Goal: Transaction & Acquisition: Purchase product/service

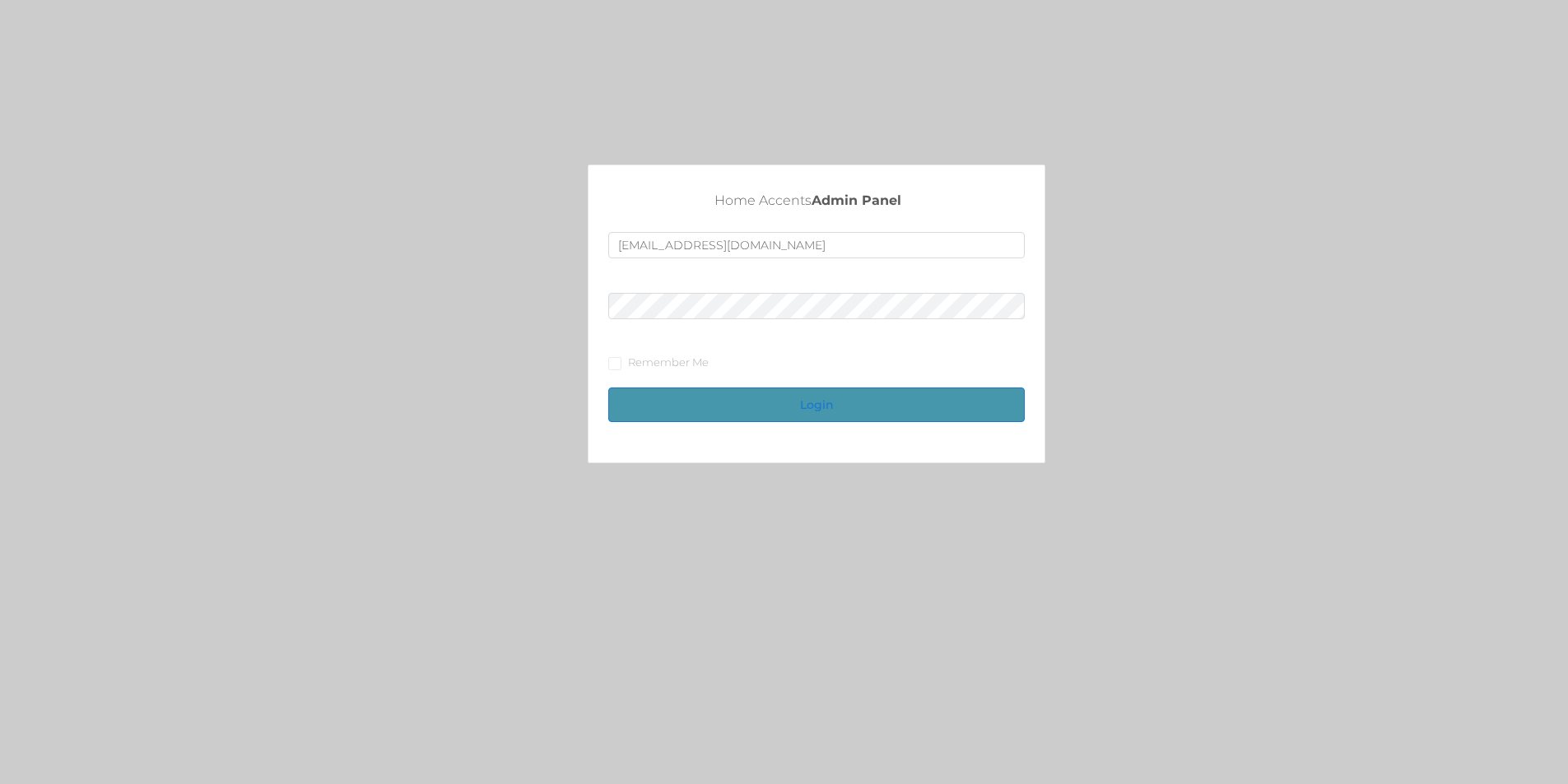
click at [806, 391] on button "Login" at bounding box center [815, 404] width 416 height 35
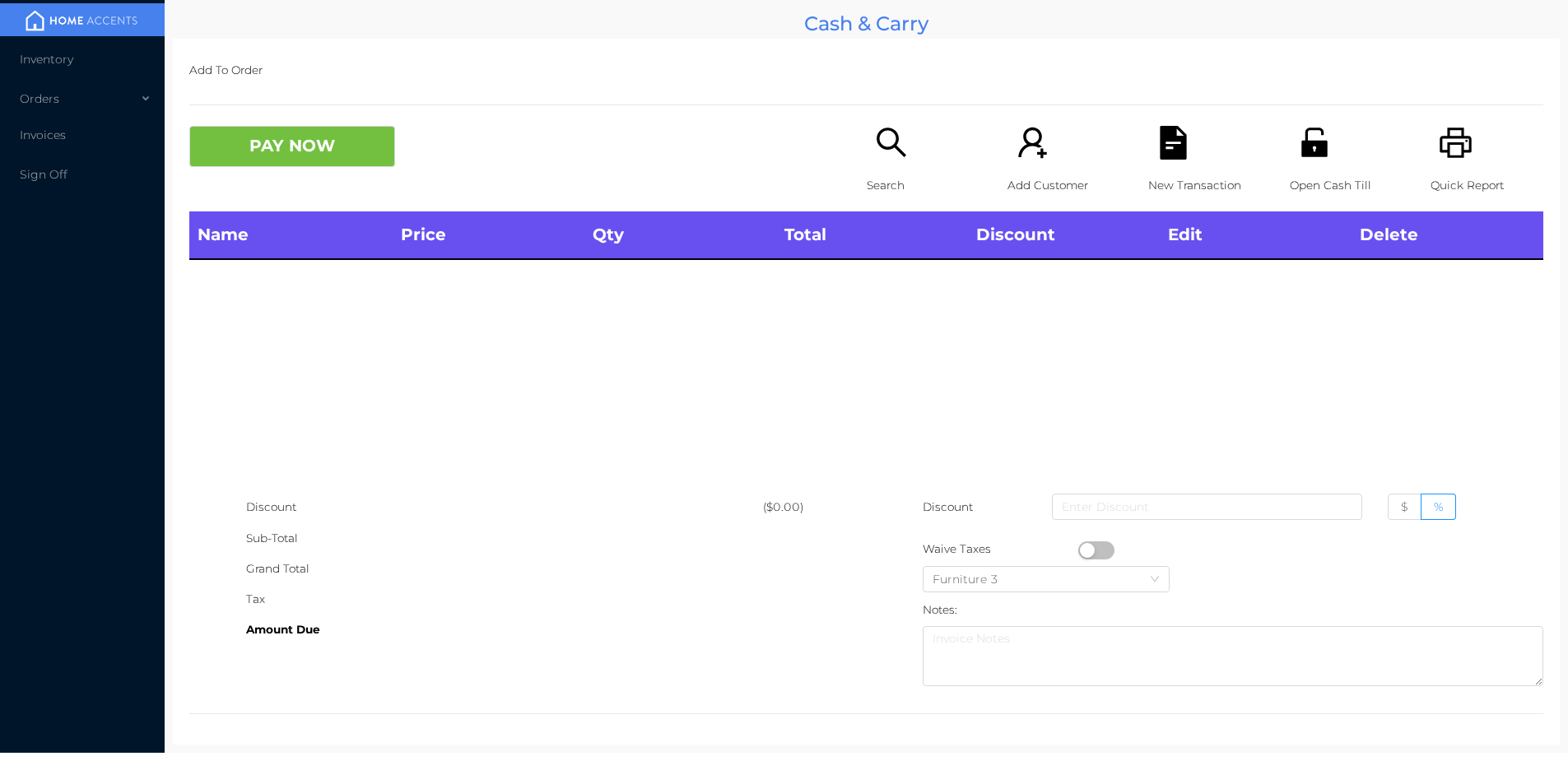
click at [846, 388] on div "Name Price Qty Total Discount Edit Delete" at bounding box center [866, 351] width 1353 height 280
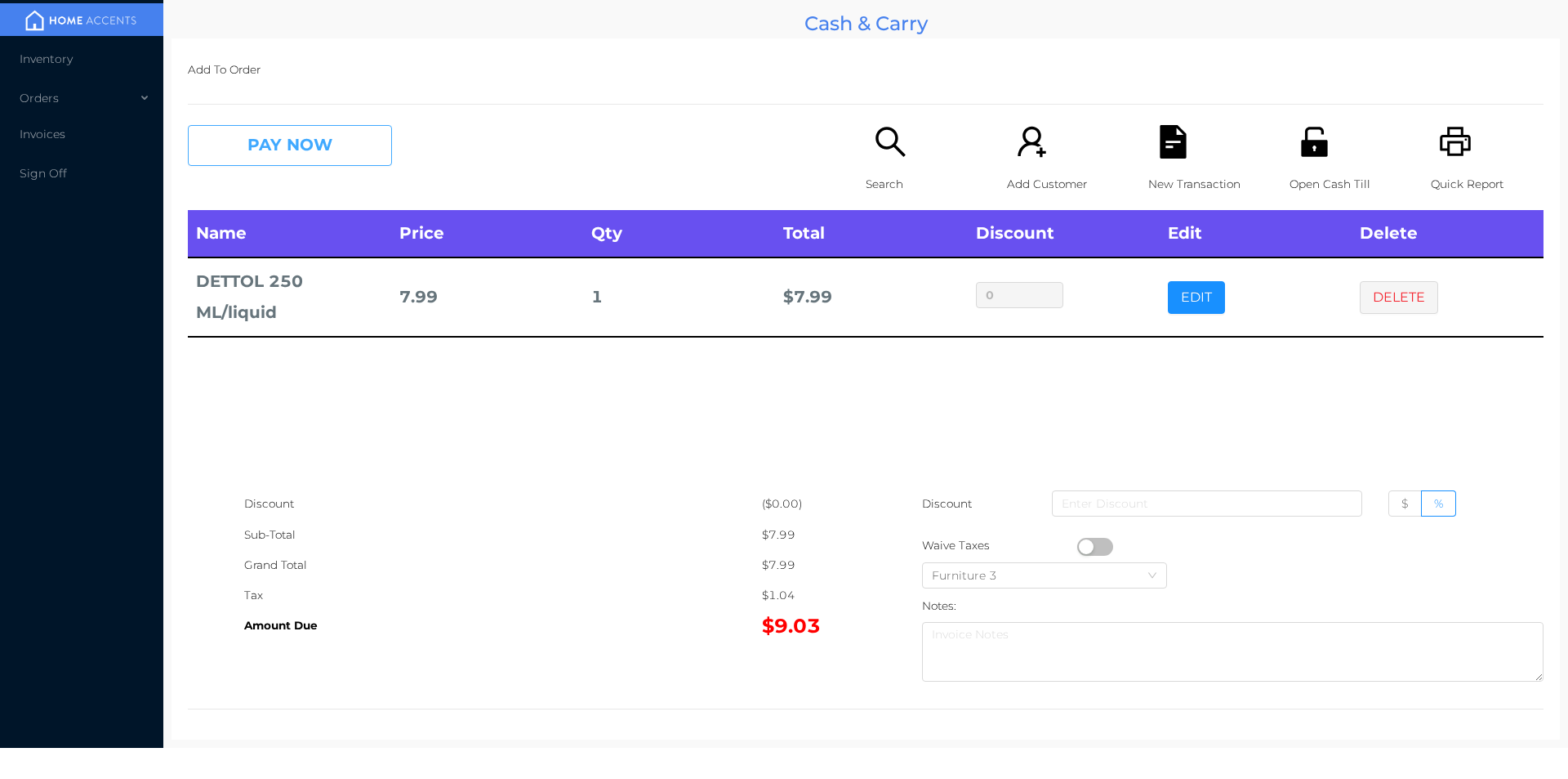
click at [295, 139] on button "PAY NOW" at bounding box center [290, 145] width 204 height 41
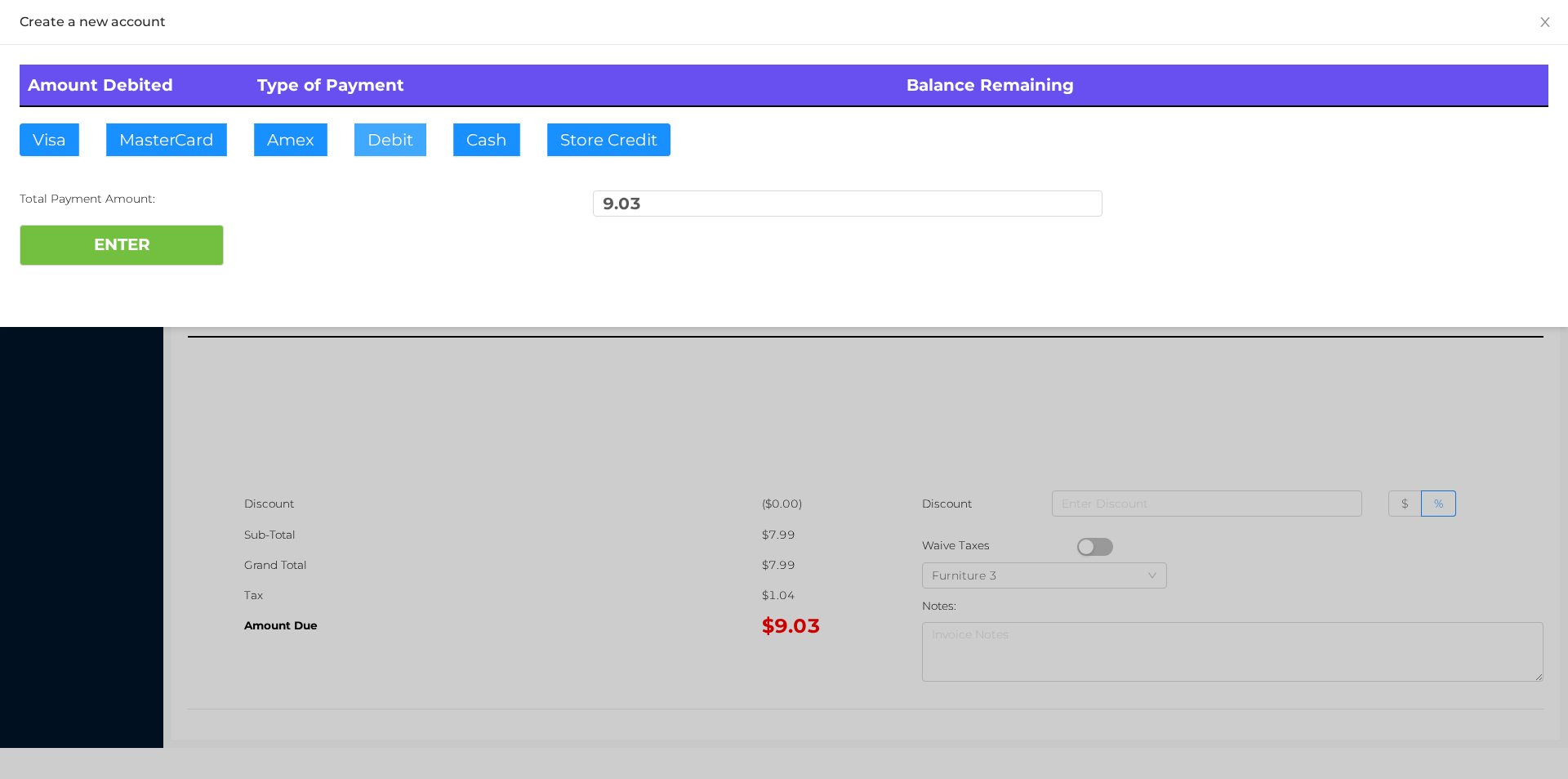
click at [360, 151] on button "Debit" at bounding box center [390, 140] width 72 height 33
click at [373, 129] on button "Debit" at bounding box center [390, 140] width 72 height 33
click at [154, 234] on button "ENTER" at bounding box center [122, 245] width 204 height 41
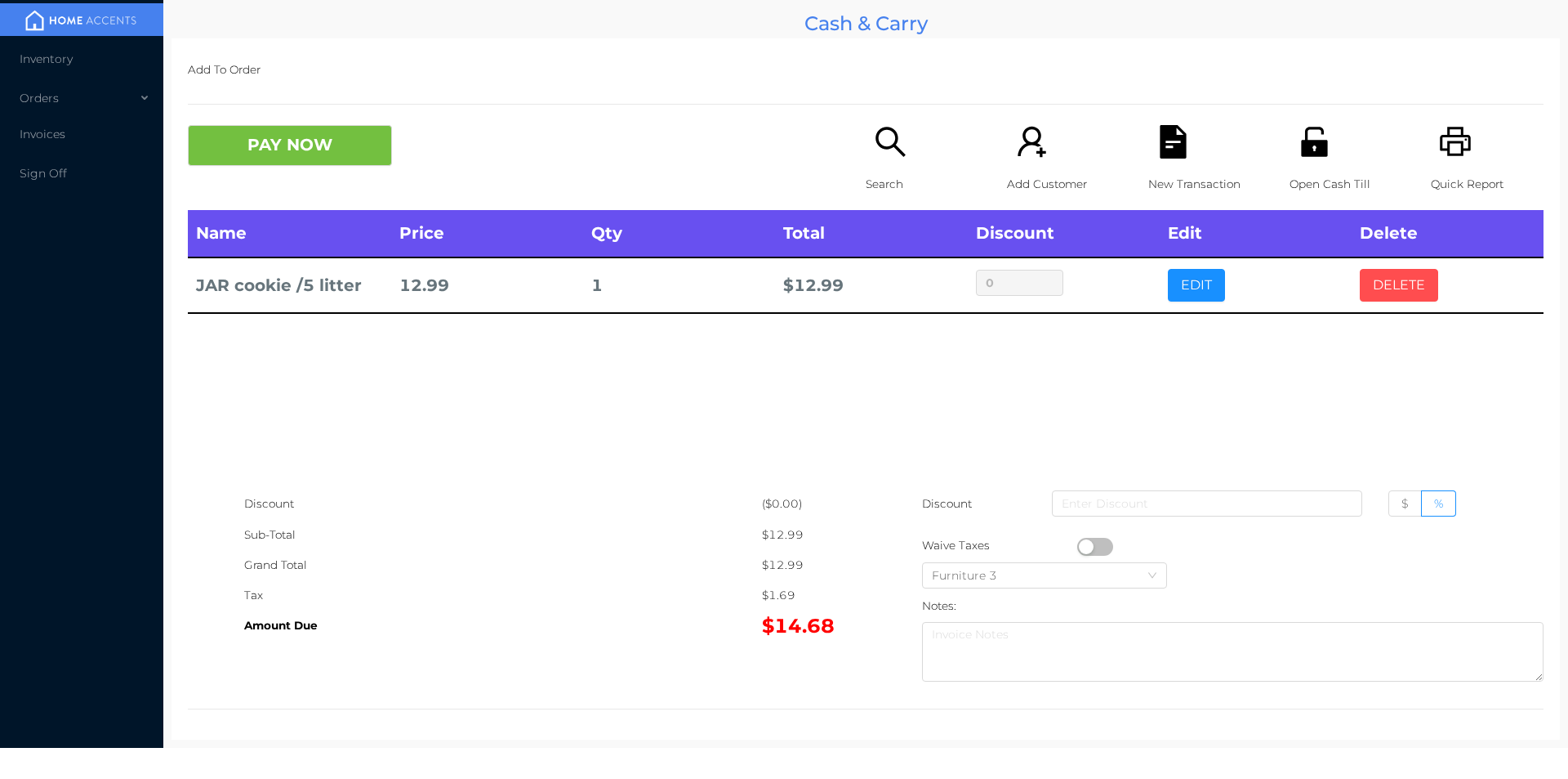
click at [1410, 278] on button "DELETE" at bounding box center [1399, 284] width 78 height 33
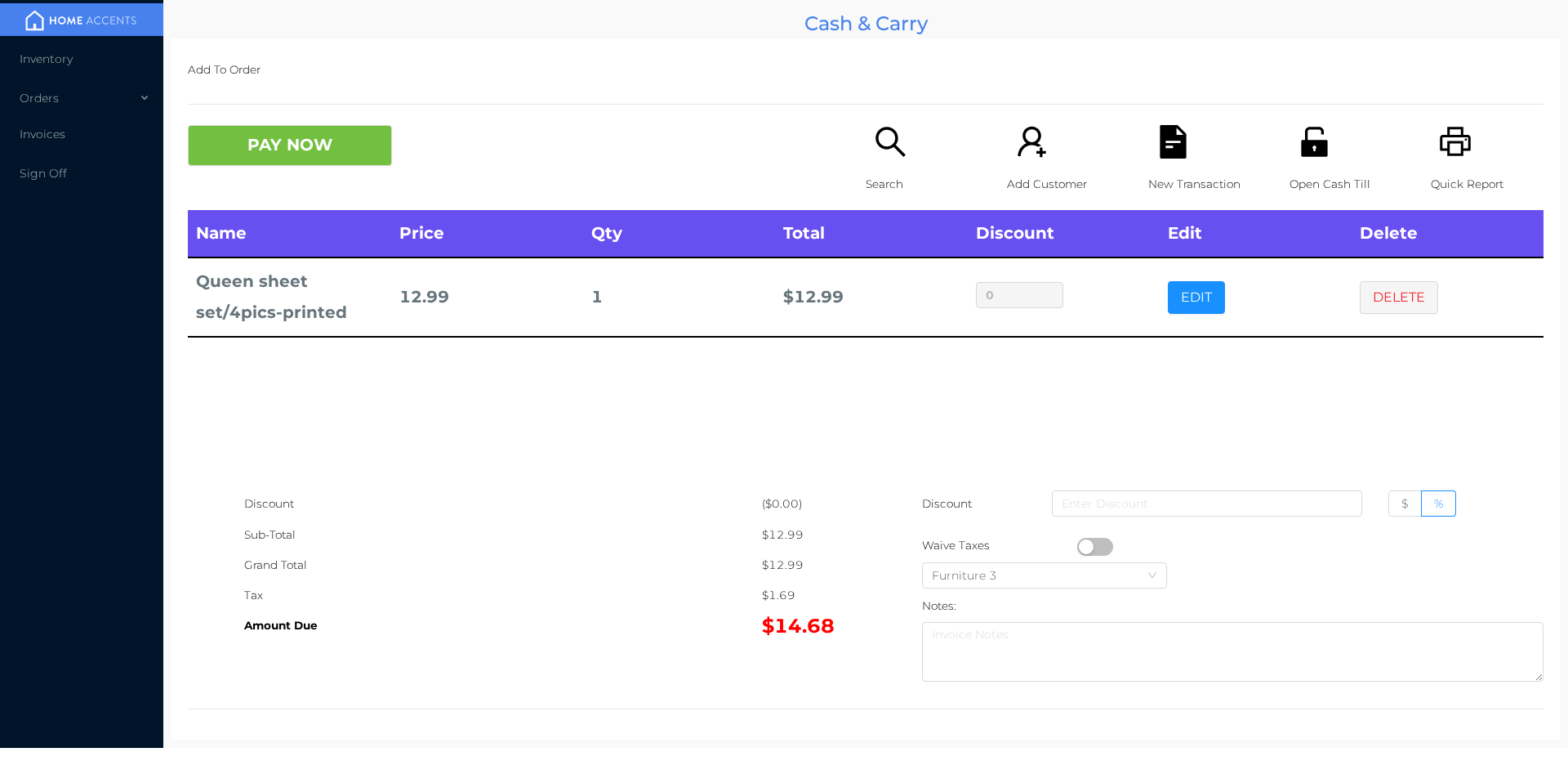
click at [273, 142] on button "PAY NOW" at bounding box center [290, 145] width 204 height 41
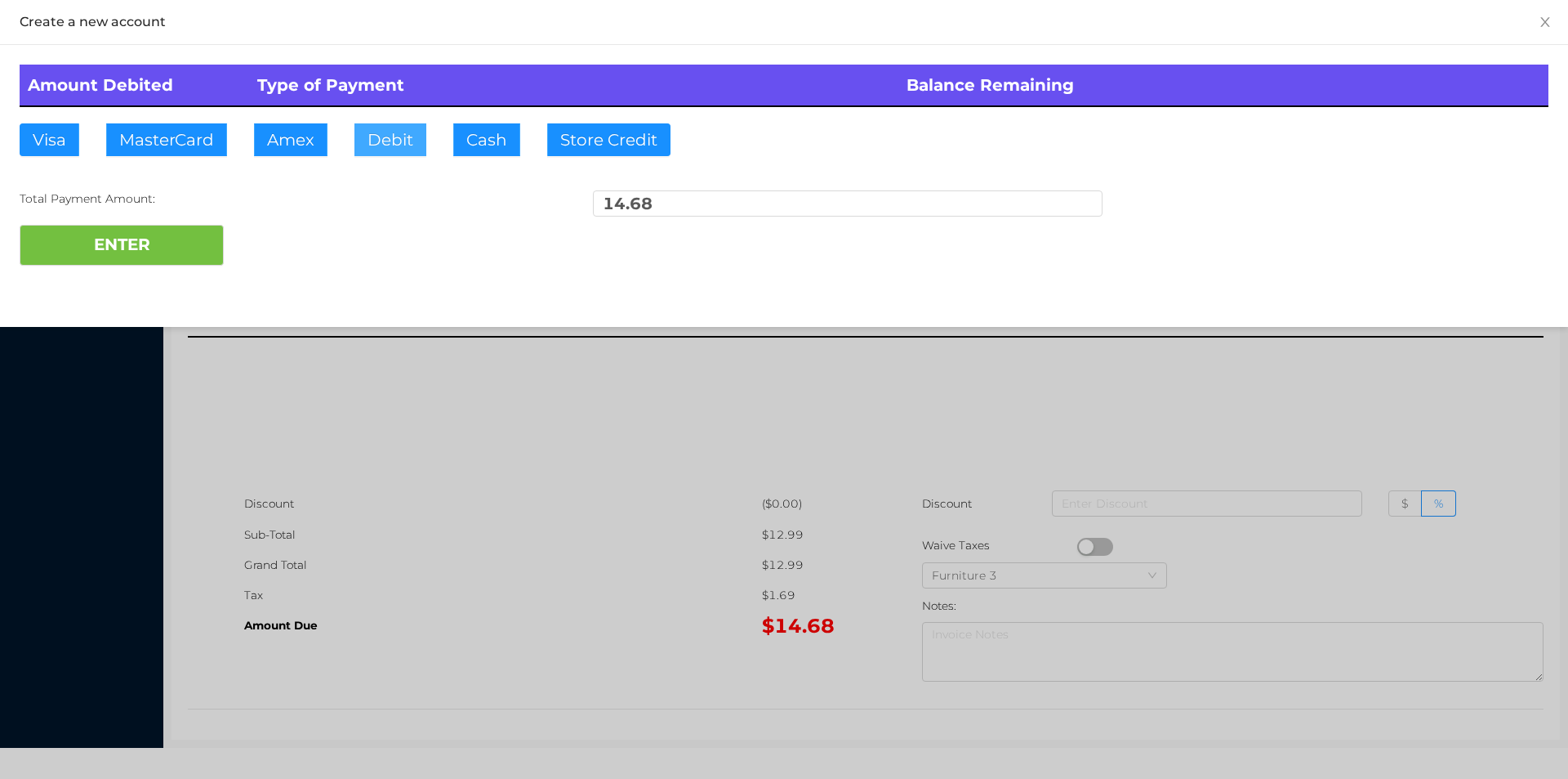
click at [388, 146] on button "Debit" at bounding box center [390, 140] width 72 height 33
type input "20."
click at [125, 251] on button "ENTER" at bounding box center [122, 245] width 204 height 41
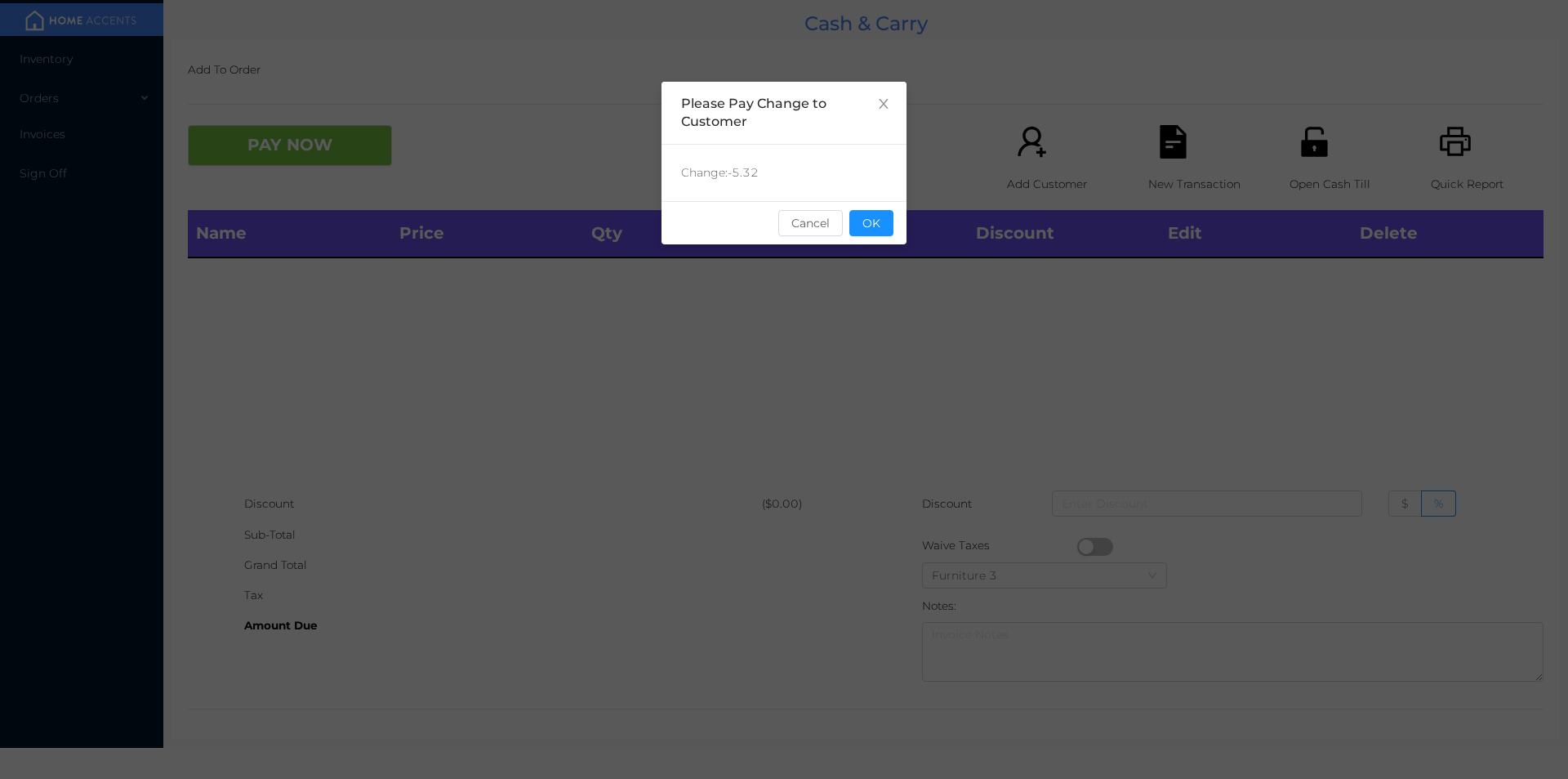
click at [891, 222] on button "OK" at bounding box center [871, 223] width 45 height 26
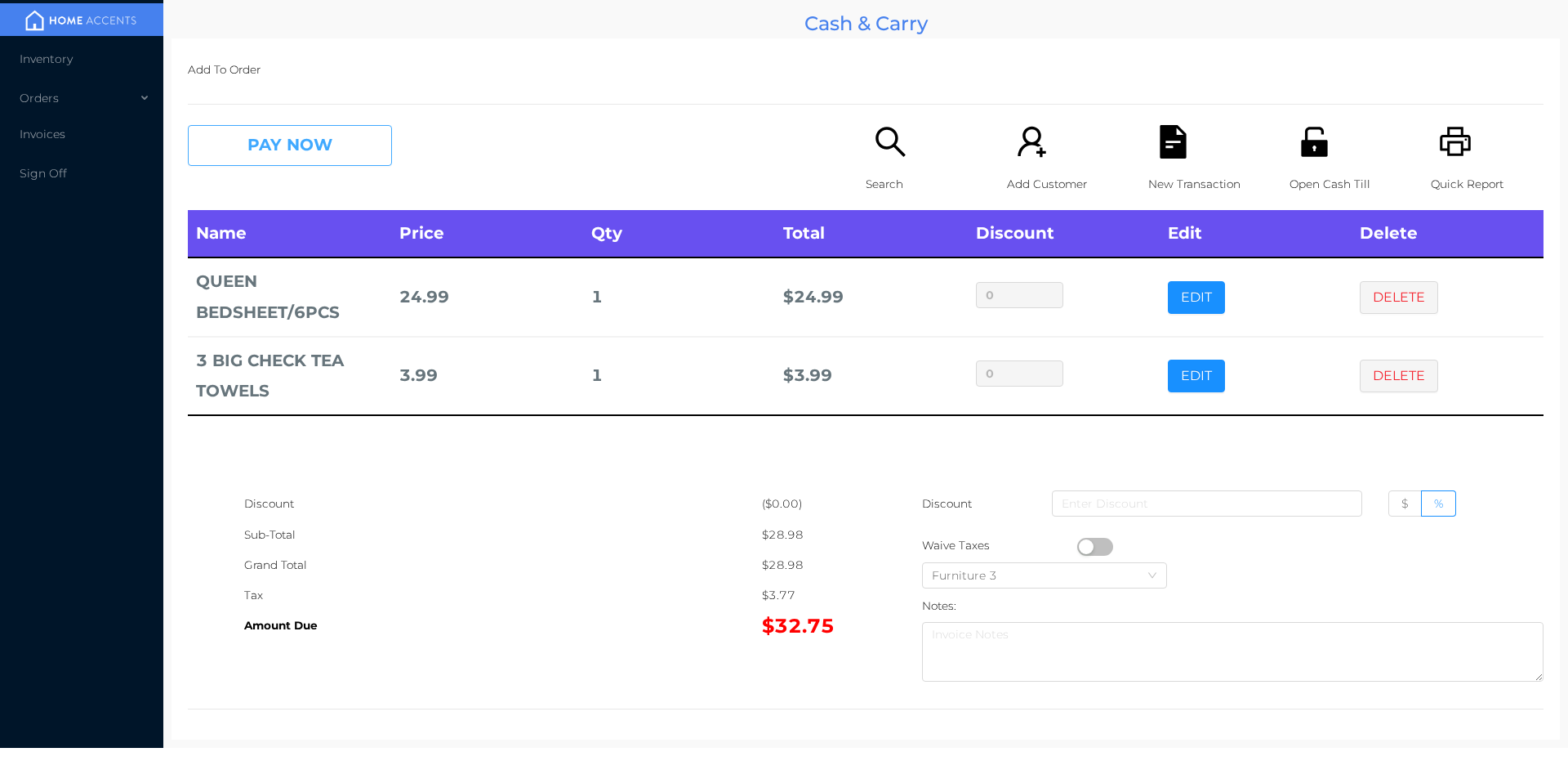
click at [272, 133] on button "PAY NOW" at bounding box center [290, 145] width 204 height 41
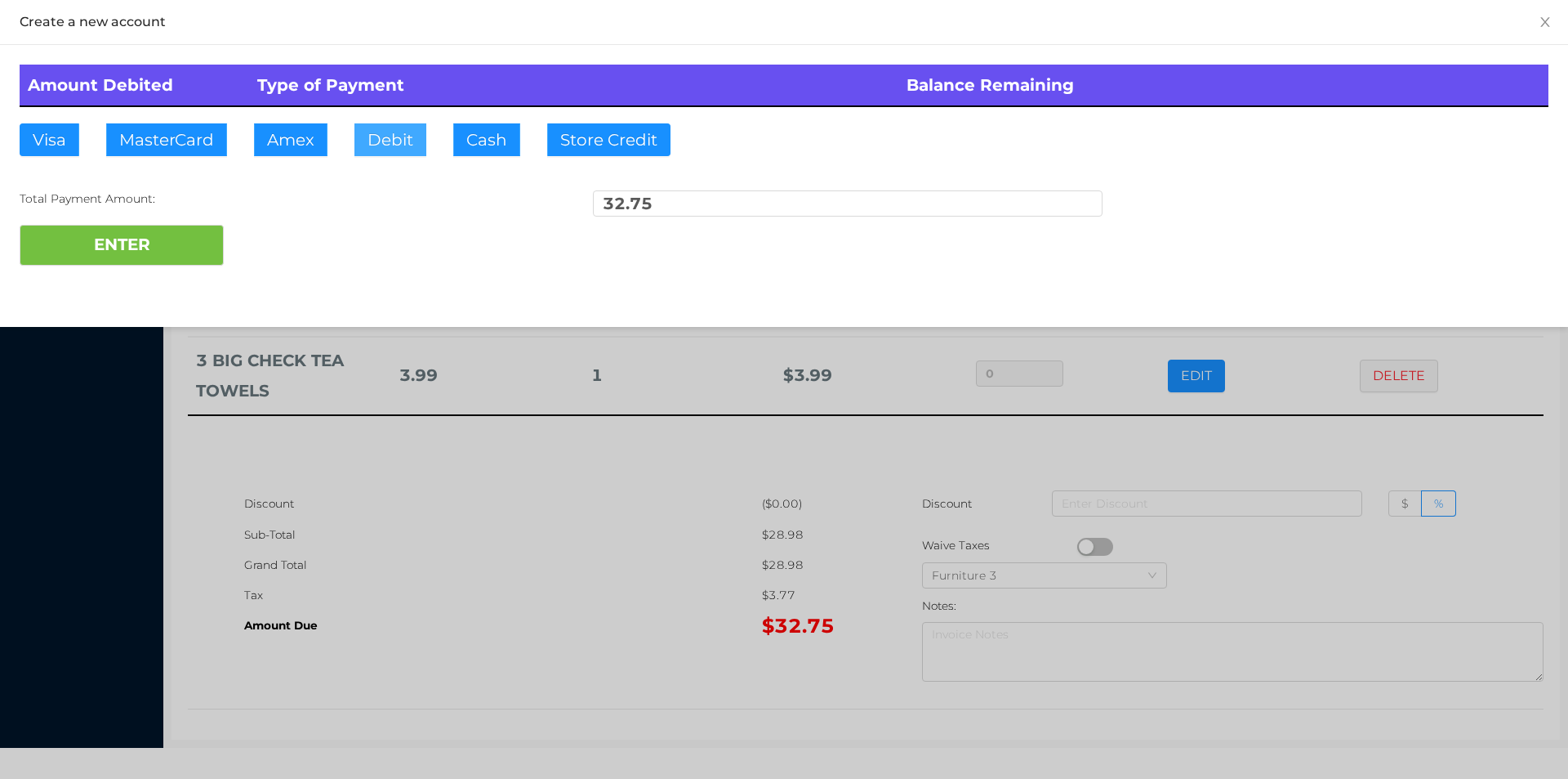
click at [385, 141] on button "Debit" at bounding box center [390, 140] width 72 height 33
type input "50."
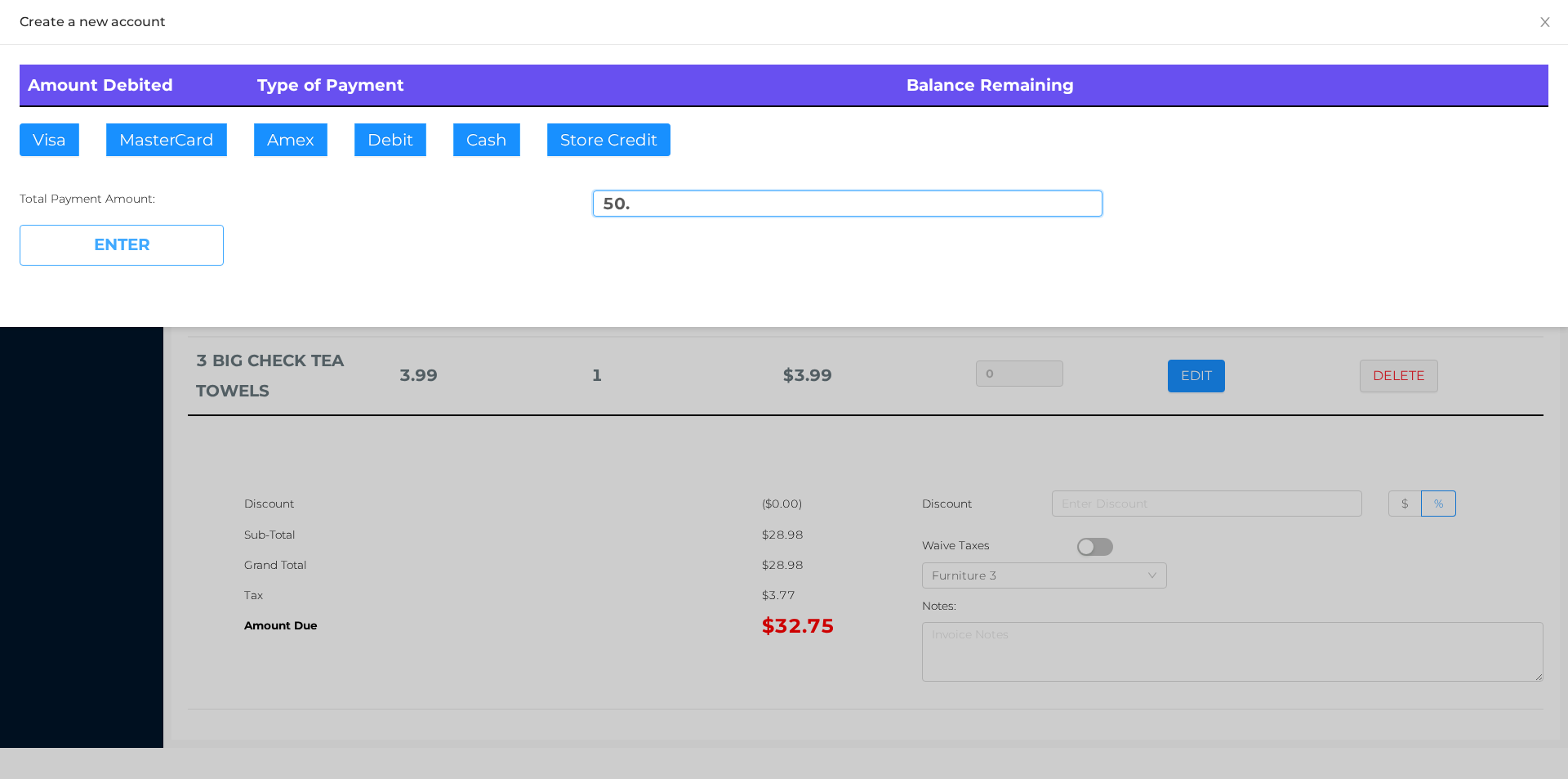
click at [157, 227] on button "ENTER" at bounding box center [122, 245] width 204 height 41
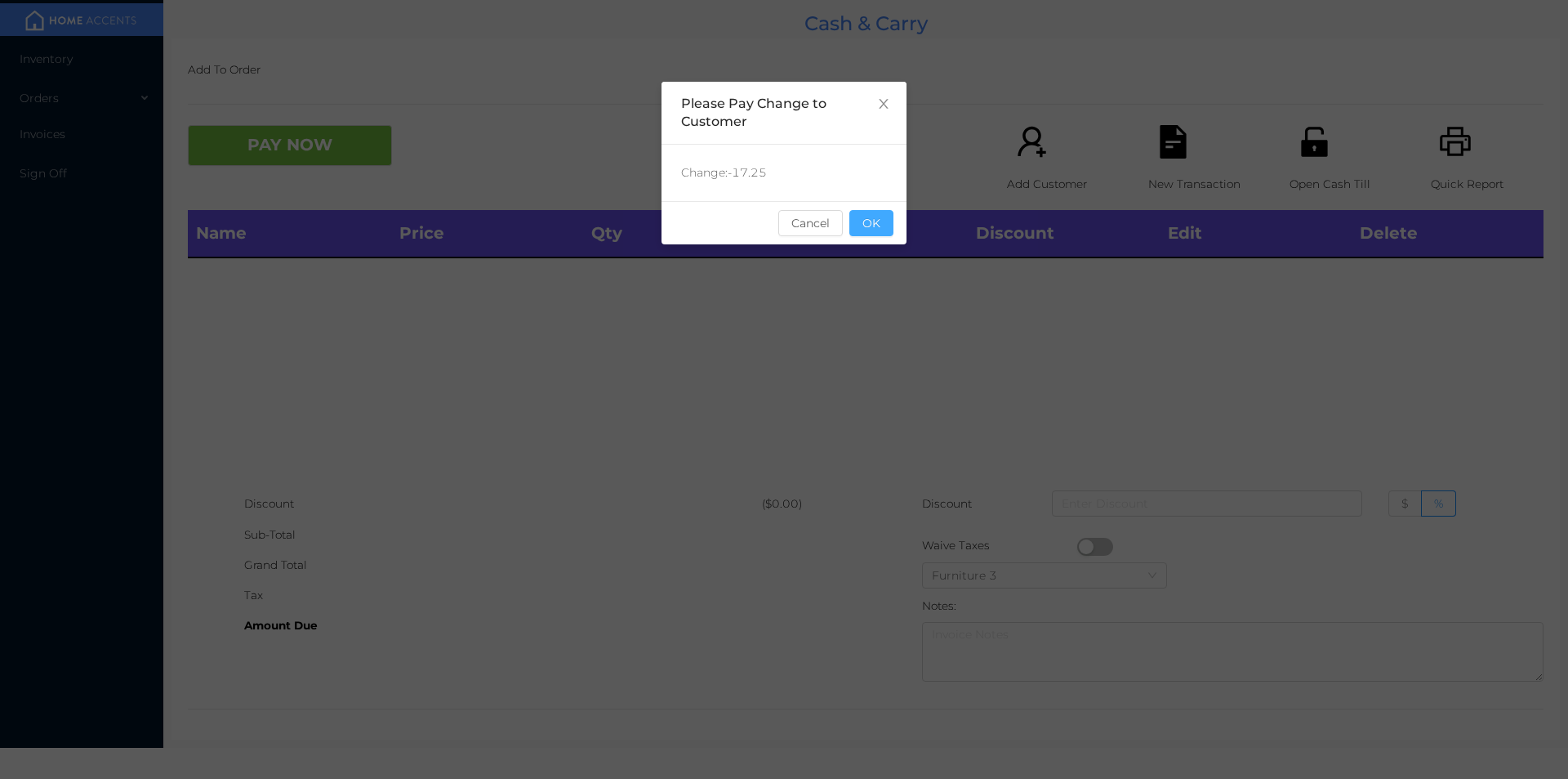
click at [889, 235] on button "OK" at bounding box center [871, 223] width 45 height 26
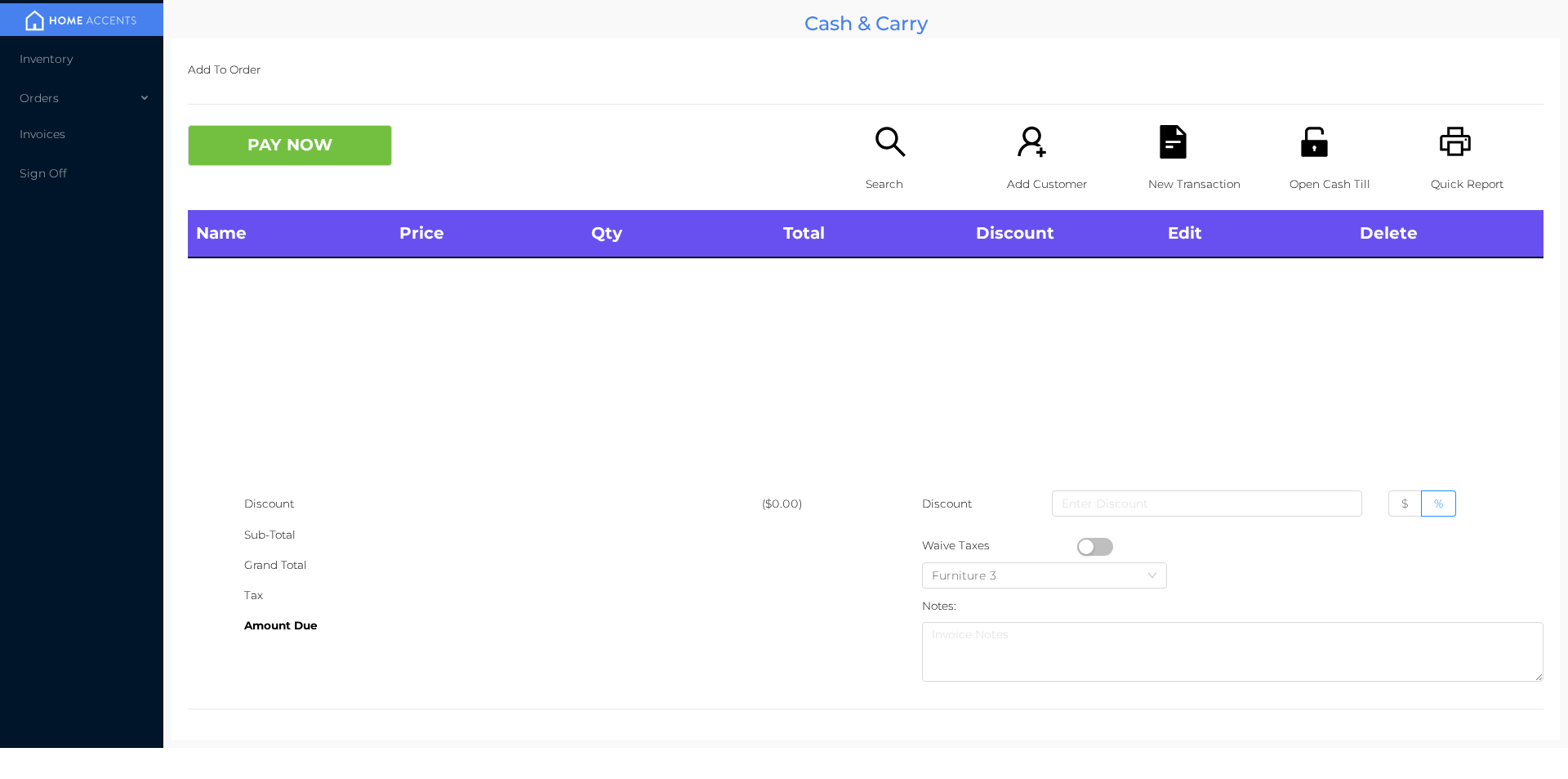
click at [894, 344] on div "Name Price Qty Total Discount Edit Delete" at bounding box center [866, 349] width 1356 height 278
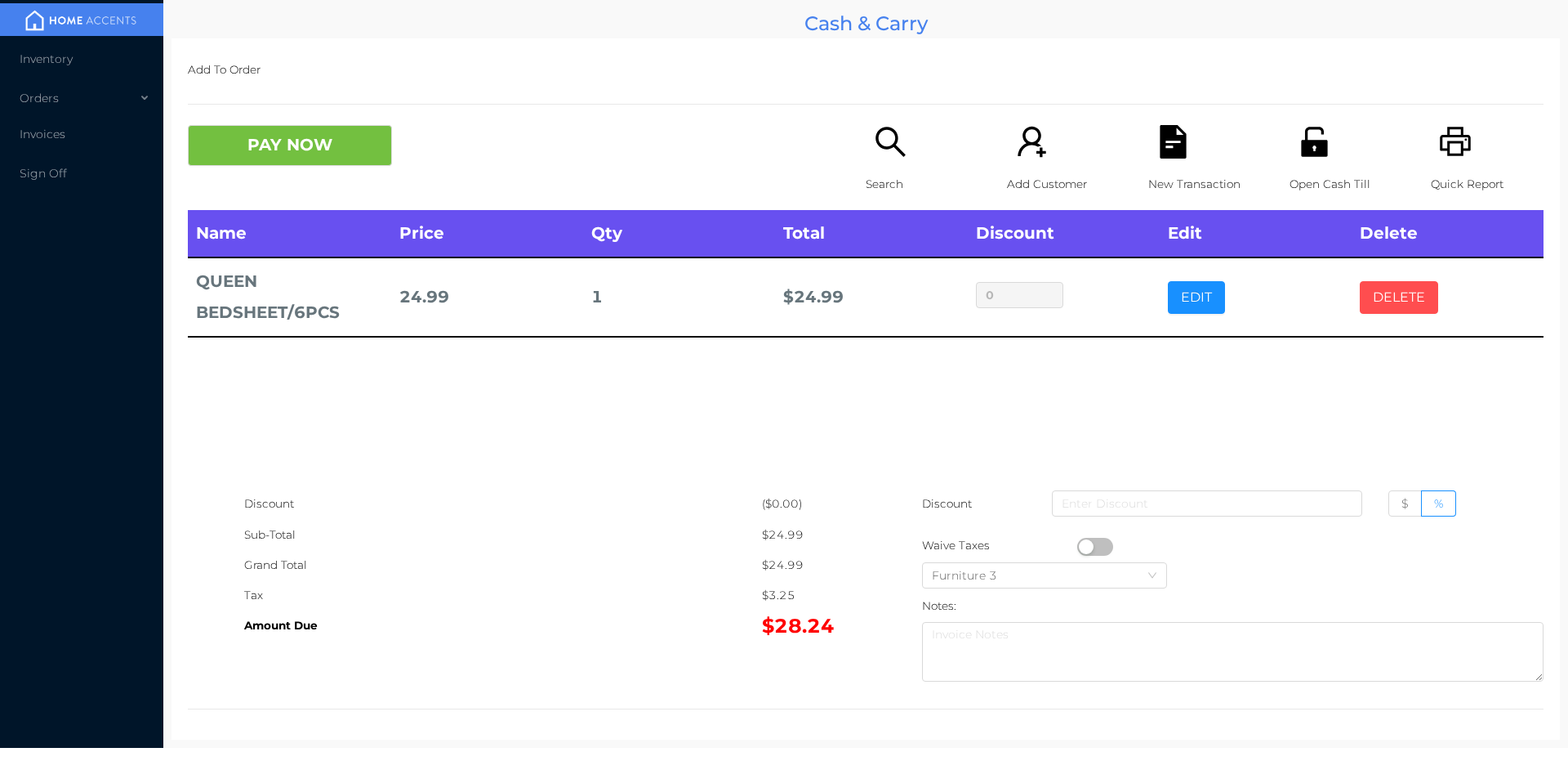
click at [1386, 305] on button "DELETE" at bounding box center [1399, 297] width 78 height 33
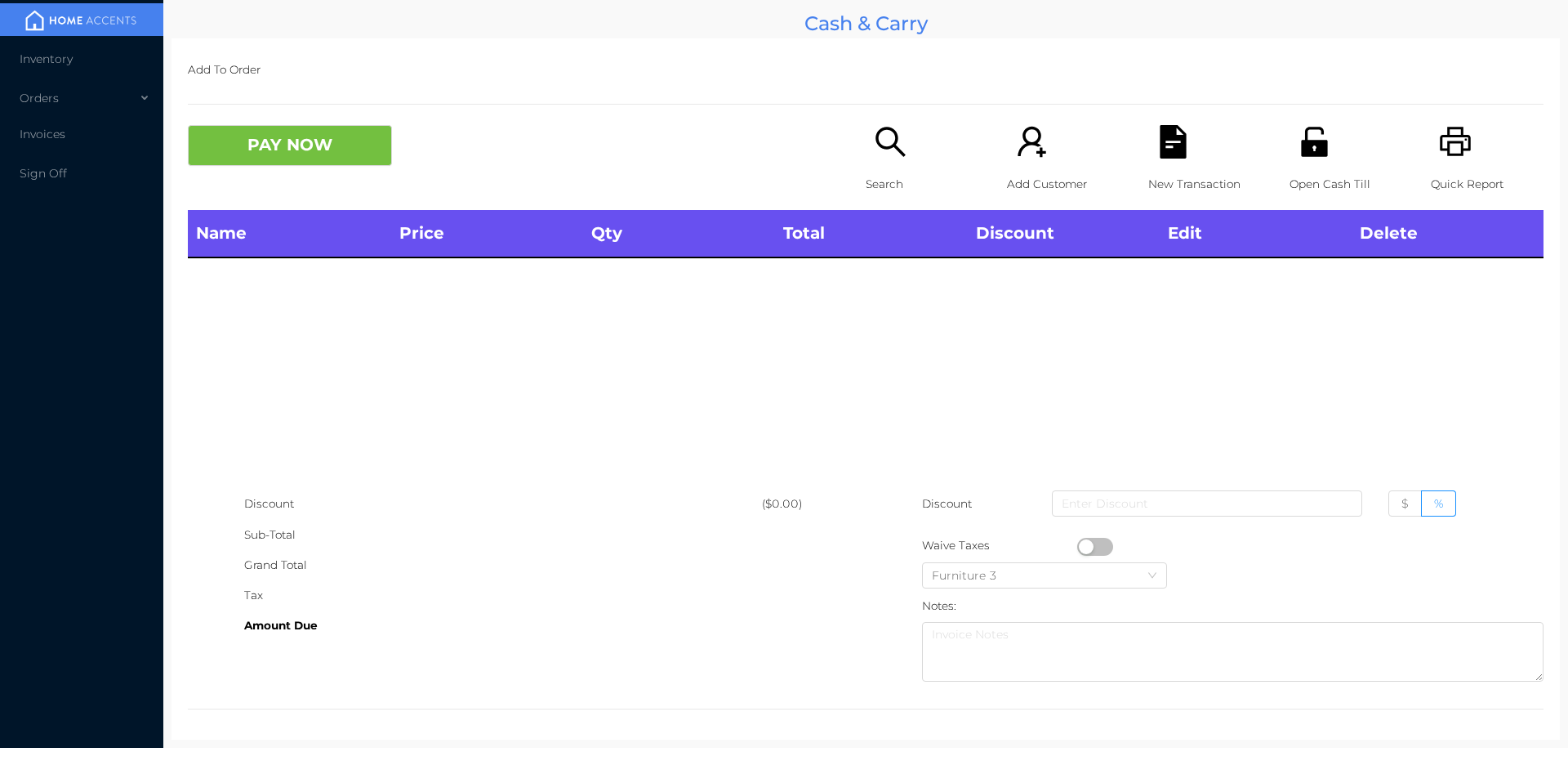
click at [878, 170] on p "Search" at bounding box center [922, 184] width 113 height 31
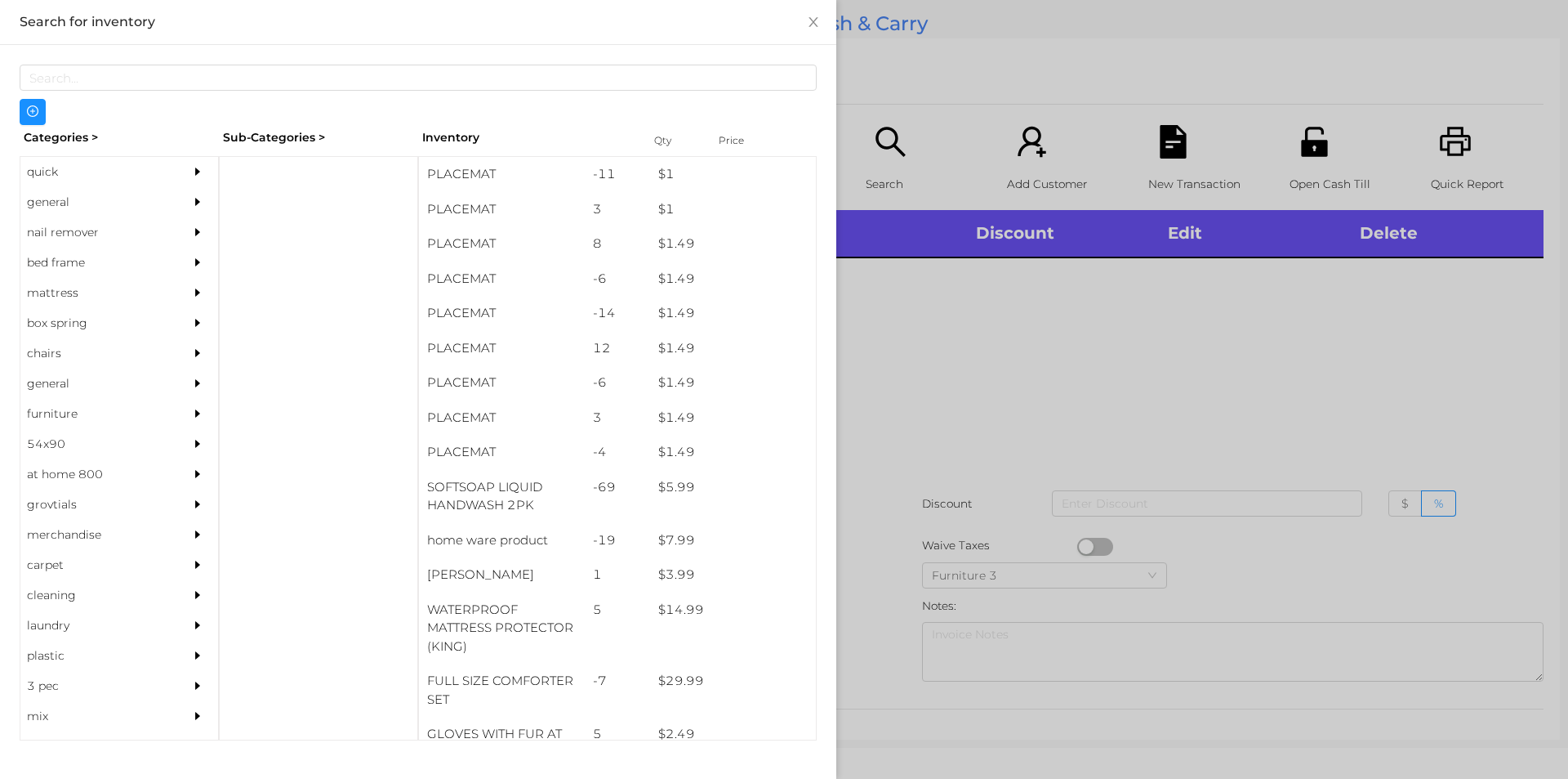
click at [67, 202] on div "general" at bounding box center [95, 202] width 149 height 31
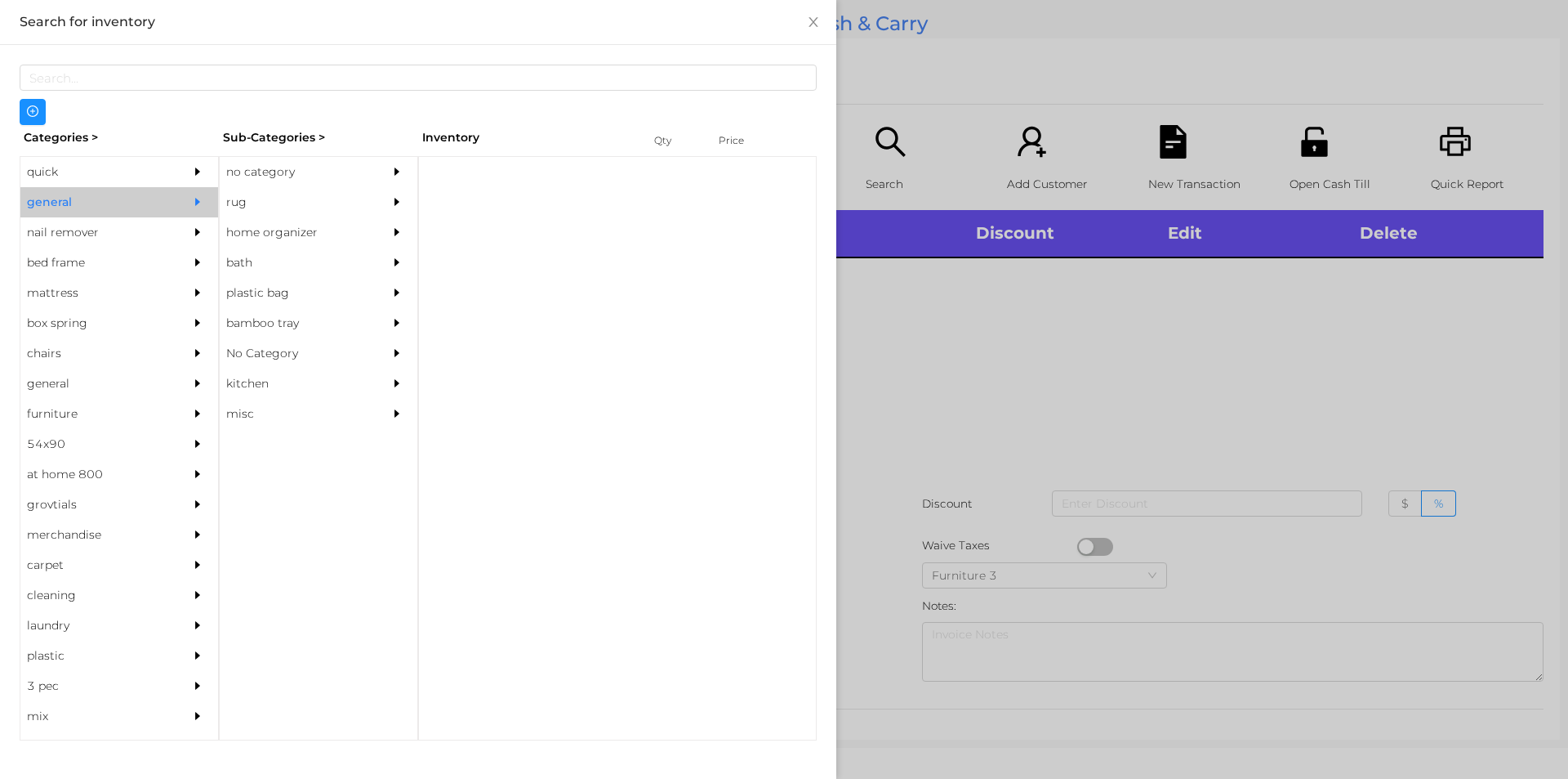
click at [264, 170] on div "no category" at bounding box center [294, 171] width 149 height 31
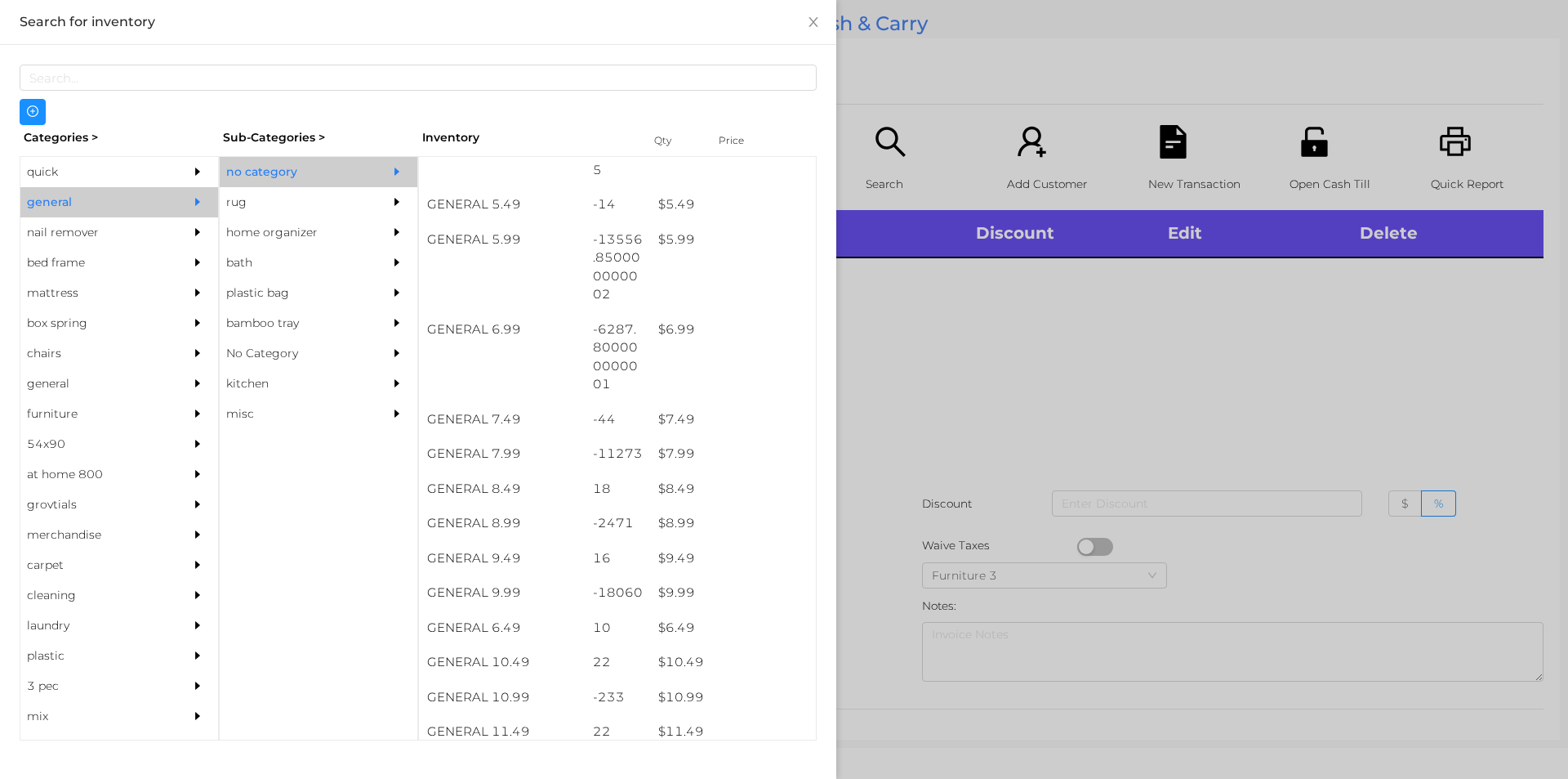
scroll to position [582, 0]
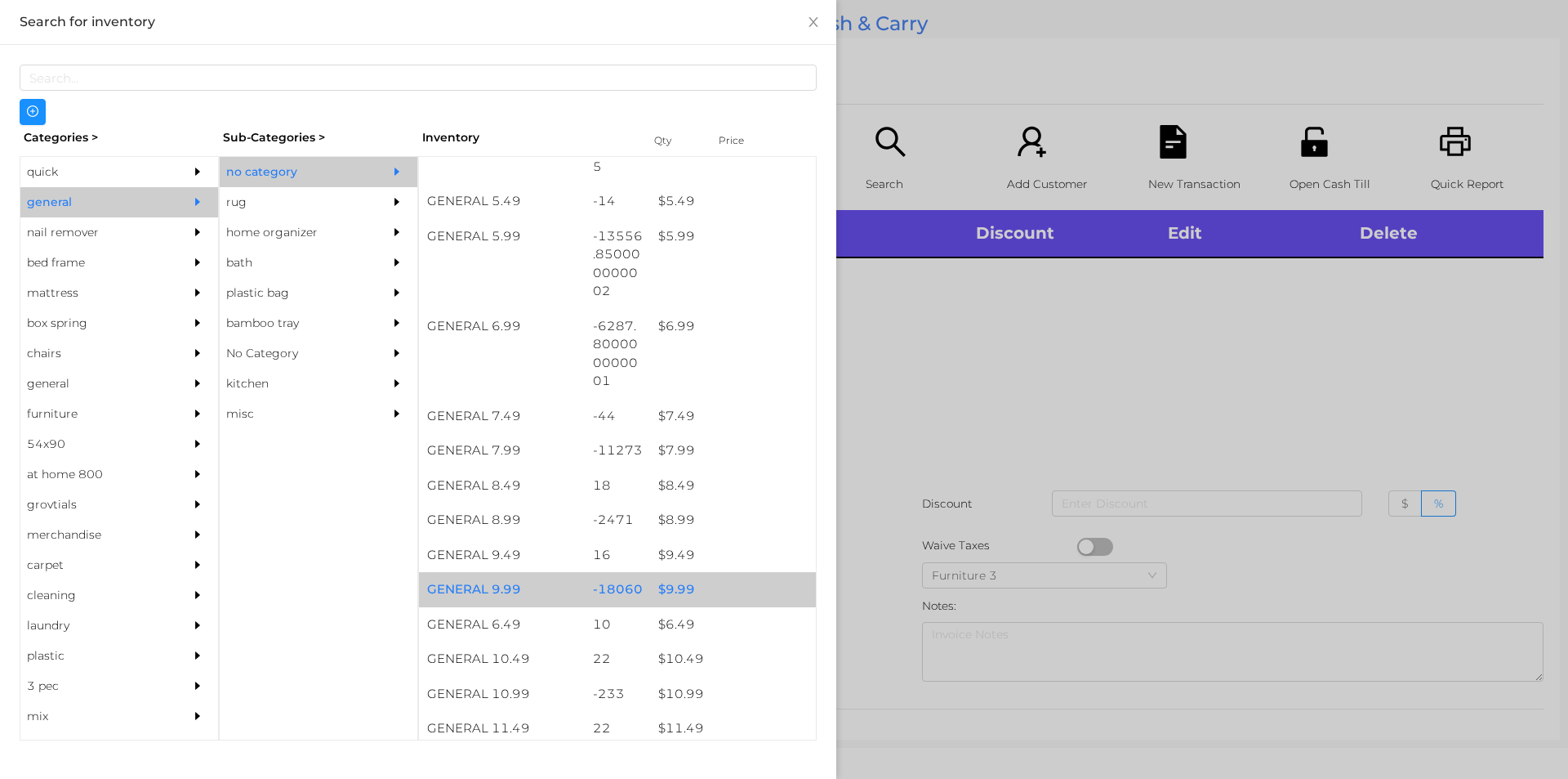
click at [678, 589] on div "$ 9.99" at bounding box center [732, 589] width 165 height 35
click at [922, 421] on div at bounding box center [784, 390] width 1568 height 779
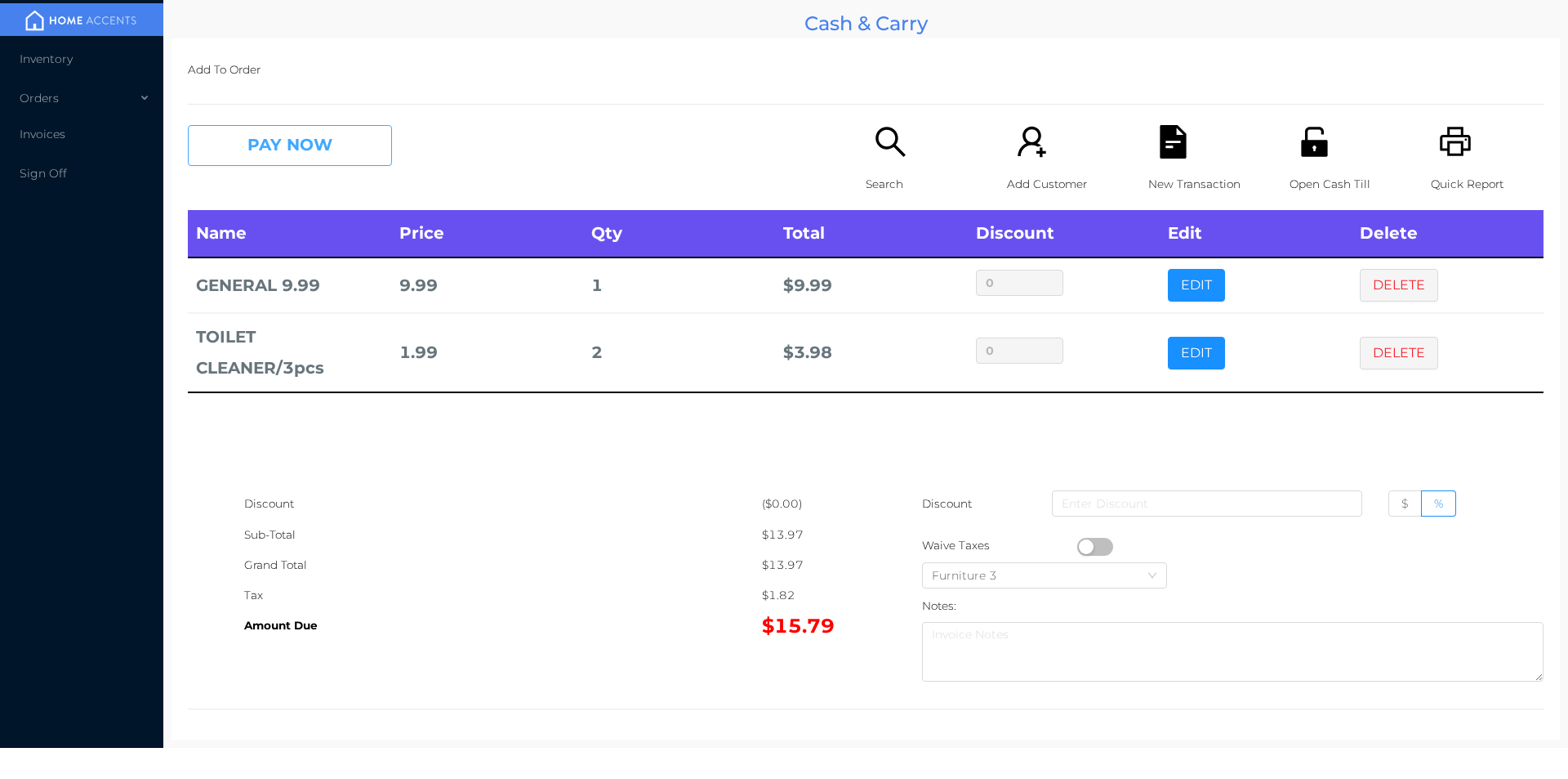
click at [262, 165] on button "PAY NOW" at bounding box center [290, 145] width 204 height 41
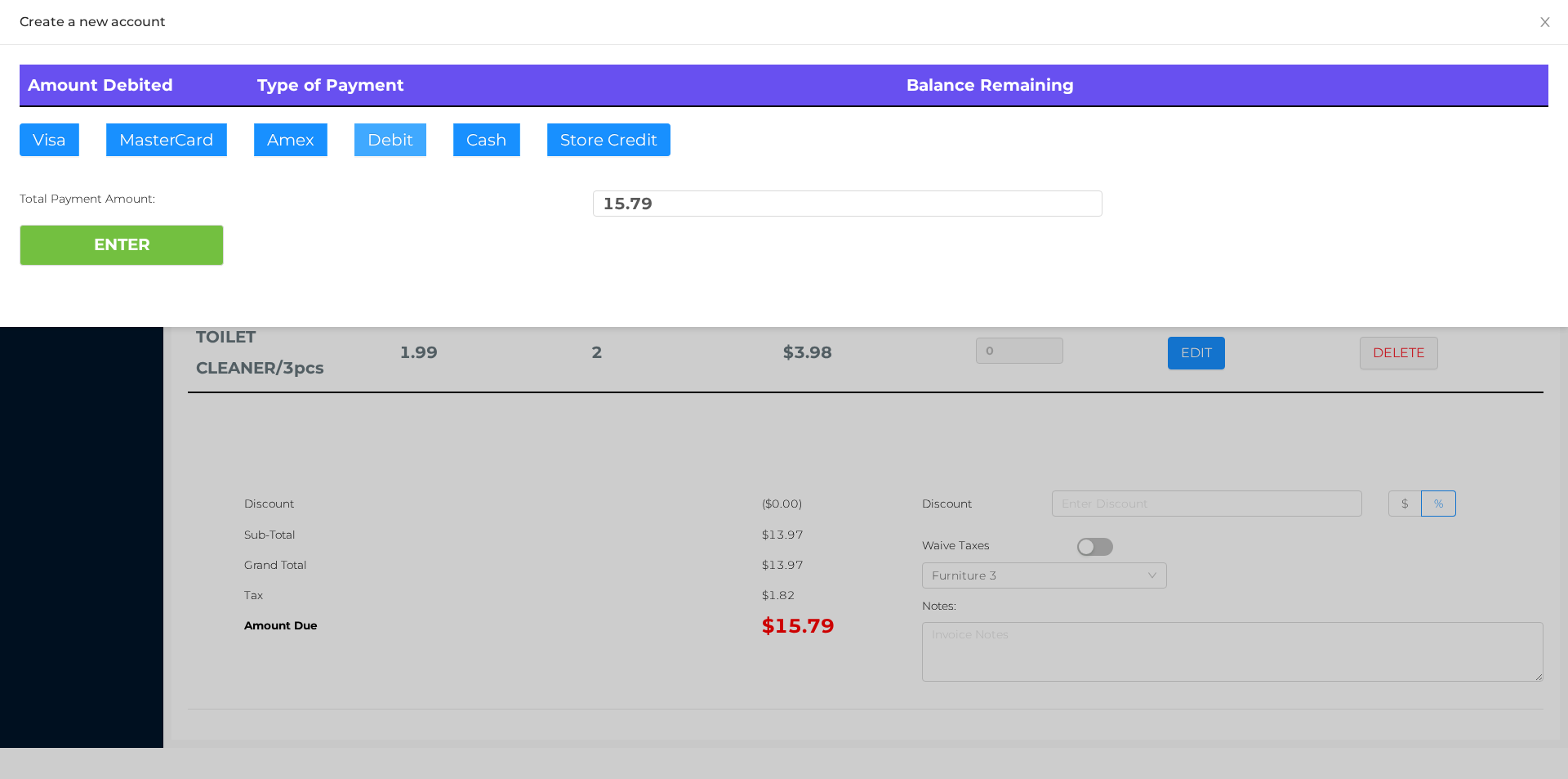
click at [421, 144] on button "Debit" at bounding box center [390, 140] width 72 height 33
type input "20."
click at [96, 262] on button "ENTER" at bounding box center [122, 245] width 204 height 41
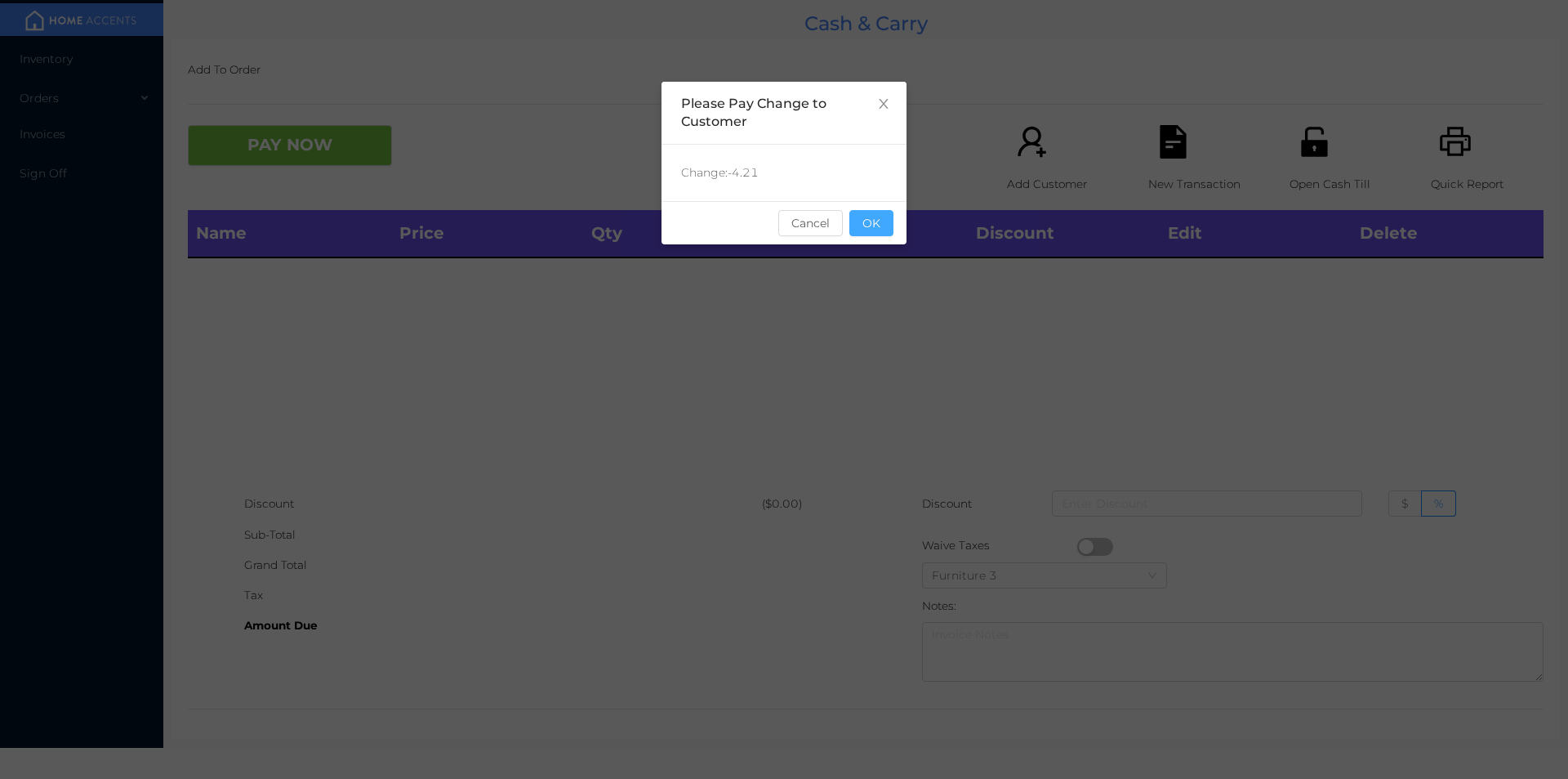
click at [876, 216] on button "OK" at bounding box center [871, 223] width 45 height 26
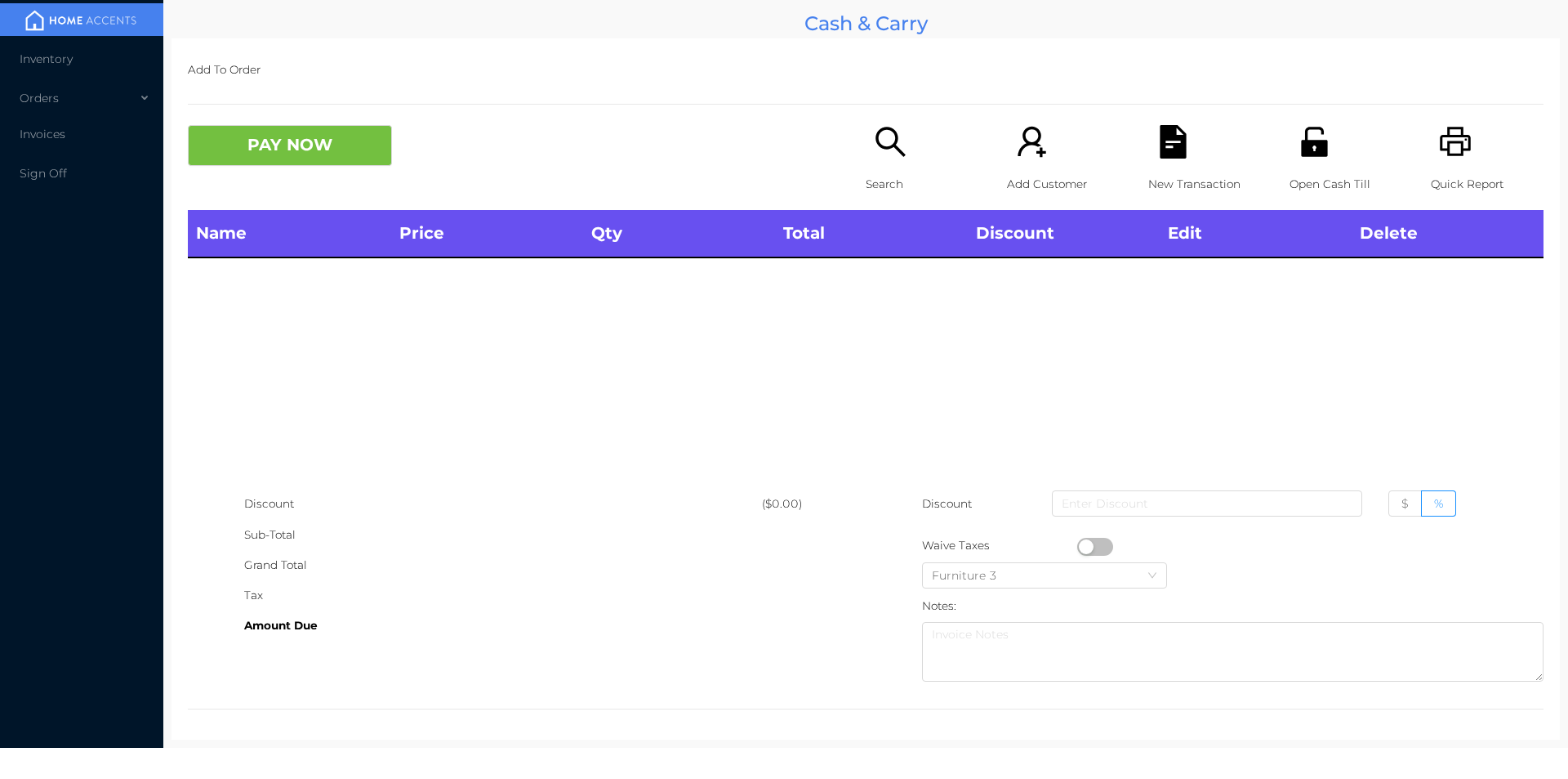
click at [885, 128] on icon "icon: search" at bounding box center [890, 142] width 30 height 30
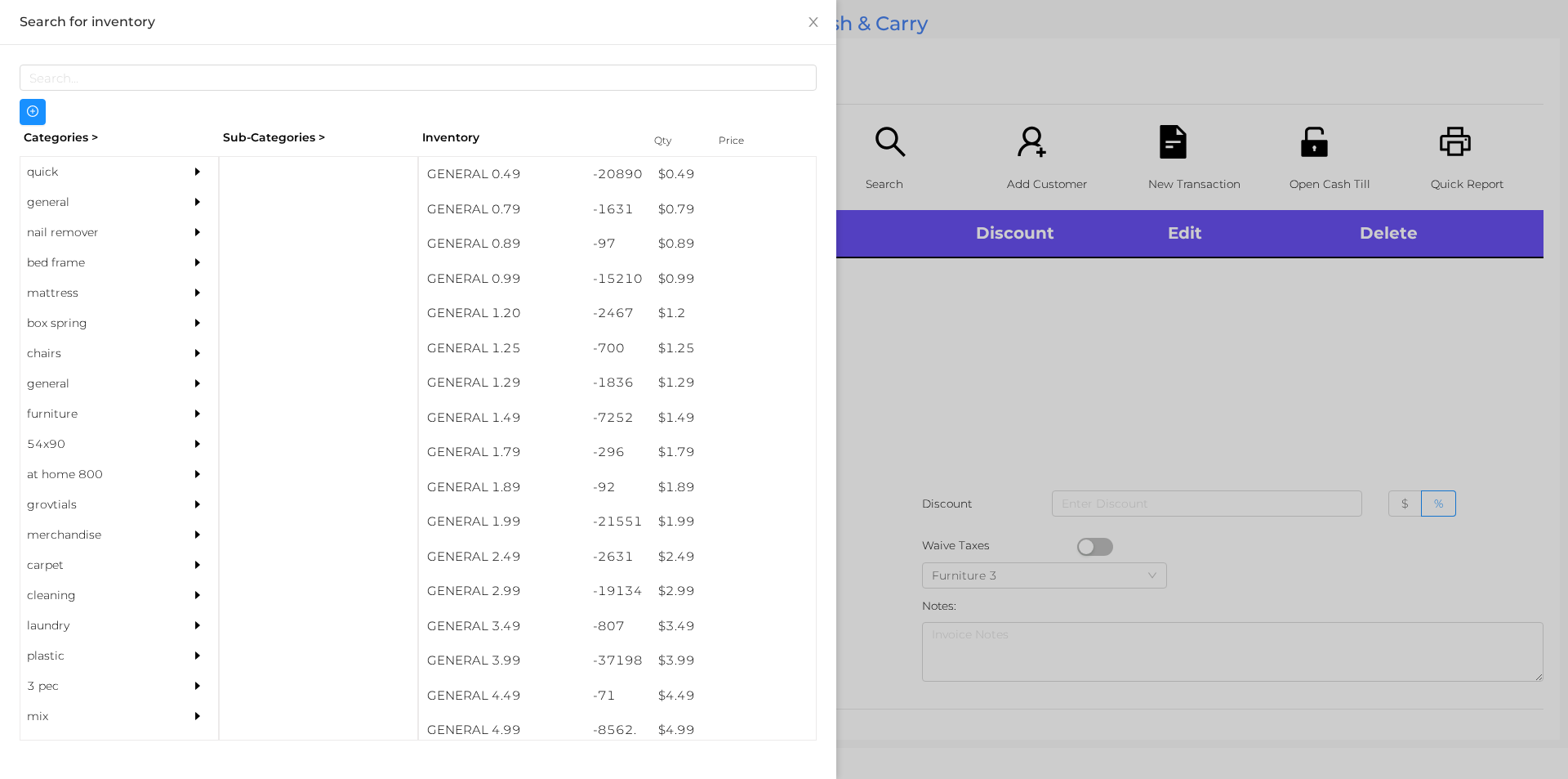
click at [114, 182] on div "quick" at bounding box center [95, 171] width 149 height 31
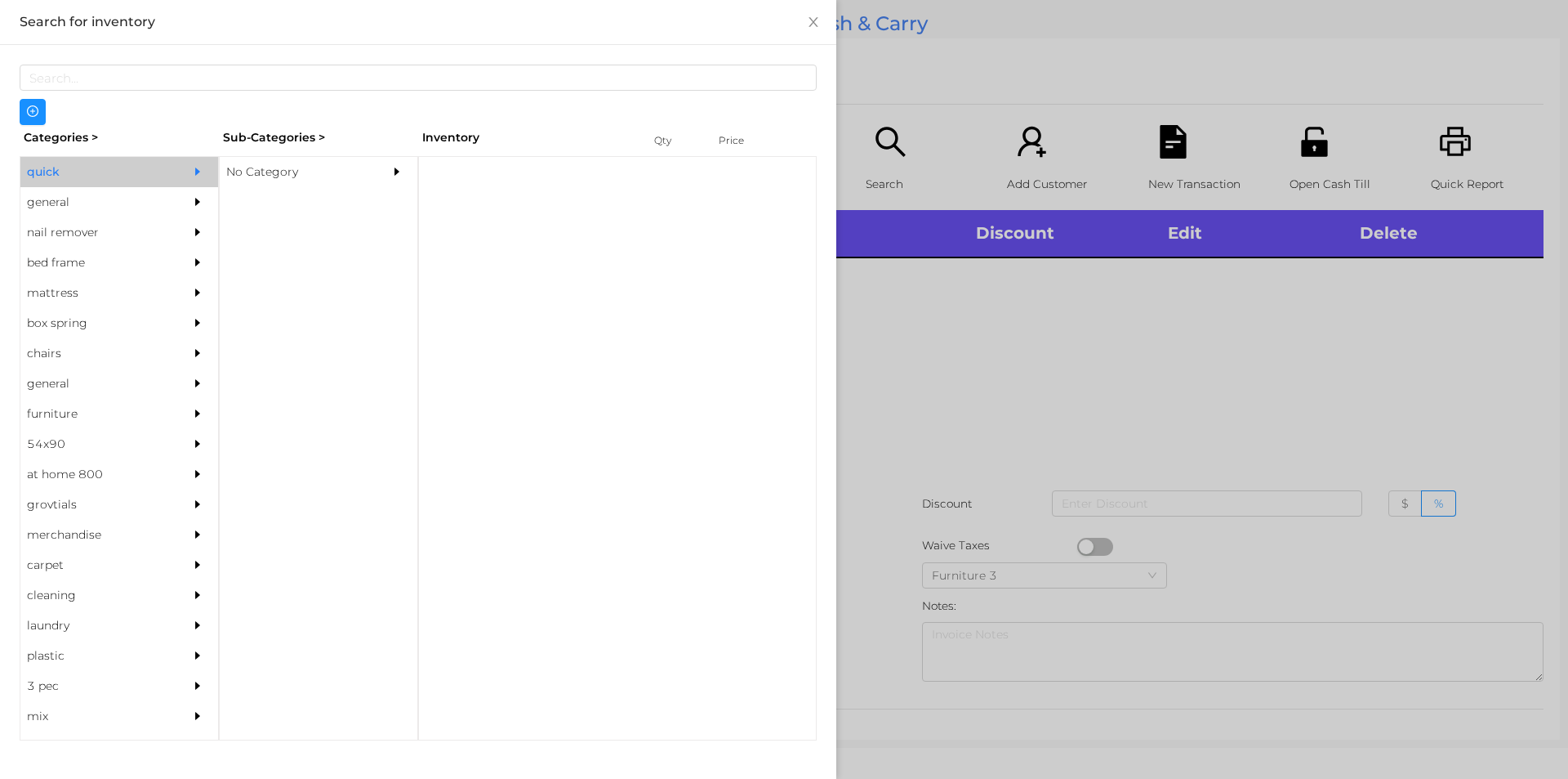
click at [344, 168] on div "No Category" at bounding box center [294, 171] width 149 height 31
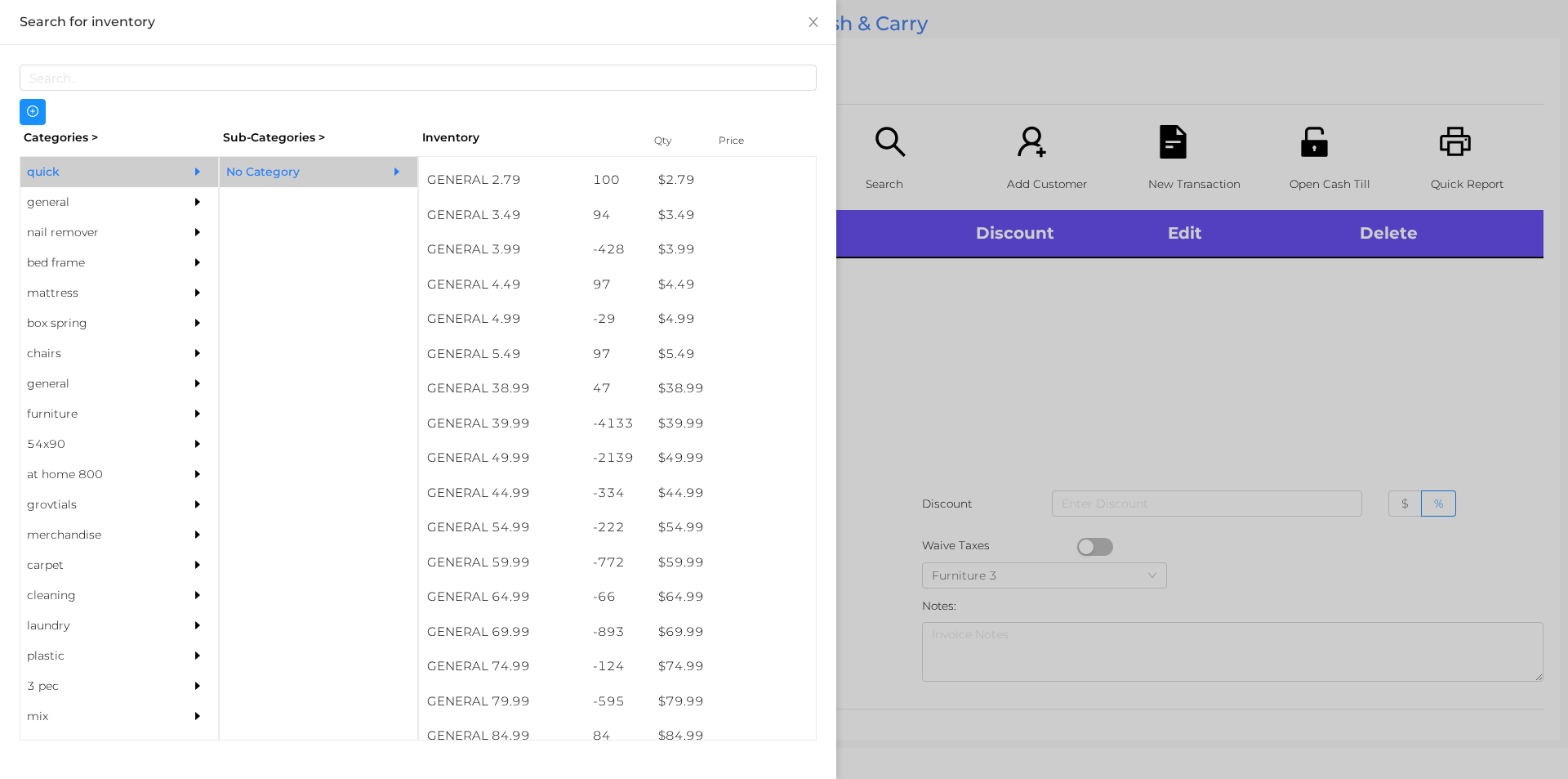
scroll to position [711, 0]
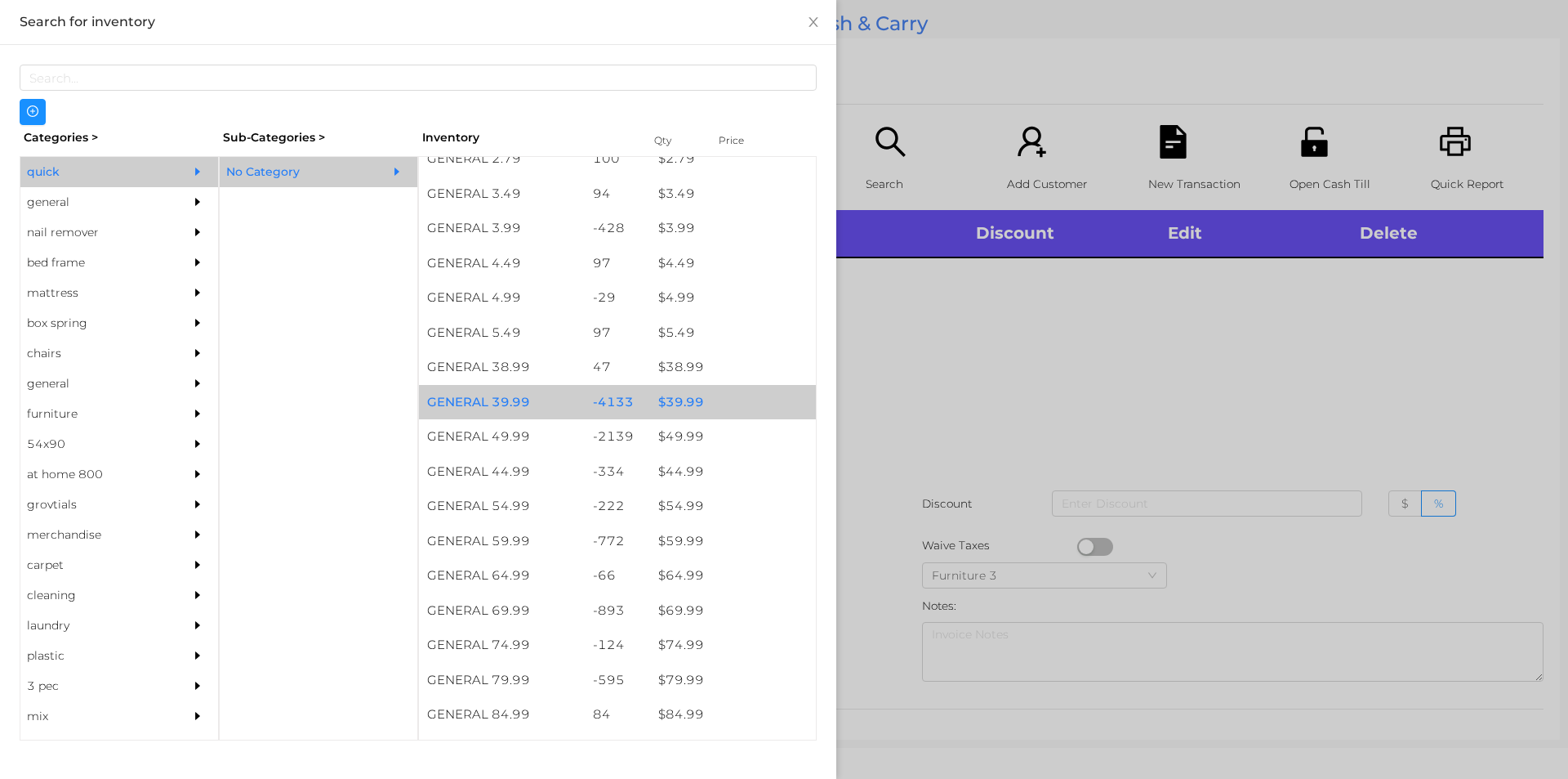
click at [742, 400] on div "$ 39.99" at bounding box center [732, 401] width 165 height 35
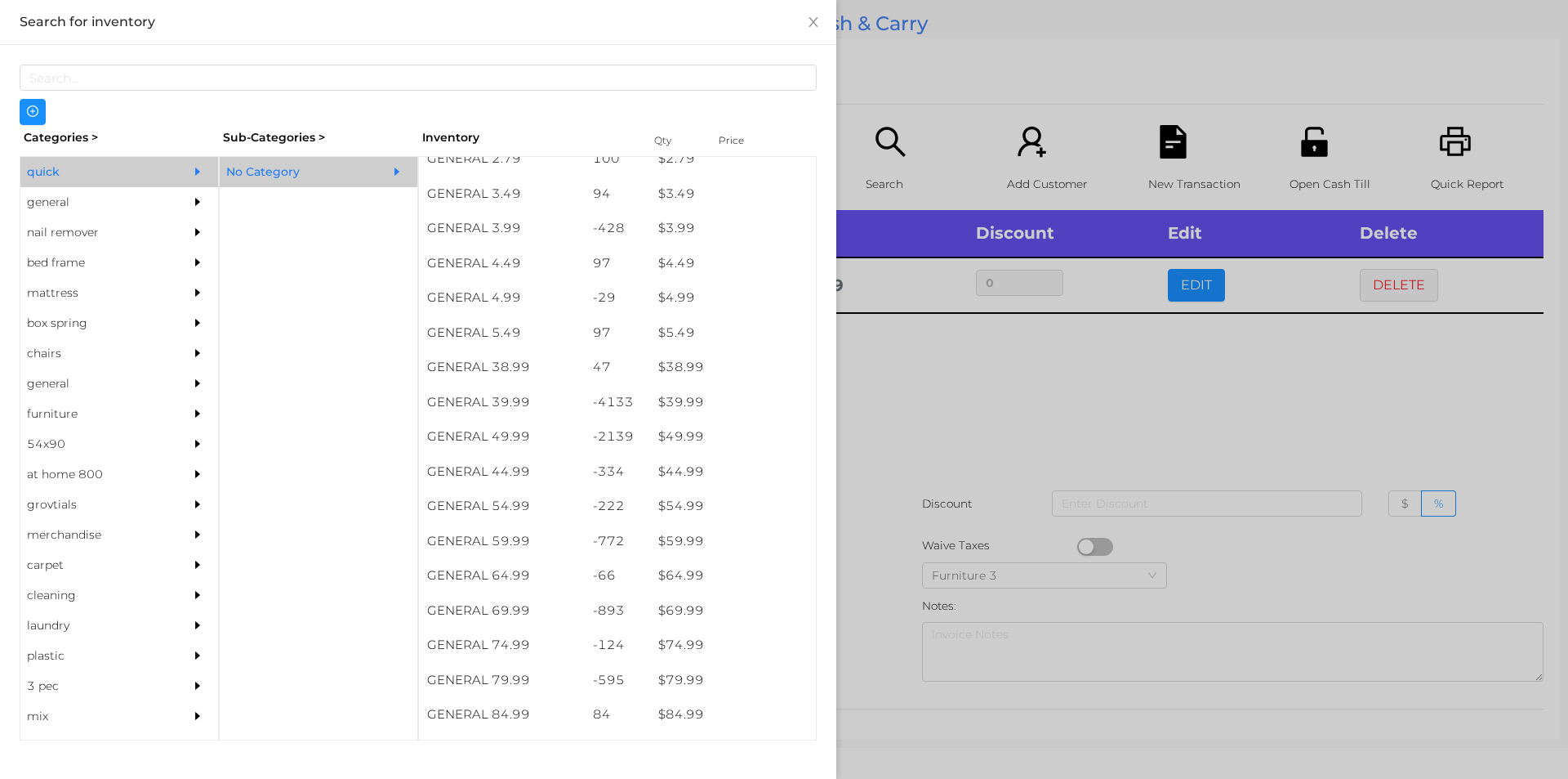
click at [1044, 443] on div at bounding box center [784, 390] width 1568 height 779
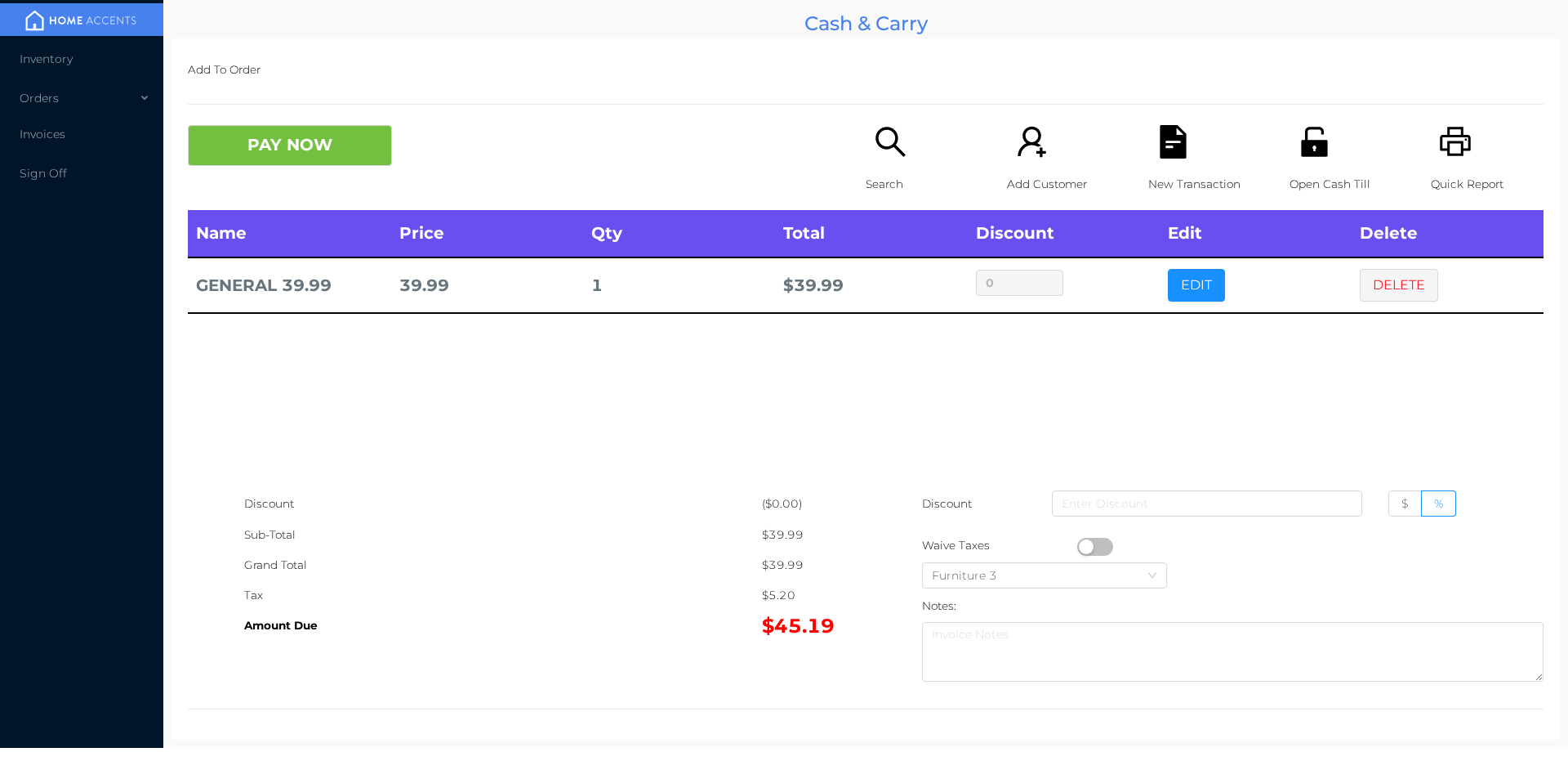
click at [1158, 160] on div "New Transaction" at bounding box center [1204, 167] width 113 height 85
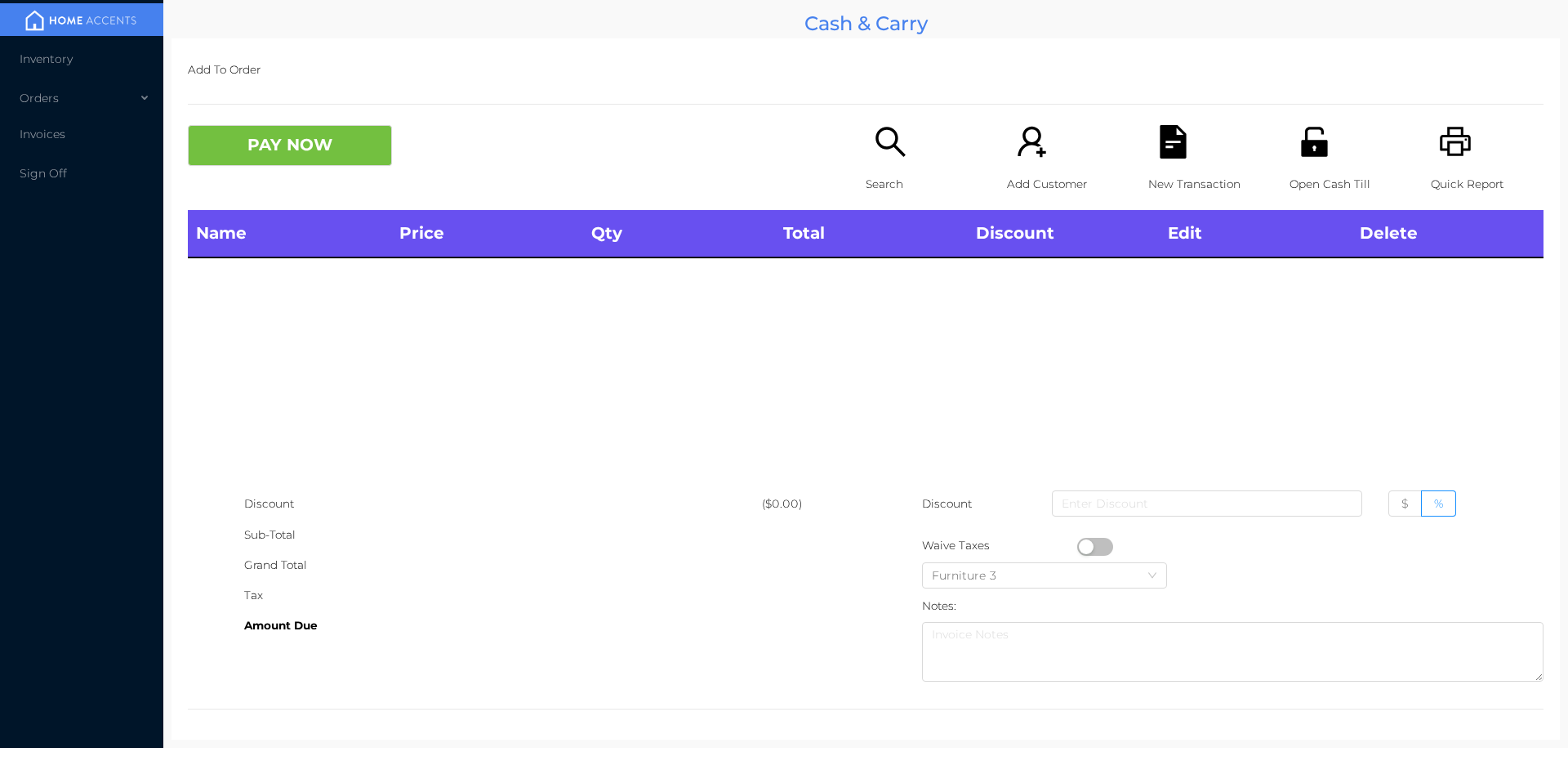
click at [1311, 155] on icon "icon: unlock" at bounding box center [1313, 142] width 26 height 30
click at [911, 151] on div "Search" at bounding box center [922, 167] width 113 height 85
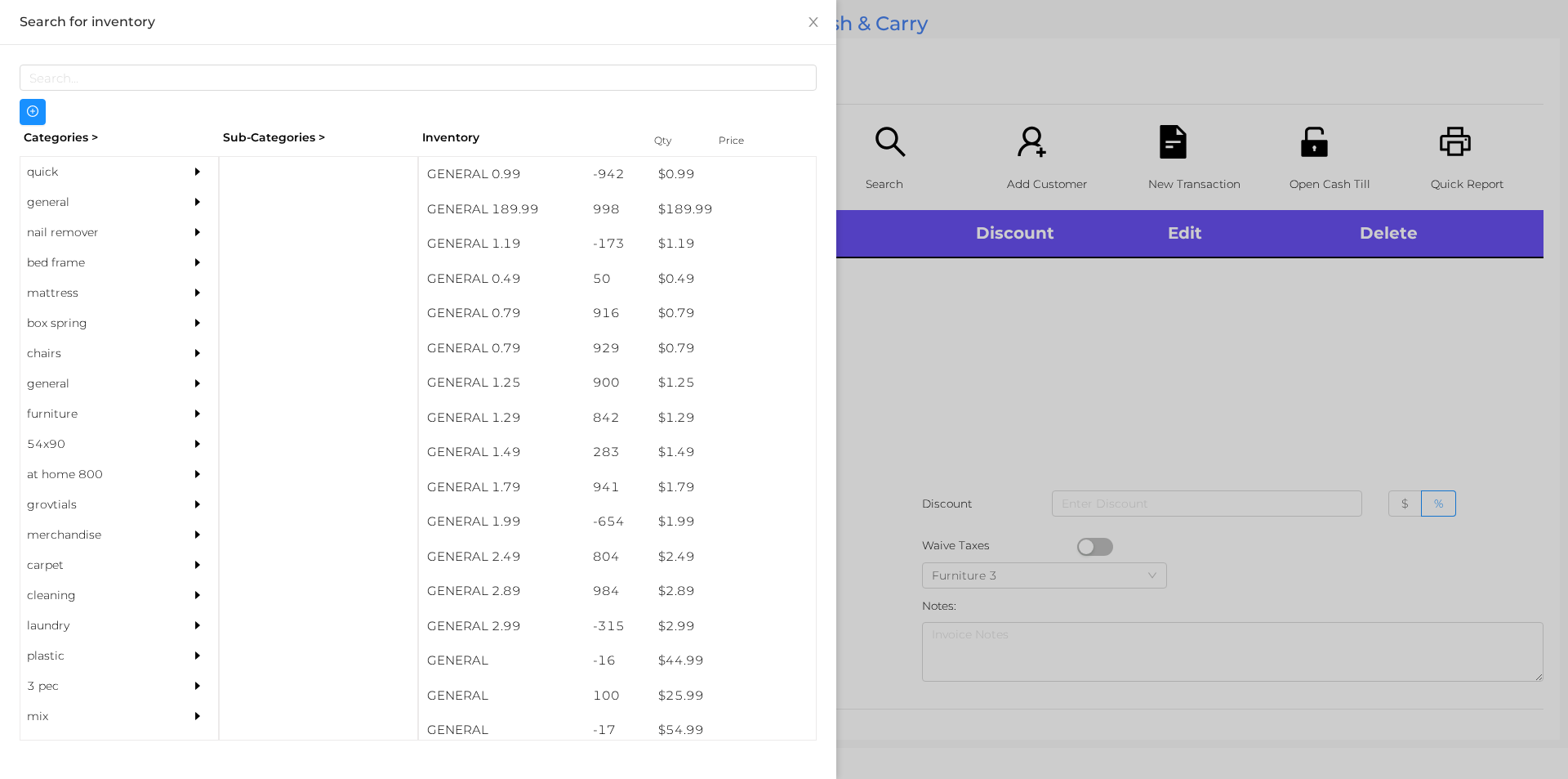
click at [92, 192] on div "general" at bounding box center [95, 202] width 149 height 31
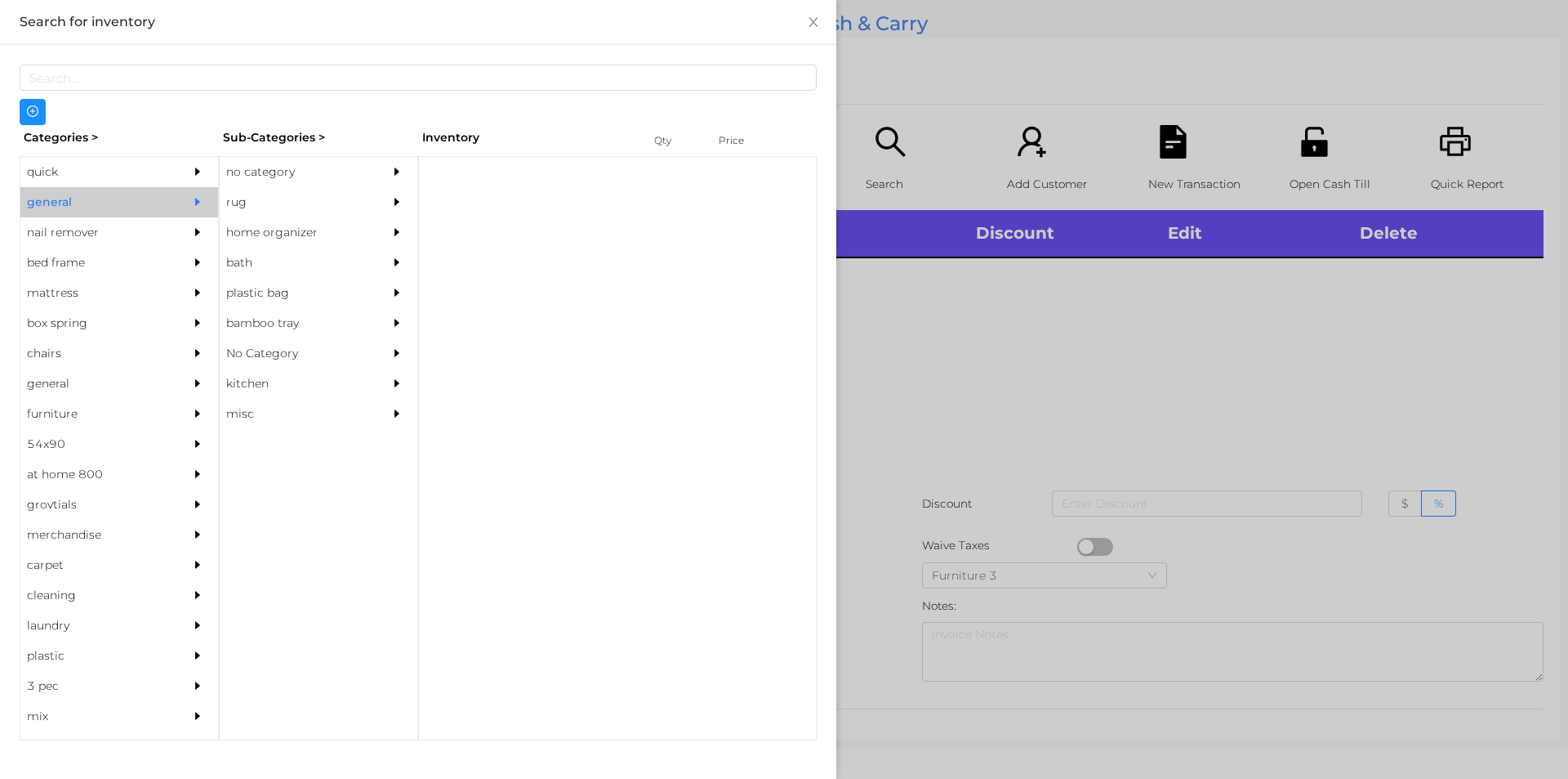
click at [302, 164] on div "no category" at bounding box center [294, 171] width 149 height 31
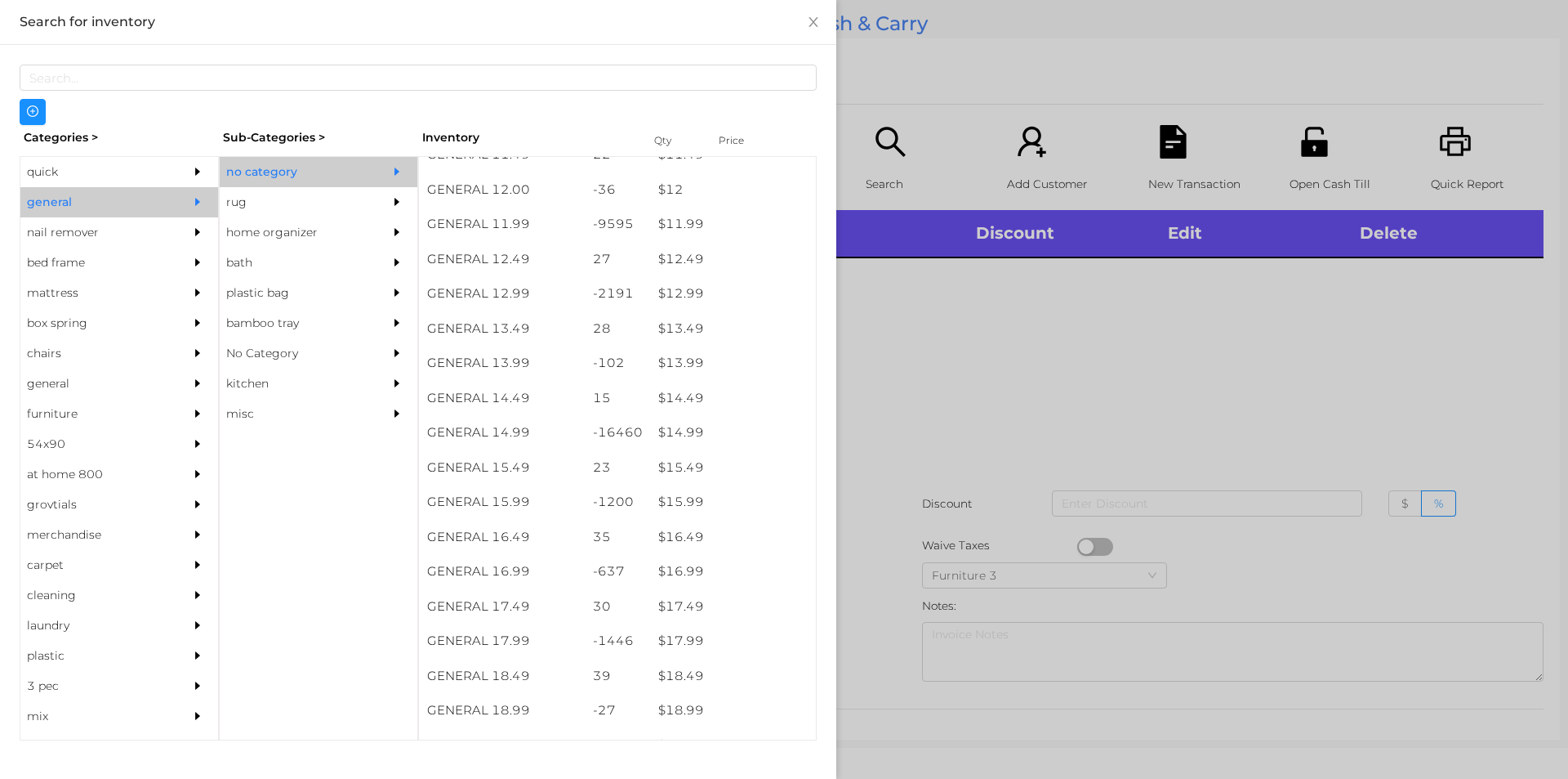
scroll to position [1205, 0]
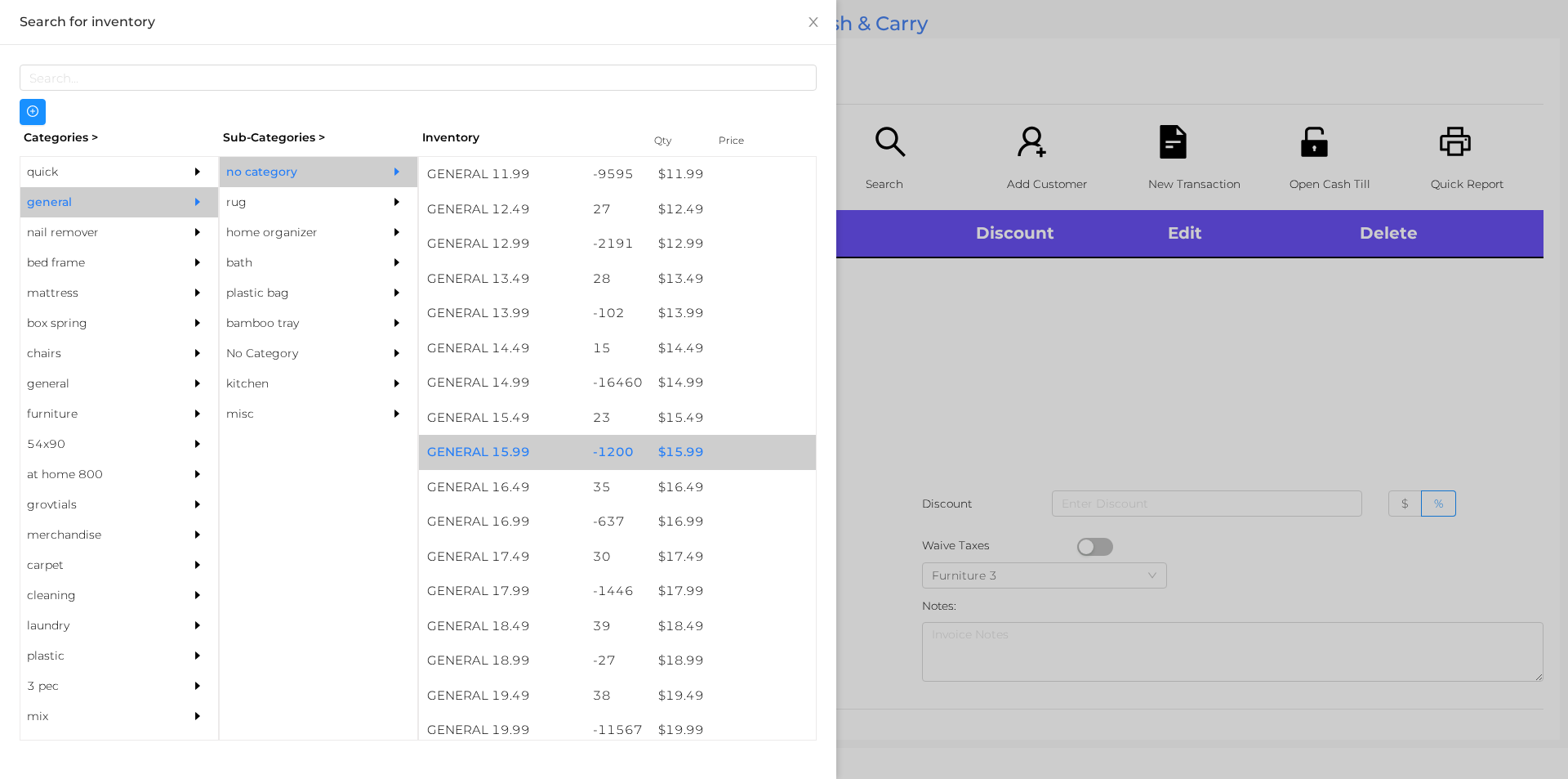
click at [738, 449] on div "$ 15.99" at bounding box center [732, 452] width 165 height 35
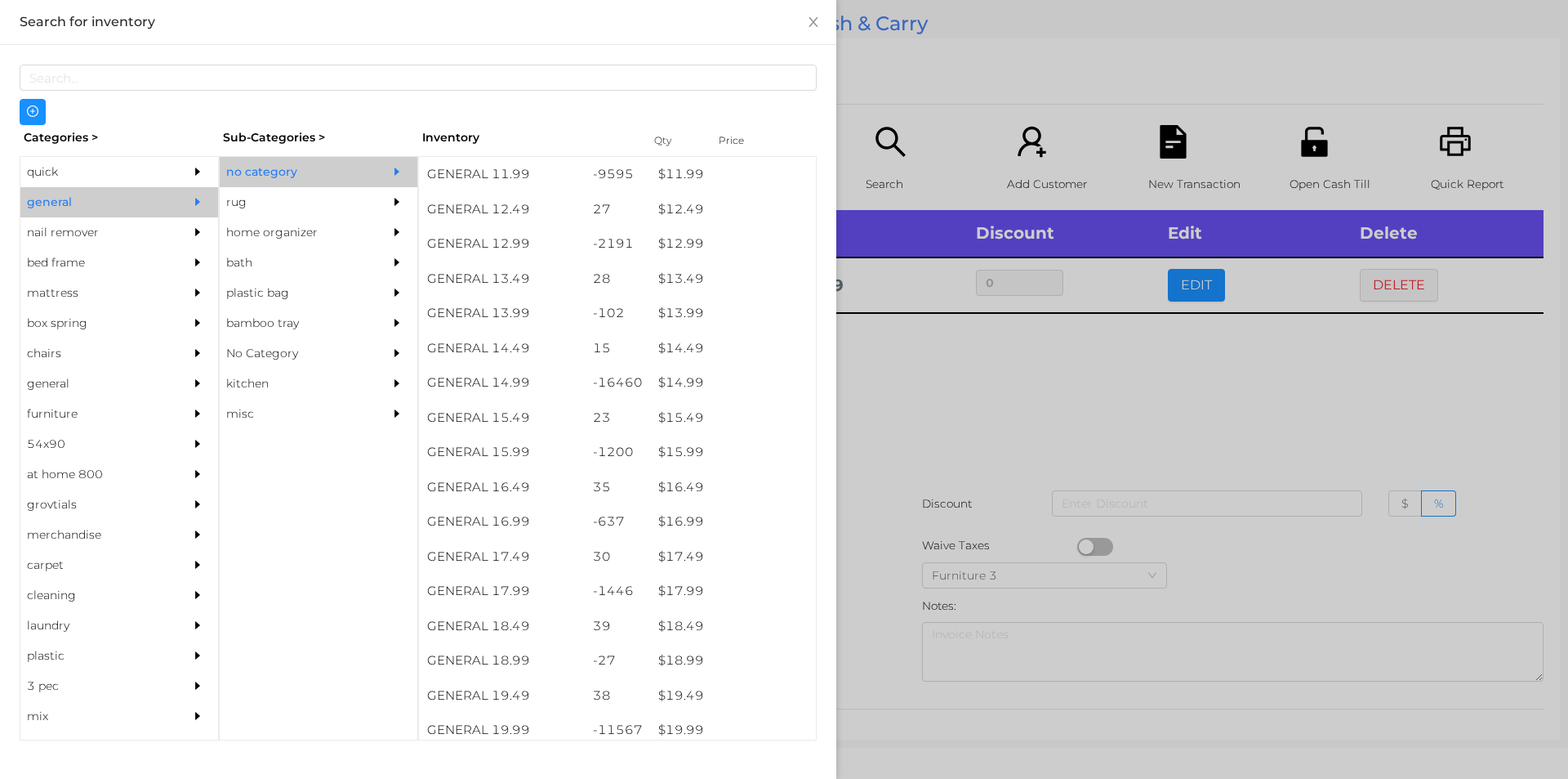
click at [1004, 437] on div at bounding box center [784, 390] width 1568 height 779
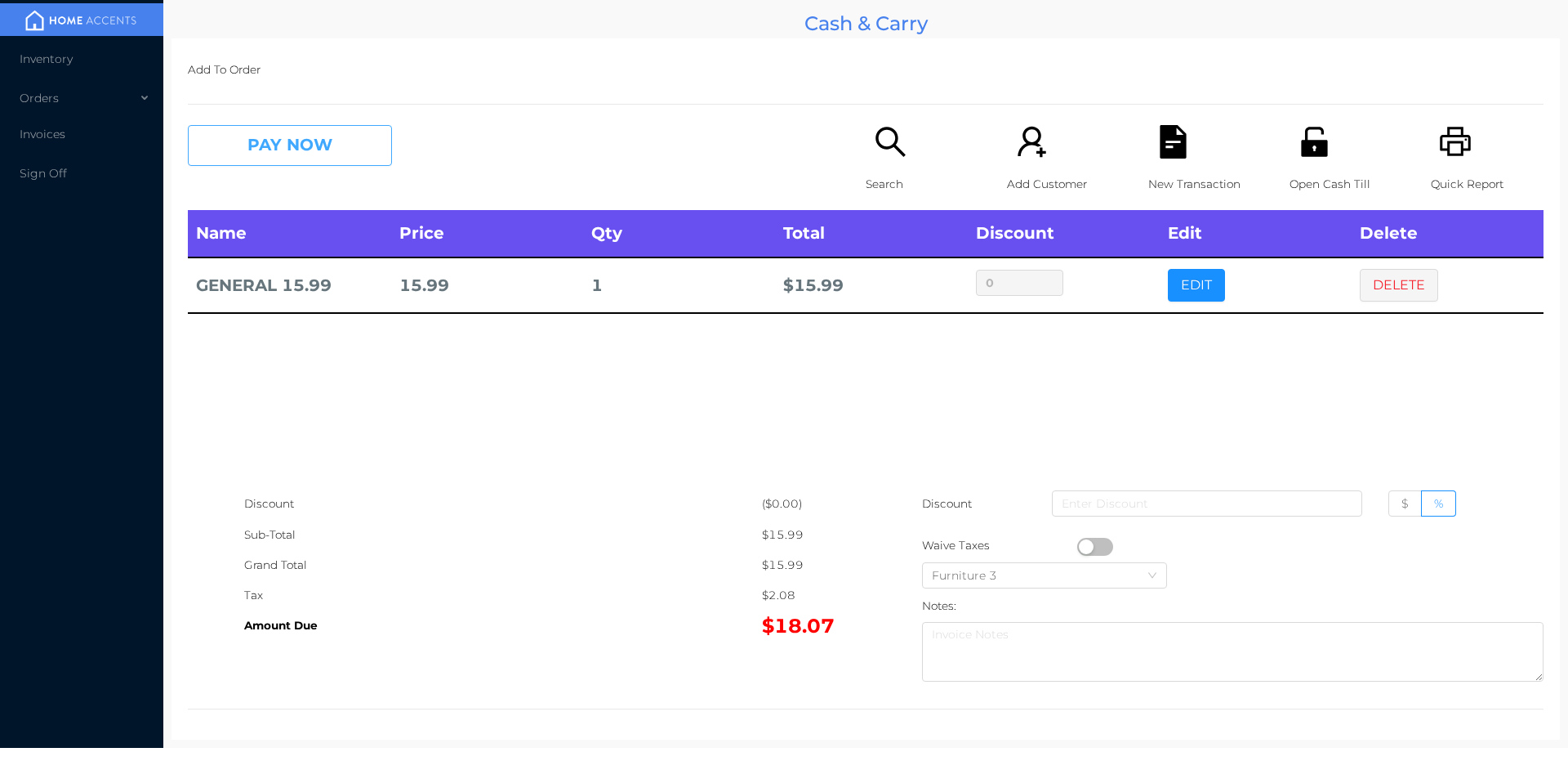
click at [305, 140] on button "PAY NOW" at bounding box center [290, 145] width 204 height 41
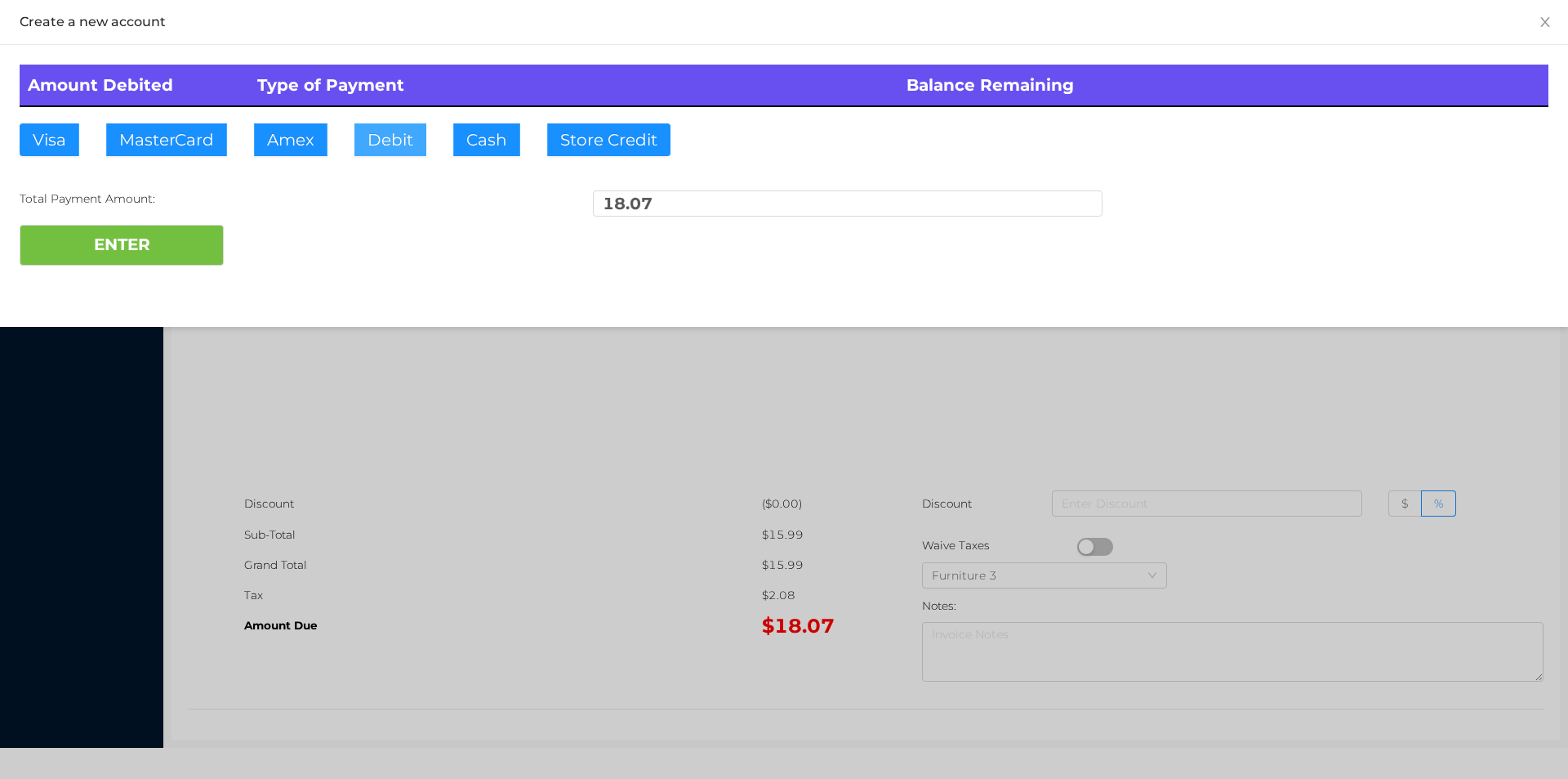
click at [395, 143] on button "Debit" at bounding box center [390, 140] width 72 height 33
click at [179, 229] on button "ENTER" at bounding box center [122, 245] width 204 height 41
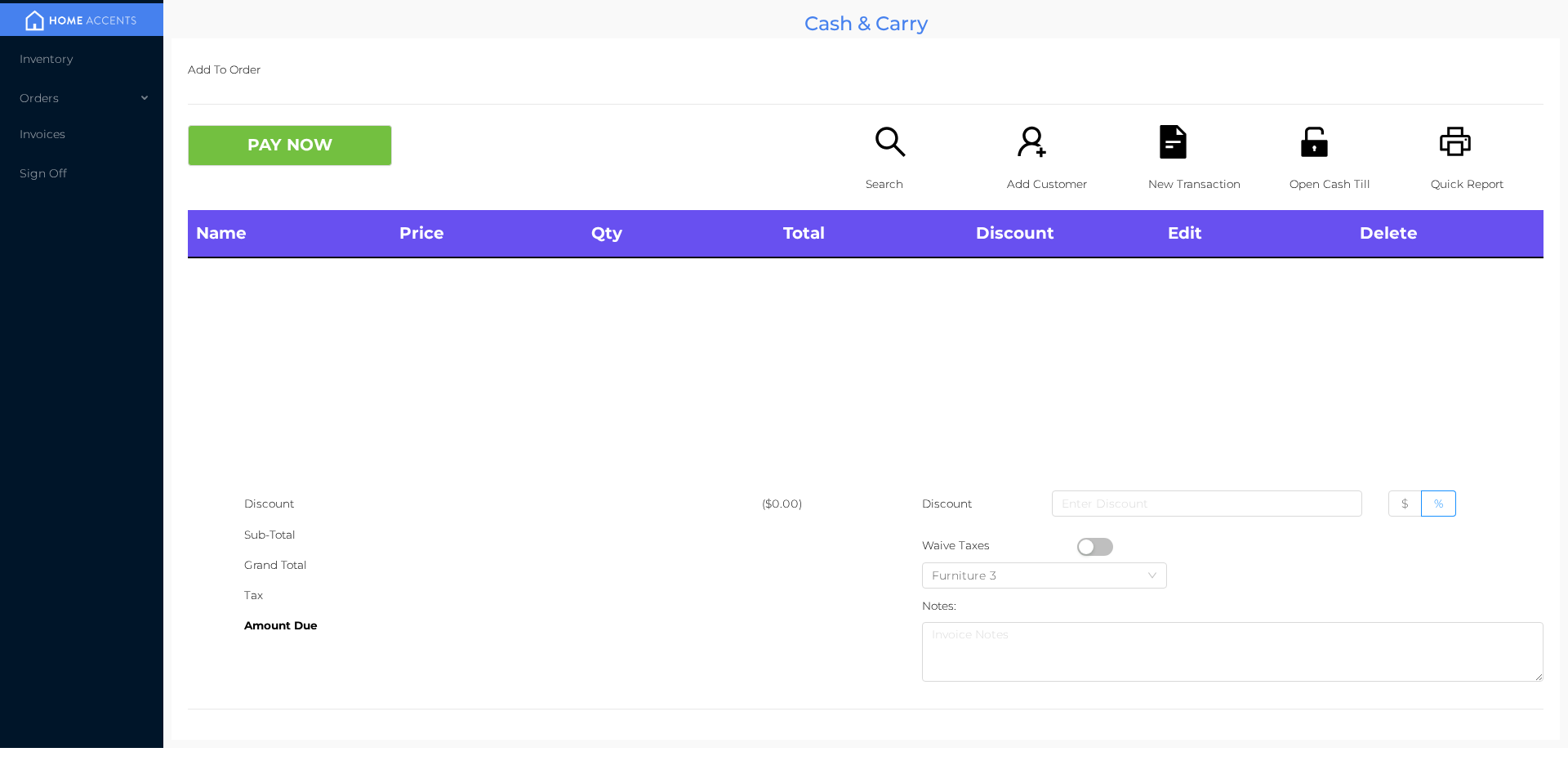
click at [1301, 147] on icon "icon: unlock" at bounding box center [1313, 142] width 26 height 30
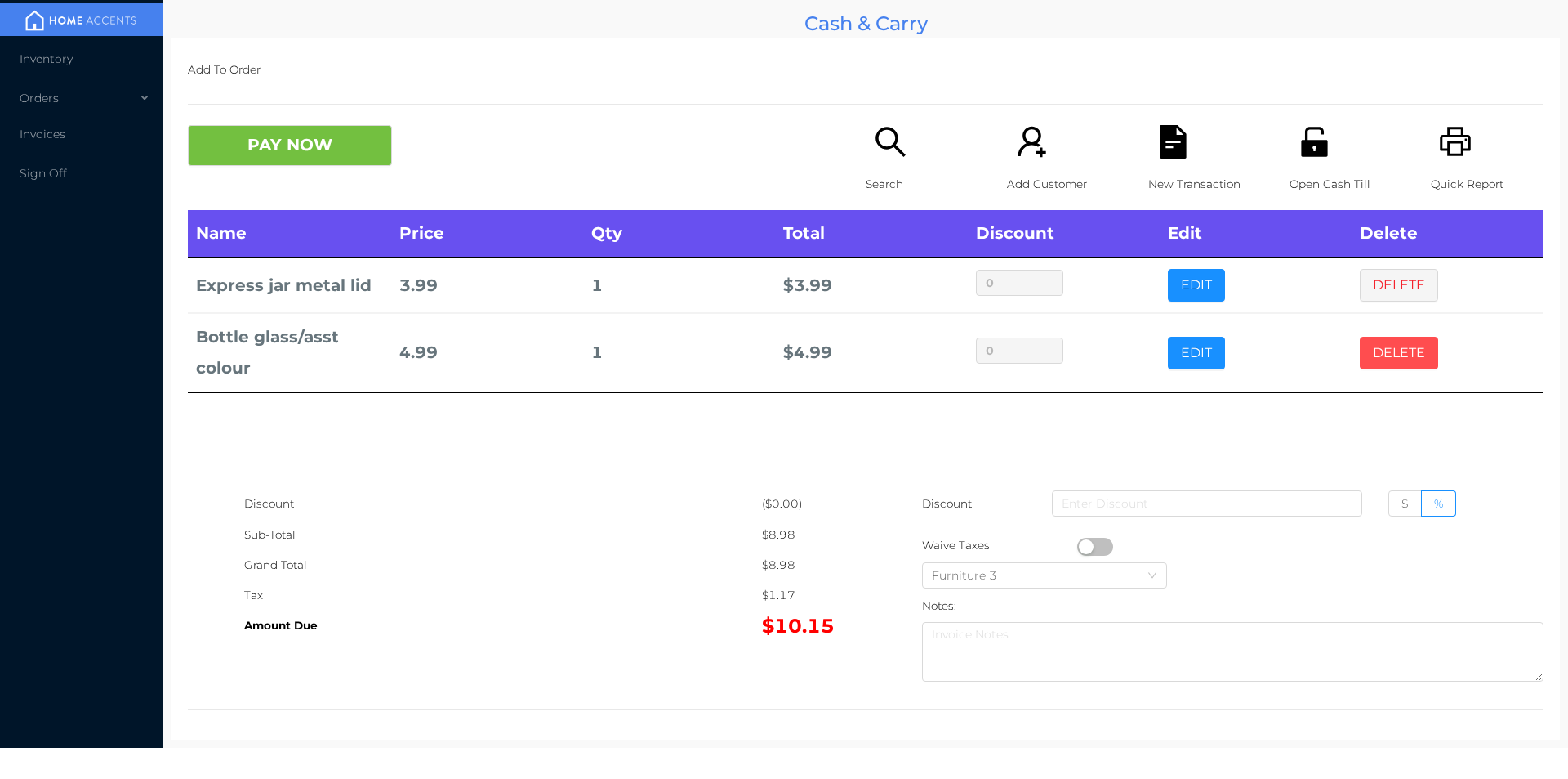
click at [1389, 352] on button "DELETE" at bounding box center [1399, 353] width 78 height 33
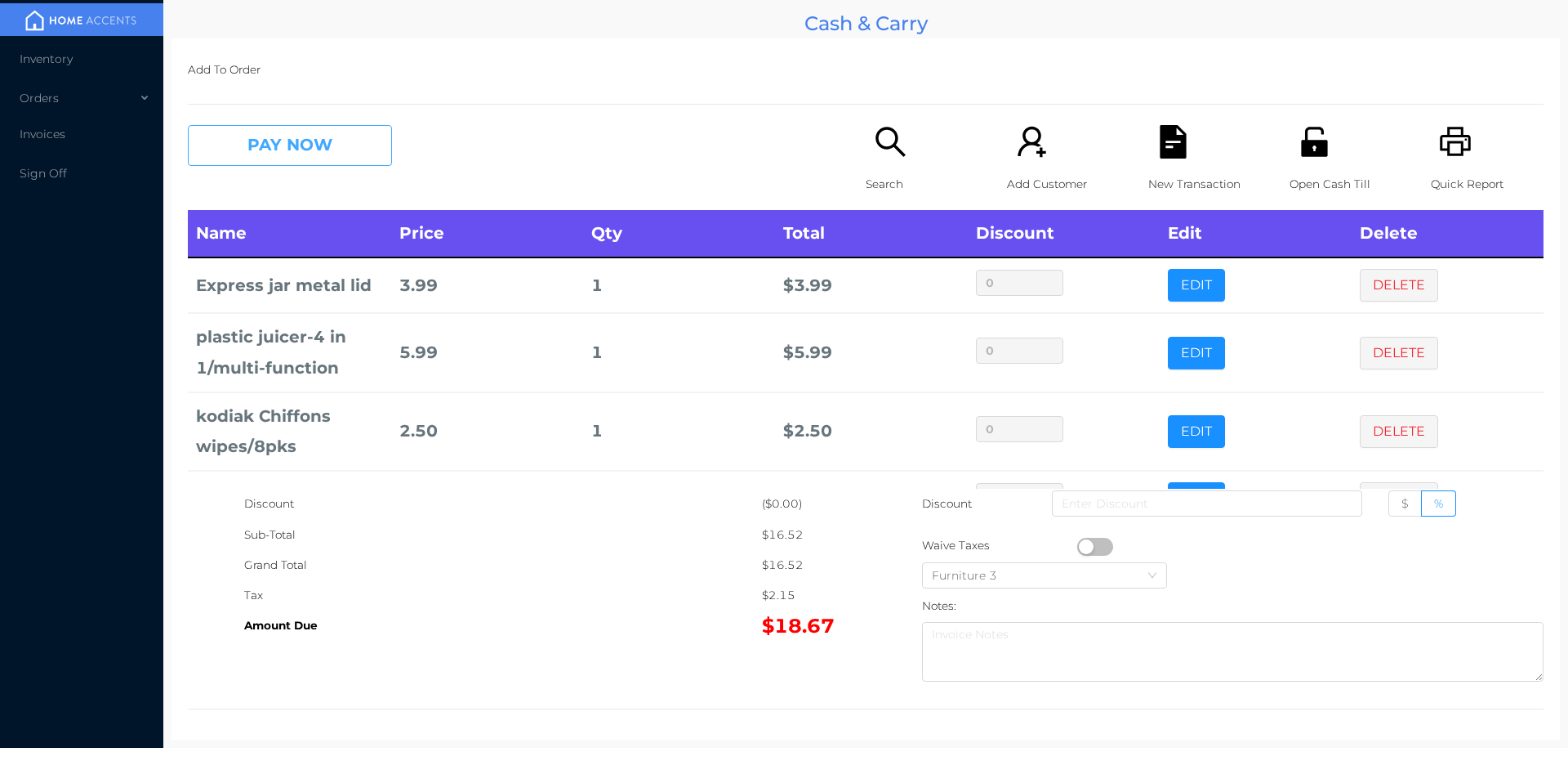
click at [328, 152] on button "PAY NOW" at bounding box center [290, 145] width 204 height 41
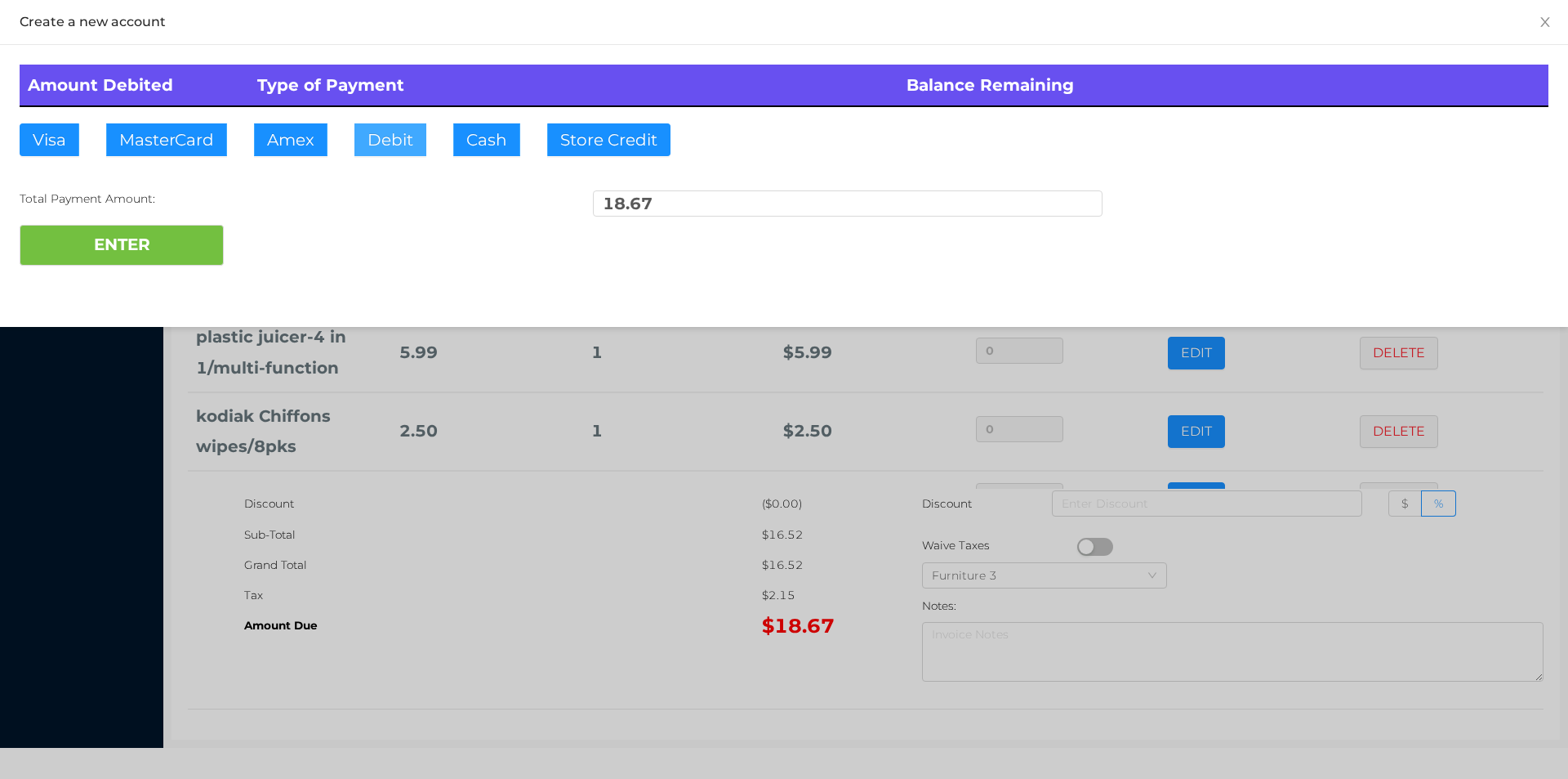
click at [400, 147] on button "Debit" at bounding box center [390, 140] width 72 height 33
click at [160, 247] on button "ENTER" at bounding box center [122, 245] width 204 height 41
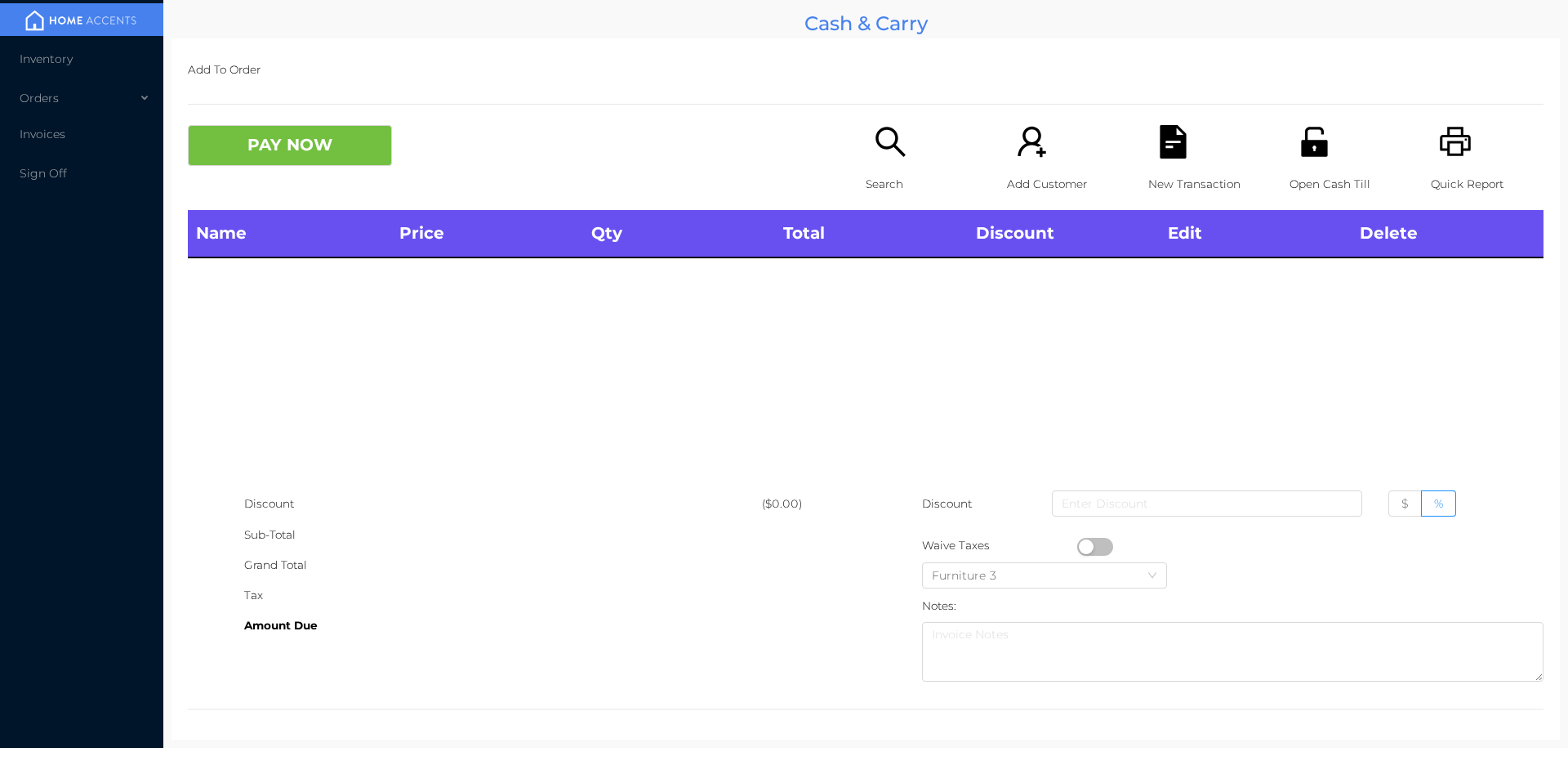
click at [887, 144] on icon "icon: search" at bounding box center [890, 142] width 30 height 30
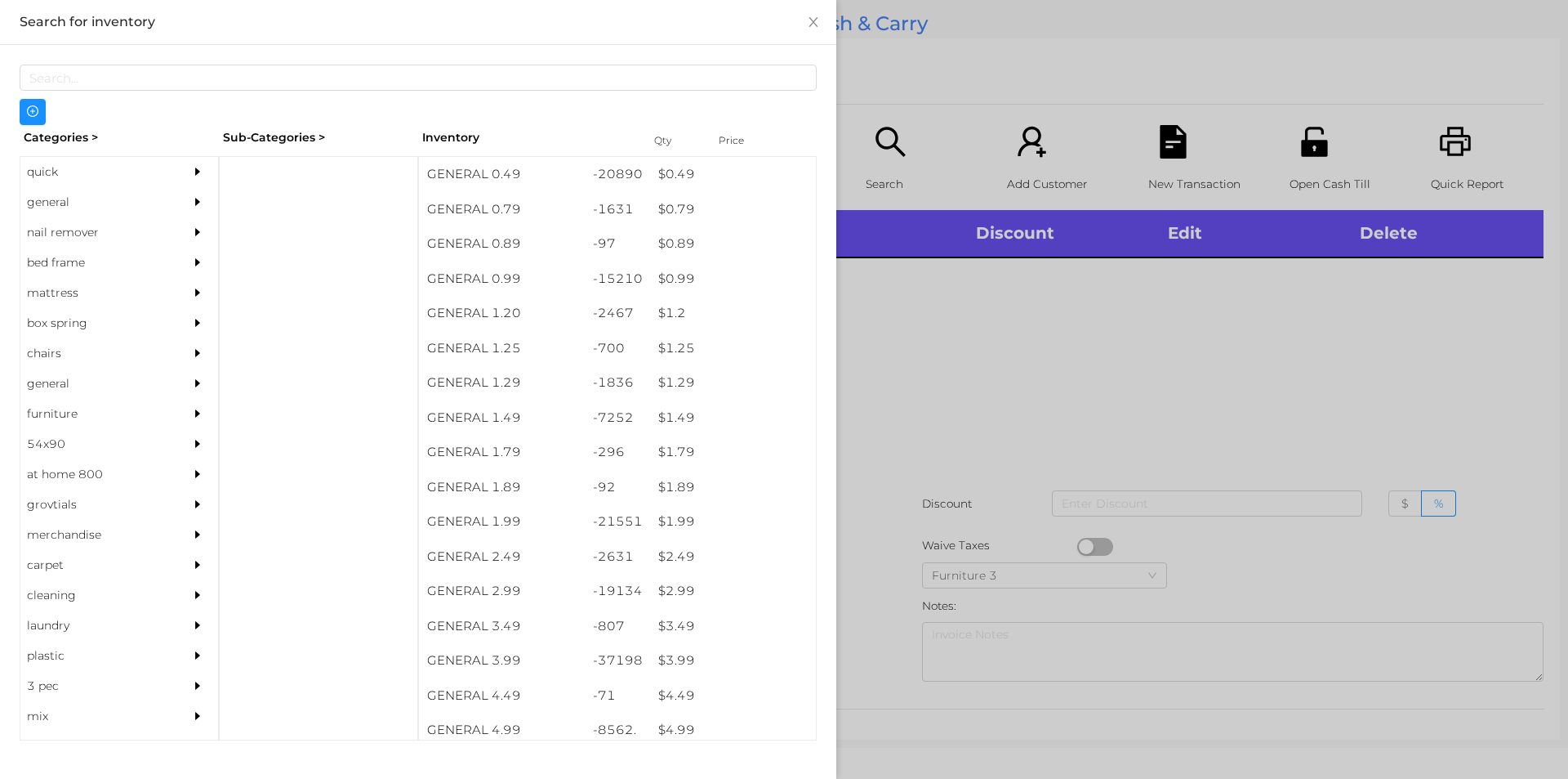
click at [49, 169] on div "quick" at bounding box center [95, 171] width 149 height 31
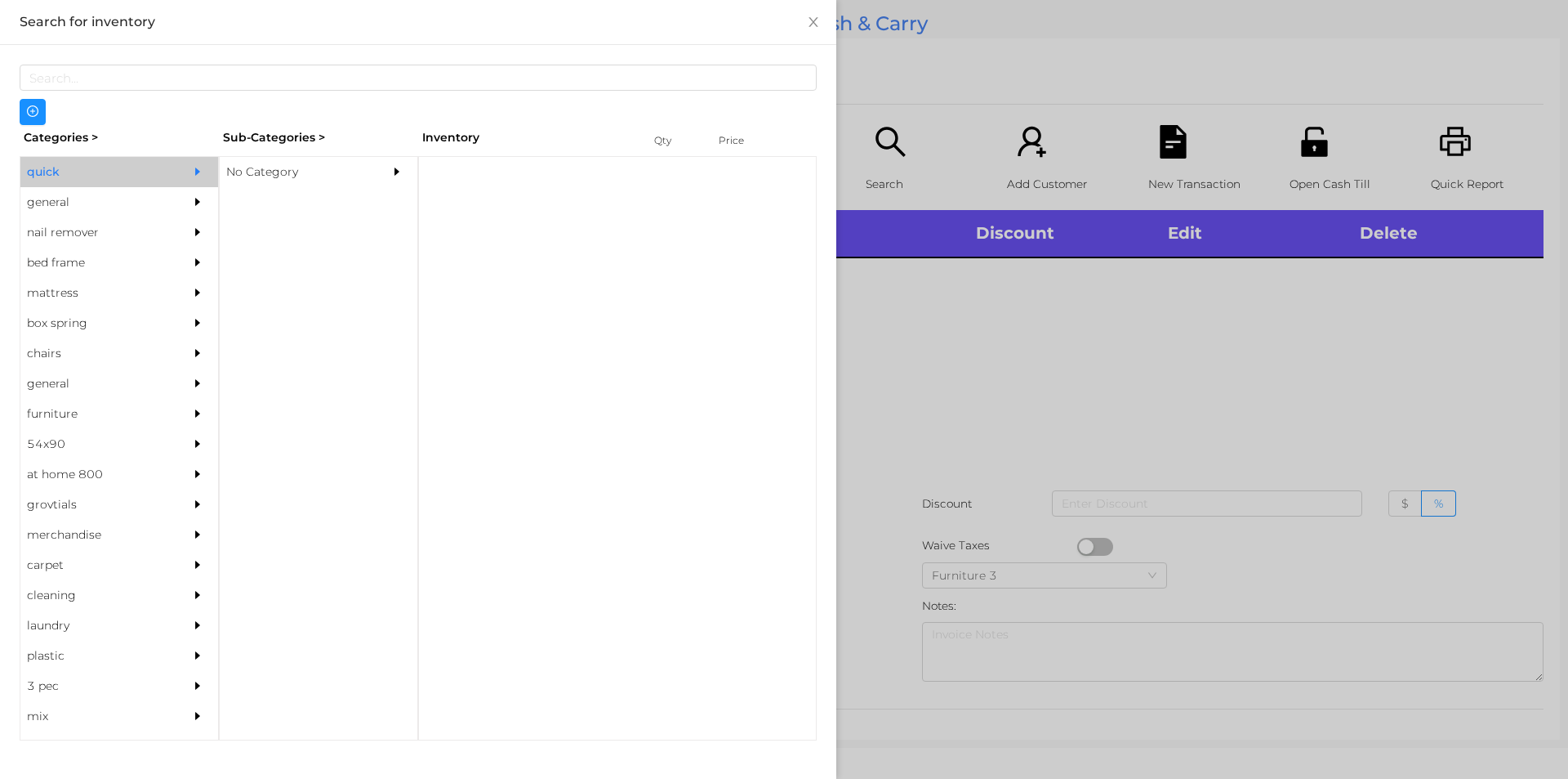
click at [262, 161] on div "No Category" at bounding box center [294, 171] width 149 height 31
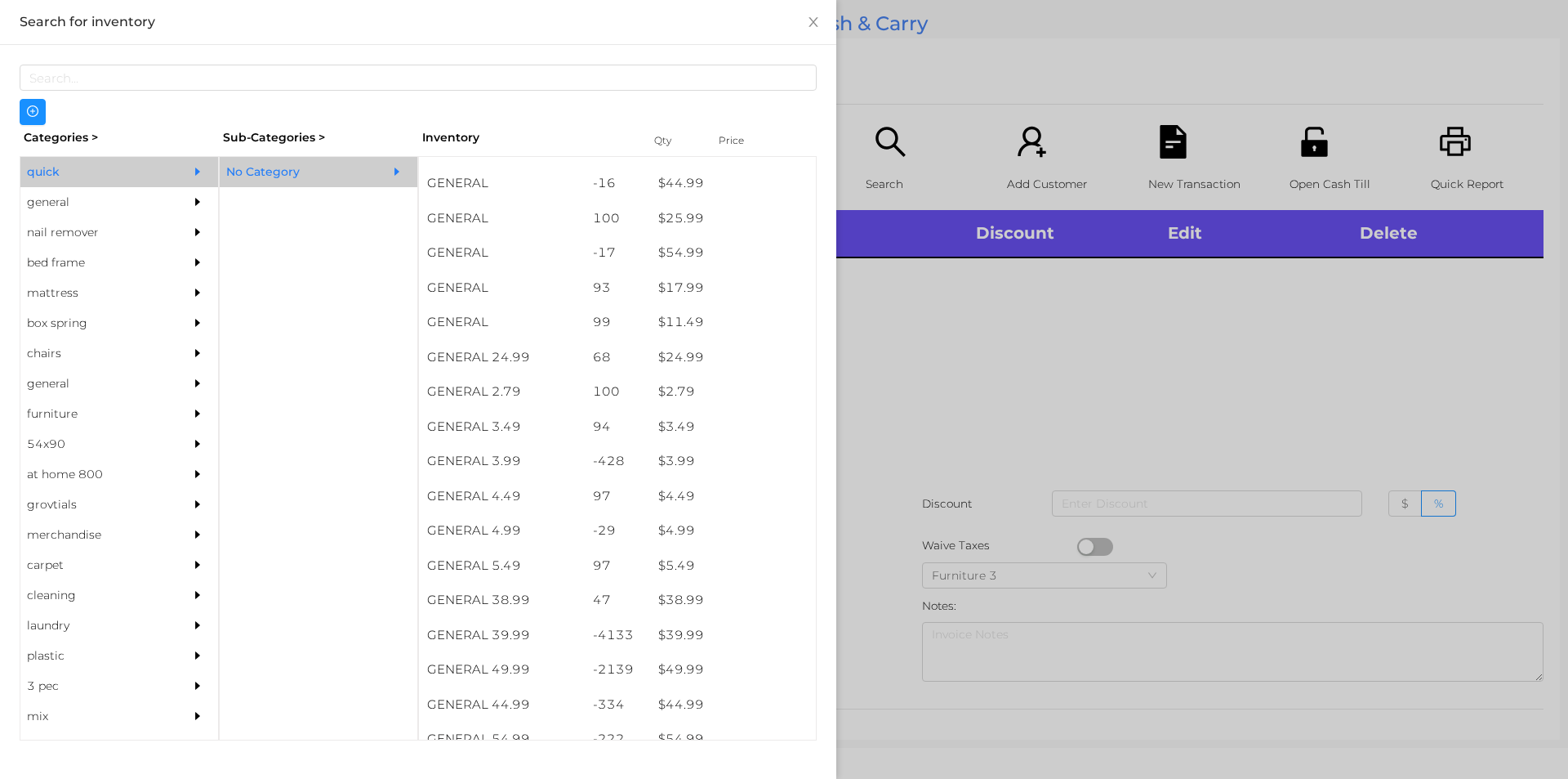
scroll to position [514, 0]
click at [688, 595] on div "$ 39.99" at bounding box center [732, 598] width 165 height 35
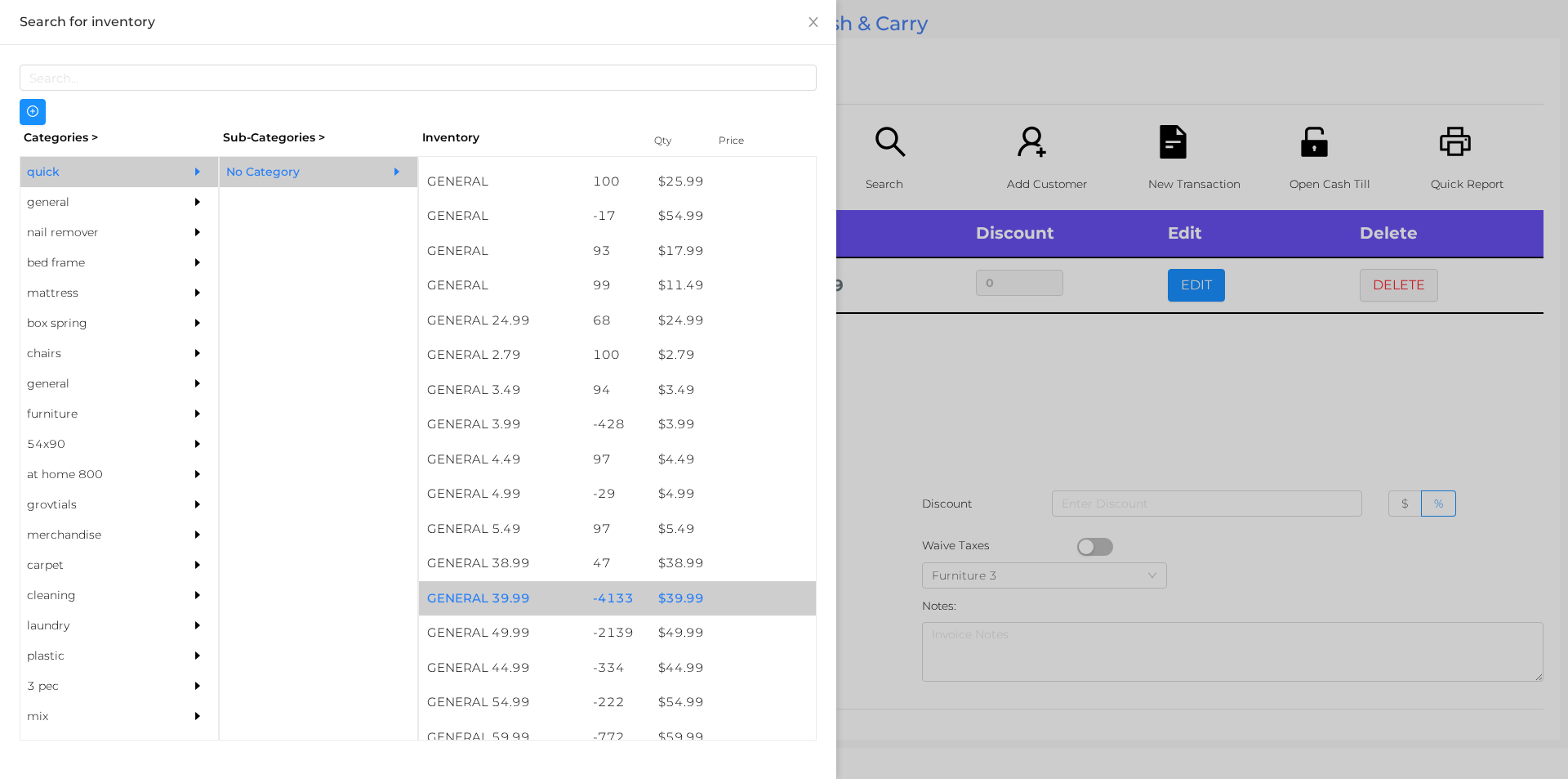
click at [971, 435] on div at bounding box center [784, 390] width 1568 height 779
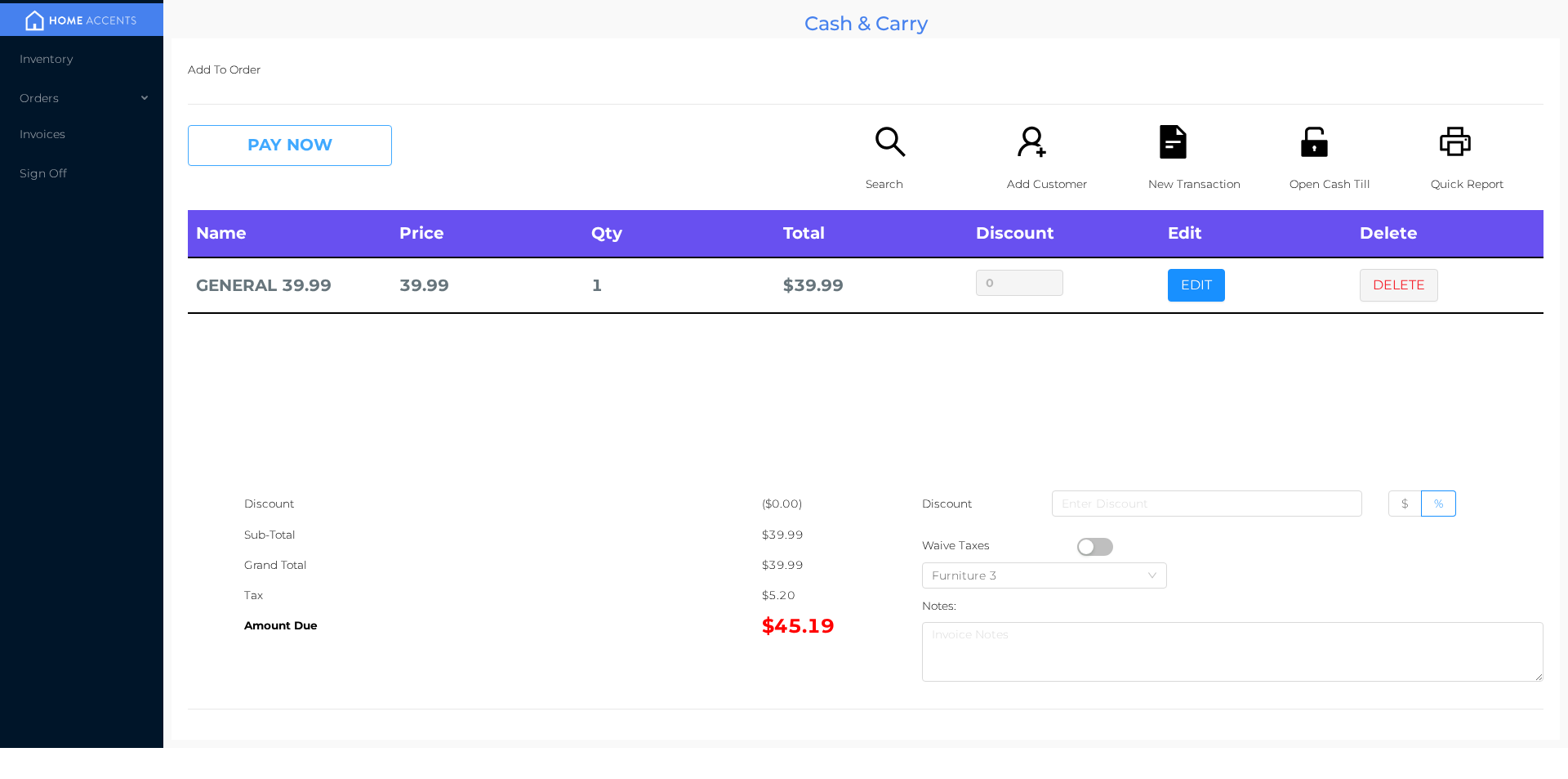
click at [333, 166] on button "PAY NOW" at bounding box center [290, 145] width 204 height 41
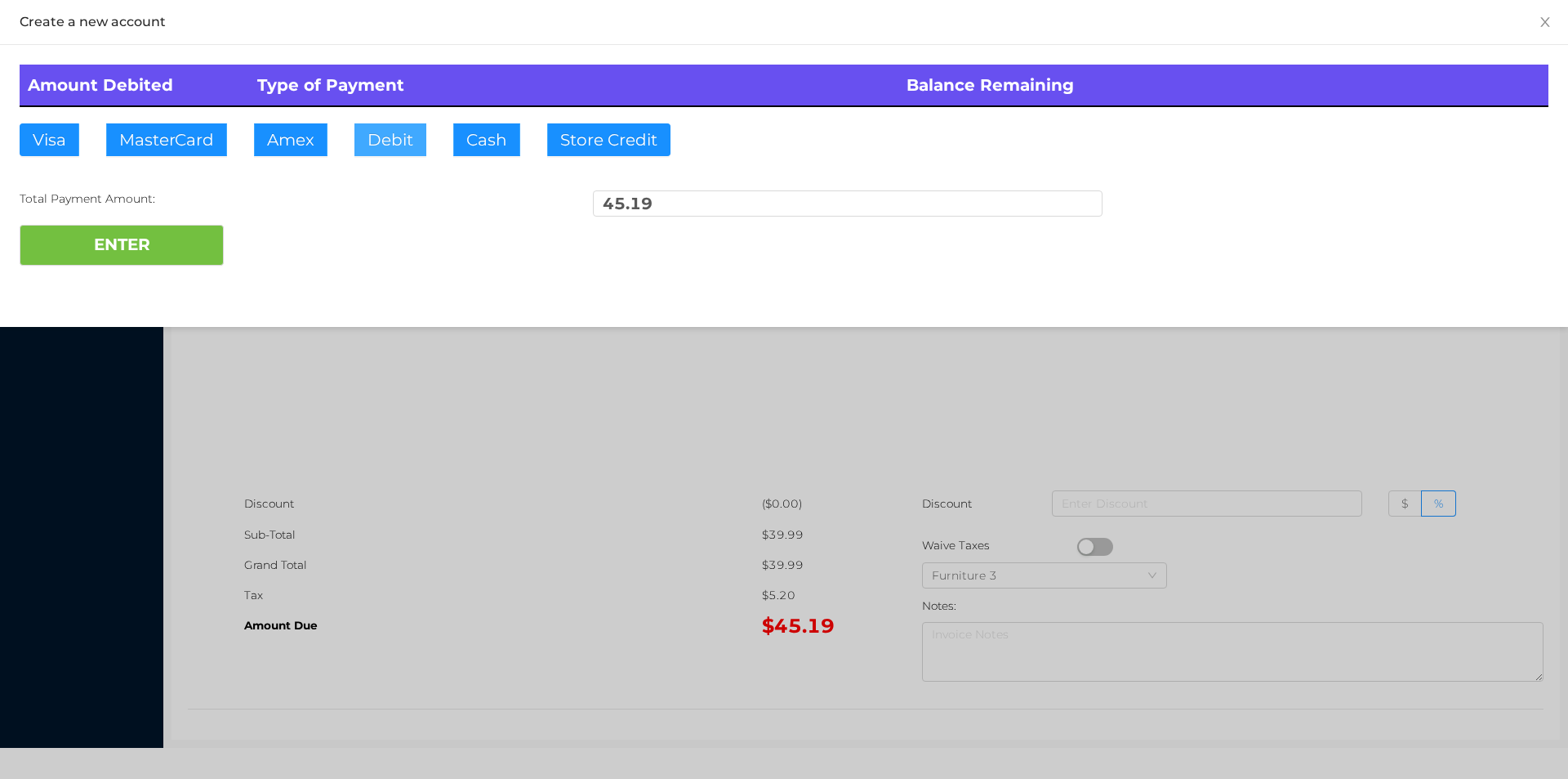
click at [385, 145] on button "Debit" at bounding box center [390, 140] width 72 height 33
click at [184, 251] on button "ENTER" at bounding box center [122, 245] width 204 height 41
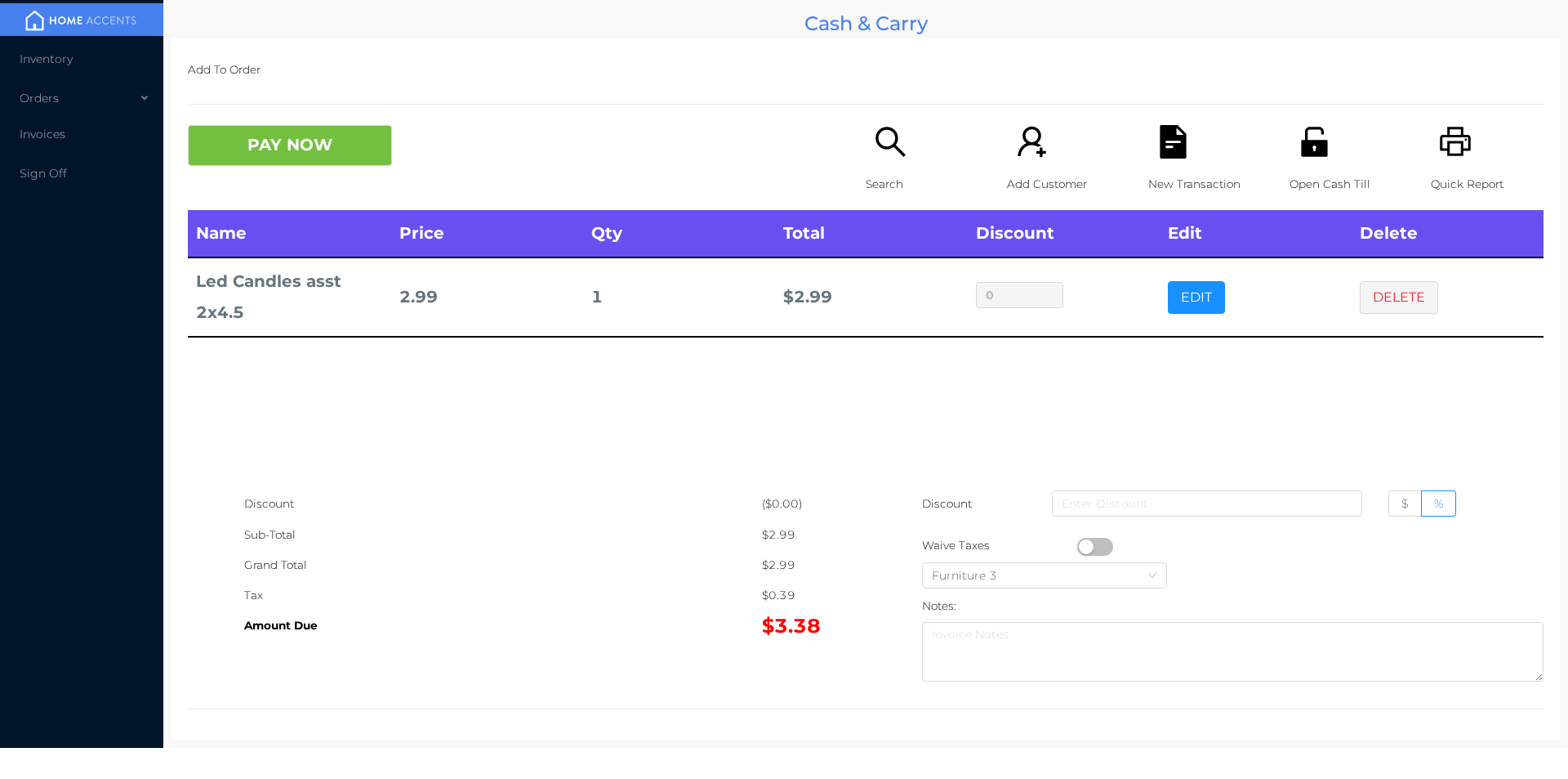
click at [889, 167] on div "Search" at bounding box center [922, 167] width 113 height 85
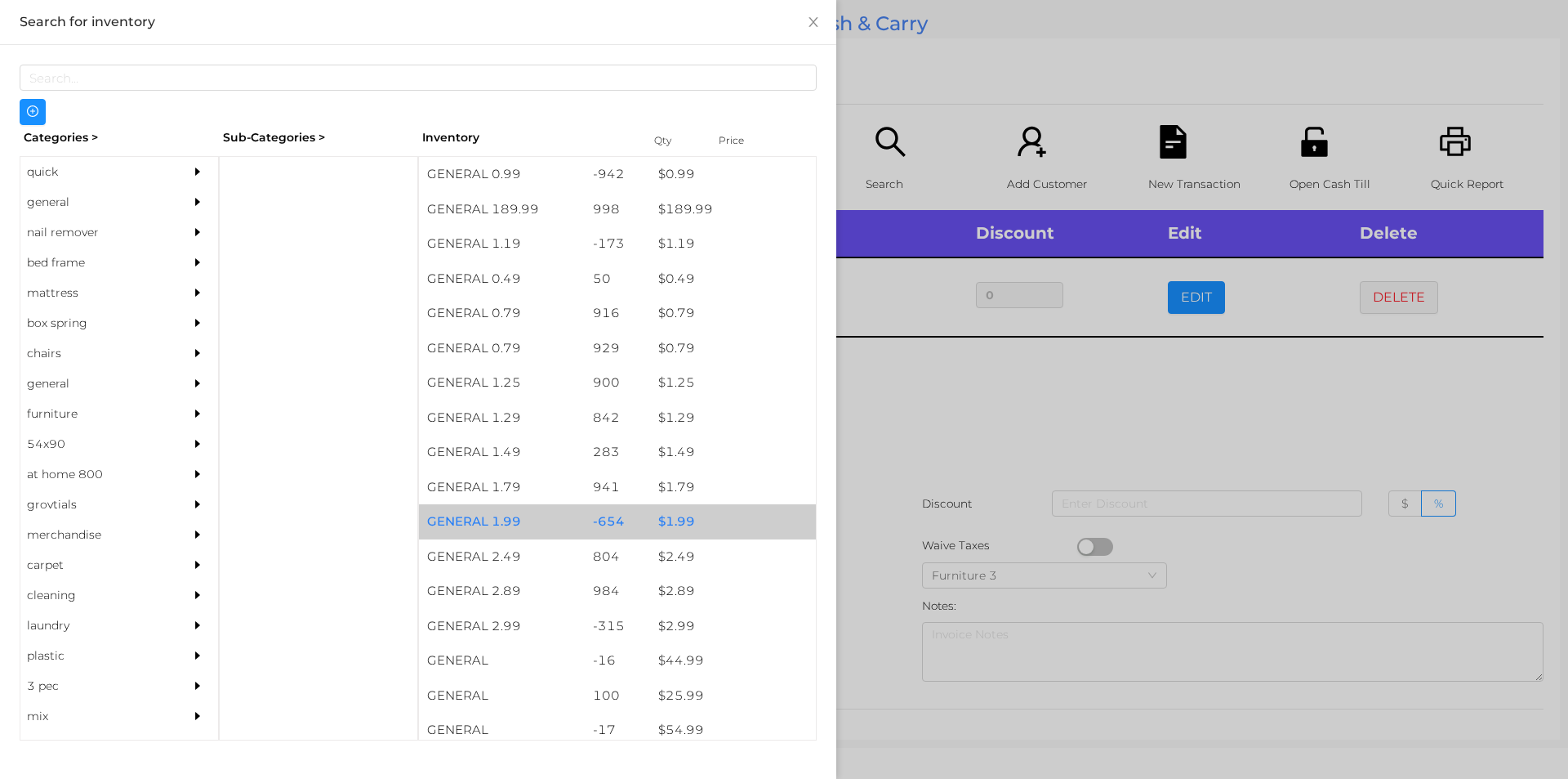
click at [678, 524] on div "$ 1.99" at bounding box center [732, 521] width 165 height 35
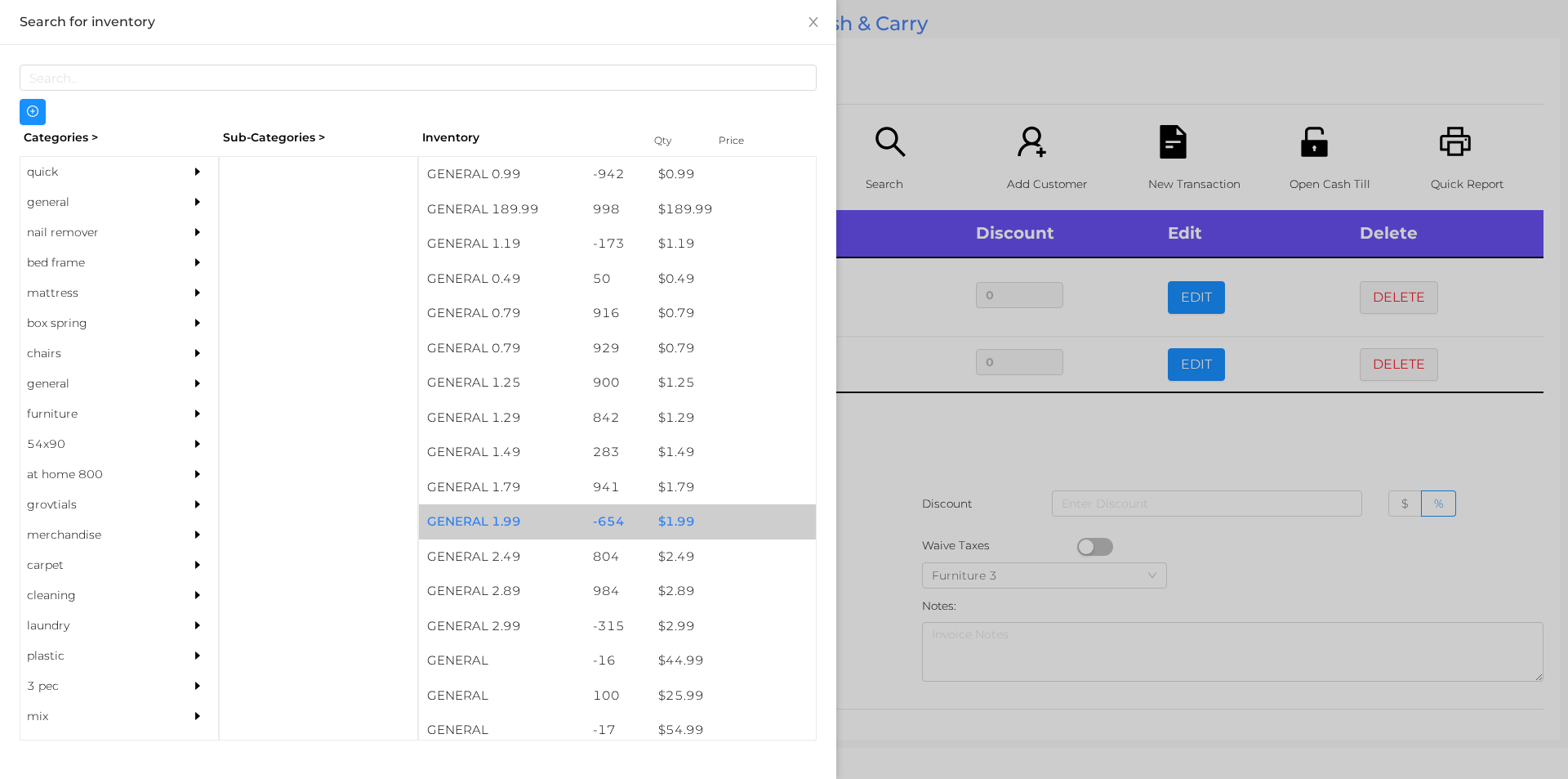
click at [688, 516] on div "$ 1.99" at bounding box center [732, 521] width 165 height 35
click at [981, 450] on div at bounding box center [784, 390] width 1568 height 779
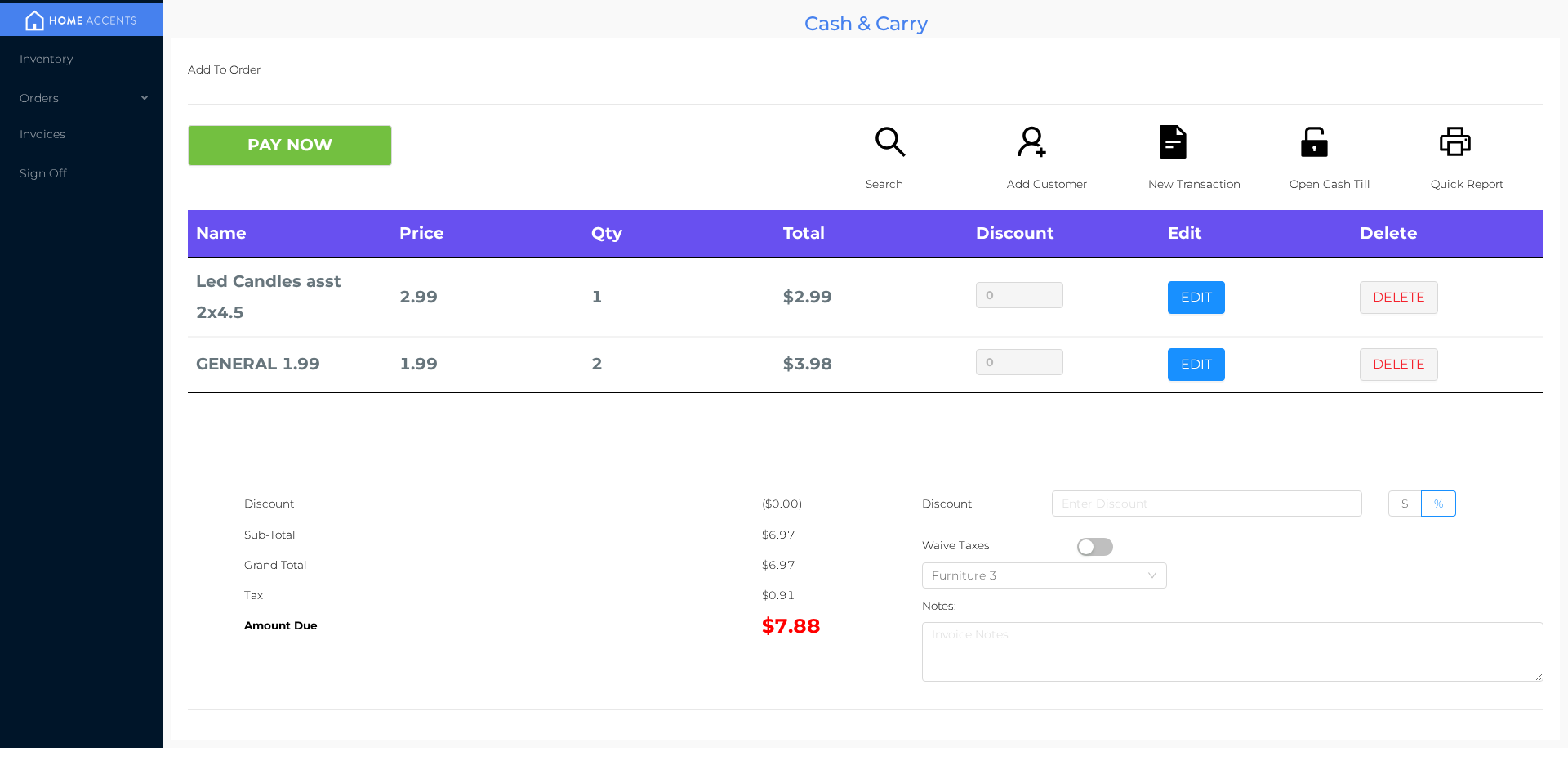
click at [281, 129] on button "PAY NOW" at bounding box center [290, 145] width 204 height 41
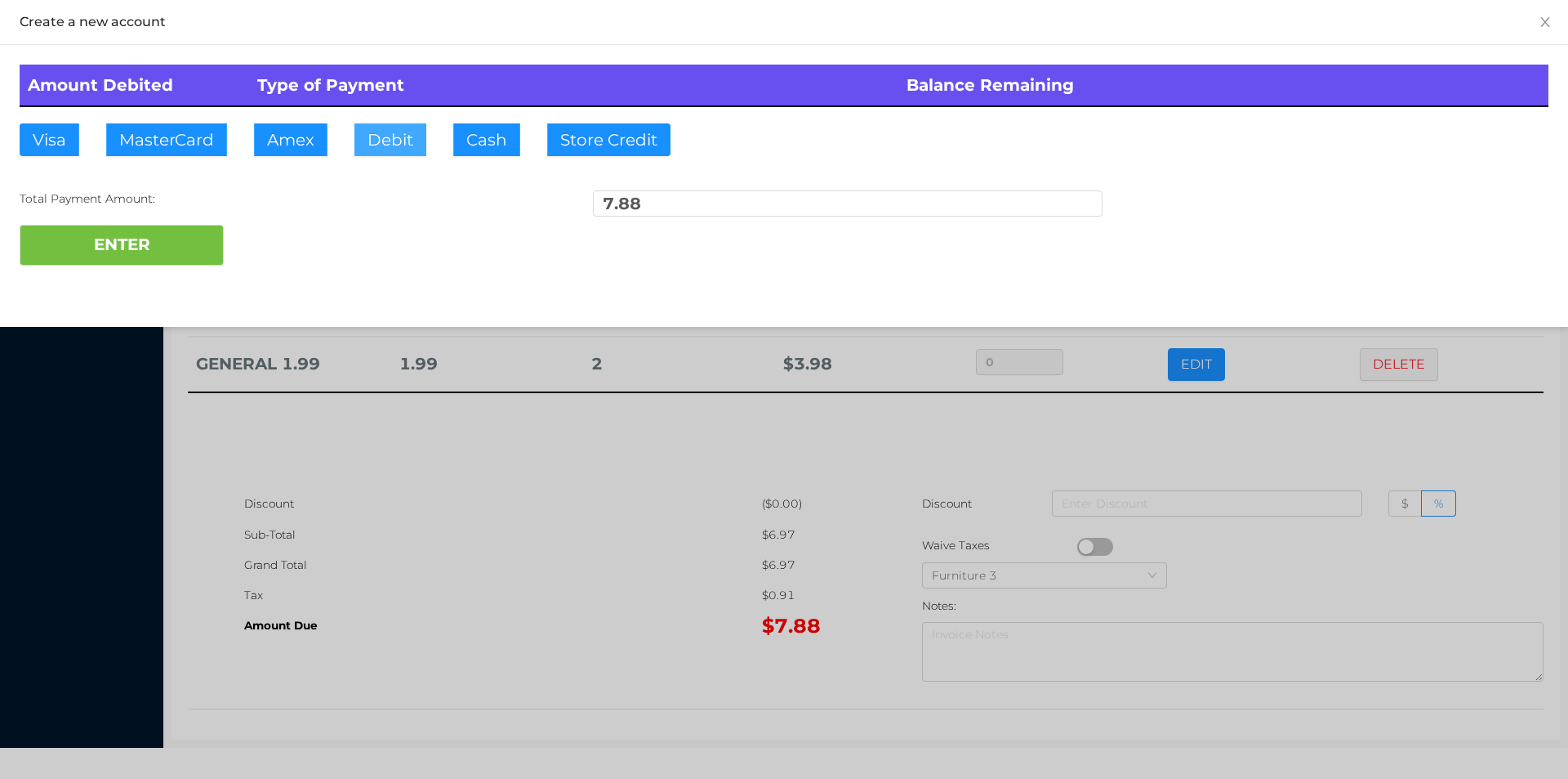
click at [385, 151] on button "Debit" at bounding box center [390, 140] width 72 height 33
click at [130, 236] on button "ENTER" at bounding box center [122, 245] width 204 height 41
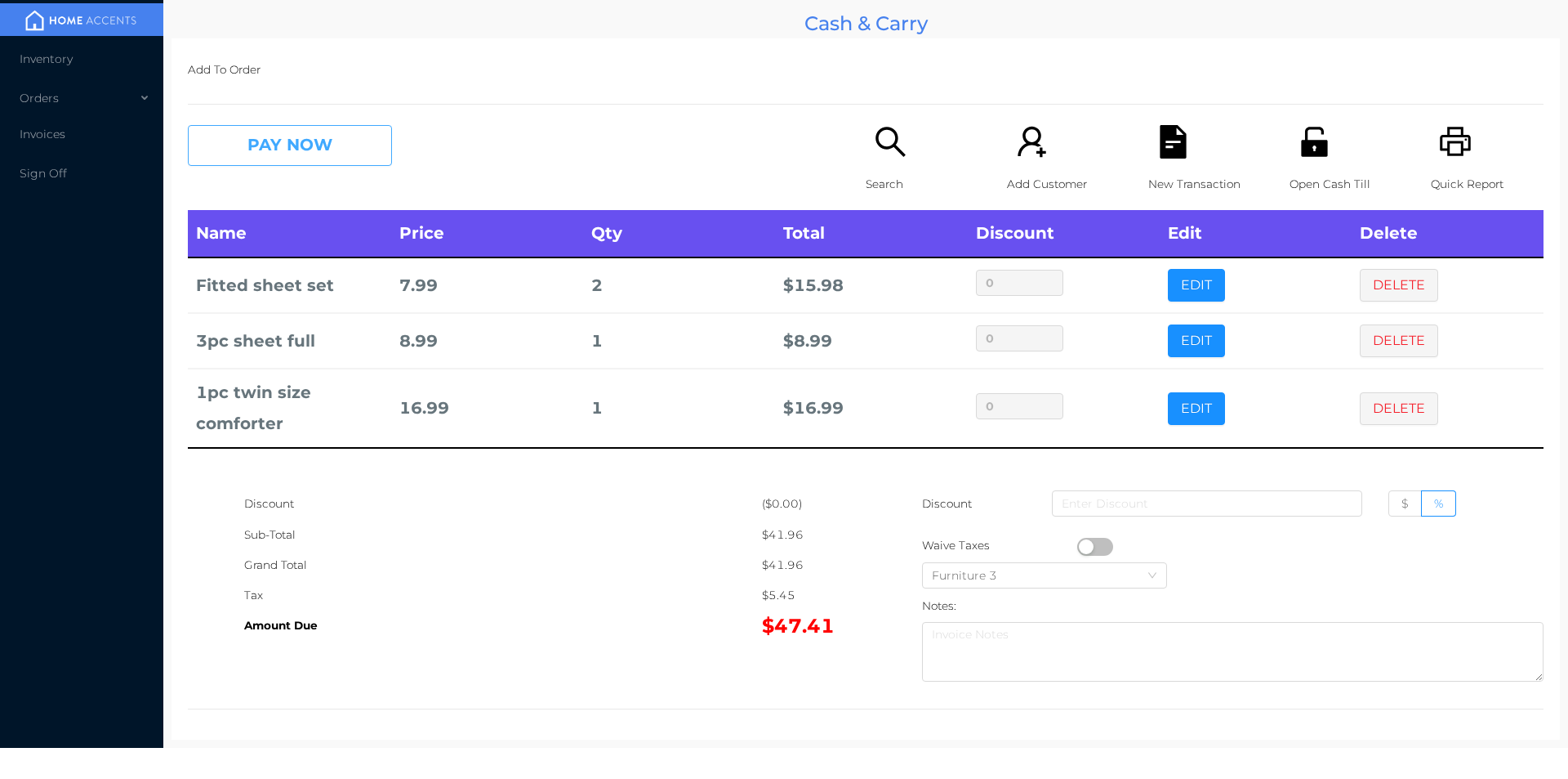
click at [333, 145] on button "PAY NOW" at bounding box center [290, 145] width 204 height 41
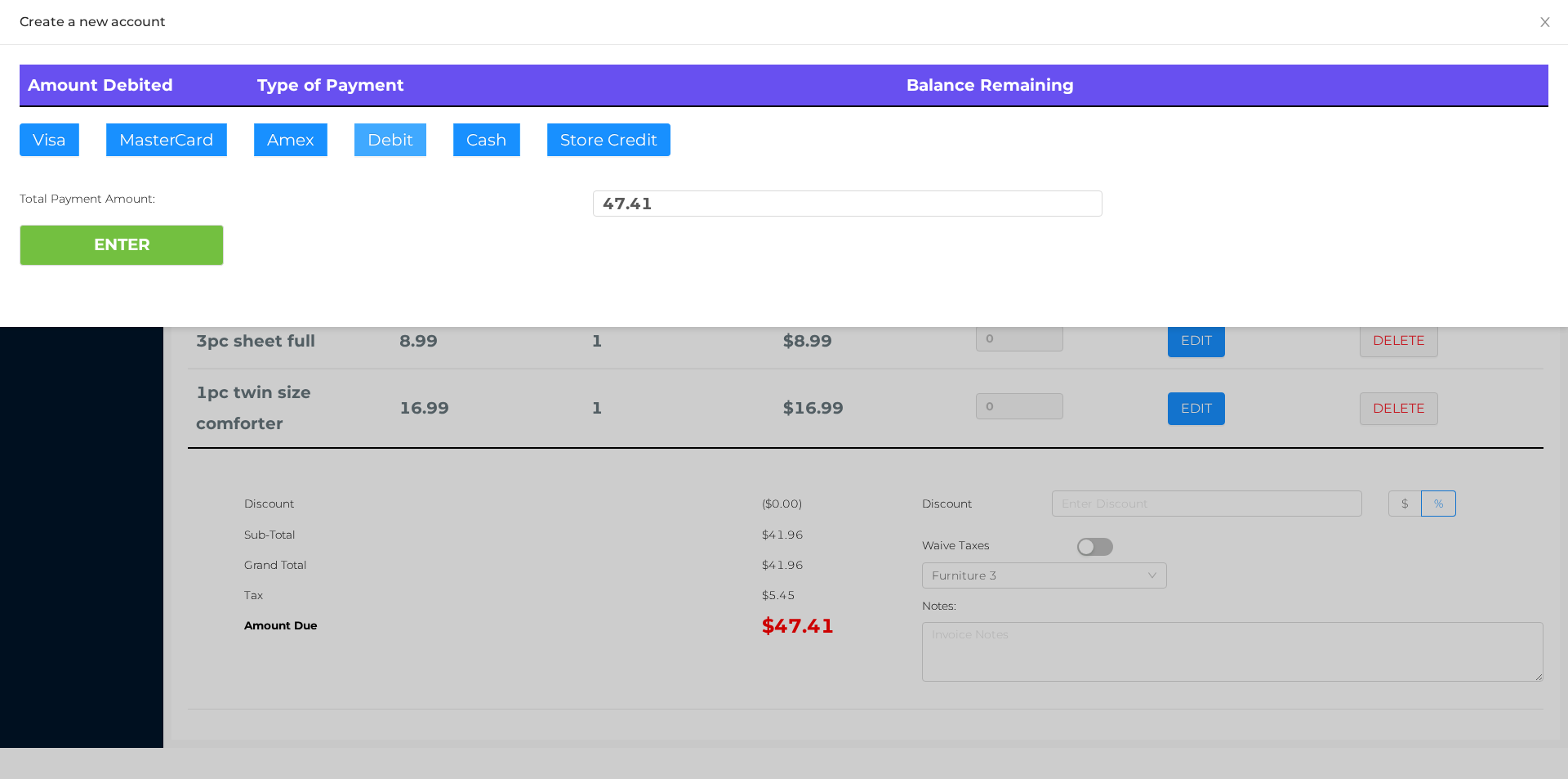
click at [374, 146] on button "Debit" at bounding box center [390, 140] width 72 height 33
click at [202, 230] on button "ENTER" at bounding box center [122, 245] width 204 height 41
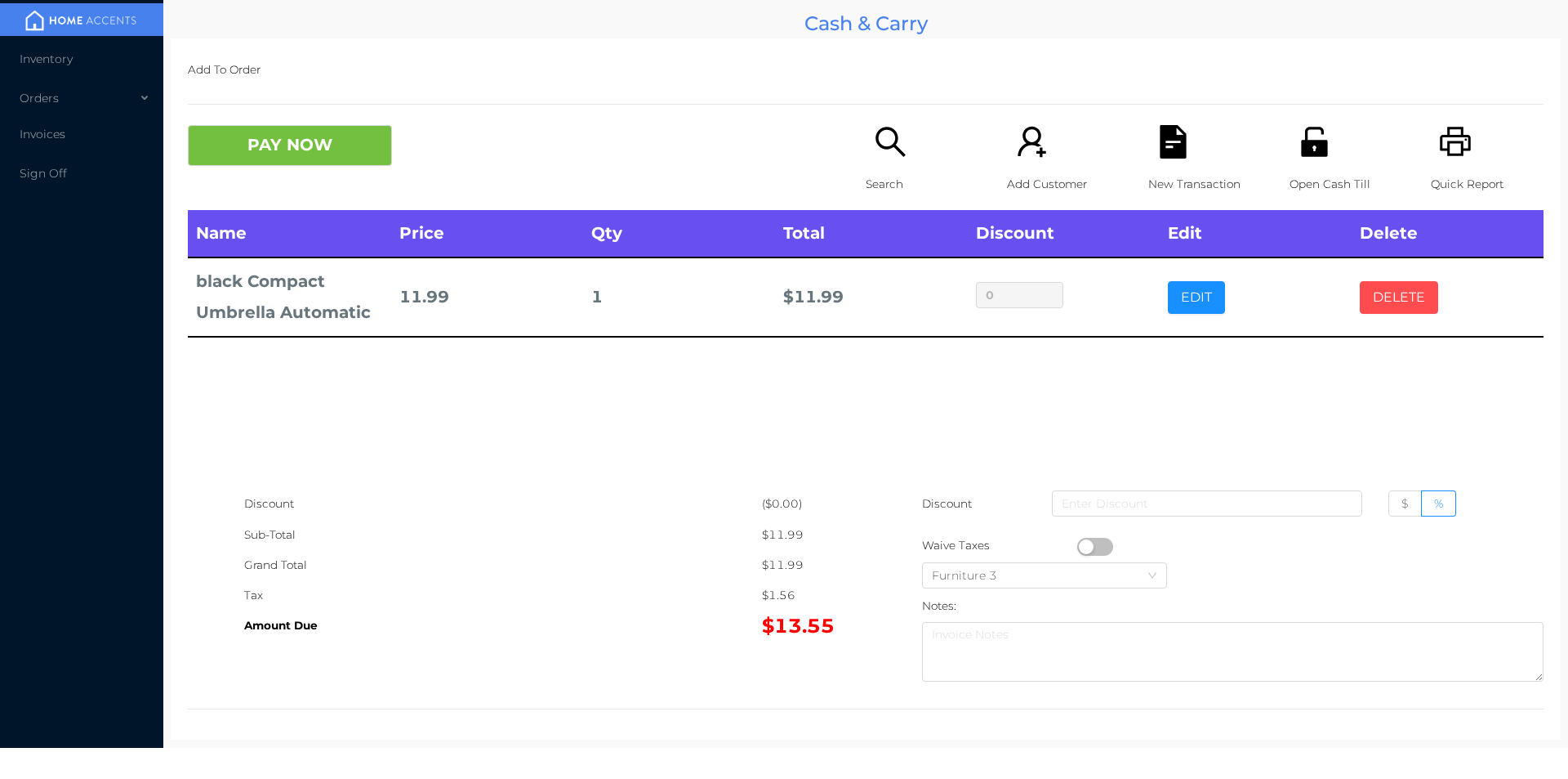
click at [1385, 298] on button "DELETE" at bounding box center [1399, 297] width 78 height 33
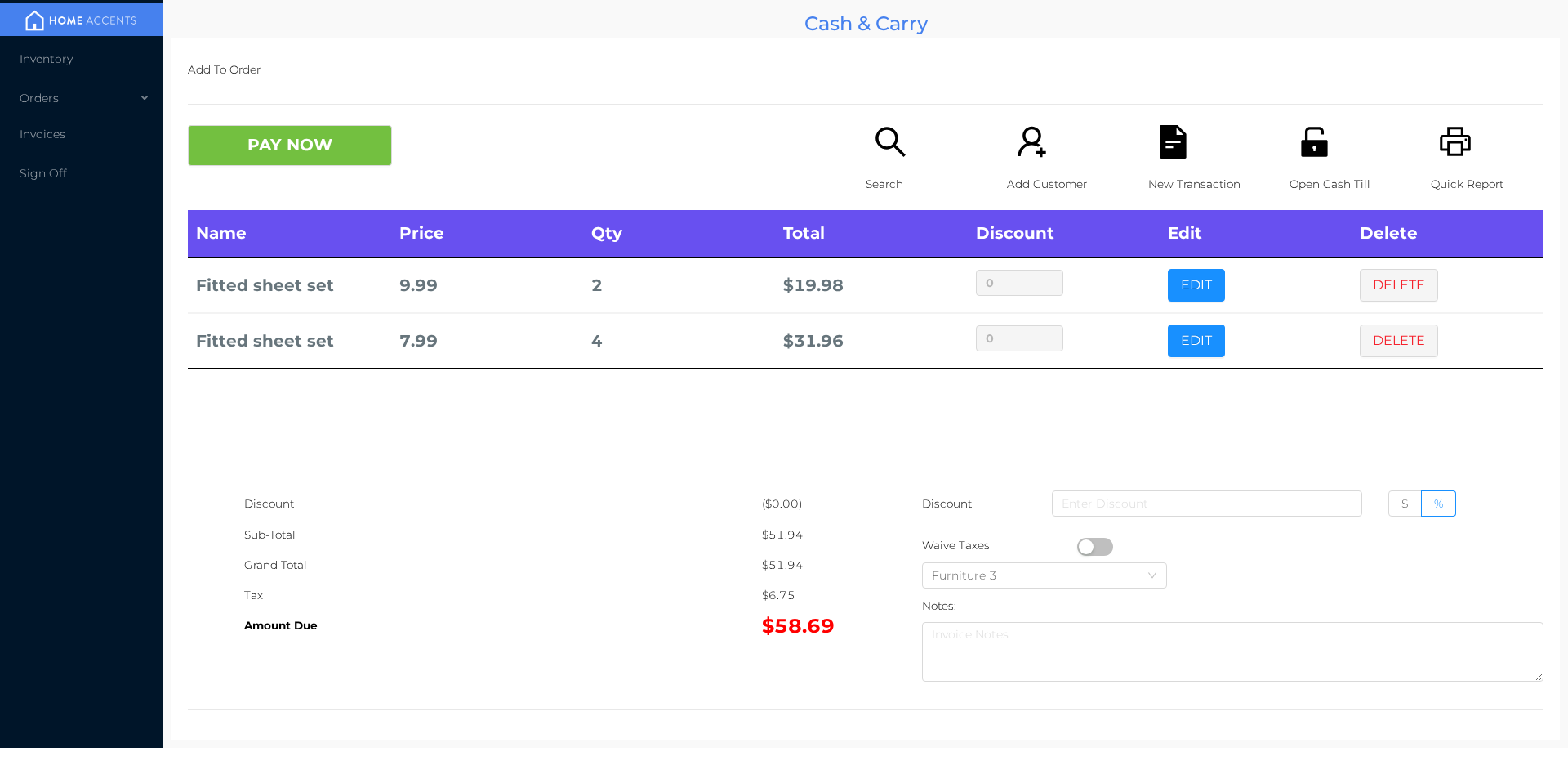
click at [283, 146] on button "PAY NOW" at bounding box center [290, 145] width 204 height 41
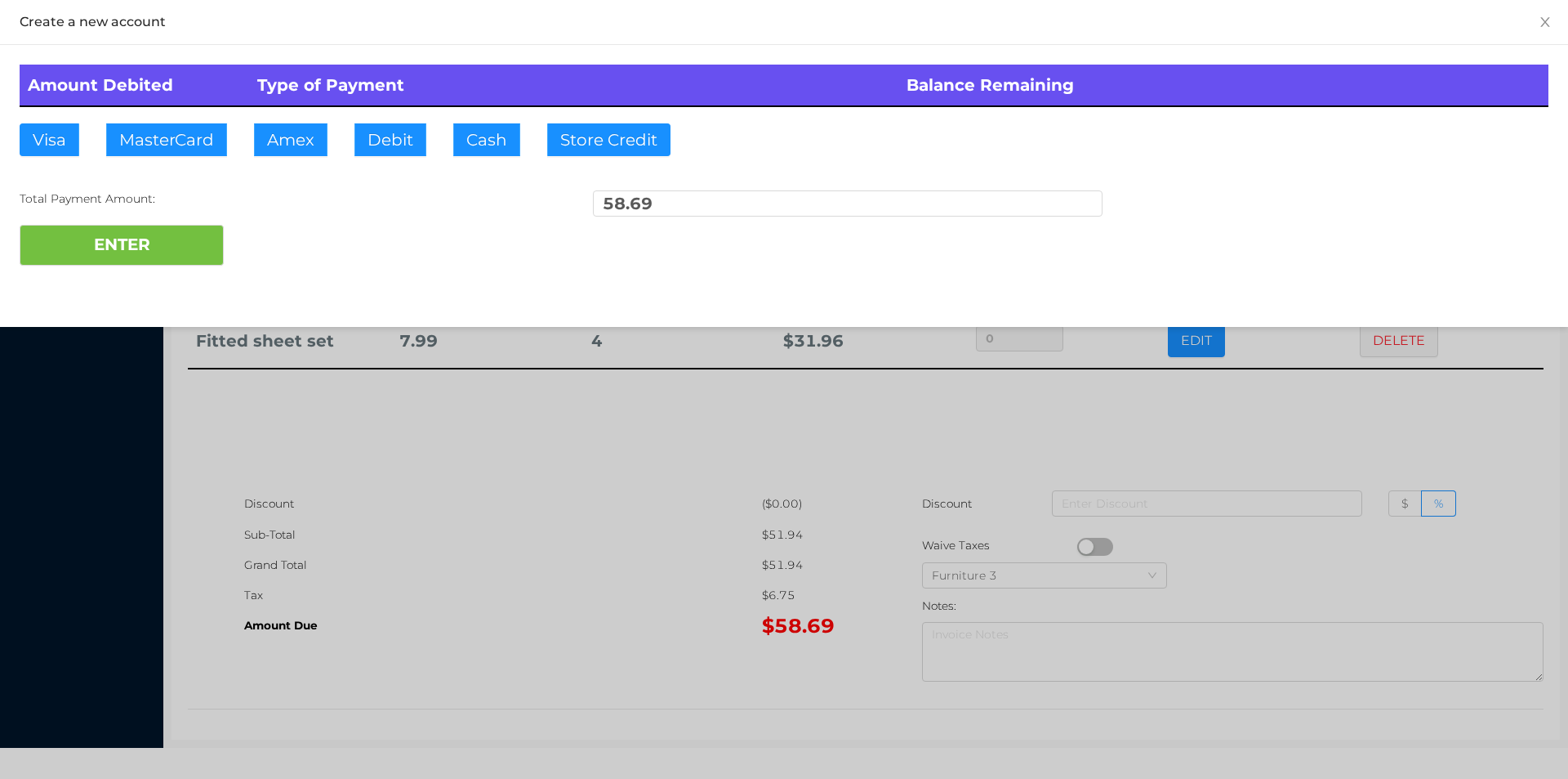
click at [998, 443] on div at bounding box center [784, 390] width 1568 height 779
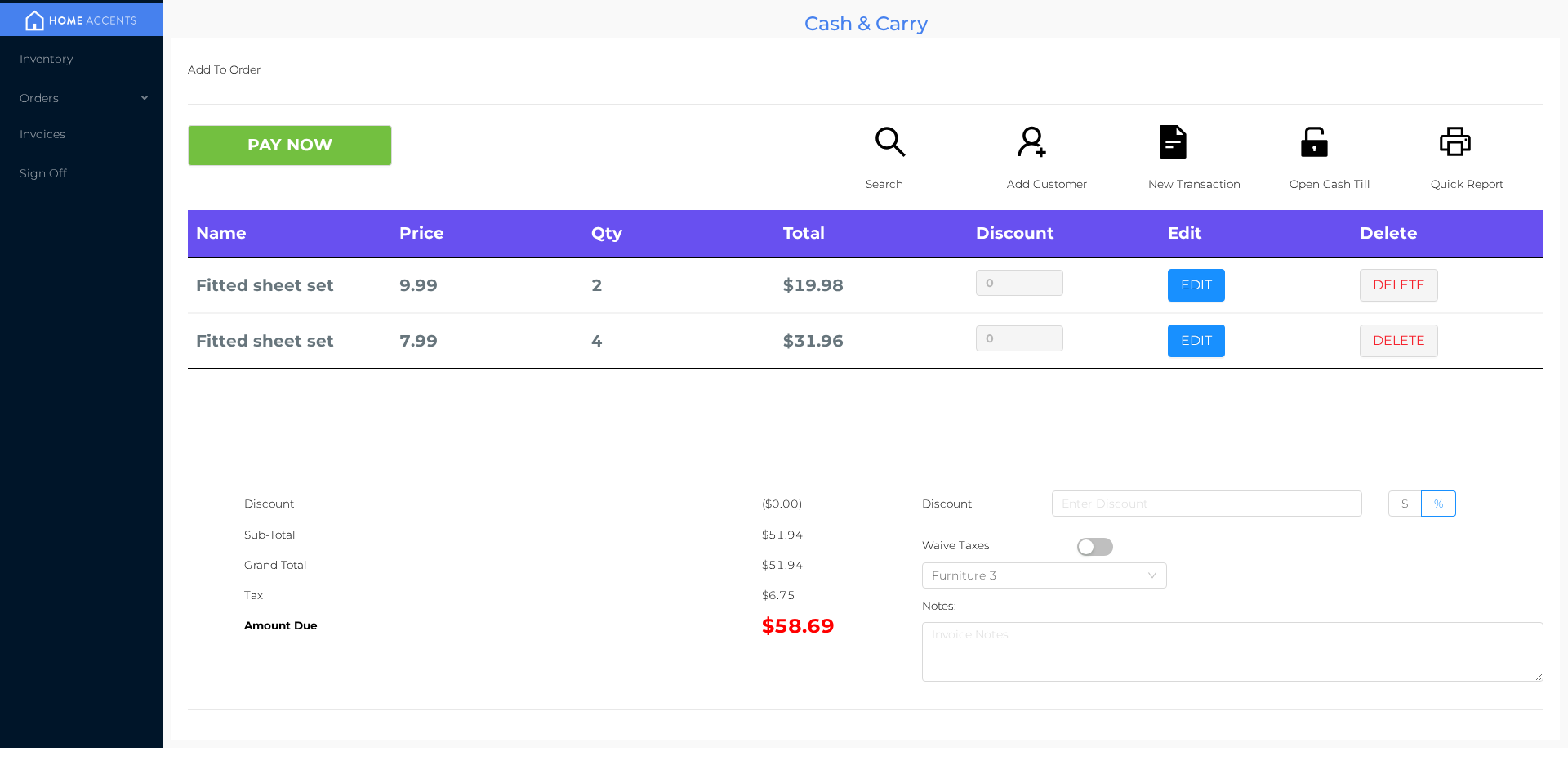
click at [1171, 174] on p "New Transaction" at bounding box center [1204, 184] width 113 height 31
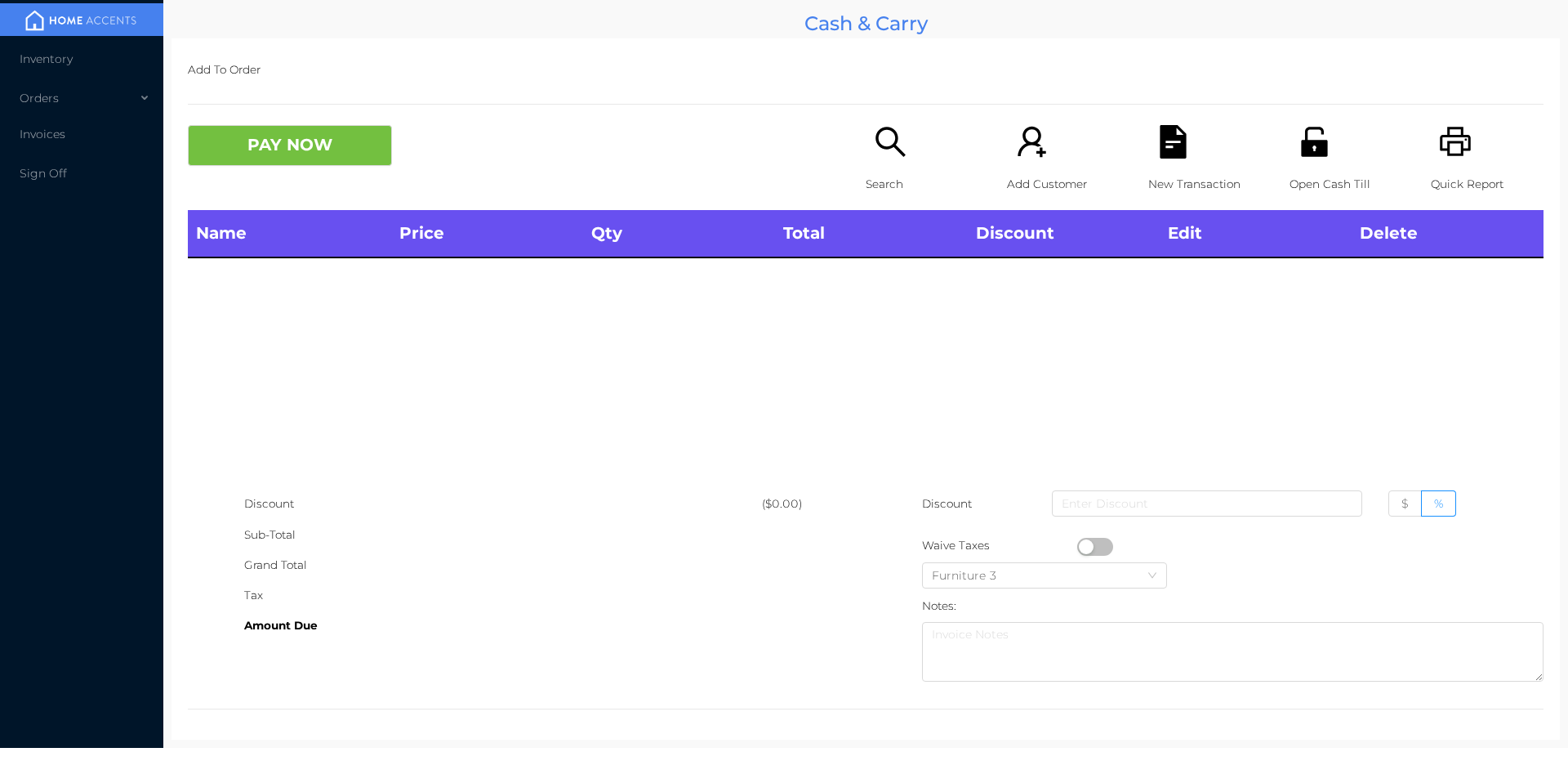
click at [1324, 153] on div "Open Cash Till" at bounding box center [1346, 167] width 113 height 85
click at [894, 140] on icon "icon: search" at bounding box center [890, 142] width 34 height 34
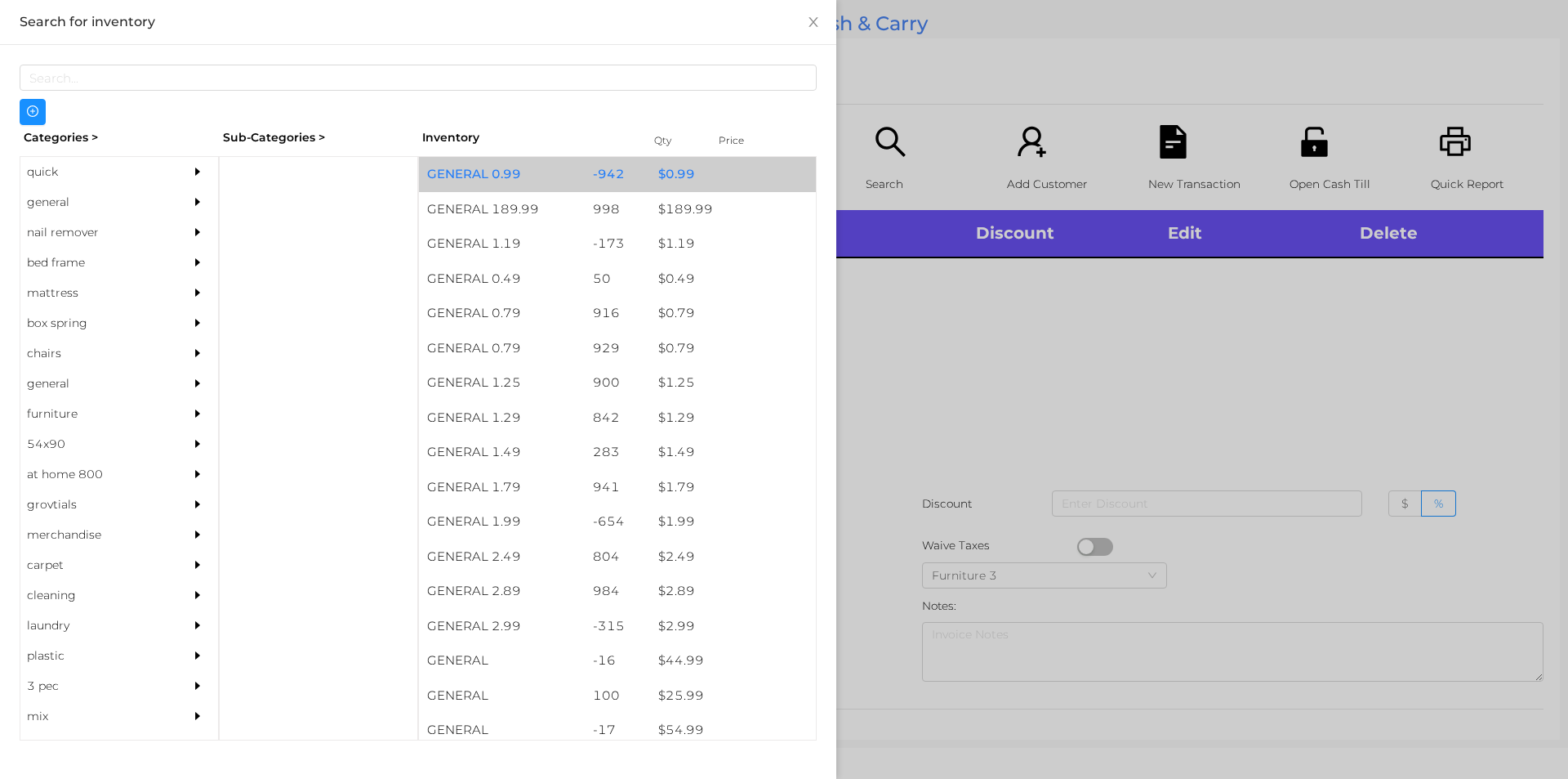
click at [670, 173] on div "$ 0.99" at bounding box center [732, 173] width 165 height 35
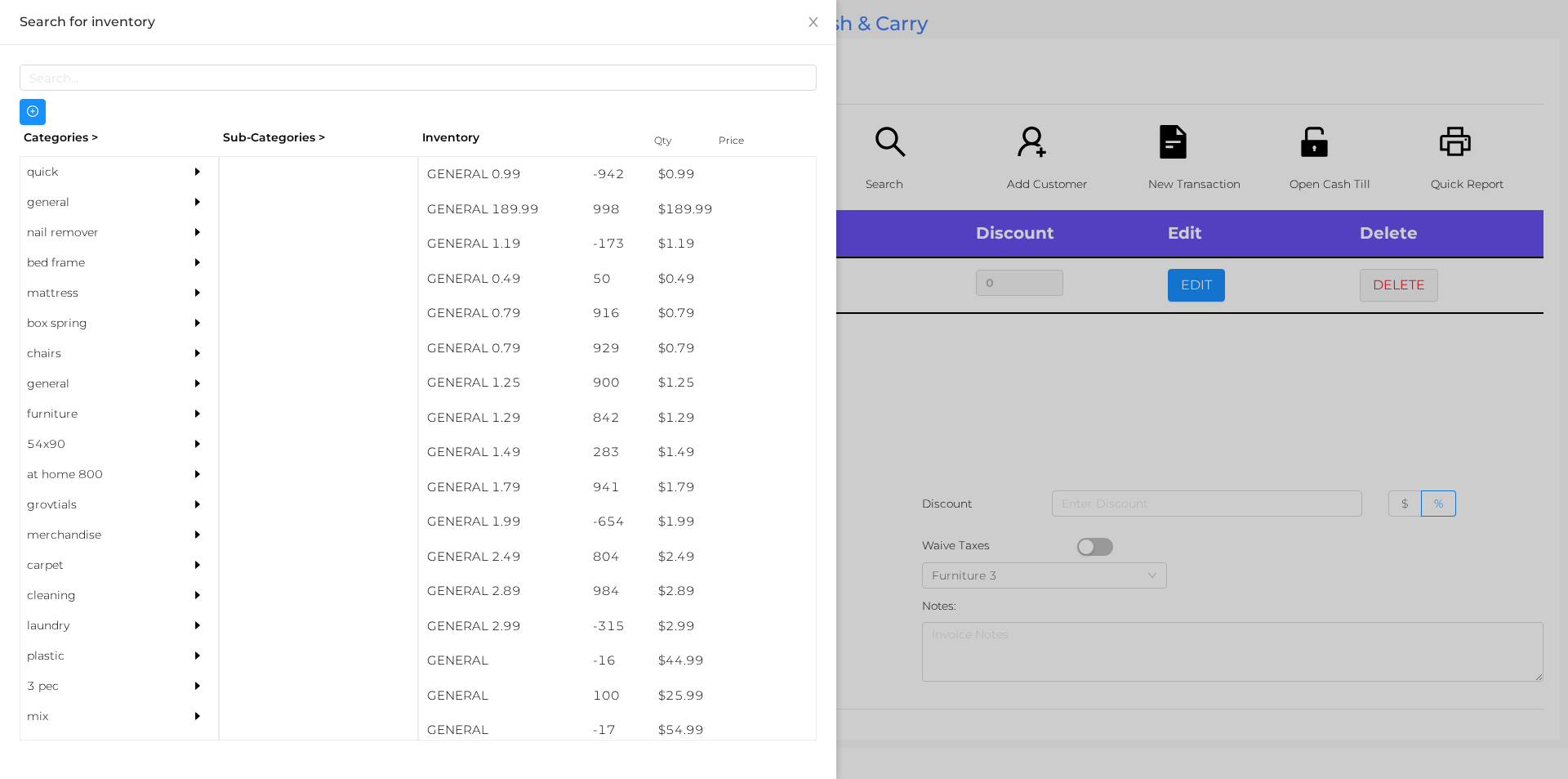
click at [62, 200] on div "general" at bounding box center [95, 202] width 149 height 31
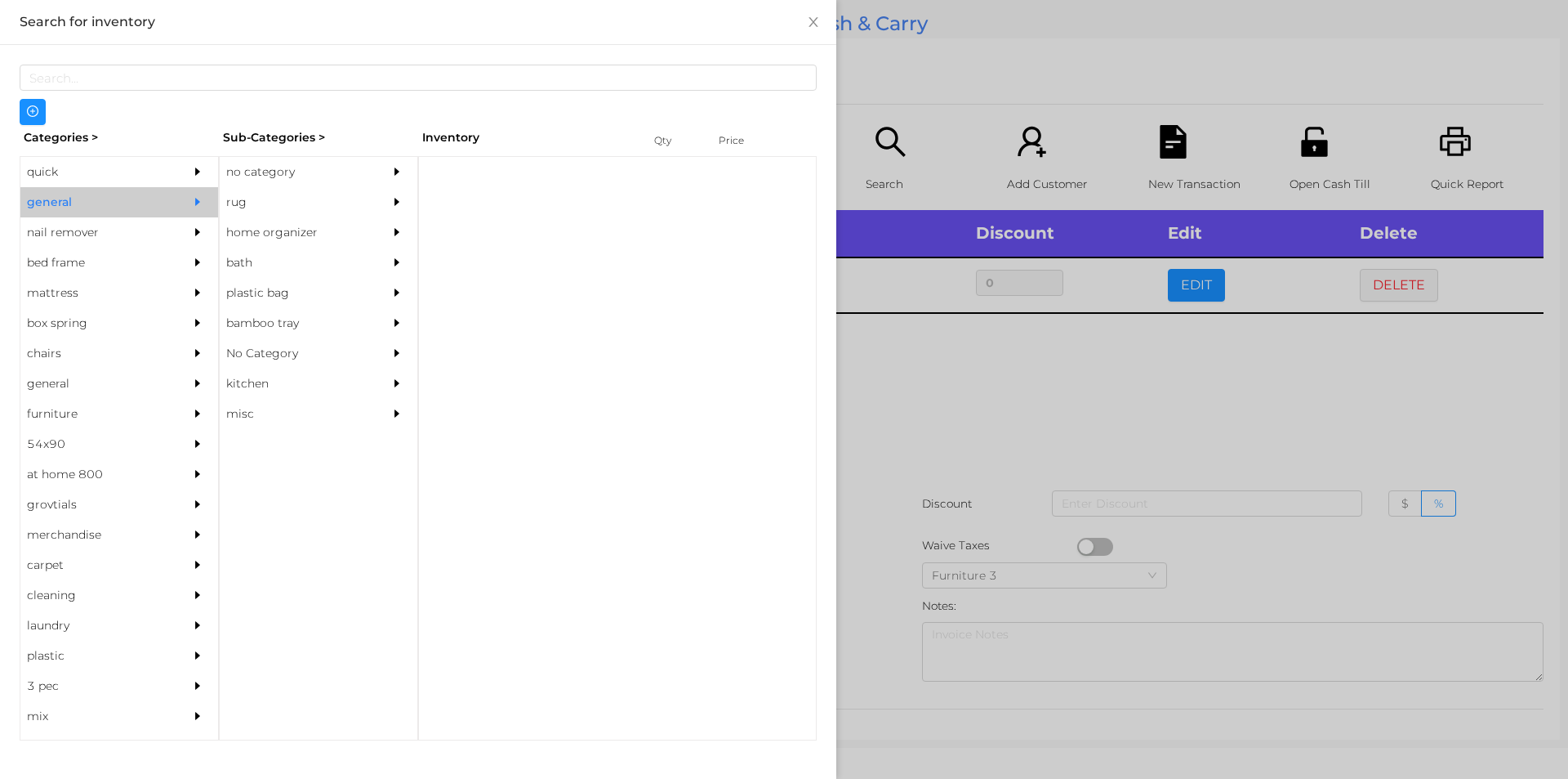
click at [244, 176] on div "no category" at bounding box center [294, 171] width 149 height 31
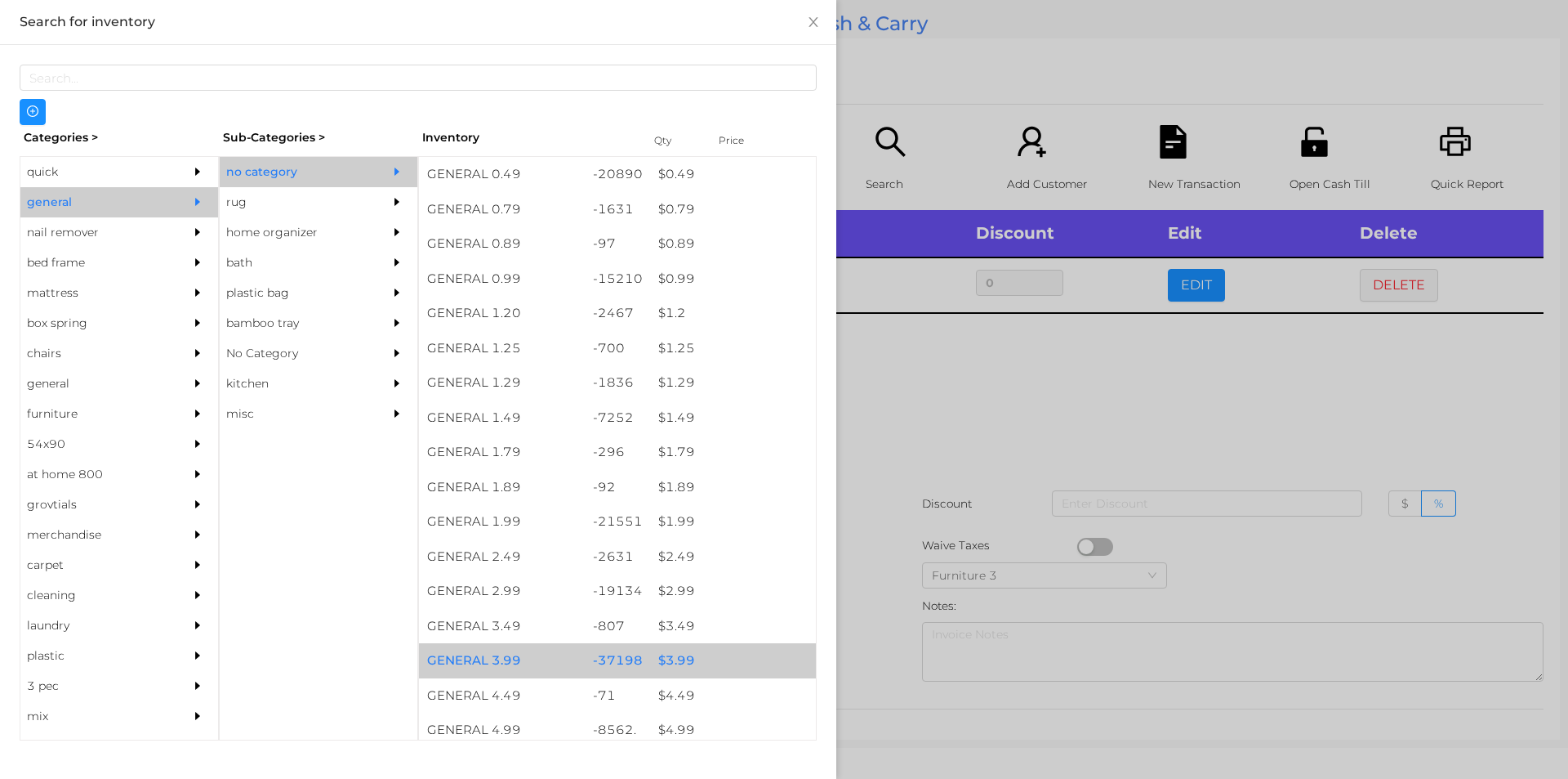
click at [679, 663] on div "$ 3.99" at bounding box center [732, 660] width 165 height 35
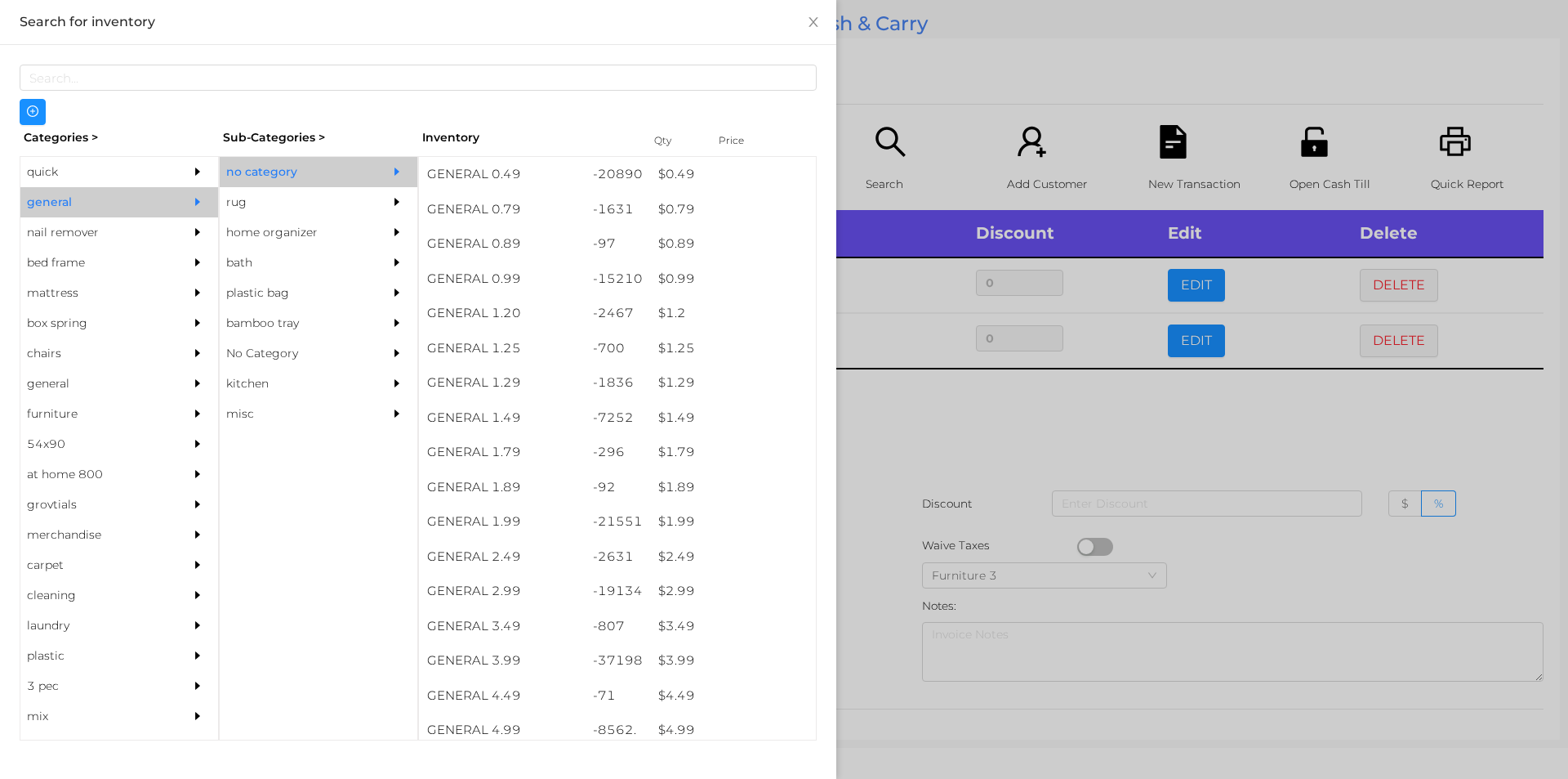
click at [895, 599] on div at bounding box center [784, 390] width 1568 height 779
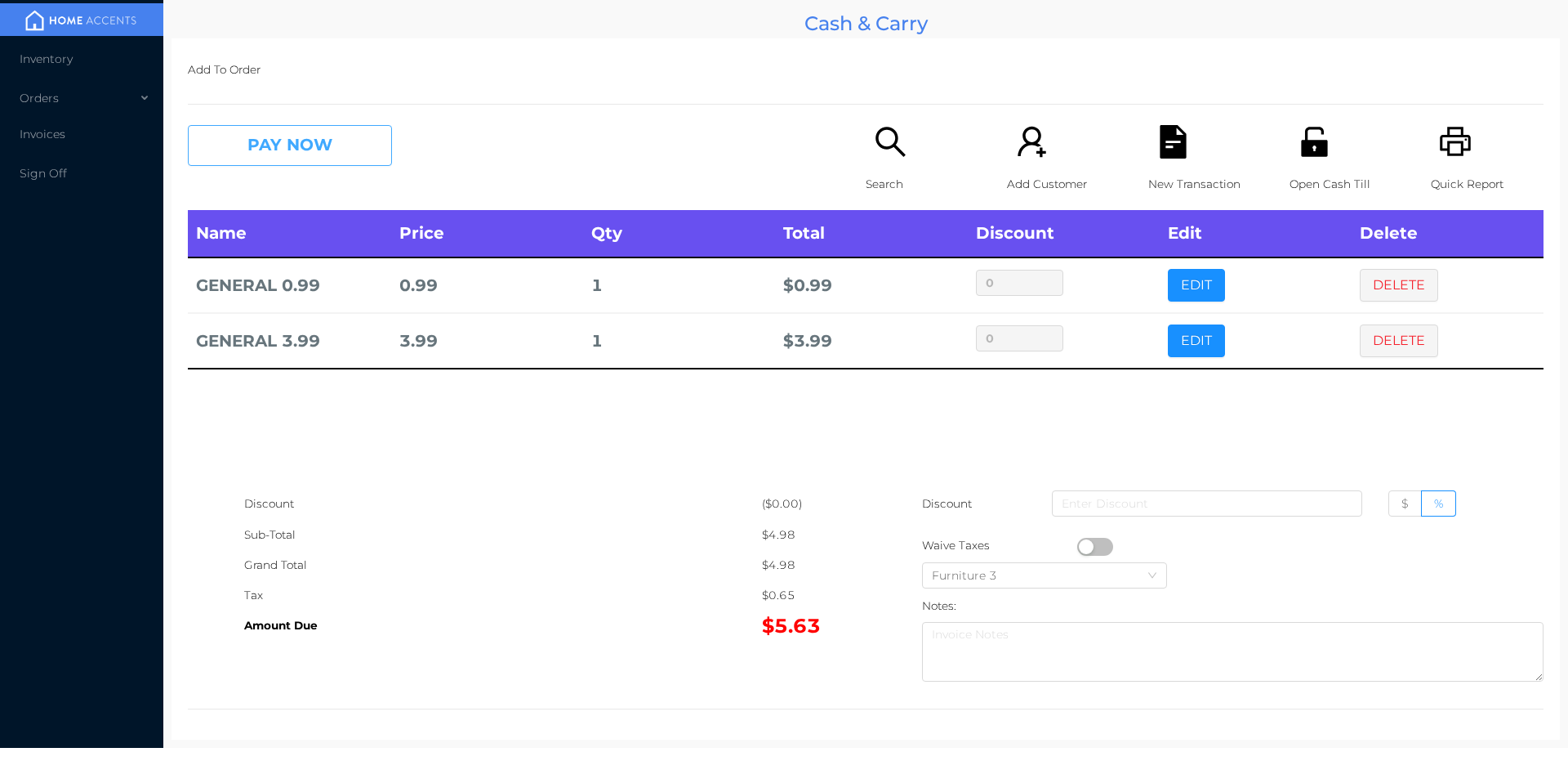
click at [348, 149] on button "PAY NOW" at bounding box center [290, 145] width 204 height 41
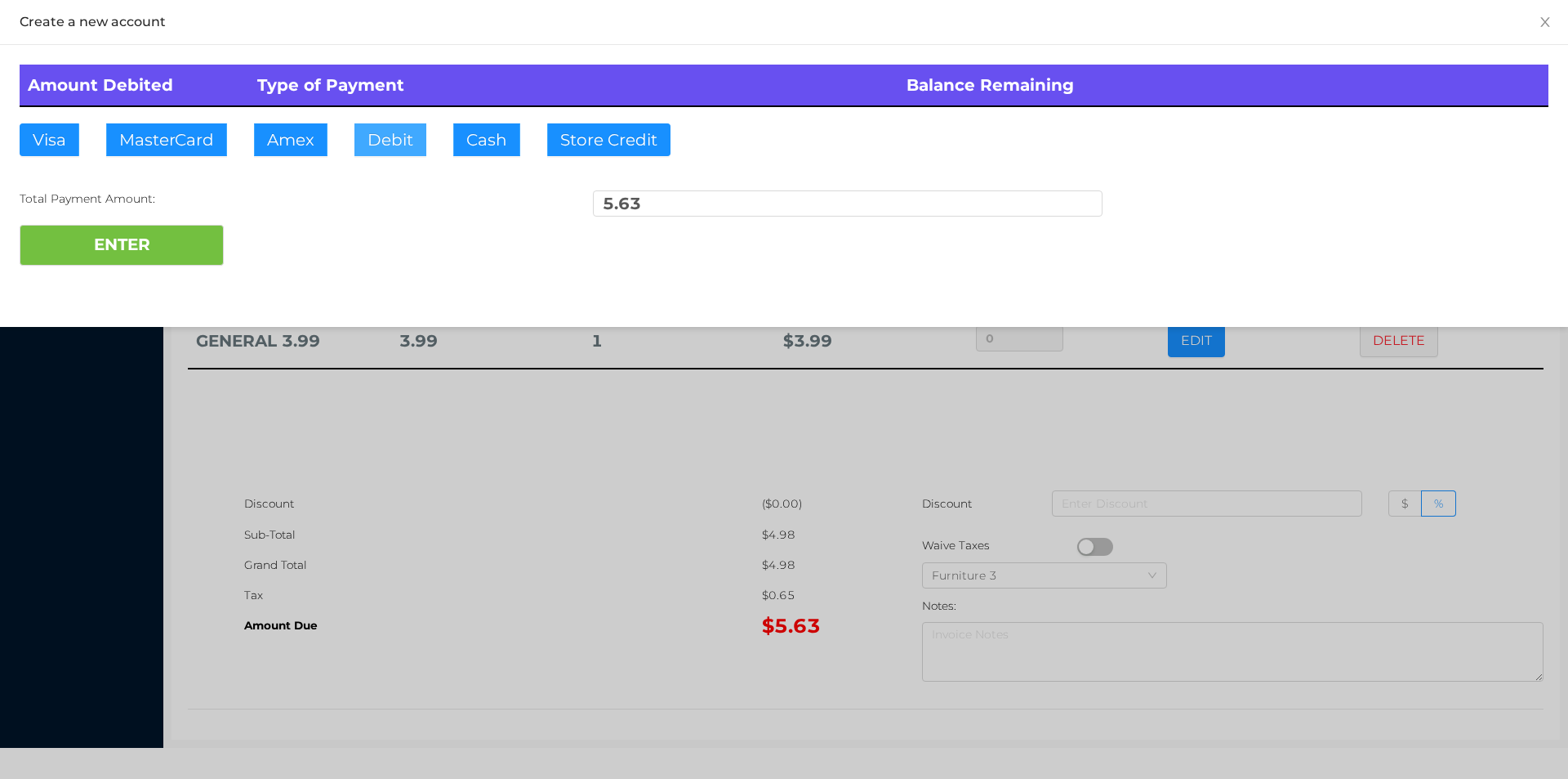
click at [397, 142] on button "Debit" at bounding box center [390, 140] width 72 height 33
click at [184, 255] on button "ENTER" at bounding box center [122, 245] width 204 height 41
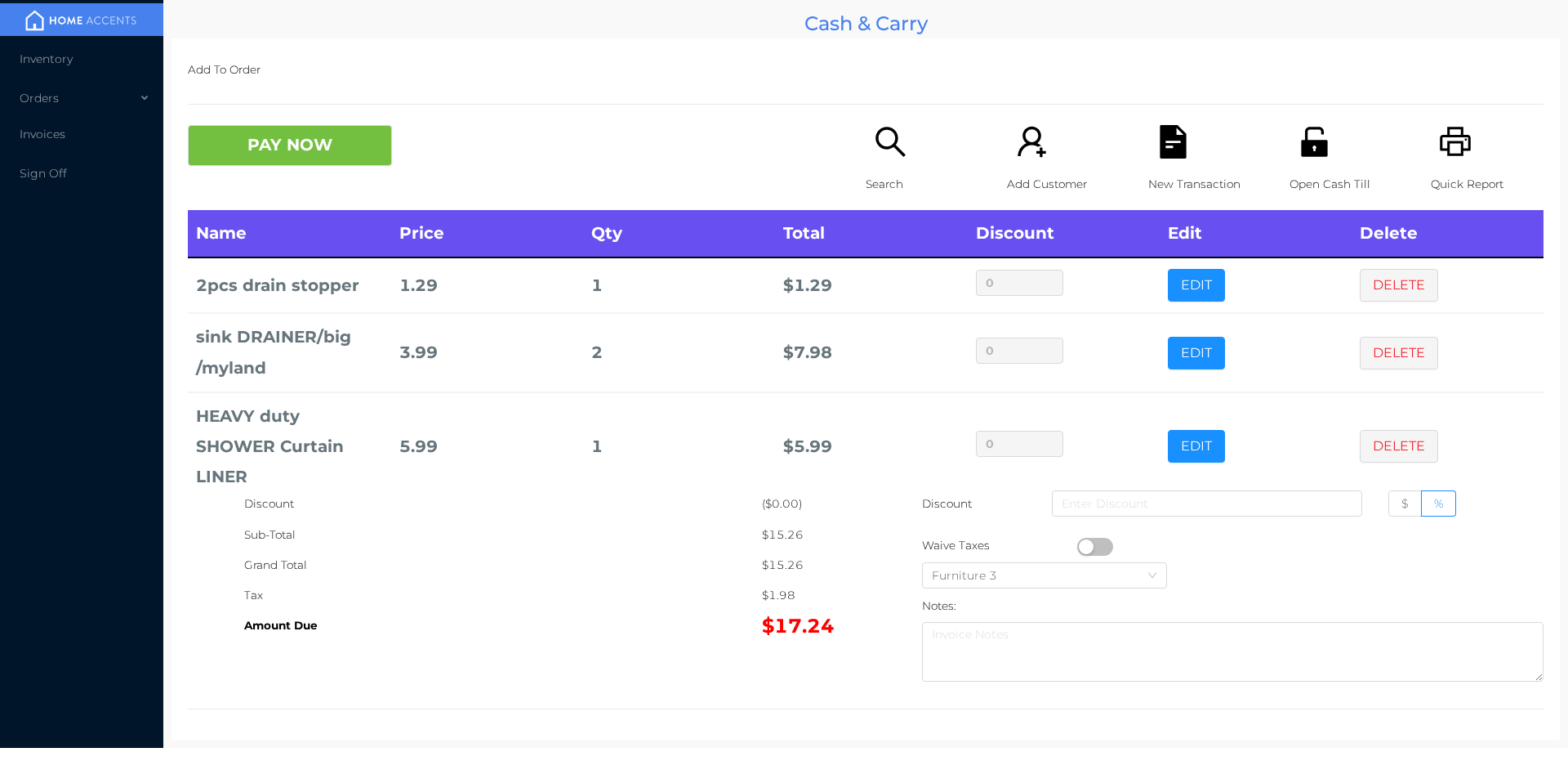
click at [313, 161] on button "PAY NOW" at bounding box center [290, 145] width 204 height 41
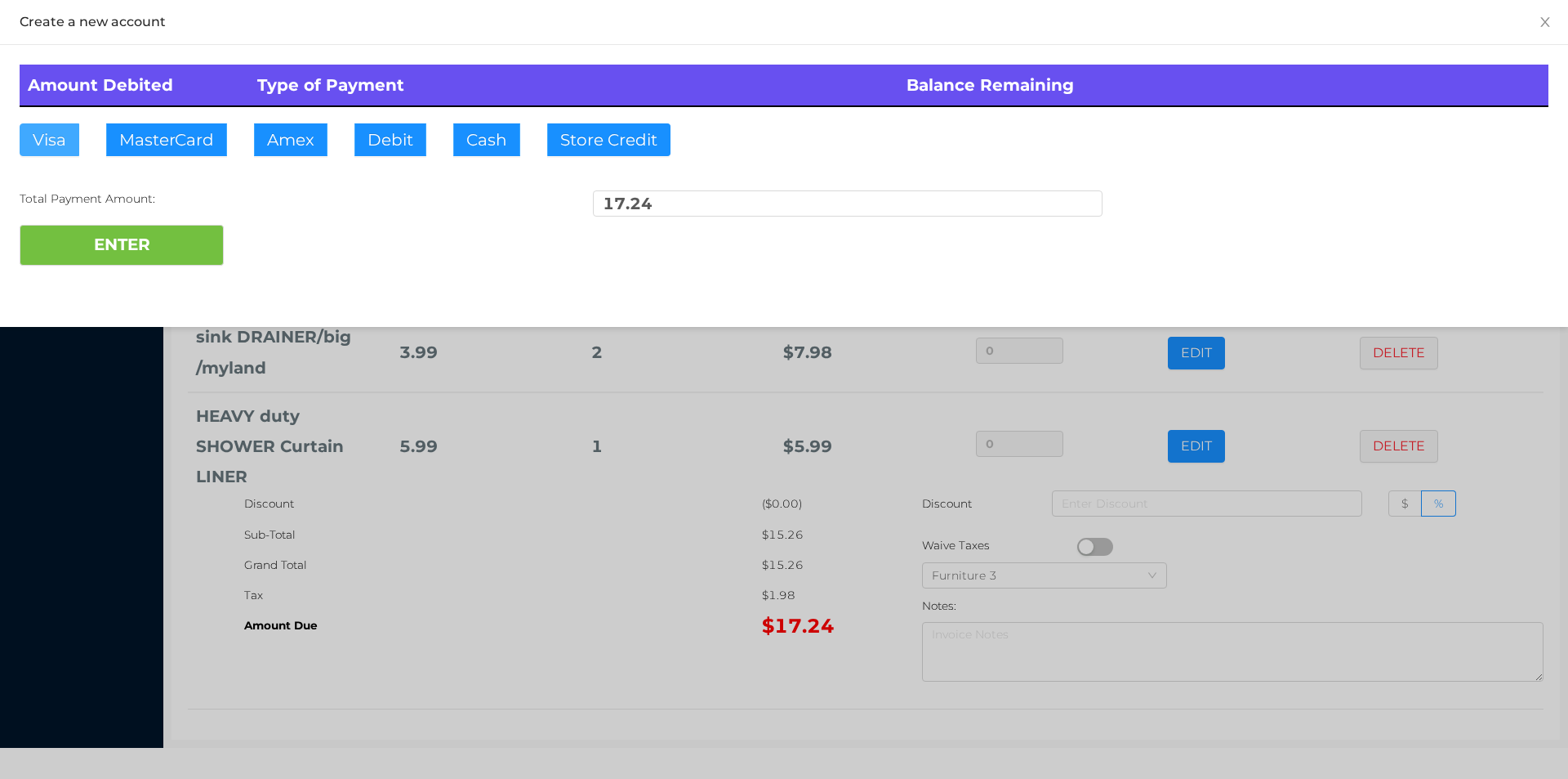
click at [58, 149] on button "Visa" at bounding box center [50, 140] width 59 height 33
click at [123, 254] on button "ENTER" at bounding box center [122, 245] width 204 height 41
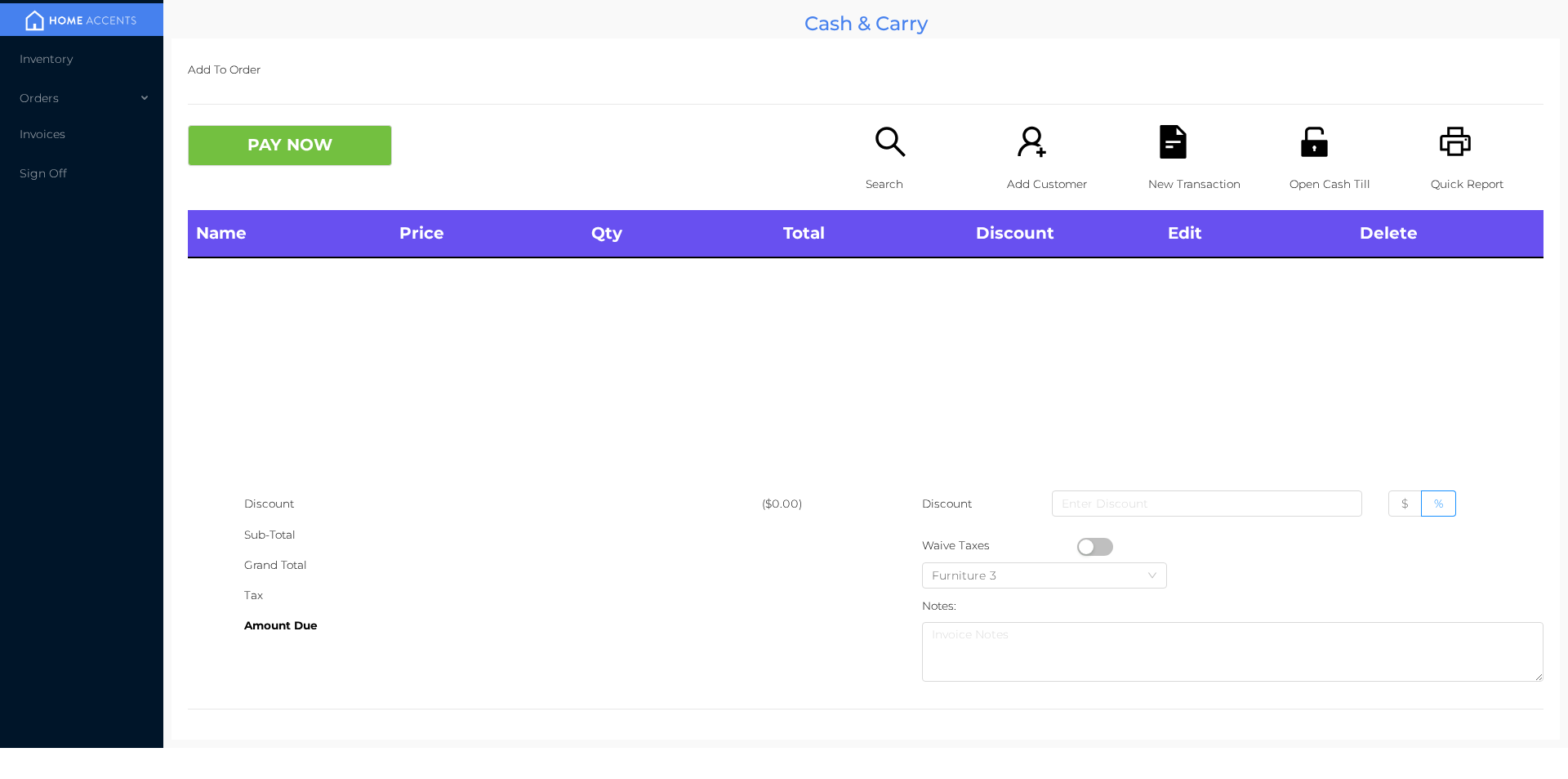
click at [884, 172] on p "Search" at bounding box center [922, 184] width 113 height 31
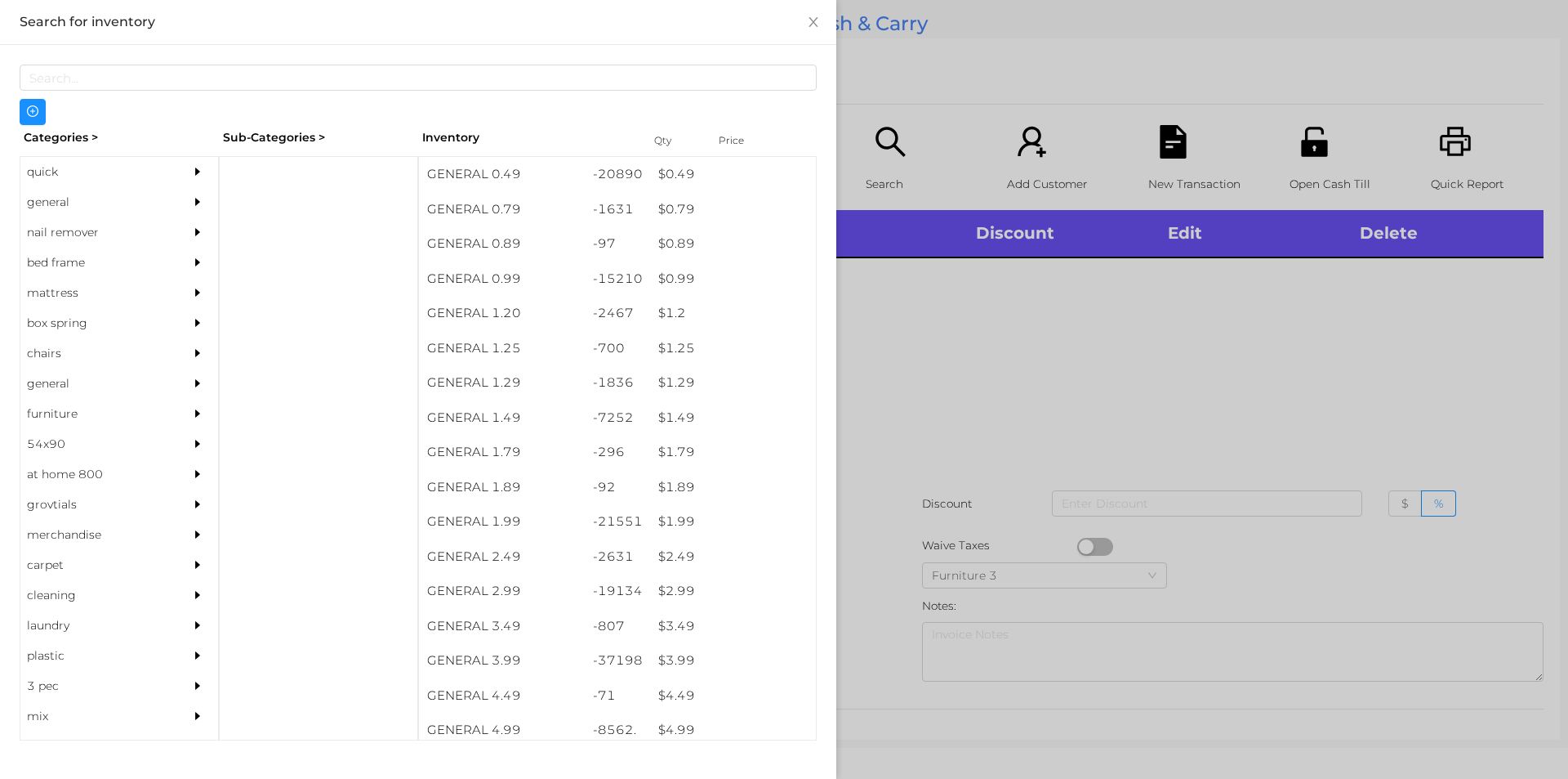
click at [58, 168] on div "quick" at bounding box center [95, 171] width 149 height 31
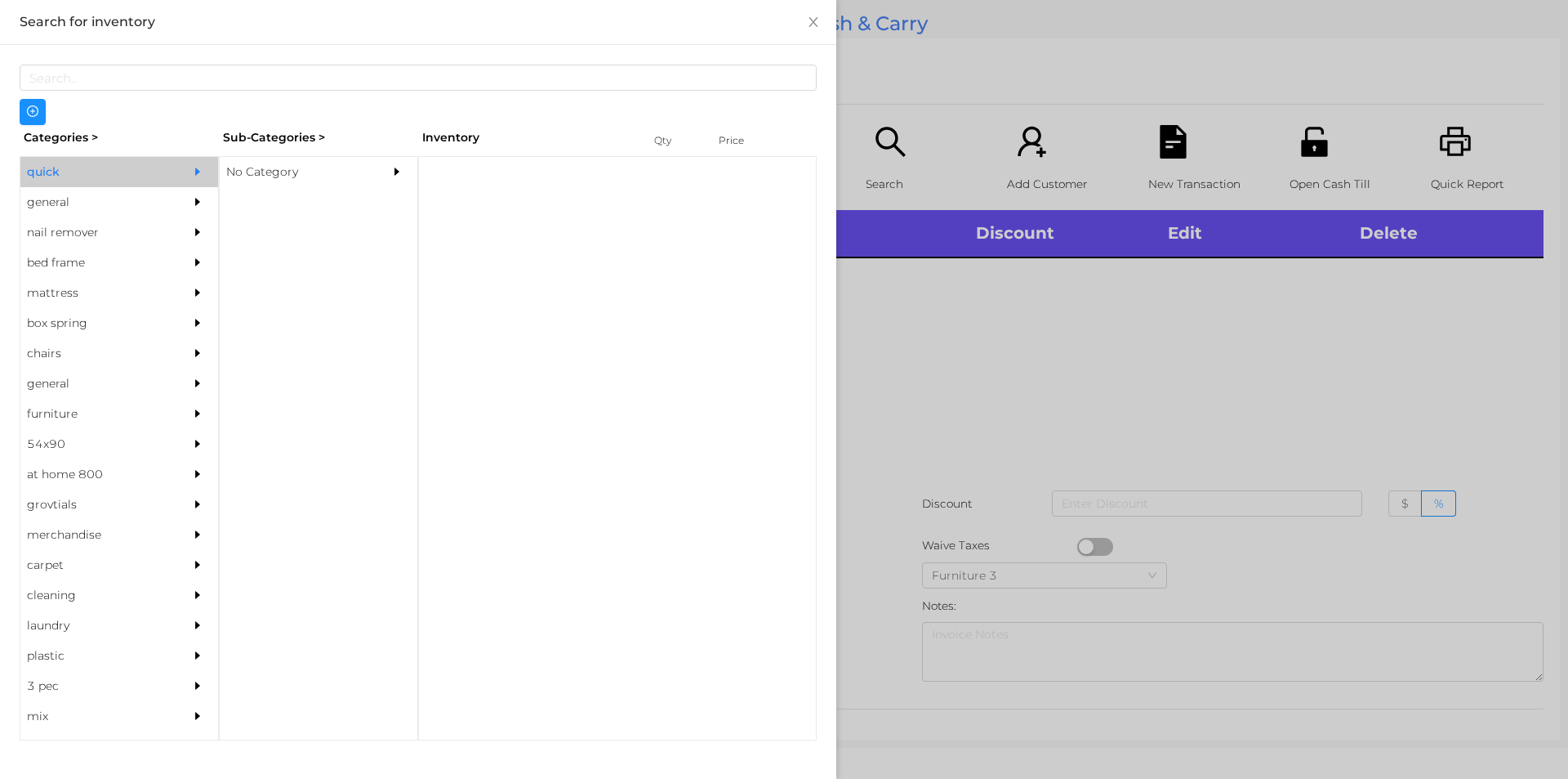
click at [41, 204] on div "general" at bounding box center [95, 202] width 149 height 31
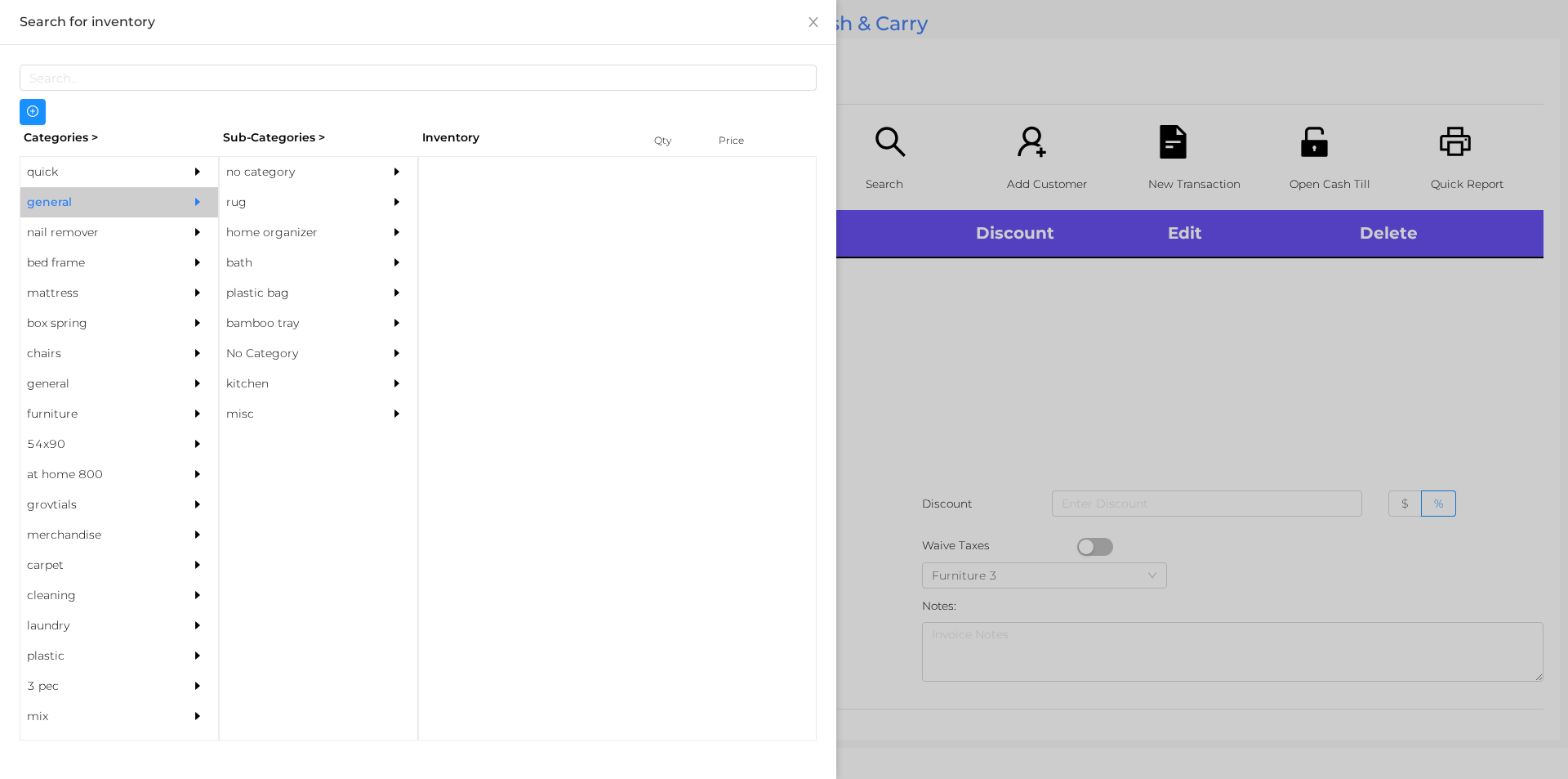
click at [267, 169] on div "no category" at bounding box center [294, 171] width 149 height 31
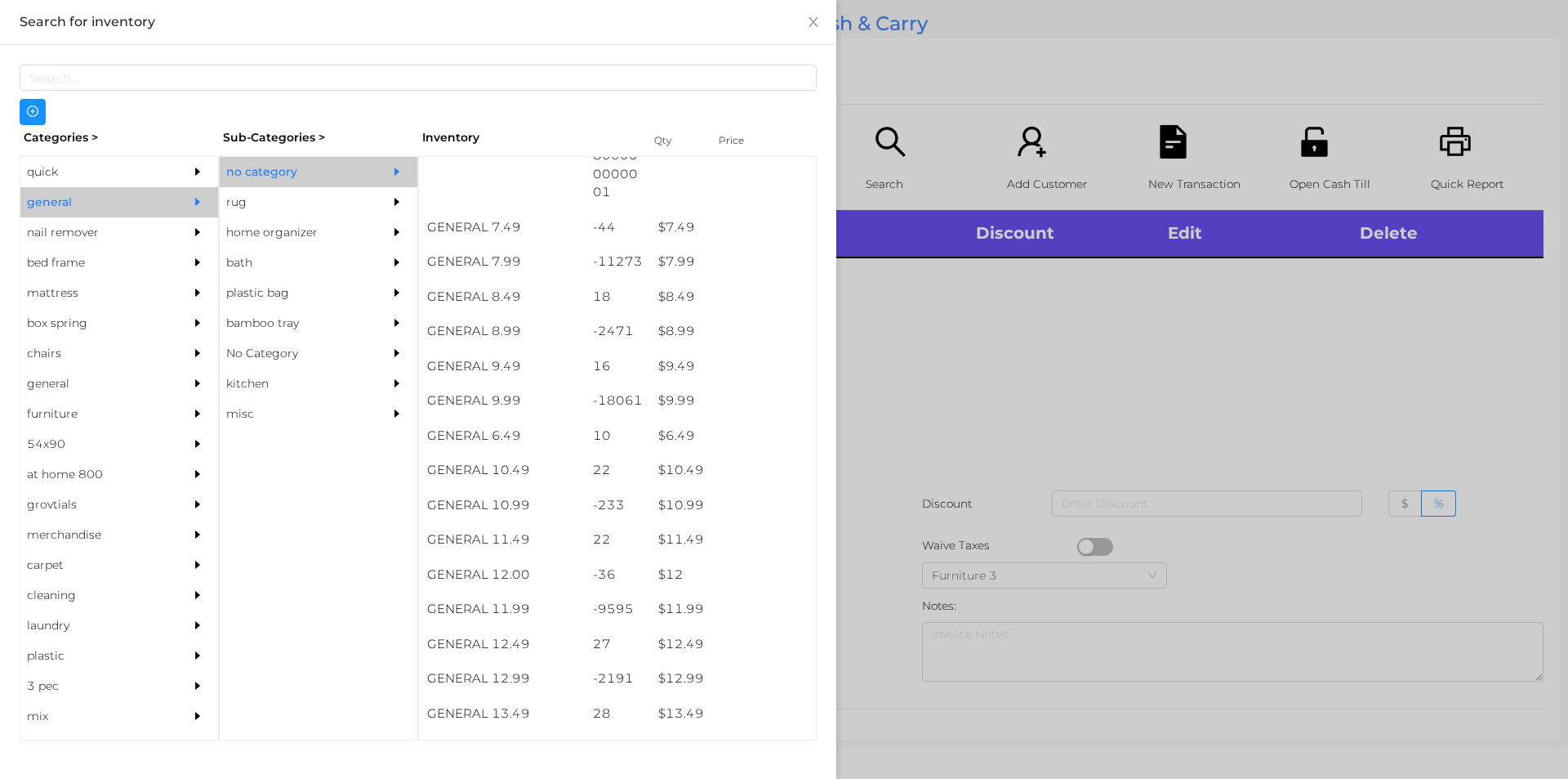
scroll to position [771, 0]
click at [685, 263] on div "$ 7.99" at bounding box center [732, 262] width 165 height 35
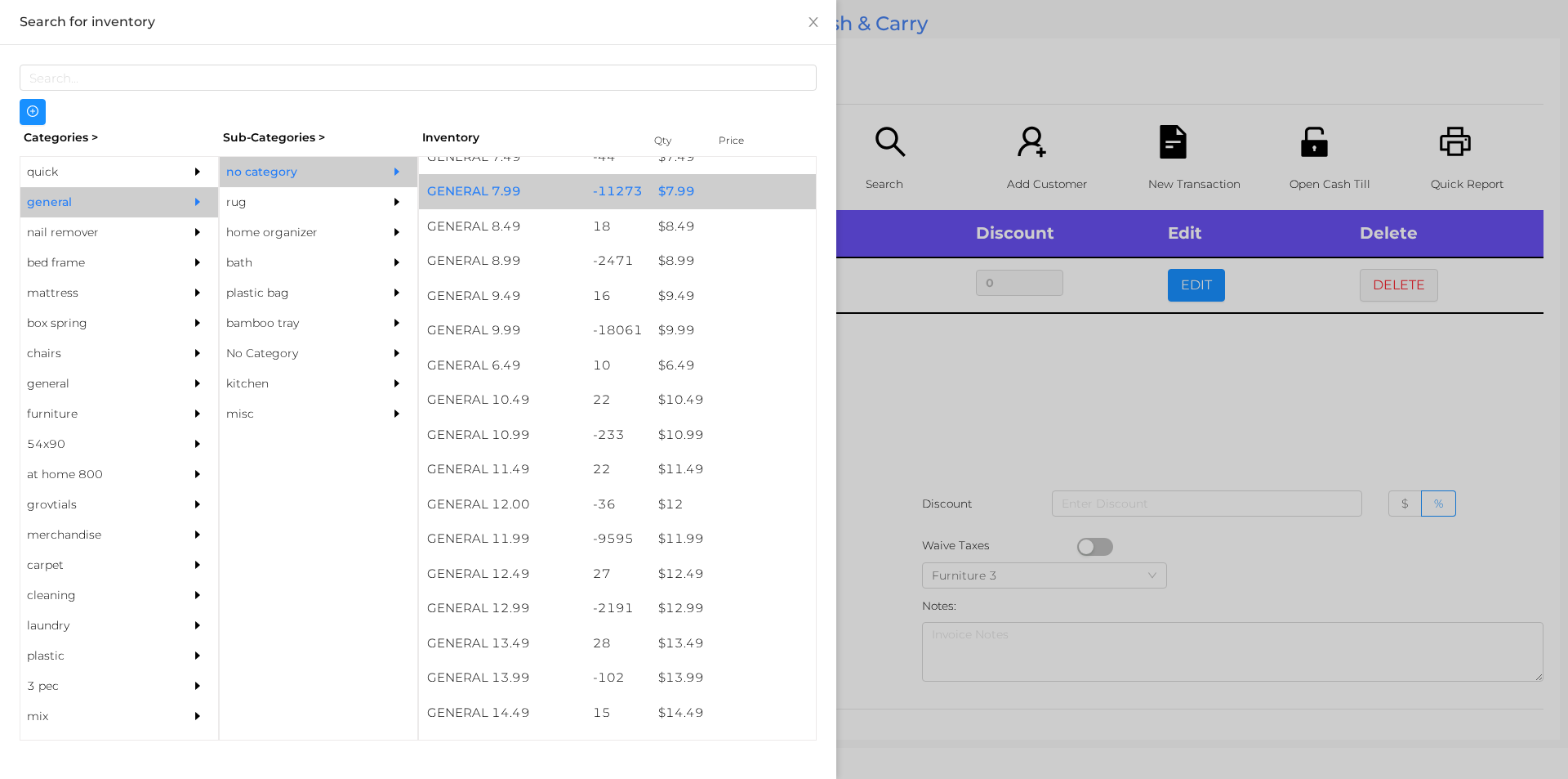
scroll to position [806, 0]
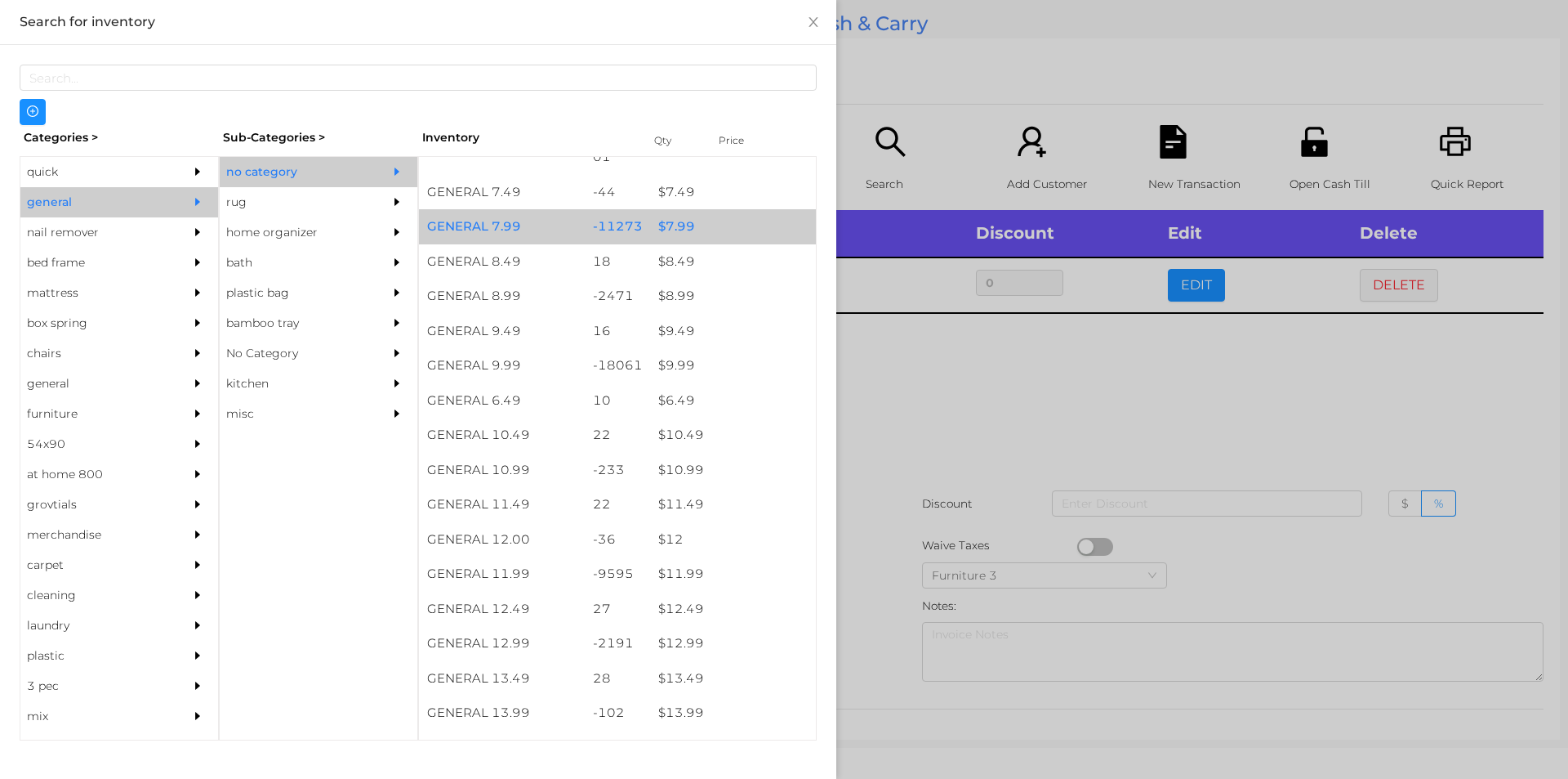
click at [691, 362] on div "$ 9.99" at bounding box center [732, 365] width 165 height 35
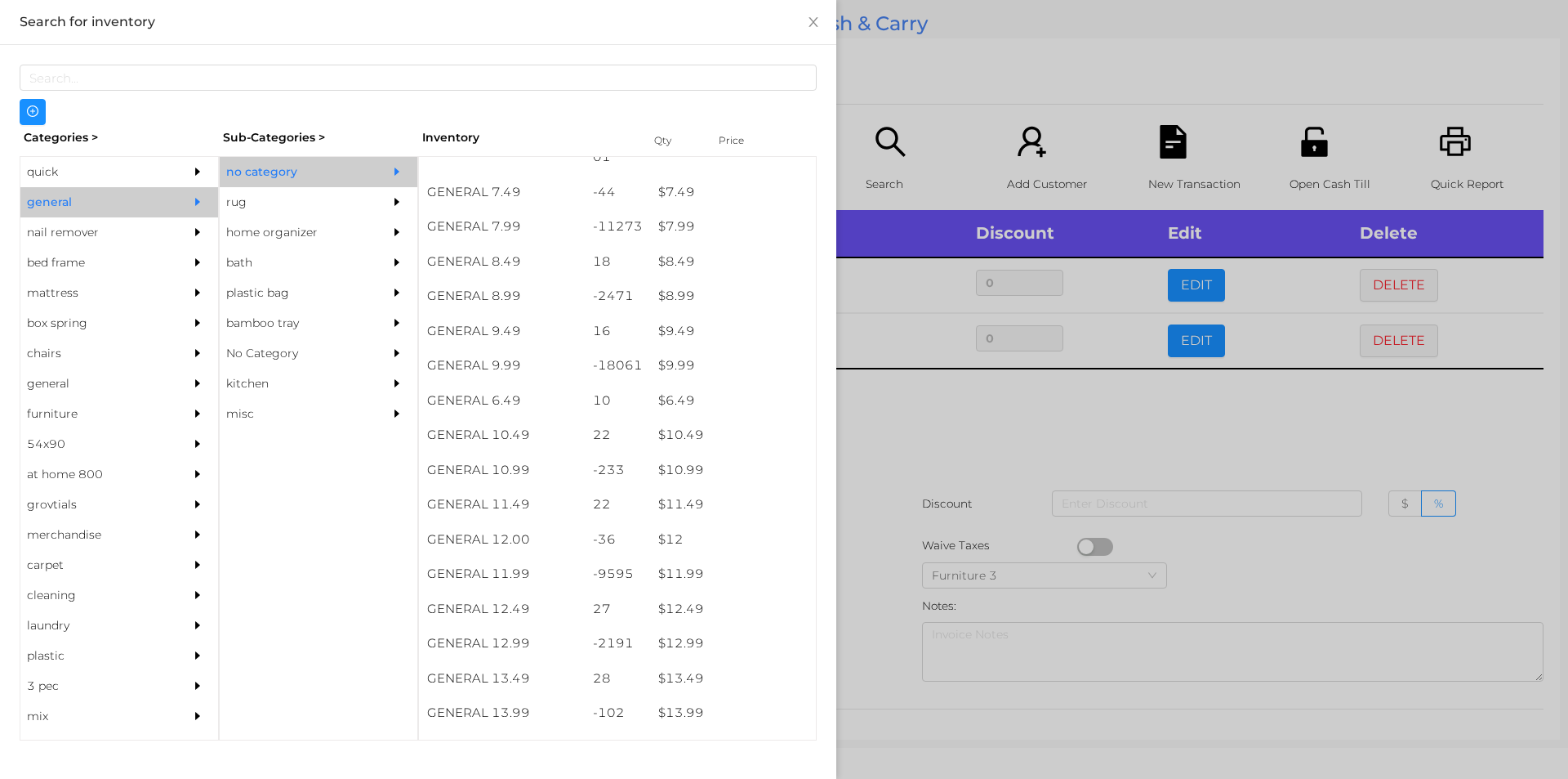
click at [971, 438] on div at bounding box center [784, 390] width 1568 height 779
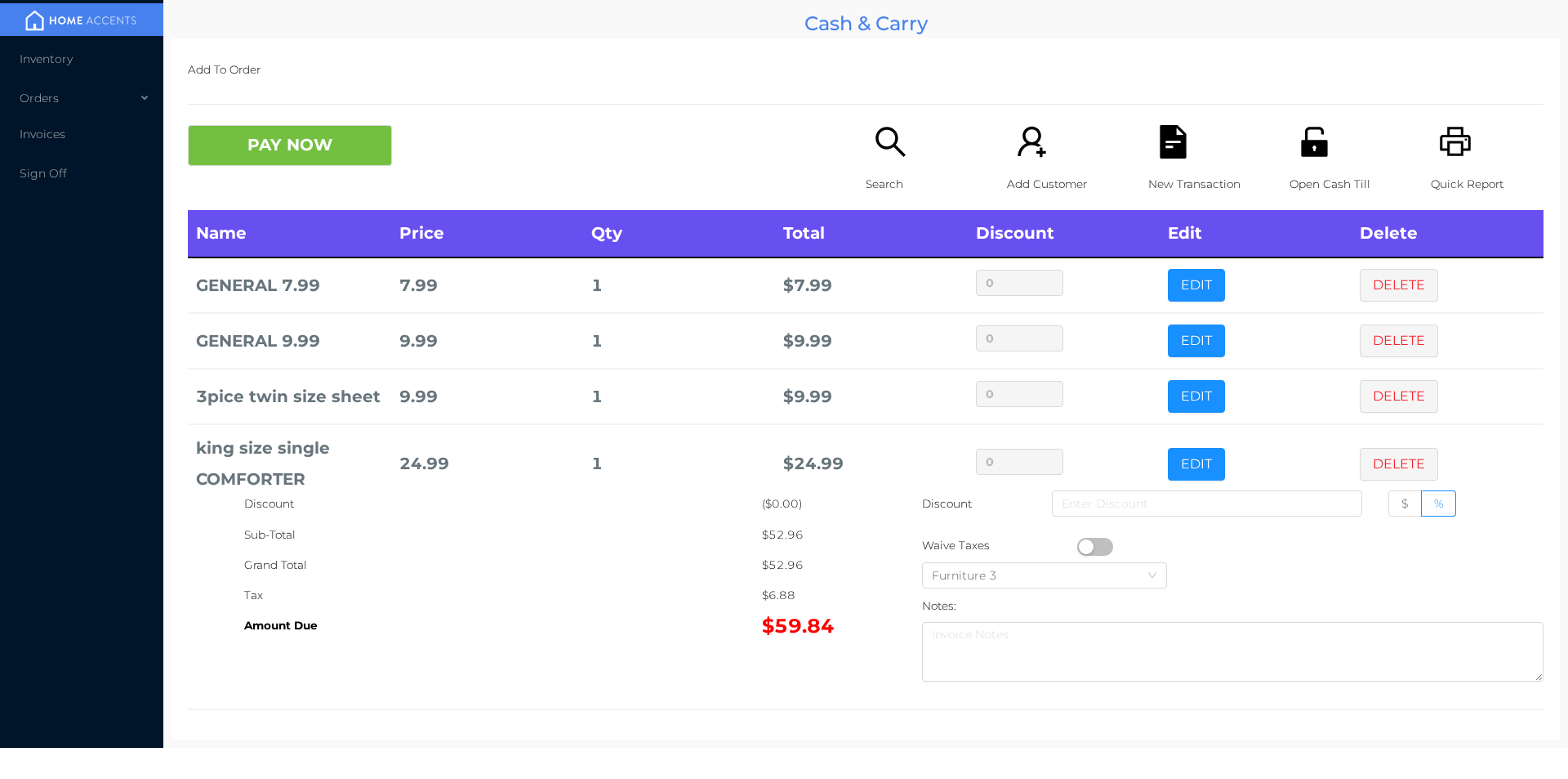
click at [317, 154] on button "PAY NOW" at bounding box center [290, 145] width 204 height 41
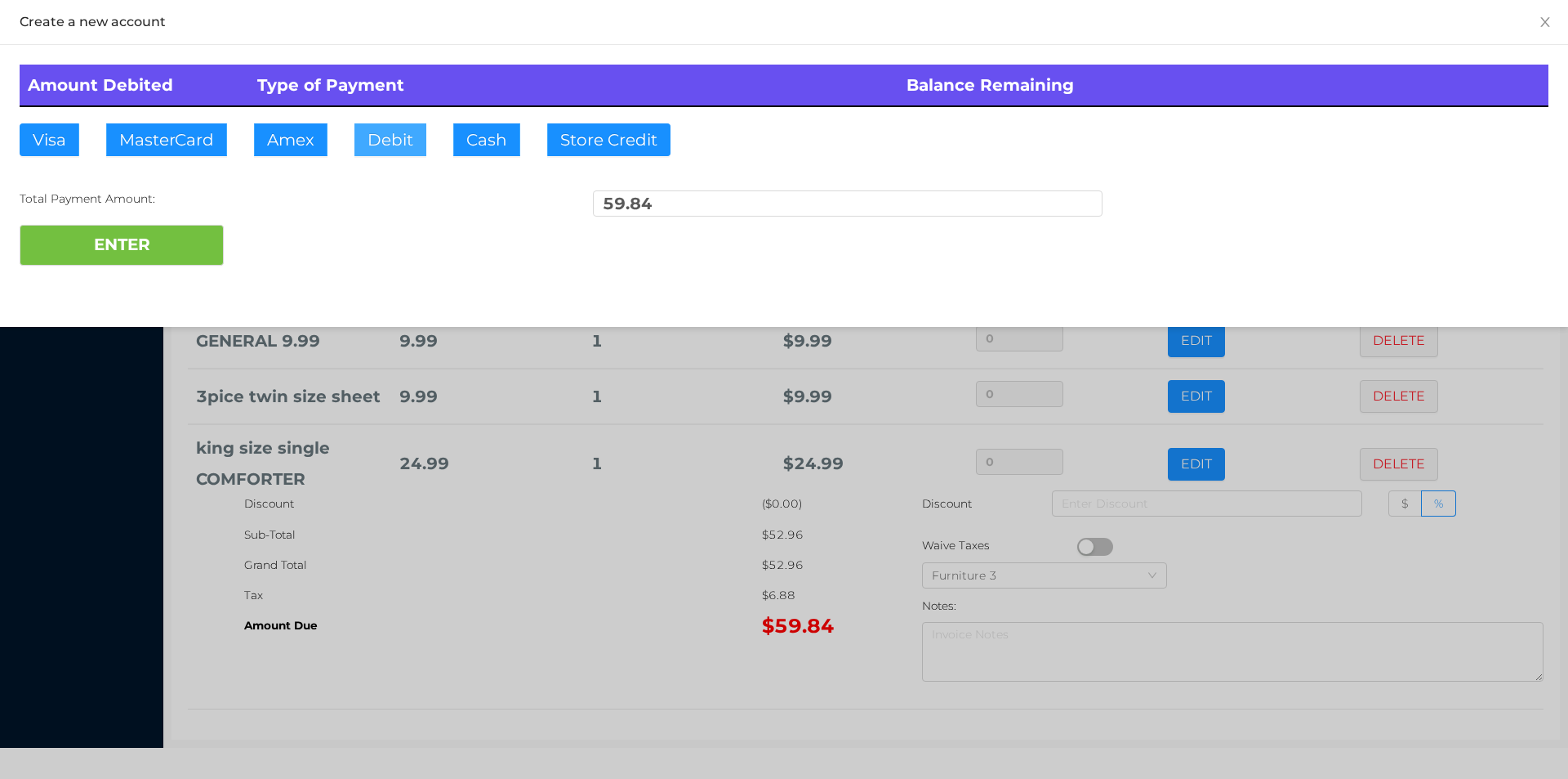
click at [378, 145] on button "Debit" at bounding box center [390, 140] width 72 height 33
click at [187, 245] on button "ENTER" at bounding box center [122, 245] width 204 height 41
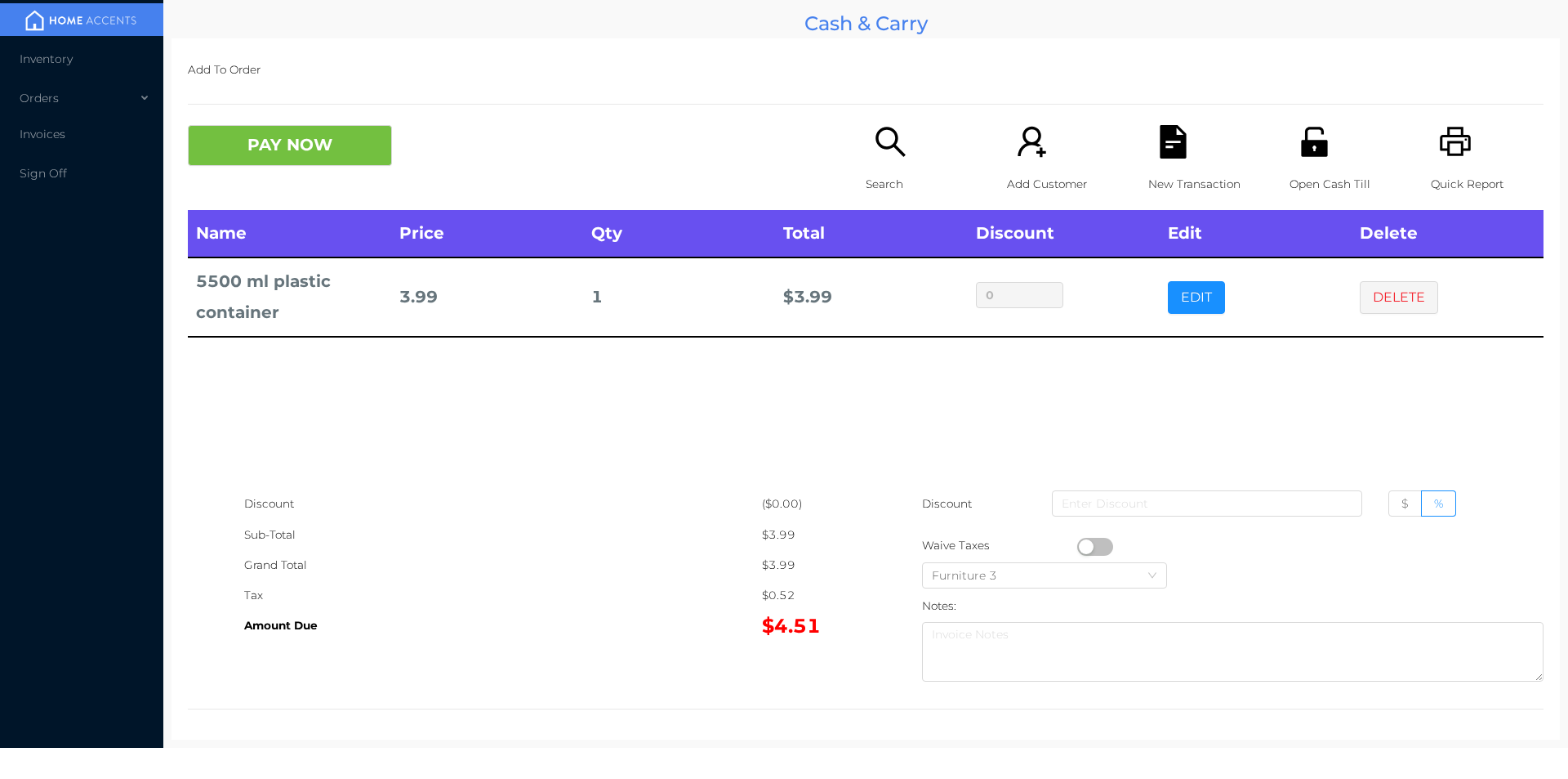
click at [882, 146] on icon "icon: search" at bounding box center [890, 142] width 34 height 34
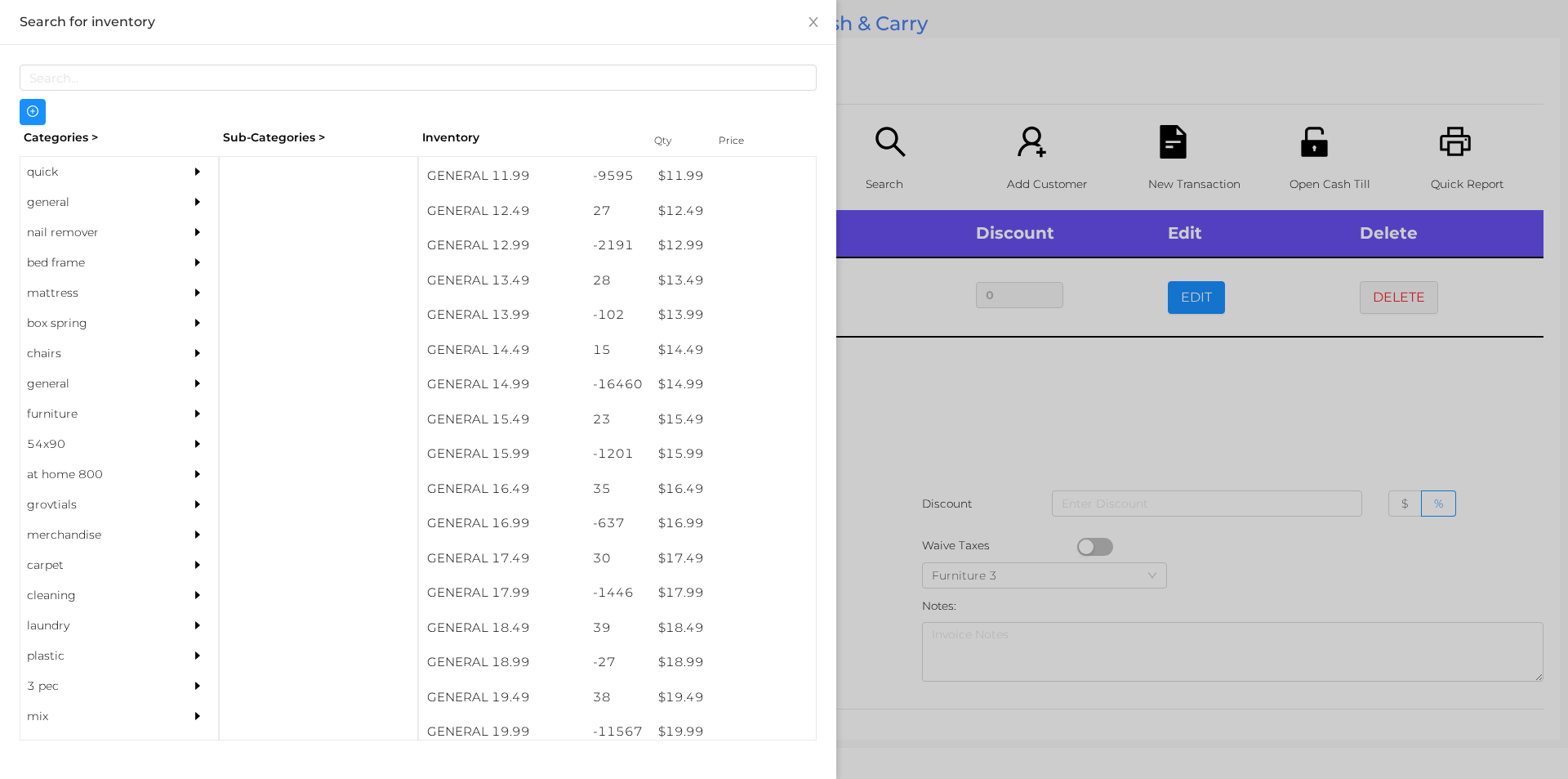
scroll to position [1244, 0]
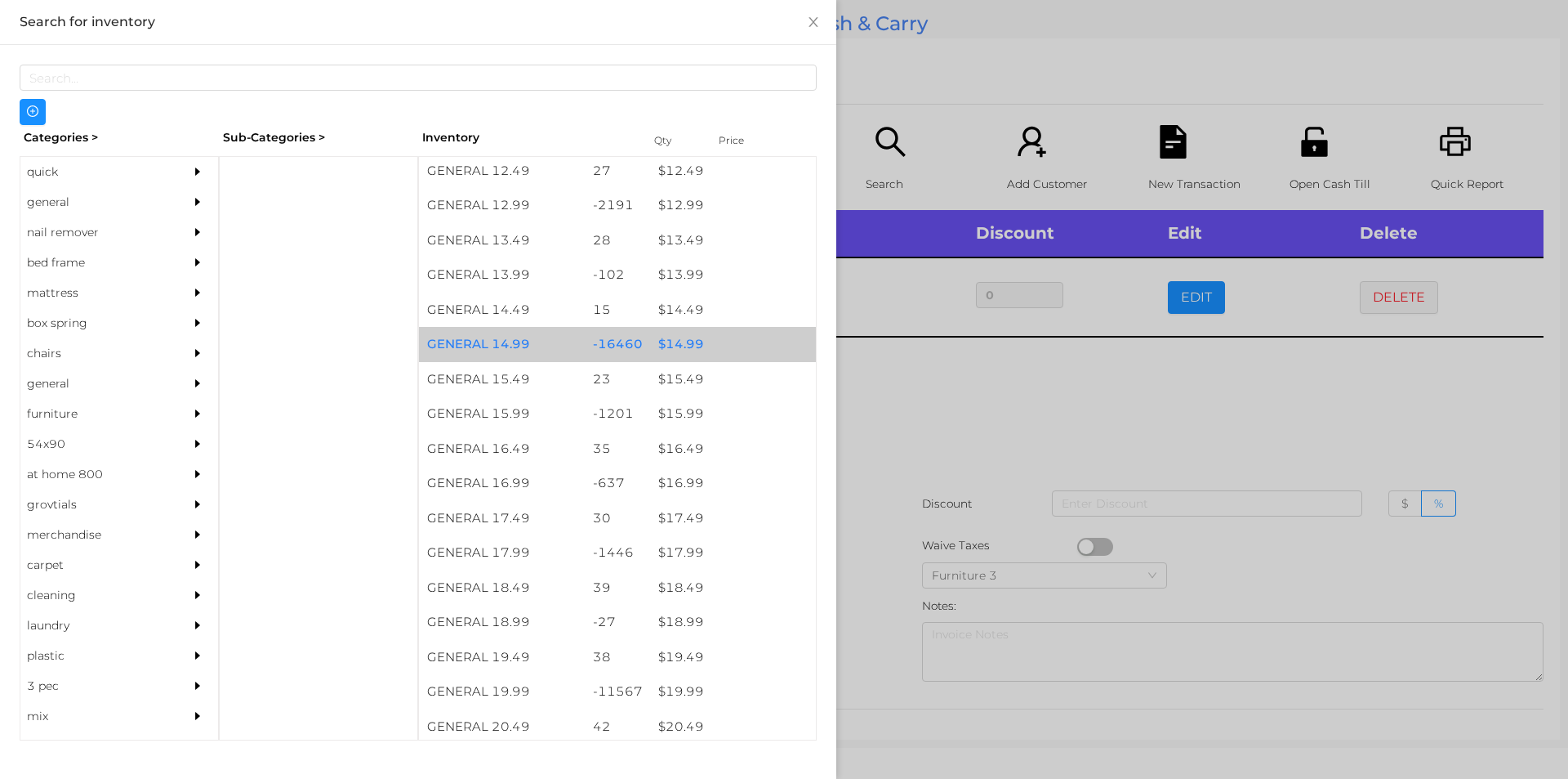
click at [689, 338] on div "$ 14.99" at bounding box center [732, 344] width 165 height 35
click at [886, 434] on div at bounding box center [784, 390] width 1568 height 779
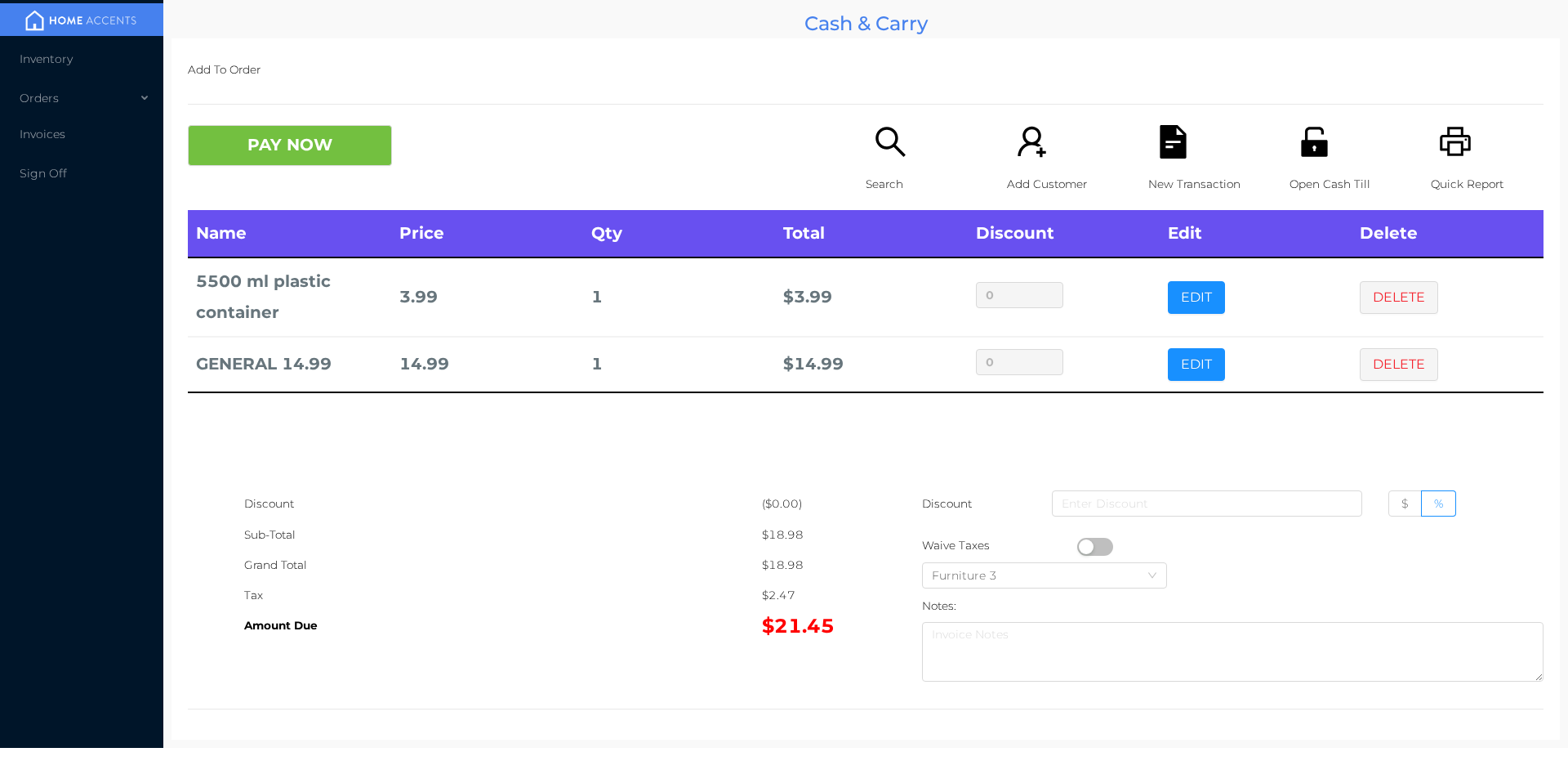
click at [246, 153] on button "PAY NOW" at bounding box center [290, 145] width 204 height 41
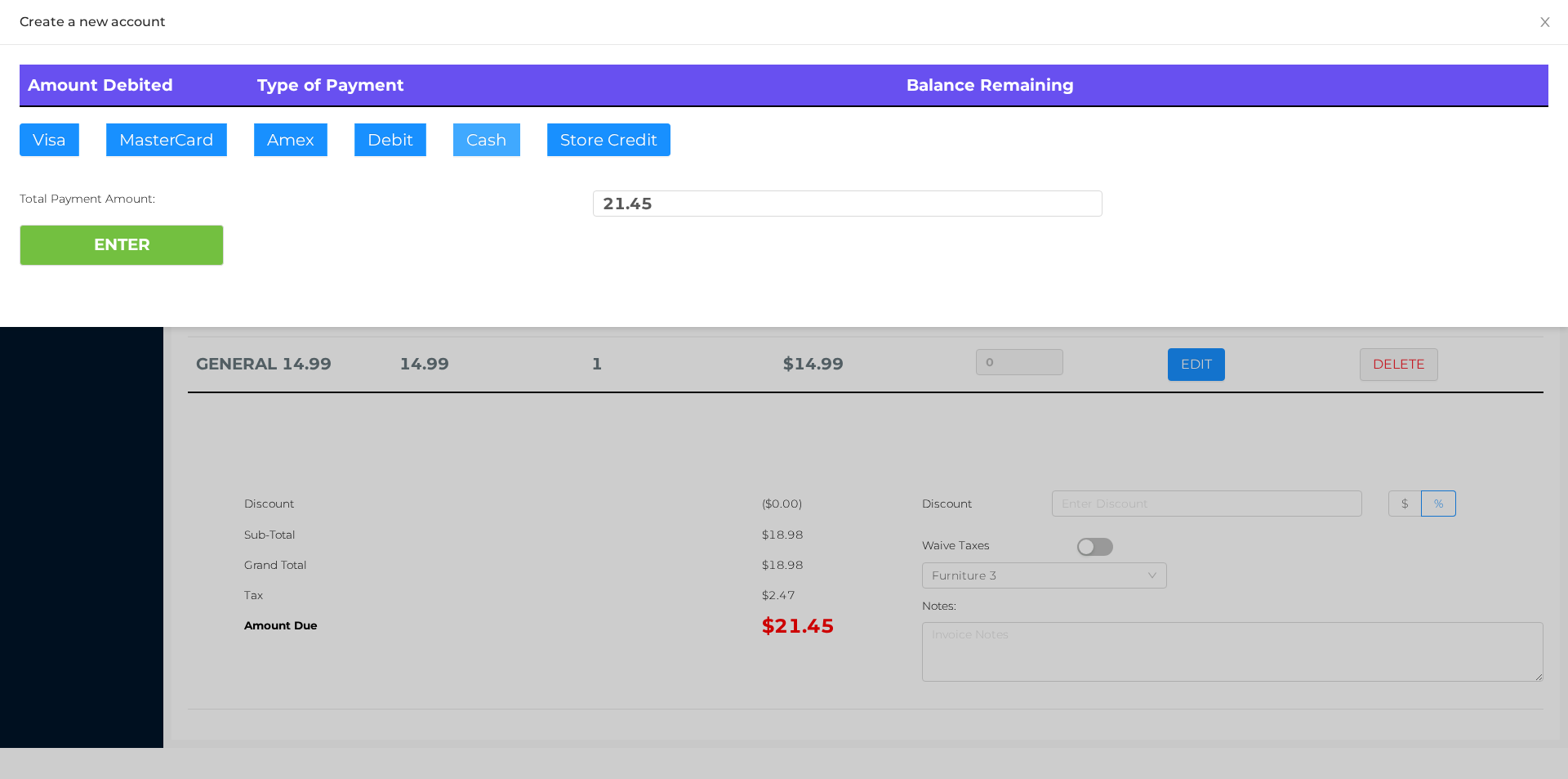
click at [468, 136] on button "Cash" at bounding box center [487, 140] width 67 height 33
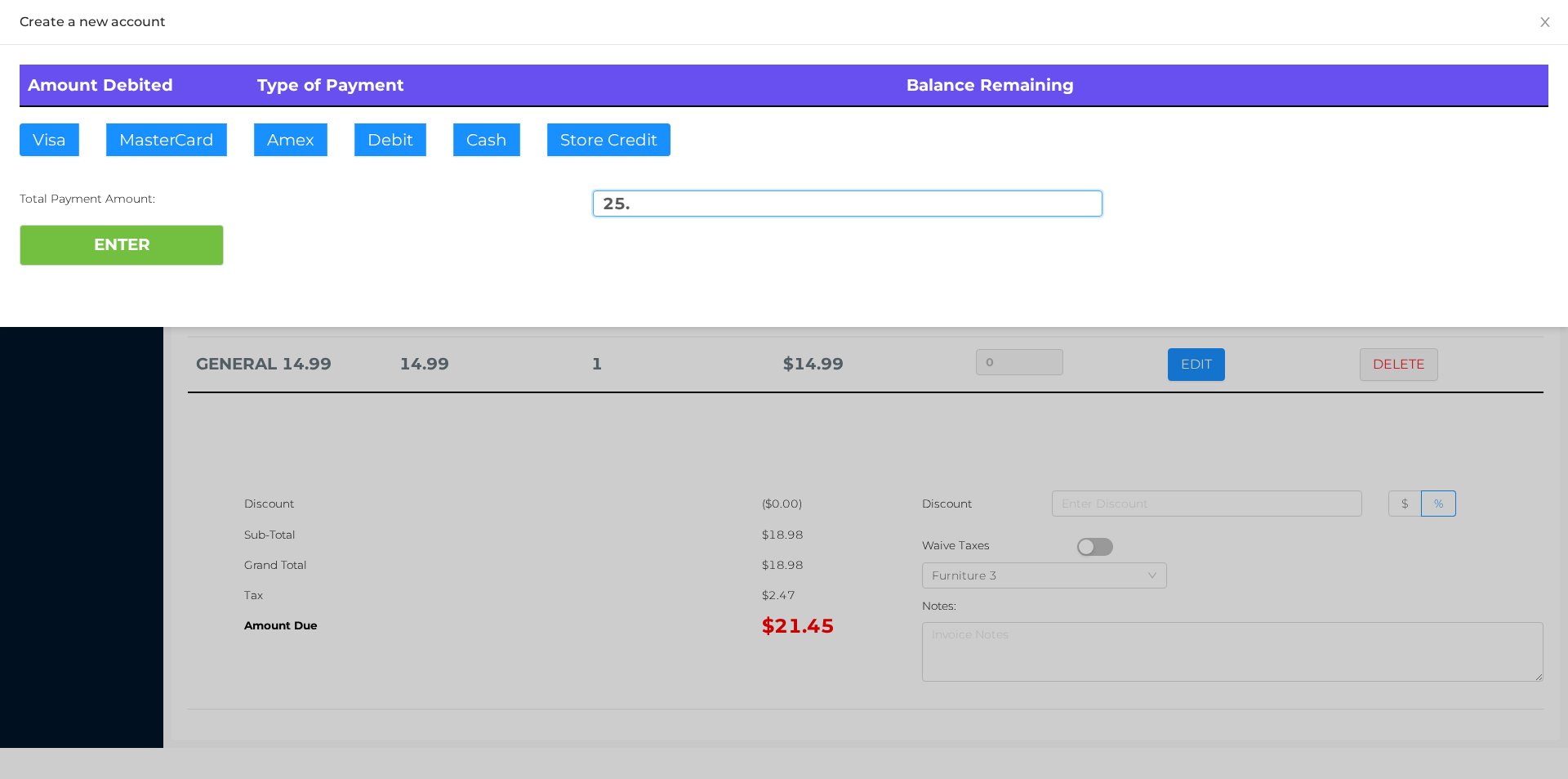
type input "25."
click at [286, 260] on div "ENTER" at bounding box center [784, 245] width 1528 height 41
click at [503, 612] on div at bounding box center [784, 390] width 1568 height 779
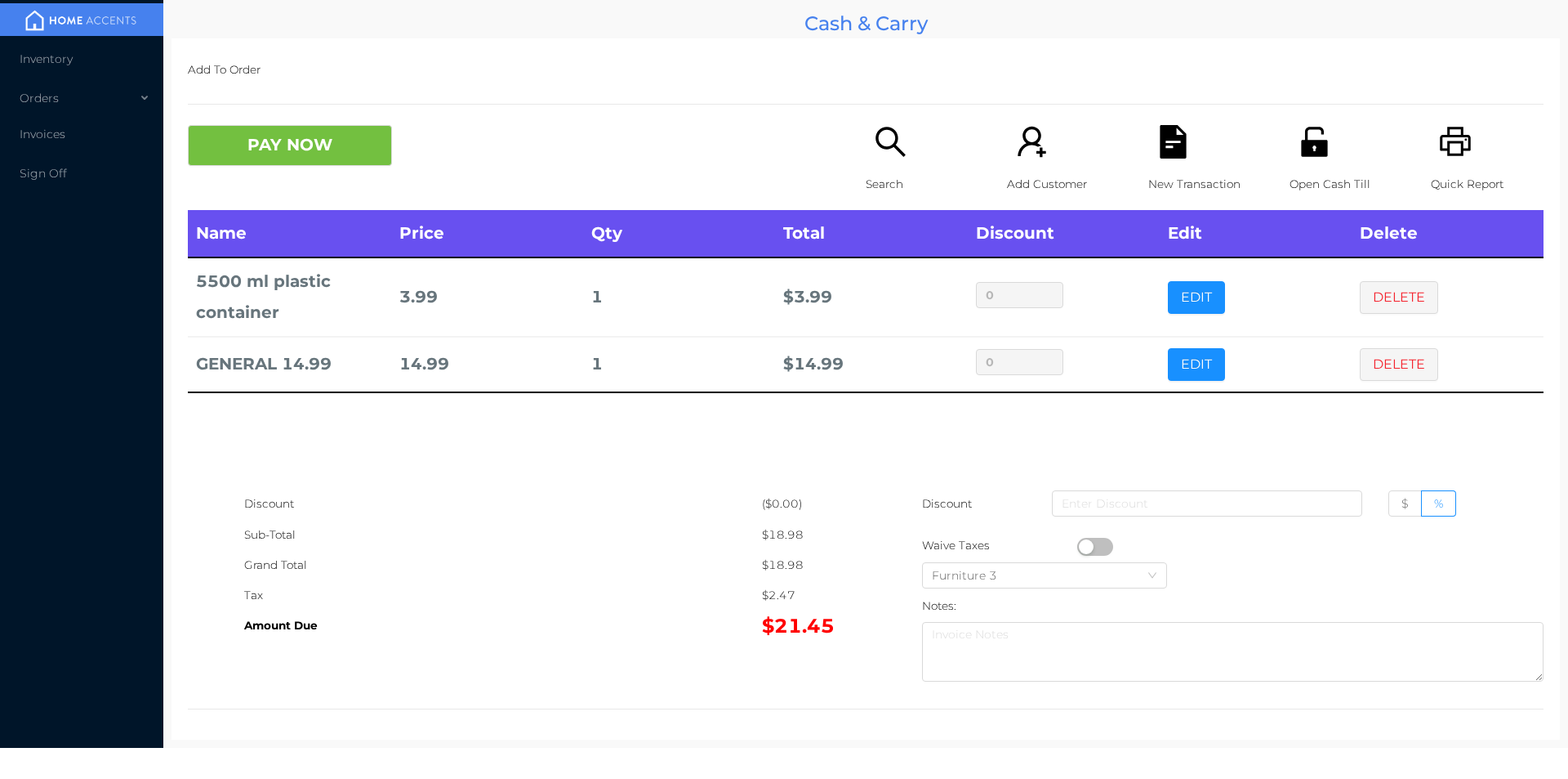
click at [1297, 160] on div "Open Cash Till" at bounding box center [1346, 167] width 113 height 85
click at [337, 134] on button "PAY NOW" at bounding box center [290, 145] width 204 height 41
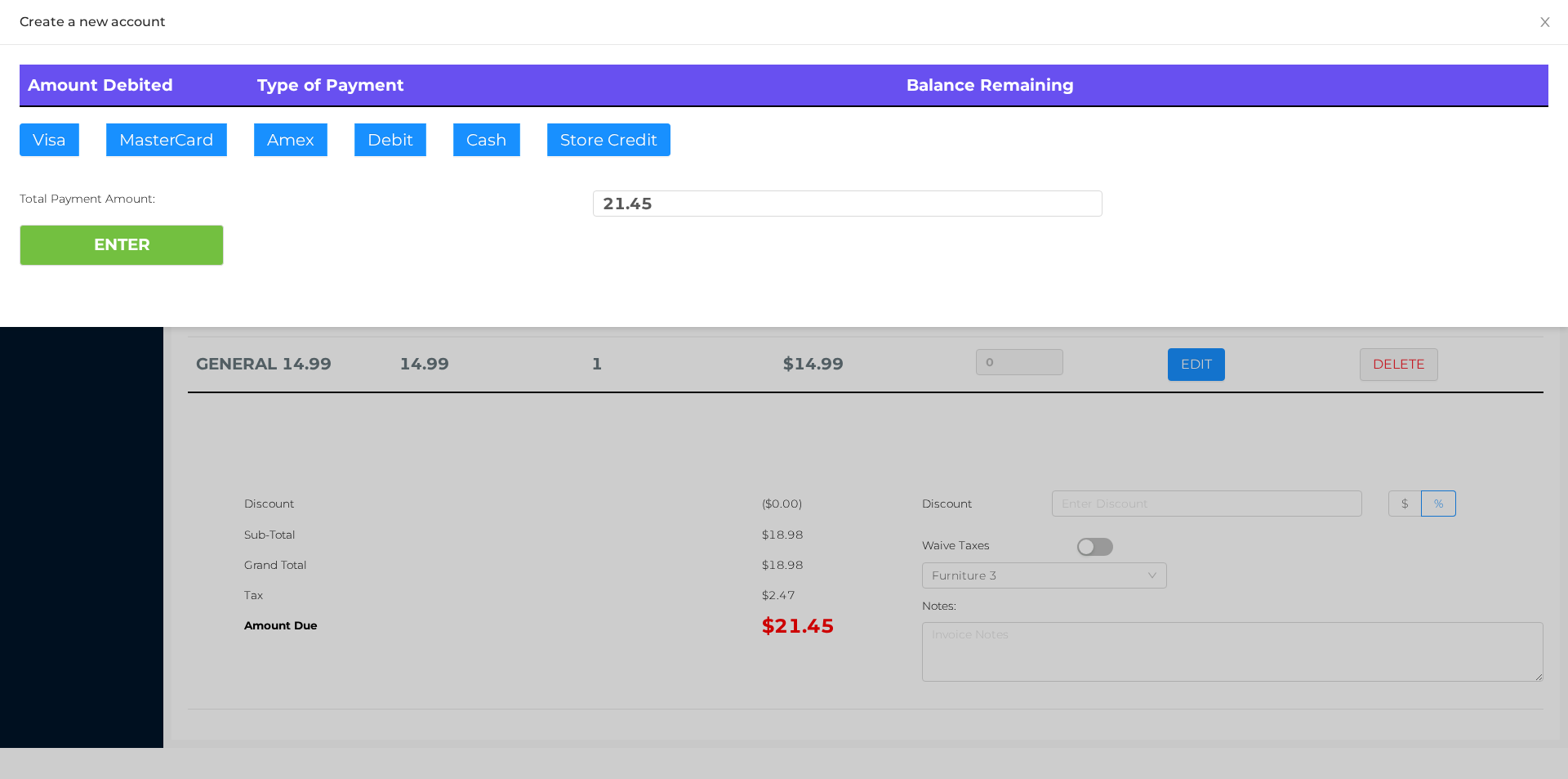
click at [291, 248] on div "ENTER" at bounding box center [784, 245] width 1528 height 41
click at [514, 563] on div at bounding box center [784, 390] width 1568 height 779
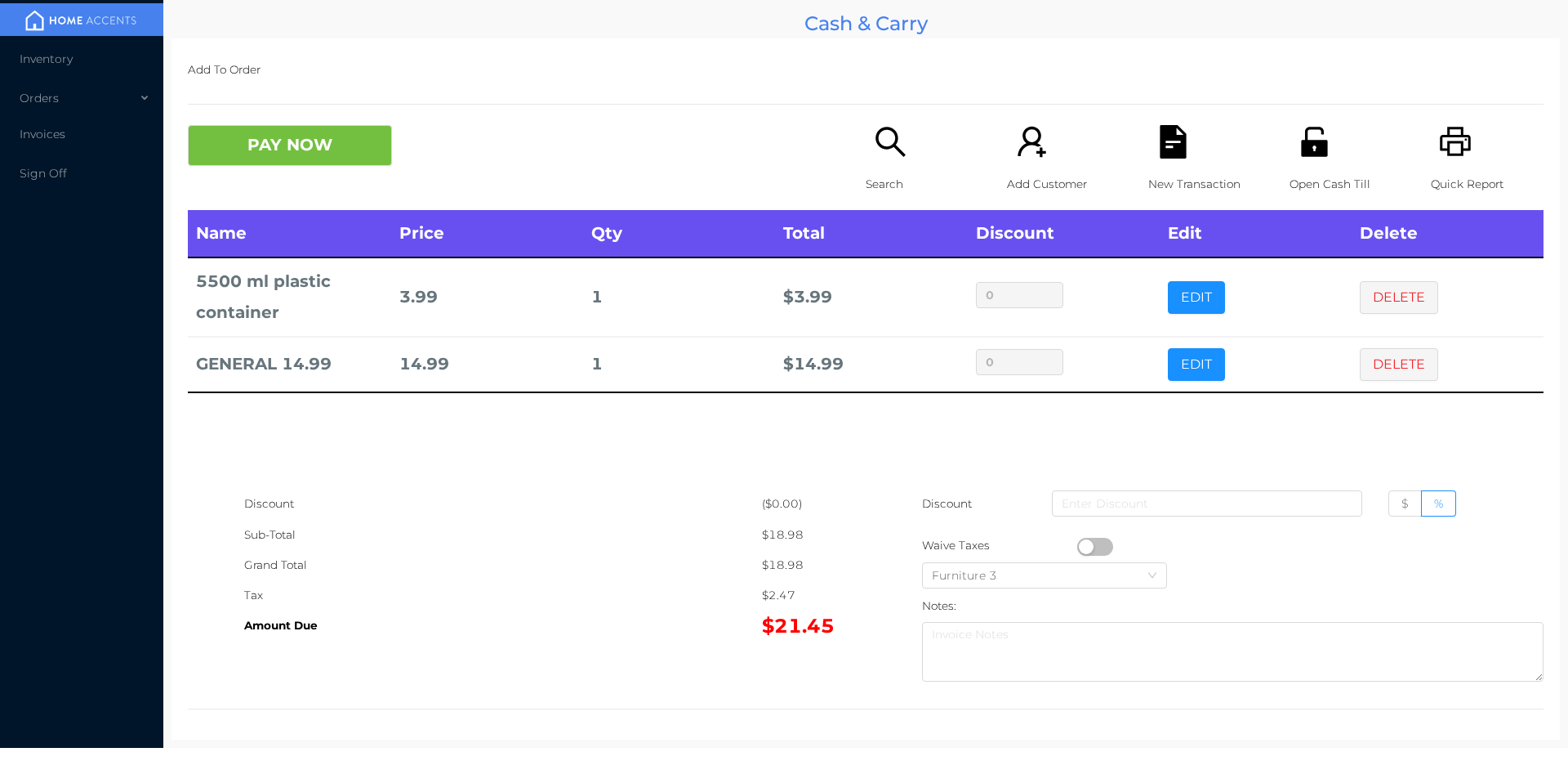
click at [1157, 162] on div "New Transaction" at bounding box center [1204, 167] width 113 height 85
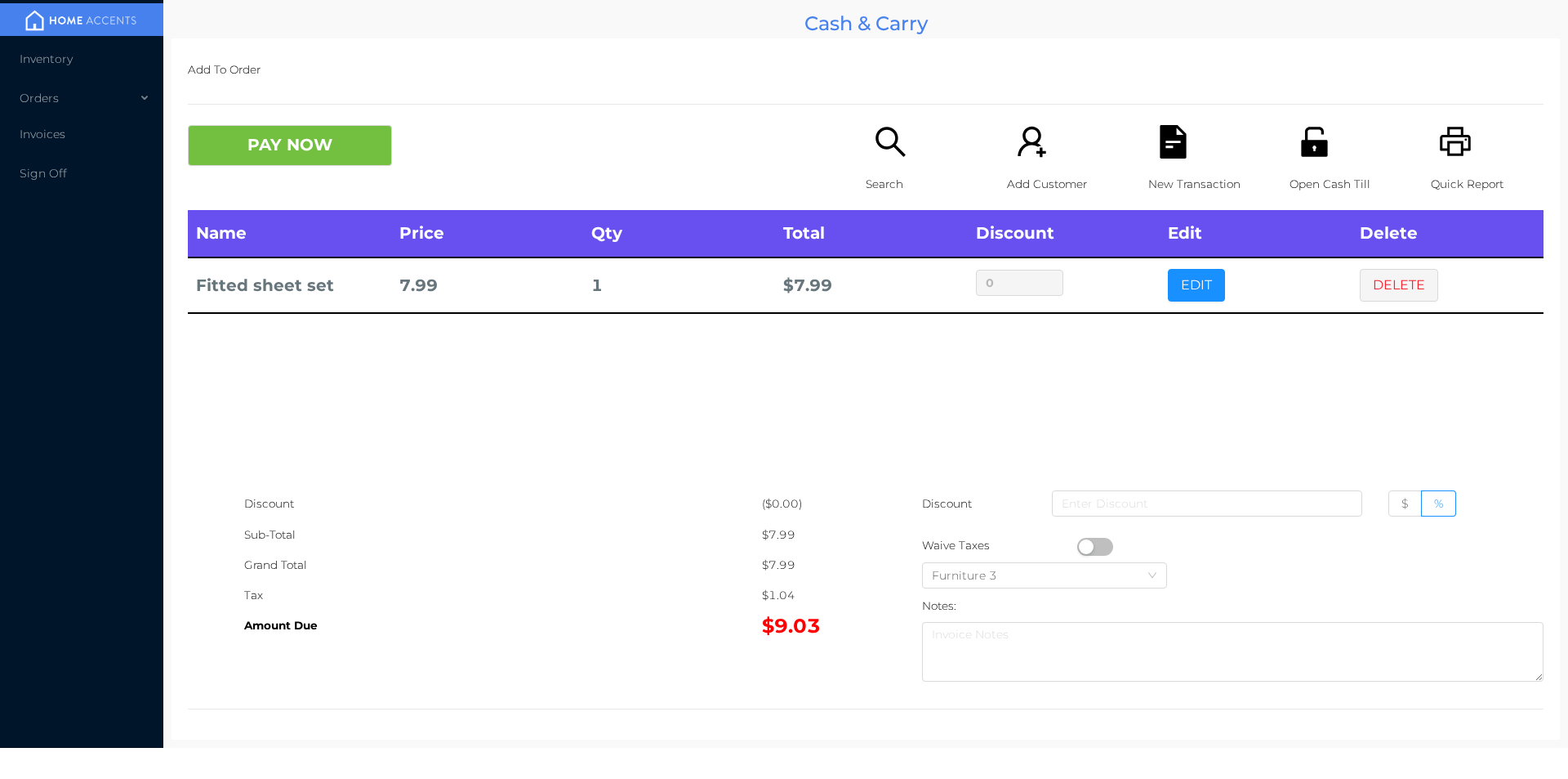
click at [270, 152] on button "PAY NOW" at bounding box center [290, 145] width 204 height 41
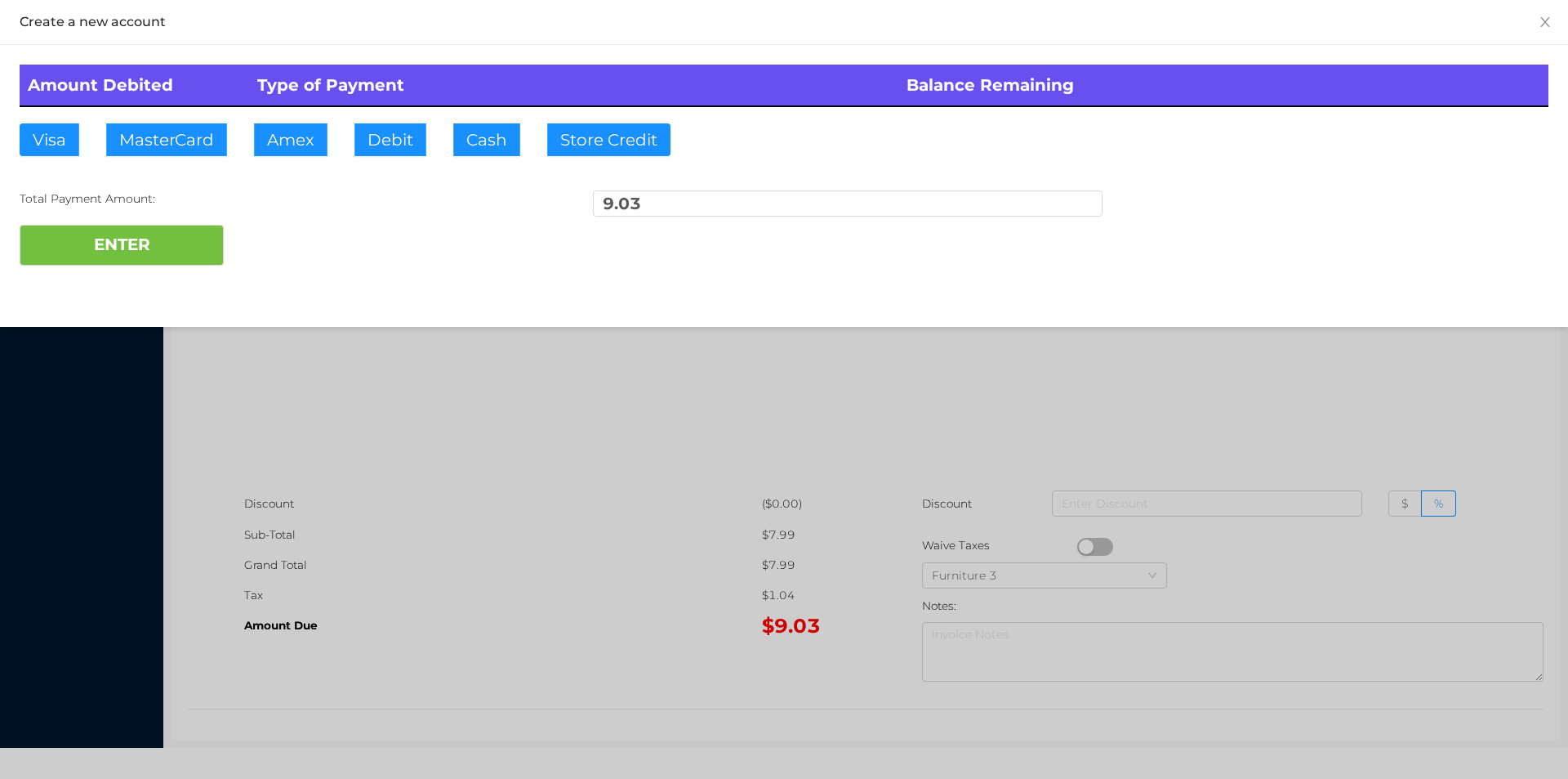
click at [475, 144] on button "Cash" at bounding box center [487, 140] width 67 height 33
click at [278, 254] on div "ENTER" at bounding box center [784, 245] width 1528 height 41
click at [388, 442] on div at bounding box center [784, 390] width 1568 height 779
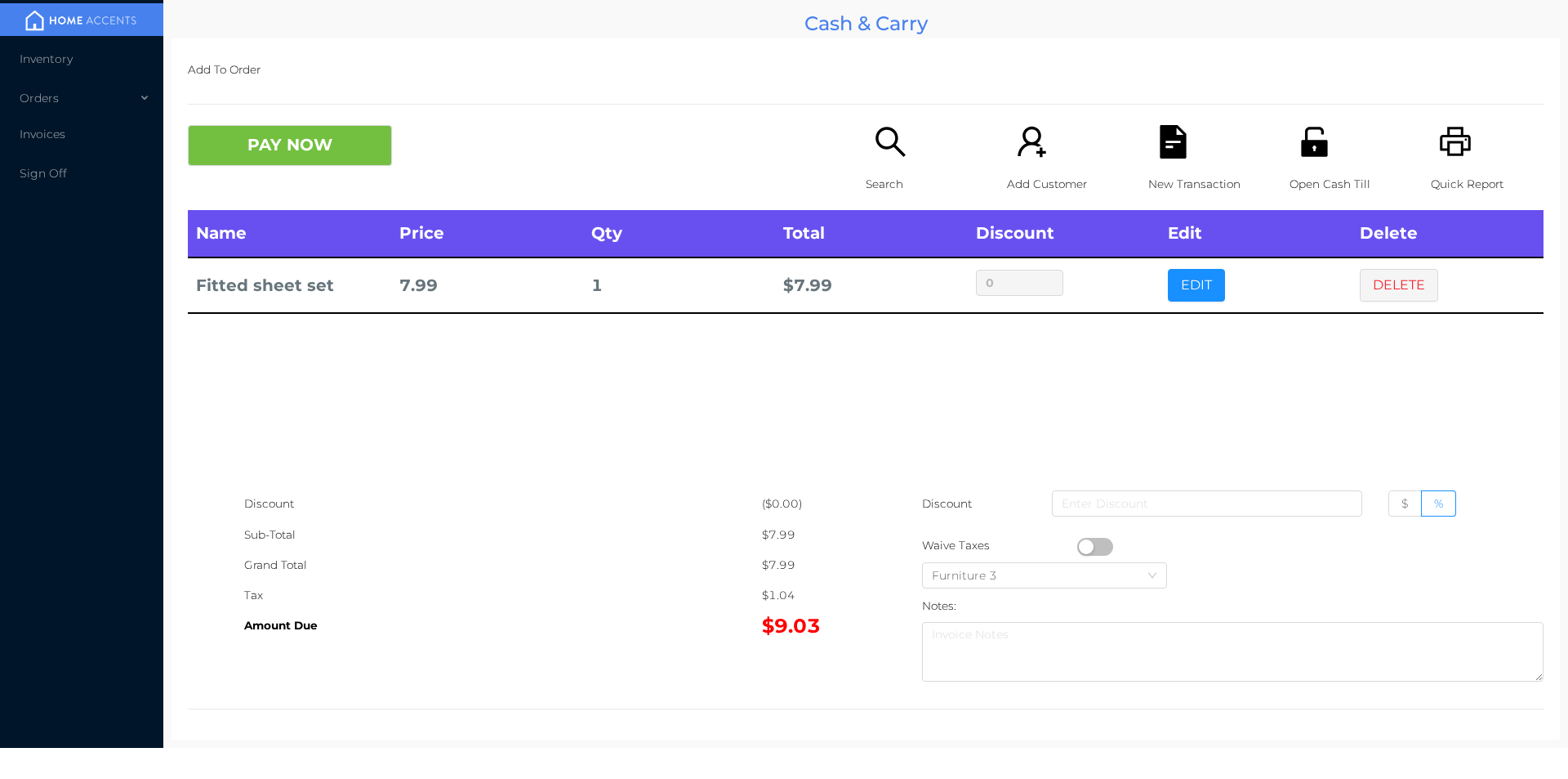
click at [1301, 157] on icon "icon: unlock" at bounding box center [1314, 142] width 34 height 34
click at [272, 156] on button "PAY NOW" at bounding box center [290, 145] width 204 height 41
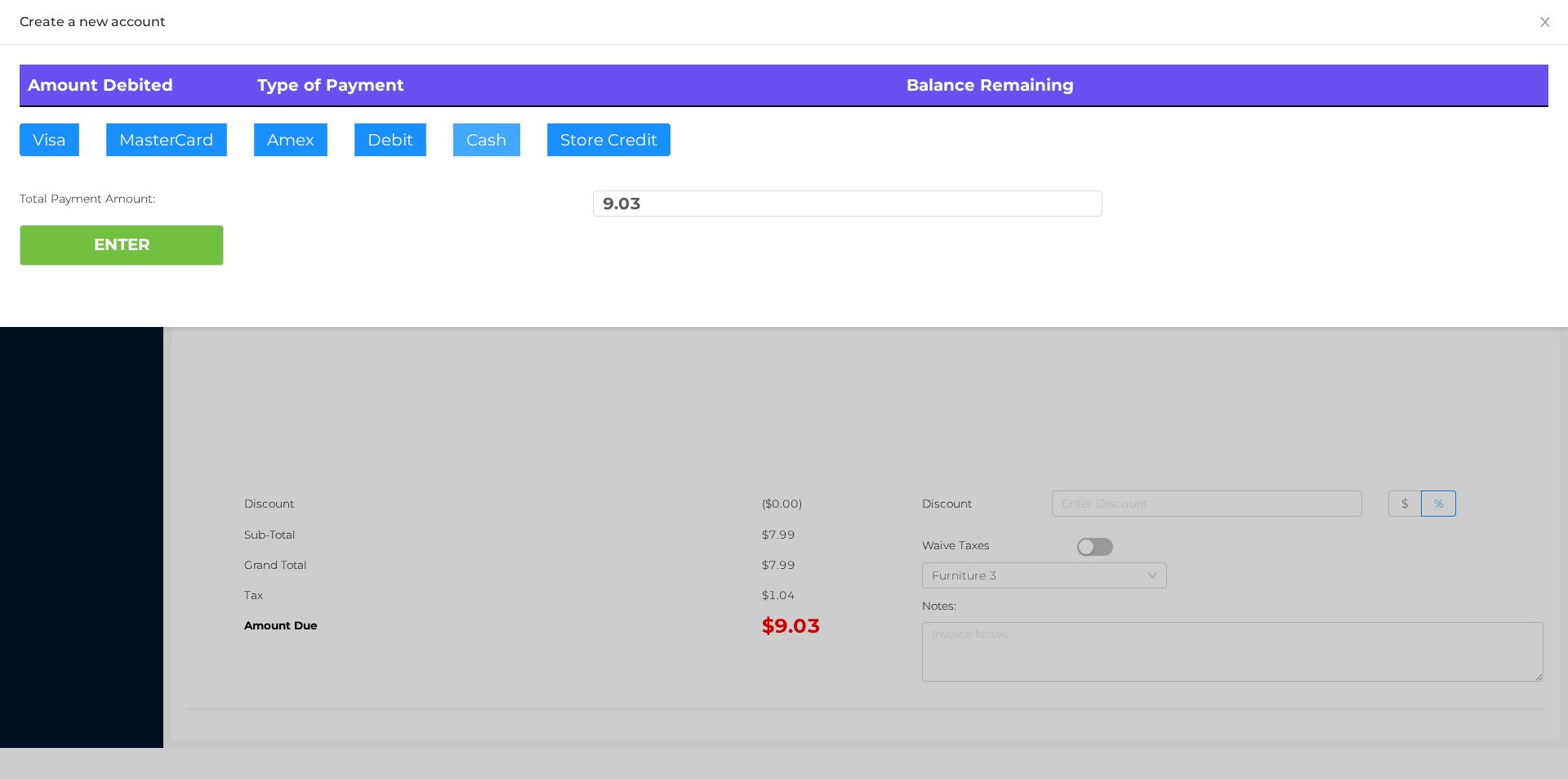
click at [479, 143] on button "Cash" at bounding box center [487, 140] width 67 height 33
click at [170, 244] on button "ENTER" at bounding box center [122, 245] width 204 height 41
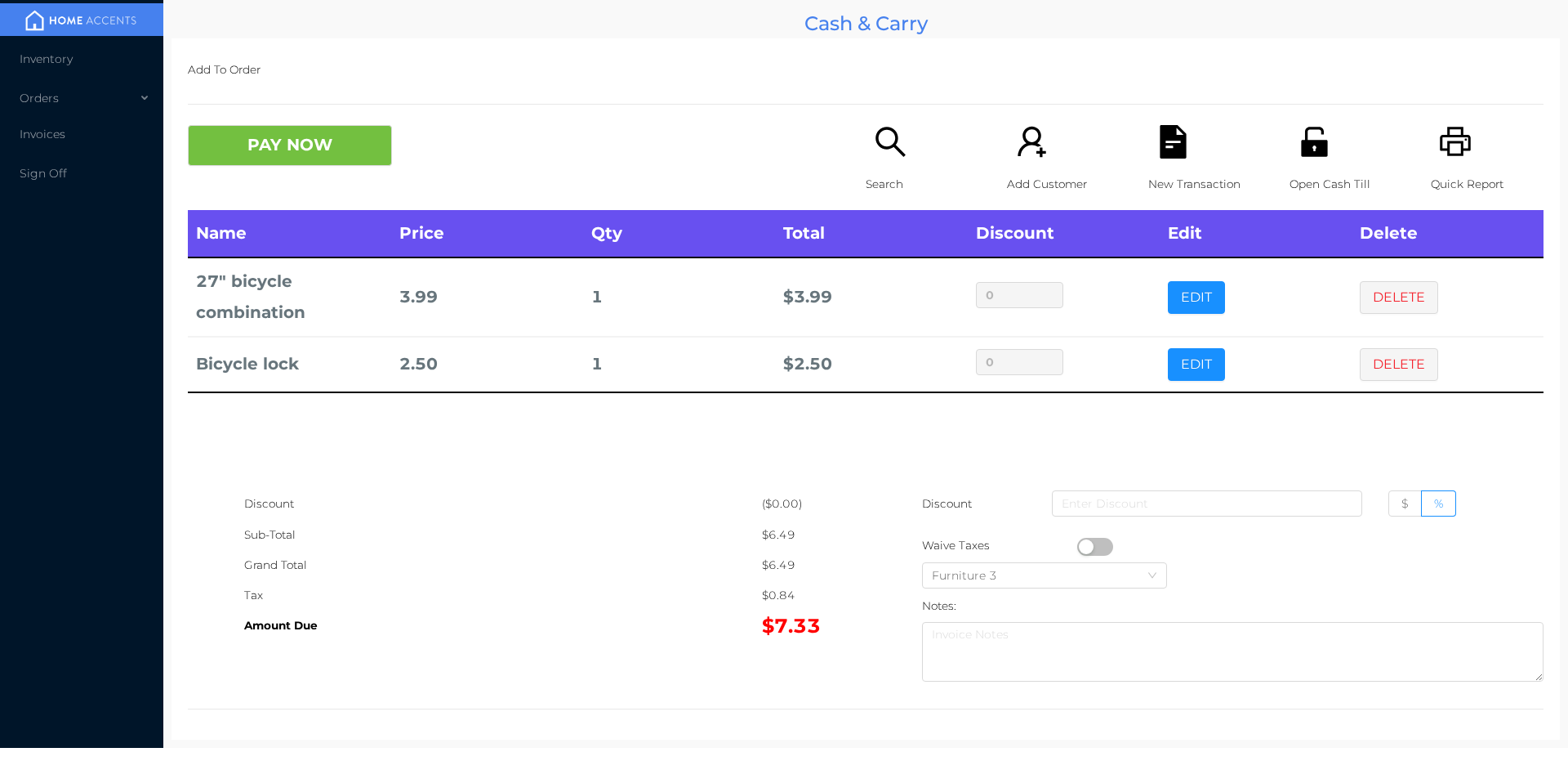
click at [888, 170] on p "Search" at bounding box center [922, 184] width 113 height 31
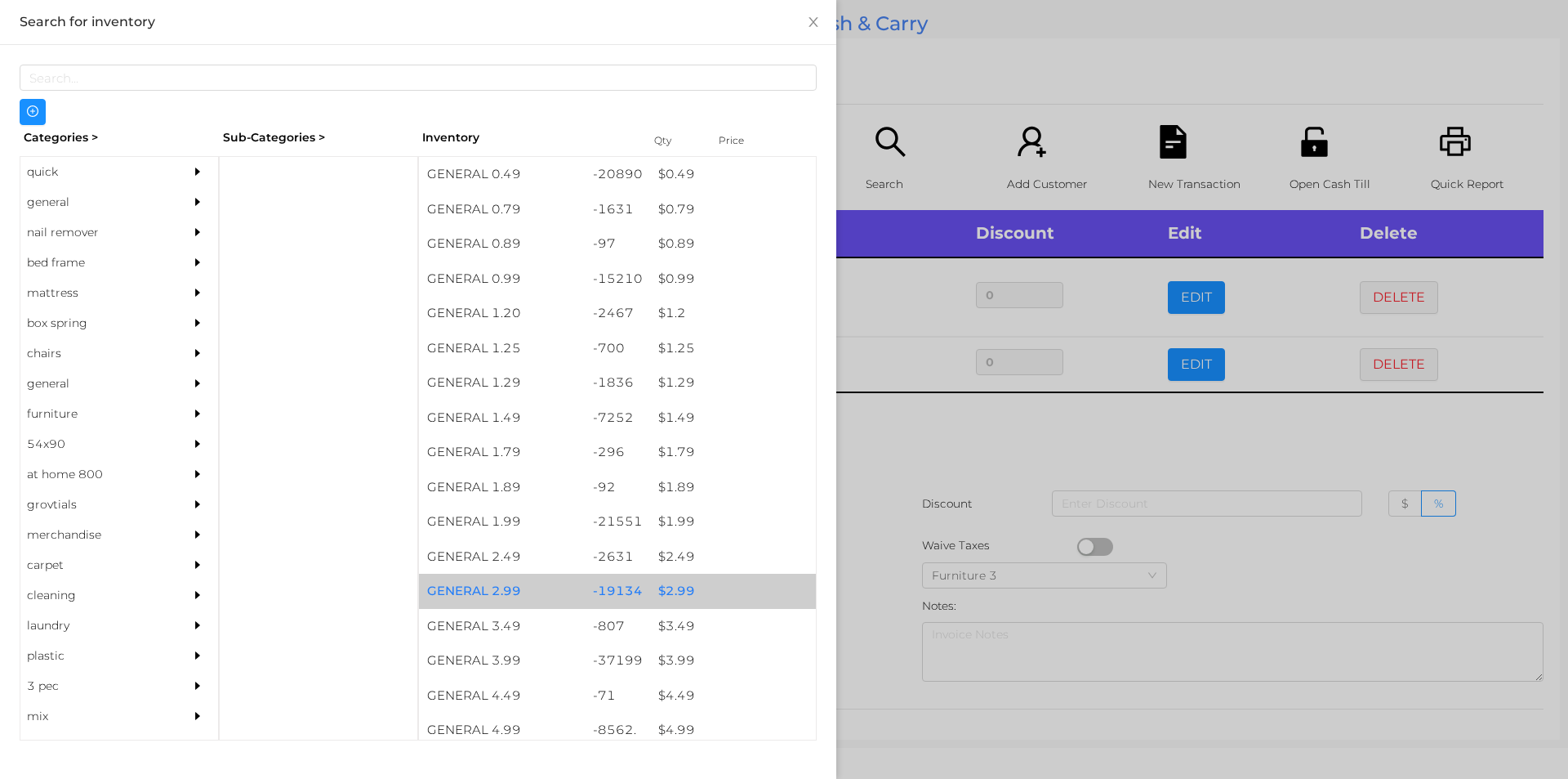
click at [668, 589] on div "$ 2.99" at bounding box center [732, 591] width 165 height 35
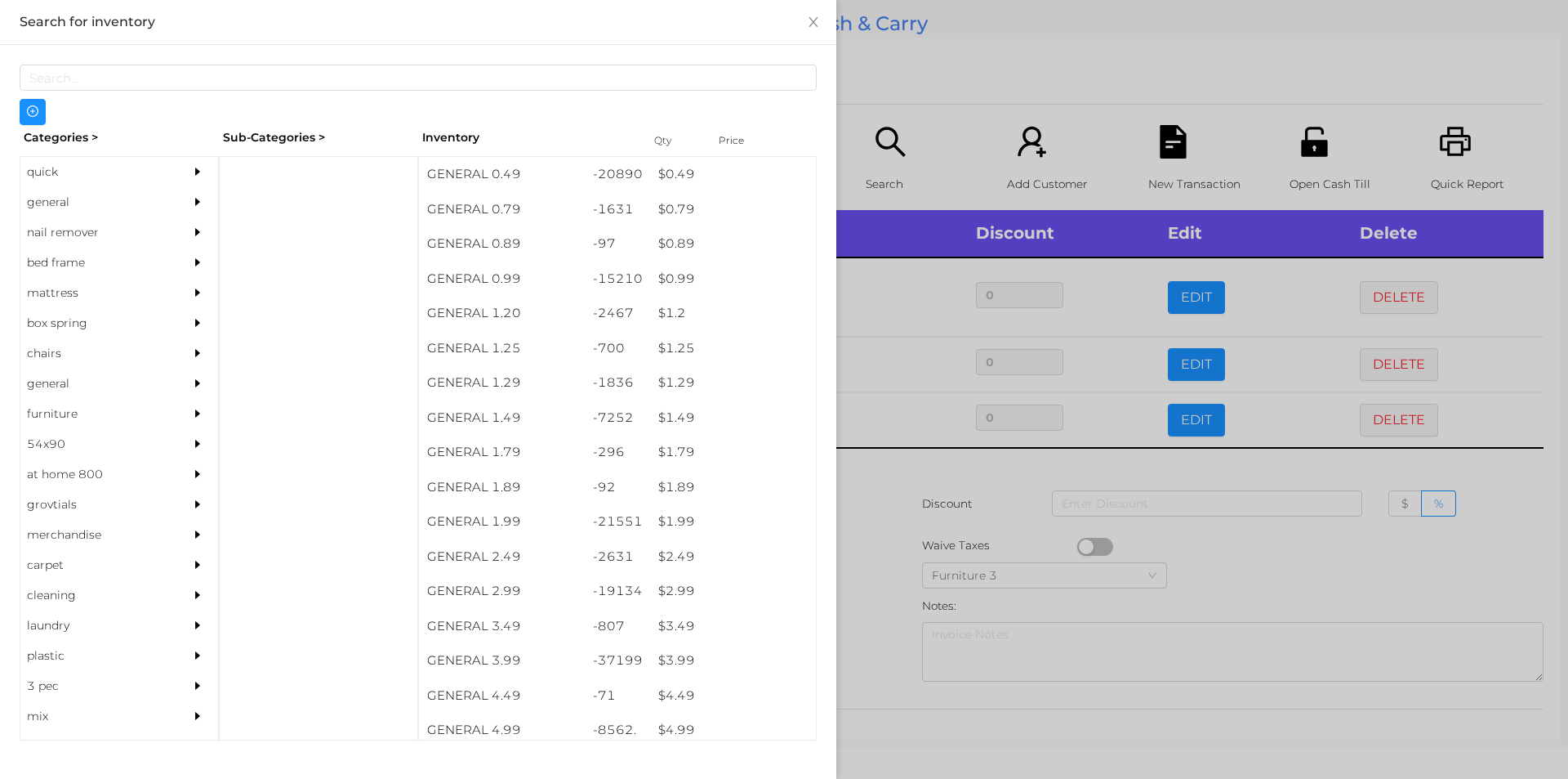
click at [859, 575] on div at bounding box center [784, 390] width 1568 height 779
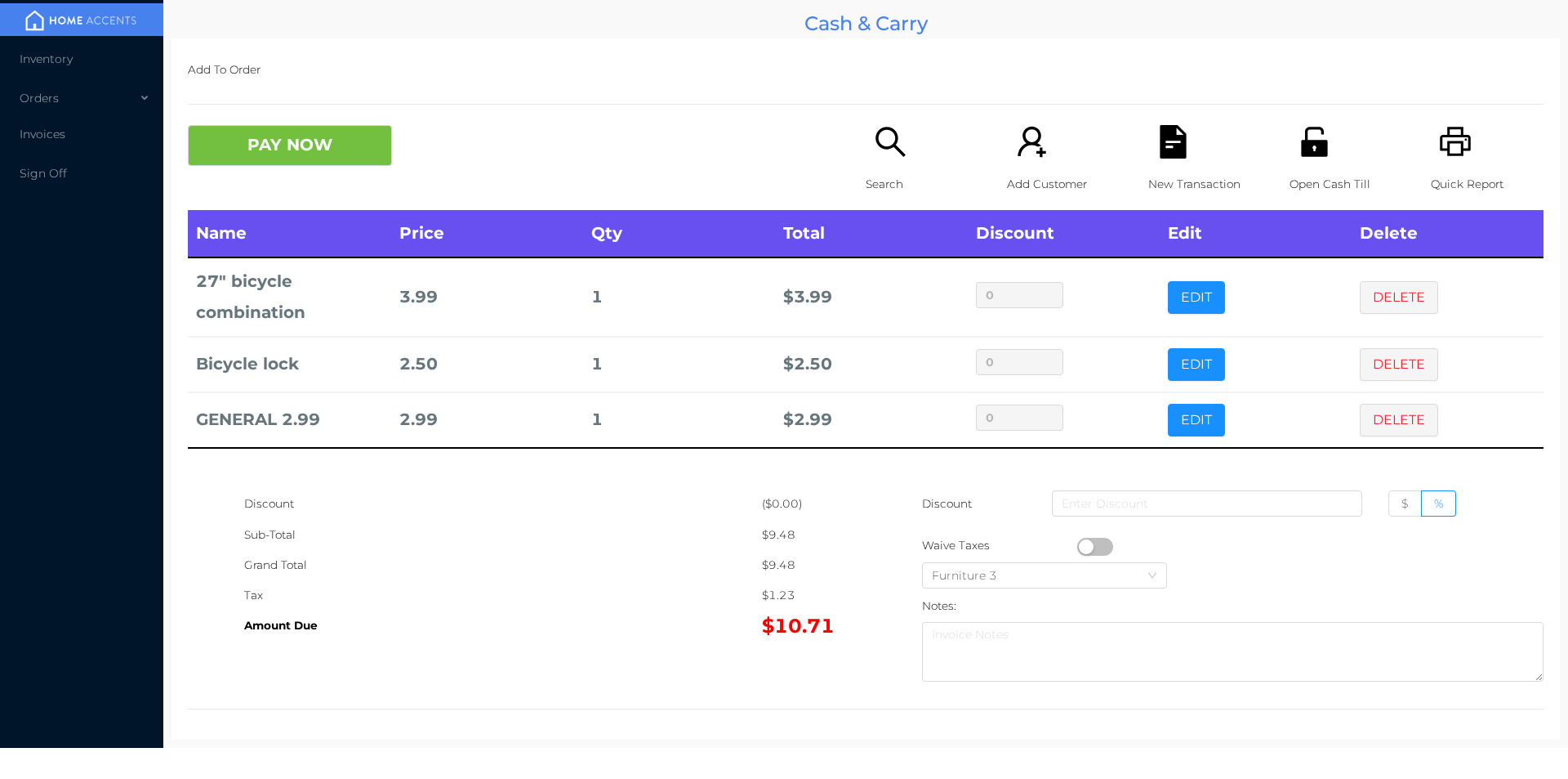
click at [320, 141] on button "PAY NOW" at bounding box center [290, 145] width 204 height 41
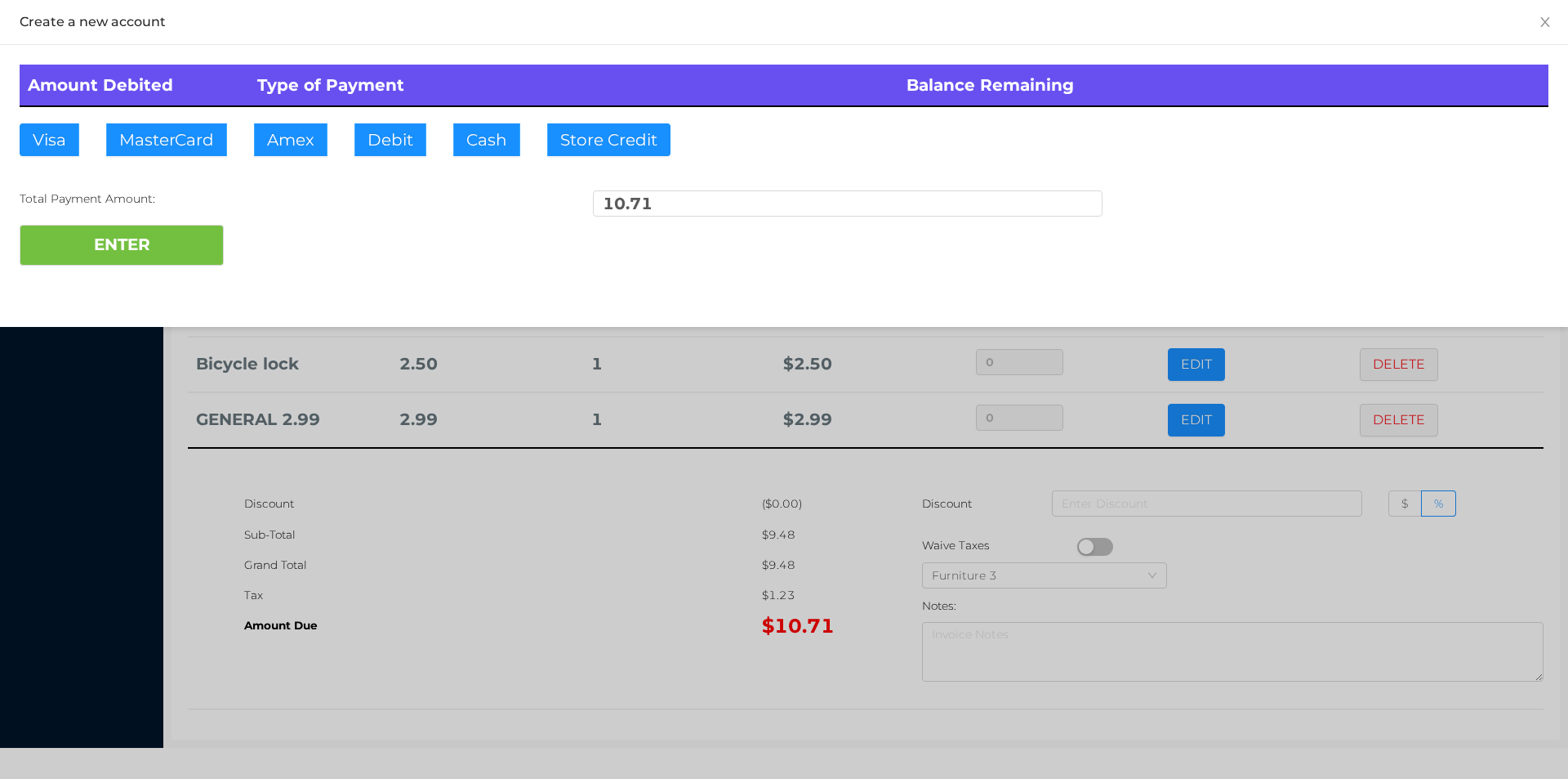
click at [289, 230] on div "ENTER" at bounding box center [784, 245] width 1528 height 41
click at [281, 263] on div "ENTER" at bounding box center [784, 245] width 1528 height 41
click at [534, 588] on div at bounding box center [784, 390] width 1568 height 779
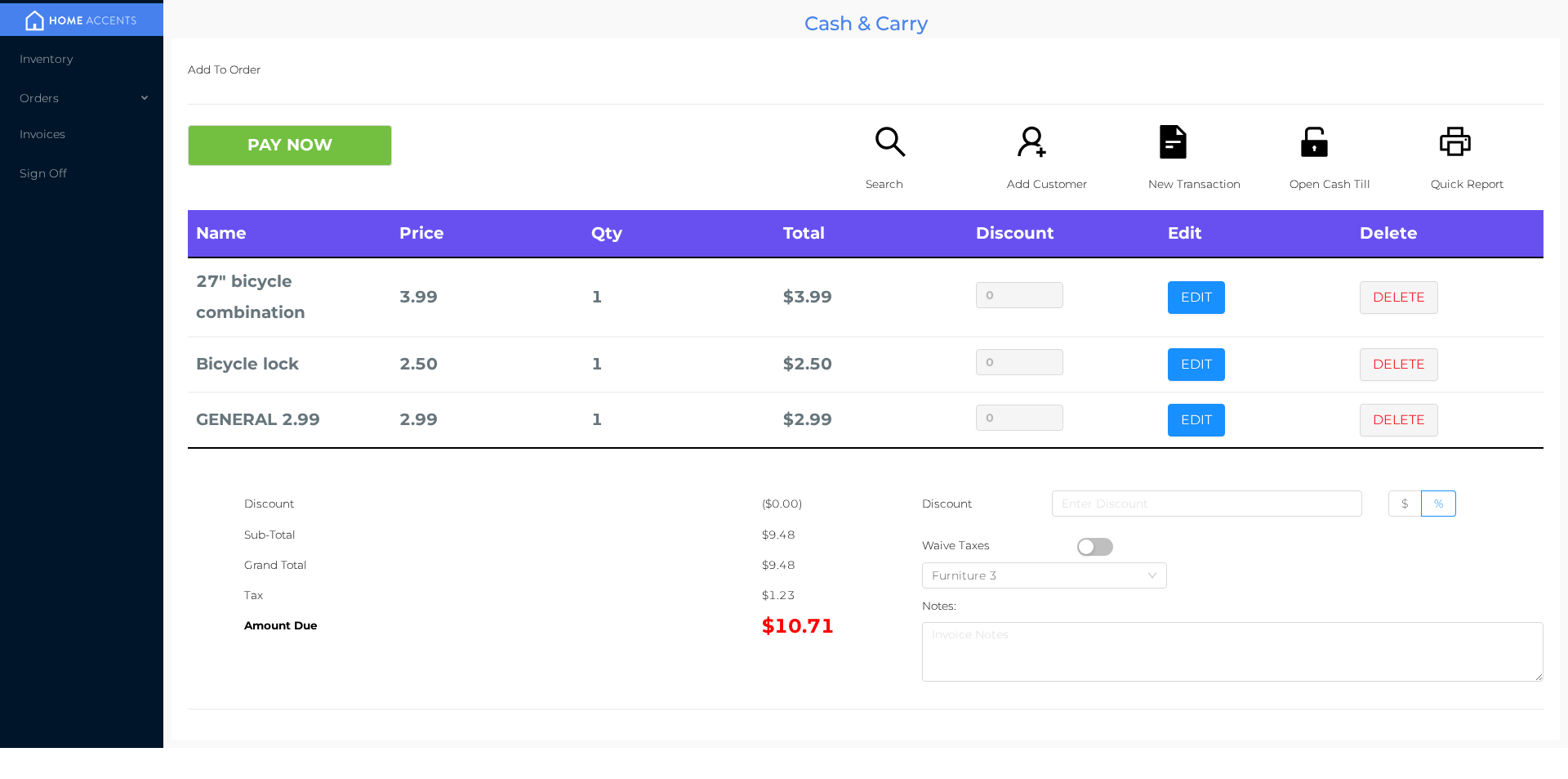
click at [1172, 155] on icon "icon: file-text" at bounding box center [1173, 142] width 26 height 34
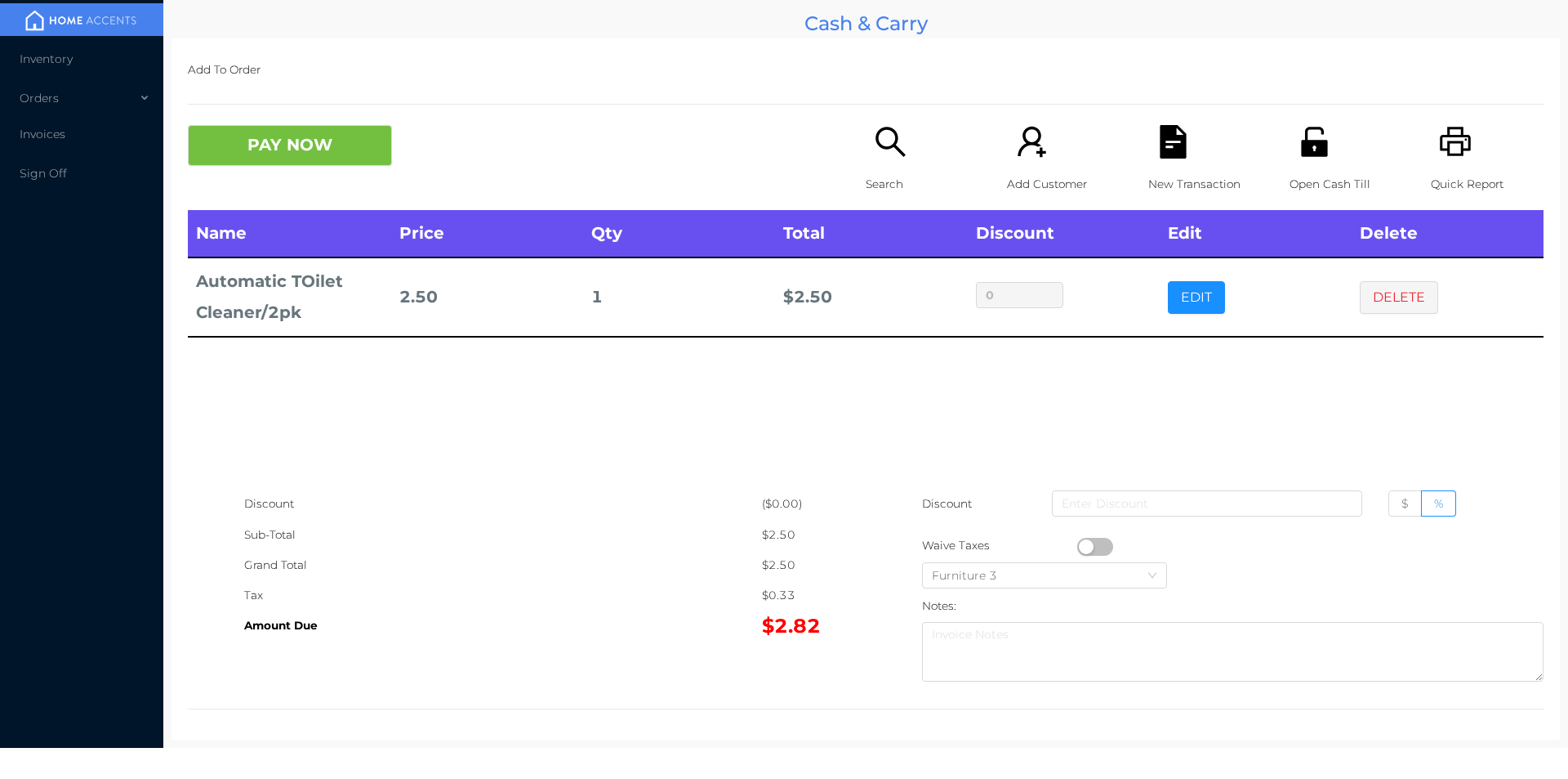
click at [897, 174] on p "Search" at bounding box center [922, 184] width 113 height 31
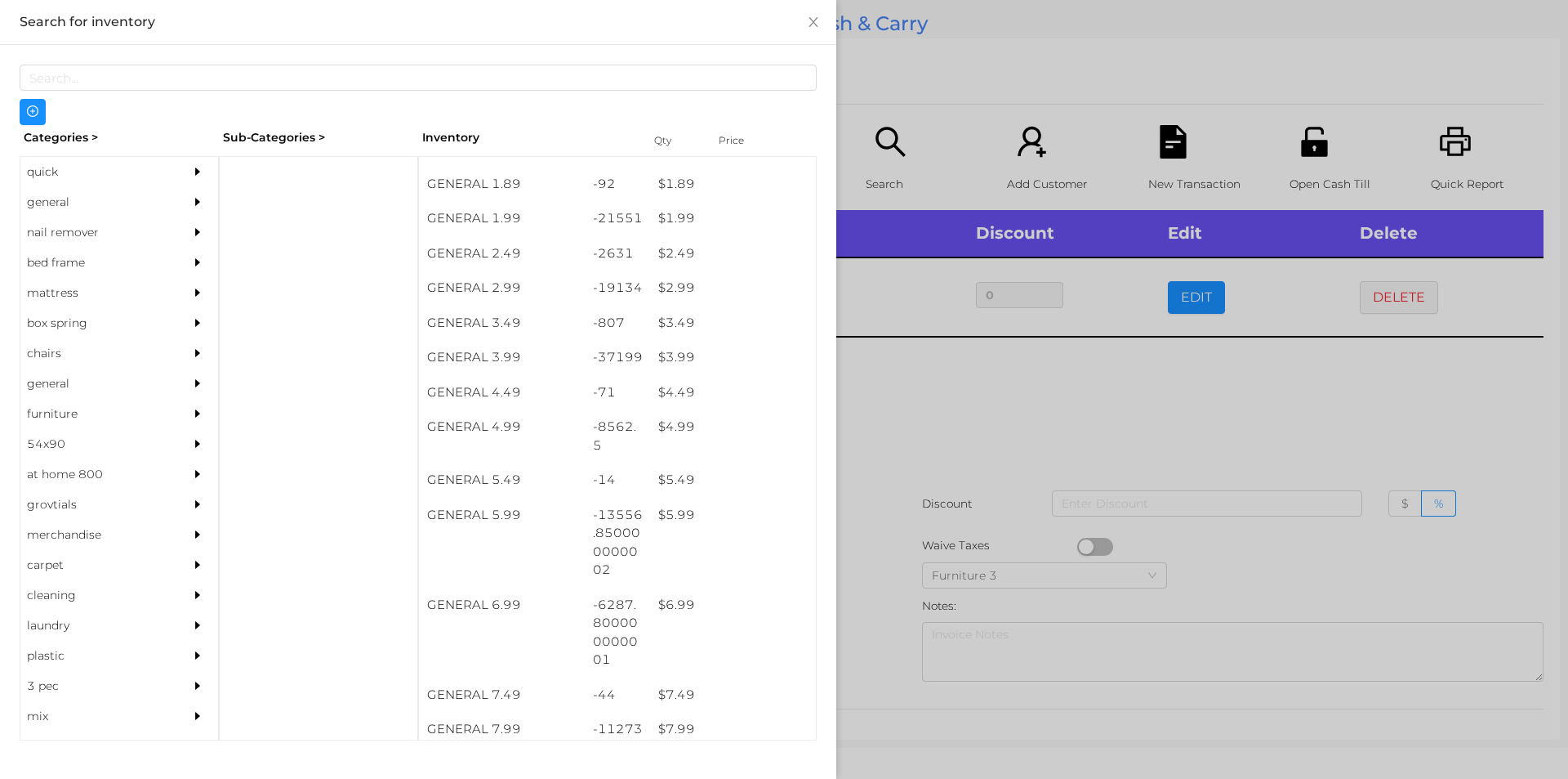
scroll to position [312, 0]
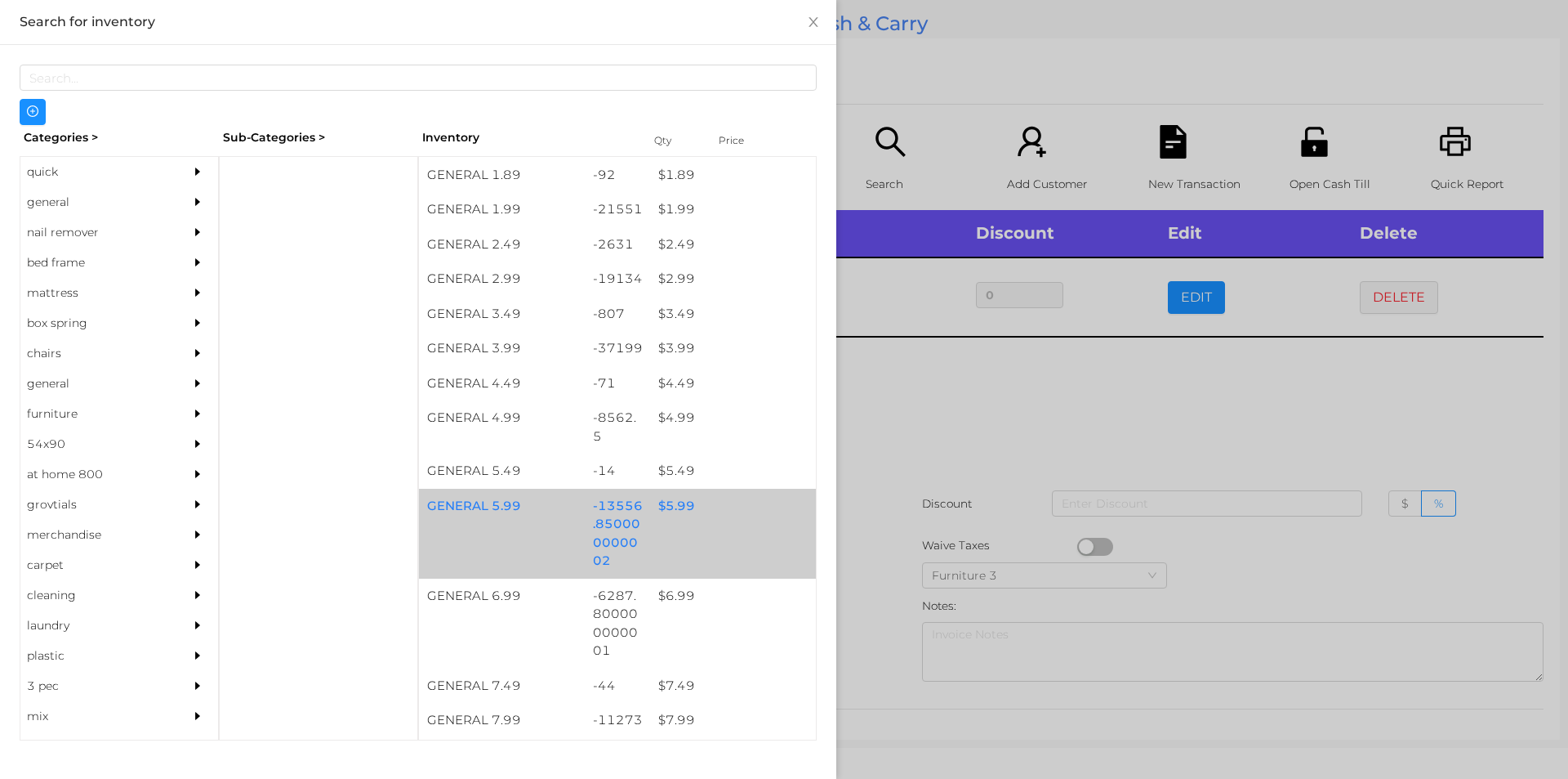
click at [667, 507] on div "$ 5.99" at bounding box center [732, 505] width 165 height 35
click at [664, 506] on div "$ 5.99" at bounding box center [732, 505] width 165 height 35
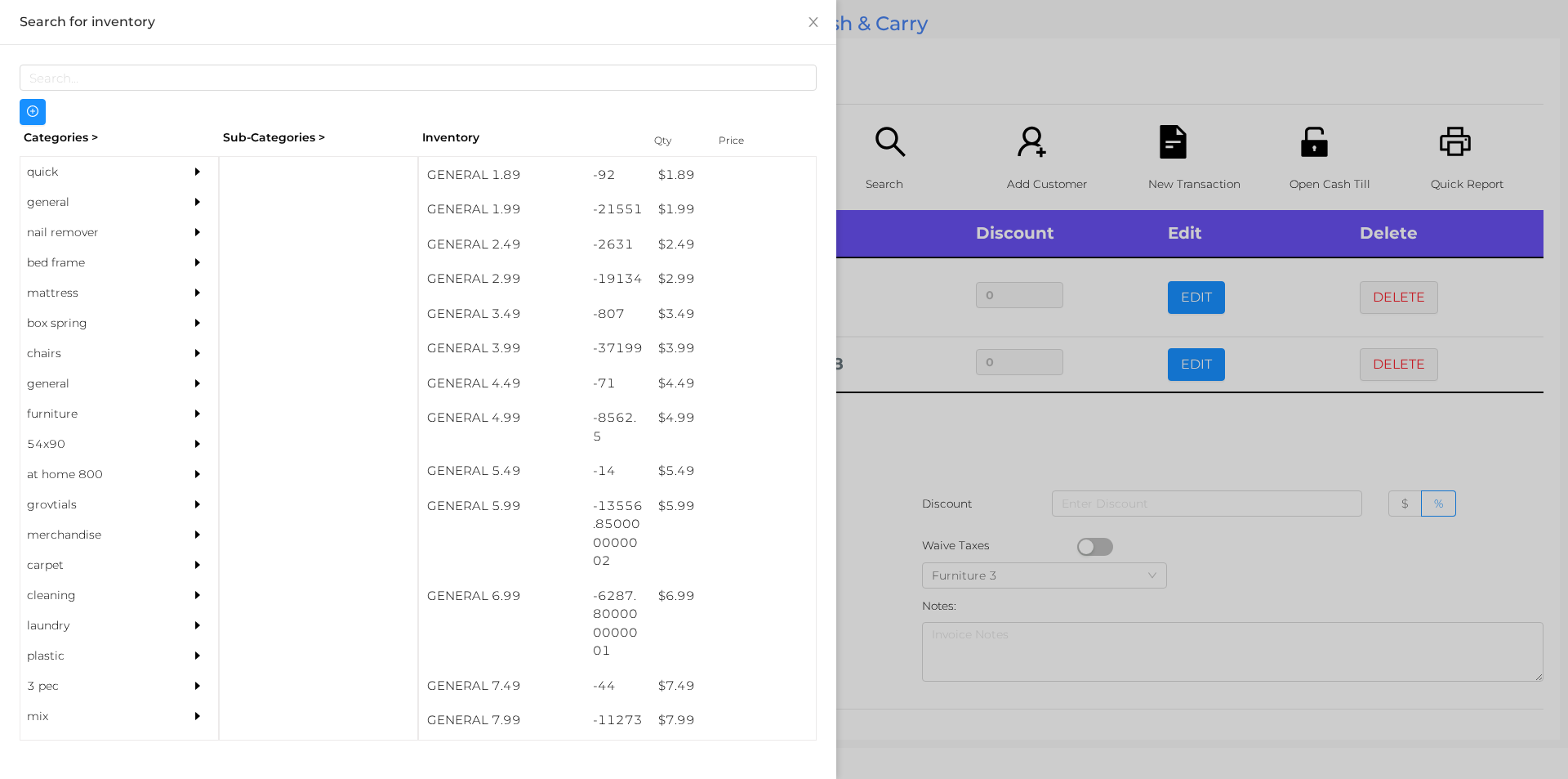
click at [892, 440] on div at bounding box center [784, 390] width 1568 height 779
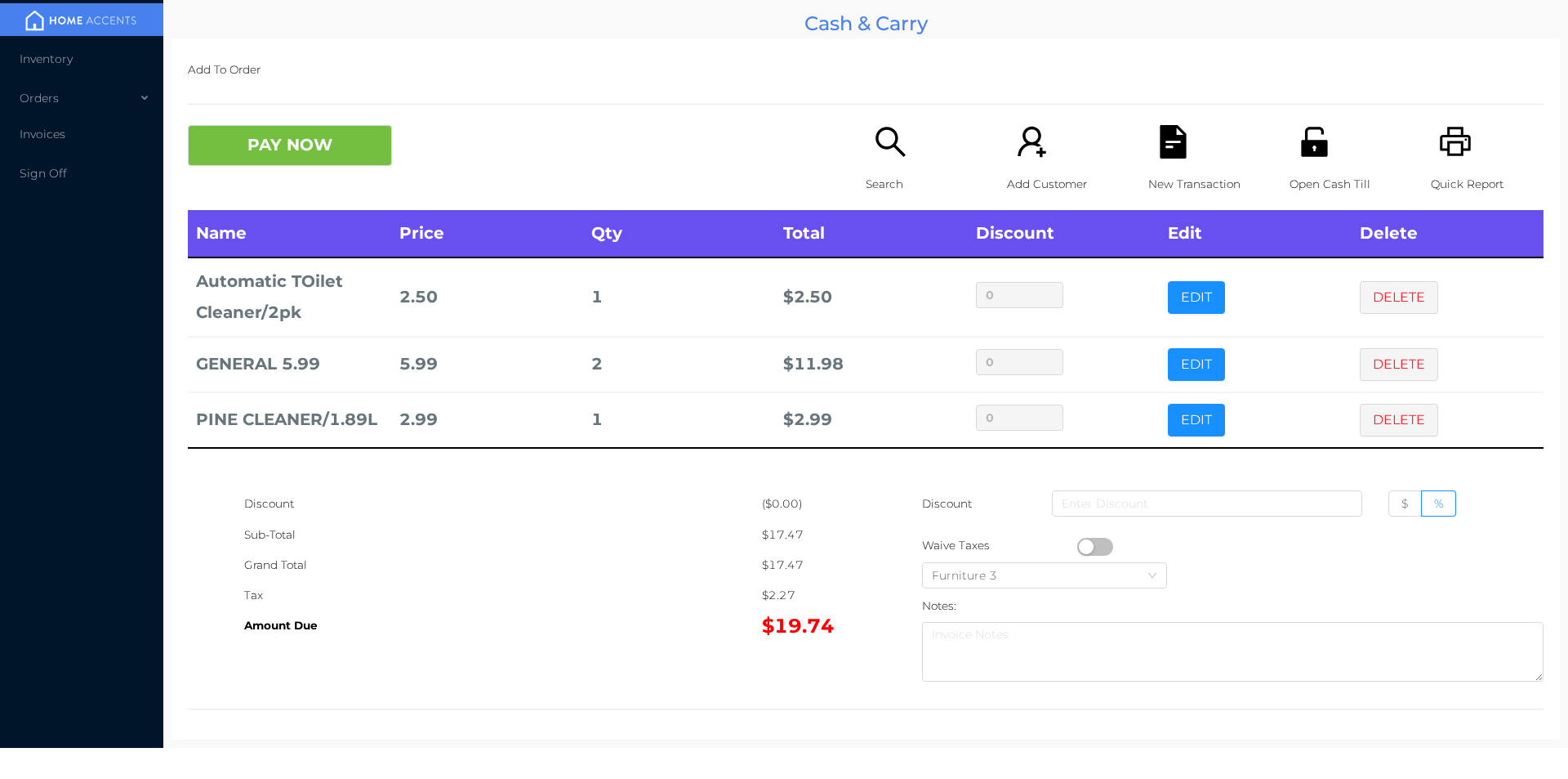
click at [262, 129] on button "PAY NOW" at bounding box center [290, 145] width 204 height 41
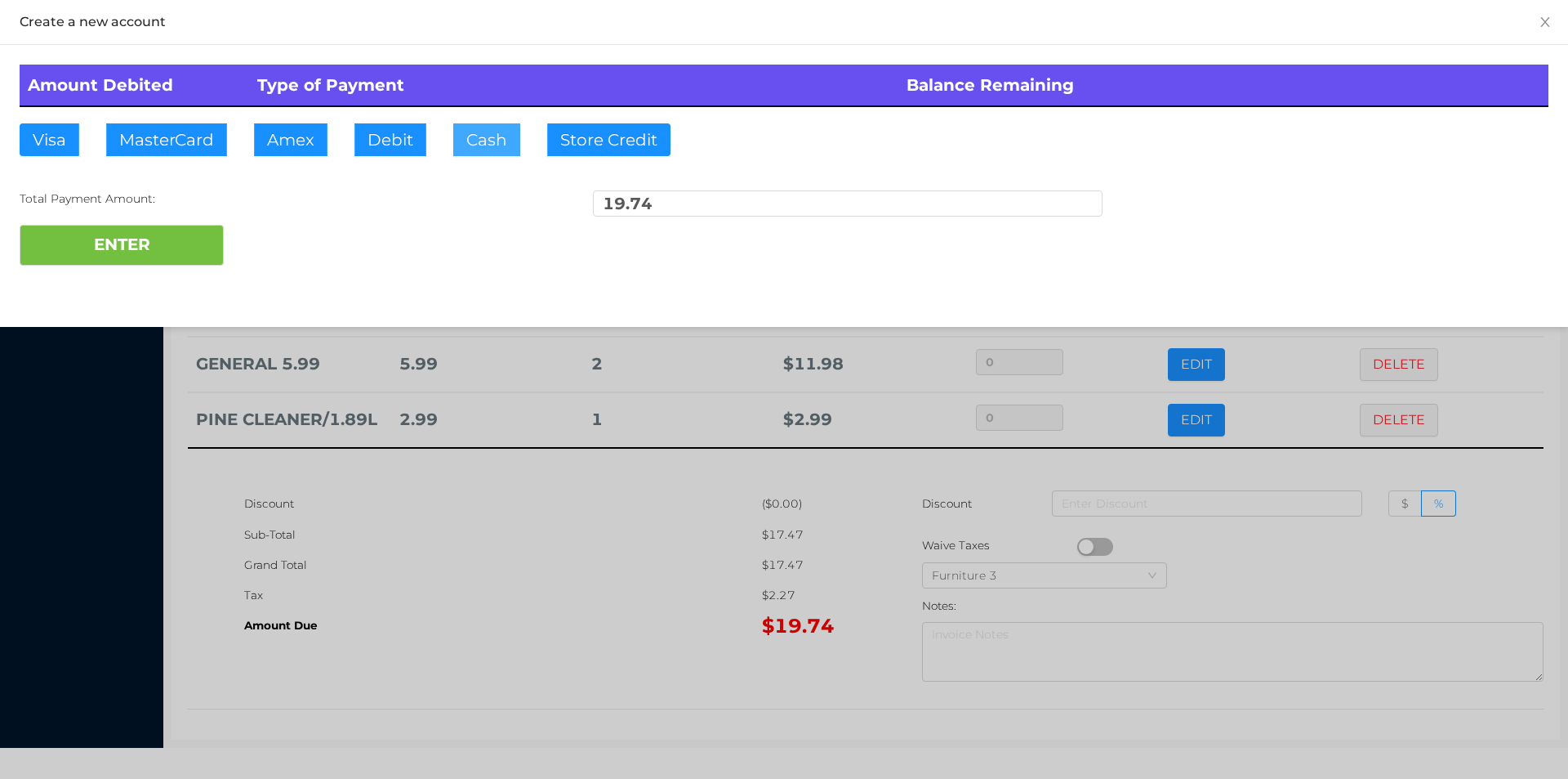
click at [477, 151] on button "Cash" at bounding box center [487, 140] width 67 height 33
type input "20."
click at [268, 254] on div "ENTER" at bounding box center [784, 245] width 1528 height 41
click at [490, 578] on div at bounding box center [784, 390] width 1568 height 779
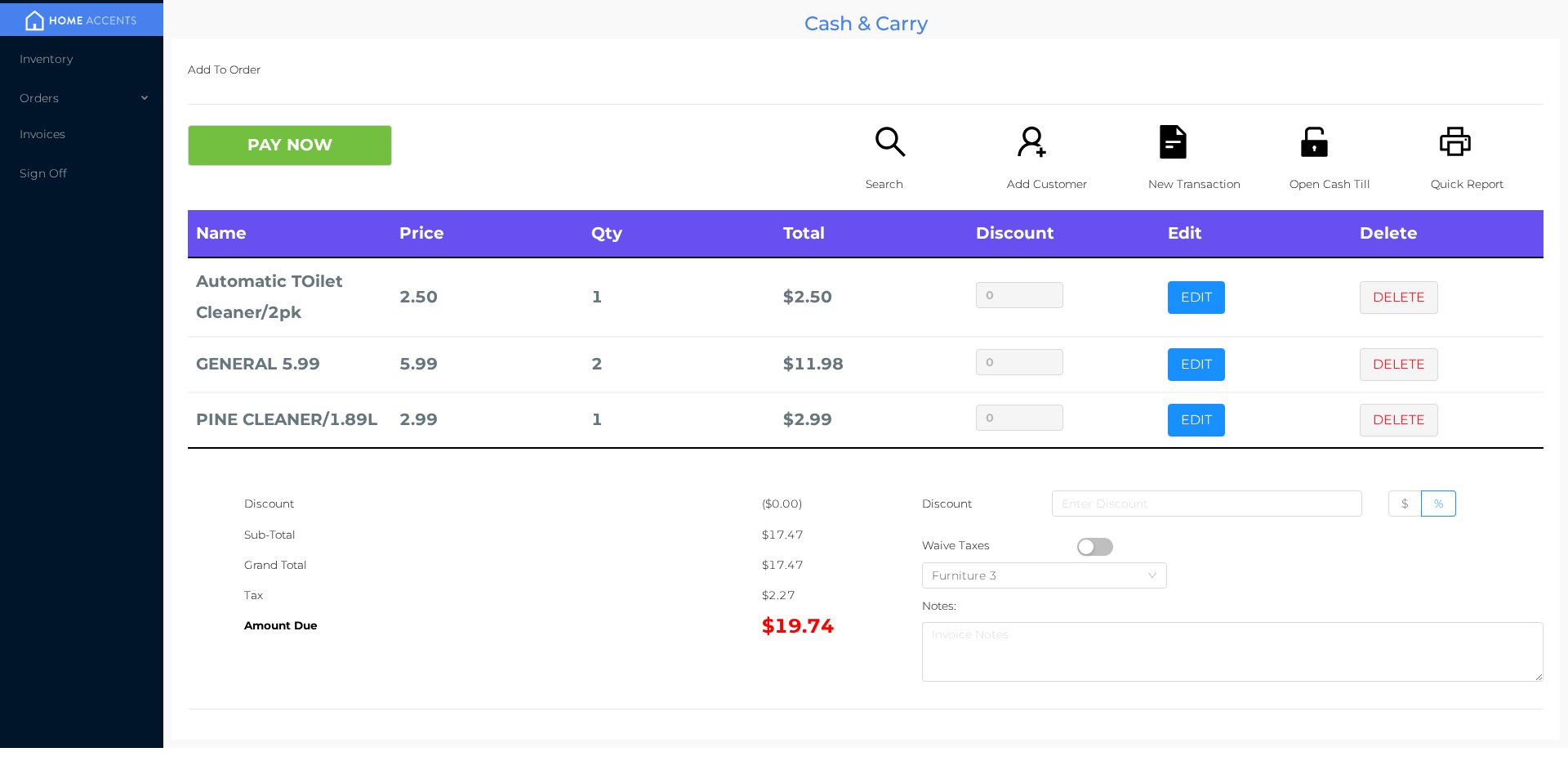
click at [1311, 154] on icon "icon: unlock" at bounding box center [1313, 142] width 26 height 30
click at [272, 152] on button "PAY NOW" at bounding box center [290, 145] width 204 height 41
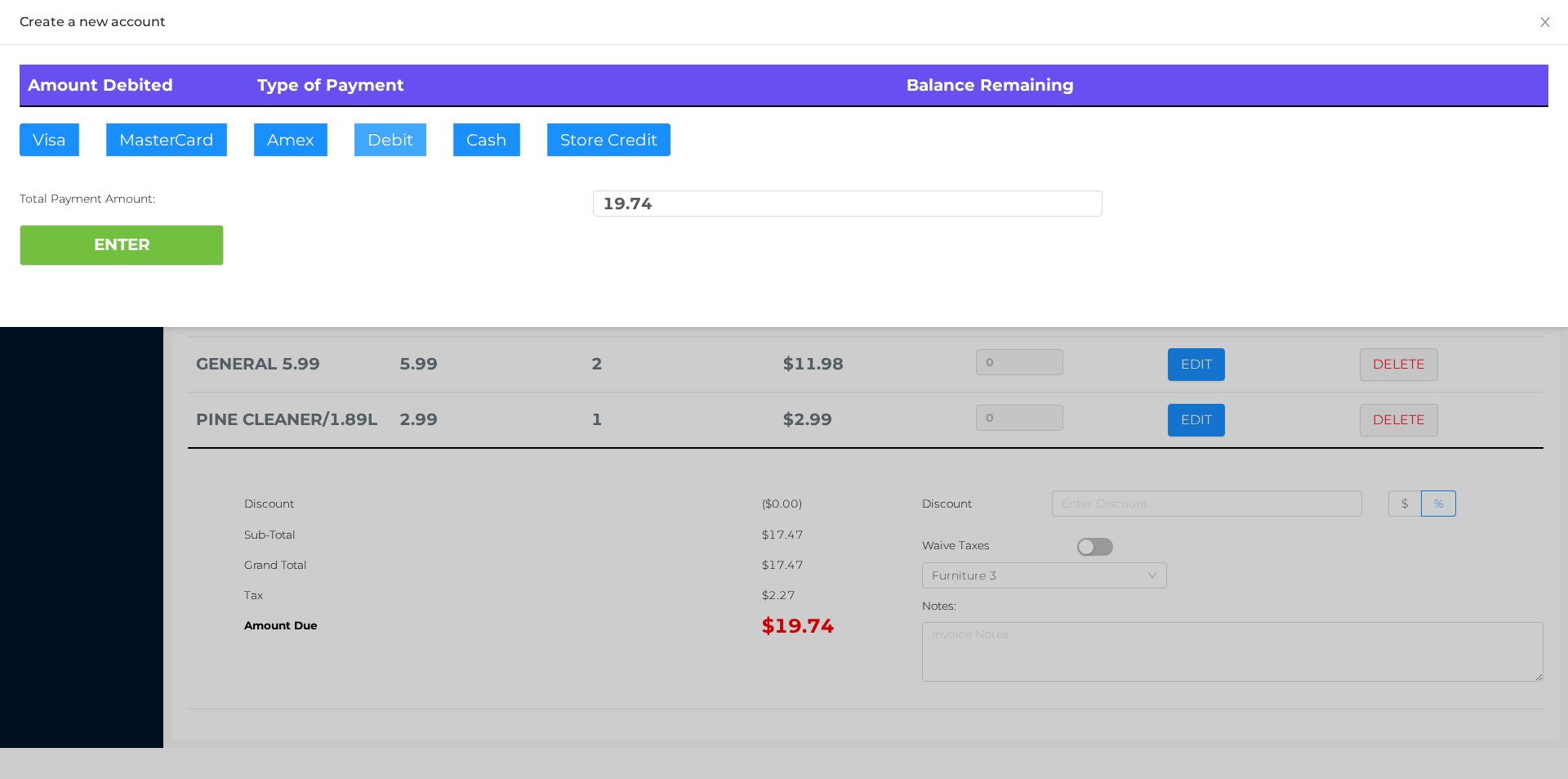
click at [378, 136] on button "Debit" at bounding box center [390, 140] width 72 height 33
click at [151, 245] on button "ENTER" at bounding box center [122, 245] width 204 height 41
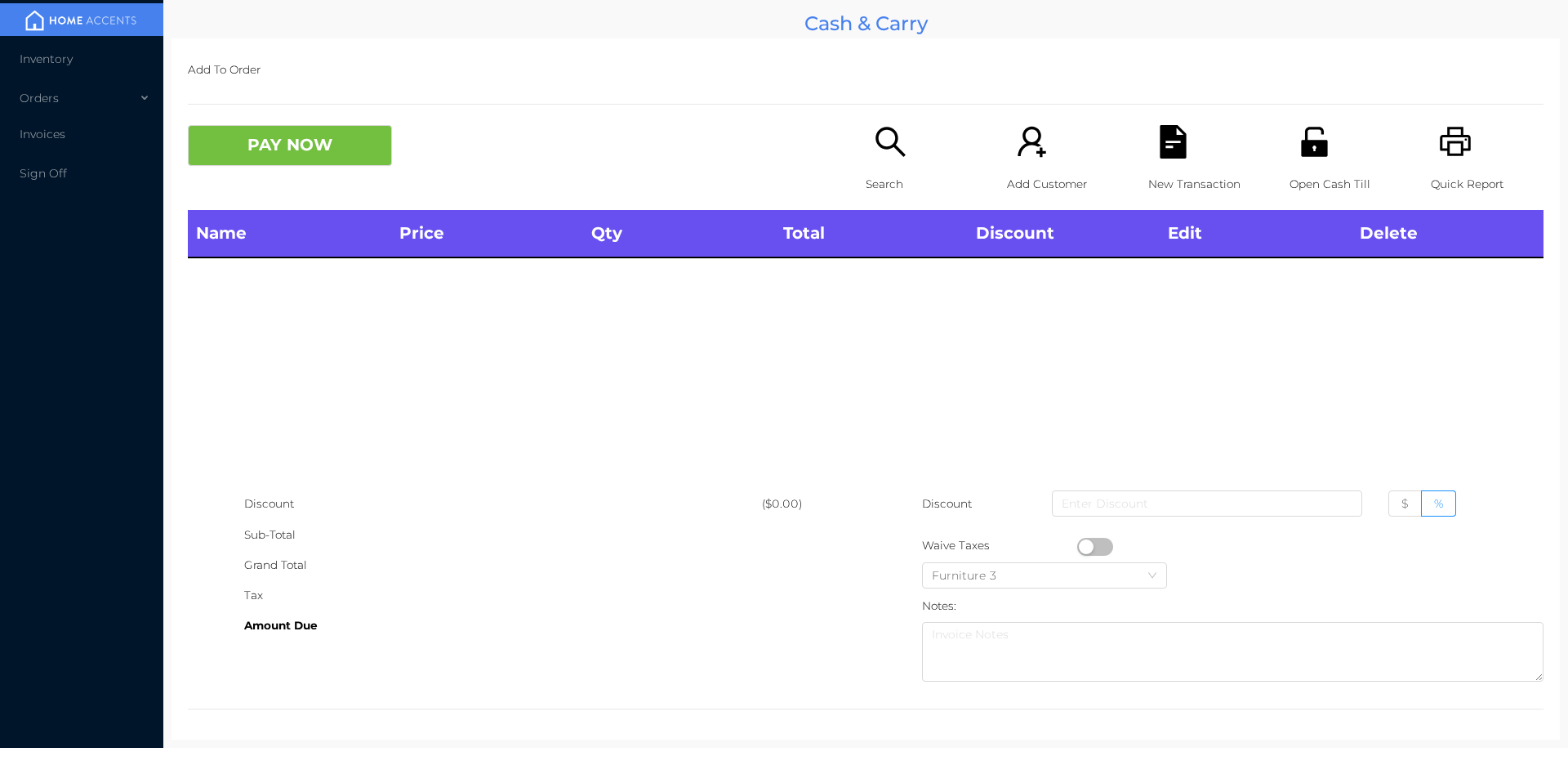
click at [887, 164] on div "Search" at bounding box center [922, 167] width 113 height 85
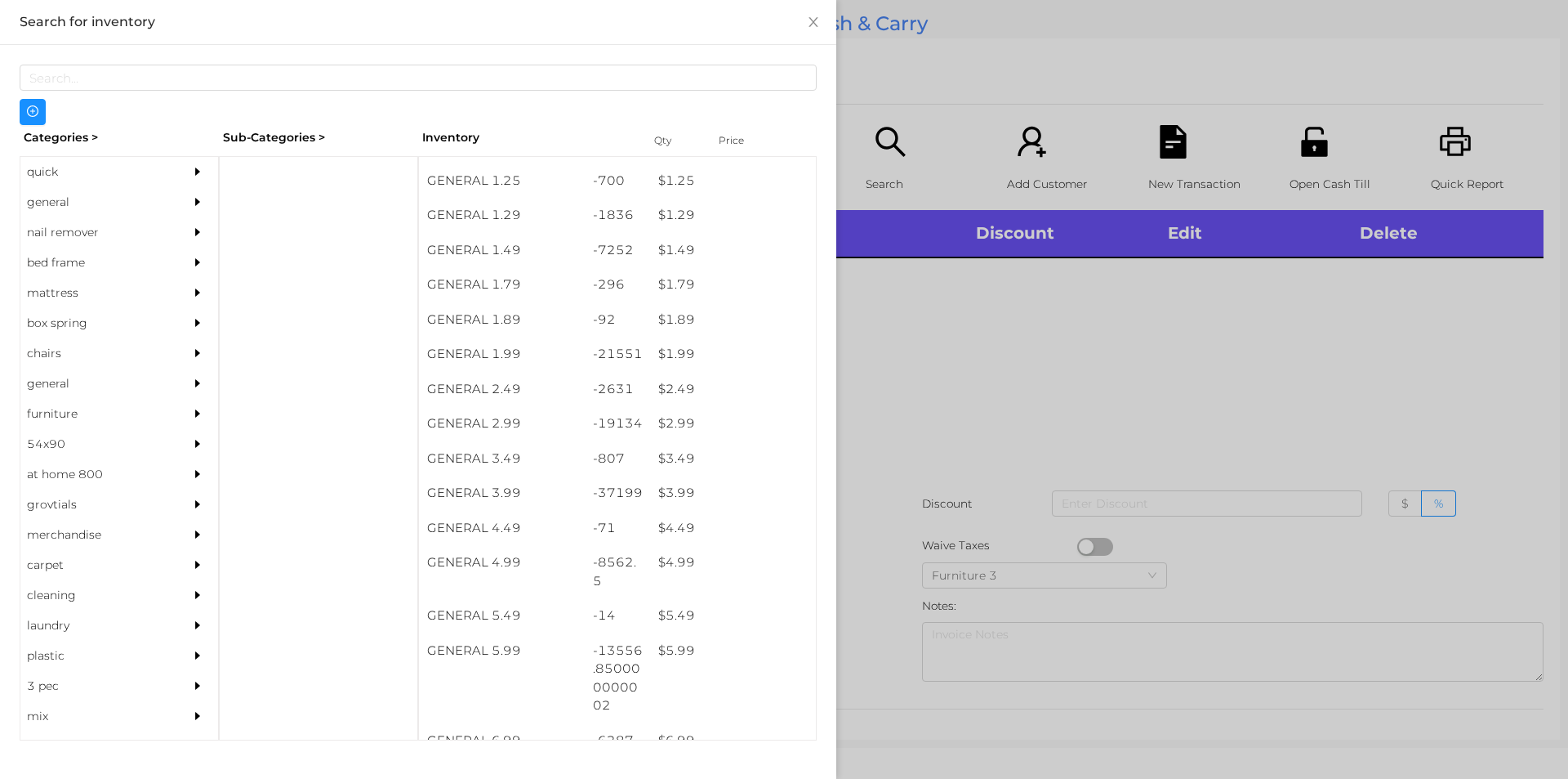
scroll to position [167, 0]
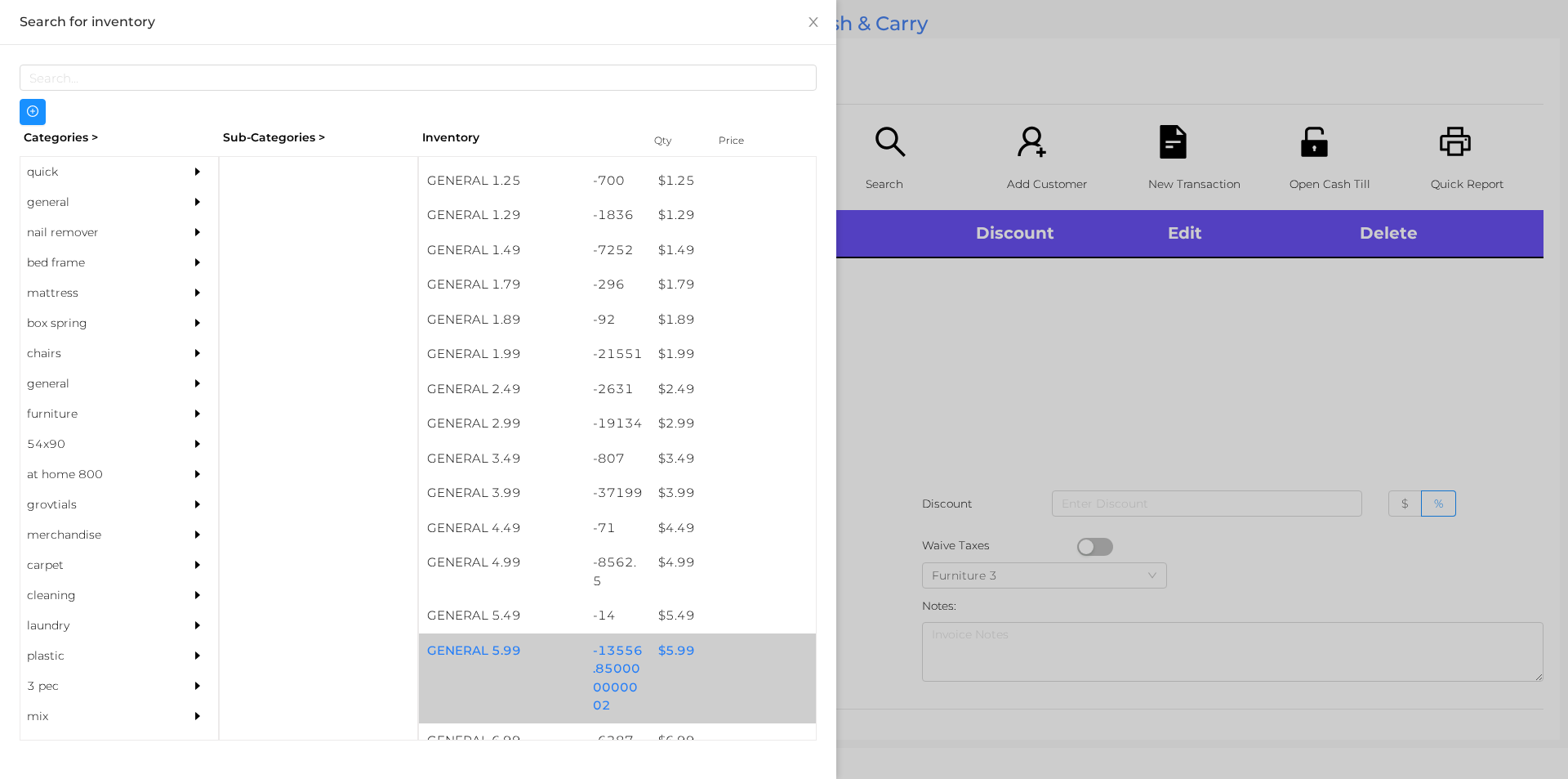
click at [668, 657] on div "$ 5.99" at bounding box center [732, 650] width 165 height 35
click at [675, 648] on div "$ 5.99" at bounding box center [732, 650] width 165 height 35
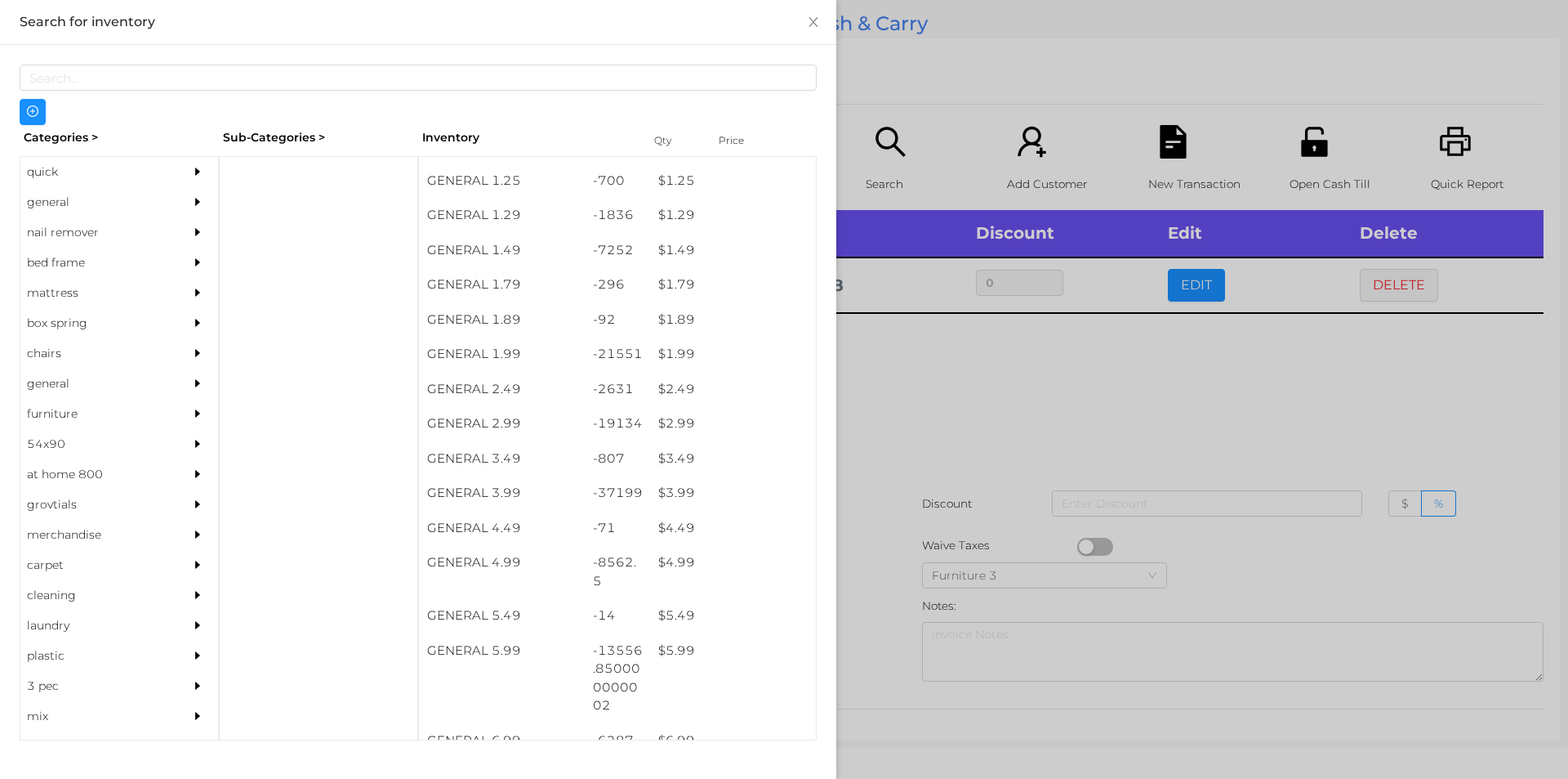
click at [882, 577] on div at bounding box center [784, 390] width 1568 height 779
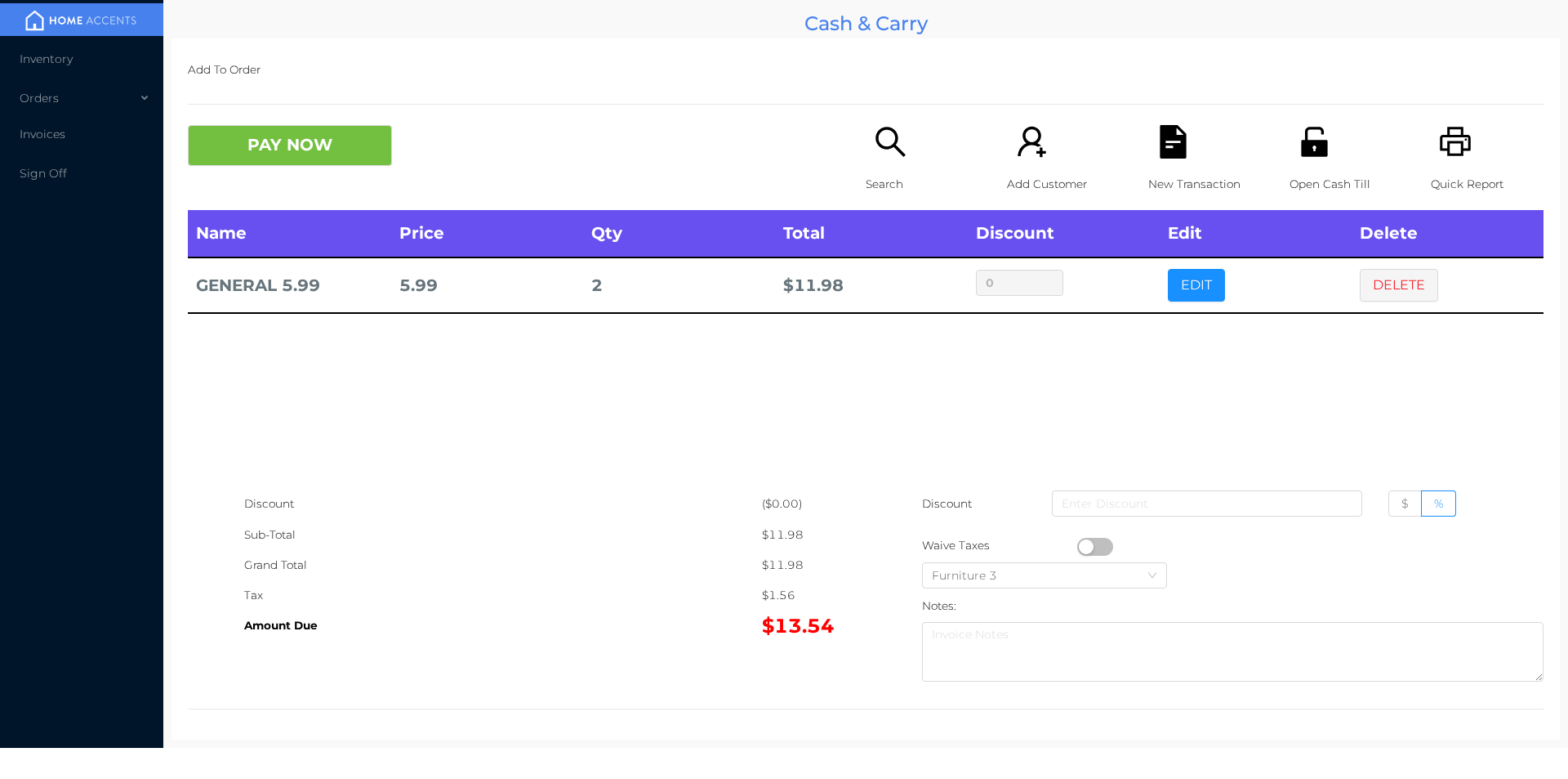
click at [1448, 141] on icon "icon: printer" at bounding box center [1456, 142] width 34 height 34
click at [335, 190] on div "PAY NOW Search Add Customer New Transaction Open Cash Till Quick Report" at bounding box center [866, 167] width 1356 height 85
click at [357, 372] on div "Name Price Qty Total Discount Edit Delete GENERAL 5.99 5.99 2 $ 11.98 0 EDIT DE…" at bounding box center [866, 349] width 1356 height 278
click at [1409, 296] on button "DELETE" at bounding box center [1399, 284] width 78 height 33
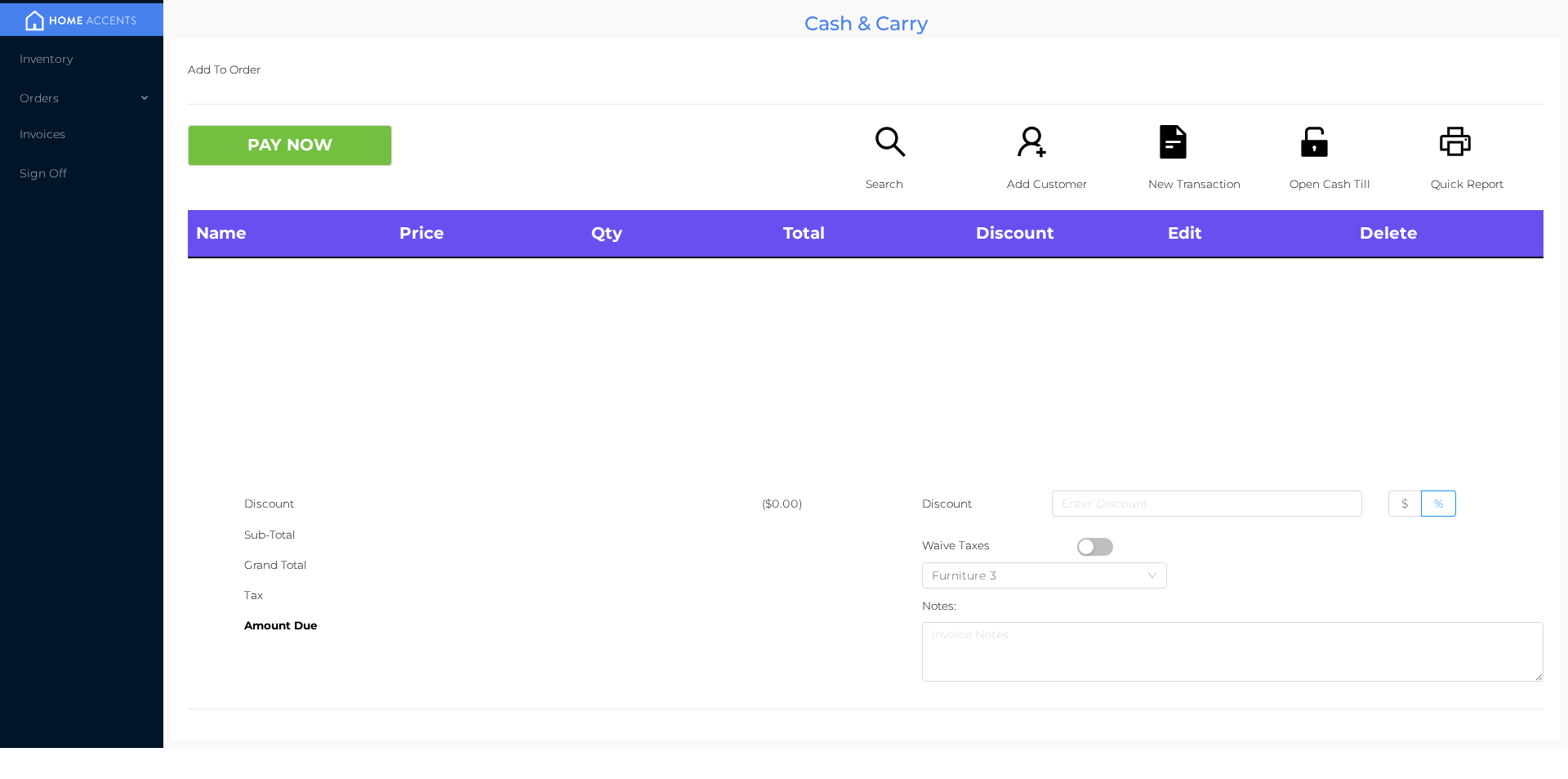
click at [884, 128] on icon "icon: search" at bounding box center [890, 142] width 30 height 30
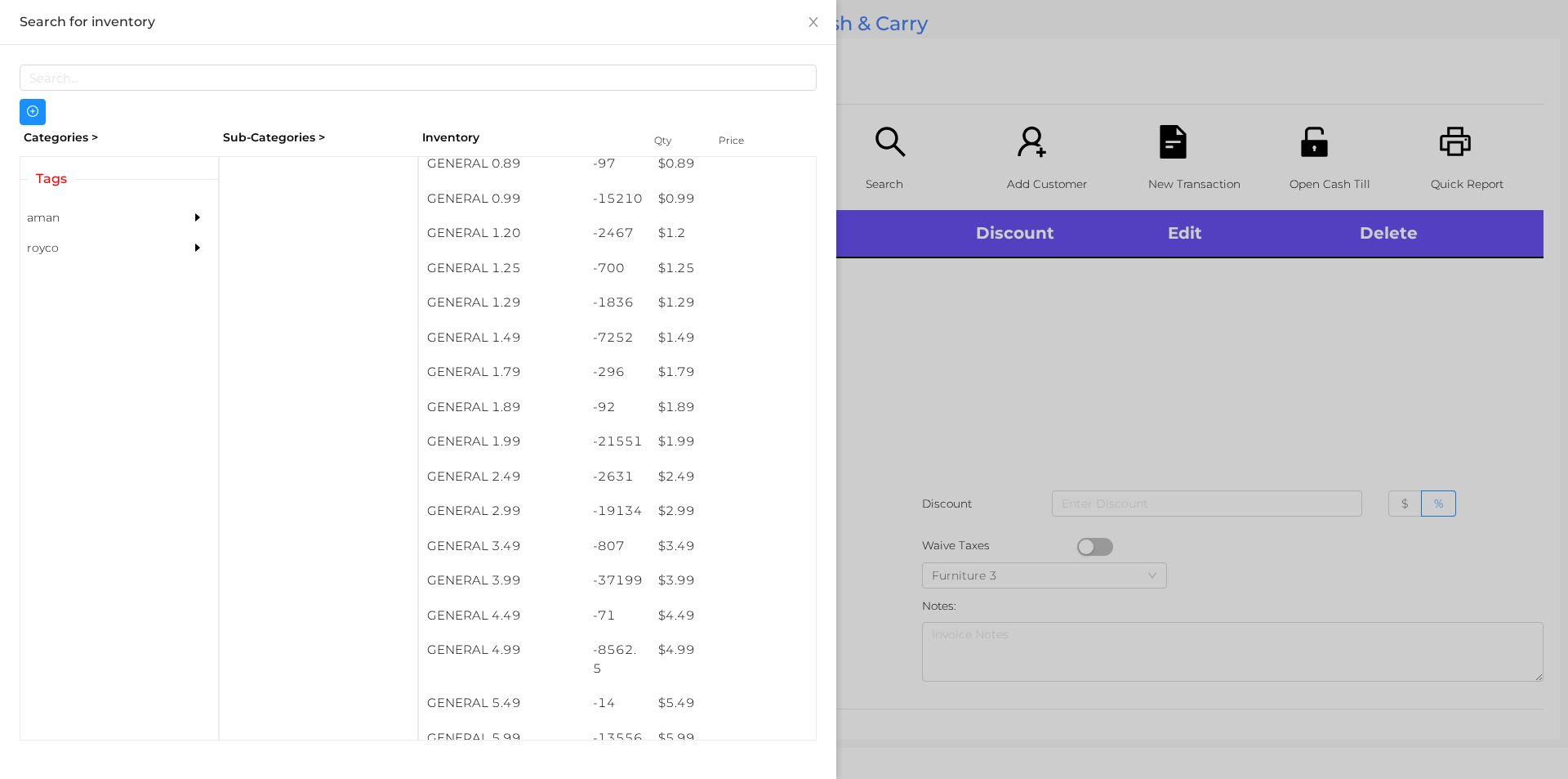
scroll to position [109, 0]
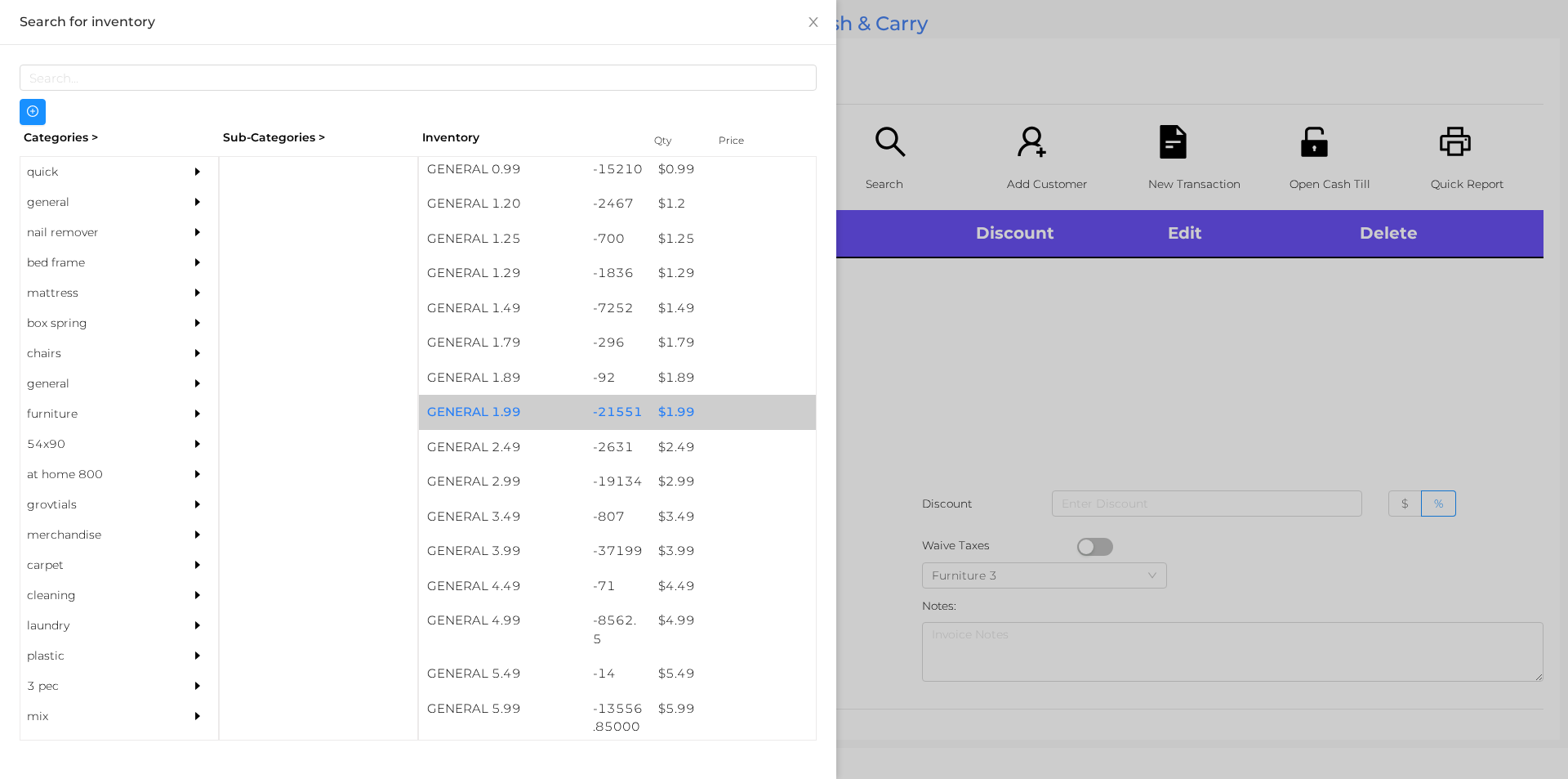
click at [613, 408] on div "-21551" at bounding box center [617, 411] width 66 height 35
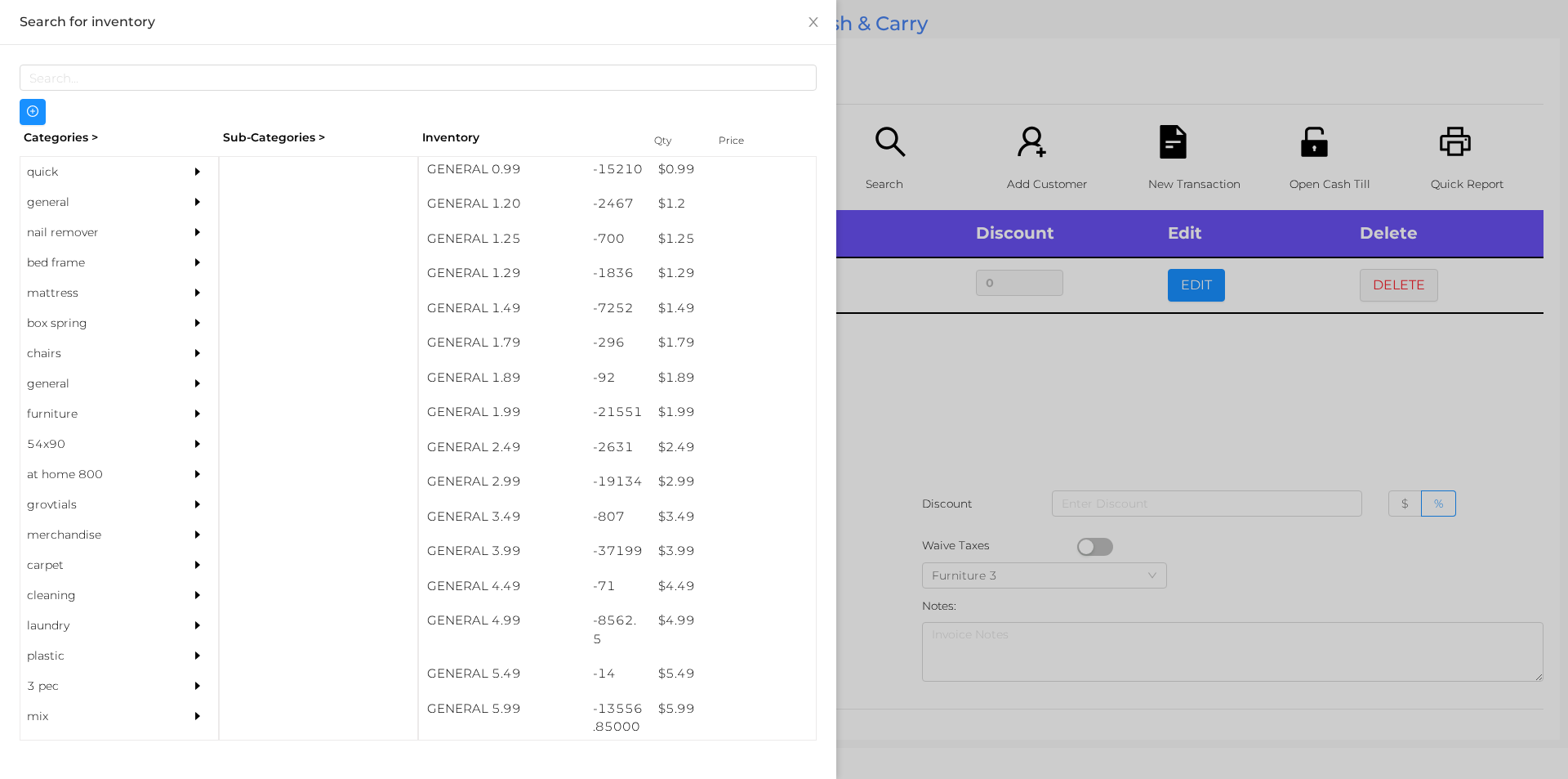
click at [856, 538] on div at bounding box center [784, 390] width 1568 height 779
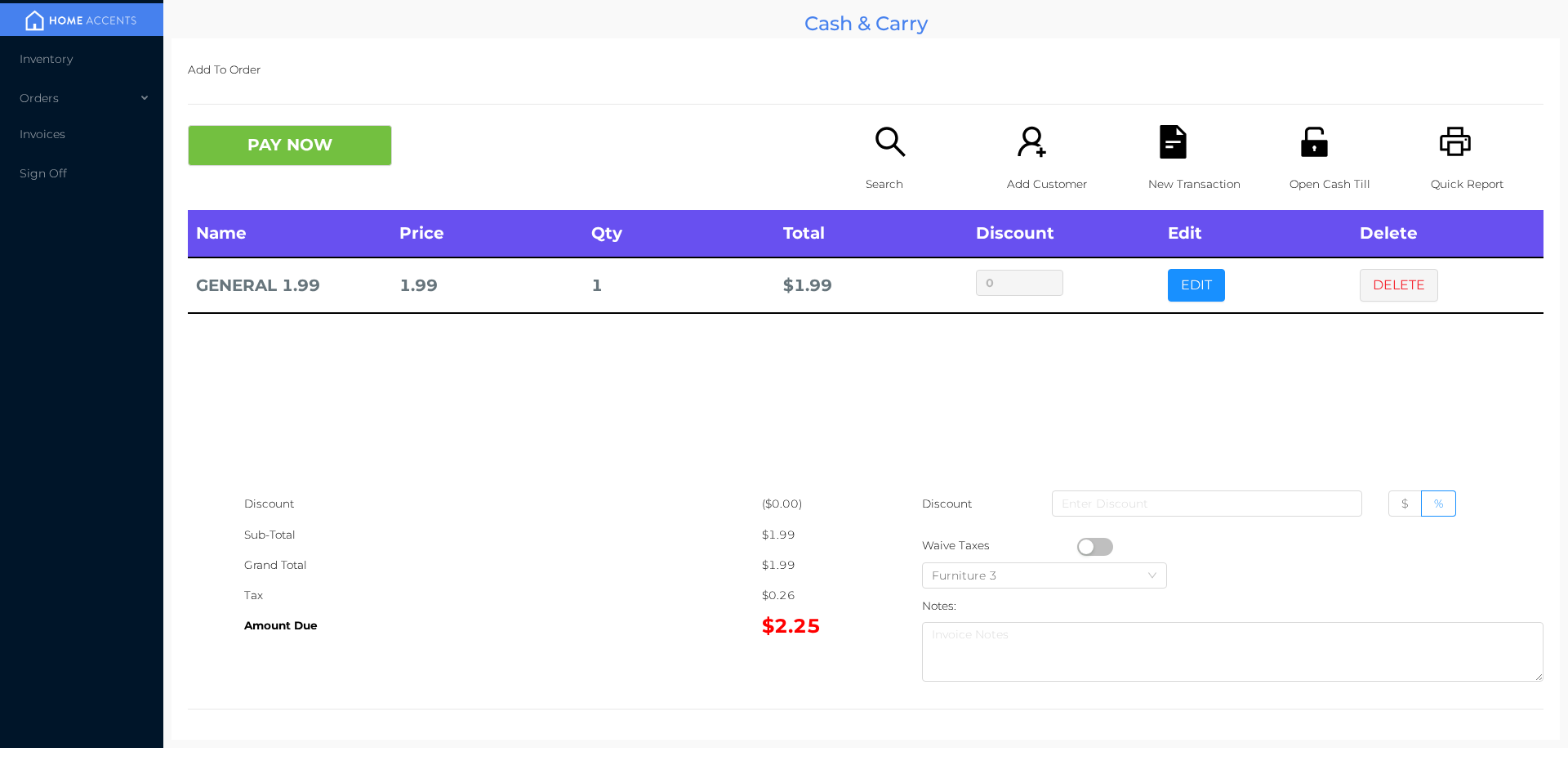
click at [1166, 151] on icon "icon: file-text" at bounding box center [1173, 142] width 26 height 34
click at [1312, 142] on icon "icon: unlock" at bounding box center [1313, 142] width 26 height 30
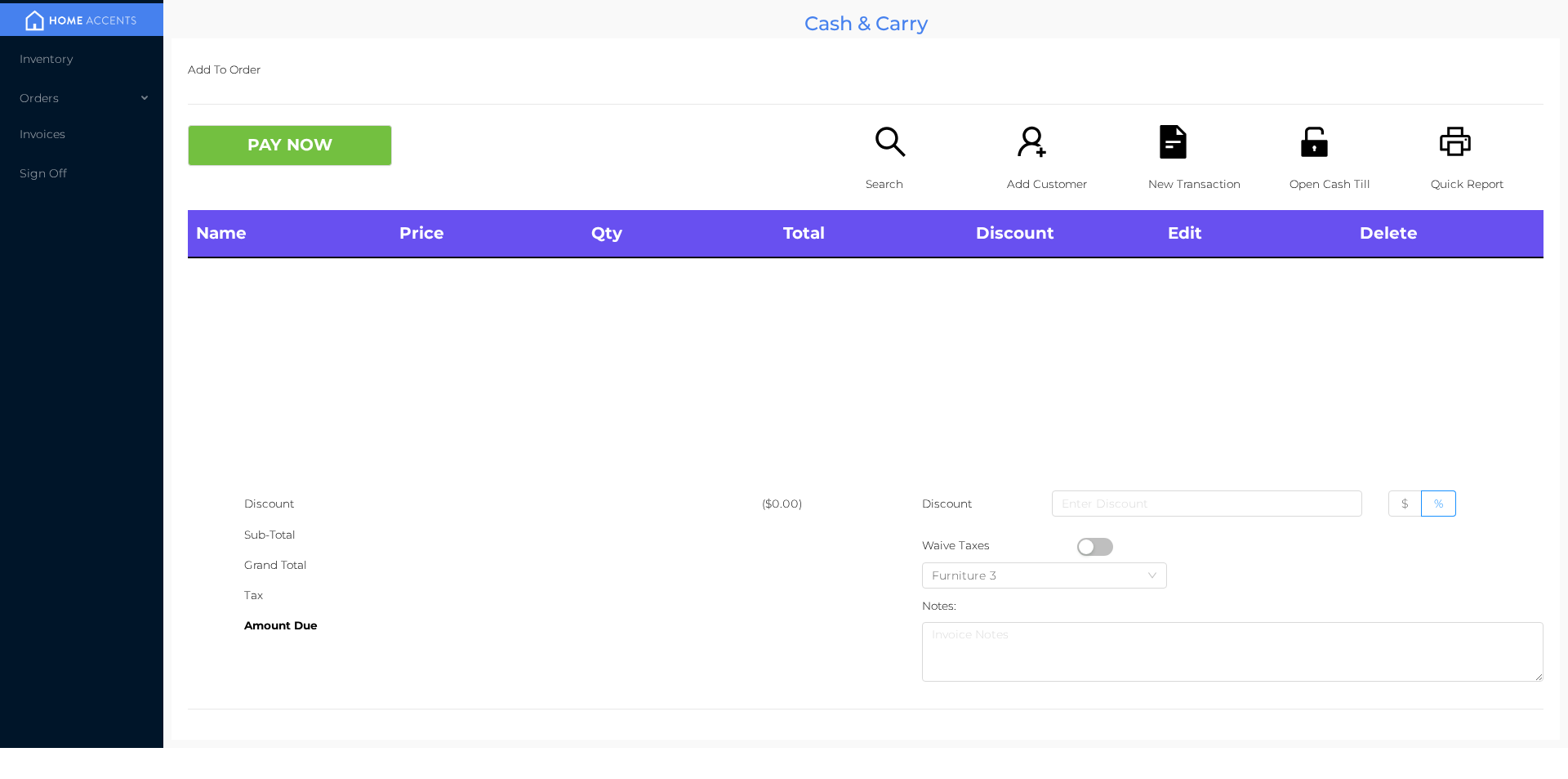
click at [876, 136] on icon "icon: search" at bounding box center [890, 142] width 34 height 34
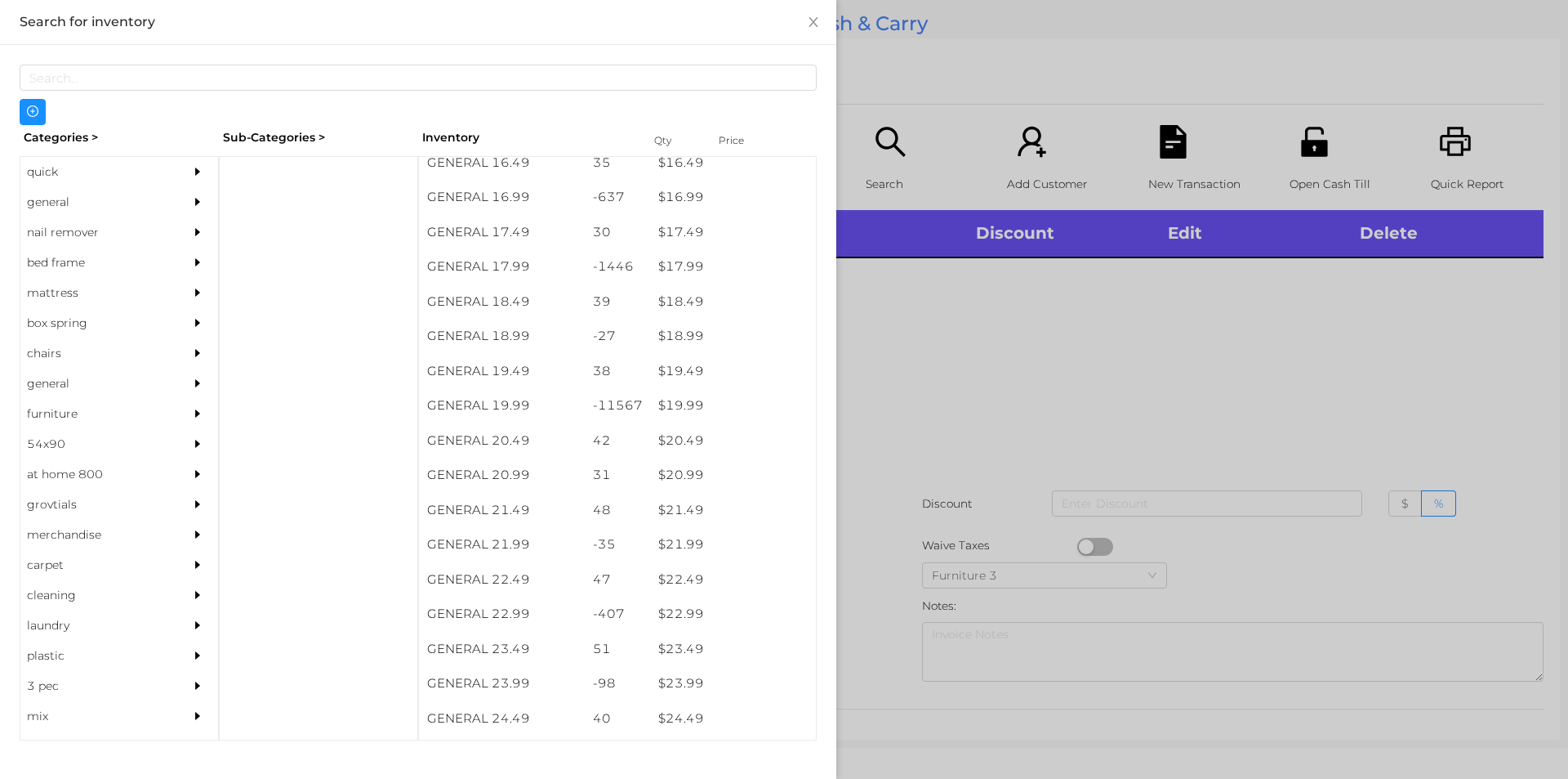
scroll to position [1529, 0]
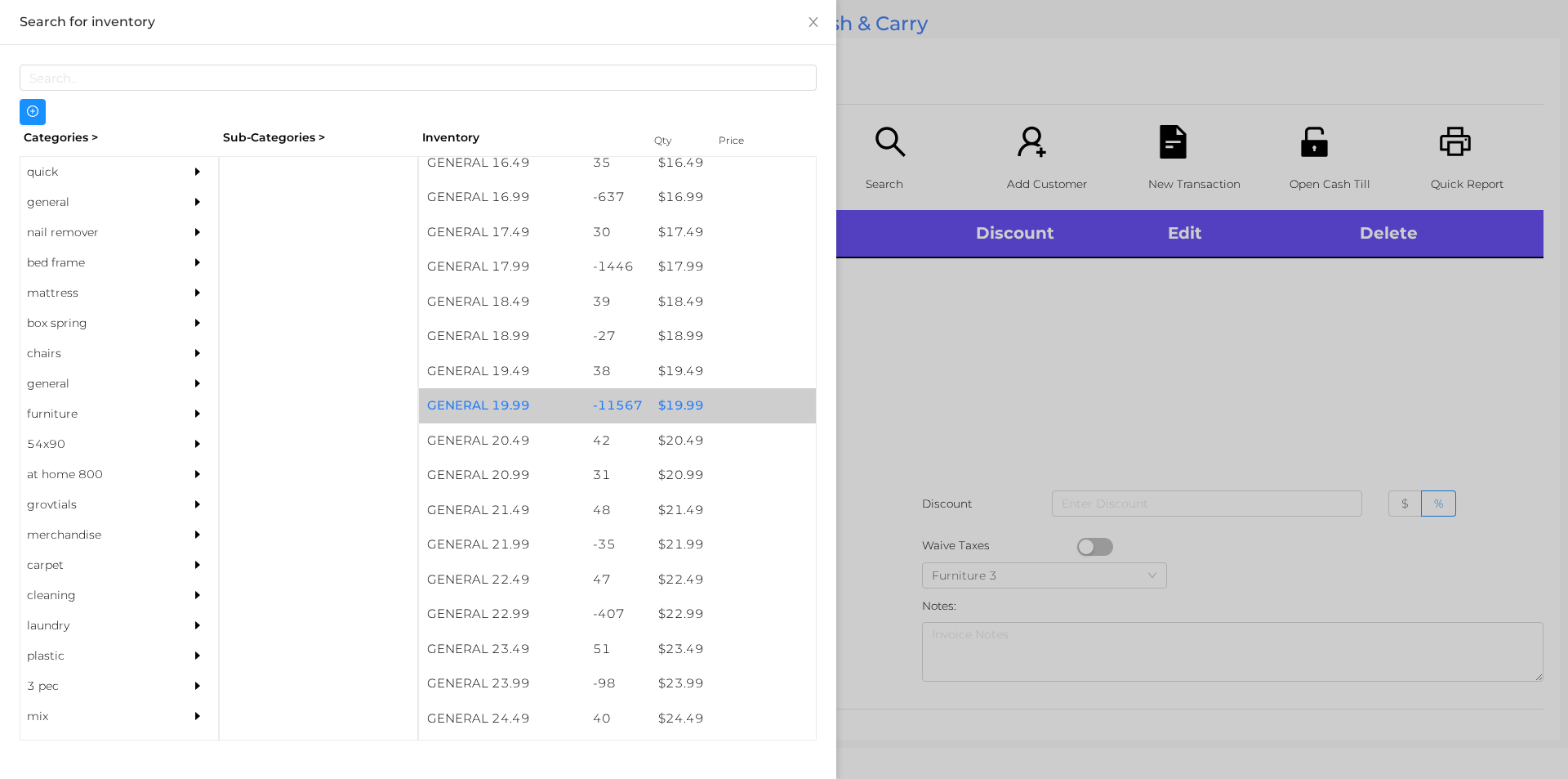
click at [718, 410] on div "$ 19.99" at bounding box center [732, 405] width 165 height 35
click at [747, 410] on div "$ 19.99" at bounding box center [732, 405] width 165 height 35
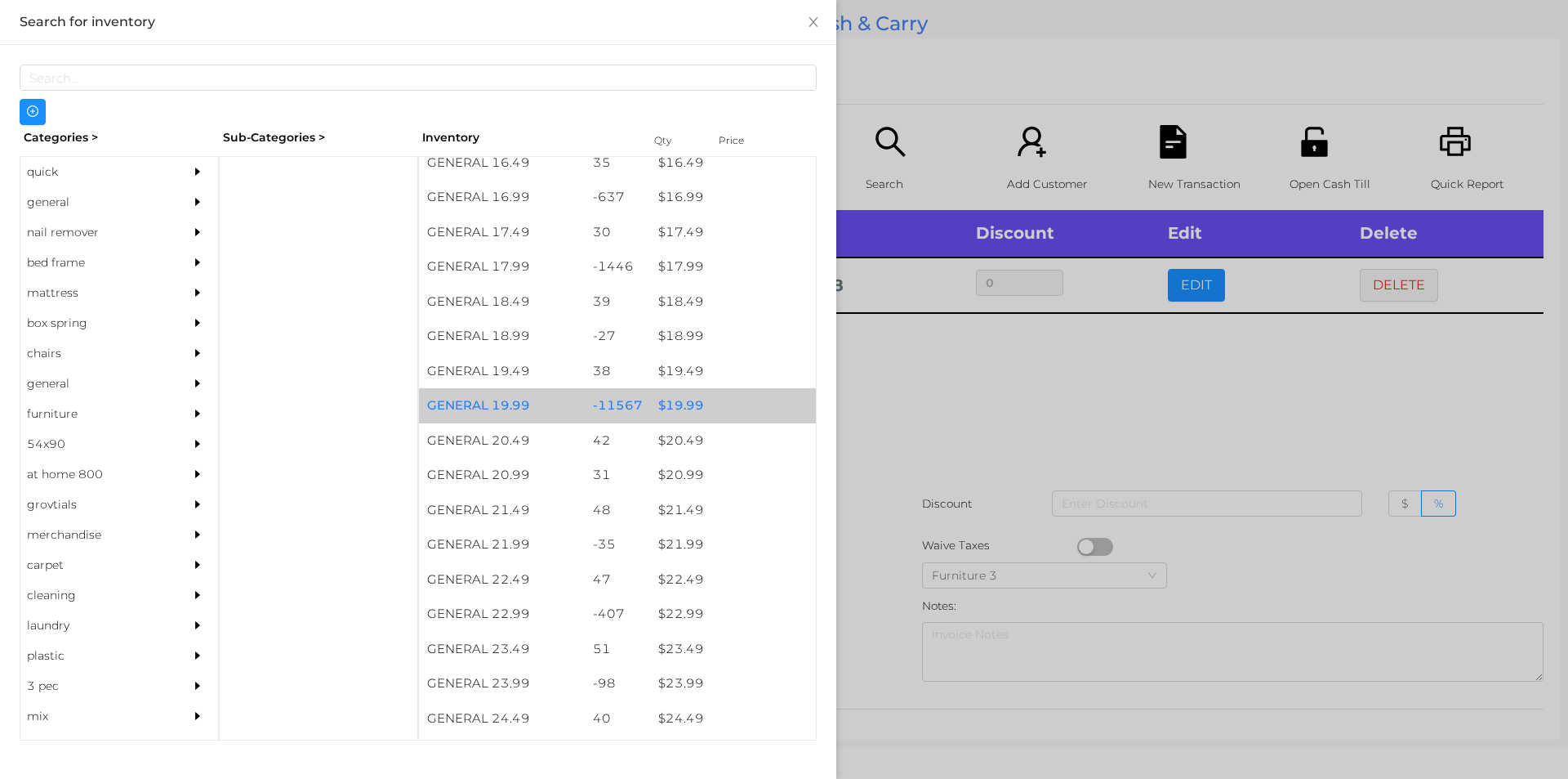
click at [750, 404] on div "$ 19.99" at bounding box center [732, 405] width 165 height 35
click at [765, 403] on div "$ 19.99" at bounding box center [732, 405] width 165 height 35
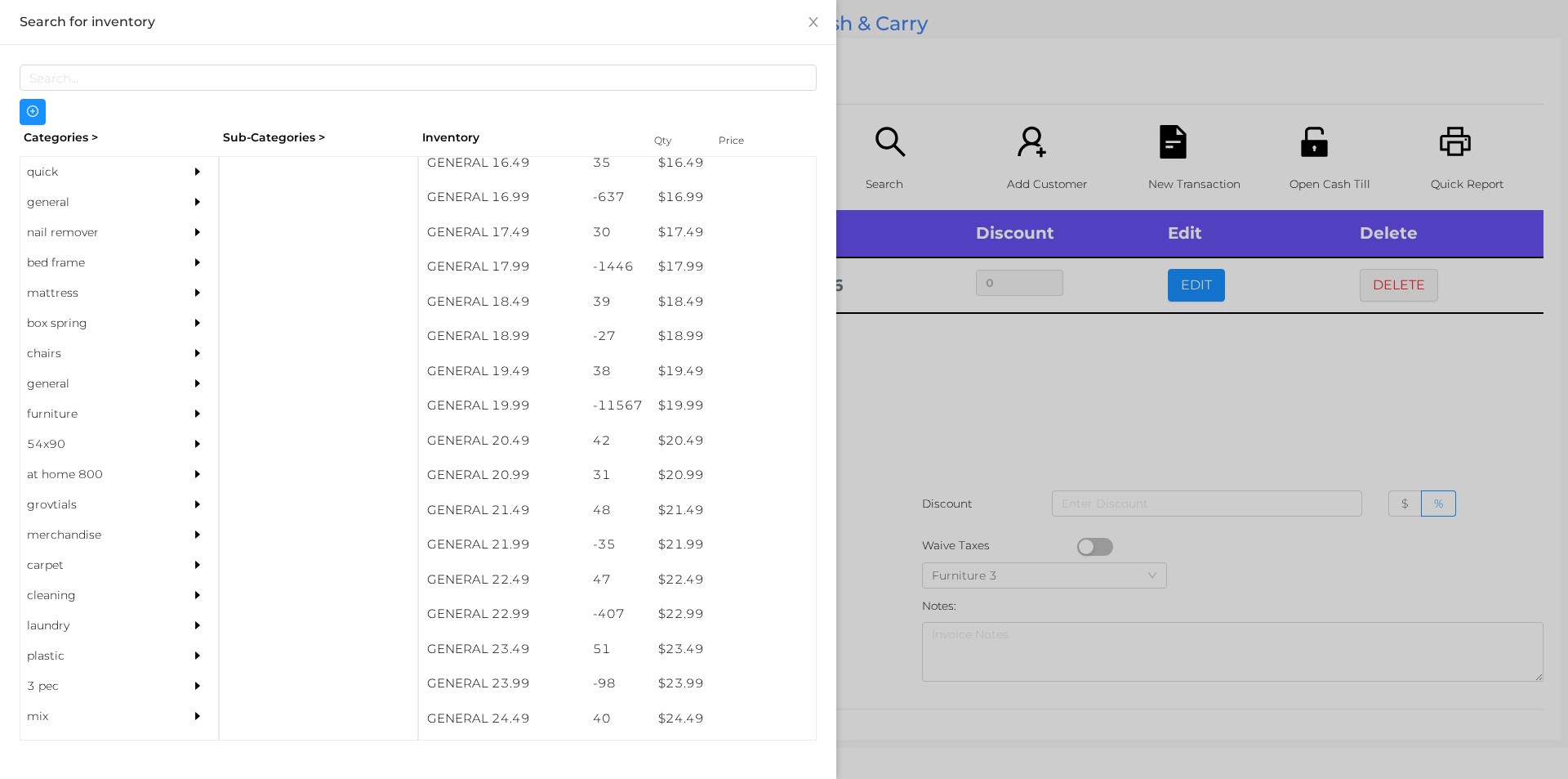
click at [919, 458] on div at bounding box center [784, 390] width 1568 height 779
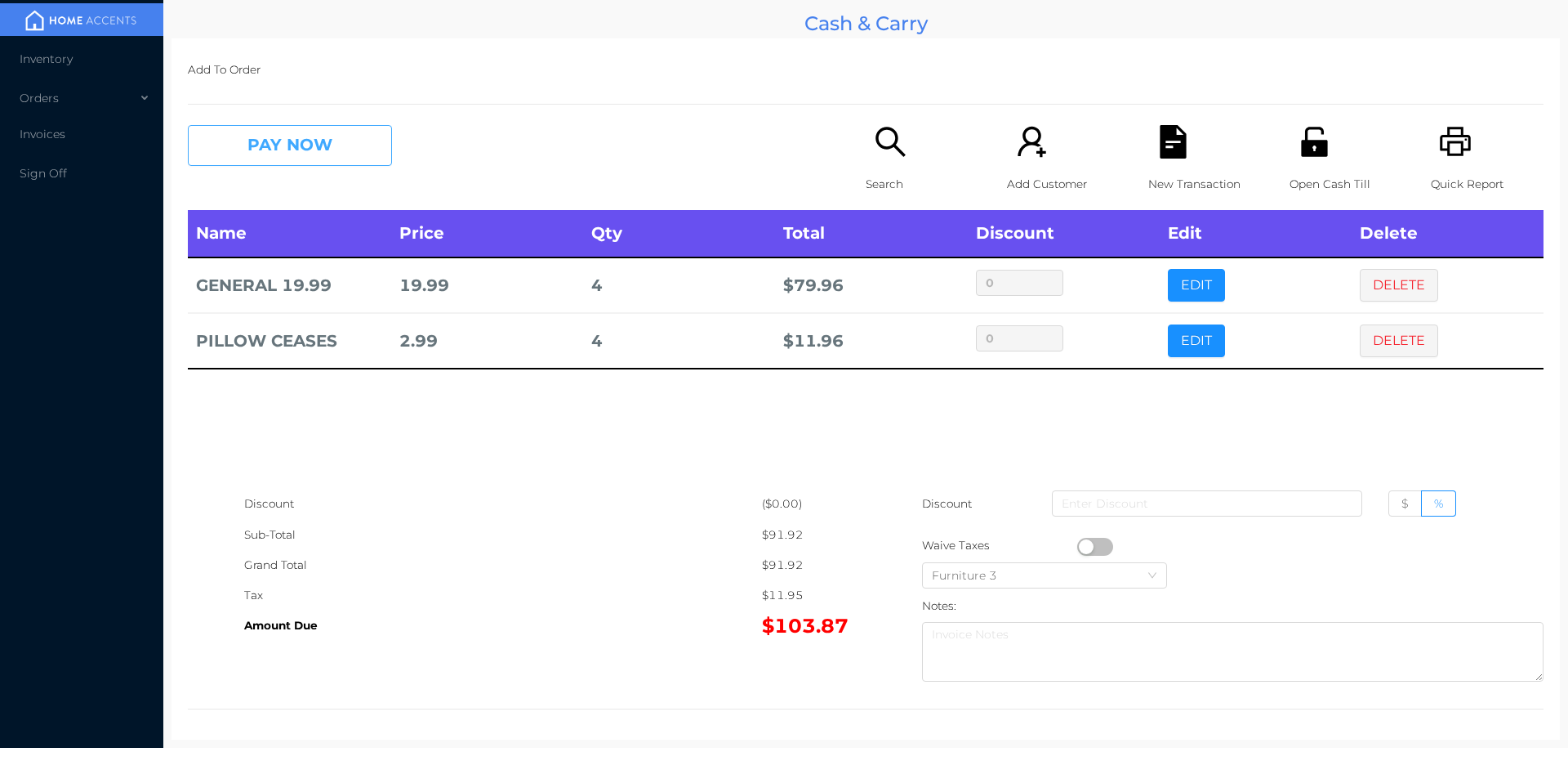
click at [286, 136] on button "PAY NOW" at bounding box center [290, 145] width 204 height 41
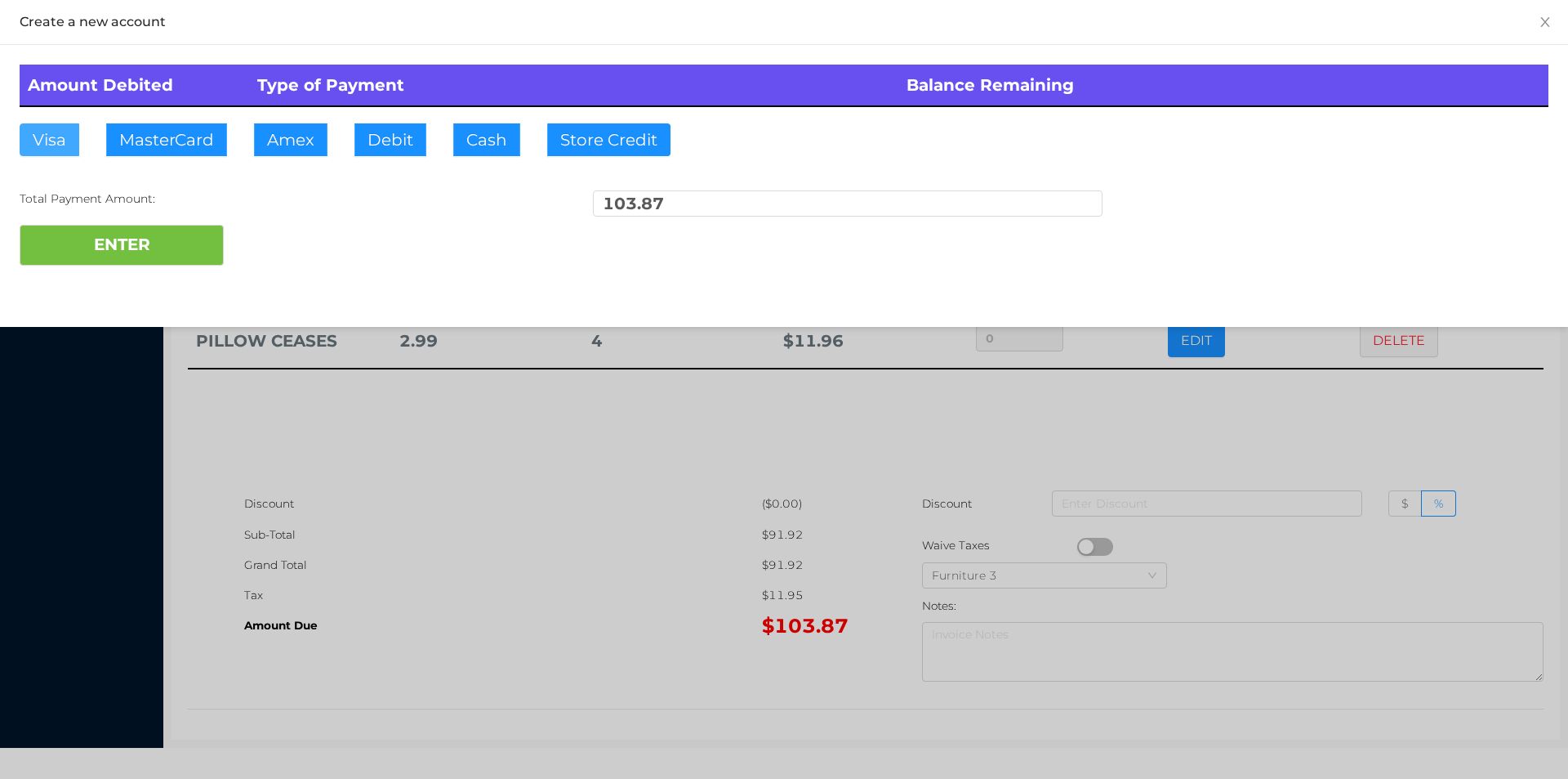
click at [64, 143] on button "Visa" at bounding box center [50, 140] width 59 height 33
click at [92, 245] on button "ENTER" at bounding box center [122, 245] width 204 height 41
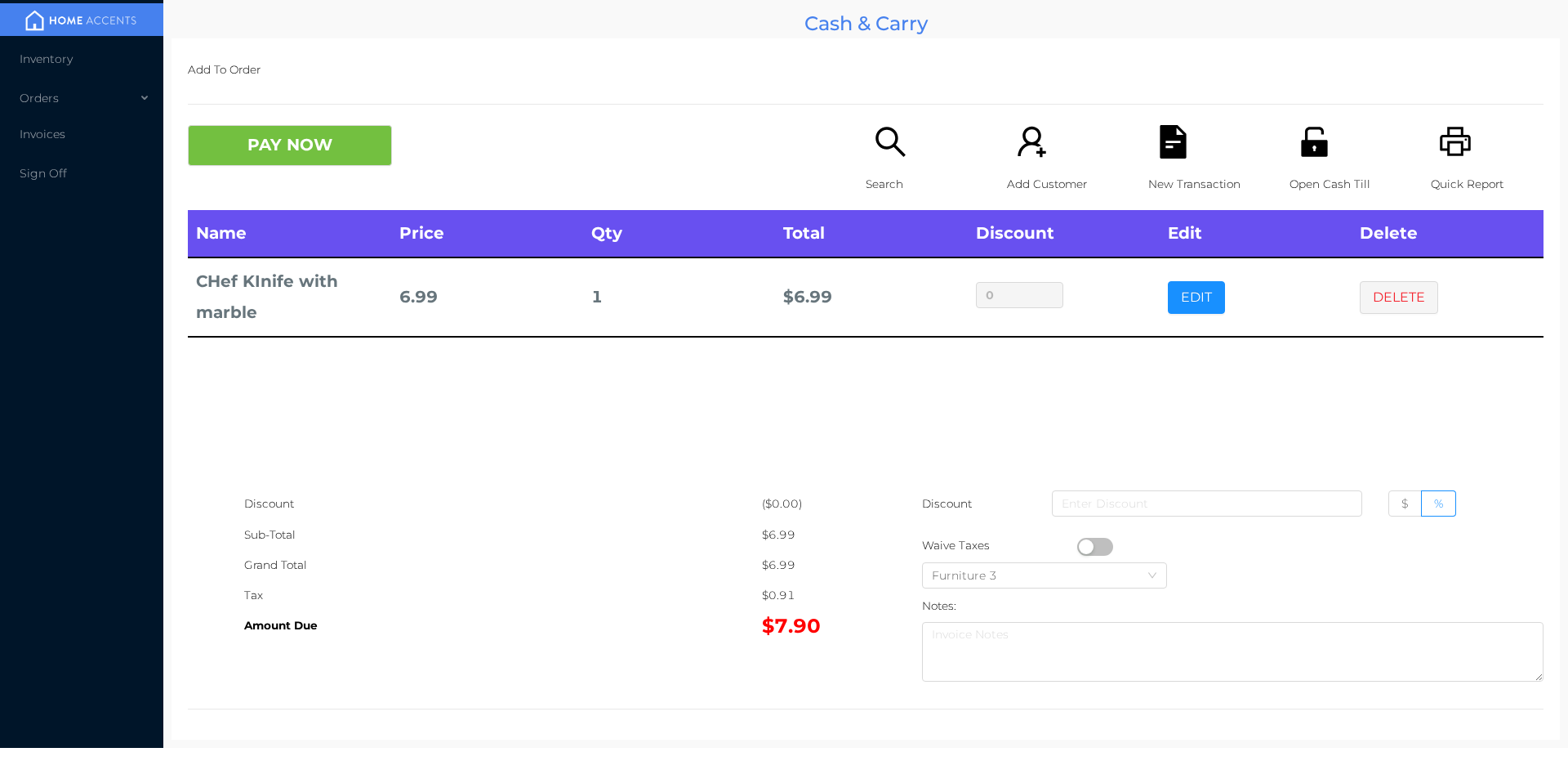
click at [889, 169] on p "Search" at bounding box center [922, 184] width 113 height 31
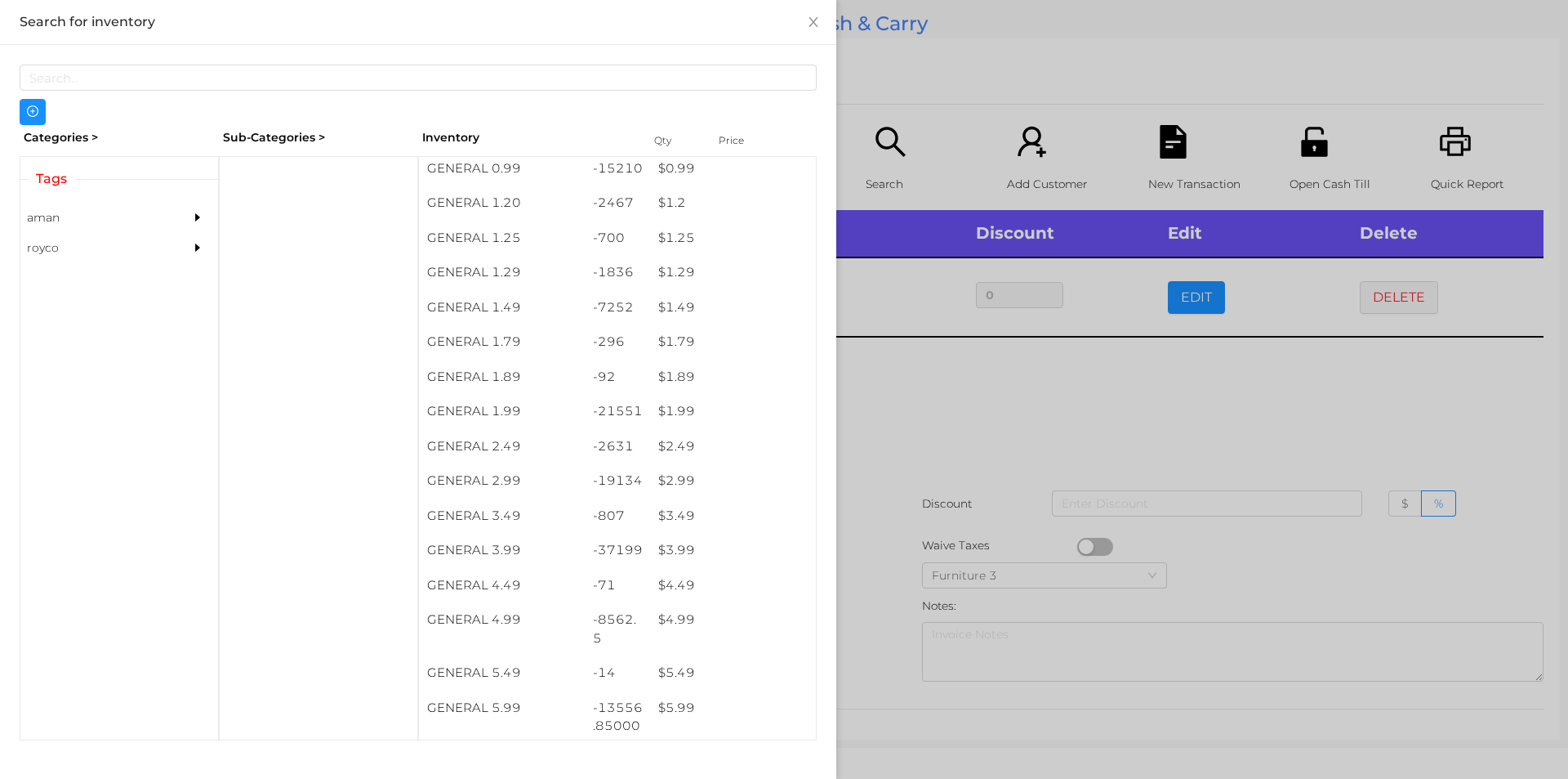
scroll to position [119, 0]
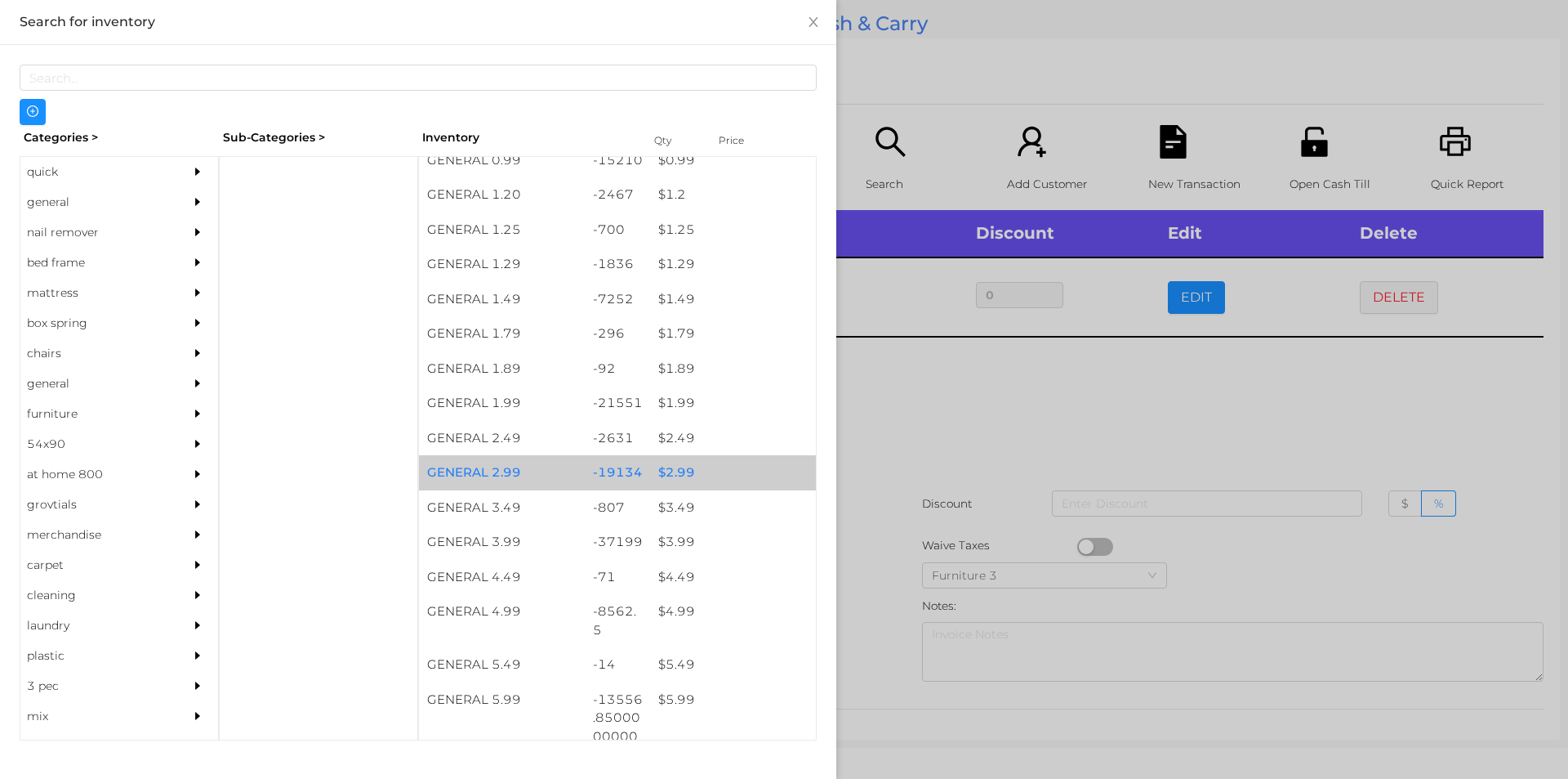
click at [691, 473] on div "$ 2.99" at bounding box center [732, 472] width 165 height 35
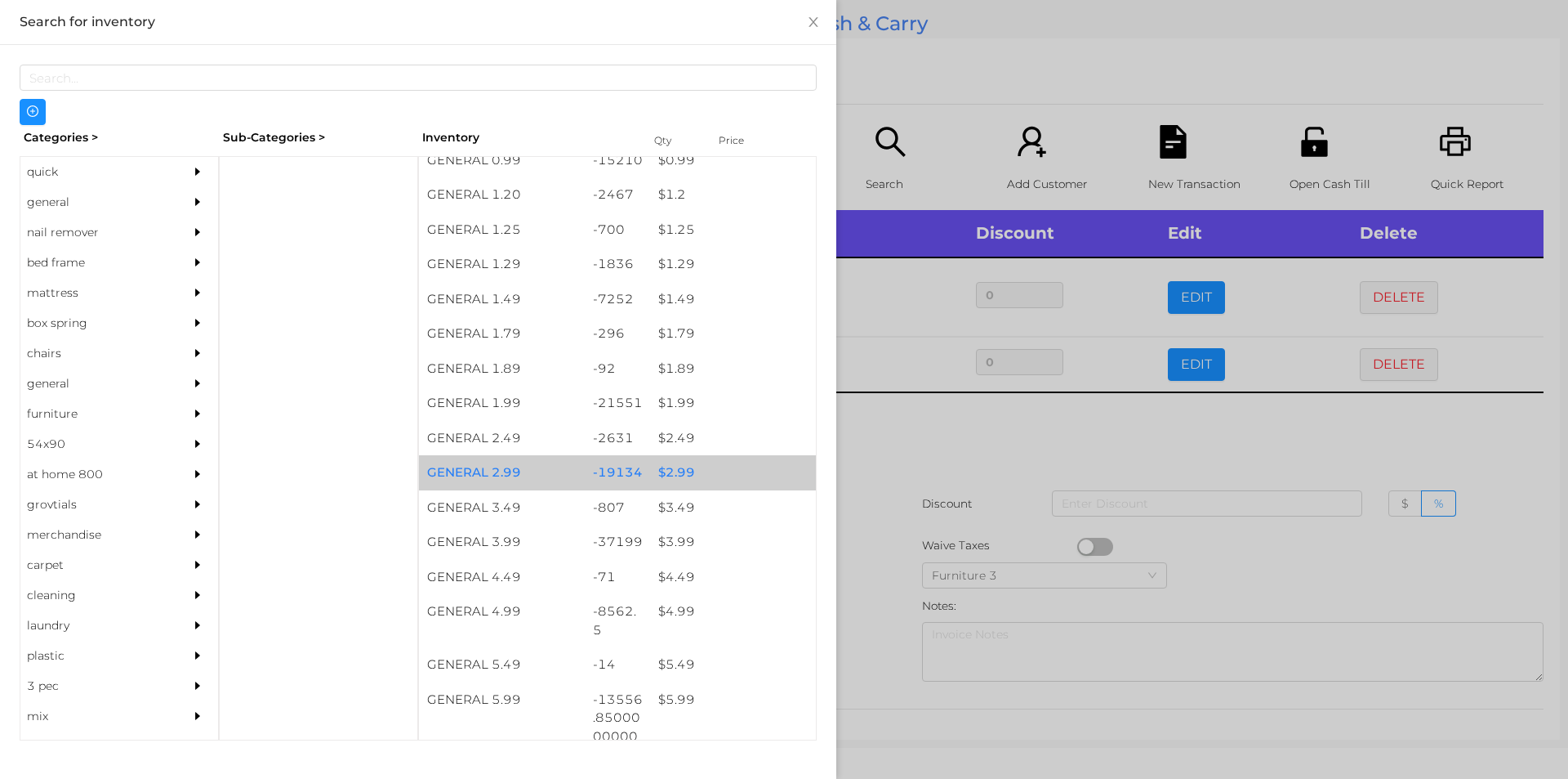
click at [699, 472] on div "$ 2.99" at bounding box center [732, 472] width 165 height 35
click at [688, 473] on div "$ 2.99" at bounding box center [732, 472] width 165 height 35
click at [699, 469] on div "$ 2.99" at bounding box center [732, 472] width 165 height 35
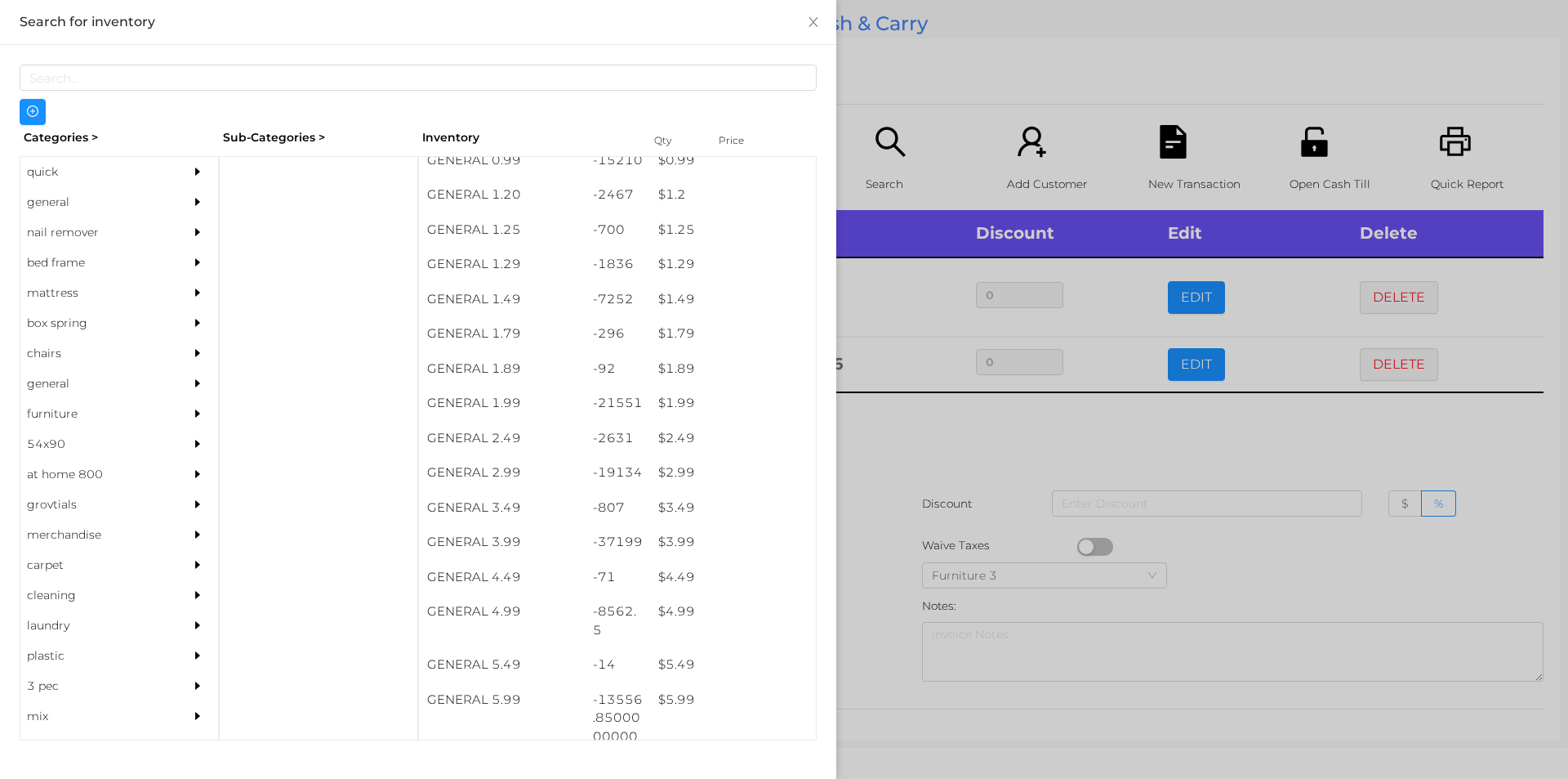
click at [971, 478] on div at bounding box center [784, 390] width 1568 height 779
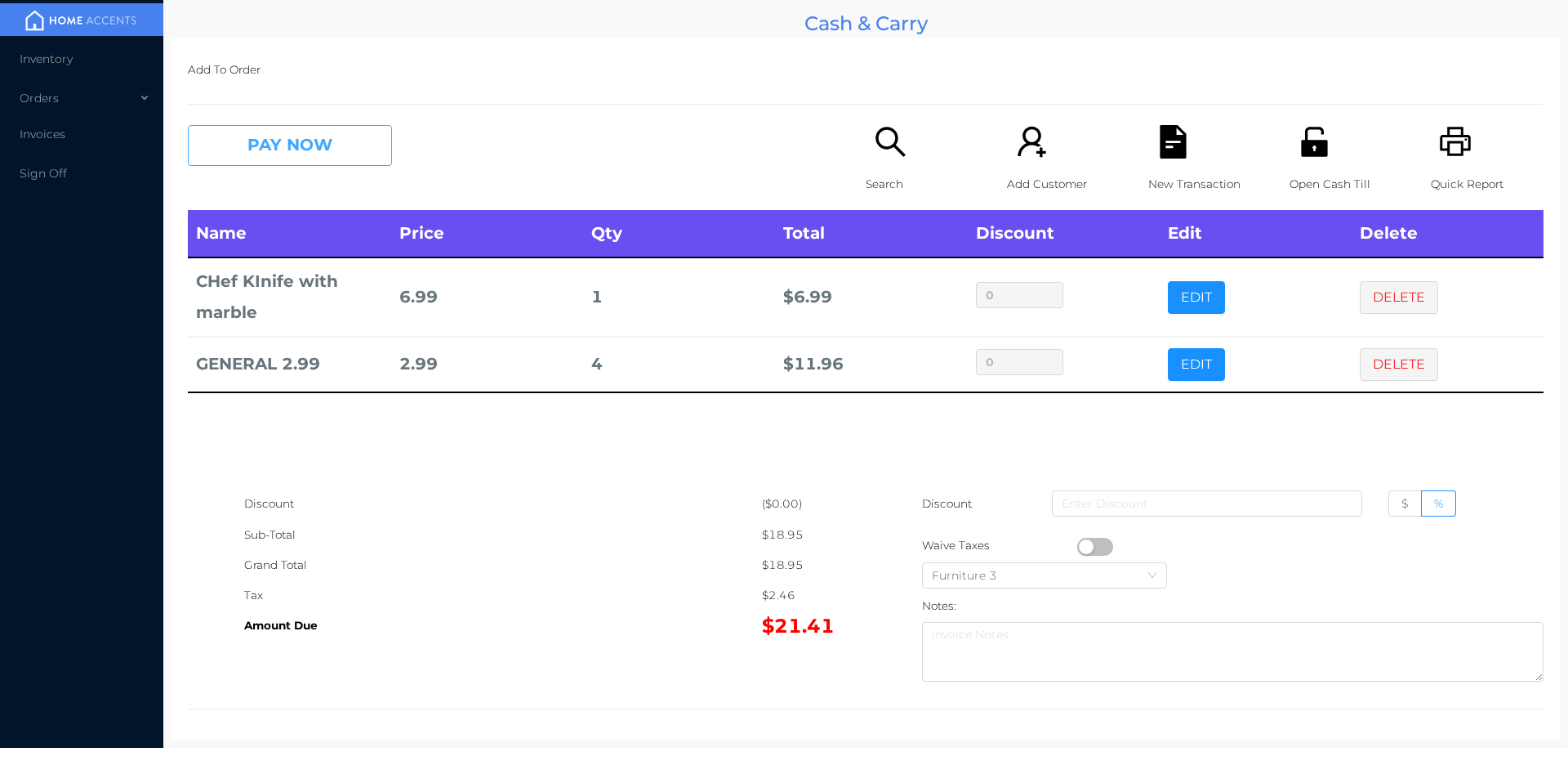
click at [288, 157] on button "PAY NOW" at bounding box center [290, 145] width 204 height 41
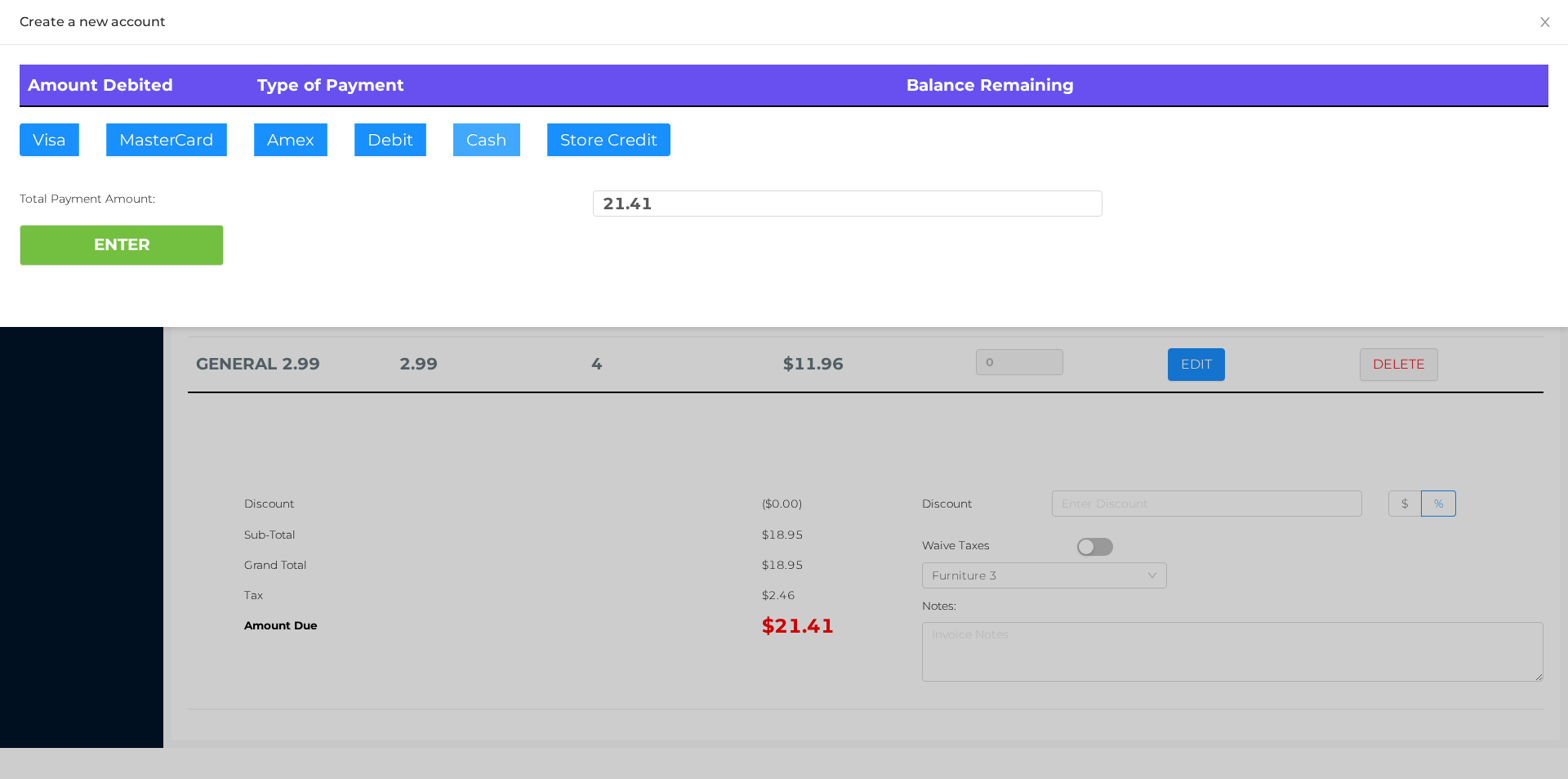
click at [486, 153] on button "Cash" at bounding box center [487, 140] width 67 height 33
click at [154, 262] on button "ENTER" at bounding box center [122, 245] width 204 height 41
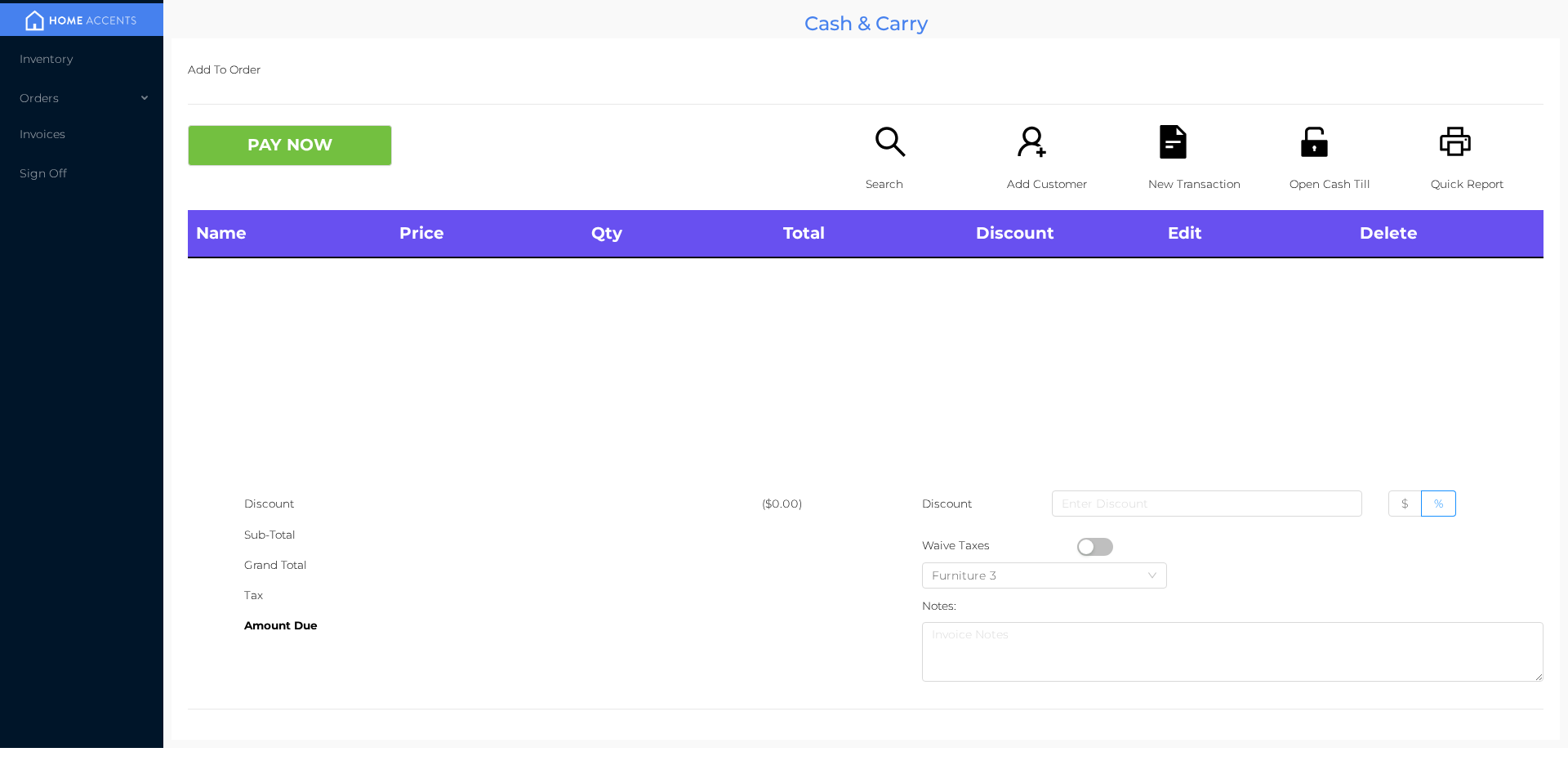
click at [905, 170] on p "Search" at bounding box center [922, 184] width 113 height 31
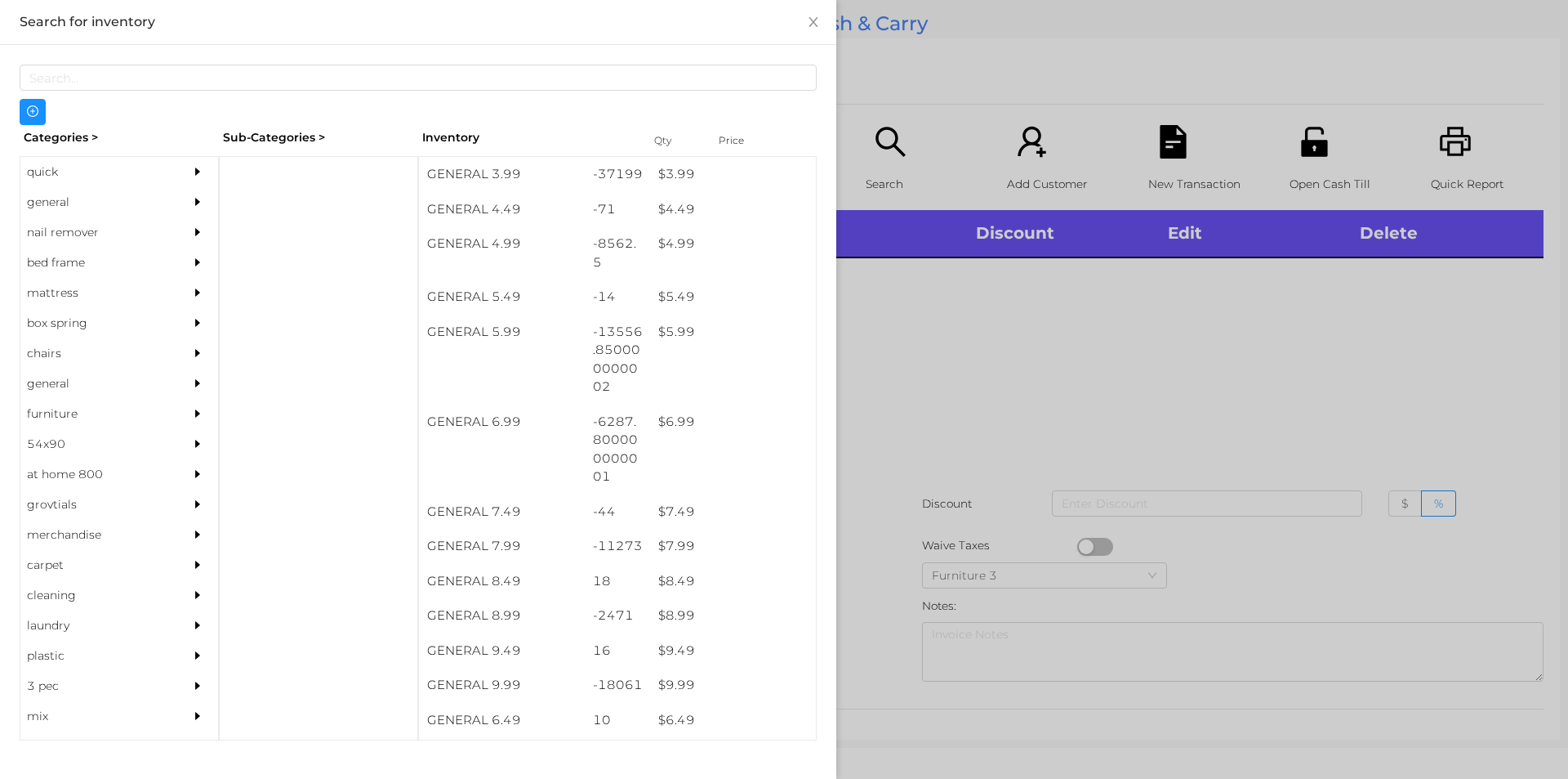
scroll to position [510, 0]
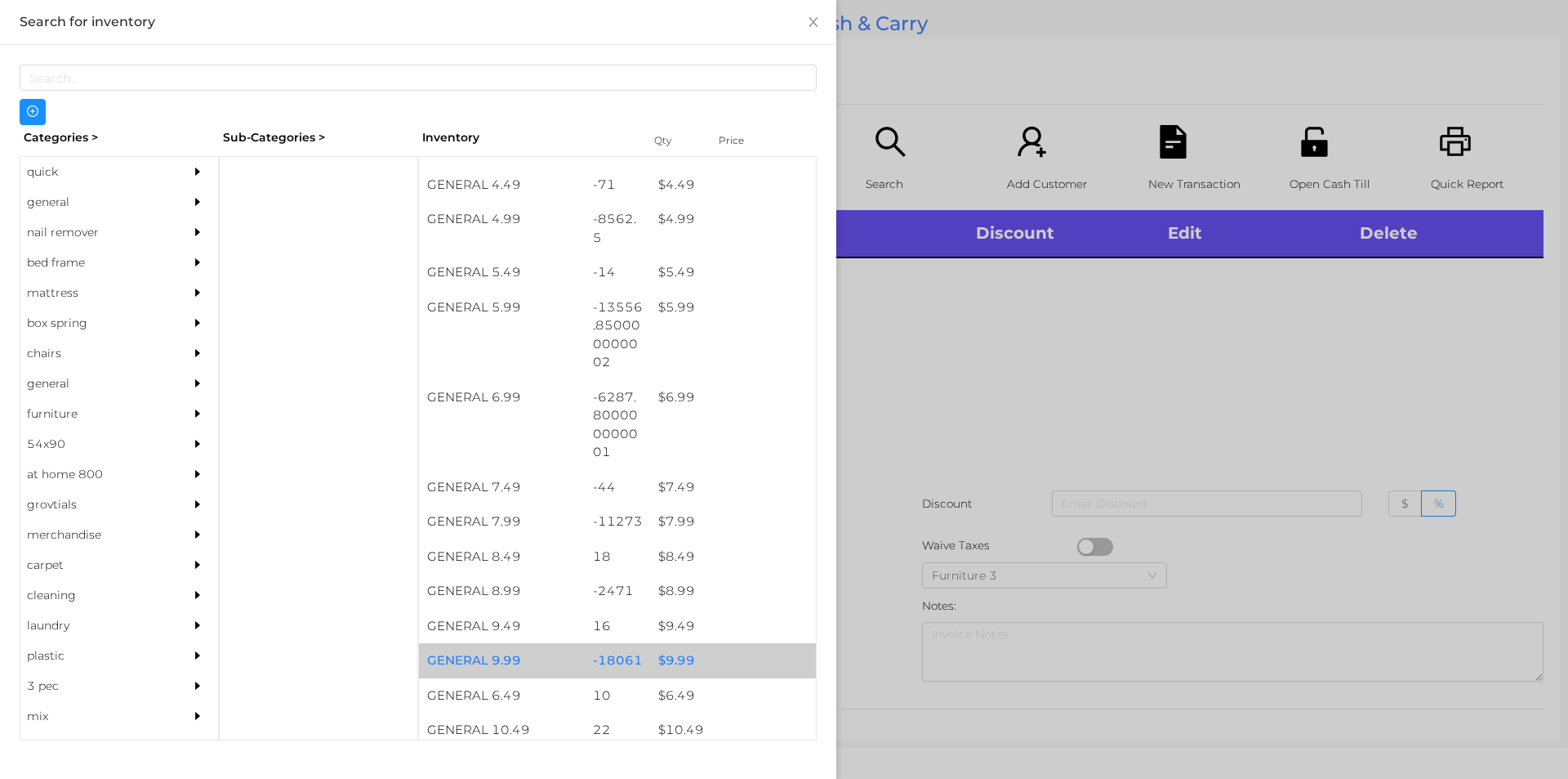
click at [730, 653] on div "$ 9.99" at bounding box center [732, 660] width 165 height 35
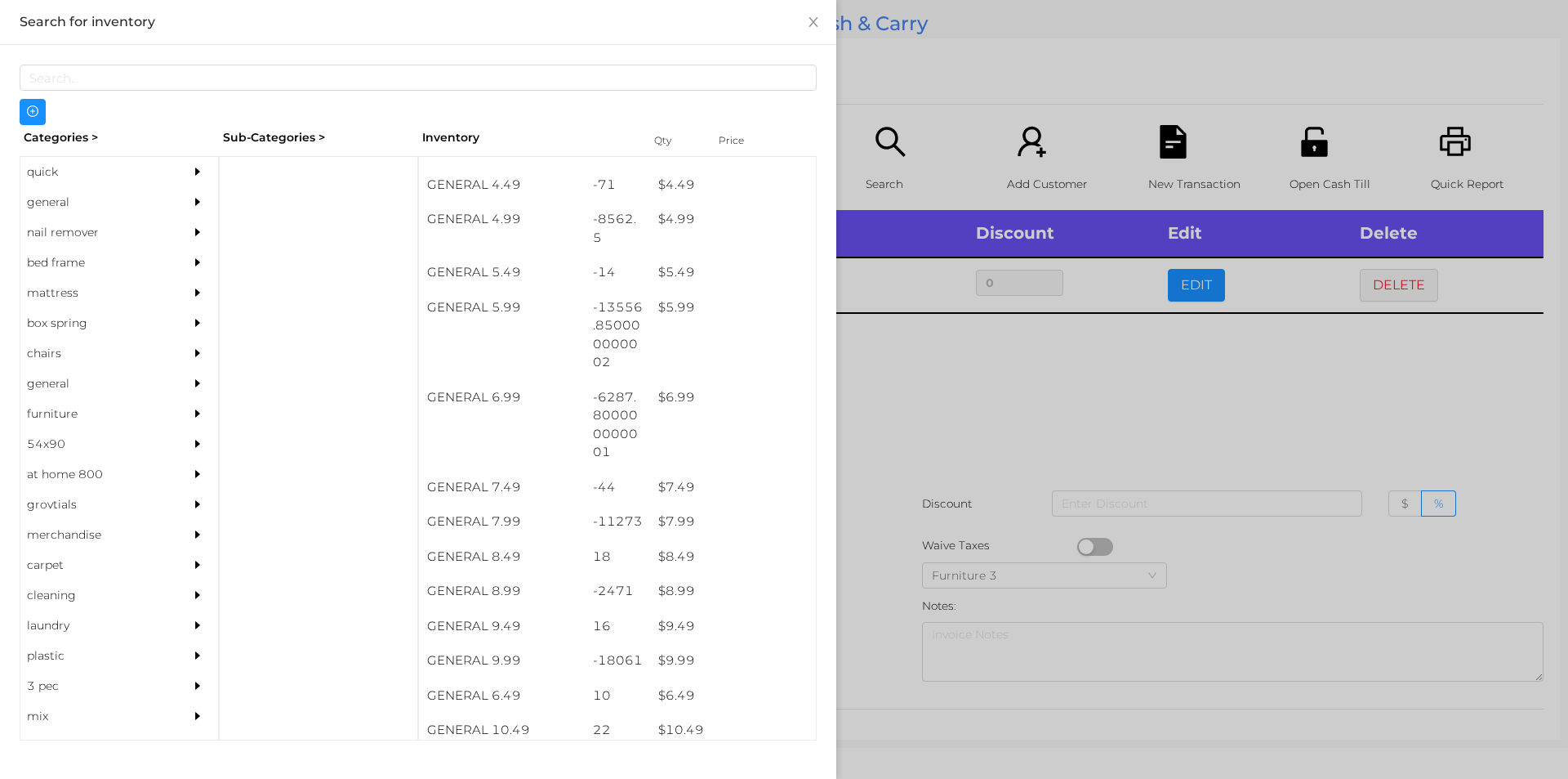
click at [916, 539] on div at bounding box center [784, 390] width 1568 height 779
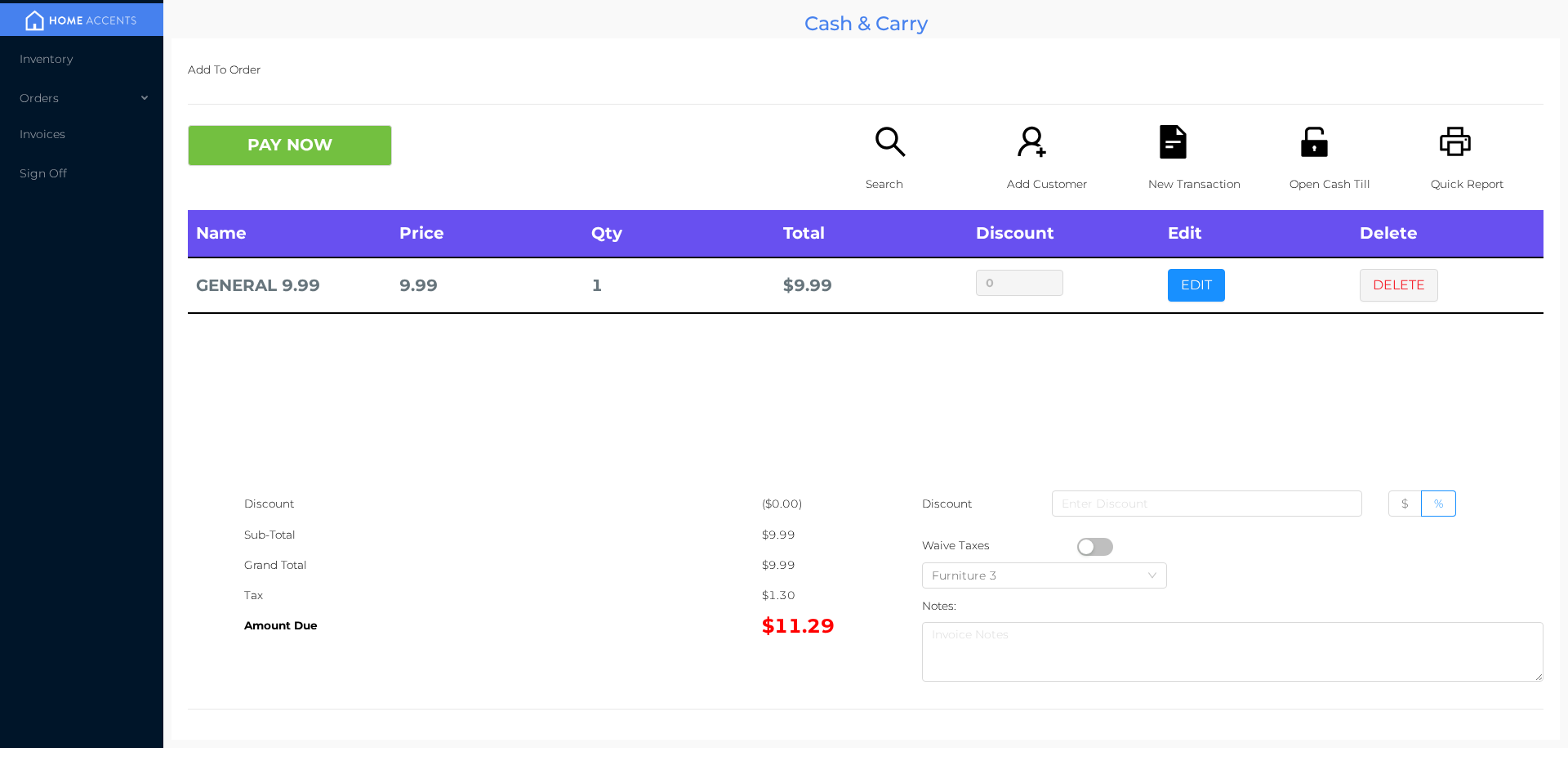
click at [283, 164] on button "PAY NOW" at bounding box center [290, 145] width 204 height 41
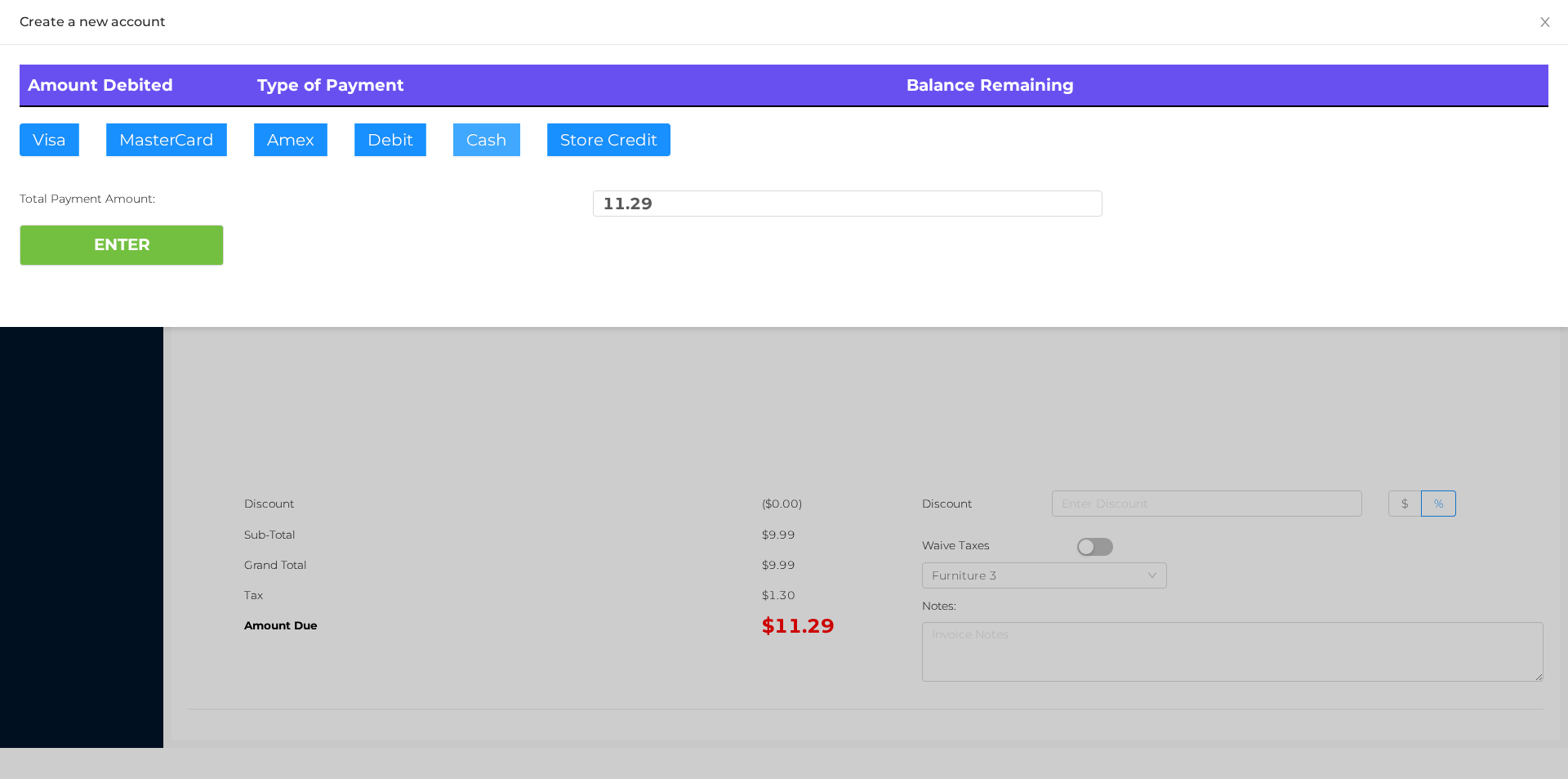
click at [490, 138] on button "Cash" at bounding box center [487, 140] width 67 height 33
type input "20"
click at [112, 259] on button "ENTER" at bounding box center [122, 245] width 204 height 41
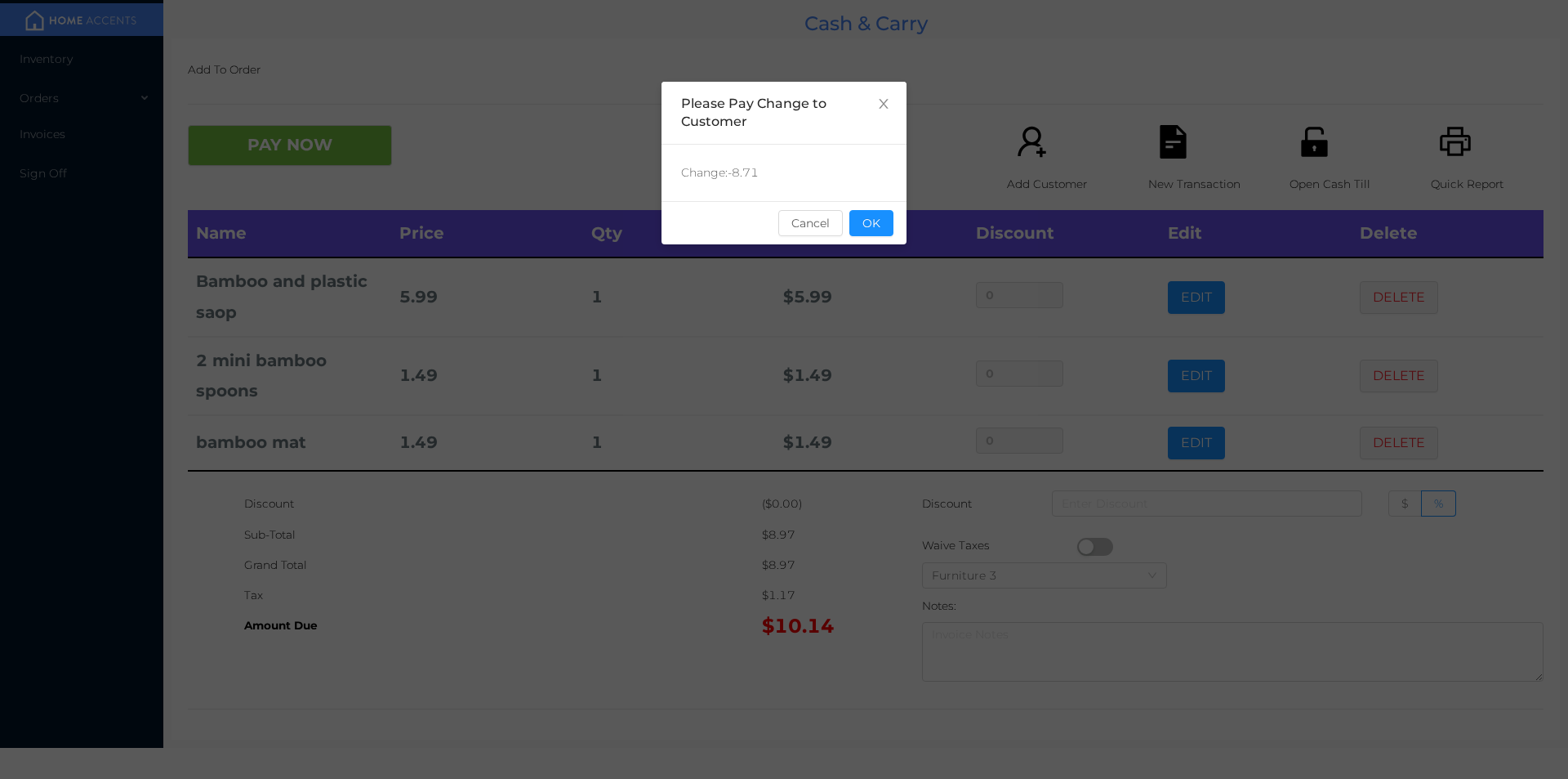
click at [876, 231] on button "OK" at bounding box center [871, 223] width 45 height 26
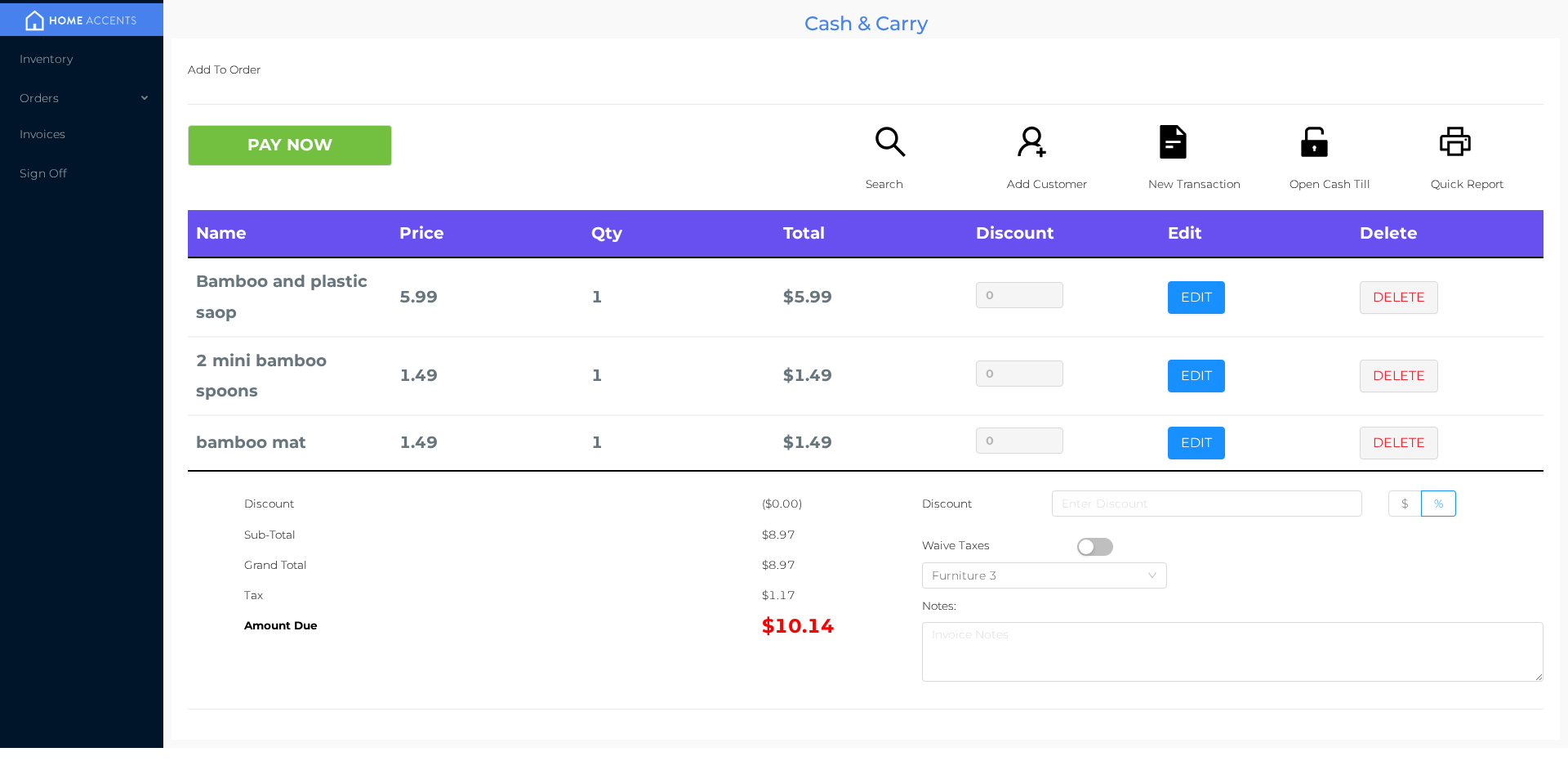
click at [274, 192] on div "PAY NOW Search Add Customer New Transaction Open Cash Till Quick Report" at bounding box center [866, 167] width 1356 height 85
click at [363, 109] on div "Add To Order PAY NOW Search Add Customer New Transaction Open Cash Till Quick R…" at bounding box center [866, 389] width 1389 height 701
click at [391, 144] on button "PAY NOW" at bounding box center [290, 145] width 204 height 41
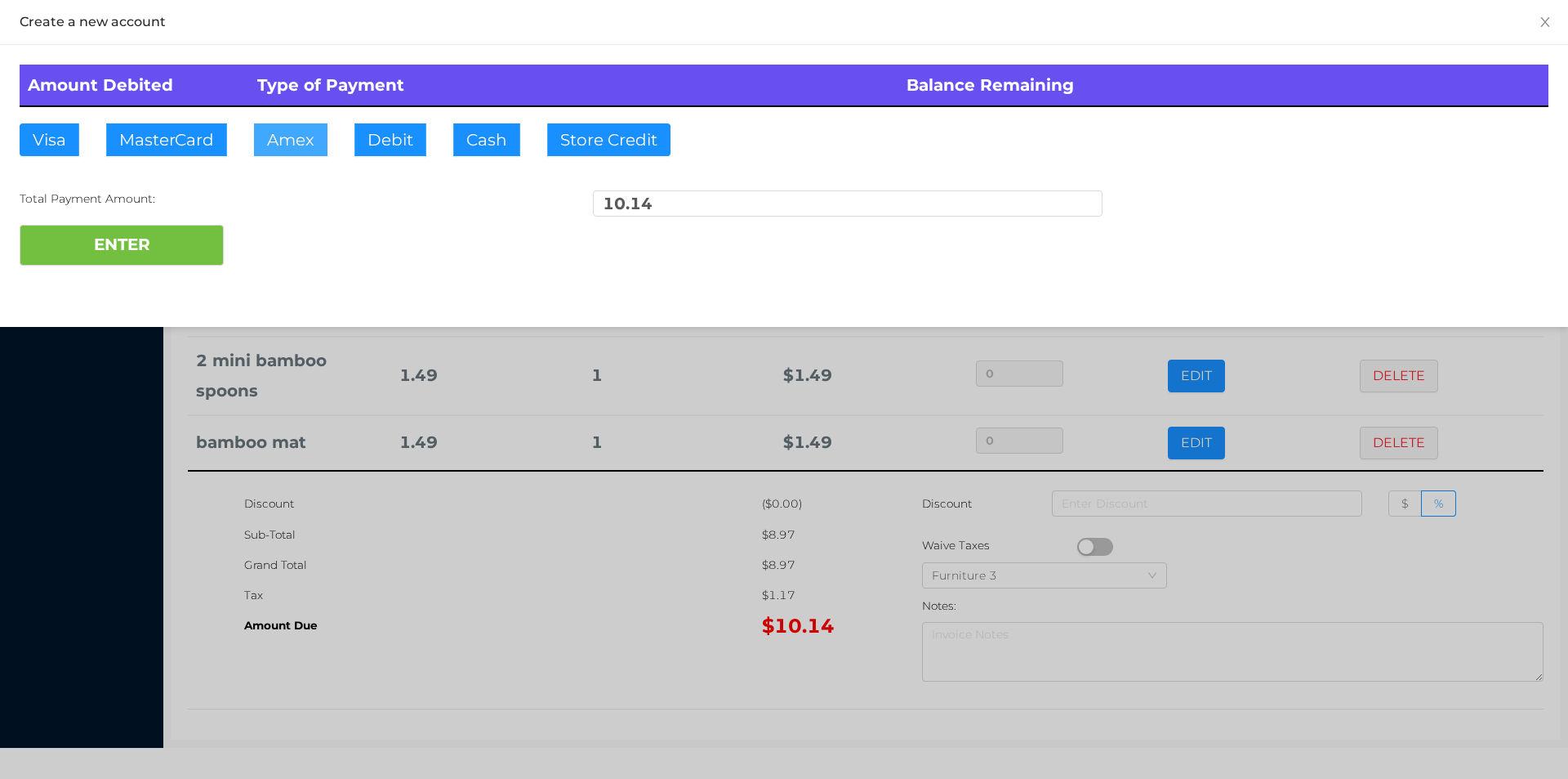
click at [254, 153] on button "Amex" at bounding box center [290, 140] width 73 height 33
click at [409, 144] on button "Debit" at bounding box center [390, 140] width 72 height 33
click at [223, 240] on button "ENTER" at bounding box center [122, 245] width 204 height 41
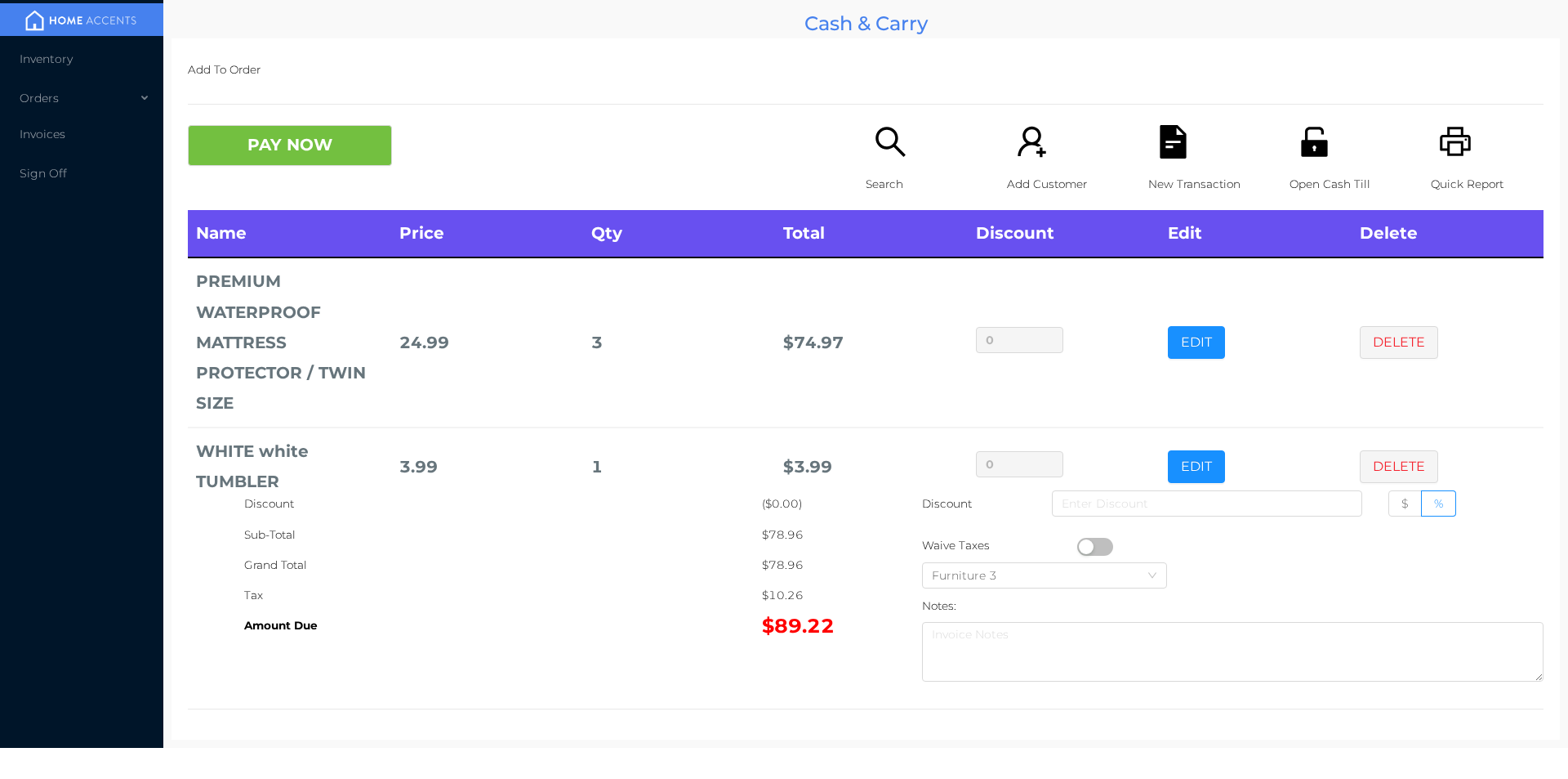
click at [1171, 327] on button "EDIT" at bounding box center [1197, 342] width 57 height 33
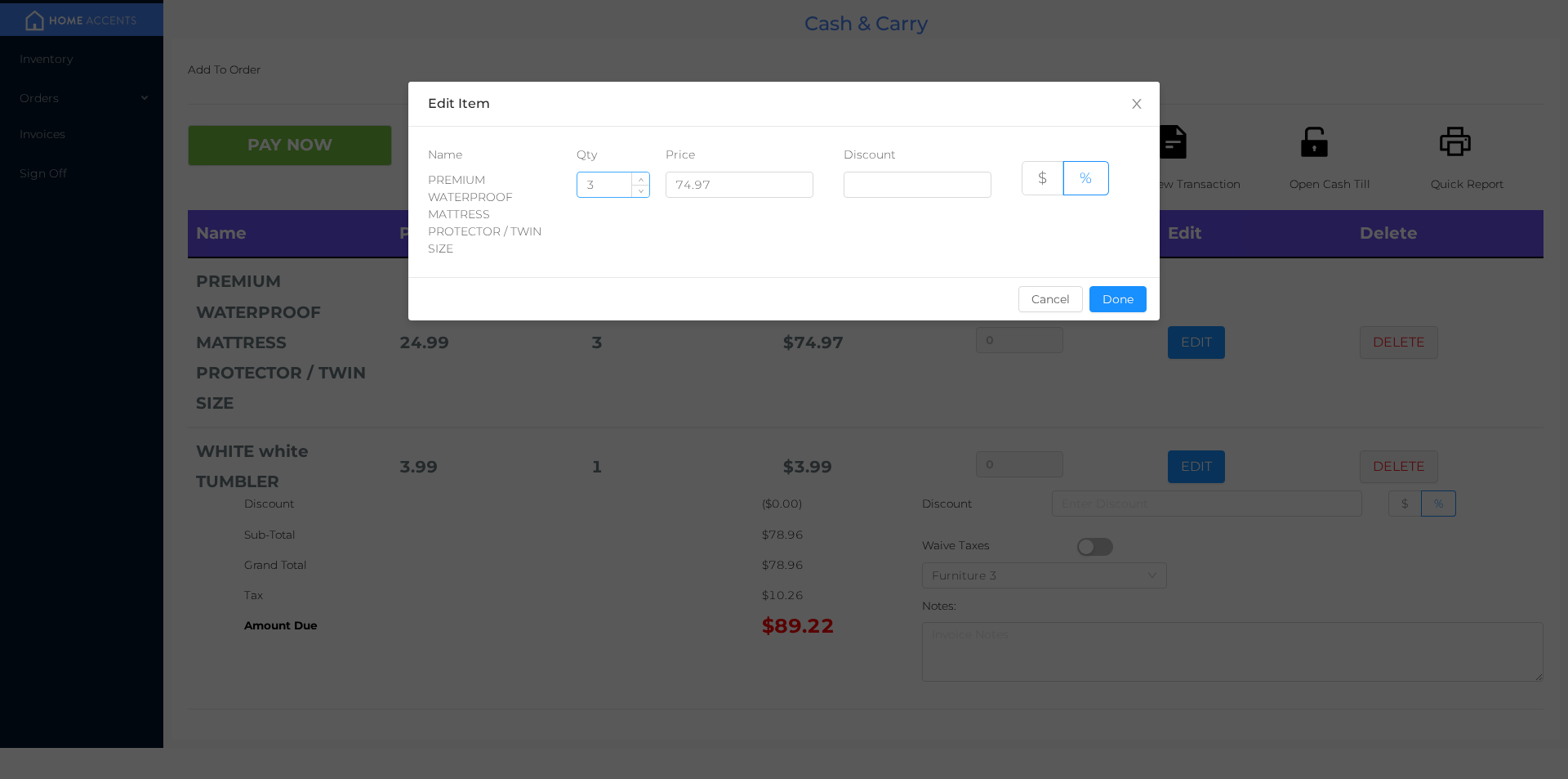
click at [626, 188] on input "3" at bounding box center [613, 184] width 72 height 25
type input "2"
click at [1119, 299] on button "Done" at bounding box center [1118, 299] width 57 height 26
type input "0%"
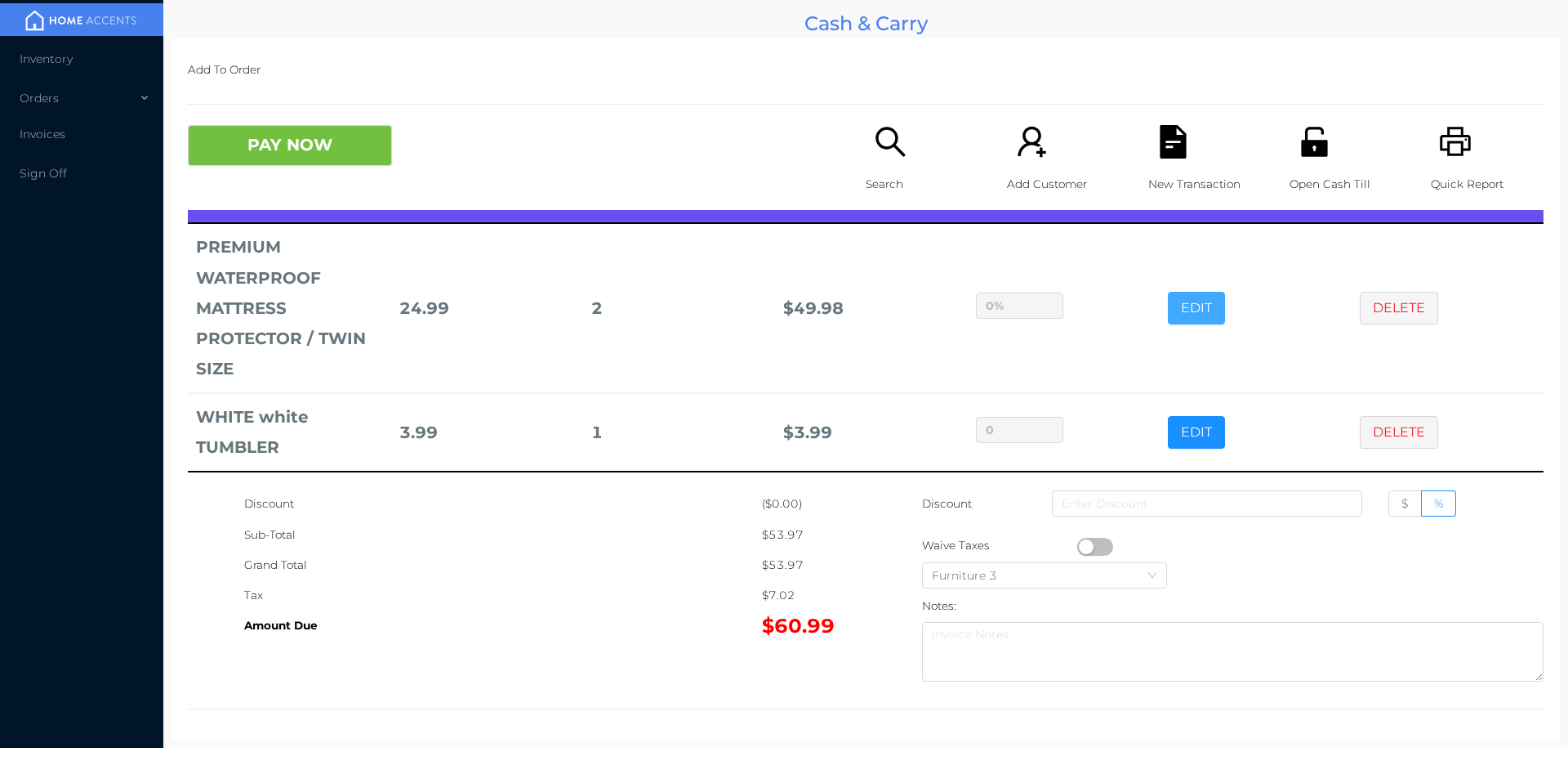
scroll to position [0, 0]
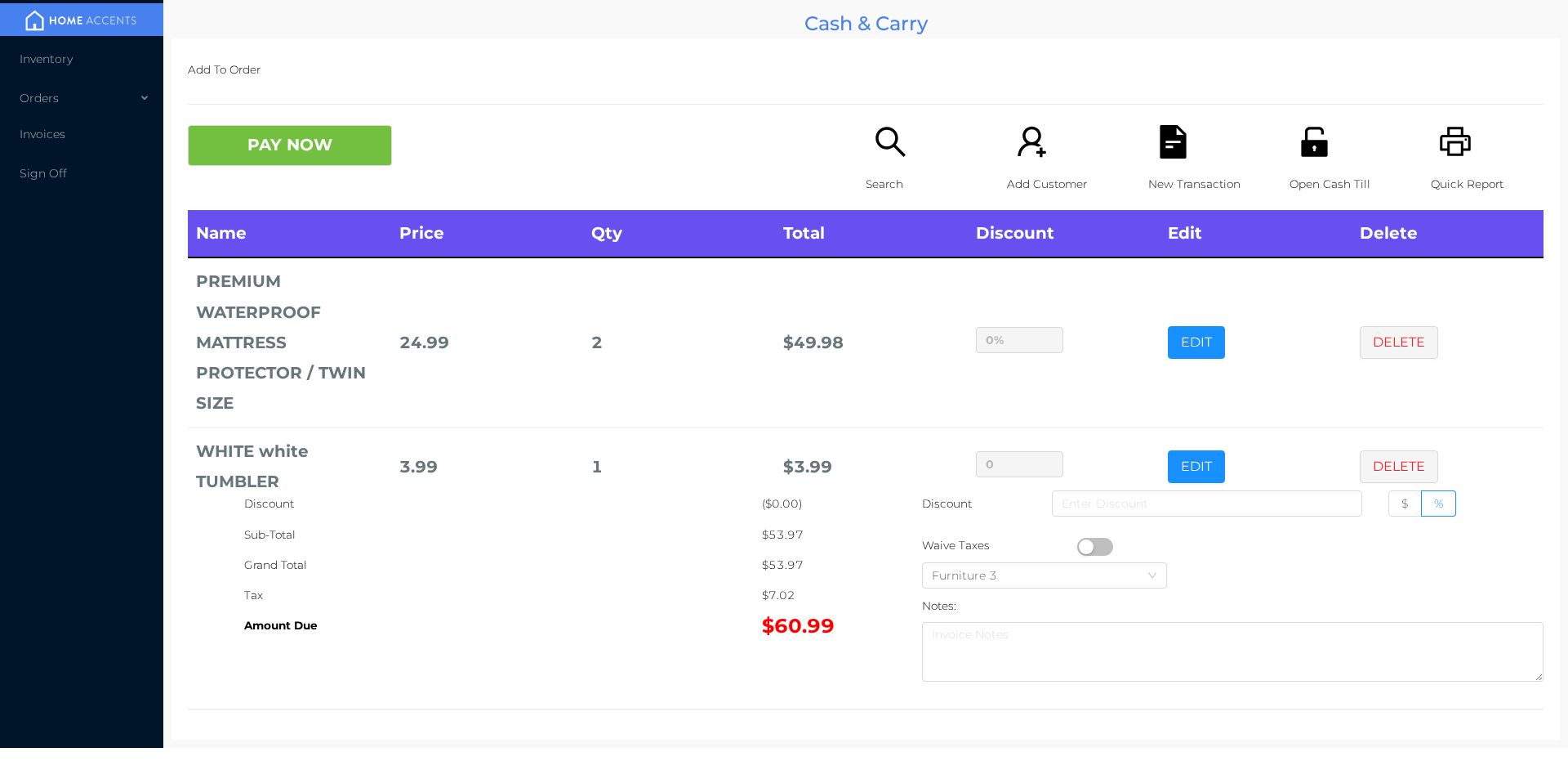
click at [1078, 538] on button "button" at bounding box center [1096, 547] width 36 height 18
click at [1162, 153] on icon "icon: file-text" at bounding box center [1173, 142] width 26 height 34
click at [1444, 144] on icon "icon: printer" at bounding box center [1455, 142] width 31 height 30
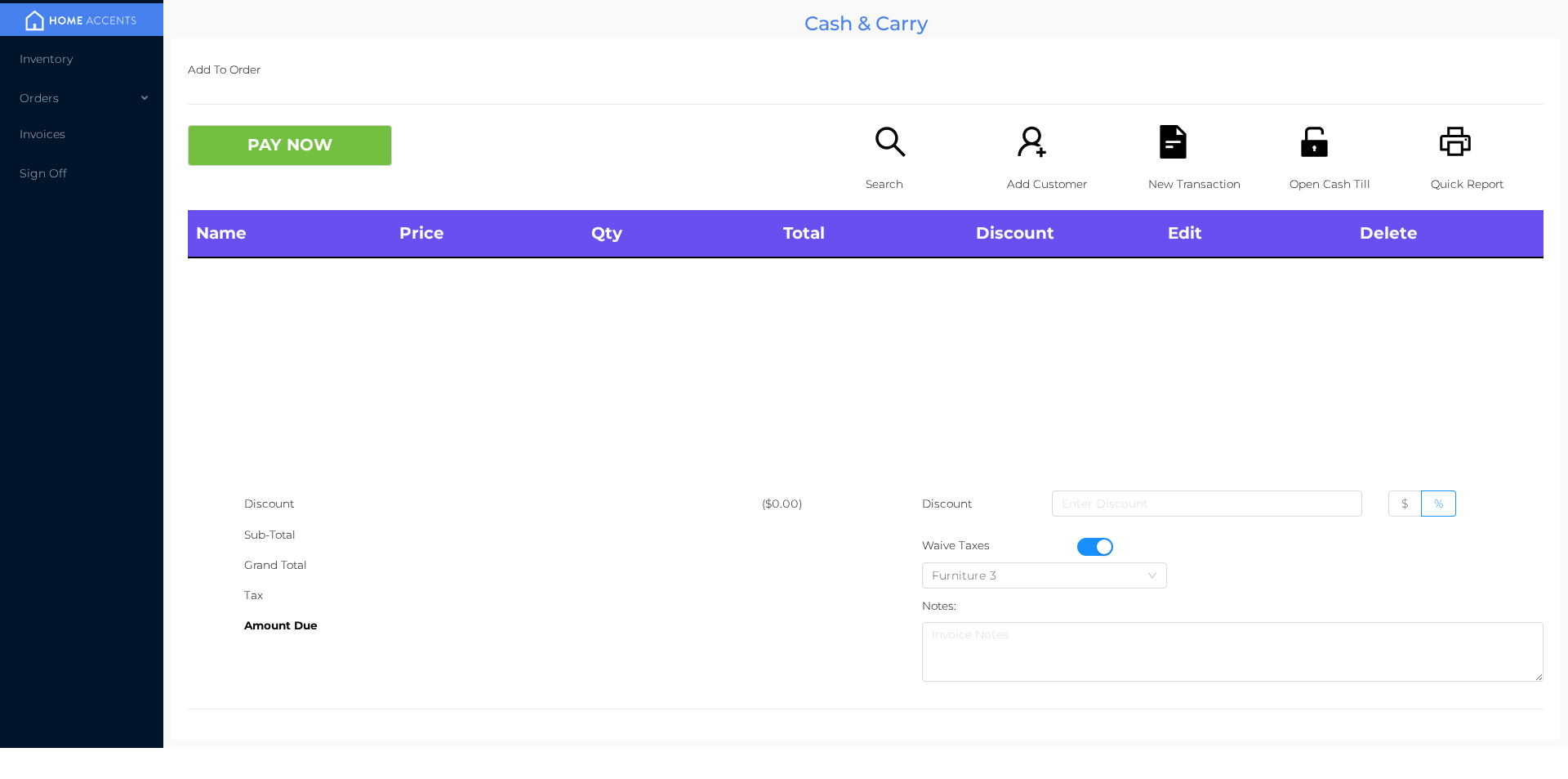
click at [1090, 545] on button "button" at bounding box center [1096, 547] width 36 height 18
click at [892, 166] on div "Search" at bounding box center [922, 167] width 113 height 85
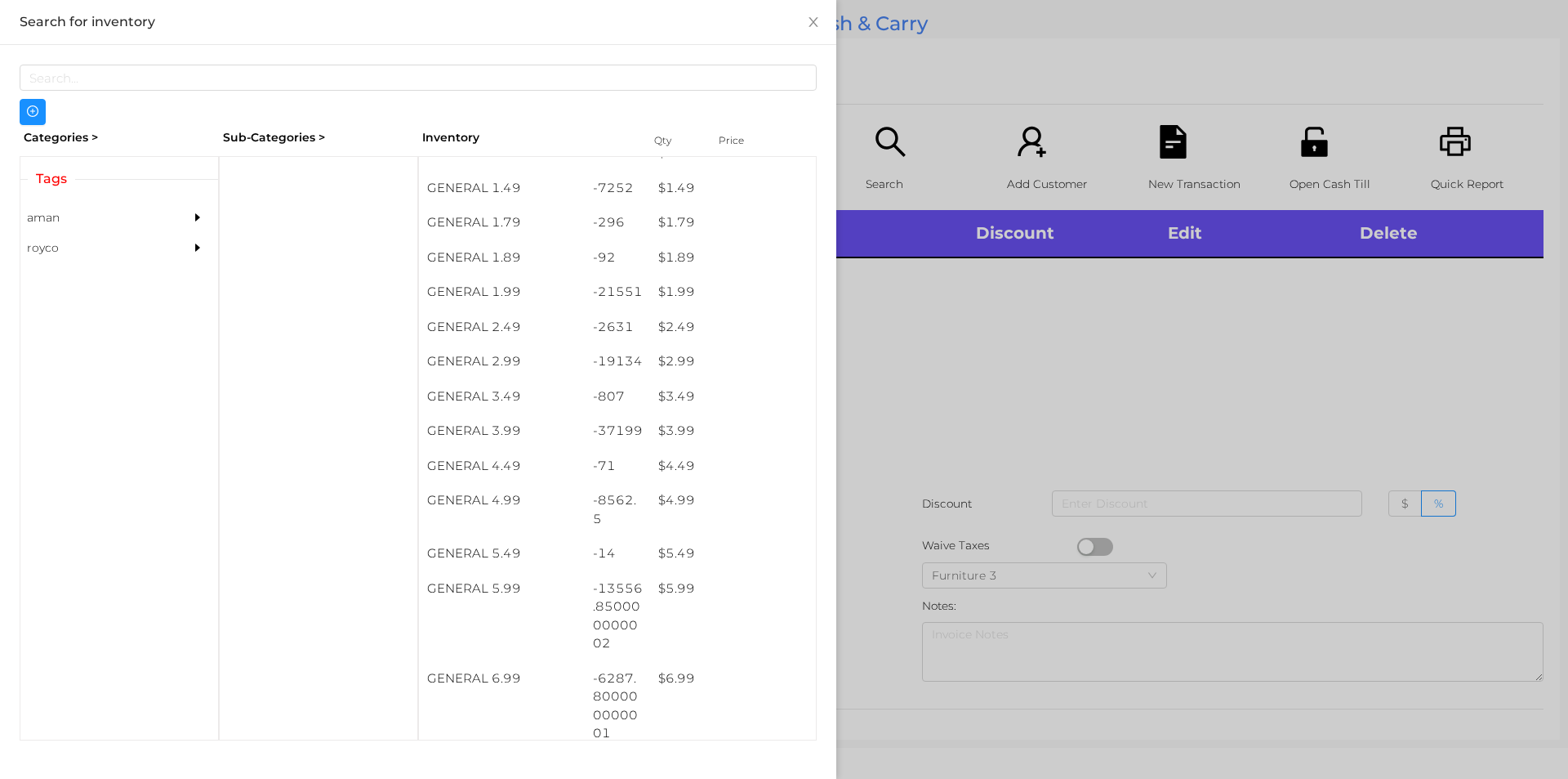
scroll to position [237, 0]
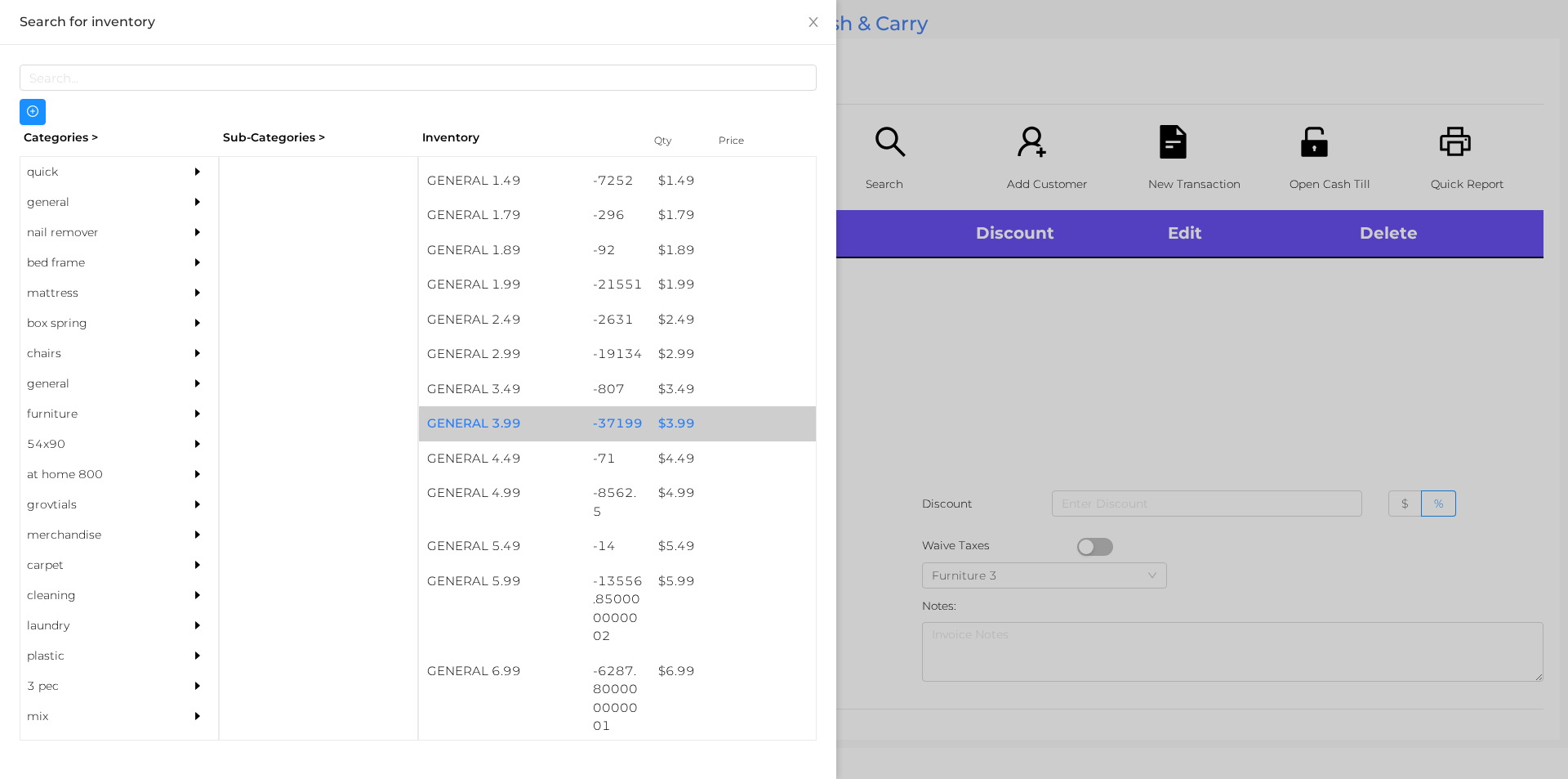
click at [698, 435] on div "$ 3.99" at bounding box center [732, 423] width 165 height 35
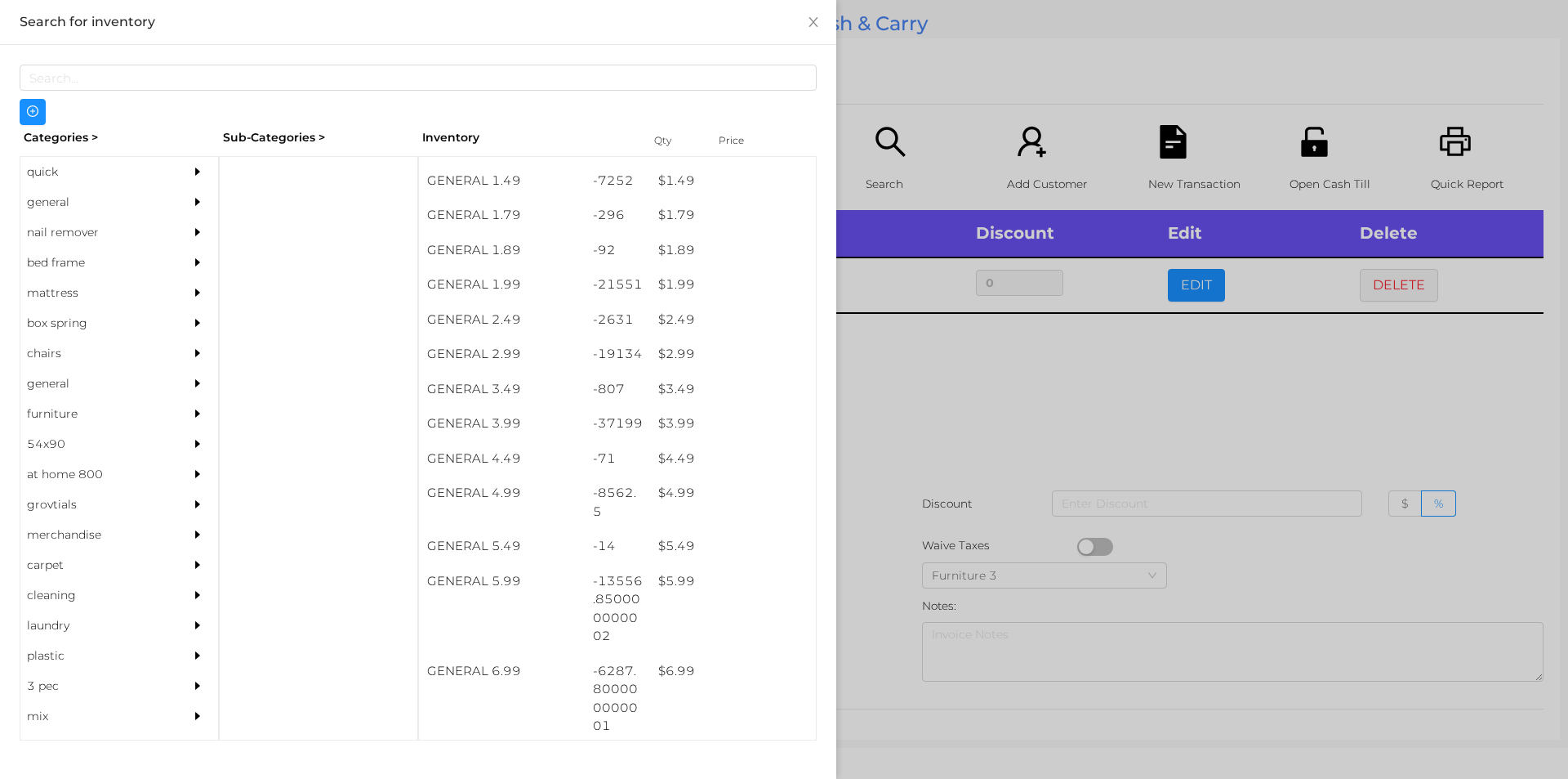
click at [886, 488] on div at bounding box center [784, 390] width 1568 height 779
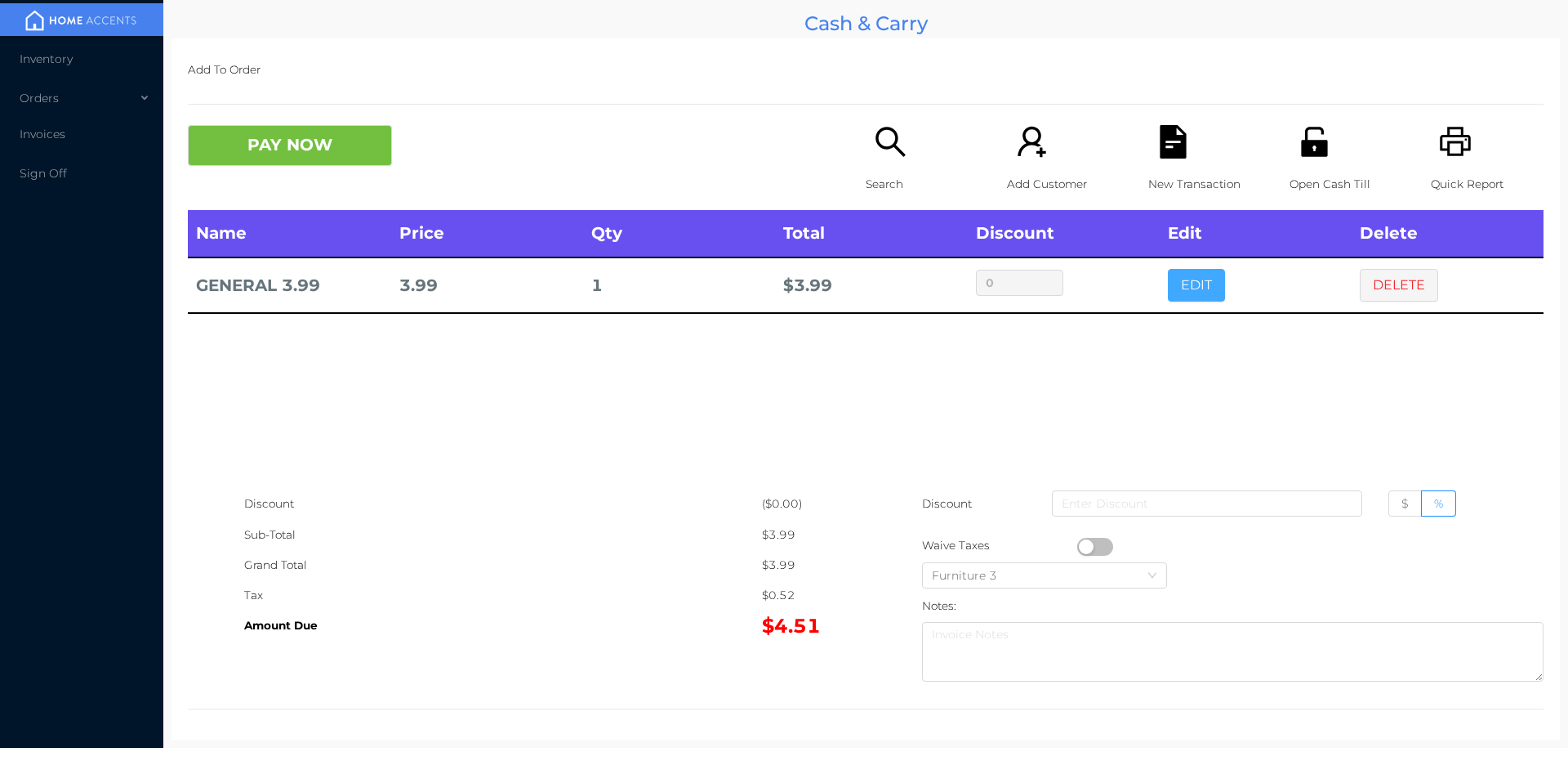
click at [1168, 279] on button "EDIT" at bounding box center [1197, 284] width 57 height 33
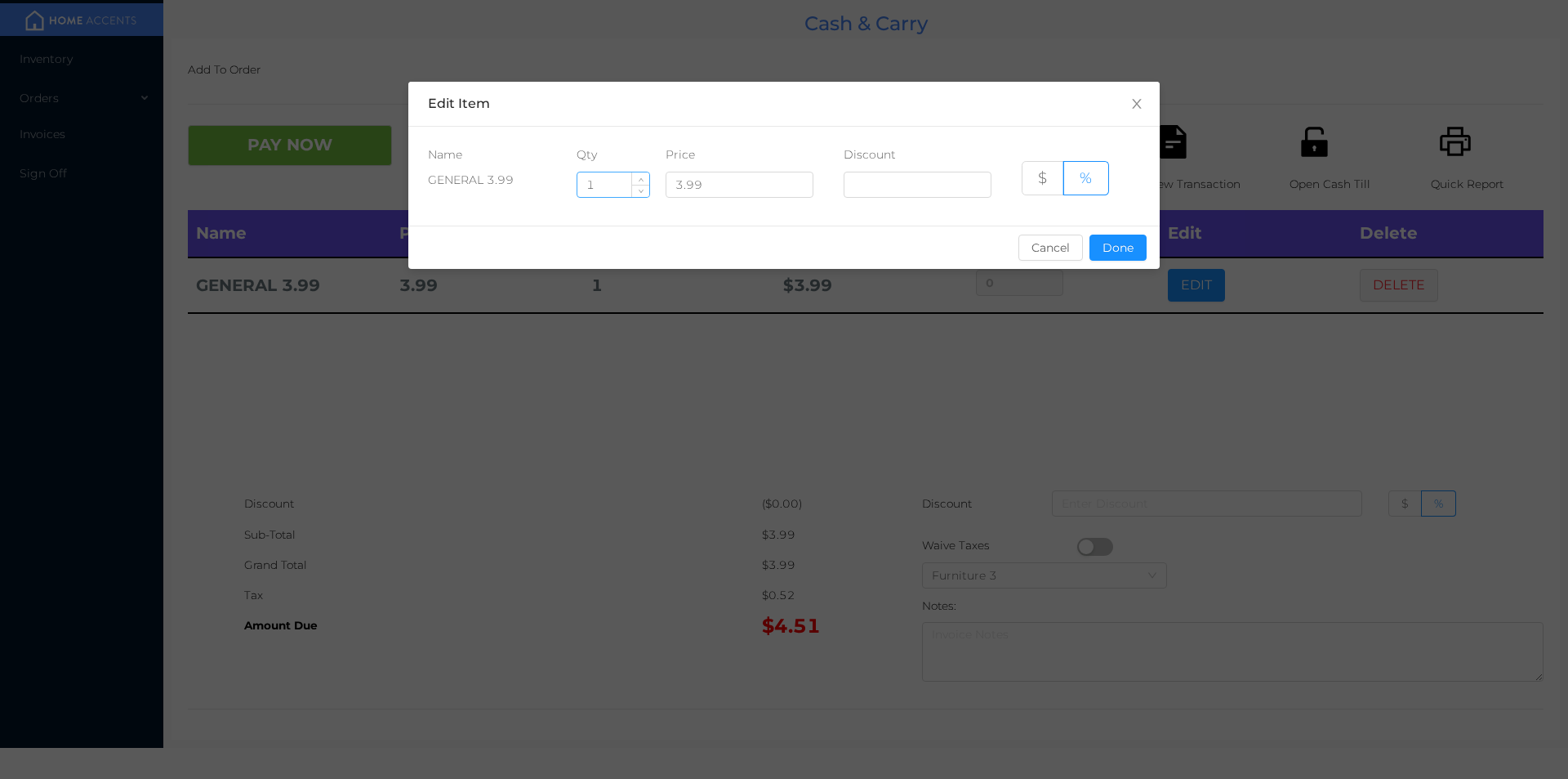
click at [606, 184] on input "1" at bounding box center [613, 184] width 72 height 25
type input "6"
click at [1124, 238] on button "Done" at bounding box center [1118, 248] width 57 height 26
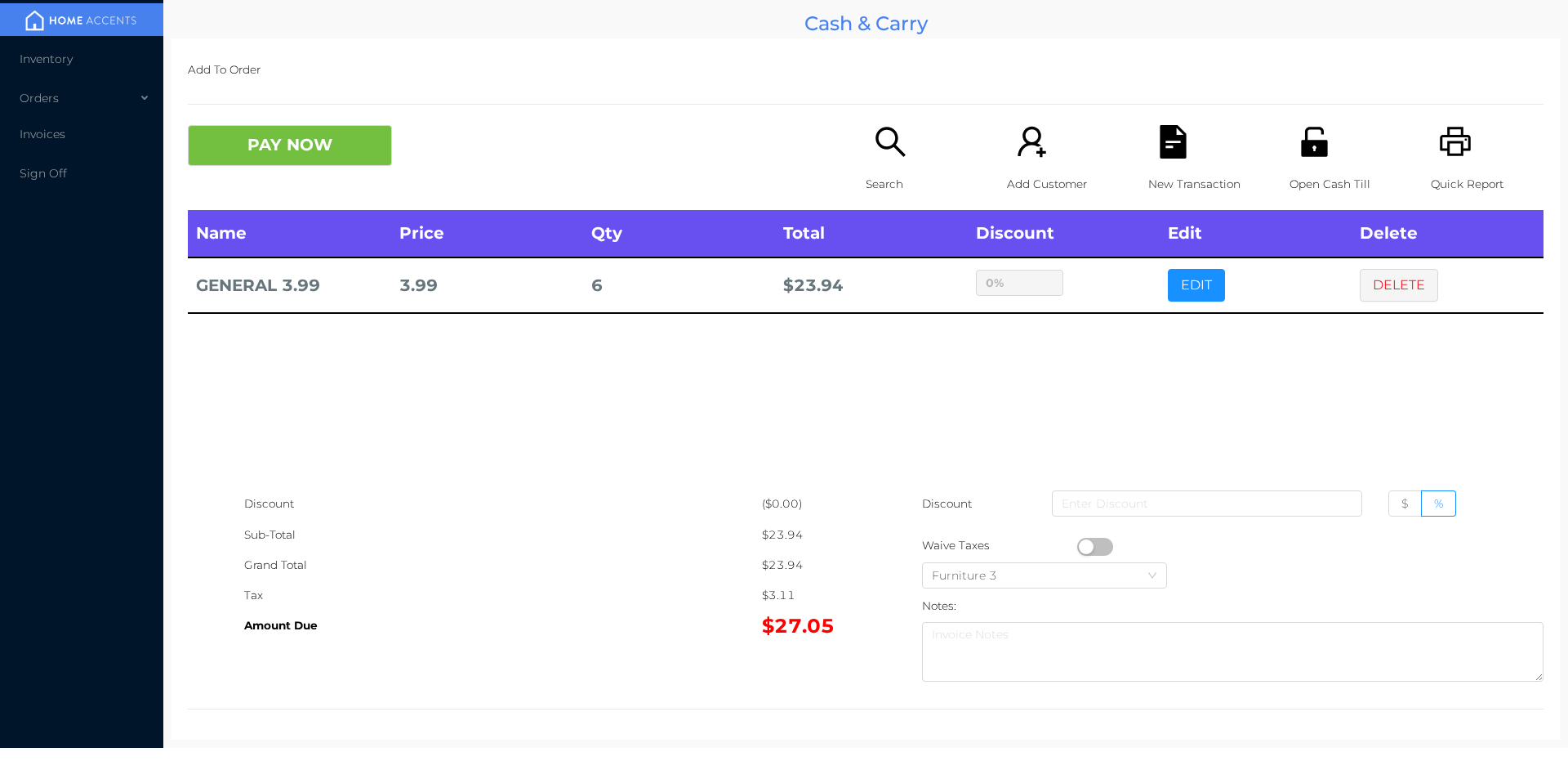
click at [1309, 169] on p "Open Cash Till" at bounding box center [1346, 184] width 113 height 31
click at [280, 157] on button "PAY NOW" at bounding box center [290, 145] width 204 height 41
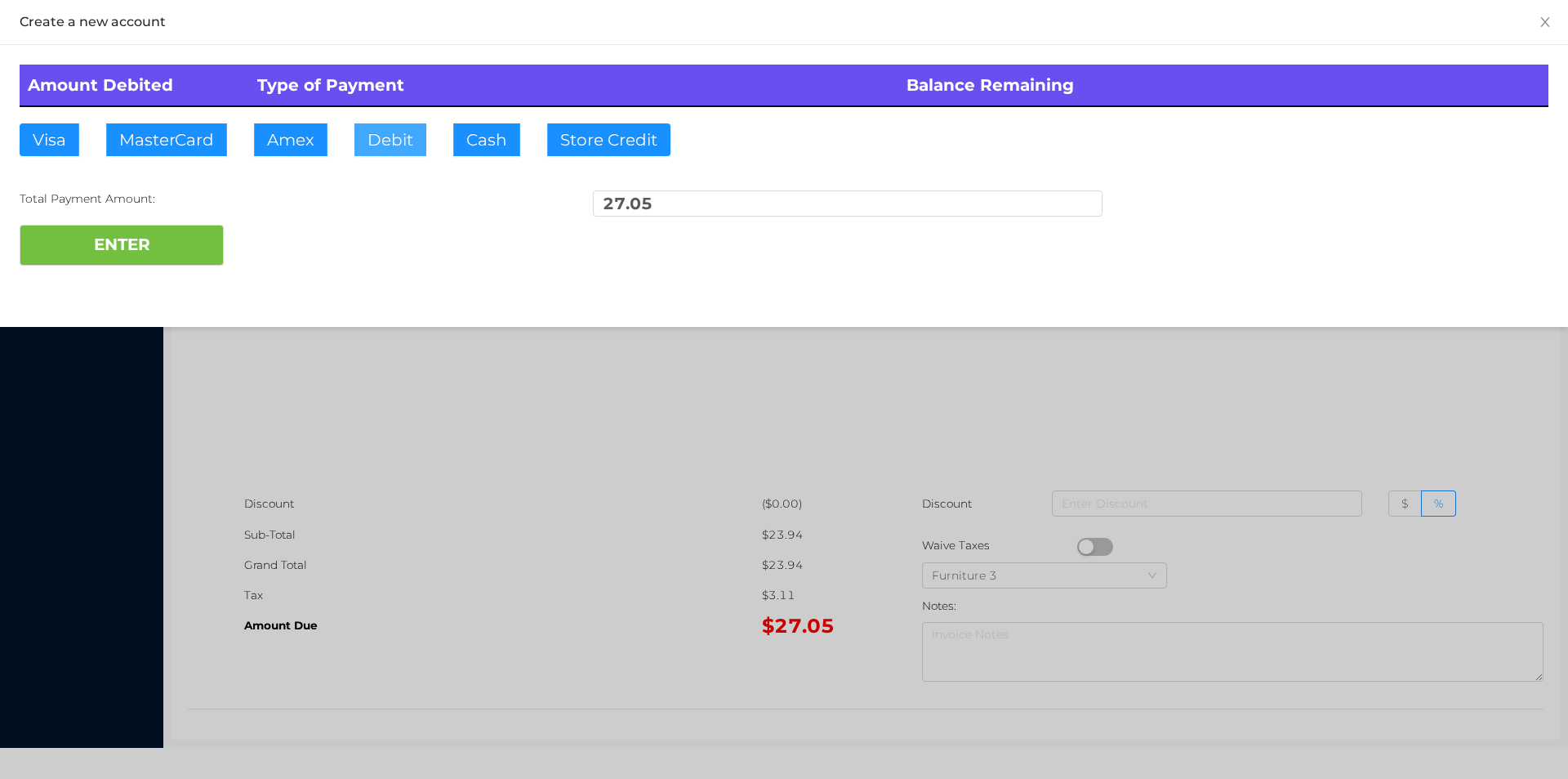
click at [414, 152] on button "Debit" at bounding box center [390, 140] width 72 height 33
click at [179, 232] on button "ENTER" at bounding box center [122, 245] width 204 height 41
type input "0"
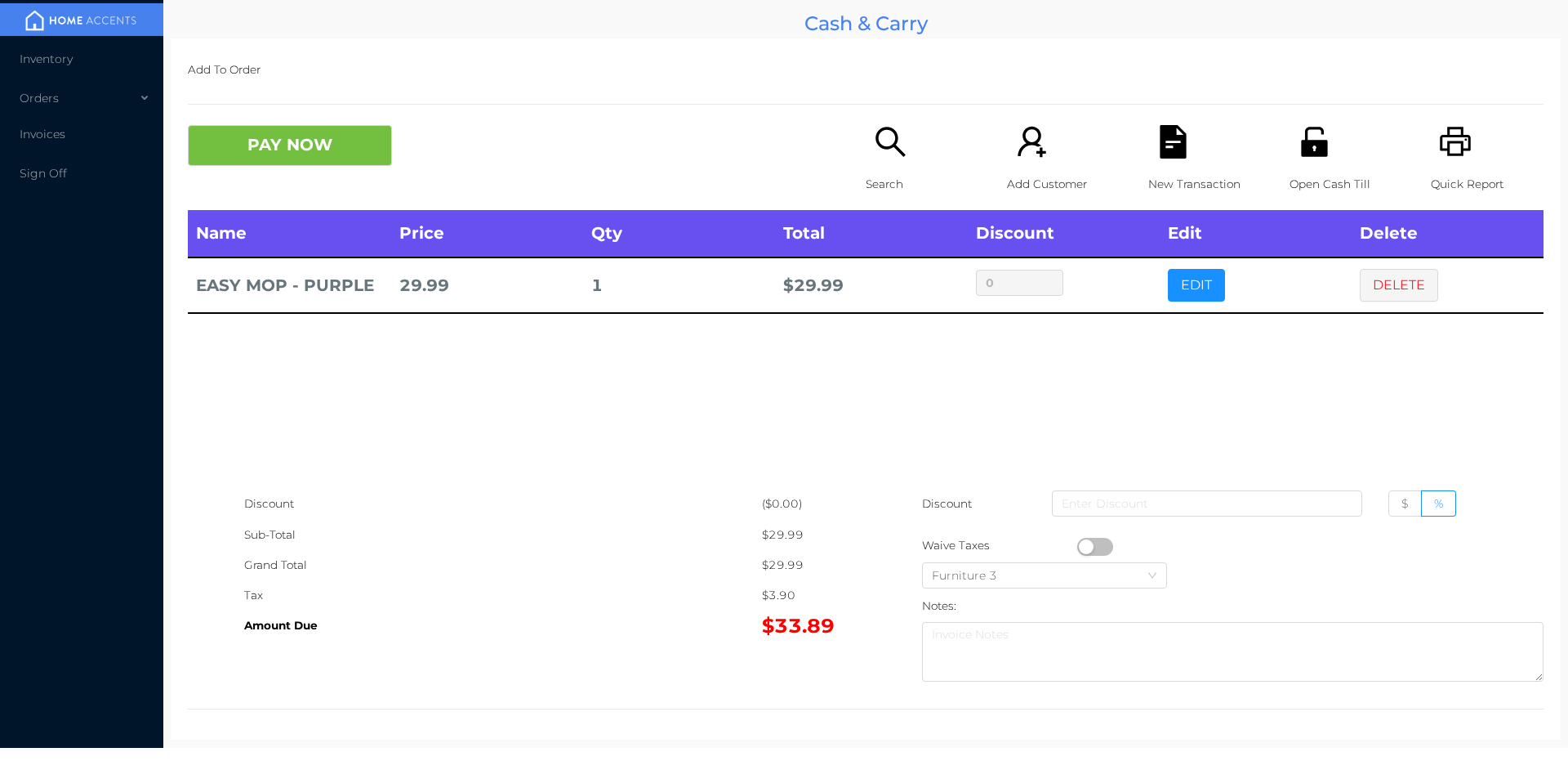
click at [1157, 143] on icon "icon: file-text" at bounding box center [1174, 142] width 34 height 34
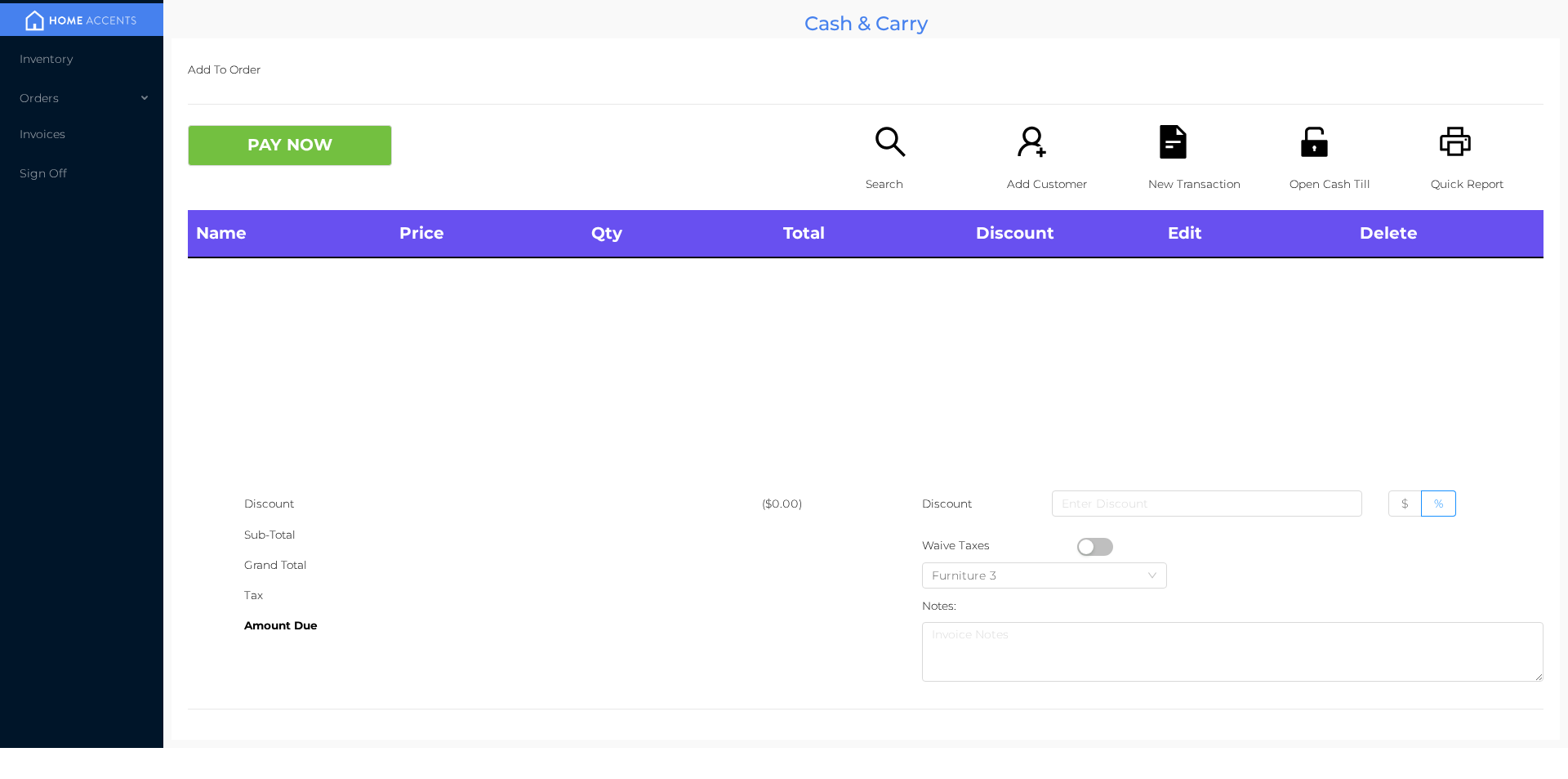
click at [1440, 132] on icon "icon: printer" at bounding box center [1455, 142] width 31 height 30
click at [1096, 454] on div "Name Price Qty Total Discount Edit Delete" at bounding box center [866, 349] width 1356 height 278
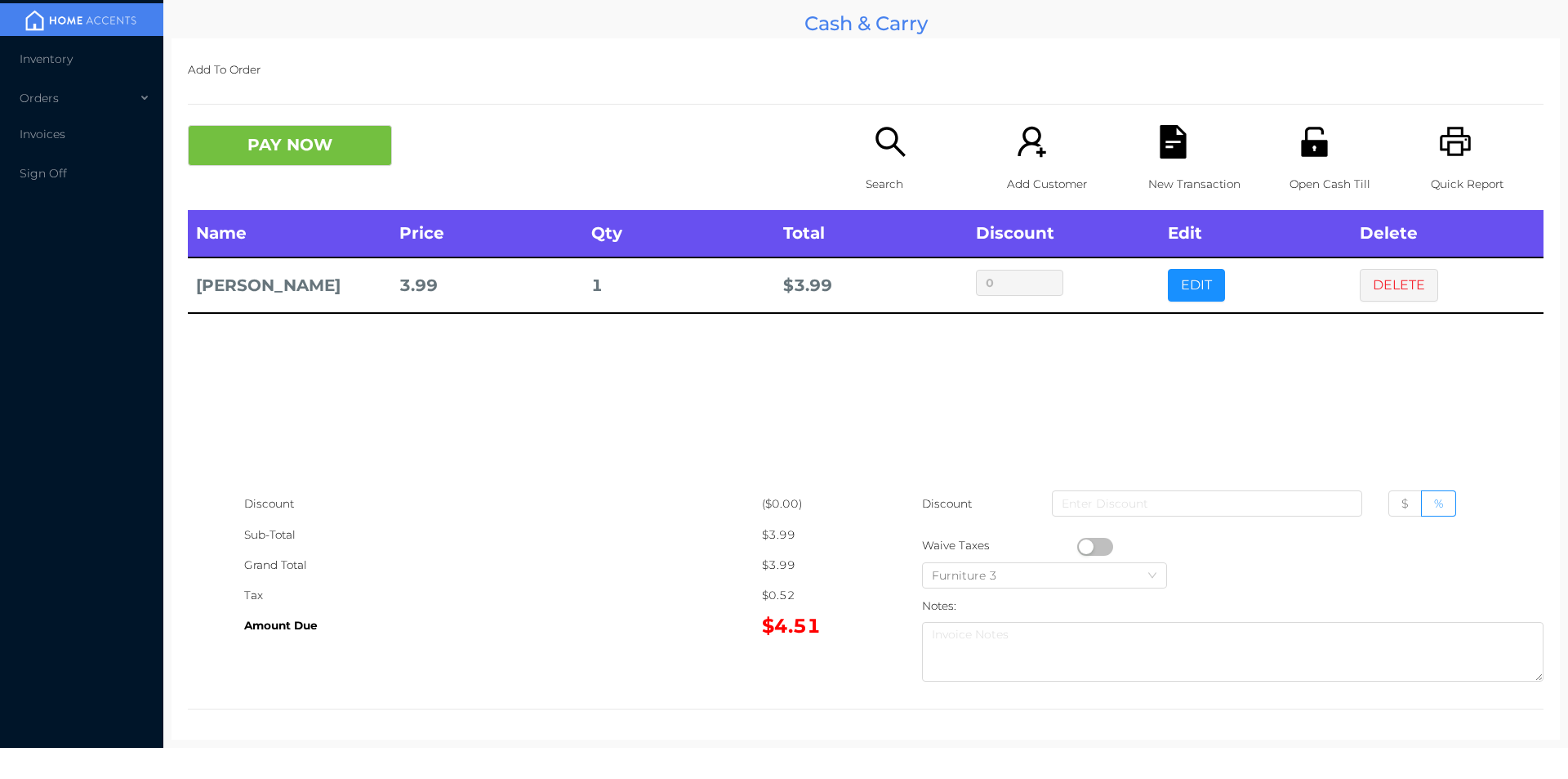
click at [1091, 400] on div "Name Price Qty Total Discount Edit Delete Piggy Banks 3.99 1 $ 3.99 0 EDIT DELE…" at bounding box center [866, 349] width 1356 height 278
click at [353, 142] on button "PAY NOW" at bounding box center [290, 145] width 204 height 41
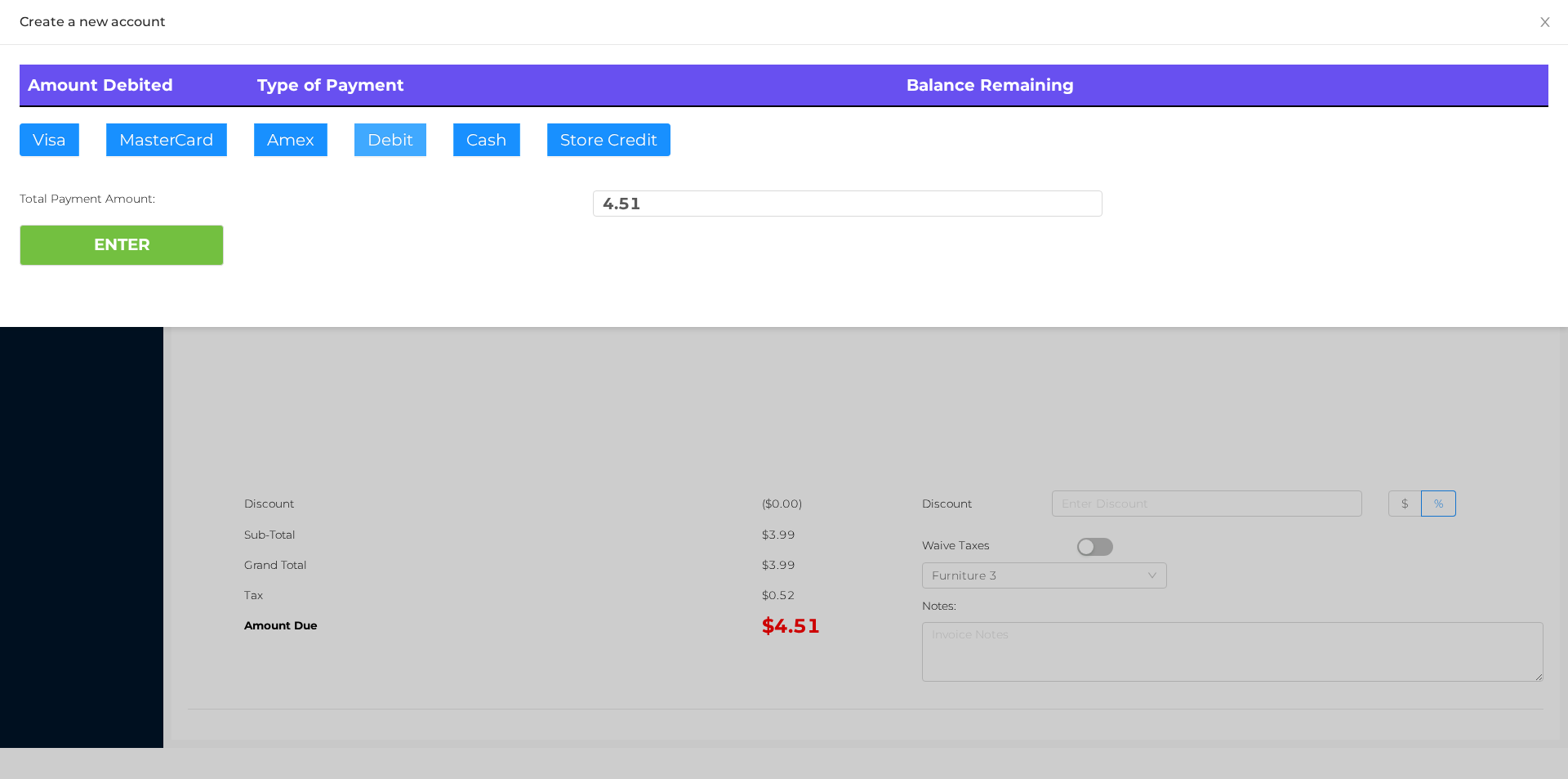
click at [397, 140] on button "Debit" at bounding box center [390, 140] width 72 height 33
click at [186, 255] on button "ENTER" at bounding box center [122, 245] width 204 height 41
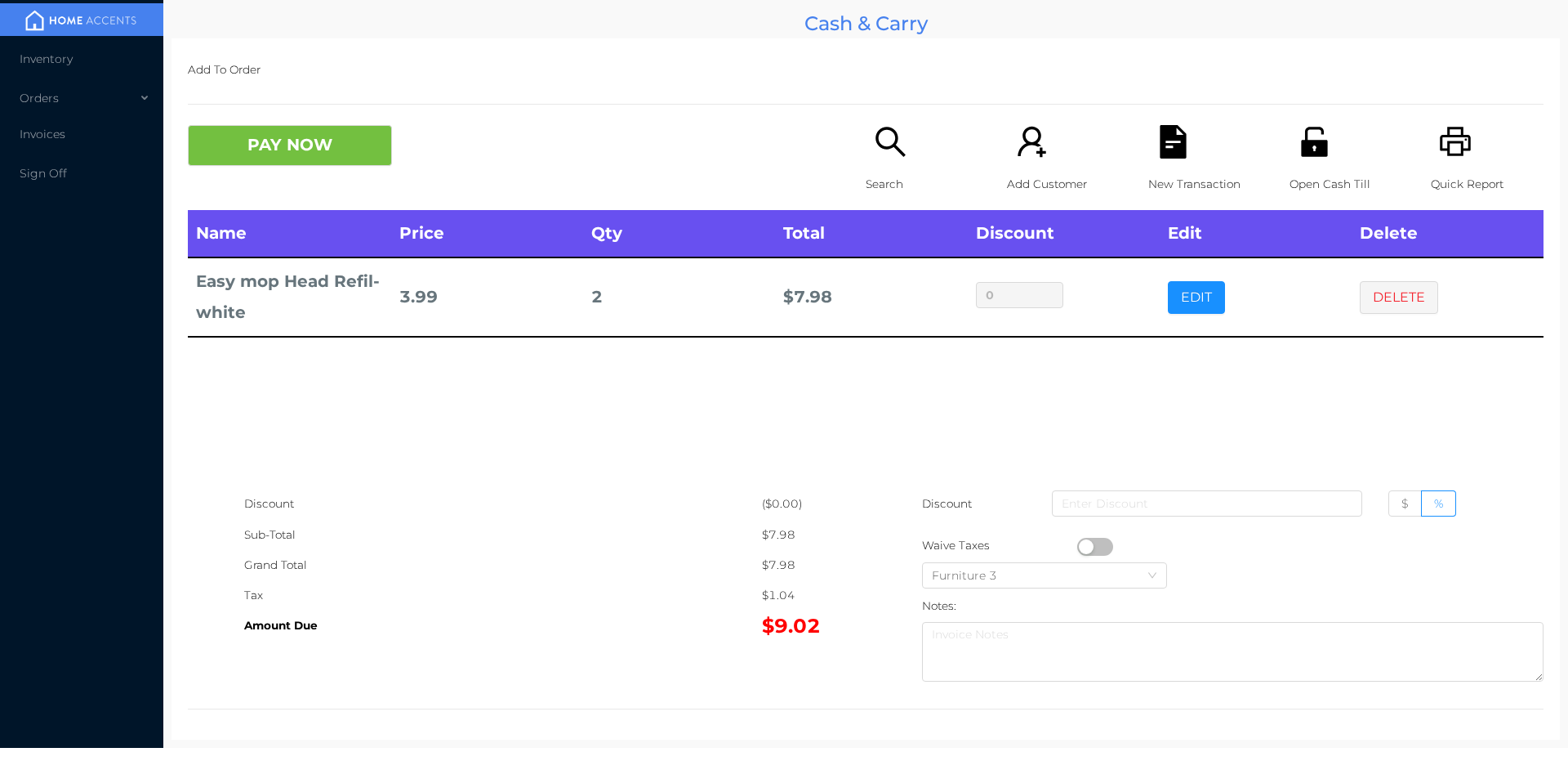
click at [1171, 147] on icon "icon: file-text" at bounding box center [1173, 142] width 26 height 34
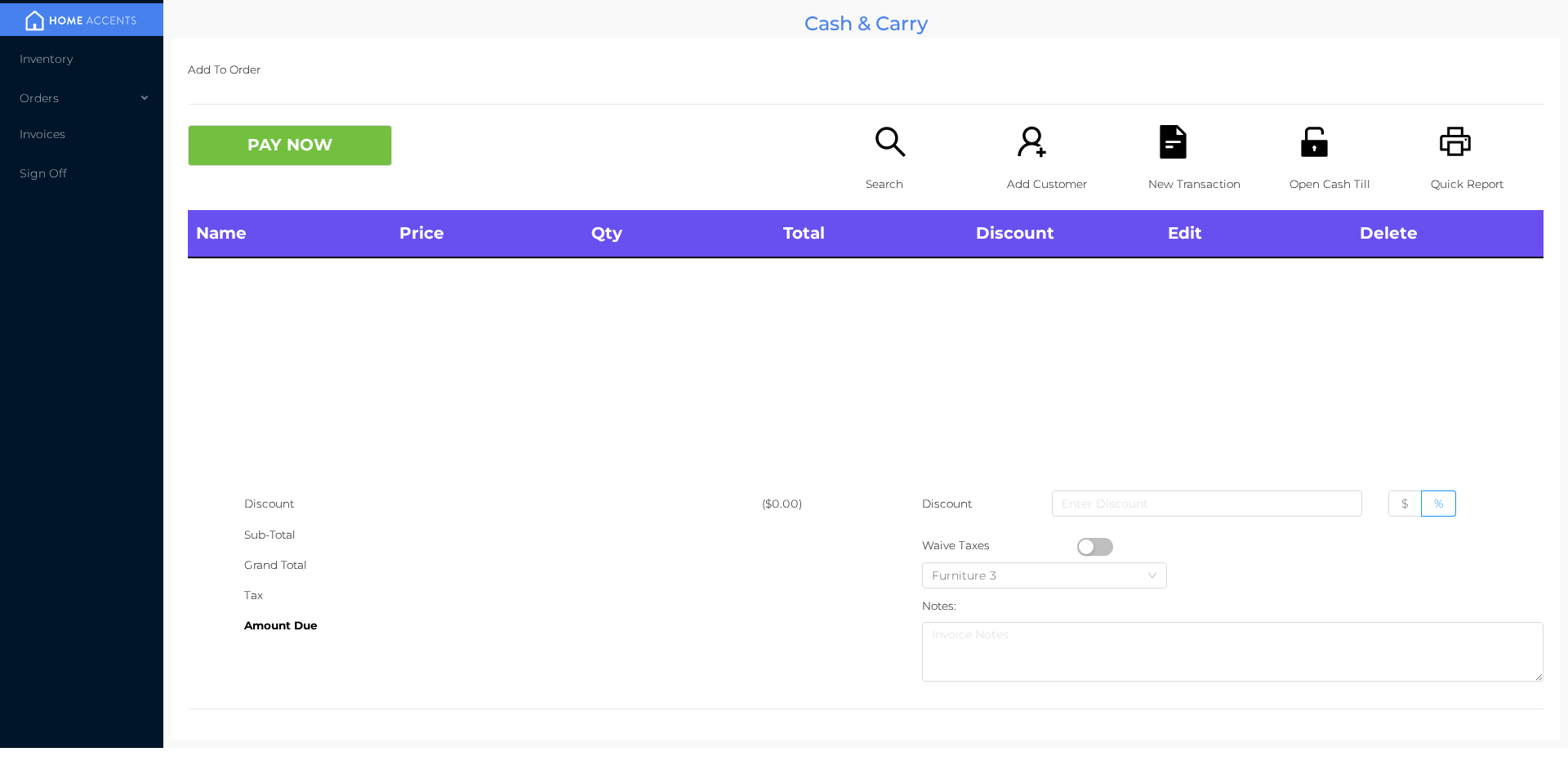
click at [1439, 128] on icon "icon: printer" at bounding box center [1456, 142] width 34 height 34
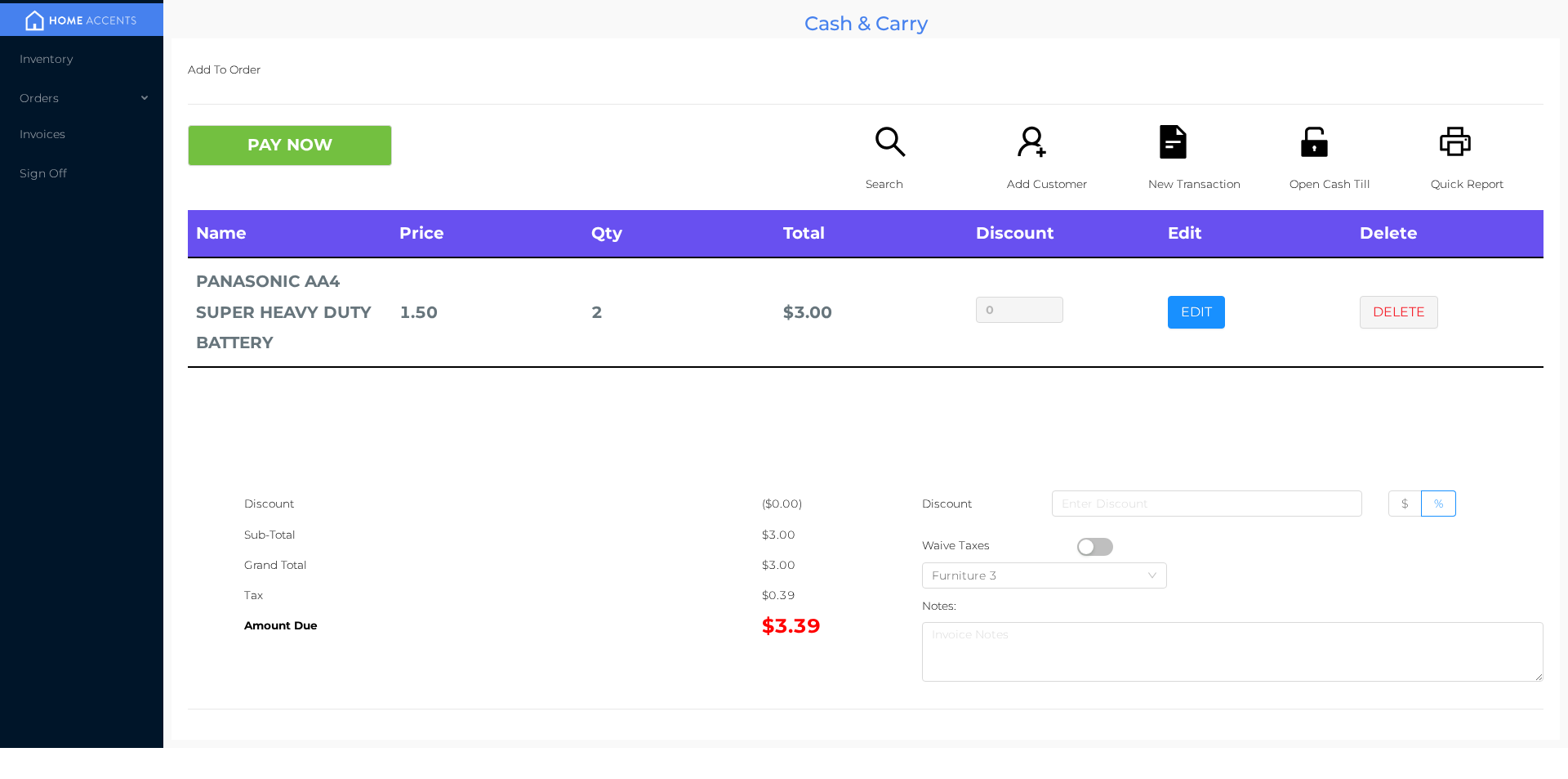
click at [895, 190] on p "Search" at bounding box center [922, 184] width 113 height 31
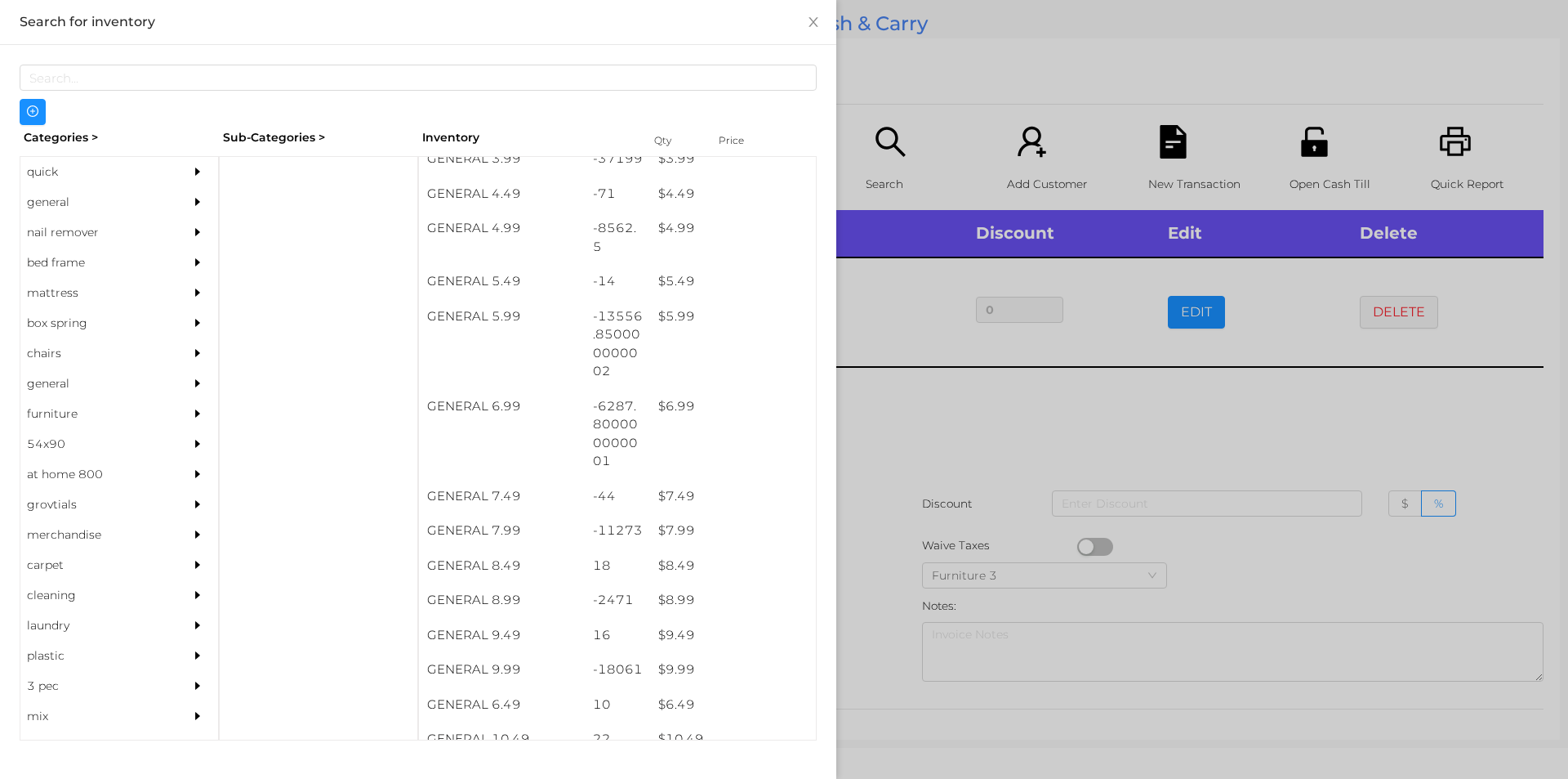
scroll to position [532, 0]
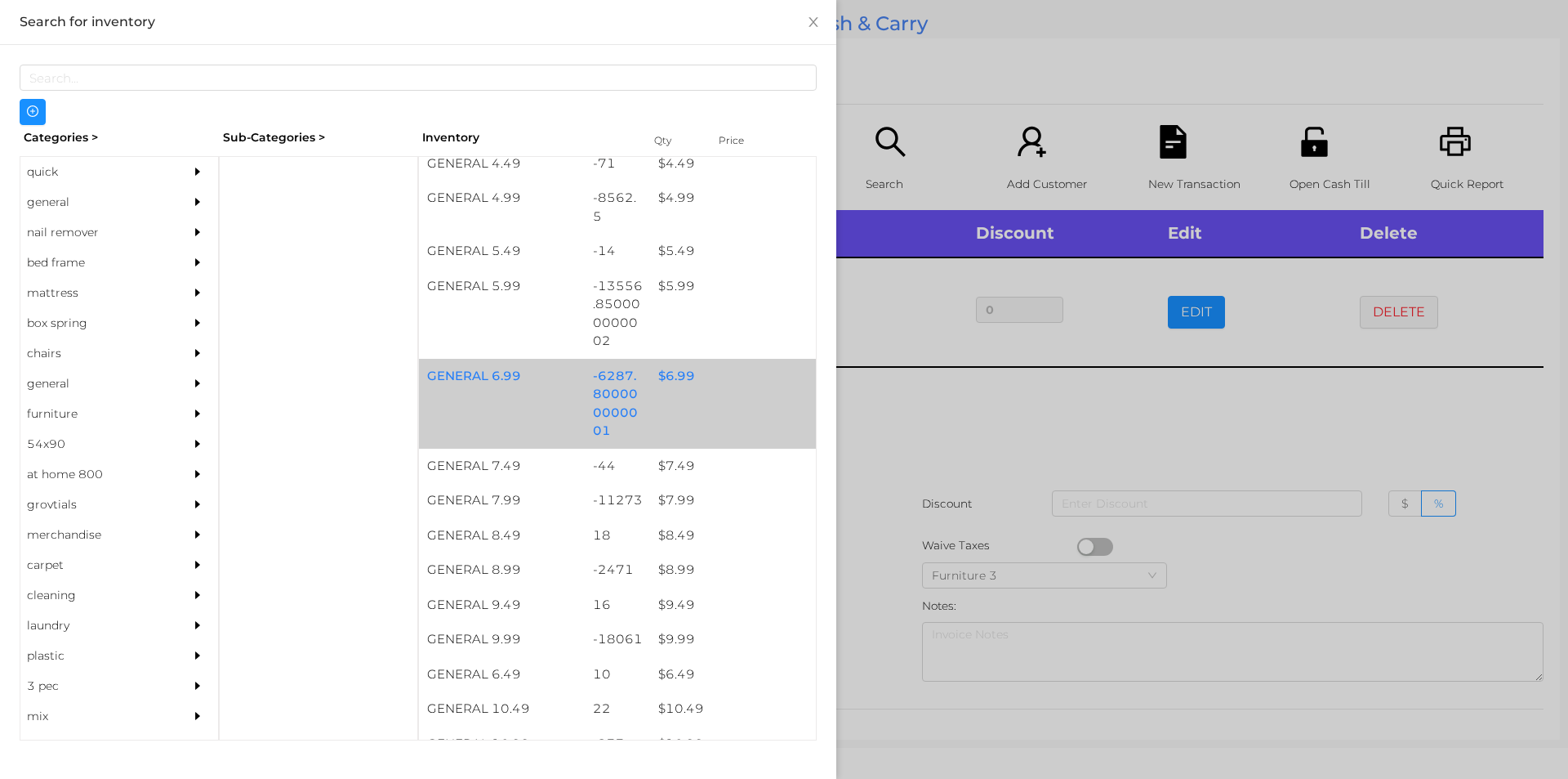
click at [694, 380] on div "$ 6.99" at bounding box center [732, 376] width 165 height 35
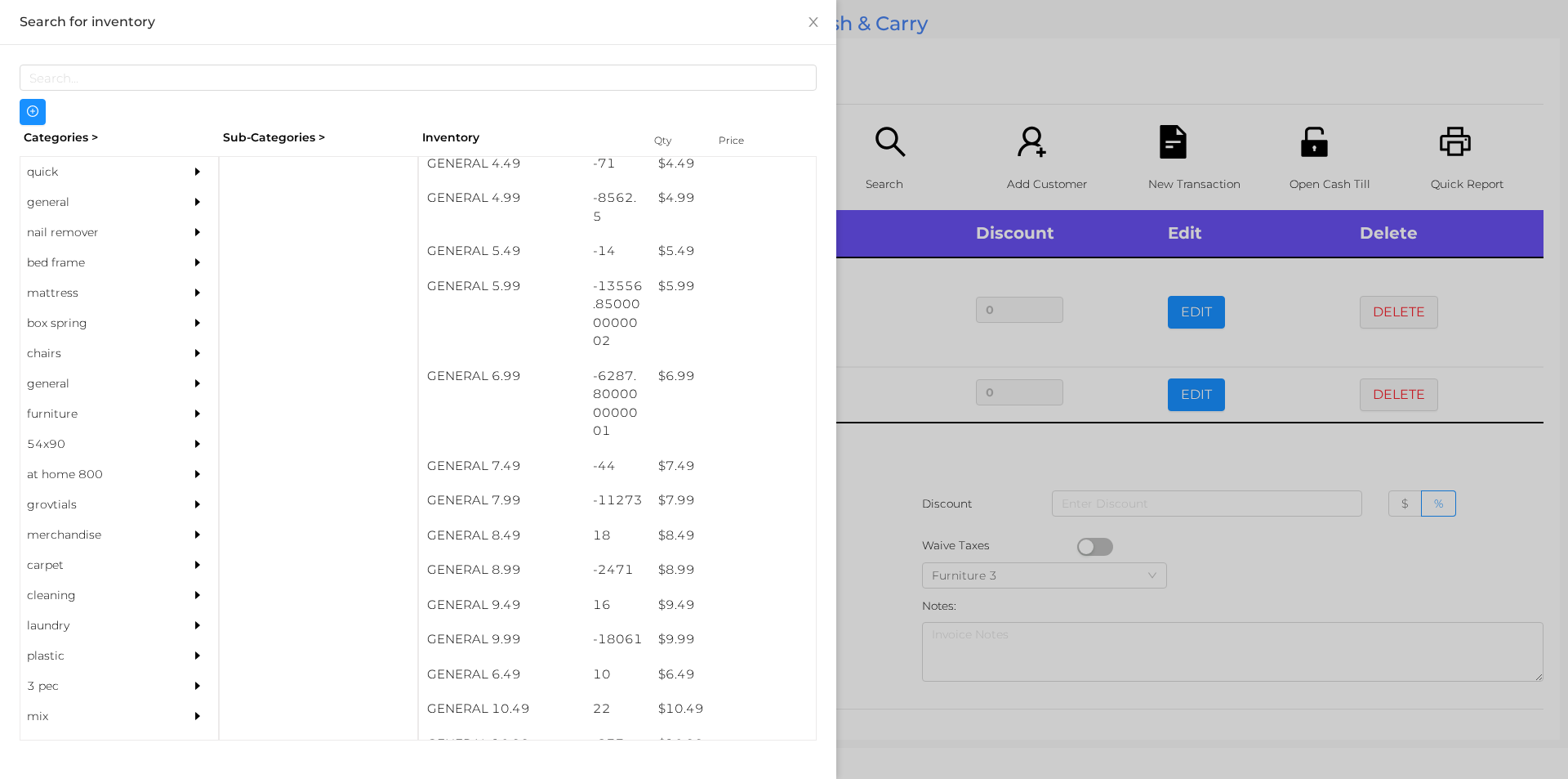
click at [953, 498] on div at bounding box center [784, 390] width 1568 height 779
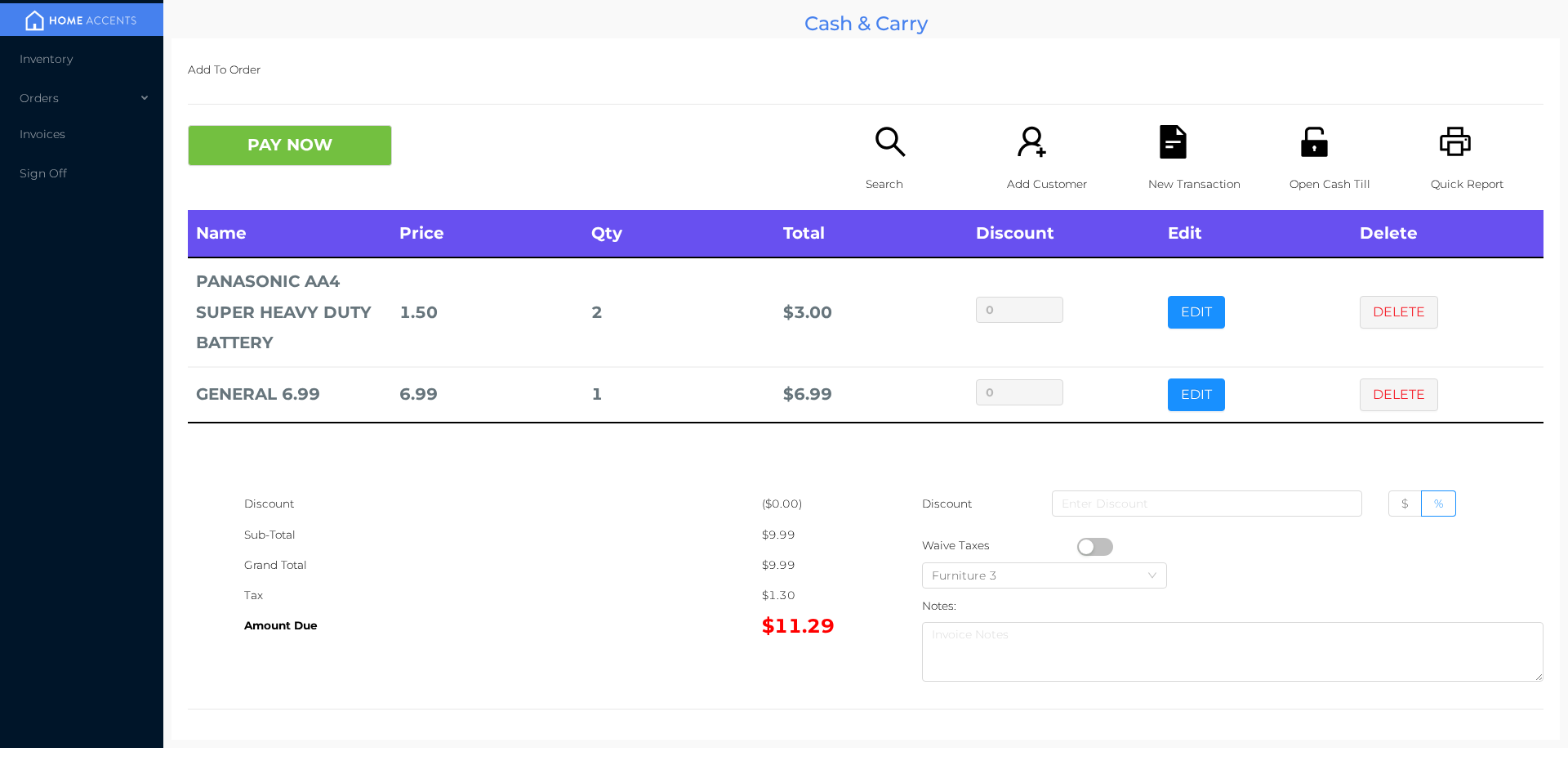
click at [892, 163] on div "Search" at bounding box center [922, 167] width 113 height 85
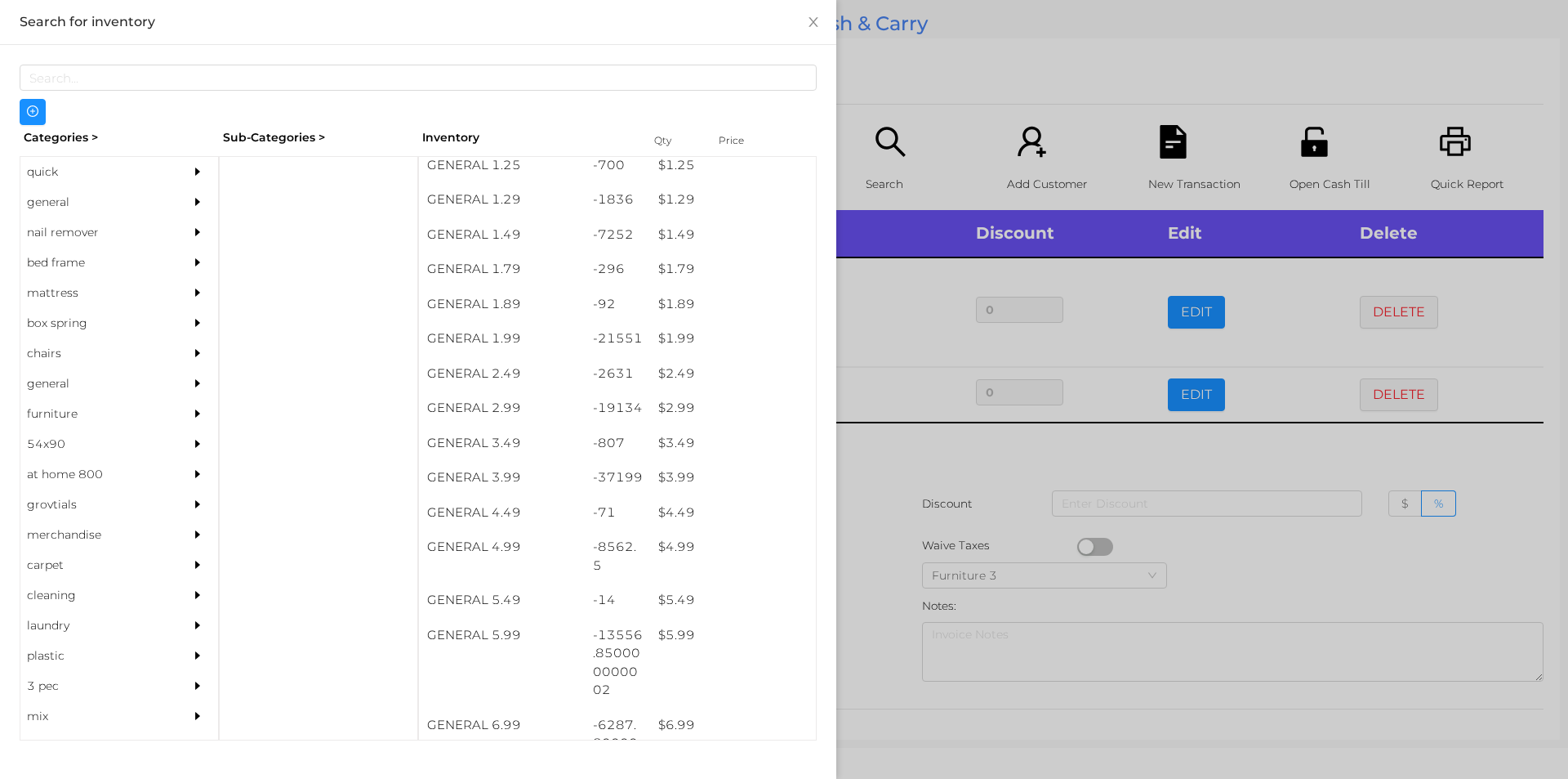
scroll to position [181, 0]
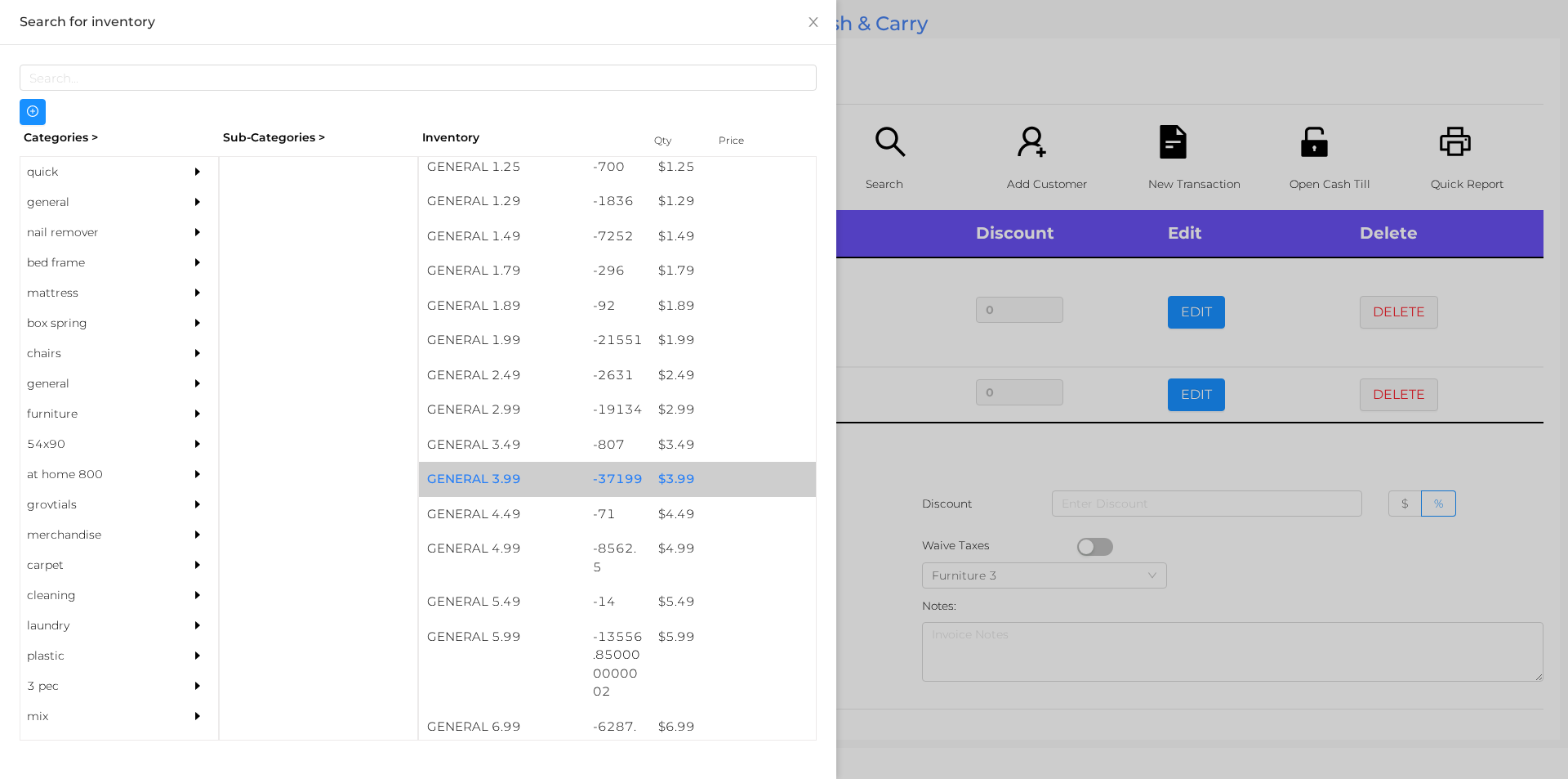
click at [641, 490] on div "-37199" at bounding box center [617, 479] width 66 height 35
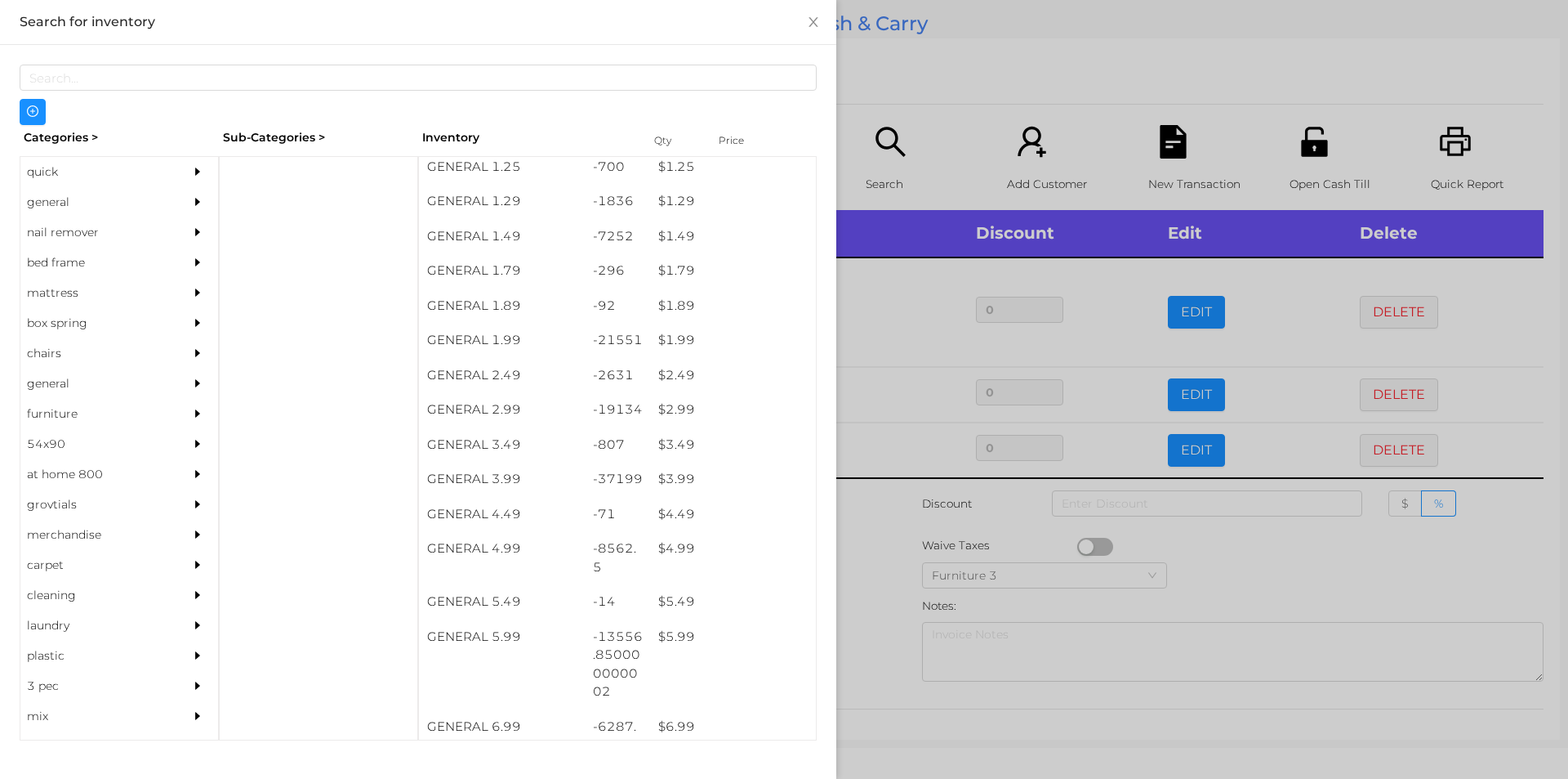
click at [919, 83] on div at bounding box center [784, 390] width 1568 height 779
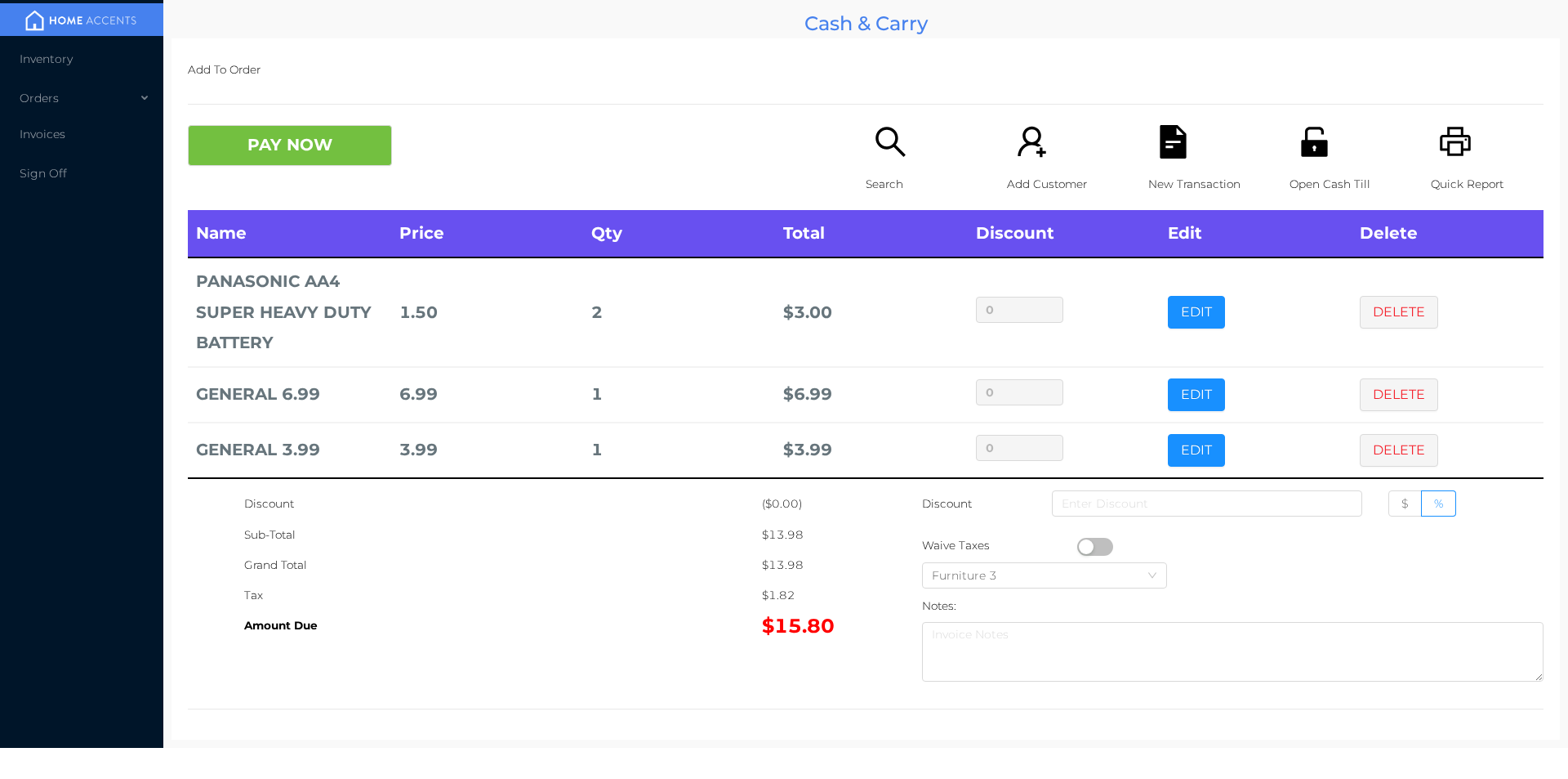
click at [1176, 162] on div "New Transaction" at bounding box center [1204, 167] width 113 height 85
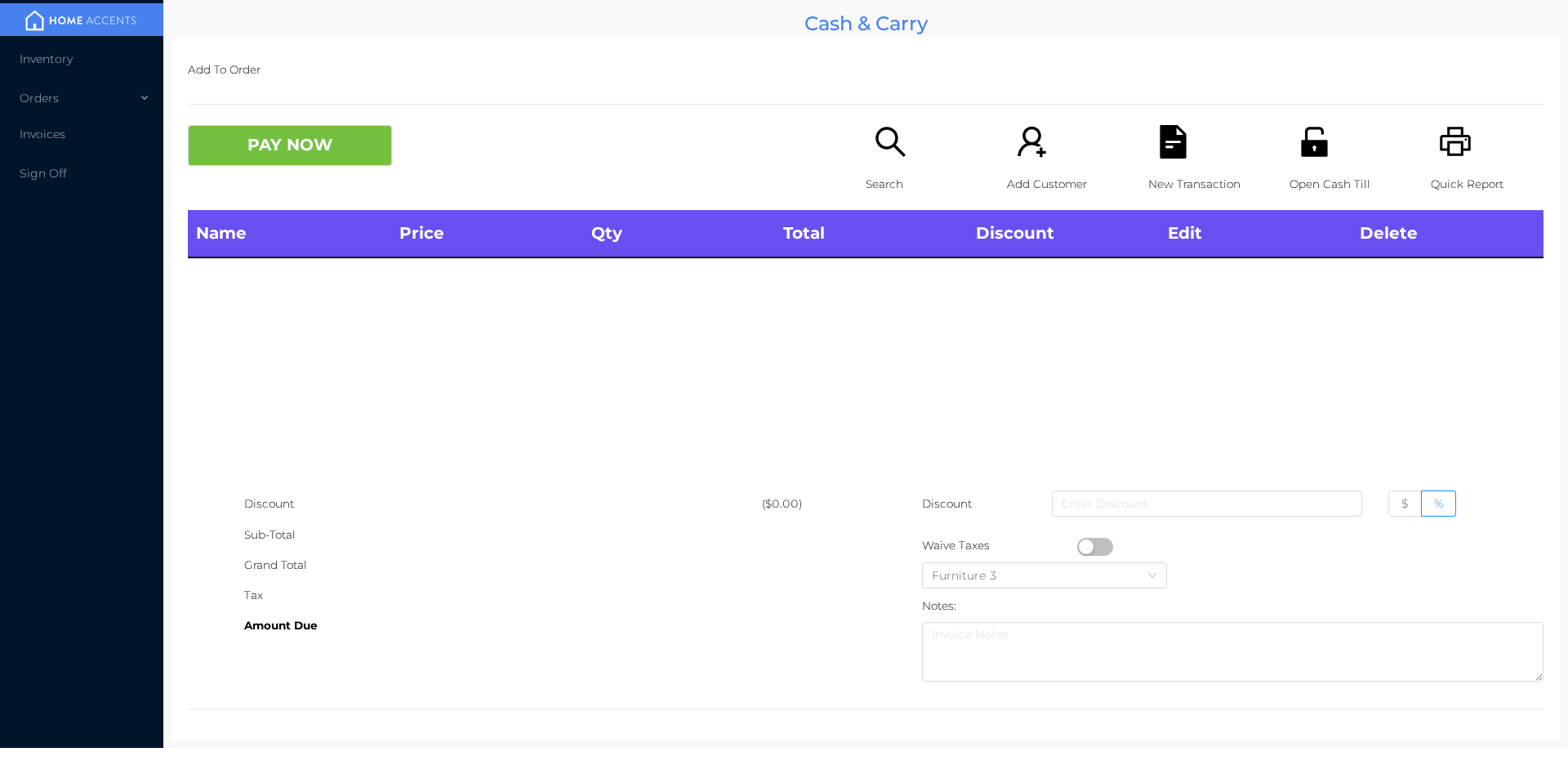
click at [1301, 153] on icon "icon: unlock" at bounding box center [1313, 142] width 26 height 30
click at [897, 192] on p "Search" at bounding box center [922, 184] width 113 height 31
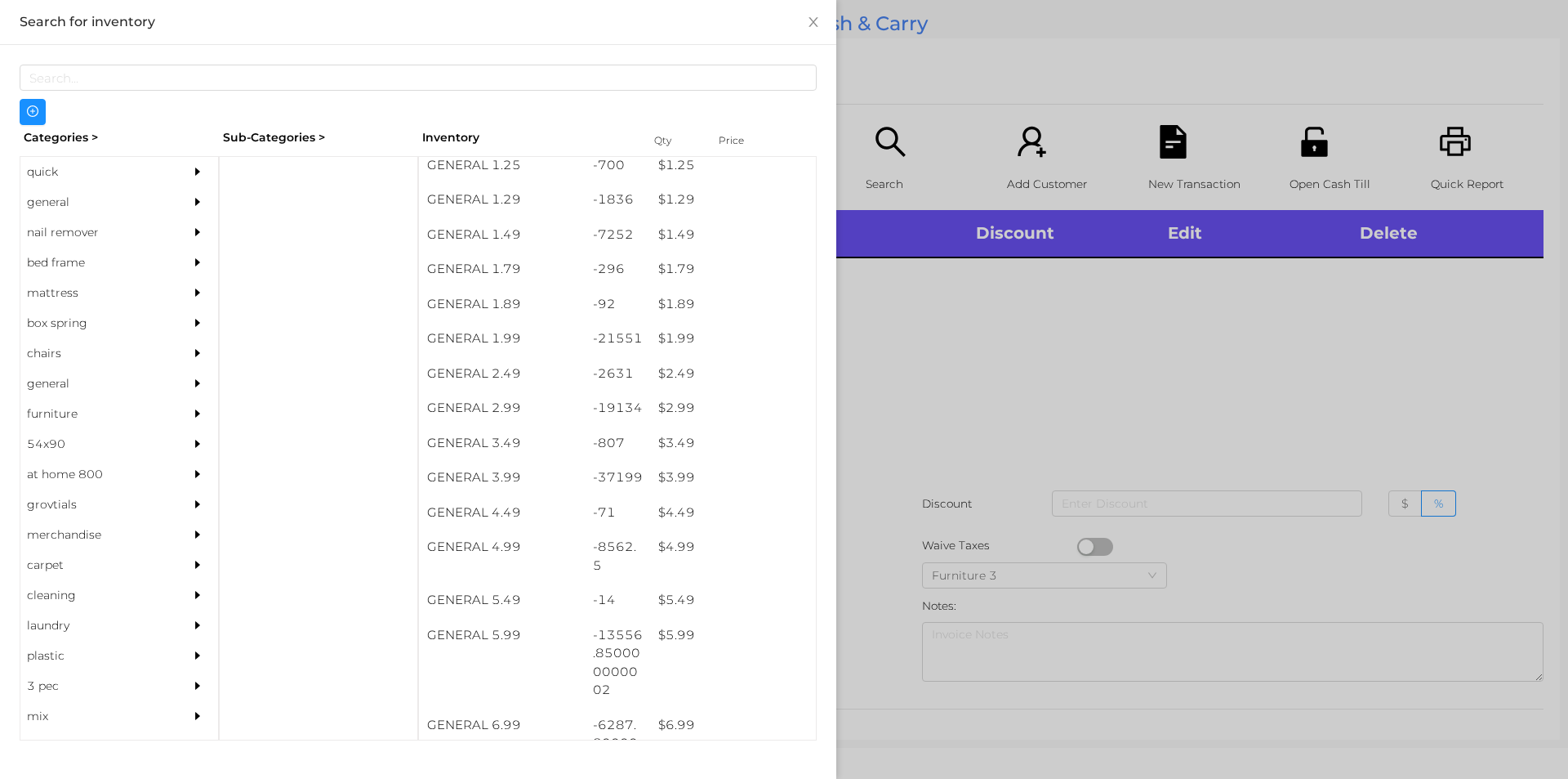
scroll to position [231, 0]
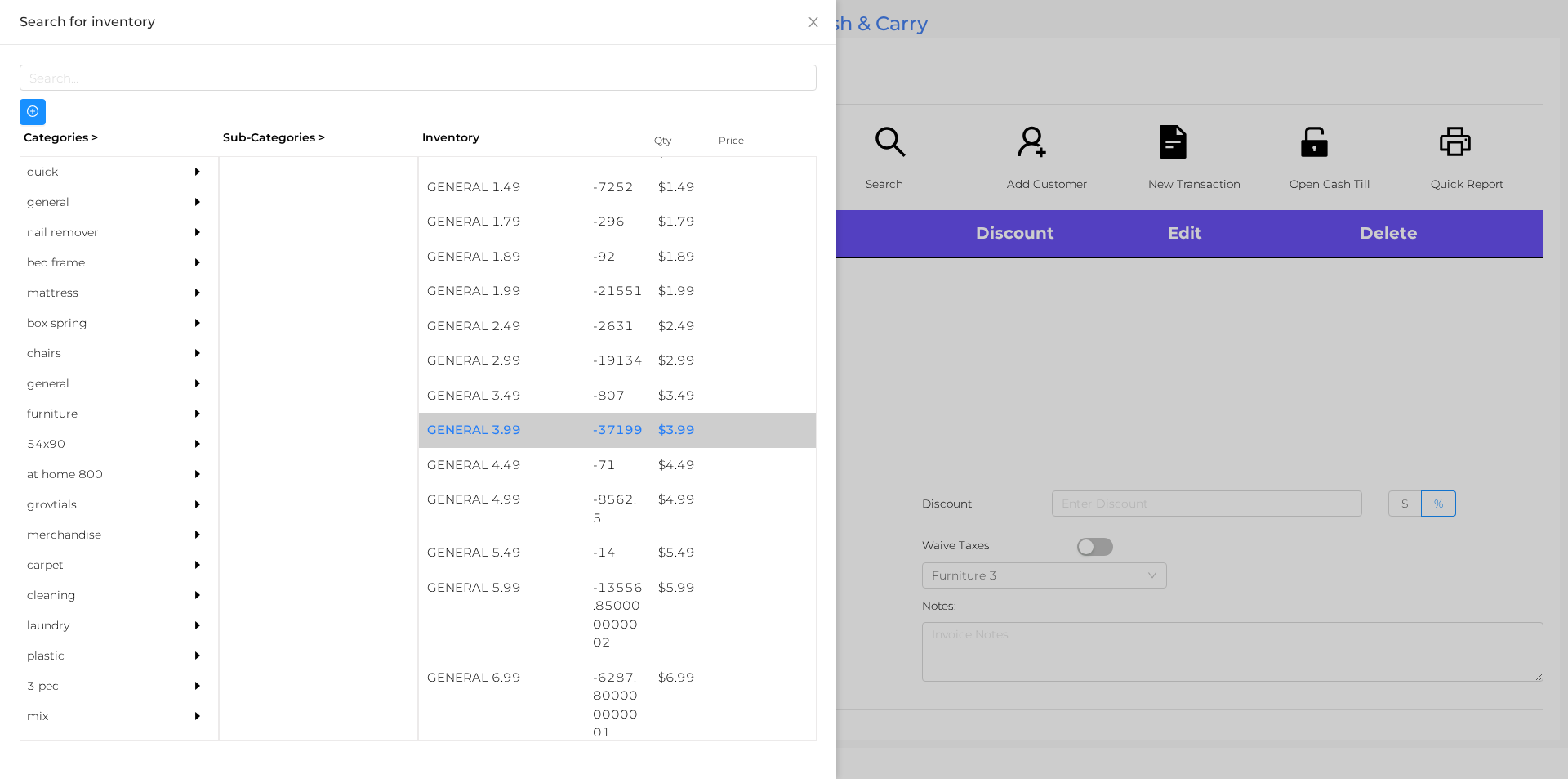
click at [641, 421] on div "-37199" at bounding box center [617, 429] width 66 height 35
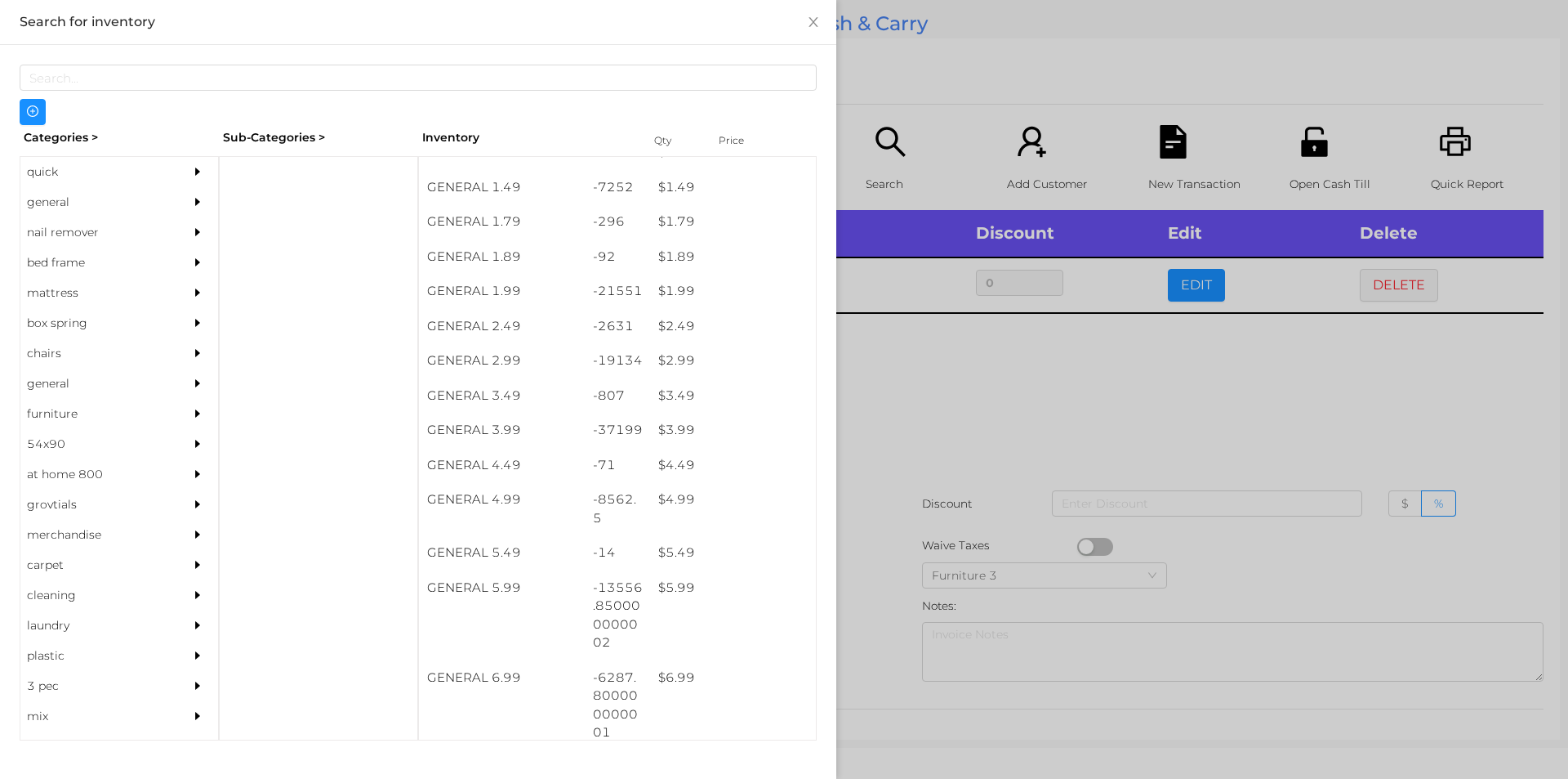
click at [910, 453] on div at bounding box center [784, 390] width 1568 height 779
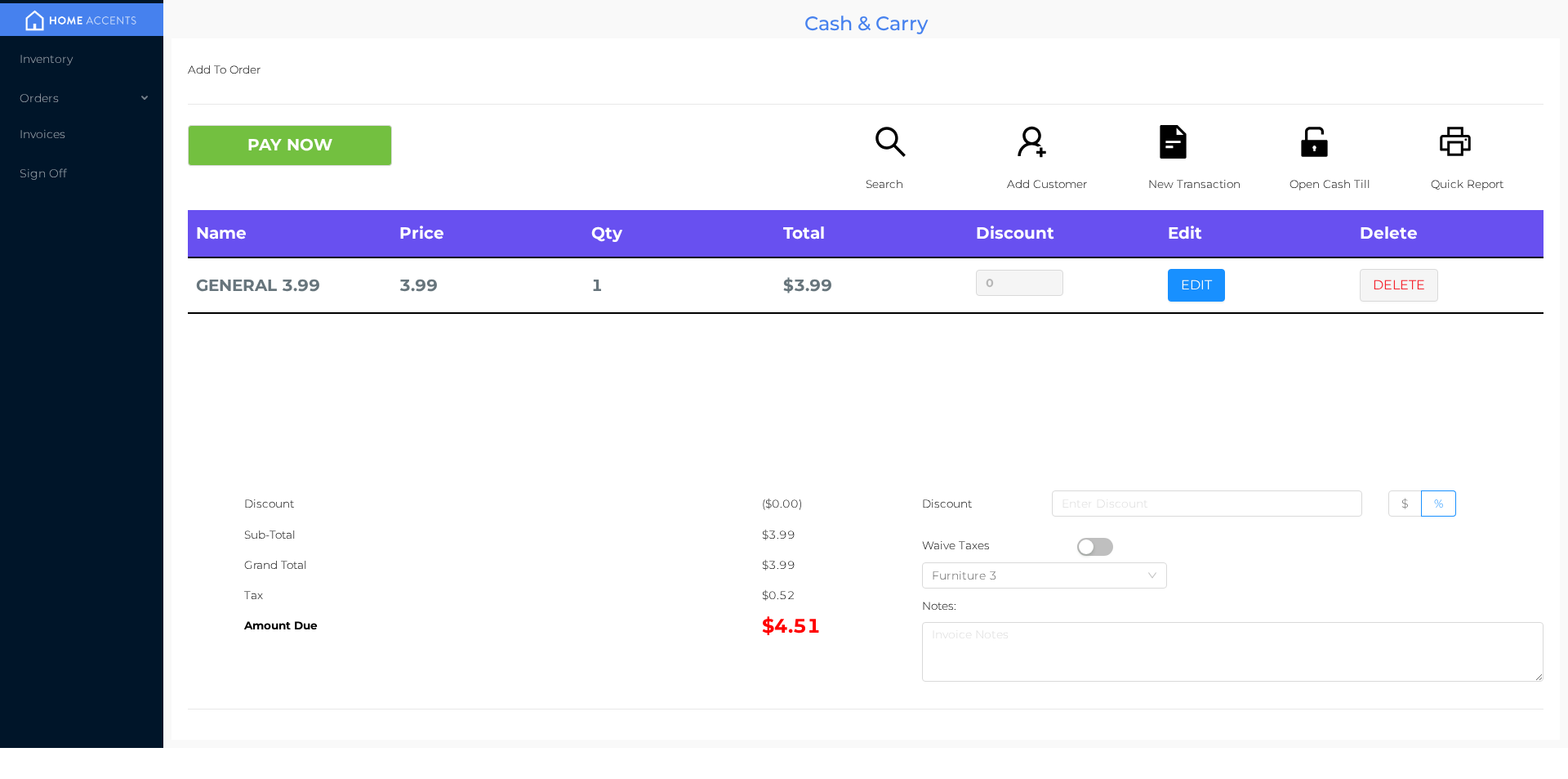
scroll to position [2, 0]
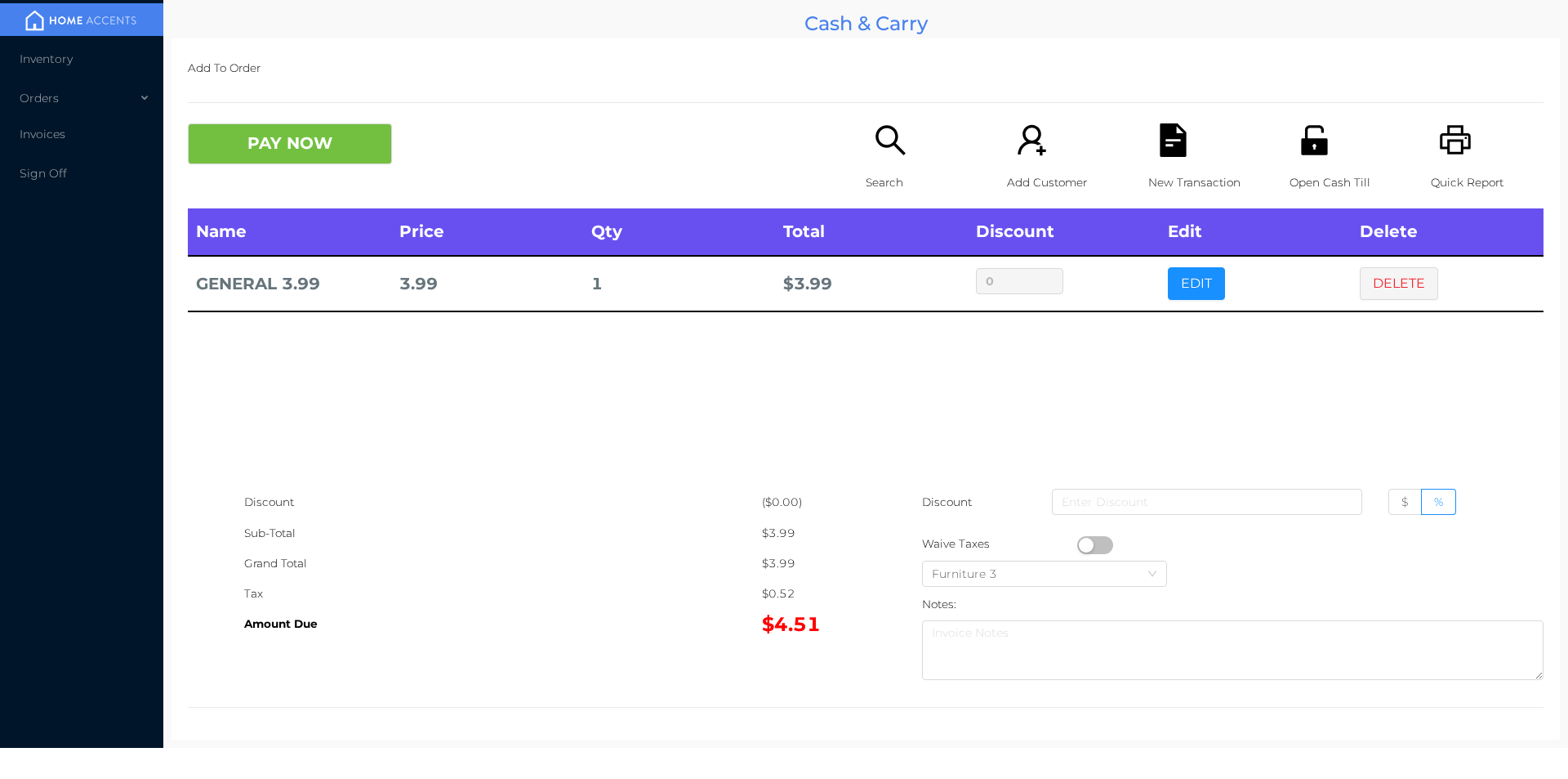
click at [1318, 146] on icon "icon: unlock" at bounding box center [1314, 141] width 34 height 34
click at [1083, 542] on button "button" at bounding box center [1096, 545] width 36 height 18
click at [1100, 544] on button "button" at bounding box center [1096, 545] width 36 height 18
click at [263, 161] on button "PAY NOW" at bounding box center [290, 144] width 204 height 41
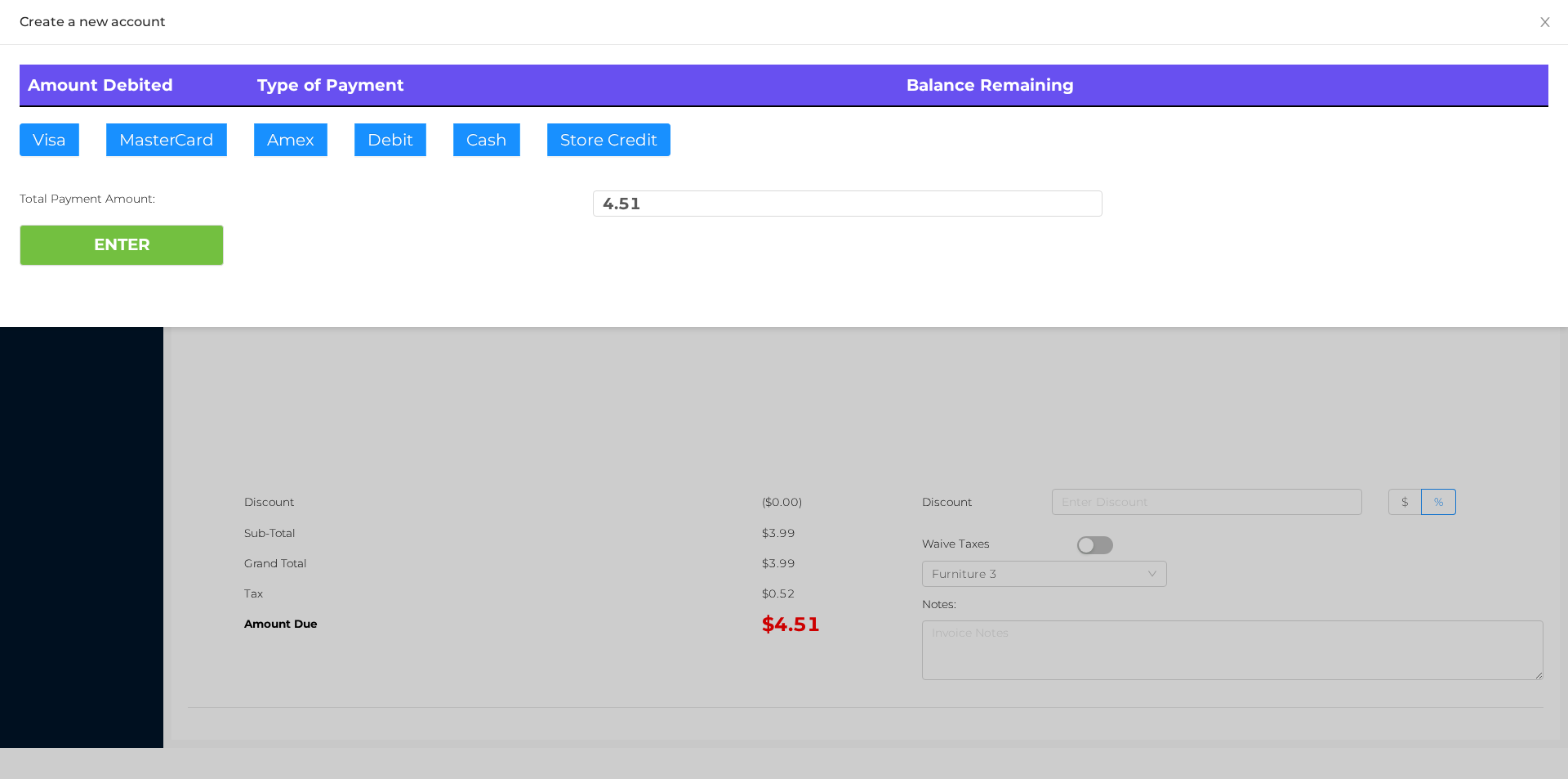
click at [475, 536] on div at bounding box center [784, 390] width 1568 height 779
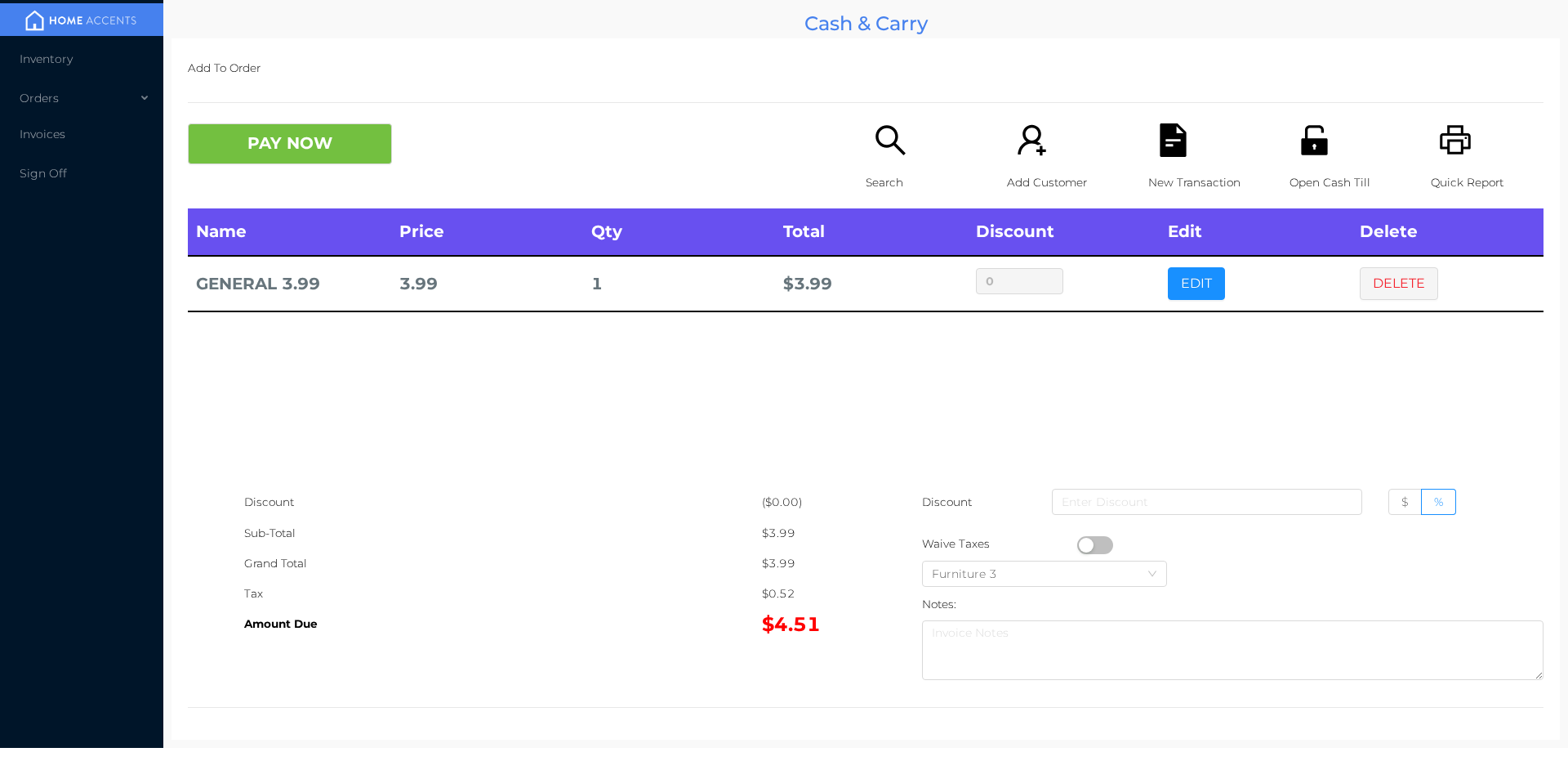
click at [1160, 140] on icon "icon: file-text" at bounding box center [1173, 141] width 26 height 34
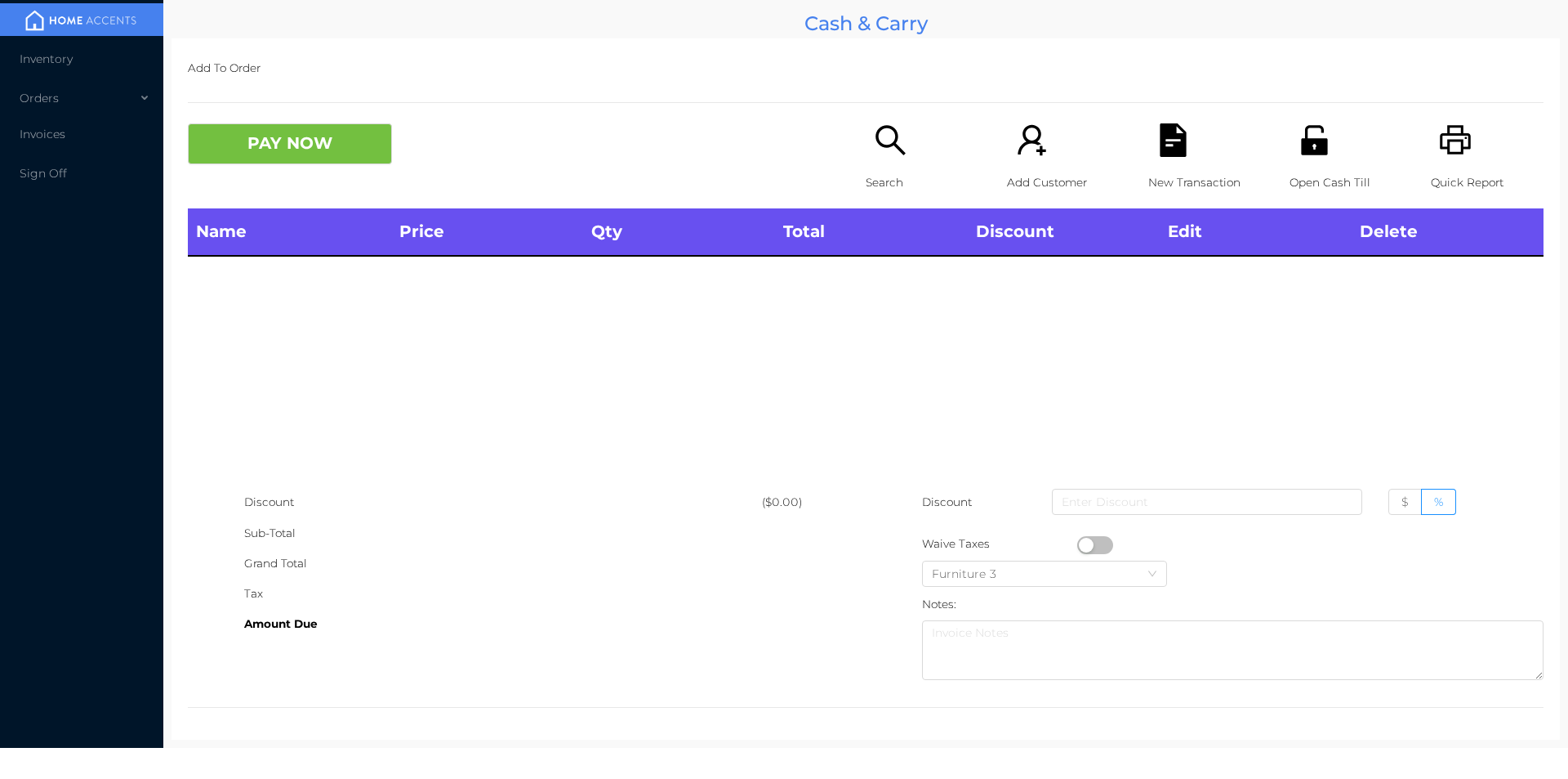
click at [1305, 143] on icon "icon: unlock" at bounding box center [1313, 140] width 26 height 30
click at [885, 174] on p "Search" at bounding box center [922, 182] width 113 height 31
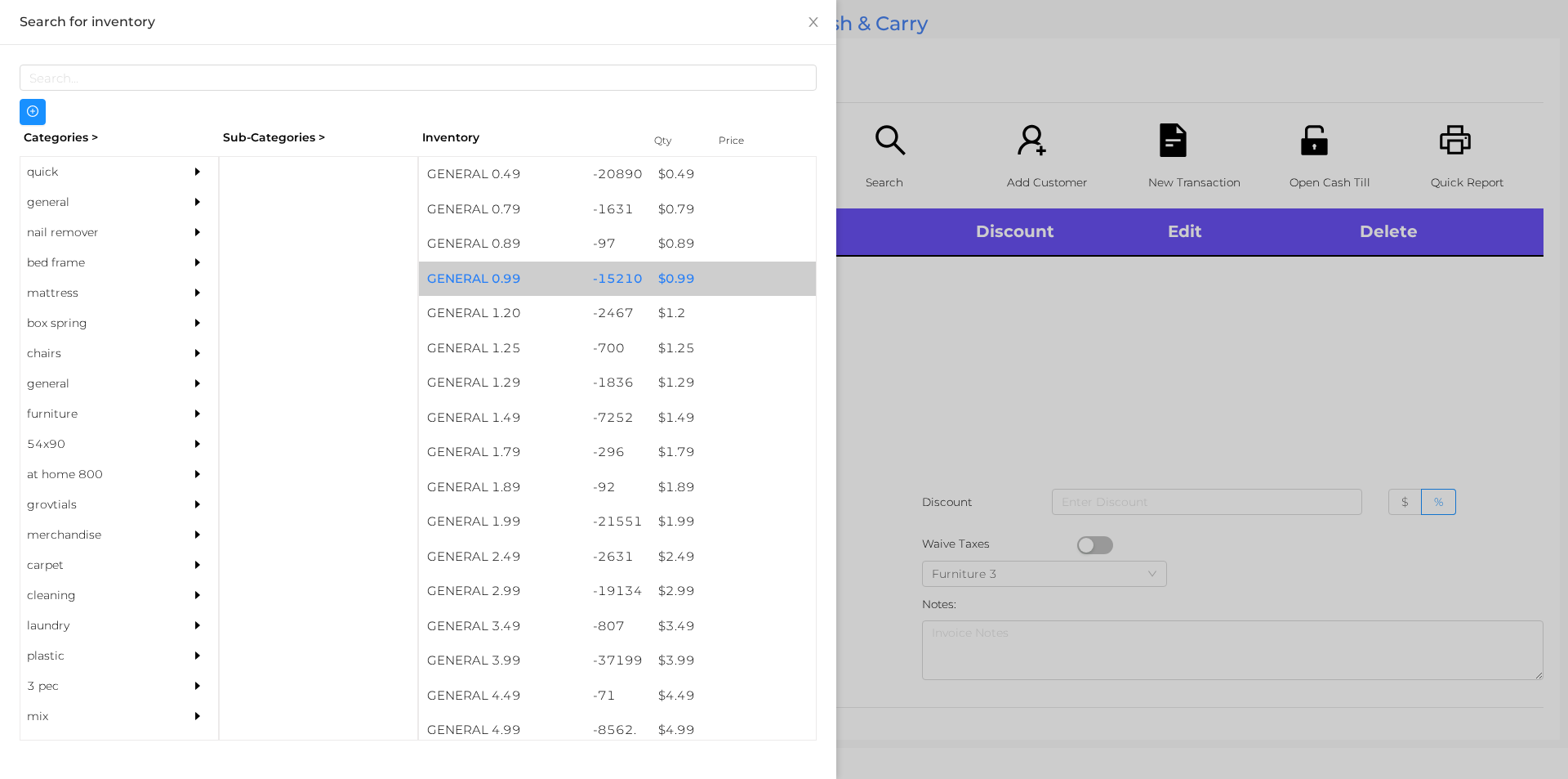
click at [716, 282] on div "$ 0.99" at bounding box center [732, 278] width 165 height 35
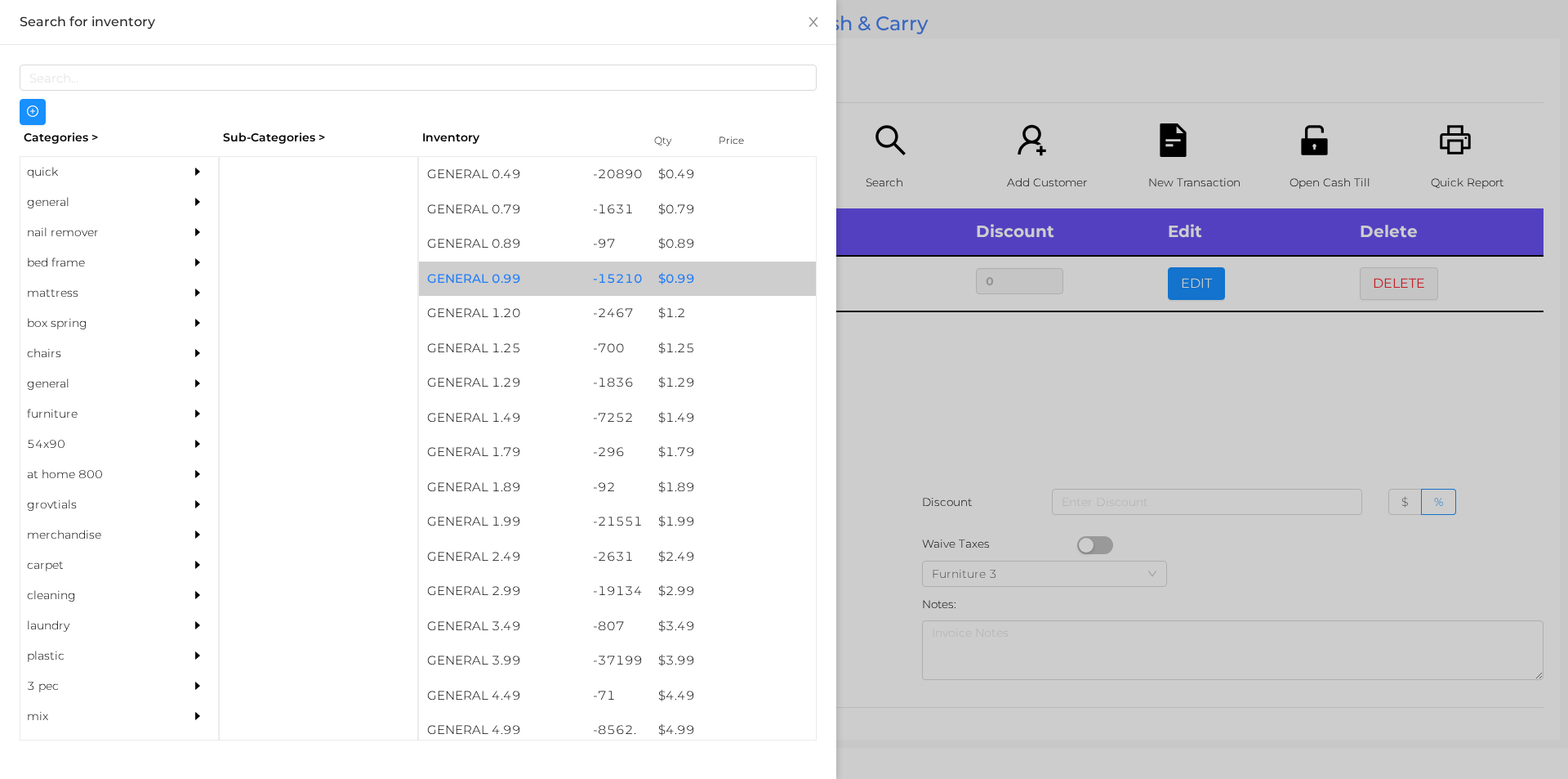
click at [710, 278] on div "$ 0.99" at bounding box center [732, 278] width 165 height 35
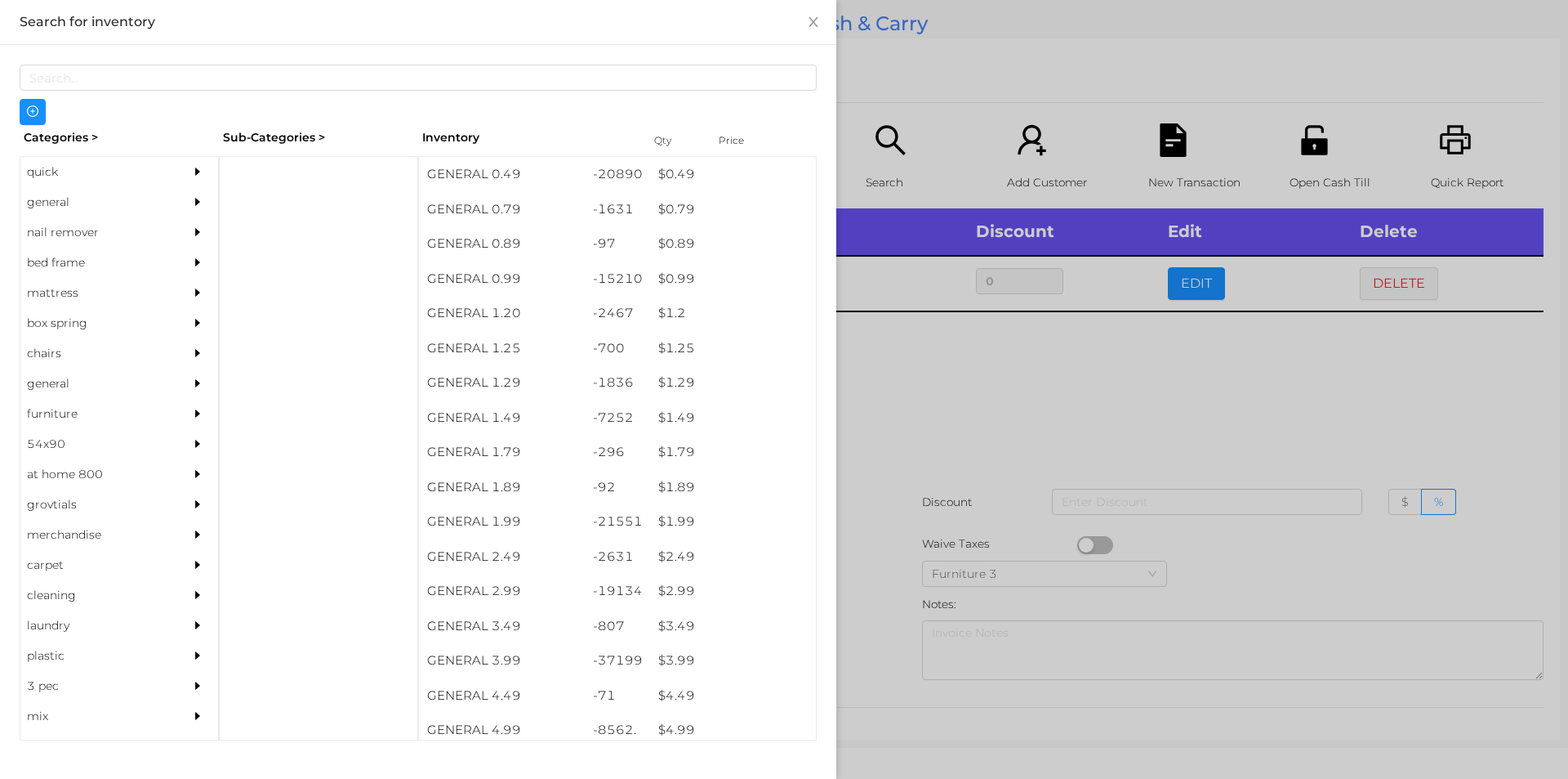
click at [981, 67] on div at bounding box center [784, 390] width 1568 height 779
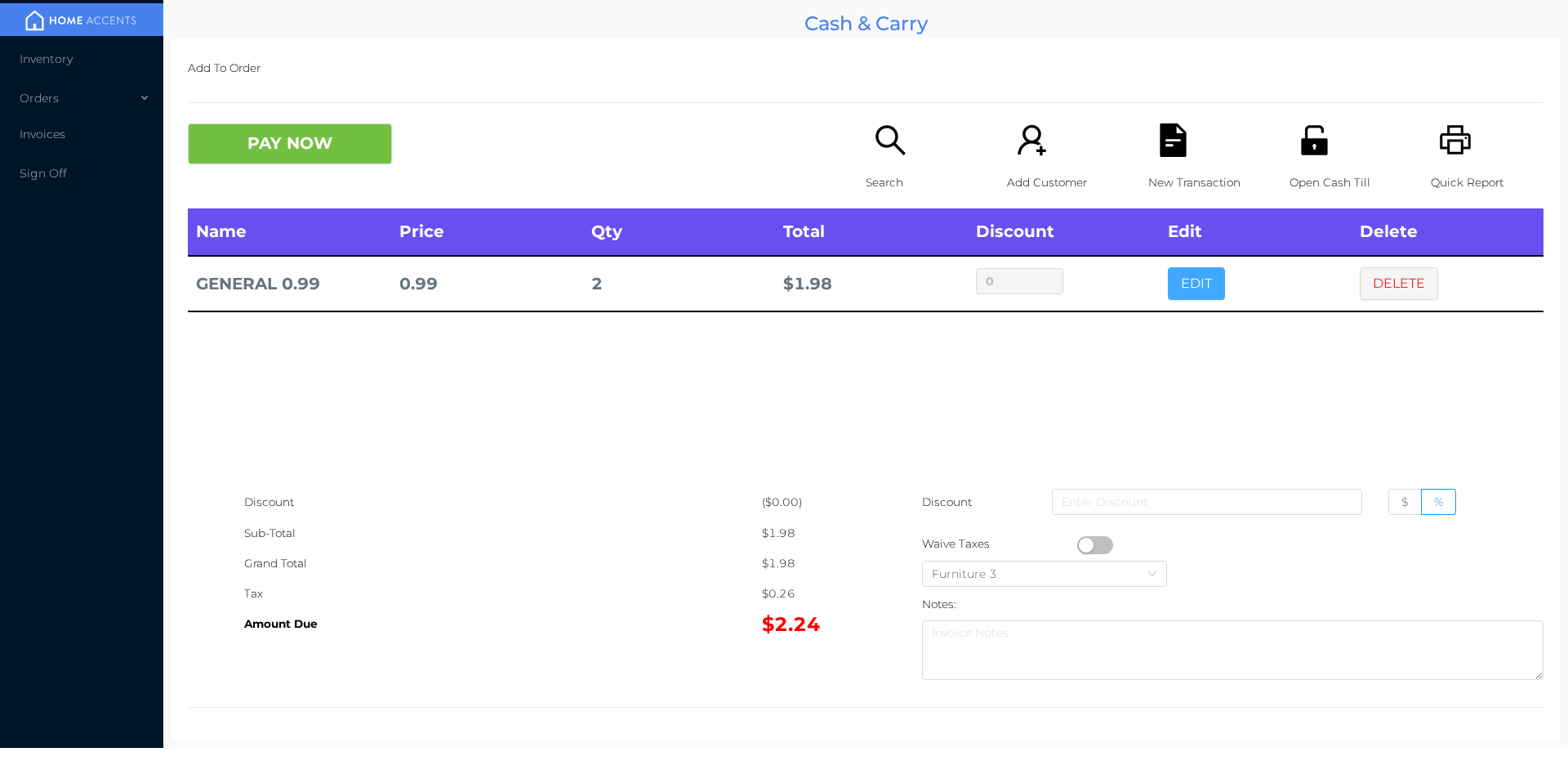
click at [1203, 278] on button "EDIT" at bounding box center [1197, 283] width 57 height 33
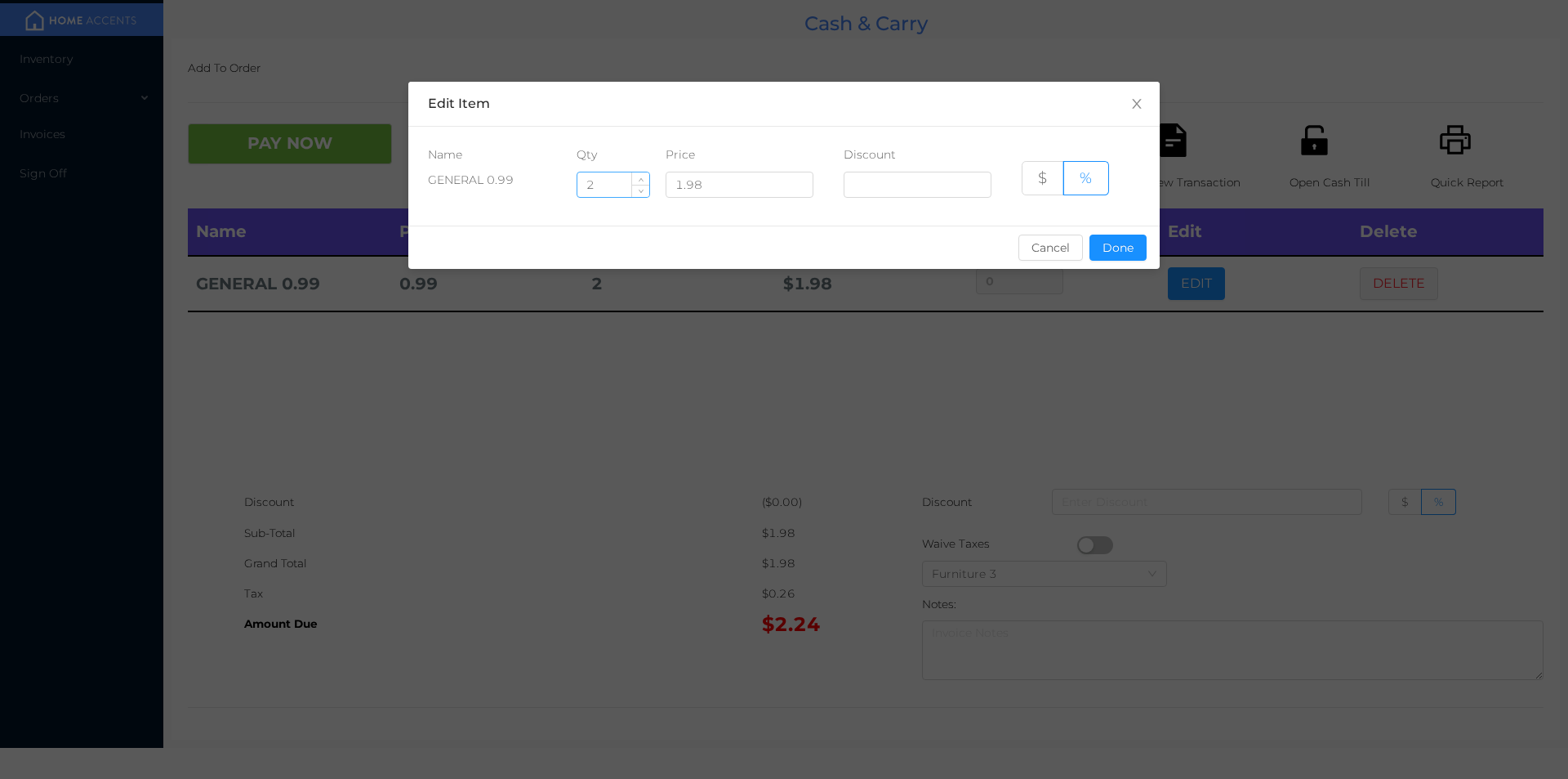
click at [611, 178] on input "2" at bounding box center [613, 184] width 72 height 25
type input "4"
click at [1123, 255] on button "Done" at bounding box center [1118, 248] width 57 height 26
type input "0%"
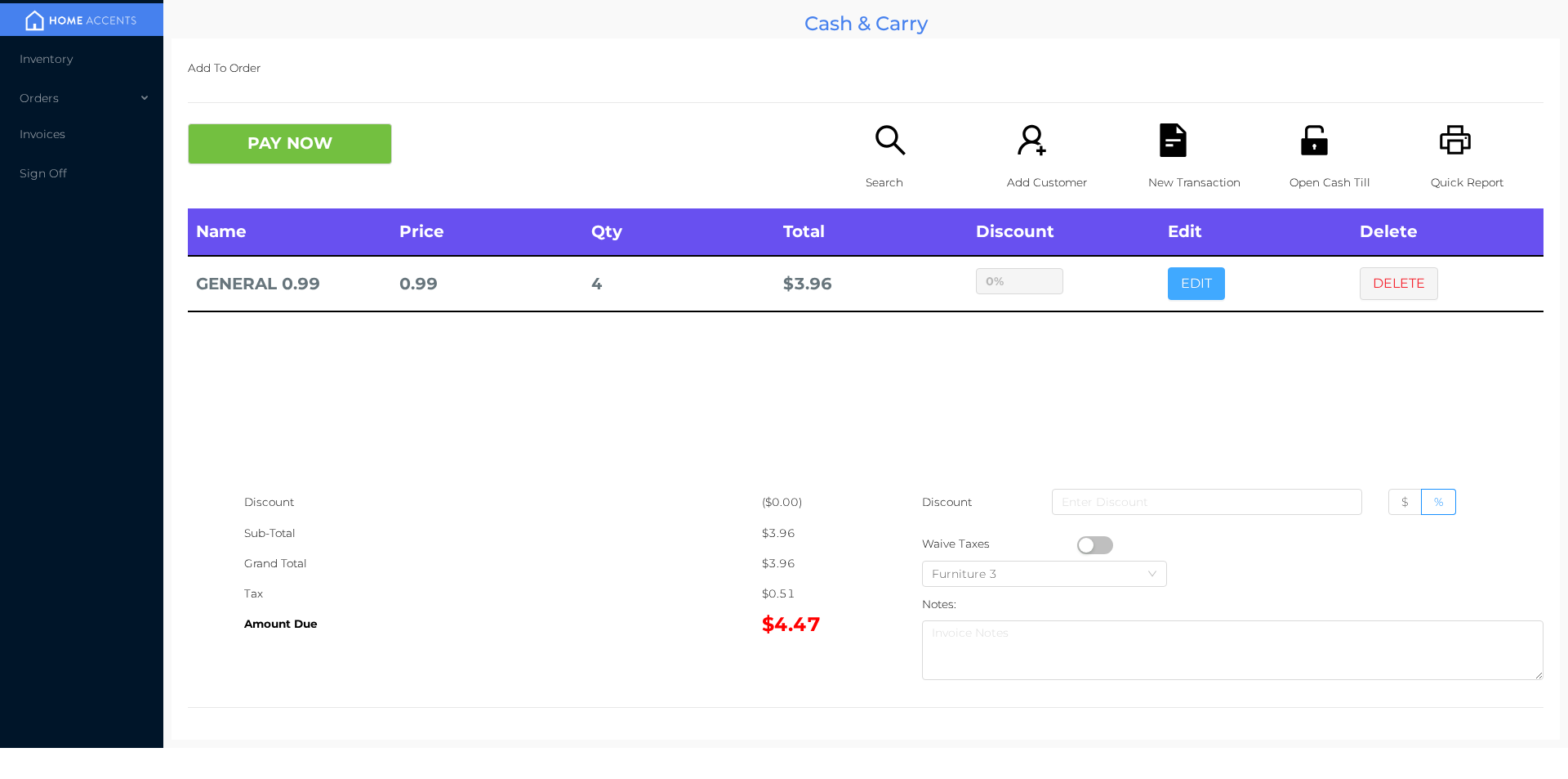
click at [1204, 298] on button "EDIT" at bounding box center [1197, 283] width 57 height 33
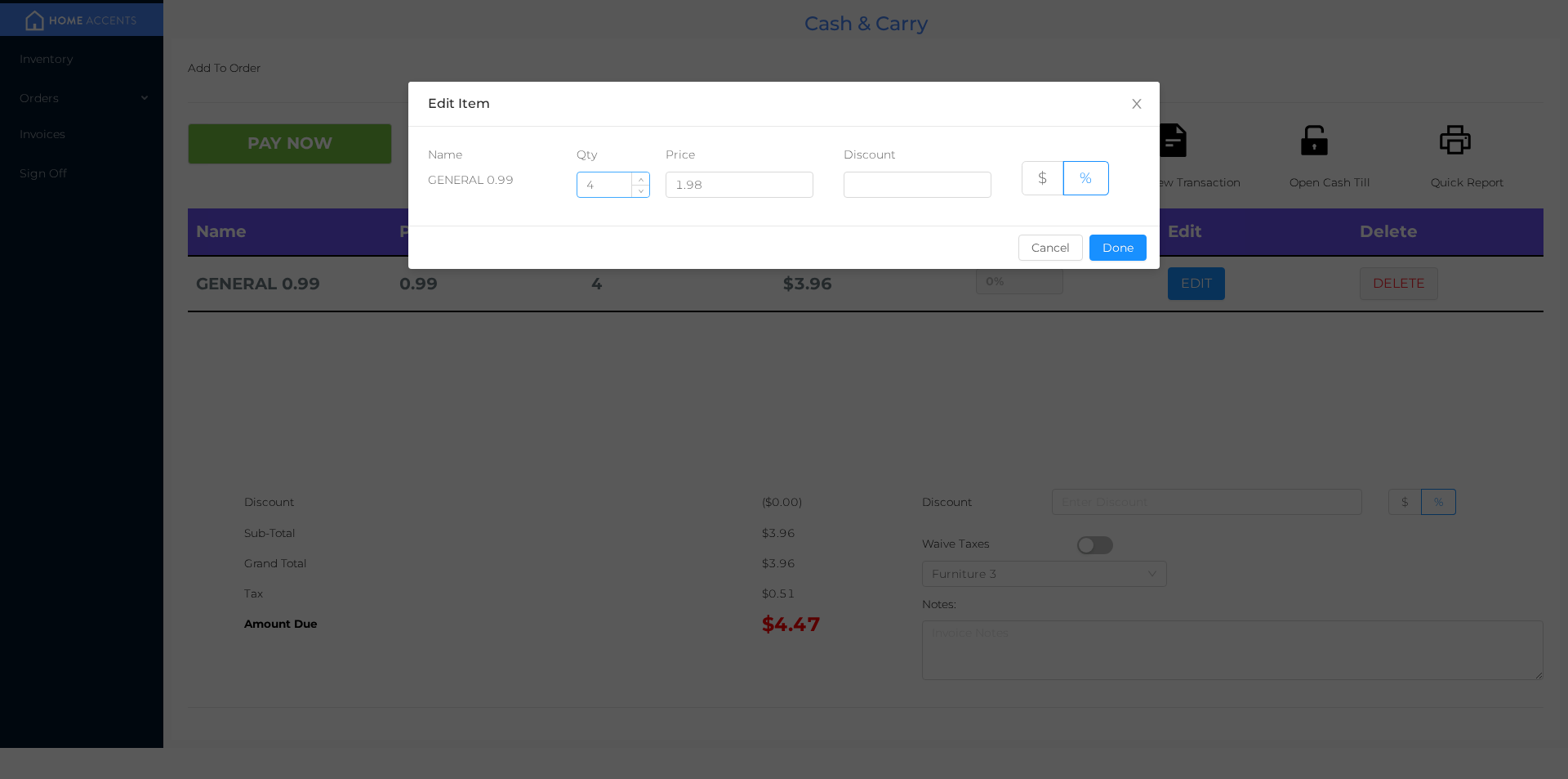
click at [623, 185] on input "4" at bounding box center [613, 184] width 72 height 25
type input "5"
click at [1127, 240] on button "Done" at bounding box center [1118, 248] width 57 height 26
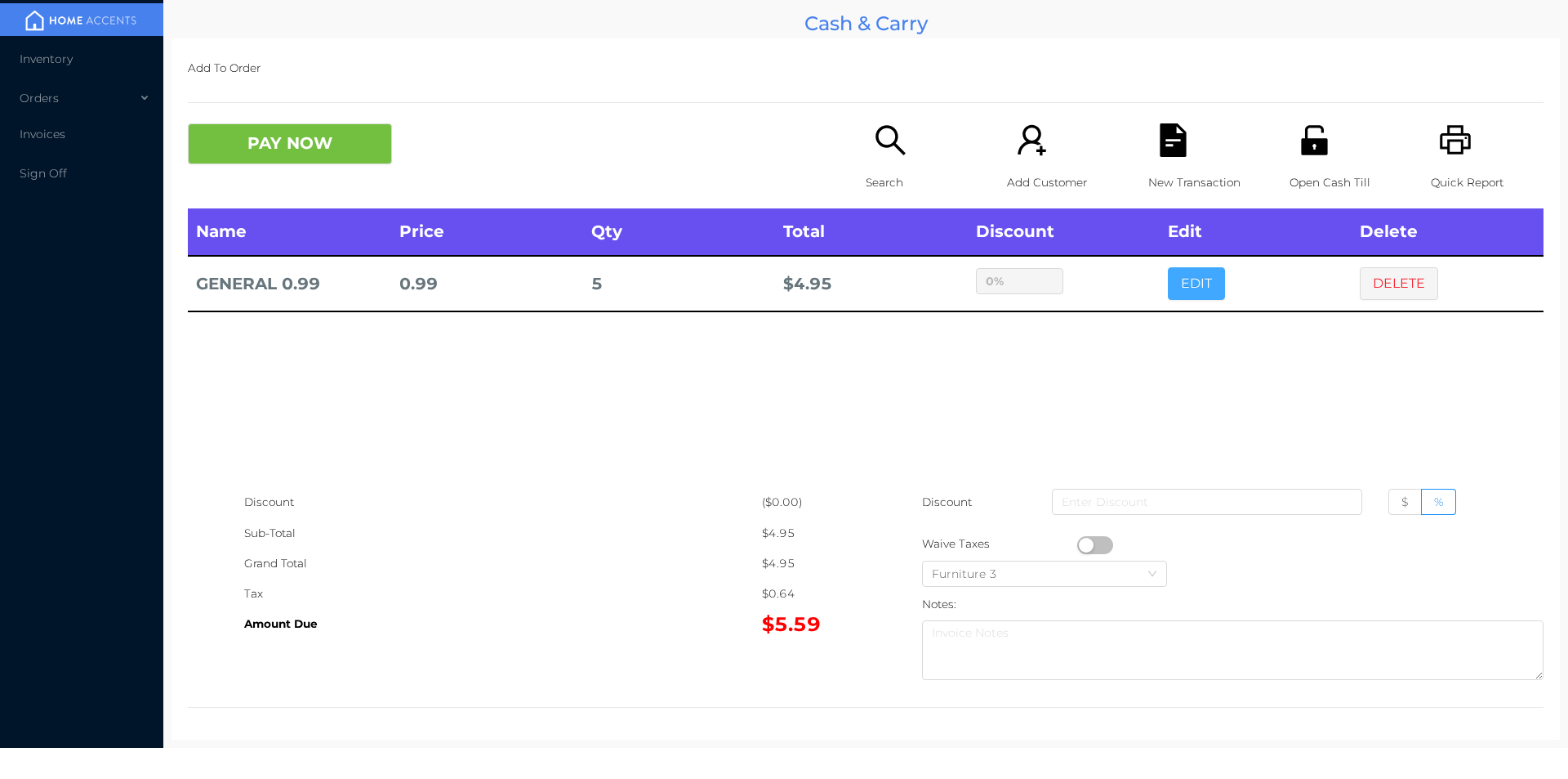
click at [1168, 268] on button "EDIT" at bounding box center [1197, 283] width 57 height 33
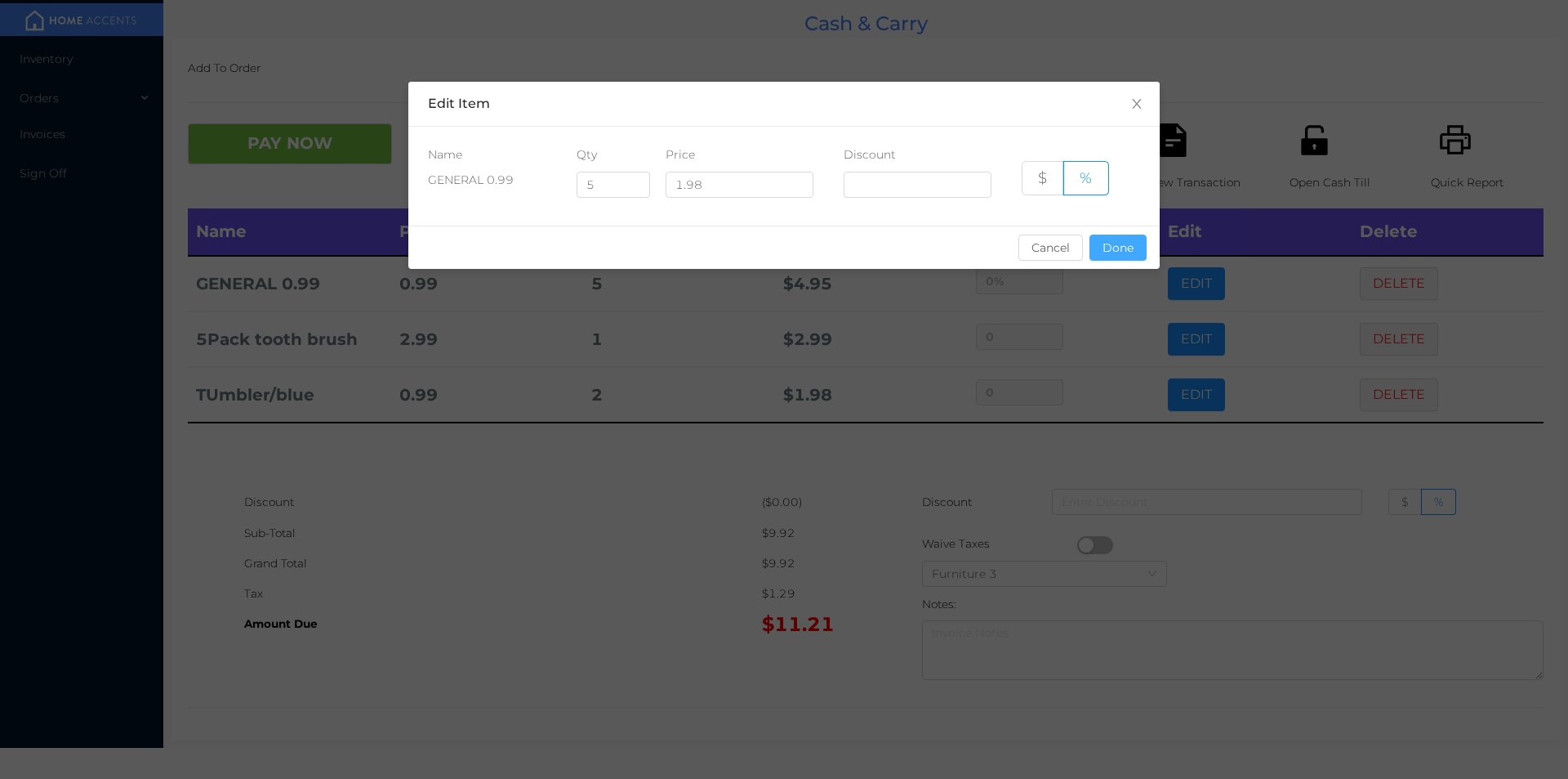
click at [1119, 246] on button "Done" at bounding box center [1118, 248] width 57 height 26
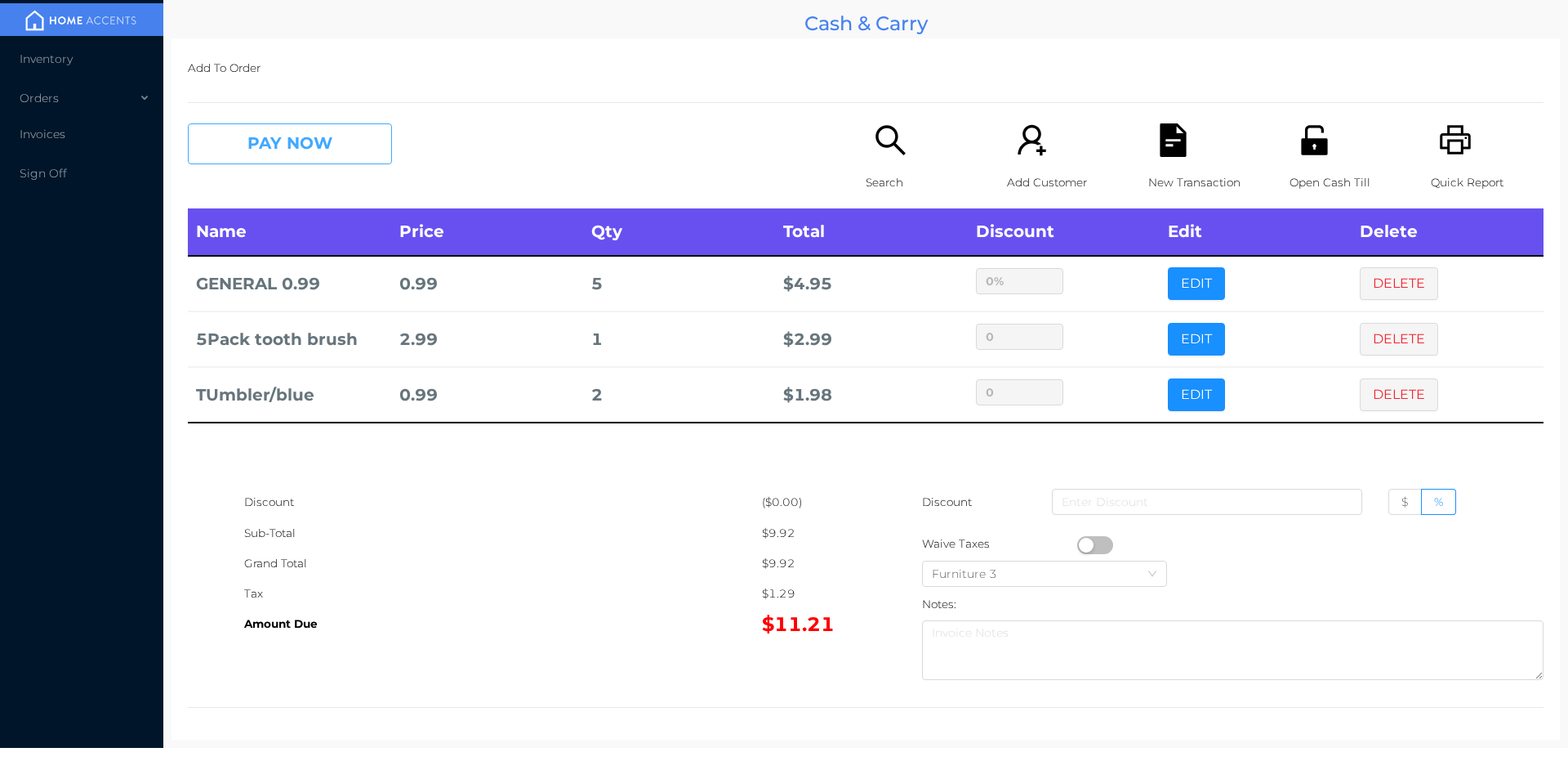
click at [309, 139] on button "PAY NOW" at bounding box center [290, 144] width 204 height 41
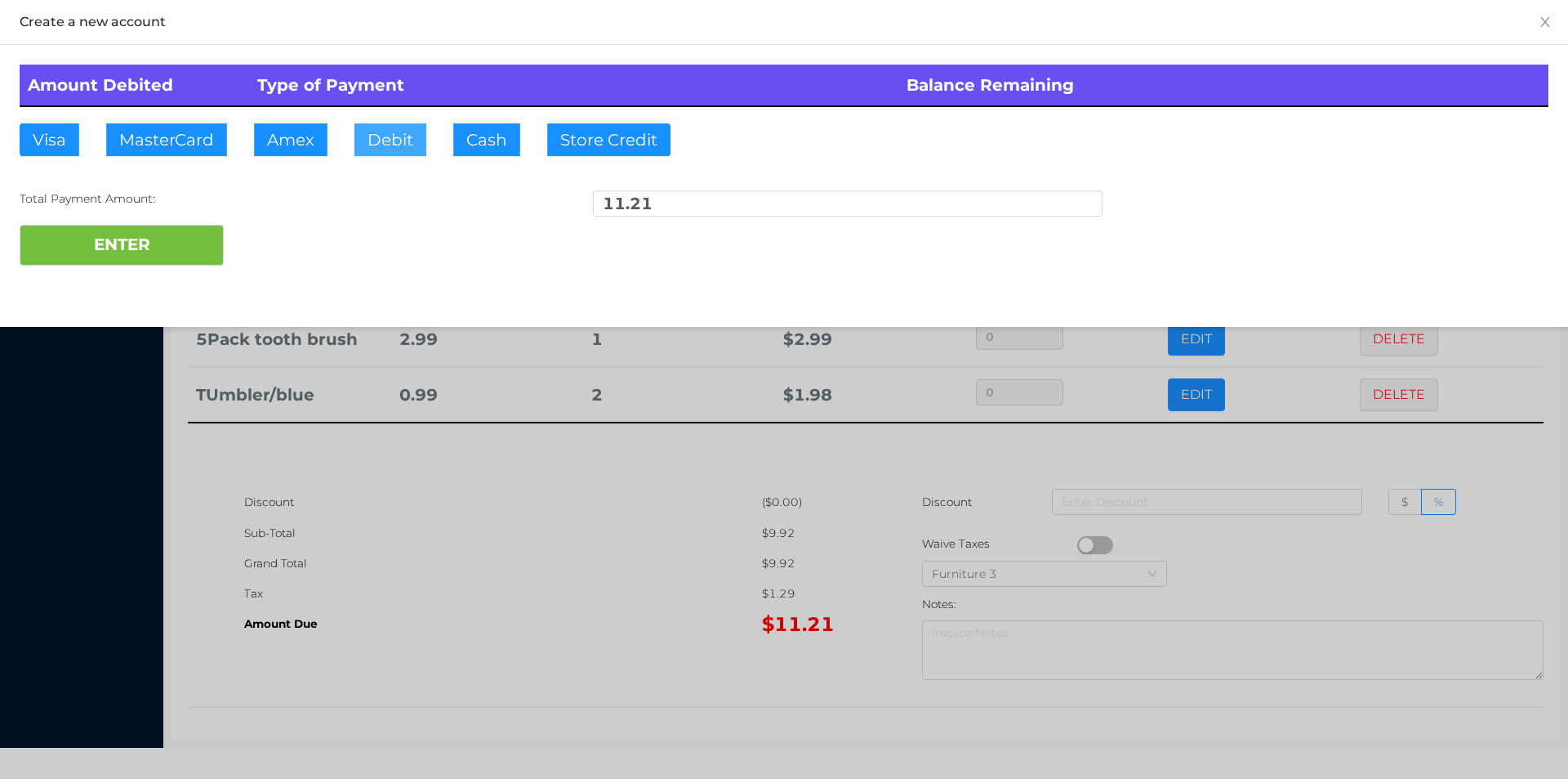
click at [404, 138] on button "Debit" at bounding box center [390, 140] width 72 height 33
click at [134, 259] on button "ENTER" at bounding box center [122, 245] width 204 height 41
type input "0"
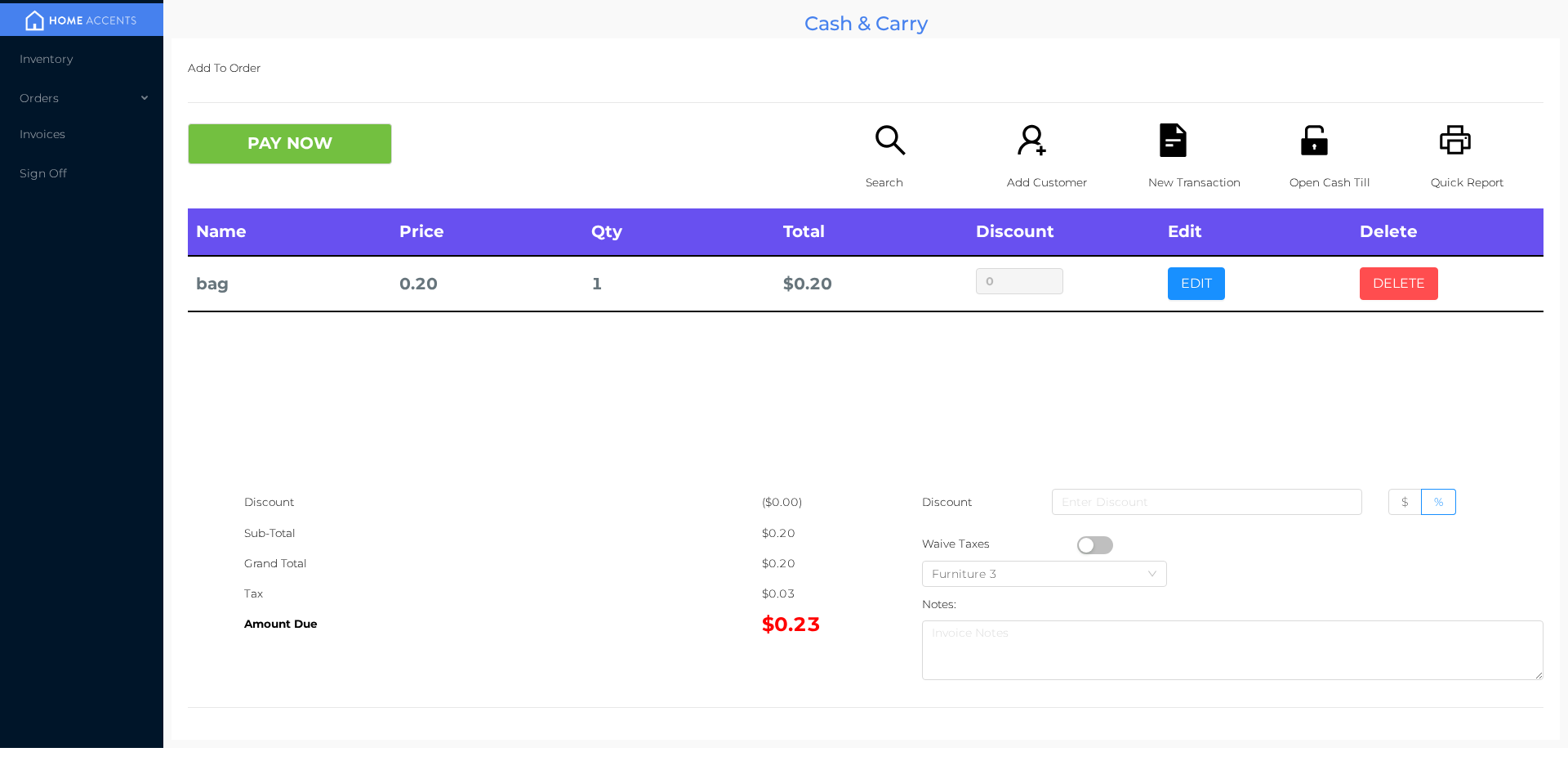
click at [1360, 279] on button "DELETE" at bounding box center [1399, 283] width 78 height 33
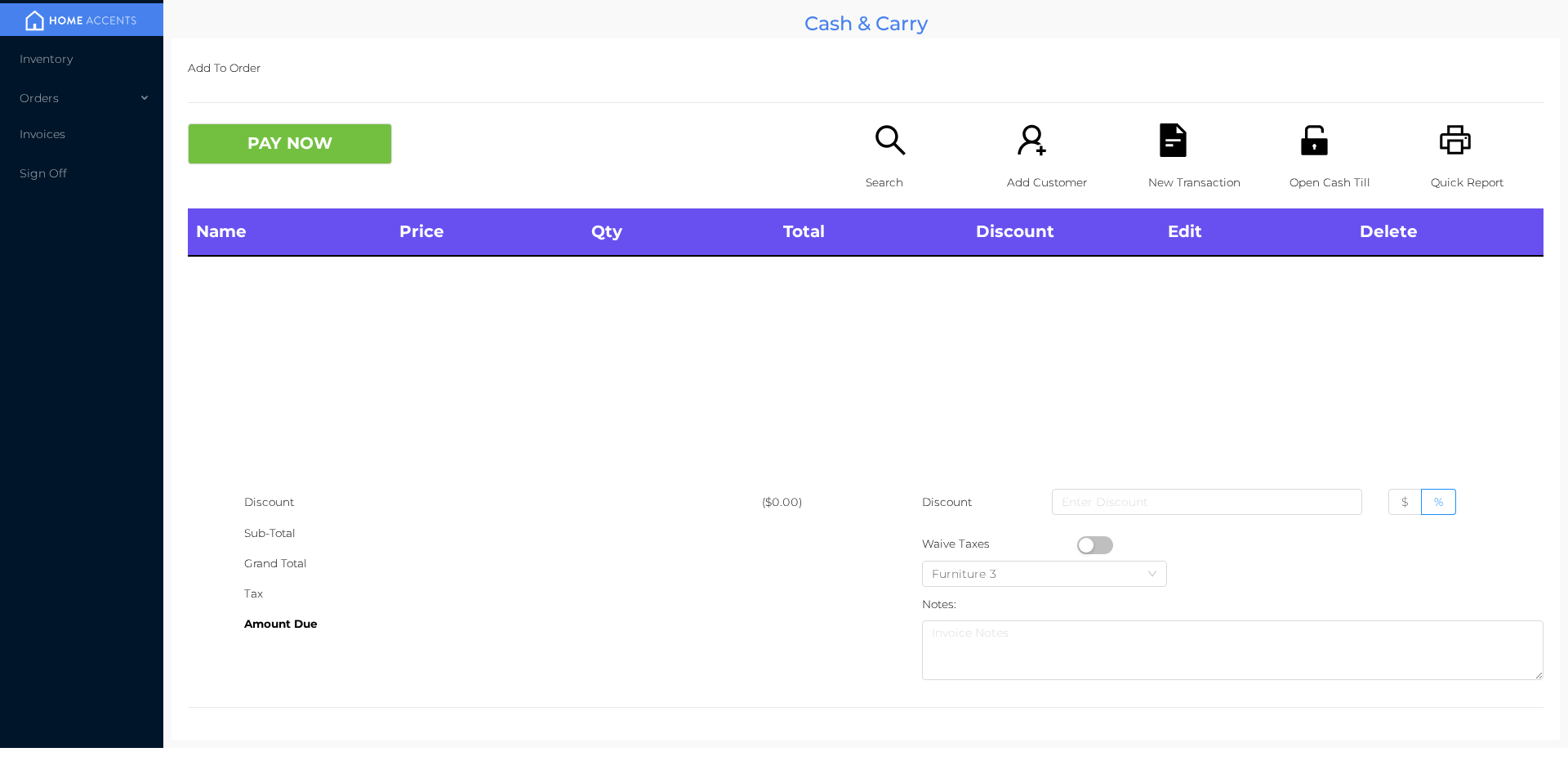
click at [870, 171] on p "Search" at bounding box center [922, 182] width 113 height 31
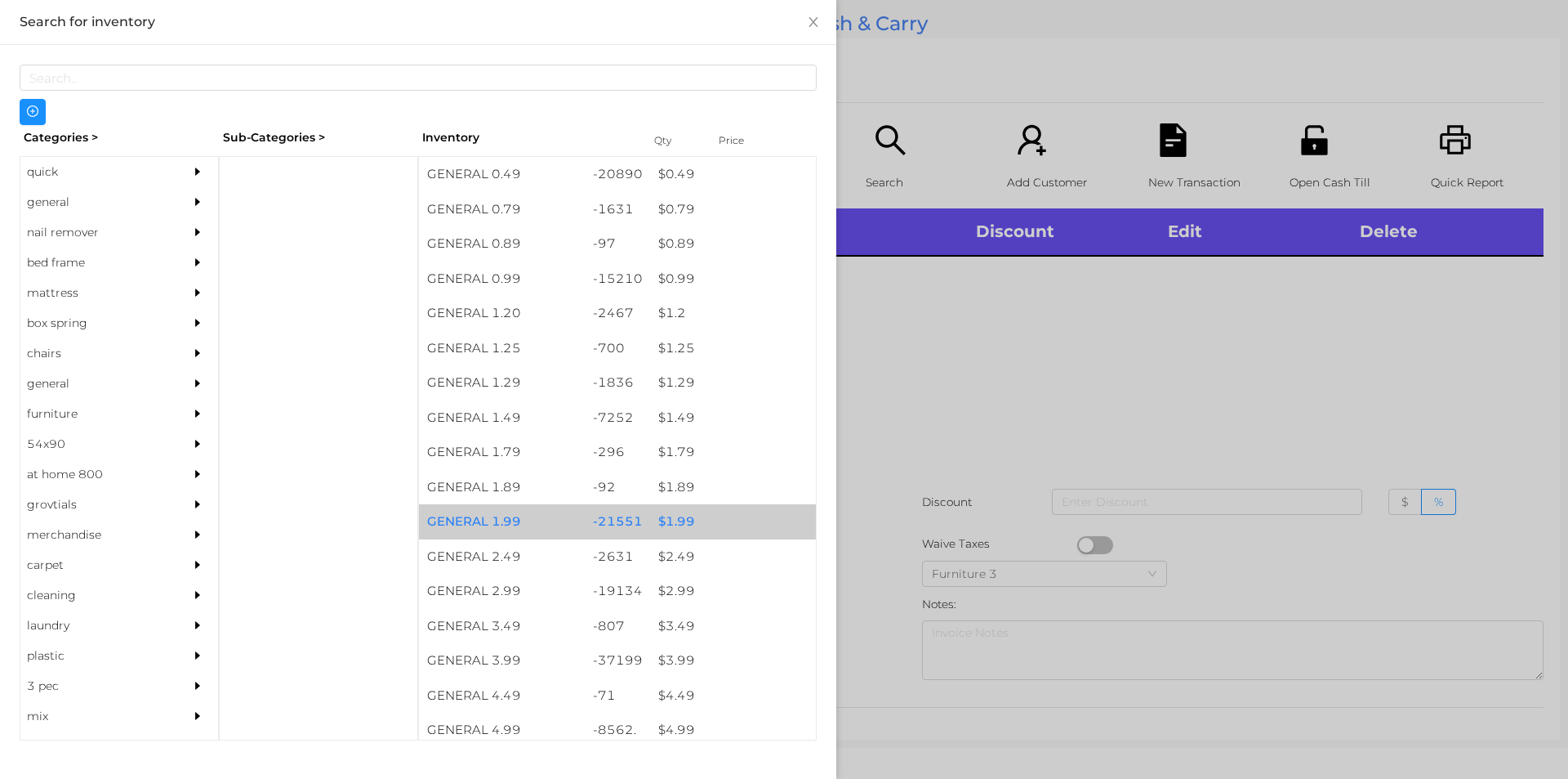
click at [711, 526] on div "$ 1.99" at bounding box center [732, 521] width 165 height 35
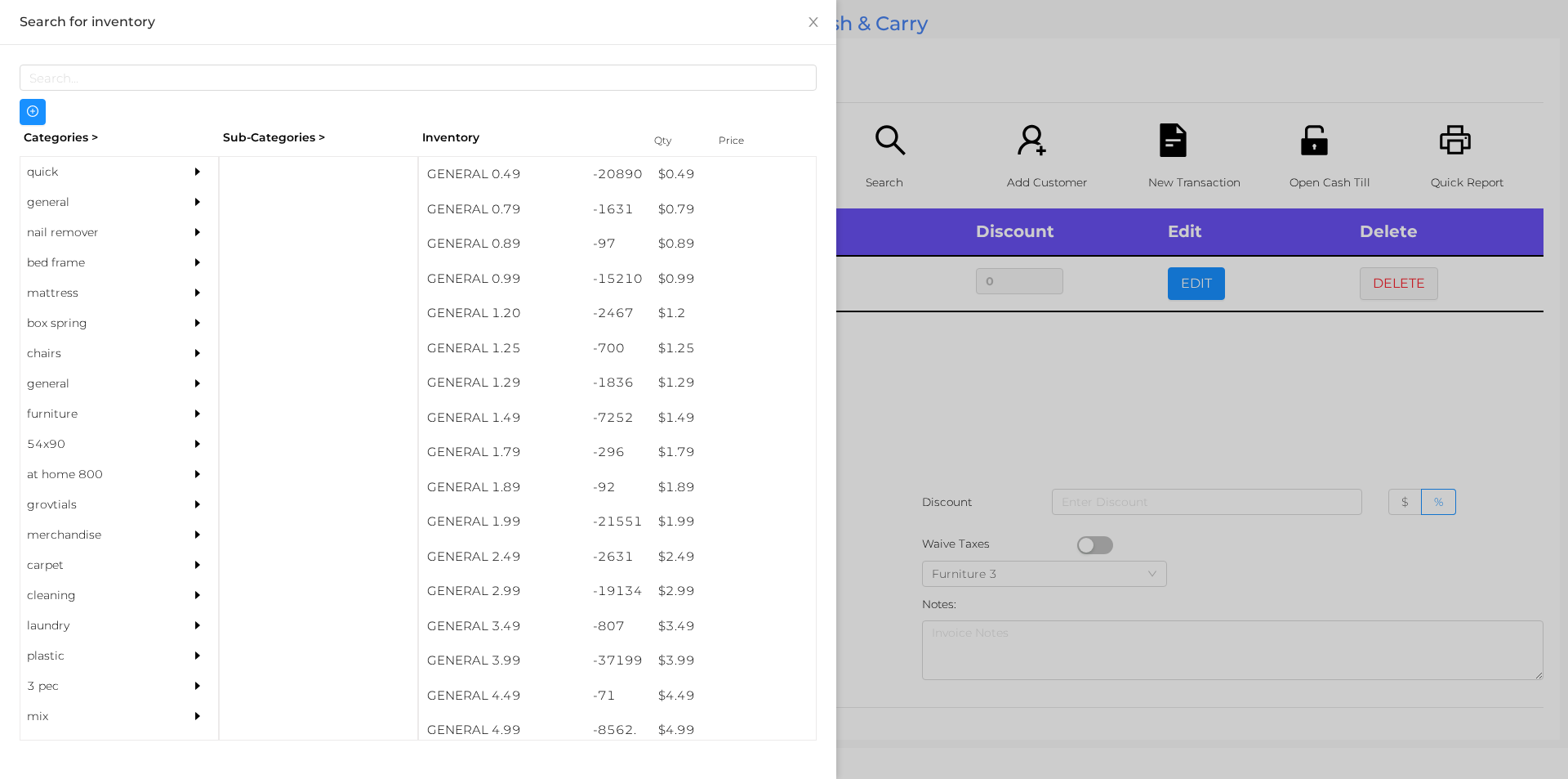
click at [887, 478] on div at bounding box center [784, 390] width 1568 height 779
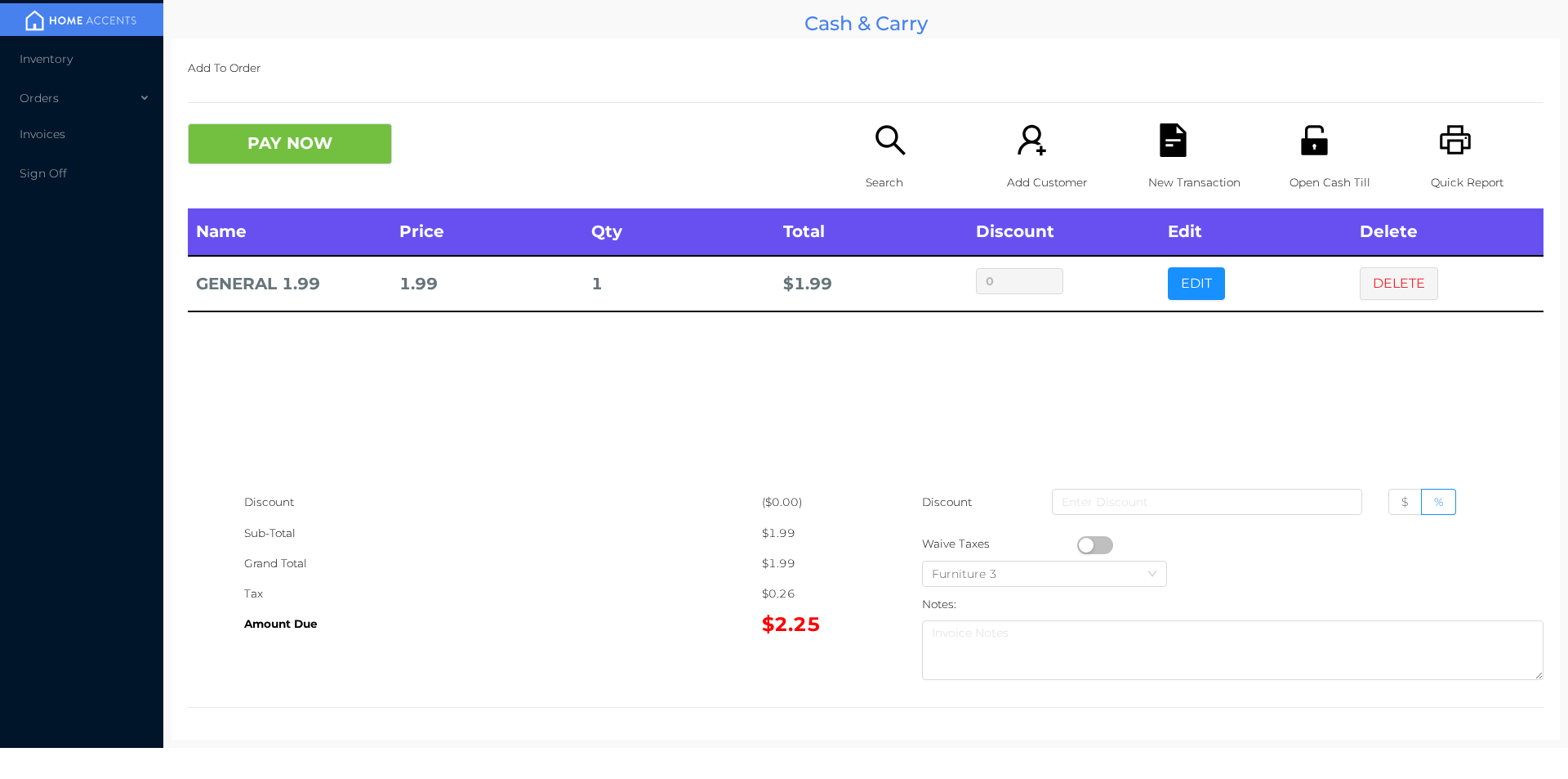
click at [1301, 143] on icon "icon: unlock" at bounding box center [1313, 140] width 26 height 30
click at [1148, 169] on p "New Transaction" at bounding box center [1204, 182] width 113 height 31
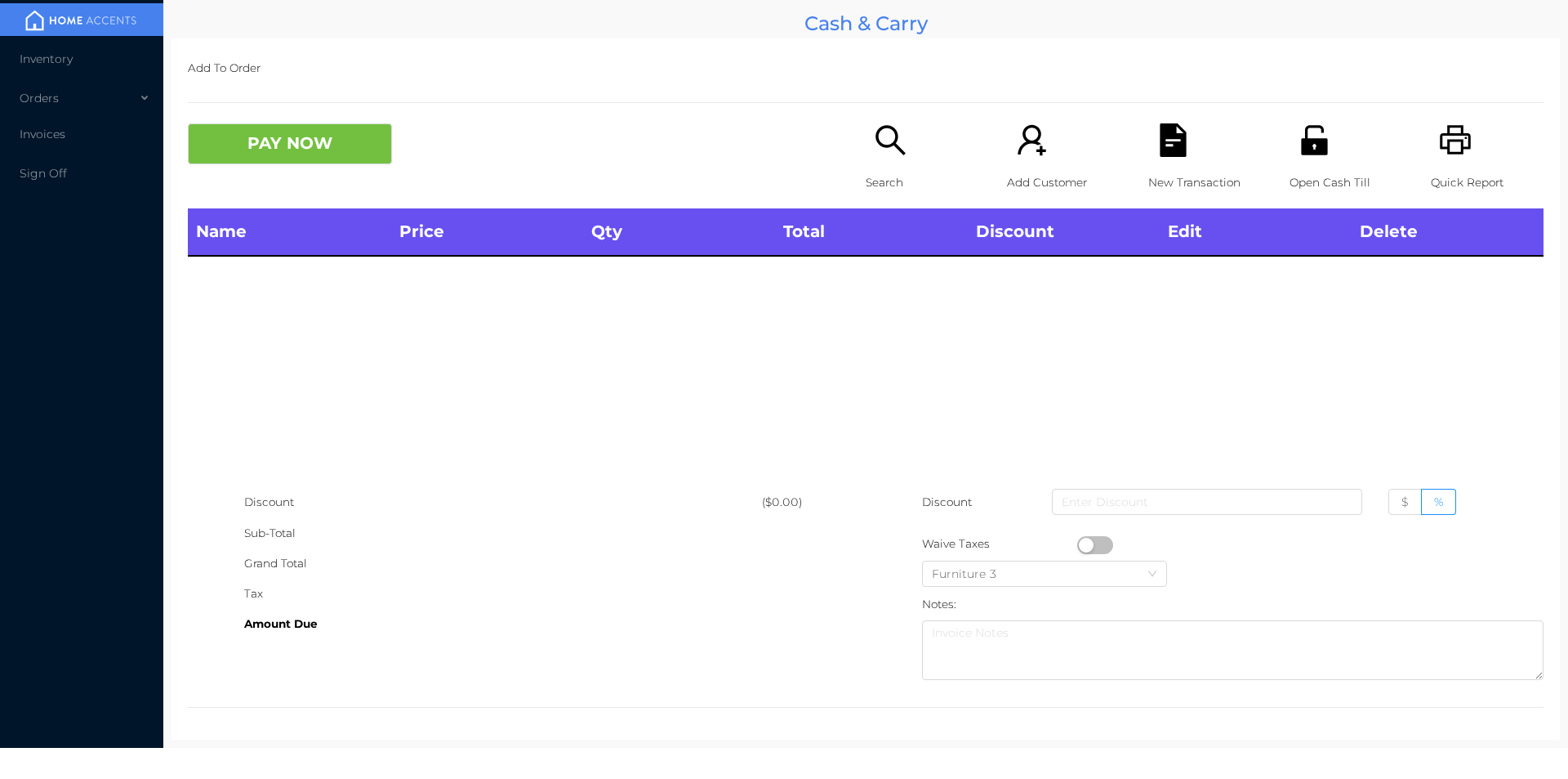
click at [1308, 157] on icon "icon: unlock" at bounding box center [1314, 141] width 34 height 34
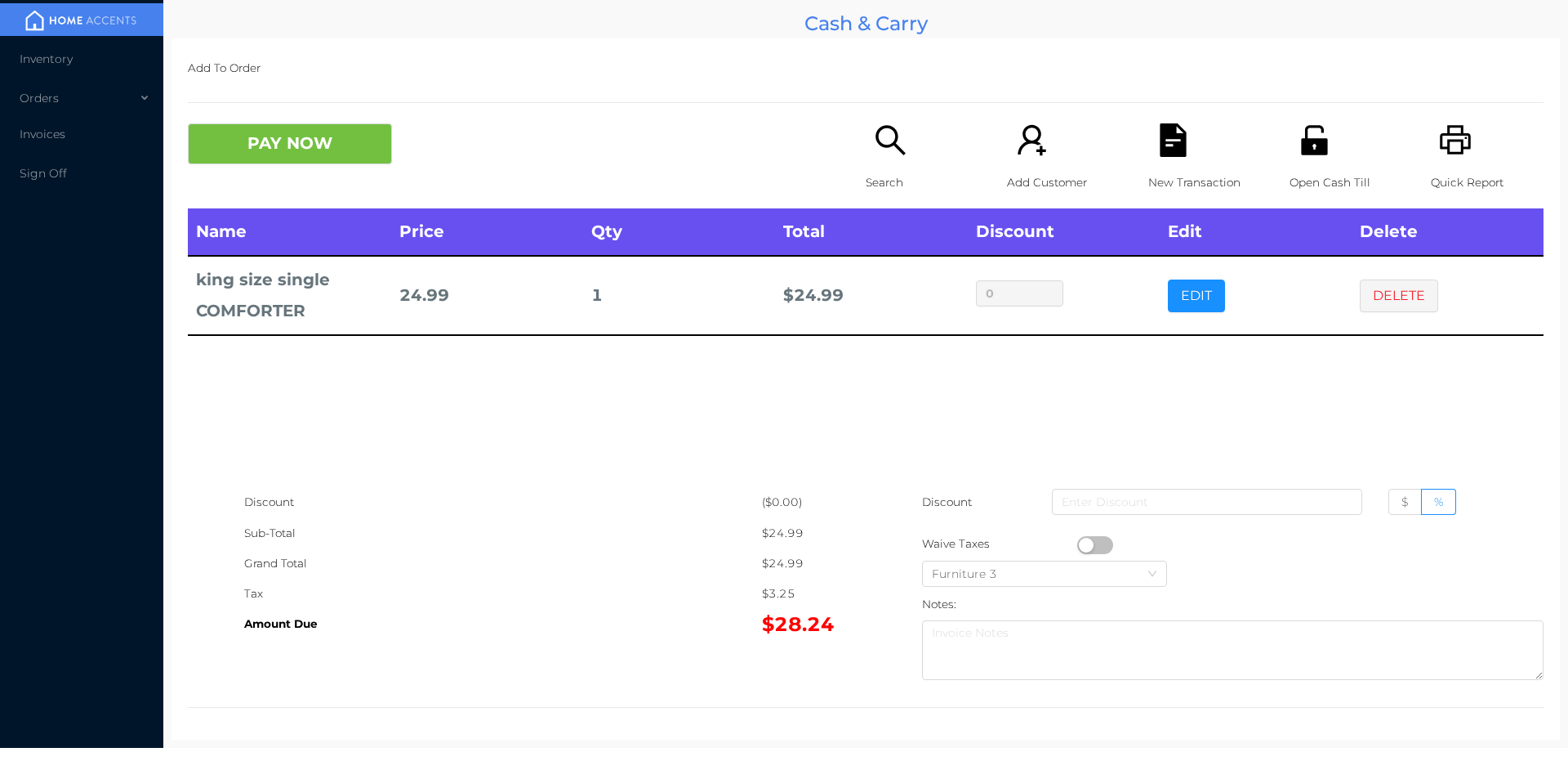
click at [1160, 135] on icon "icon: file-text" at bounding box center [1173, 141] width 26 height 34
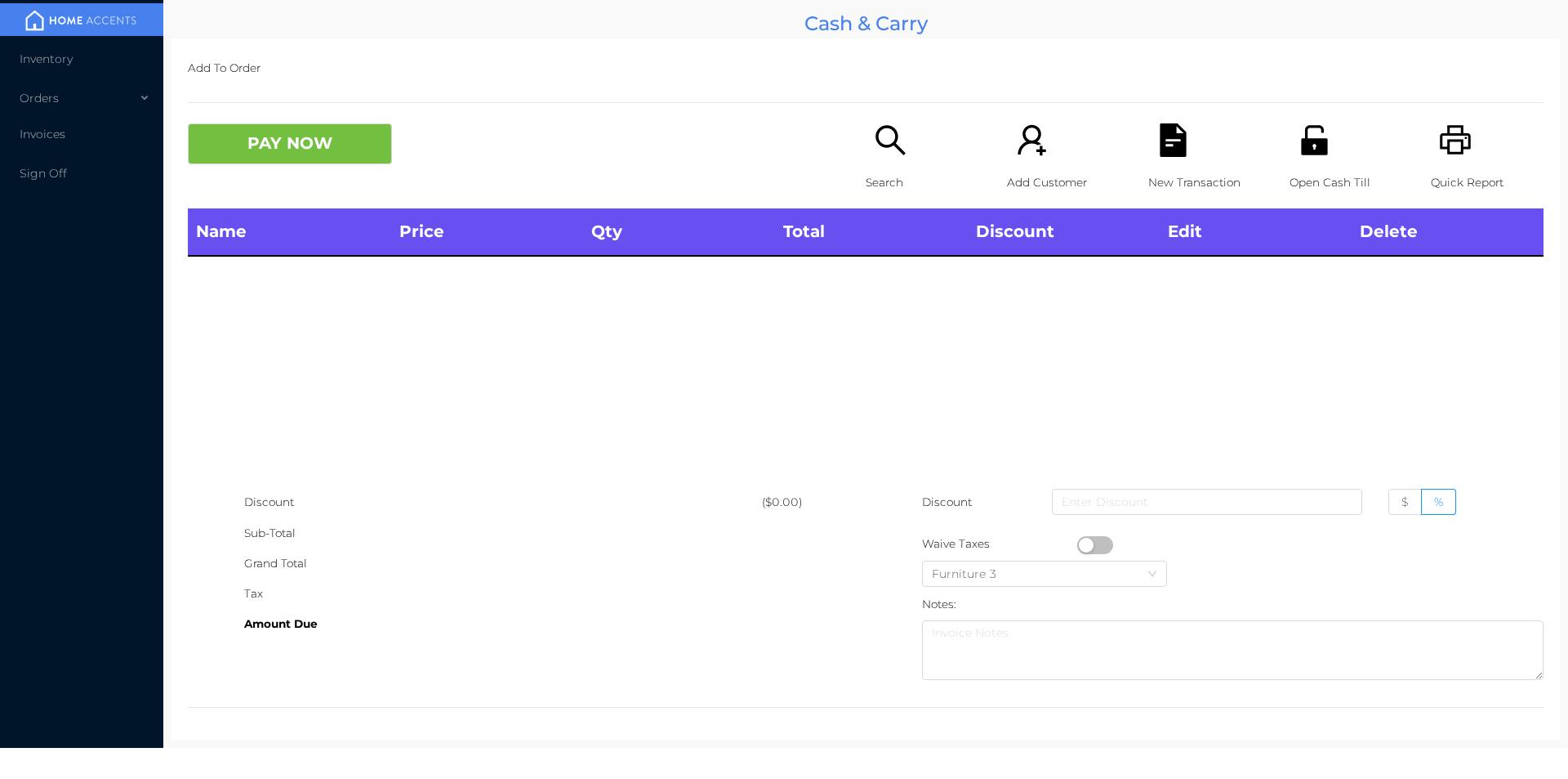
click at [1297, 163] on div "Open Cash Till" at bounding box center [1346, 167] width 113 height 85
click at [1333, 170] on p "Open Cash Till" at bounding box center [1346, 182] width 113 height 31
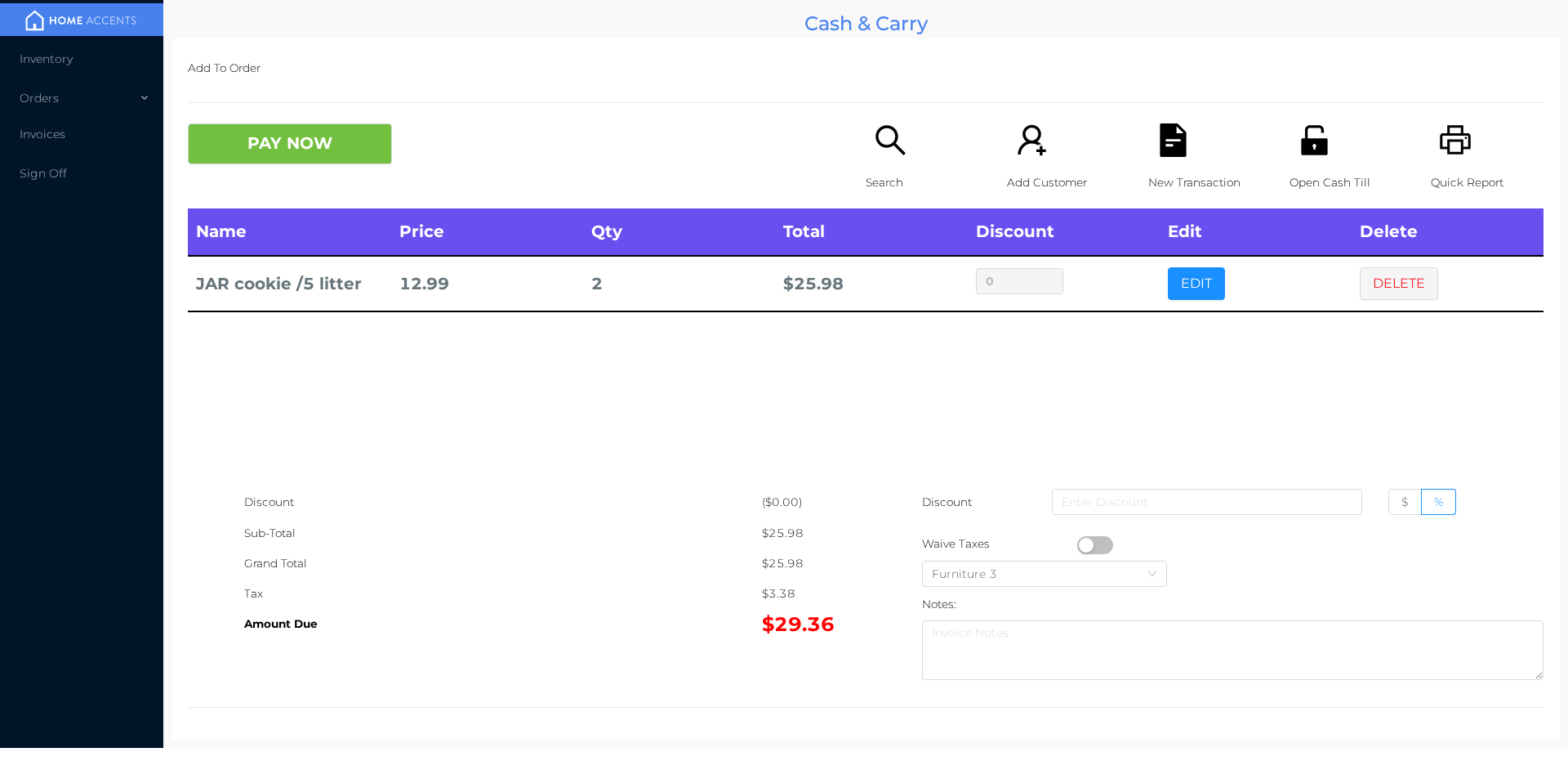
click at [882, 160] on div "Search" at bounding box center [922, 167] width 113 height 85
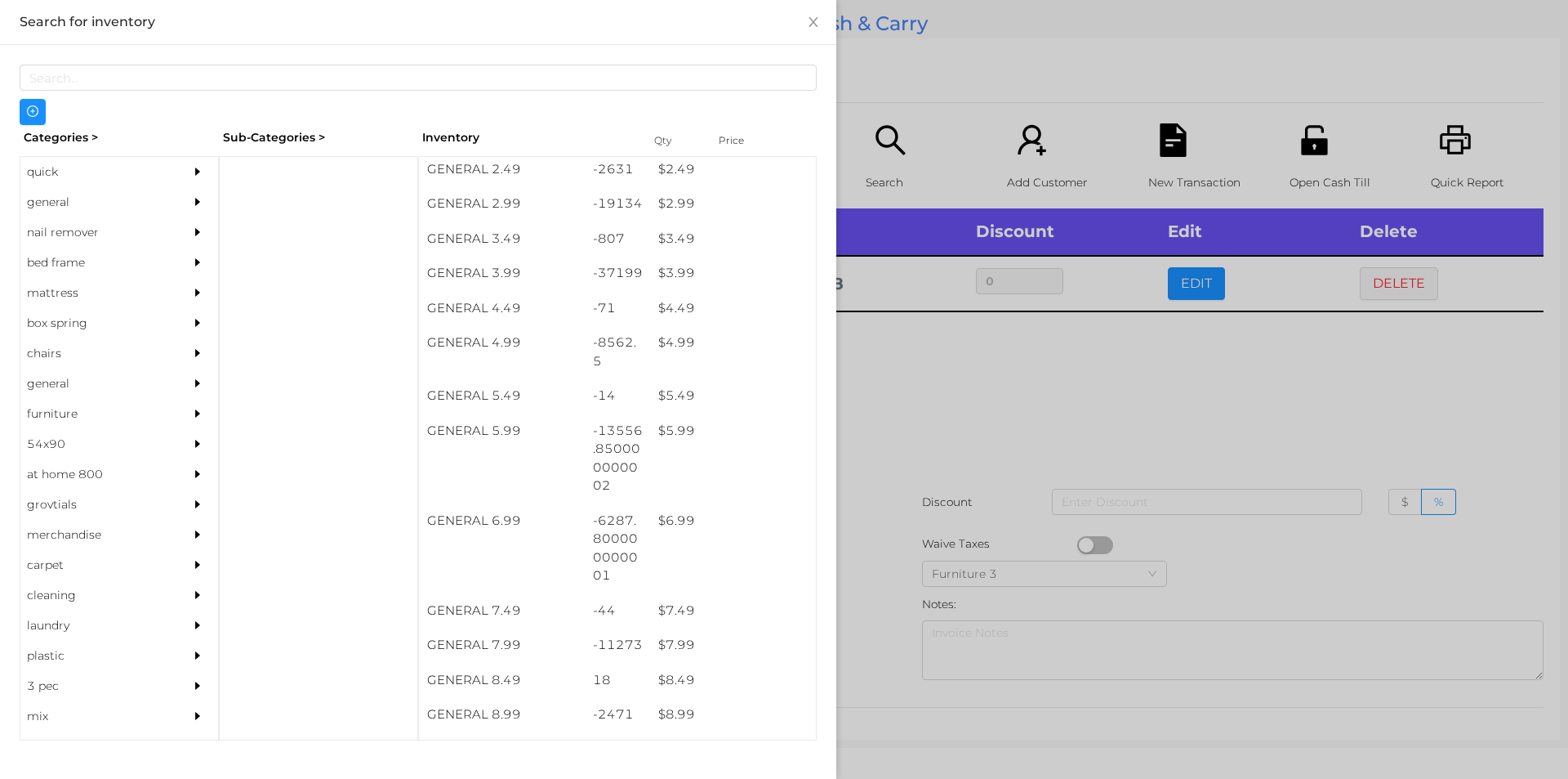
scroll to position [398, 0]
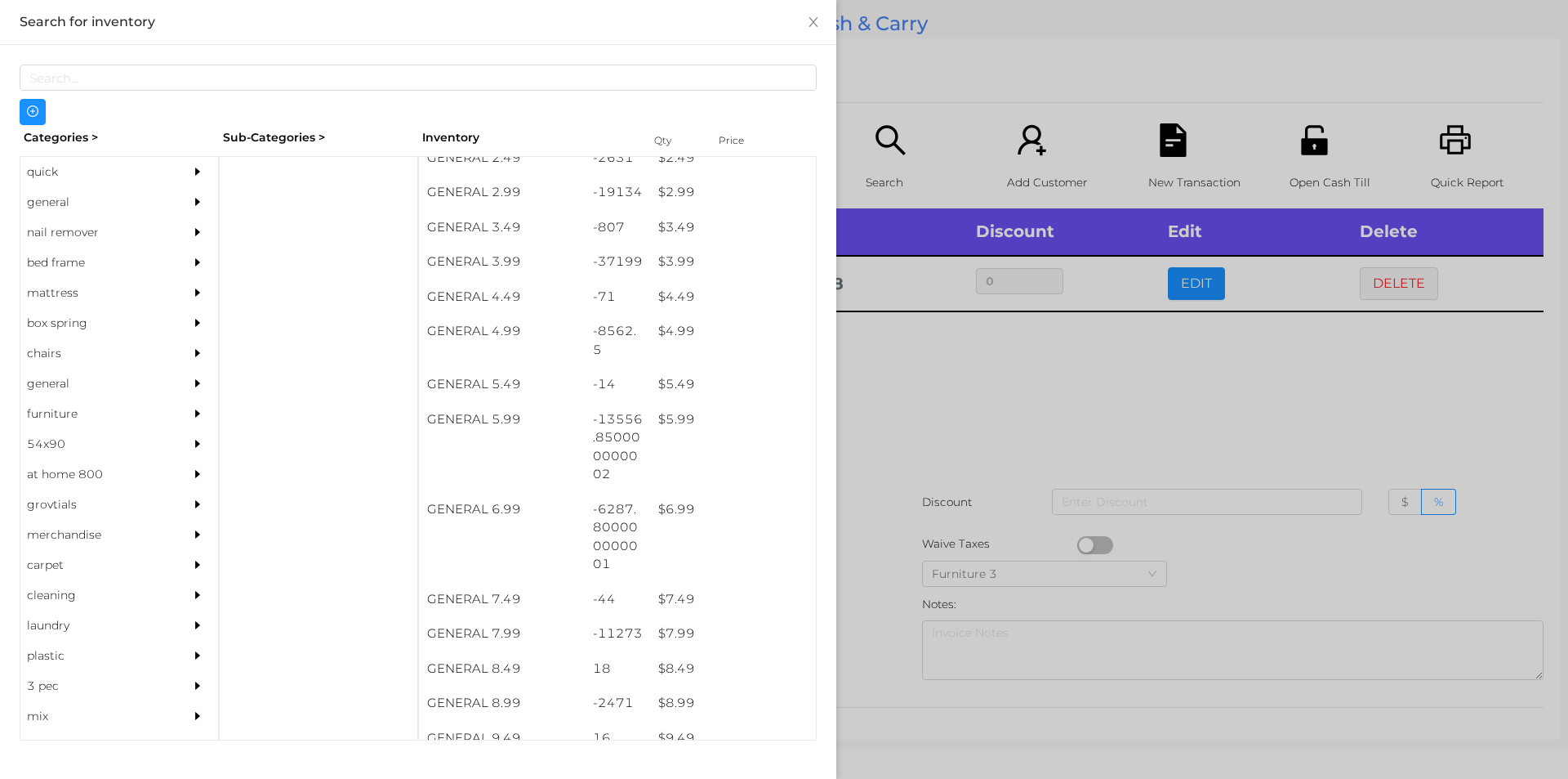
click at [692, 624] on div "$ 7.99" at bounding box center [732, 633] width 165 height 35
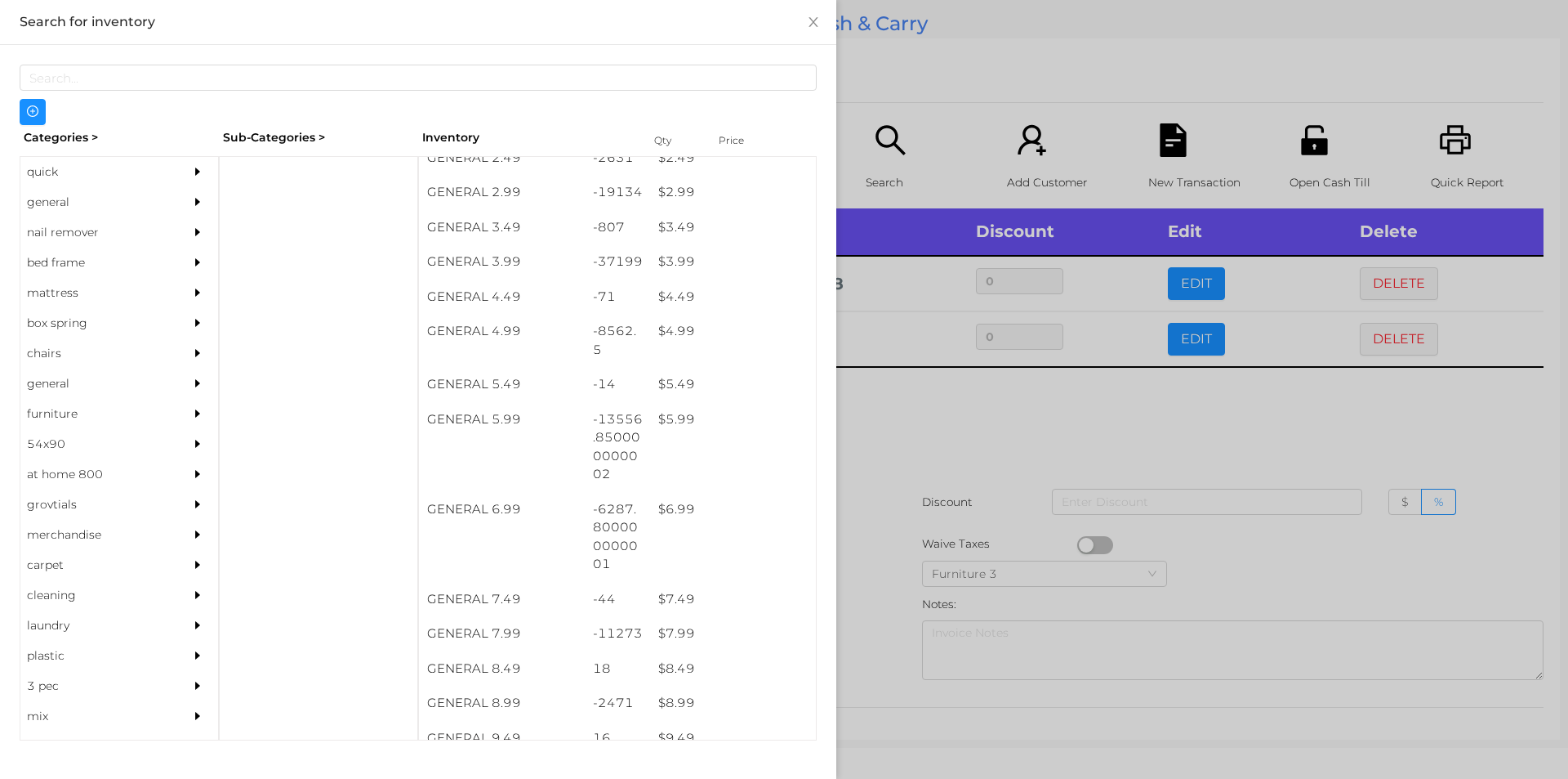
click at [868, 565] on div at bounding box center [784, 390] width 1568 height 779
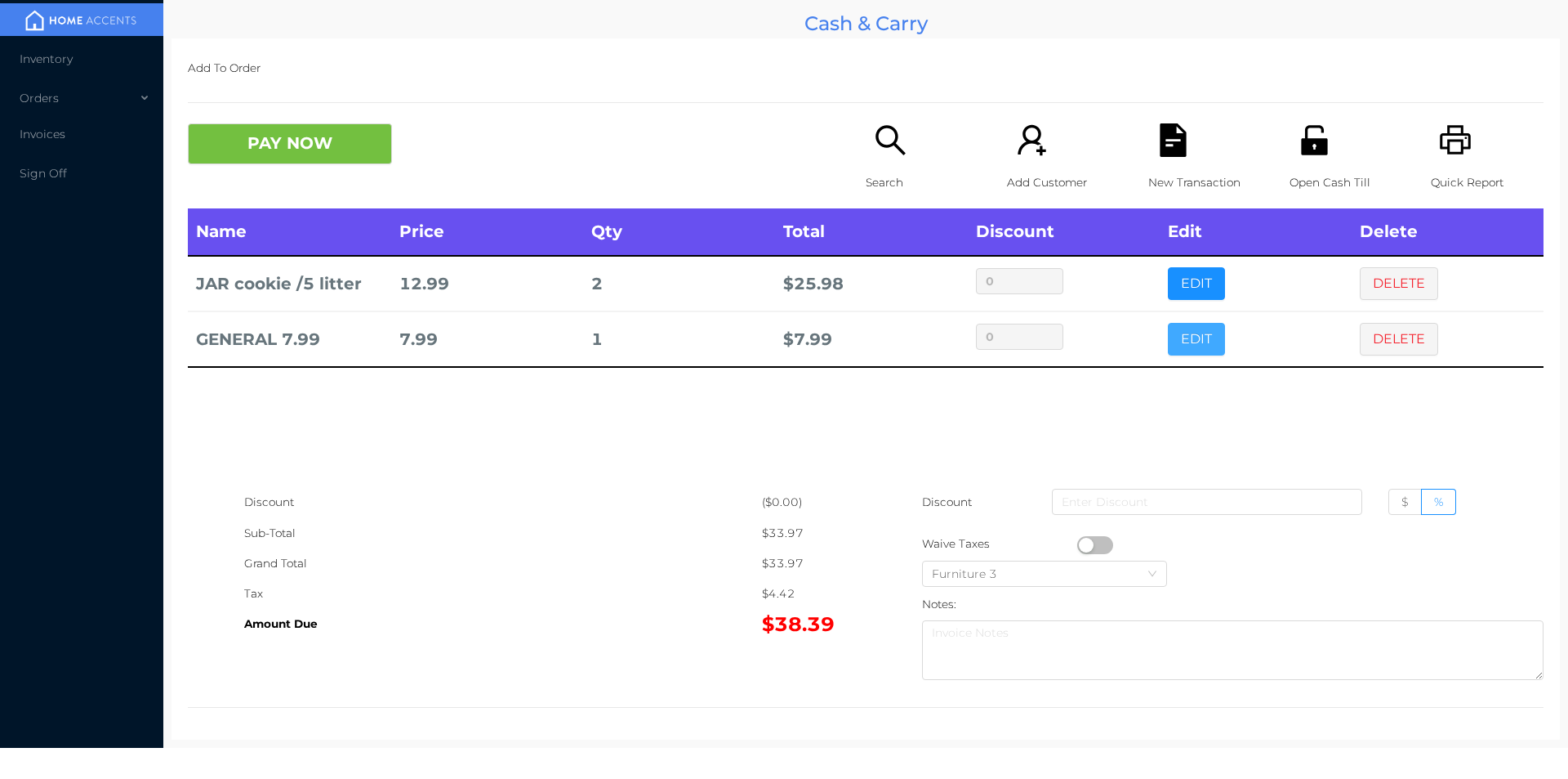
click at [1203, 343] on button "EDIT" at bounding box center [1197, 339] width 57 height 33
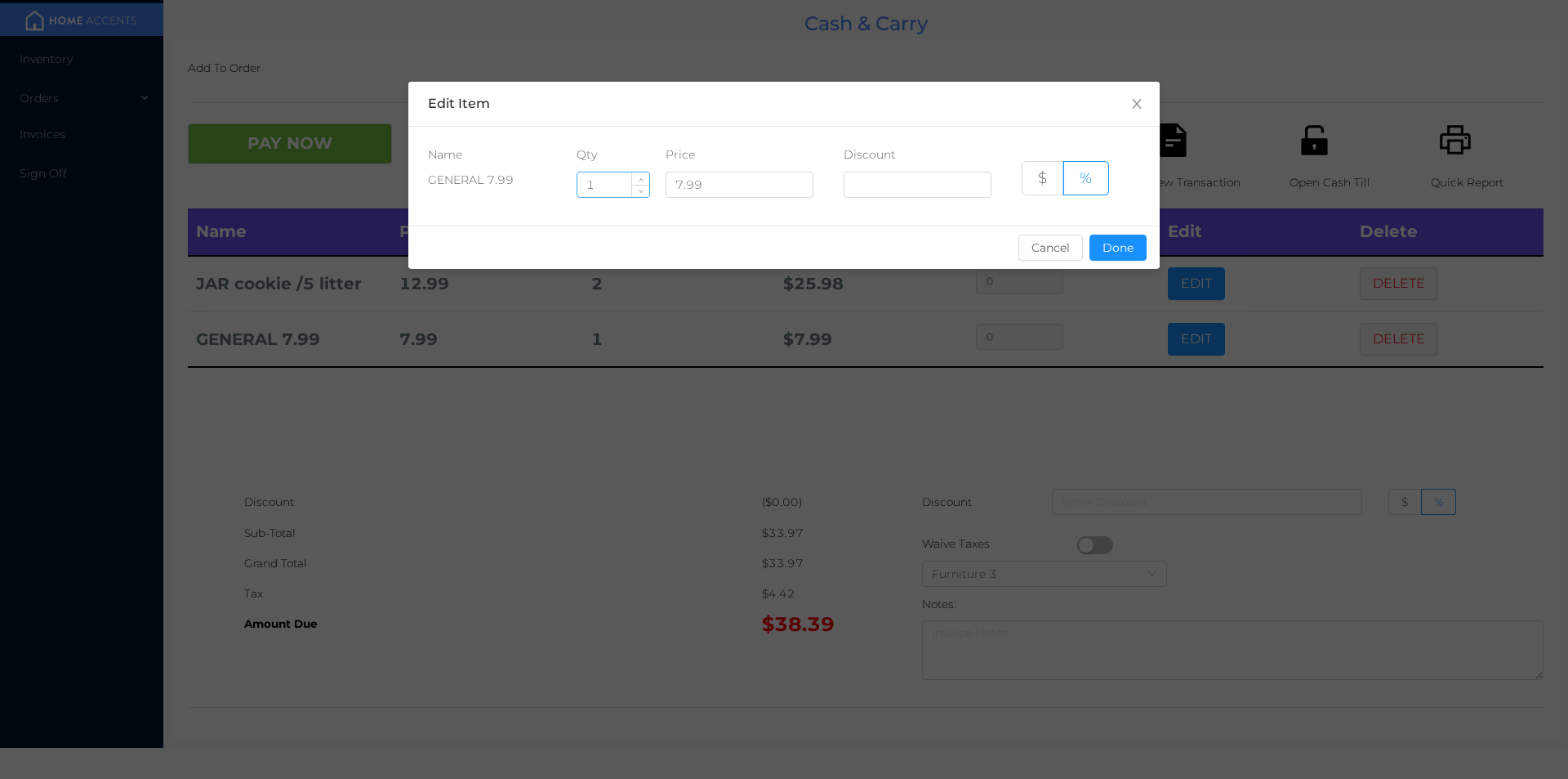
click at [607, 174] on input "1" at bounding box center [613, 184] width 72 height 25
type input "6"
click at [1106, 254] on button "Done" at bounding box center [1118, 248] width 57 height 26
type input "0%"
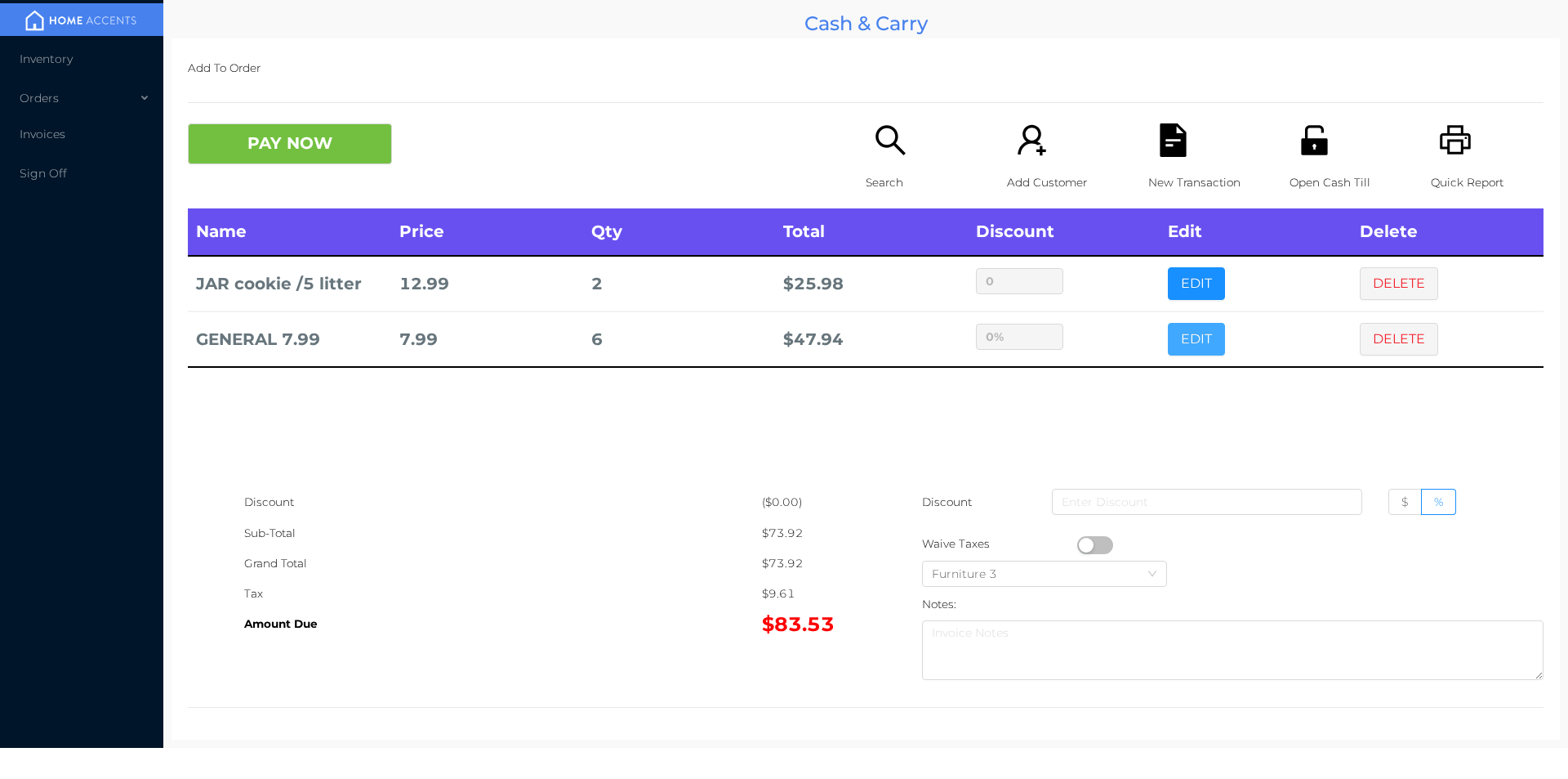
click at [1168, 323] on button "EDIT" at bounding box center [1197, 339] width 57 height 33
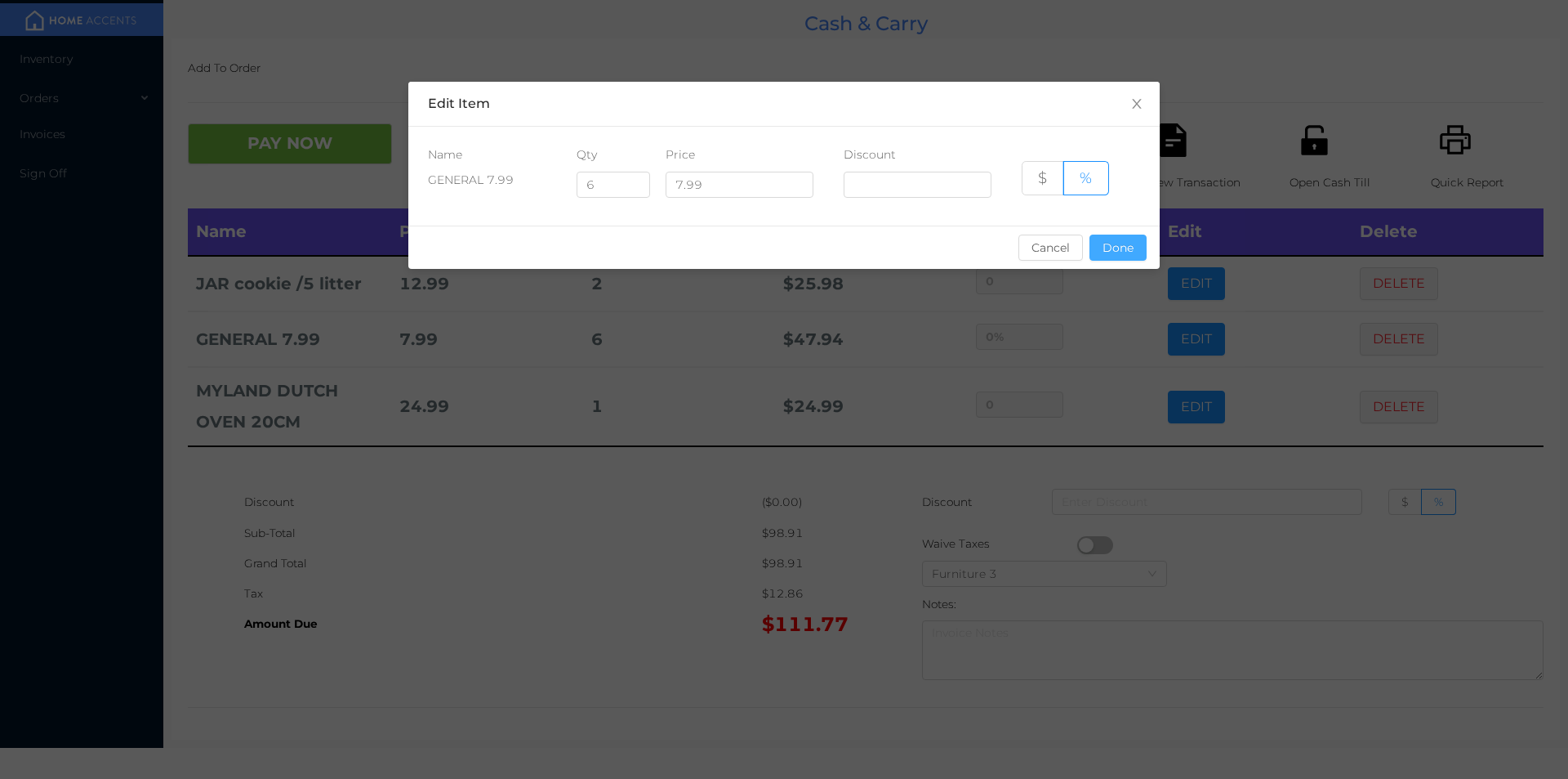
click at [1132, 254] on button "Done" at bounding box center [1118, 248] width 57 height 26
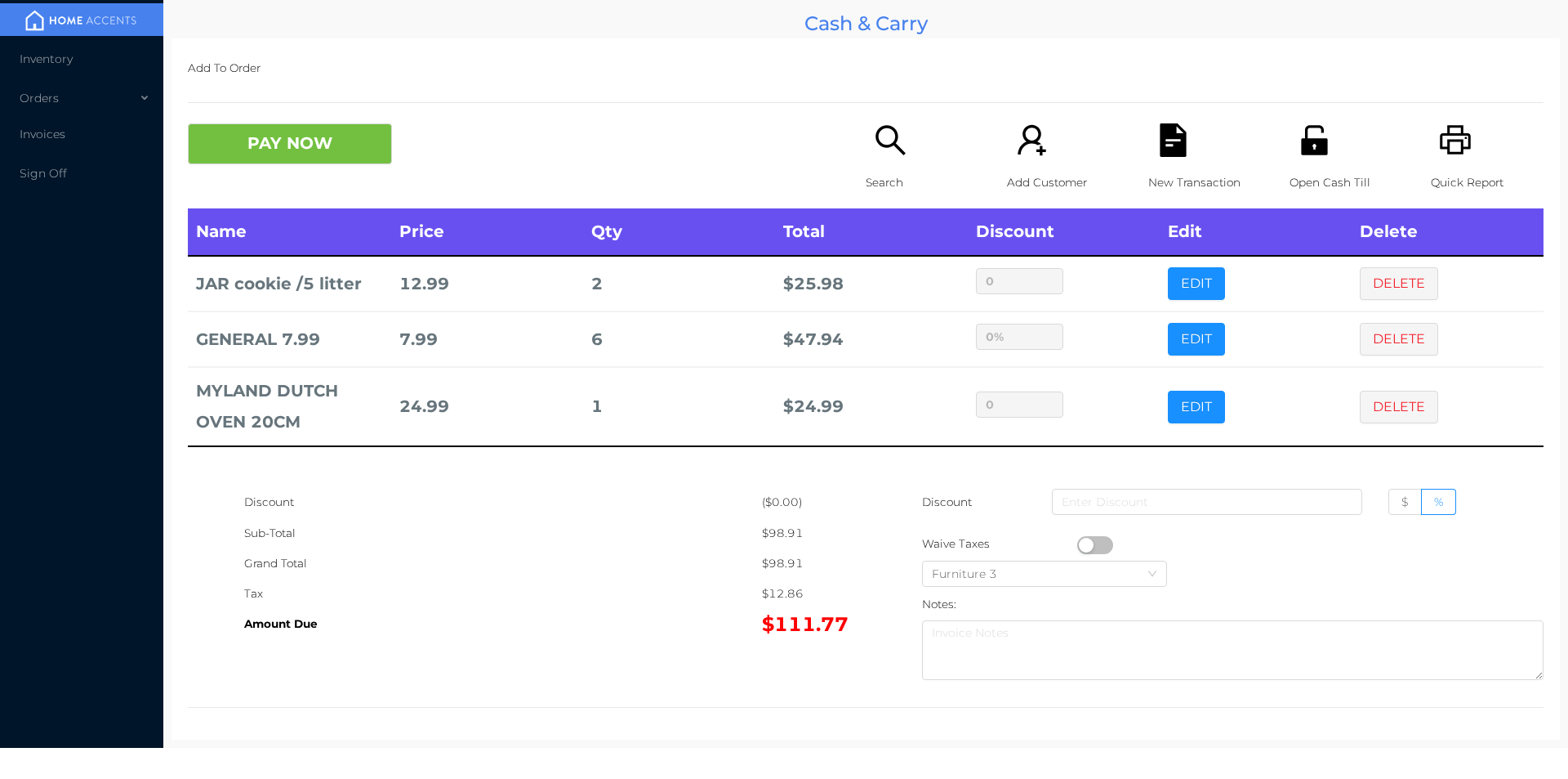
click at [917, 153] on div "Search" at bounding box center [922, 167] width 113 height 85
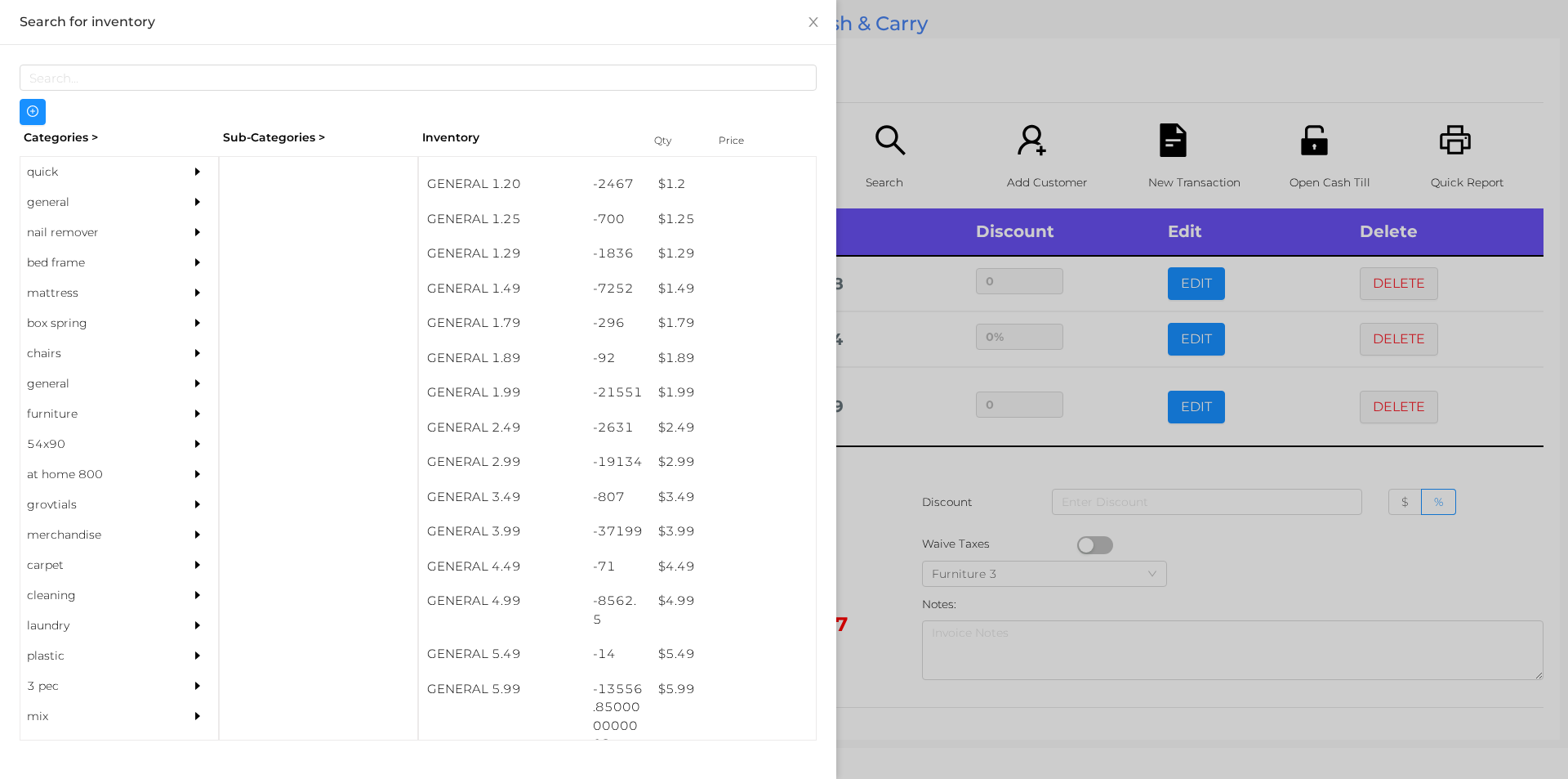
scroll to position [186, 0]
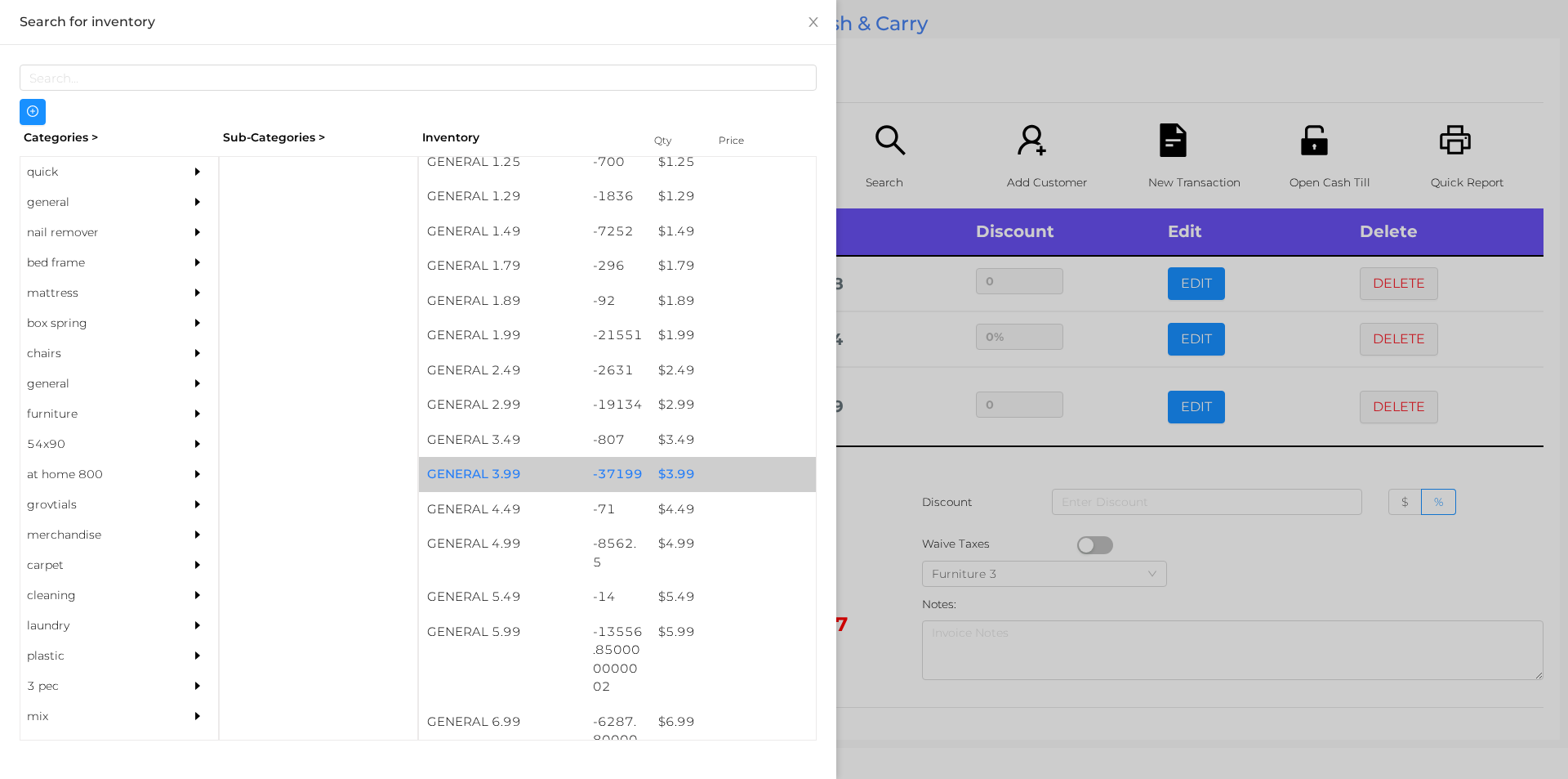
click at [683, 472] on div "$ 3.99" at bounding box center [732, 474] width 165 height 35
click at [704, 472] on div "$ 3.99" at bounding box center [732, 474] width 165 height 35
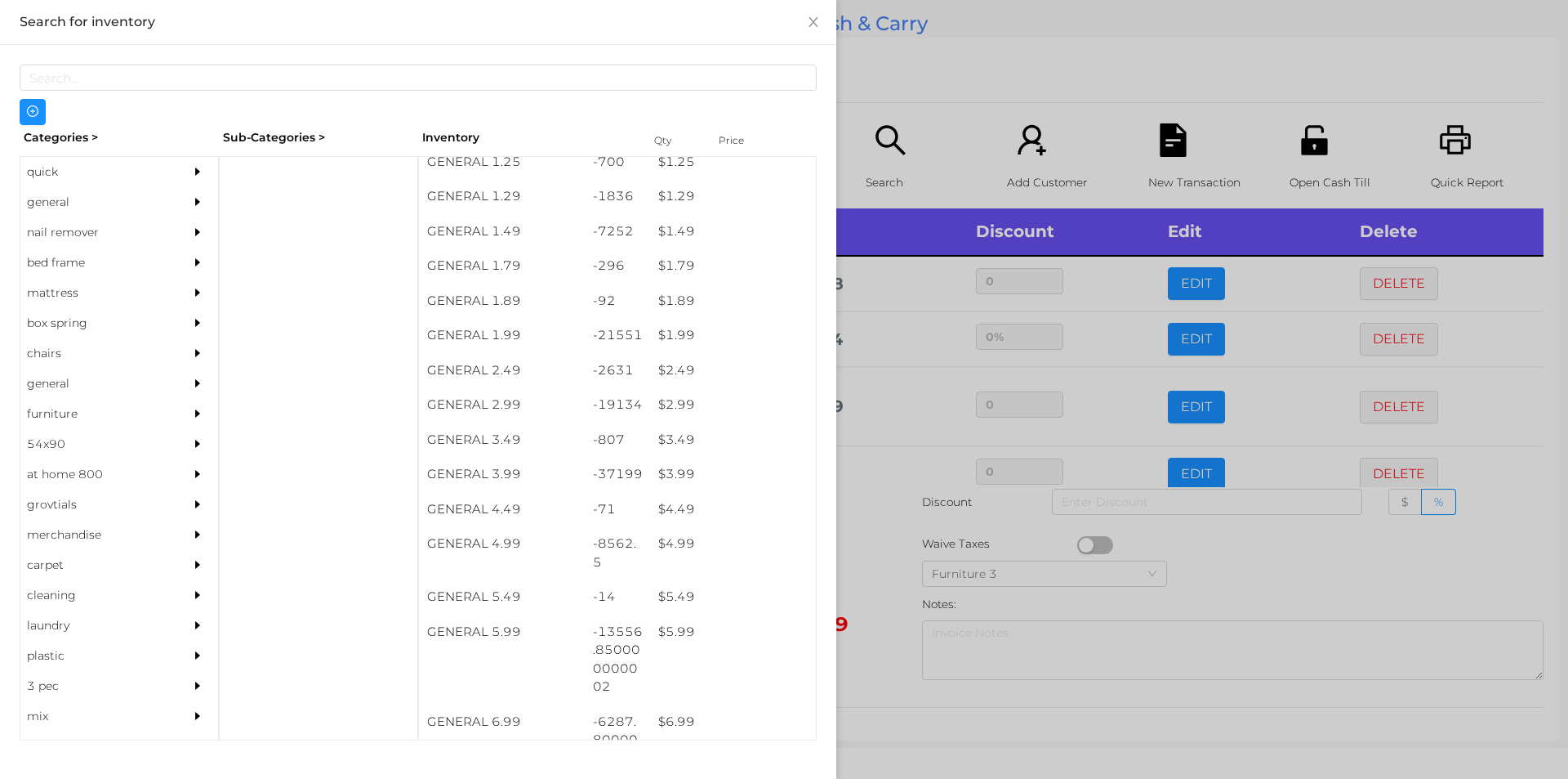
click at [916, 74] on div at bounding box center [784, 390] width 1568 height 779
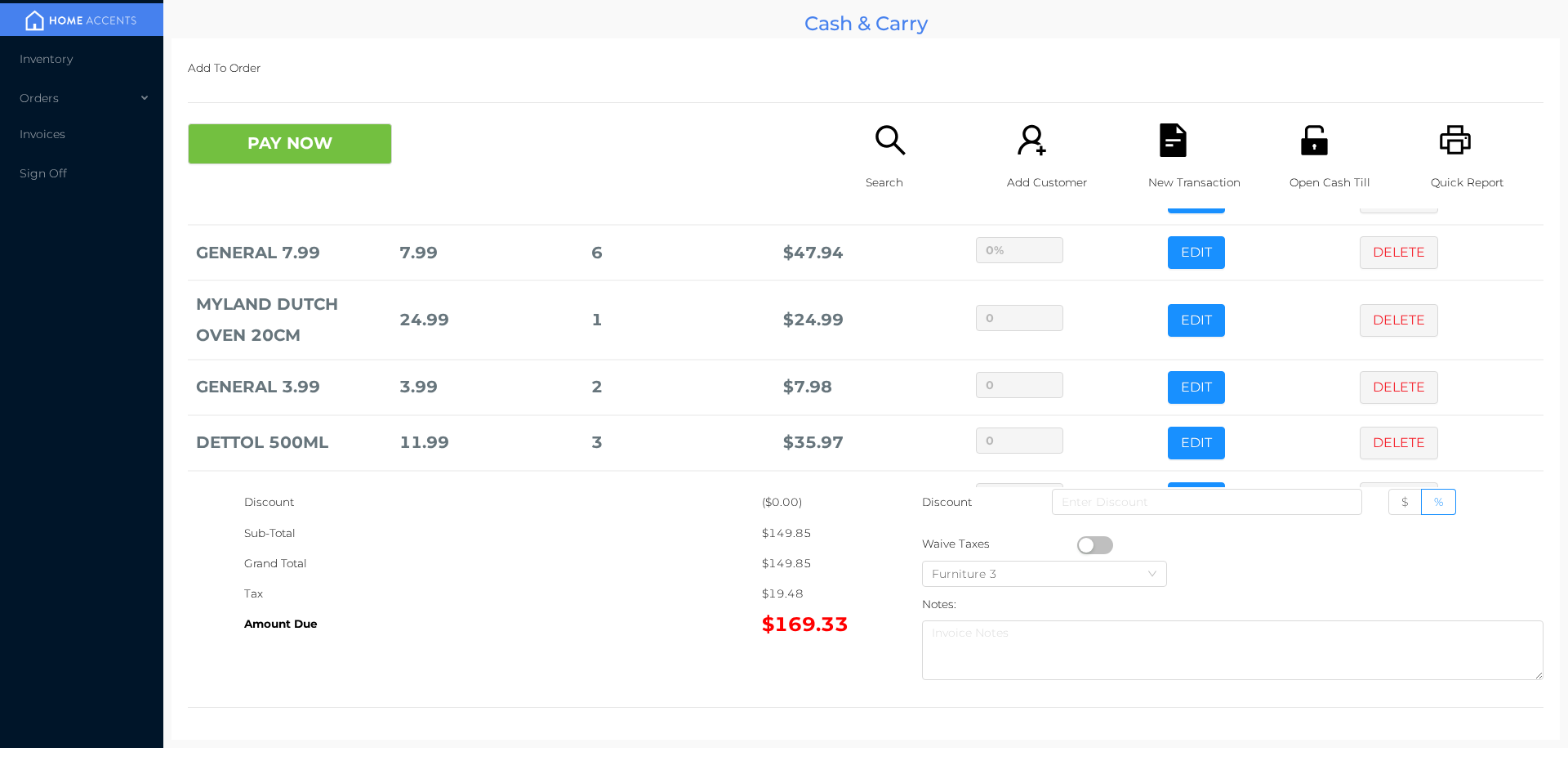
scroll to position [142, 0]
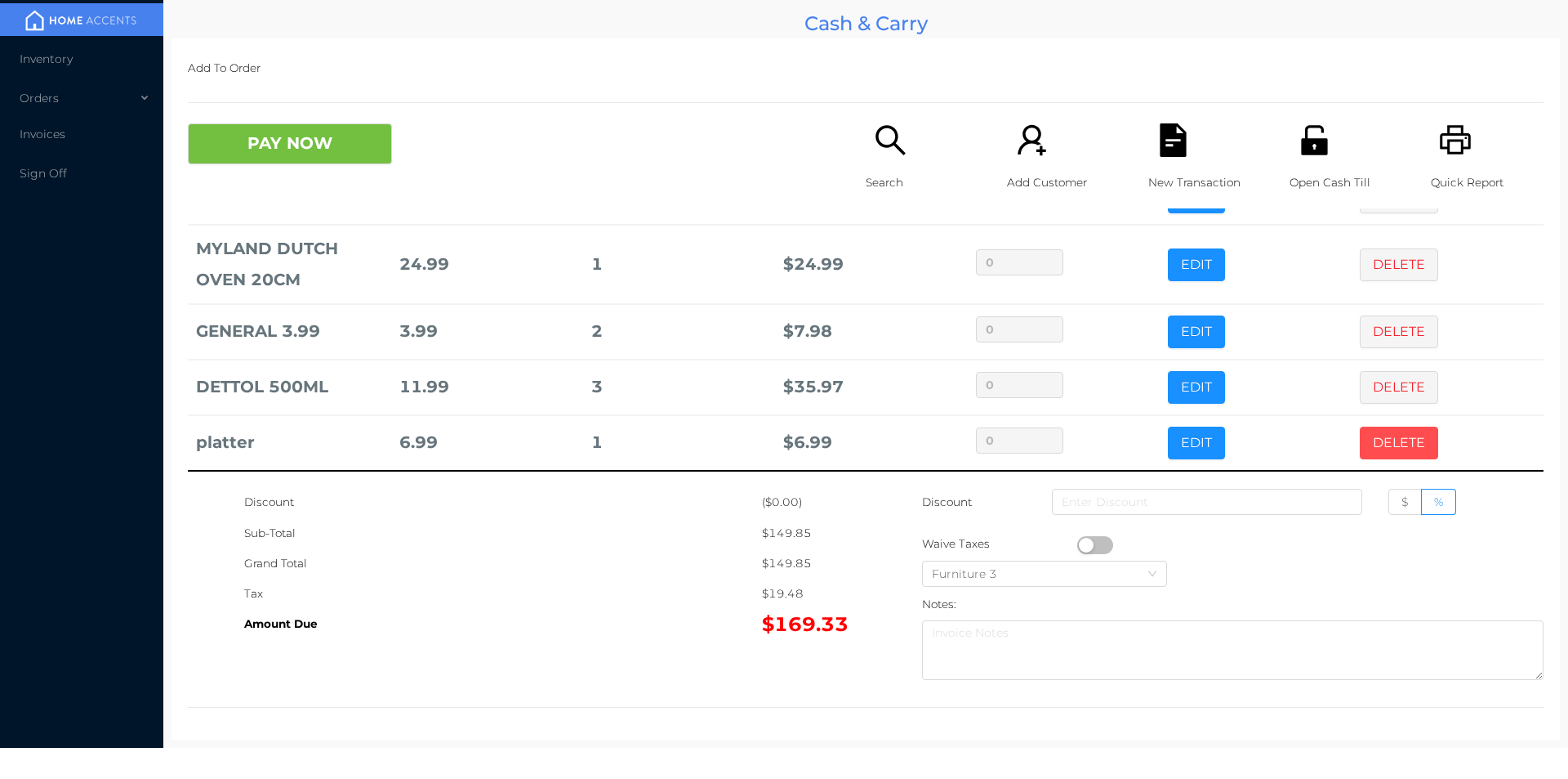
click at [1384, 456] on button "DELETE" at bounding box center [1399, 442] width 78 height 33
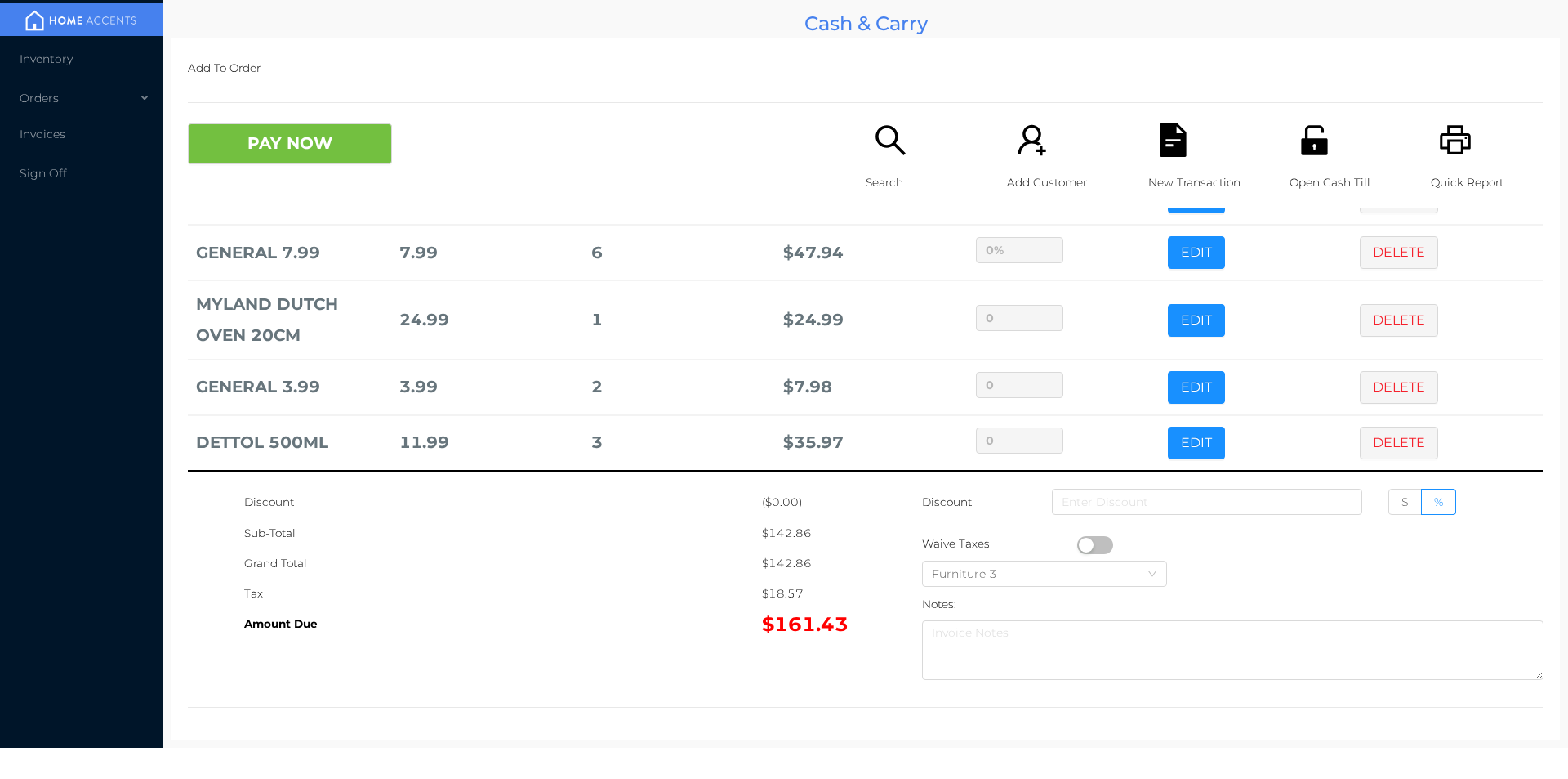
click at [322, 105] on div "Add To Order PAY NOW Search Add Customer New Transaction Open Cash Till Quick R…" at bounding box center [866, 389] width 1389 height 701
click at [391, 133] on button "PAY NOW" at bounding box center [290, 144] width 204 height 41
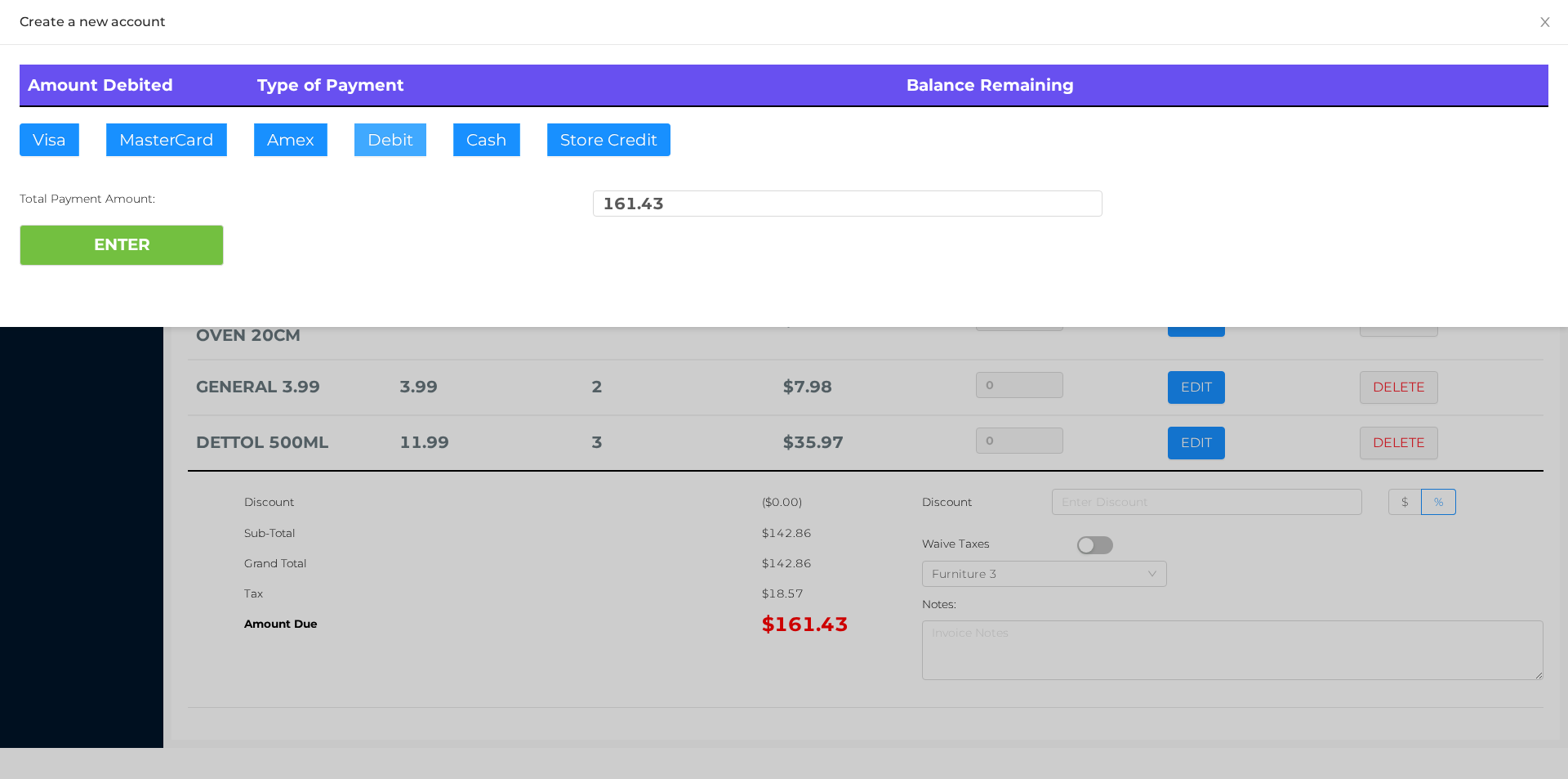
click at [402, 145] on button "Debit" at bounding box center [390, 140] width 72 height 33
click at [208, 236] on button "ENTER" at bounding box center [122, 245] width 204 height 41
type input "0"
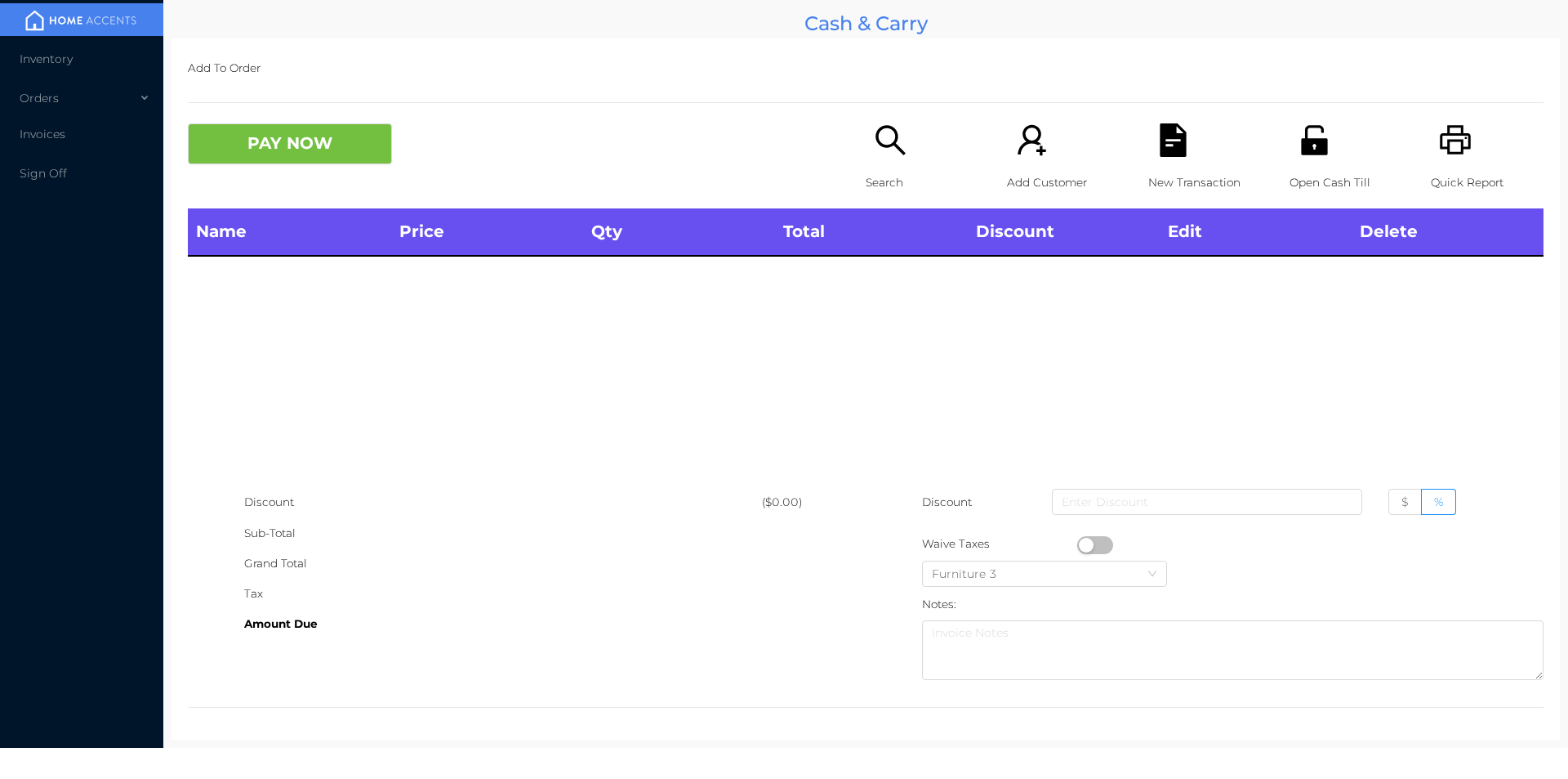
scroll to position [0, 0]
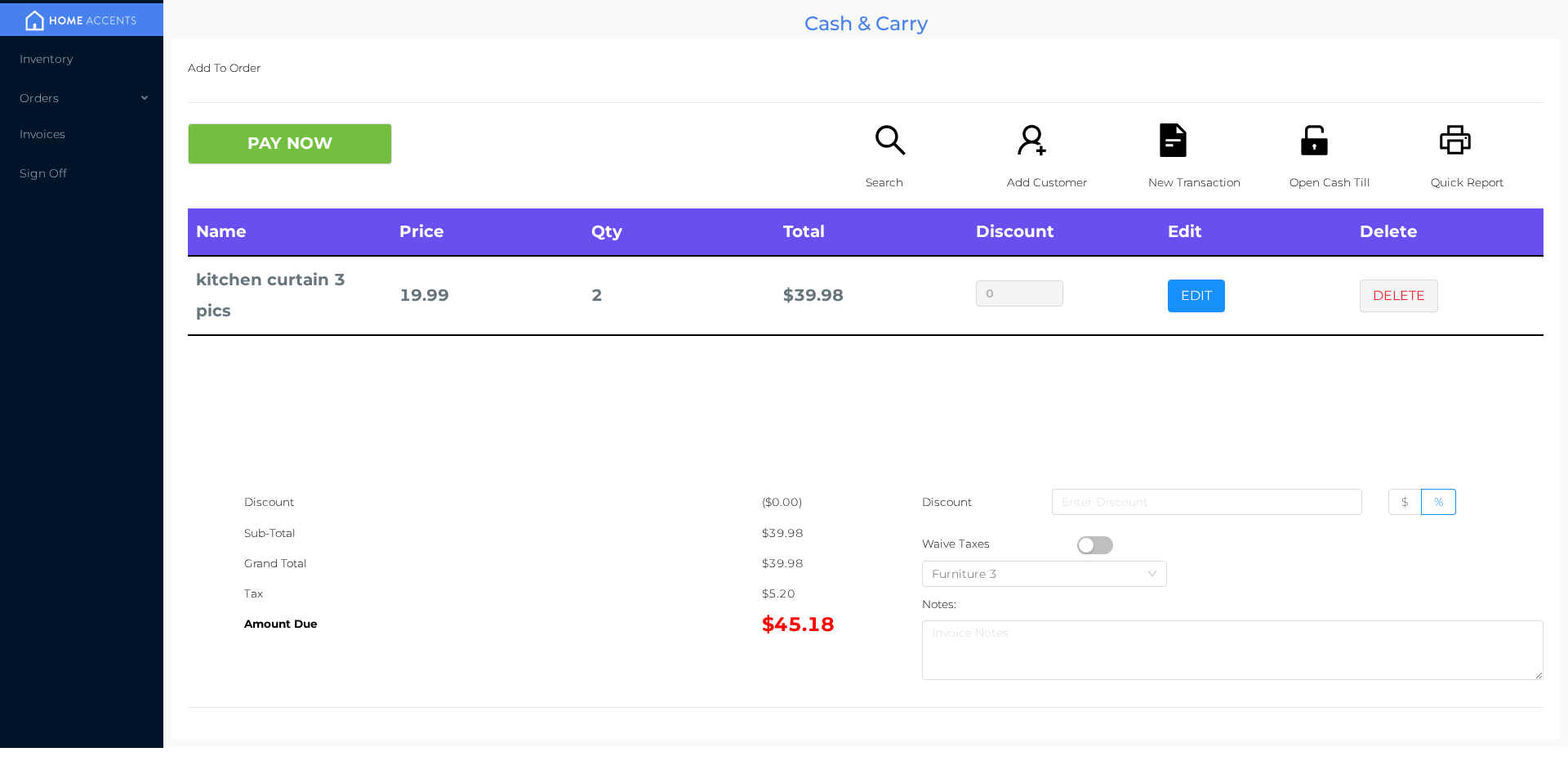
click at [1157, 161] on div "New Transaction" at bounding box center [1204, 167] width 113 height 85
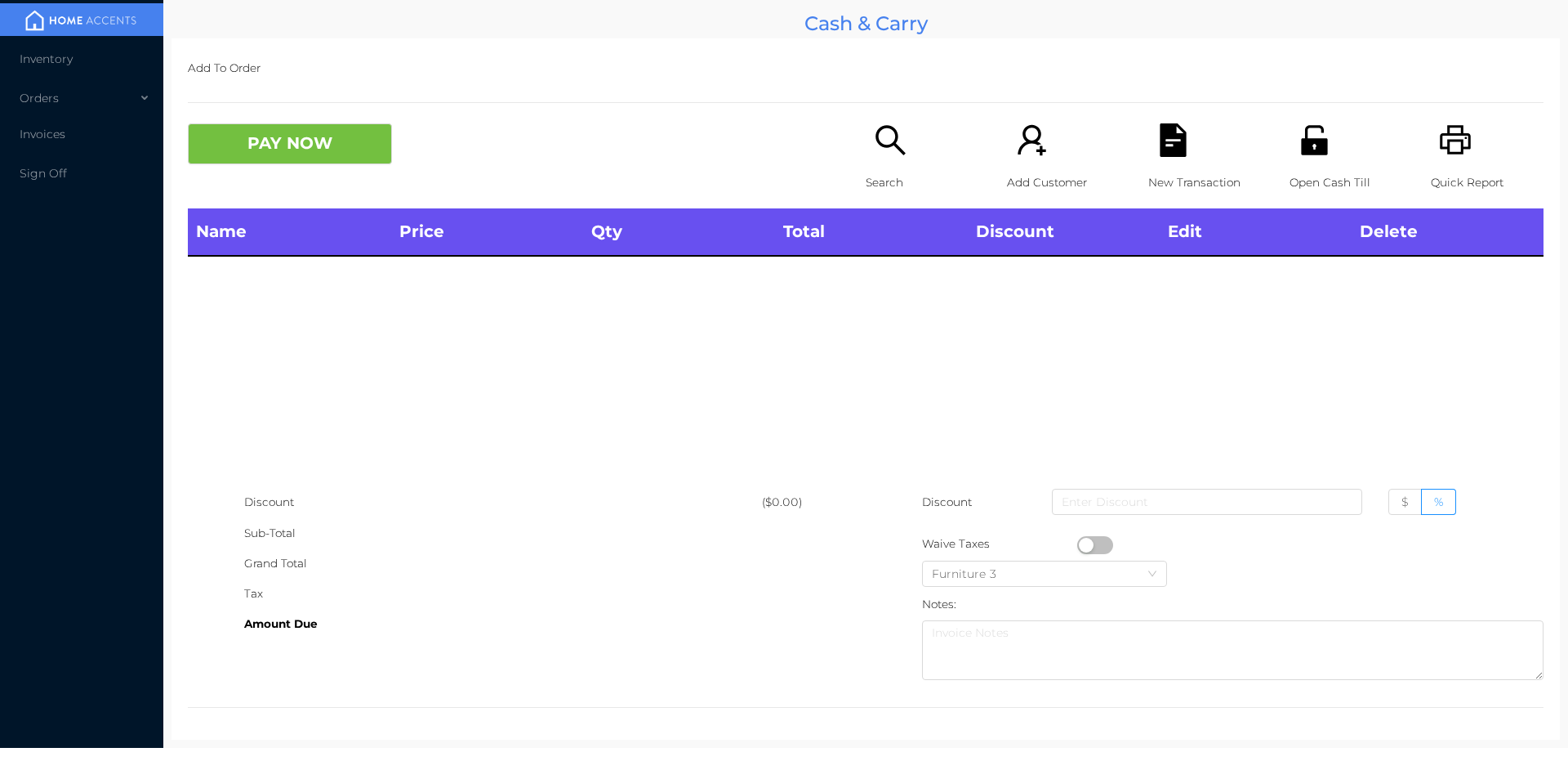
click at [1473, 145] on div "Quick Report" at bounding box center [1488, 167] width 113 height 85
click at [906, 167] on p "Search" at bounding box center [922, 182] width 113 height 31
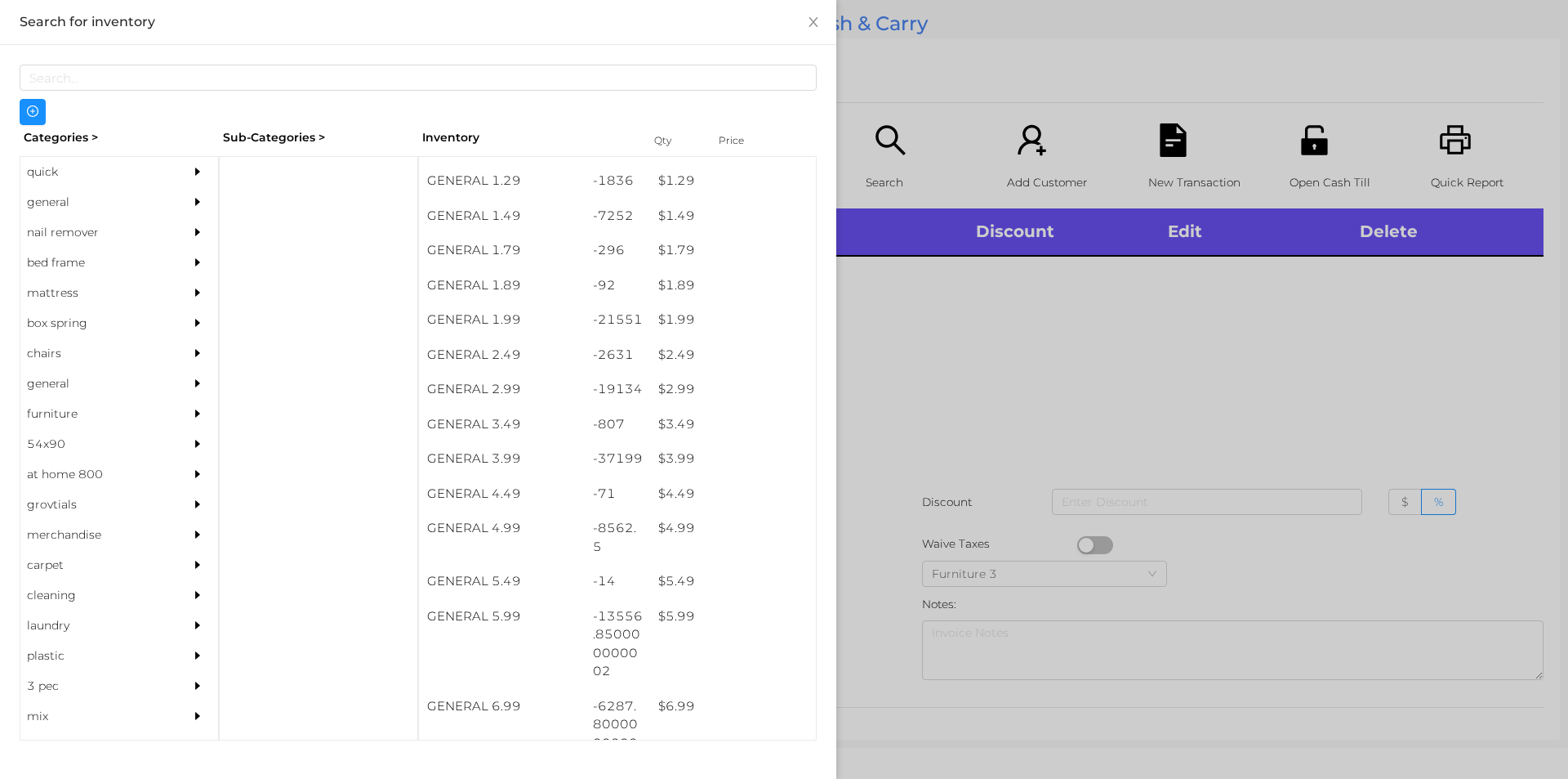
scroll to position [207, 0]
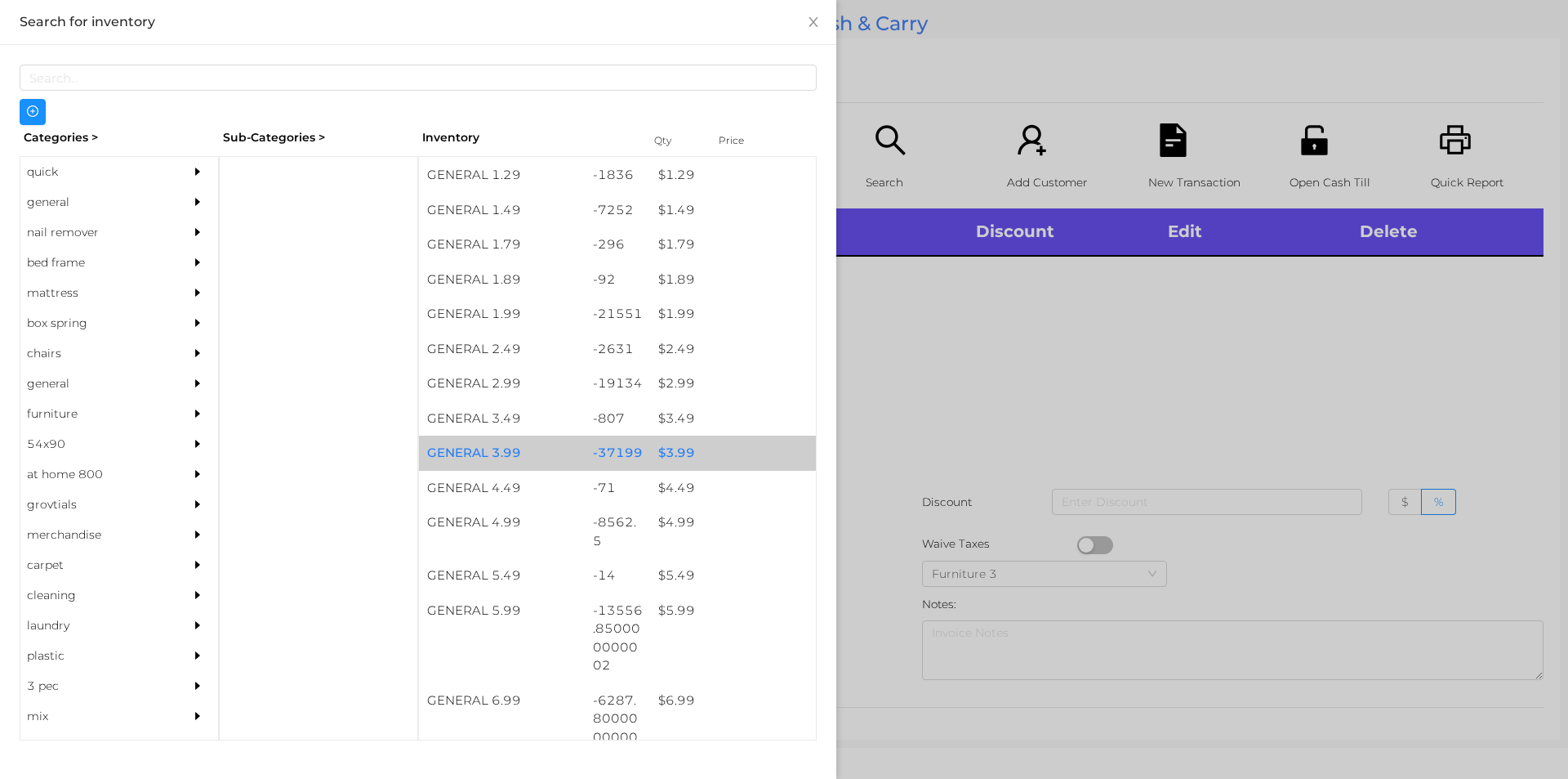
click at [668, 453] on div "$ 3.99" at bounding box center [732, 452] width 165 height 35
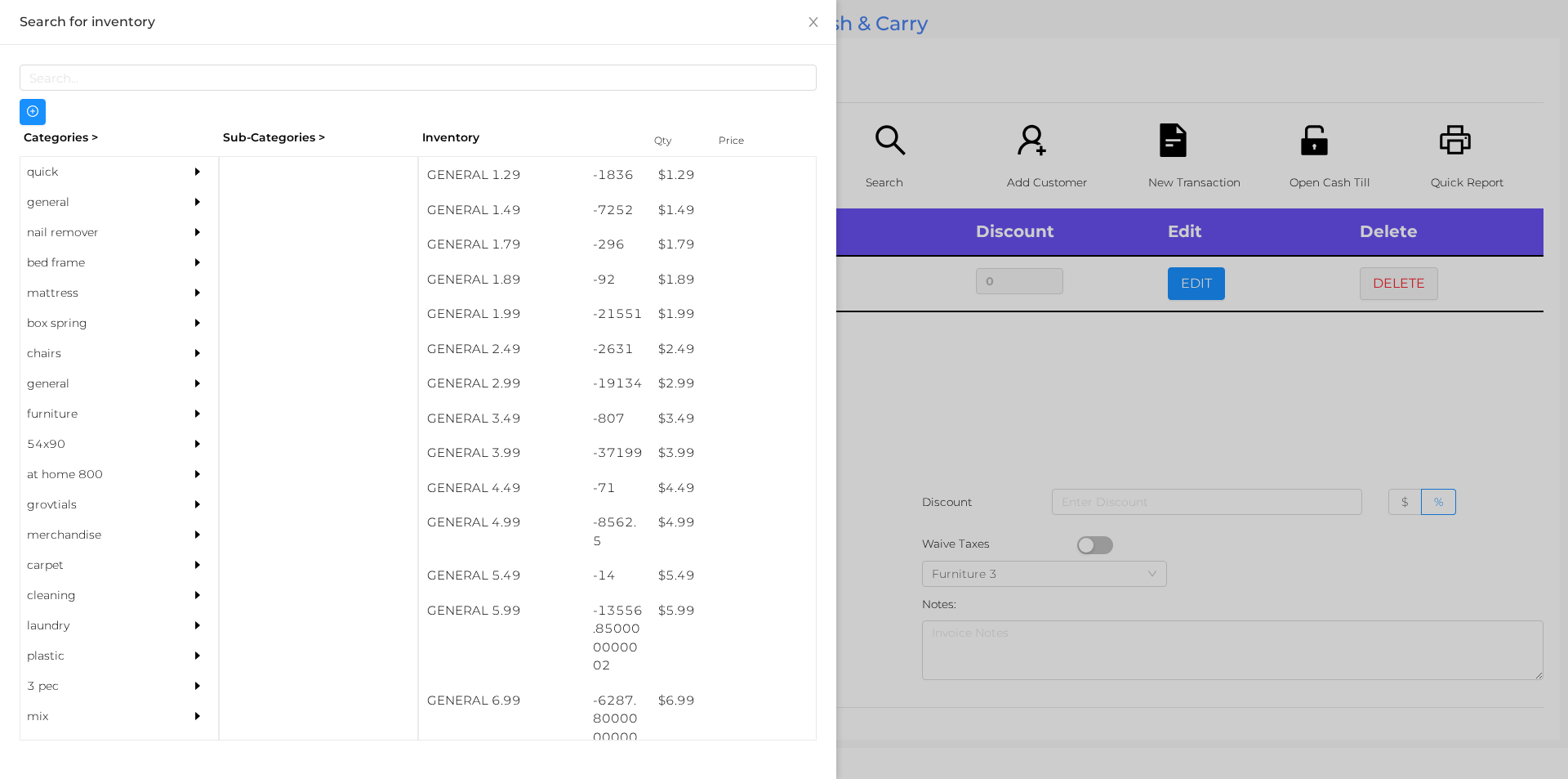
click at [1211, 280] on div at bounding box center [784, 390] width 1568 height 779
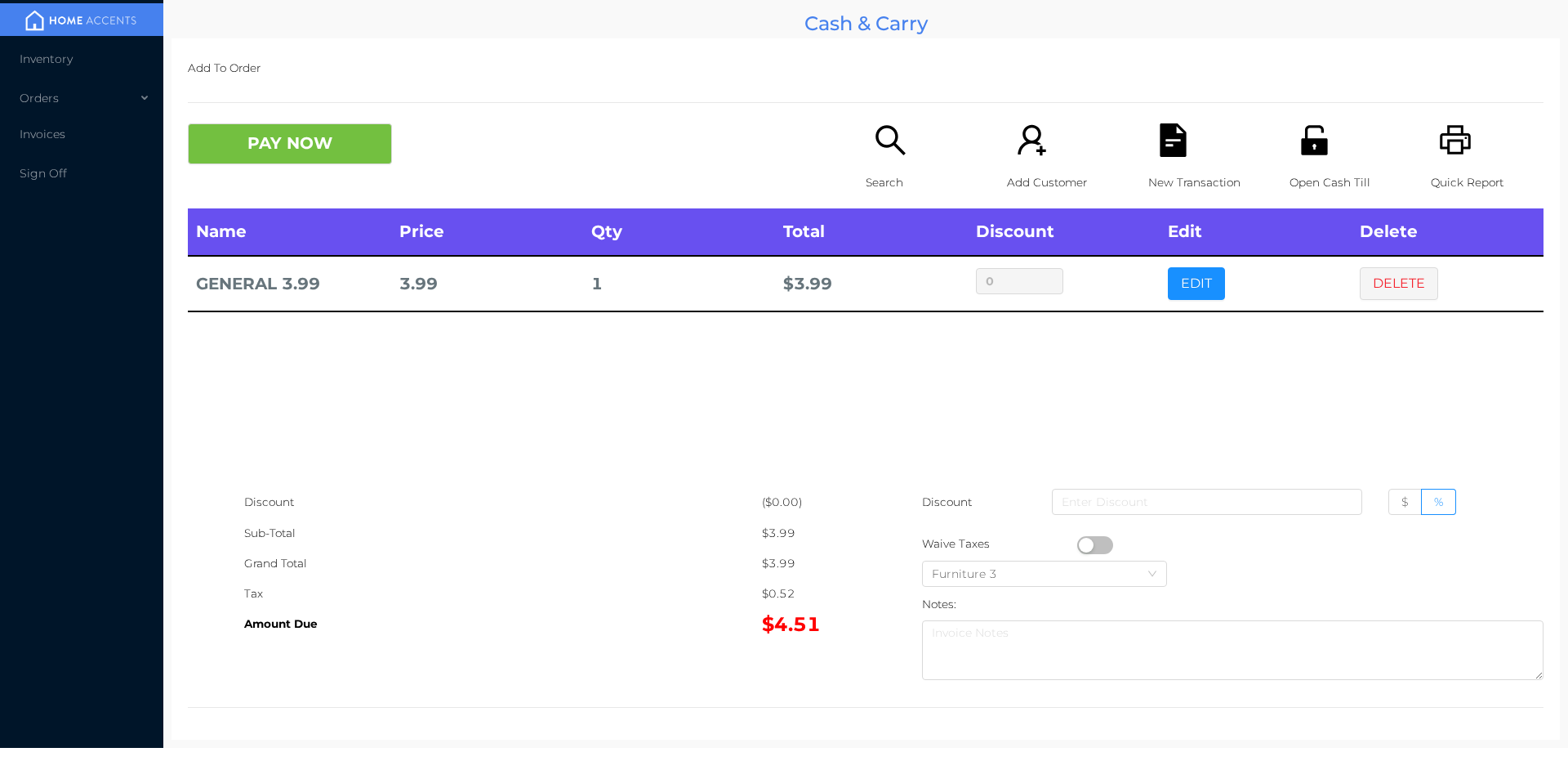
click at [1185, 291] on button "EDIT" at bounding box center [1197, 283] width 57 height 33
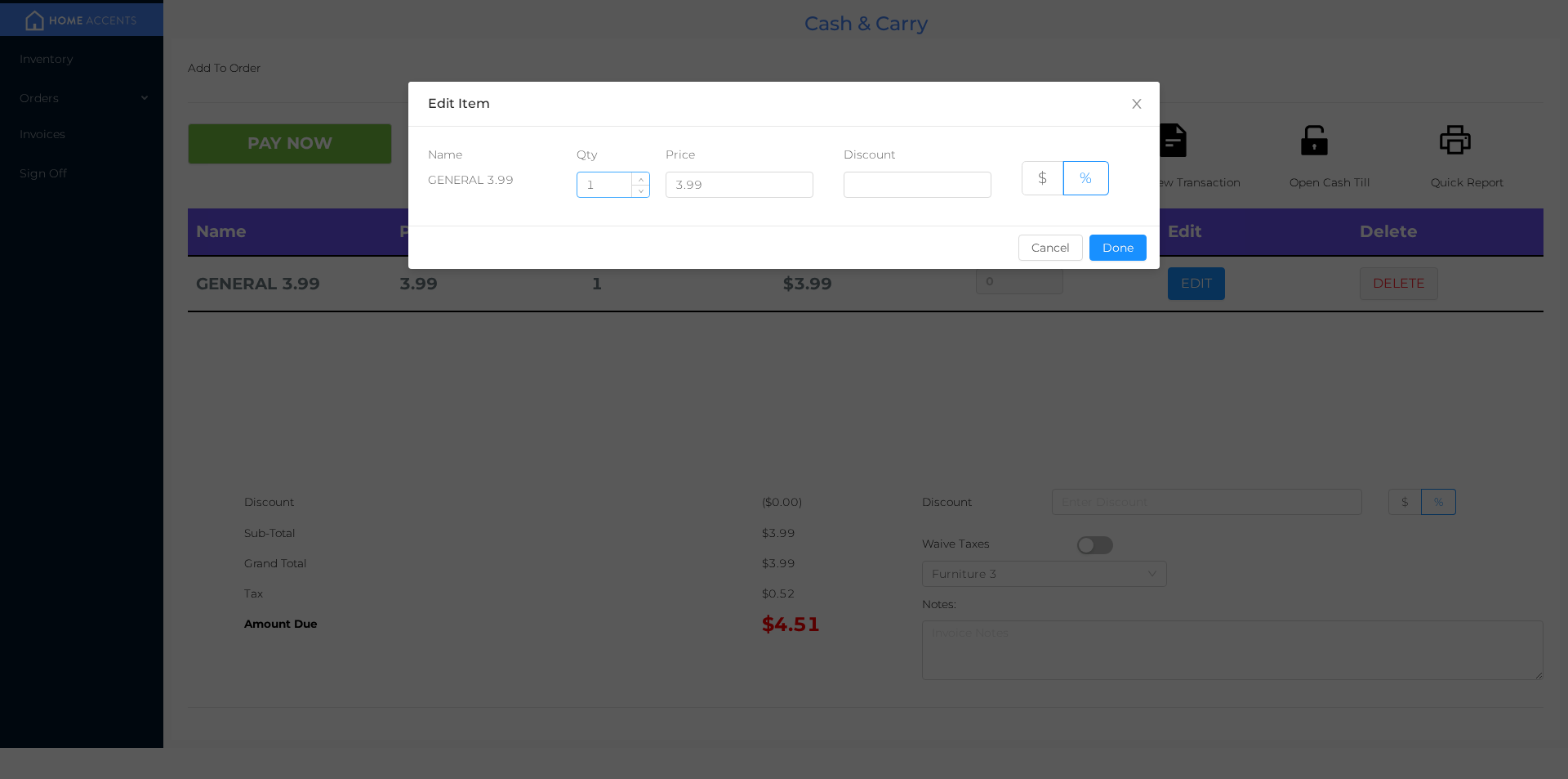
click at [617, 190] on input "1" at bounding box center [613, 184] width 72 height 25
type input "10"
click at [1134, 245] on button "Done" at bounding box center [1118, 248] width 57 height 26
type input "0%"
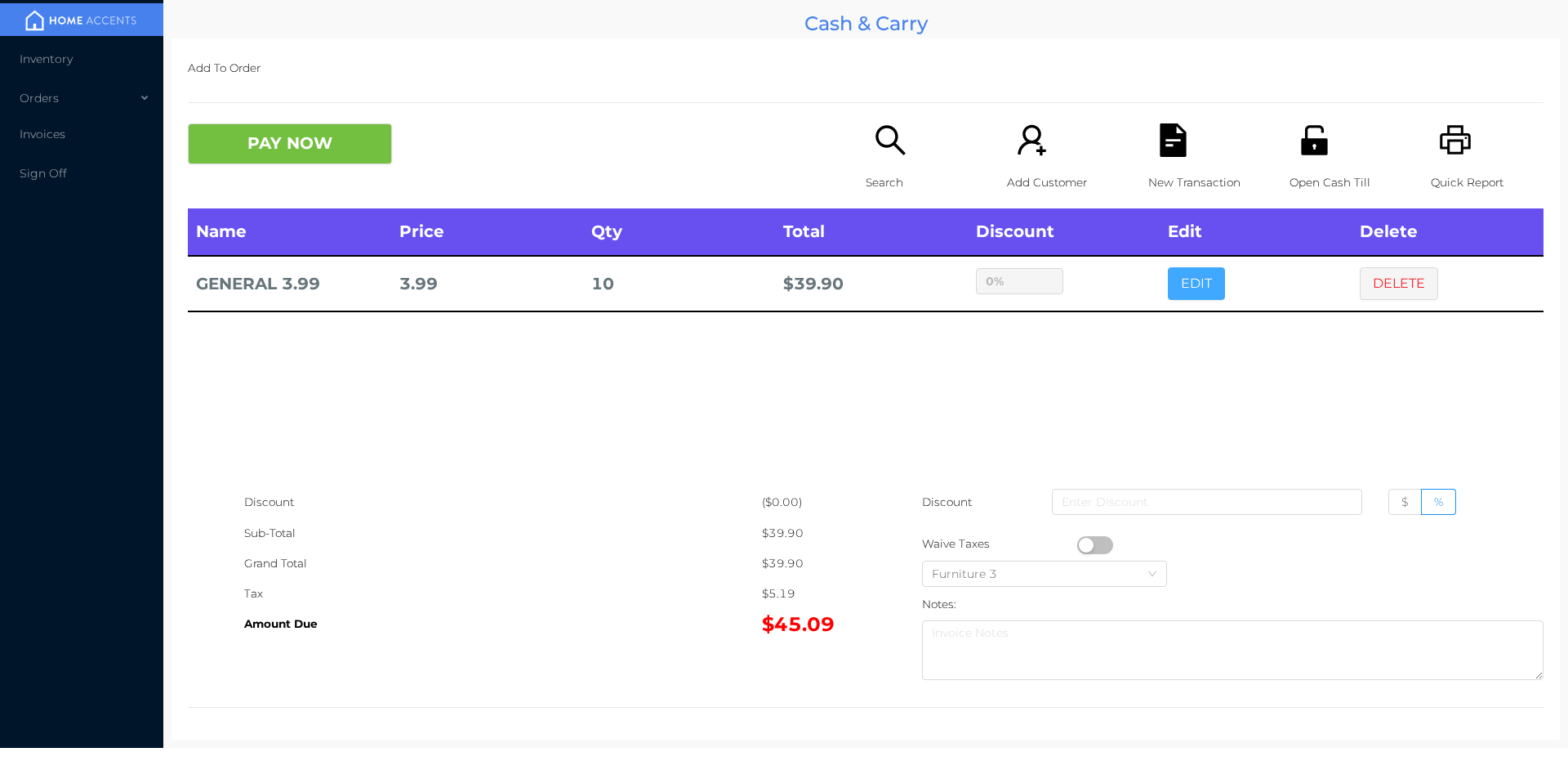
click at [1168, 268] on button "EDIT" at bounding box center [1197, 283] width 57 height 33
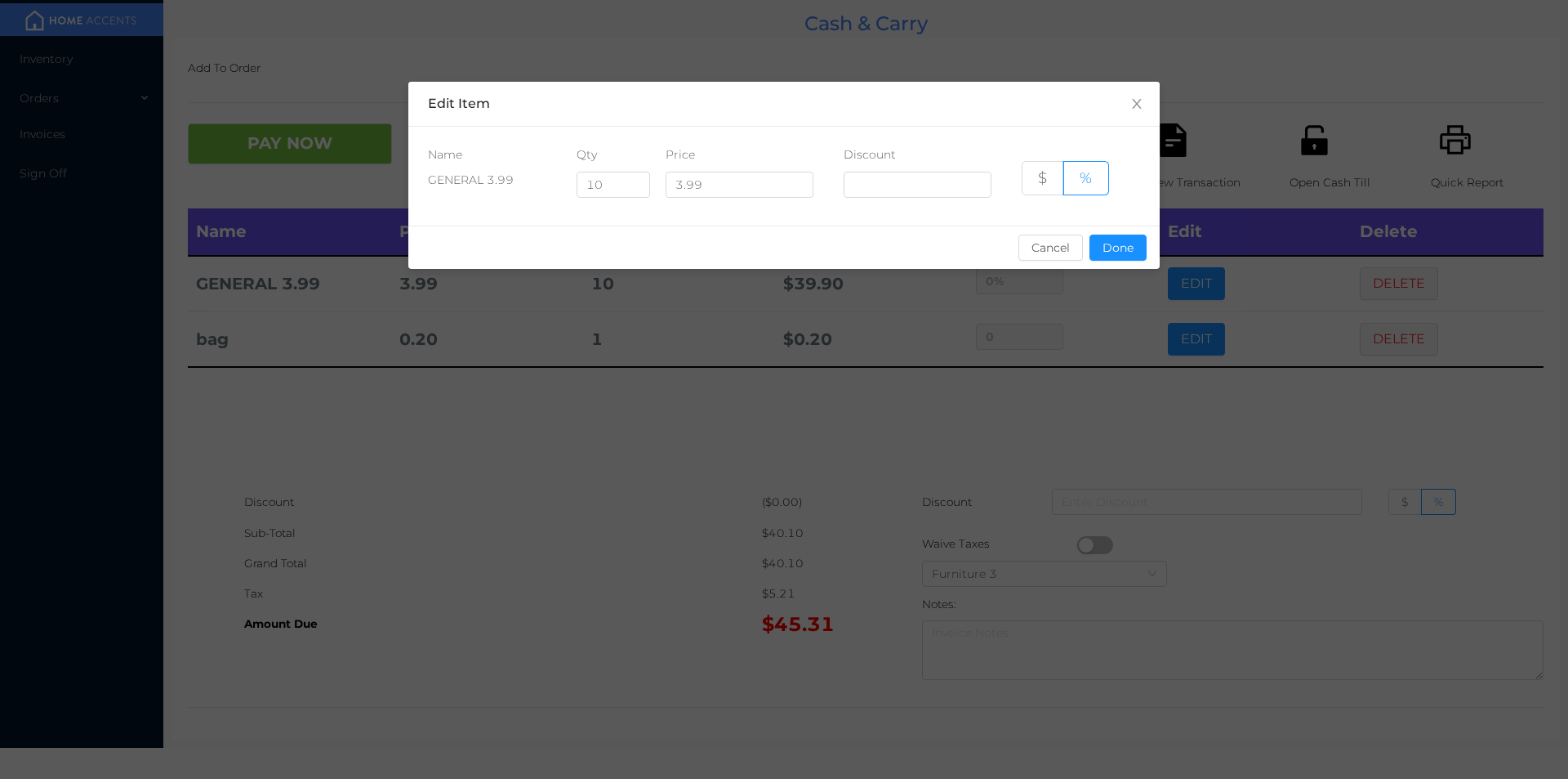
click at [1194, 334] on div "sentinelStart Edit Item Name Qty Price Discount GENERAL 3.99 10 3.99 $ % Cancel…" at bounding box center [784, 390] width 1568 height 779
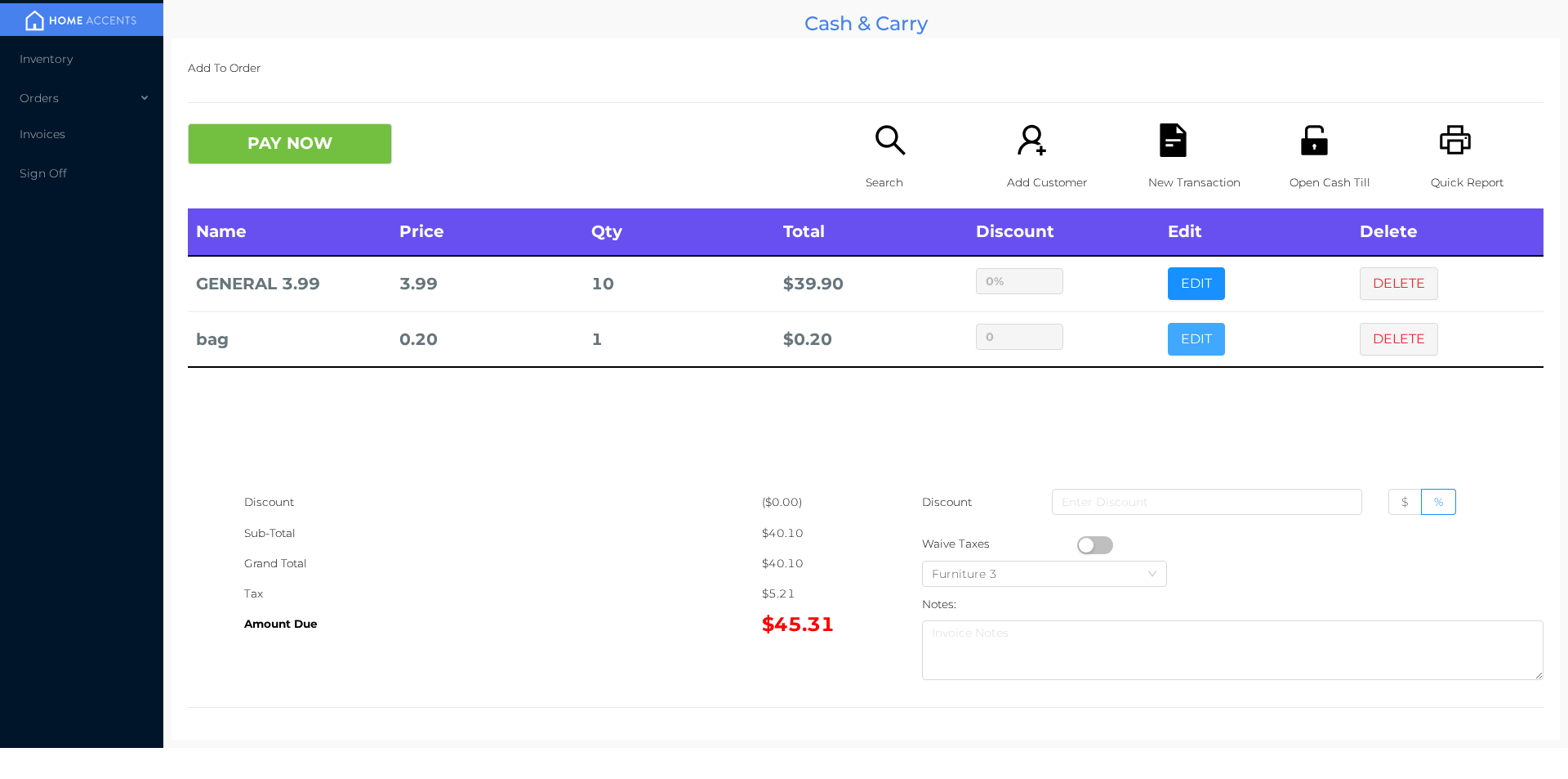
click at [1178, 347] on button "EDIT" at bounding box center [1197, 339] width 57 height 33
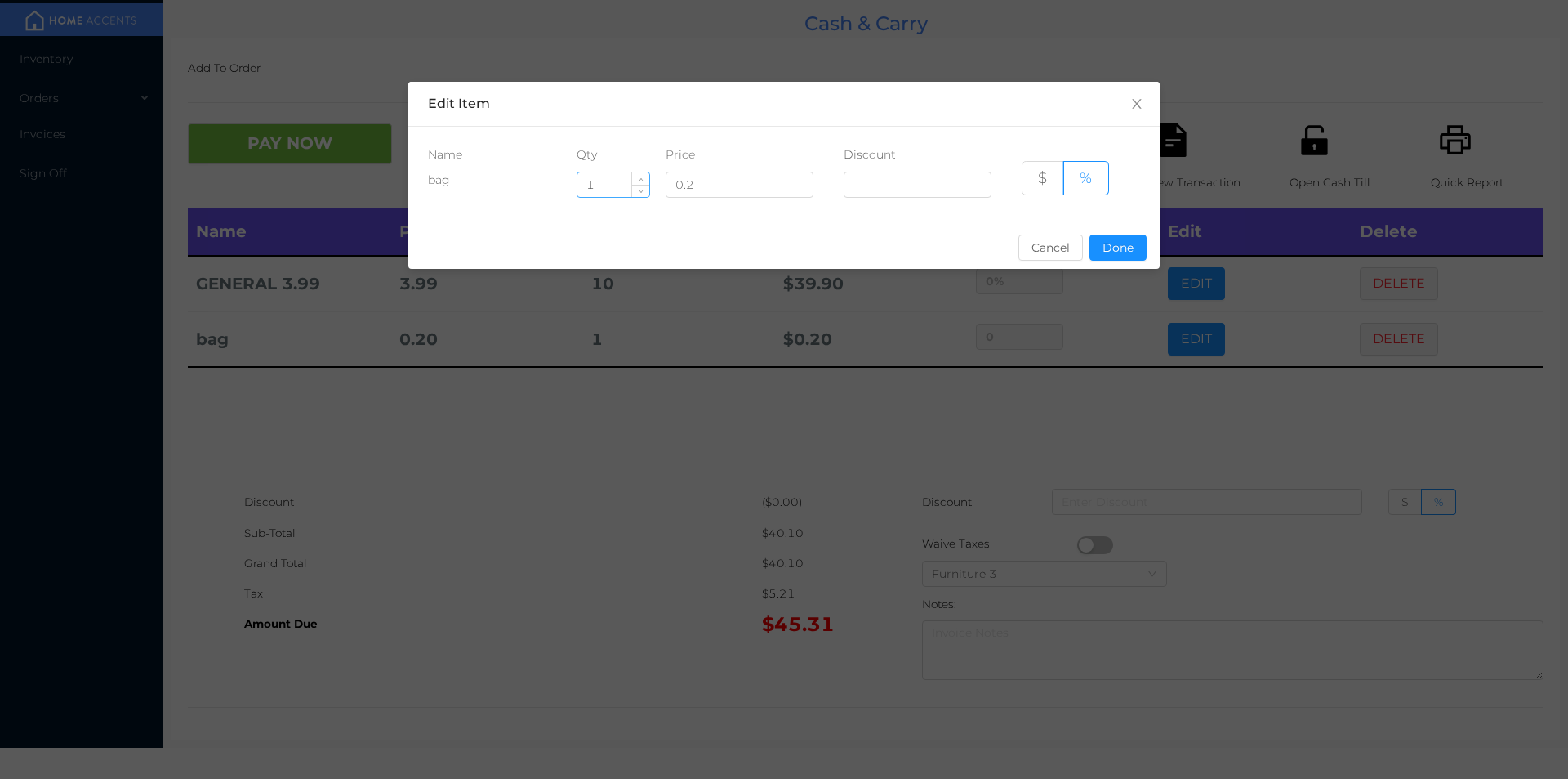
click at [618, 186] on input "1" at bounding box center [613, 184] width 72 height 25
type input "15"
click at [1045, 249] on button "Cancel" at bounding box center [1050, 248] width 64 height 26
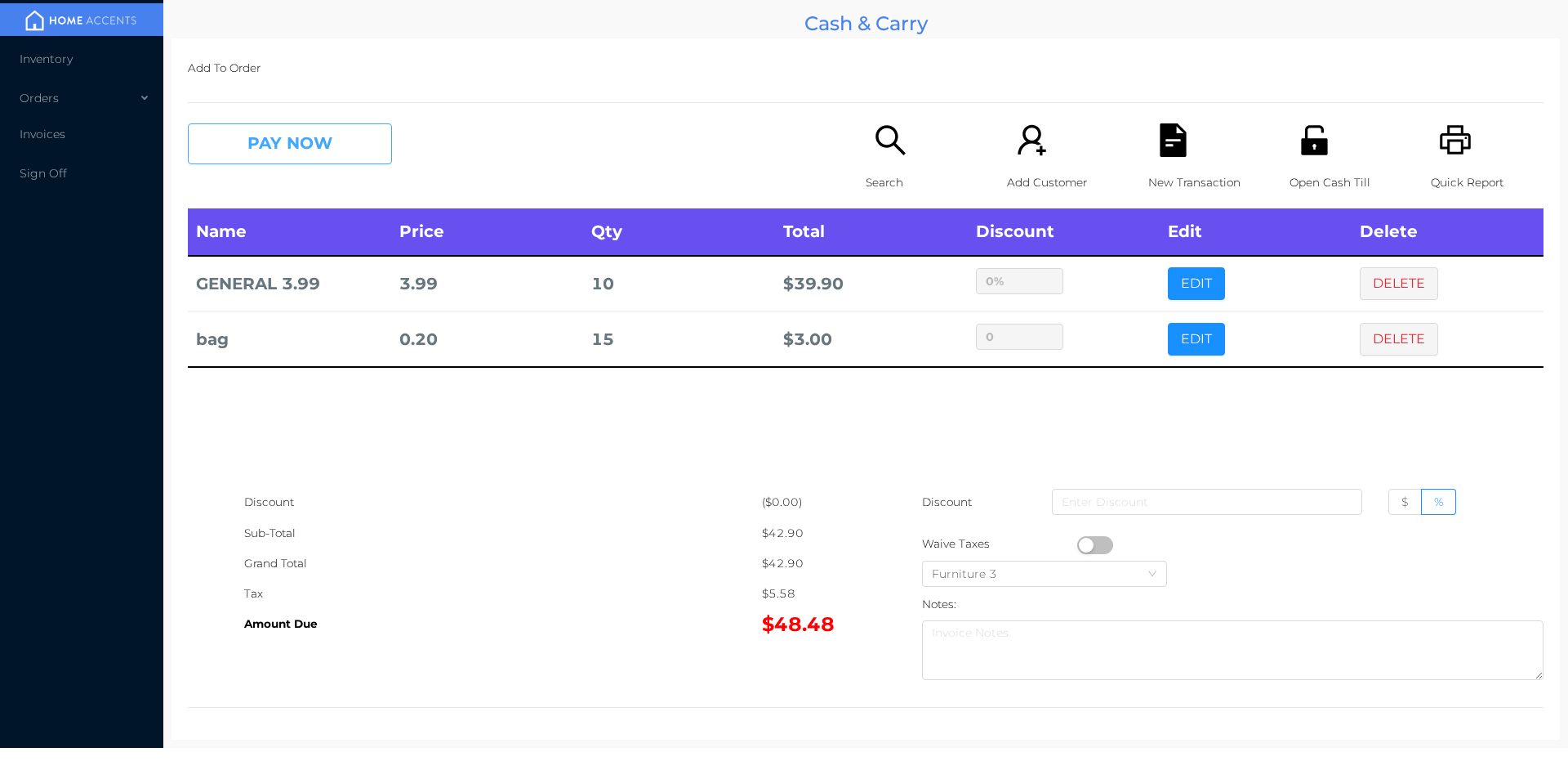
click at [283, 145] on button "PAY NOW" at bounding box center [290, 144] width 204 height 41
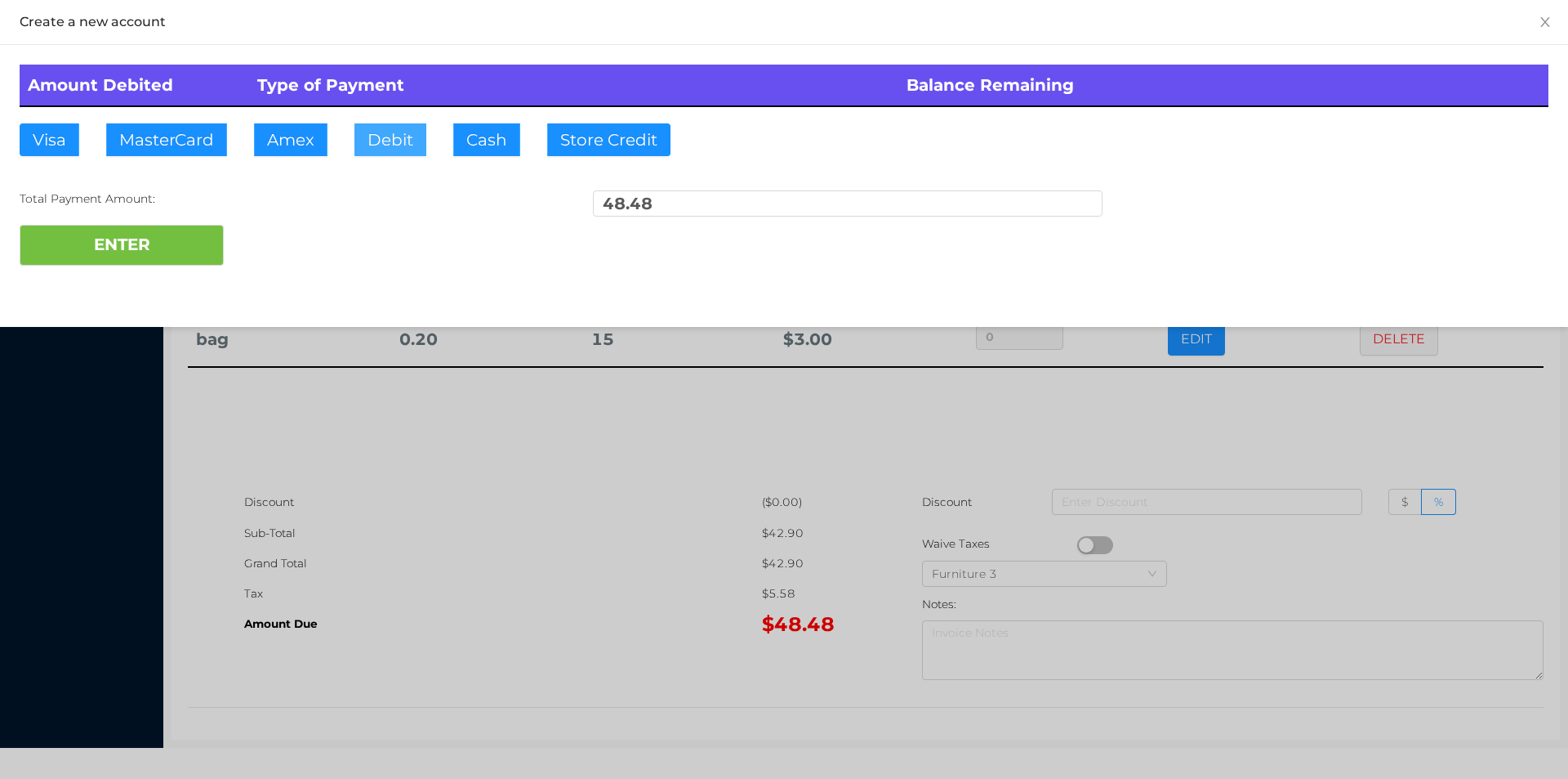
click at [370, 138] on button "Debit" at bounding box center [390, 140] width 72 height 33
type input "100"
click at [72, 259] on button "ENTER" at bounding box center [122, 245] width 204 height 41
type input "0"
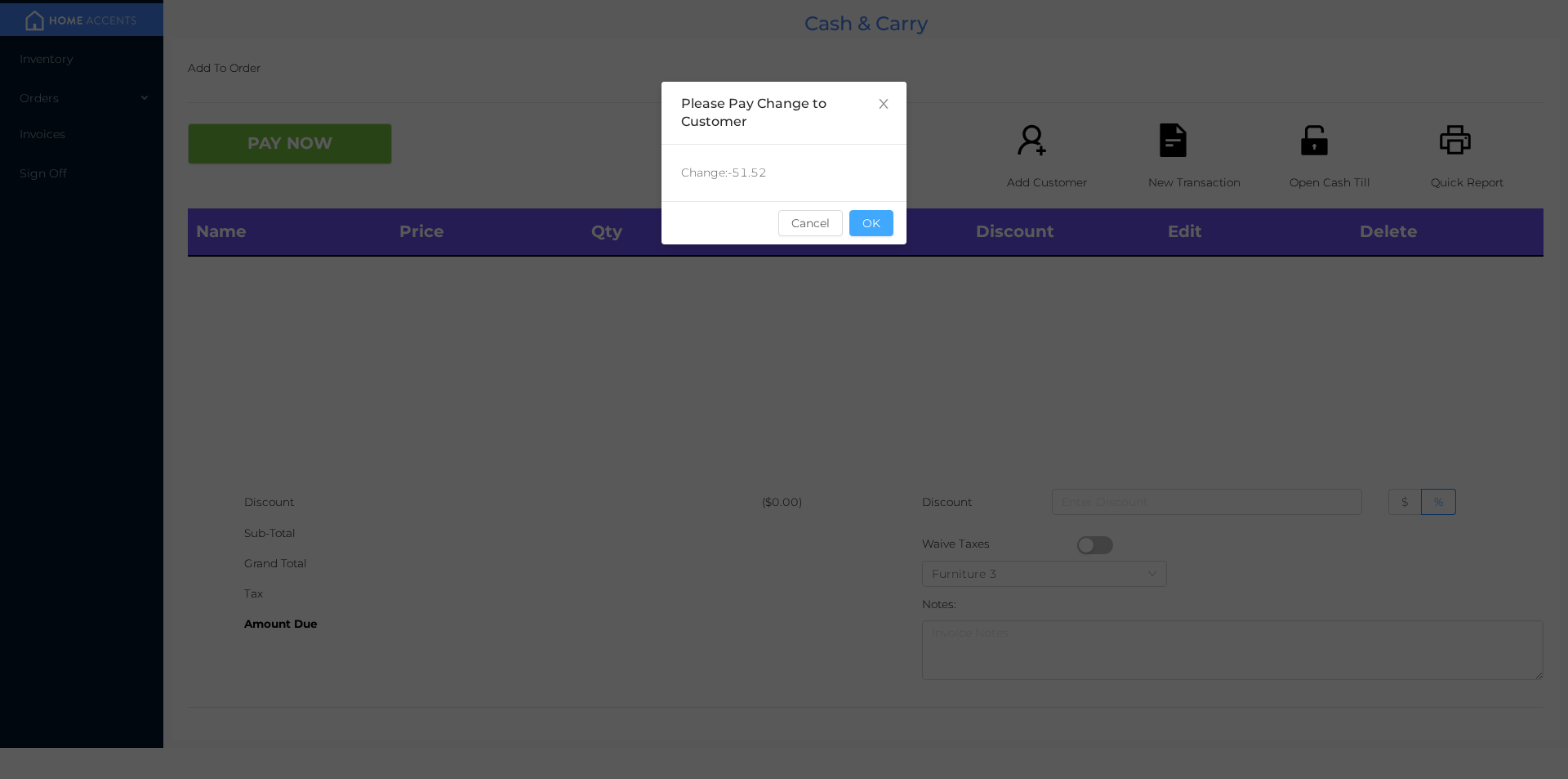
click at [891, 231] on button "OK" at bounding box center [871, 223] width 45 height 26
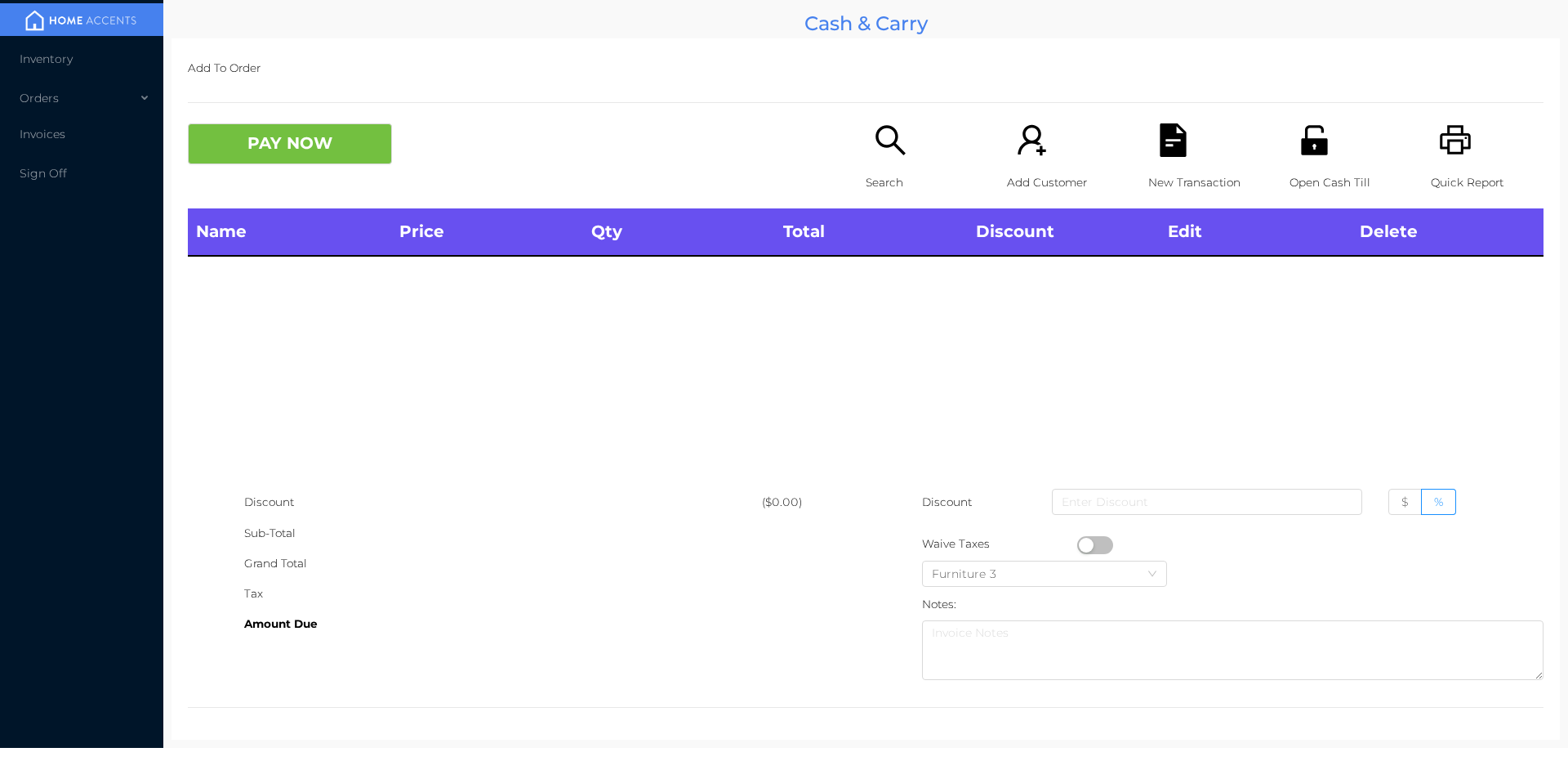
click at [882, 174] on p "Search" at bounding box center [922, 182] width 113 height 31
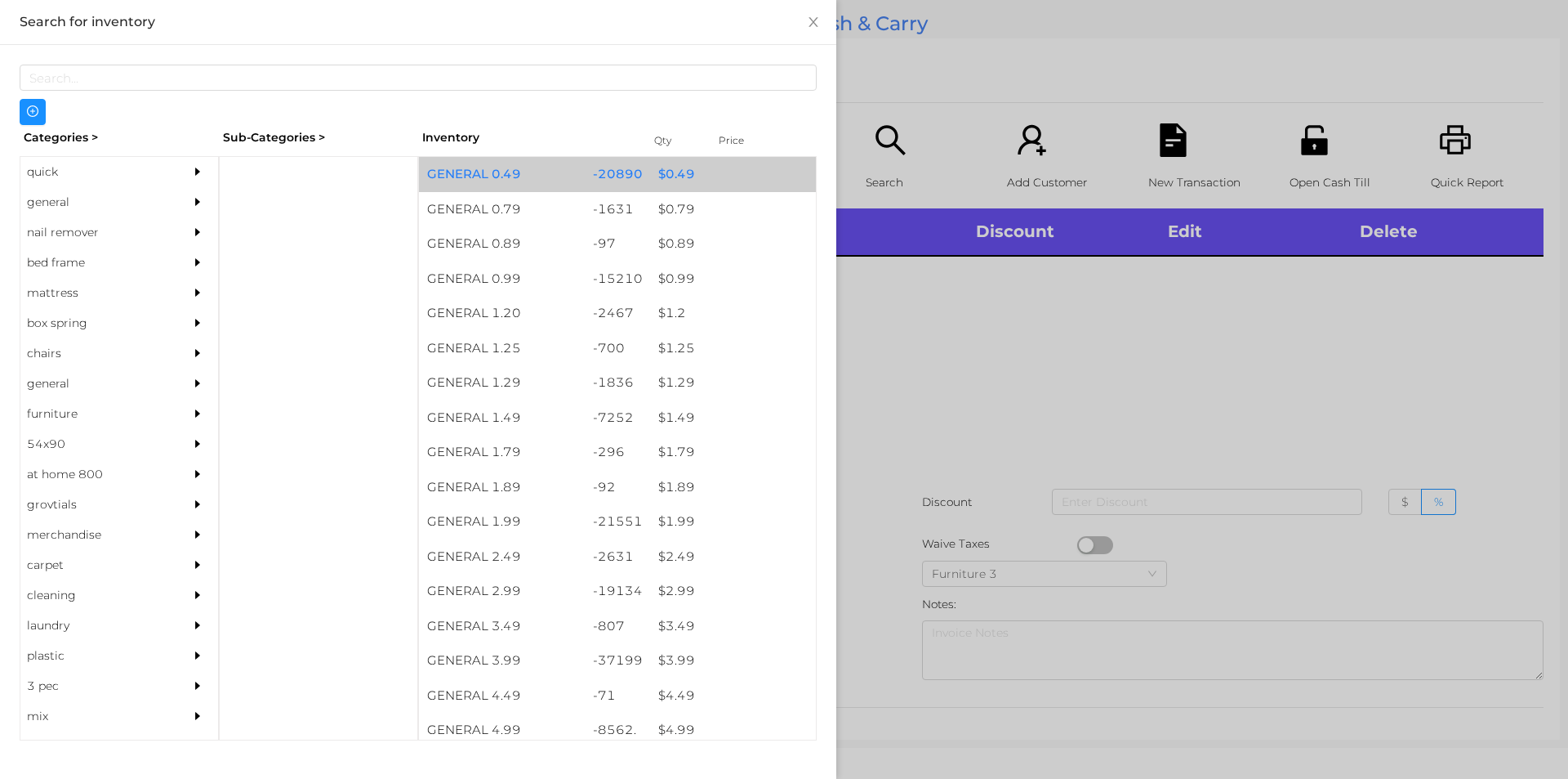
click at [577, 157] on div "GENERAL 0.49" at bounding box center [501, 173] width 165 height 35
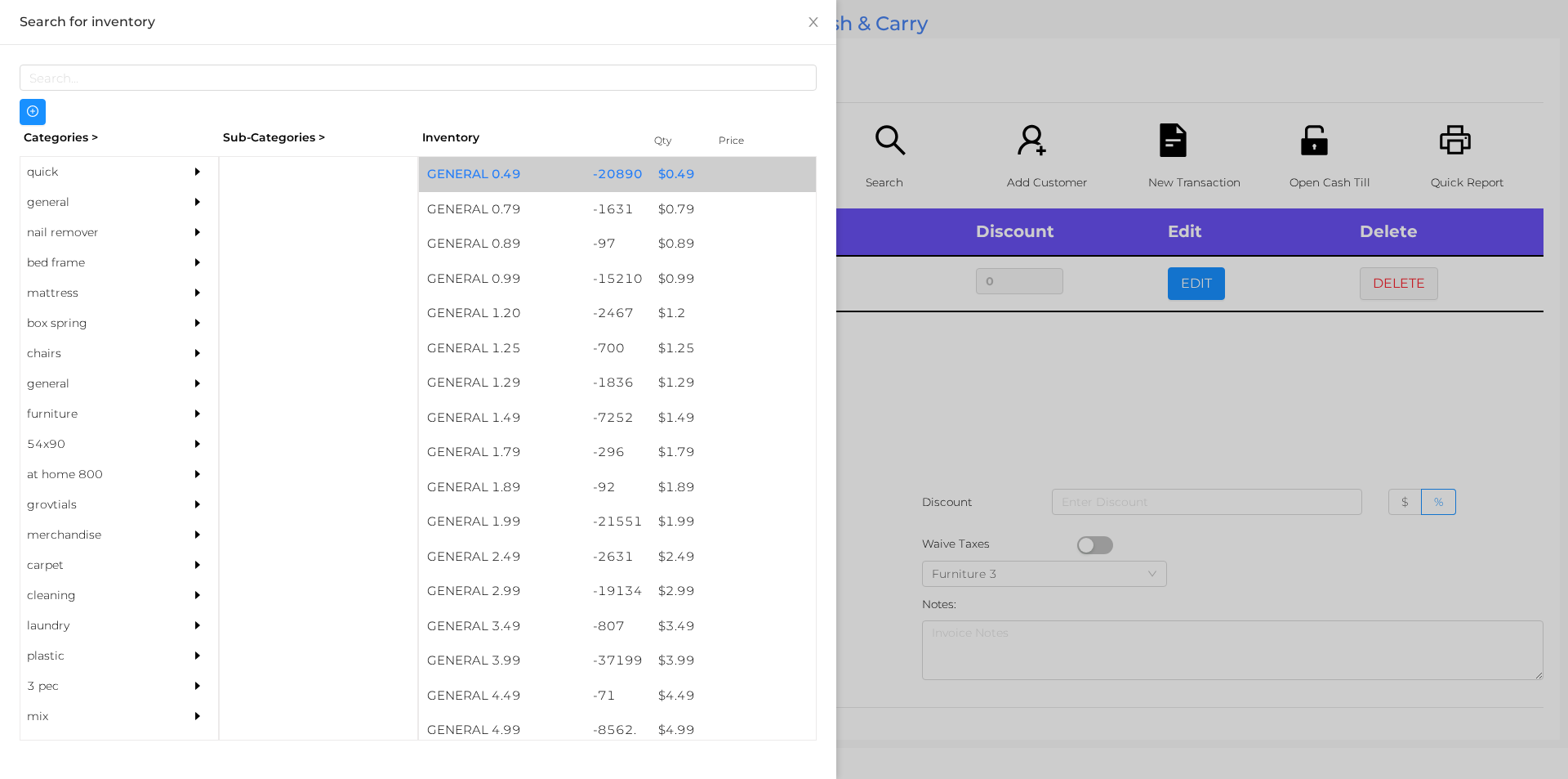
click at [650, 169] on div "$ 0.49" at bounding box center [732, 173] width 165 height 35
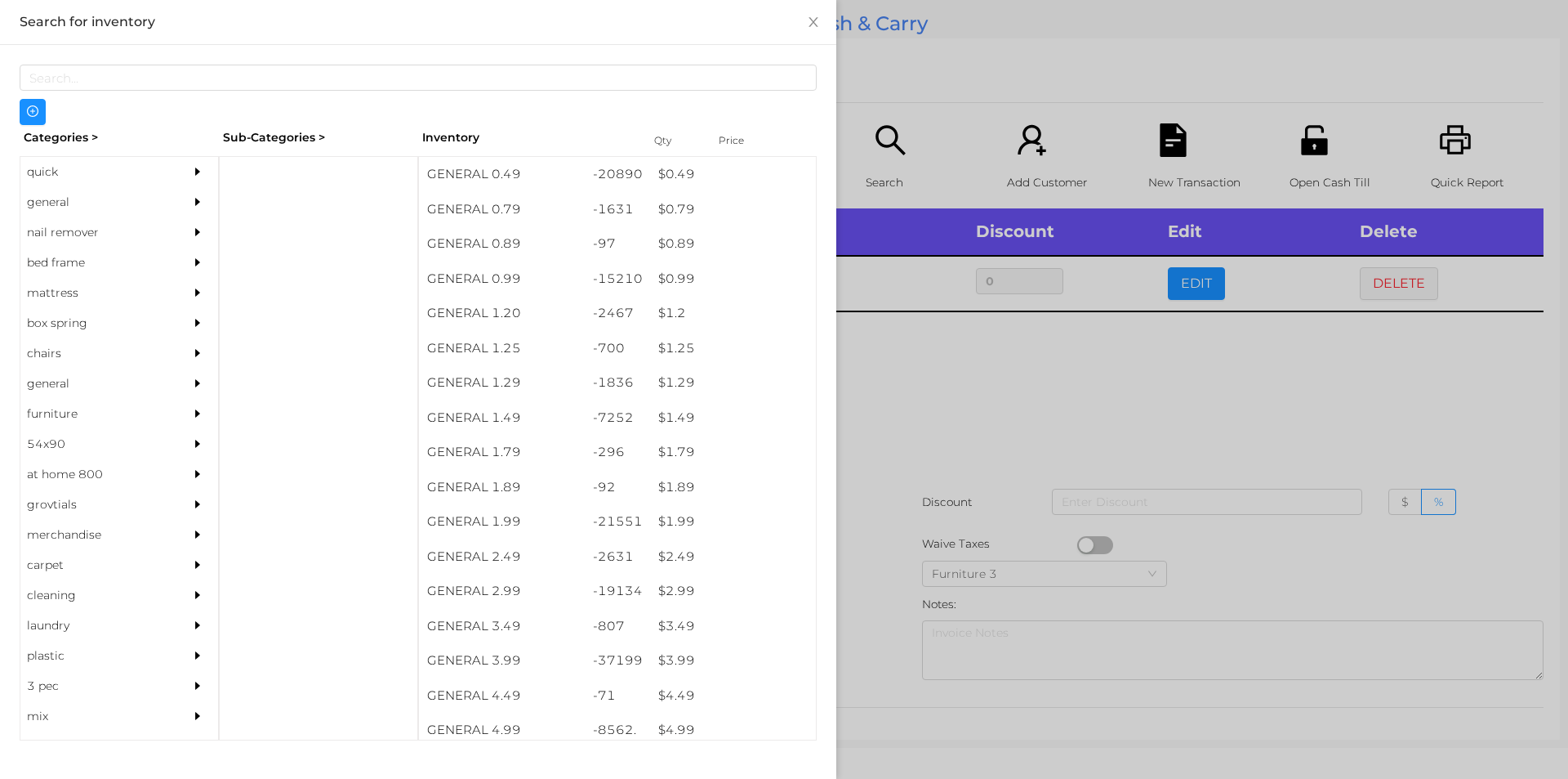
click at [980, 455] on div at bounding box center [784, 390] width 1568 height 779
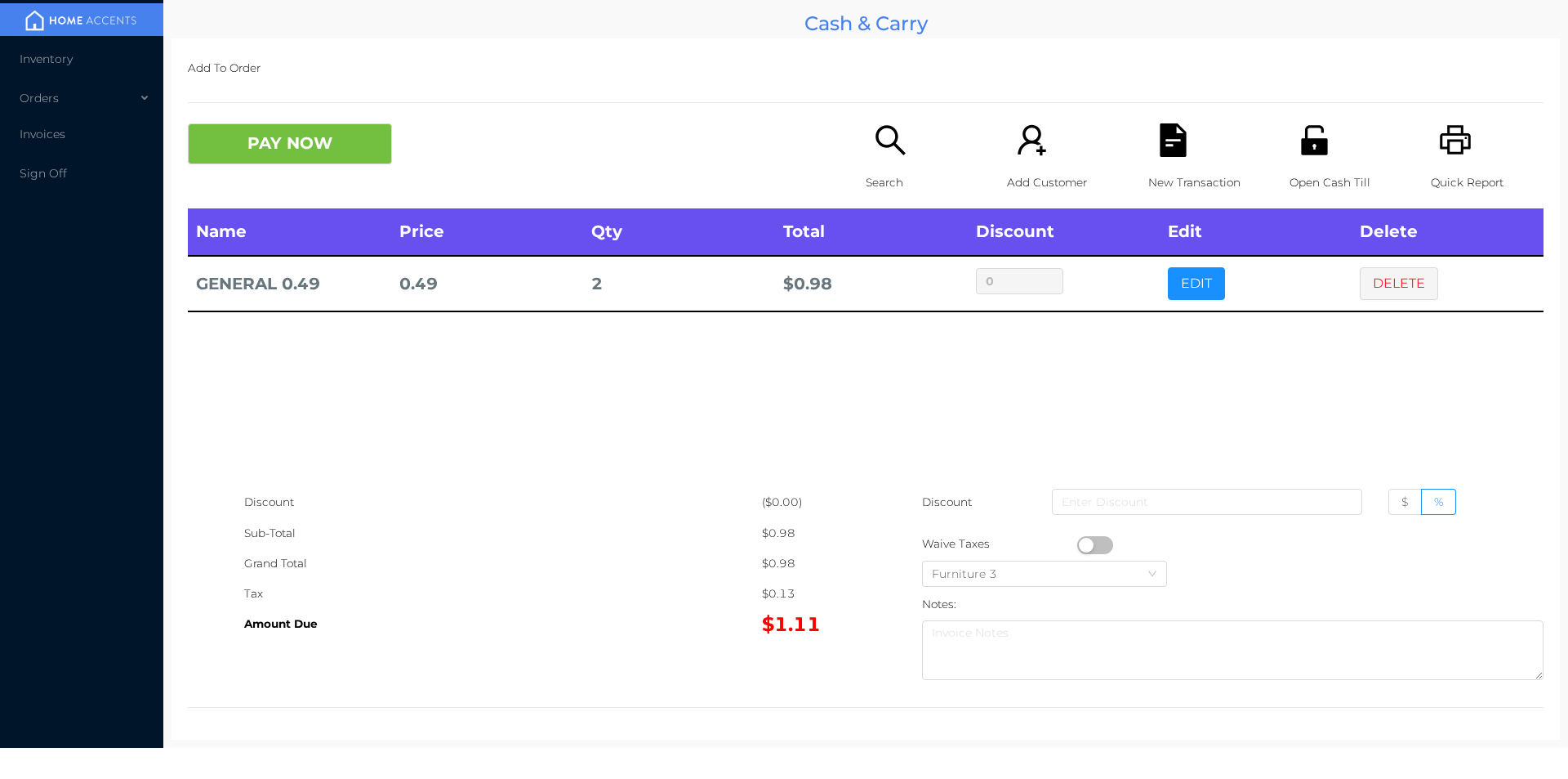
click at [249, 130] on button "PAY NOW" at bounding box center [290, 144] width 204 height 41
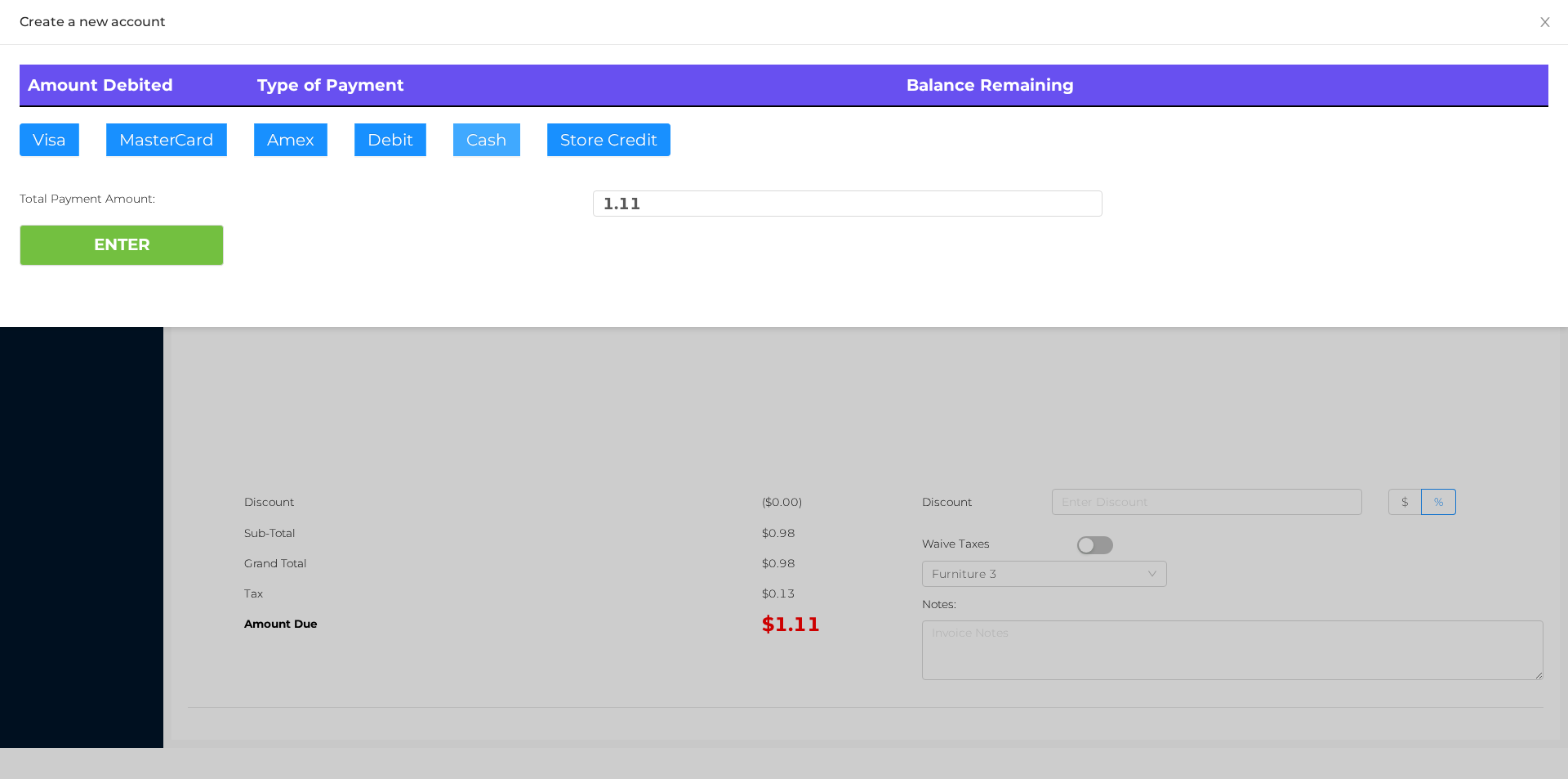
click at [455, 143] on button "Cash" at bounding box center [487, 140] width 67 height 33
click at [170, 236] on button "ENTER" at bounding box center [122, 245] width 204 height 41
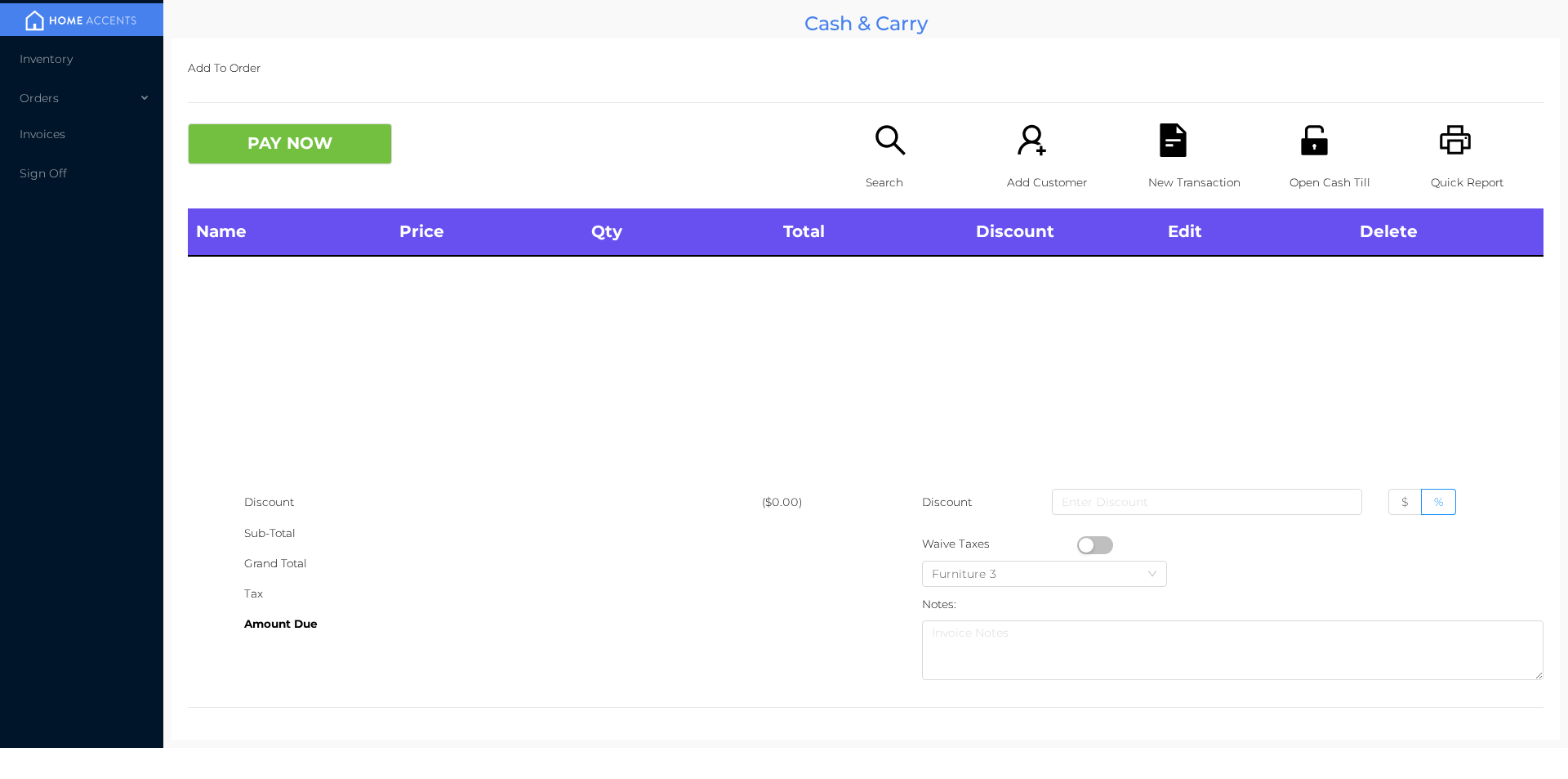
click at [873, 166] on div "Search" at bounding box center [922, 167] width 113 height 85
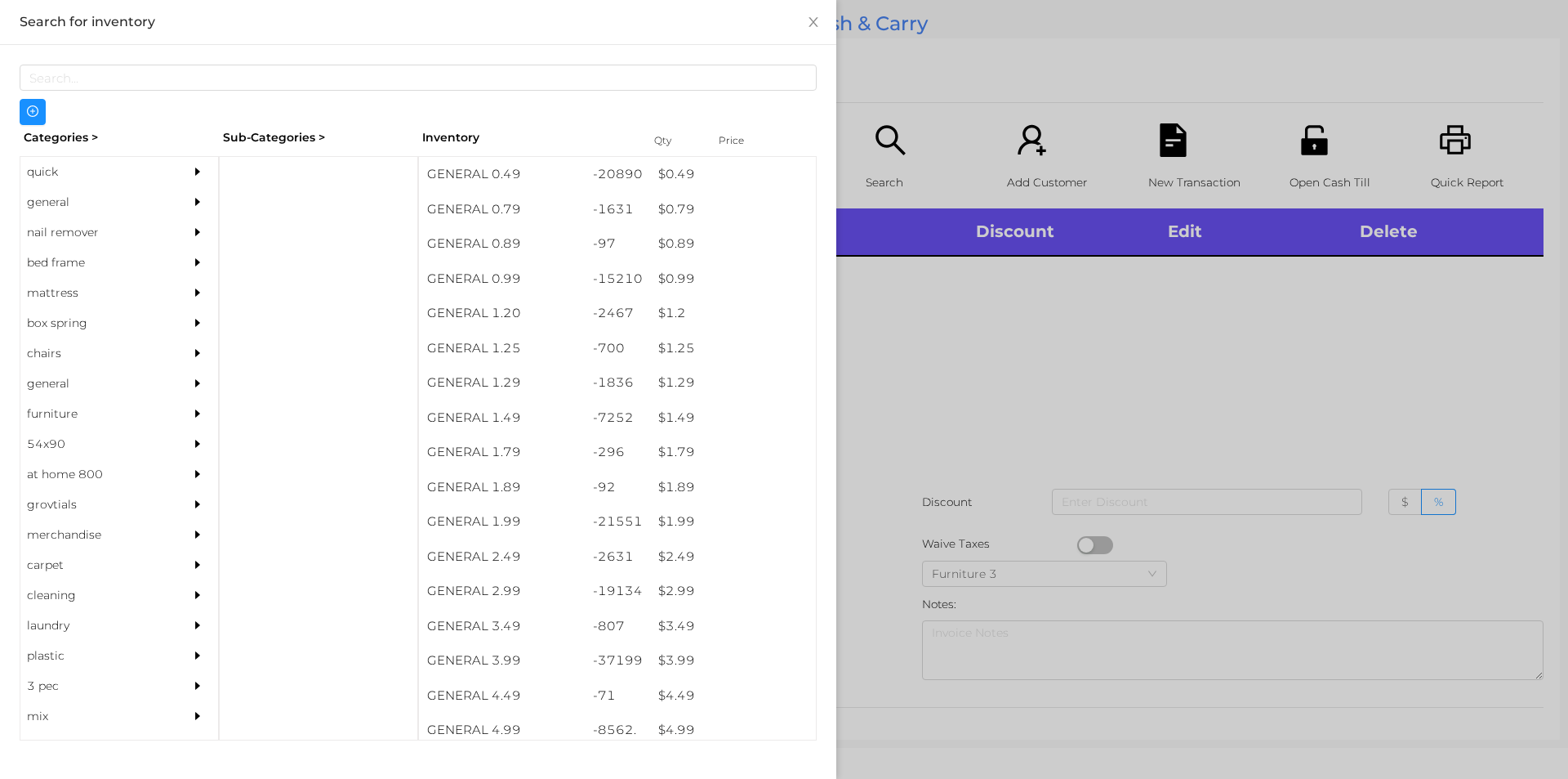
click at [1141, 410] on div at bounding box center [784, 390] width 1568 height 779
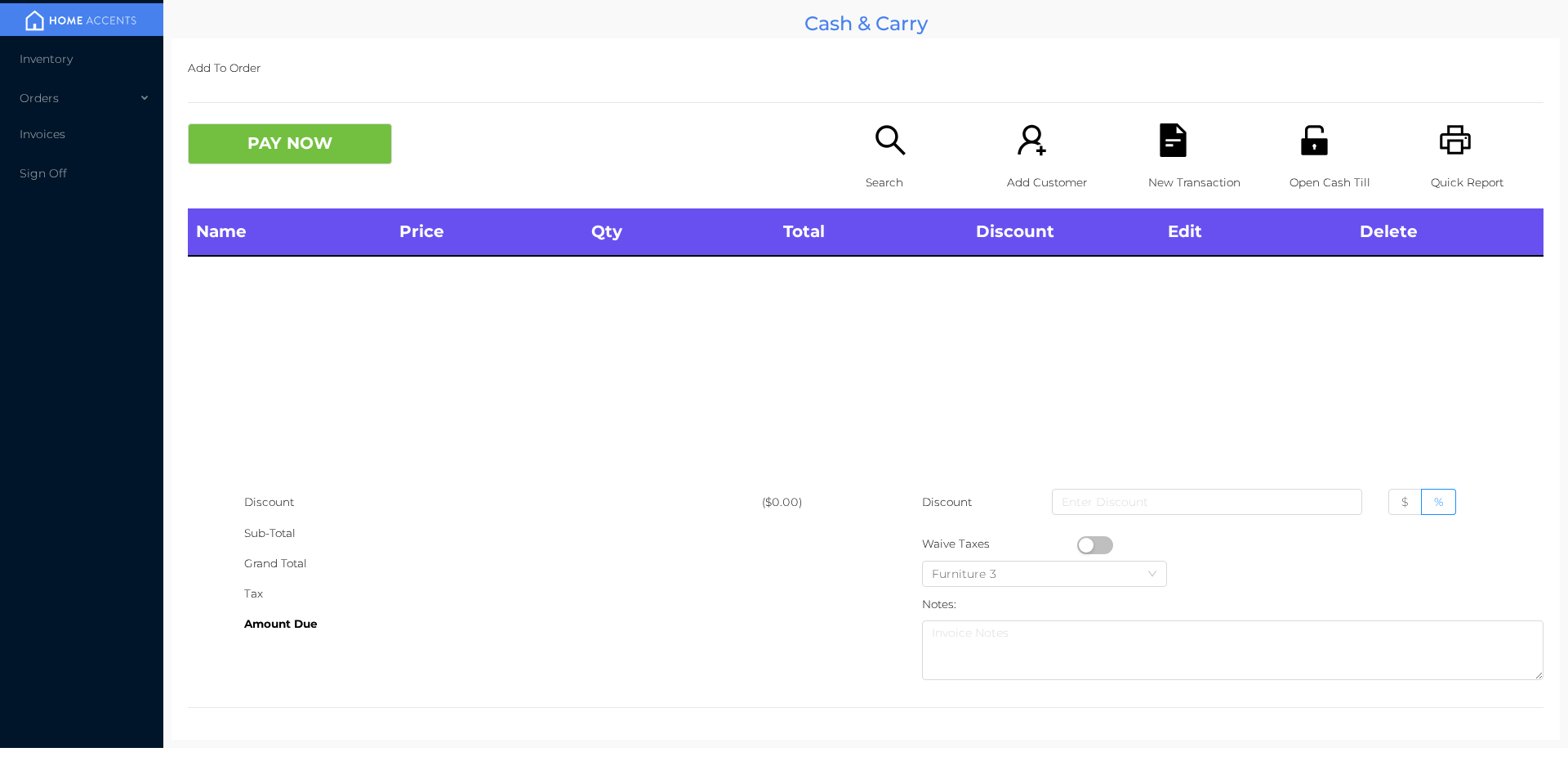
click at [1441, 133] on icon "icon: printer" at bounding box center [1456, 141] width 34 height 34
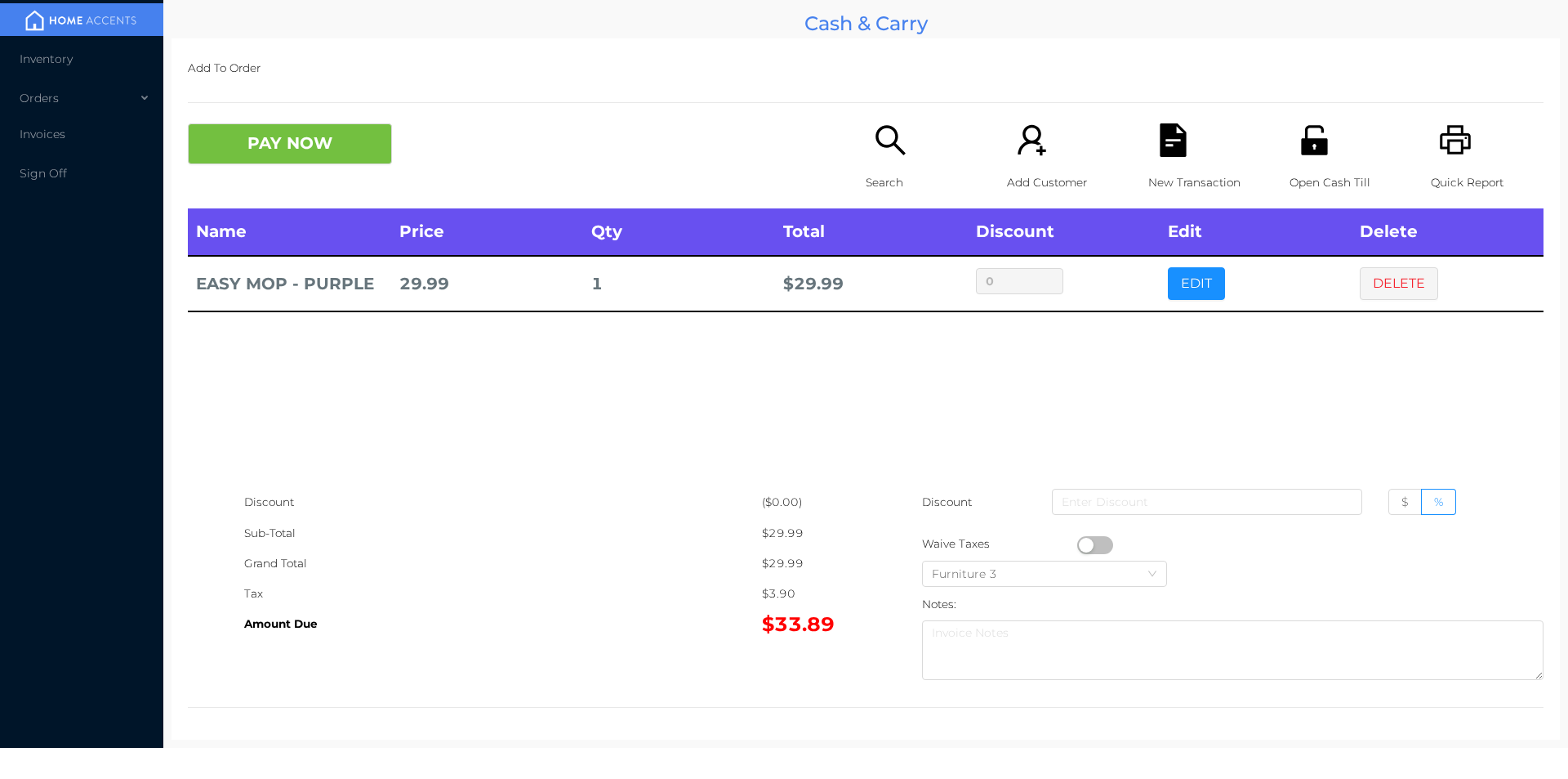
click at [1165, 137] on icon "icon: file-text" at bounding box center [1173, 141] width 26 height 34
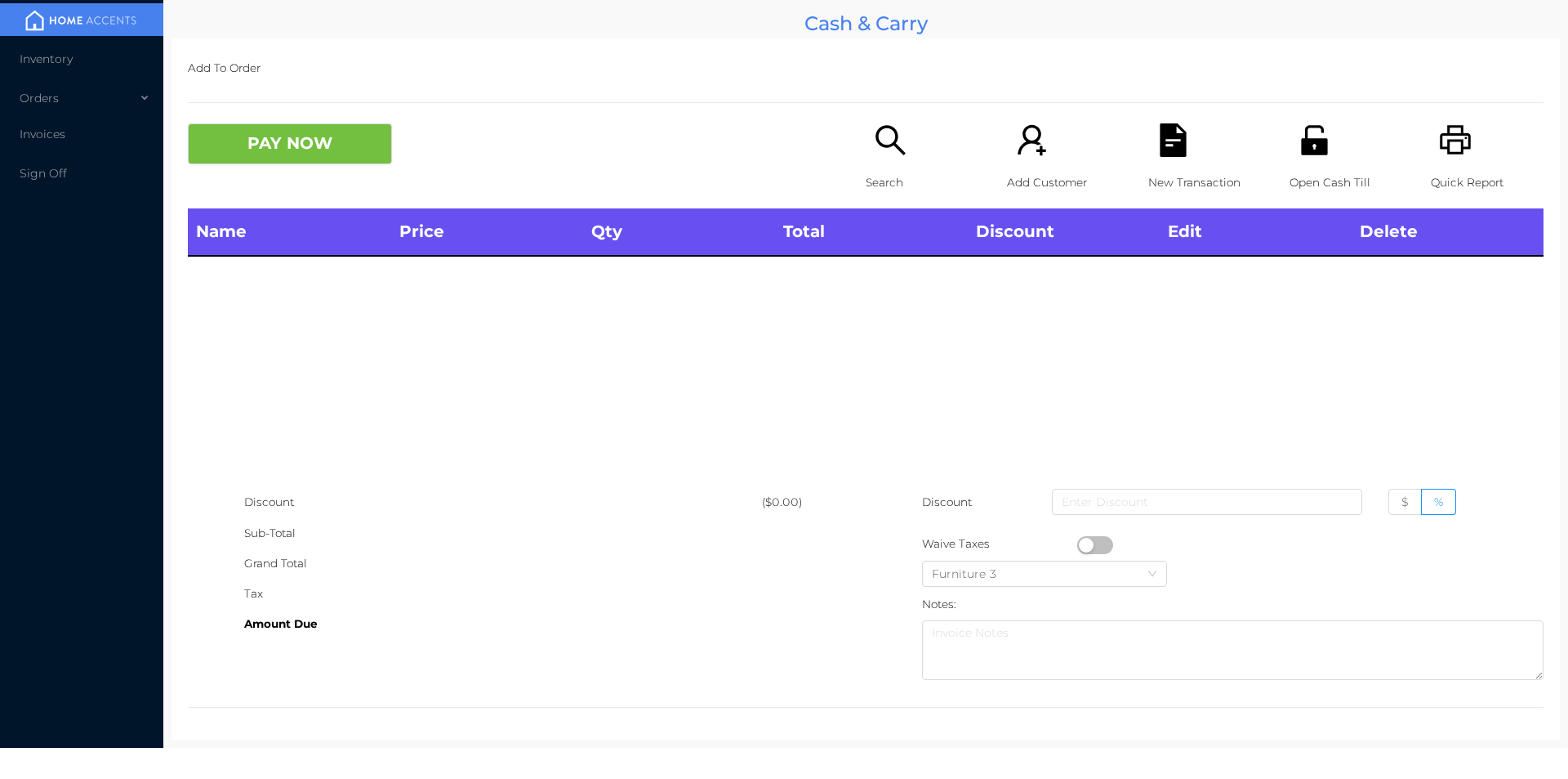
click at [1444, 152] on icon "icon: printer" at bounding box center [1456, 141] width 34 height 34
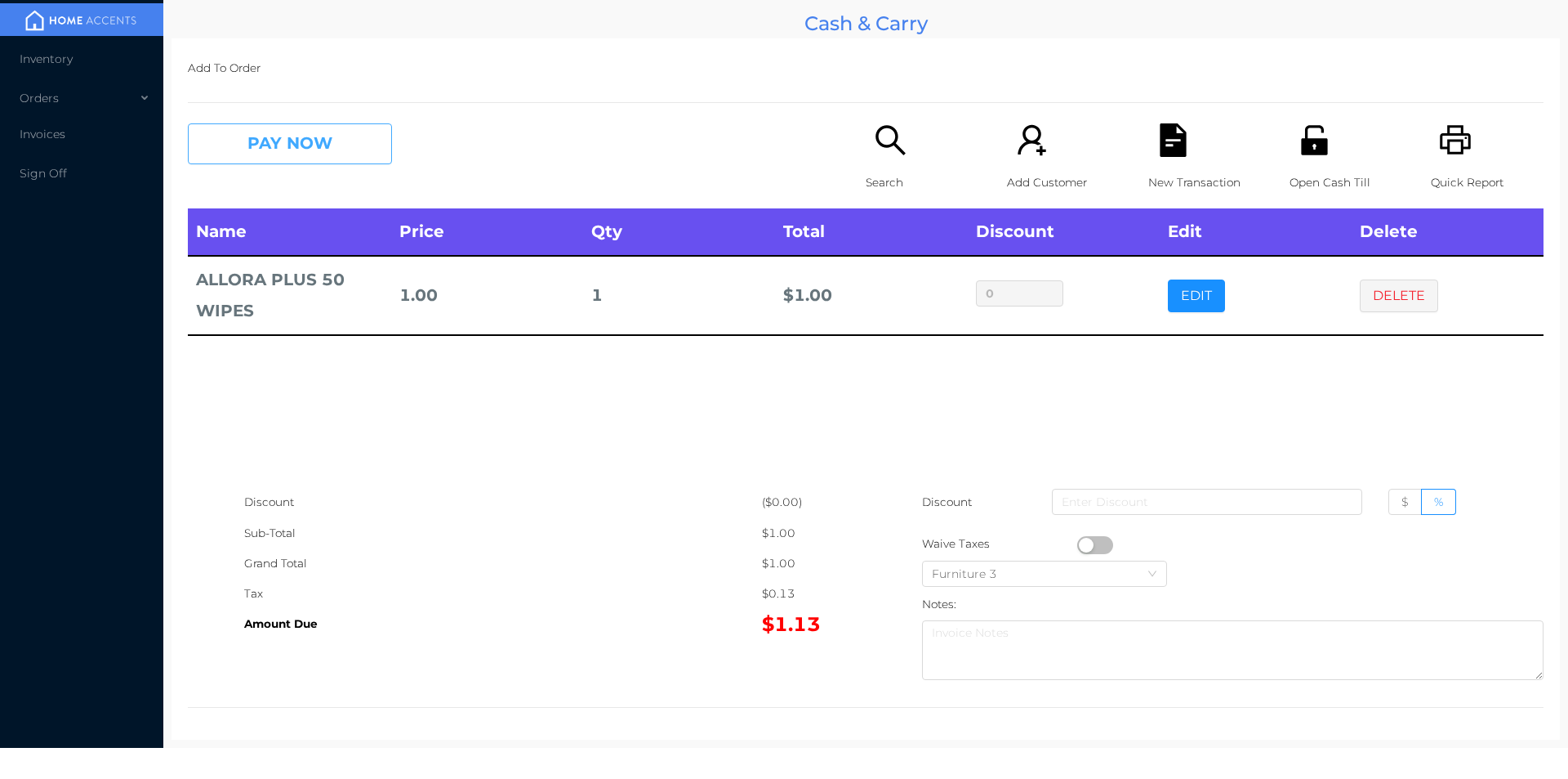
click at [265, 135] on button "PAY NOW" at bounding box center [290, 144] width 204 height 41
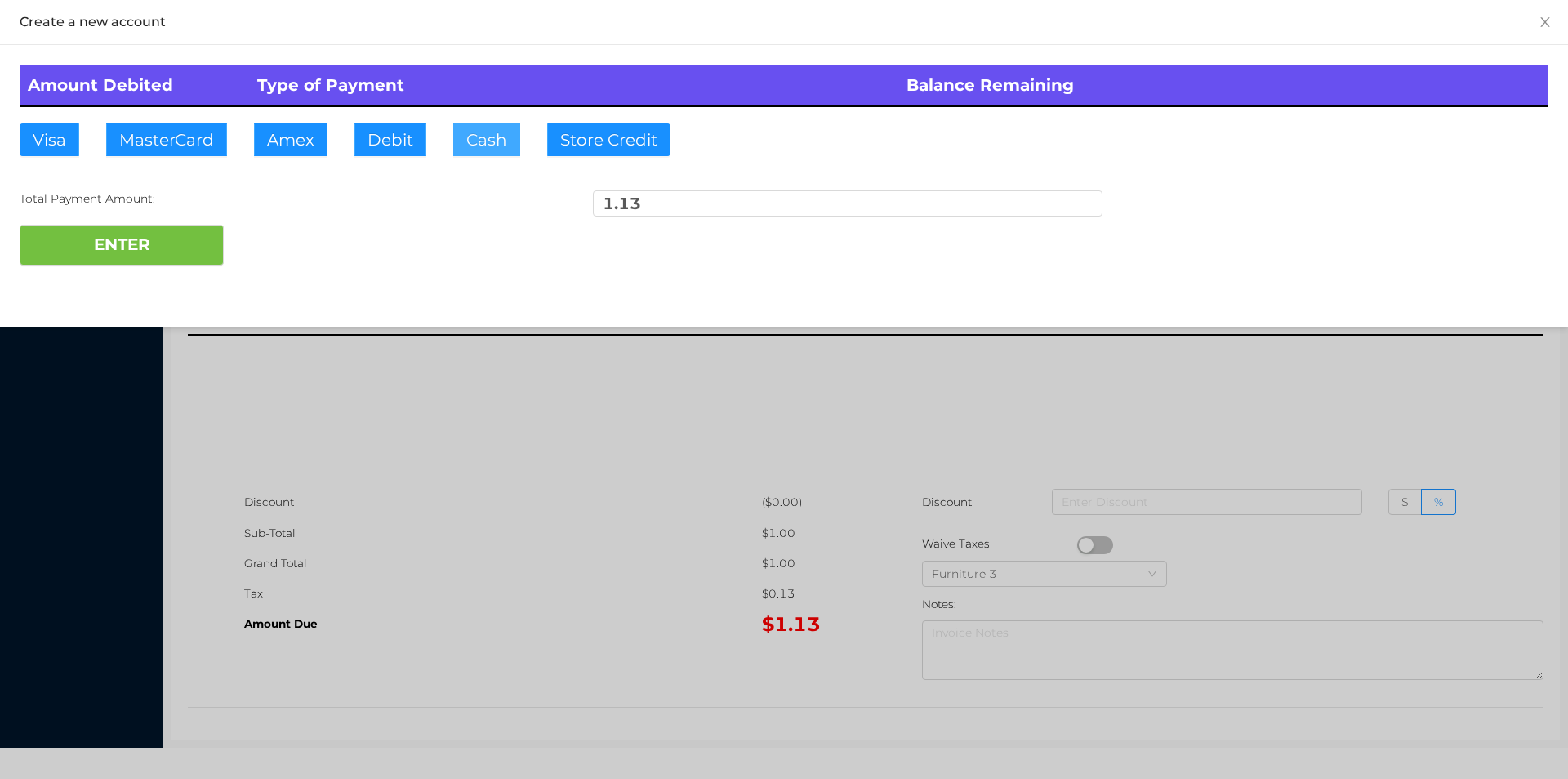
click at [486, 148] on button "Cash" at bounding box center [487, 140] width 67 height 33
click at [139, 241] on button "ENTER" at bounding box center [122, 245] width 204 height 41
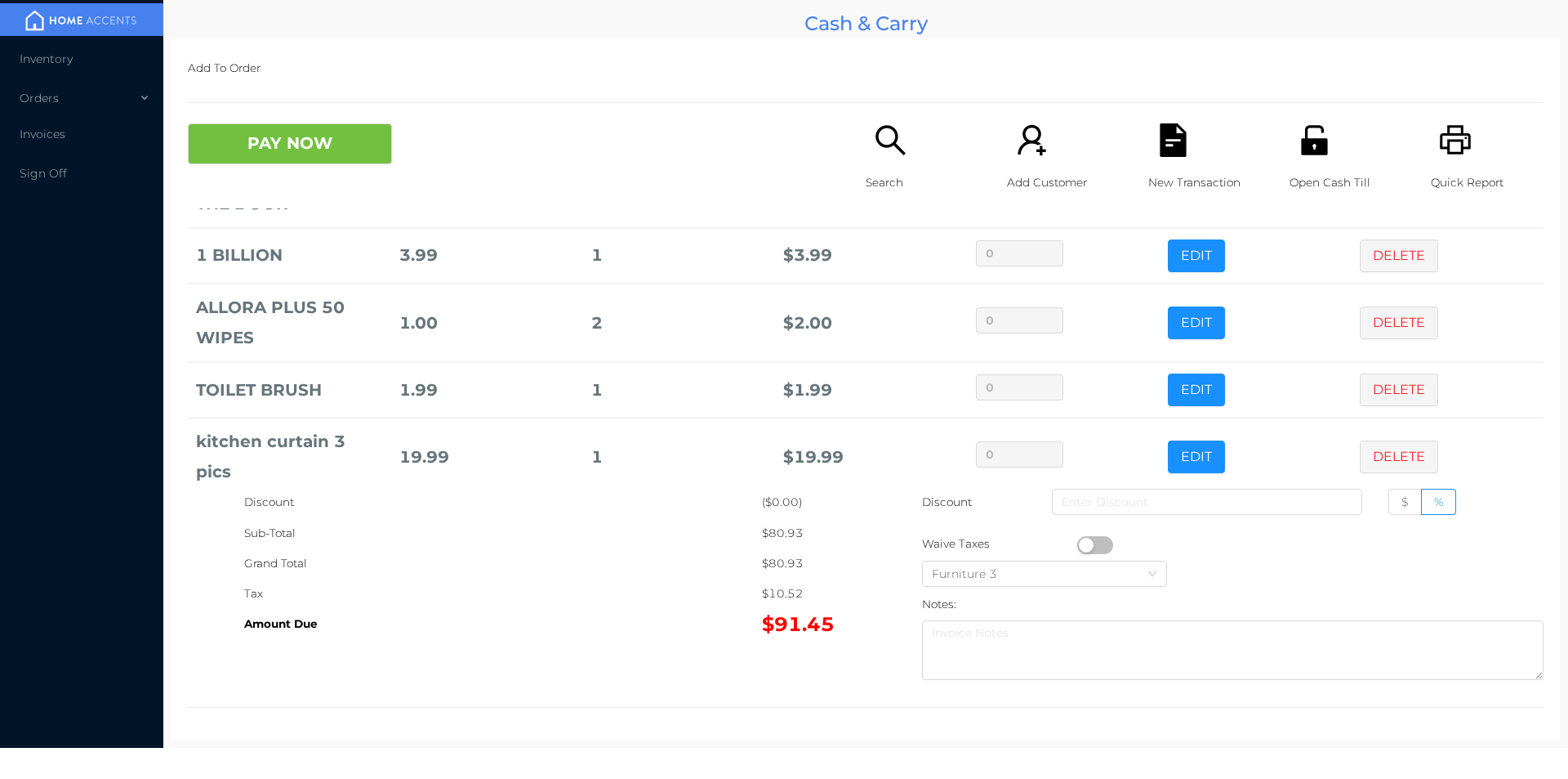
scroll to position [199, 0]
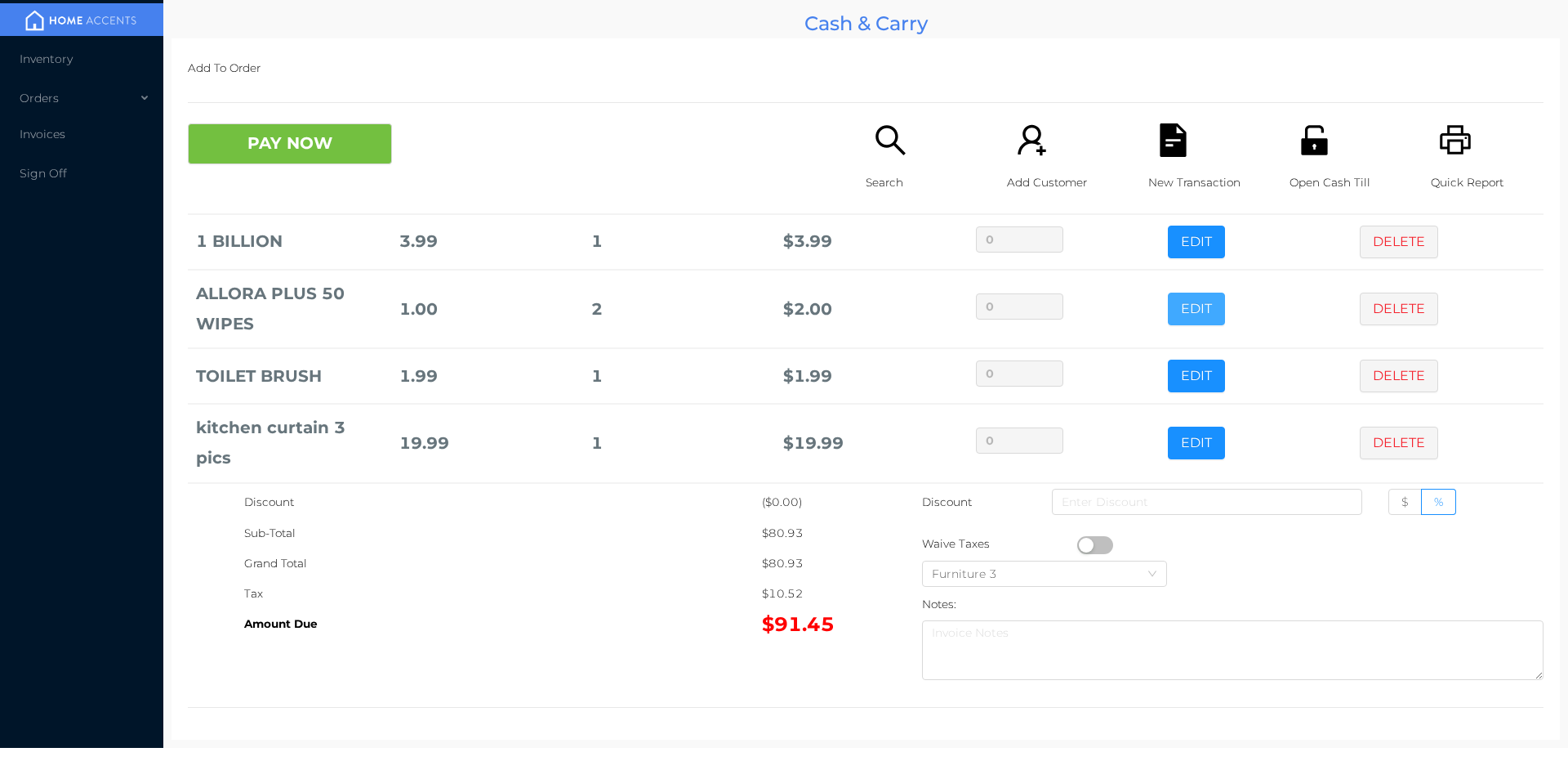
click at [1175, 304] on button "EDIT" at bounding box center [1197, 308] width 57 height 33
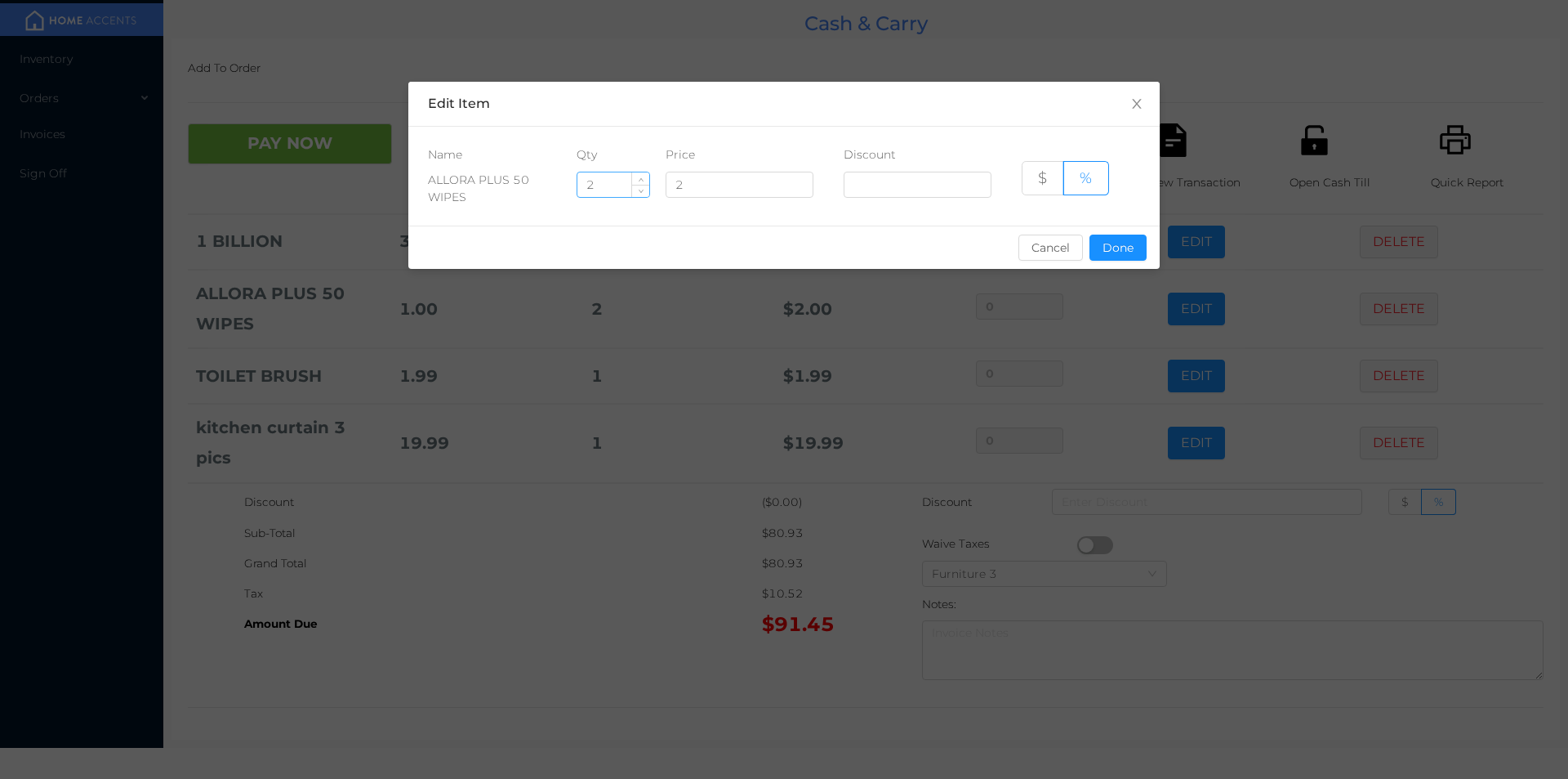
click at [618, 183] on input "2" at bounding box center [613, 184] width 72 height 25
type input "1"
click at [1119, 255] on button "Done" at bounding box center [1118, 248] width 57 height 26
type input "0%"
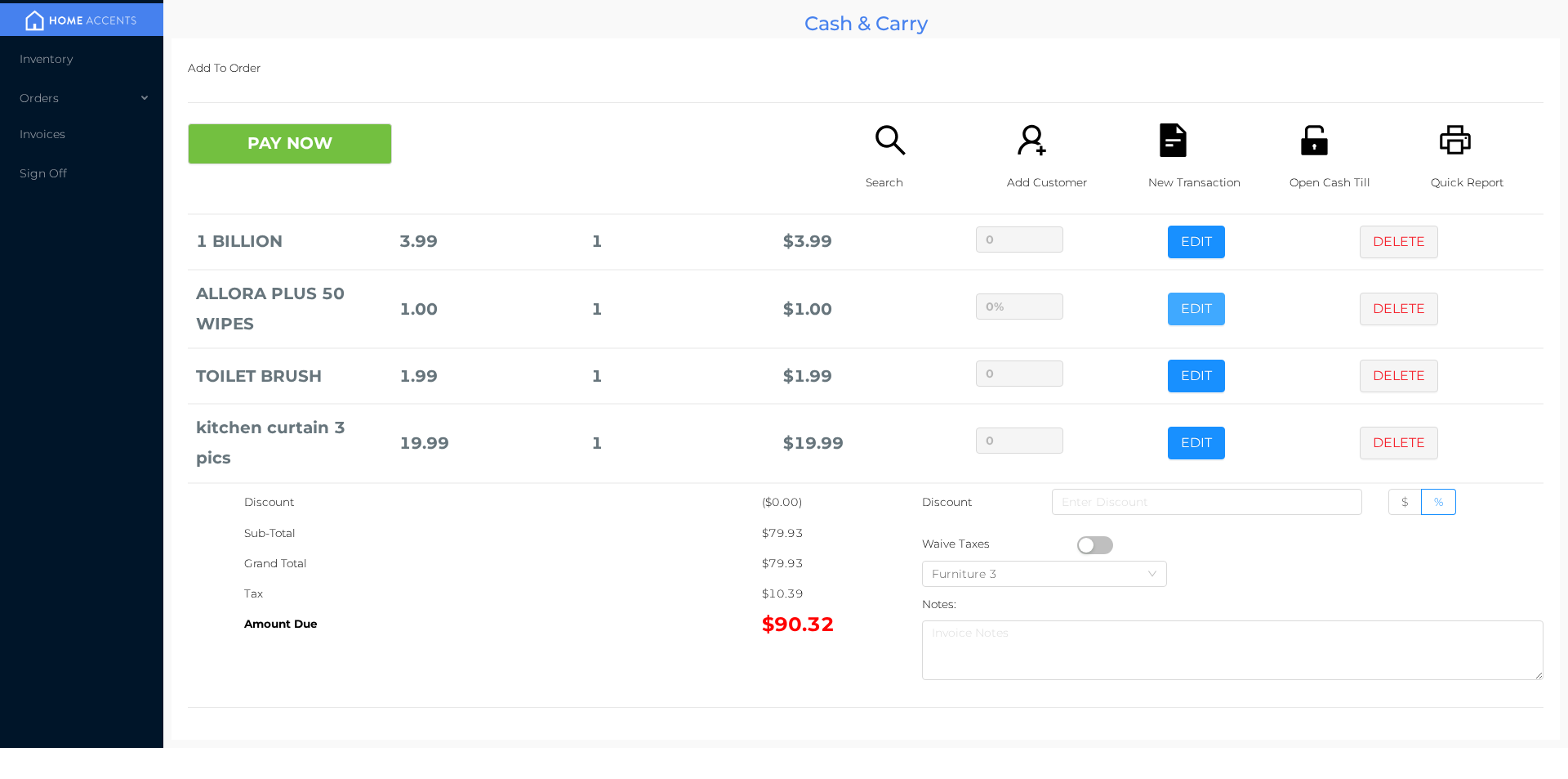
scroll to position [291, 0]
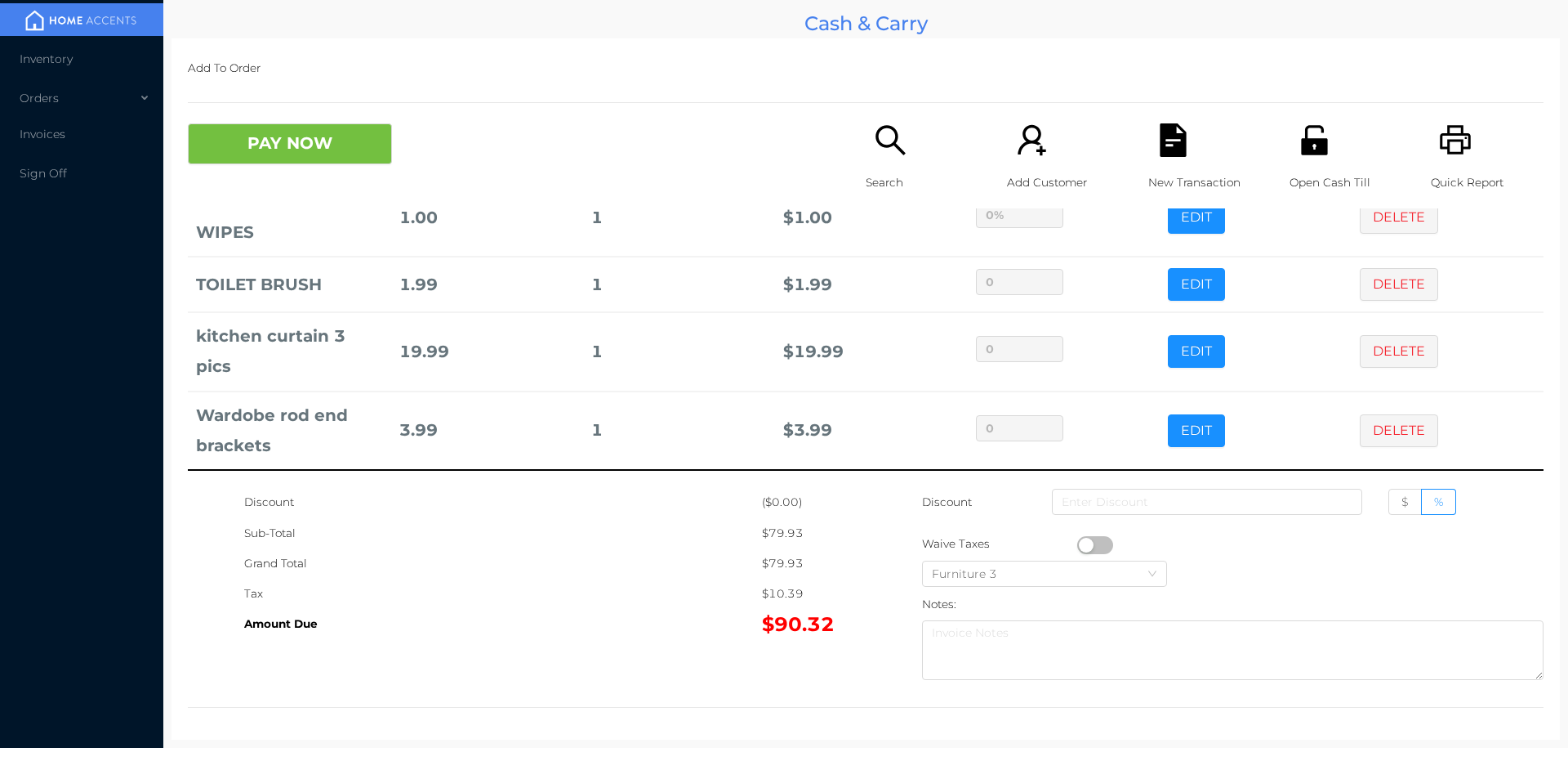
click at [879, 147] on icon "icon: search" at bounding box center [890, 140] width 30 height 30
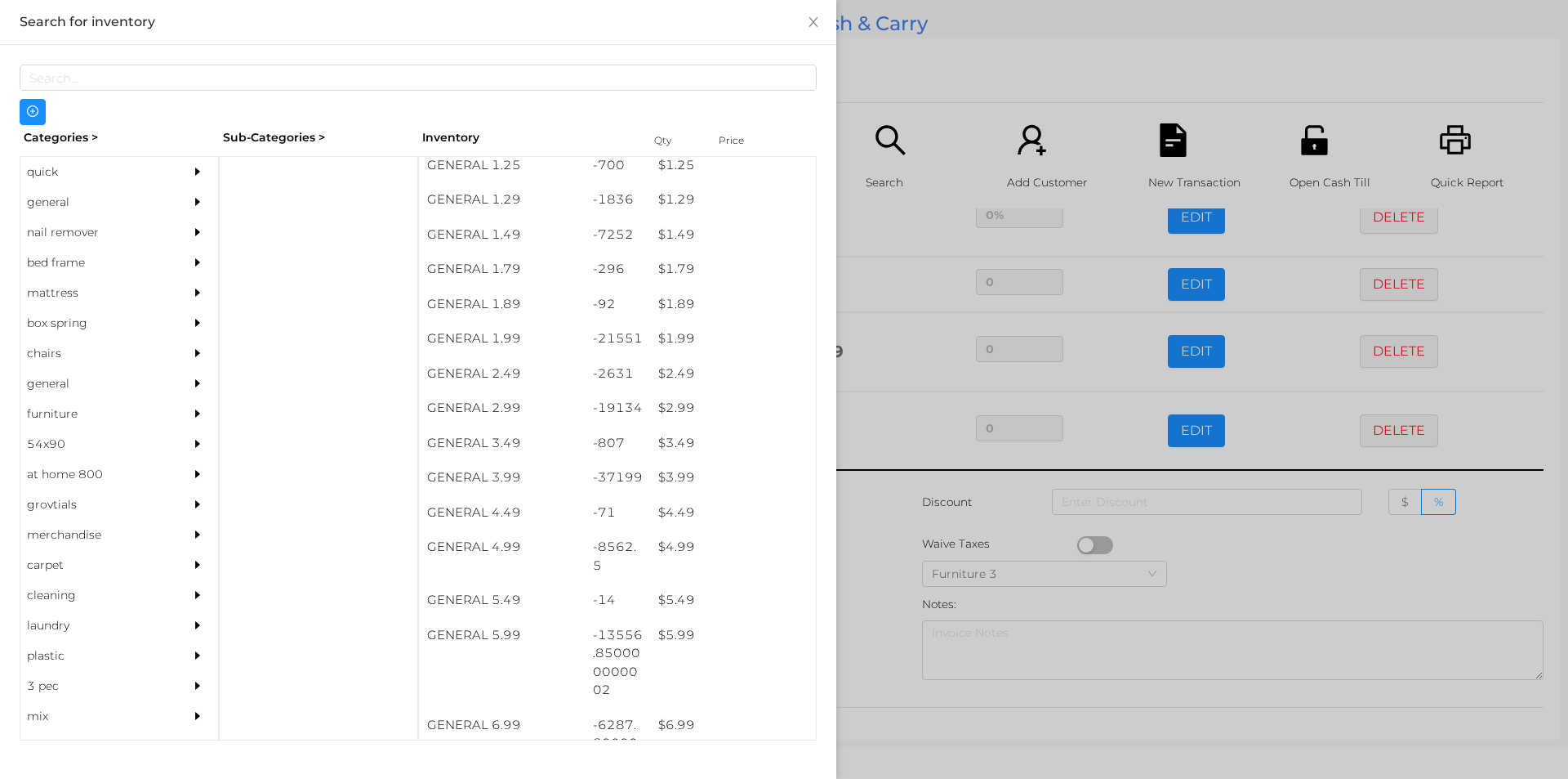
scroll to position [188, 0]
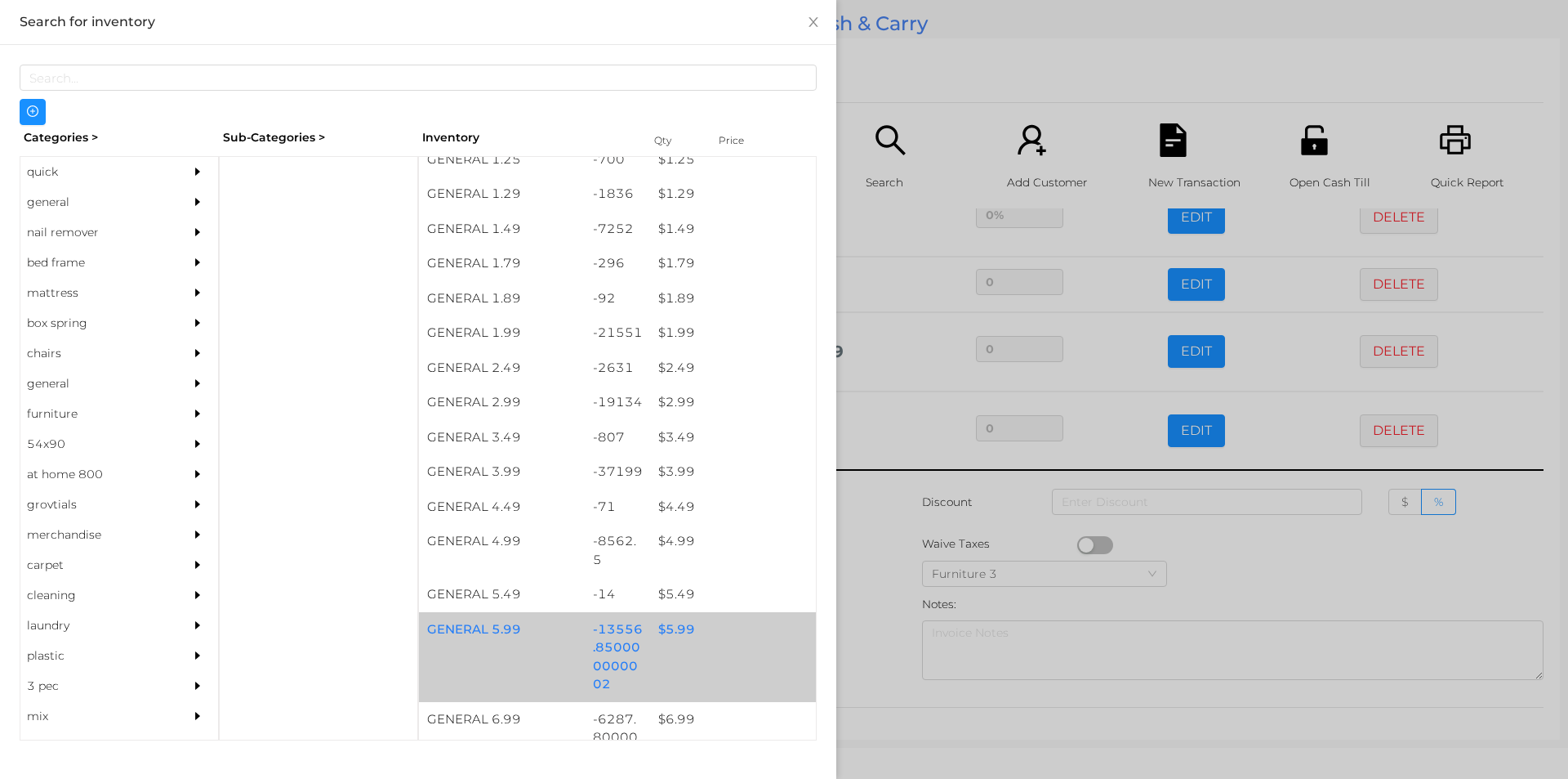
click at [686, 640] on div "$ 5.99" at bounding box center [732, 629] width 165 height 35
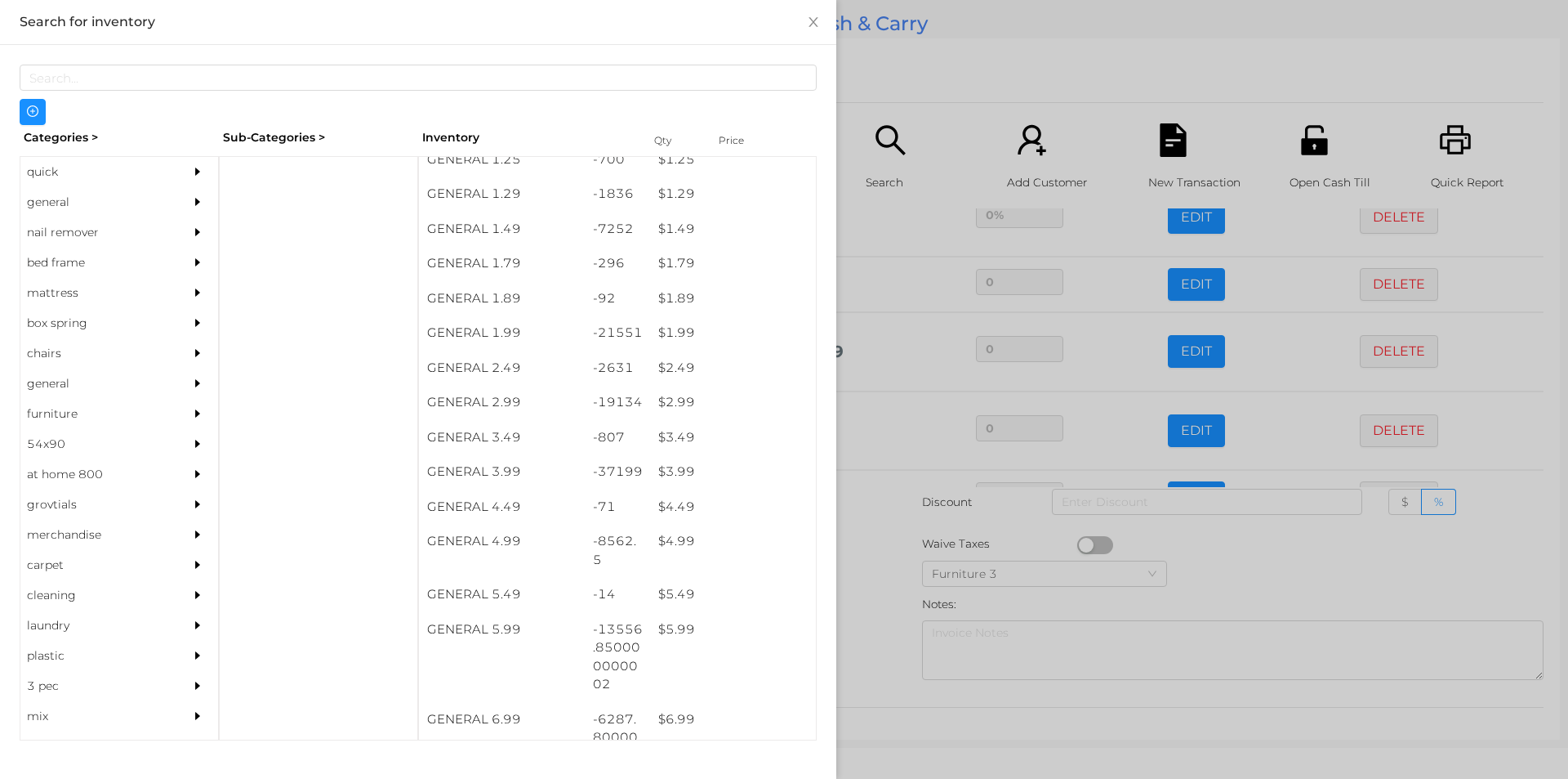
click at [919, 66] on div at bounding box center [784, 390] width 1568 height 779
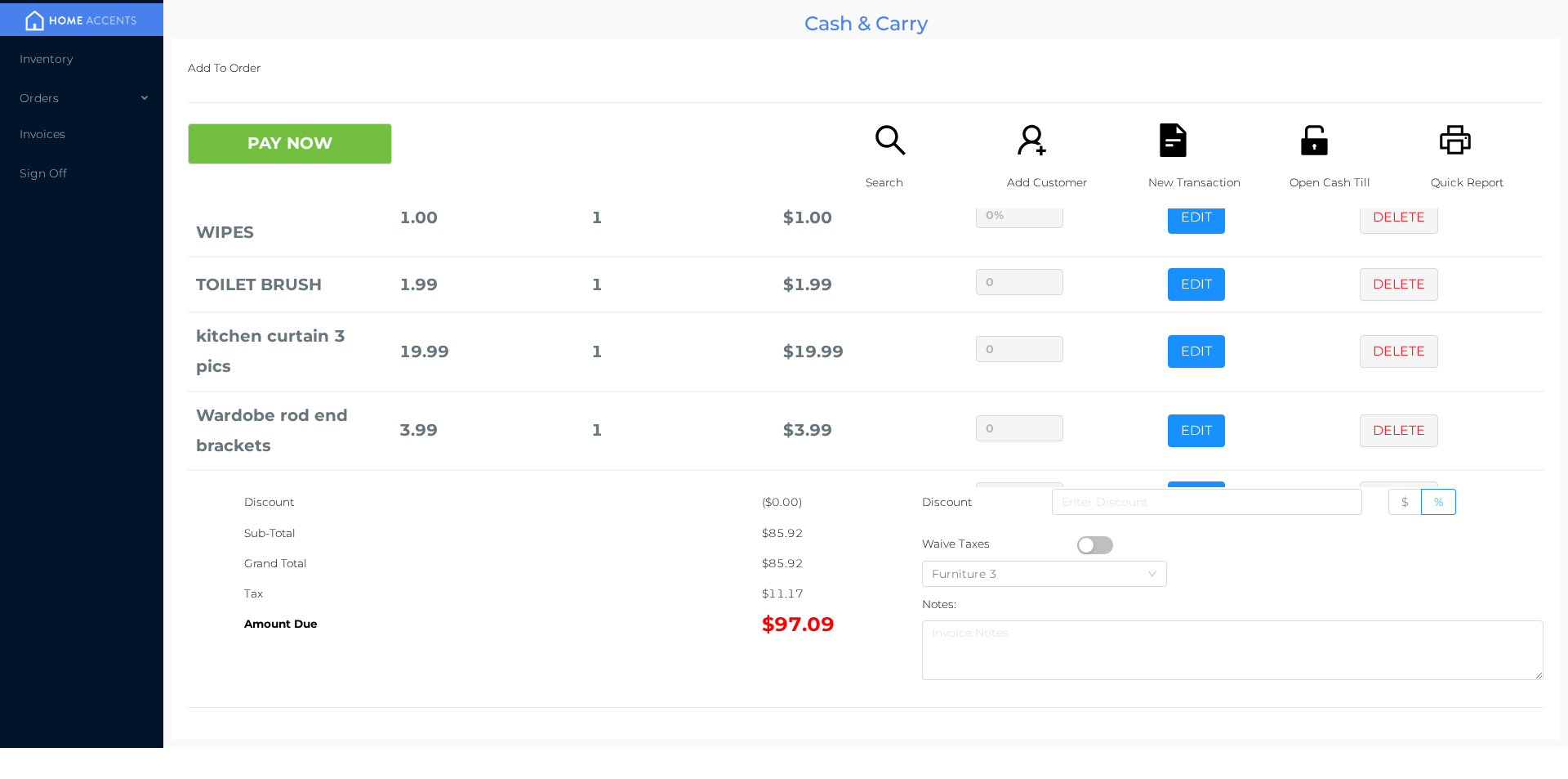
scroll to position [347, 0]
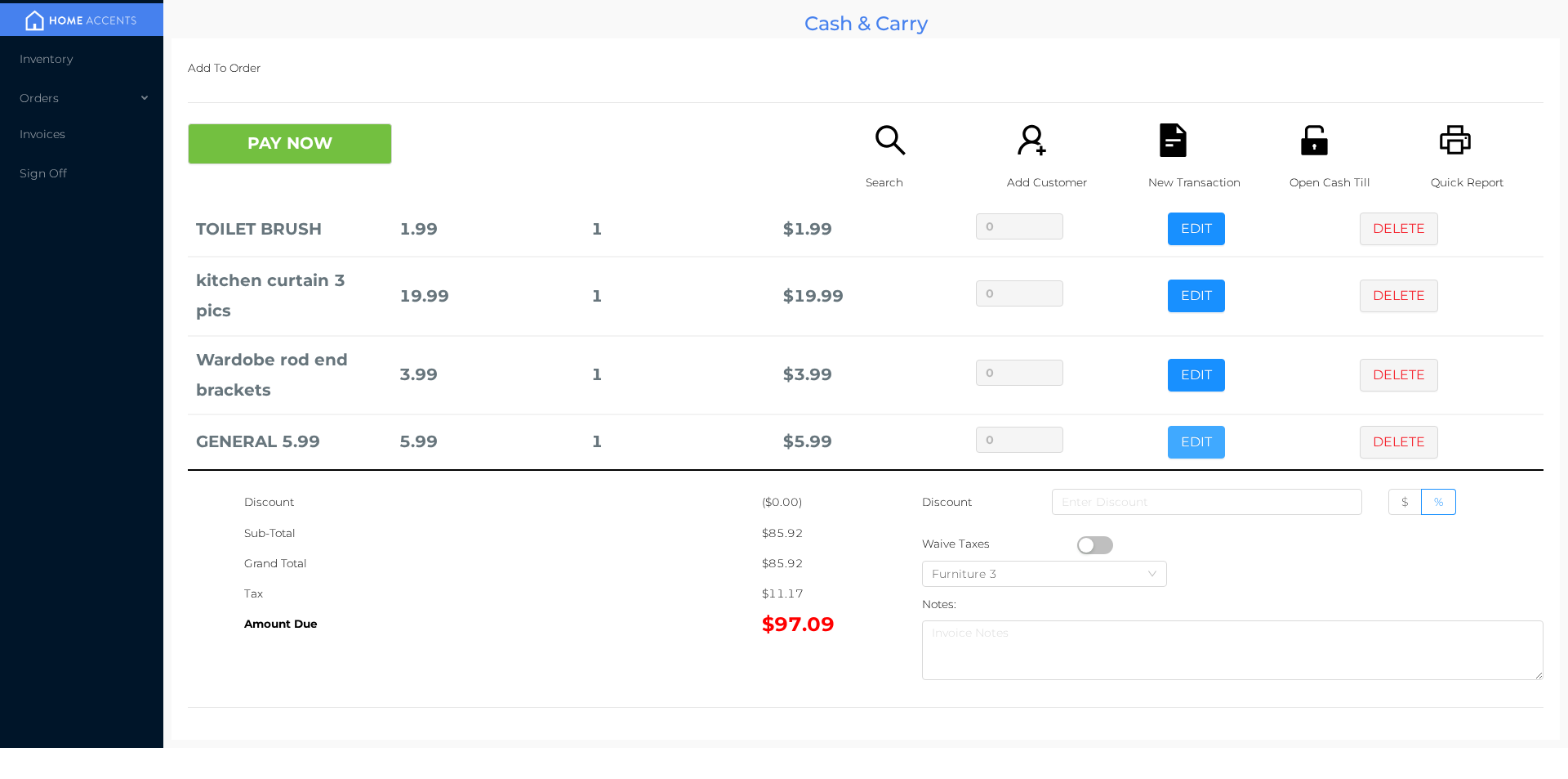
click at [1183, 445] on button "EDIT" at bounding box center [1197, 442] width 57 height 33
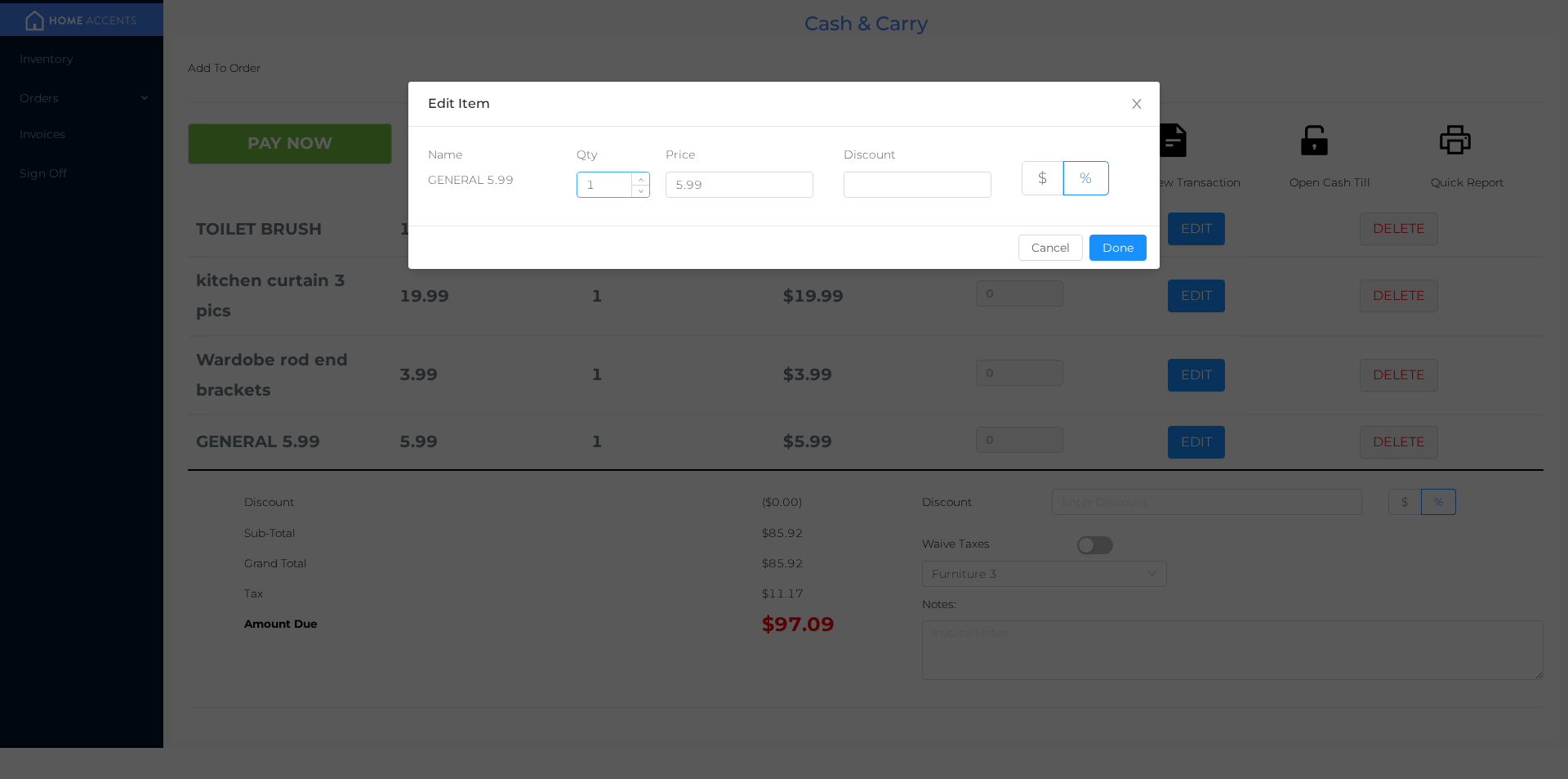
click at [614, 183] on input "1" at bounding box center [613, 184] width 72 height 25
type input "1.5"
click at [1117, 236] on button "Done" at bounding box center [1118, 248] width 57 height 26
type input "0%"
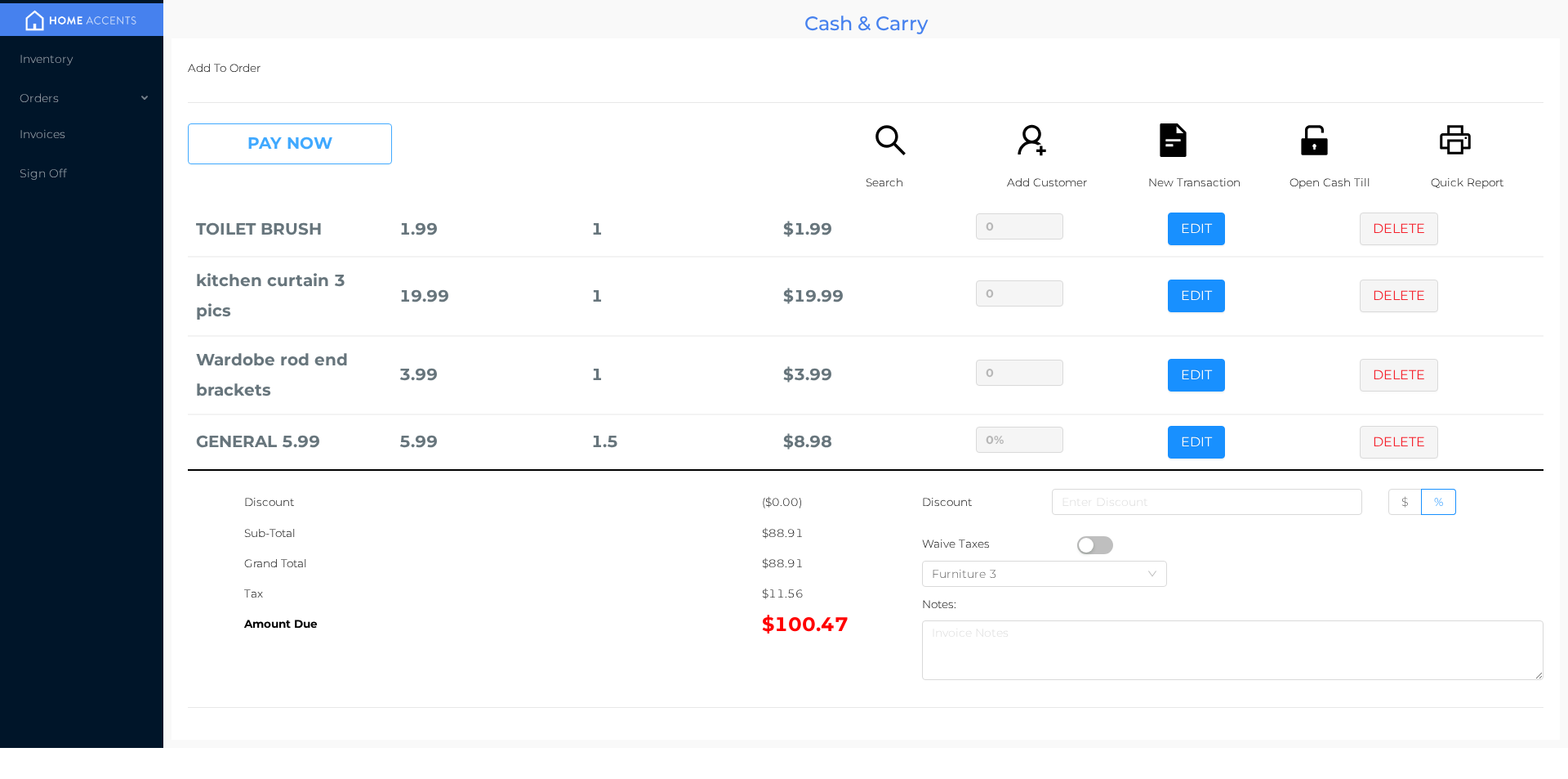
click at [294, 156] on button "PAY NOW" at bounding box center [290, 144] width 204 height 41
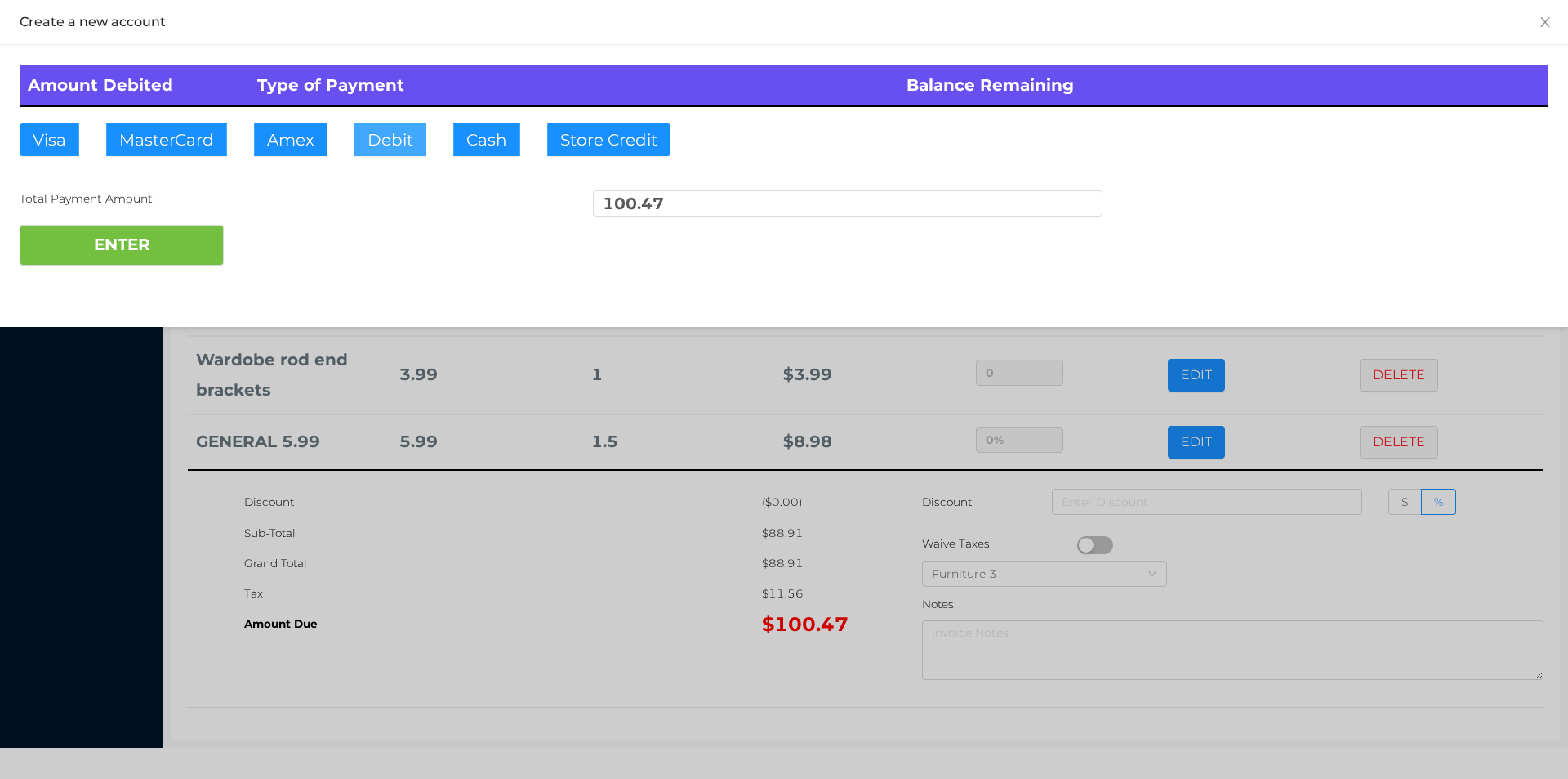
click at [419, 141] on button "Debit" at bounding box center [390, 140] width 72 height 33
click at [162, 253] on button "ENTER" at bounding box center [122, 245] width 204 height 41
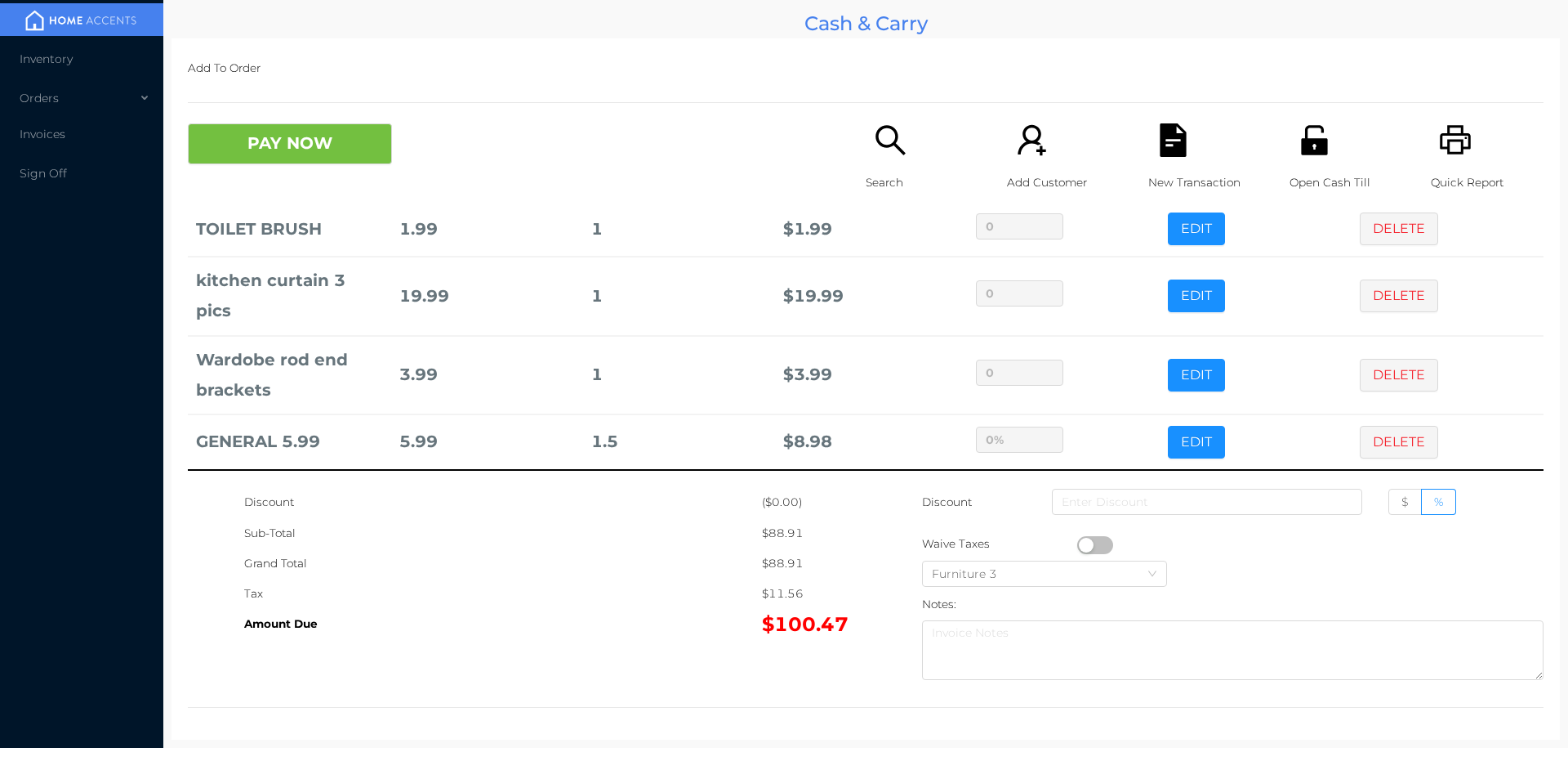
type input "0"
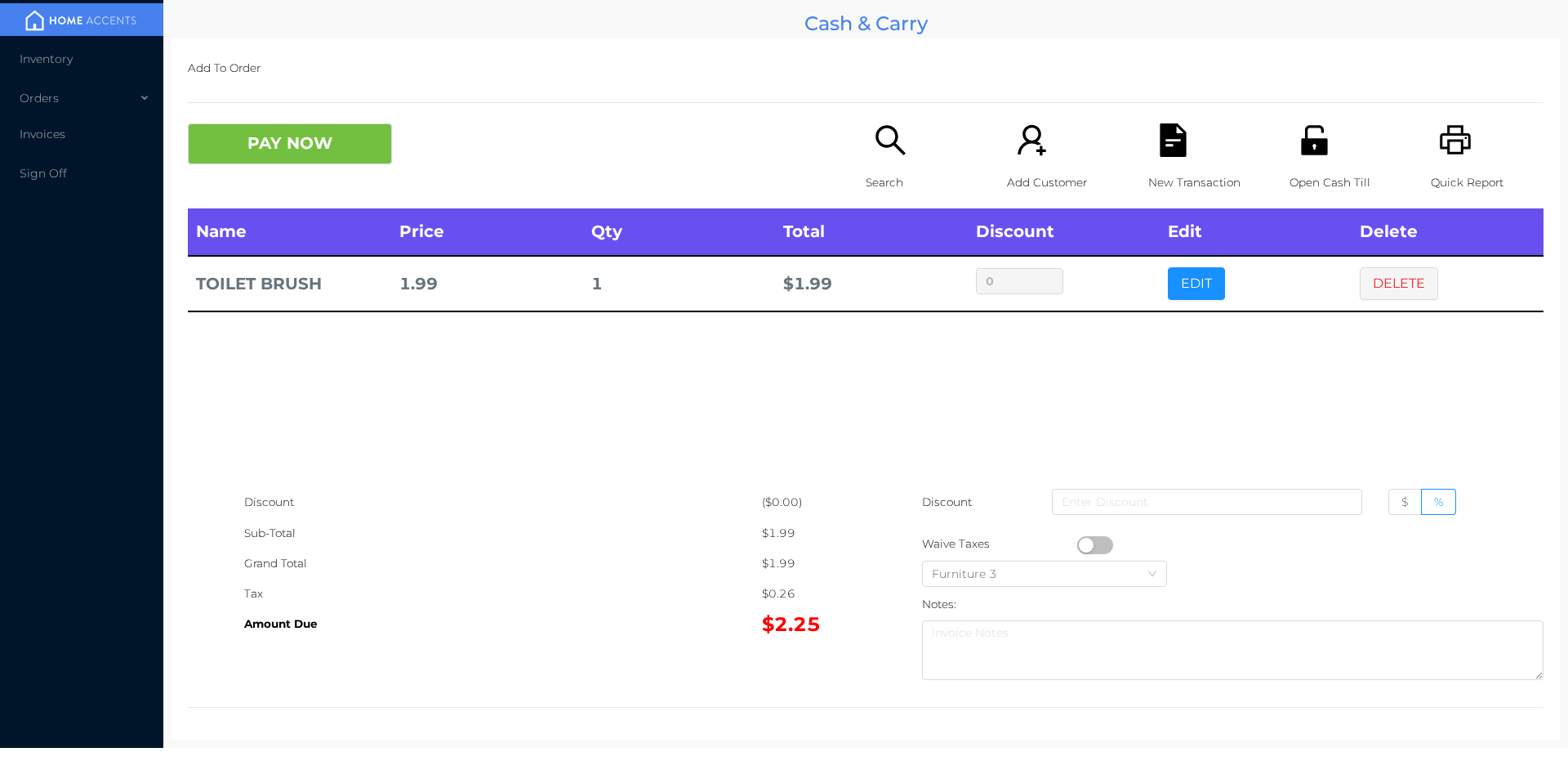
click at [262, 124] on button "PAY NOW" at bounding box center [290, 144] width 204 height 41
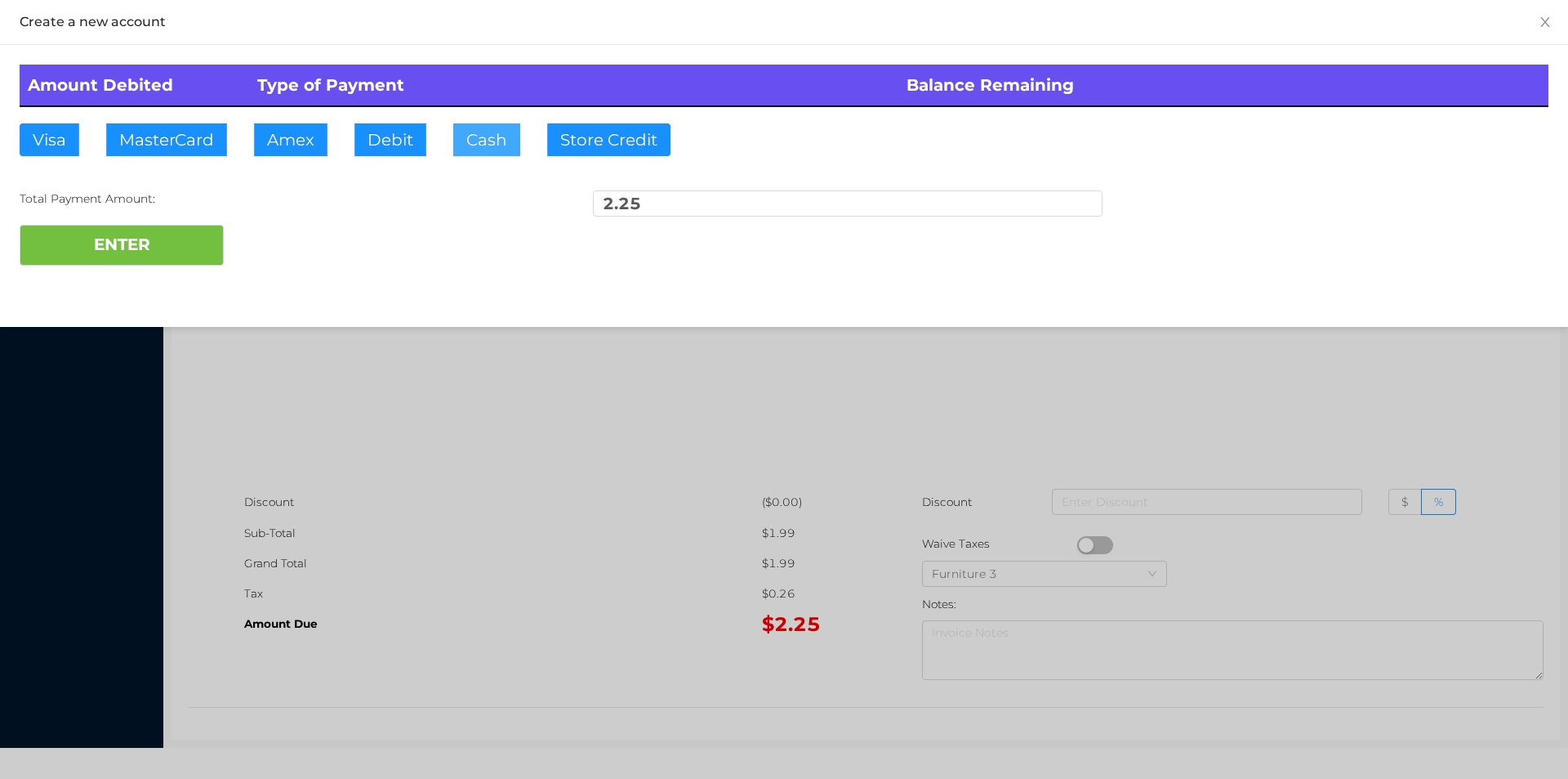
click at [459, 128] on button "Cash" at bounding box center [487, 140] width 67 height 33
type input "5"
click at [81, 256] on button "ENTER" at bounding box center [122, 245] width 204 height 41
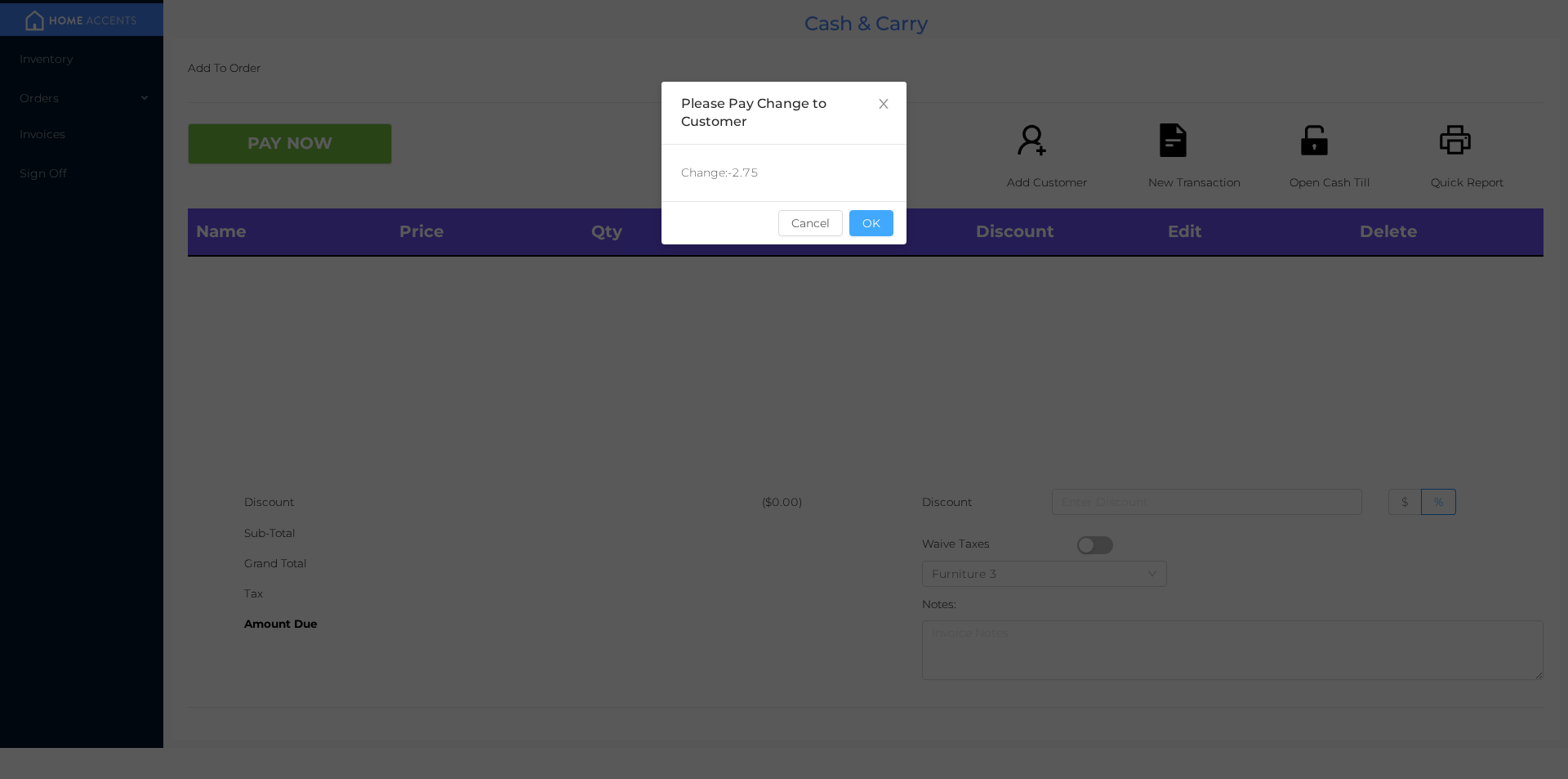
click at [886, 225] on button "OK" at bounding box center [871, 223] width 45 height 26
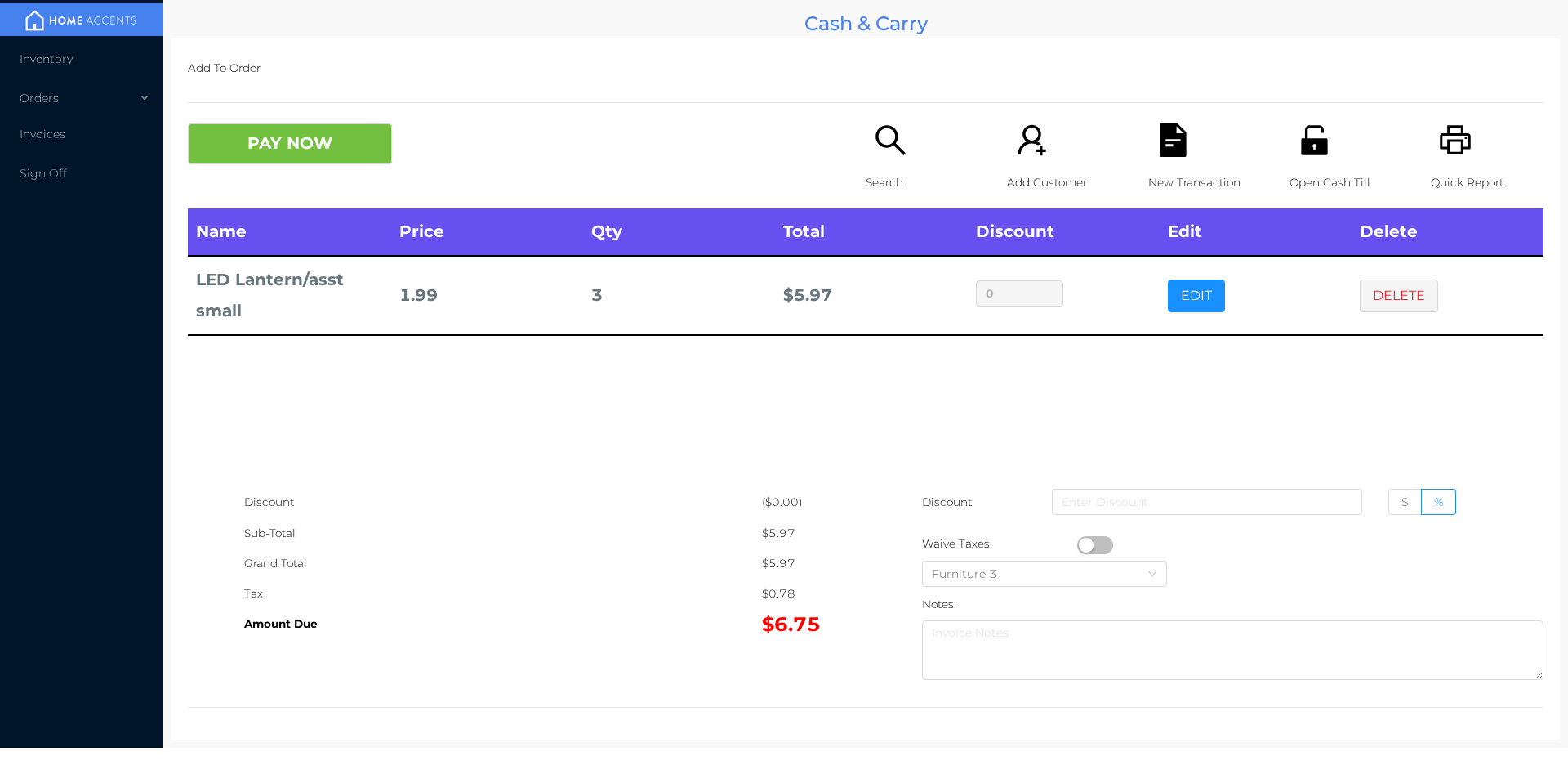
click at [291, 137] on button "PAY NOW" at bounding box center [290, 144] width 204 height 41
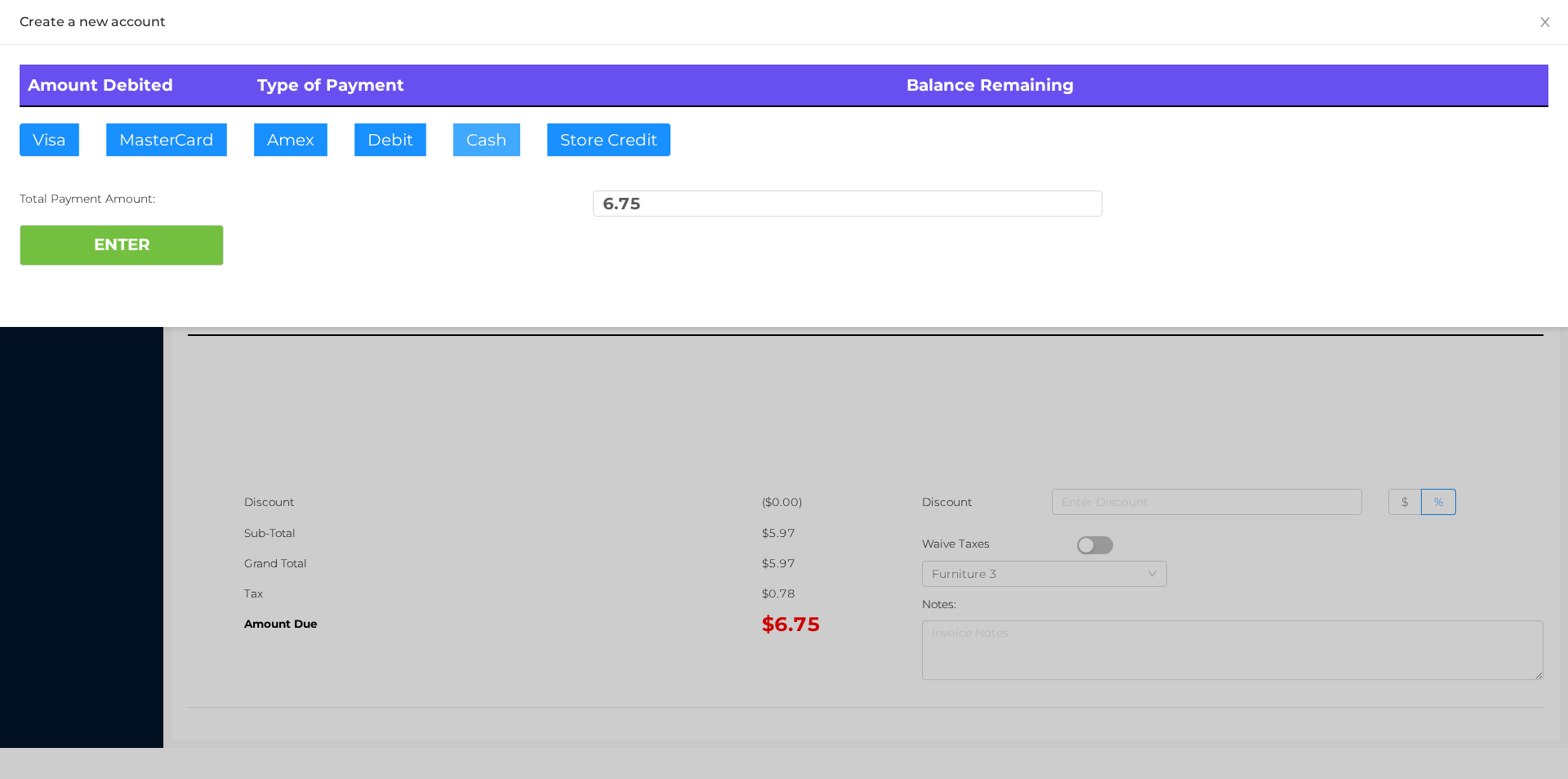
click at [510, 148] on button "Cash" at bounding box center [487, 140] width 67 height 33
type input "7"
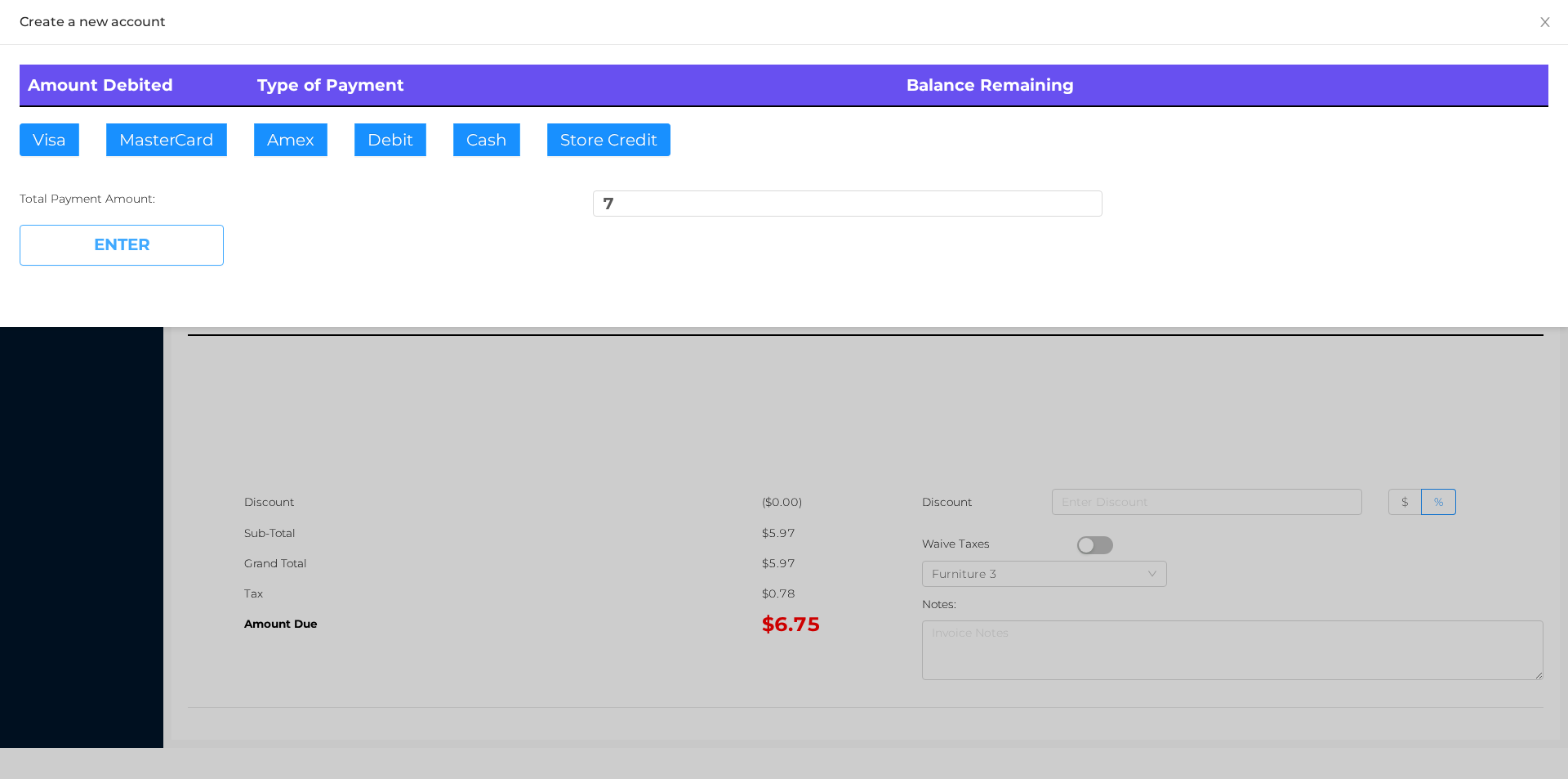
click at [117, 260] on button "ENTER" at bounding box center [122, 245] width 204 height 41
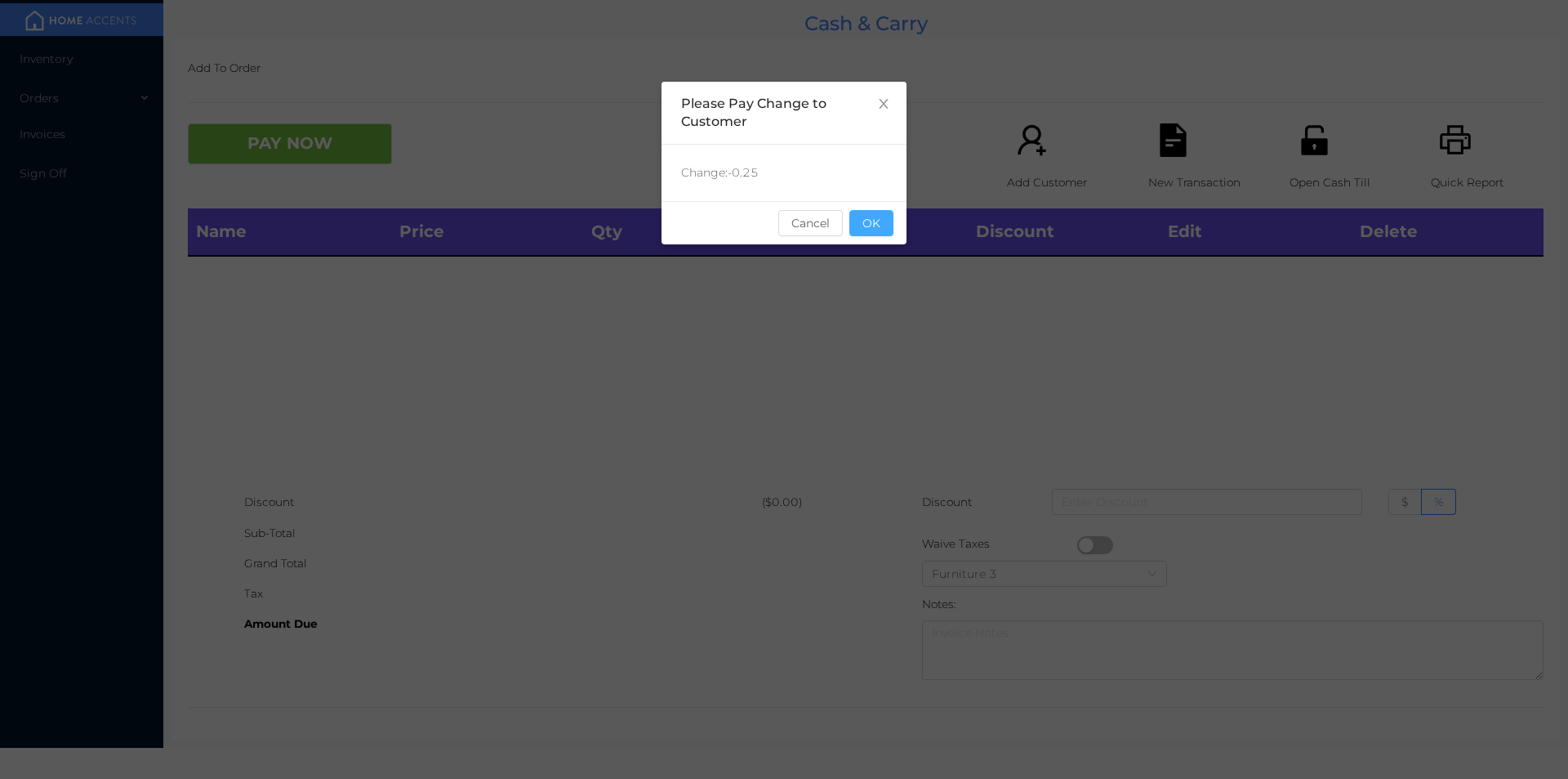
click at [877, 231] on button "OK" at bounding box center [871, 223] width 45 height 26
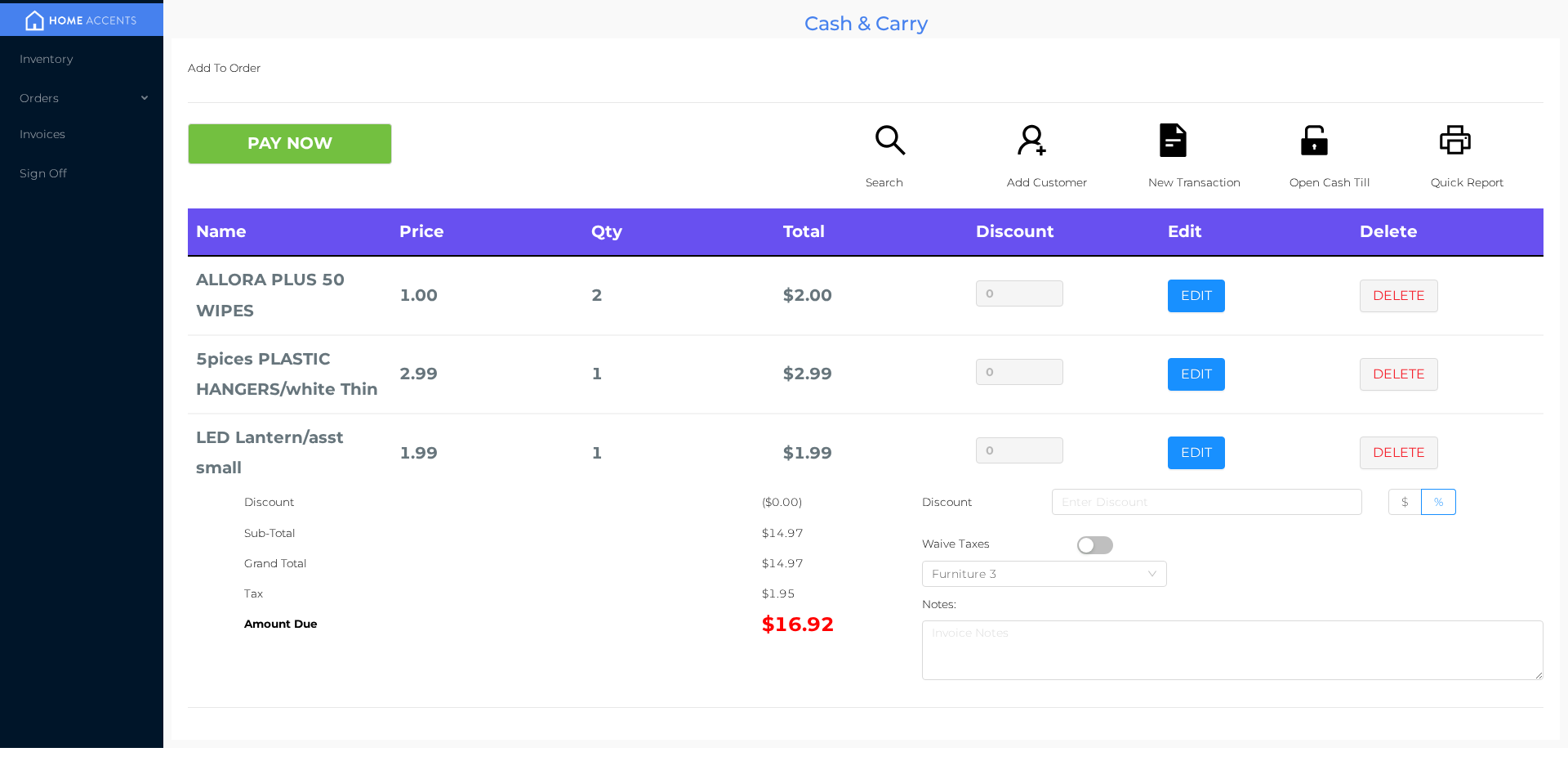
click at [249, 159] on button "PAY NOW" at bounding box center [290, 144] width 204 height 41
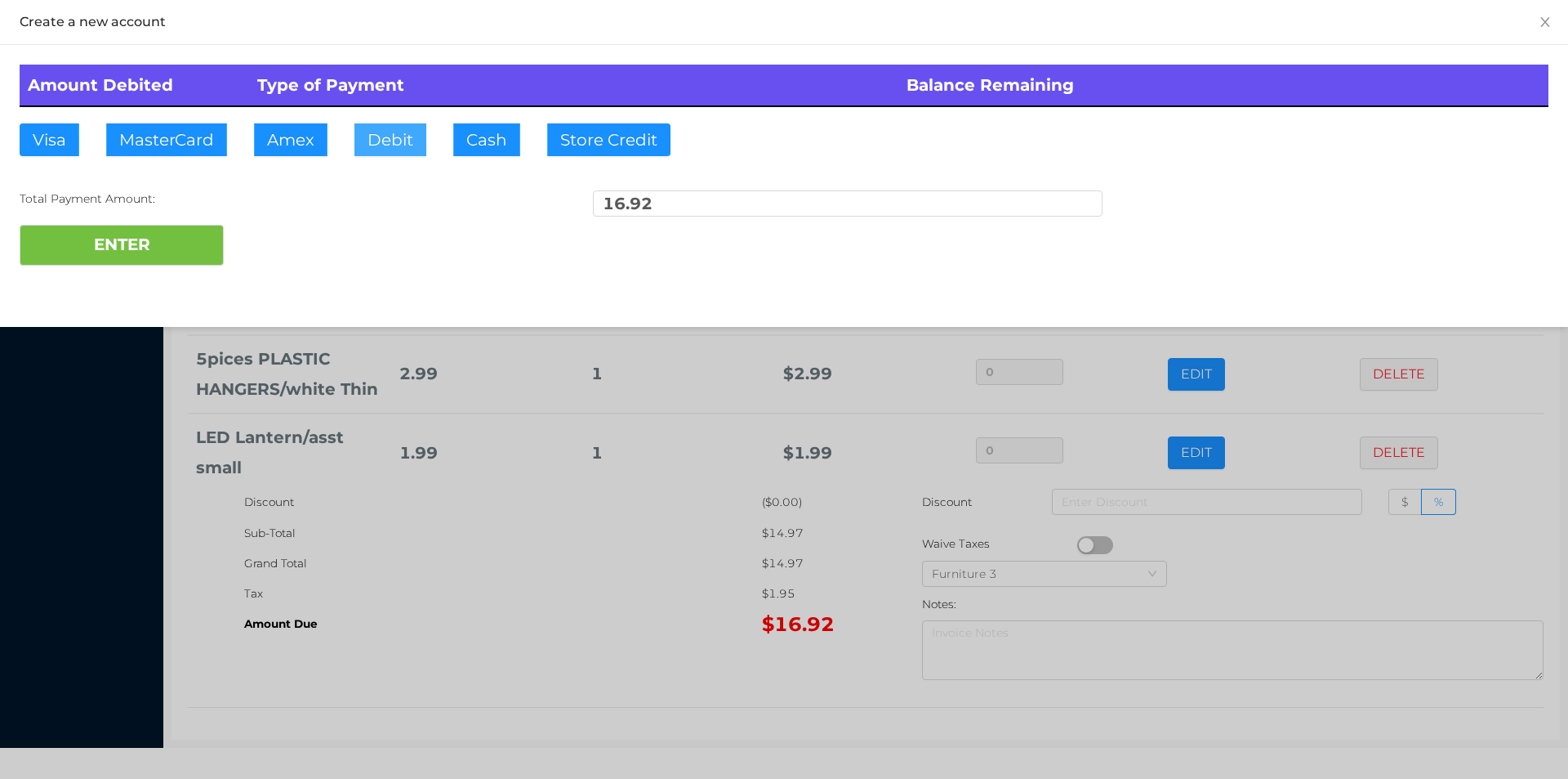
click at [402, 140] on button "Debit" at bounding box center [390, 140] width 72 height 33
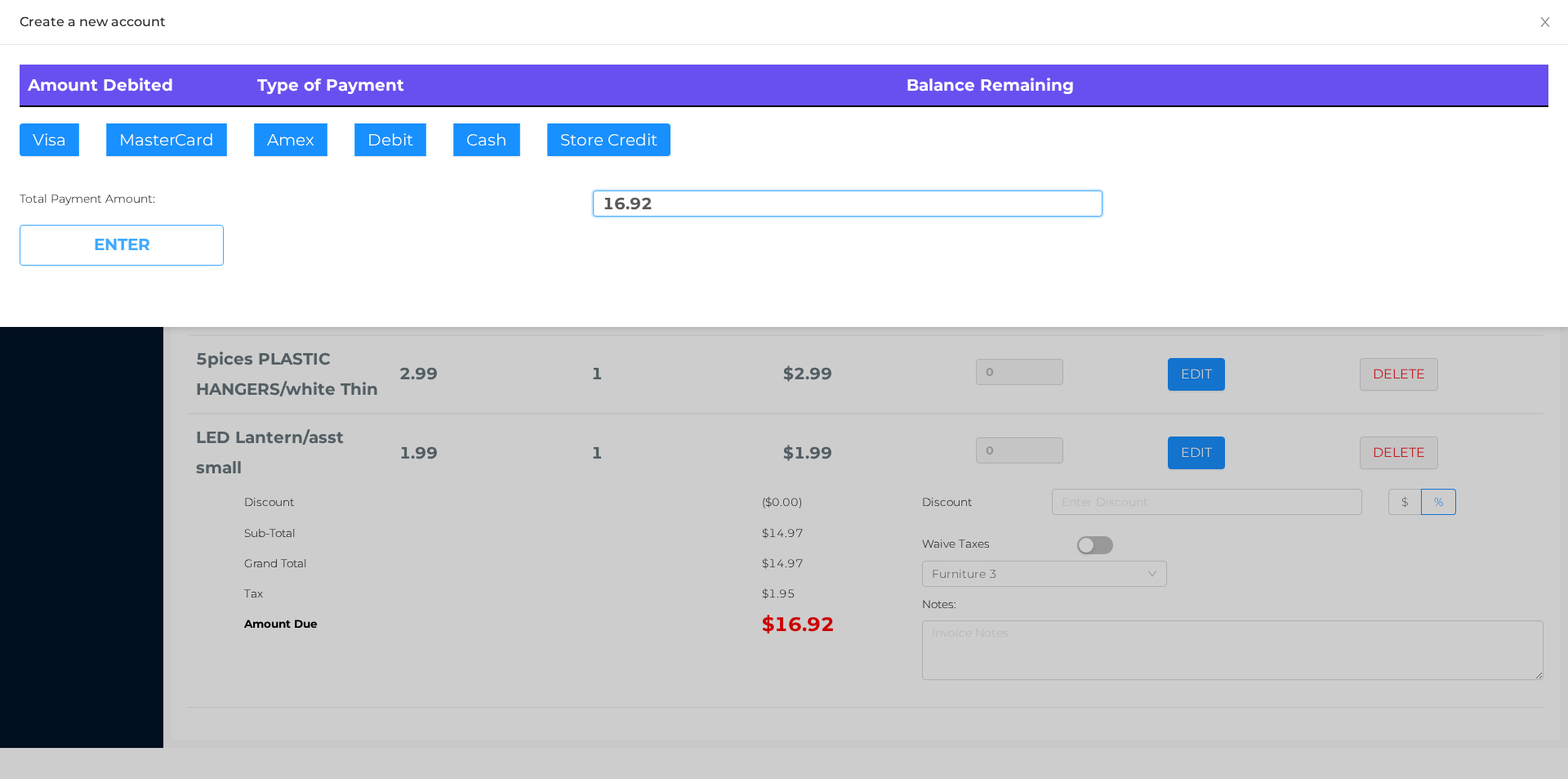
click at [124, 259] on button "ENTER" at bounding box center [122, 245] width 204 height 41
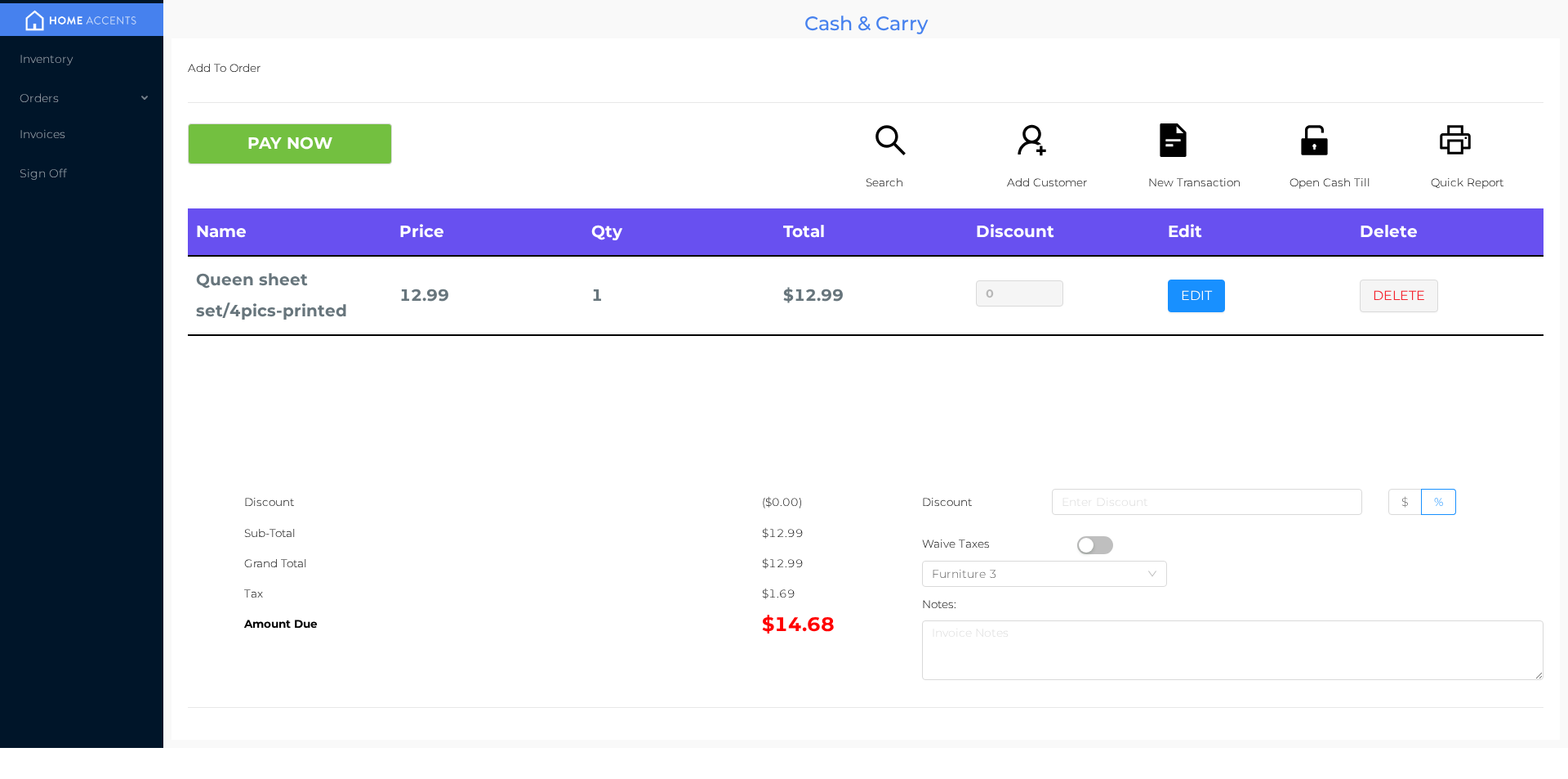
click at [866, 138] on div "Search" at bounding box center [922, 167] width 113 height 85
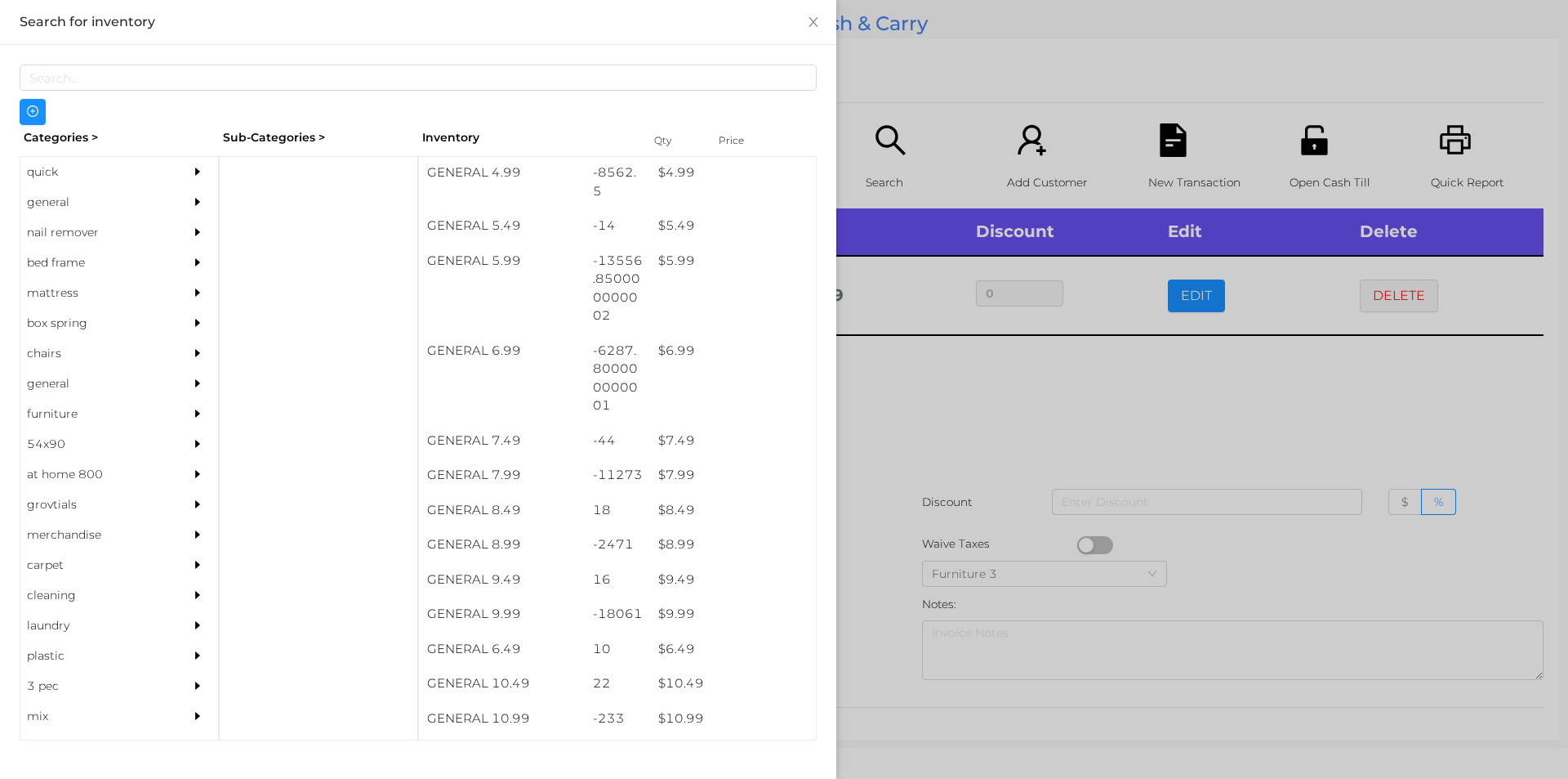
scroll to position [556, 0]
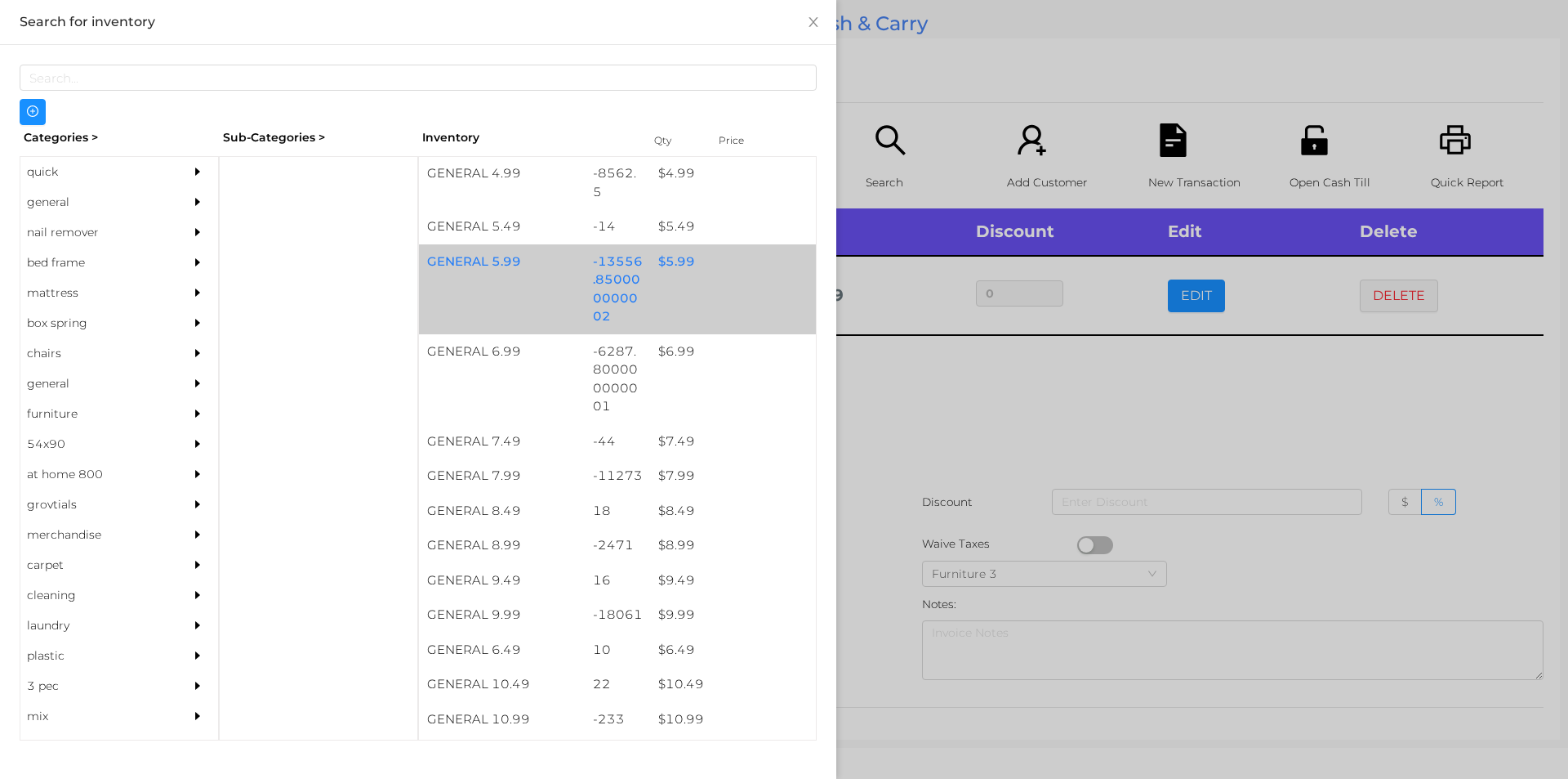
click at [612, 289] on div "-13556.850000000002" at bounding box center [617, 289] width 66 height 90
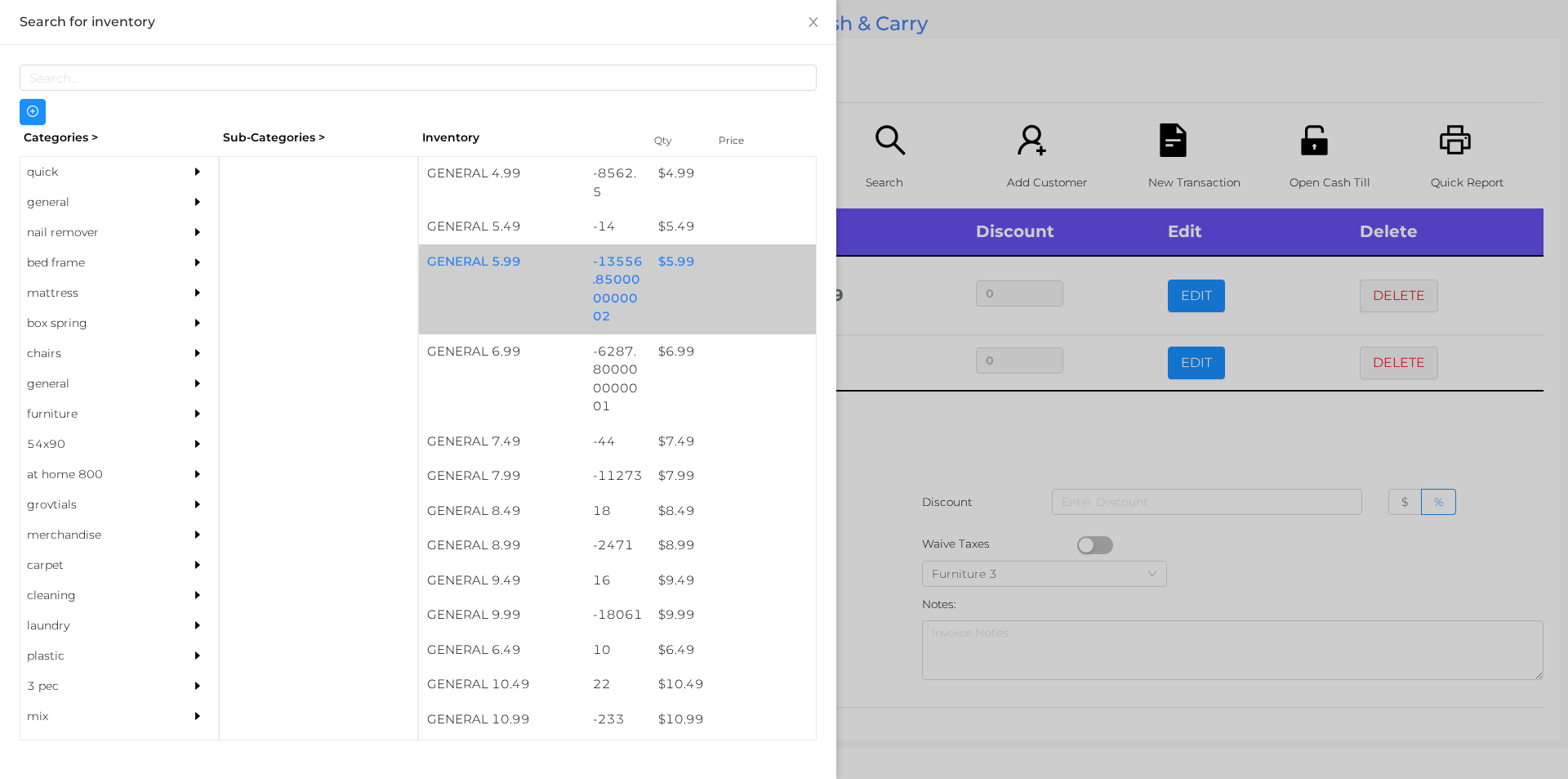
click at [638, 282] on div "-13556.850000000002" at bounding box center [617, 289] width 66 height 90
click at [726, 293] on div "GENERAL 5.99 -13556.850000000002 $ 5.99" at bounding box center [617, 289] width 397 height 90
click at [916, 83] on div at bounding box center [784, 390] width 1568 height 779
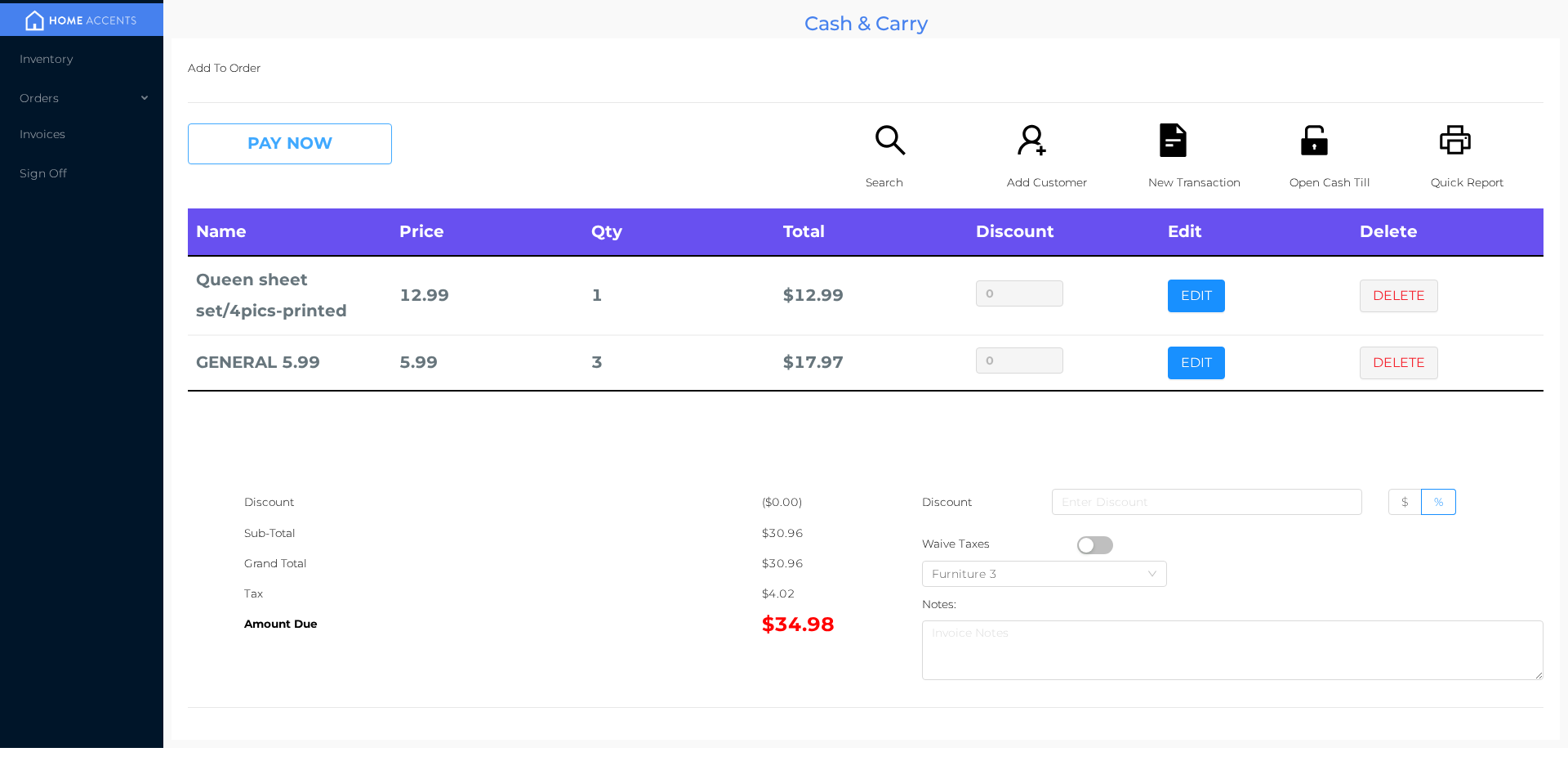
click at [262, 151] on button "PAY NOW" at bounding box center [290, 144] width 204 height 41
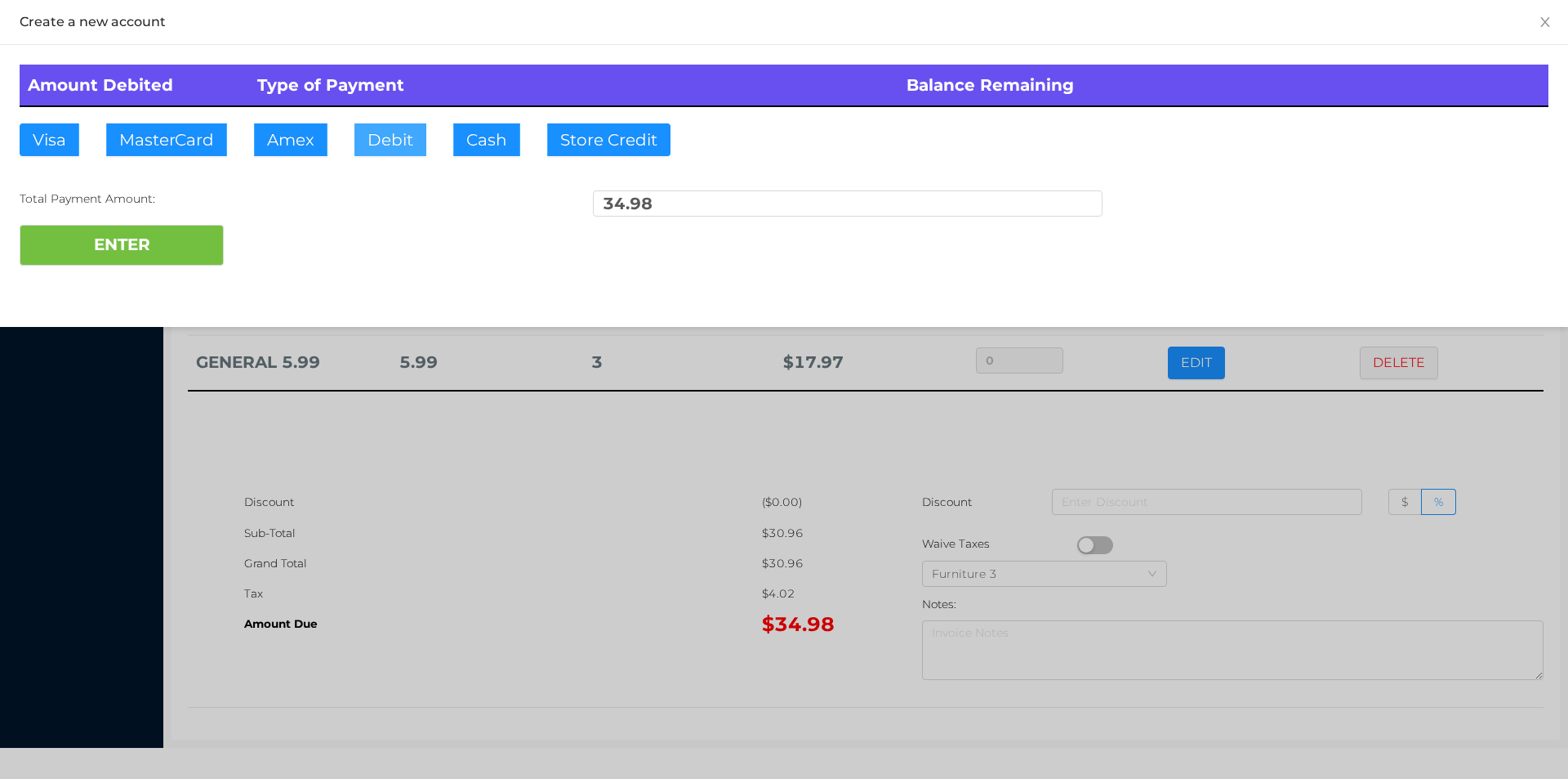
click at [388, 138] on button "Debit" at bounding box center [390, 140] width 72 height 33
type input "100"
click at [97, 227] on button "ENTER" at bounding box center [122, 245] width 204 height 41
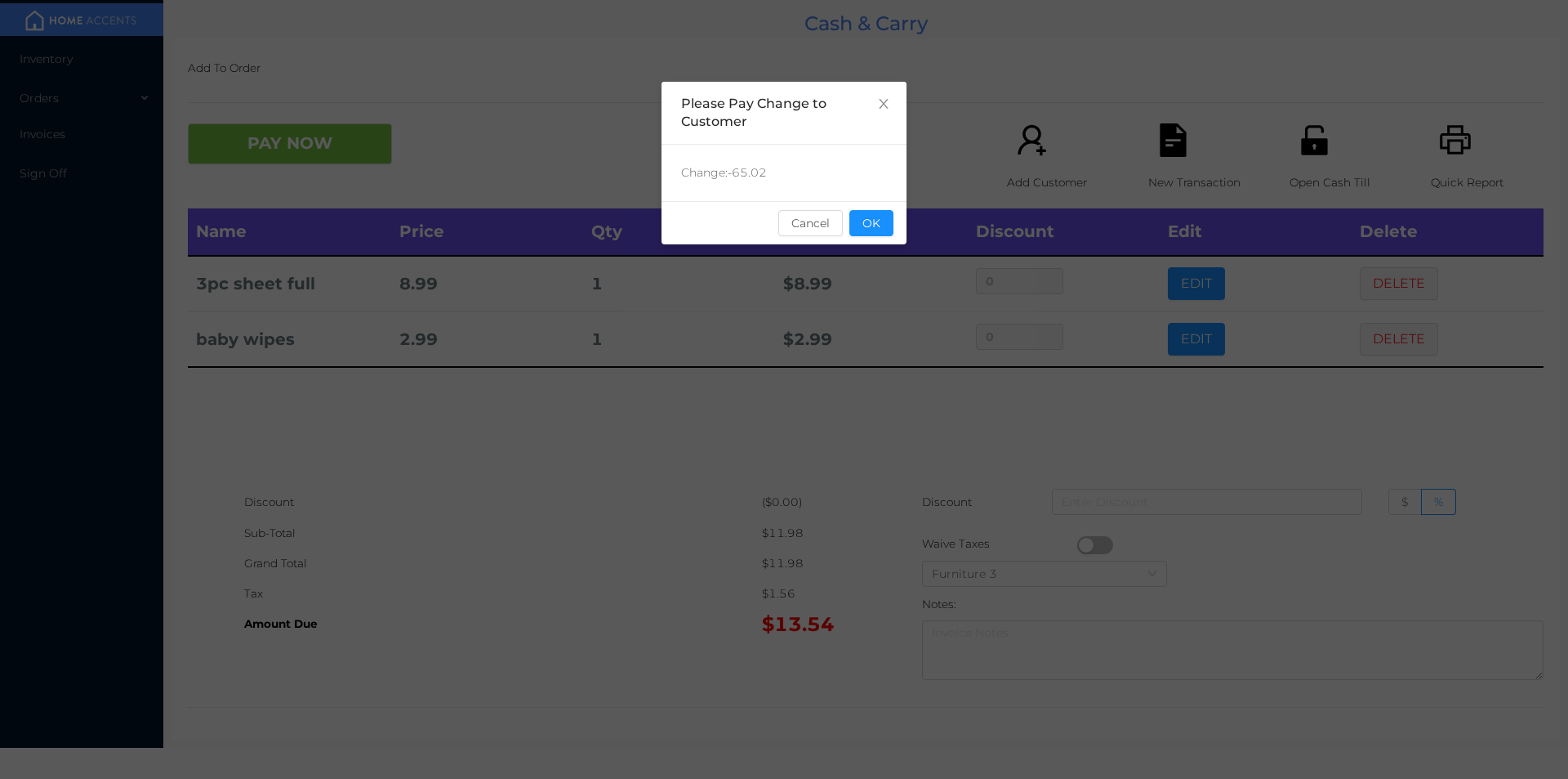
click at [853, 250] on div "sentinelStart Please Pay Change to Customer Change: -65.02 Cancel OK sentinelEnd" at bounding box center [784, 245] width 245 height 327
click at [856, 222] on button "OK" at bounding box center [871, 223] width 45 height 26
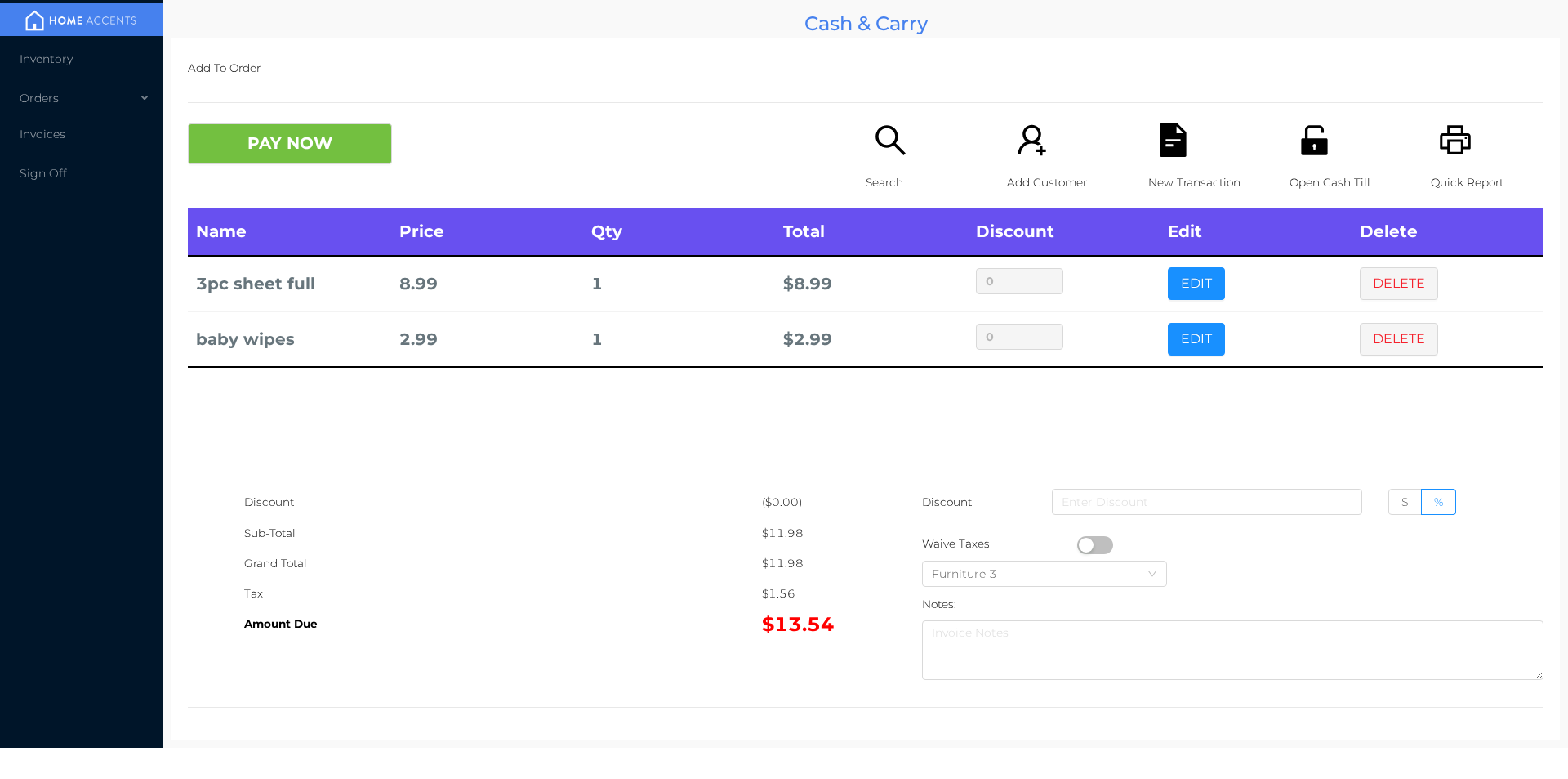
click at [891, 173] on p "Search" at bounding box center [922, 182] width 113 height 31
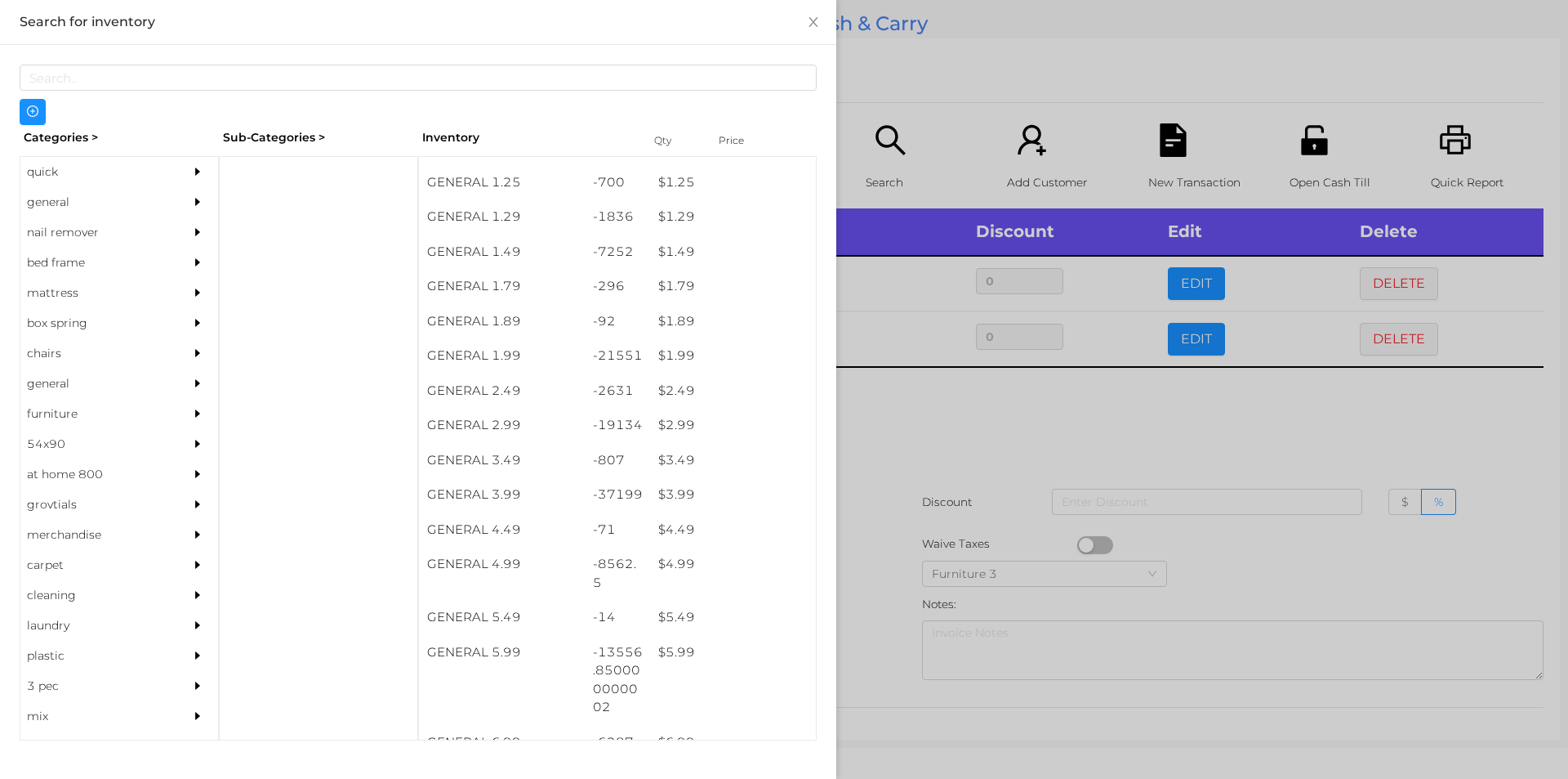
scroll to position [169, 0]
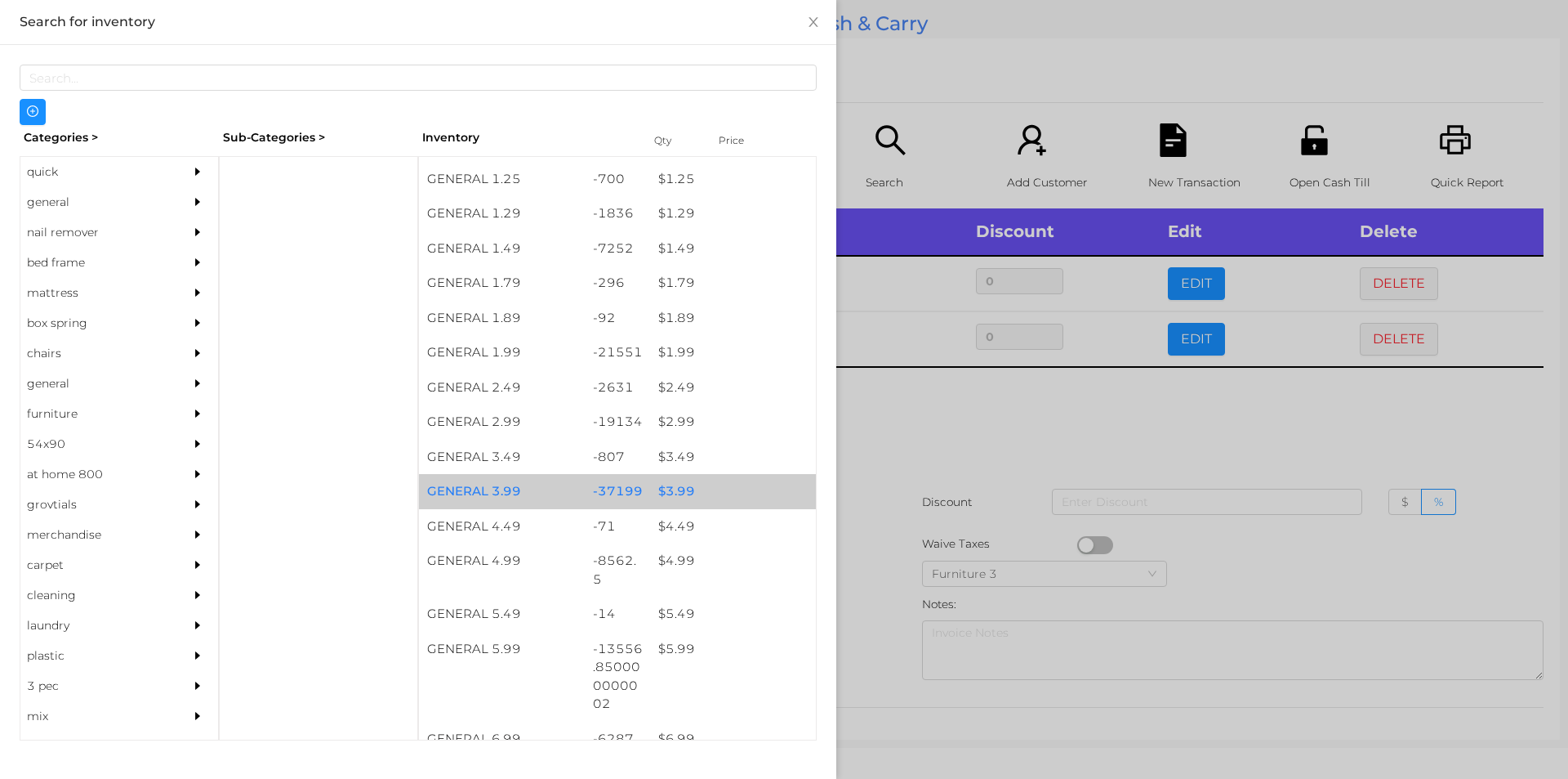
click at [741, 491] on div "$ 3.99" at bounding box center [732, 491] width 165 height 35
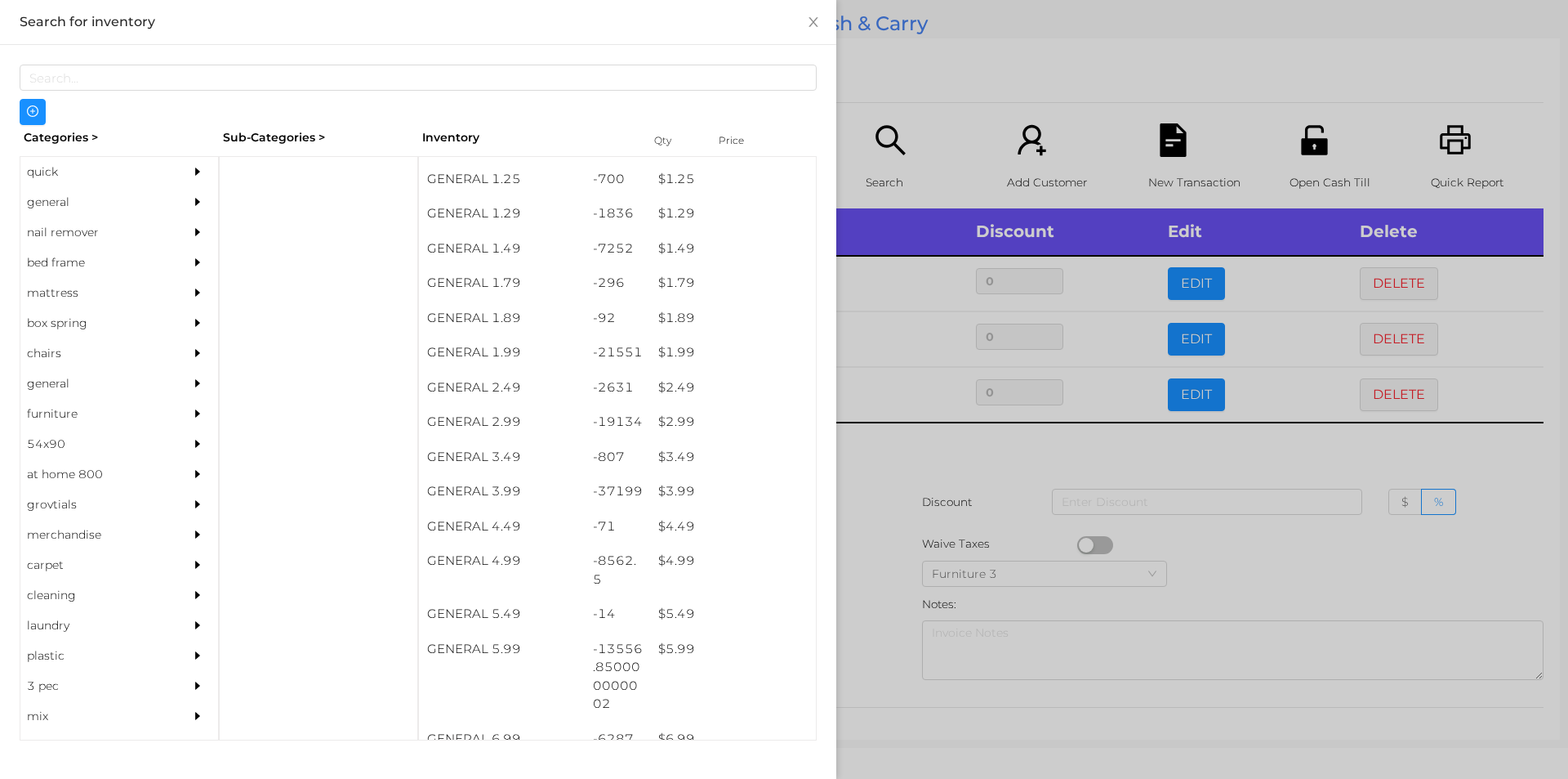
click at [954, 523] on div at bounding box center [784, 390] width 1568 height 779
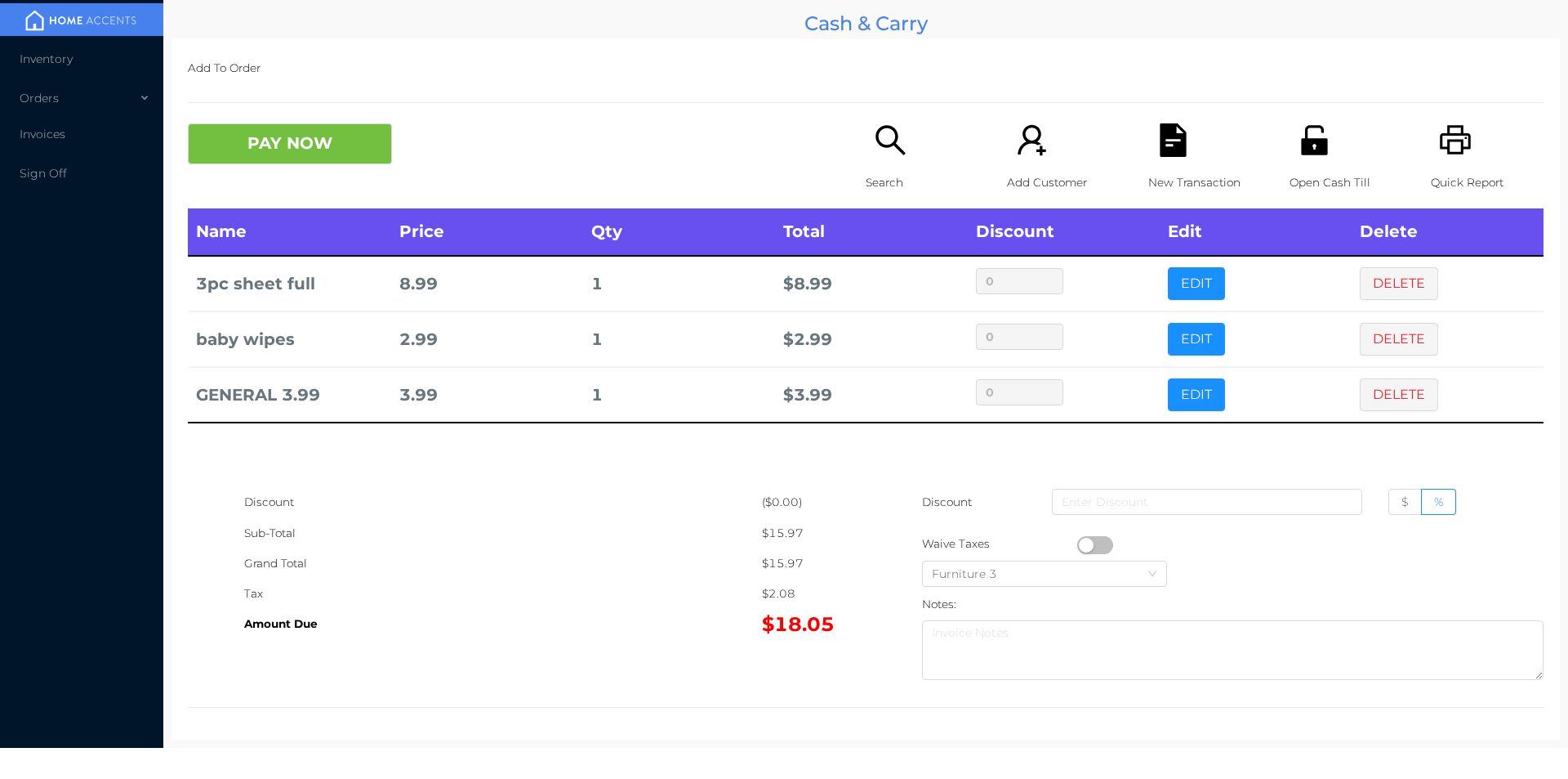
click at [1160, 153] on icon "icon: file-text" at bounding box center [1173, 141] width 26 height 34
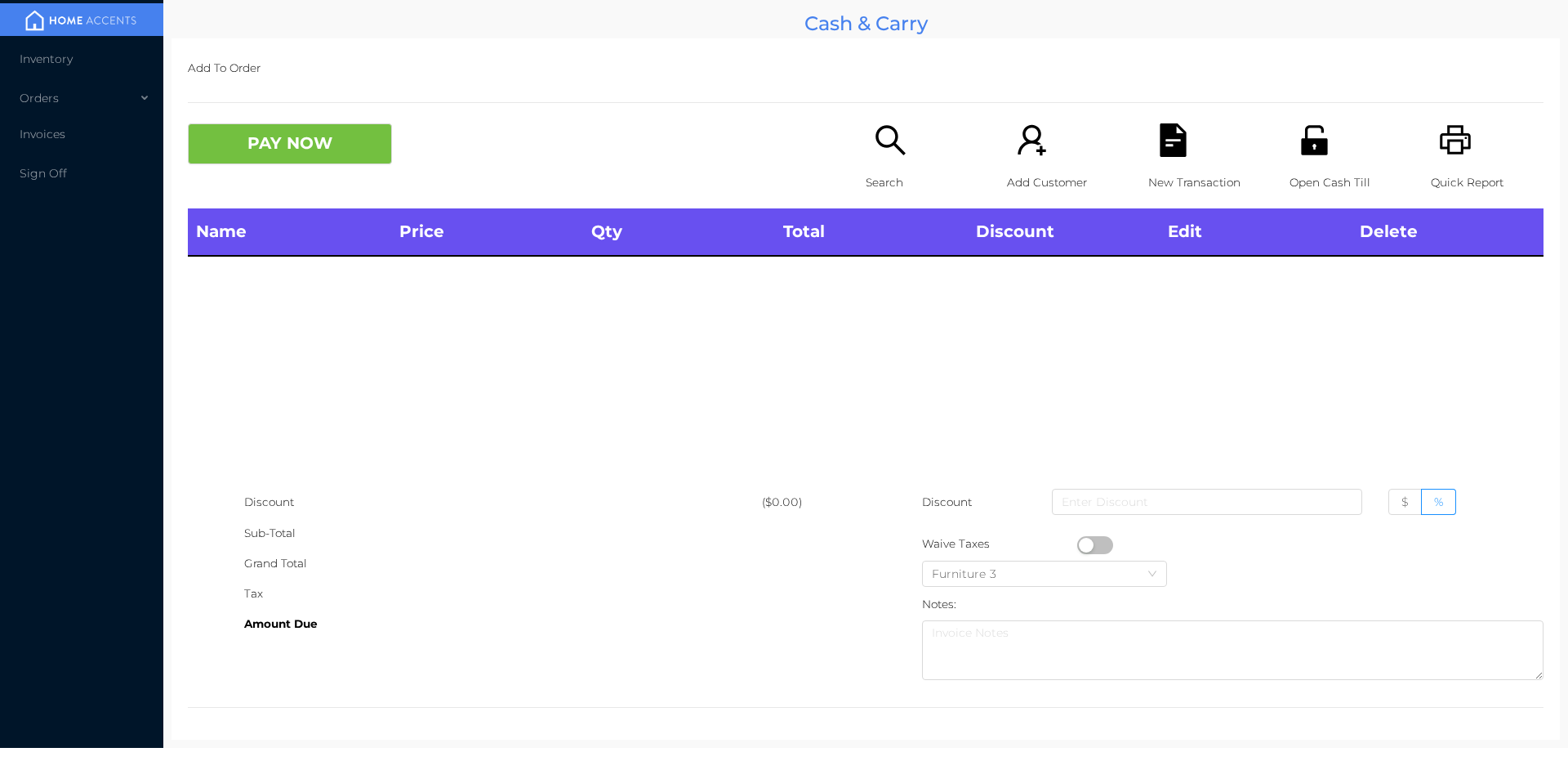
click at [1463, 147] on div "Quick Report" at bounding box center [1488, 167] width 113 height 85
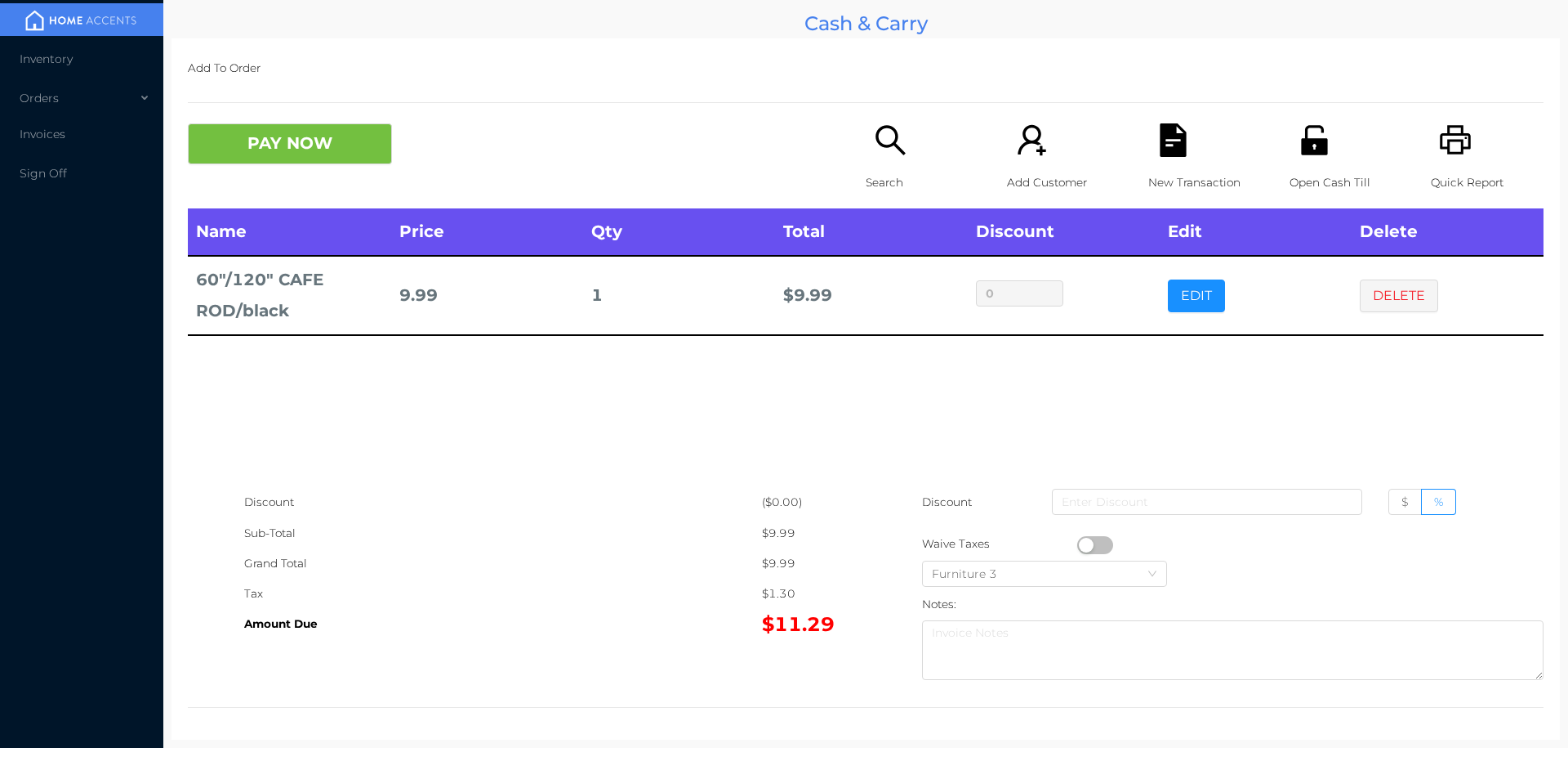
click at [261, 105] on div "Add To Order PAY NOW Search Add Customer New Transaction Open Cash Till Quick R…" at bounding box center [866, 389] width 1389 height 701
click at [309, 127] on button "PAY NOW" at bounding box center [290, 144] width 204 height 41
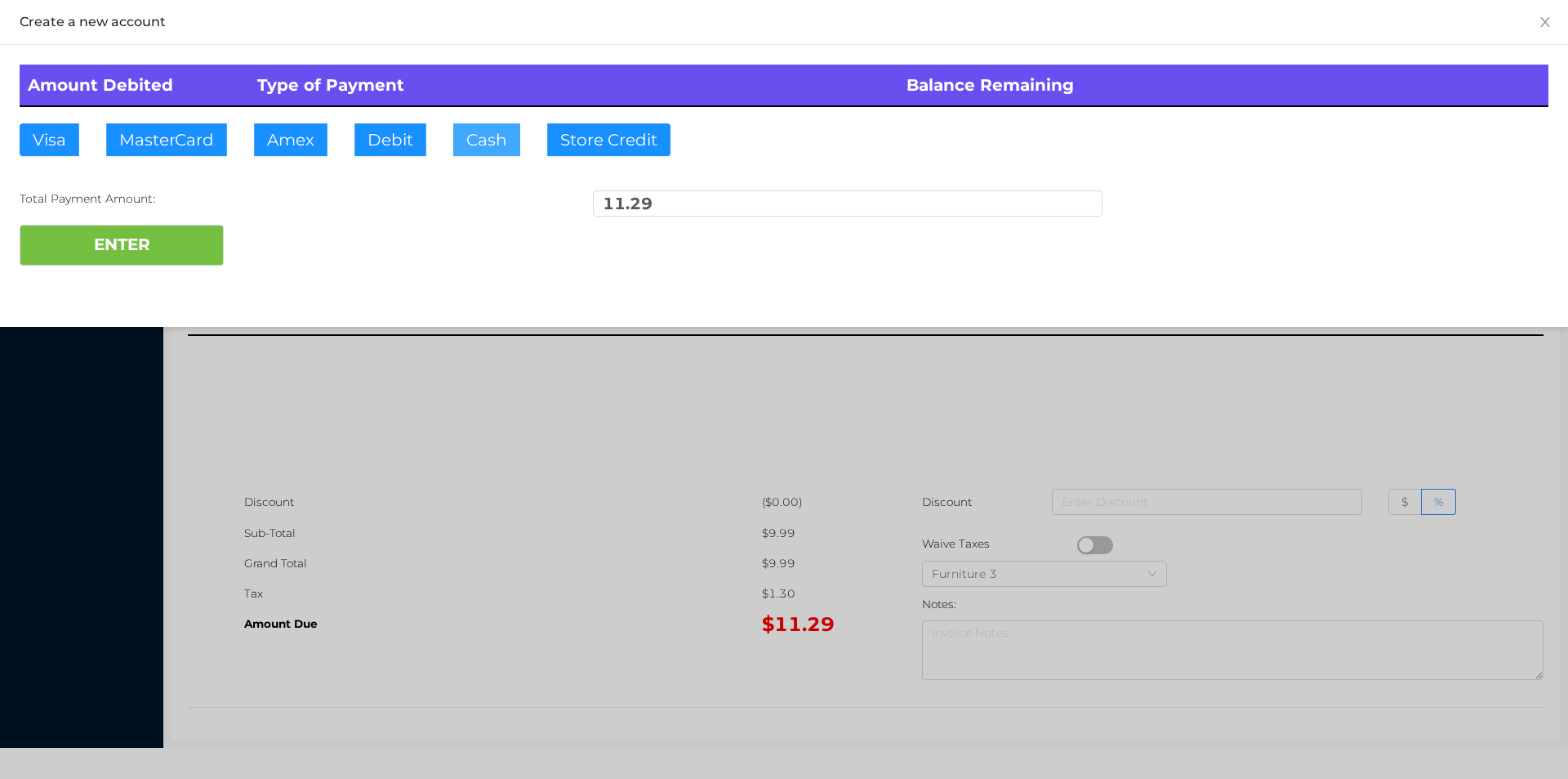
click at [454, 124] on button "Cash" at bounding box center [487, 140] width 67 height 33
type input "15"
click at [124, 241] on button "ENTER" at bounding box center [122, 245] width 204 height 41
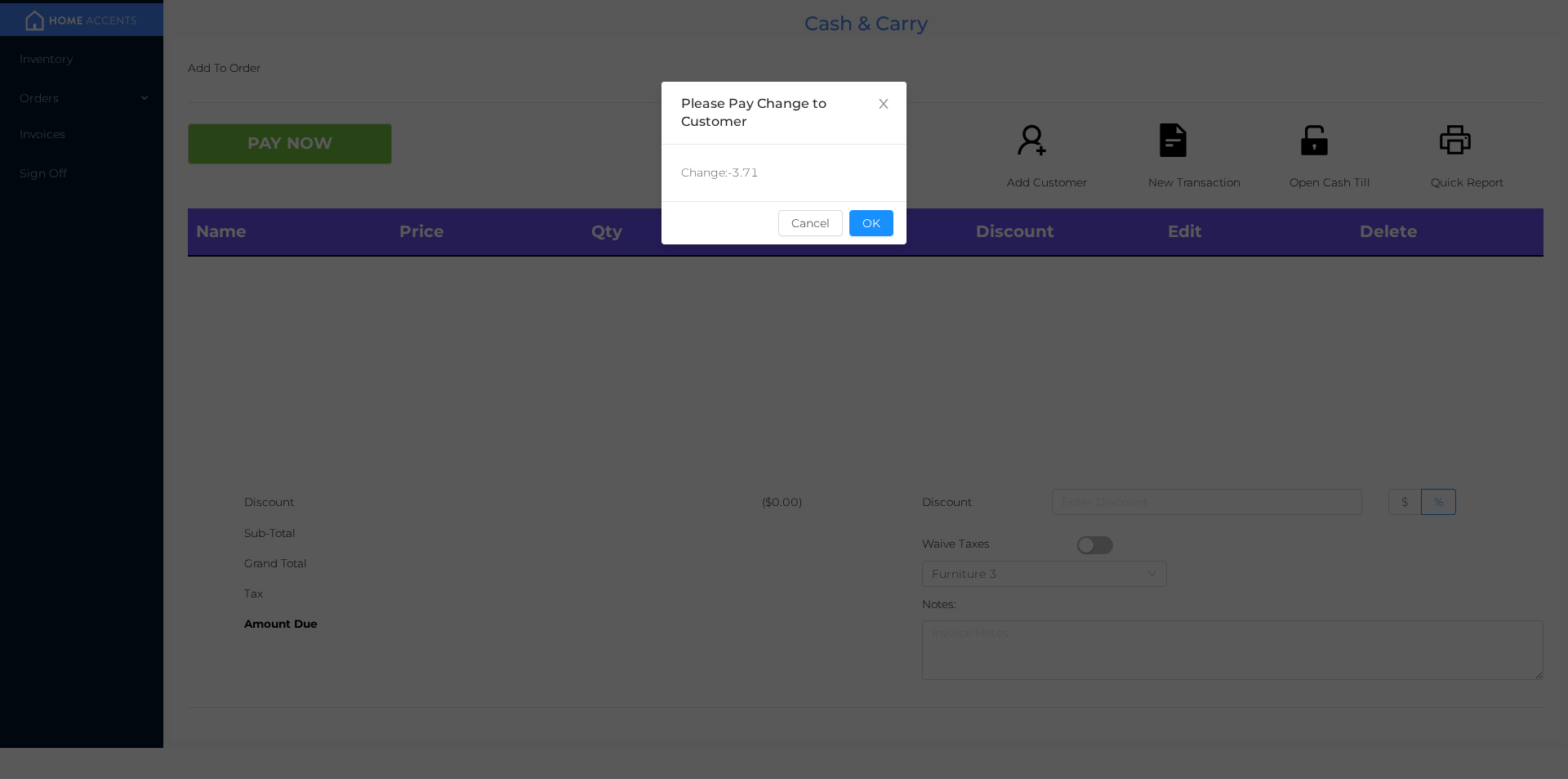
click at [882, 221] on button "OK" at bounding box center [871, 223] width 45 height 26
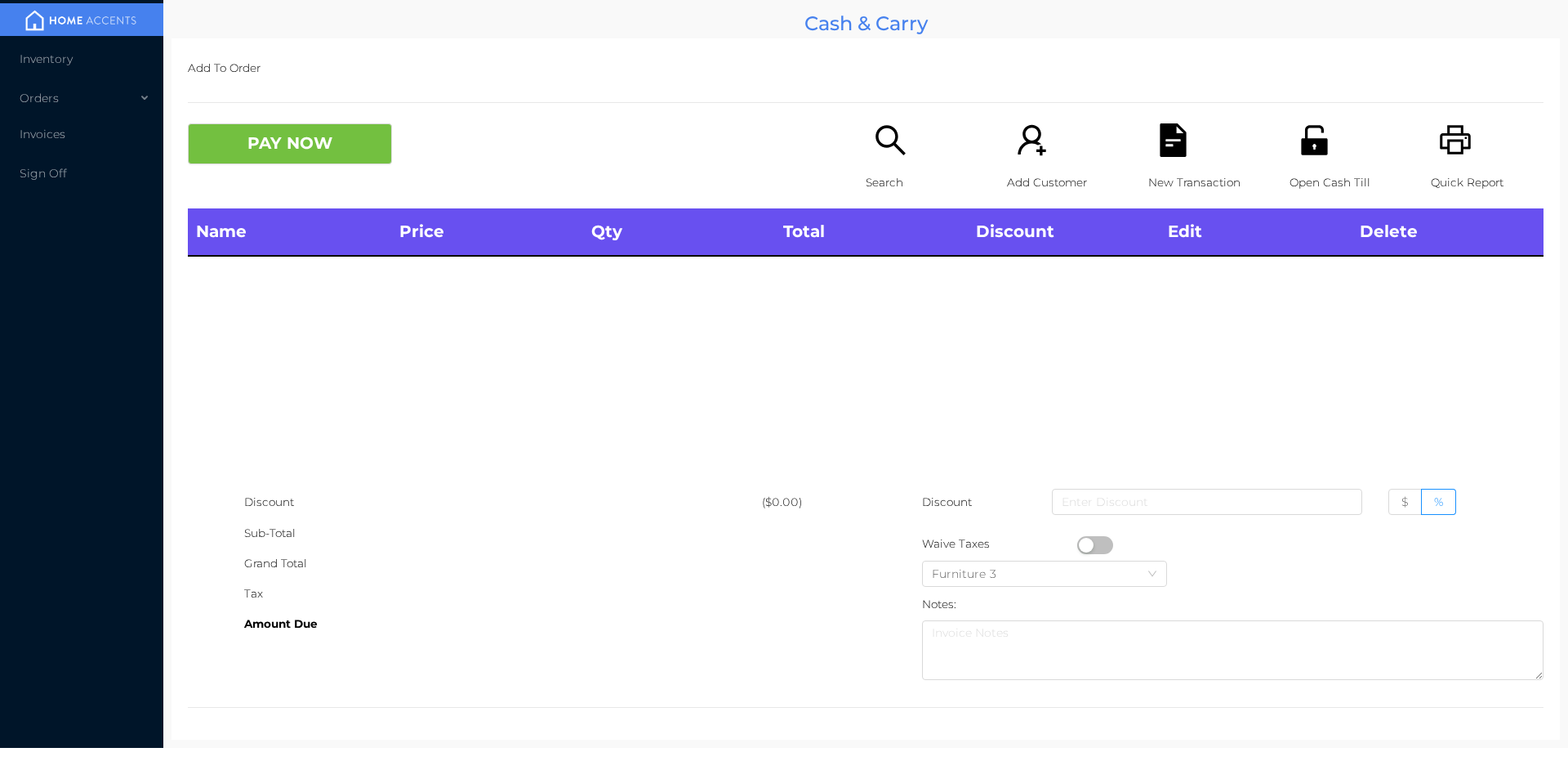
click at [886, 179] on p "Search" at bounding box center [922, 182] width 113 height 31
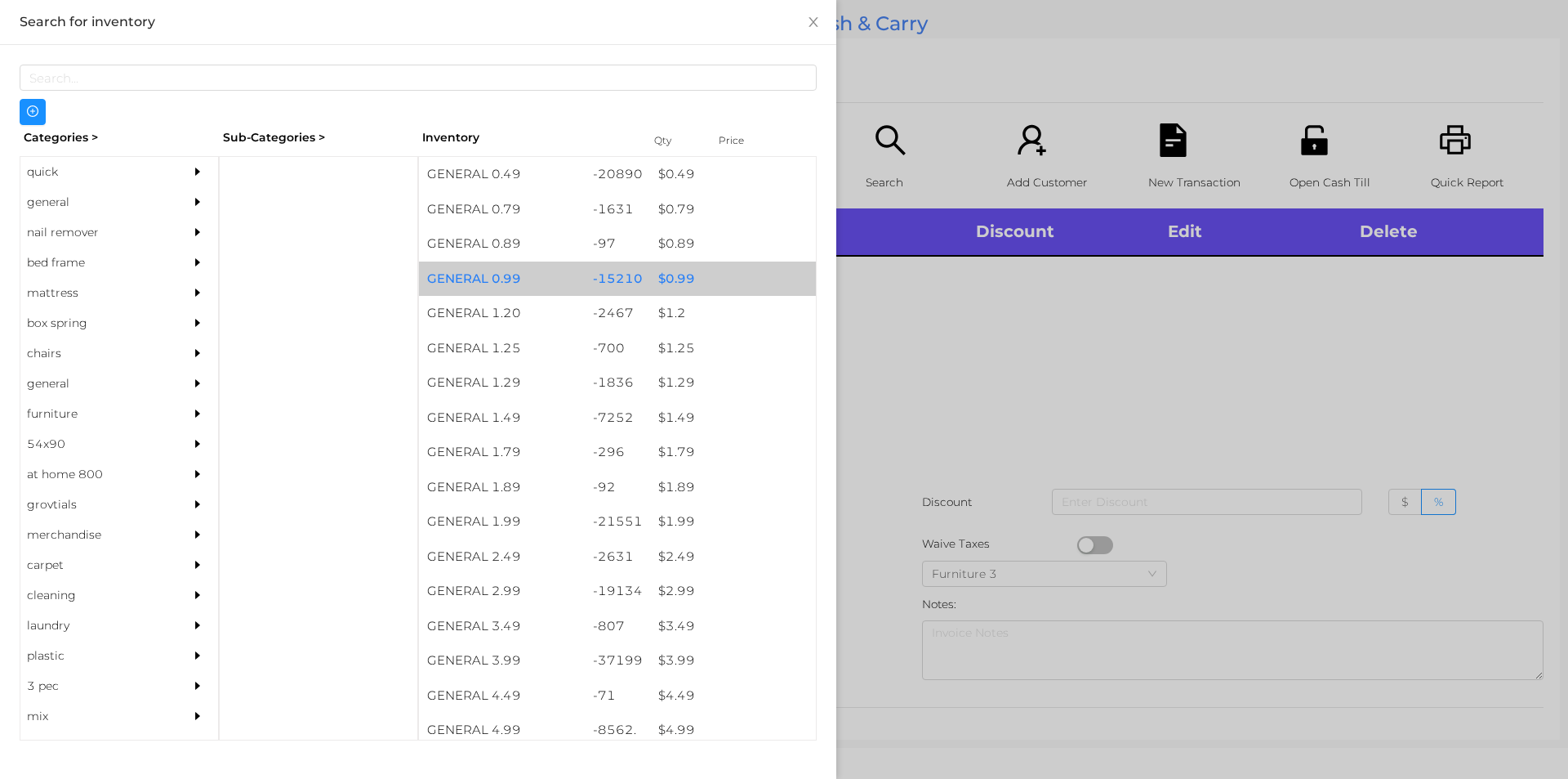
click at [719, 278] on div "$ 0.99" at bounding box center [732, 278] width 165 height 35
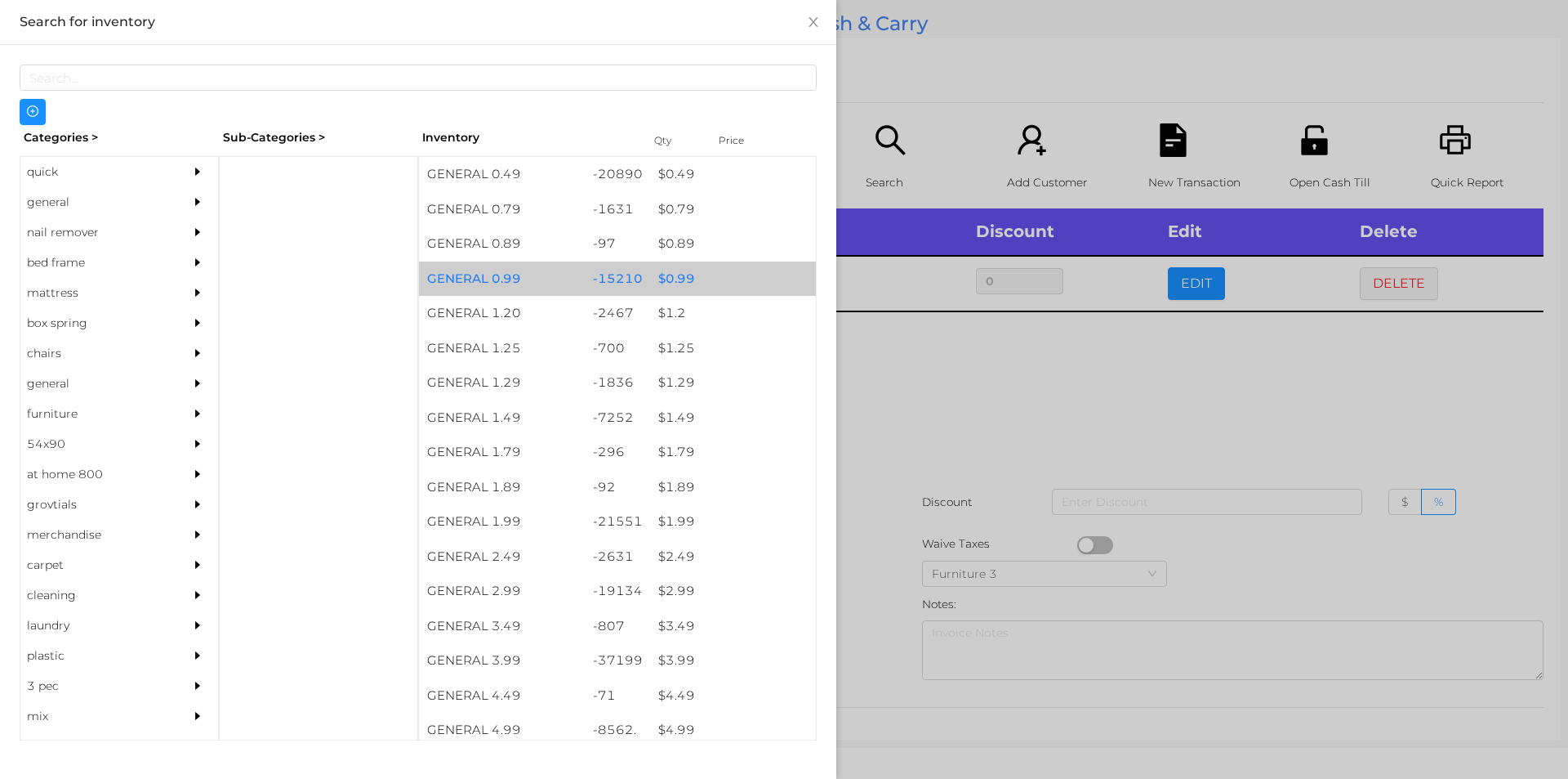
click at [702, 270] on div "$ 0.99" at bounding box center [732, 278] width 165 height 35
click at [721, 281] on div "$ 0.99" at bounding box center [732, 278] width 165 height 35
click at [742, 273] on div "$ 0.99" at bounding box center [732, 278] width 165 height 35
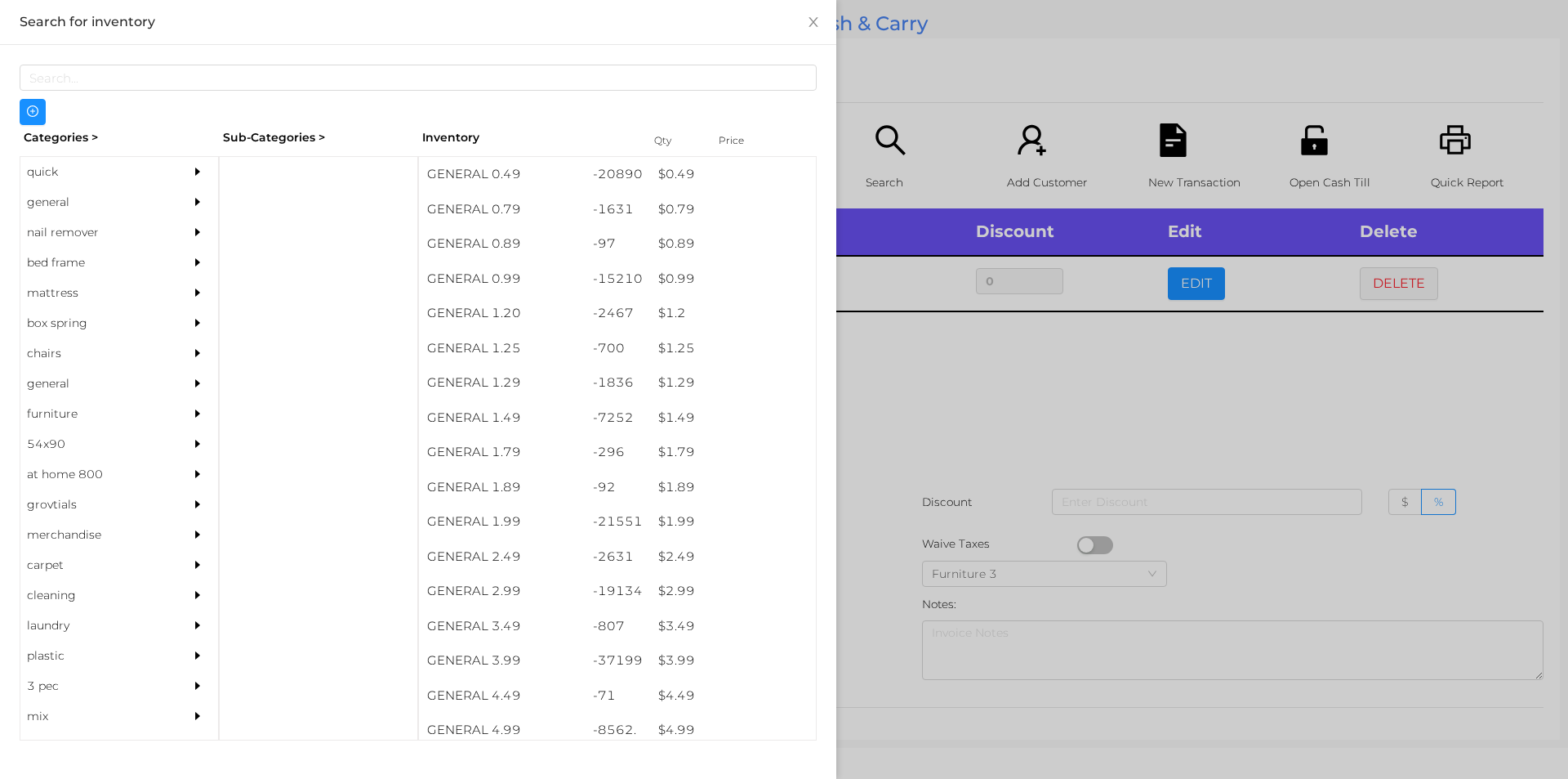
click at [916, 120] on div at bounding box center [784, 390] width 1568 height 779
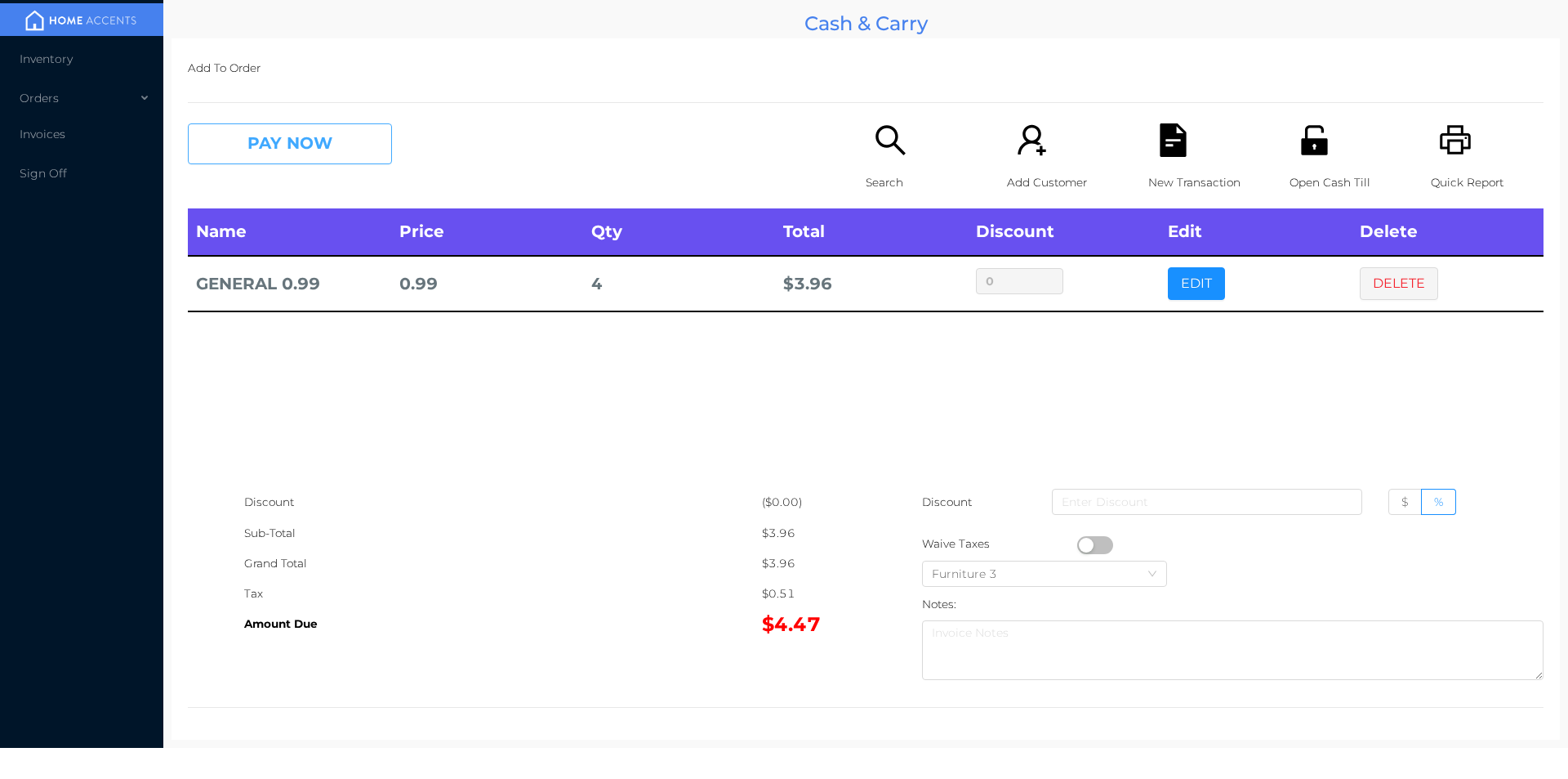
click at [252, 151] on button "PAY NOW" at bounding box center [290, 144] width 204 height 41
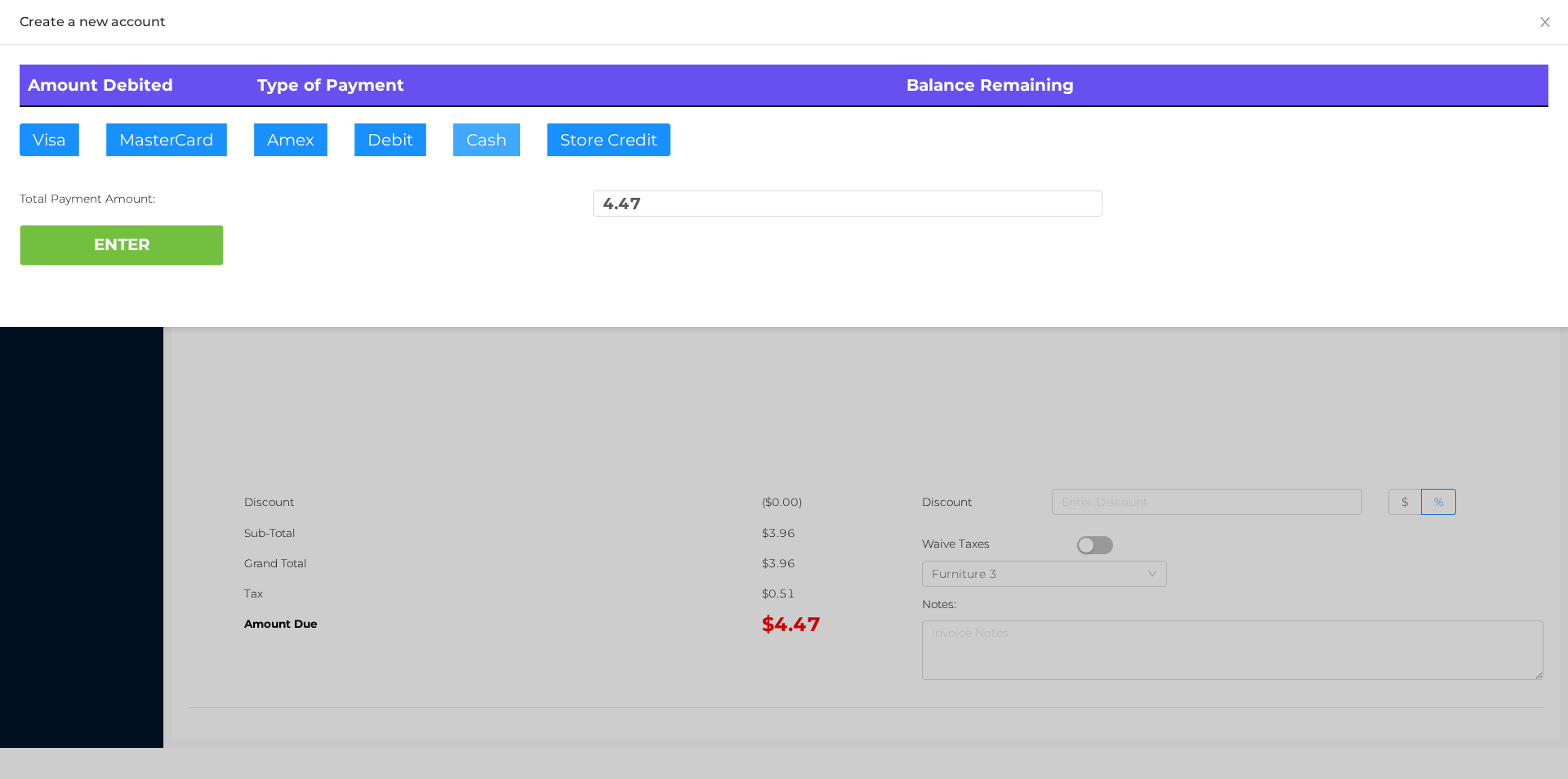
click at [495, 147] on button "Cash" at bounding box center [487, 140] width 67 height 33
type input "5"
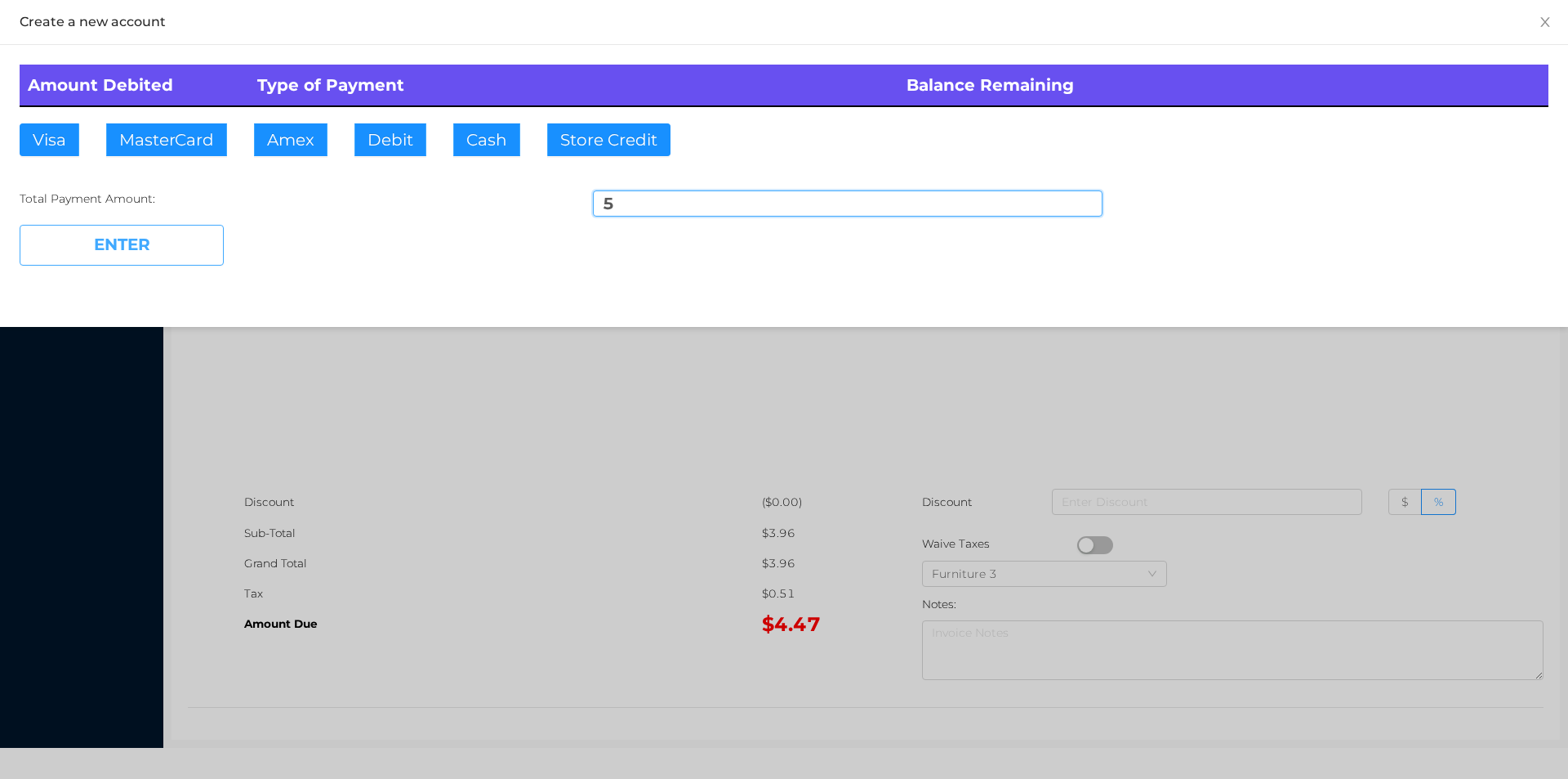
click at [137, 258] on button "ENTER" at bounding box center [122, 245] width 204 height 41
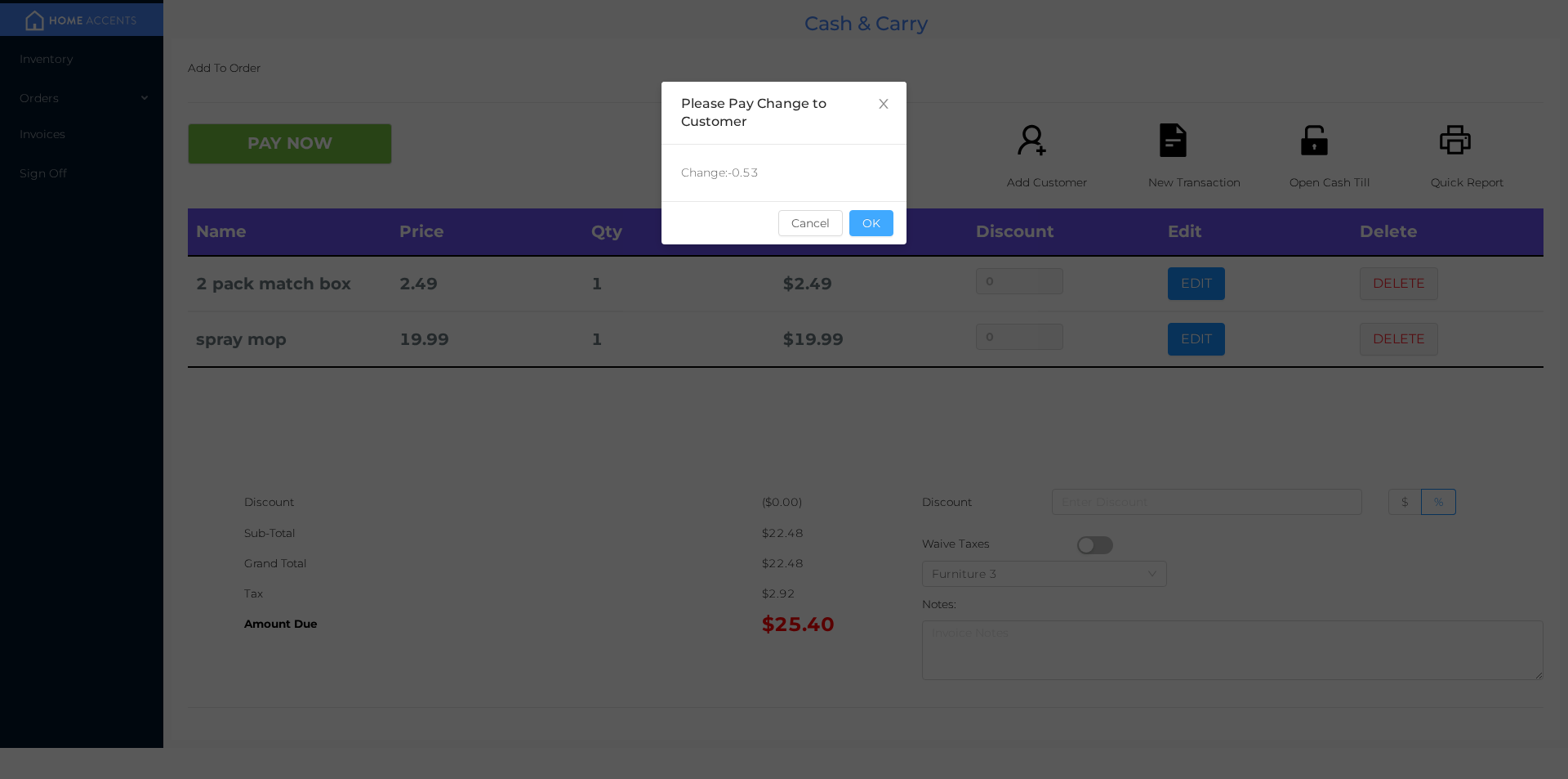
click at [885, 213] on button "OK" at bounding box center [871, 223] width 45 height 26
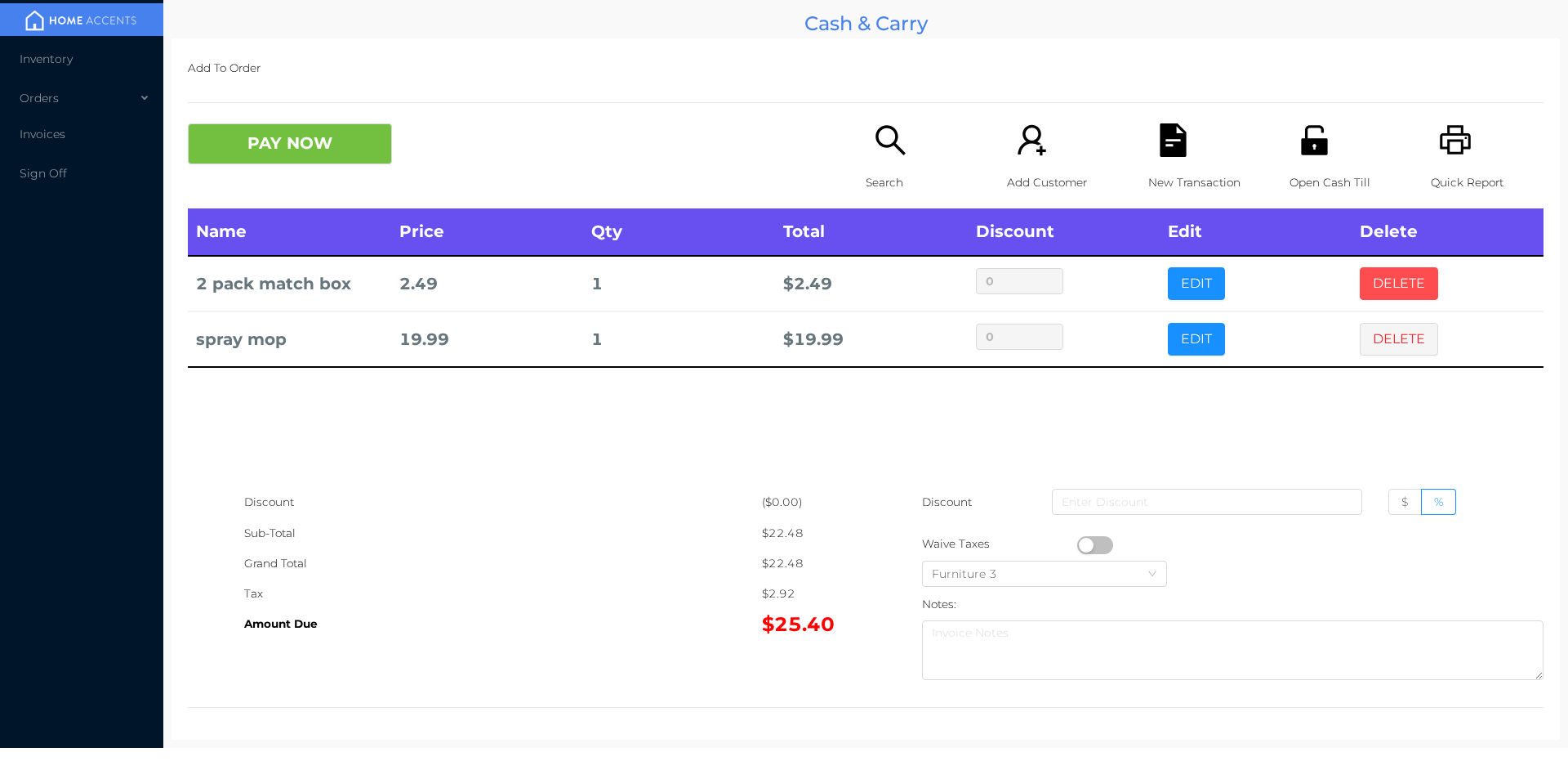
click at [1360, 284] on button "DELETE" at bounding box center [1399, 283] width 78 height 33
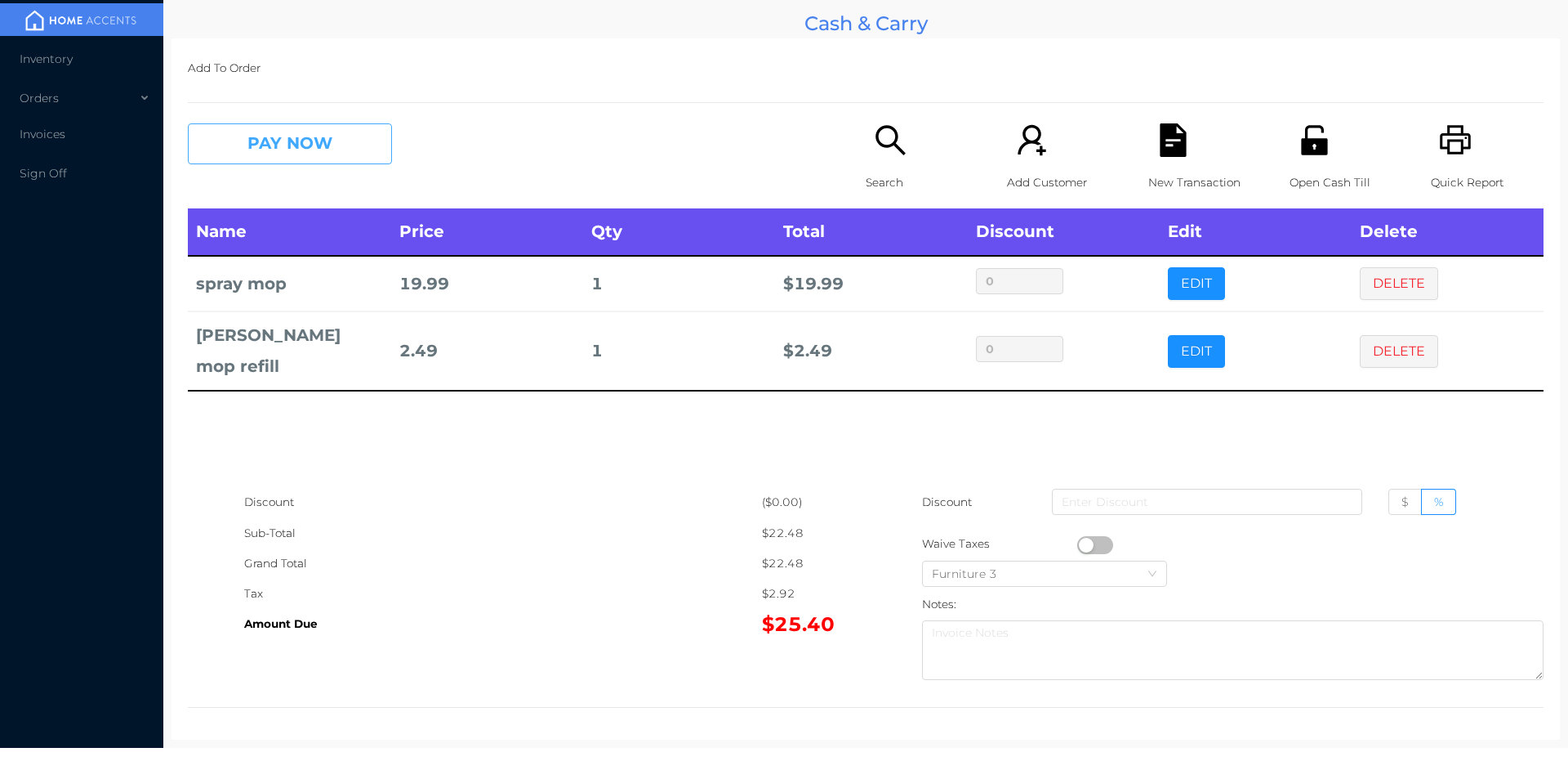
click at [338, 159] on button "PAY NOW" at bounding box center [290, 144] width 204 height 41
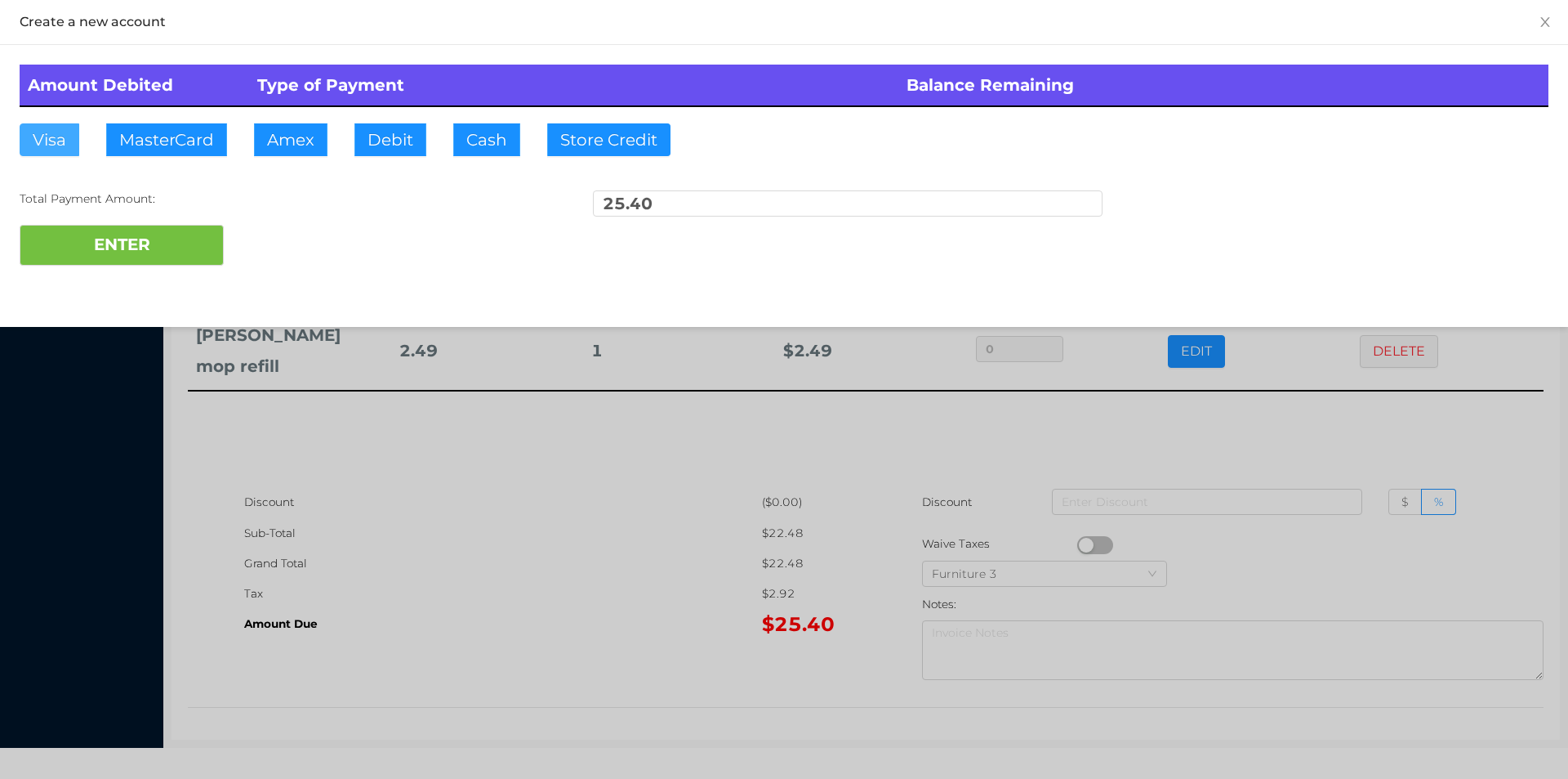
click at [49, 156] on button "Visa" at bounding box center [50, 140] width 59 height 33
click at [197, 226] on button "ENTER" at bounding box center [122, 245] width 204 height 41
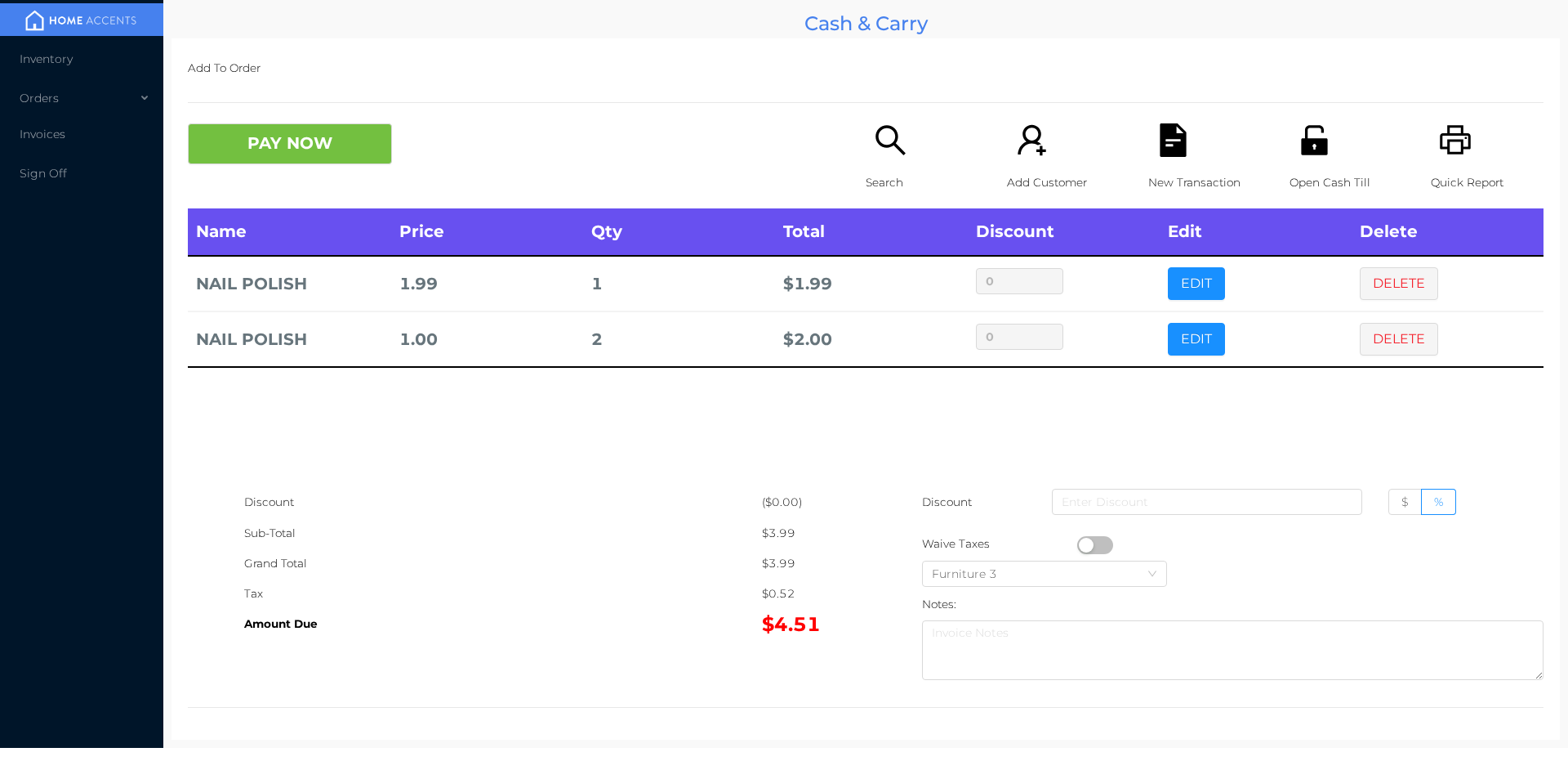
click at [1381, 280] on button "DELETE" at bounding box center [1399, 283] width 78 height 33
click at [1168, 347] on button "EDIT" at bounding box center [1197, 339] width 57 height 33
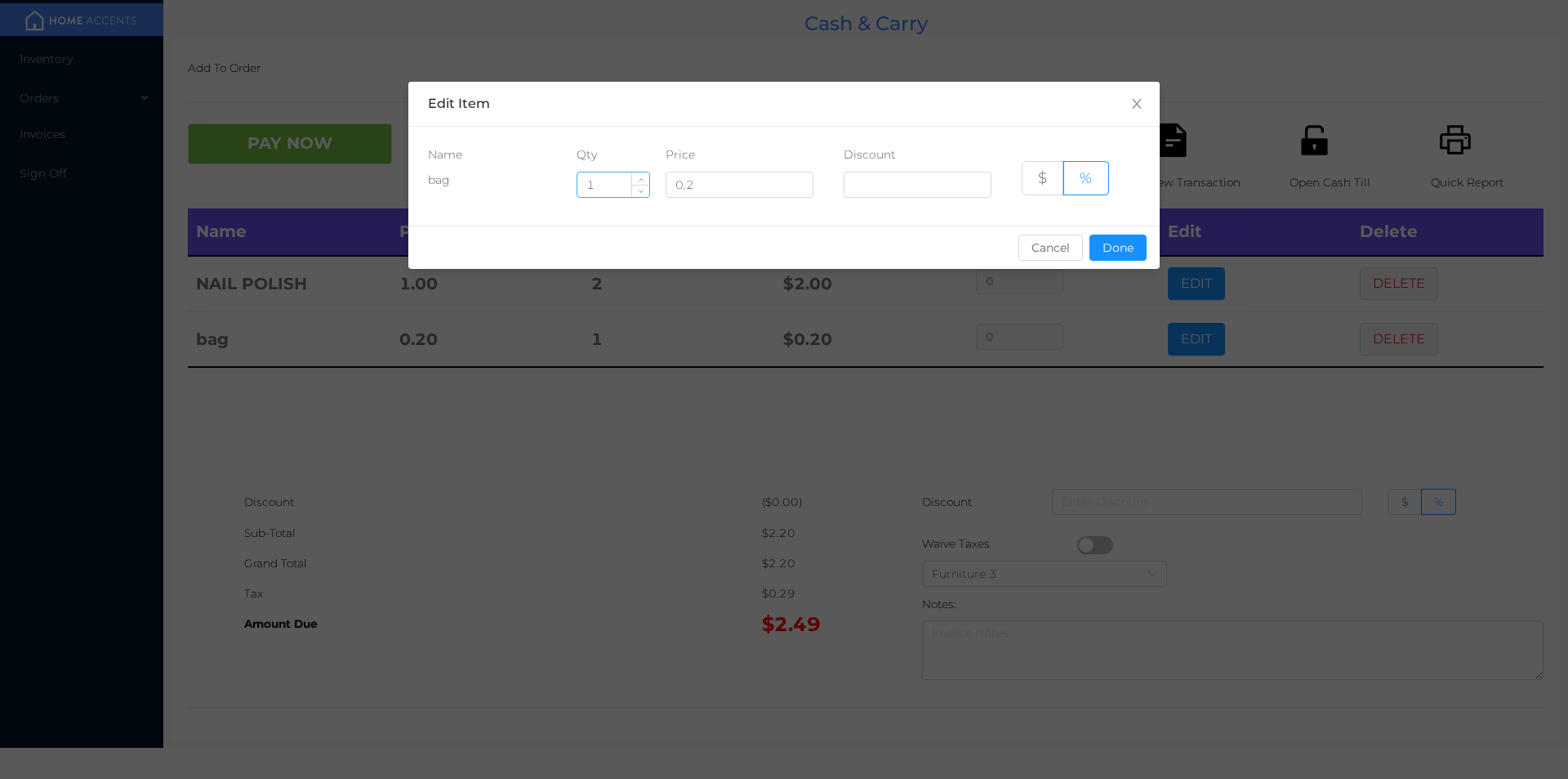
click at [619, 180] on input "1" at bounding box center [613, 184] width 72 height 25
type input "100"
click at [1117, 257] on button "Done" at bounding box center [1118, 248] width 57 height 26
type input "0%"
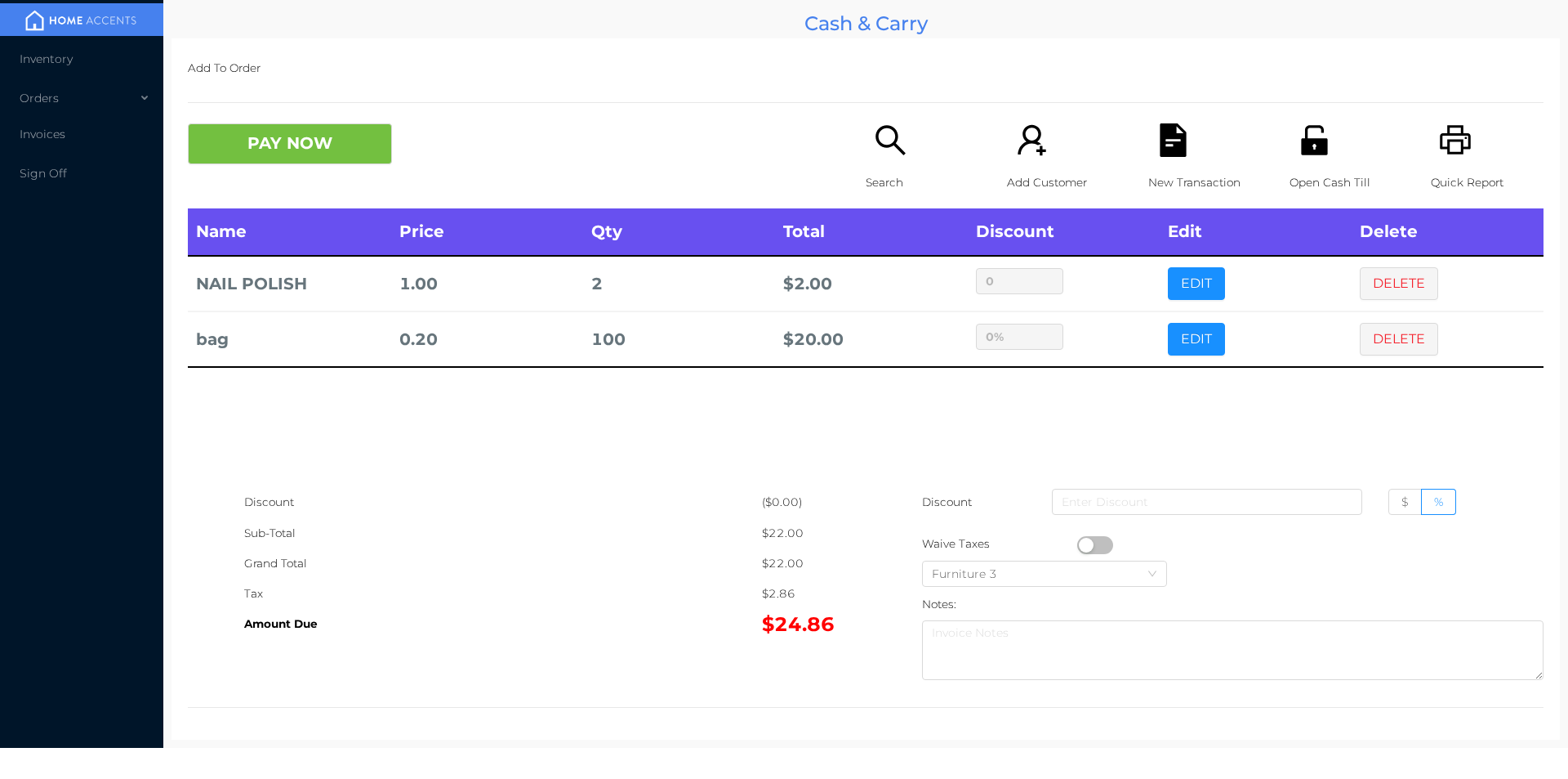
click at [919, 142] on div "Search" at bounding box center [922, 167] width 113 height 85
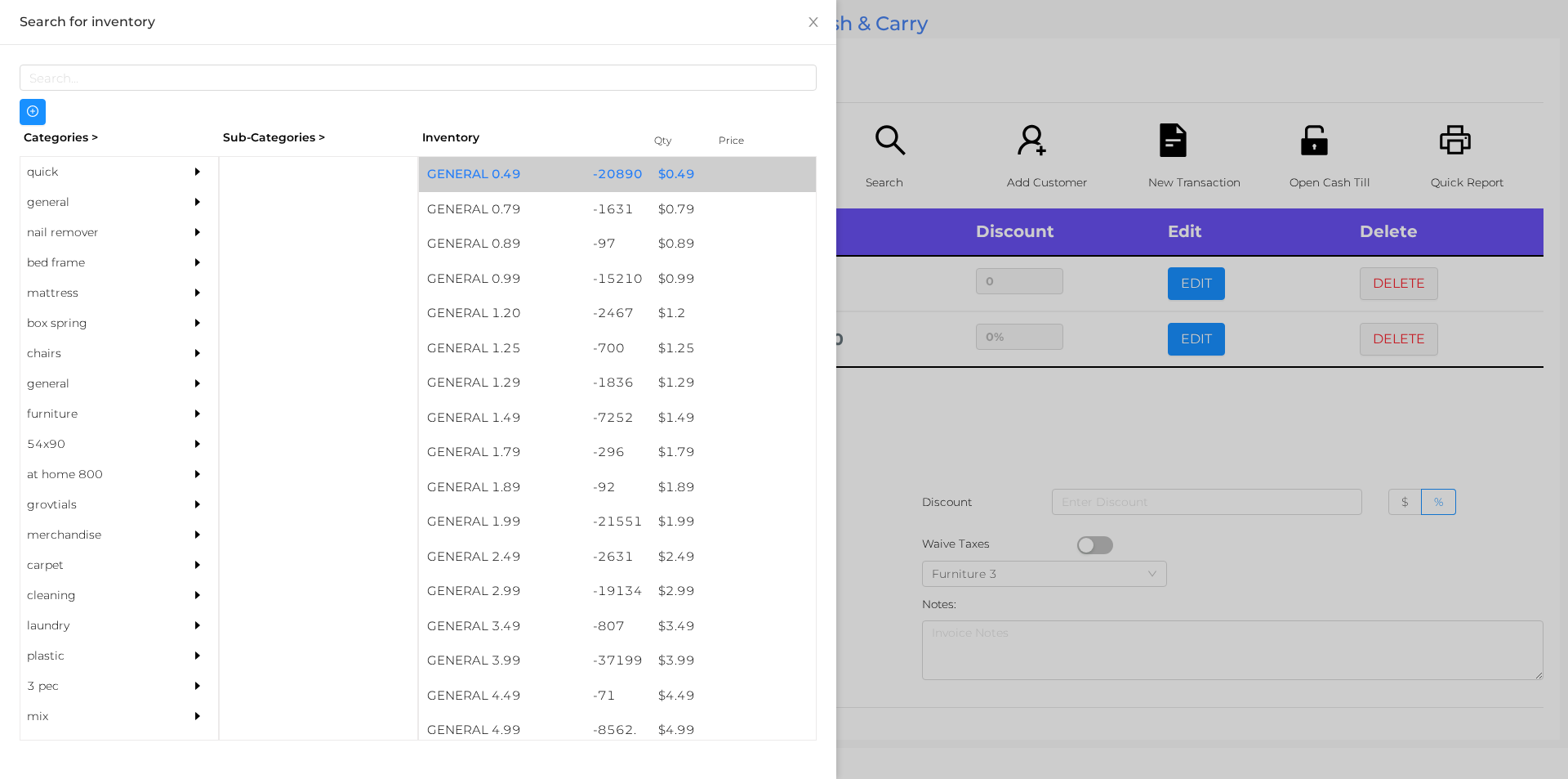
click at [546, 177] on div "GENERAL 0.49" at bounding box center [501, 173] width 165 height 35
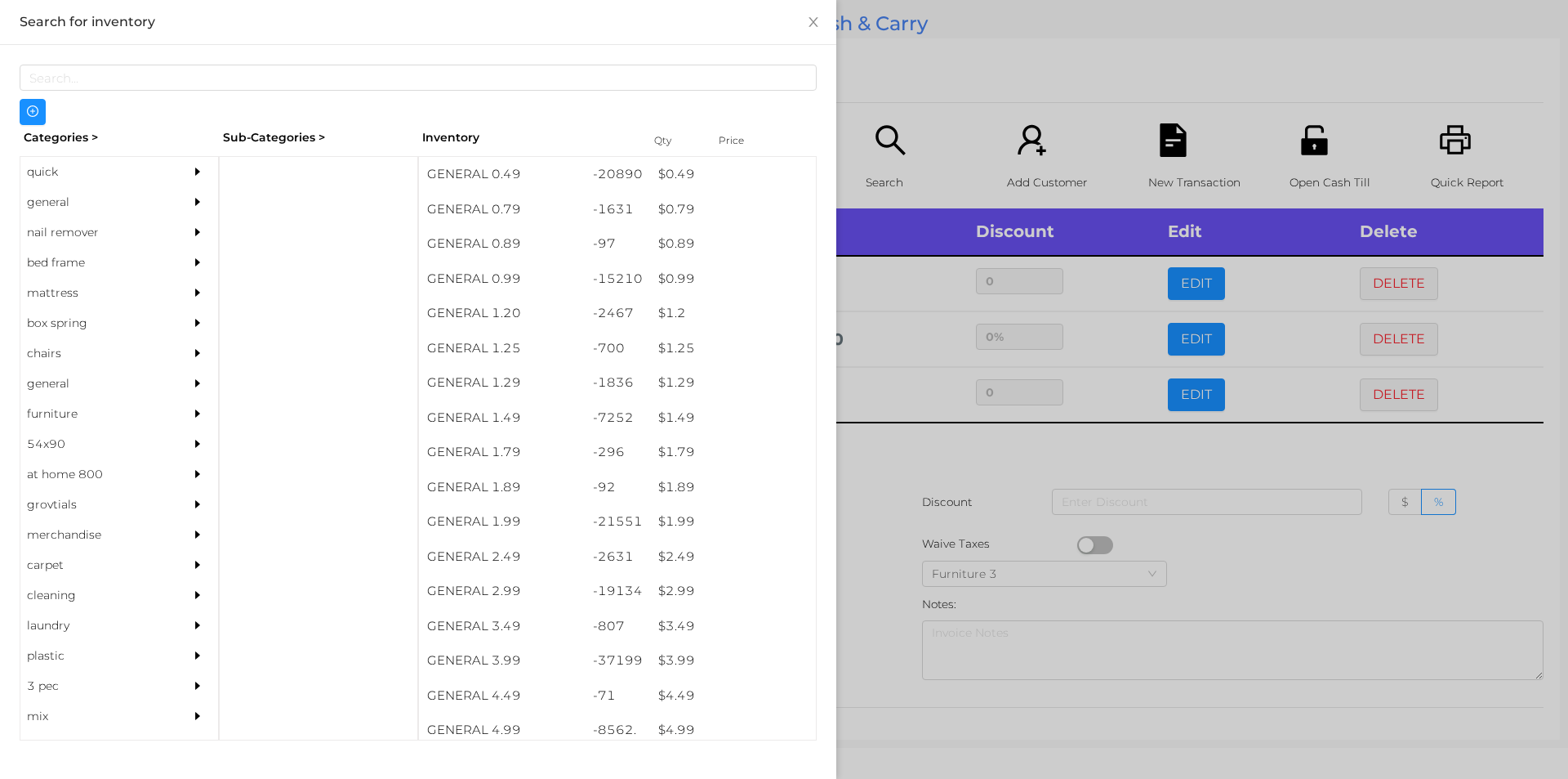
click at [921, 124] on div at bounding box center [784, 390] width 1568 height 779
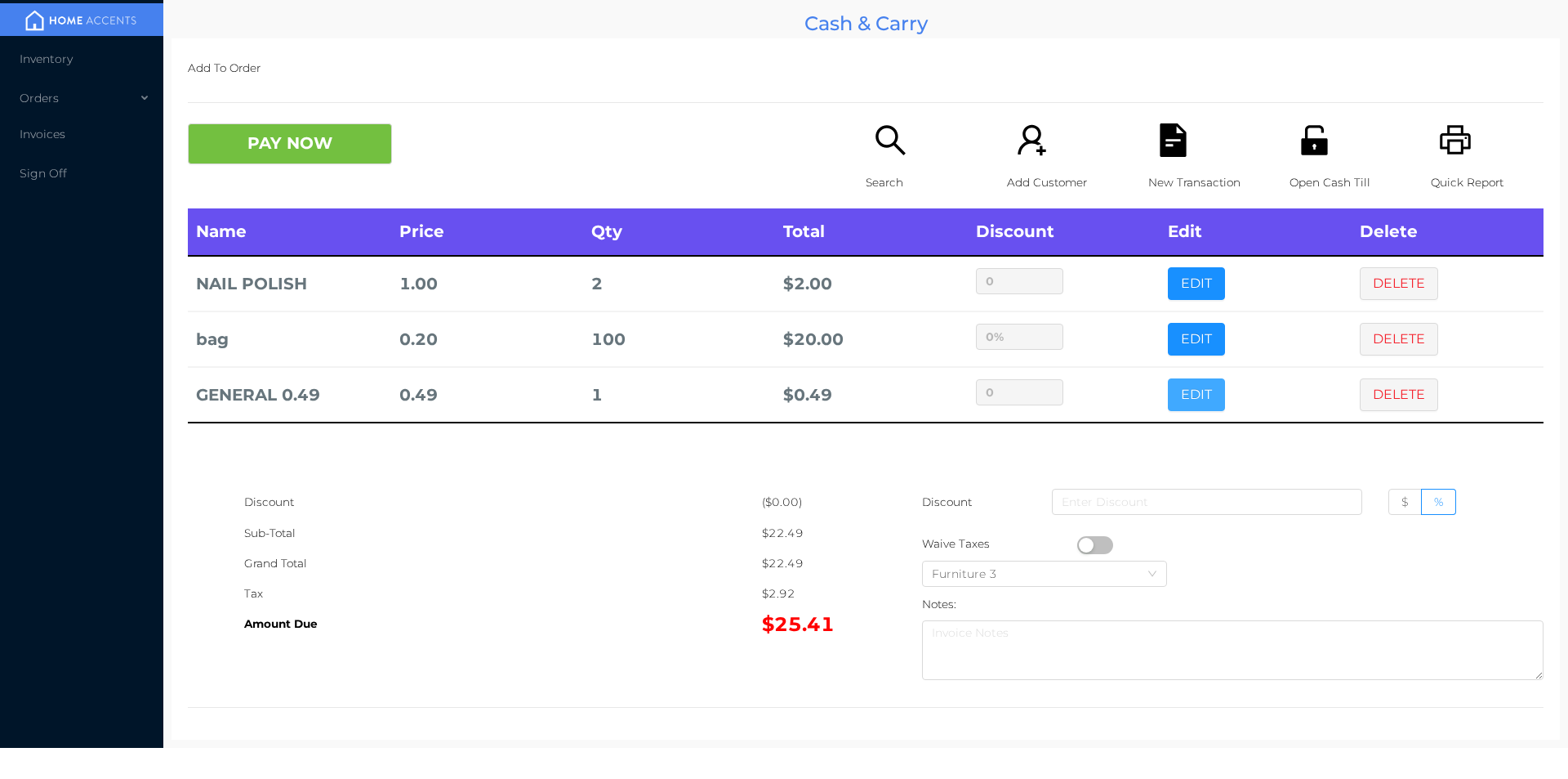
click at [1185, 408] on button "EDIT" at bounding box center [1197, 394] width 57 height 33
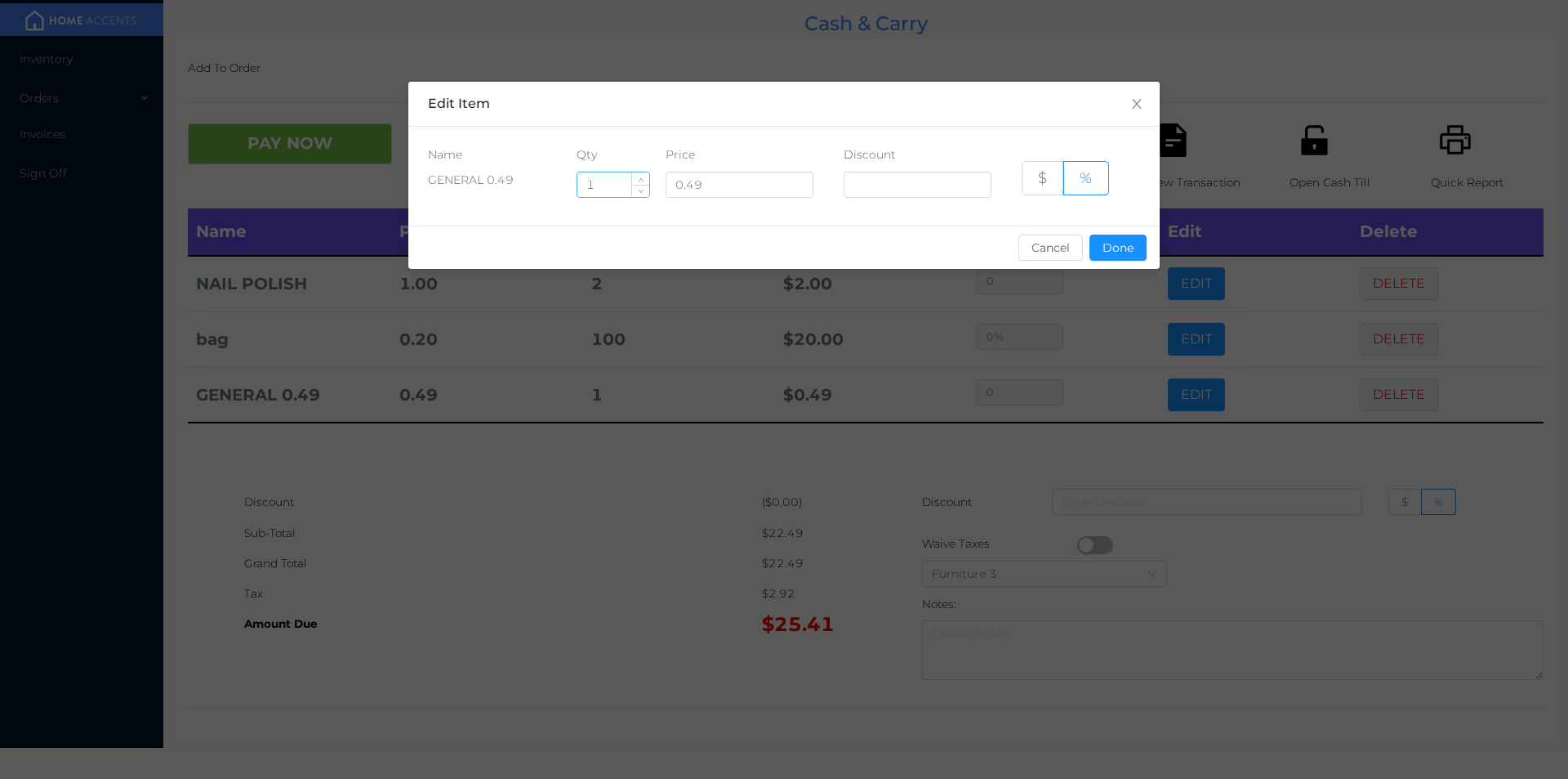
click at [611, 180] on input "1" at bounding box center [613, 184] width 72 height 25
type input "14"
click at [1115, 235] on button "Done" at bounding box center [1118, 248] width 57 height 26
type input "0%"
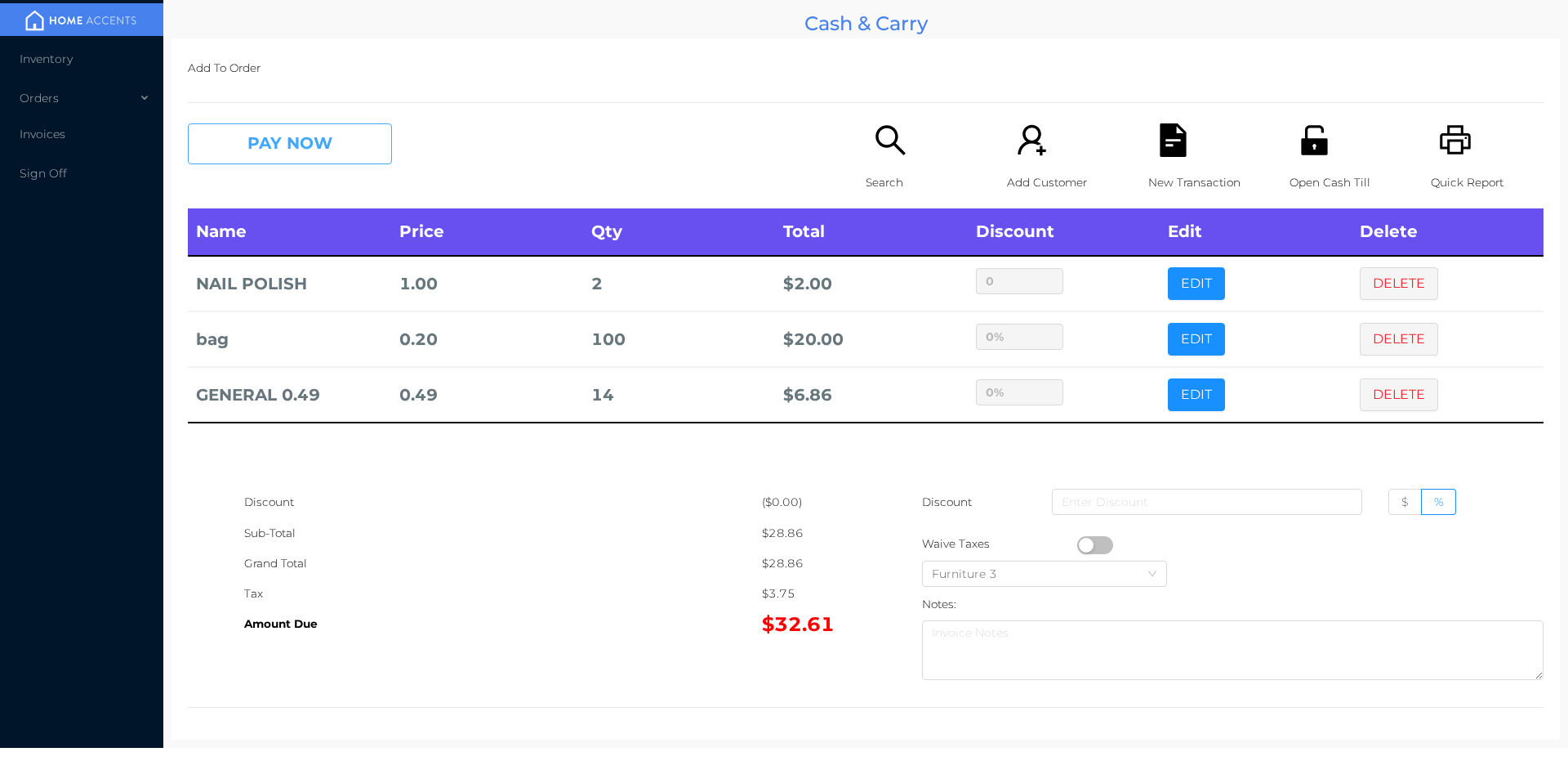
click at [301, 150] on button "PAY NOW" at bounding box center [290, 144] width 204 height 41
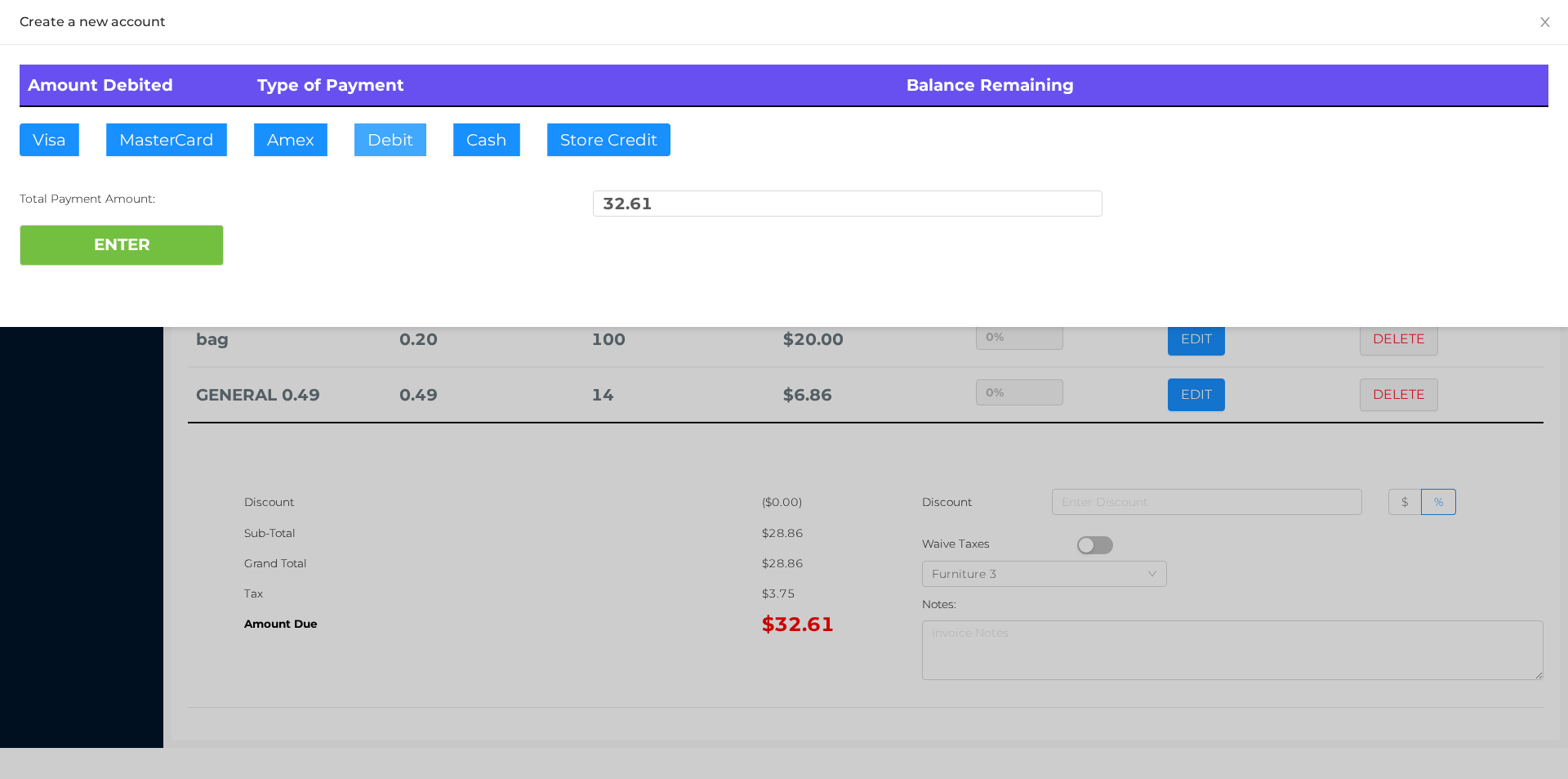
click at [406, 142] on button "Debit" at bounding box center [390, 140] width 72 height 33
click at [140, 257] on button "ENTER" at bounding box center [122, 245] width 204 height 41
type input "0"
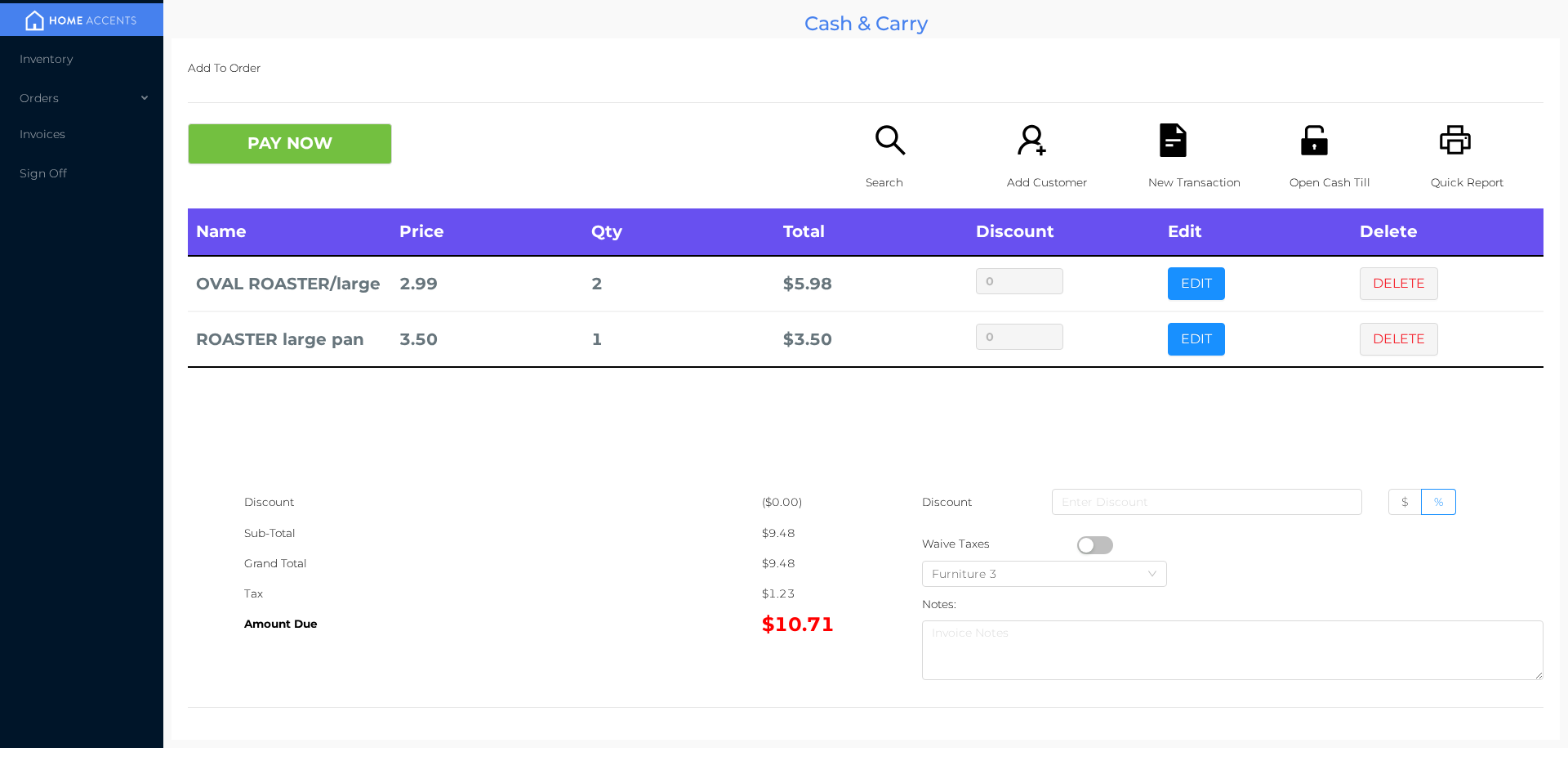
click at [878, 165] on div "Search" at bounding box center [922, 167] width 113 height 85
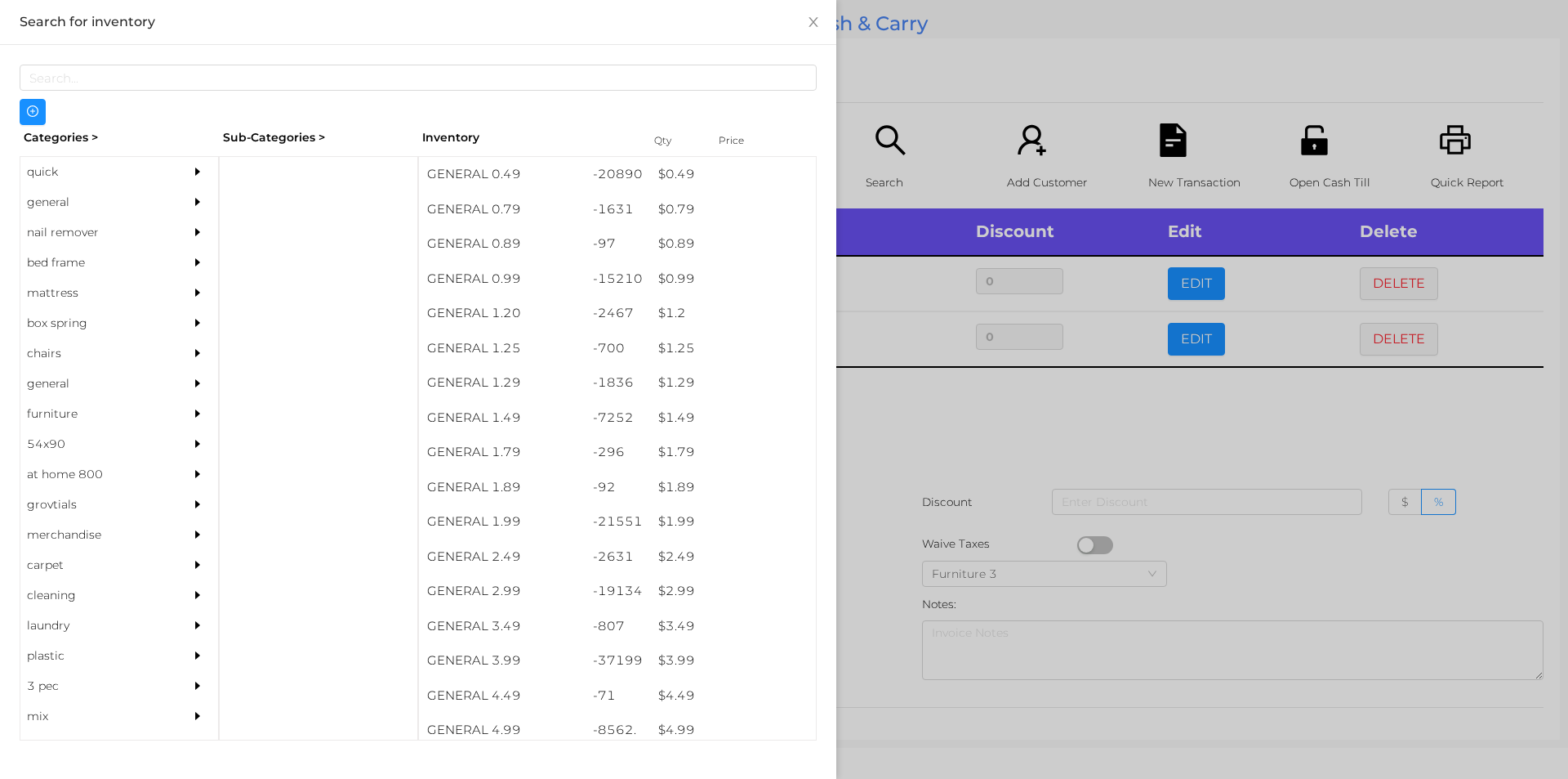
scroll to position [0, 0]
click at [299, 166] on div at bounding box center [318, 448] width 199 height 585
click at [58, 182] on div "quick" at bounding box center [95, 171] width 149 height 31
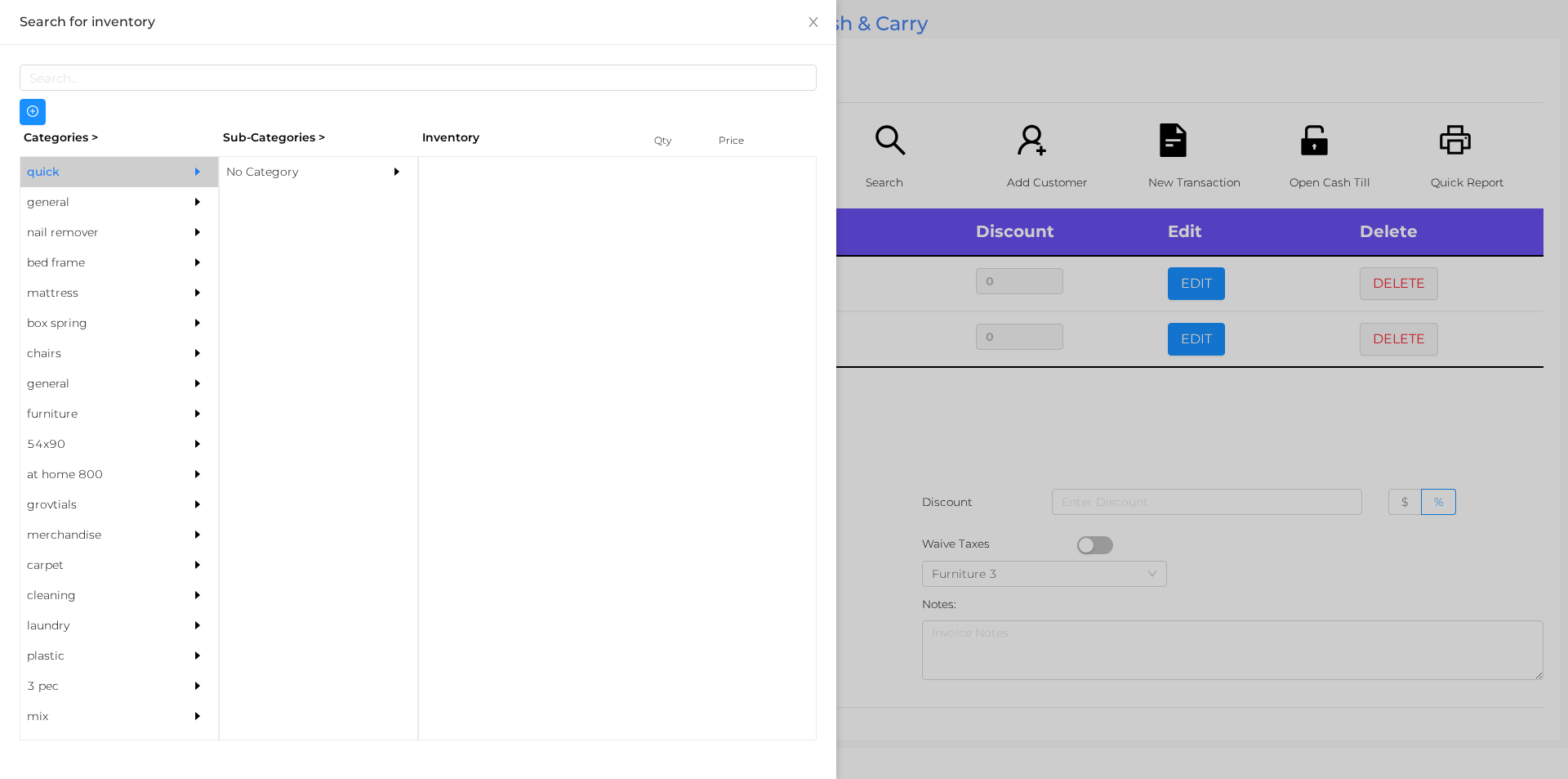
click at [288, 163] on div "No Category" at bounding box center [294, 171] width 149 height 31
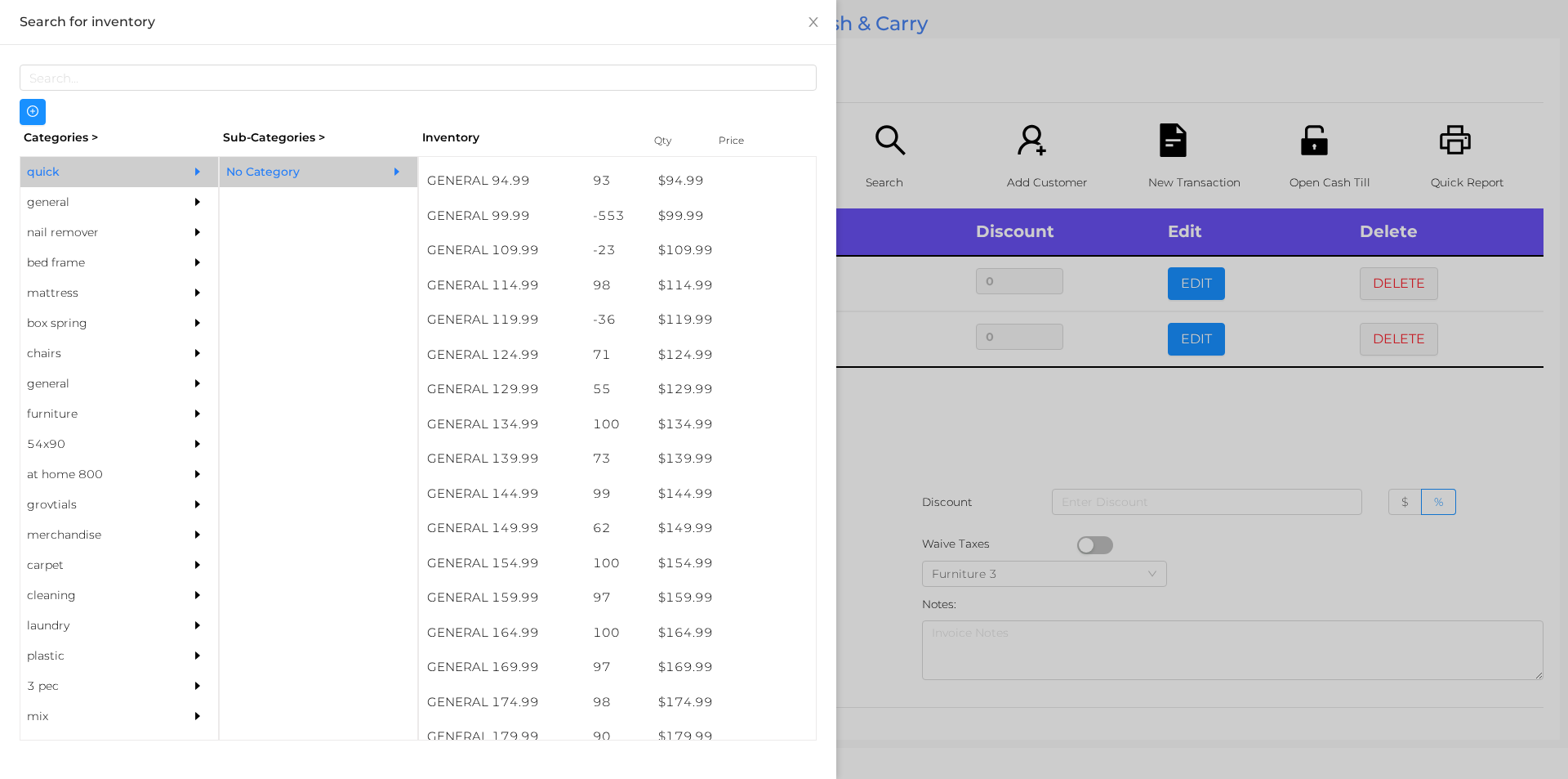
scroll to position [1313, 0]
click at [711, 240] on div "$ 109.99" at bounding box center [732, 250] width 165 height 35
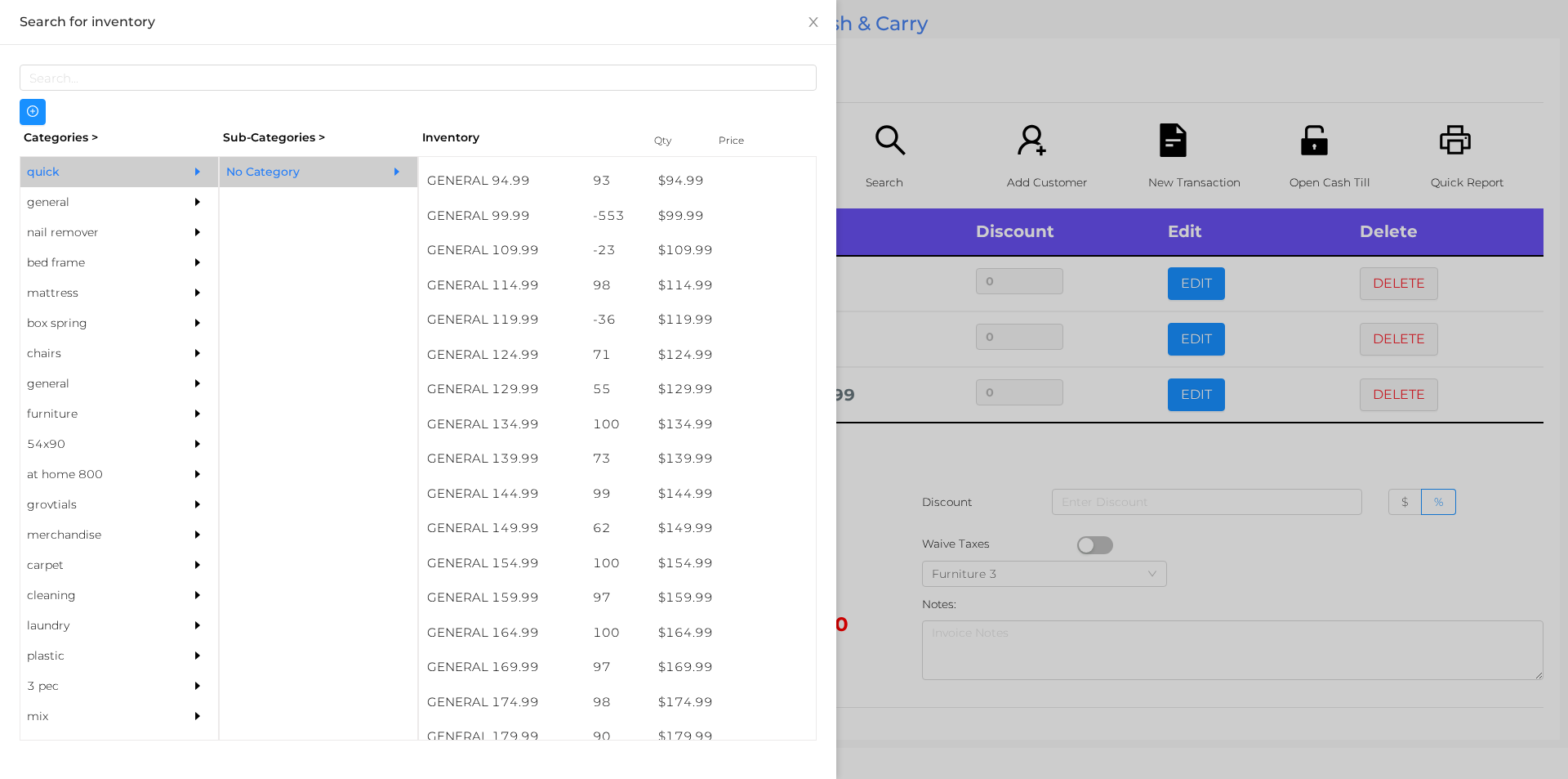
click at [891, 86] on div at bounding box center [784, 390] width 1568 height 779
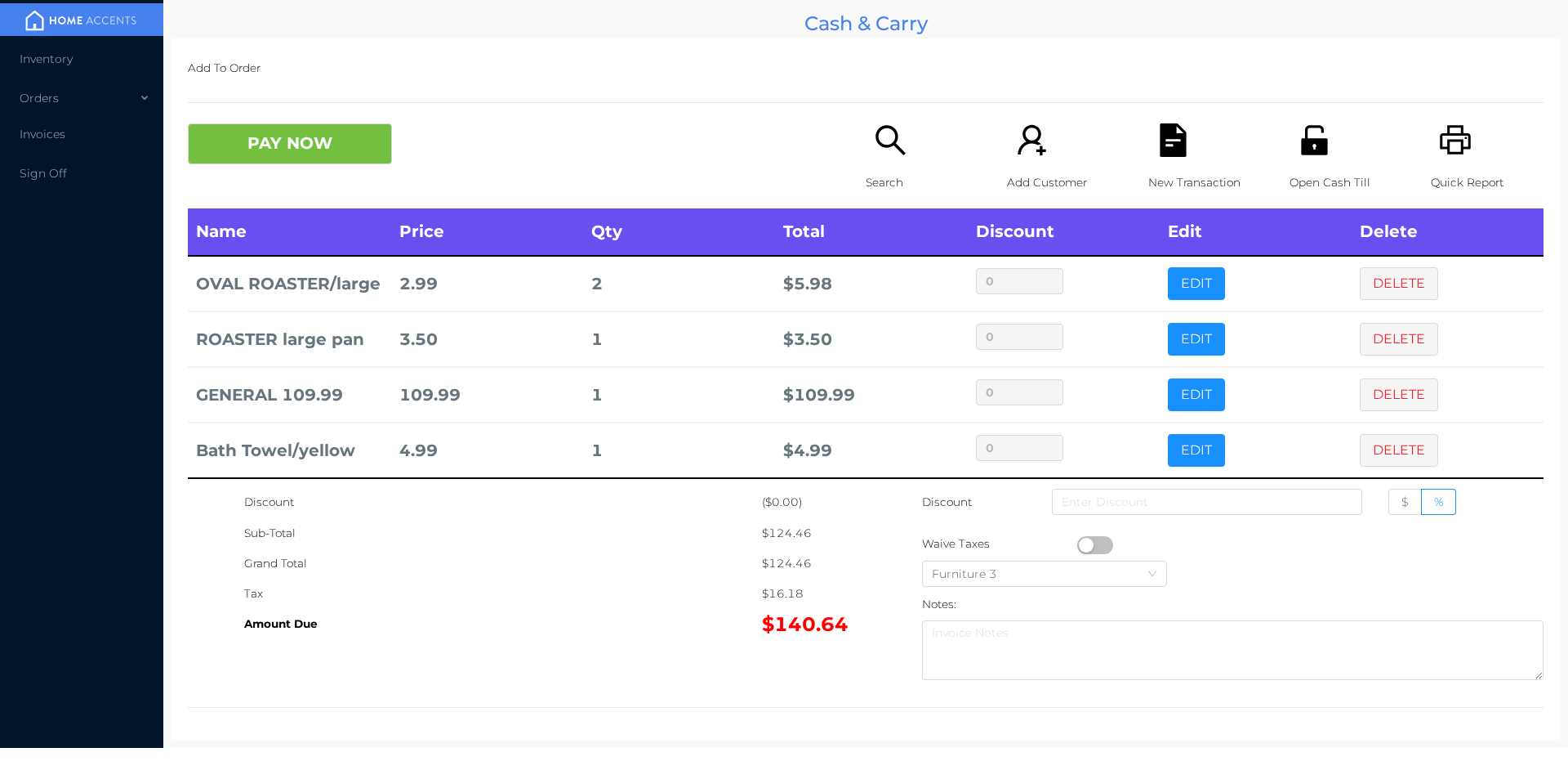
click at [876, 142] on icon "icon: search" at bounding box center [890, 141] width 34 height 34
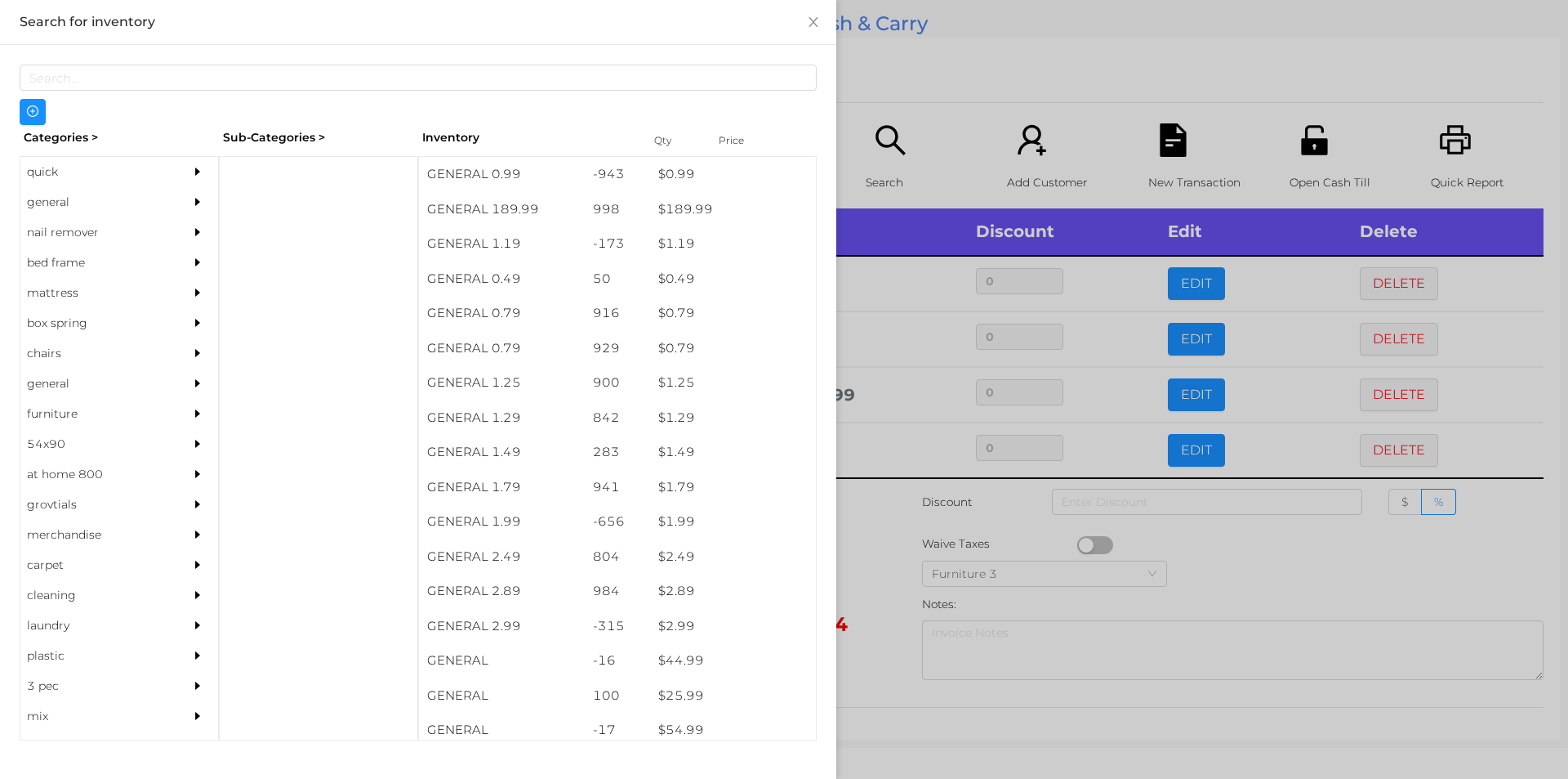
click at [61, 170] on div "quick" at bounding box center [95, 171] width 149 height 31
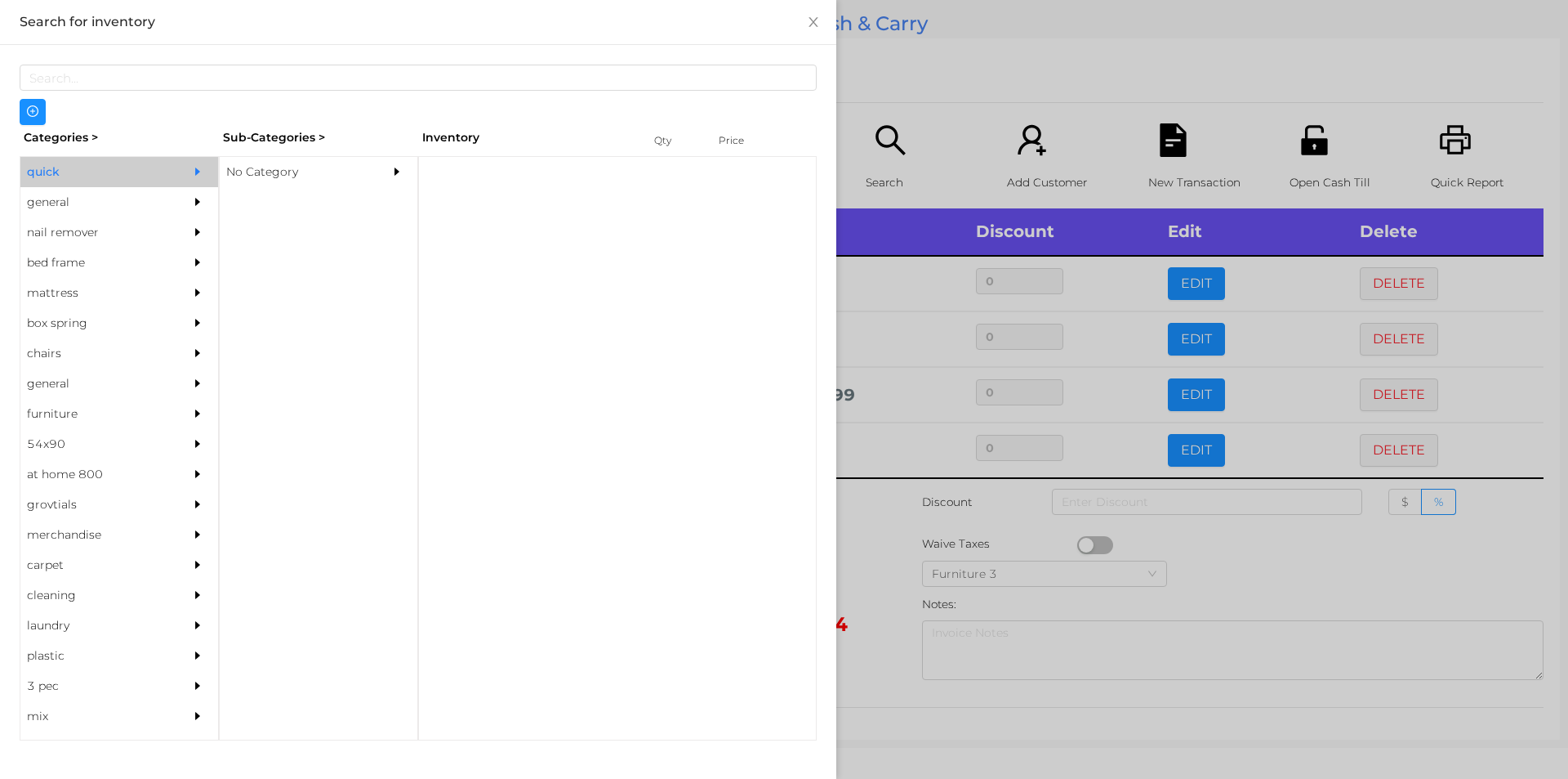
click at [277, 183] on div "No Category" at bounding box center [294, 171] width 149 height 31
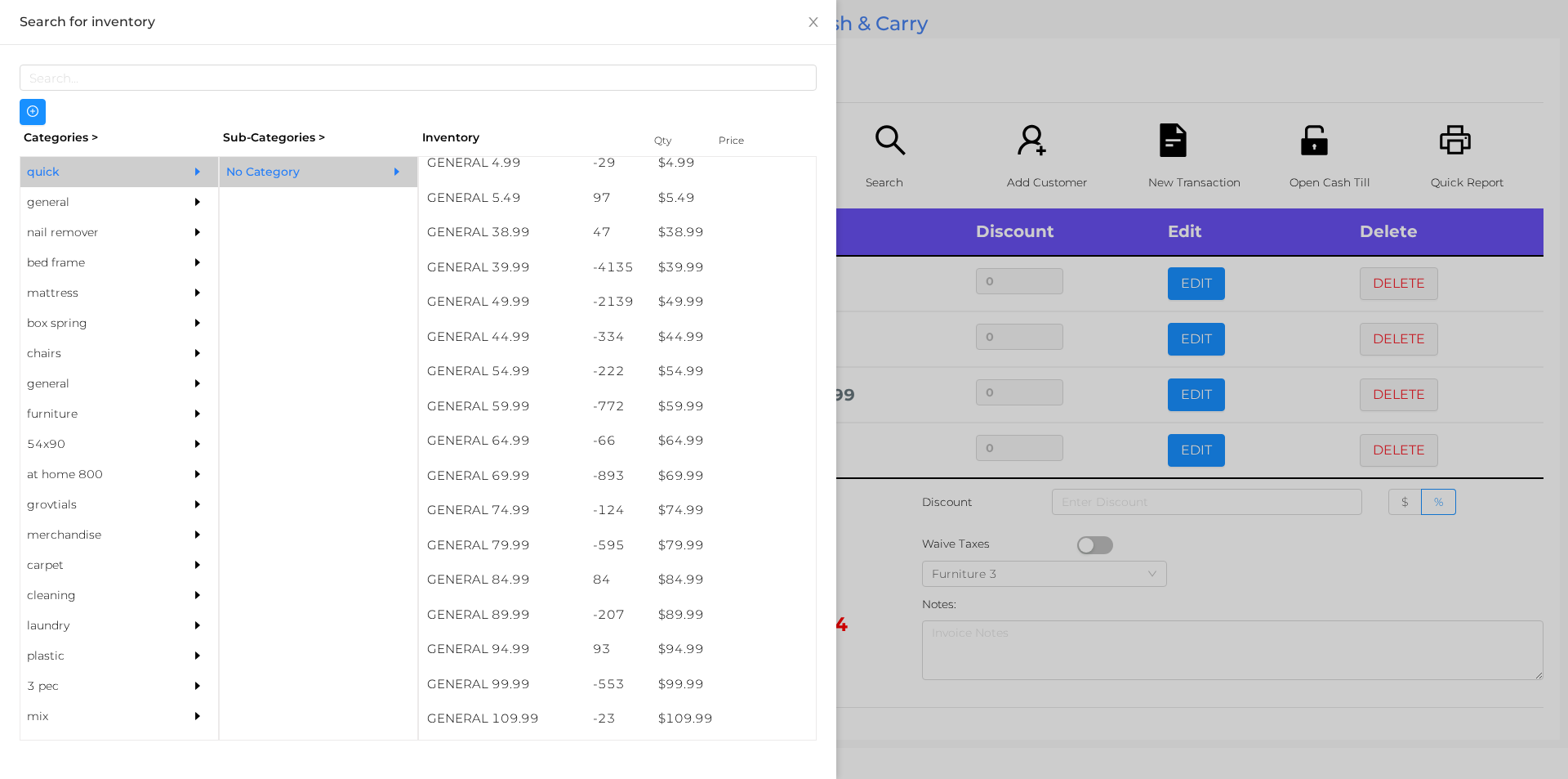
scroll to position [934, 0]
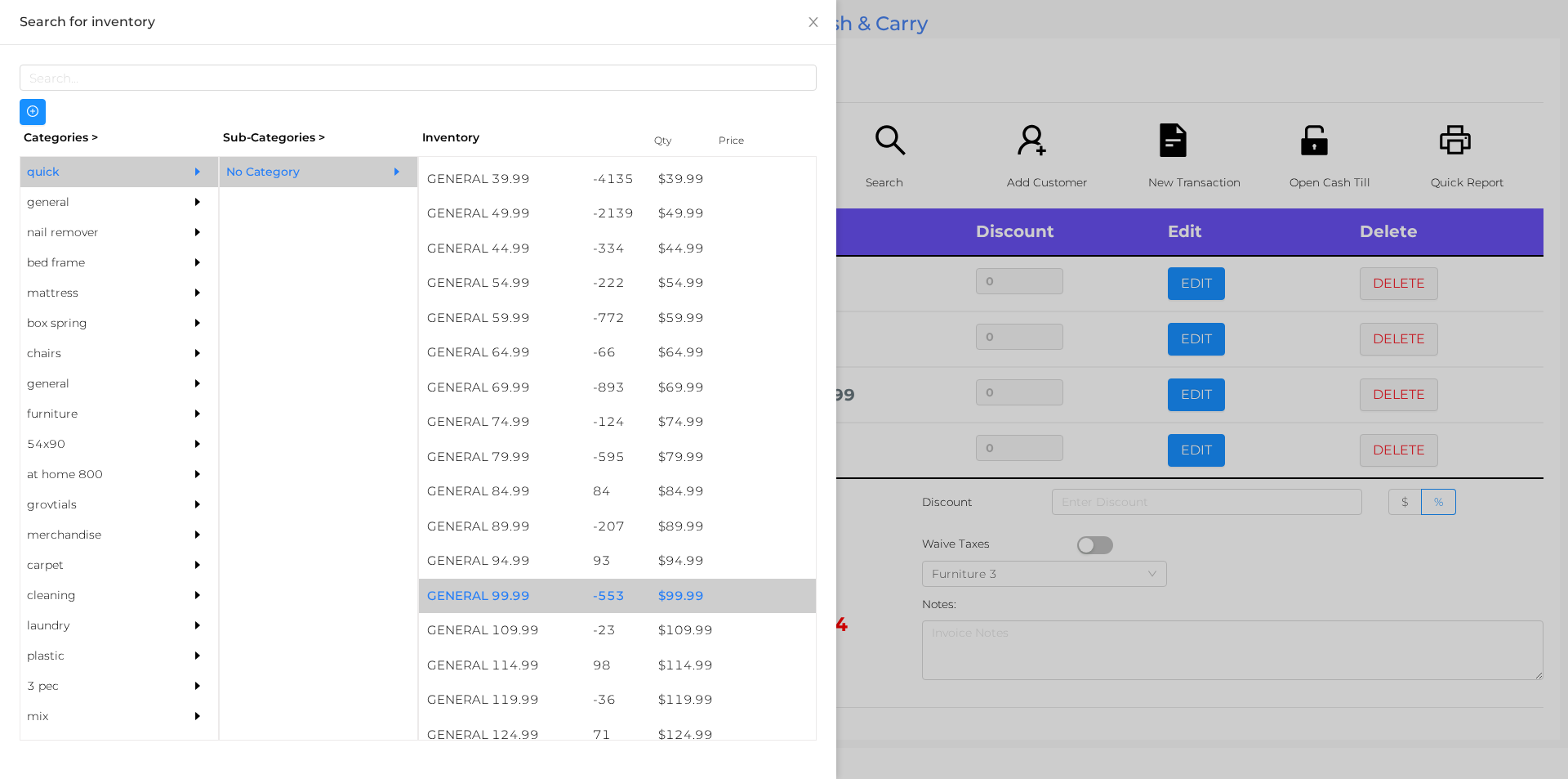
click at [738, 593] on div "$ 99.99" at bounding box center [732, 596] width 165 height 35
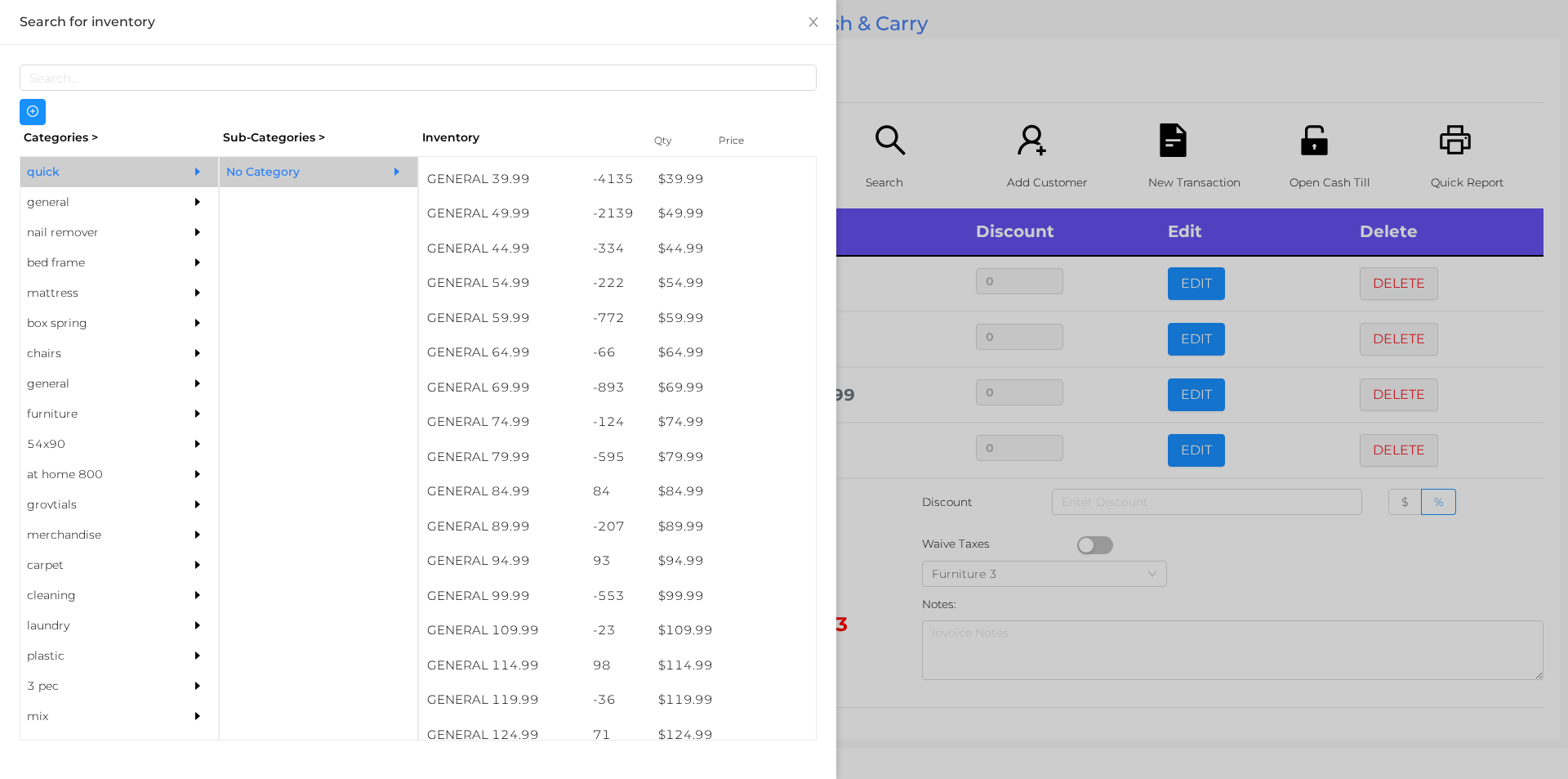
click at [924, 125] on div at bounding box center [784, 390] width 1568 height 779
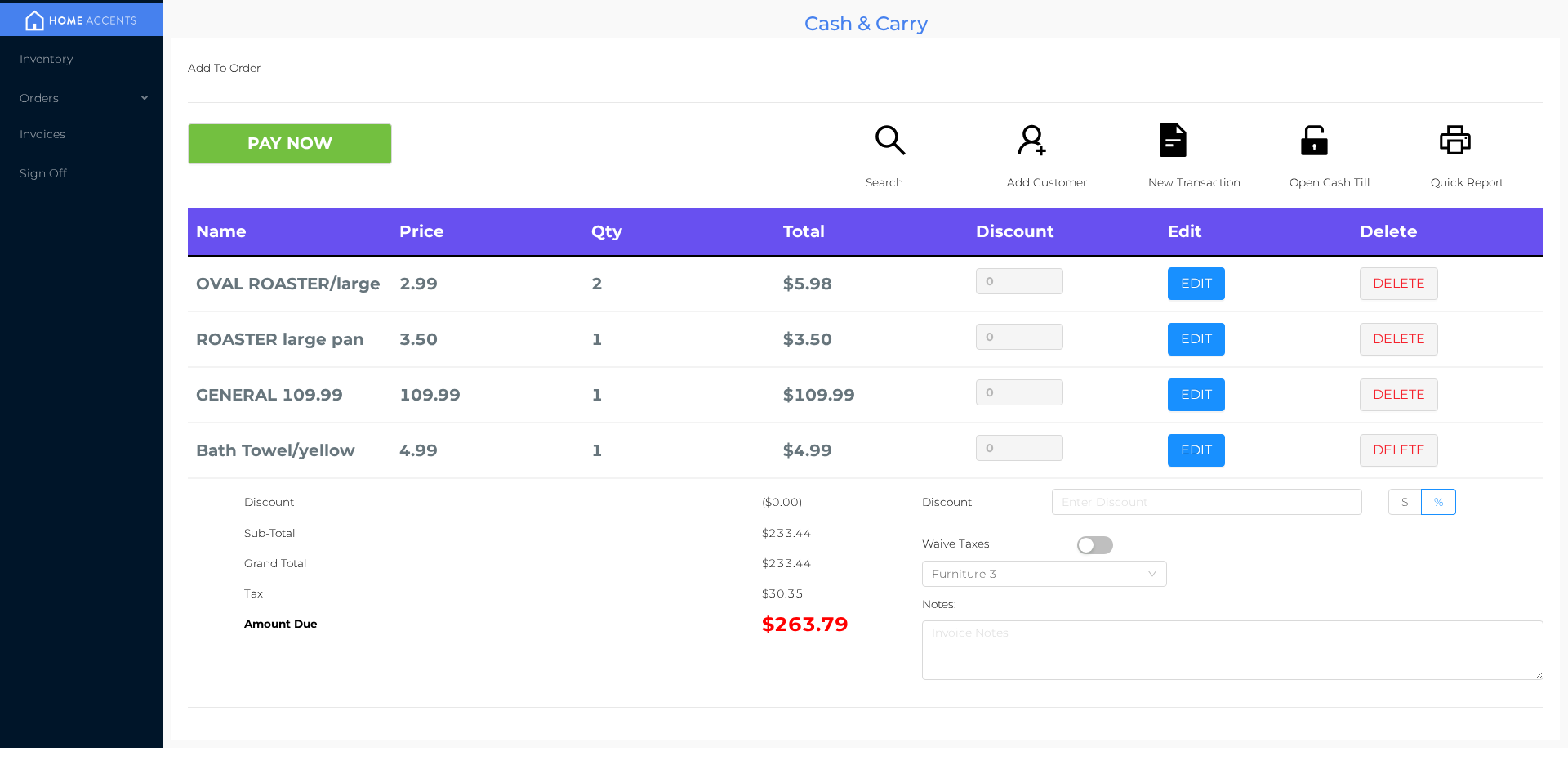
click at [1179, 155] on icon "icon: file-text" at bounding box center [1174, 141] width 34 height 34
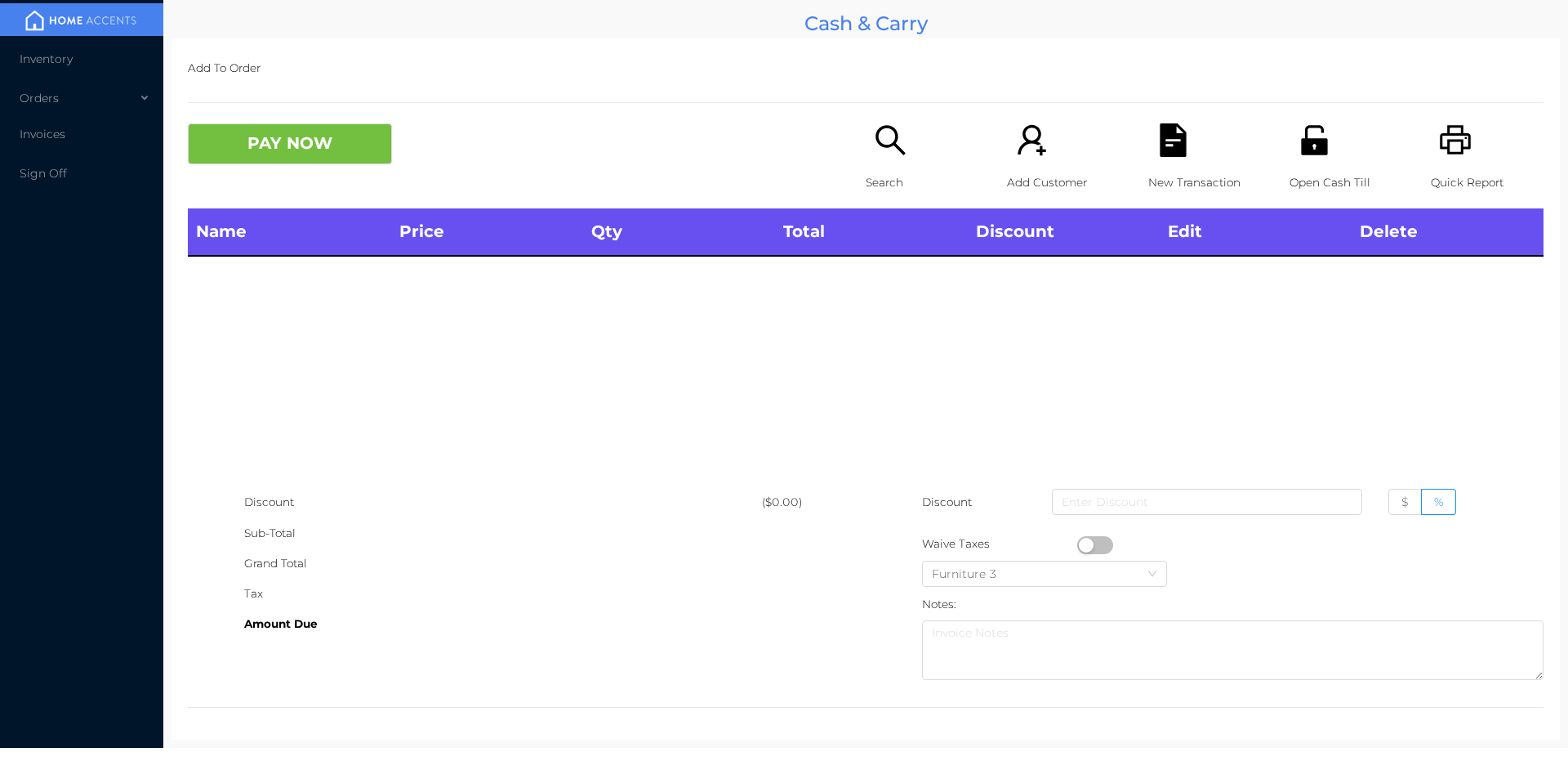
click at [1454, 135] on icon "icon: printer" at bounding box center [1455, 140] width 31 height 30
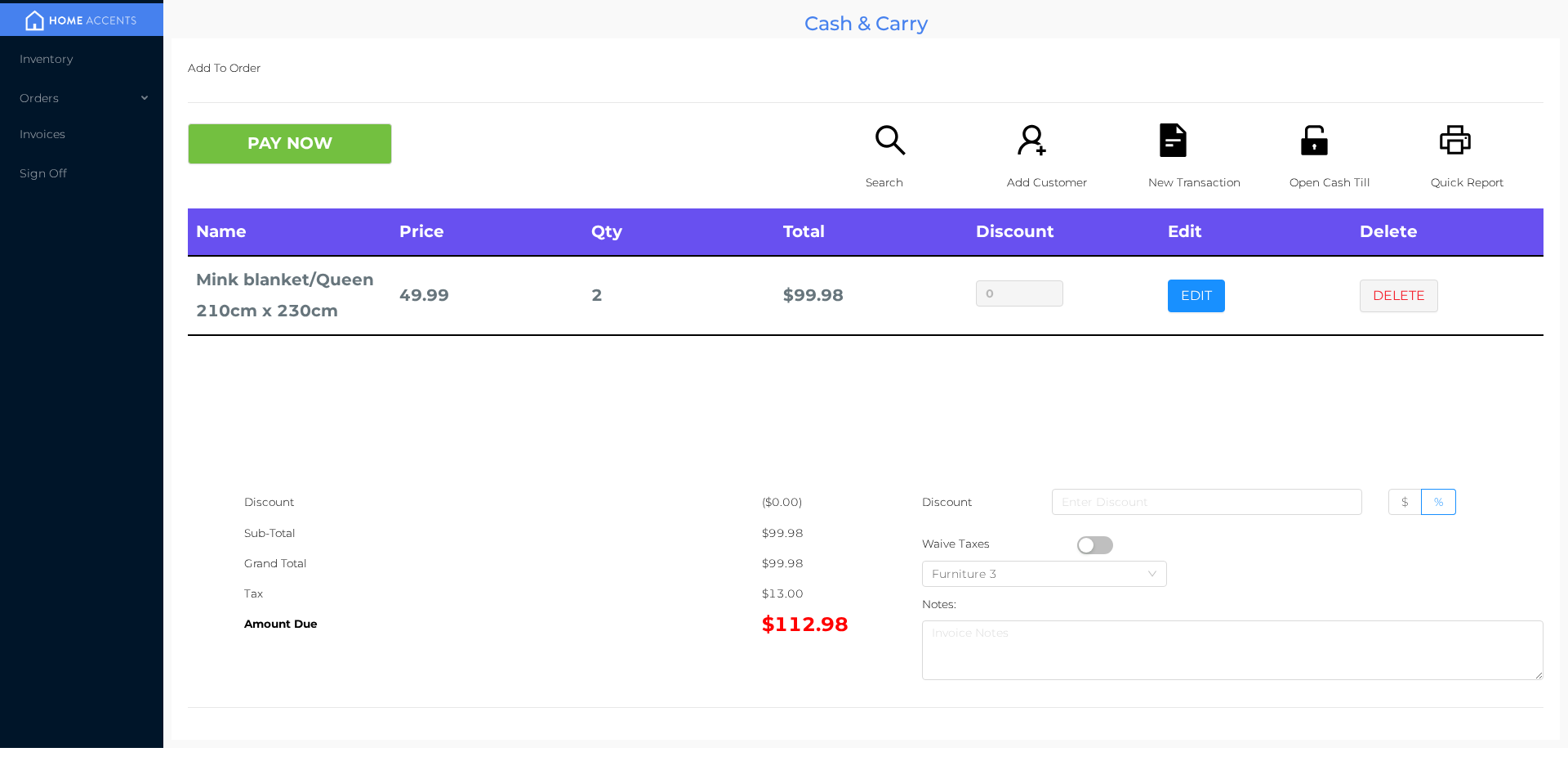
click at [328, 147] on button "PAY NOW" at bounding box center [290, 144] width 204 height 41
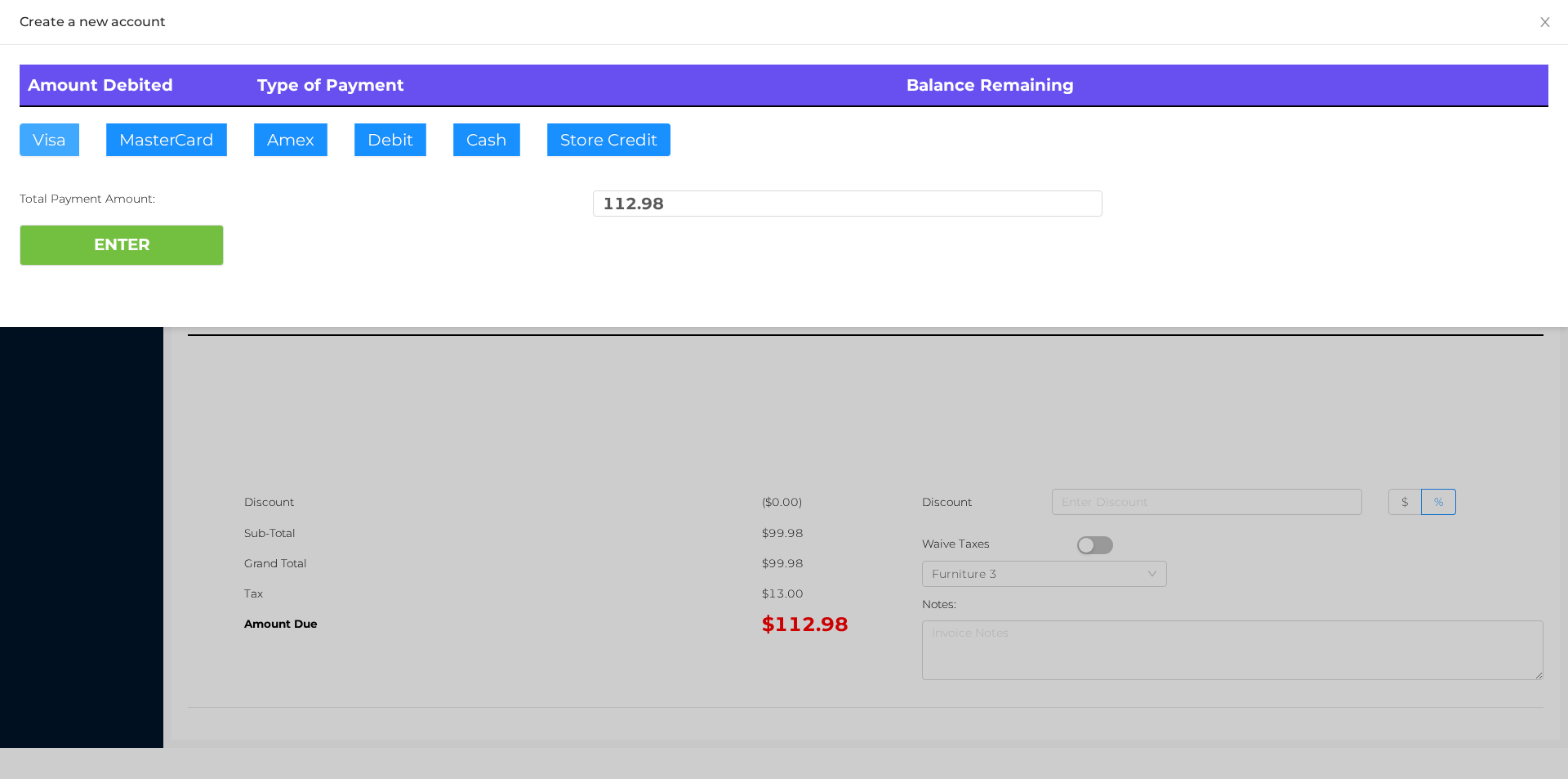
click at [59, 140] on button "Visa" at bounding box center [50, 140] width 59 height 33
click at [158, 233] on button "ENTER" at bounding box center [122, 245] width 204 height 41
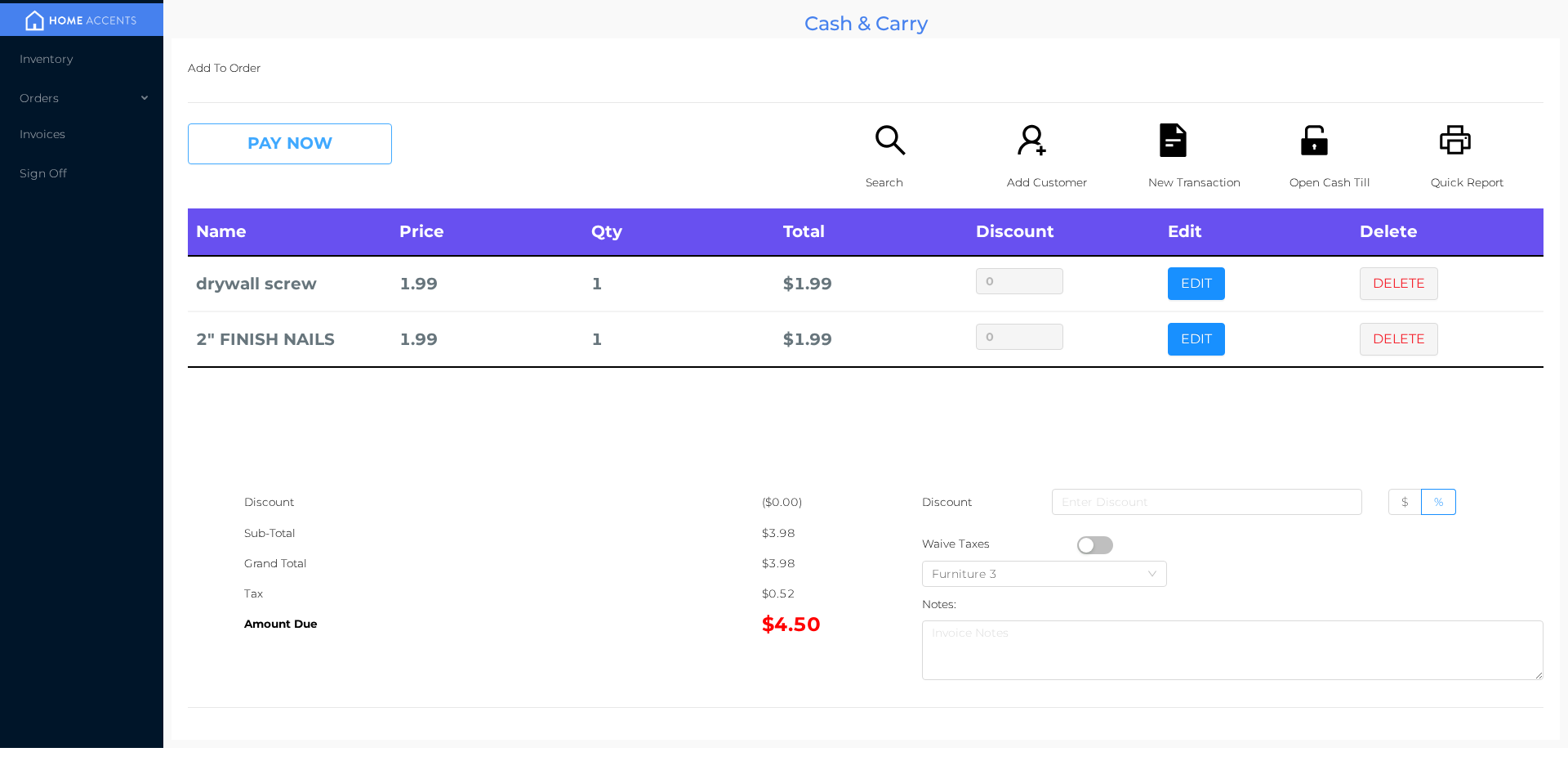
click at [328, 133] on button "PAY NOW" at bounding box center [290, 144] width 204 height 41
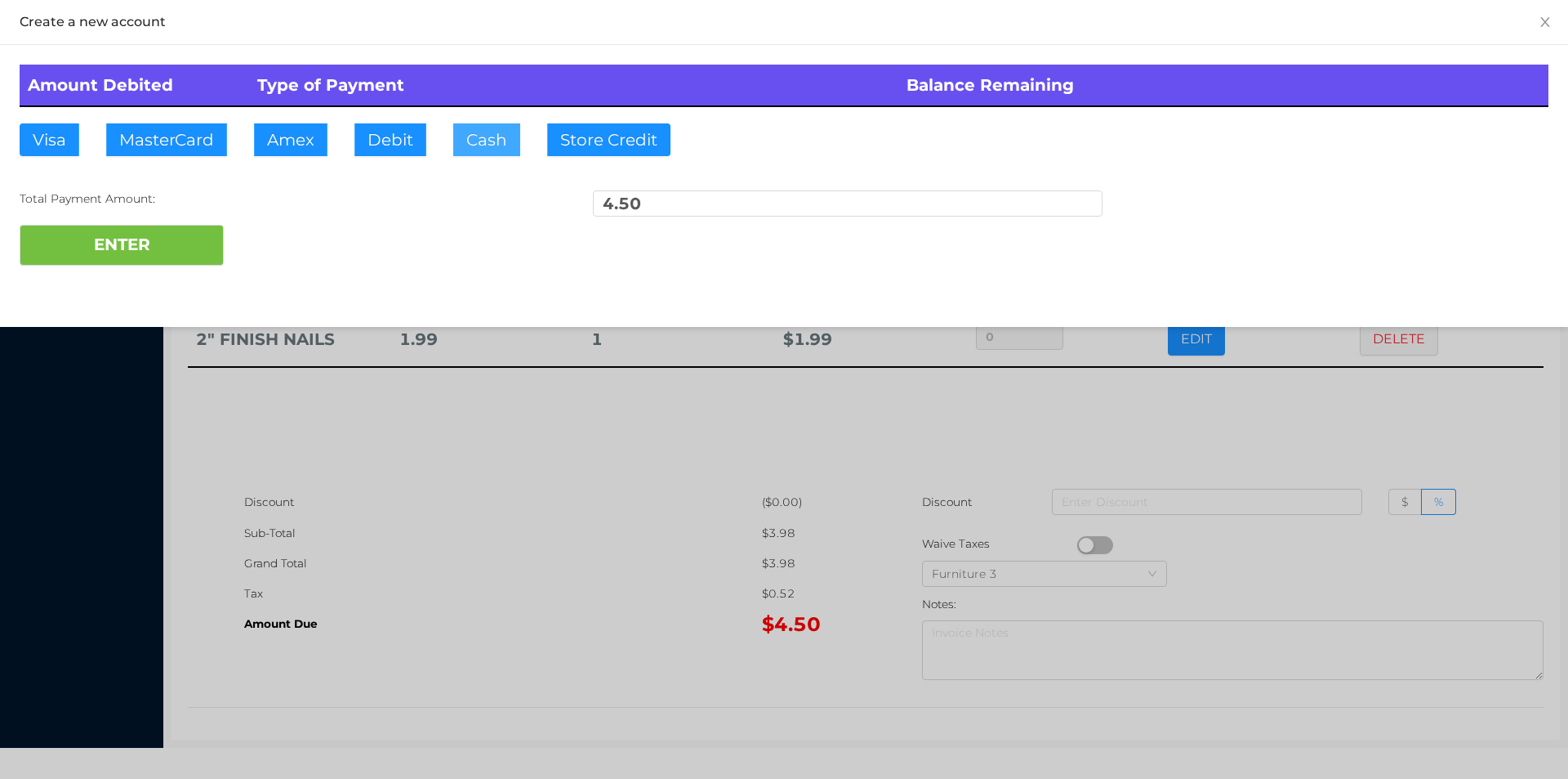
click at [456, 142] on button "Cash" at bounding box center [487, 140] width 67 height 33
click at [181, 240] on button "ENTER" at bounding box center [122, 245] width 204 height 41
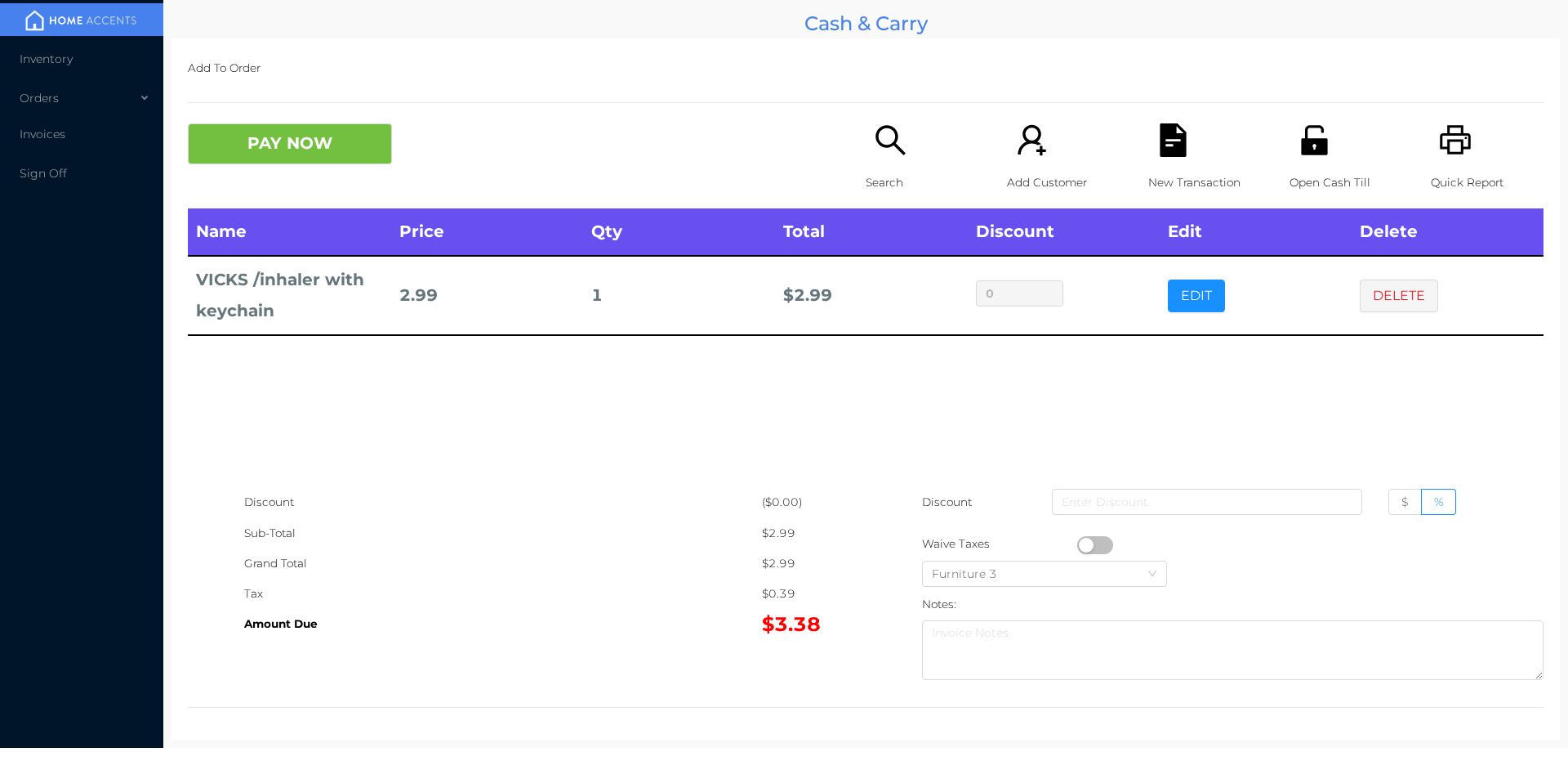
click at [873, 193] on p "Search" at bounding box center [922, 182] width 113 height 31
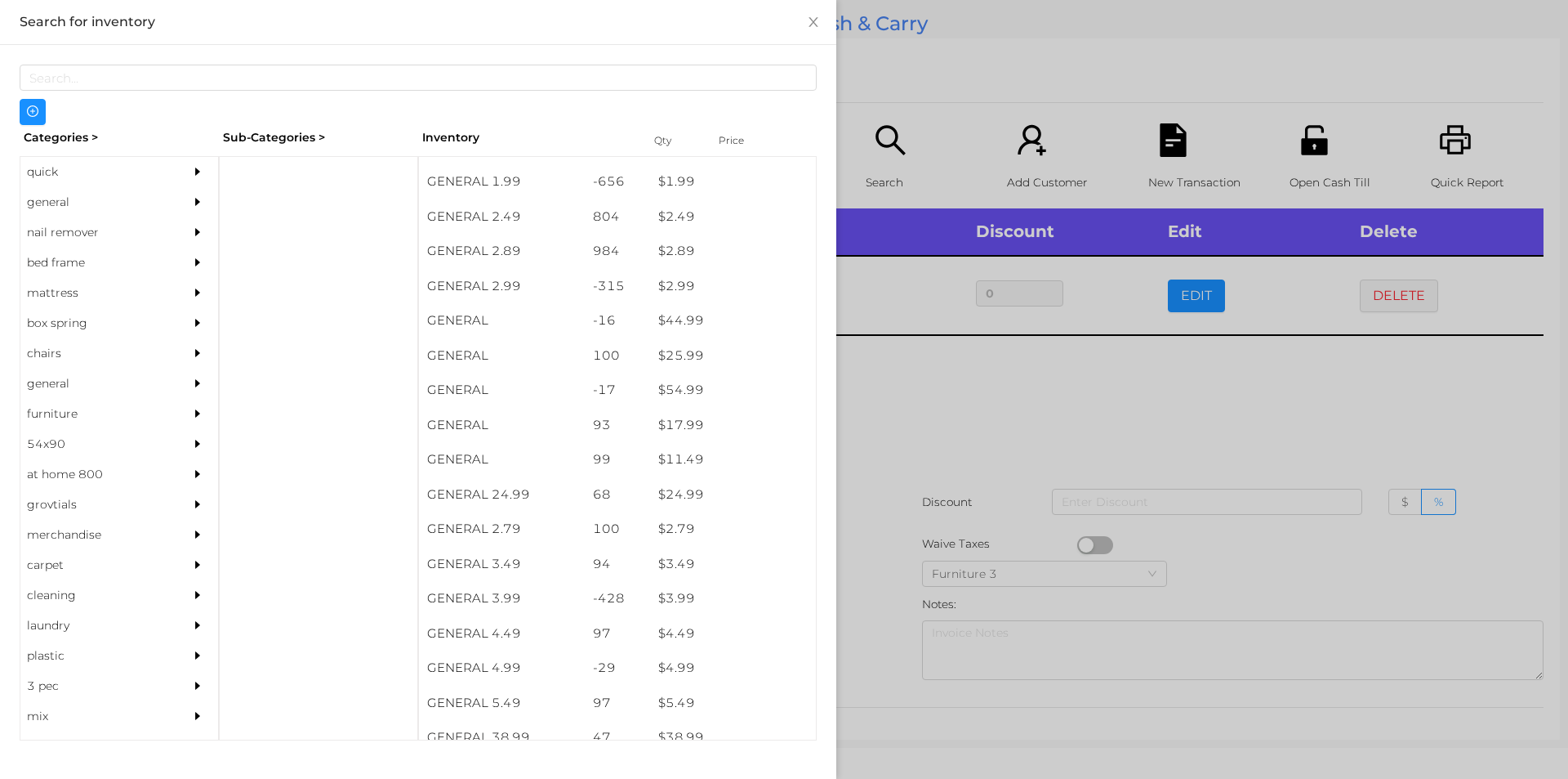
scroll to position [453, 0]
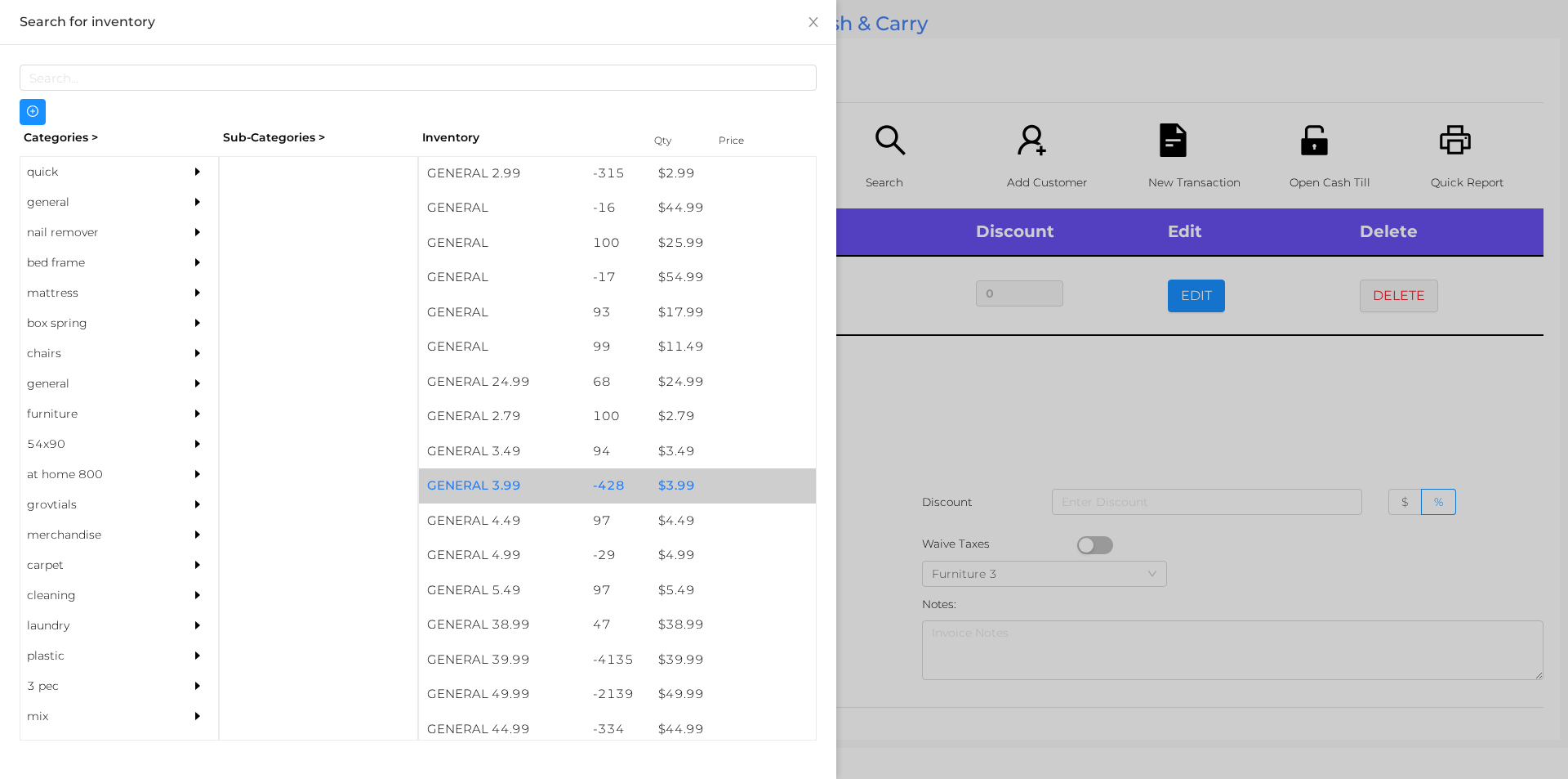
click at [627, 481] on div "-428" at bounding box center [617, 485] width 66 height 35
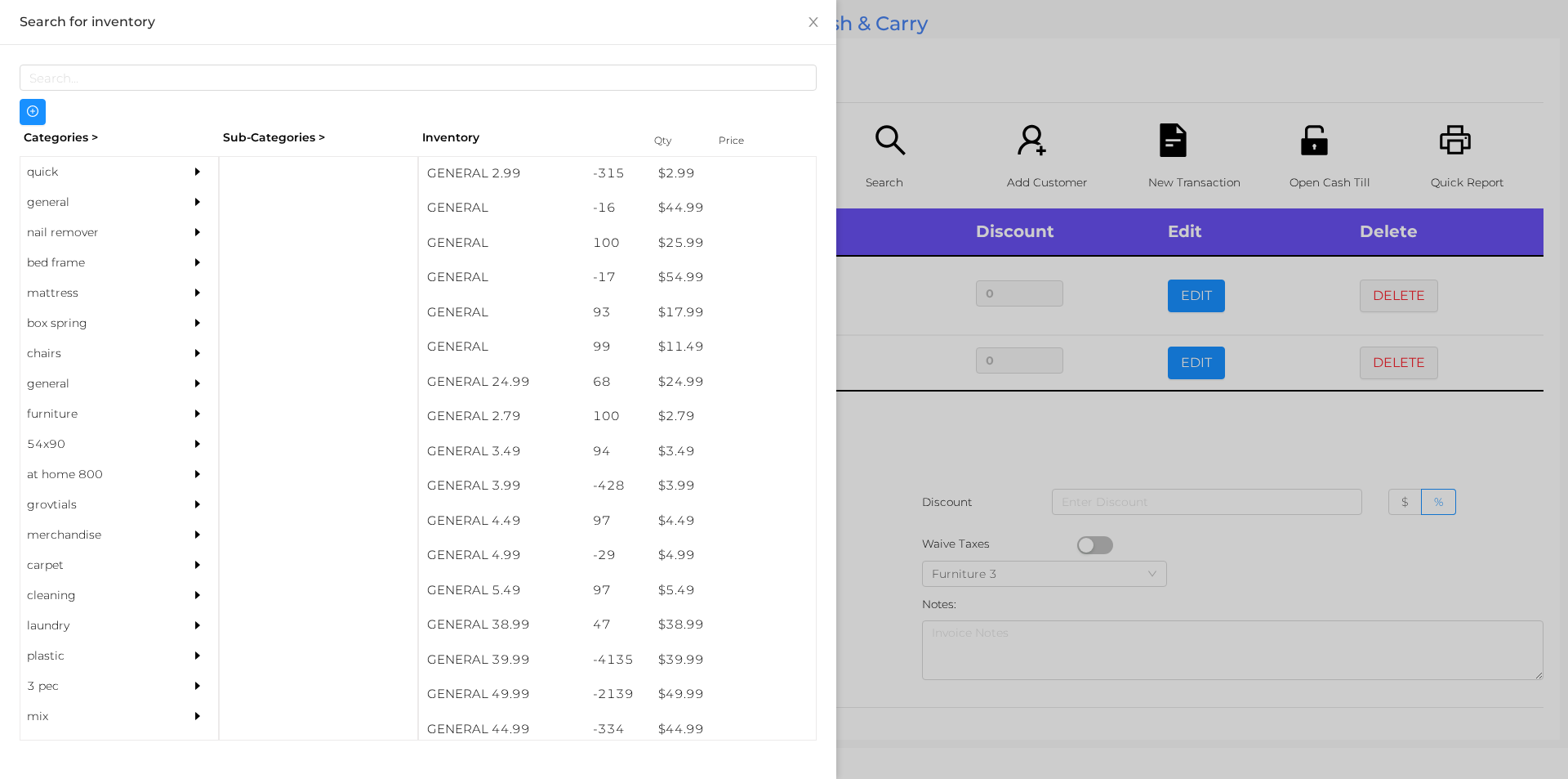
click at [916, 529] on div at bounding box center [784, 390] width 1568 height 779
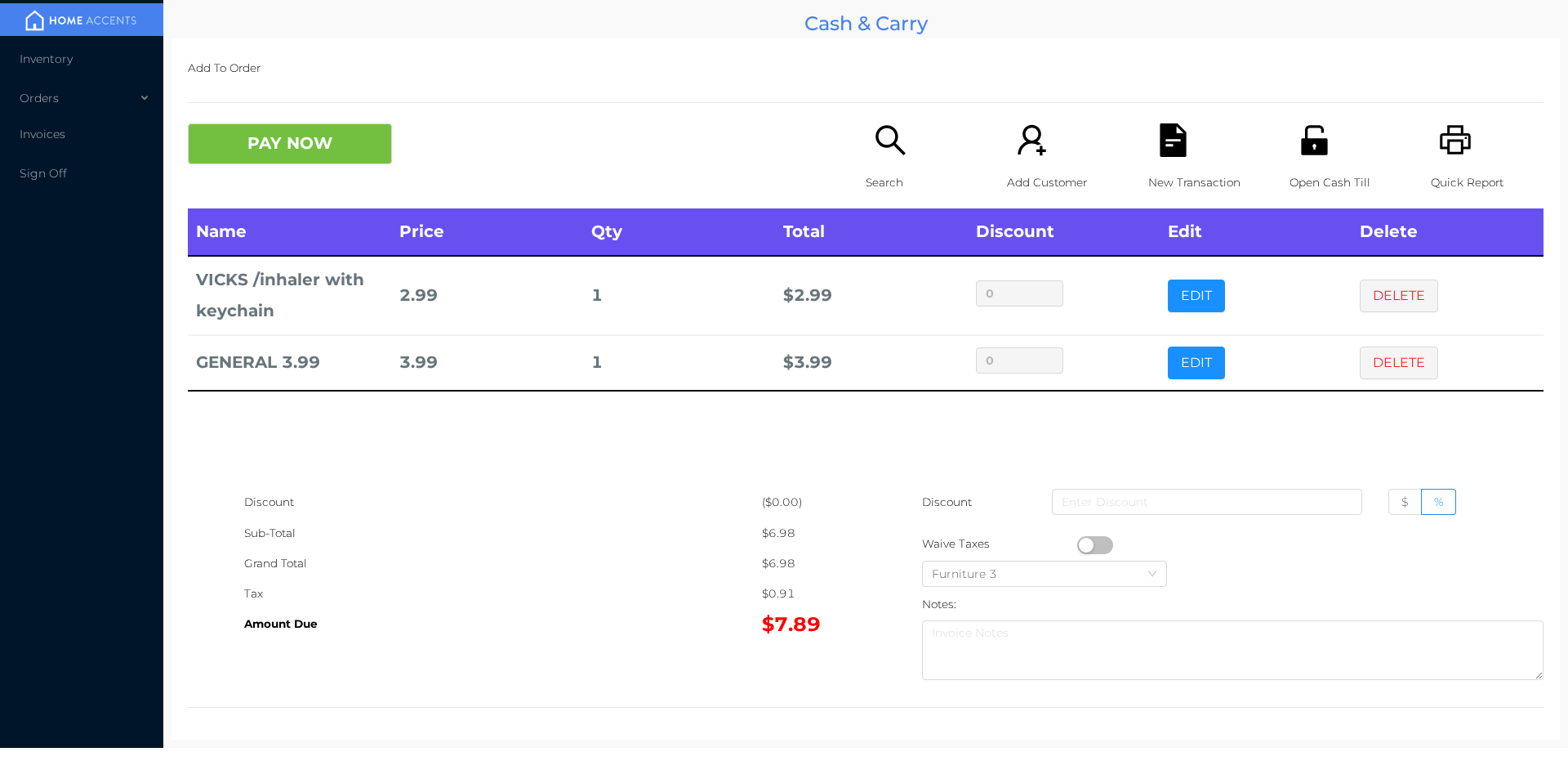
click at [1304, 161] on div "Open Cash Till" at bounding box center [1346, 167] width 113 height 85
click at [1161, 165] on div "New Transaction" at bounding box center [1204, 167] width 113 height 85
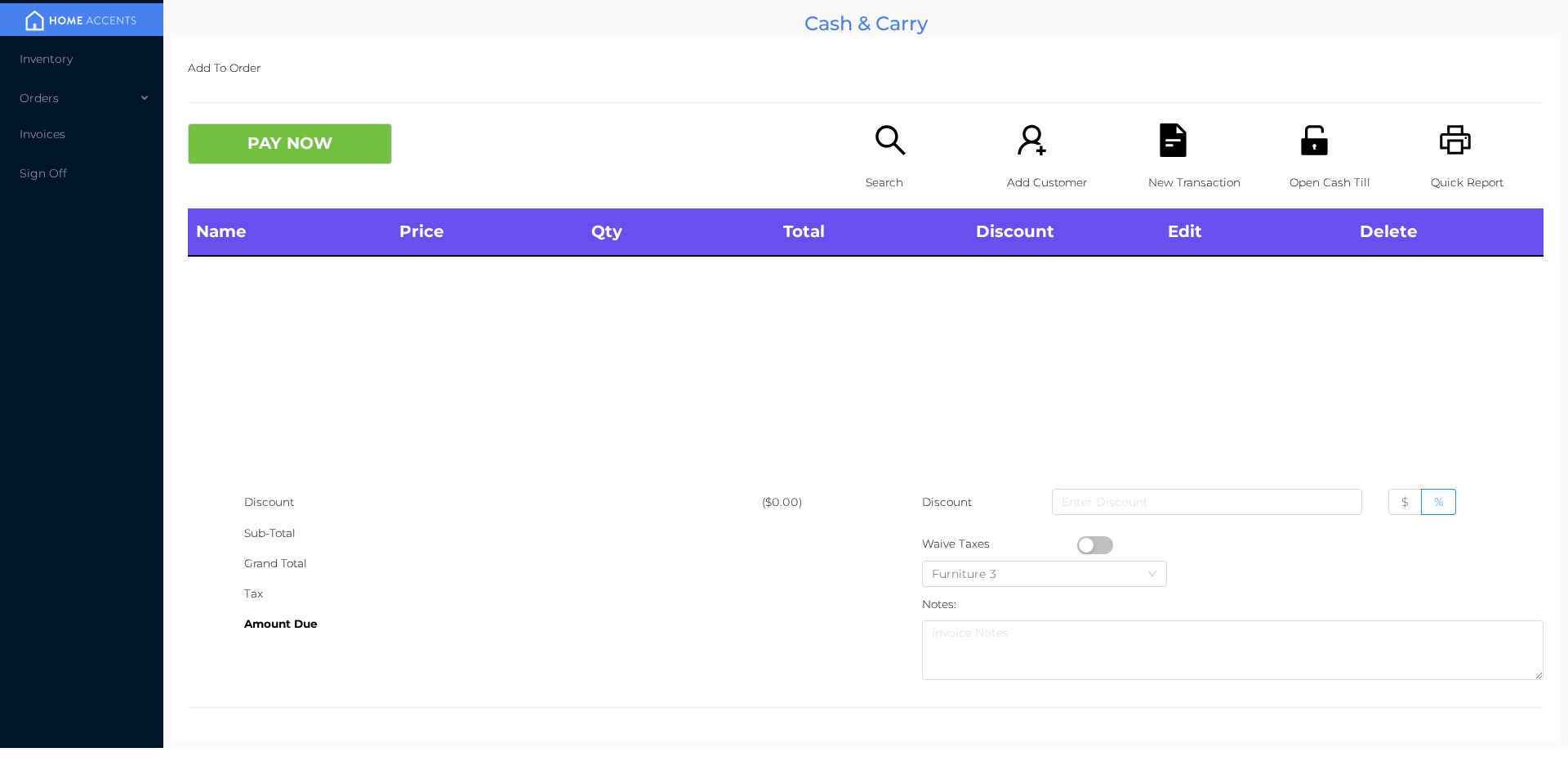
click at [878, 125] on icon "icon: search" at bounding box center [890, 141] width 34 height 34
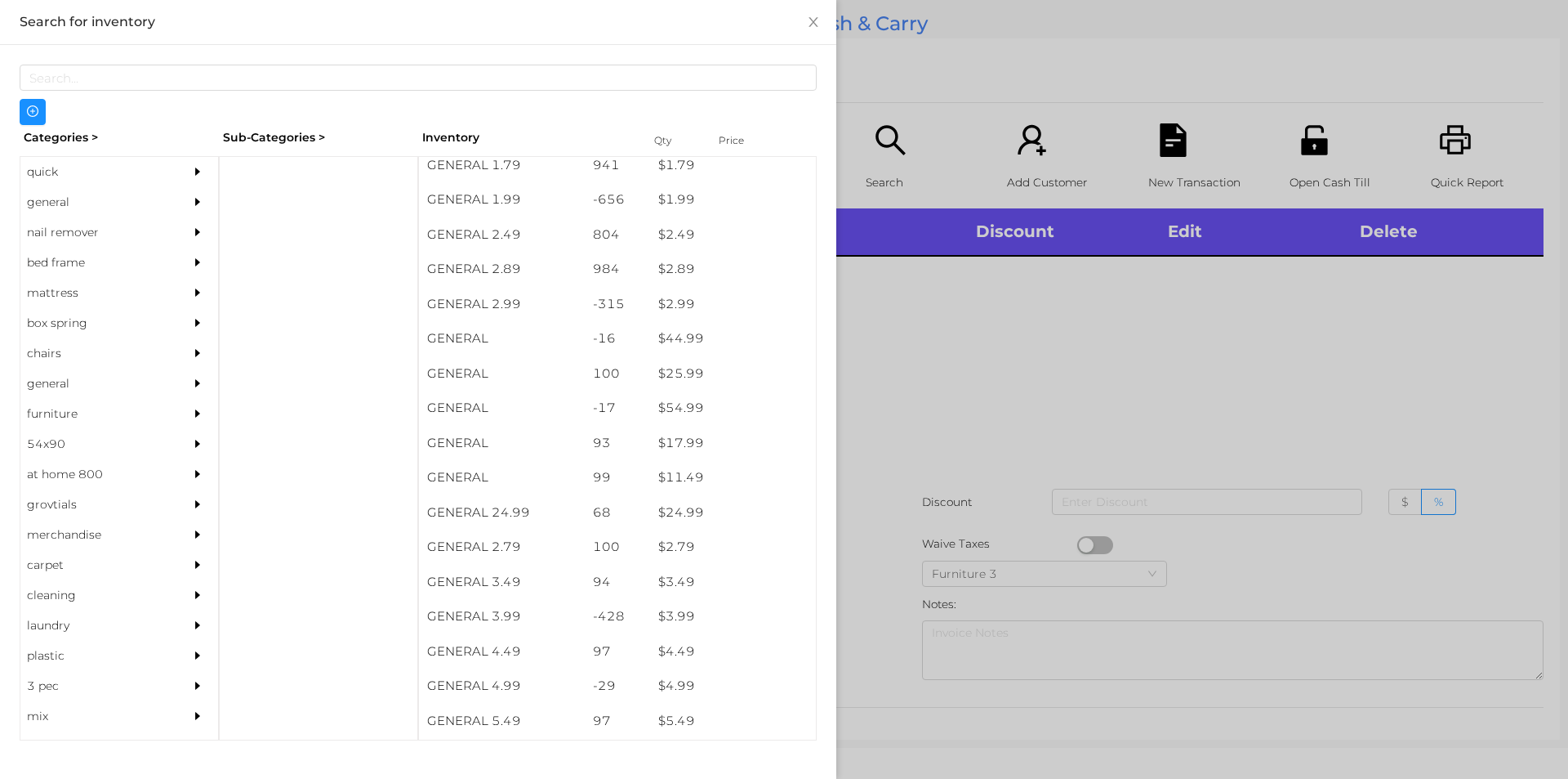
scroll to position [499, 0]
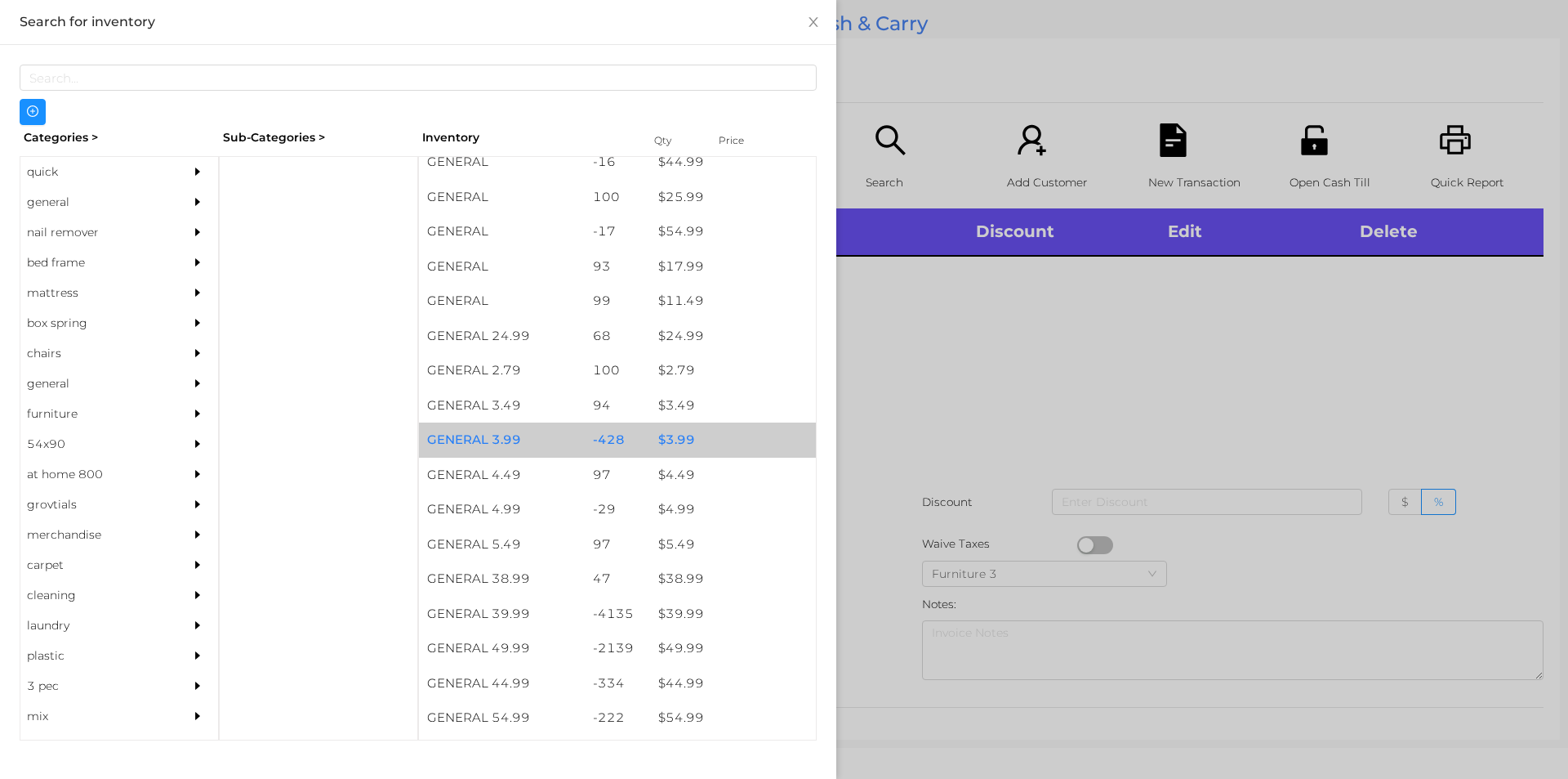
click at [700, 454] on div "$ 3.99" at bounding box center [732, 439] width 165 height 35
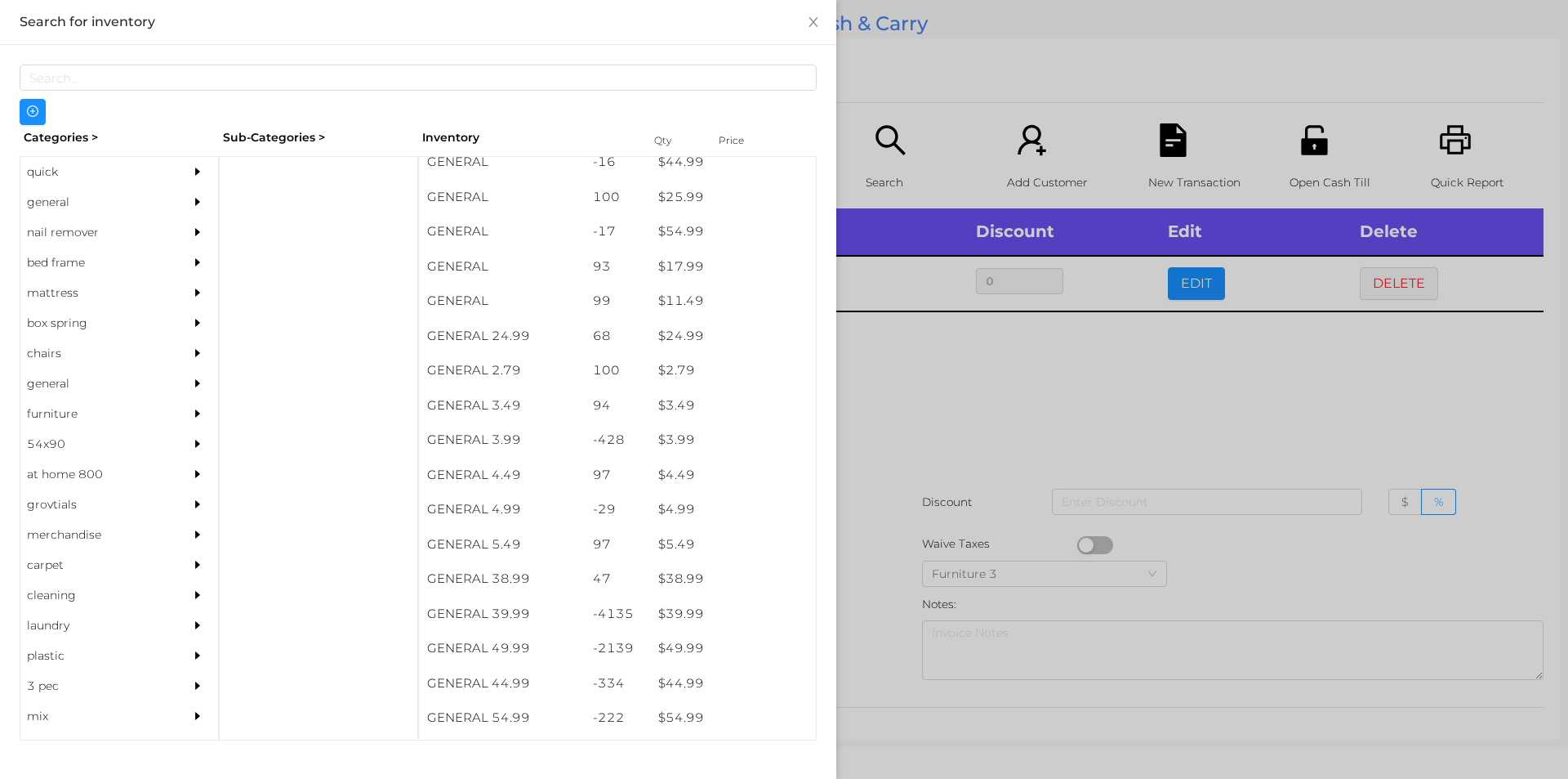
click at [934, 513] on div at bounding box center [784, 390] width 1568 height 779
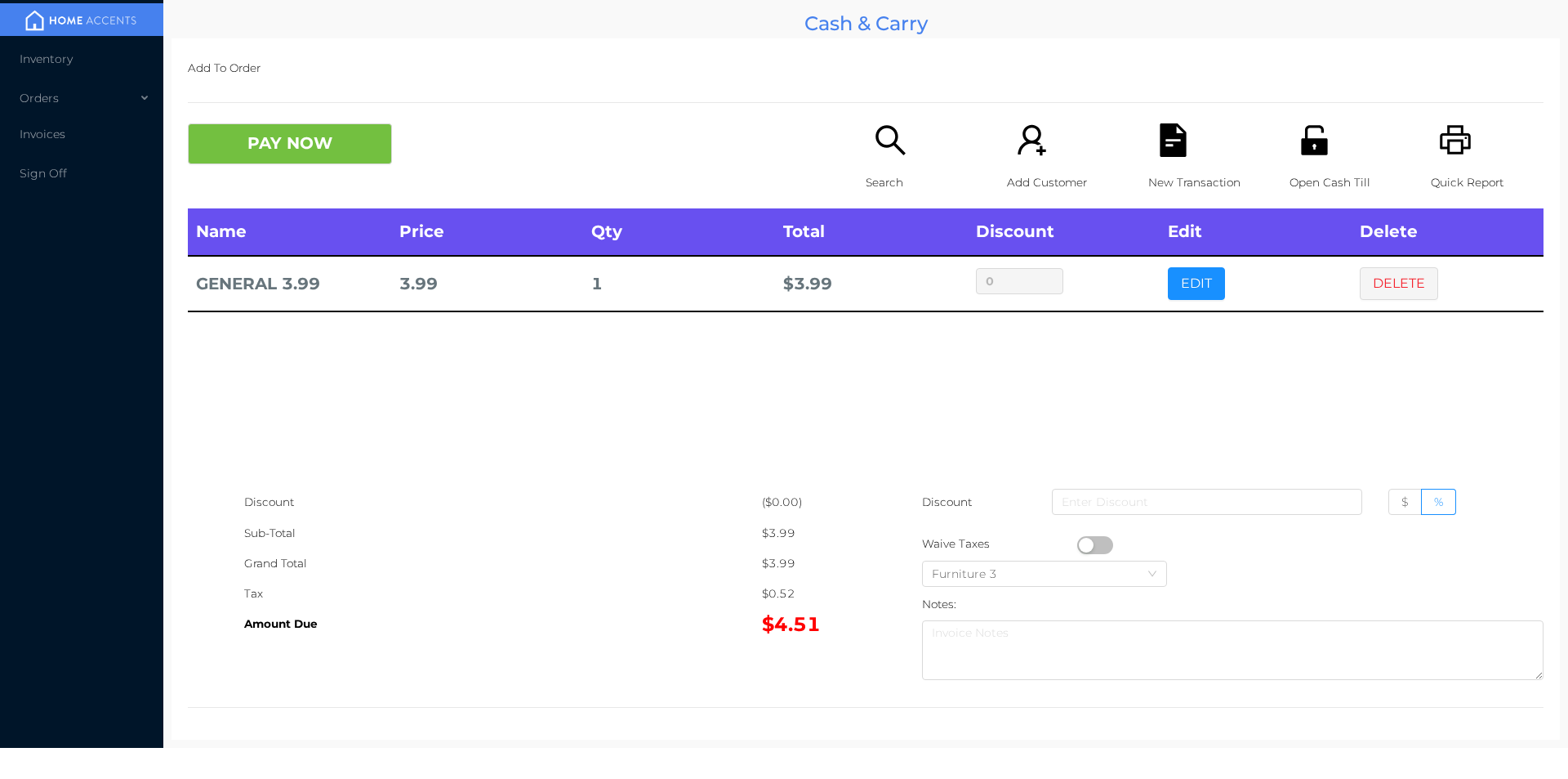
click at [919, 162] on div "Search" at bounding box center [922, 167] width 113 height 85
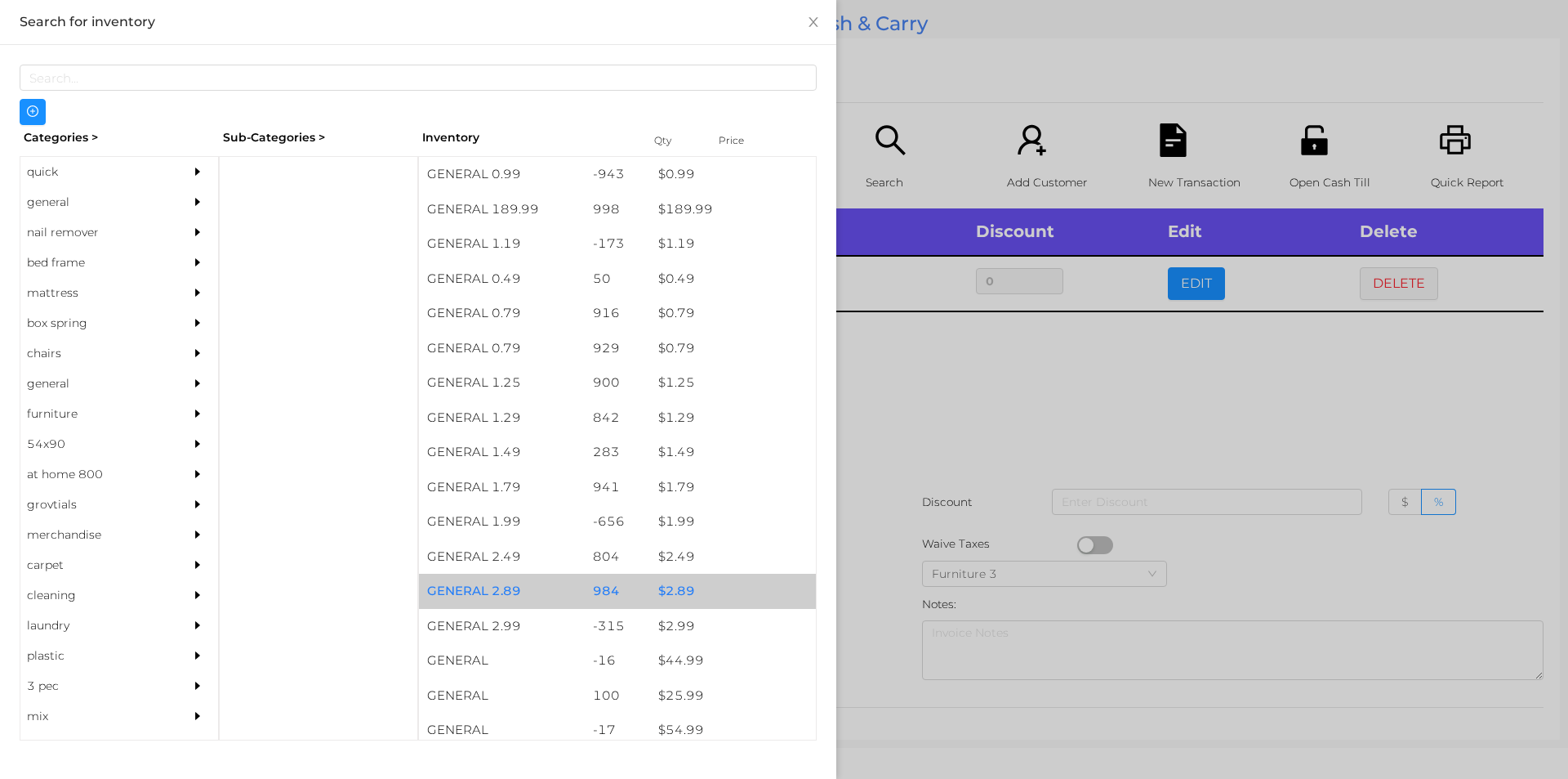
click at [673, 590] on div "$ 2.89" at bounding box center [732, 591] width 165 height 35
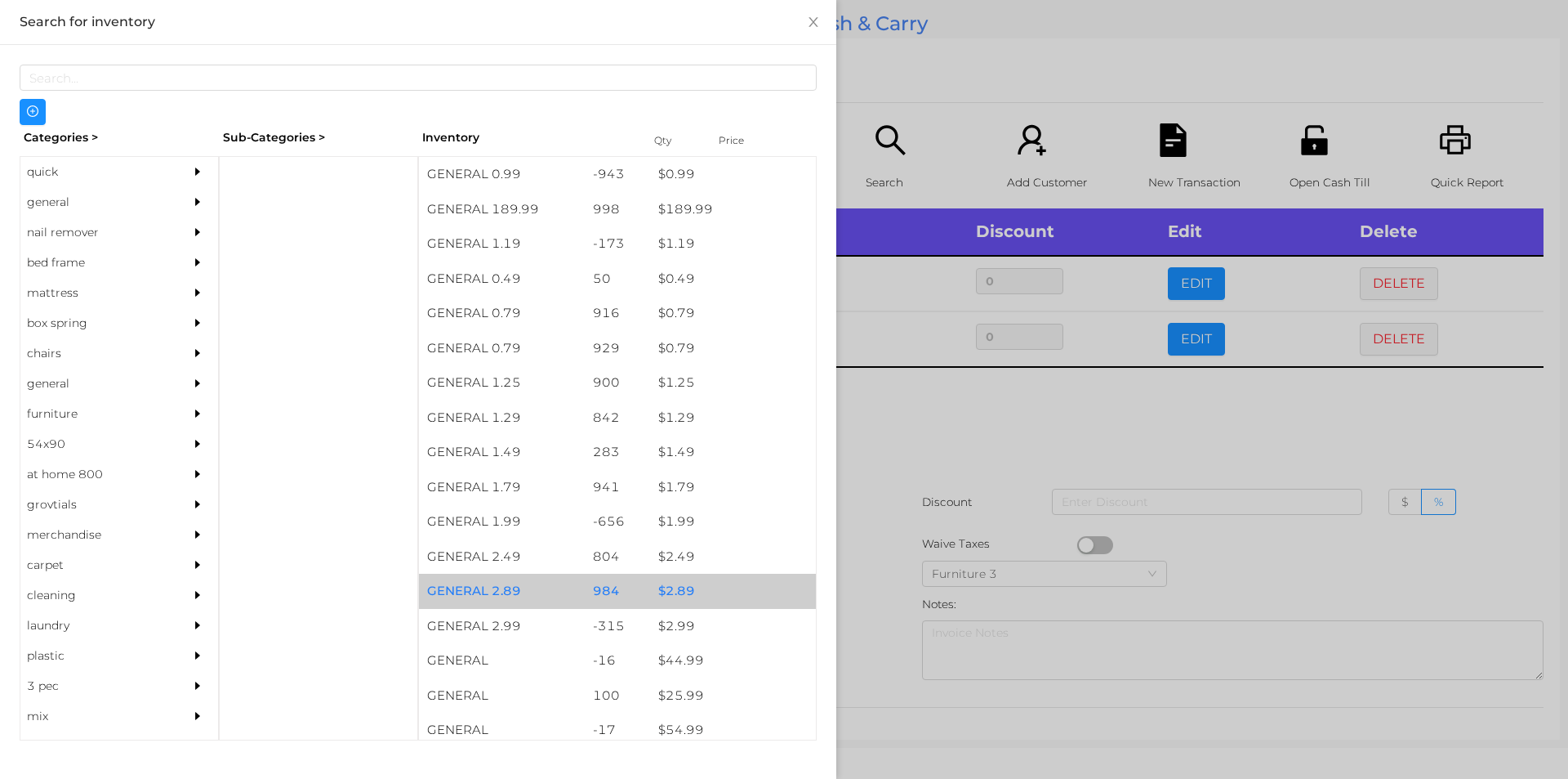
click at [675, 635] on div "$ 2.99" at bounding box center [732, 625] width 165 height 35
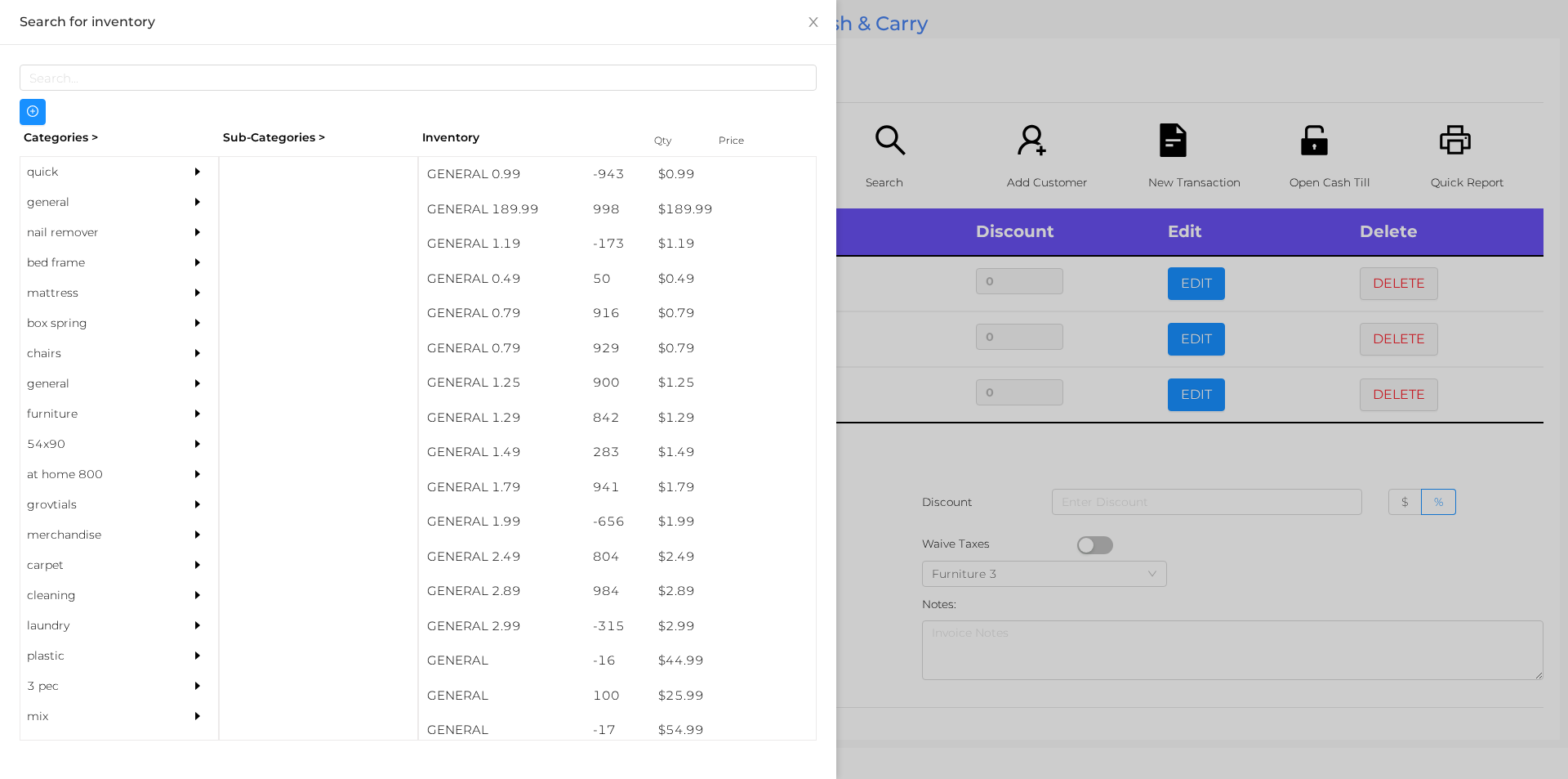
click at [831, 590] on div "Categories > Sub-Categories > Inventory Qty Price quick general nail remover be…" at bounding box center [418, 401] width 836 height 715
click at [1347, 334] on div at bounding box center [784, 390] width 1568 height 779
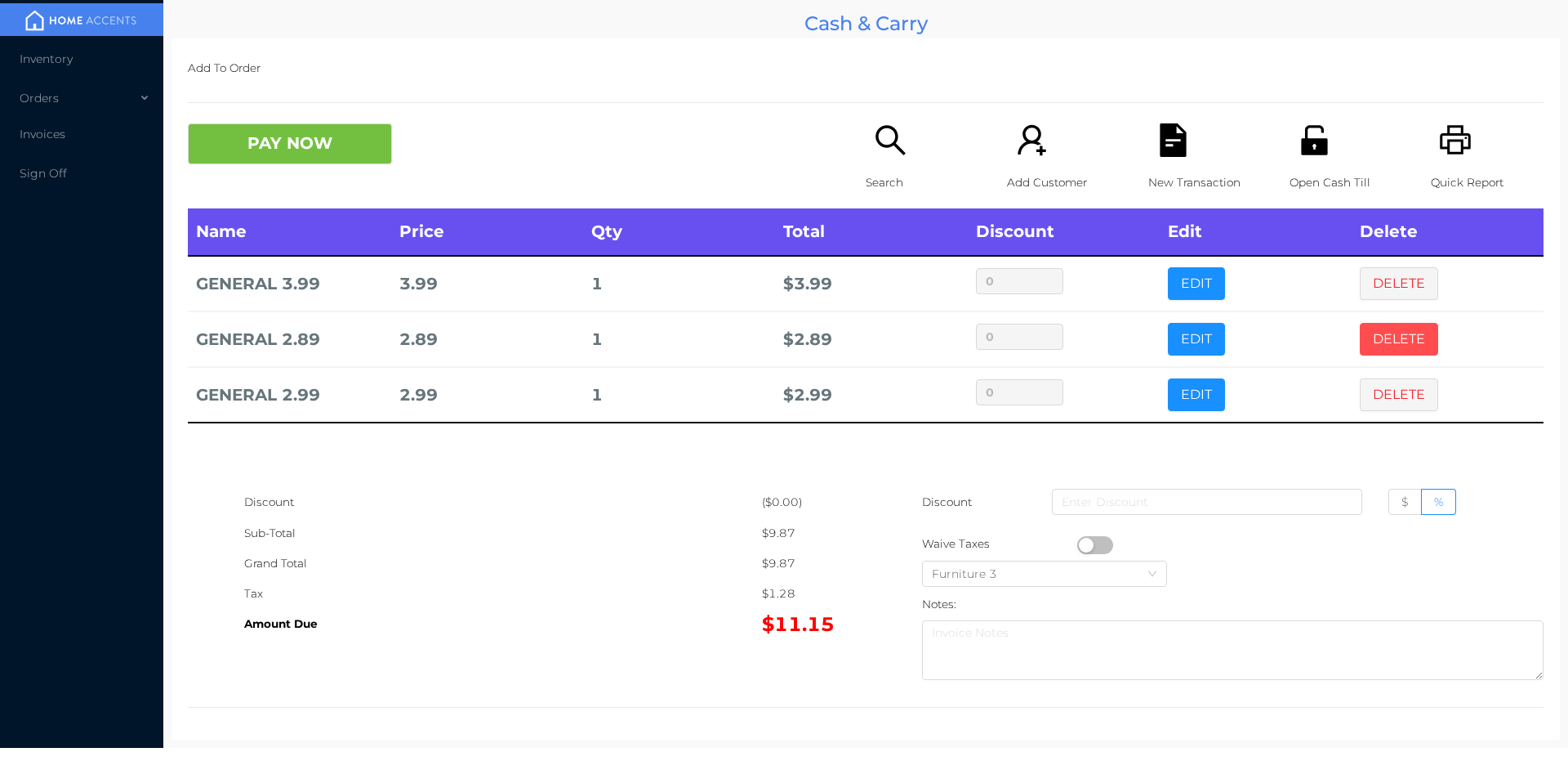
click at [1360, 328] on button "DELETE" at bounding box center [1399, 339] width 78 height 33
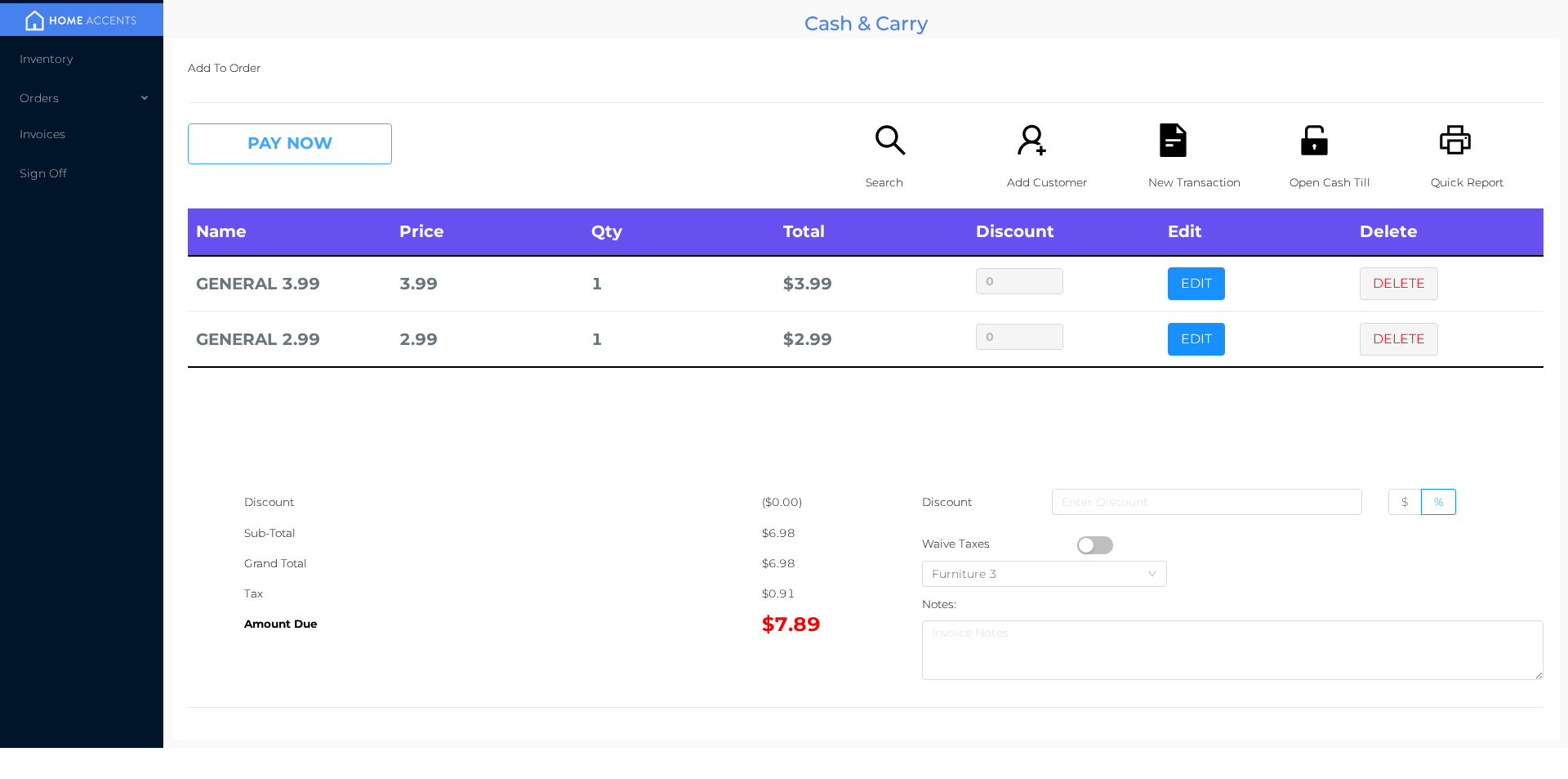
click at [319, 164] on button "PAY NOW" at bounding box center [290, 144] width 204 height 41
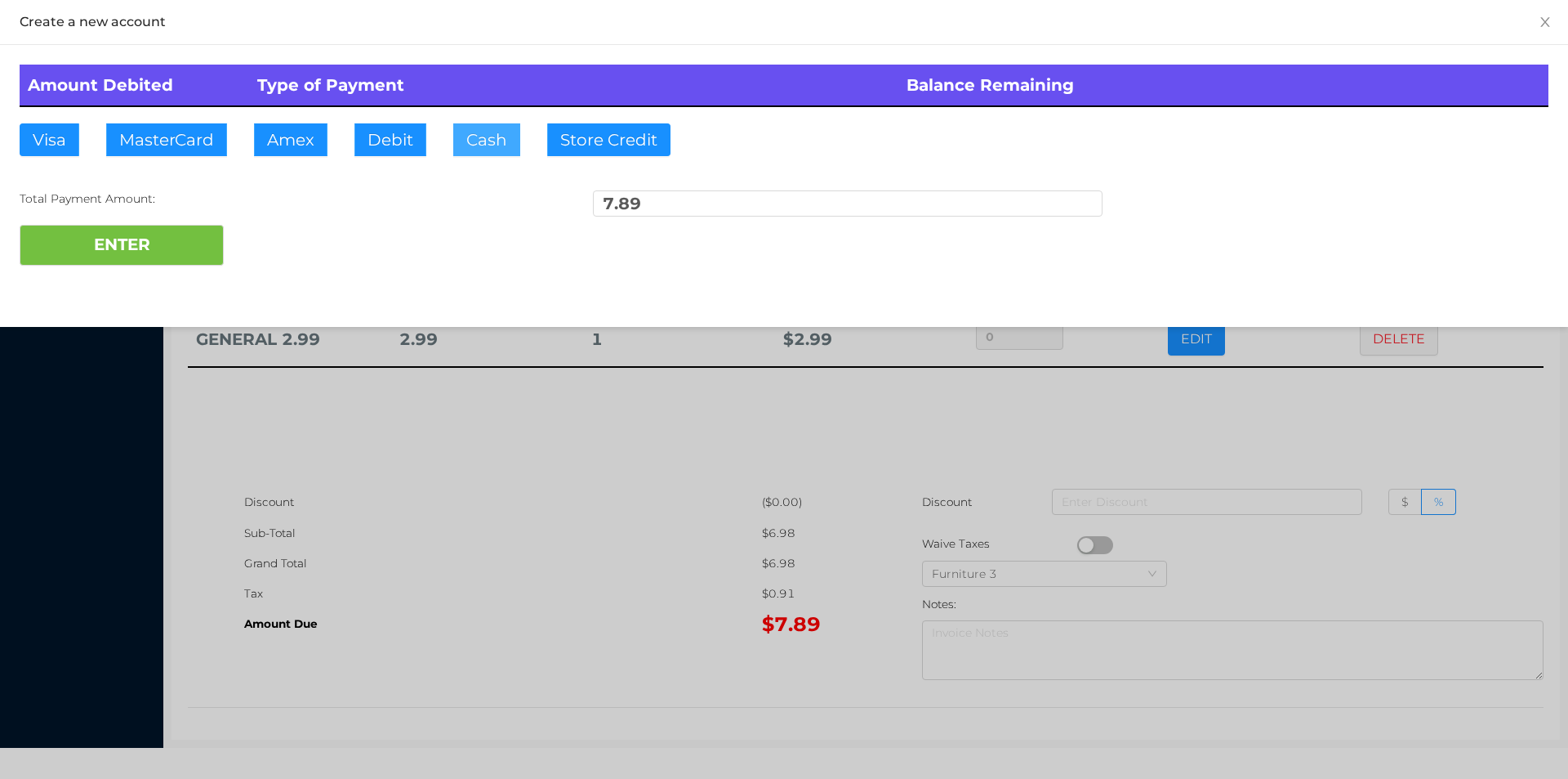
click at [467, 151] on button "Cash" at bounding box center [487, 140] width 67 height 33
type input "10"
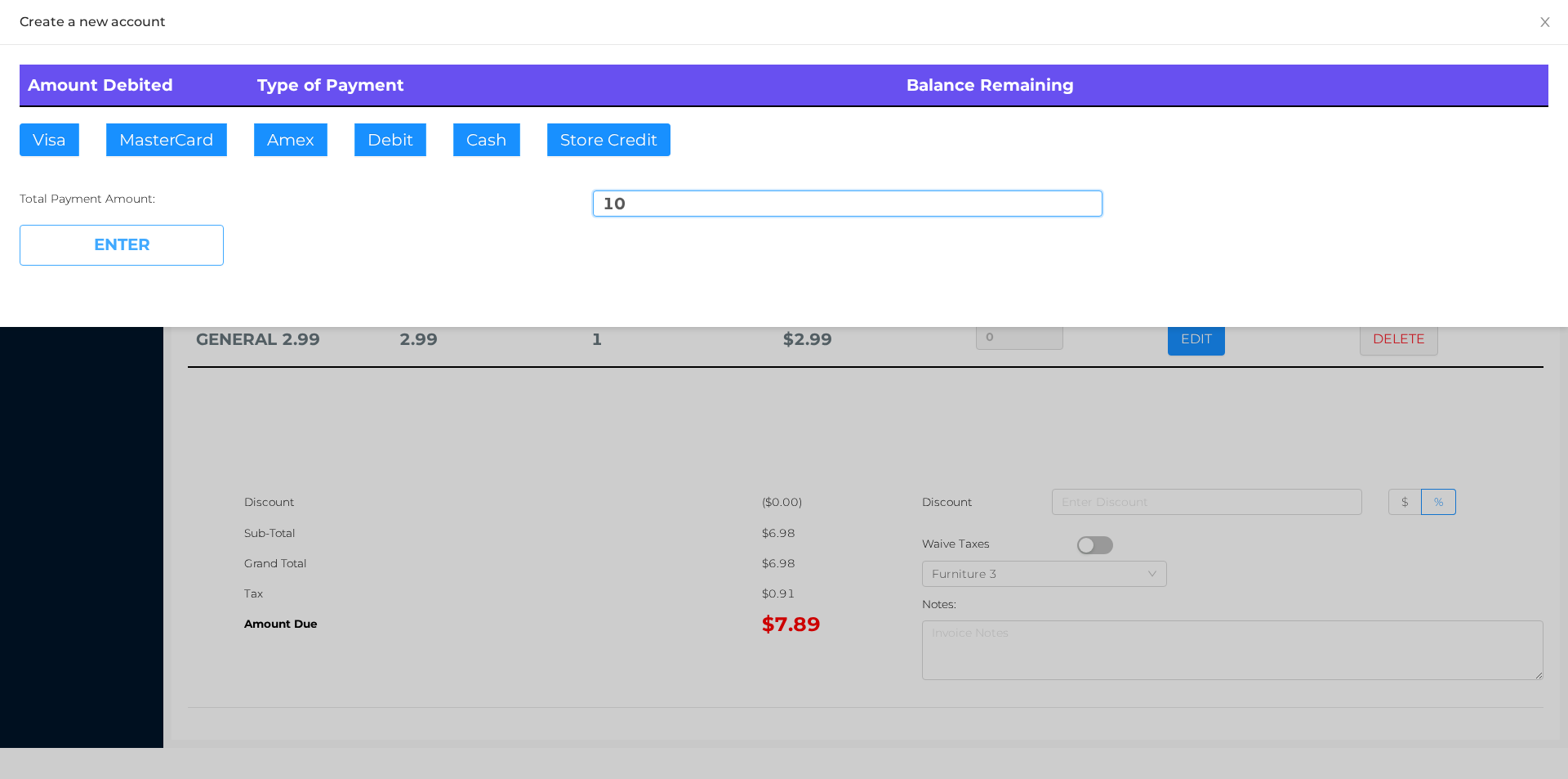
click at [150, 235] on button "ENTER" at bounding box center [122, 245] width 204 height 41
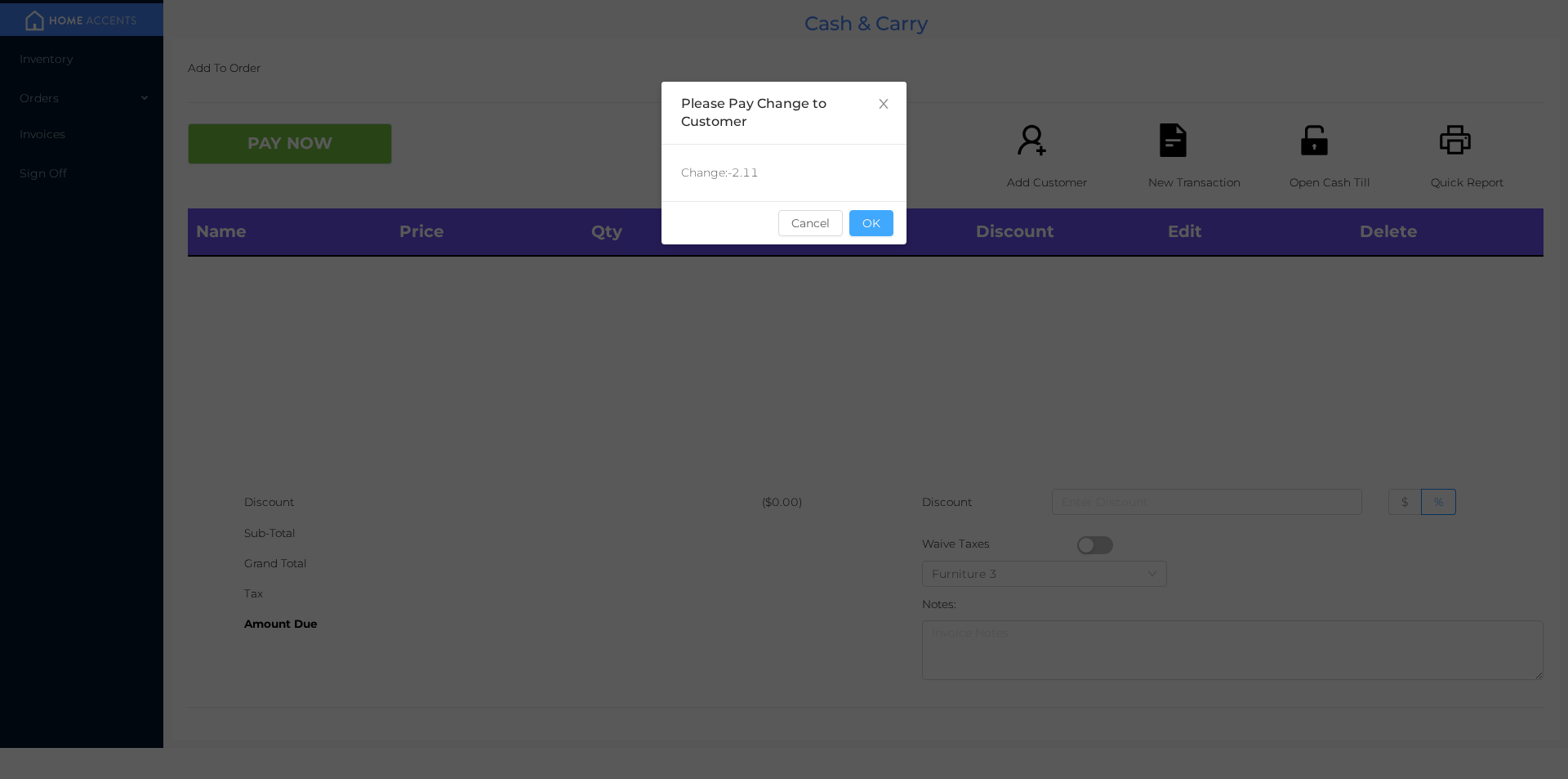
click at [888, 229] on button "OK" at bounding box center [871, 223] width 45 height 26
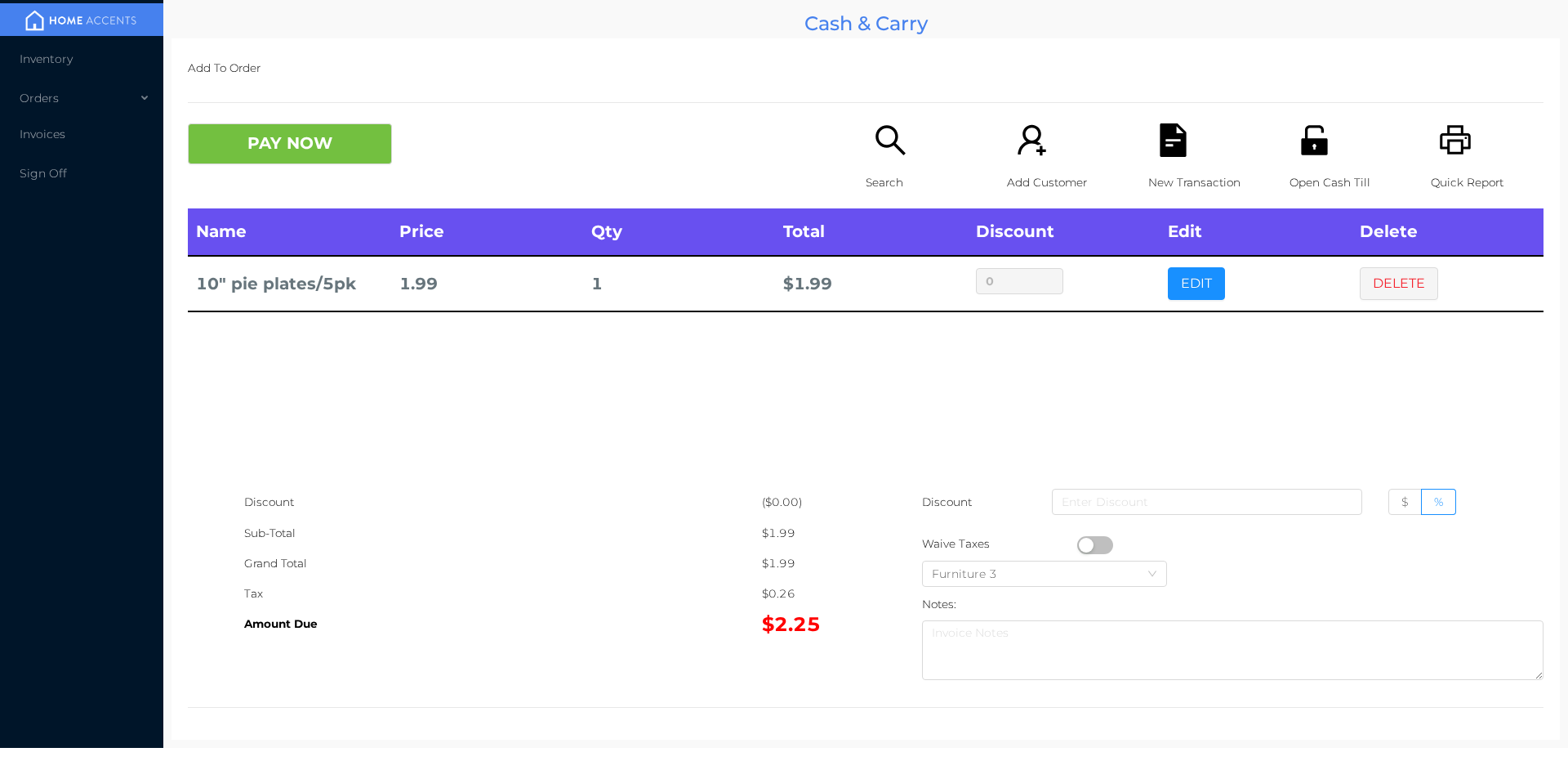
click at [873, 172] on p "Search" at bounding box center [922, 182] width 113 height 31
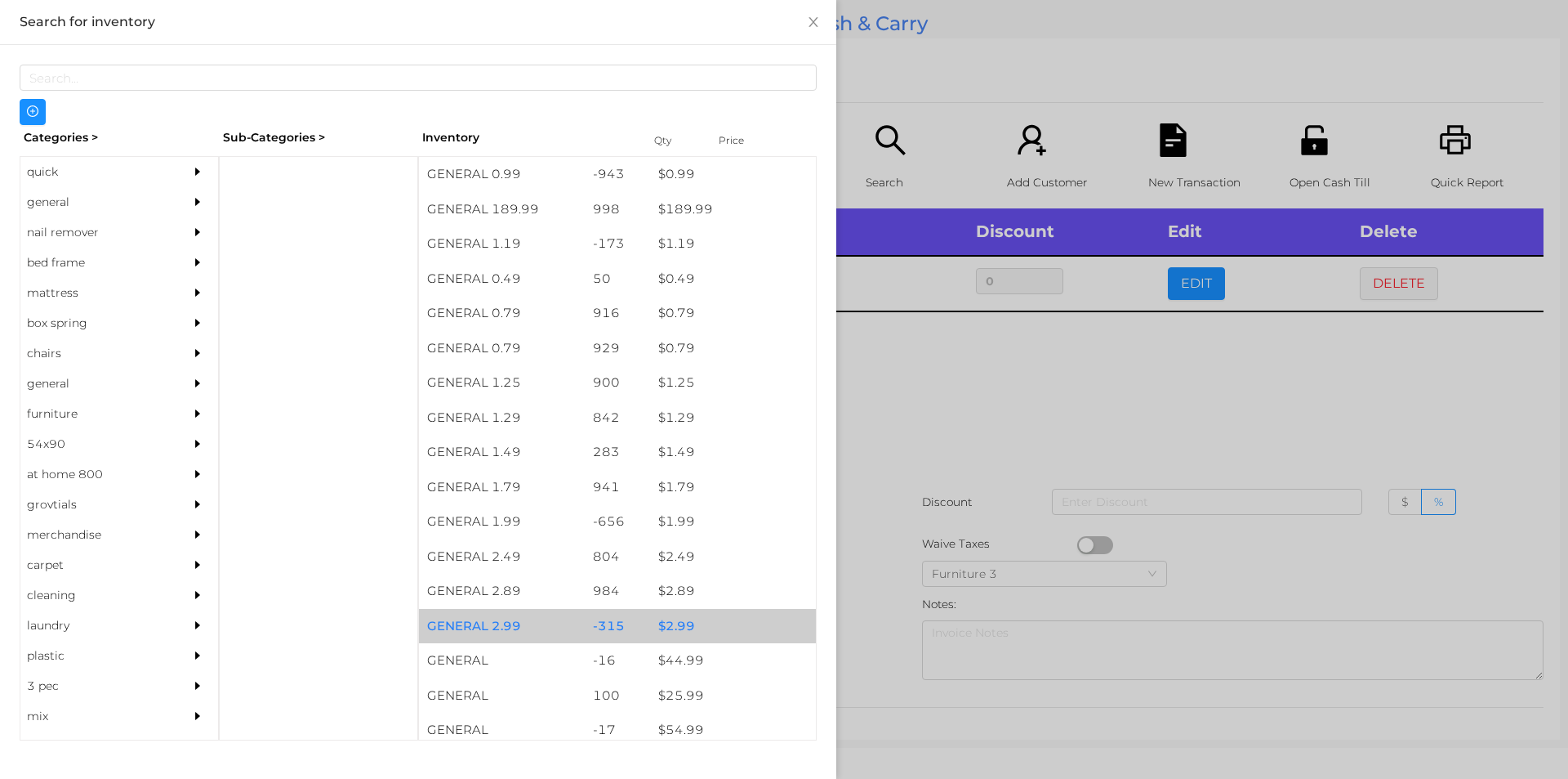
click at [665, 624] on div "$ 2.99" at bounding box center [732, 625] width 165 height 35
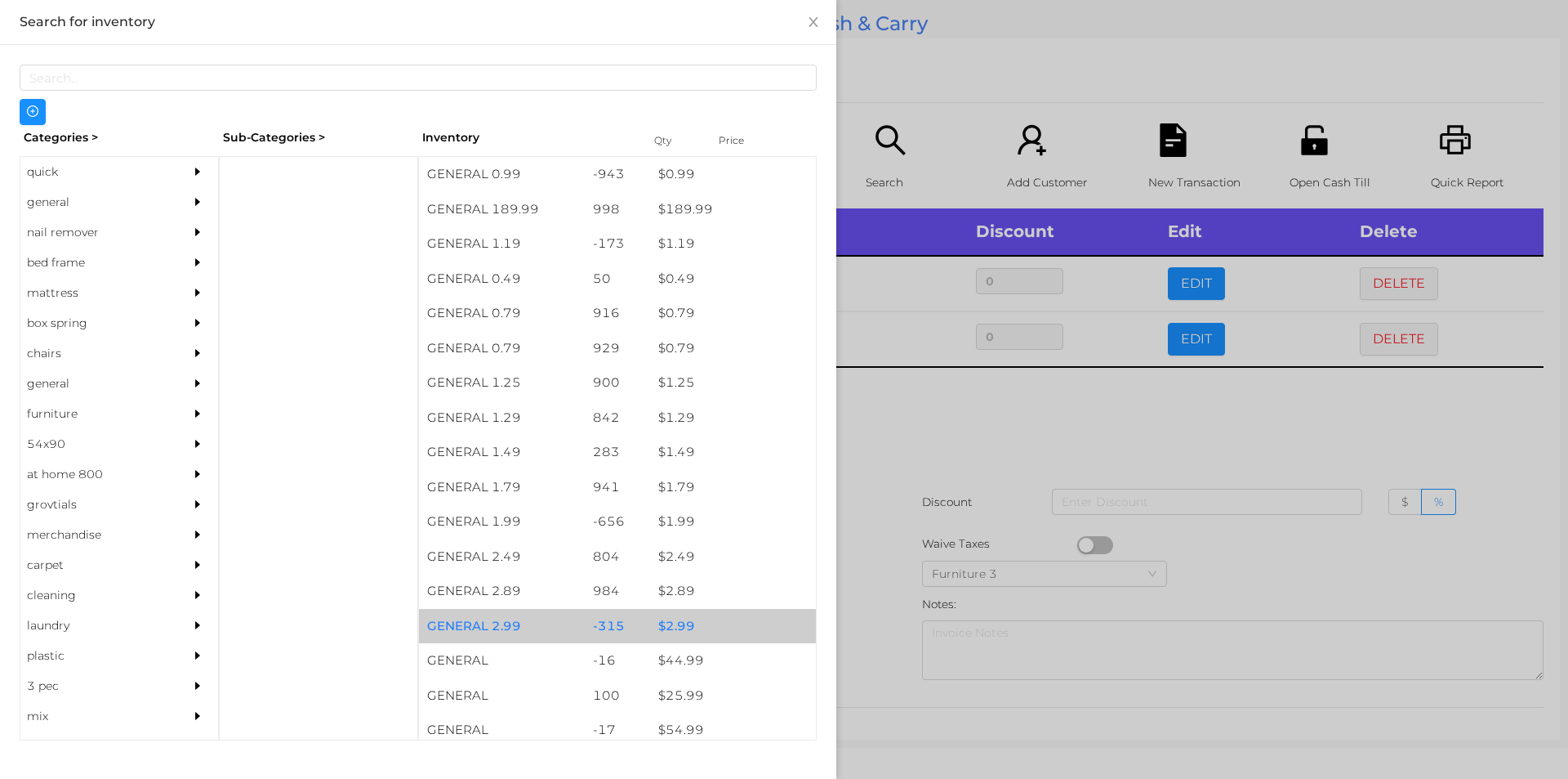
click at [674, 623] on div "$ 2.99" at bounding box center [732, 625] width 165 height 35
click at [673, 621] on div "$ 2.99" at bounding box center [732, 625] width 165 height 35
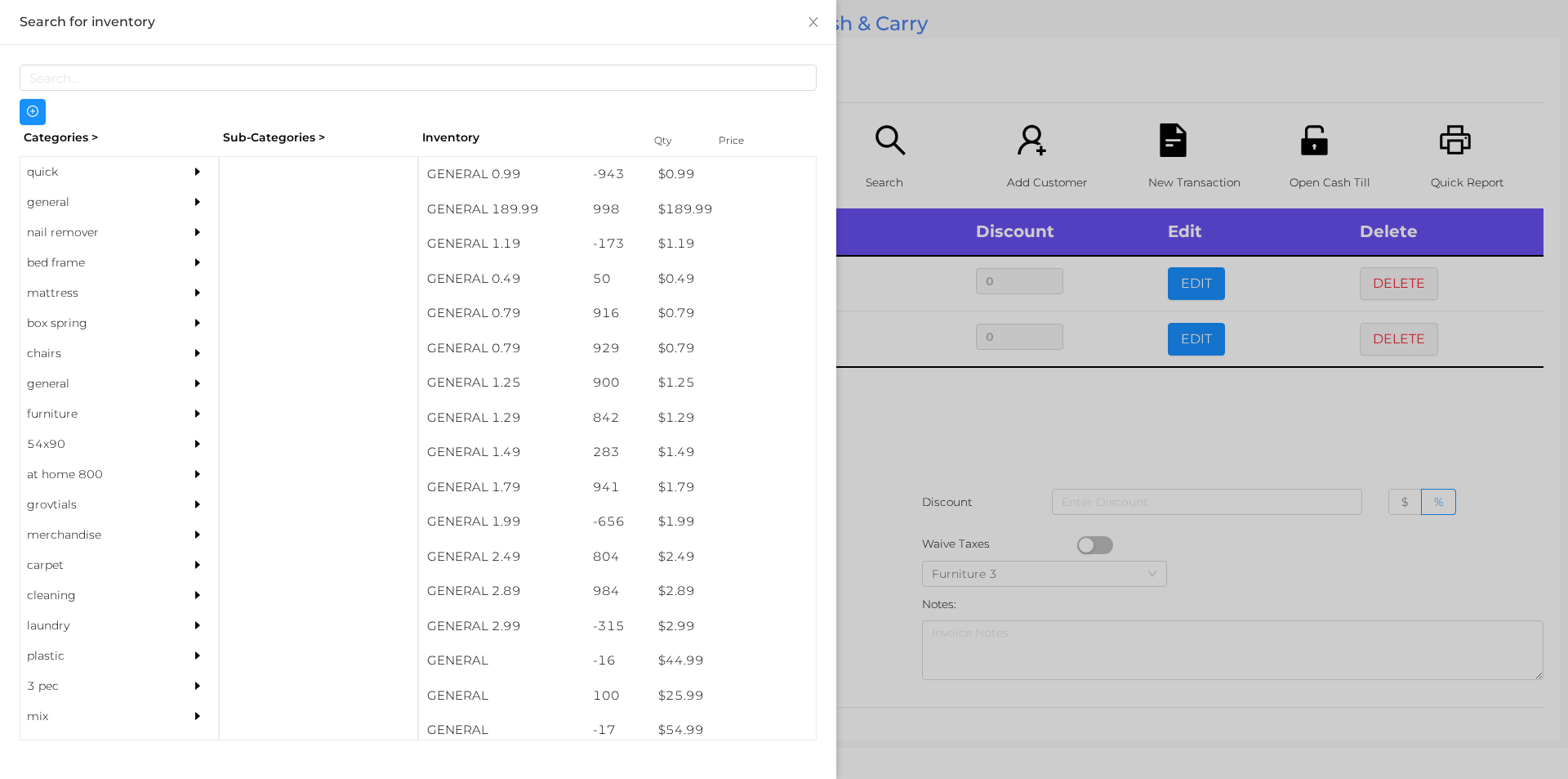
click at [921, 412] on div at bounding box center [784, 390] width 1568 height 779
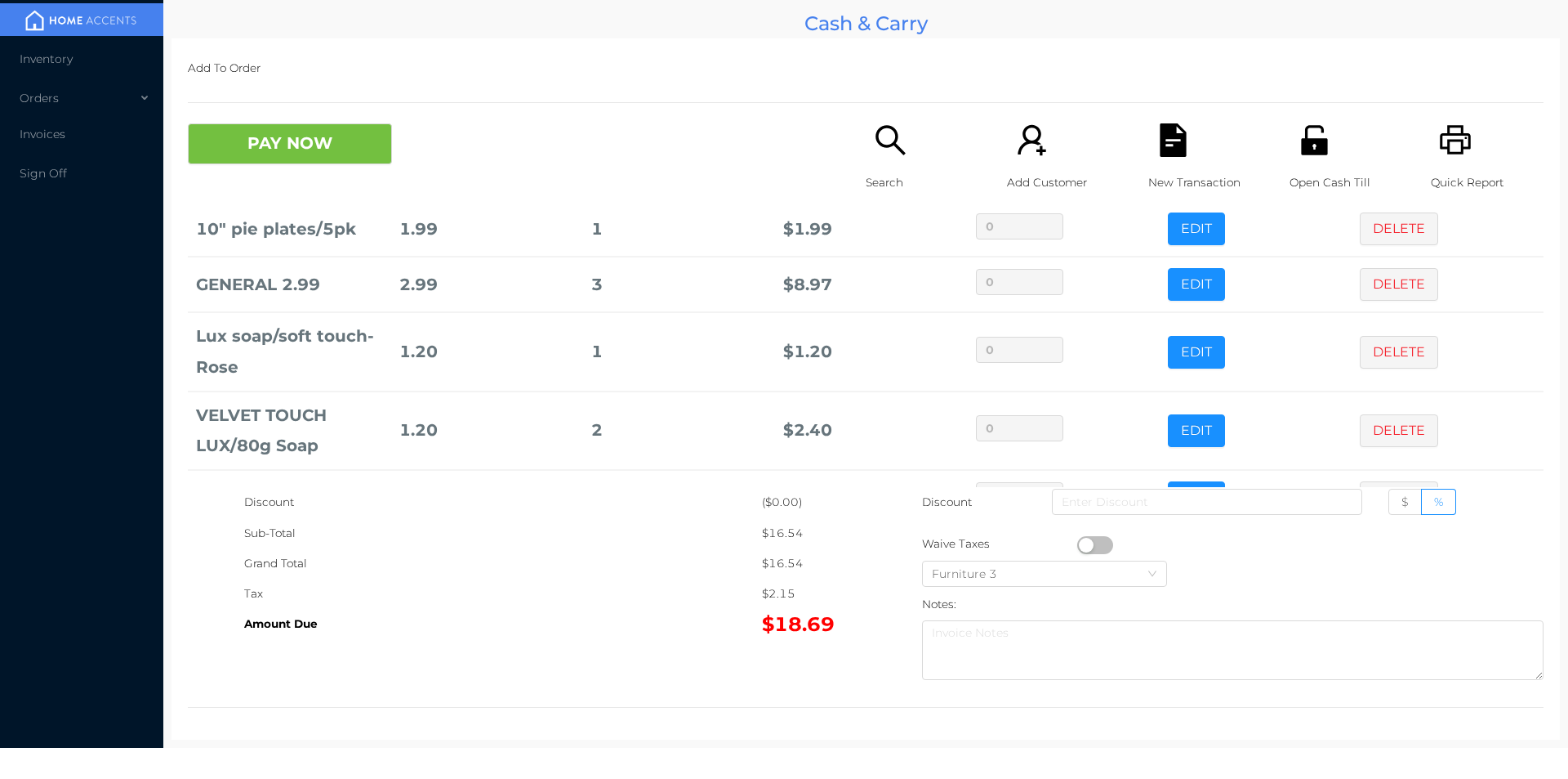
scroll to position [110, 0]
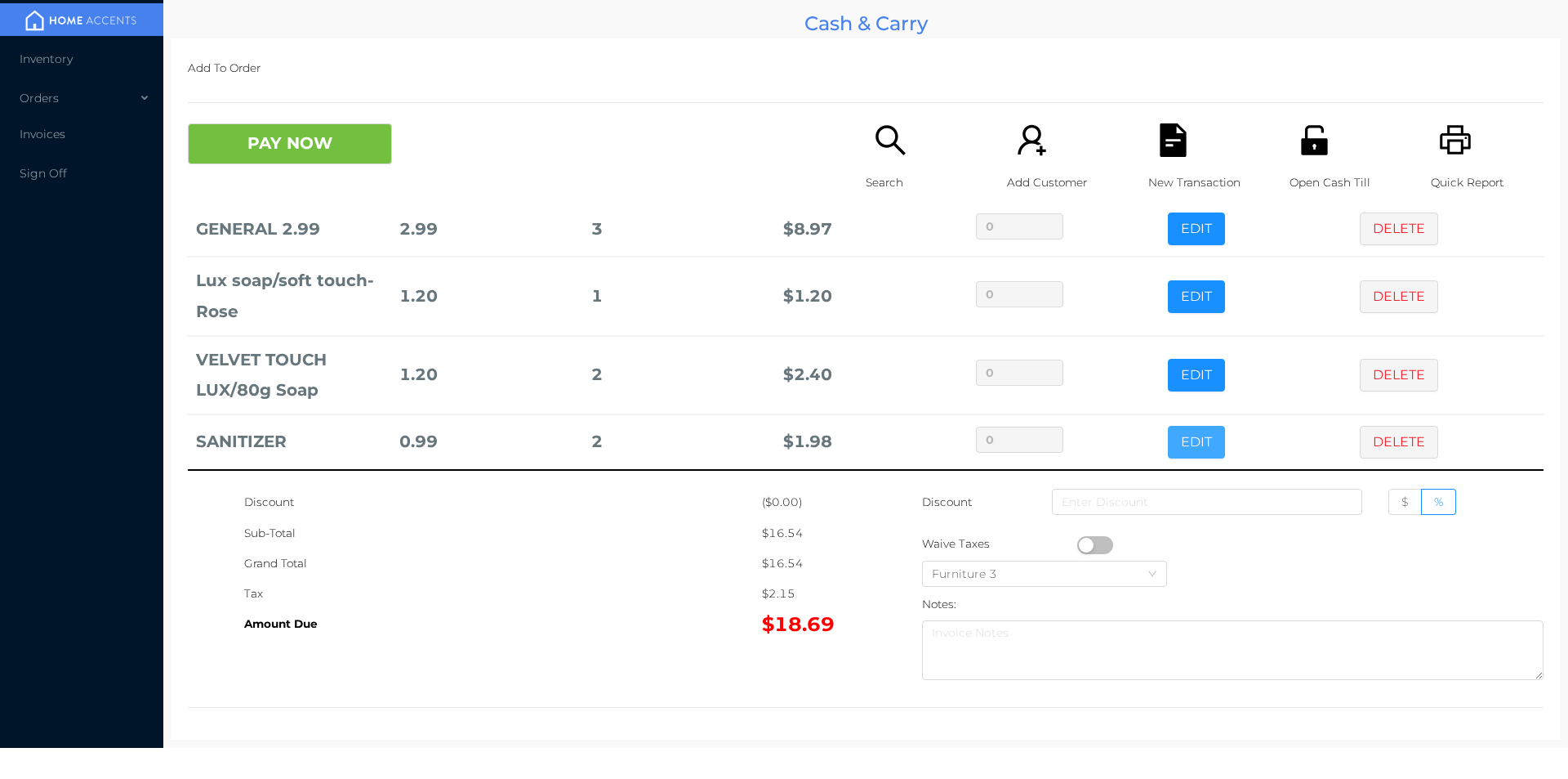
click at [1192, 454] on button "EDIT" at bounding box center [1197, 442] width 57 height 33
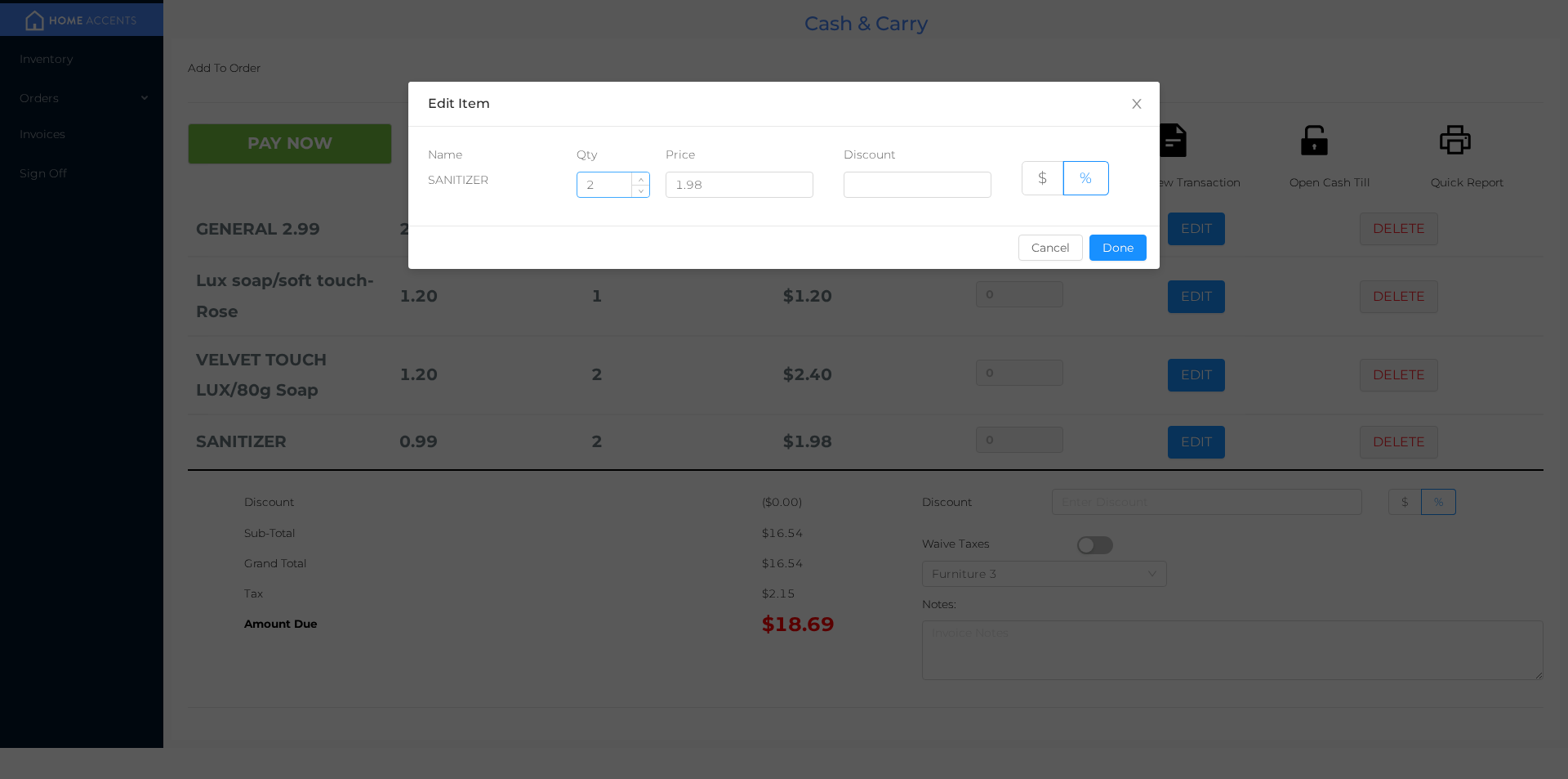
click at [611, 190] on input "2" at bounding box center [613, 184] width 72 height 25
type input "1"
click at [1128, 254] on button "Done" at bounding box center [1118, 248] width 57 height 26
type input "0%"
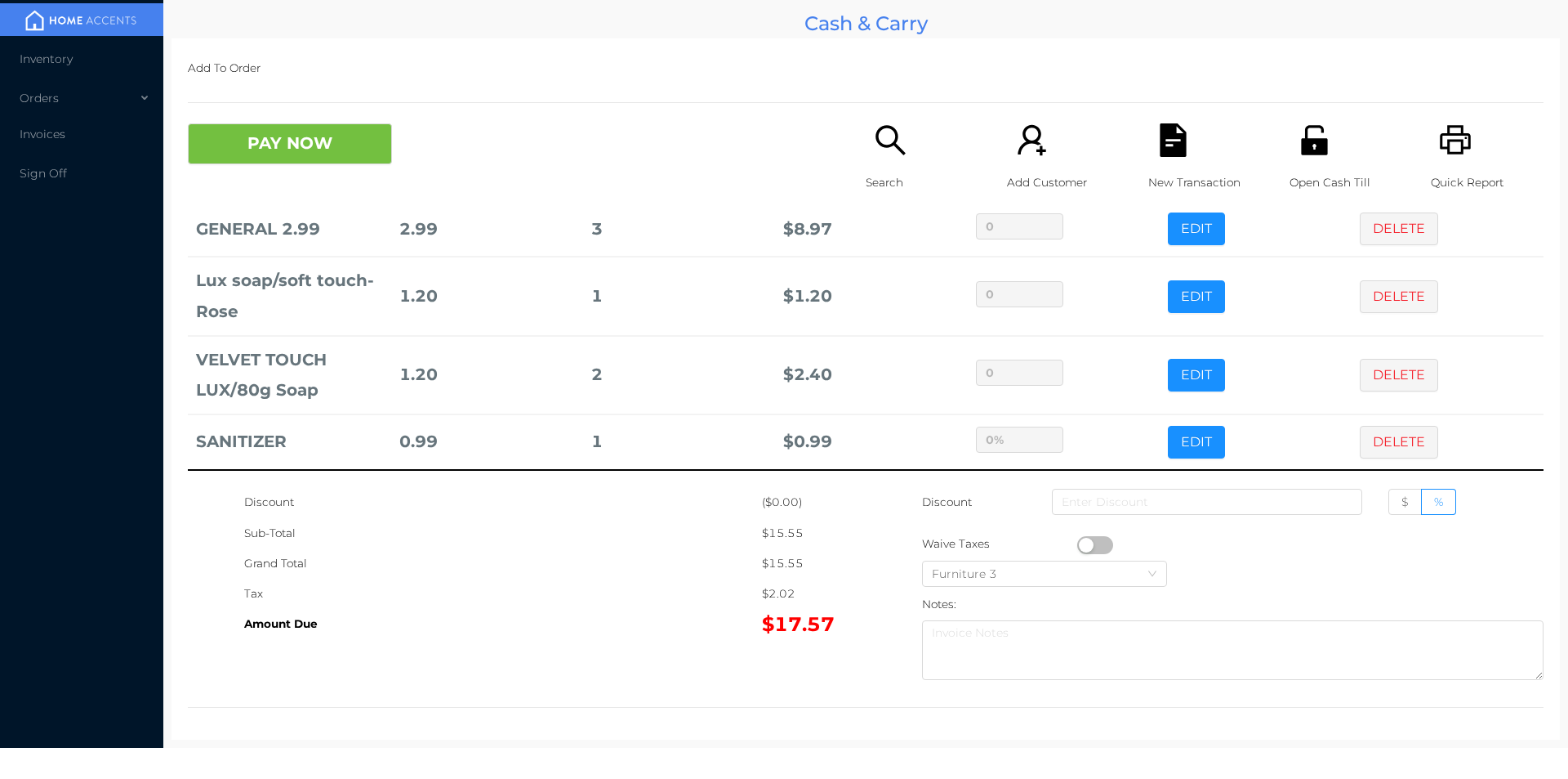
click at [679, 590] on div "Tax" at bounding box center [503, 594] width 518 height 31
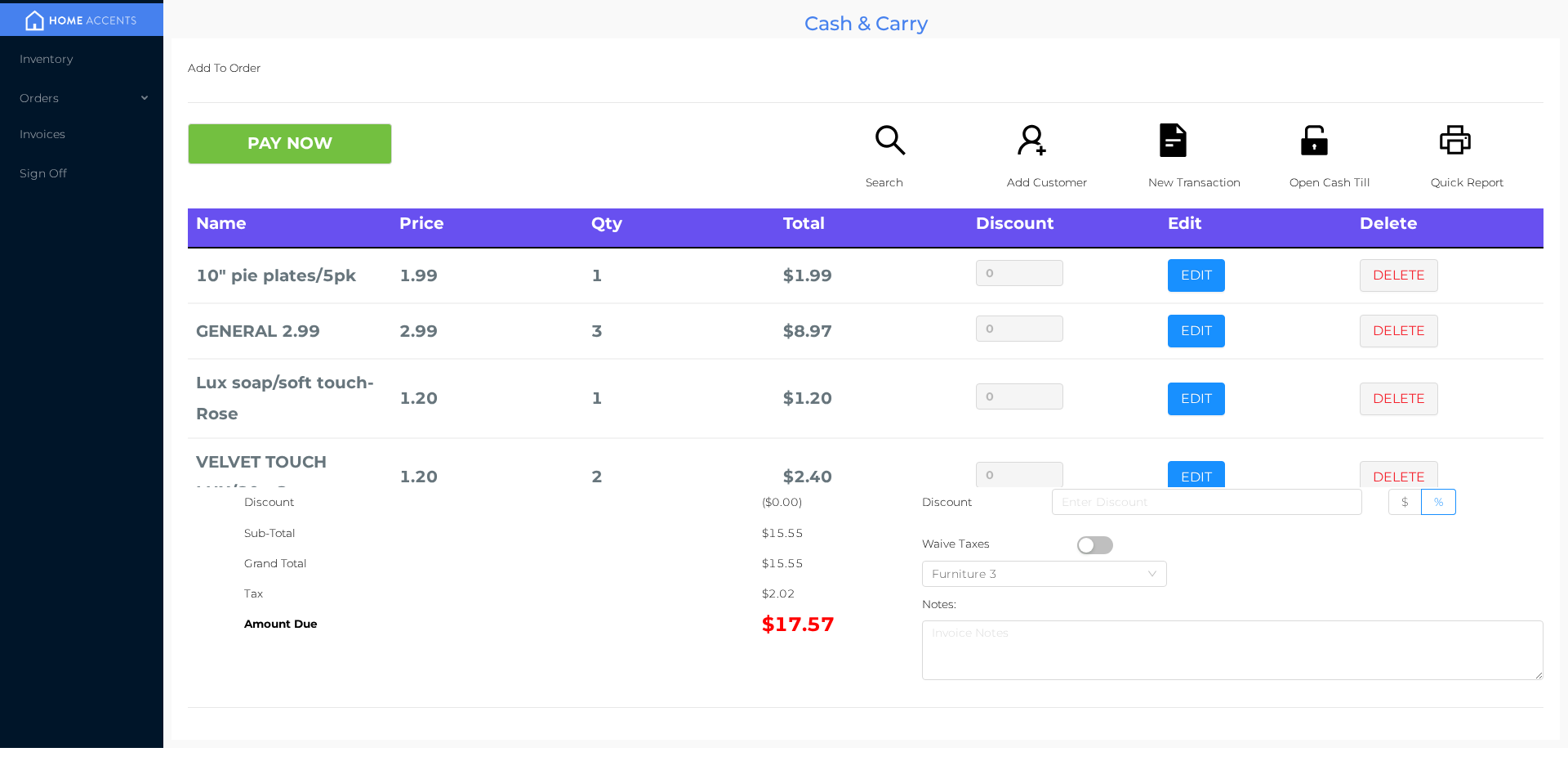
scroll to position [0, 0]
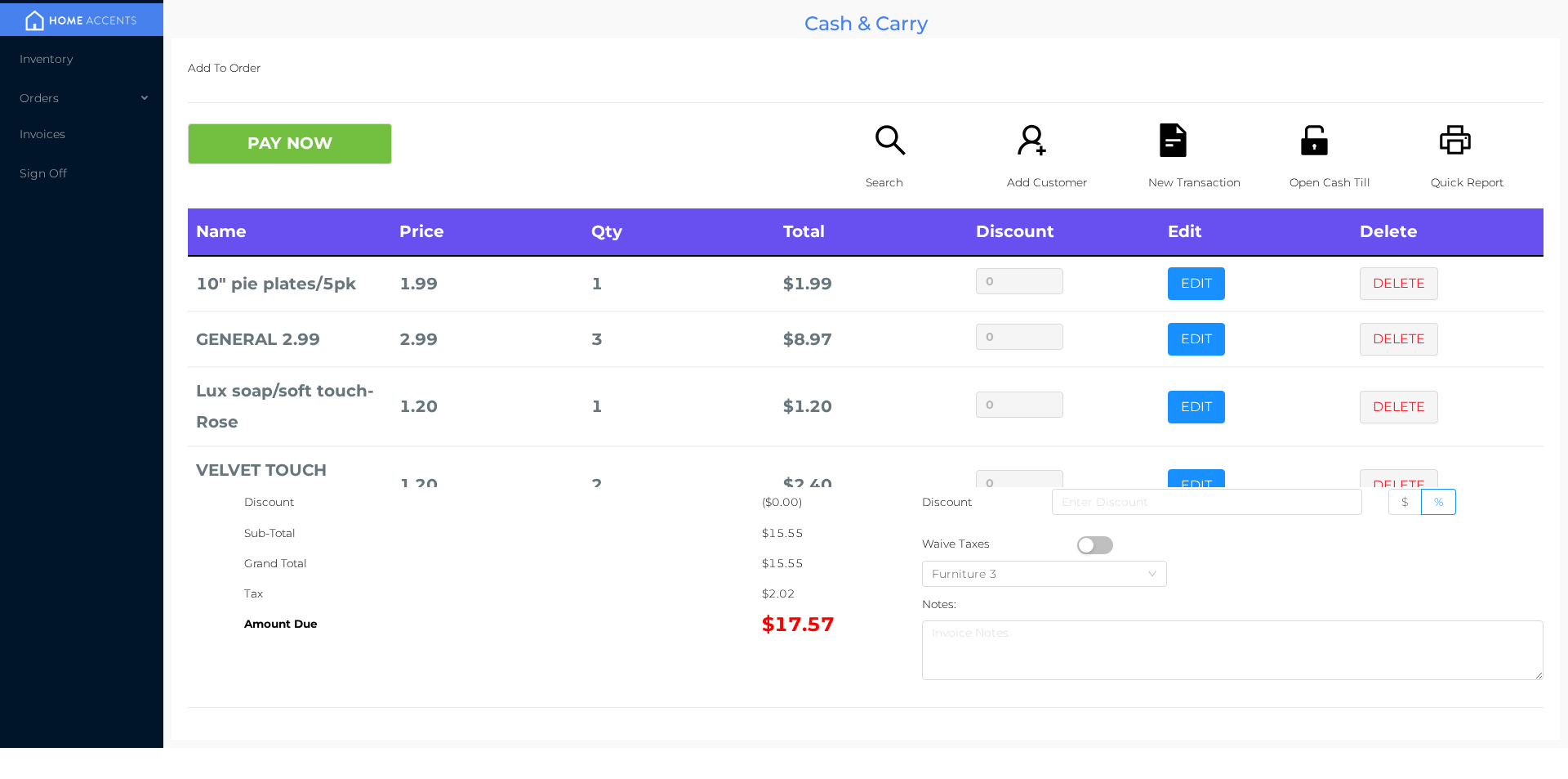
click at [260, 148] on button "PAY NOW" at bounding box center [290, 144] width 204 height 41
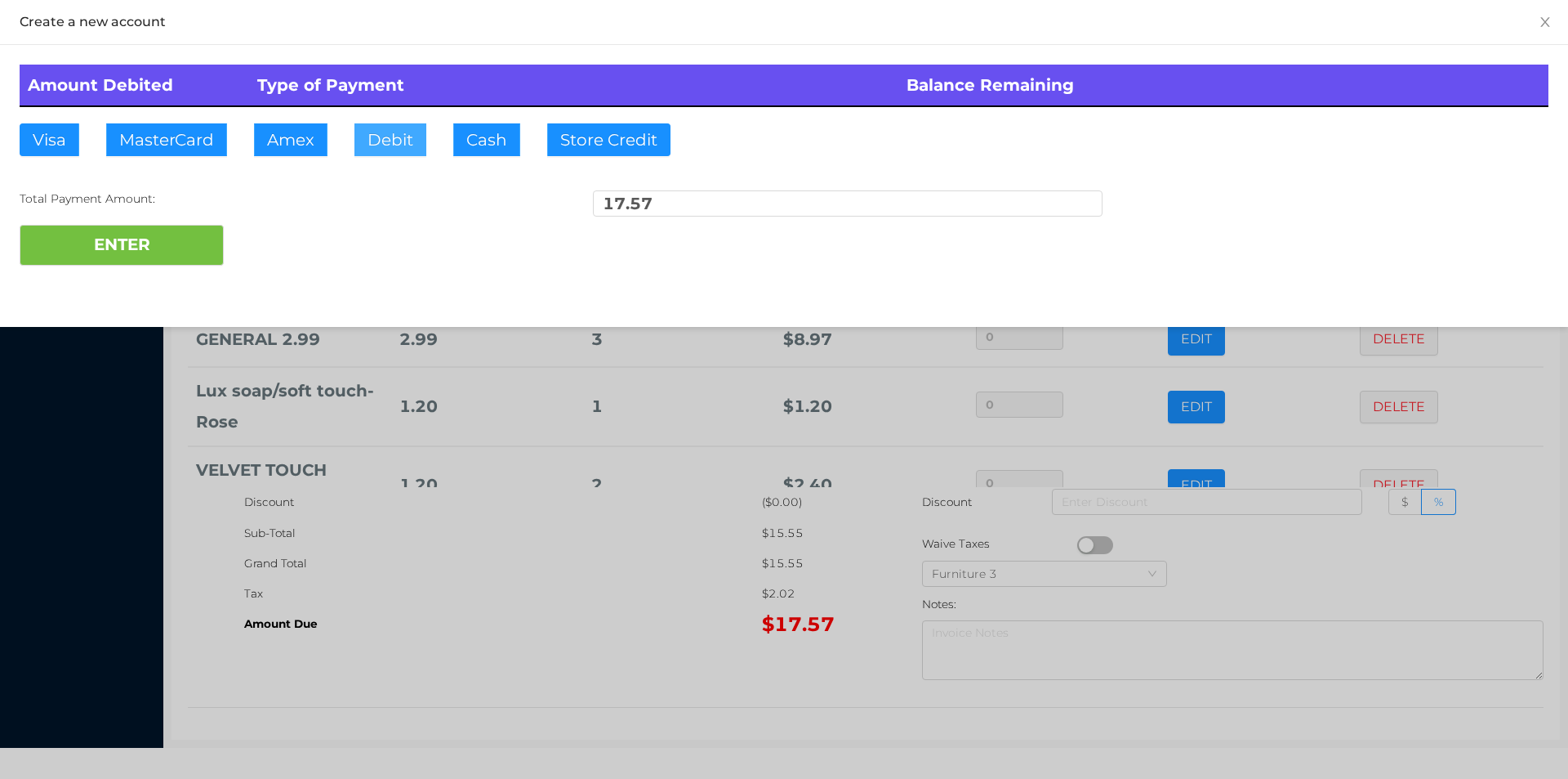
click at [373, 138] on button "Debit" at bounding box center [390, 140] width 72 height 33
type input "20."
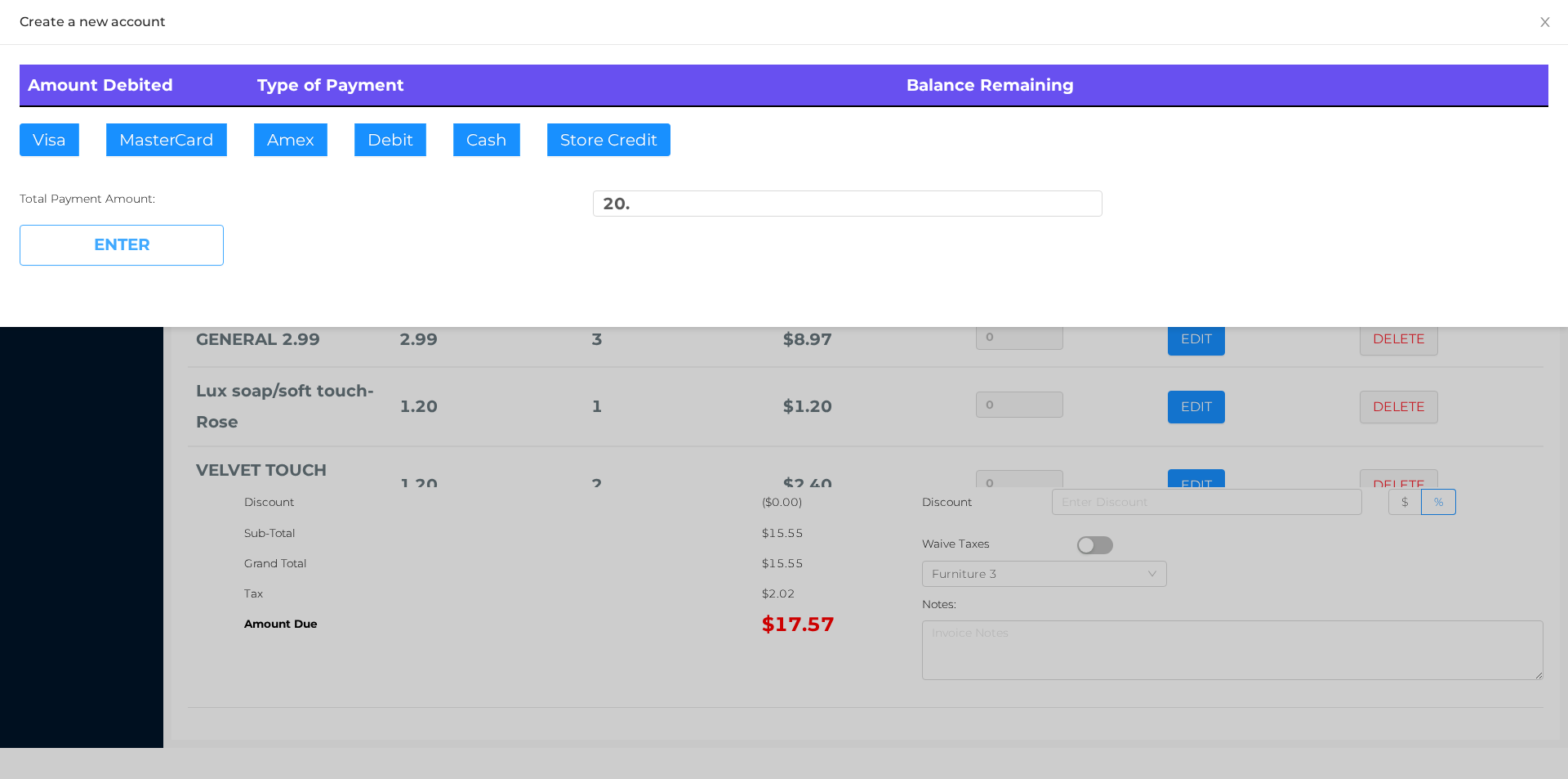
click at [161, 262] on button "ENTER" at bounding box center [122, 245] width 204 height 41
type input "0"
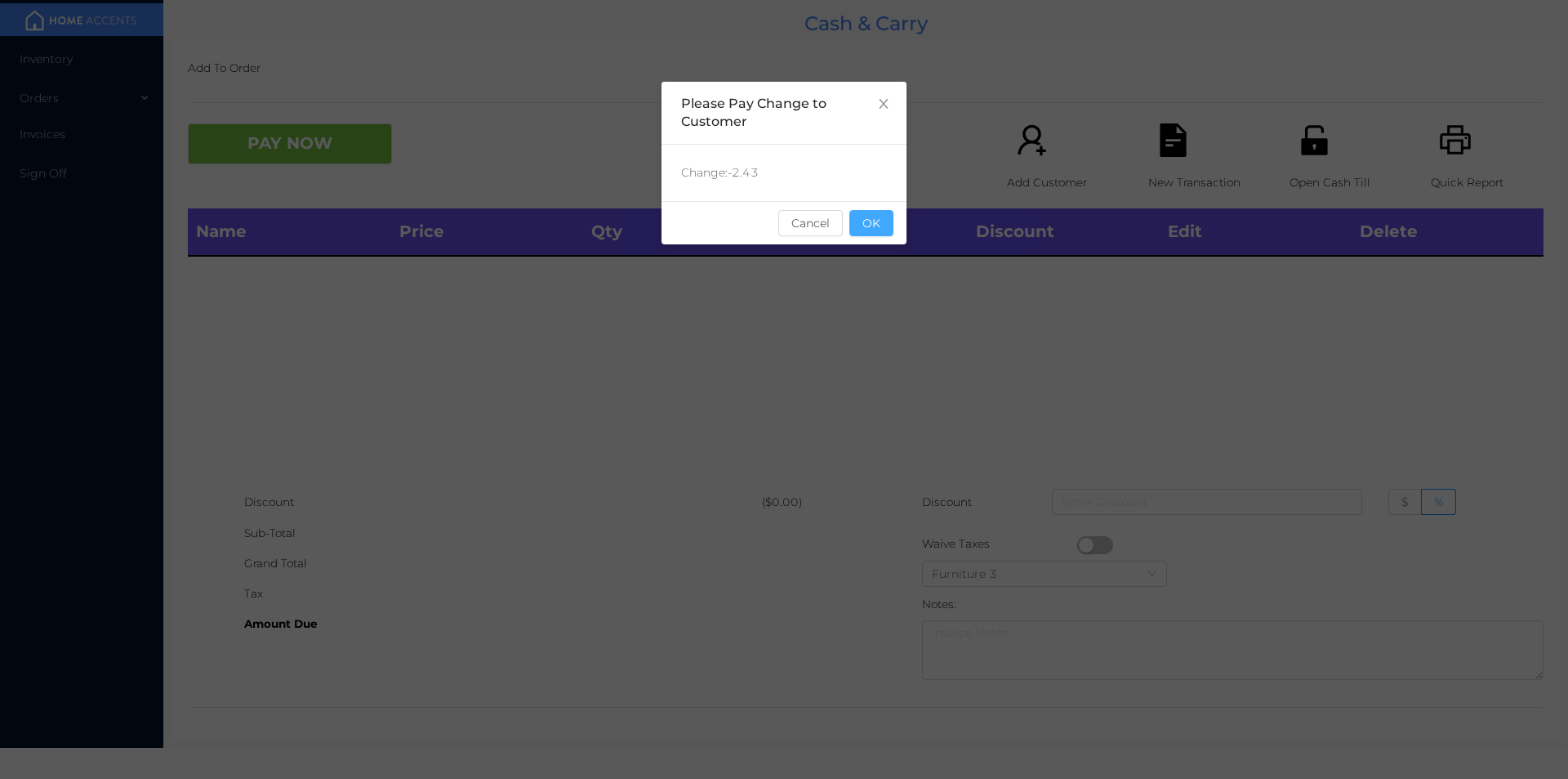
click at [868, 231] on button "OK" at bounding box center [871, 223] width 45 height 26
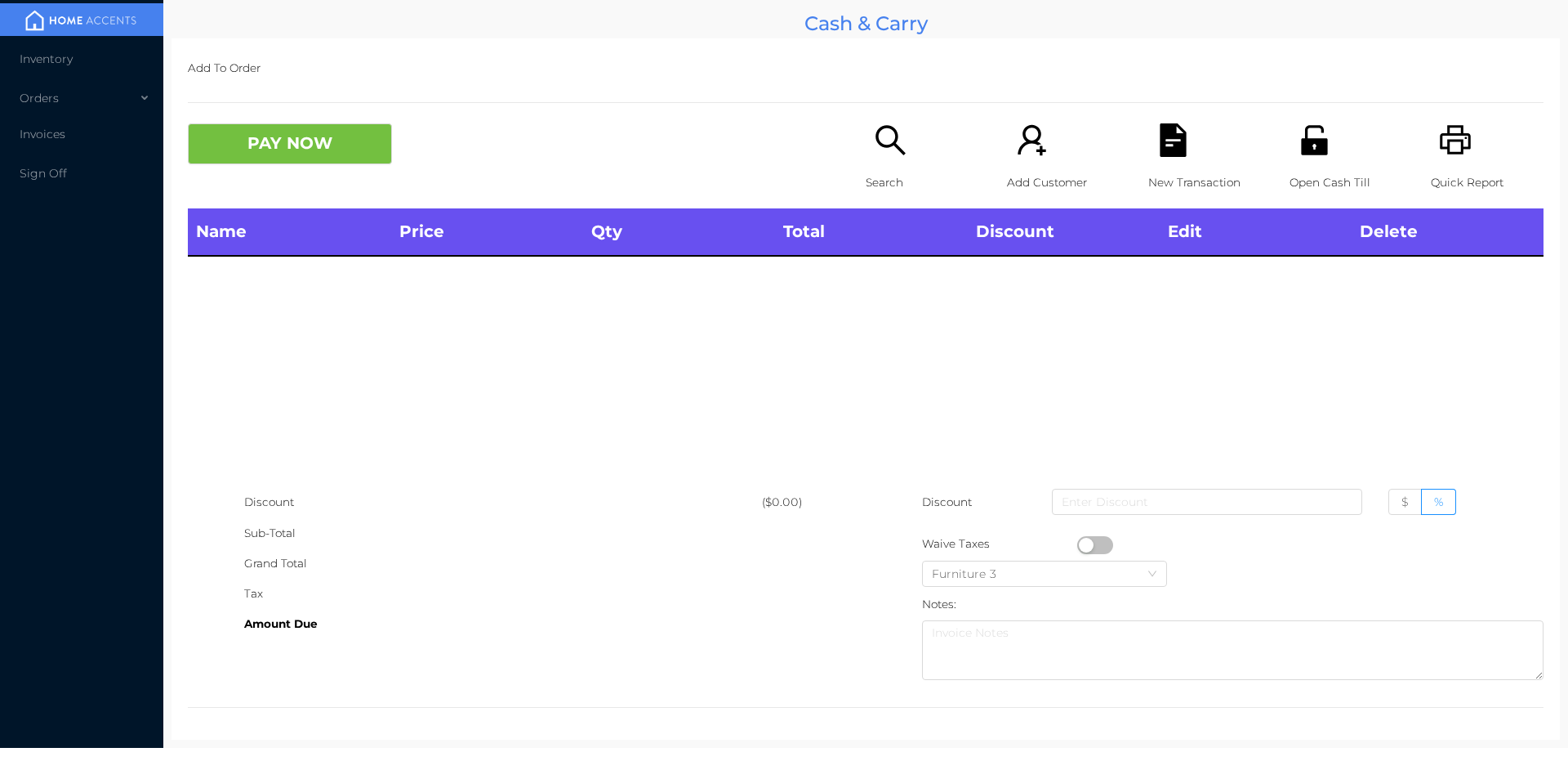
click at [879, 155] on icon "icon: search" at bounding box center [890, 141] width 34 height 34
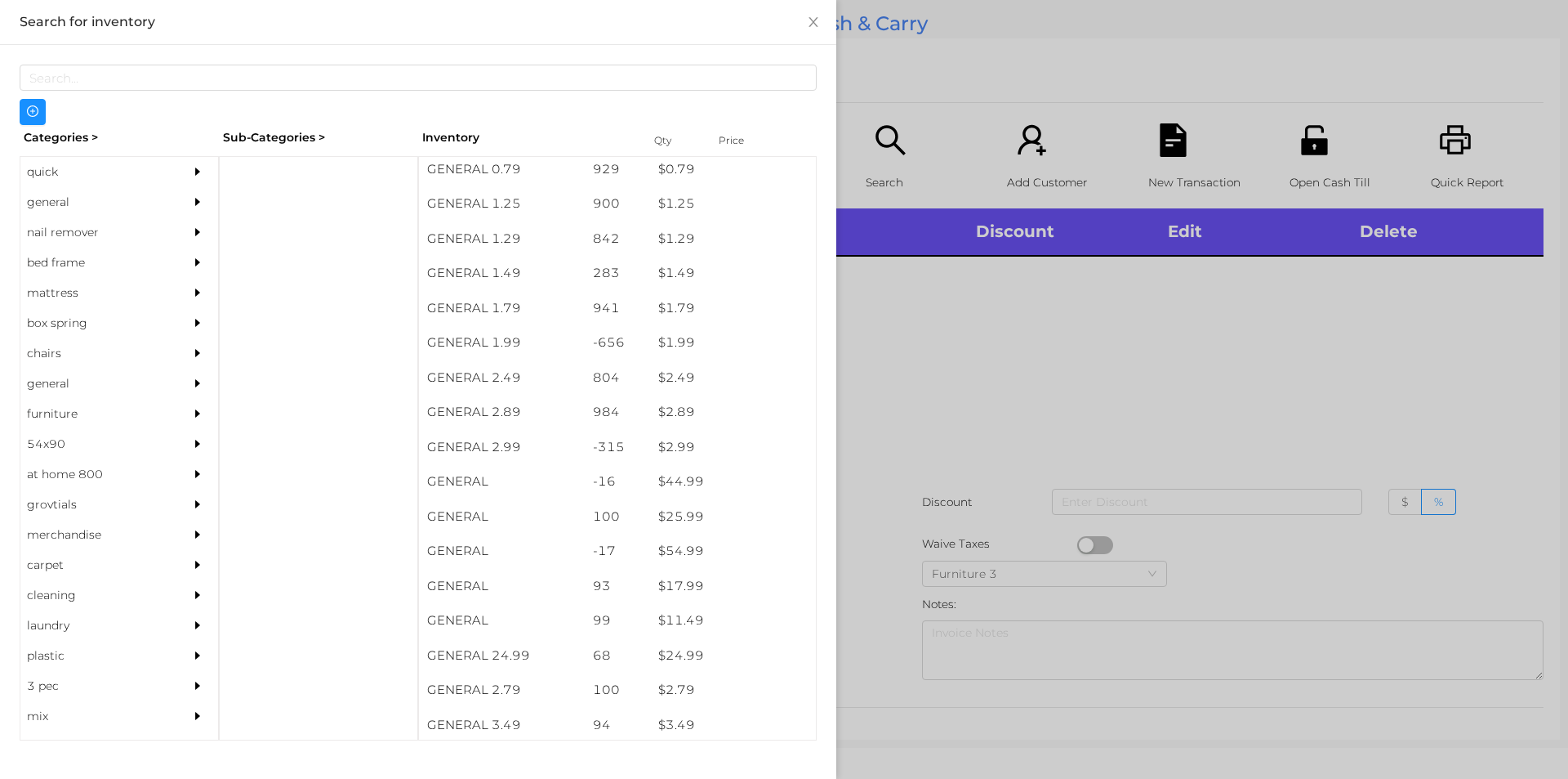
scroll to position [179, 0]
click at [38, 197] on div "general" at bounding box center [95, 202] width 149 height 31
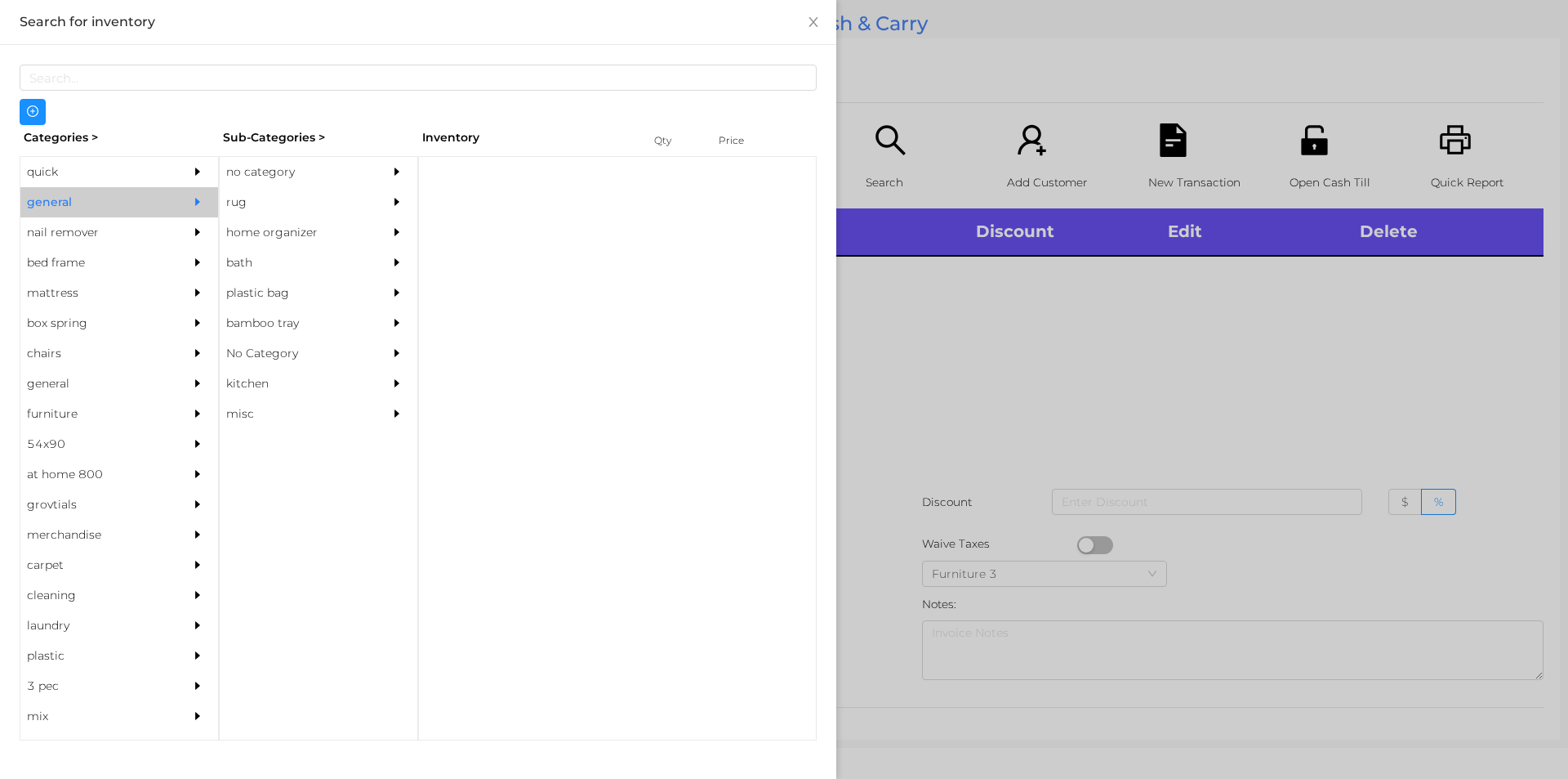
scroll to position [0, 0]
click at [268, 169] on div "no category" at bounding box center [294, 171] width 149 height 31
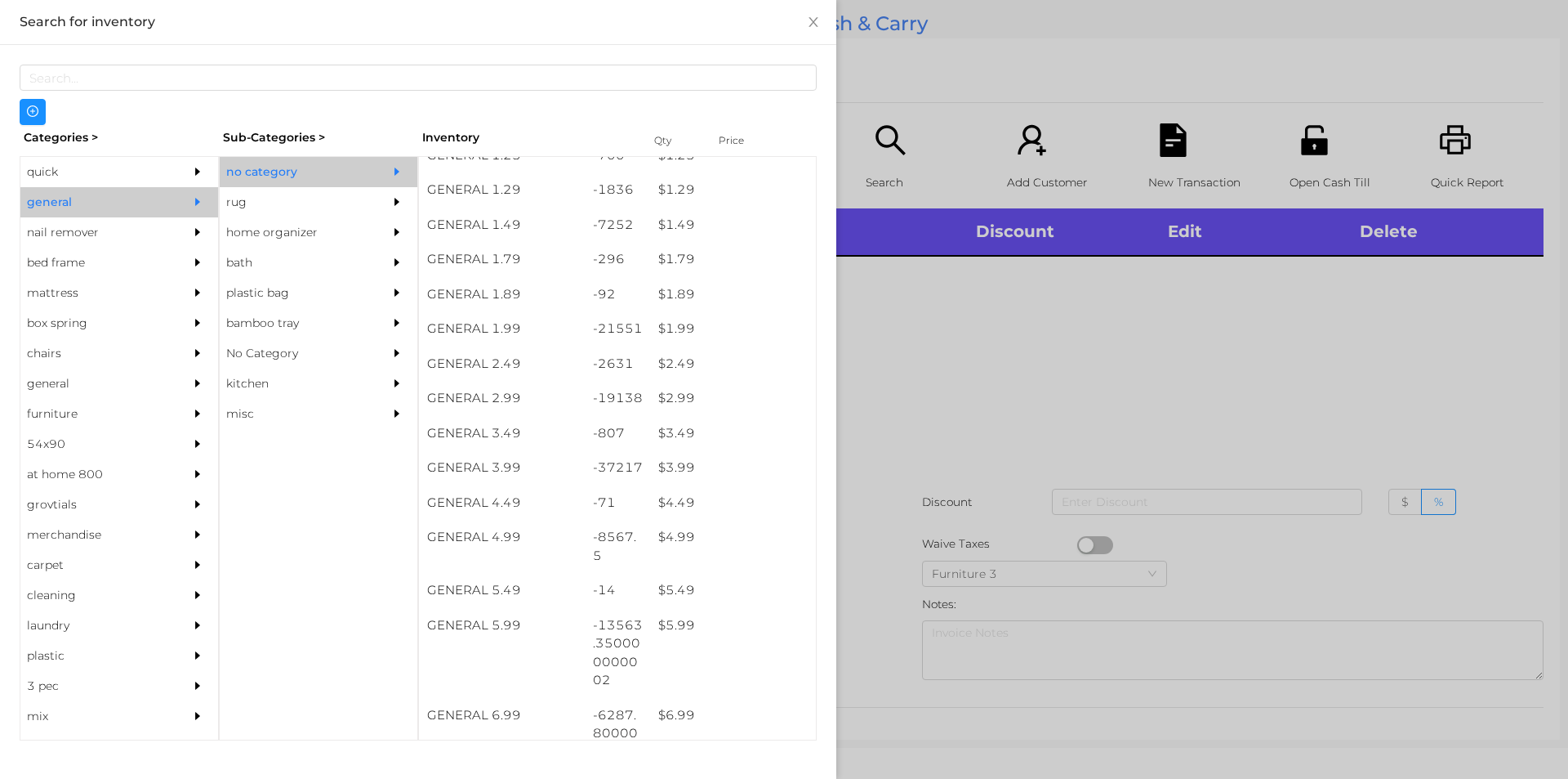
scroll to position [196, 0]
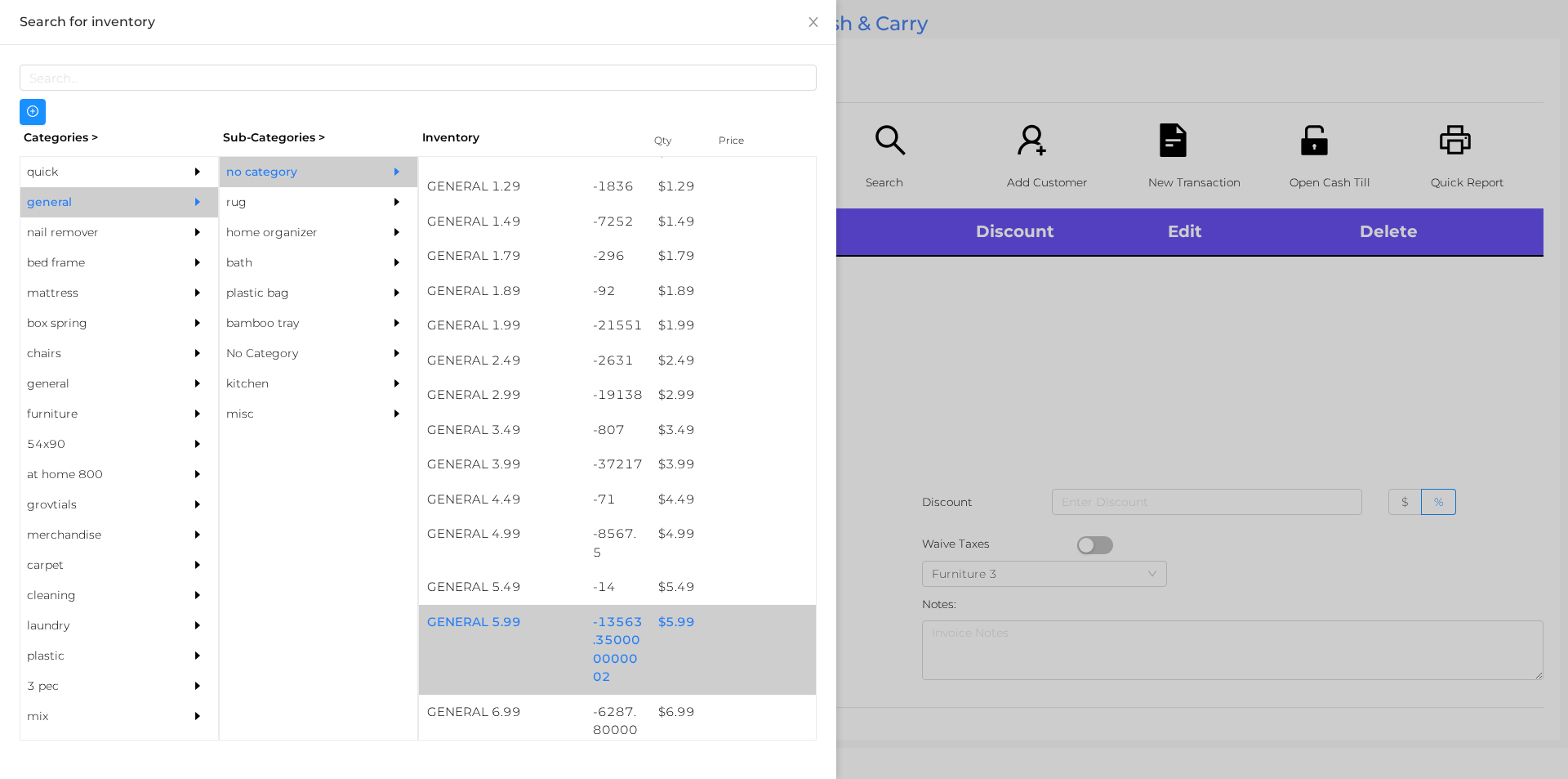
click at [680, 624] on div "$ 5.99" at bounding box center [732, 621] width 165 height 35
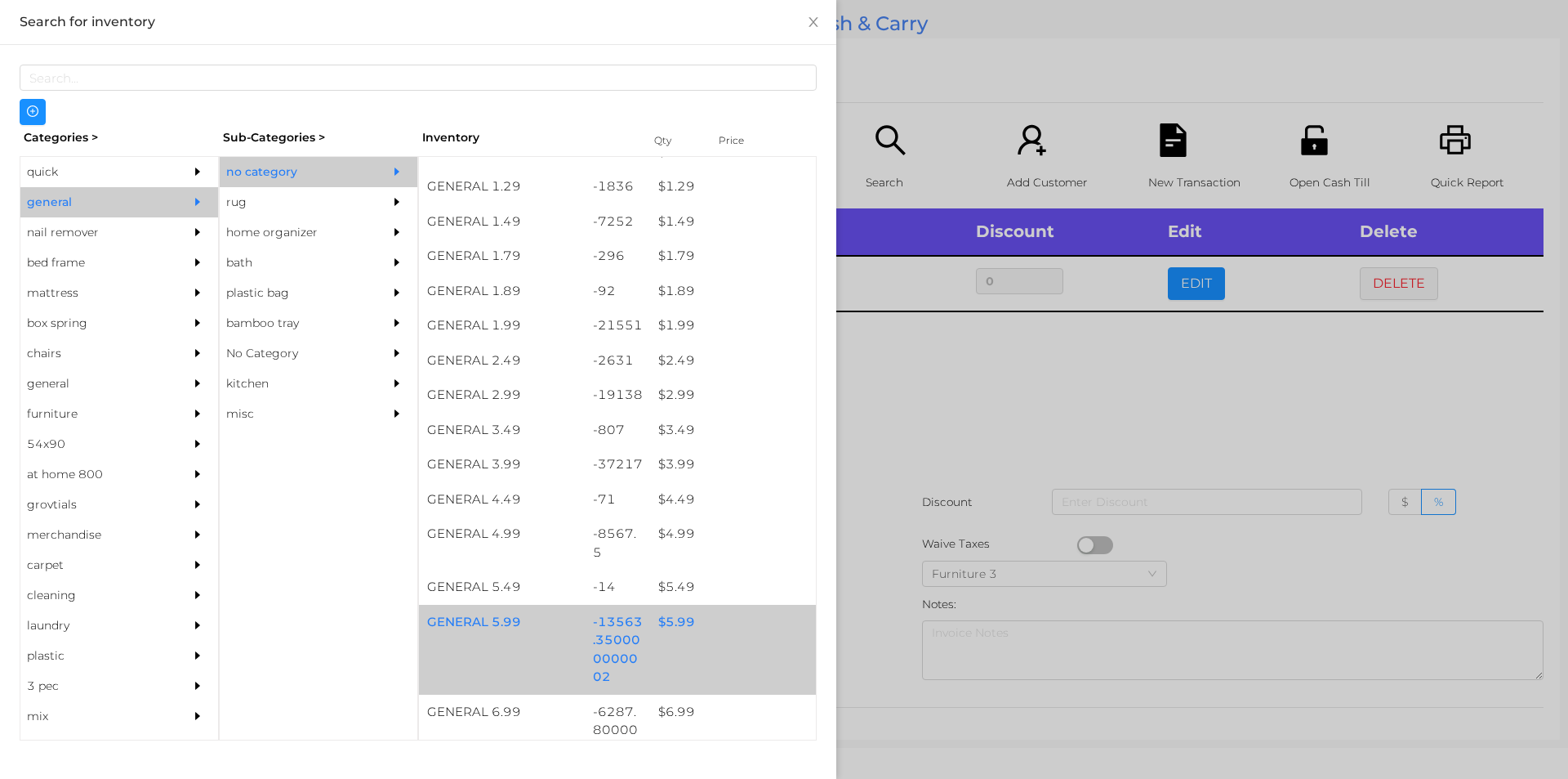
click at [933, 407] on div at bounding box center [784, 390] width 1568 height 779
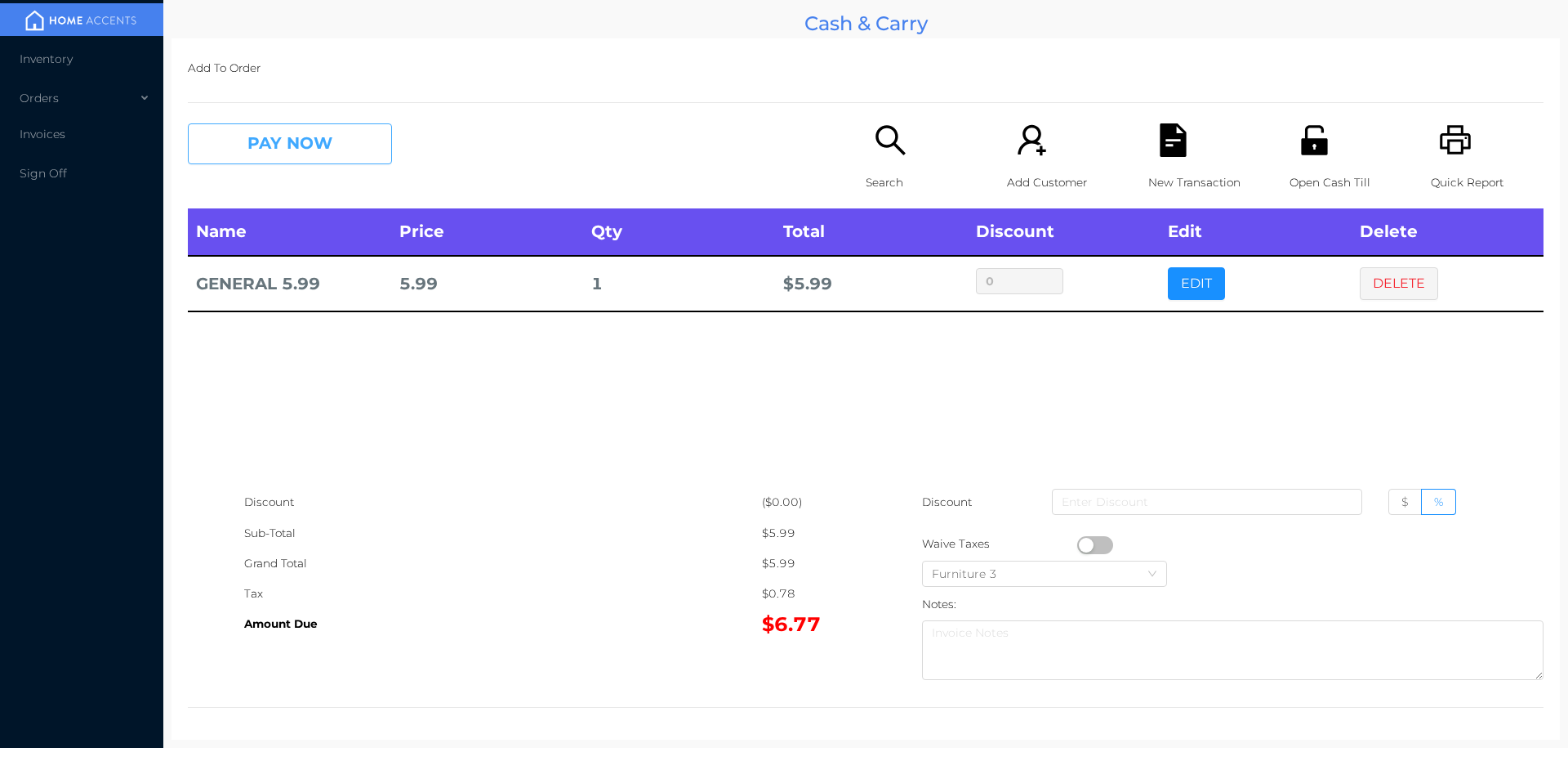
click at [281, 152] on button "PAY NOW" at bounding box center [290, 144] width 204 height 41
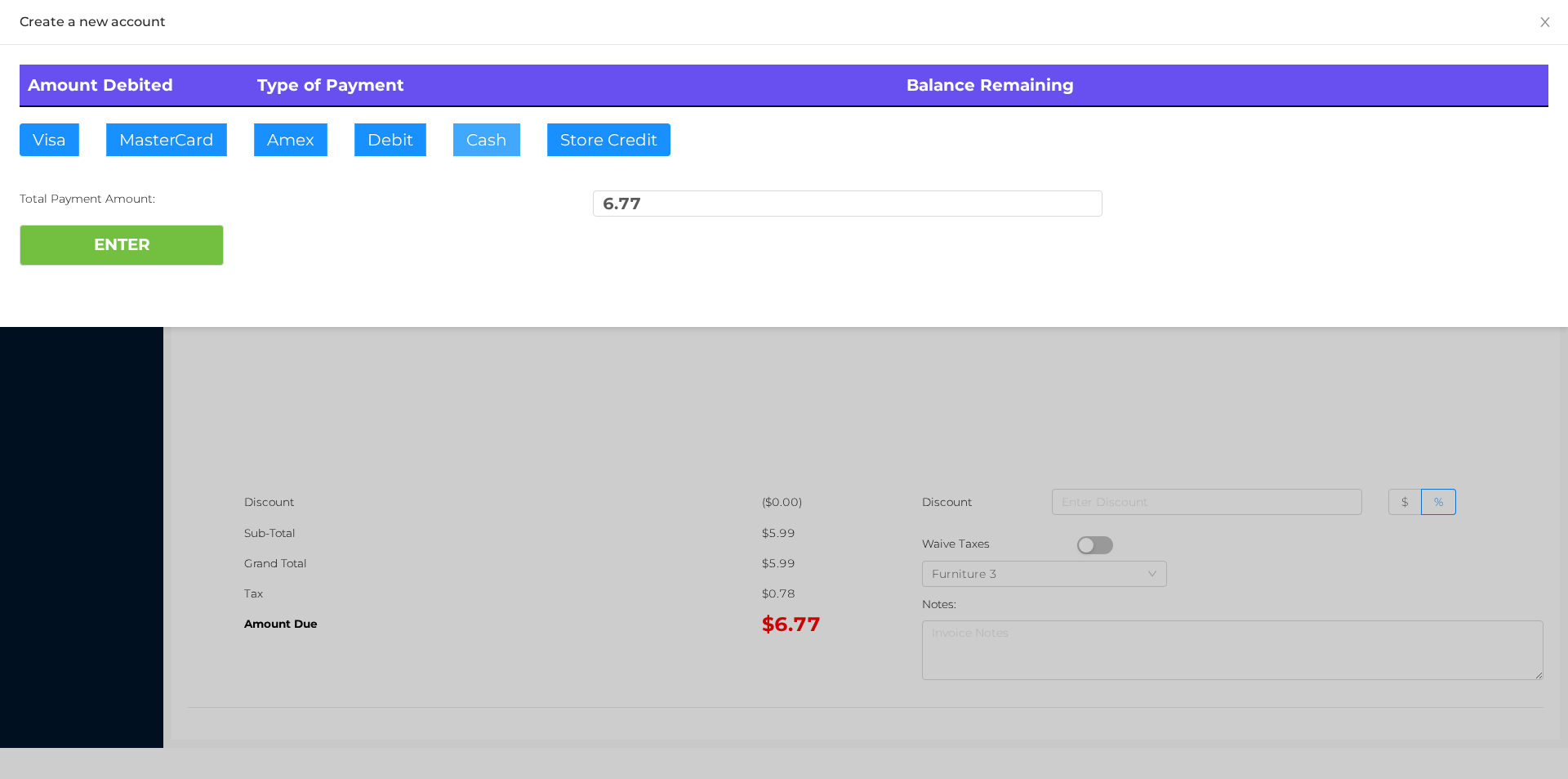
click at [486, 140] on button "Cash" at bounding box center [487, 140] width 67 height 33
type input "100."
click at [198, 237] on button "ENTER" at bounding box center [122, 245] width 204 height 41
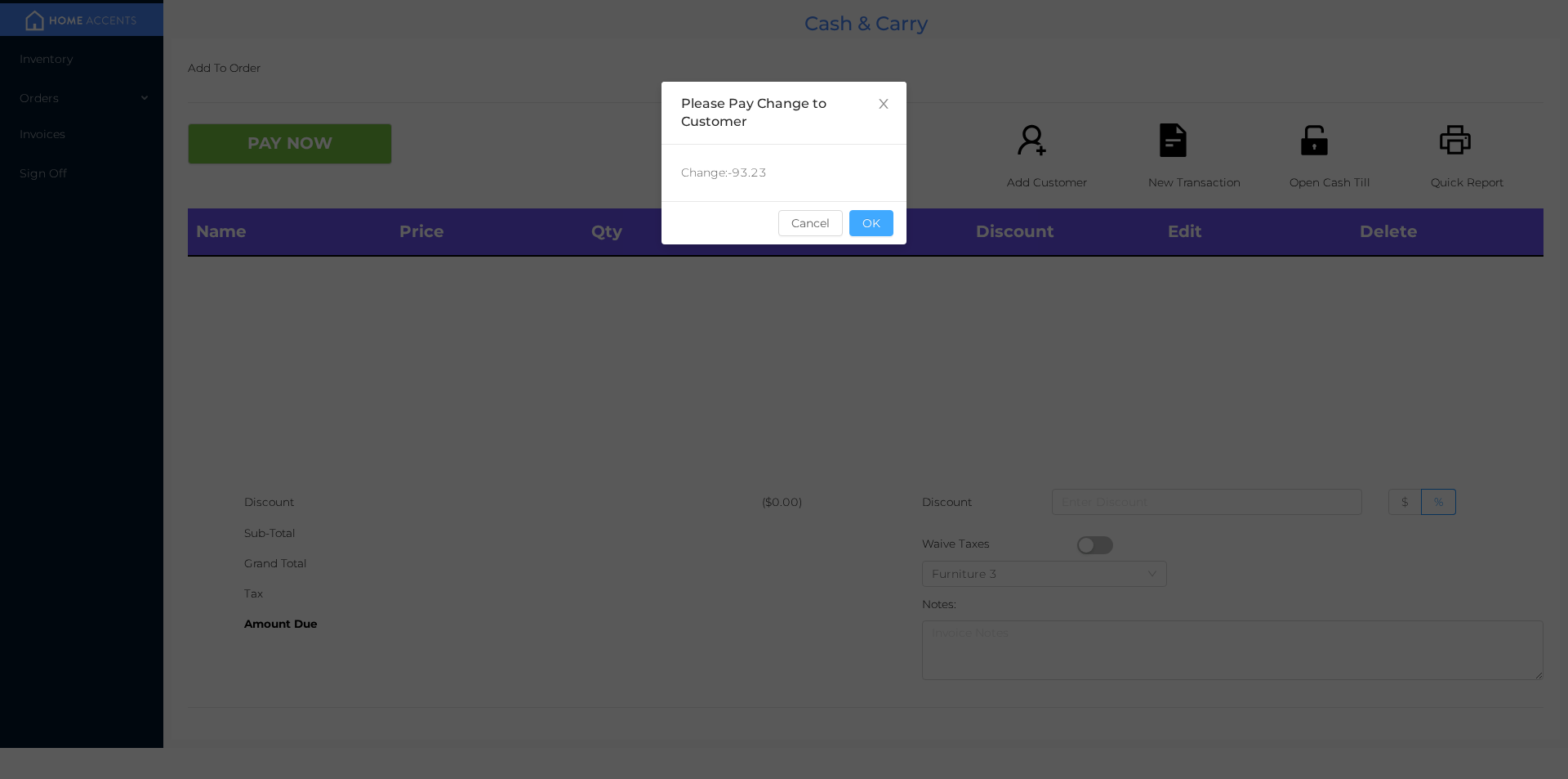
click at [872, 231] on button "OK" at bounding box center [871, 223] width 45 height 26
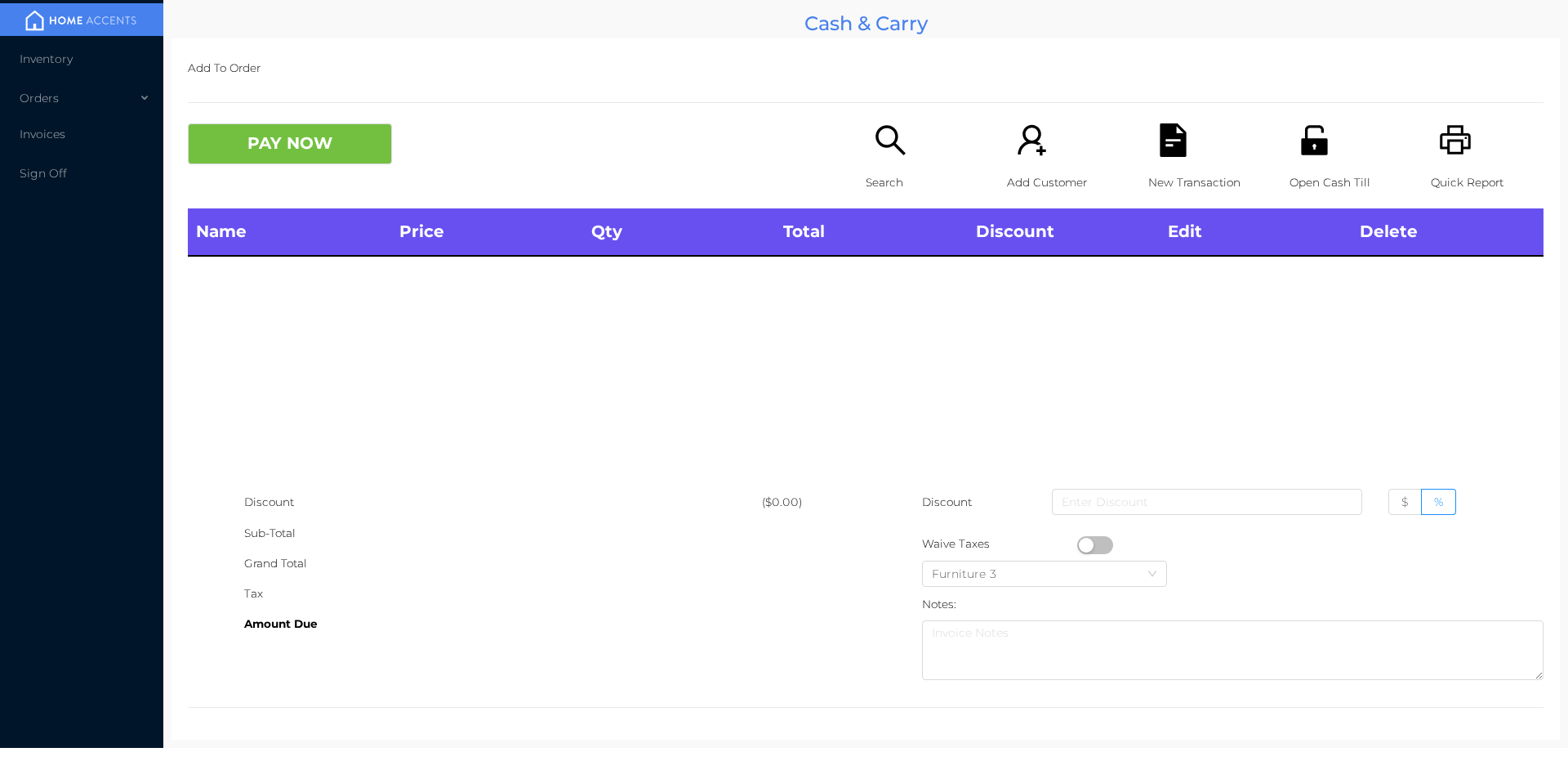
click at [887, 169] on p "Search" at bounding box center [922, 182] width 113 height 31
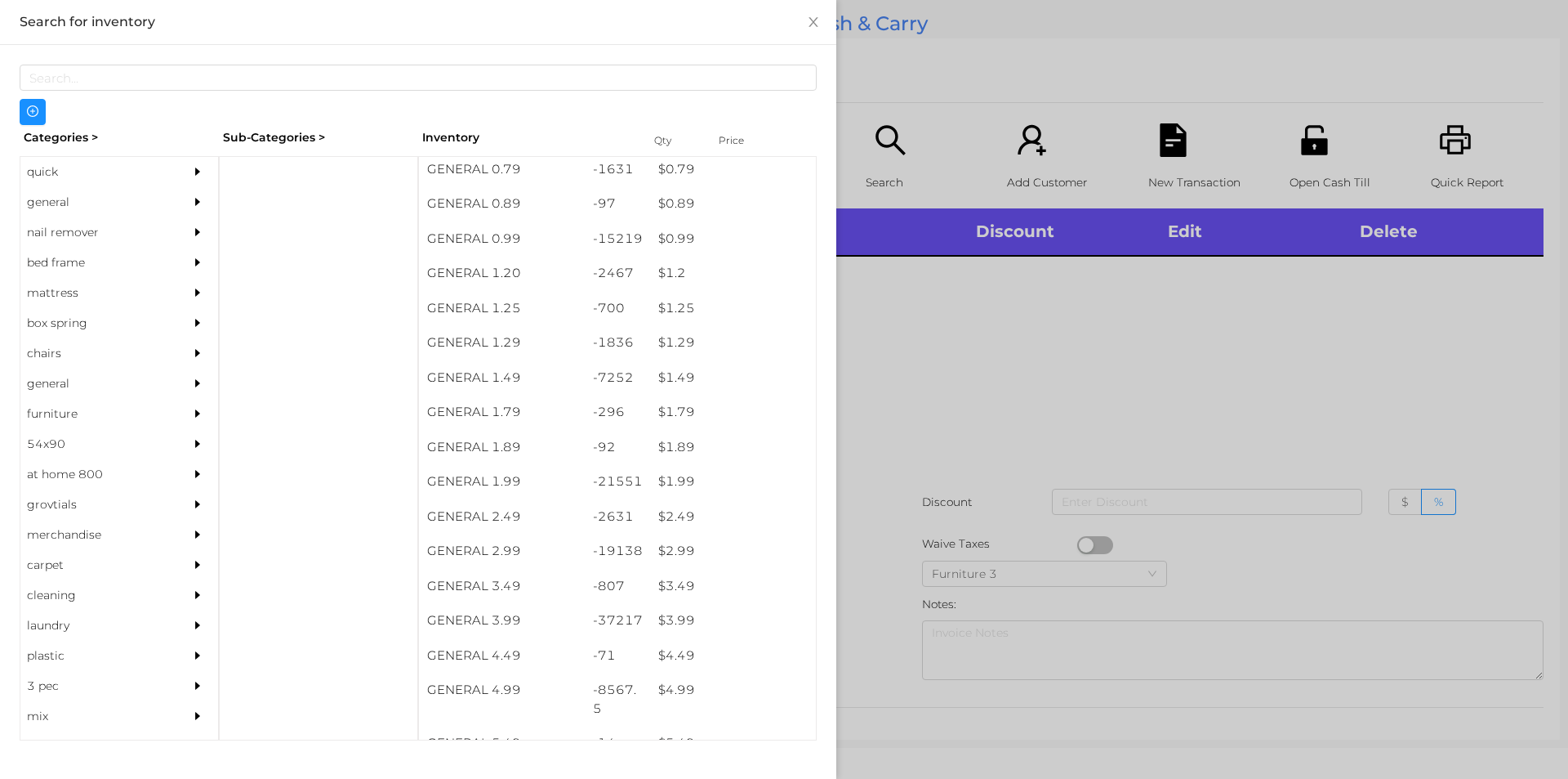
scroll to position [41, 0]
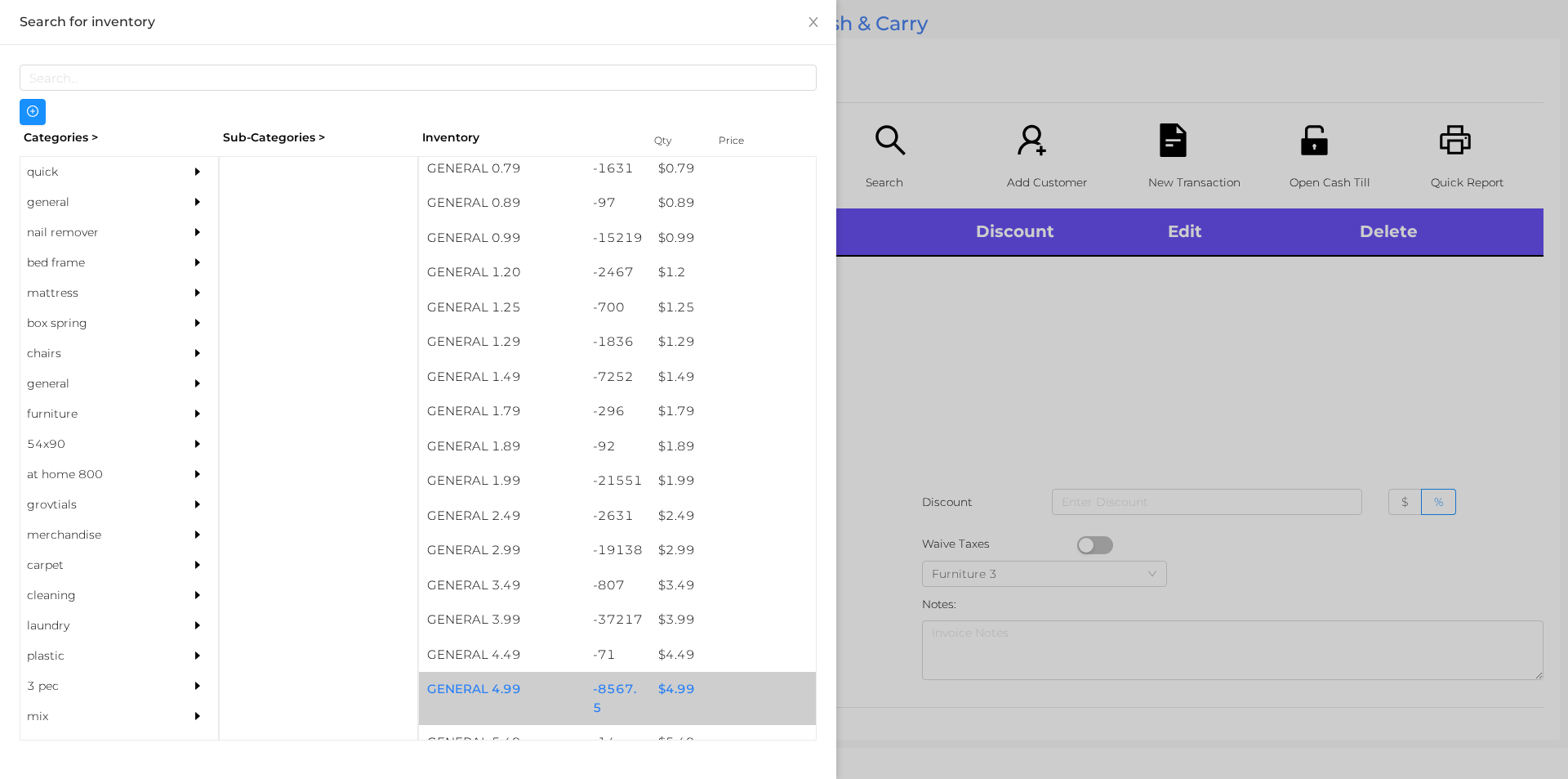
click at [665, 692] on div "$ 4.99" at bounding box center [732, 689] width 165 height 35
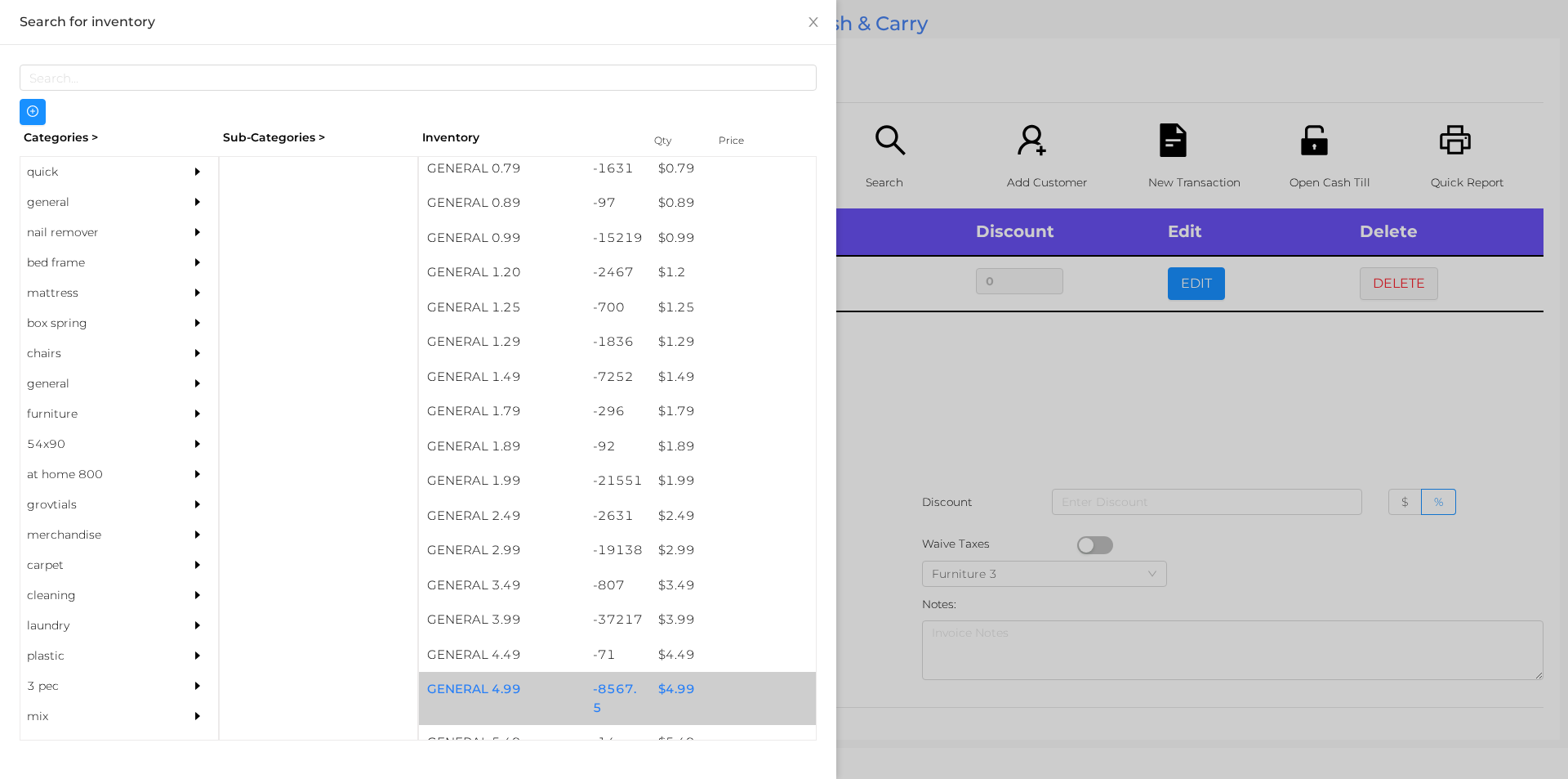
click at [868, 682] on div at bounding box center [784, 390] width 1568 height 779
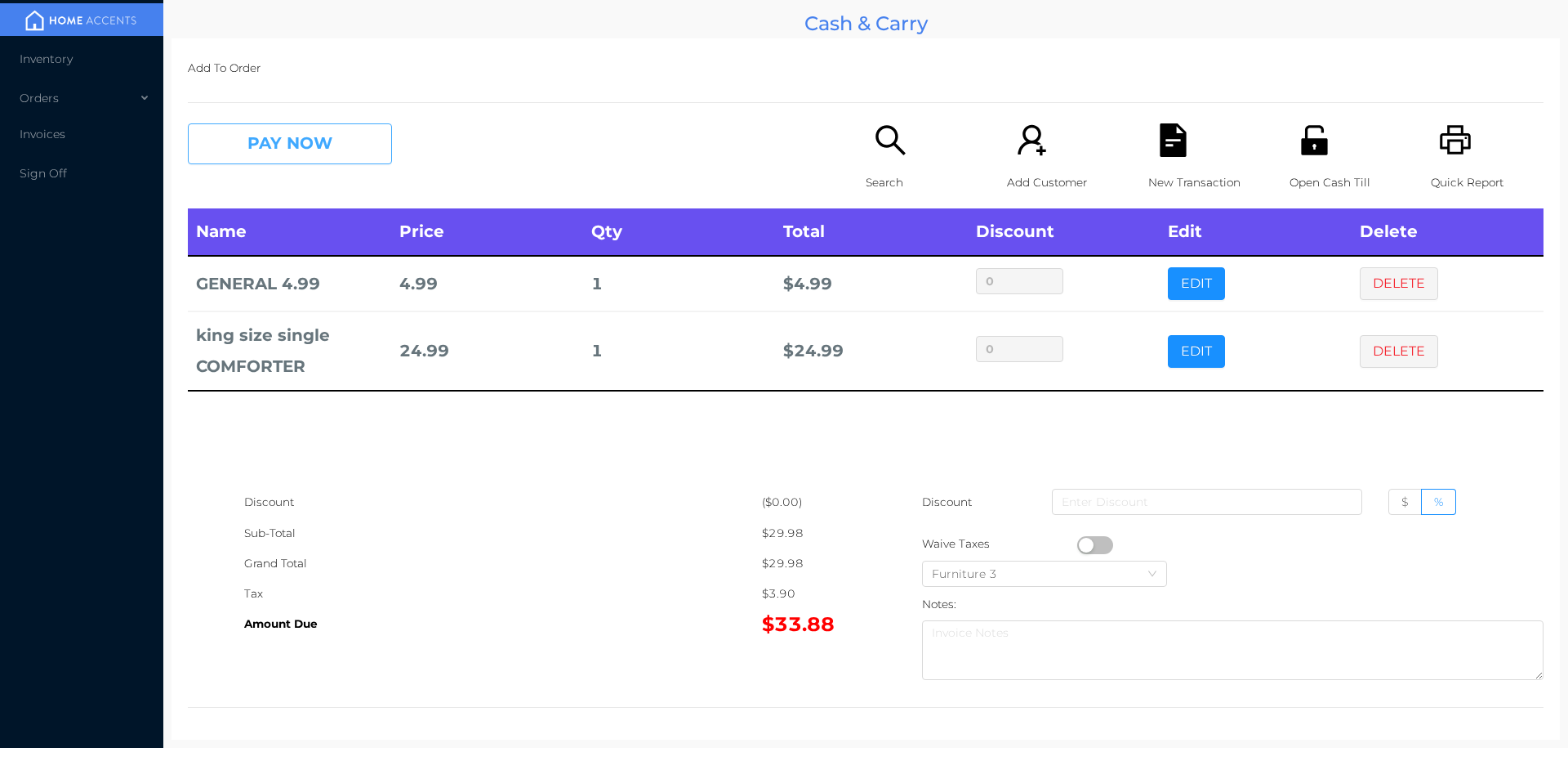
click at [276, 146] on button "PAY NOW" at bounding box center [290, 144] width 204 height 41
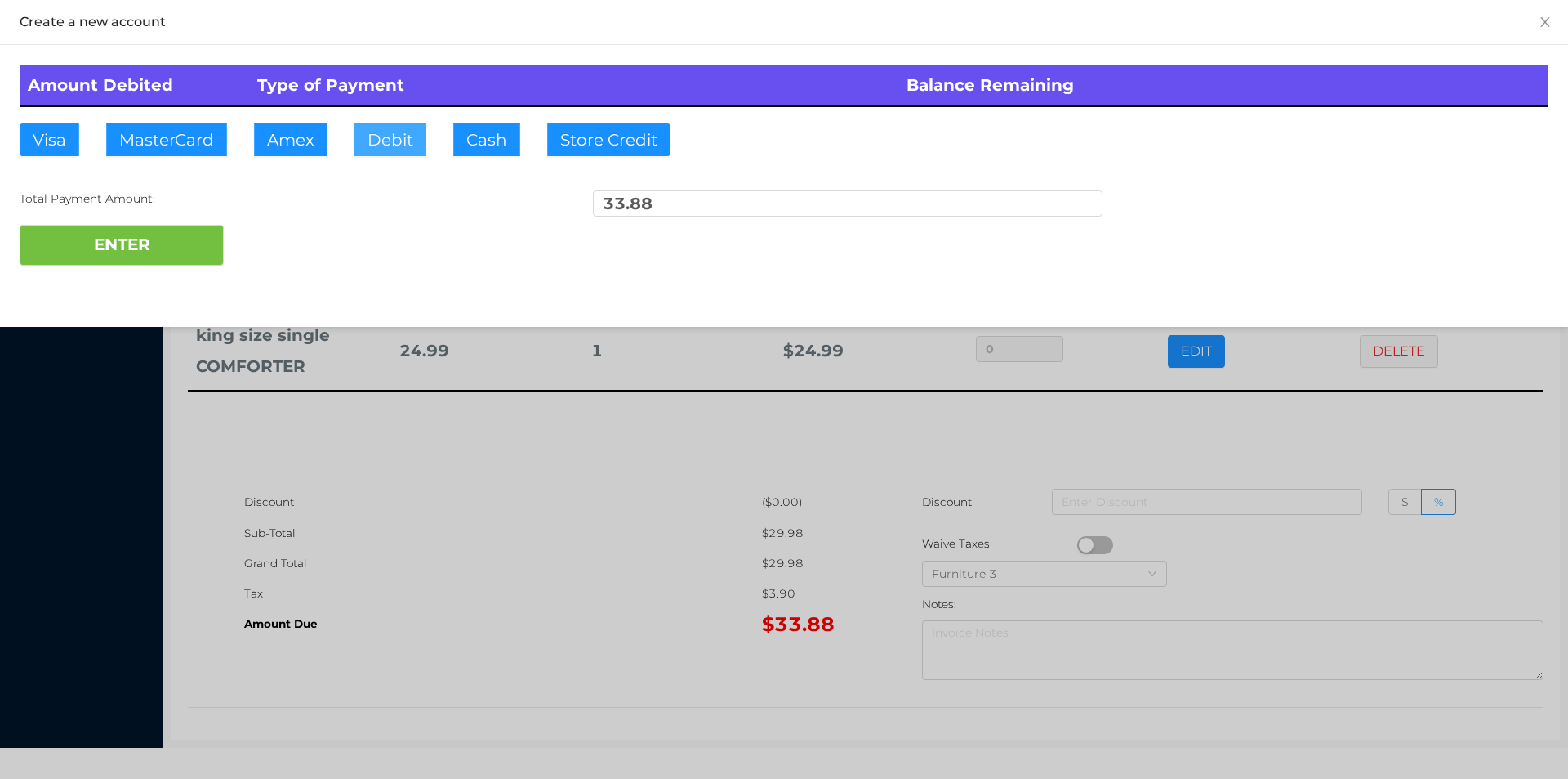
click at [379, 138] on button "Debit" at bounding box center [390, 140] width 72 height 33
type input "40."
click at [152, 245] on button "ENTER" at bounding box center [122, 245] width 204 height 41
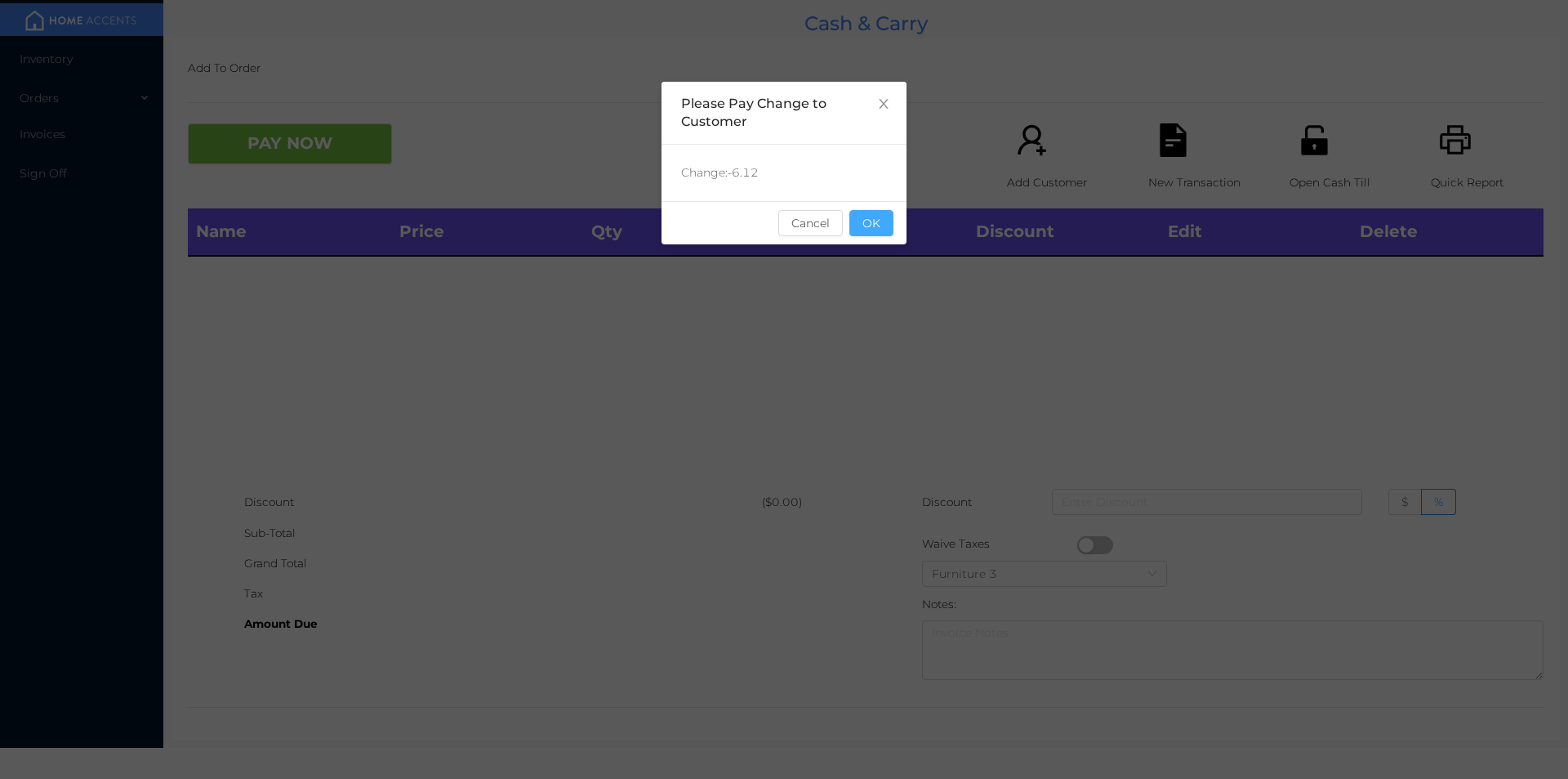
click at [889, 227] on button "OK" at bounding box center [871, 223] width 45 height 26
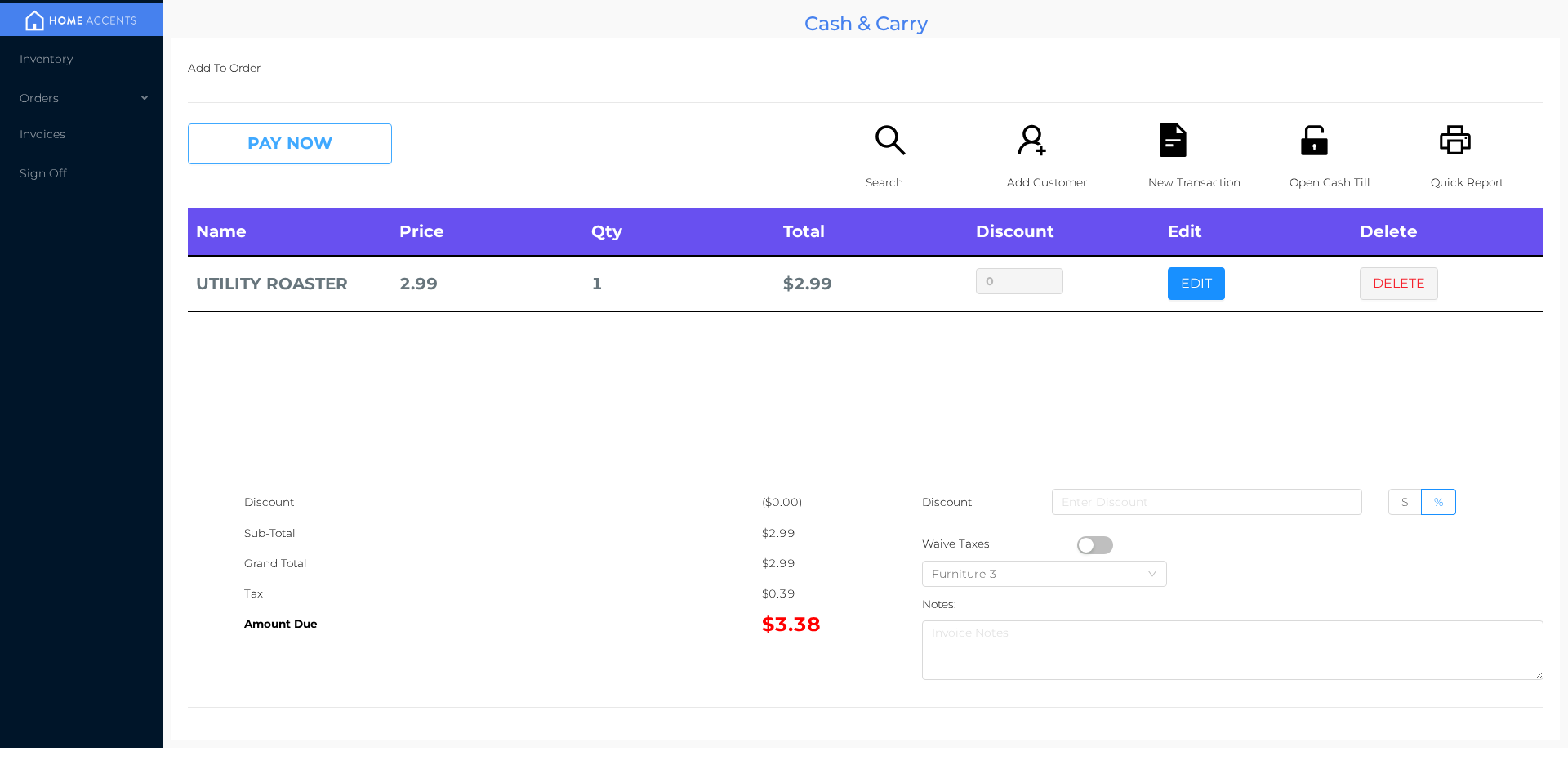
click at [288, 124] on button "PAY NOW" at bounding box center [290, 144] width 204 height 41
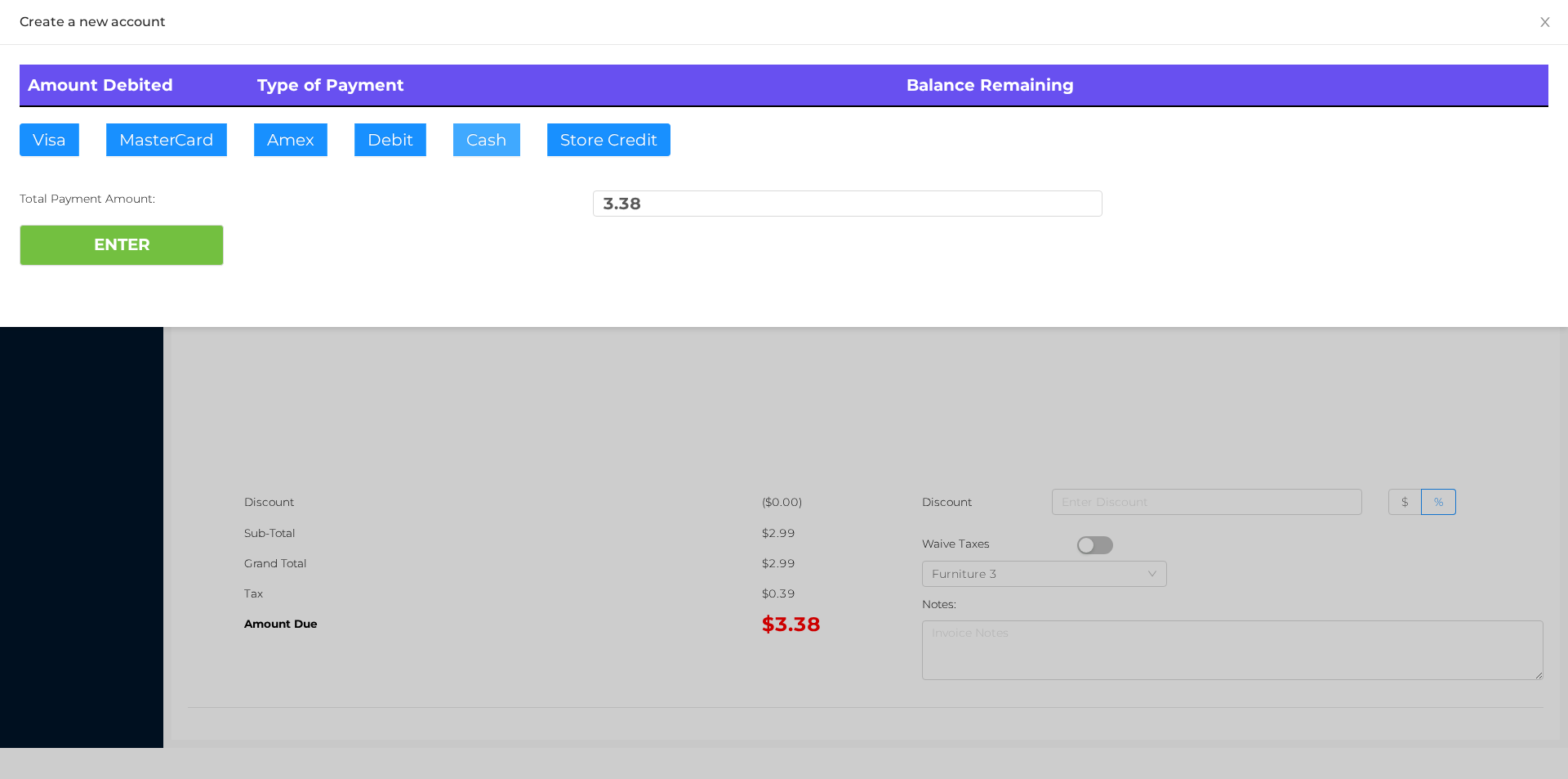
click at [471, 147] on button "Cash" at bounding box center [487, 140] width 67 height 33
type input "4."
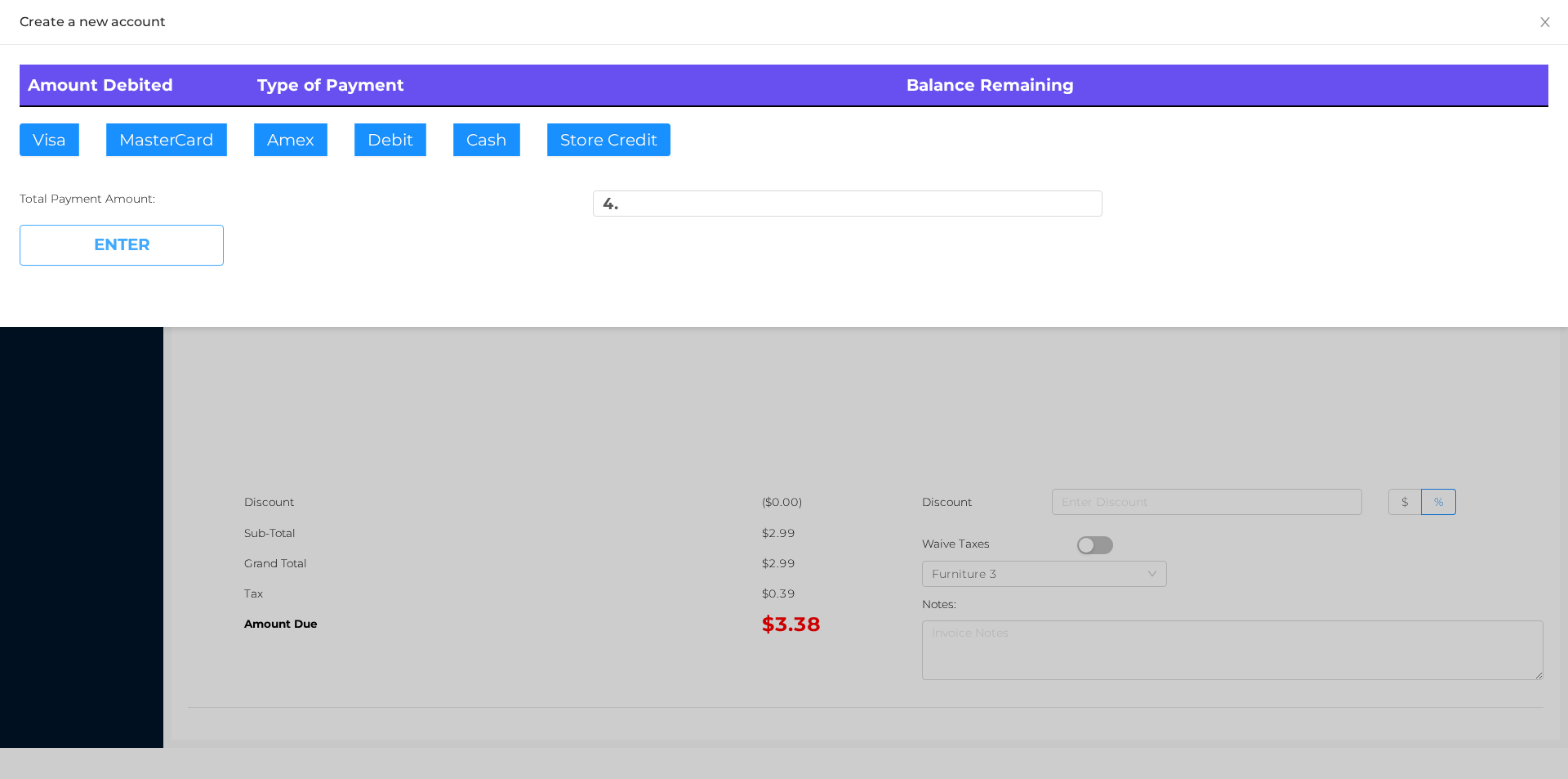
click at [160, 257] on button "ENTER" at bounding box center [122, 245] width 204 height 41
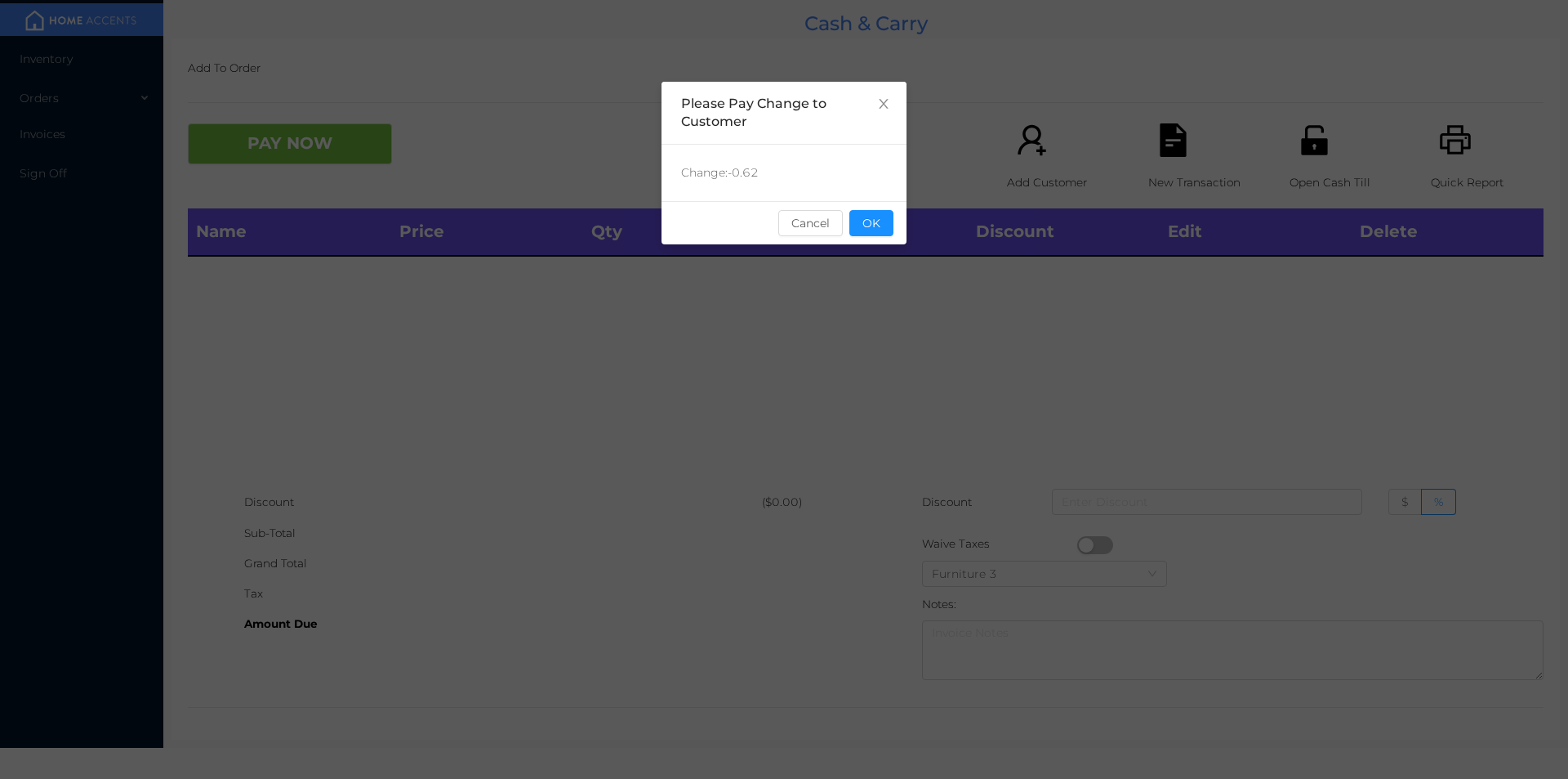
click at [882, 235] on button "OK" at bounding box center [871, 223] width 45 height 26
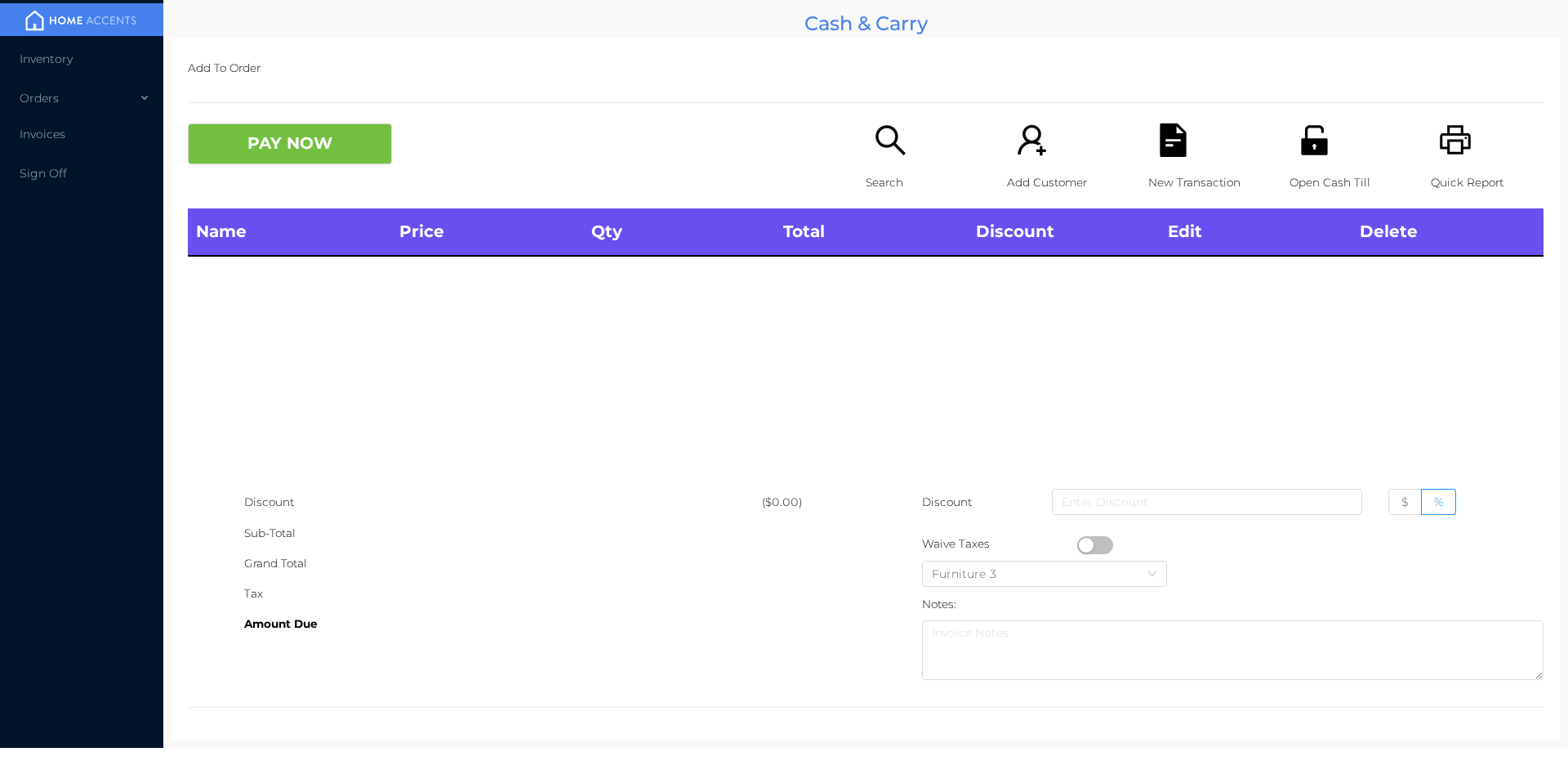
click at [882, 297] on div "Name Price Qty Total Discount Edit Delete" at bounding box center [866, 347] width 1356 height 278
click at [866, 167] on p "Search" at bounding box center [922, 182] width 113 height 31
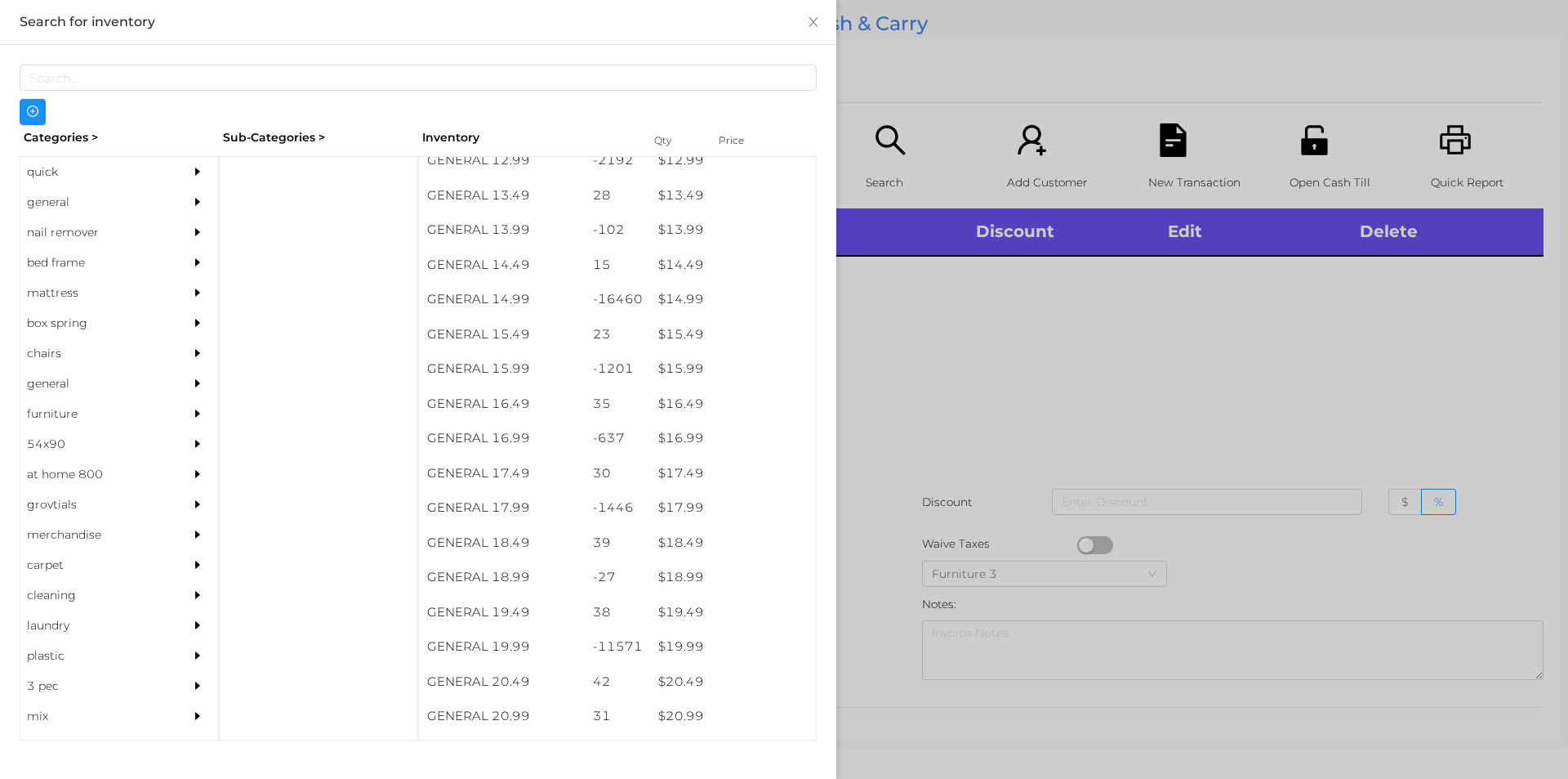
scroll to position [1289, 0]
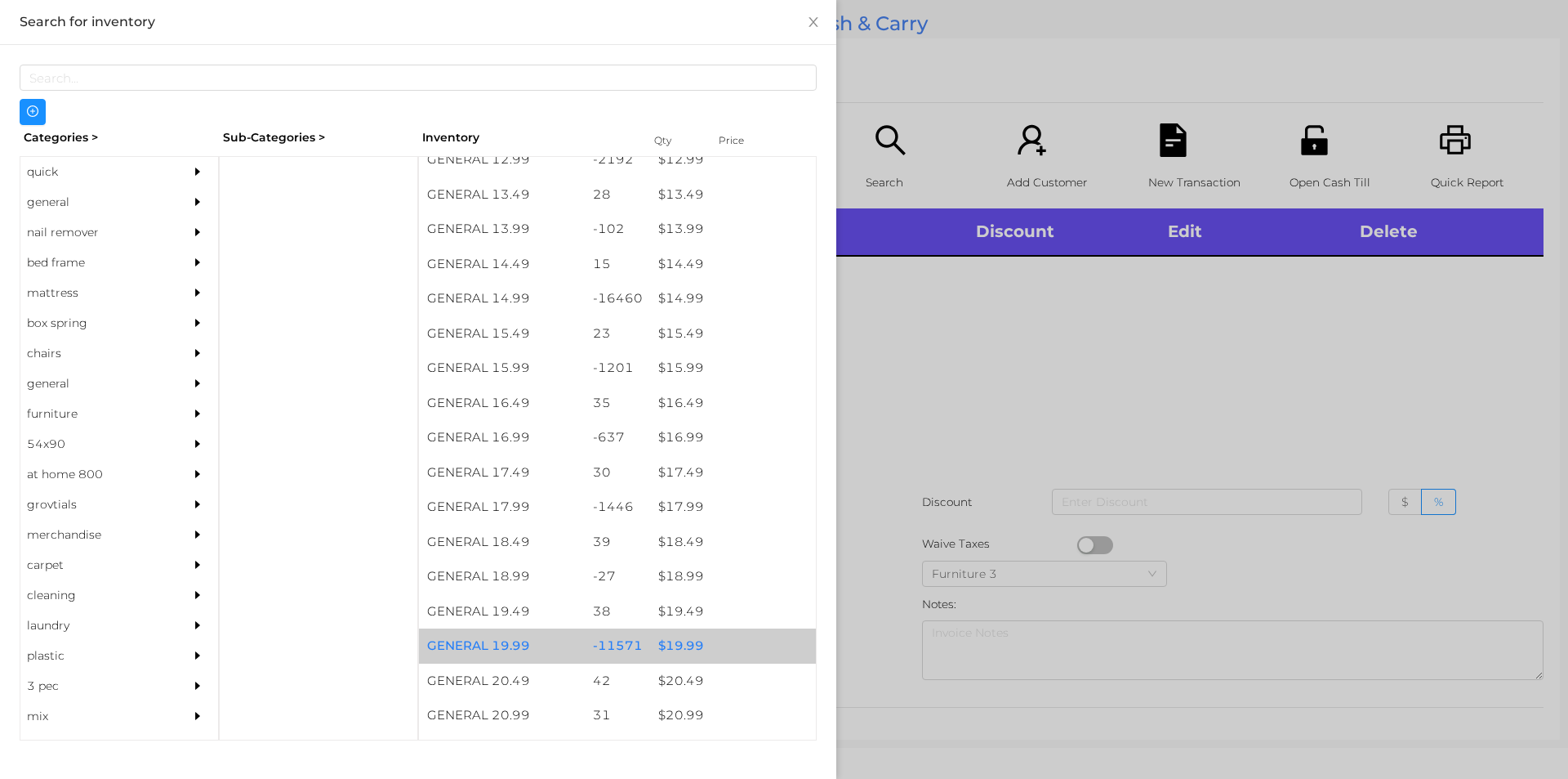
click at [672, 648] on div "$ 19.99" at bounding box center [732, 645] width 165 height 35
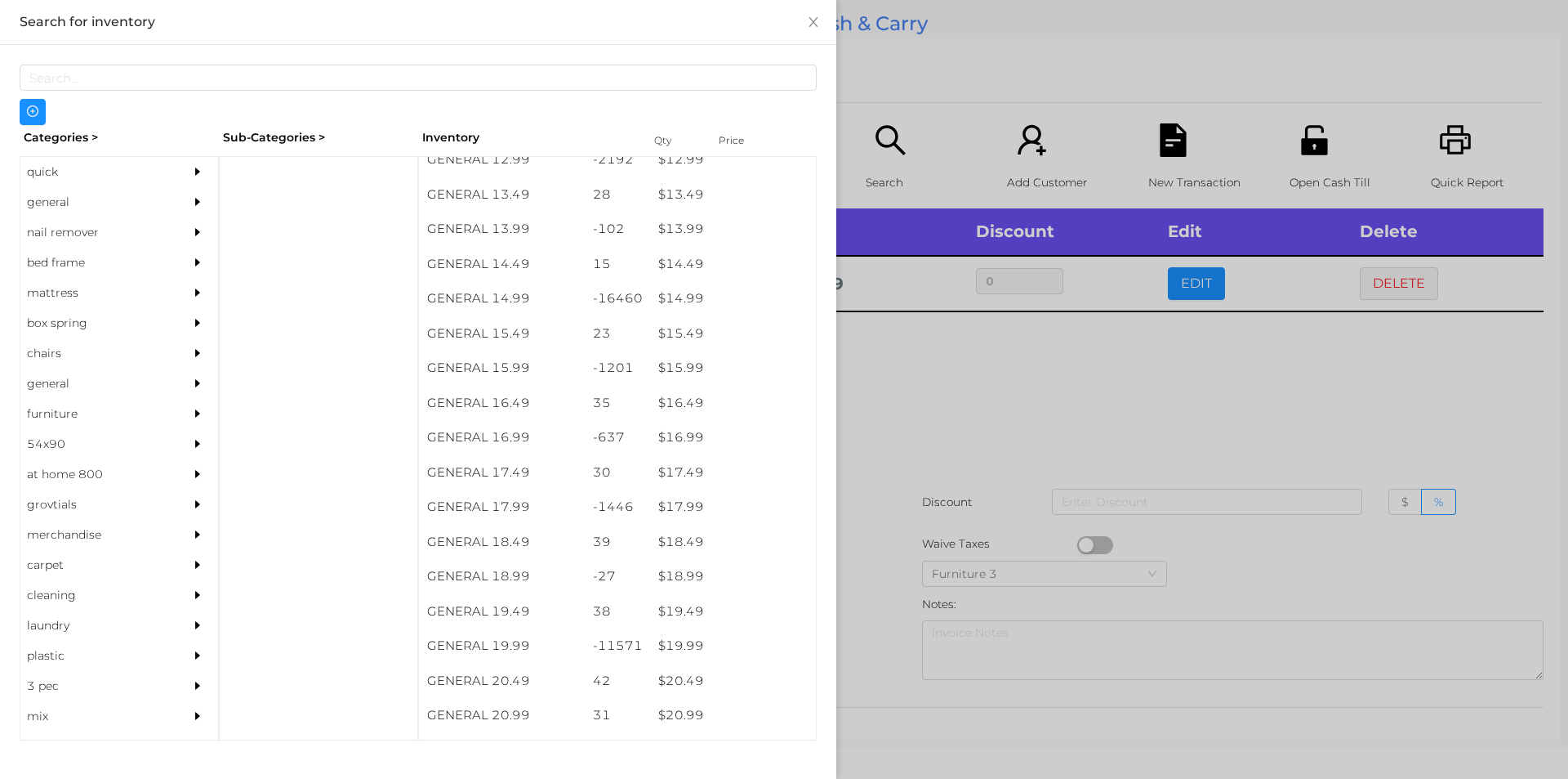
click at [886, 645] on div at bounding box center [784, 390] width 1568 height 779
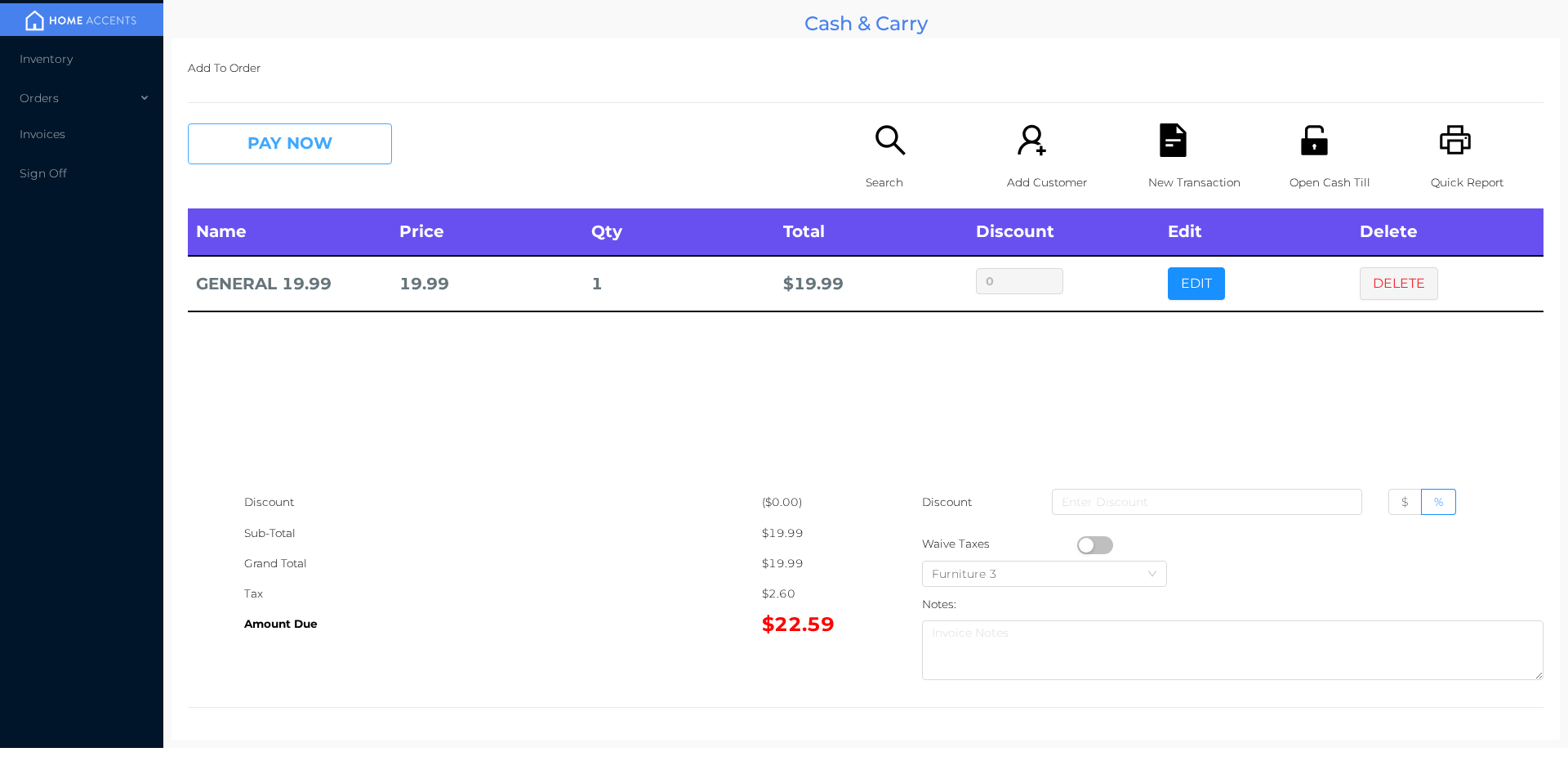
click at [358, 144] on button "PAY NOW" at bounding box center [290, 144] width 204 height 41
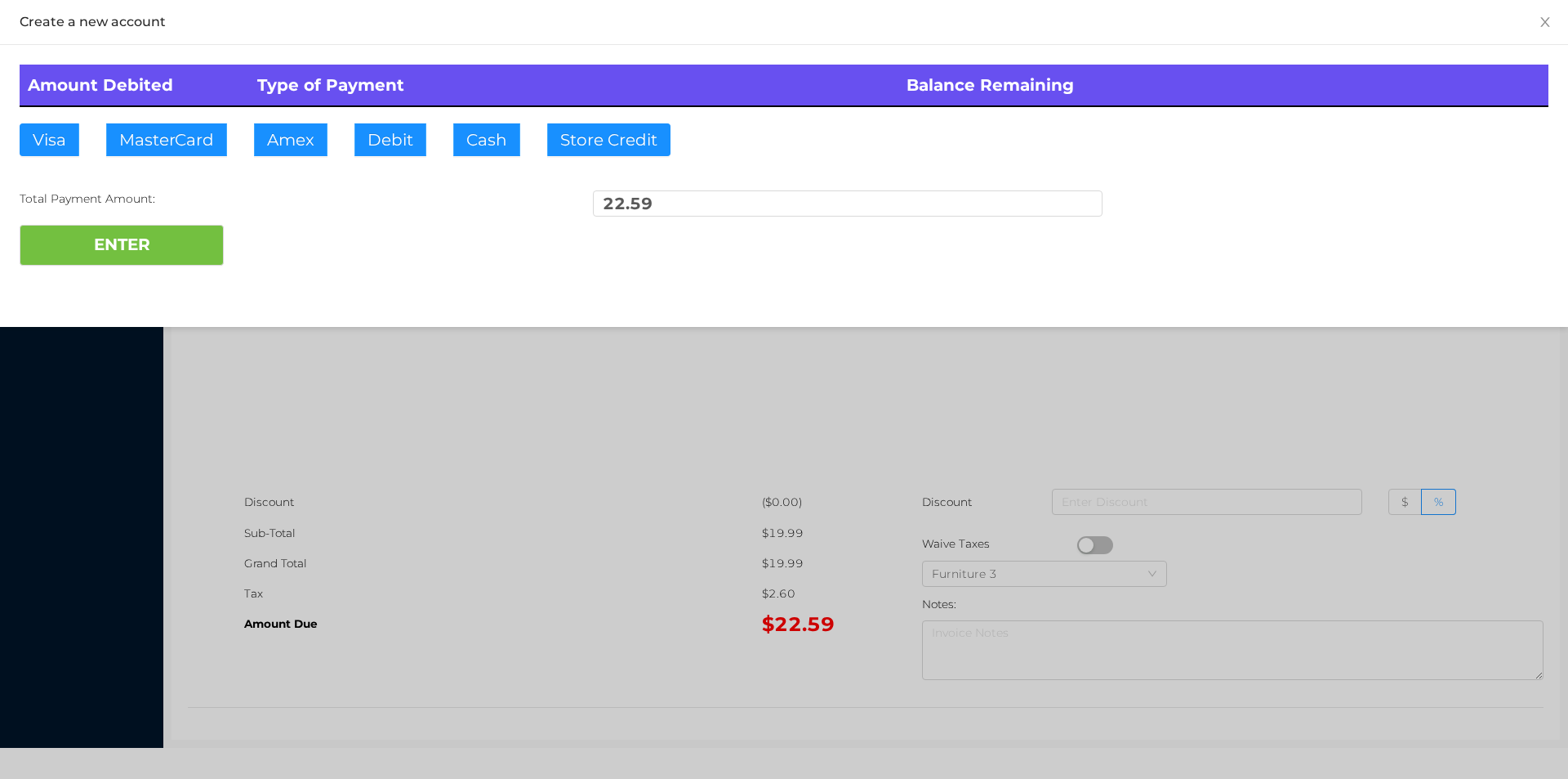
click at [272, 217] on div "Total Payment Amount: 22.59" at bounding box center [784, 207] width 1528 height 35
click at [1338, 378] on div at bounding box center [784, 390] width 1568 height 779
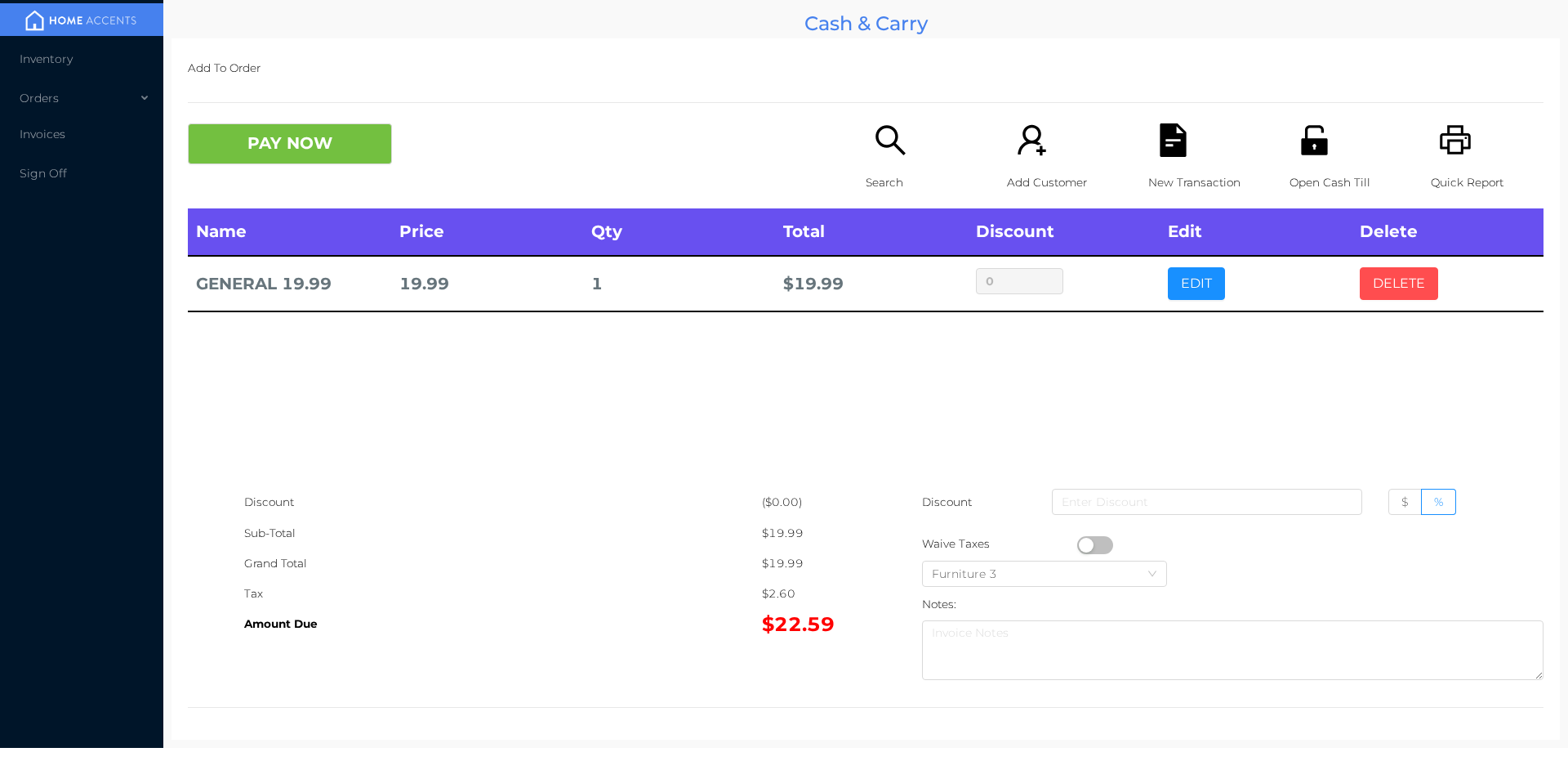
click at [1392, 285] on button "DELETE" at bounding box center [1399, 283] width 78 height 33
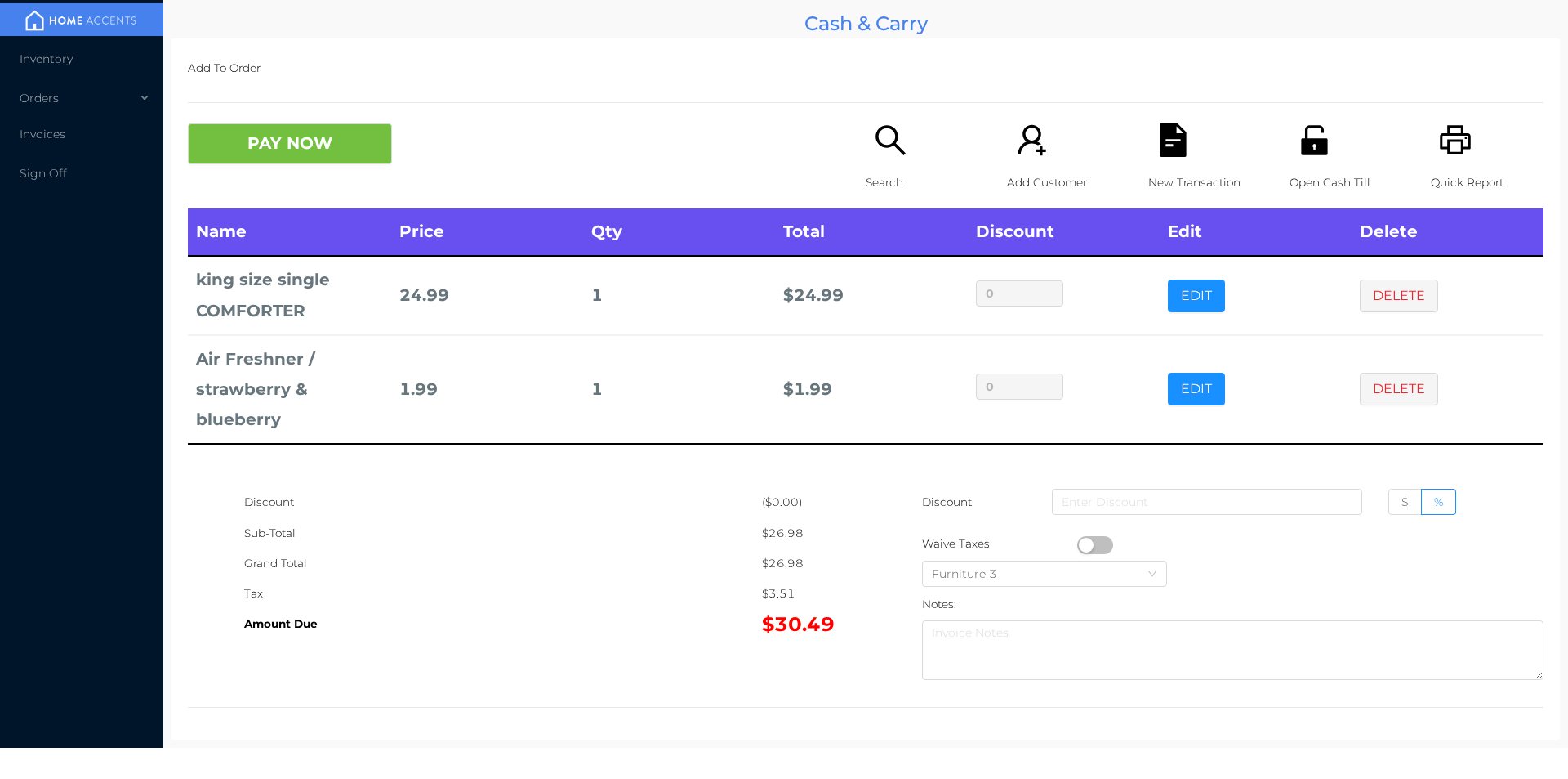
click at [301, 161] on button "PAY NOW" at bounding box center [290, 144] width 204 height 41
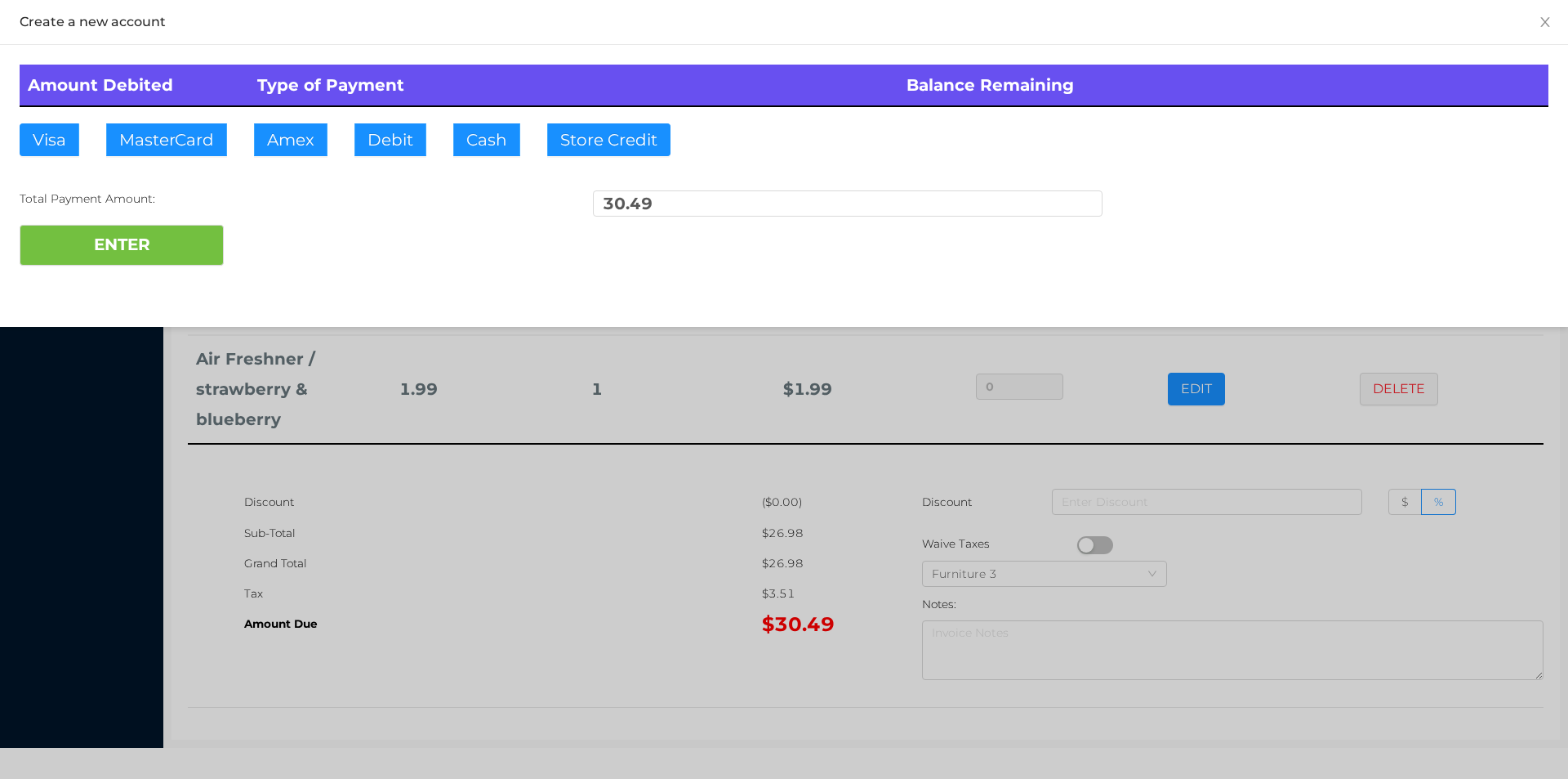
click at [641, 571] on div at bounding box center [784, 390] width 1568 height 779
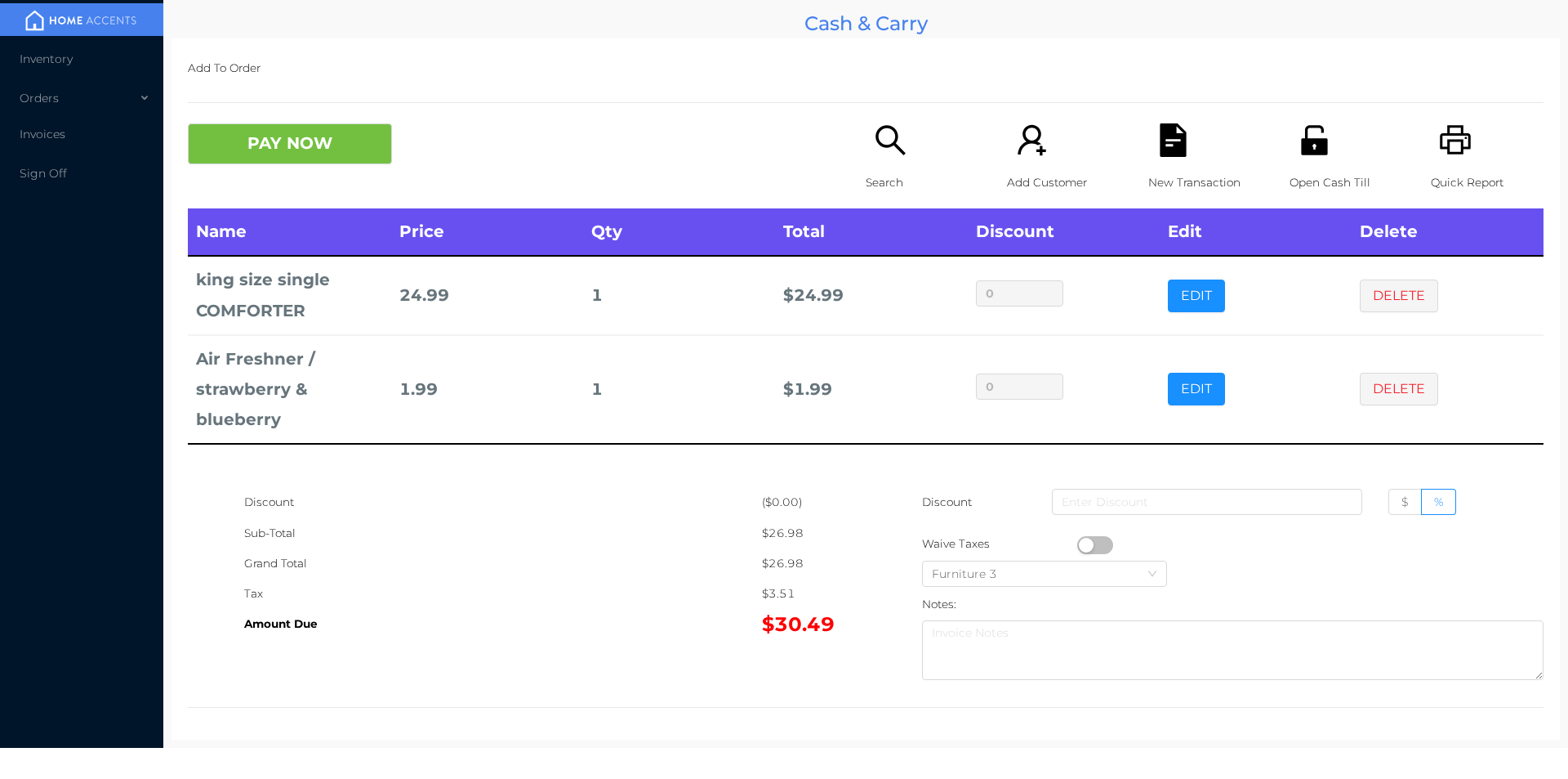
click at [1294, 161] on div "Open Cash Till" at bounding box center [1346, 167] width 113 height 85
click at [1160, 147] on icon "icon: file-text" at bounding box center [1173, 141] width 26 height 34
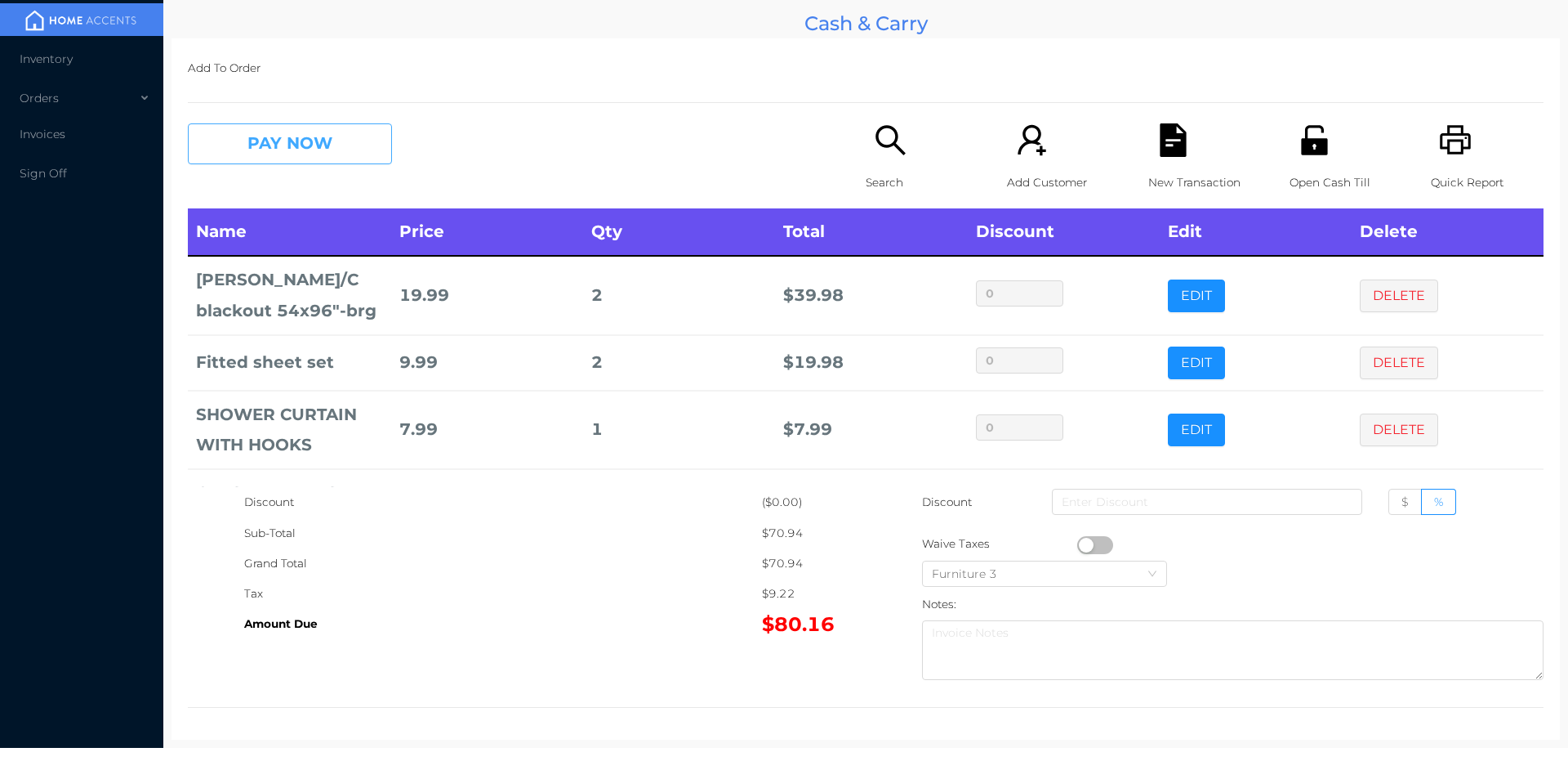
click at [361, 149] on button "PAY NOW" at bounding box center [290, 144] width 204 height 41
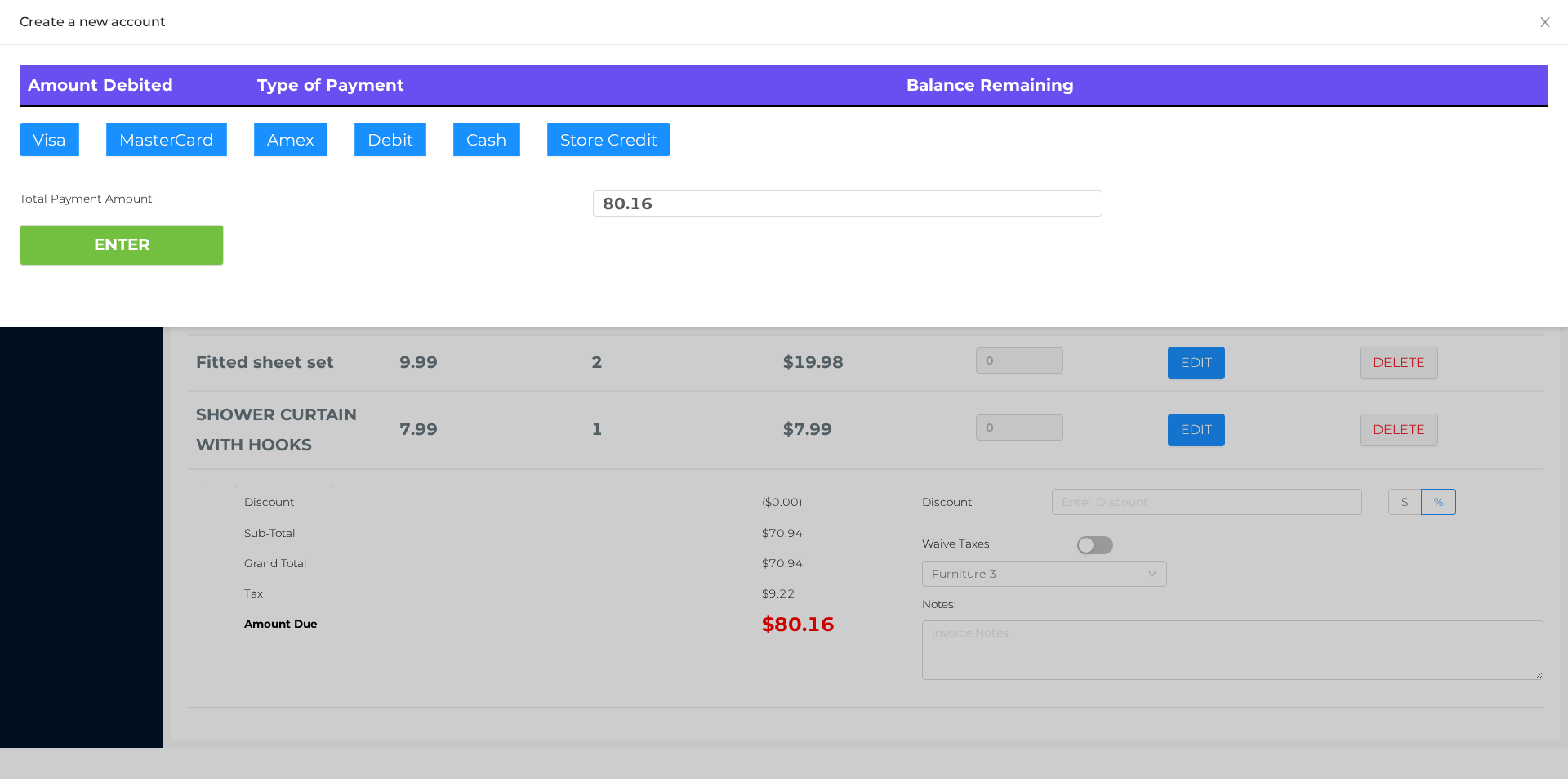
click at [311, 243] on div "ENTER" at bounding box center [784, 245] width 1528 height 41
click at [288, 230] on div "ENTER" at bounding box center [784, 245] width 1528 height 41
click at [528, 582] on div at bounding box center [784, 390] width 1568 height 779
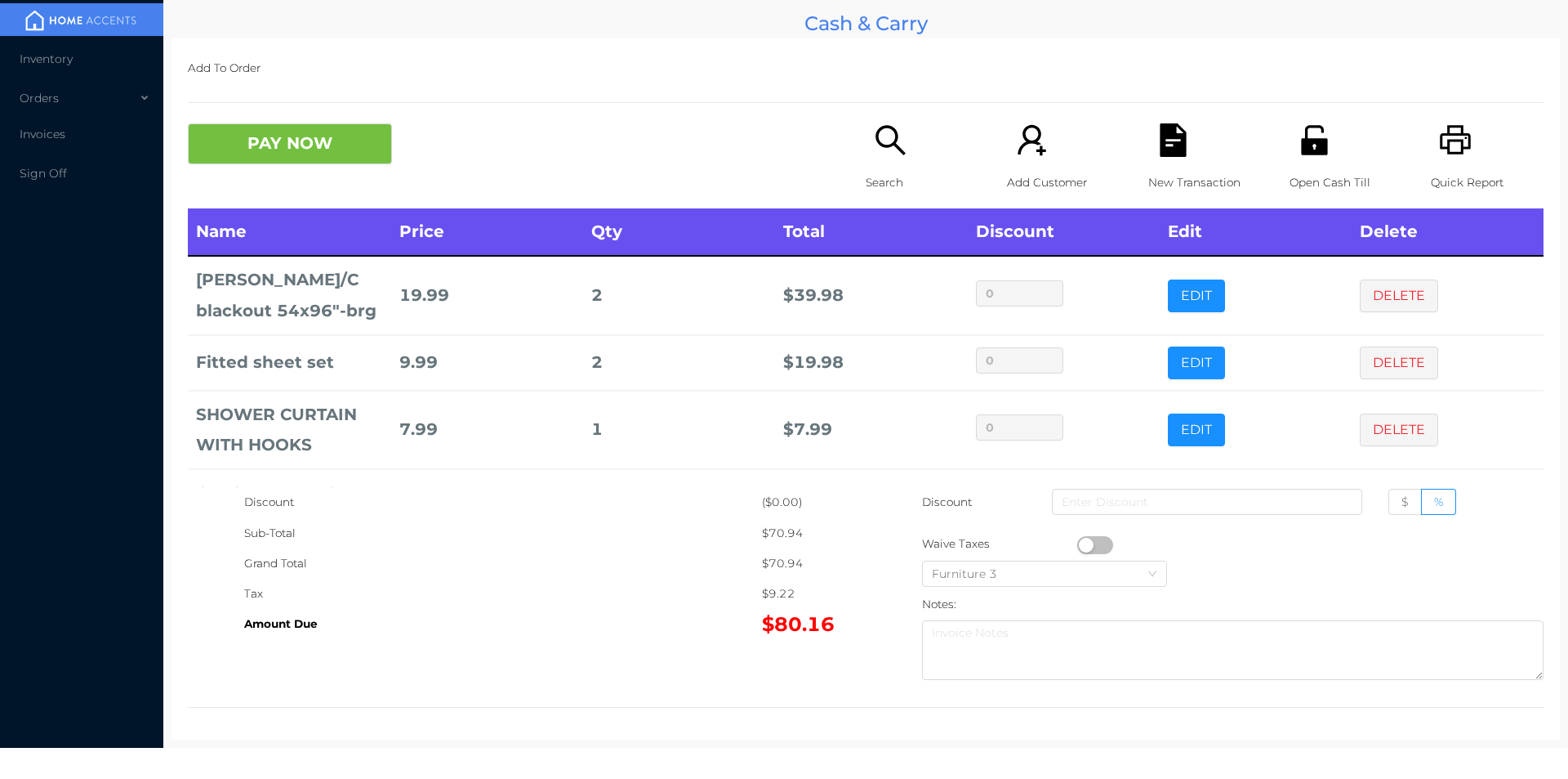
click at [357, 132] on button "PAY NOW" at bounding box center [290, 144] width 204 height 41
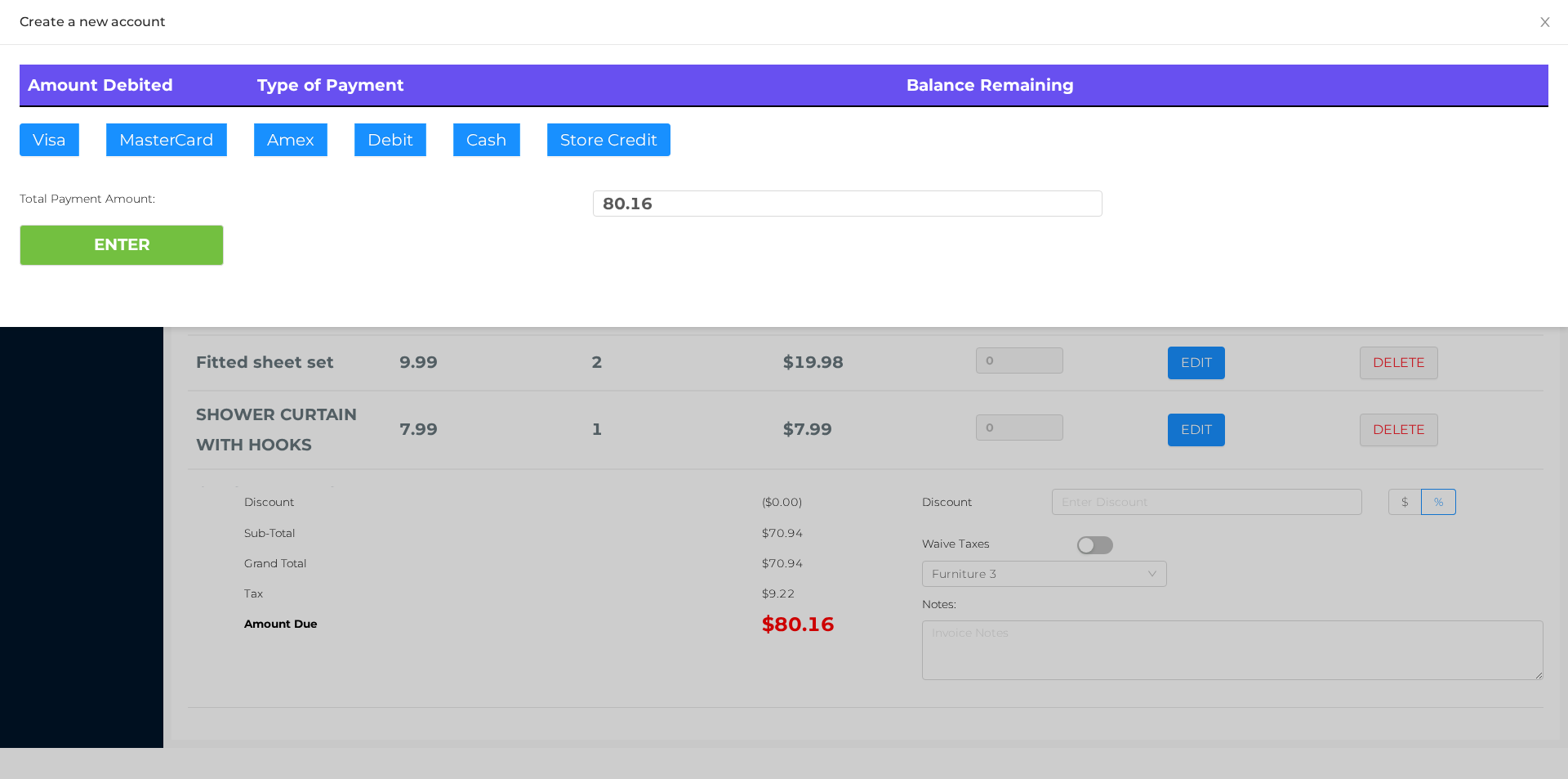
click at [305, 232] on div "ENTER" at bounding box center [784, 245] width 1528 height 41
click at [552, 571] on div at bounding box center [784, 390] width 1568 height 779
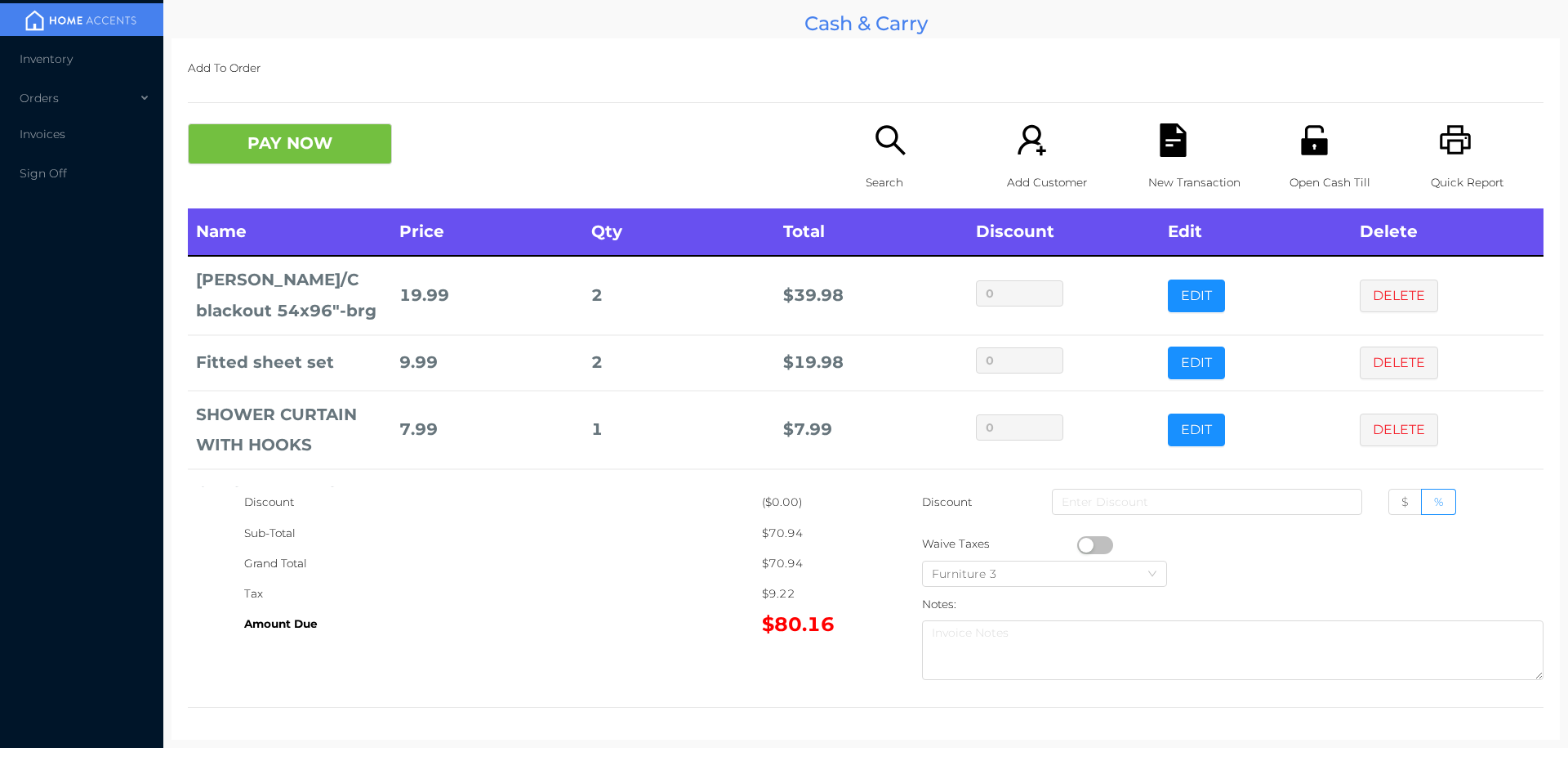
click at [1314, 157] on icon "icon: unlock" at bounding box center [1314, 141] width 34 height 34
click at [1160, 147] on icon "icon: file-text" at bounding box center [1173, 141] width 26 height 34
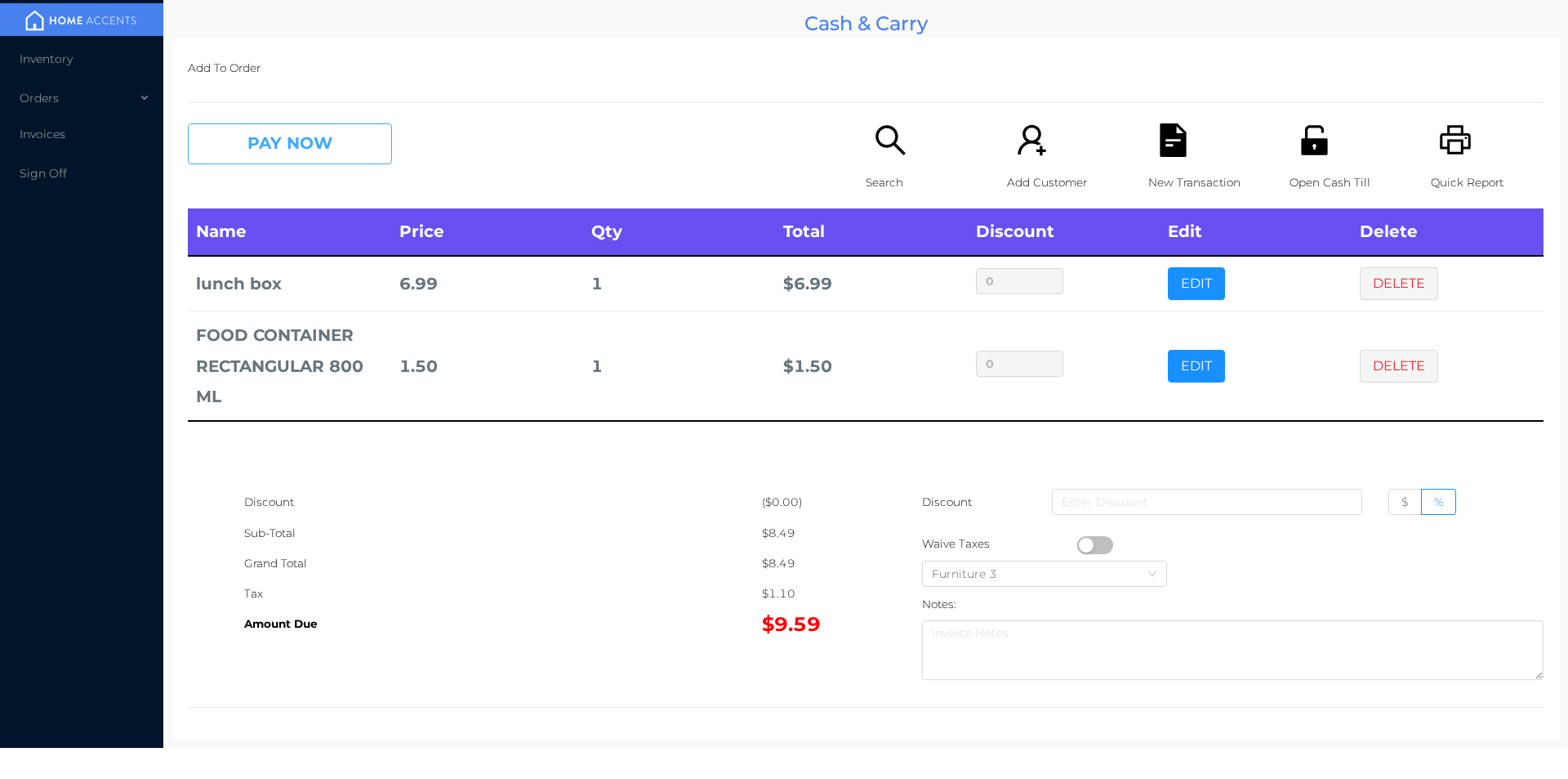
click at [279, 128] on button "PAY NOW" at bounding box center [290, 144] width 204 height 41
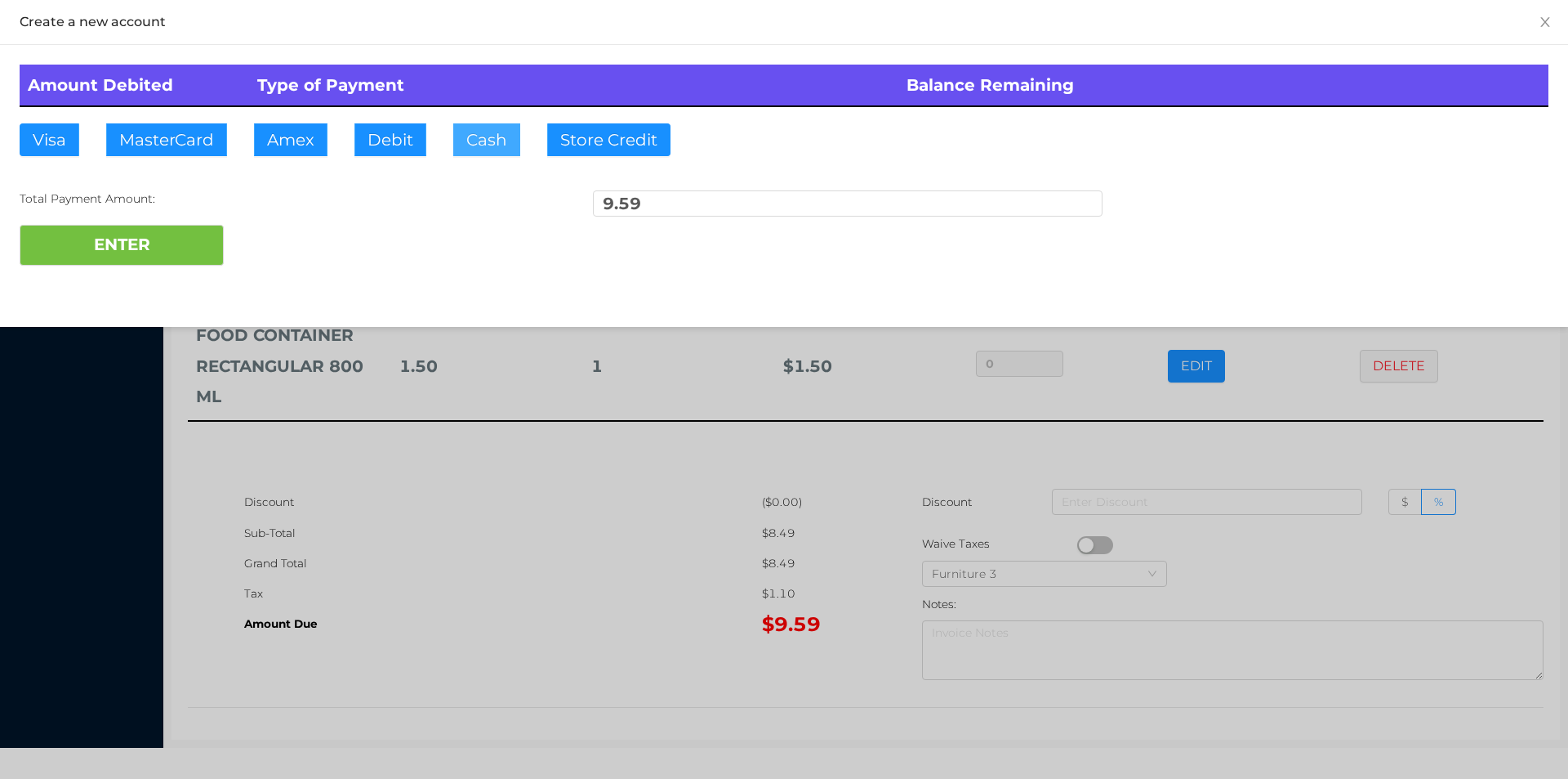
click at [477, 131] on button "Cash" at bounding box center [487, 140] width 67 height 33
type input "10."
click at [165, 242] on button "ENTER" at bounding box center [122, 245] width 204 height 41
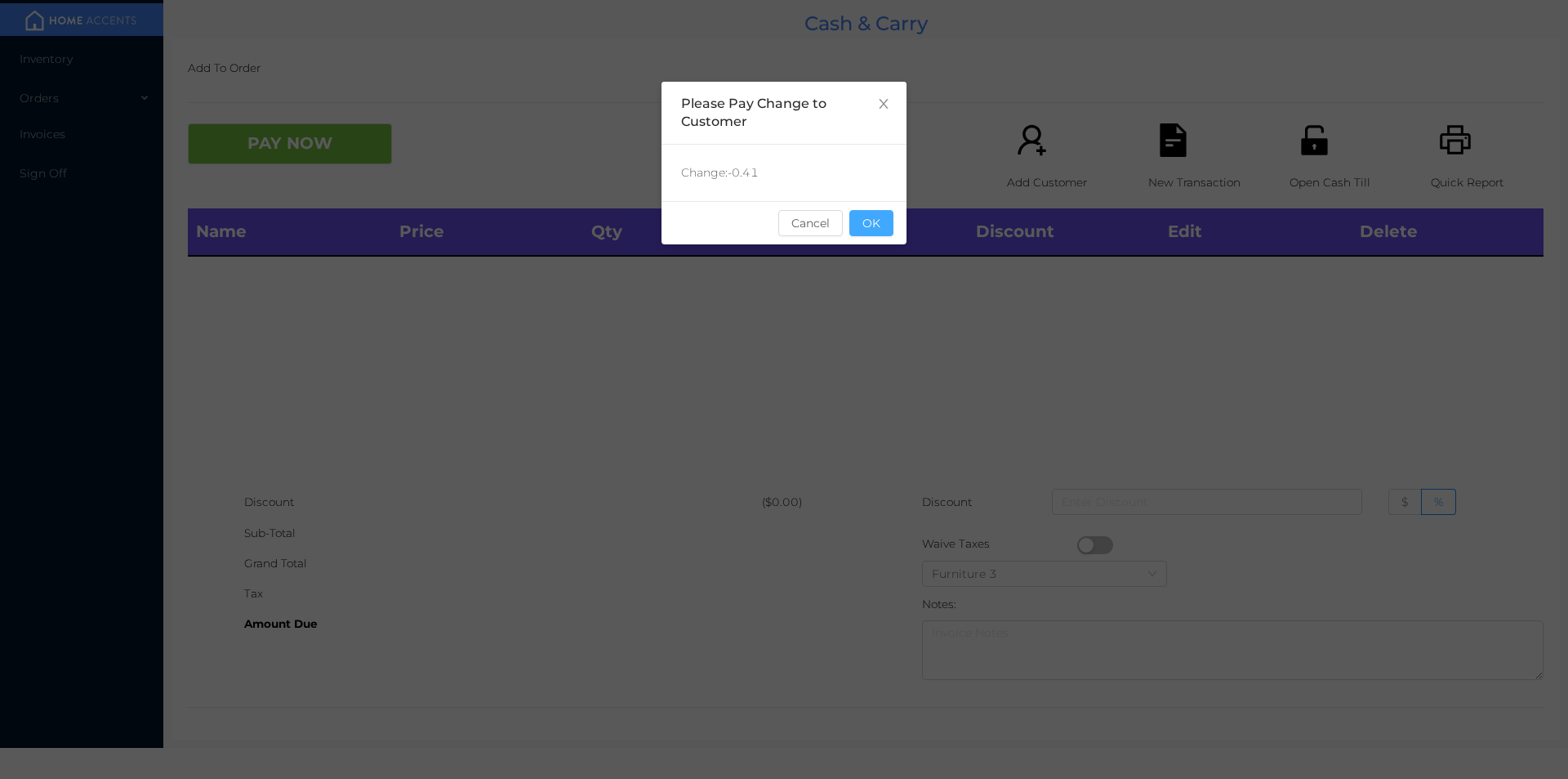
click at [871, 231] on button "OK" at bounding box center [871, 223] width 45 height 26
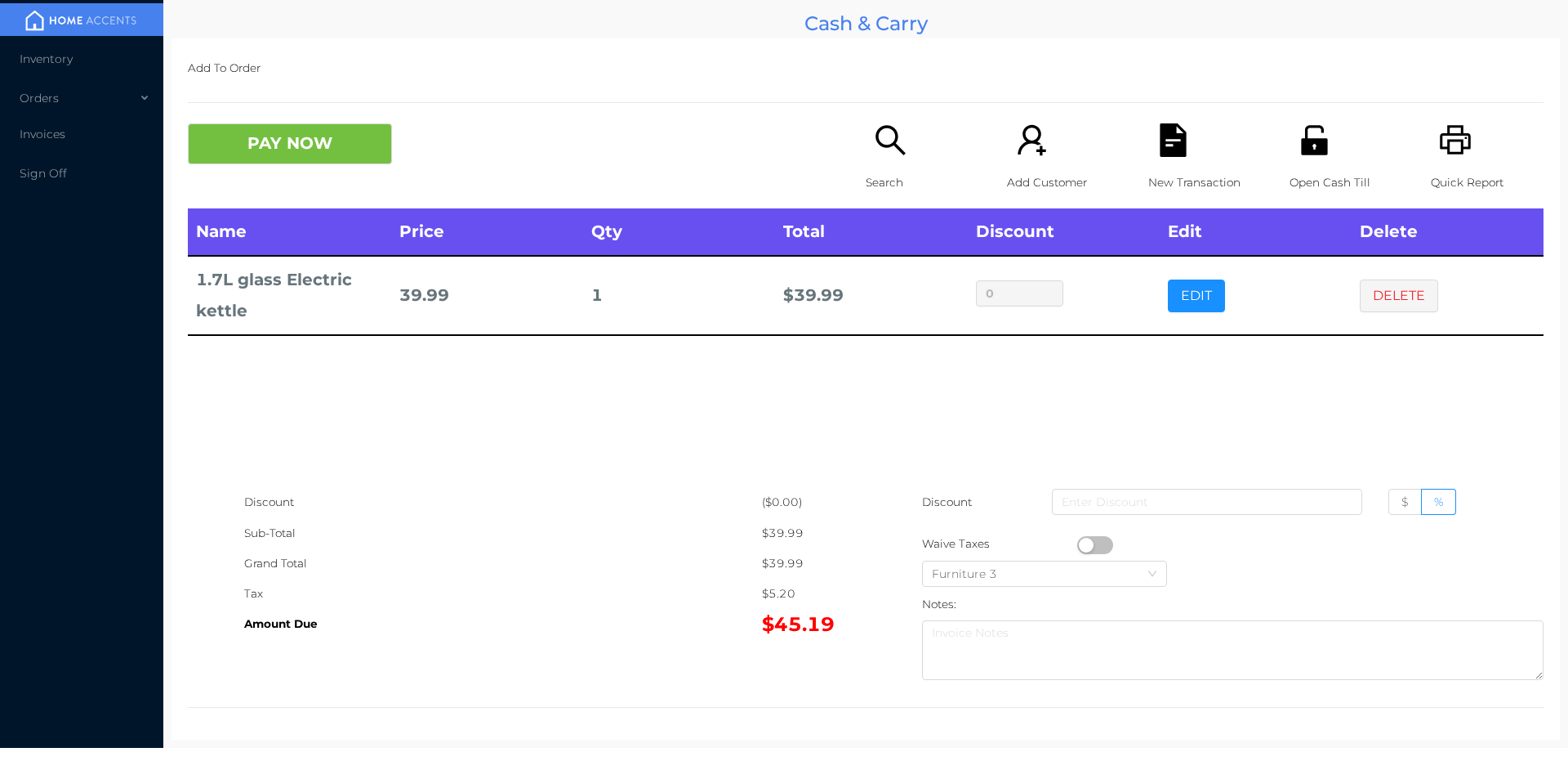
click at [274, 140] on button "PAY NOW" at bounding box center [290, 144] width 204 height 41
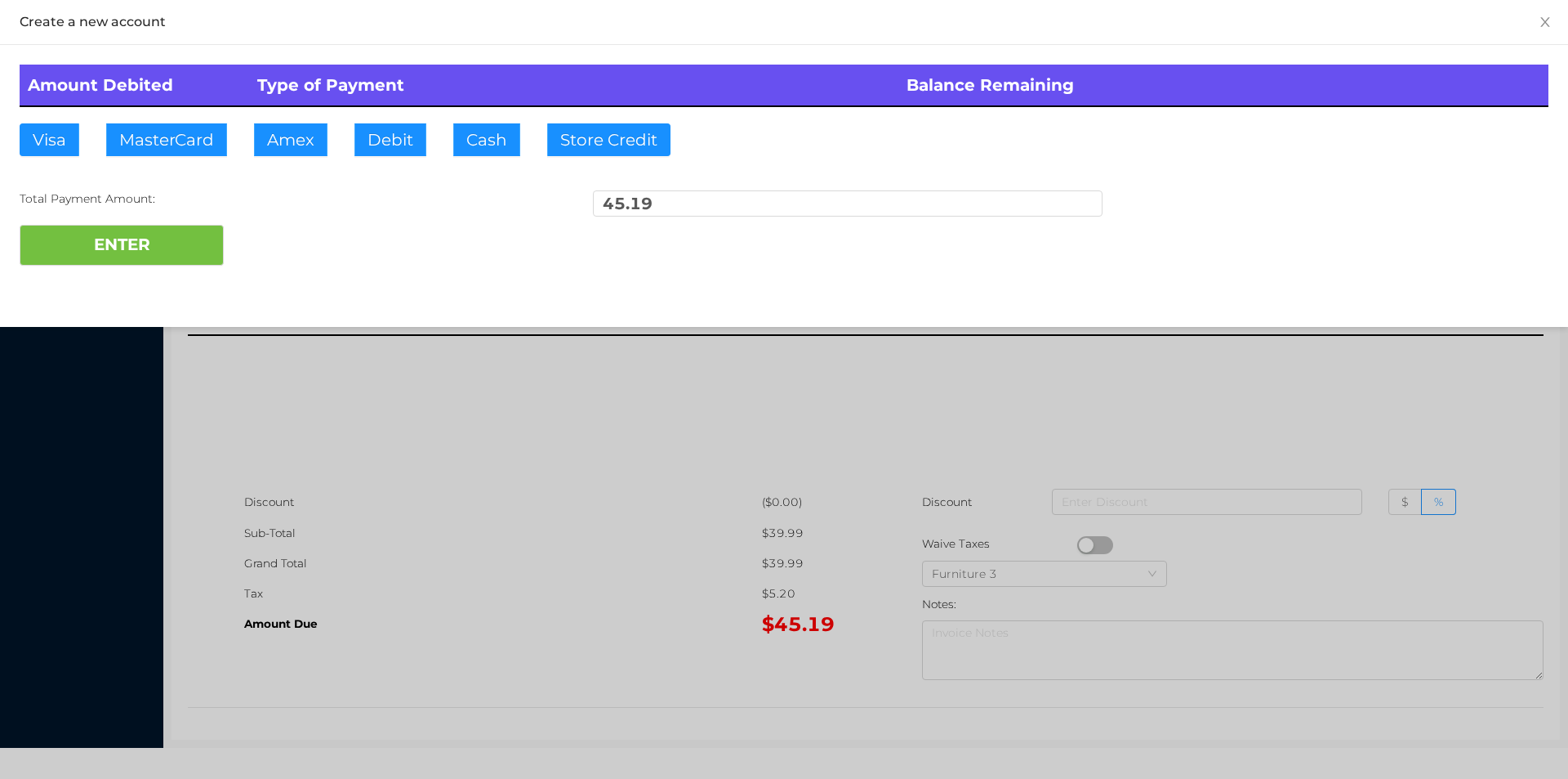
click at [294, 235] on div "ENTER" at bounding box center [784, 245] width 1528 height 41
click at [975, 403] on div at bounding box center [784, 390] width 1568 height 779
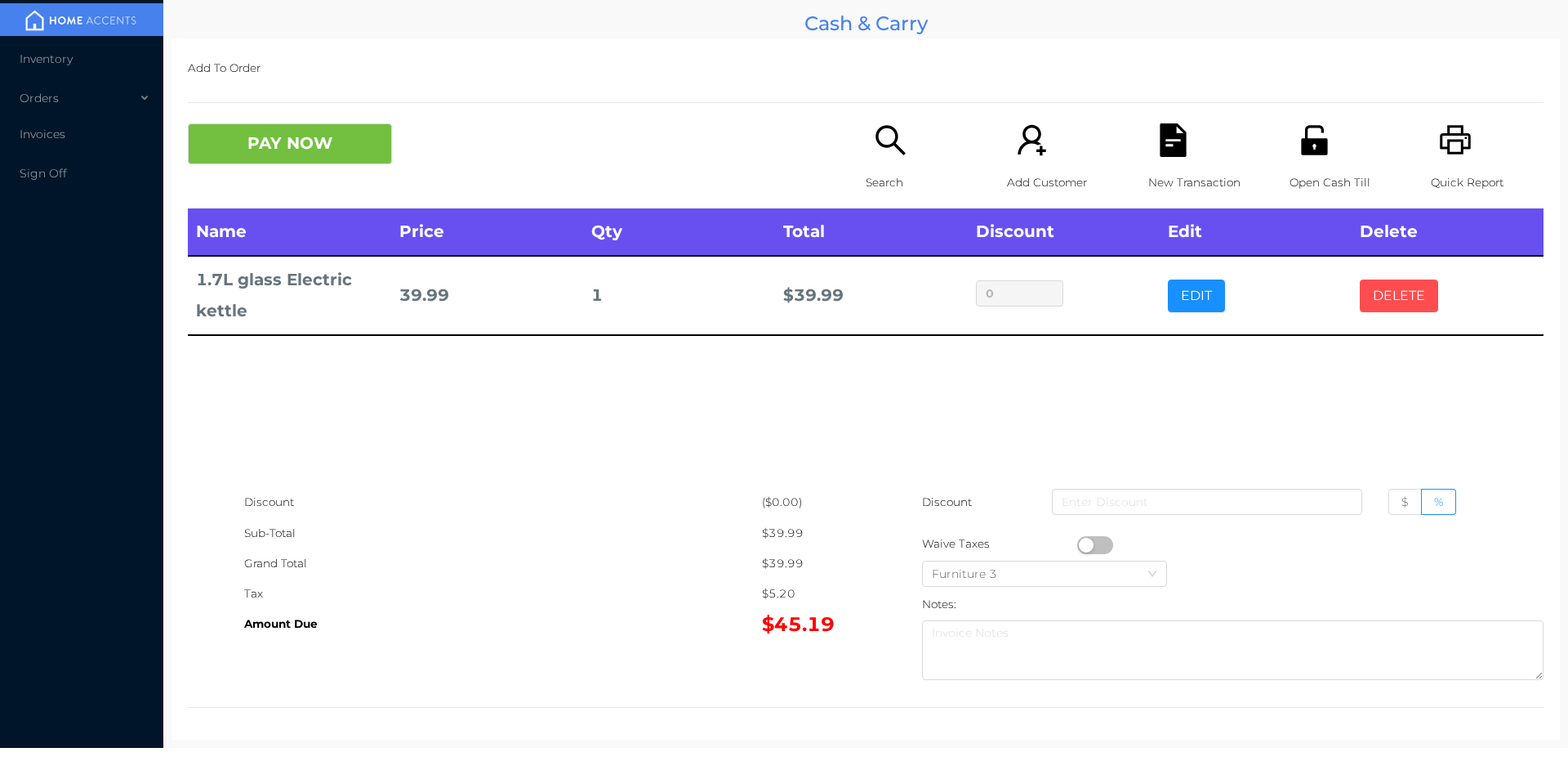
click at [1390, 297] on button "DELETE" at bounding box center [1399, 295] width 78 height 33
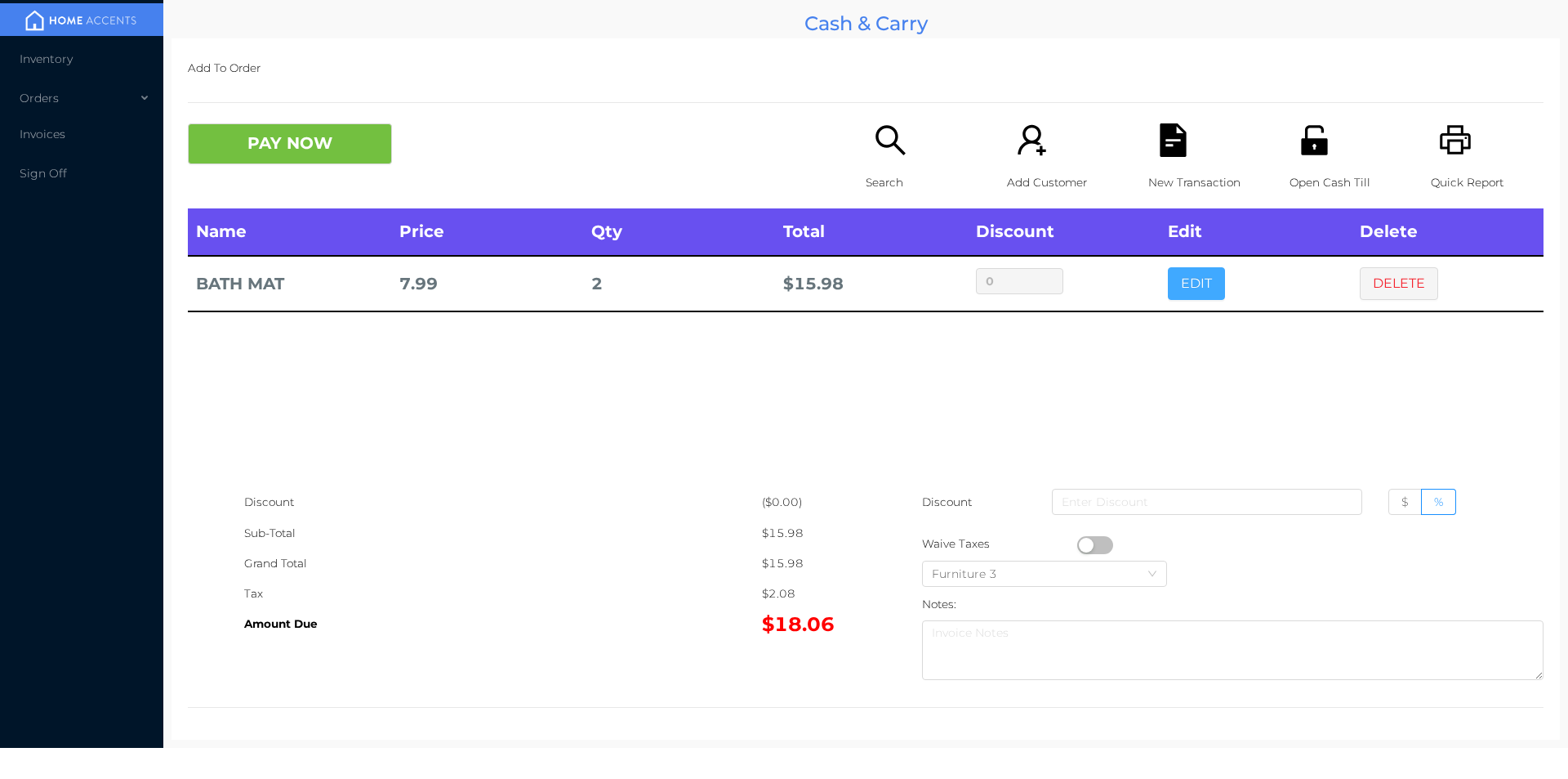
click at [1171, 286] on button "EDIT" at bounding box center [1197, 283] width 57 height 33
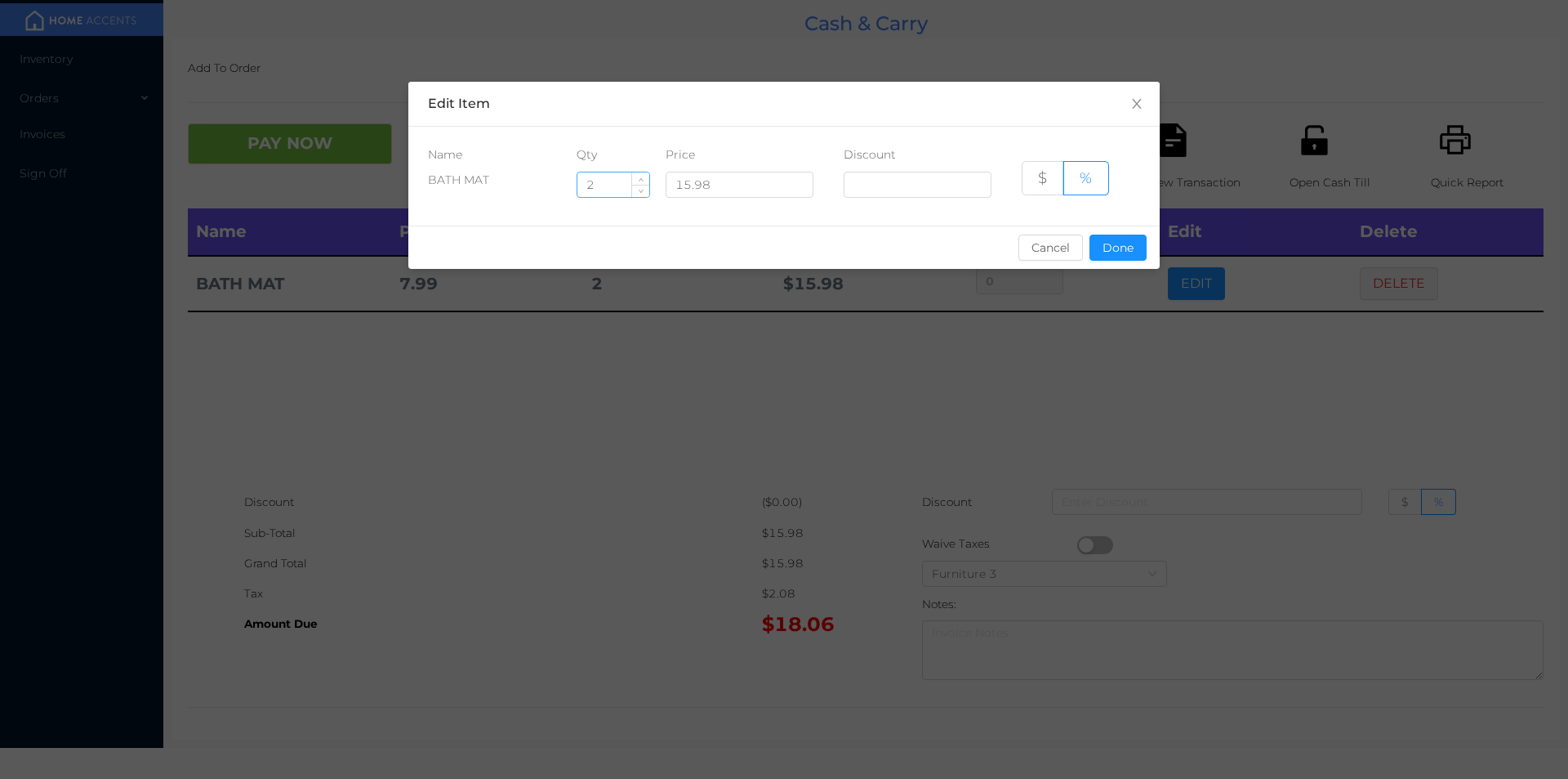
click at [598, 189] on input "2" at bounding box center [613, 184] width 72 height 25
type input "1"
click at [1120, 235] on button "Done" at bounding box center [1118, 248] width 57 height 26
type input "0%"
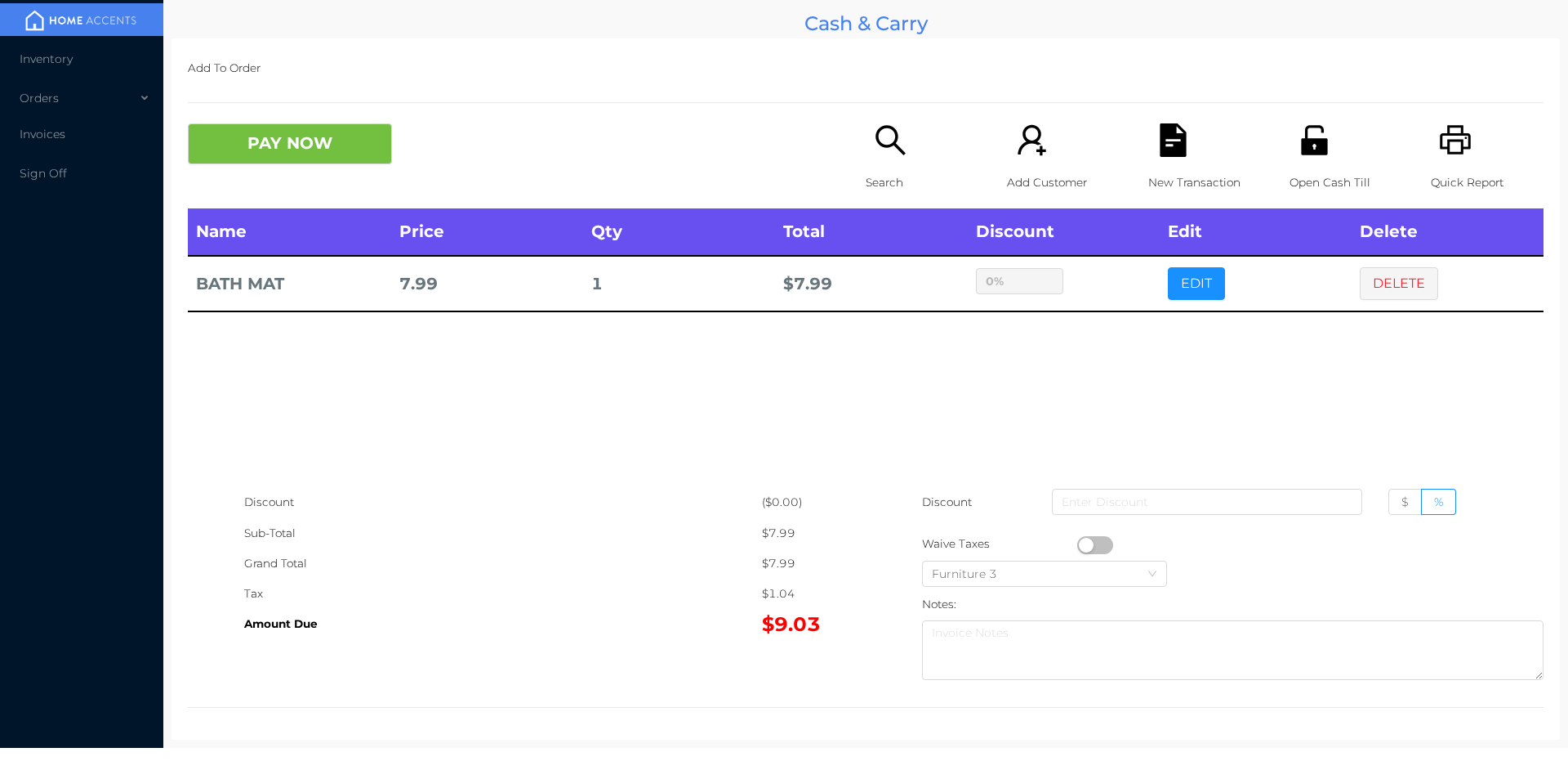
click at [1110, 365] on div "sentinelStart Edit Item Name Qty Price Discount BATH MAT 1 15.98 $ % Cancel Don…" at bounding box center [784, 390] width 1568 height 779
click at [314, 153] on button "PAY NOW" at bounding box center [290, 144] width 204 height 41
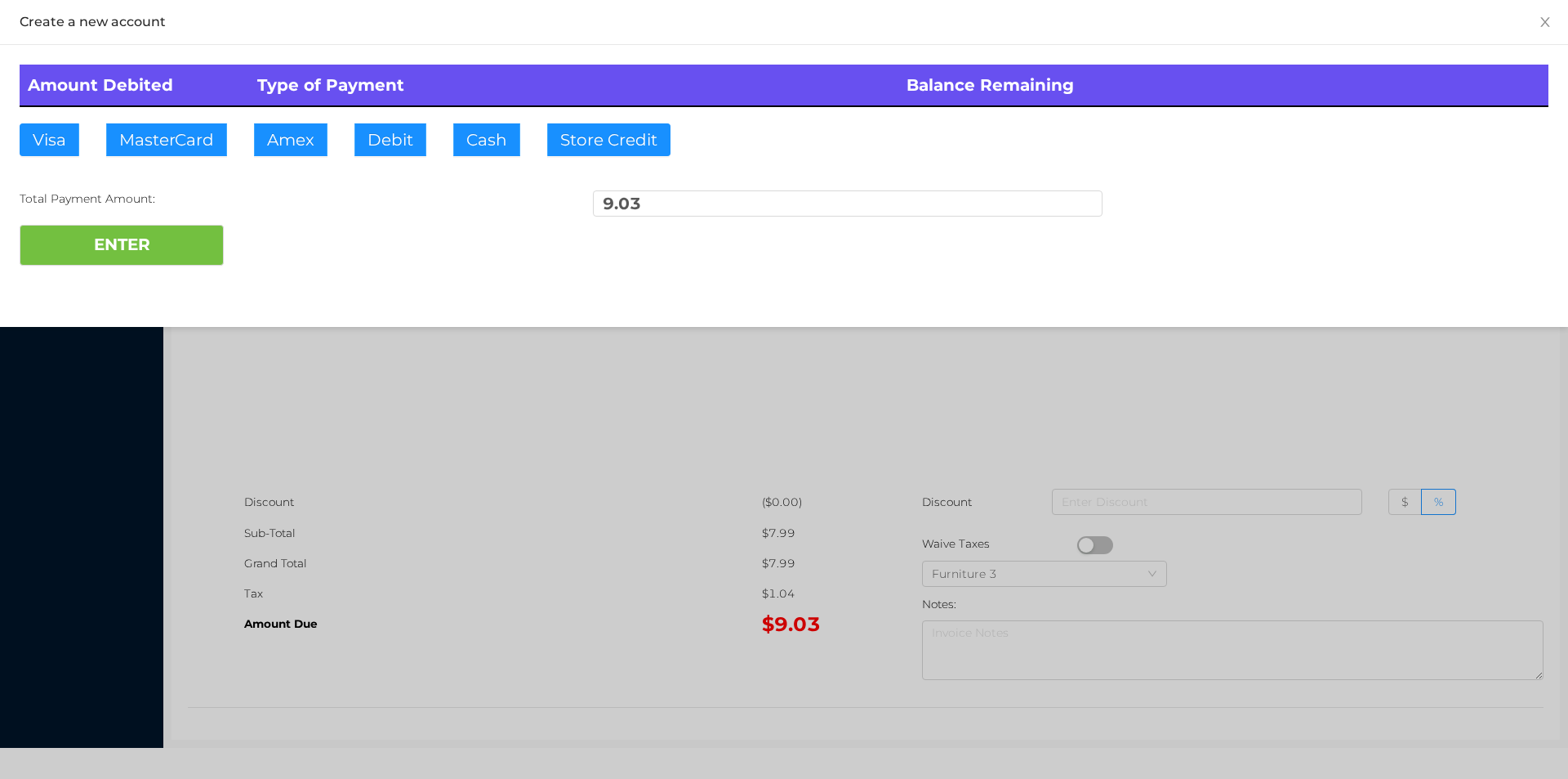
click at [294, 254] on div "ENTER" at bounding box center [784, 245] width 1528 height 41
click at [1082, 416] on div at bounding box center [784, 390] width 1568 height 779
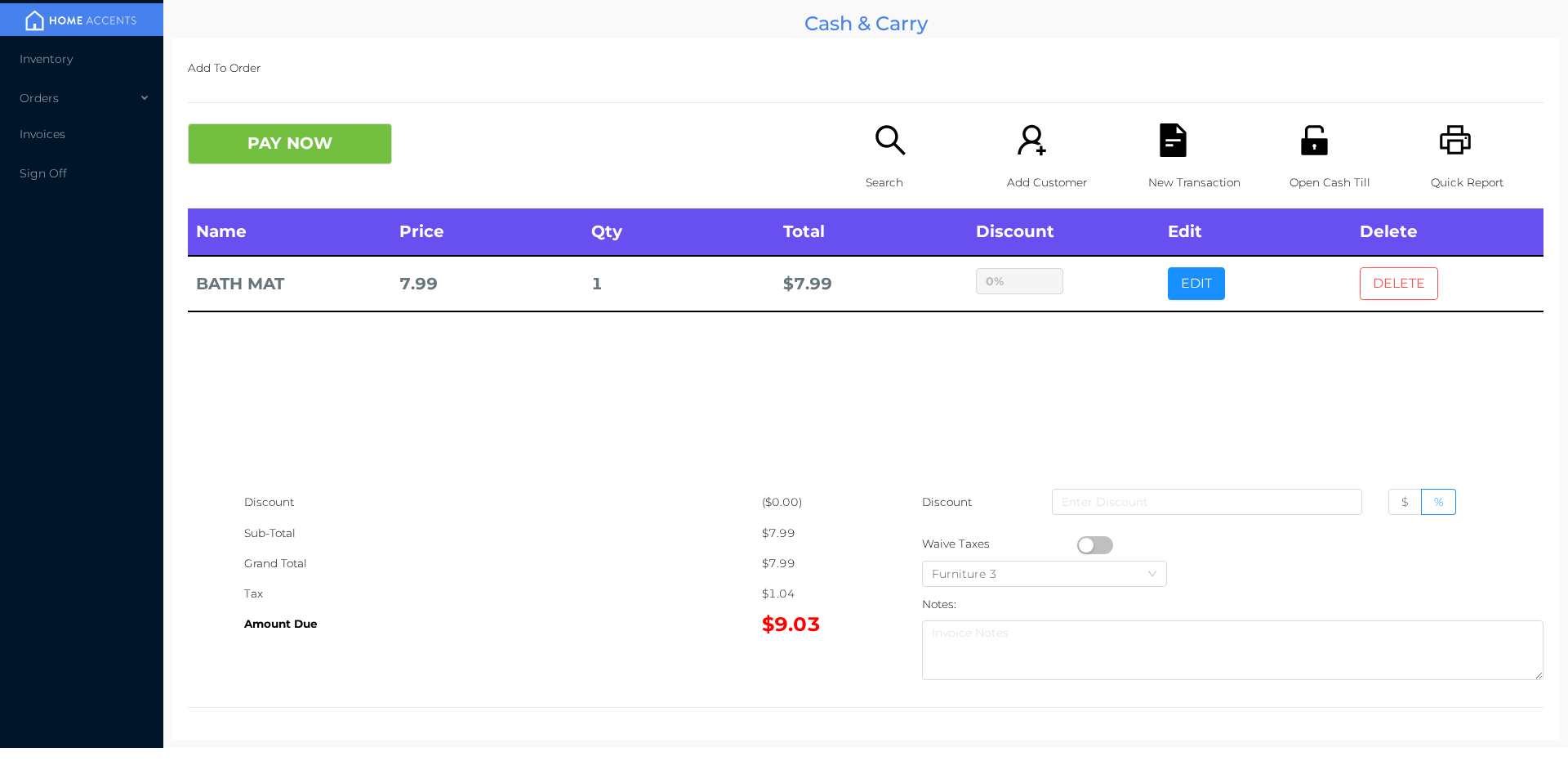
click at [1385, 280] on button "DELETE" at bounding box center [1399, 283] width 78 height 33
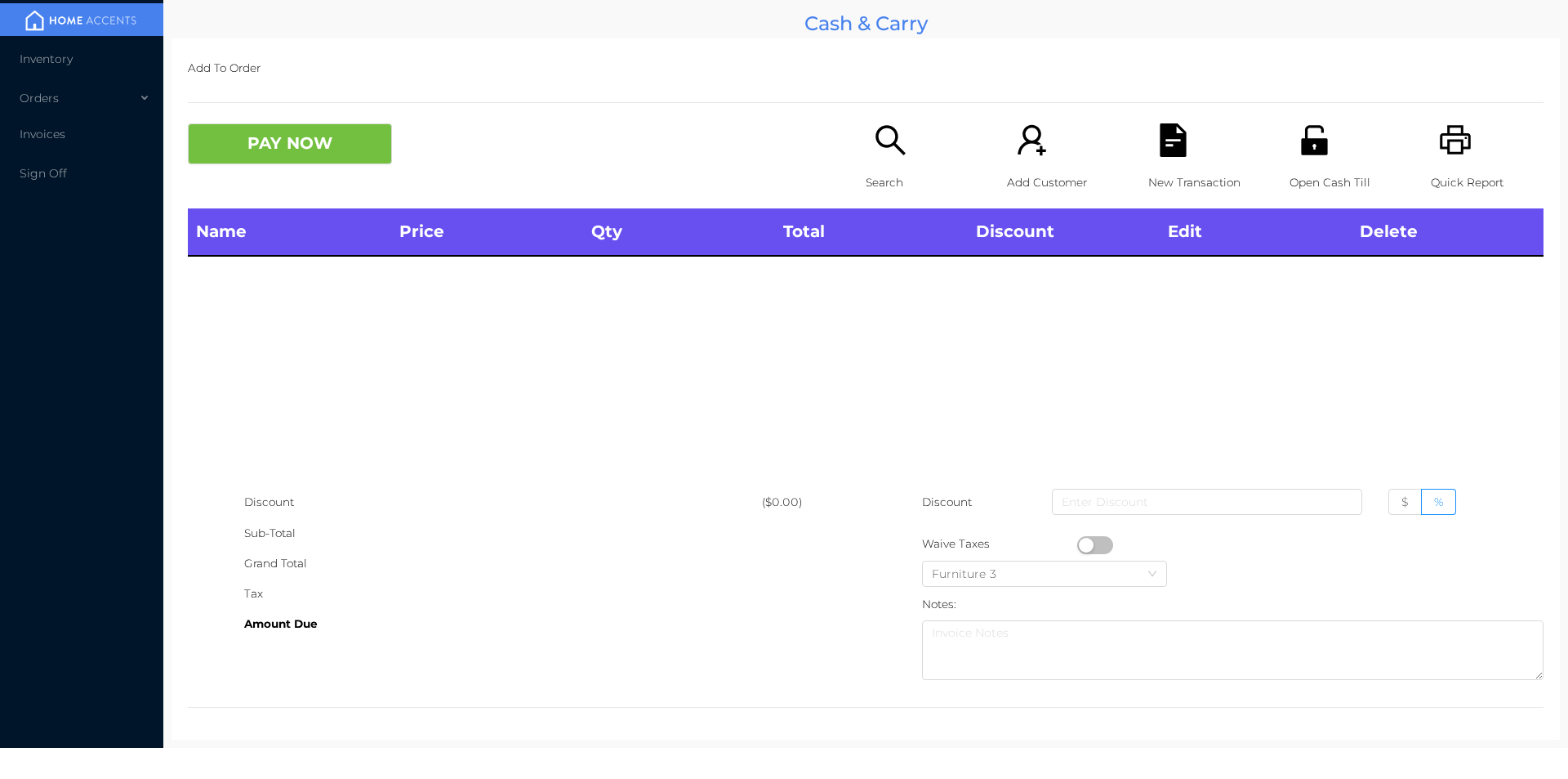
click at [1309, 156] on icon "icon: unlock" at bounding box center [1314, 141] width 34 height 34
click at [884, 178] on p "Search" at bounding box center [922, 182] width 113 height 31
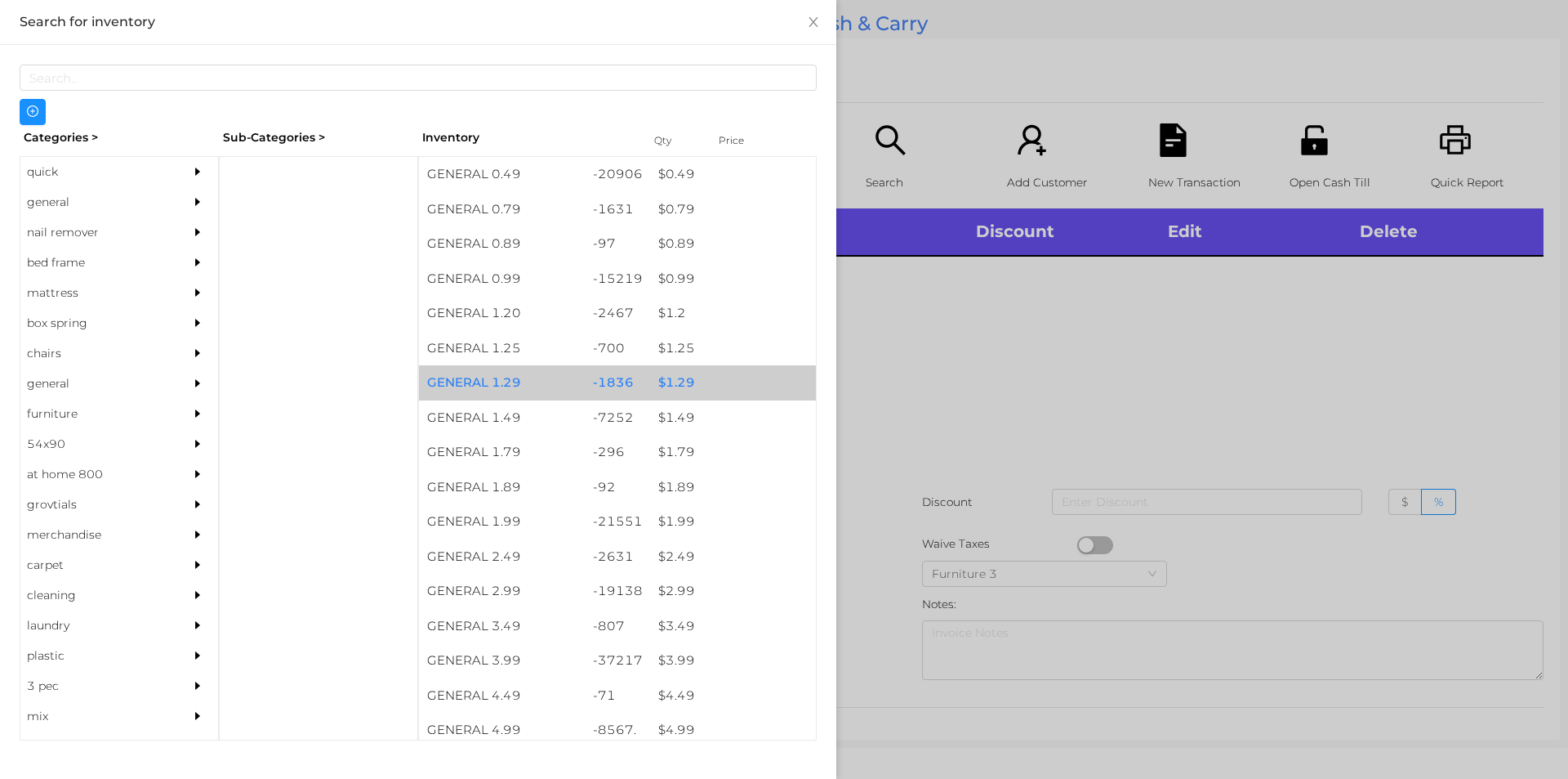
click at [676, 383] on div "$ 1.29" at bounding box center [732, 383] width 165 height 35
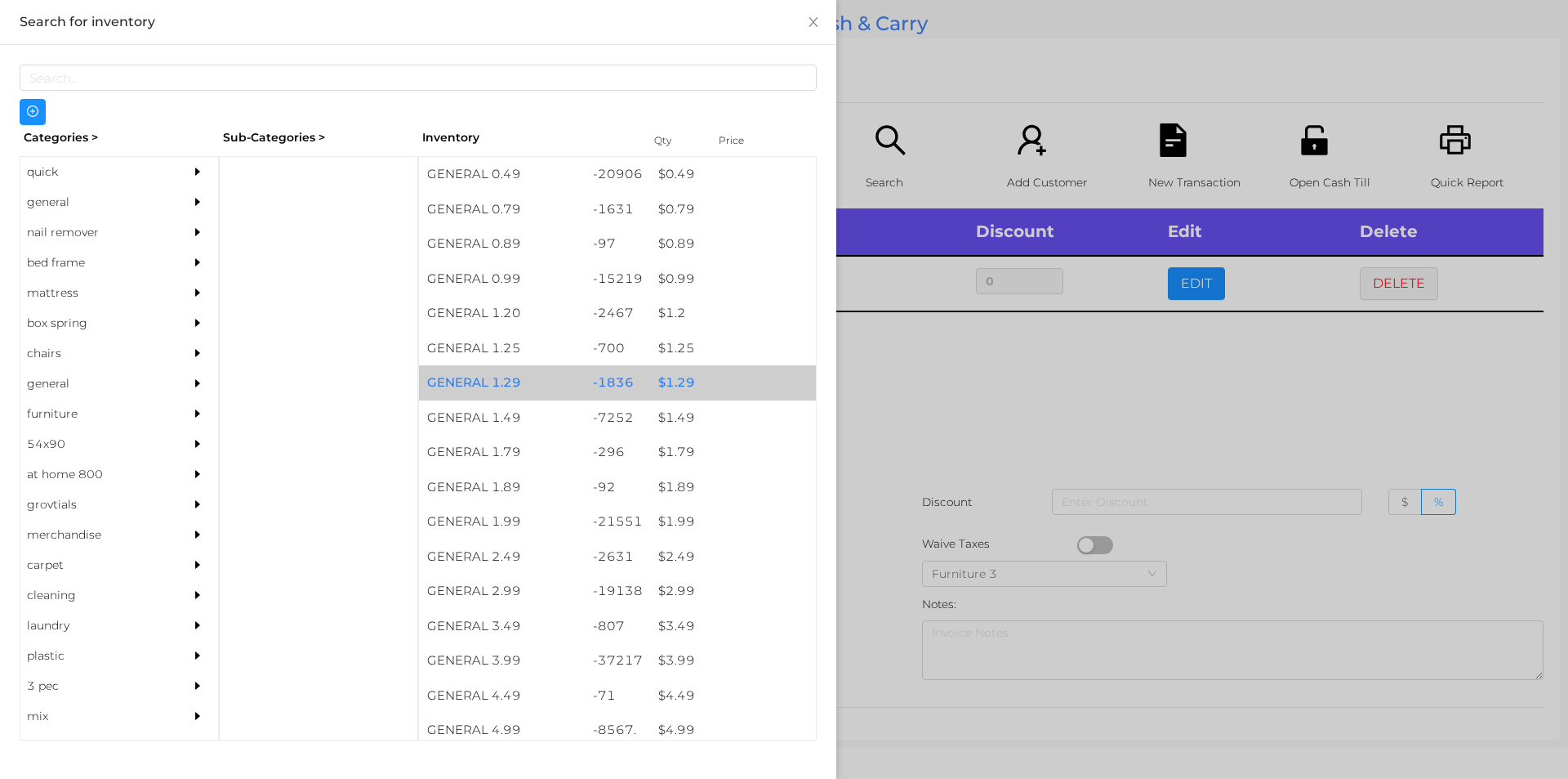
click at [679, 381] on div "$ 1.29" at bounding box center [732, 383] width 165 height 35
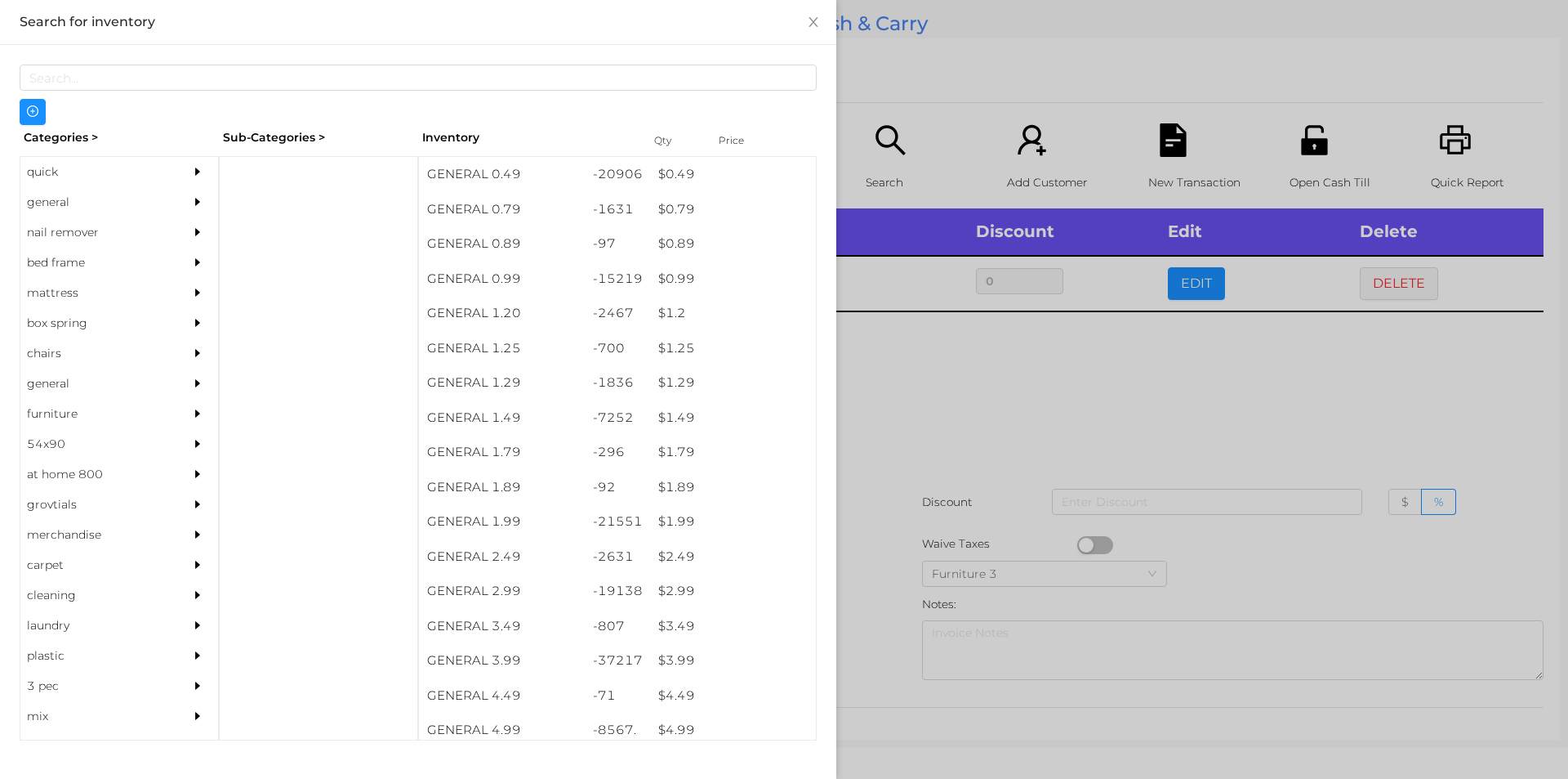
click at [894, 423] on div at bounding box center [784, 390] width 1568 height 779
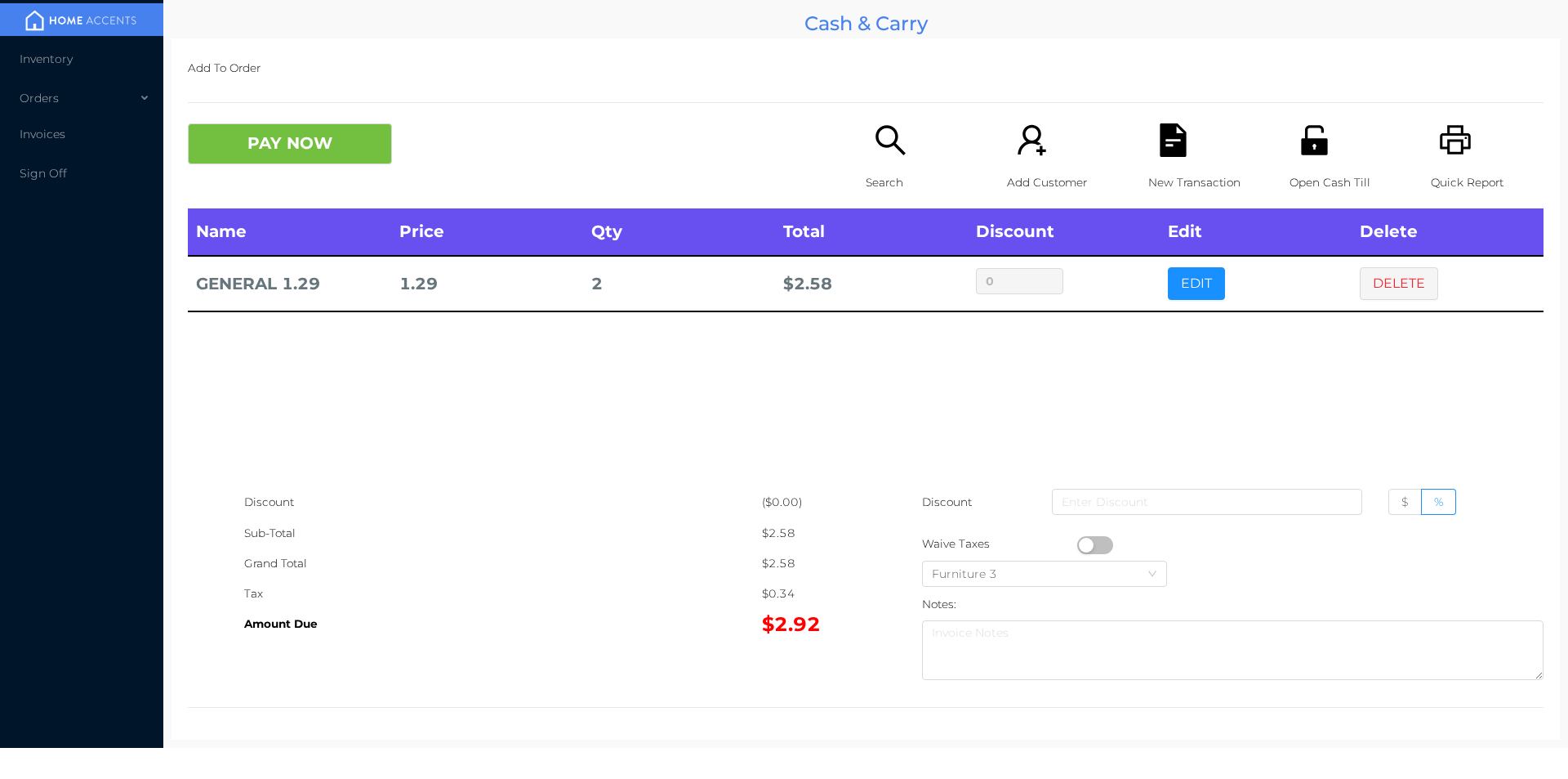
click at [305, 148] on button "PAY NOW" at bounding box center [290, 144] width 204 height 41
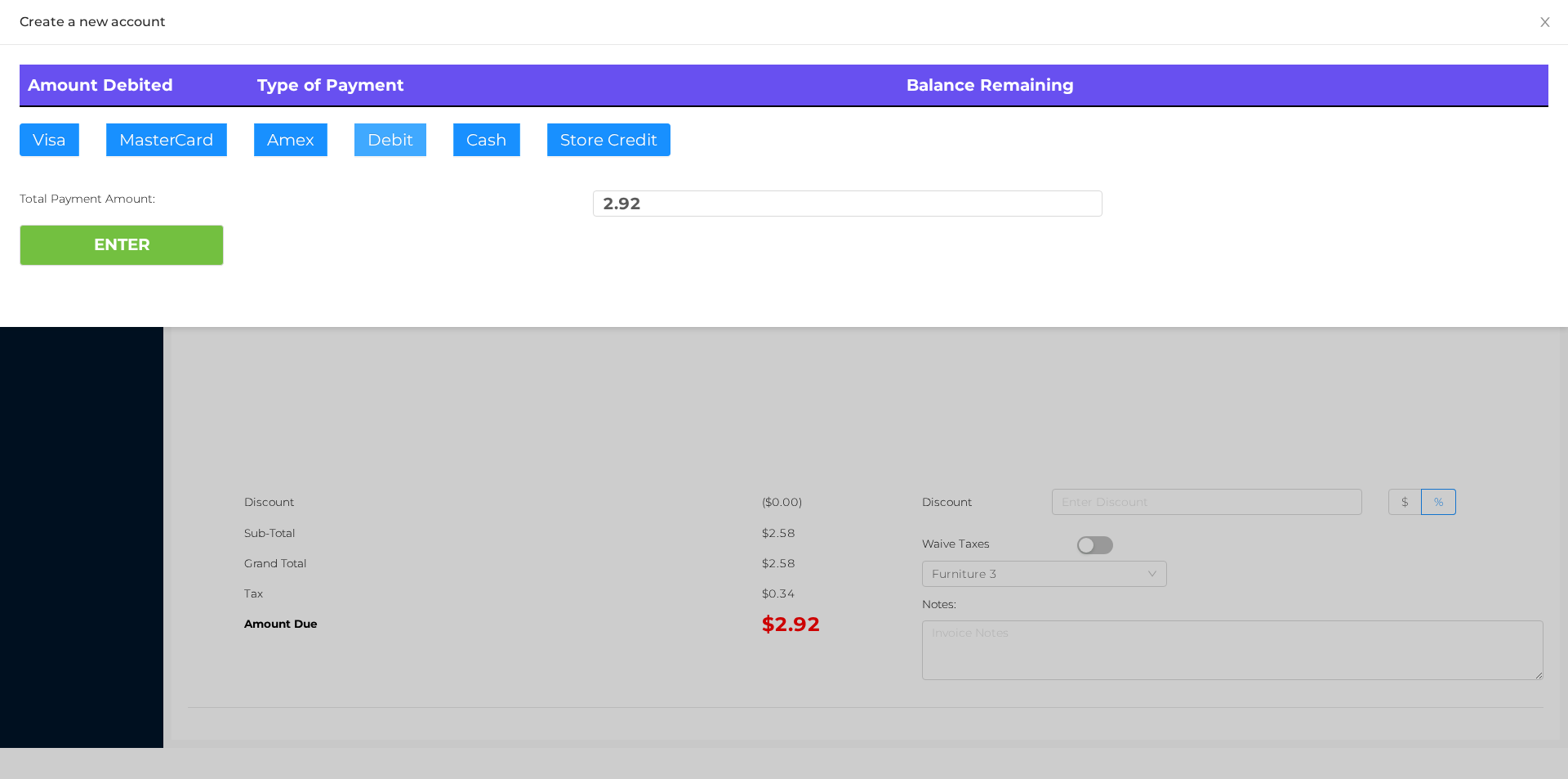
click at [393, 127] on button "Debit" at bounding box center [390, 140] width 72 height 33
click at [174, 225] on button "ENTER" at bounding box center [122, 245] width 204 height 41
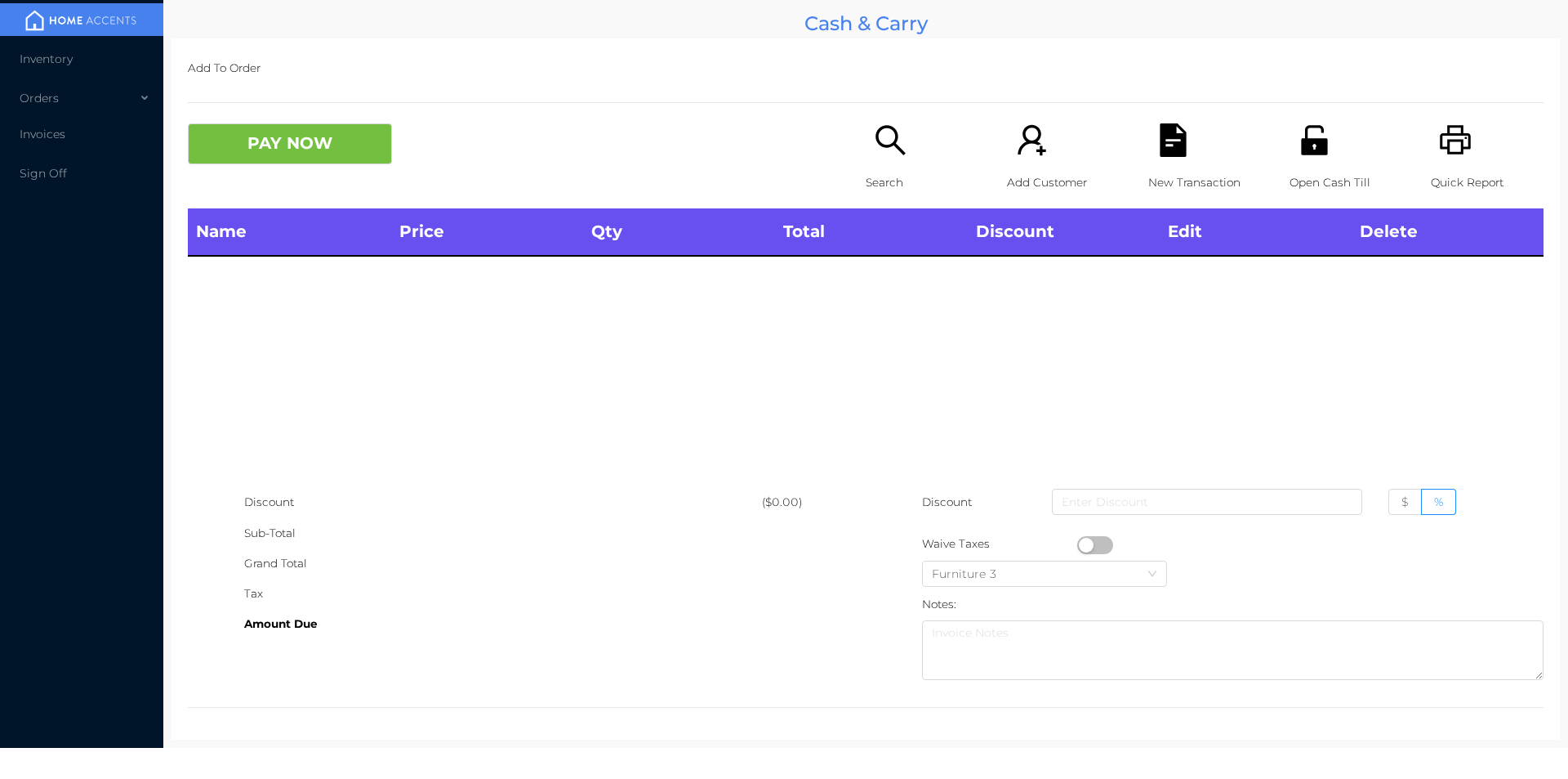
click at [866, 167] on p "Search" at bounding box center [922, 182] width 113 height 31
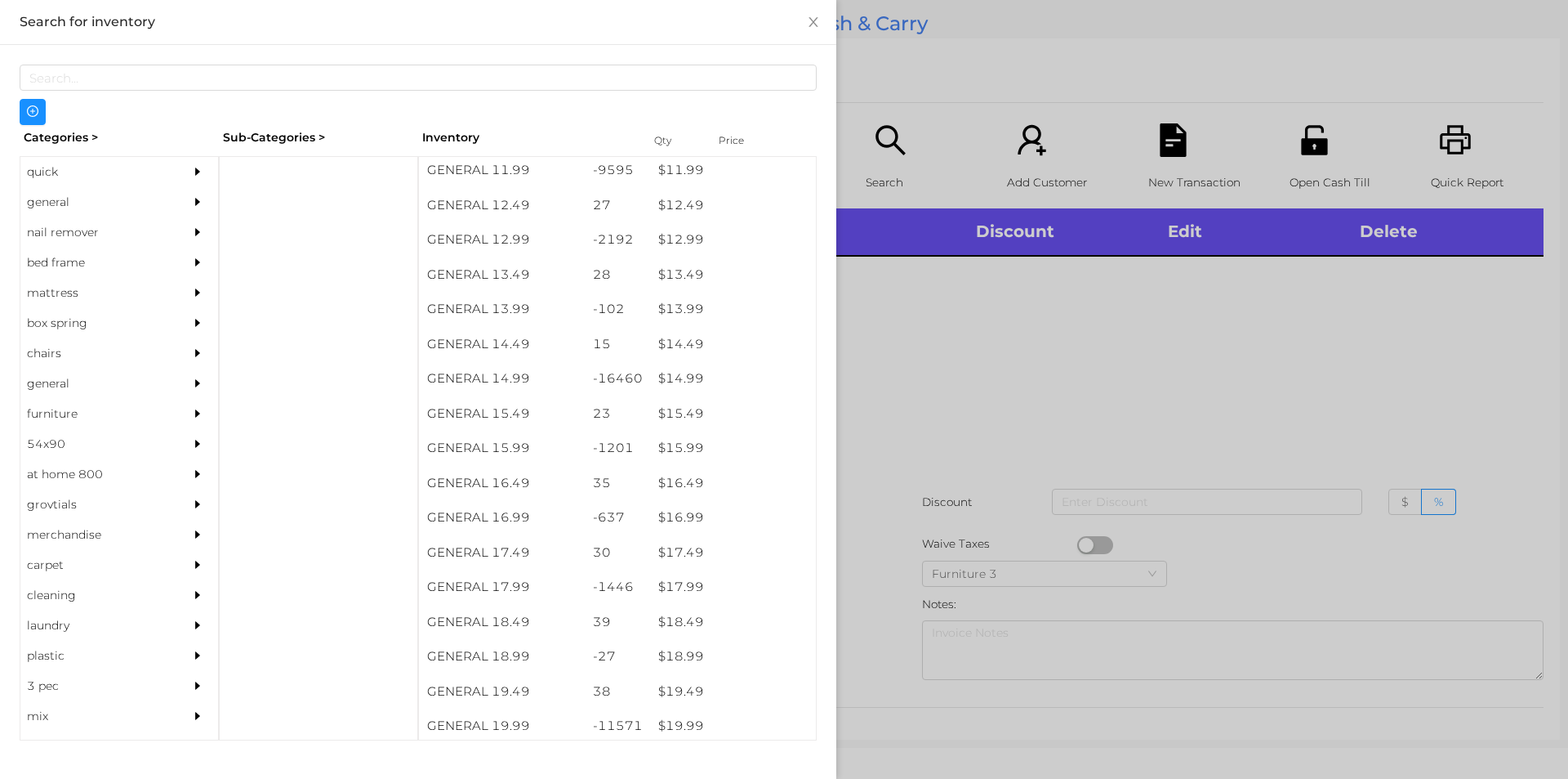
scroll to position [1218, 0]
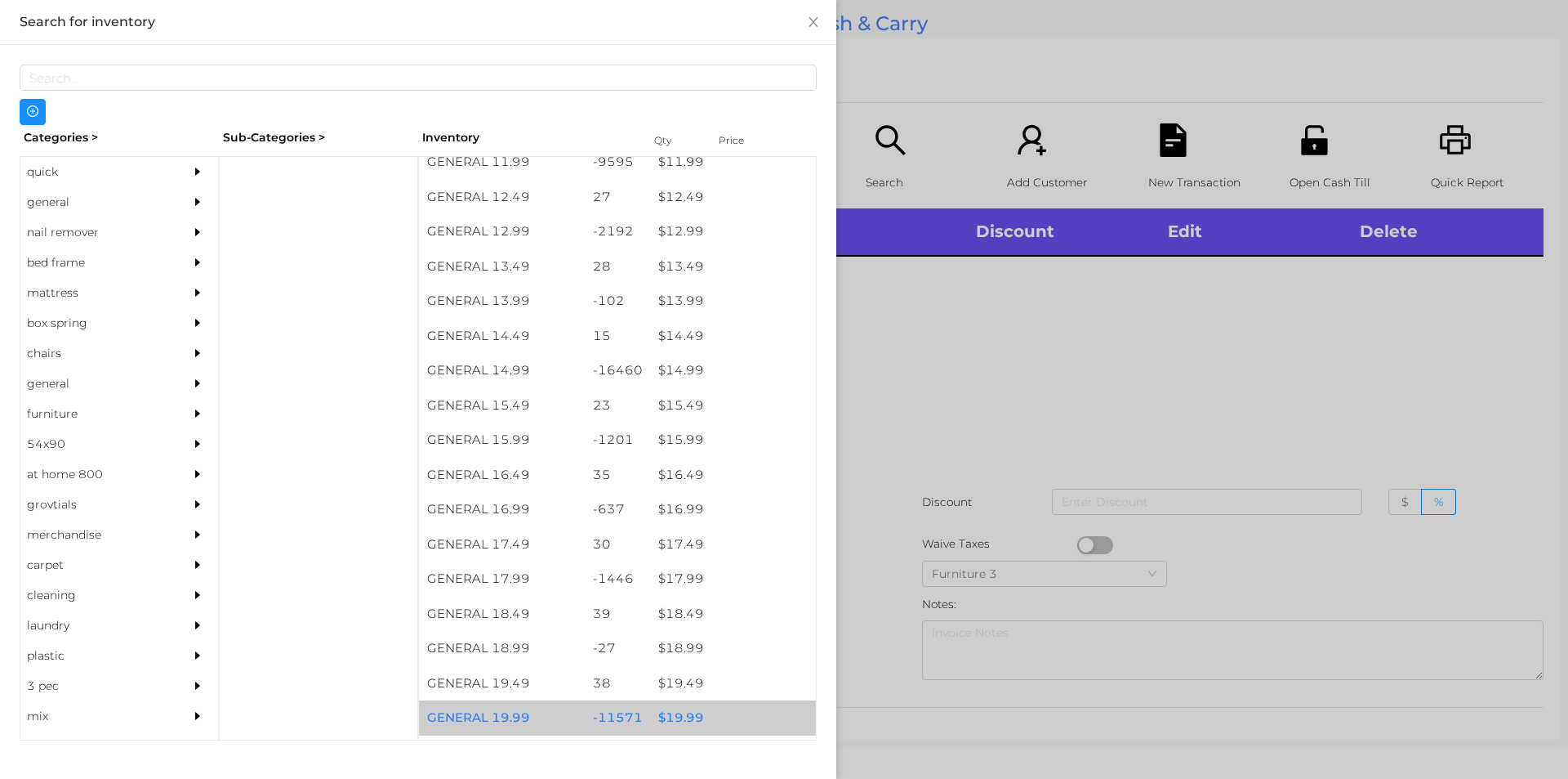
click at [675, 708] on div "$ 19.99" at bounding box center [732, 718] width 165 height 35
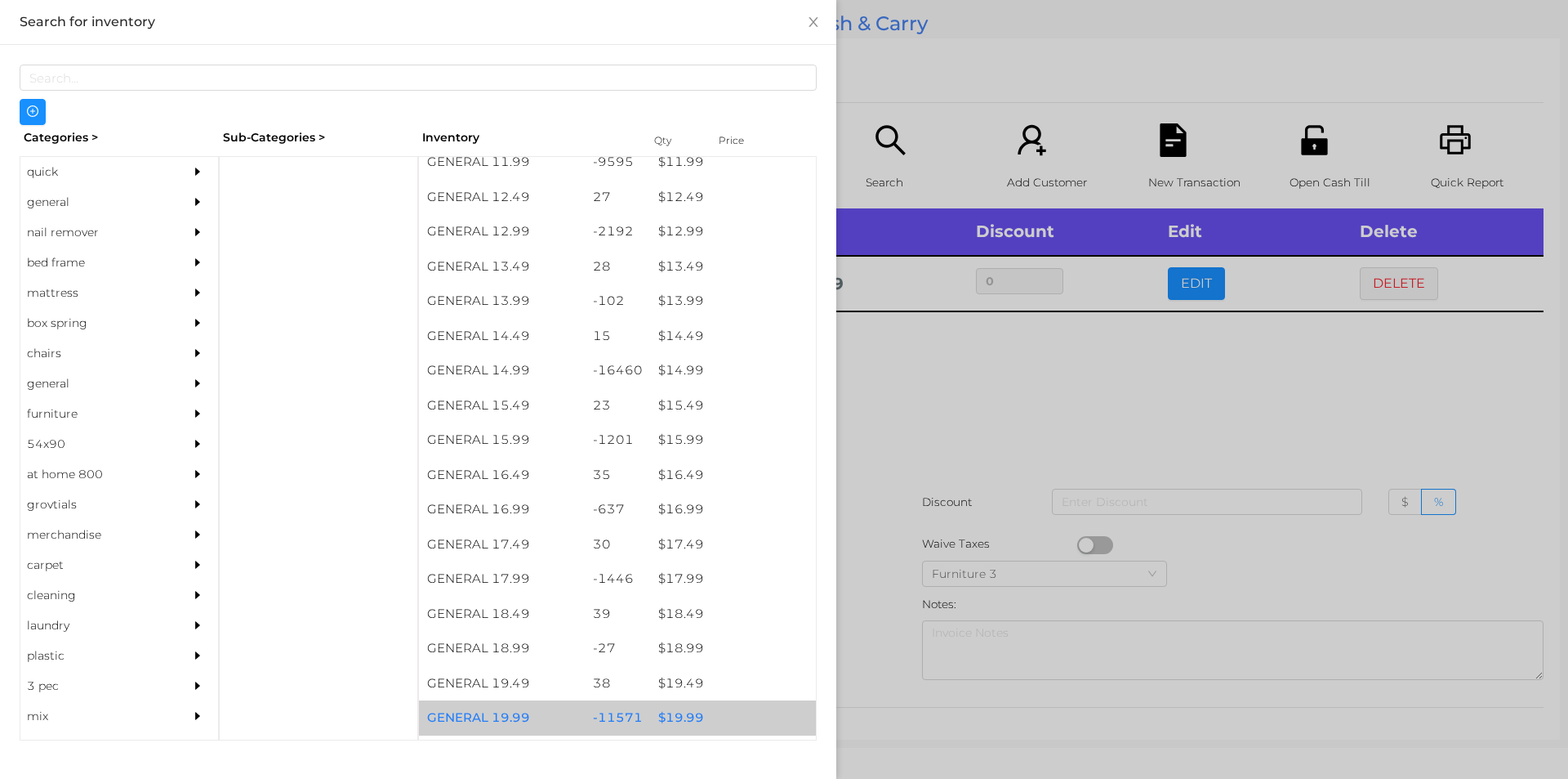
click at [691, 719] on div "$ 19.99" at bounding box center [732, 718] width 165 height 35
click at [859, 651] on div at bounding box center [784, 390] width 1568 height 779
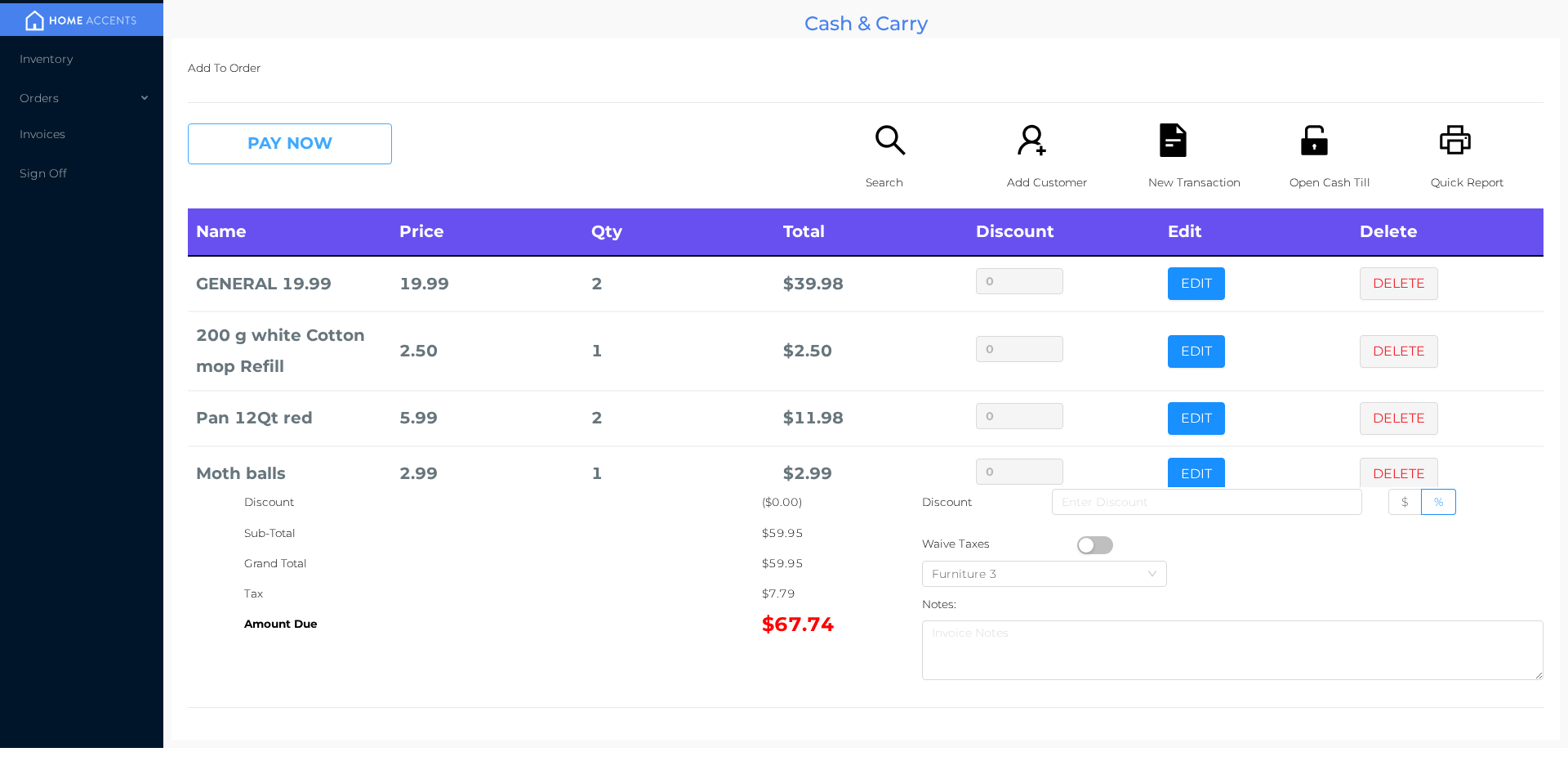
click at [363, 135] on button "PAY NOW" at bounding box center [290, 144] width 204 height 41
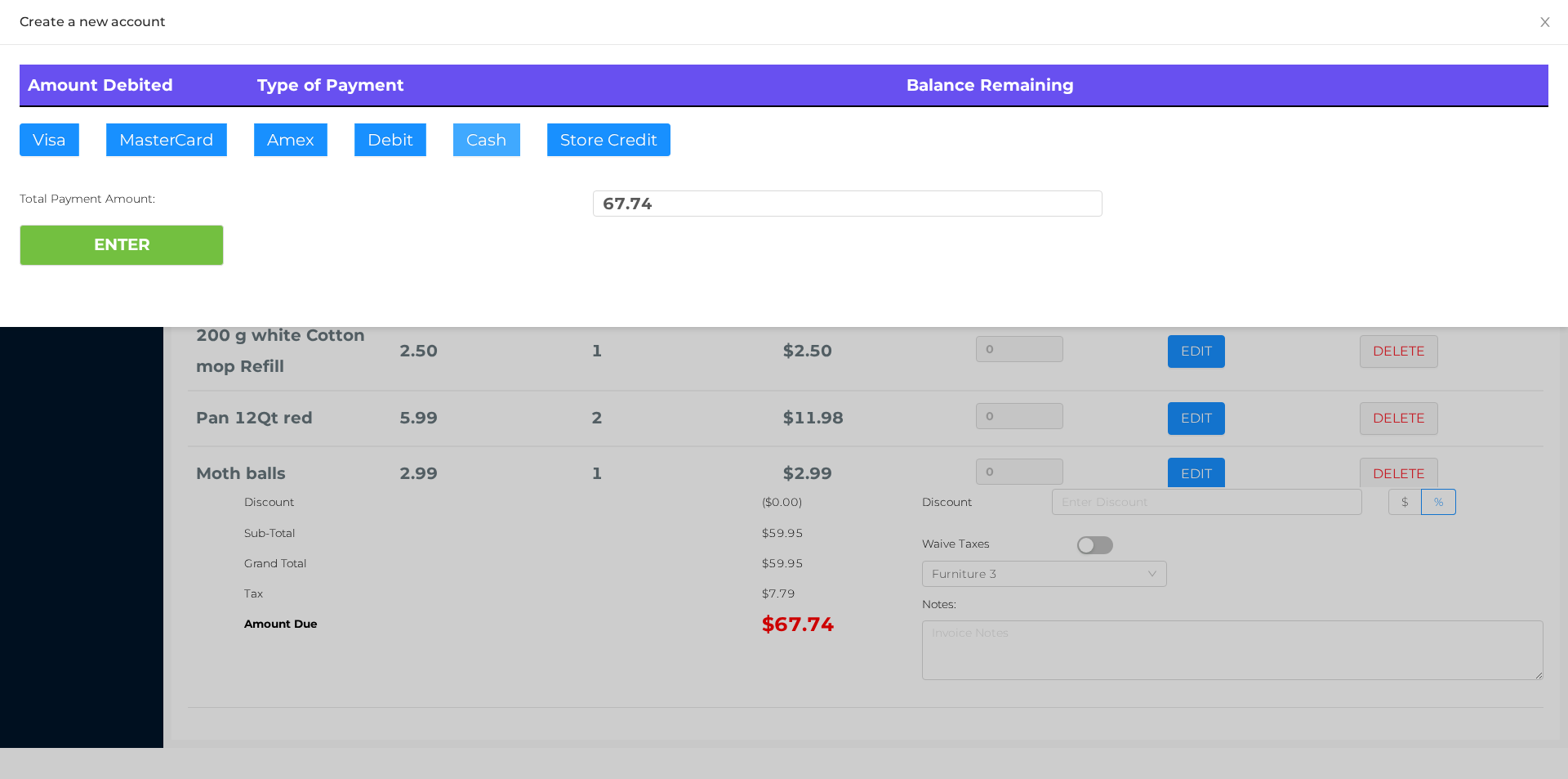
click at [470, 142] on button "Cash" at bounding box center [487, 140] width 67 height 33
type input "100."
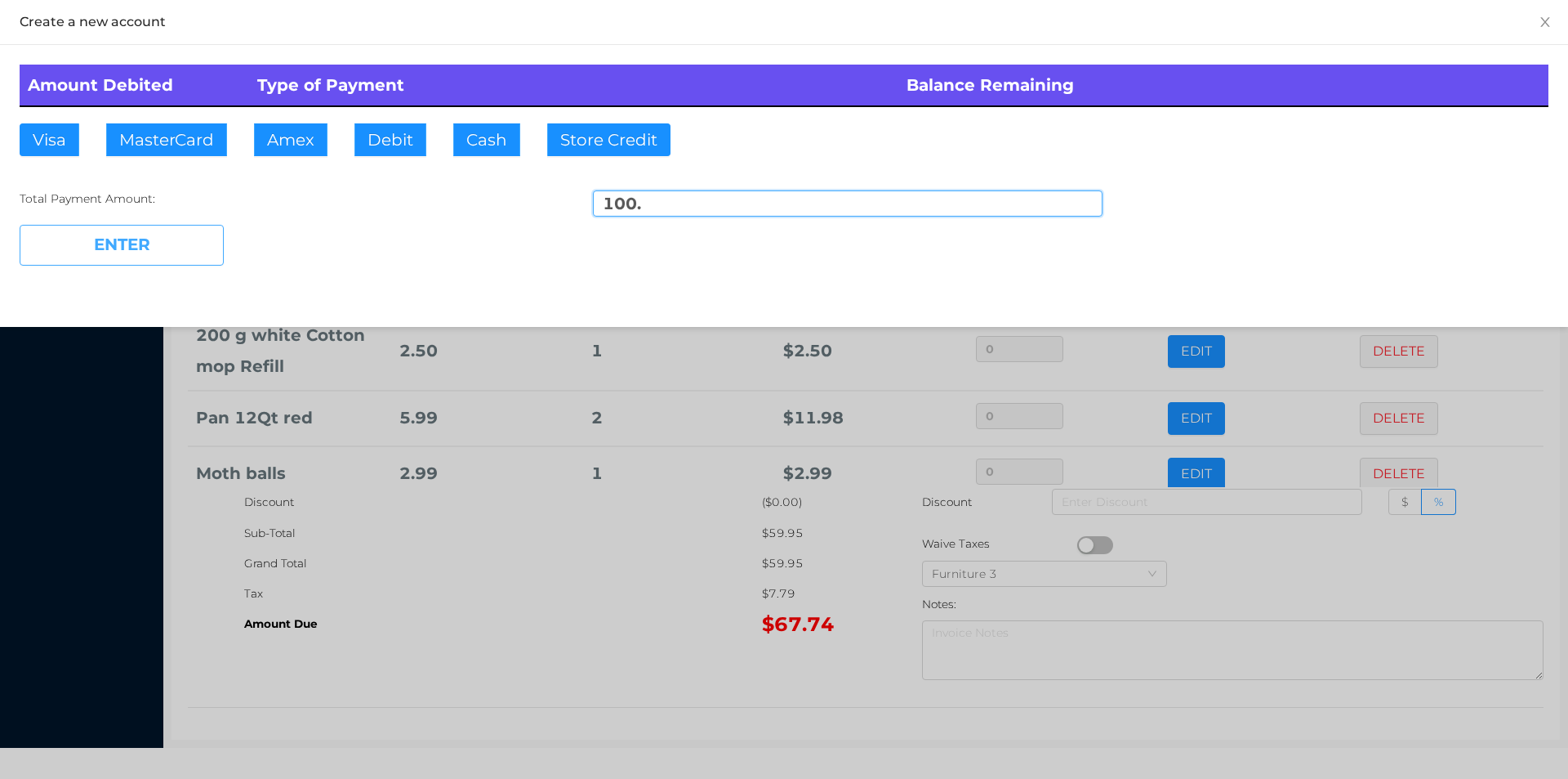
click at [188, 246] on button "ENTER" at bounding box center [122, 245] width 204 height 41
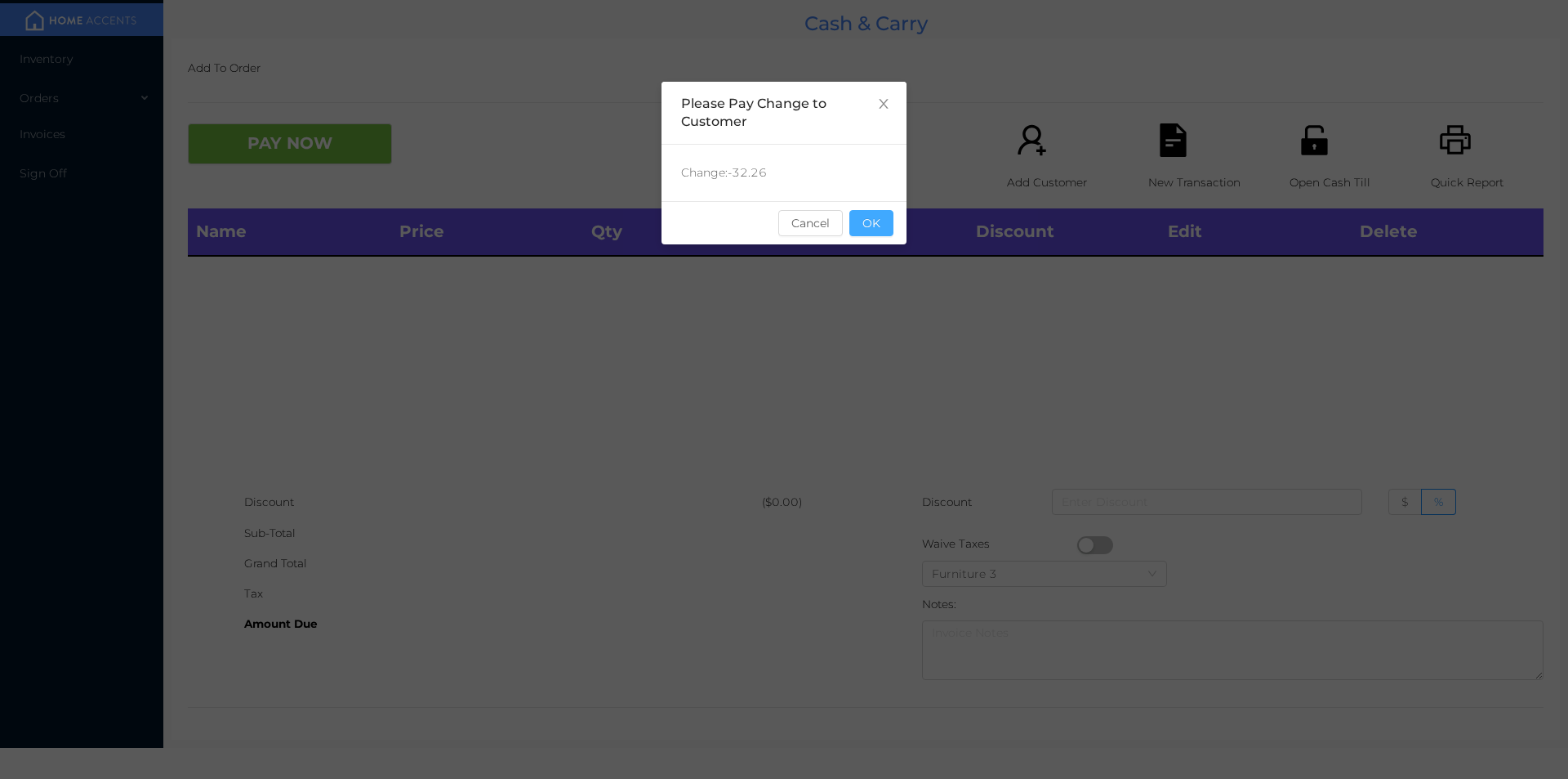
click at [889, 227] on button "OK" at bounding box center [871, 223] width 45 height 26
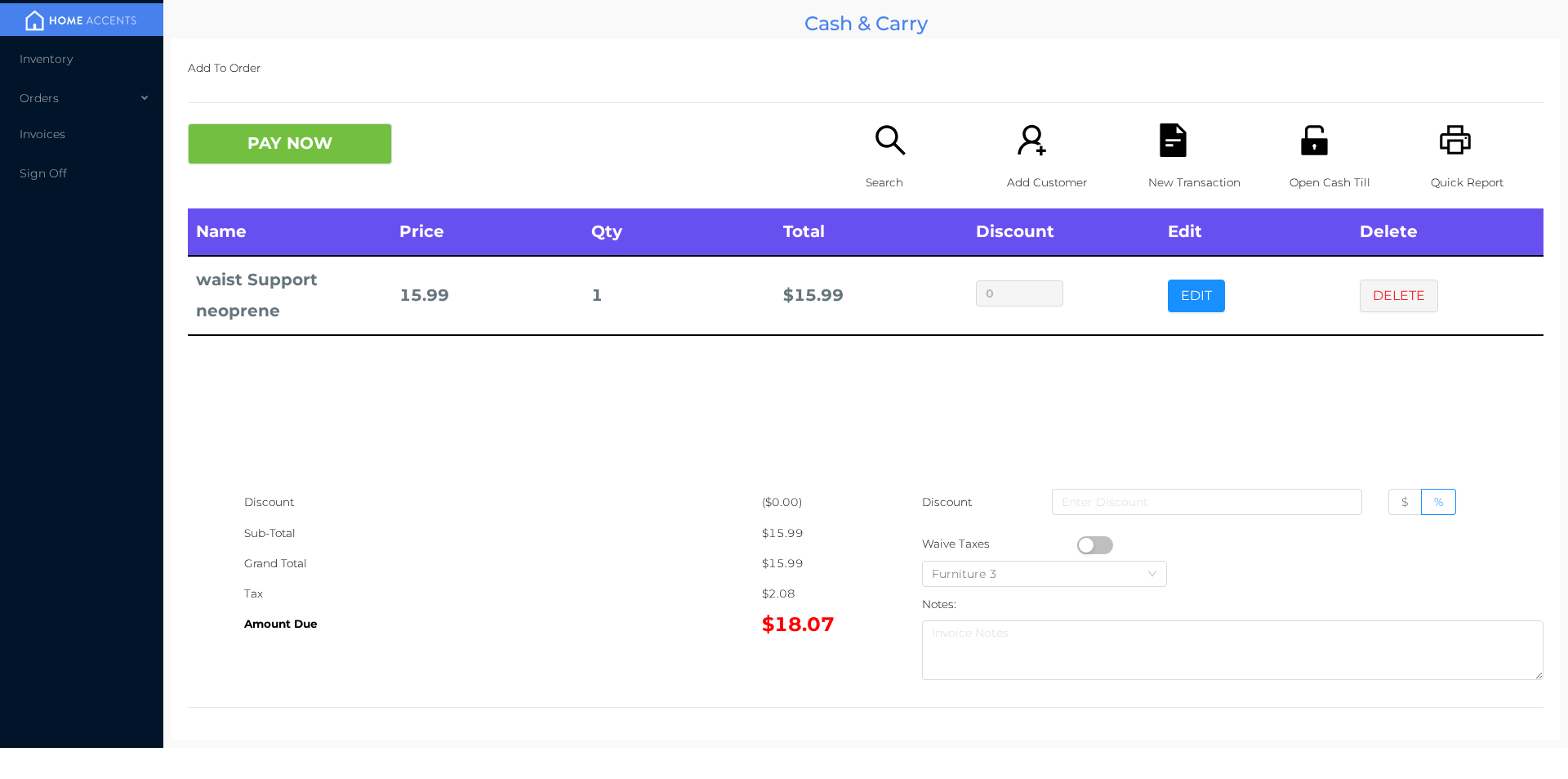
click at [1152, 166] on div "New Transaction" at bounding box center [1204, 167] width 113 height 85
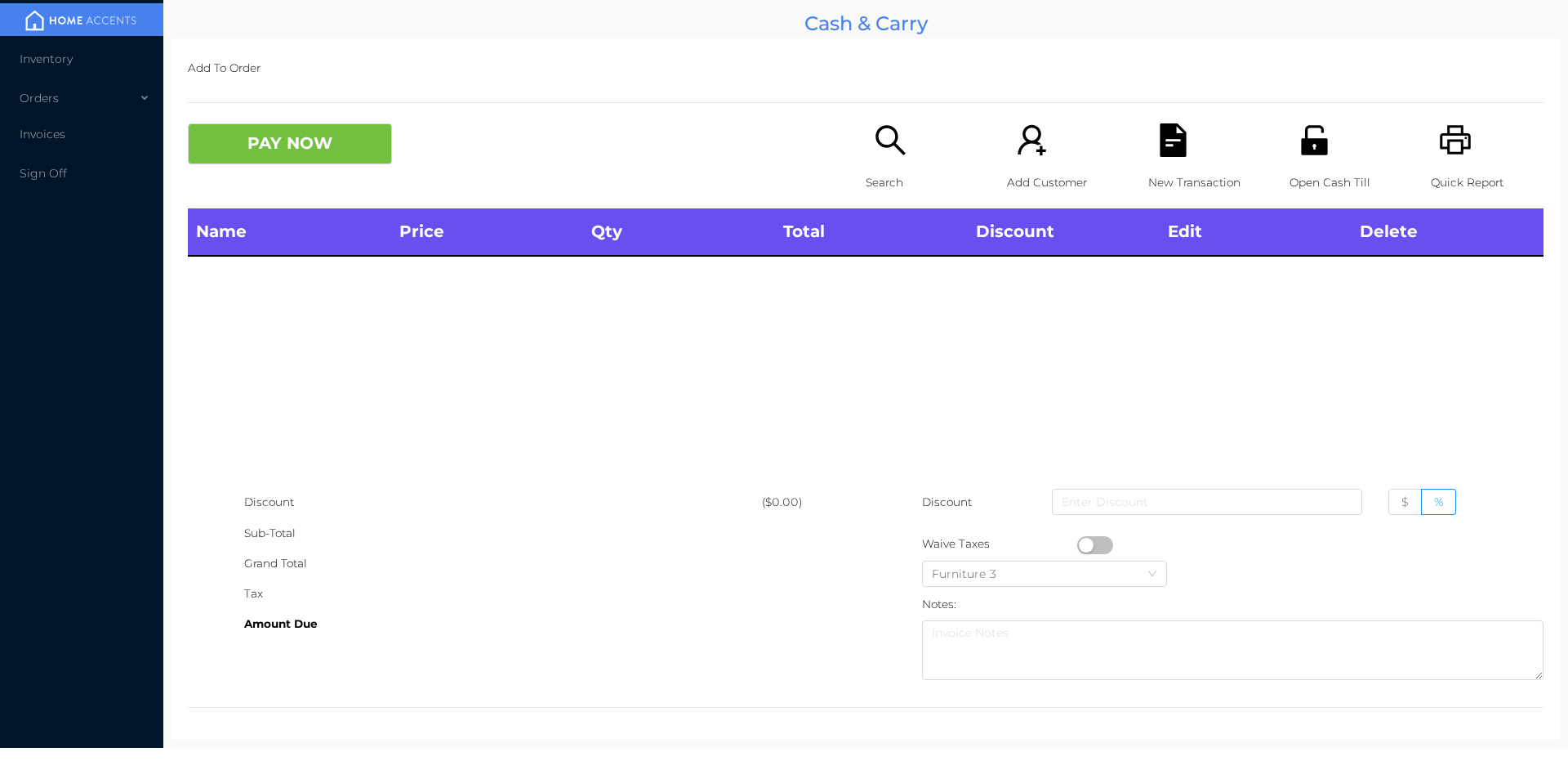
click at [1454, 144] on icon "icon: printer" at bounding box center [1456, 141] width 34 height 34
click at [874, 156] on icon "icon: search" at bounding box center [890, 141] width 34 height 34
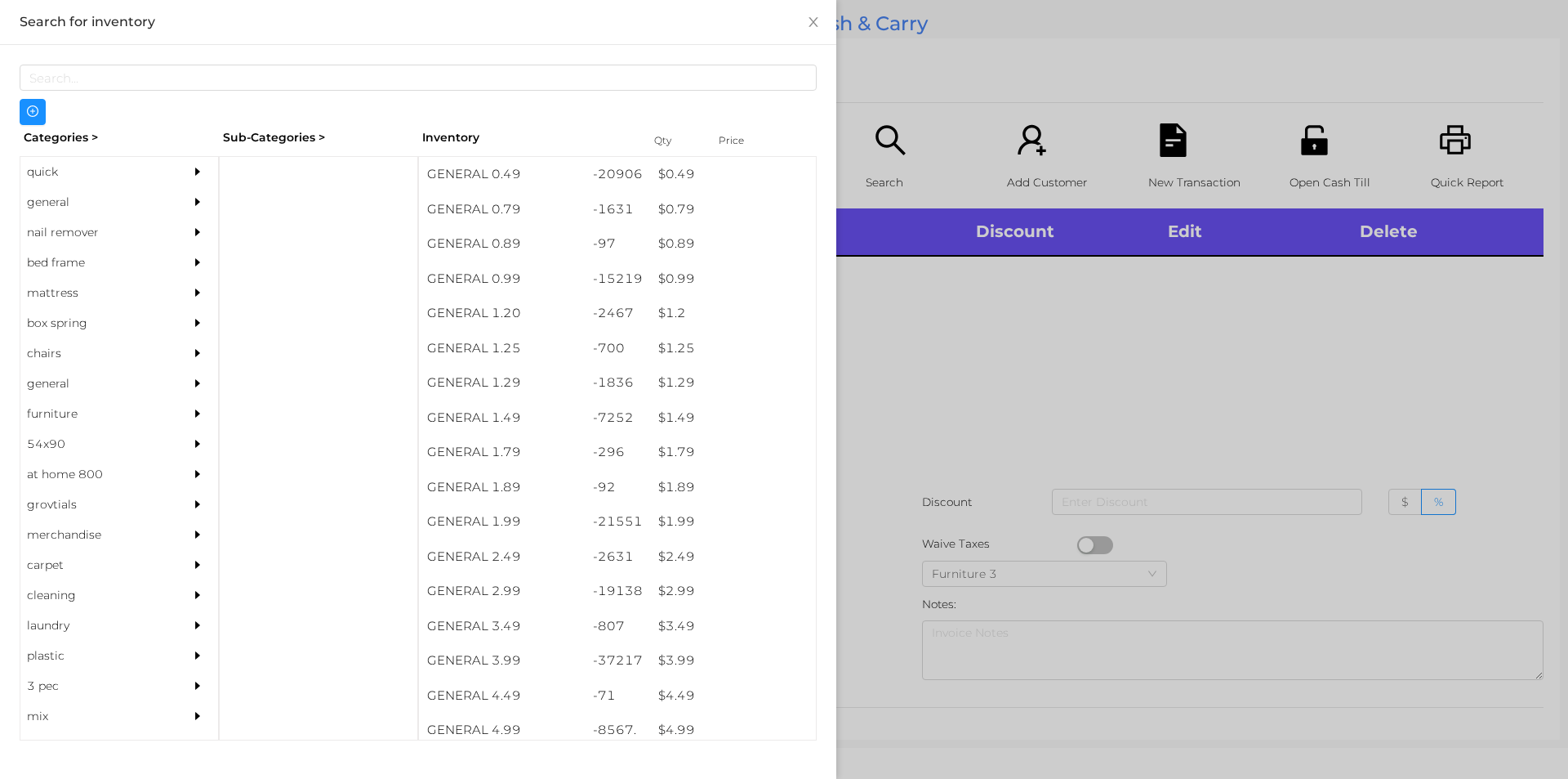
click at [78, 169] on div "quick" at bounding box center [95, 171] width 149 height 31
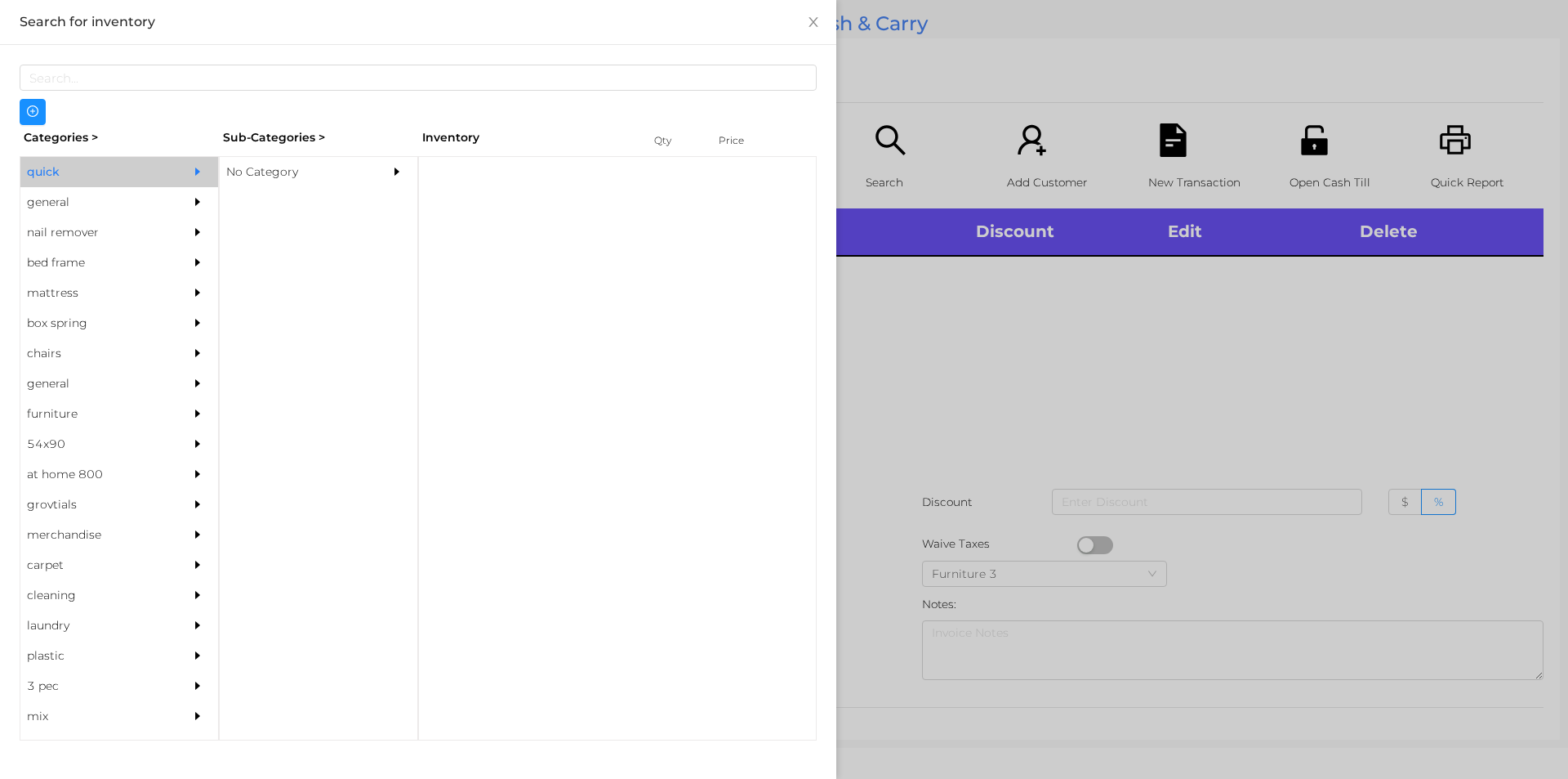
click at [309, 167] on div "No Category" at bounding box center [294, 171] width 149 height 31
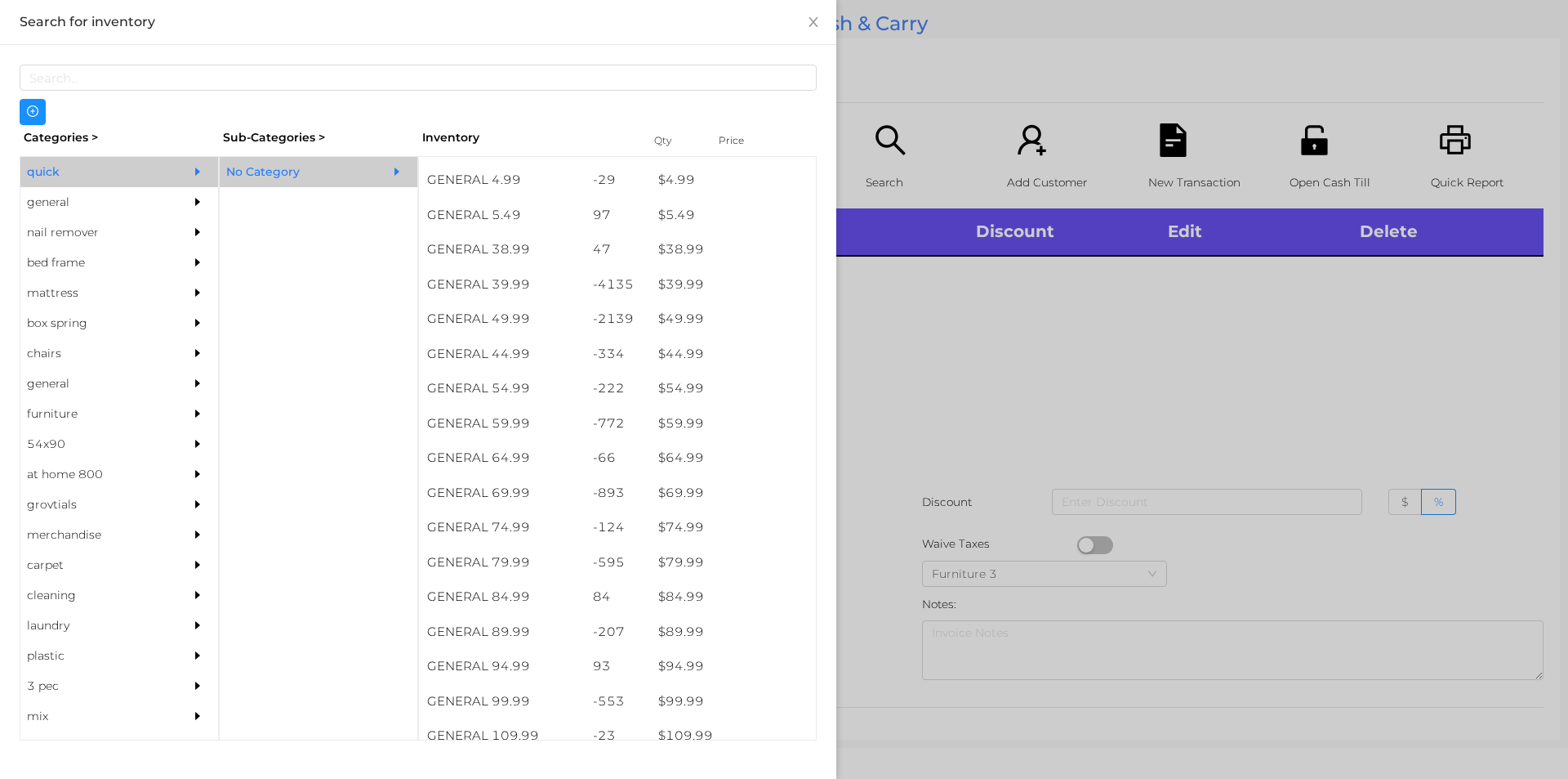
scroll to position [829, 0]
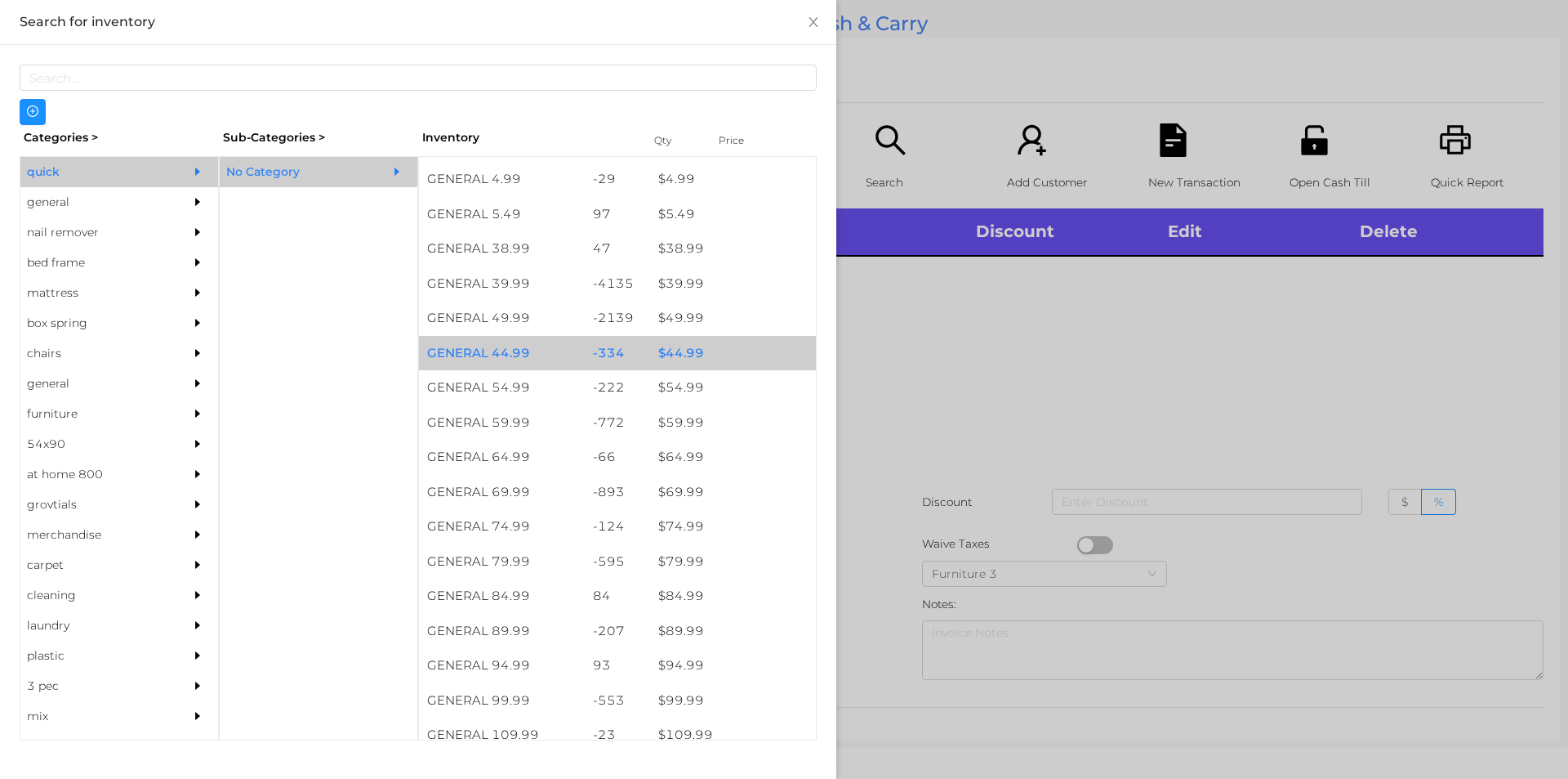
click at [700, 361] on div "$ 44.99" at bounding box center [732, 353] width 165 height 35
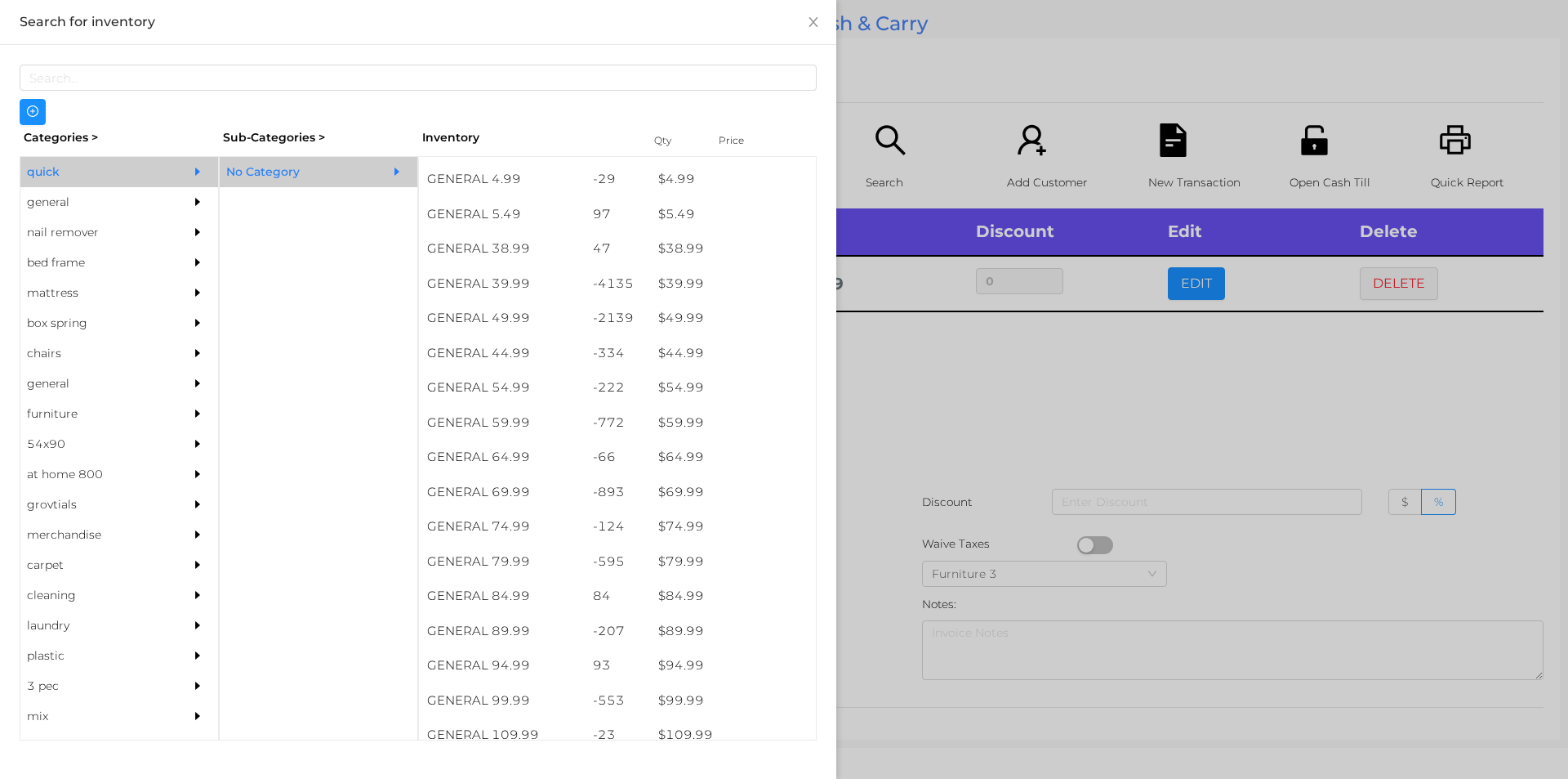
click at [891, 486] on div at bounding box center [784, 390] width 1568 height 779
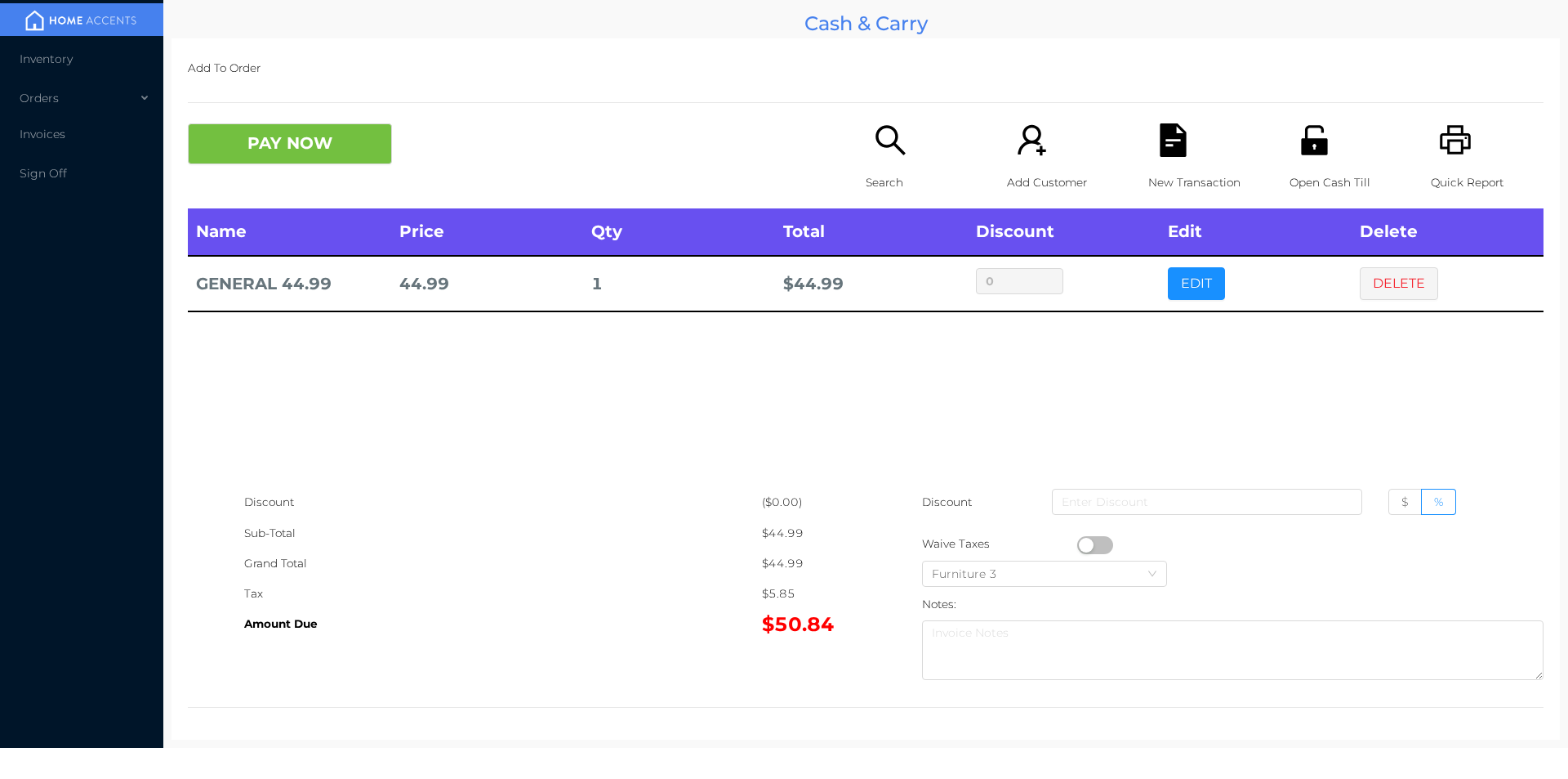
click at [1441, 148] on icon "icon: printer" at bounding box center [1456, 141] width 34 height 34
click at [1160, 147] on icon "icon: file-text" at bounding box center [1173, 141] width 26 height 34
click at [287, 153] on button "PAY NOW" at bounding box center [290, 144] width 204 height 41
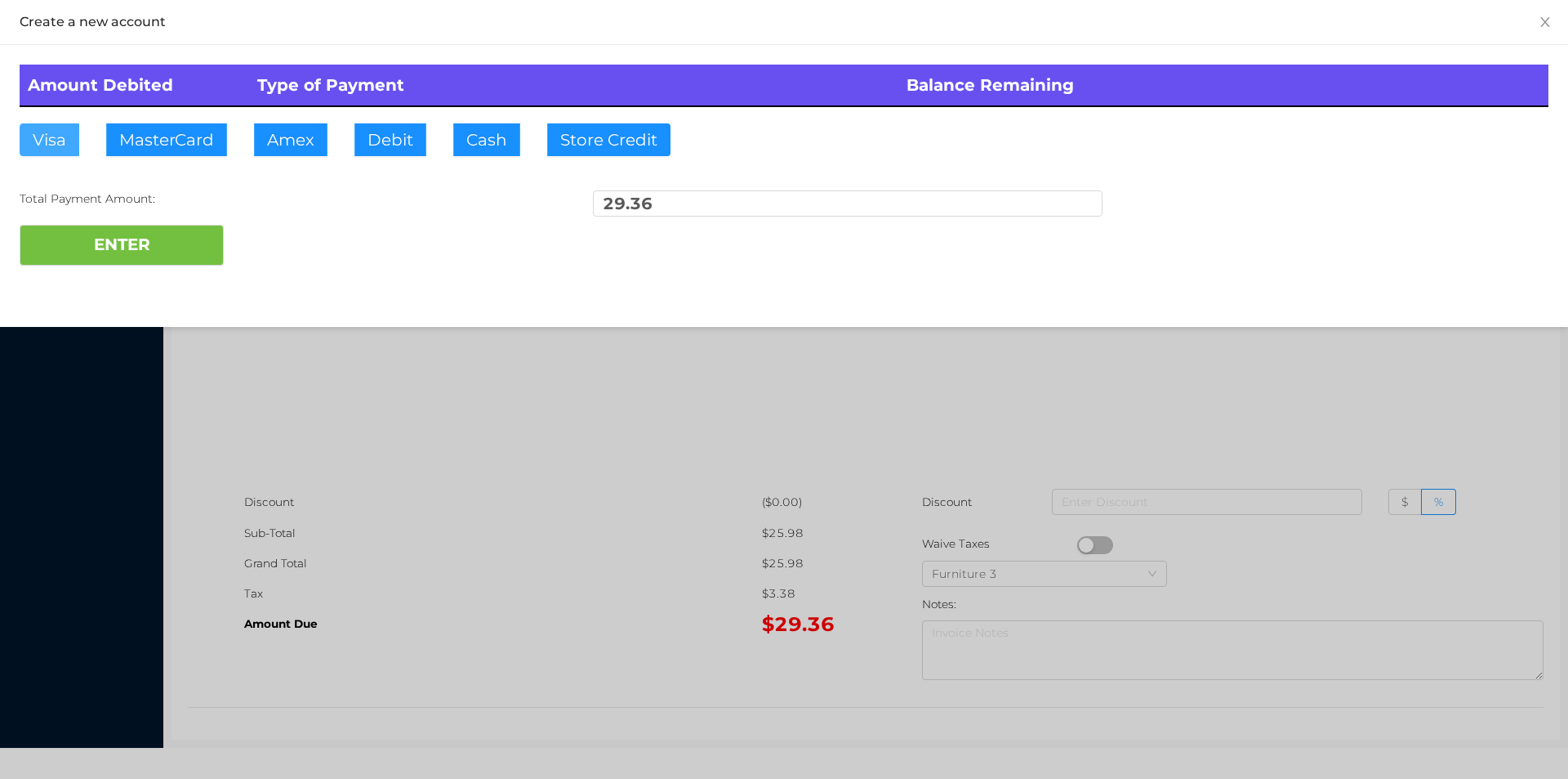
click at [37, 154] on button "Visa" at bounding box center [50, 140] width 59 height 33
click at [38, 263] on button "ENTER" at bounding box center [122, 245] width 204 height 41
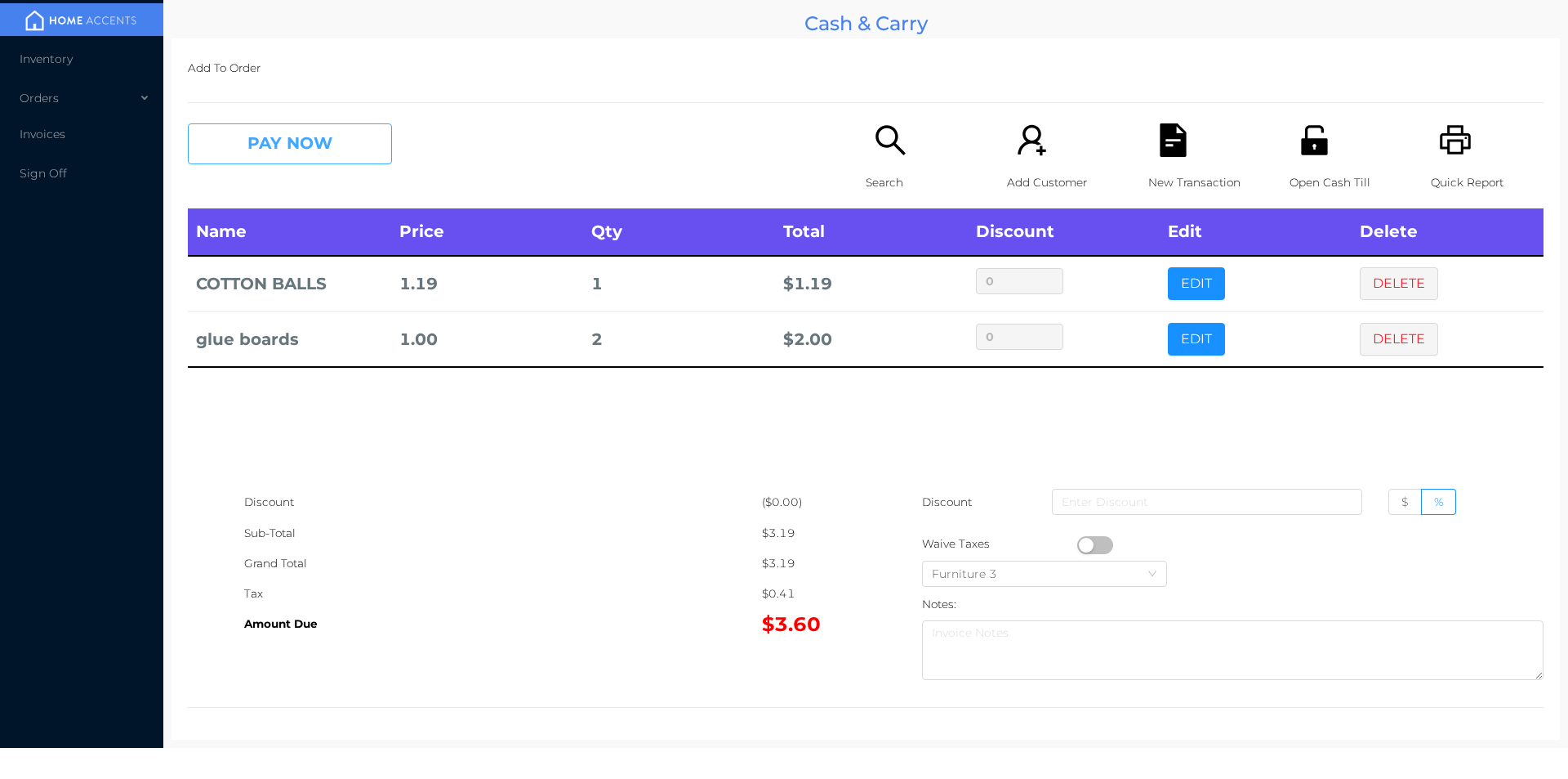
click at [271, 164] on button "PAY NOW" at bounding box center [290, 144] width 204 height 41
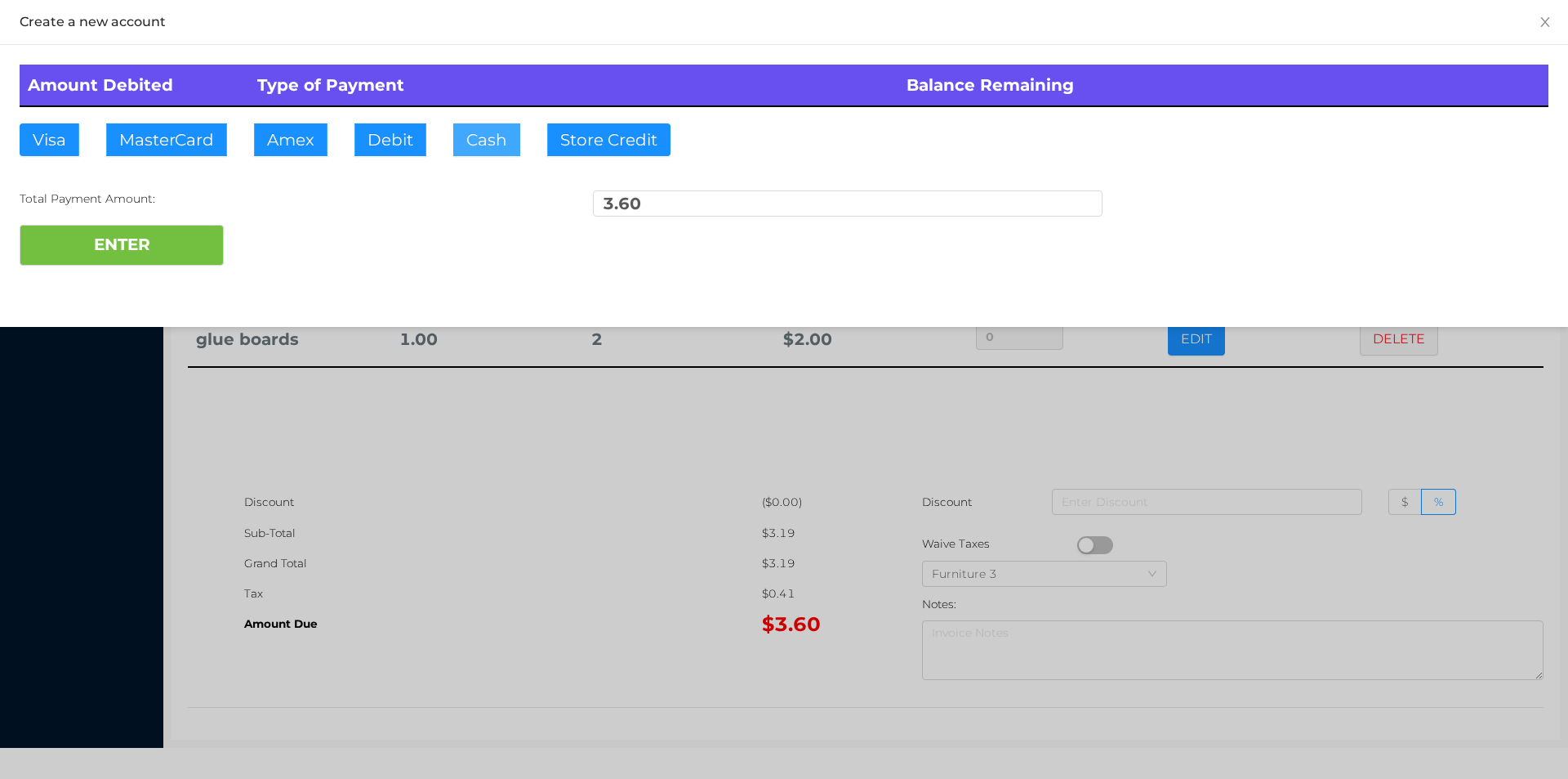
click at [459, 129] on button "Cash" at bounding box center [487, 140] width 67 height 33
type input "5"
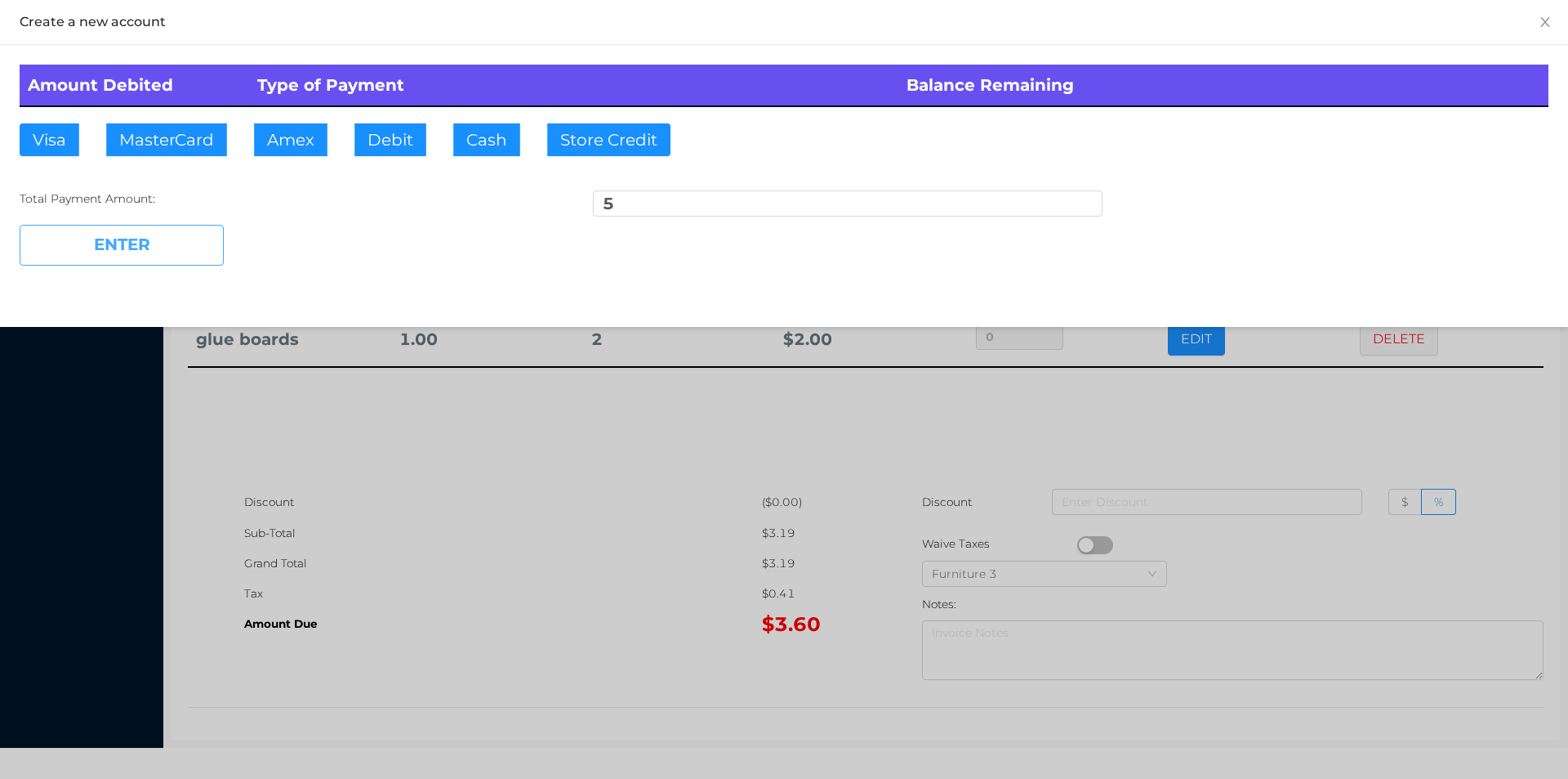
click at [126, 264] on button "ENTER" at bounding box center [122, 245] width 204 height 41
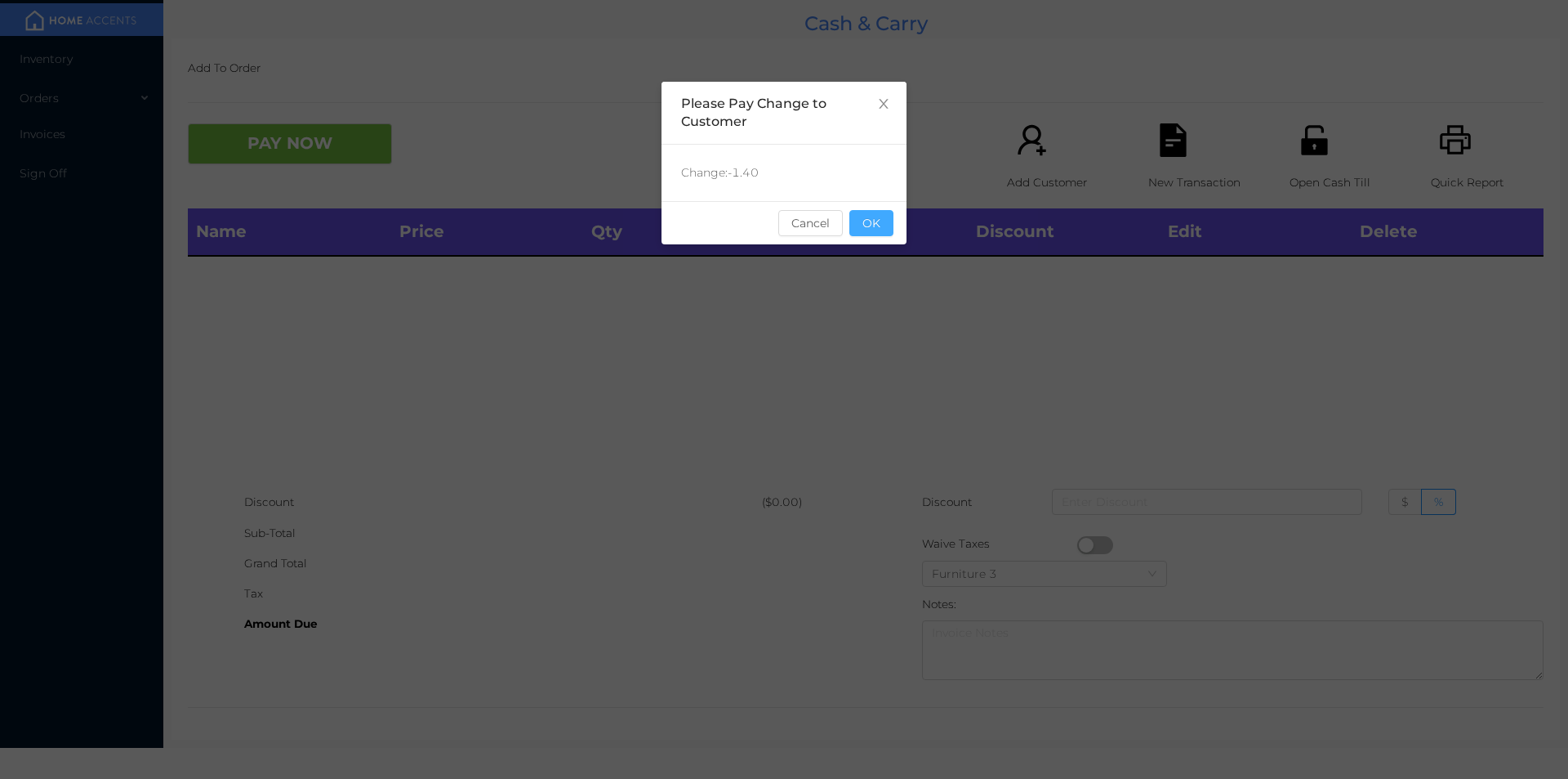
click at [862, 232] on button "OK" at bounding box center [871, 223] width 45 height 26
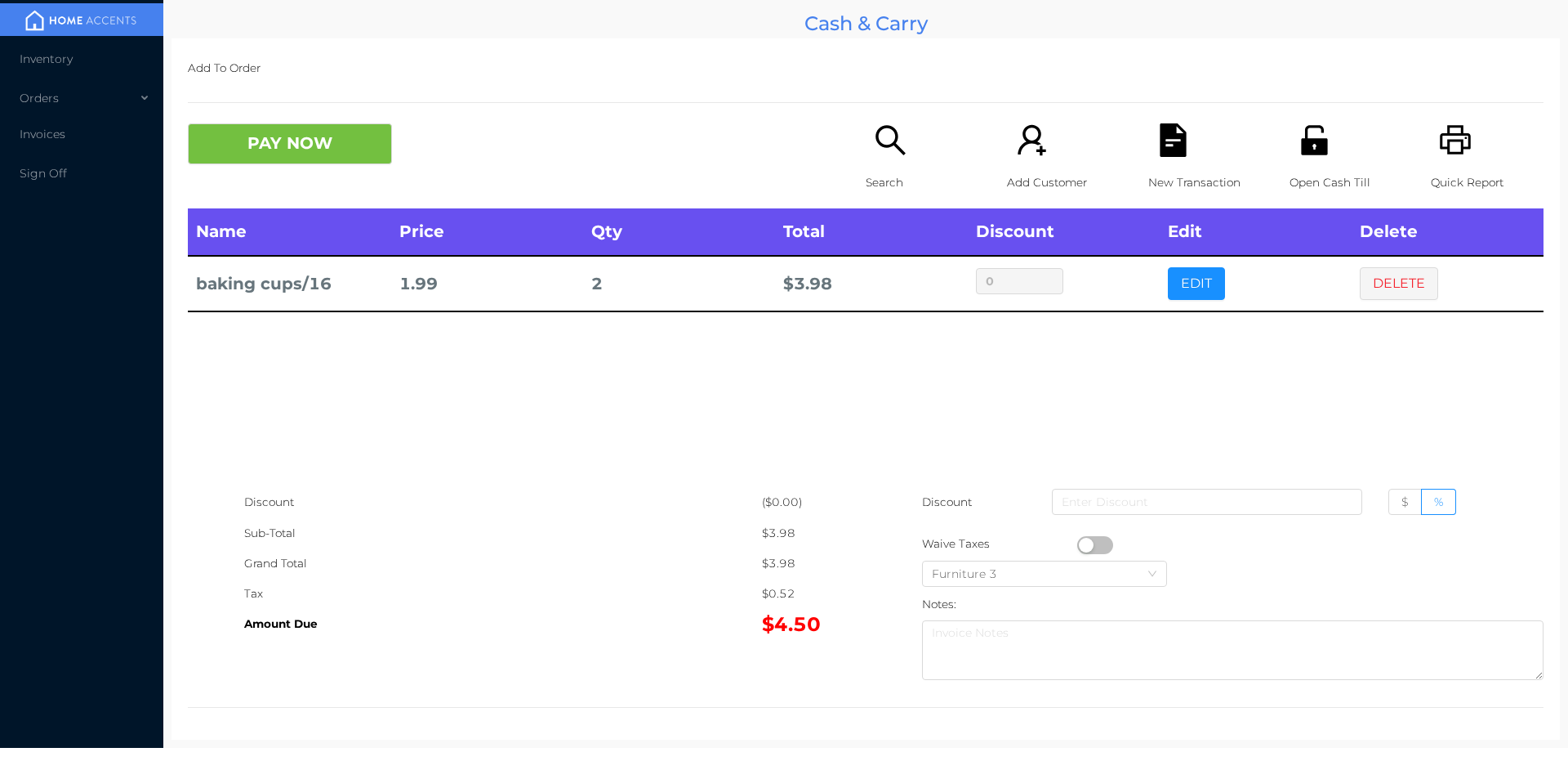
click at [1181, 145] on div "New Transaction" at bounding box center [1204, 167] width 113 height 85
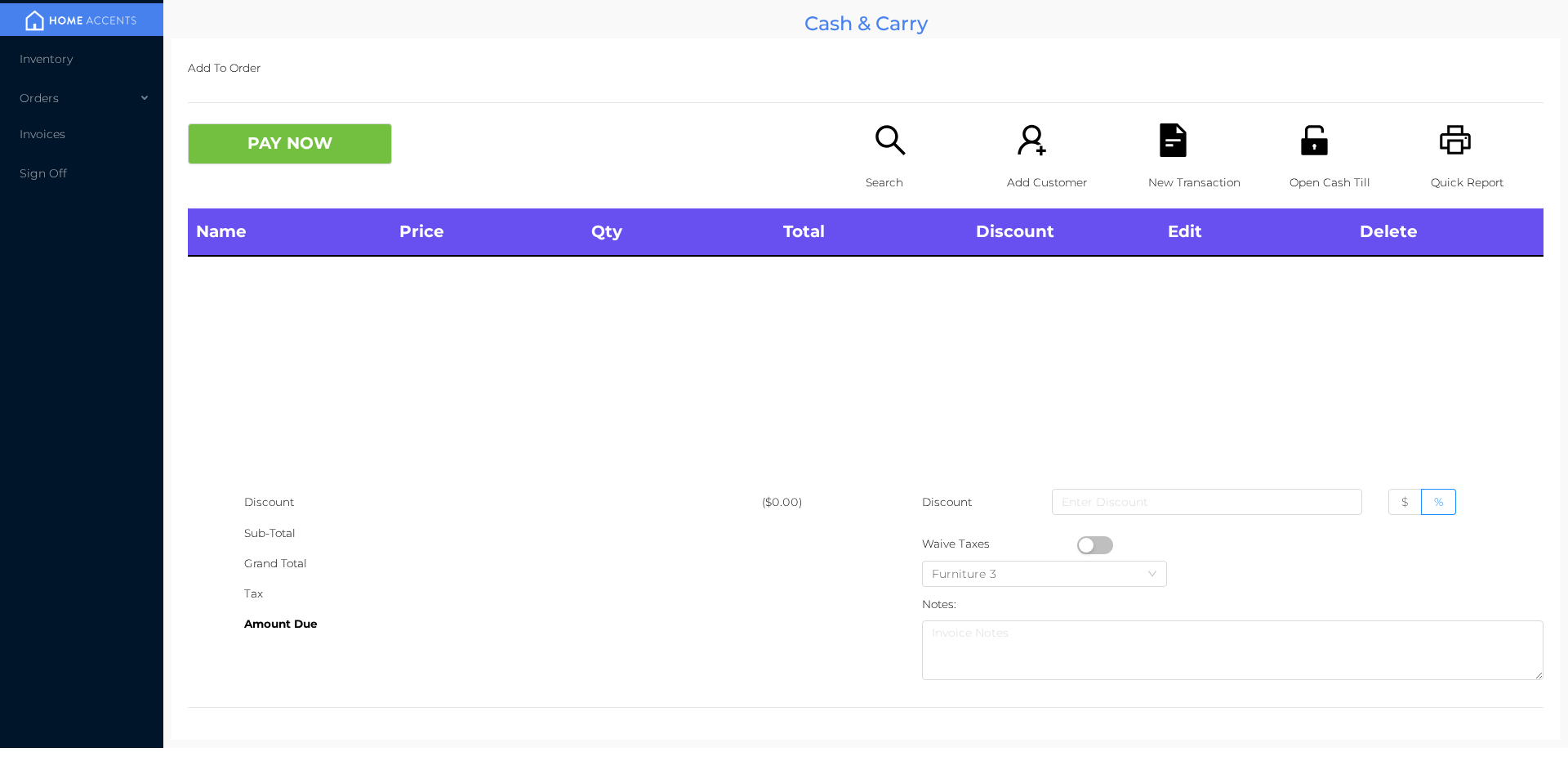
click at [1330, 168] on p "Open Cash Till" at bounding box center [1346, 182] width 113 height 31
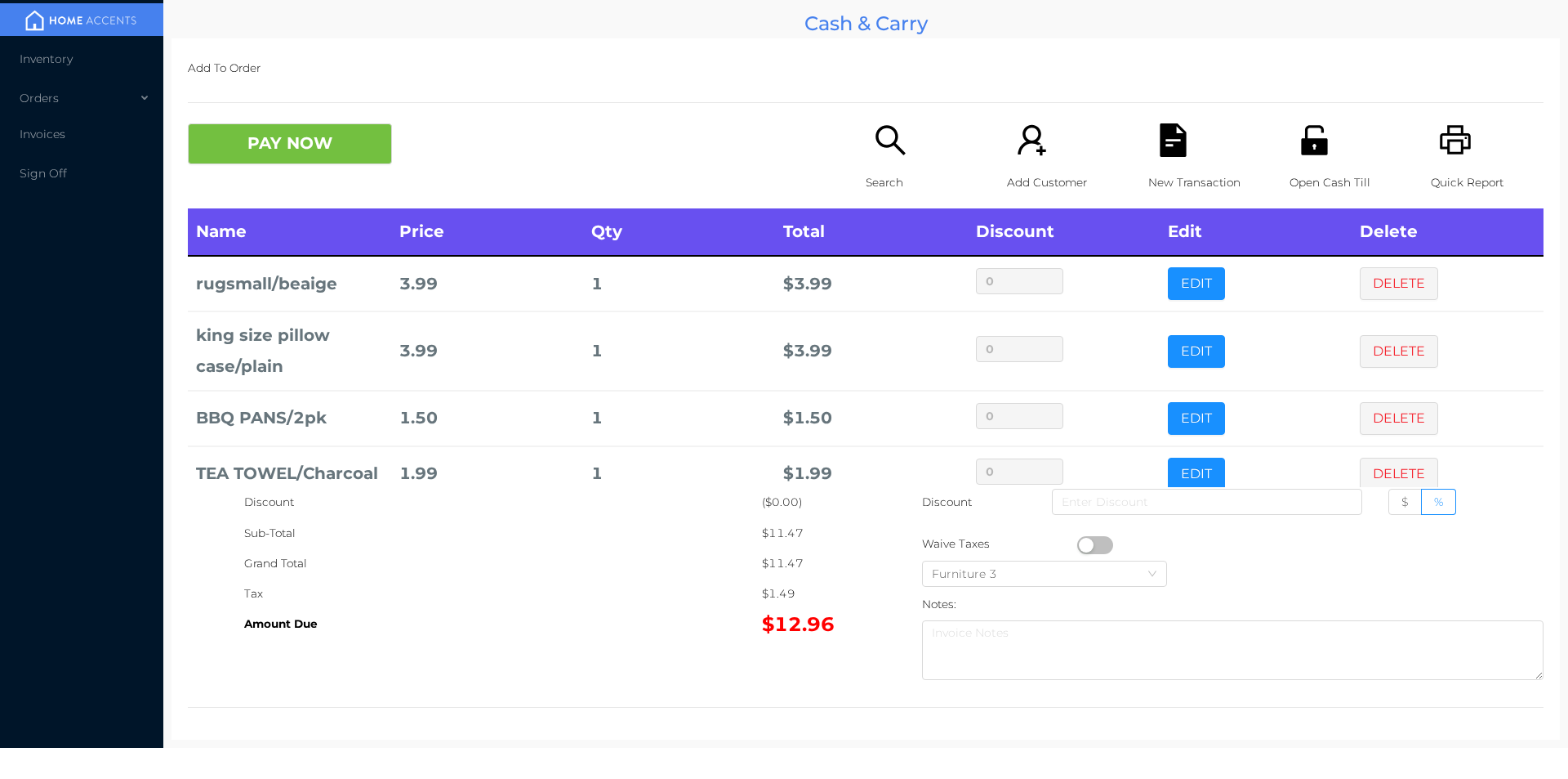
click at [874, 160] on div "Search" at bounding box center [922, 167] width 113 height 85
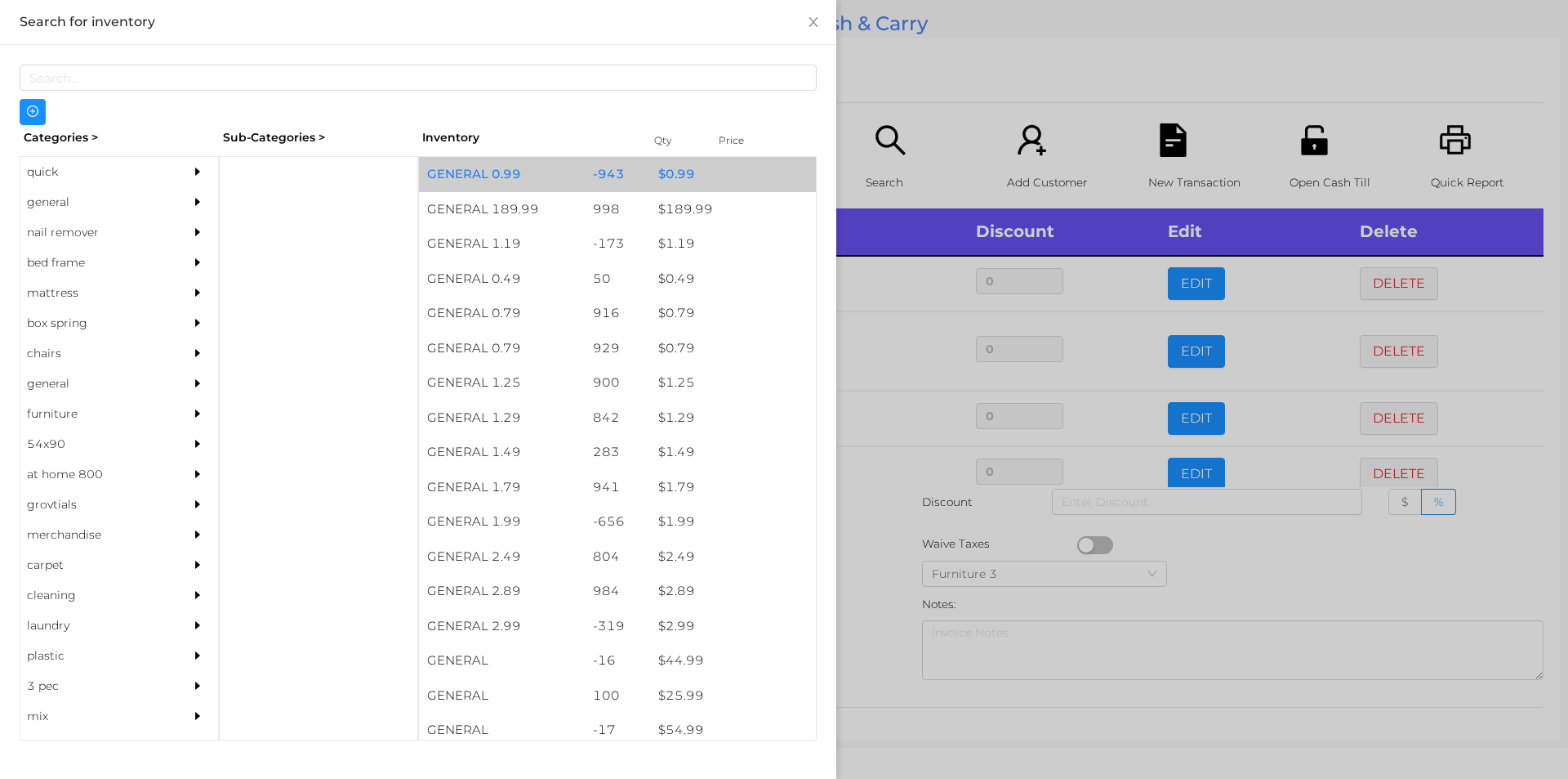
click at [587, 170] on div "-943" at bounding box center [617, 173] width 66 height 35
click at [596, 186] on div "-943" at bounding box center [617, 173] width 66 height 35
click at [885, 561] on div at bounding box center [784, 390] width 1568 height 779
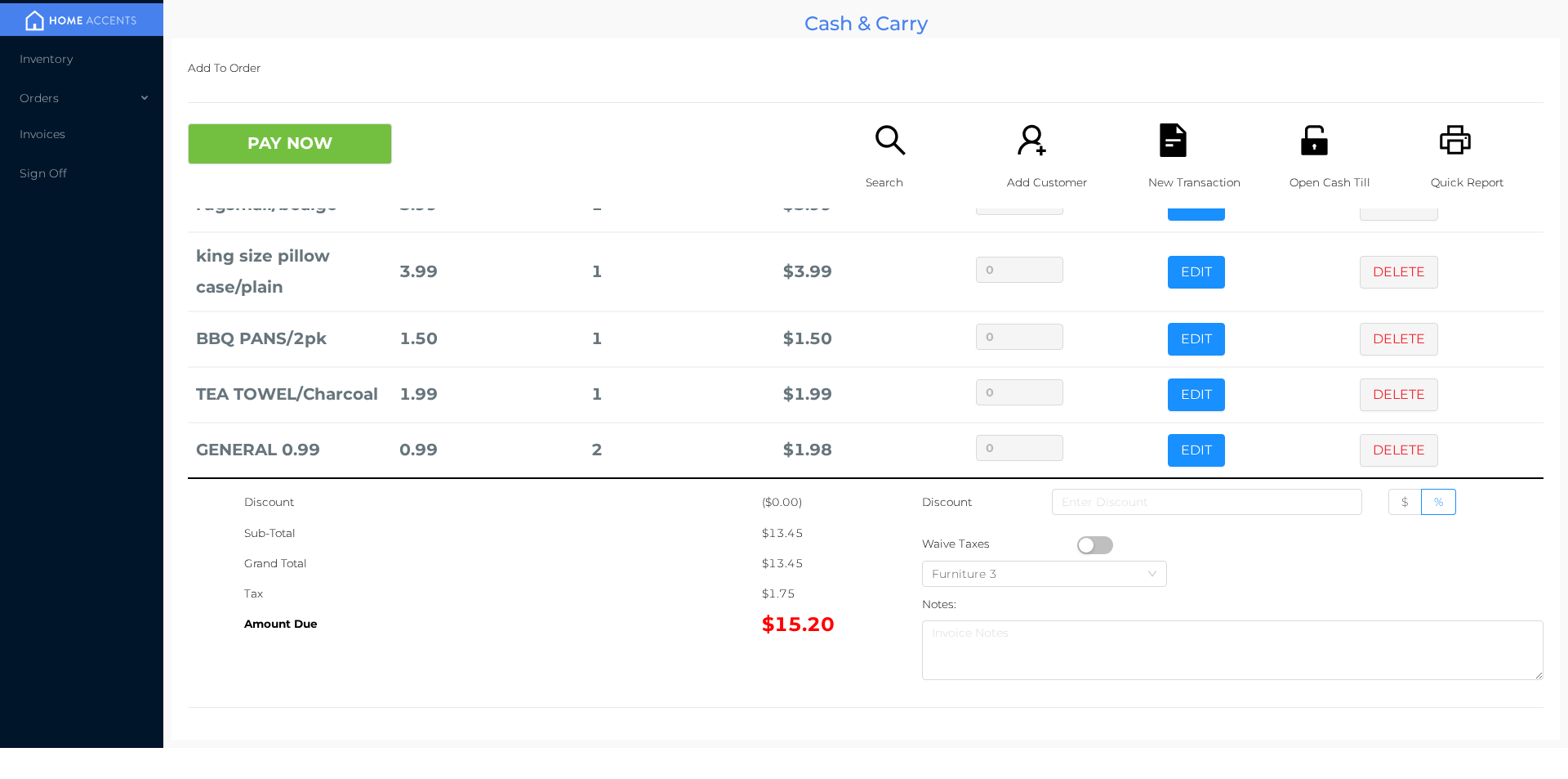
scroll to position [86, 0]
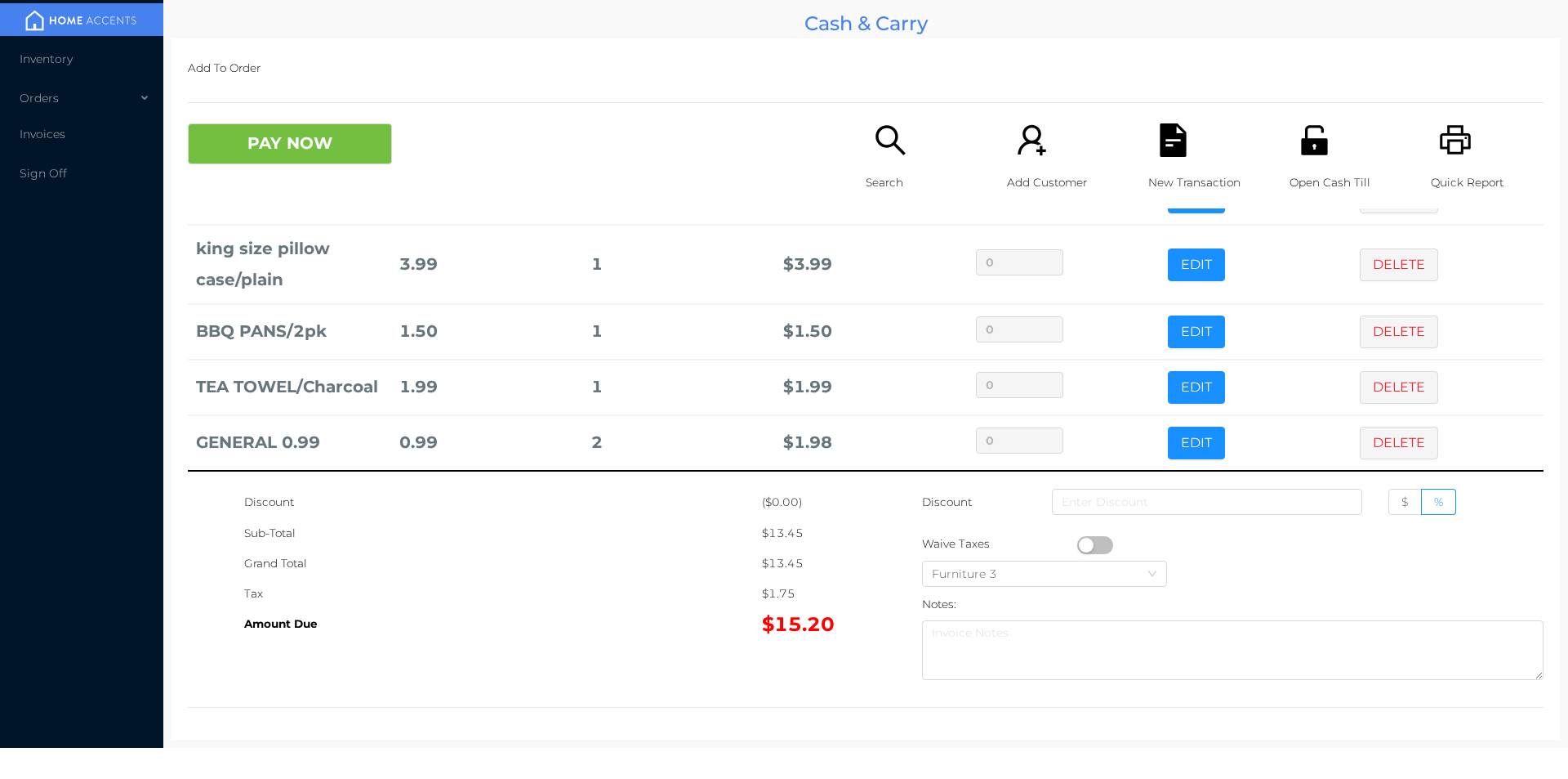
click at [285, 152] on button "PAY NOW" at bounding box center [290, 144] width 204 height 41
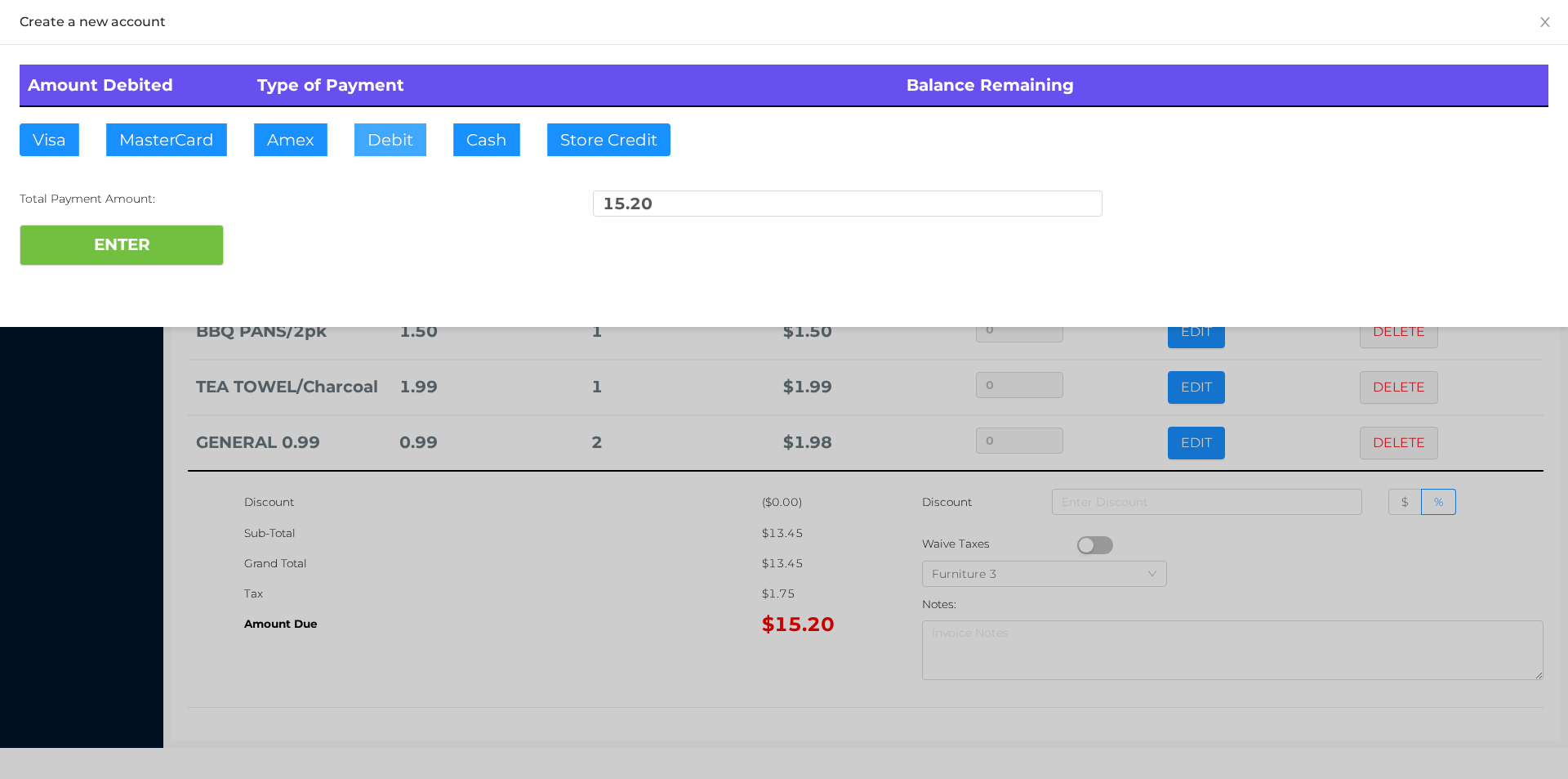
click at [390, 152] on button "Debit" at bounding box center [390, 140] width 72 height 33
click at [167, 230] on button "ENTER" at bounding box center [122, 245] width 204 height 41
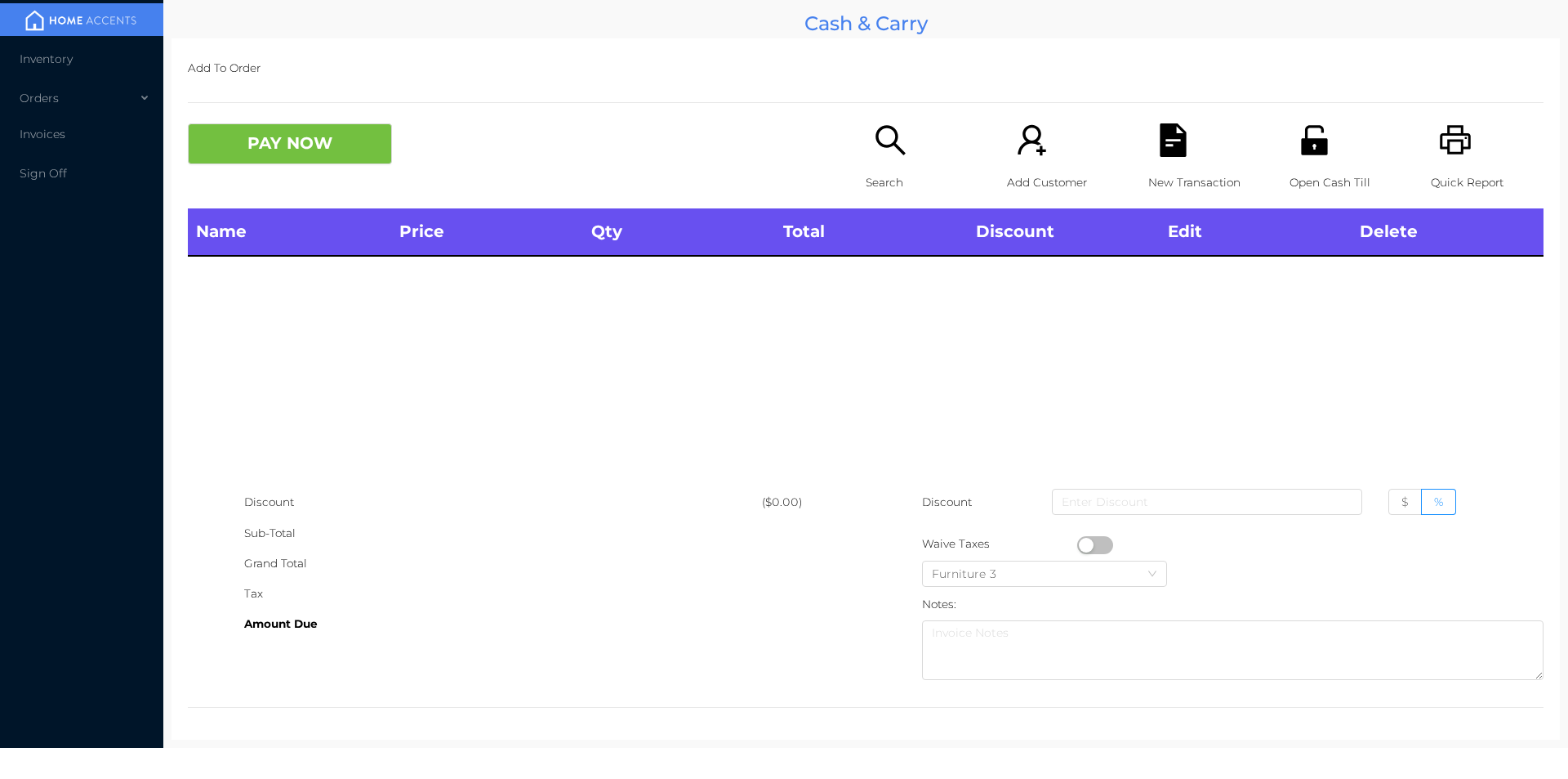
scroll to position [0, 0]
click at [874, 151] on icon "icon: search" at bounding box center [890, 141] width 34 height 34
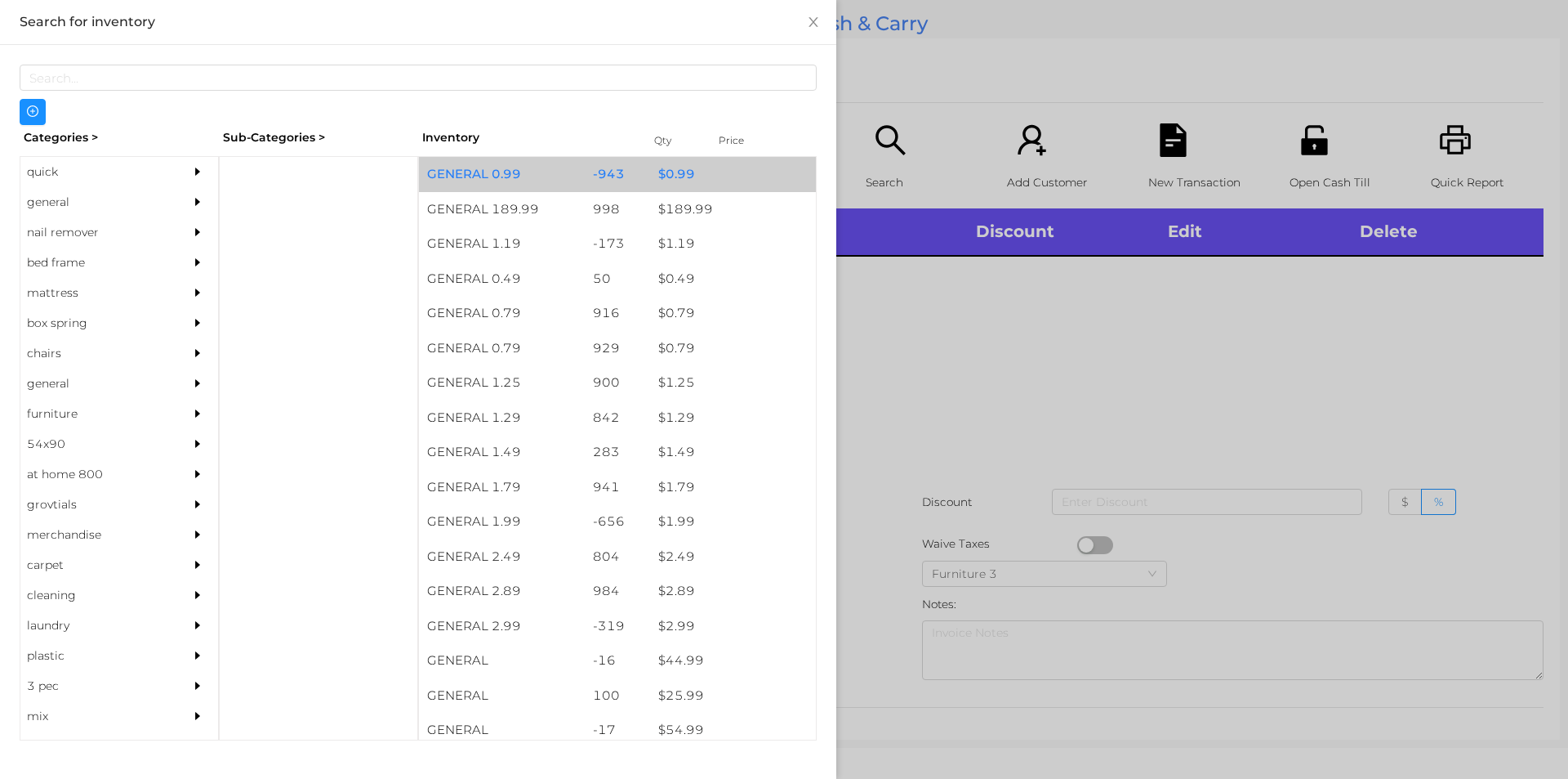
click at [663, 178] on div "$ 0.99" at bounding box center [732, 173] width 165 height 35
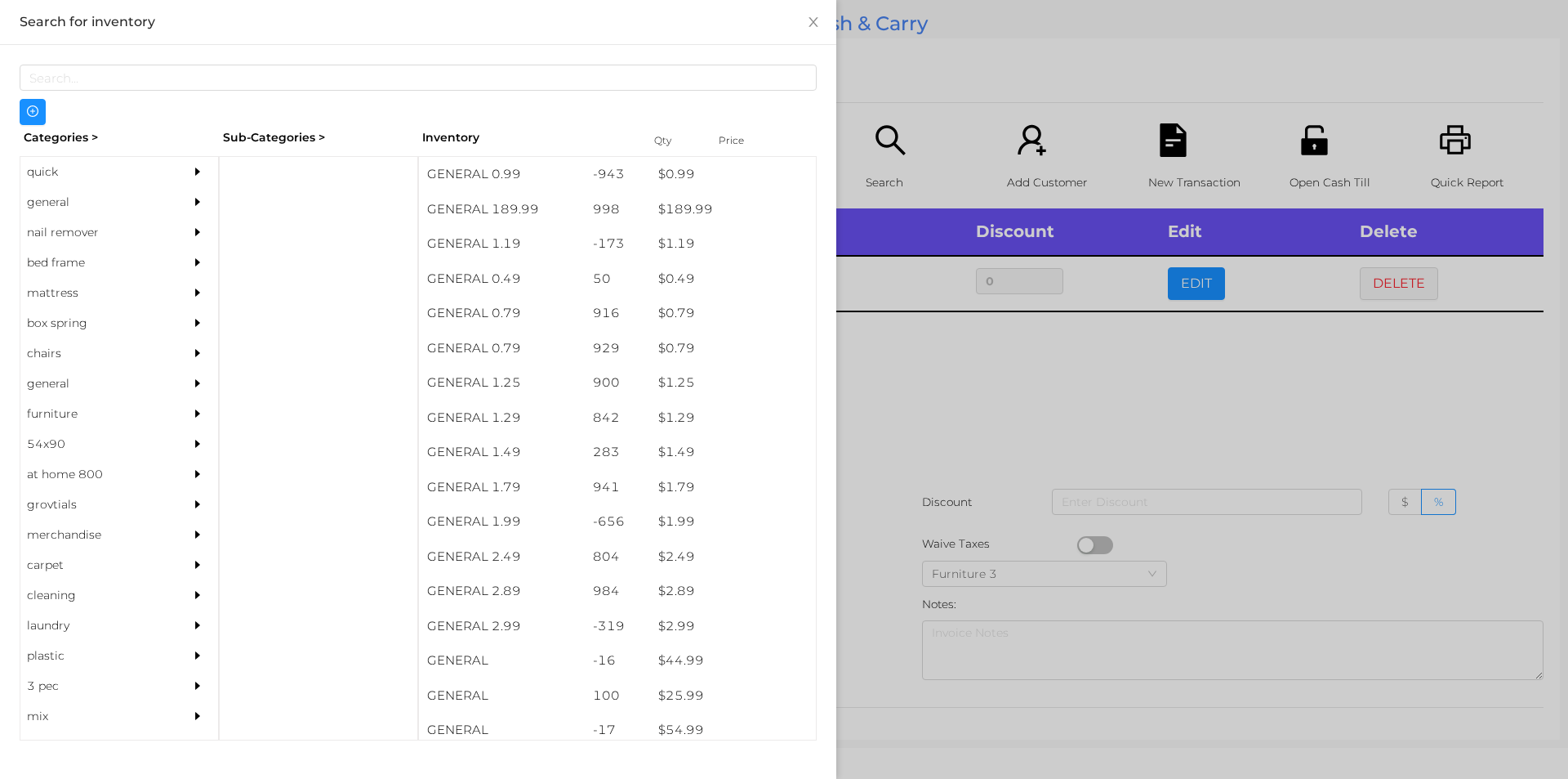
click at [902, 355] on div at bounding box center [784, 390] width 1568 height 779
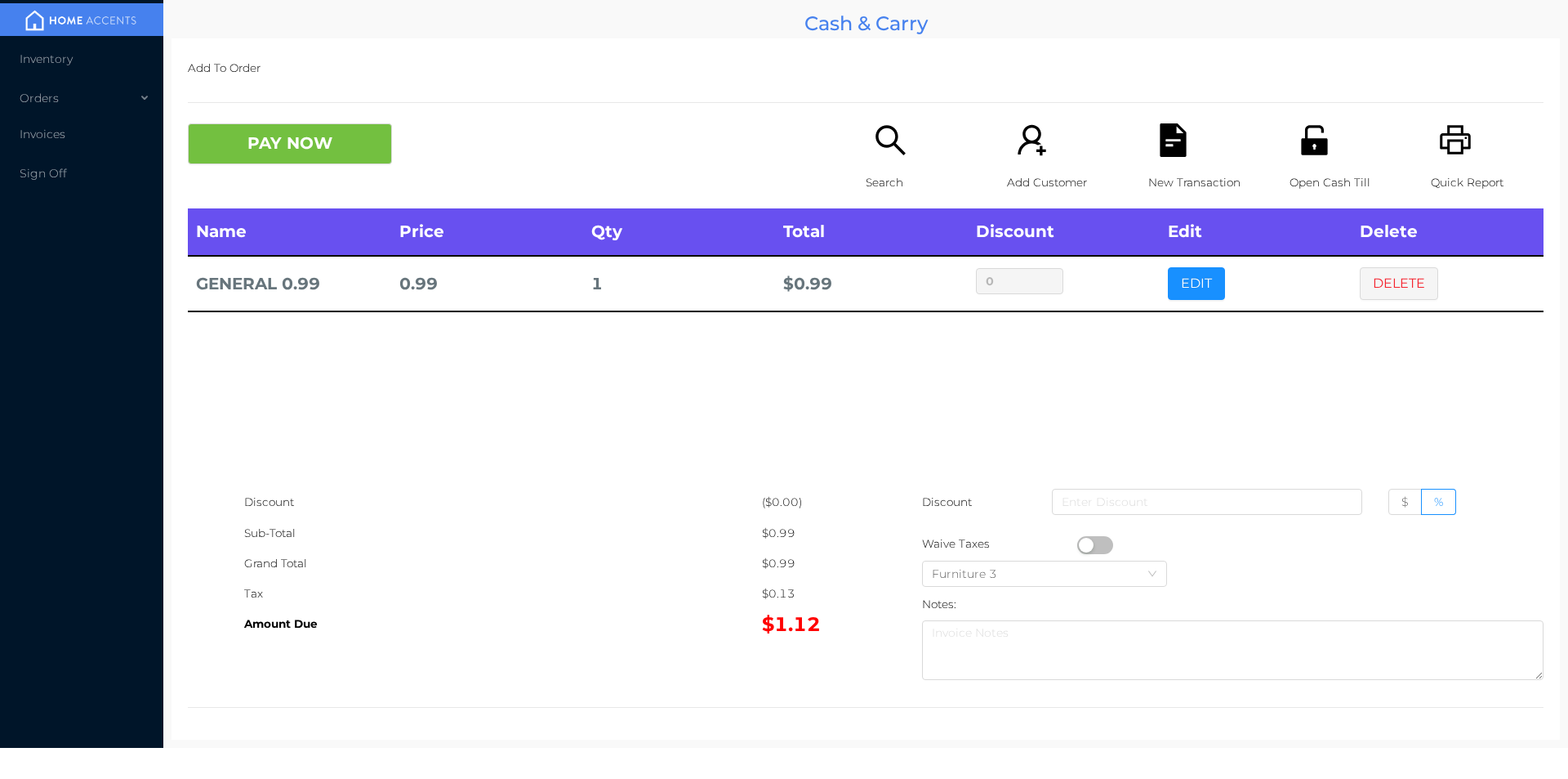
click at [1360, 277] on button "DELETE" at bounding box center [1399, 283] width 78 height 33
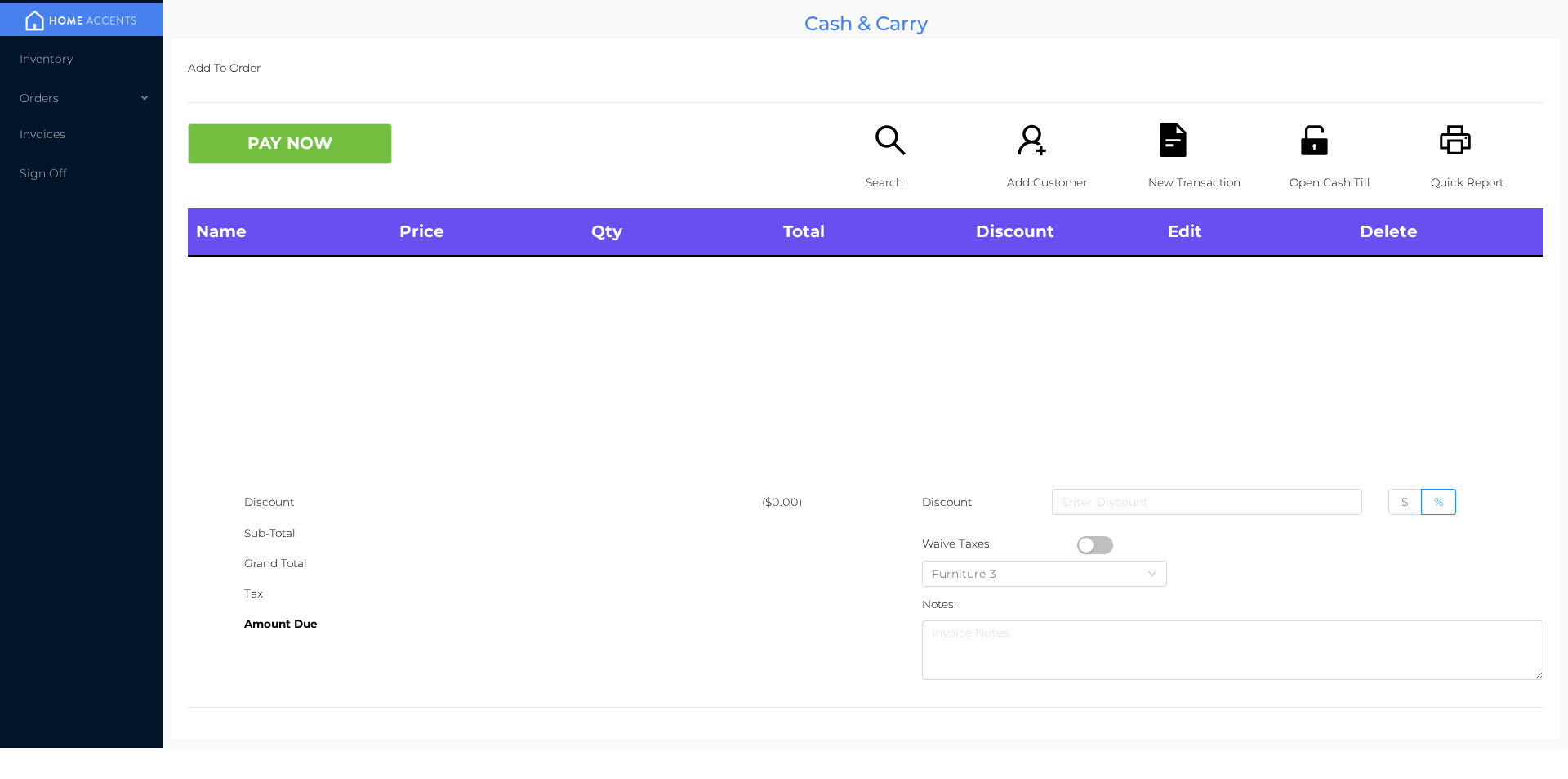
click at [1440, 147] on icon "icon: printer" at bounding box center [1456, 141] width 34 height 34
click at [300, 152] on button "PAY NOW" at bounding box center [290, 144] width 204 height 41
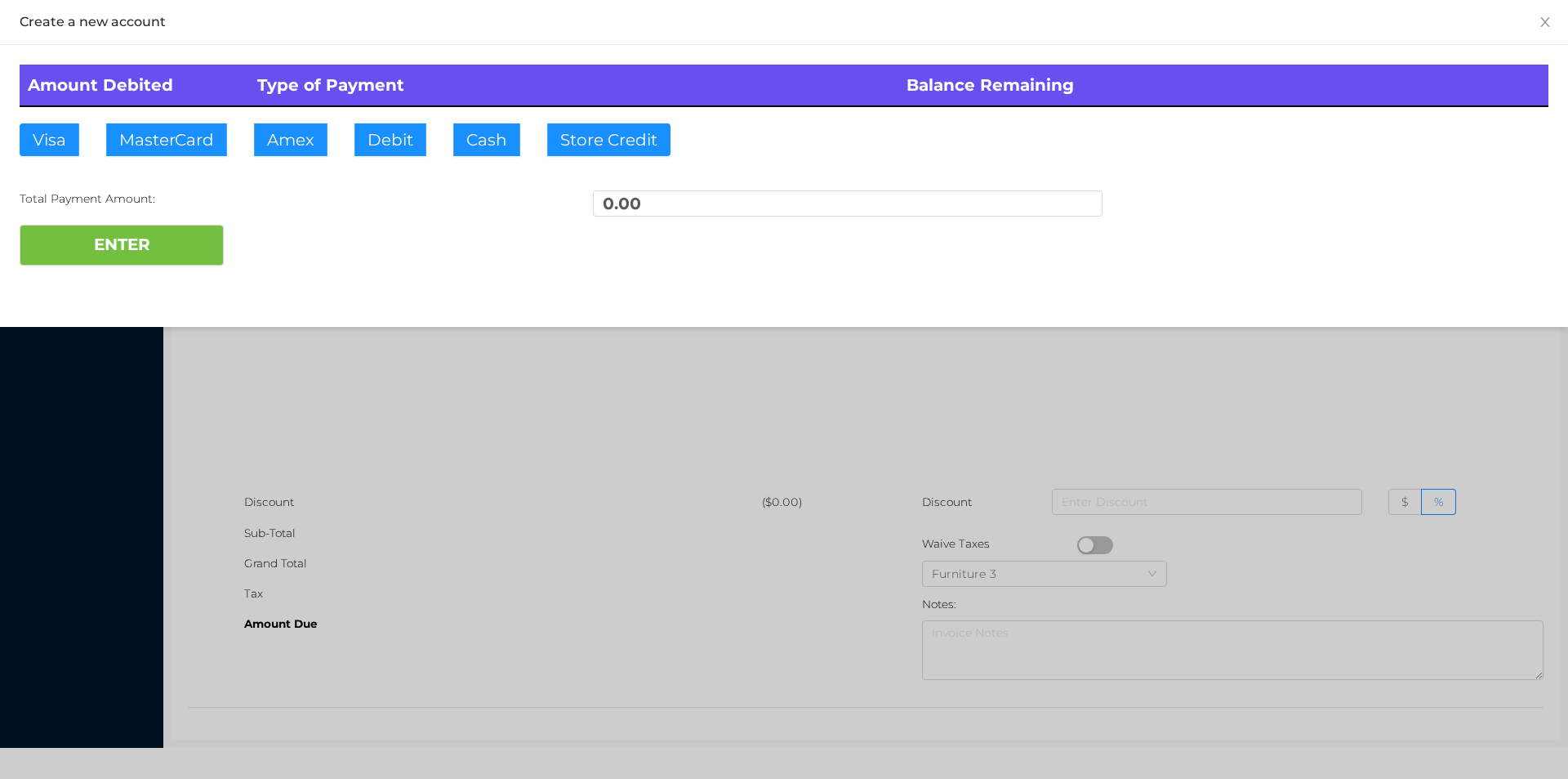
click at [305, 426] on div at bounding box center [784, 390] width 1568 height 779
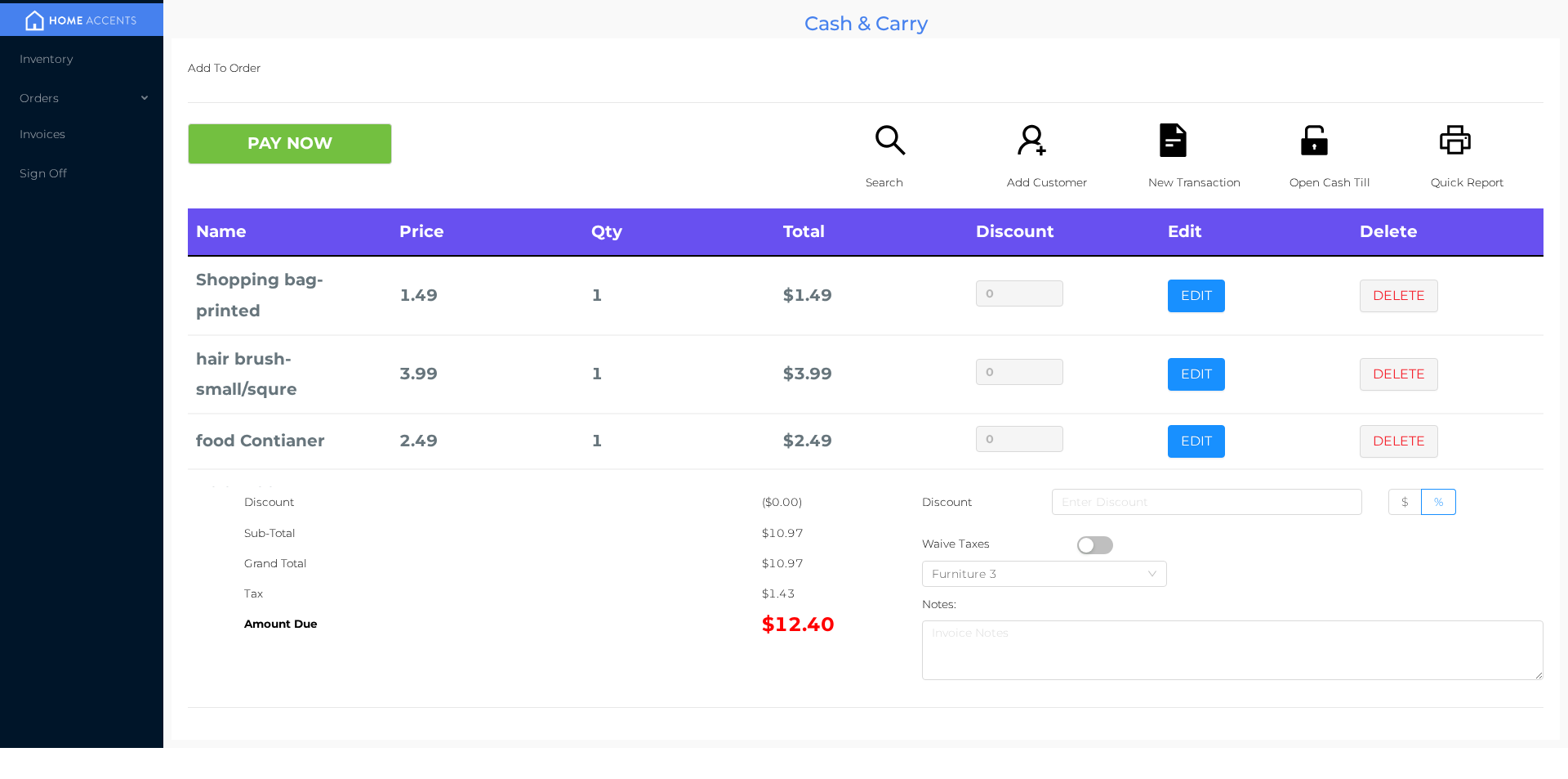
click at [272, 144] on button "PAY NOW" at bounding box center [290, 144] width 204 height 41
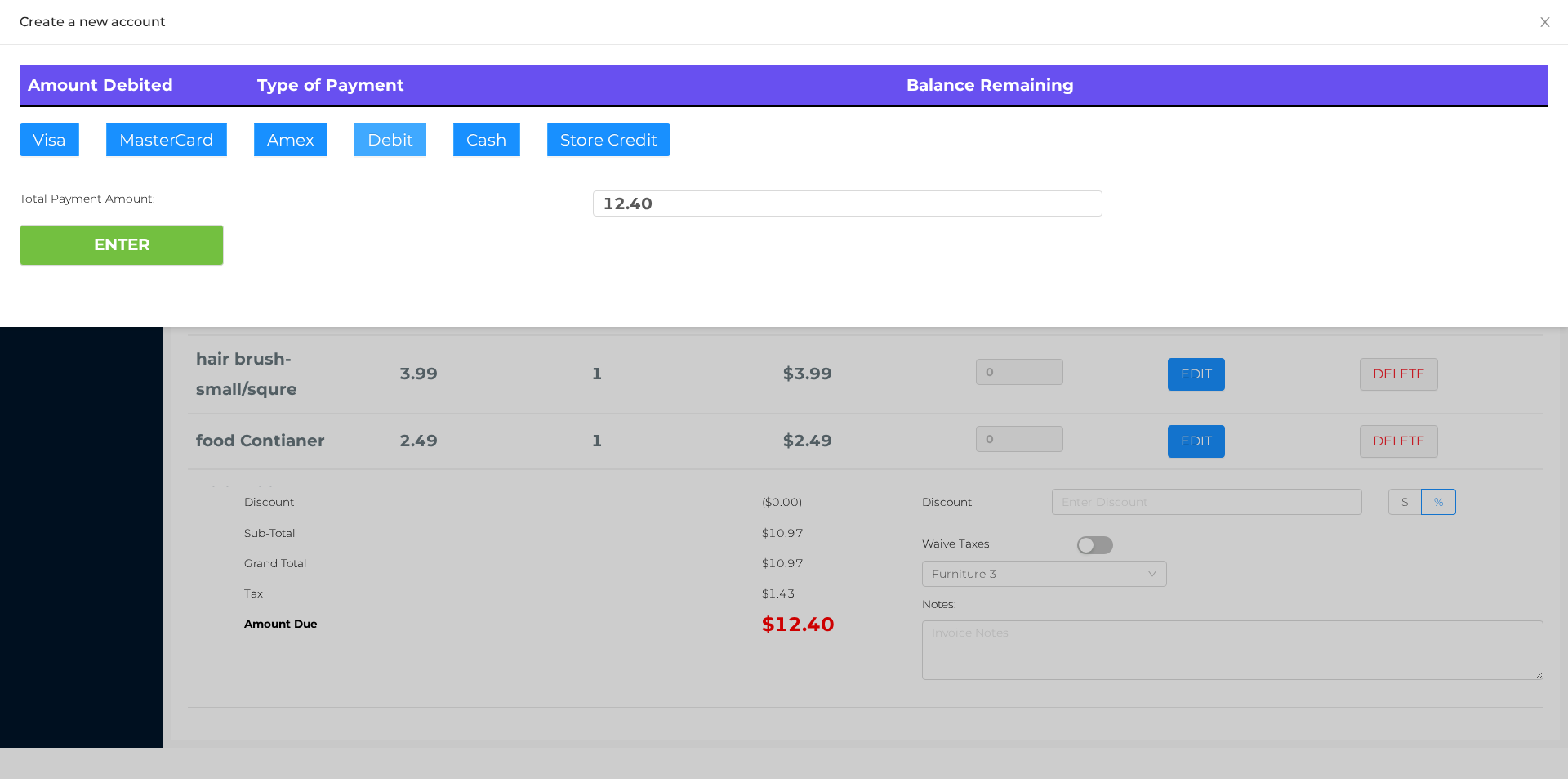
click at [384, 147] on button "Debit" at bounding box center [390, 140] width 72 height 33
click at [126, 257] on button "ENTER" at bounding box center [122, 245] width 204 height 41
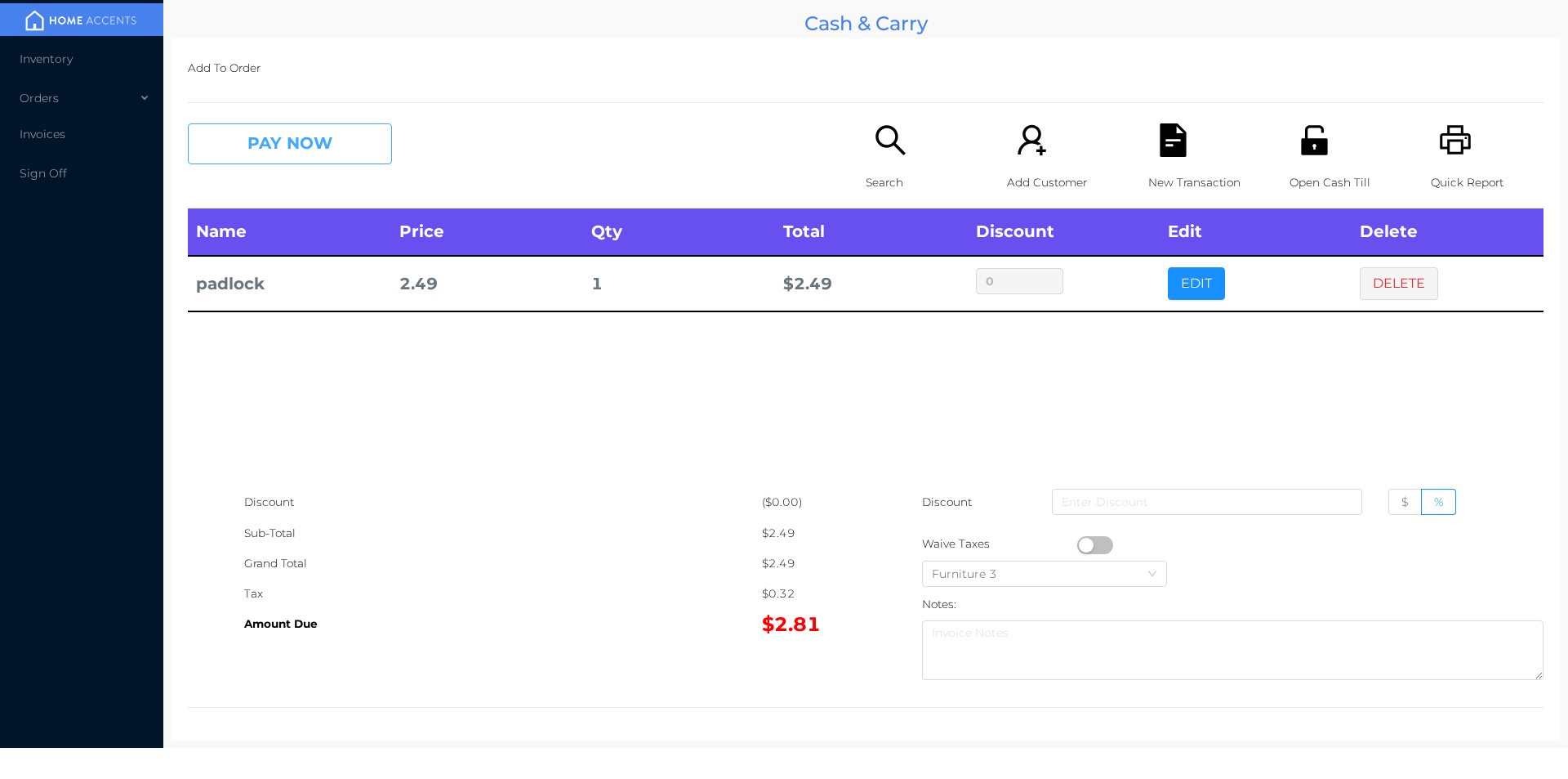
click at [319, 163] on button "PAY NOW" at bounding box center [290, 144] width 204 height 41
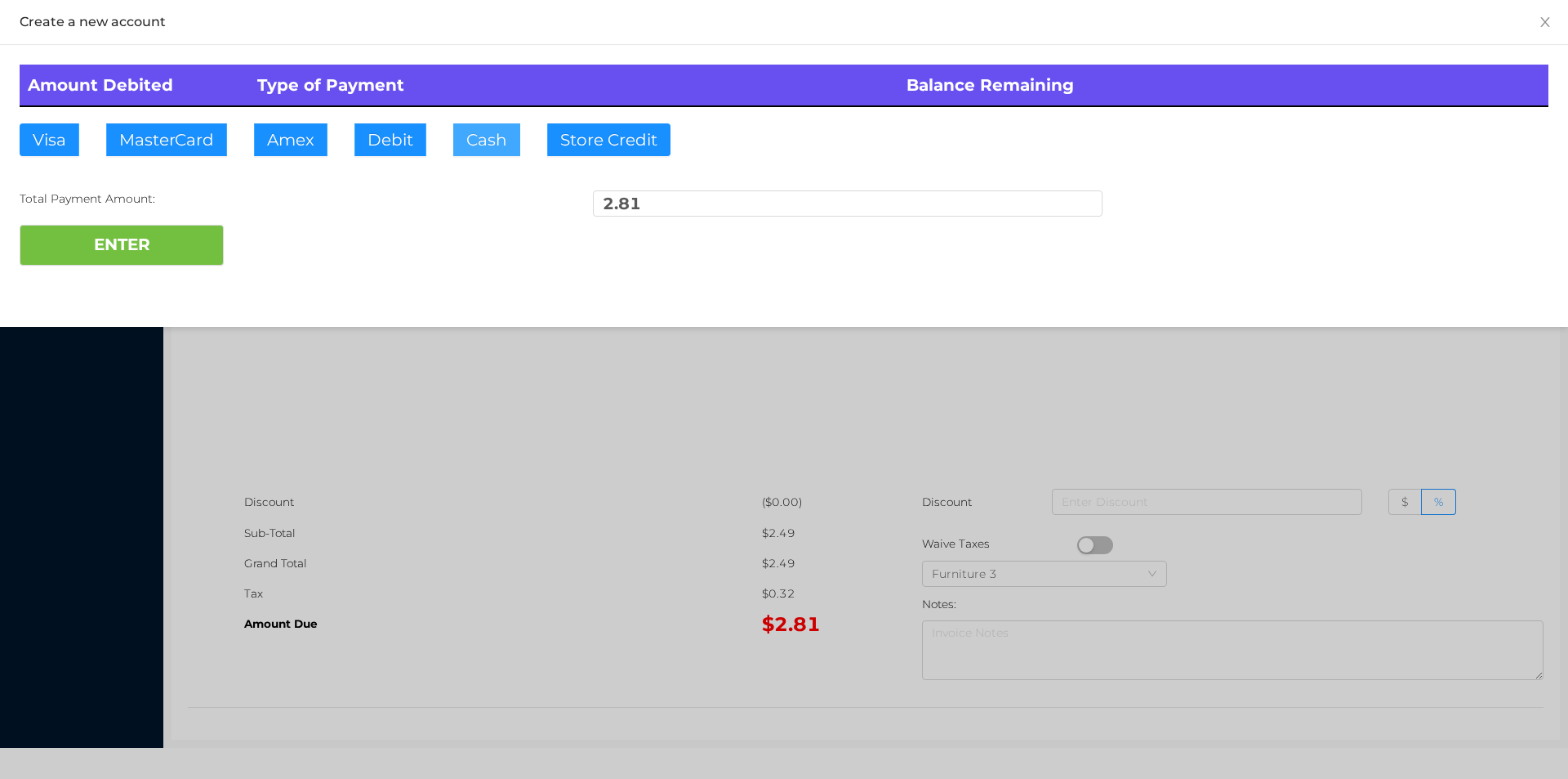
click at [475, 154] on button "Cash" at bounding box center [487, 140] width 67 height 33
type input "5"
click at [80, 246] on button "ENTER" at bounding box center [122, 245] width 204 height 41
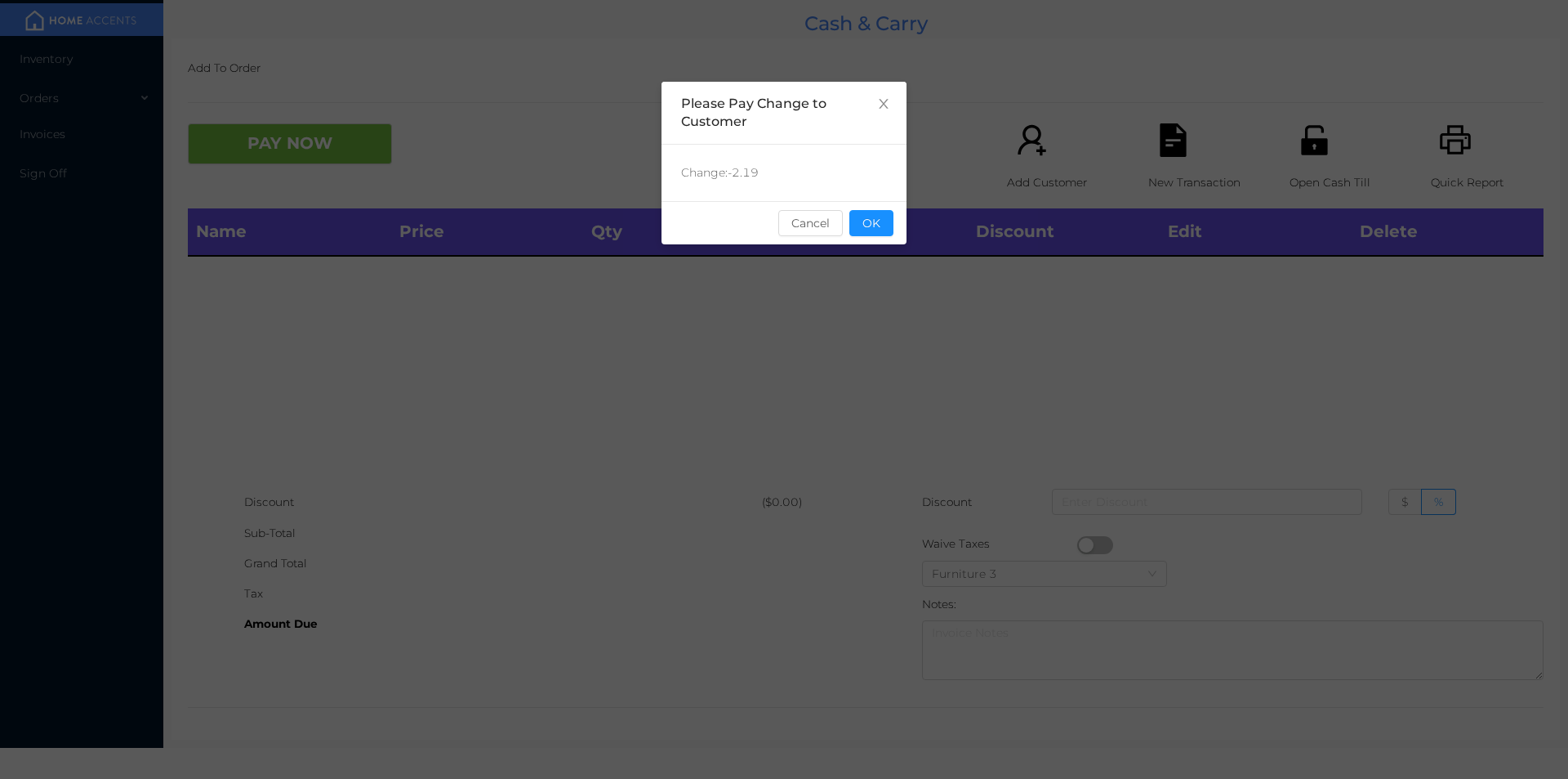
click at [874, 216] on button "OK" at bounding box center [871, 223] width 45 height 26
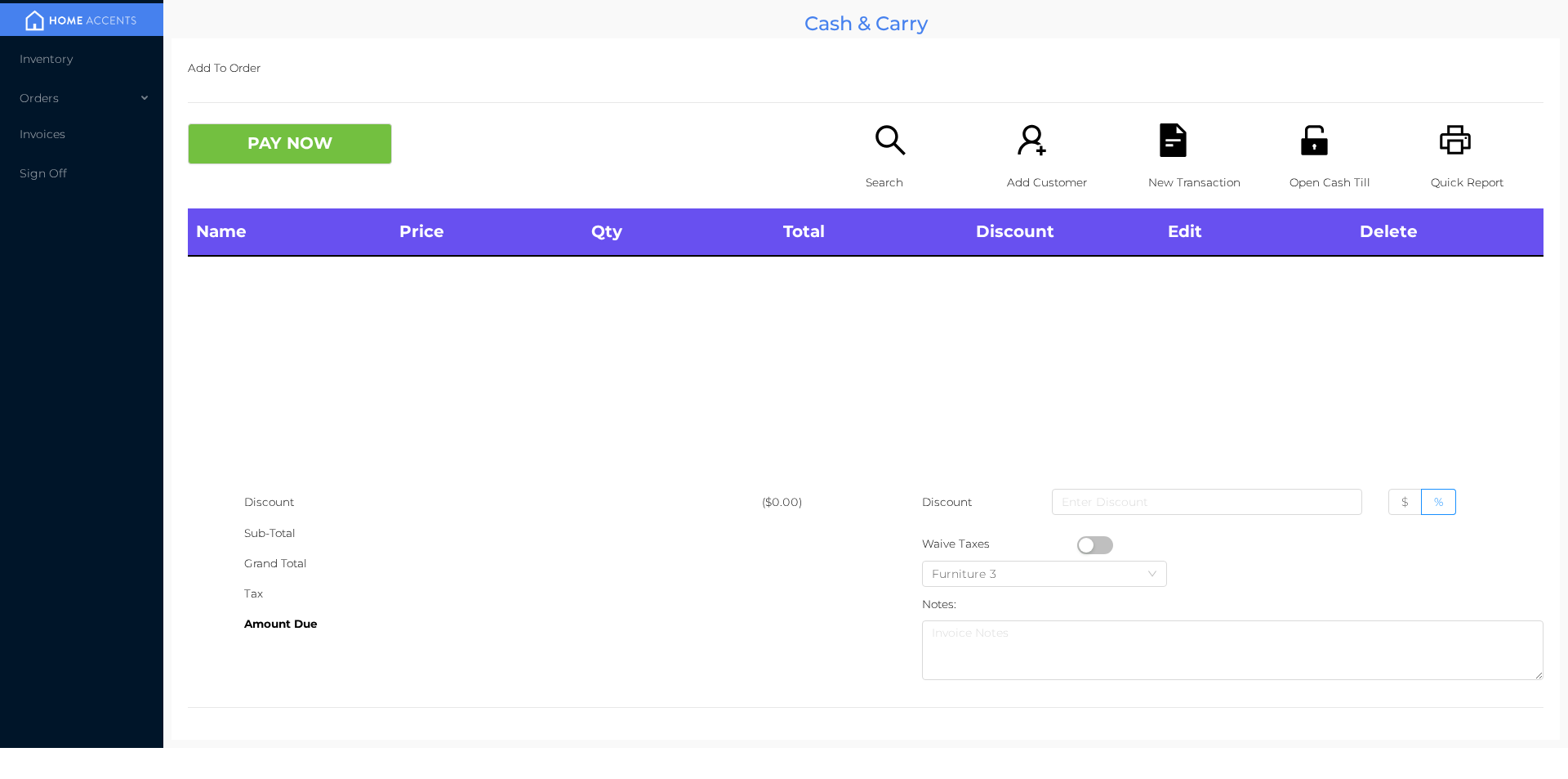
click at [1311, 180] on p "Open Cash Till" at bounding box center [1346, 182] width 113 height 31
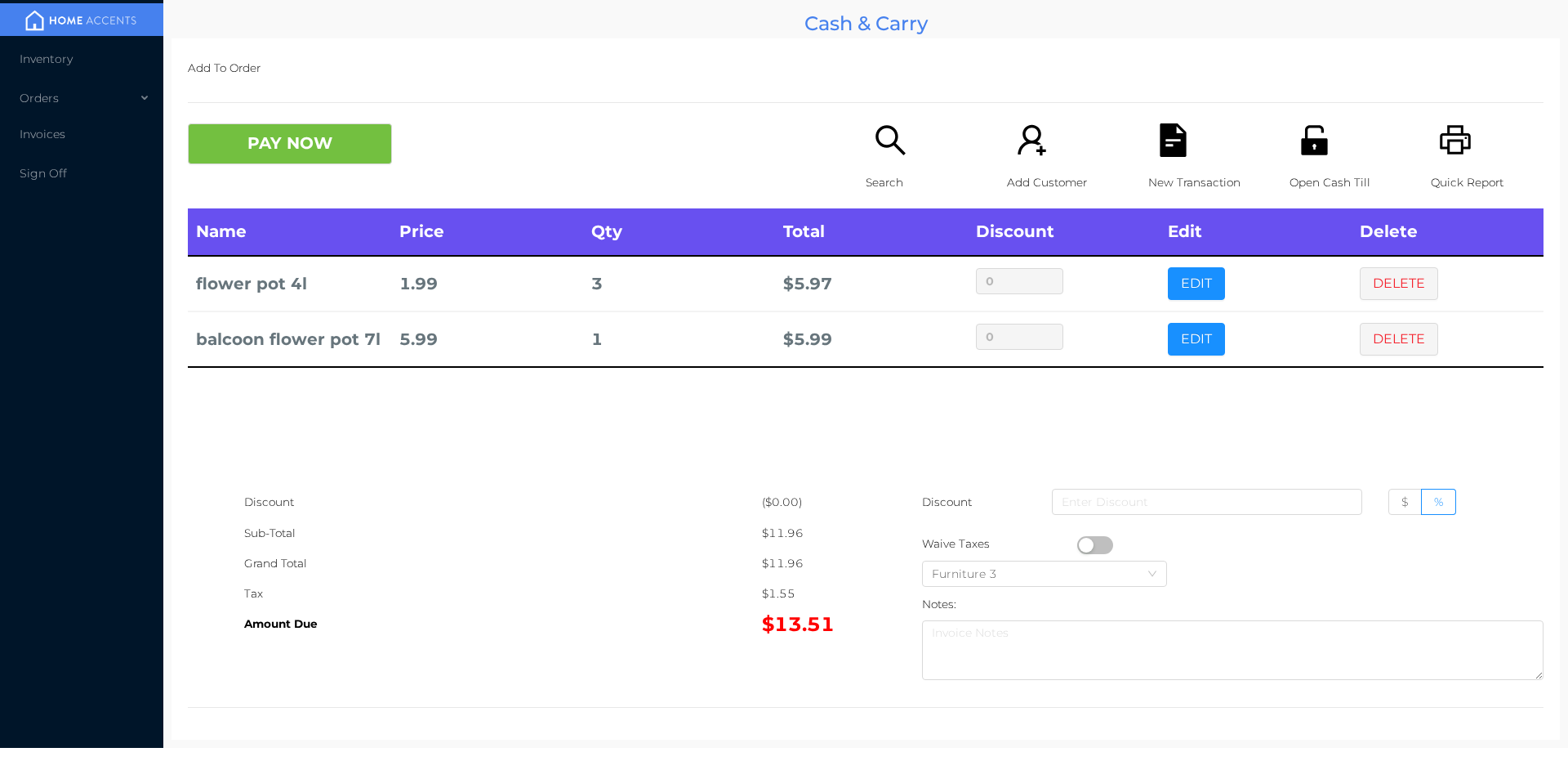
click at [1317, 143] on icon "icon: unlock" at bounding box center [1314, 141] width 34 height 34
click at [1106, 128] on div "Add Customer" at bounding box center [1064, 167] width 113 height 85
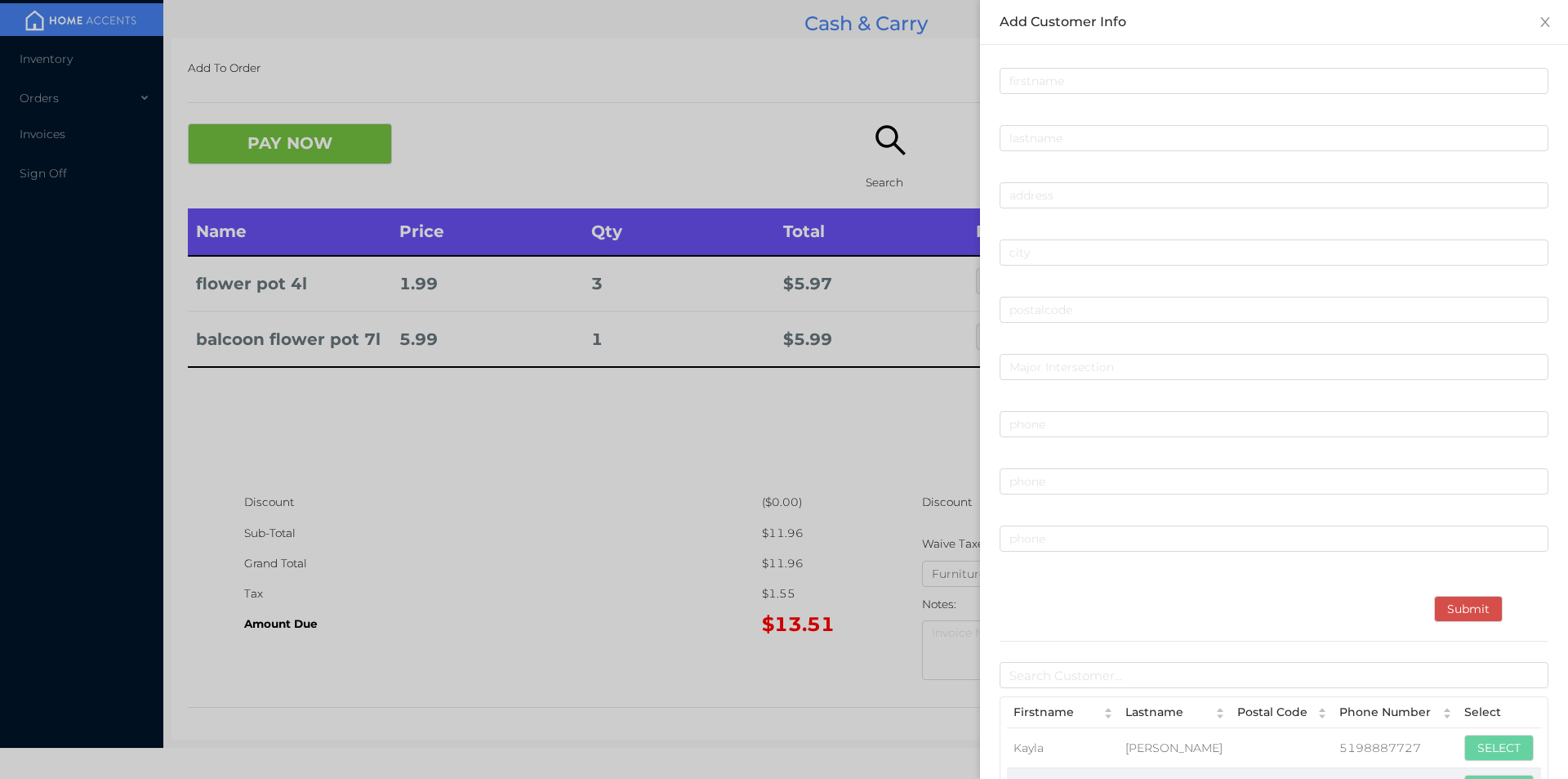
click at [782, 435] on div at bounding box center [784, 390] width 1568 height 779
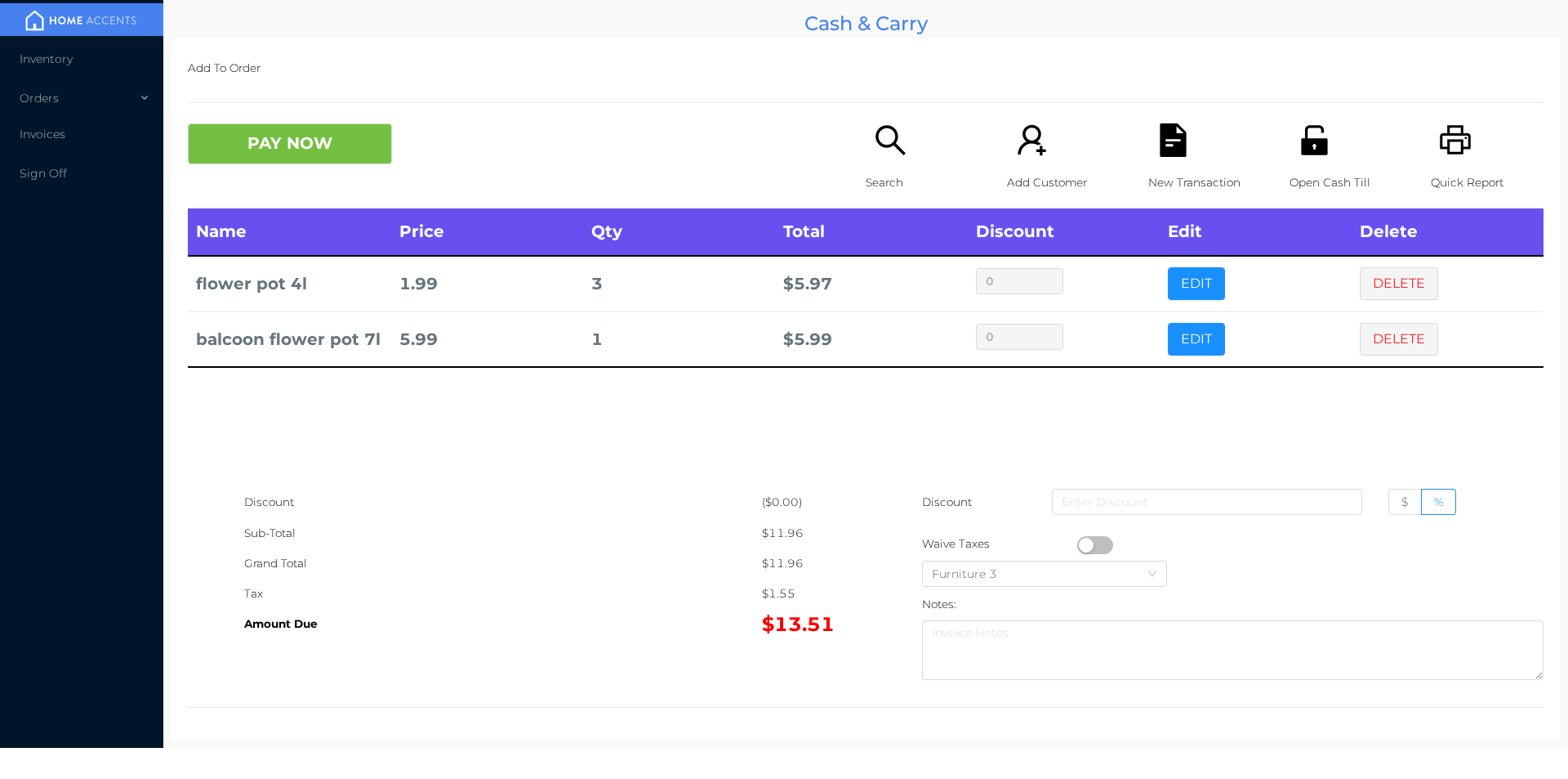
click at [1177, 133] on icon "icon: file-text" at bounding box center [1173, 141] width 26 height 34
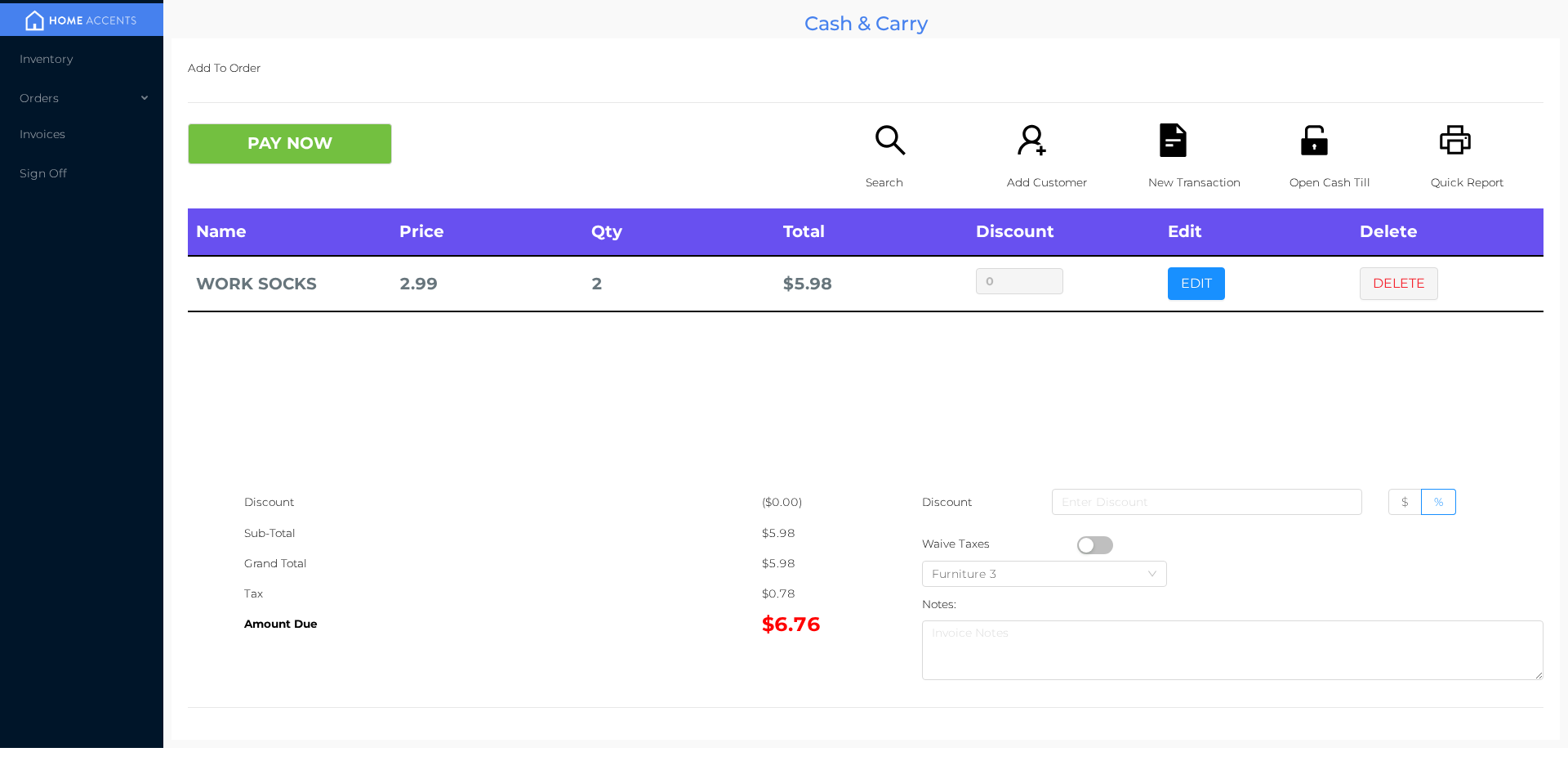
click at [300, 124] on button "PAY NOW" at bounding box center [290, 144] width 204 height 41
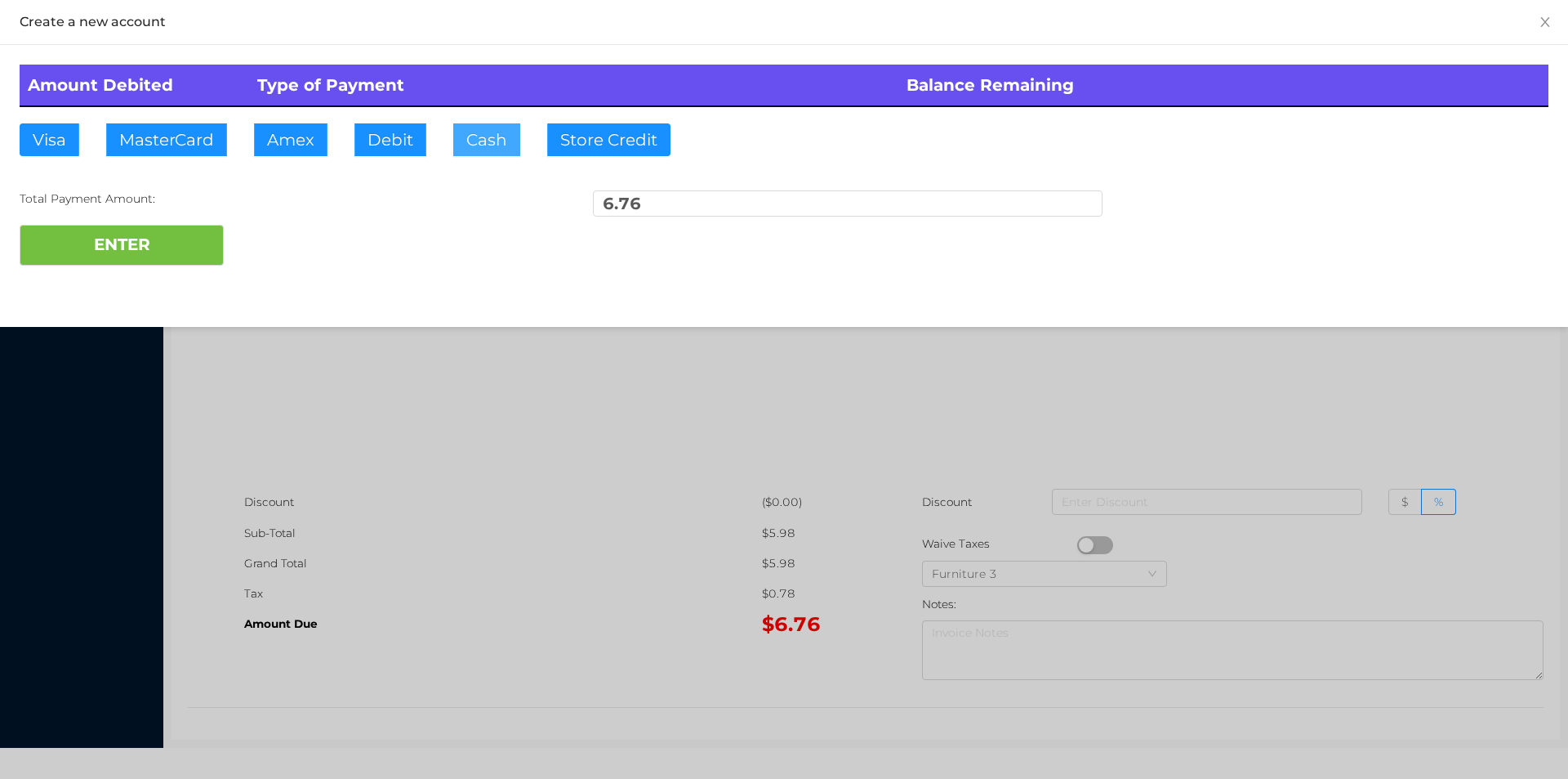
click at [501, 142] on button "Cash" at bounding box center [487, 140] width 67 height 33
type input "10"
click at [81, 254] on button "ENTER" at bounding box center [122, 245] width 204 height 41
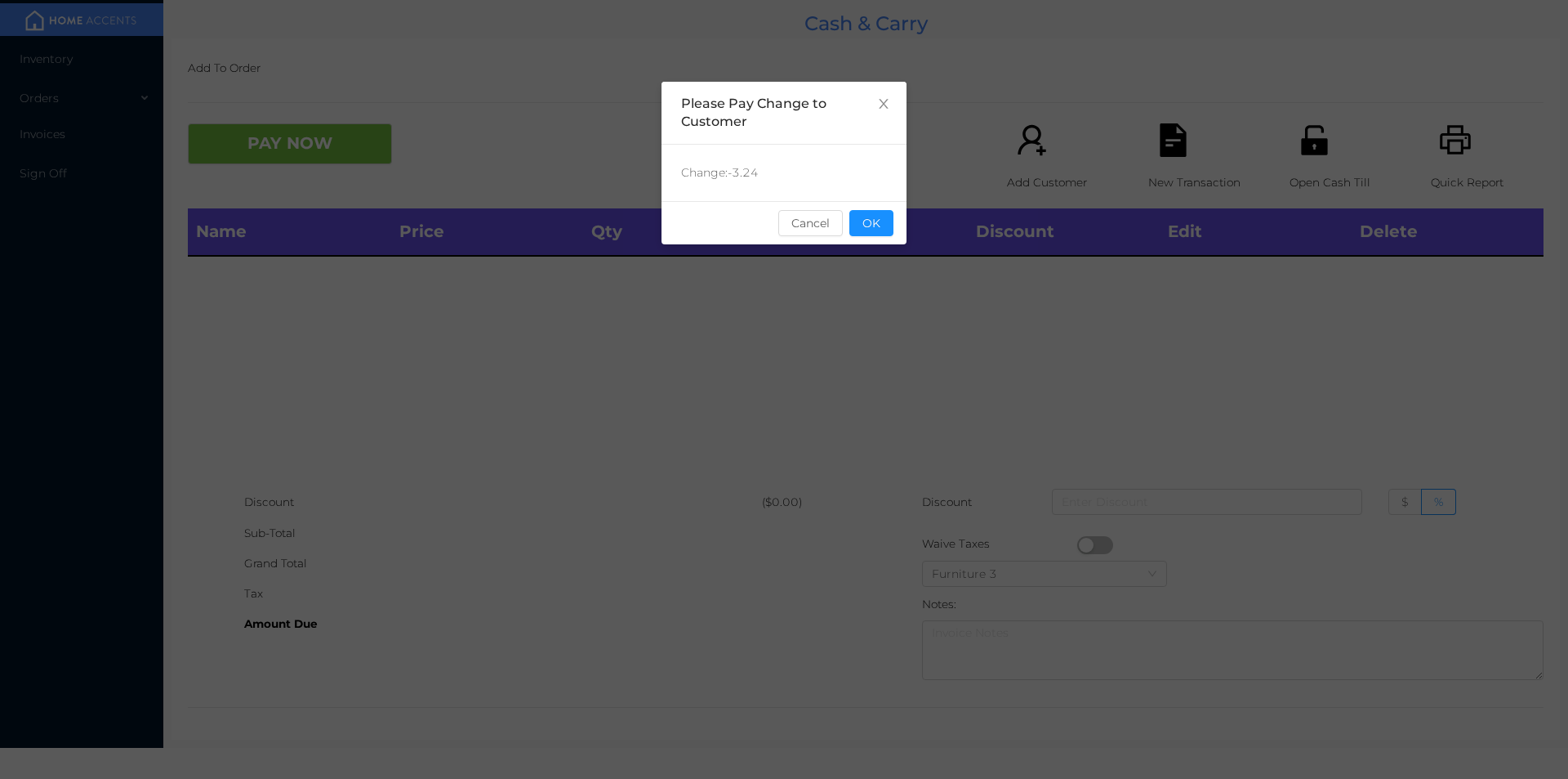
click at [884, 213] on button "OK" at bounding box center [871, 223] width 45 height 26
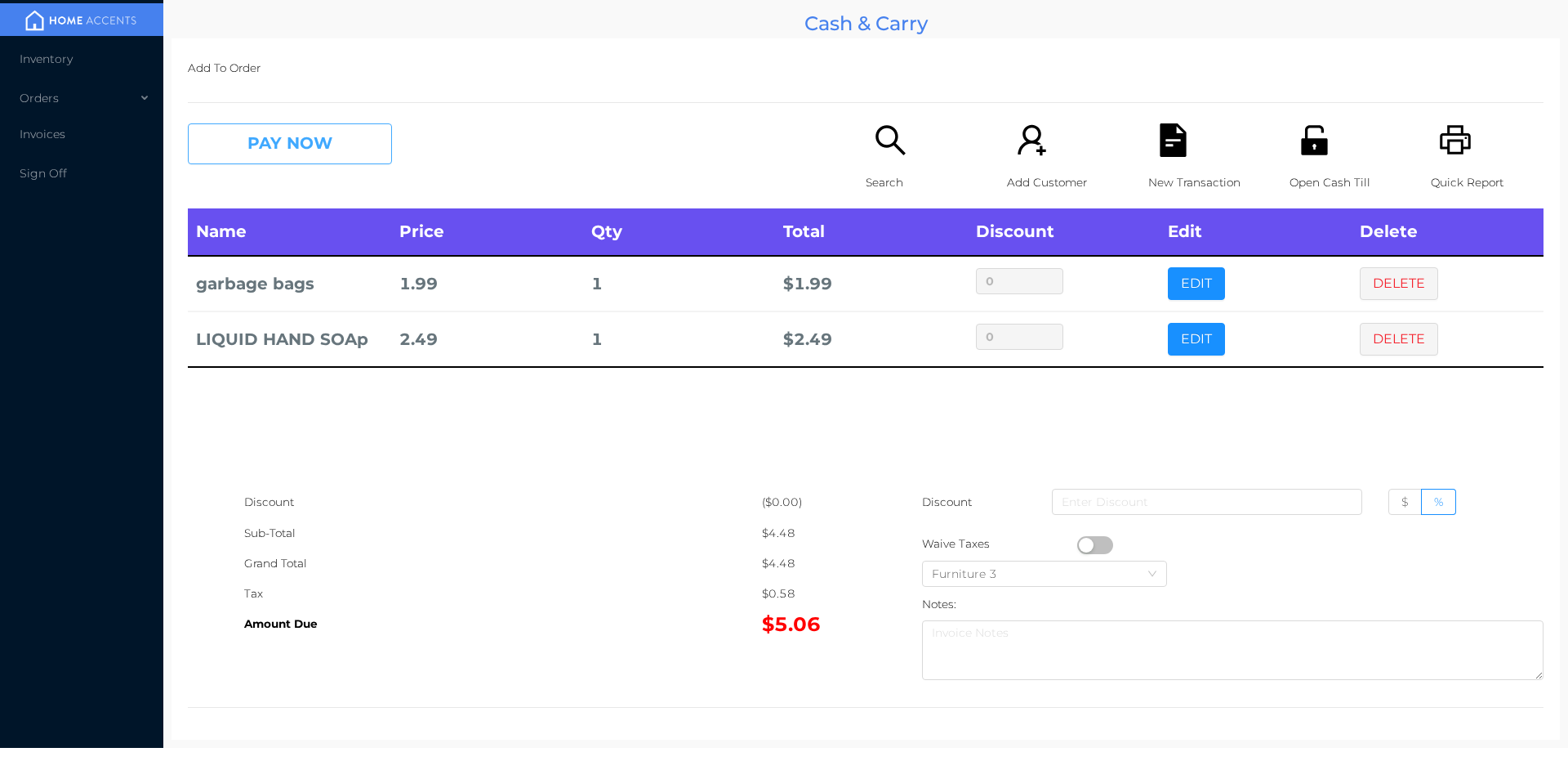
click at [286, 132] on button "PAY NOW" at bounding box center [290, 144] width 204 height 41
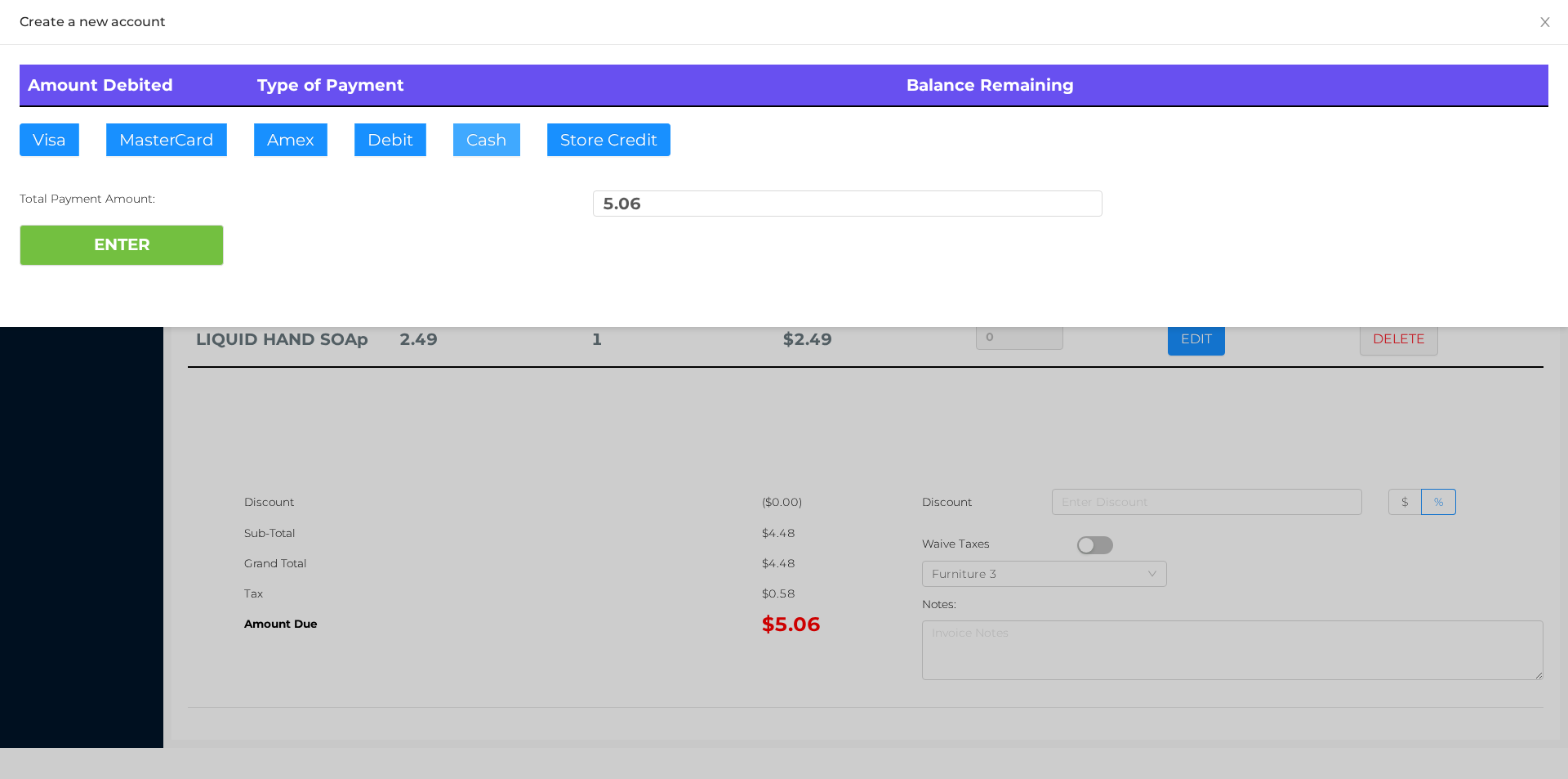
click at [490, 151] on button "Cash" at bounding box center [487, 140] width 67 height 33
click at [172, 233] on button "ENTER" at bounding box center [122, 245] width 204 height 41
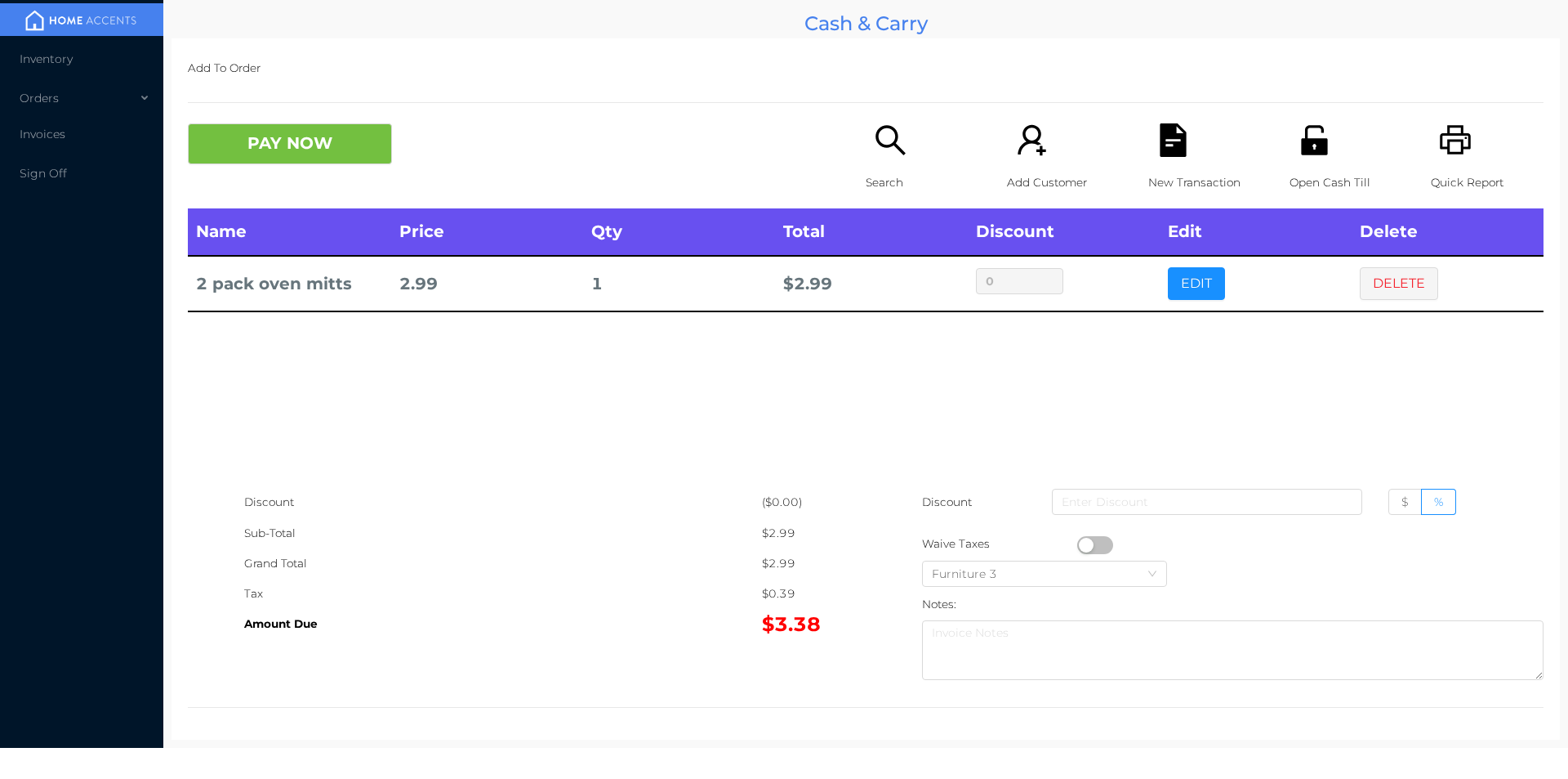
click at [1157, 143] on icon "icon: file-text" at bounding box center [1174, 141] width 34 height 34
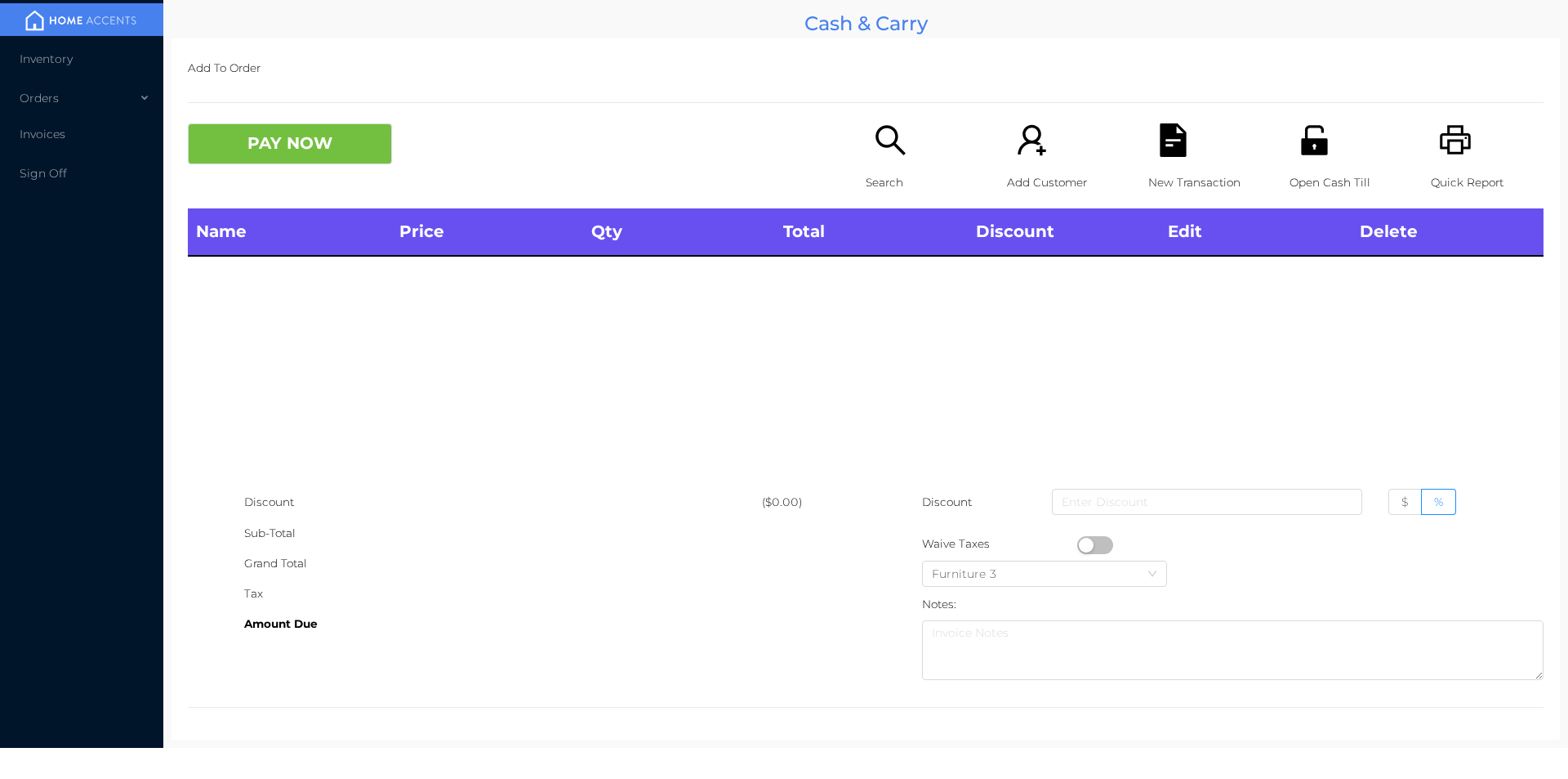
click at [1450, 143] on icon "icon: printer" at bounding box center [1456, 141] width 34 height 34
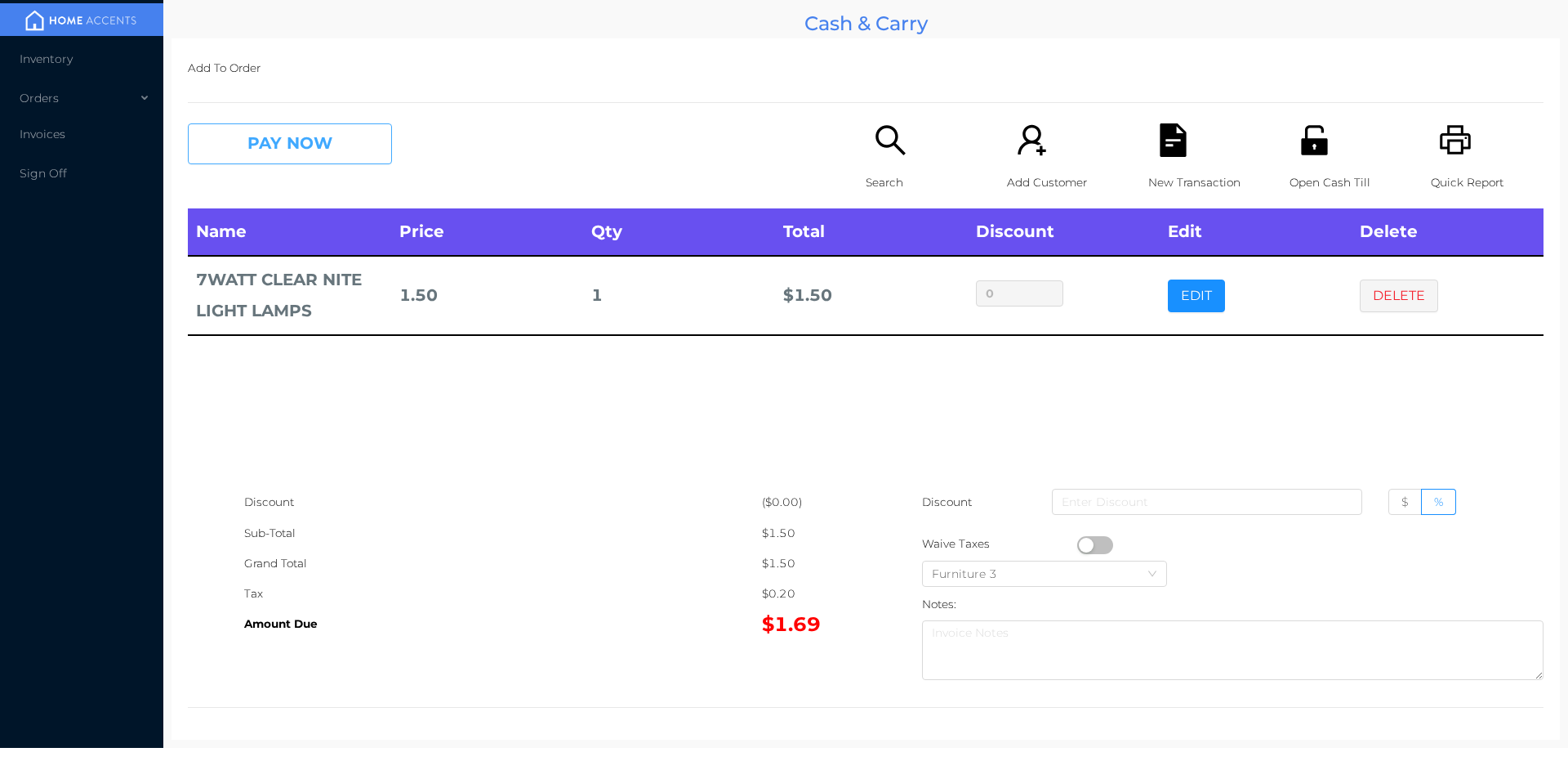
click at [262, 157] on button "PAY NOW" at bounding box center [290, 144] width 204 height 41
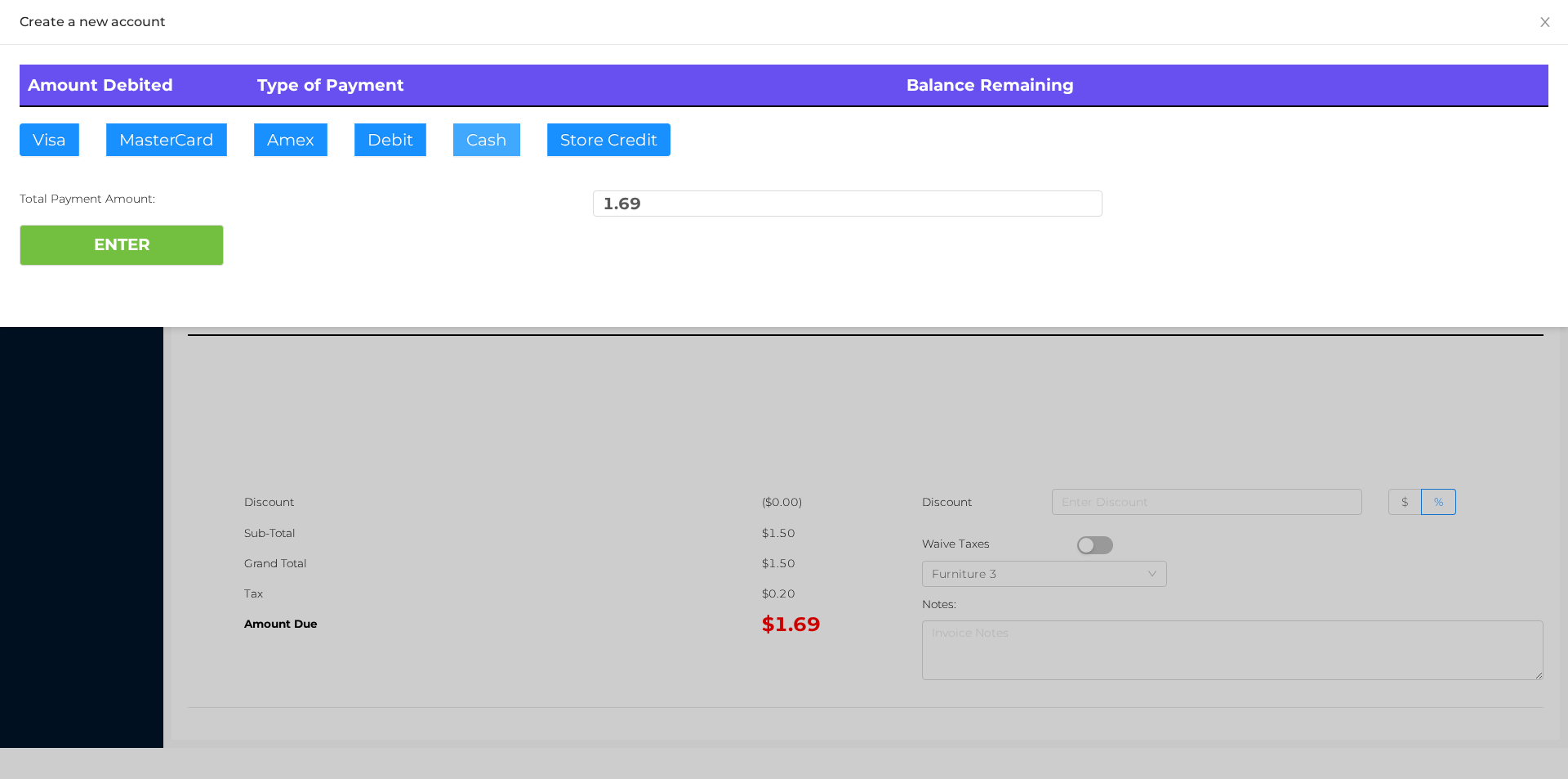
click at [500, 146] on button "Cash" at bounding box center [487, 140] width 67 height 33
type input "10"
click at [129, 248] on button "ENTER" at bounding box center [122, 245] width 204 height 41
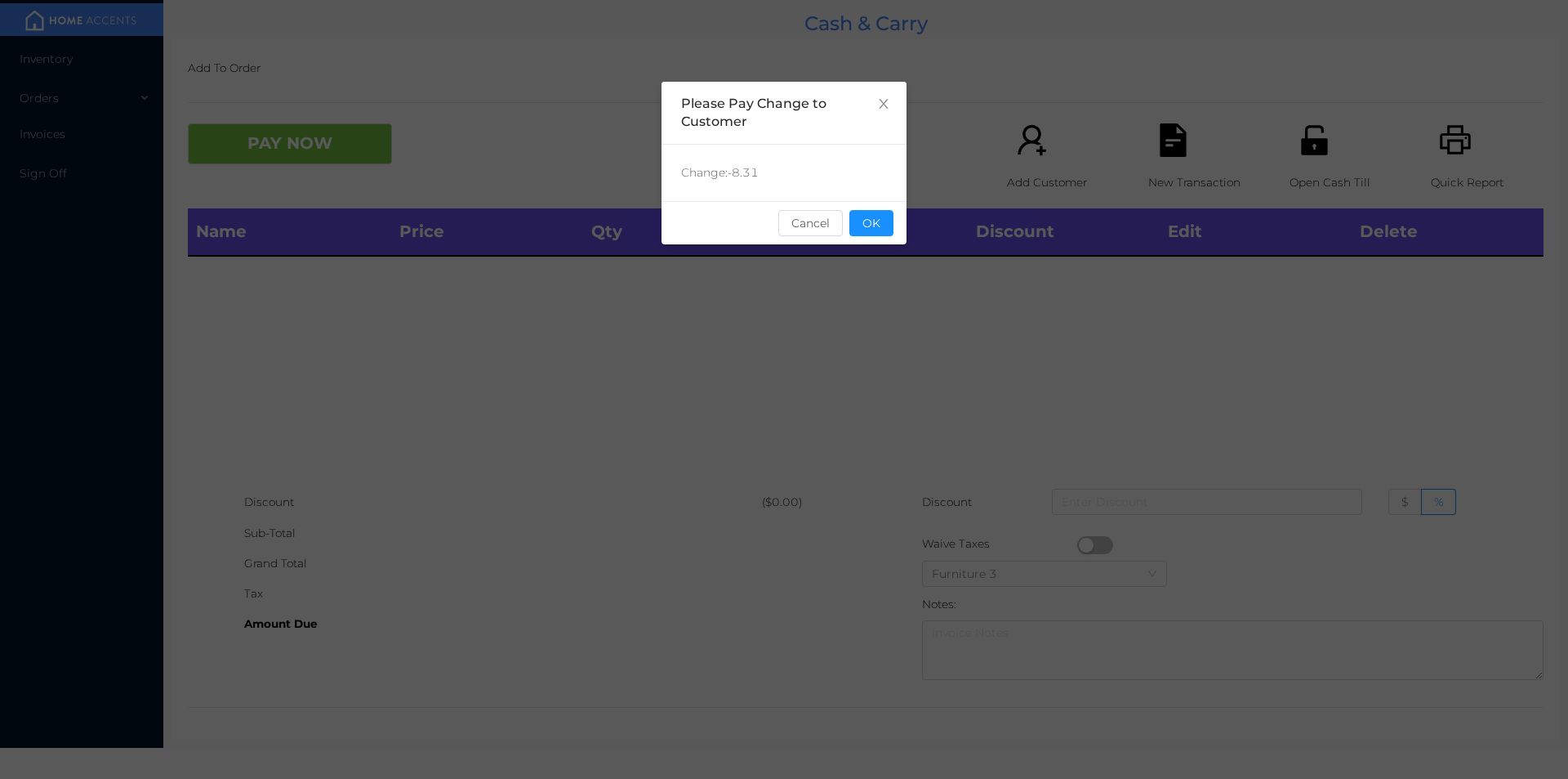
click at [878, 229] on button "OK" at bounding box center [871, 223] width 45 height 26
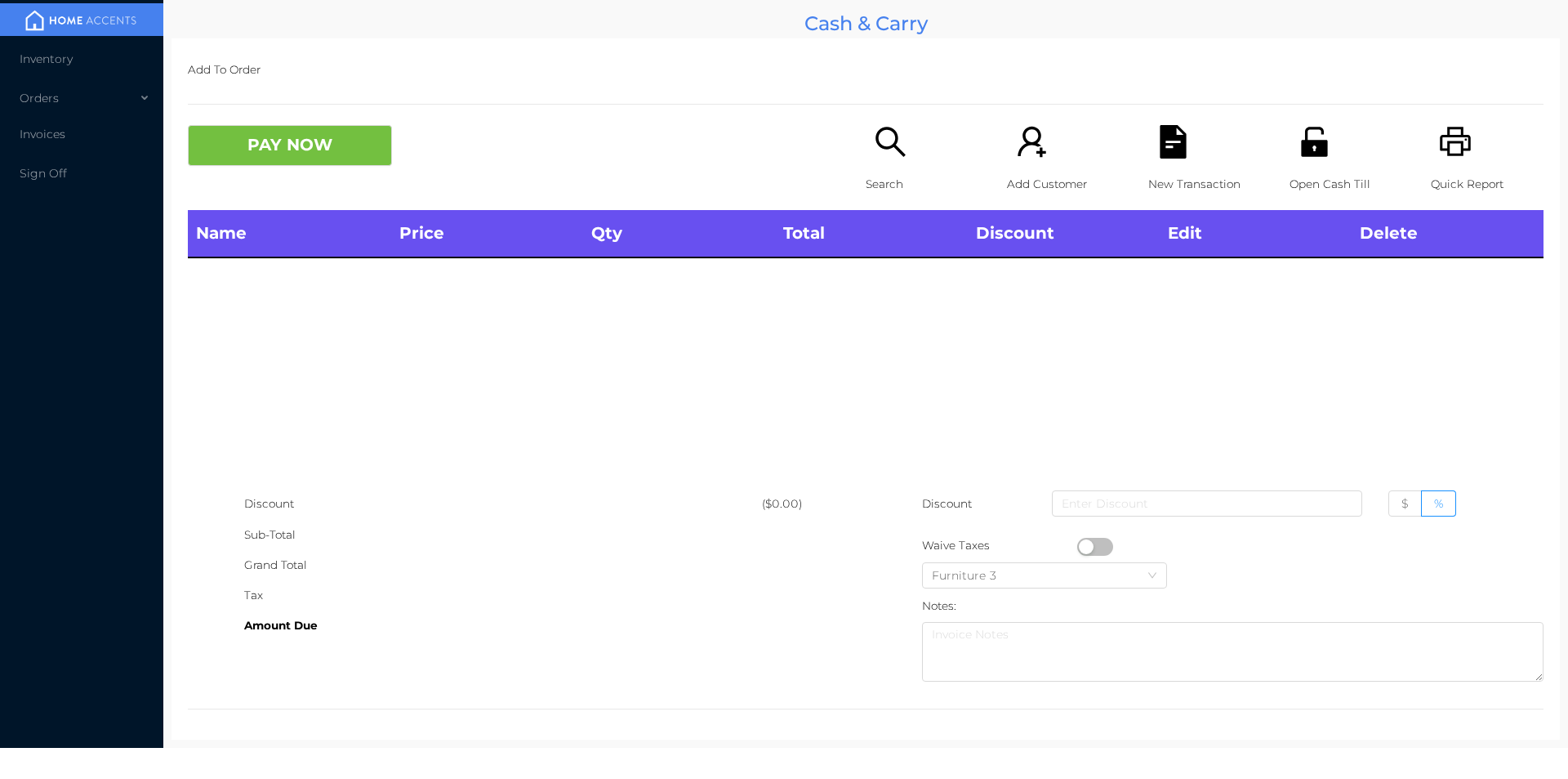
click at [1312, 156] on icon "icon: unlock" at bounding box center [1313, 142] width 26 height 30
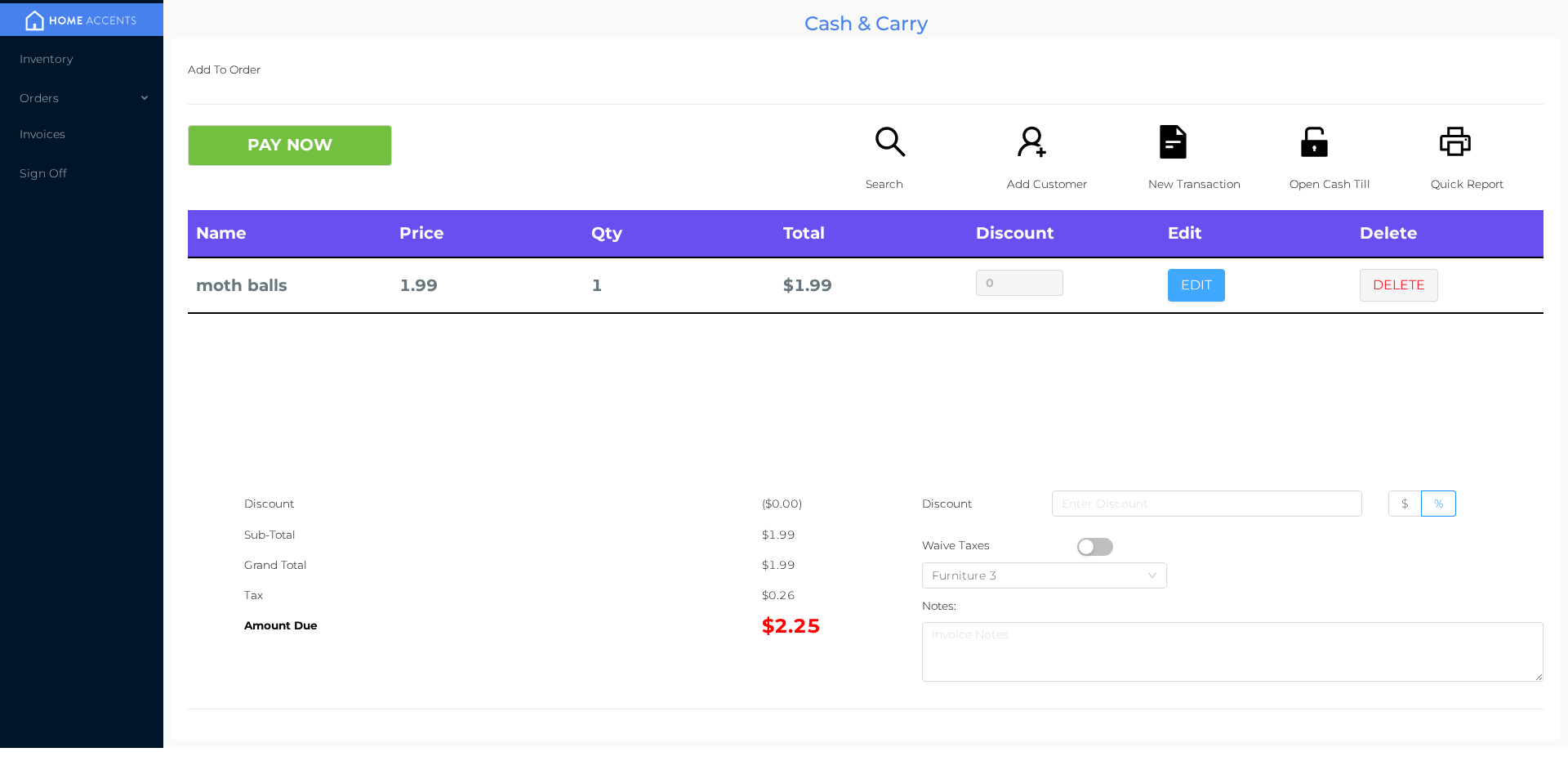
click at [1176, 289] on button "EDIT" at bounding box center [1197, 284] width 57 height 33
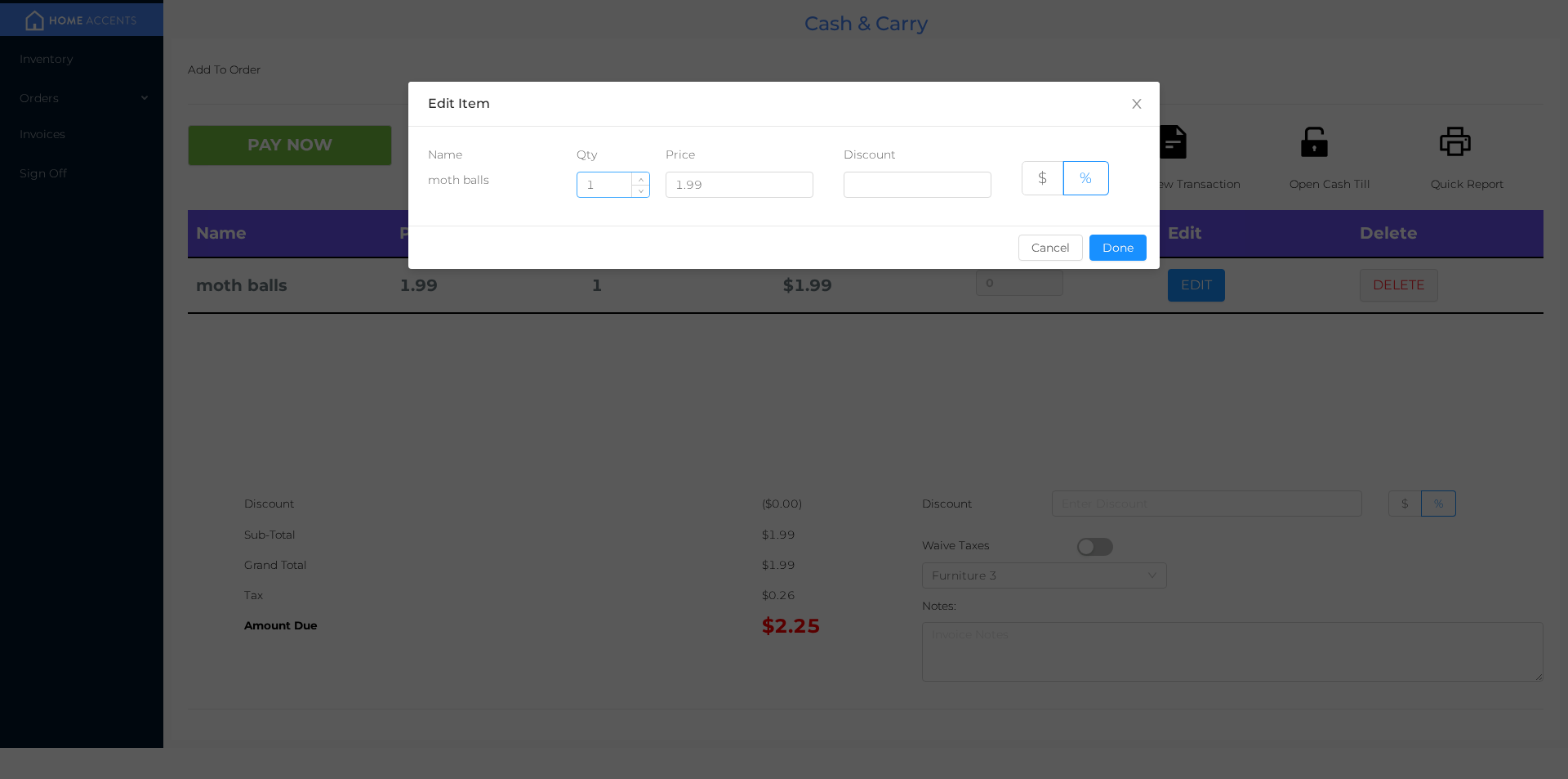
click at [620, 186] on input "1" at bounding box center [613, 184] width 72 height 25
type input "6"
click at [1133, 255] on button "Done" at bounding box center [1118, 248] width 57 height 26
type input "0%"
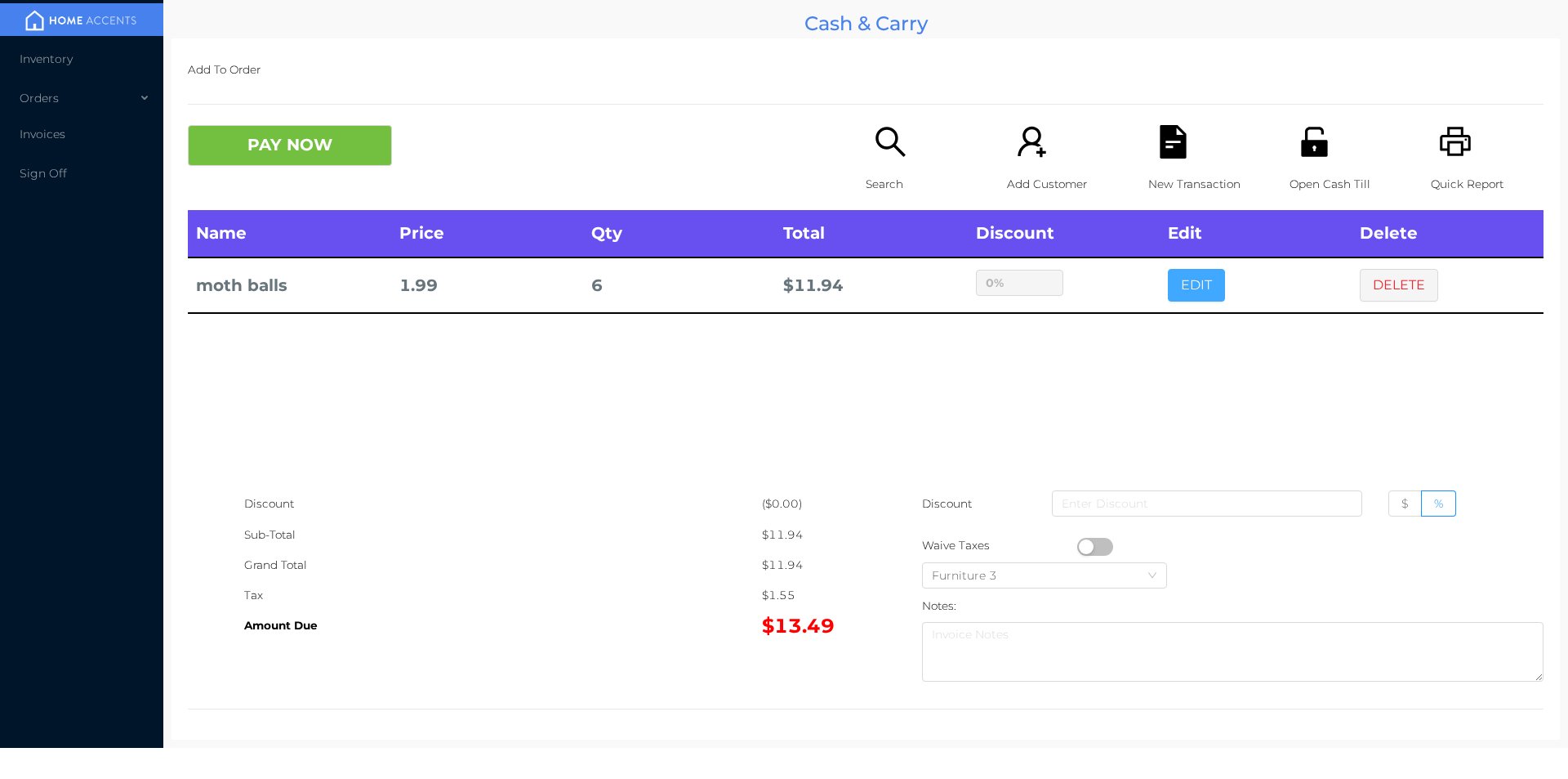
click at [1168, 269] on button "EDIT" at bounding box center [1197, 284] width 57 height 33
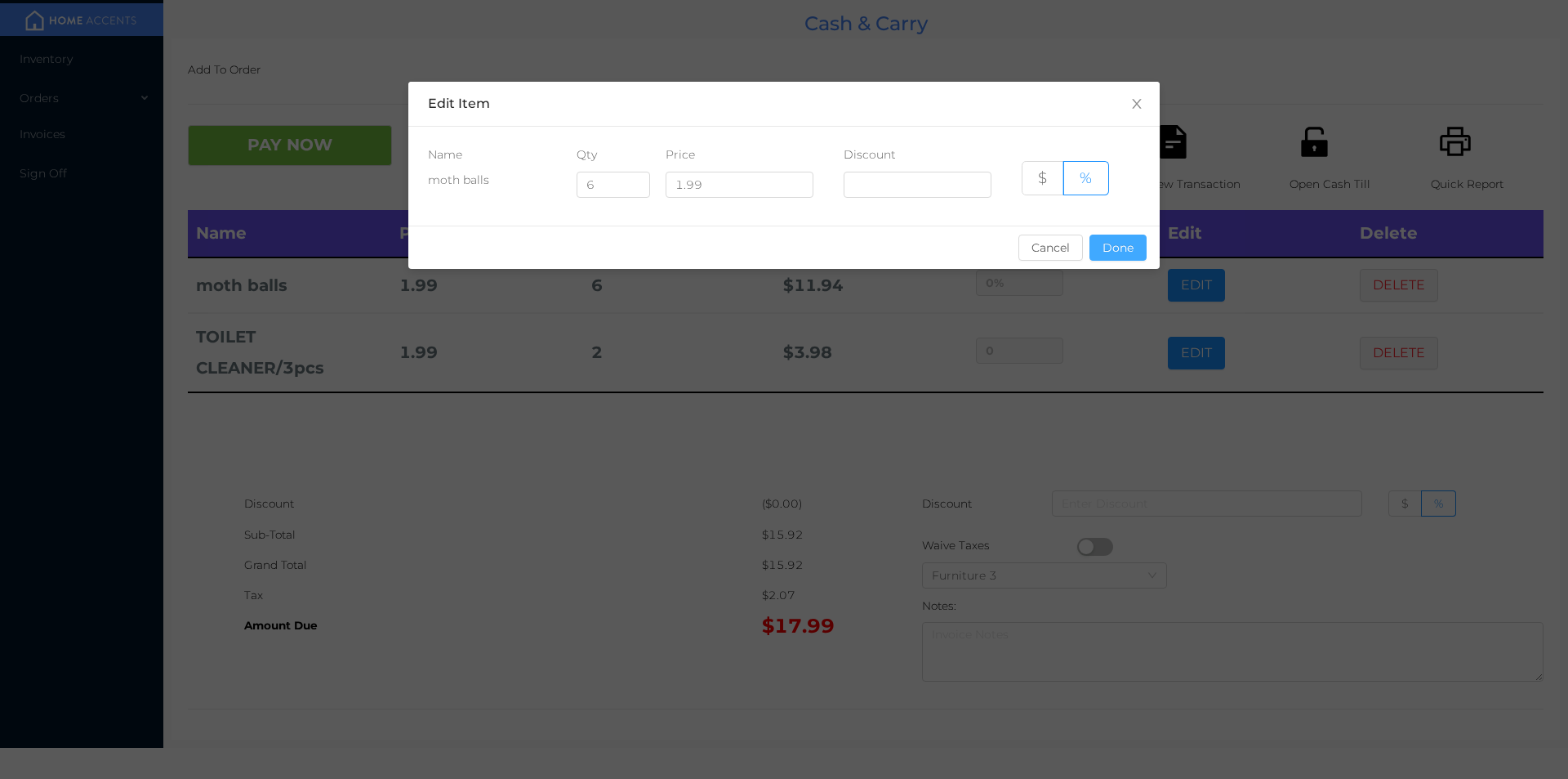
click at [1119, 257] on button "Done" at bounding box center [1118, 248] width 57 height 26
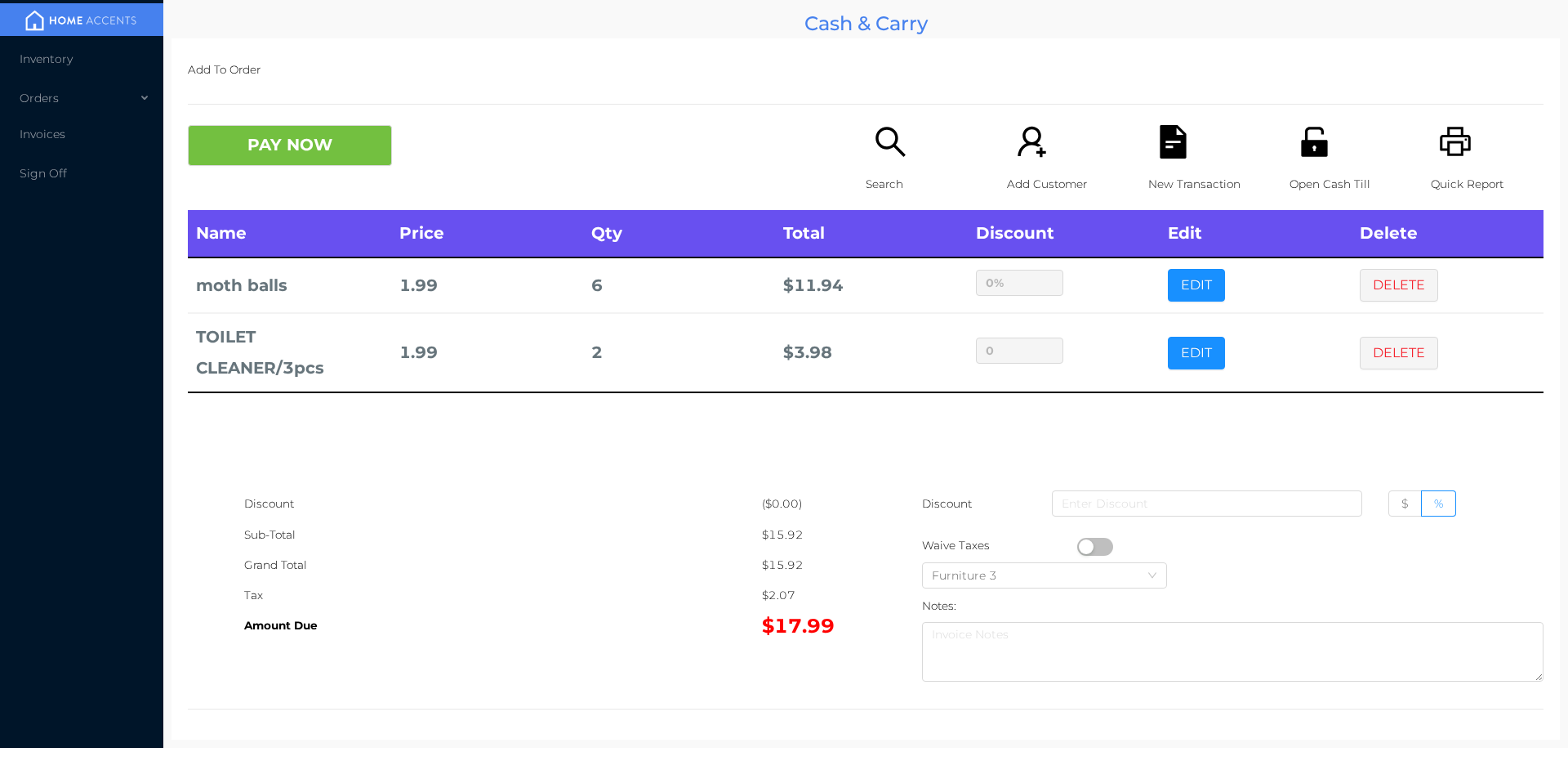
click at [867, 165] on div "Search" at bounding box center [922, 167] width 113 height 85
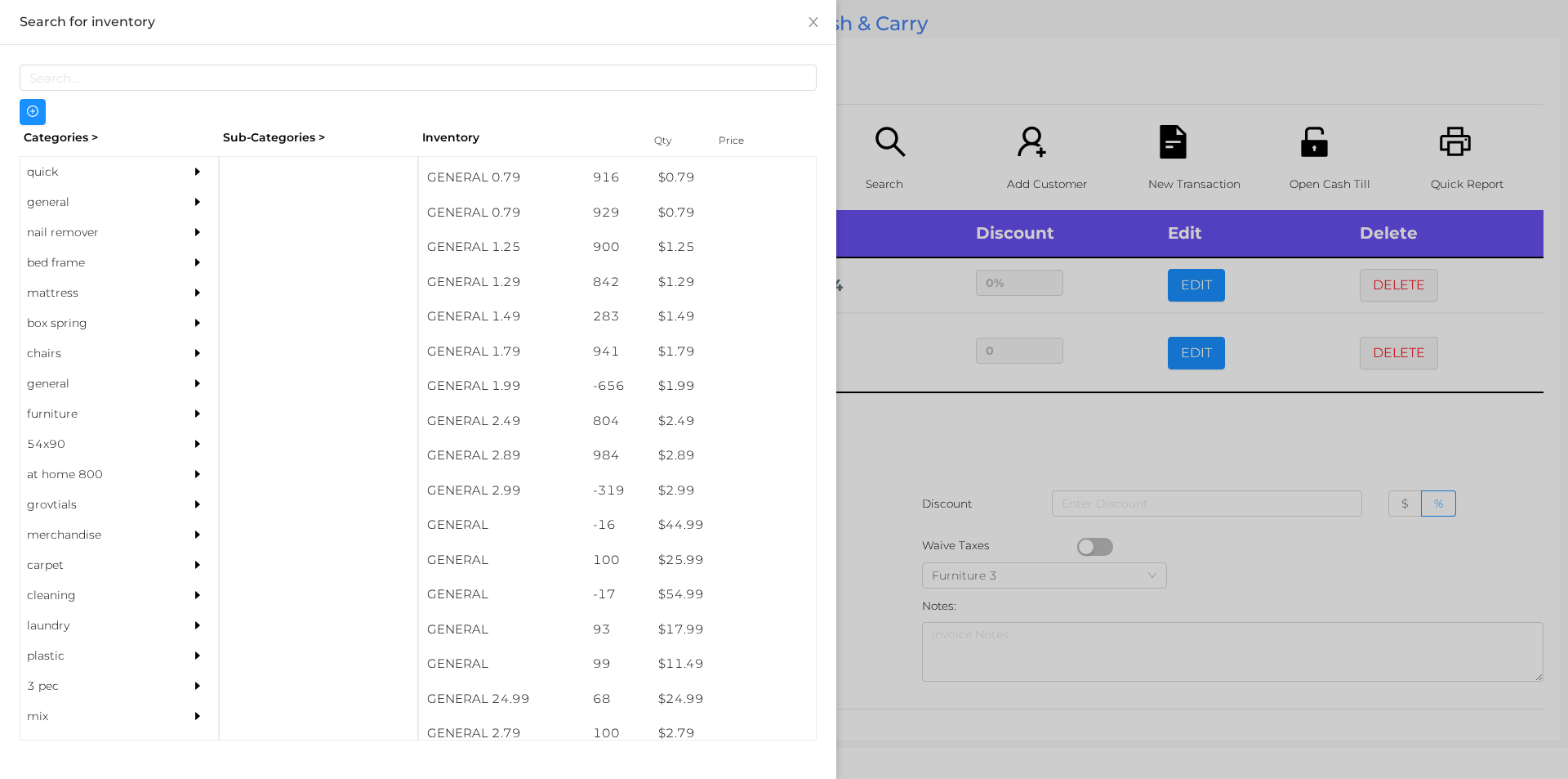
scroll to position [136, 0]
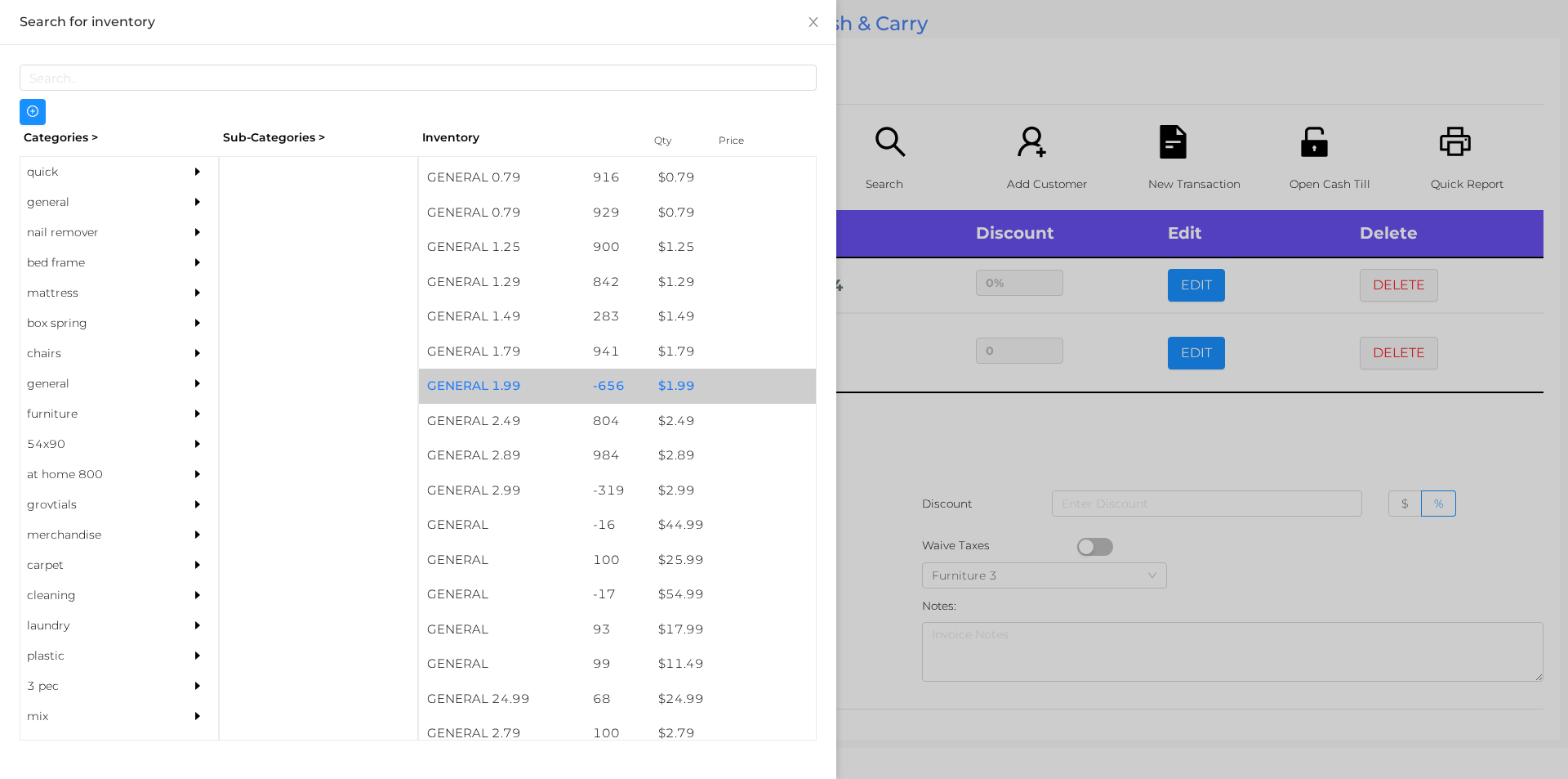
click at [692, 389] on div "$ 1.99" at bounding box center [732, 386] width 165 height 35
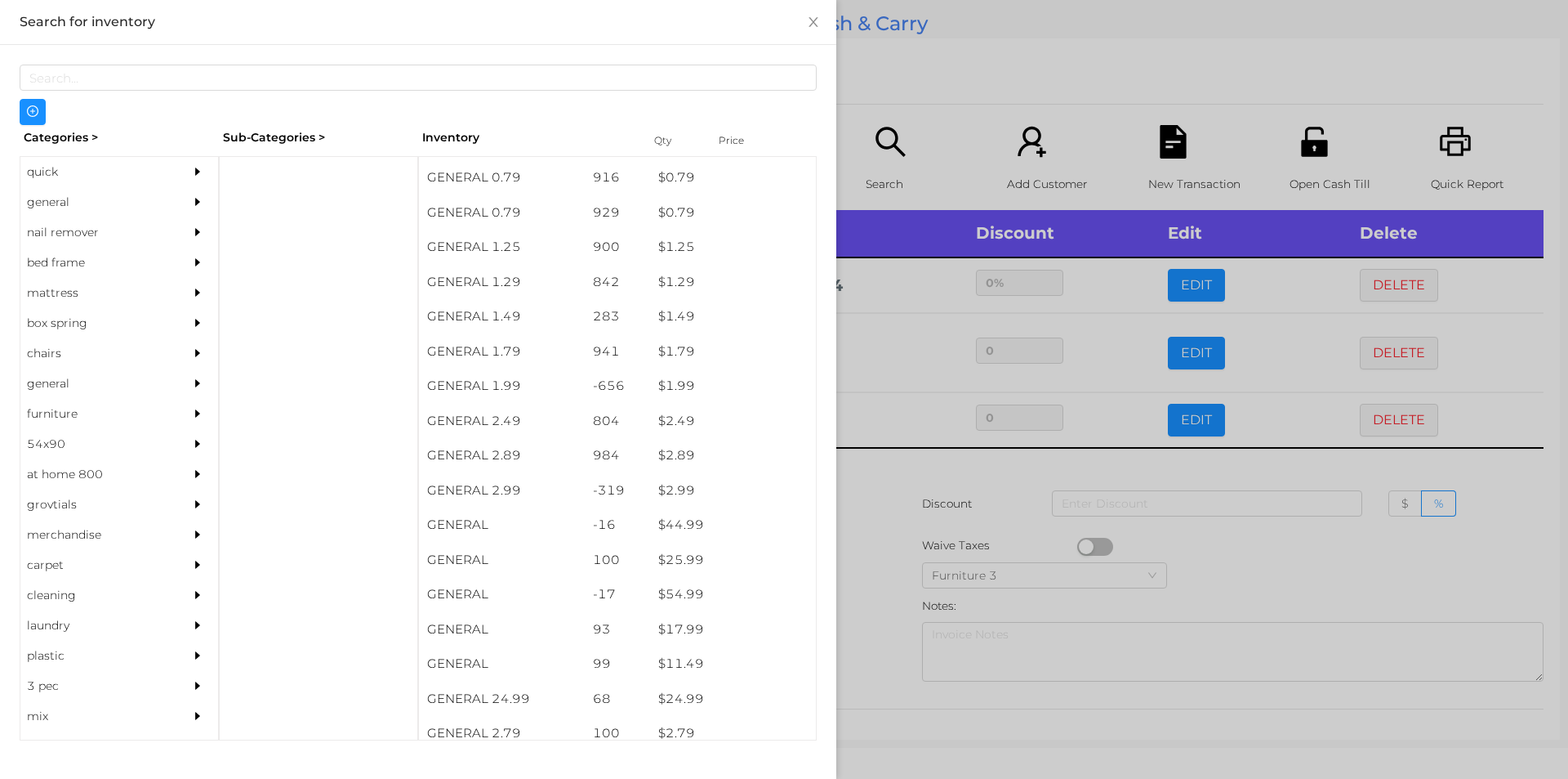
click at [902, 526] on div at bounding box center [784, 390] width 1568 height 779
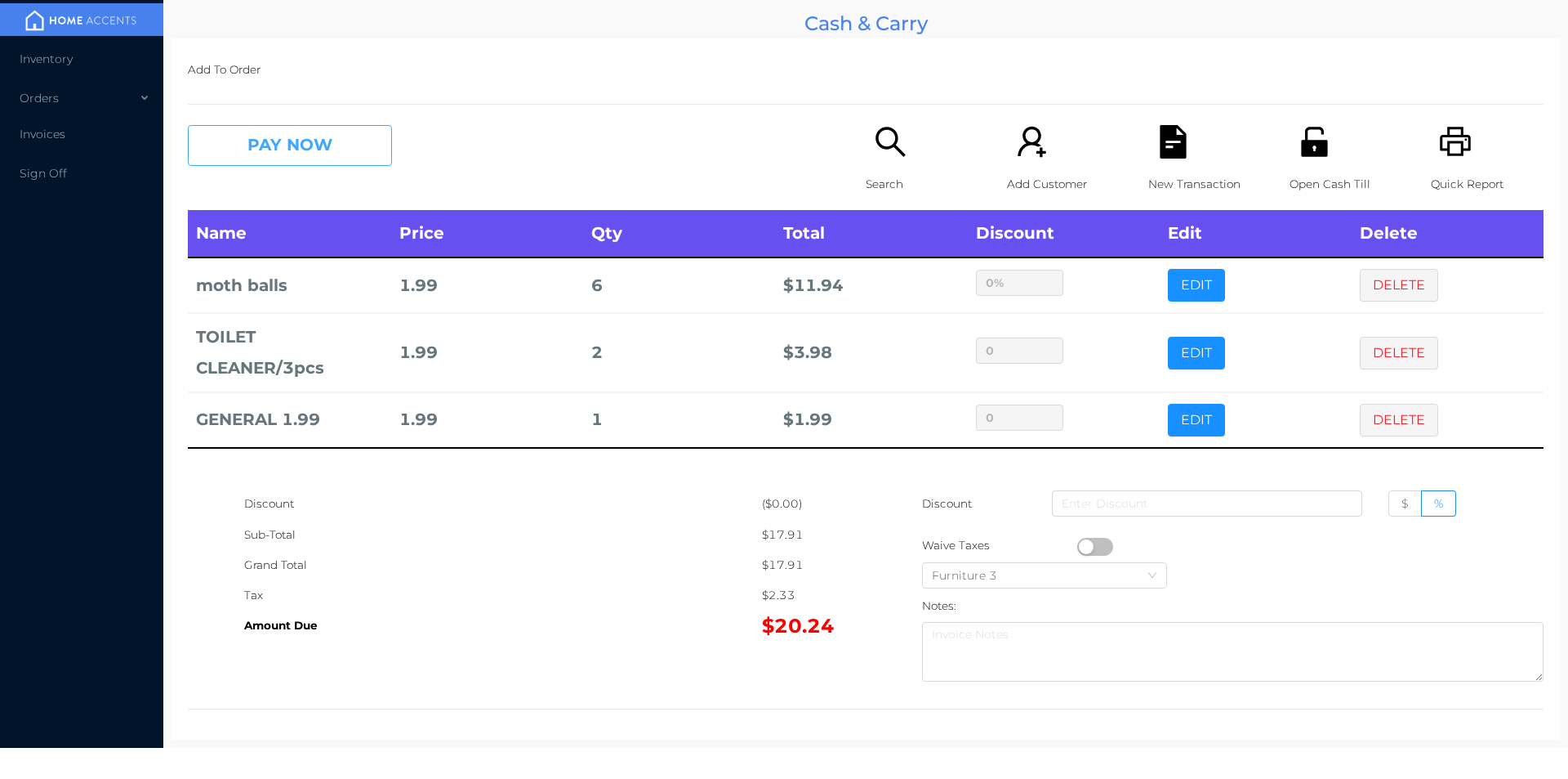
click at [282, 129] on button "PAY NOW" at bounding box center [290, 145] width 204 height 41
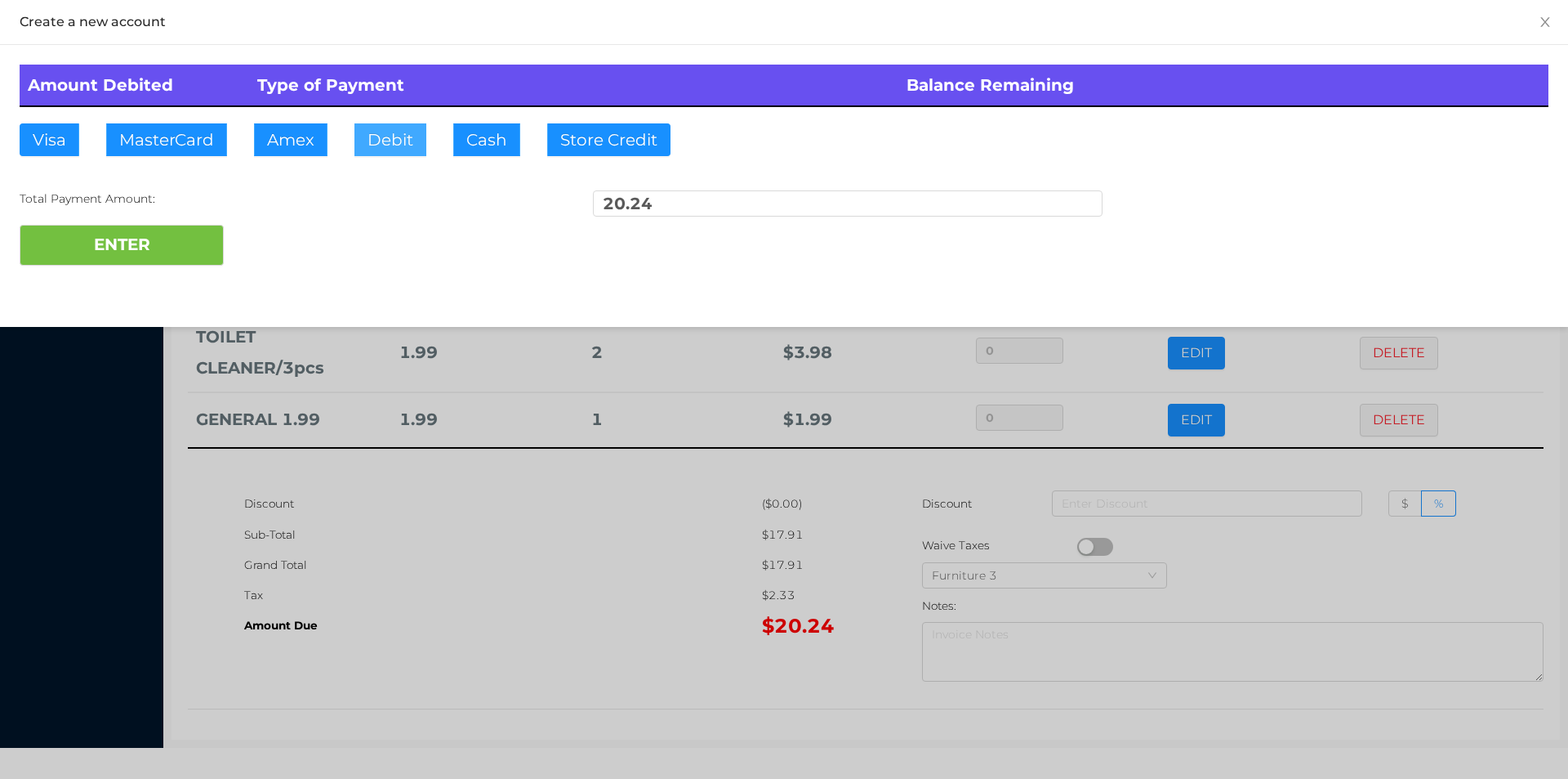
click at [409, 155] on button "Debit" at bounding box center [390, 140] width 72 height 33
click at [181, 228] on button "ENTER" at bounding box center [122, 245] width 204 height 41
type input "0"
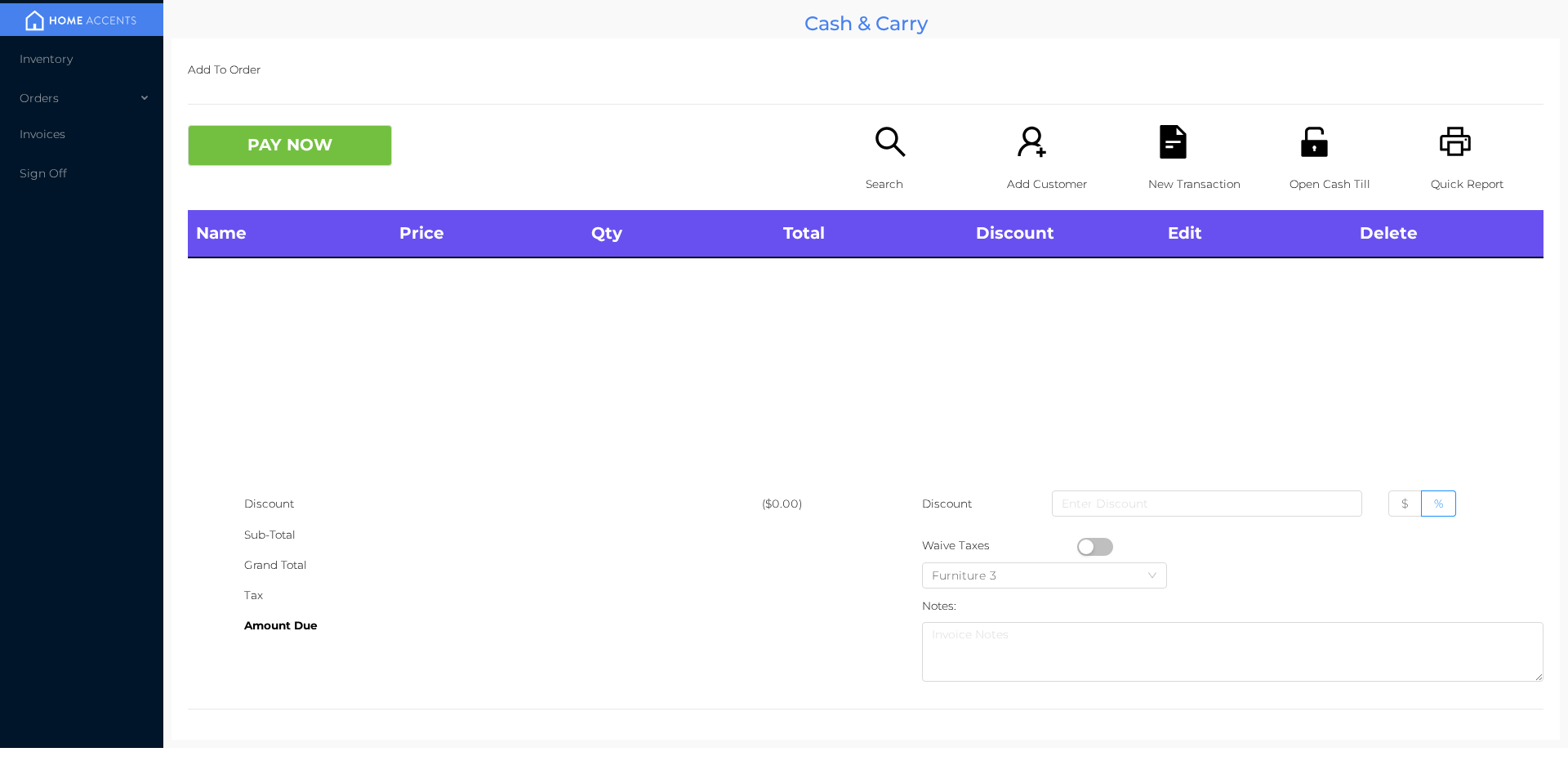
click at [866, 139] on div "Search" at bounding box center [922, 167] width 113 height 85
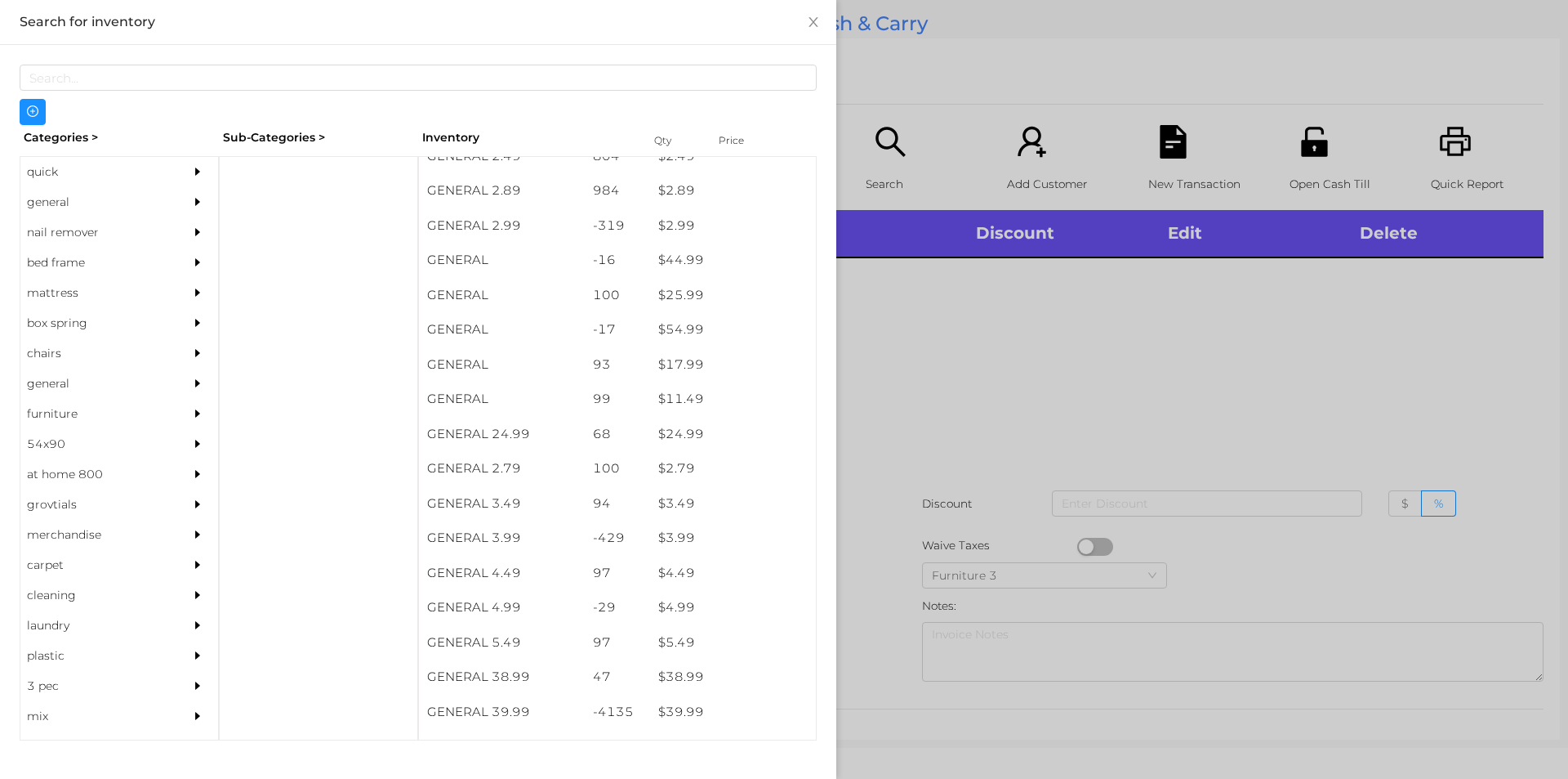
scroll to position [429, 0]
click at [31, 206] on div "general" at bounding box center [95, 202] width 149 height 31
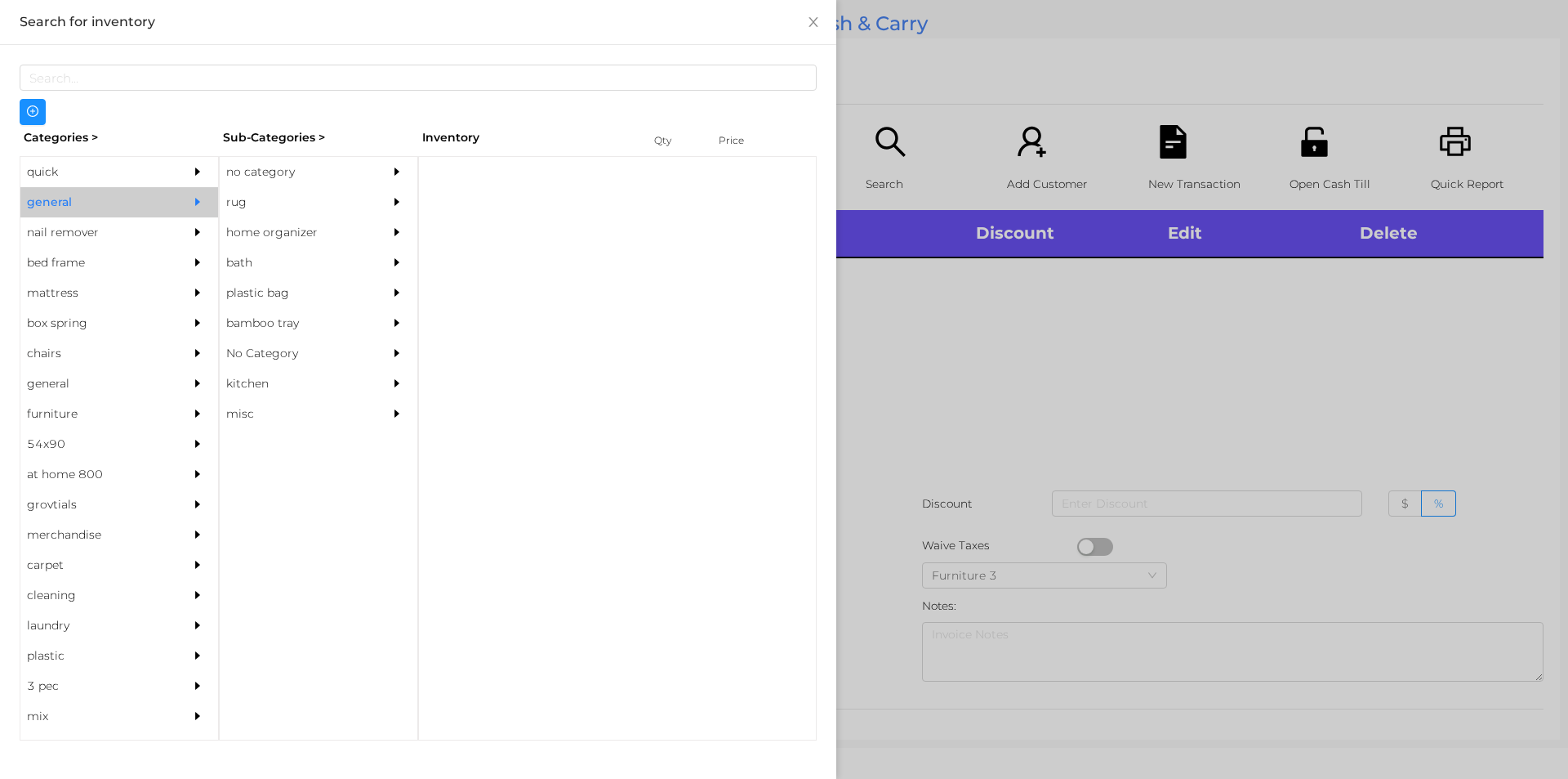
scroll to position [0, 0]
click at [324, 188] on div "rug" at bounding box center [294, 202] width 149 height 31
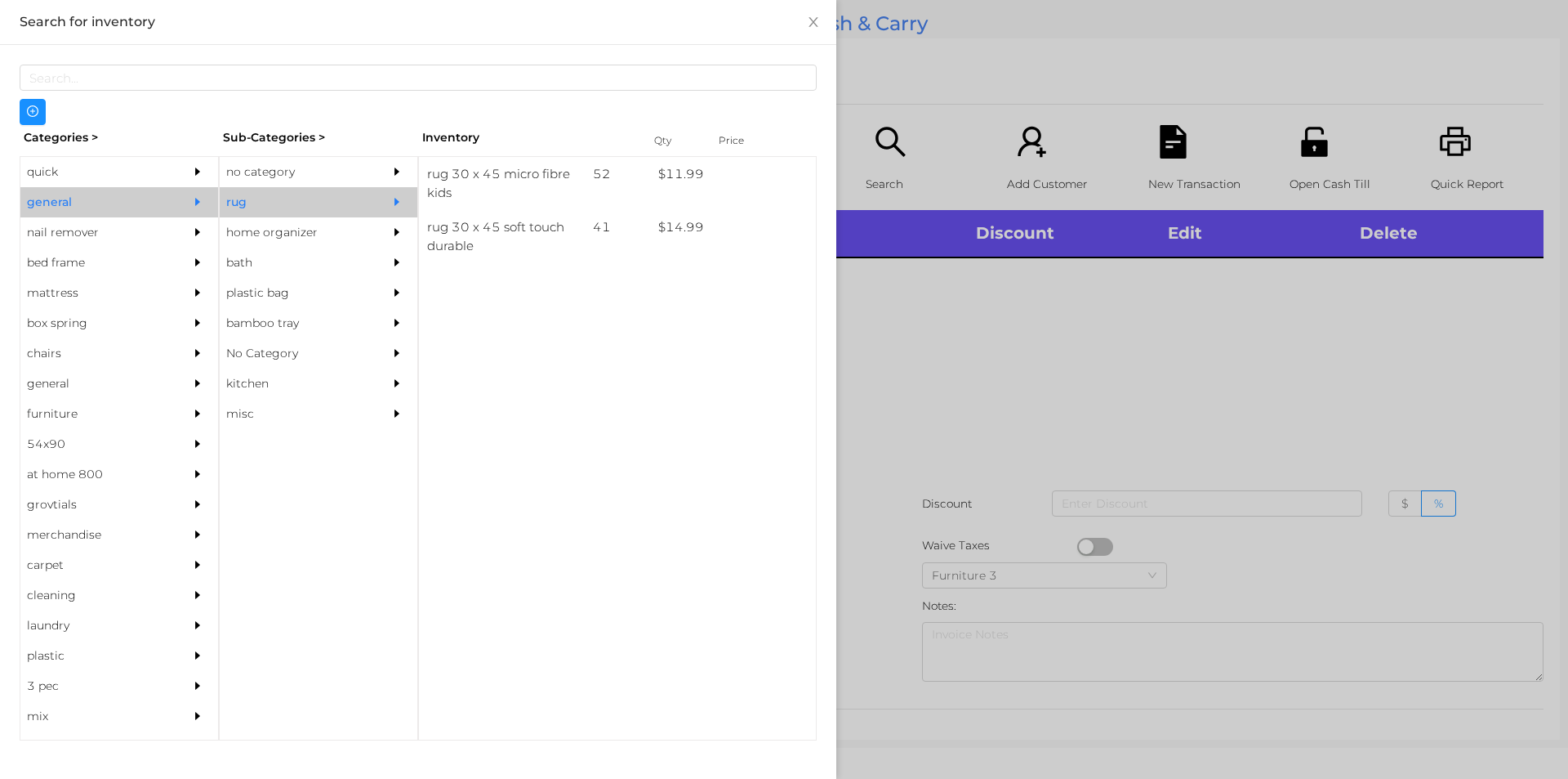
click at [277, 166] on div "no category" at bounding box center [294, 171] width 149 height 31
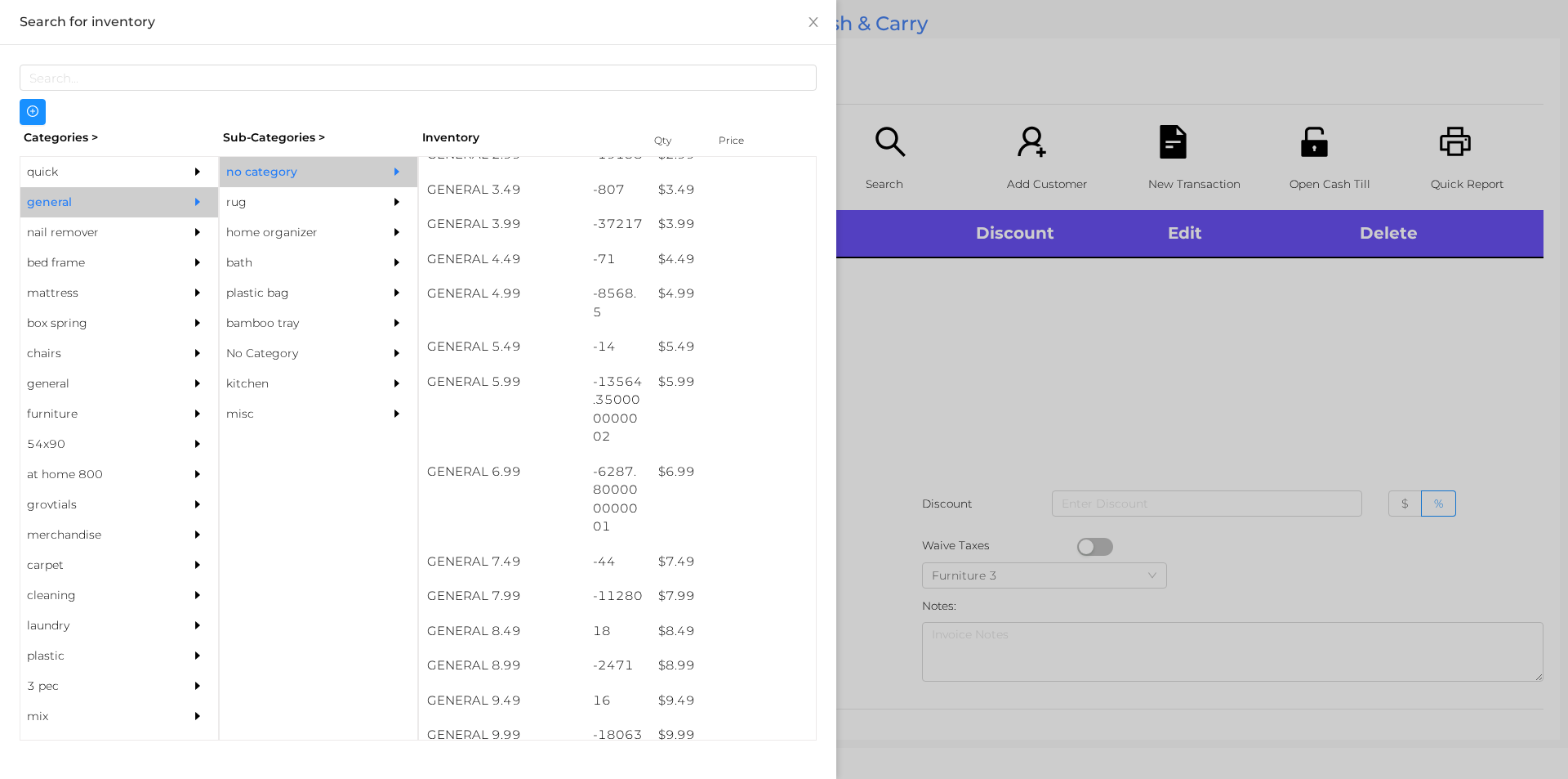
scroll to position [421, 0]
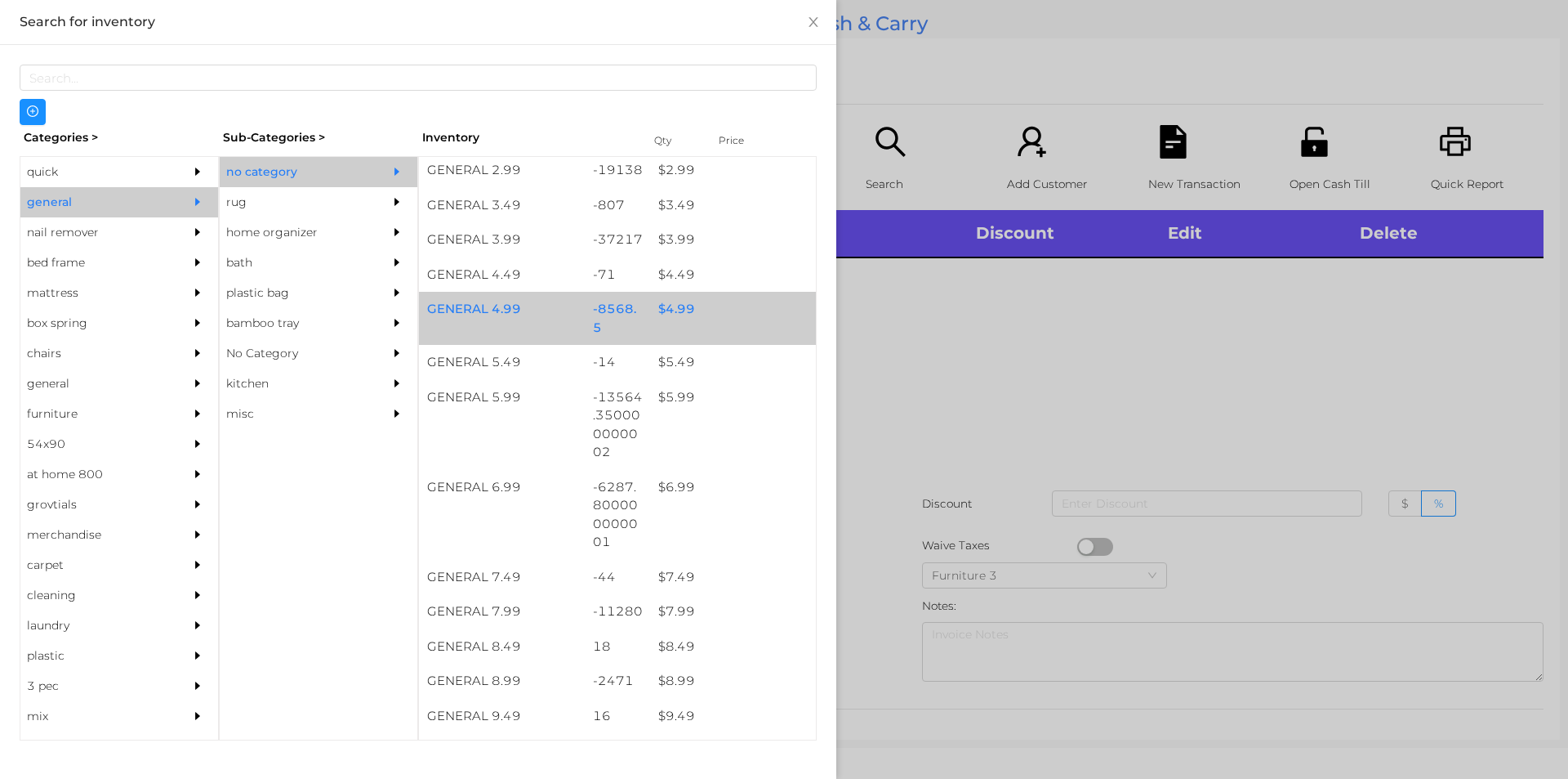
click at [718, 318] on div "$ 4.99" at bounding box center [732, 308] width 165 height 35
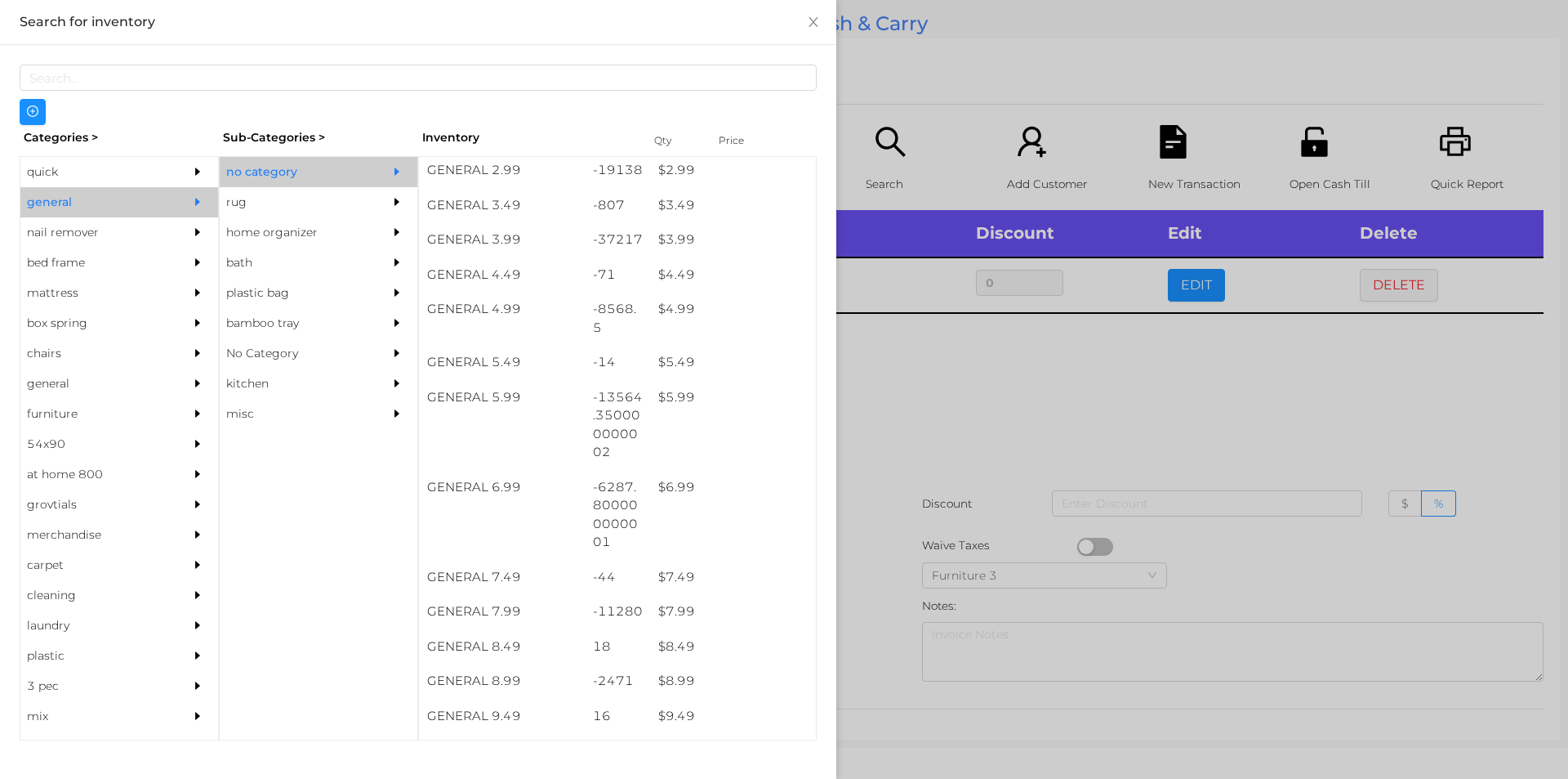
click at [1013, 496] on div at bounding box center [784, 390] width 1568 height 779
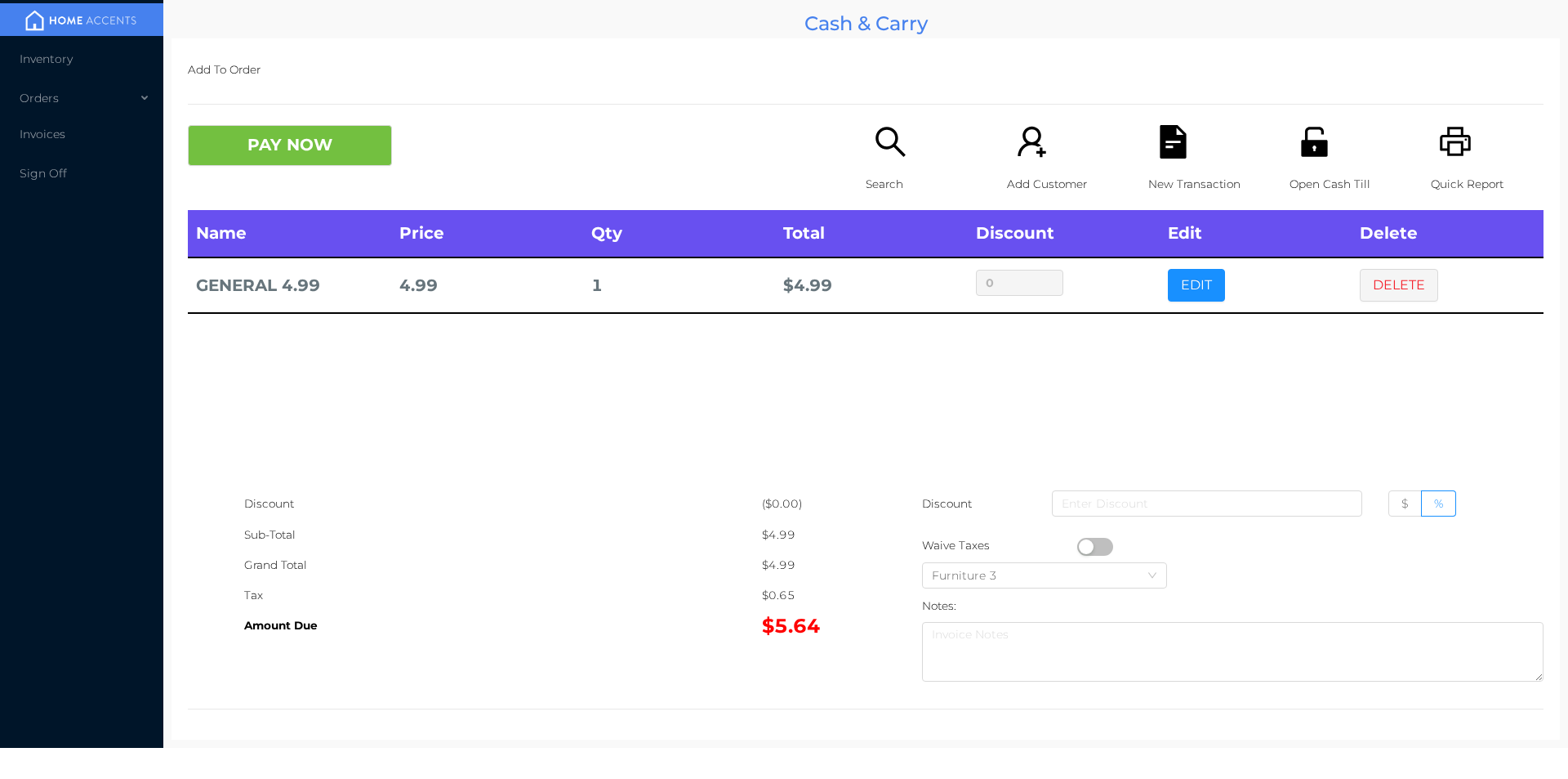
click at [1078, 546] on button "button" at bounding box center [1096, 547] width 36 height 18
click at [301, 143] on button "PAY NOW" at bounding box center [290, 145] width 204 height 41
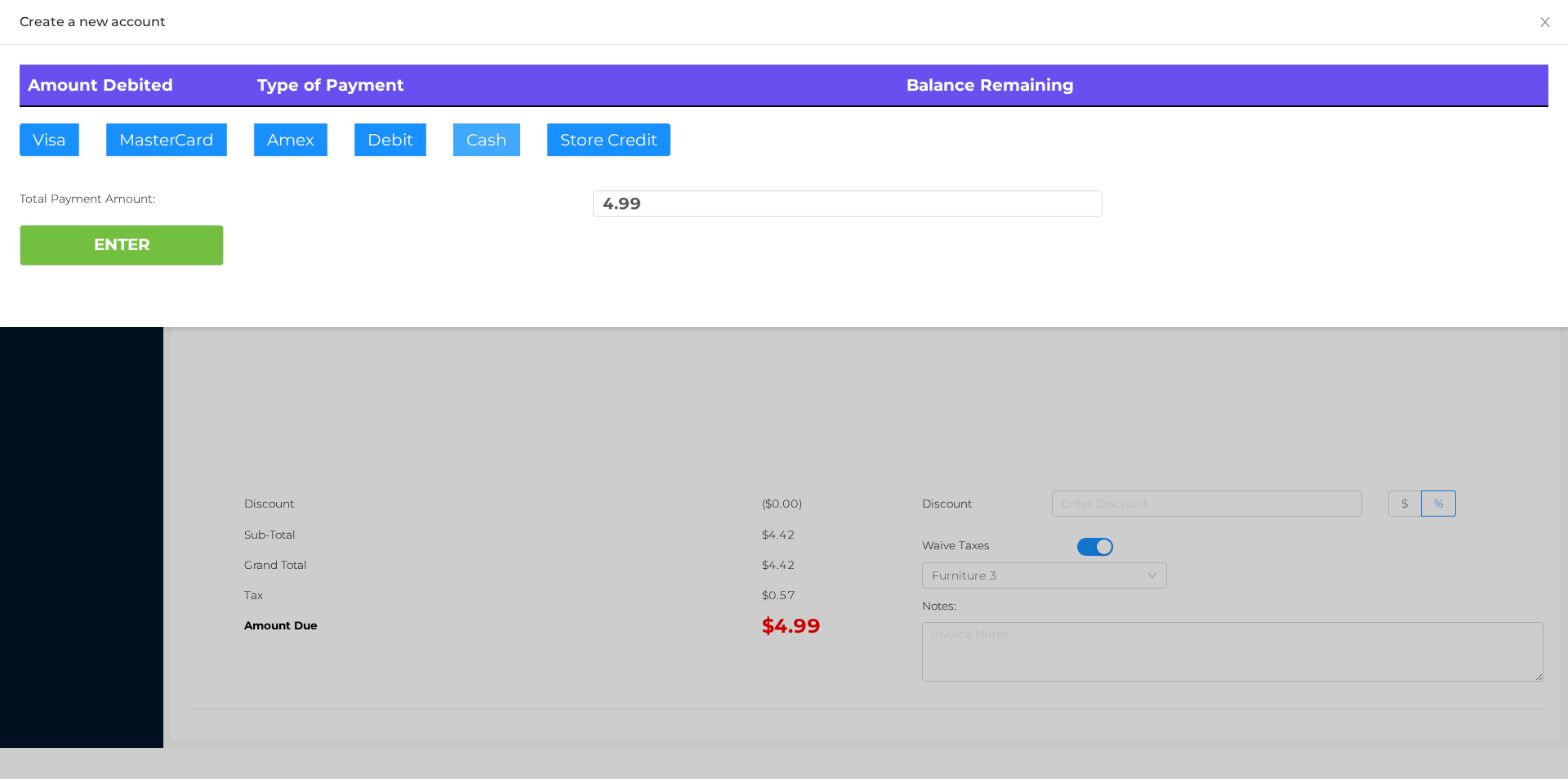
click at [505, 147] on button "Cash" at bounding box center [487, 140] width 67 height 33
click at [186, 248] on button "ENTER" at bounding box center [122, 245] width 204 height 41
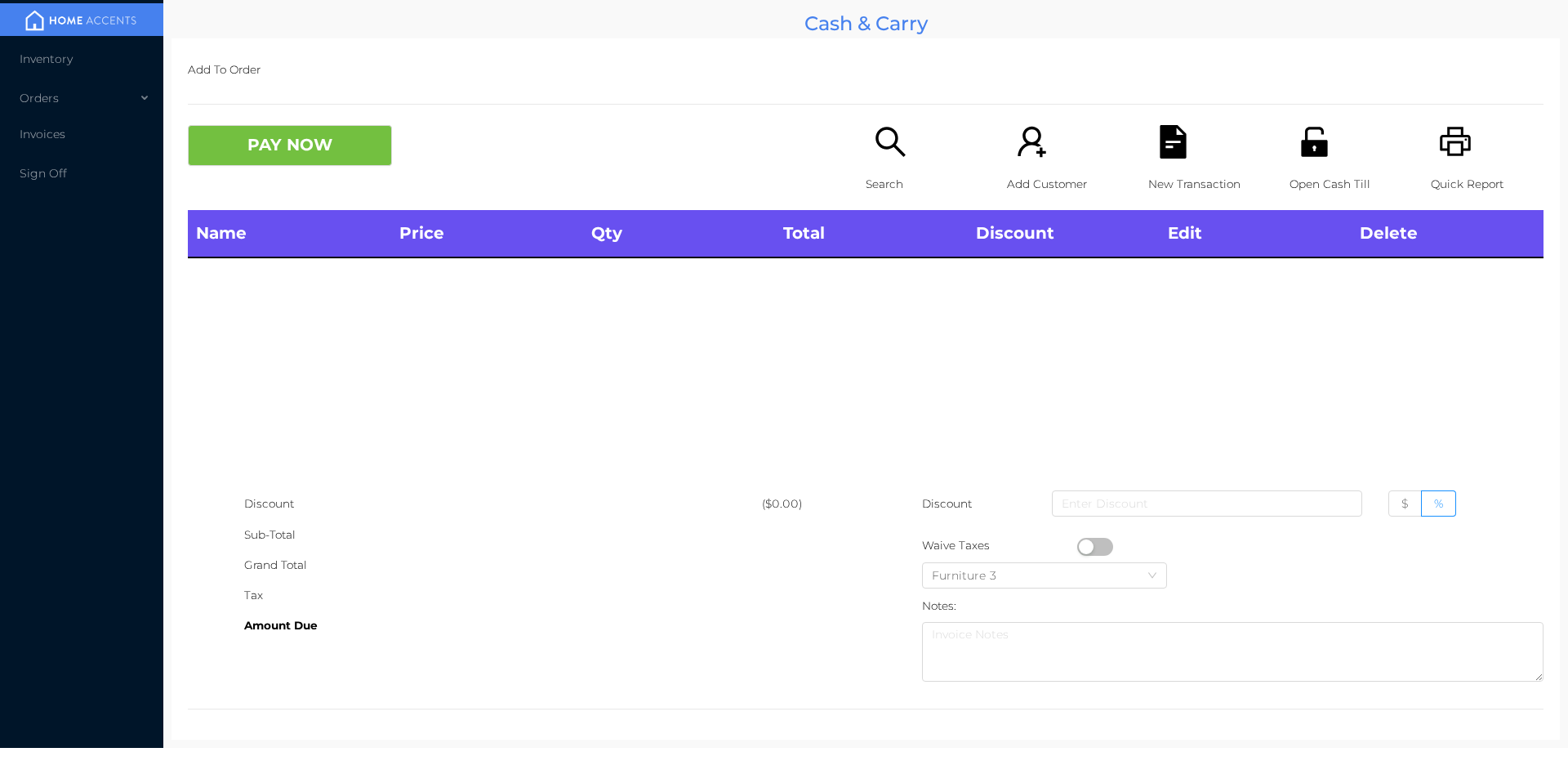
click at [878, 128] on icon "icon: search" at bounding box center [890, 142] width 30 height 30
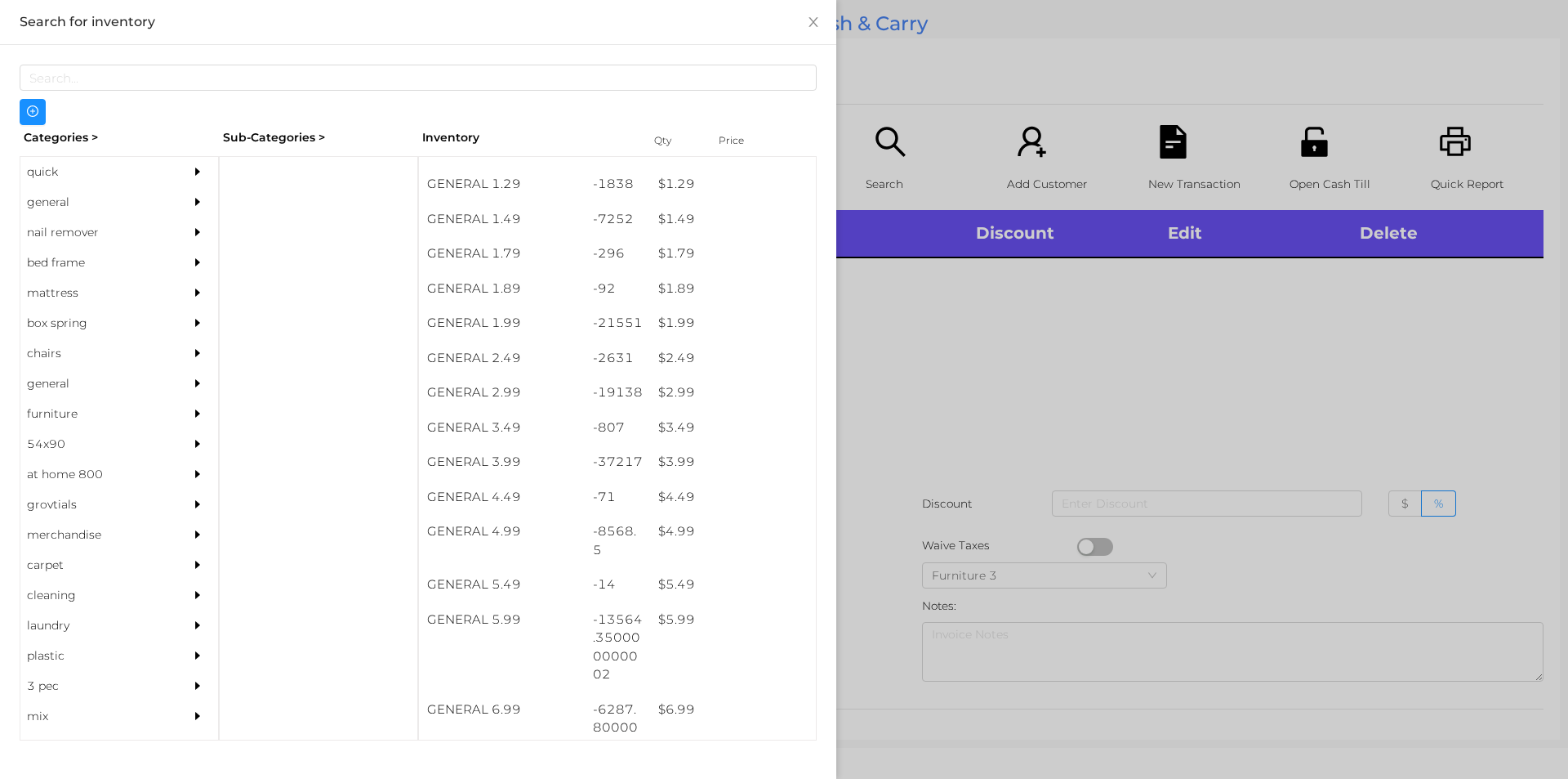
scroll to position [198, 0]
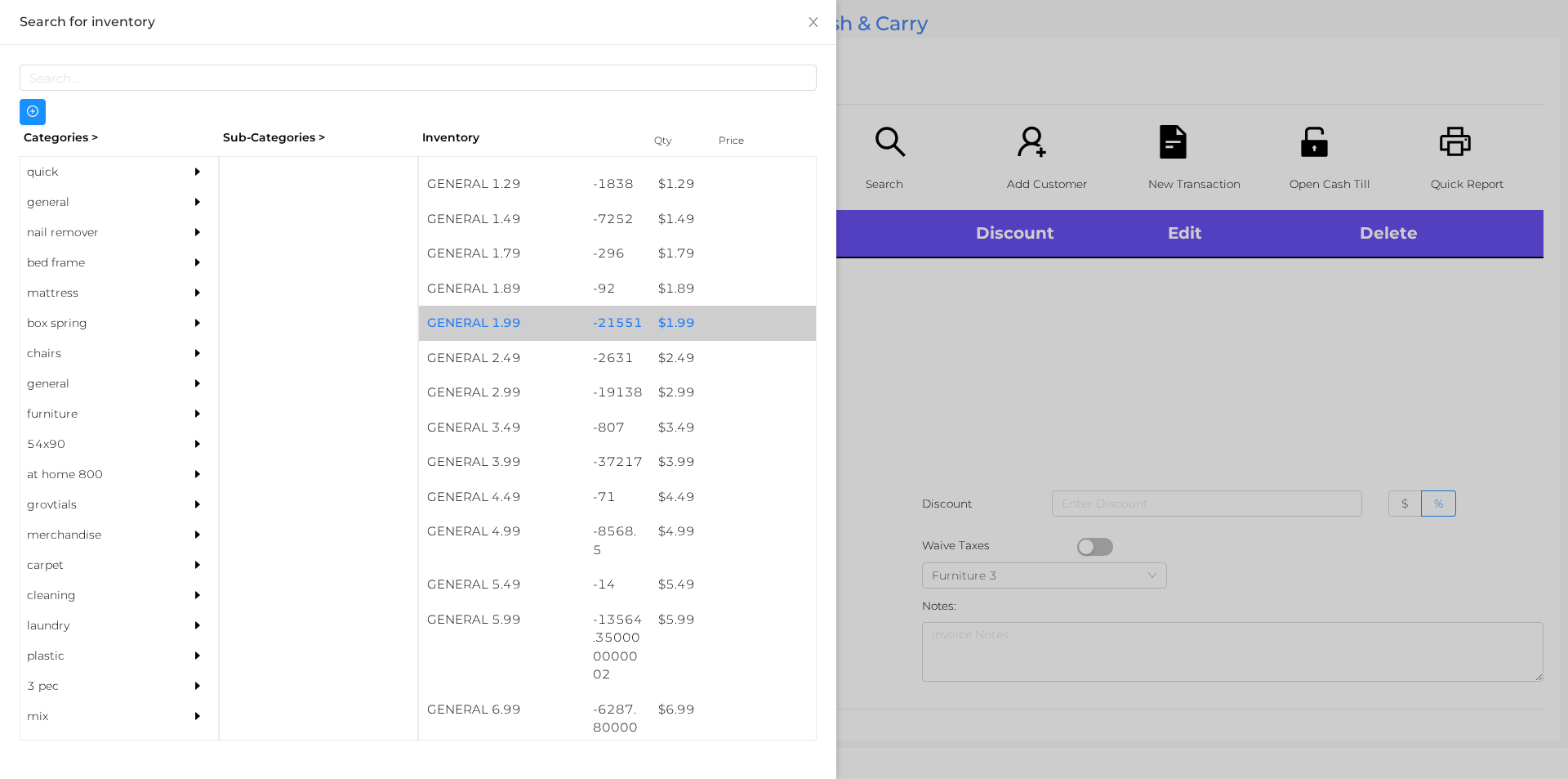
click at [723, 319] on div "$ 1.99" at bounding box center [732, 322] width 165 height 35
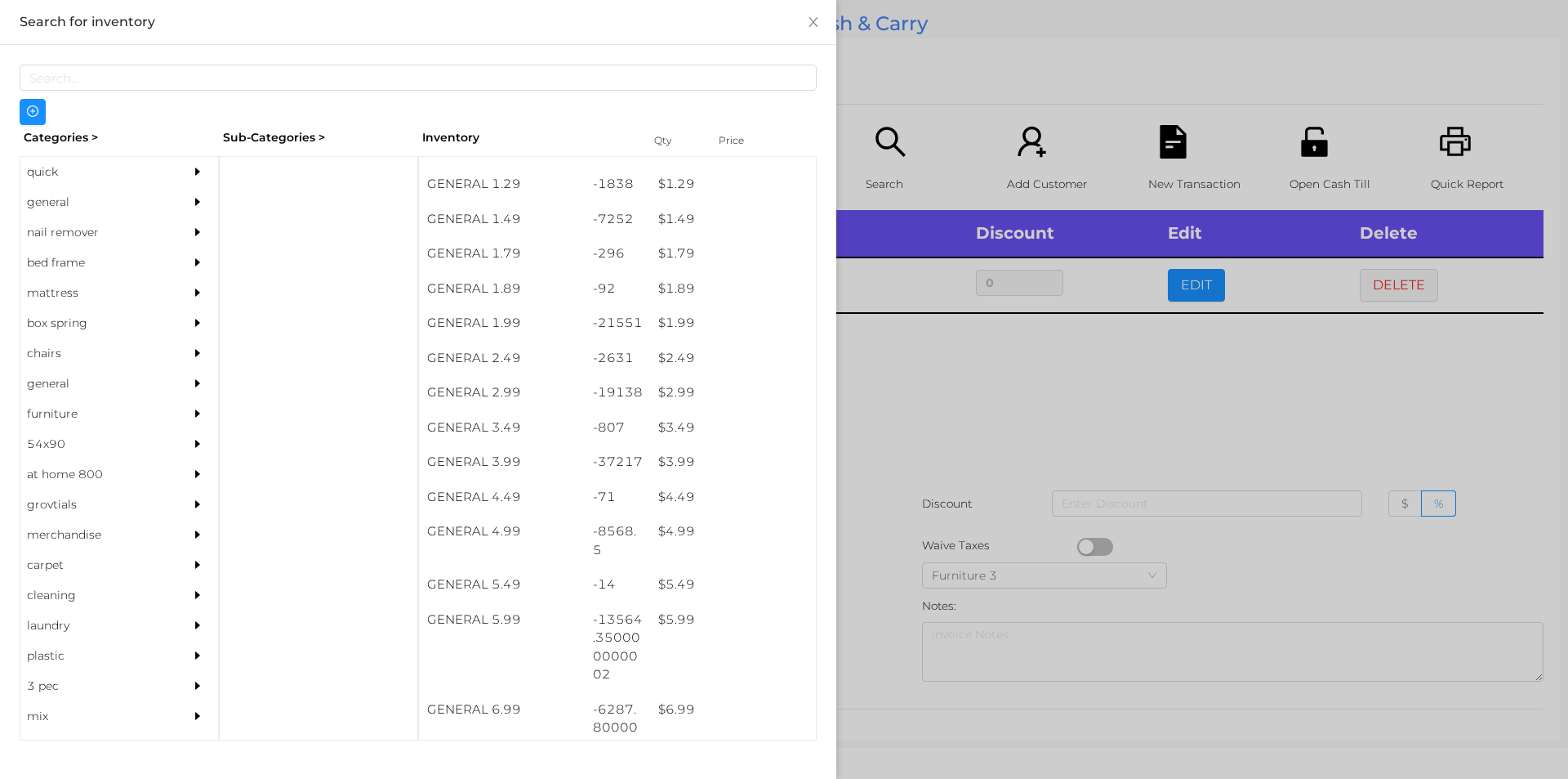
click at [938, 420] on div at bounding box center [784, 390] width 1568 height 779
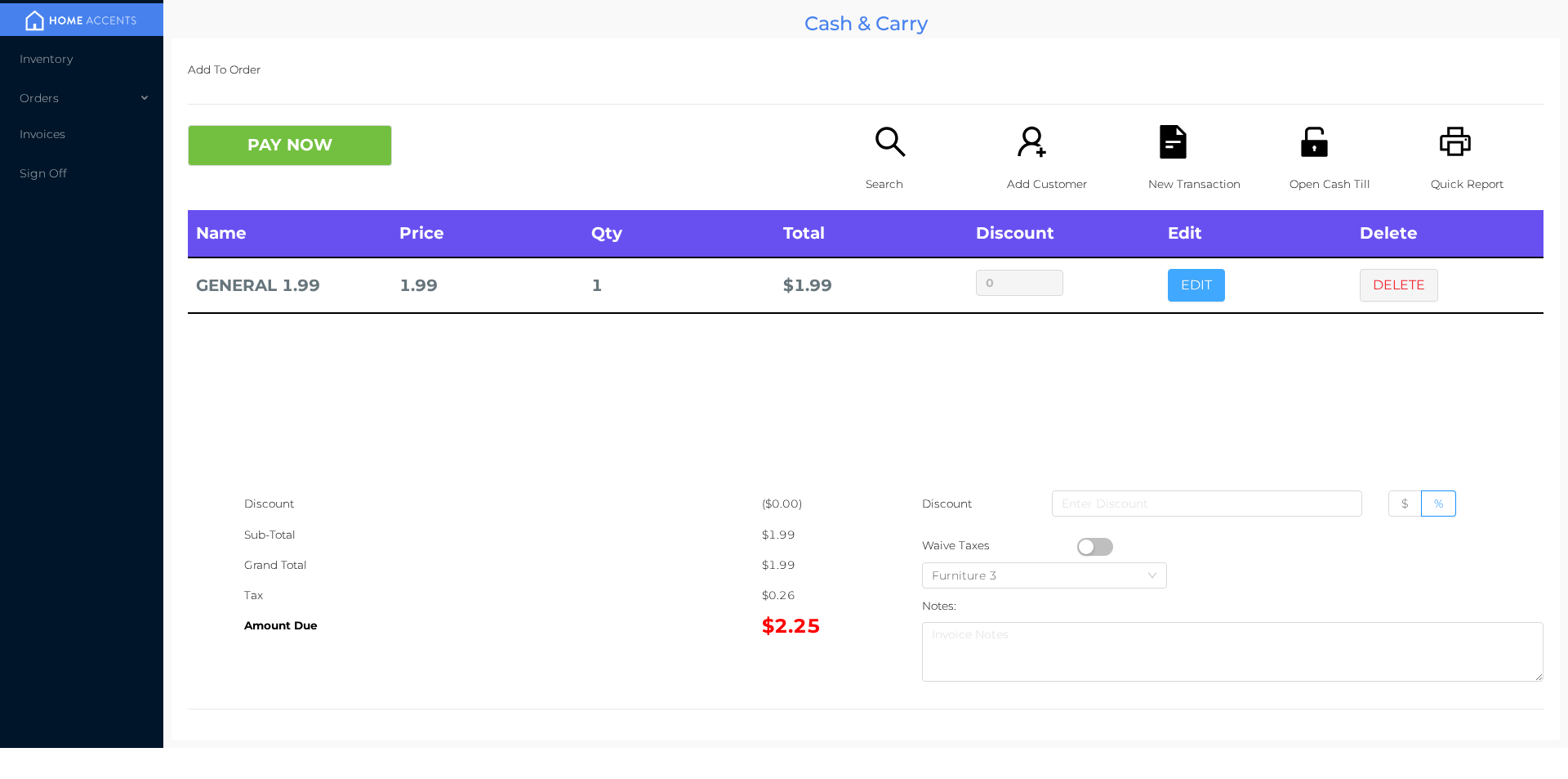
click at [1189, 293] on button "EDIT" at bounding box center [1197, 284] width 57 height 33
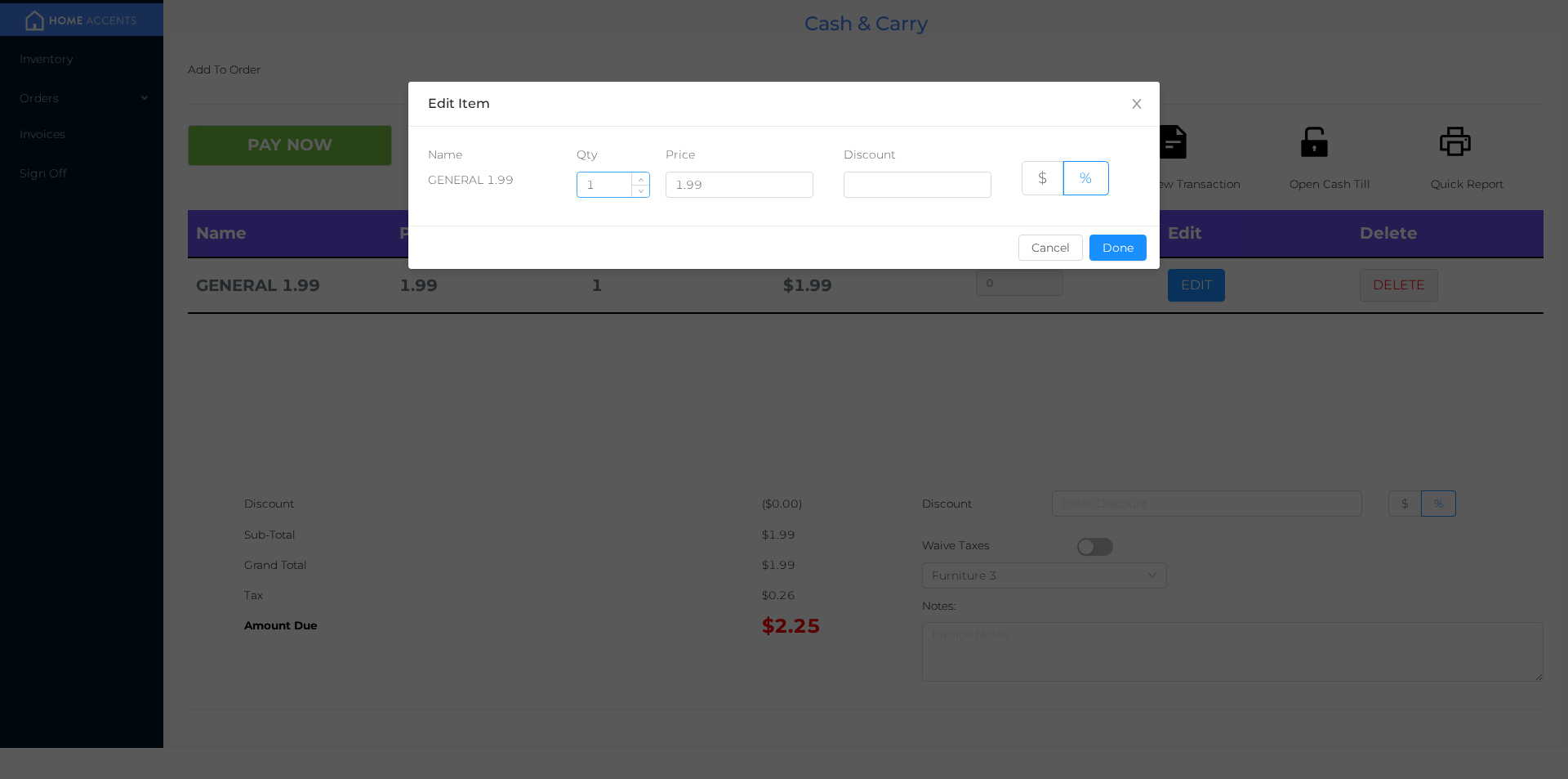
click at [606, 186] on input "1" at bounding box center [613, 184] width 72 height 25
type input "7"
click at [1101, 255] on button "Done" at bounding box center [1118, 248] width 57 height 26
type input "0%"
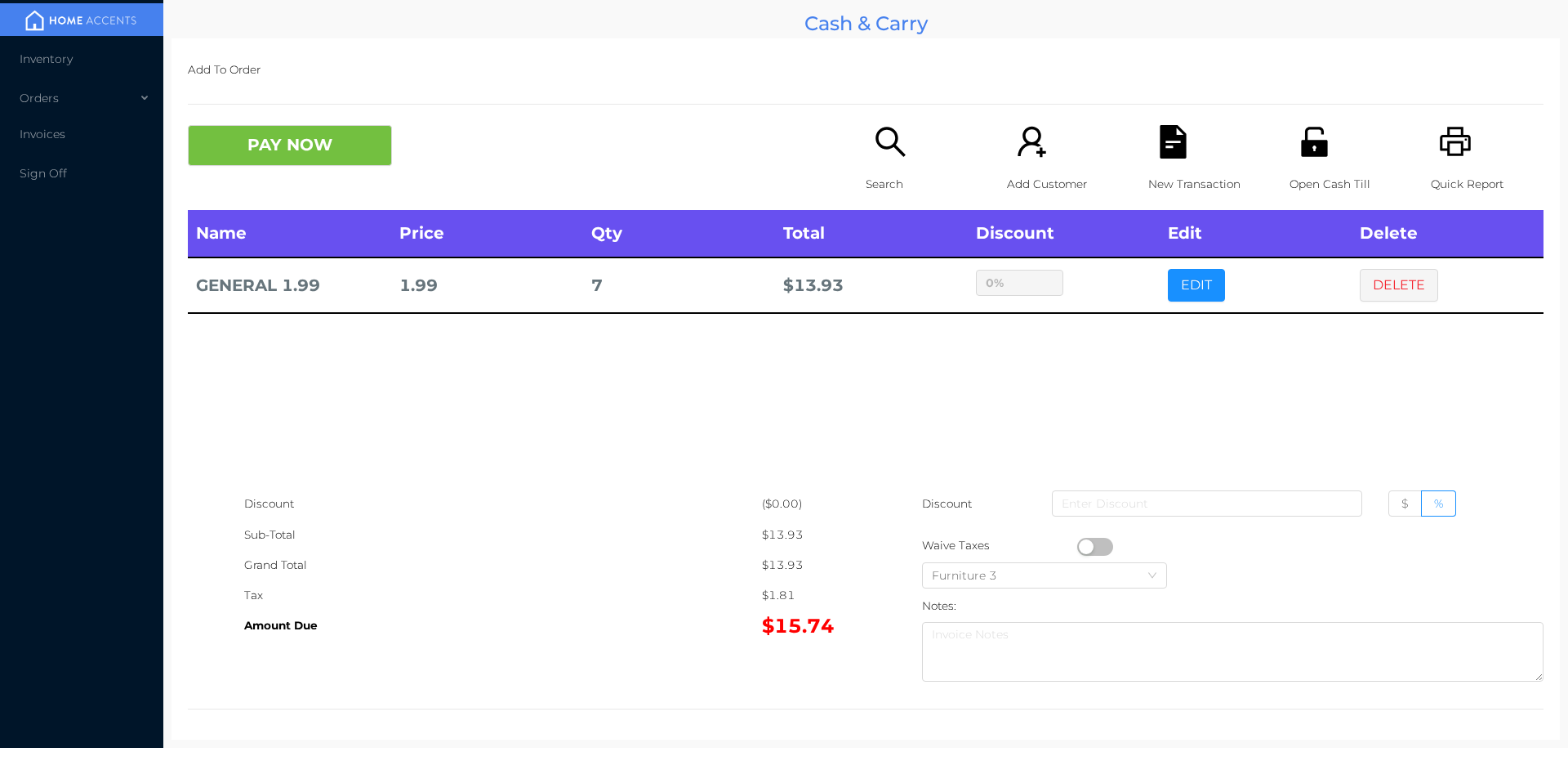
click at [1452, 144] on icon "icon: printer" at bounding box center [1455, 142] width 31 height 30
click at [331, 190] on div "PAY NOW Search Add Customer New Transaction Open Cash Till Quick Report" at bounding box center [866, 167] width 1356 height 85
click at [1196, 107] on div "Add To Order PAY NOW Search Add Customer New Transaction Open Cash Till Quick R…" at bounding box center [866, 389] width 1389 height 701
click at [1157, 157] on icon "icon: file-text" at bounding box center [1174, 142] width 34 height 34
click at [1187, 274] on button "EDIT" at bounding box center [1197, 284] width 57 height 33
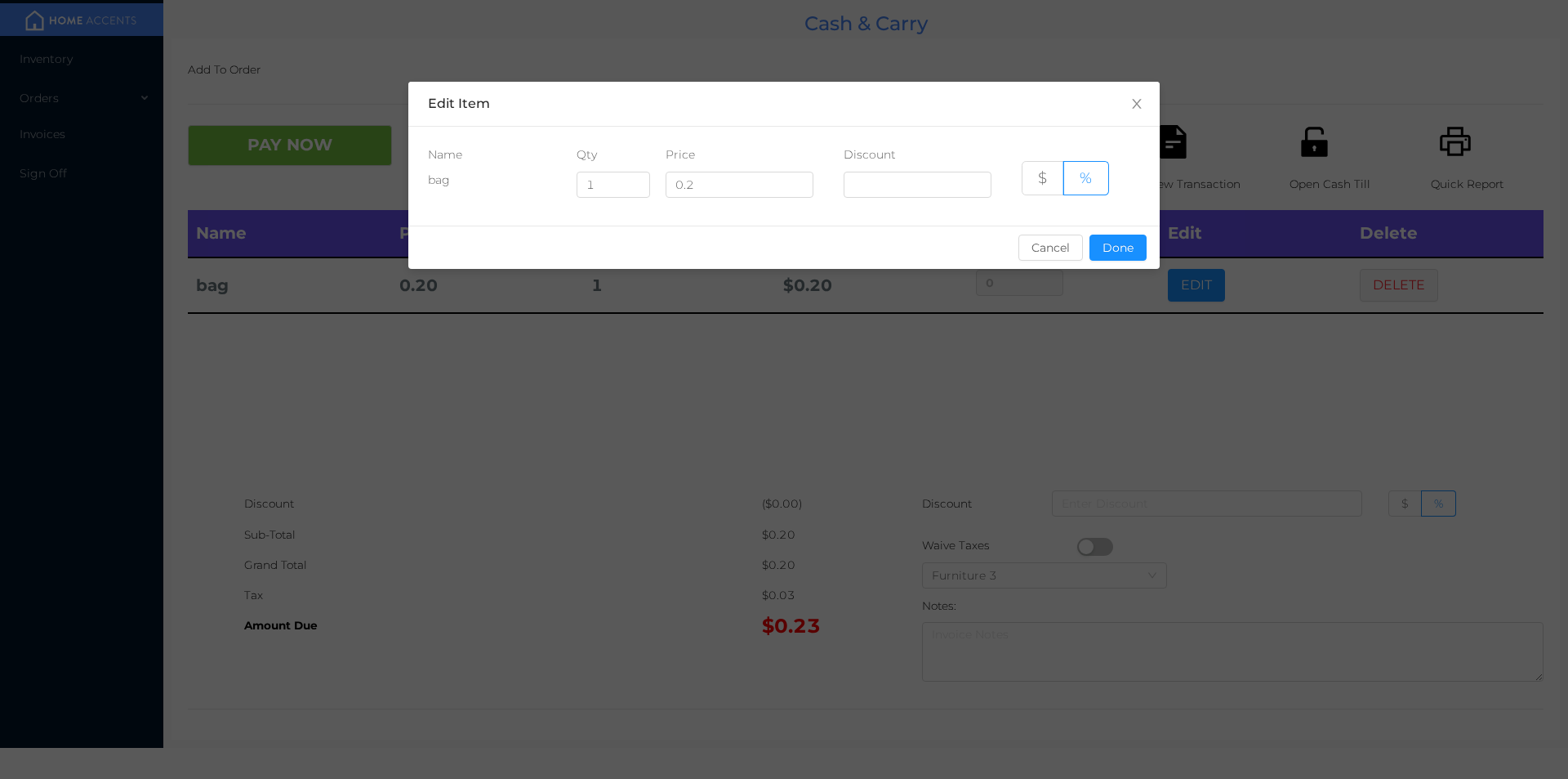
click at [625, 212] on div "Name Qty Price Discount bag 1 0.2 $ %" at bounding box center [784, 176] width 752 height 99
click at [613, 181] on input "1" at bounding box center [613, 184] width 72 height 25
type input "12"
click at [1095, 248] on button "Done" at bounding box center [1118, 248] width 57 height 26
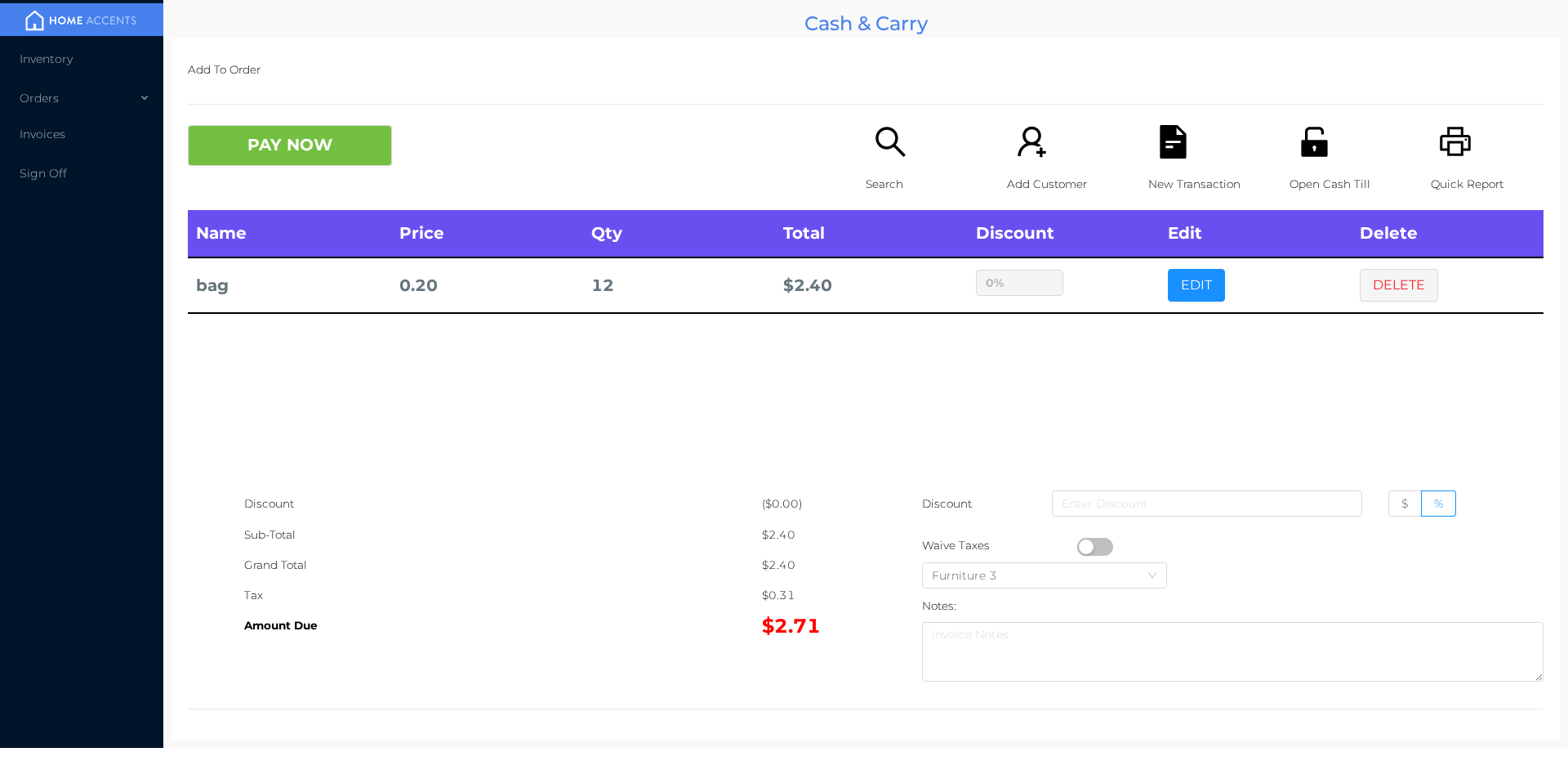
click at [1078, 547] on button "button" at bounding box center [1096, 547] width 36 height 18
click at [236, 198] on div "PAY NOW Search Add Customer New Transaction Open Cash Till Quick Report" at bounding box center [866, 167] width 1356 height 85
click at [336, 144] on button "PAY NOW" at bounding box center [290, 145] width 204 height 41
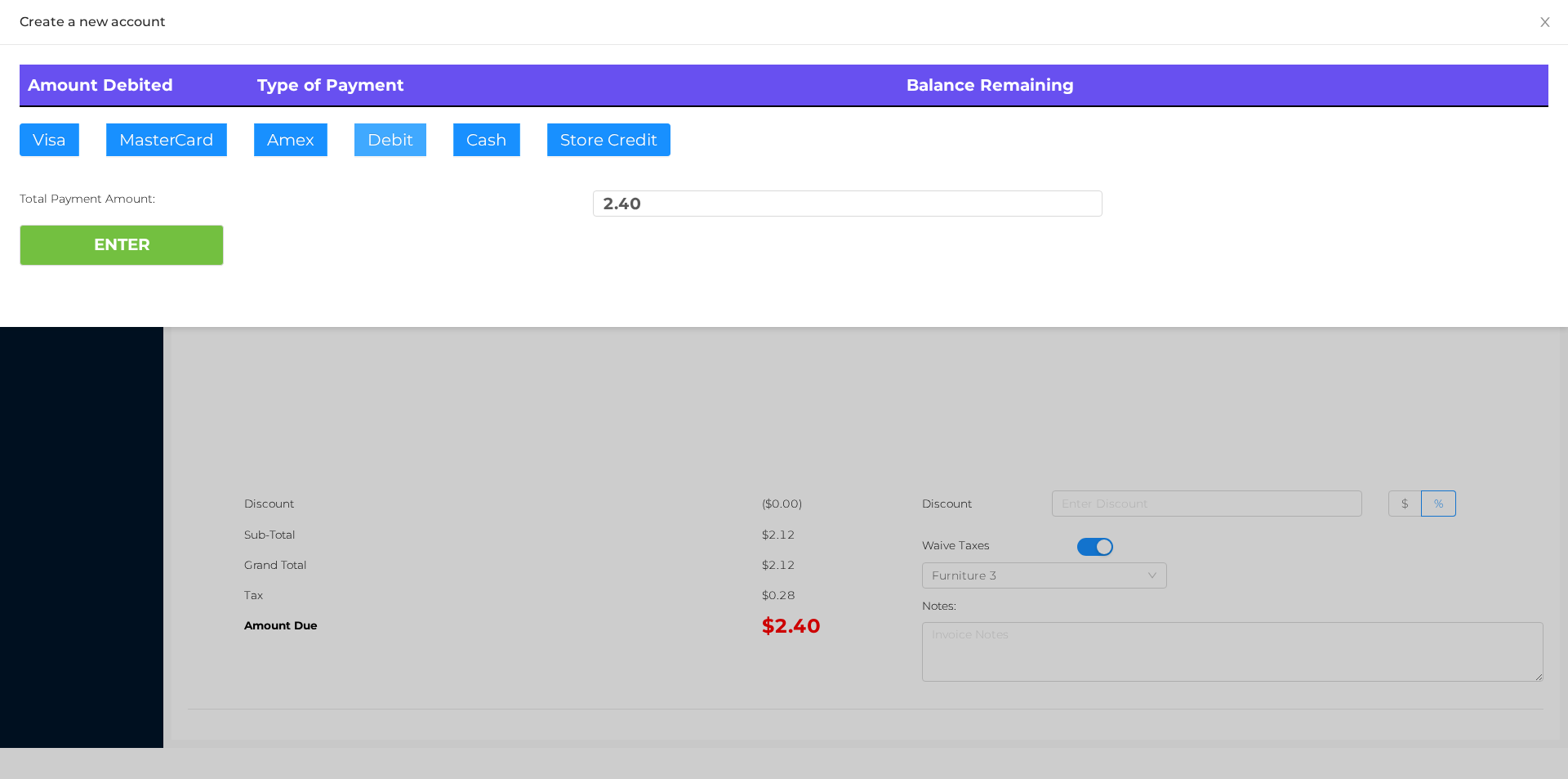
click at [393, 146] on button "Debit" at bounding box center [390, 140] width 72 height 33
click at [139, 256] on button "ENTER" at bounding box center [122, 245] width 204 height 41
type input "0"
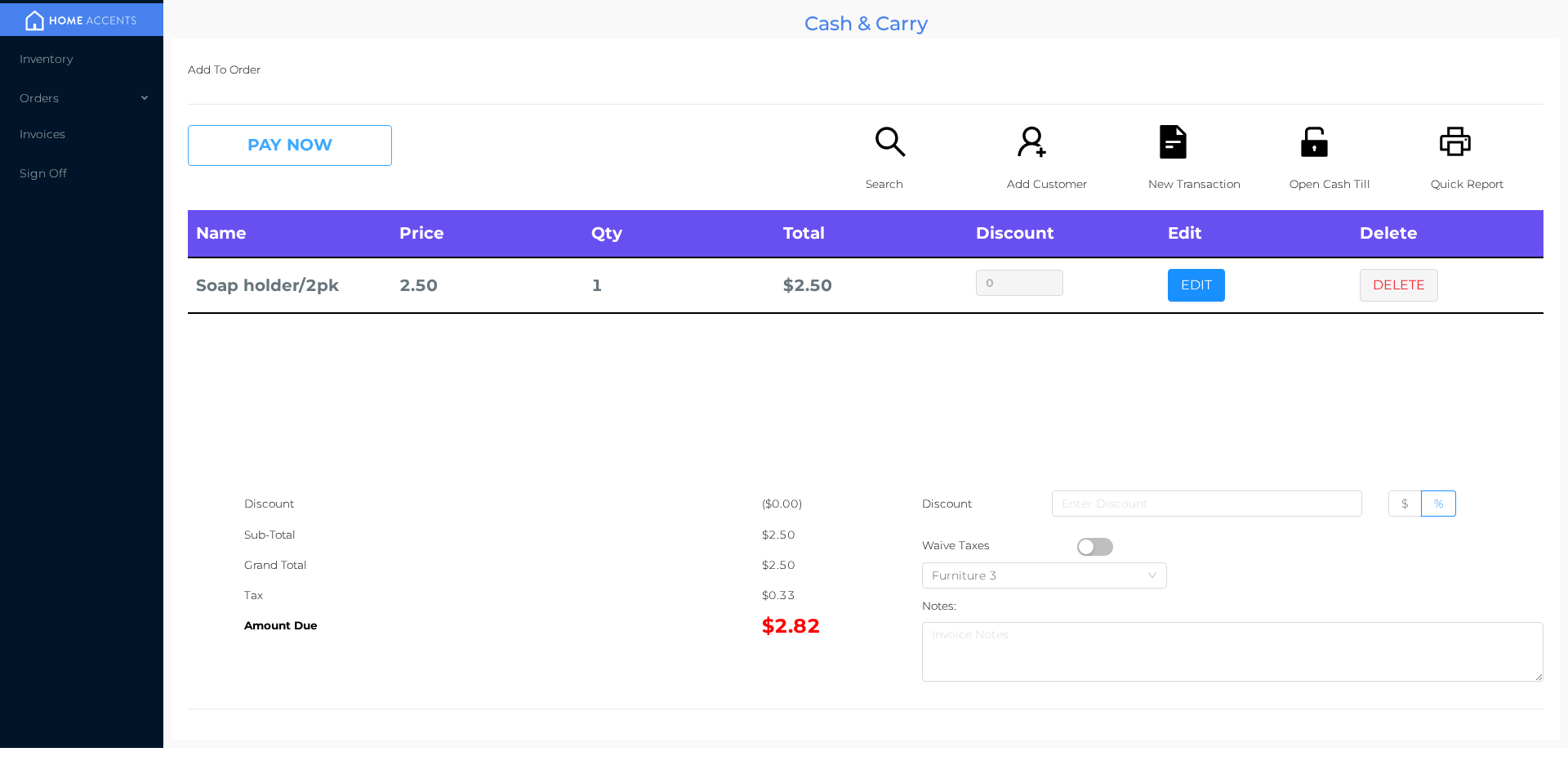
click at [307, 162] on button "PAY NOW" at bounding box center [290, 145] width 204 height 41
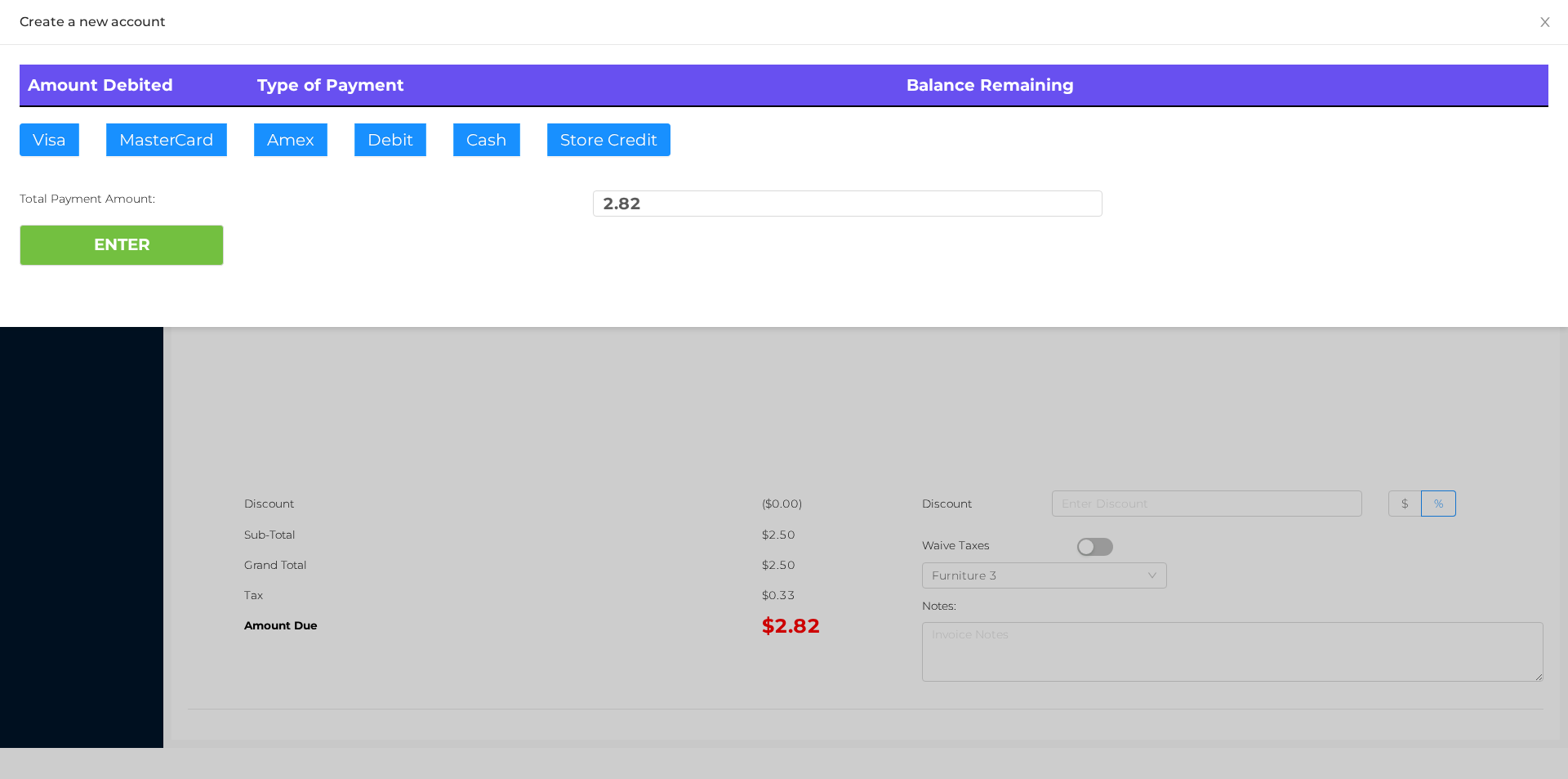
click at [517, 146] on button "Cash" at bounding box center [487, 140] width 67 height 33
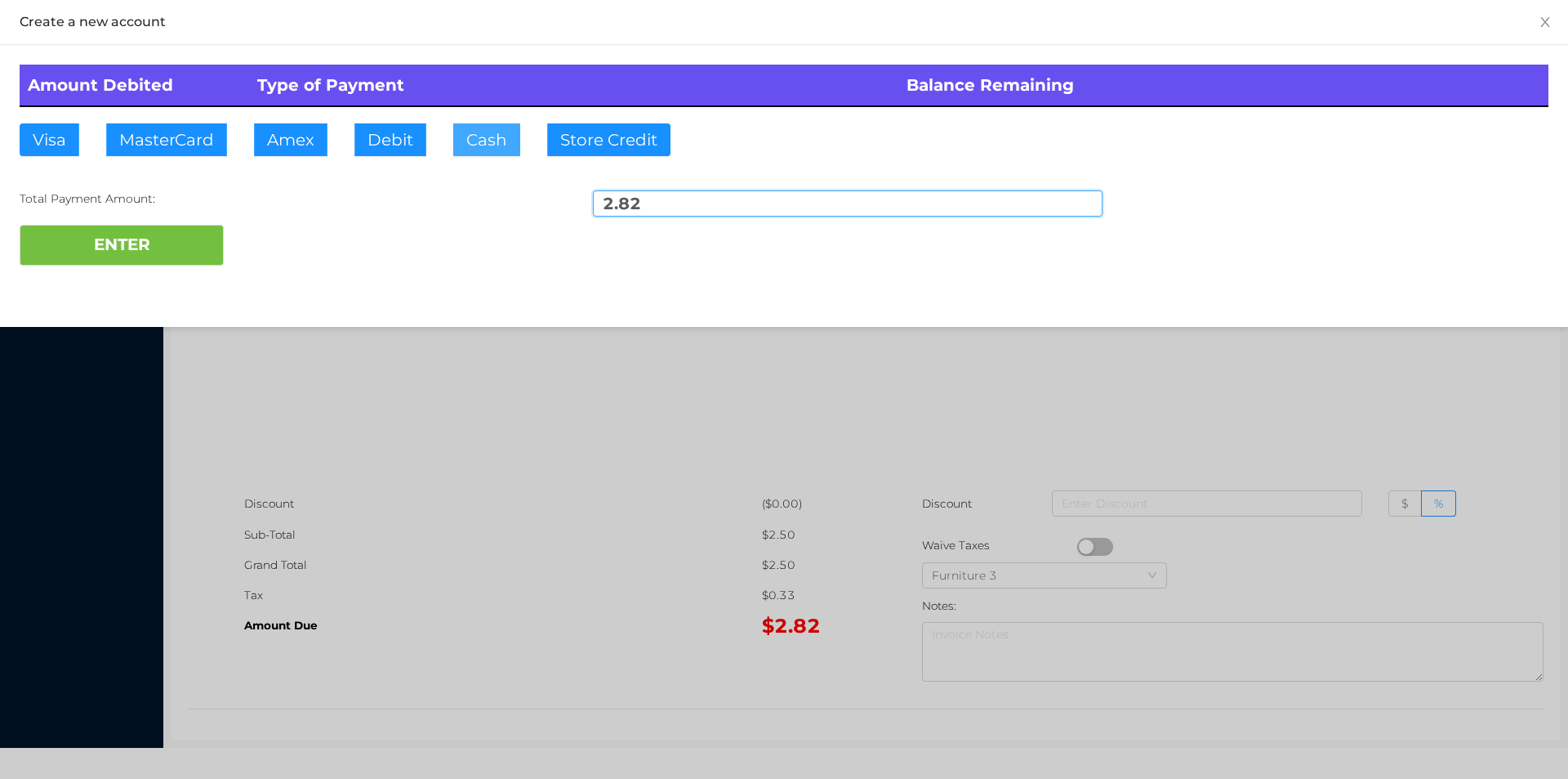
type input "5"
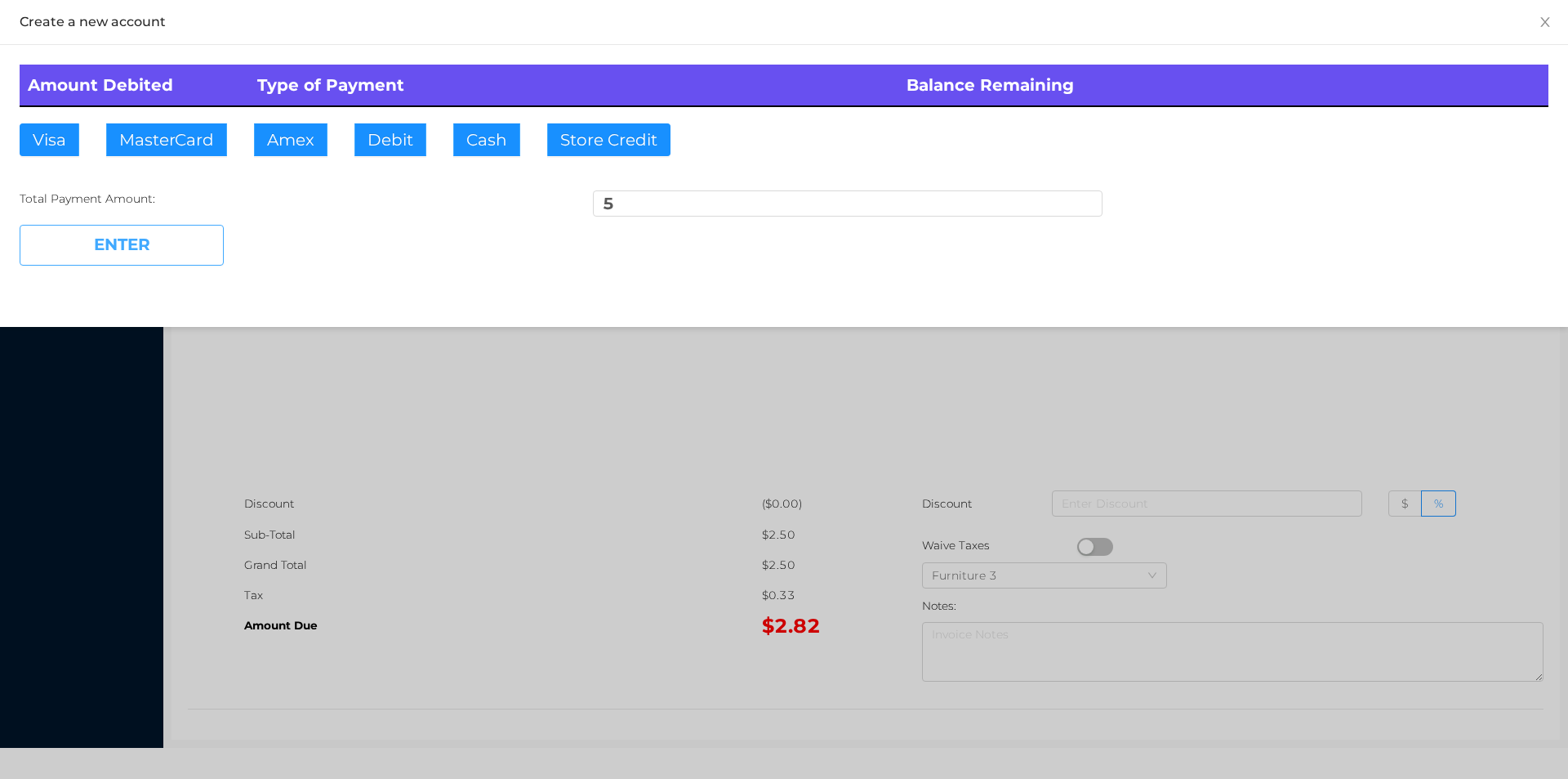
click at [111, 235] on button "ENTER" at bounding box center [122, 245] width 204 height 41
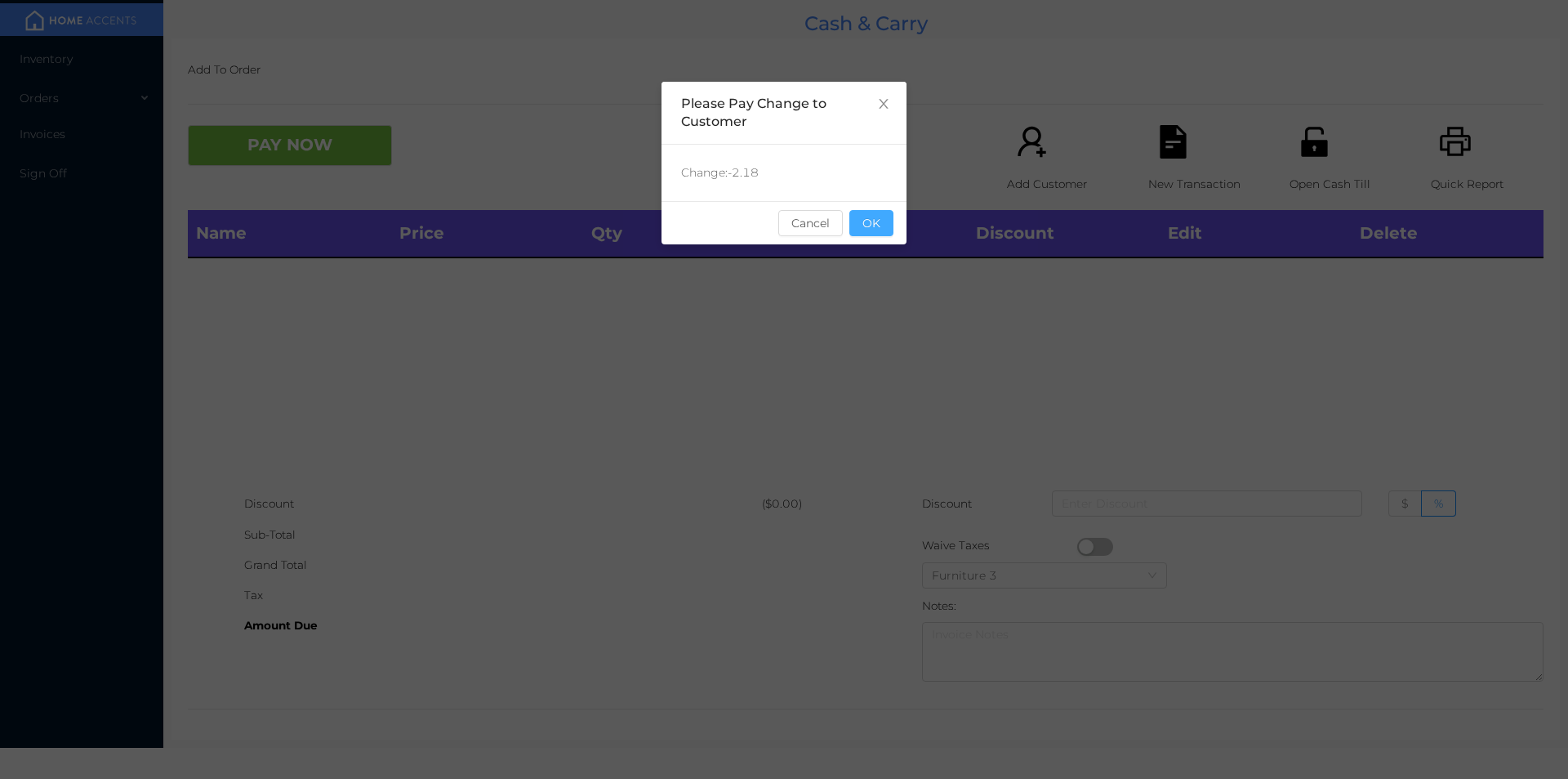
click at [868, 218] on button "OK" at bounding box center [871, 223] width 45 height 26
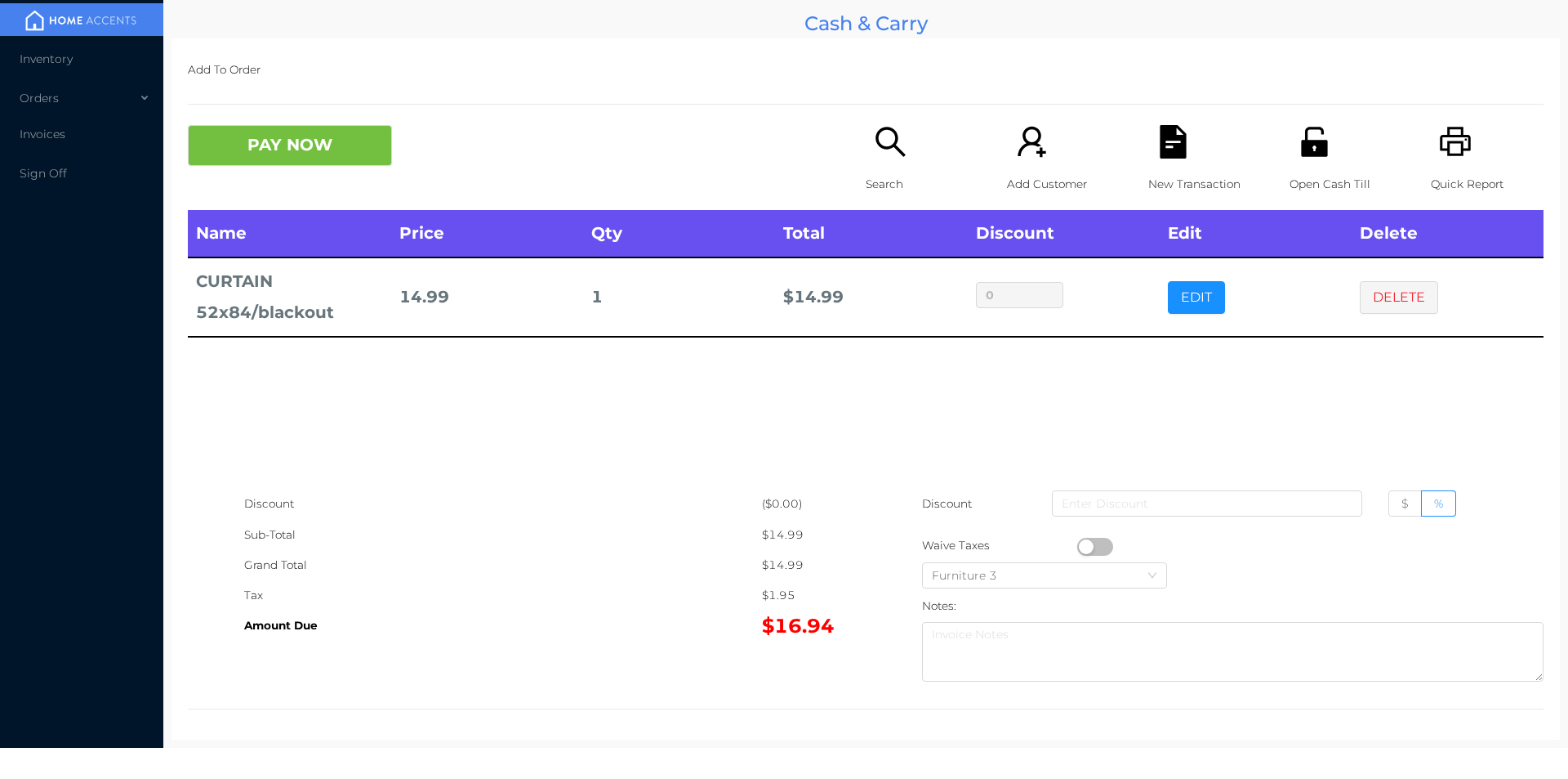
click at [1078, 546] on button "button" at bounding box center [1096, 547] width 36 height 18
click at [317, 142] on button "PAY NOW" at bounding box center [290, 145] width 204 height 41
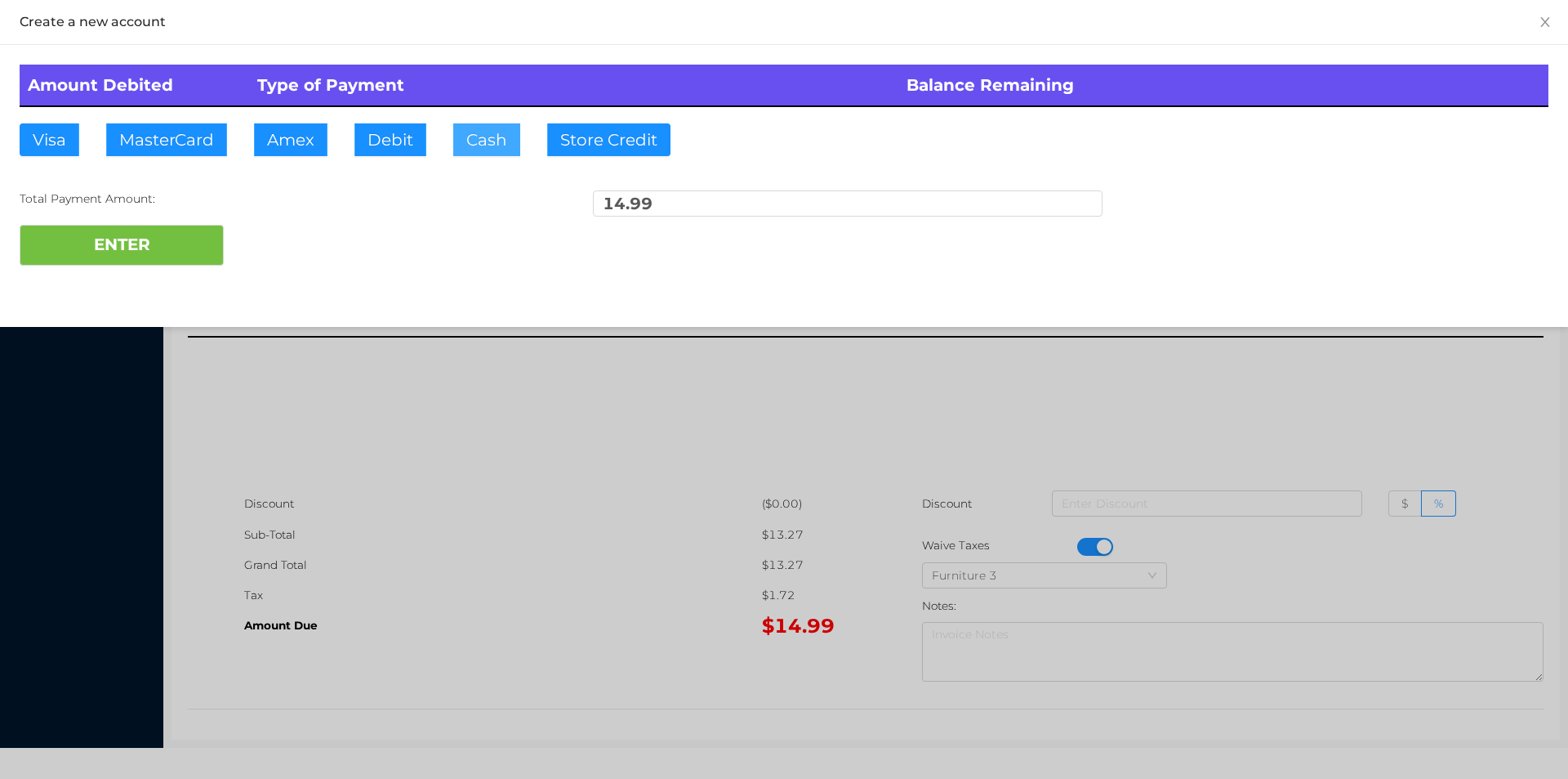
click at [487, 141] on button "Cash" at bounding box center [487, 140] width 67 height 33
click at [130, 241] on button "ENTER" at bounding box center [122, 245] width 204 height 41
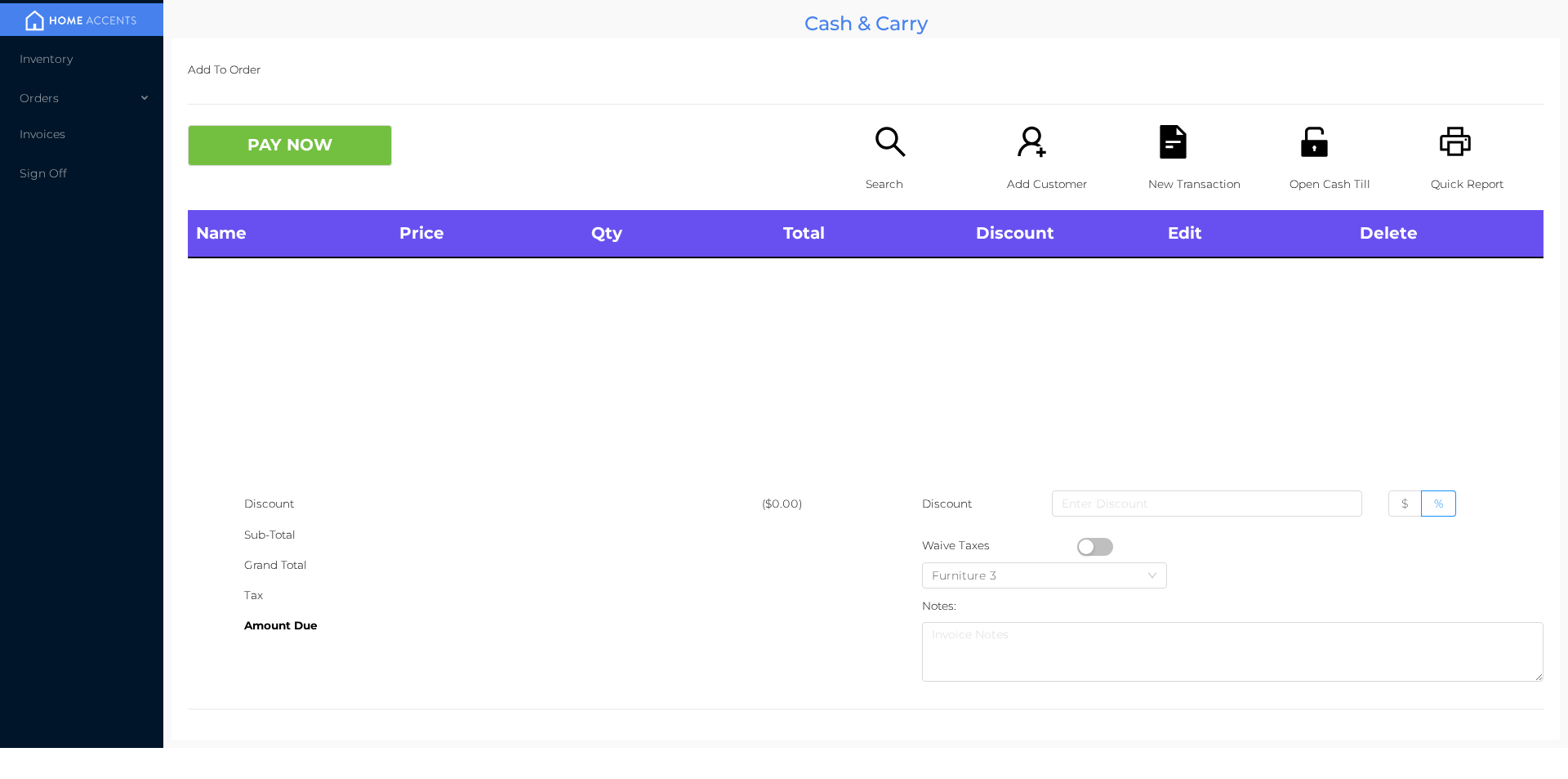
scroll to position [6, 0]
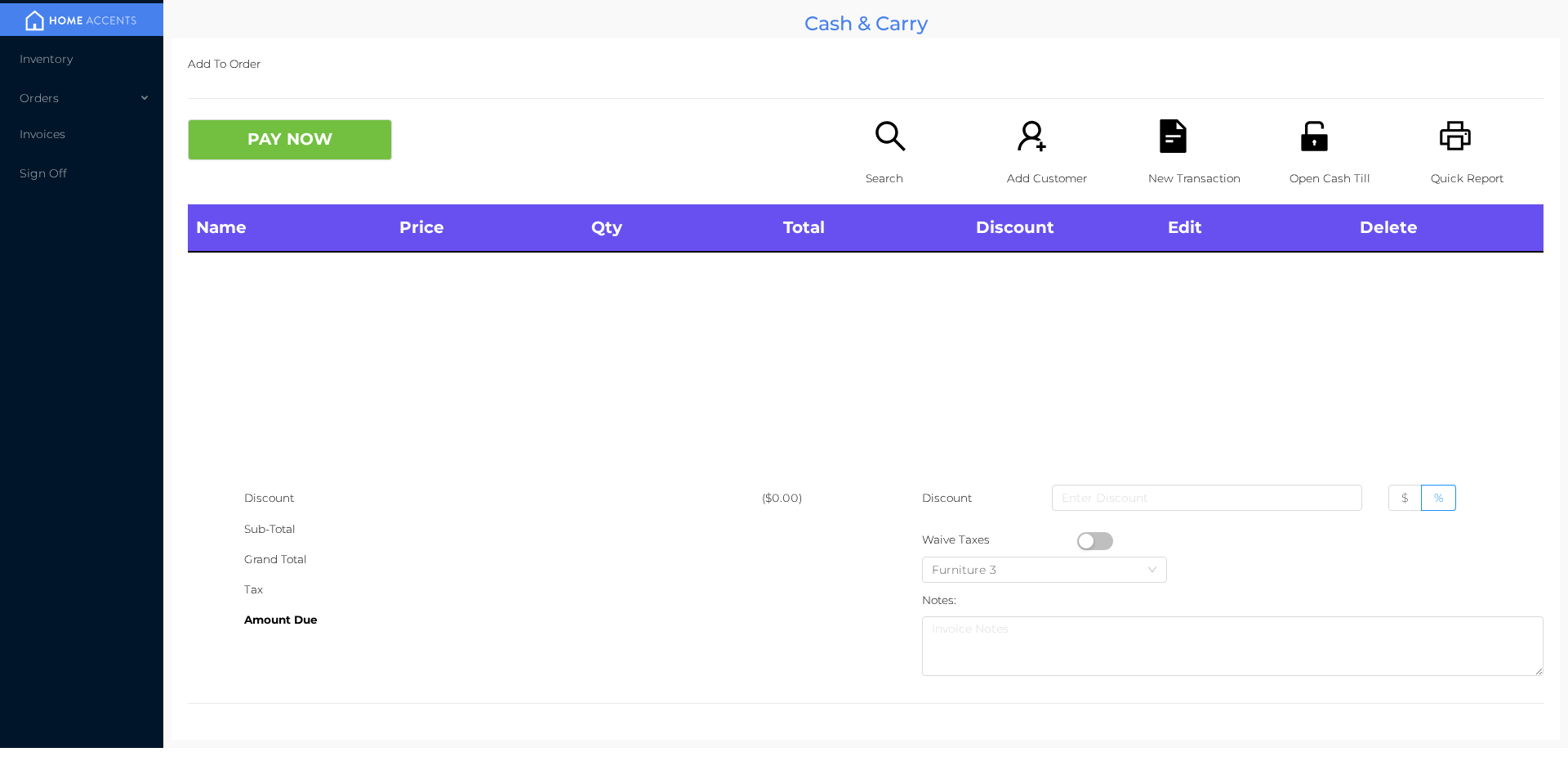
click at [880, 144] on icon "icon: search" at bounding box center [890, 136] width 34 height 34
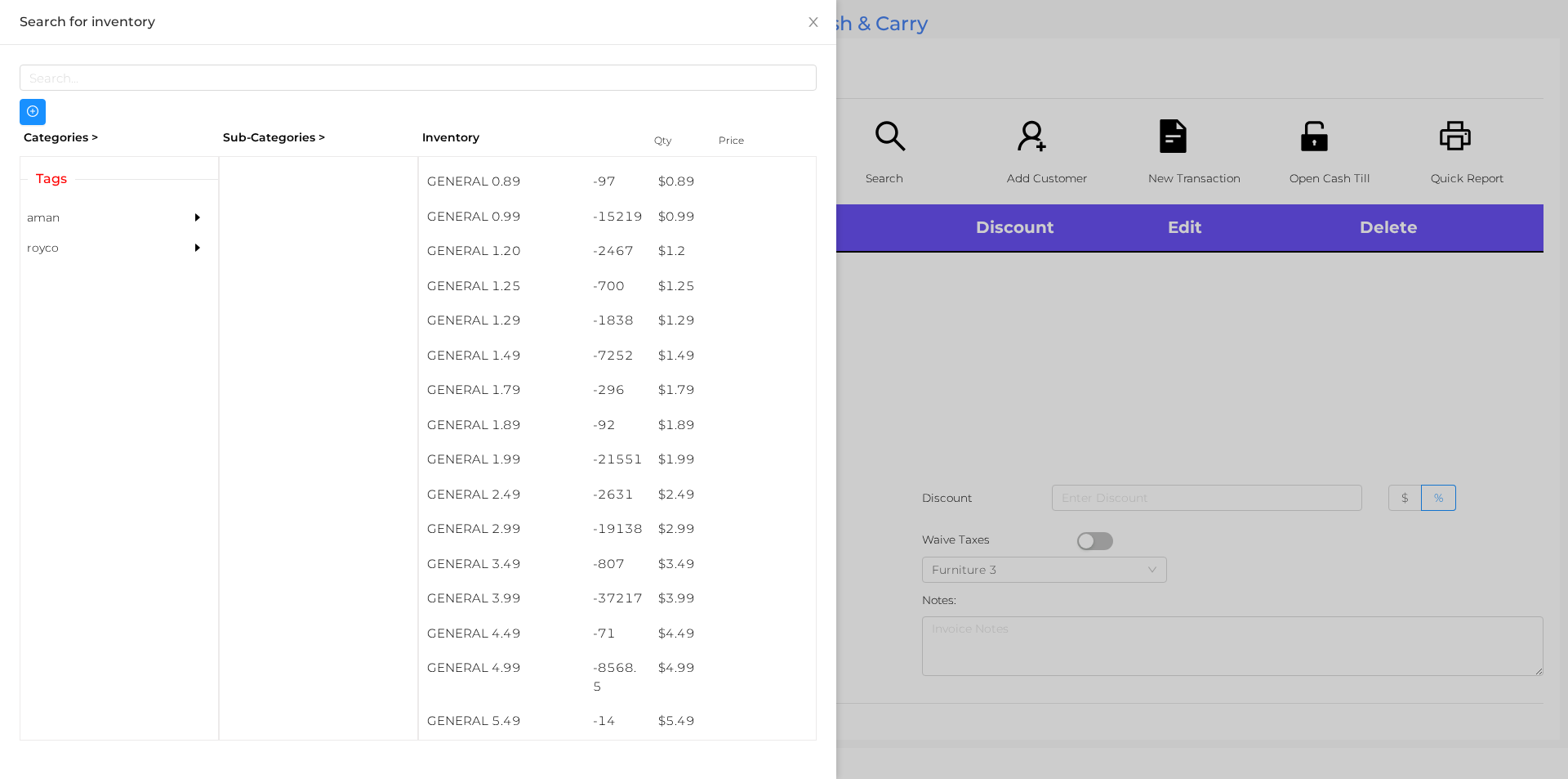
scroll to position [81, 0]
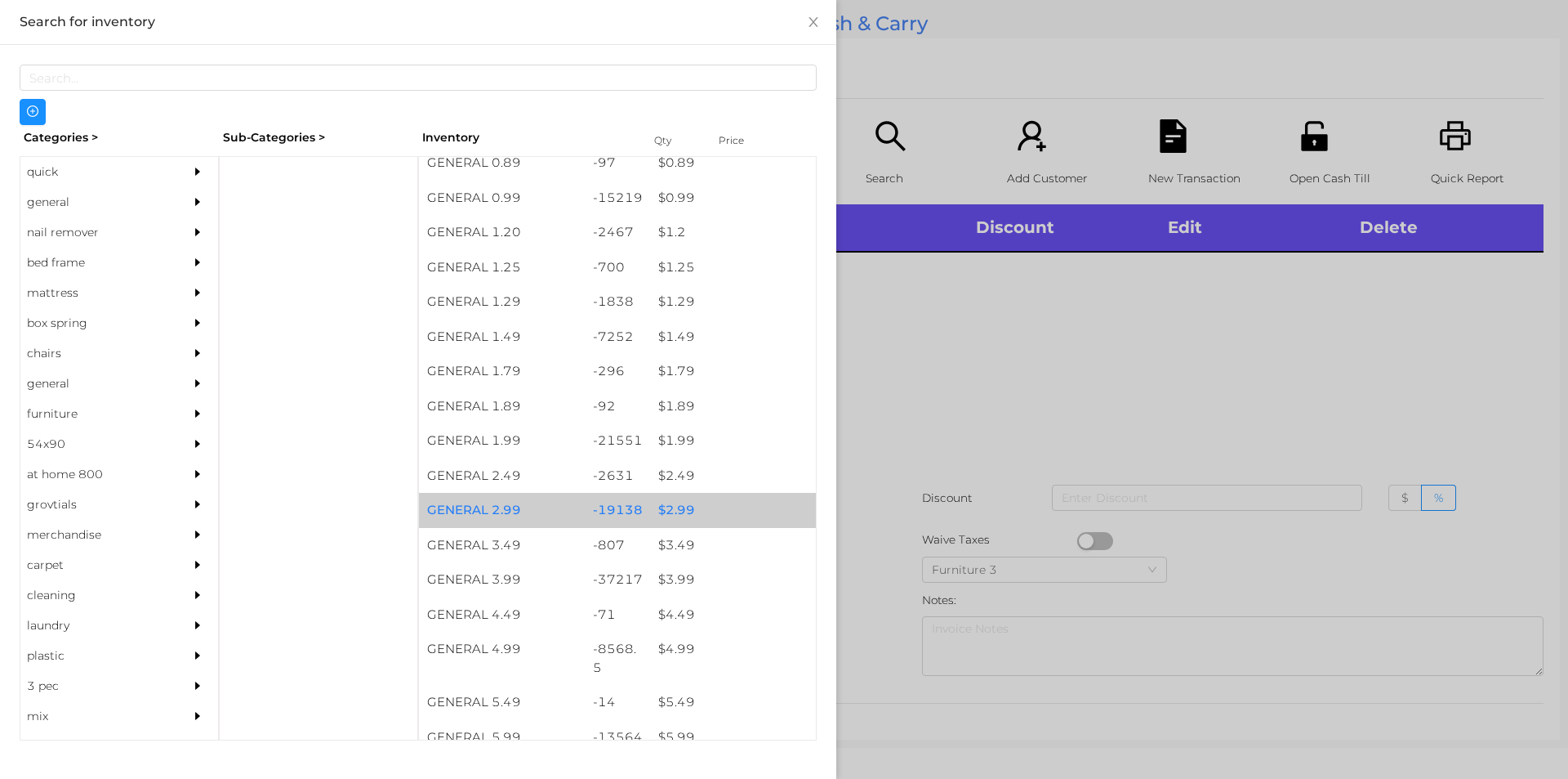
click at [685, 509] on div "$ 2.99" at bounding box center [732, 509] width 165 height 35
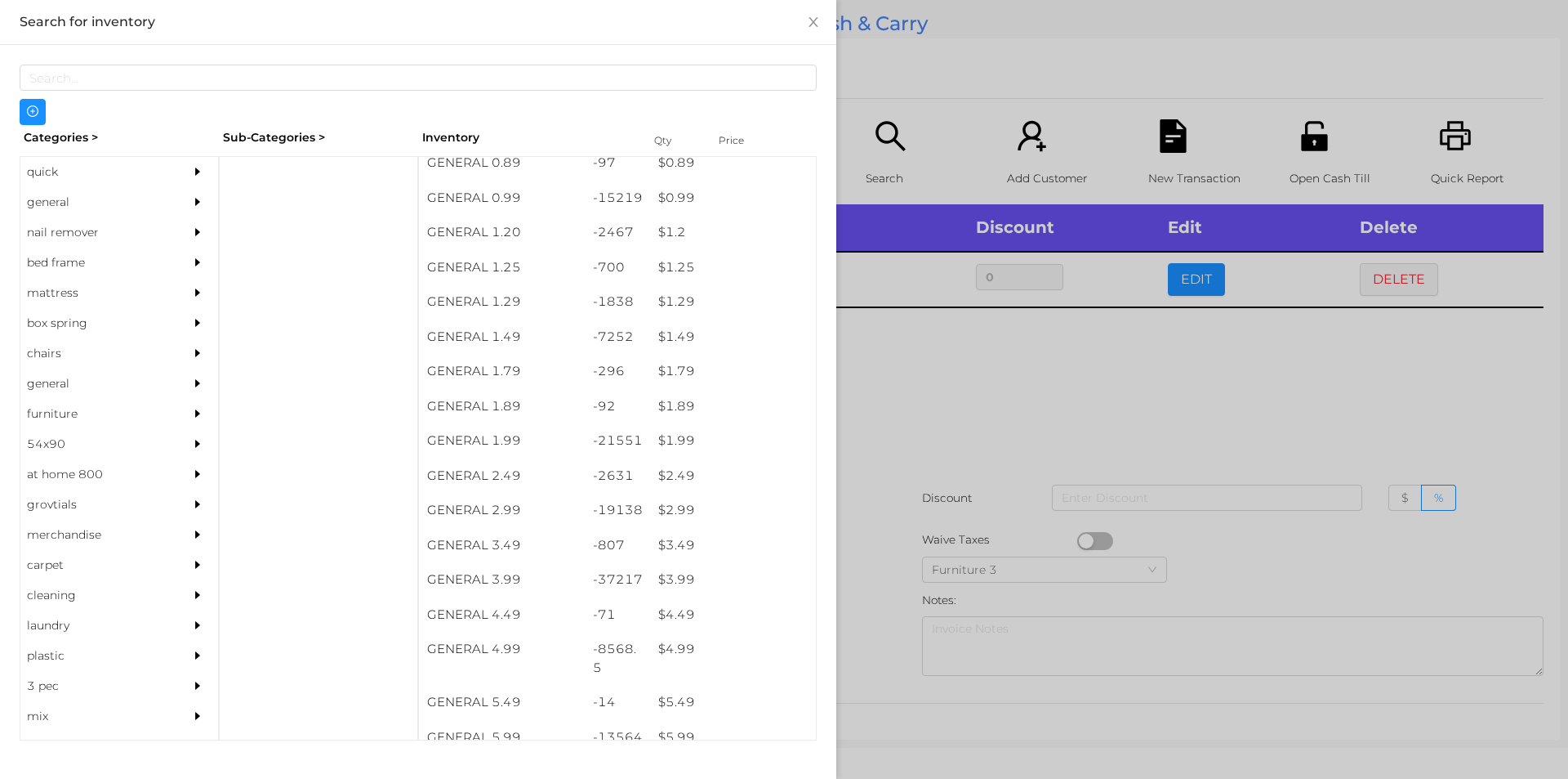
click at [905, 593] on div at bounding box center [784, 390] width 1568 height 779
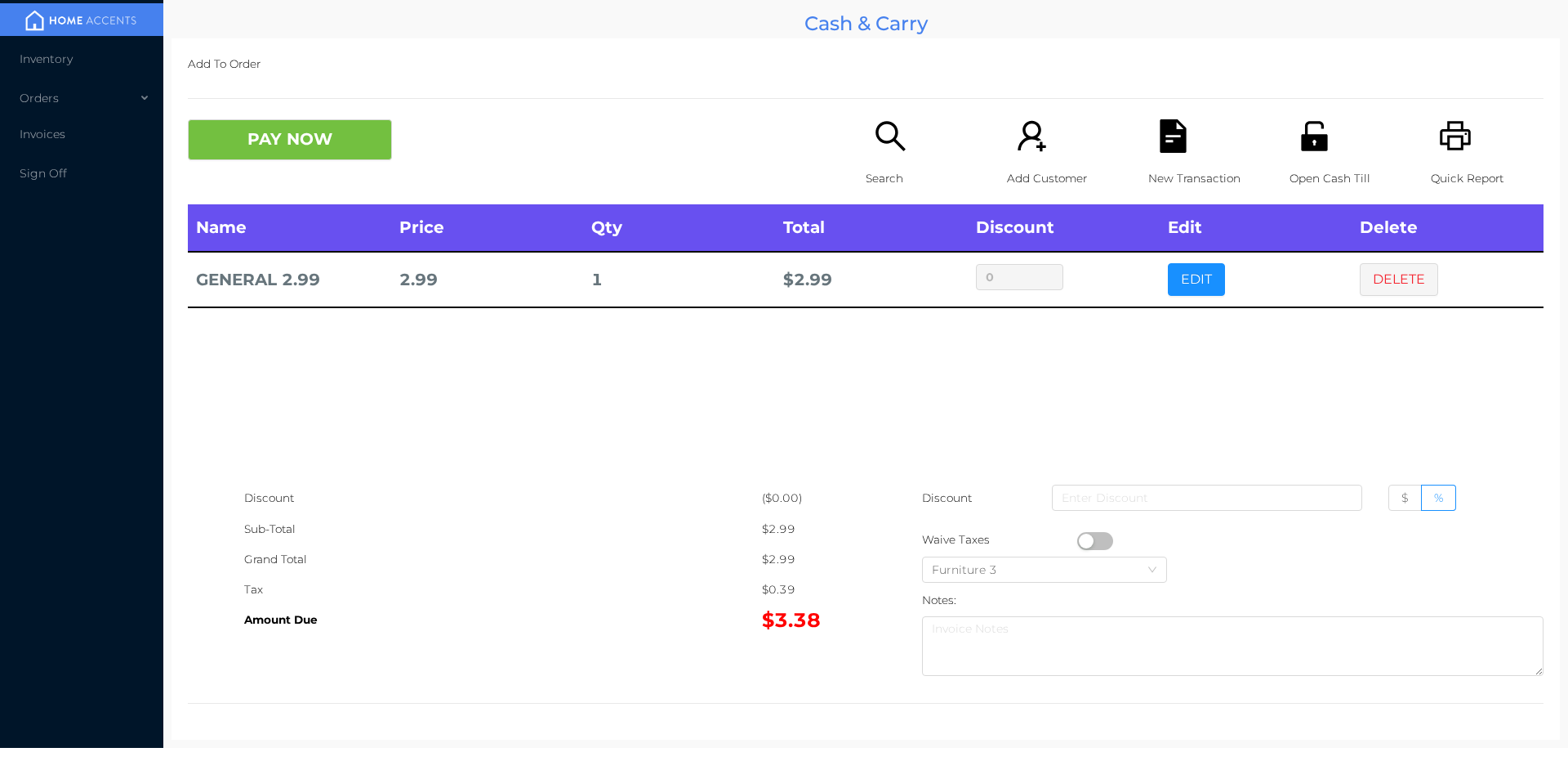
click at [1189, 281] on button "EDIT" at bounding box center [1197, 278] width 57 height 33
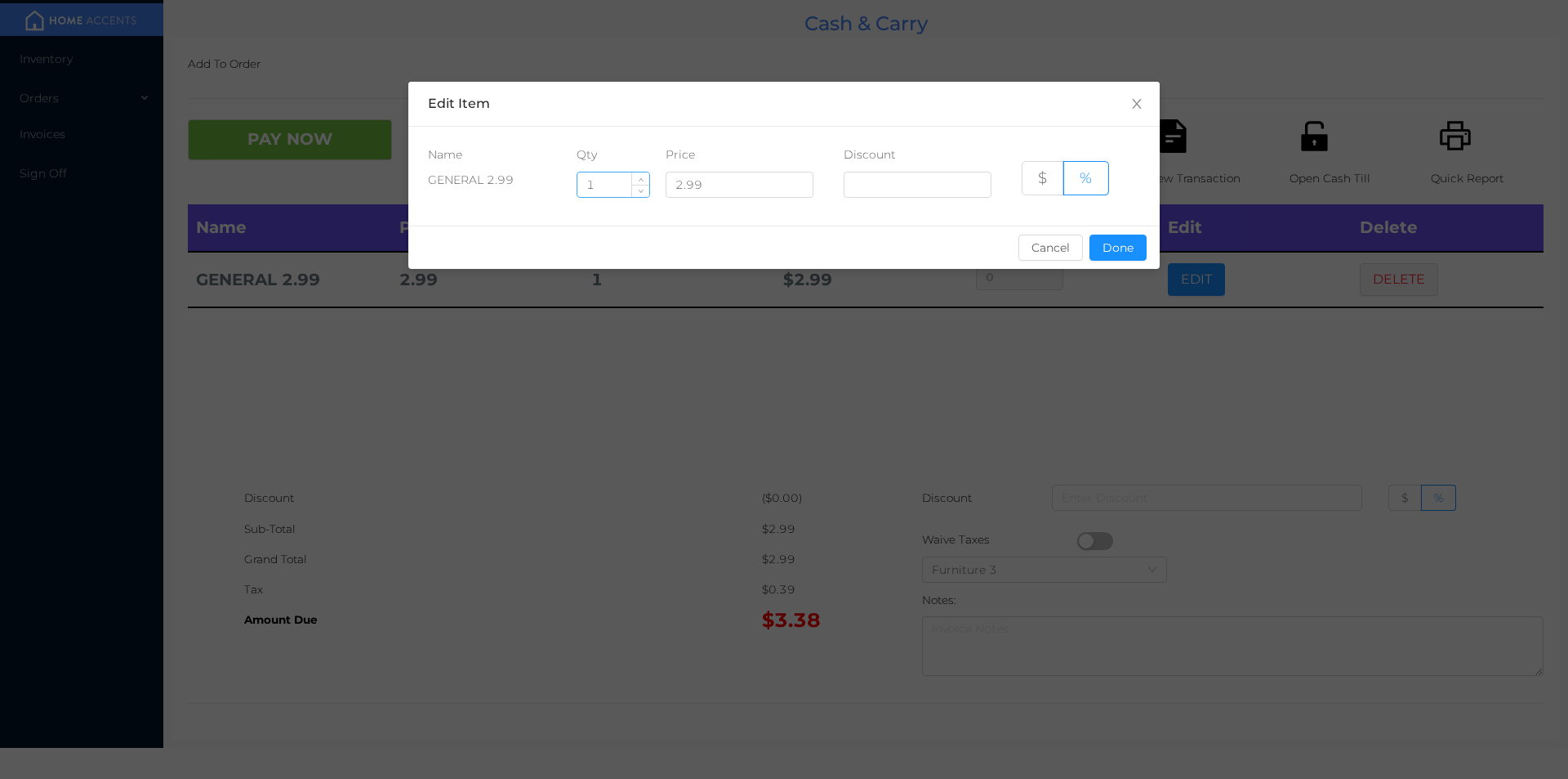
click at [595, 190] on input "1" at bounding box center [613, 184] width 72 height 25
type input "7"
click at [1100, 251] on button "Done" at bounding box center [1118, 248] width 57 height 26
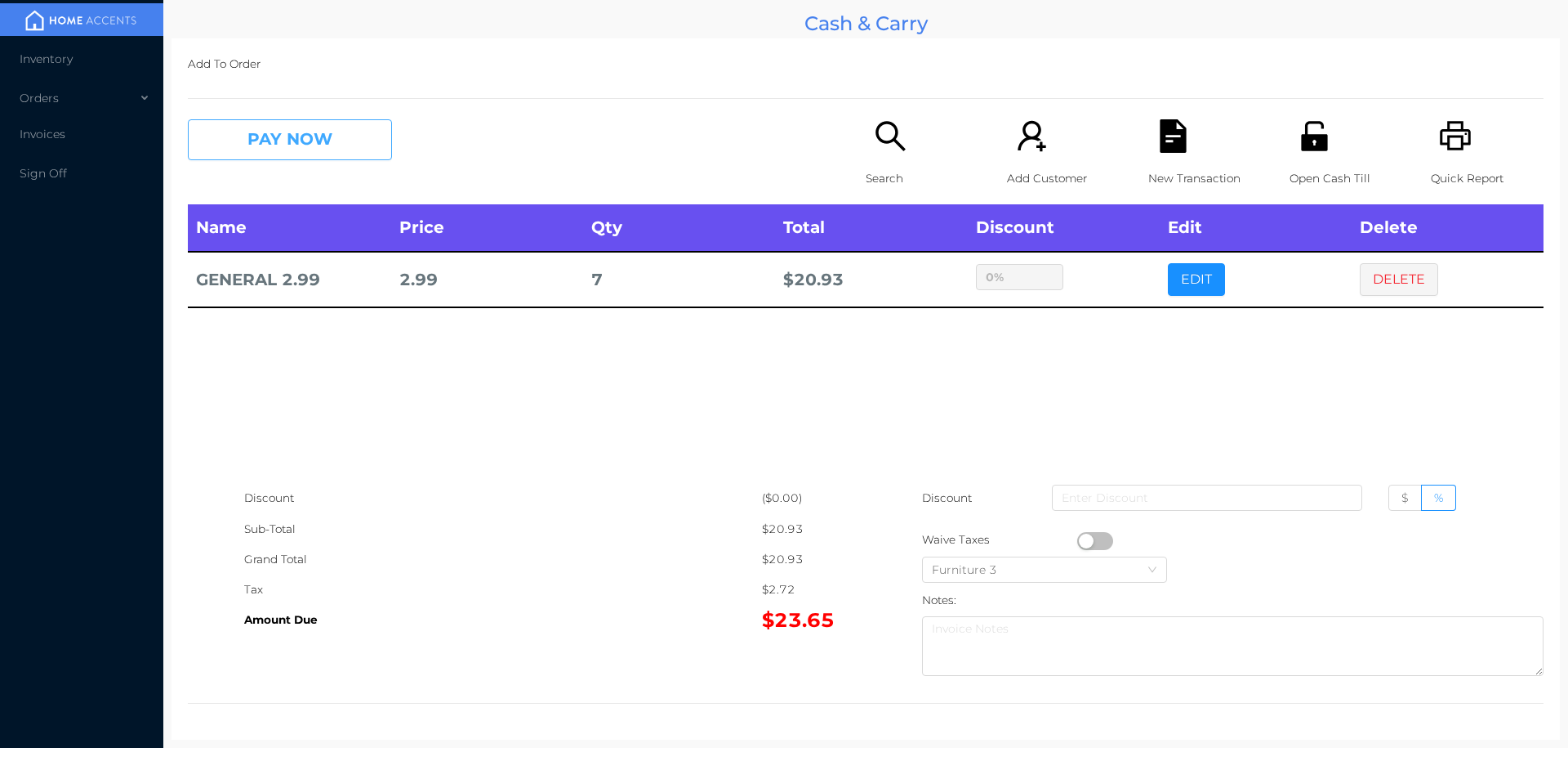
click at [280, 159] on button "PAY NOW" at bounding box center [290, 139] width 204 height 41
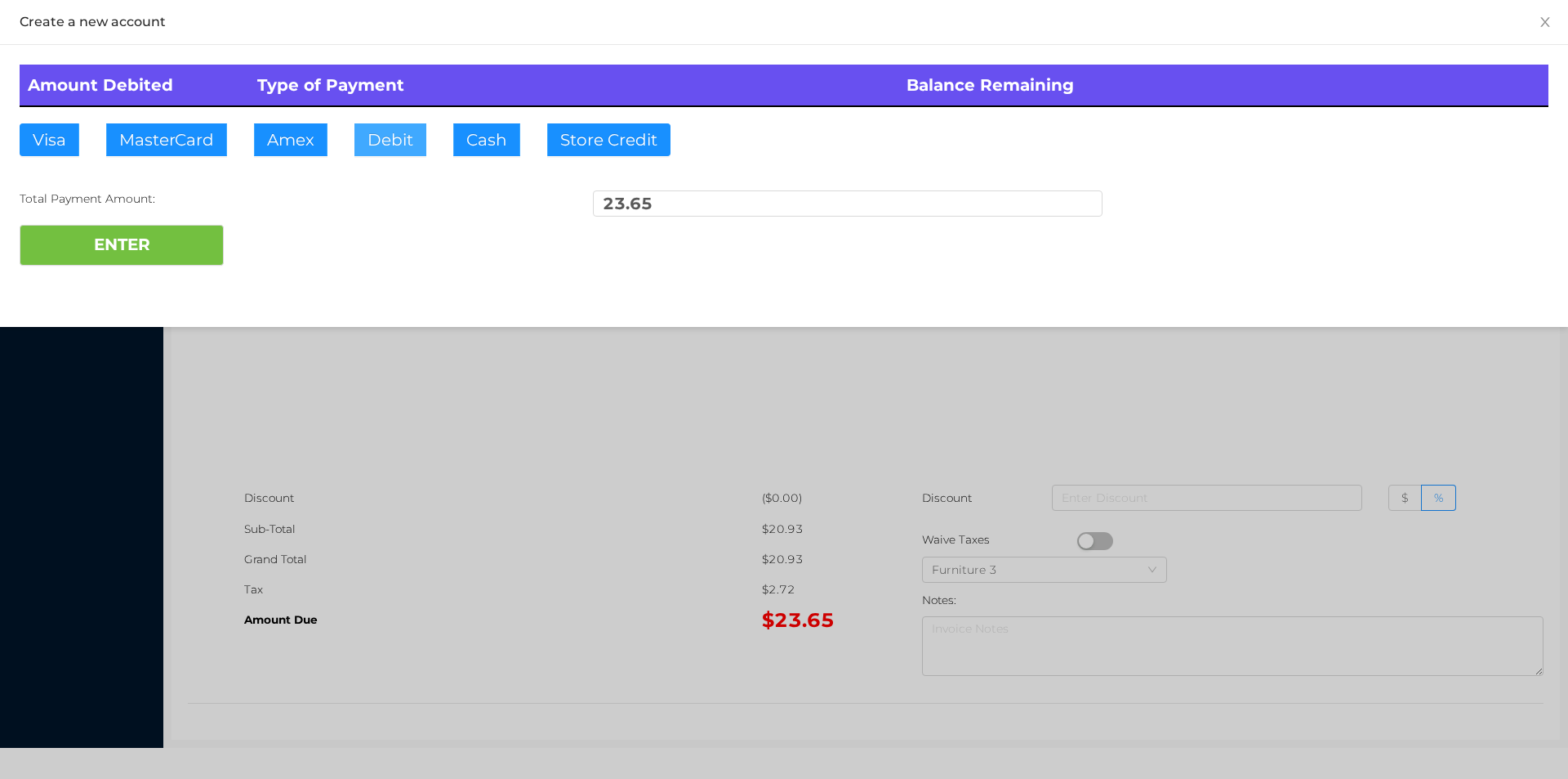
click at [395, 155] on button "Debit" at bounding box center [390, 140] width 72 height 33
click at [189, 254] on button "ENTER" at bounding box center [122, 245] width 204 height 41
type input "0"
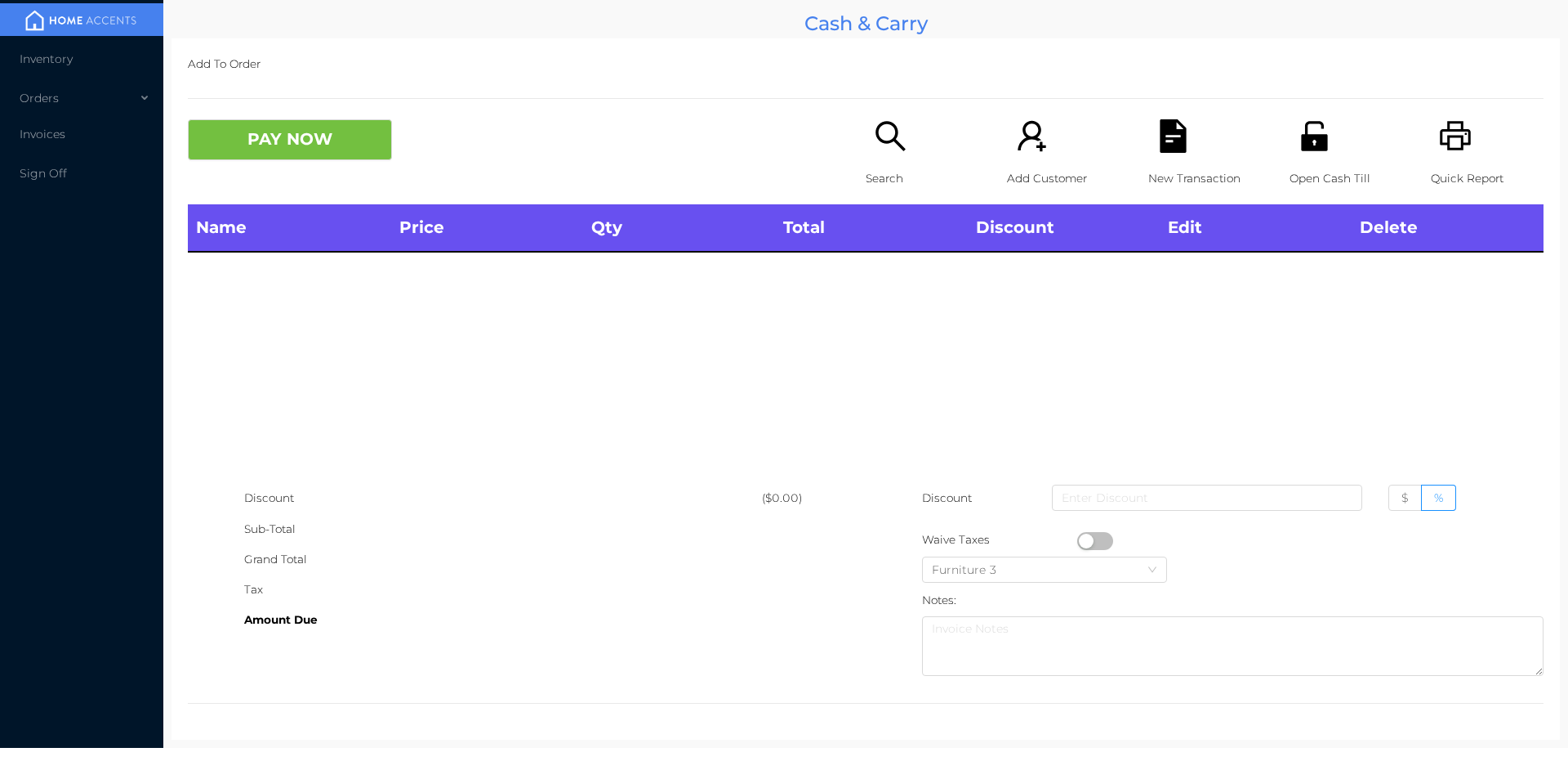
click at [866, 131] on div "Search" at bounding box center [922, 162] width 113 height 85
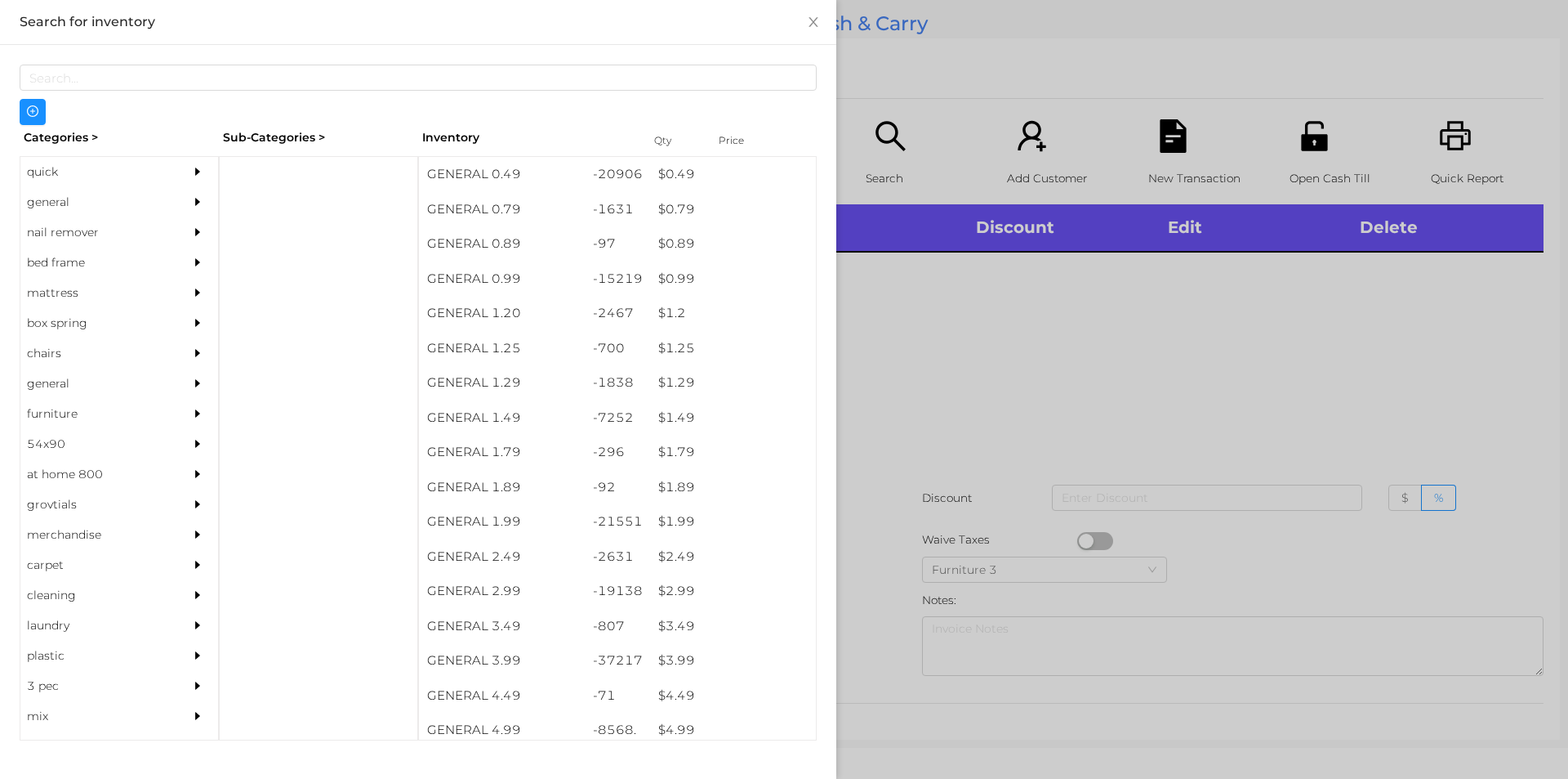
click at [56, 167] on div "quick" at bounding box center [95, 171] width 149 height 31
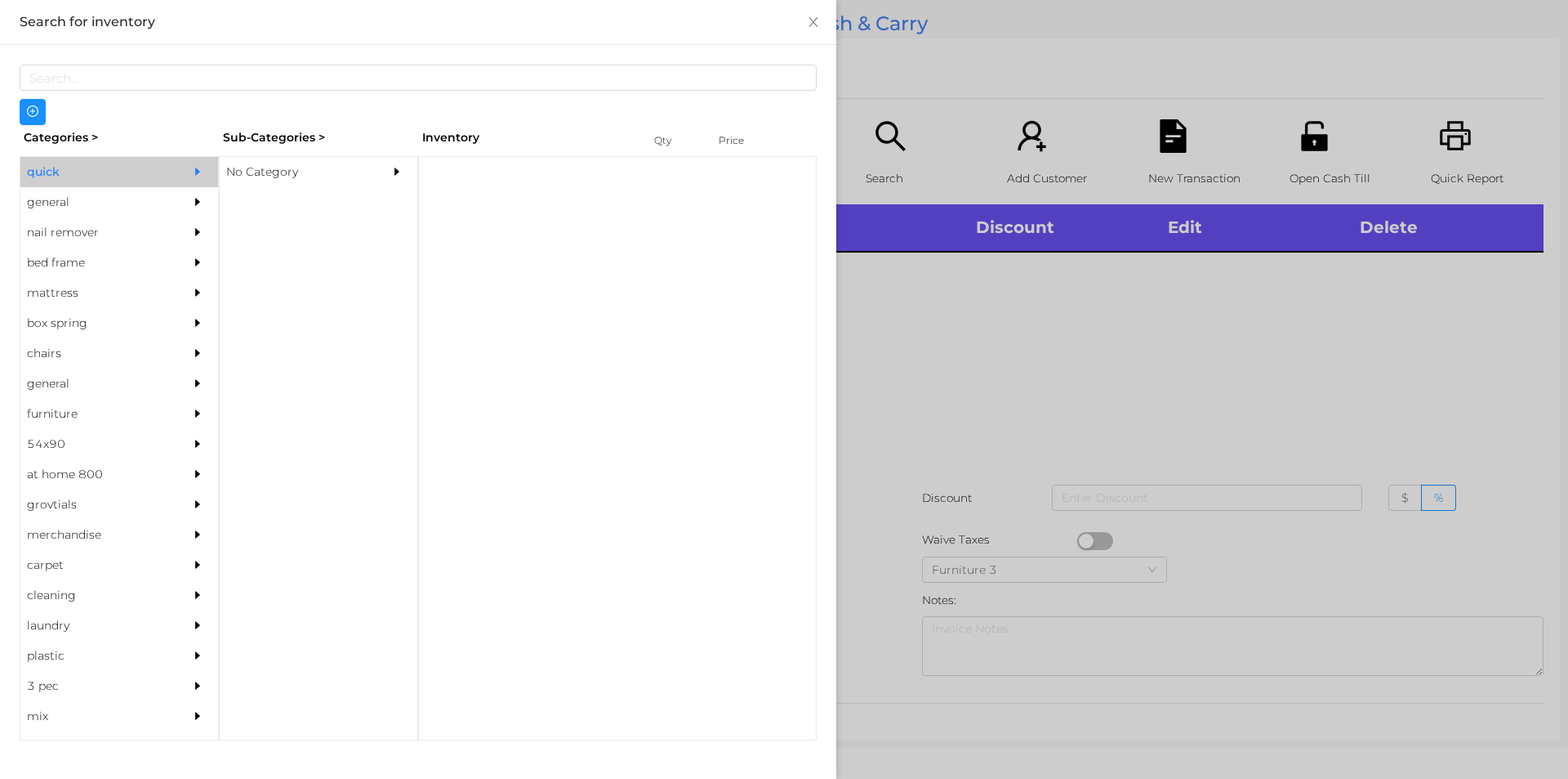
click at [333, 164] on div "No Category" at bounding box center [294, 171] width 149 height 31
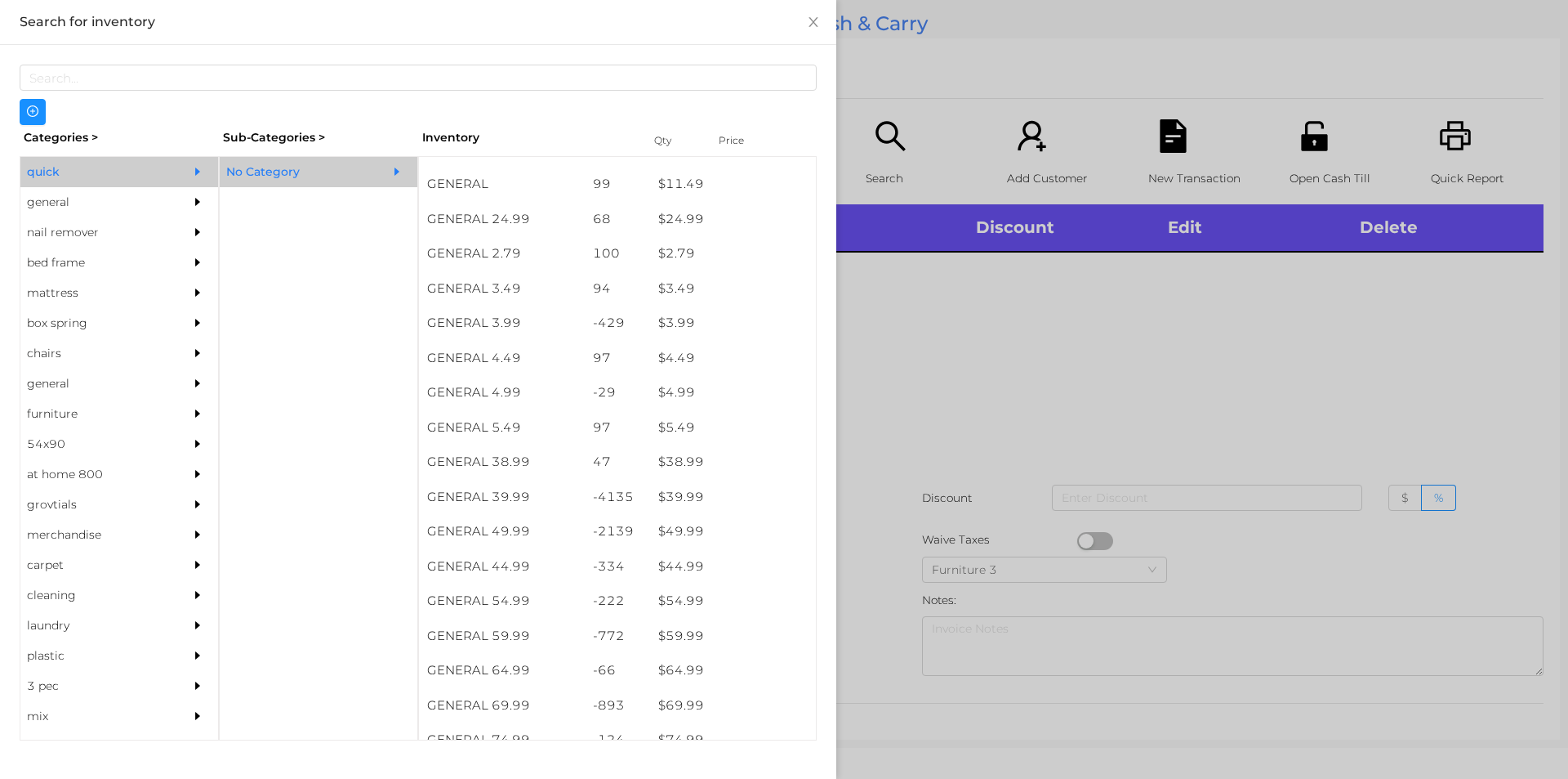
scroll to position [729, 0]
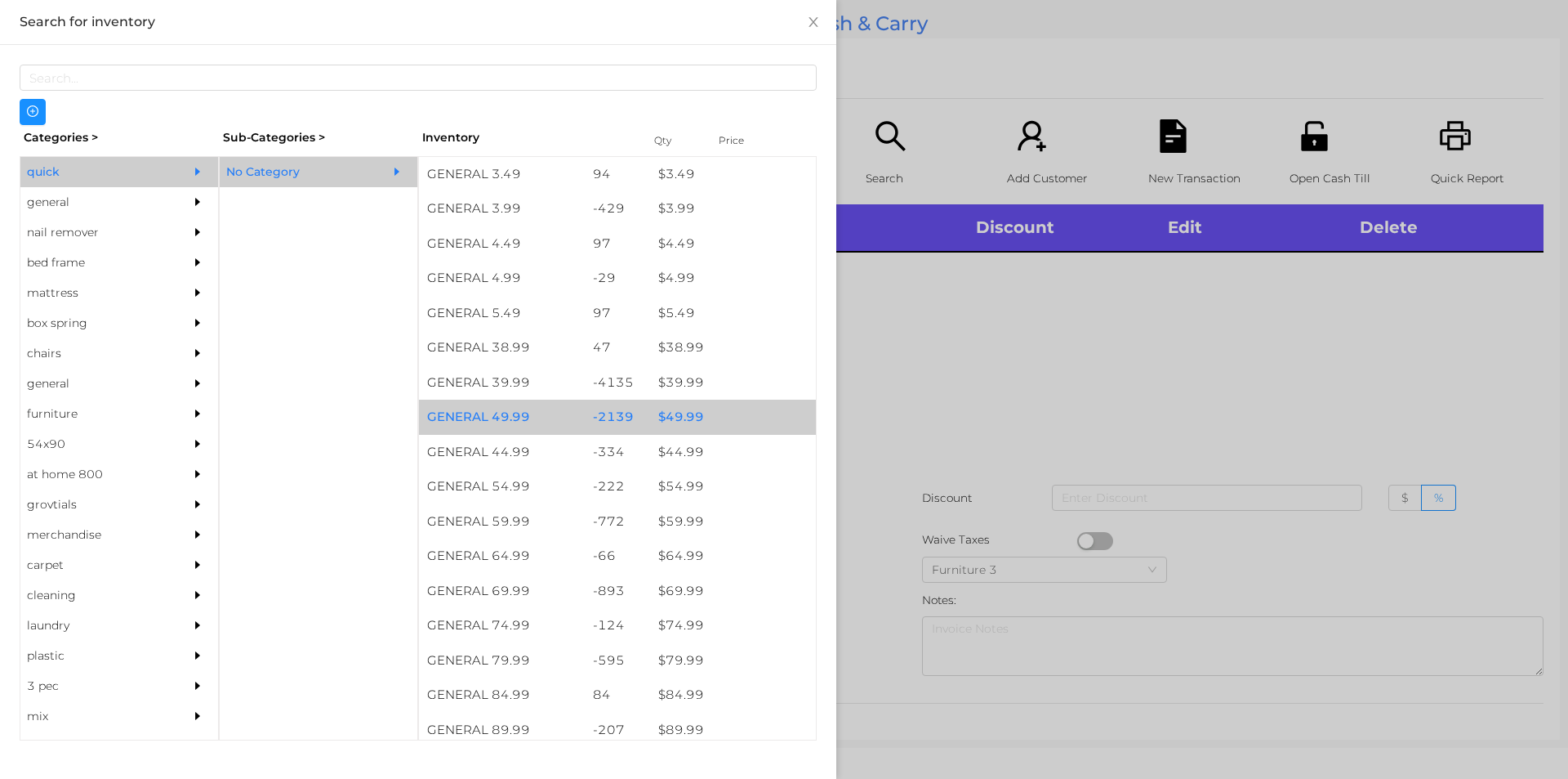
click at [708, 416] on div "$ 49.99" at bounding box center [732, 416] width 165 height 35
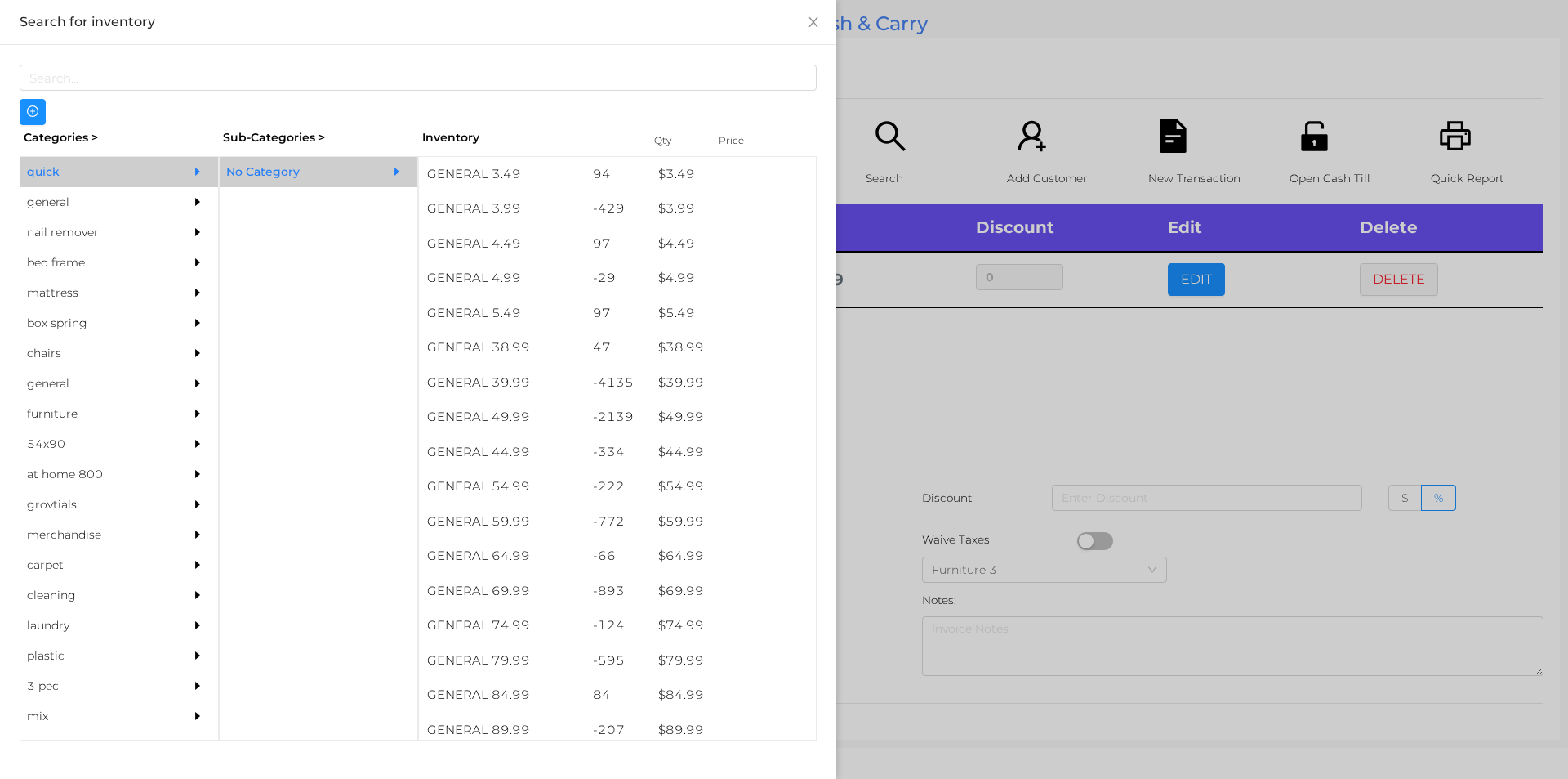
click at [906, 524] on div at bounding box center [784, 390] width 1568 height 779
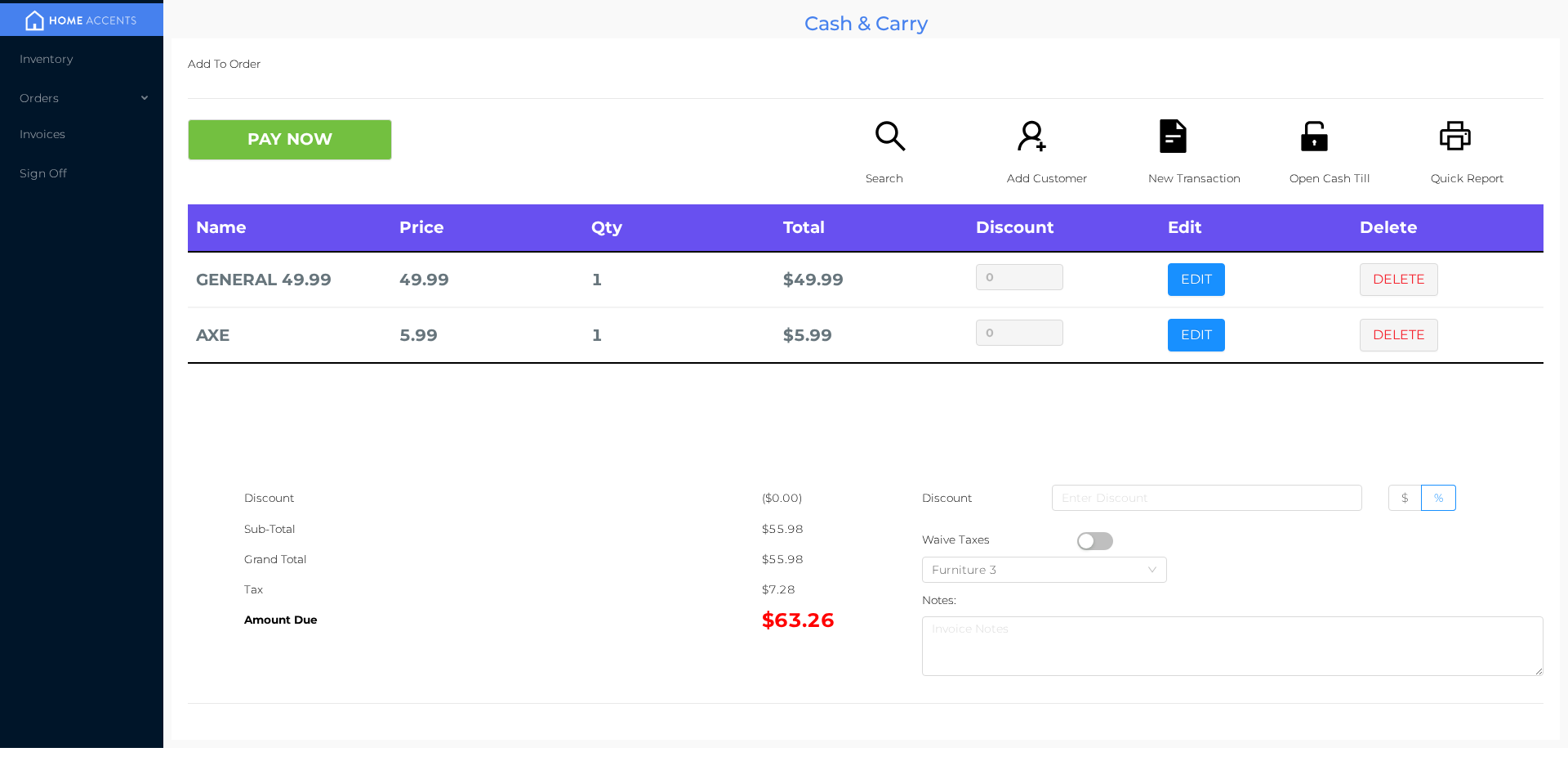
click at [309, 119] on button "PAY NOW" at bounding box center [290, 139] width 204 height 41
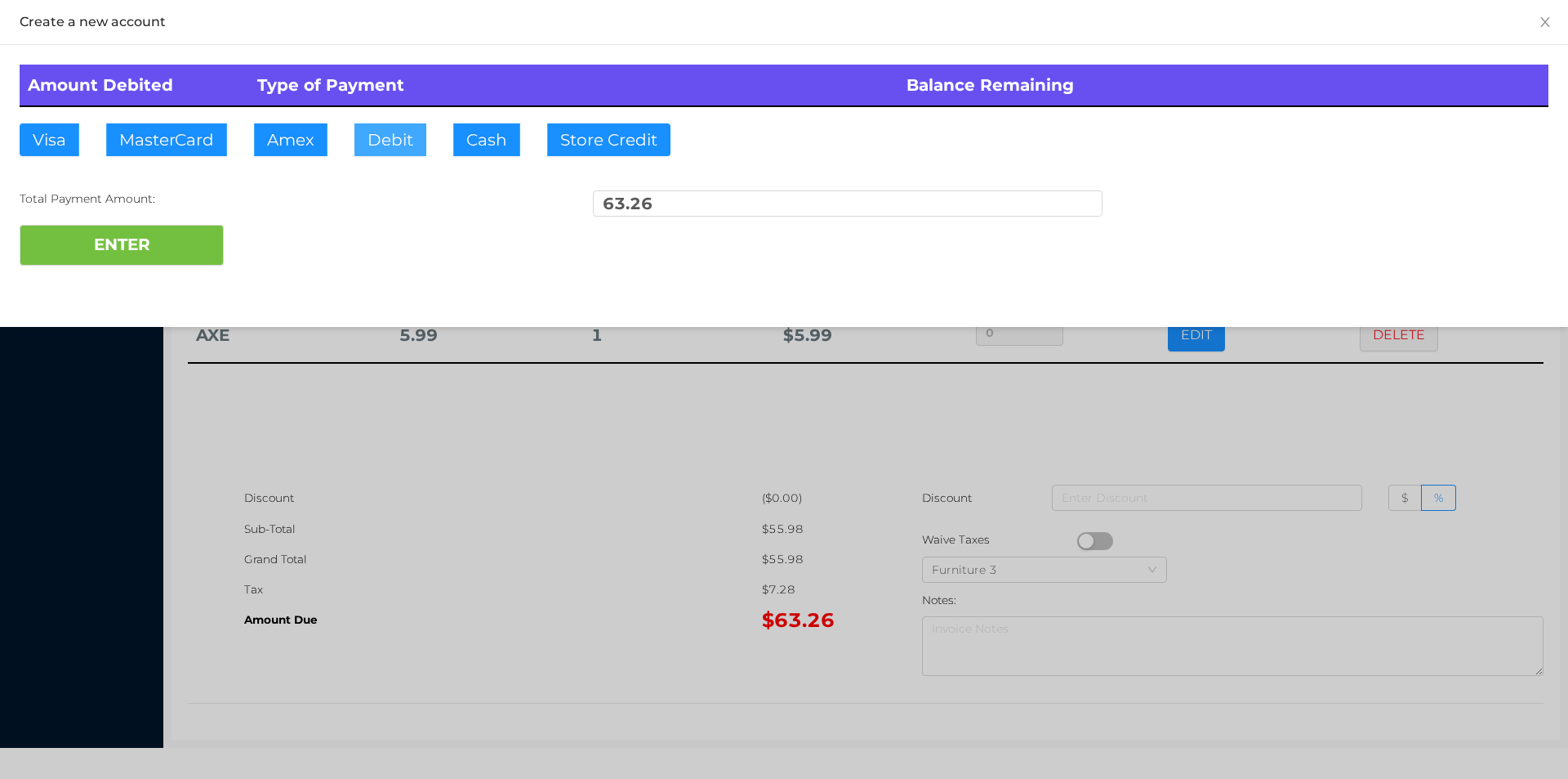
click at [401, 151] on button "Debit" at bounding box center [390, 140] width 72 height 33
click at [106, 250] on button "ENTER" at bounding box center [122, 245] width 204 height 41
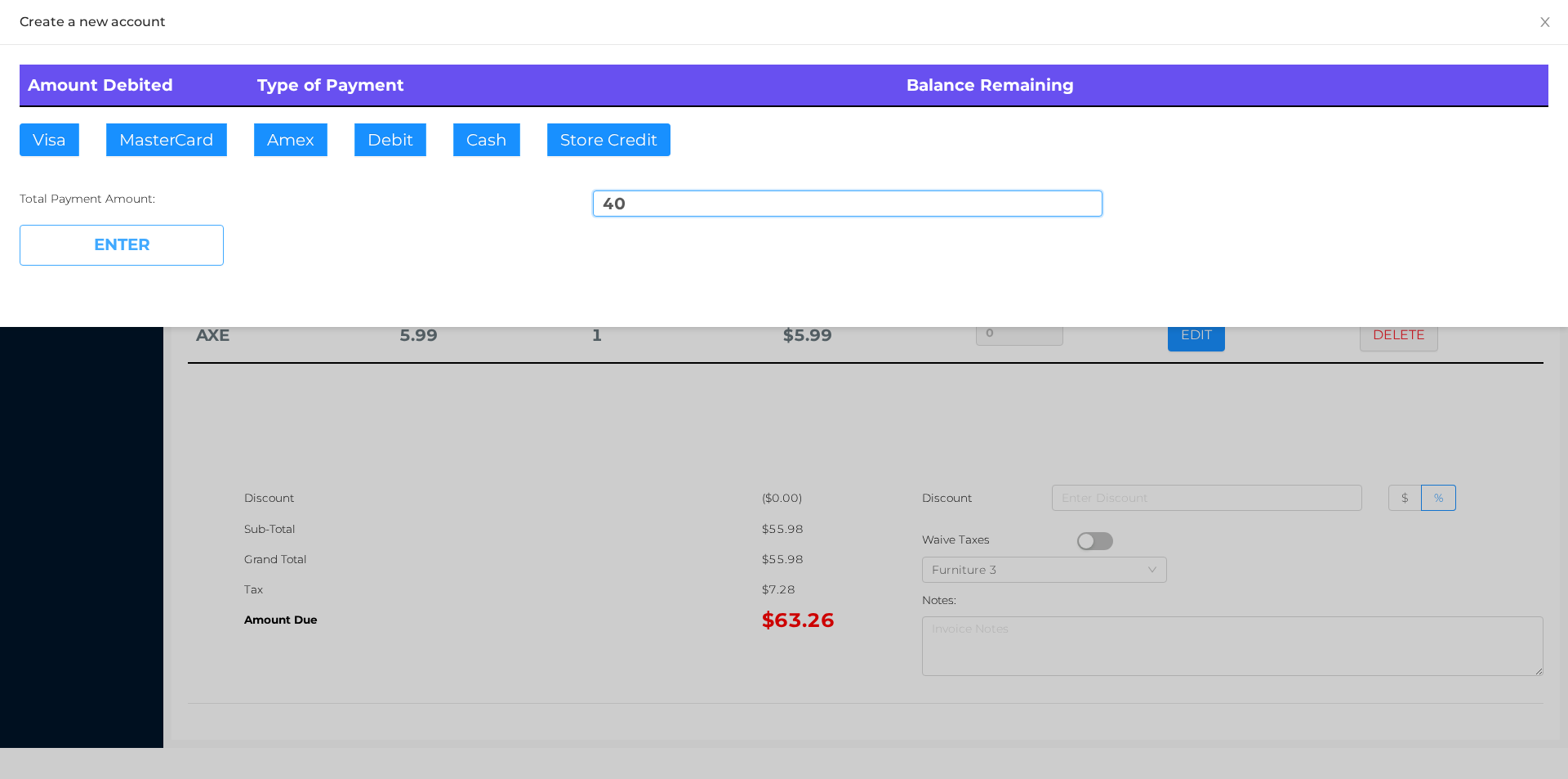
type input "23.26"
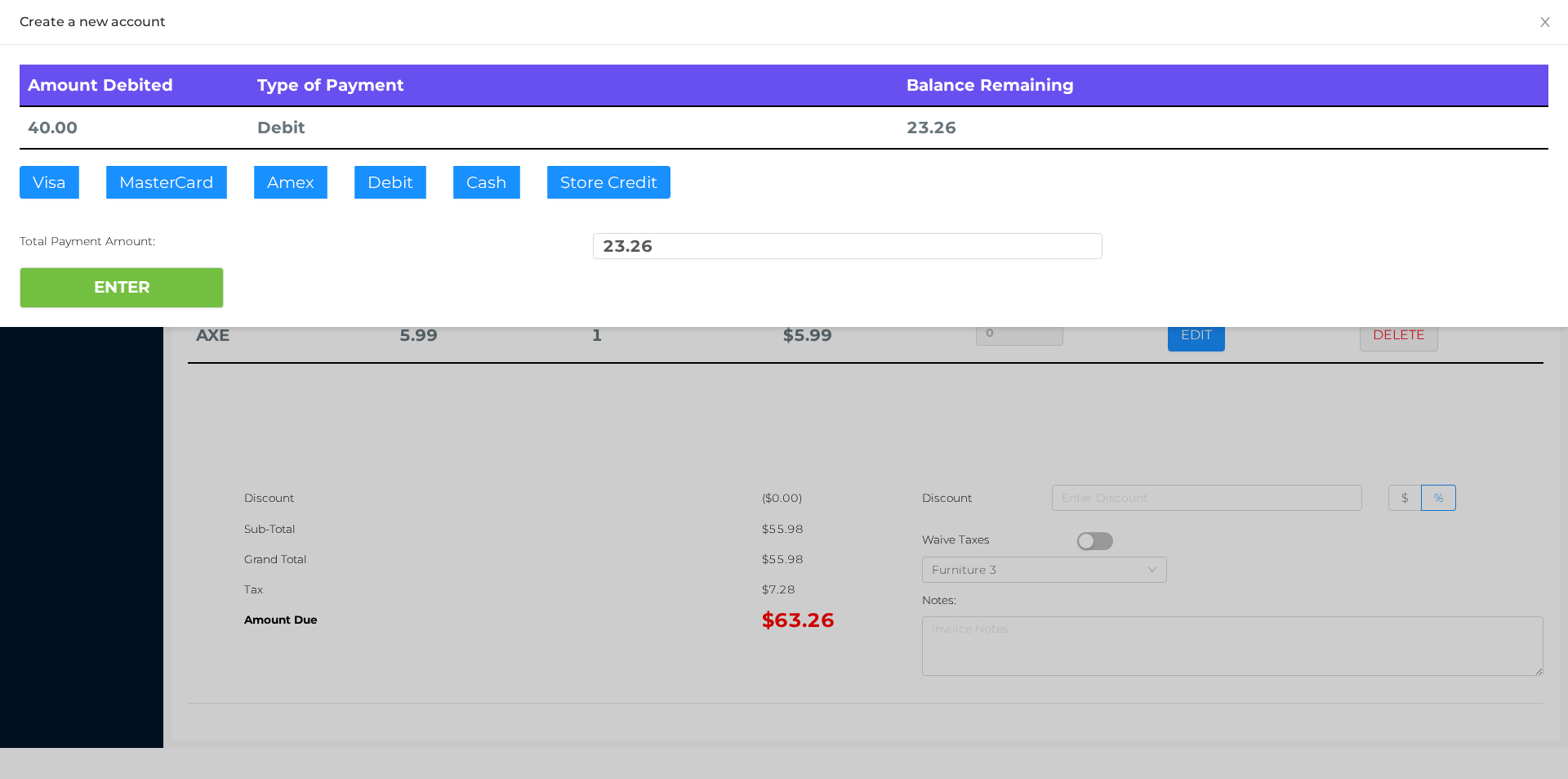
click at [550, 557] on div at bounding box center [784, 390] width 1568 height 779
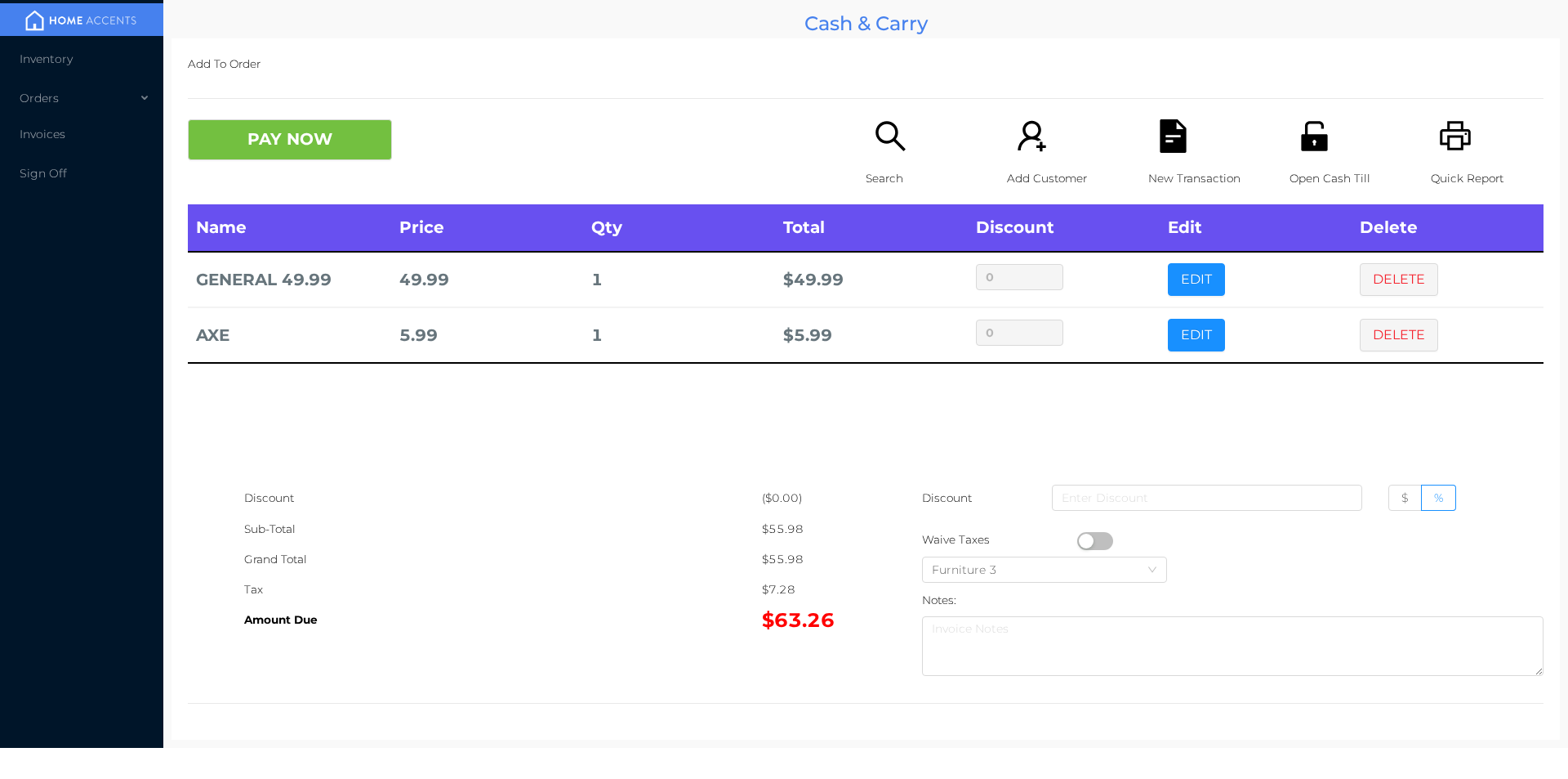
click at [266, 157] on button "PAY NOW" at bounding box center [290, 139] width 204 height 41
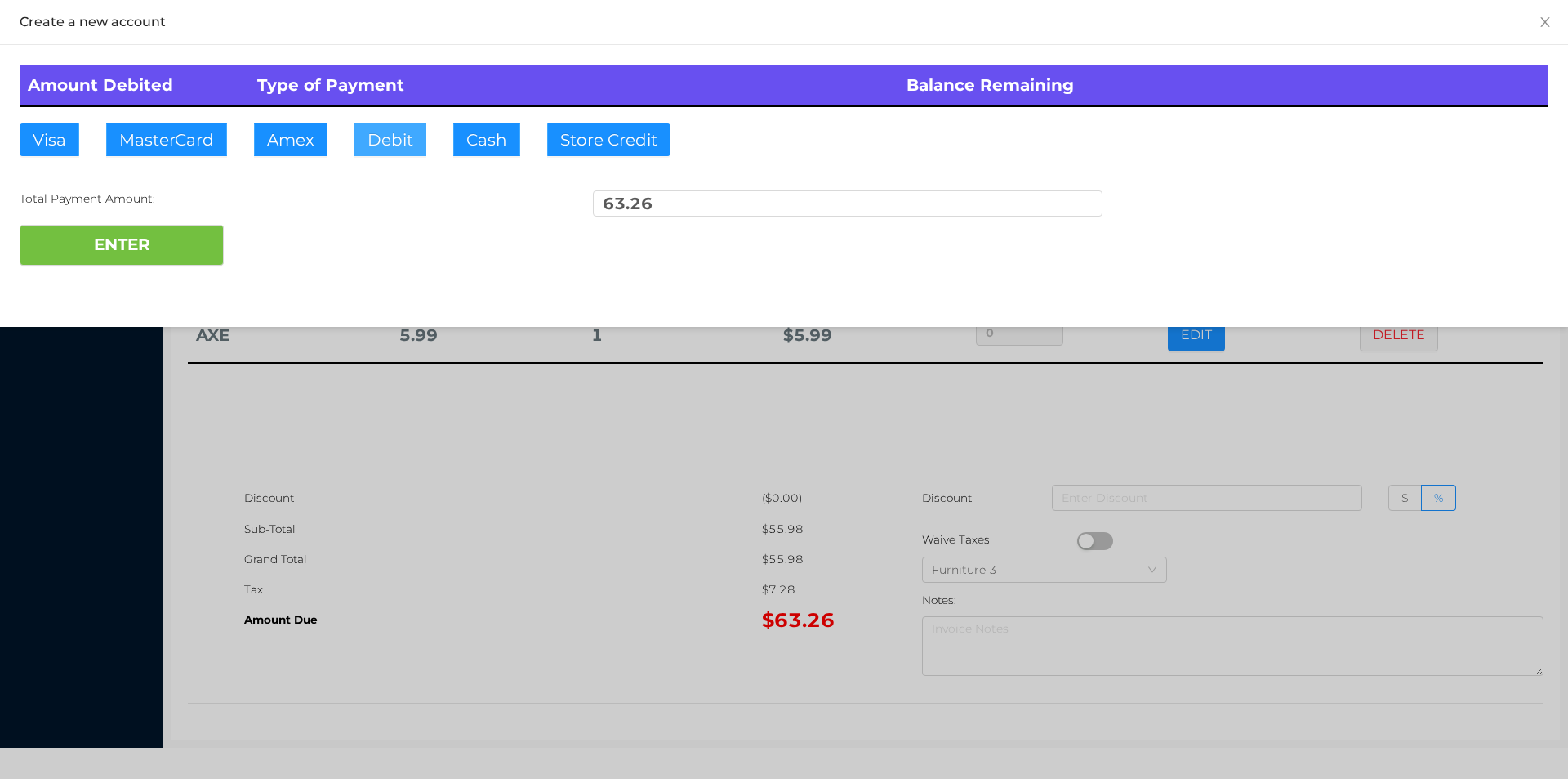
click at [374, 148] on button "Debit" at bounding box center [390, 140] width 72 height 33
type input "80"
click at [128, 232] on button "ENTER" at bounding box center [122, 245] width 204 height 41
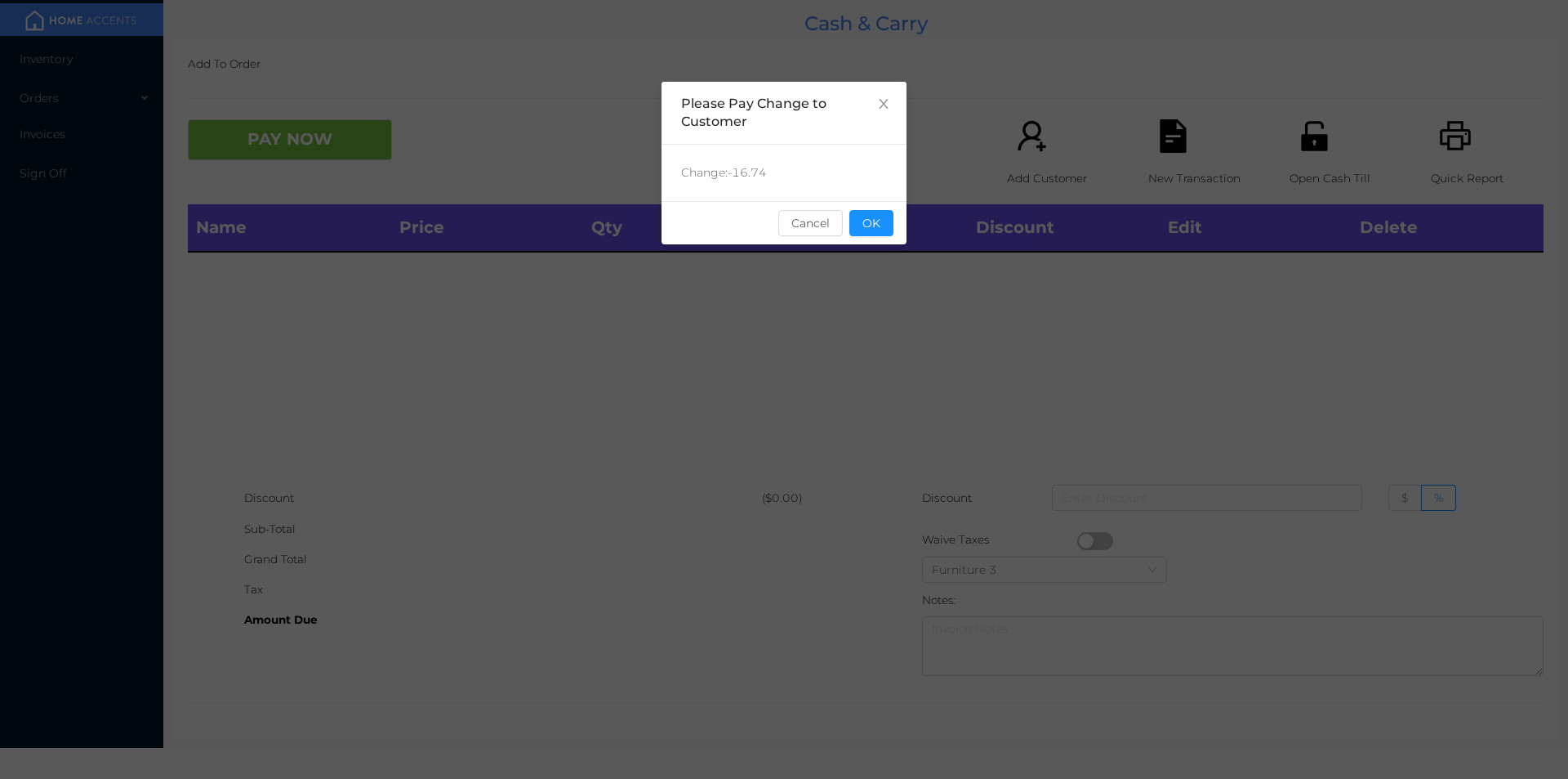
click at [912, 211] on div "sentinelStart Please Pay Change to Customer Change: -16.74 Cancel OK sentinelEnd" at bounding box center [784, 390] width 1568 height 779
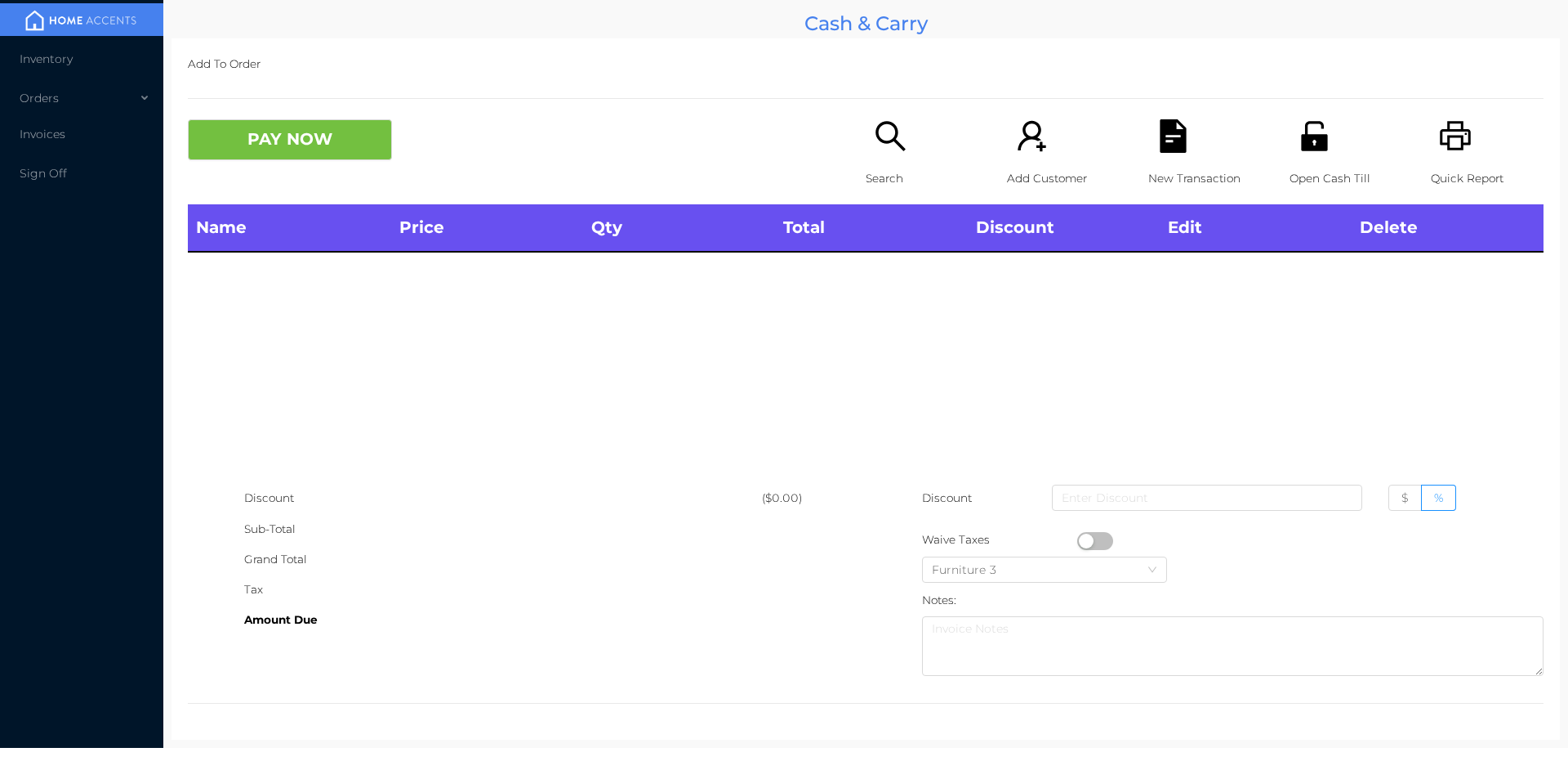
click at [1301, 123] on icon "icon: unlock" at bounding box center [1313, 136] width 26 height 30
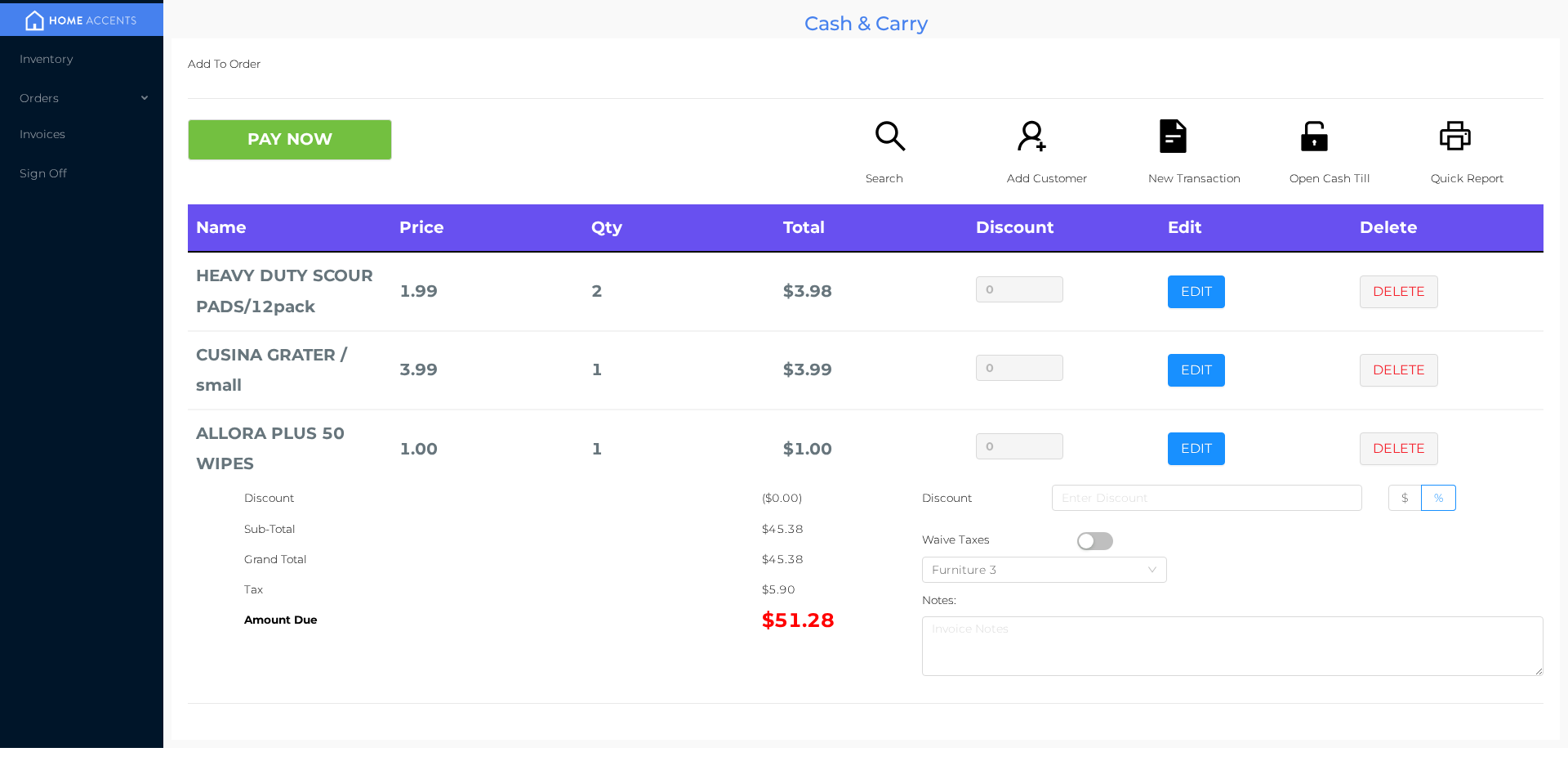
click at [1157, 140] on icon "icon: file-text" at bounding box center [1174, 136] width 34 height 34
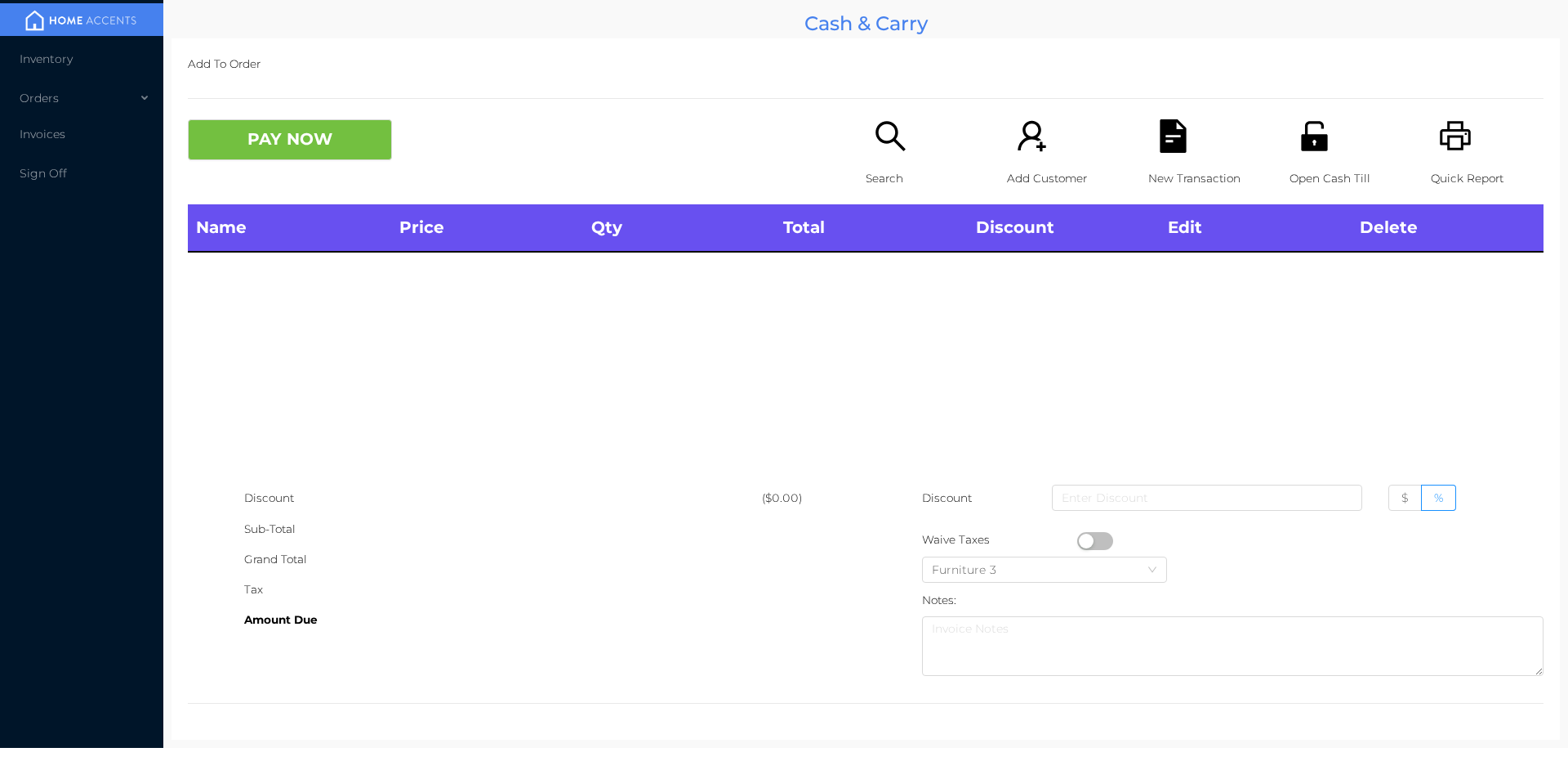
click at [1466, 148] on div "Quick Report" at bounding box center [1488, 162] width 113 height 85
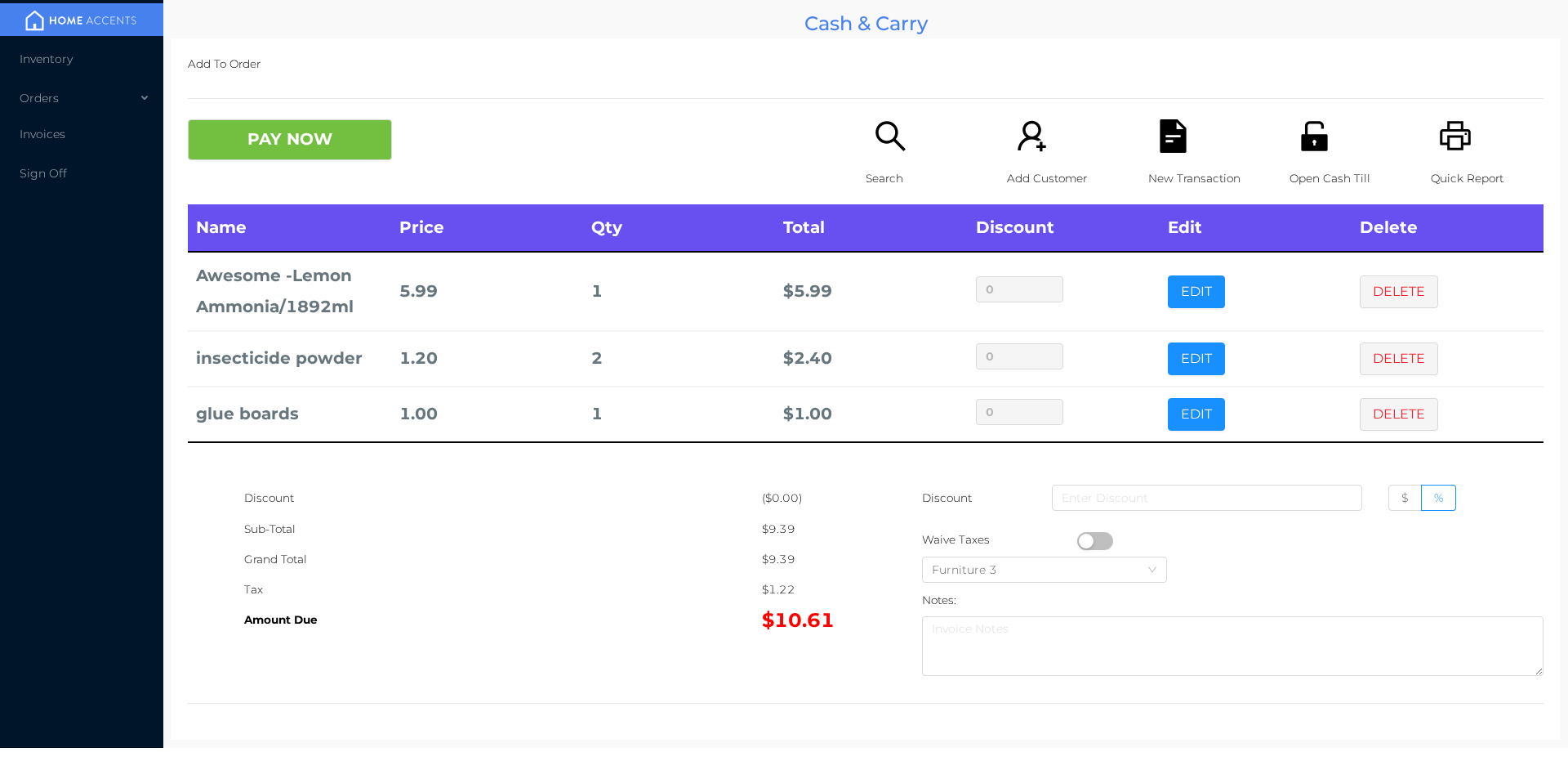
click at [1199, 404] on button "EDIT" at bounding box center [1197, 414] width 57 height 33
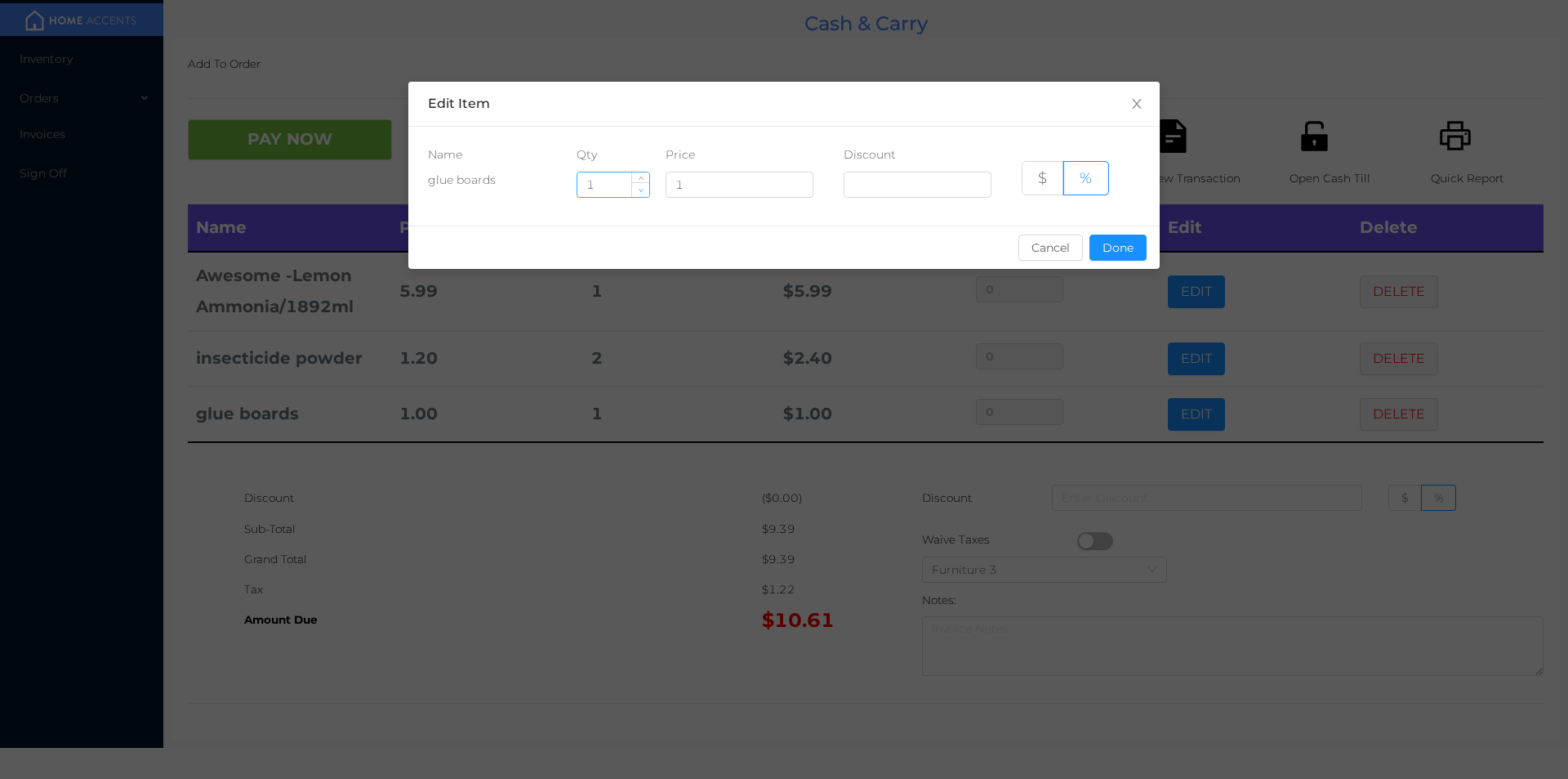
click at [641, 191] on icon "icon: down" at bounding box center [641, 190] width 6 height 6
type input "0"
type input "8"
click at [1105, 251] on button "Done" at bounding box center [1118, 248] width 57 height 26
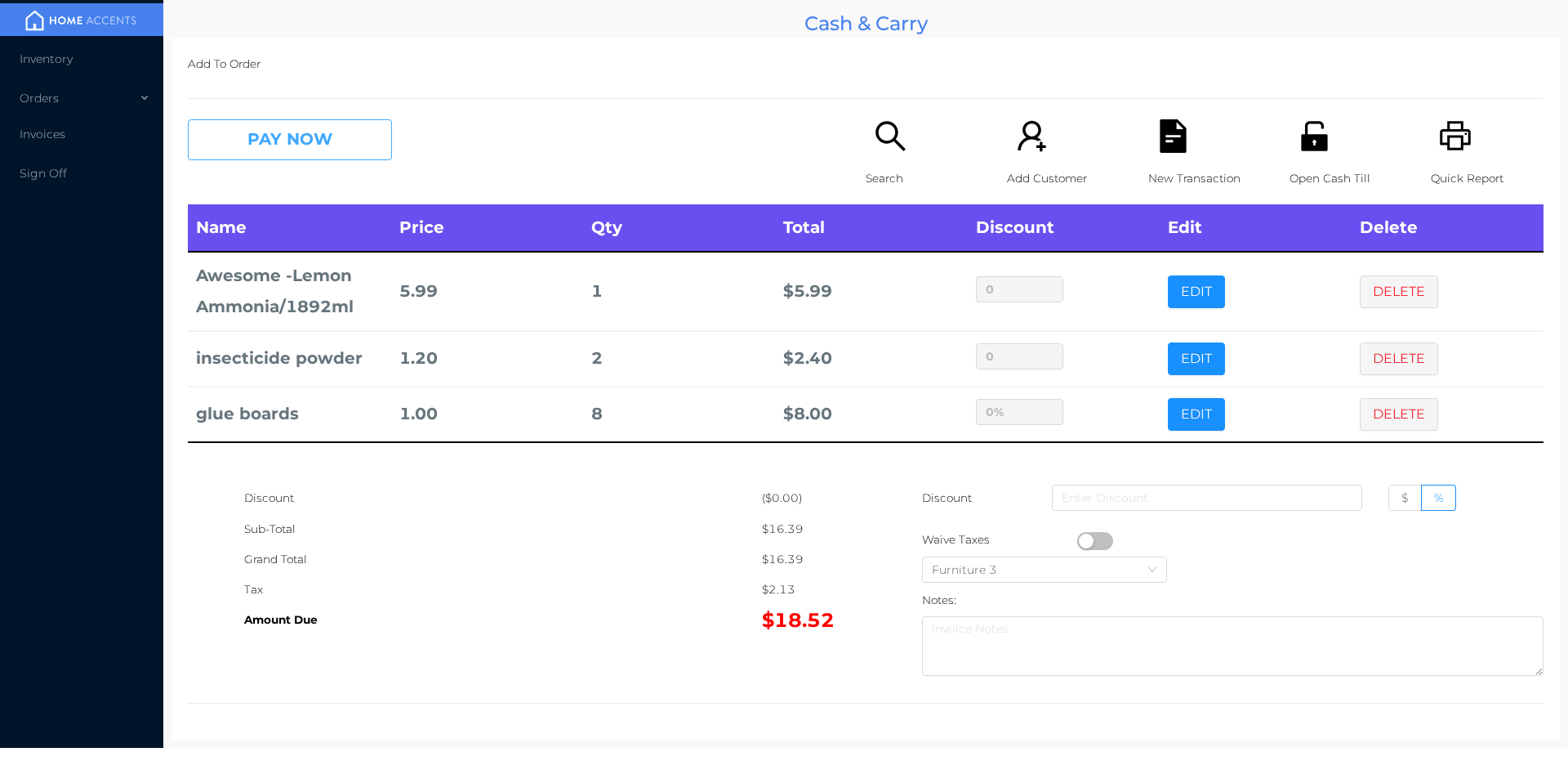
click at [286, 147] on button "PAY NOW" at bounding box center [290, 139] width 204 height 41
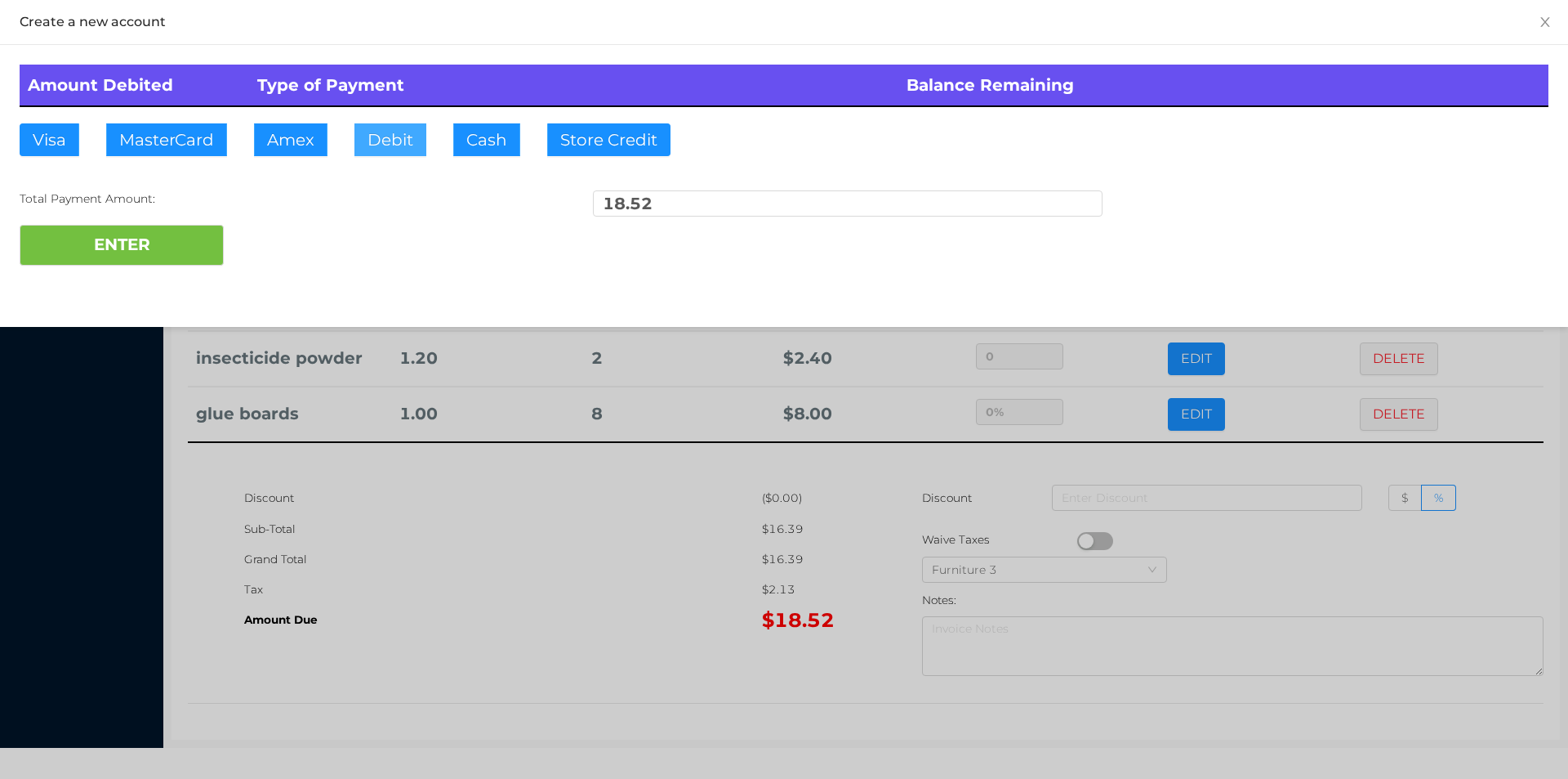
click at [383, 144] on button "Debit" at bounding box center [390, 140] width 72 height 33
click at [114, 259] on button "ENTER" at bounding box center [122, 245] width 204 height 41
type input "0"
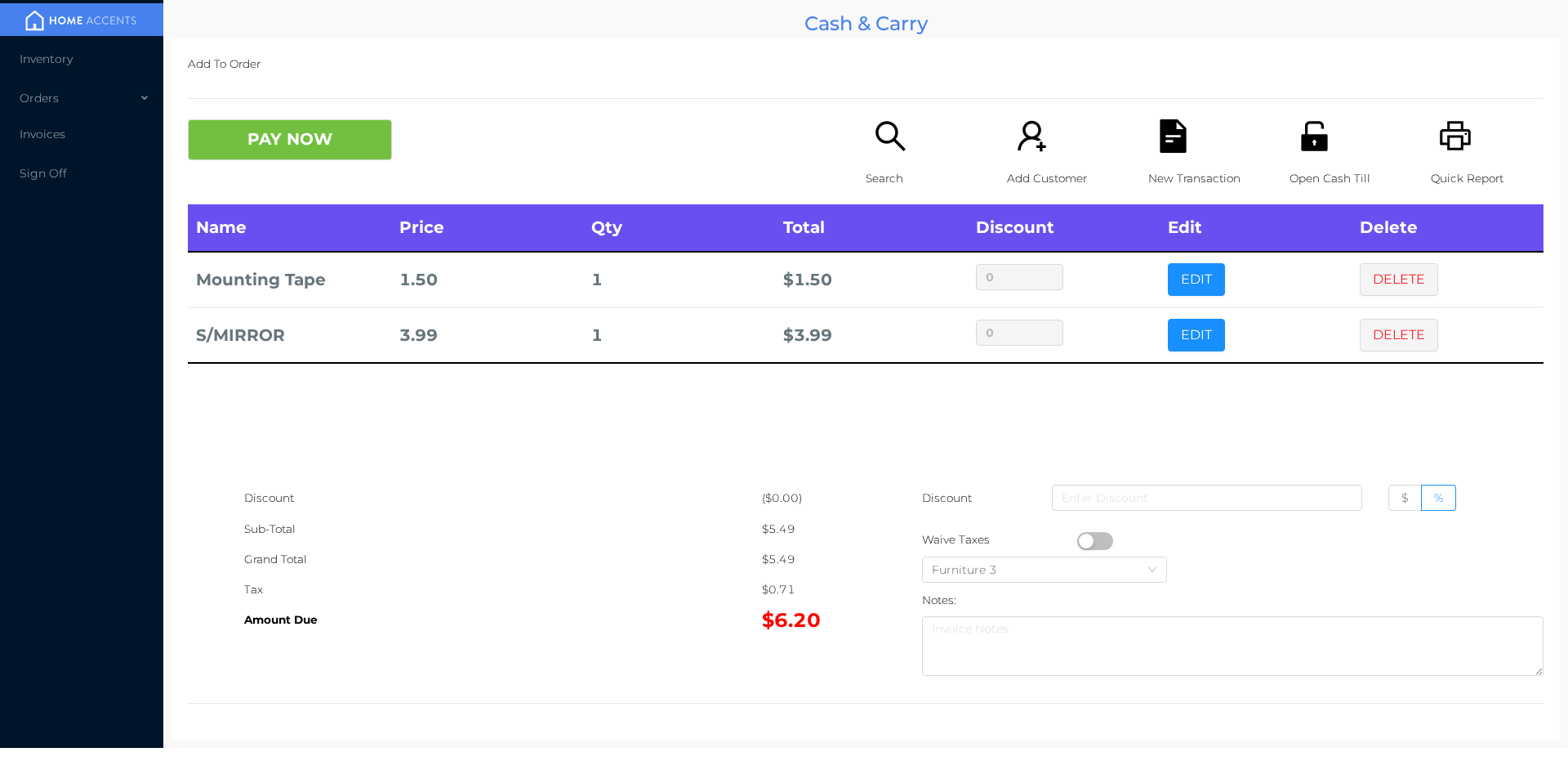
click at [879, 181] on p "Search" at bounding box center [922, 178] width 113 height 31
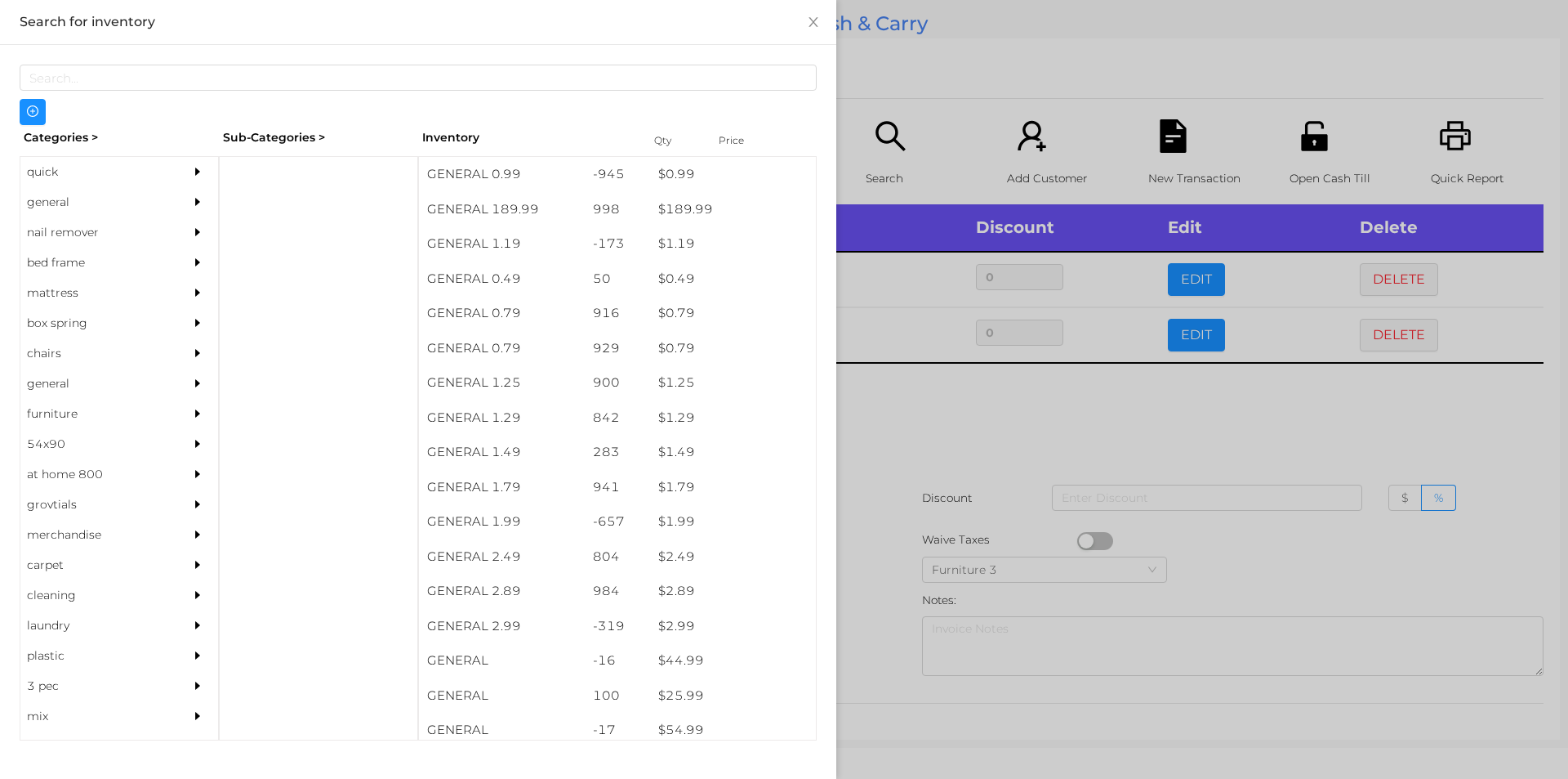
click at [79, 164] on div "quick" at bounding box center [95, 171] width 149 height 31
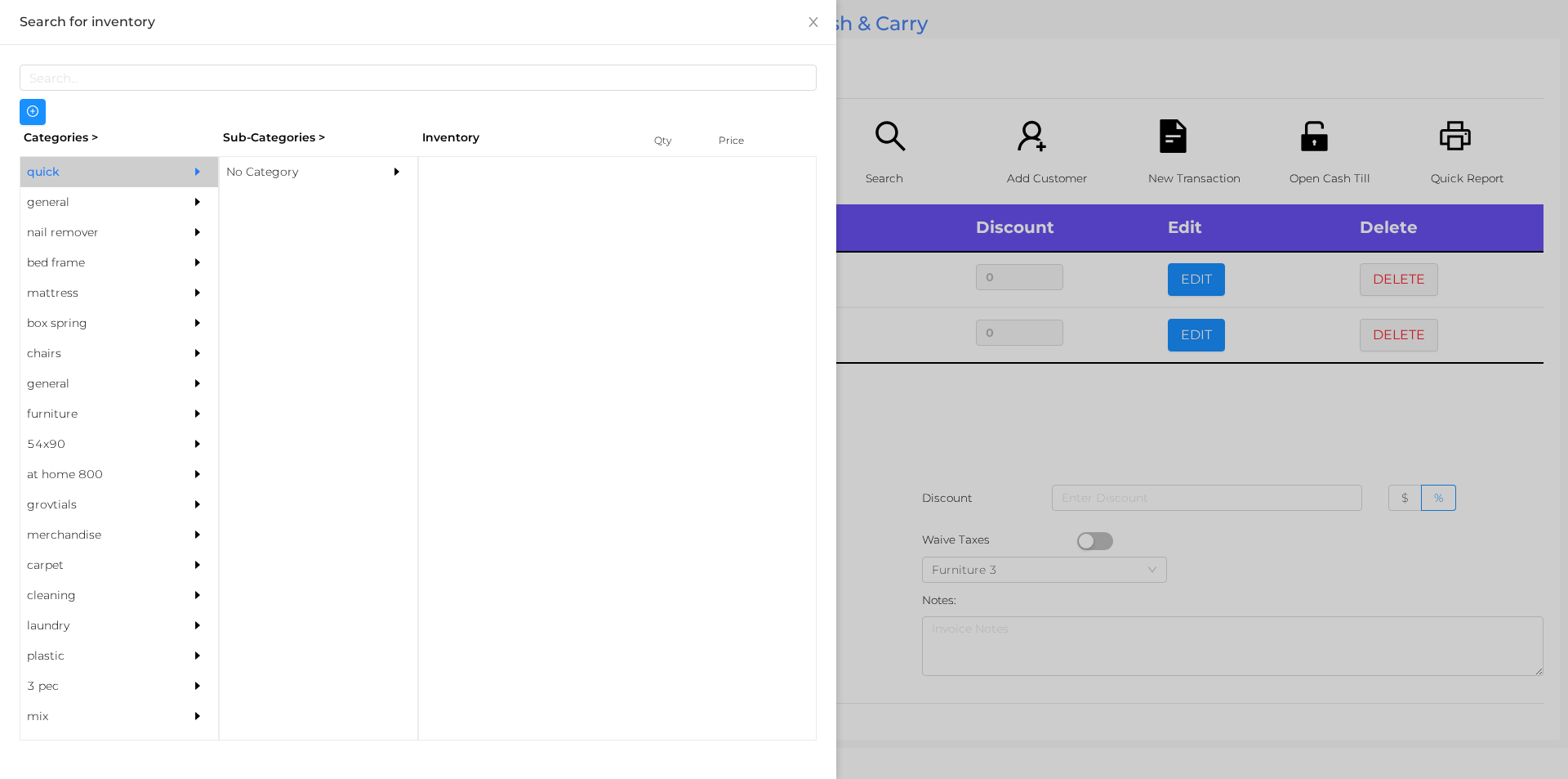
click at [272, 160] on div "No Category" at bounding box center [294, 171] width 149 height 31
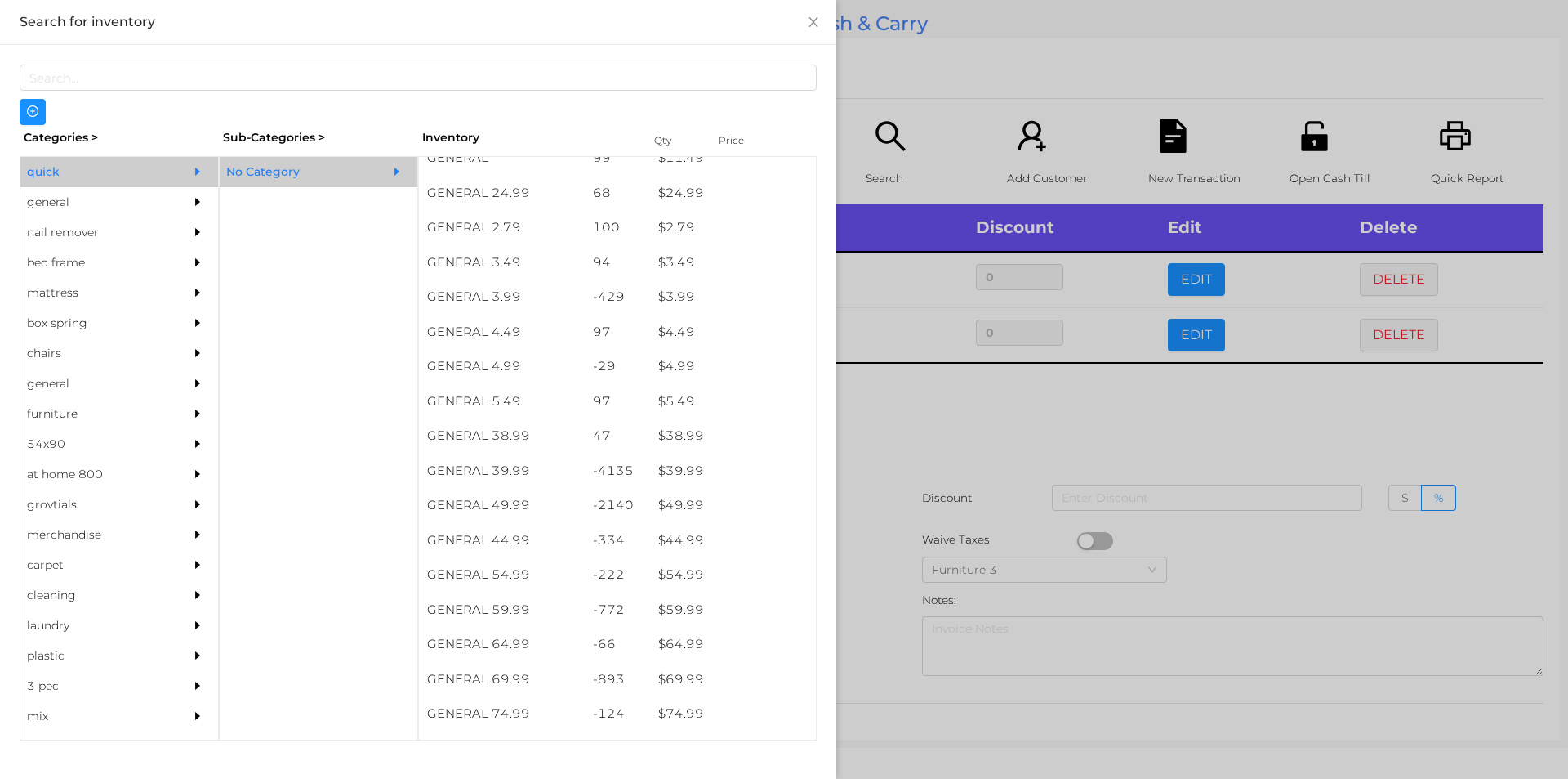
scroll to position [640, 0]
click at [637, 478] on div "-4135" at bounding box center [617, 472] width 66 height 35
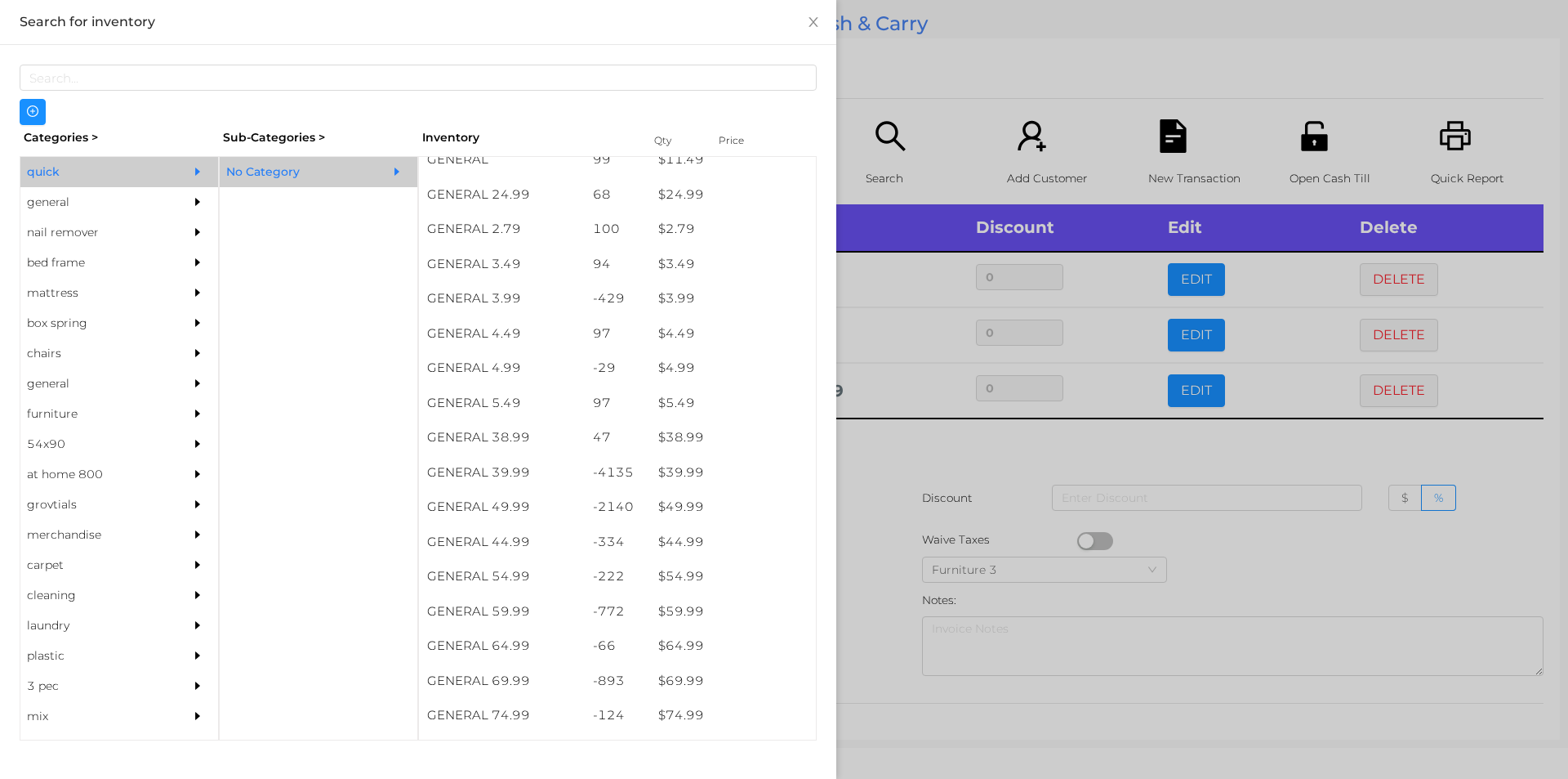
click at [905, 560] on div at bounding box center [784, 390] width 1568 height 779
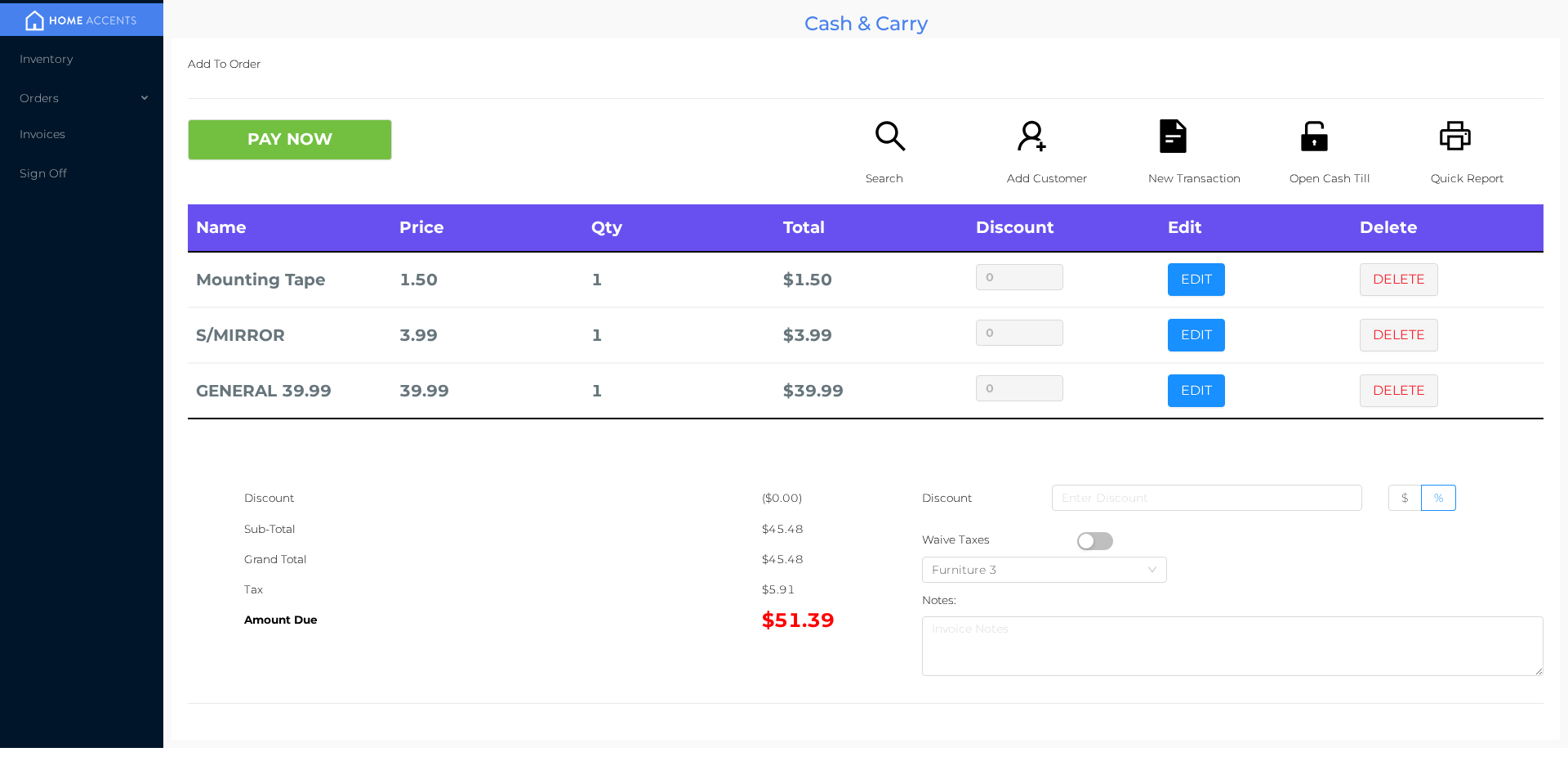
click at [296, 143] on button "PAY NOW" at bounding box center [290, 139] width 204 height 41
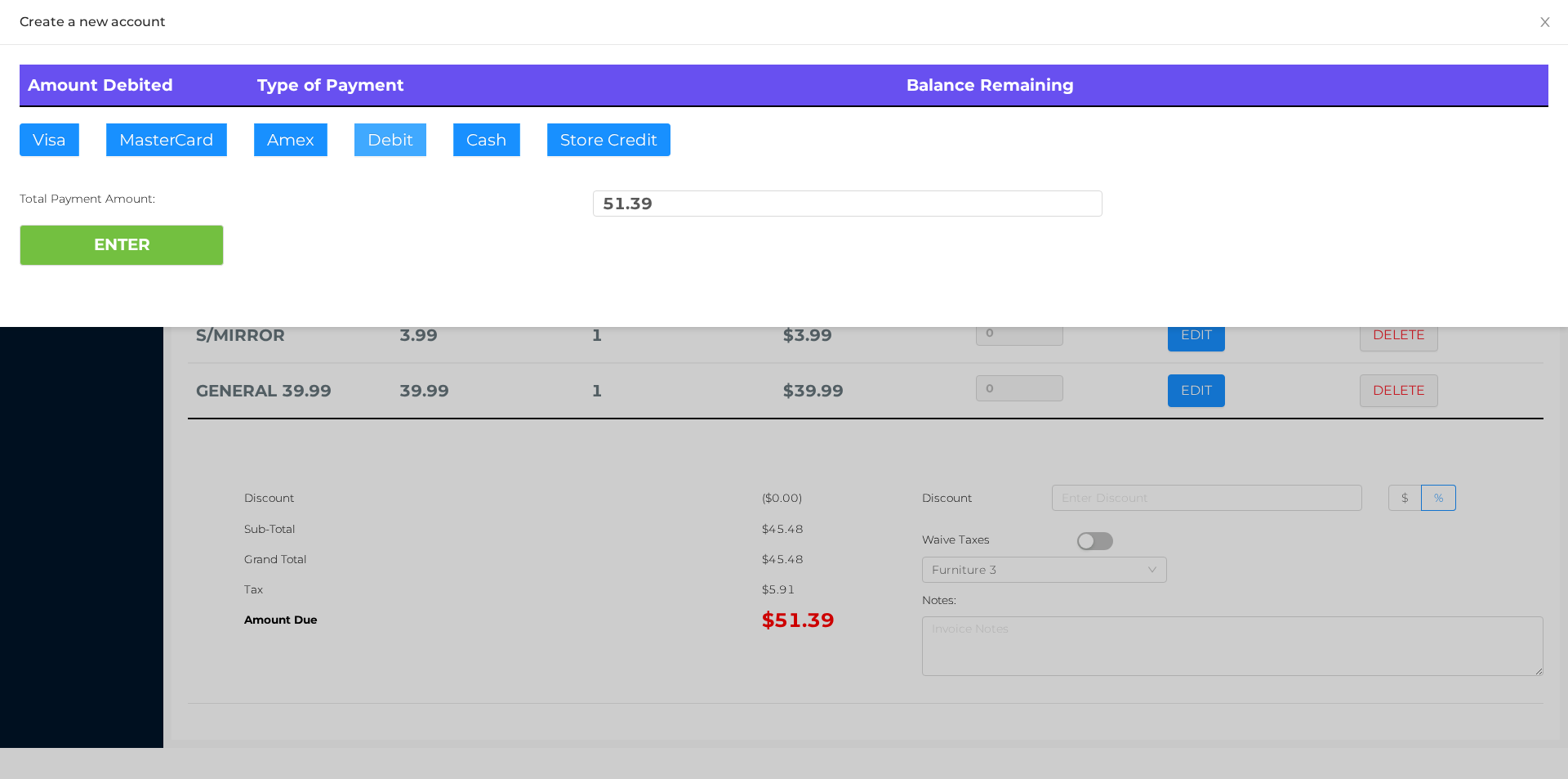
click at [392, 150] on button "Debit" at bounding box center [390, 140] width 72 height 33
click at [128, 235] on button "ENTER" at bounding box center [122, 245] width 204 height 41
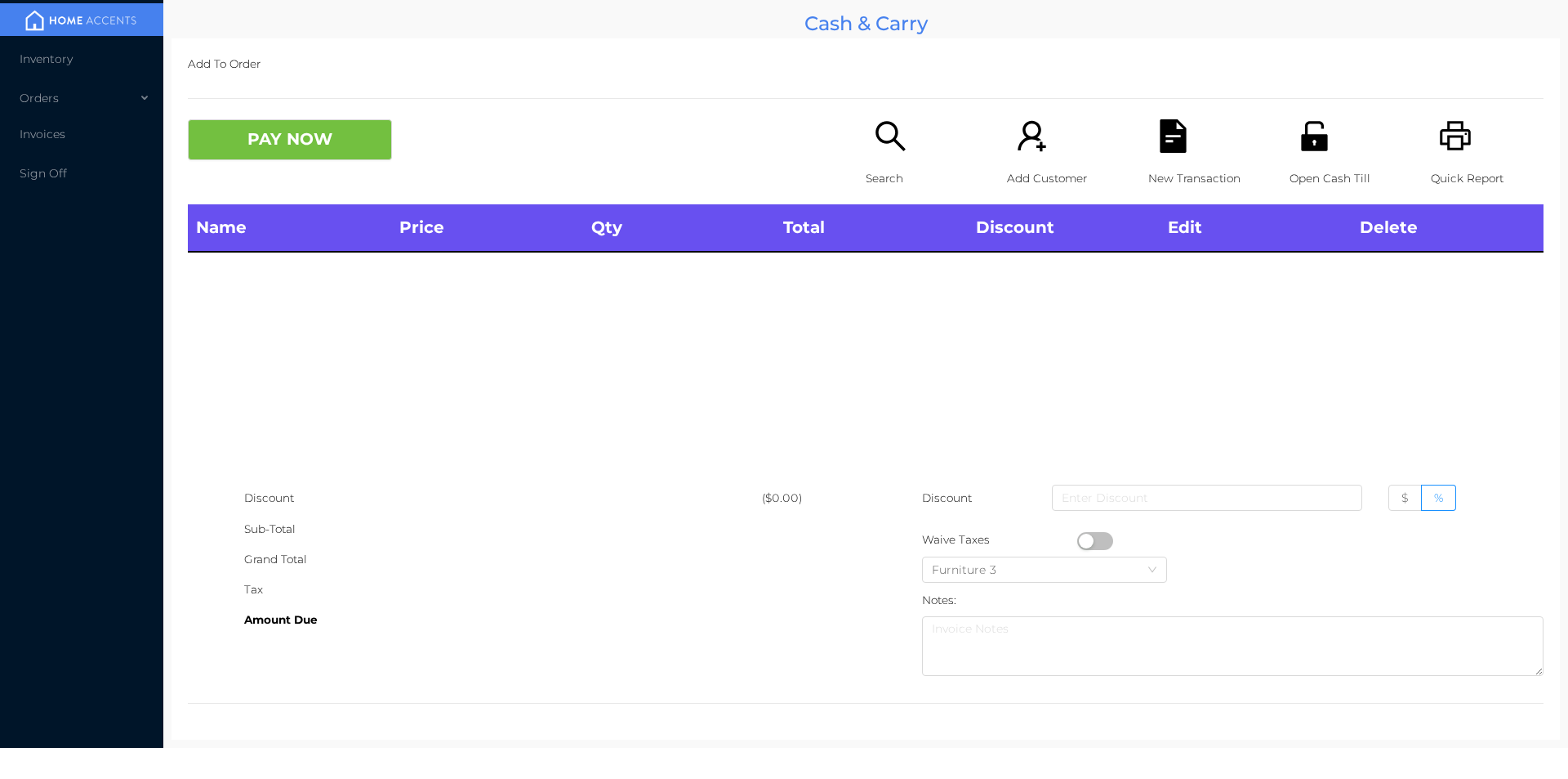
click at [844, 151] on div "PAY NOW" at bounding box center [527, 139] width 678 height 41
click at [866, 156] on div "Search" at bounding box center [922, 162] width 113 height 85
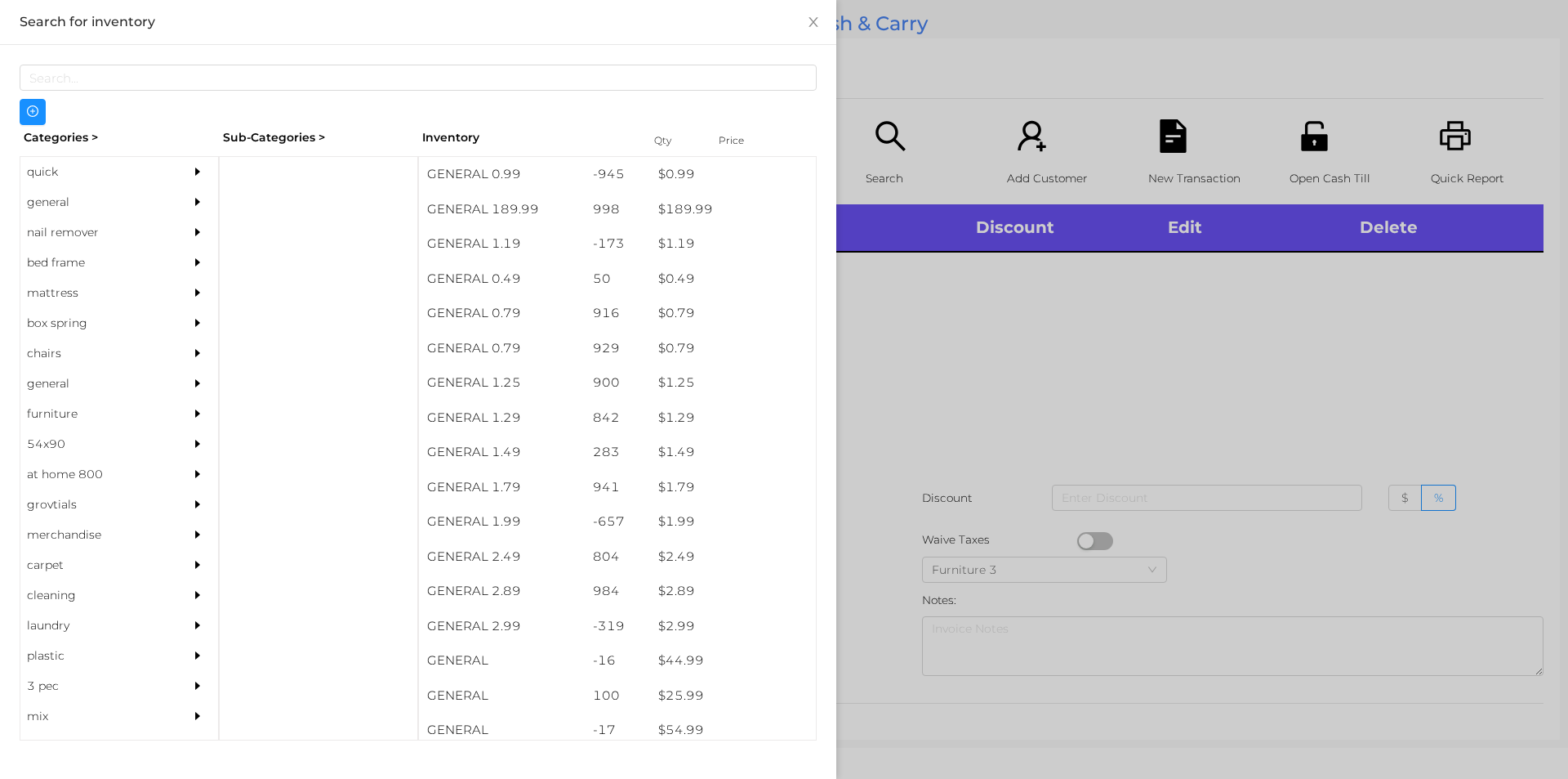
click at [53, 203] on div "general" at bounding box center [95, 202] width 149 height 31
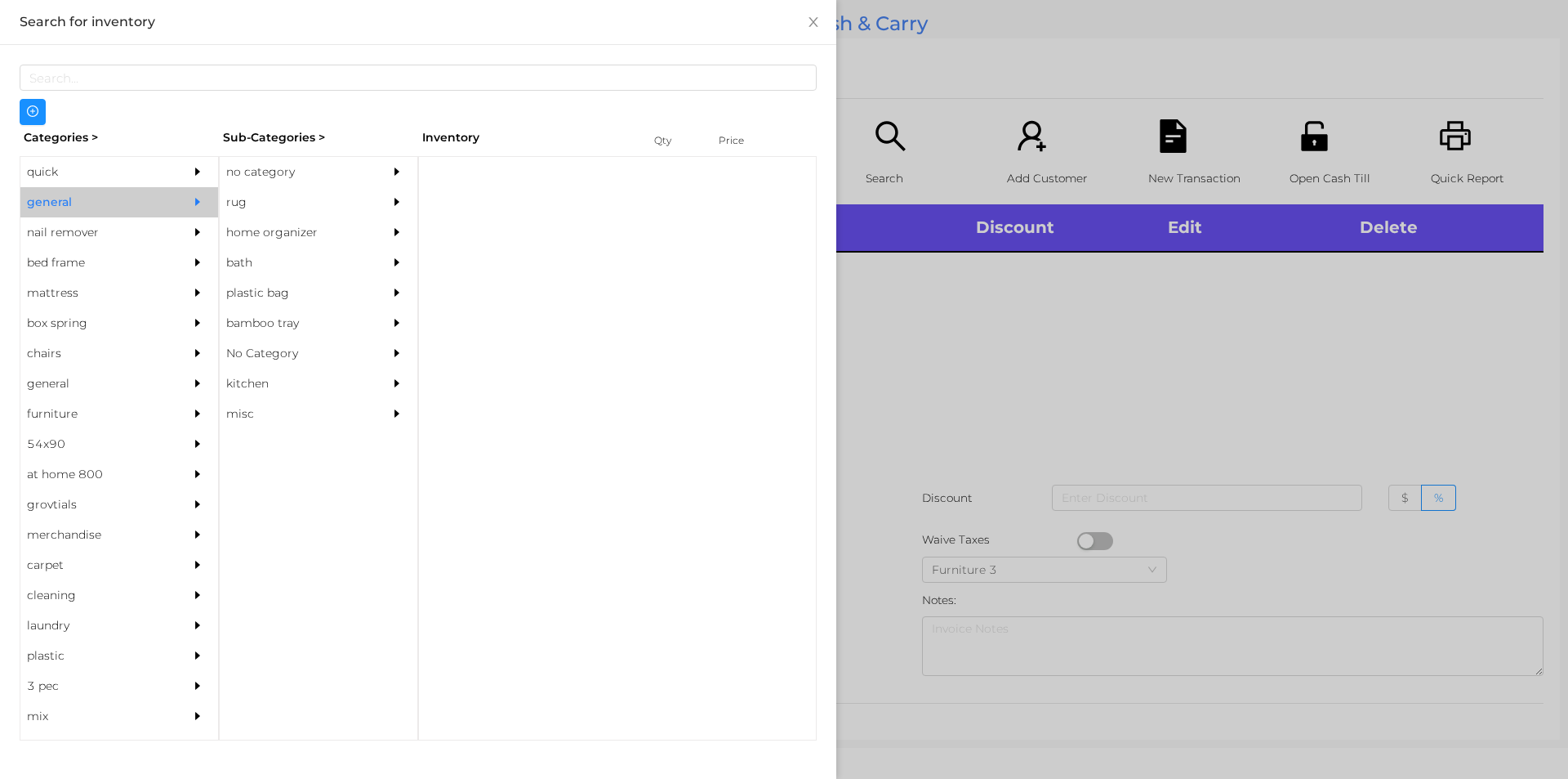
click at [287, 193] on div "rug" at bounding box center [294, 202] width 149 height 31
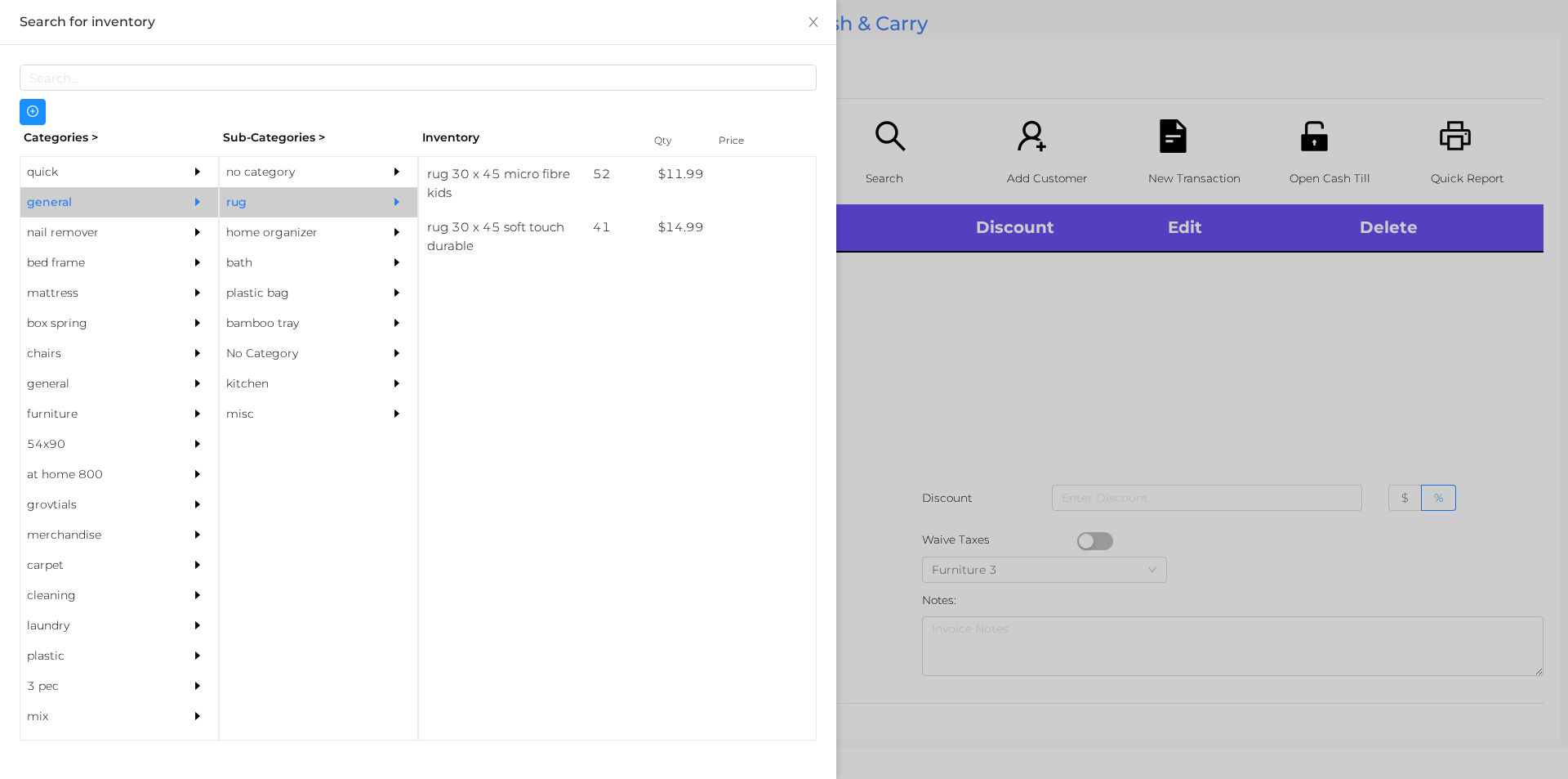
click at [270, 159] on div "no category" at bounding box center [294, 171] width 149 height 31
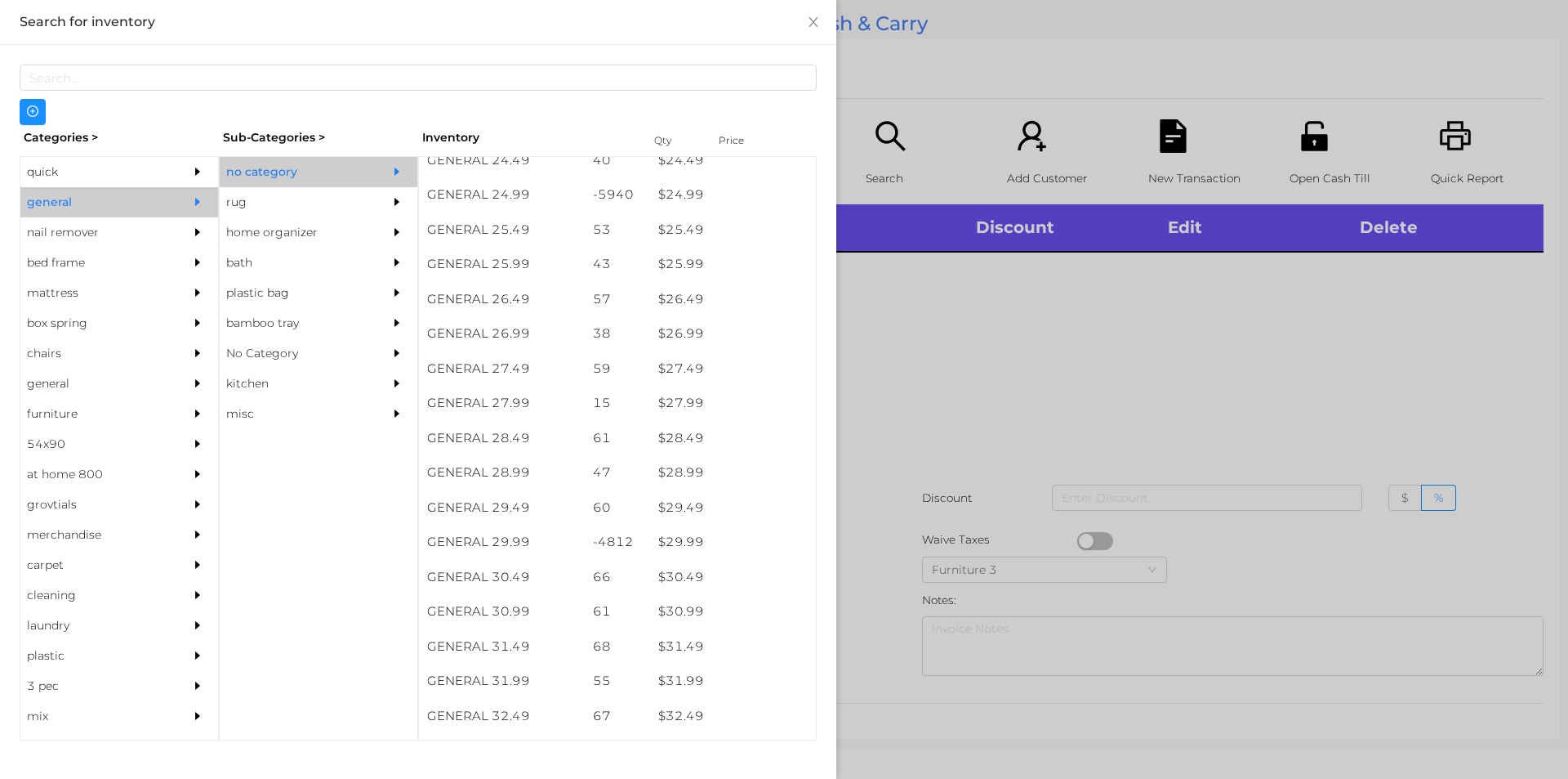
scroll to position [1988, 0]
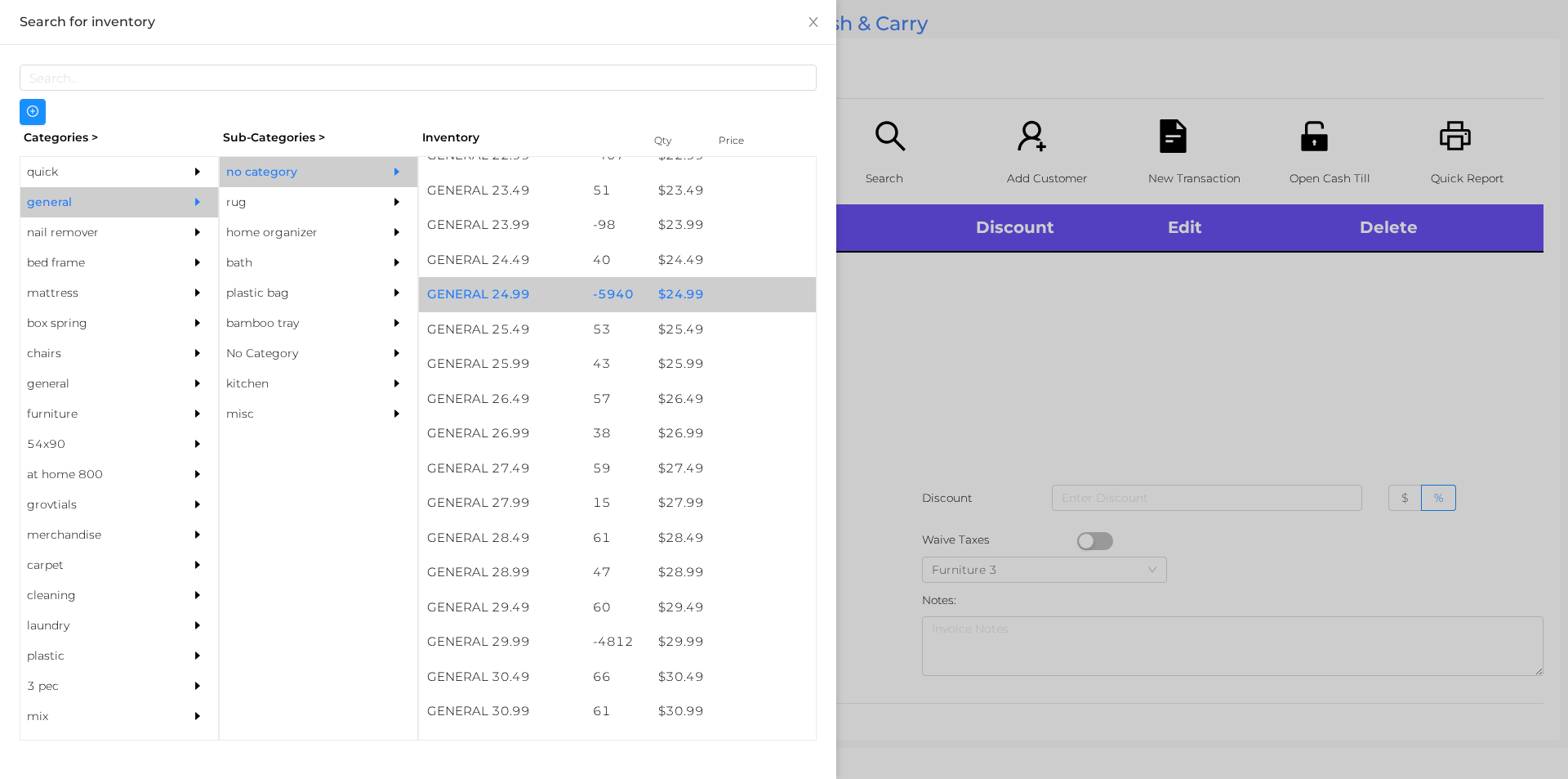
click at [734, 296] on div "$ 24.99" at bounding box center [732, 294] width 165 height 35
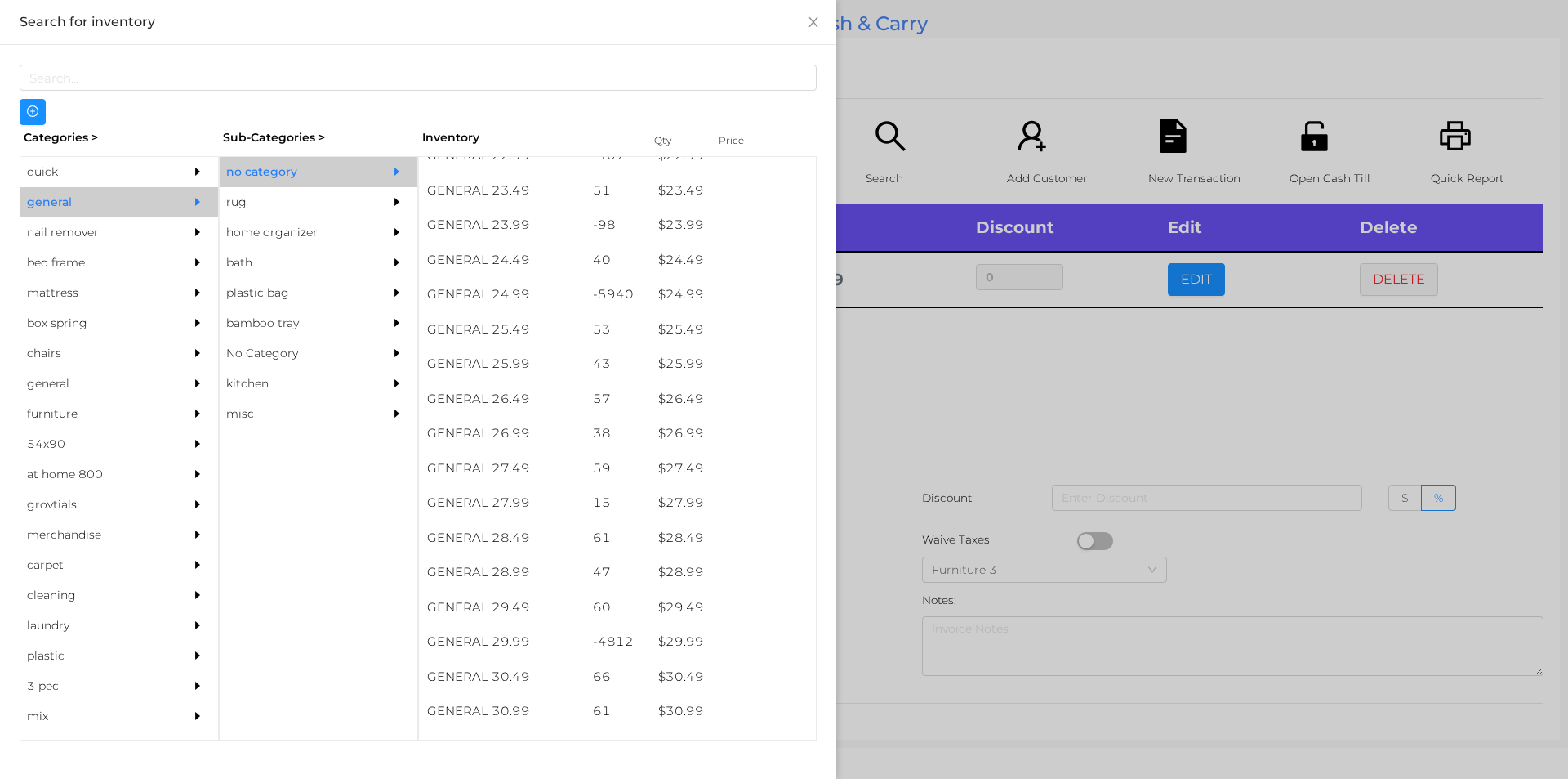
click at [888, 421] on div at bounding box center [784, 390] width 1568 height 779
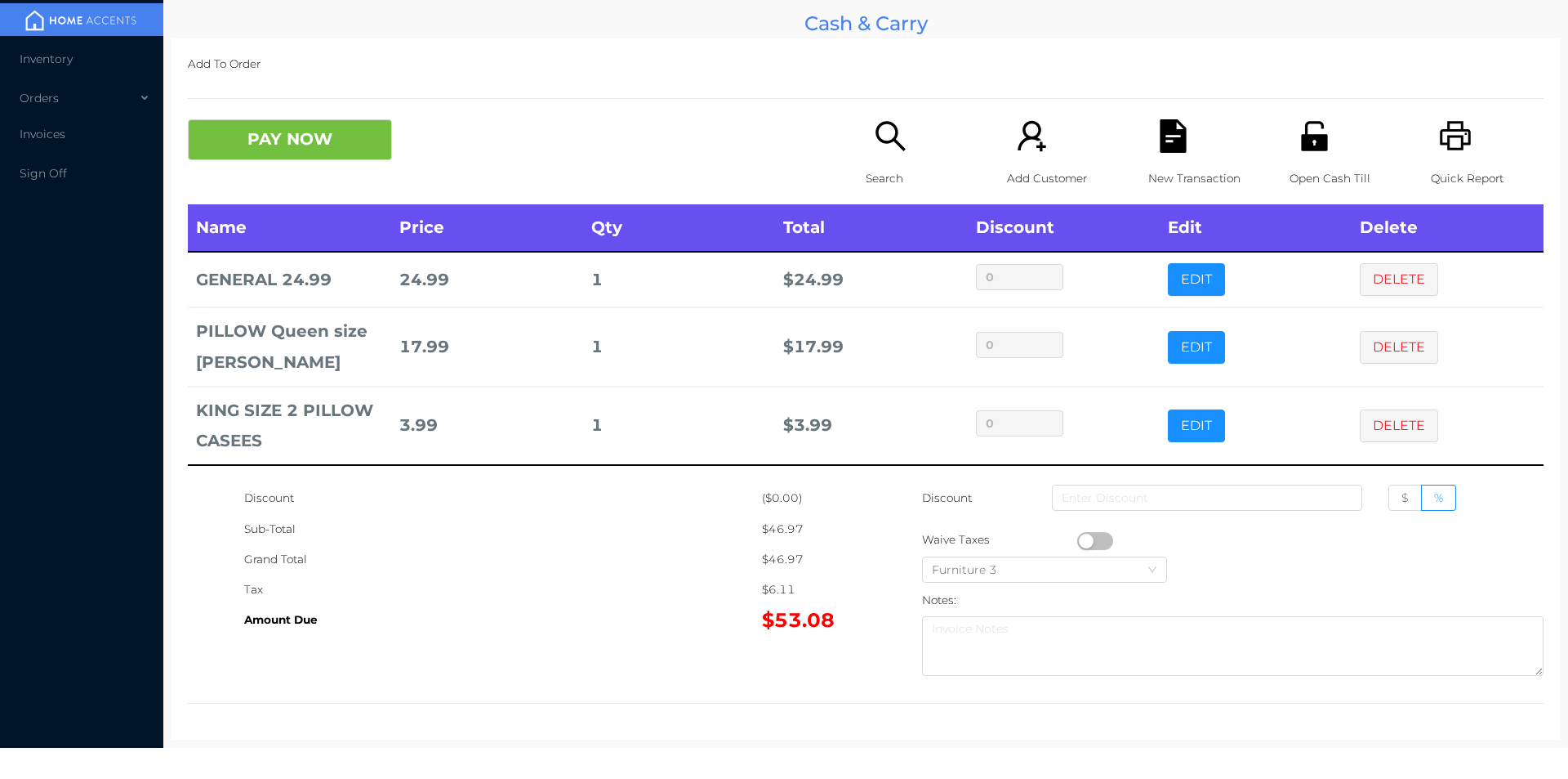
click at [1440, 132] on icon "icon: printer" at bounding box center [1455, 136] width 31 height 30
click at [356, 129] on button "PAY NOW" at bounding box center [290, 139] width 204 height 41
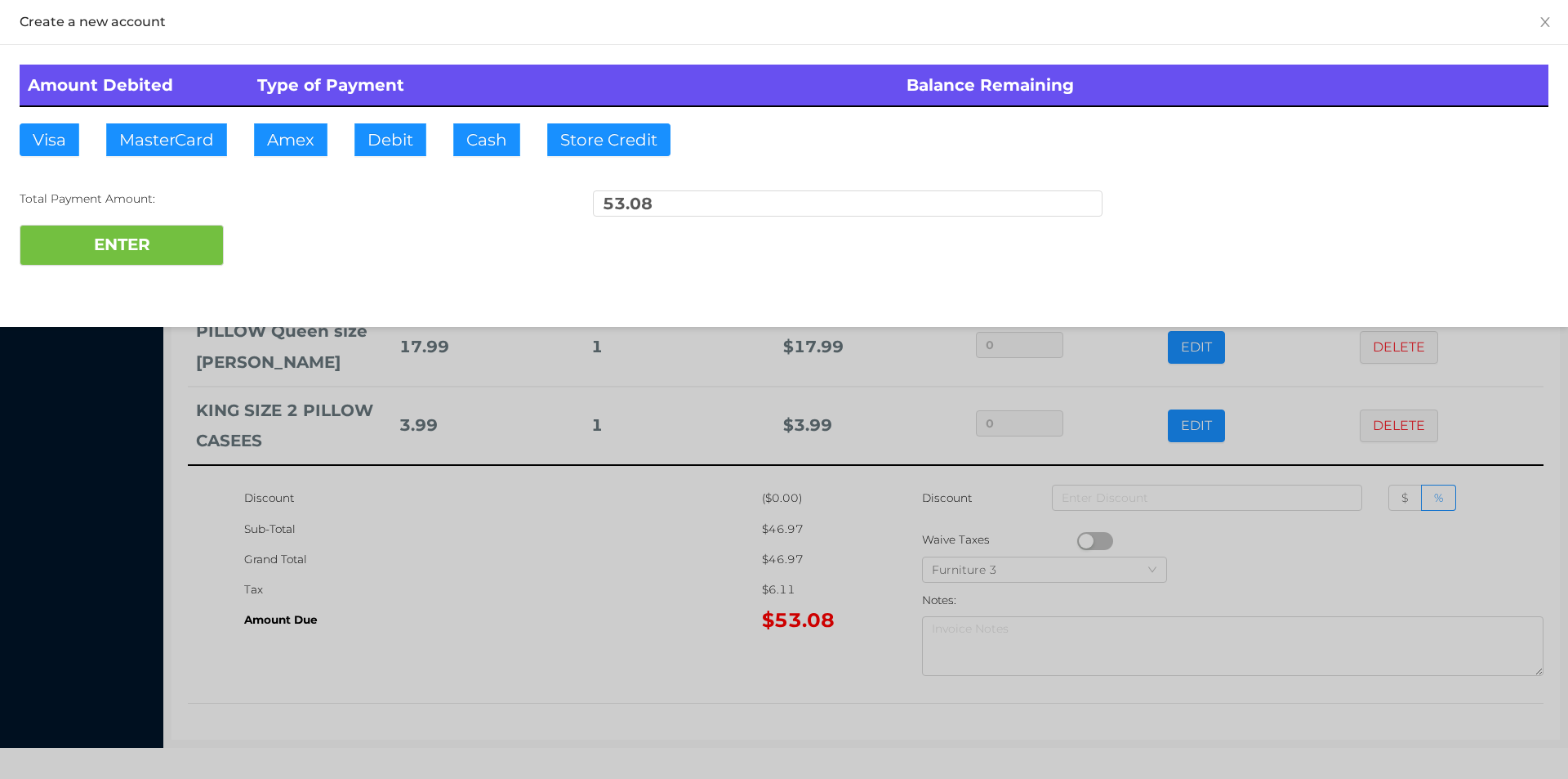
click at [352, 632] on div at bounding box center [784, 390] width 1568 height 779
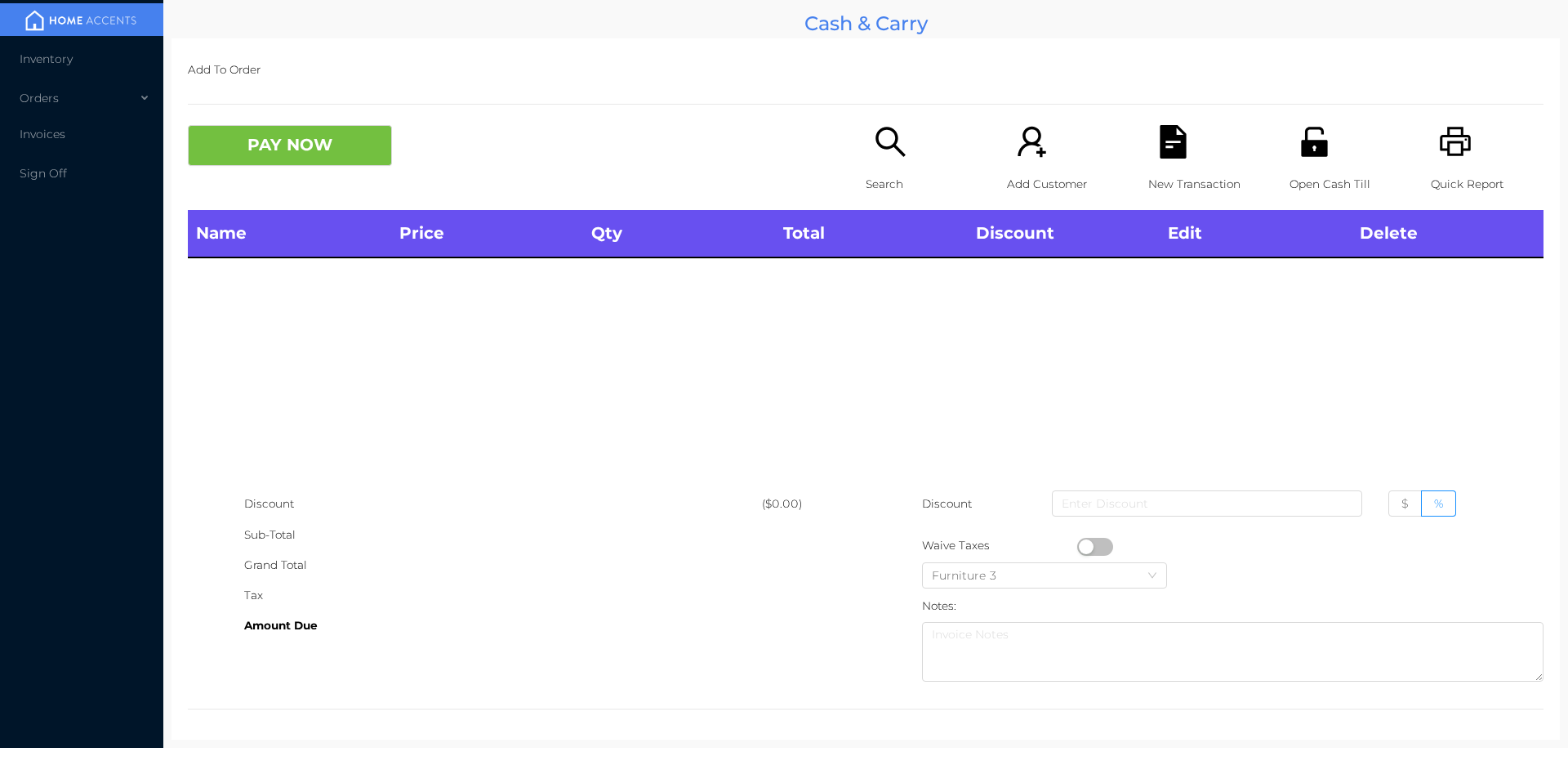
click at [1301, 155] on icon "icon: unlock" at bounding box center [1313, 142] width 26 height 30
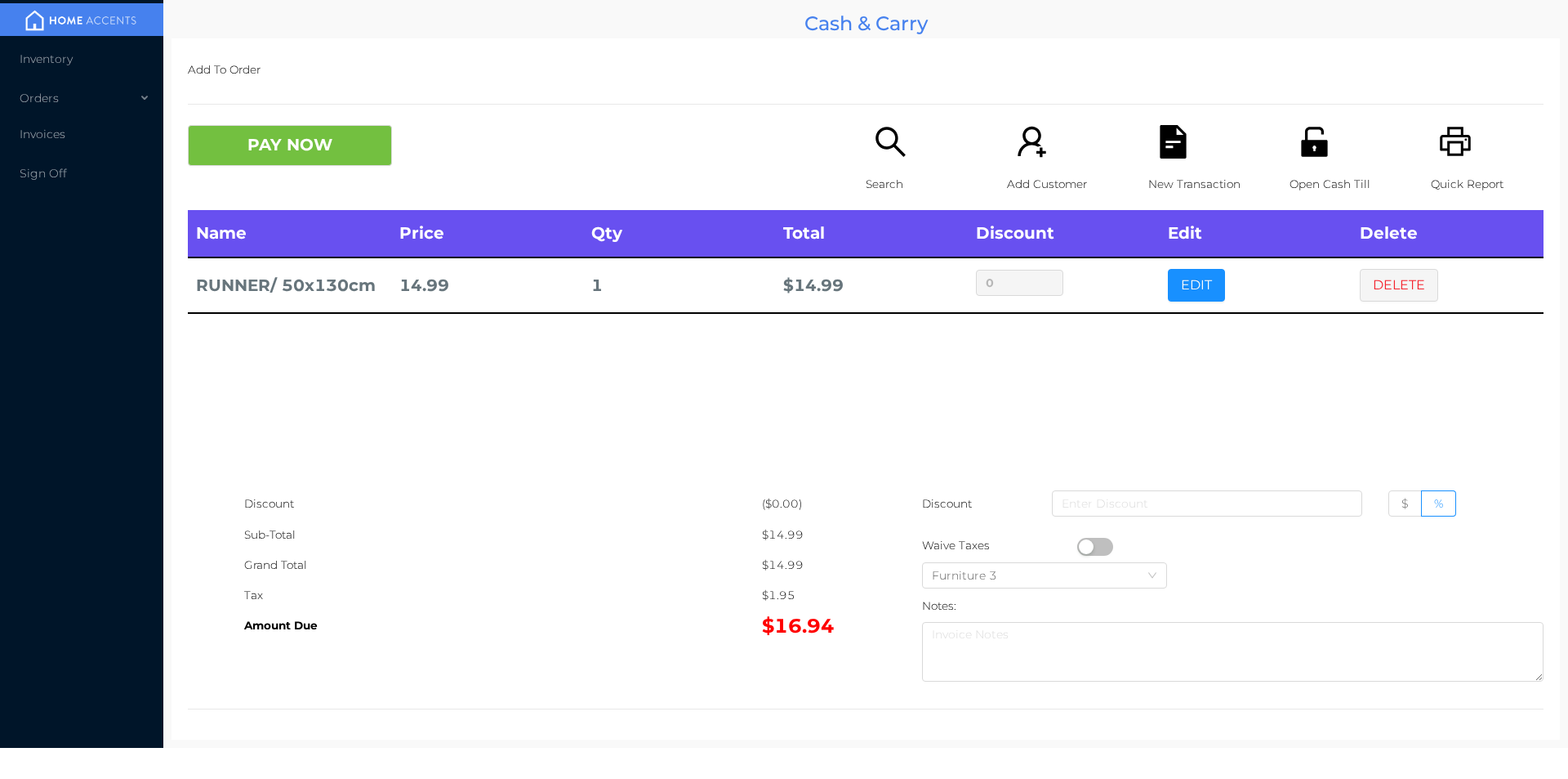
click at [1169, 140] on icon "icon: file-text" at bounding box center [1173, 142] width 26 height 34
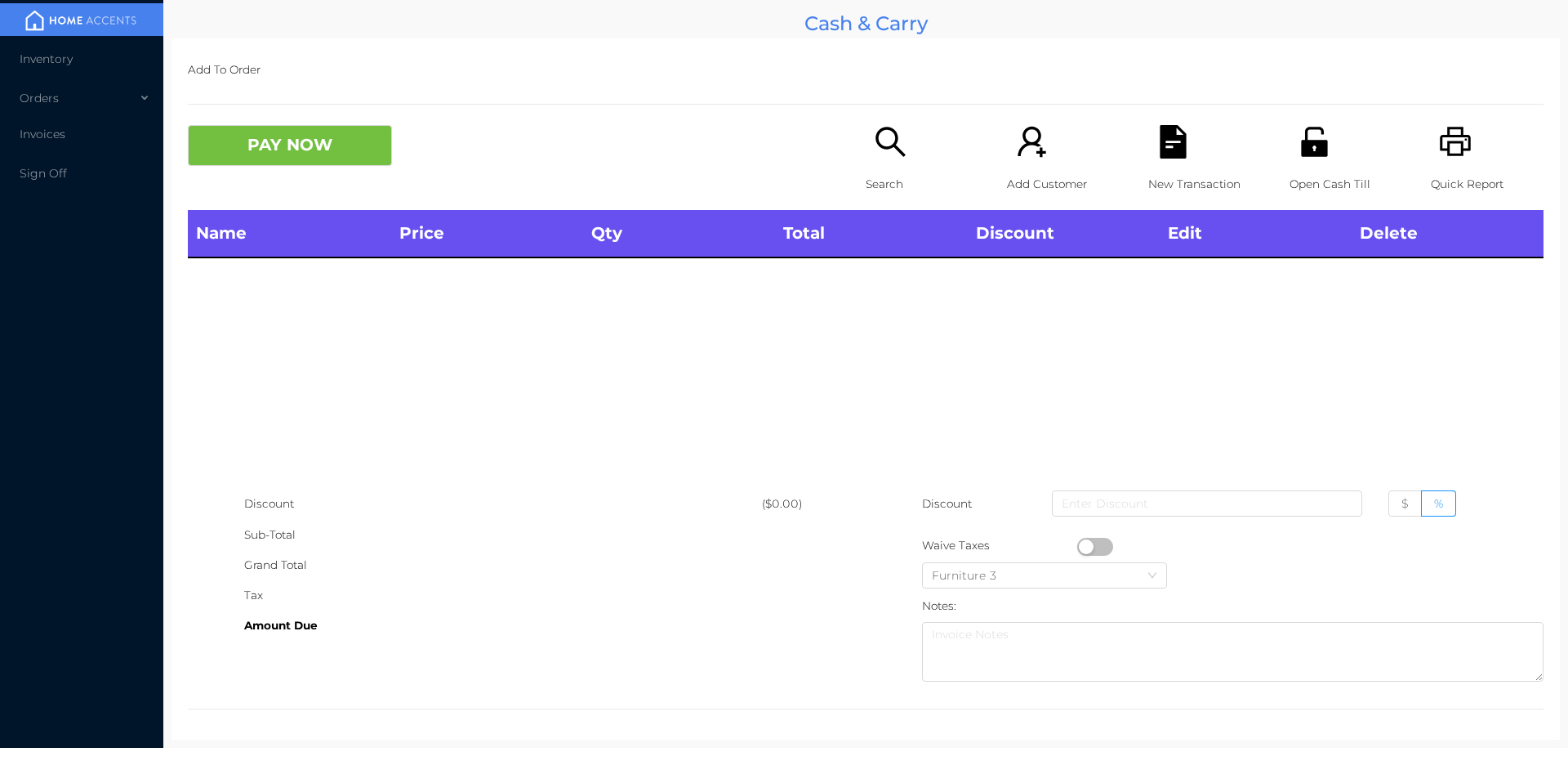
click at [1454, 159] on icon "icon: printer" at bounding box center [1456, 142] width 34 height 34
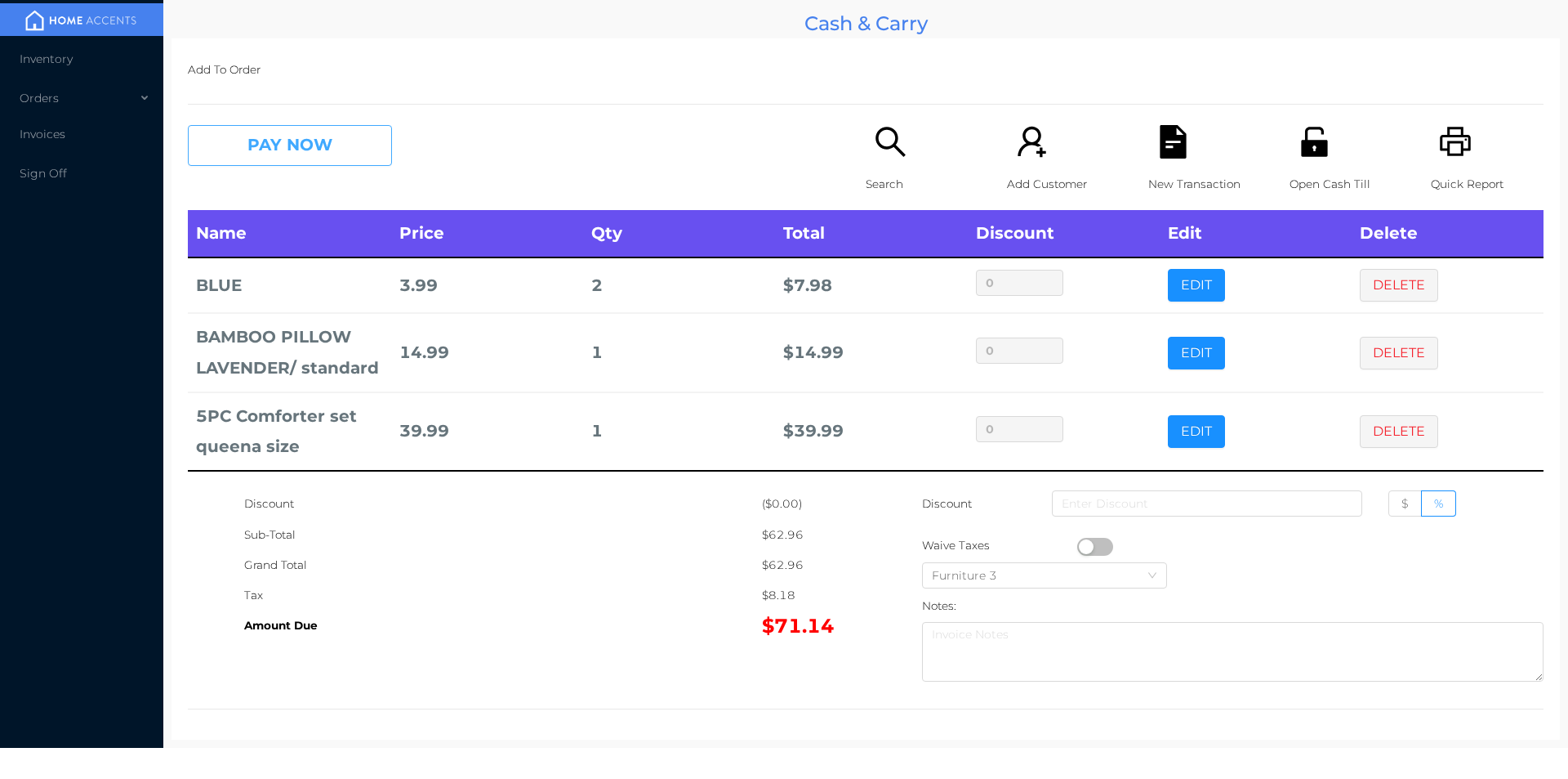
click at [246, 163] on button "PAY NOW" at bounding box center [290, 145] width 204 height 41
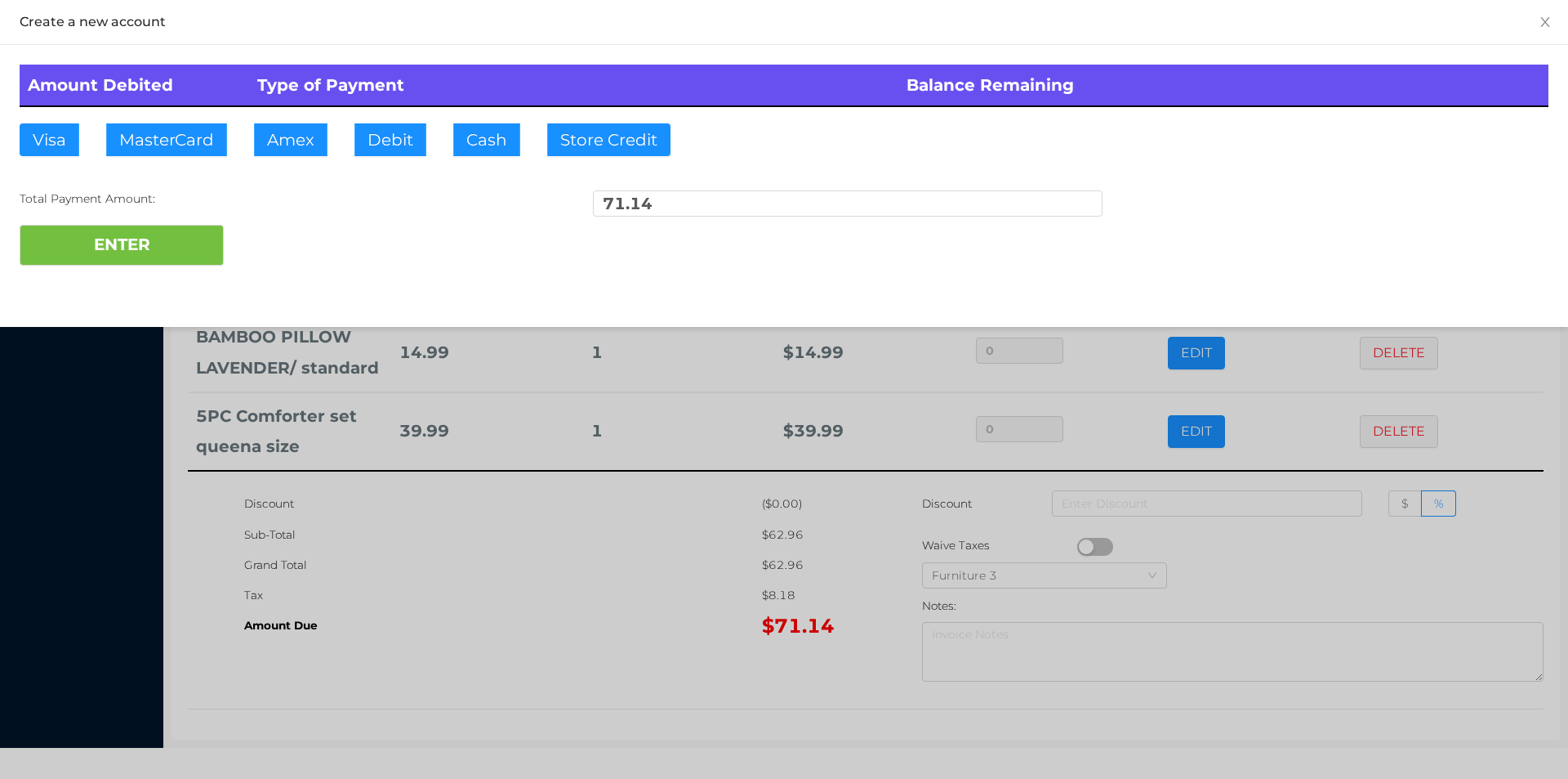
click at [270, 147] on div at bounding box center [784, 390] width 1568 height 779
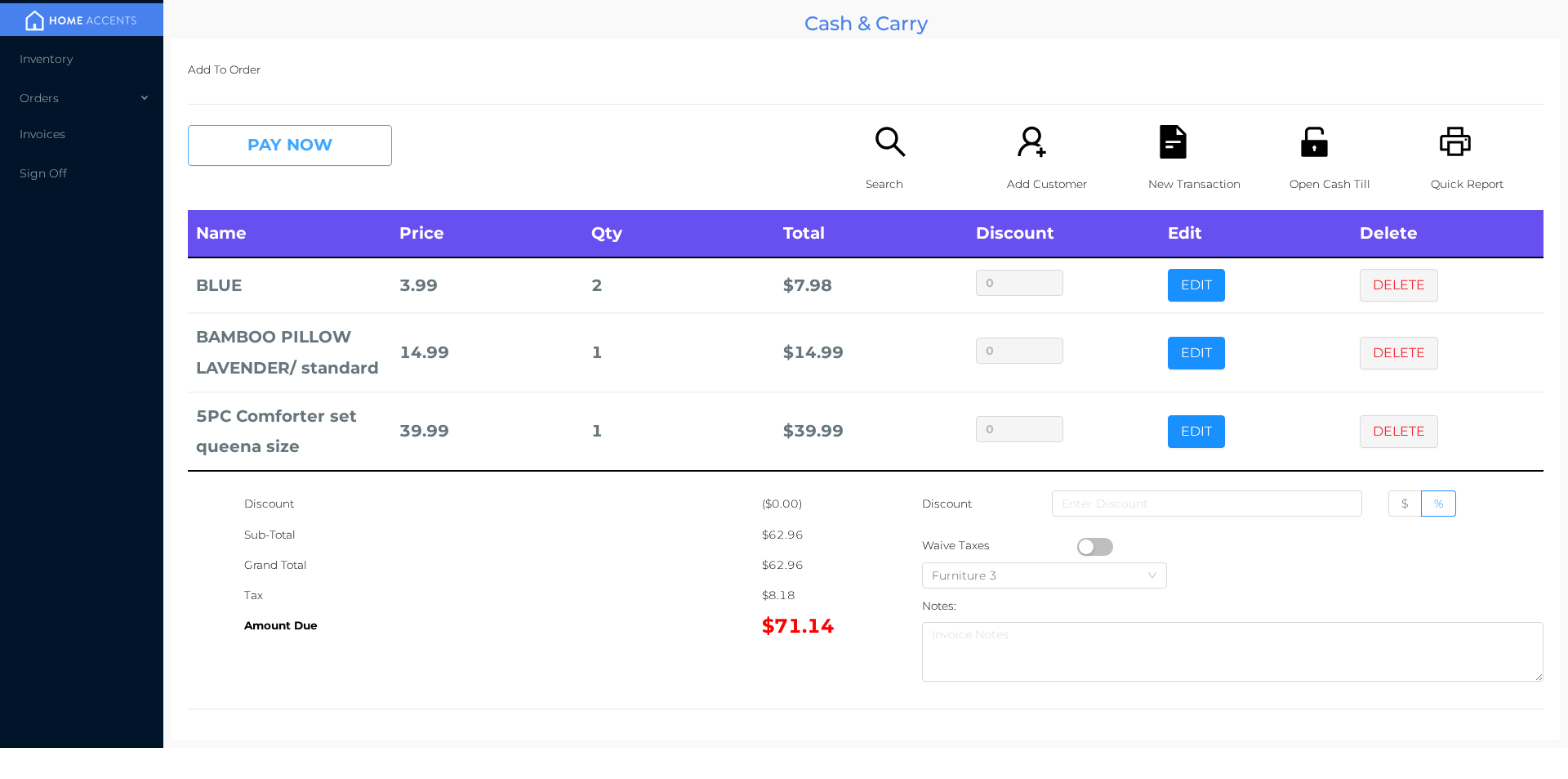
click at [300, 144] on button "PAY NOW" at bounding box center [290, 145] width 204 height 41
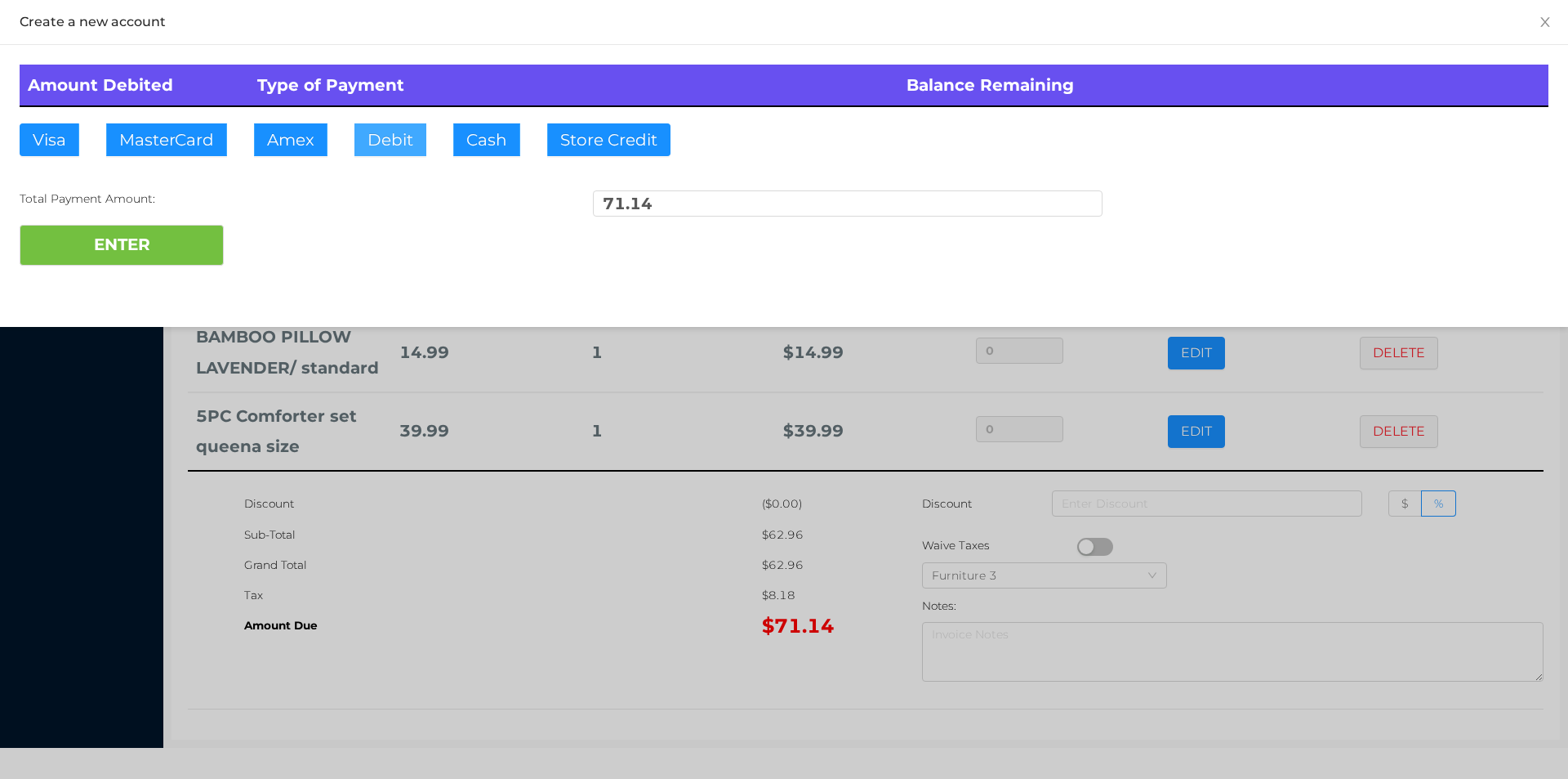
click at [383, 134] on button "Debit" at bounding box center [390, 140] width 72 height 33
type input "100"
click at [61, 259] on button "ENTER" at bounding box center [122, 245] width 204 height 41
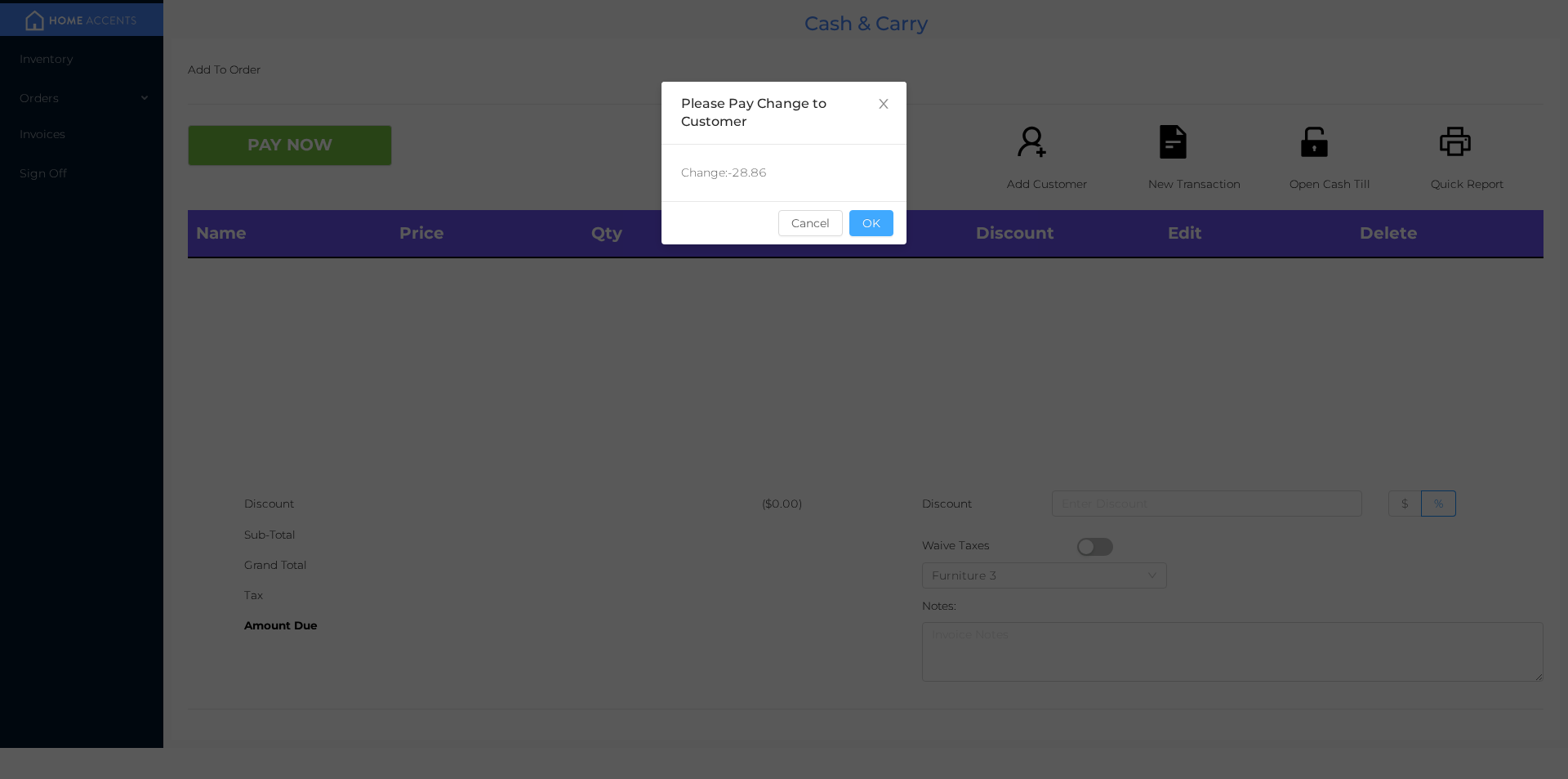
click at [882, 235] on button "OK" at bounding box center [871, 223] width 45 height 26
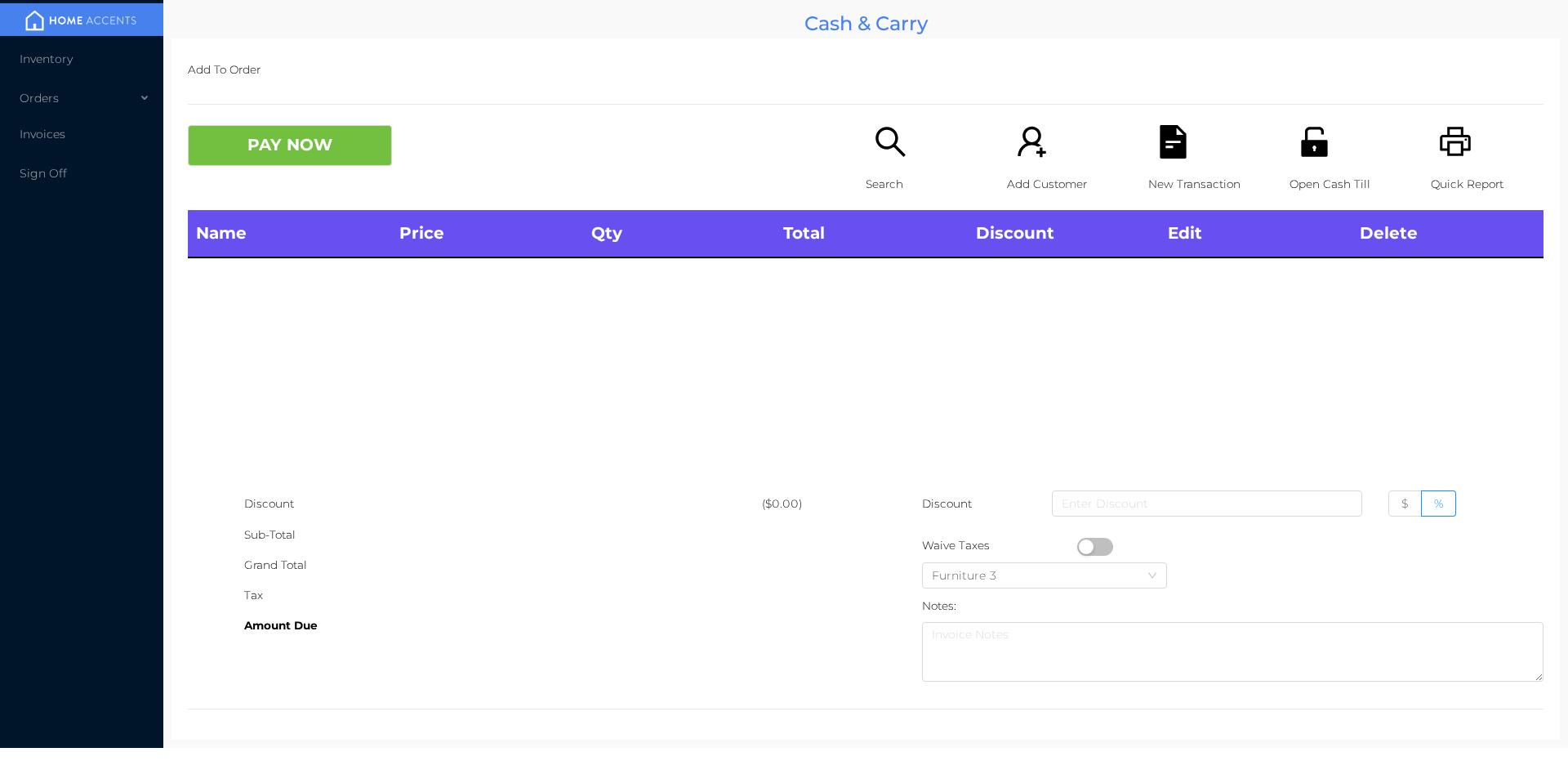
click at [885, 145] on icon "icon: search" at bounding box center [890, 142] width 34 height 34
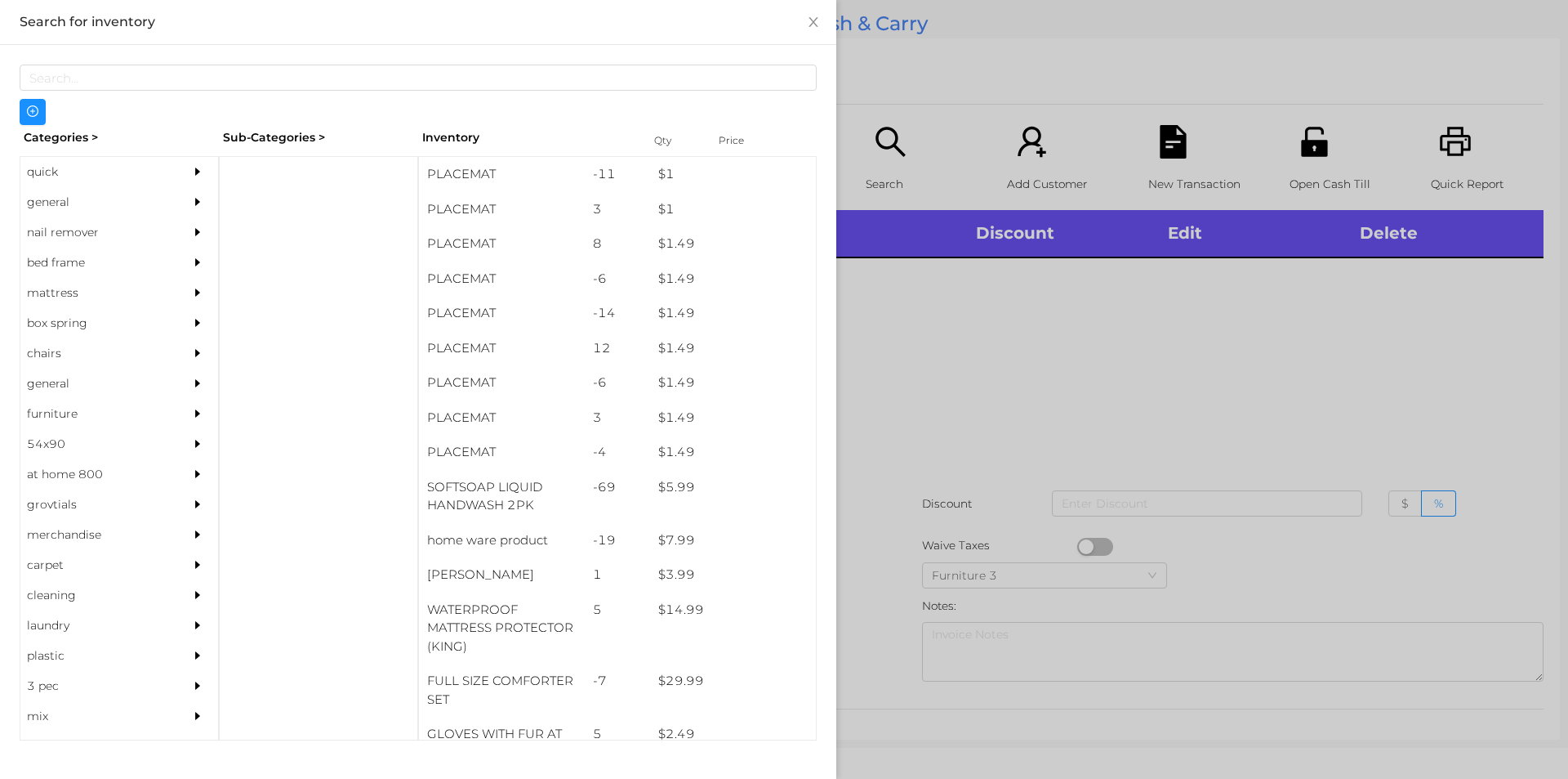
click at [893, 149] on div at bounding box center [784, 390] width 1568 height 779
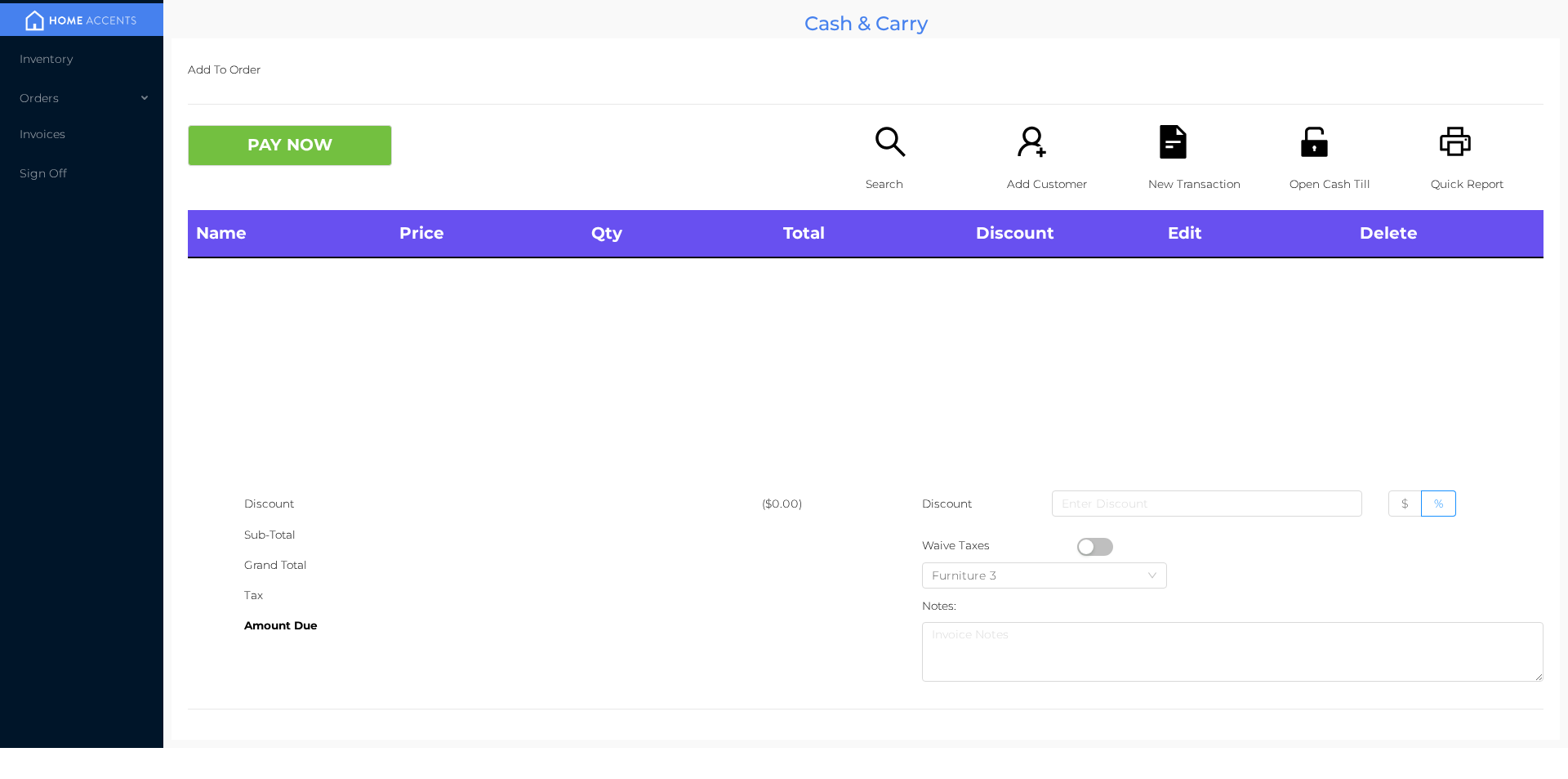
scroll to position [6, 0]
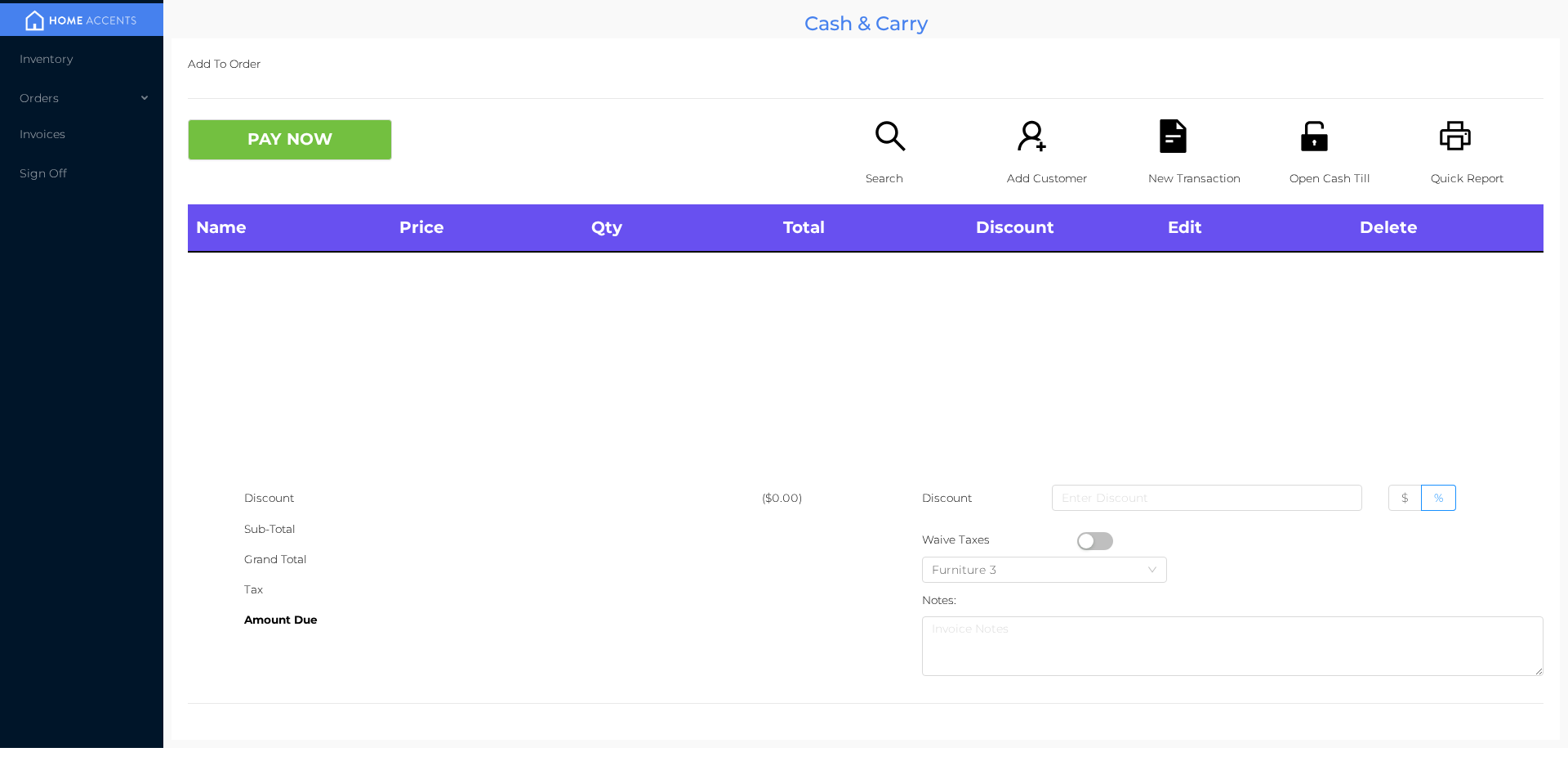
click at [887, 126] on icon "icon: search" at bounding box center [890, 136] width 30 height 30
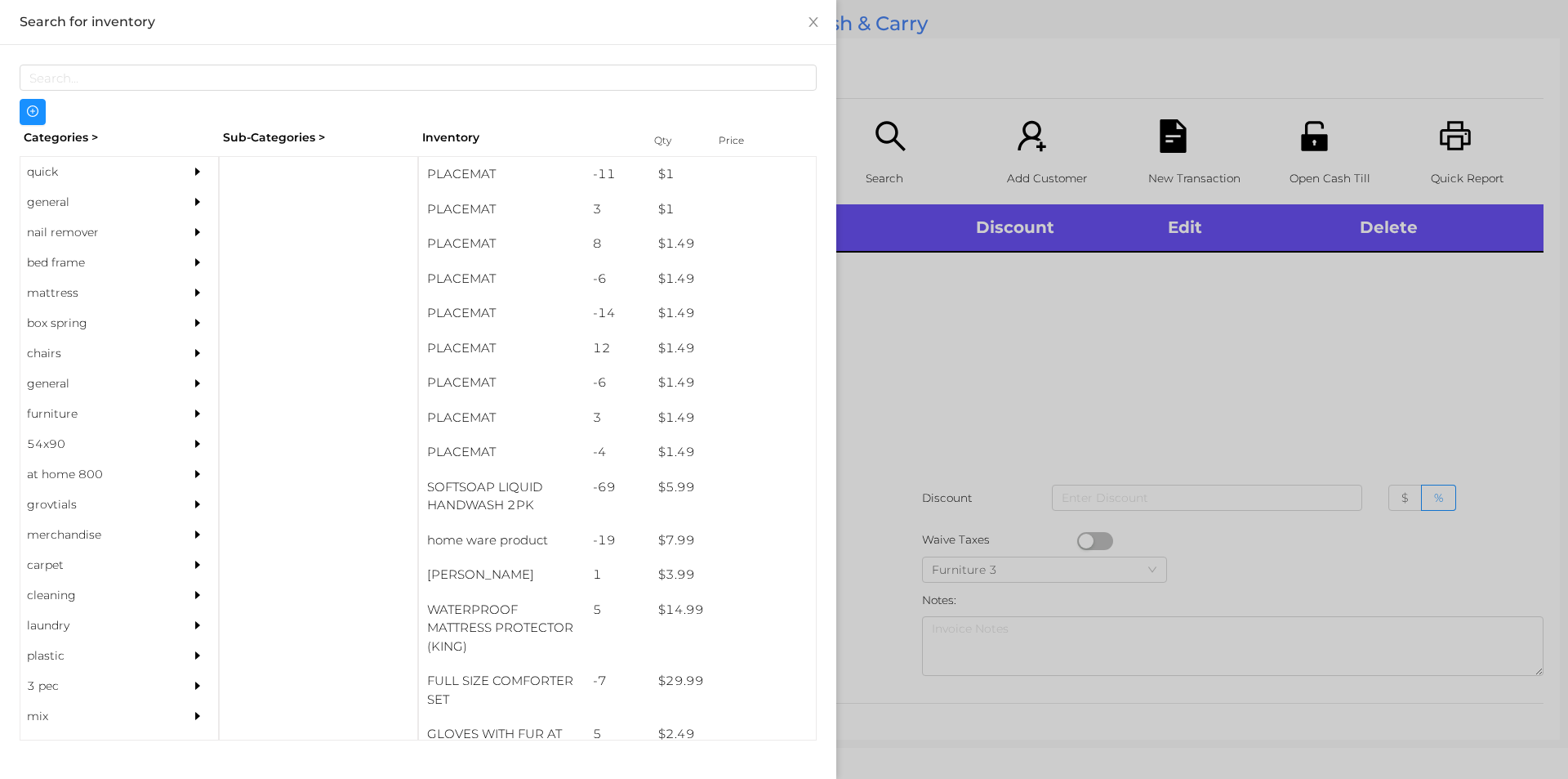
click at [76, 187] on div "general" at bounding box center [95, 202] width 149 height 31
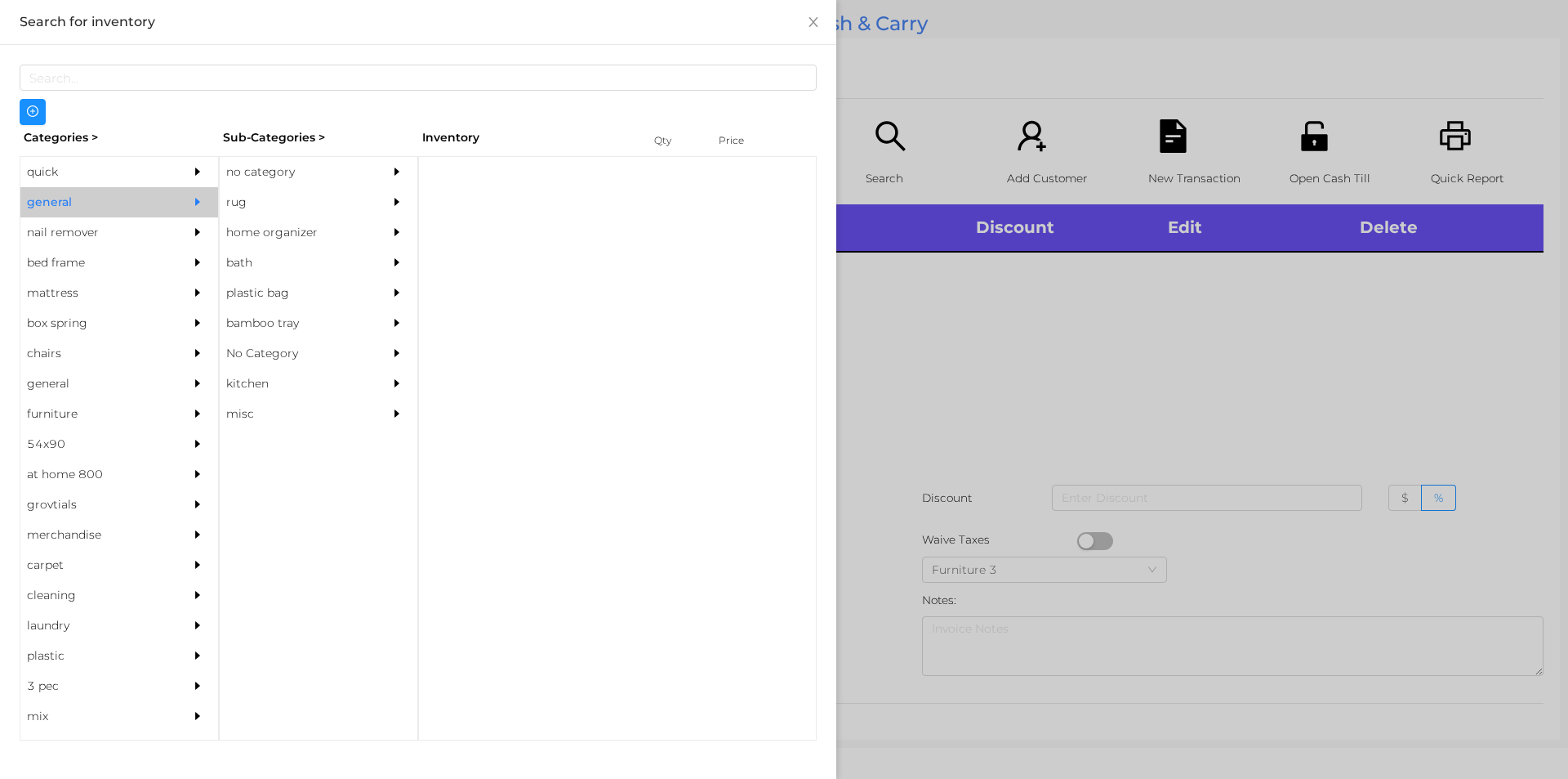
click at [301, 163] on div "no category" at bounding box center [294, 171] width 149 height 31
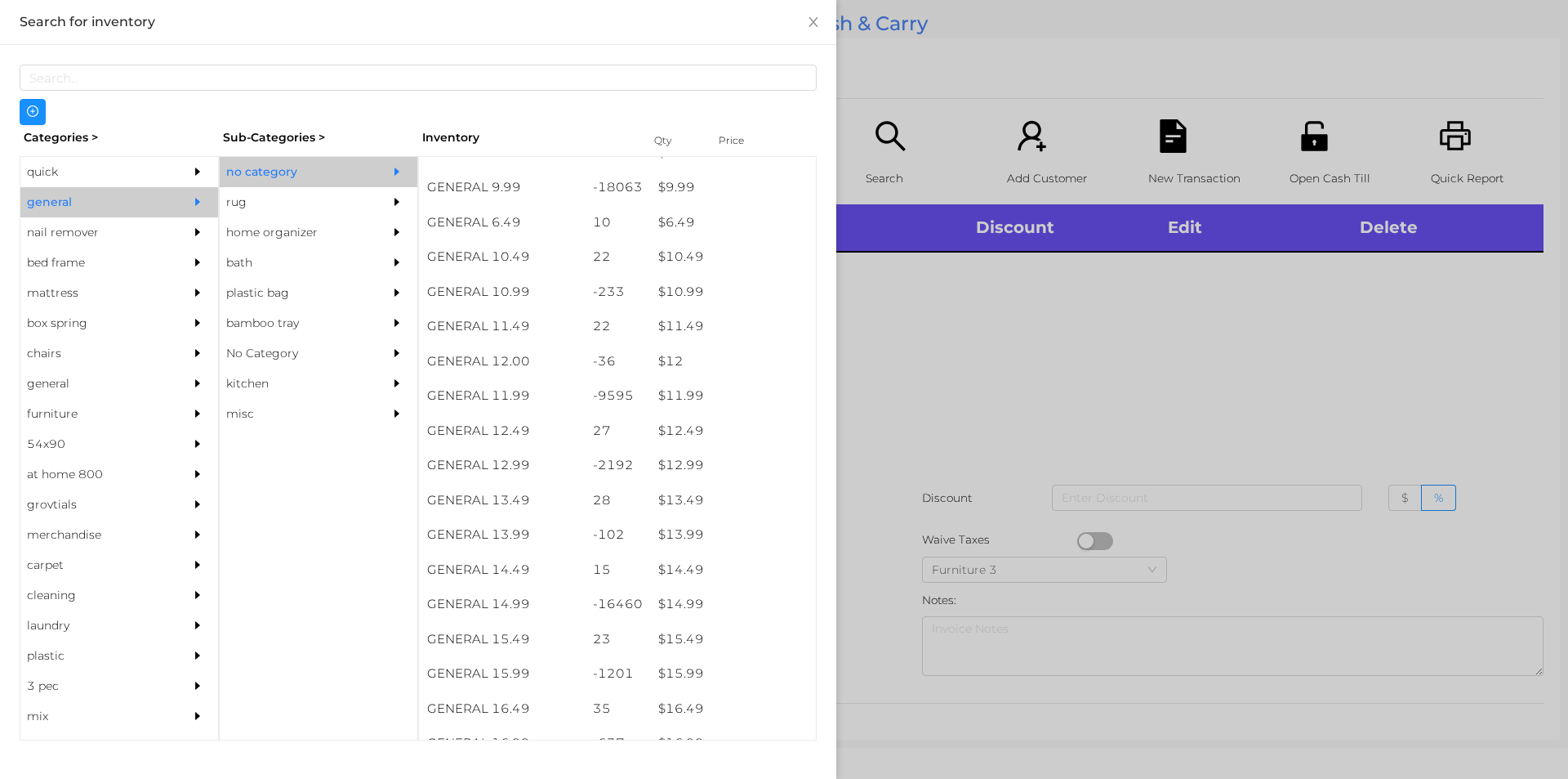
scroll to position [979, 0]
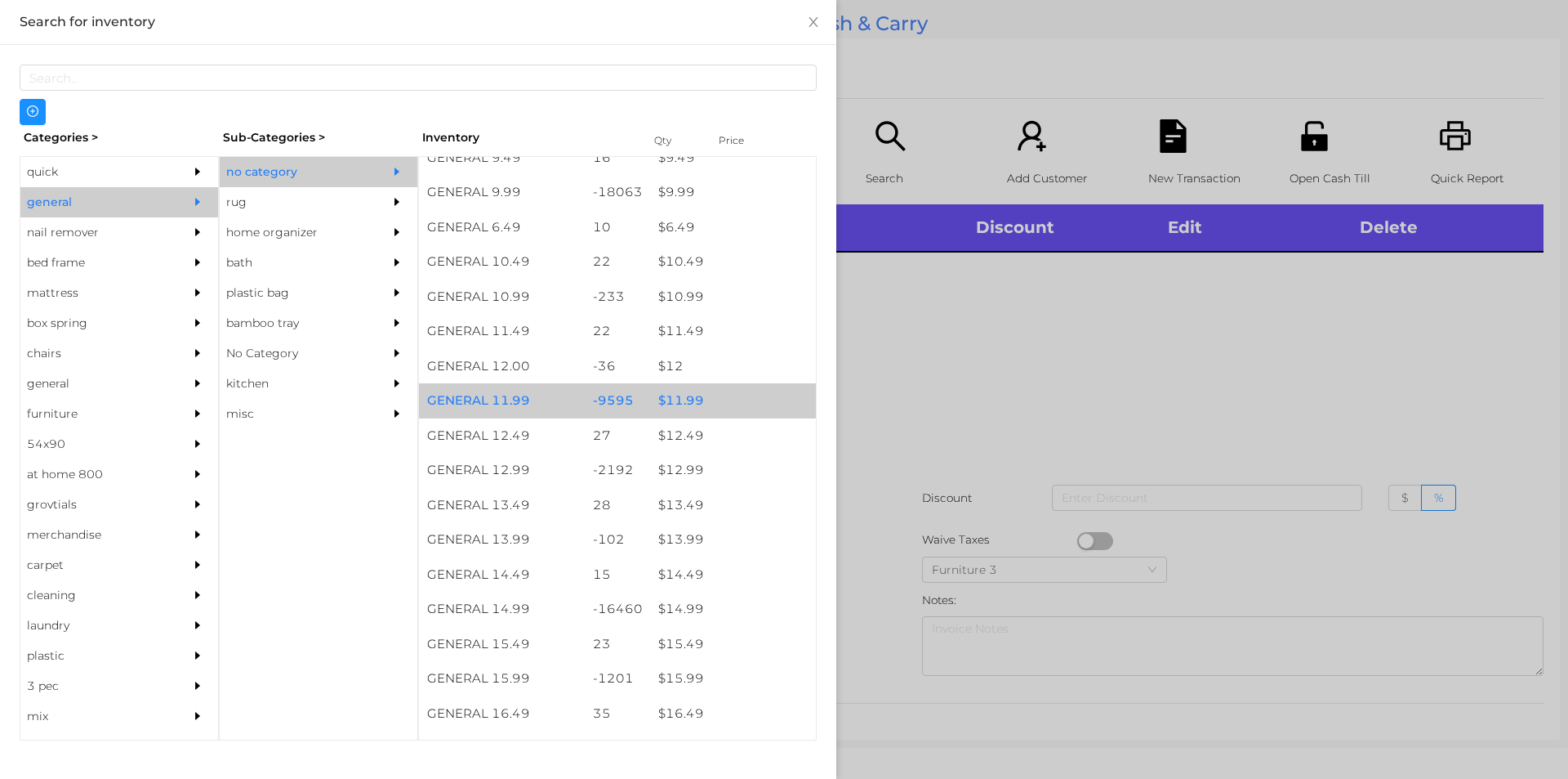
click at [693, 396] on div "$ 11.99" at bounding box center [732, 400] width 165 height 35
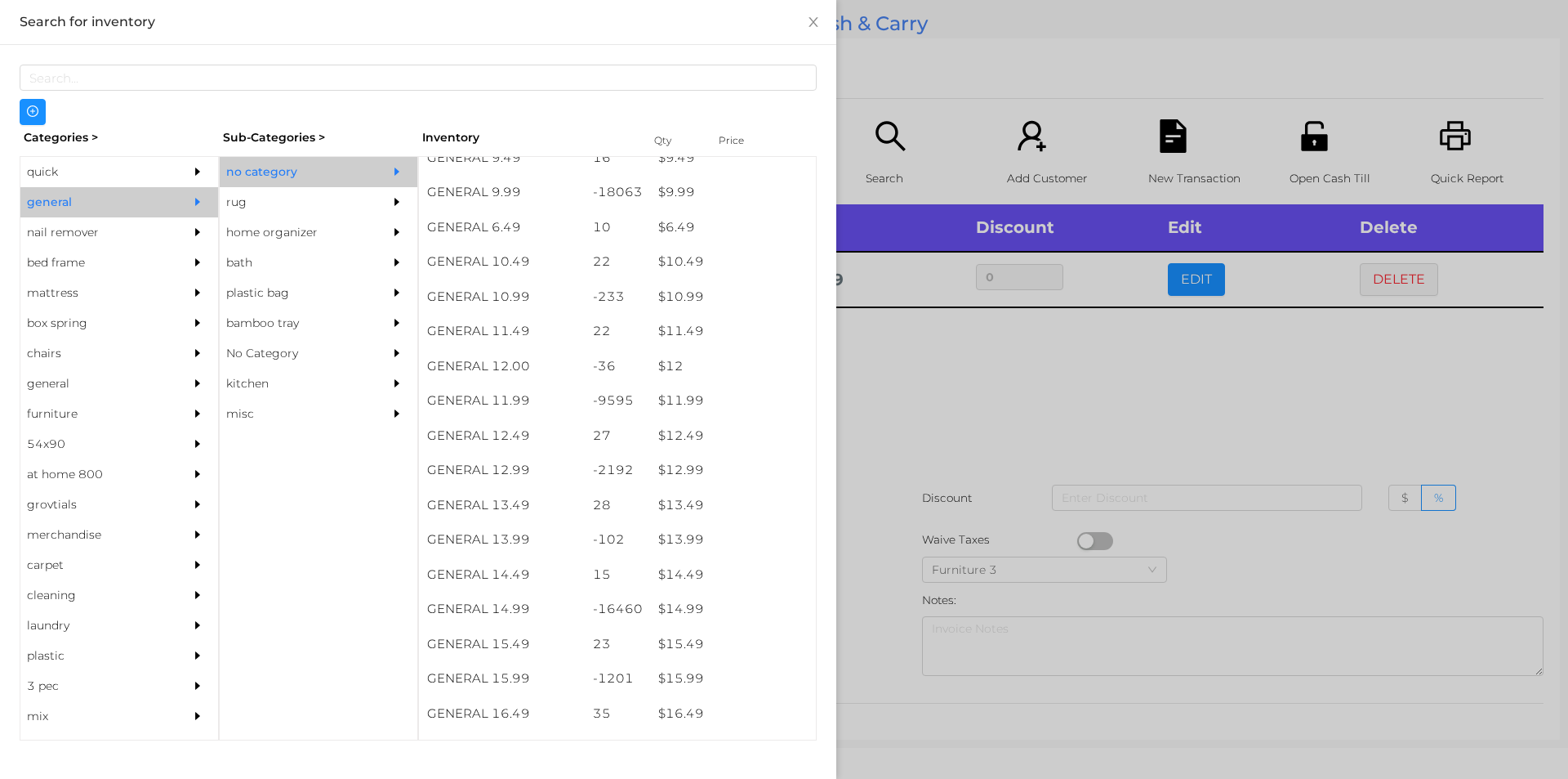
click at [894, 447] on div at bounding box center [784, 390] width 1568 height 779
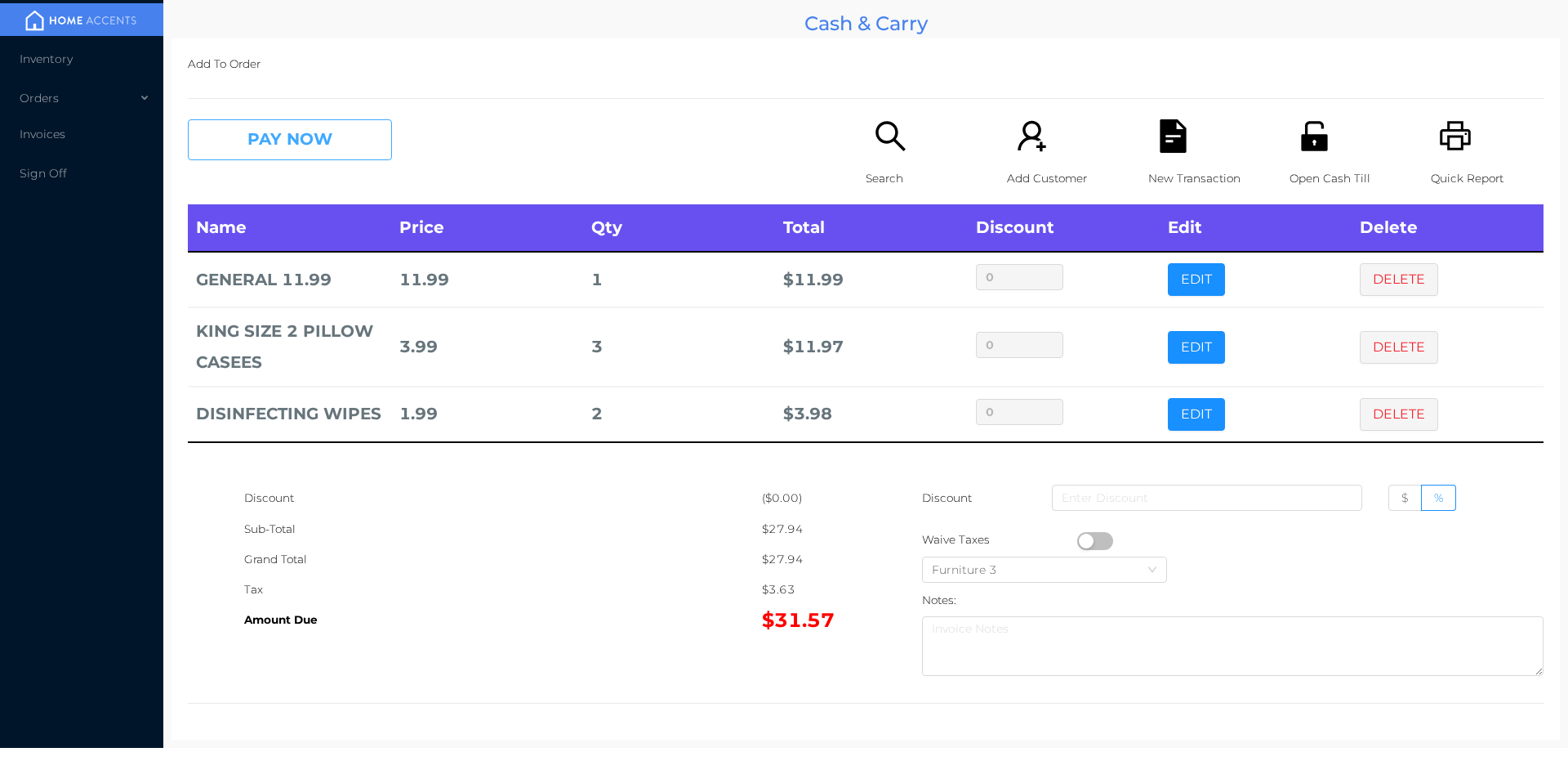
click at [287, 156] on button "PAY NOW" at bounding box center [290, 139] width 204 height 41
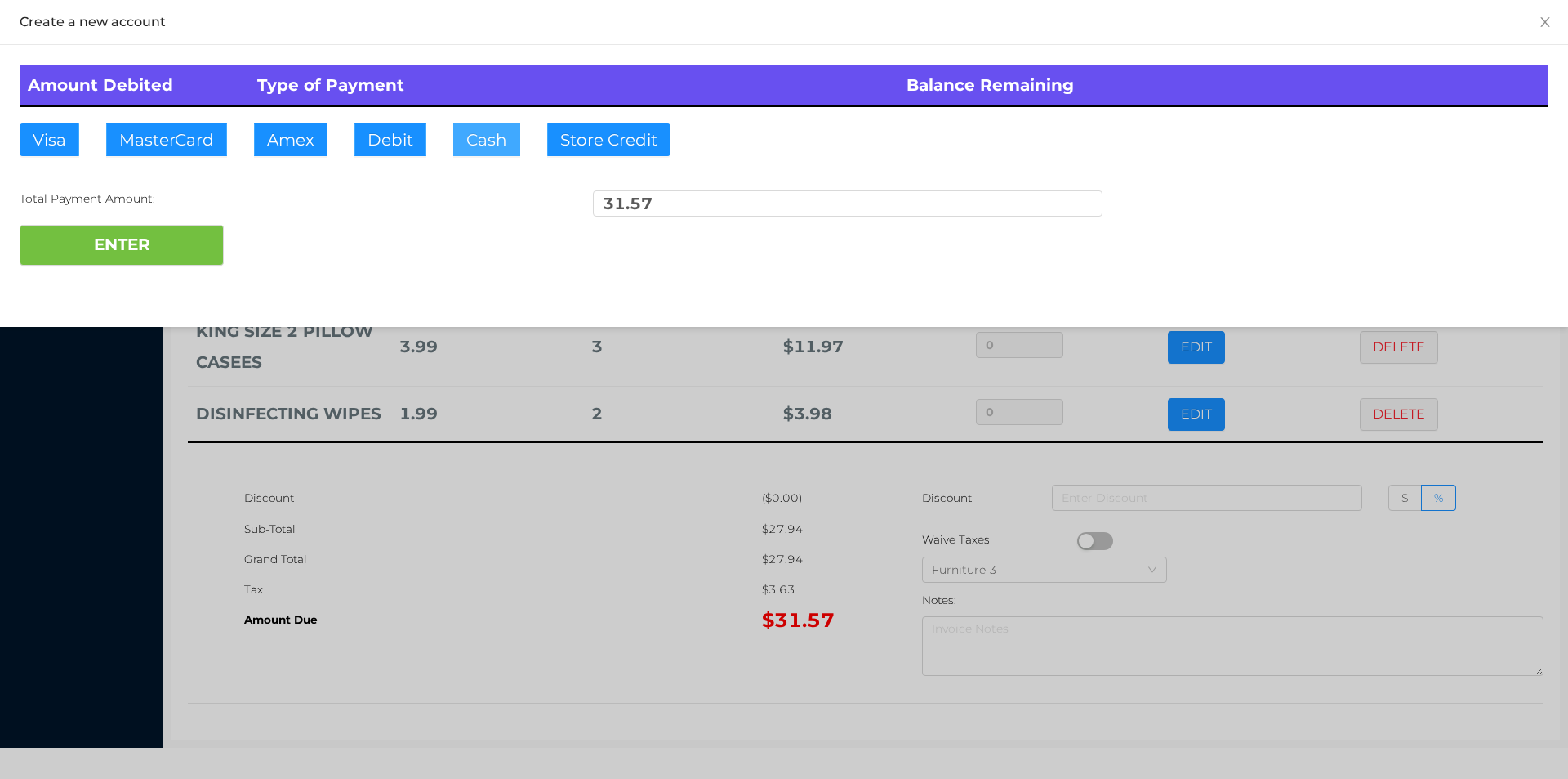
click at [459, 146] on button "Cash" at bounding box center [487, 140] width 67 height 33
type input "100"
click at [86, 241] on button "ENTER" at bounding box center [122, 245] width 204 height 41
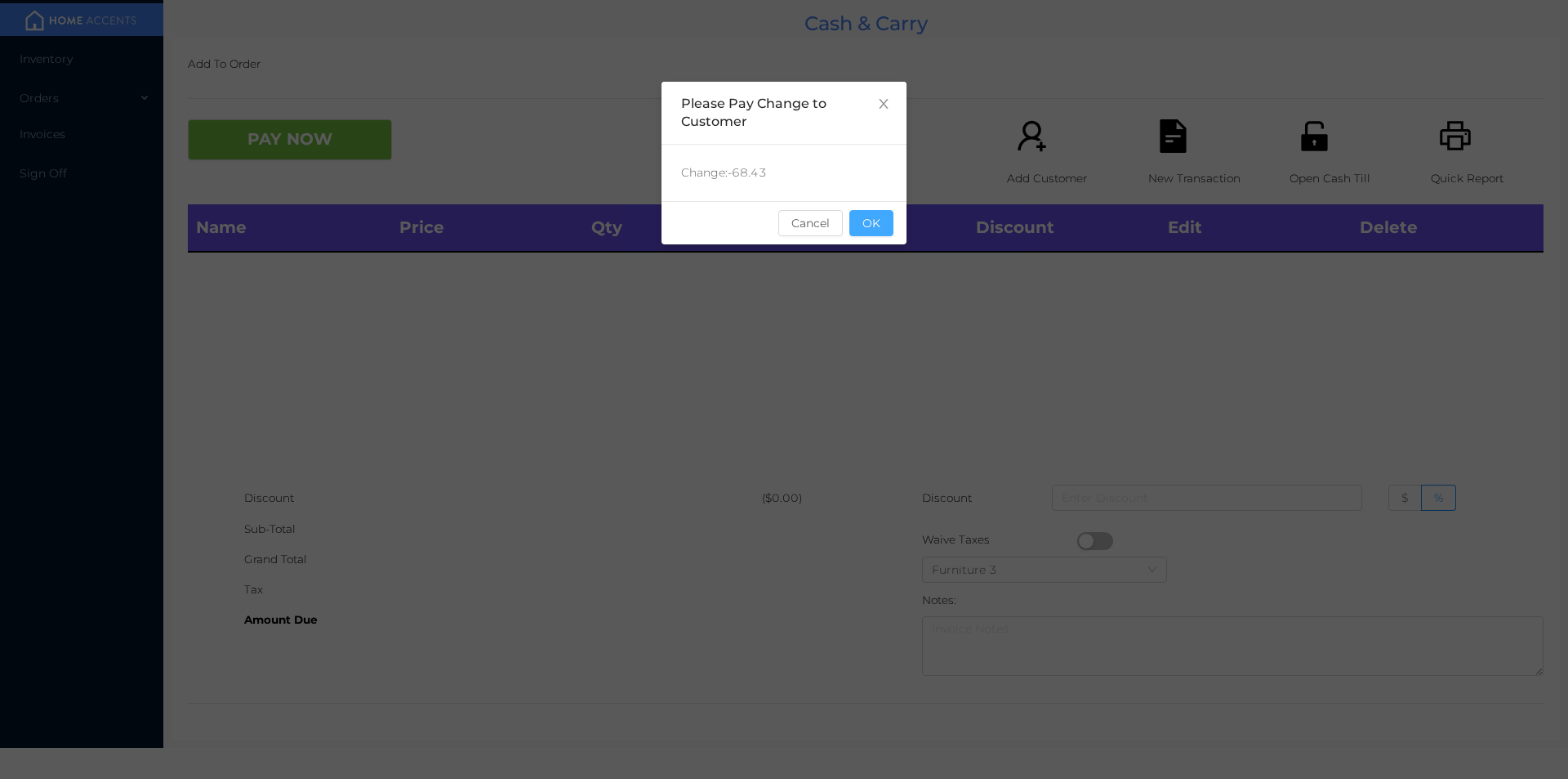
click at [885, 235] on button "OK" at bounding box center [871, 223] width 45 height 26
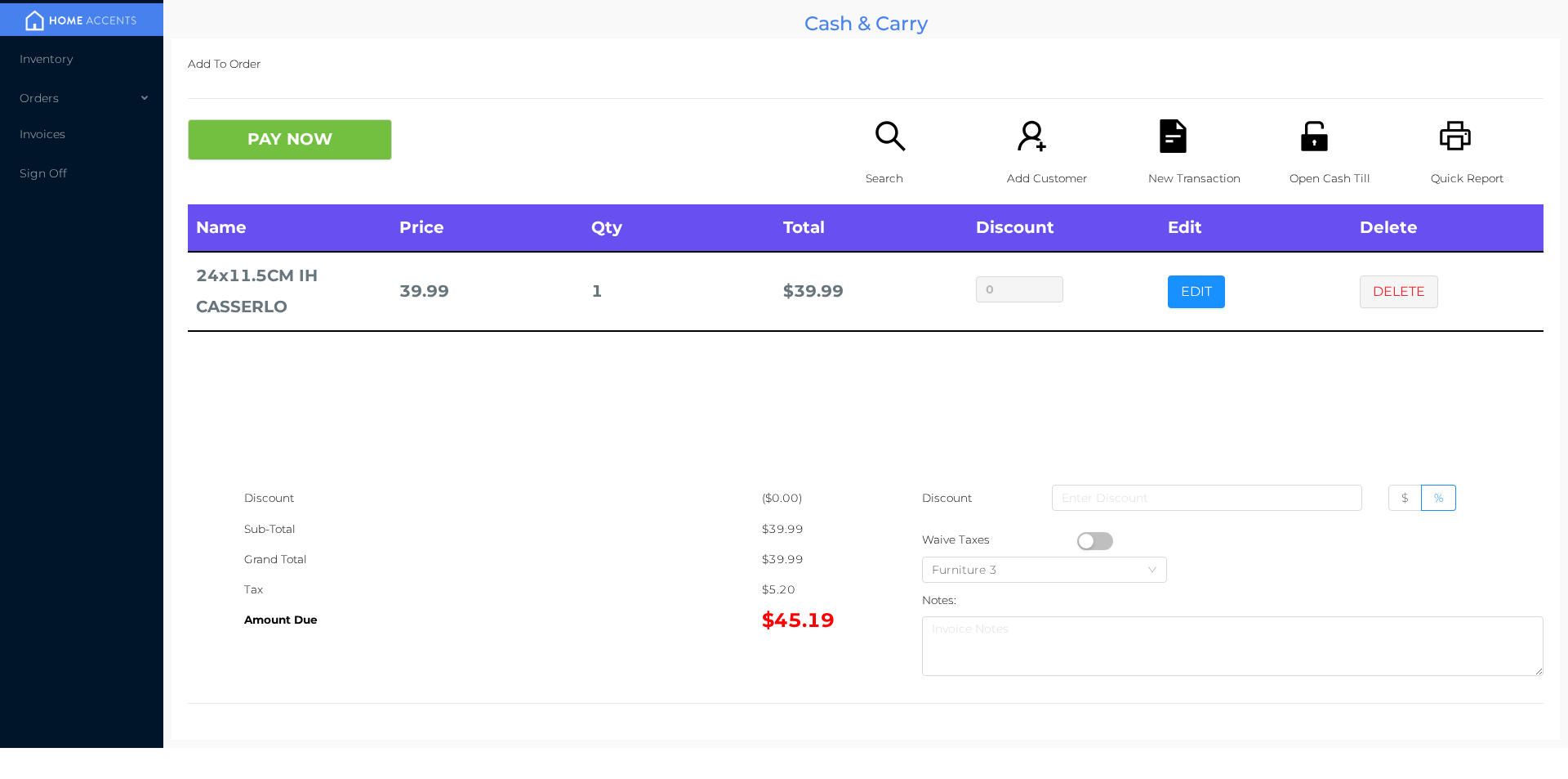
click at [1078, 543] on button "button" at bounding box center [1096, 541] width 36 height 18
click at [1167, 131] on icon "icon: file-text" at bounding box center [1173, 136] width 26 height 34
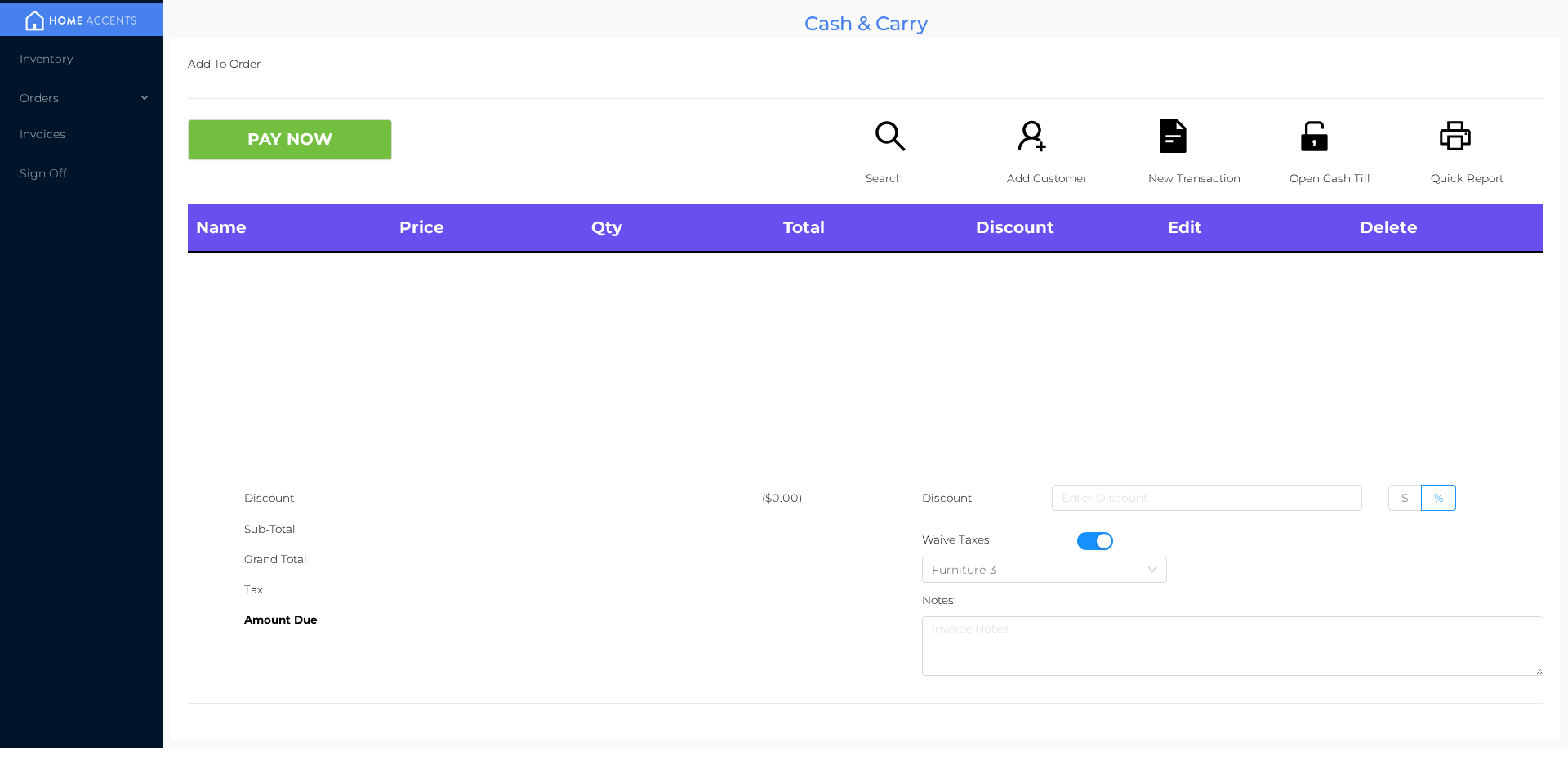
click at [1444, 158] on div "Quick Report" at bounding box center [1488, 162] width 113 height 85
click at [1096, 542] on button "button" at bounding box center [1096, 541] width 36 height 18
click at [924, 129] on div "Search" at bounding box center [922, 162] width 113 height 85
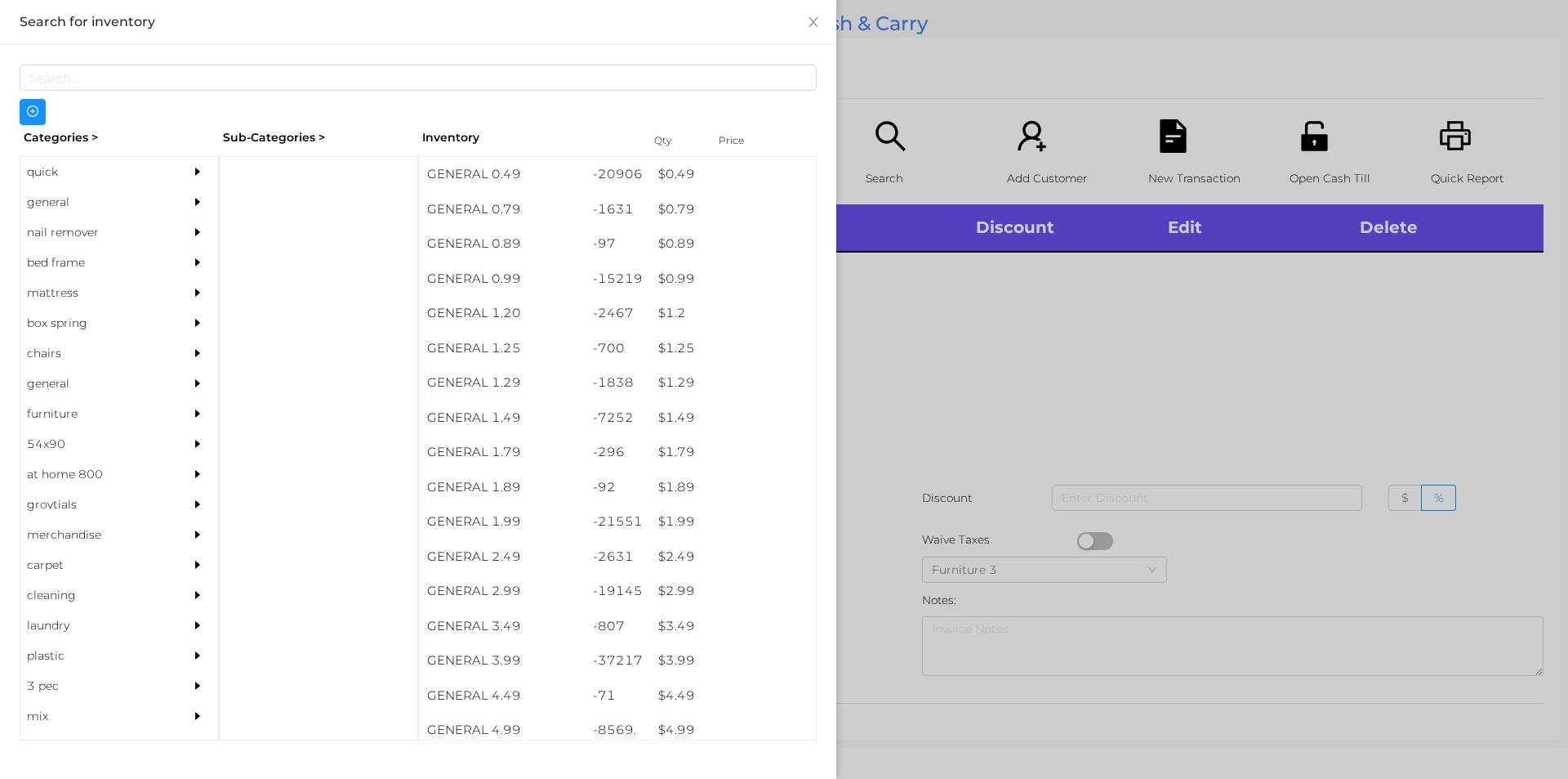
click at [73, 200] on div "general" at bounding box center [95, 202] width 149 height 31
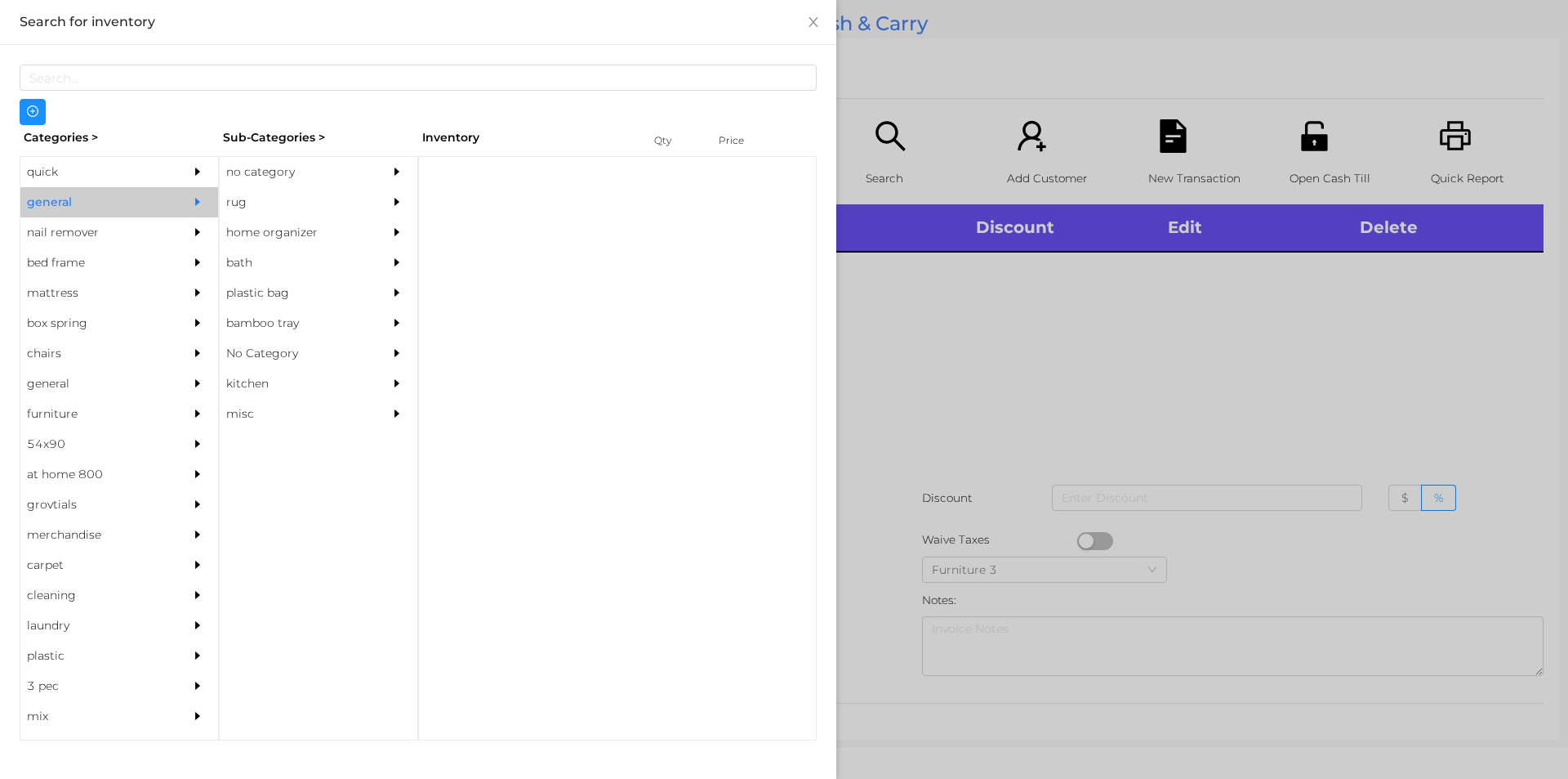
click at [349, 167] on div "no category" at bounding box center [294, 171] width 149 height 31
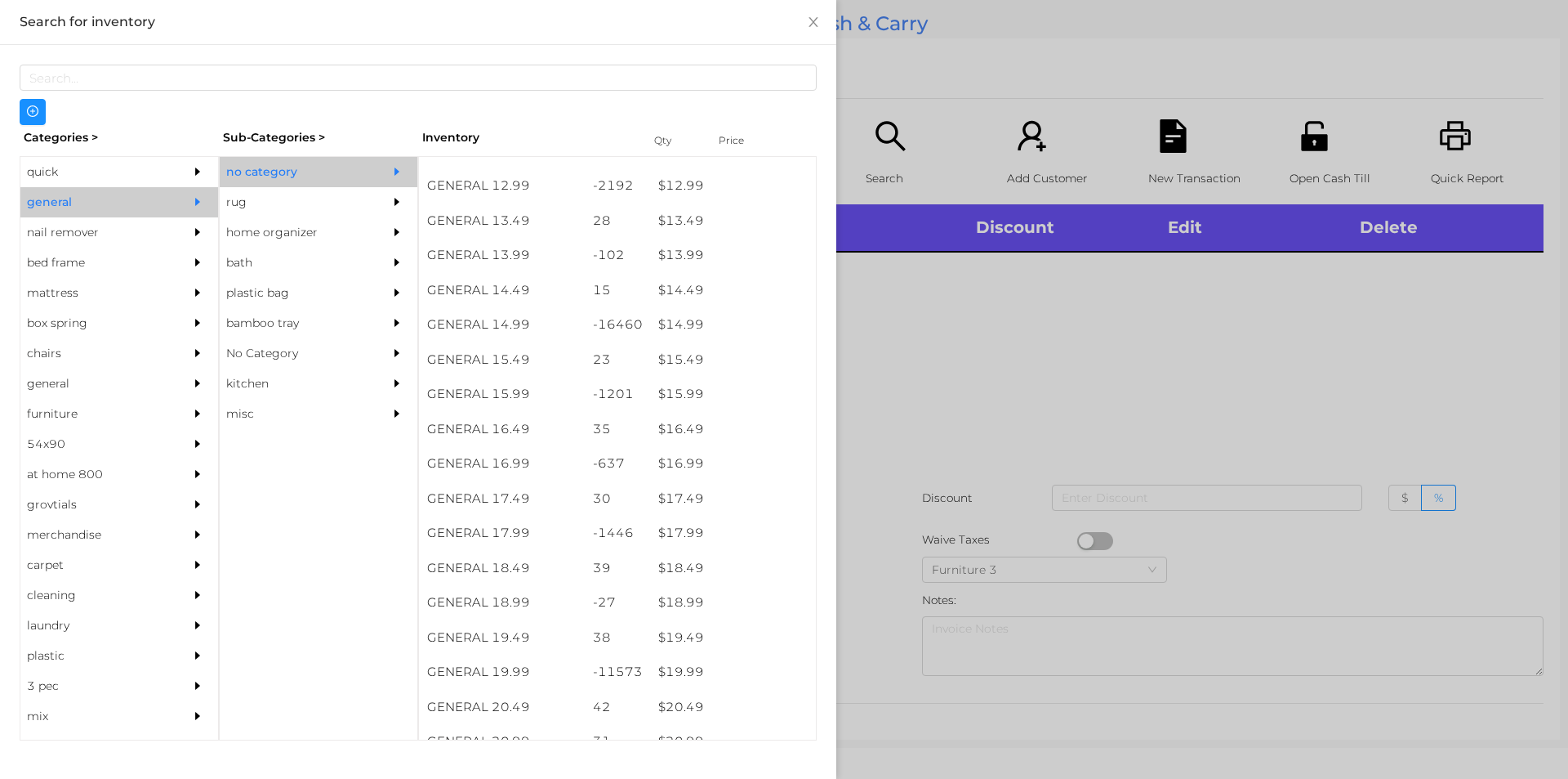
scroll to position [1269, 0]
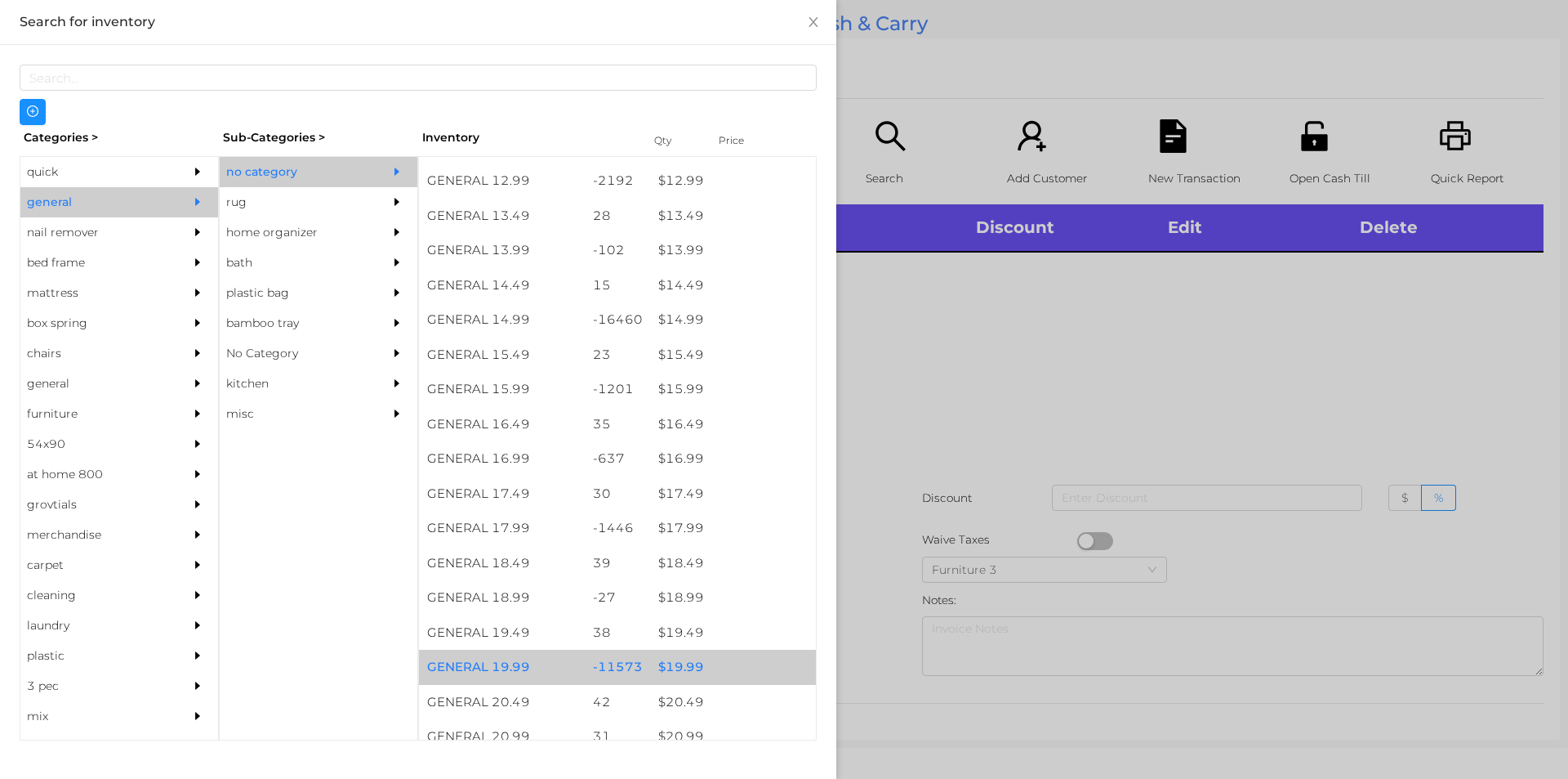
click at [638, 659] on div "-11573" at bounding box center [617, 666] width 66 height 35
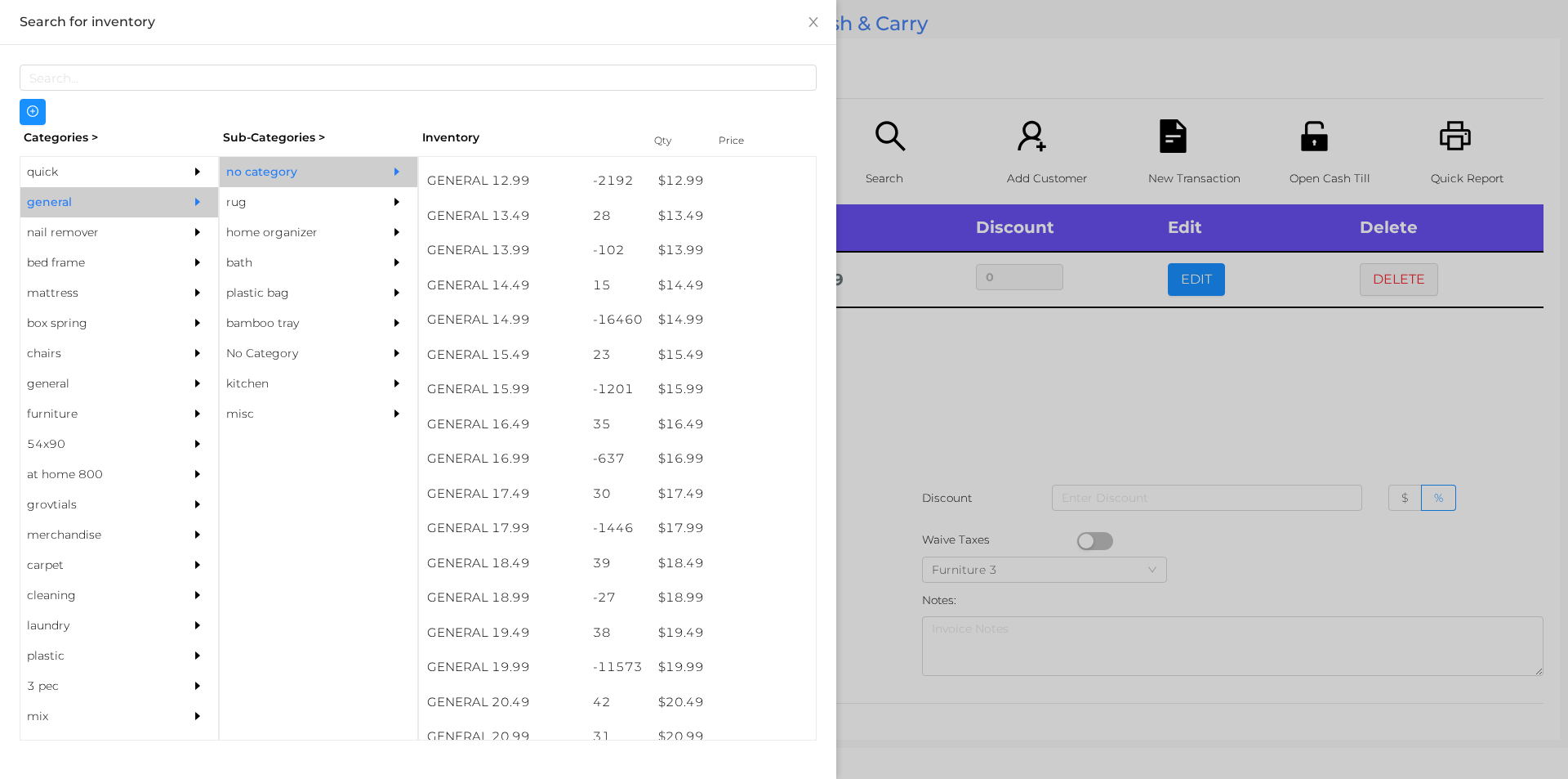
click at [900, 431] on div at bounding box center [784, 390] width 1568 height 779
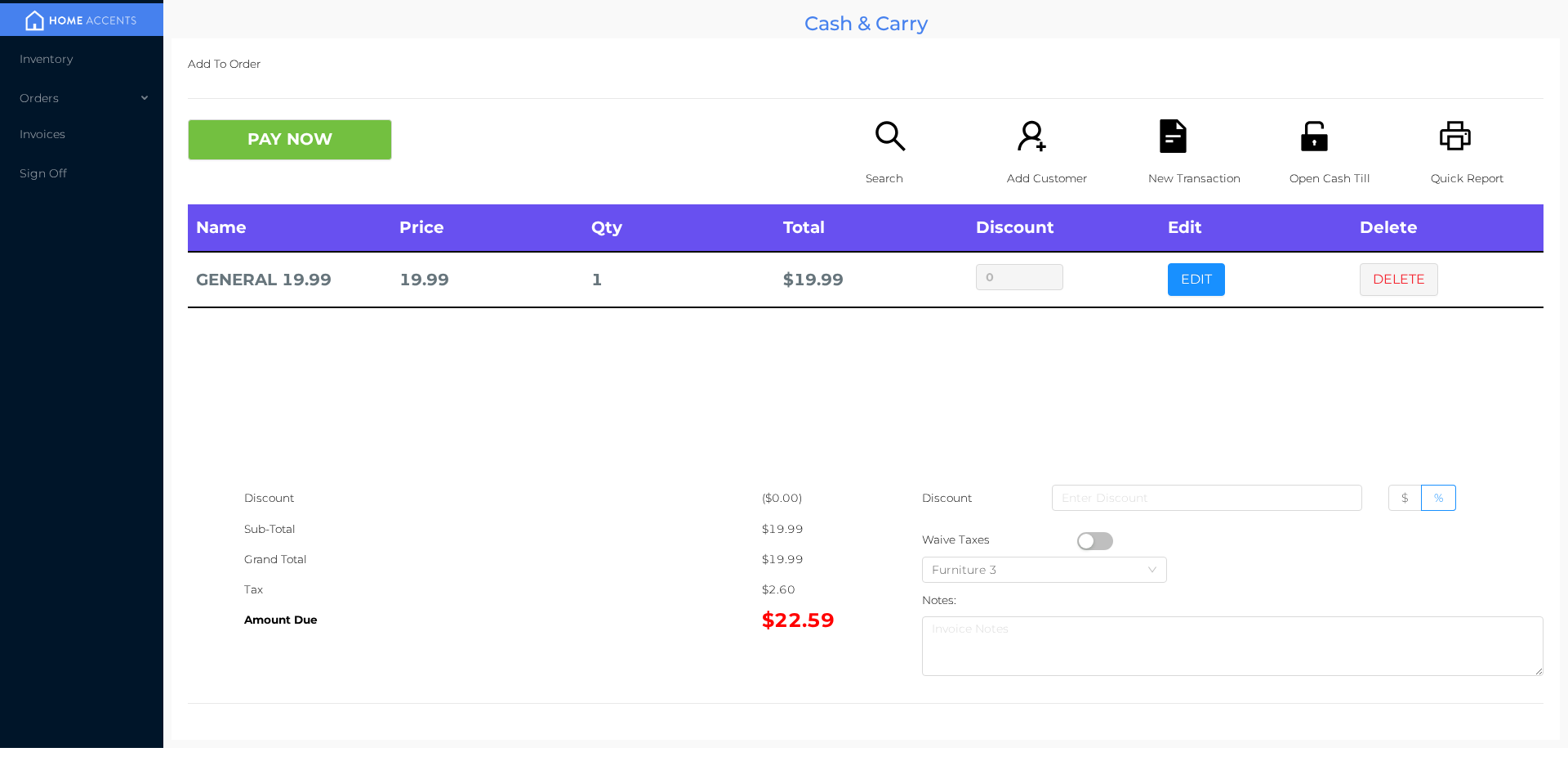
click at [317, 148] on button "PAY NOW" at bounding box center [290, 139] width 204 height 41
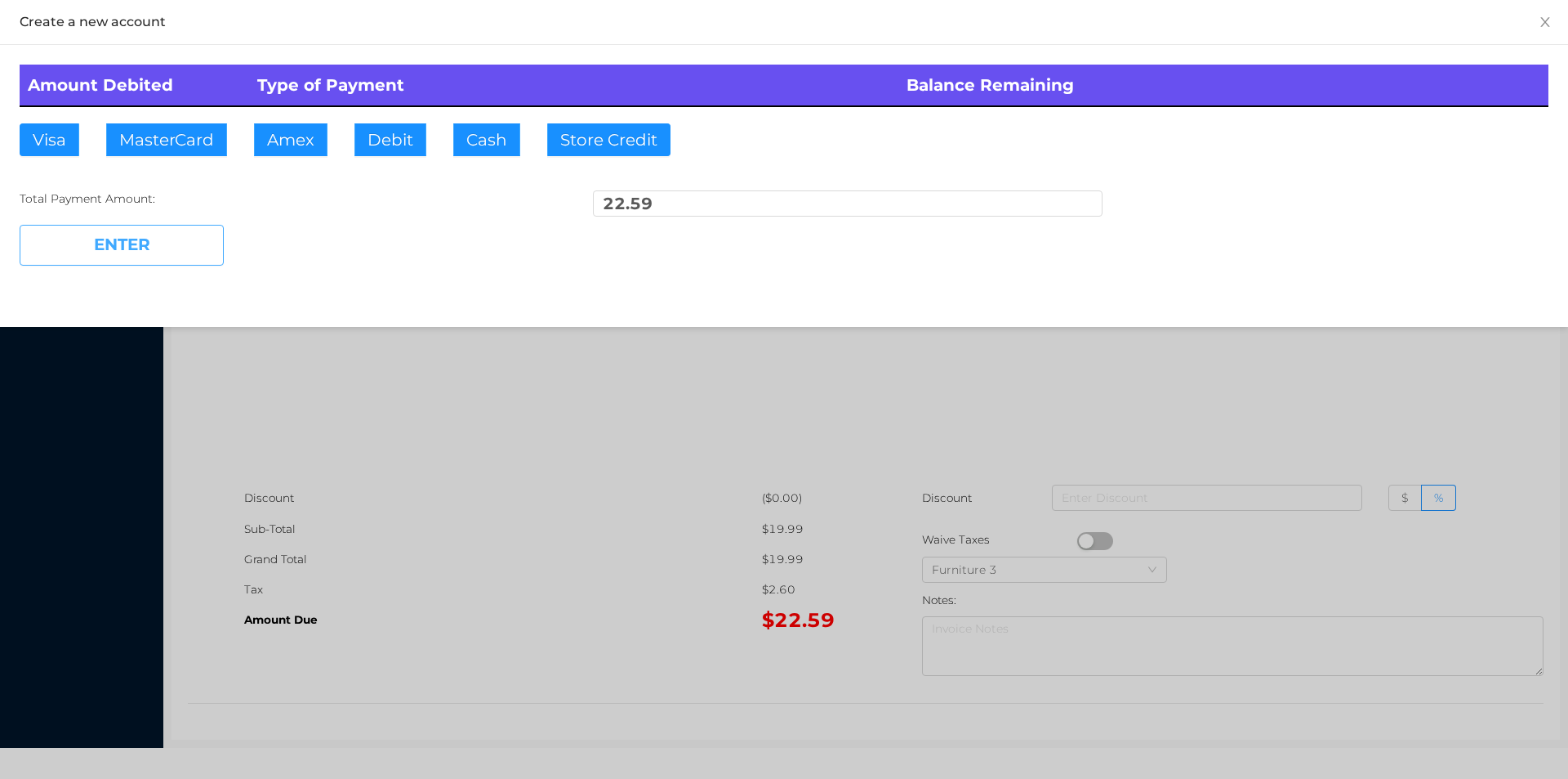
click at [198, 226] on button "ENTER" at bounding box center [122, 245] width 204 height 41
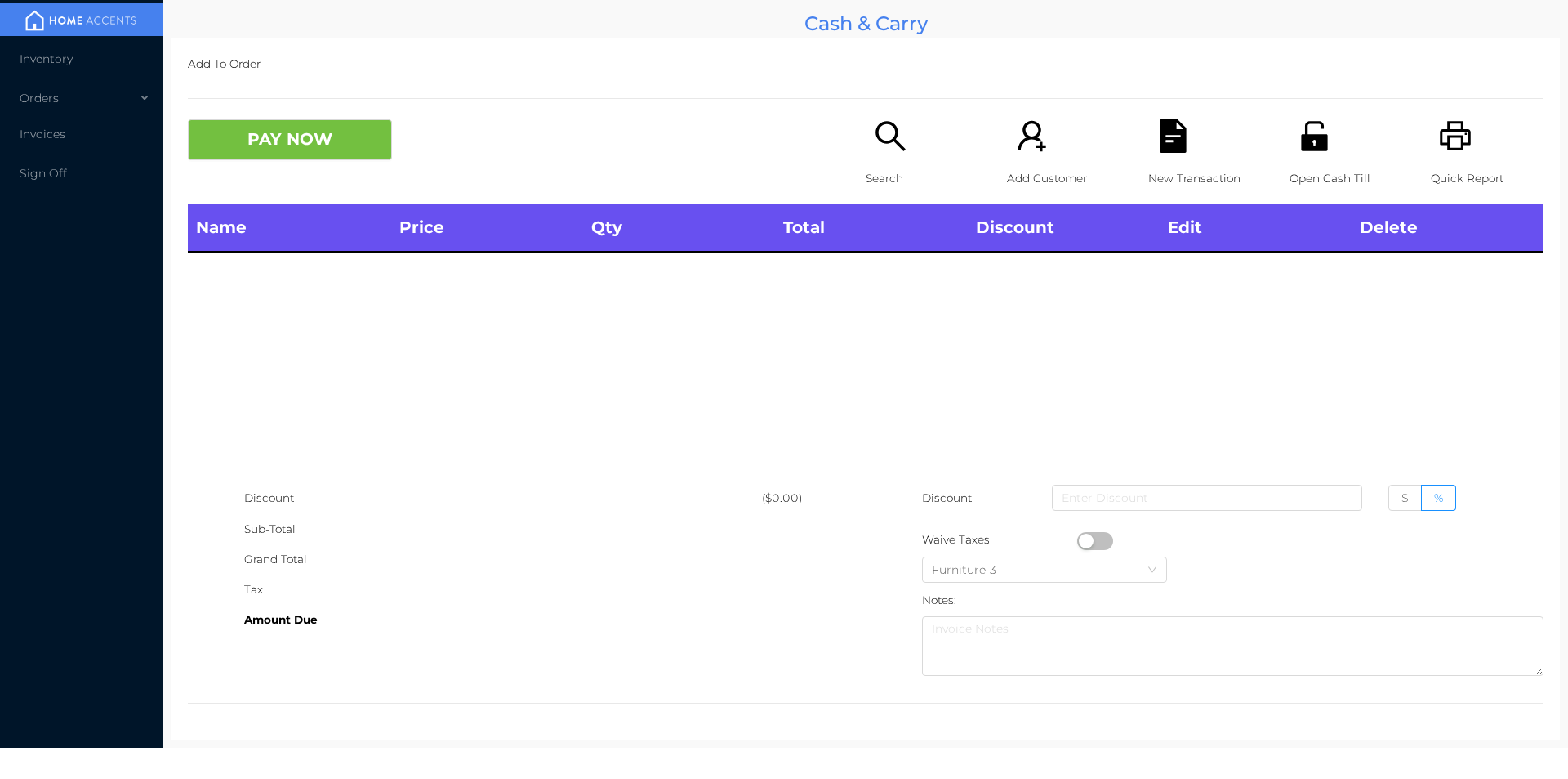
click at [874, 142] on icon "icon: search" at bounding box center [890, 136] width 34 height 34
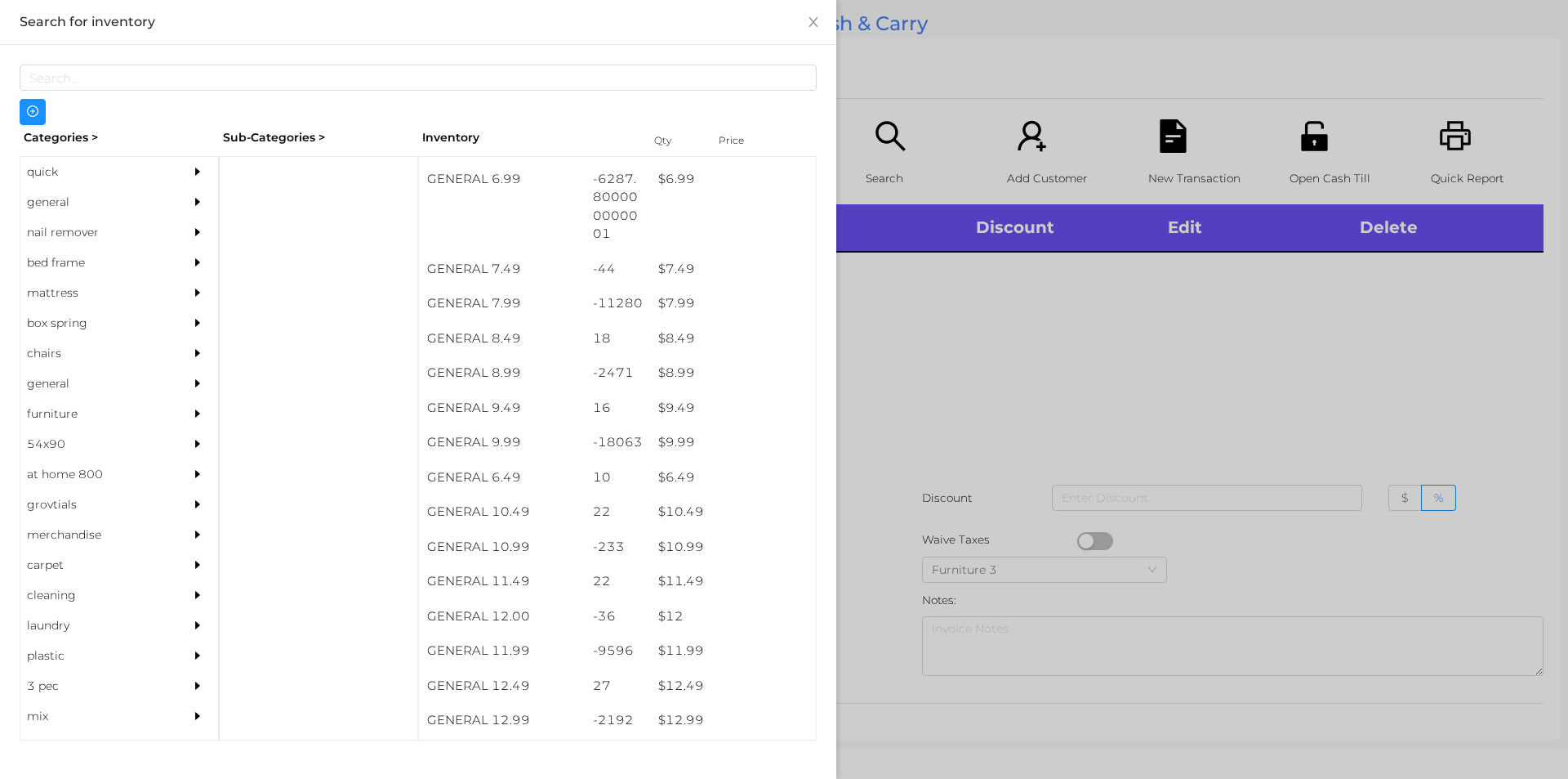
scroll to position [761, 0]
click at [657, 272] on div "$ 7.99" at bounding box center [732, 271] width 165 height 35
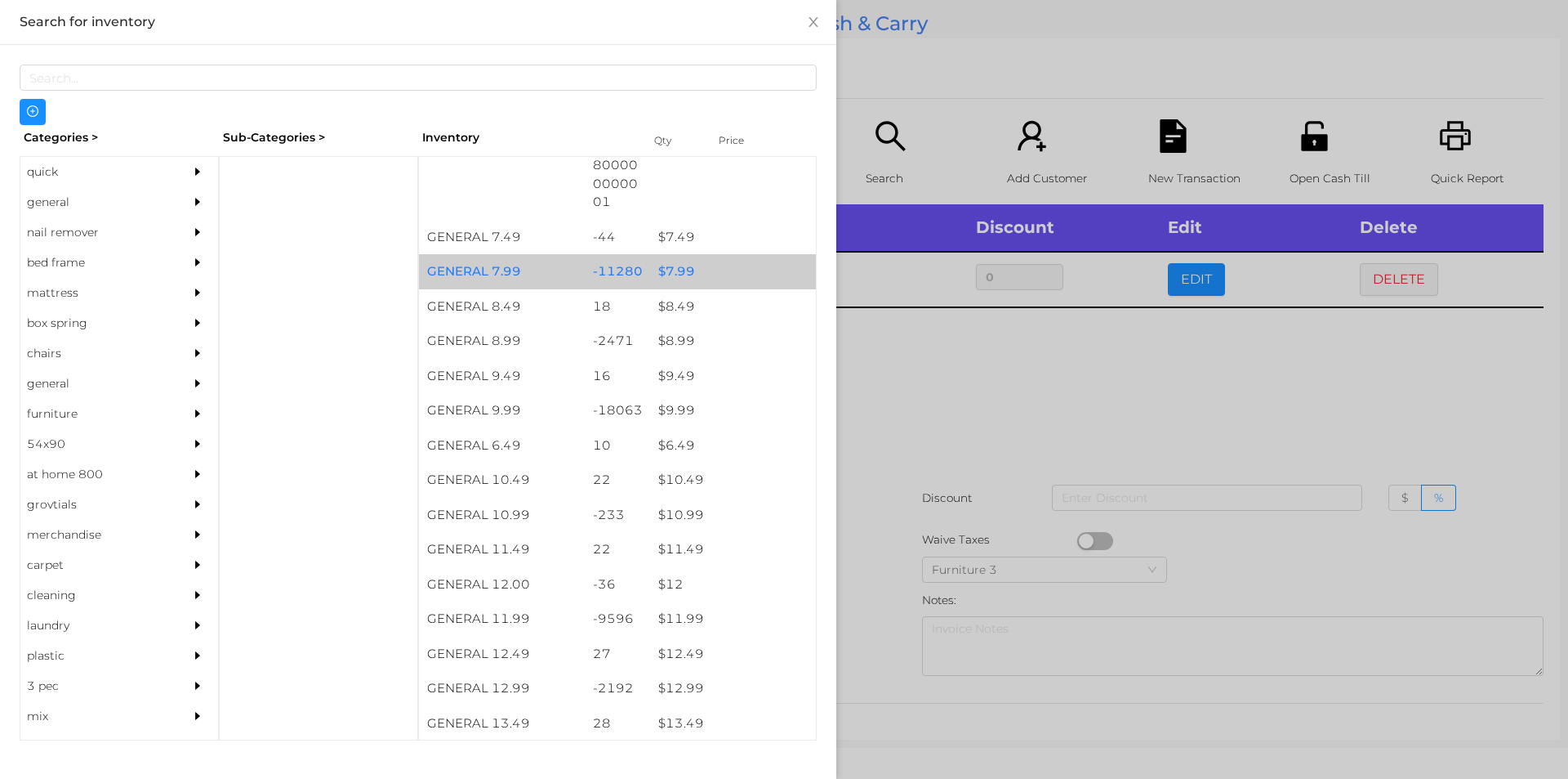
click at [681, 270] on div "$ 7.99" at bounding box center [732, 271] width 165 height 35
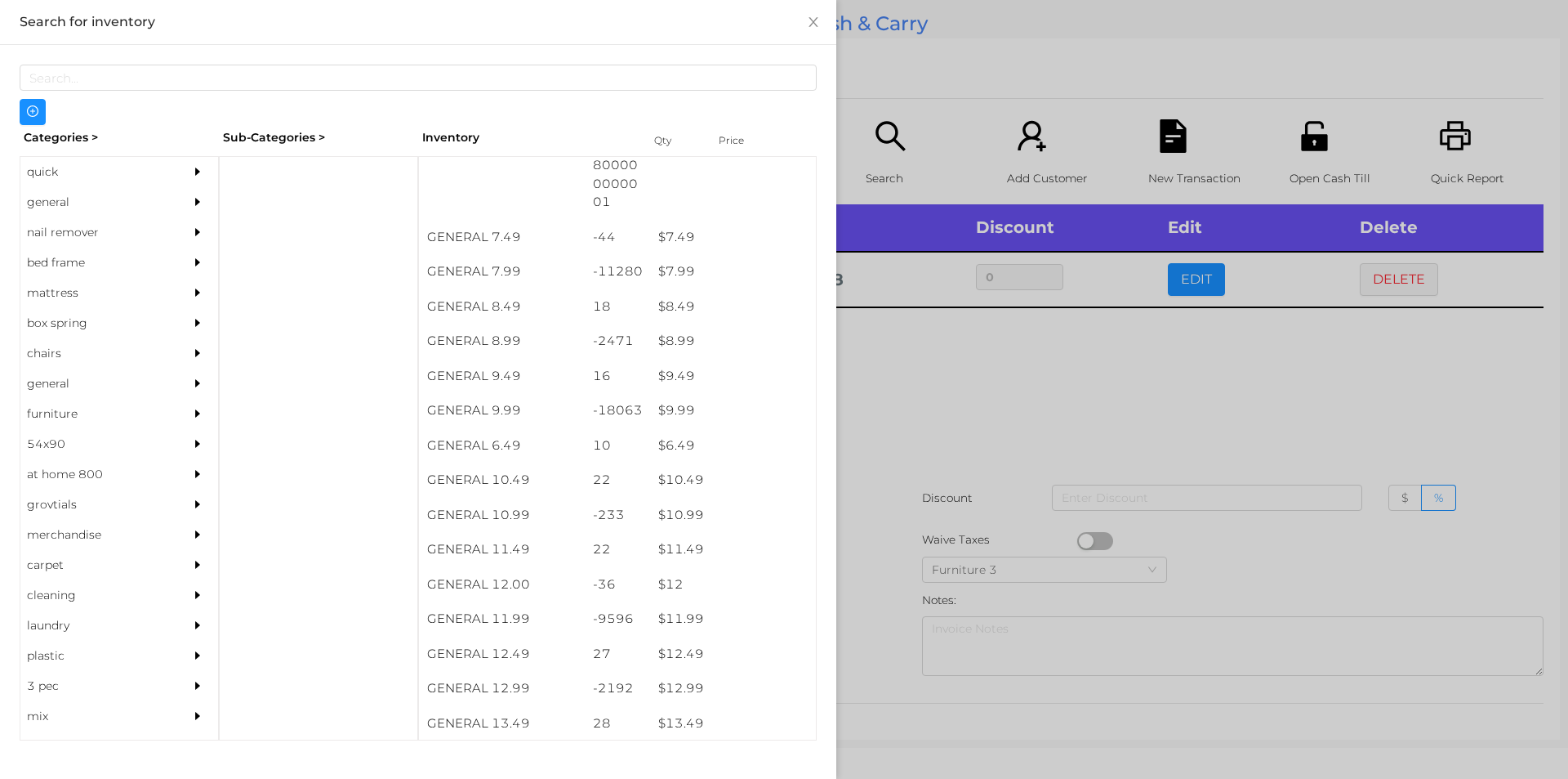
click at [905, 457] on div at bounding box center [784, 390] width 1568 height 779
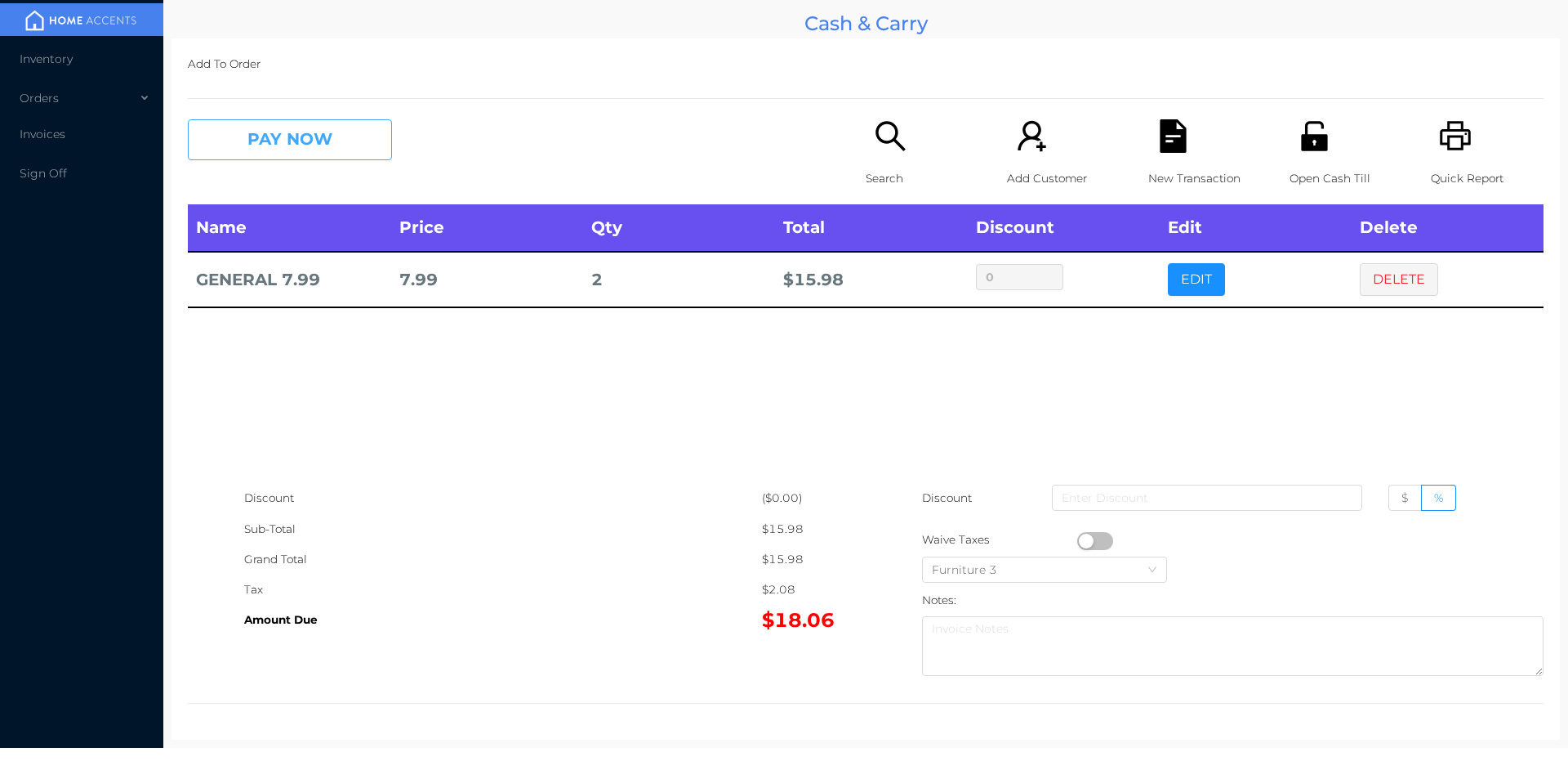
click at [336, 124] on button "PAY NOW" at bounding box center [290, 139] width 204 height 41
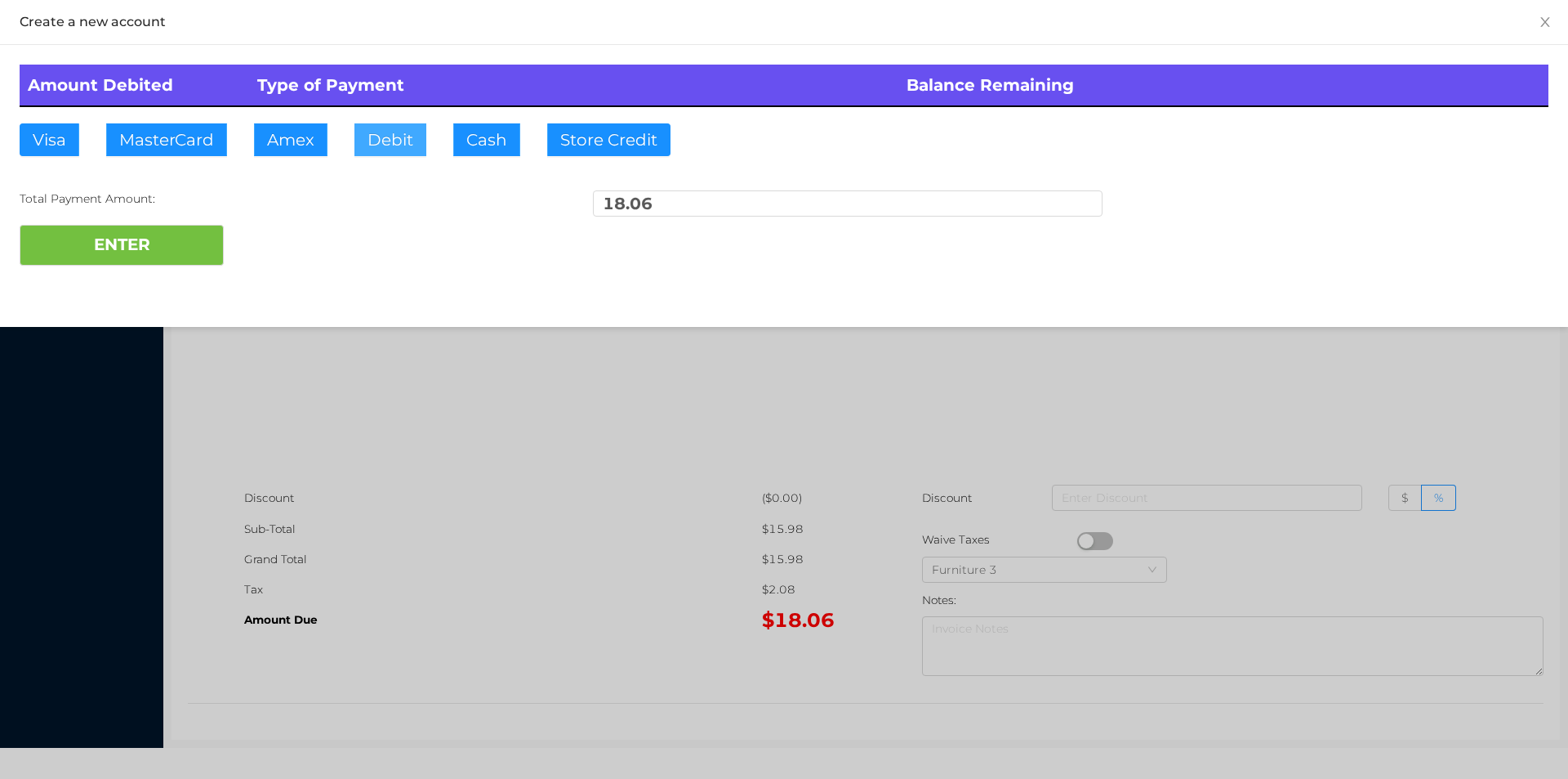
click at [407, 136] on button "Debit" at bounding box center [390, 140] width 72 height 33
click at [195, 240] on button "ENTER" at bounding box center [122, 245] width 204 height 41
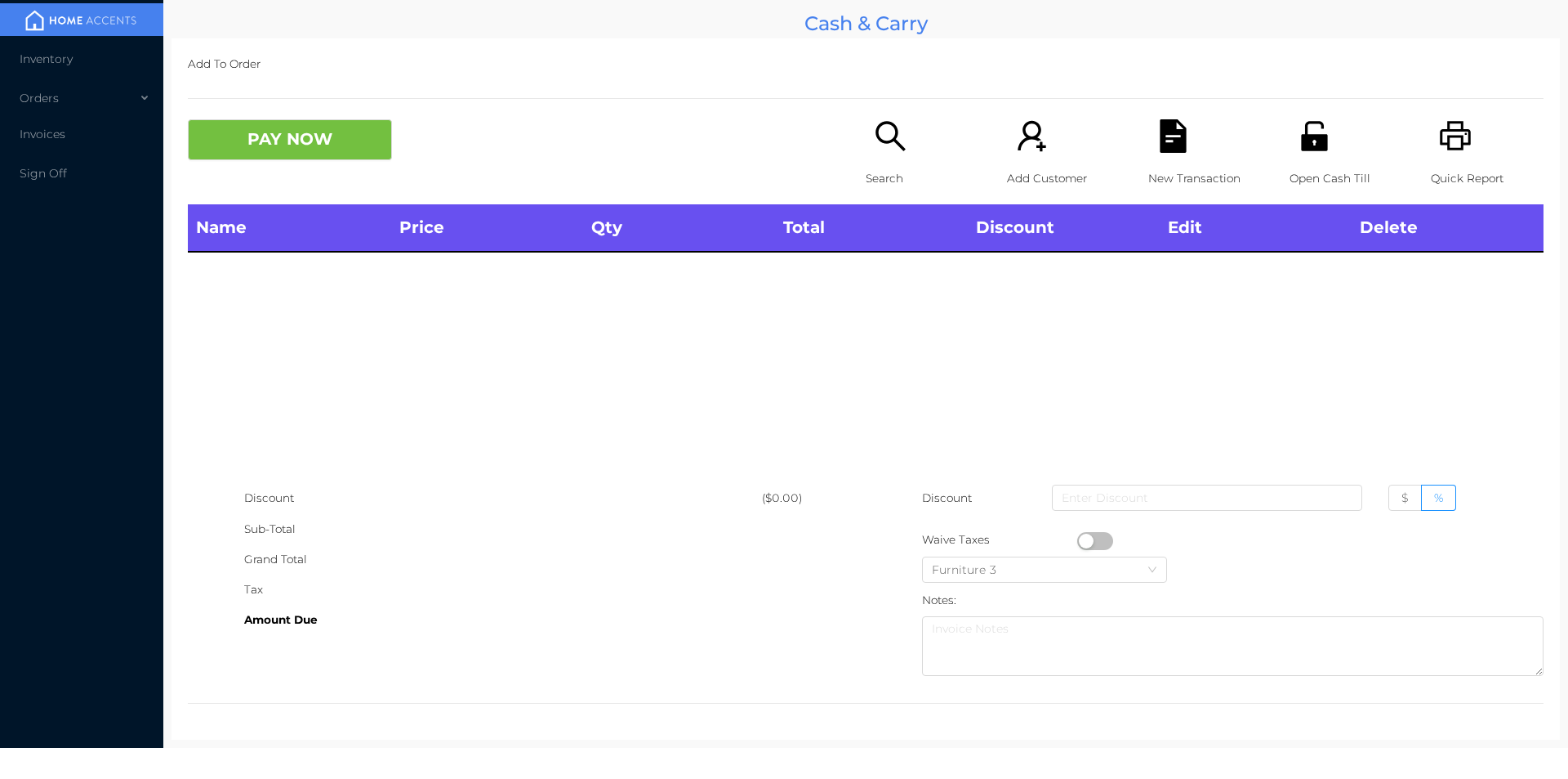
click at [1319, 120] on icon "icon: unlock" at bounding box center [1314, 136] width 34 height 34
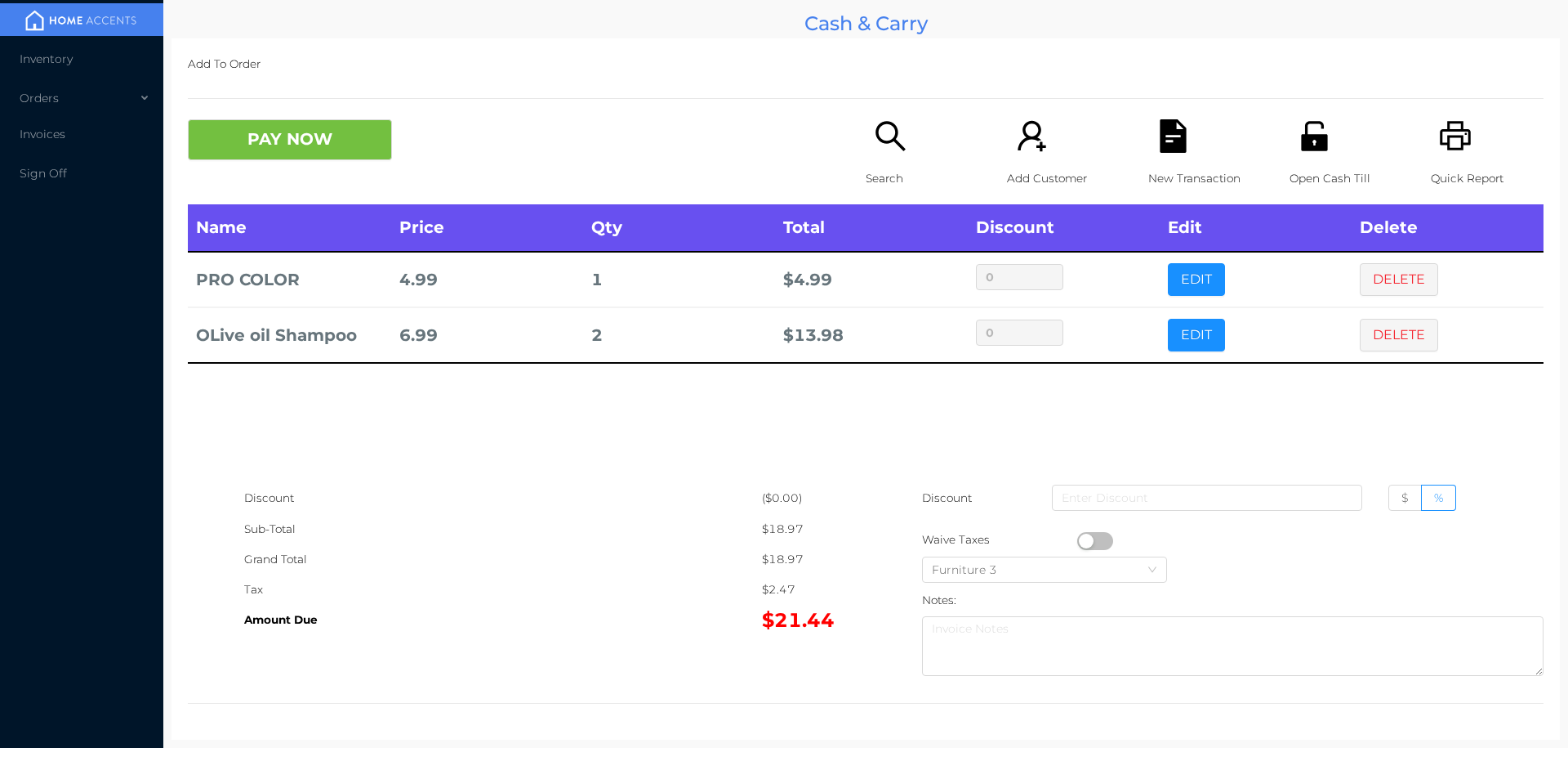
click at [1181, 322] on button "EDIT" at bounding box center [1197, 335] width 57 height 33
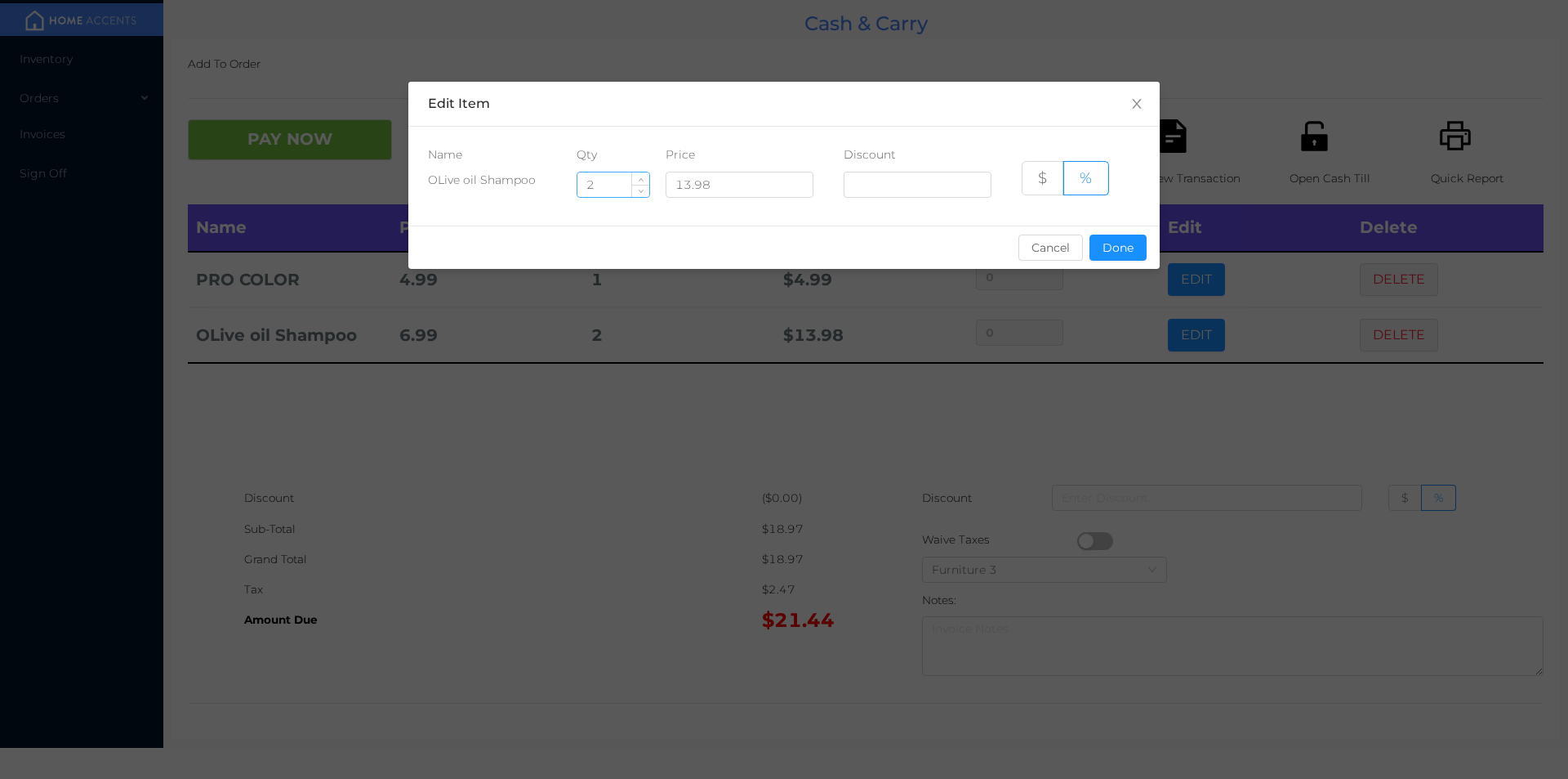
click at [623, 183] on input "2" at bounding box center [613, 184] width 72 height 25
type input "1"
click at [1114, 260] on button "Done" at bounding box center [1118, 248] width 57 height 26
type input "0%"
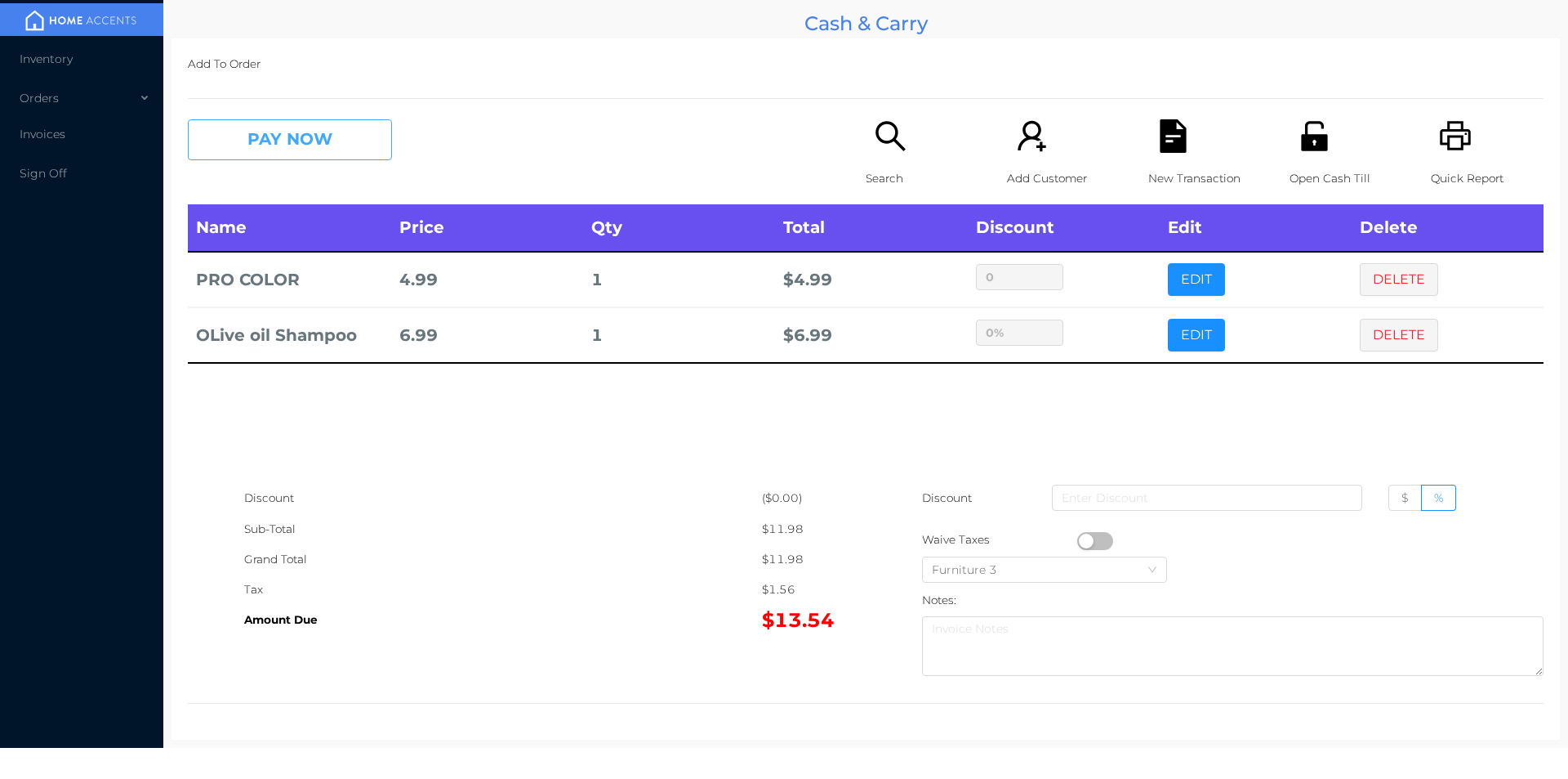
click at [312, 124] on button "PAY NOW" at bounding box center [290, 139] width 204 height 41
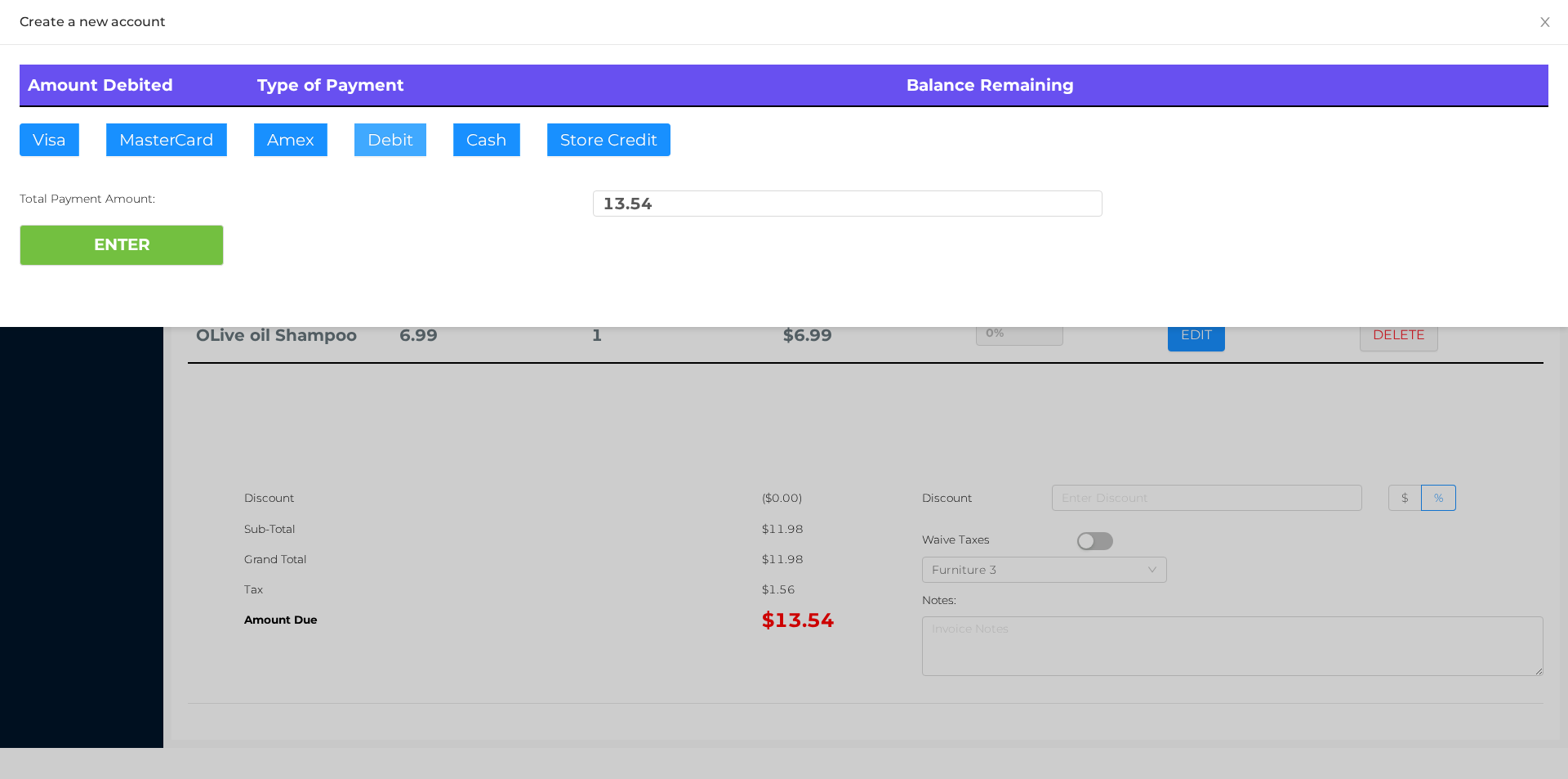
click at [411, 124] on button "Debit" at bounding box center [390, 140] width 72 height 33
type input "20"
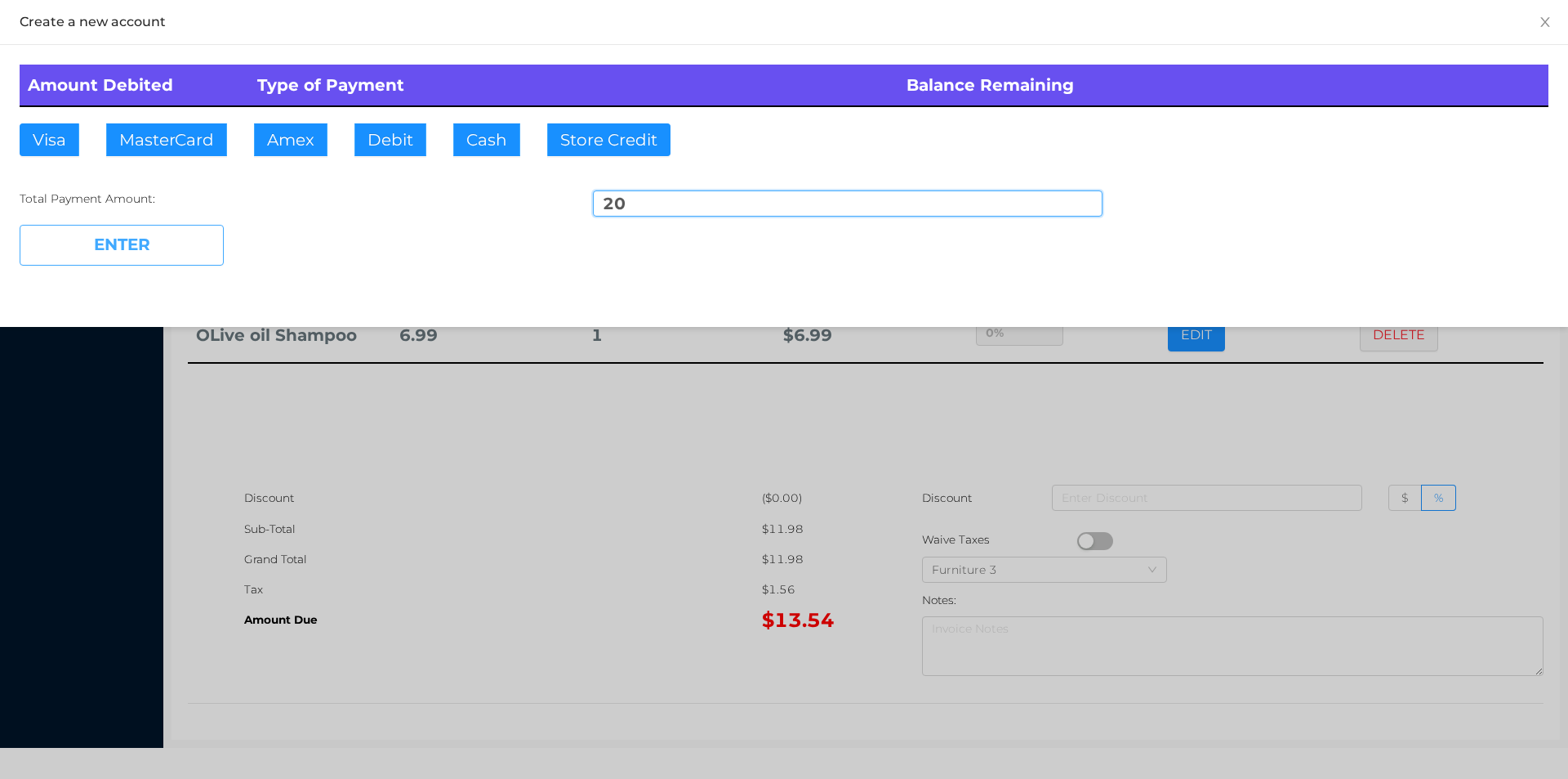
click at [94, 237] on button "ENTER" at bounding box center [122, 245] width 204 height 41
type input "0"
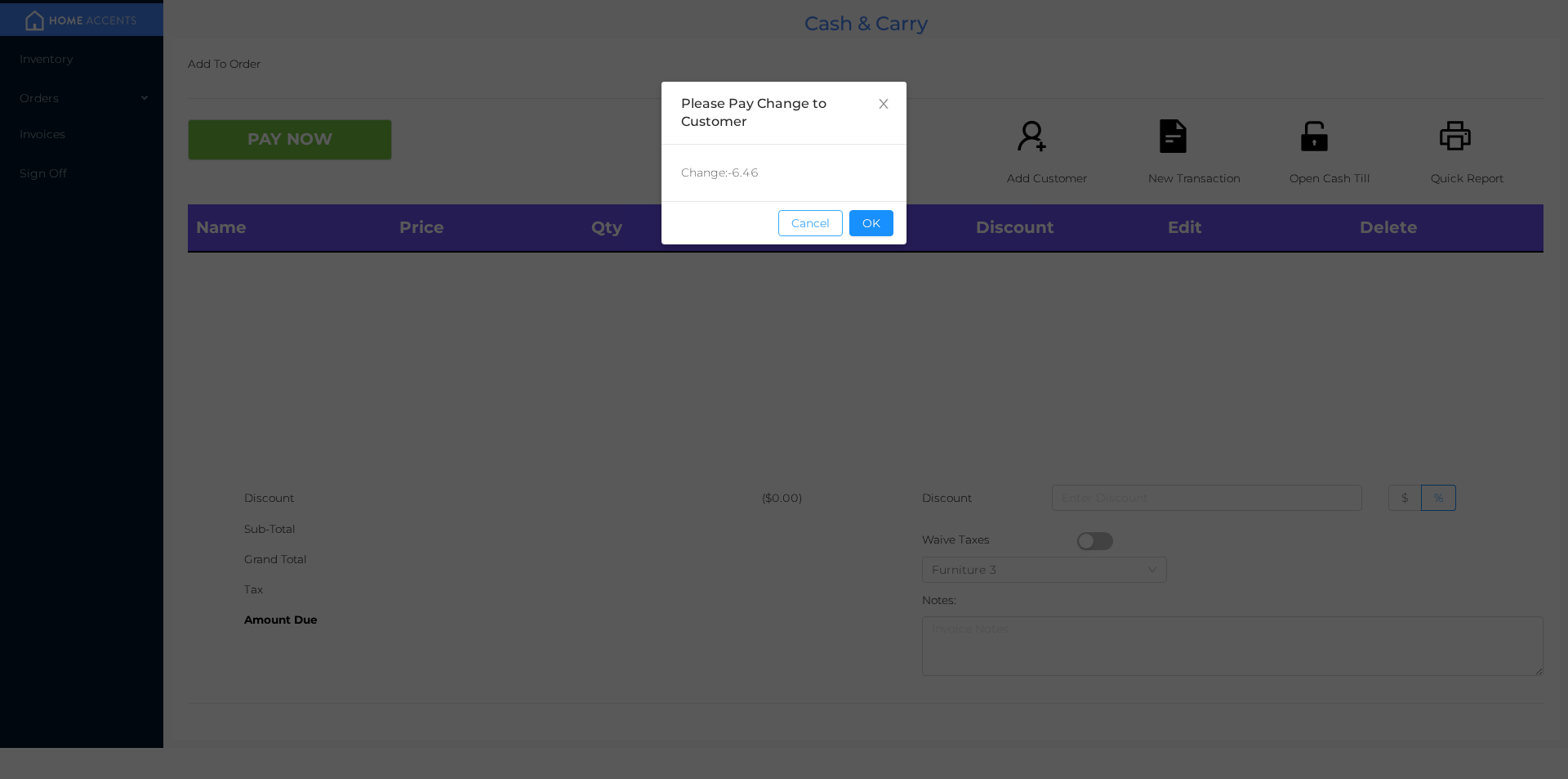
click at [831, 218] on button "Cancel" at bounding box center [810, 223] width 64 height 26
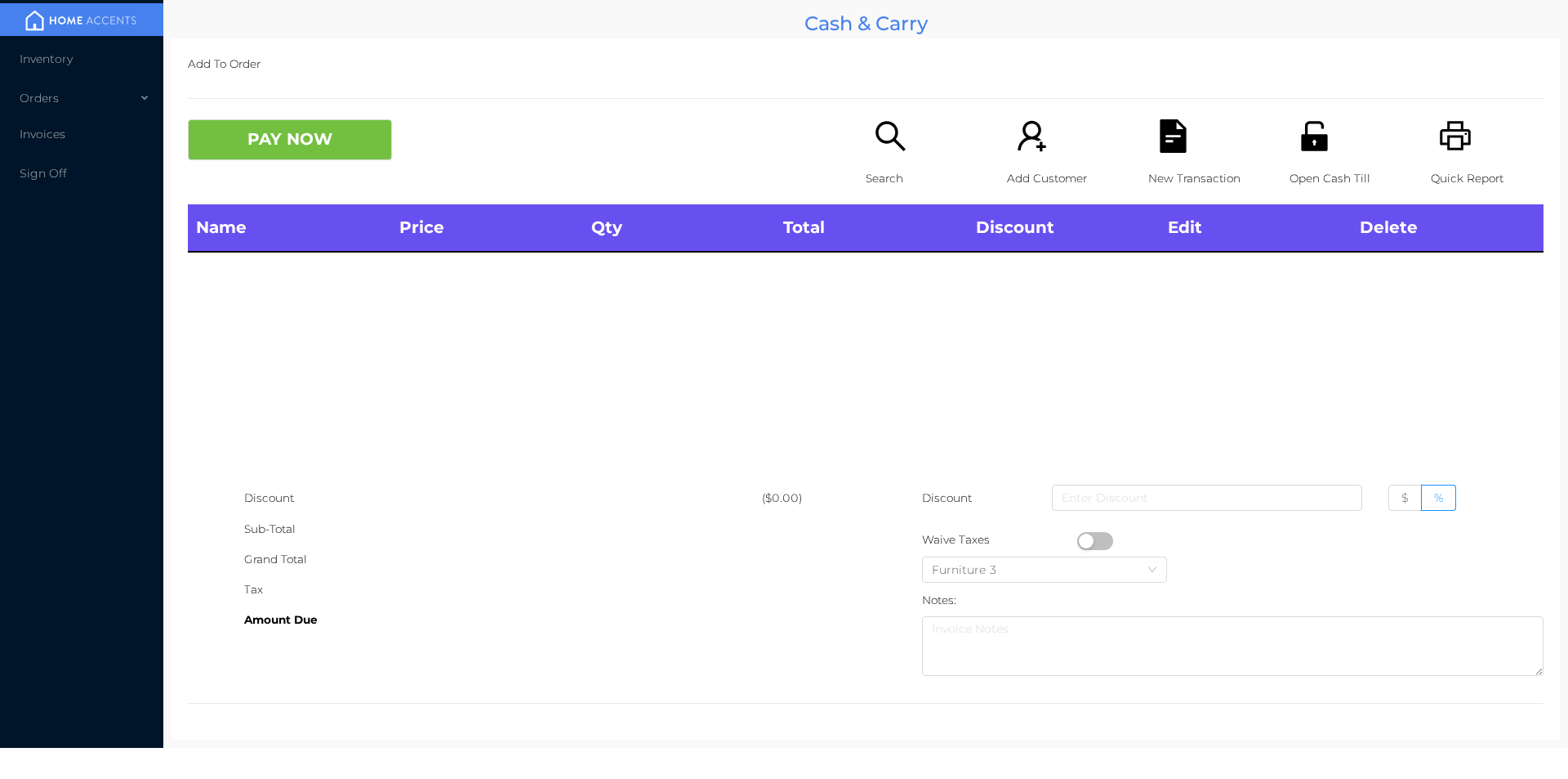
click at [1310, 159] on div "Open Cash Till" at bounding box center [1346, 162] width 113 height 85
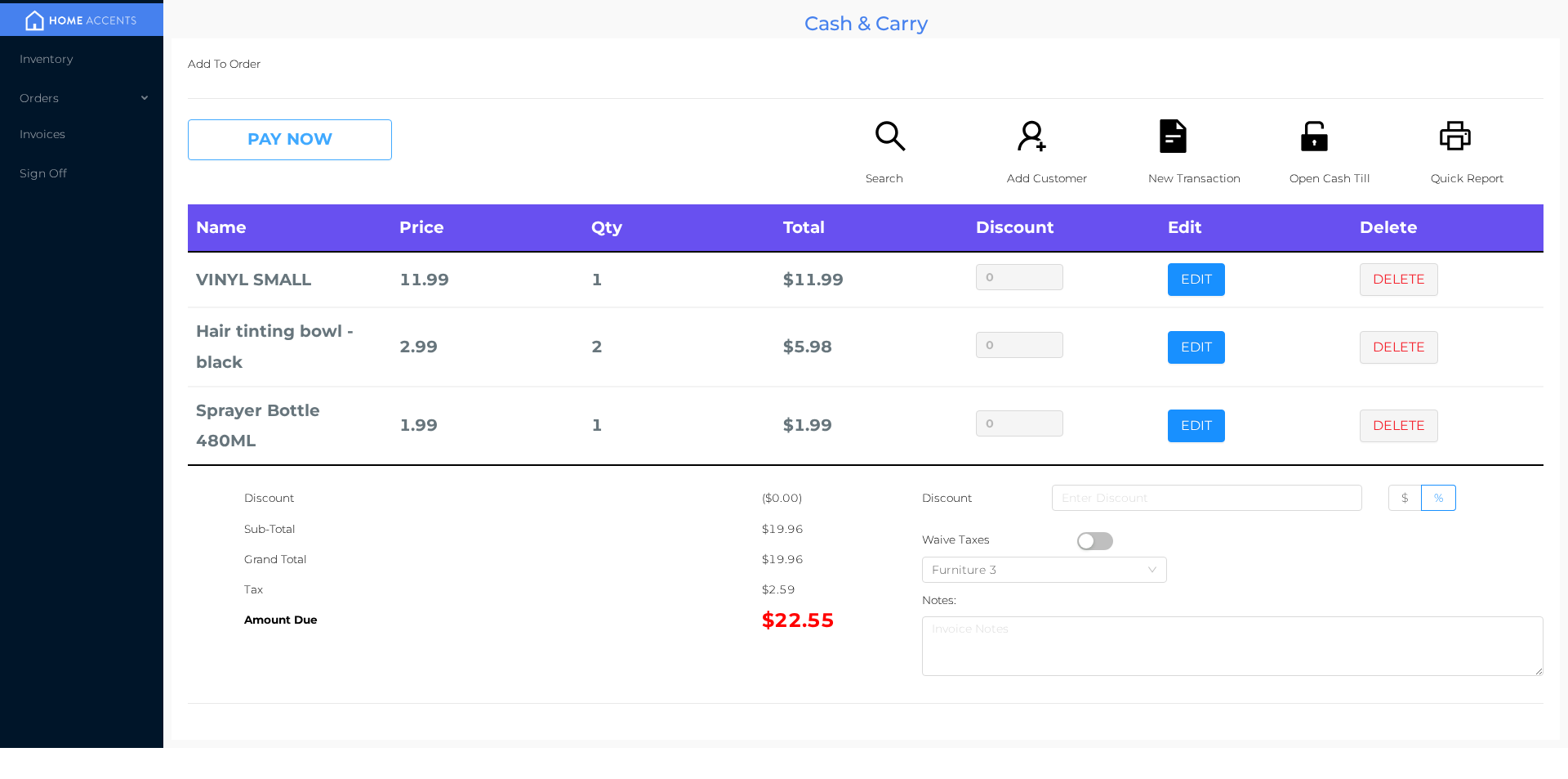
click at [291, 156] on button "PAY NOW" at bounding box center [290, 139] width 204 height 41
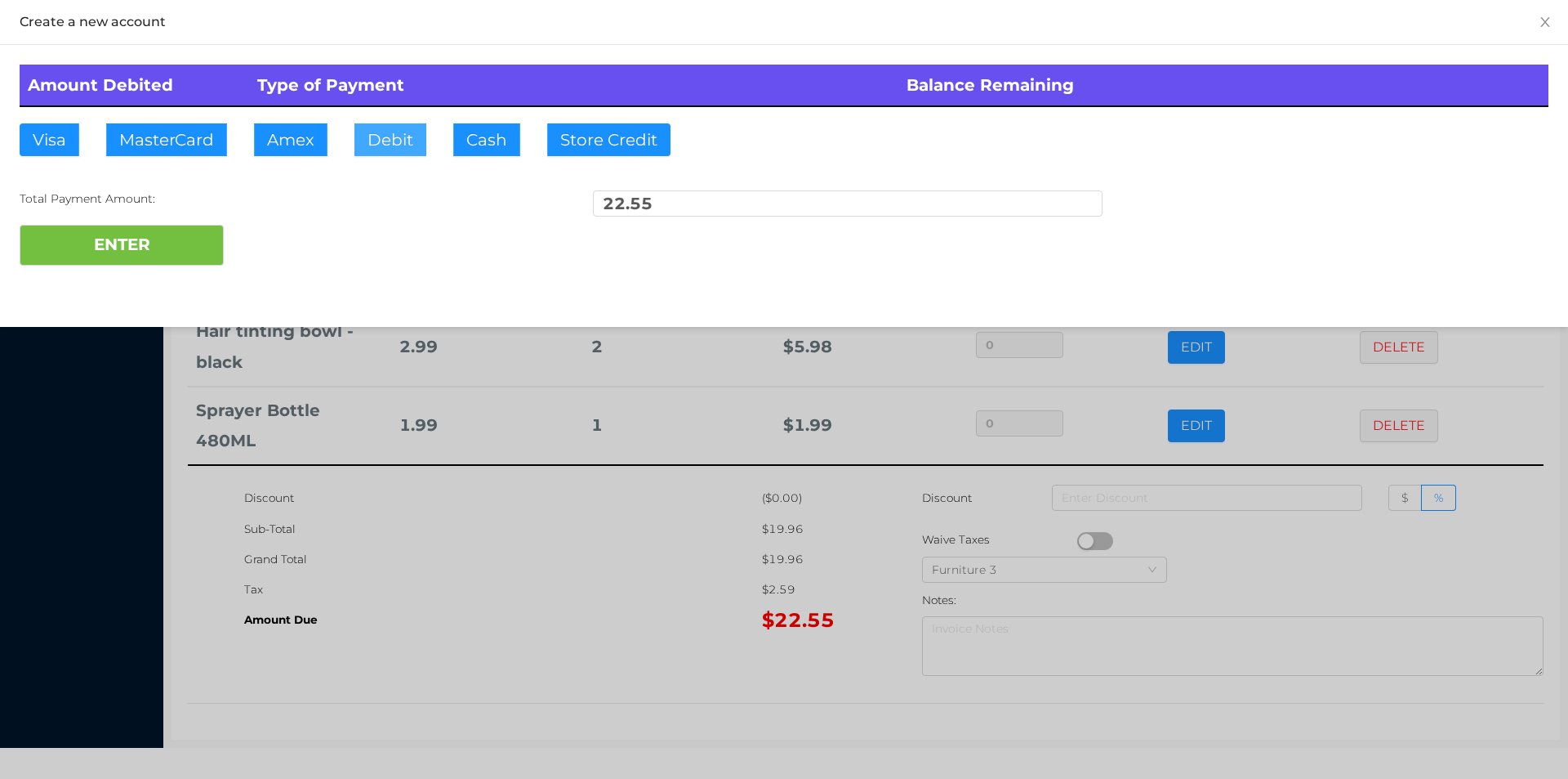
click at [383, 141] on button "Debit" at bounding box center [390, 140] width 72 height 33
click at [159, 245] on button "ENTER" at bounding box center [122, 245] width 204 height 41
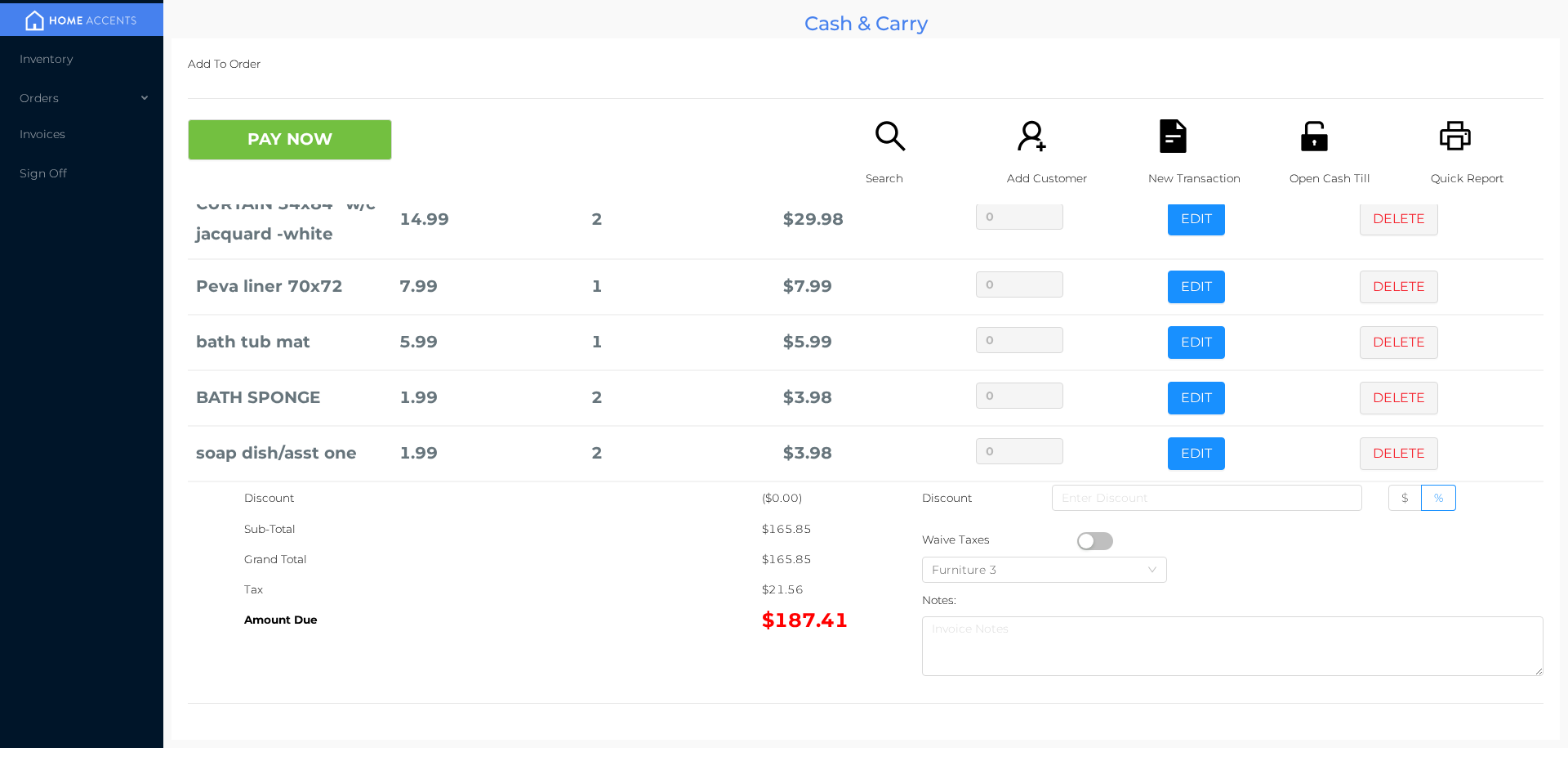
scroll to position [458, 0]
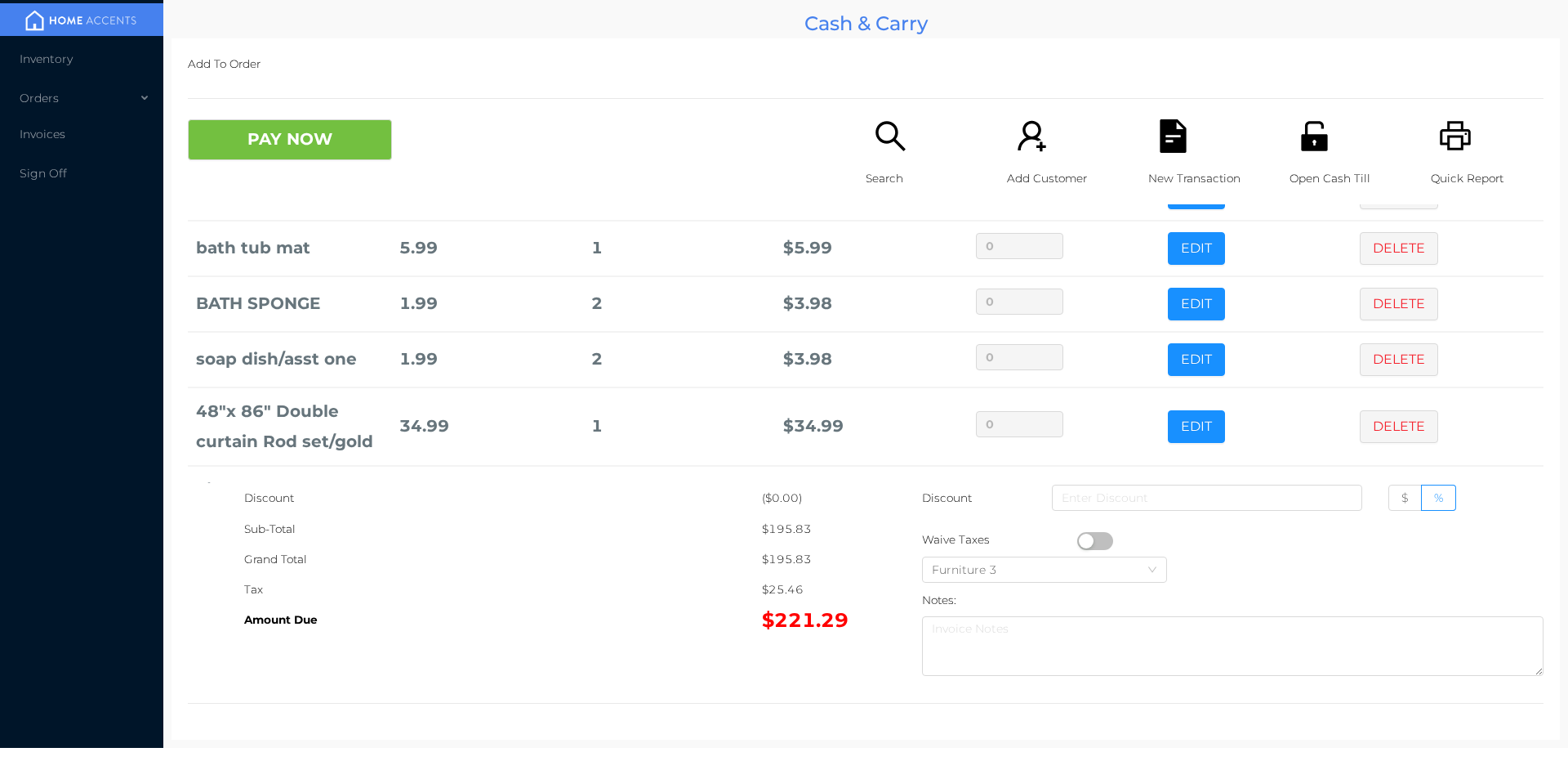
click at [885, 164] on p "Search" at bounding box center [922, 178] width 113 height 31
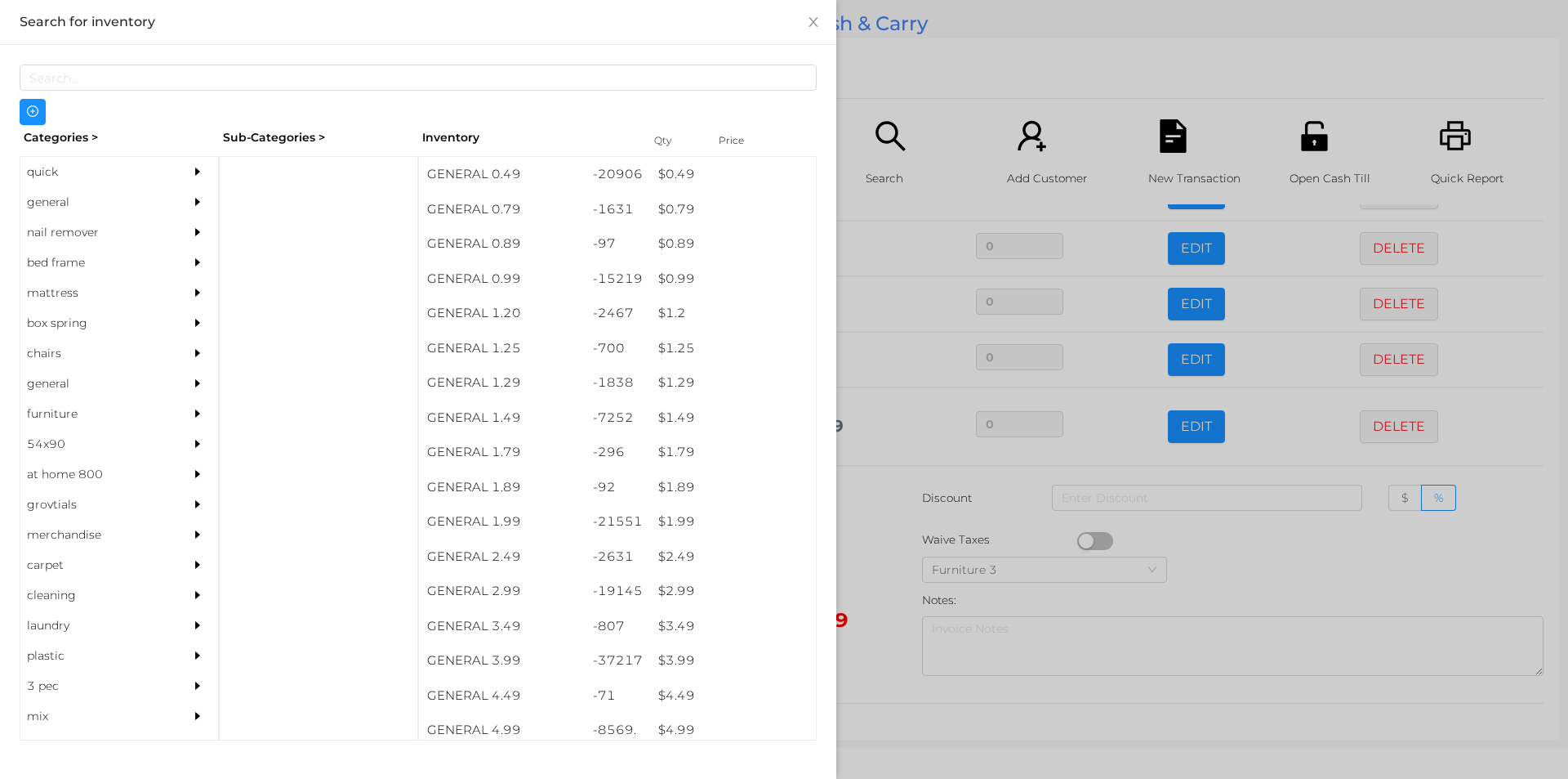
click at [85, 167] on div "quick" at bounding box center [95, 171] width 149 height 31
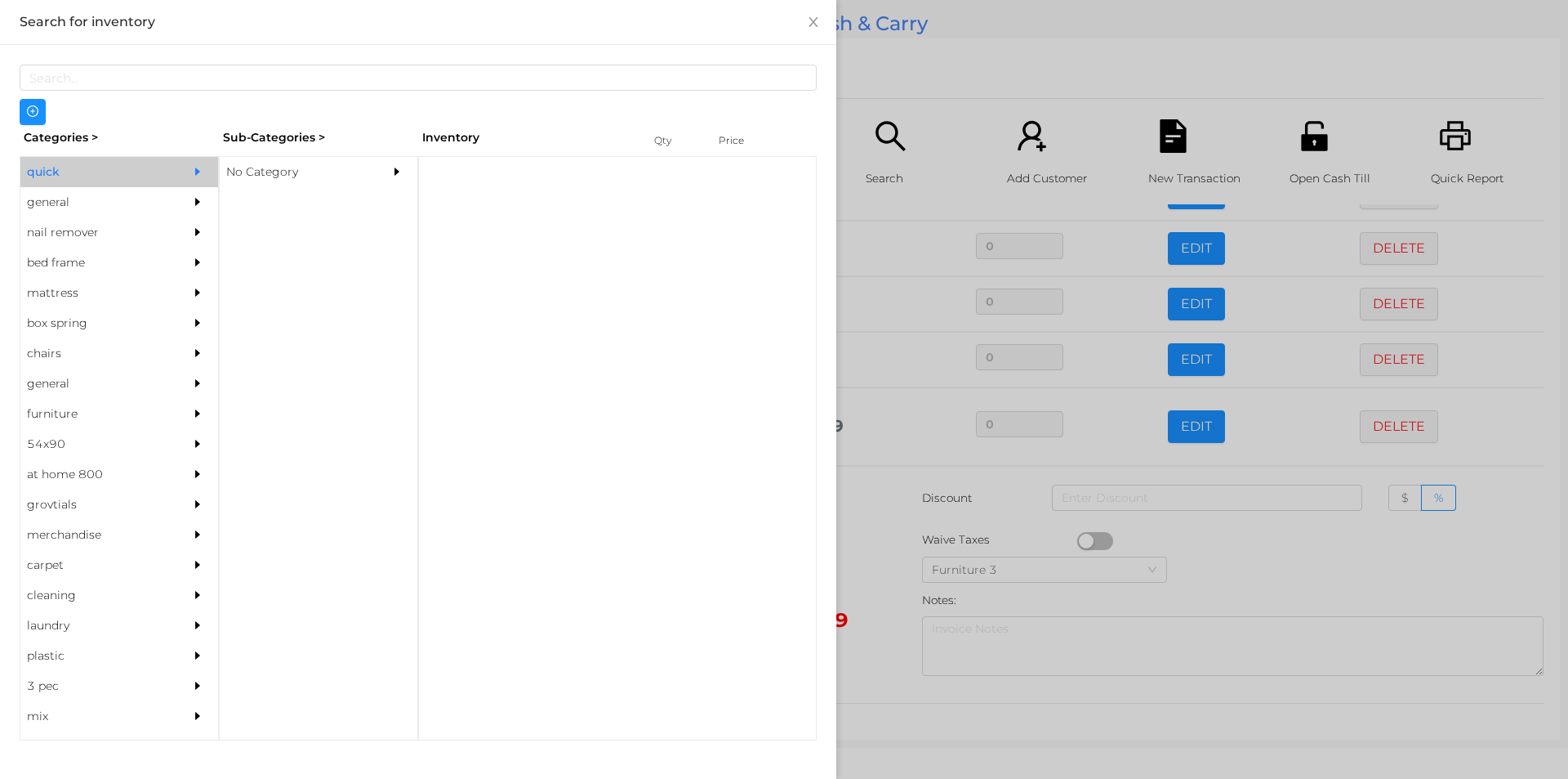
click at [296, 179] on div "No Category" at bounding box center [294, 171] width 149 height 31
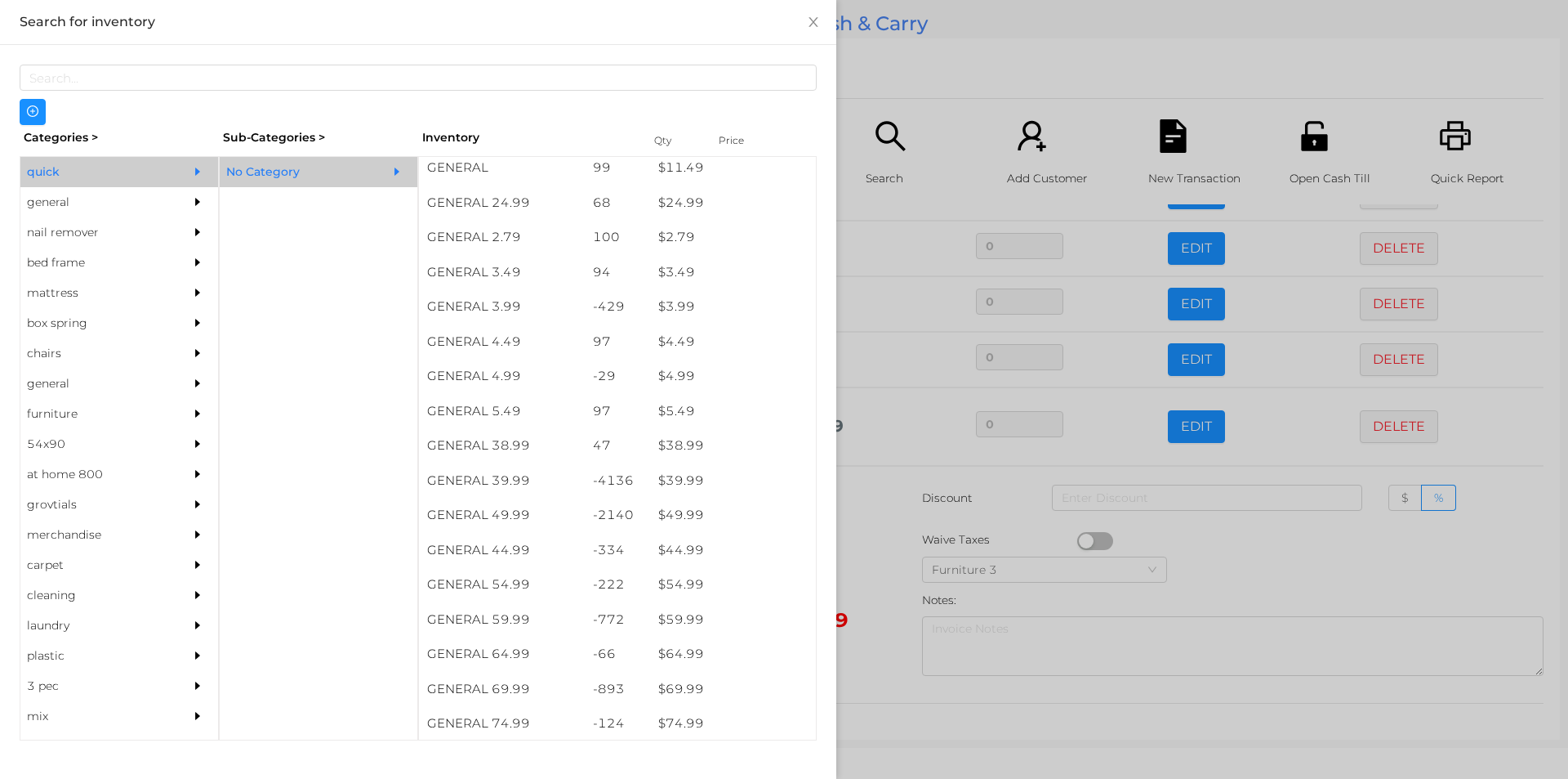
scroll to position [631, 0]
click at [63, 209] on div "general" at bounding box center [95, 202] width 149 height 31
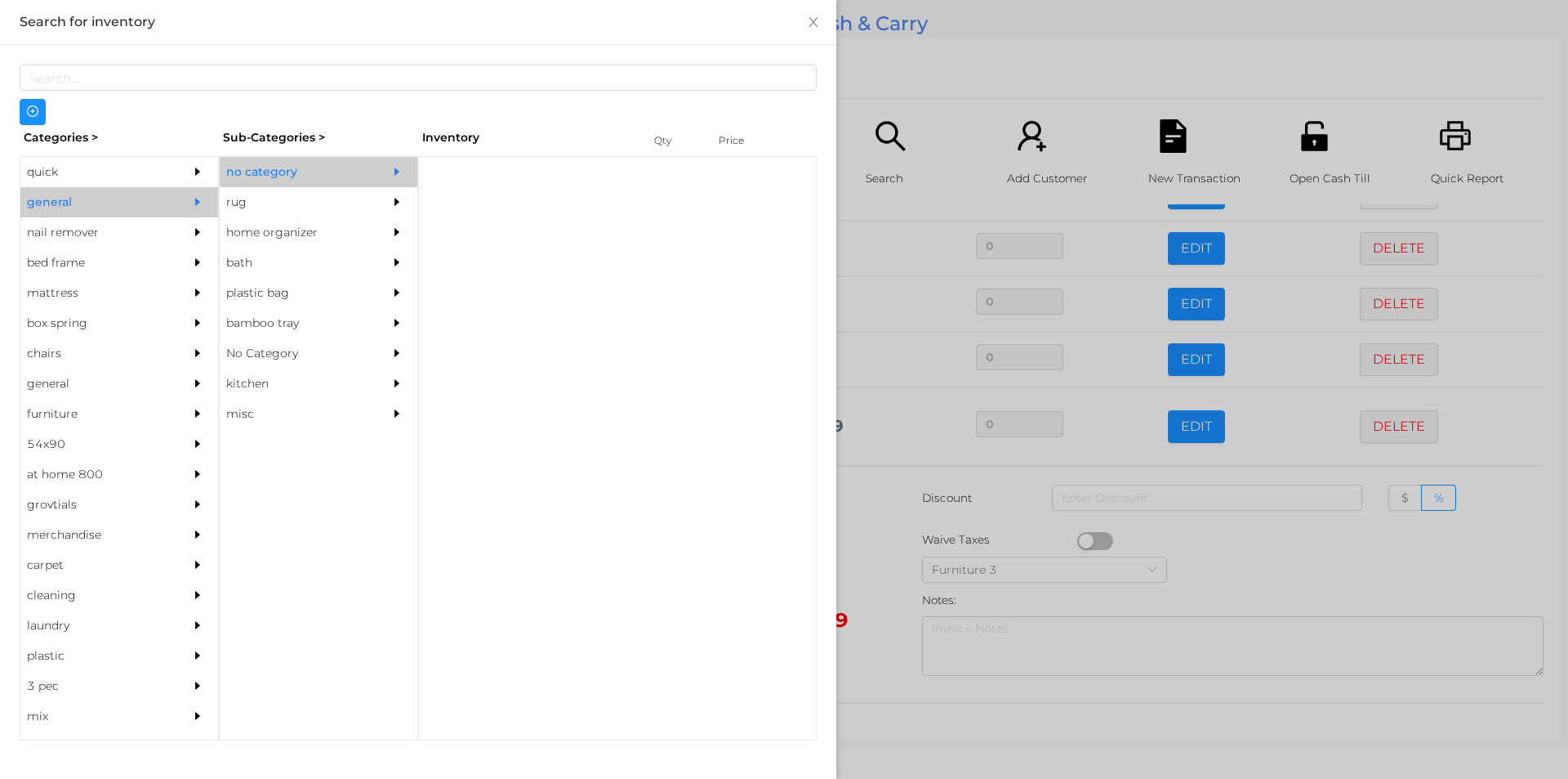
click at [286, 173] on div "no category" at bounding box center [294, 171] width 149 height 31
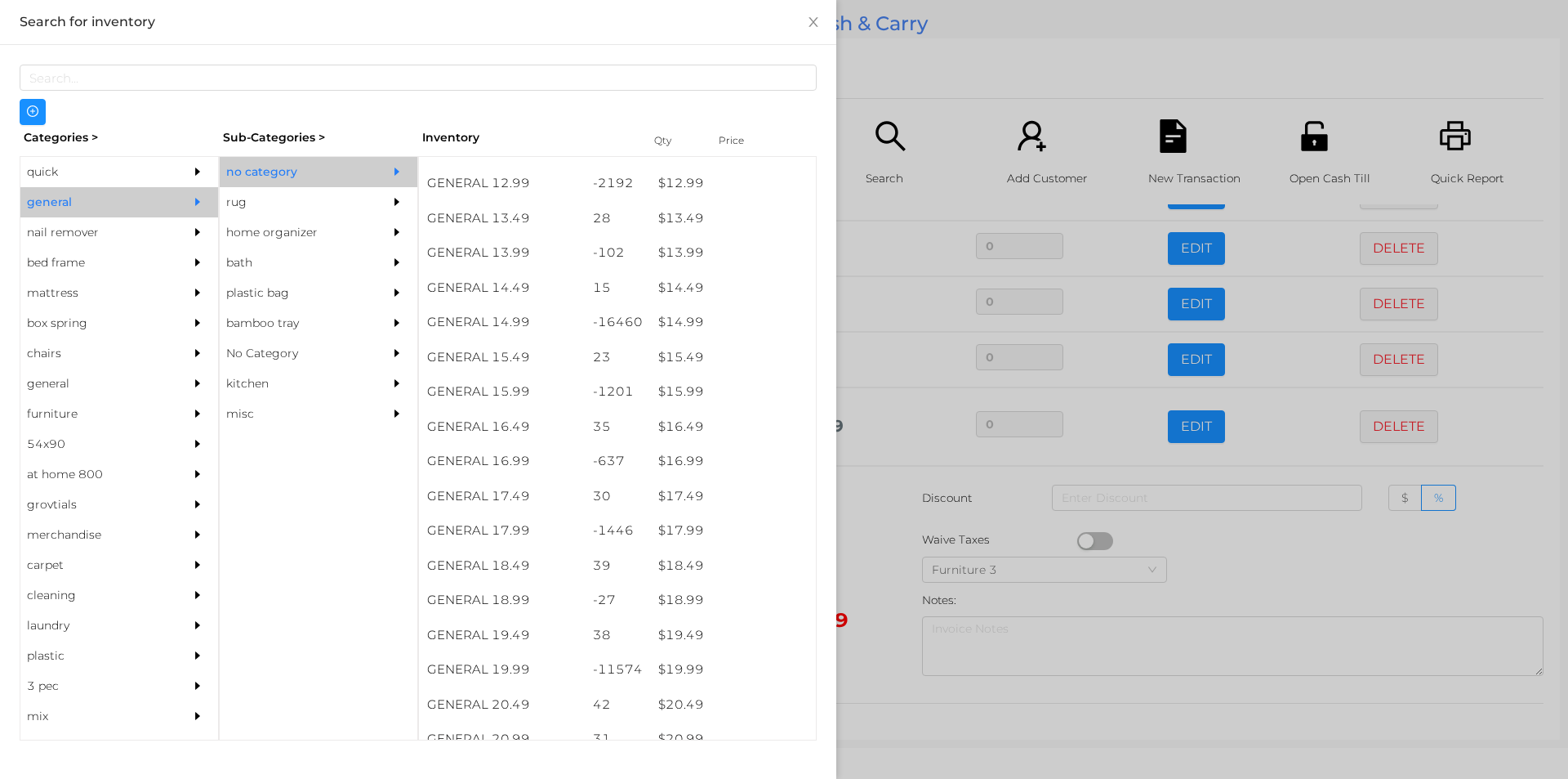
scroll to position [2533, 0]
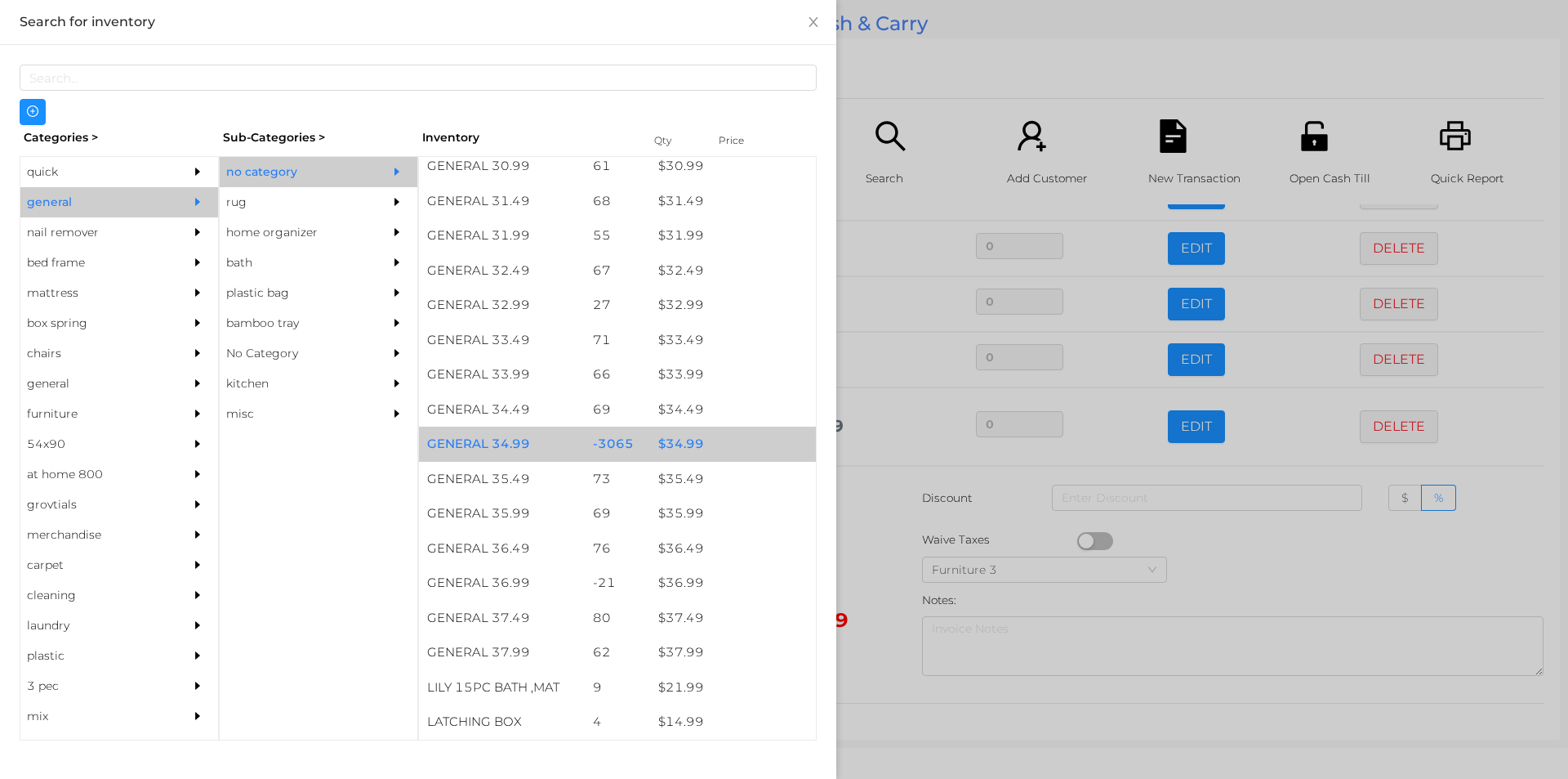
click at [700, 435] on div "$ 34.99" at bounding box center [732, 443] width 165 height 35
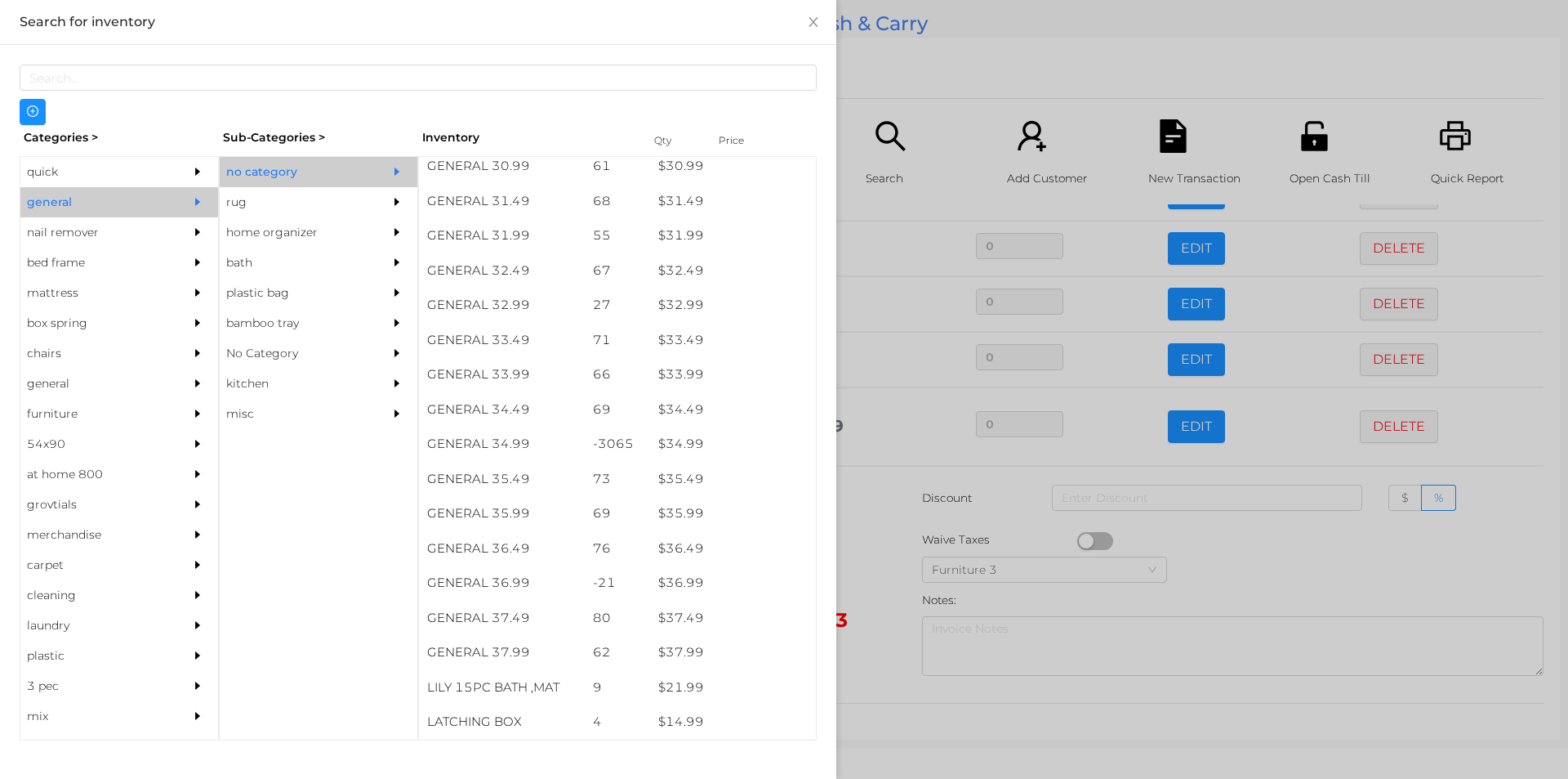
click at [938, 86] on div at bounding box center [784, 390] width 1568 height 779
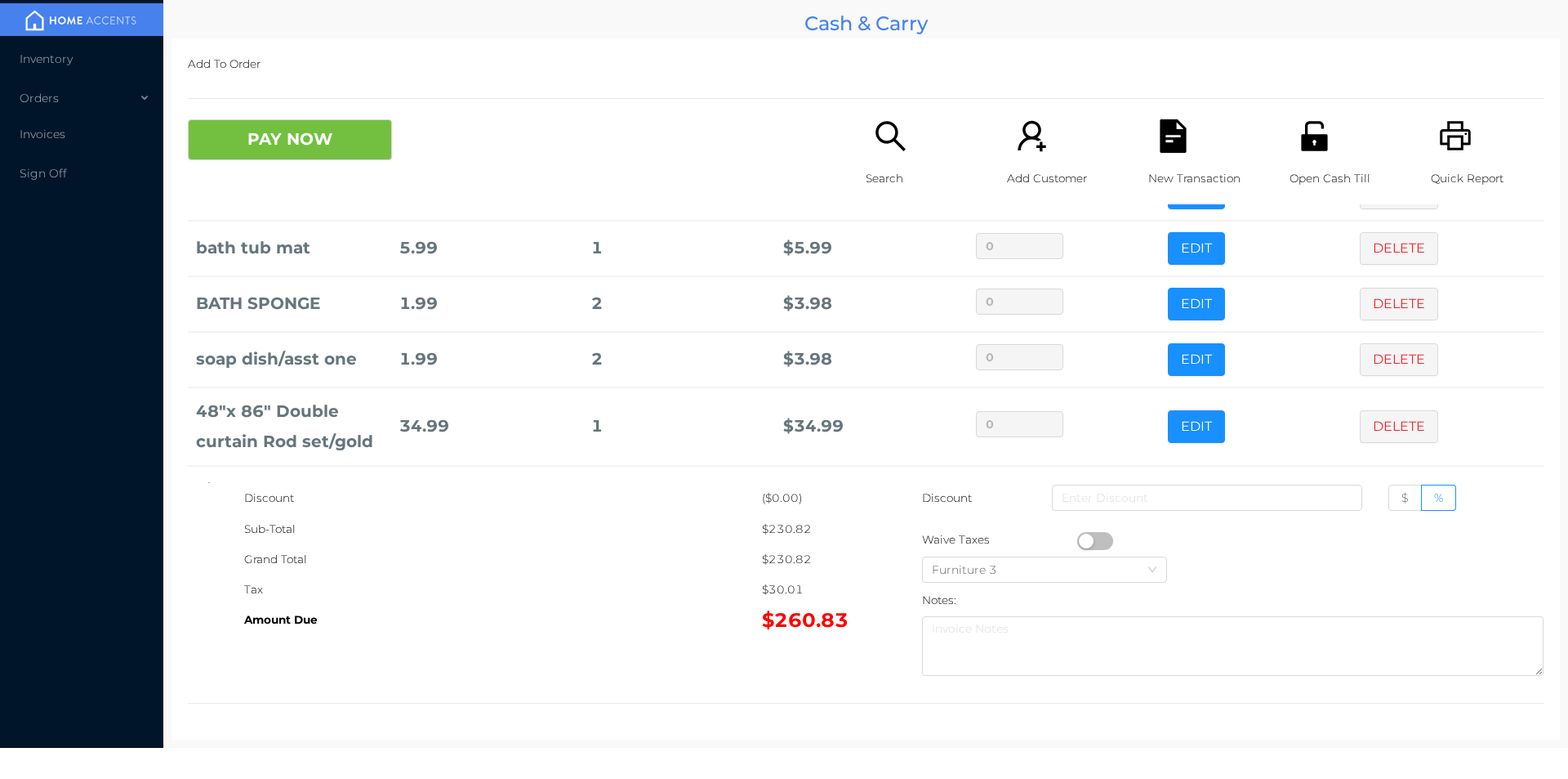
click at [1160, 148] on icon "icon: file-text" at bounding box center [1173, 136] width 26 height 34
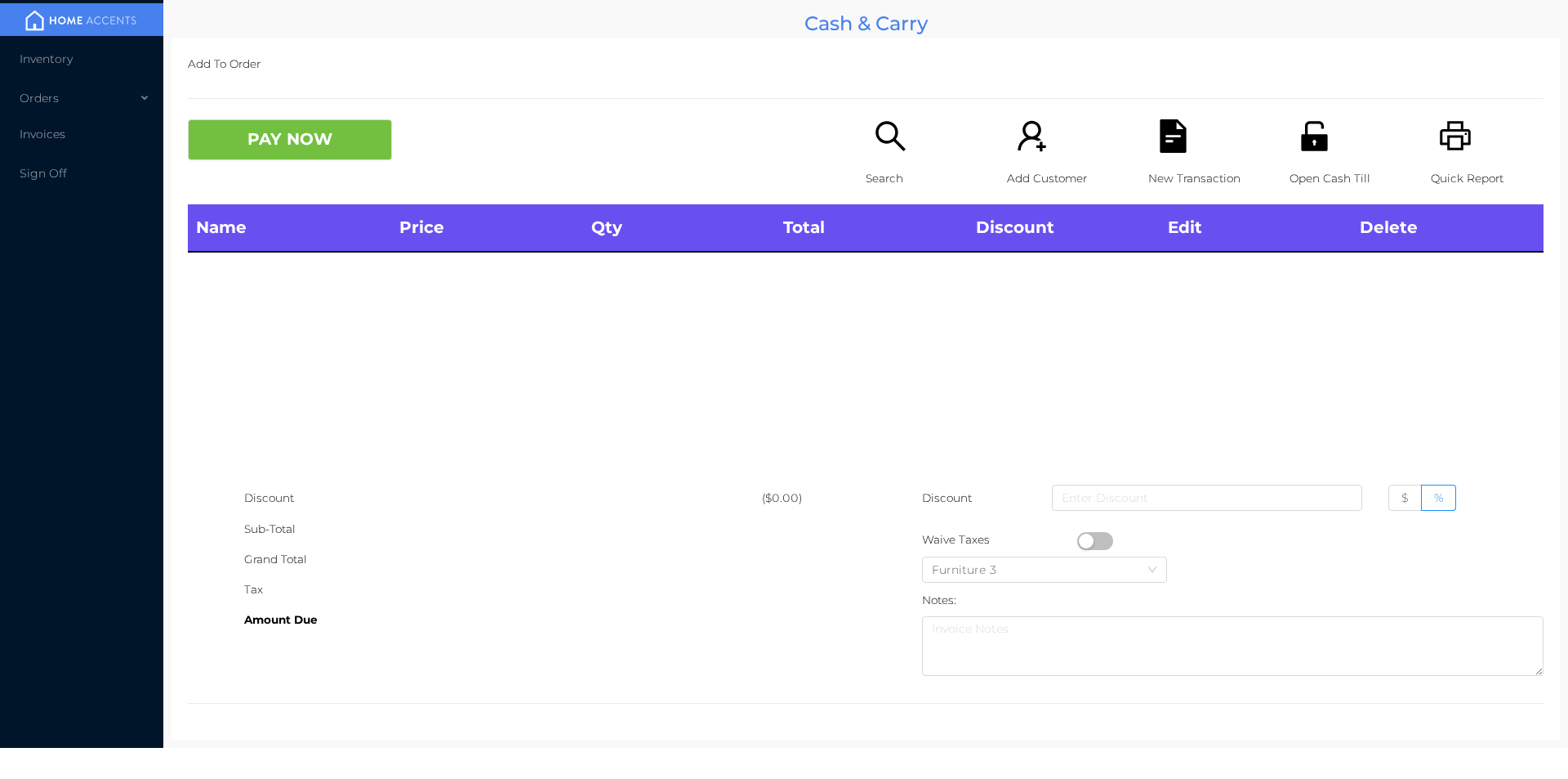
scroll to position [0, 0]
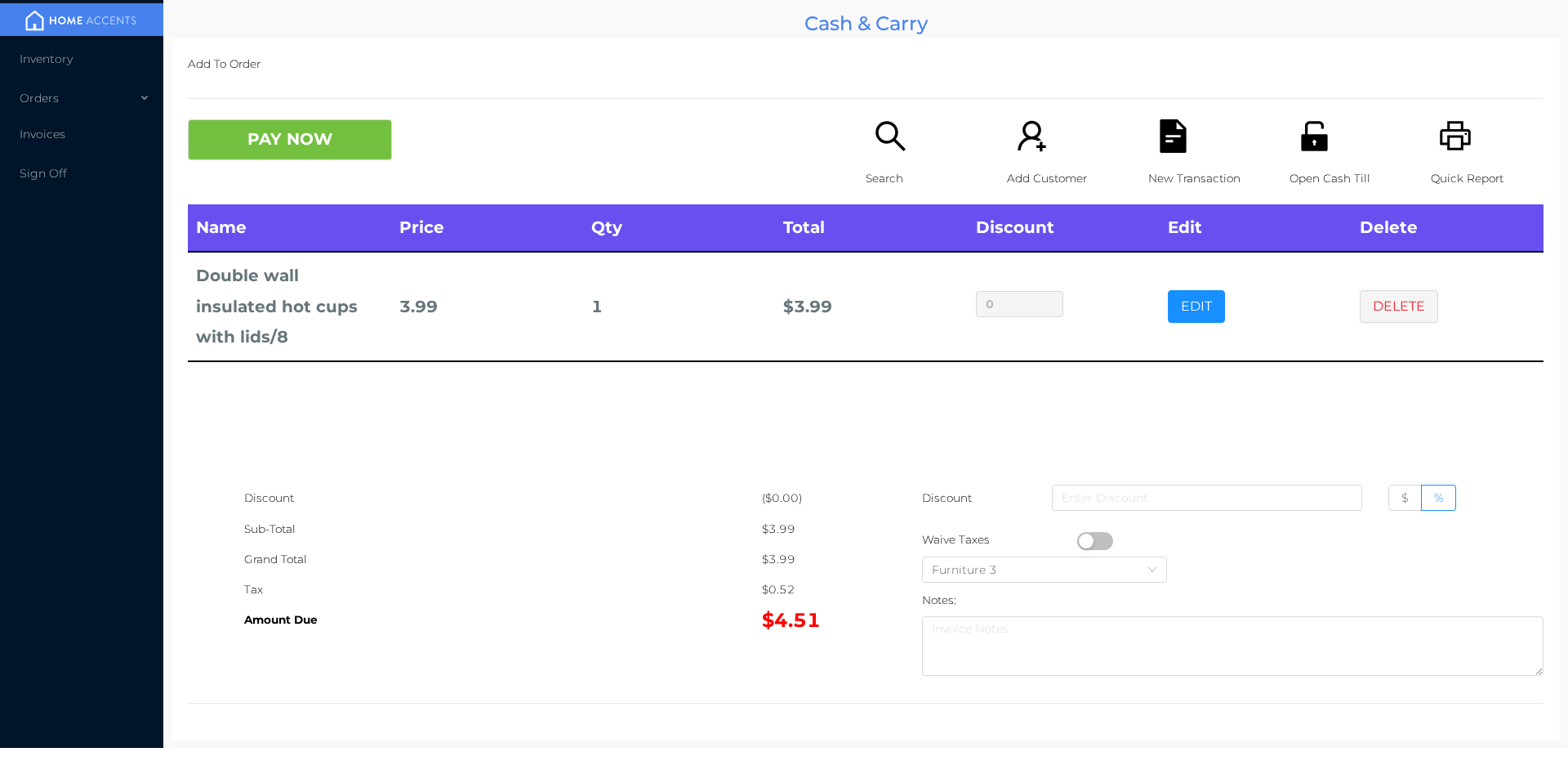
click at [924, 174] on p "Search" at bounding box center [922, 178] width 113 height 31
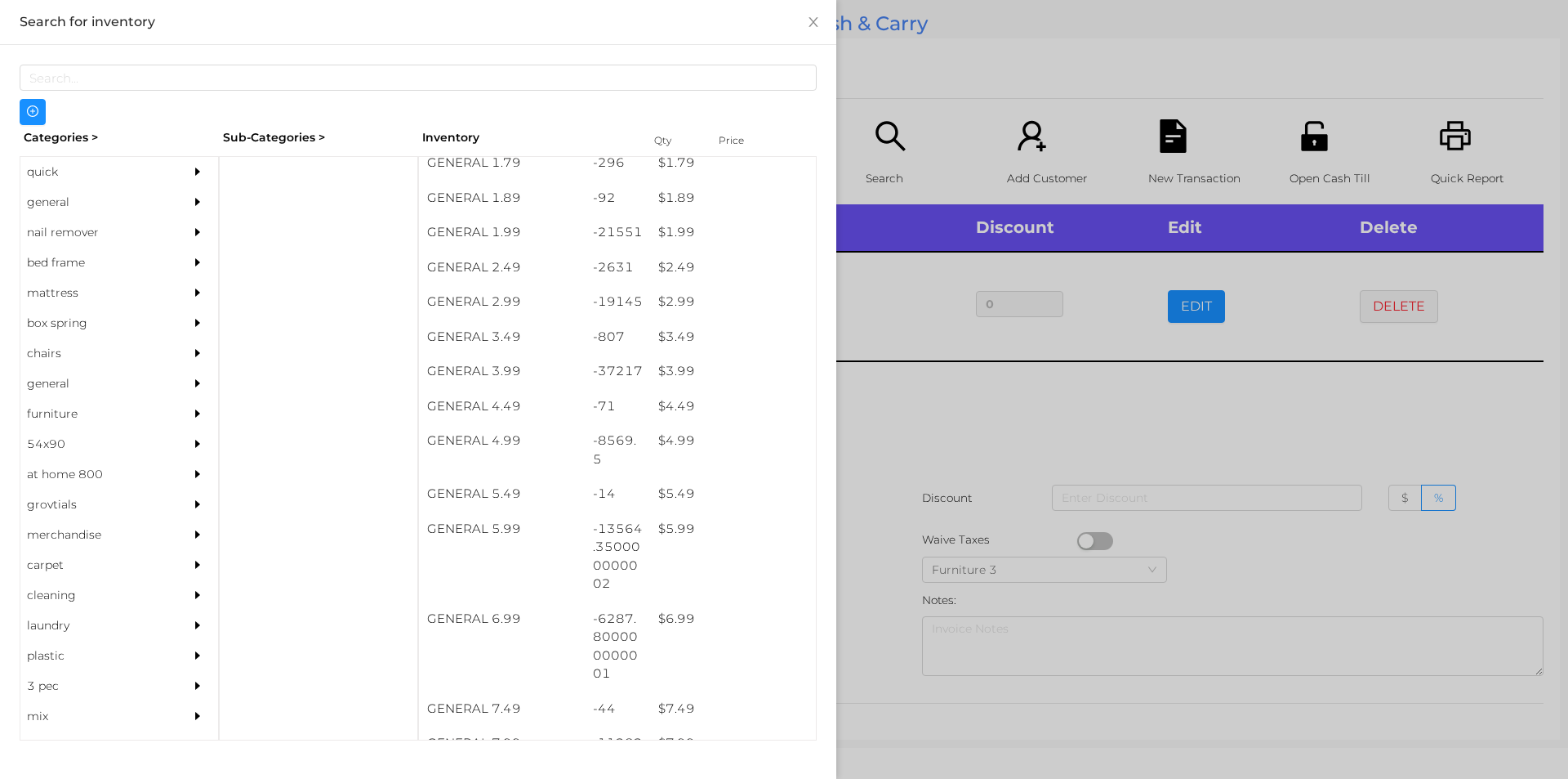
scroll to position [290, 0]
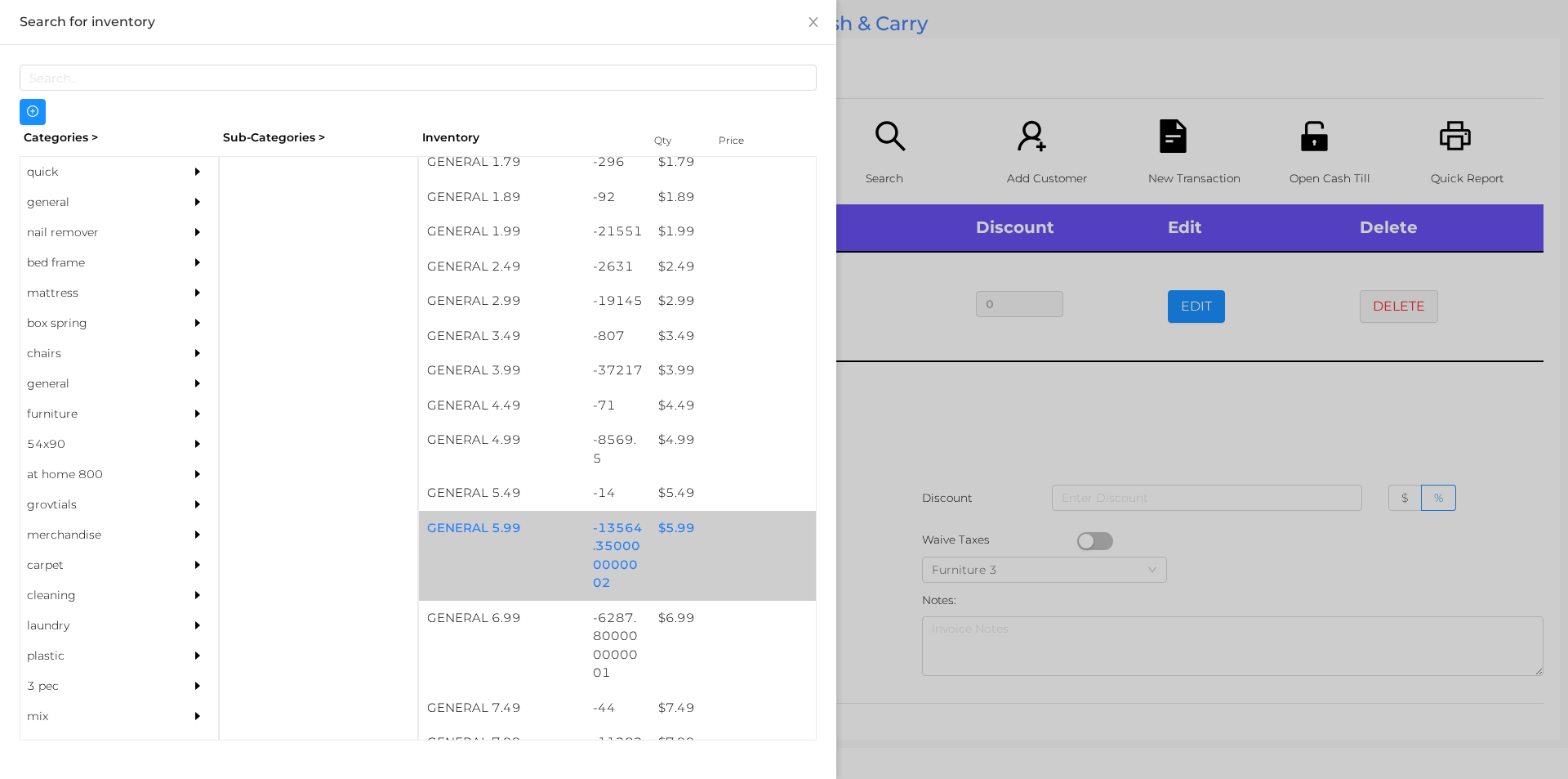
click at [704, 551] on div "GENERAL 5.99 -13564.350000000002 $ 5.99" at bounding box center [617, 555] width 397 height 90
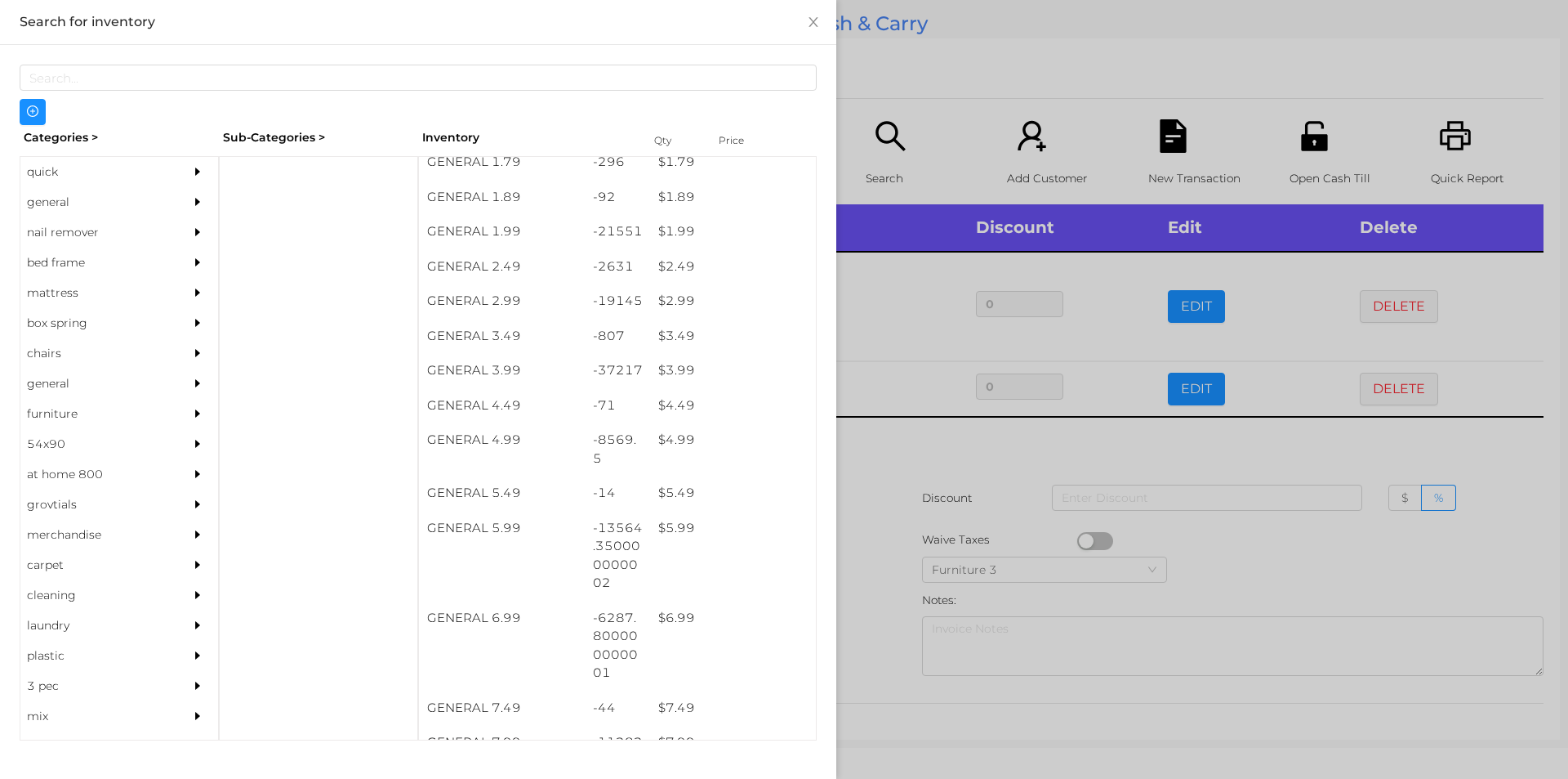
click at [993, 466] on div at bounding box center [784, 390] width 1568 height 779
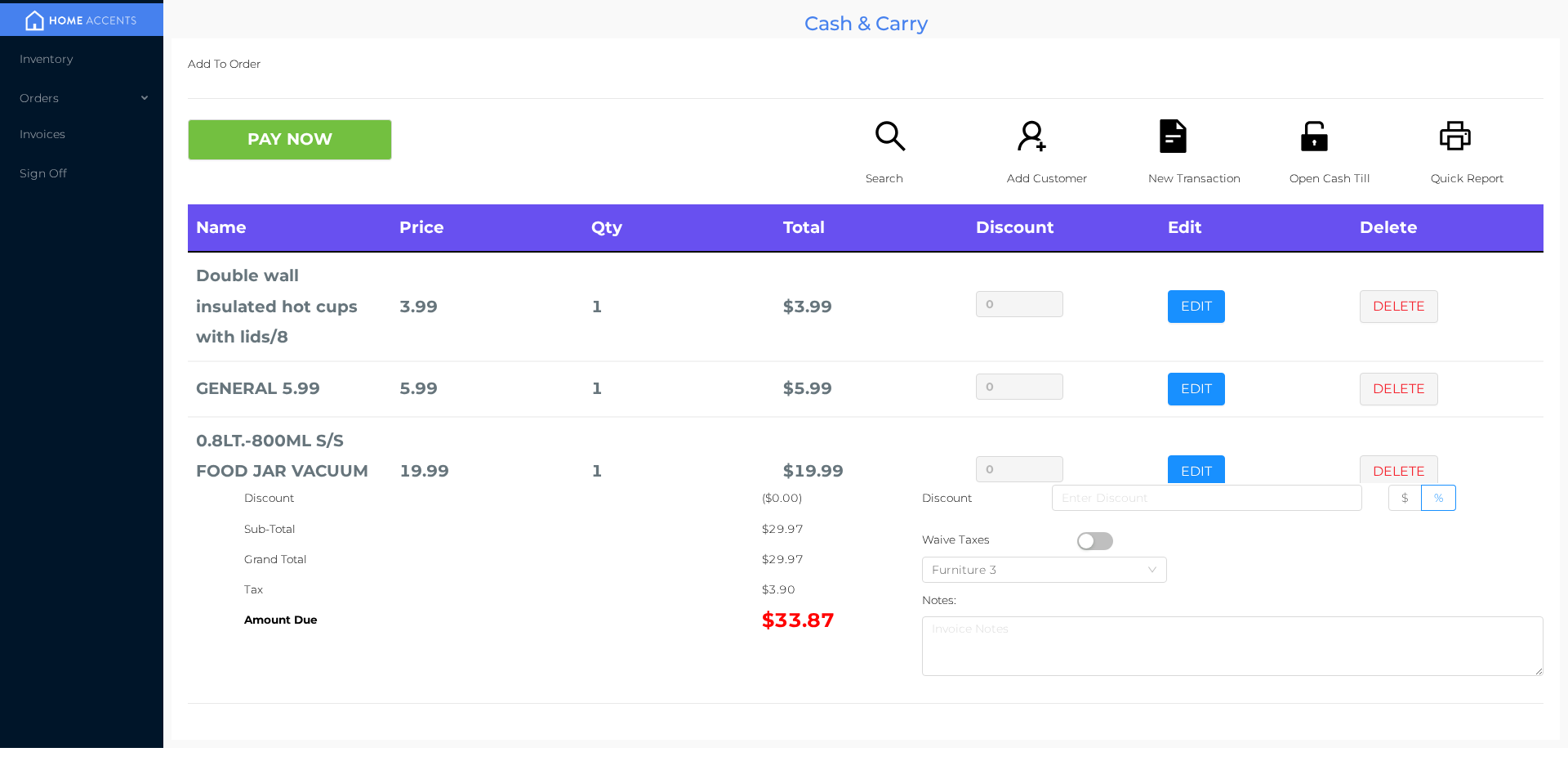
click at [1171, 131] on icon "icon: file-text" at bounding box center [1173, 136] width 26 height 34
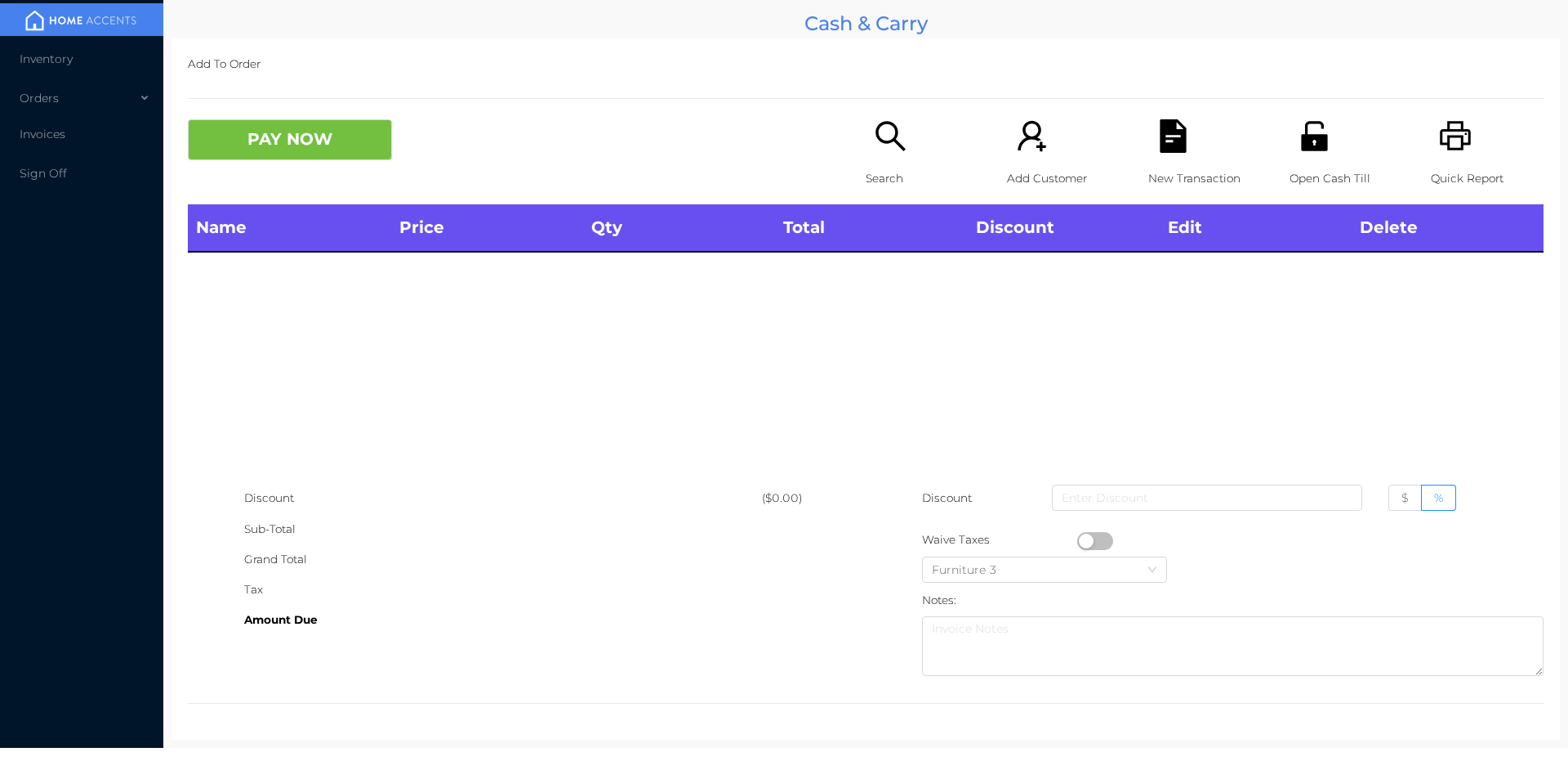
click at [1470, 139] on div "Quick Report" at bounding box center [1488, 162] width 113 height 85
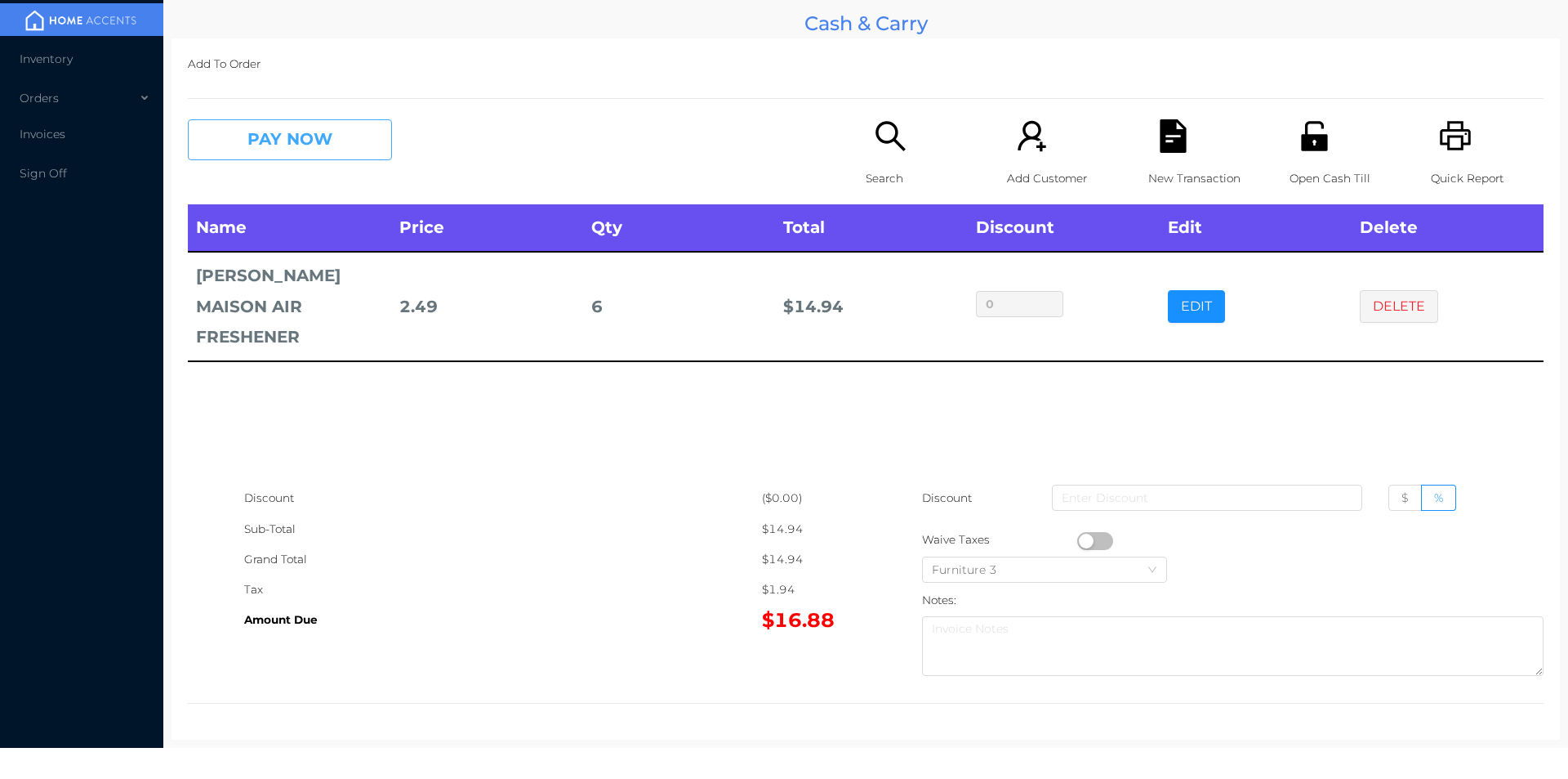
click at [314, 142] on button "PAY NOW" at bounding box center [290, 139] width 204 height 41
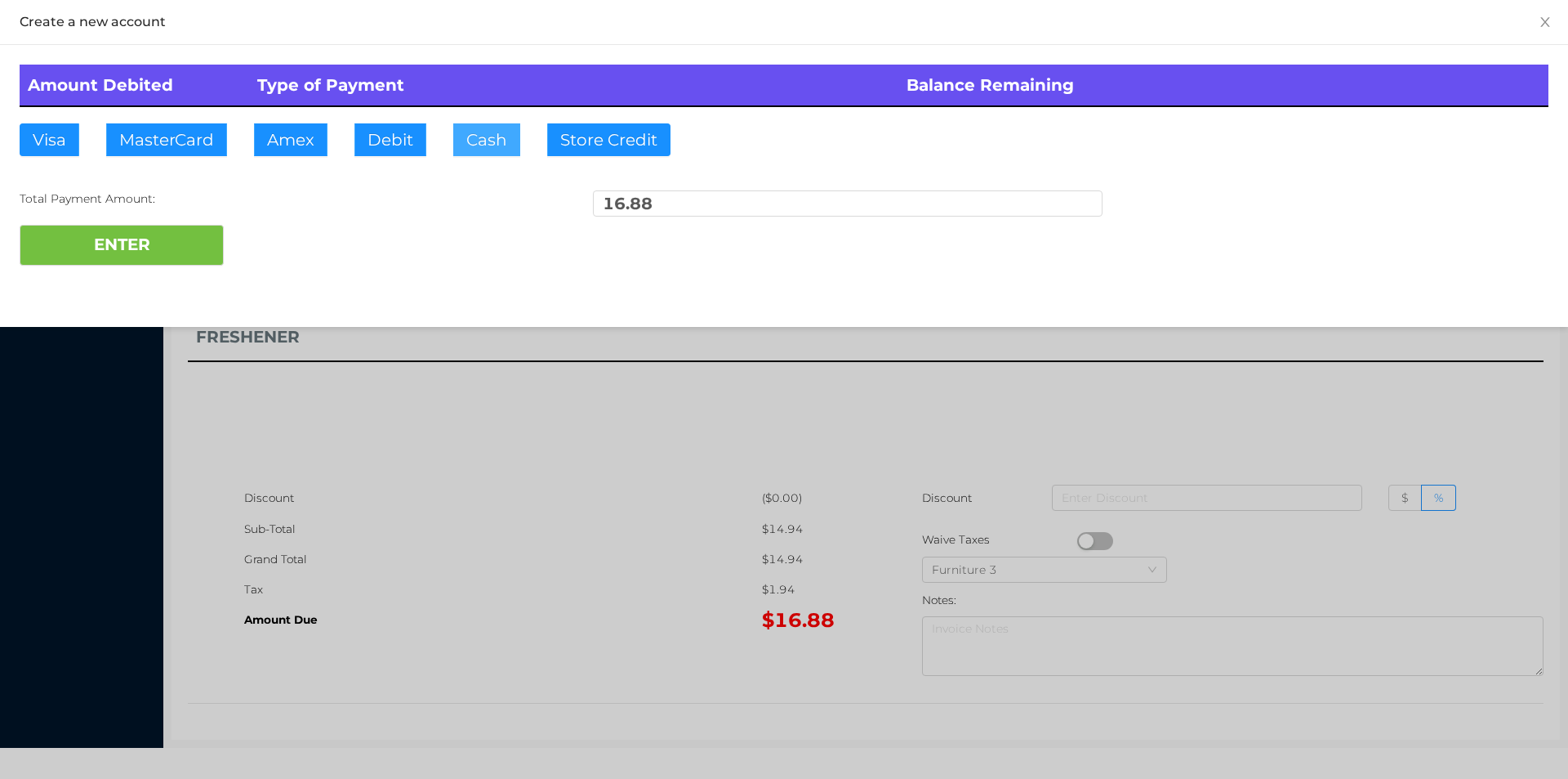
click at [474, 124] on button "Cash" at bounding box center [487, 140] width 67 height 33
type input "20"
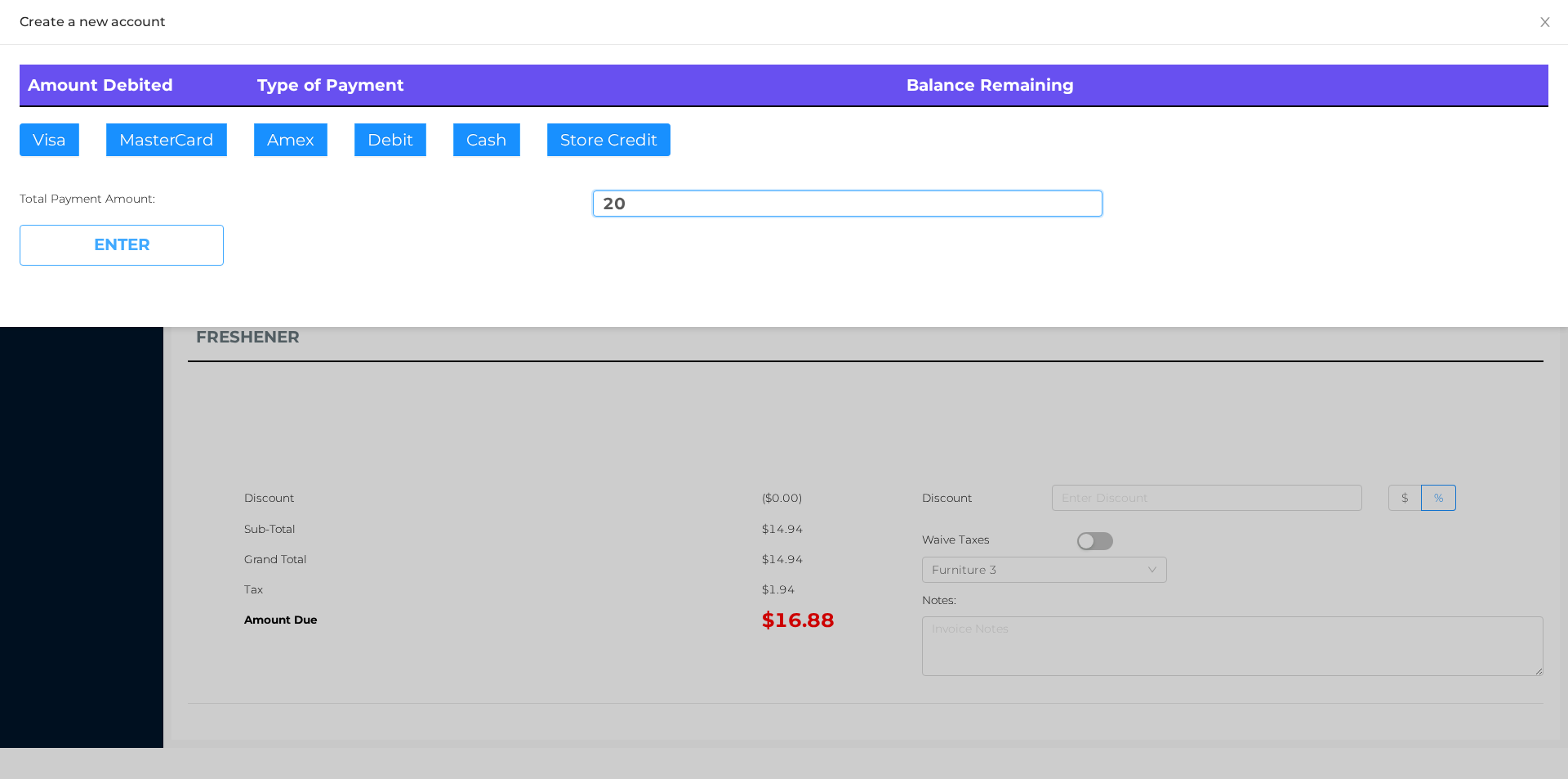
click at [98, 249] on button "ENTER" at bounding box center [122, 245] width 204 height 41
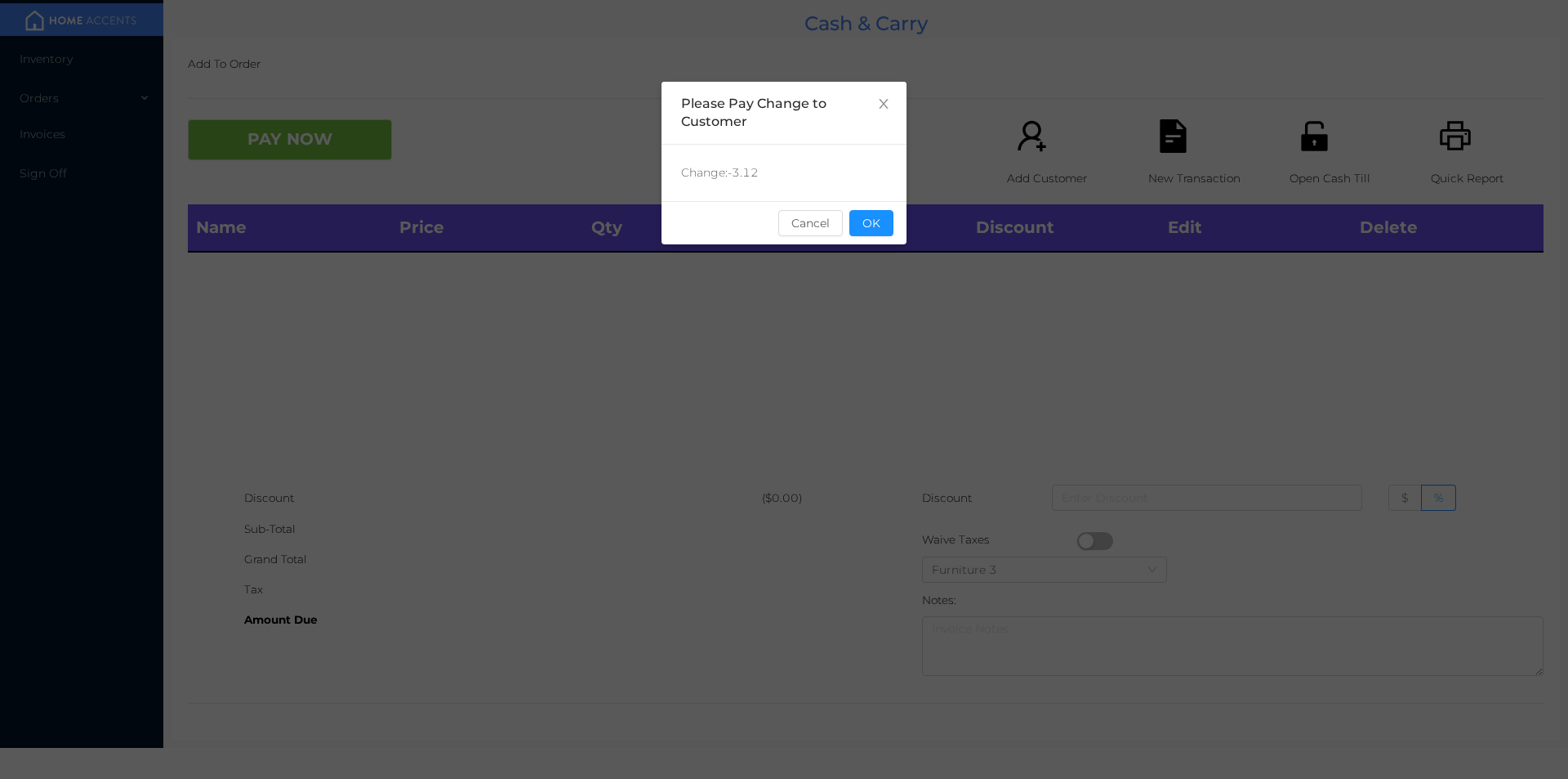
click at [889, 226] on button "OK" at bounding box center [871, 223] width 45 height 26
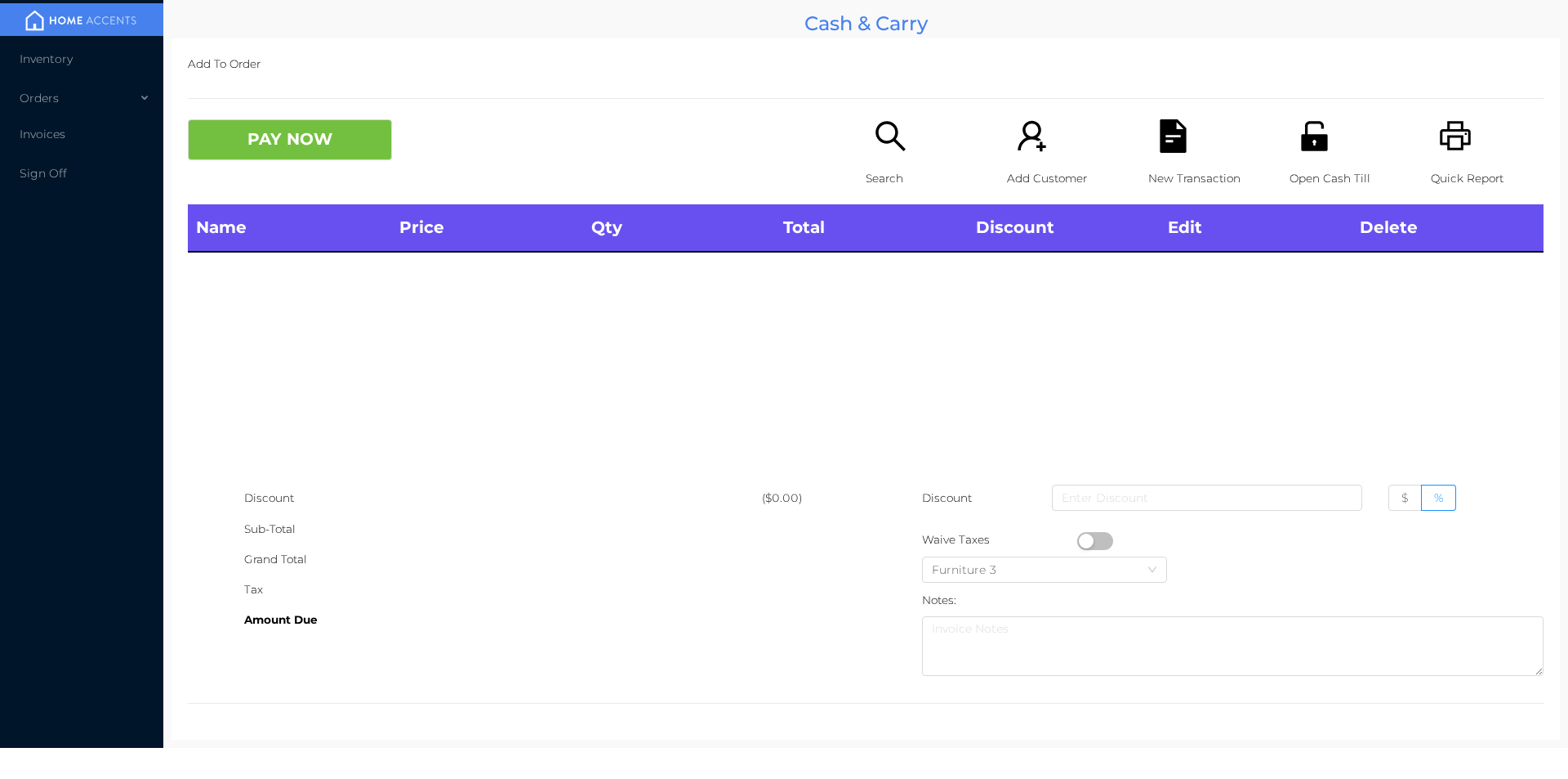
click at [879, 124] on icon "icon: search" at bounding box center [890, 136] width 30 height 30
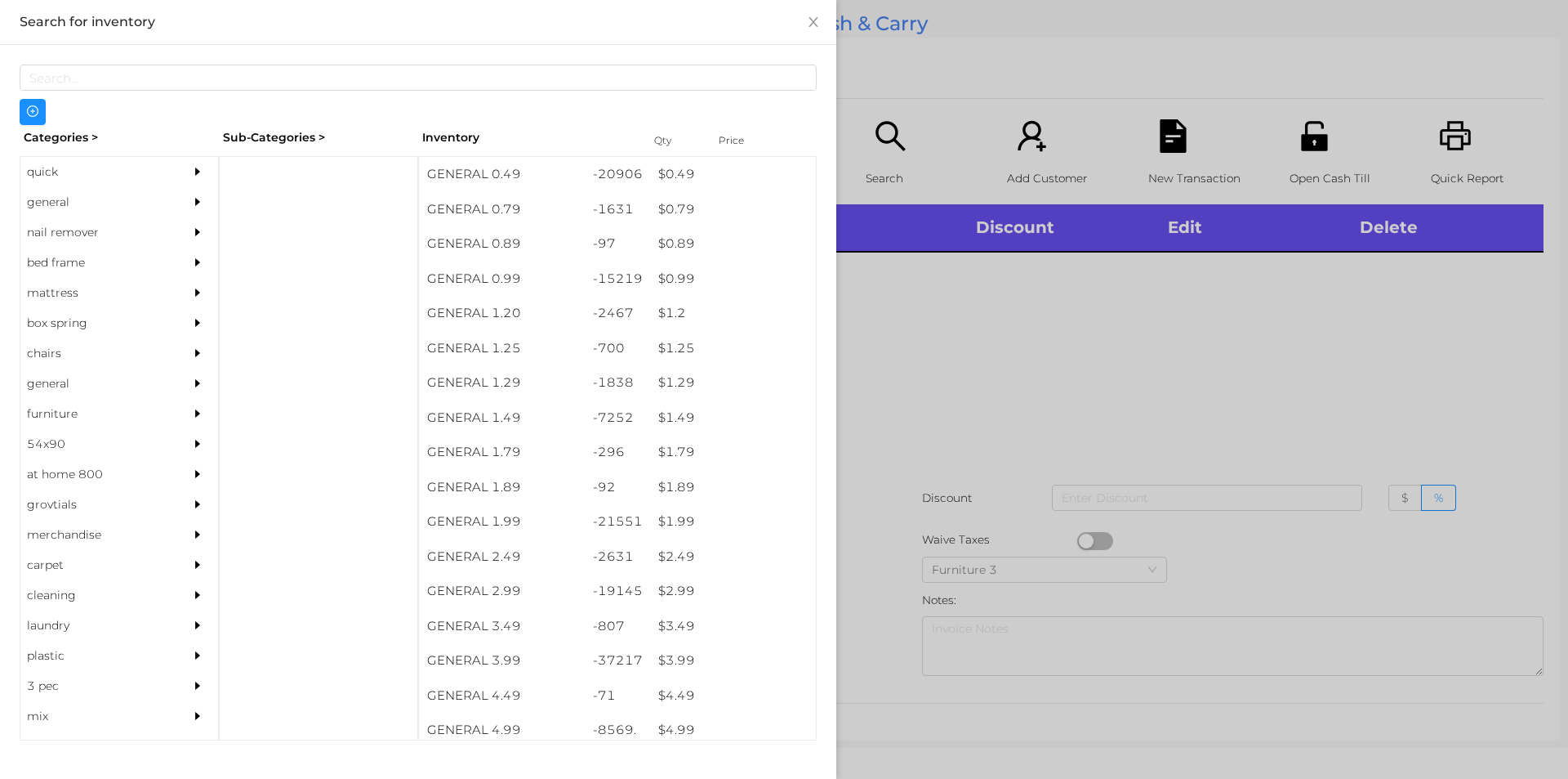
click at [122, 179] on div "quick" at bounding box center [95, 171] width 149 height 31
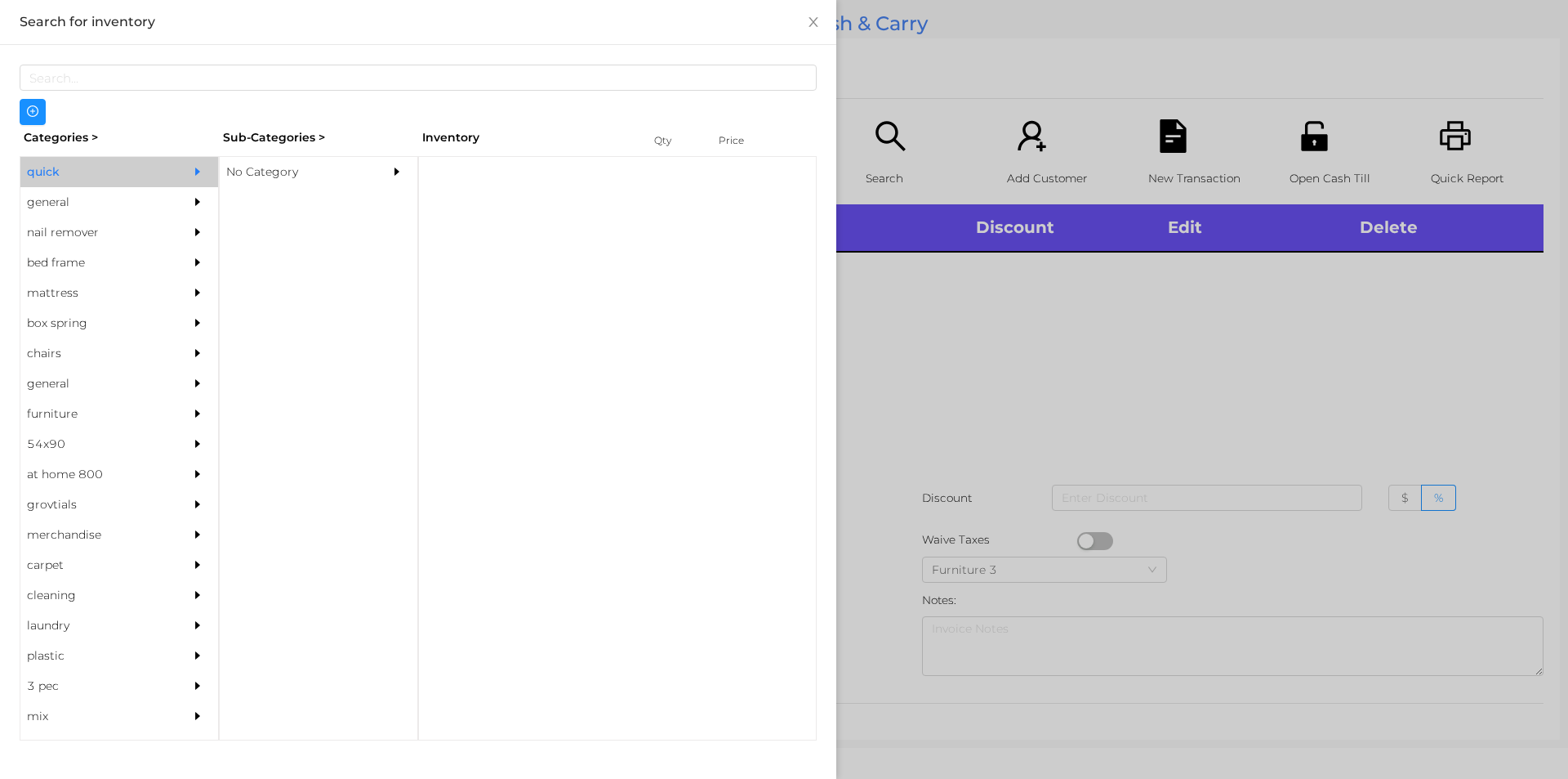
click at [258, 163] on div "No Category" at bounding box center [294, 171] width 149 height 31
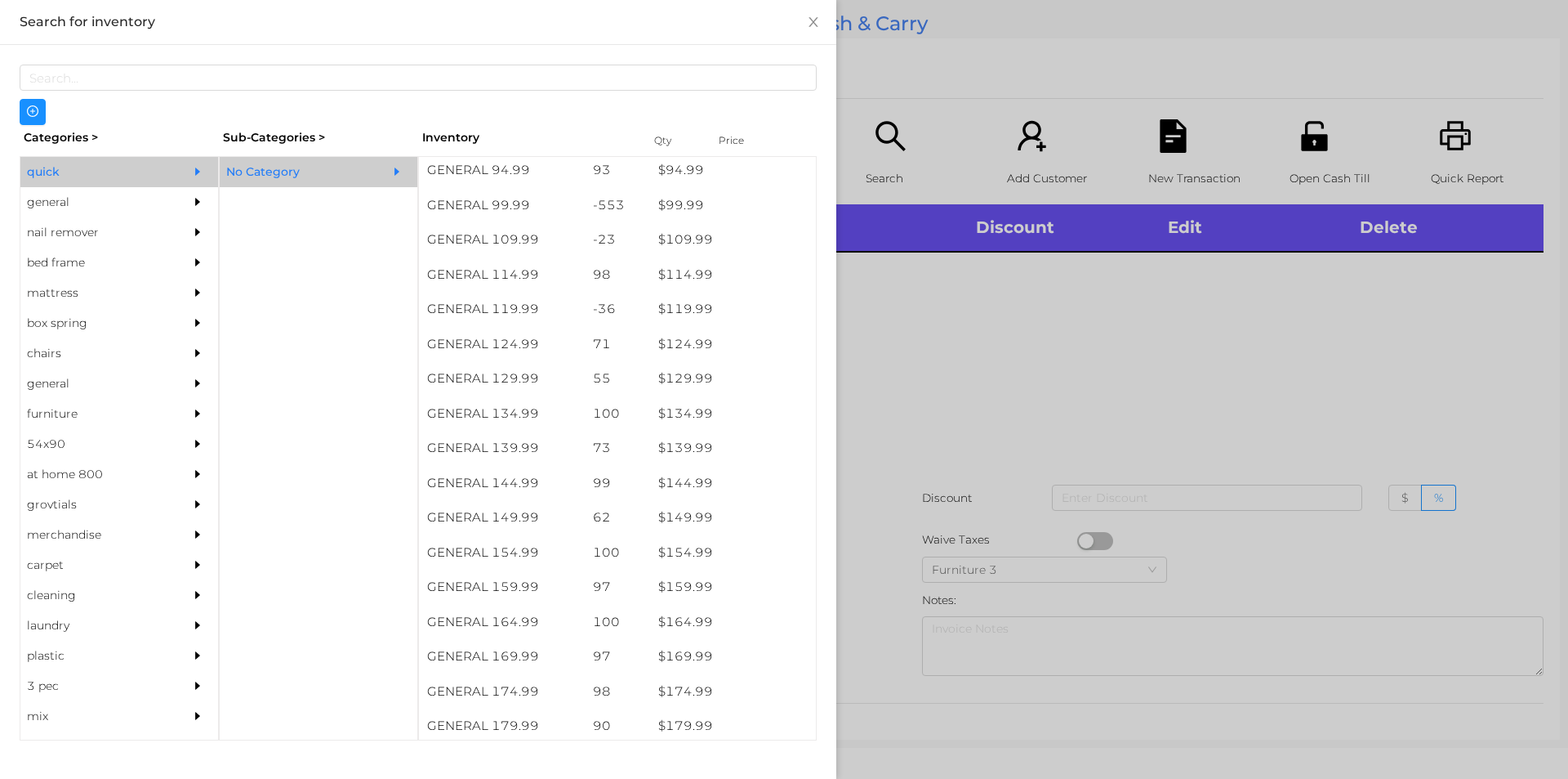
scroll to position [1332, 0]
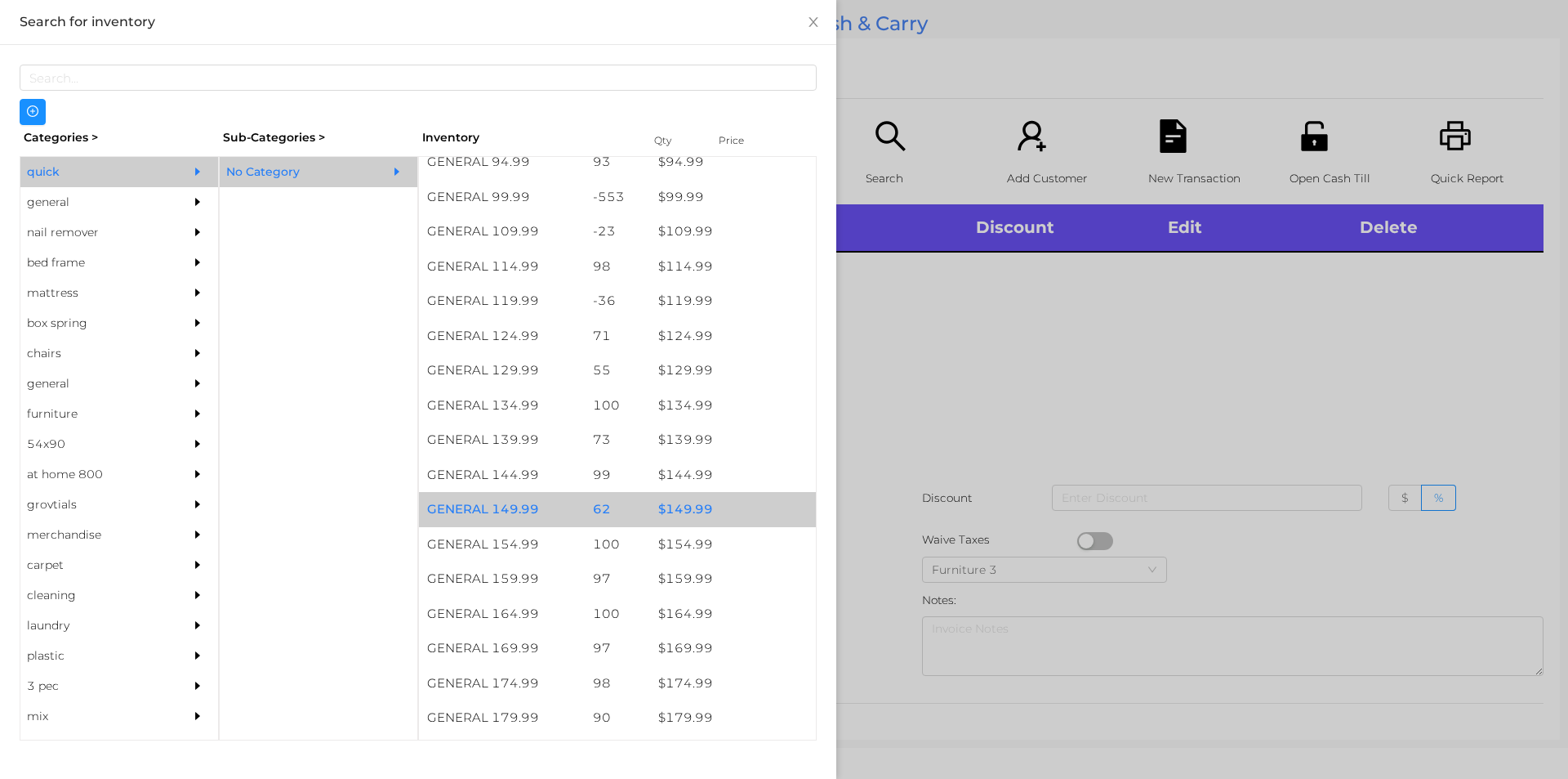
click at [719, 514] on div "$ 149.99" at bounding box center [732, 508] width 165 height 35
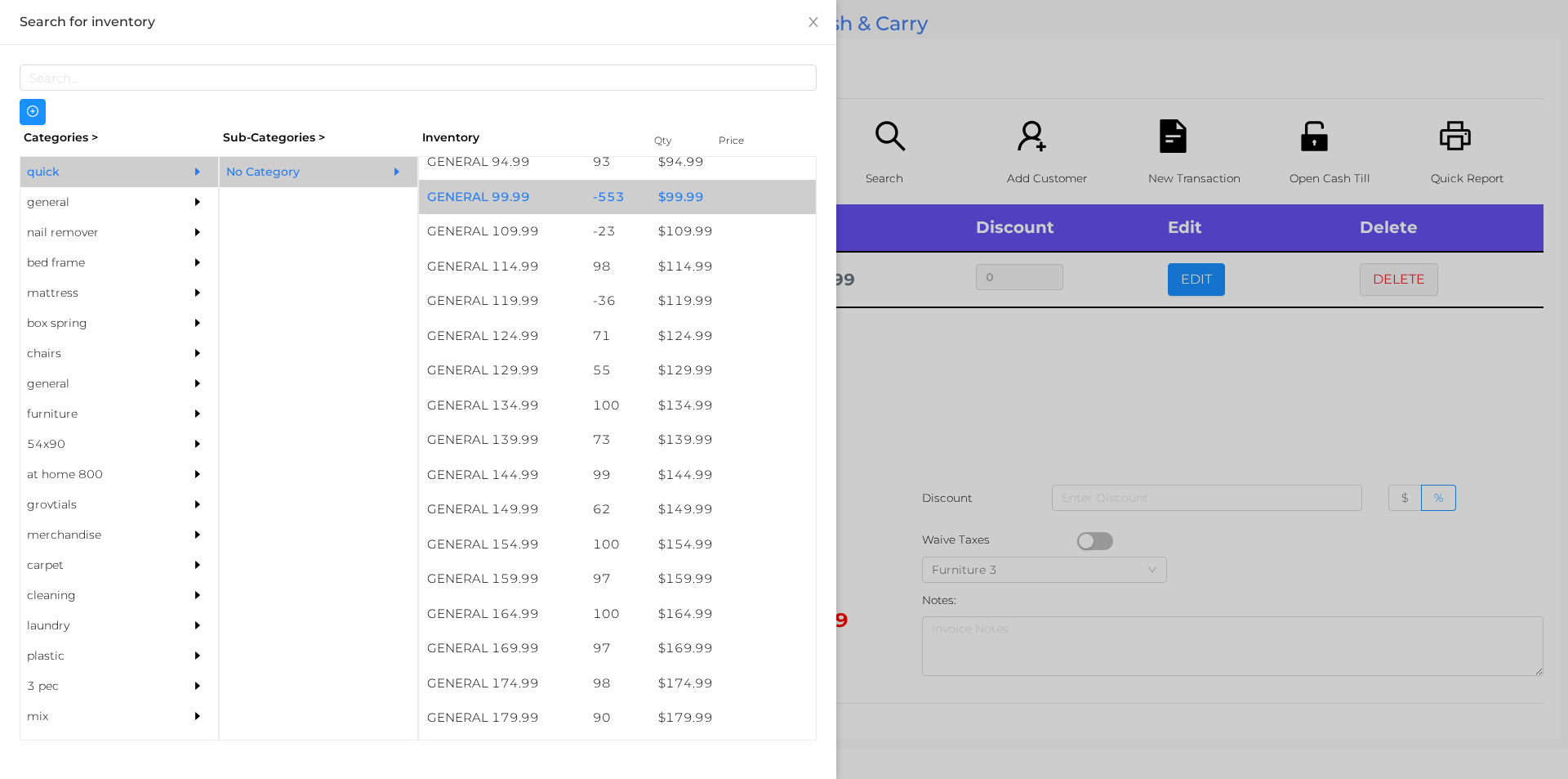
click at [681, 198] on div "$ 99.99" at bounding box center [732, 196] width 165 height 35
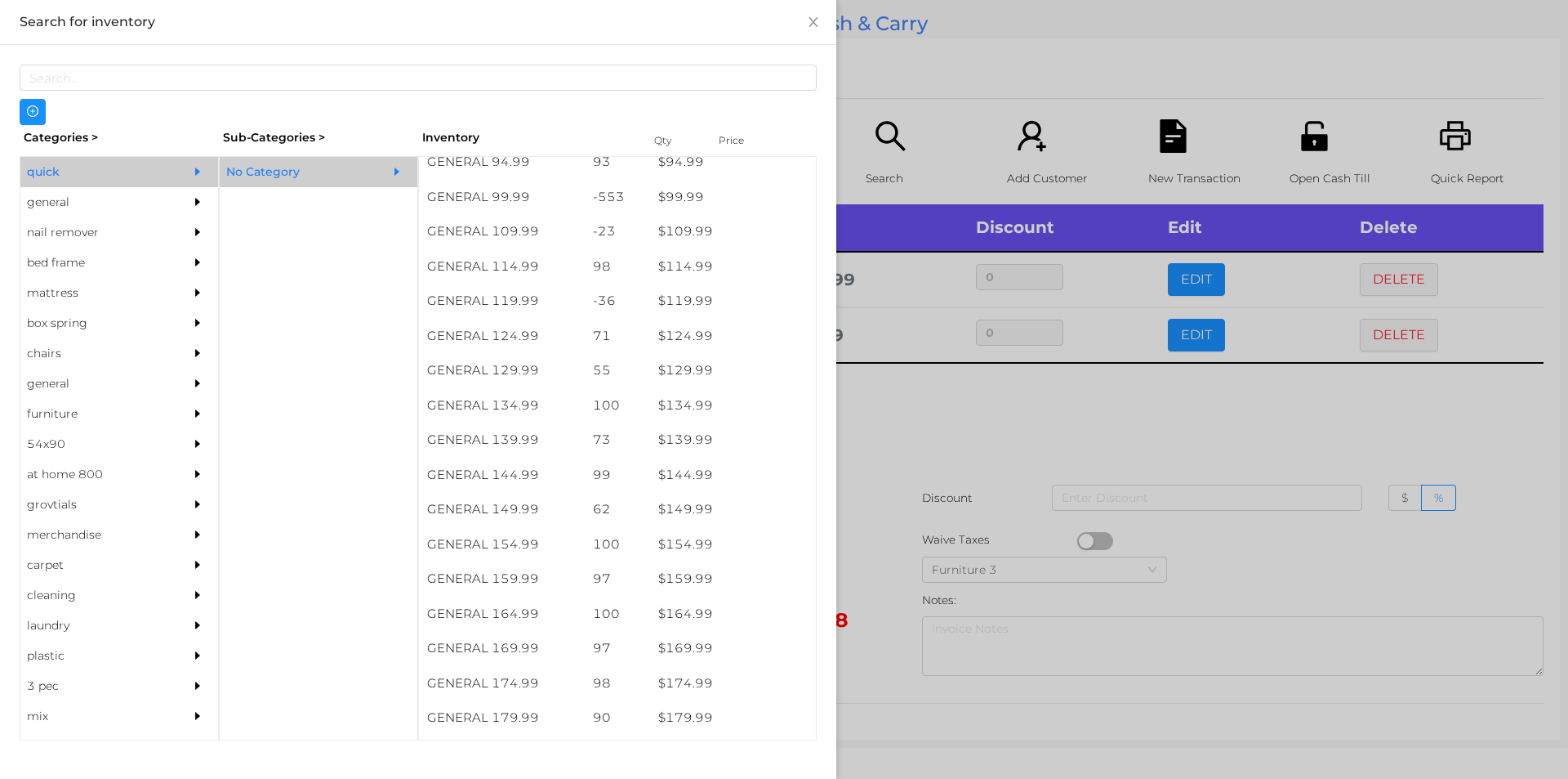
click at [941, 95] on div at bounding box center [784, 390] width 1568 height 779
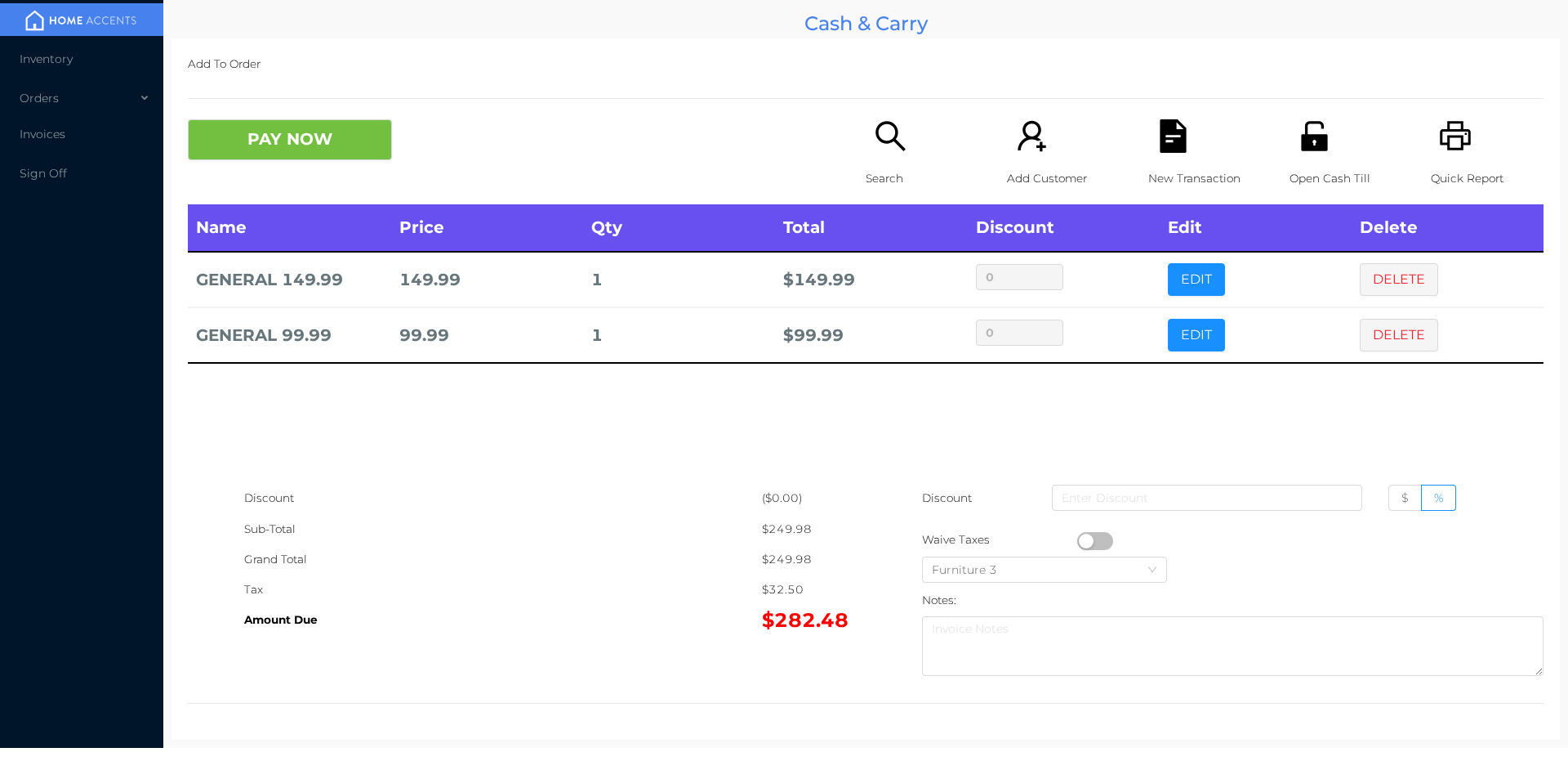
click at [874, 150] on icon "icon: search" at bounding box center [890, 136] width 34 height 34
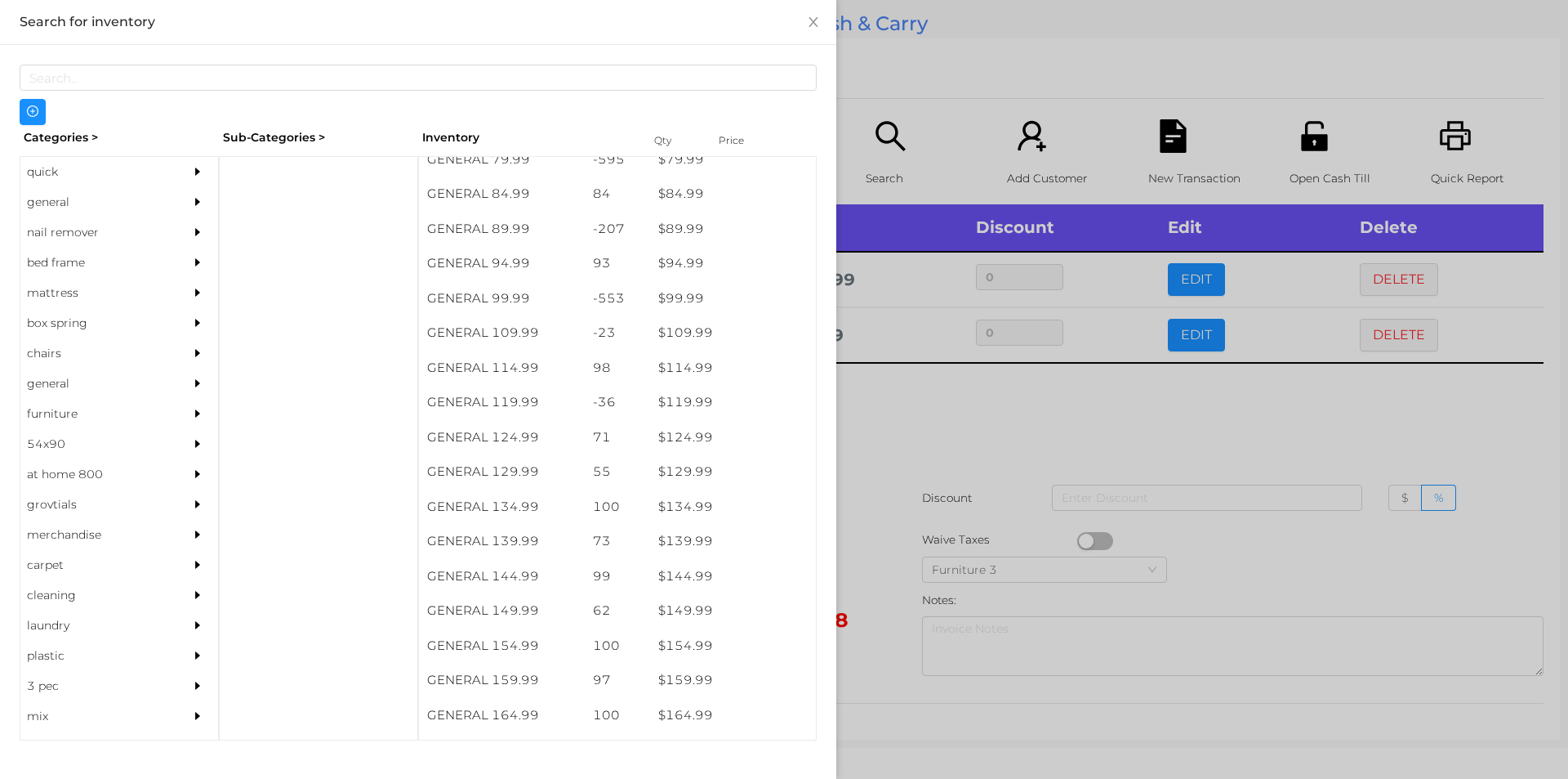
scroll to position [1235, 0]
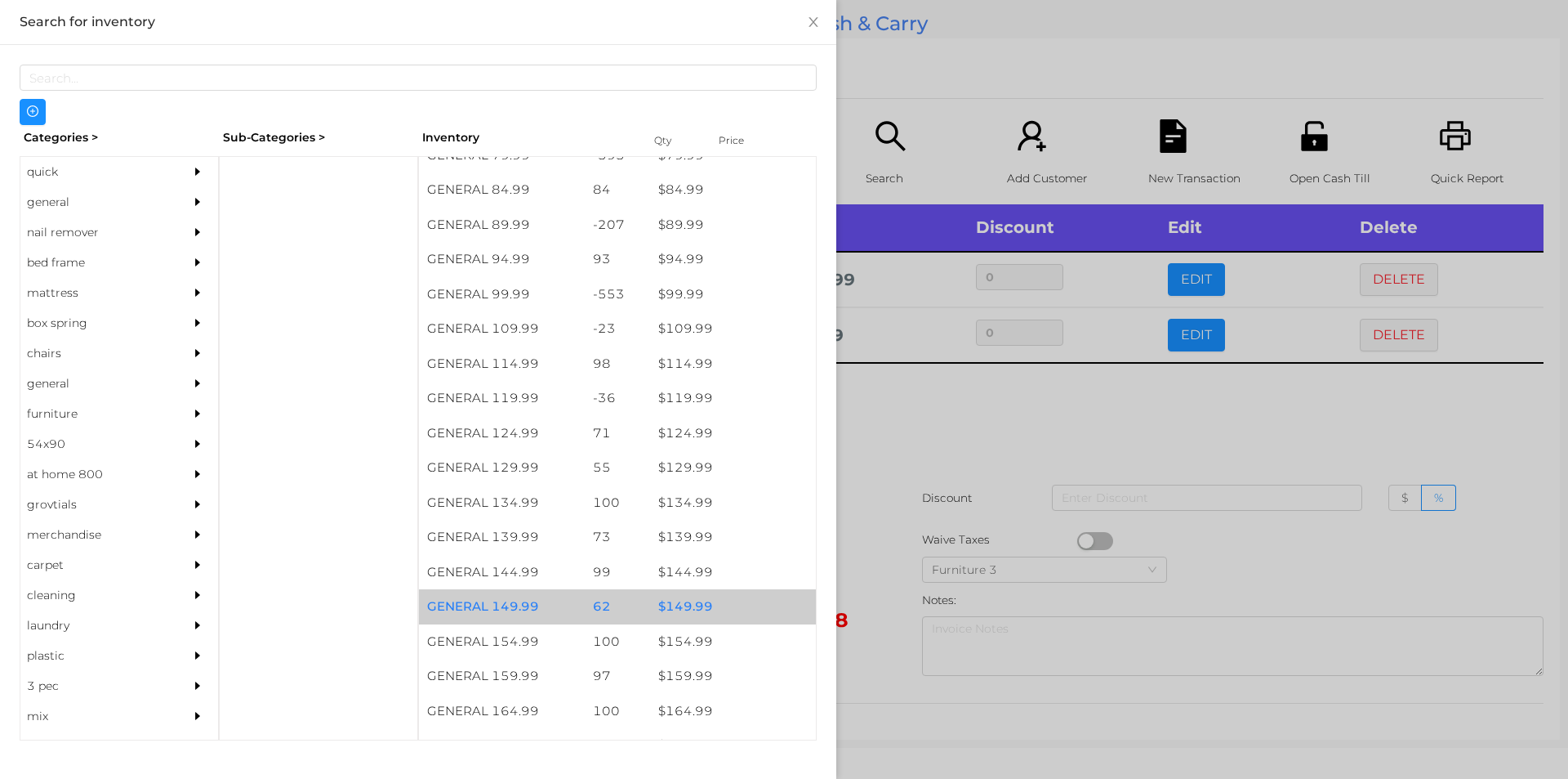
click at [730, 617] on div "$ 149.99" at bounding box center [732, 606] width 165 height 35
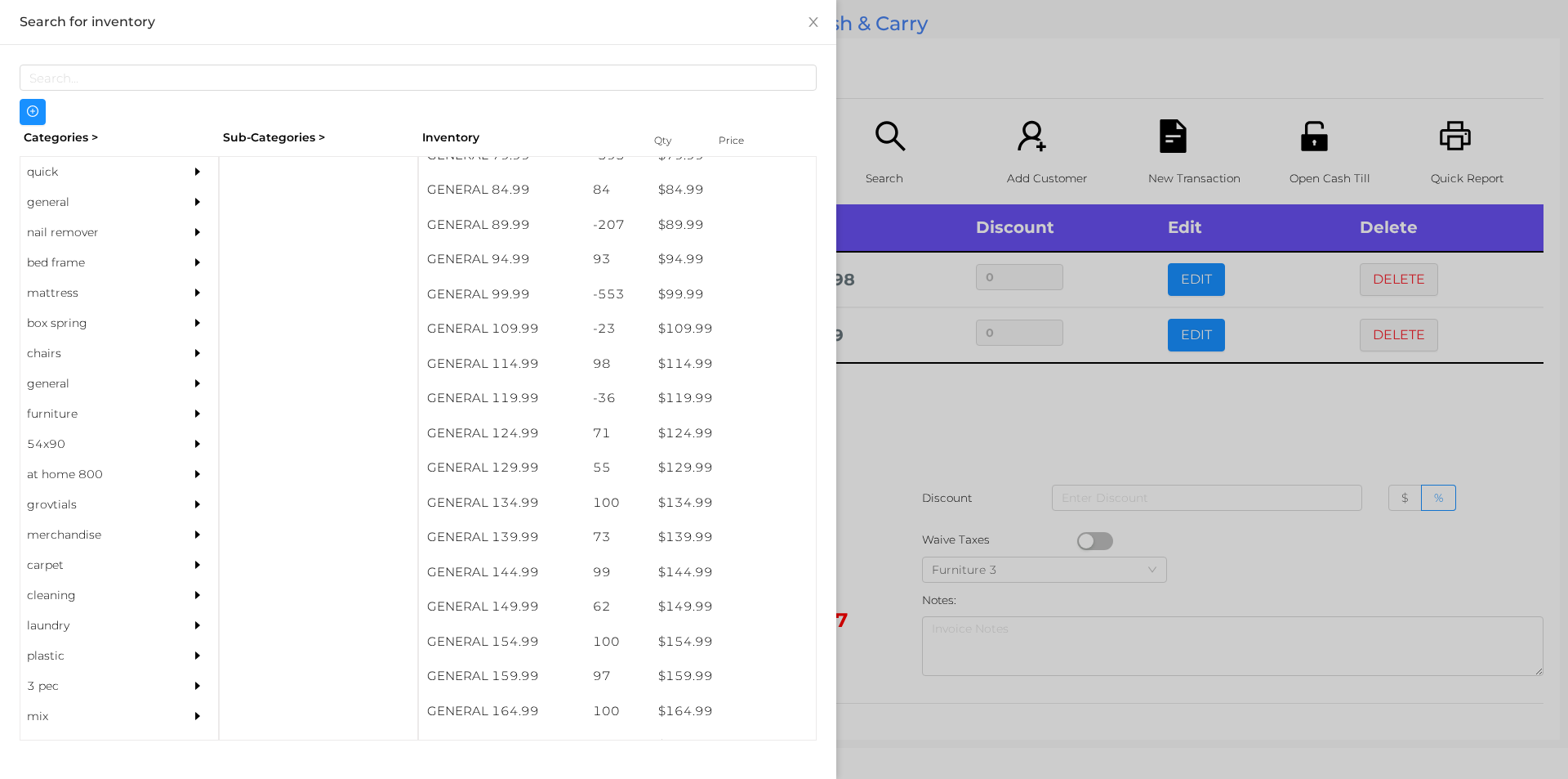
click at [902, 511] on div at bounding box center [784, 390] width 1568 height 779
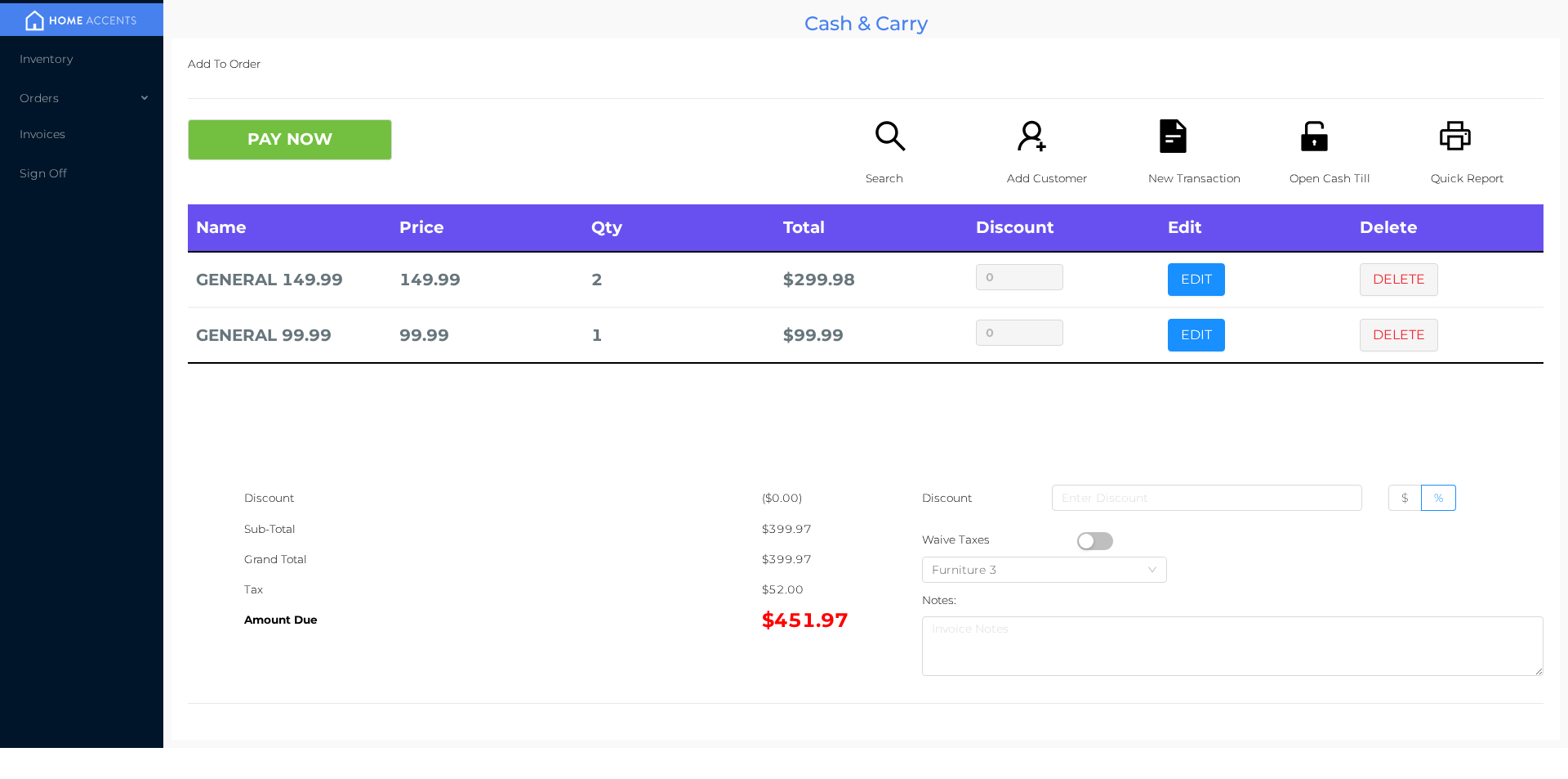
click at [1157, 131] on icon "icon: file-text" at bounding box center [1174, 136] width 34 height 34
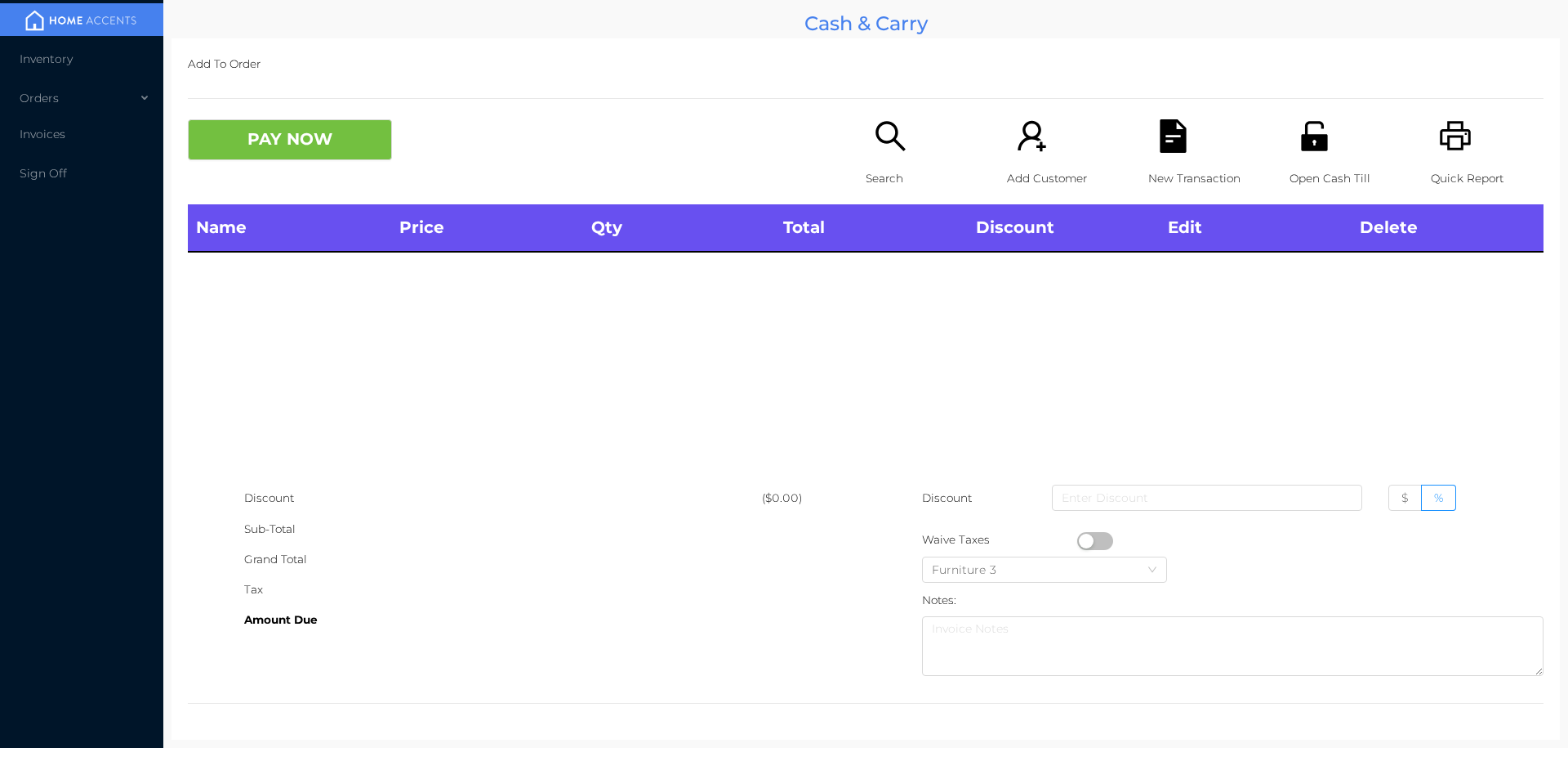
click at [872, 174] on p "Search" at bounding box center [922, 178] width 113 height 31
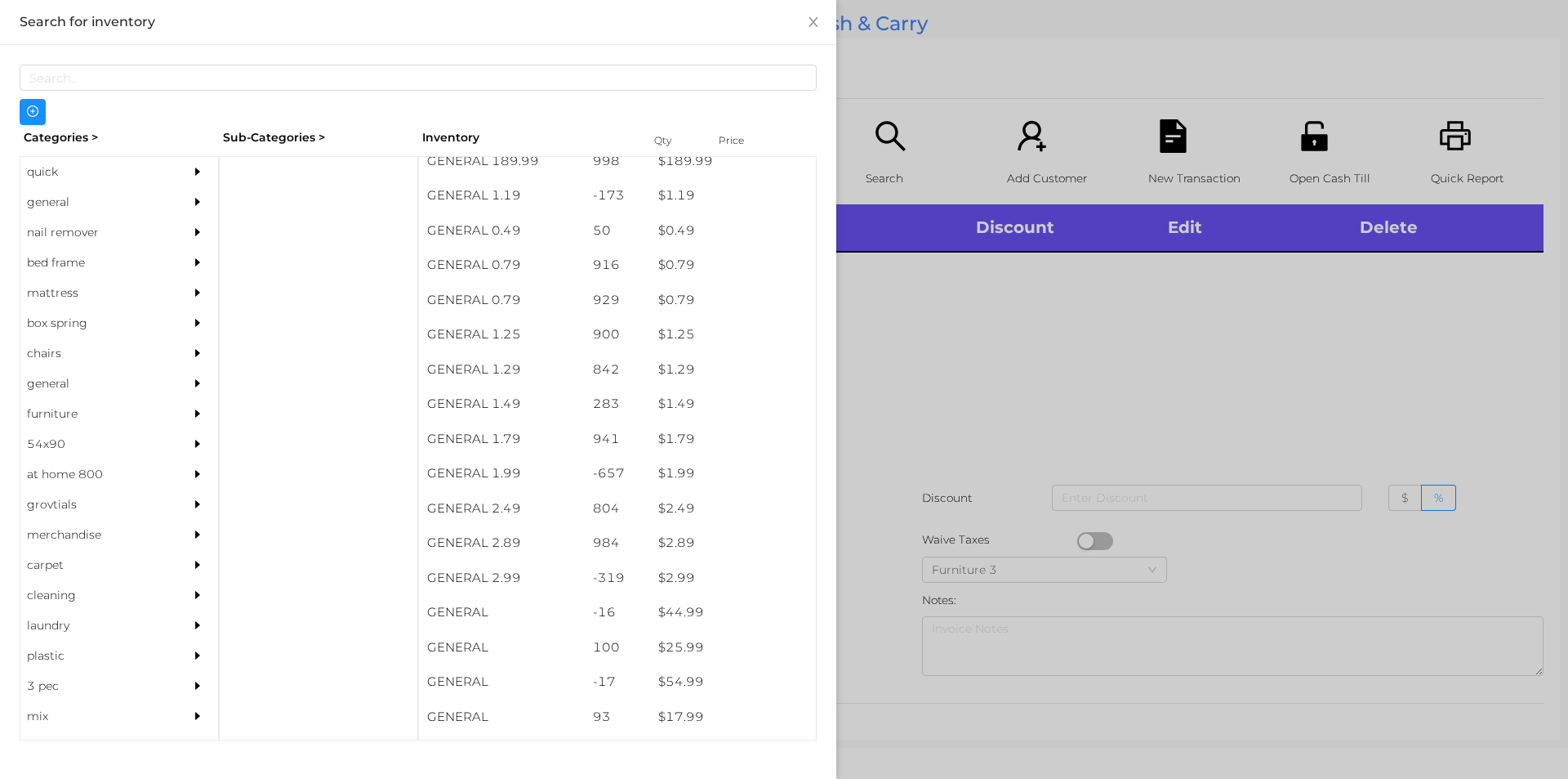
scroll to position [48, 0]
click at [61, 202] on div "general" at bounding box center [95, 202] width 149 height 31
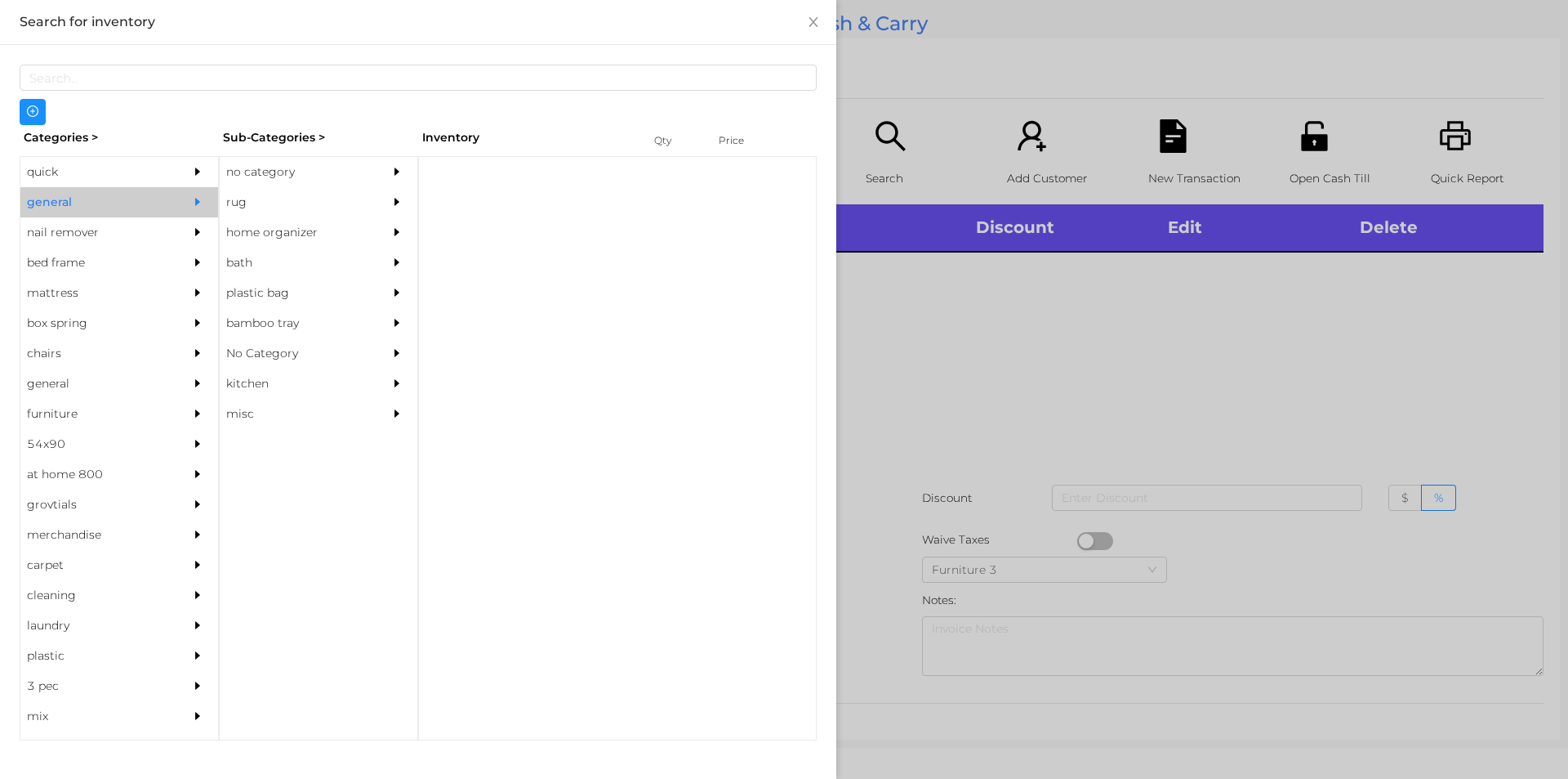
scroll to position [0, 0]
click at [262, 174] on div "no category" at bounding box center [294, 171] width 149 height 31
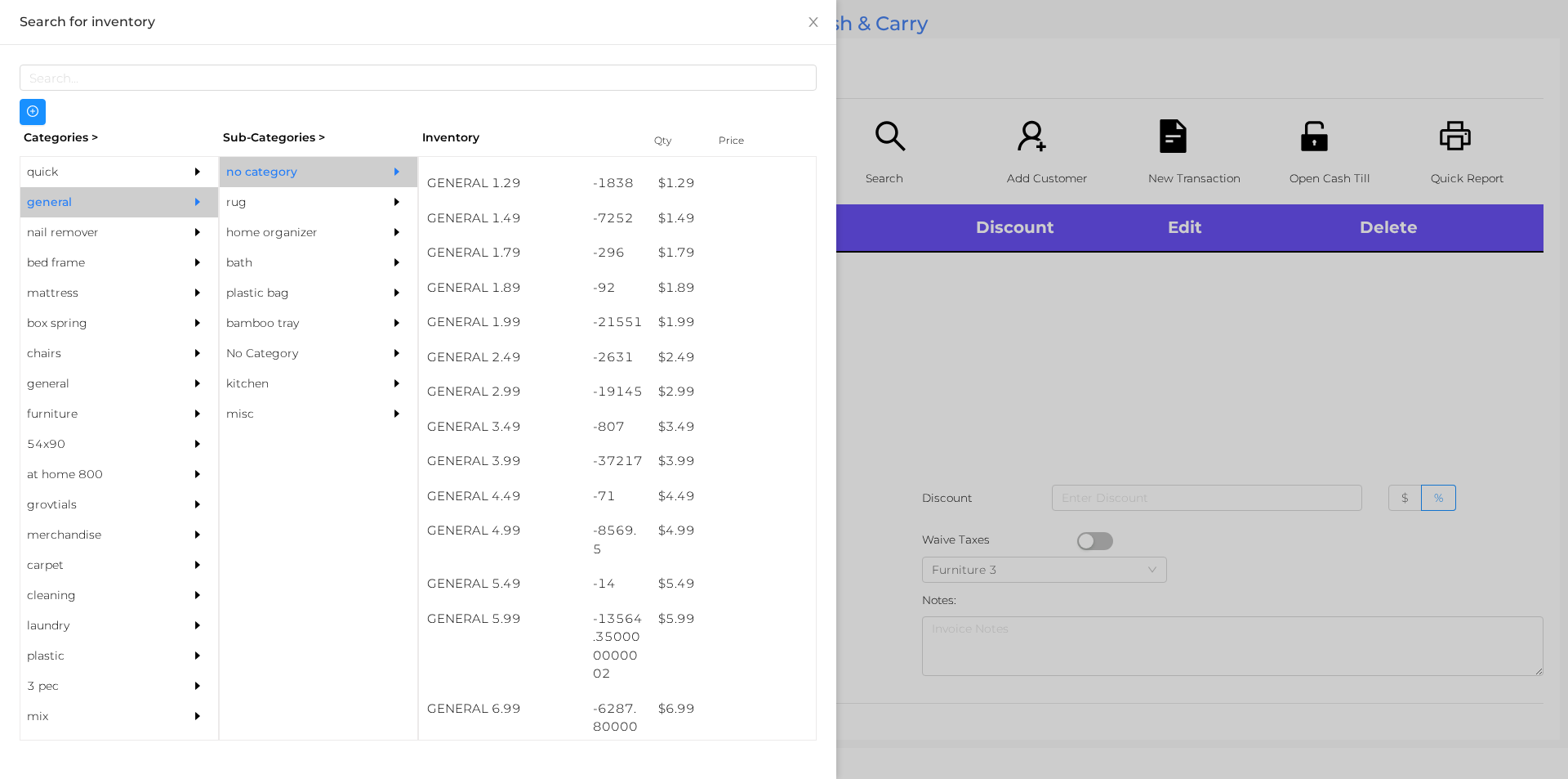
scroll to position [199, 0]
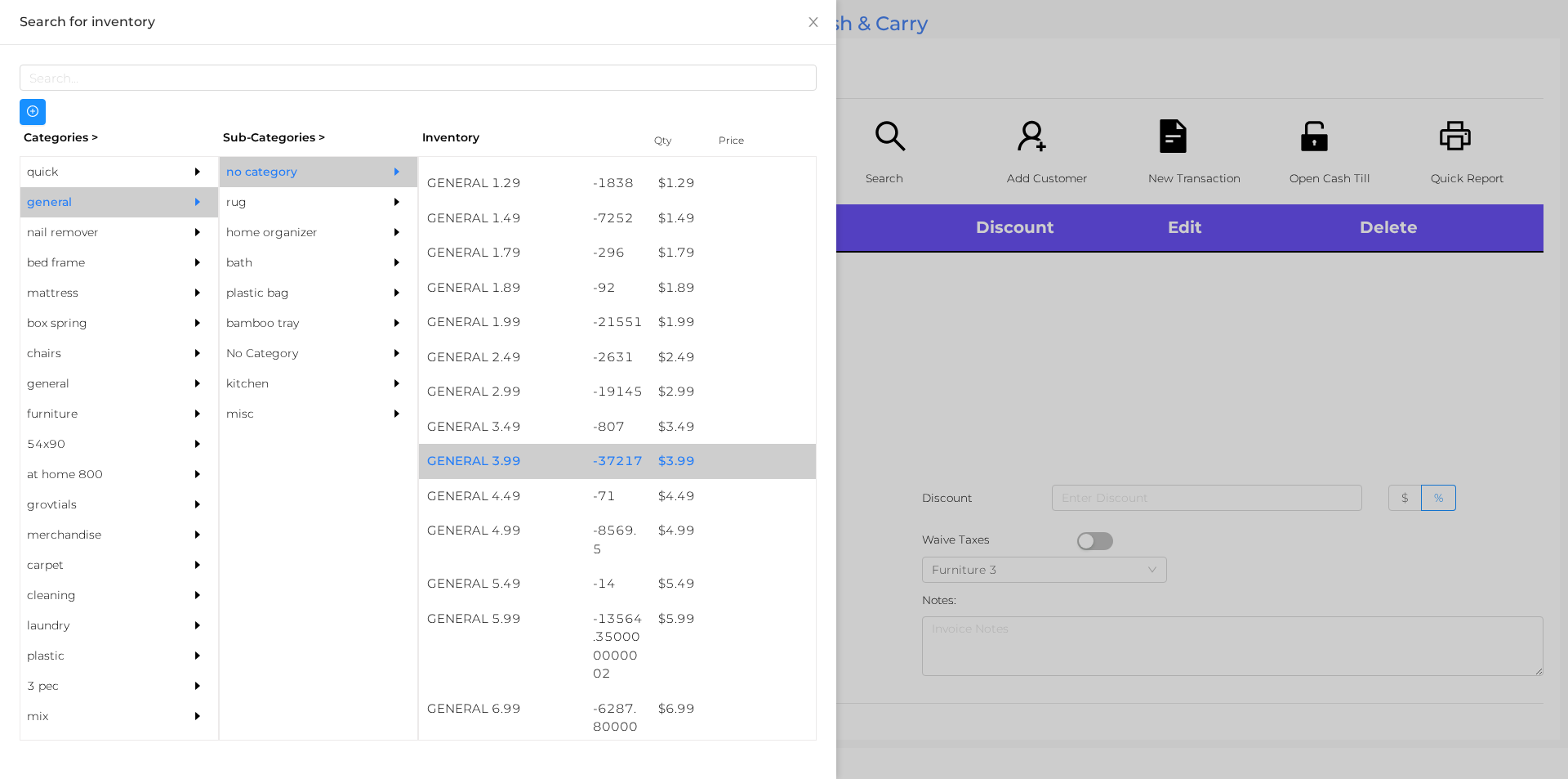
click at [674, 461] on div "$ 3.99" at bounding box center [732, 461] width 165 height 35
click at [682, 461] on div "$ 3.99" at bounding box center [732, 461] width 165 height 35
click at [696, 464] on div "$ 3.99" at bounding box center [732, 461] width 165 height 35
click at [931, 417] on div at bounding box center [784, 390] width 1568 height 779
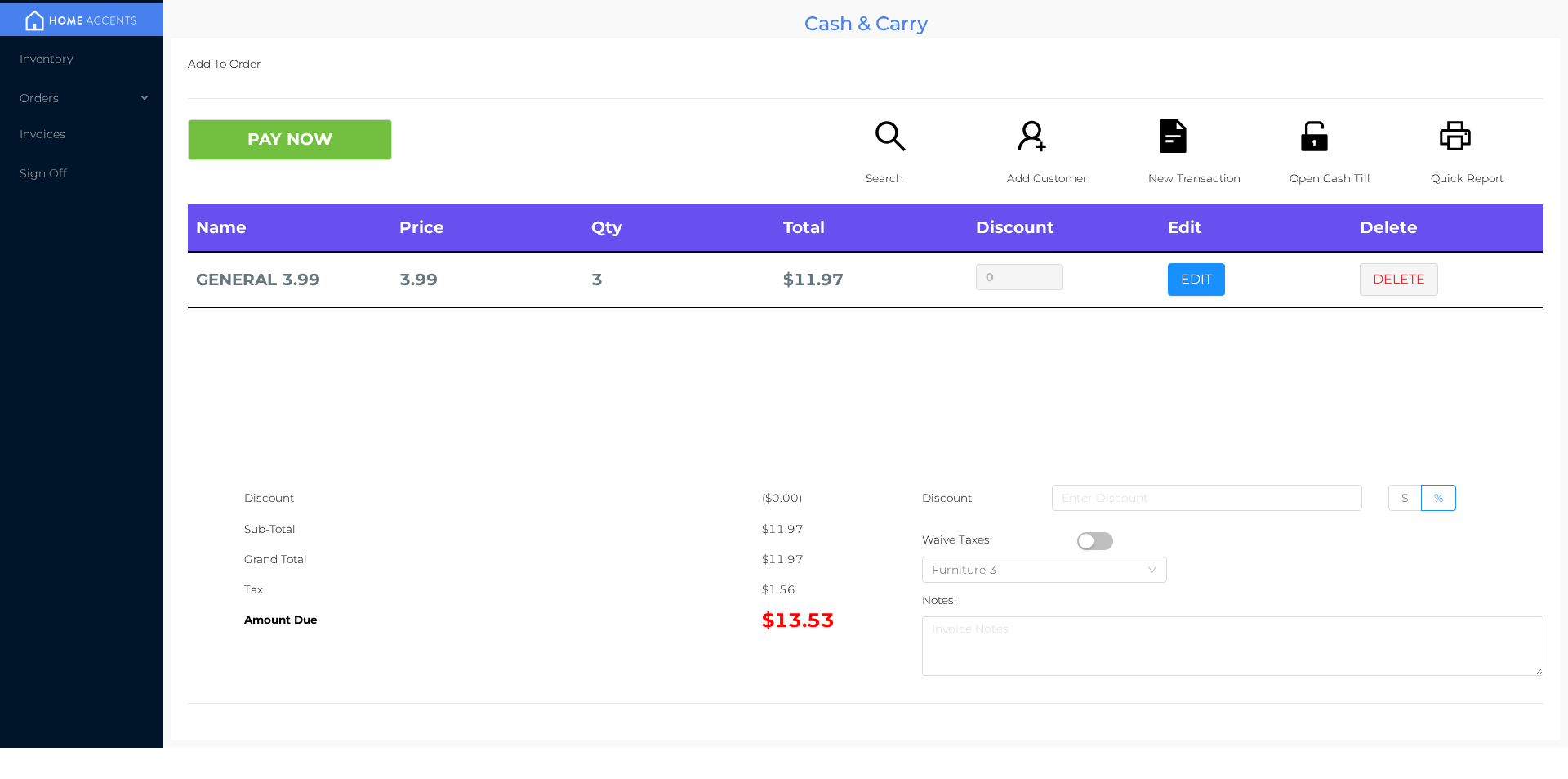
click at [1101, 538] on button "button" at bounding box center [1096, 541] width 36 height 18
click at [323, 157] on button "PAY NOW" at bounding box center [290, 139] width 204 height 41
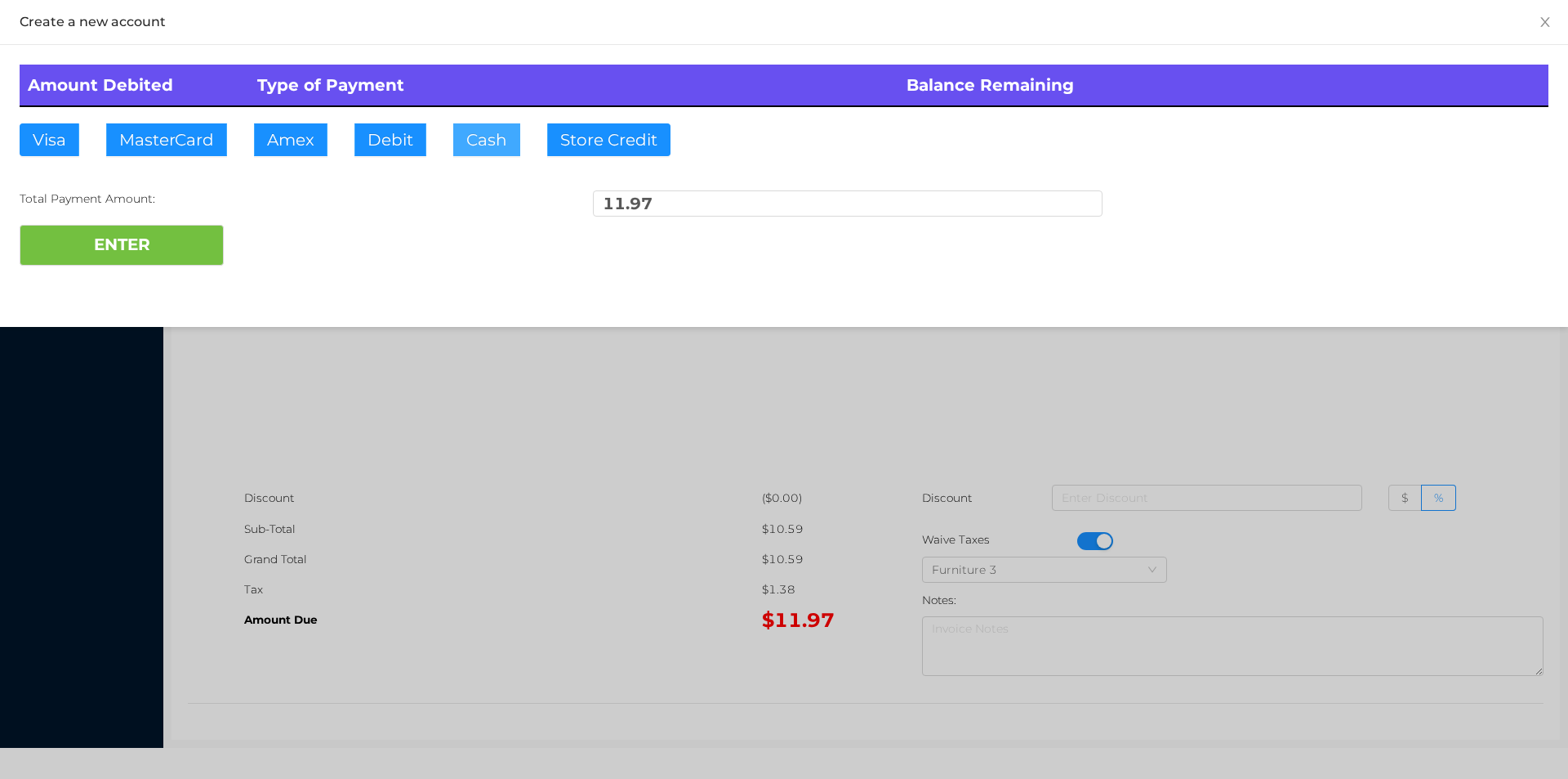
click at [464, 129] on button "Cash" at bounding box center [487, 140] width 67 height 33
type input "20."
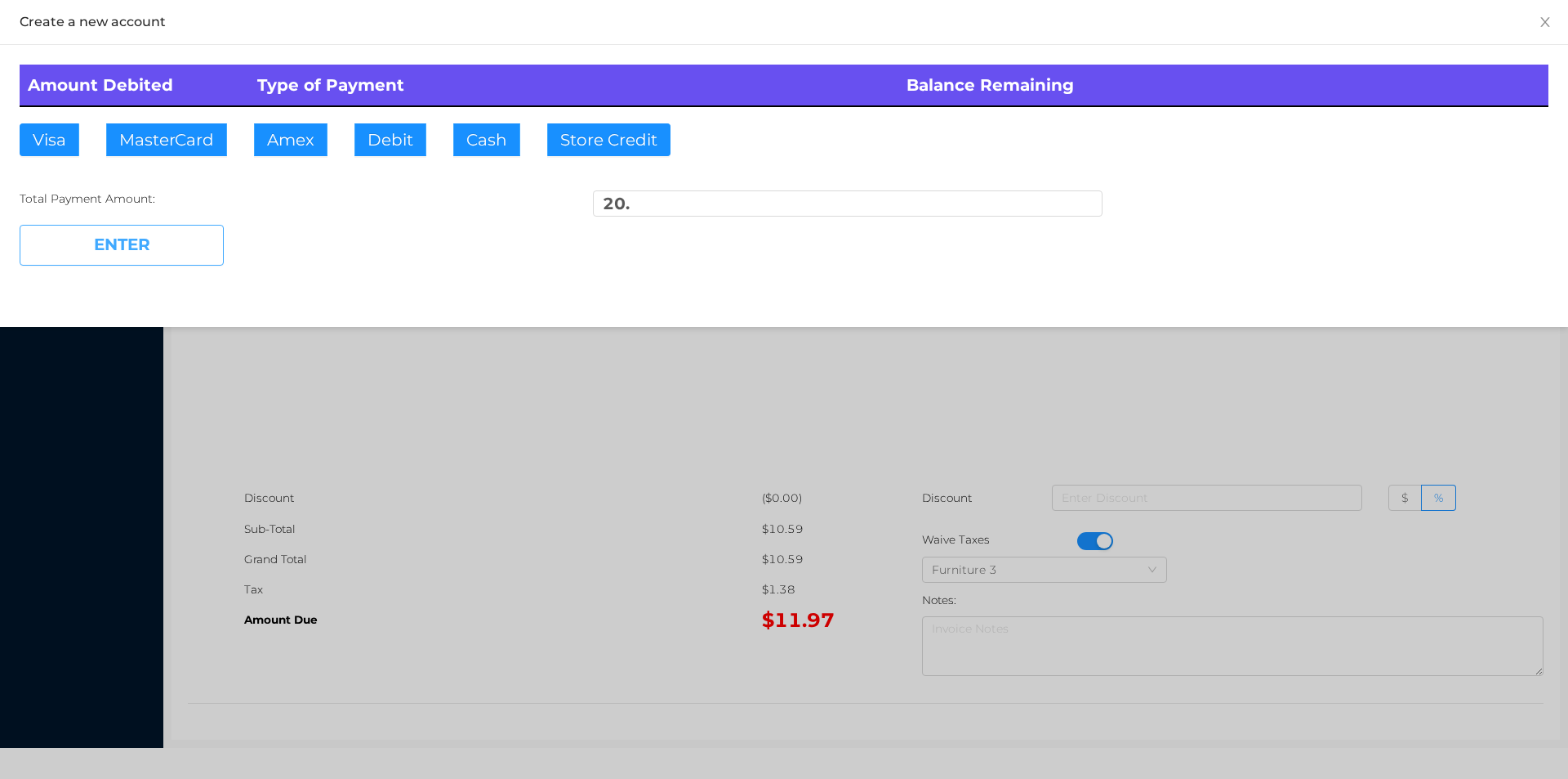
click at [212, 251] on button "ENTER" at bounding box center [122, 245] width 204 height 41
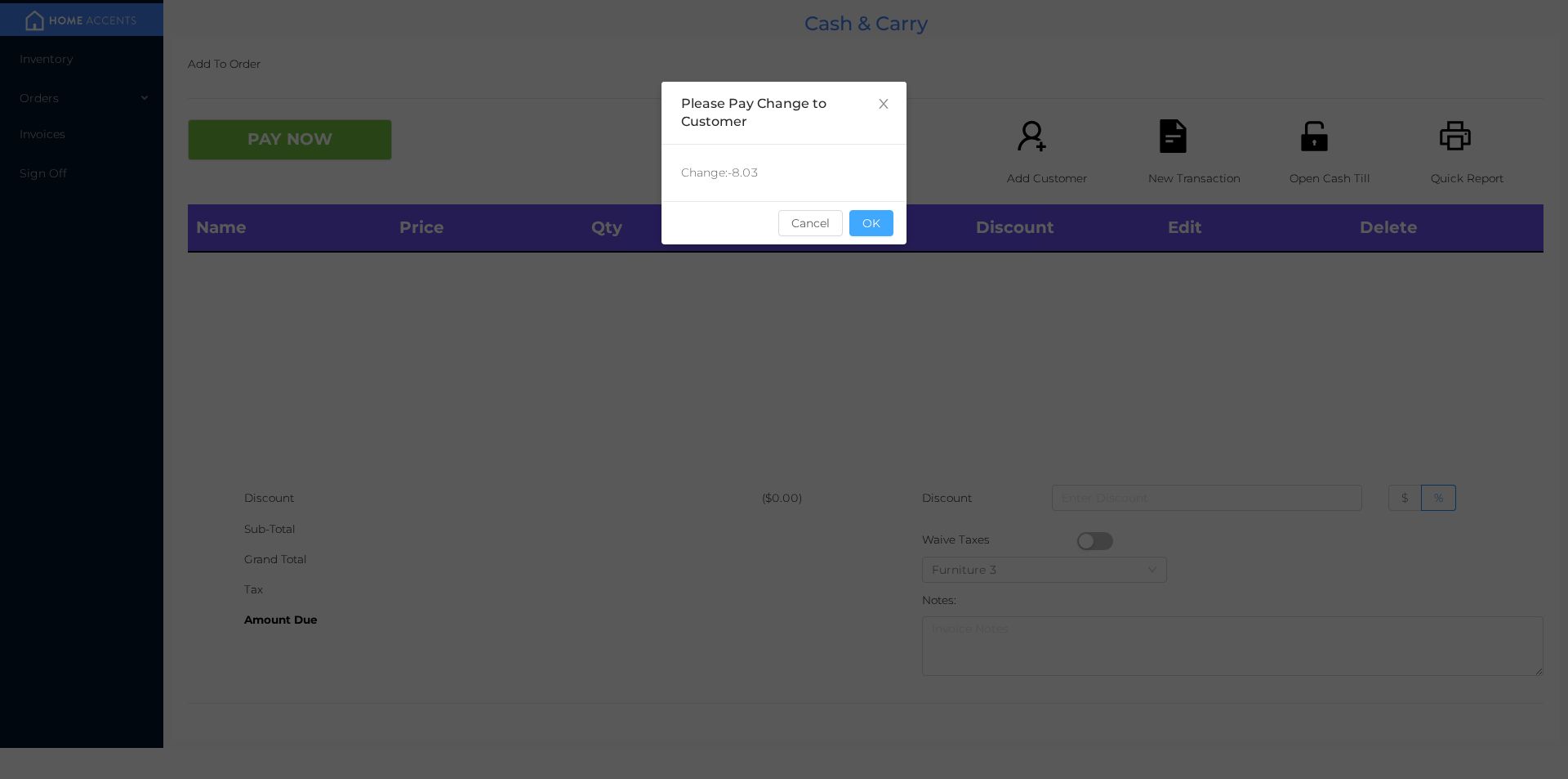
click at [886, 213] on button "OK" at bounding box center [871, 223] width 45 height 26
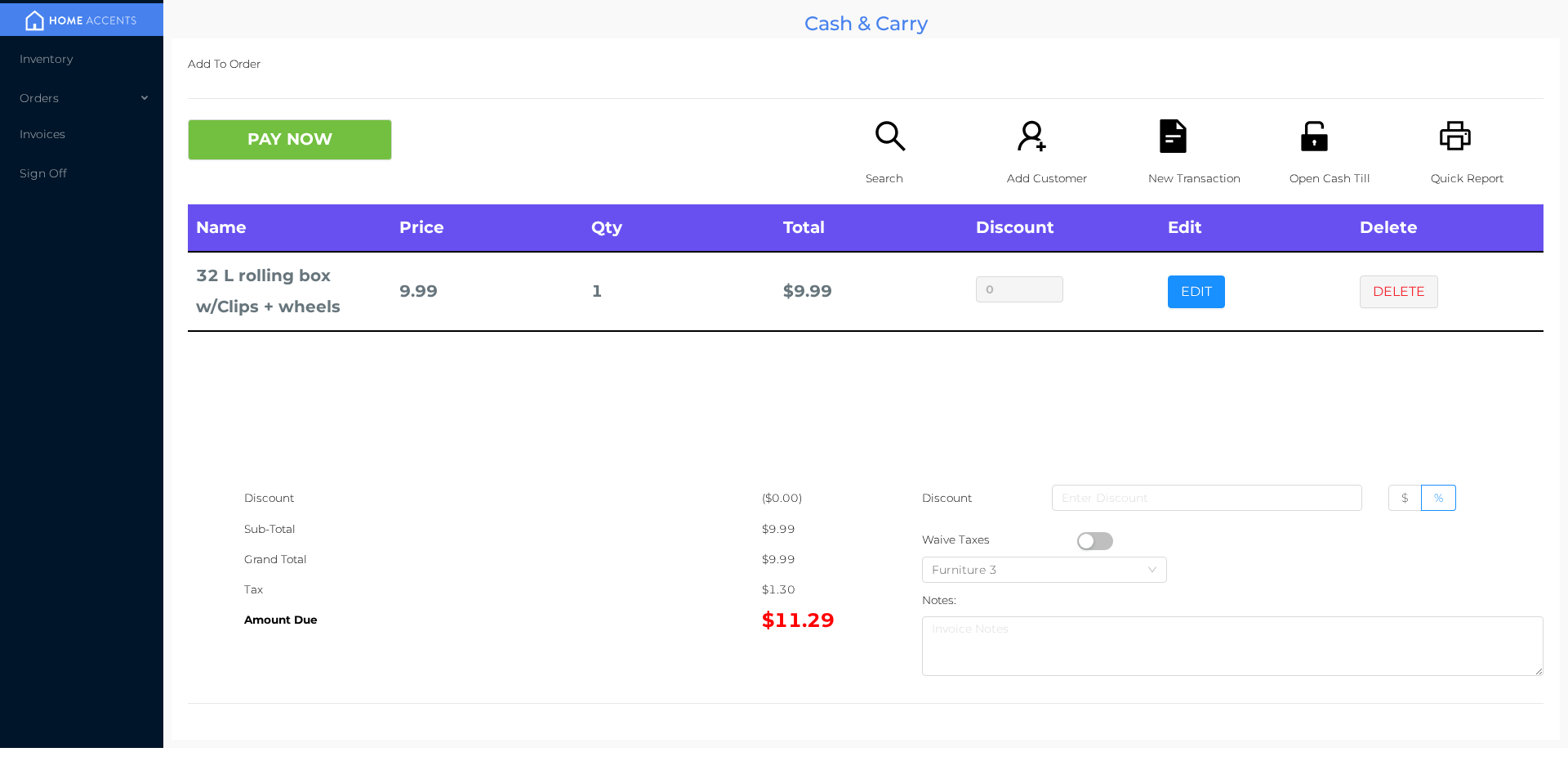
click at [277, 120] on button "PAY NOW" at bounding box center [290, 139] width 204 height 41
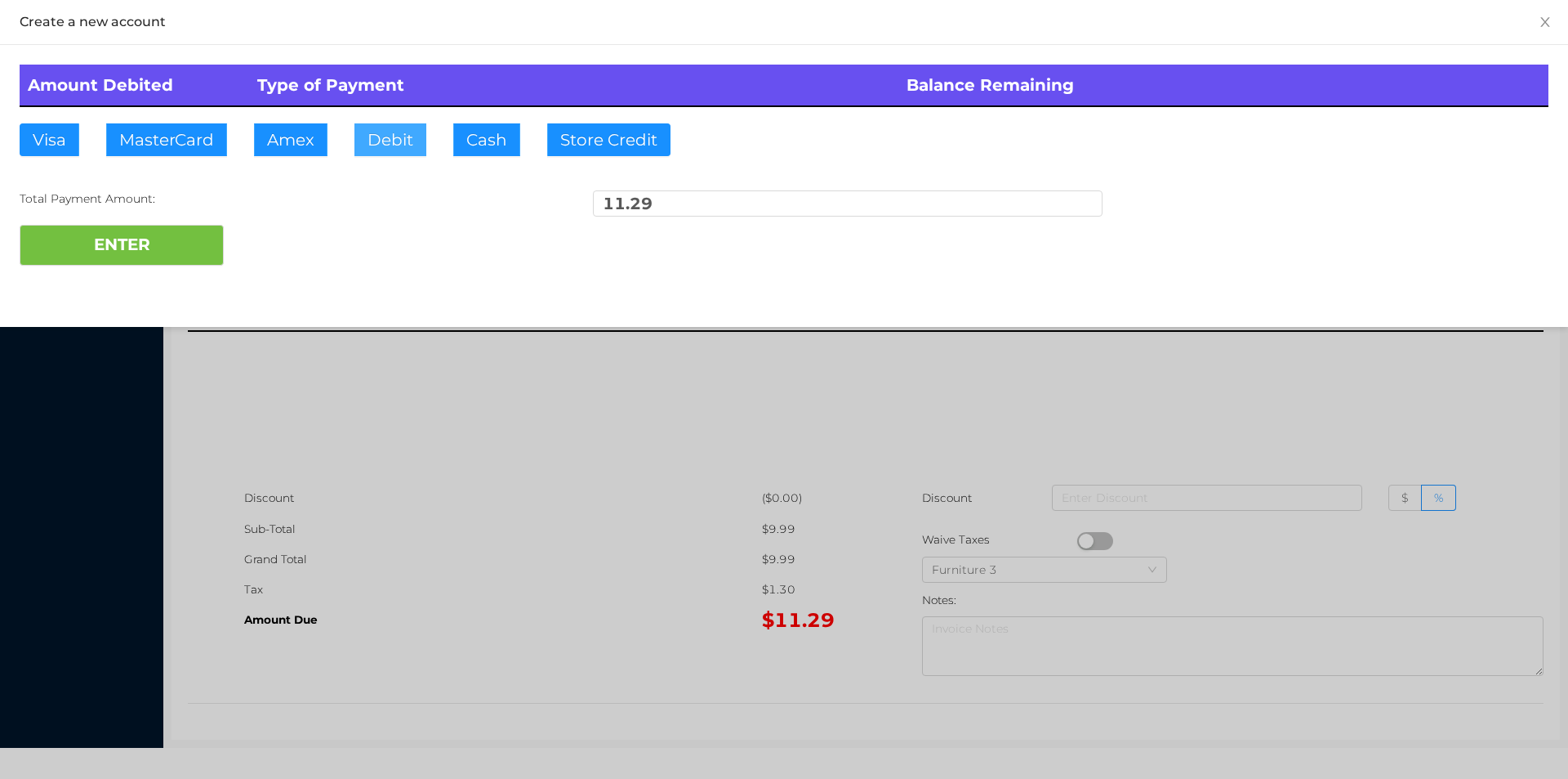
click at [387, 154] on button "Debit" at bounding box center [390, 140] width 72 height 33
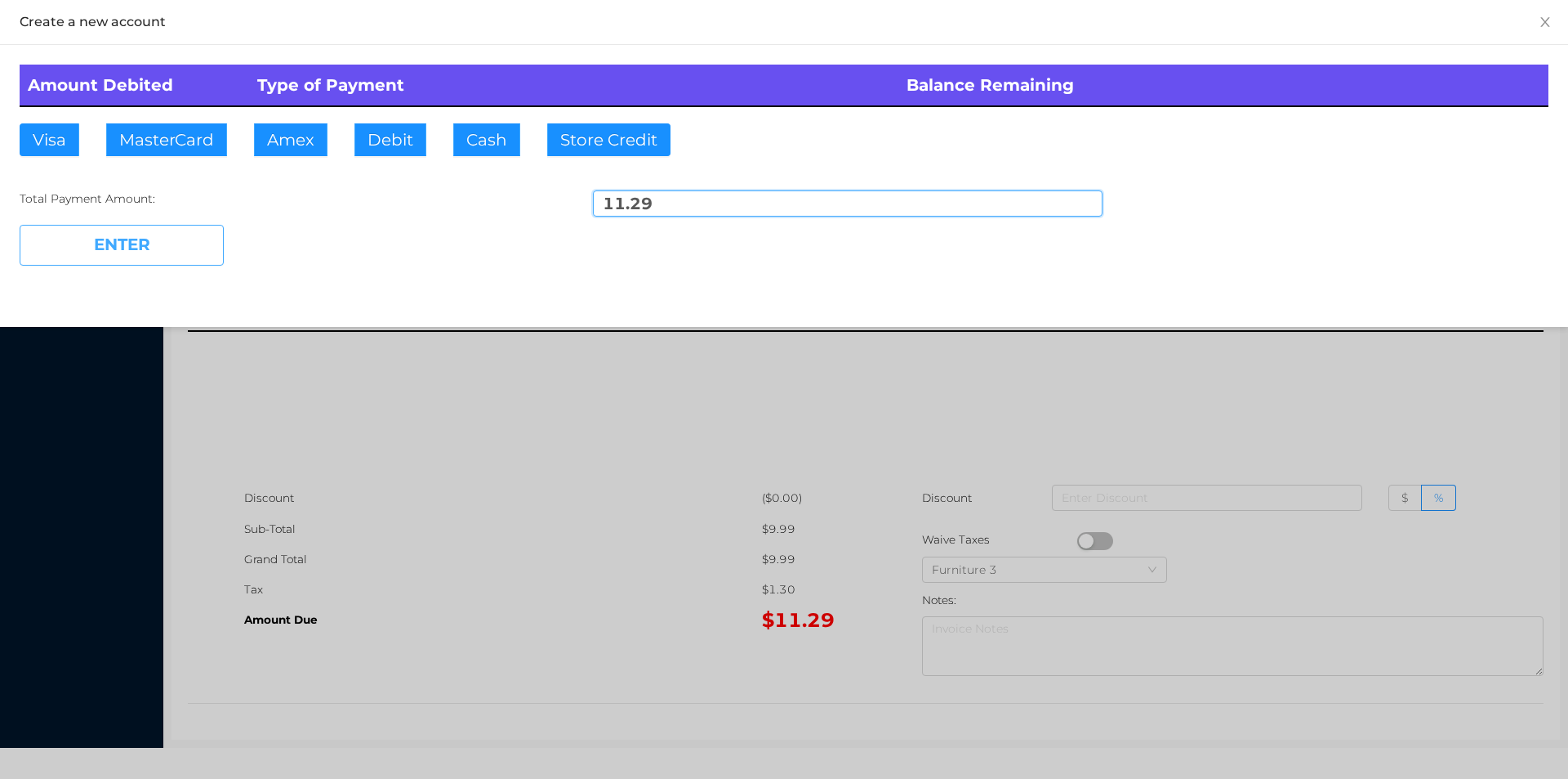
click at [159, 262] on button "ENTER" at bounding box center [122, 245] width 204 height 41
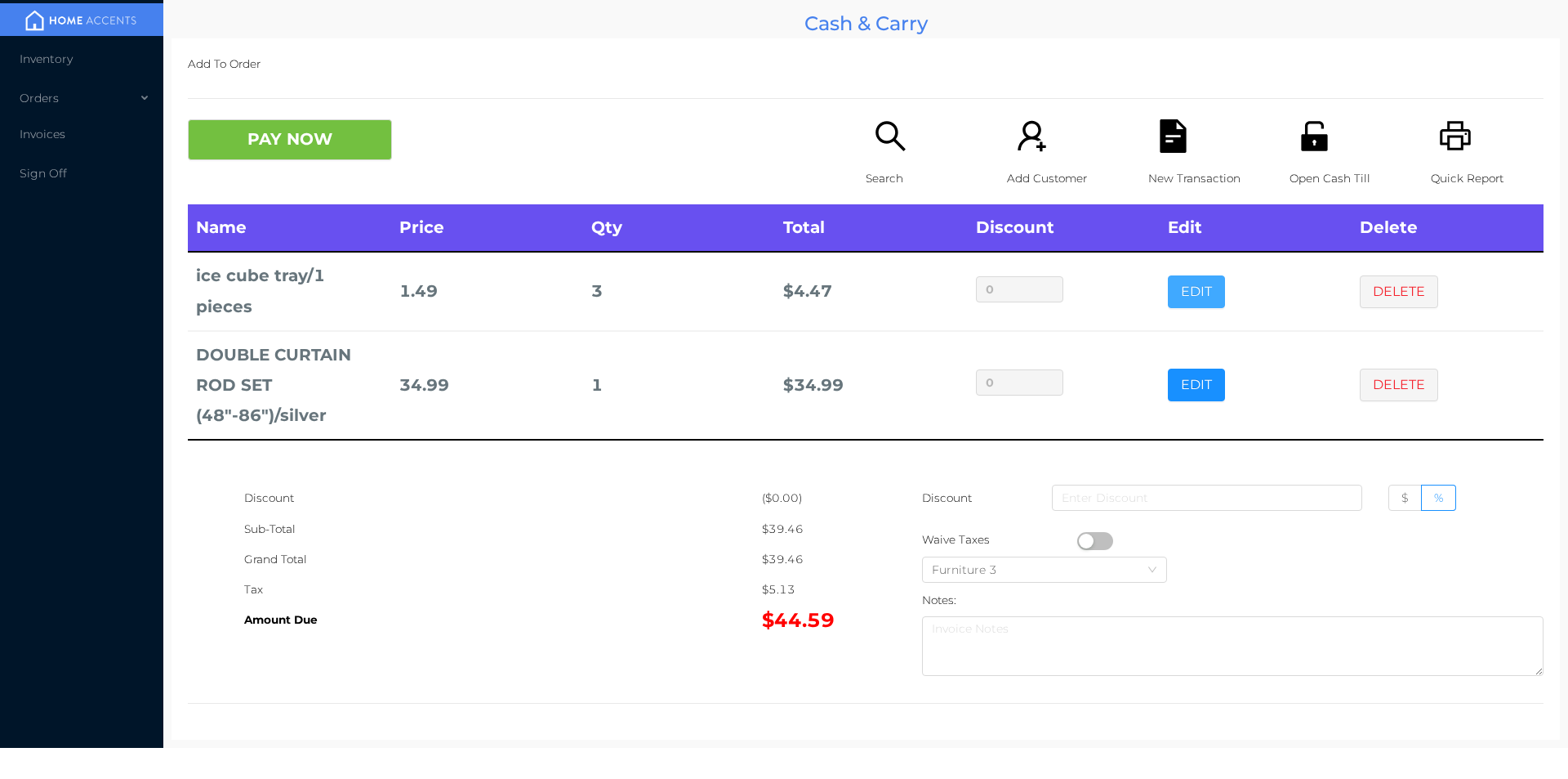
click at [1177, 287] on button "EDIT" at bounding box center [1197, 291] width 57 height 33
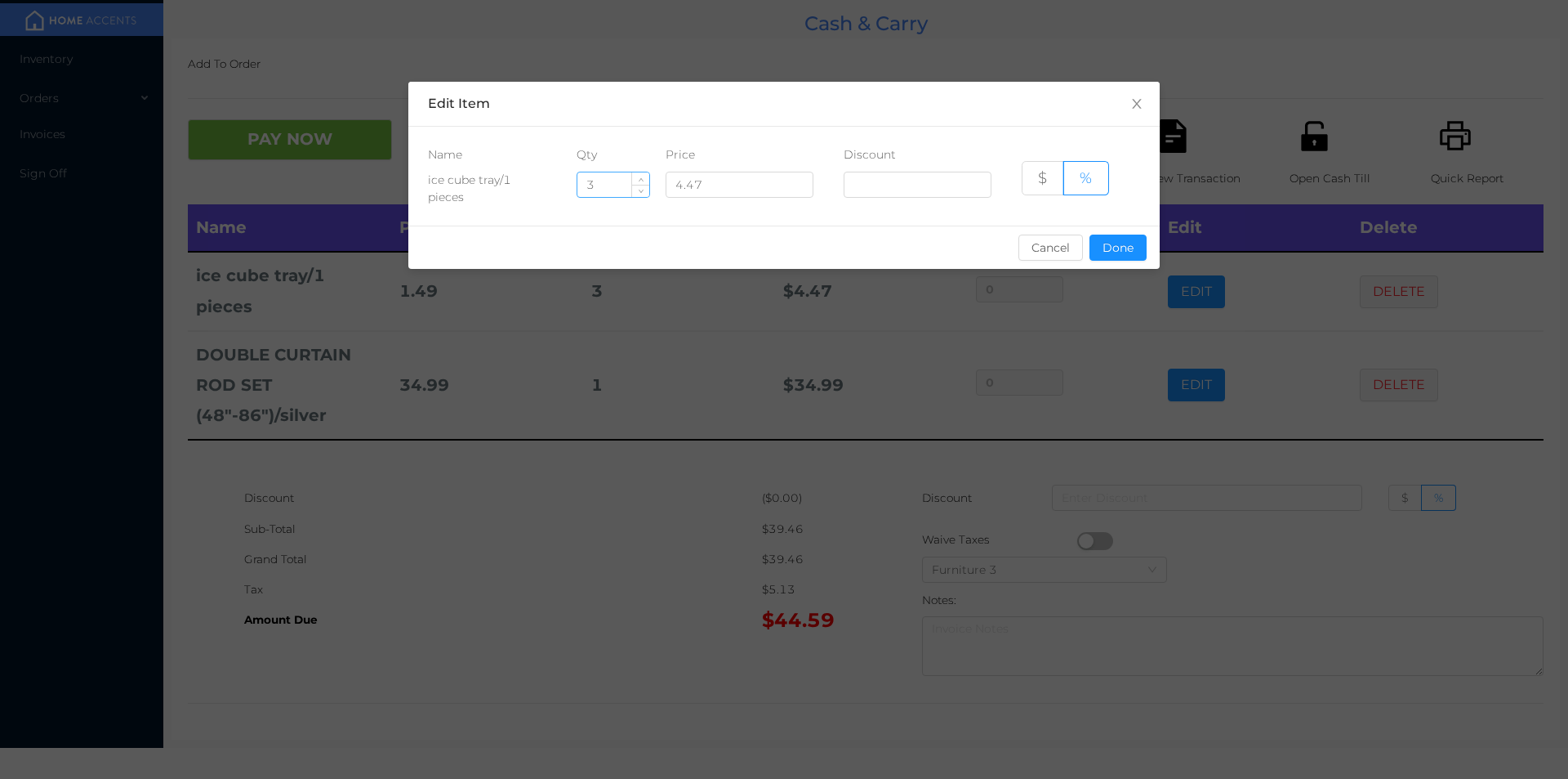
click at [617, 183] on input "3" at bounding box center [613, 184] width 72 height 25
type input "1"
type input "2"
click at [1111, 239] on button "Done" at bounding box center [1118, 248] width 57 height 26
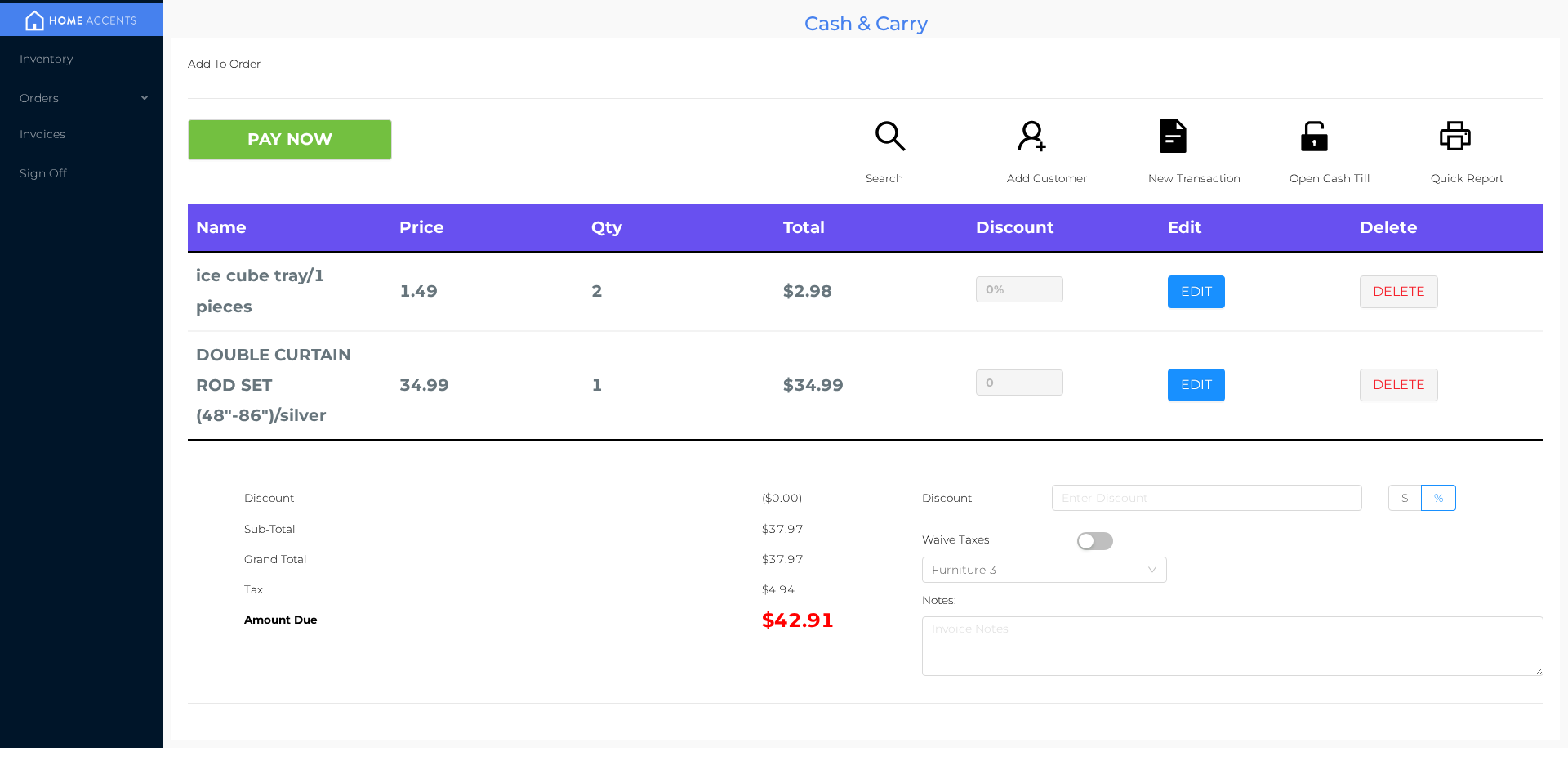
click at [522, 541] on div "Sub-Total" at bounding box center [503, 529] width 518 height 31
click at [352, 156] on button "PAY NOW" at bounding box center [290, 139] width 204 height 41
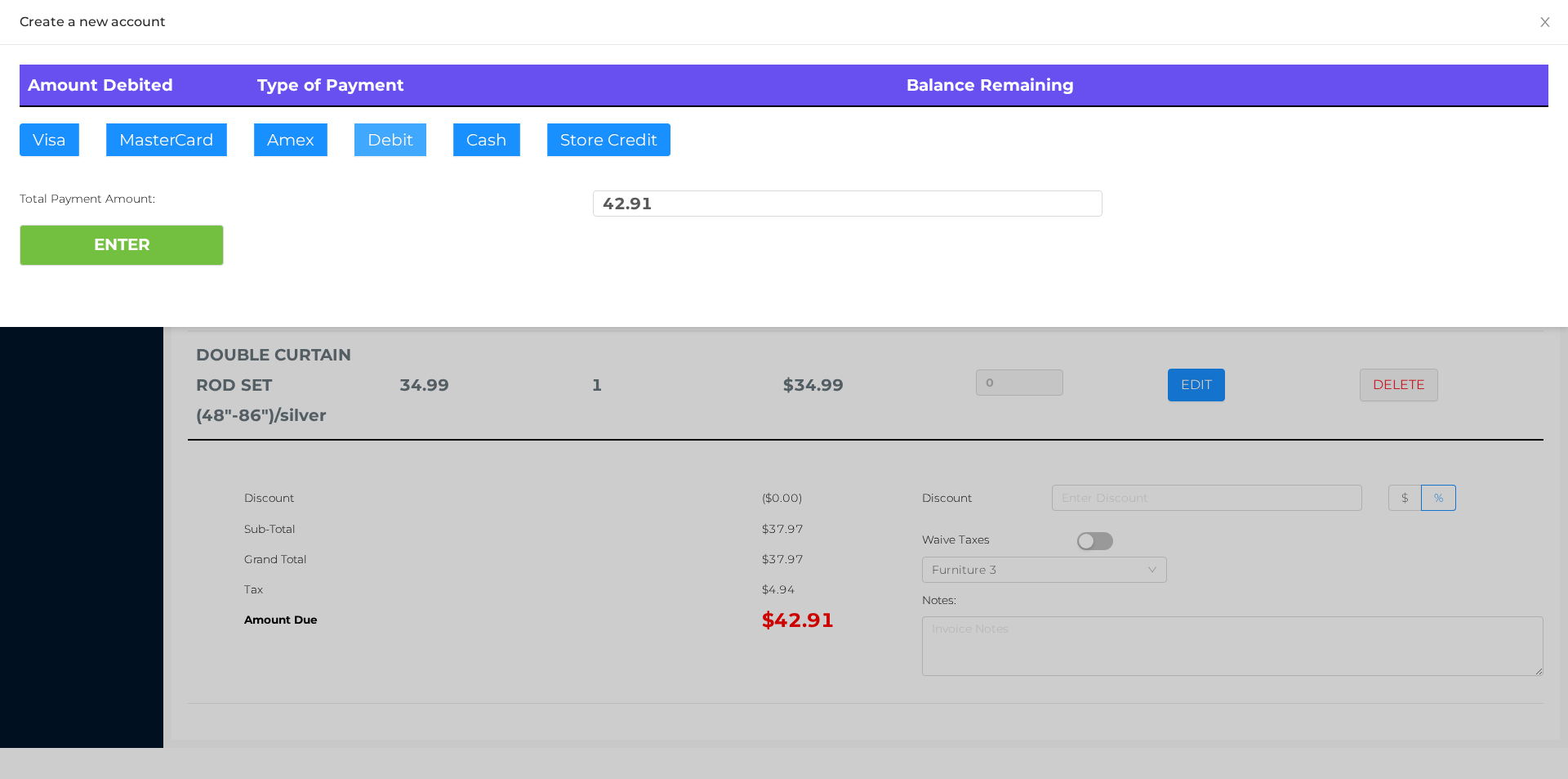
click at [389, 145] on button "Debit" at bounding box center [390, 140] width 72 height 33
click at [193, 236] on button "ENTER" at bounding box center [122, 245] width 204 height 41
type input "0"
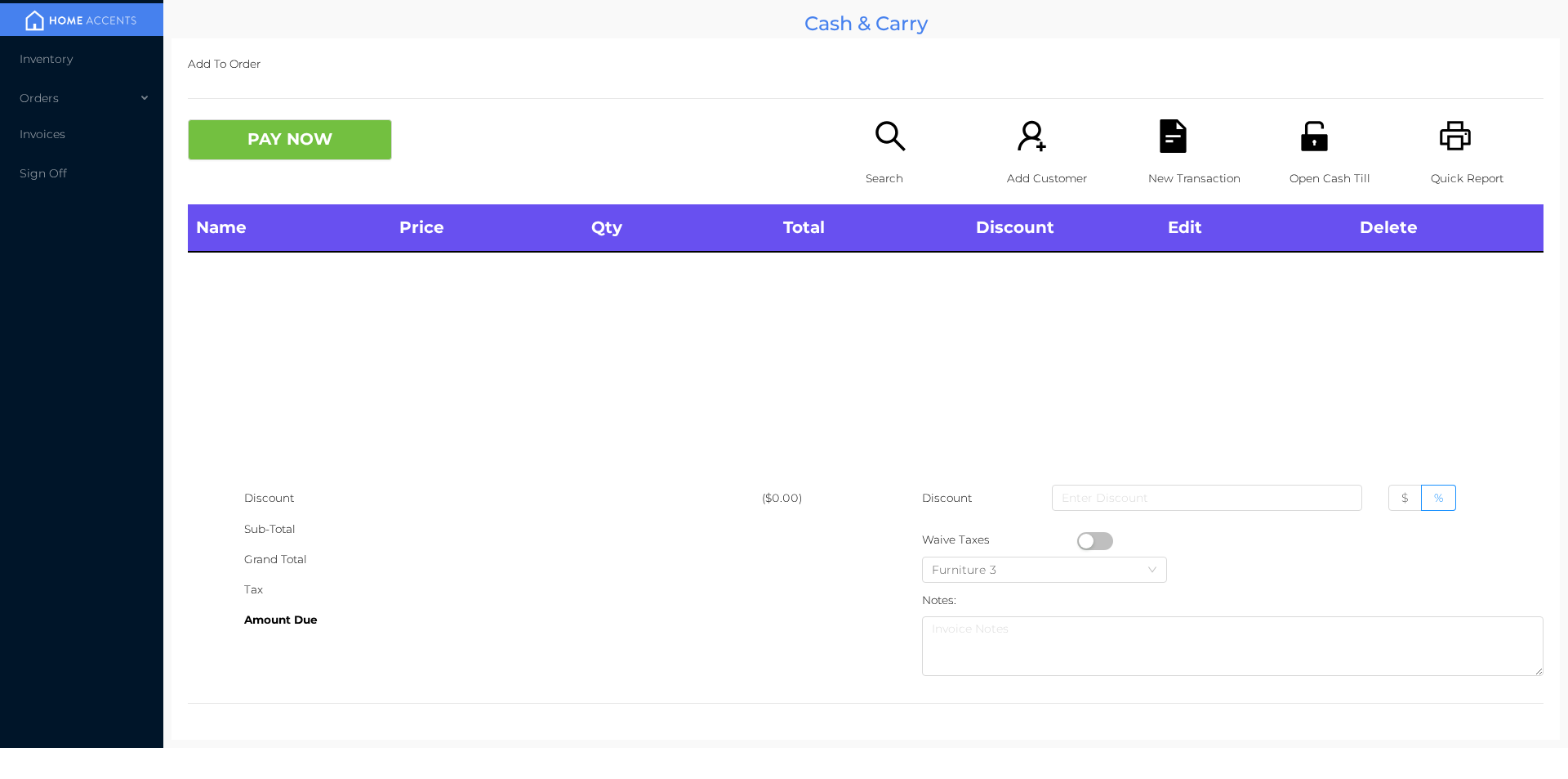
click at [1304, 142] on icon "icon: unlock" at bounding box center [1314, 136] width 34 height 34
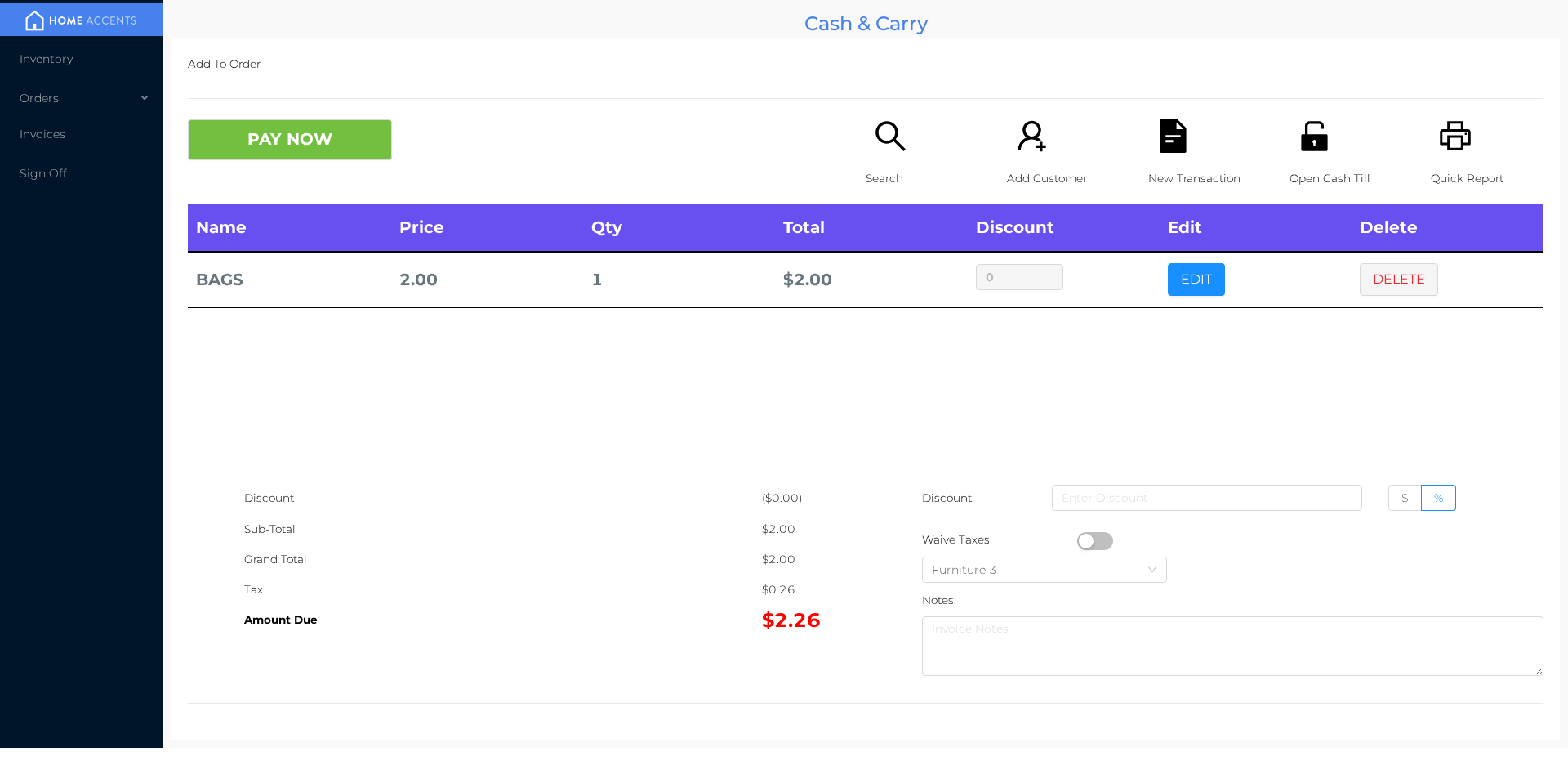
click at [332, 128] on button "PAY NOW" at bounding box center [290, 139] width 204 height 41
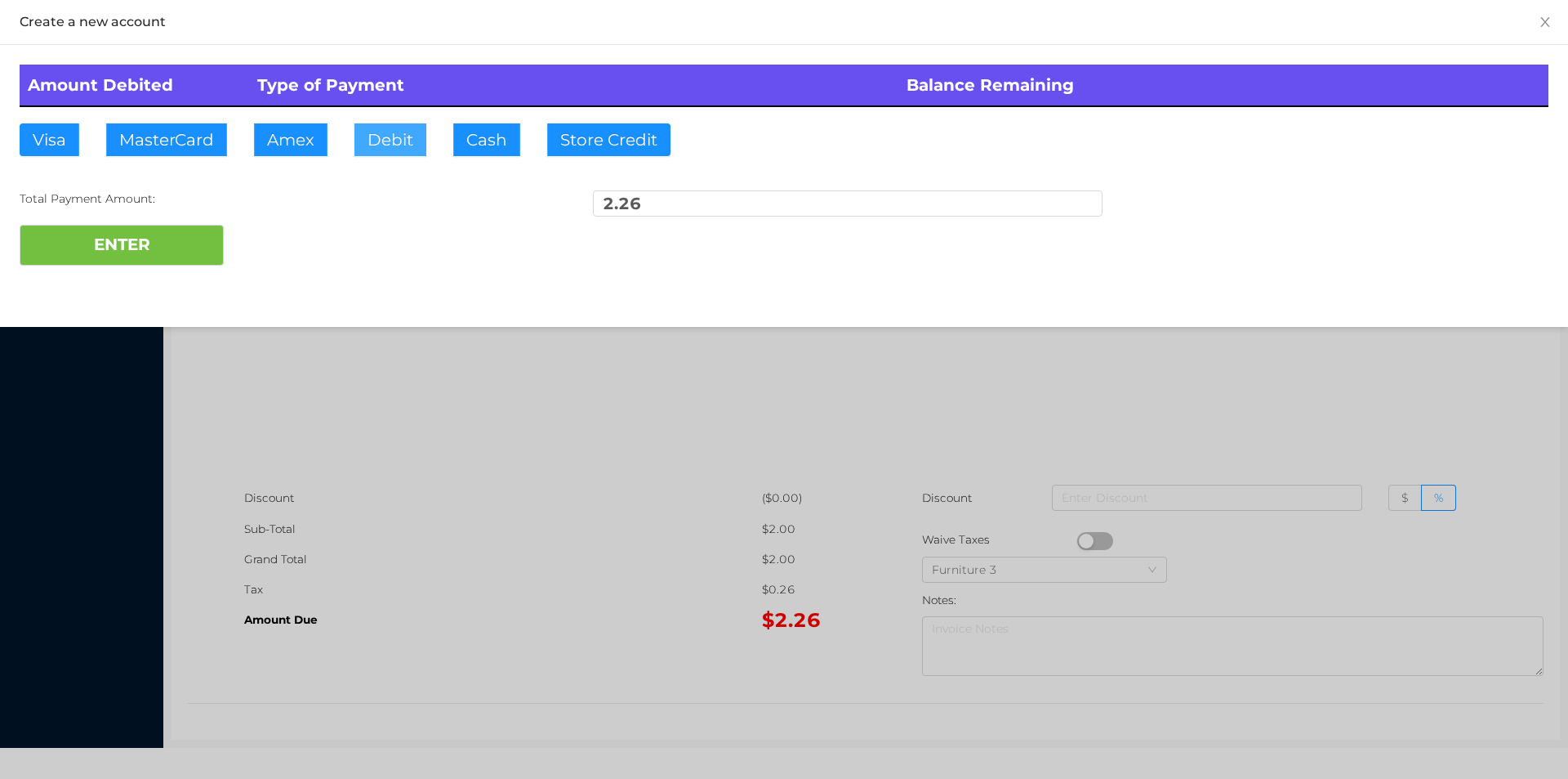
click at [396, 132] on button "Debit" at bounding box center [390, 140] width 72 height 33
click at [149, 256] on button "ENTER" at bounding box center [122, 245] width 204 height 41
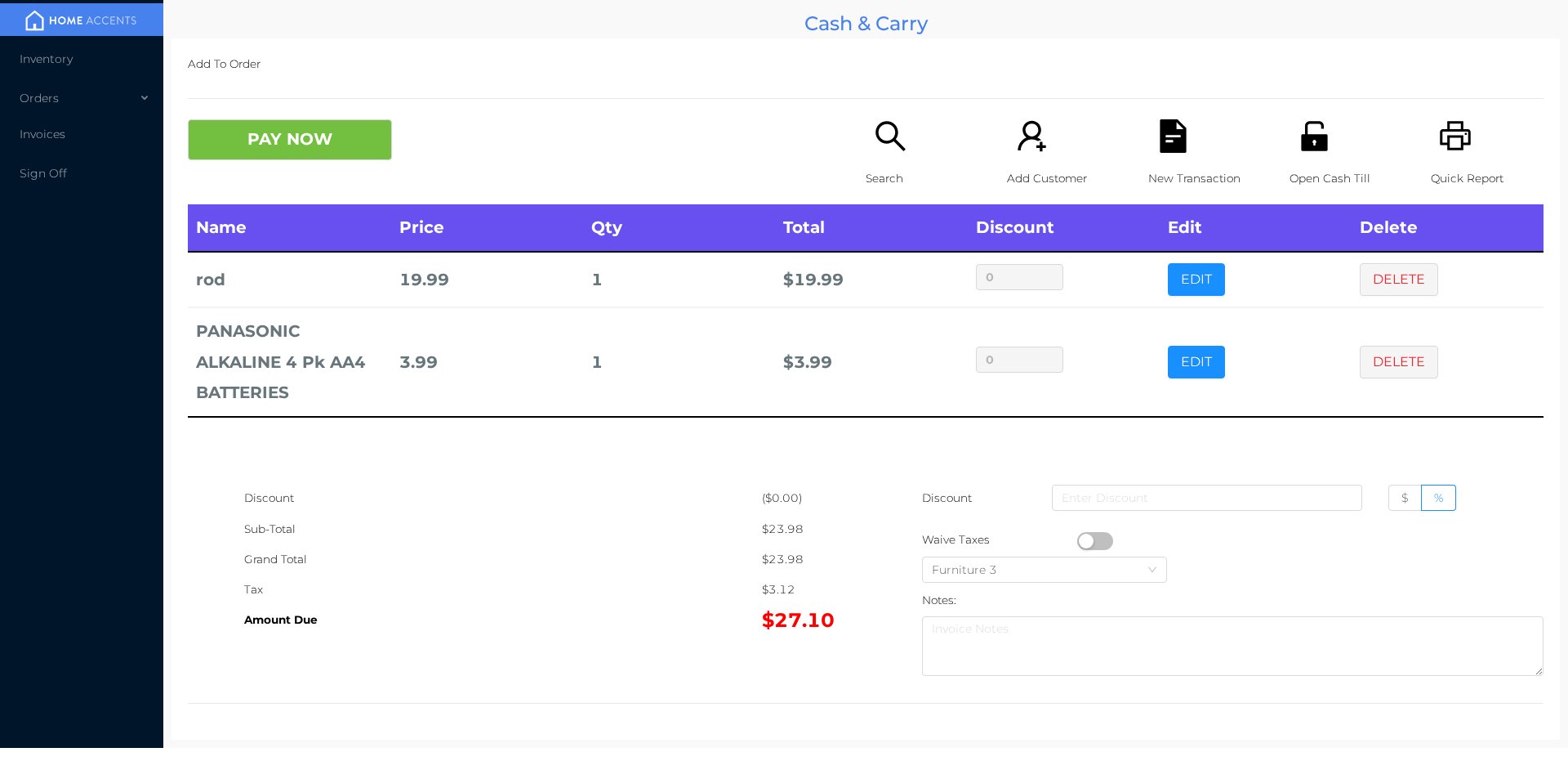
click at [882, 171] on p "Search" at bounding box center [922, 178] width 113 height 31
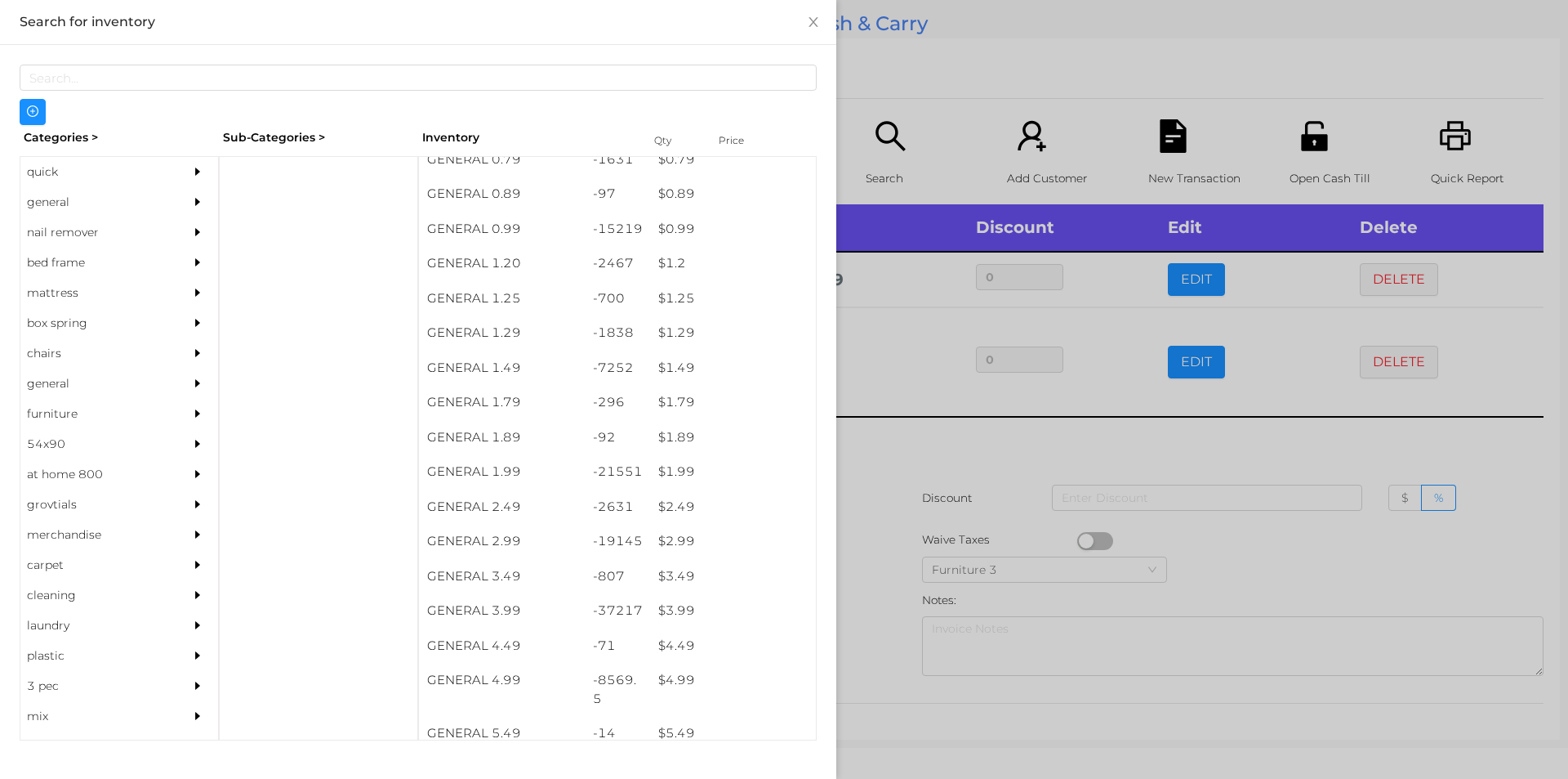
scroll to position [50, 0]
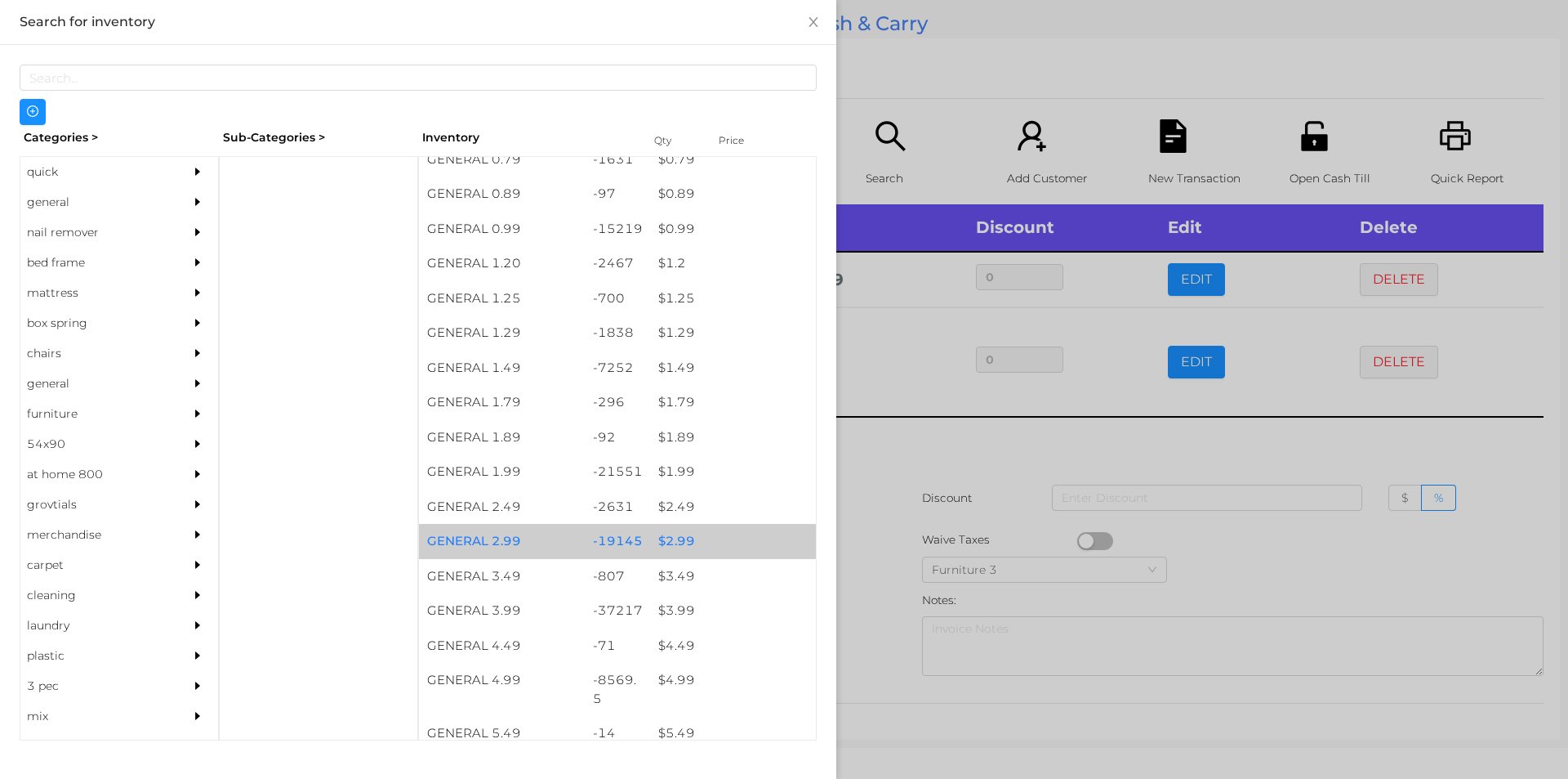
click at [684, 551] on div "$ 2.99" at bounding box center [732, 541] width 165 height 35
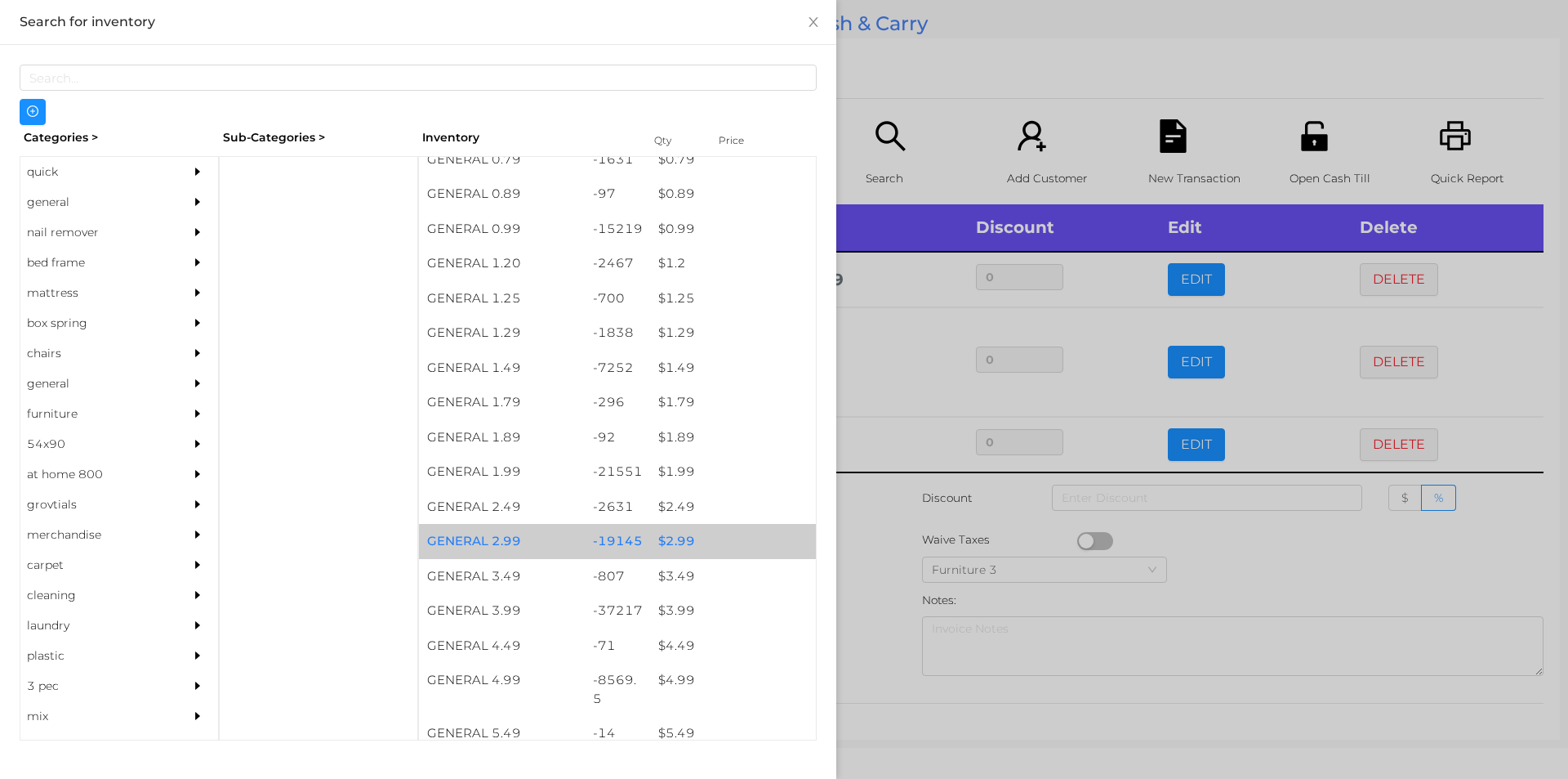
click at [681, 530] on div "$ 2.99" at bounding box center [732, 541] width 165 height 35
click at [678, 541] on div "$ 2.99" at bounding box center [732, 541] width 165 height 35
click at [680, 538] on div "$ 2.99" at bounding box center [732, 541] width 165 height 35
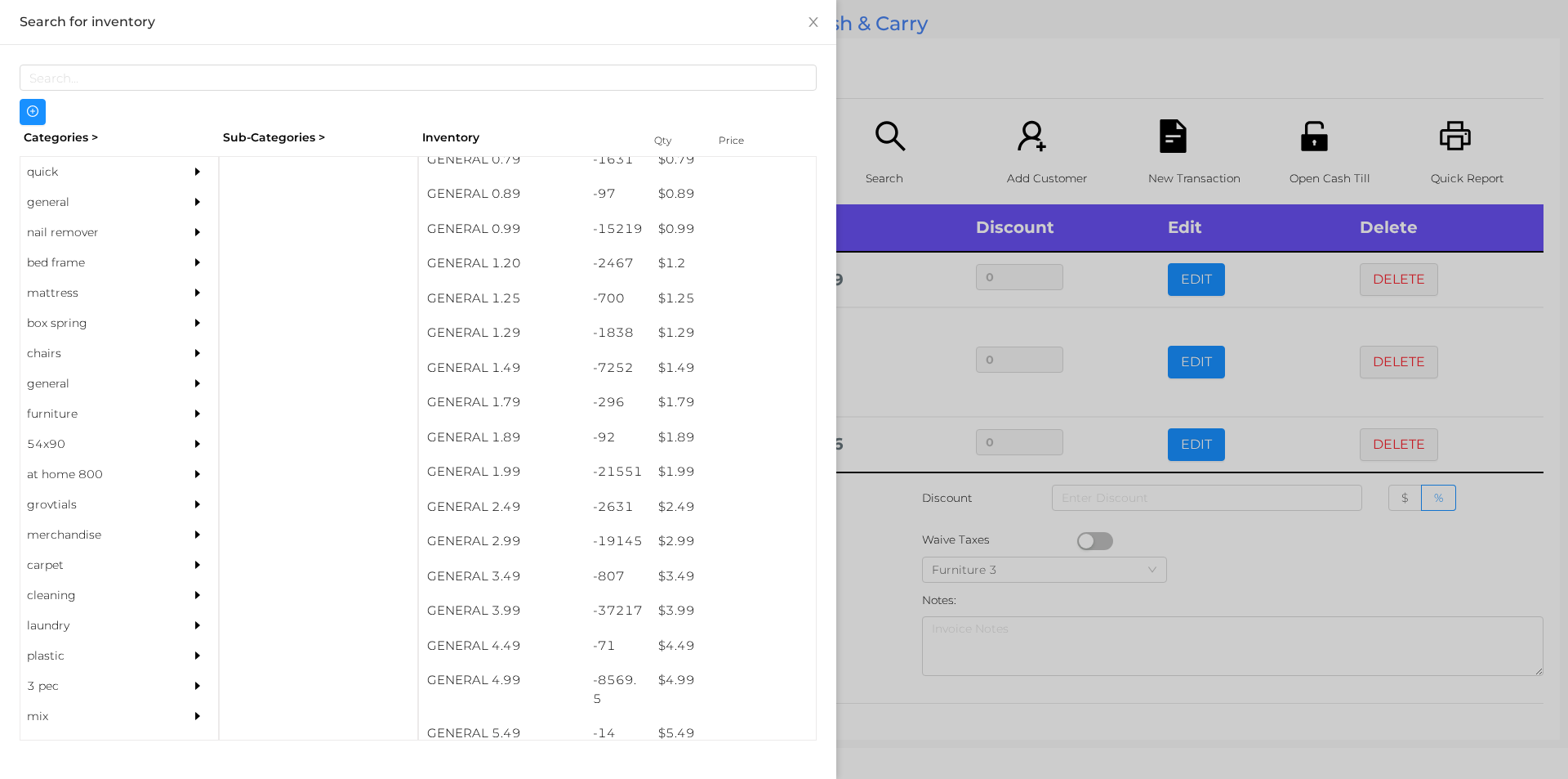
click at [887, 529] on div at bounding box center [784, 390] width 1568 height 779
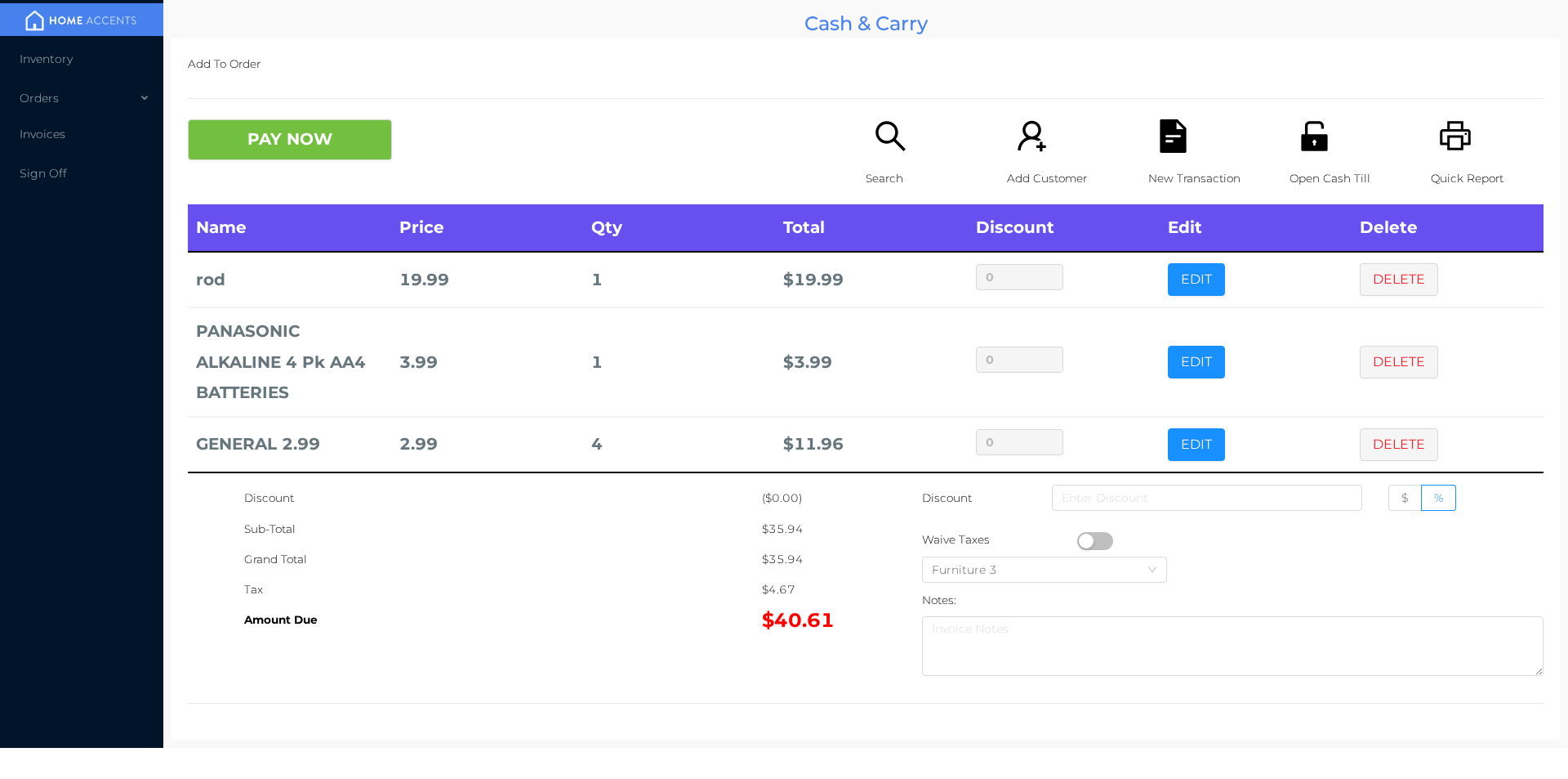
click at [878, 142] on icon "icon: search" at bounding box center [890, 136] width 30 height 30
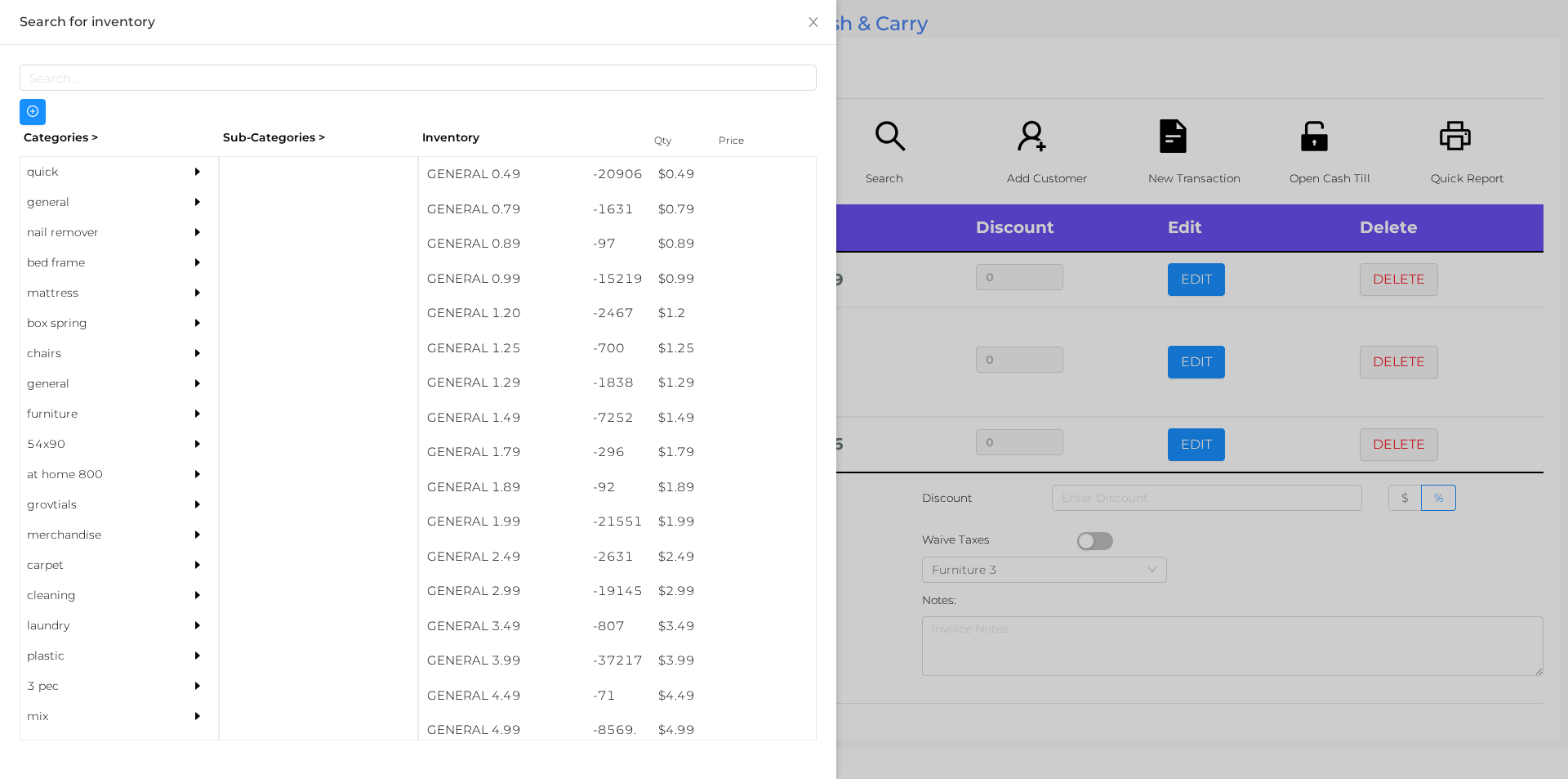
click at [53, 184] on div "quick" at bounding box center [95, 171] width 149 height 31
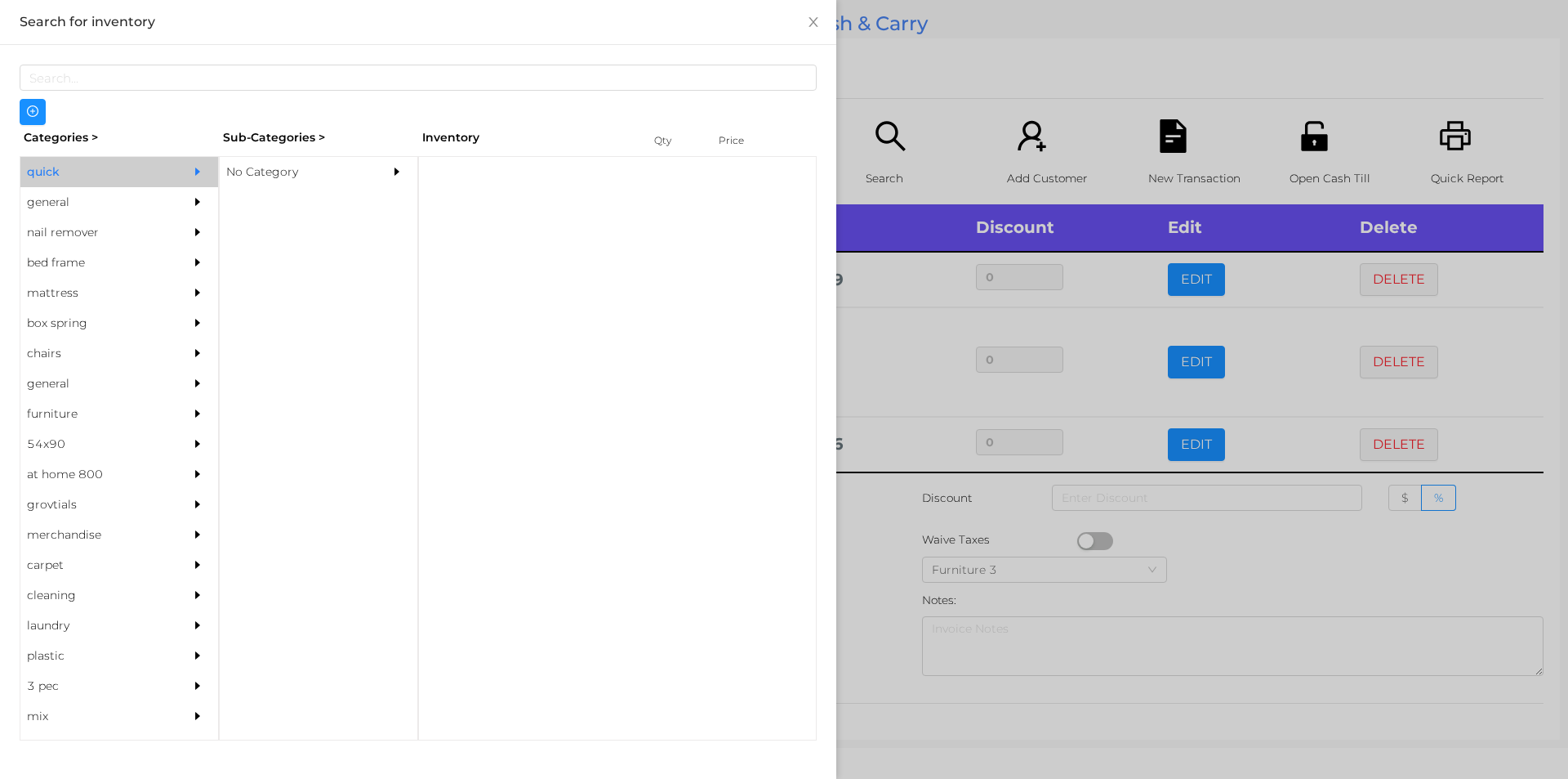
click at [202, 174] on div at bounding box center [201, 171] width 33 height 31
click at [272, 165] on div "No Category" at bounding box center [294, 171] width 149 height 31
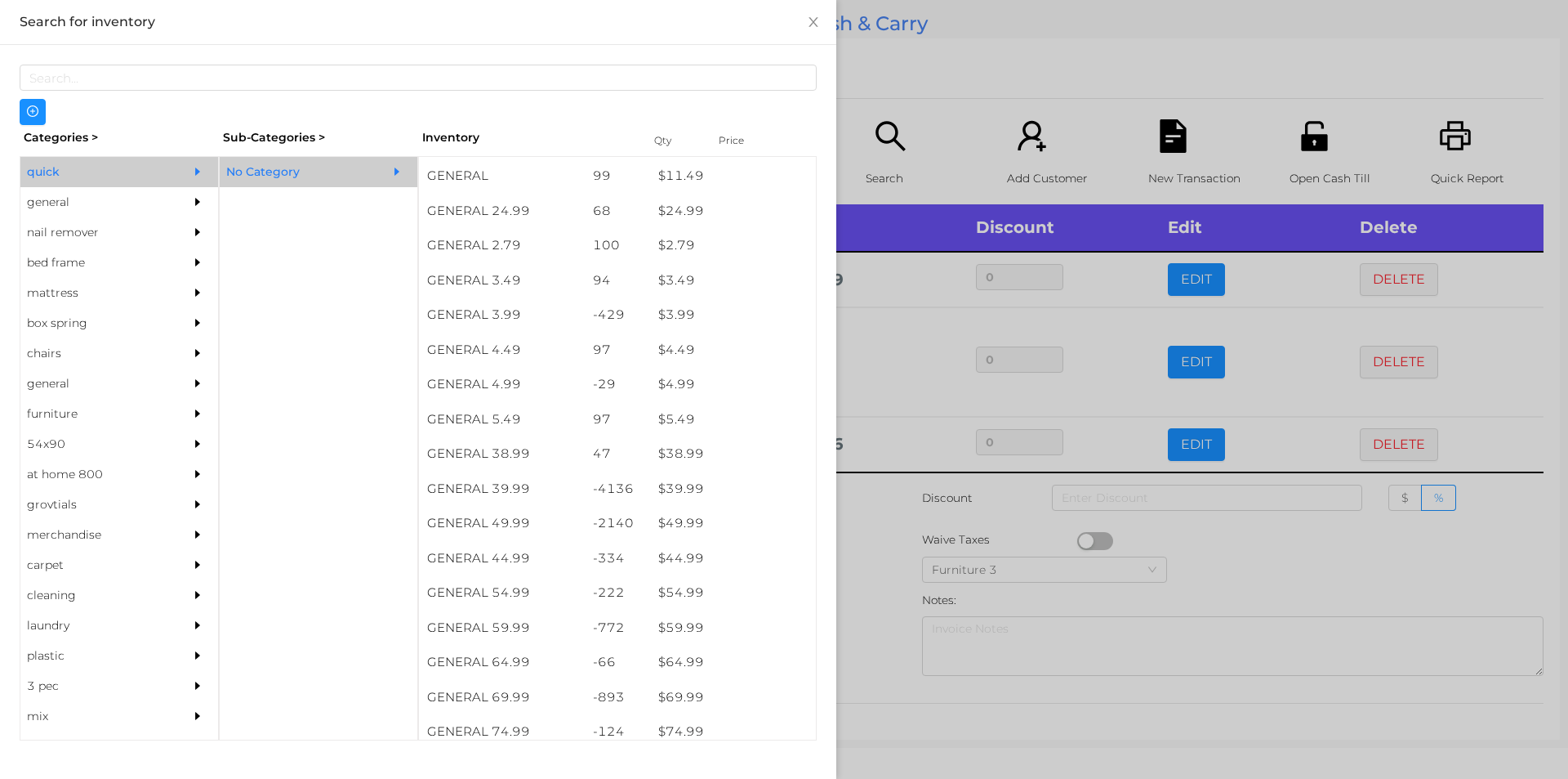
scroll to position [624, 0]
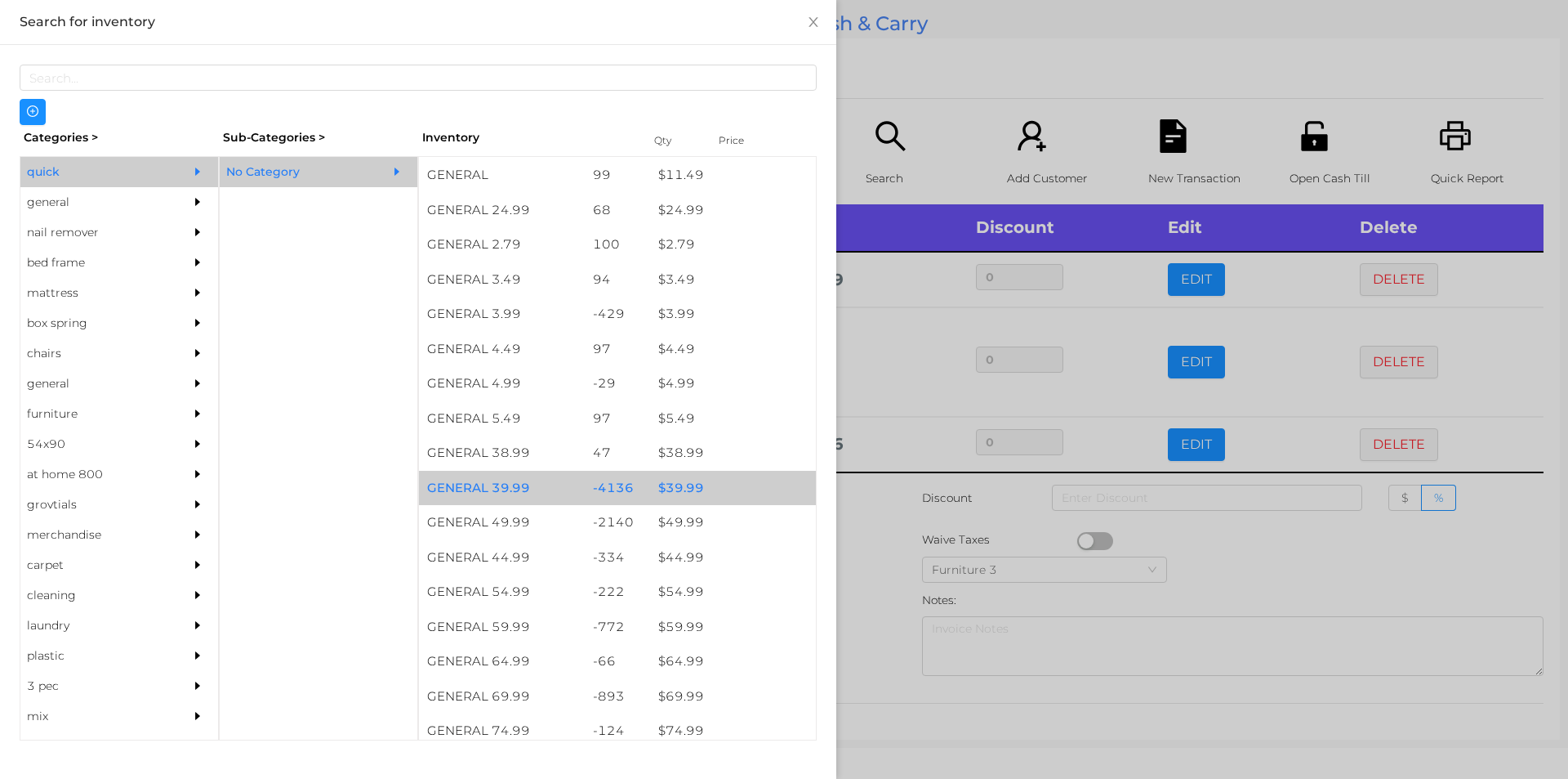
click at [678, 485] on div "$ 39.99" at bounding box center [732, 488] width 165 height 35
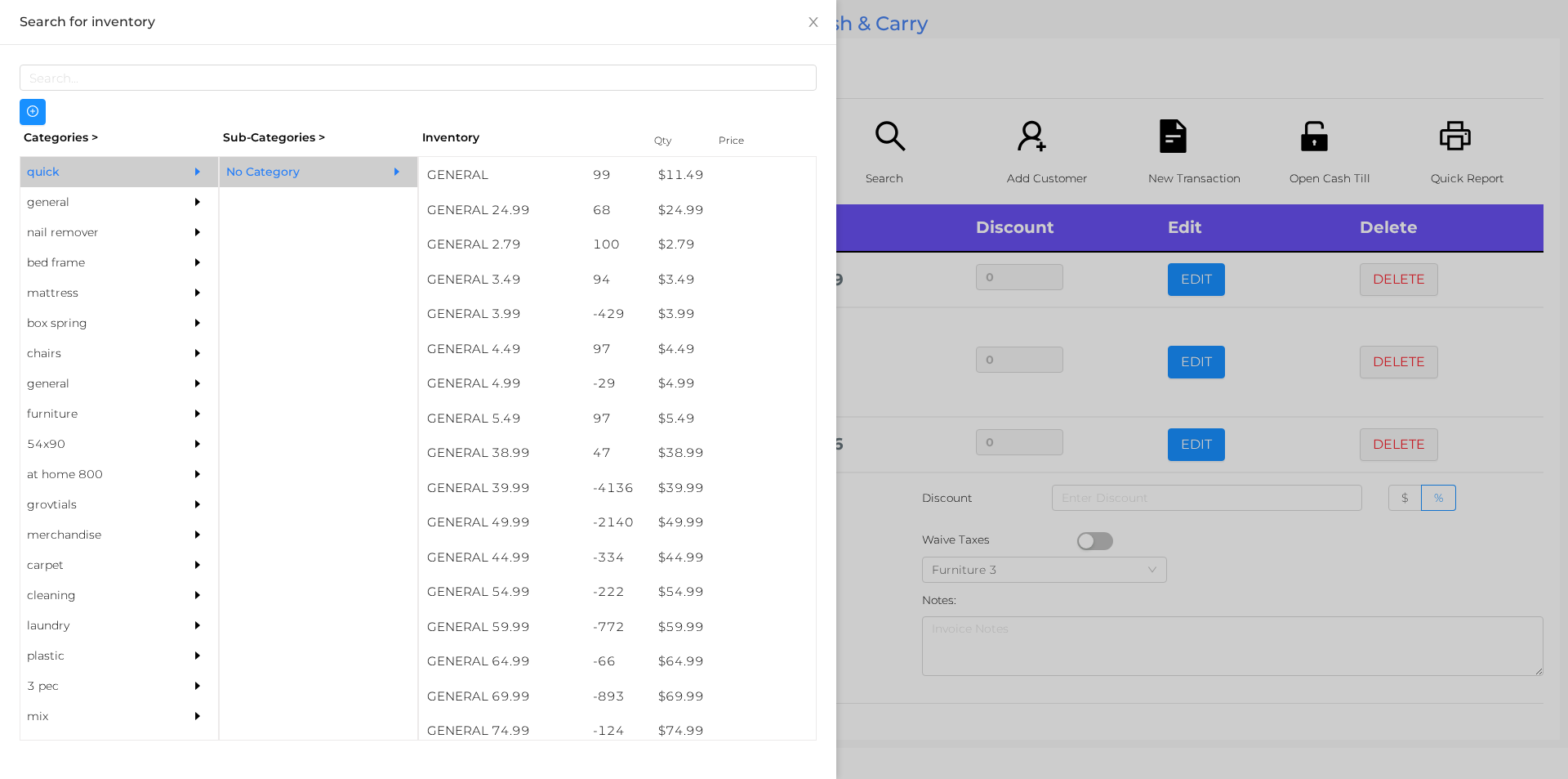
click at [876, 598] on div at bounding box center [784, 390] width 1568 height 779
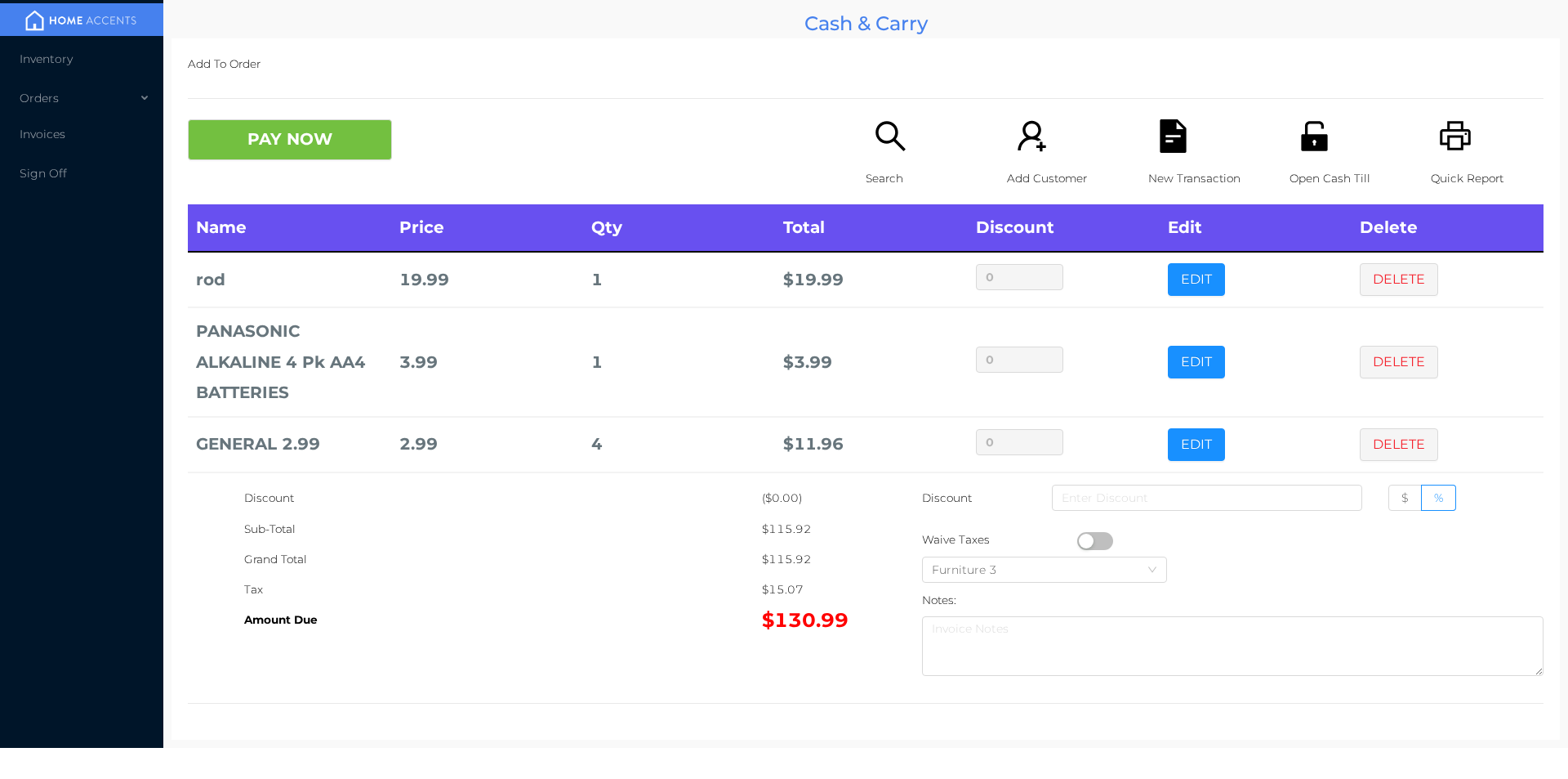
click at [341, 144] on button "PAY NOW" at bounding box center [290, 139] width 204 height 41
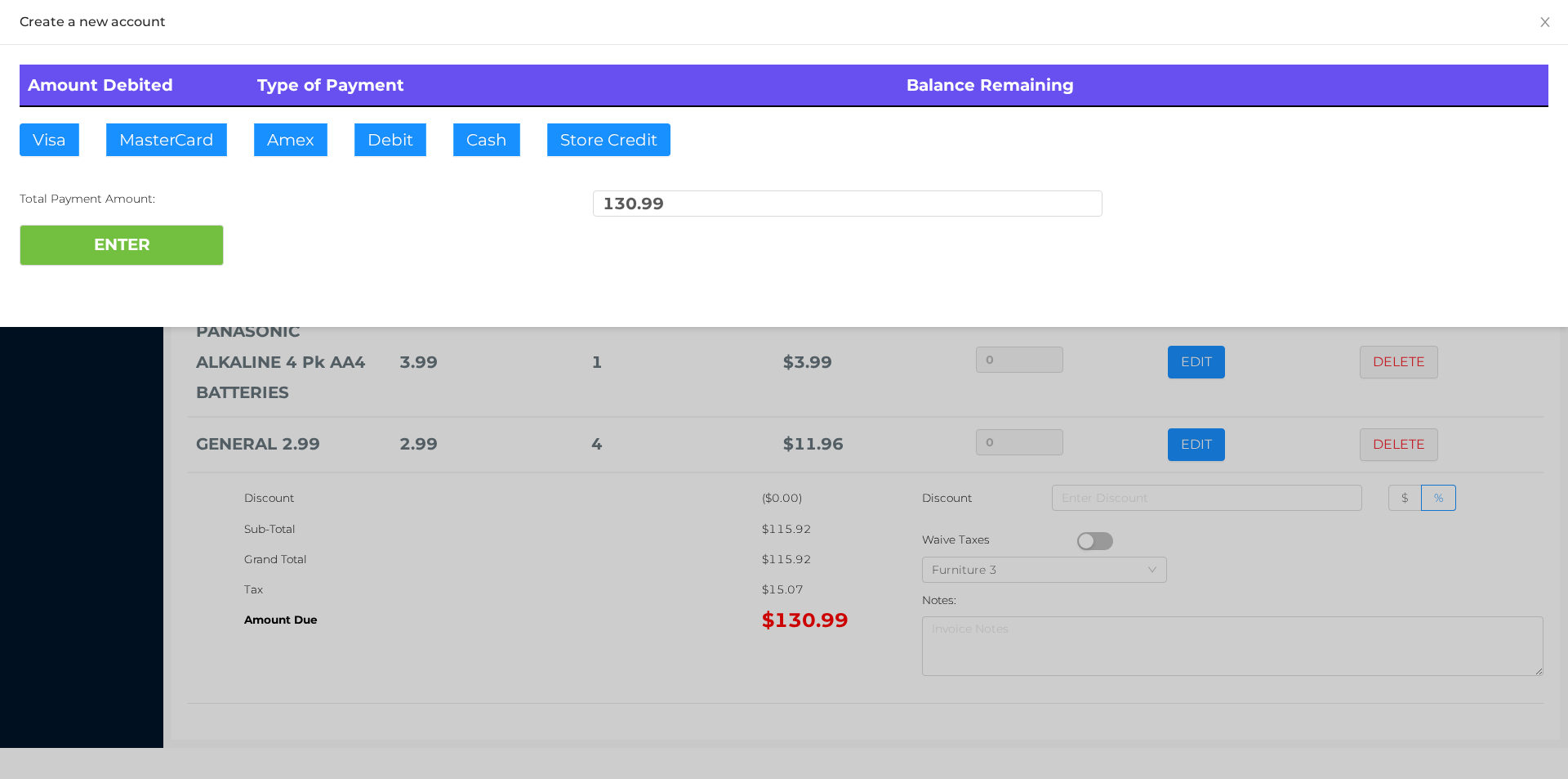
click at [258, 253] on div "ENTER" at bounding box center [784, 245] width 1528 height 41
click at [158, 244] on button "ENTER" at bounding box center [122, 245] width 204 height 41
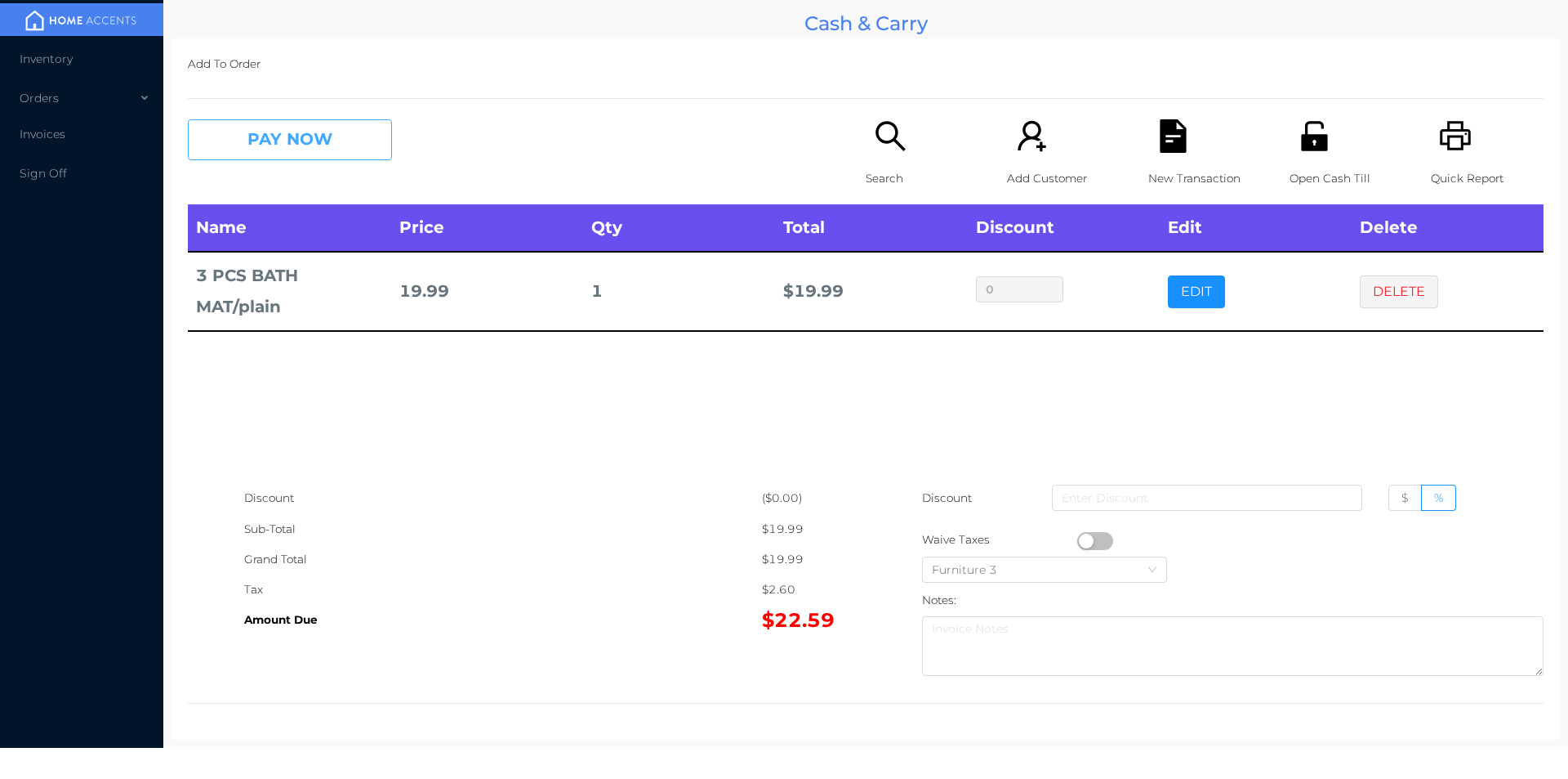
click at [258, 147] on button "PAY NOW" at bounding box center [290, 139] width 204 height 41
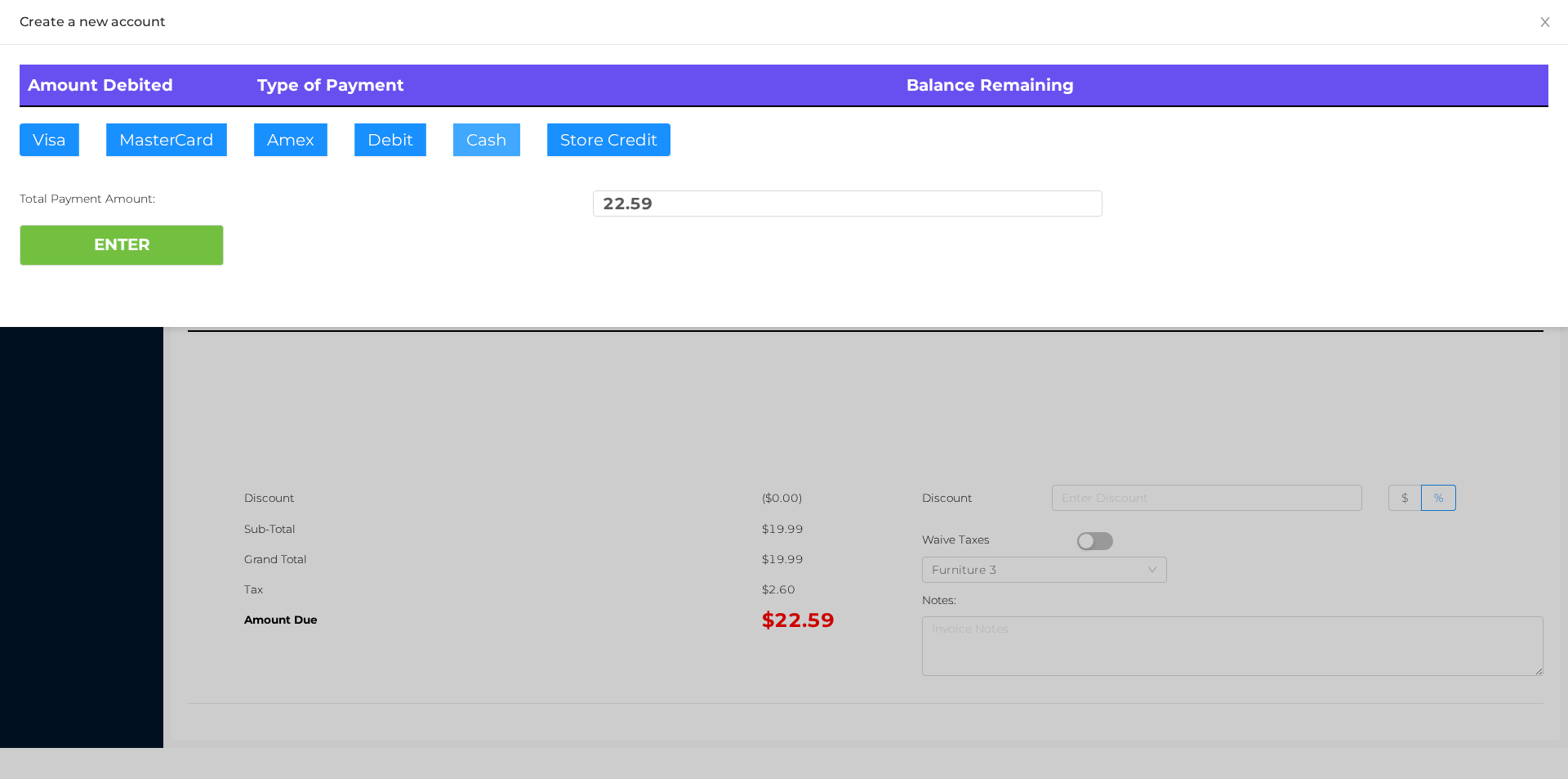
click at [462, 144] on button "Cash" at bounding box center [487, 140] width 67 height 33
click at [165, 237] on button "ENTER" at bounding box center [122, 245] width 204 height 41
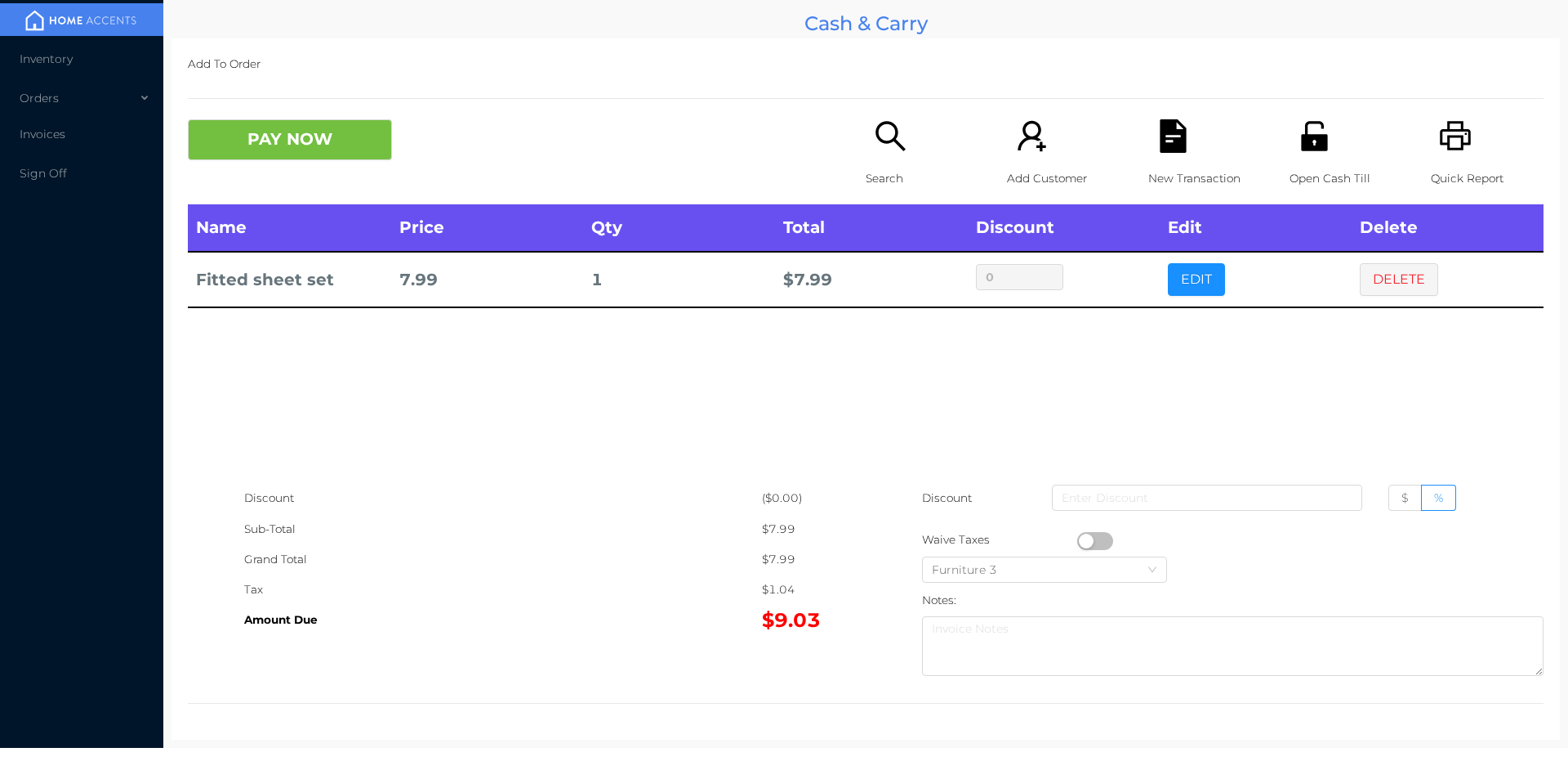
click at [1393, 249] on th "Delete" at bounding box center [1448, 228] width 192 height 48
click at [1442, 137] on icon "icon: printer" at bounding box center [1455, 136] width 31 height 30
click at [1391, 273] on button "DELETE" at bounding box center [1399, 278] width 78 height 33
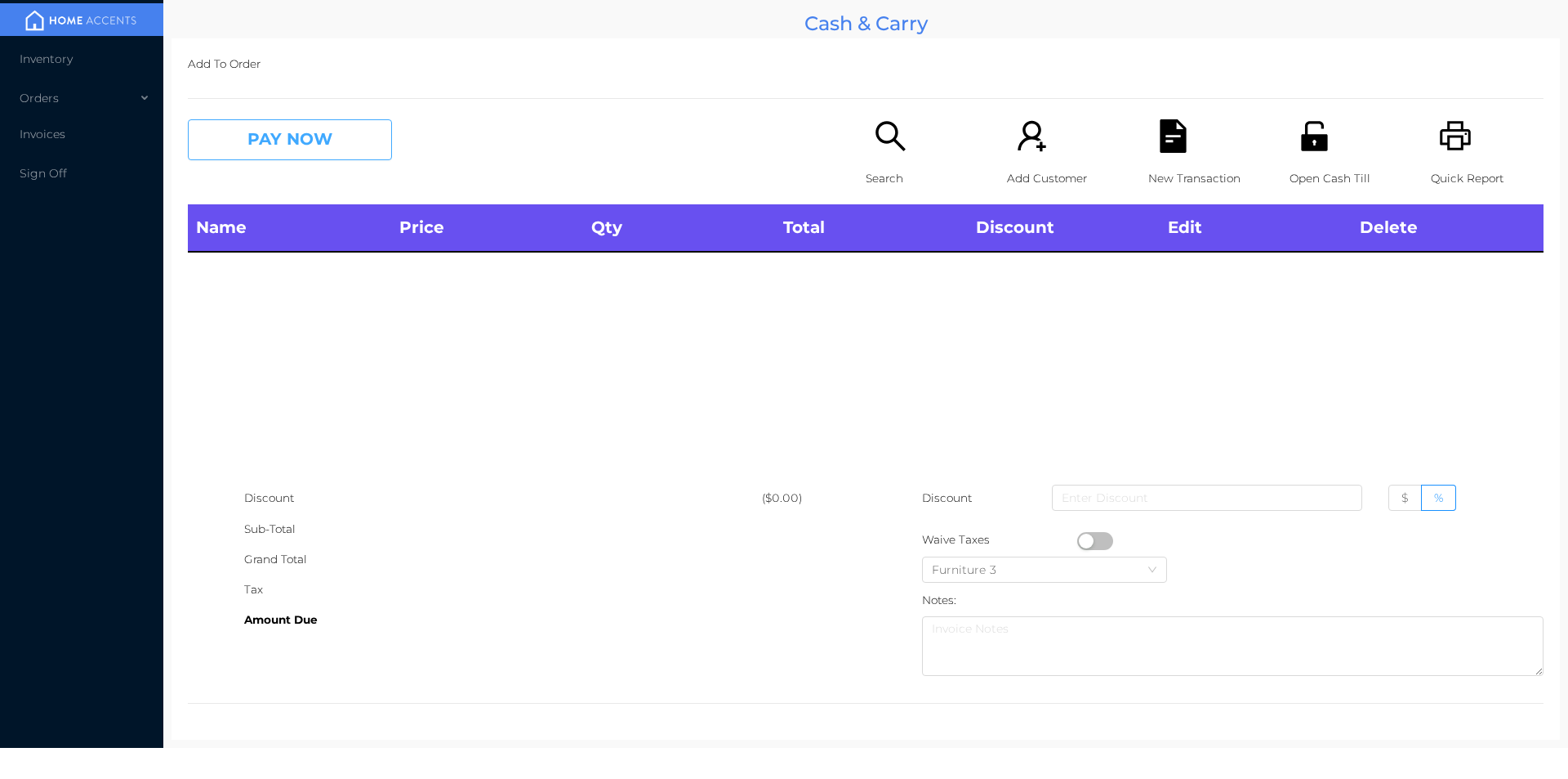
click at [324, 148] on button "PAY NOW" at bounding box center [290, 139] width 204 height 41
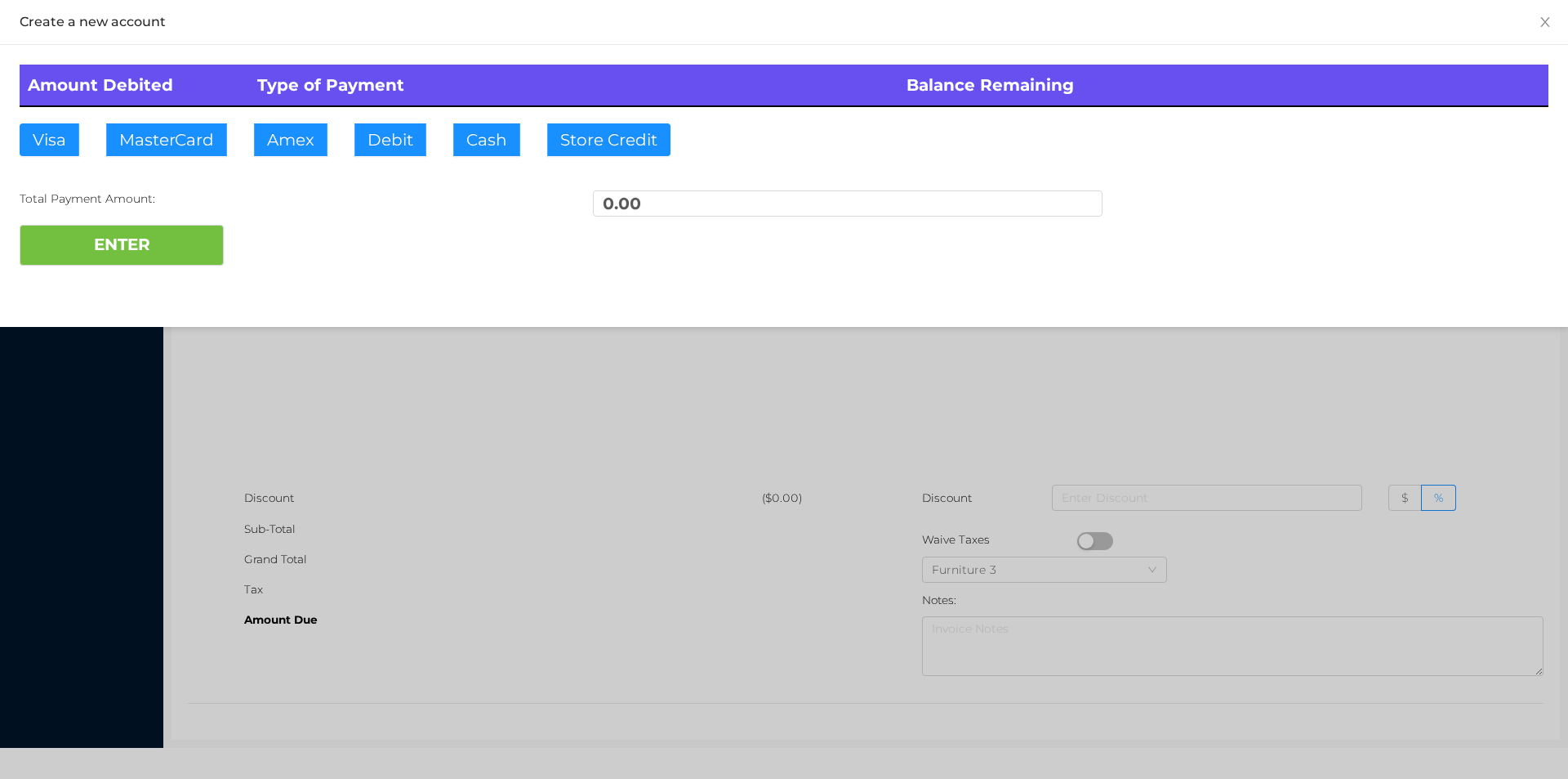
click at [309, 370] on div at bounding box center [784, 390] width 1568 height 779
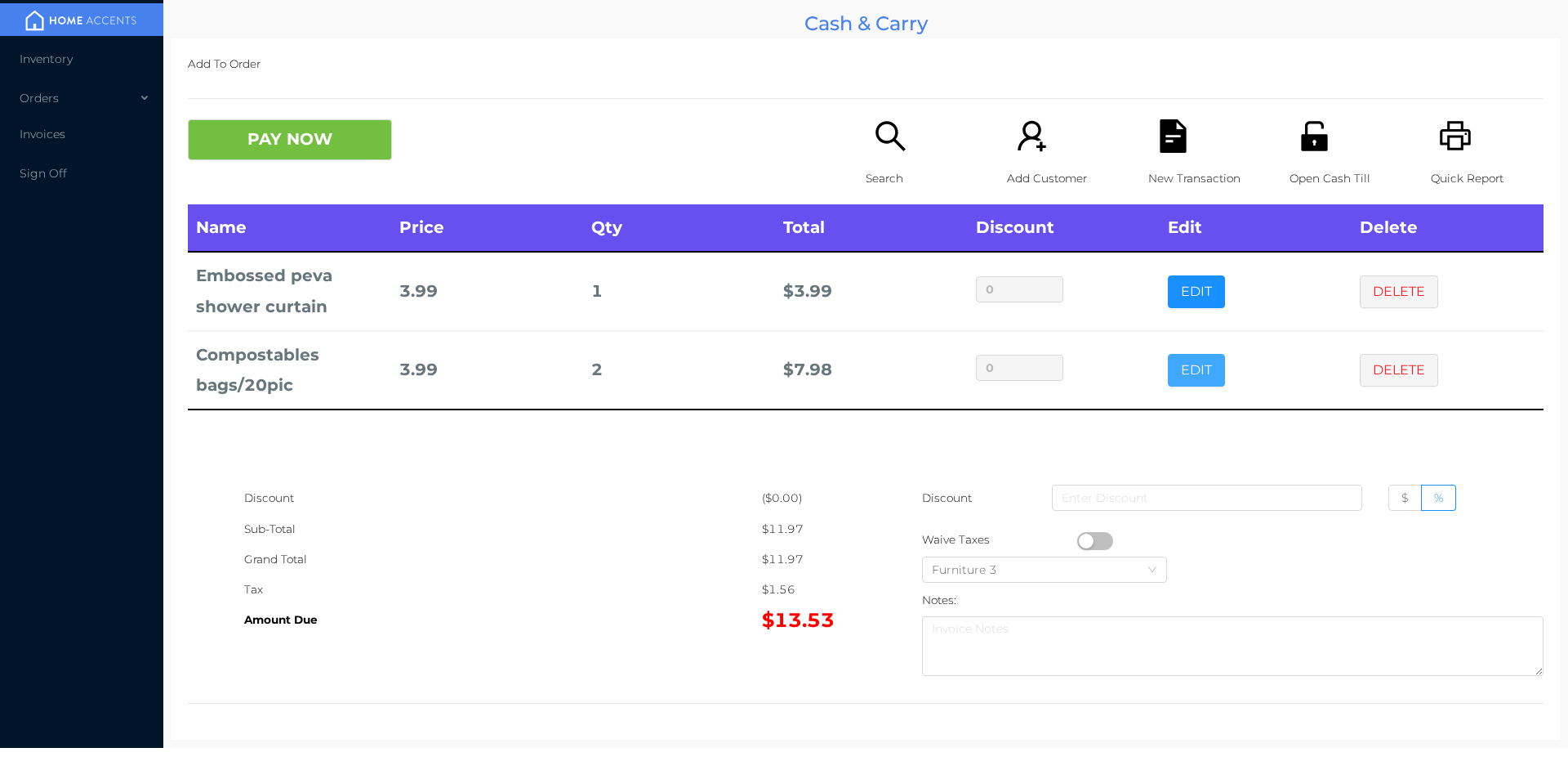
click at [1189, 362] on button "EDIT" at bounding box center [1197, 370] width 57 height 33
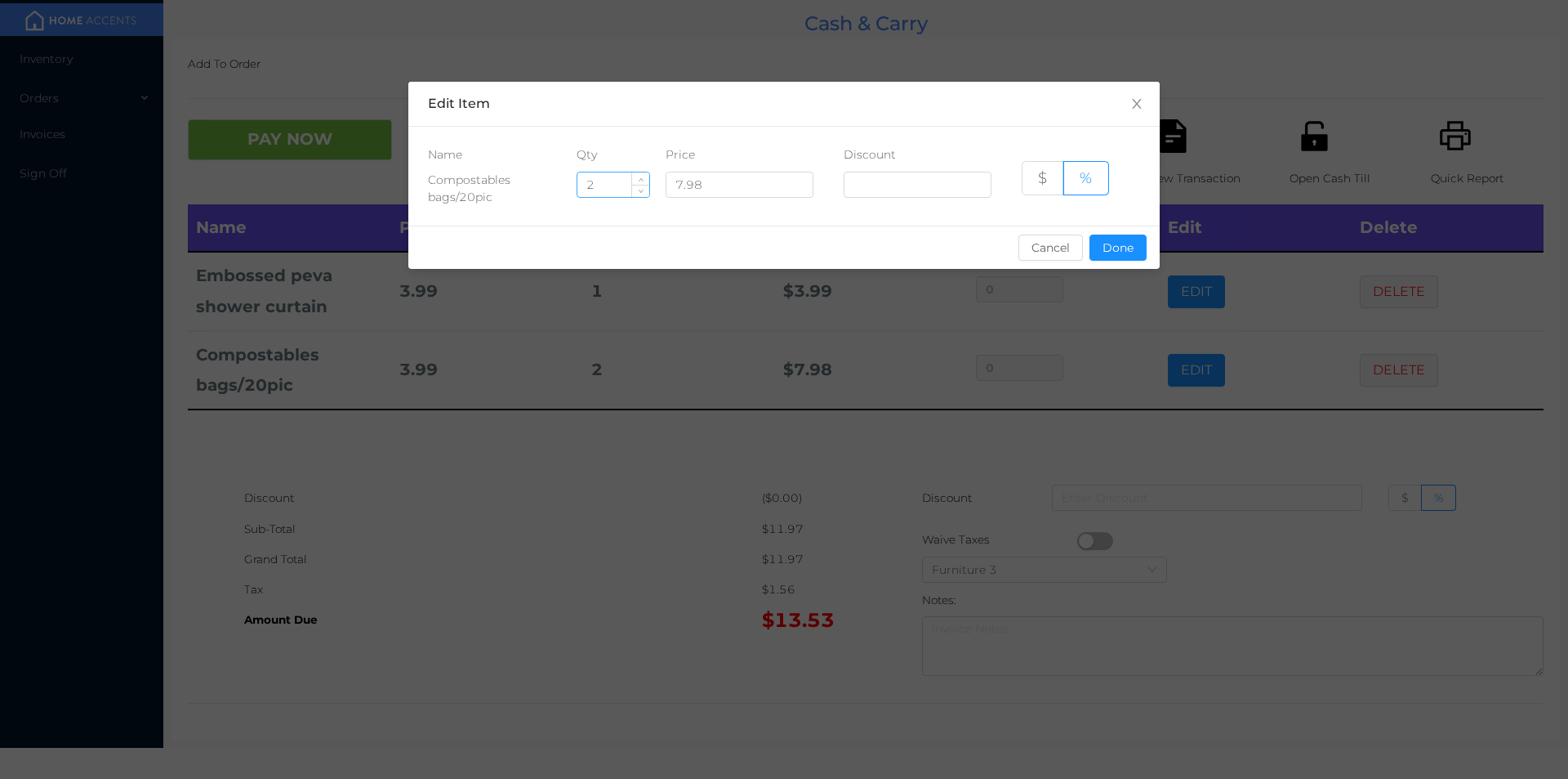
click at [613, 189] on input "2" at bounding box center [613, 184] width 72 height 25
type input "1"
click at [1114, 249] on button "Done" at bounding box center [1118, 248] width 57 height 26
type input "0%"
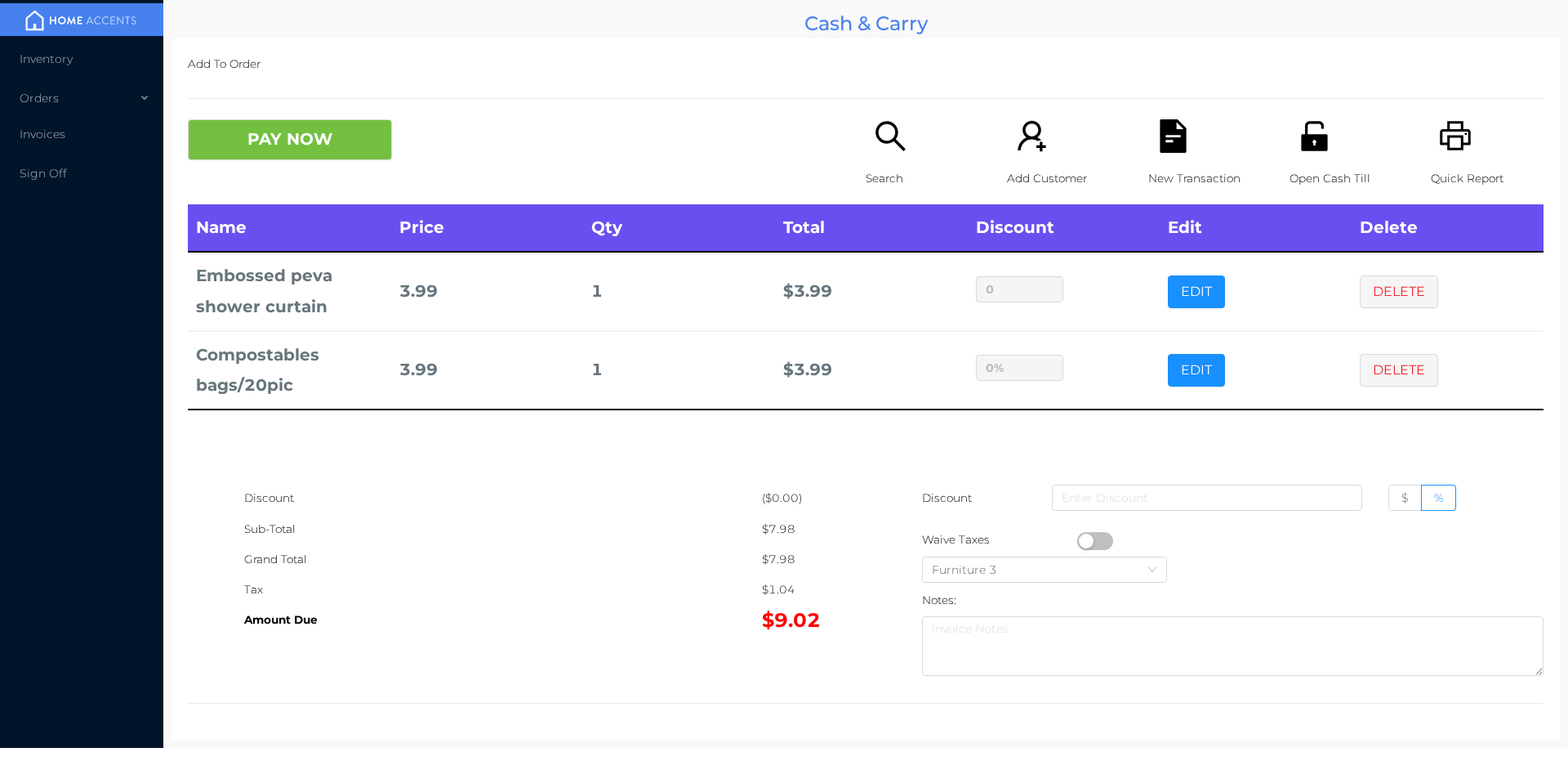
click at [865, 465] on div "Name Price Qty Total Discount Edit Delete Embossed peva shower curtain 3.99 1 $…" at bounding box center [866, 343] width 1356 height 278
click at [1078, 542] on button "button" at bounding box center [1096, 541] width 36 height 18
click at [259, 152] on button "PAY NOW" at bounding box center [290, 139] width 204 height 41
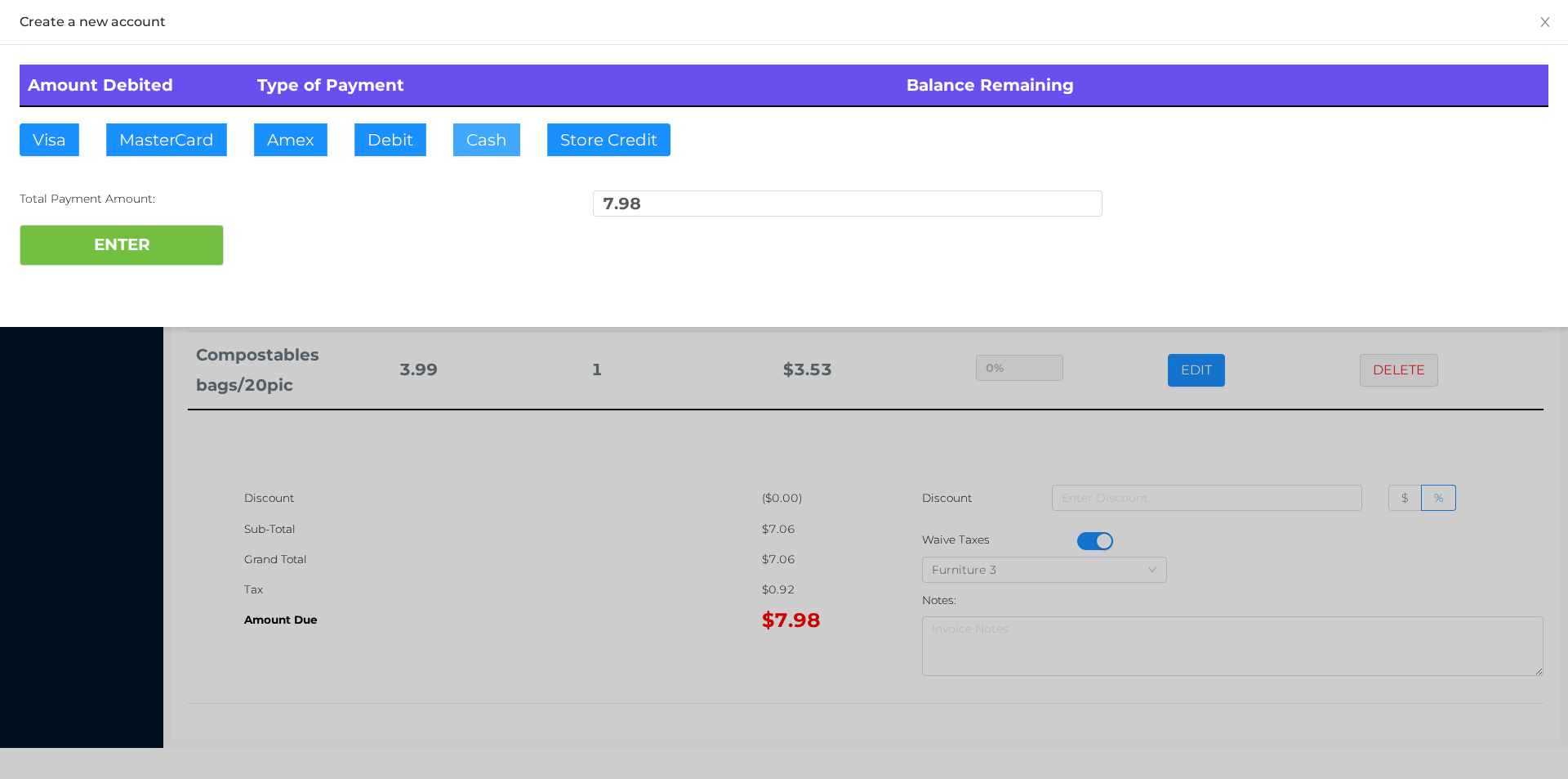
click at [472, 128] on button "Cash" at bounding box center [487, 140] width 67 height 33
type input "10."
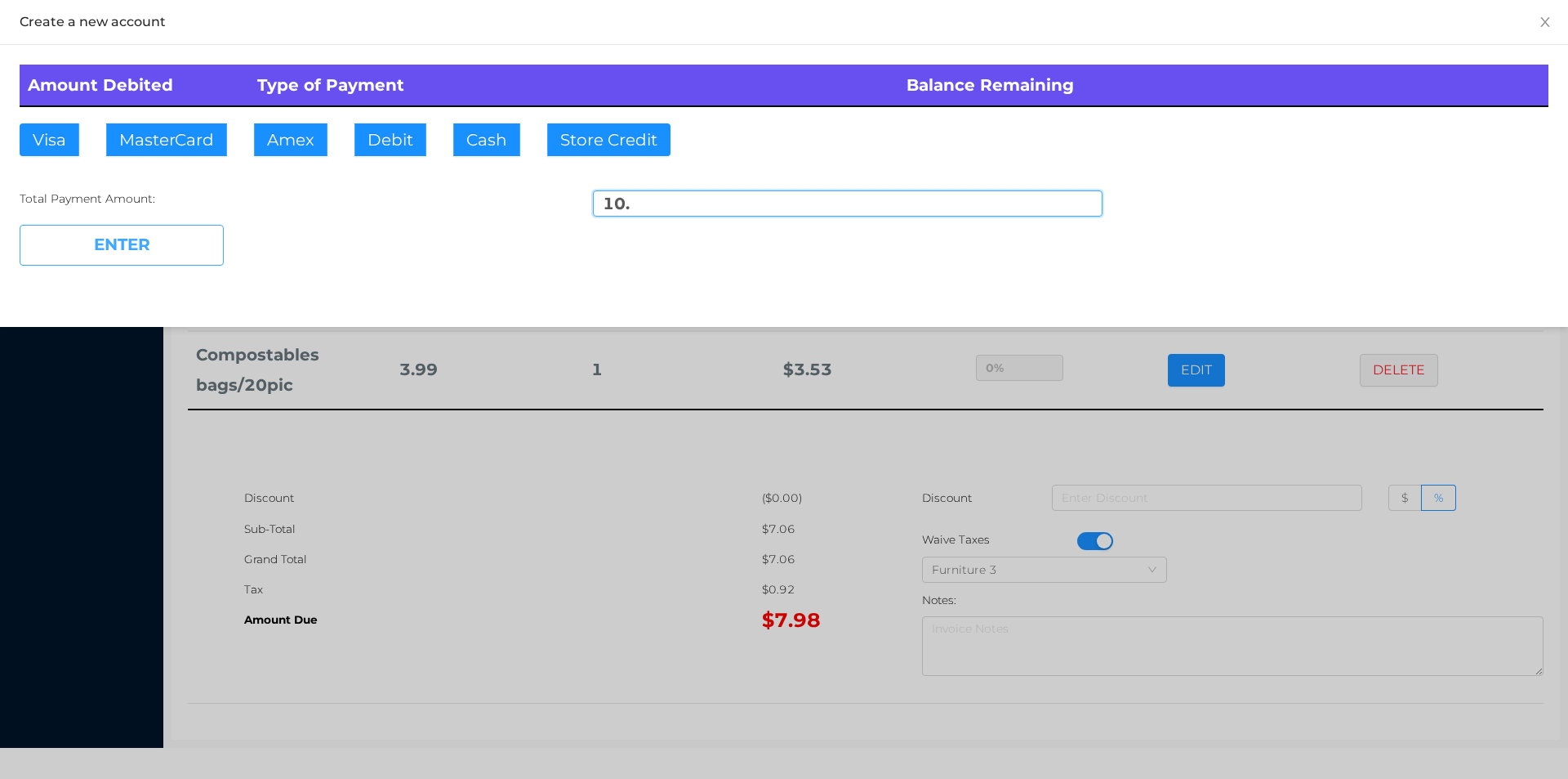
click at [131, 261] on button "ENTER" at bounding box center [122, 245] width 204 height 41
type input "0"
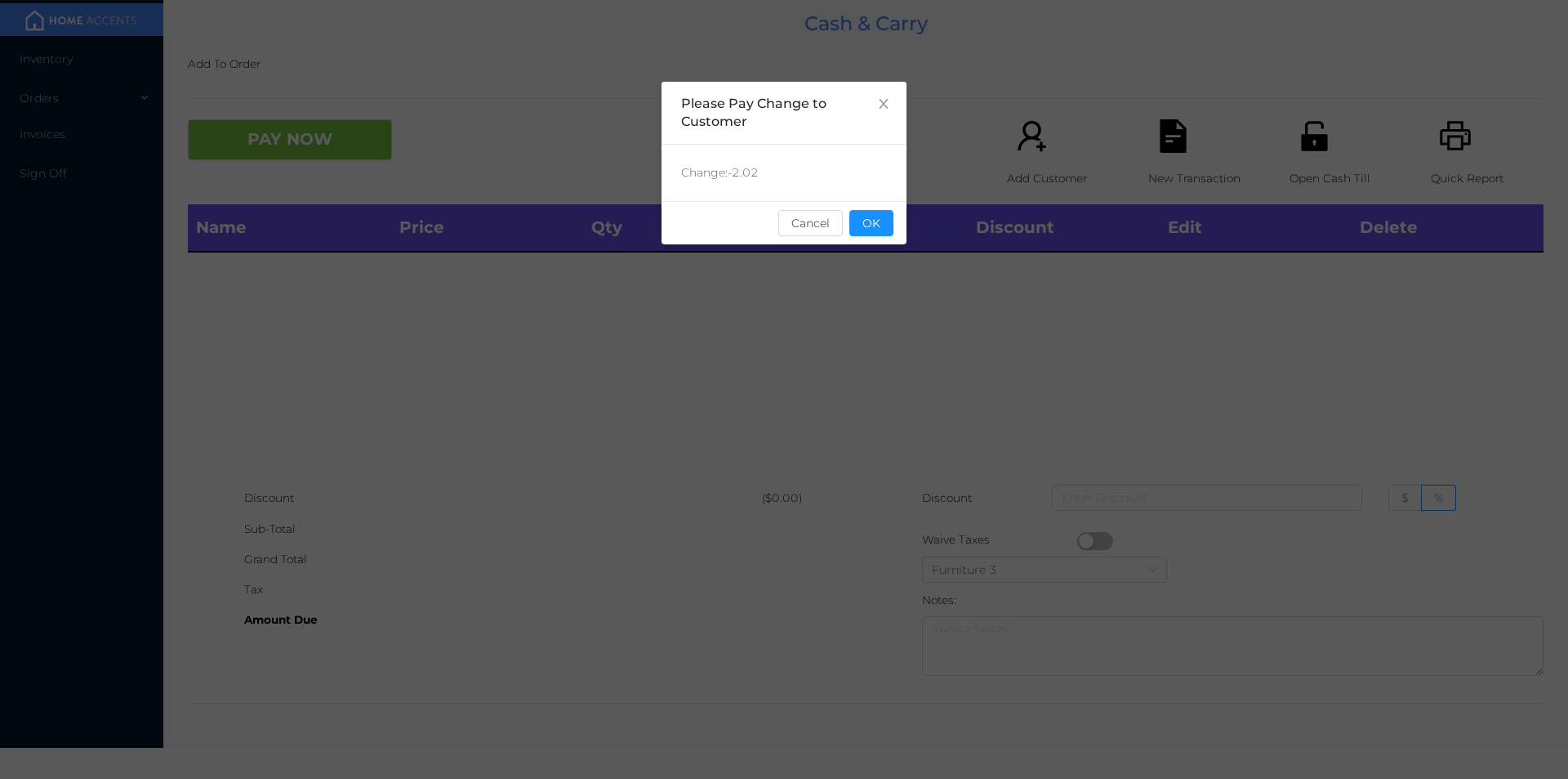
click at [904, 292] on div "sentinelStart Please Pay Change to Customer Change: -2.02 Cancel OK sentinelEnd" at bounding box center [784, 245] width 245 height 327
click at [871, 217] on button "OK" at bounding box center [871, 223] width 45 height 26
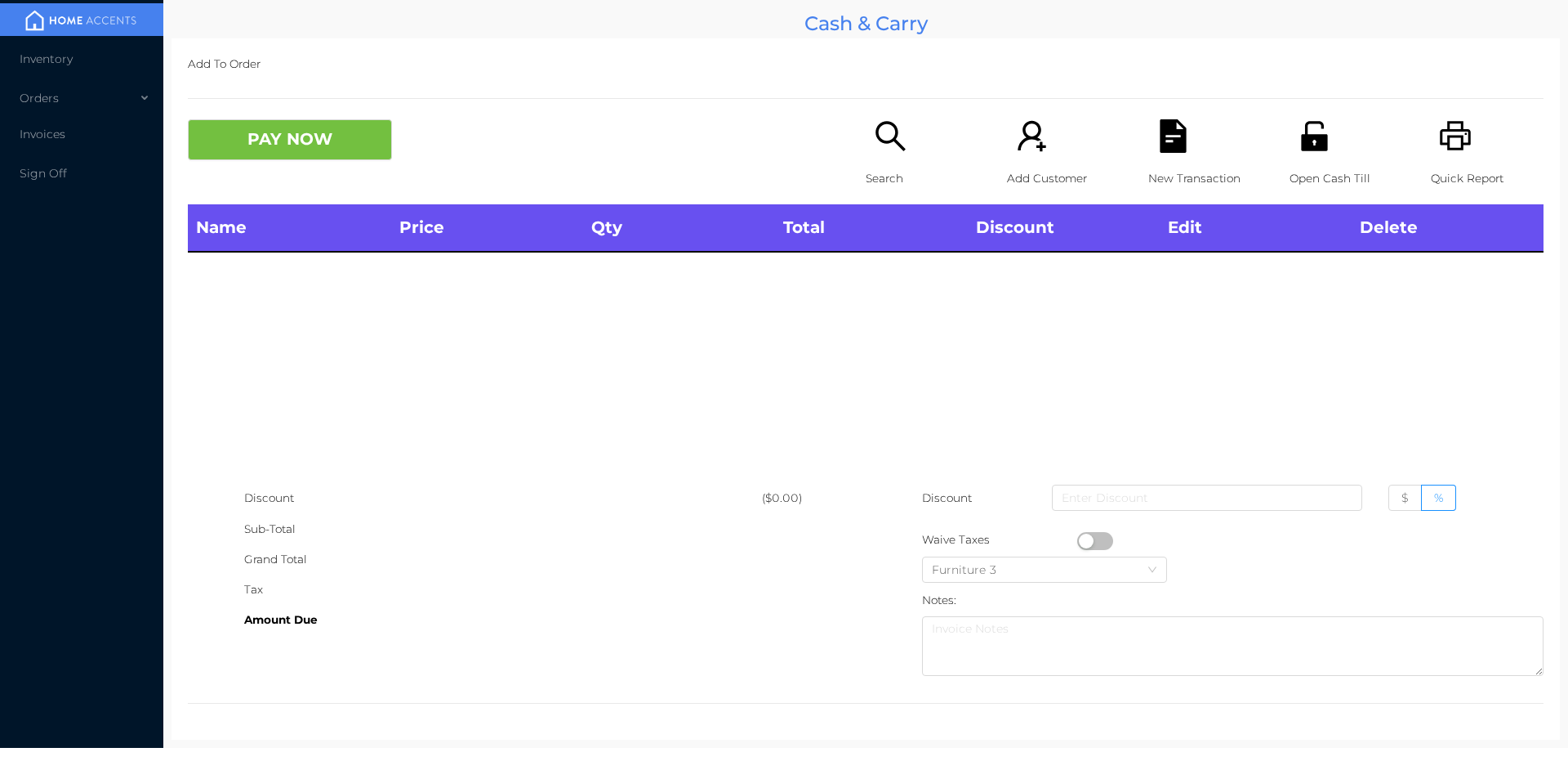
click at [876, 177] on p "Search" at bounding box center [922, 178] width 113 height 31
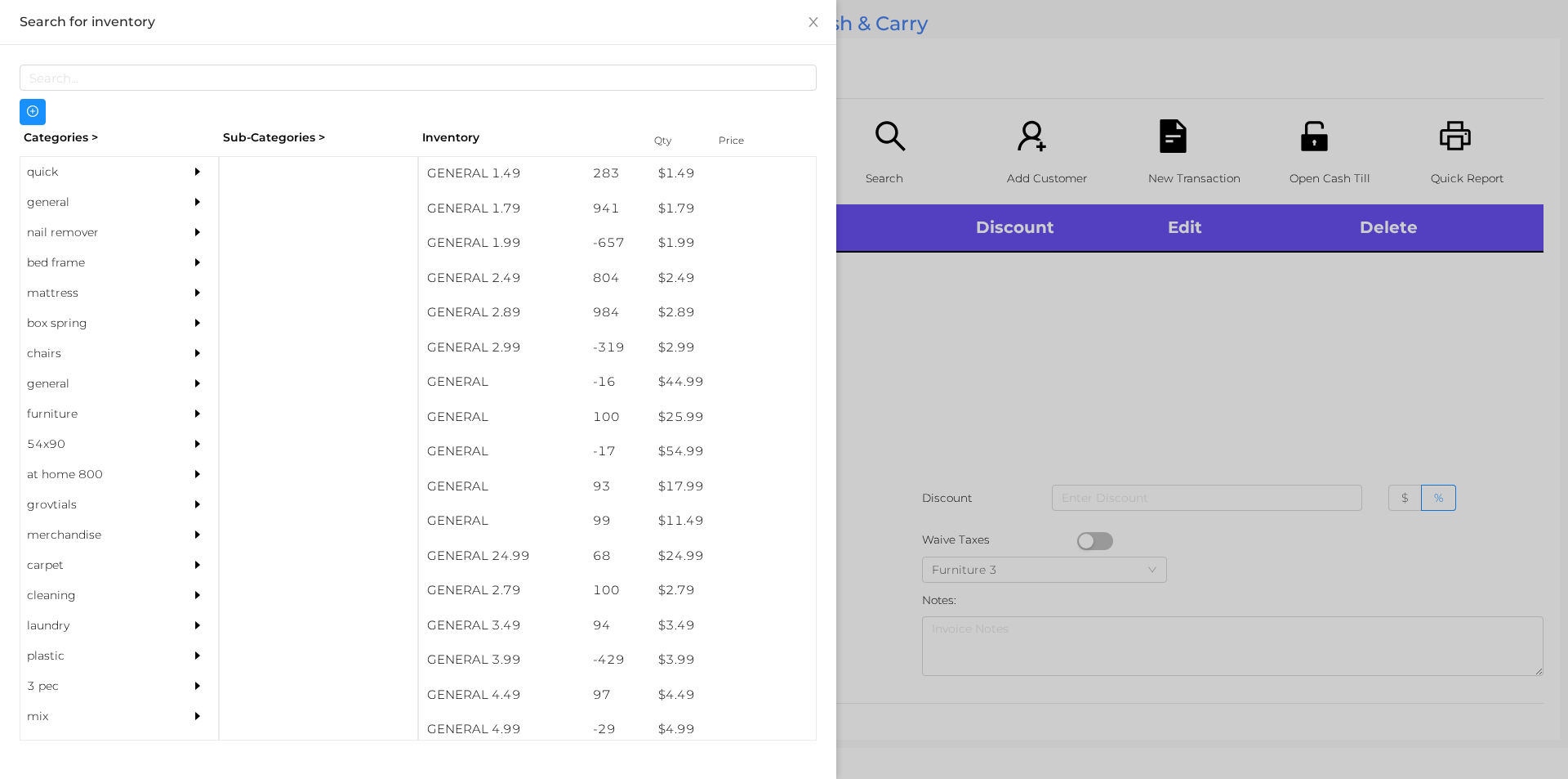
scroll to position [335, 0]
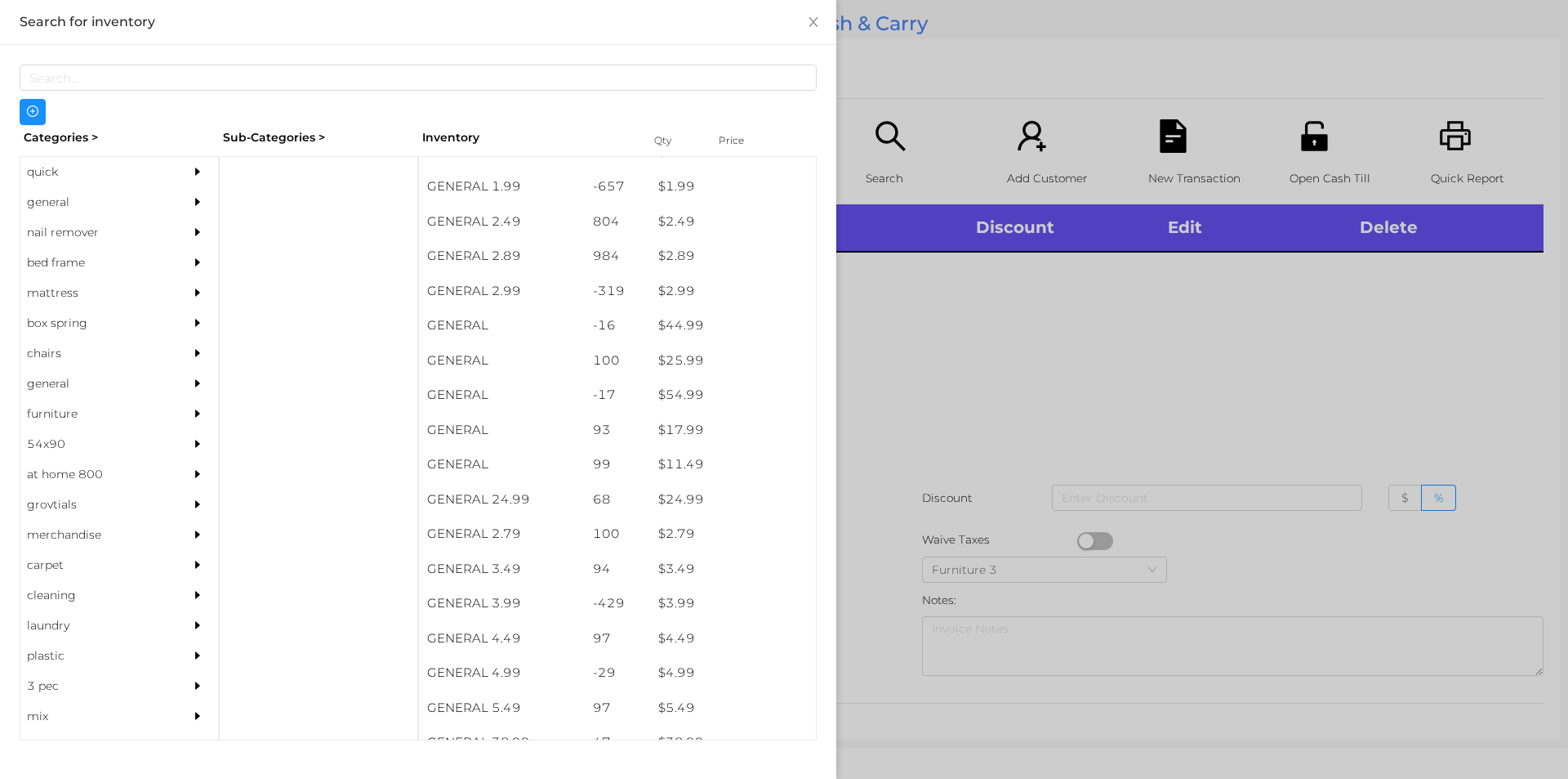
click at [1294, 166] on div at bounding box center [784, 390] width 1568 height 779
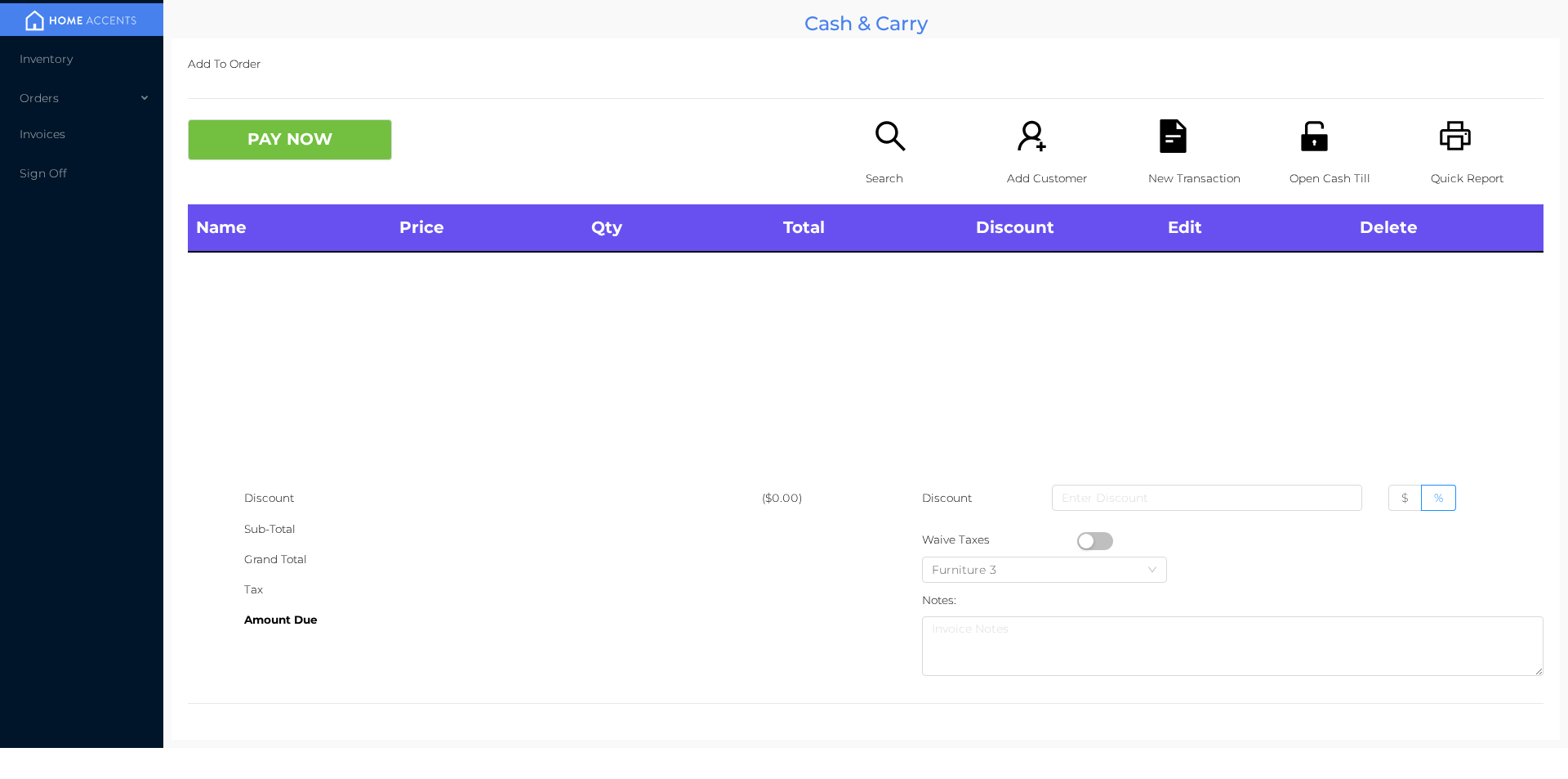
click at [1294, 181] on p "Open Cash Till" at bounding box center [1346, 178] width 113 height 31
click at [900, 162] on div "Search" at bounding box center [922, 162] width 113 height 85
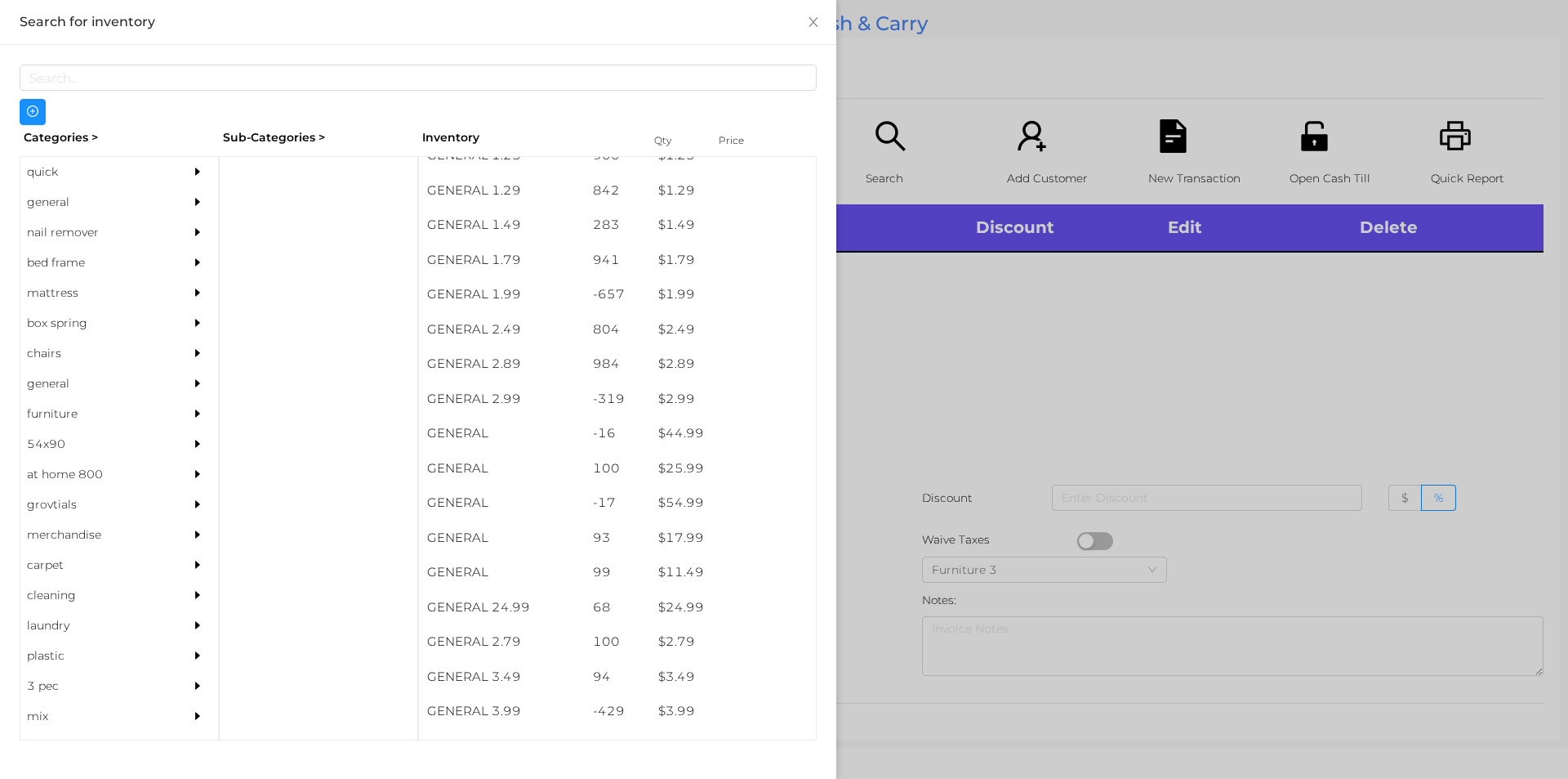
scroll to position [223, 0]
click at [68, 213] on div "general" at bounding box center [95, 202] width 149 height 31
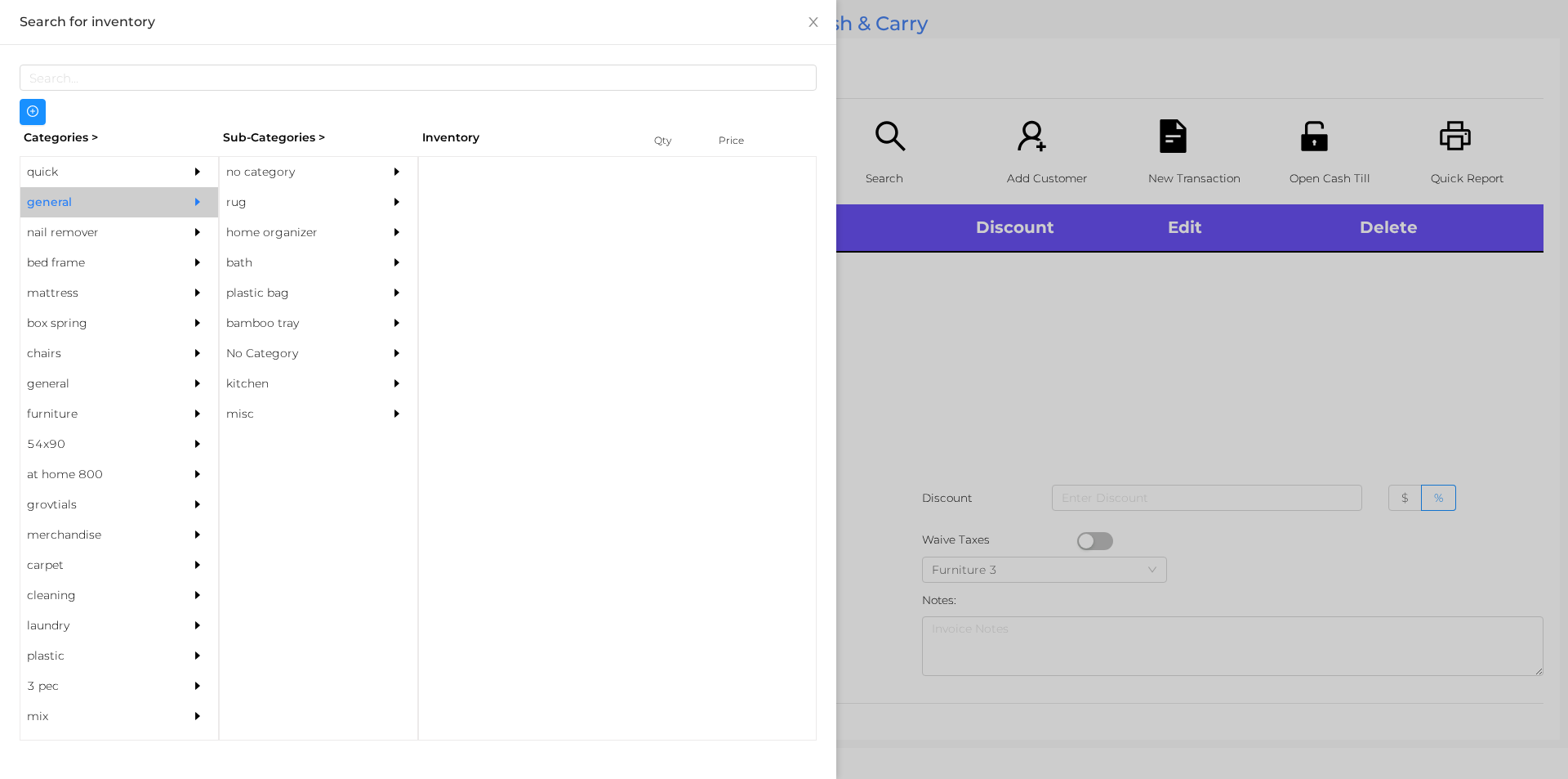
click at [283, 181] on div "no category" at bounding box center [294, 171] width 149 height 31
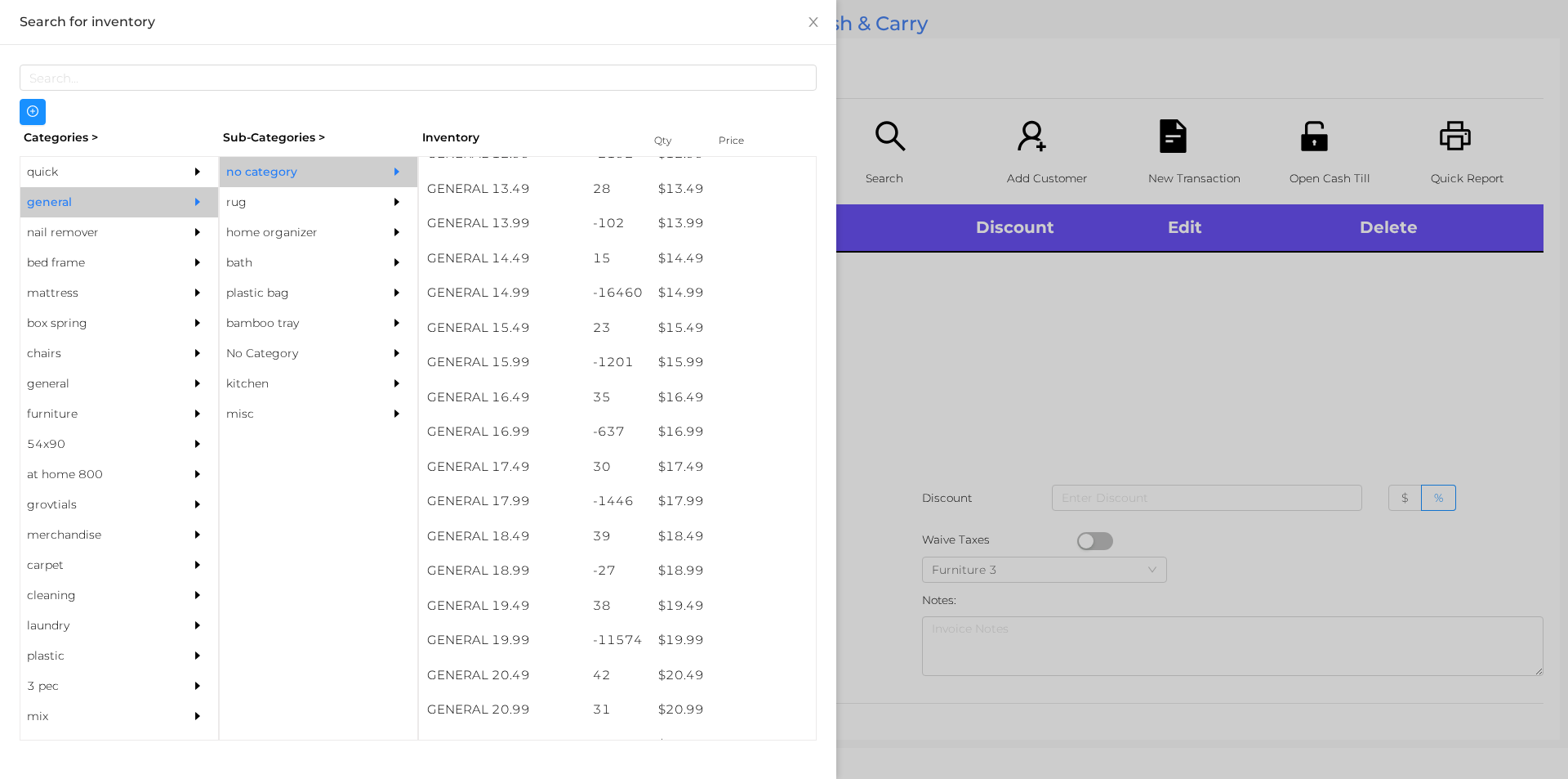
scroll to position [1300, 0]
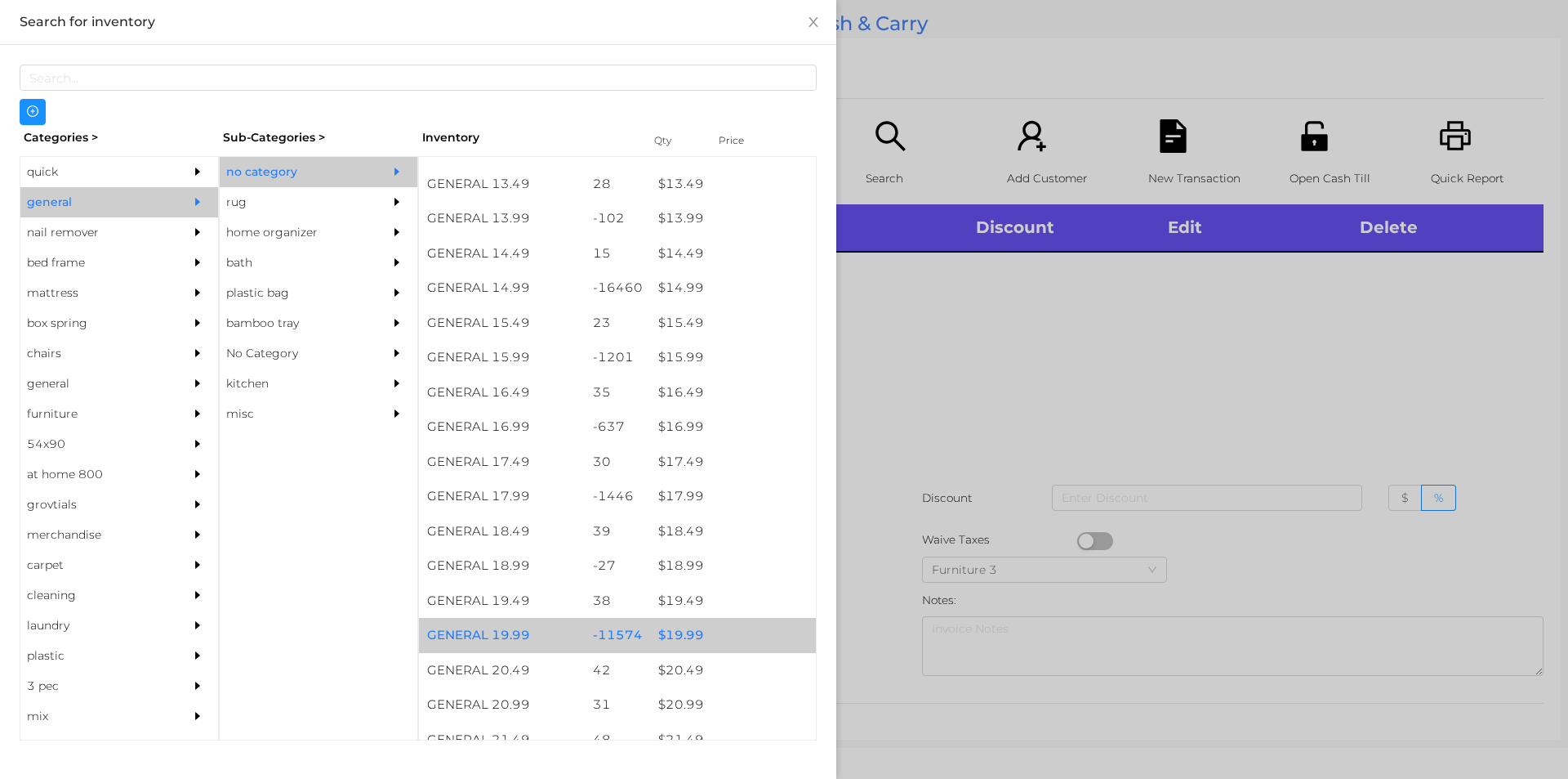
click at [686, 623] on div "$ 19.99" at bounding box center [732, 634] width 165 height 35
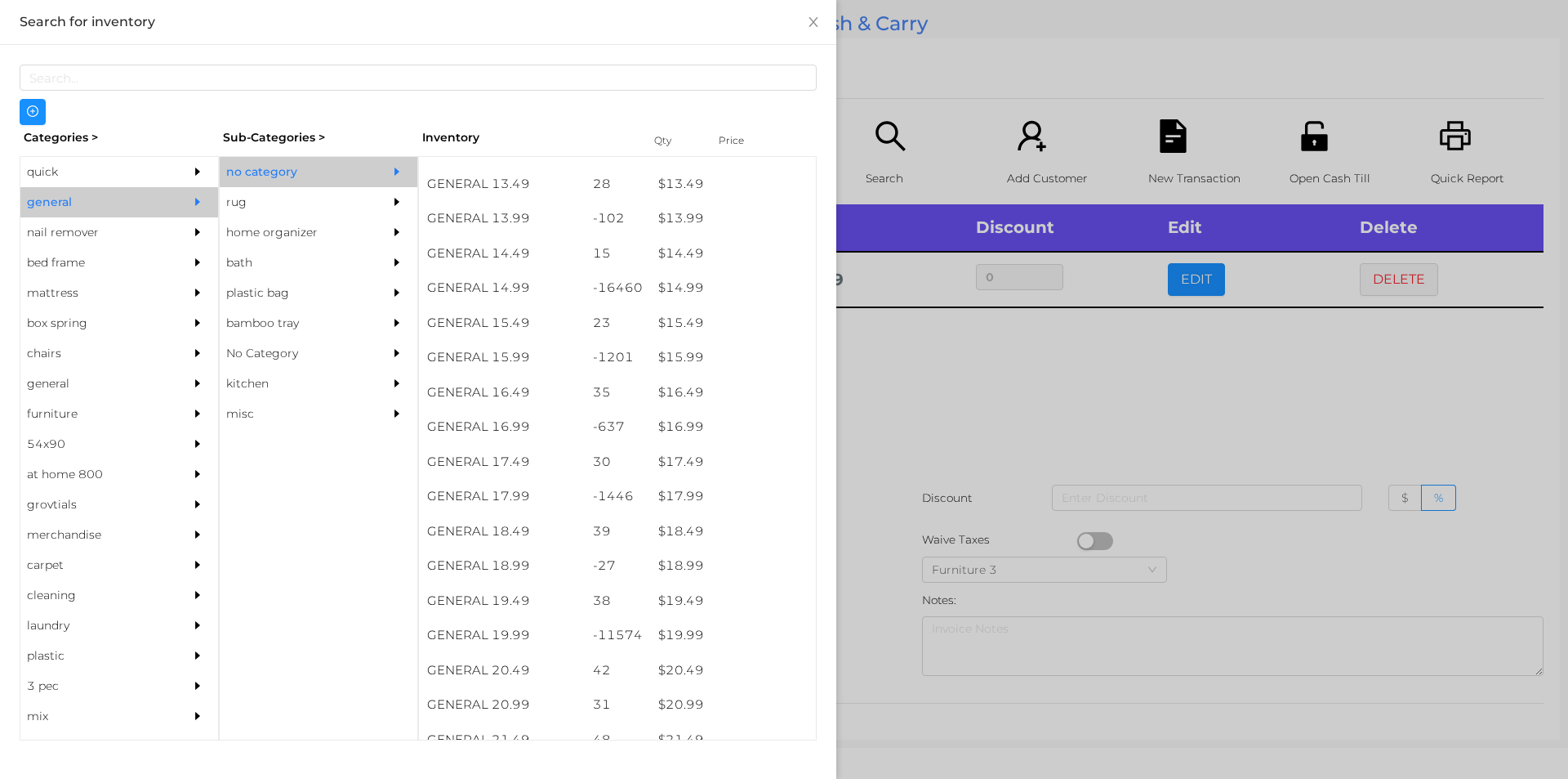
click at [889, 649] on div at bounding box center [784, 390] width 1568 height 779
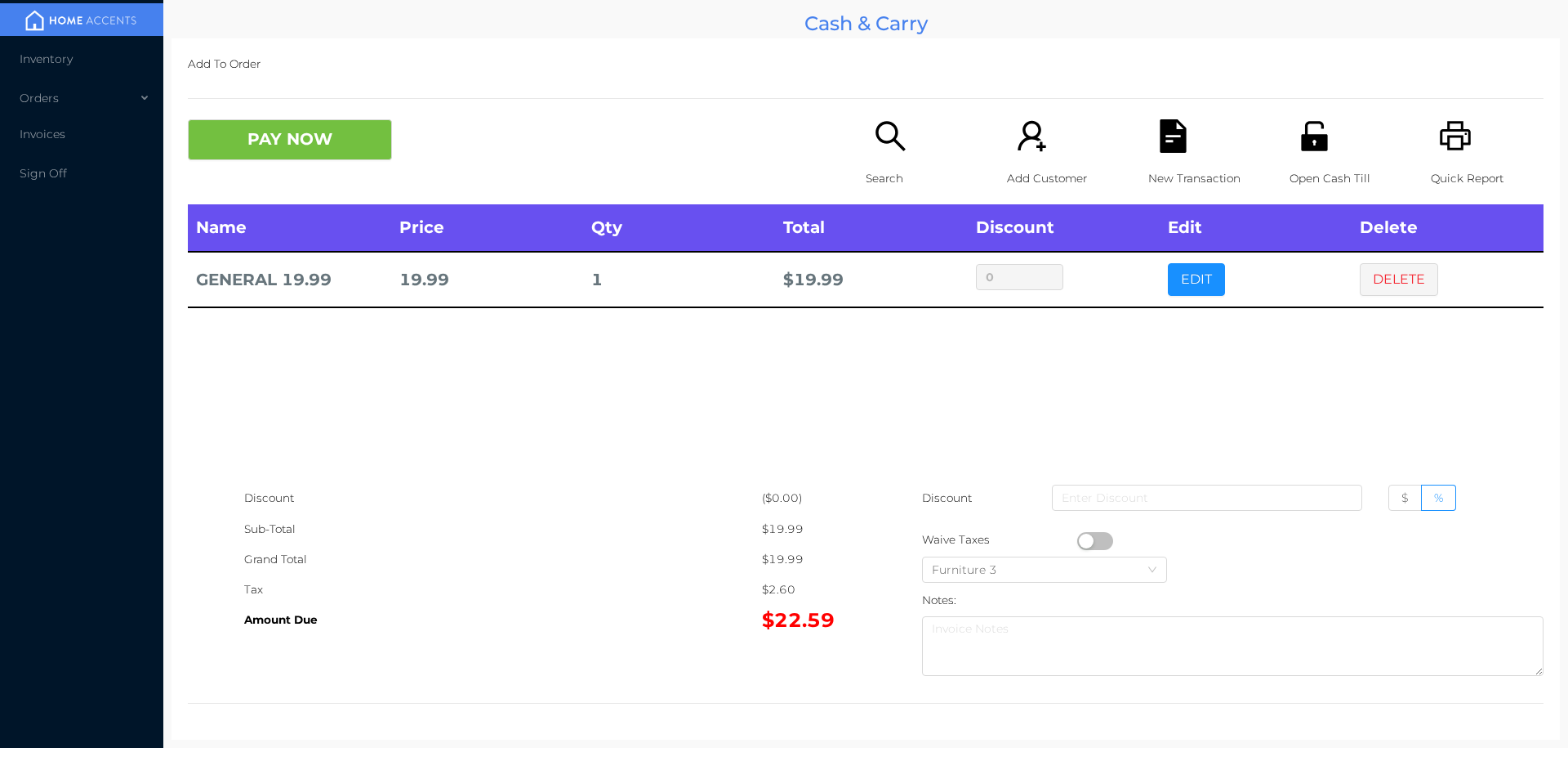
click at [1445, 143] on icon "icon: printer" at bounding box center [1456, 136] width 34 height 34
click at [262, 136] on button "PAY NOW" at bounding box center [290, 139] width 204 height 41
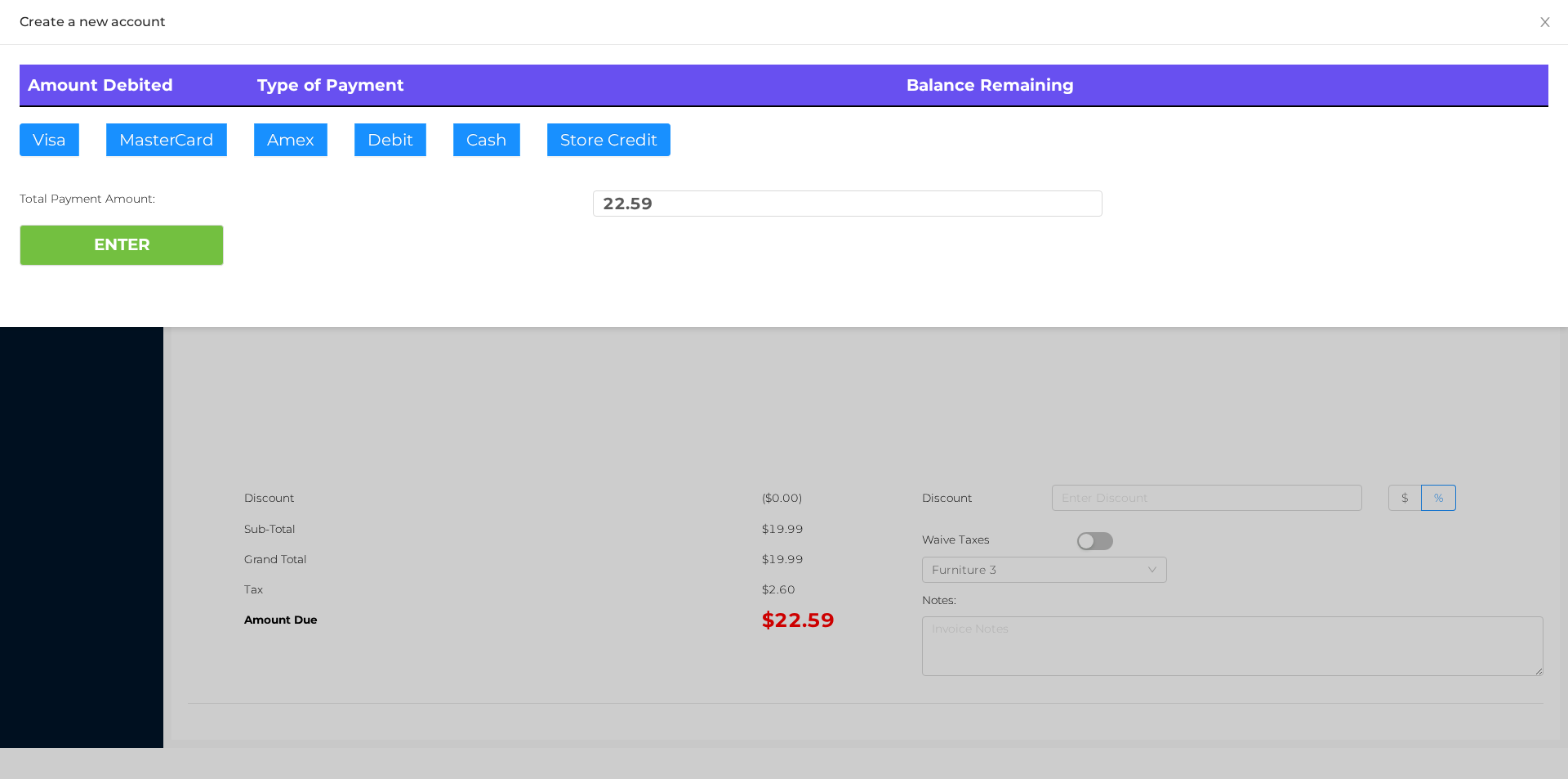
click at [271, 223] on div "Total Payment Amount: 22.59" at bounding box center [784, 207] width 1528 height 35
click at [374, 525] on div at bounding box center [784, 390] width 1568 height 779
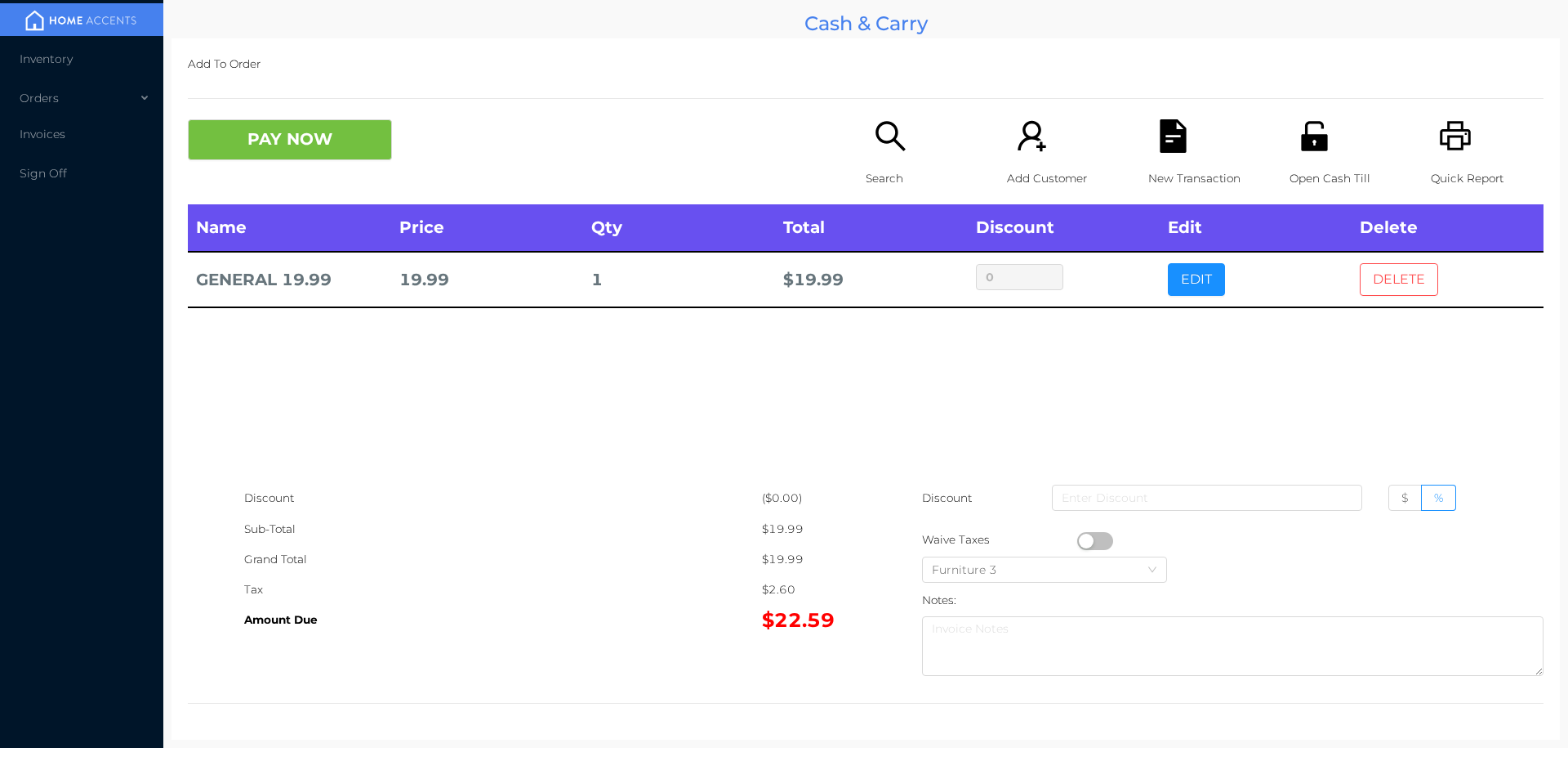
click at [1362, 265] on button "DELETE" at bounding box center [1399, 278] width 78 height 33
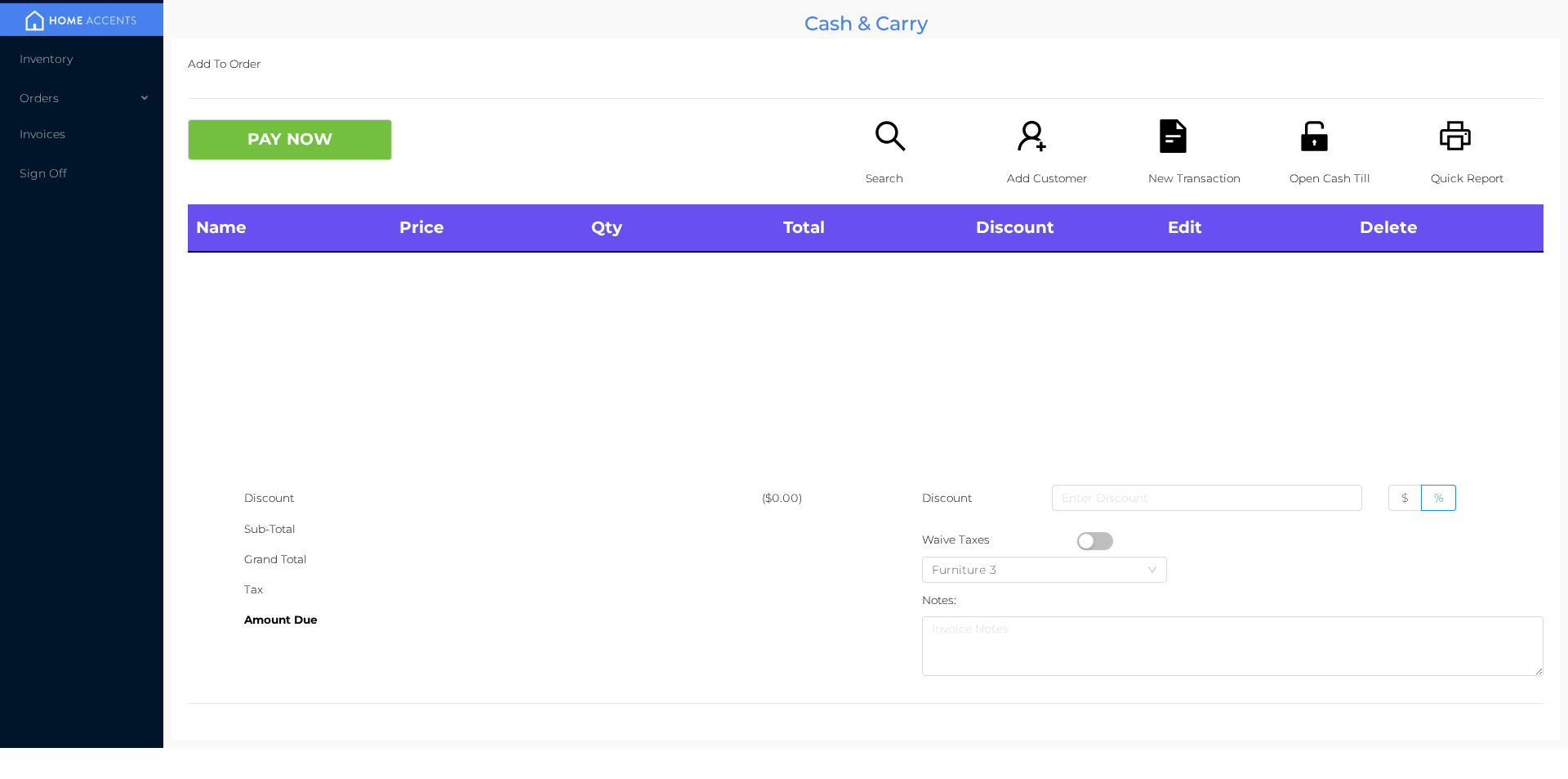
click at [890, 156] on div "Search" at bounding box center [922, 162] width 113 height 85
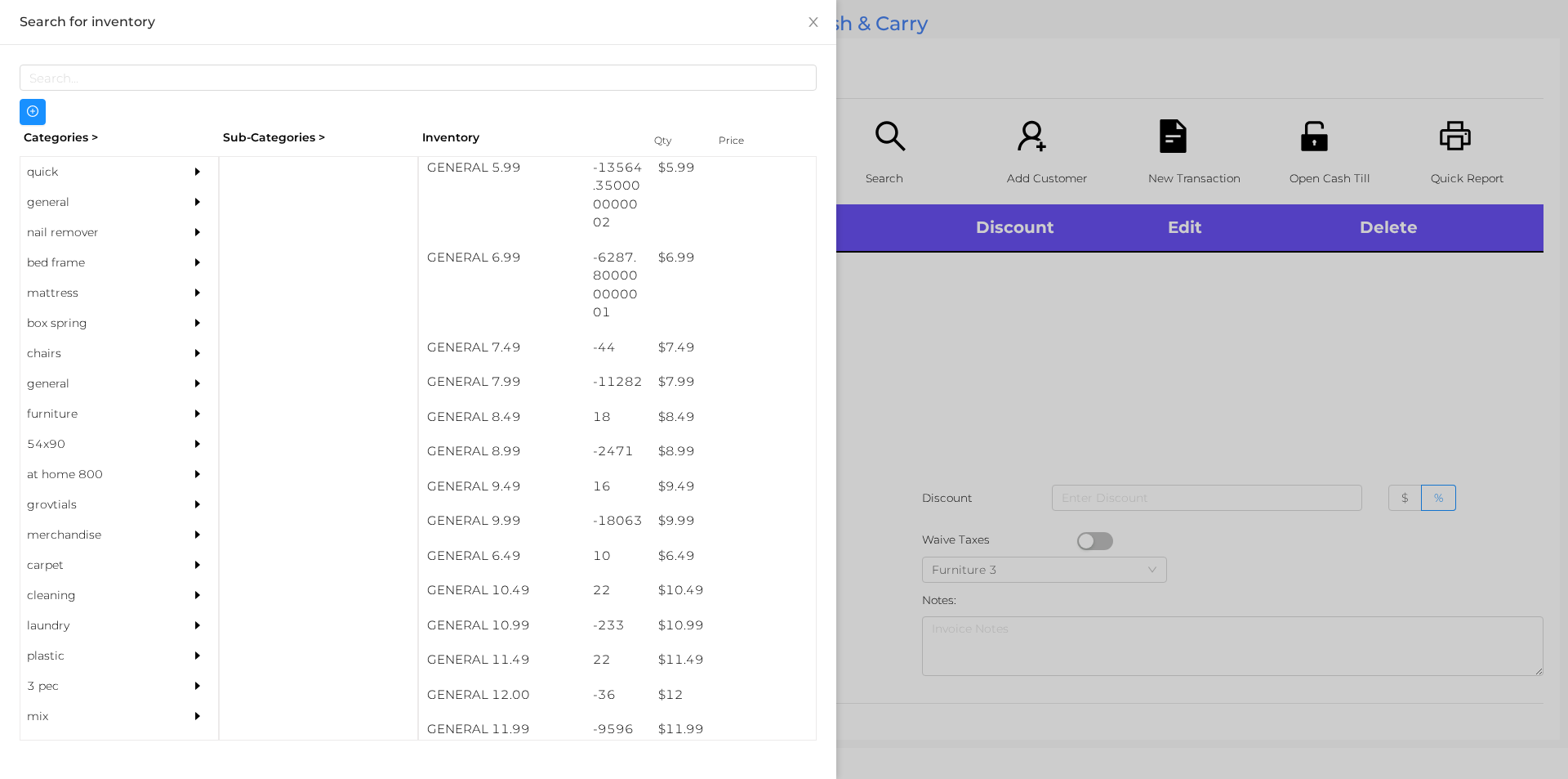
scroll to position [614, 0]
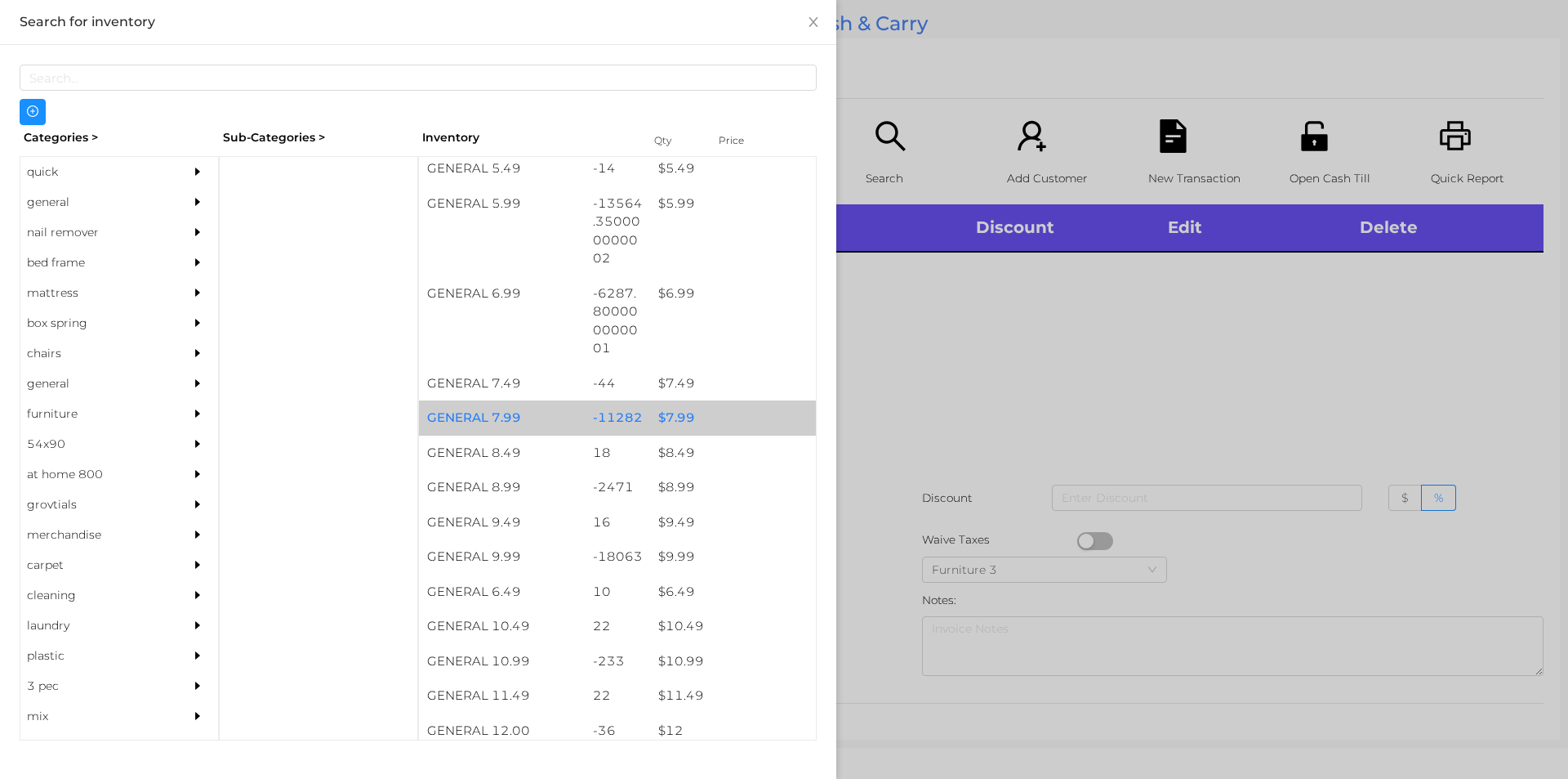
click at [674, 419] on div "$ 7.99" at bounding box center [732, 417] width 165 height 35
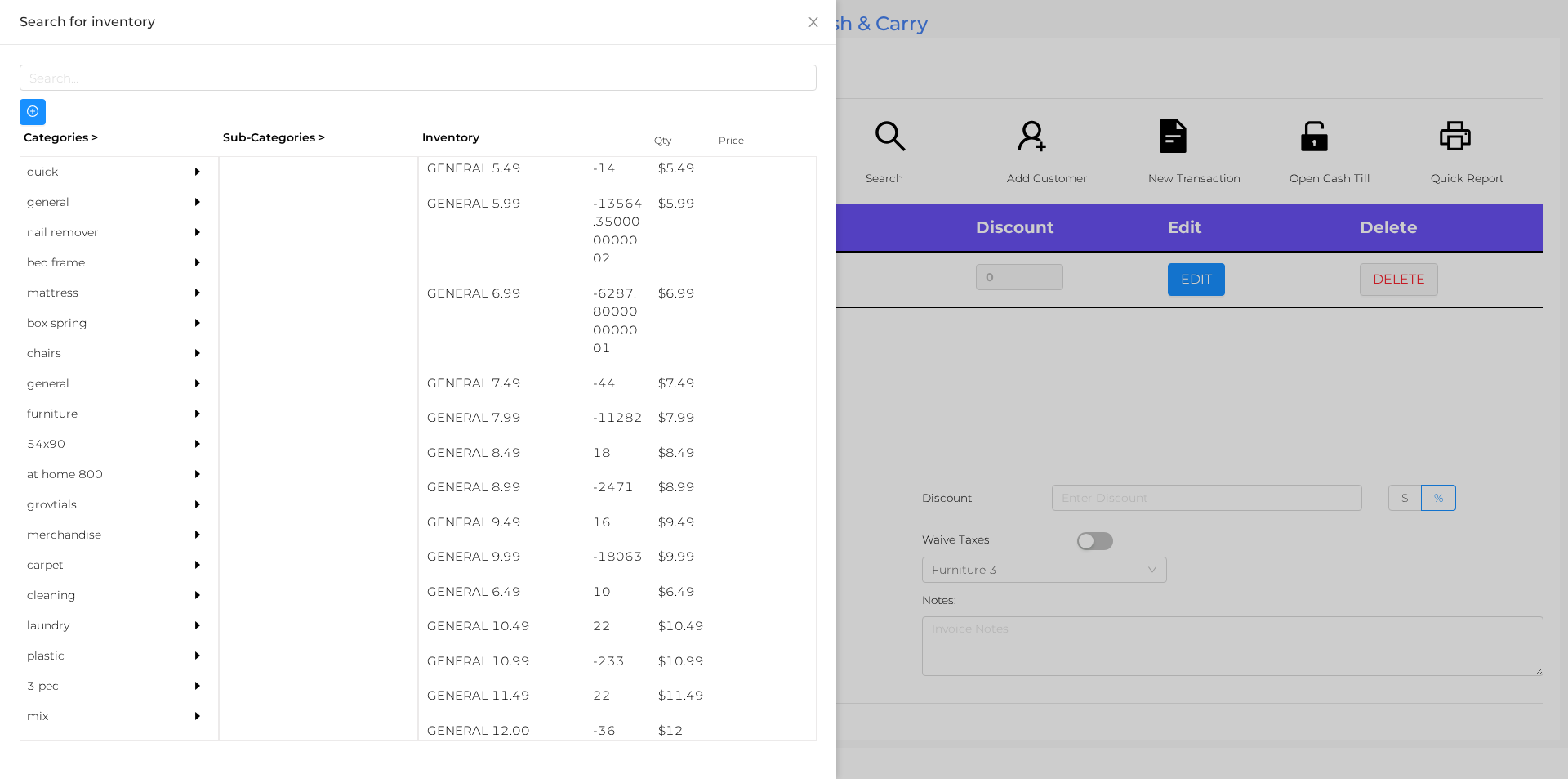
click at [905, 445] on div at bounding box center [784, 390] width 1568 height 779
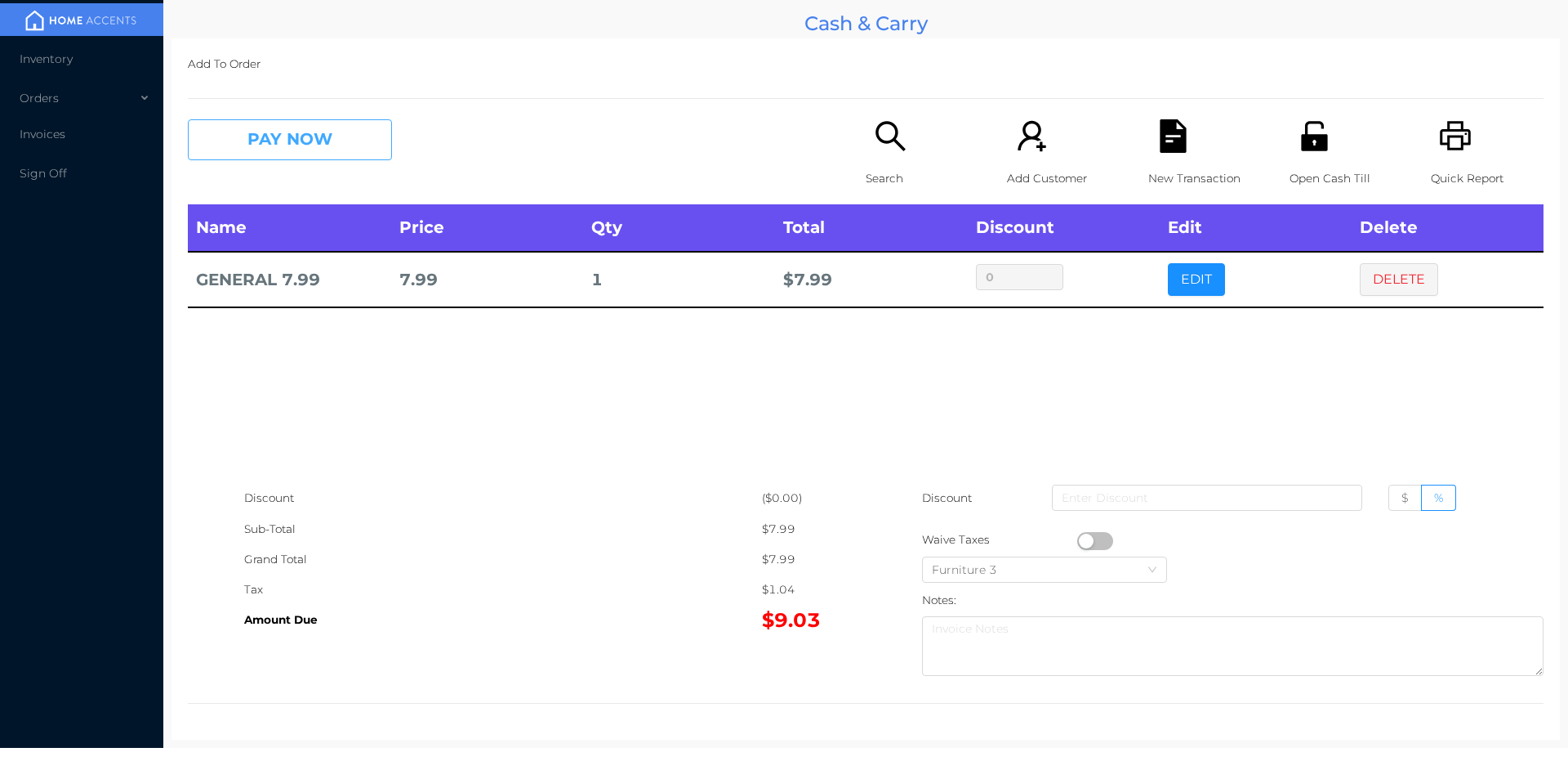
click at [246, 129] on button "PAY NOW" at bounding box center [290, 139] width 204 height 41
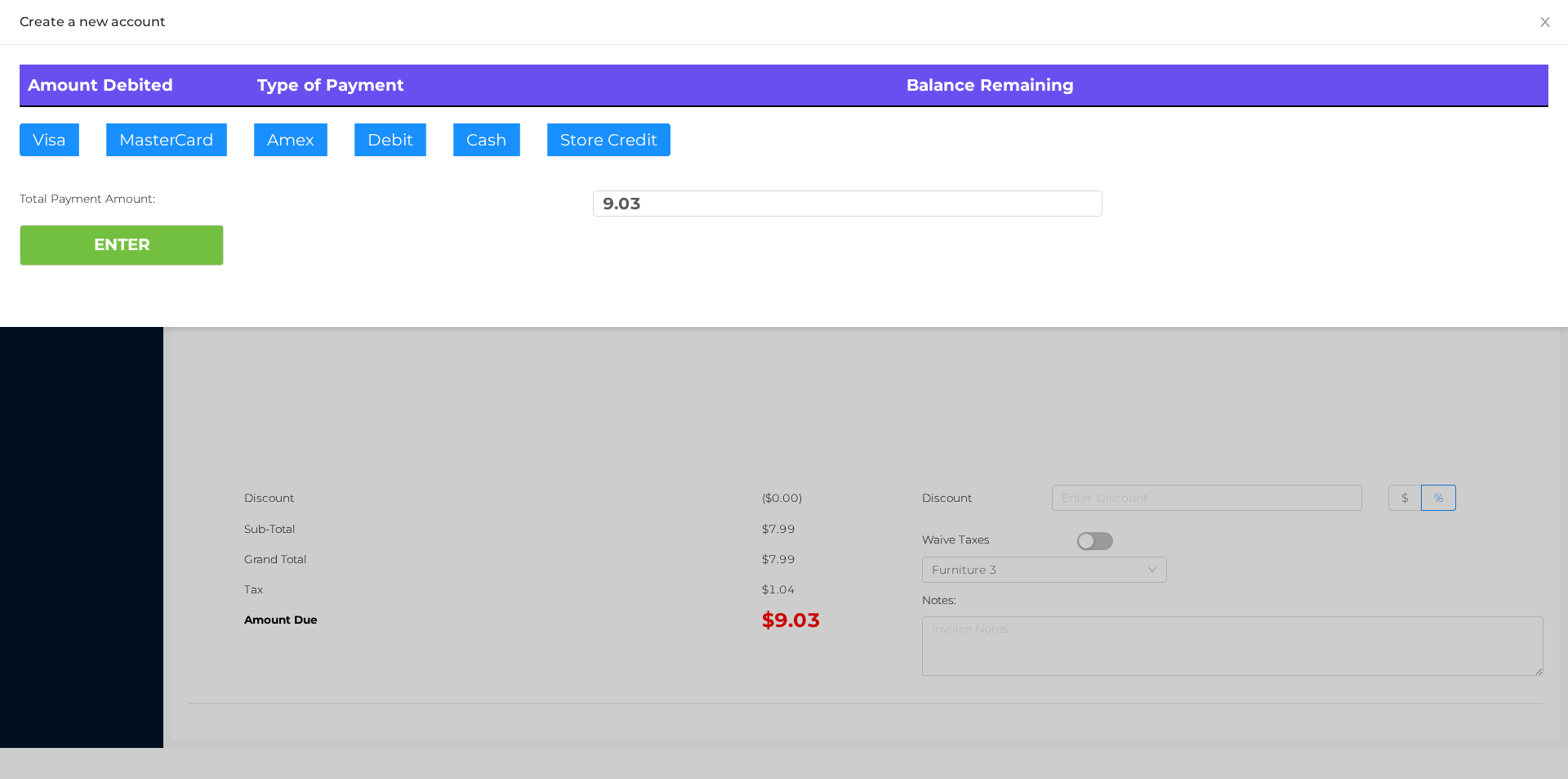
click at [284, 203] on div "Total Payment Amount:" at bounding box center [274, 198] width 509 height 17
click at [277, 402] on div at bounding box center [784, 390] width 1568 height 779
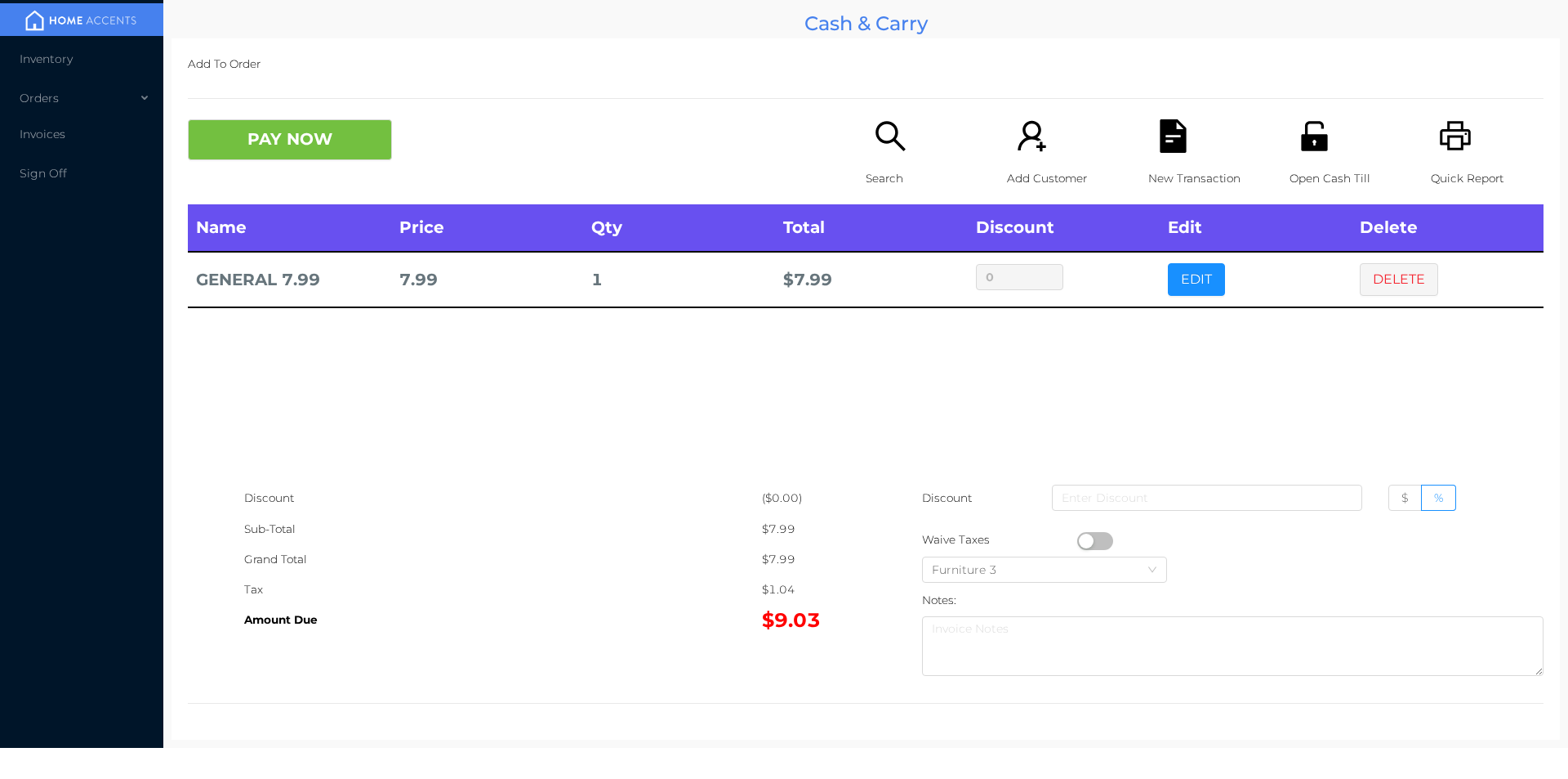
click at [1407, 271] on button "DELETE" at bounding box center [1399, 278] width 78 height 33
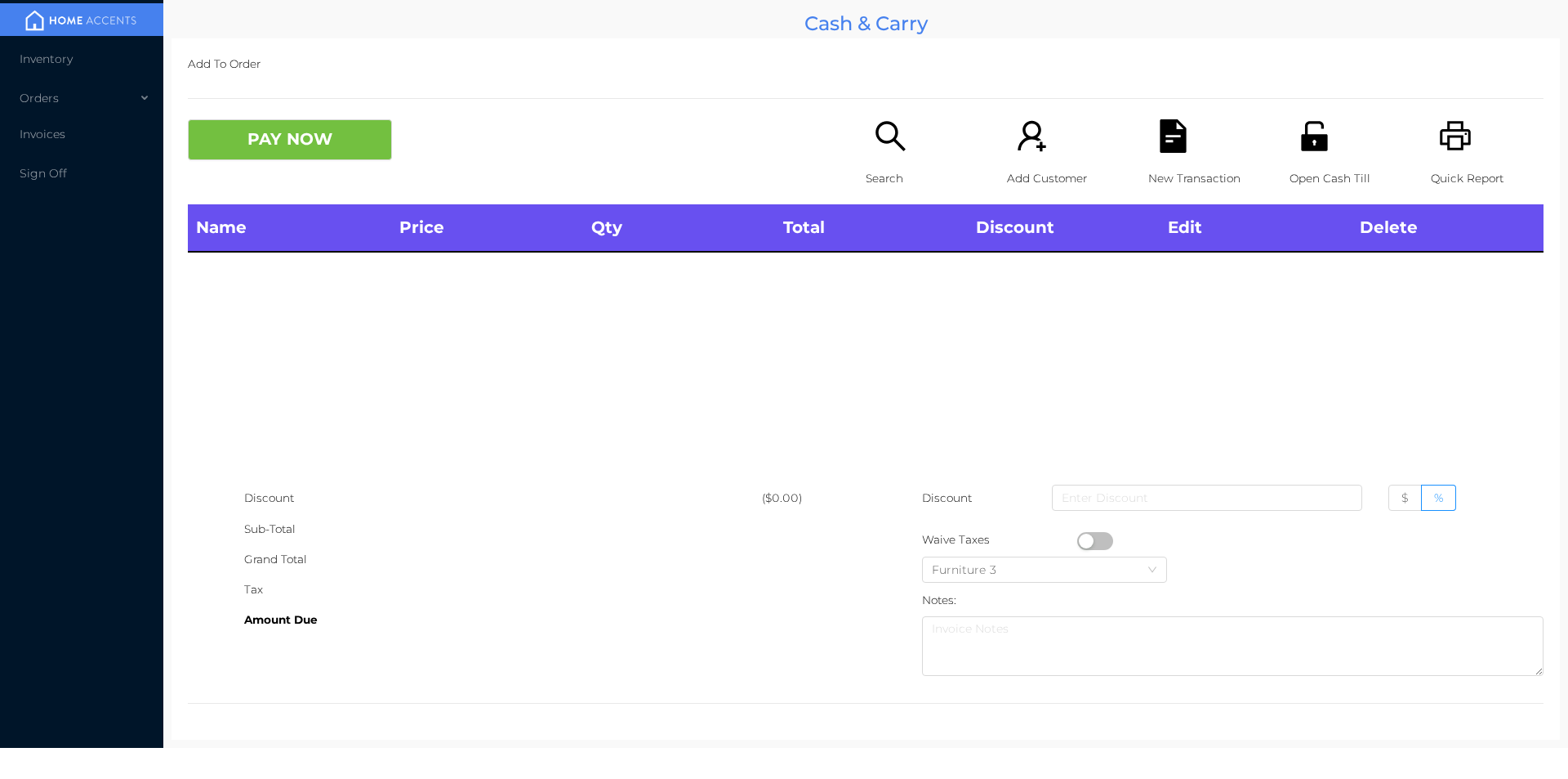
click at [897, 172] on p "Search" at bounding box center [922, 178] width 113 height 31
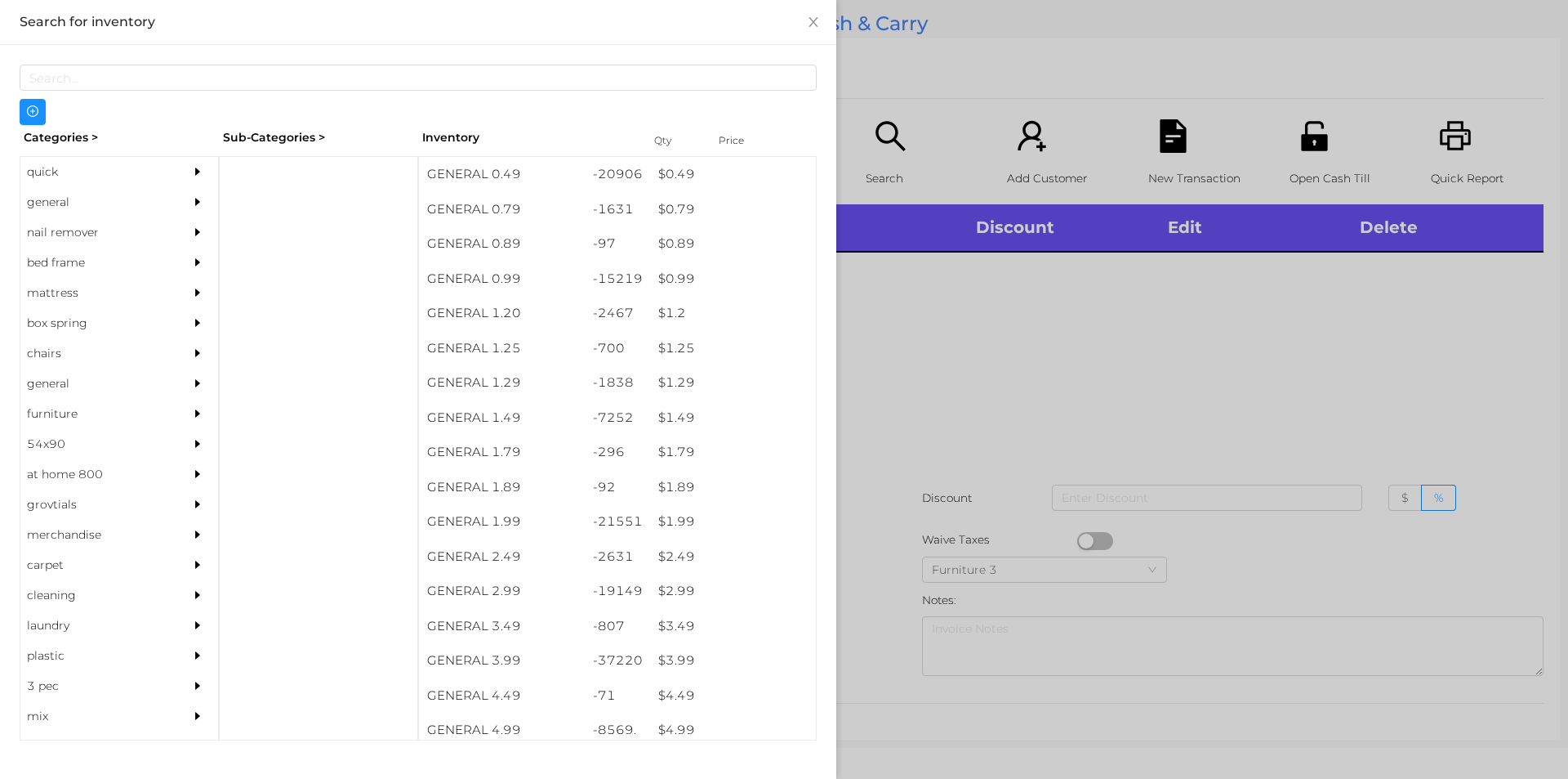
click at [56, 159] on div "quick" at bounding box center [95, 171] width 149 height 31
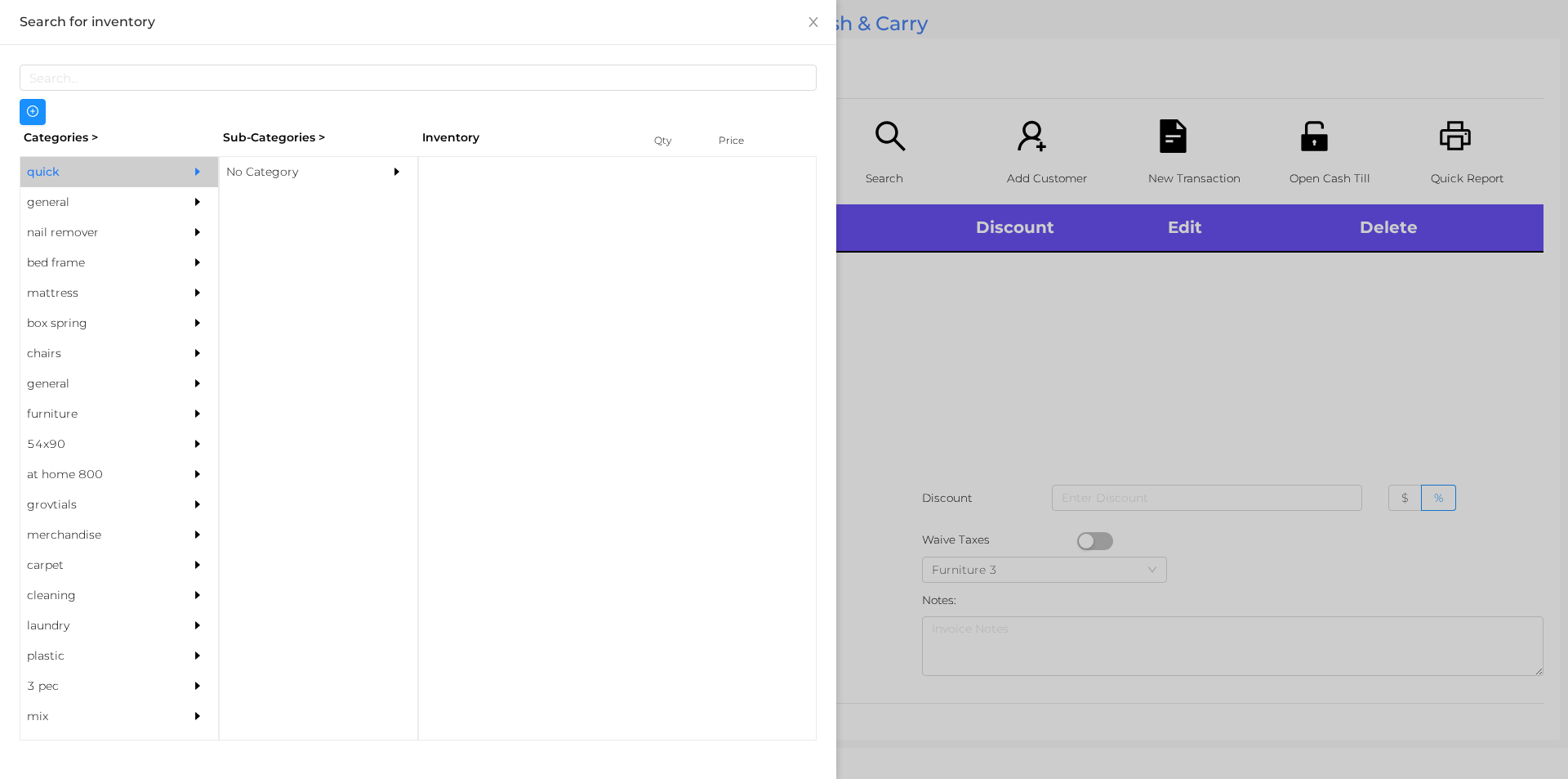
click at [280, 170] on div "No Category" at bounding box center [294, 171] width 149 height 31
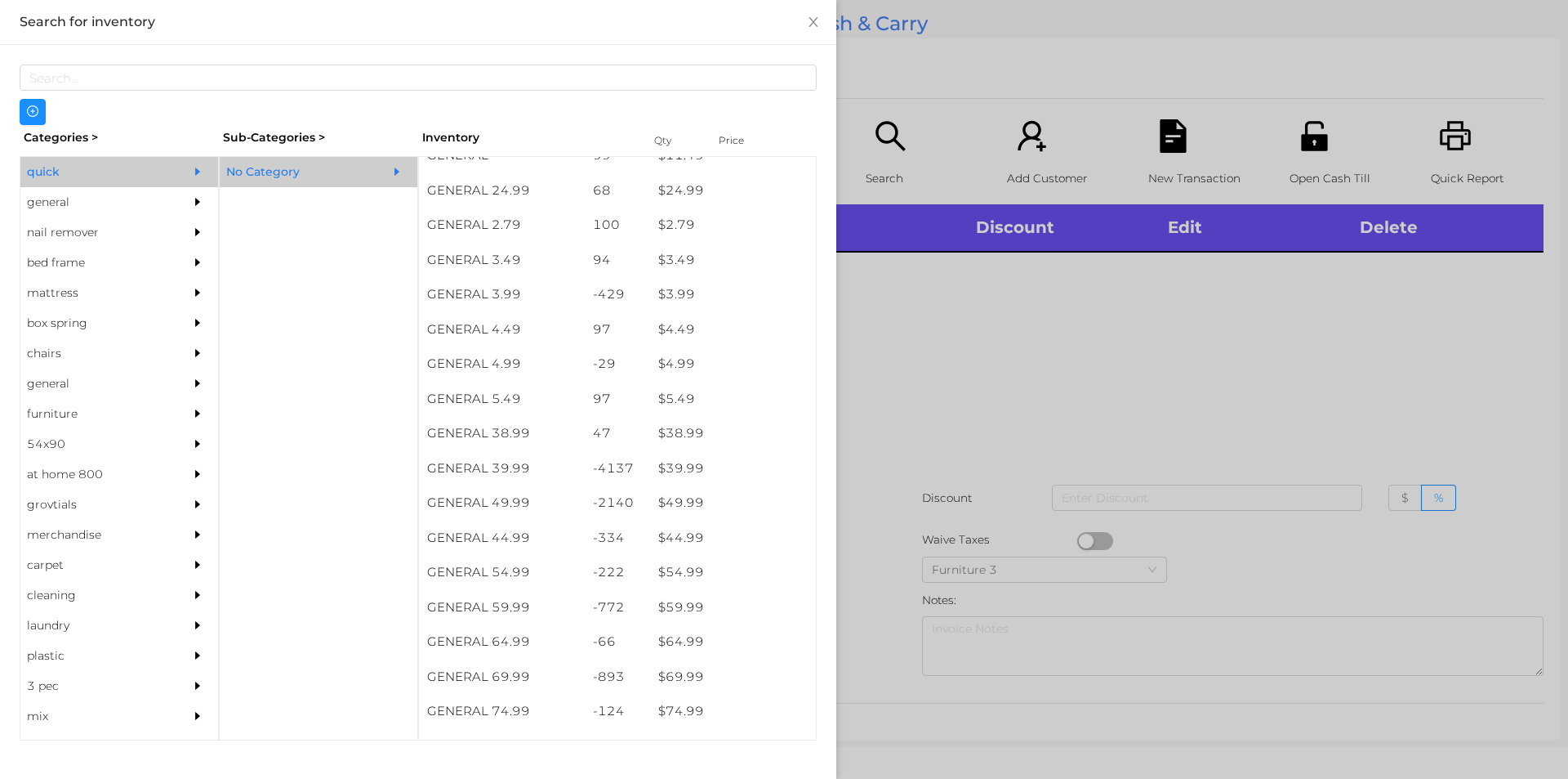
scroll to position [643, 0]
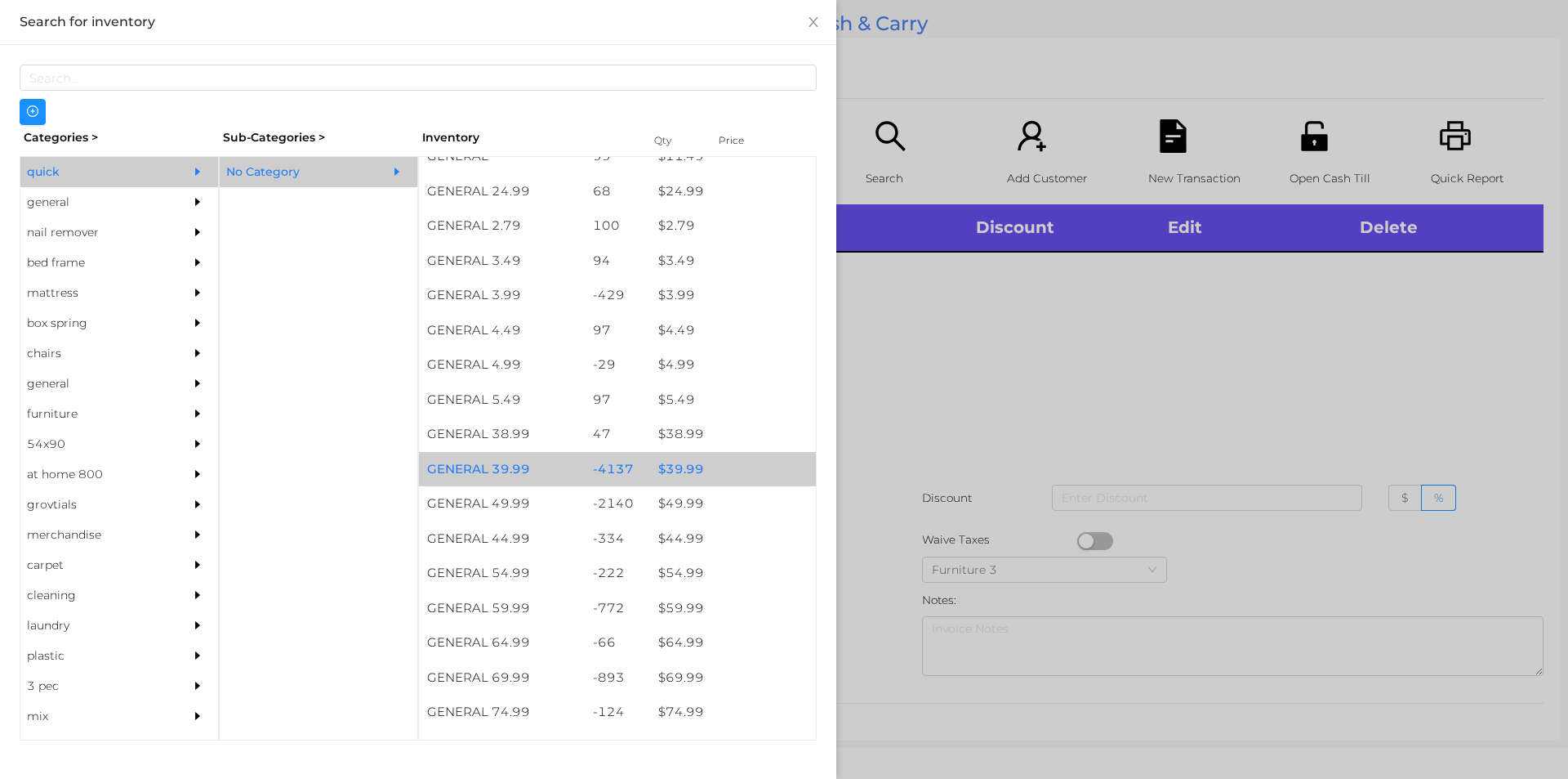
click at [691, 476] on div "$ 39.99" at bounding box center [732, 469] width 165 height 35
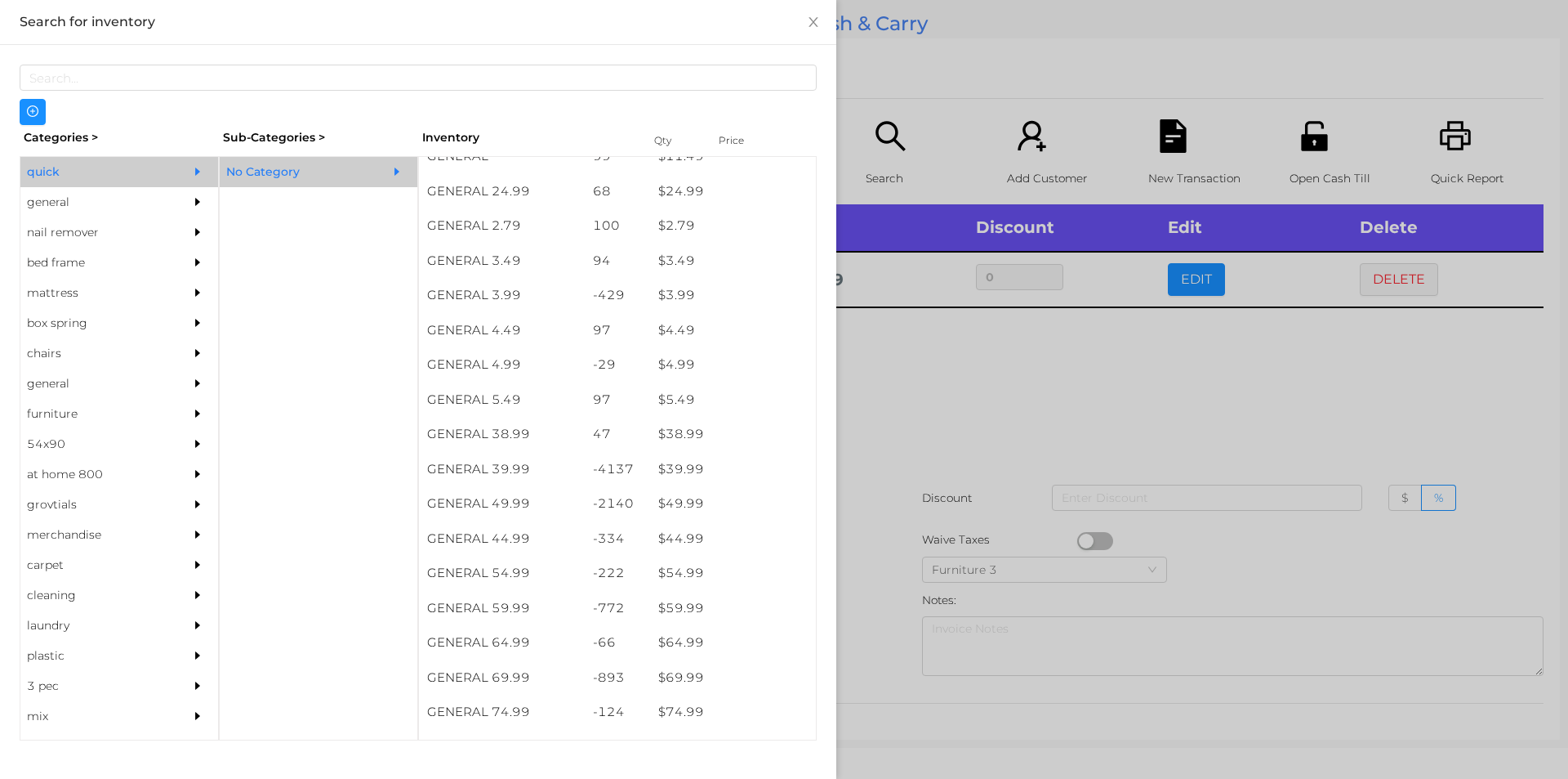
click at [895, 566] on div at bounding box center [784, 390] width 1568 height 779
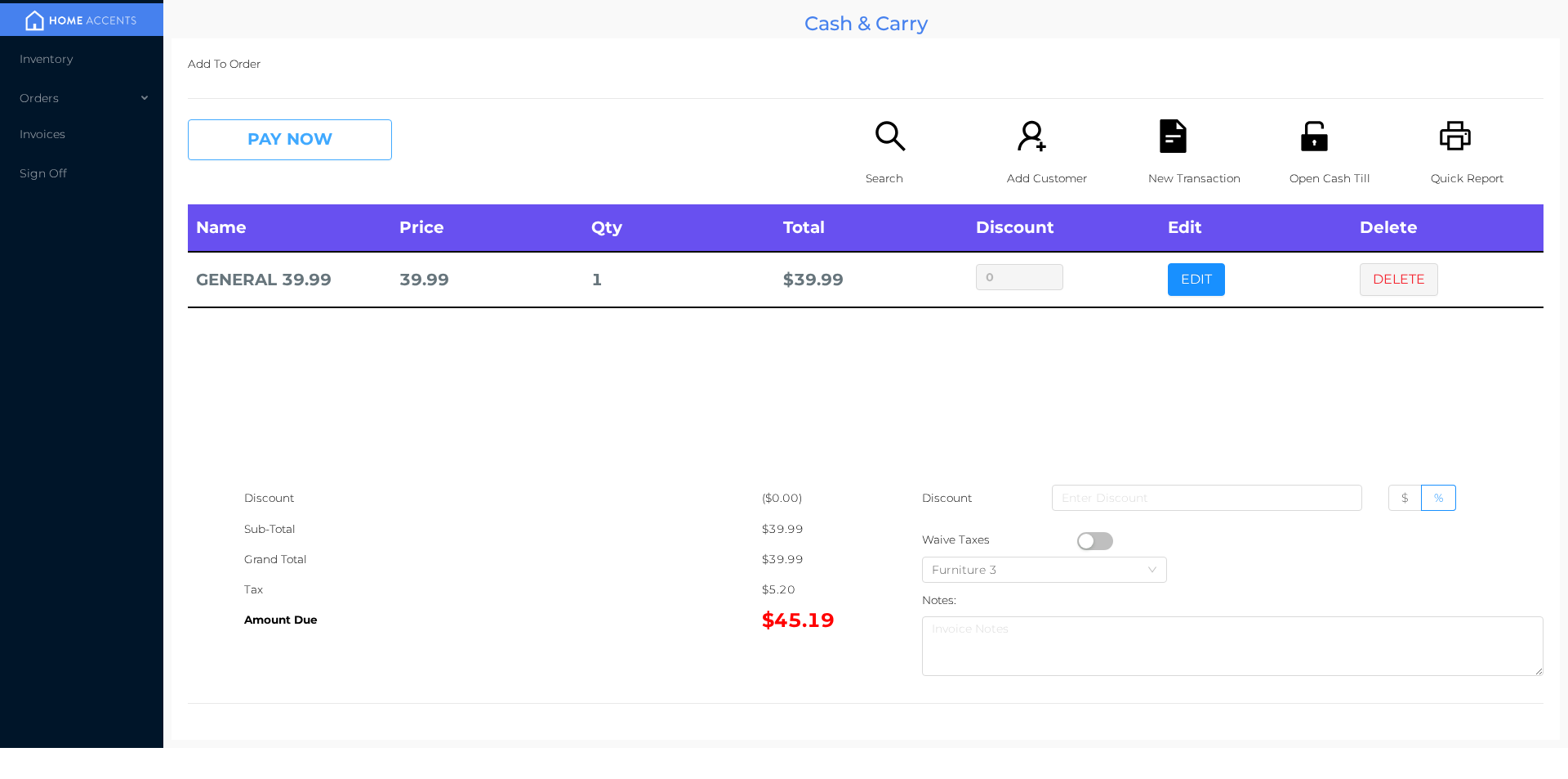
click at [293, 122] on button "PAY NOW" at bounding box center [290, 139] width 204 height 41
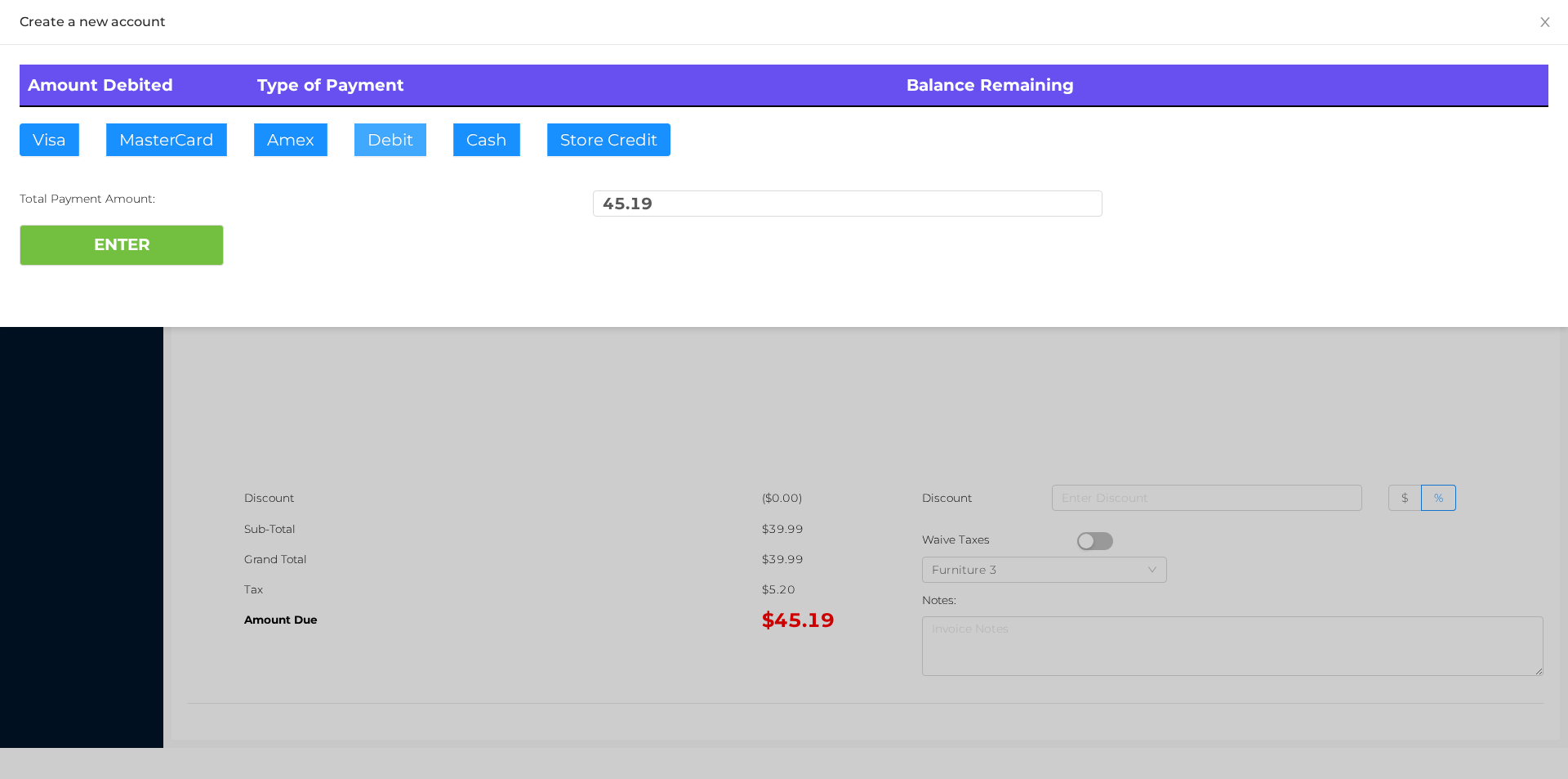
click at [396, 140] on button "Debit" at bounding box center [390, 140] width 72 height 33
click at [196, 227] on button "ENTER" at bounding box center [122, 245] width 204 height 41
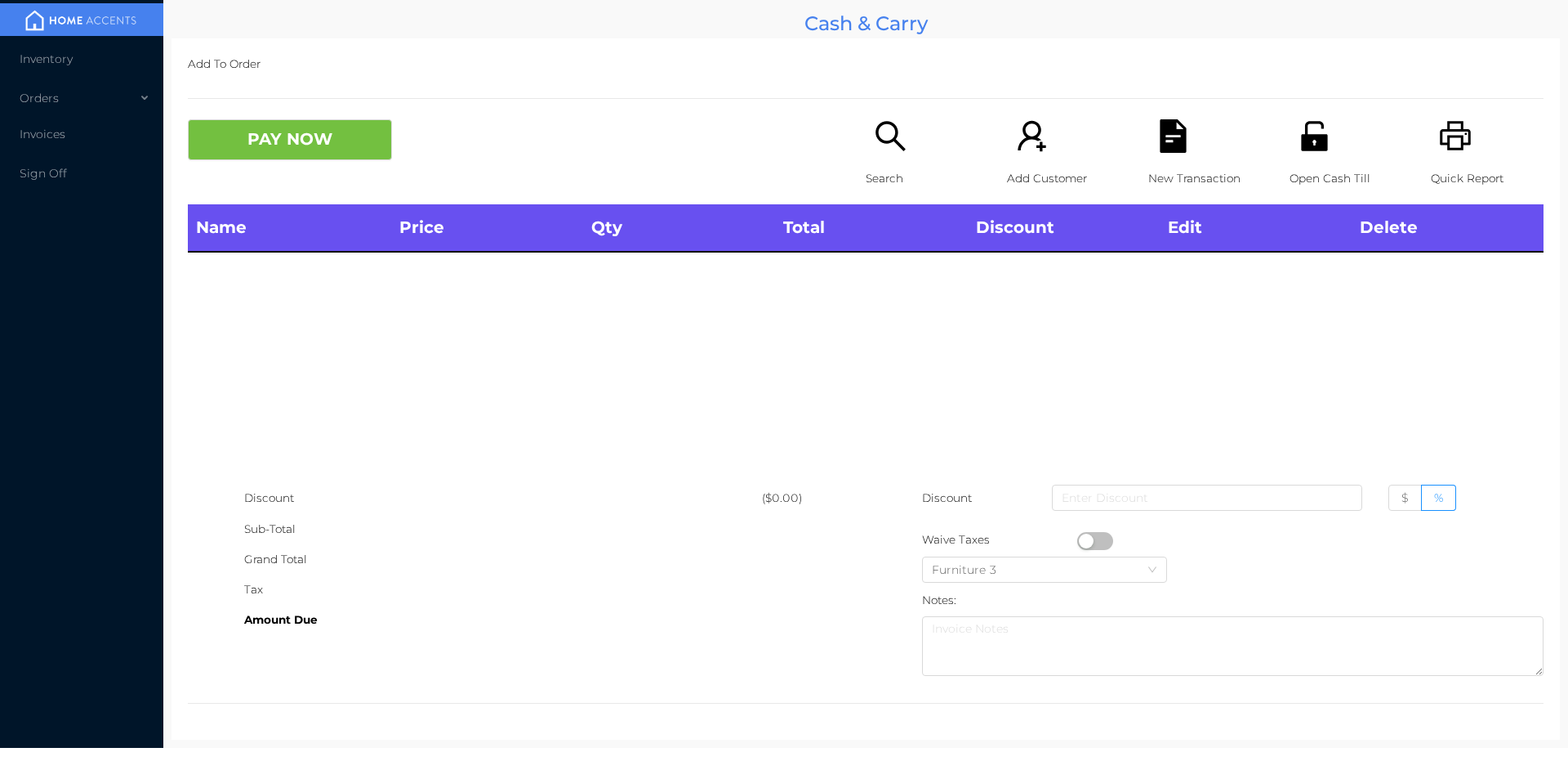
click at [874, 139] on icon "icon: search" at bounding box center [890, 136] width 34 height 34
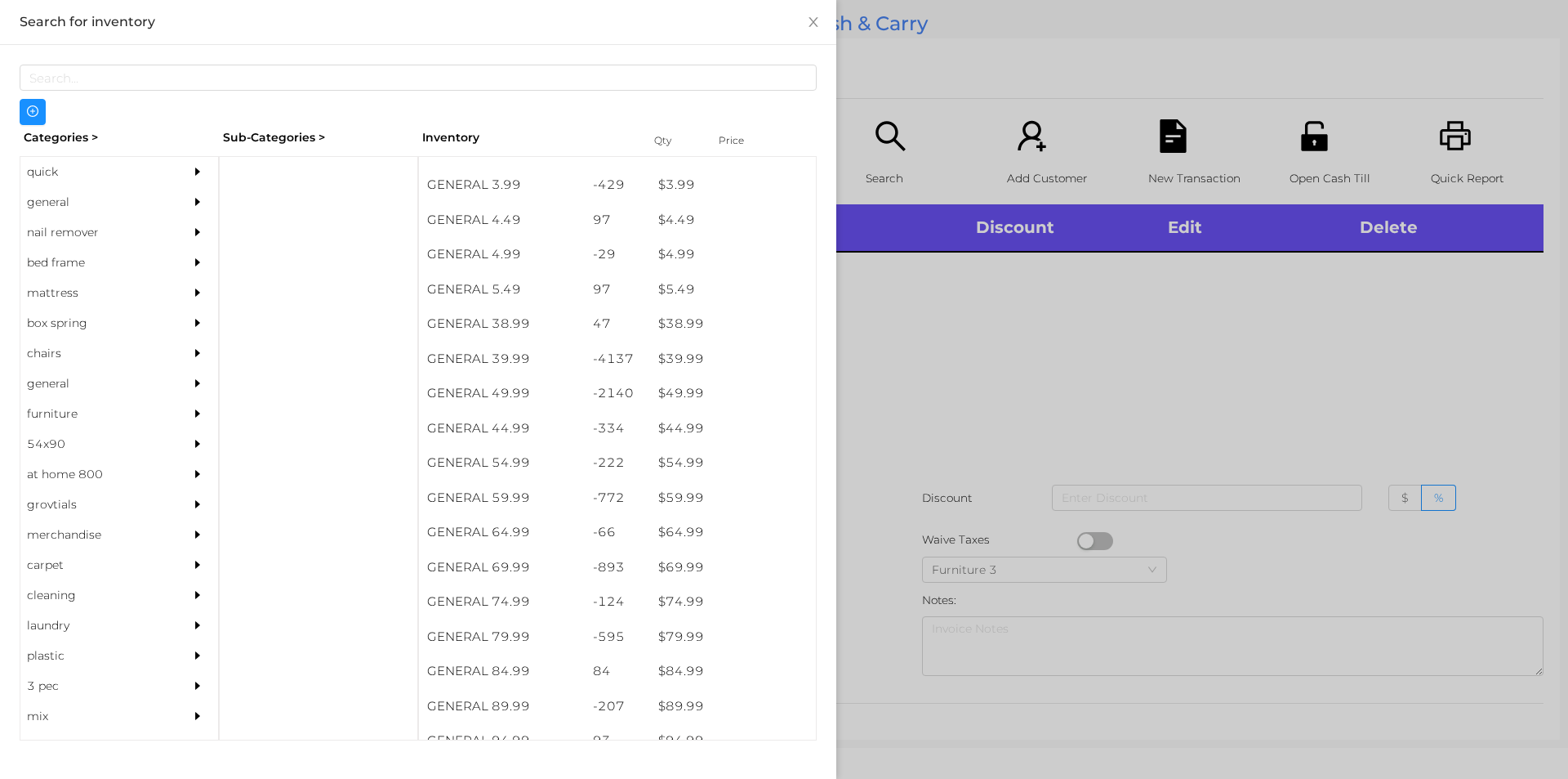
scroll to position [772, 0]
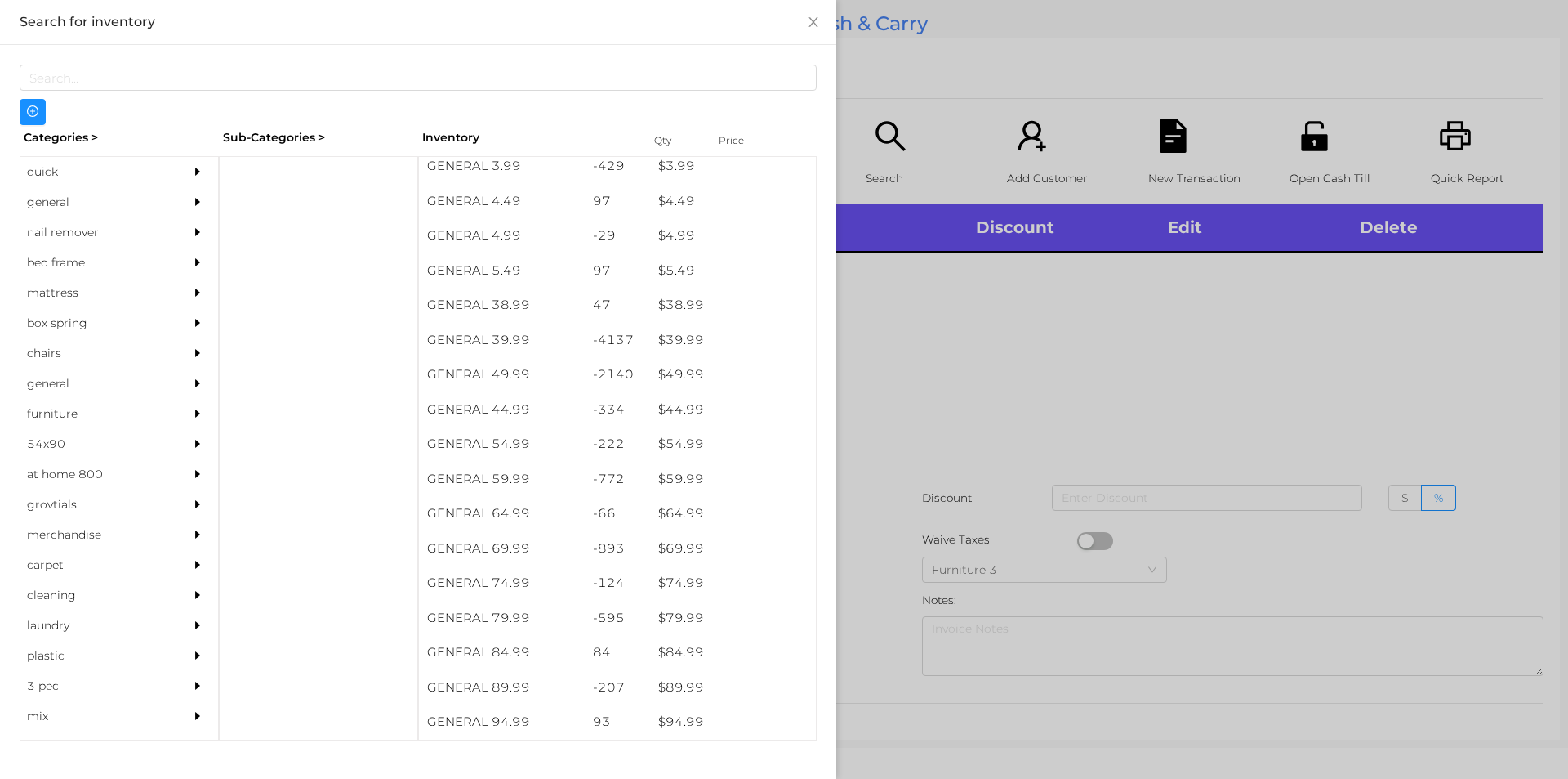
click at [268, 165] on div at bounding box center [318, 448] width 199 height 585
click at [59, 199] on div "general" at bounding box center [95, 202] width 149 height 31
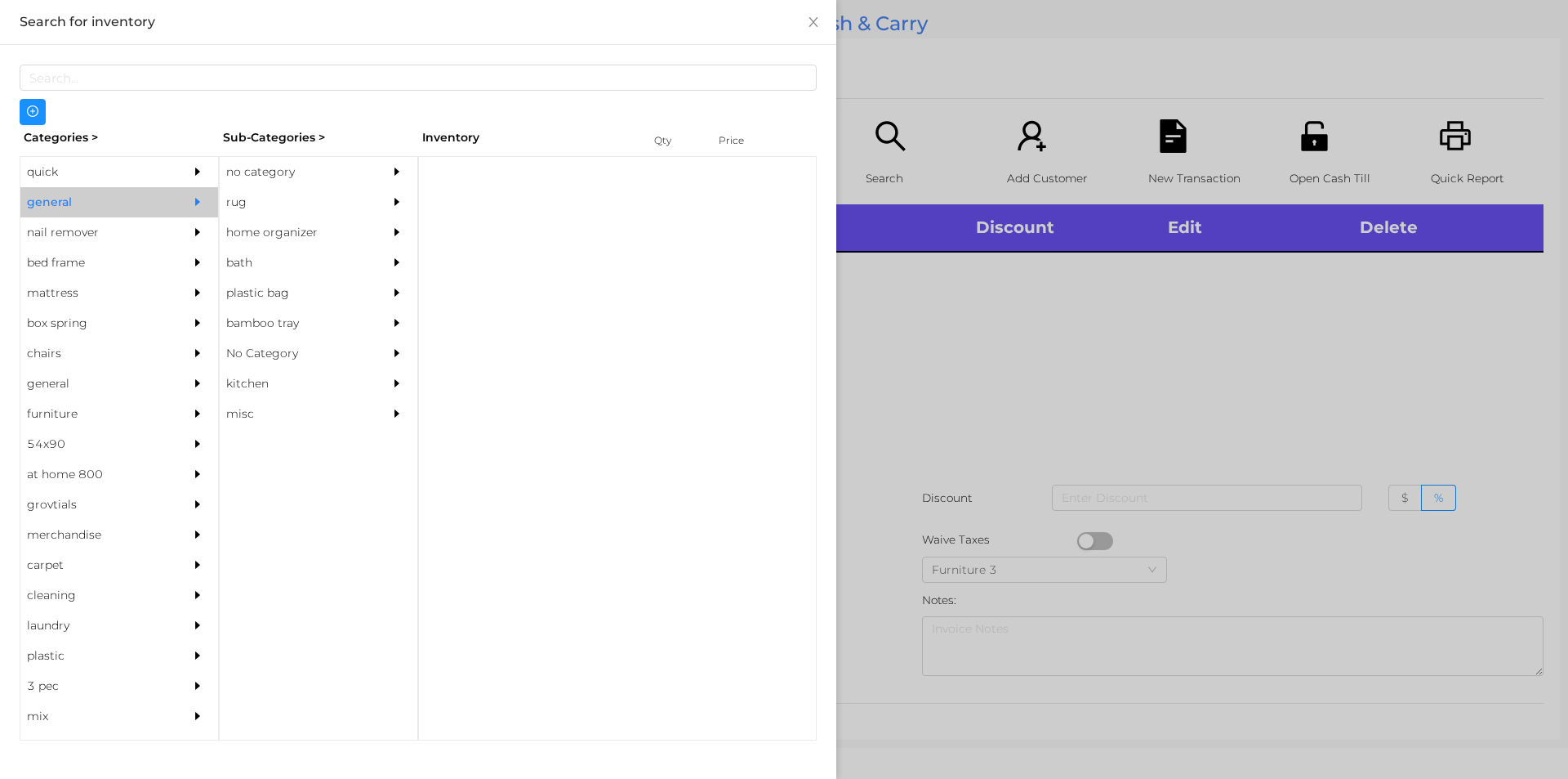
scroll to position [0, 0]
click at [253, 170] on div "no category" at bounding box center [294, 171] width 149 height 31
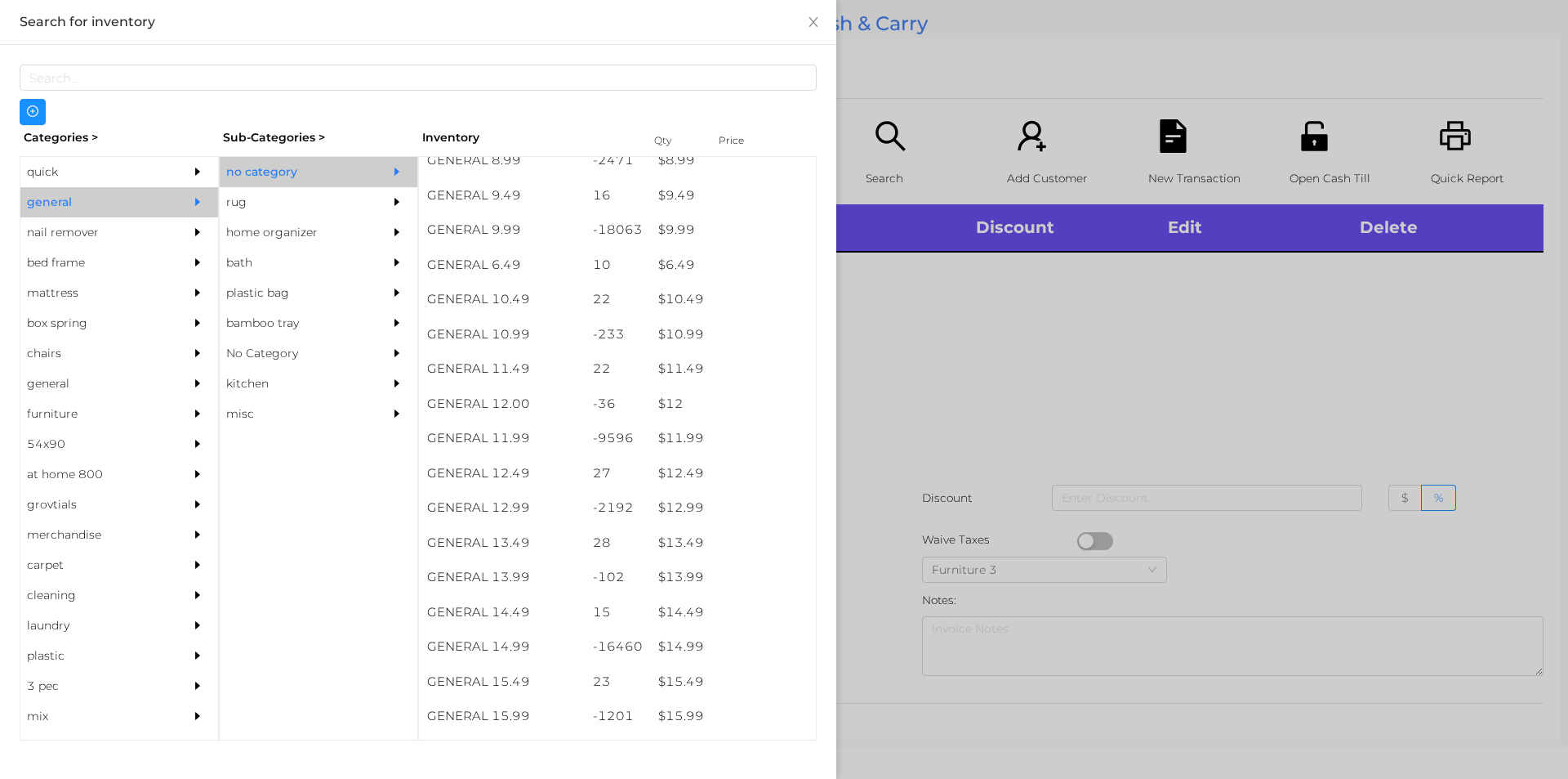
scroll to position [958, 0]
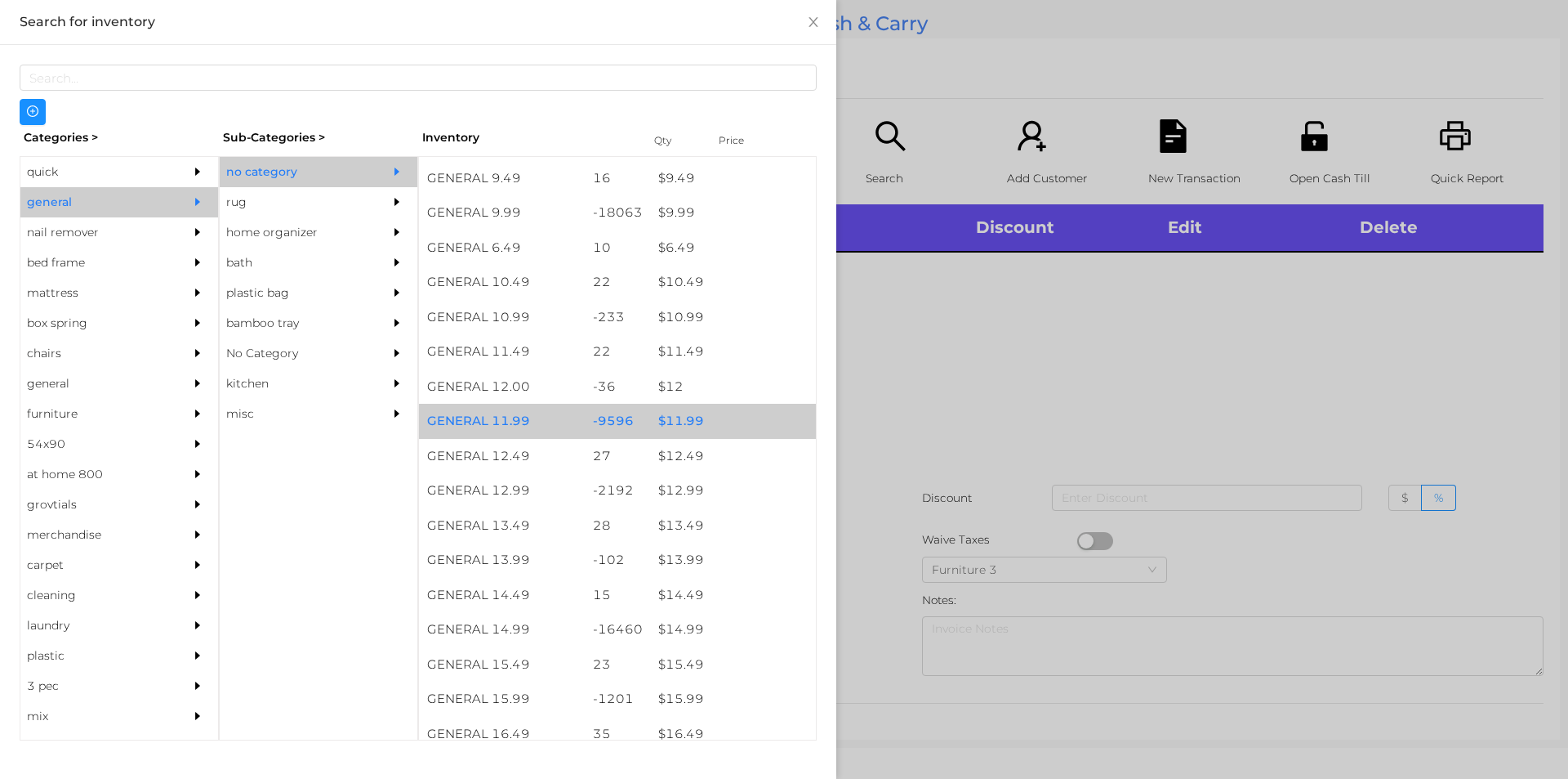
click at [684, 427] on div "$ 11.99" at bounding box center [732, 420] width 165 height 35
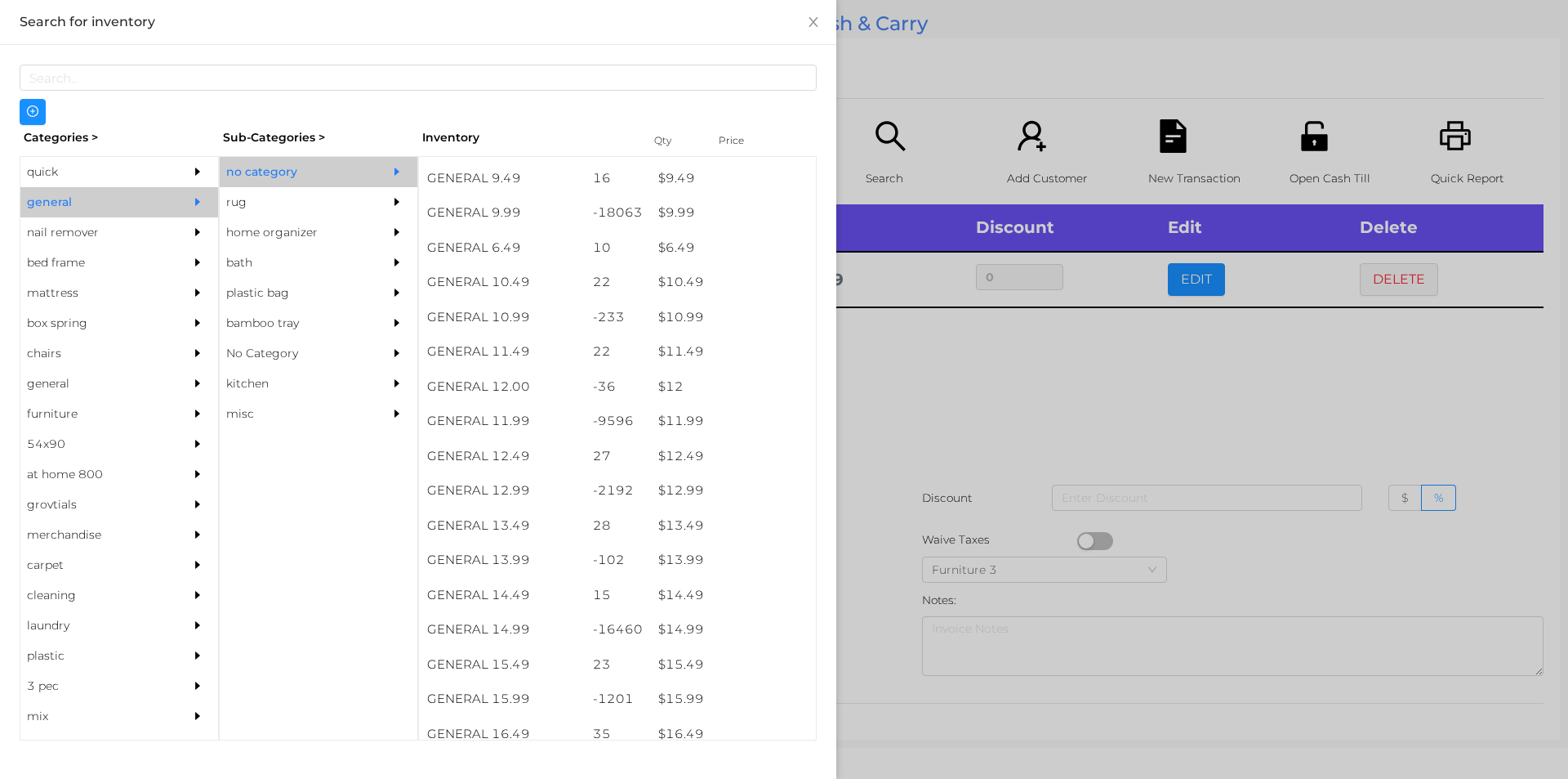
click at [912, 394] on div at bounding box center [784, 390] width 1568 height 779
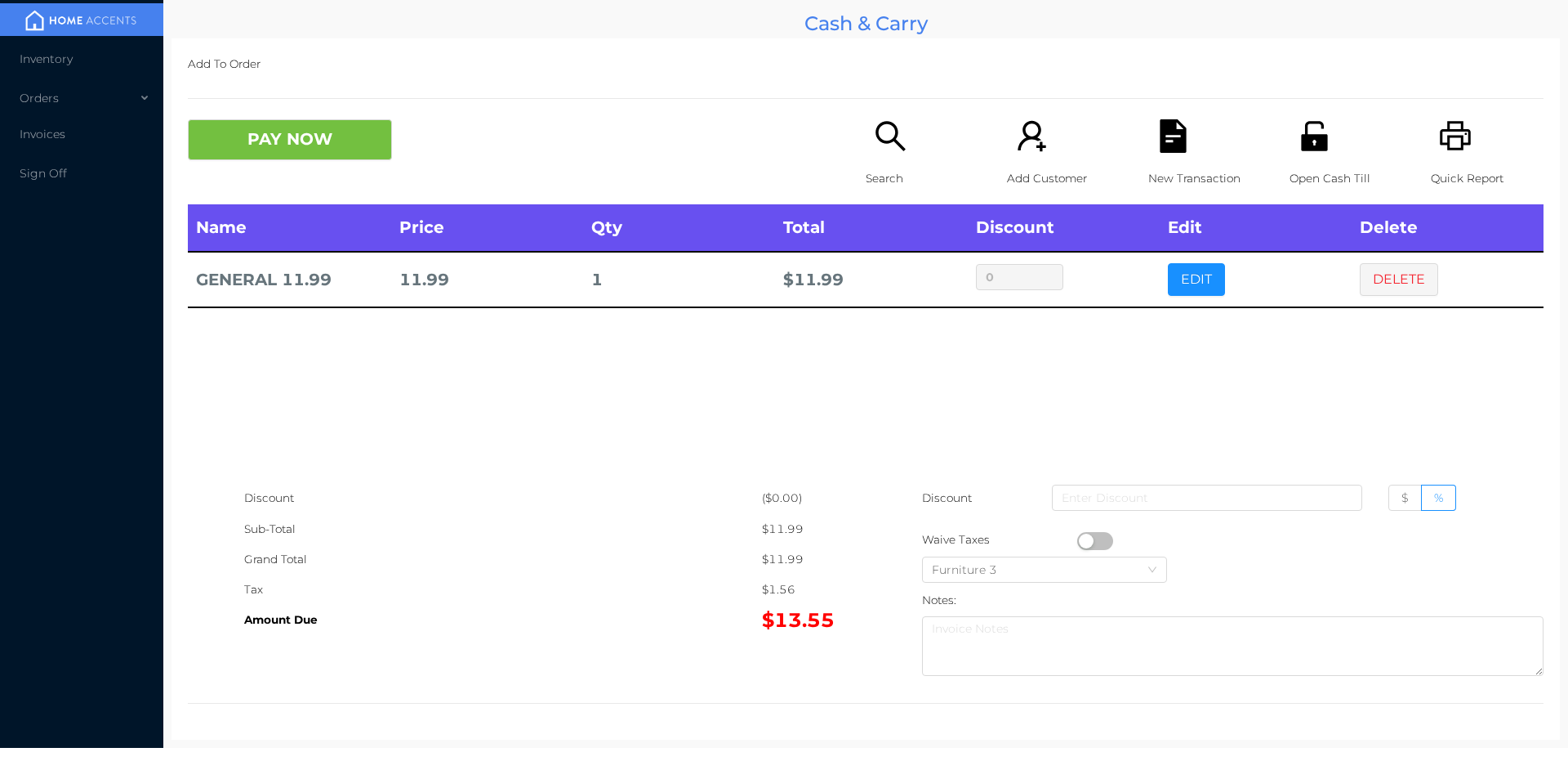
click at [868, 184] on p "Search" at bounding box center [922, 178] width 113 height 31
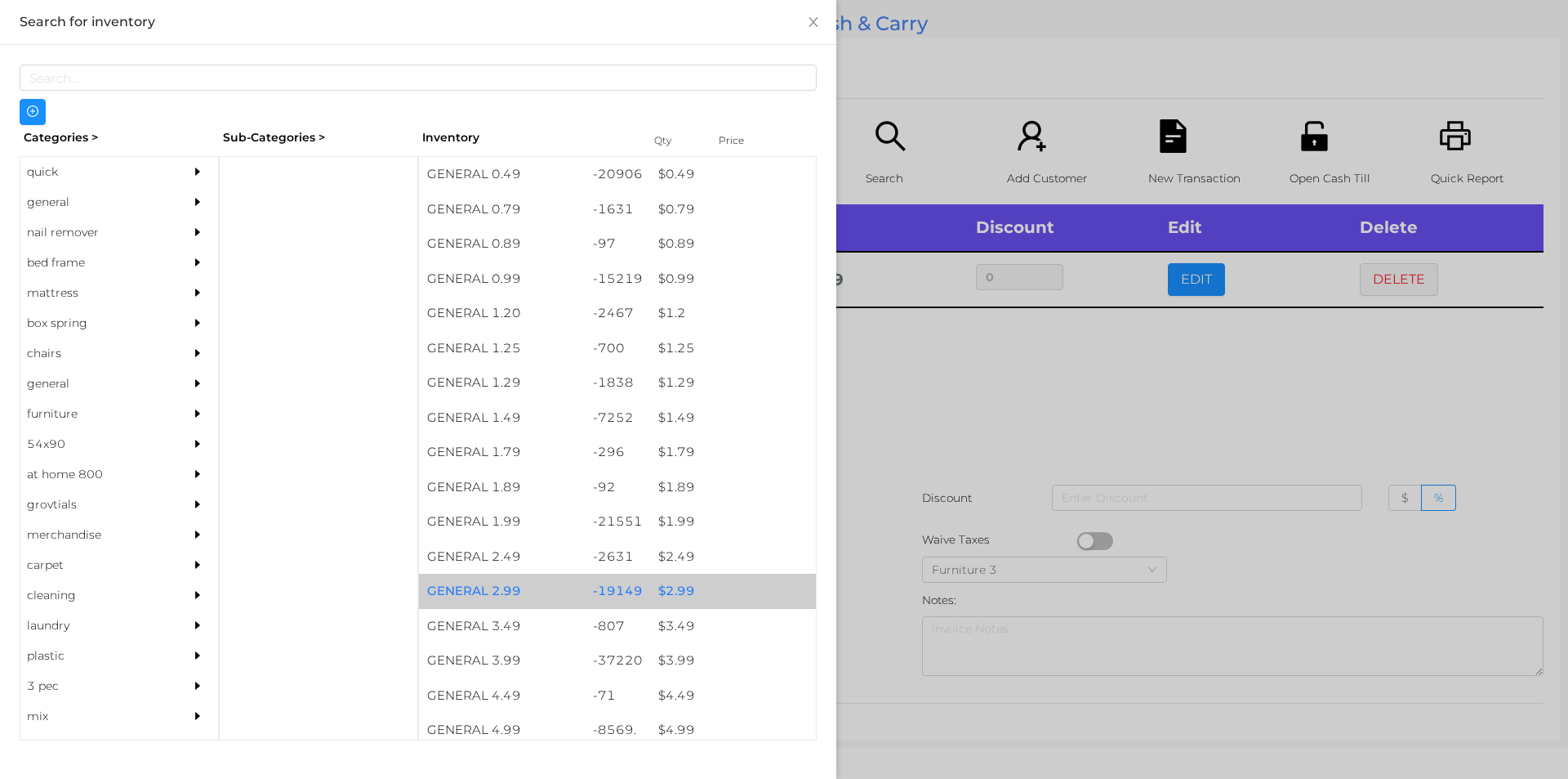
click at [668, 590] on div "$ 2.99" at bounding box center [732, 591] width 165 height 35
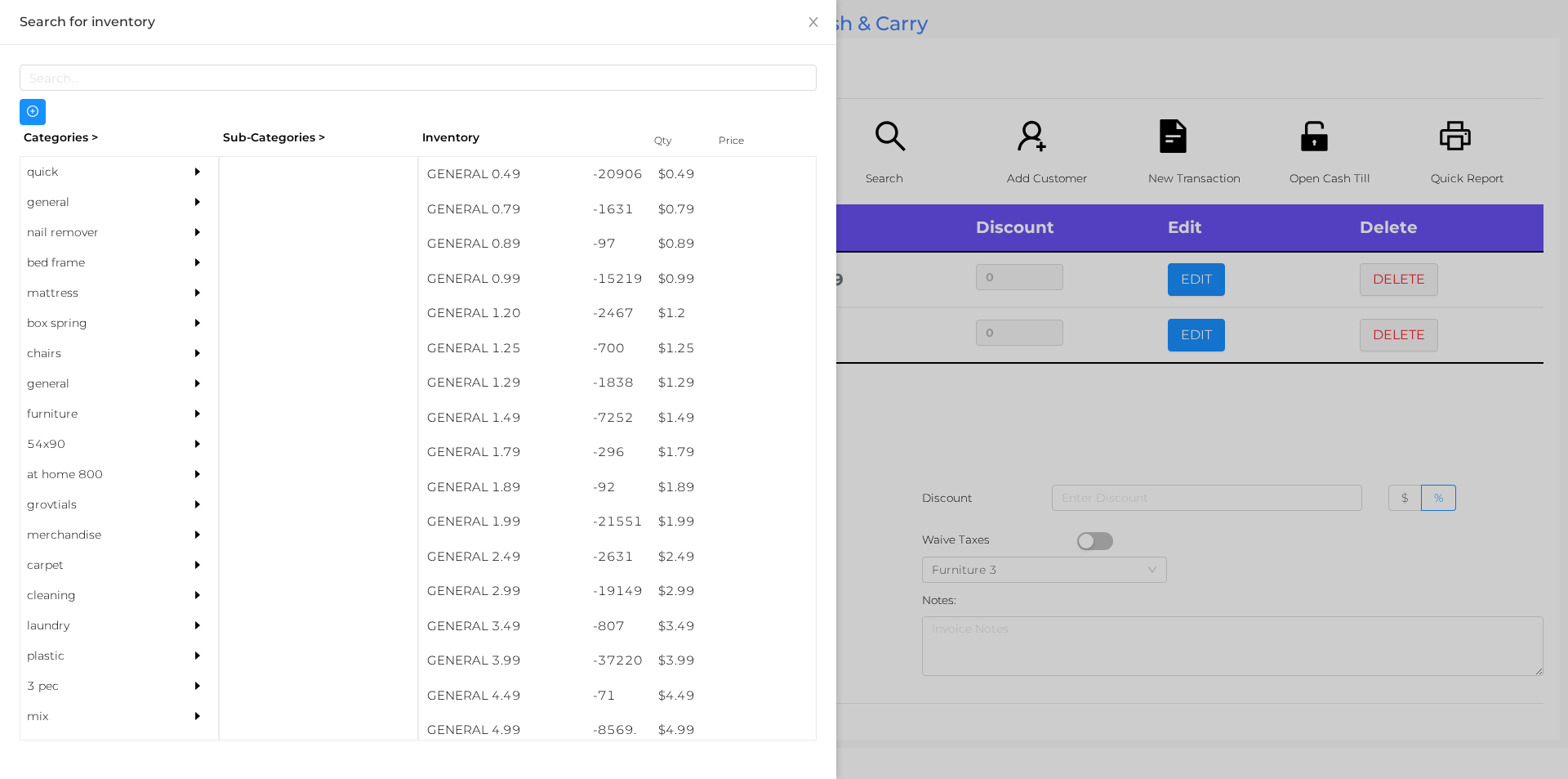
click at [870, 566] on div at bounding box center [784, 390] width 1568 height 779
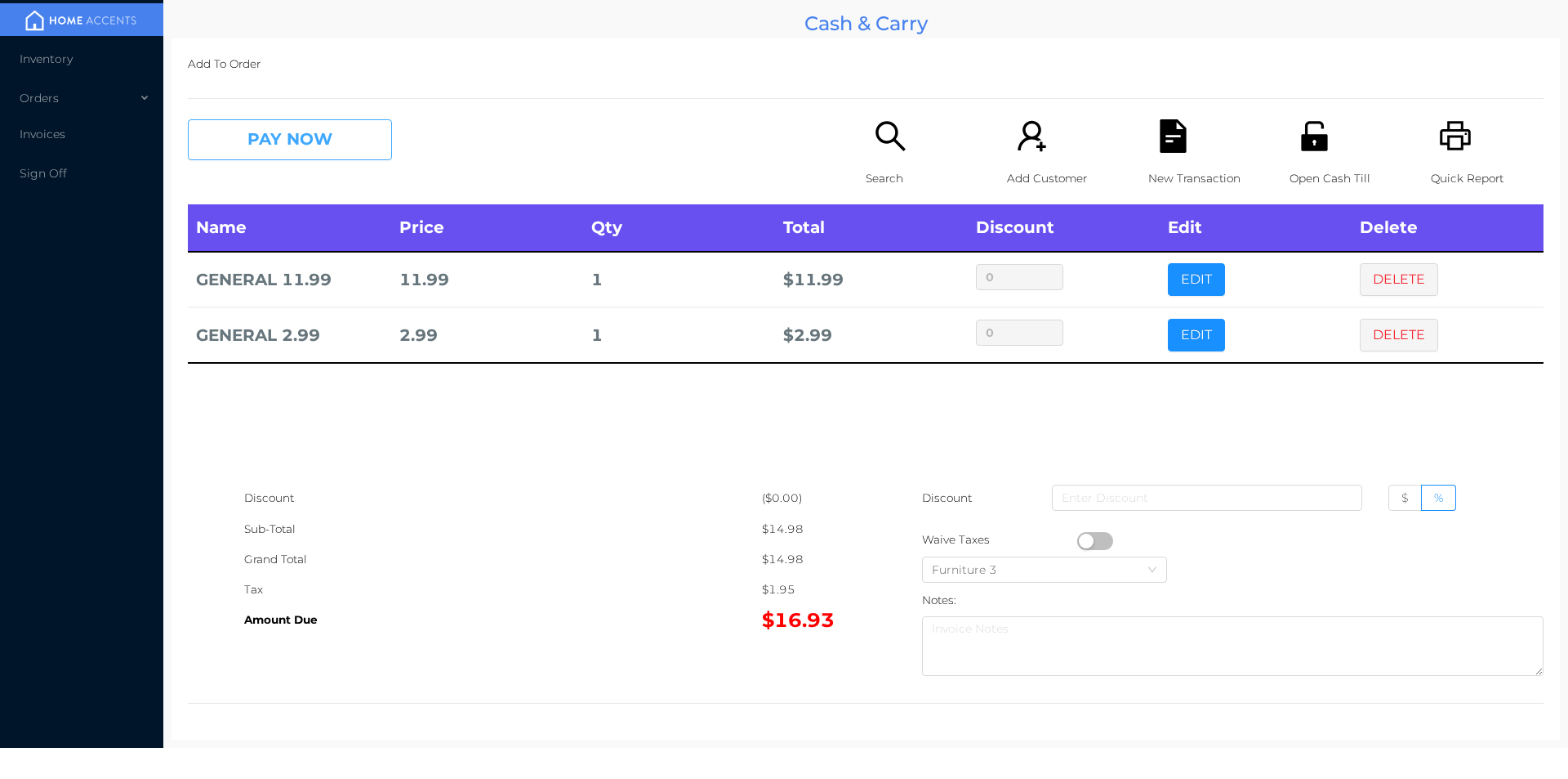
click at [262, 138] on button "PAY NOW" at bounding box center [290, 139] width 204 height 41
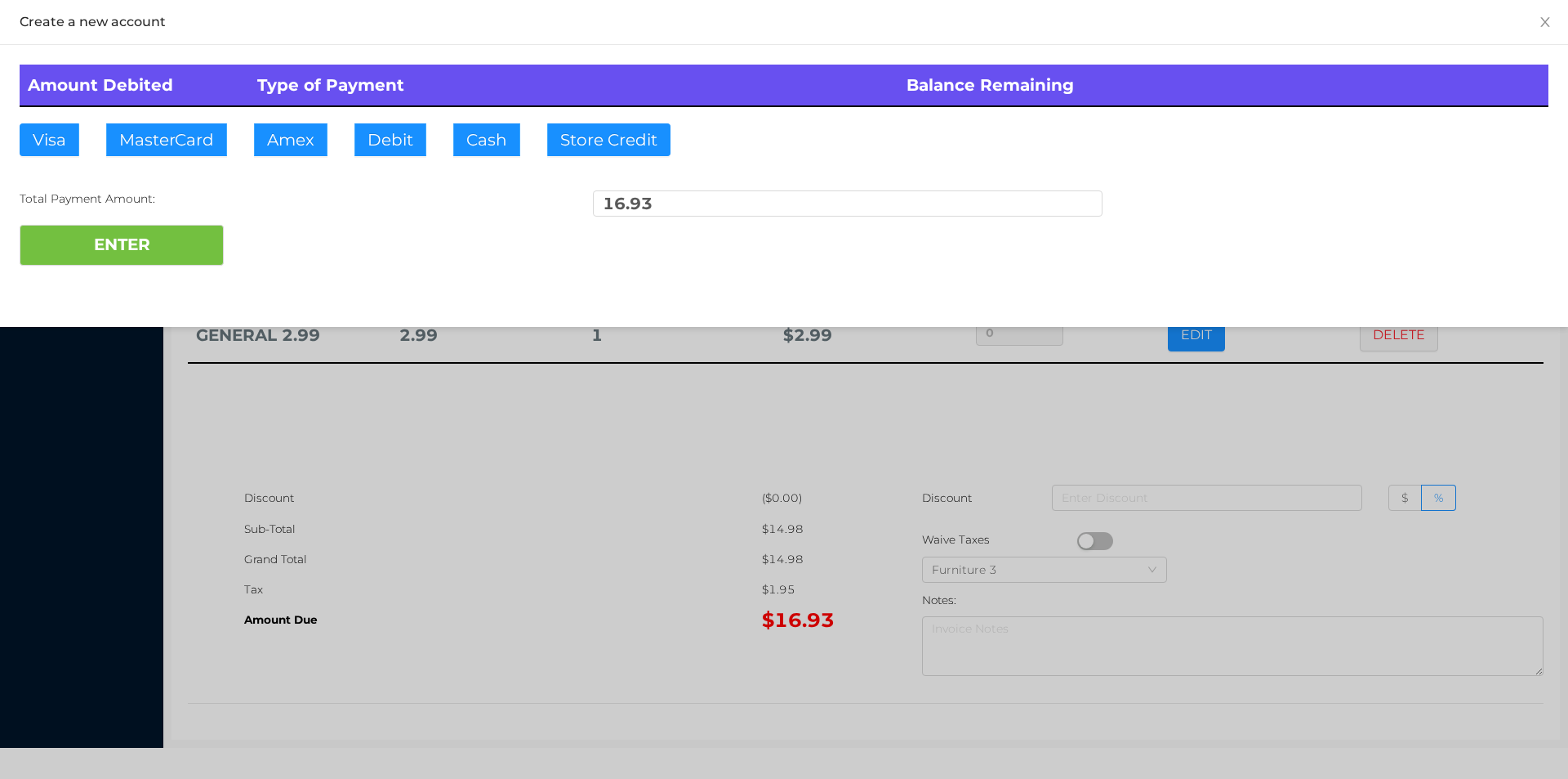
click at [495, 584] on div at bounding box center [784, 390] width 1568 height 779
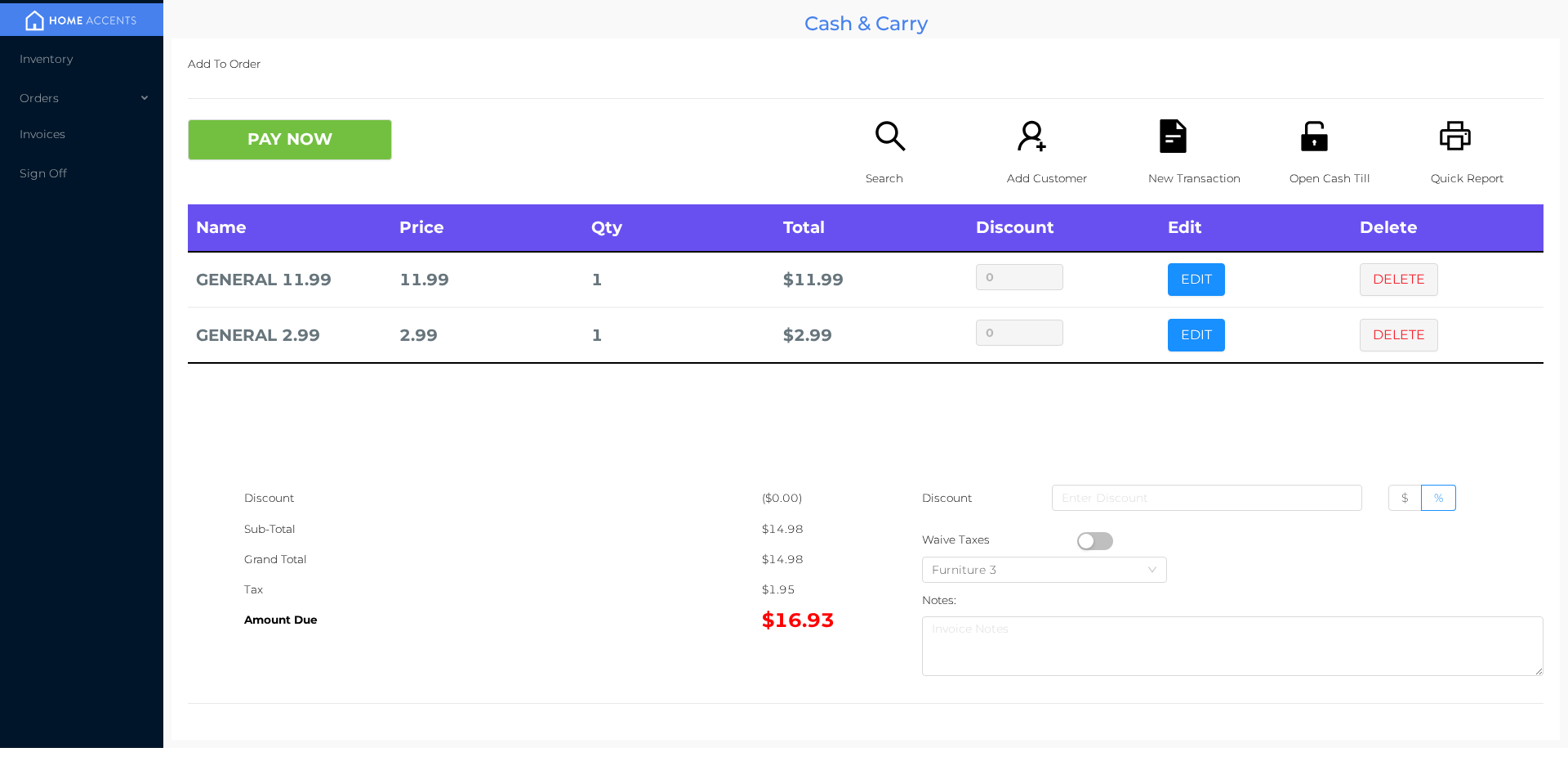
click at [1148, 146] on div "New Transaction" at bounding box center [1204, 162] width 113 height 85
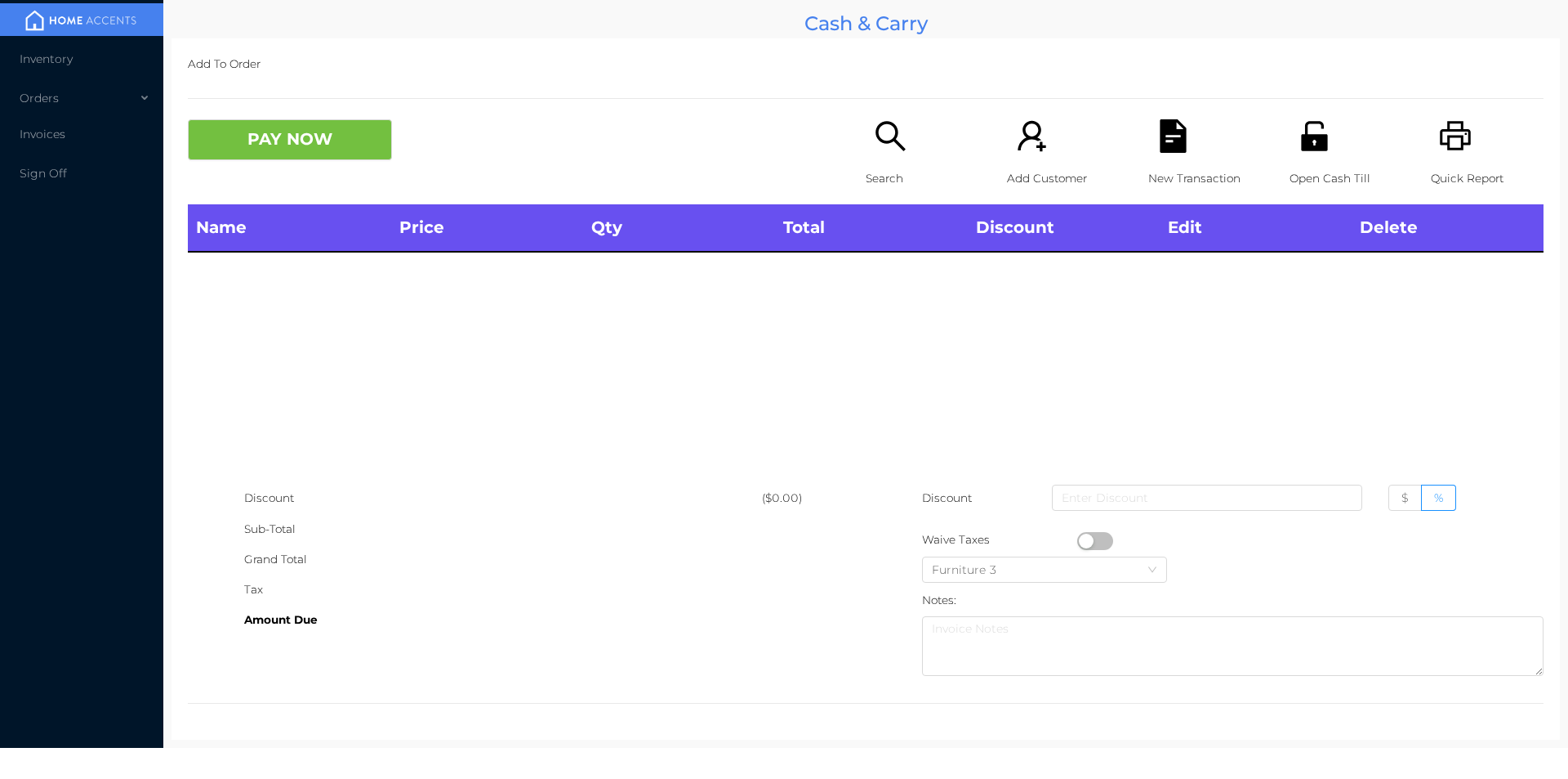
click at [1439, 152] on icon "icon: printer" at bounding box center [1456, 136] width 34 height 34
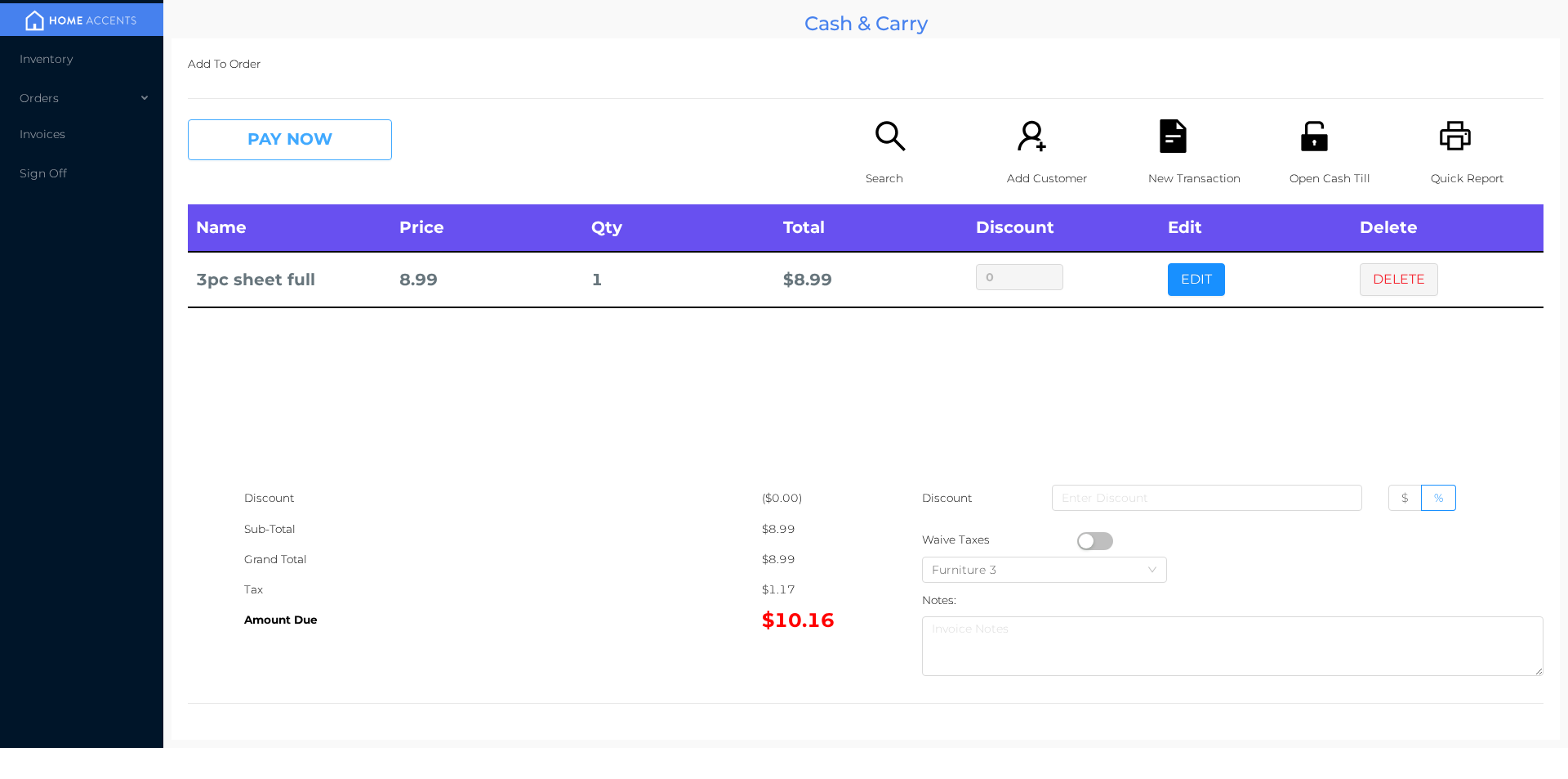
click at [255, 154] on button "PAY NOW" at bounding box center [290, 139] width 204 height 41
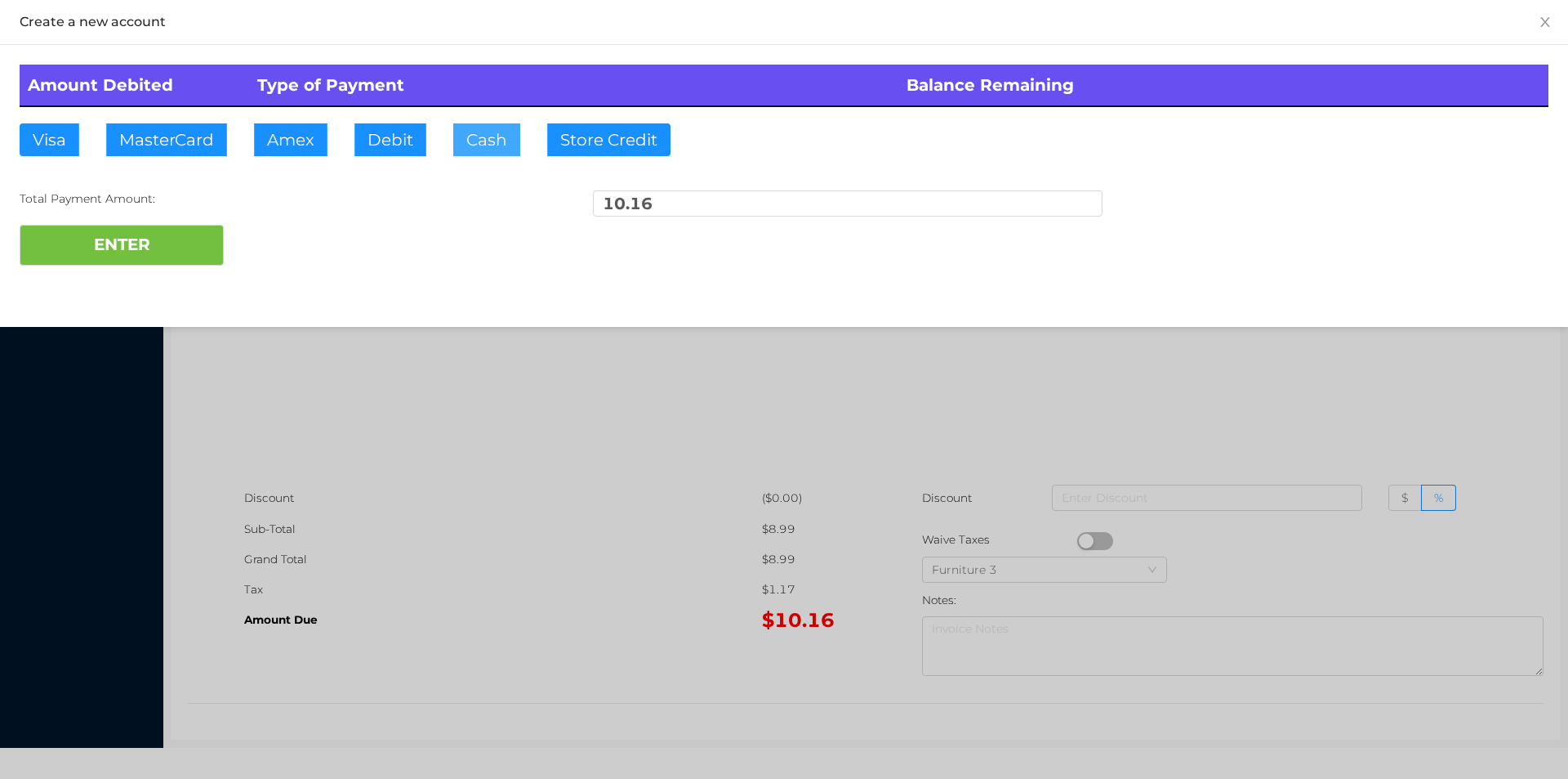
click at [476, 142] on button "Cash" at bounding box center [487, 140] width 67 height 33
click at [144, 244] on button "ENTER" at bounding box center [122, 245] width 204 height 41
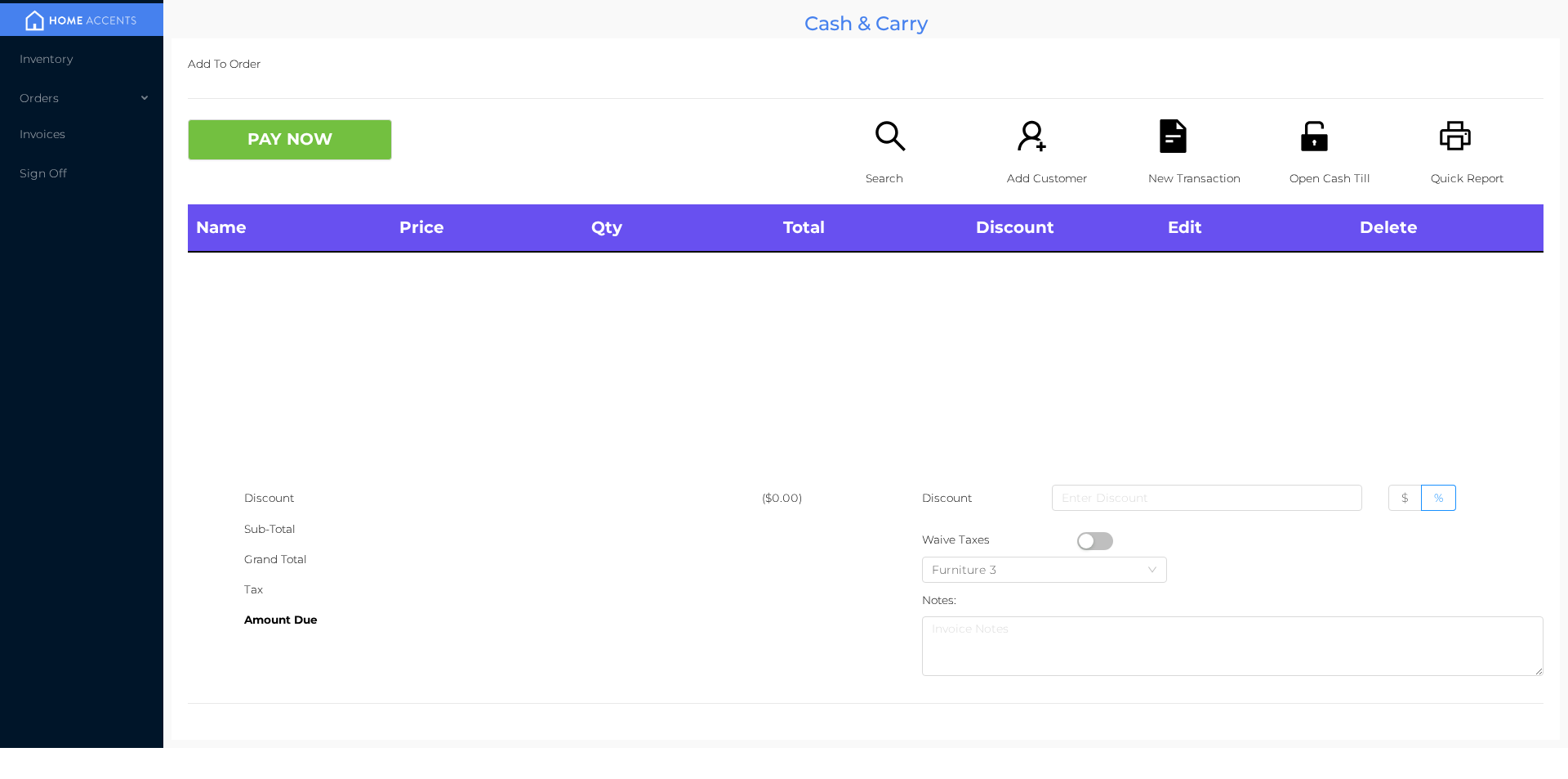
click at [1431, 157] on div "Quick Report" at bounding box center [1488, 162] width 113 height 85
click at [876, 150] on icon "icon: search" at bounding box center [890, 136] width 34 height 34
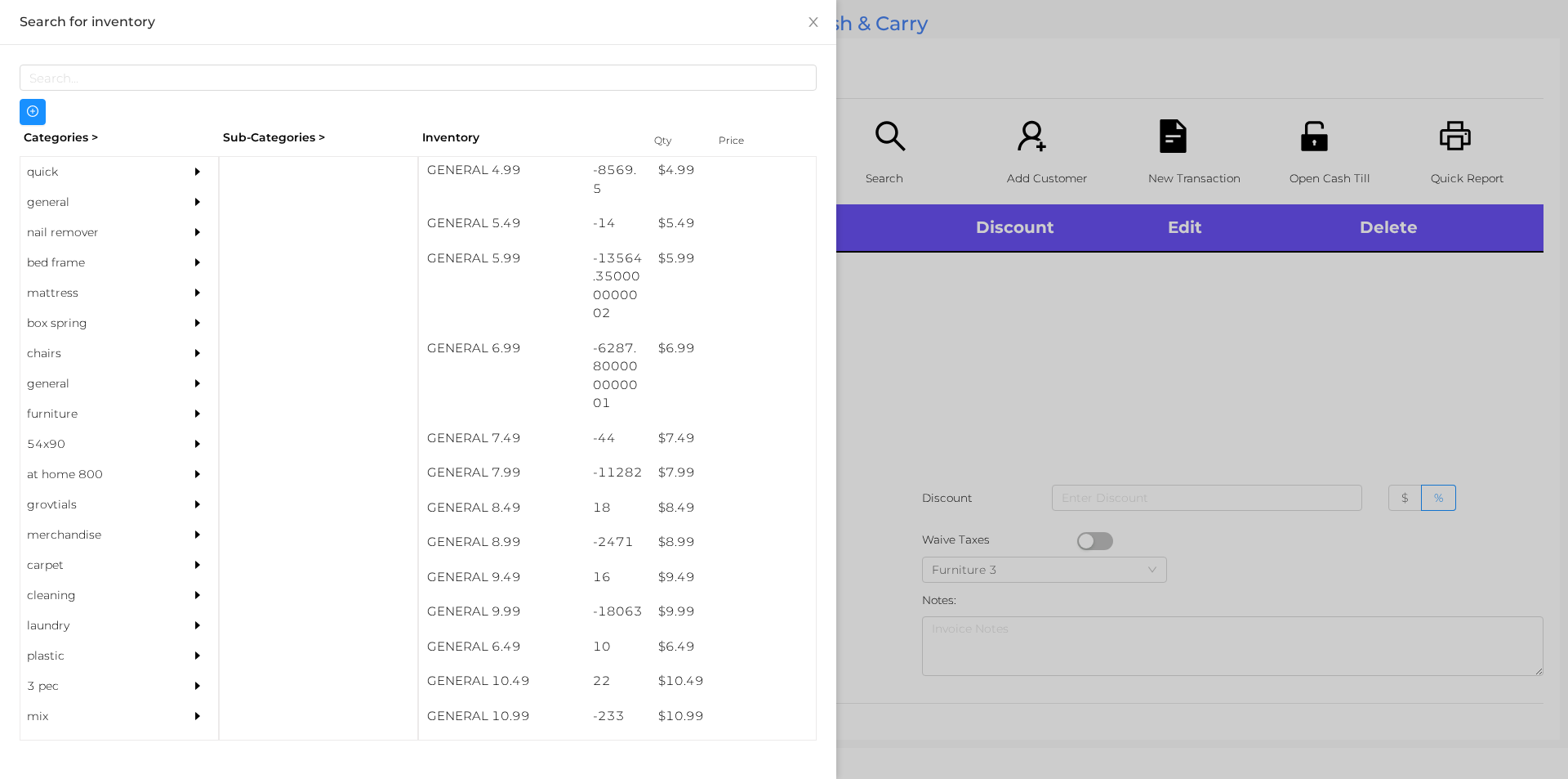
scroll to position [612, 0]
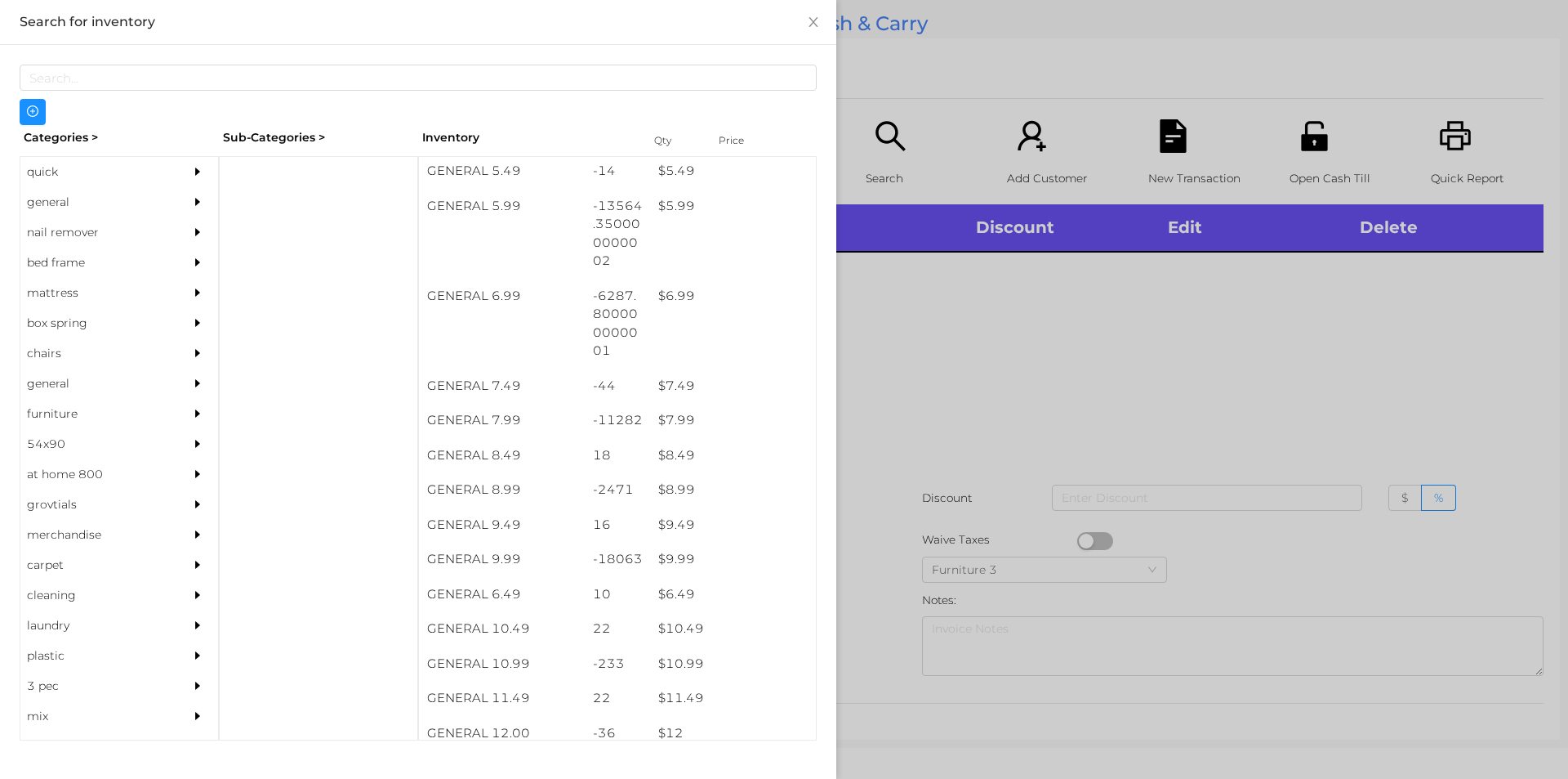
click at [61, 174] on div "quick" at bounding box center [95, 171] width 149 height 31
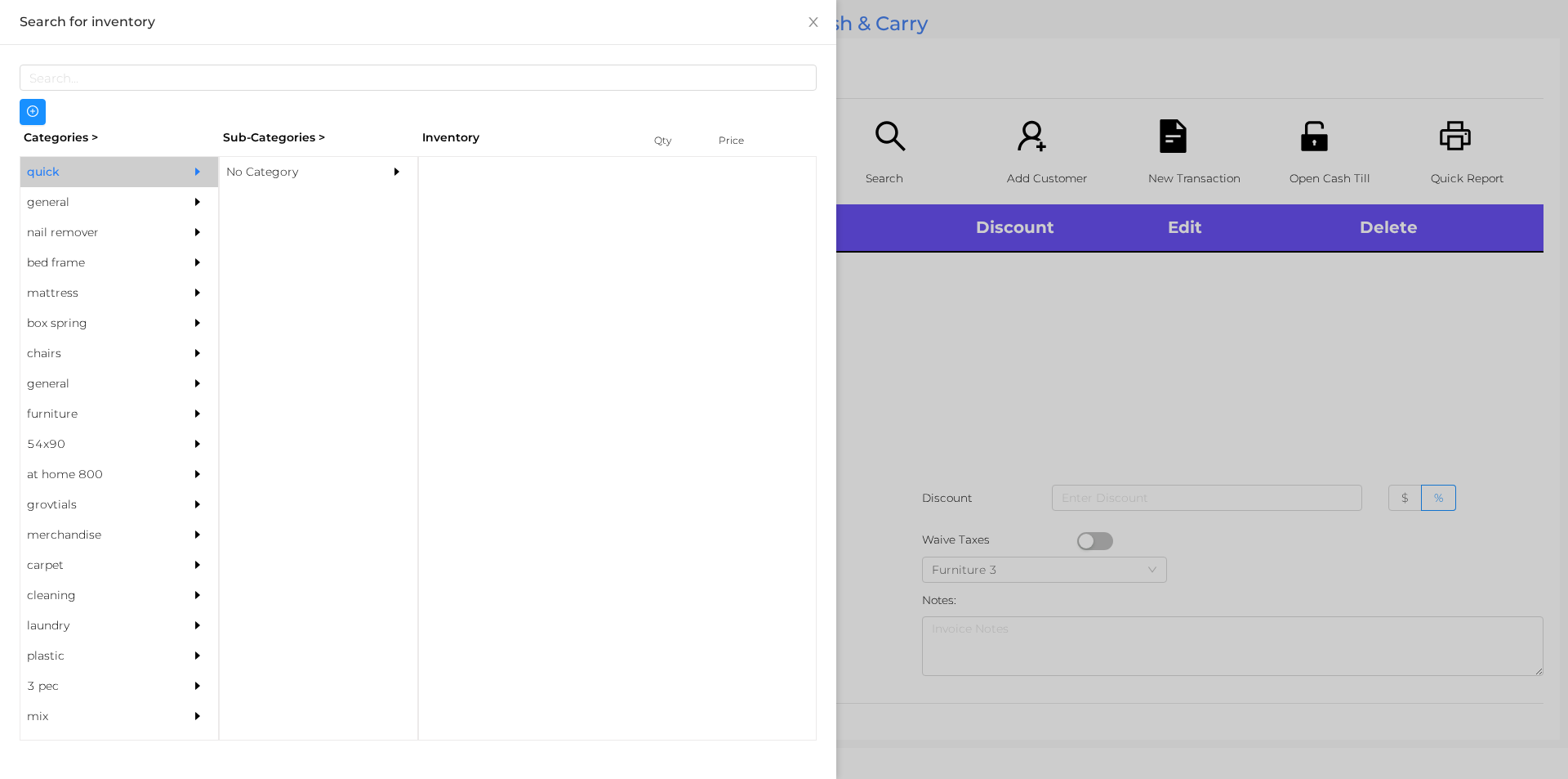
click at [254, 157] on div "No Category" at bounding box center [294, 171] width 149 height 31
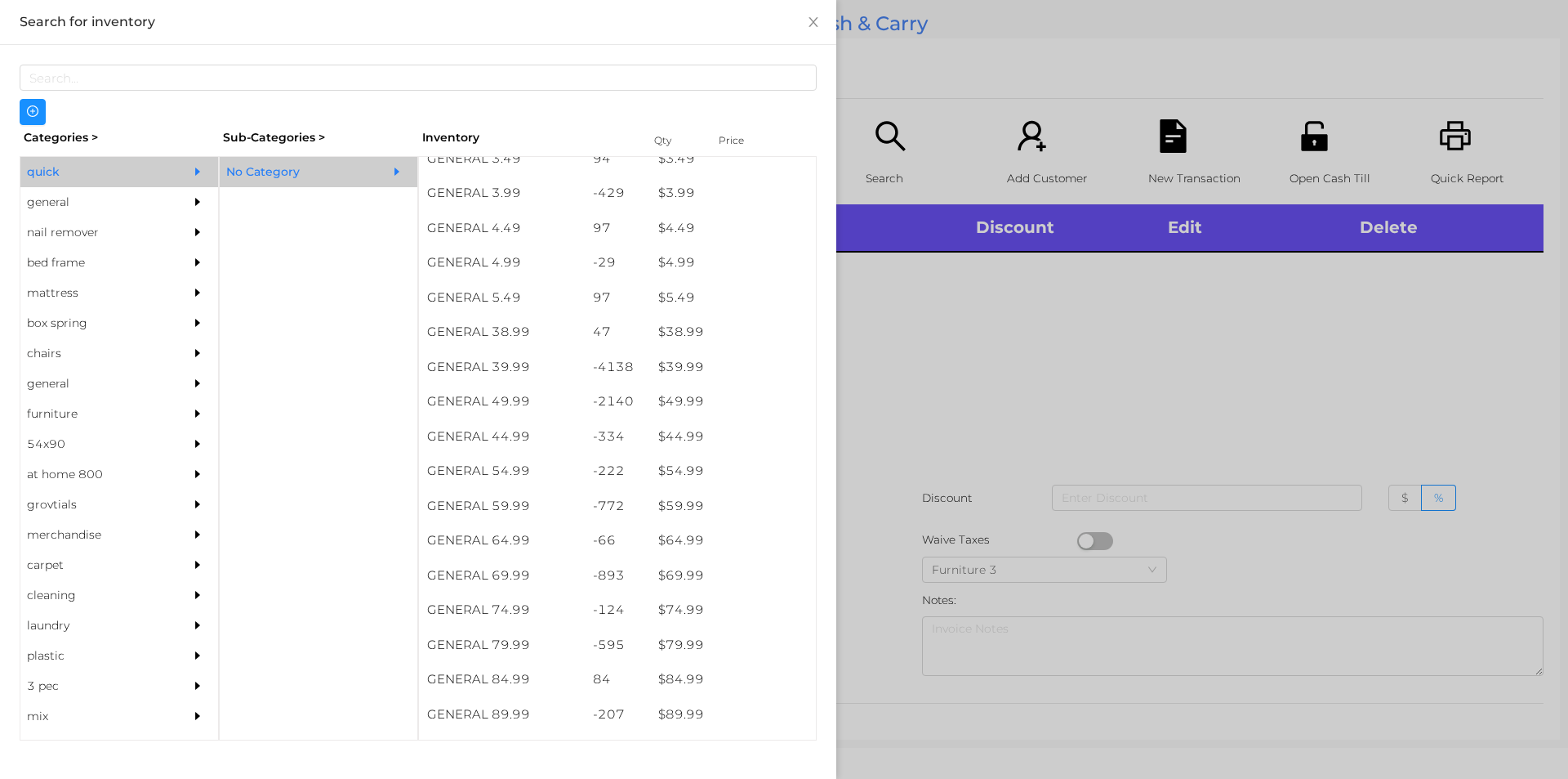
scroll to position [746, 0]
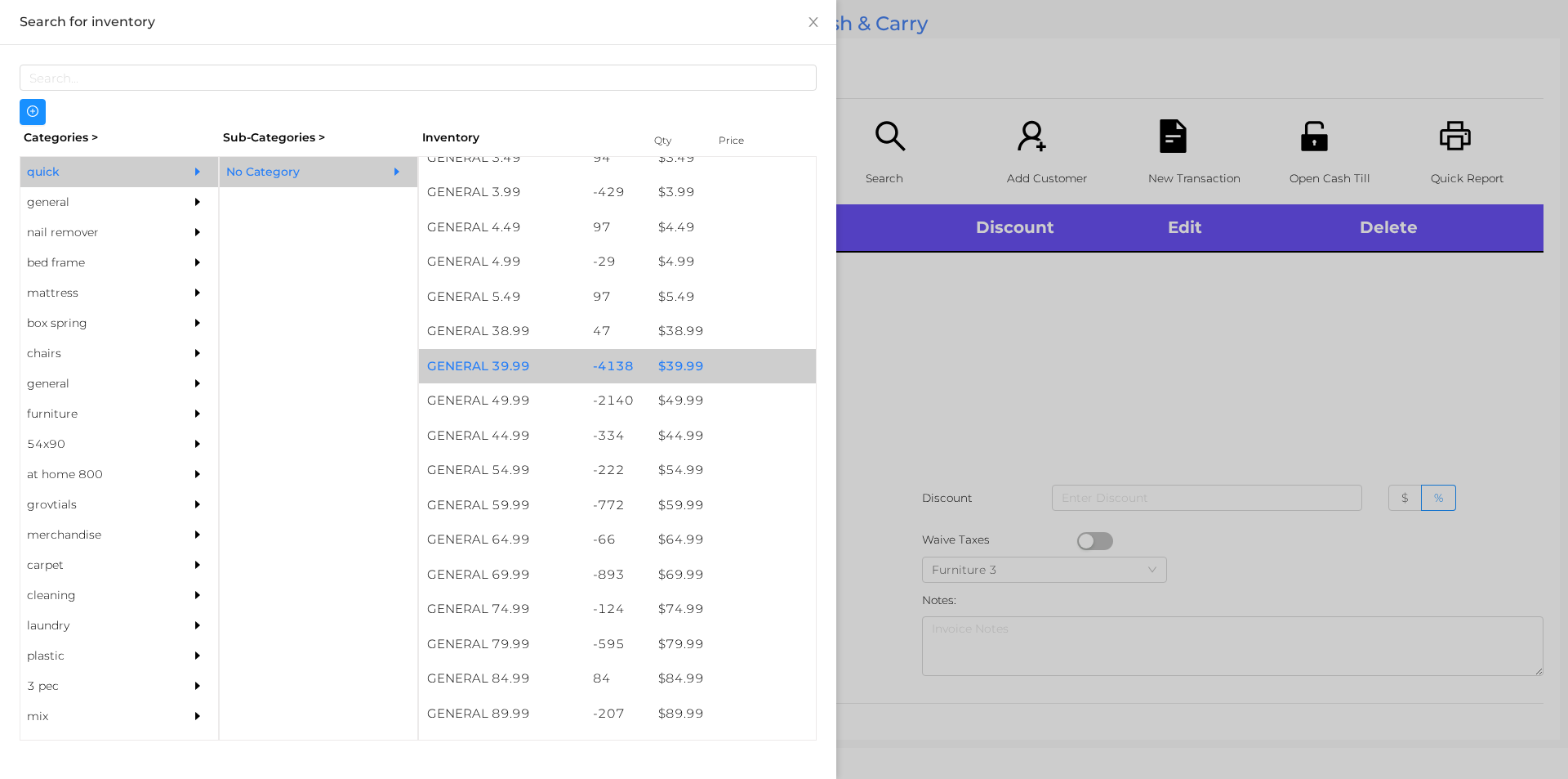
click at [653, 370] on div "$ 39.99" at bounding box center [732, 366] width 165 height 35
click at [905, 472] on div at bounding box center [784, 390] width 1568 height 779
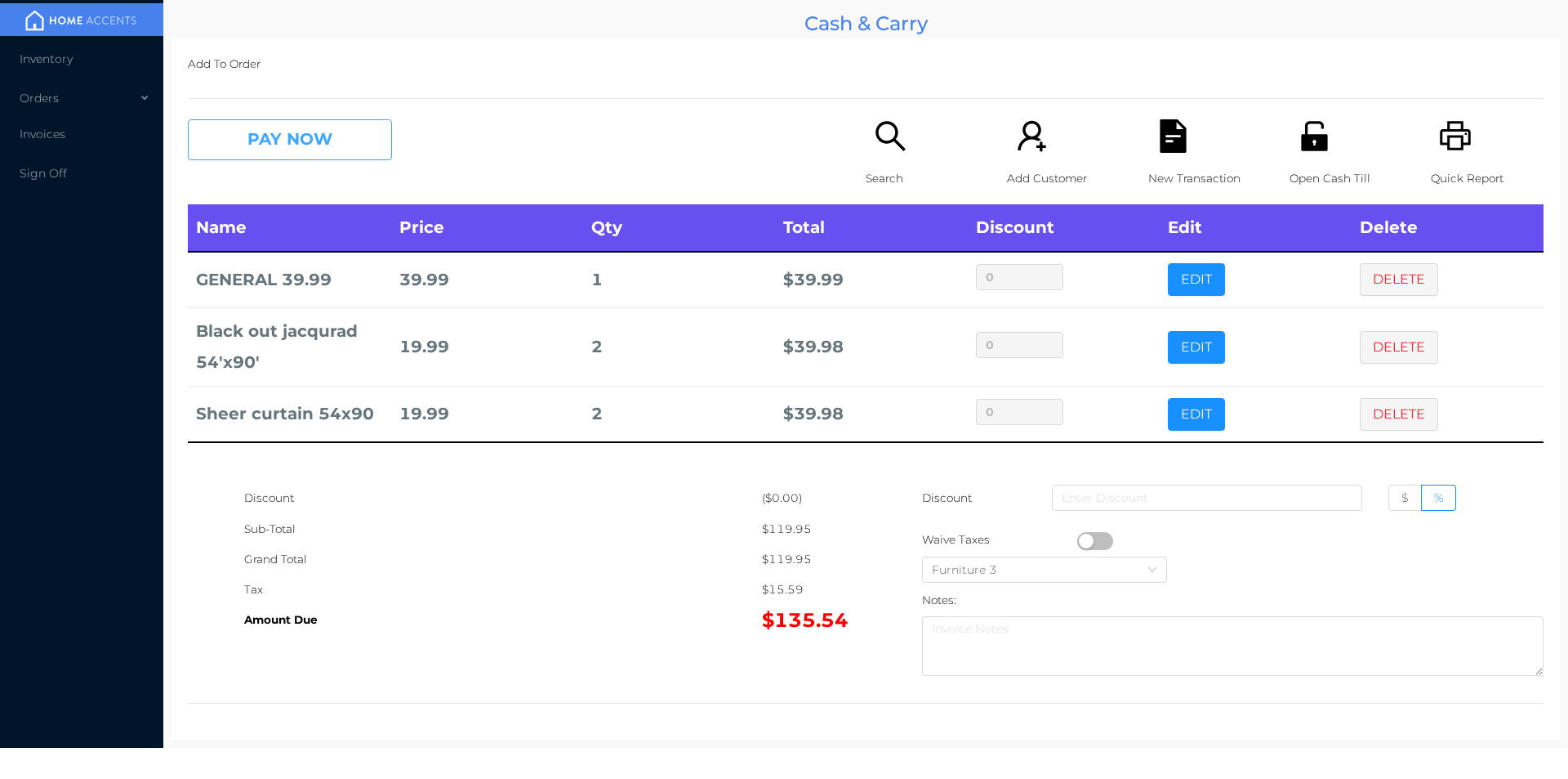
click at [253, 142] on button "PAY NOW" at bounding box center [290, 139] width 204 height 41
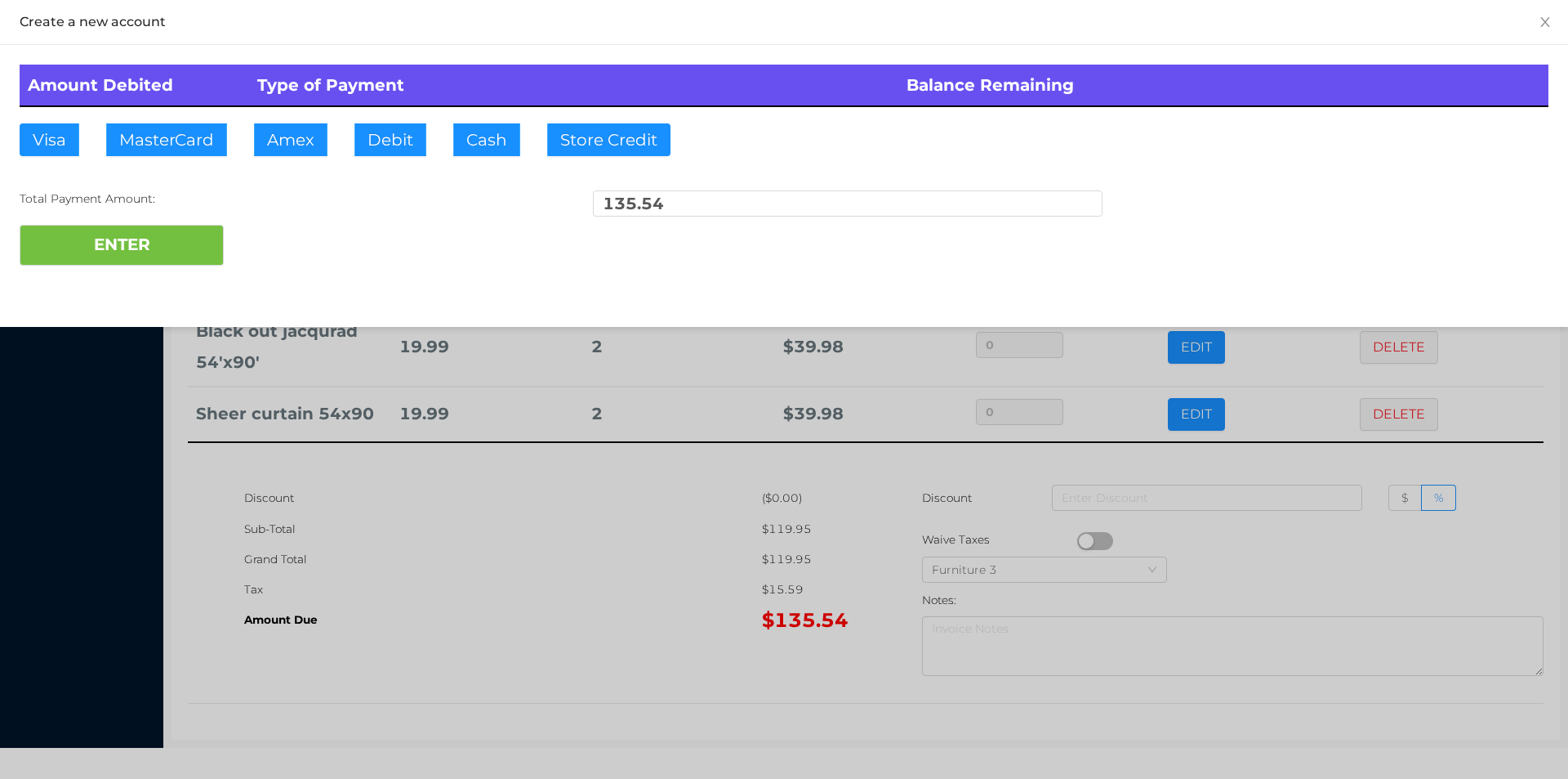
click at [295, 231] on div "ENTER" at bounding box center [784, 245] width 1528 height 41
click at [581, 589] on div at bounding box center [784, 390] width 1568 height 779
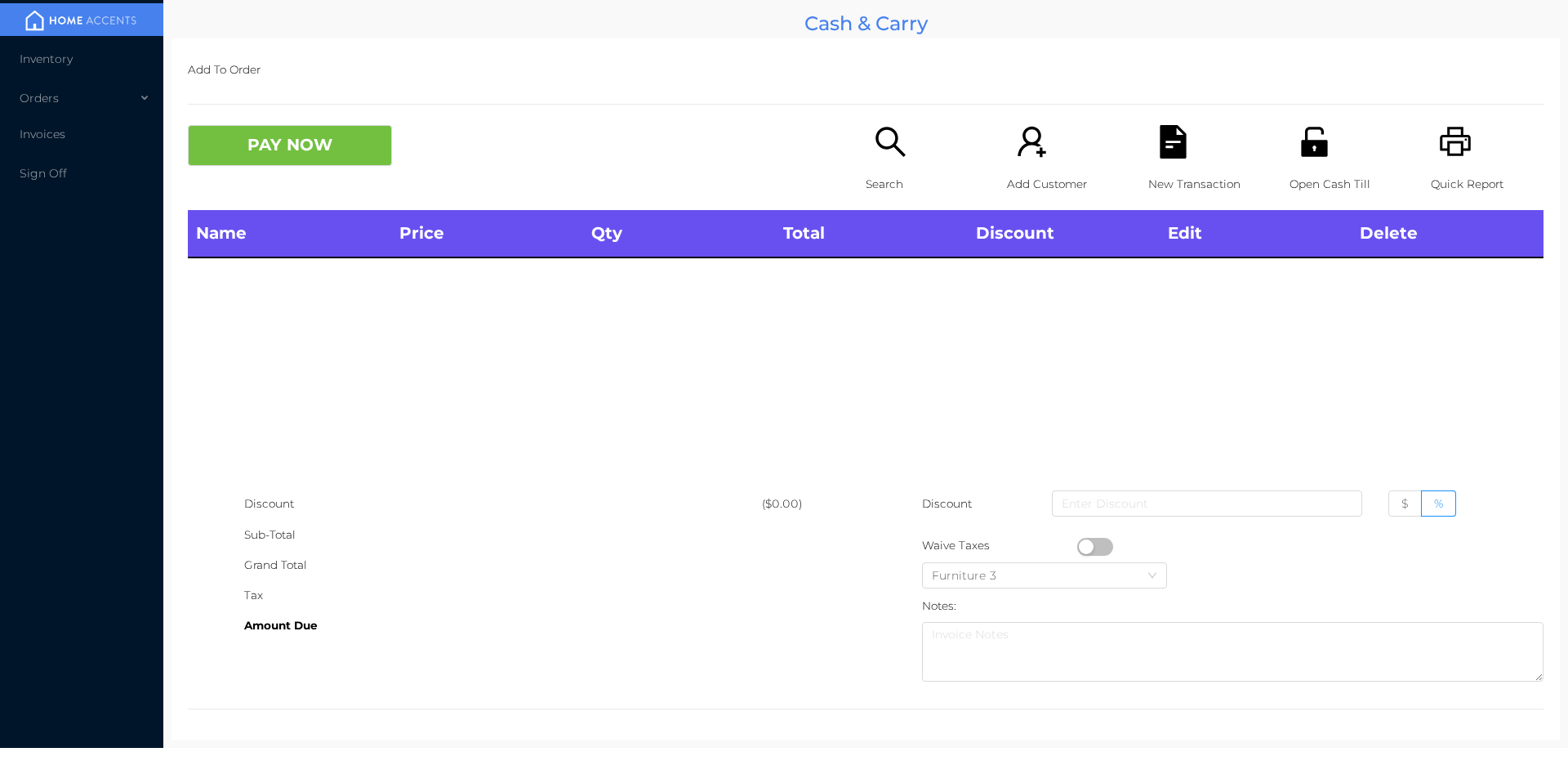
click at [1294, 160] on div "Open Cash Till" at bounding box center [1346, 167] width 113 height 85
click at [894, 152] on icon "icon: search" at bounding box center [890, 142] width 30 height 30
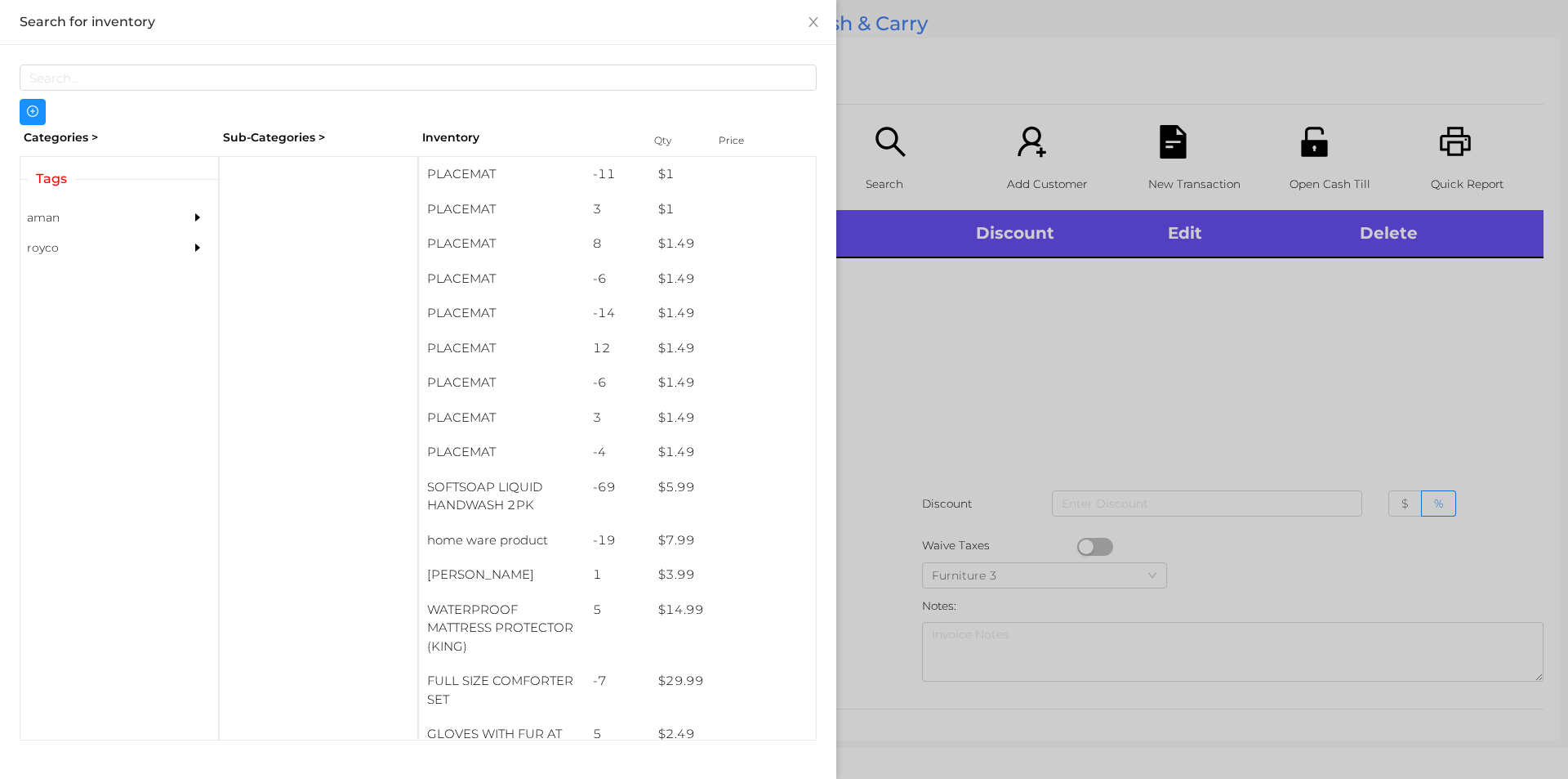
click at [900, 157] on div at bounding box center [784, 390] width 1568 height 779
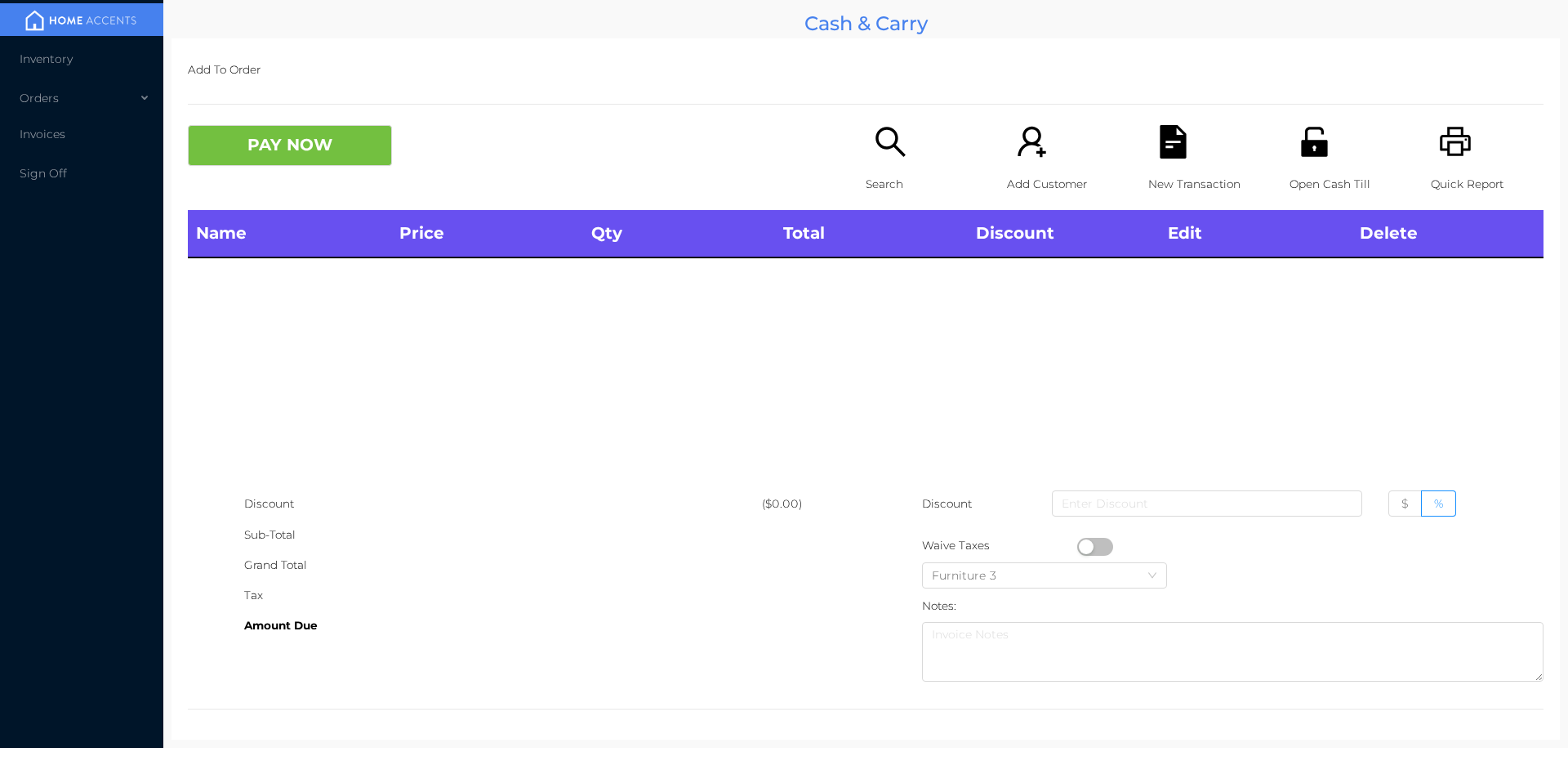
click at [868, 169] on p "Search" at bounding box center [922, 184] width 113 height 31
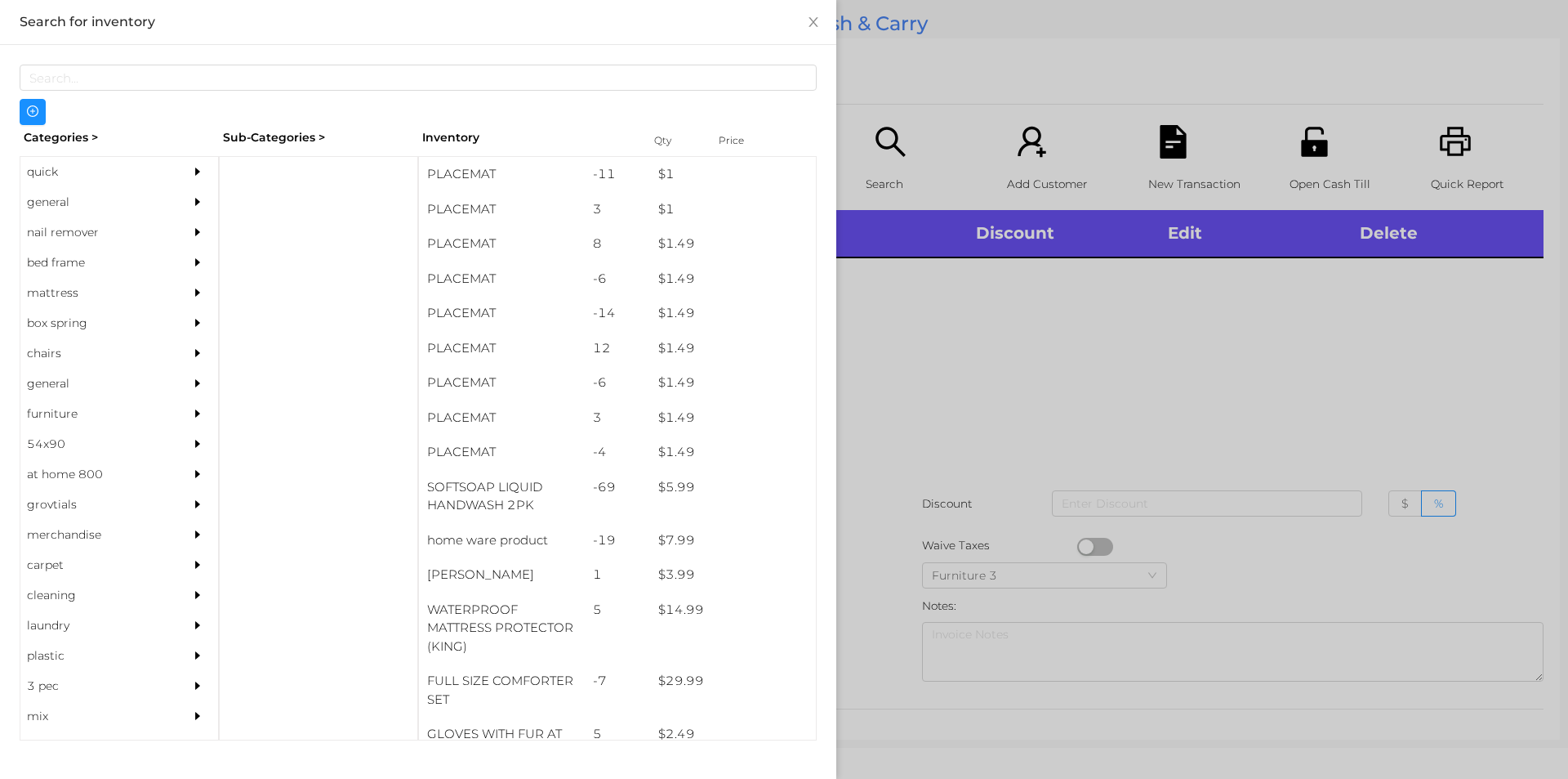
click at [67, 203] on div "general" at bounding box center [95, 202] width 149 height 31
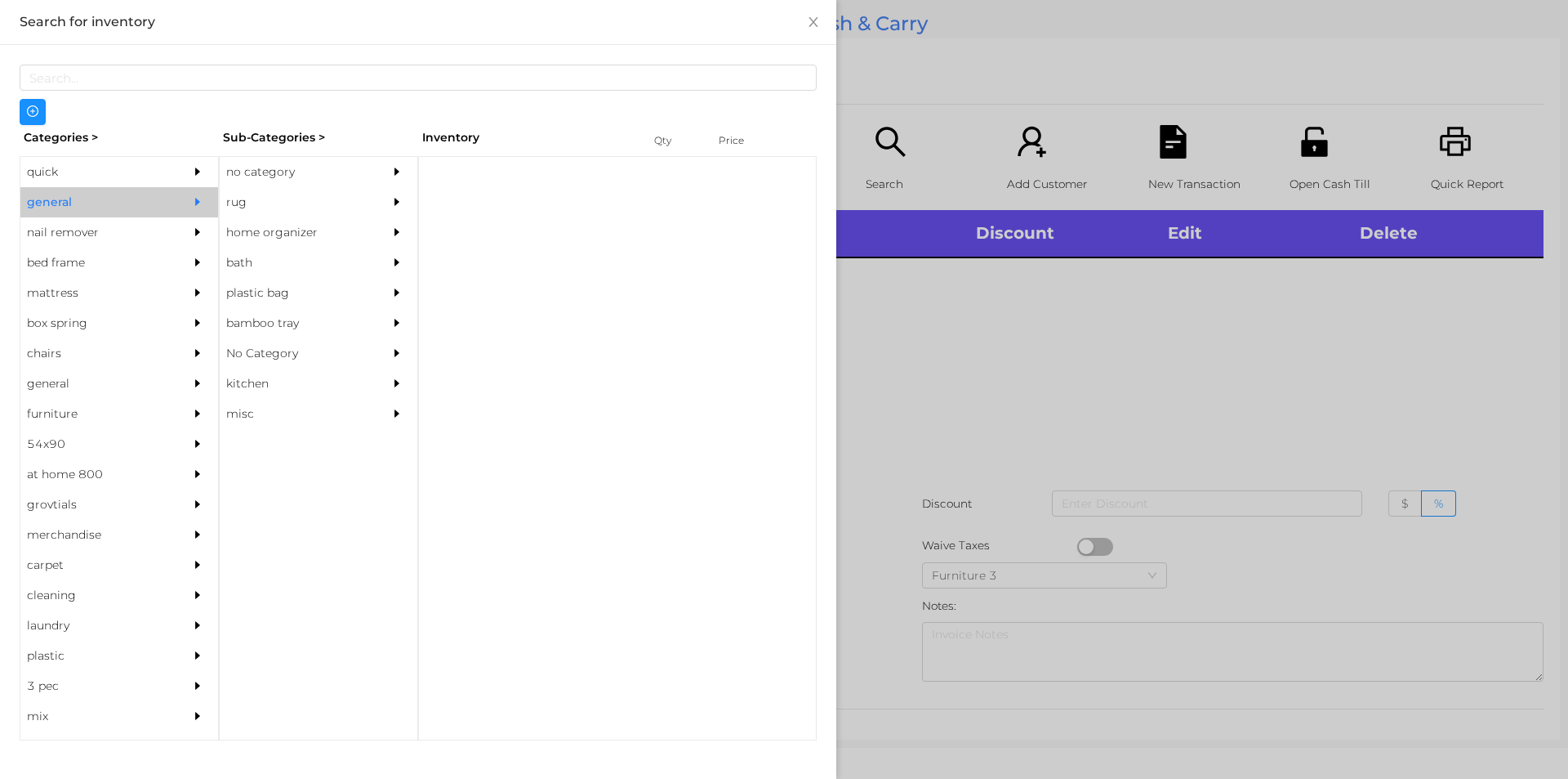
click at [324, 159] on div "no category" at bounding box center [294, 171] width 149 height 31
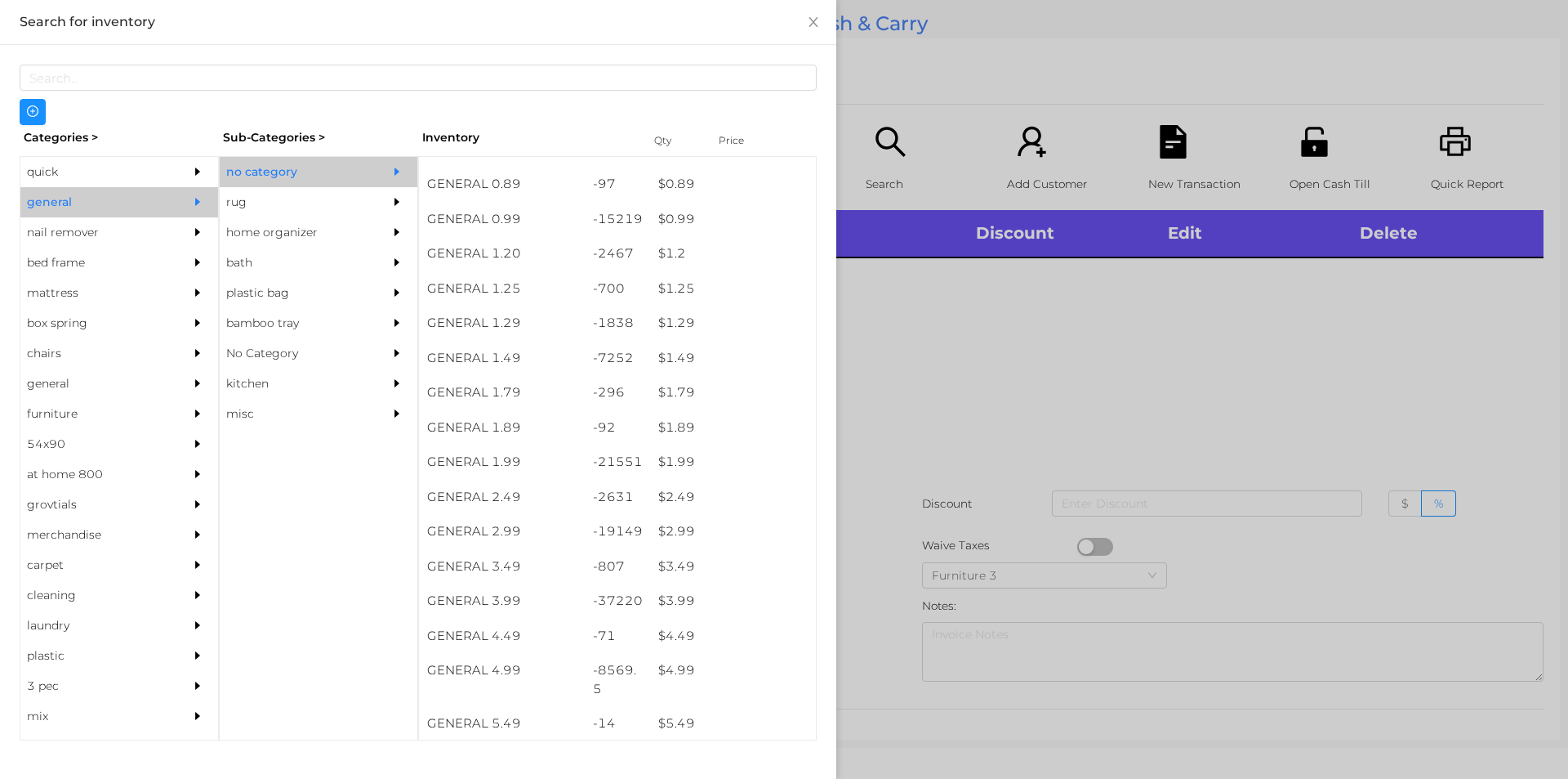
scroll to position [54, 0]
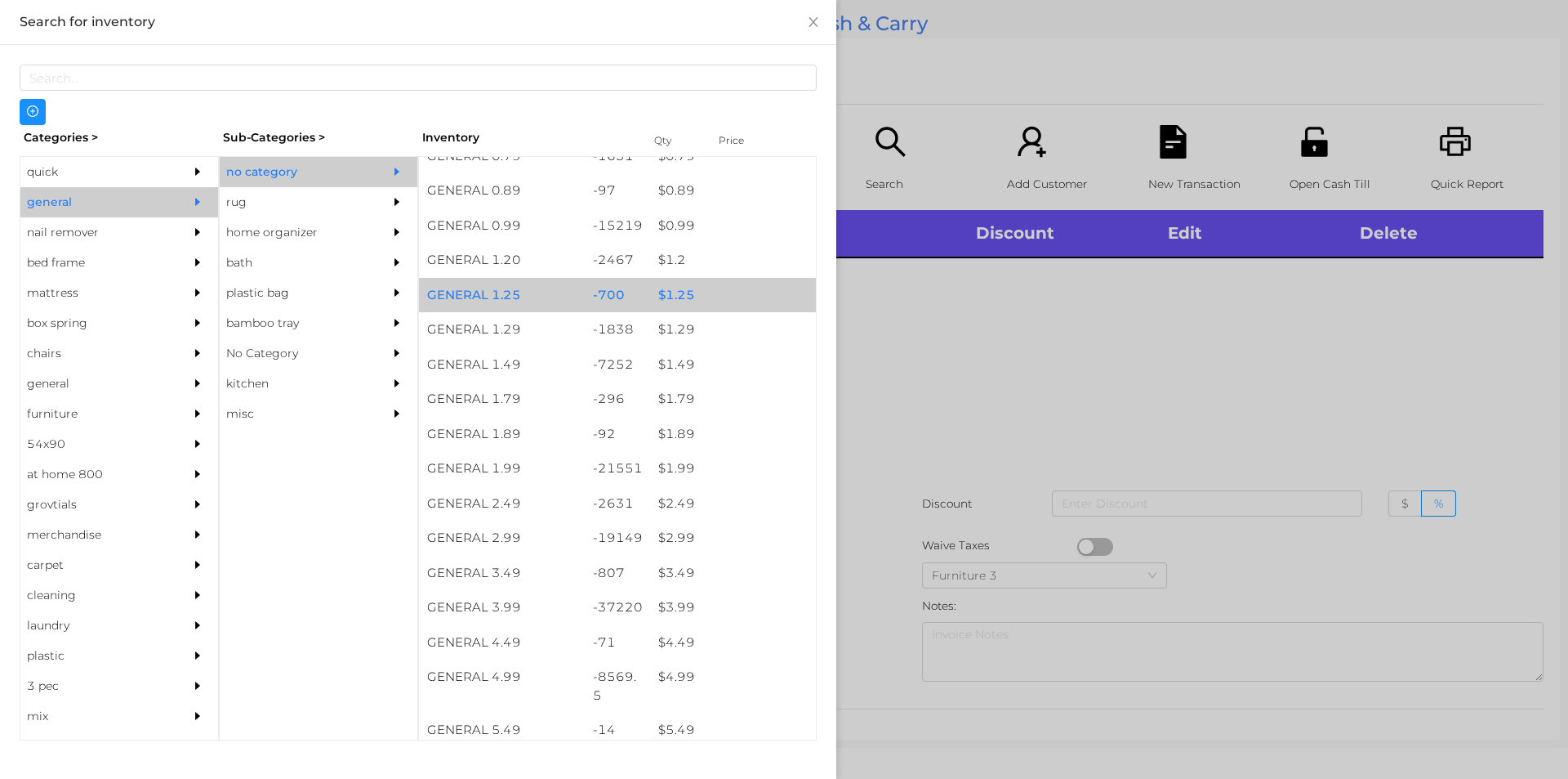
click at [699, 305] on div "$ 1.25" at bounding box center [732, 294] width 165 height 35
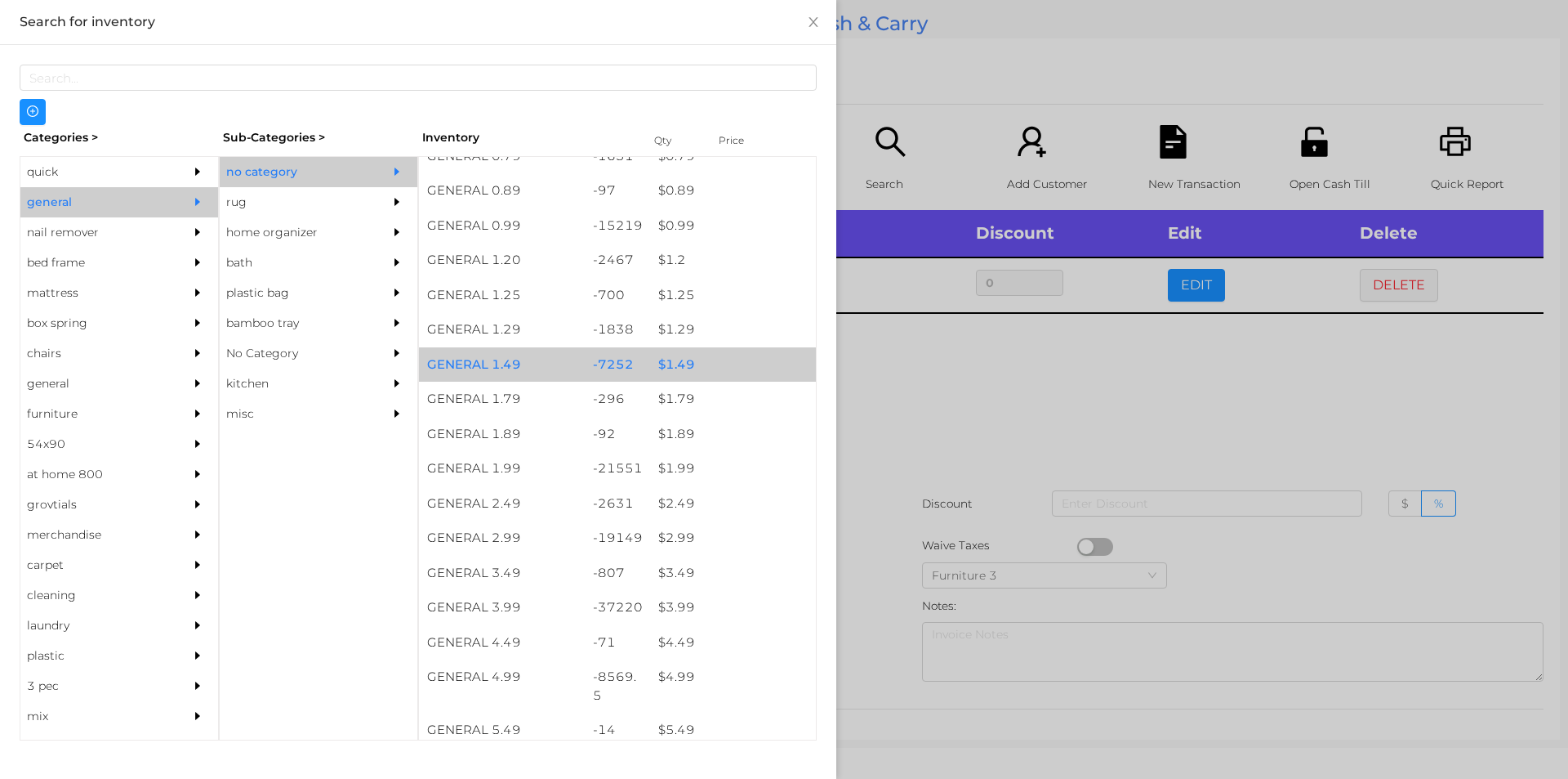
click at [710, 356] on div "$ 1.49" at bounding box center [732, 364] width 165 height 35
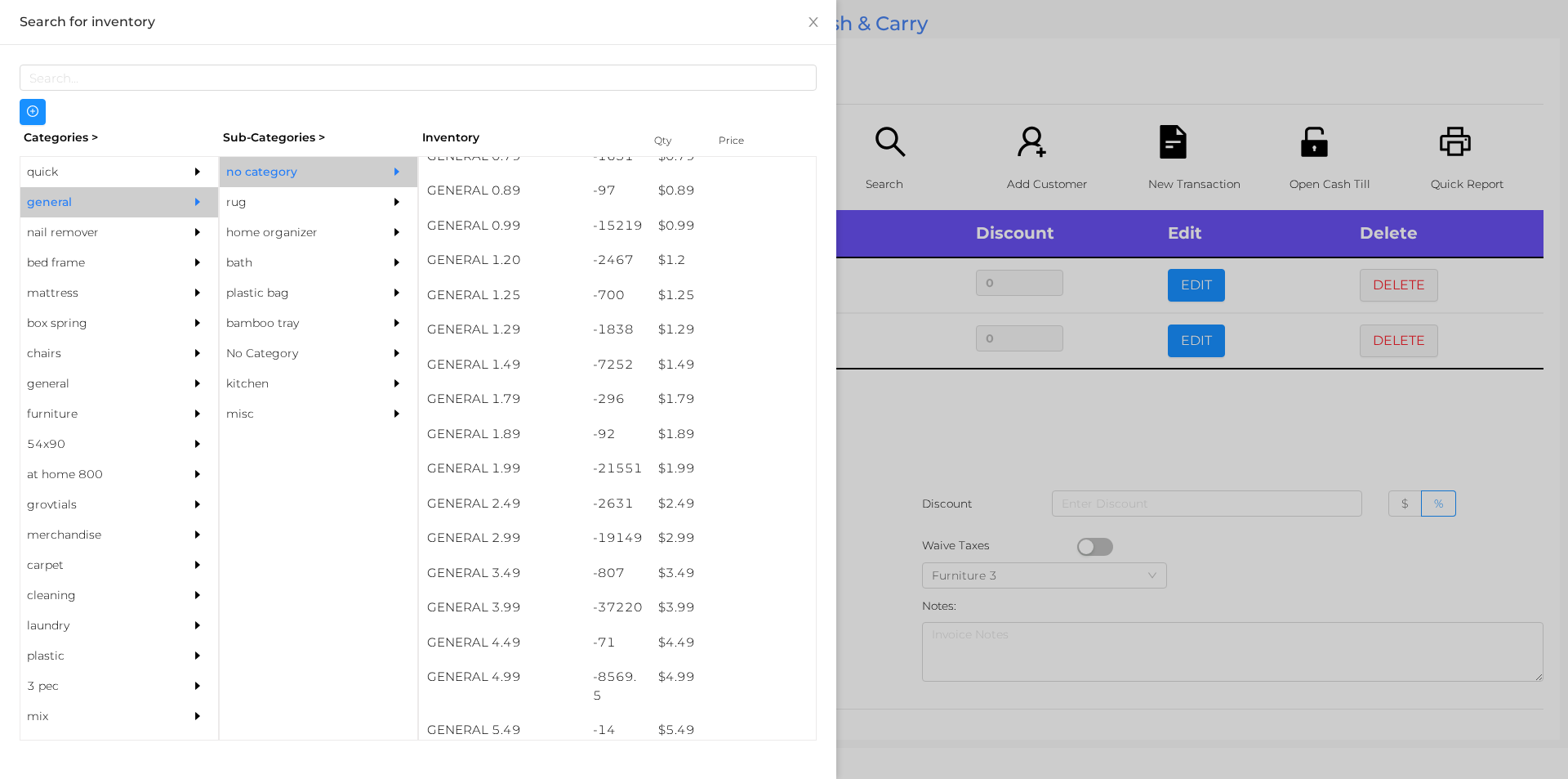
click at [905, 463] on div at bounding box center [784, 390] width 1568 height 779
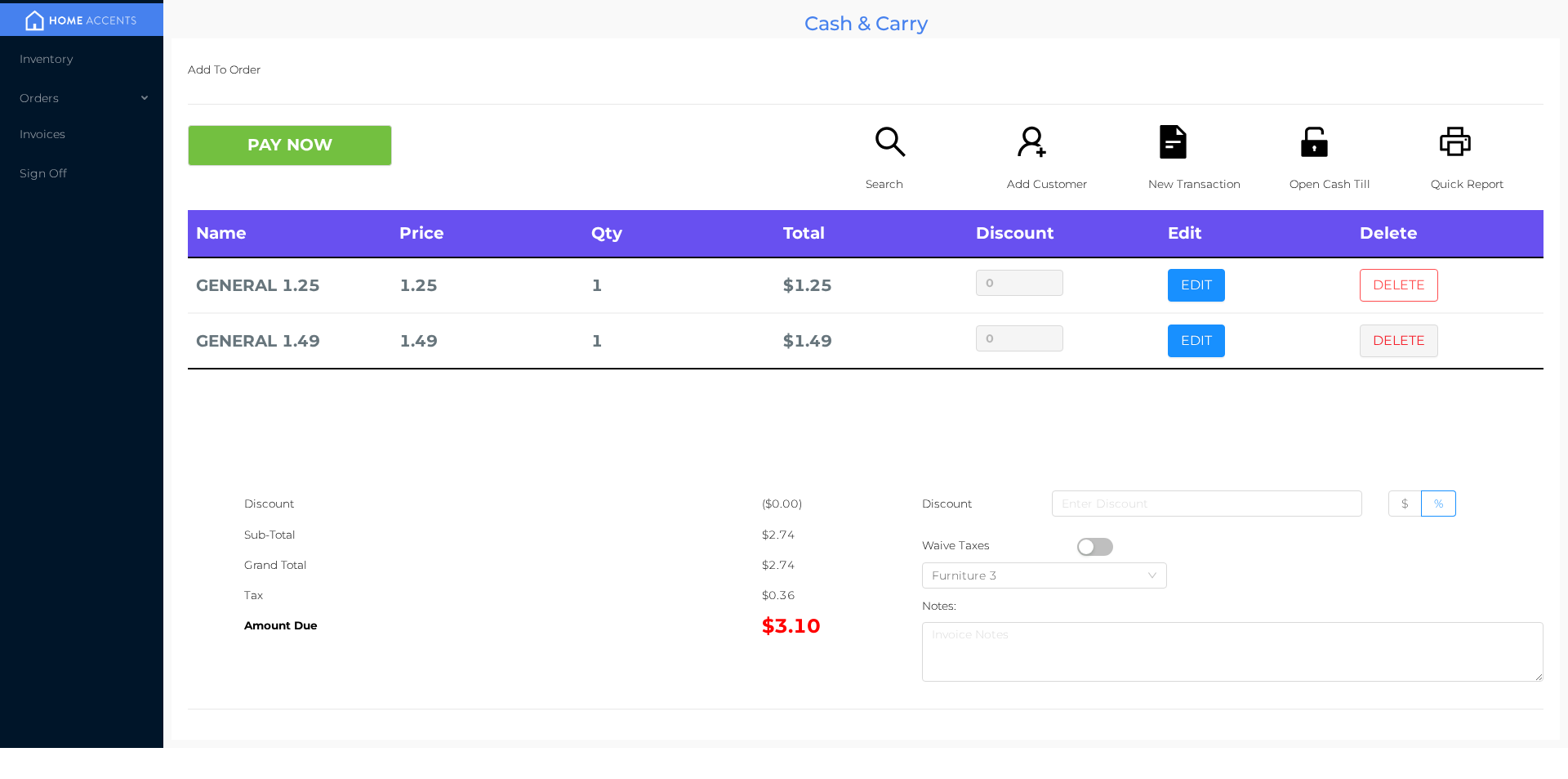
click at [1361, 284] on button "DELETE" at bounding box center [1399, 284] width 78 height 33
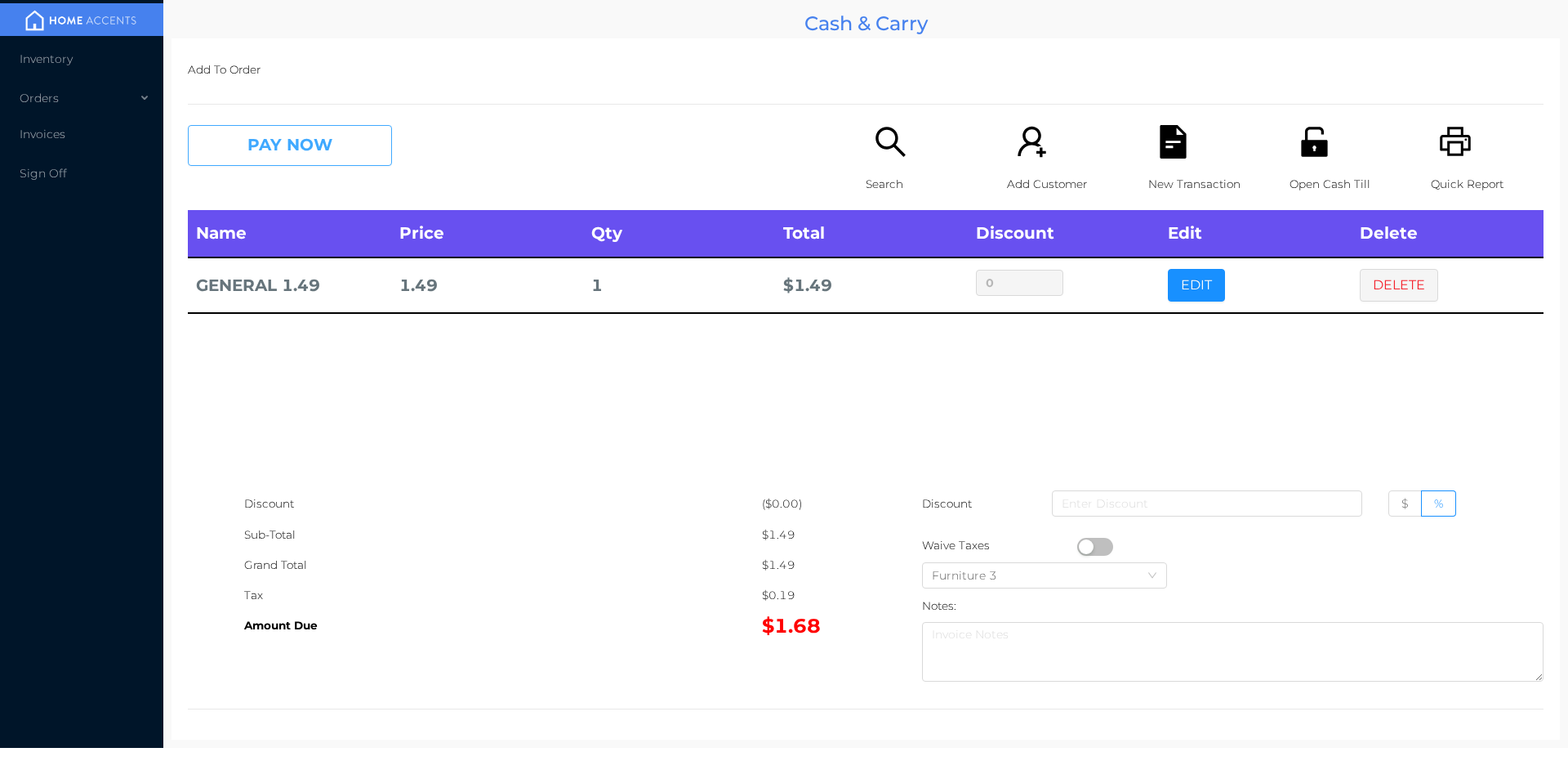
click at [260, 130] on button "PAY NOW" at bounding box center [290, 145] width 204 height 41
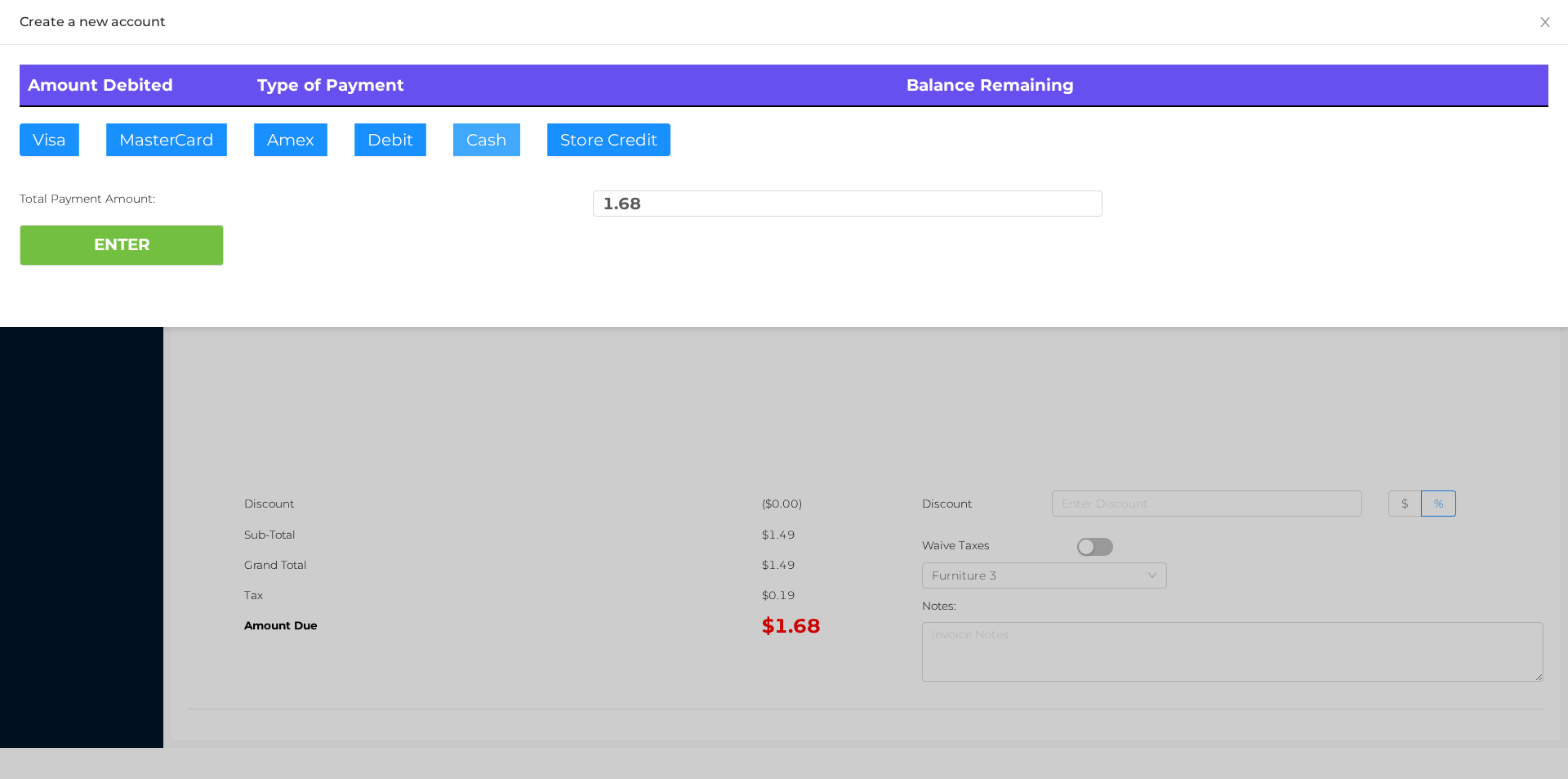
click at [484, 152] on button "Cash" at bounding box center [487, 140] width 67 height 33
type input "5"
click at [135, 243] on button "ENTER" at bounding box center [122, 245] width 204 height 41
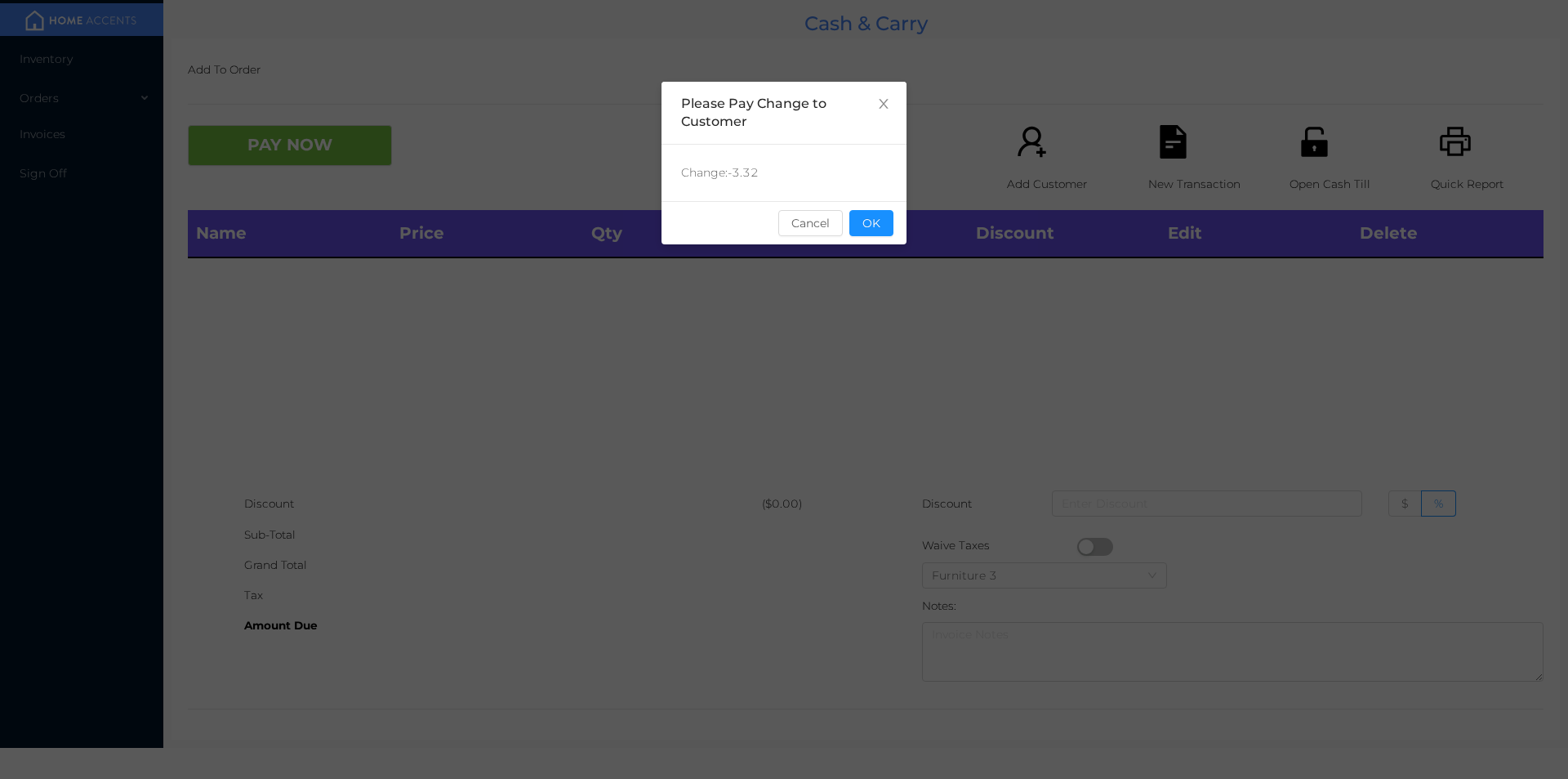
click at [882, 225] on button "OK" at bounding box center [871, 223] width 45 height 26
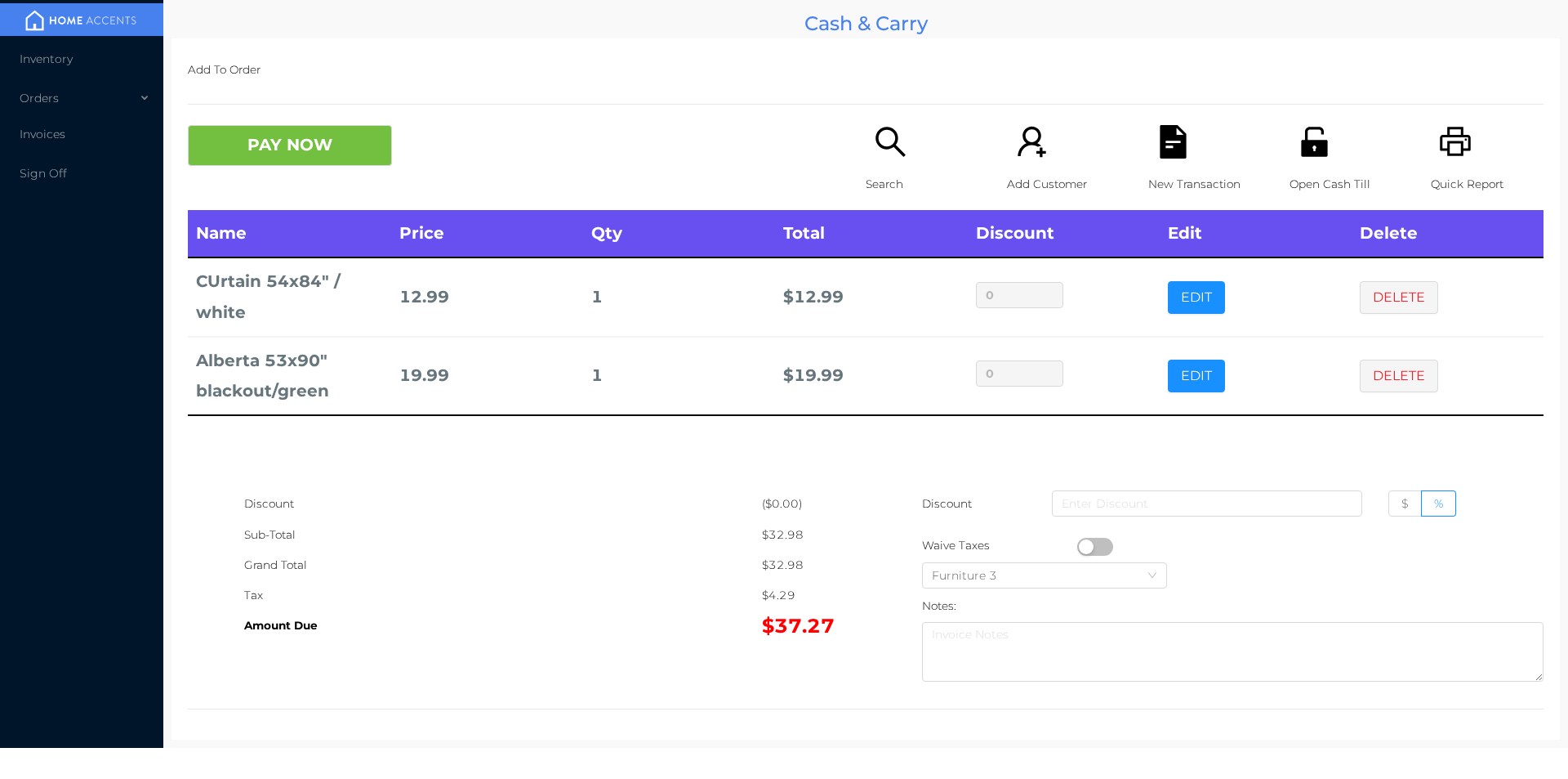
click at [1160, 138] on icon "icon: file-text" at bounding box center [1173, 142] width 26 height 34
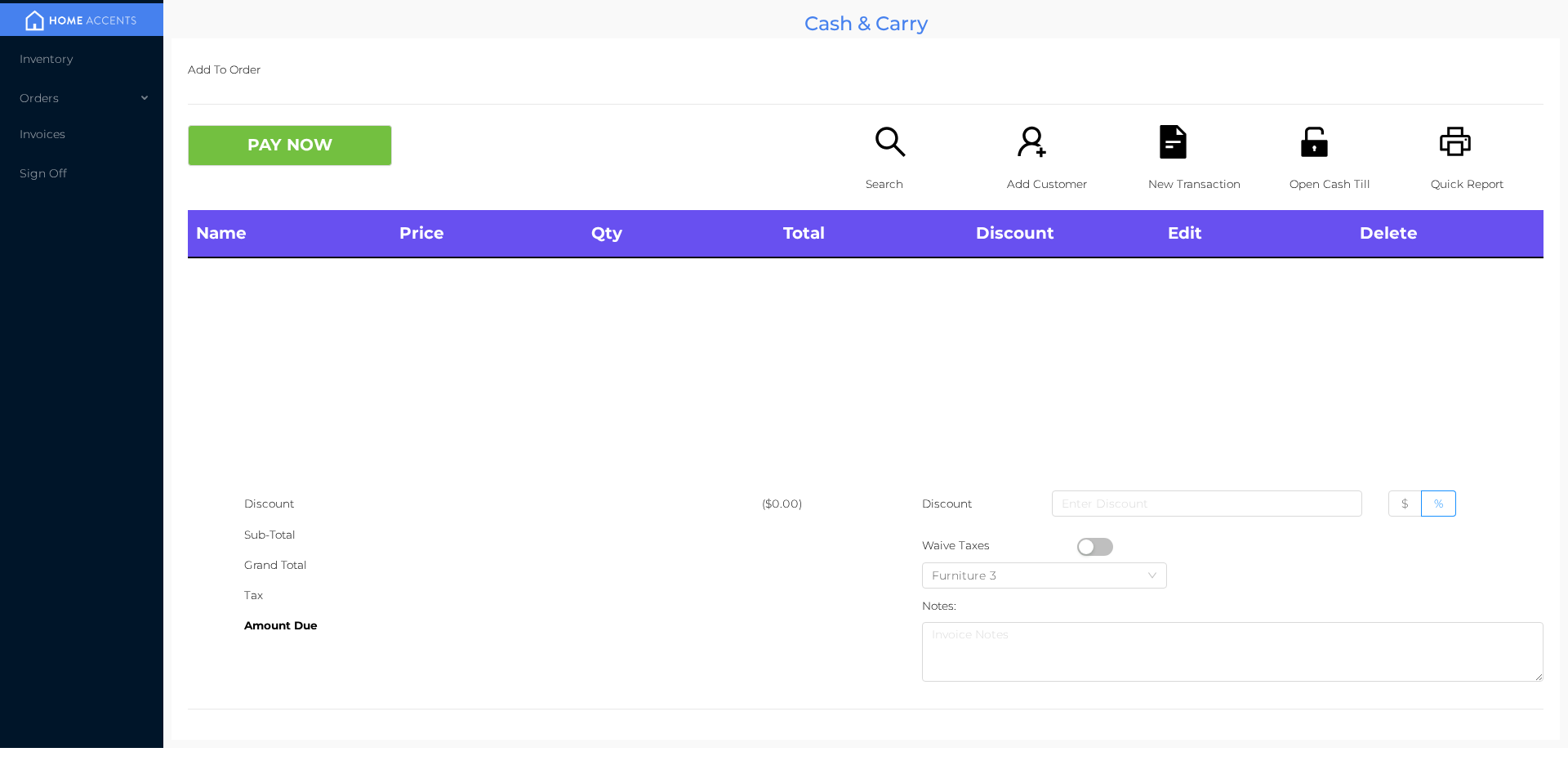
click at [1440, 138] on icon "icon: printer" at bounding box center [1455, 142] width 31 height 30
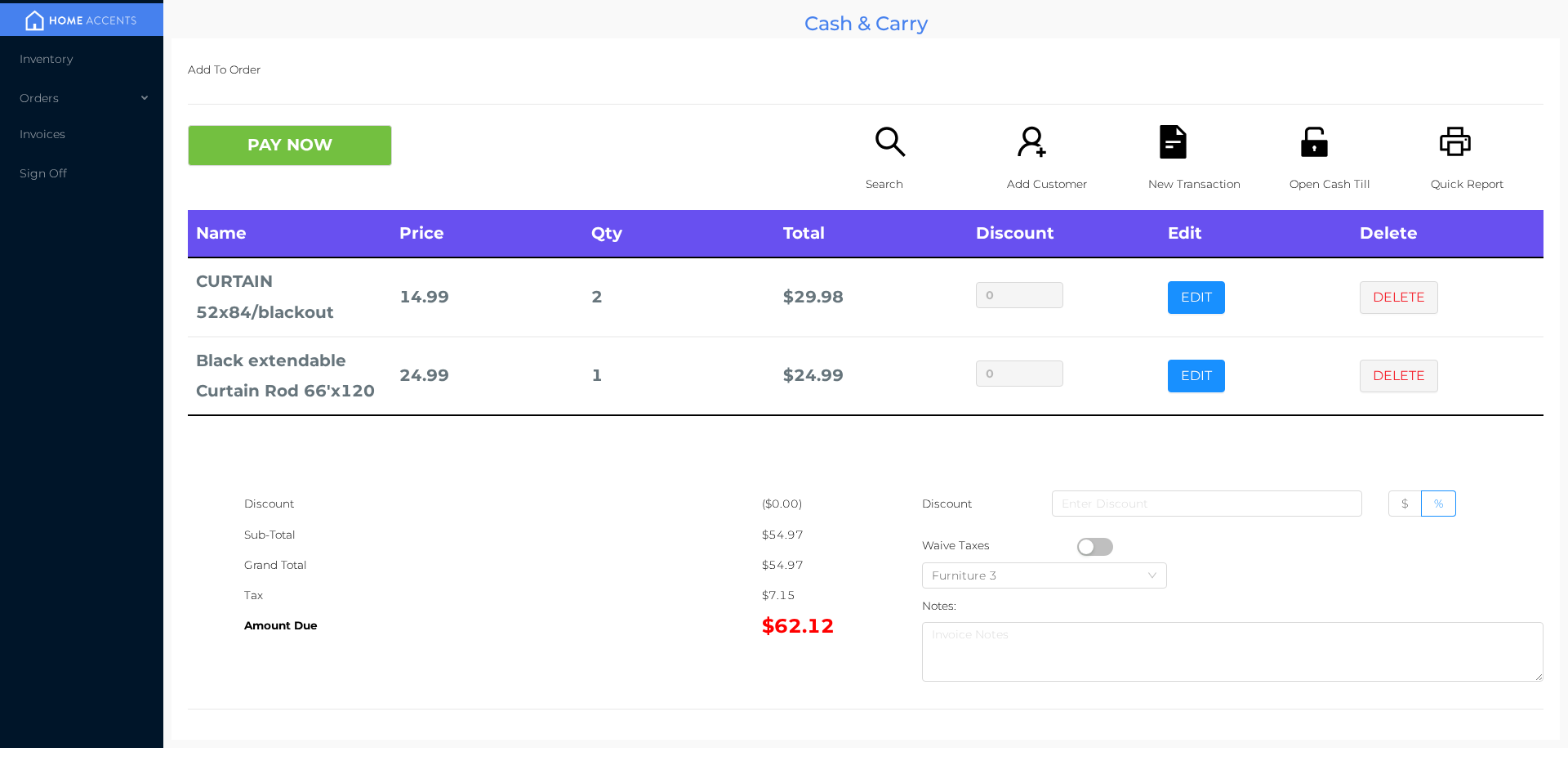
click at [314, 161] on button "PAY NOW" at bounding box center [290, 145] width 204 height 41
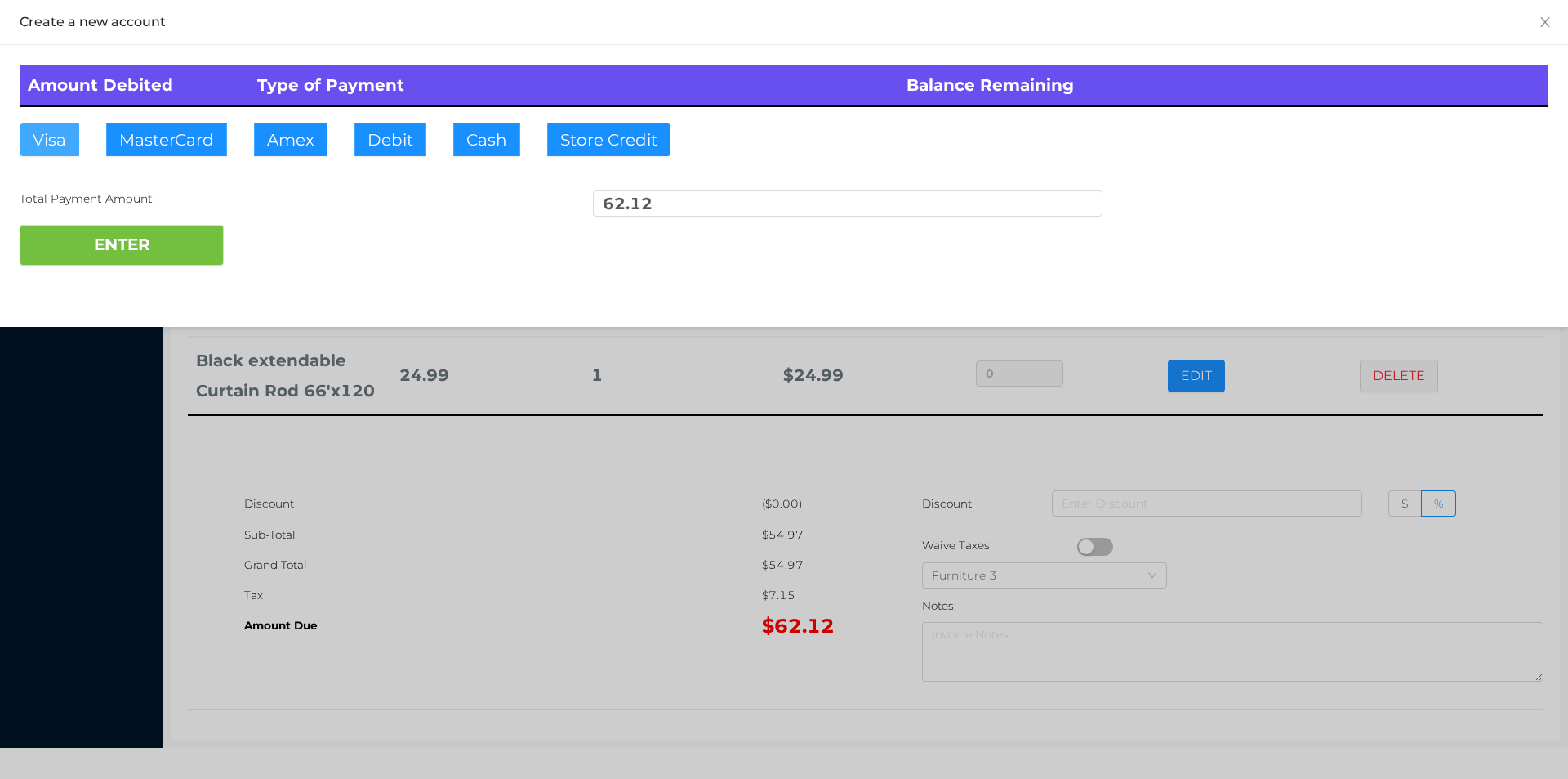
click at [31, 156] on button "Visa" at bounding box center [50, 140] width 59 height 33
click at [65, 245] on button "ENTER" at bounding box center [122, 245] width 204 height 41
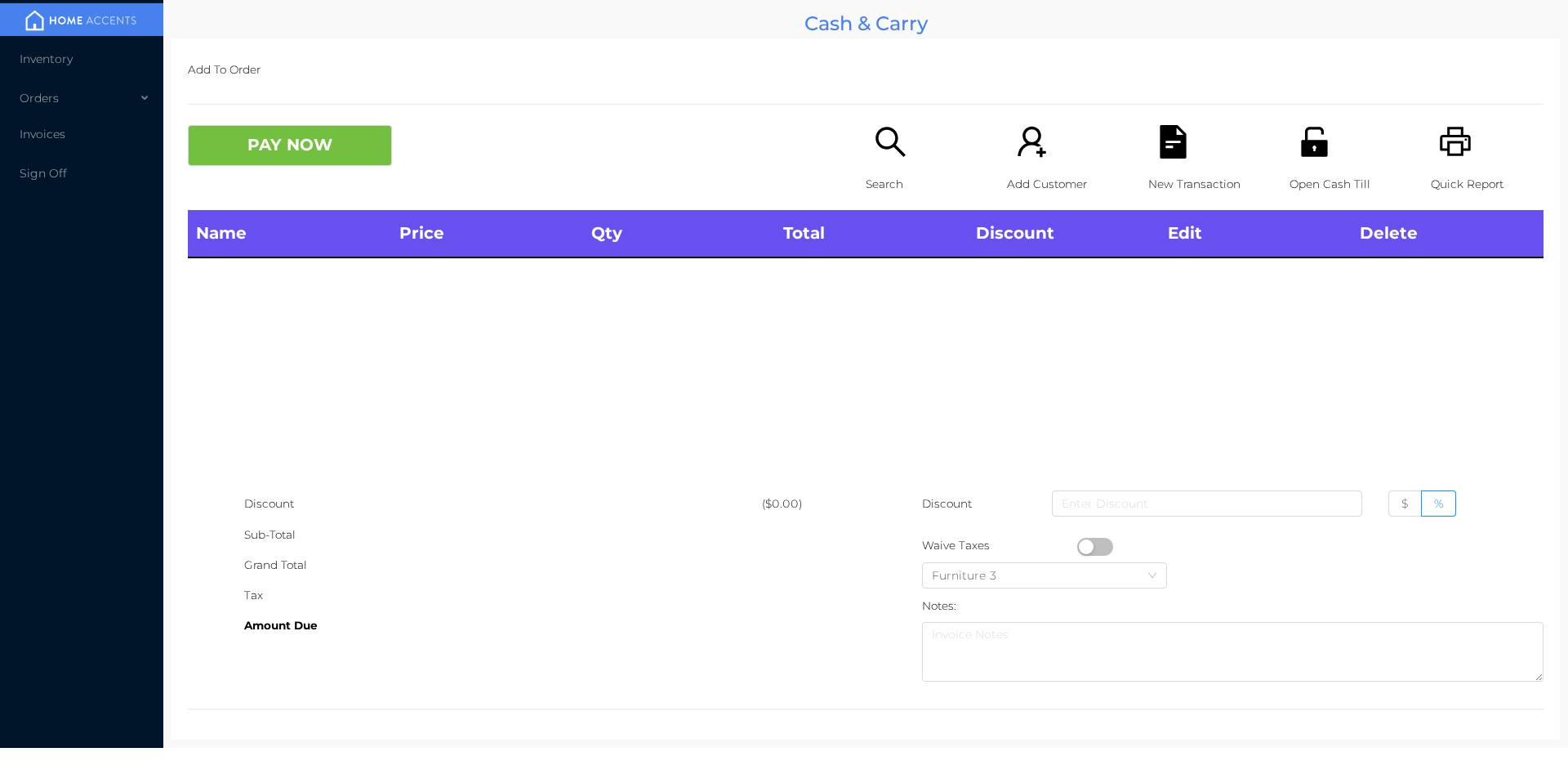
click at [1298, 151] on icon "icon: unlock" at bounding box center [1314, 142] width 34 height 34
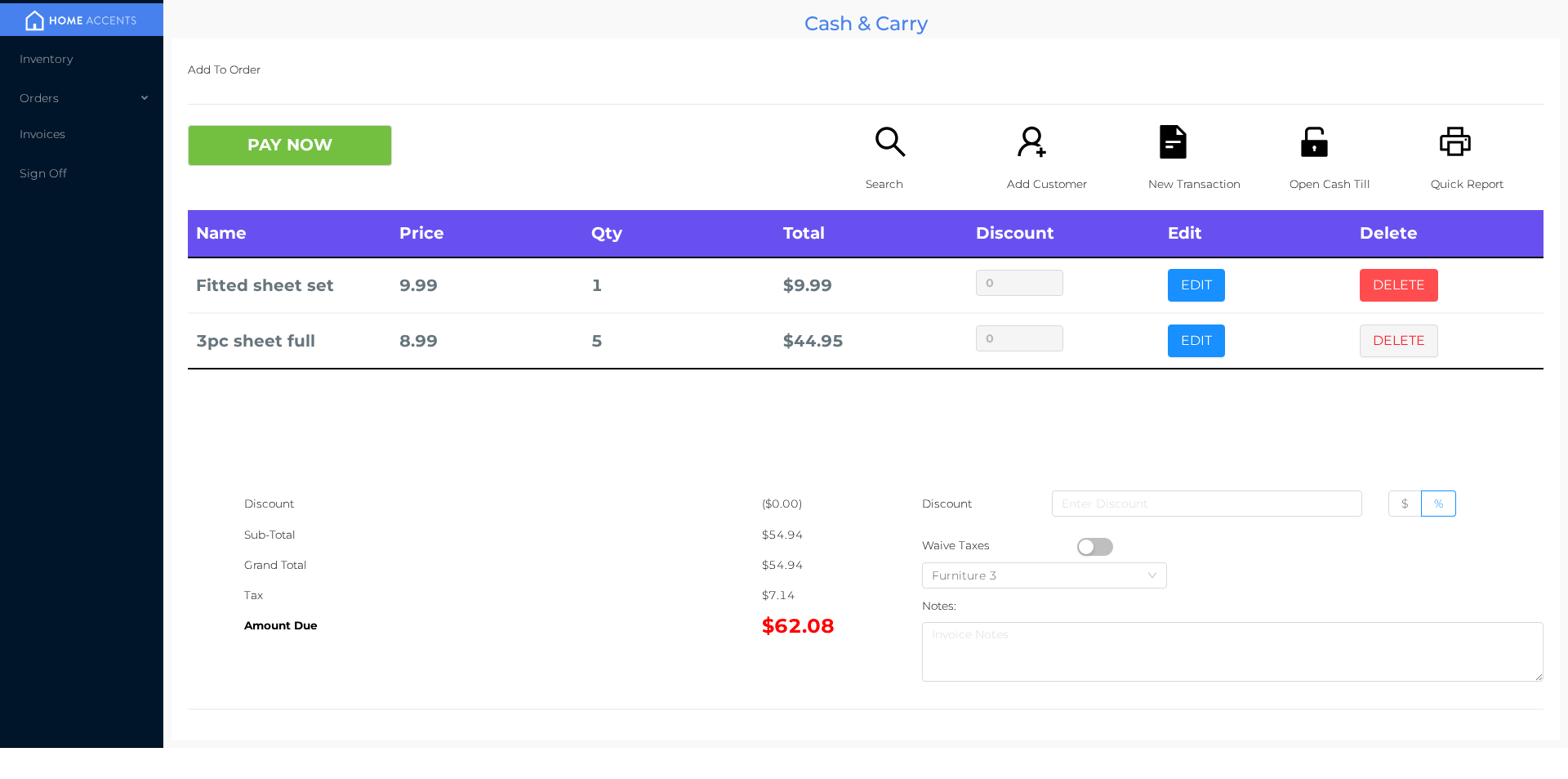
click at [1385, 281] on button "DELETE" at bounding box center [1399, 284] width 78 height 33
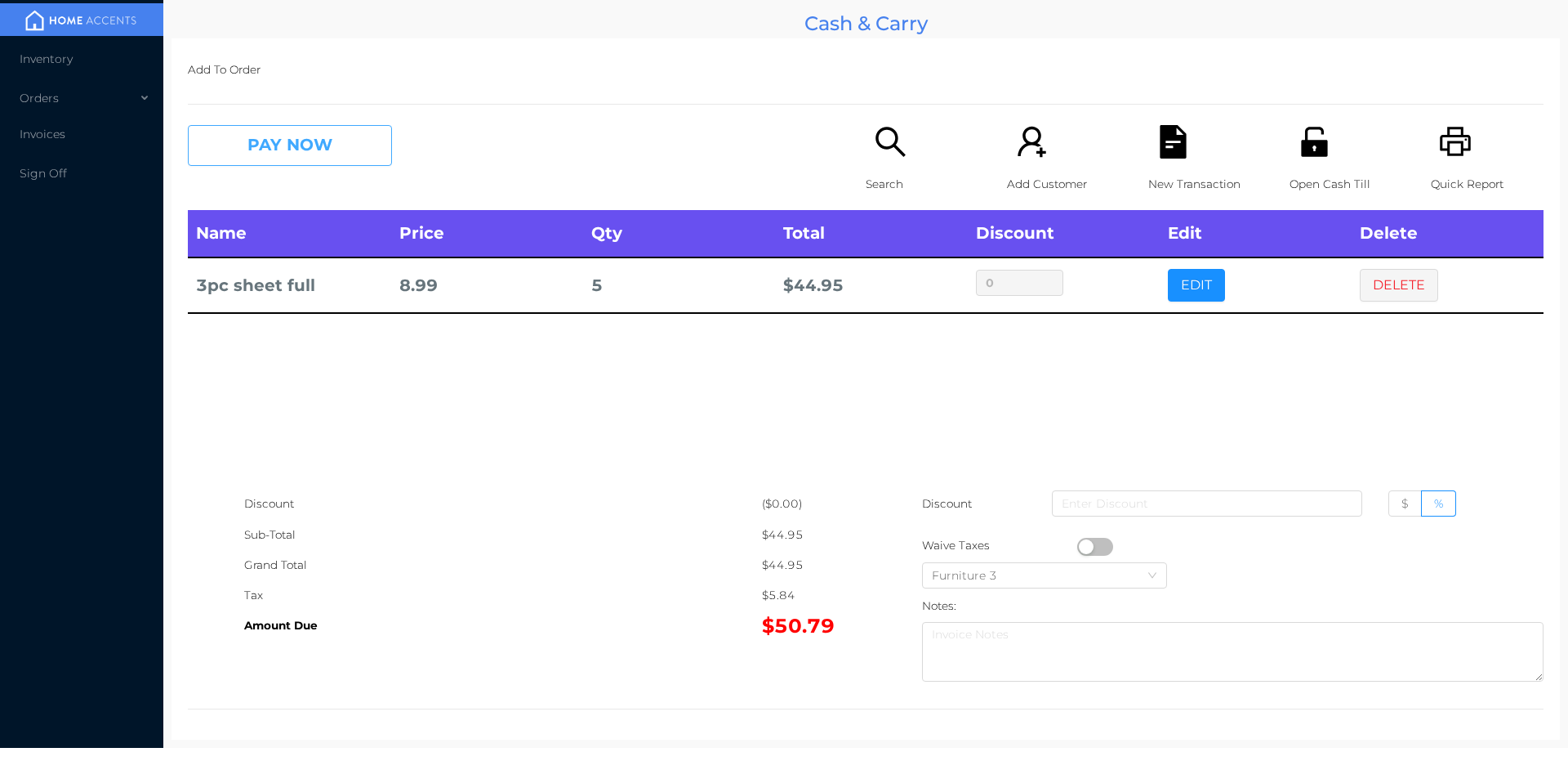
click at [296, 131] on button "PAY NOW" at bounding box center [290, 145] width 204 height 41
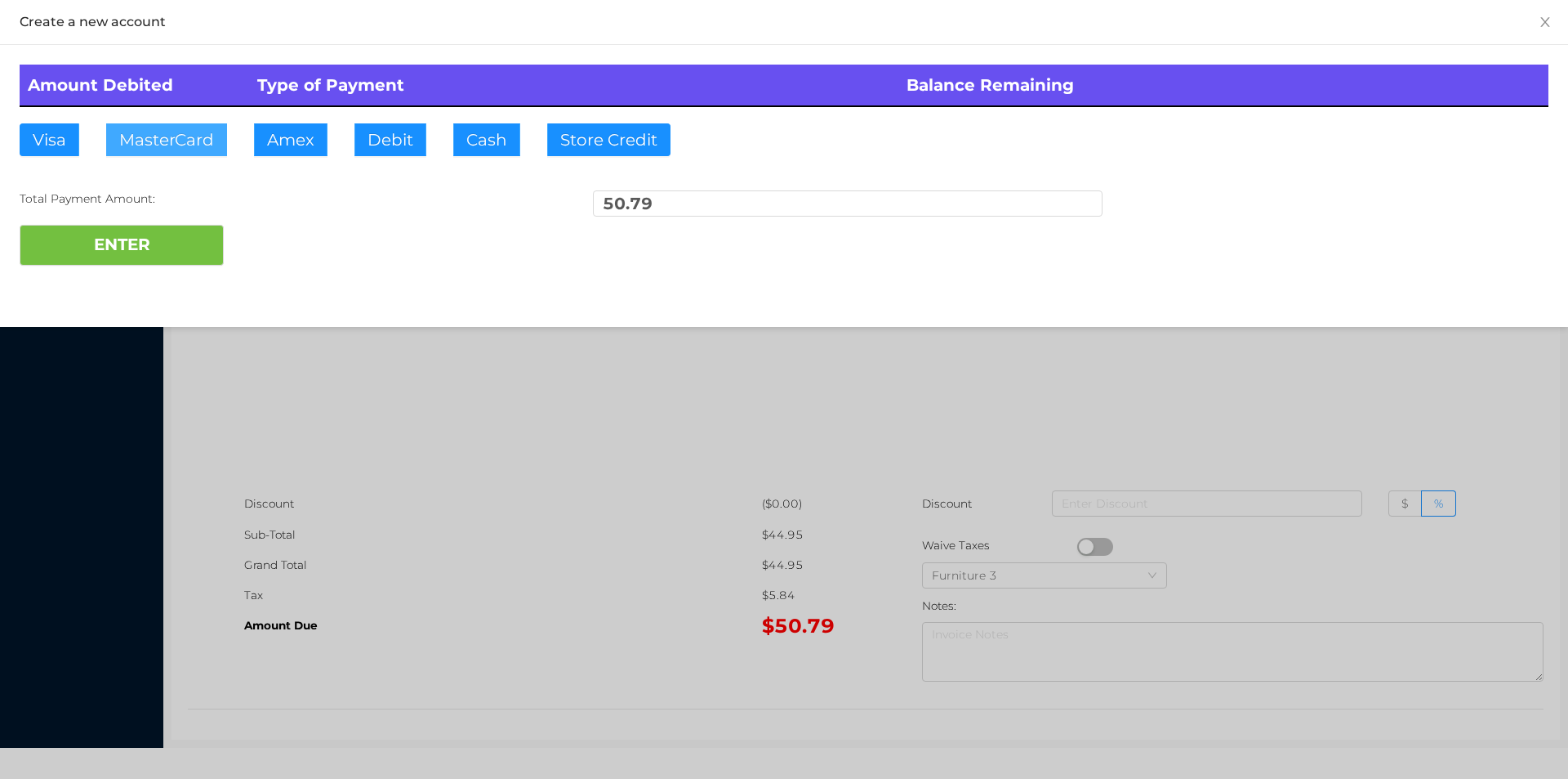
click at [165, 144] on button "MasterCard" at bounding box center [166, 140] width 121 height 33
click at [127, 235] on button "ENTER" at bounding box center [122, 245] width 204 height 41
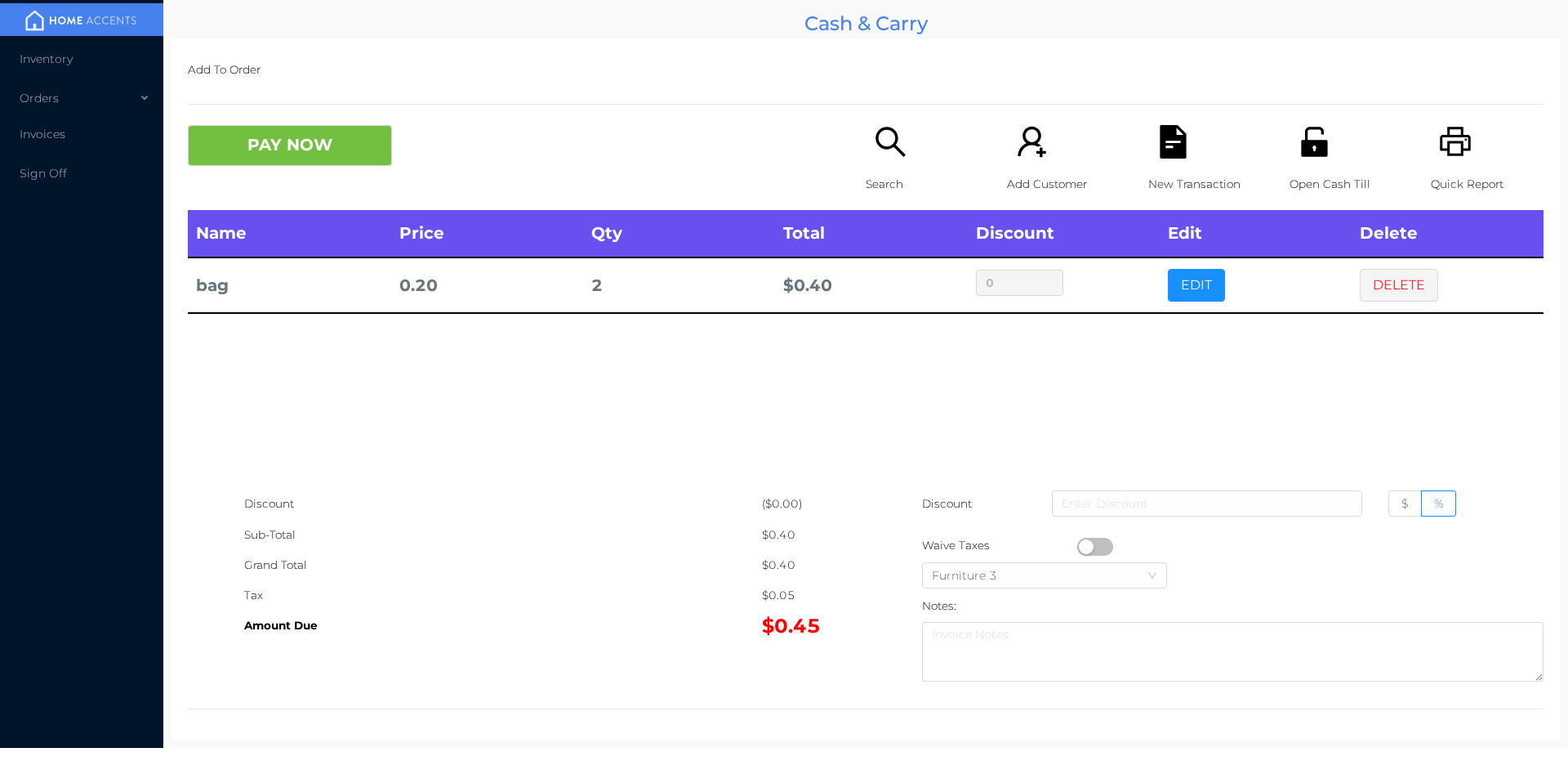
click at [340, 153] on button "PAY NOW" at bounding box center [290, 145] width 204 height 41
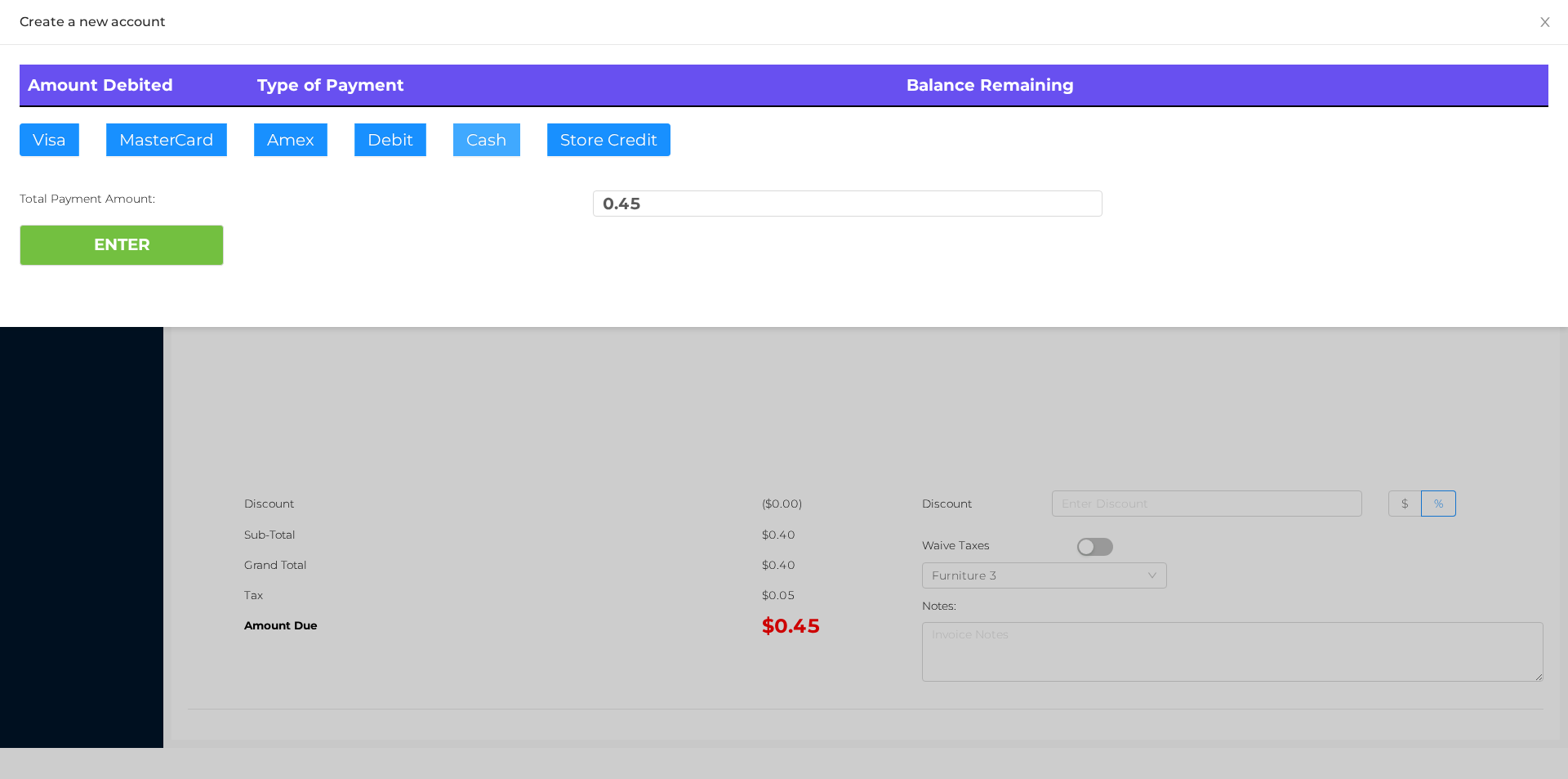
click at [468, 139] on button "Cash" at bounding box center [487, 140] width 67 height 33
type input "5"
type input "1"
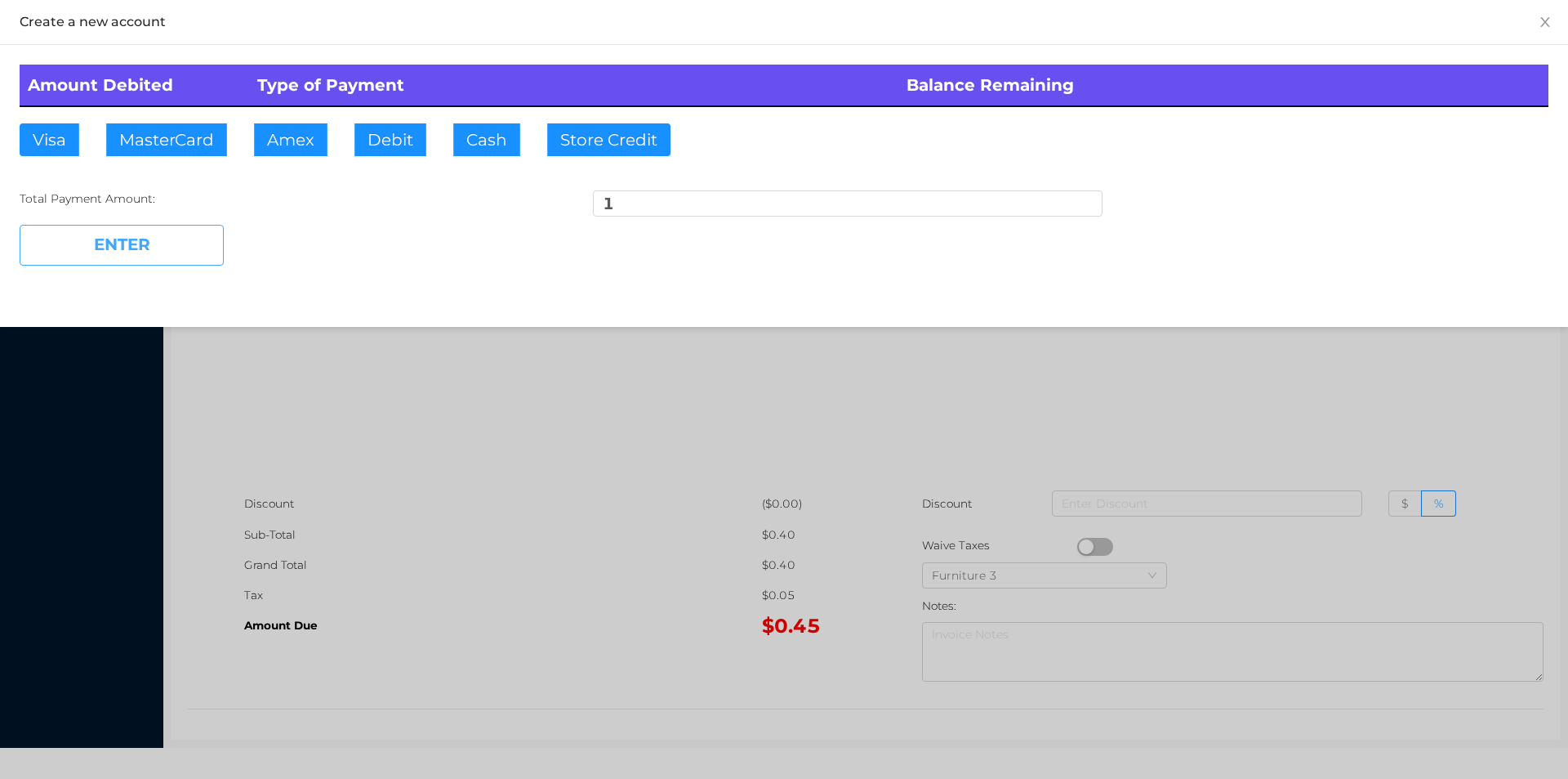
click at [121, 257] on button "ENTER" at bounding box center [122, 245] width 204 height 41
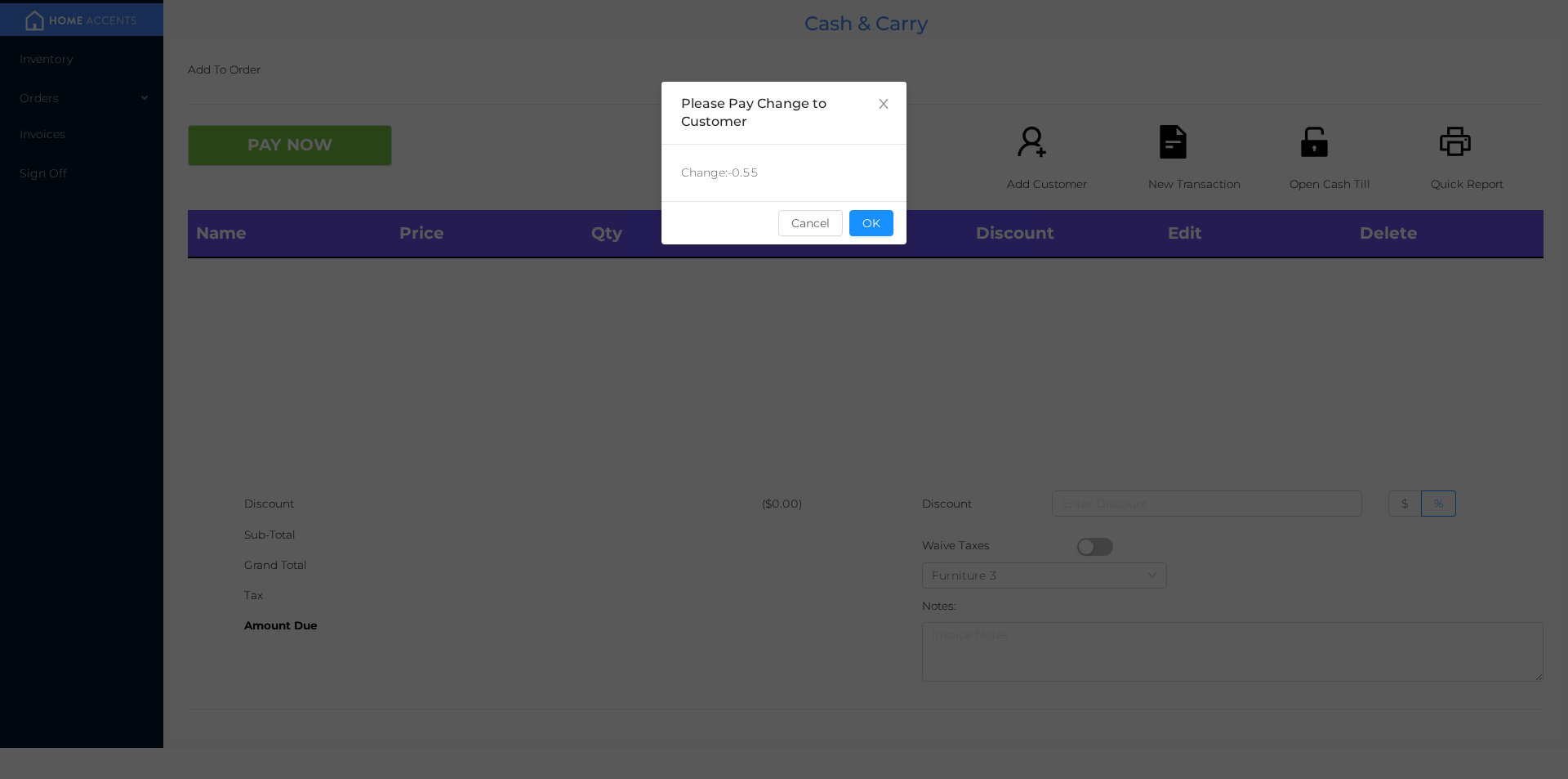
click at [867, 222] on button "OK" at bounding box center [871, 223] width 45 height 26
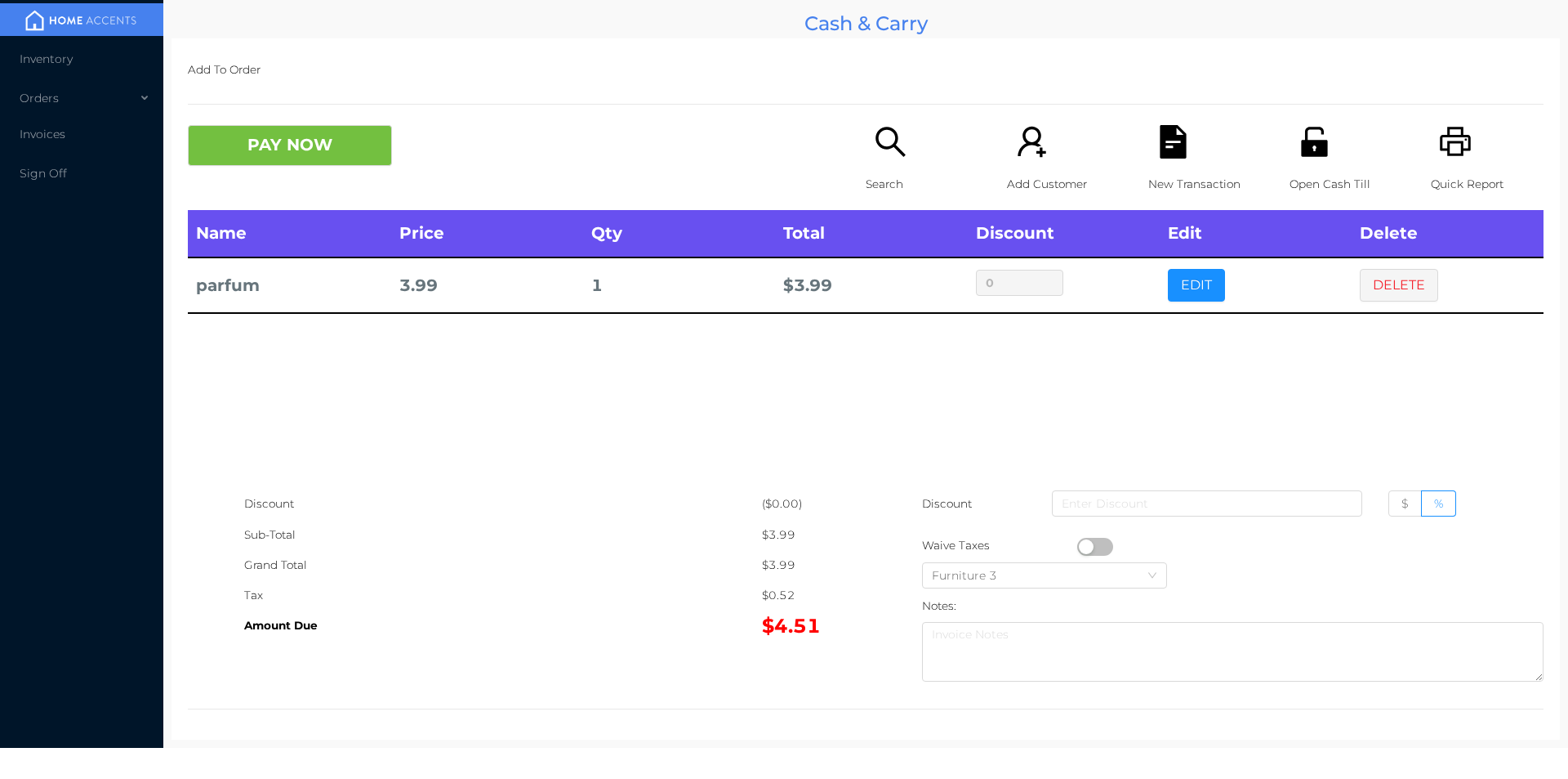
click at [290, 86] on div "Add To Order PAY NOW Search Add Customer New Transaction Open Cash Till Quick R…" at bounding box center [866, 389] width 1389 height 701
click at [273, 144] on button "PAY NOW" at bounding box center [290, 145] width 204 height 41
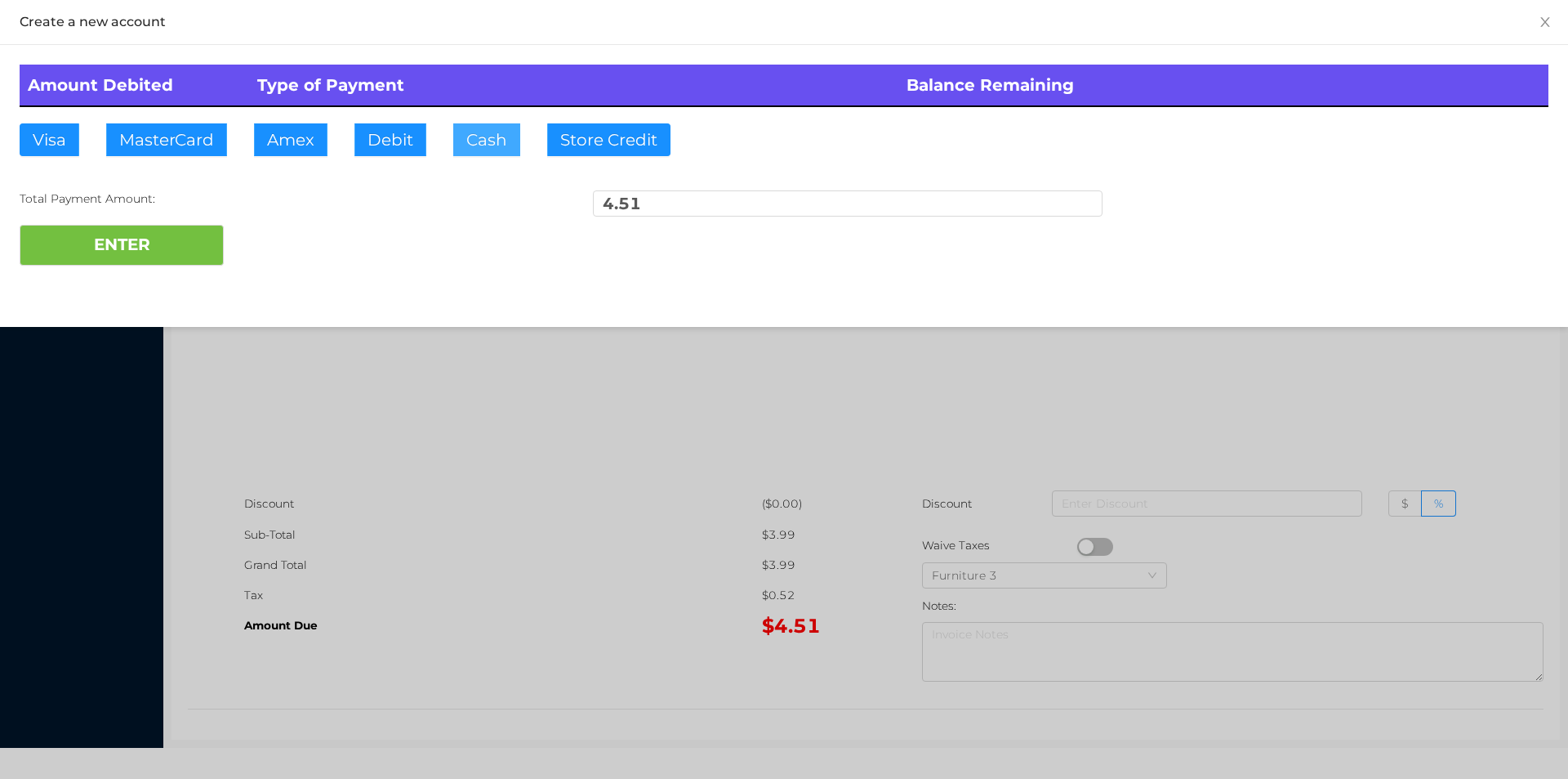
click at [472, 150] on button "Cash" at bounding box center [487, 140] width 67 height 33
type input "100"
click at [100, 251] on button "ENTER" at bounding box center [122, 245] width 204 height 41
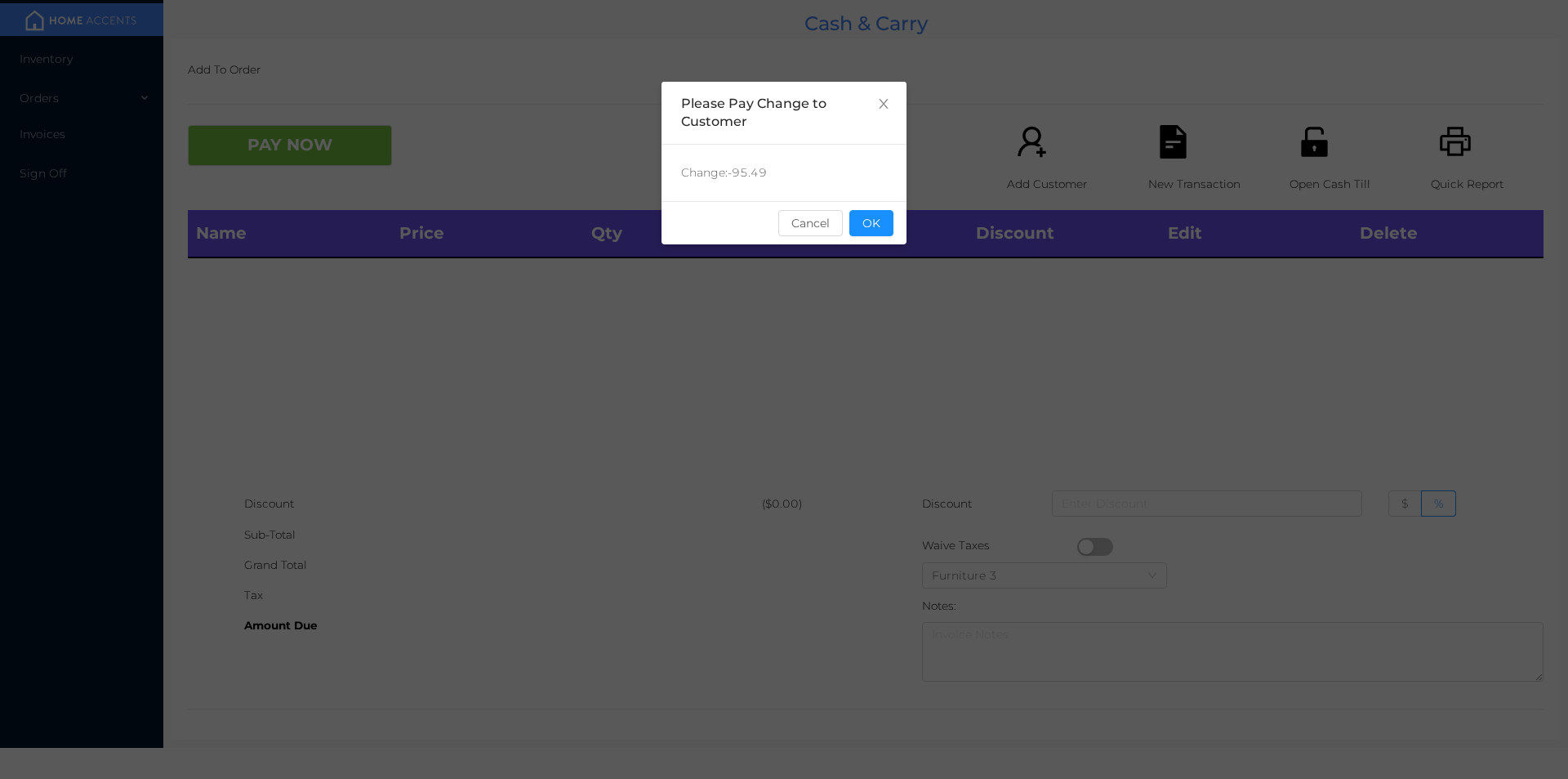
click at [870, 268] on div "sentinelStart Please Pay Change to Customer Change: -95.49 Cancel OK sentinelEnd" at bounding box center [784, 245] width 245 height 327
click at [868, 228] on button "OK" at bounding box center [871, 223] width 45 height 26
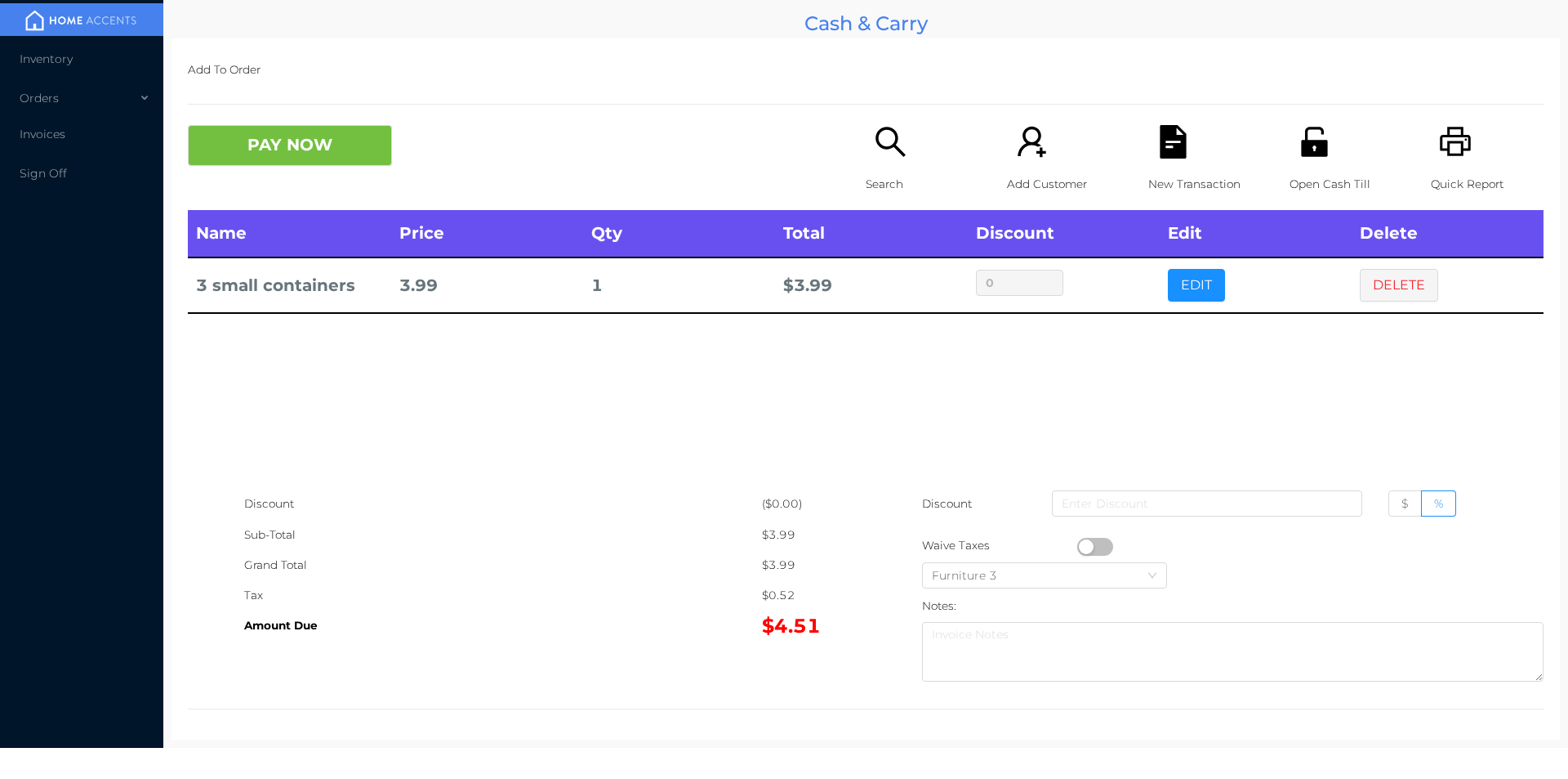
click at [887, 163] on div "Search" at bounding box center [922, 167] width 113 height 85
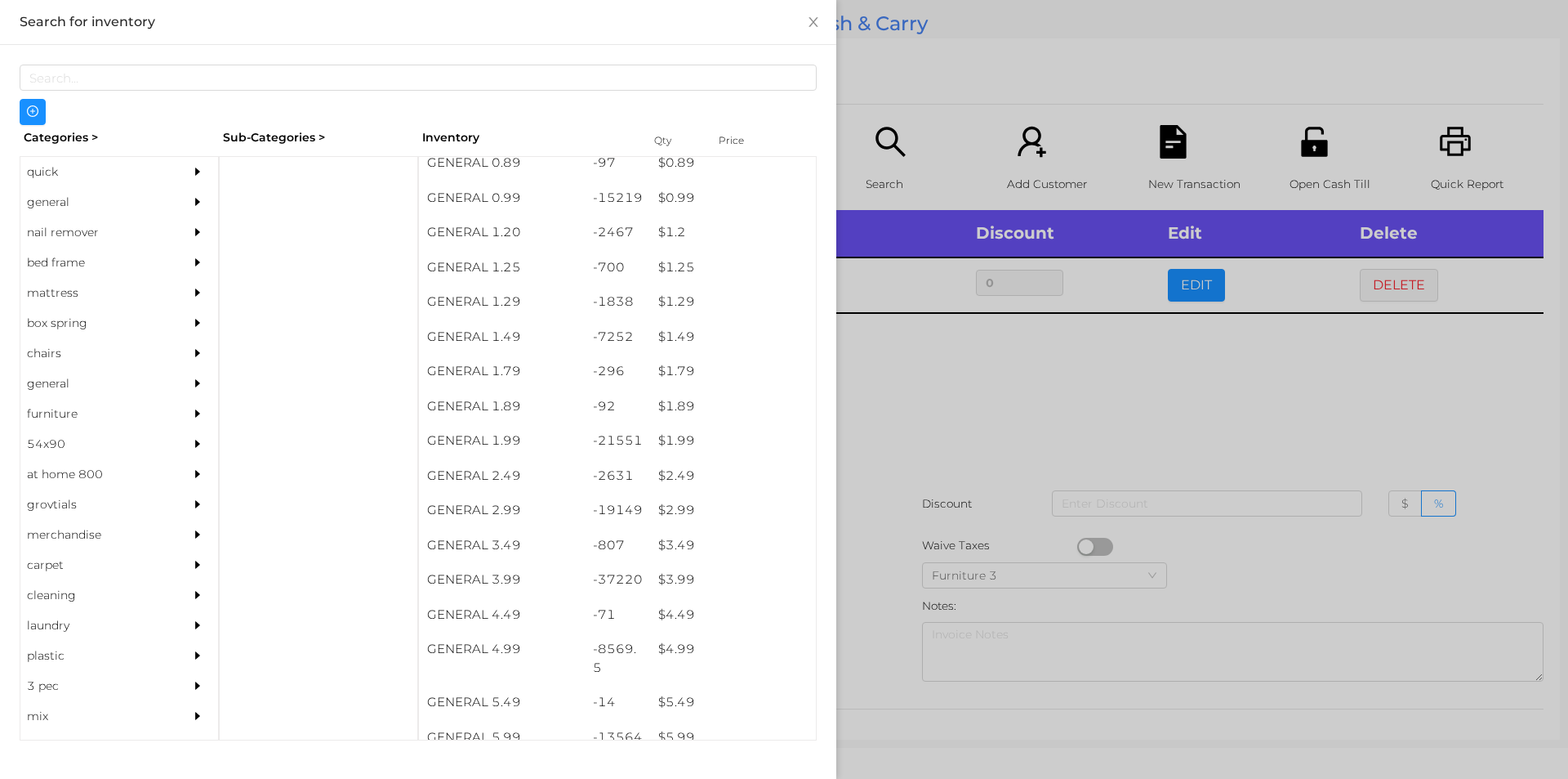
scroll to position [77, 0]
click at [666, 580] on div "$ 3.99" at bounding box center [732, 583] width 165 height 35
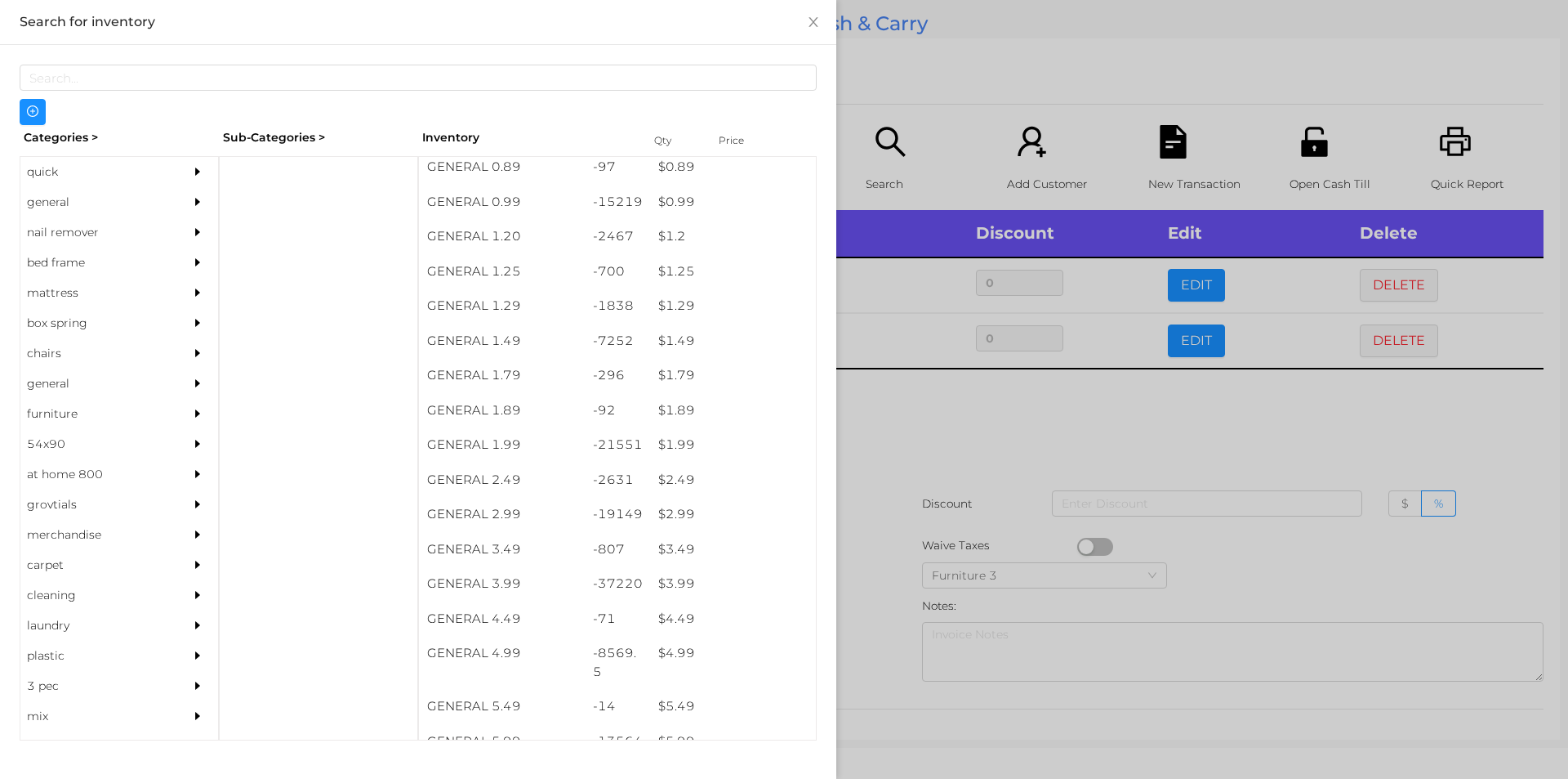
click at [855, 585] on div at bounding box center [784, 390] width 1568 height 779
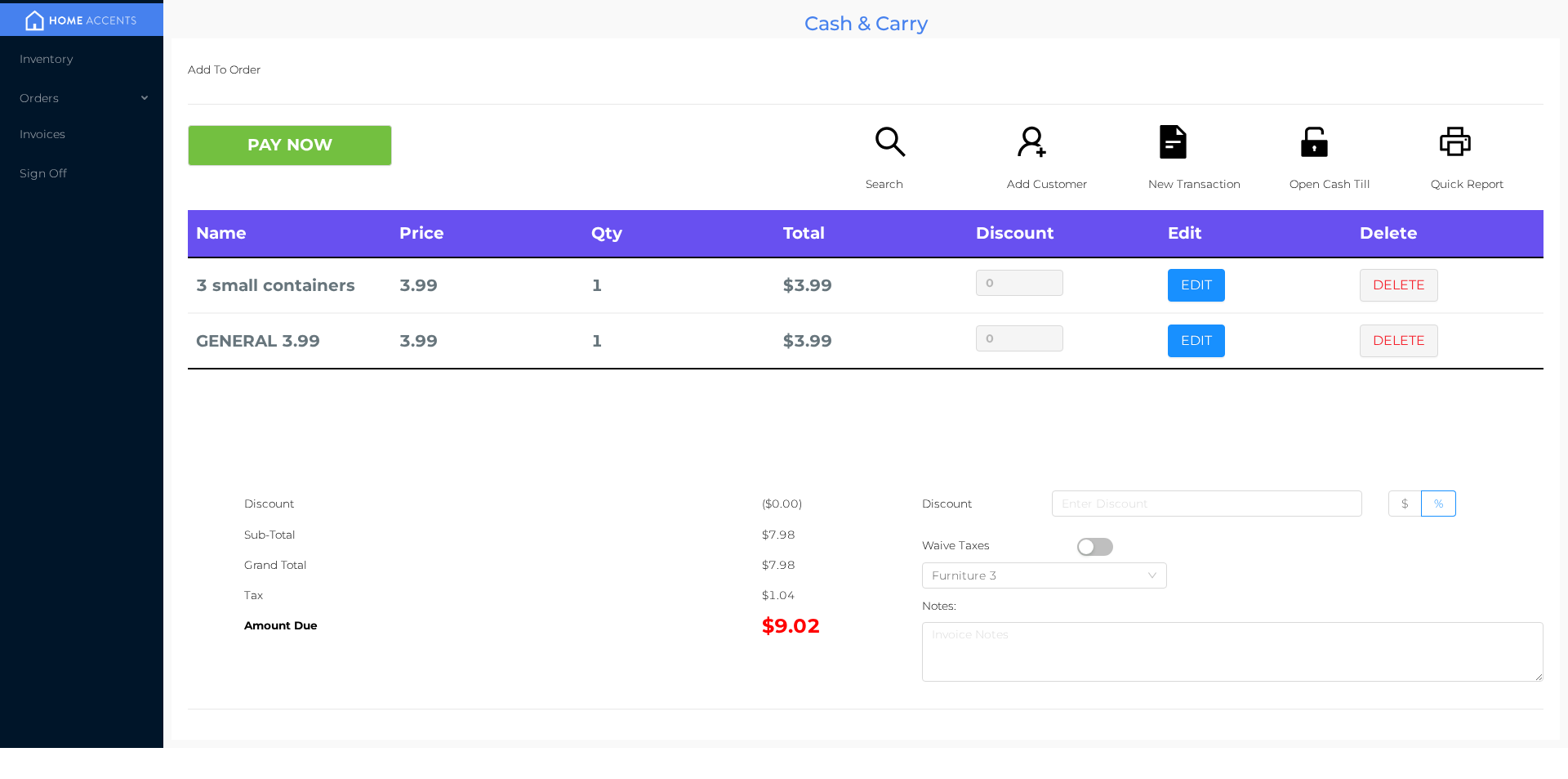
click at [330, 143] on button "PAY NOW" at bounding box center [290, 145] width 204 height 41
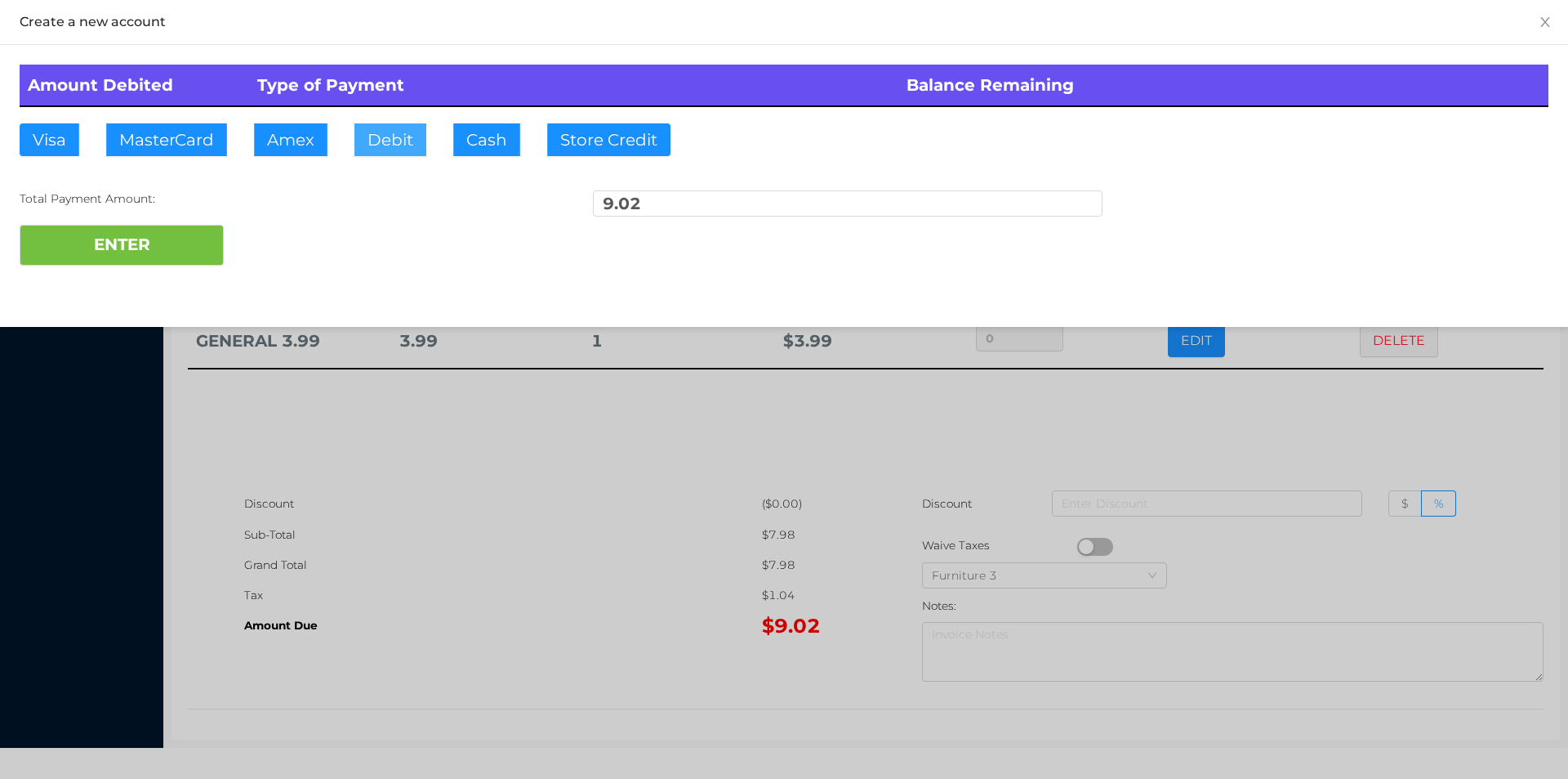
click at [384, 133] on button "Debit" at bounding box center [390, 140] width 72 height 33
click at [291, 236] on div "ENTER" at bounding box center [784, 245] width 1528 height 41
click at [504, 480] on div at bounding box center [784, 390] width 1568 height 779
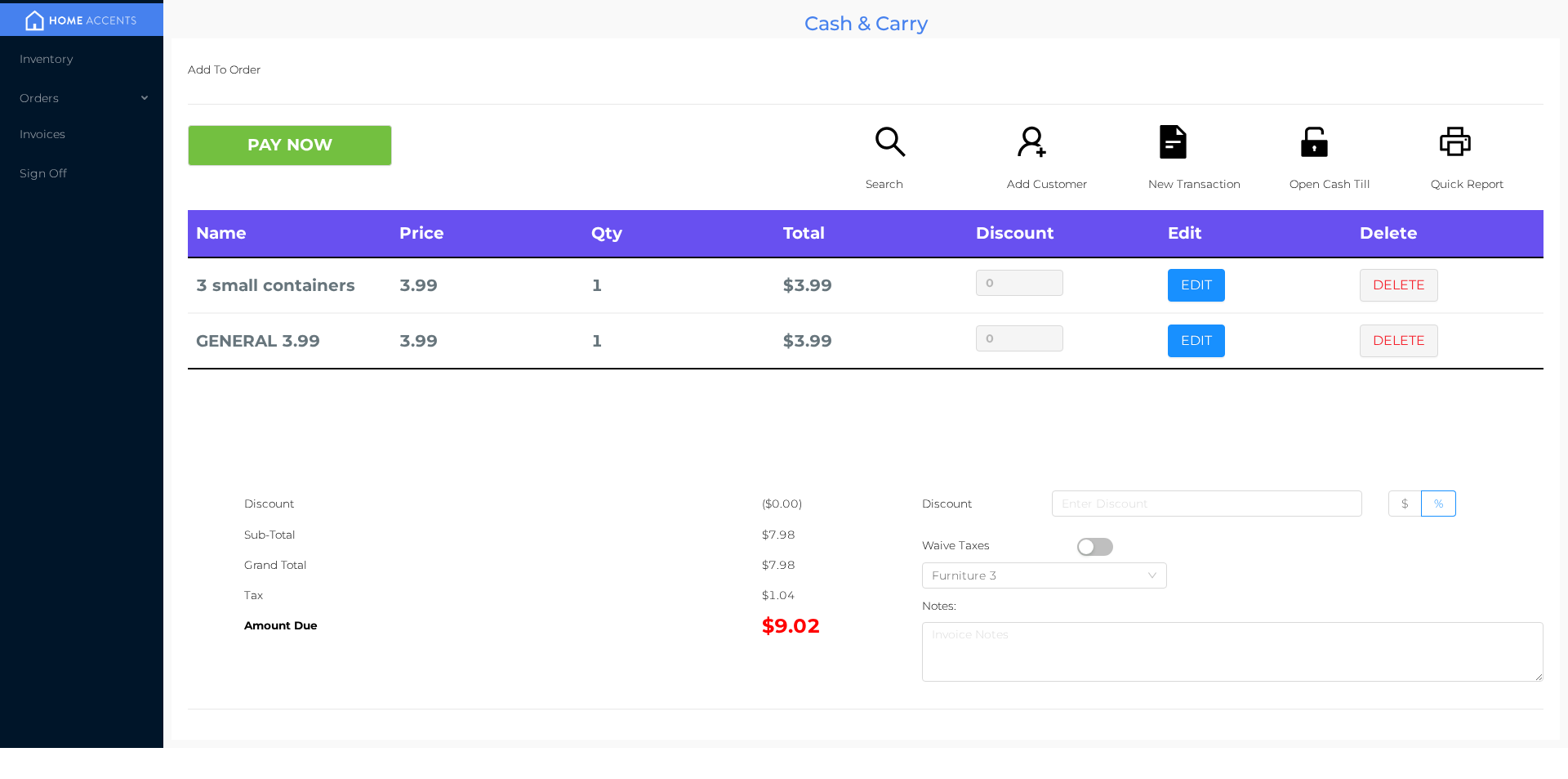
click at [1176, 155] on icon "icon: file-text" at bounding box center [1173, 142] width 26 height 34
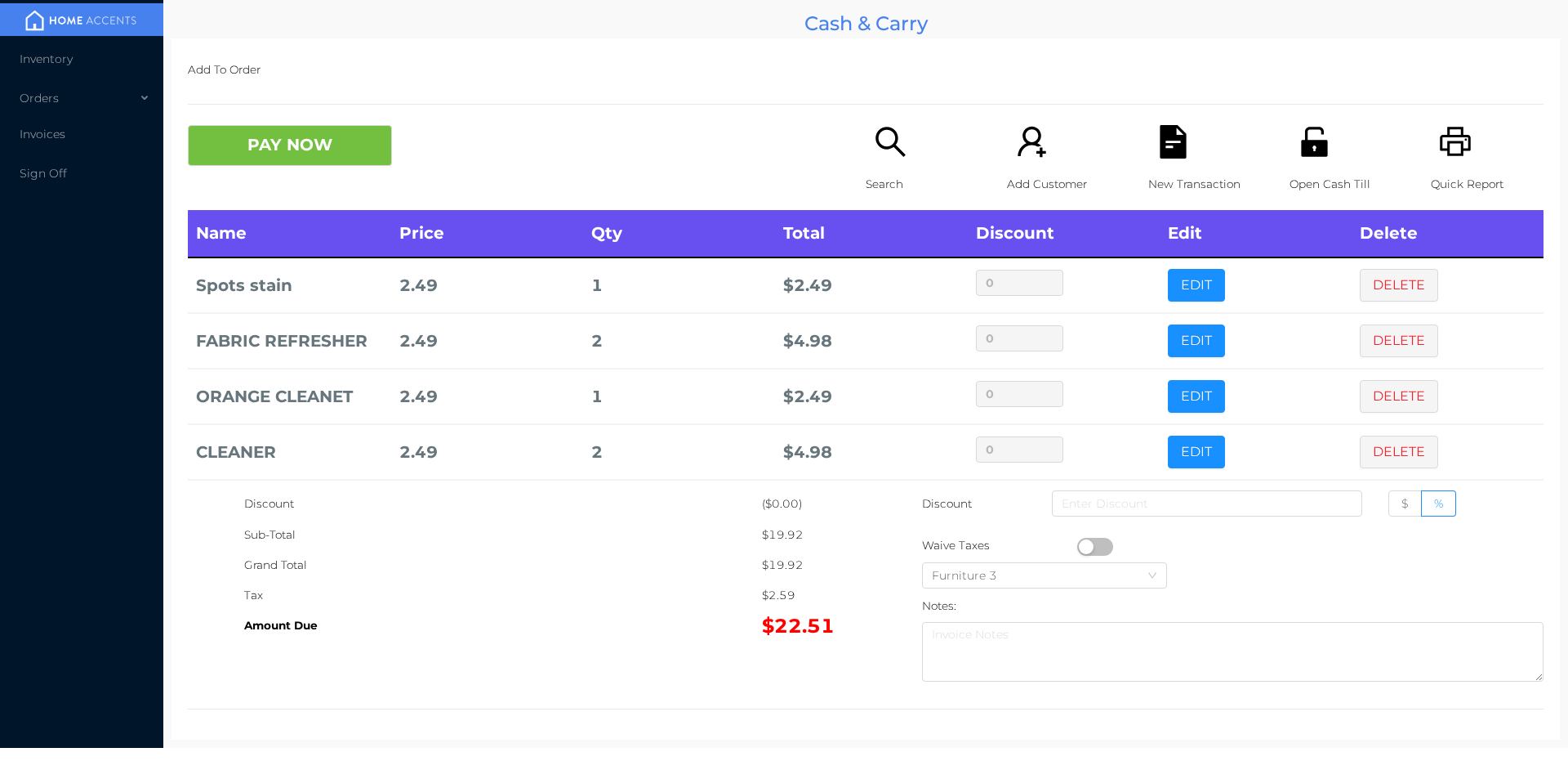
click at [890, 153] on icon "icon: search" at bounding box center [890, 142] width 34 height 34
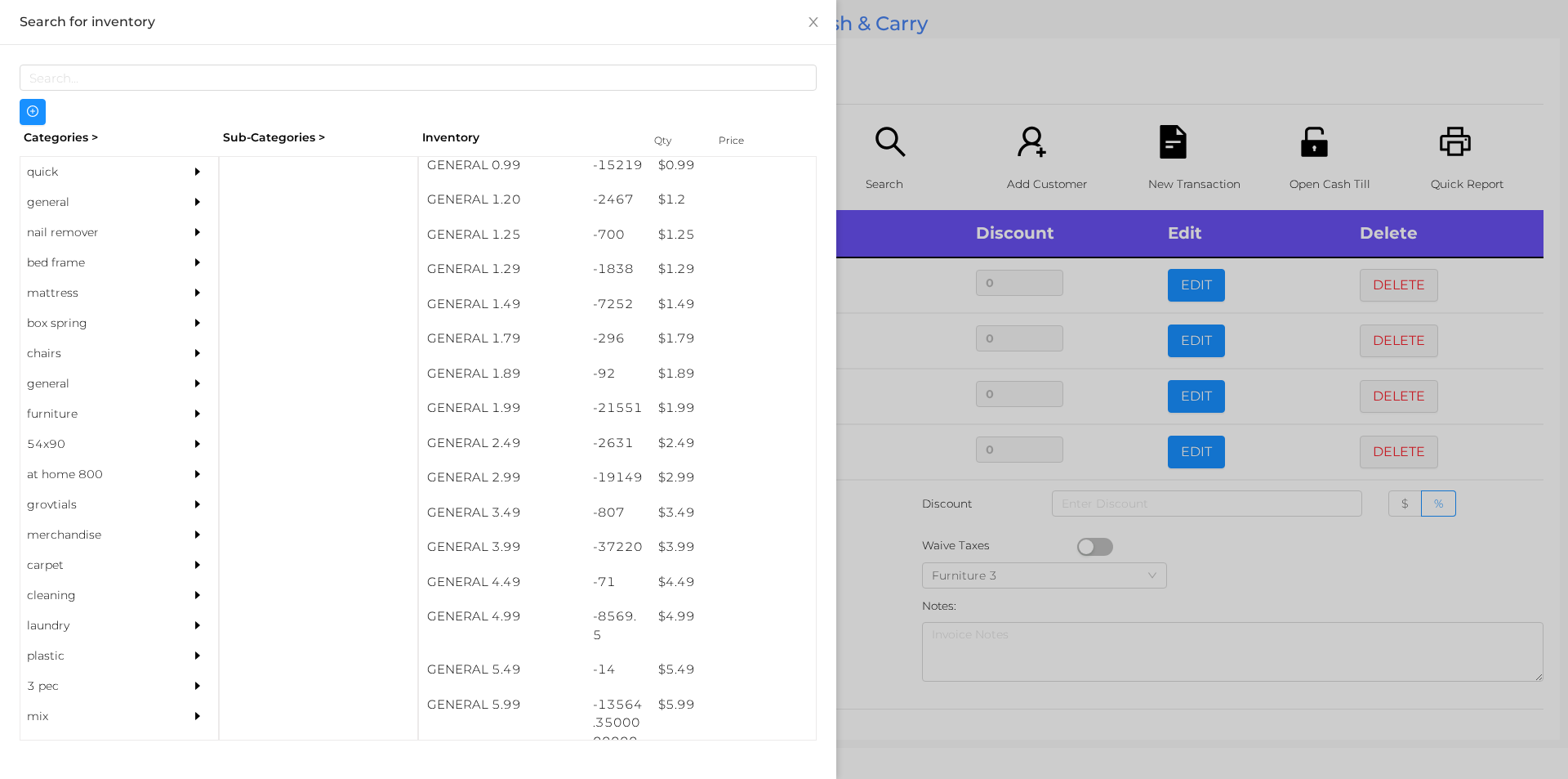
scroll to position [115, 0]
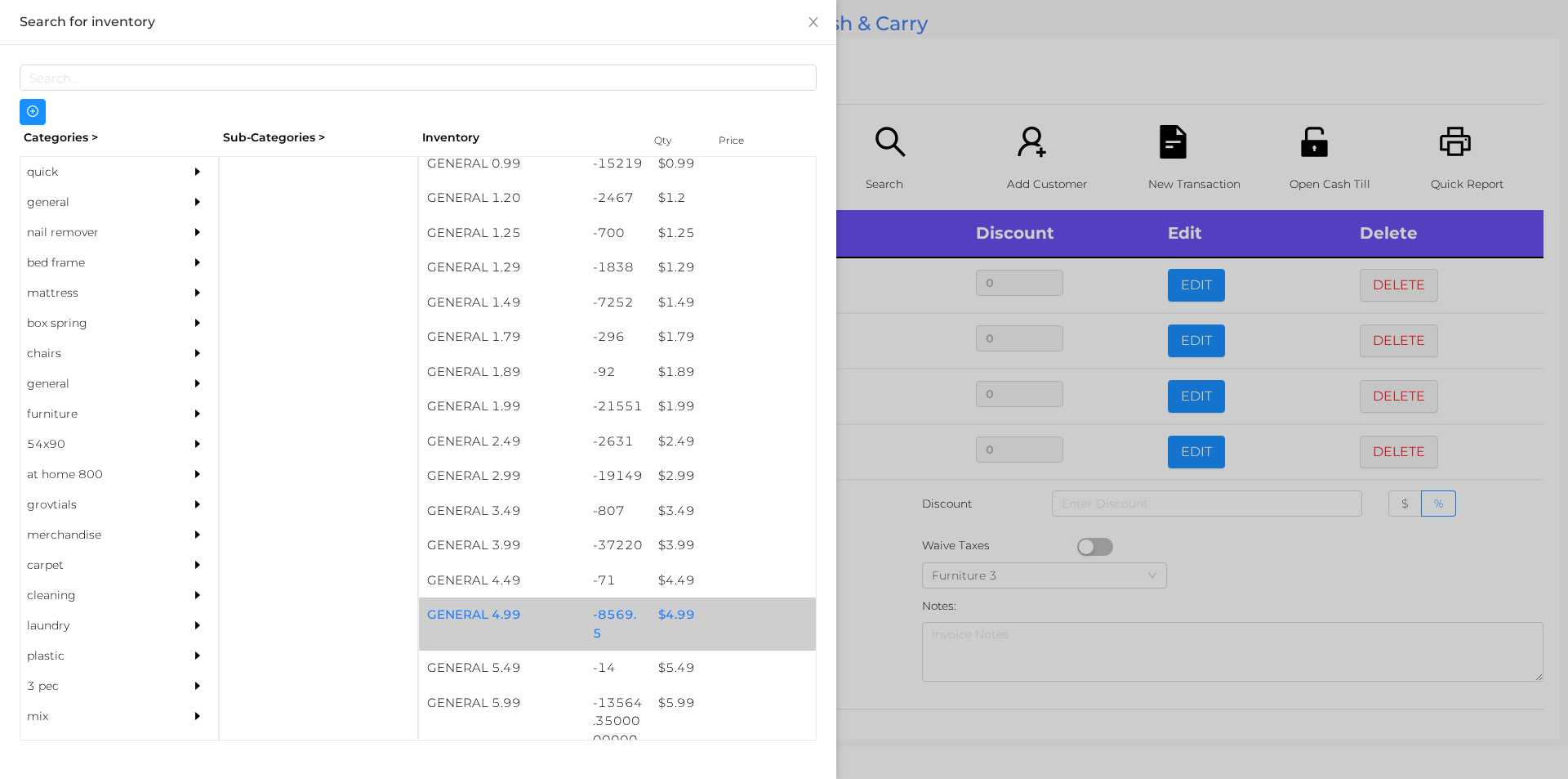
click at [678, 622] on div "$ 4.99" at bounding box center [732, 614] width 165 height 35
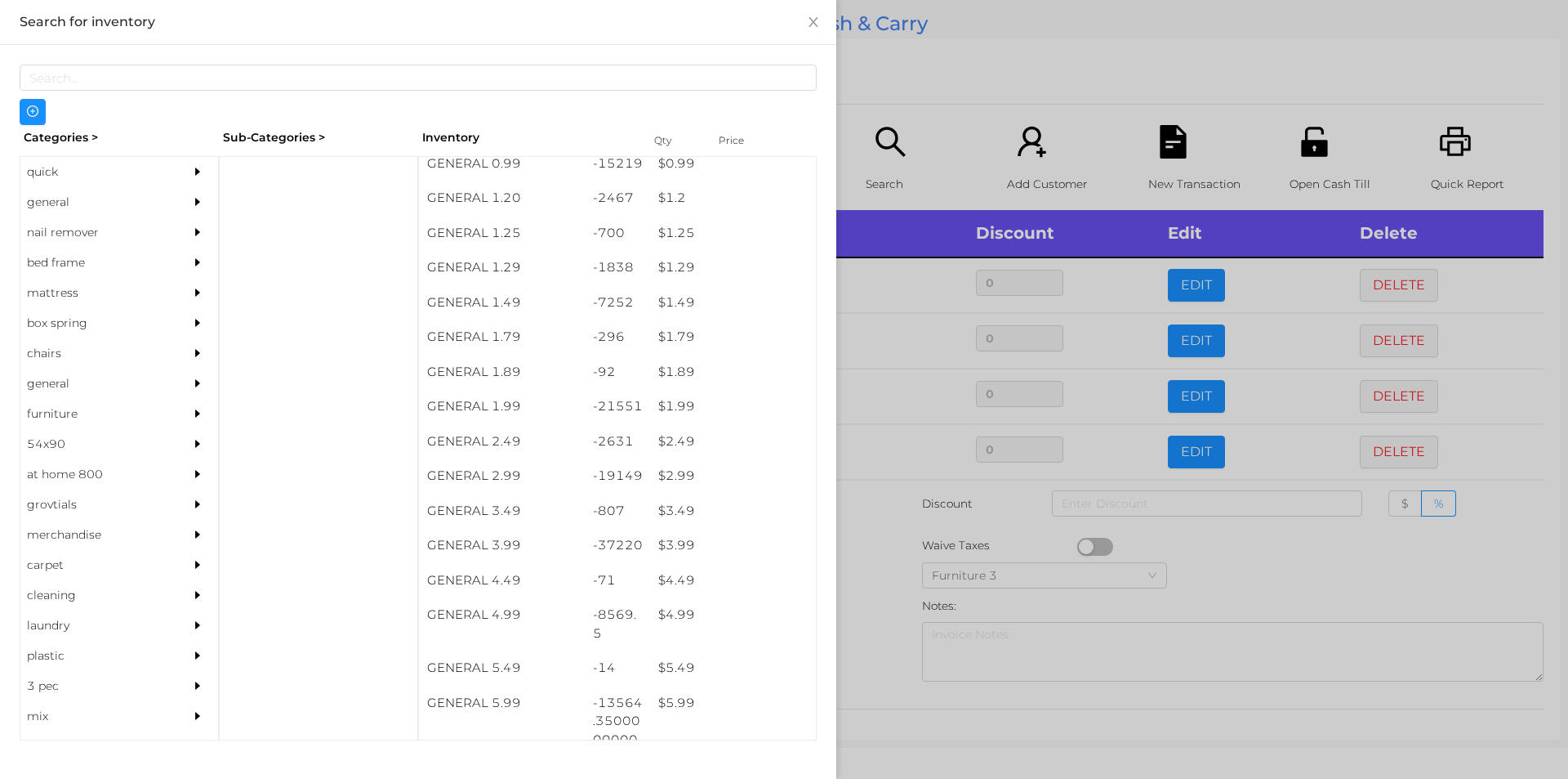
click at [878, 644] on div at bounding box center [784, 390] width 1568 height 779
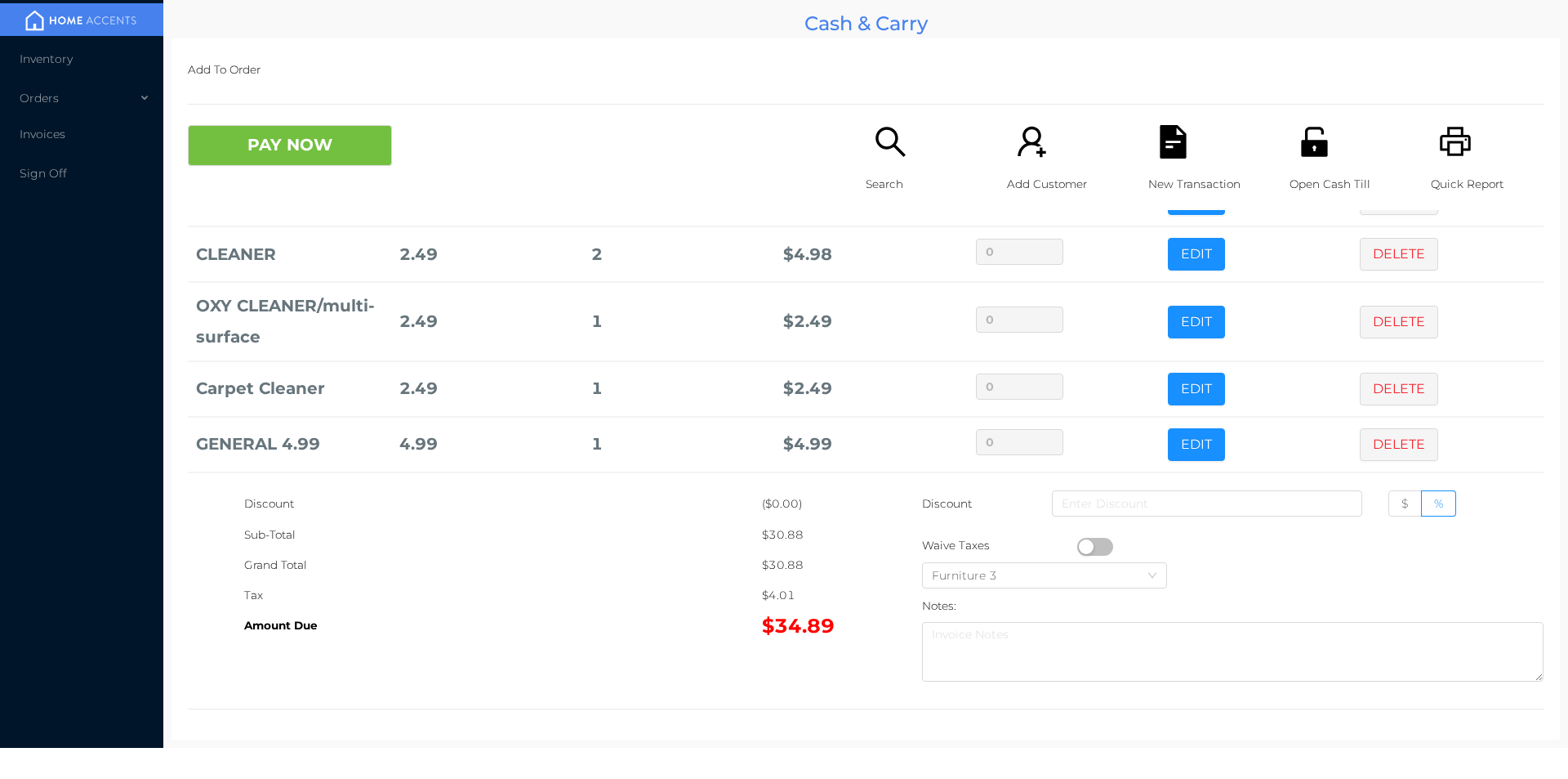
scroll to position [307, 0]
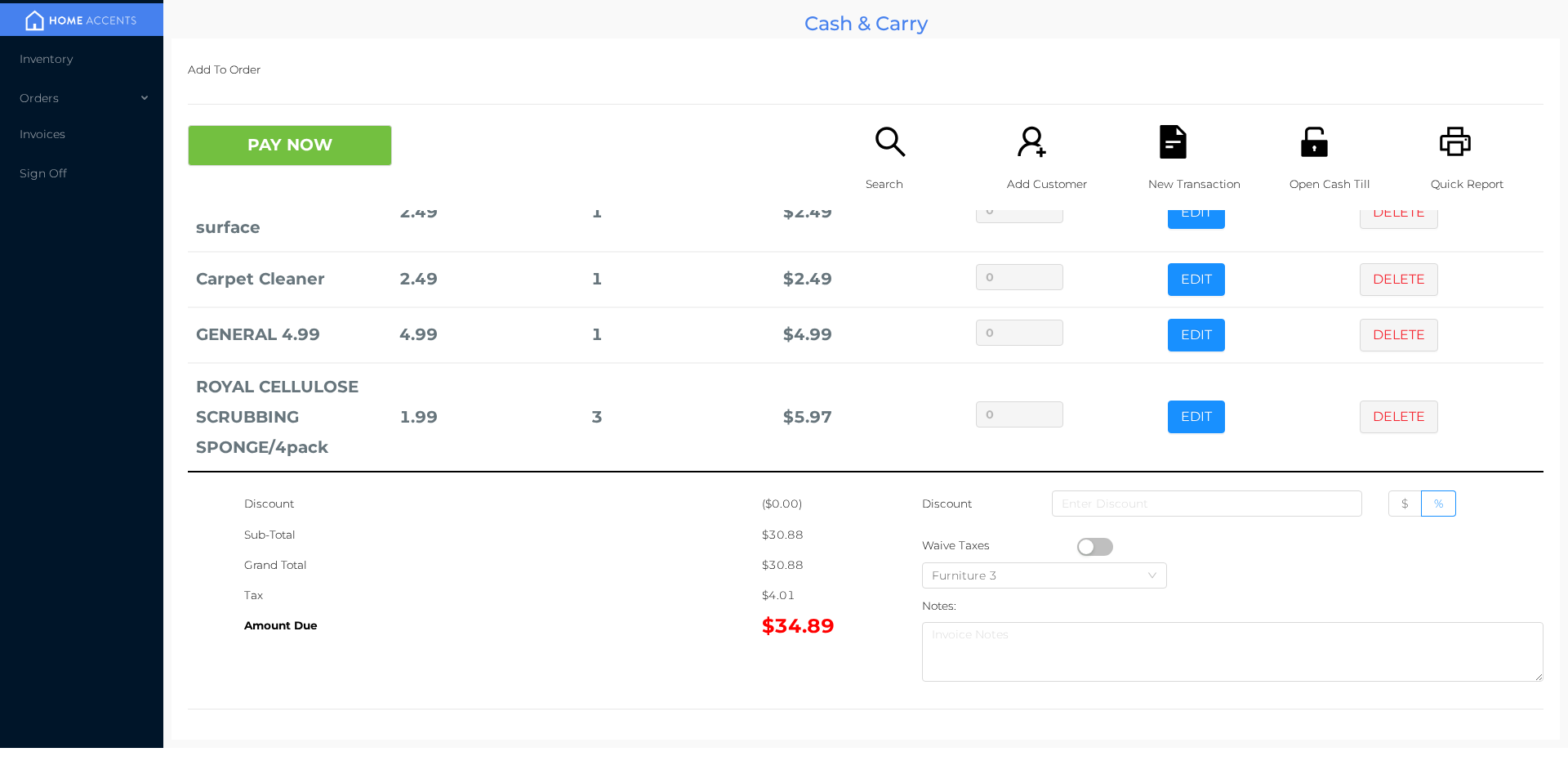
click at [258, 152] on button "PAY NOW" at bounding box center [290, 145] width 204 height 41
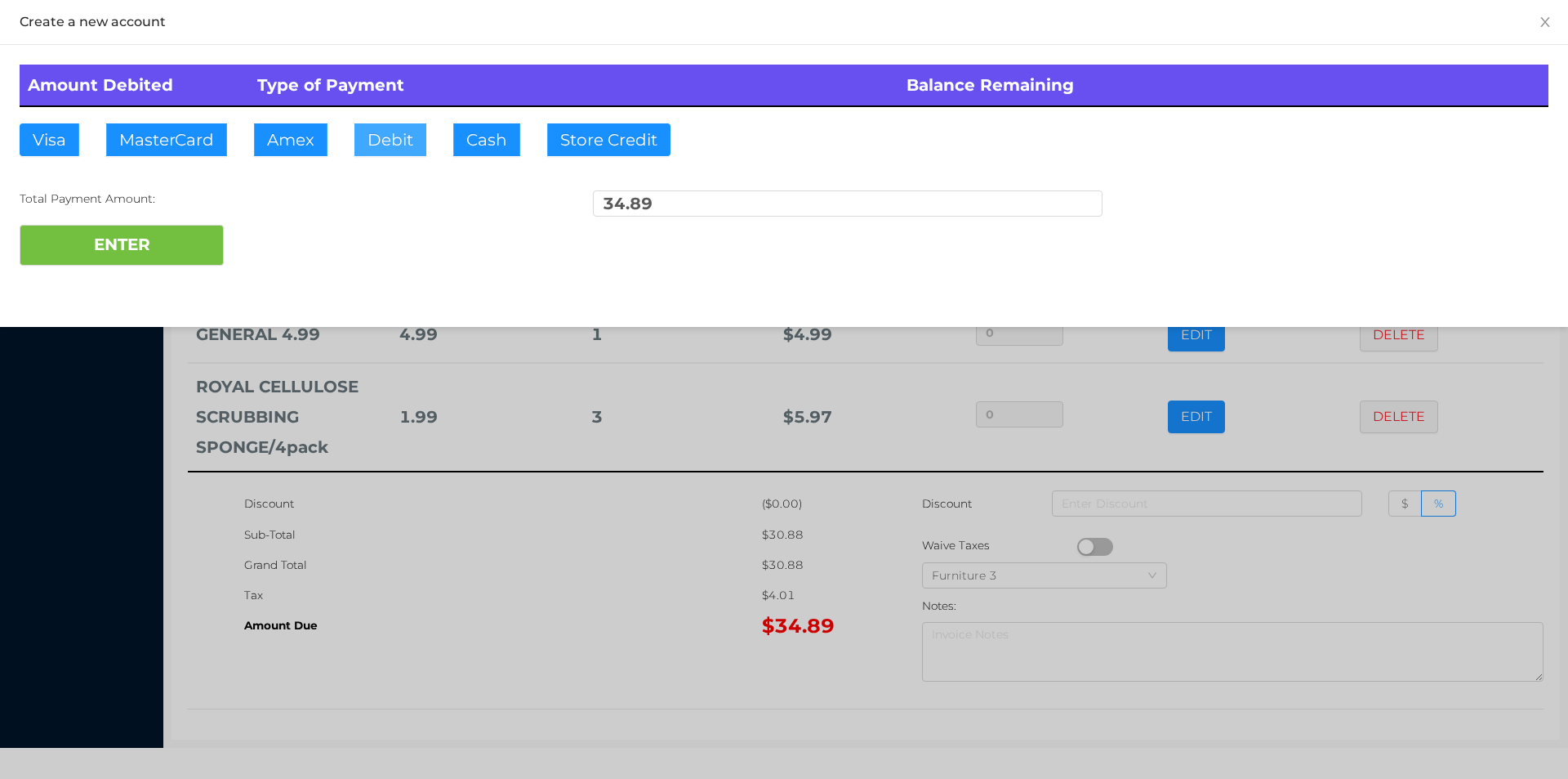
click at [384, 143] on button "Debit" at bounding box center [390, 140] width 72 height 33
type input "50."
click at [174, 249] on button "ENTER" at bounding box center [122, 245] width 204 height 41
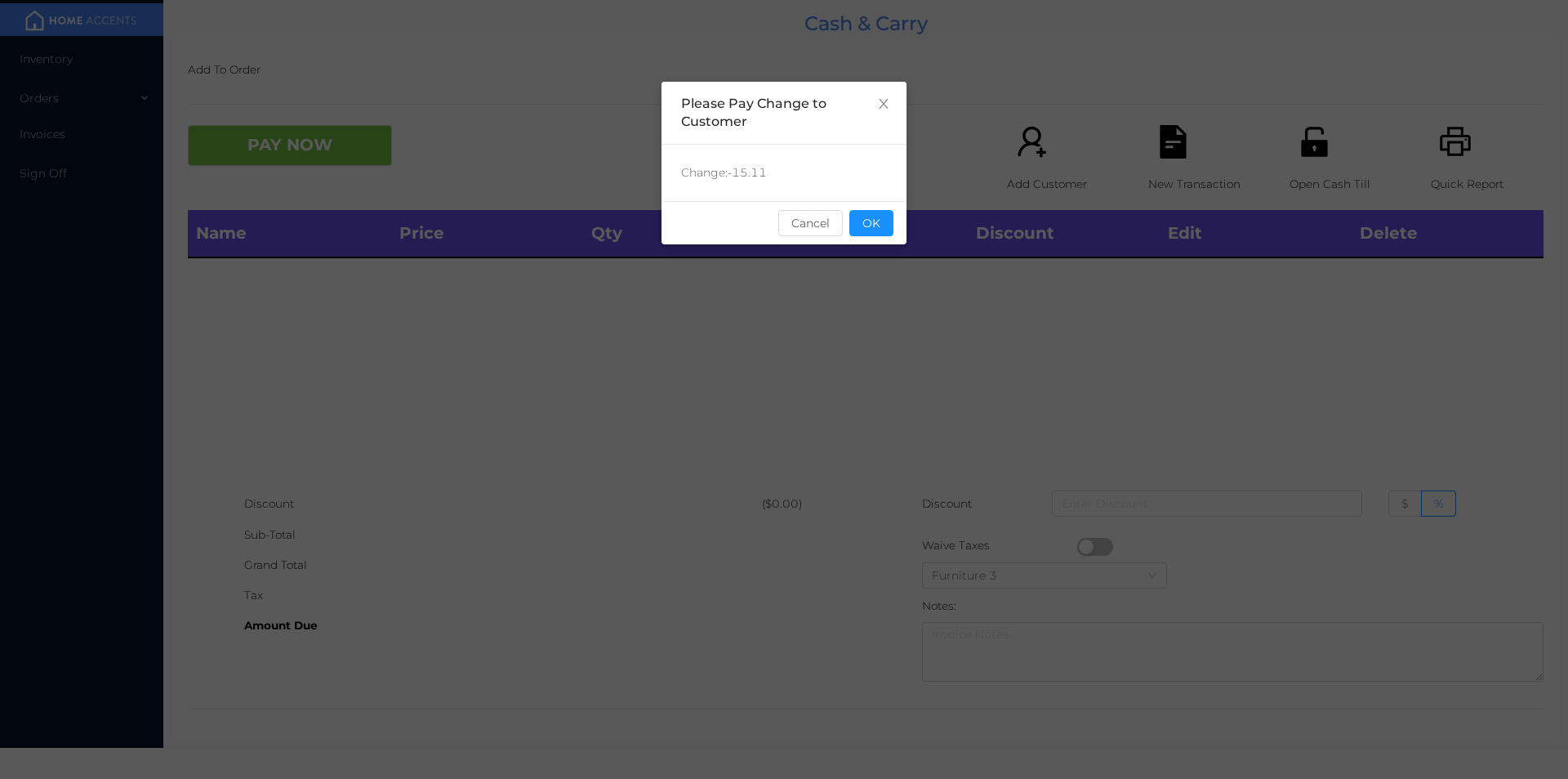
scroll to position [0, 0]
click at [879, 252] on div "sentinelStart Please Pay Change to Customer Change: -15.11 Cancel OK sentinelEnd" at bounding box center [784, 245] width 245 height 327
click at [871, 235] on button "OK" at bounding box center [871, 223] width 45 height 26
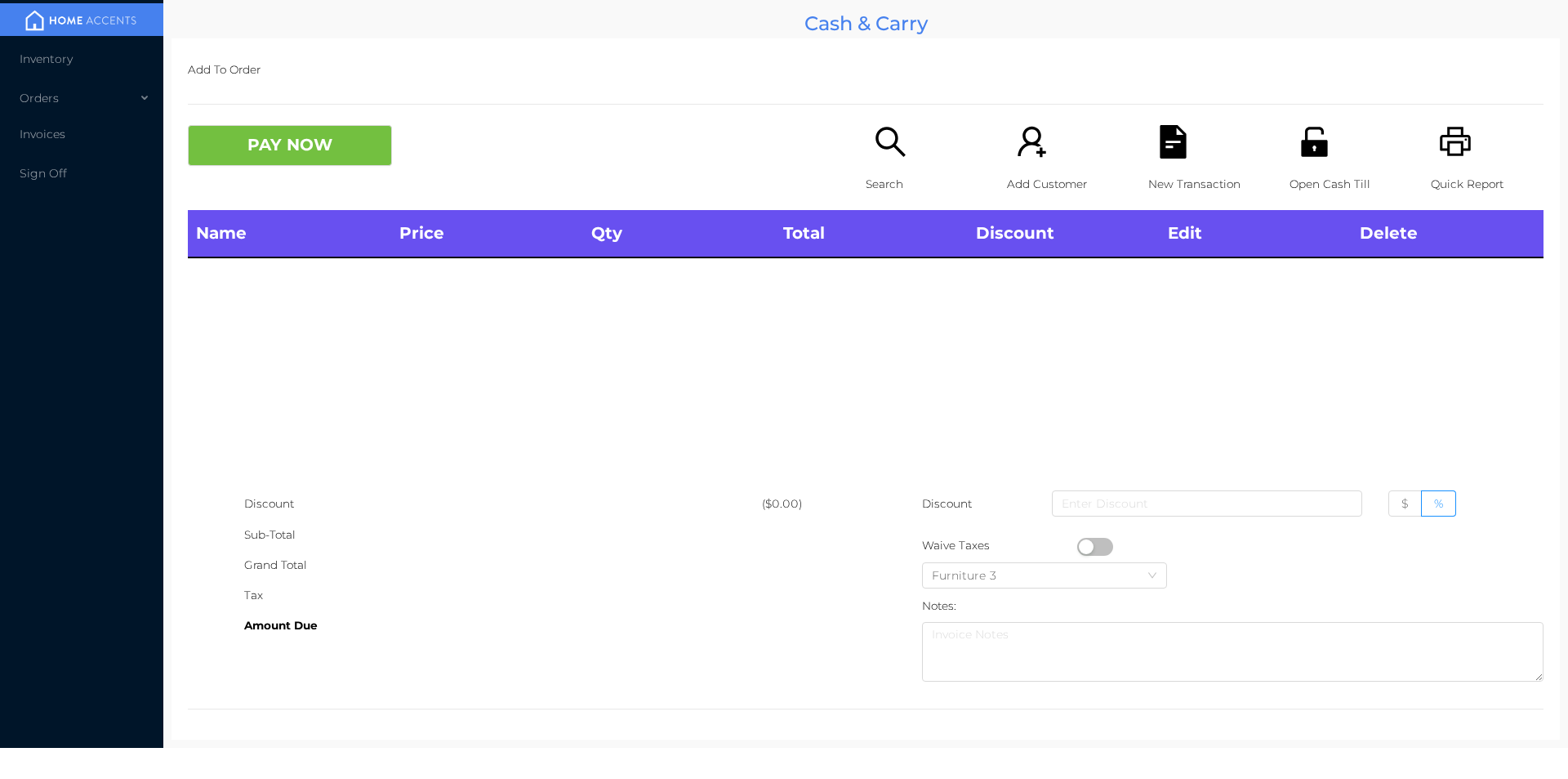
click at [1344, 159] on div "Open Cash Till" at bounding box center [1346, 167] width 113 height 85
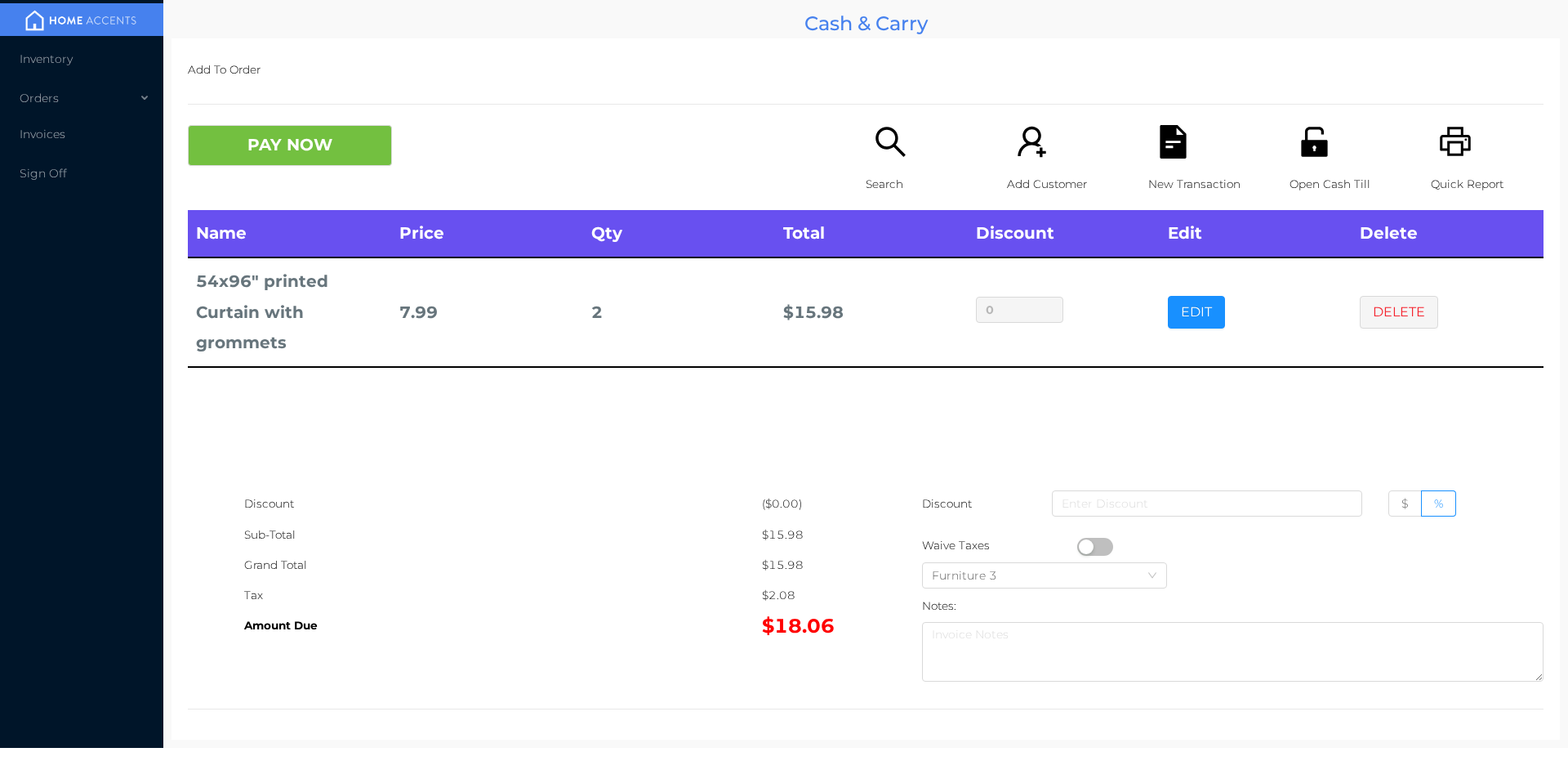
click at [1301, 138] on icon "icon: unlock" at bounding box center [1314, 142] width 34 height 34
click at [1300, 166] on div "Open Cash Till" at bounding box center [1346, 167] width 113 height 85
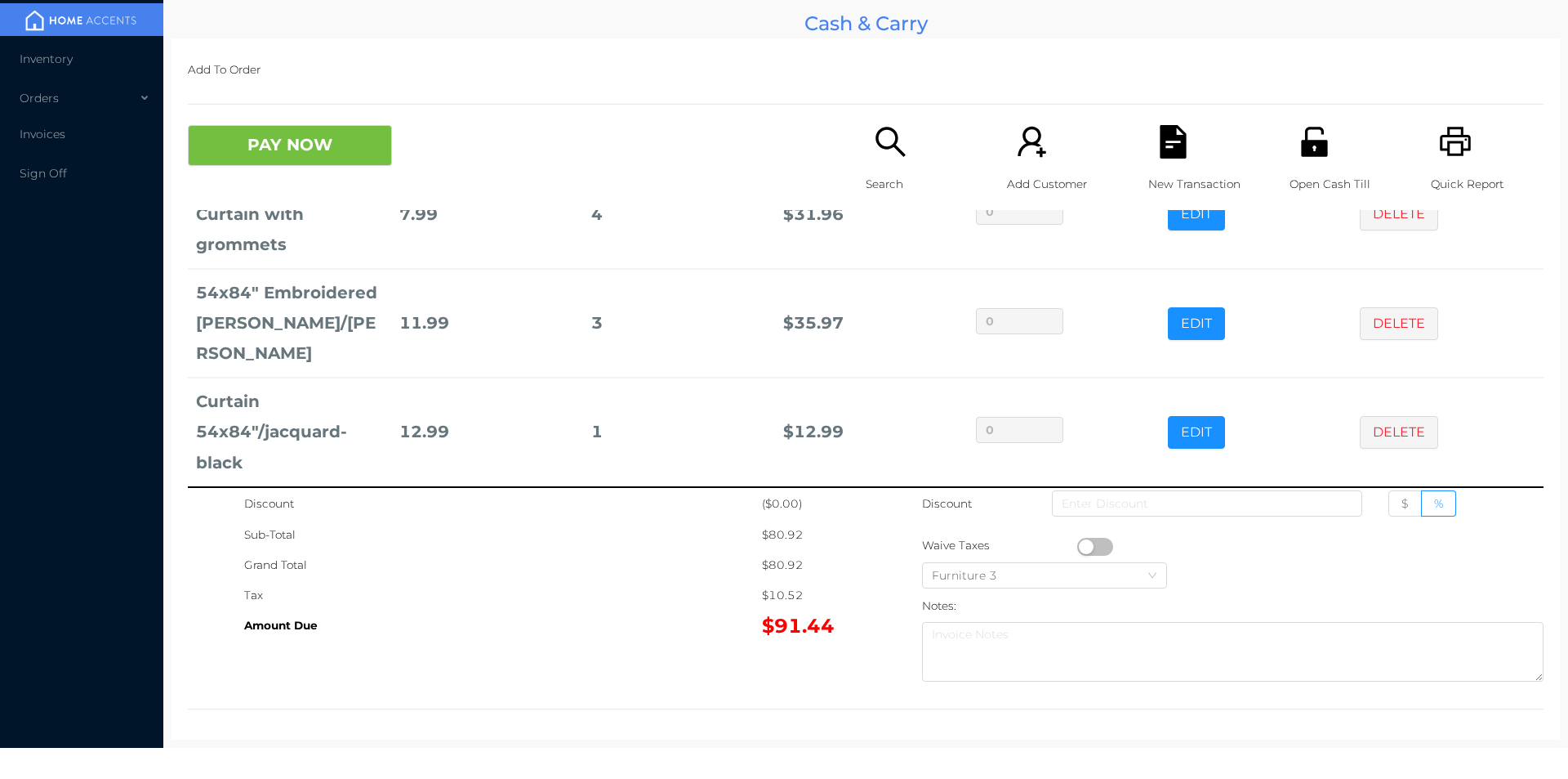
scroll to position [113, 0]
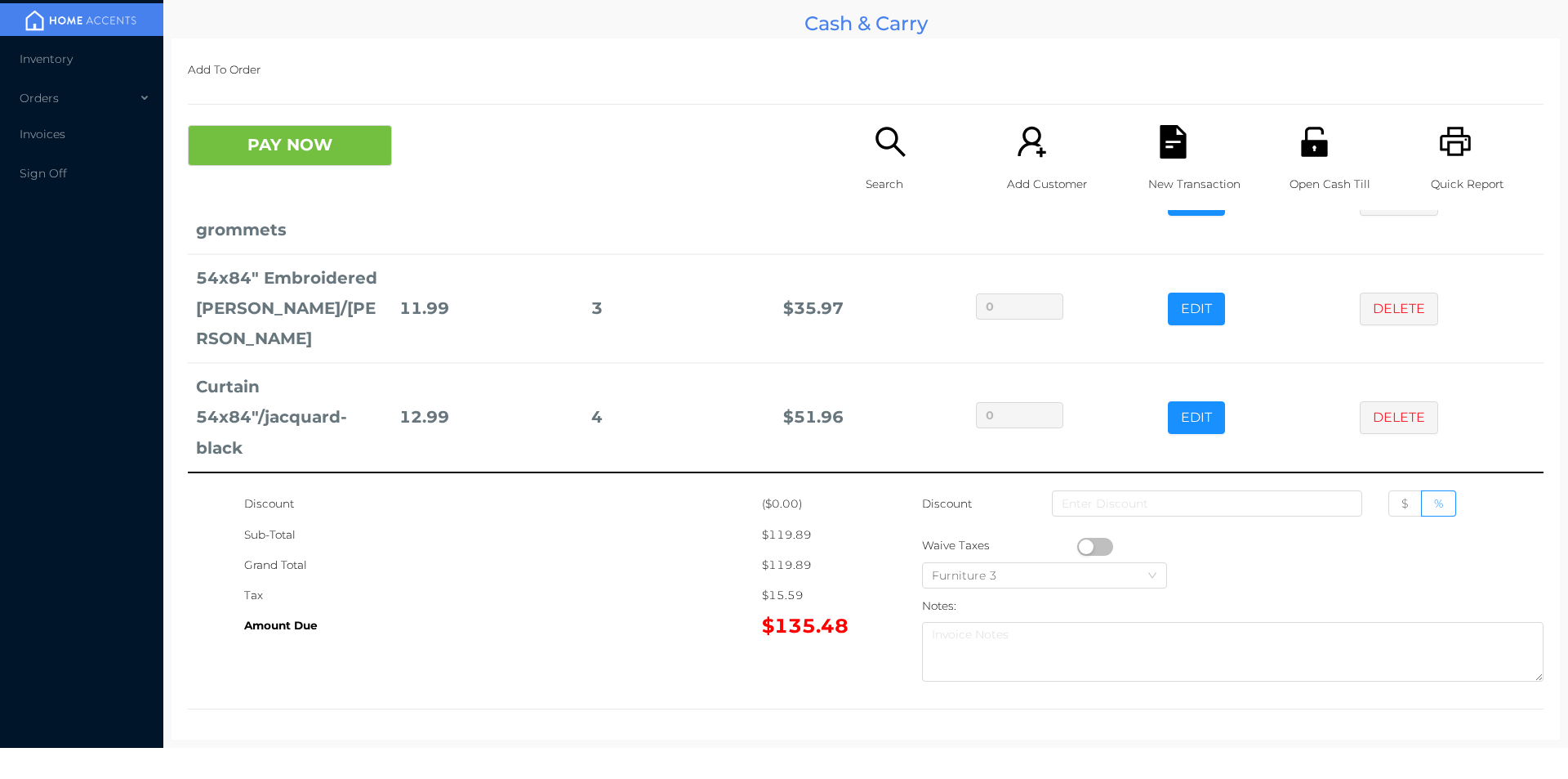
click at [1302, 144] on icon "icon: unlock" at bounding box center [1313, 142] width 26 height 30
click at [311, 141] on button "PAY NOW" at bounding box center [290, 145] width 204 height 41
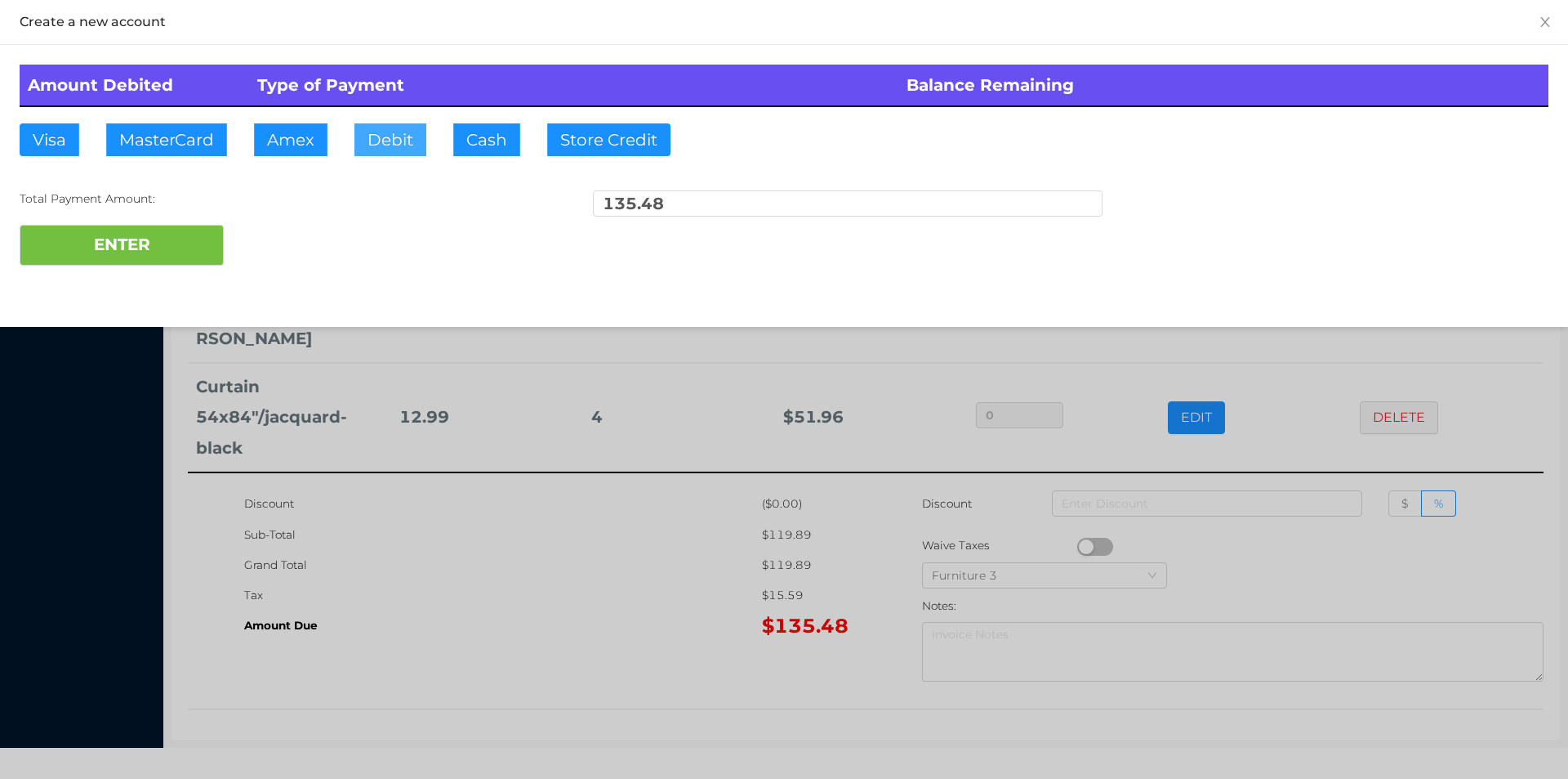
click at [382, 139] on button "Debit" at bounding box center [390, 140] width 72 height 33
click at [171, 259] on button "ENTER" at bounding box center [122, 245] width 204 height 41
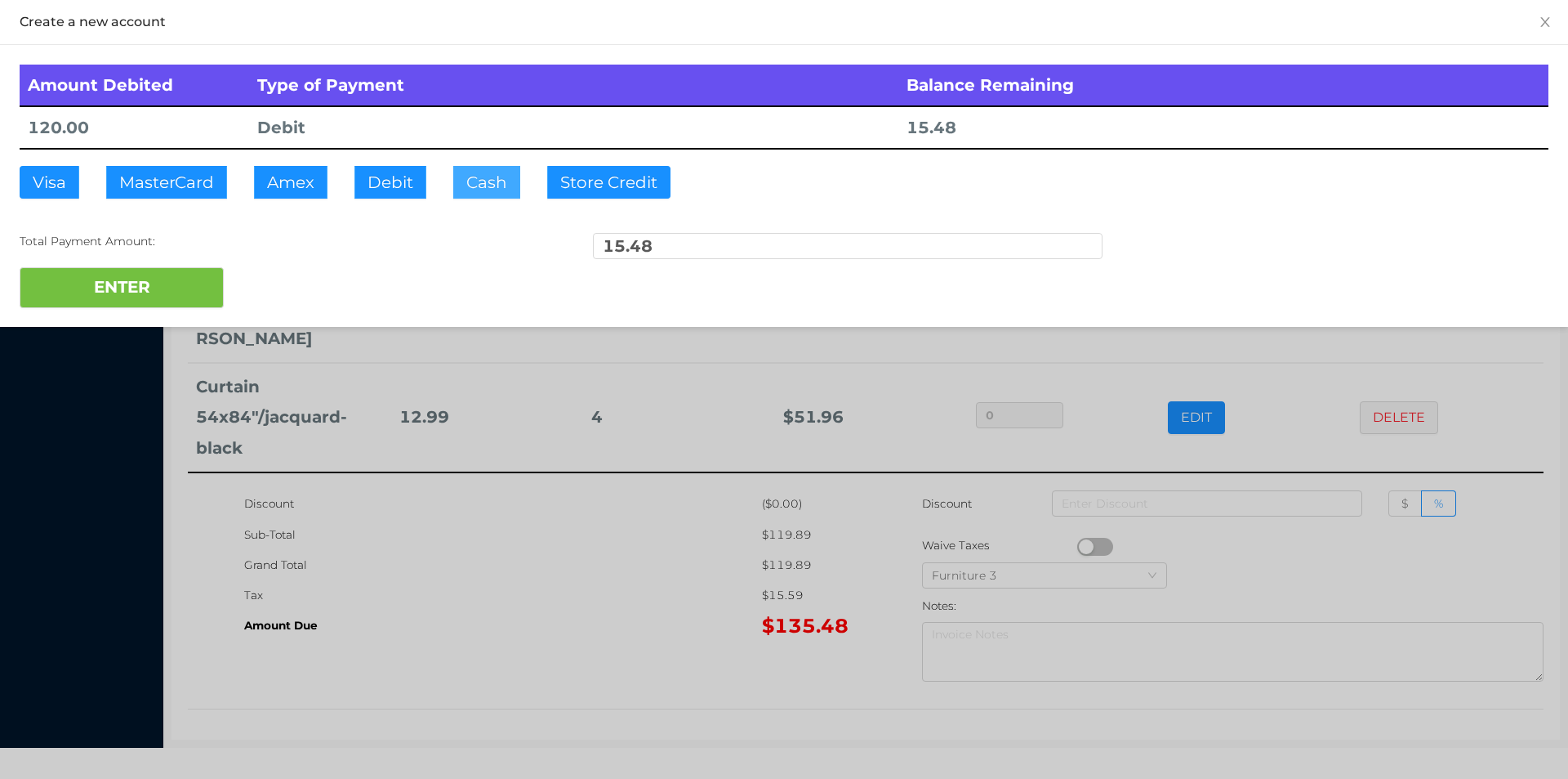
click at [486, 175] on button "Cash" at bounding box center [487, 181] width 67 height 33
type input "50."
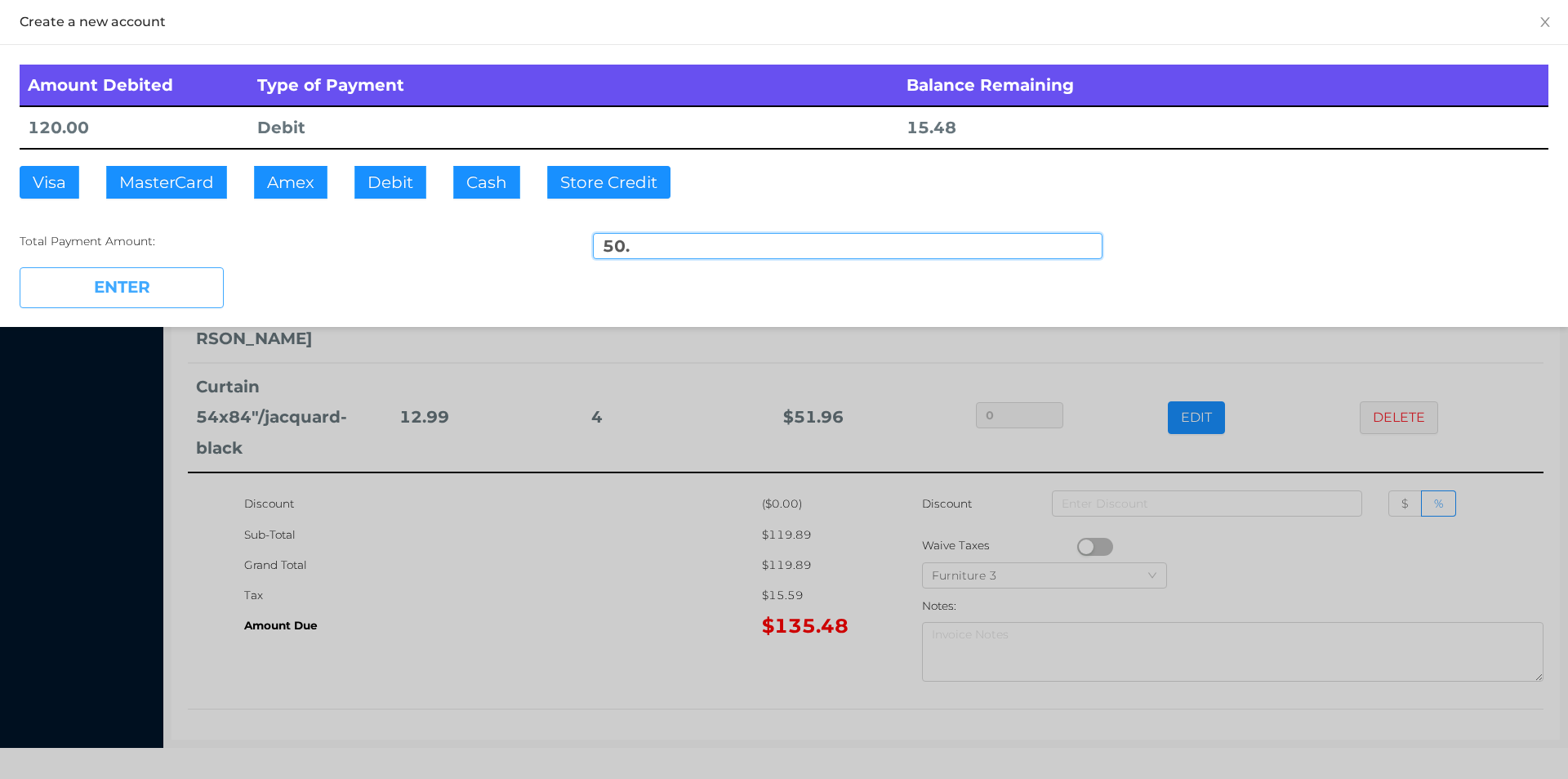
click at [176, 278] on button "ENTER" at bounding box center [122, 287] width 204 height 41
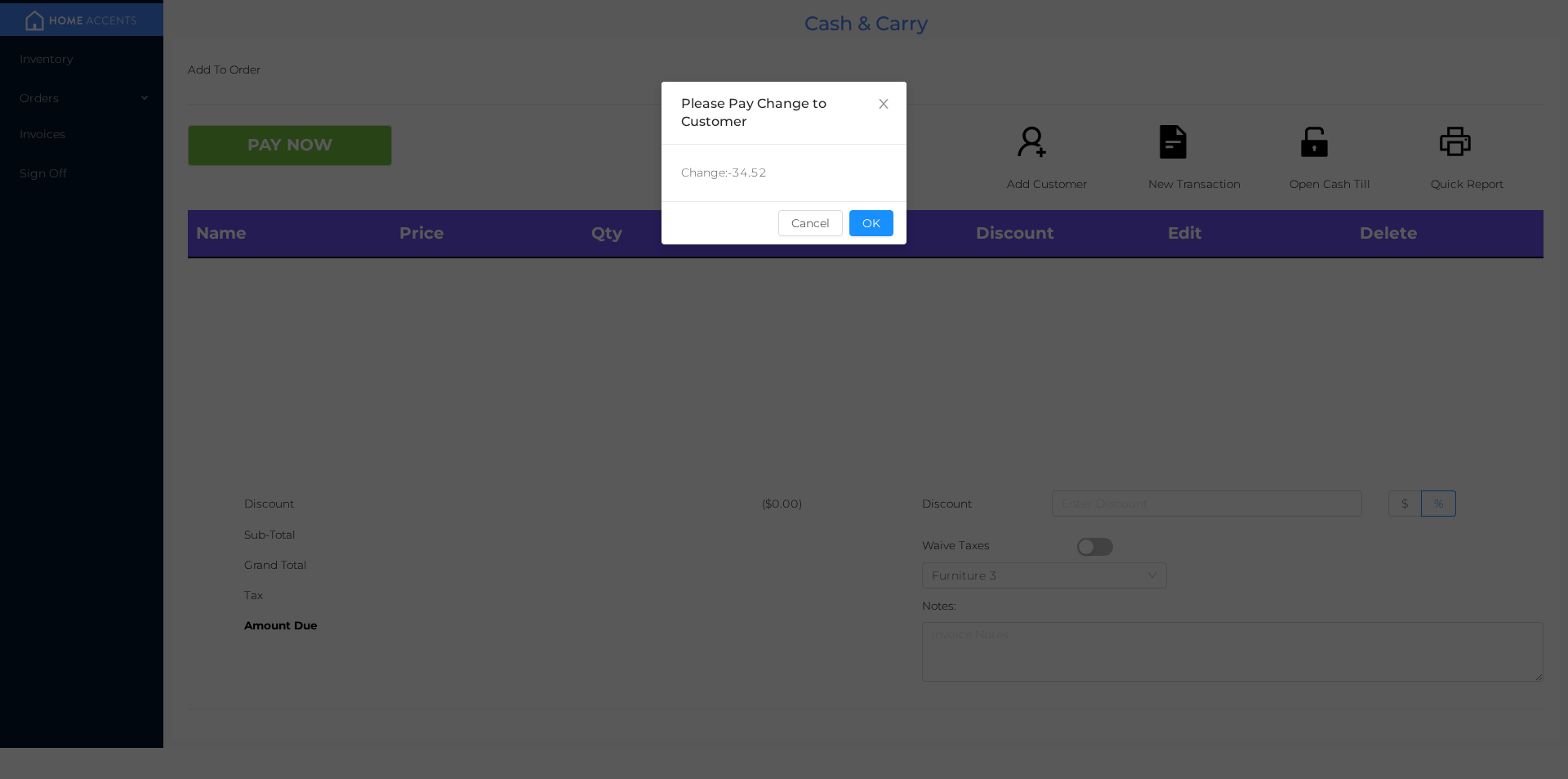
scroll to position [0, 0]
click at [879, 228] on button "OK" at bounding box center [871, 223] width 45 height 26
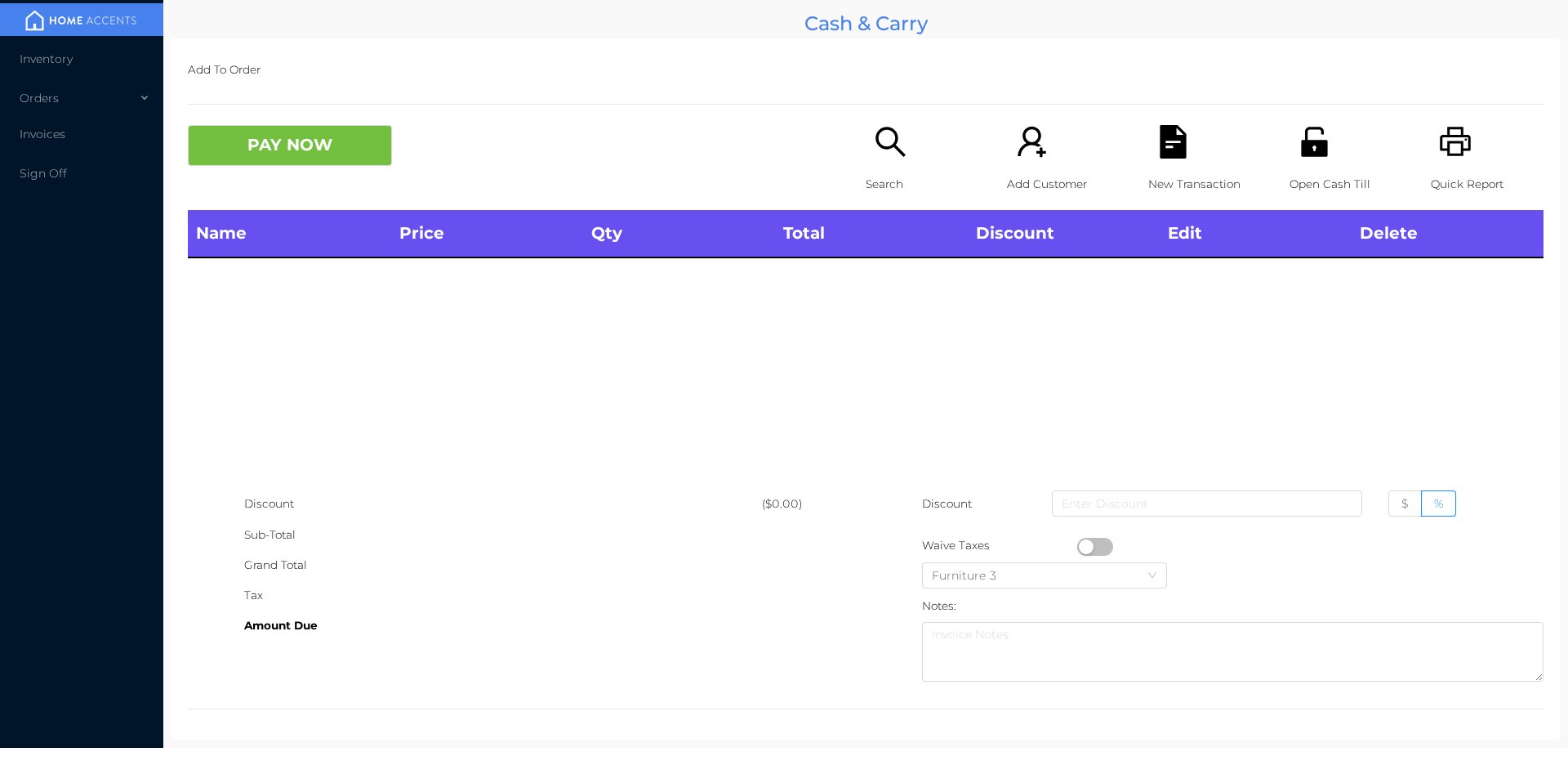
click at [867, 171] on p "Search" at bounding box center [922, 184] width 113 height 31
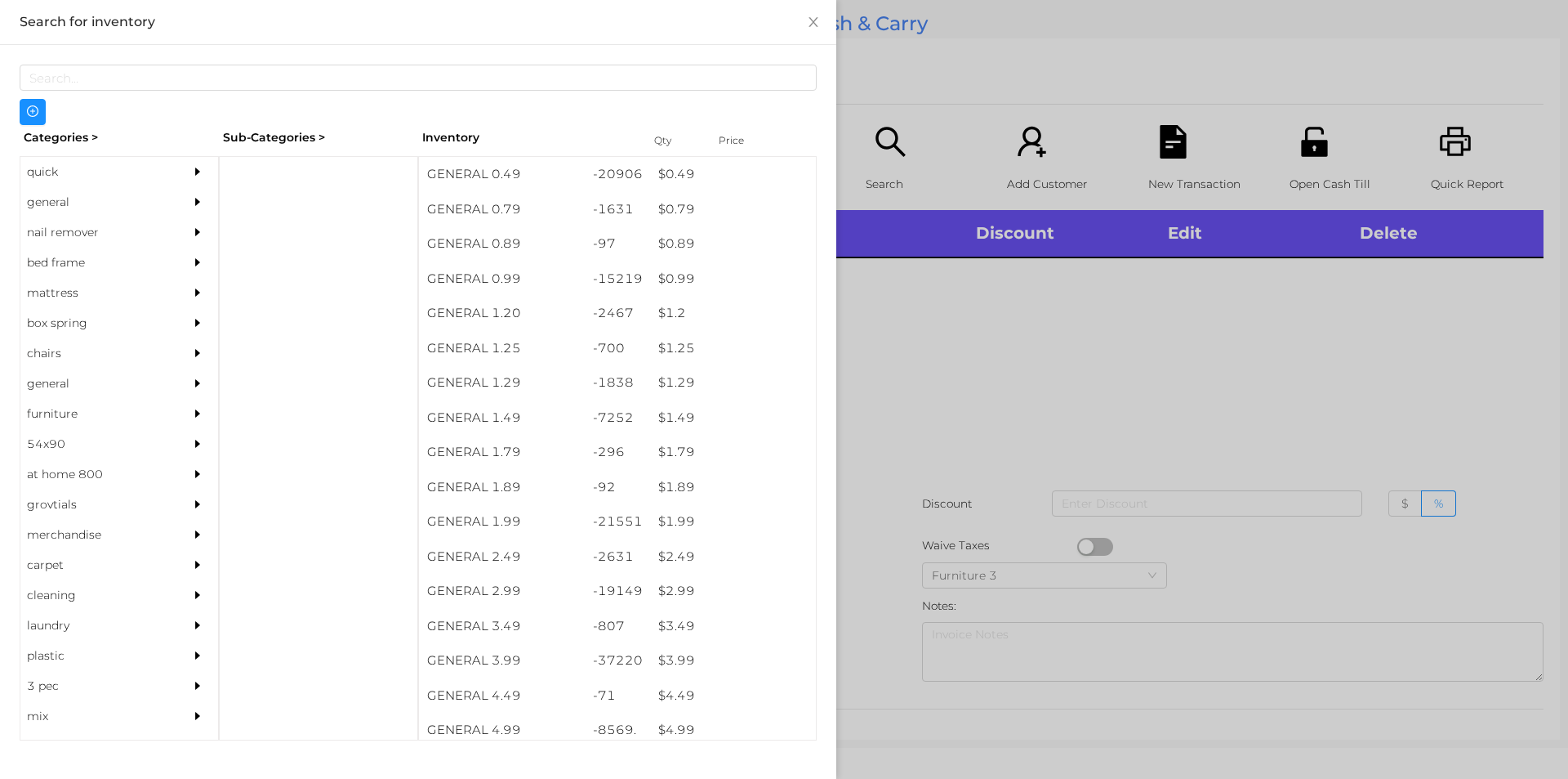
click at [86, 191] on div "general" at bounding box center [95, 202] width 149 height 31
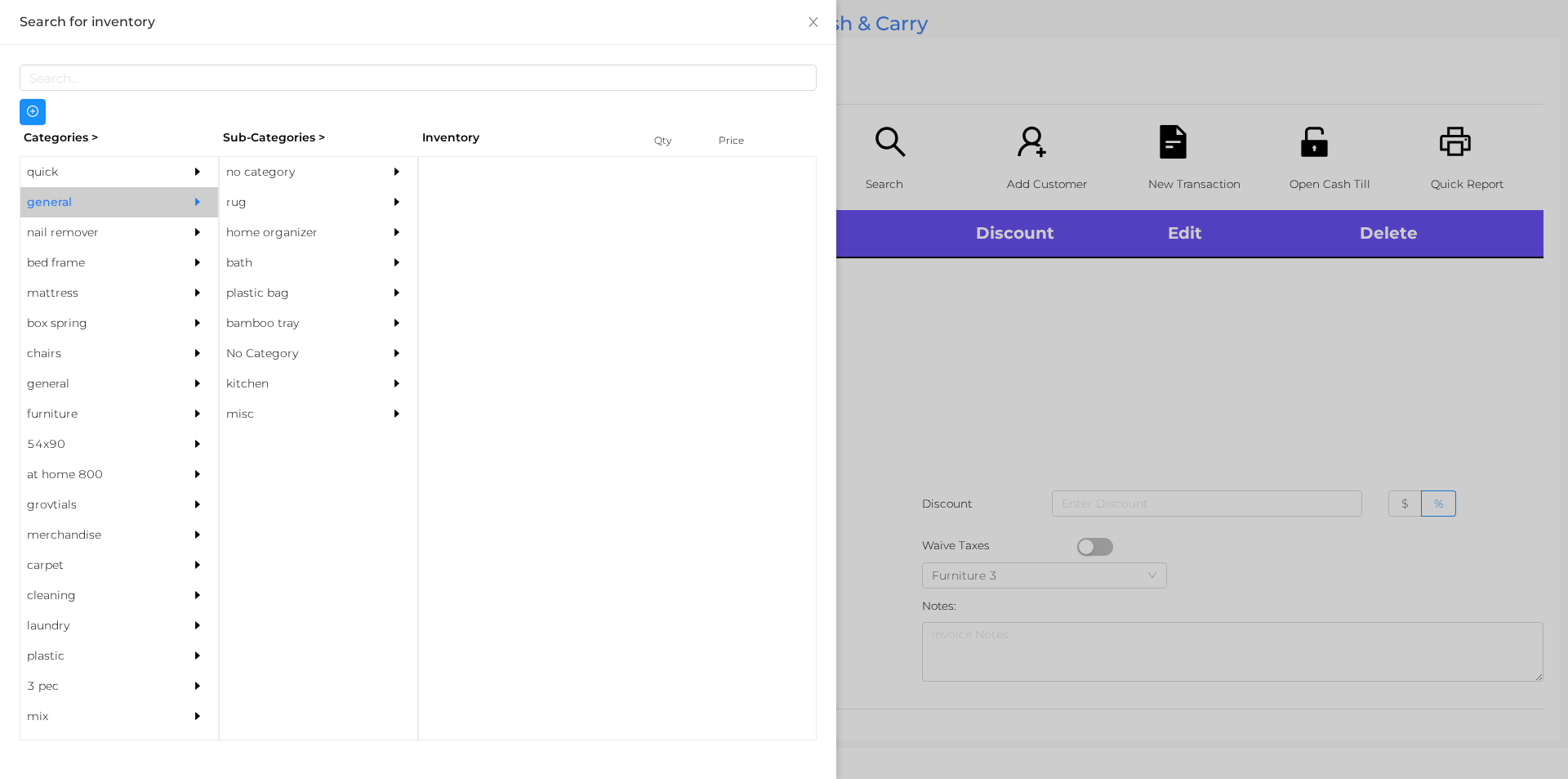
click at [323, 142] on div "Sub-Categories >" at bounding box center [318, 138] width 199 height 26
click at [325, 157] on div "no category" at bounding box center [294, 171] width 149 height 31
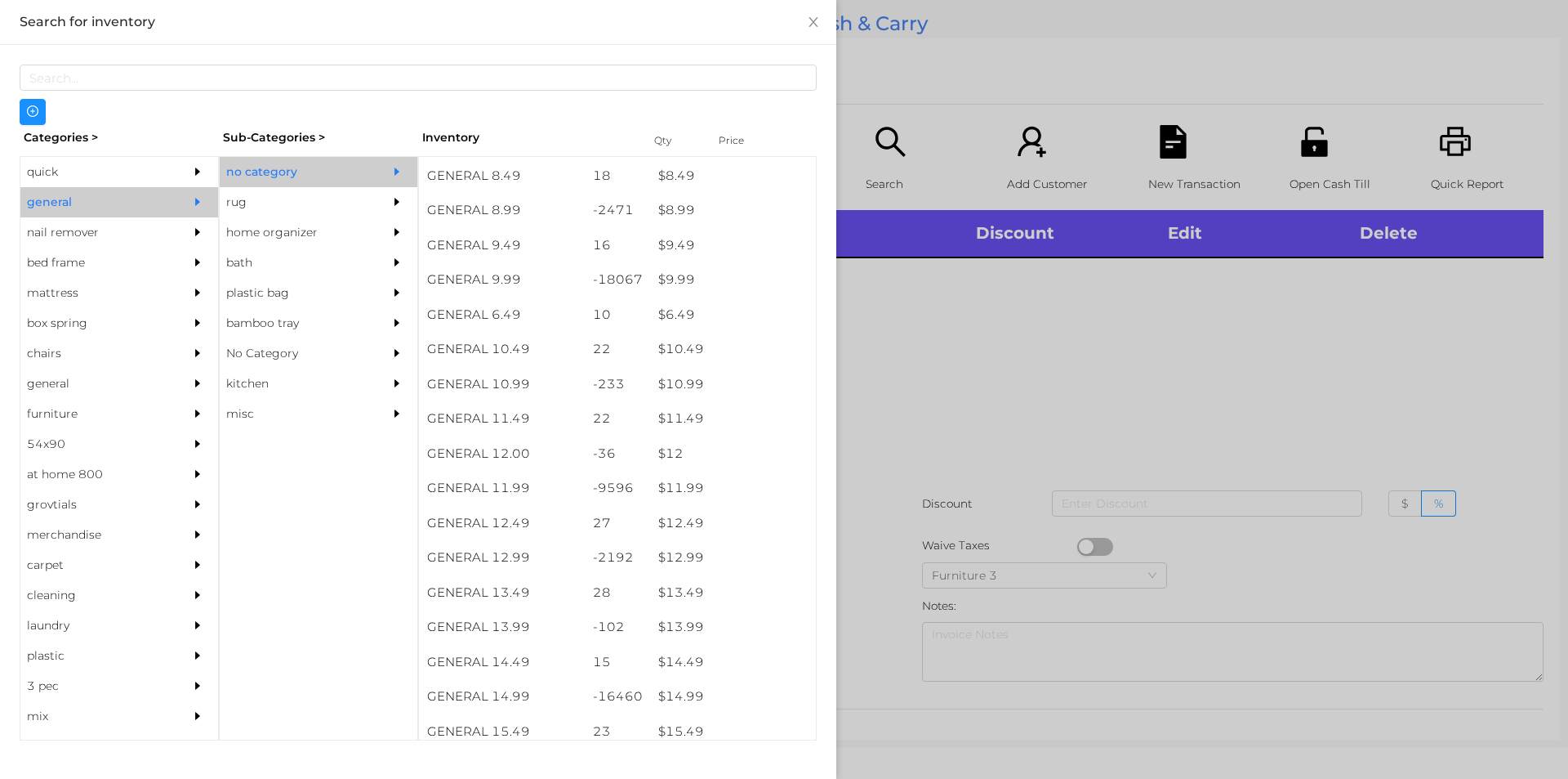
scroll to position [891, 0]
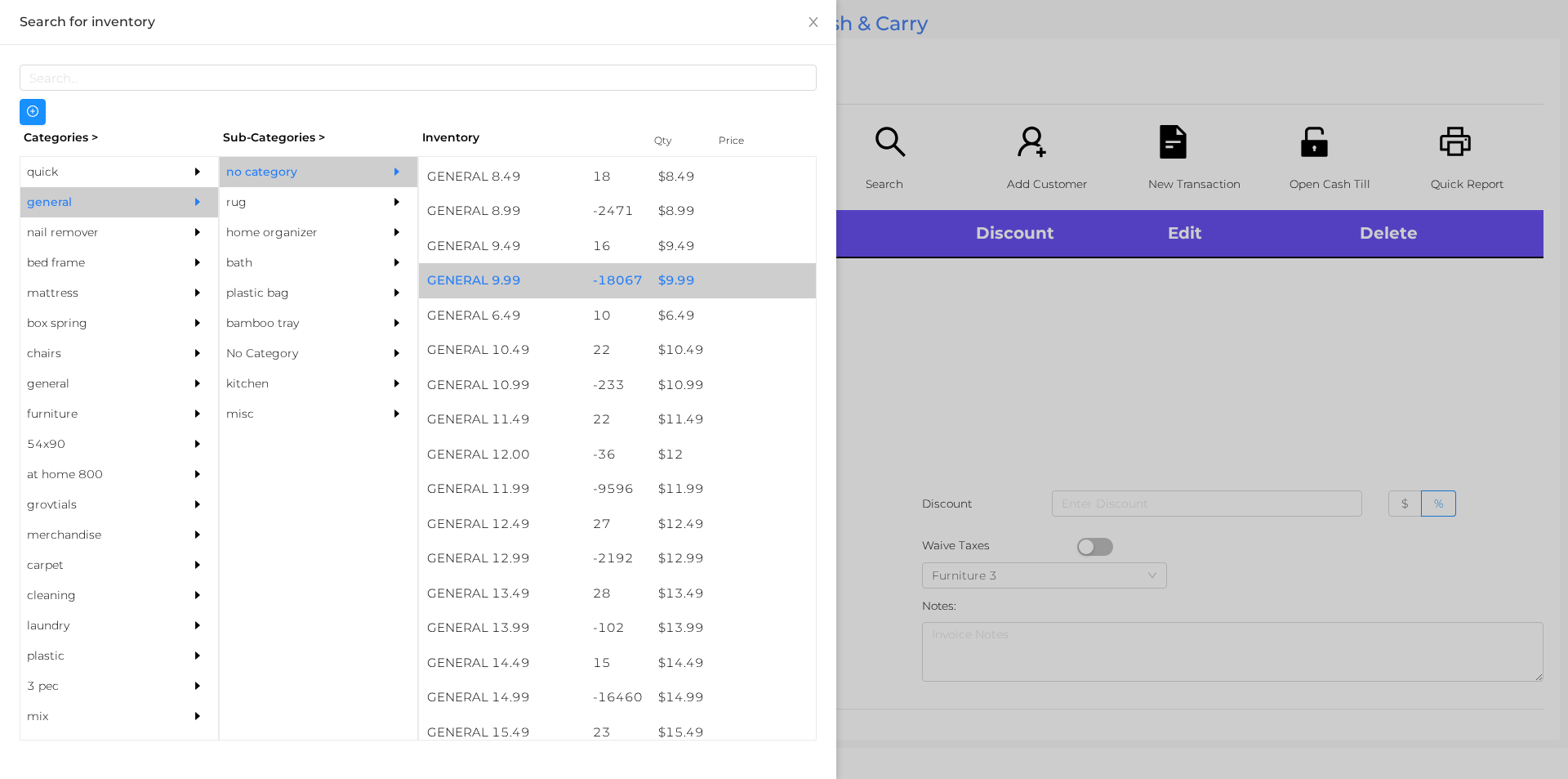
click at [689, 275] on div "$ 9.99" at bounding box center [732, 279] width 165 height 35
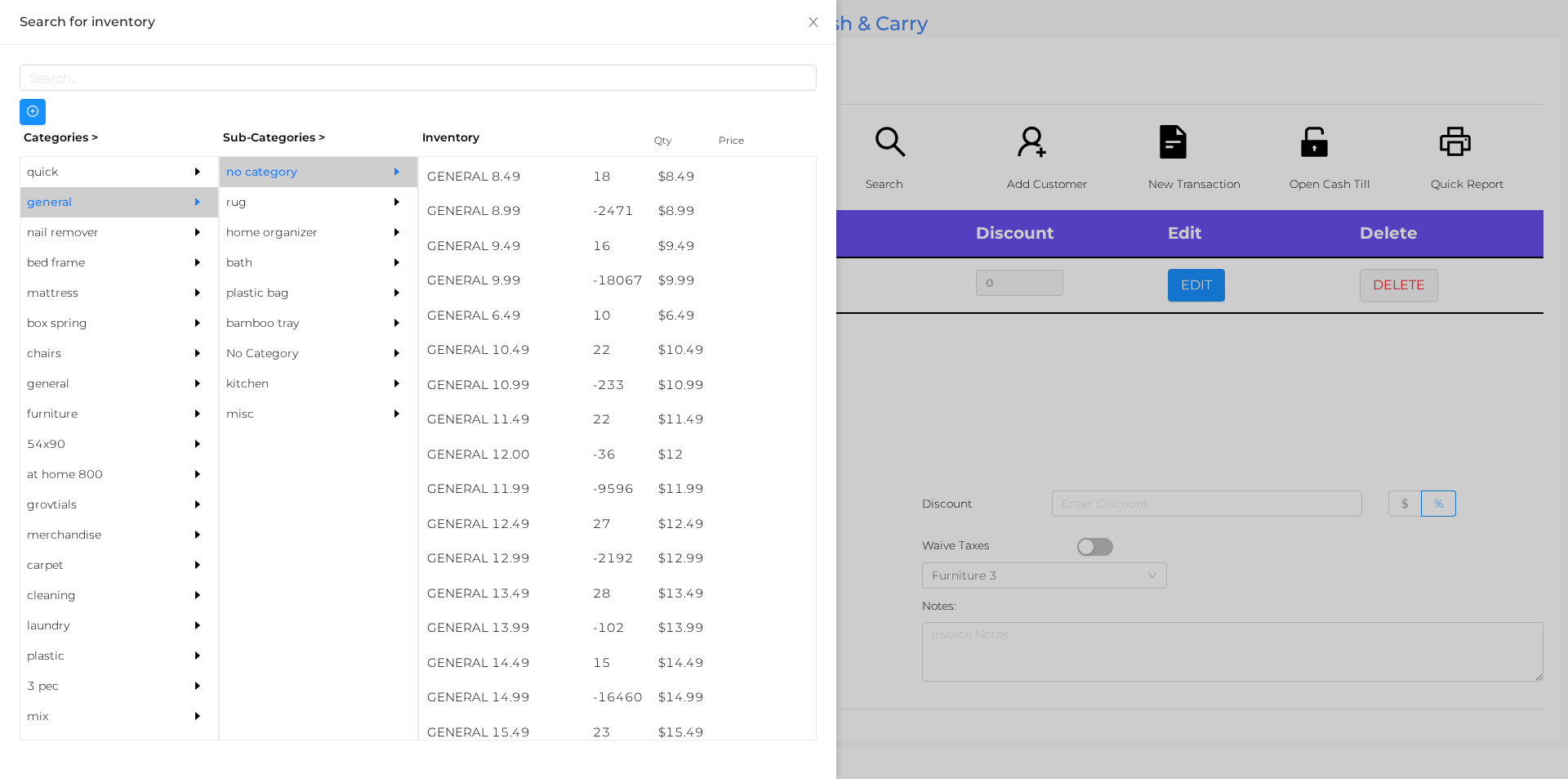
click at [933, 346] on div at bounding box center [784, 390] width 1568 height 779
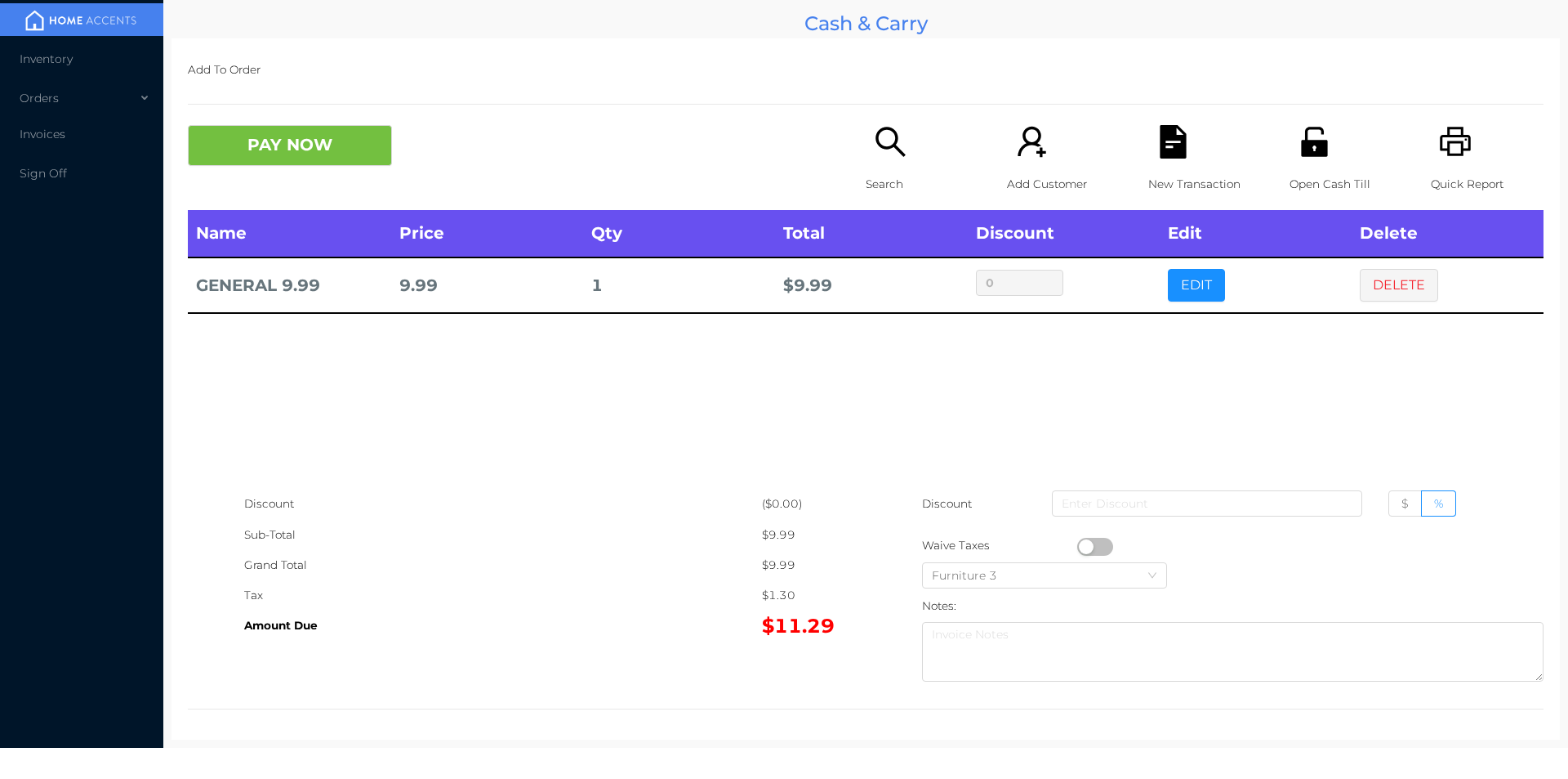
click at [874, 153] on icon "icon: search" at bounding box center [890, 142] width 34 height 34
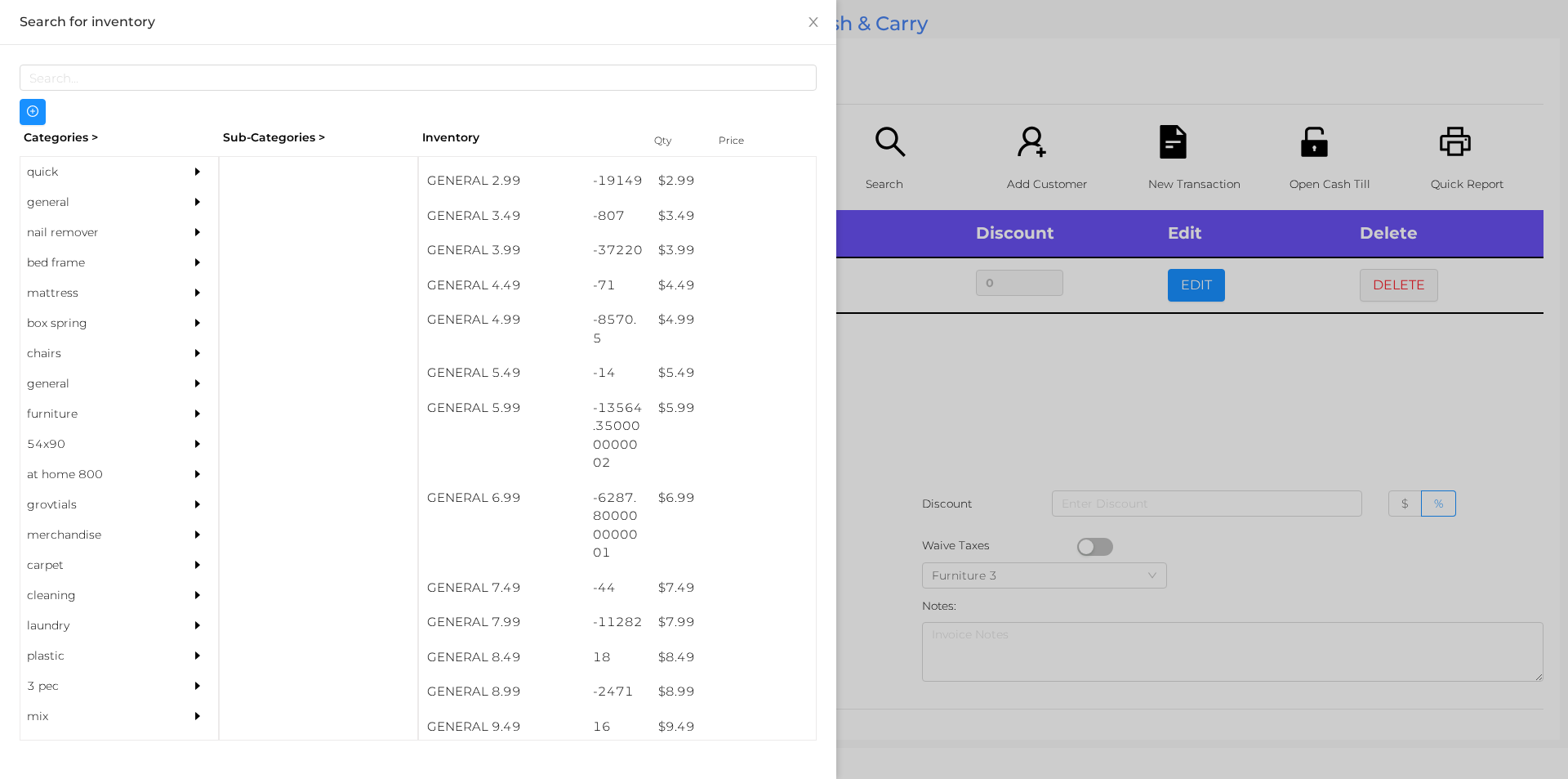
scroll to position [465, 0]
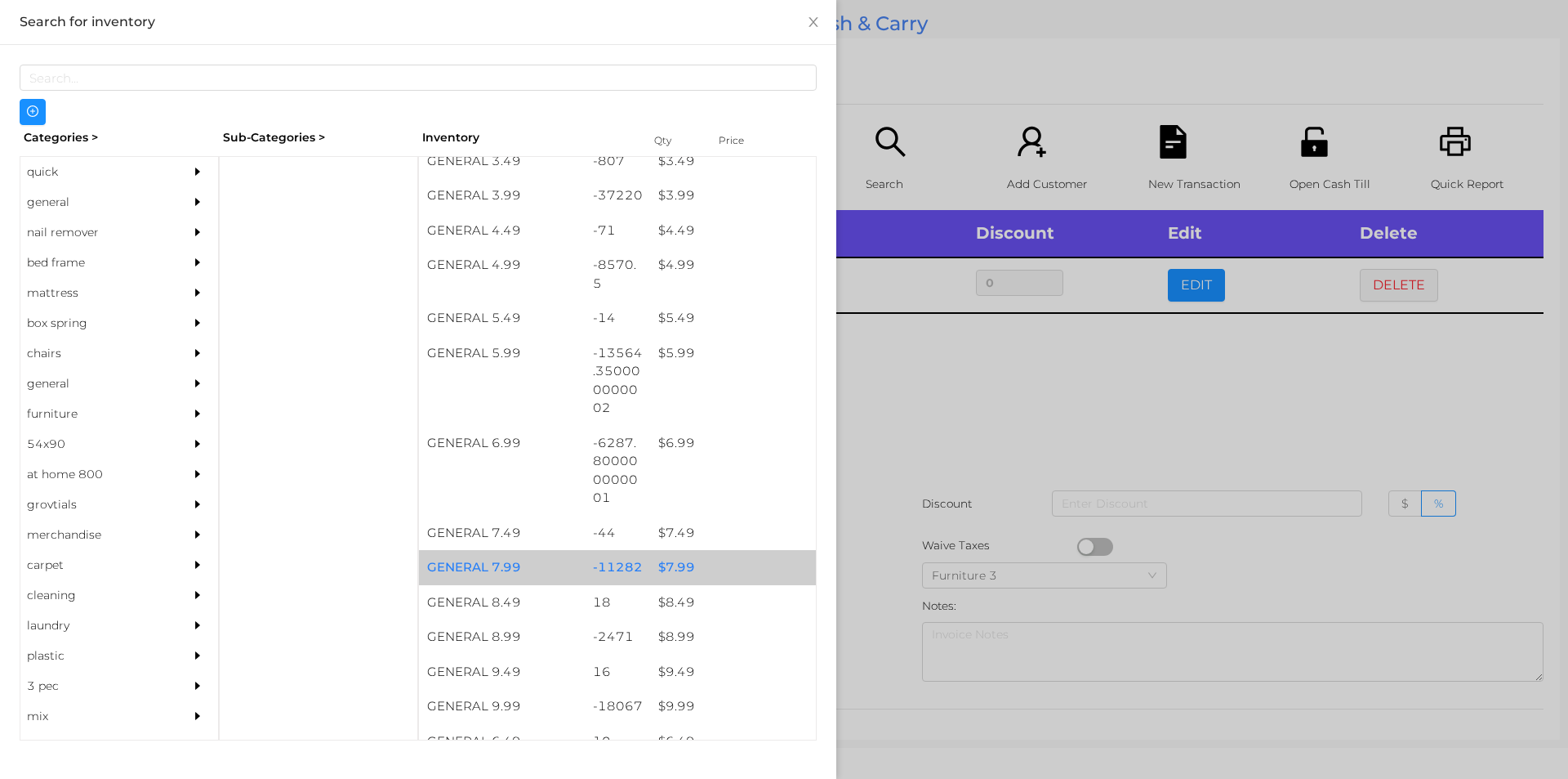
click at [731, 558] on div "$ 7.99" at bounding box center [732, 567] width 165 height 35
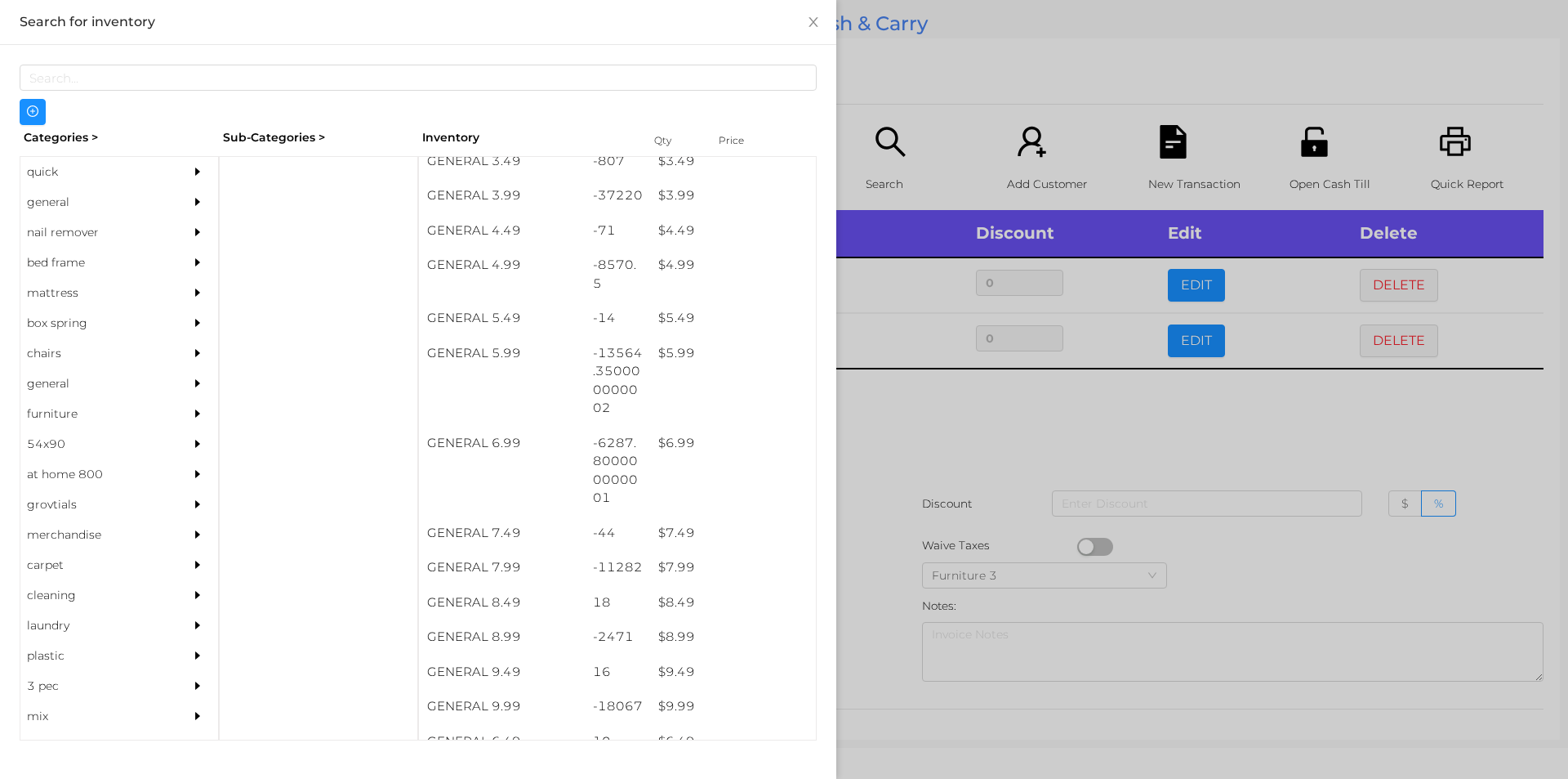
click at [966, 488] on div at bounding box center [784, 390] width 1568 height 779
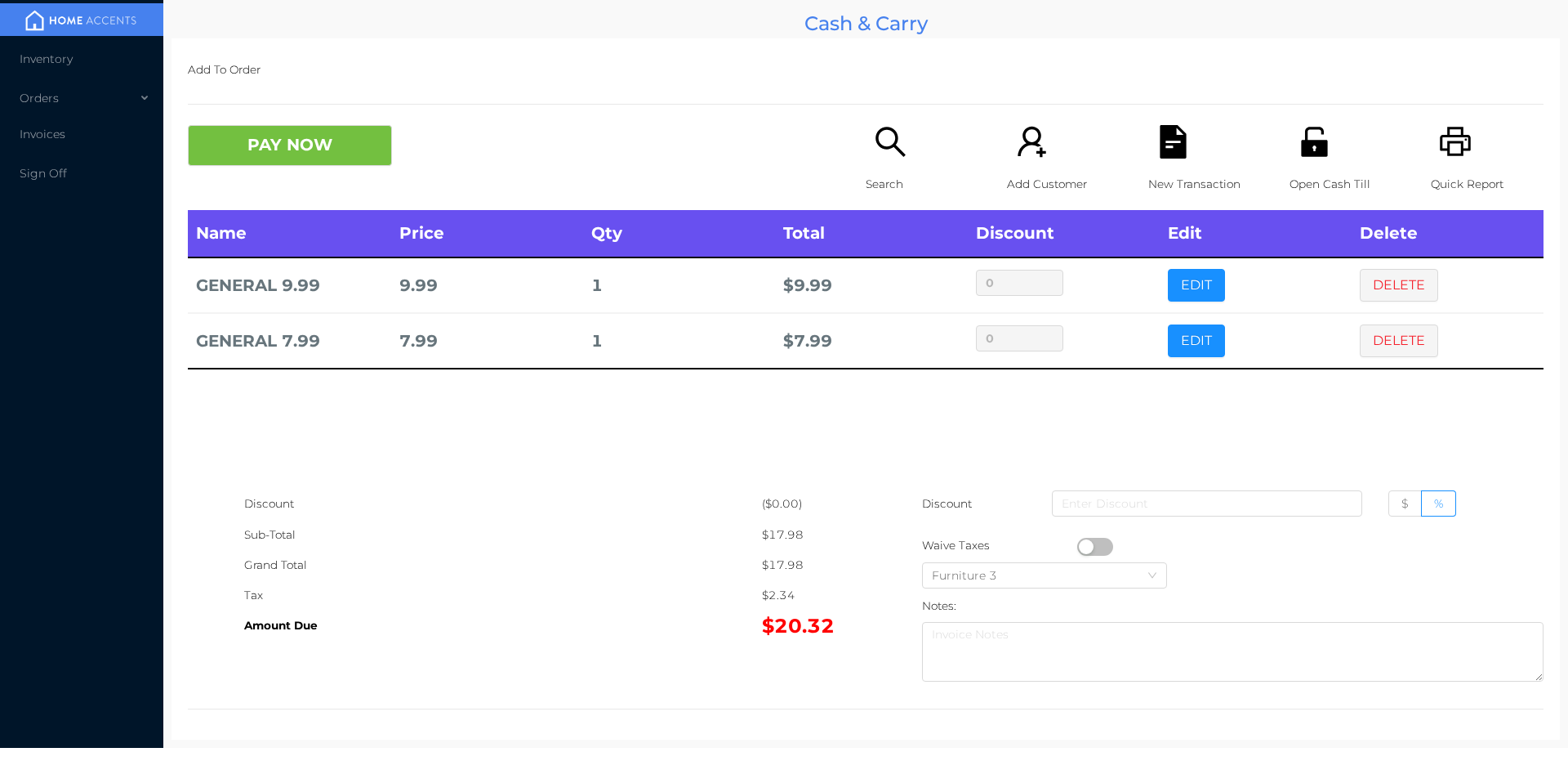
click at [269, 147] on button "PAY NOW" at bounding box center [290, 145] width 204 height 41
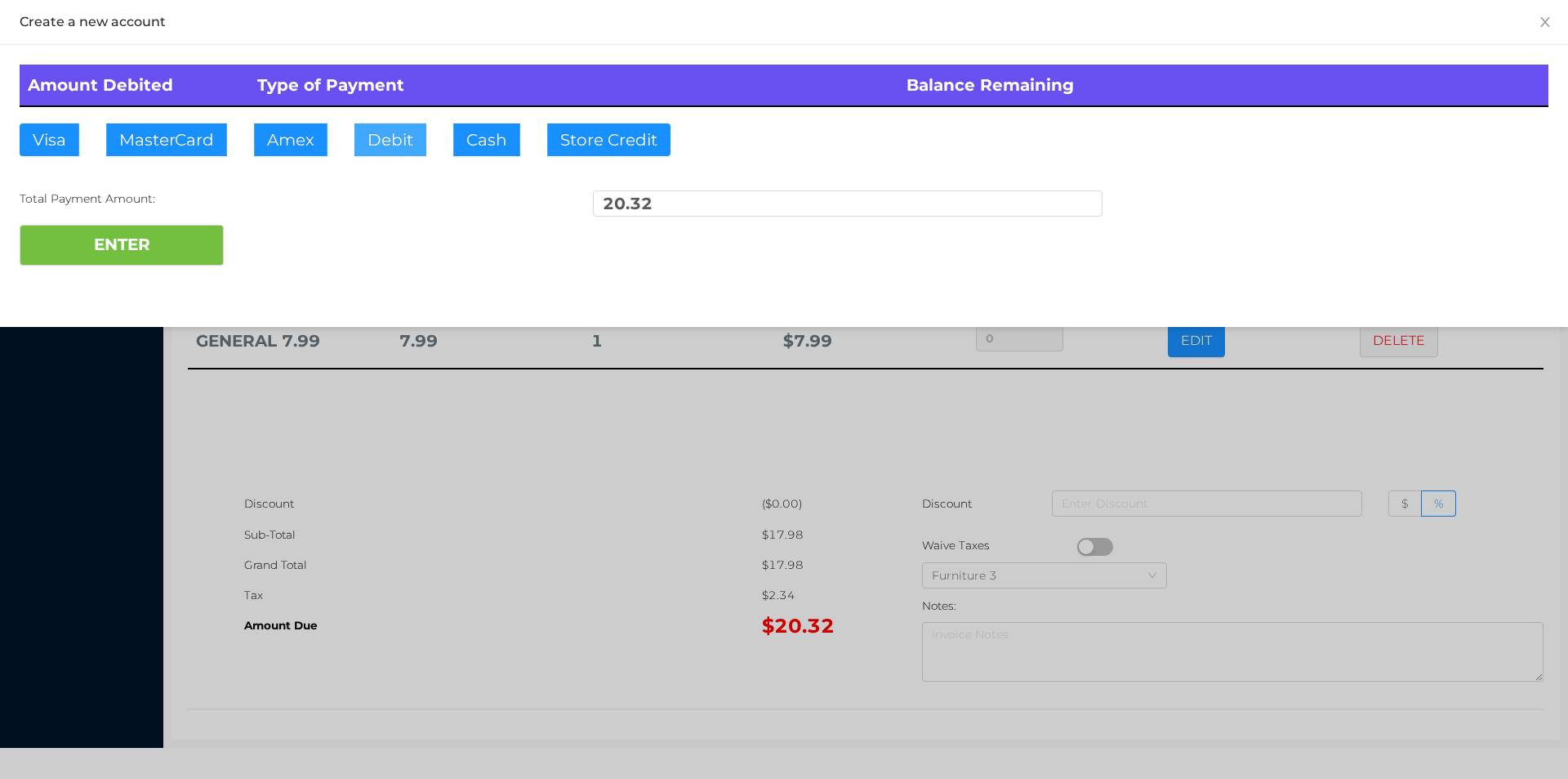
click at [403, 143] on button "Debit" at bounding box center [390, 140] width 72 height 33
click at [202, 231] on button "ENTER" at bounding box center [122, 245] width 204 height 41
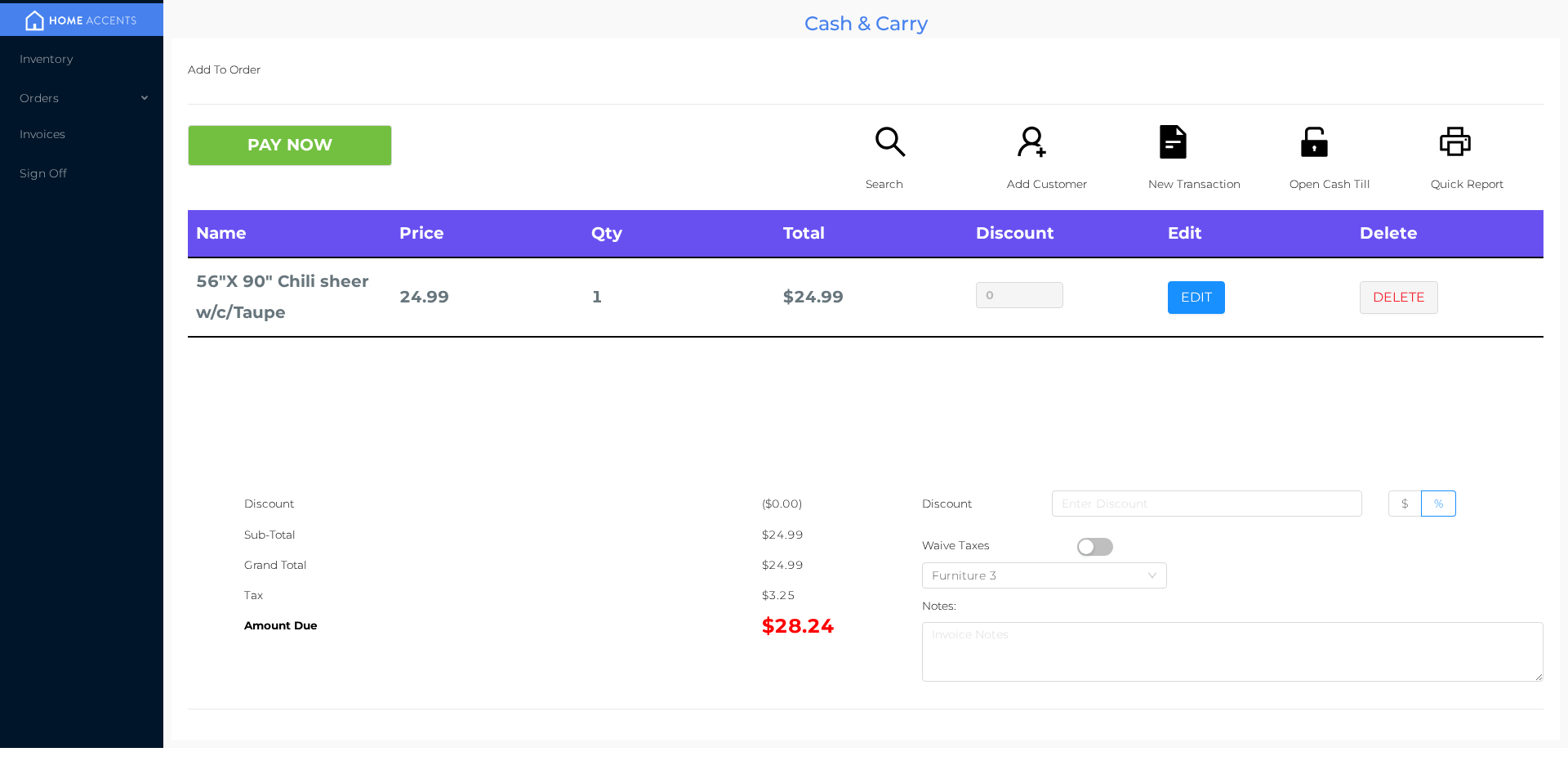
click at [306, 185] on div "PAY NOW Search Add Customer New Transaction Open Cash Till Quick Report" at bounding box center [866, 167] width 1356 height 85
click at [1160, 138] on icon "icon: file-text" at bounding box center [1173, 142] width 26 height 34
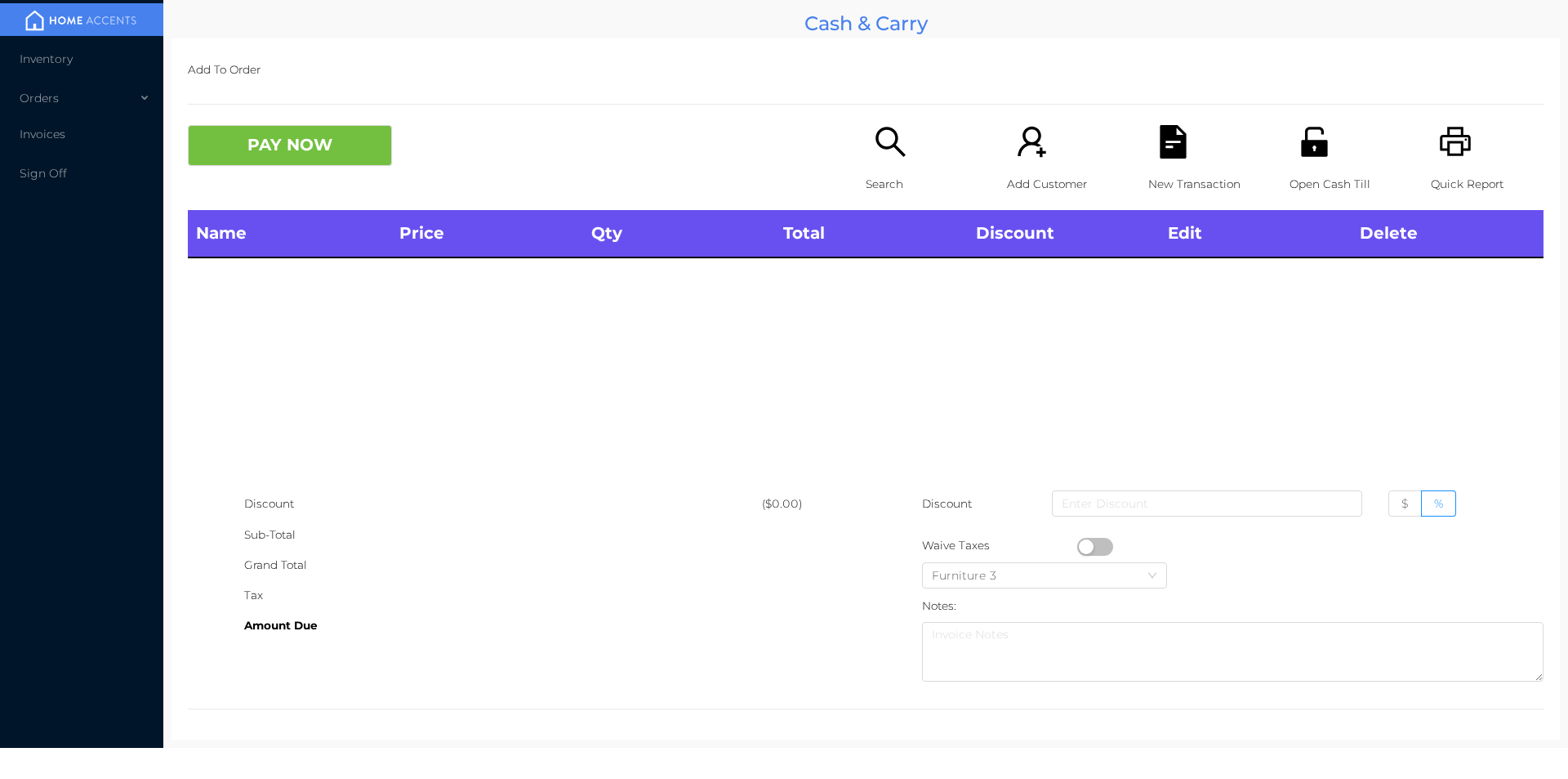
click at [1443, 132] on icon "icon: printer" at bounding box center [1456, 142] width 34 height 34
click at [883, 145] on icon "icon: search" at bounding box center [890, 142] width 34 height 34
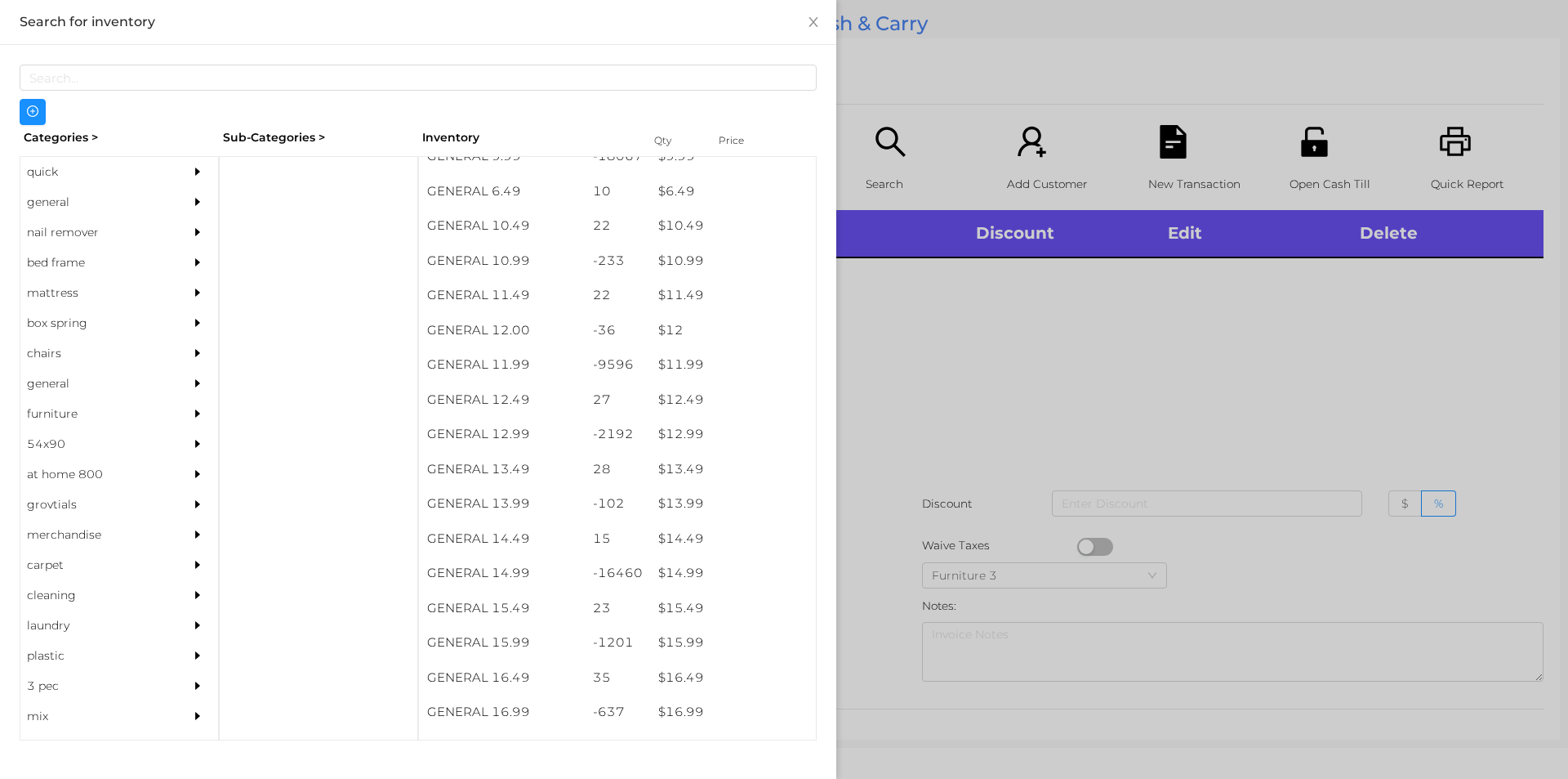
scroll to position [1015, 0]
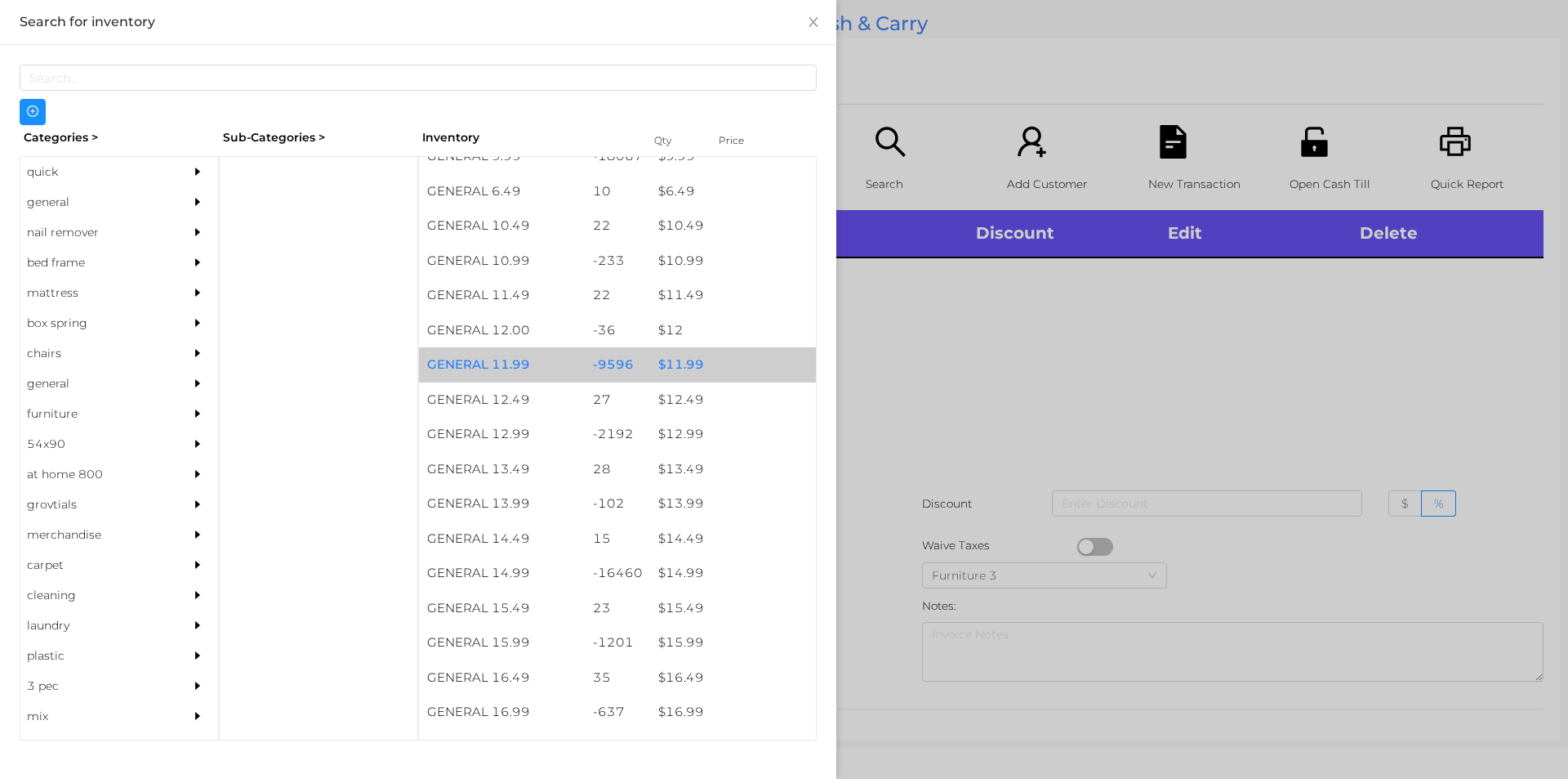
click at [700, 348] on div "$ 11.99" at bounding box center [732, 364] width 165 height 35
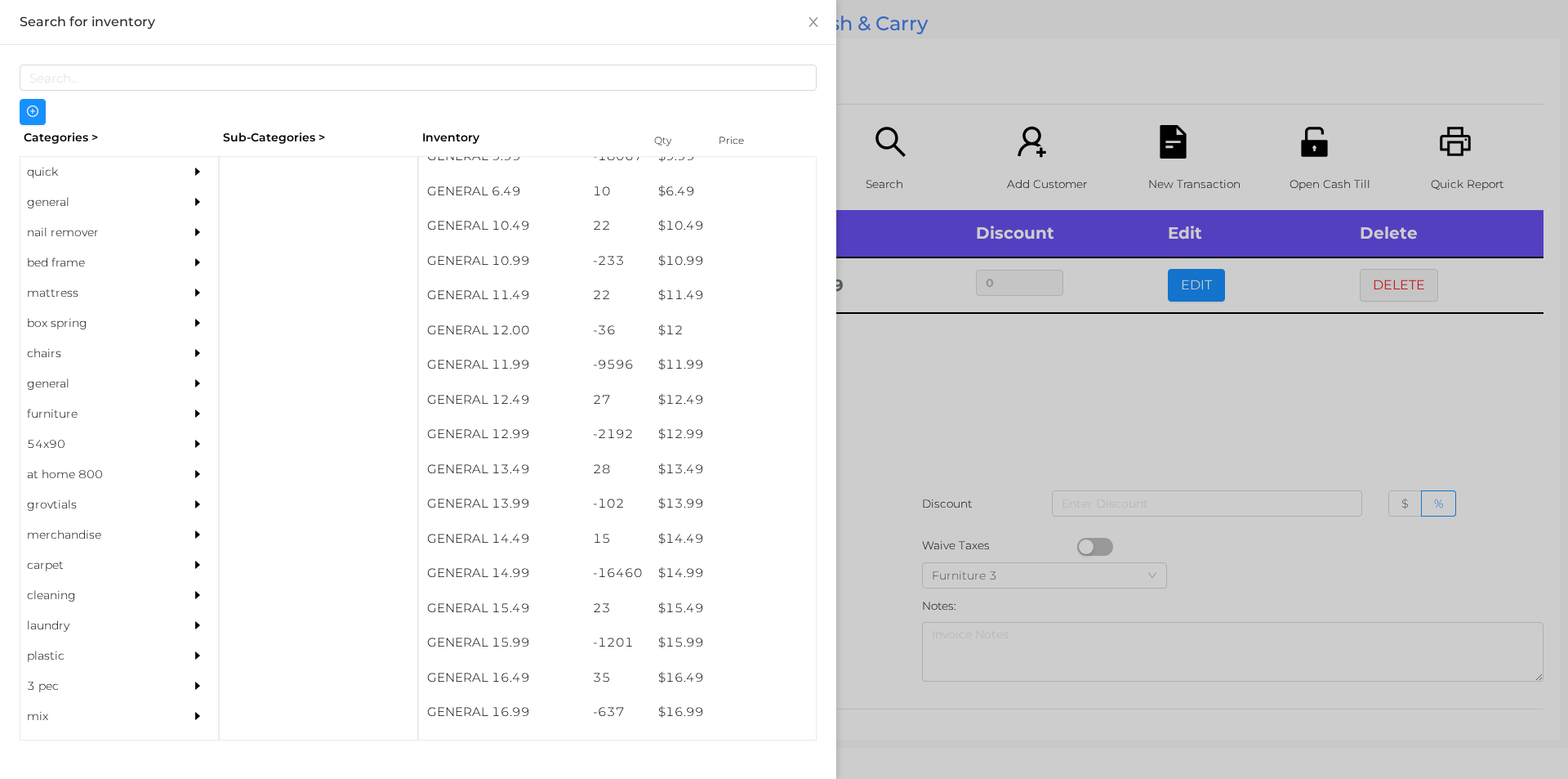
click at [931, 488] on div at bounding box center [784, 390] width 1568 height 779
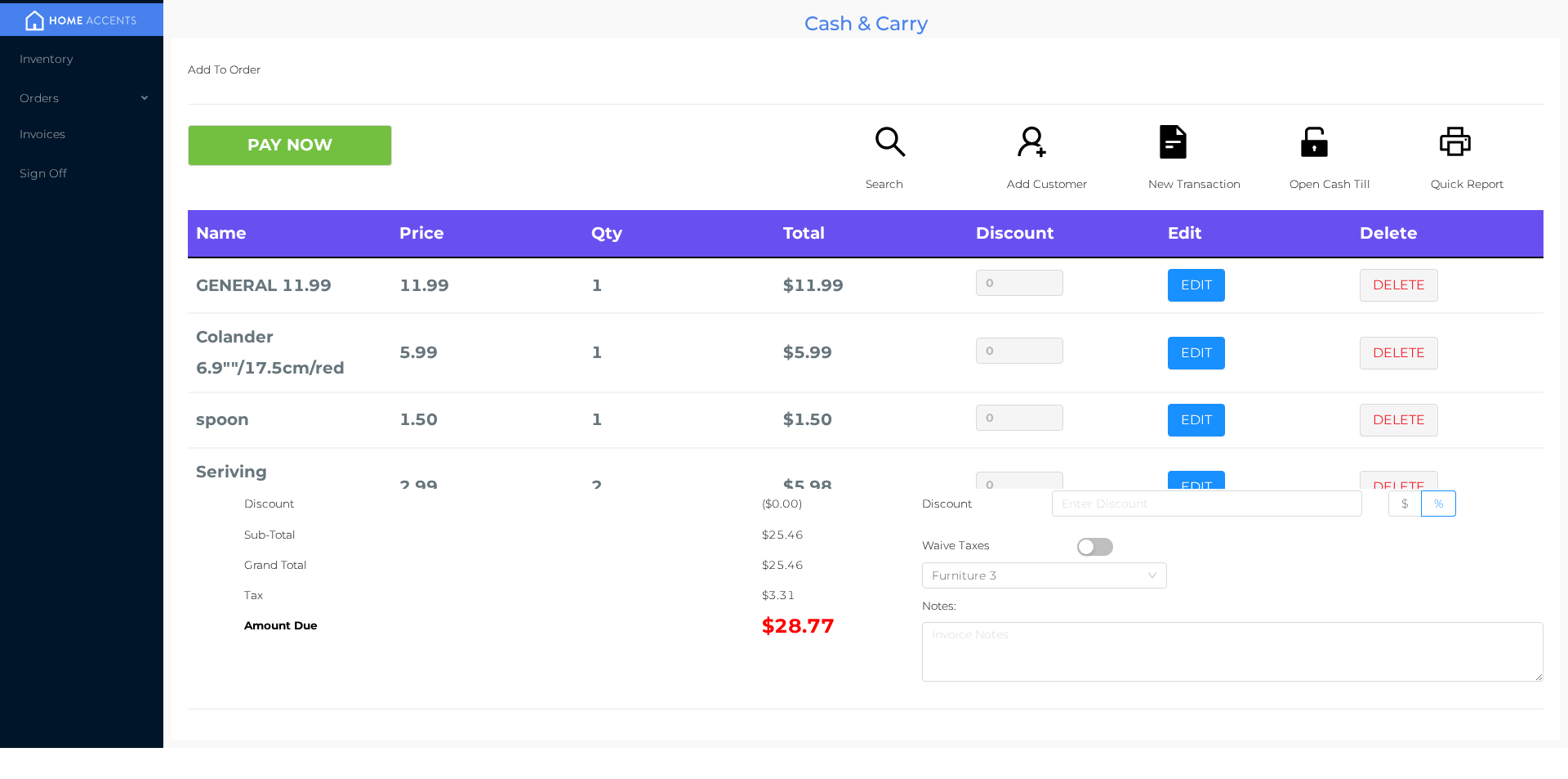
click at [880, 181] on p "Search" at bounding box center [922, 184] width 113 height 31
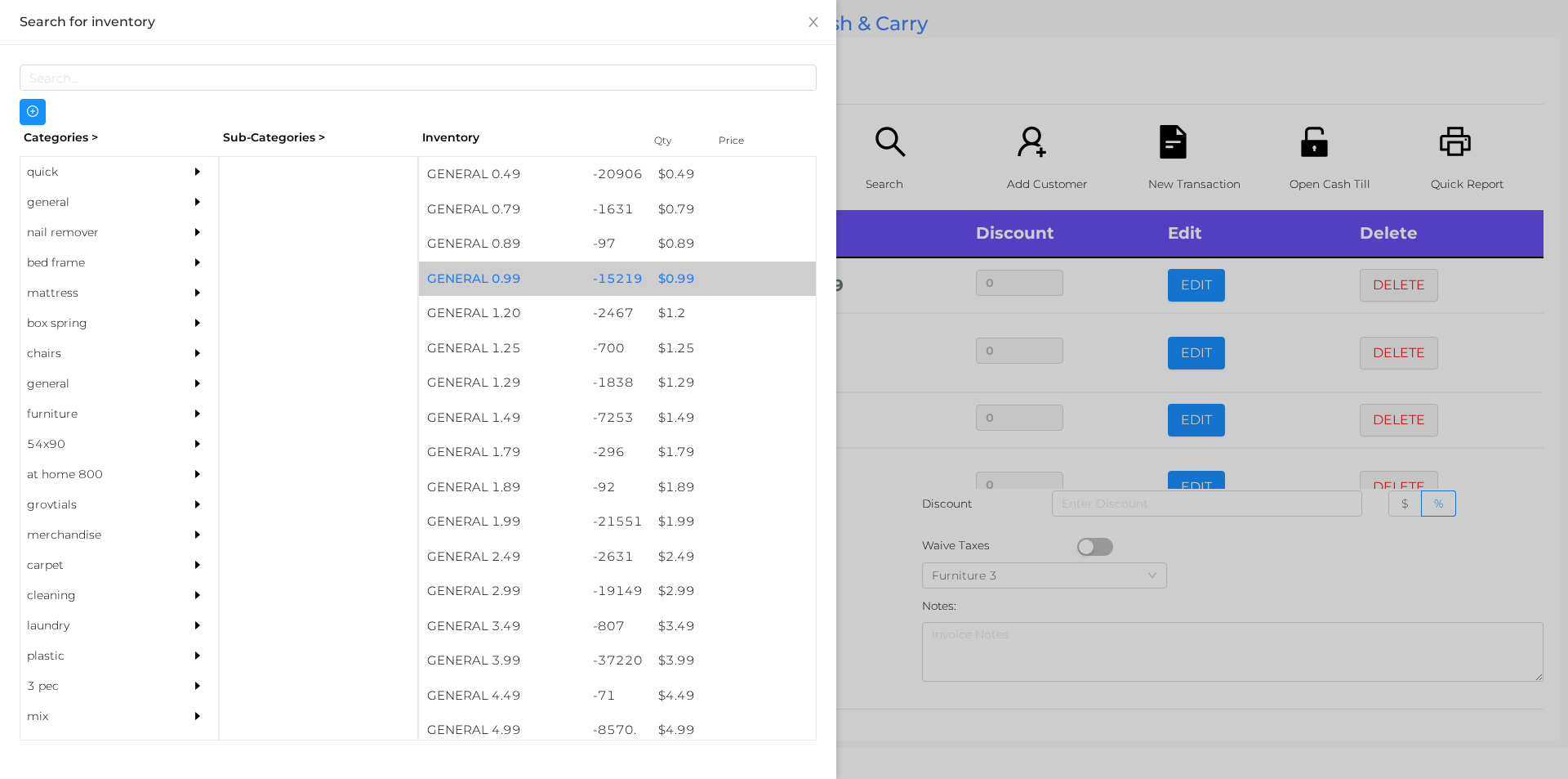
click at [700, 272] on div "$ 0.99" at bounding box center [732, 278] width 165 height 35
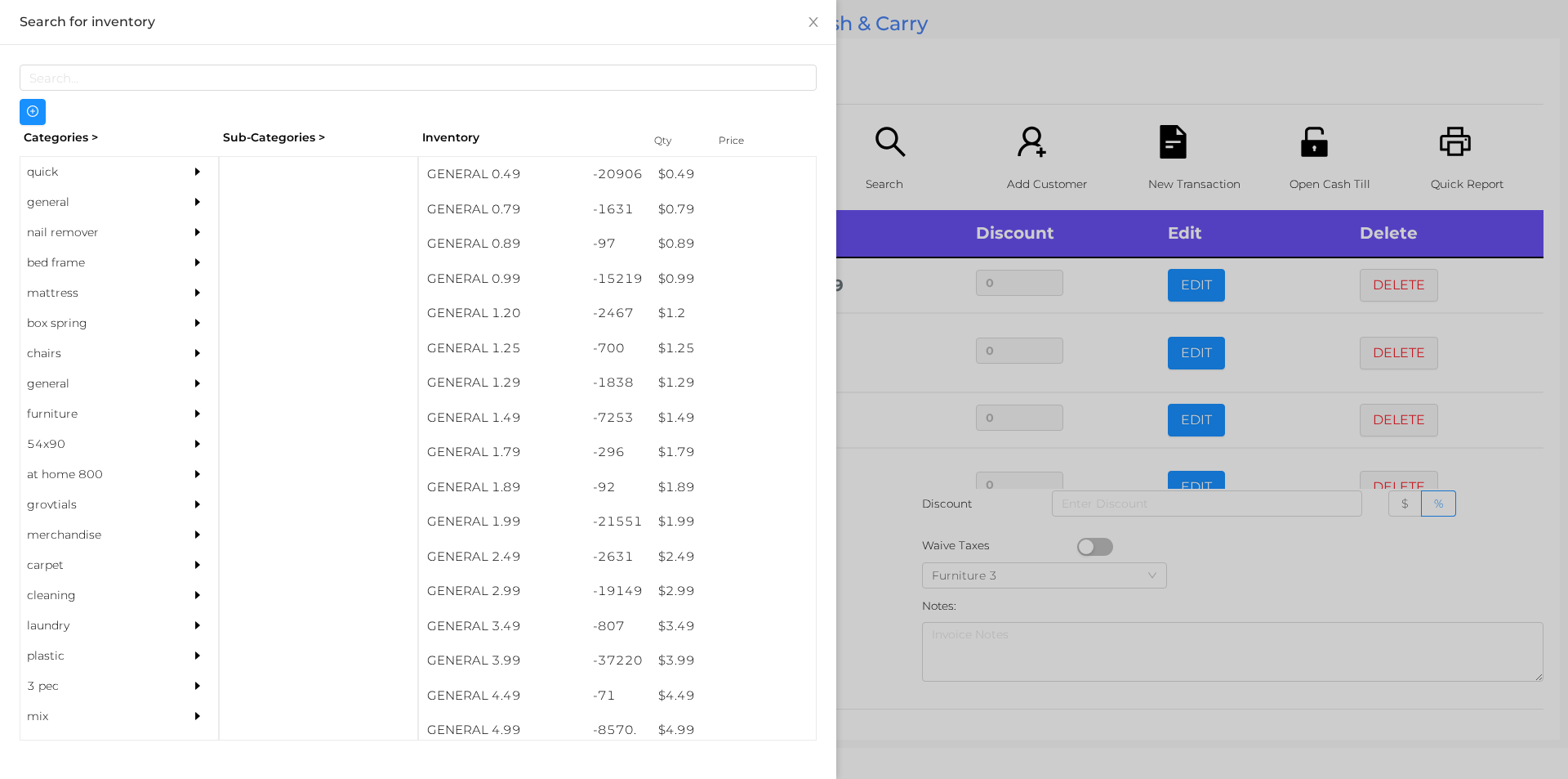
click at [906, 74] on div at bounding box center [784, 390] width 1568 height 779
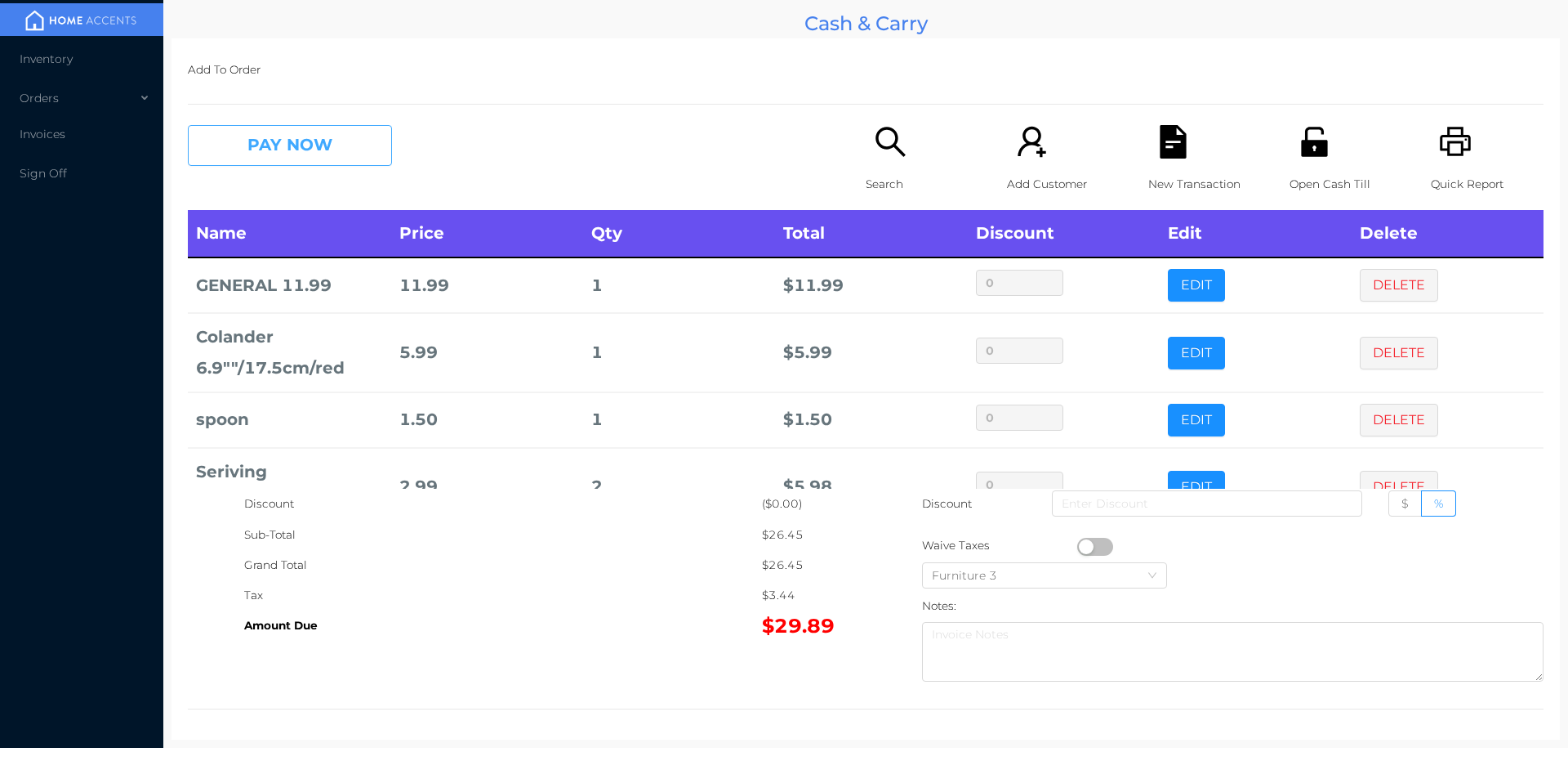
click at [282, 134] on button "PAY NOW" at bounding box center [290, 145] width 204 height 41
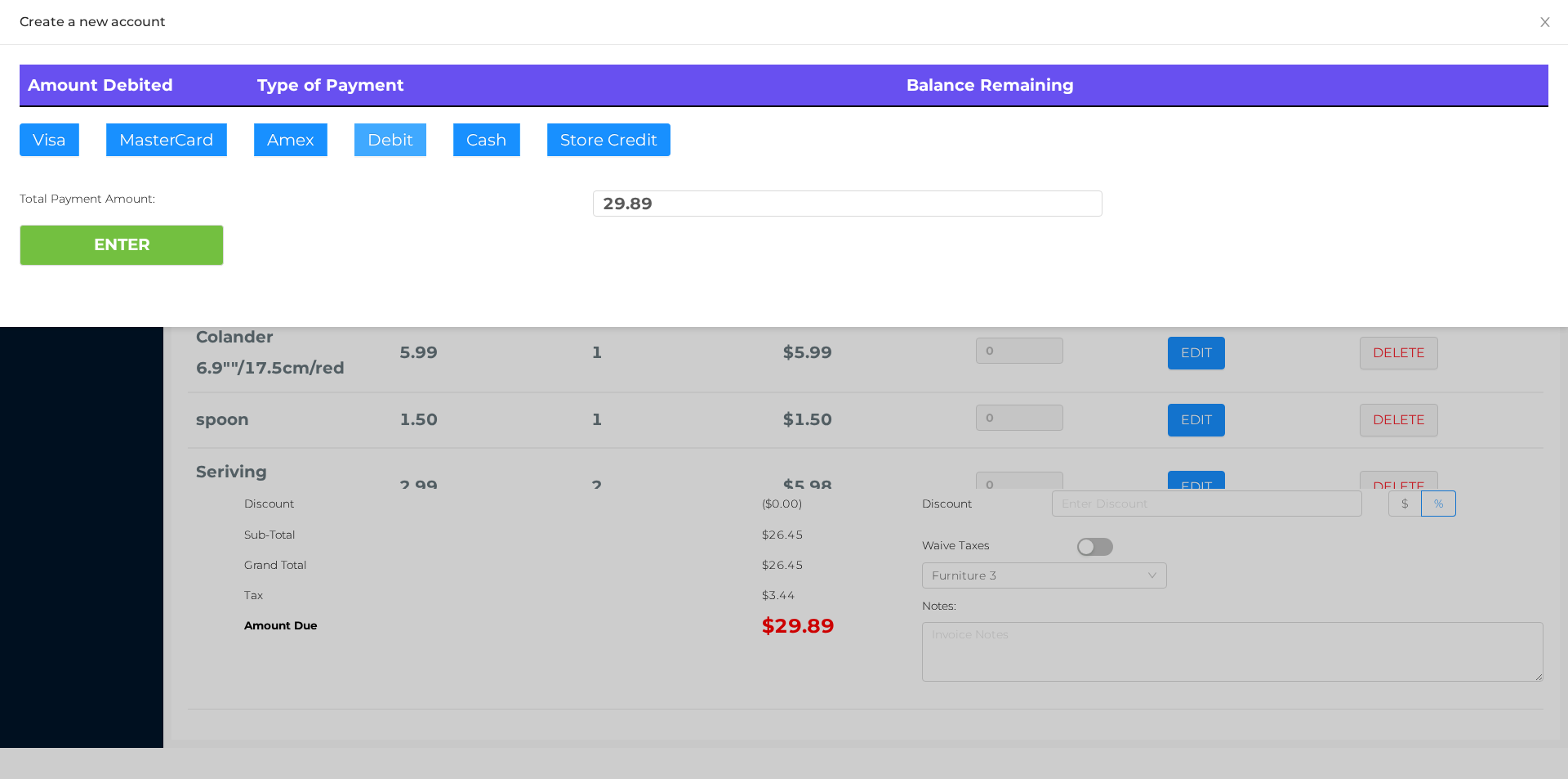
click at [395, 129] on button "Debit" at bounding box center [390, 140] width 72 height 33
click at [157, 226] on button "ENTER" at bounding box center [122, 245] width 204 height 41
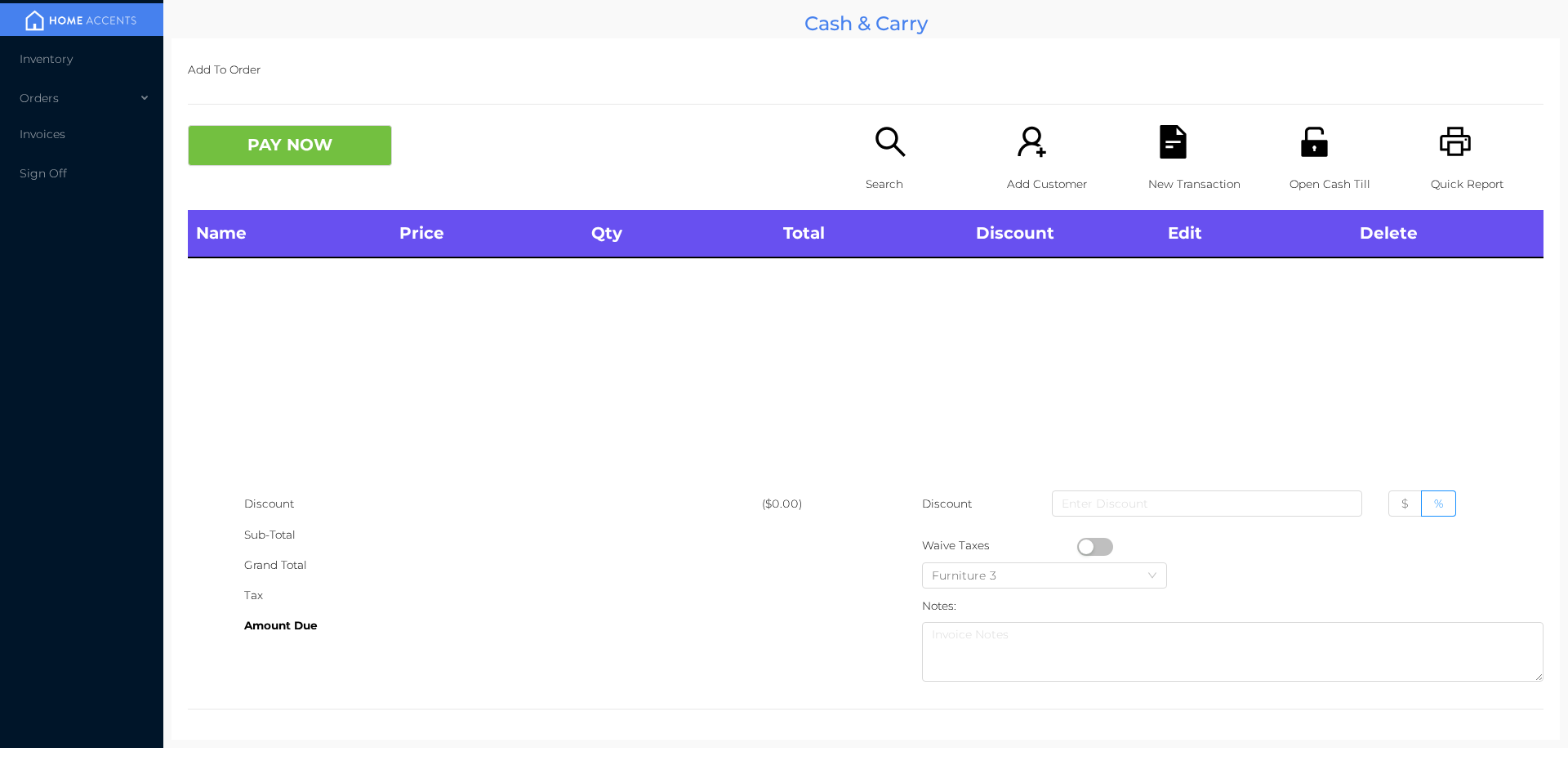
click at [1306, 156] on icon "icon: unlock" at bounding box center [1313, 142] width 26 height 30
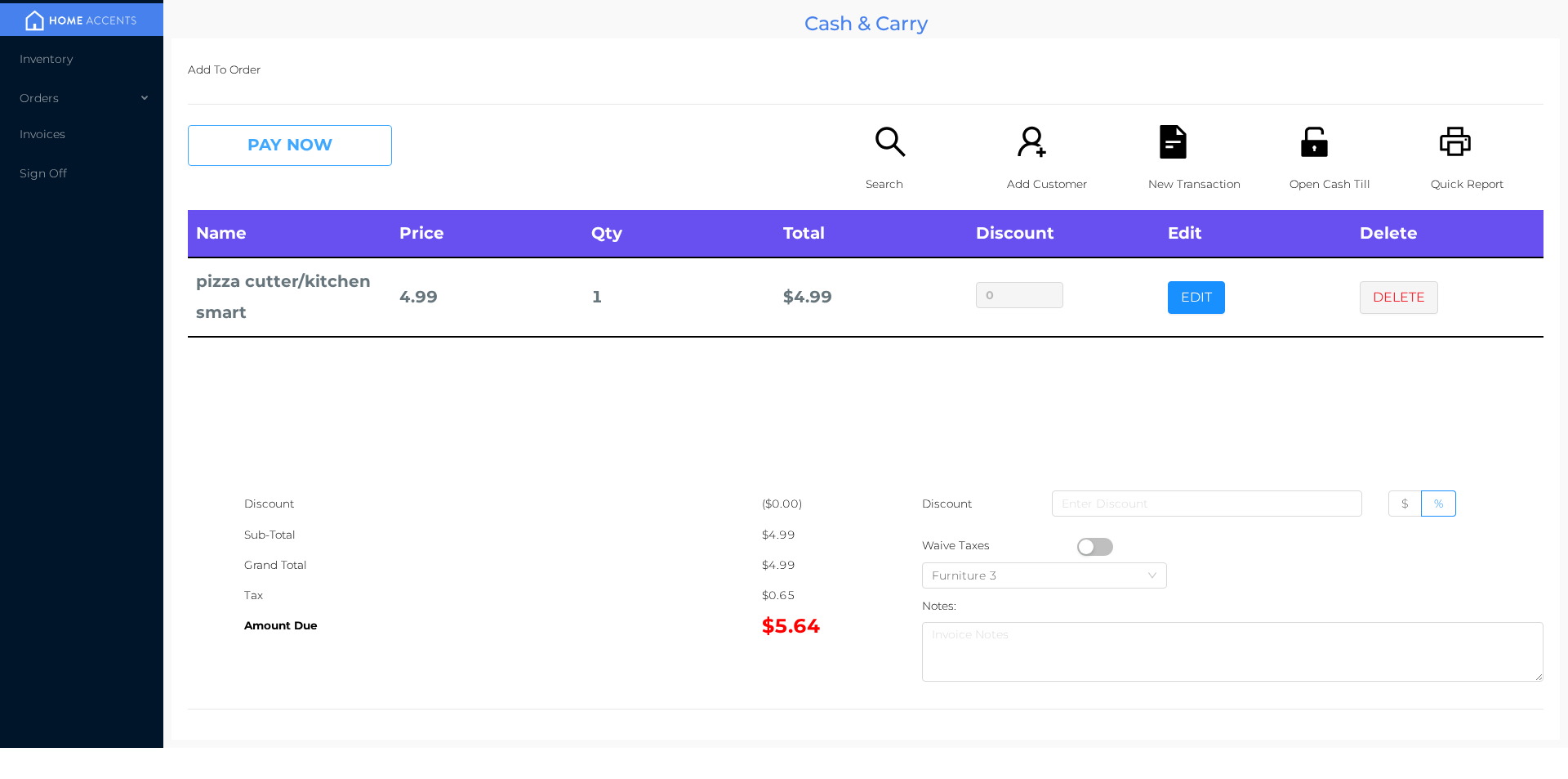
click at [352, 148] on button "PAY NOW" at bounding box center [290, 145] width 204 height 41
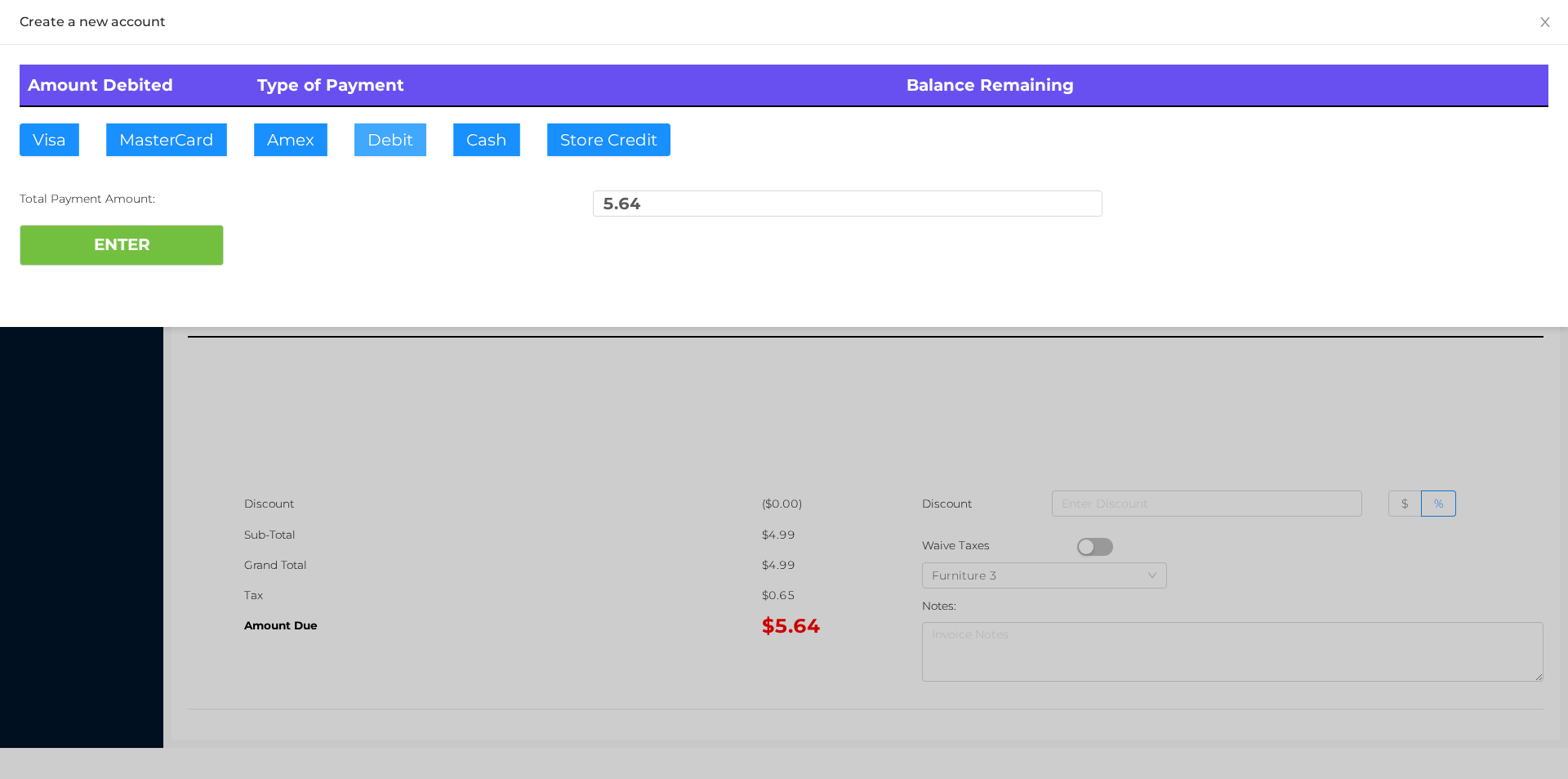
click at [398, 149] on button "Debit" at bounding box center [390, 140] width 72 height 33
click at [158, 234] on button "ENTER" at bounding box center [122, 245] width 204 height 41
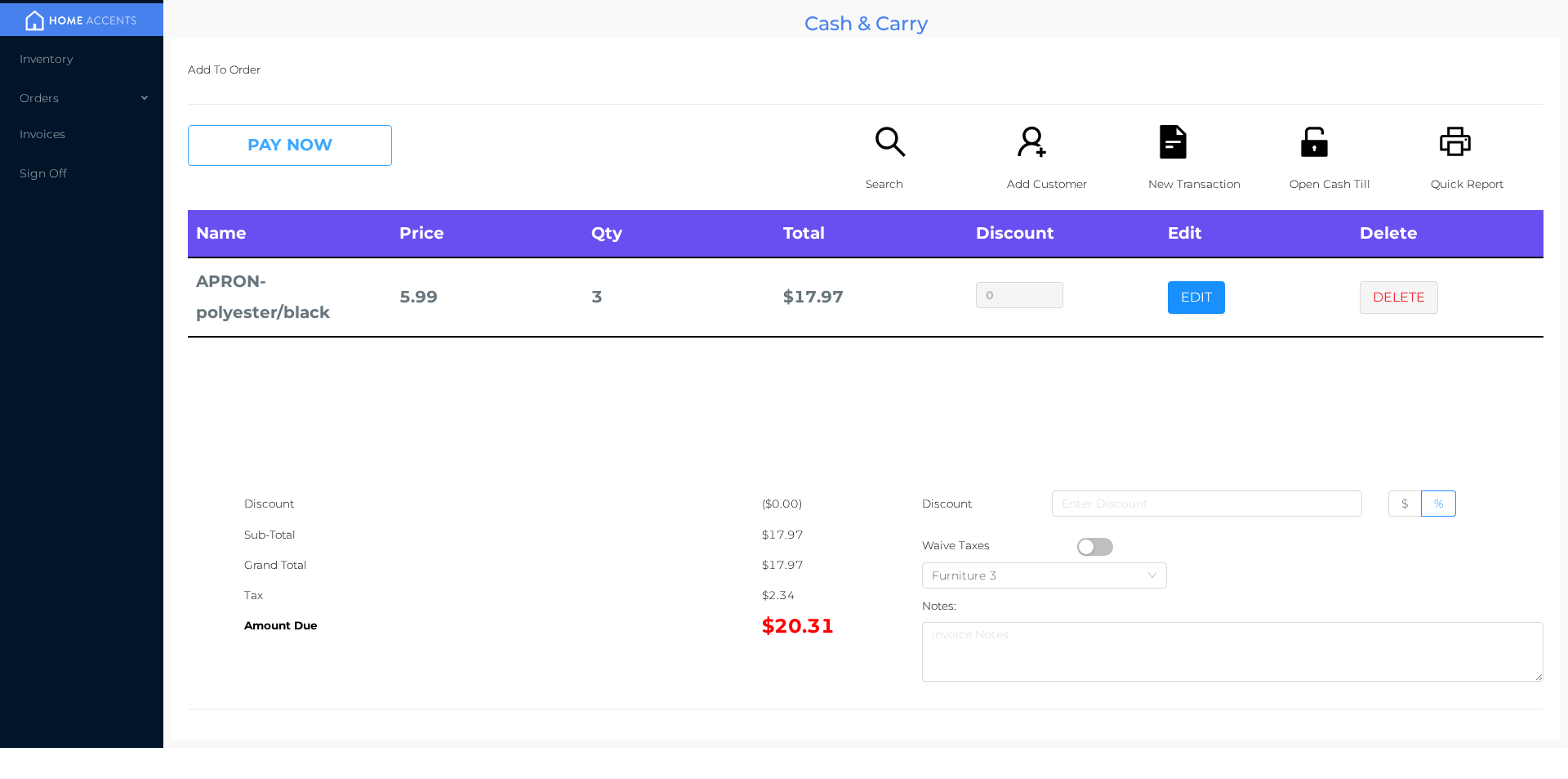
click at [269, 148] on button "PAY NOW" at bounding box center [290, 145] width 204 height 41
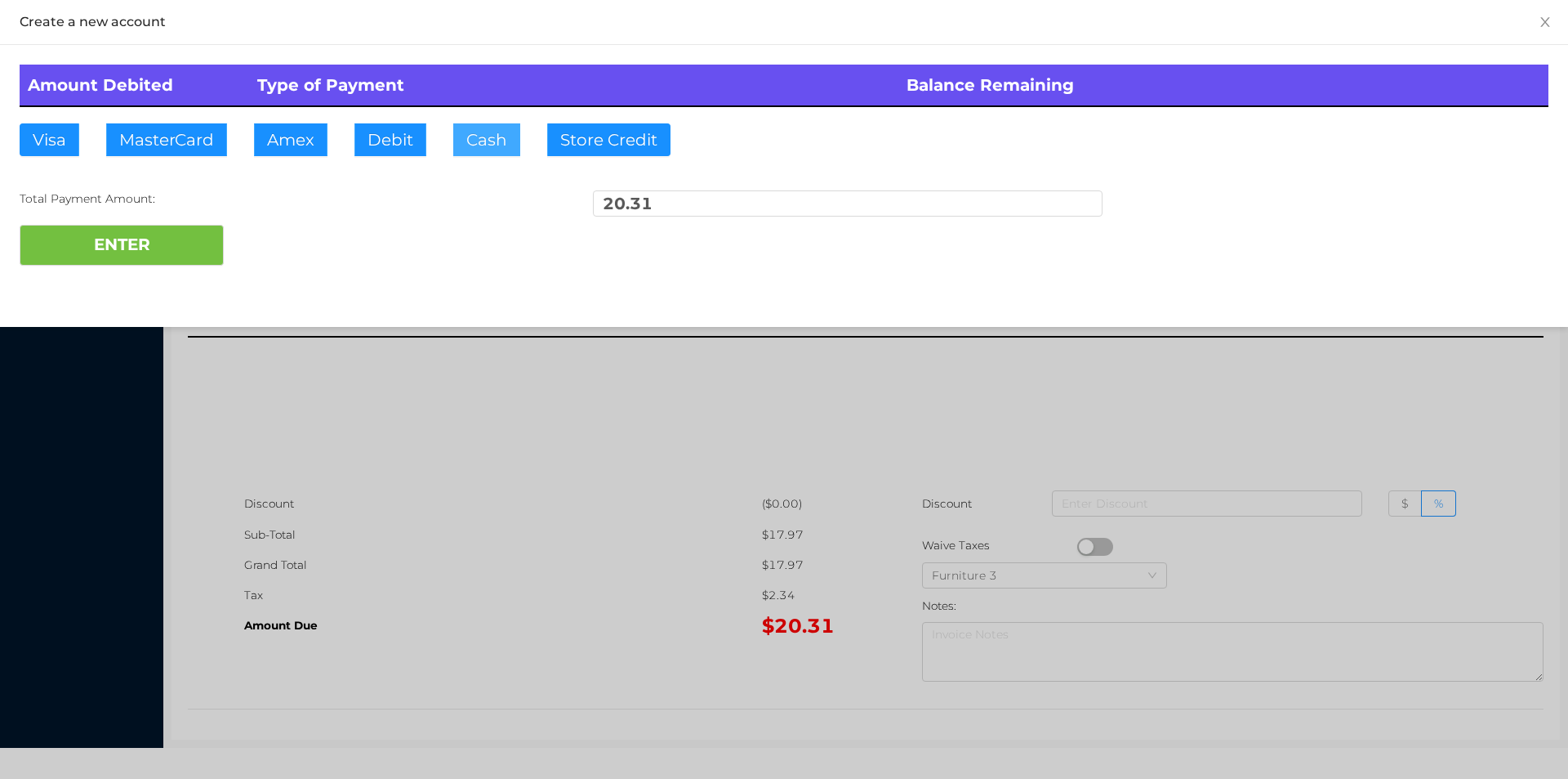
click at [483, 146] on button "Cash" at bounding box center [487, 140] width 67 height 33
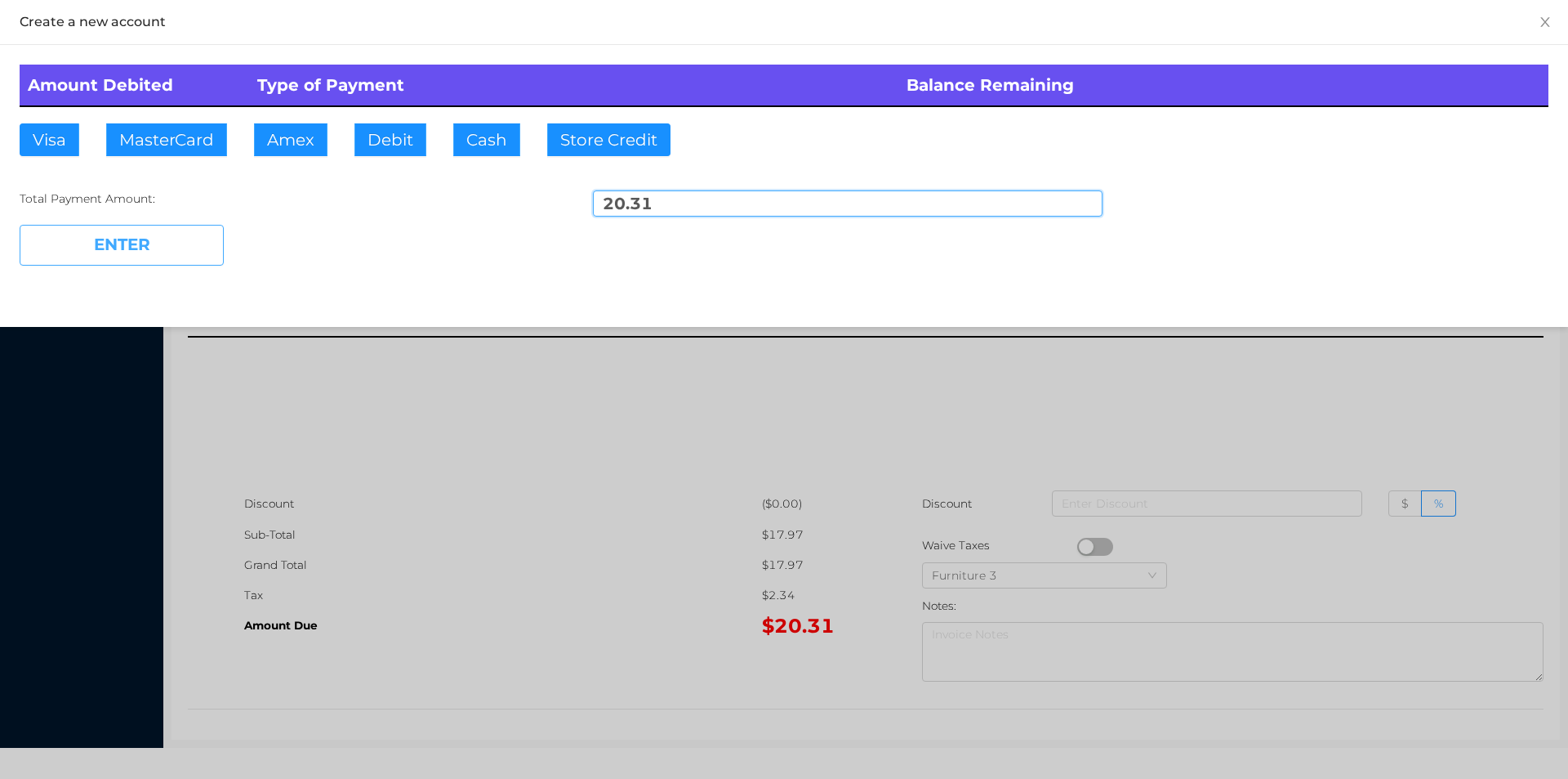
click at [174, 263] on button "ENTER" at bounding box center [122, 245] width 204 height 41
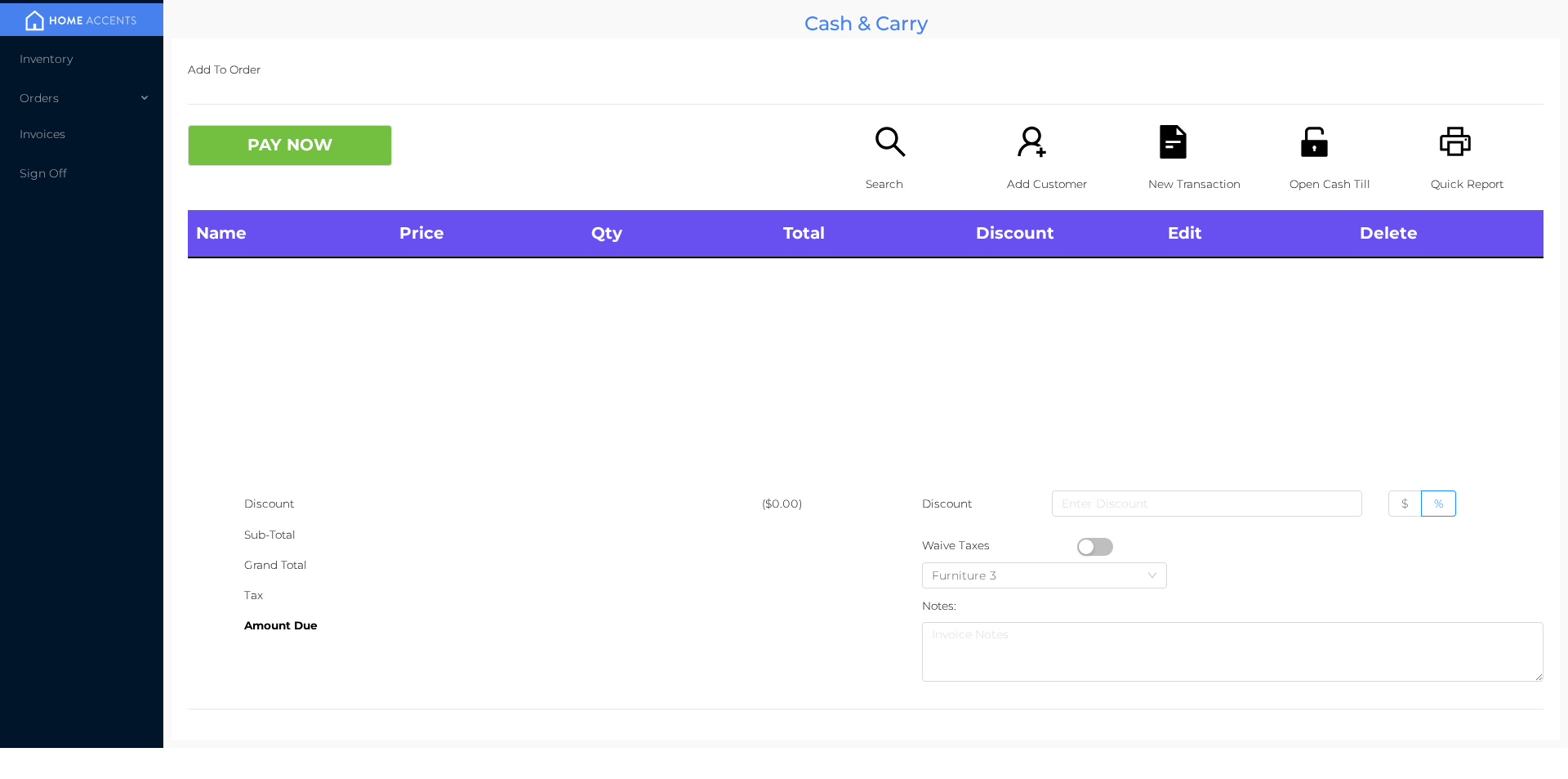
click at [879, 154] on icon "icon: search" at bounding box center [890, 142] width 34 height 34
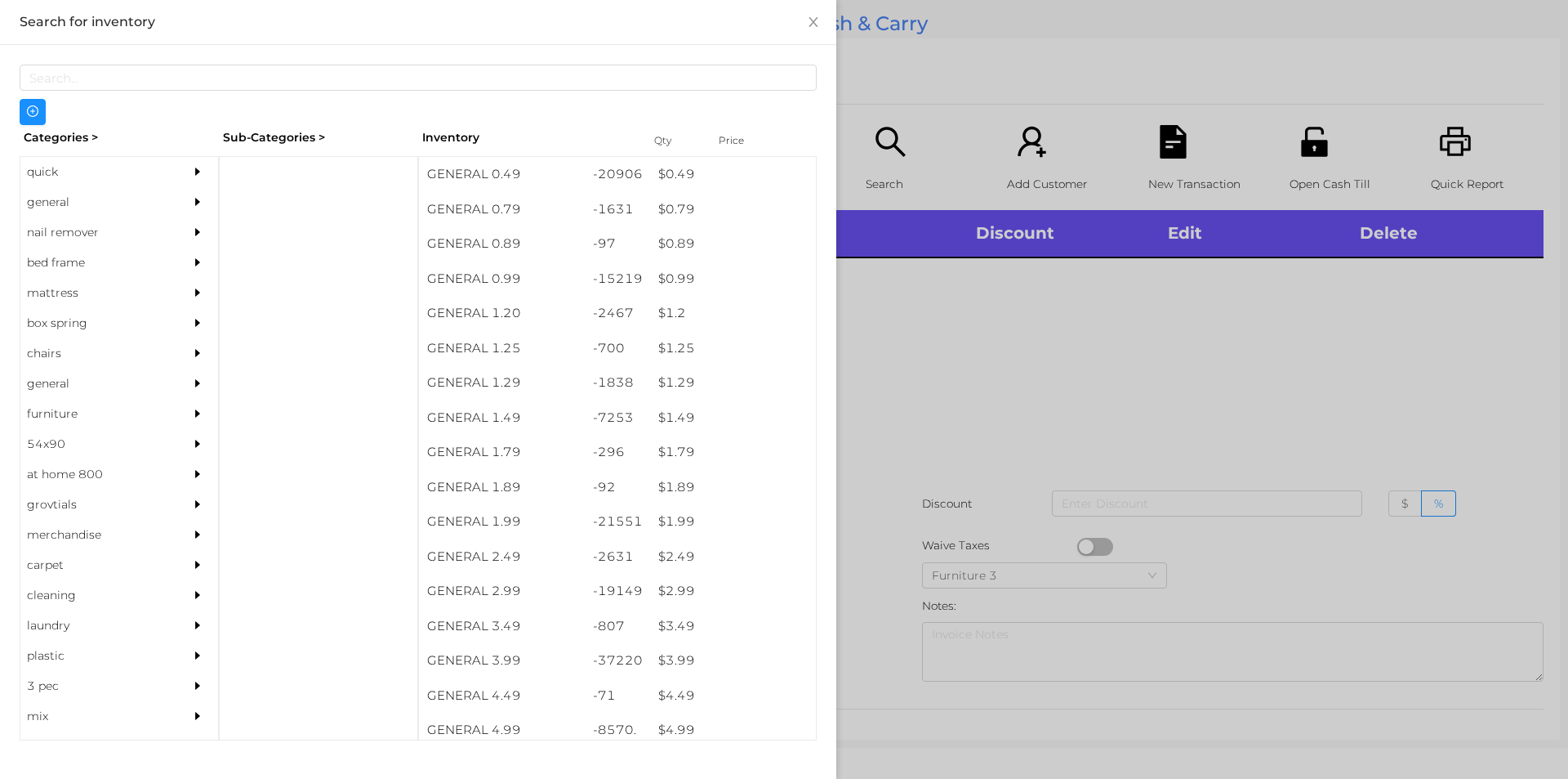
click at [49, 207] on div "general" at bounding box center [95, 202] width 149 height 31
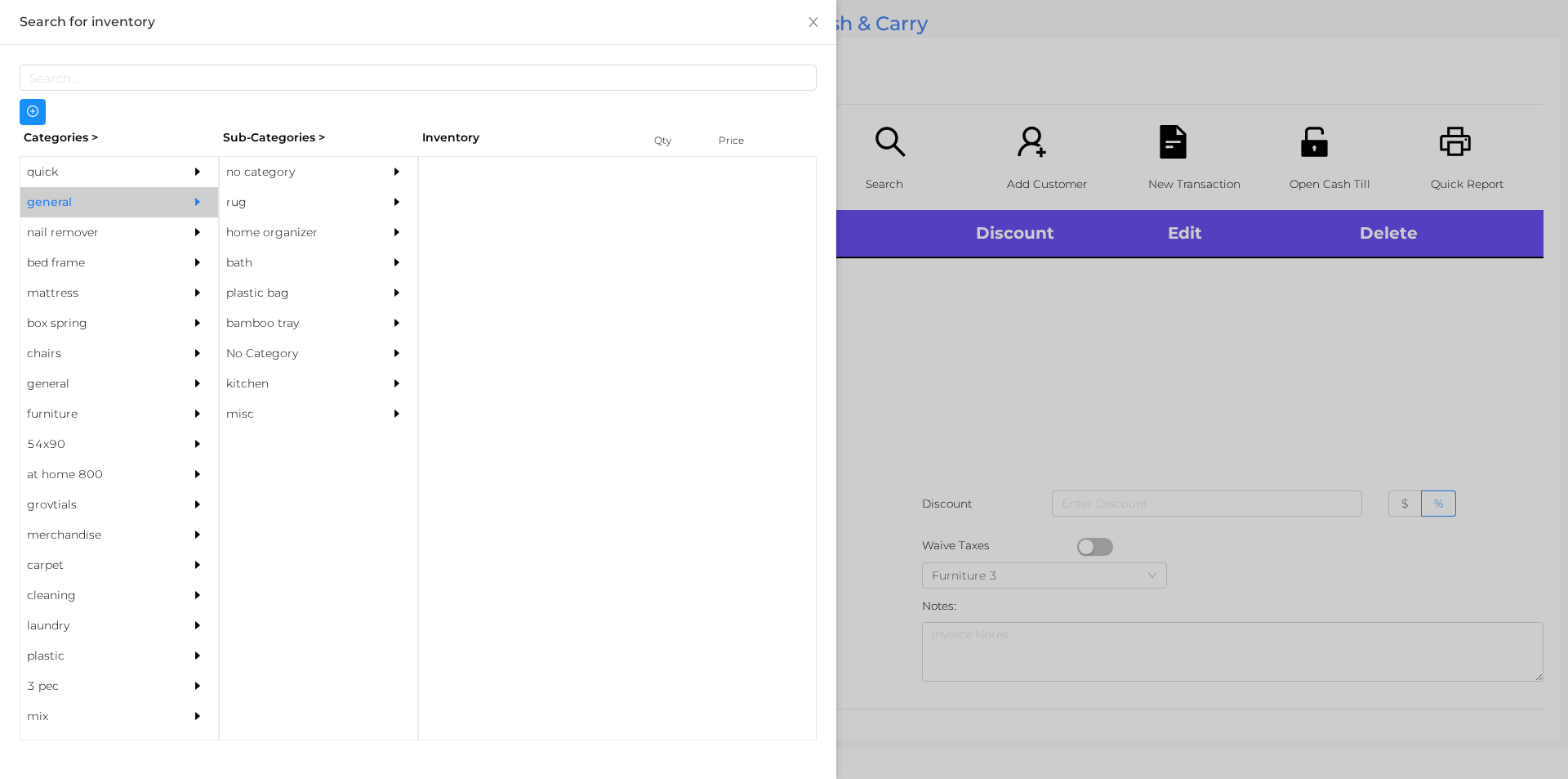
click at [245, 171] on div "no category" at bounding box center [294, 171] width 149 height 31
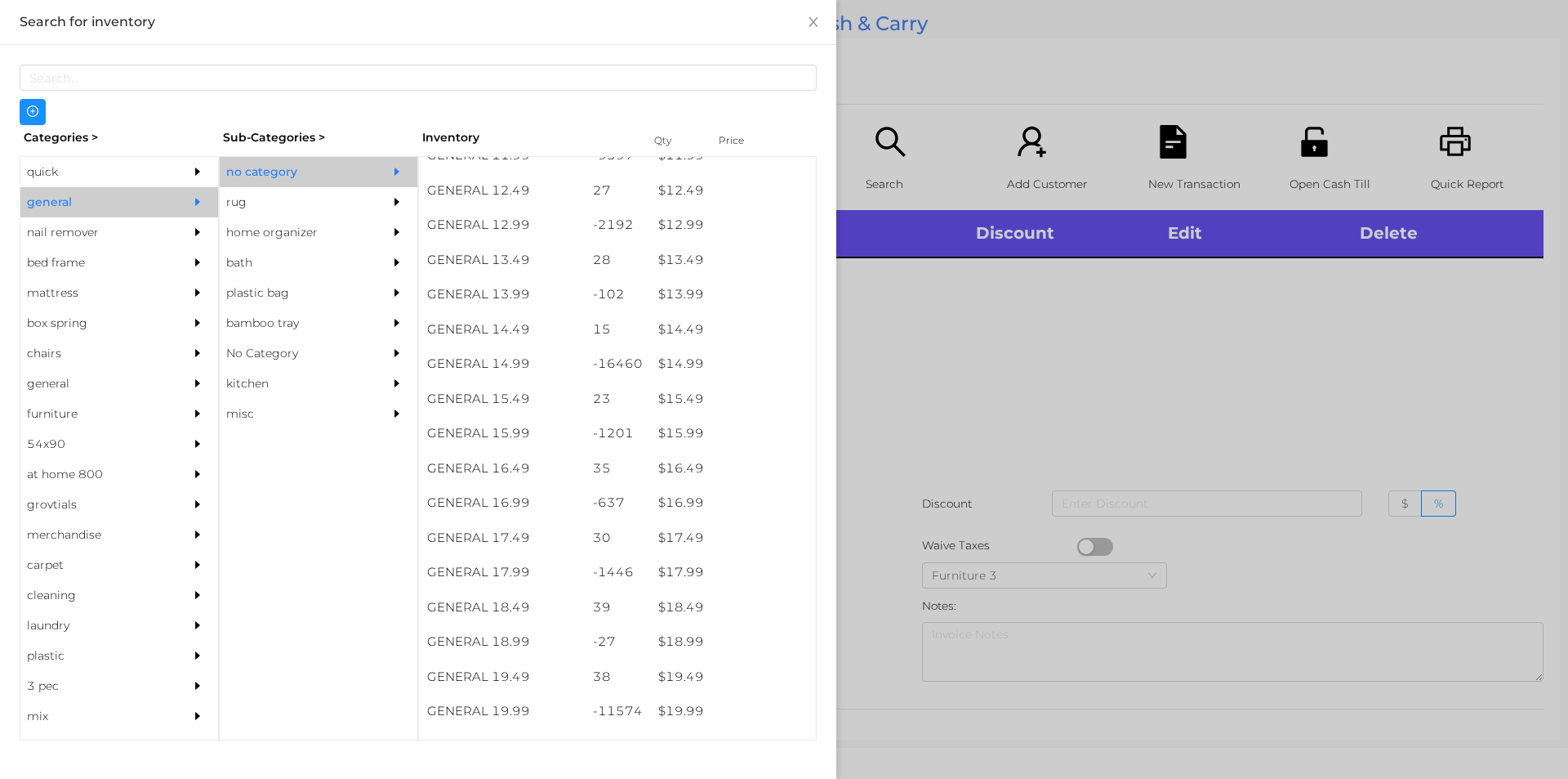
scroll to position [1222, 0]
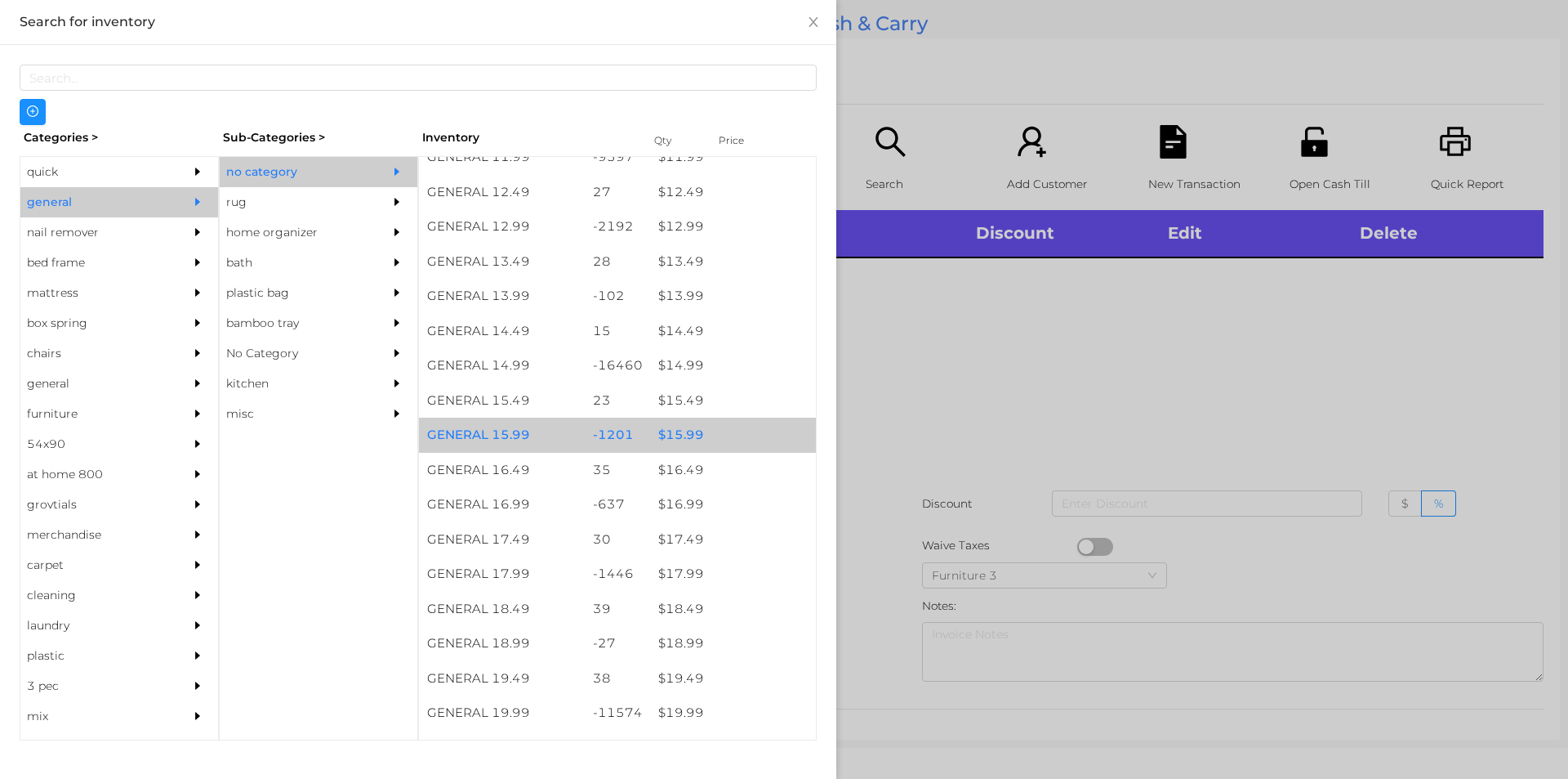
click at [668, 436] on div "$ 15.99" at bounding box center [732, 434] width 165 height 35
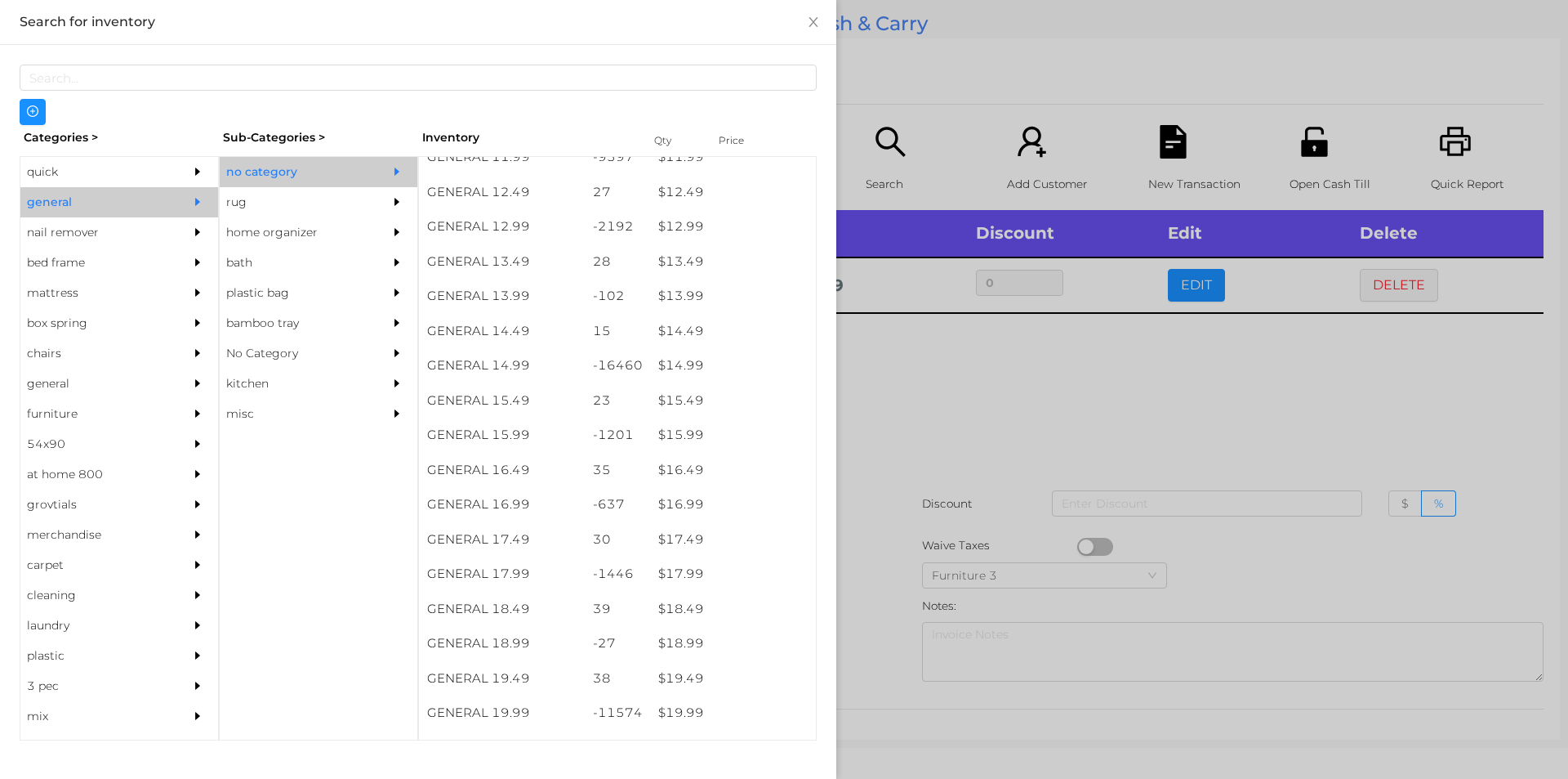
click at [894, 432] on div at bounding box center [784, 390] width 1568 height 779
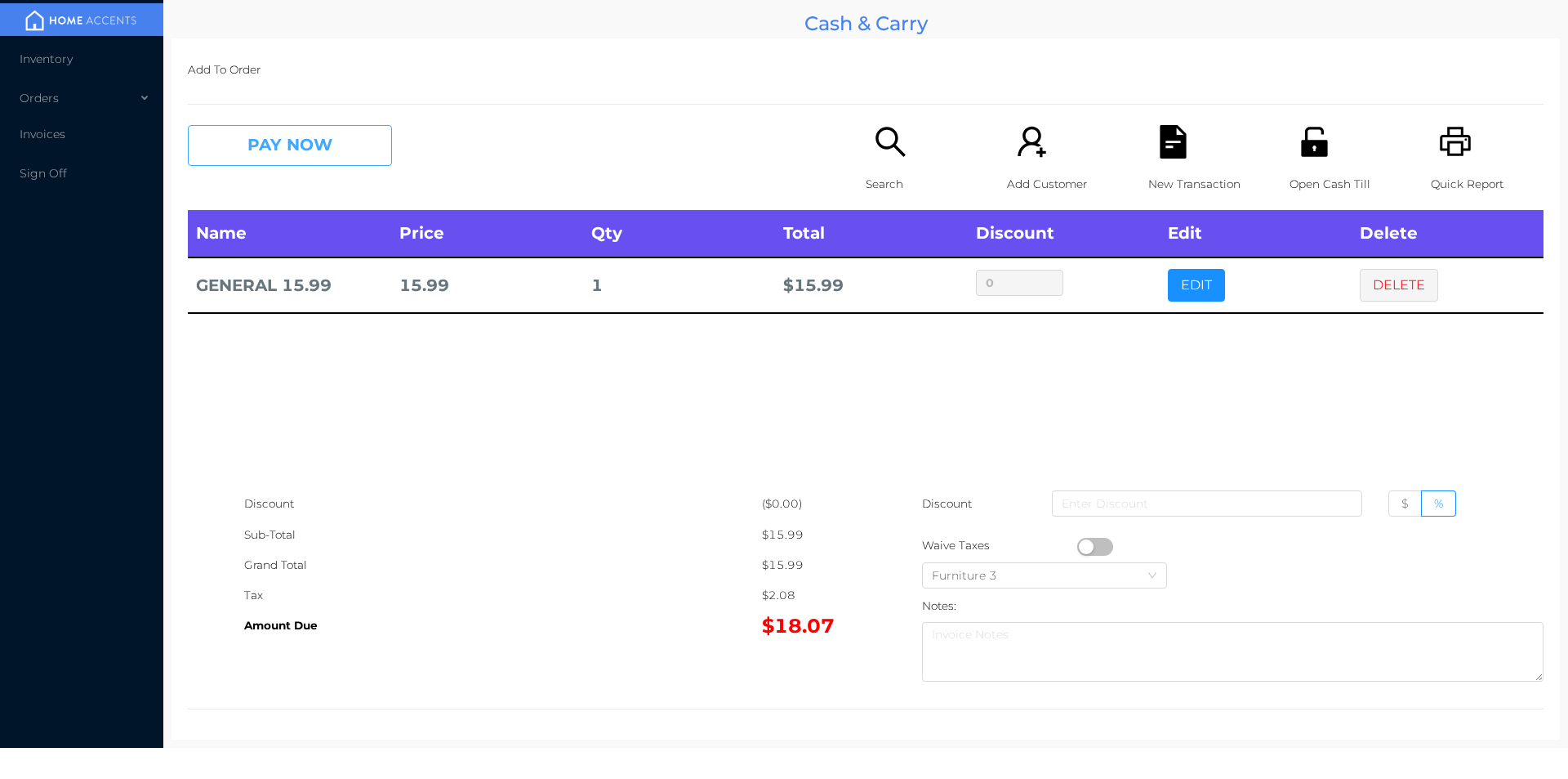
click at [290, 139] on button "PAY NOW" at bounding box center [290, 145] width 204 height 41
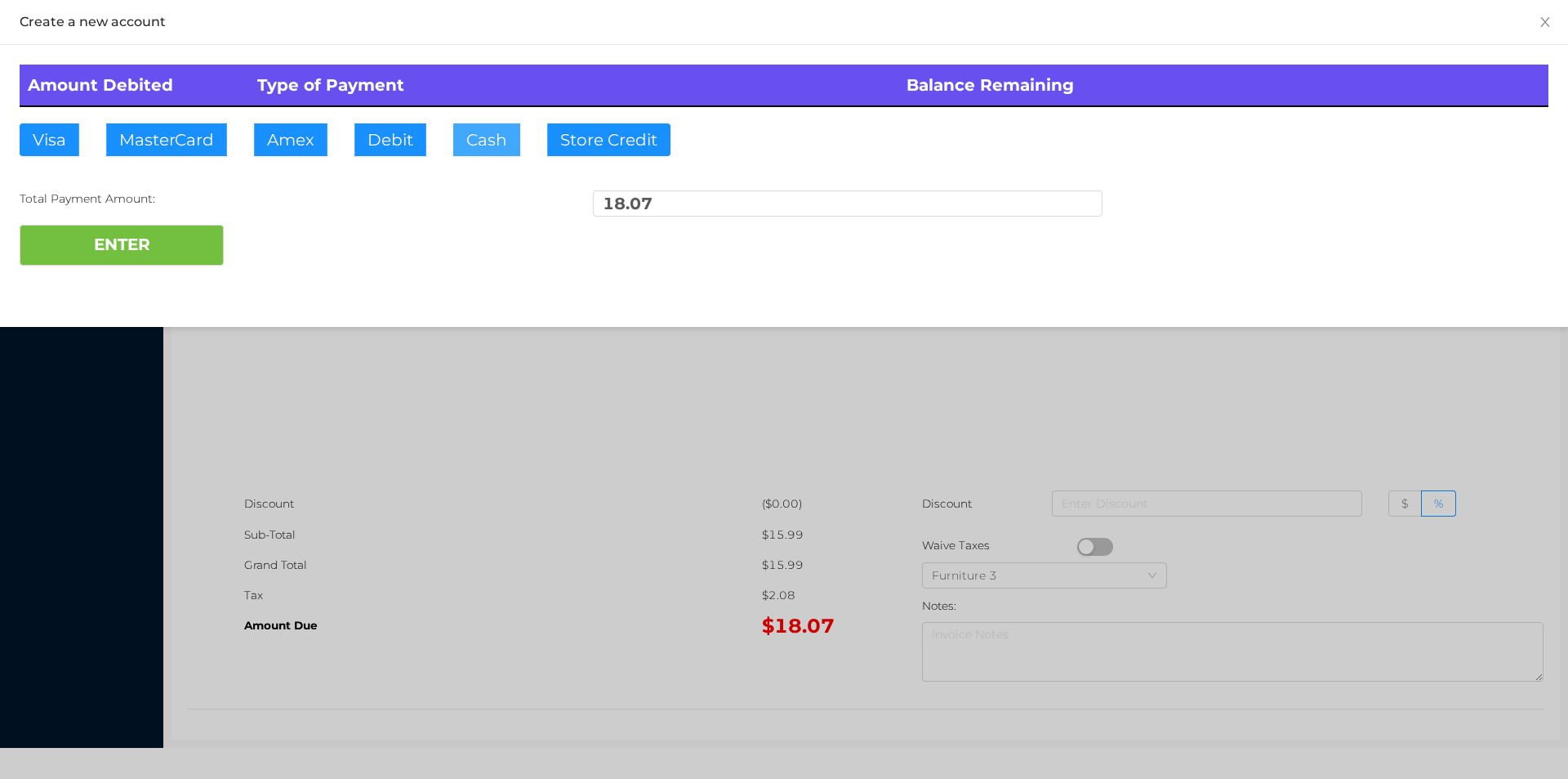
click at [483, 141] on button "Cash" at bounding box center [487, 140] width 67 height 33
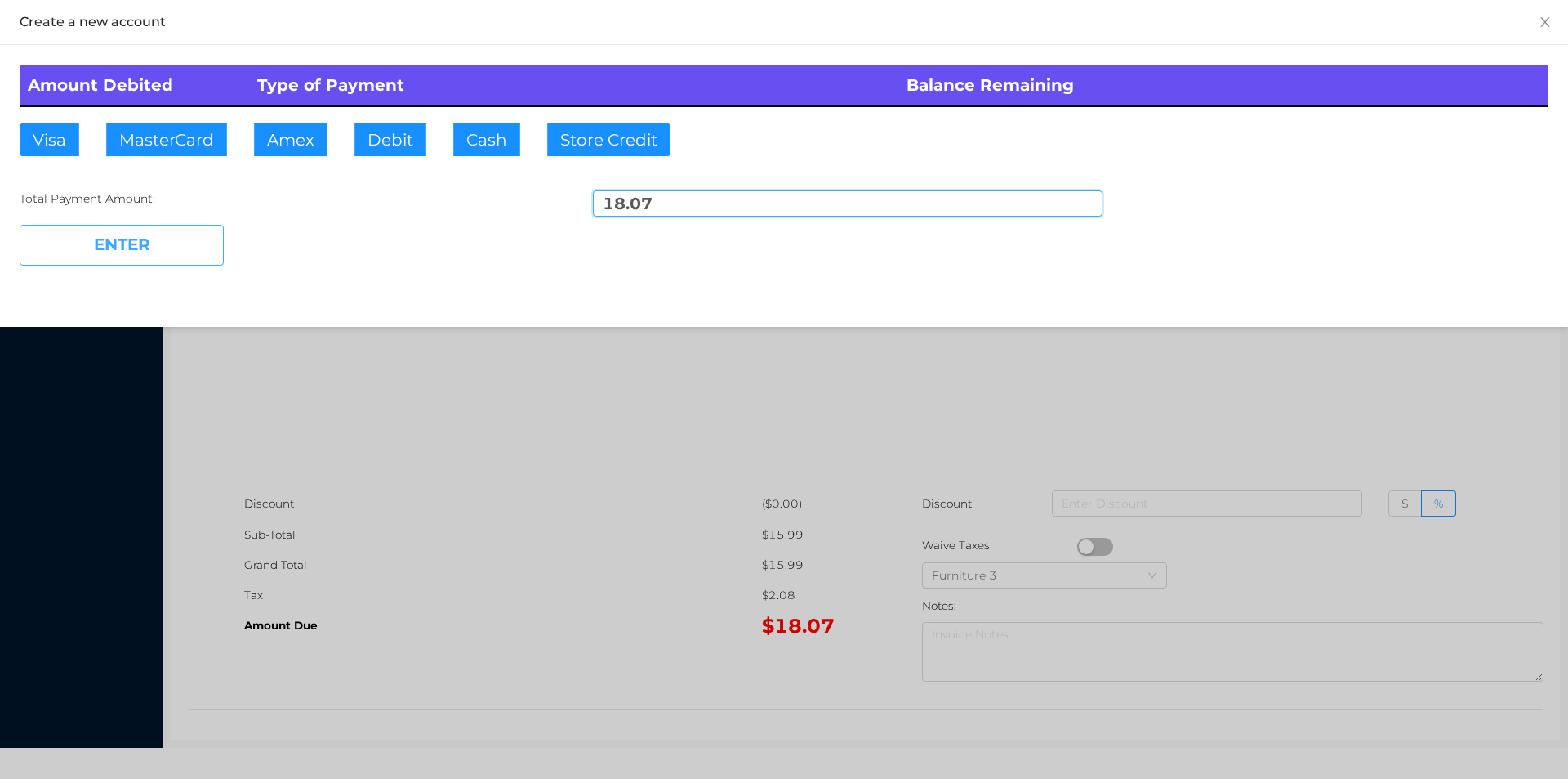
click at [185, 254] on button "ENTER" at bounding box center [122, 245] width 204 height 41
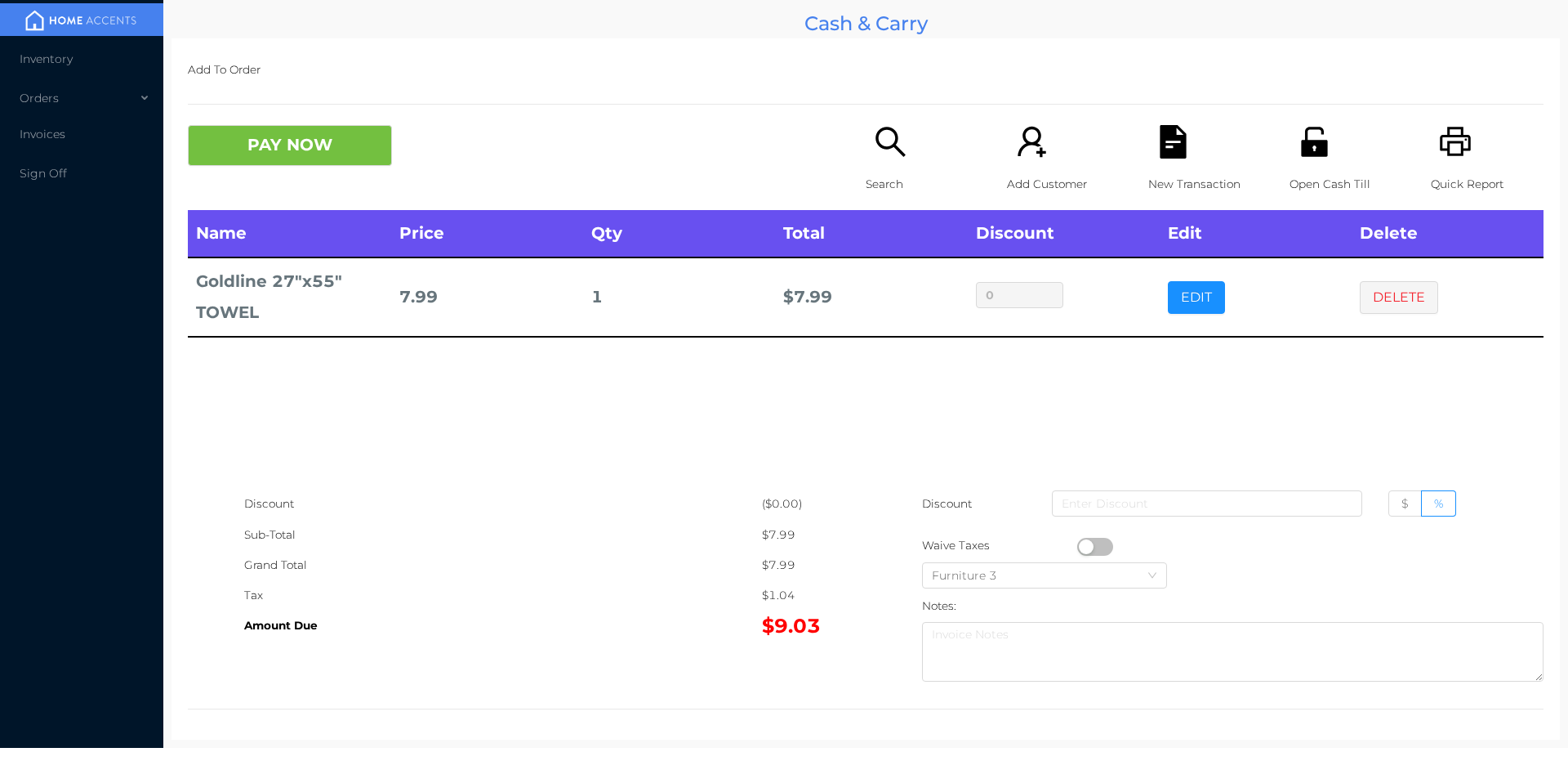
click at [882, 169] on p "Search" at bounding box center [922, 184] width 113 height 31
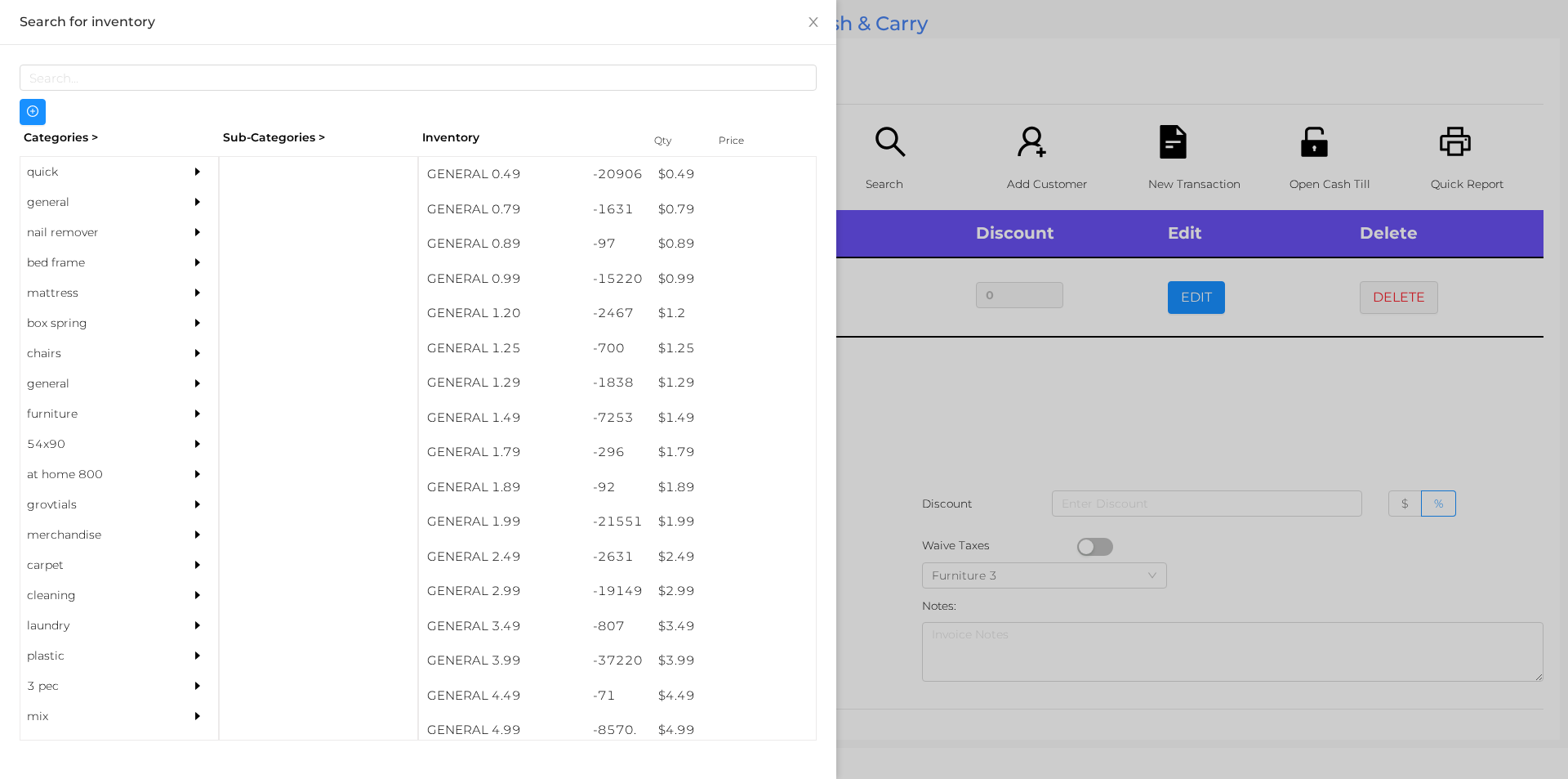
click at [951, 420] on div at bounding box center [784, 390] width 1568 height 779
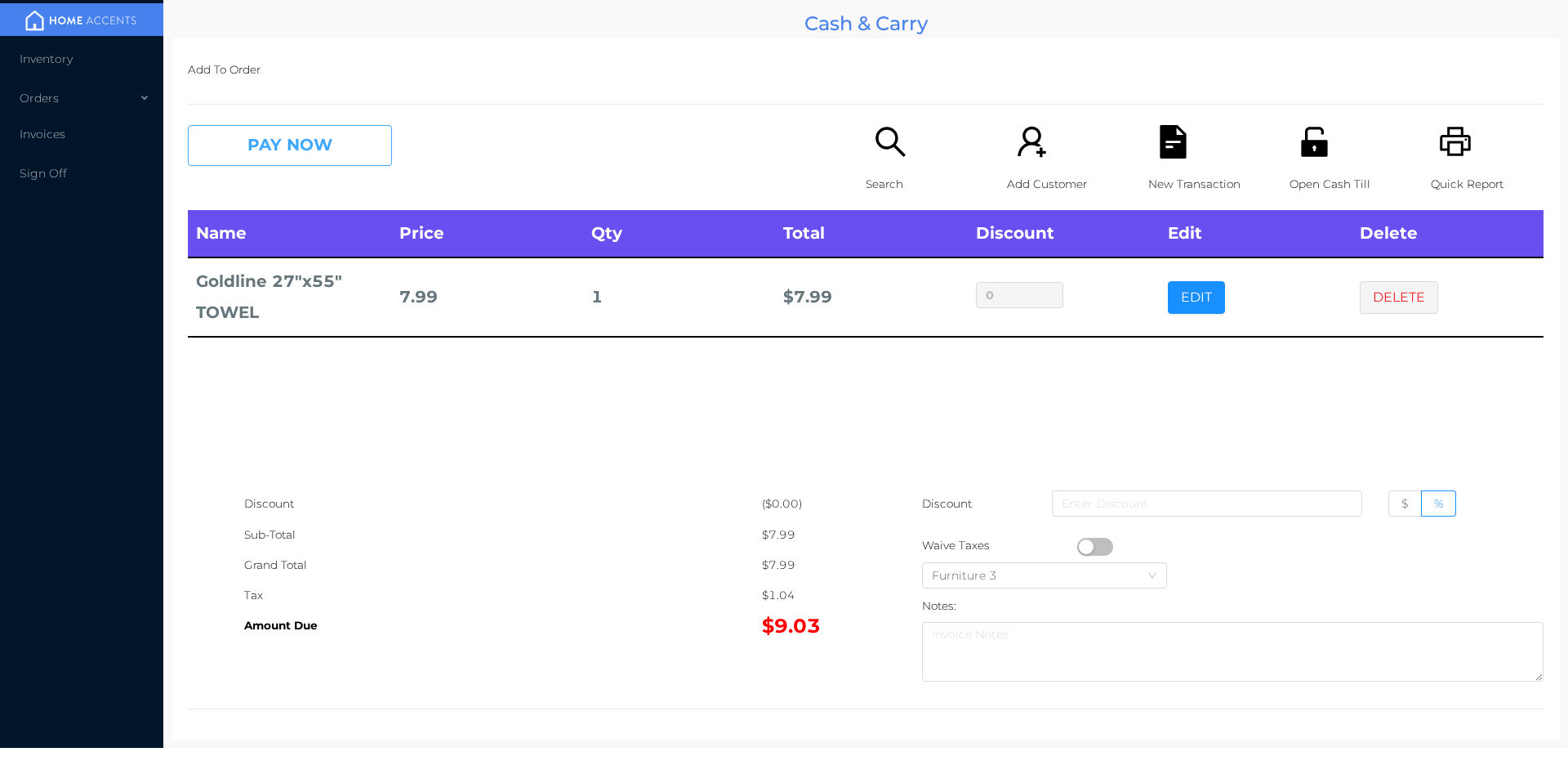
click at [269, 150] on button "PAY NOW" at bounding box center [290, 145] width 204 height 41
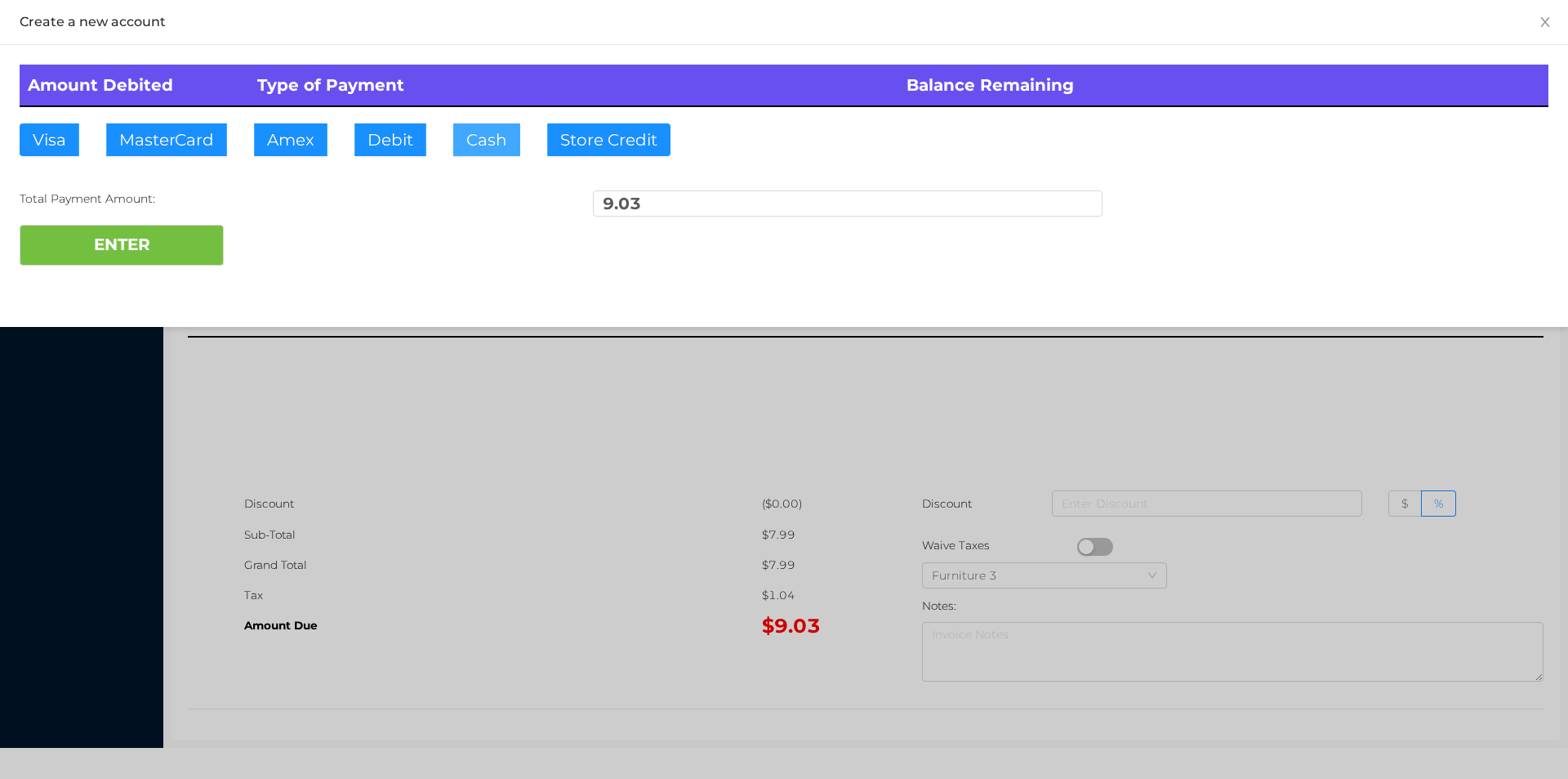
click at [474, 150] on button "Cash" at bounding box center [487, 140] width 67 height 33
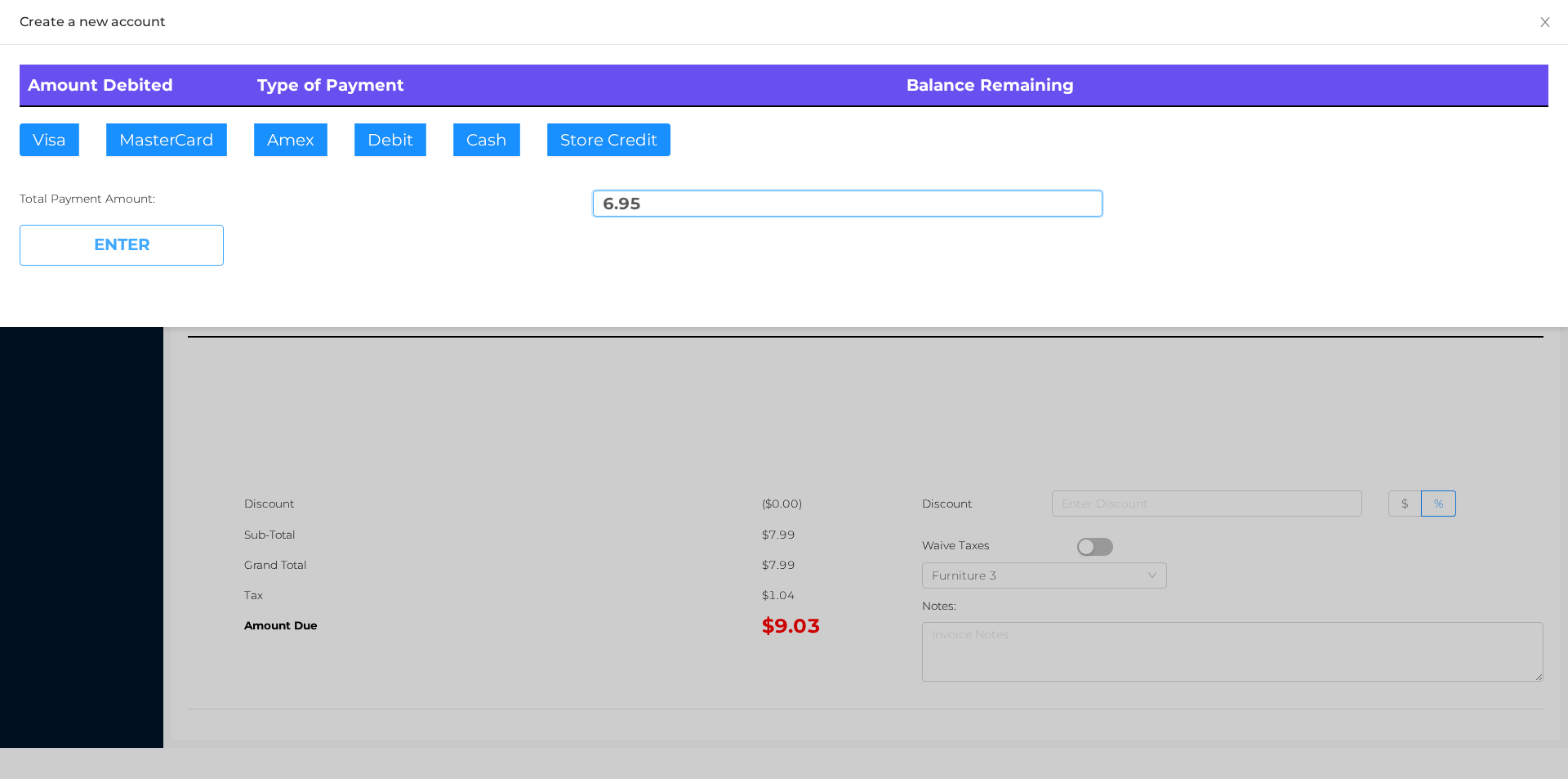
click at [177, 253] on button "ENTER" at bounding box center [122, 245] width 204 height 41
type input "2.08"
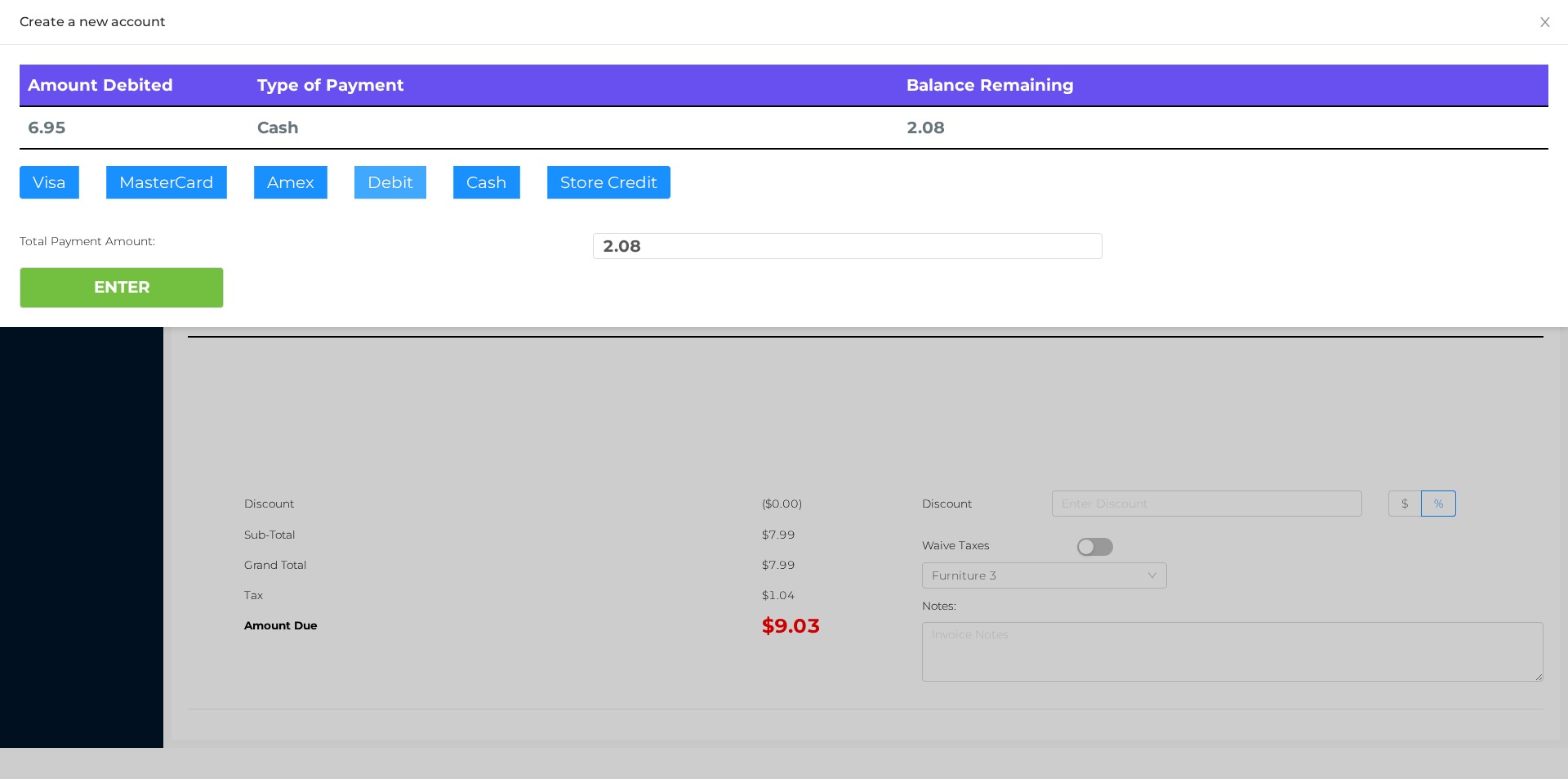
click at [393, 179] on button "Debit" at bounding box center [390, 181] width 72 height 33
click at [165, 283] on button "ENTER" at bounding box center [122, 287] width 204 height 41
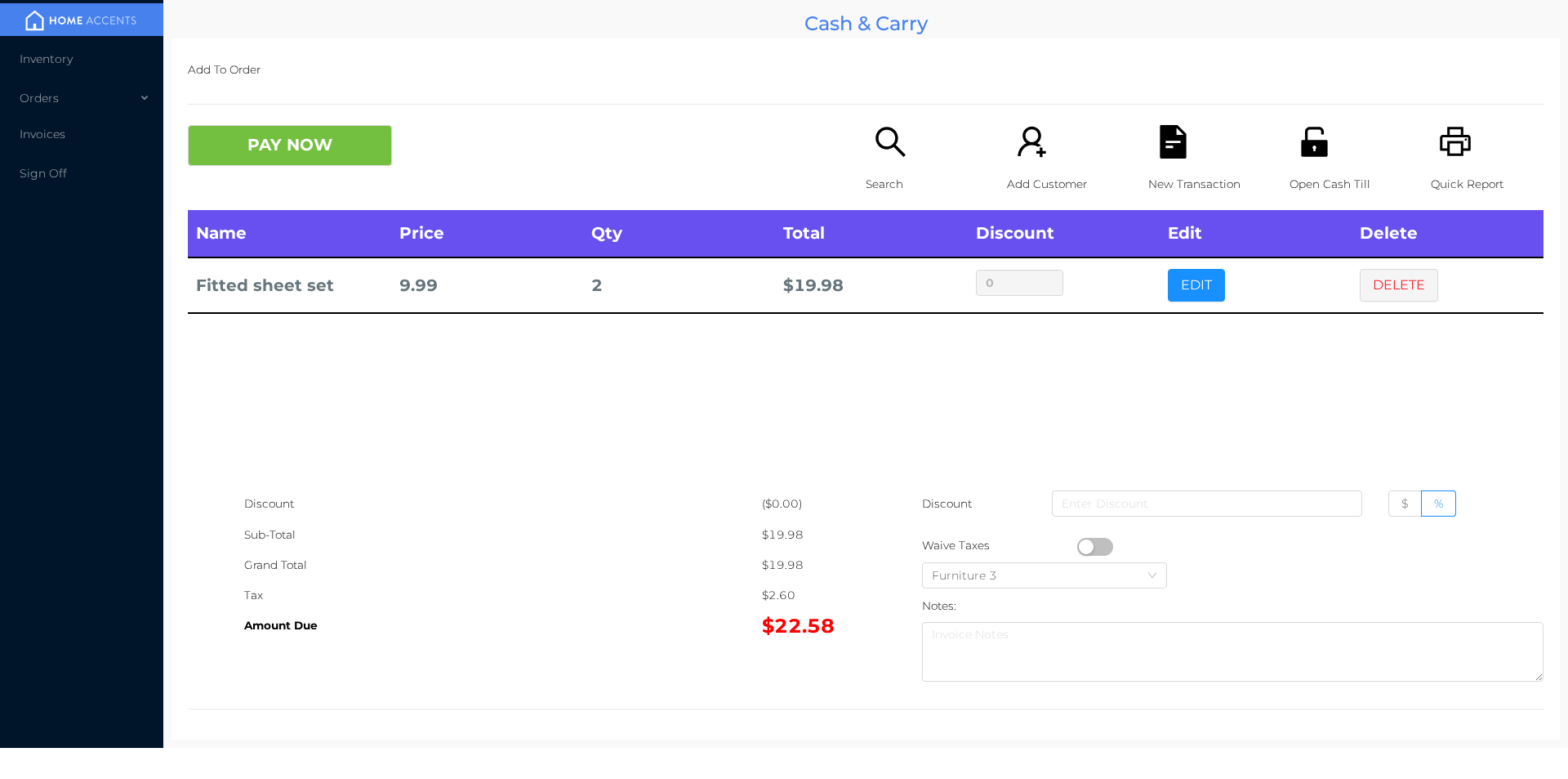
click at [900, 138] on icon "icon: search" at bounding box center [890, 142] width 34 height 34
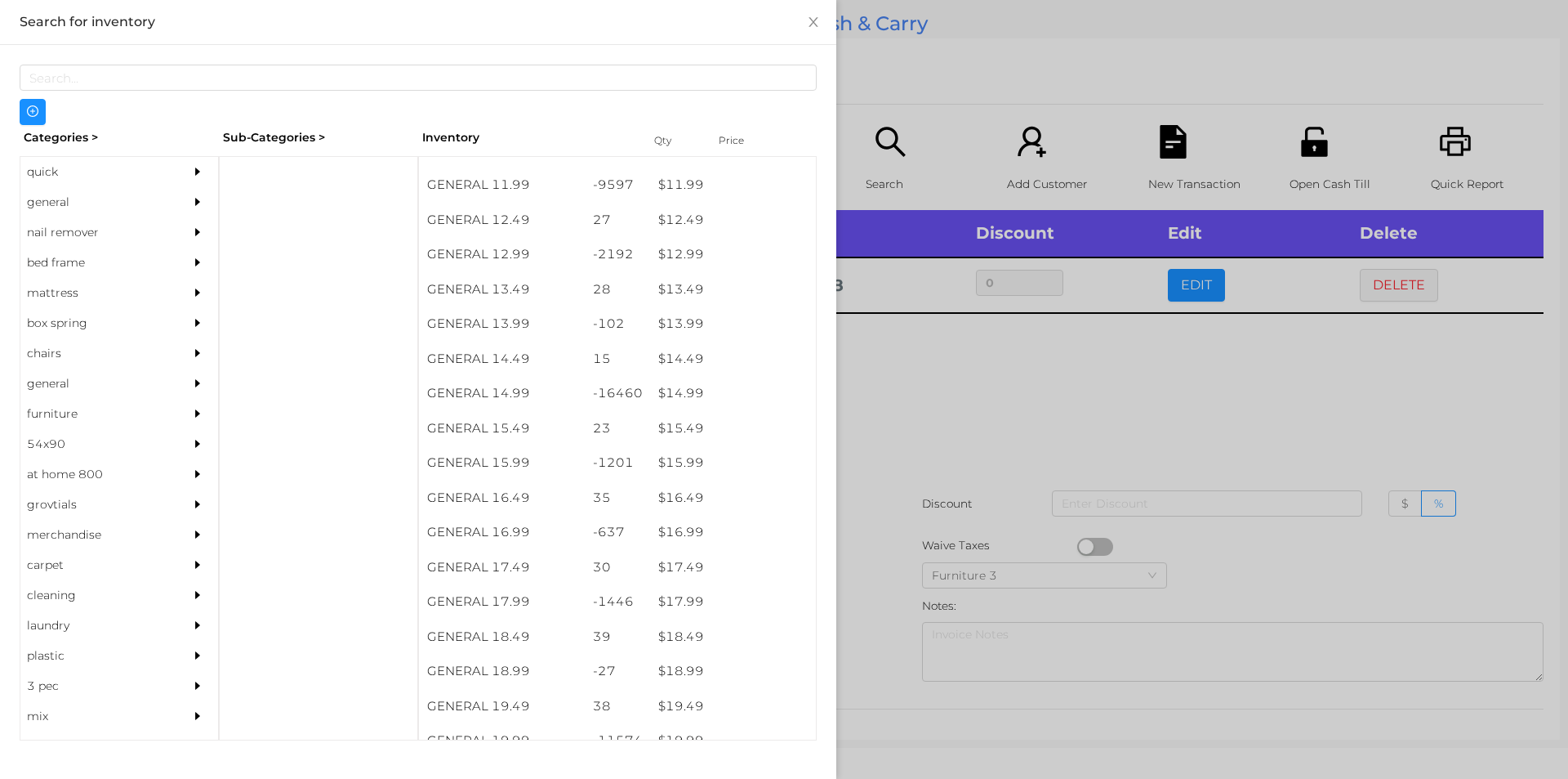
scroll to position [1195, 0]
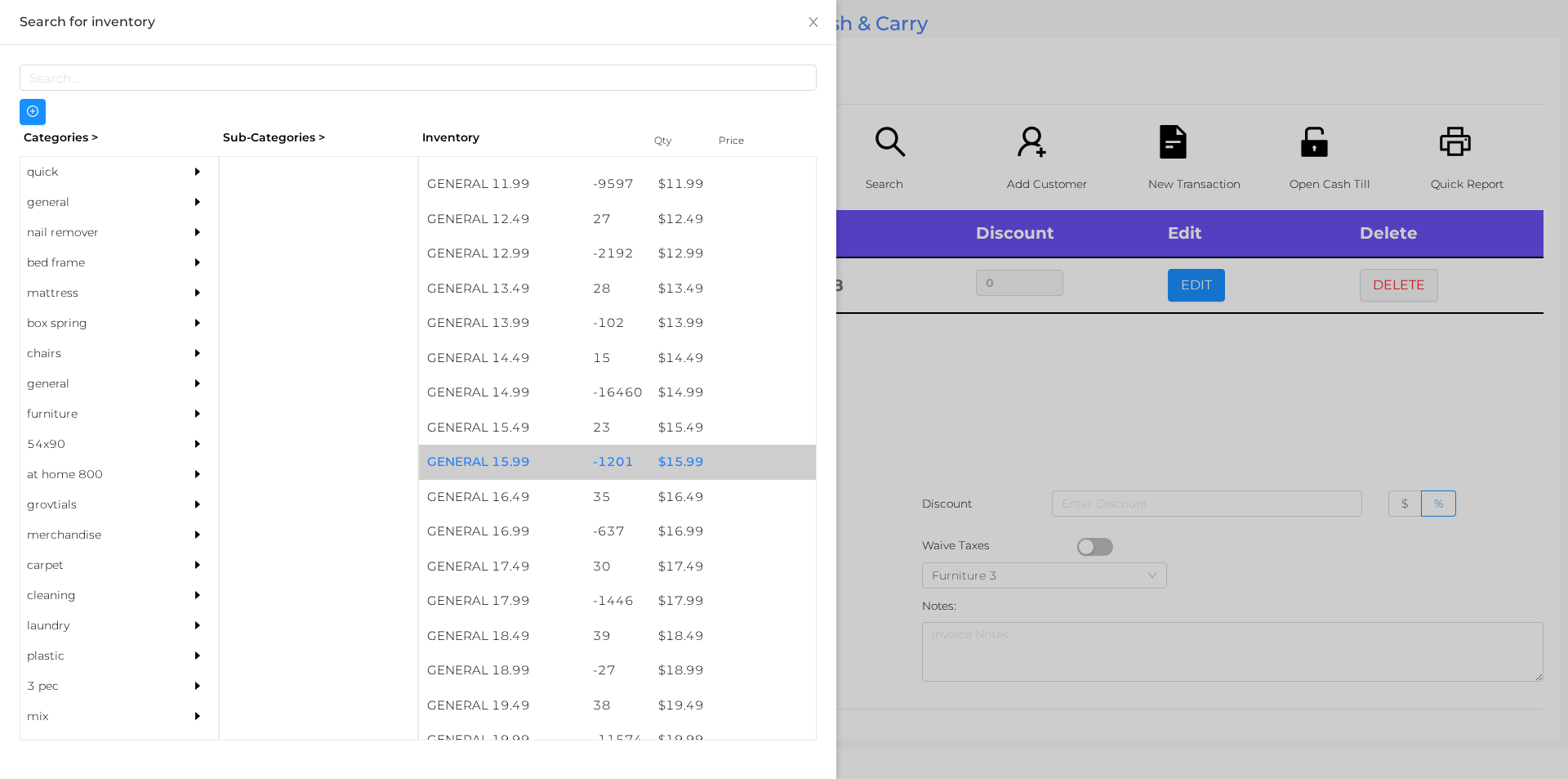
click at [674, 468] on div "$ 15.99" at bounding box center [732, 462] width 165 height 35
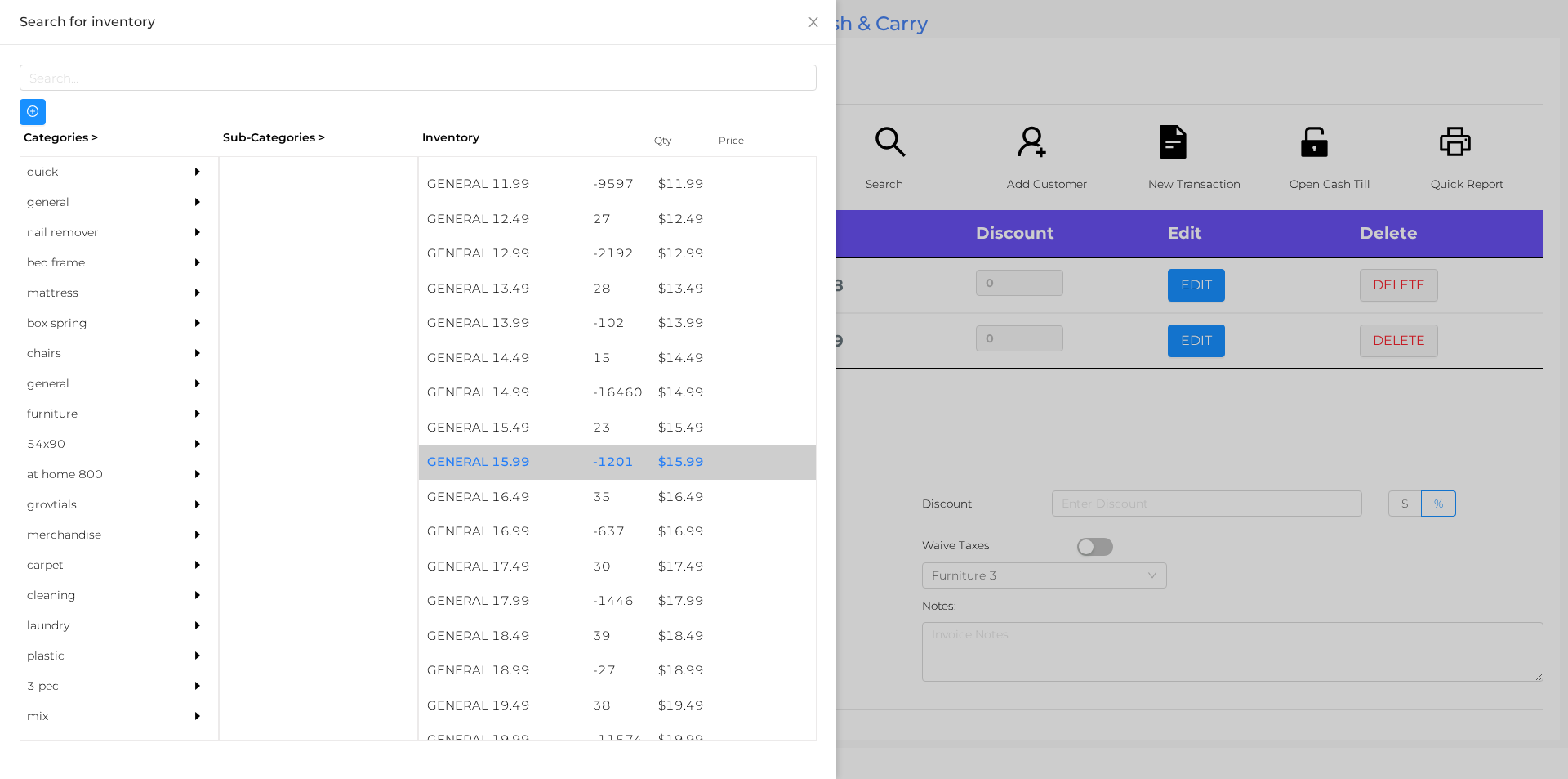
click at [887, 509] on div at bounding box center [784, 390] width 1568 height 779
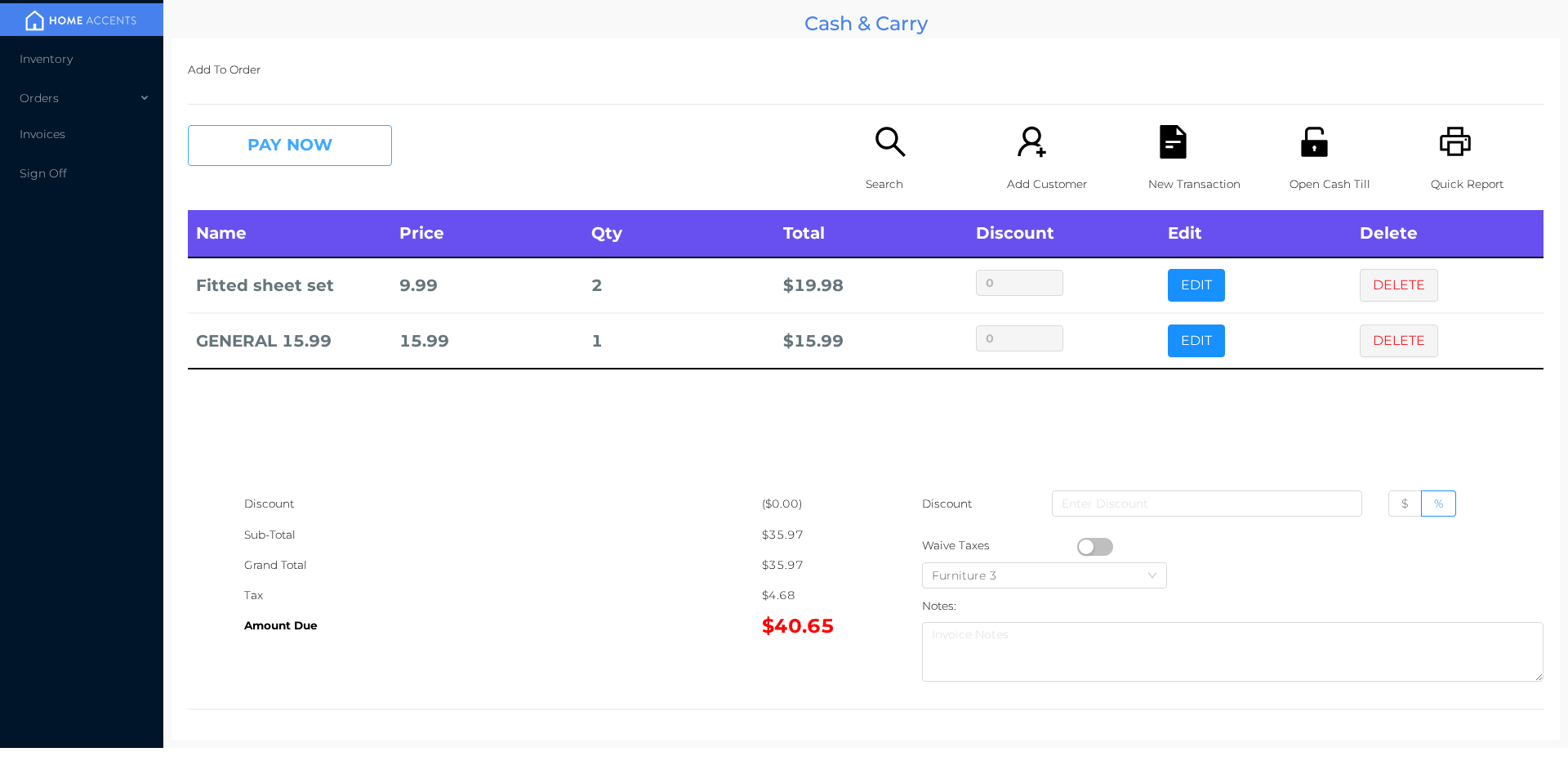
click at [295, 138] on button "PAY NOW" at bounding box center [290, 145] width 204 height 41
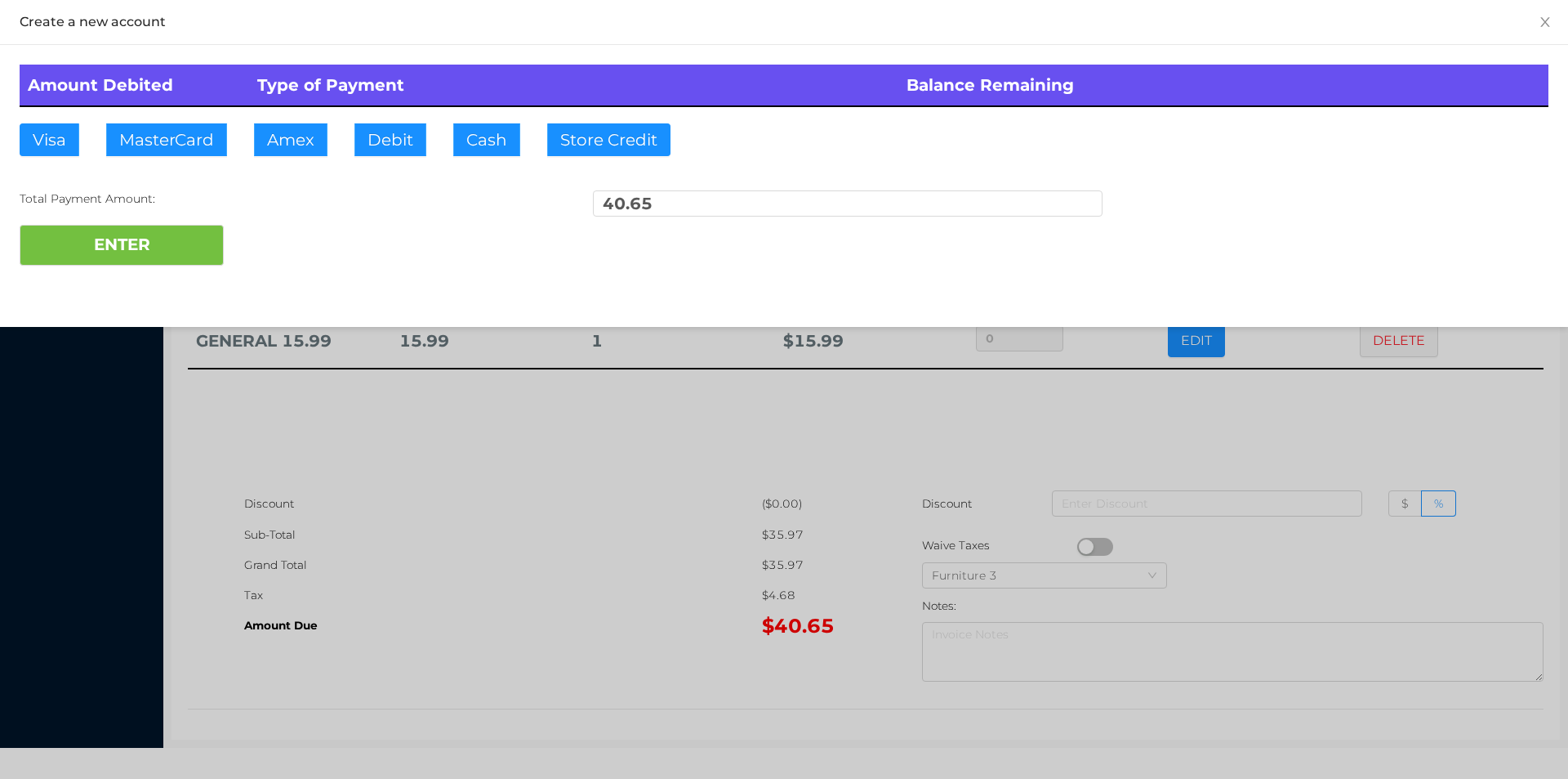
click at [272, 248] on div "ENTER" at bounding box center [784, 245] width 1528 height 41
click at [565, 593] on div at bounding box center [784, 390] width 1568 height 779
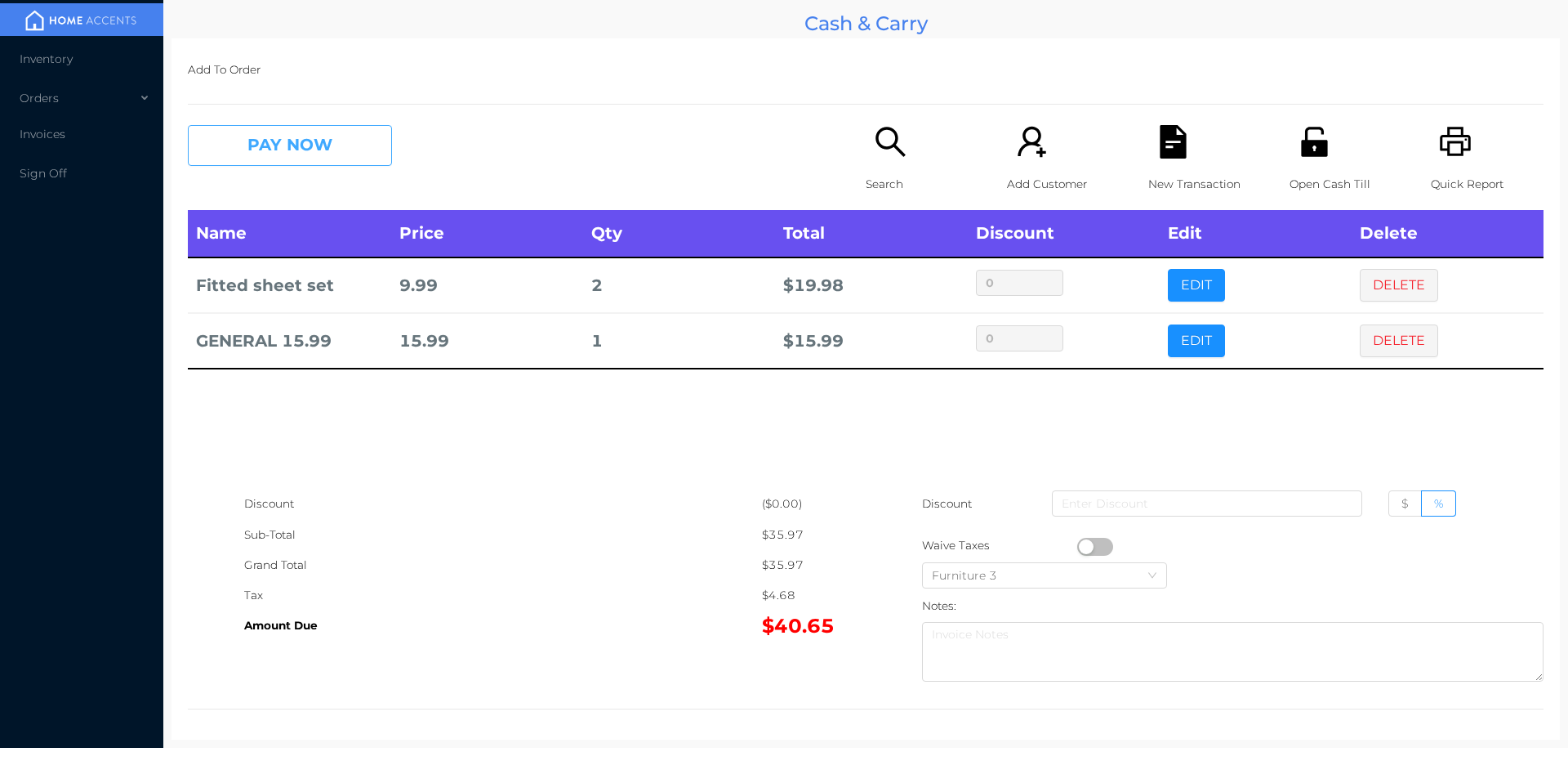
click at [297, 147] on button "PAY NOW" at bounding box center [290, 145] width 204 height 41
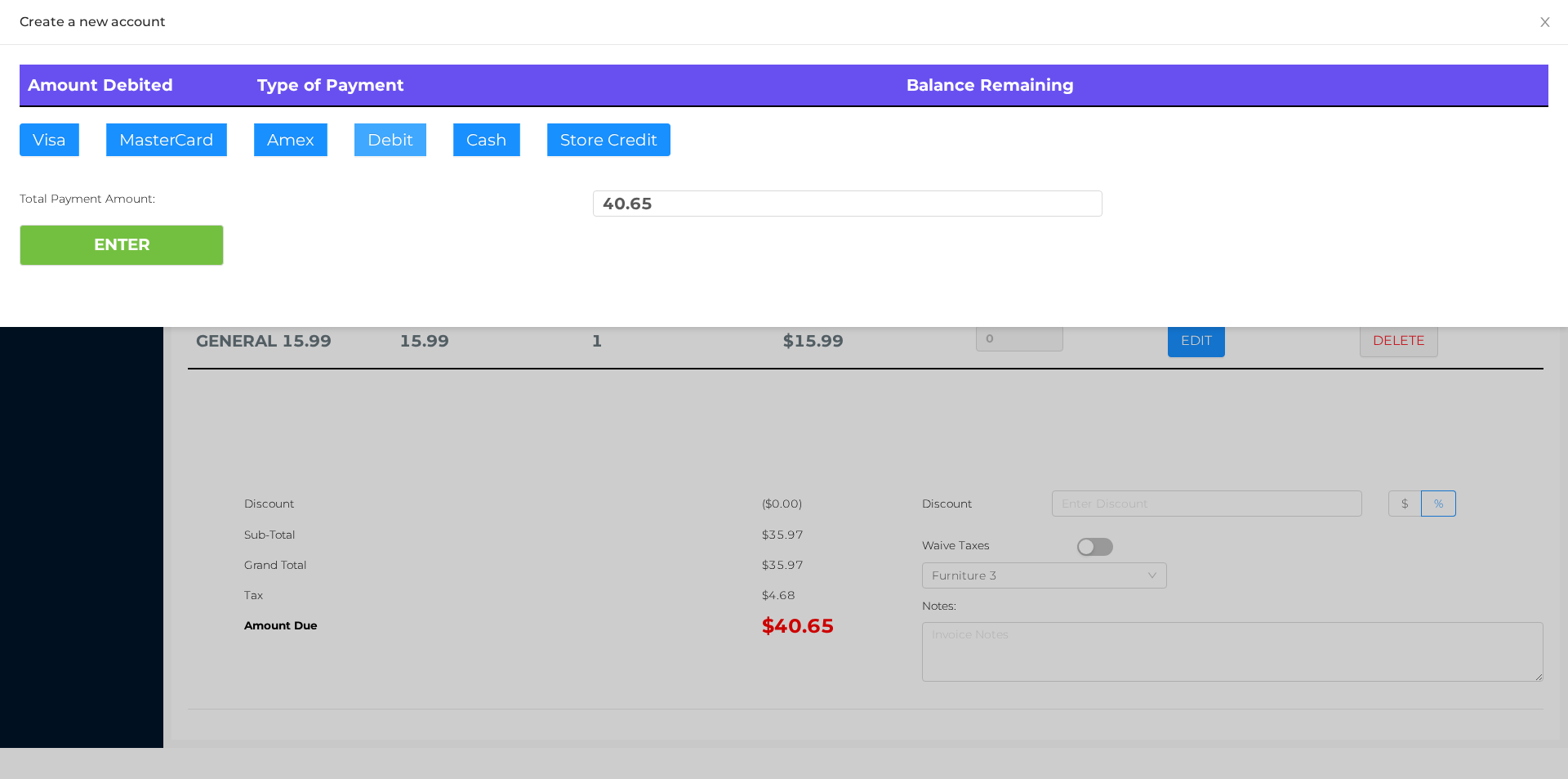
click at [391, 149] on button "Debit" at bounding box center [390, 140] width 72 height 33
click at [159, 259] on button "ENTER" at bounding box center [122, 245] width 204 height 41
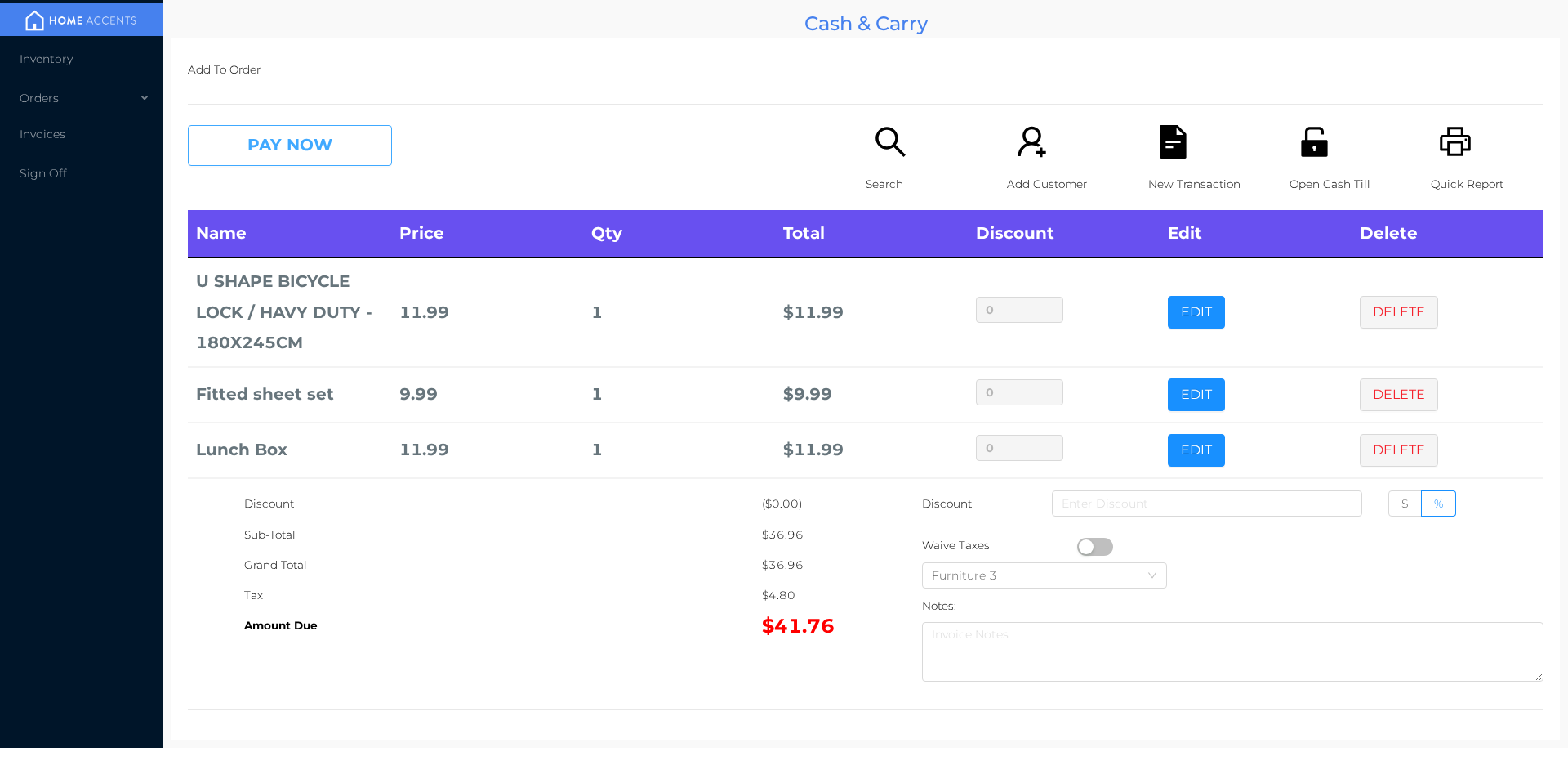
click at [262, 162] on button "PAY NOW" at bounding box center [290, 145] width 204 height 41
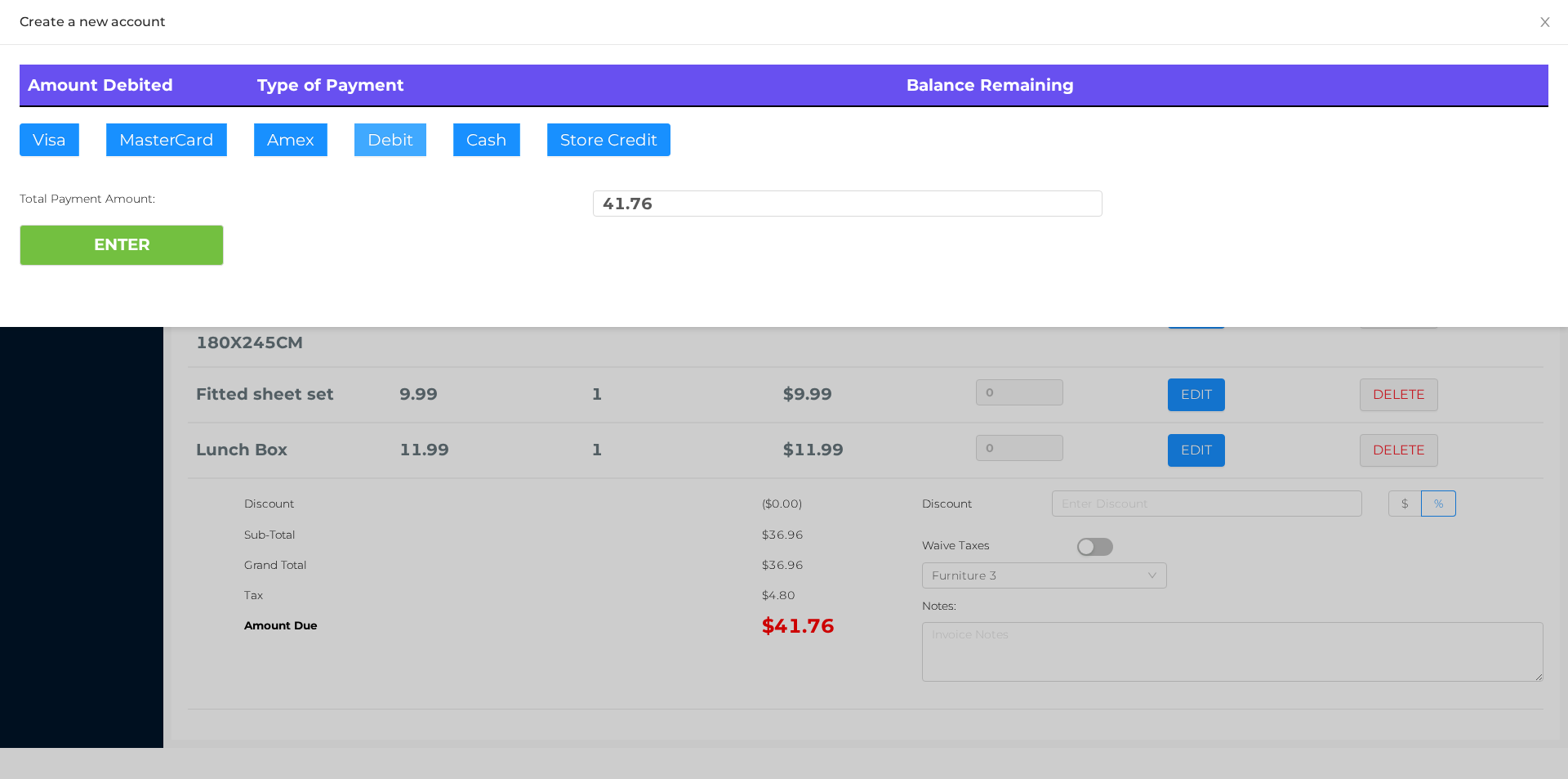
click at [387, 138] on button "Debit" at bounding box center [390, 140] width 72 height 33
click at [192, 245] on button "ENTER" at bounding box center [122, 245] width 204 height 41
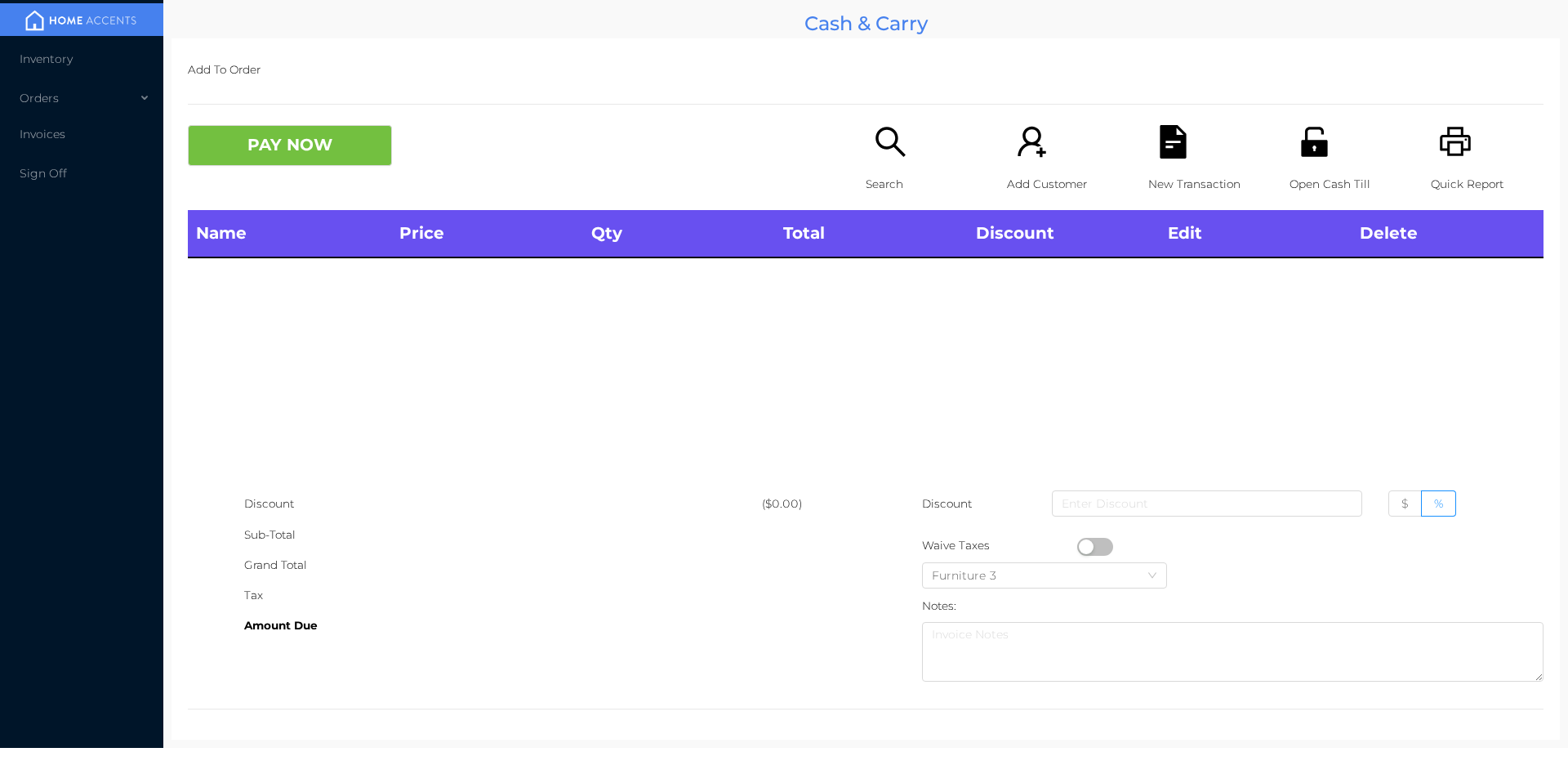
click at [874, 155] on icon "icon: search" at bounding box center [890, 142] width 34 height 34
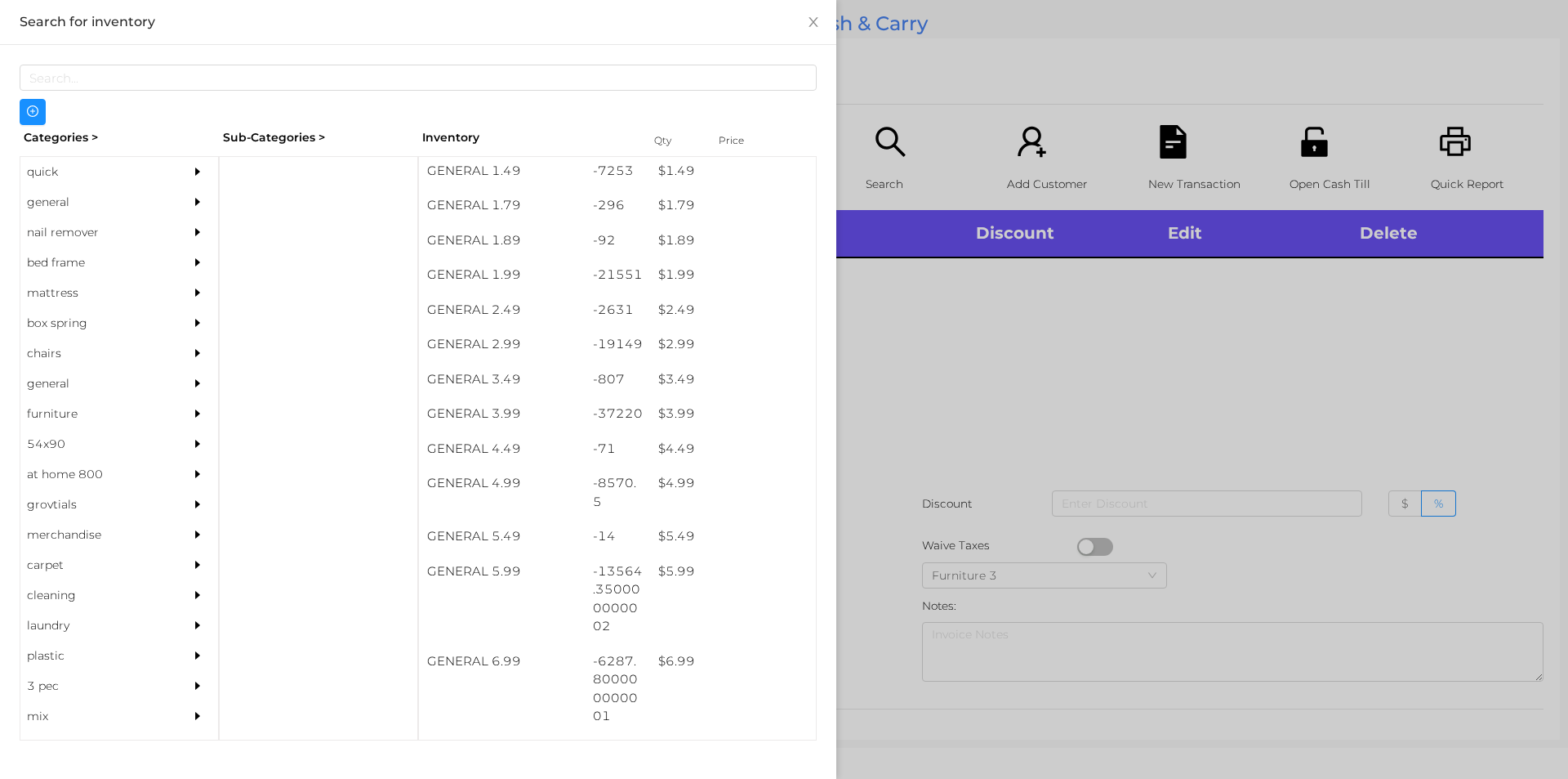
scroll to position [247, 0]
click at [61, 205] on div "general" at bounding box center [95, 202] width 149 height 31
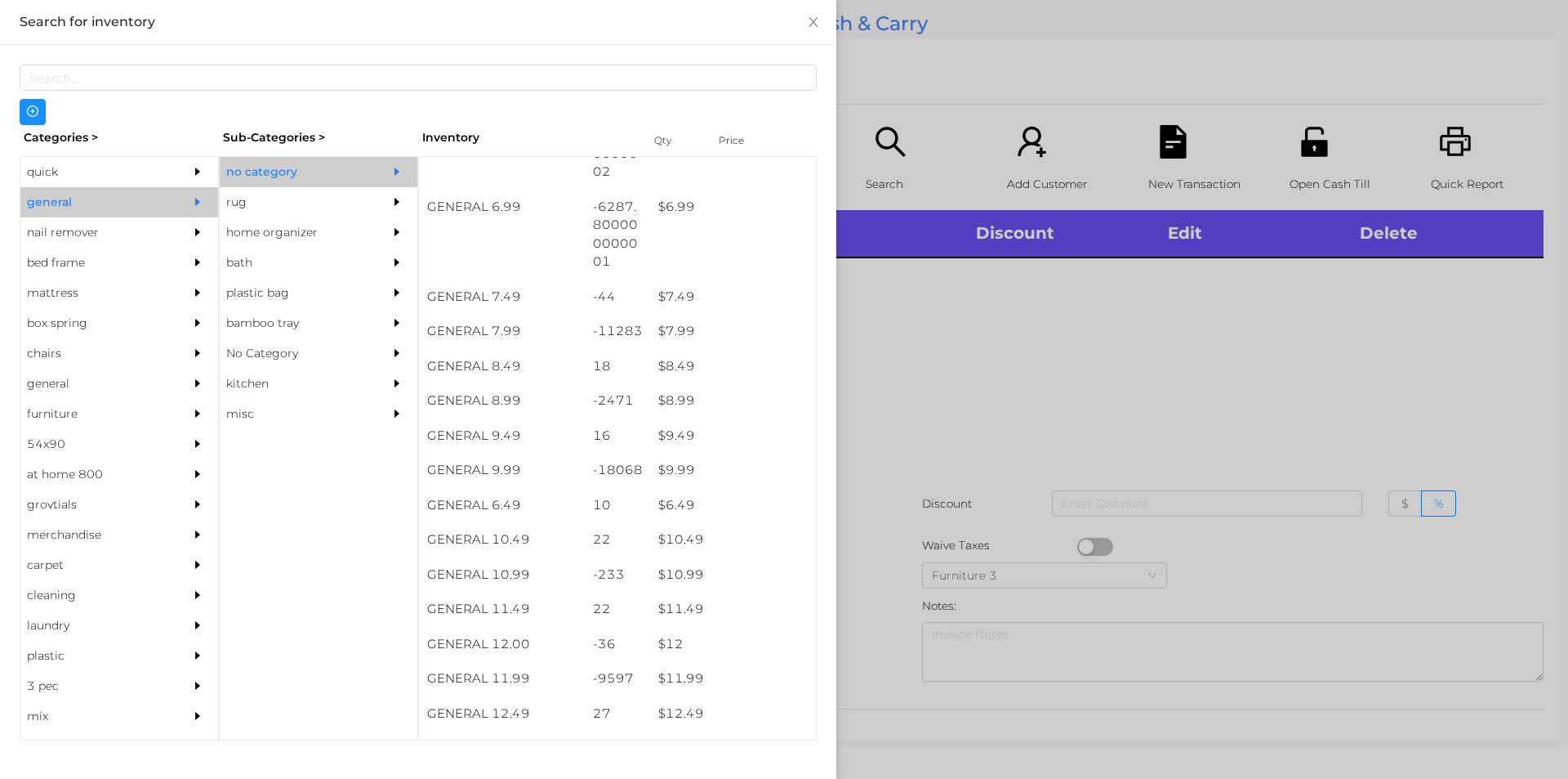
scroll to position [701, 0]
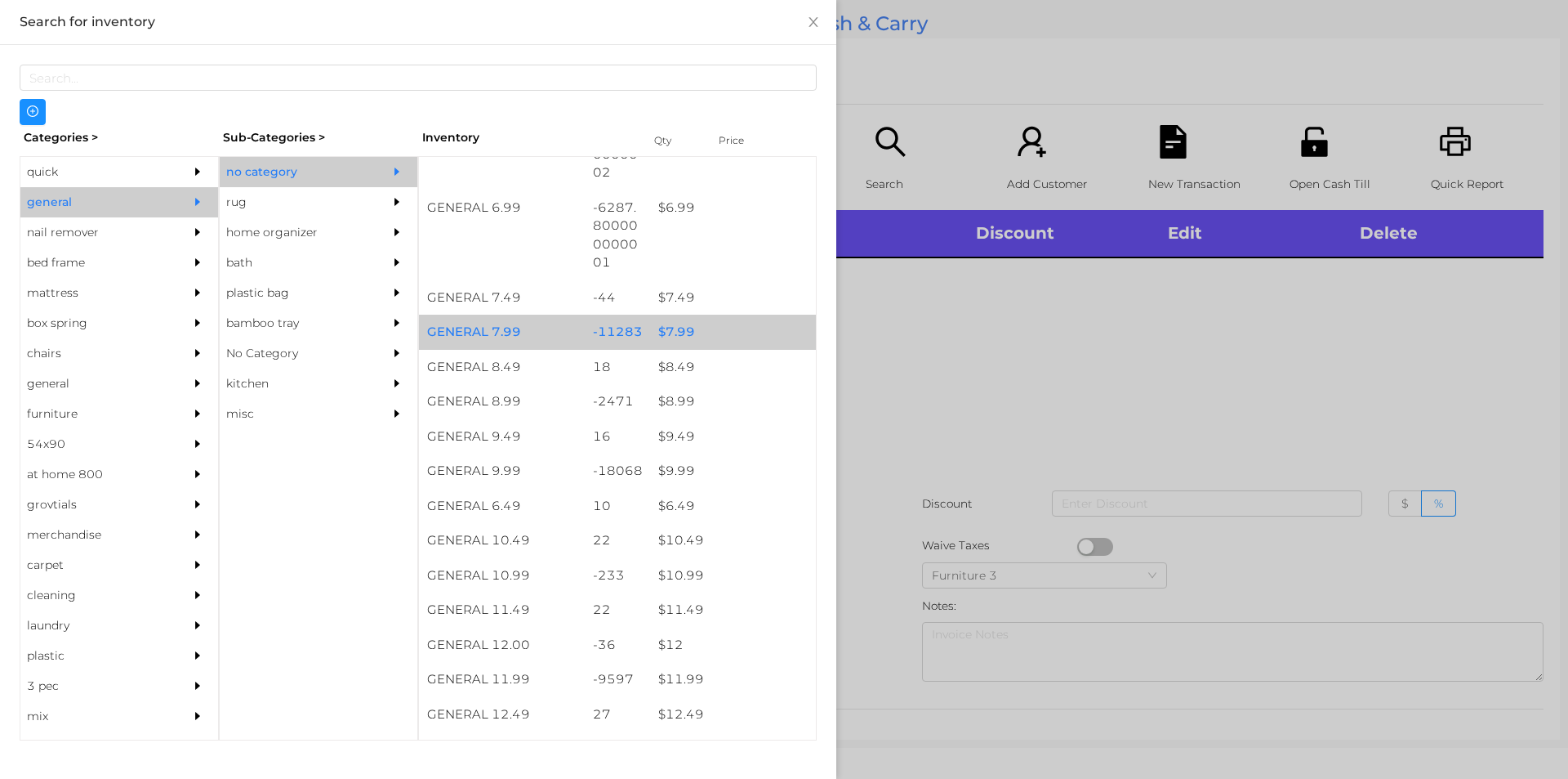
click at [666, 321] on div "$ 7.99" at bounding box center [732, 331] width 165 height 35
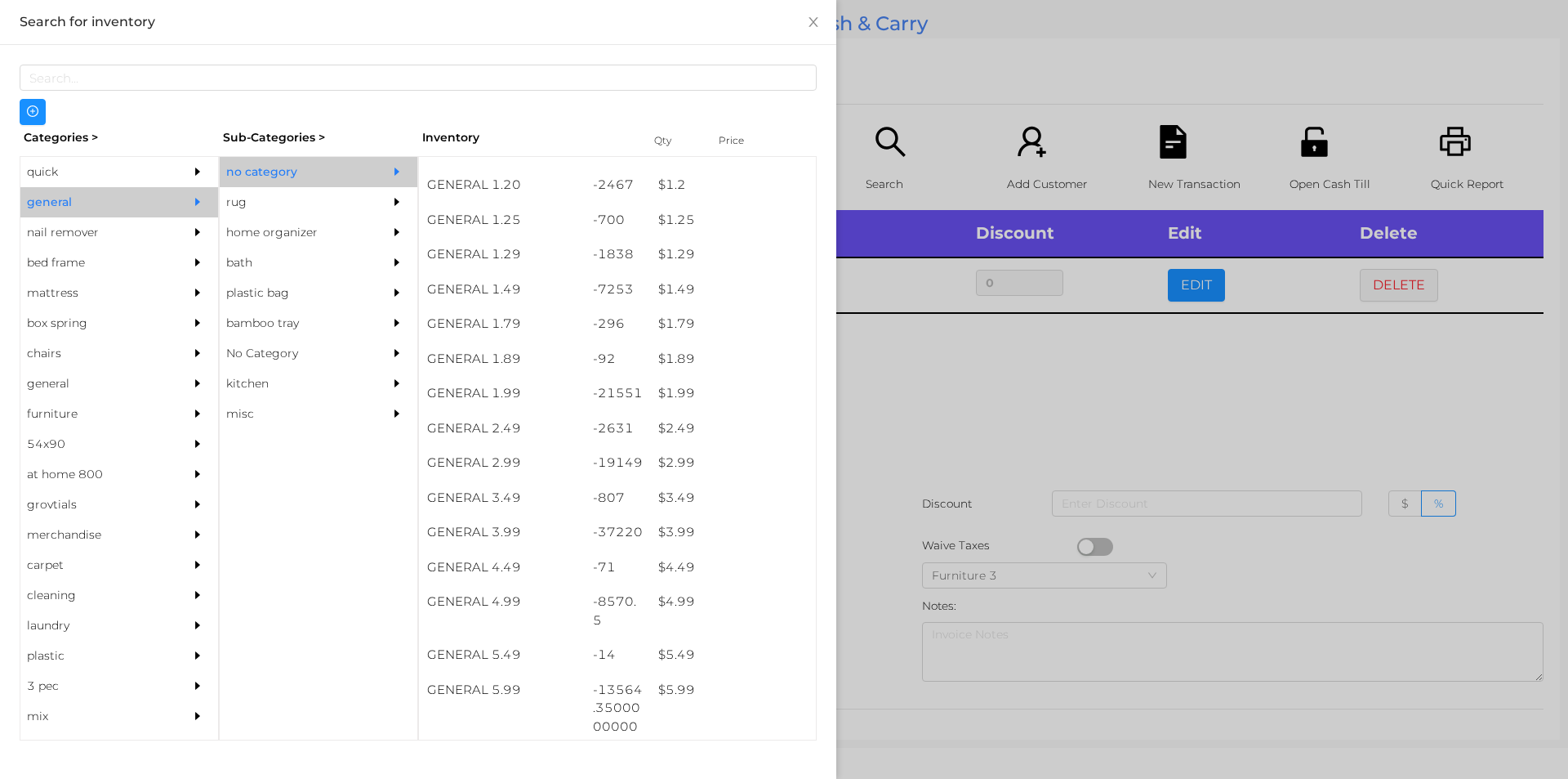
scroll to position [128, 0]
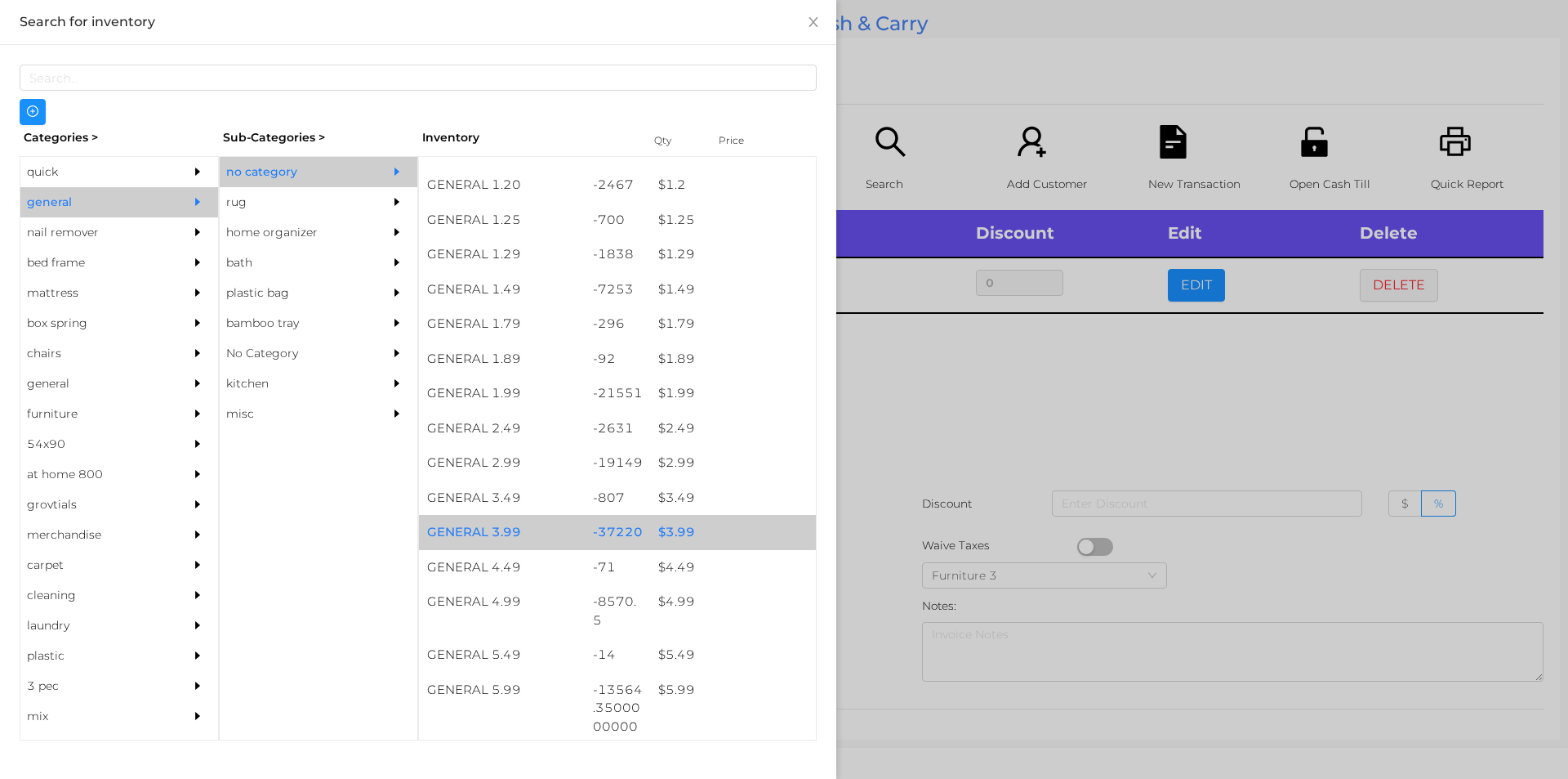
click at [672, 529] on div "$ 3.99" at bounding box center [732, 531] width 165 height 35
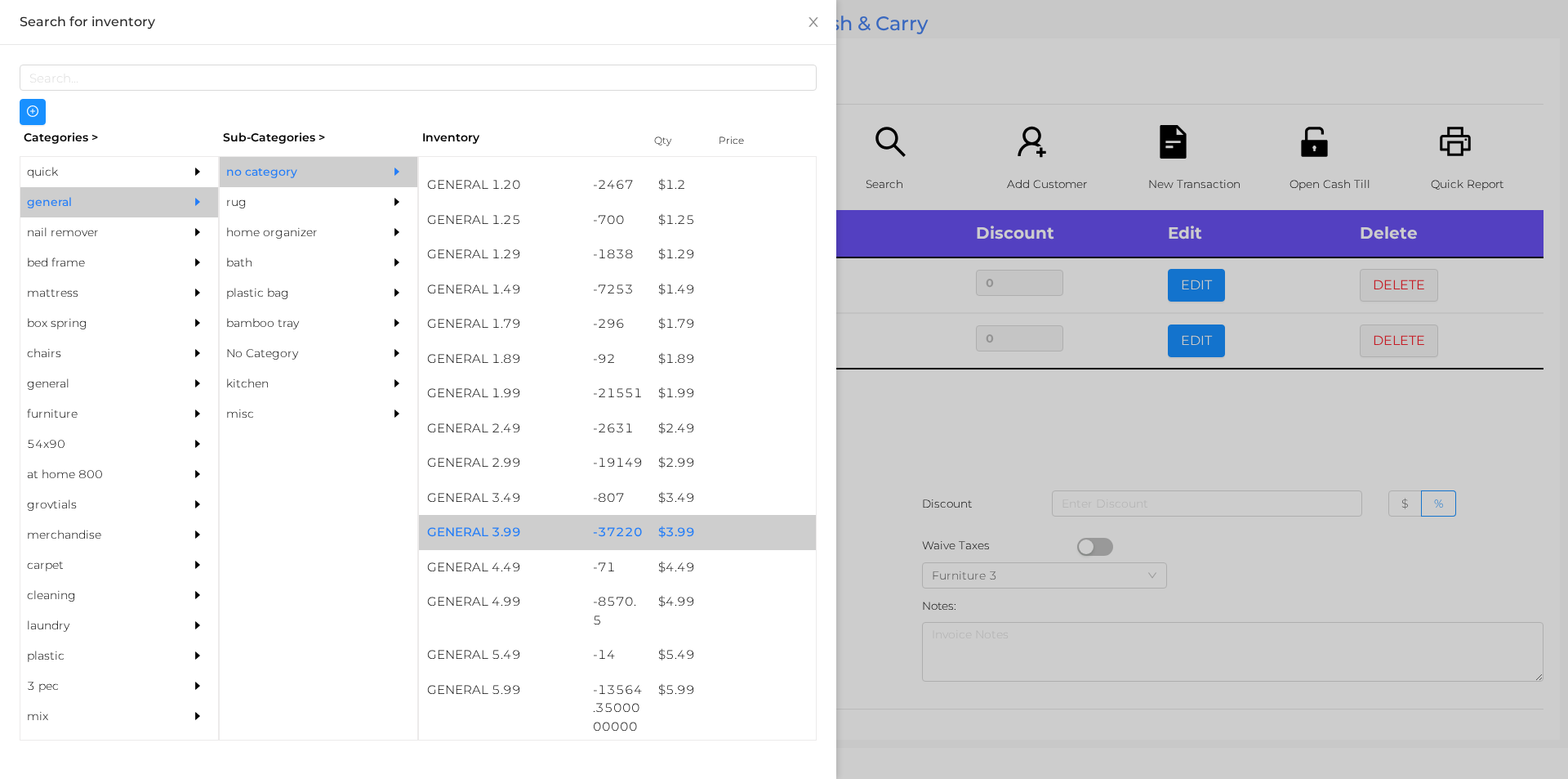
click at [673, 533] on div "$ 3.99" at bounding box center [732, 531] width 165 height 35
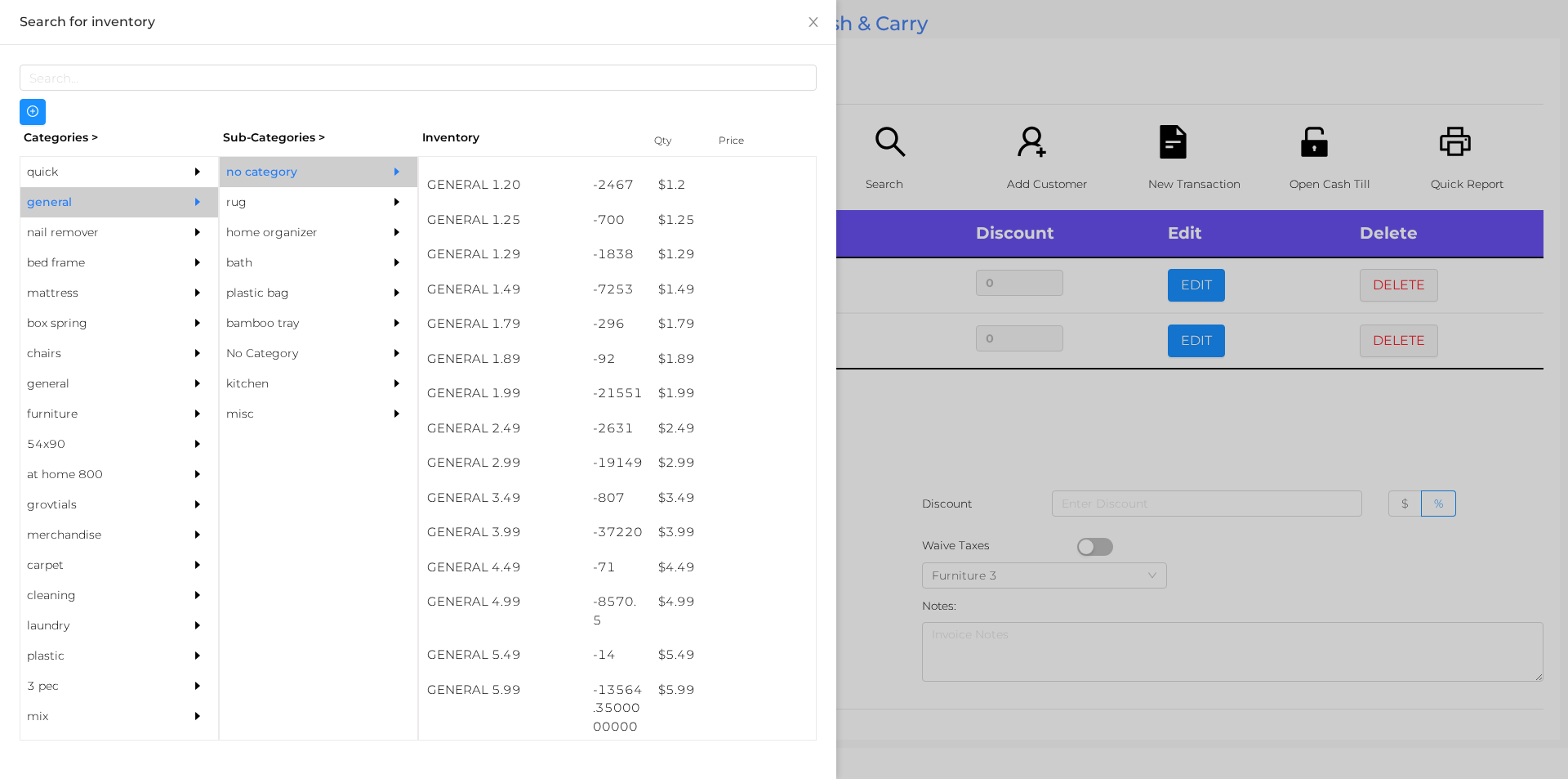
click at [904, 422] on div at bounding box center [784, 390] width 1568 height 779
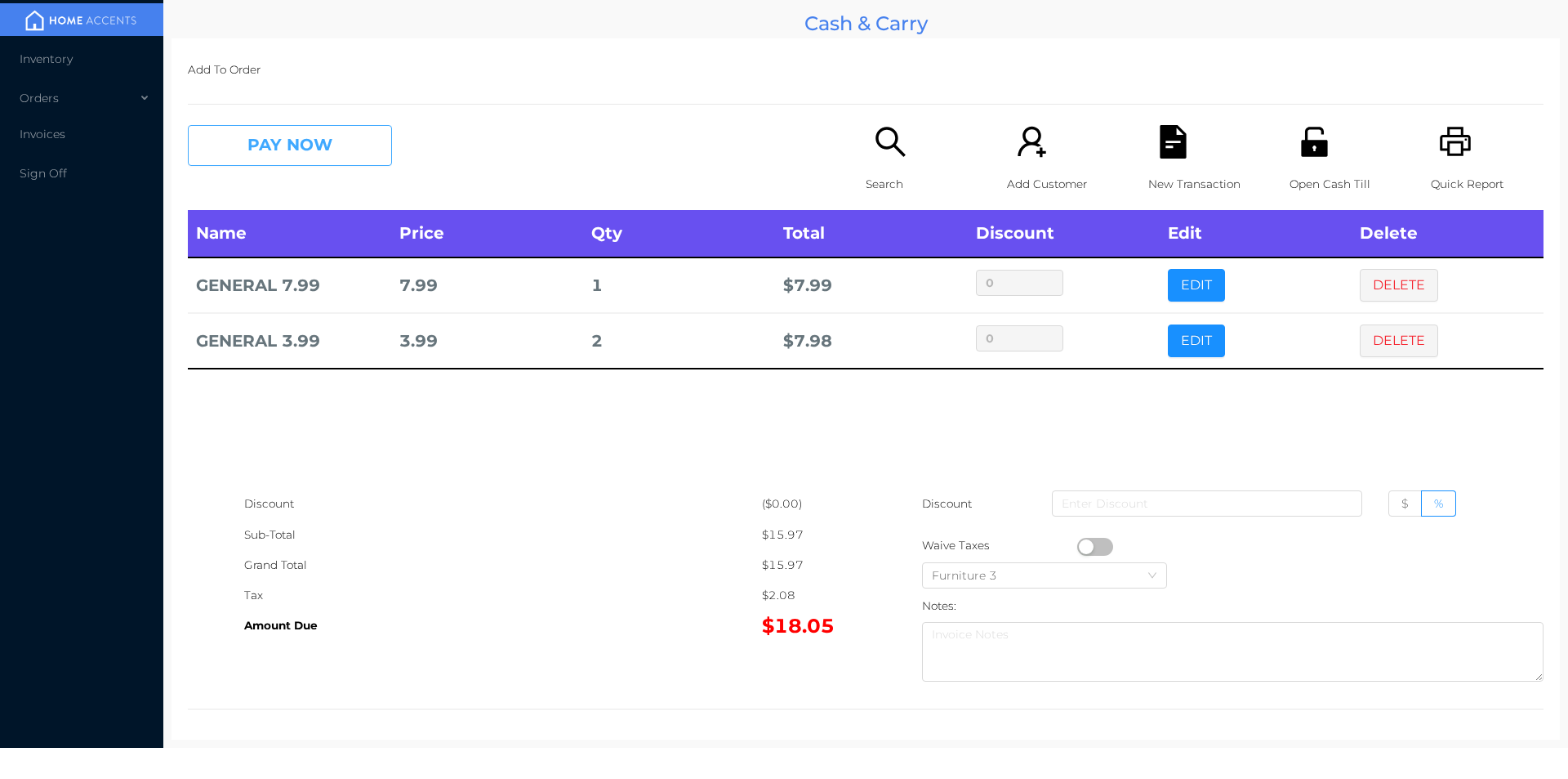
click at [334, 142] on button "PAY NOW" at bounding box center [290, 145] width 204 height 41
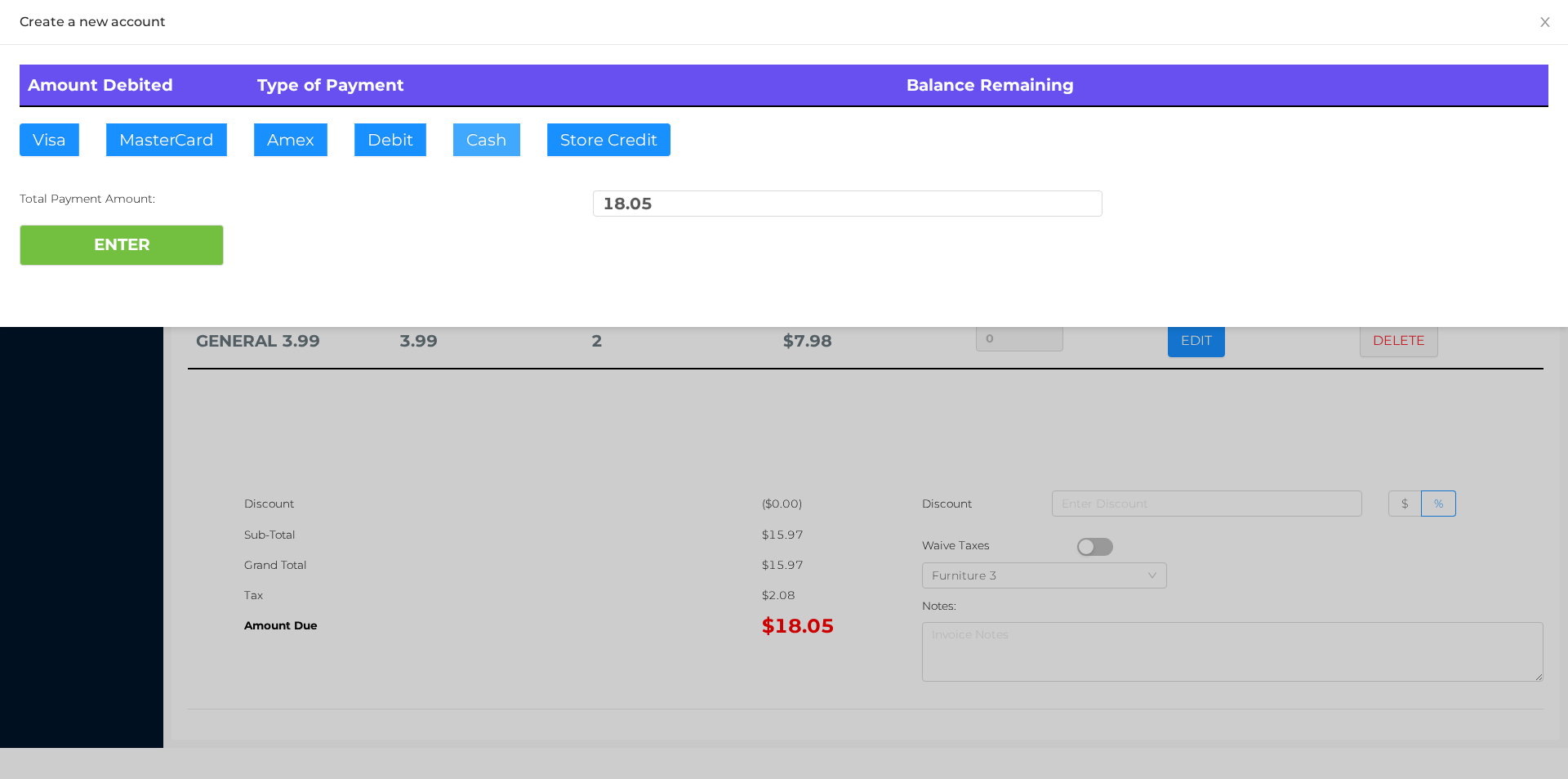
click at [465, 141] on button "Cash" at bounding box center [487, 140] width 67 height 33
click at [217, 243] on button "ENTER" at bounding box center [122, 245] width 204 height 41
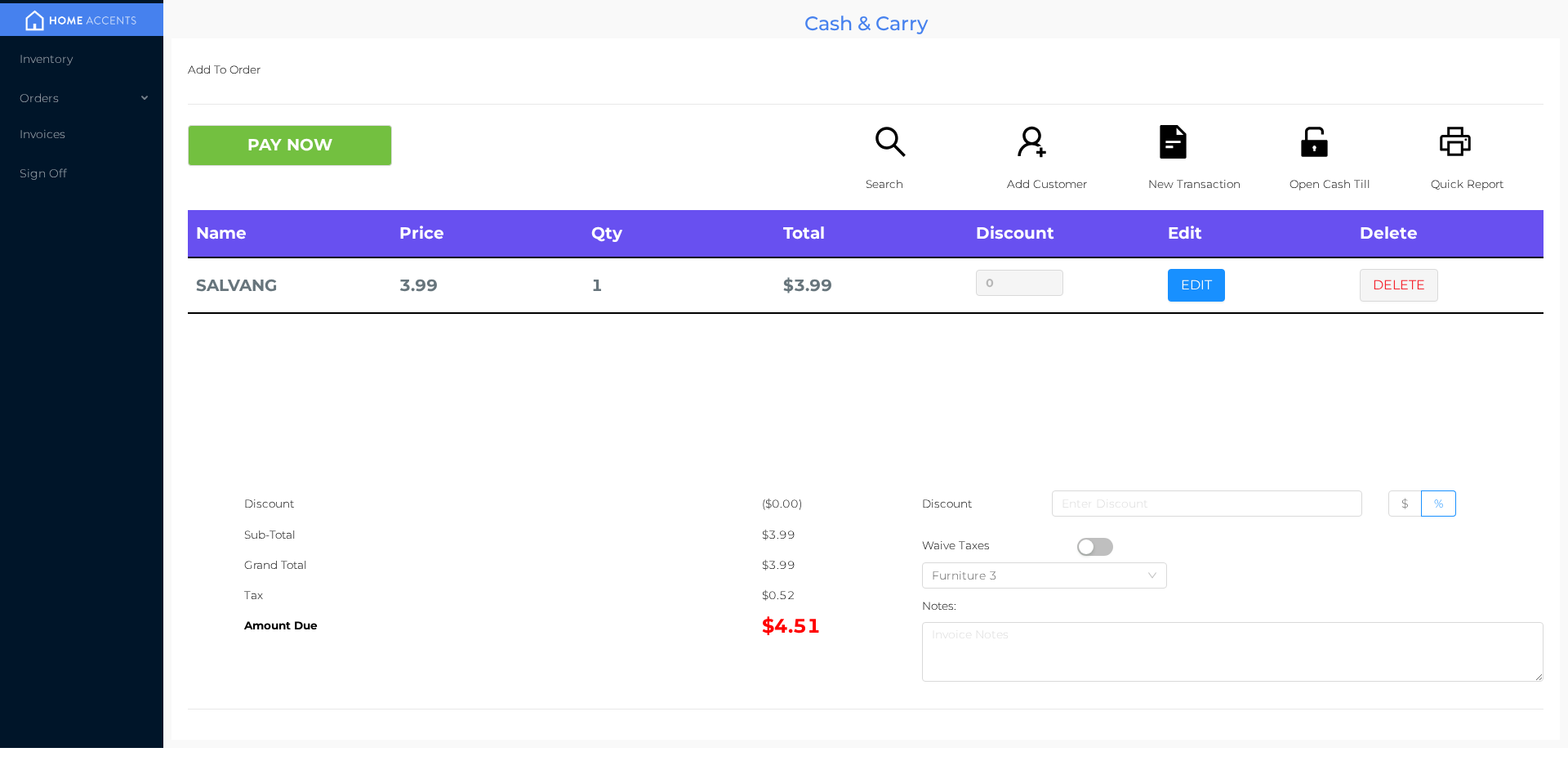
click at [1394, 297] on button "DELETE" at bounding box center [1399, 284] width 78 height 33
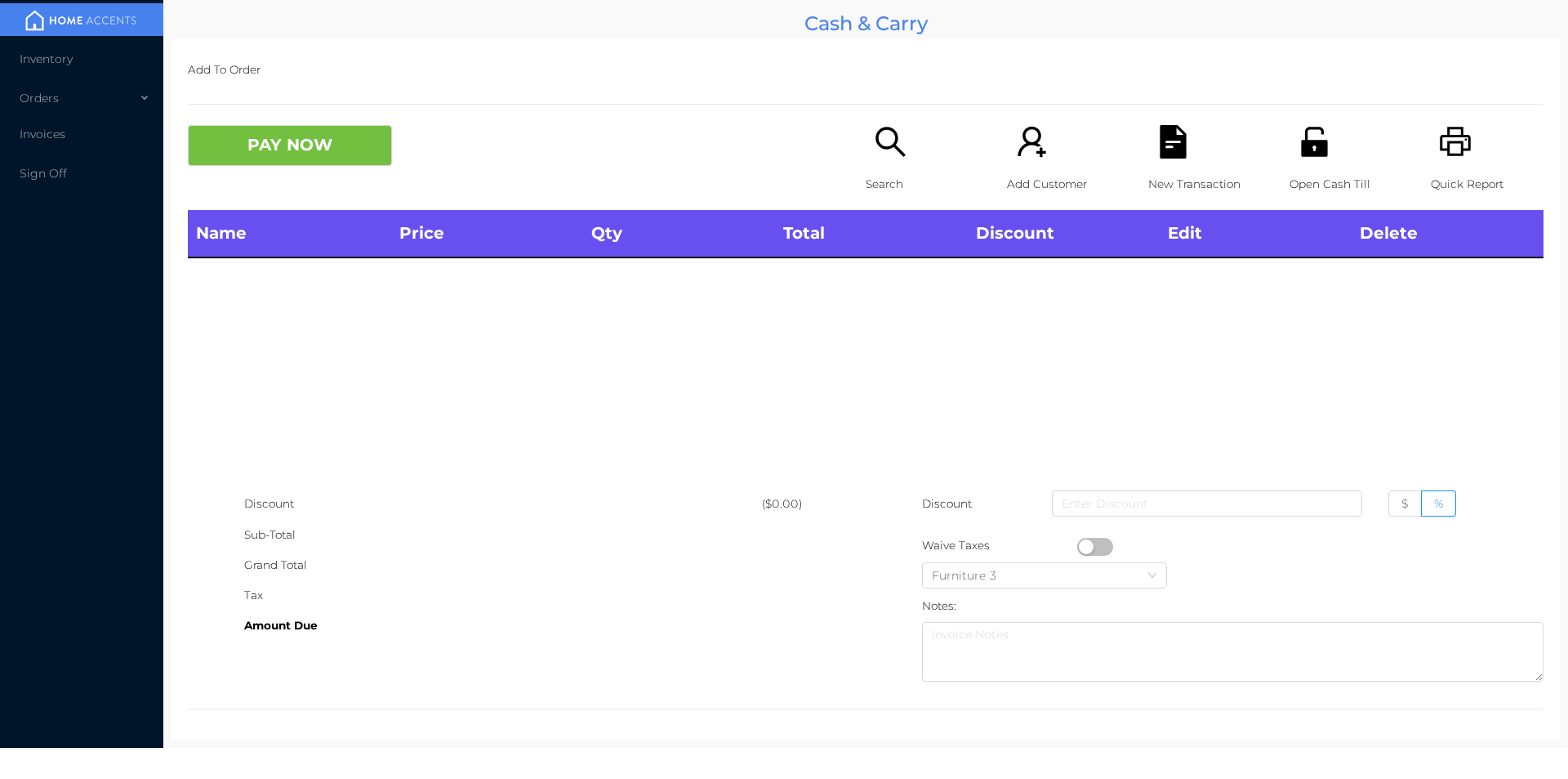
click at [1298, 159] on icon "icon: unlock" at bounding box center [1314, 142] width 34 height 34
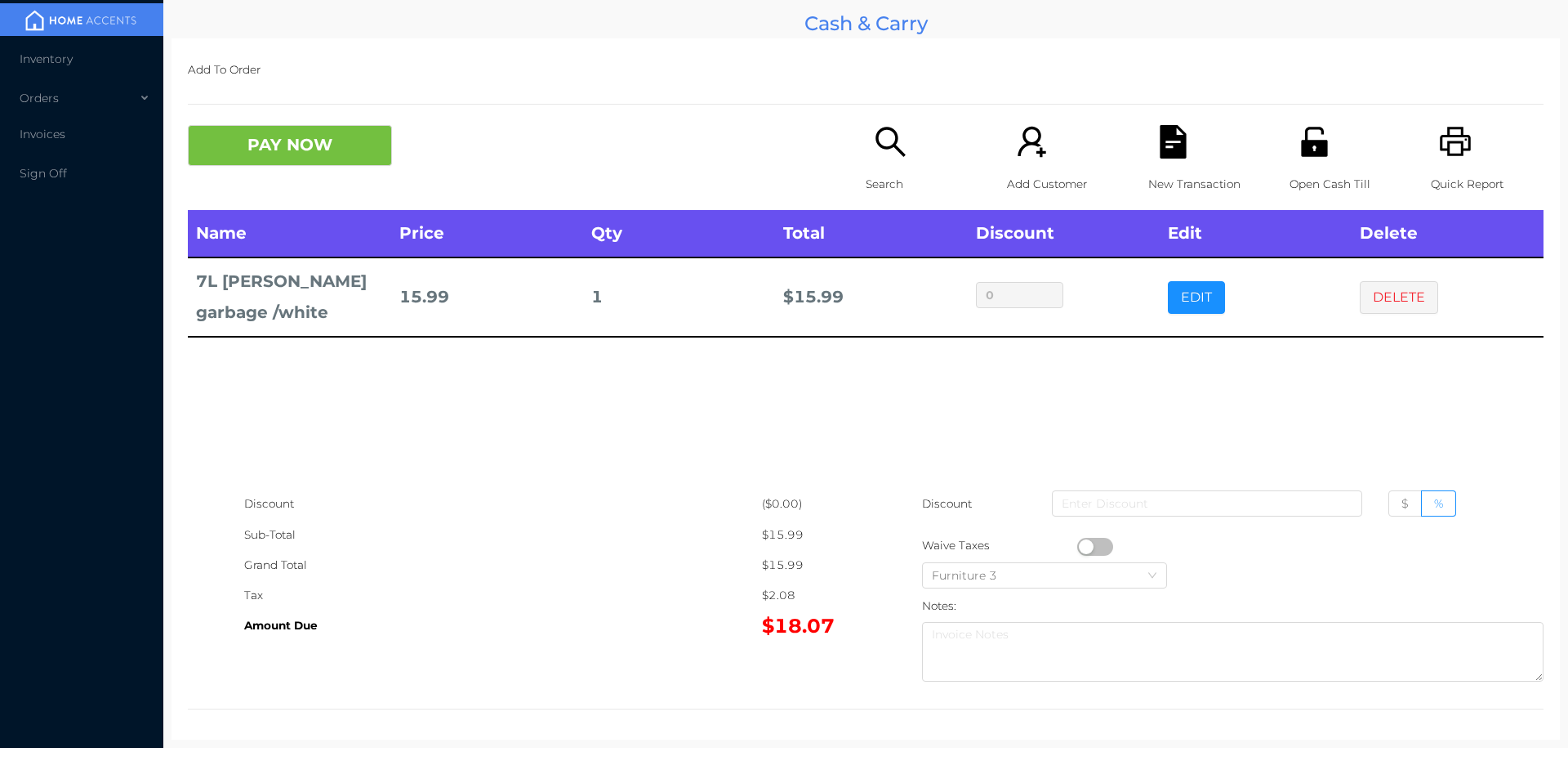
click at [1395, 297] on button "DELETE" at bounding box center [1399, 297] width 78 height 33
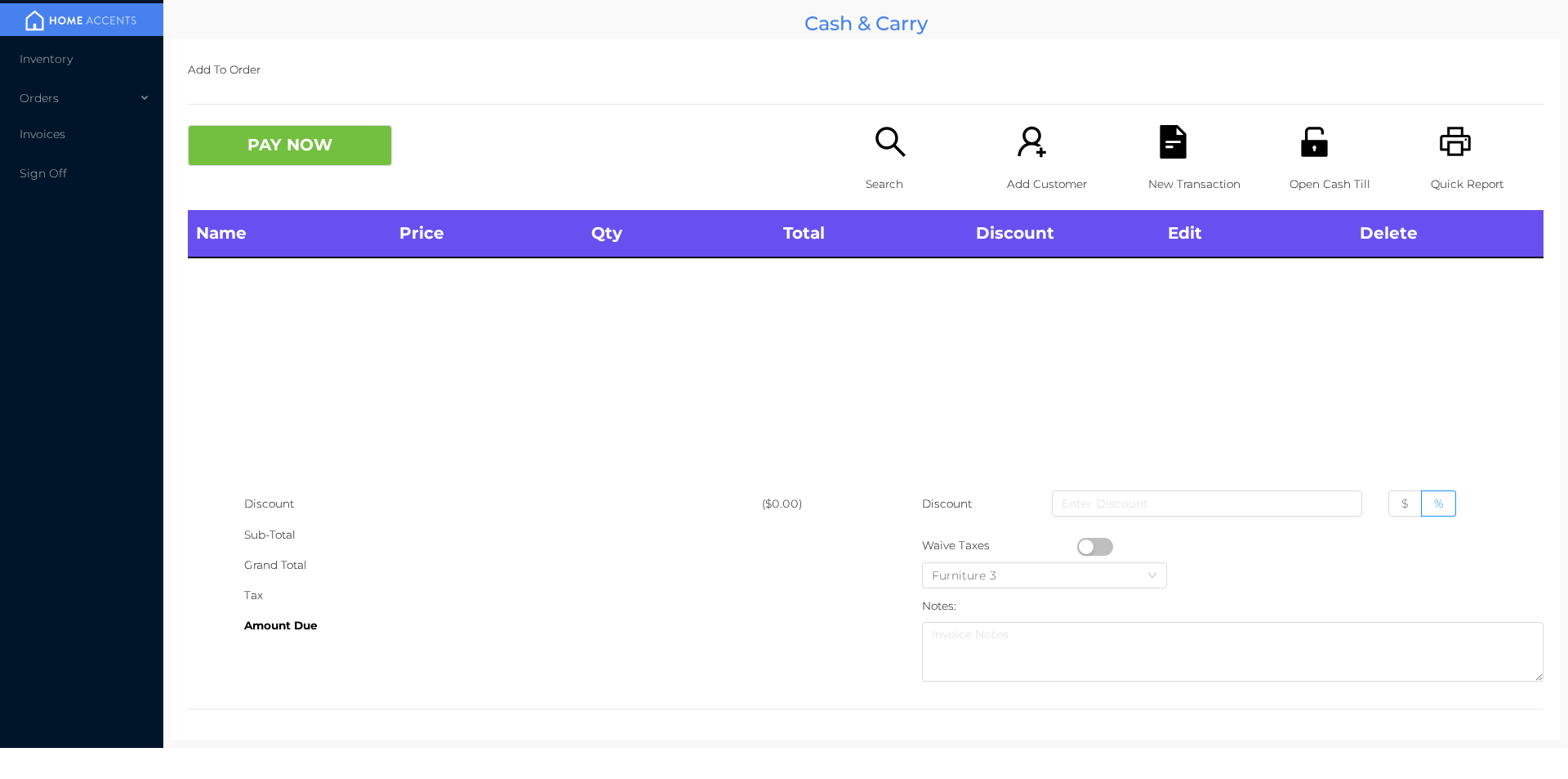
click at [1306, 151] on icon "icon: unlock" at bounding box center [1314, 142] width 34 height 34
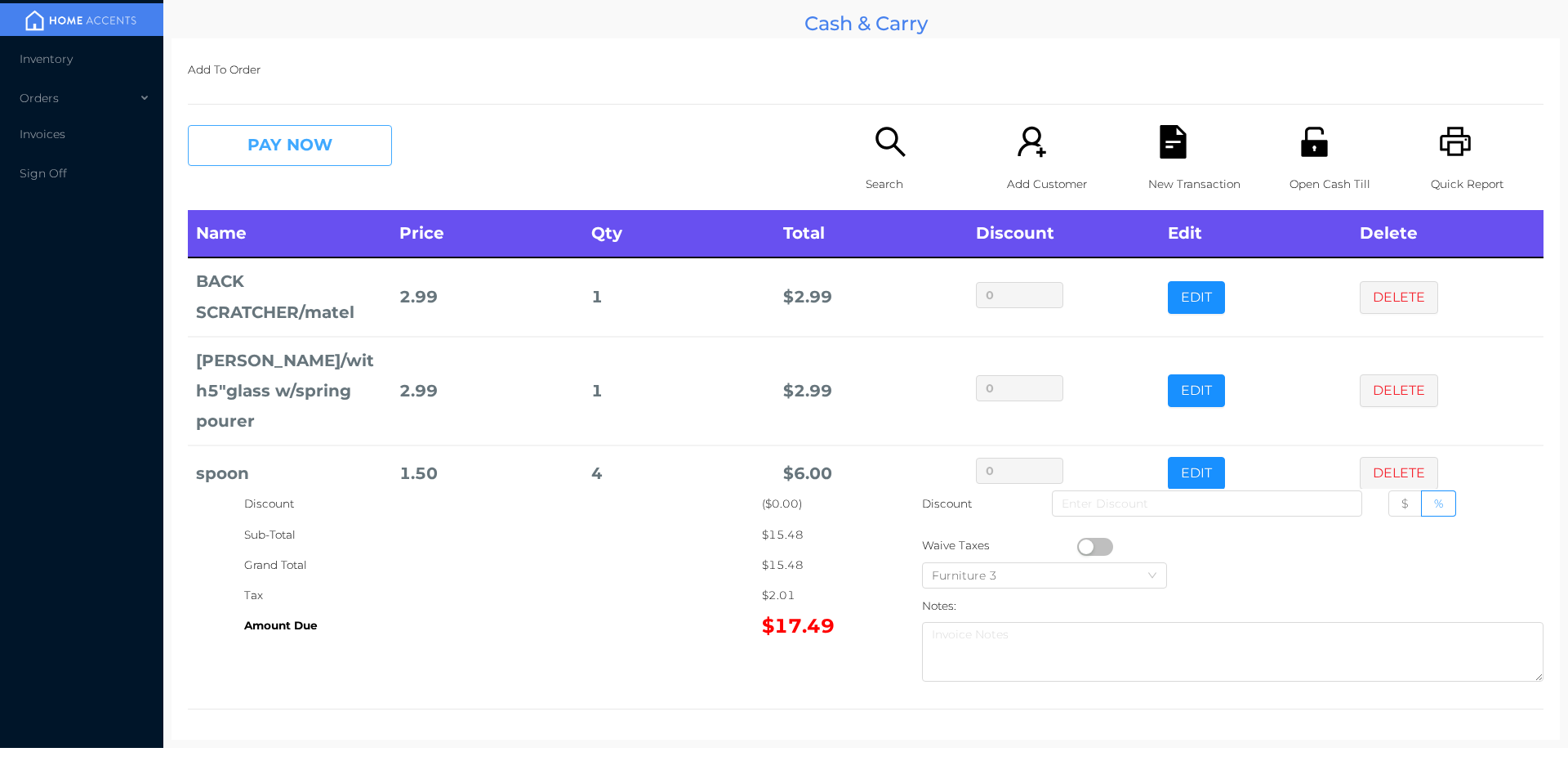
click at [314, 145] on button "PAY NOW" at bounding box center [290, 145] width 204 height 41
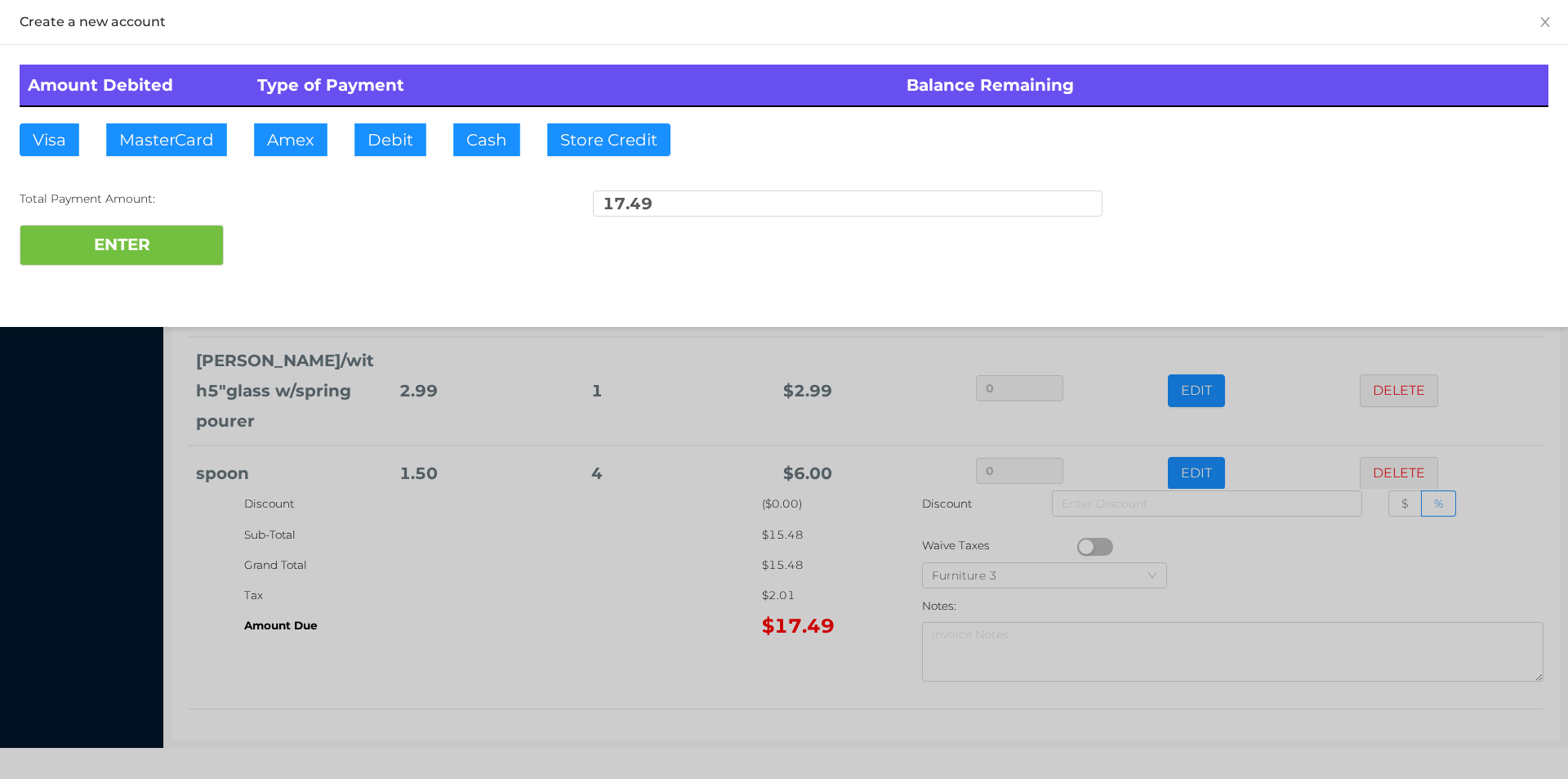
click at [1294, 562] on div at bounding box center [784, 390] width 1568 height 779
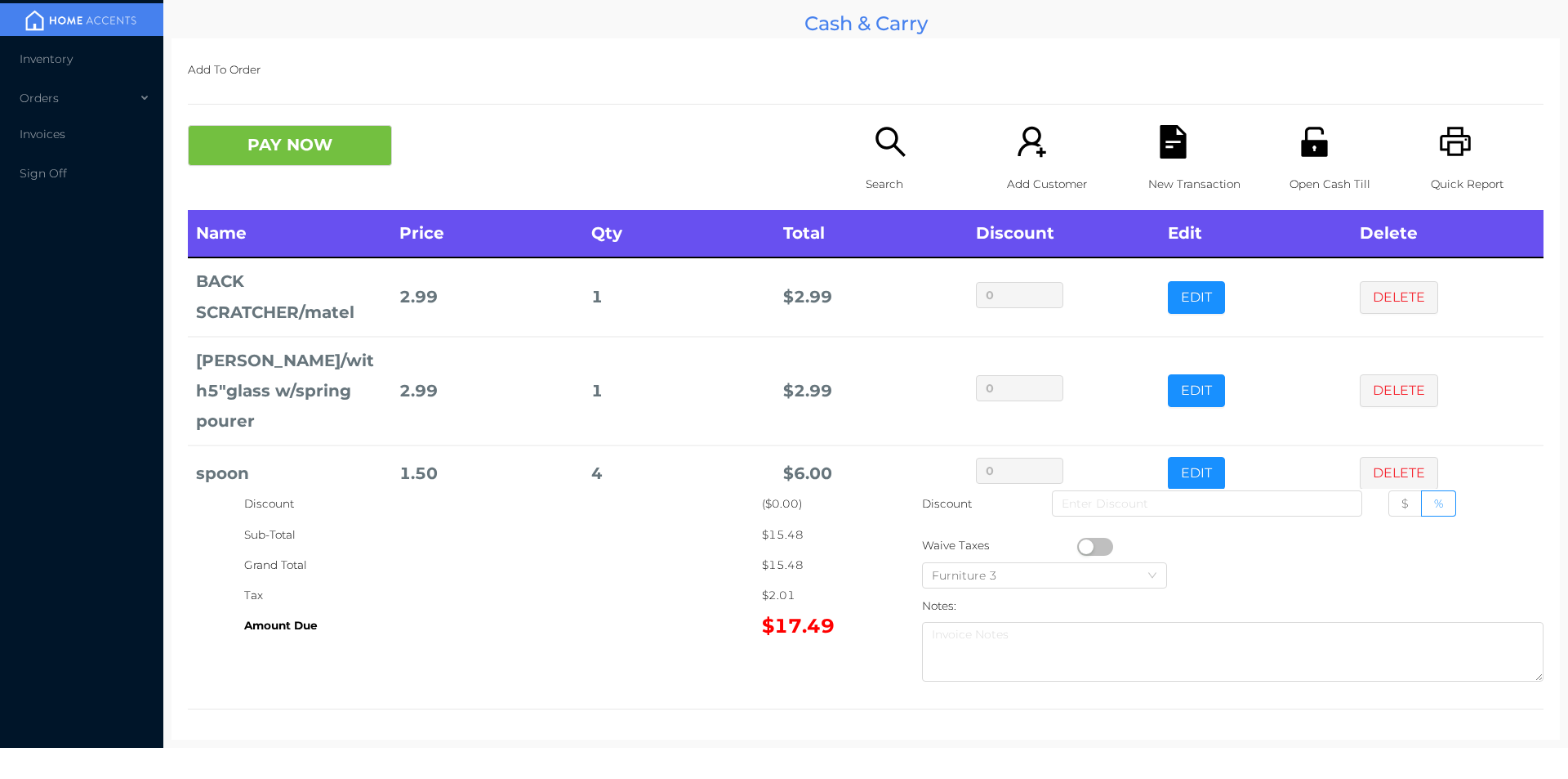
click at [1439, 157] on icon "icon: printer" at bounding box center [1456, 142] width 34 height 34
click at [1160, 146] on icon "icon: file-text" at bounding box center [1173, 142] width 26 height 34
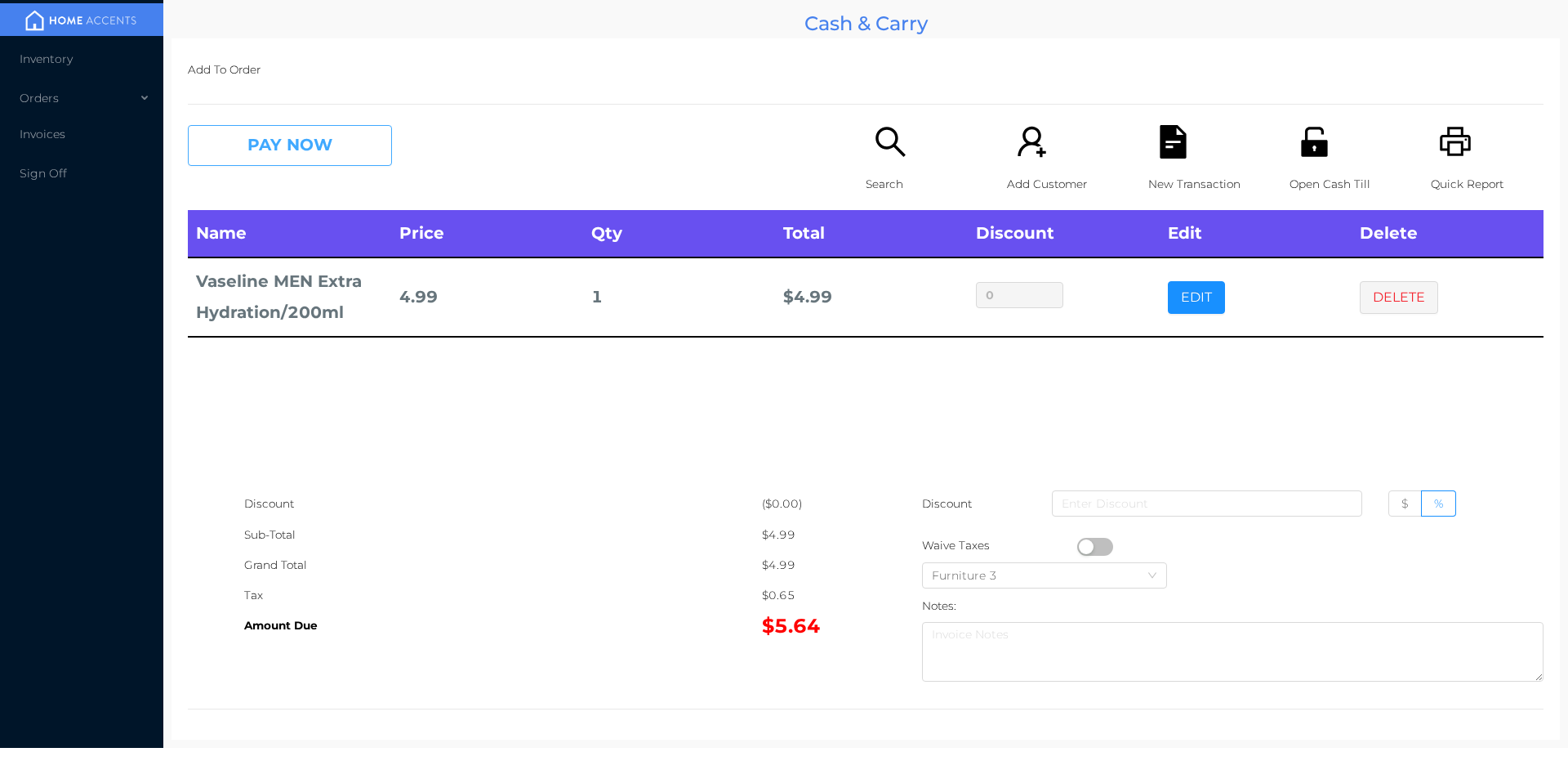
click at [333, 144] on button "PAY NOW" at bounding box center [290, 145] width 204 height 41
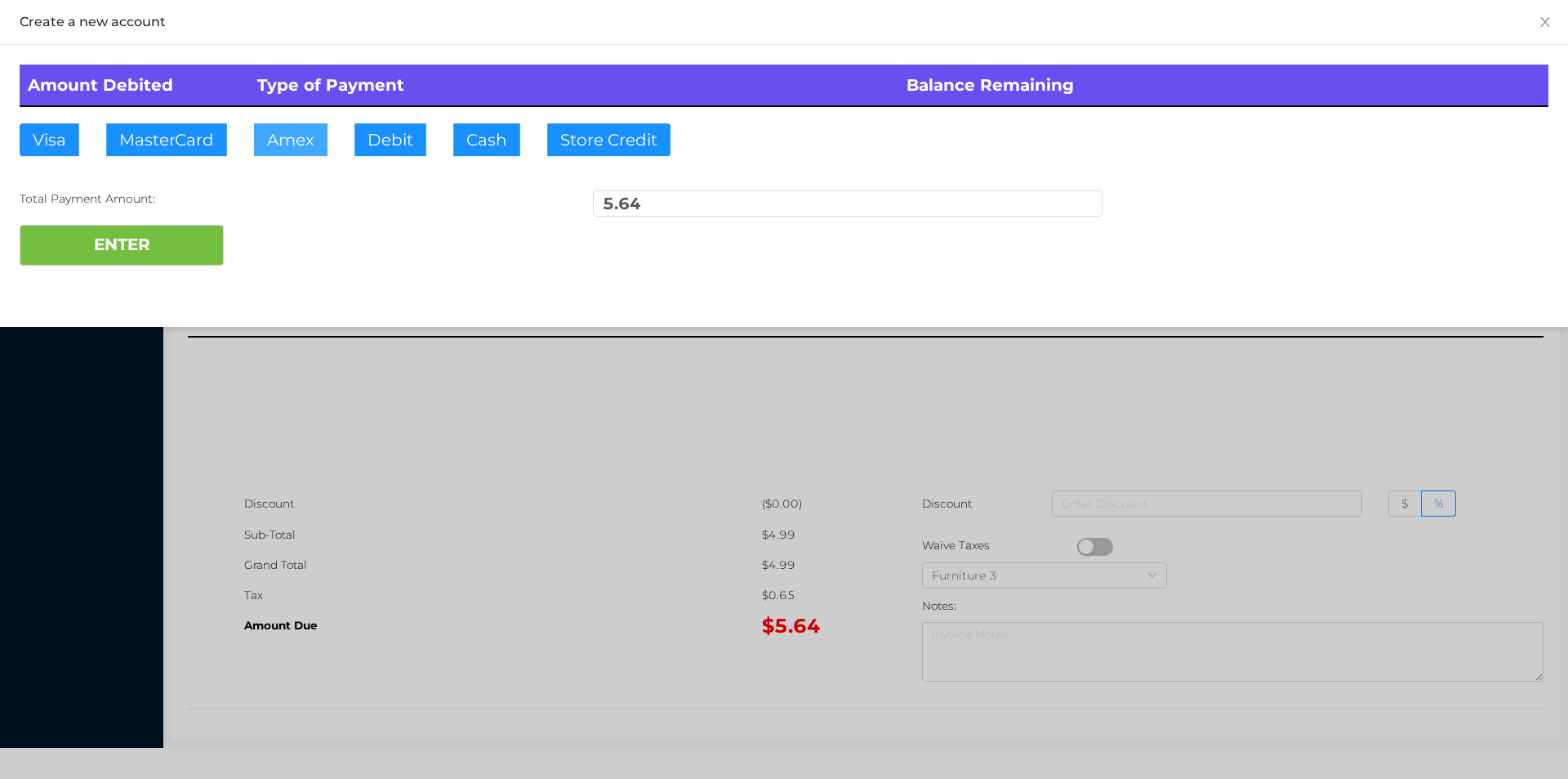
click at [311, 131] on button "Amex" at bounding box center [290, 140] width 73 height 33
click at [481, 400] on div at bounding box center [784, 390] width 1568 height 779
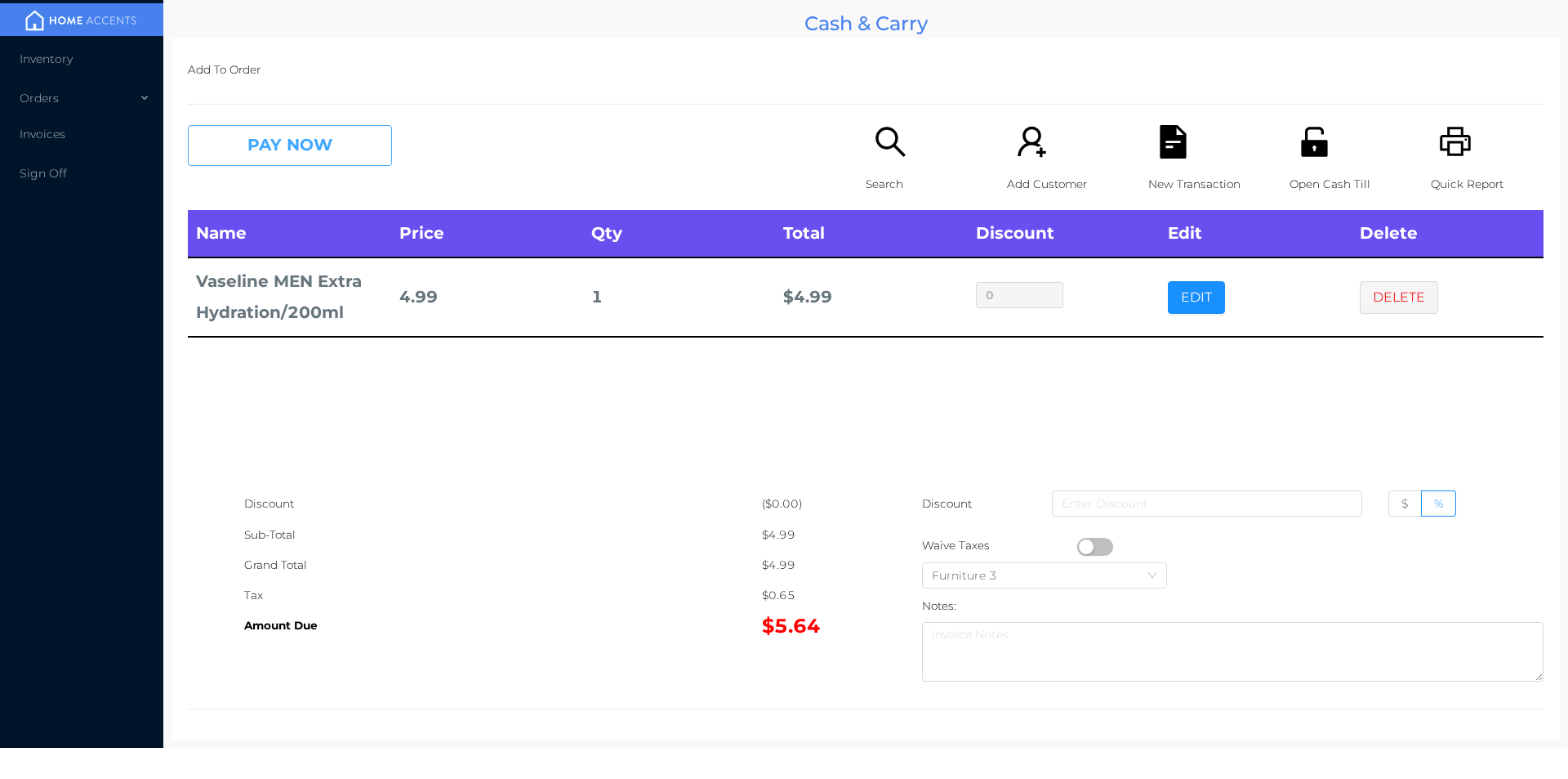
click at [318, 161] on button "PAY NOW" at bounding box center [290, 145] width 204 height 41
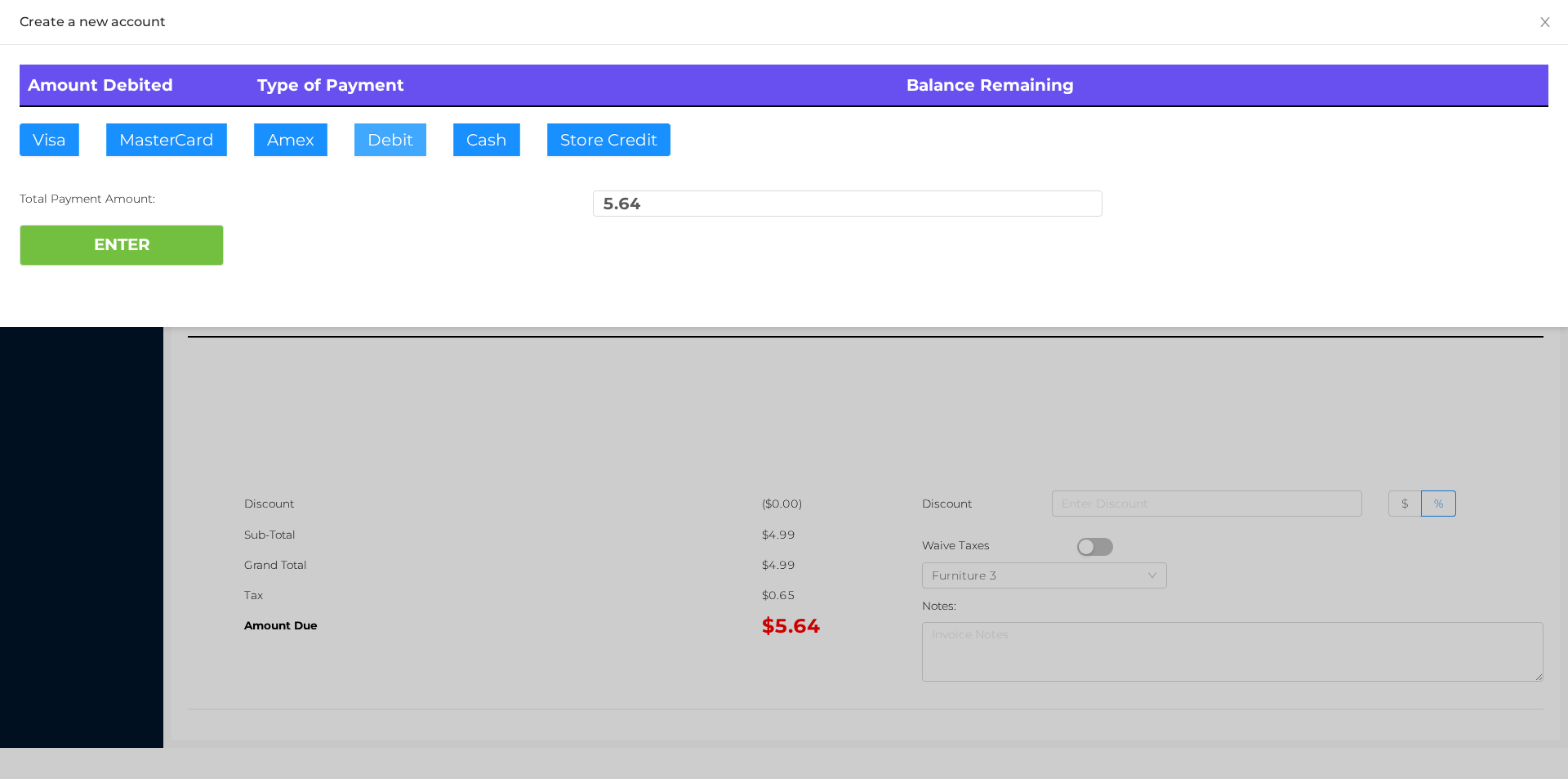
click at [395, 142] on button "Debit" at bounding box center [390, 140] width 72 height 33
click at [142, 251] on button "ENTER" at bounding box center [122, 245] width 204 height 41
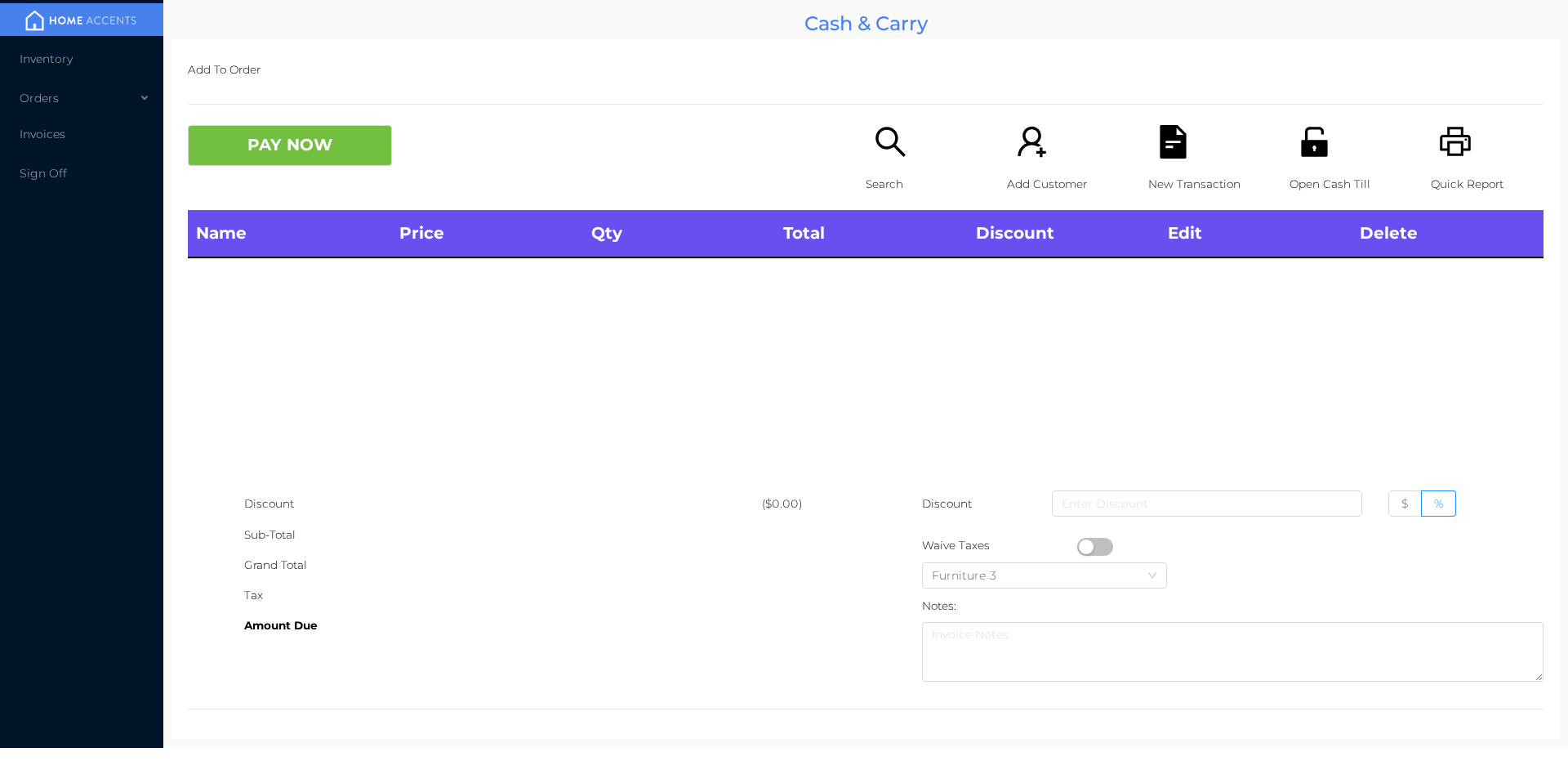
click at [1444, 174] on p "Quick Report" at bounding box center [1488, 184] width 113 height 31
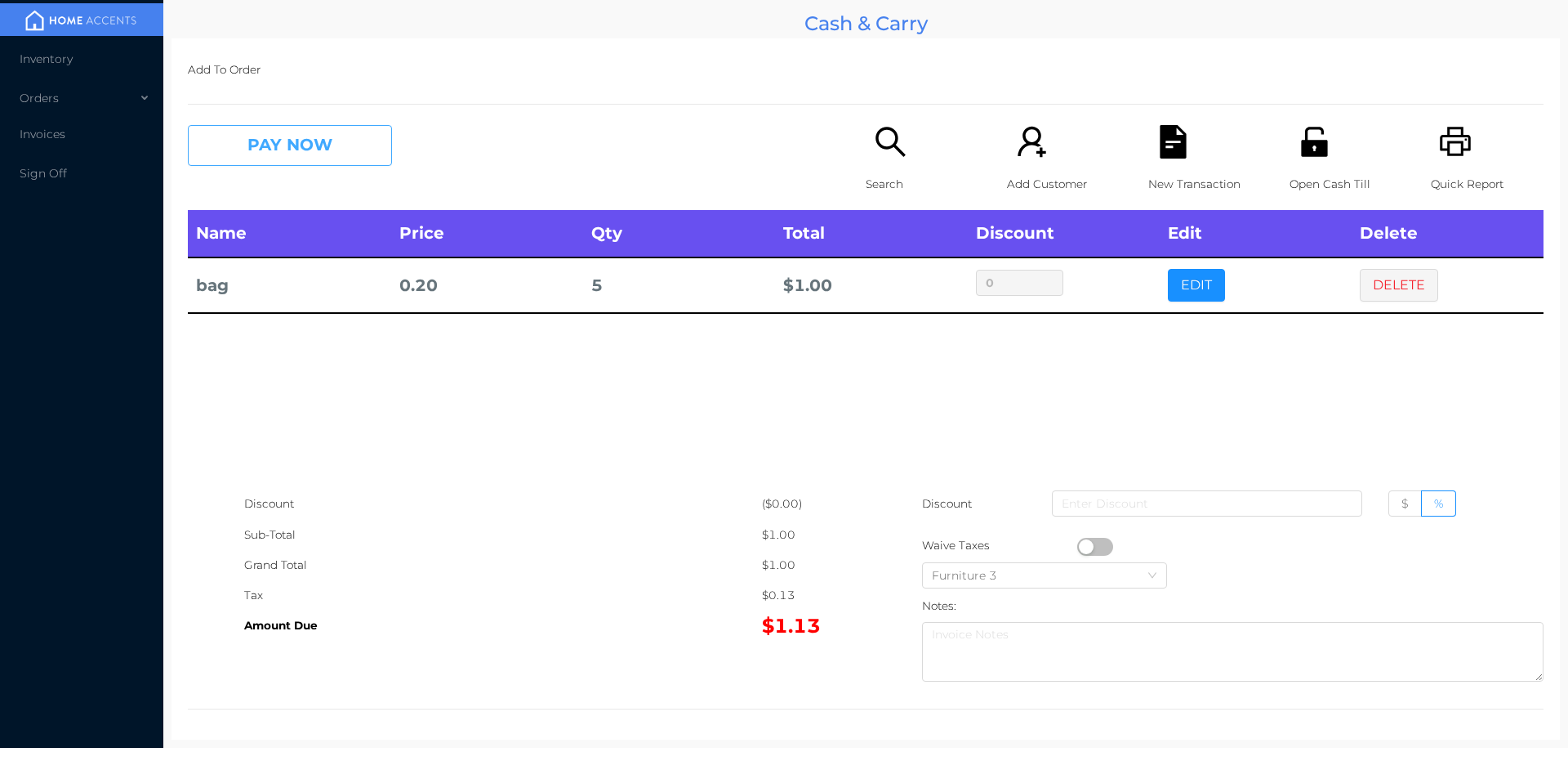
click at [319, 149] on button "PAY NOW" at bounding box center [290, 145] width 204 height 41
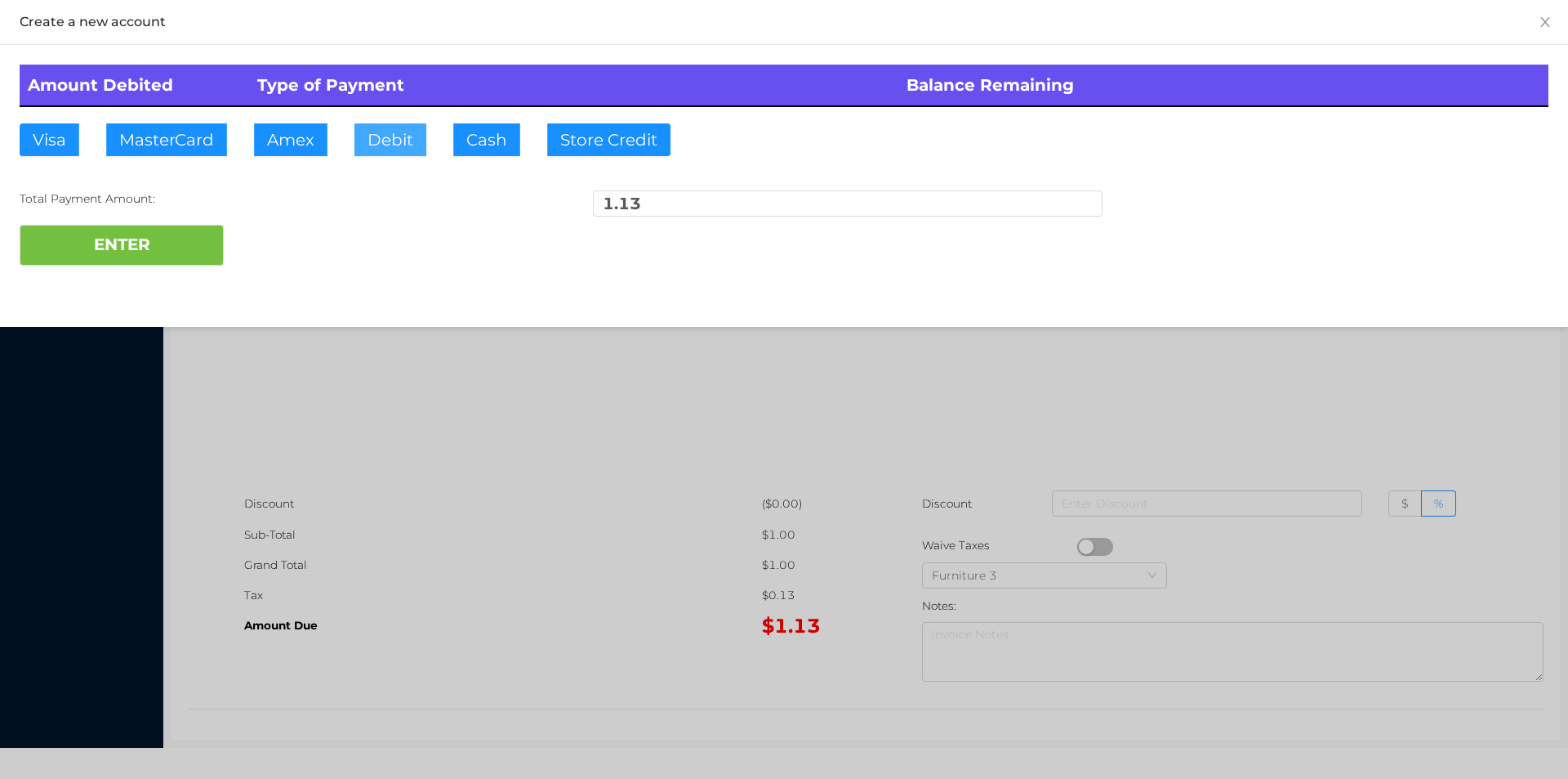
click at [379, 152] on button "Debit" at bounding box center [390, 140] width 72 height 33
click at [180, 243] on button "ENTER" at bounding box center [122, 245] width 204 height 41
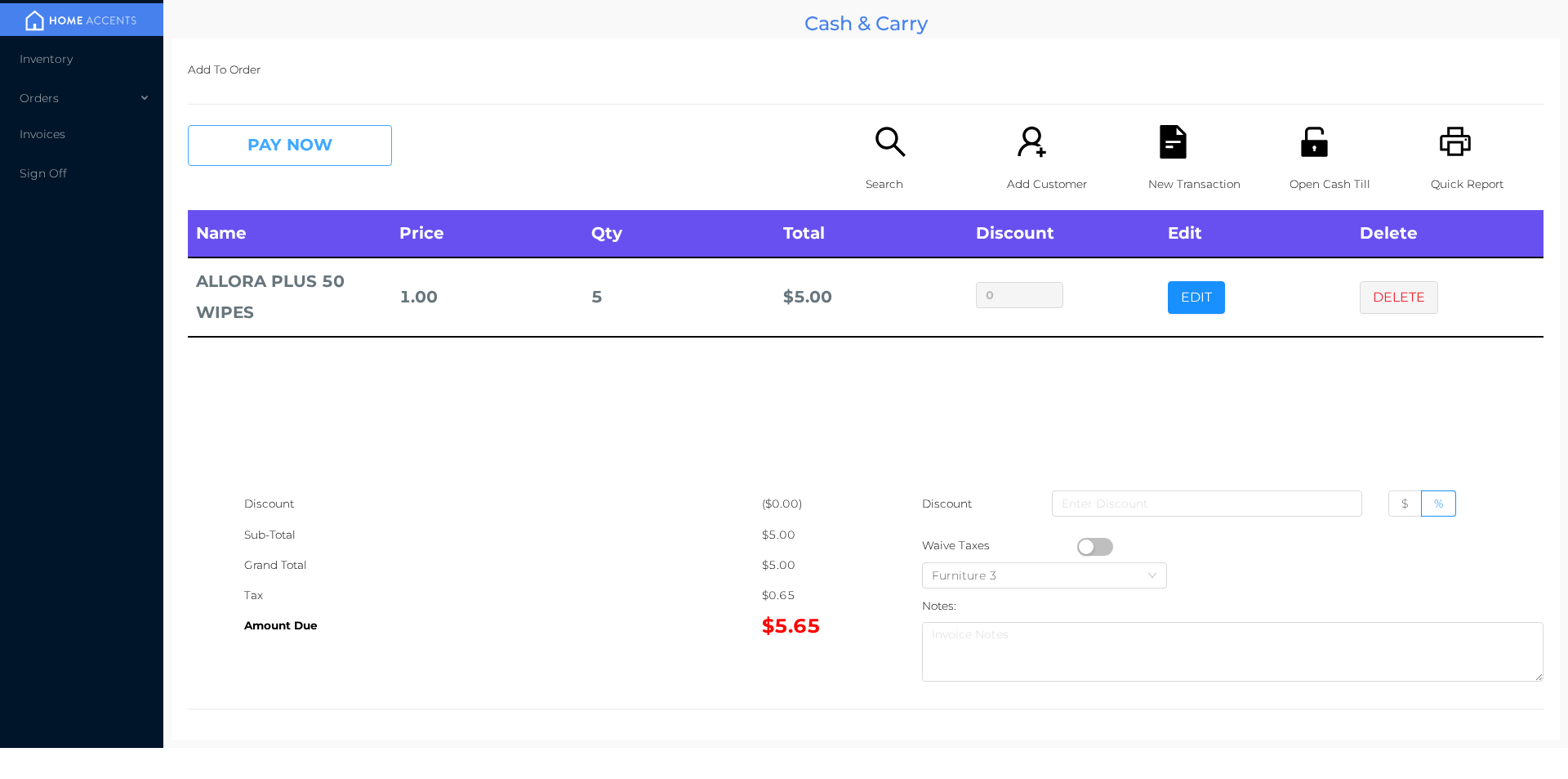
click at [282, 152] on button "PAY NOW" at bounding box center [290, 145] width 204 height 41
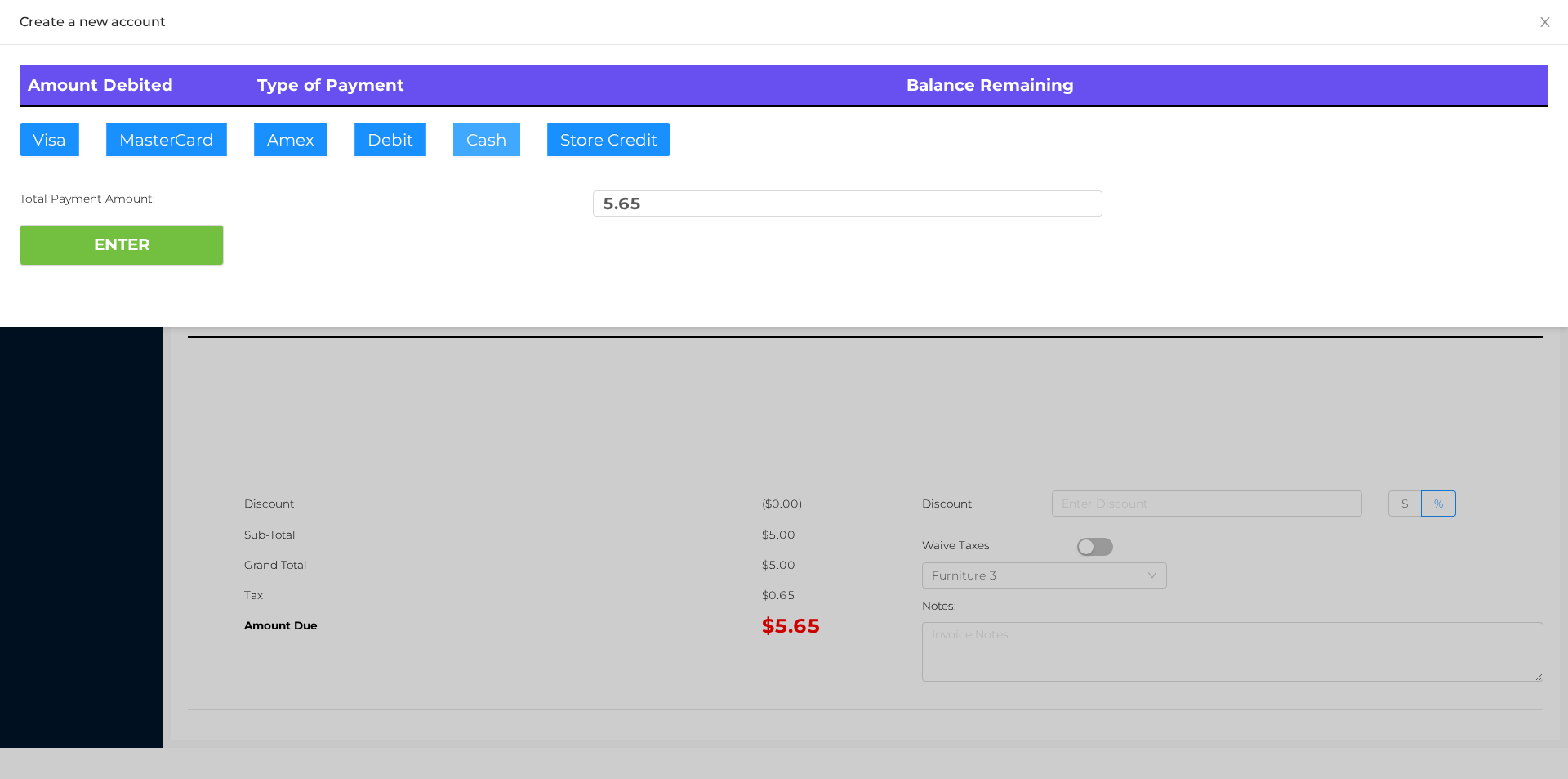
click at [459, 148] on button "Cash" at bounding box center [487, 140] width 67 height 33
type input "0"
type input "20."
click at [188, 260] on button "ENTER" at bounding box center [122, 245] width 204 height 41
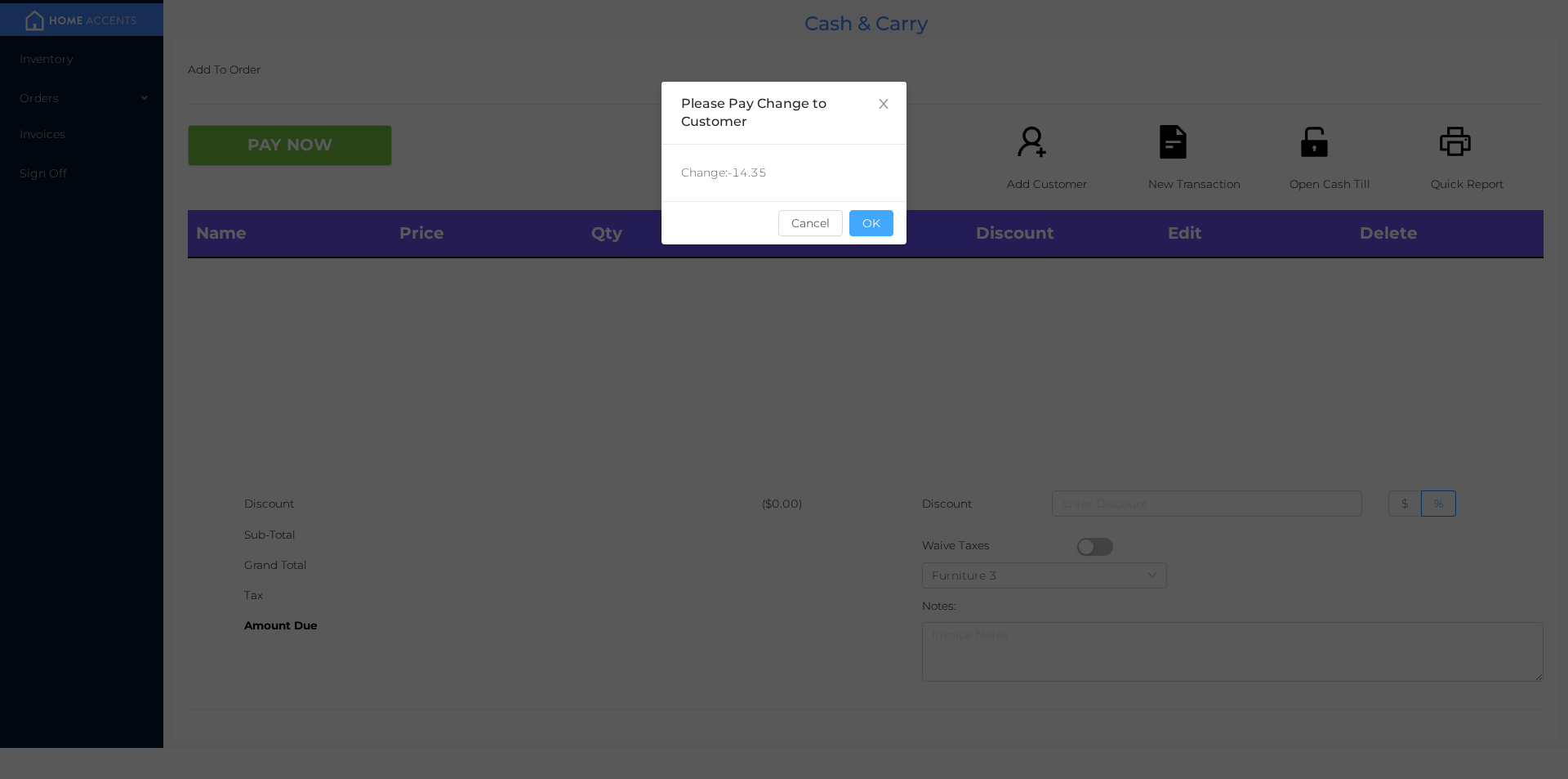
click at [882, 212] on button "OK" at bounding box center [871, 223] width 45 height 26
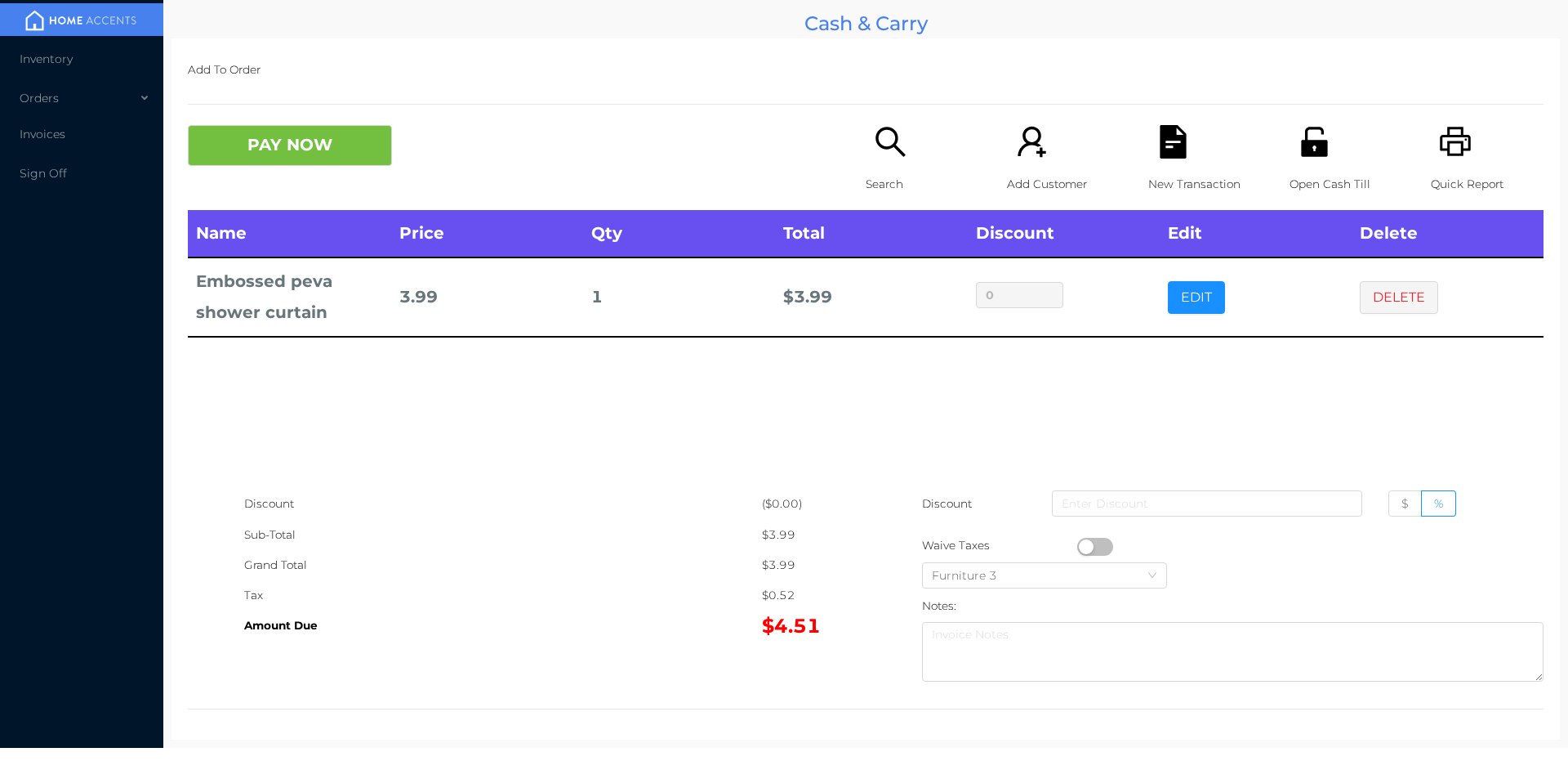
click at [255, 143] on button "PAY NOW" at bounding box center [290, 145] width 204 height 41
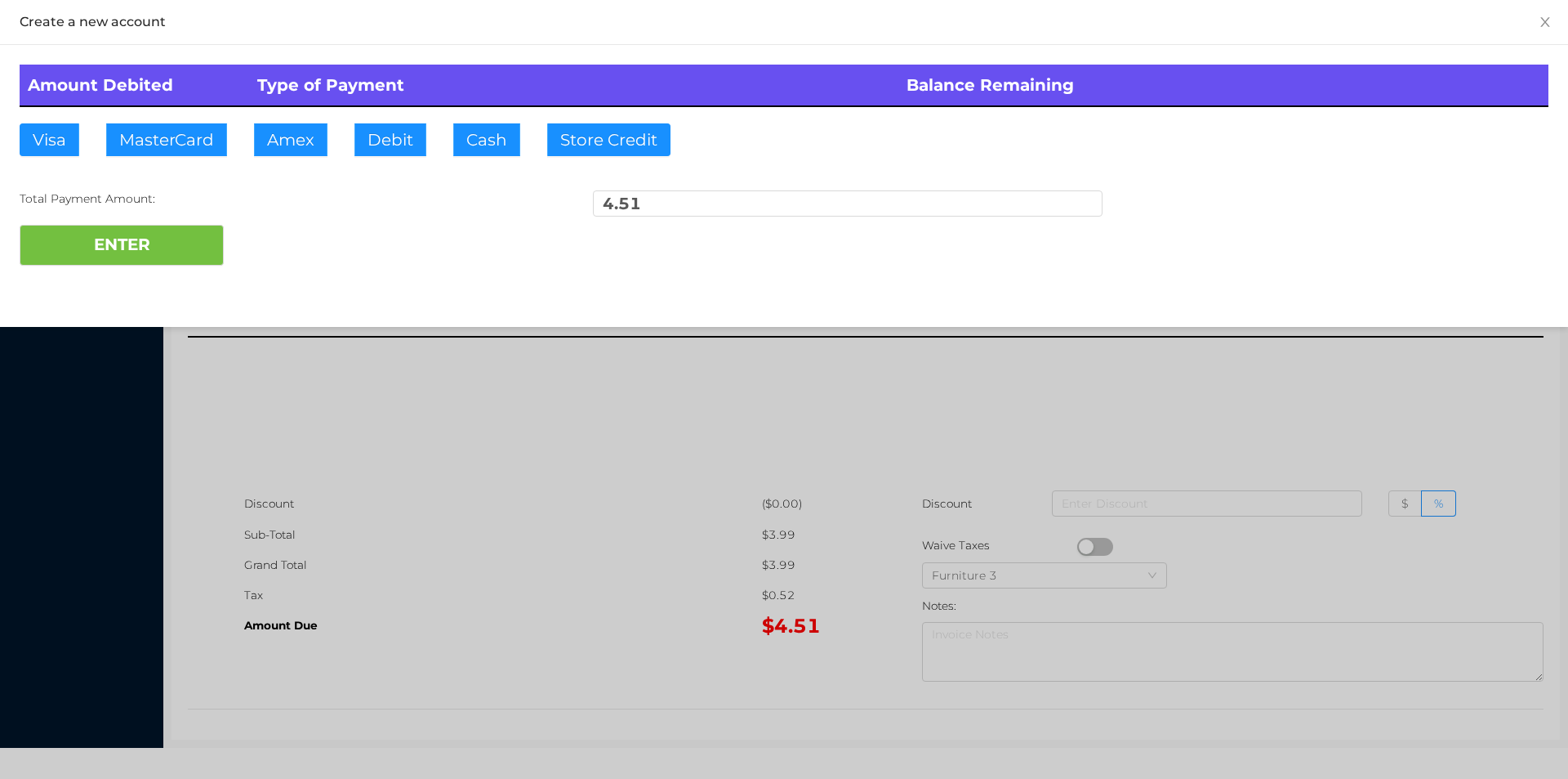
click at [484, 546] on div at bounding box center [784, 390] width 1568 height 779
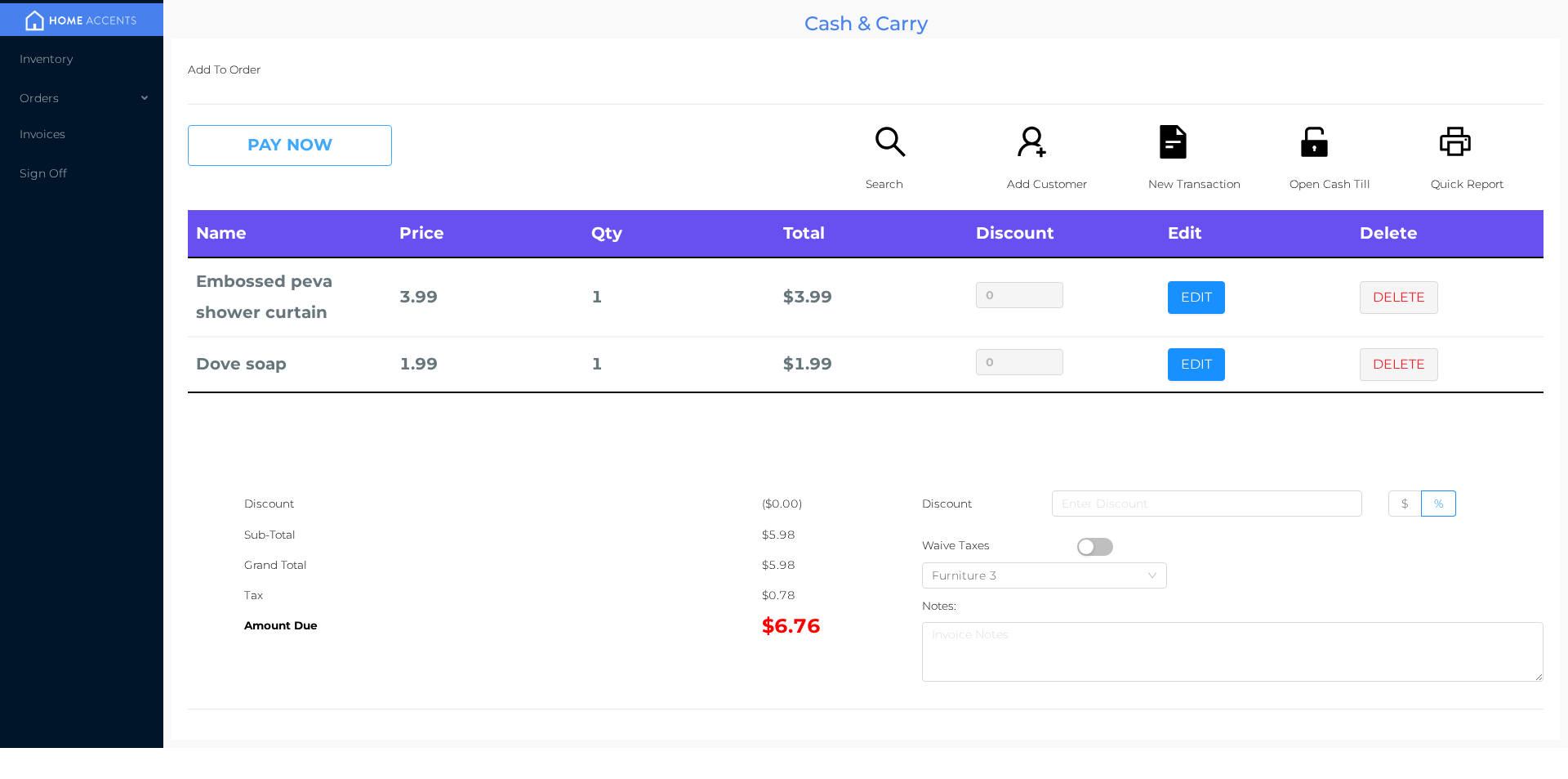
click at [263, 152] on button "PAY NOW" at bounding box center [290, 145] width 204 height 41
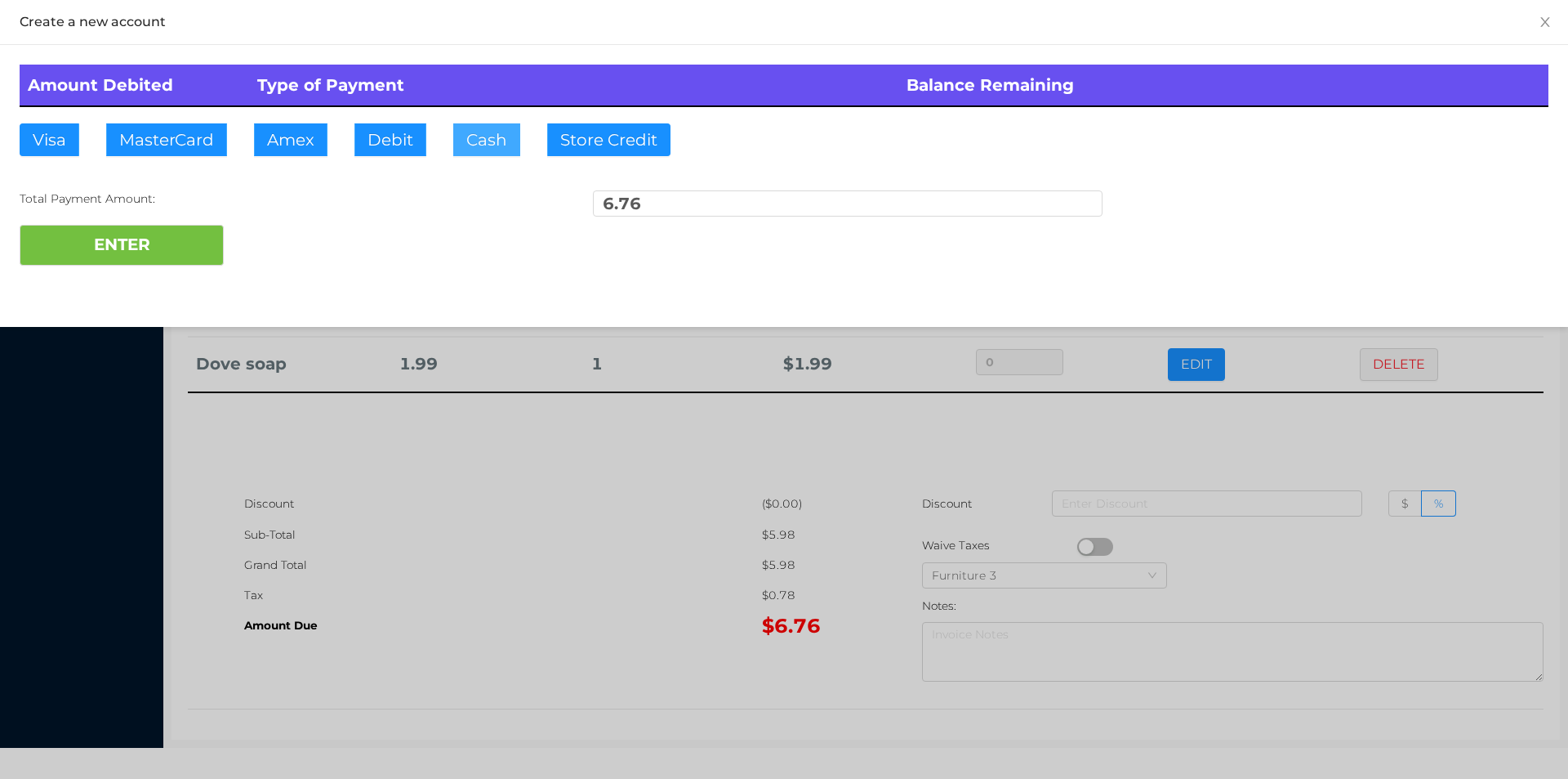
click at [473, 128] on button "Cash" at bounding box center [487, 140] width 67 height 33
type input "10."
click at [105, 244] on button "ENTER" at bounding box center [122, 245] width 204 height 41
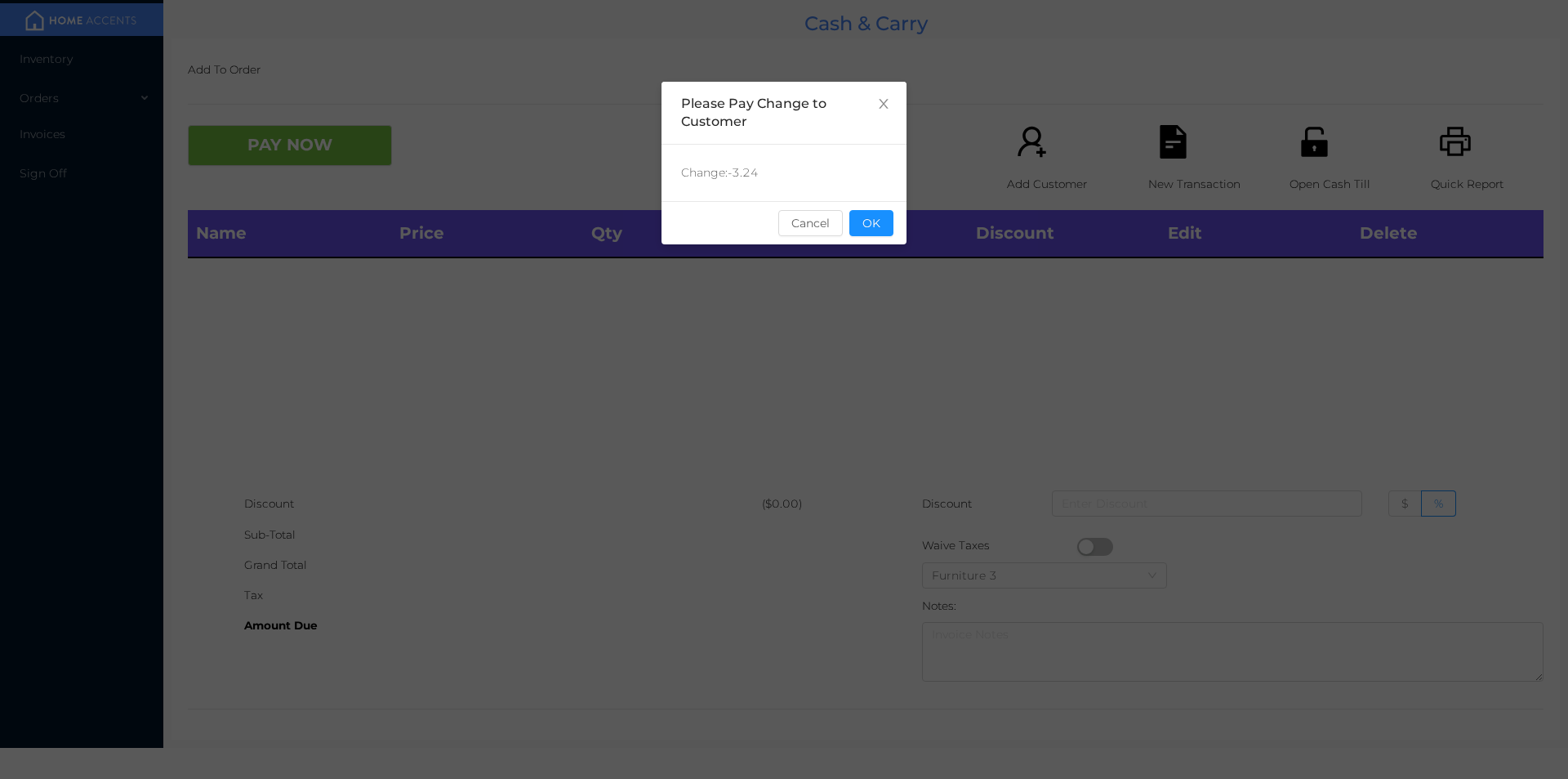
click at [882, 220] on button "OK" at bounding box center [871, 223] width 45 height 26
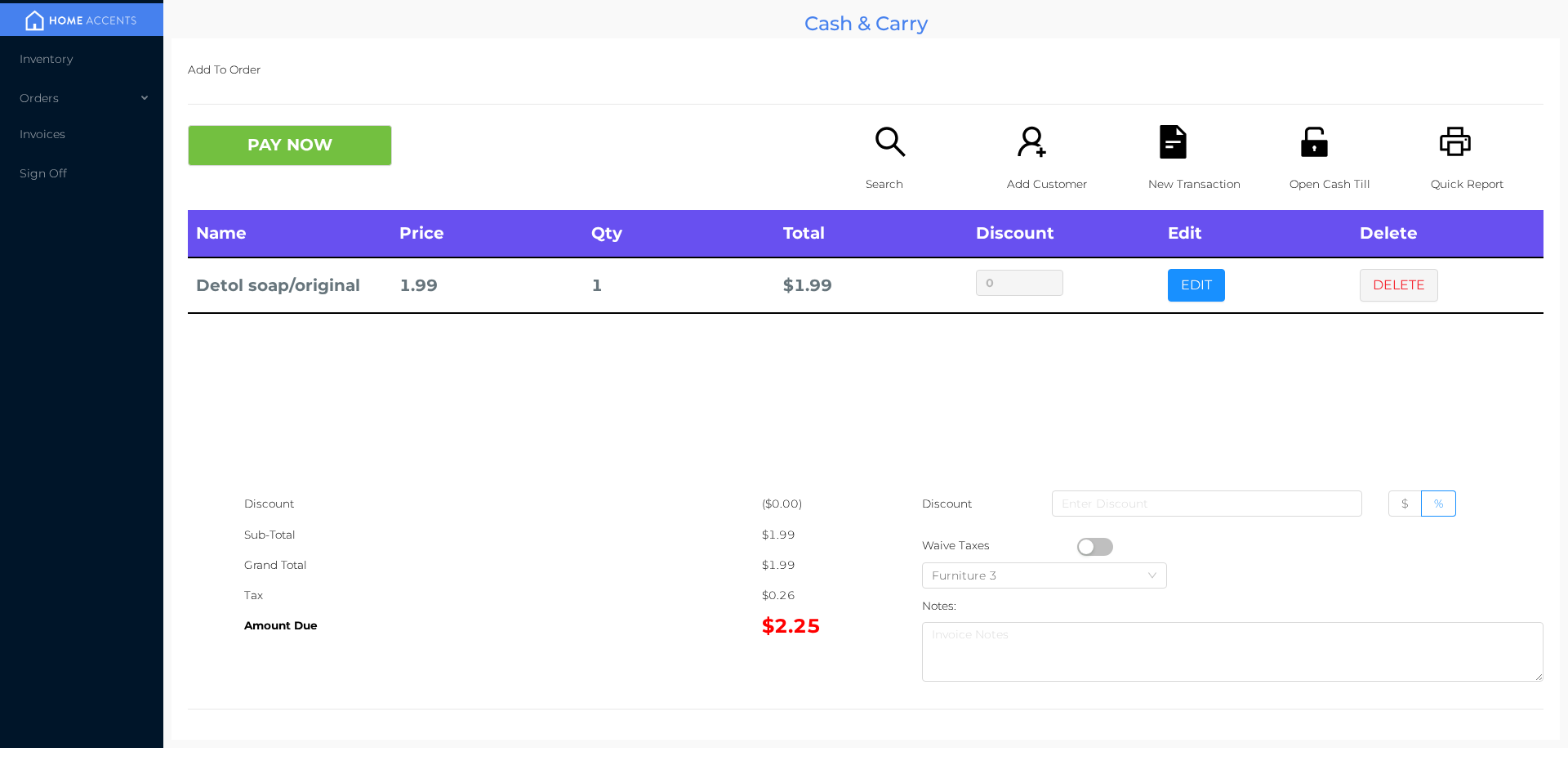
click at [1181, 289] on button "EDIT" at bounding box center [1197, 284] width 57 height 33
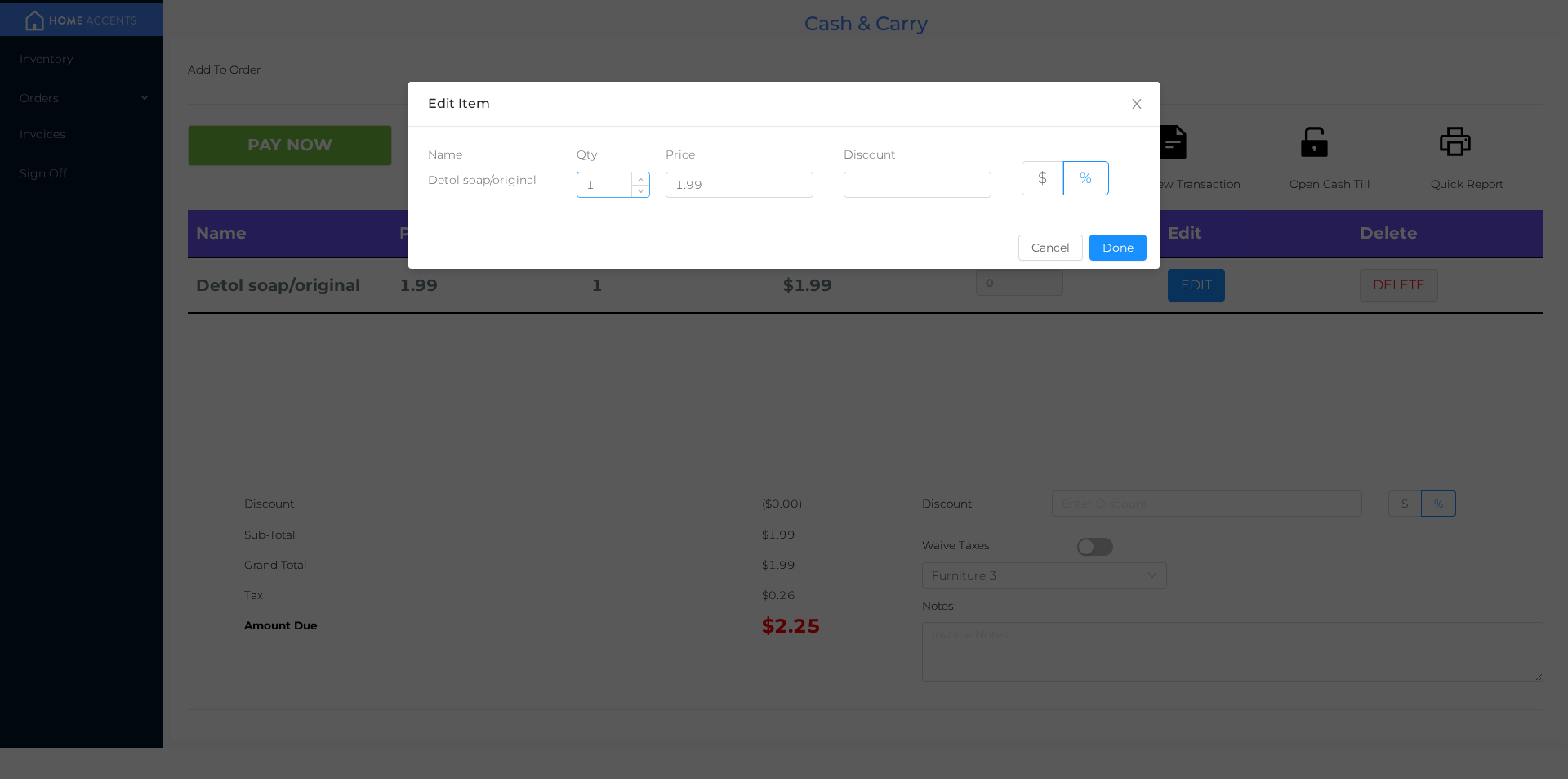
click at [612, 190] on input "1" at bounding box center [613, 184] width 72 height 25
type input "7"
click at [1128, 259] on button "Done" at bounding box center [1118, 248] width 57 height 26
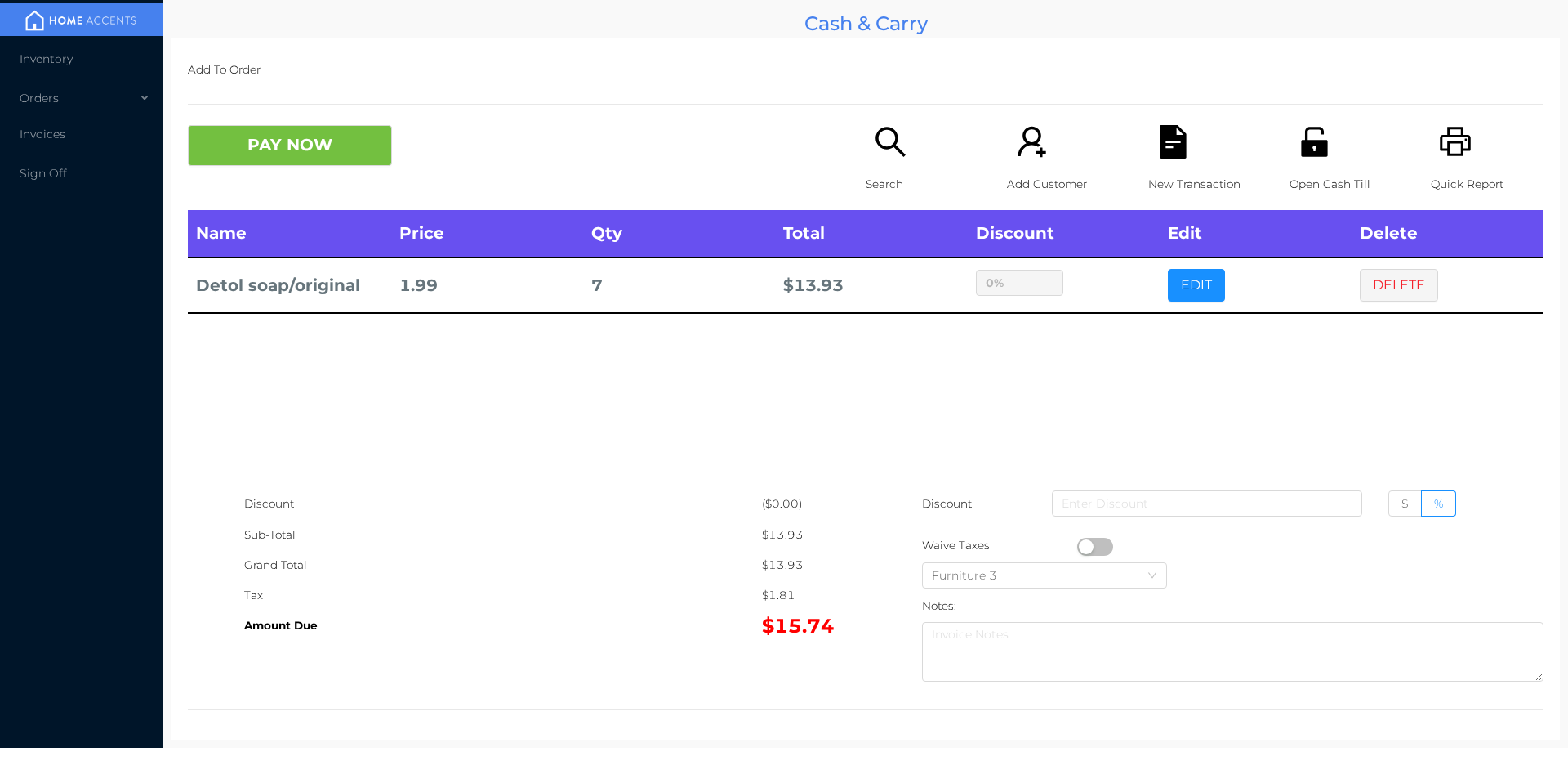
click at [1068, 369] on div "sentinelStart Edit Item Name Qty Price Discount Detol soap/original 7 1.99 $ % …" at bounding box center [784, 390] width 1568 height 779
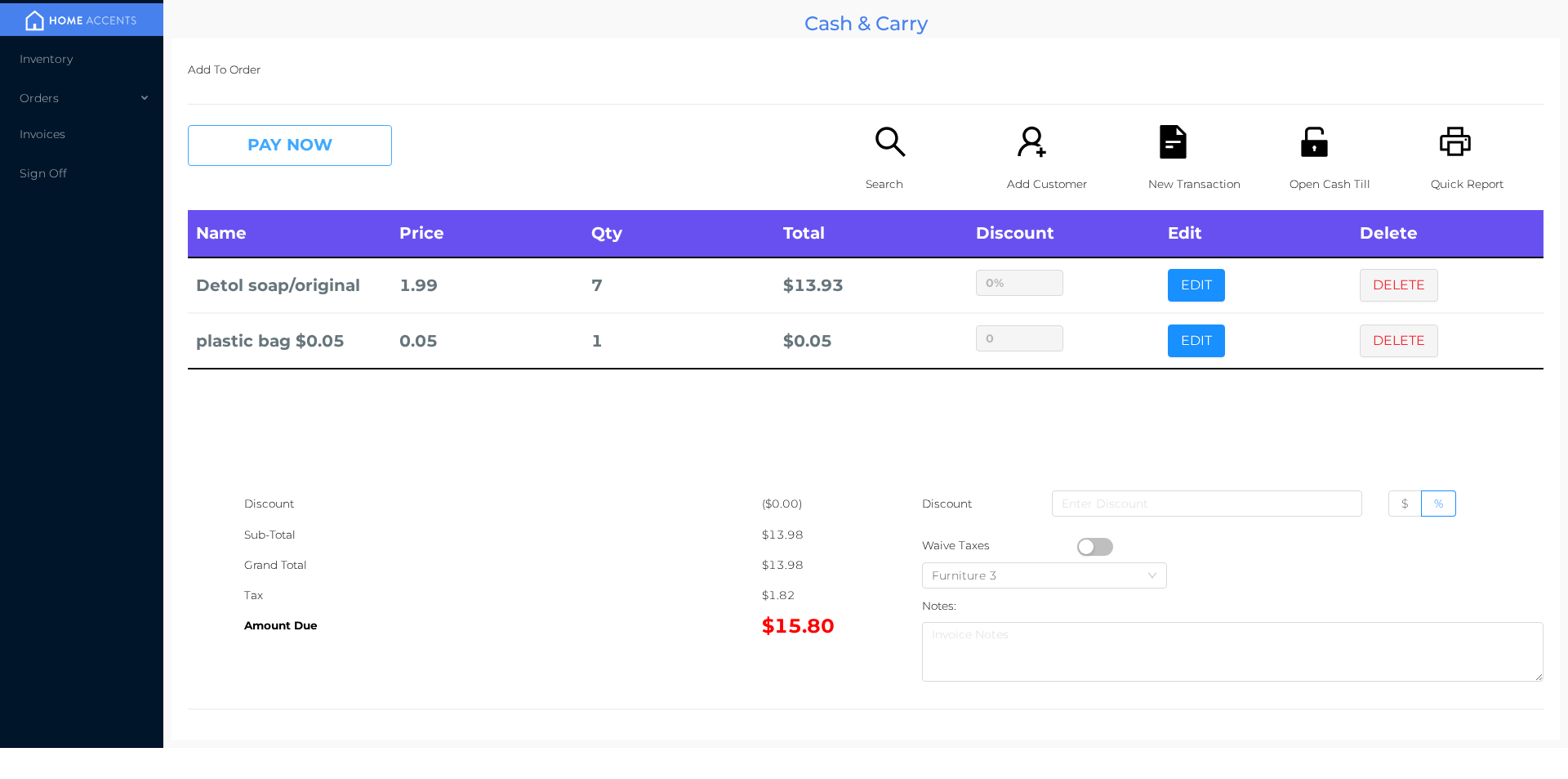
click at [256, 138] on button "PAY NOW" at bounding box center [290, 145] width 204 height 41
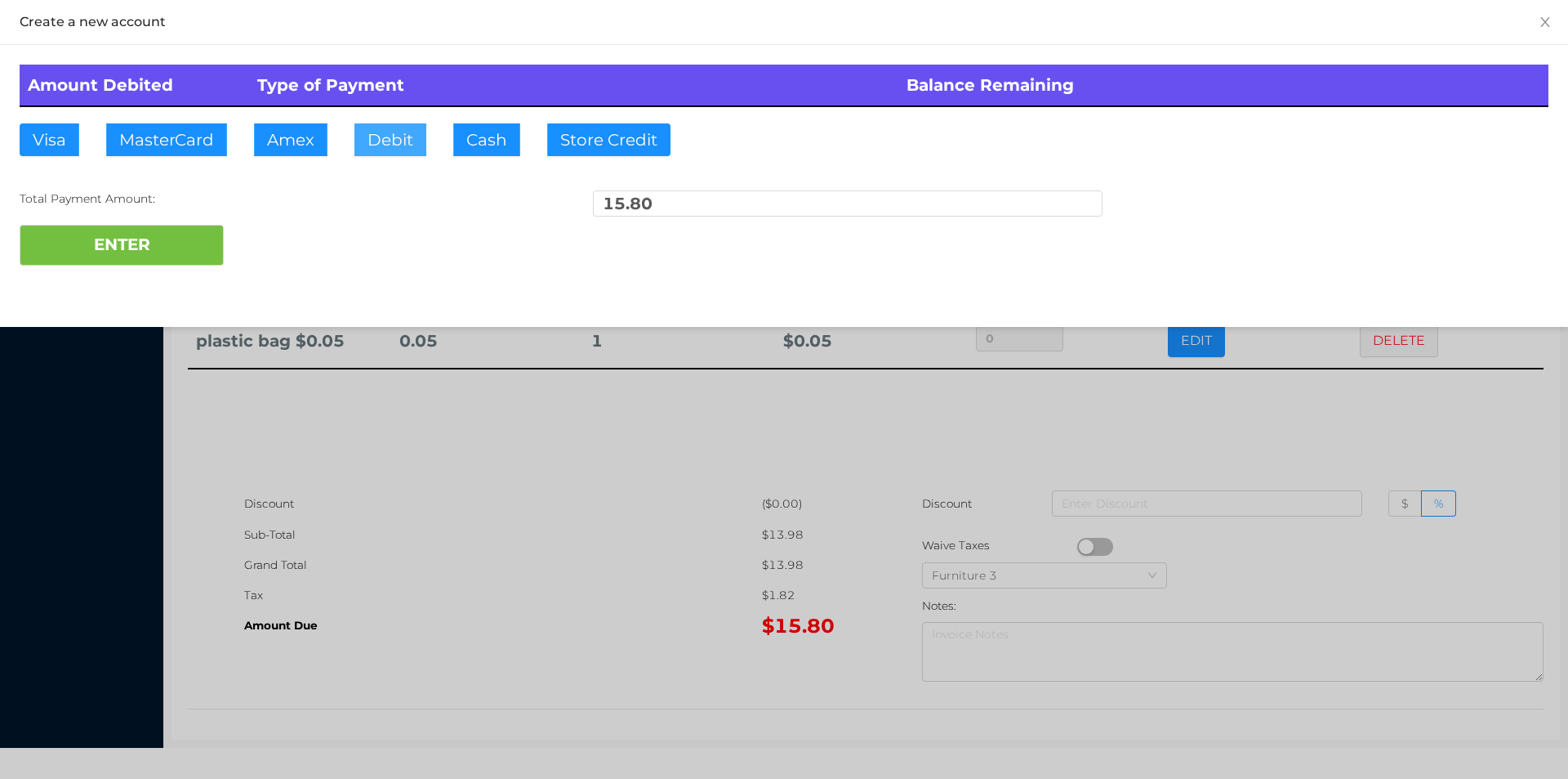
click at [388, 146] on button "Debit" at bounding box center [390, 140] width 72 height 33
click at [144, 244] on button "ENTER" at bounding box center [122, 245] width 204 height 41
type input "0"
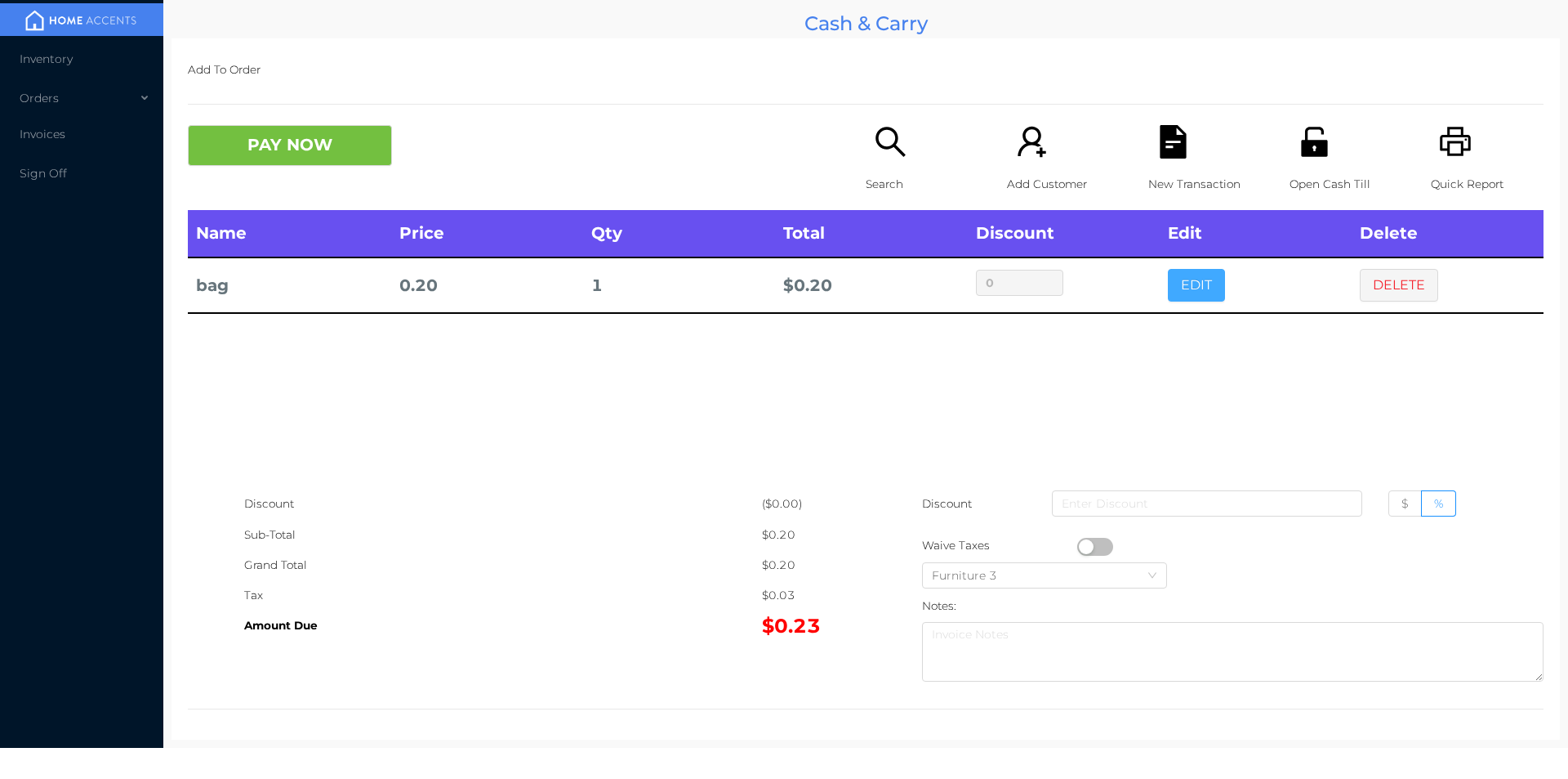
click at [1185, 282] on button "EDIT" at bounding box center [1197, 284] width 57 height 33
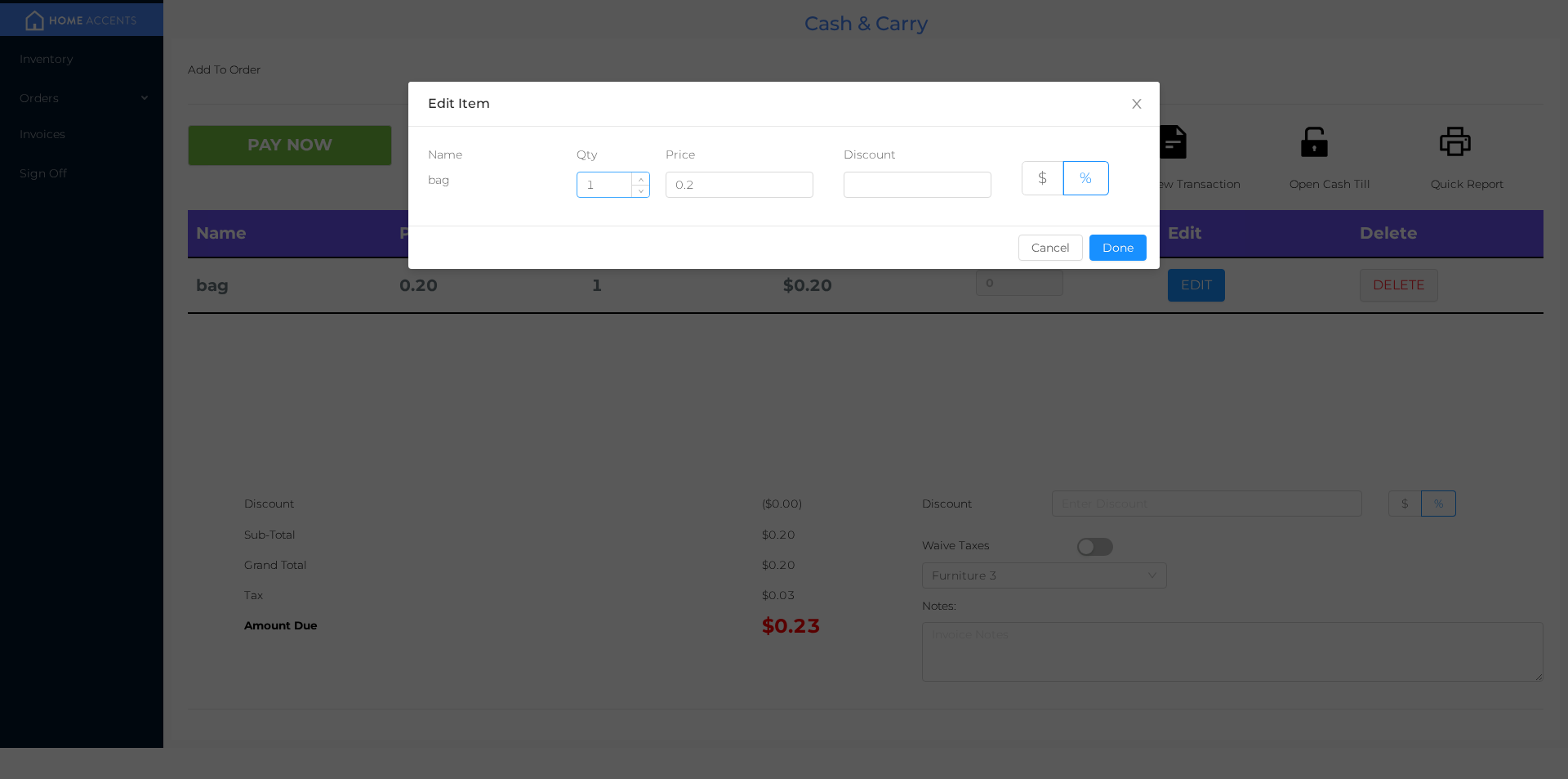
click at [613, 190] on input "1" at bounding box center [613, 184] width 72 height 25
type input "3"
click at [1113, 238] on button "Done" at bounding box center [1118, 248] width 57 height 26
type input "0%"
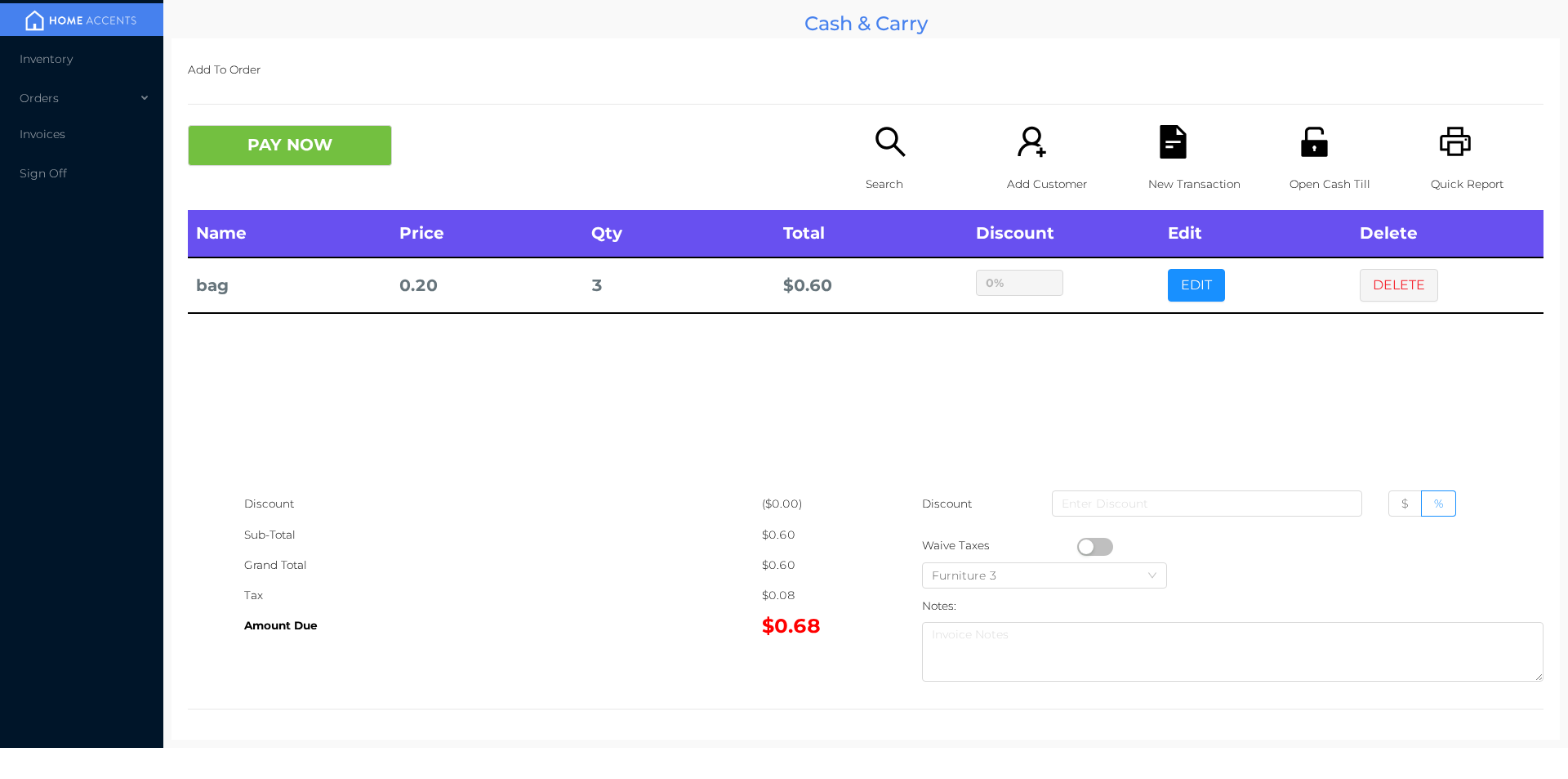
click at [1110, 358] on div "Name Price Qty Total Discount Edit Delete bag 0.20 3 $ 0.60 0% EDIT DELETE" at bounding box center [866, 349] width 1356 height 278
click at [283, 161] on button "PAY NOW" at bounding box center [290, 145] width 204 height 41
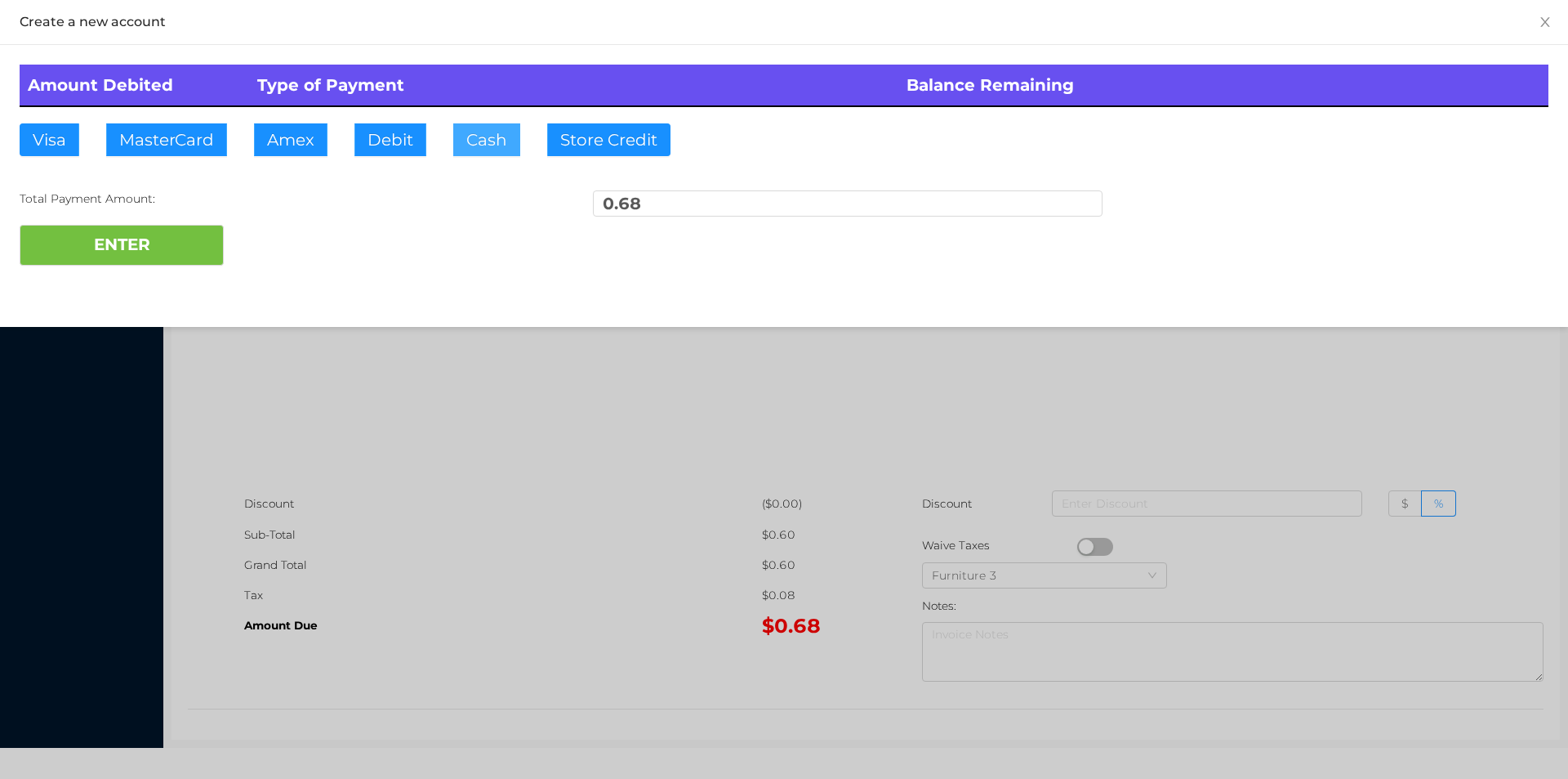
click at [482, 142] on button "Cash" at bounding box center [487, 140] width 67 height 33
type input "1."
click at [154, 245] on button "ENTER" at bounding box center [122, 245] width 204 height 41
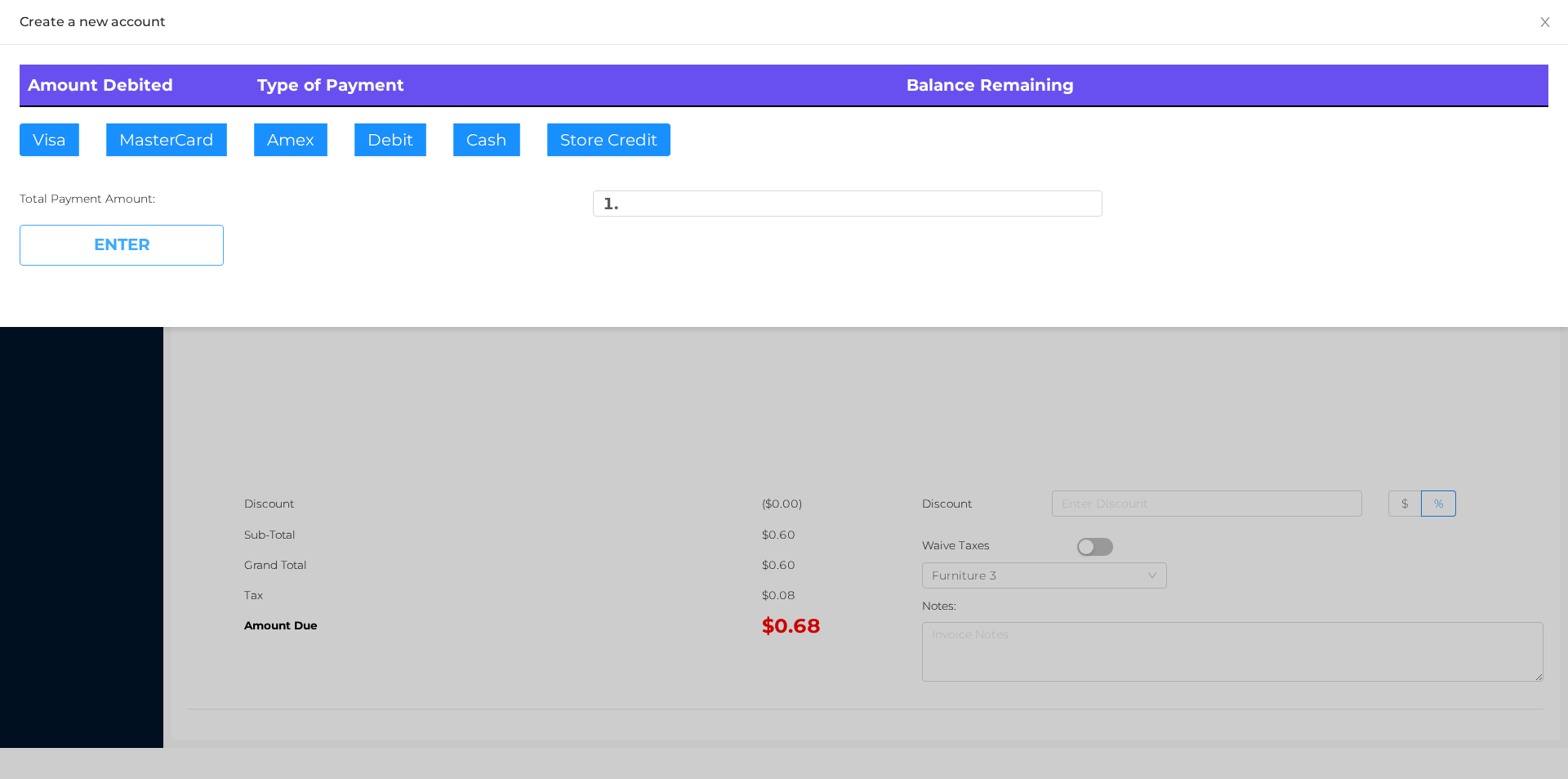
type input "0"
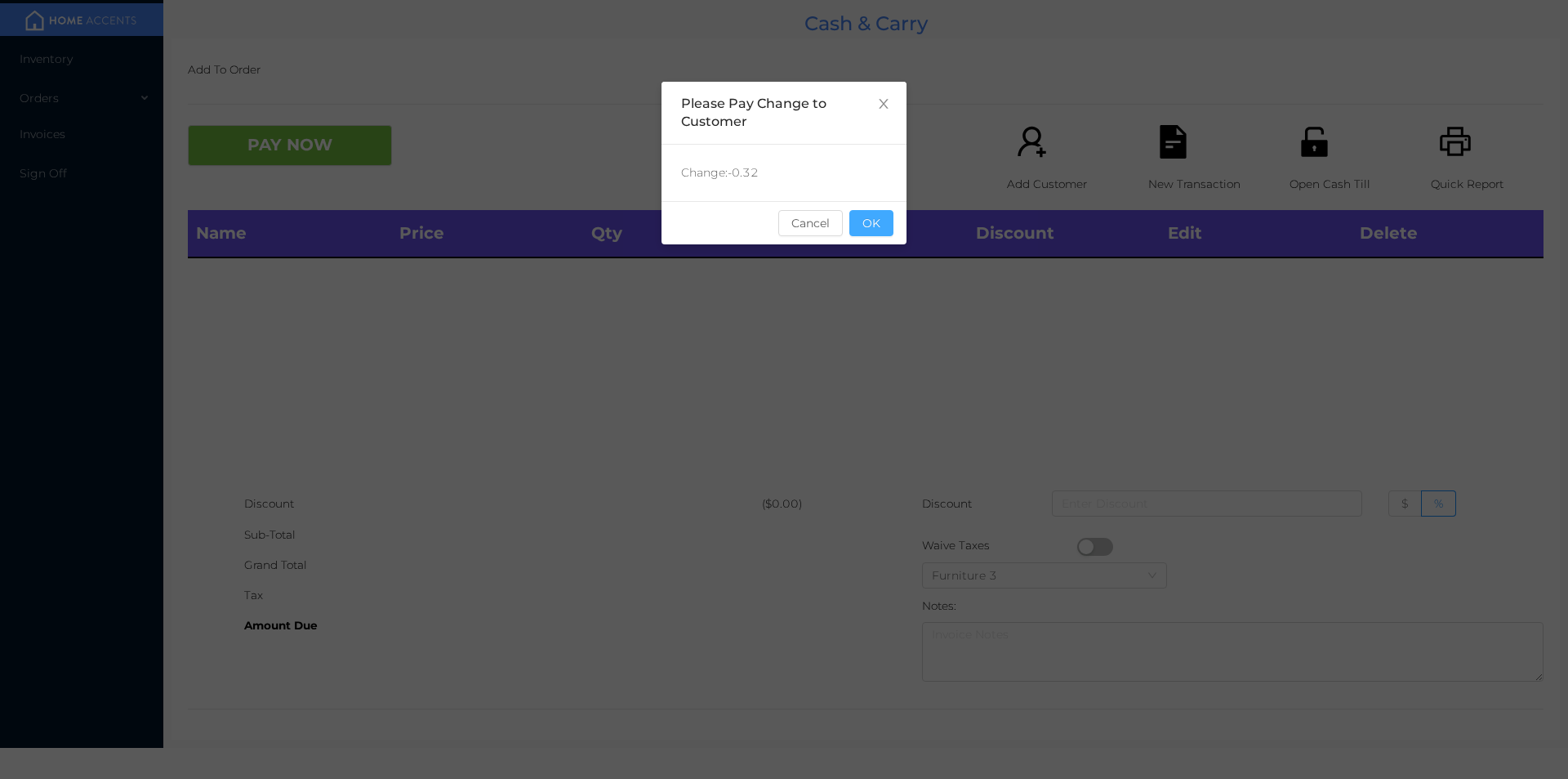
click at [875, 220] on button "OK" at bounding box center [871, 223] width 45 height 26
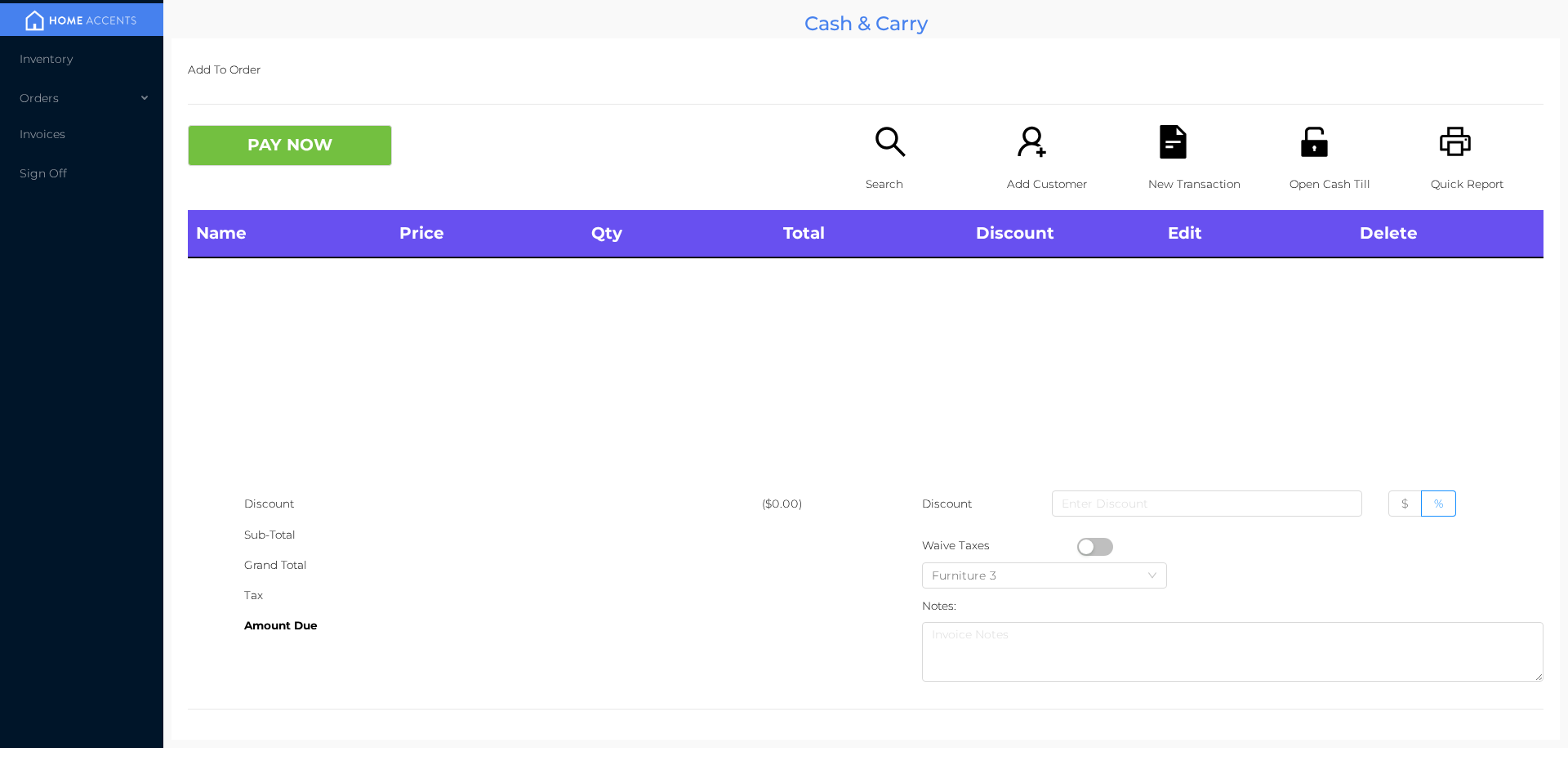
click at [879, 167] on div "Search" at bounding box center [922, 167] width 113 height 85
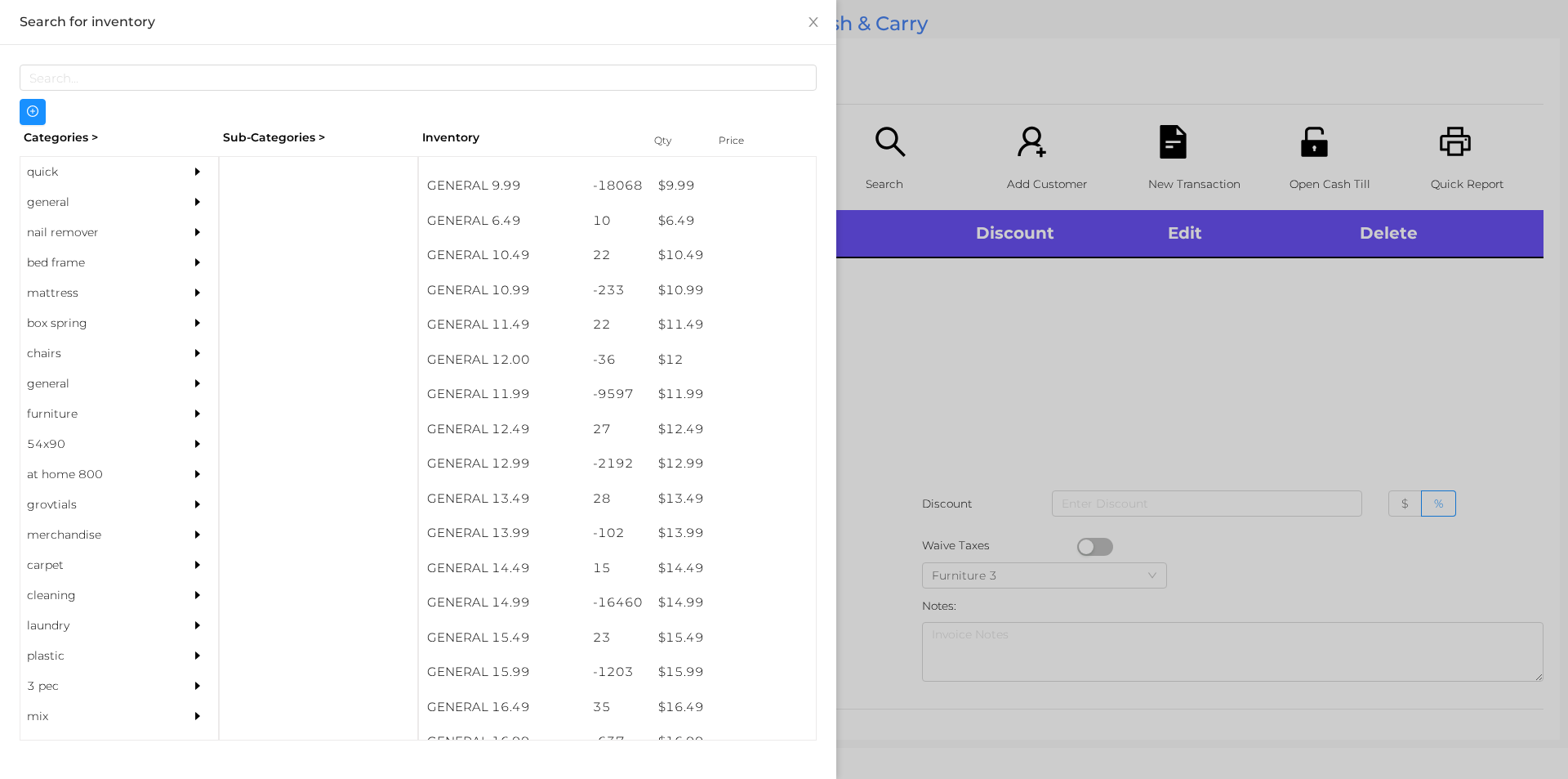
scroll to position [985, 0]
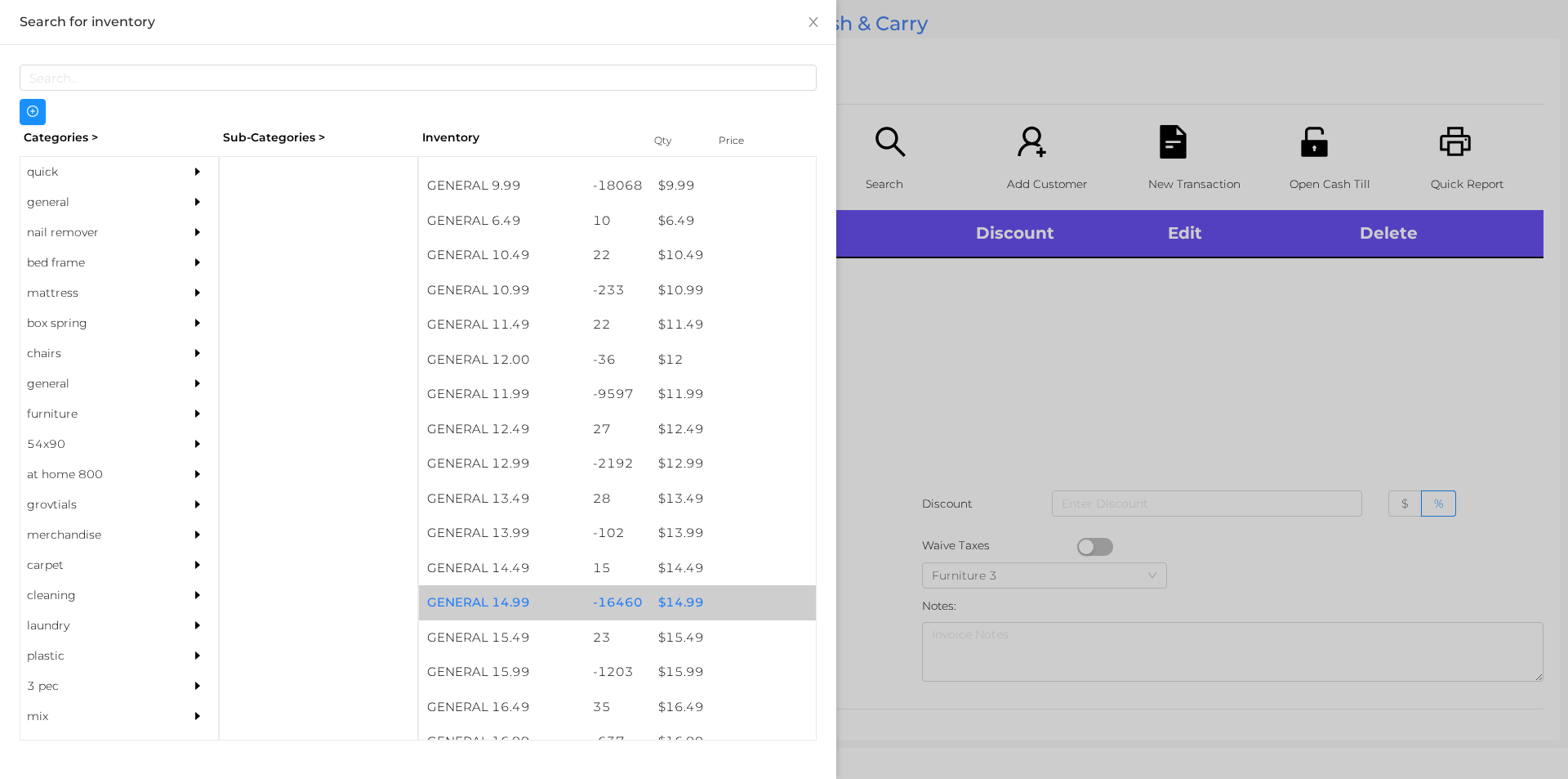
click at [691, 602] on div "$ 14.99" at bounding box center [732, 602] width 165 height 35
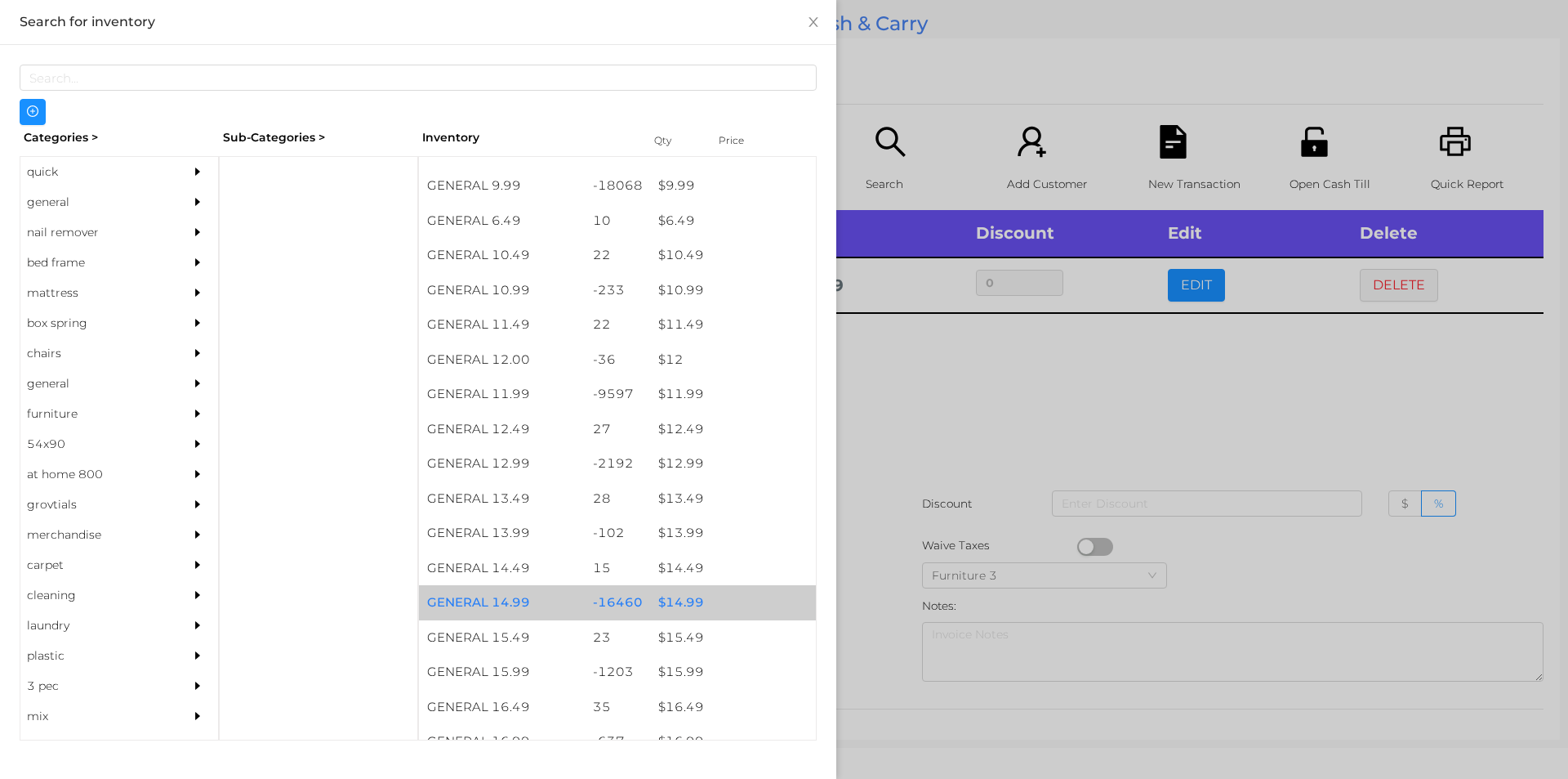
click at [687, 599] on div "$ 14.99" at bounding box center [732, 602] width 165 height 35
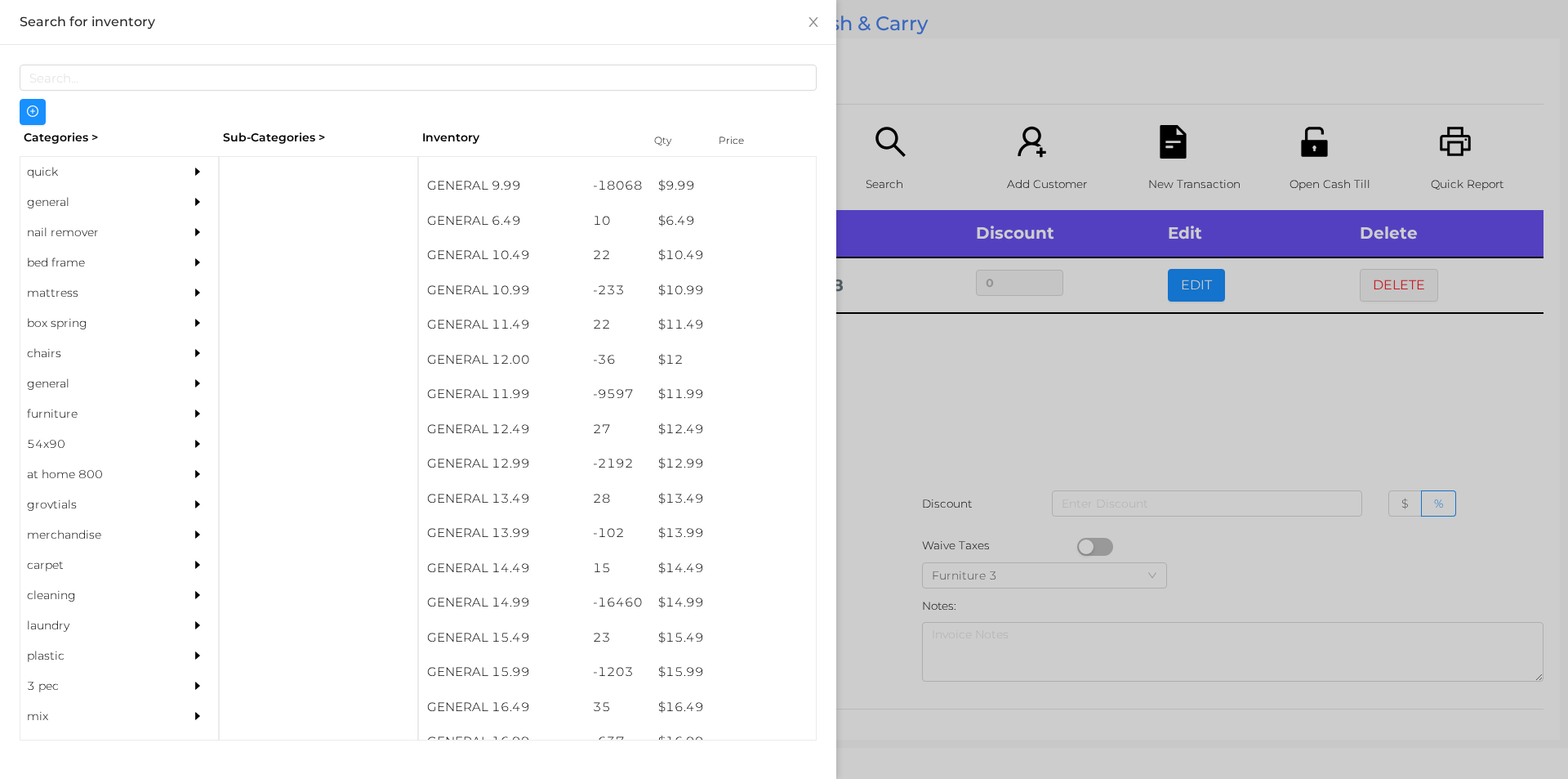
click at [873, 600] on div at bounding box center [784, 390] width 1568 height 779
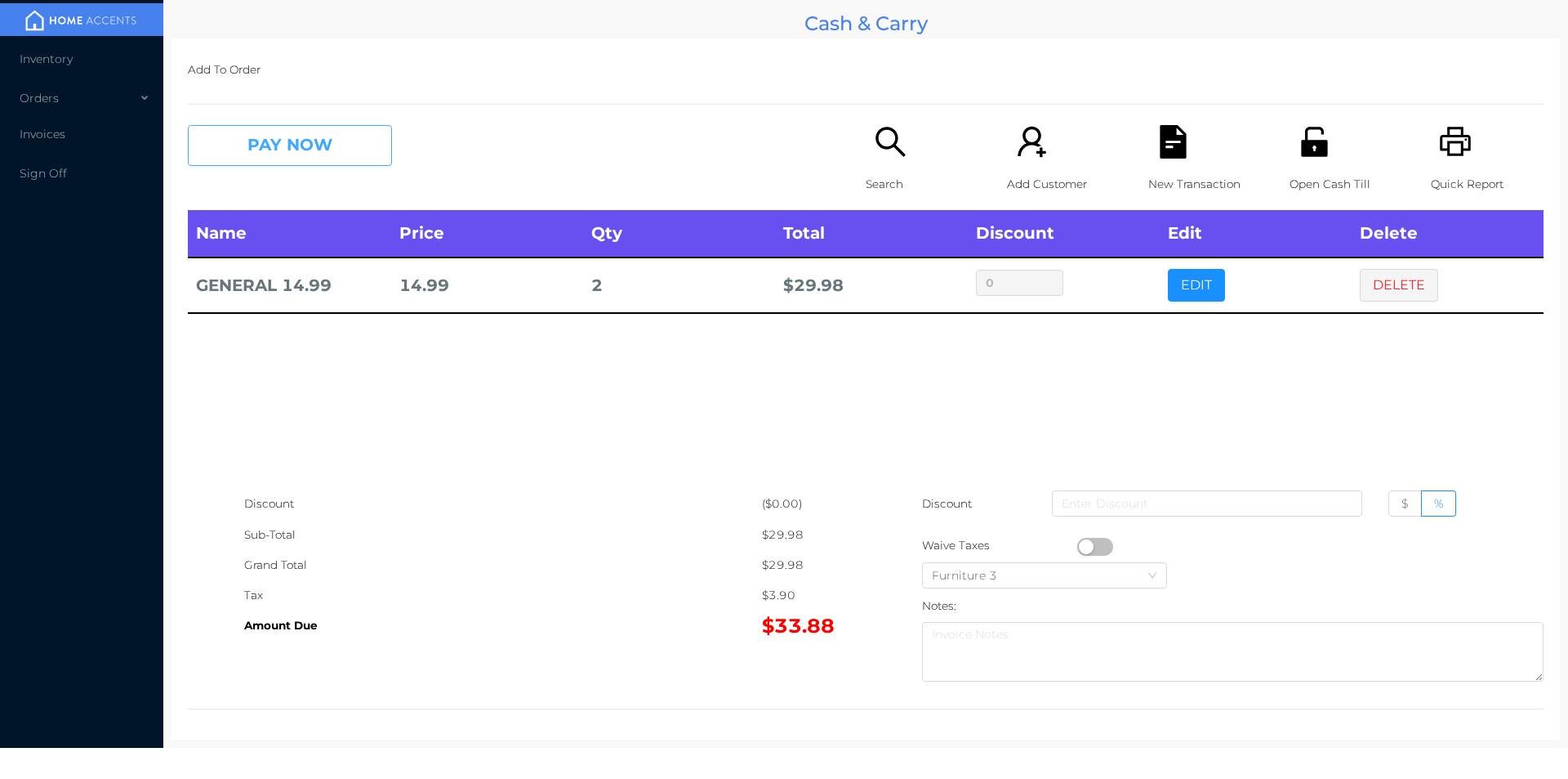
click at [270, 162] on button "PAY NOW" at bounding box center [290, 145] width 204 height 41
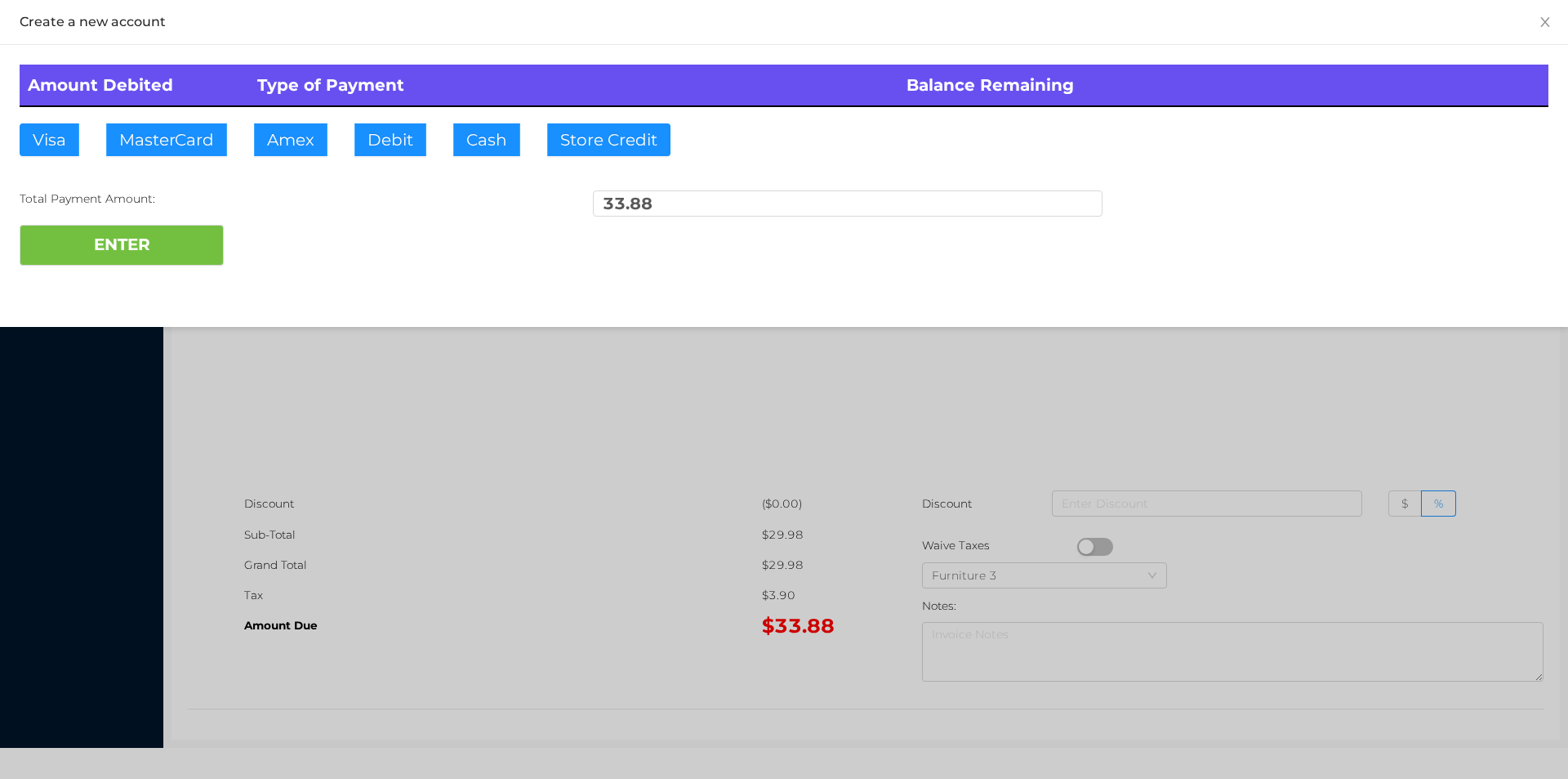
click at [272, 231] on div "ENTER" at bounding box center [784, 245] width 1528 height 41
click at [1273, 408] on div at bounding box center [784, 390] width 1568 height 779
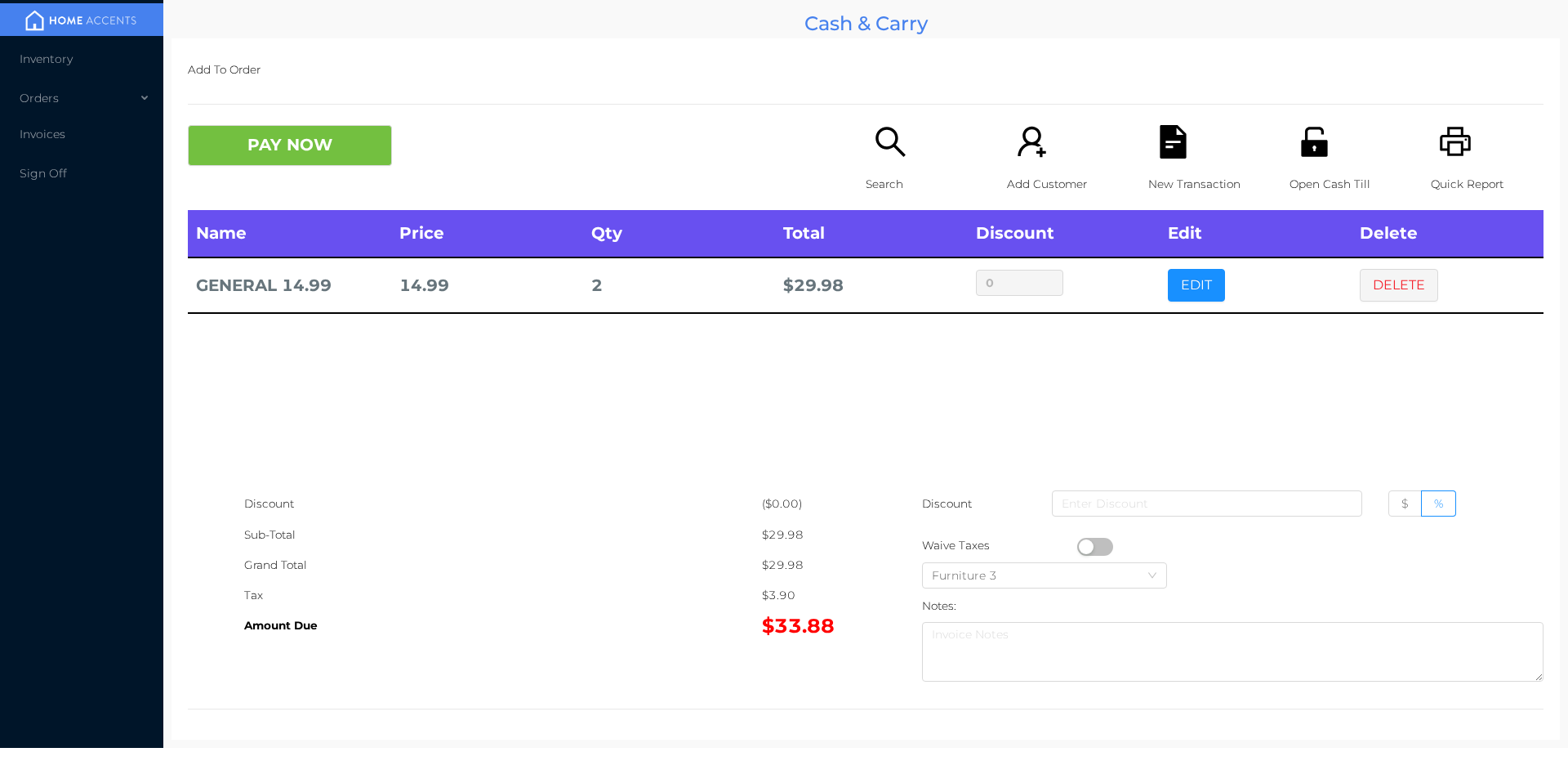
scroll to position [6, 0]
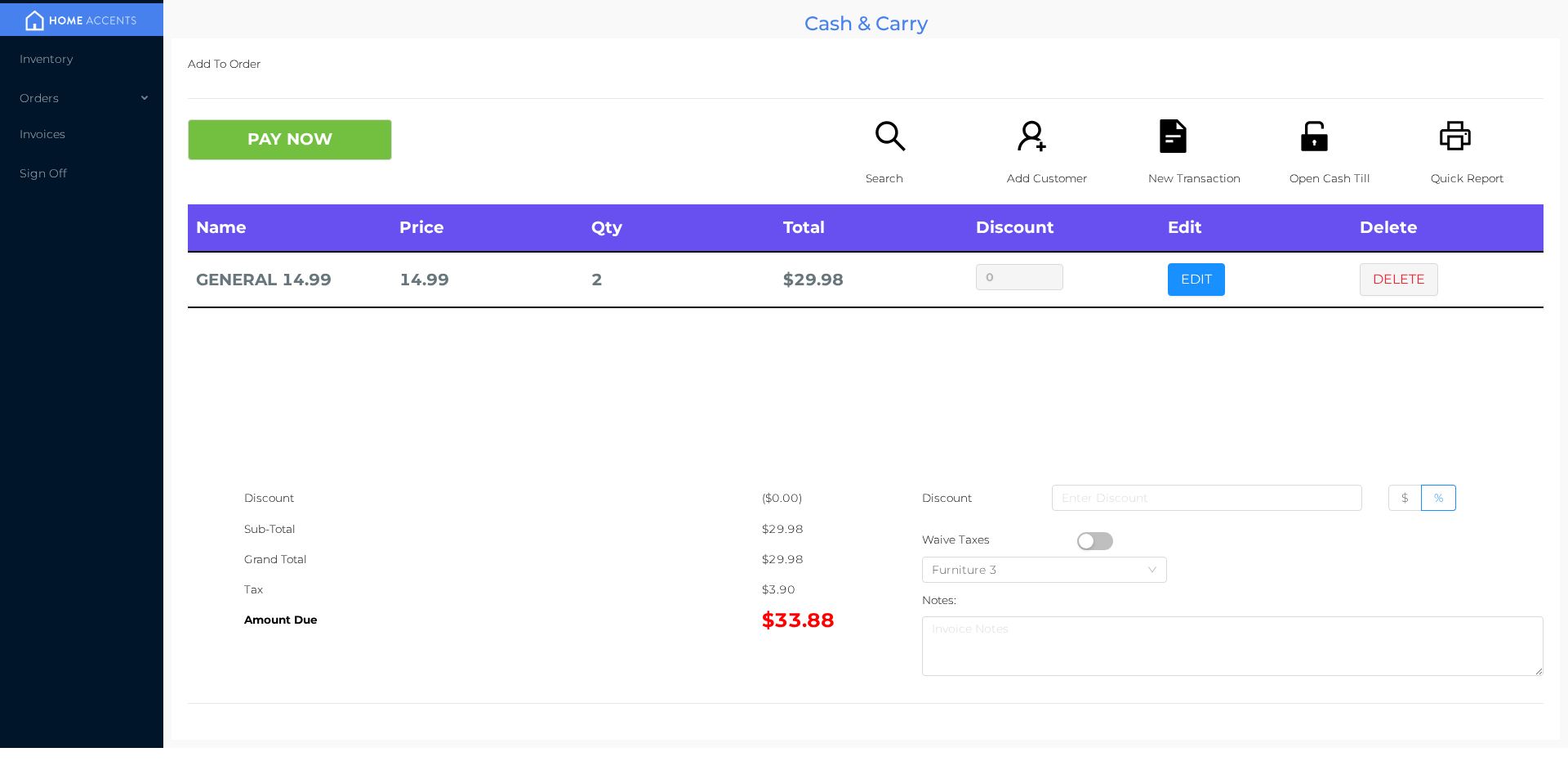
click at [1473, 143] on div "Quick Report" at bounding box center [1488, 162] width 113 height 85
click at [1417, 392] on div "Name Price Qty Total Discount Edit Delete GENERAL 14.99 14.99 2 $ 29.98 0 EDIT …" at bounding box center [866, 343] width 1356 height 278
click at [1388, 265] on button "DELETE" at bounding box center [1399, 278] width 78 height 33
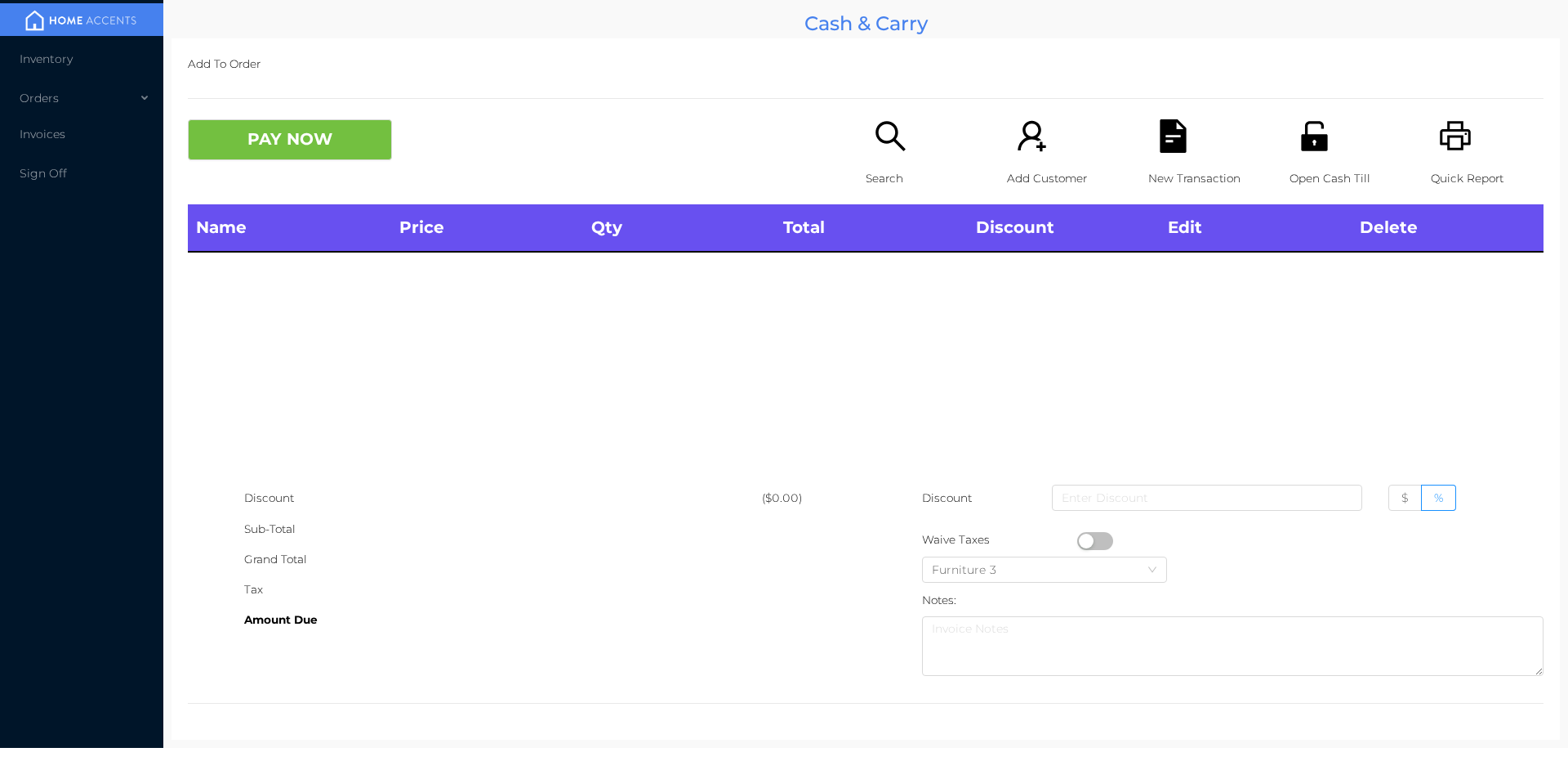
click at [1310, 133] on icon "icon: unlock" at bounding box center [1314, 136] width 34 height 34
click at [883, 172] on p "Search" at bounding box center [922, 178] width 113 height 31
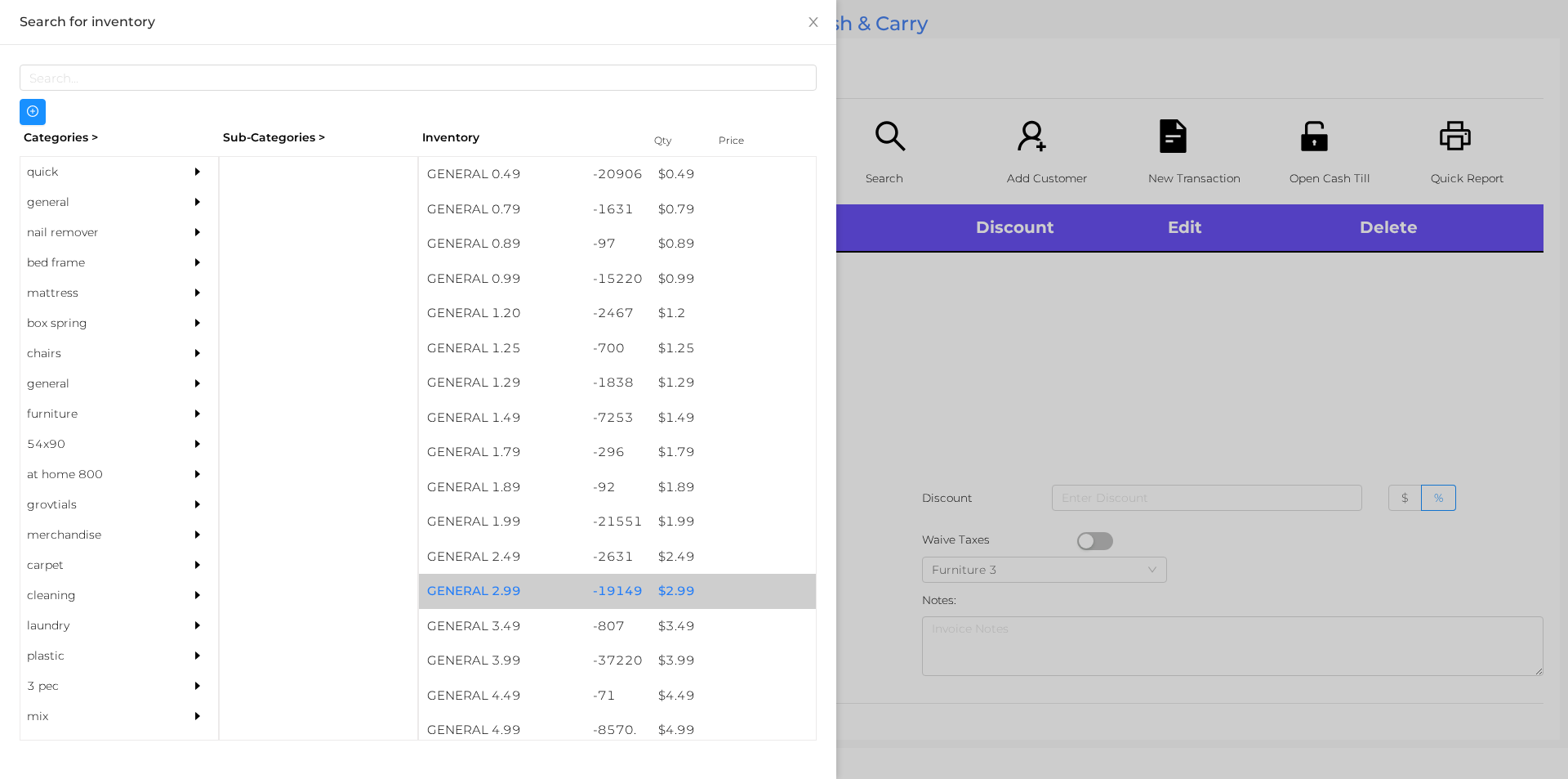
click at [674, 592] on div "$ 2.99" at bounding box center [732, 591] width 165 height 35
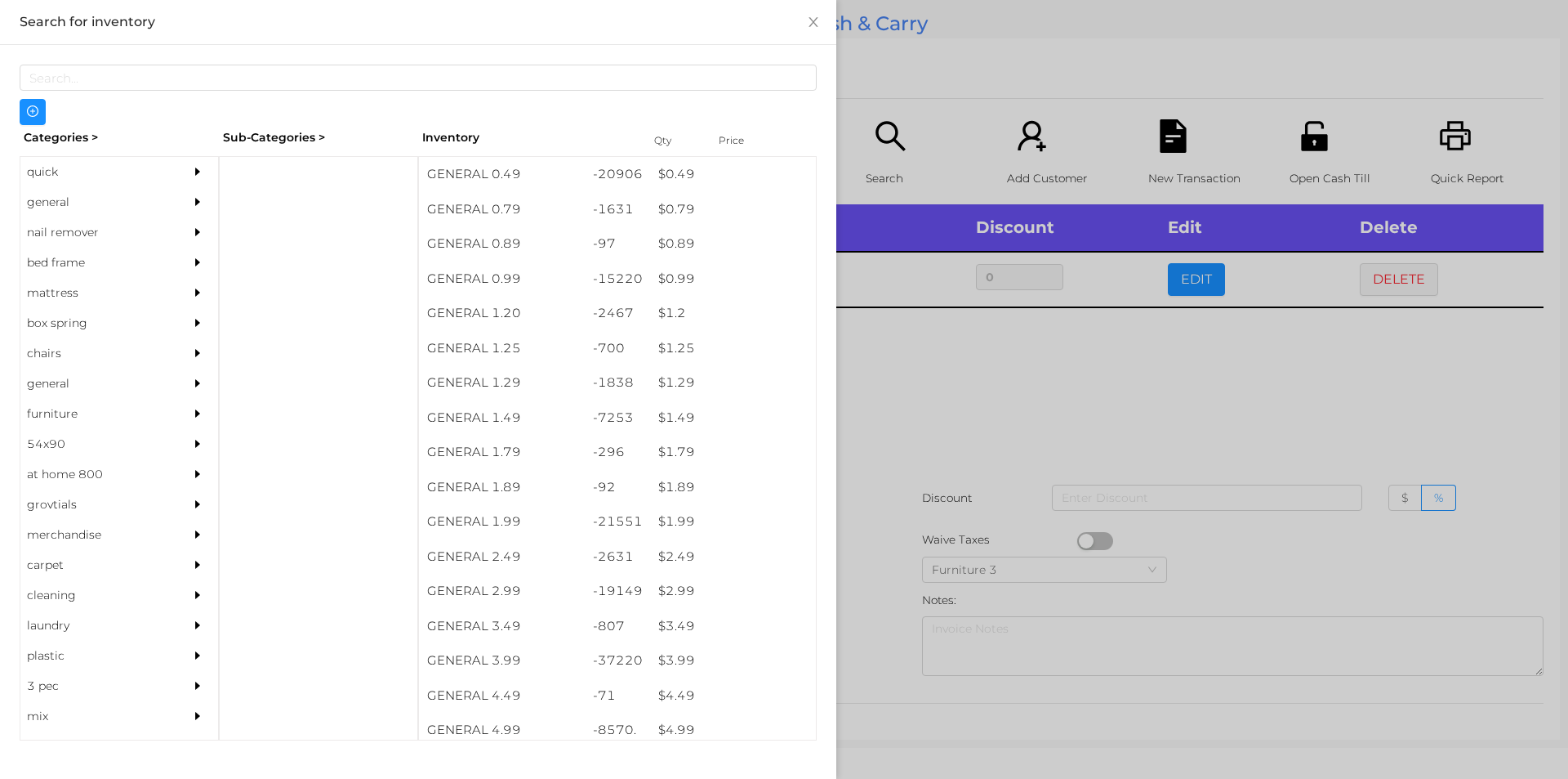
click at [910, 394] on div at bounding box center [784, 390] width 1568 height 779
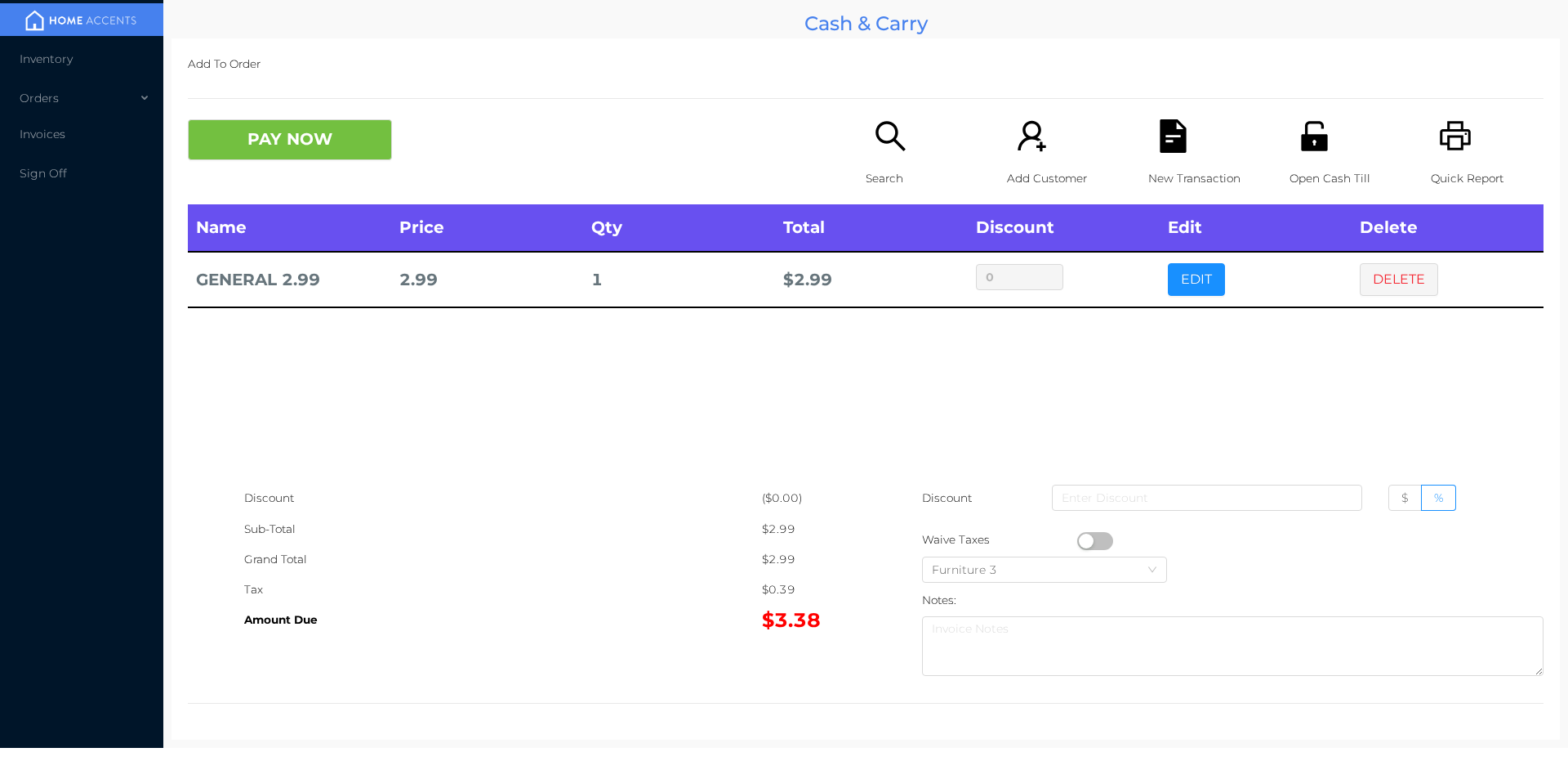
click at [1083, 542] on button "button" at bounding box center [1096, 541] width 36 height 18
click at [281, 140] on button "PAY NOW" at bounding box center [290, 139] width 204 height 41
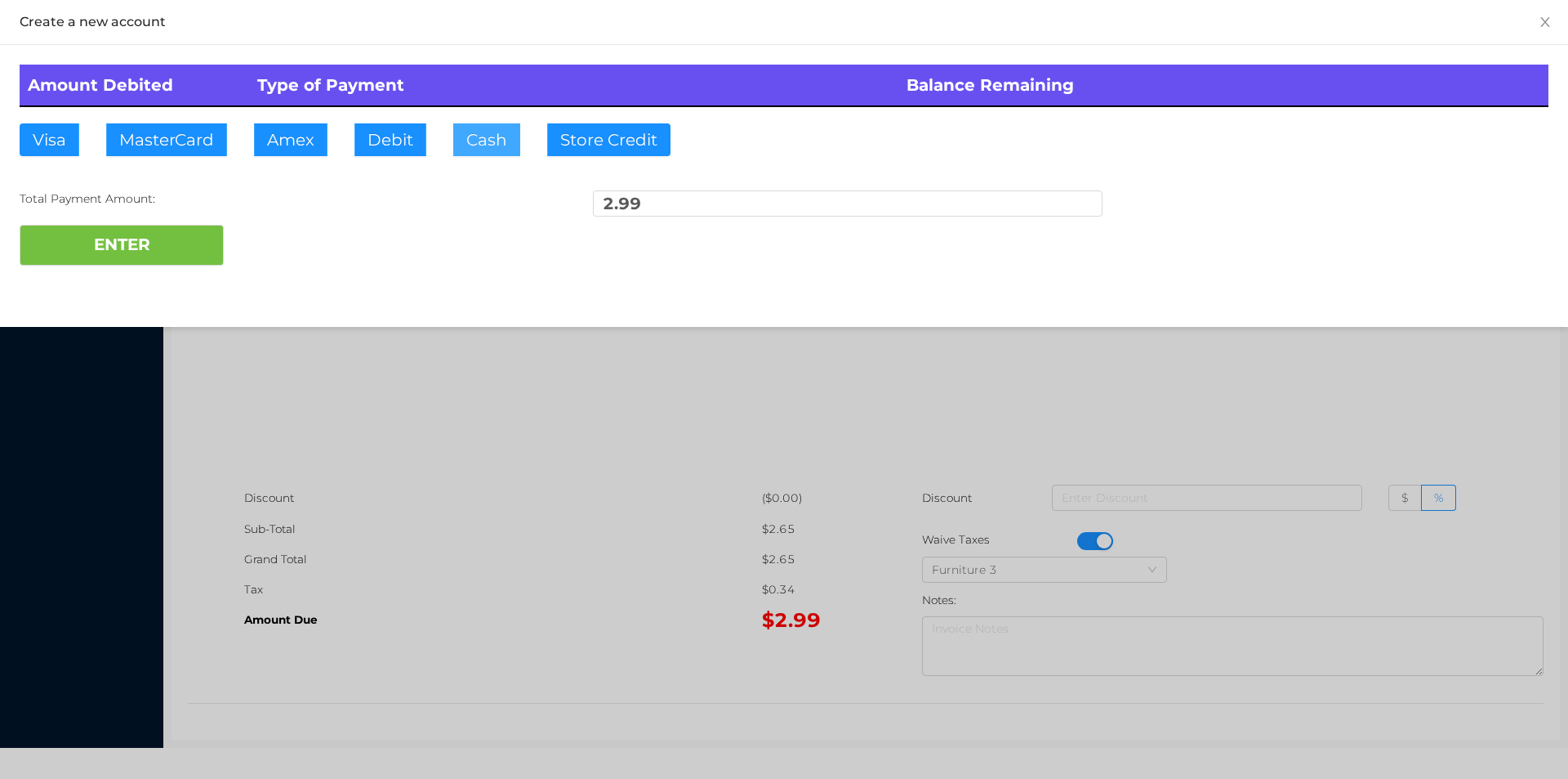
click at [492, 151] on button "Cash" at bounding box center [487, 140] width 67 height 33
click at [145, 239] on button "ENTER" at bounding box center [122, 245] width 204 height 41
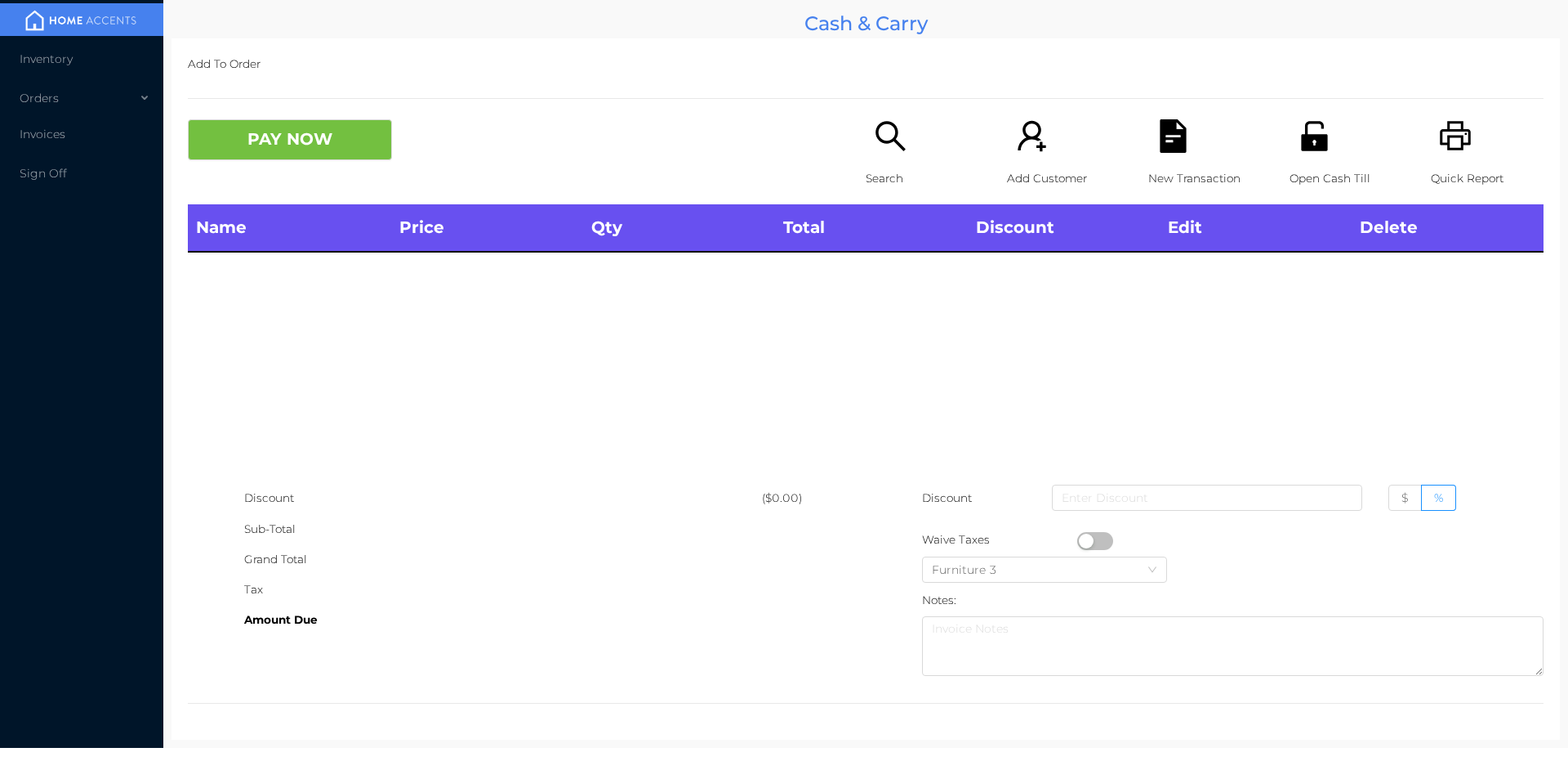
click at [874, 151] on icon "icon: search" at bounding box center [890, 136] width 34 height 34
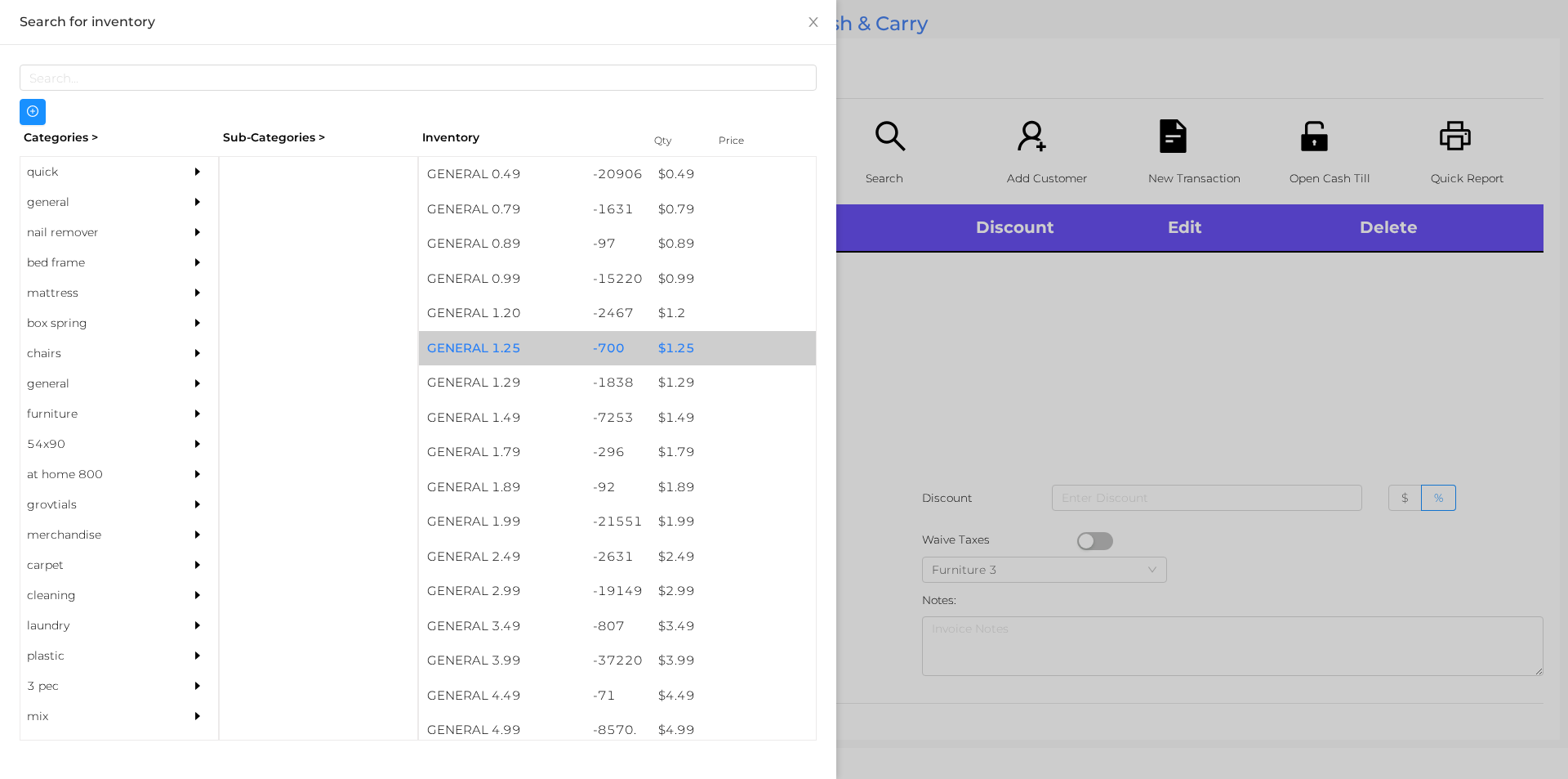
click at [673, 365] on div "$ 1.25" at bounding box center [732, 348] width 165 height 35
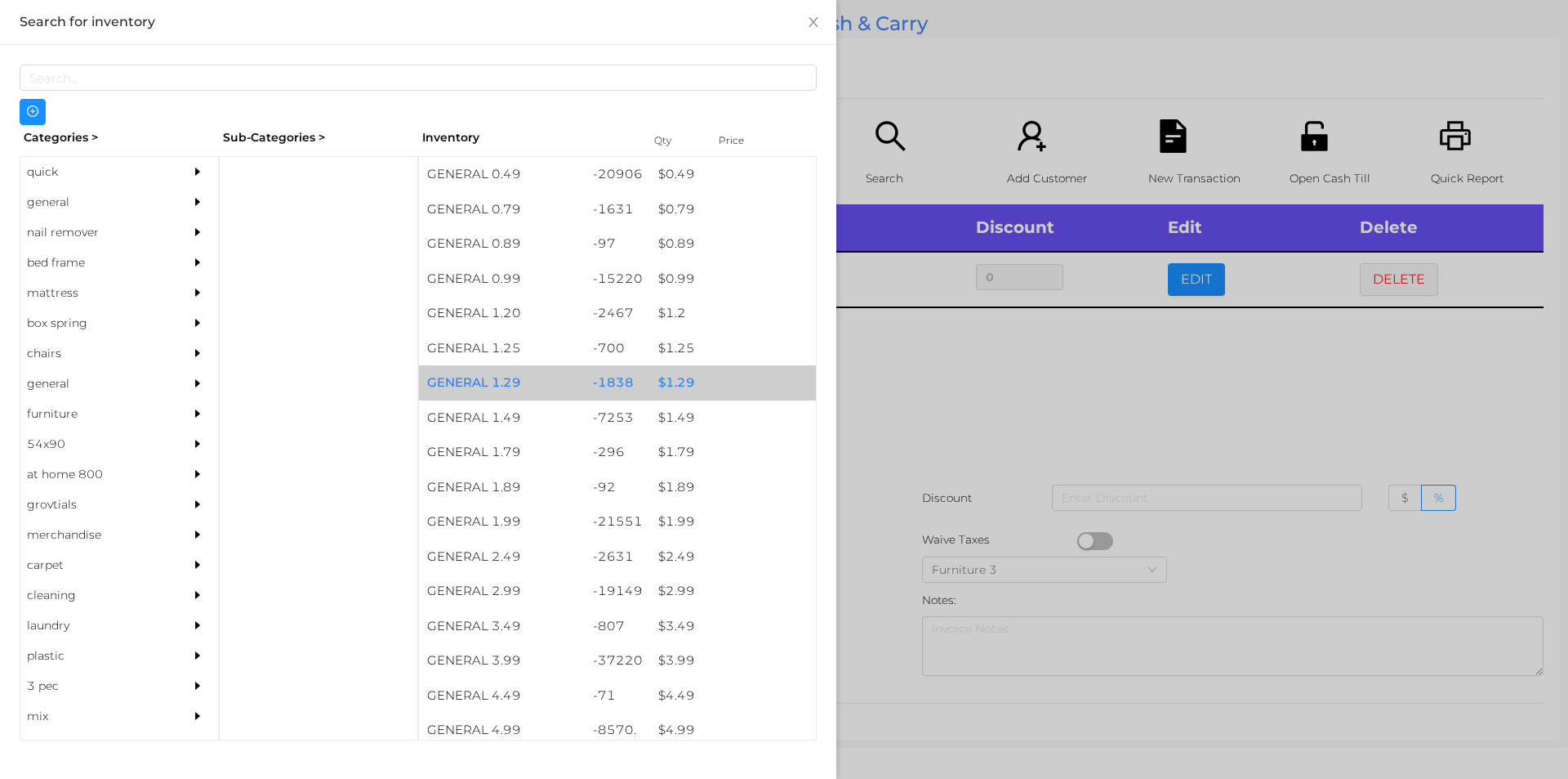
click at [659, 390] on div "$ 1.29" at bounding box center [732, 383] width 165 height 35
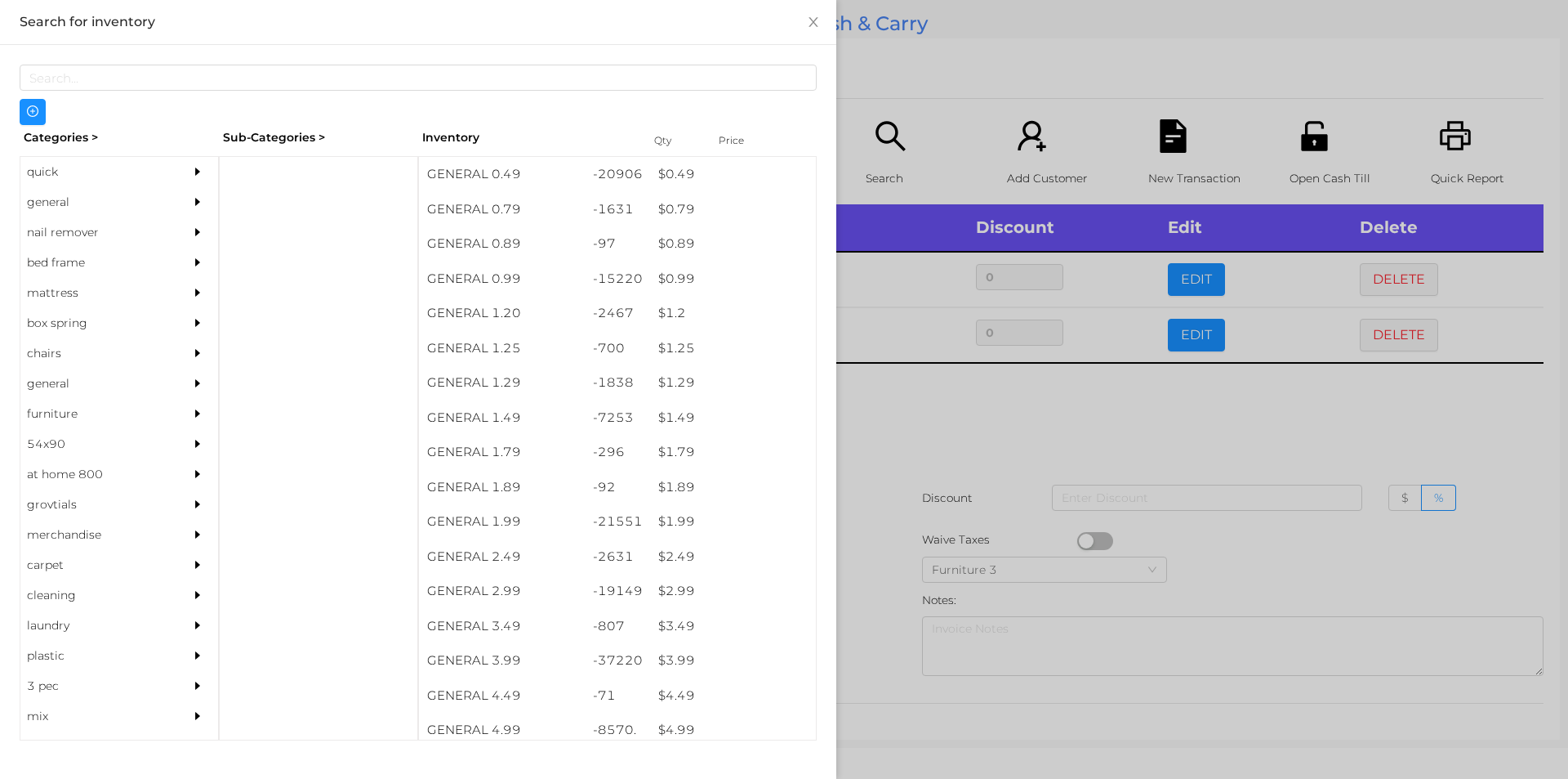
click at [929, 410] on div at bounding box center [784, 390] width 1568 height 779
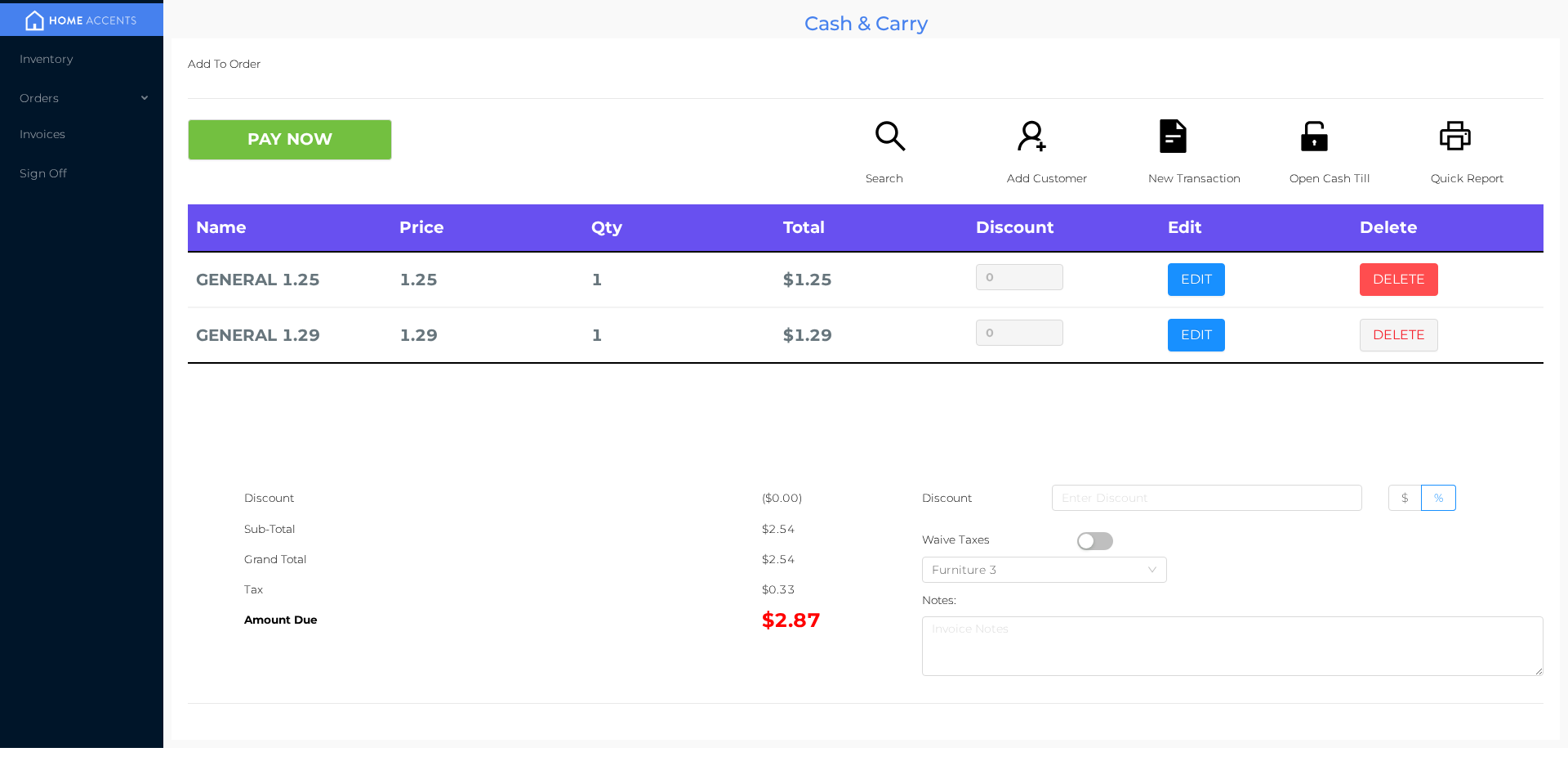
click at [1385, 275] on button "DELETE" at bounding box center [1399, 278] width 78 height 33
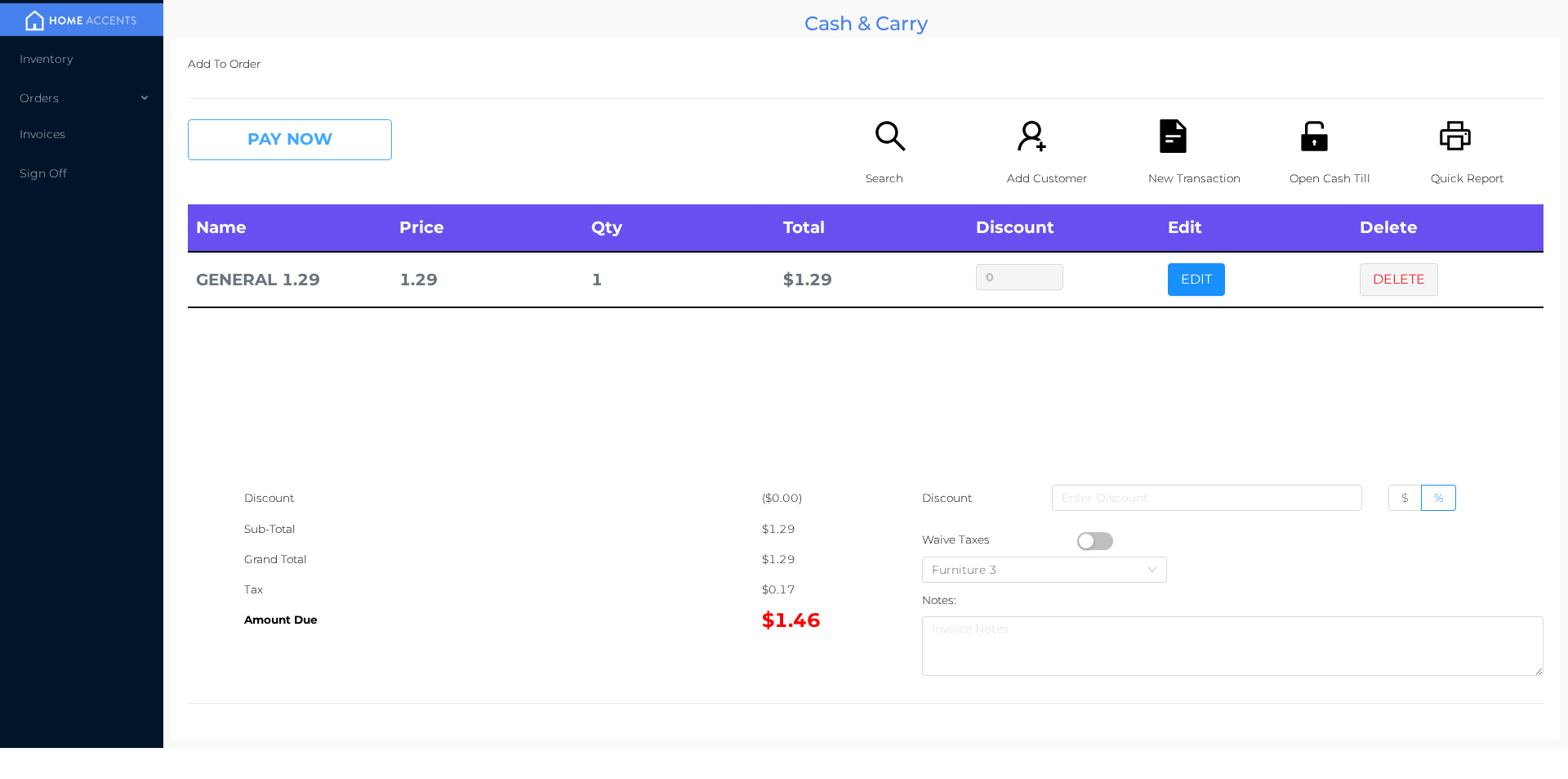
click at [276, 142] on button "PAY NOW" at bounding box center [290, 139] width 204 height 41
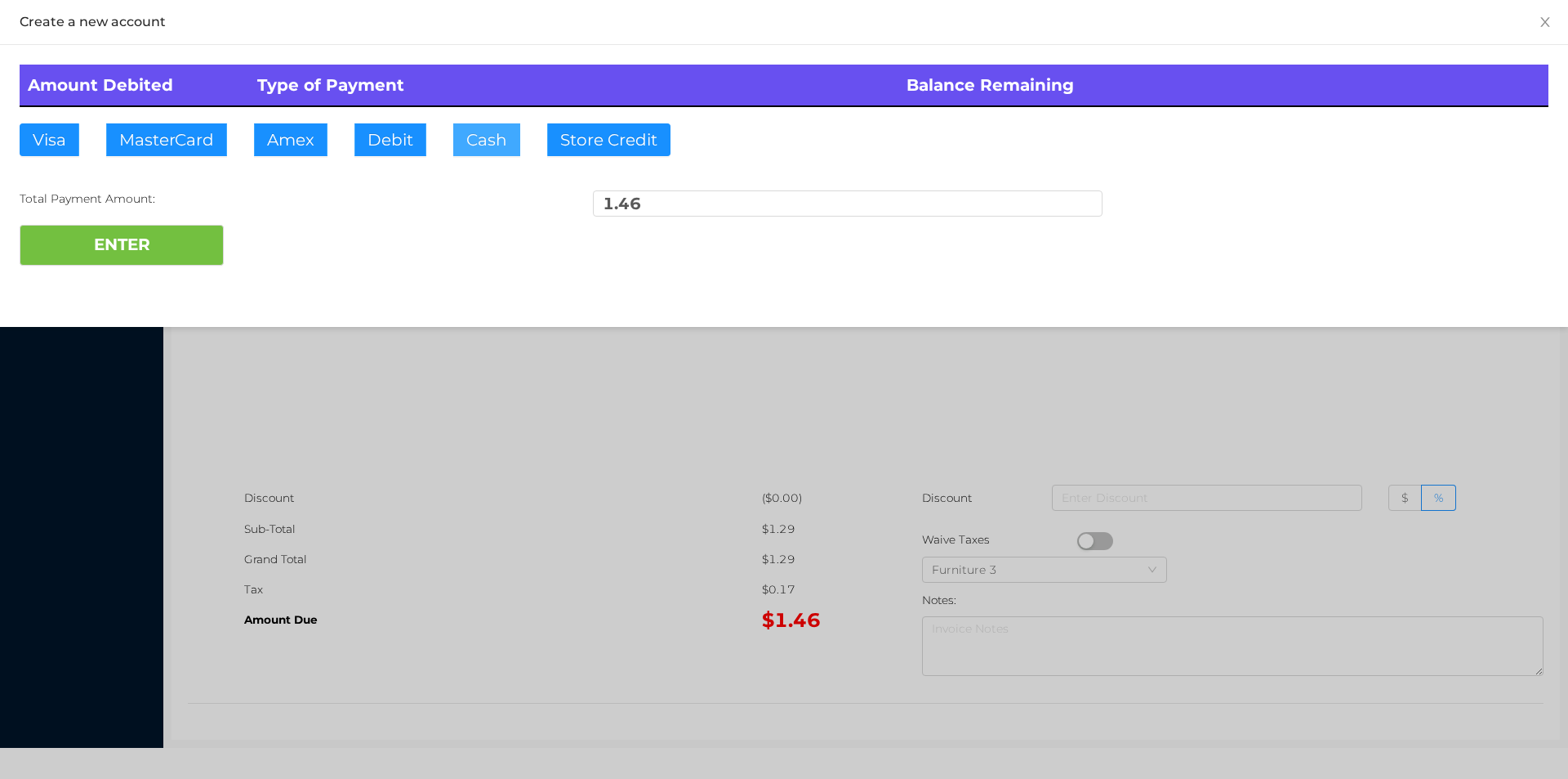
click at [478, 125] on button "Cash" at bounding box center [487, 140] width 67 height 33
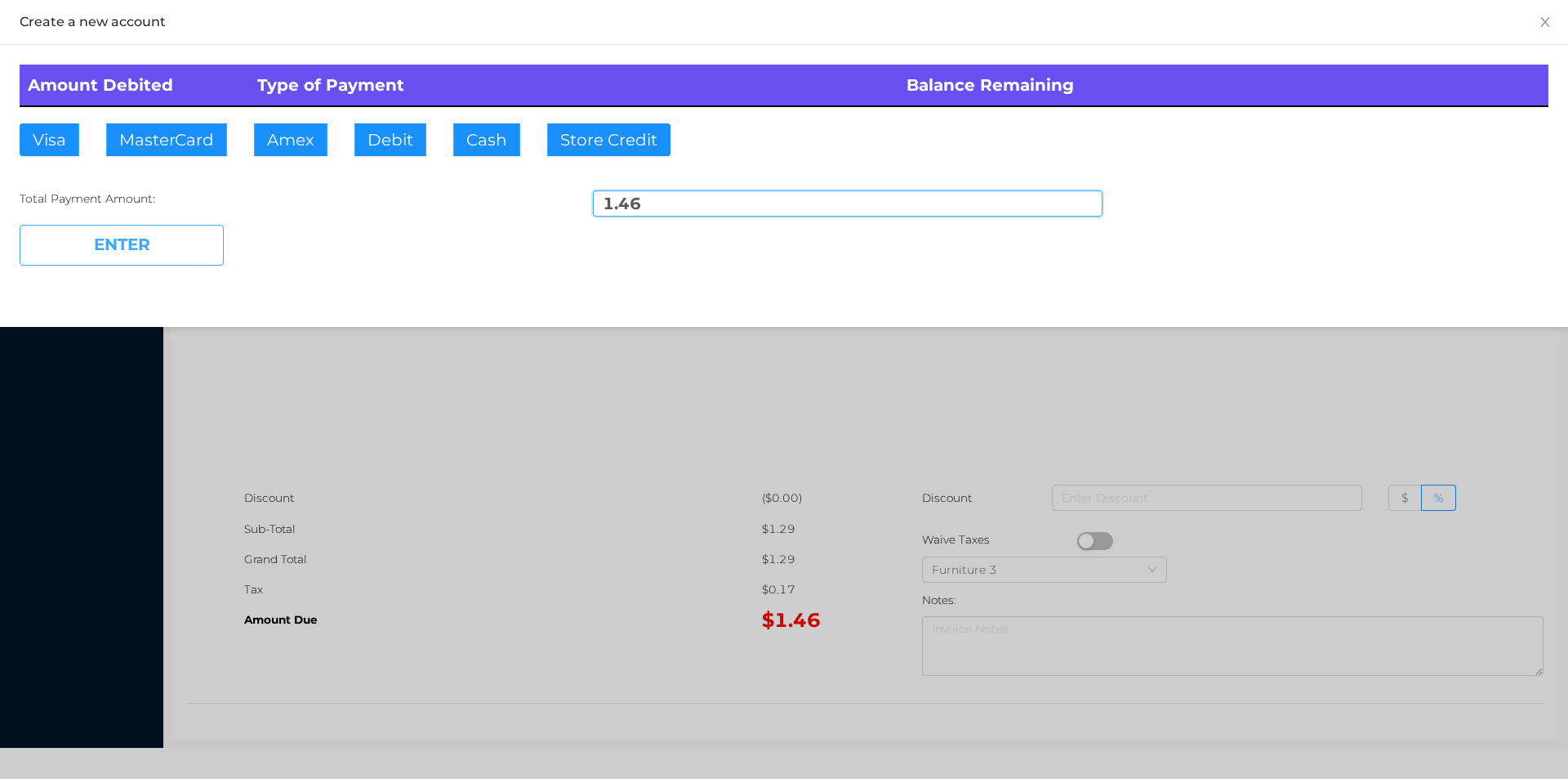
click at [172, 227] on button "ENTER" at bounding box center [122, 245] width 204 height 41
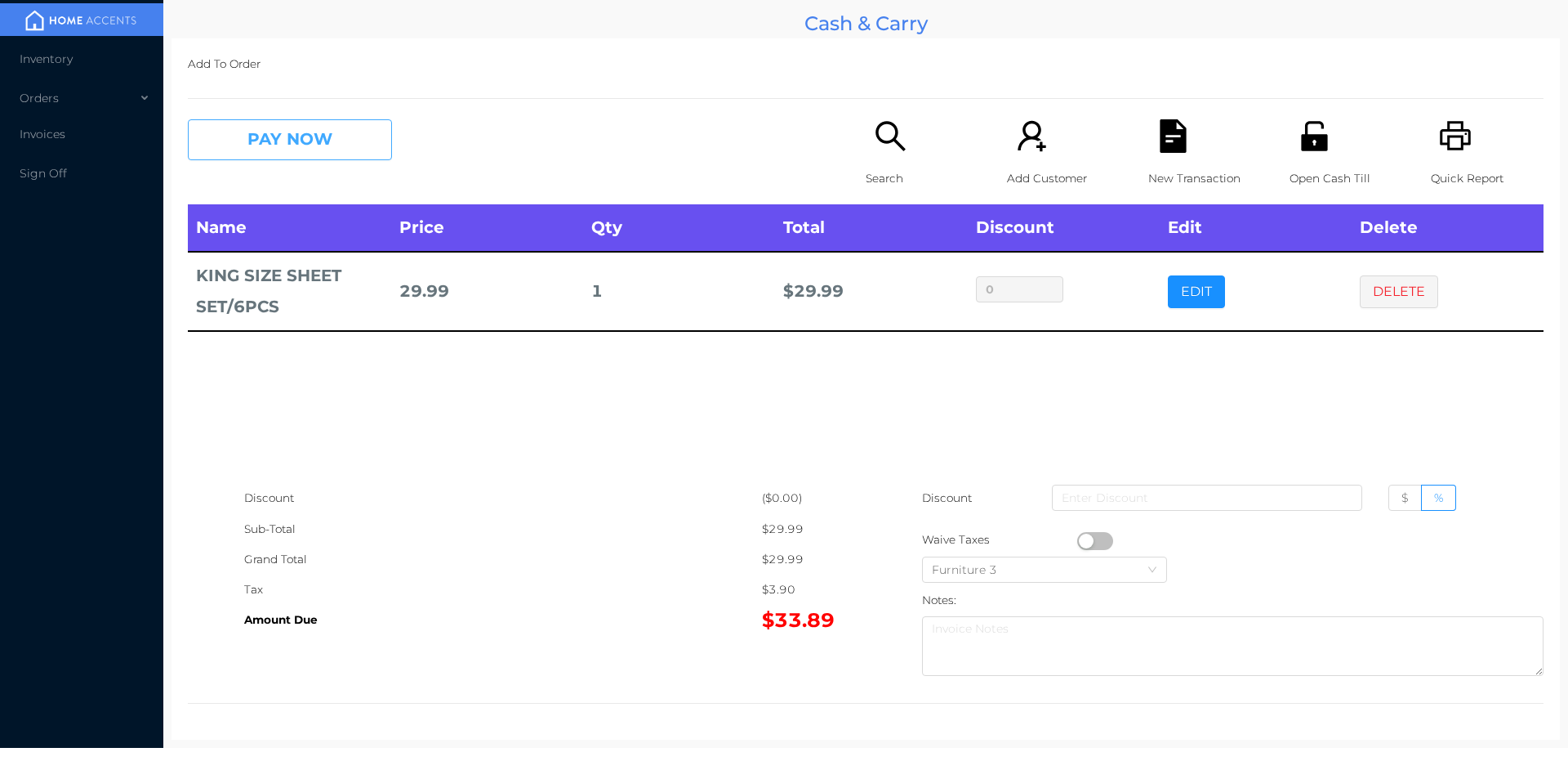
click at [312, 149] on button "PAY NOW" at bounding box center [290, 139] width 204 height 41
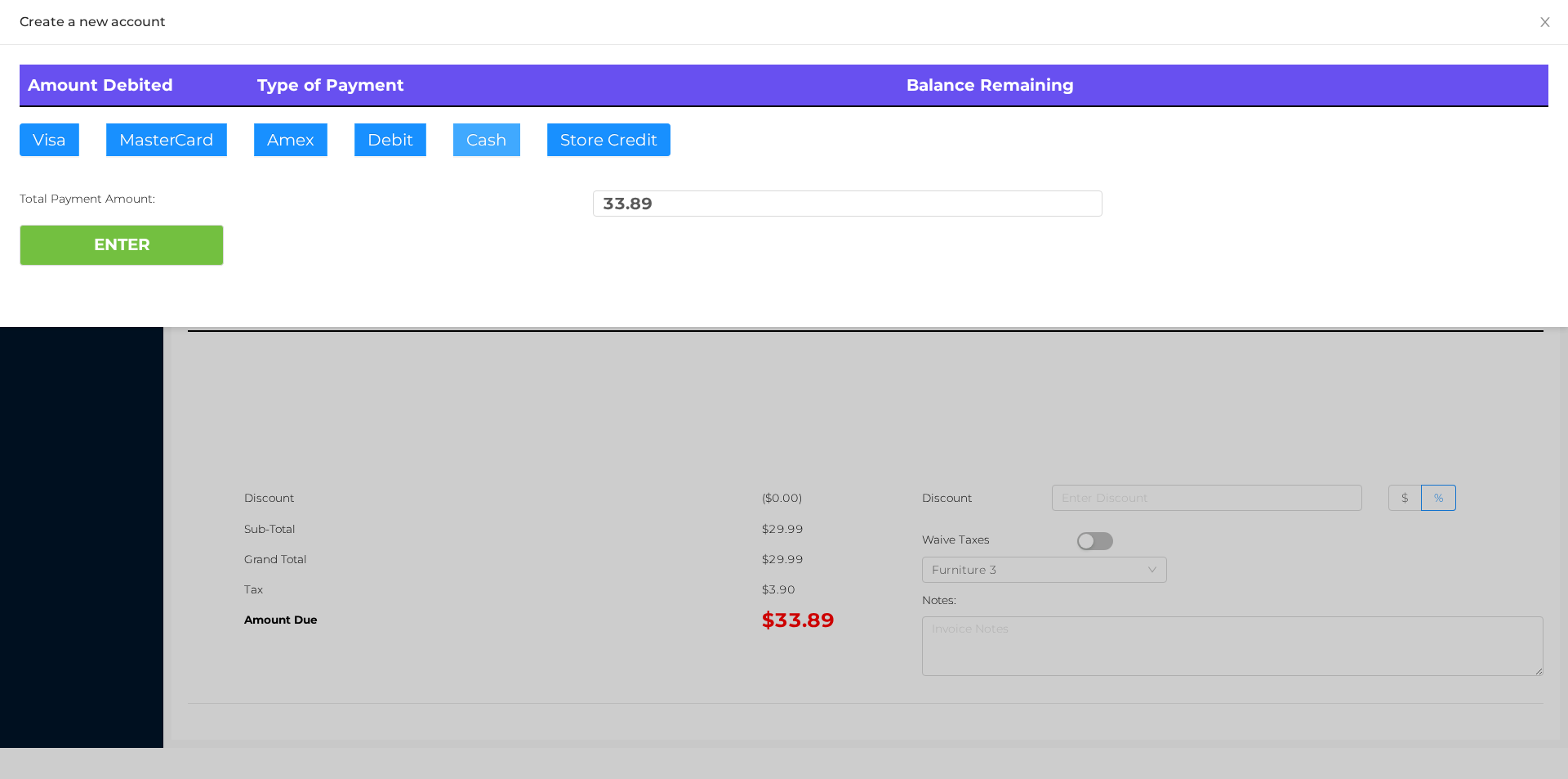
click at [468, 140] on button "Cash" at bounding box center [487, 140] width 67 height 33
type input "2"
click at [183, 260] on button "ENTER" at bounding box center [122, 245] width 204 height 41
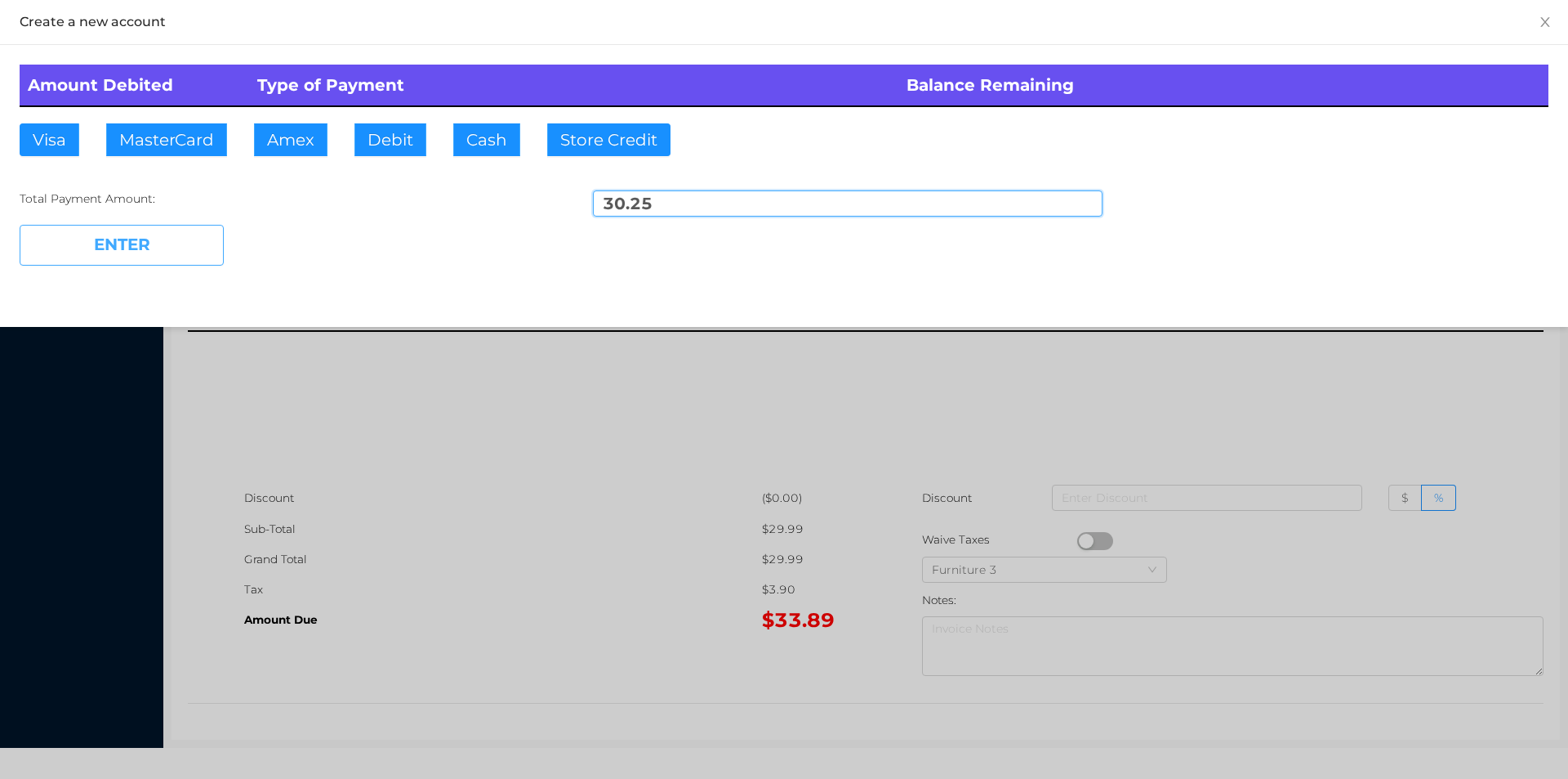
type input "3.64"
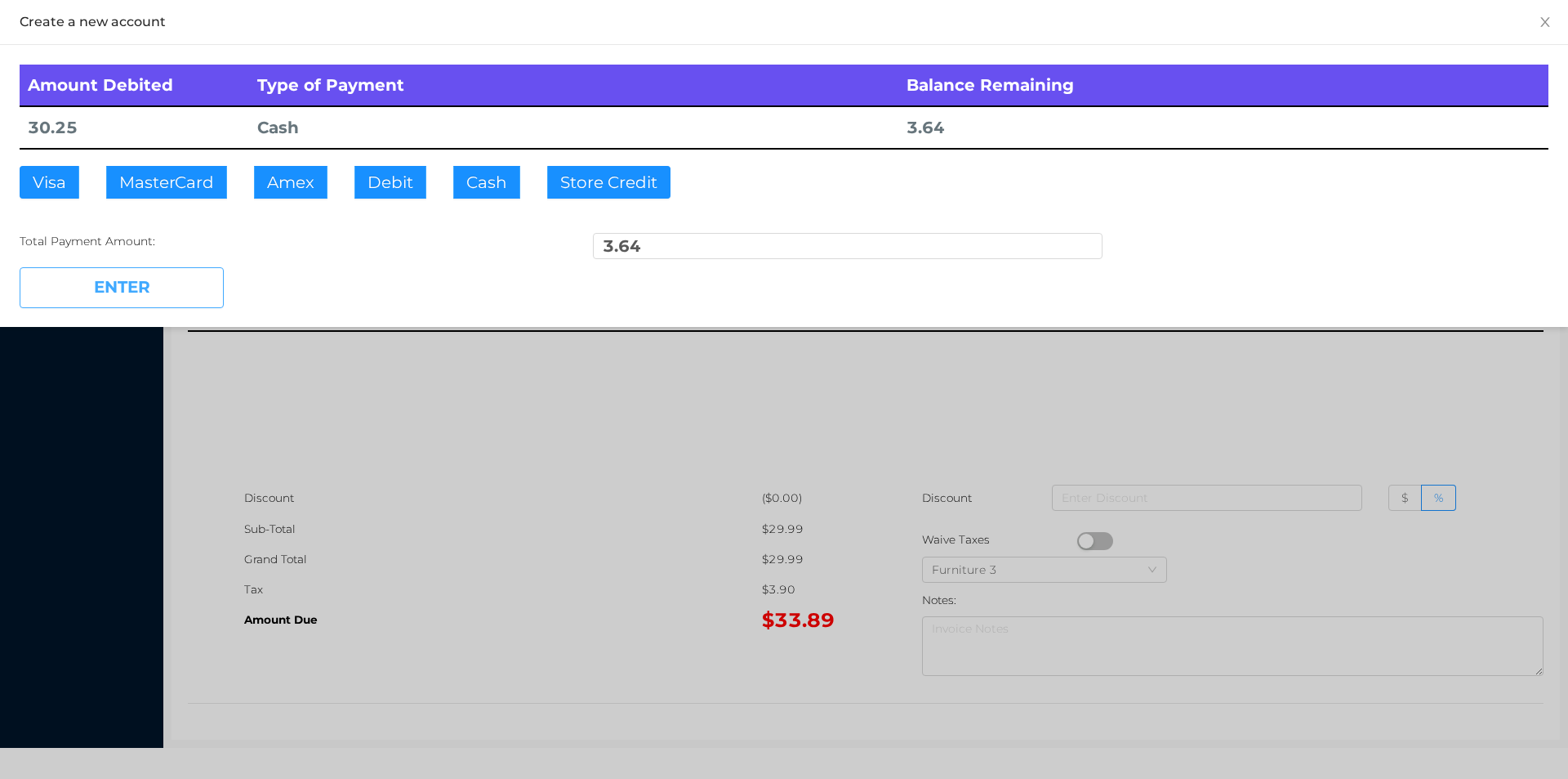
click at [171, 284] on button "ENTER" at bounding box center [122, 287] width 204 height 41
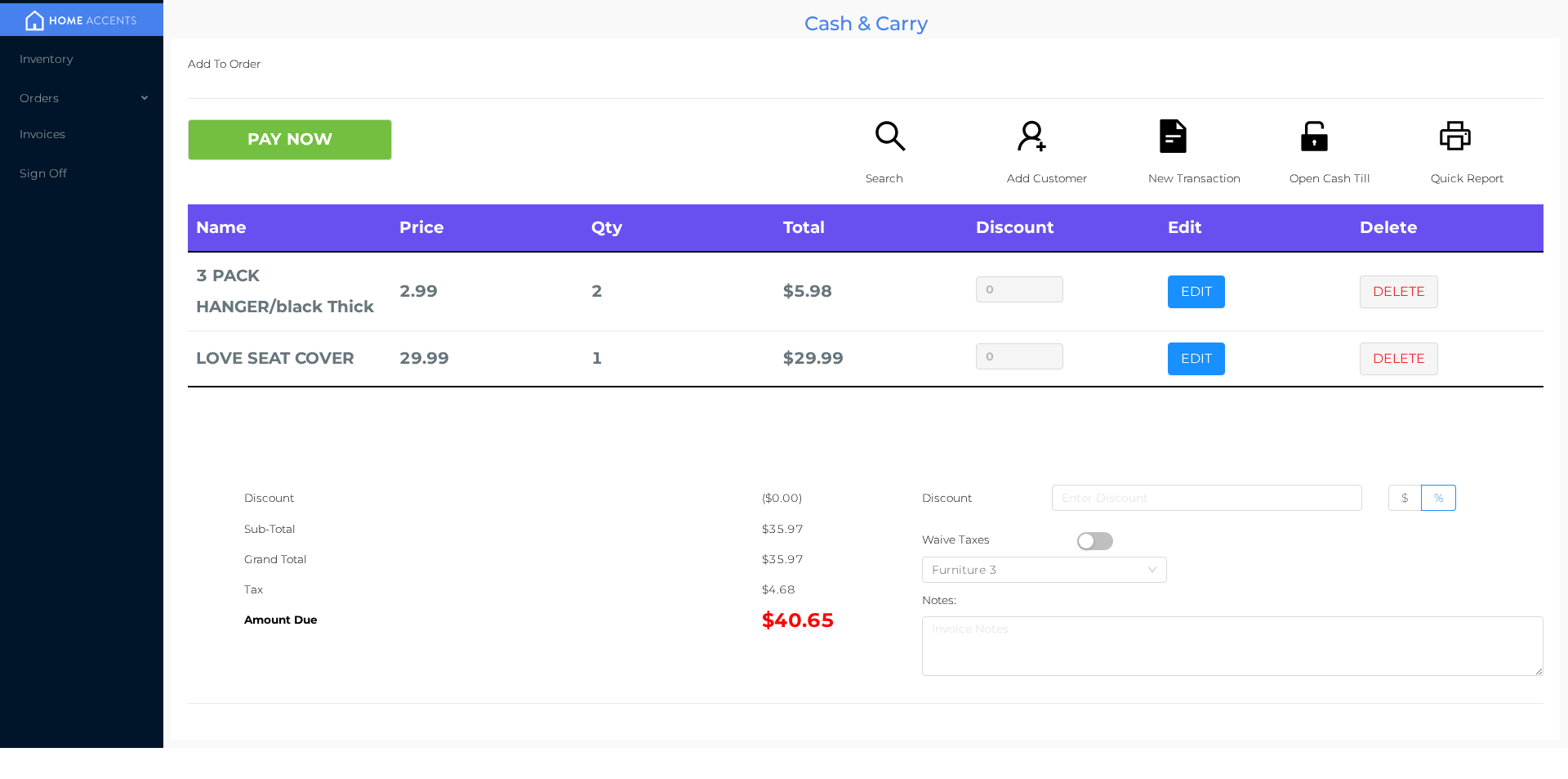
click at [306, 140] on button "PAY NOW" at bounding box center [290, 139] width 204 height 41
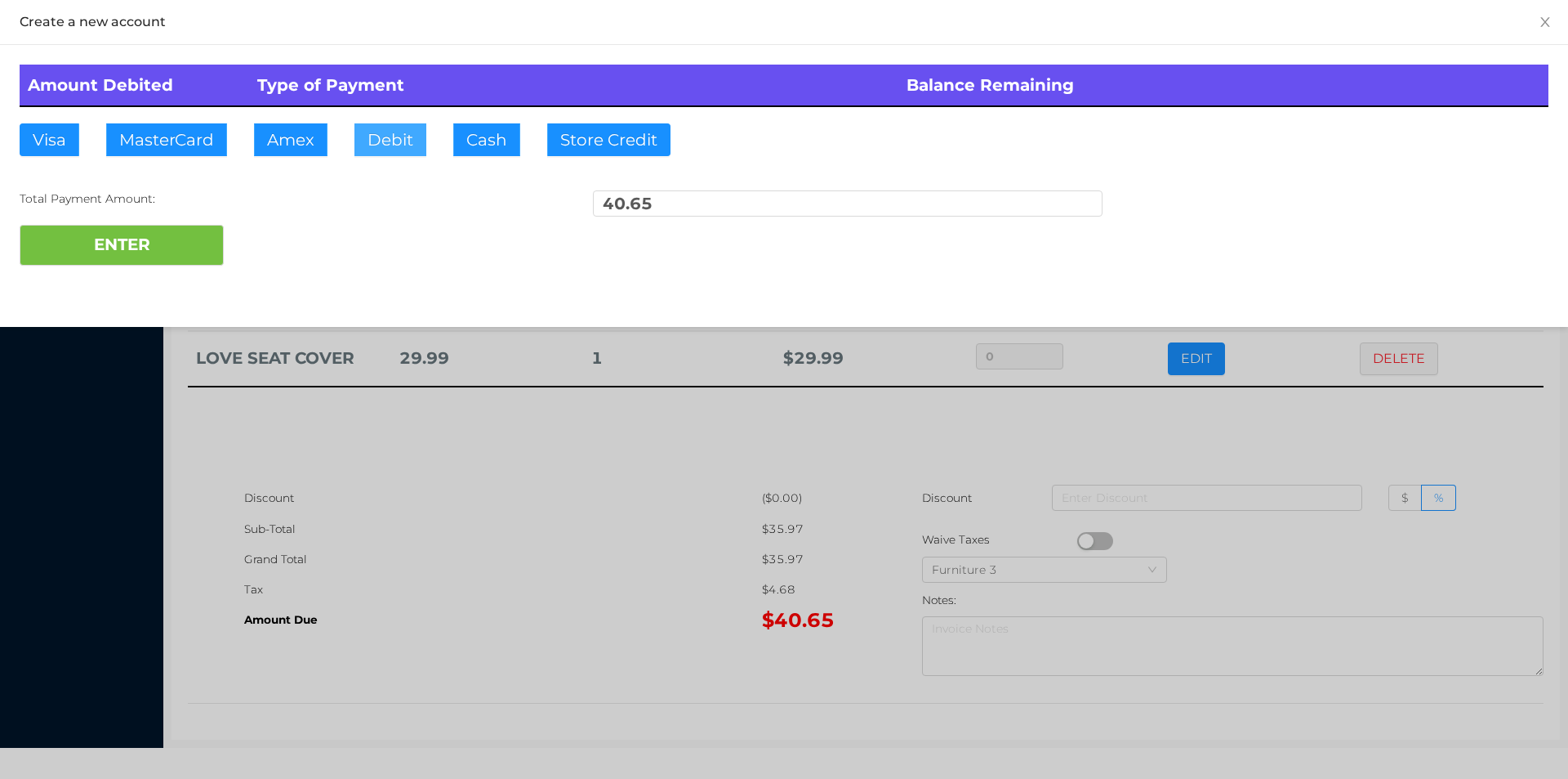
click at [381, 142] on button "Debit" at bounding box center [390, 140] width 72 height 33
click at [156, 279] on div "Amount Debited Type of Payment Balance Remaining Visa MasterCard Amex Debit Cas…" at bounding box center [784, 165] width 1568 height 240
click at [105, 252] on button "ENTER" at bounding box center [122, 245] width 204 height 41
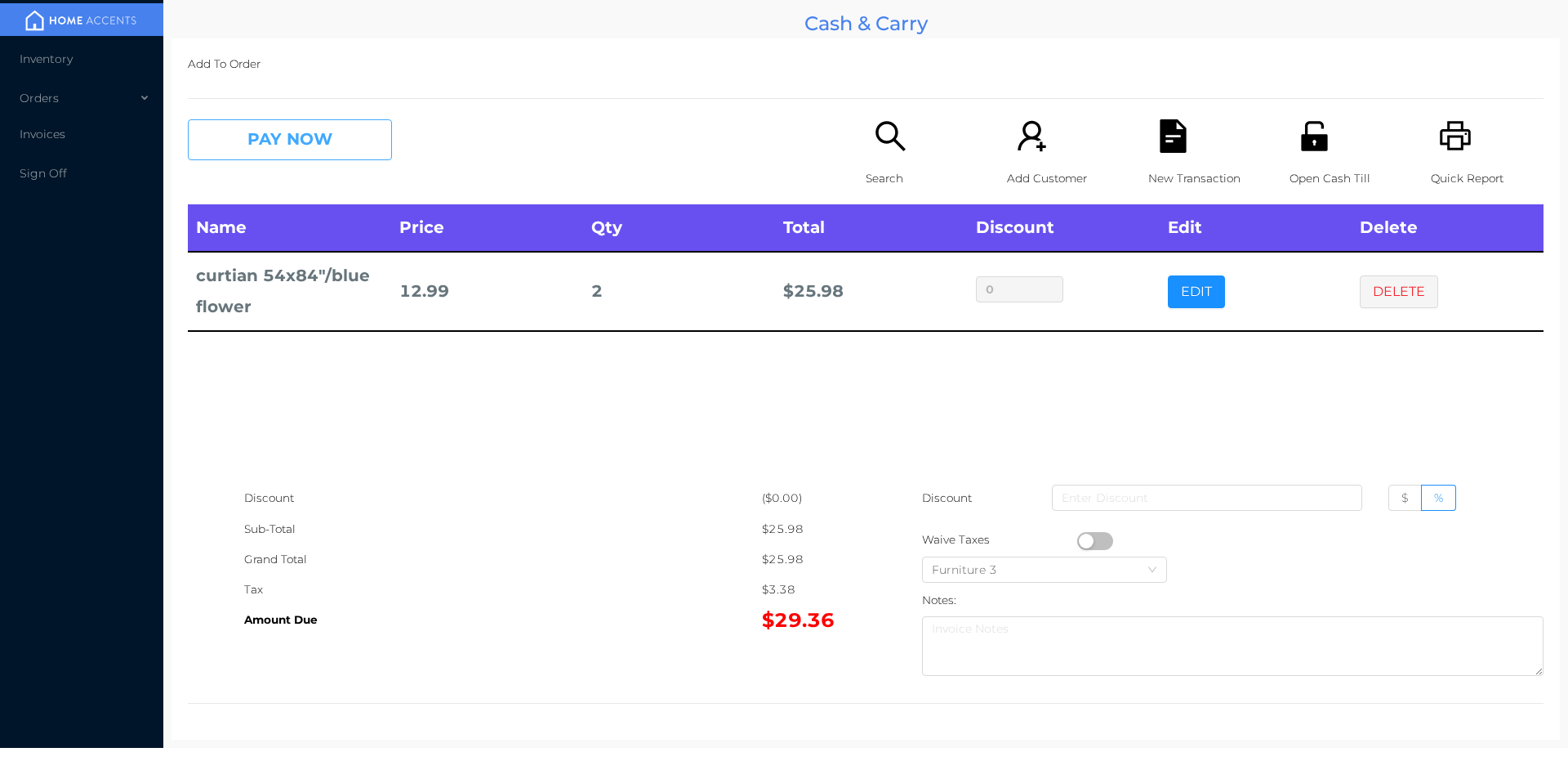
click at [286, 145] on button "PAY NOW" at bounding box center [290, 139] width 204 height 41
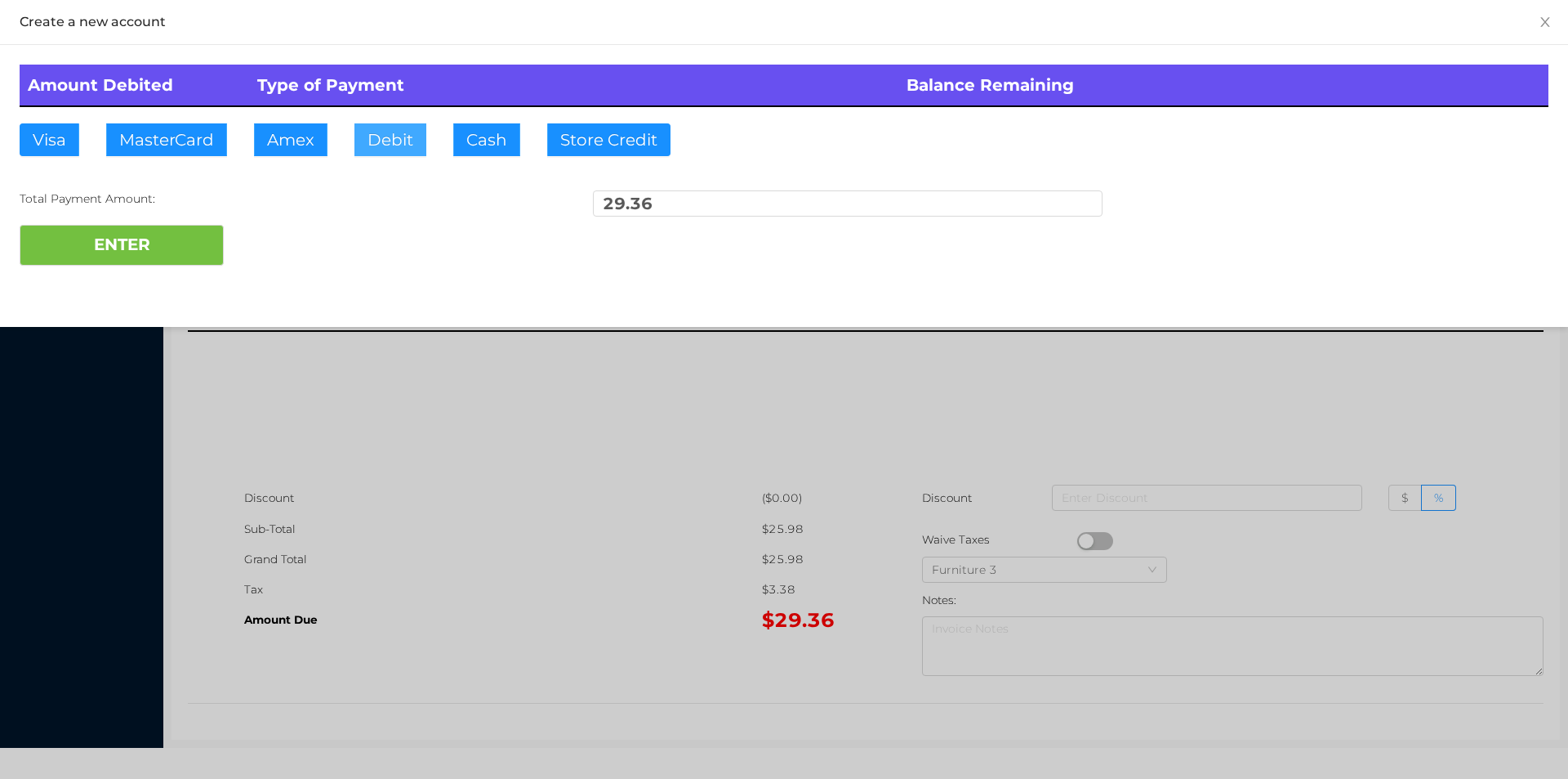
click at [380, 138] on button "Debit" at bounding box center [390, 140] width 72 height 33
click at [134, 263] on button "ENTER" at bounding box center [122, 245] width 204 height 41
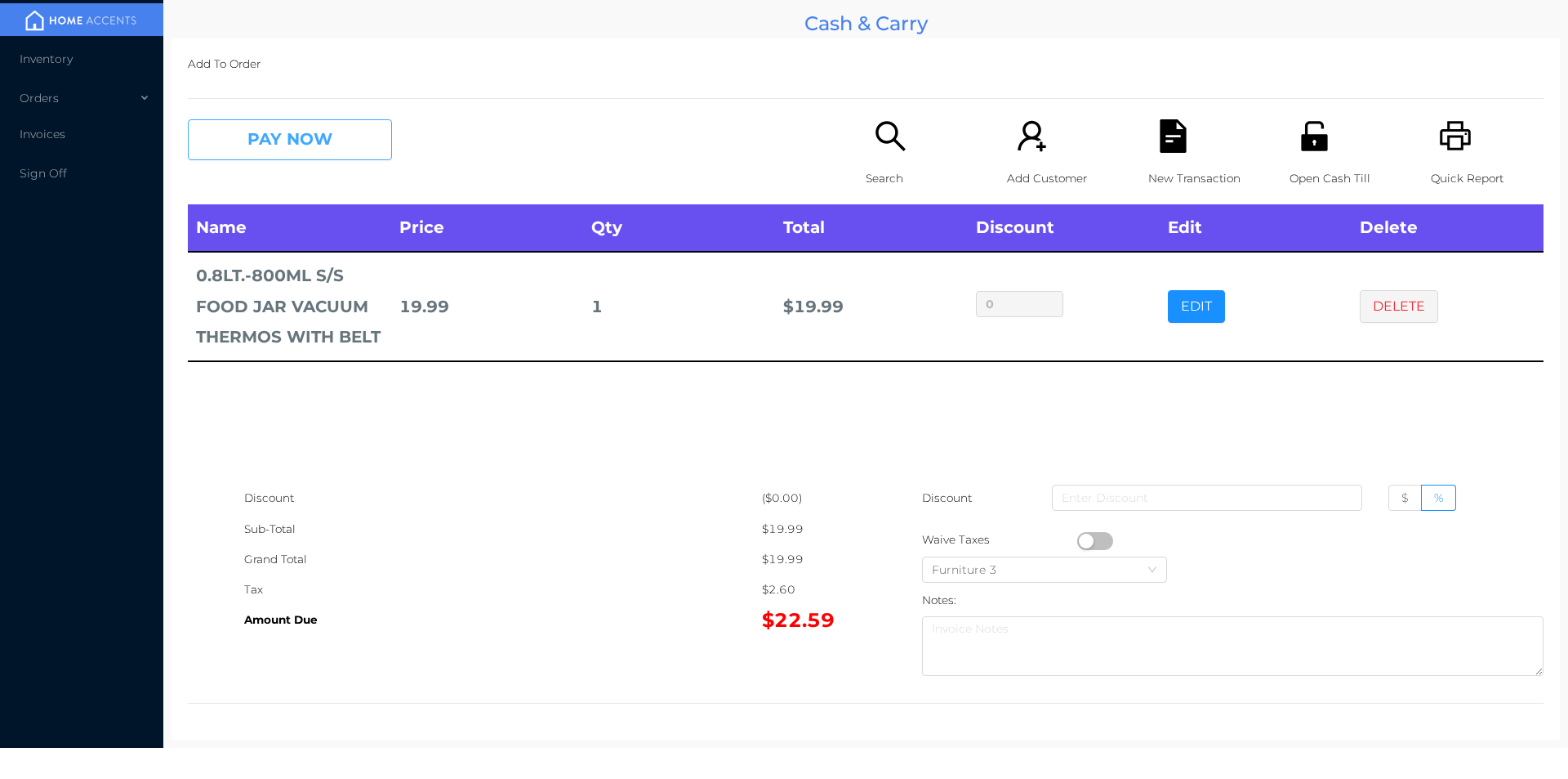
click at [272, 145] on button "PAY NOW" at bounding box center [290, 139] width 204 height 41
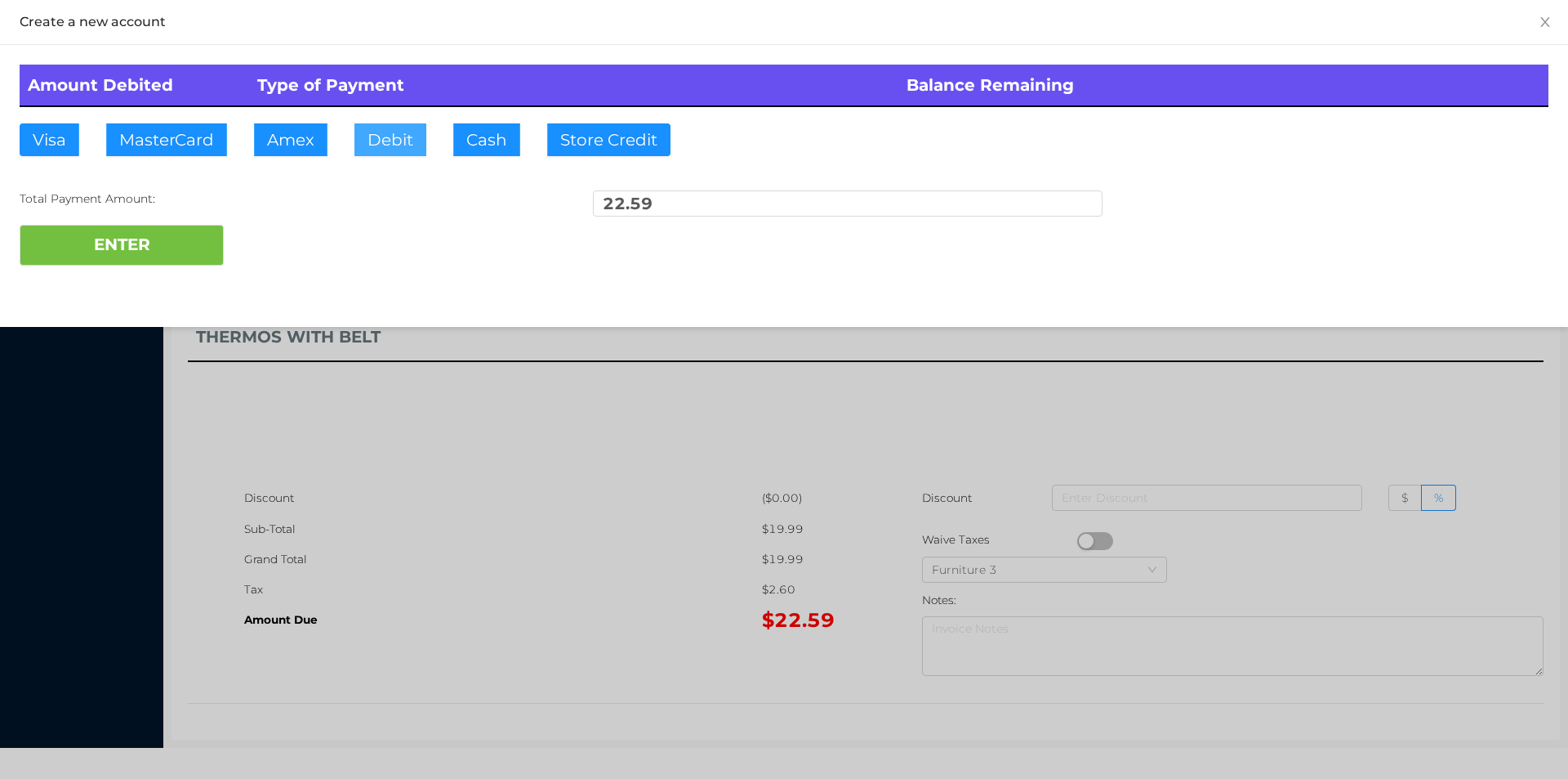
click at [388, 140] on button "Debit" at bounding box center [390, 140] width 72 height 33
click at [158, 258] on button "ENTER" at bounding box center [122, 245] width 204 height 41
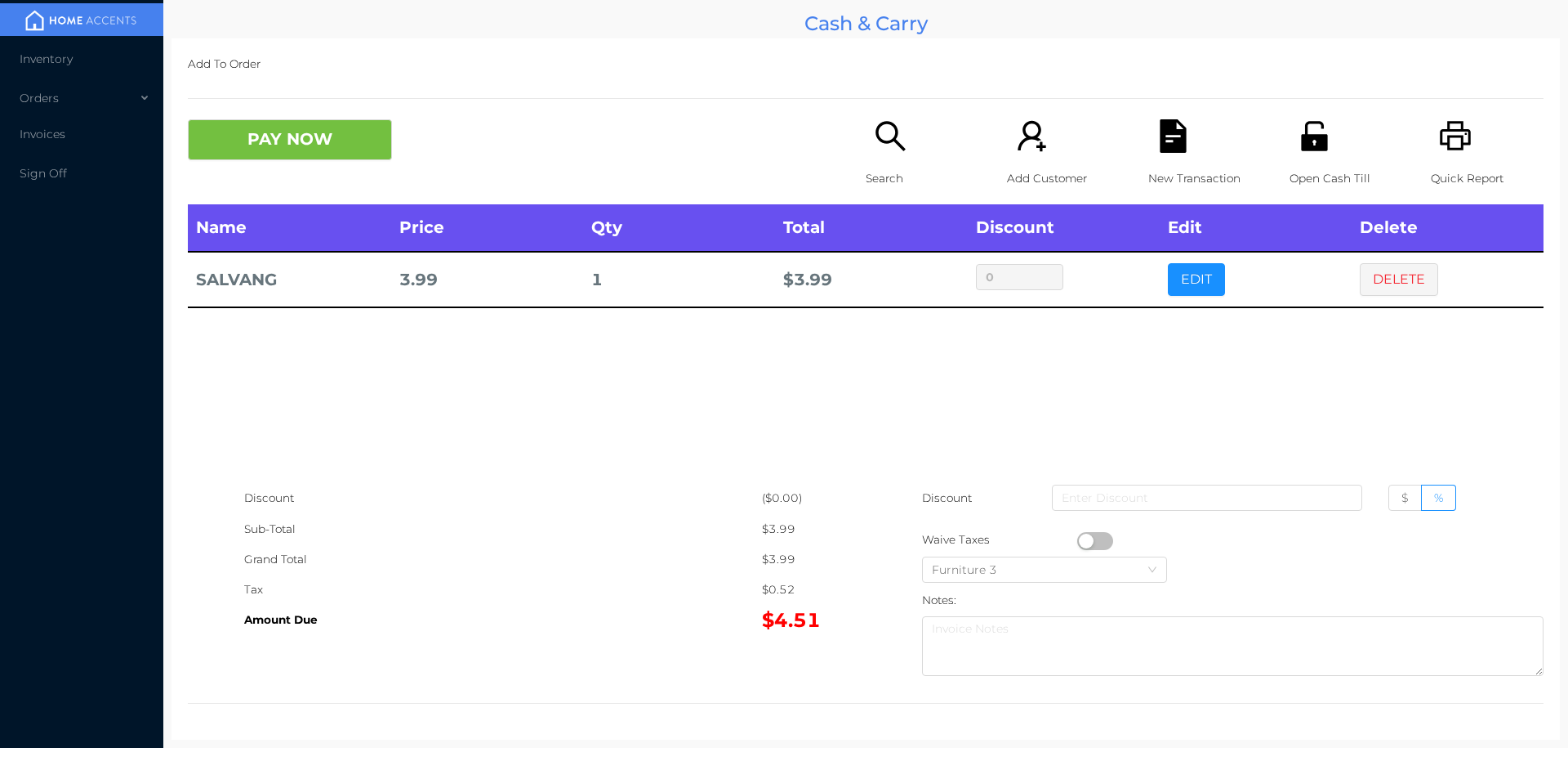
click at [1419, 288] on button "DELETE" at bounding box center [1399, 278] width 78 height 33
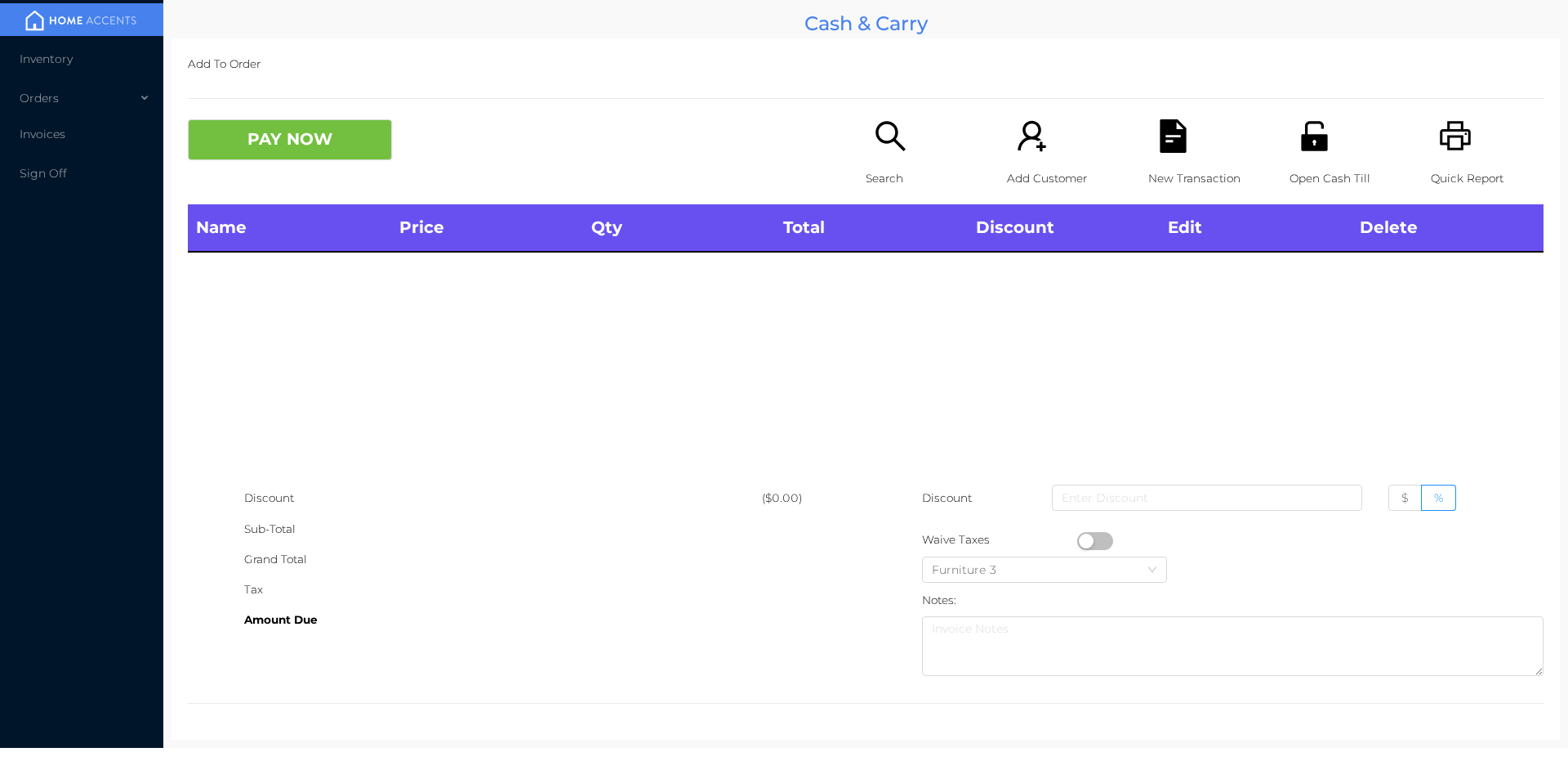
click at [1296, 157] on div "Open Cash Till" at bounding box center [1346, 162] width 113 height 85
click at [888, 157] on div "Search" at bounding box center [922, 162] width 113 height 85
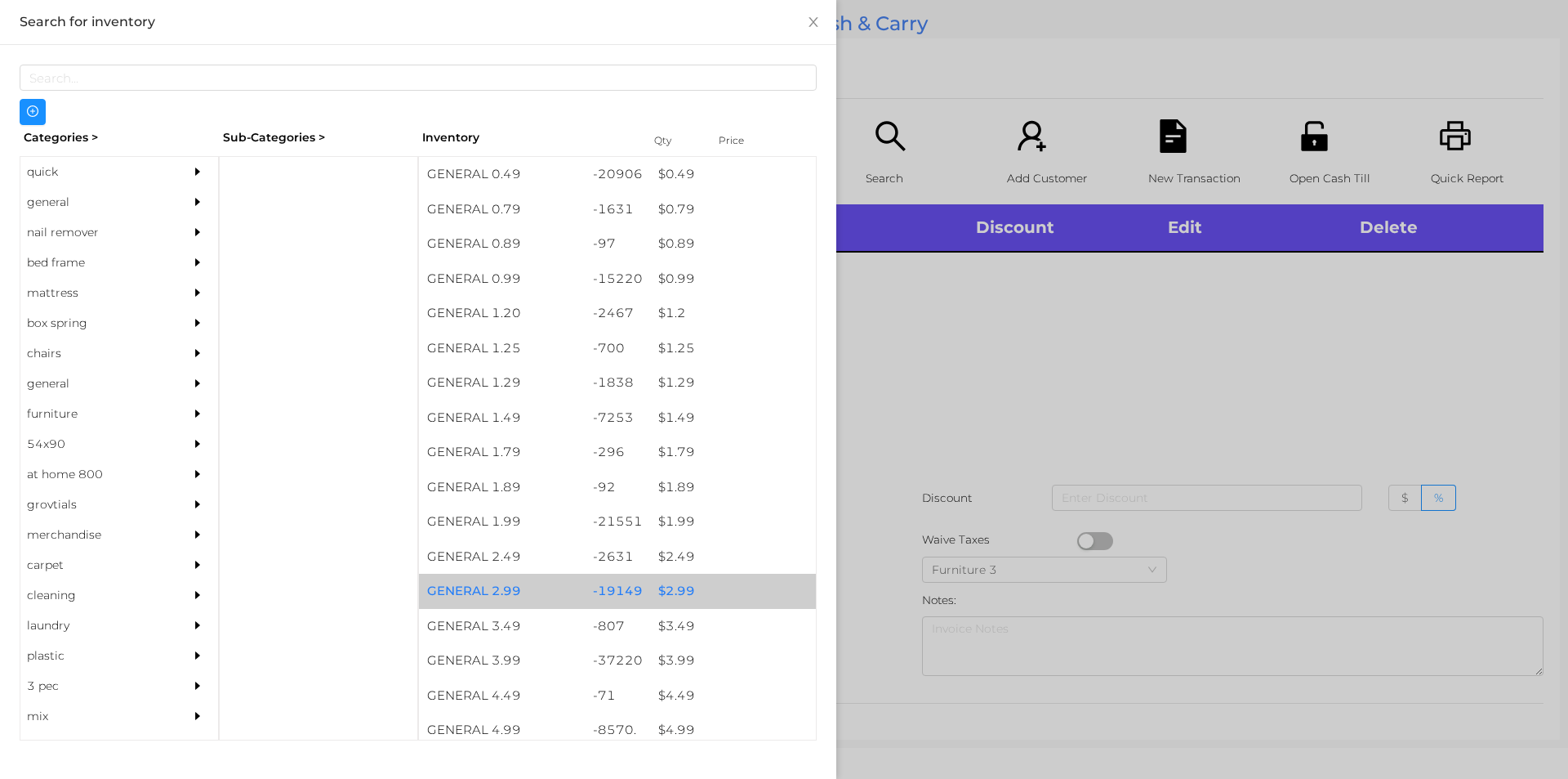
click at [672, 592] on div "$ 2.99" at bounding box center [732, 591] width 165 height 35
click at [672, 593] on div "$ 2.99" at bounding box center [732, 591] width 165 height 35
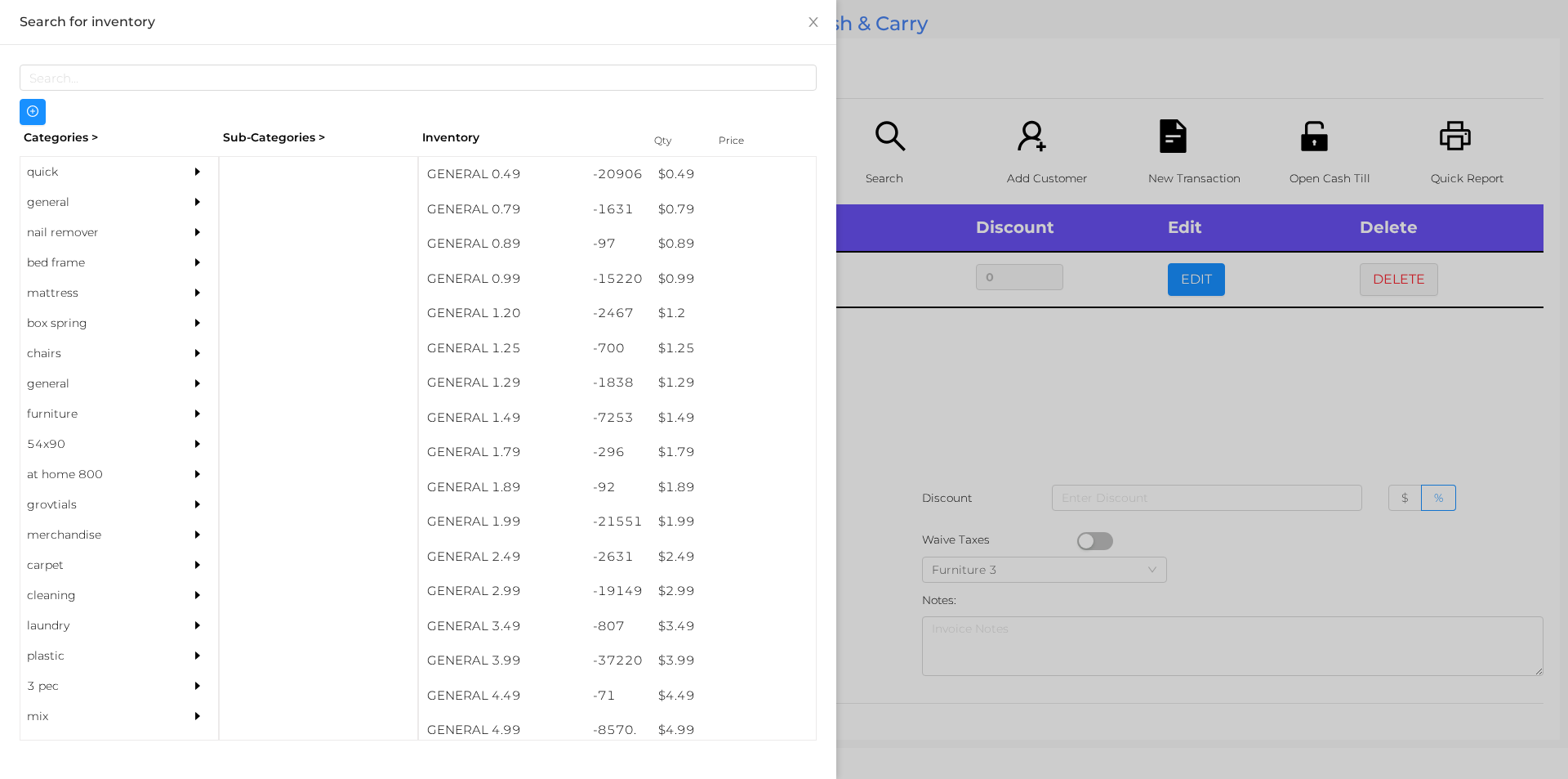
click at [923, 403] on div at bounding box center [784, 390] width 1568 height 779
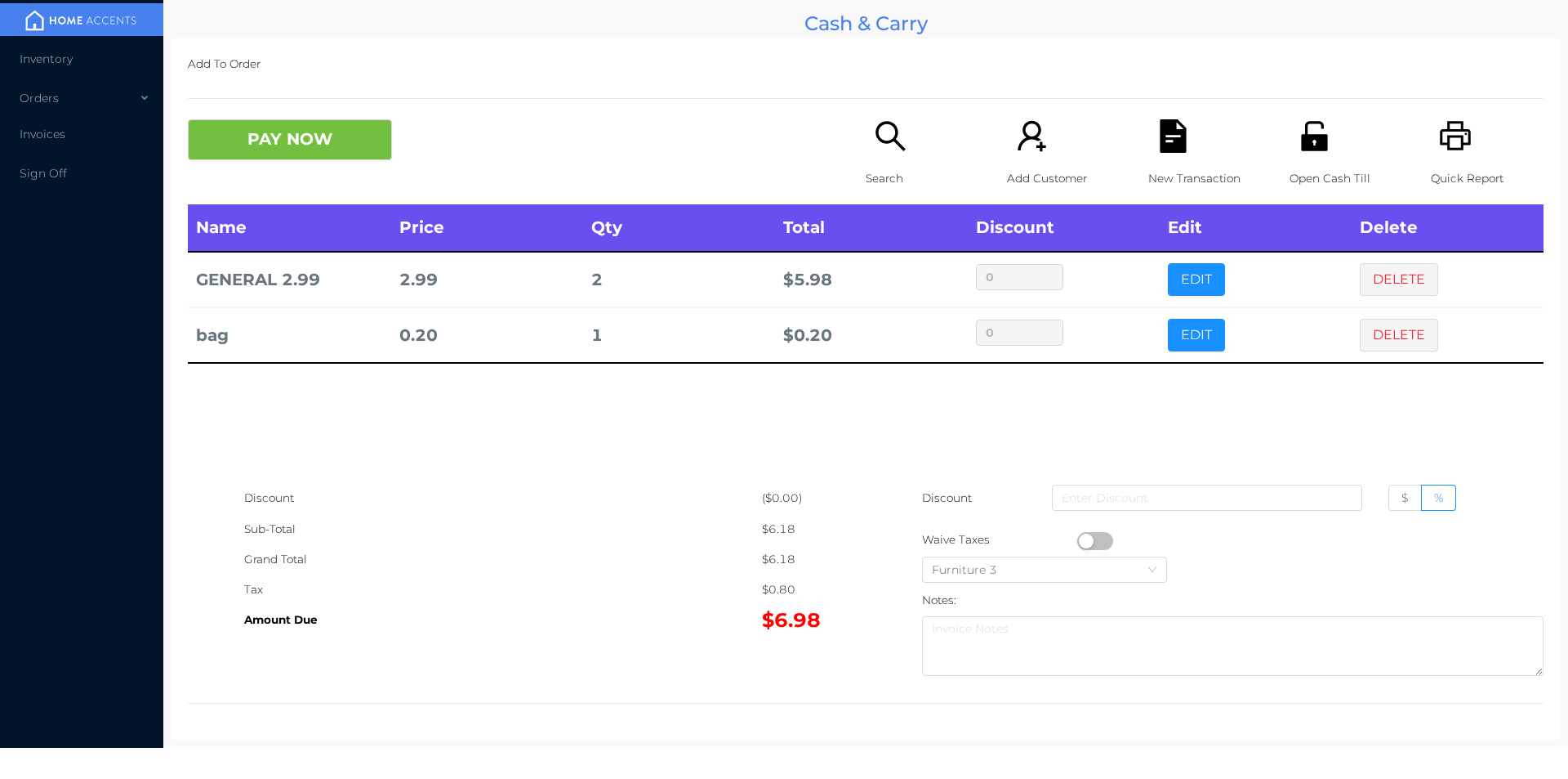
click at [1179, 136] on icon "icon: file-text" at bounding box center [1174, 136] width 34 height 34
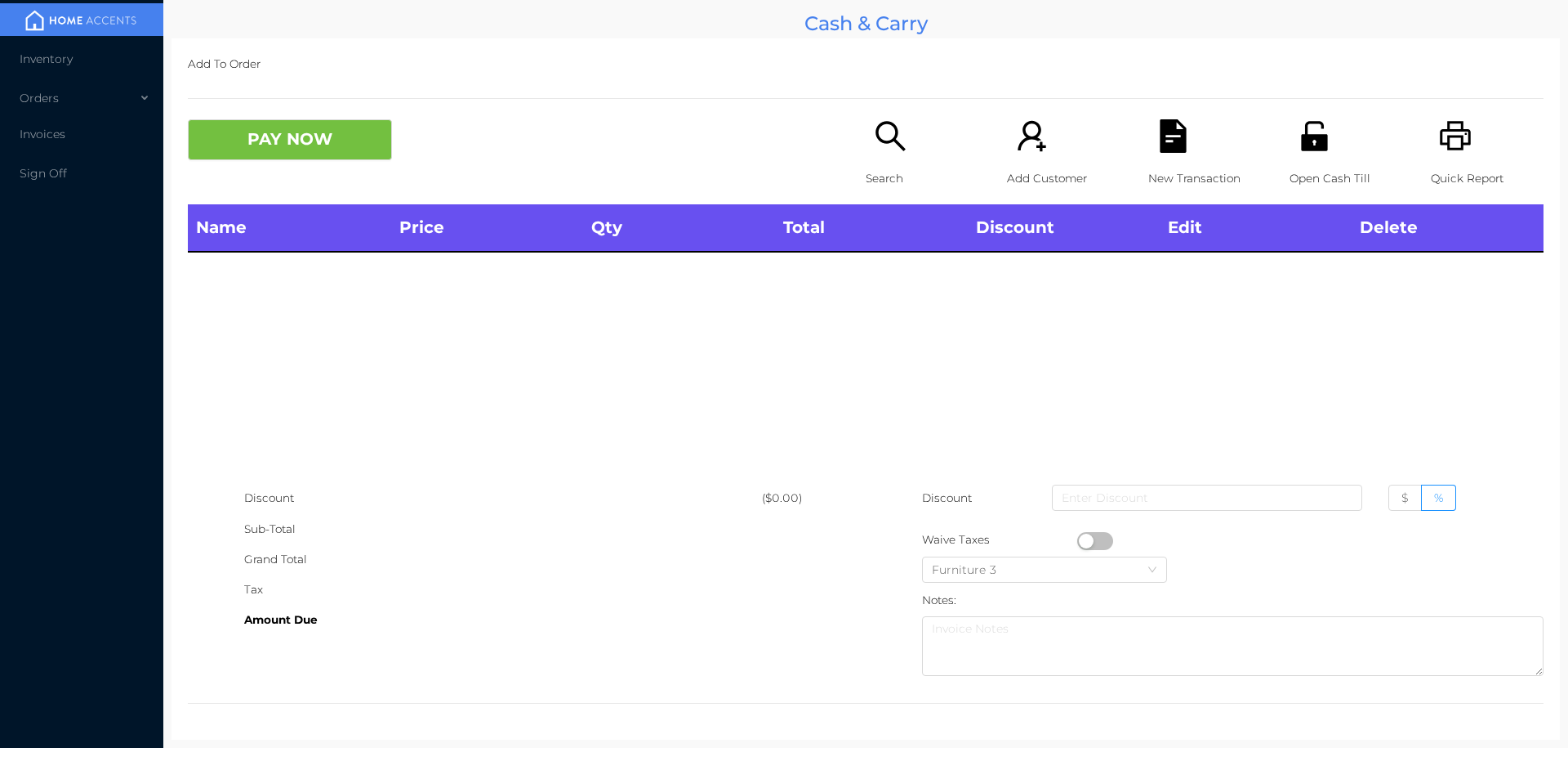
click at [1459, 154] on div "Quick Report" at bounding box center [1488, 162] width 113 height 85
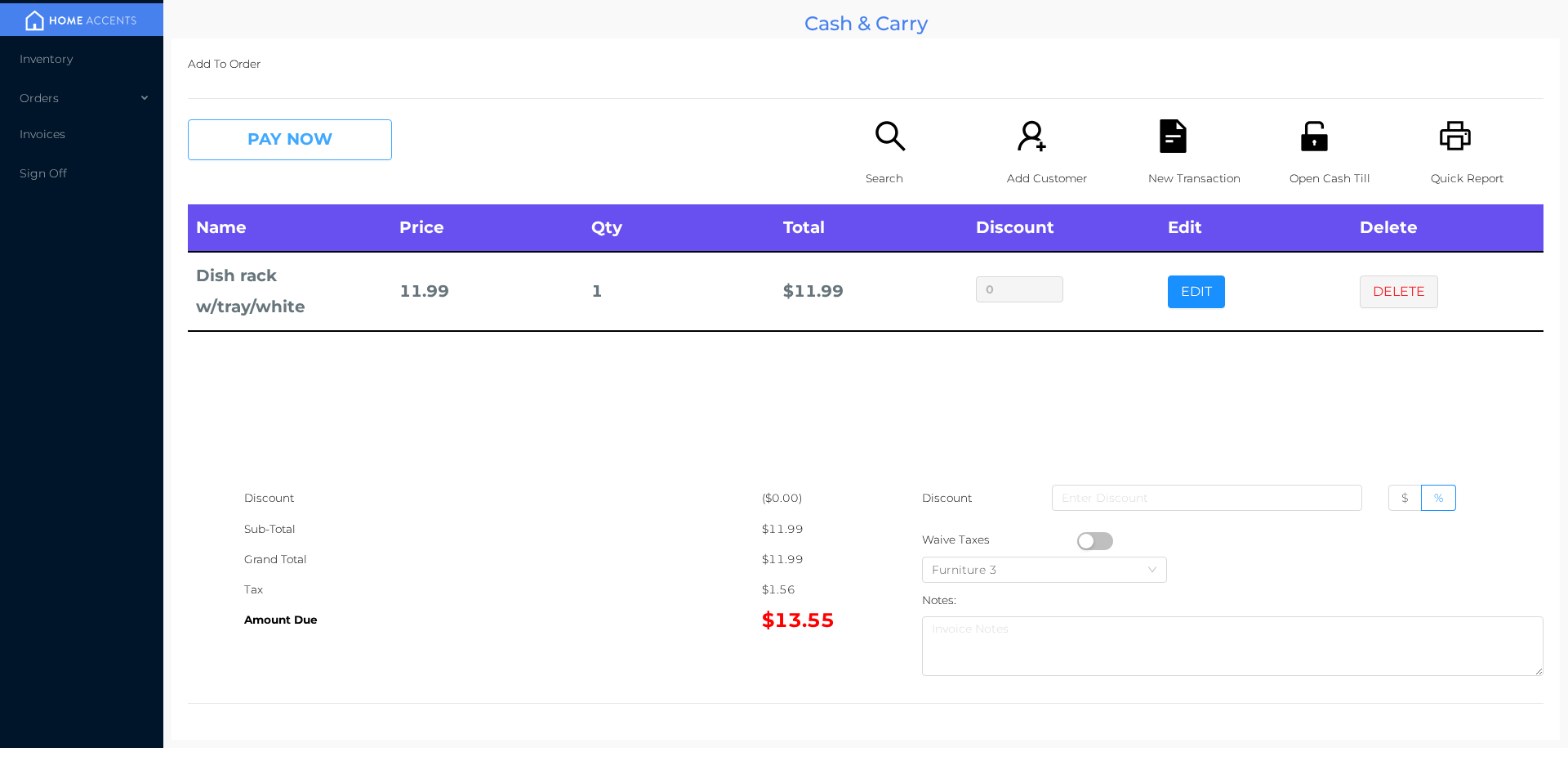
click at [341, 134] on button "PAY NOW" at bounding box center [290, 139] width 204 height 41
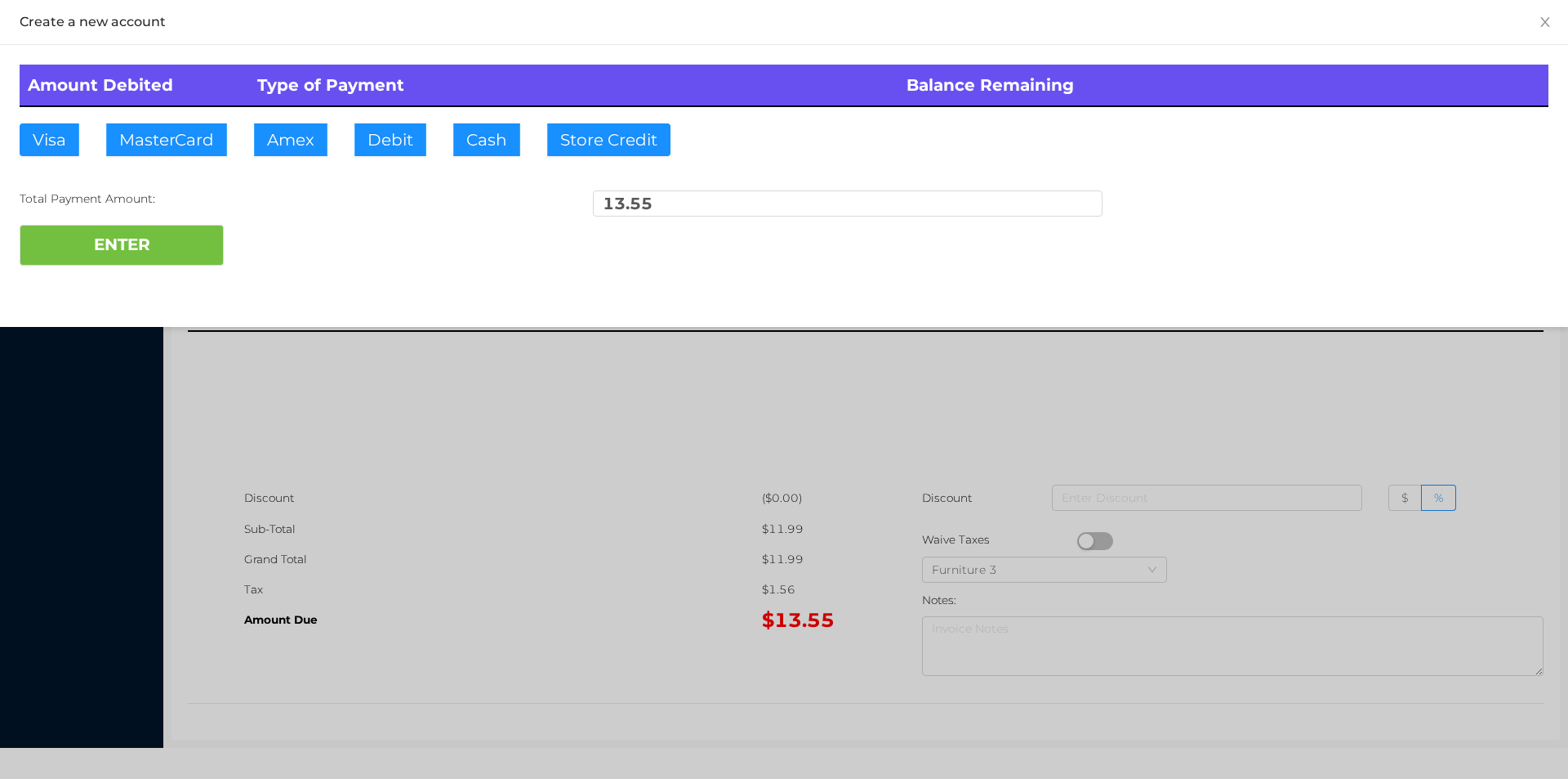
click at [1266, 382] on div at bounding box center [784, 390] width 1568 height 779
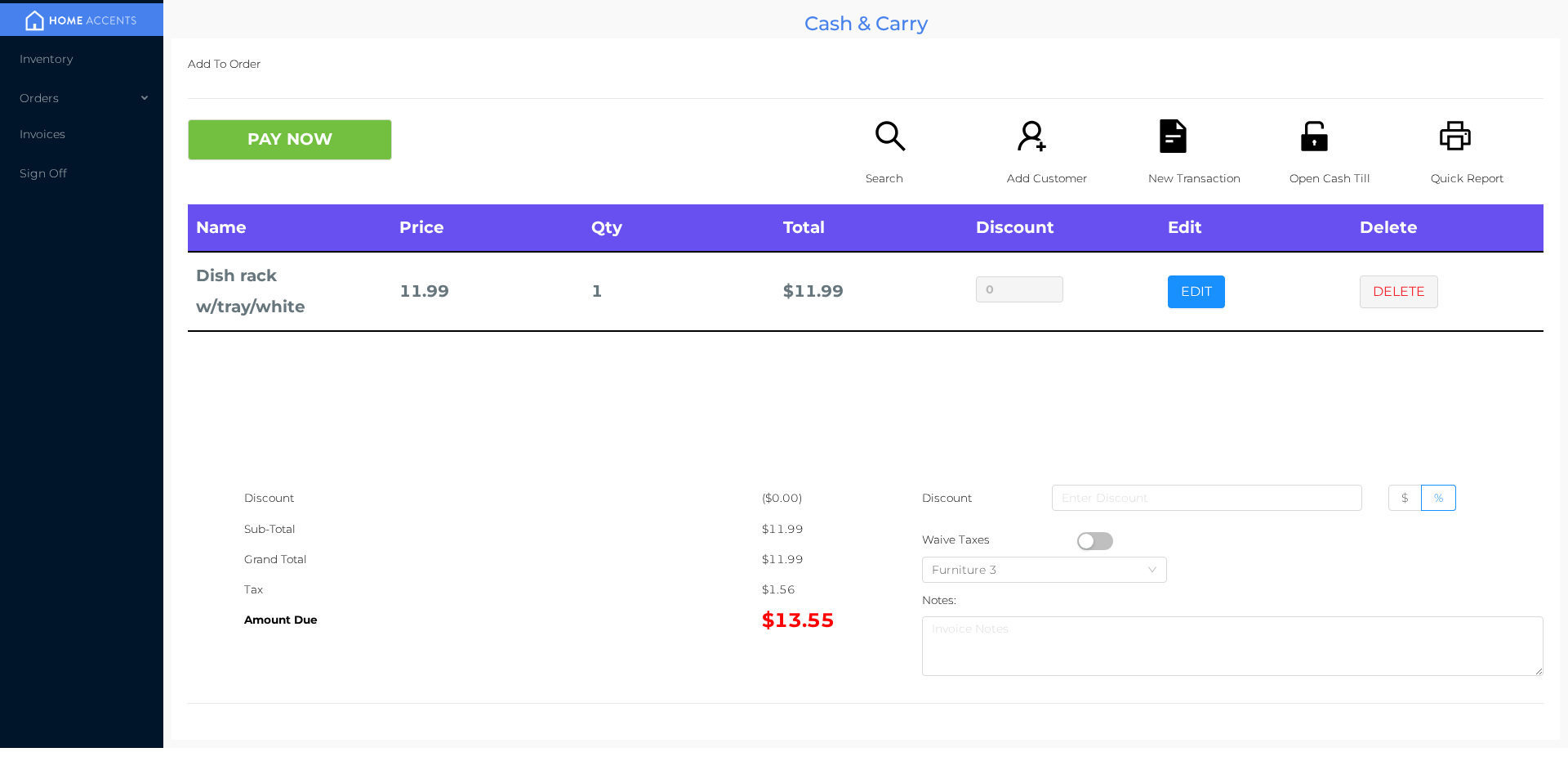
click at [1375, 301] on button "DELETE" at bounding box center [1399, 291] width 78 height 33
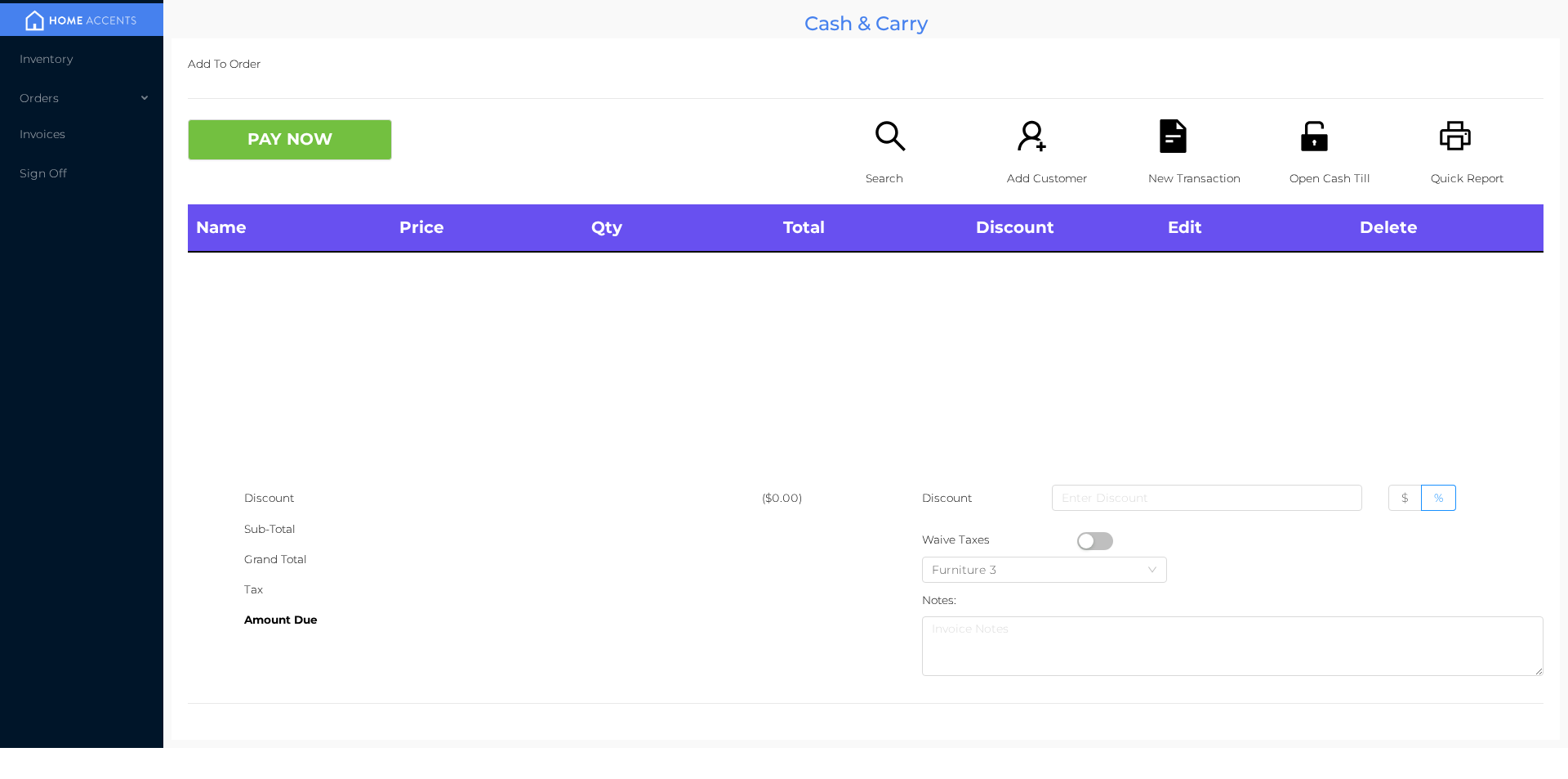
click at [882, 159] on div "Search" at bounding box center [922, 162] width 113 height 85
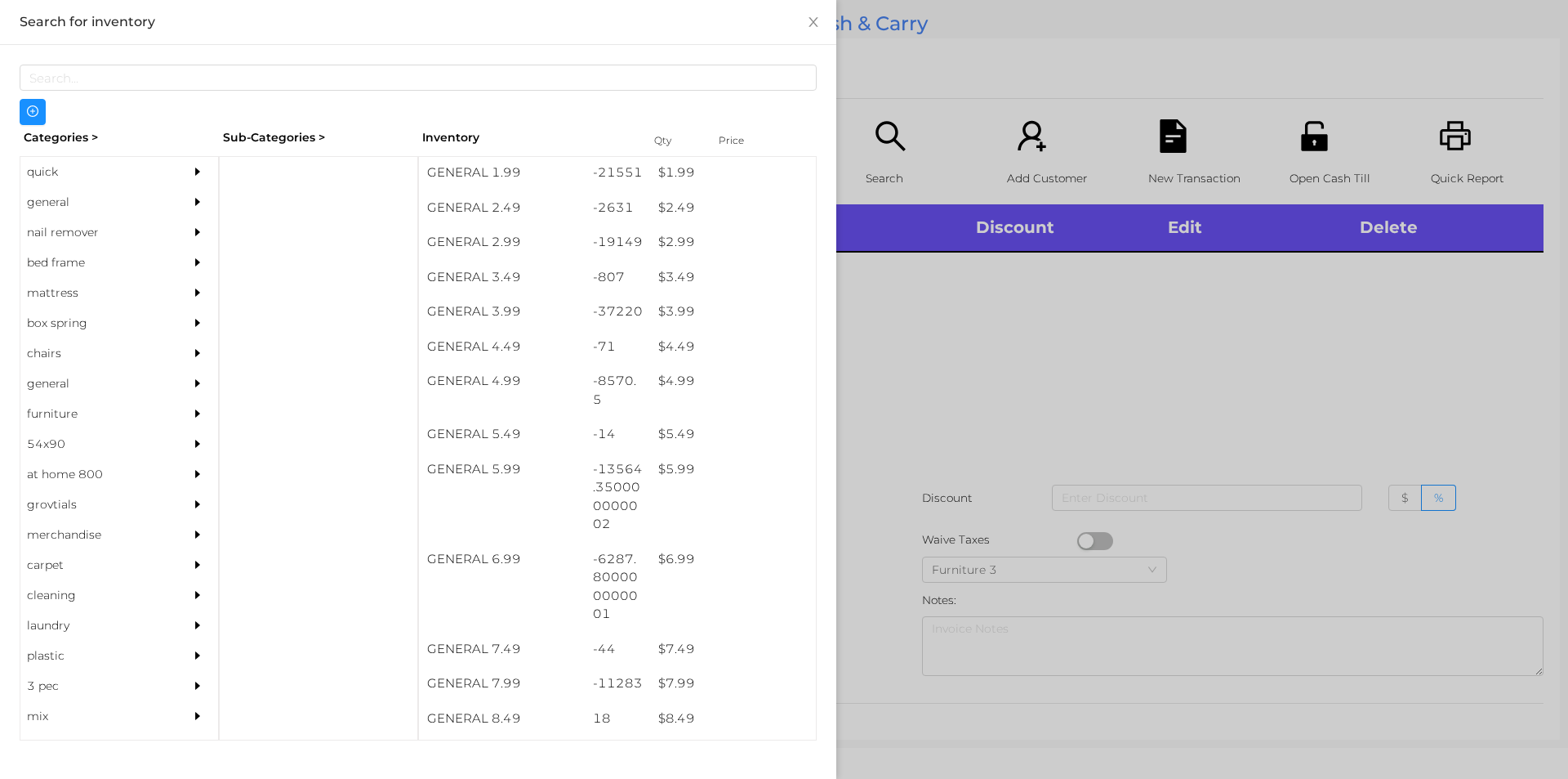
scroll to position [353, 0]
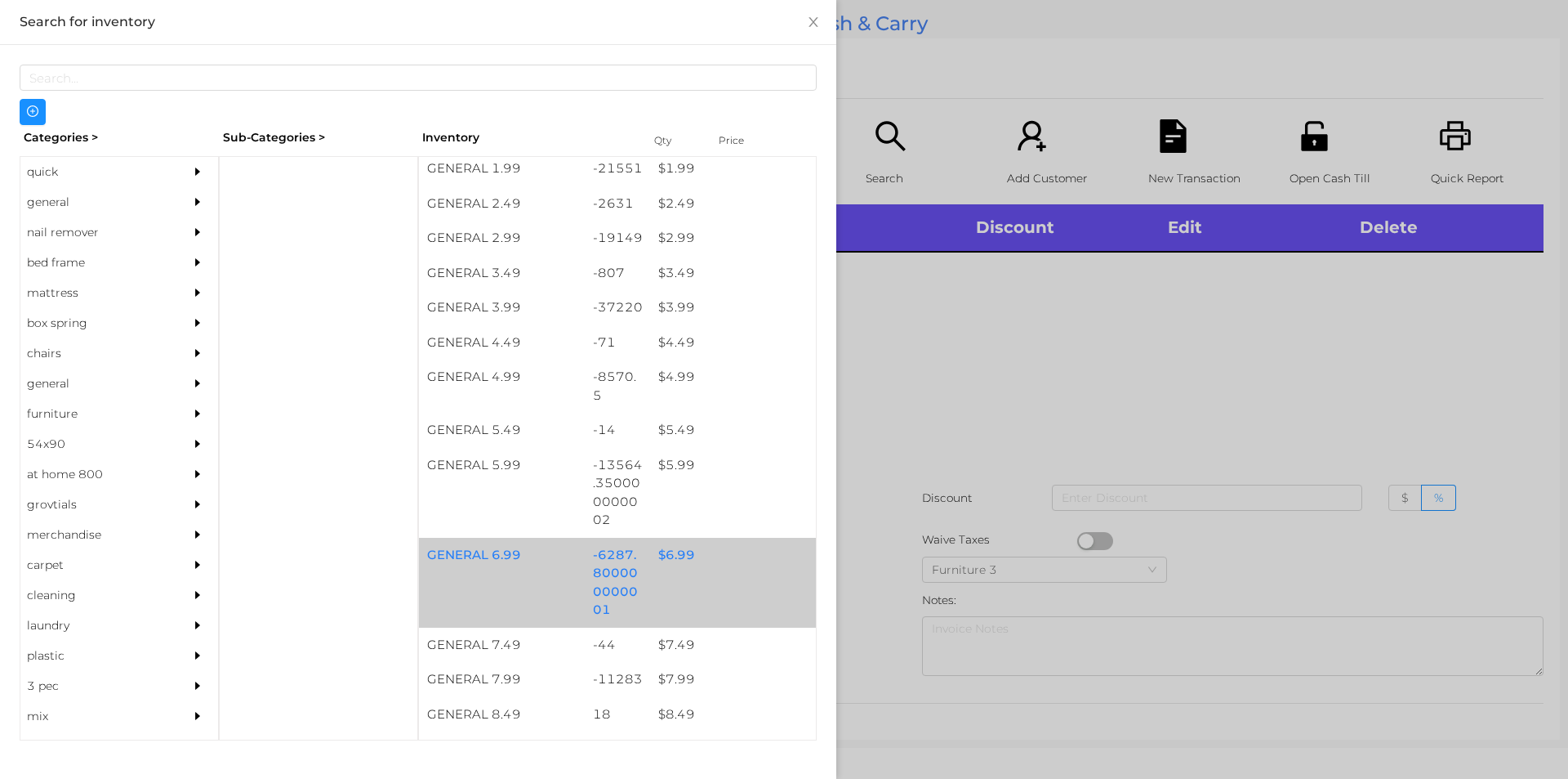
click at [665, 561] on div "$ 6.99" at bounding box center [732, 555] width 165 height 35
click at [667, 555] on div "$ 6.99" at bounding box center [732, 555] width 165 height 35
click at [890, 436] on div at bounding box center [784, 390] width 1568 height 779
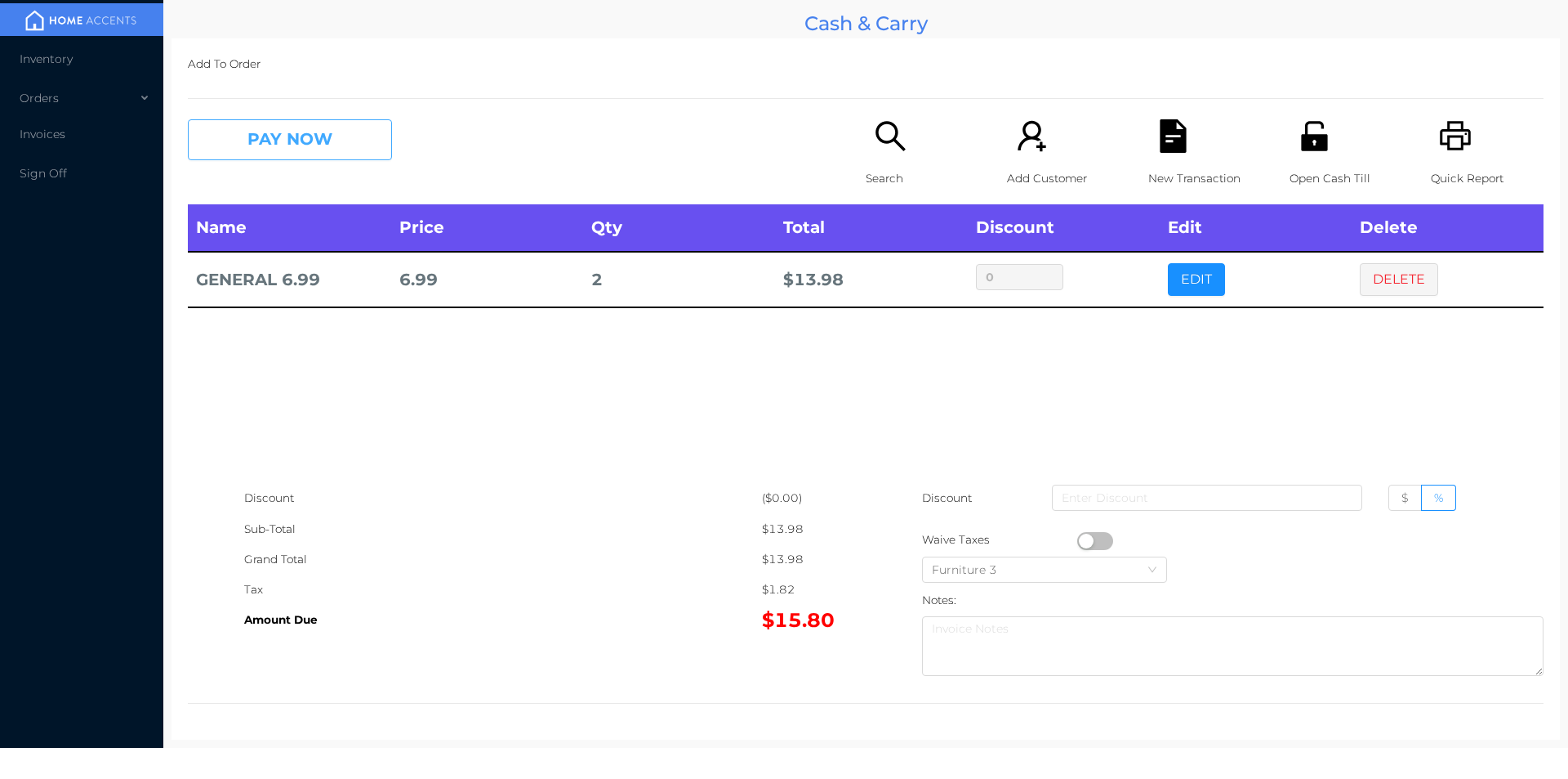
click at [311, 133] on button "PAY NOW" at bounding box center [290, 139] width 204 height 41
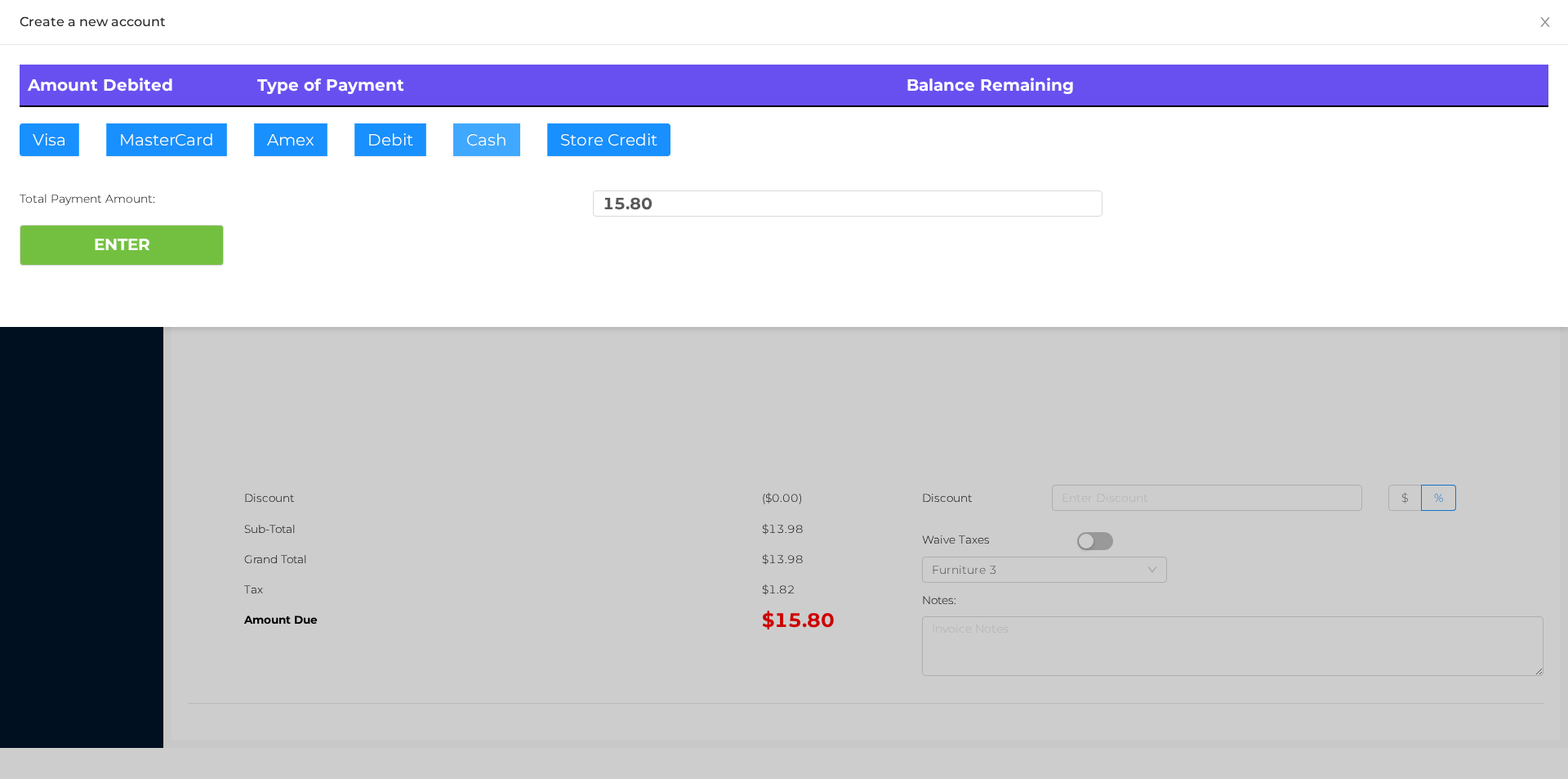
click at [459, 140] on button "Cash" at bounding box center [487, 140] width 67 height 33
type input "20."
click at [168, 278] on div "Amount Debited Type of Payment Balance Remaining Visa MasterCard Amex Debit Cas…" at bounding box center [784, 165] width 1568 height 240
click at [127, 227] on button "ENTER" at bounding box center [122, 245] width 204 height 41
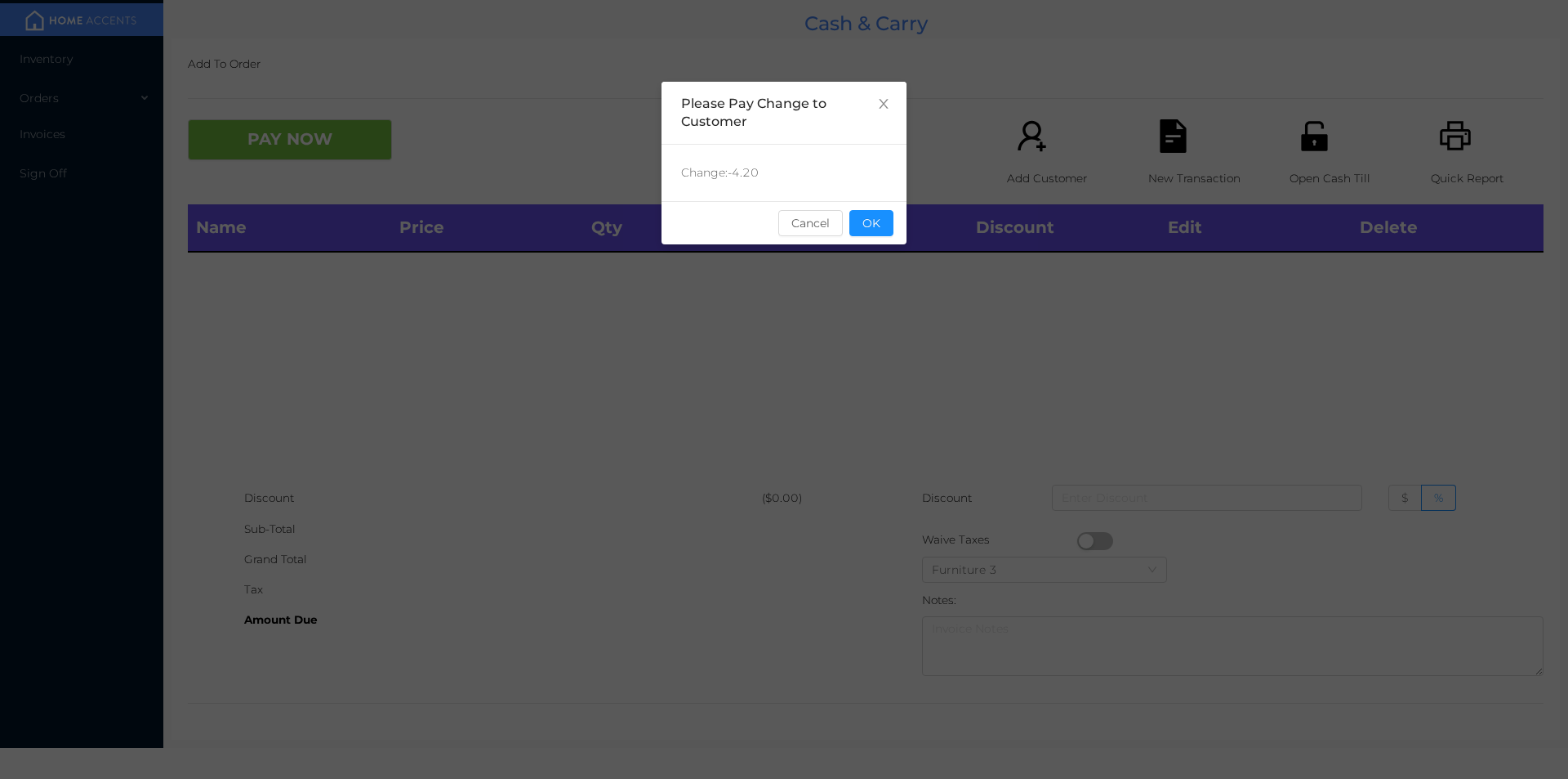
click at [878, 235] on button "OK" at bounding box center [871, 223] width 45 height 26
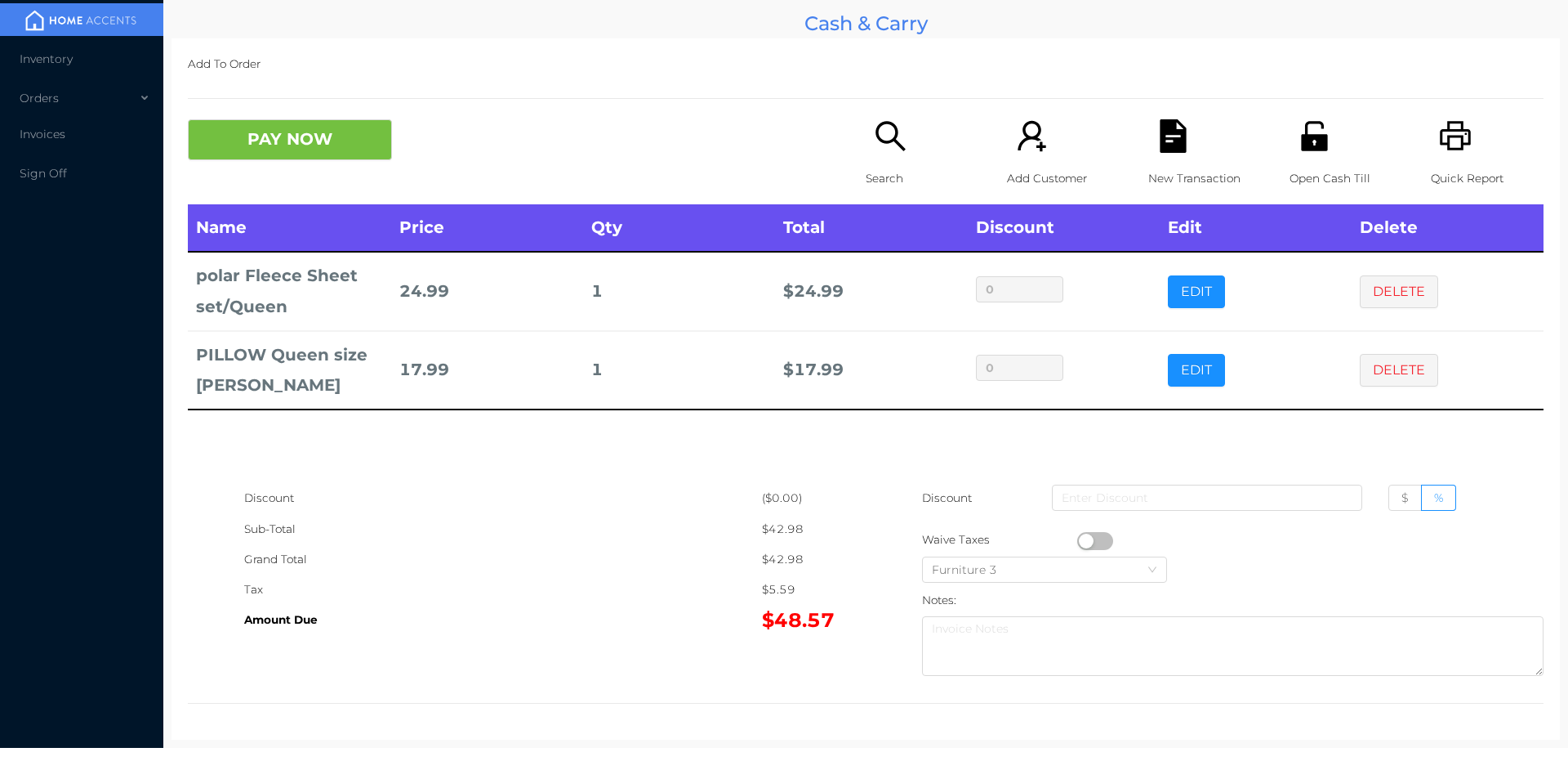
click at [338, 134] on button "PAY NOW" at bounding box center [290, 139] width 204 height 41
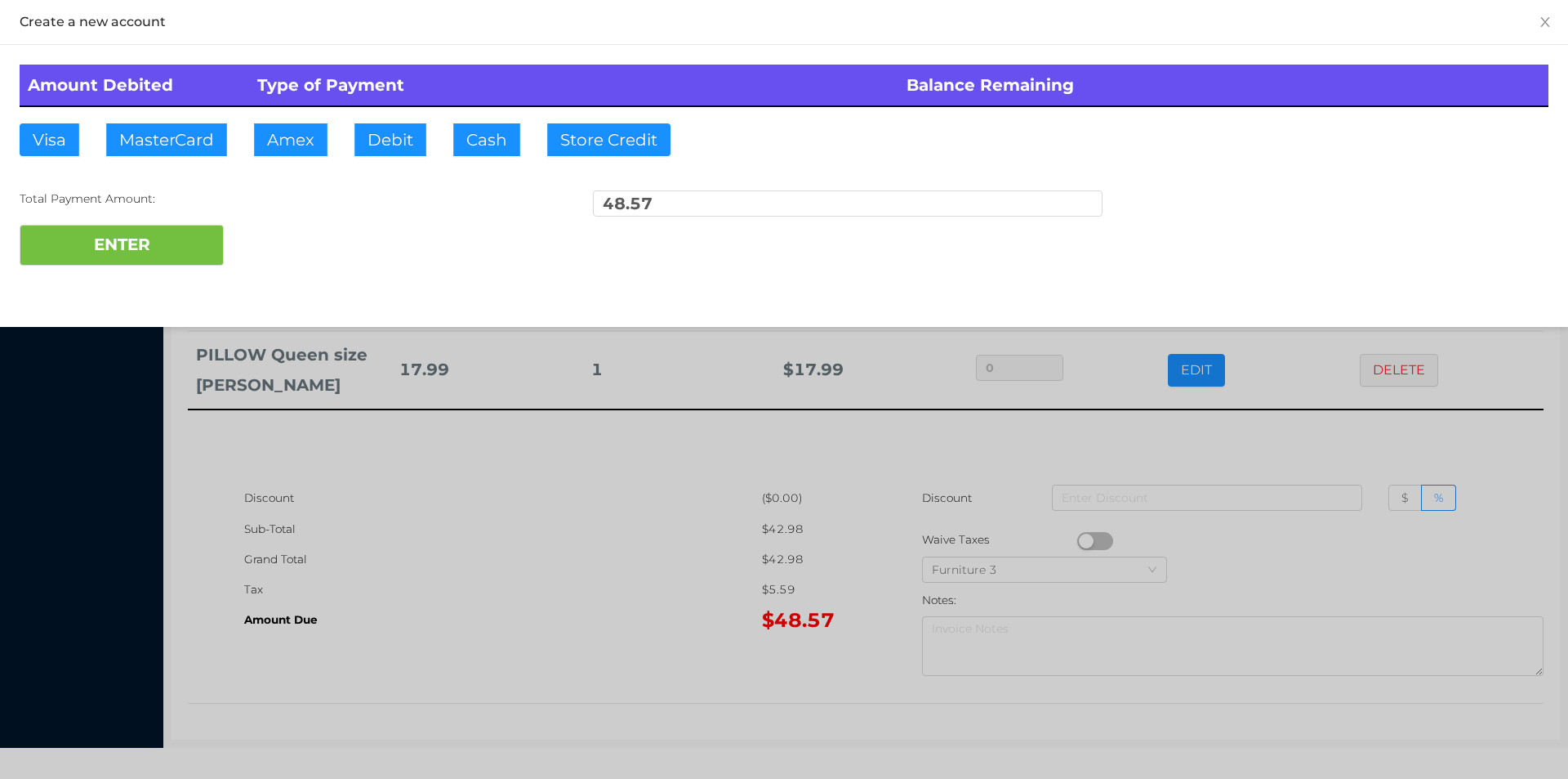
click at [1276, 461] on div at bounding box center [784, 390] width 1568 height 779
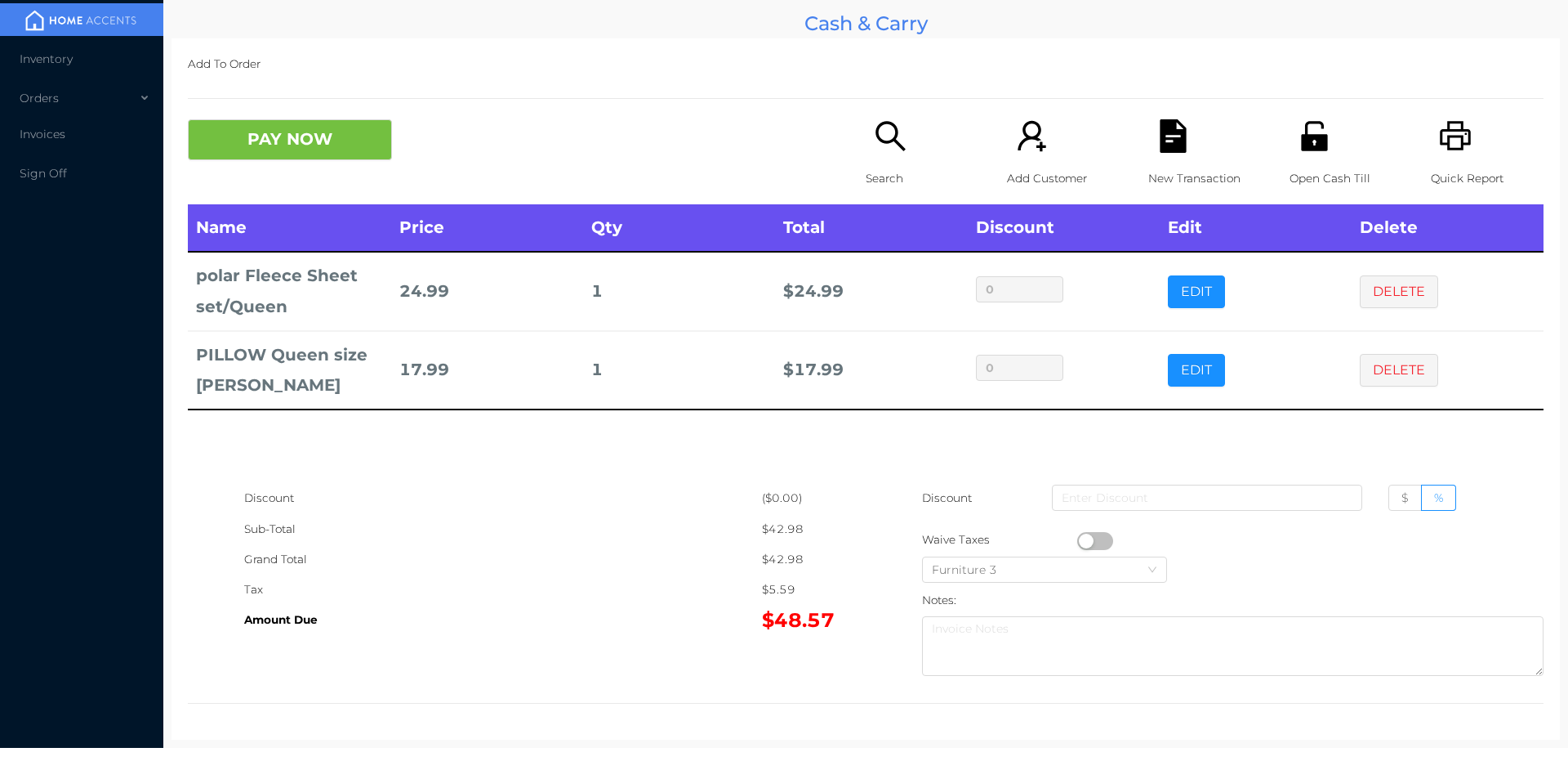
click at [1301, 154] on div "Open Cash Till" at bounding box center [1346, 162] width 113 height 85
click at [273, 183] on div "PAY NOW Search Add Customer New Transaction Open Cash Till Quick Report" at bounding box center [866, 162] width 1356 height 85
click at [289, 153] on button "PAY NOW" at bounding box center [290, 139] width 204 height 41
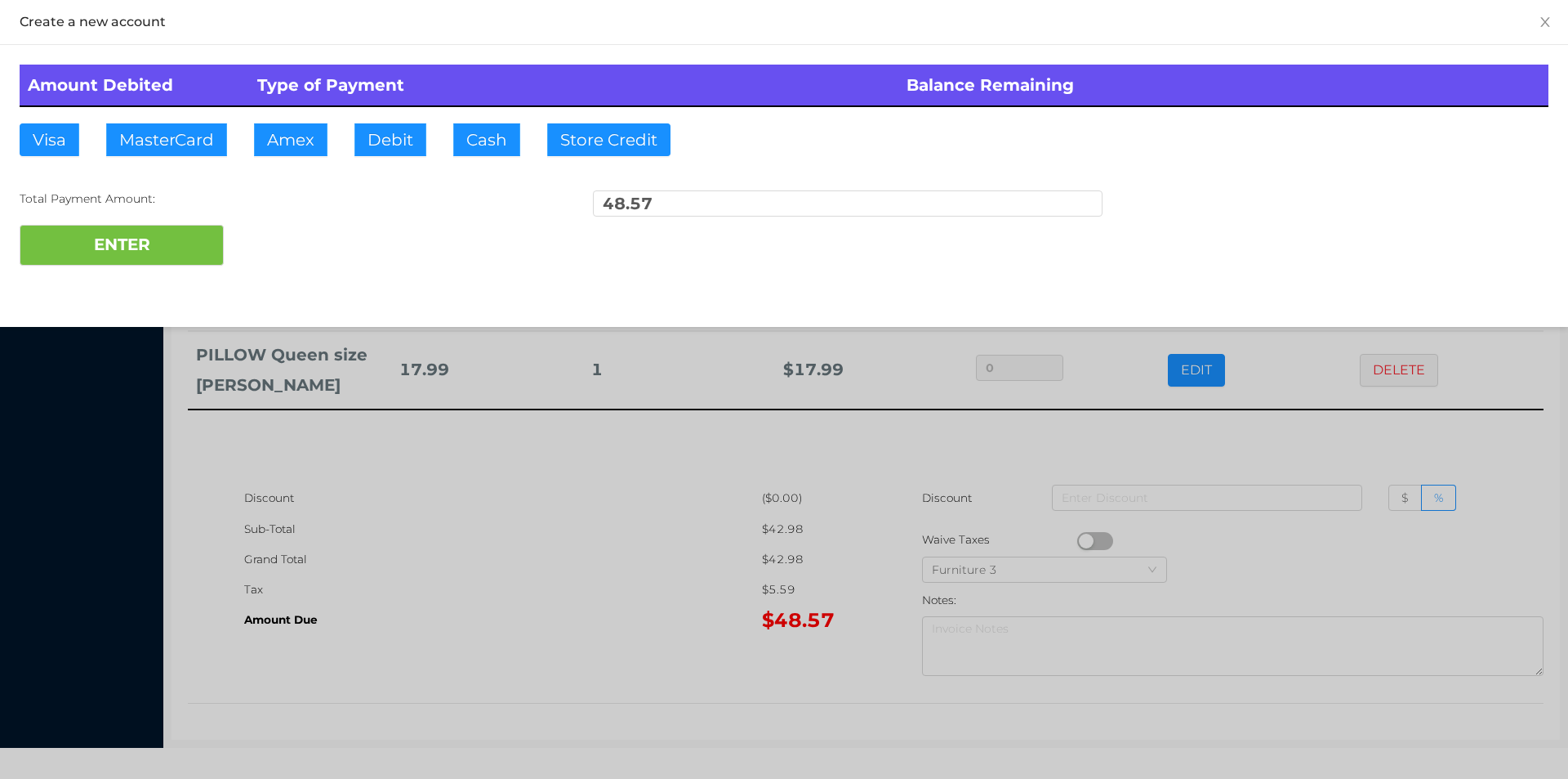
click at [1190, 449] on div at bounding box center [784, 390] width 1568 height 779
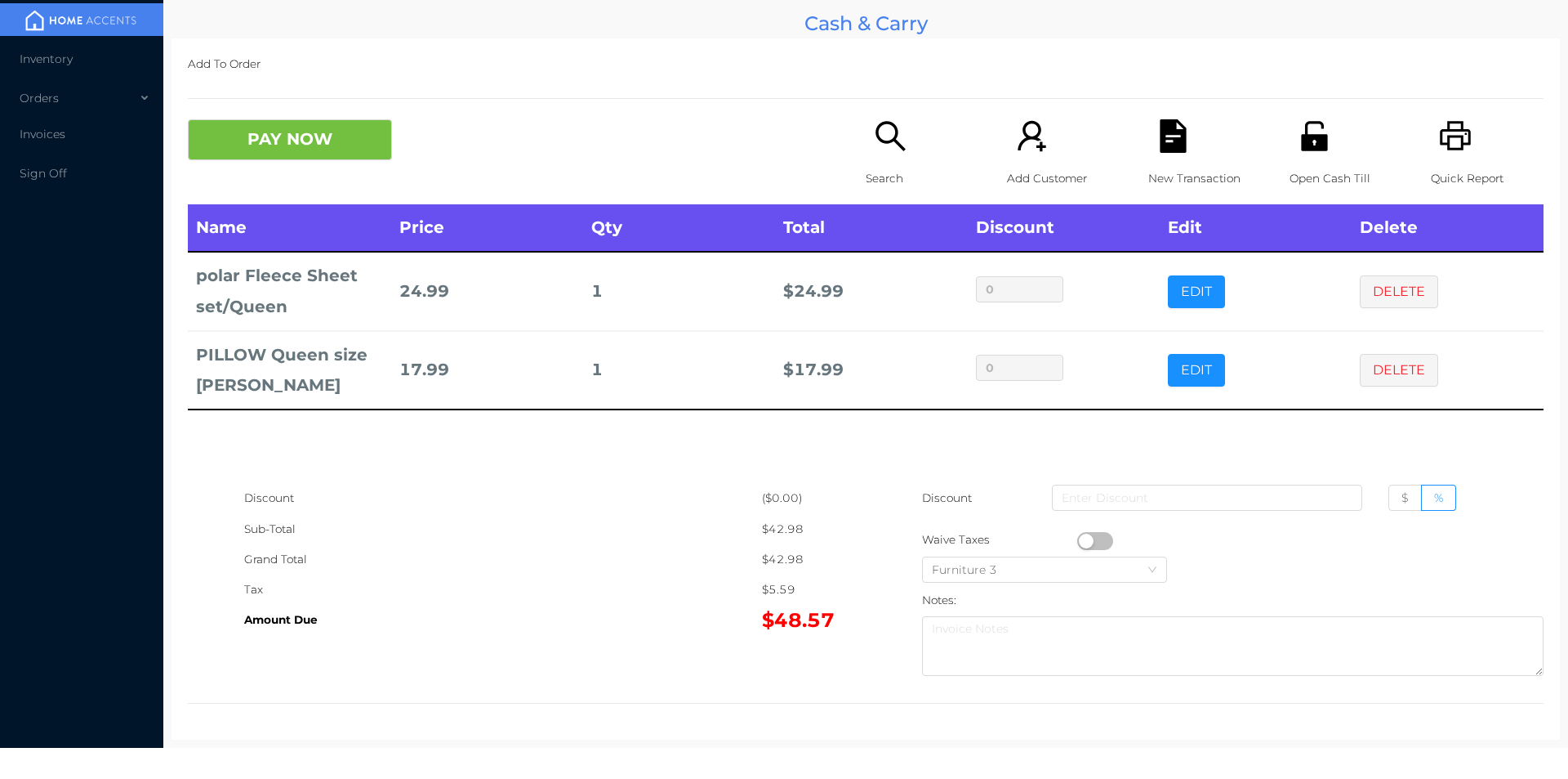
click at [1183, 140] on div "New Transaction" at bounding box center [1204, 162] width 113 height 85
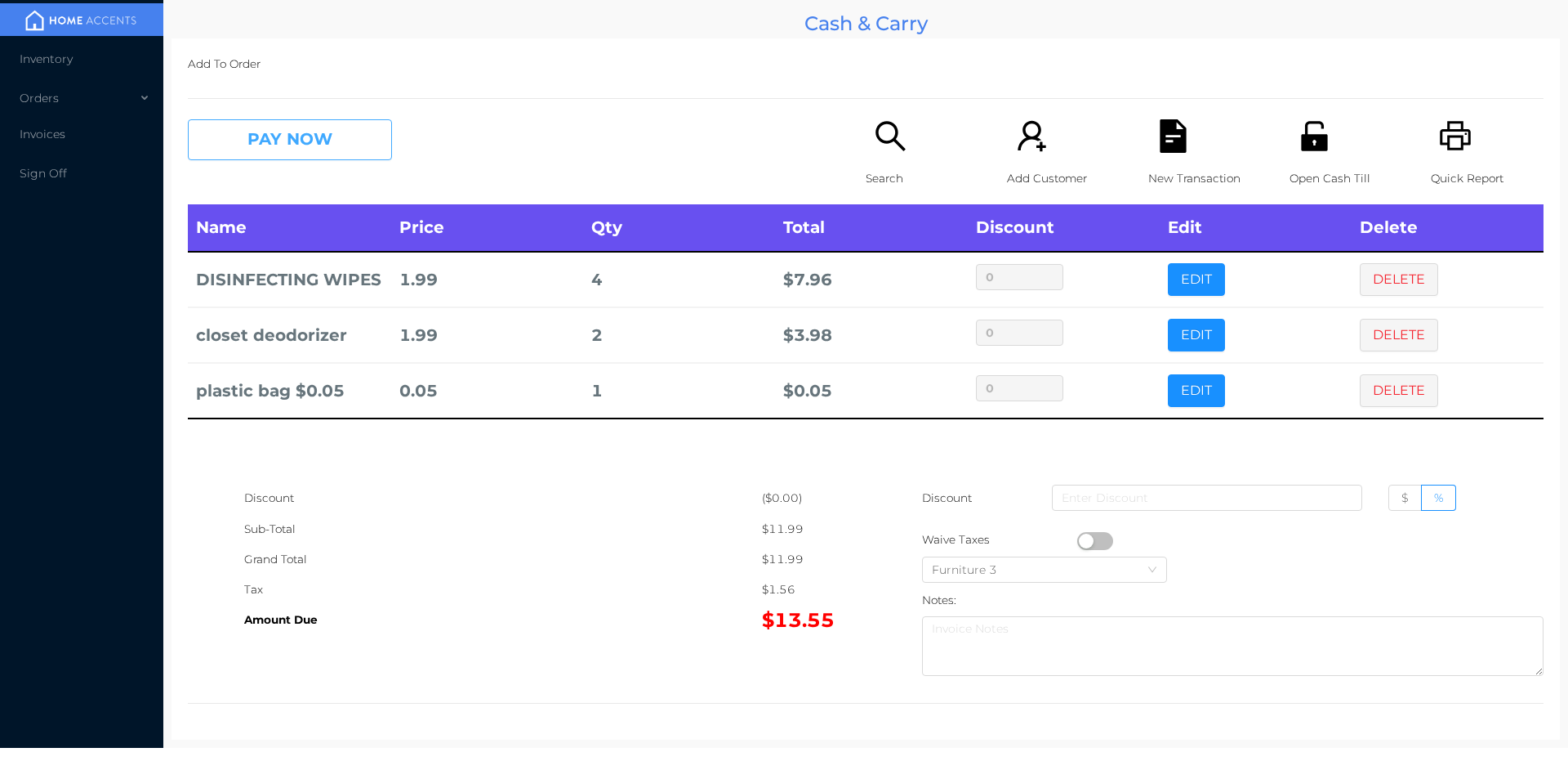
click at [276, 142] on button "PAY NOW" at bounding box center [290, 139] width 204 height 41
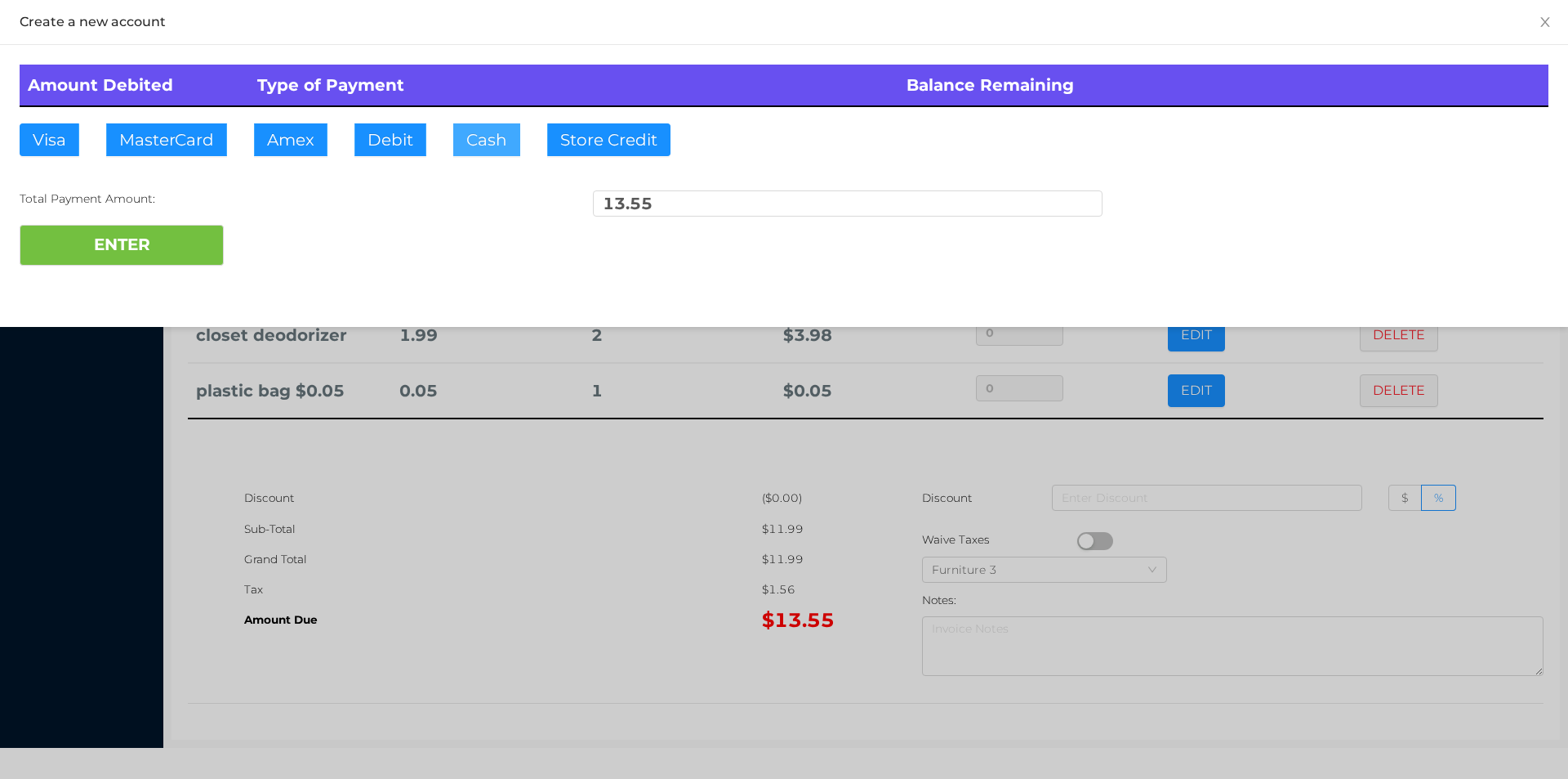
click at [476, 145] on button "Cash" at bounding box center [487, 140] width 67 height 33
type input "20."
click at [141, 247] on button "ENTER" at bounding box center [122, 245] width 204 height 41
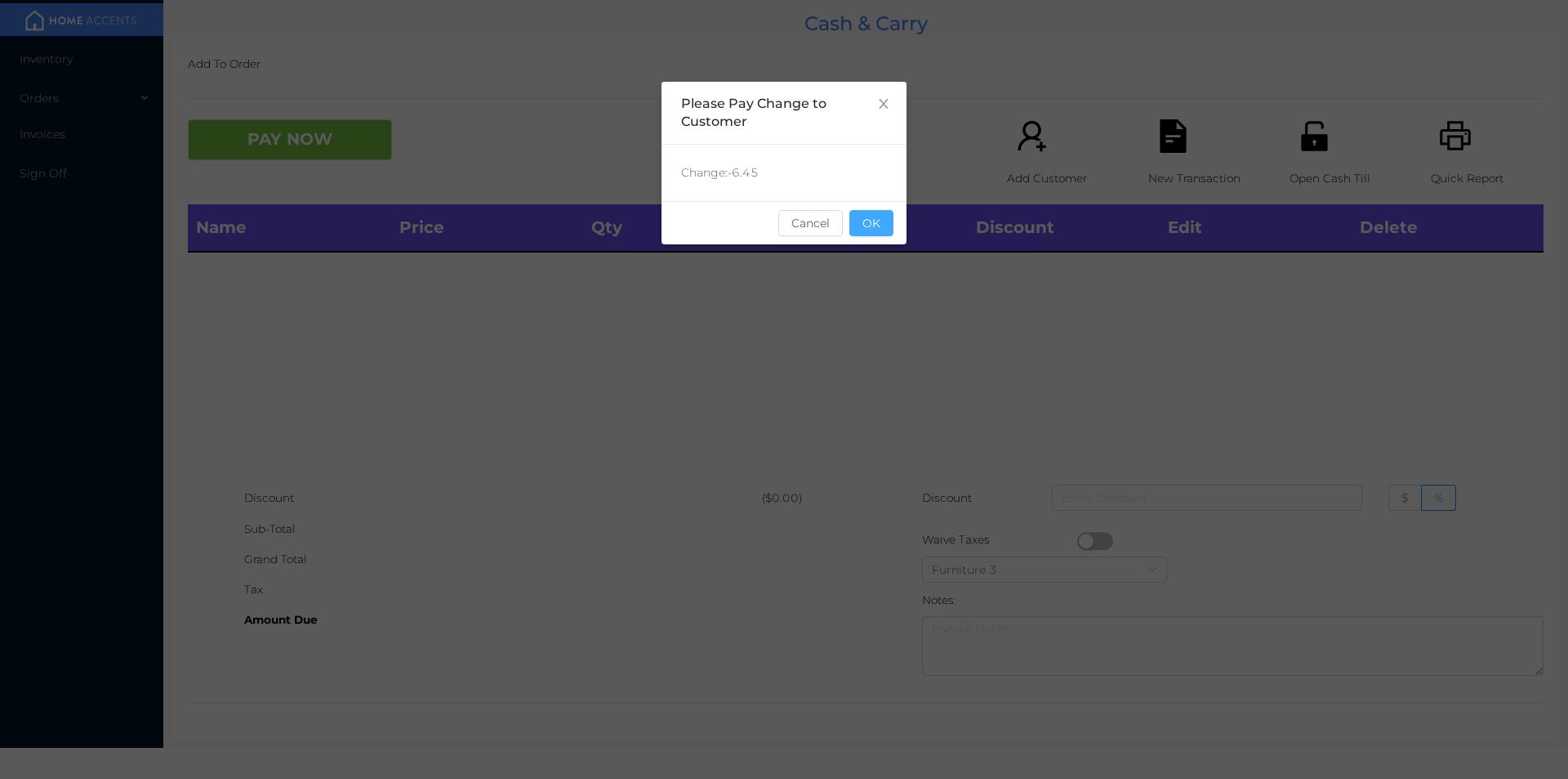
click at [878, 227] on button "OK" at bounding box center [871, 223] width 45 height 26
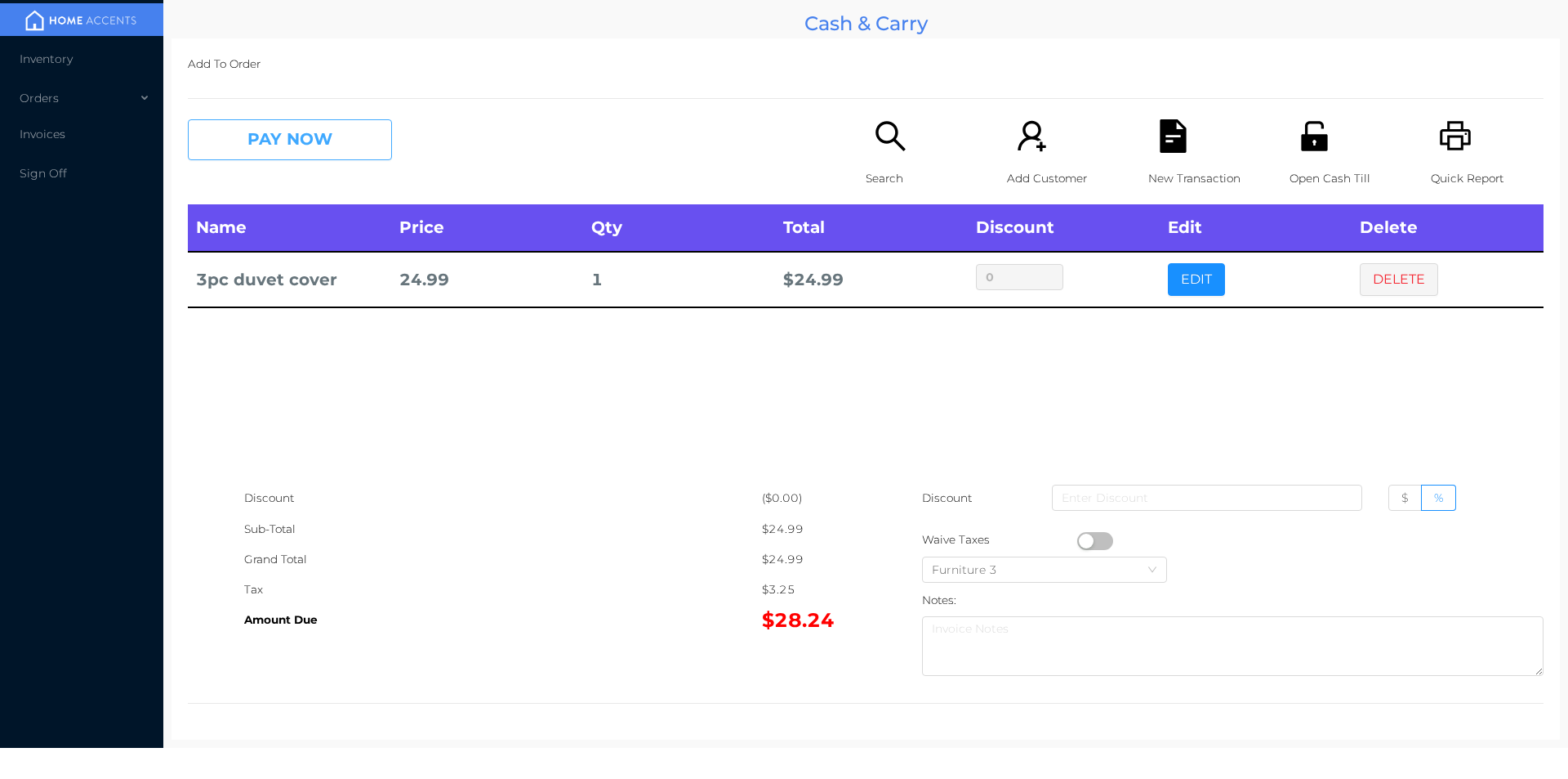
click at [319, 142] on button "PAY NOW" at bounding box center [290, 139] width 204 height 41
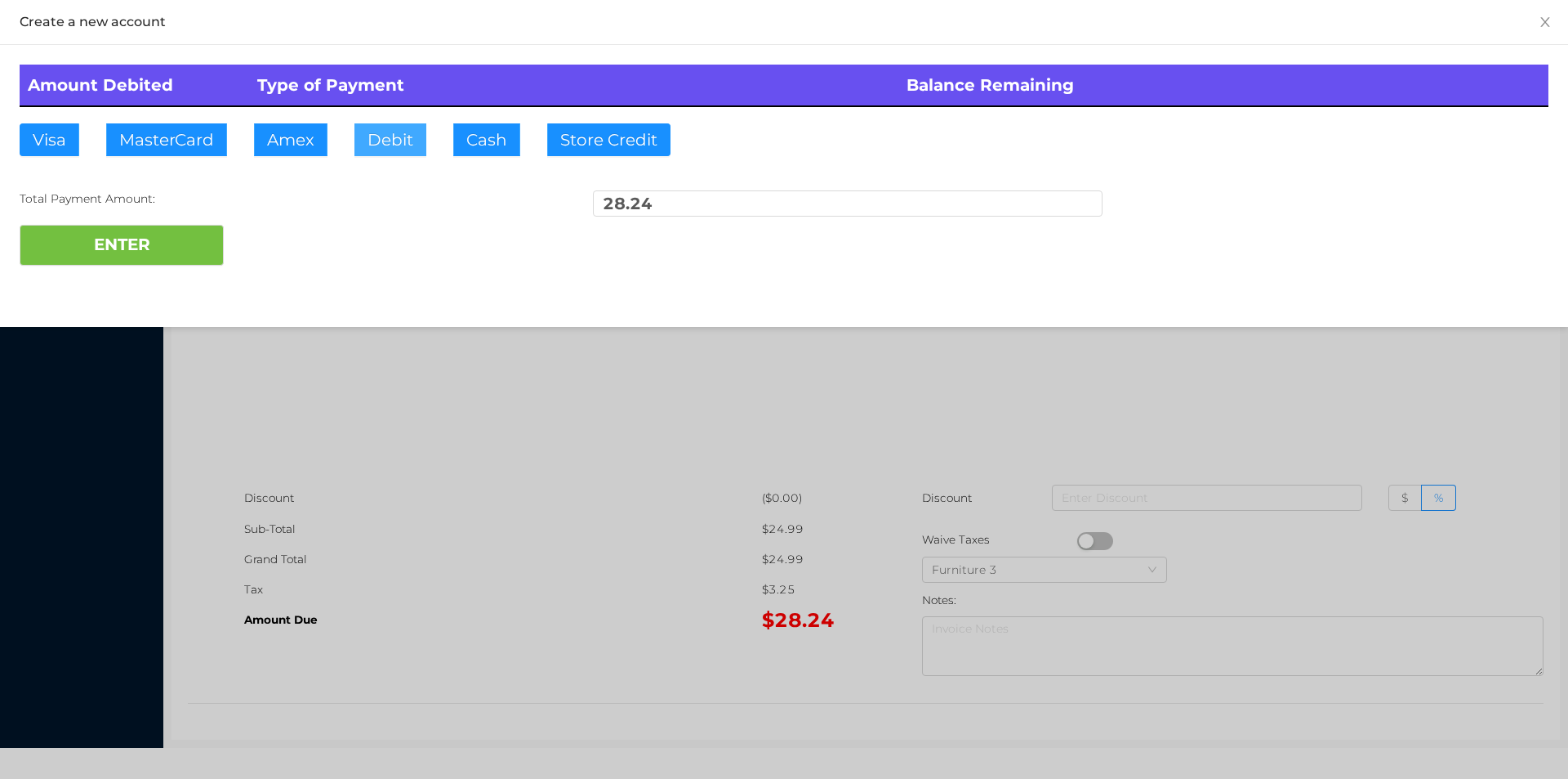
click at [387, 126] on button "Debit" at bounding box center [390, 140] width 72 height 33
click at [276, 254] on div "ENTER" at bounding box center [784, 245] width 1528 height 41
click at [201, 259] on button "ENTER" at bounding box center [122, 245] width 204 height 41
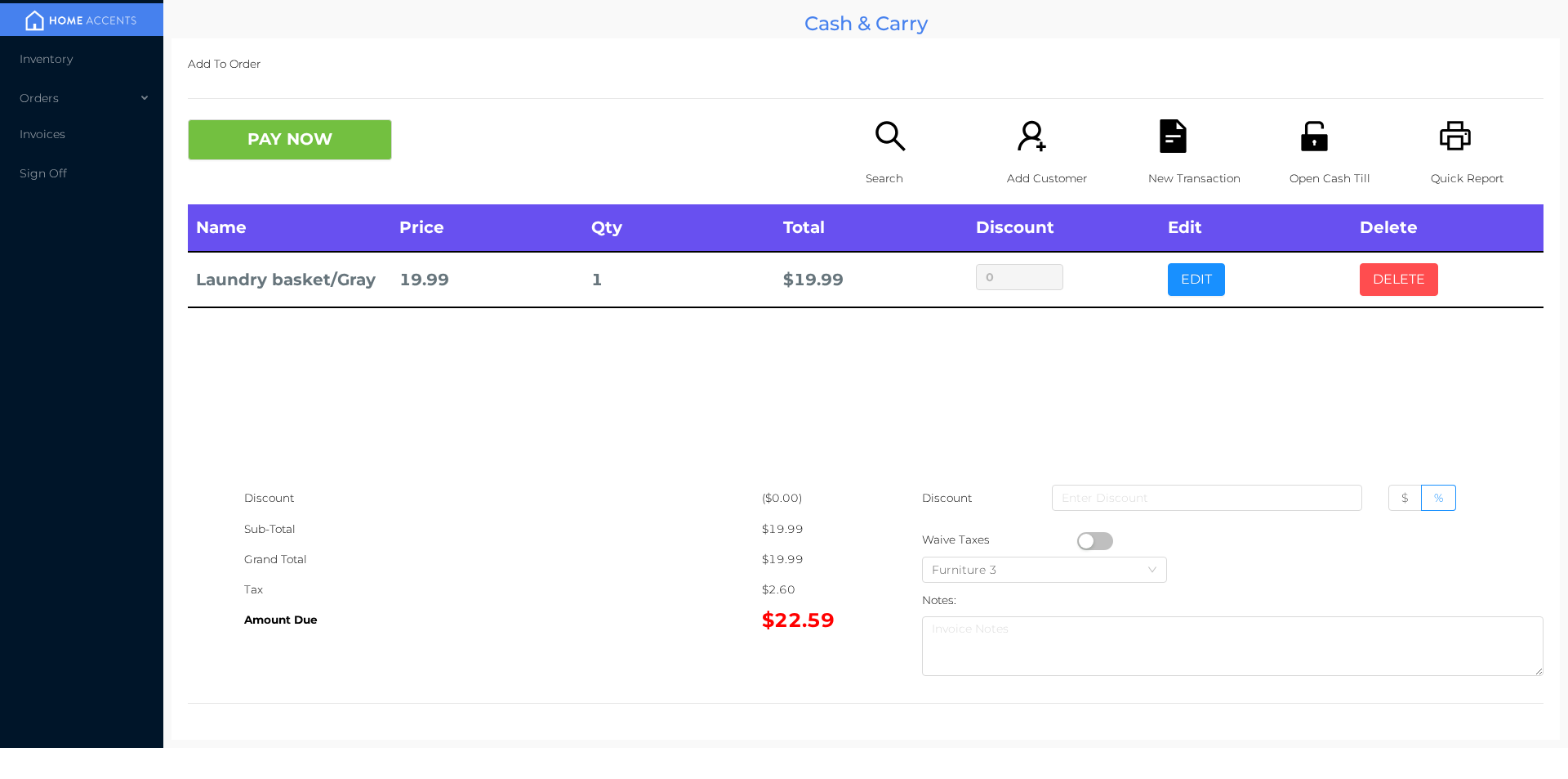
click at [1400, 290] on button "DELETE" at bounding box center [1399, 278] width 78 height 33
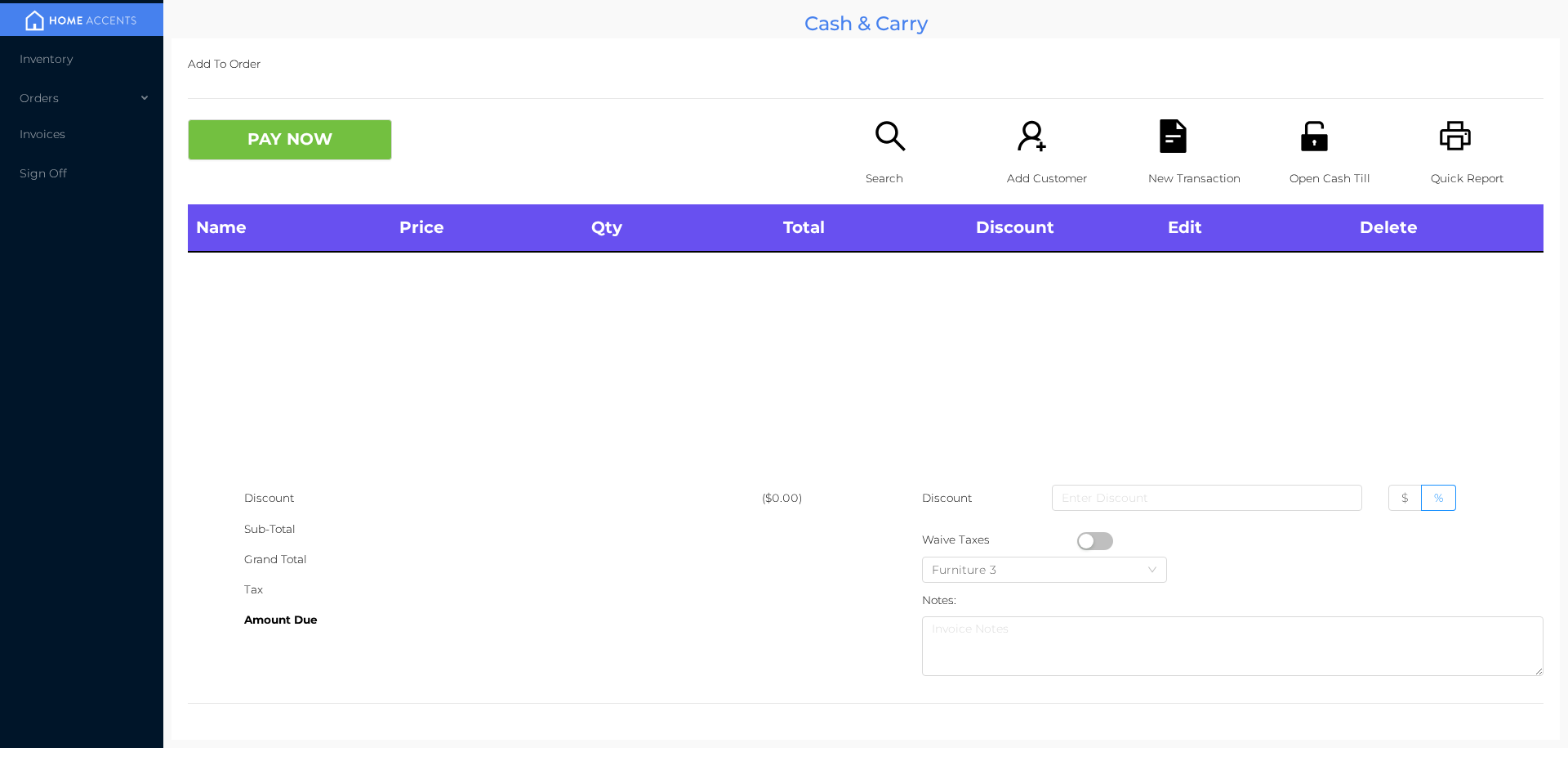
click at [1315, 169] on p "Open Cash Till" at bounding box center [1346, 178] width 113 height 31
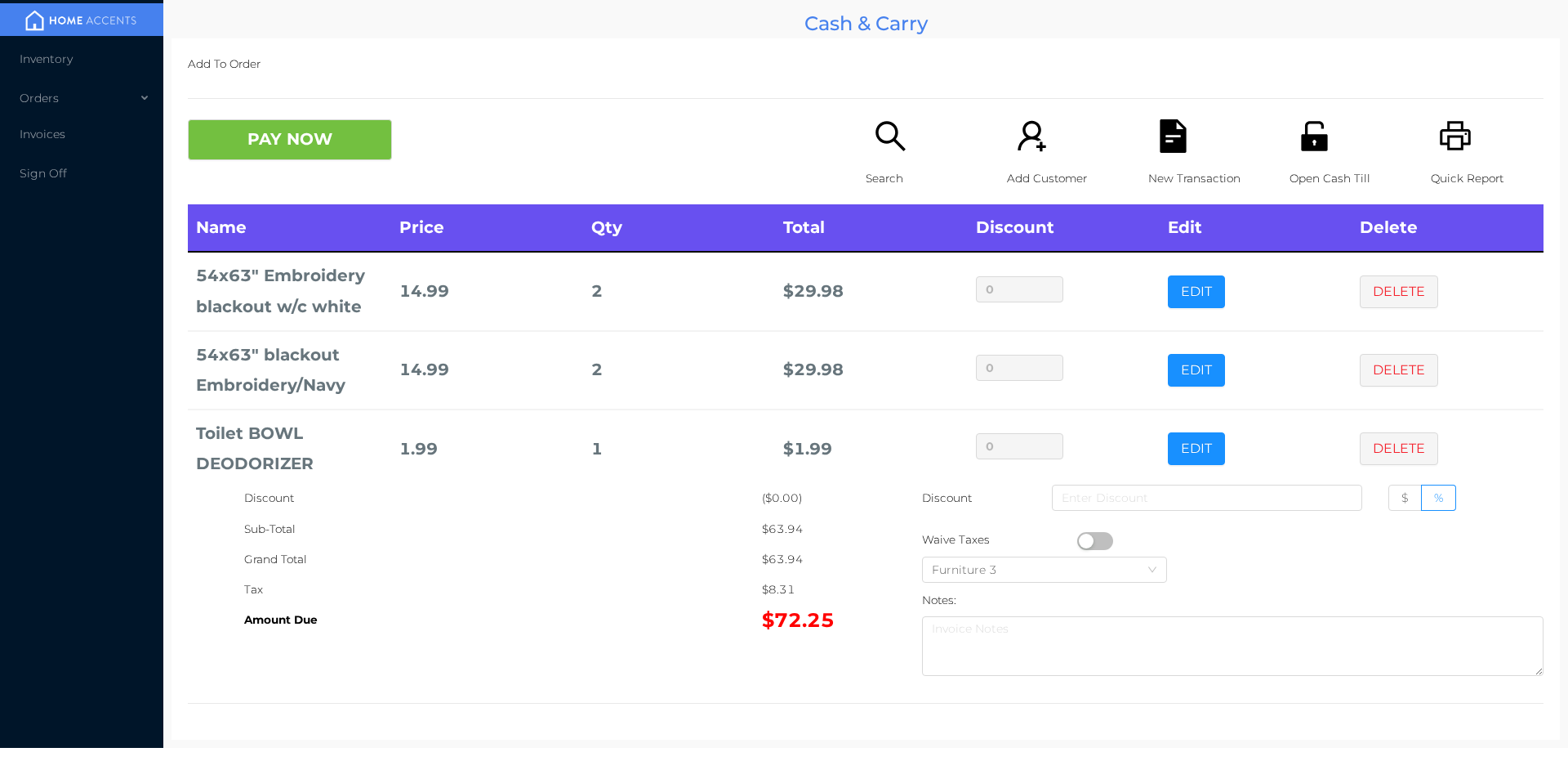
click at [874, 150] on icon "icon: search" at bounding box center [890, 136] width 34 height 34
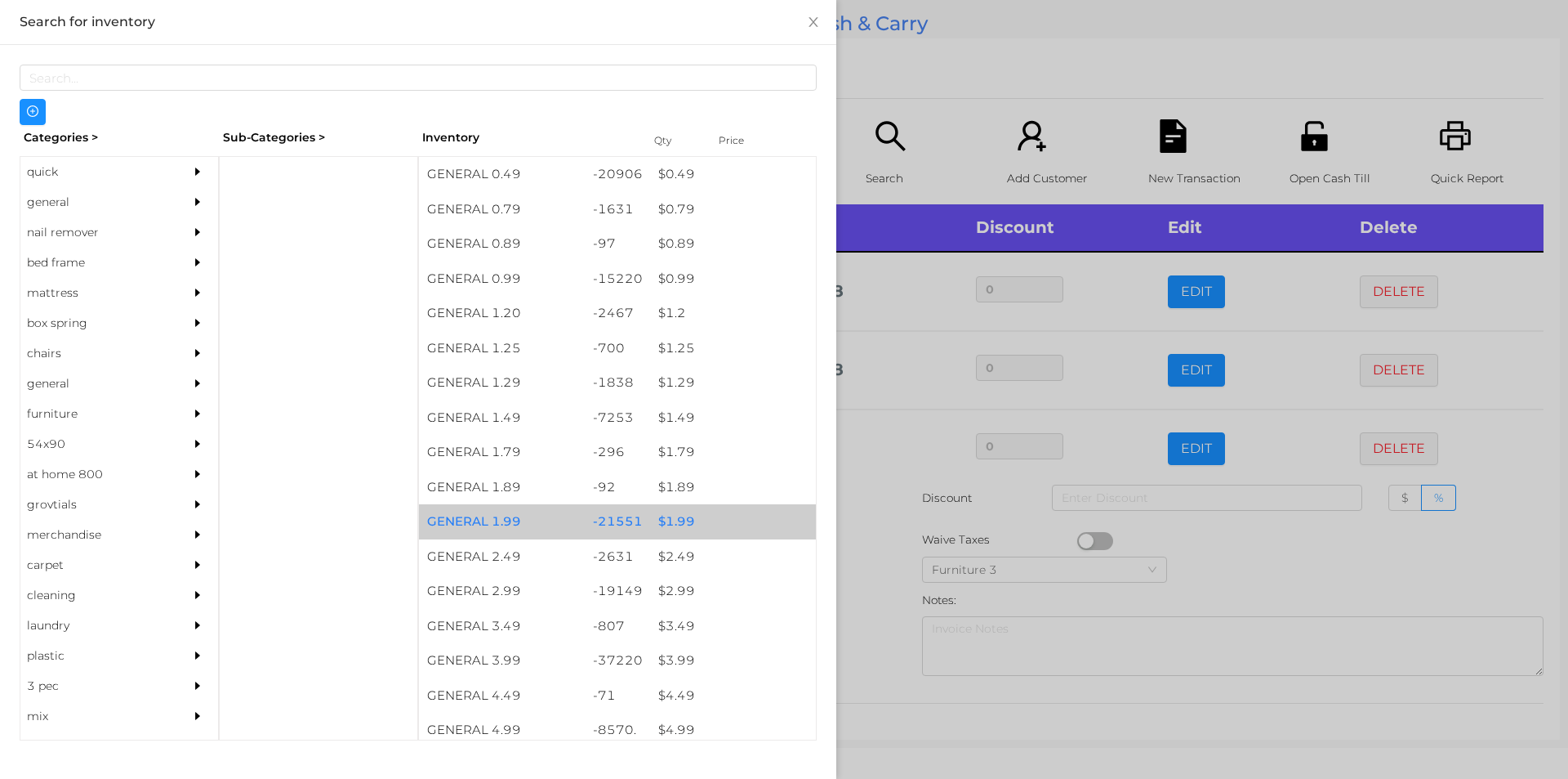
click at [680, 518] on div "$ 1.99" at bounding box center [732, 521] width 165 height 35
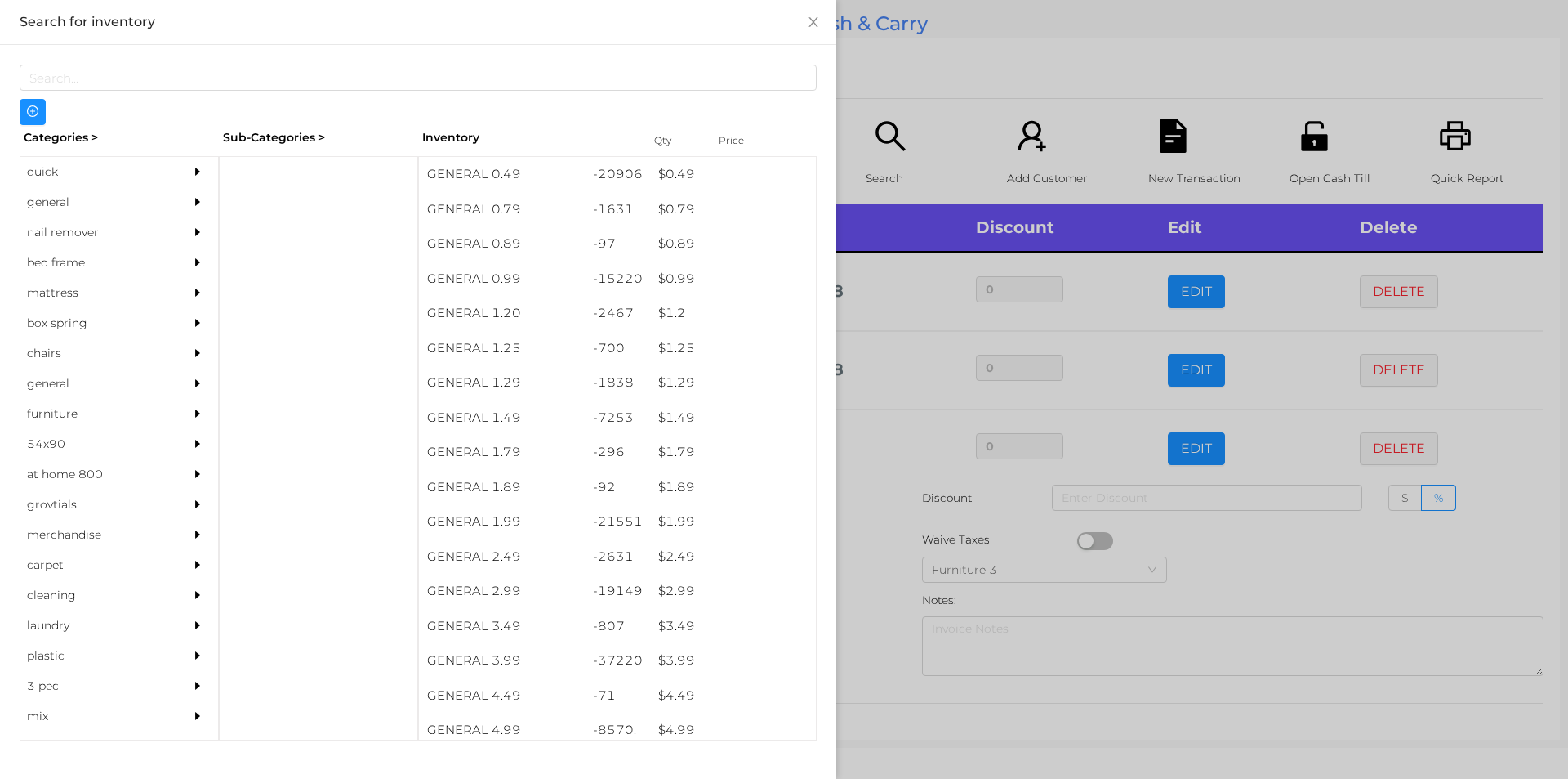
click at [851, 523] on div at bounding box center [784, 390] width 1568 height 779
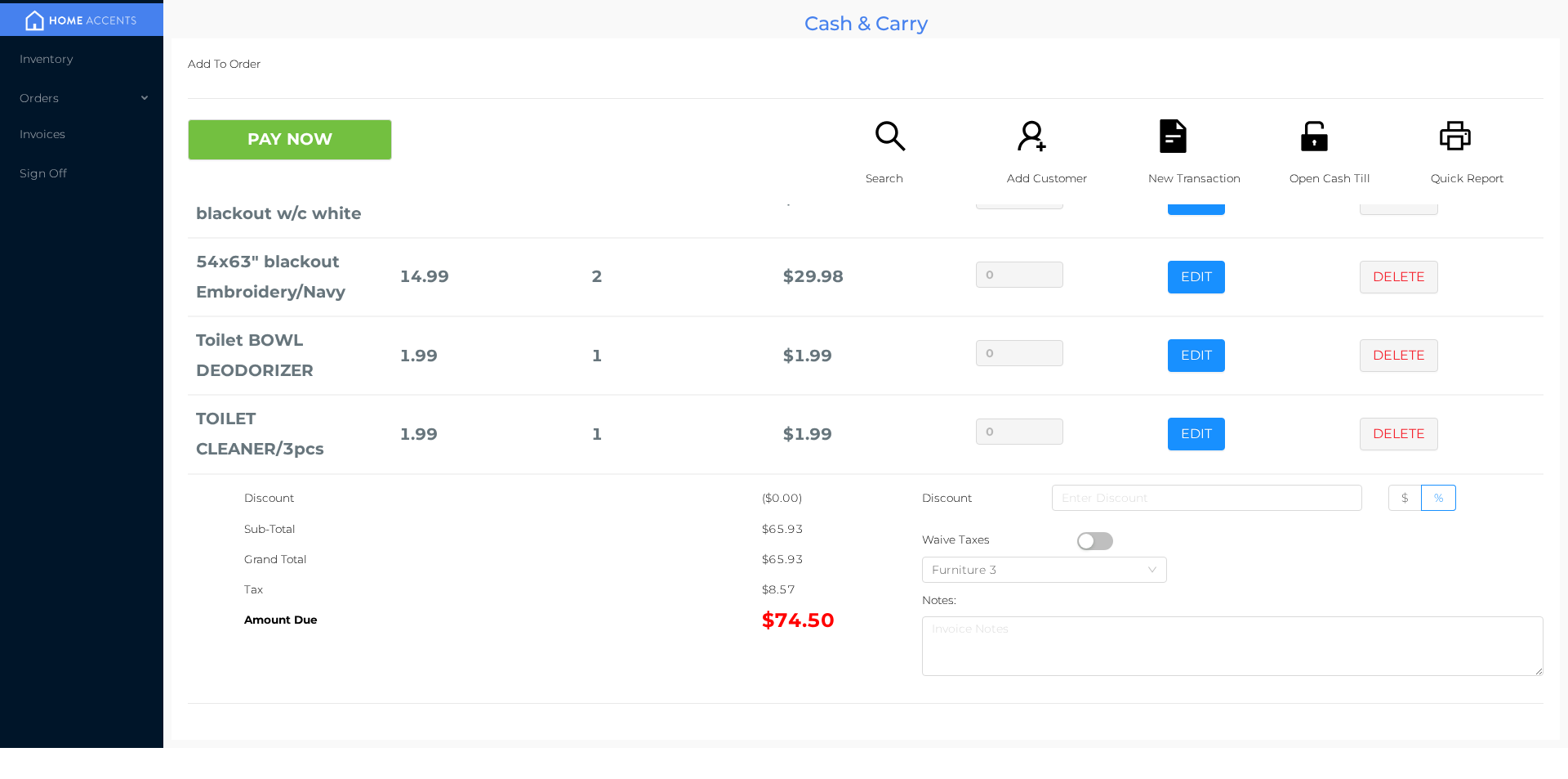
scroll to position [156, 0]
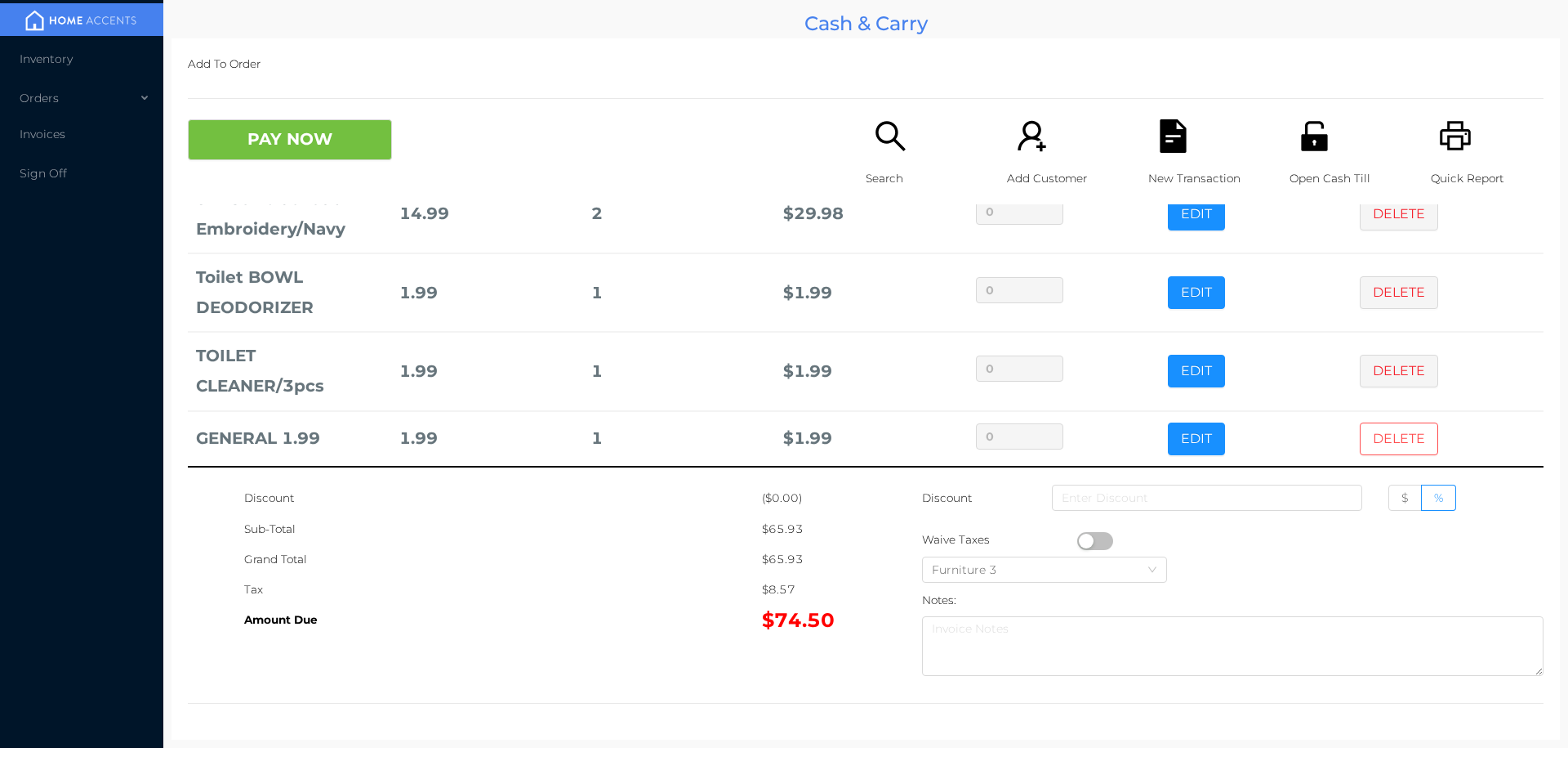
click at [1367, 450] on button "DELETE" at bounding box center [1399, 438] width 78 height 33
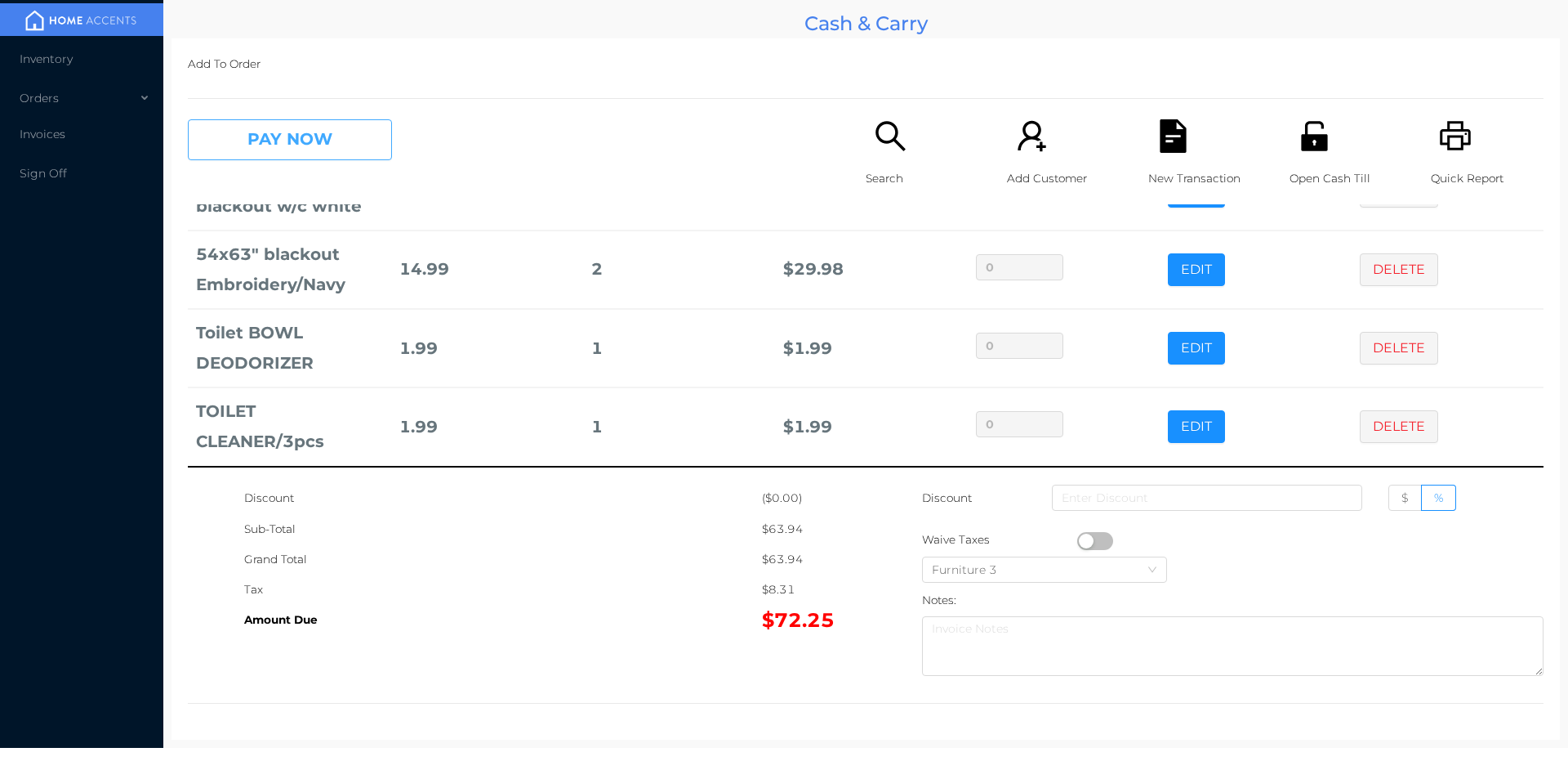
click at [260, 124] on button "PAY NOW" at bounding box center [290, 139] width 204 height 41
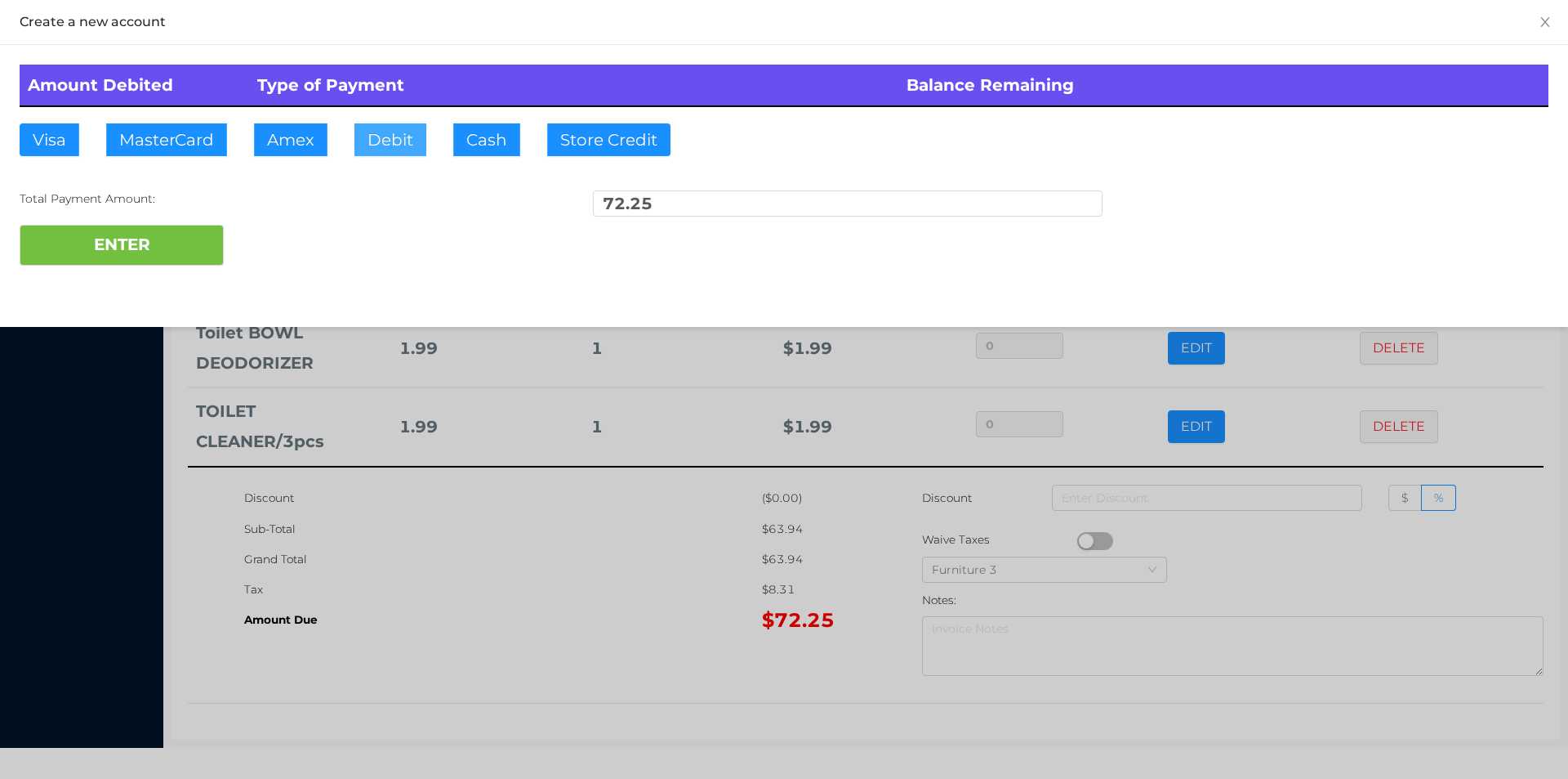
click at [398, 124] on button "Debit" at bounding box center [390, 140] width 72 height 33
click at [159, 255] on button "ENTER" at bounding box center [122, 245] width 204 height 41
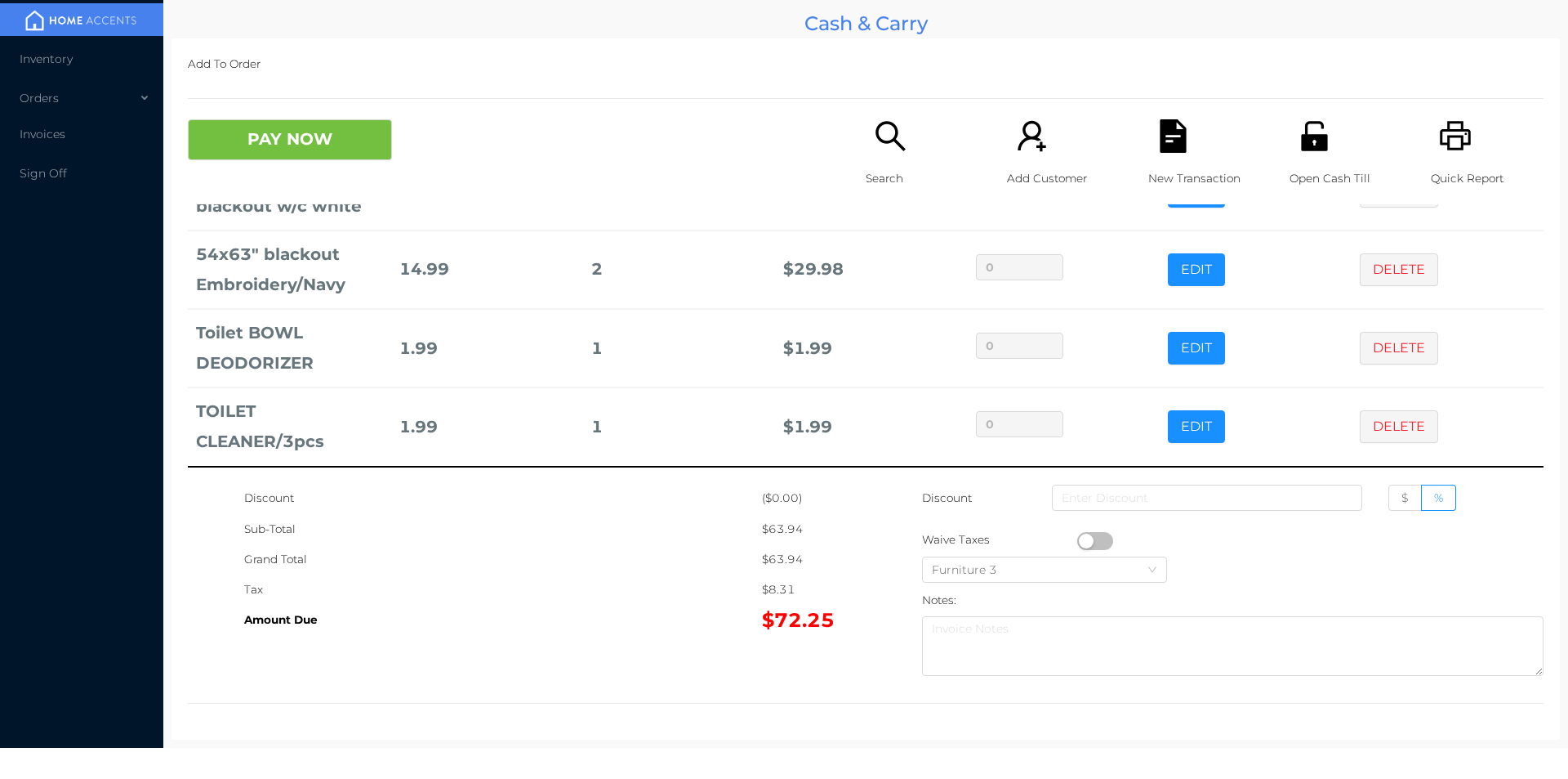
scroll to position [0, 0]
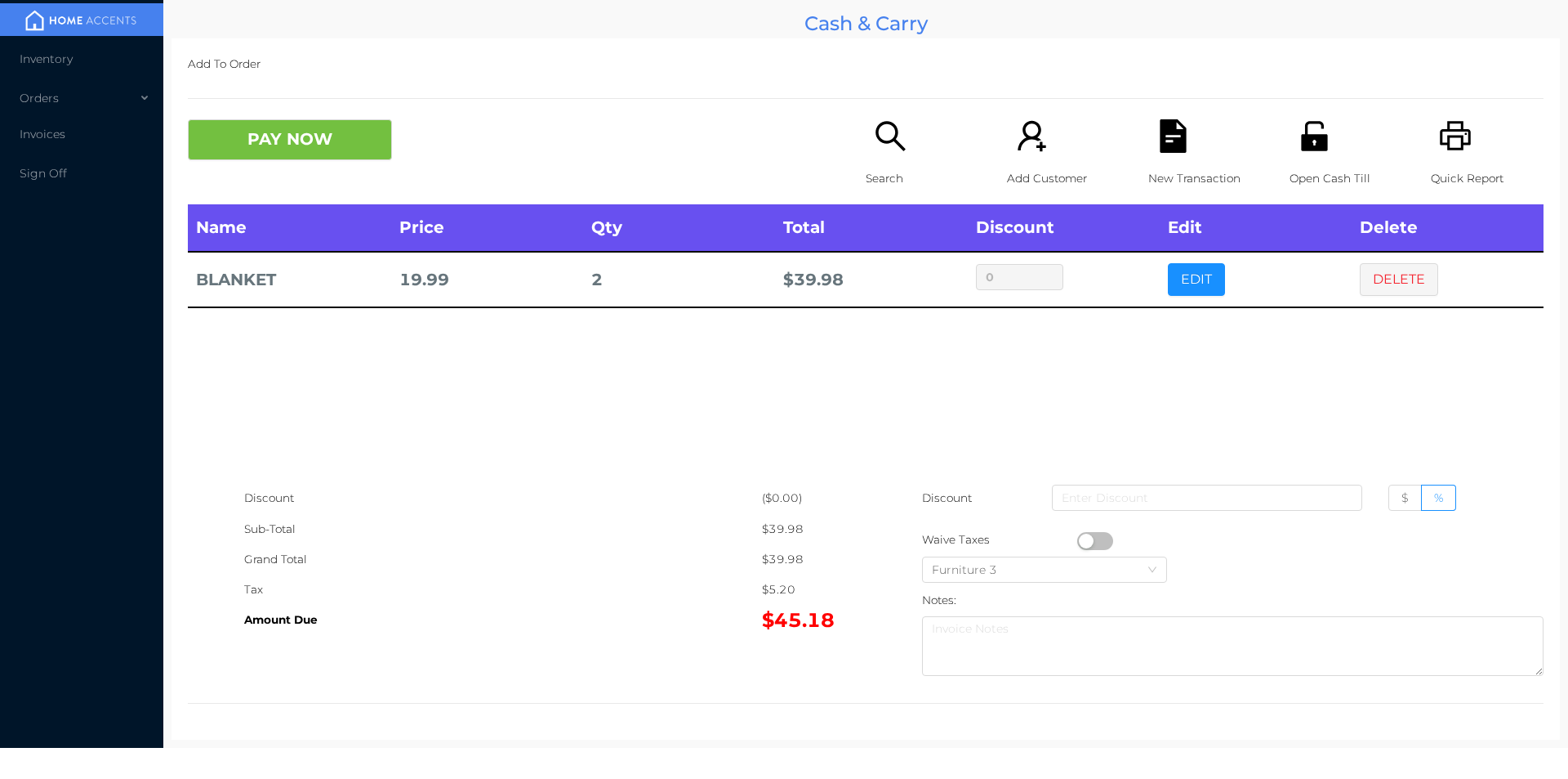
click at [1317, 156] on div "Open Cash Till" at bounding box center [1346, 162] width 113 height 85
click at [270, 134] on button "PAY NOW" at bounding box center [290, 139] width 204 height 41
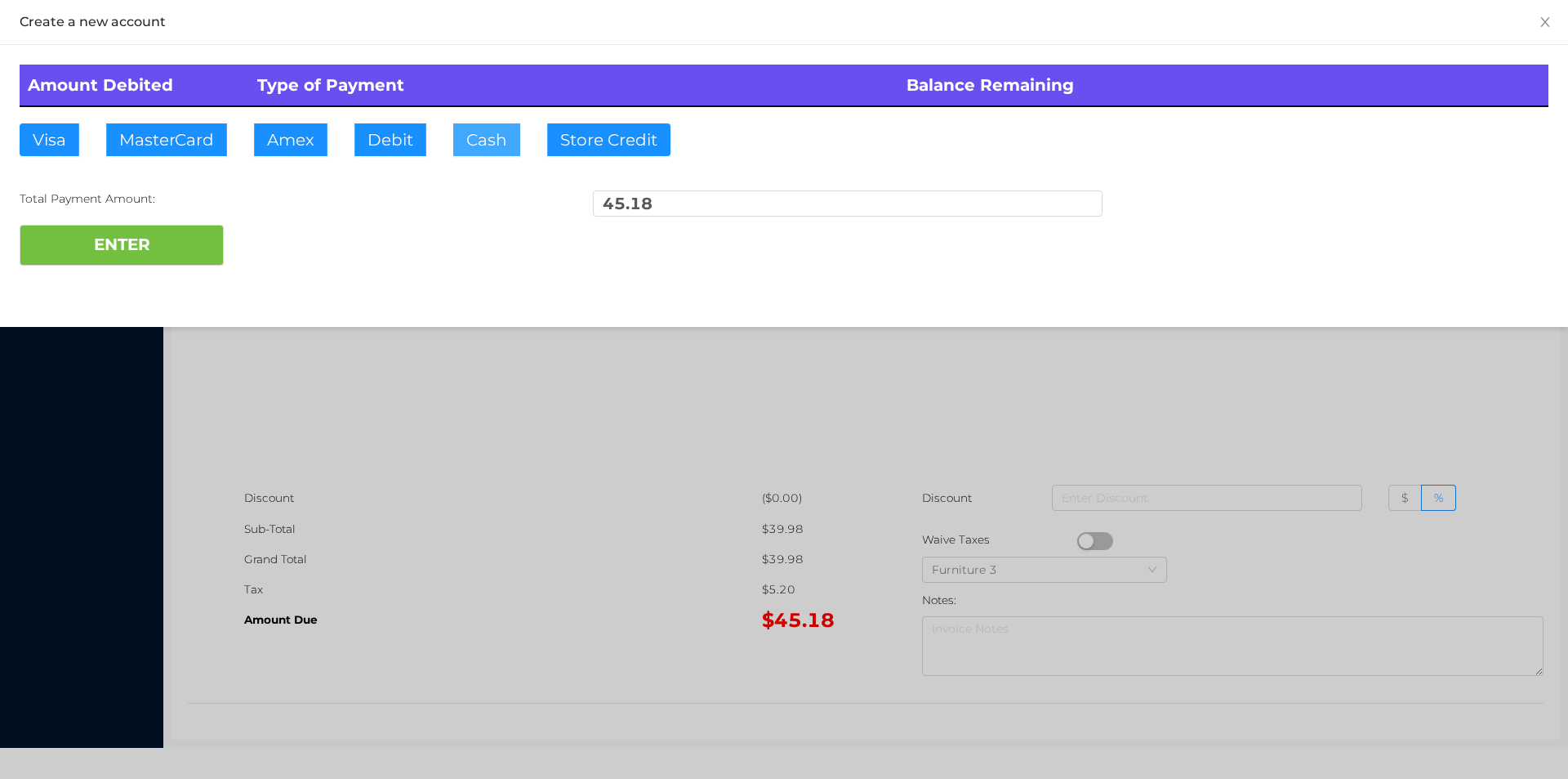
click at [471, 143] on button "Cash" at bounding box center [487, 140] width 67 height 33
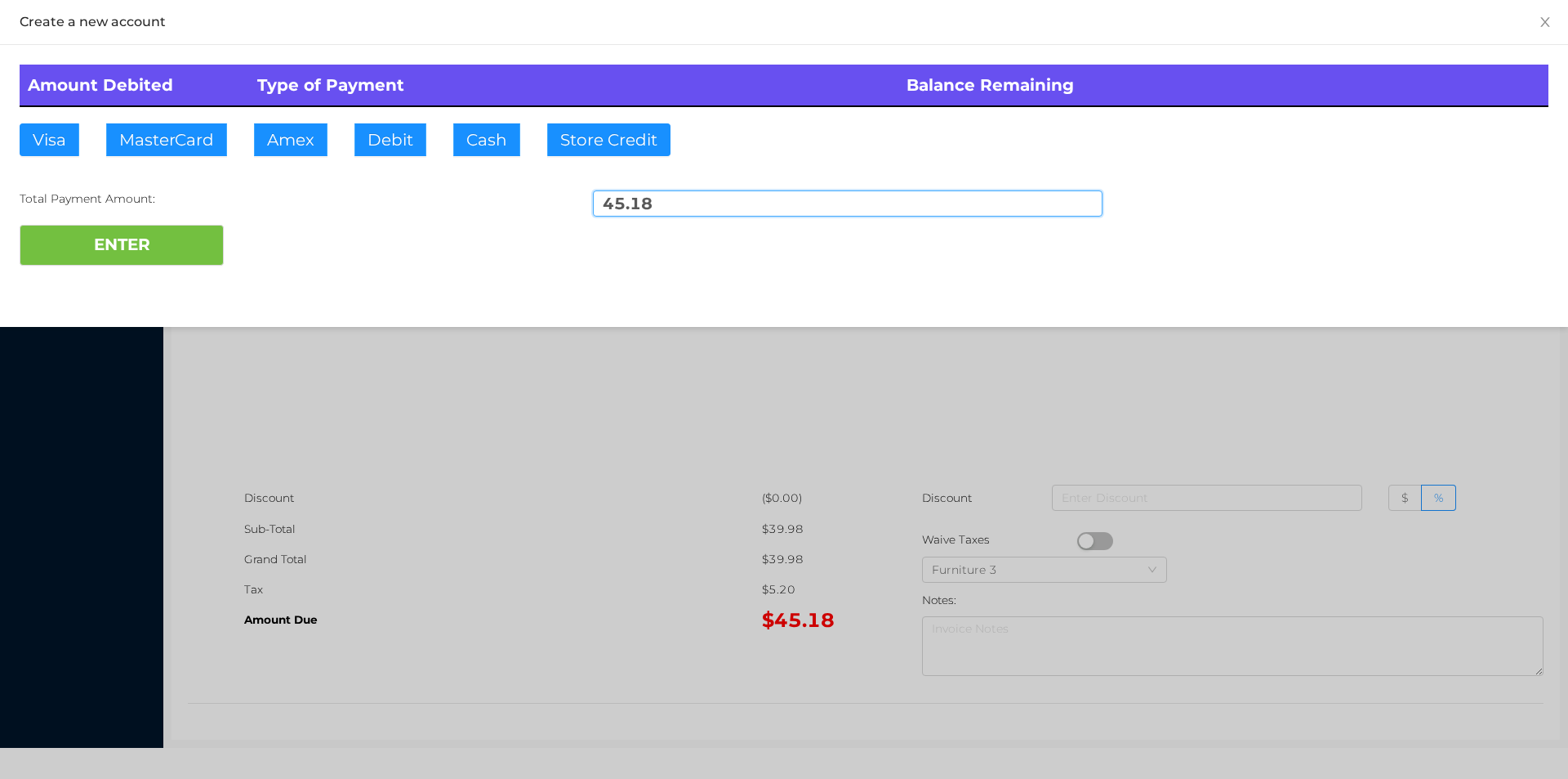
click at [399, 402] on div at bounding box center [784, 390] width 1568 height 779
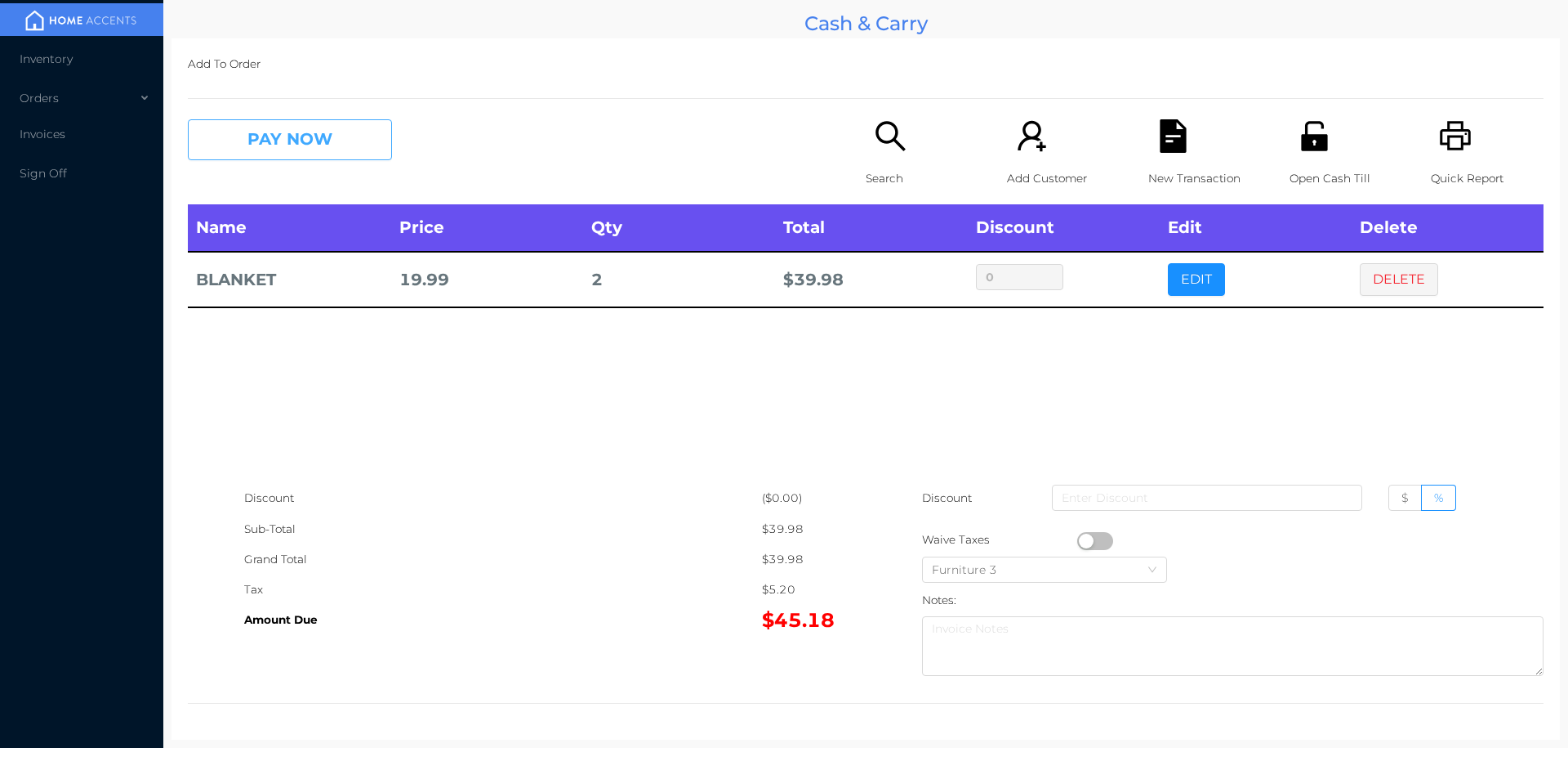
click at [312, 150] on button "PAY NOW" at bounding box center [290, 139] width 204 height 41
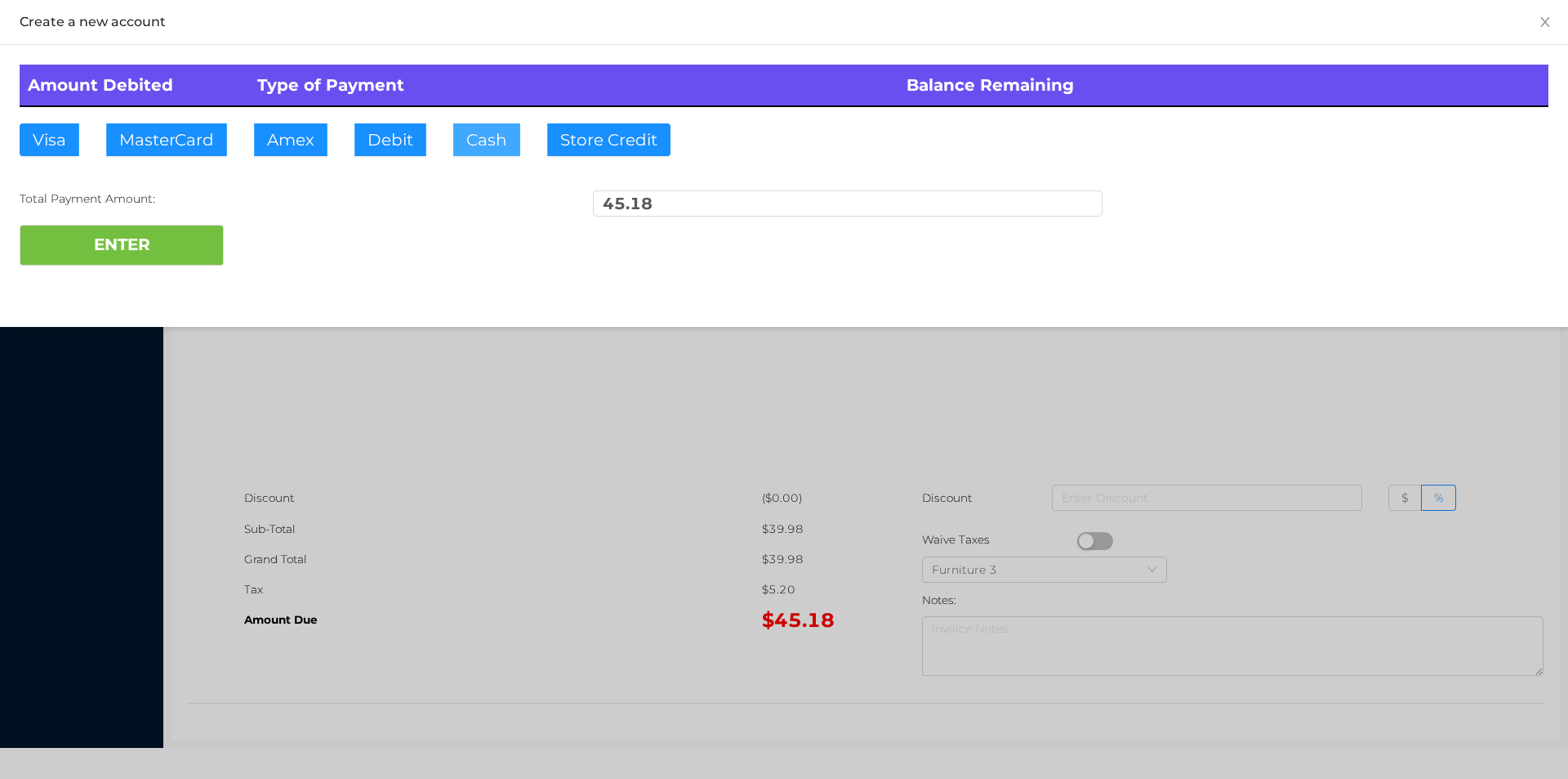
click at [490, 144] on button "Cash" at bounding box center [487, 140] width 67 height 33
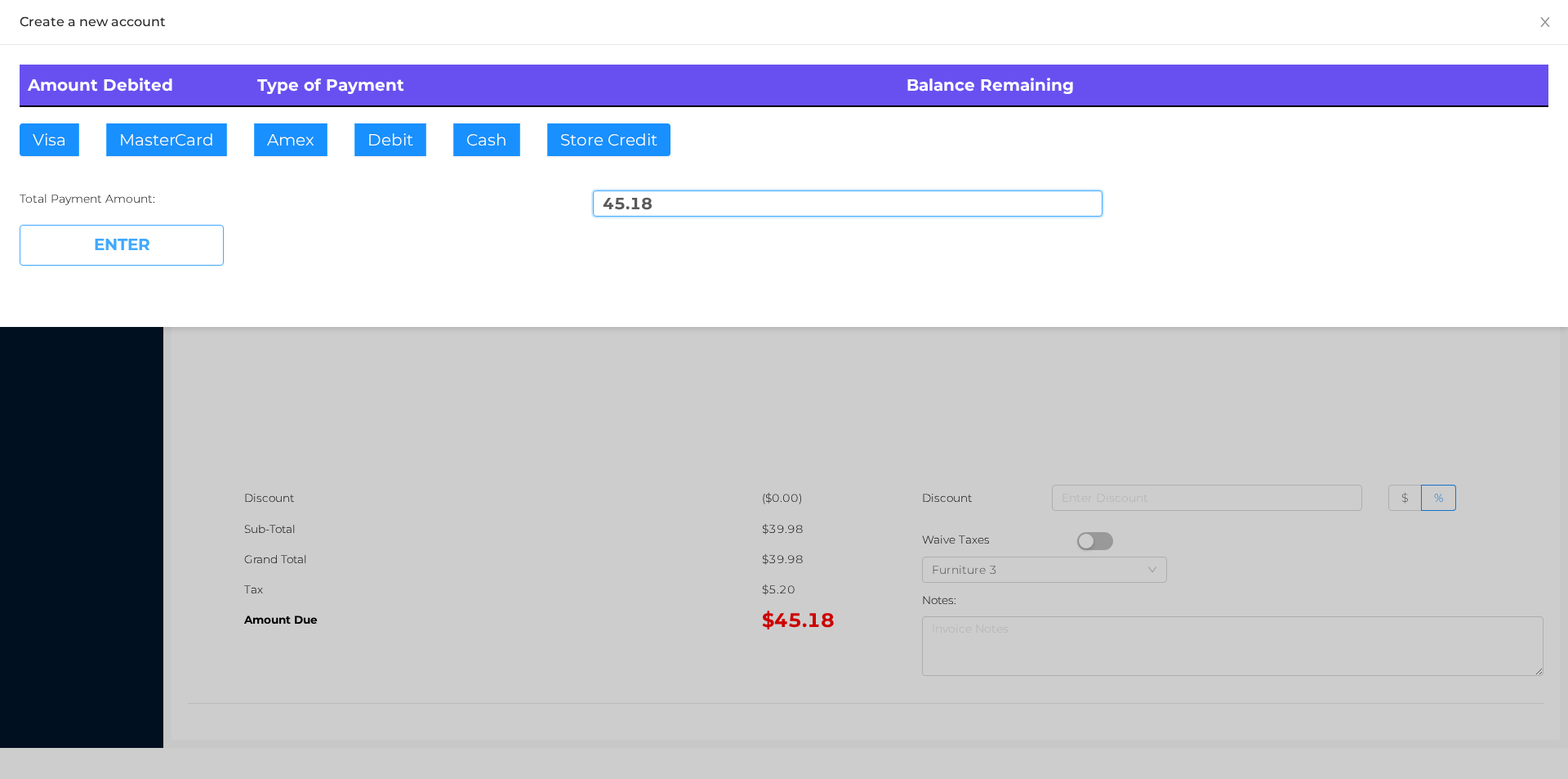
click at [192, 227] on button "ENTER" at bounding box center [122, 245] width 204 height 41
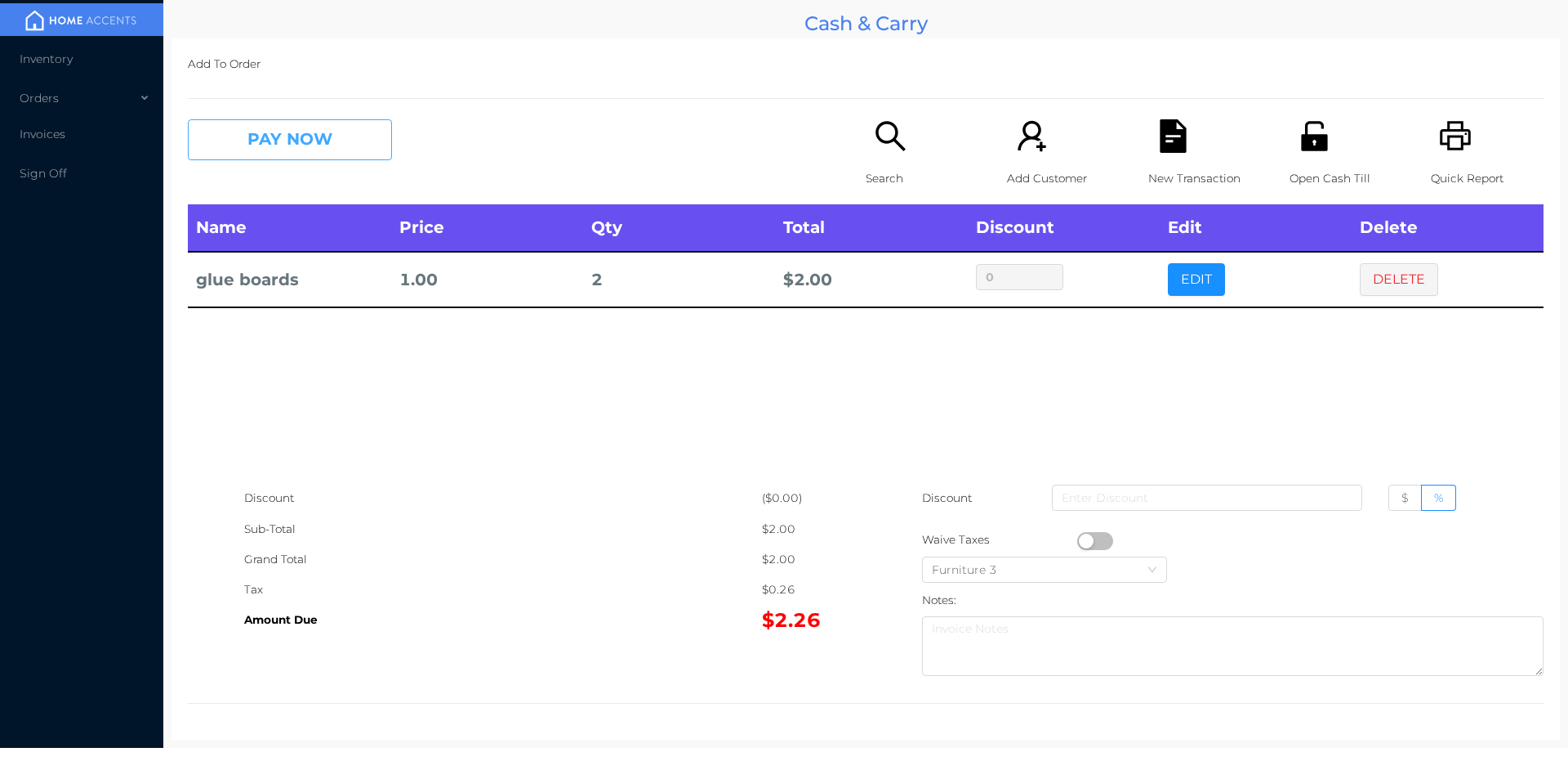
click at [248, 144] on button "PAY NOW" at bounding box center [290, 139] width 204 height 41
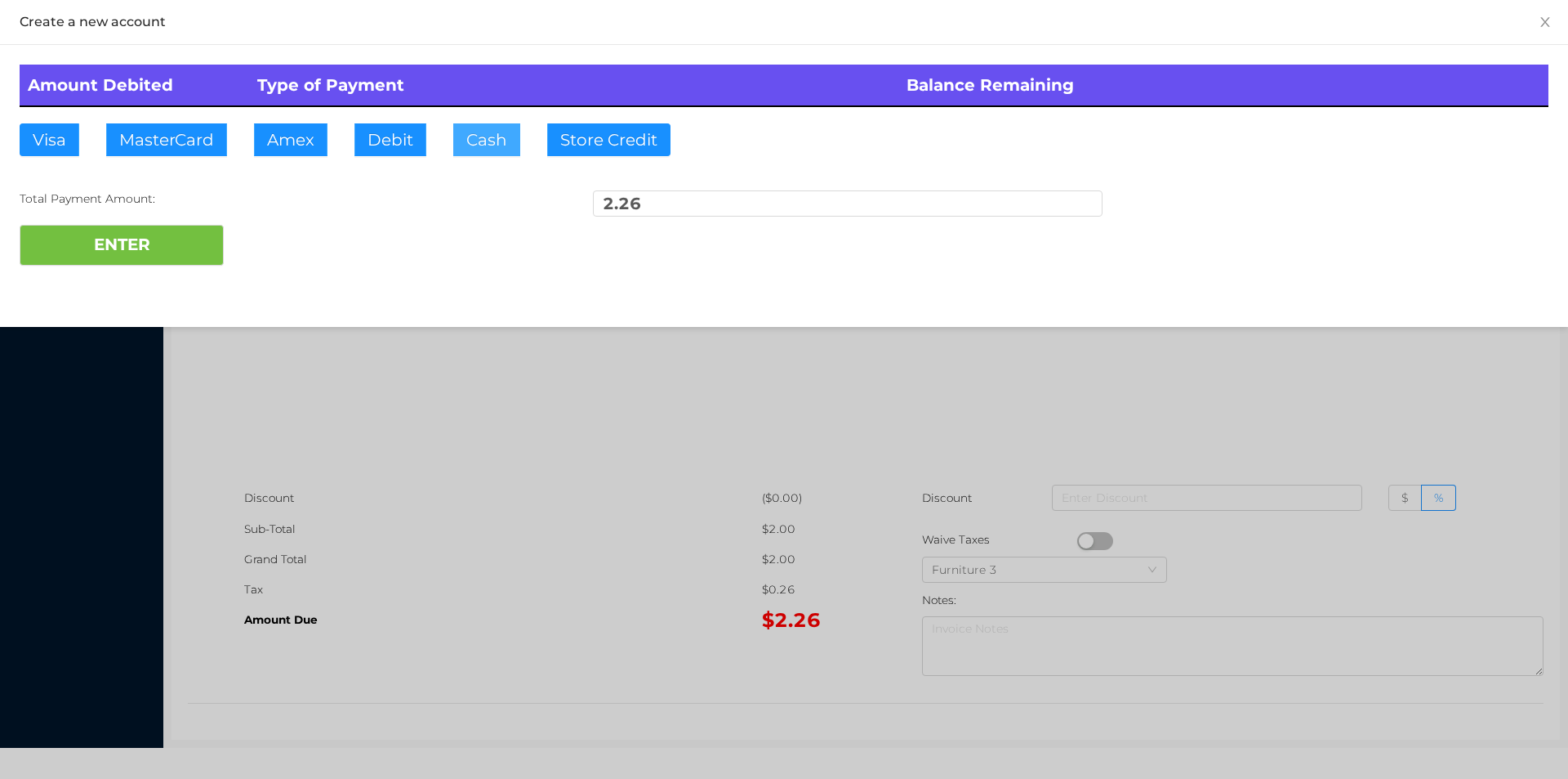
click at [473, 141] on button "Cash" at bounding box center [487, 140] width 67 height 33
type input "50."
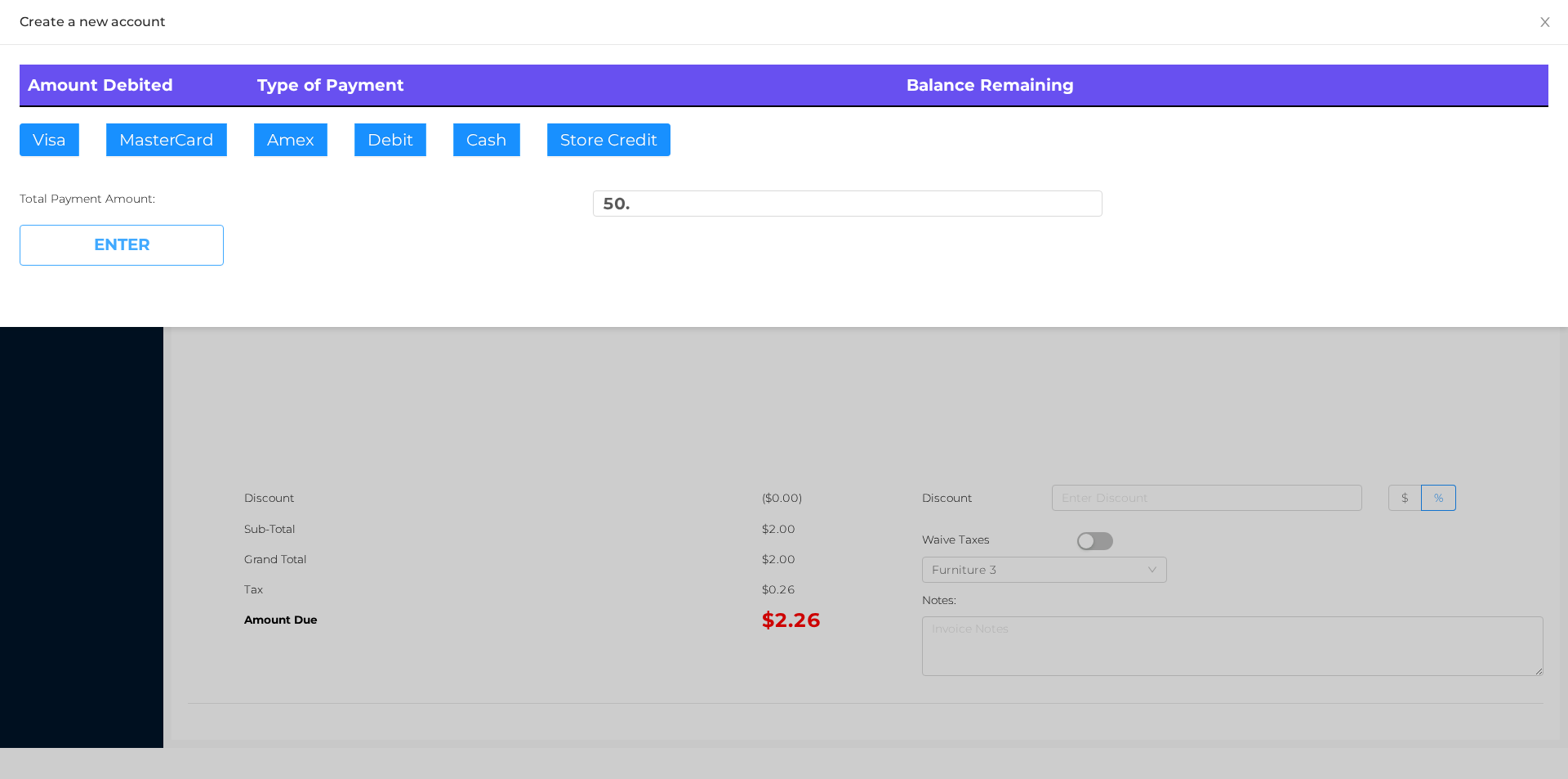
click at [113, 264] on button "ENTER" at bounding box center [122, 245] width 204 height 41
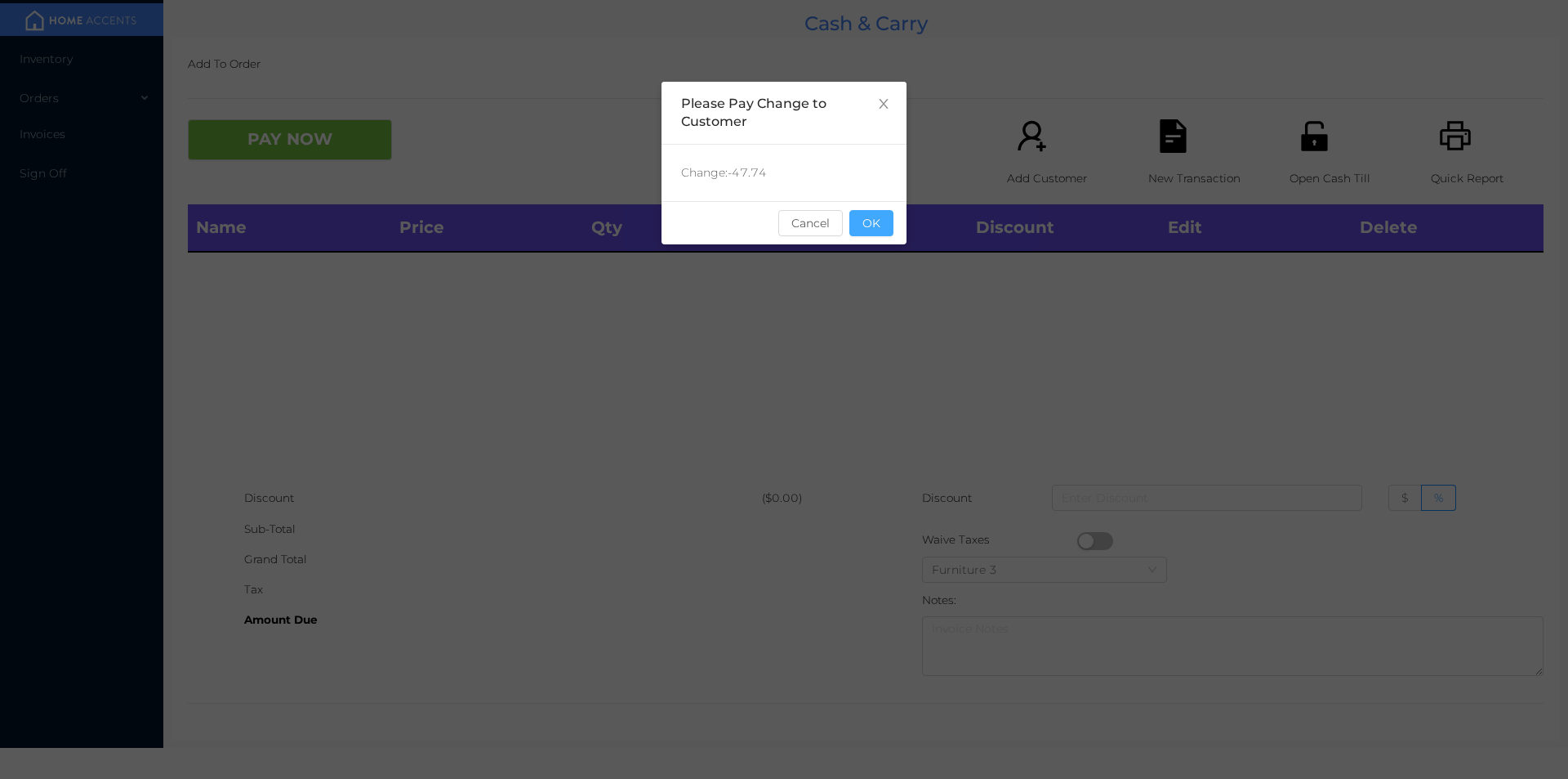
click at [887, 214] on button "OK" at bounding box center [871, 223] width 45 height 26
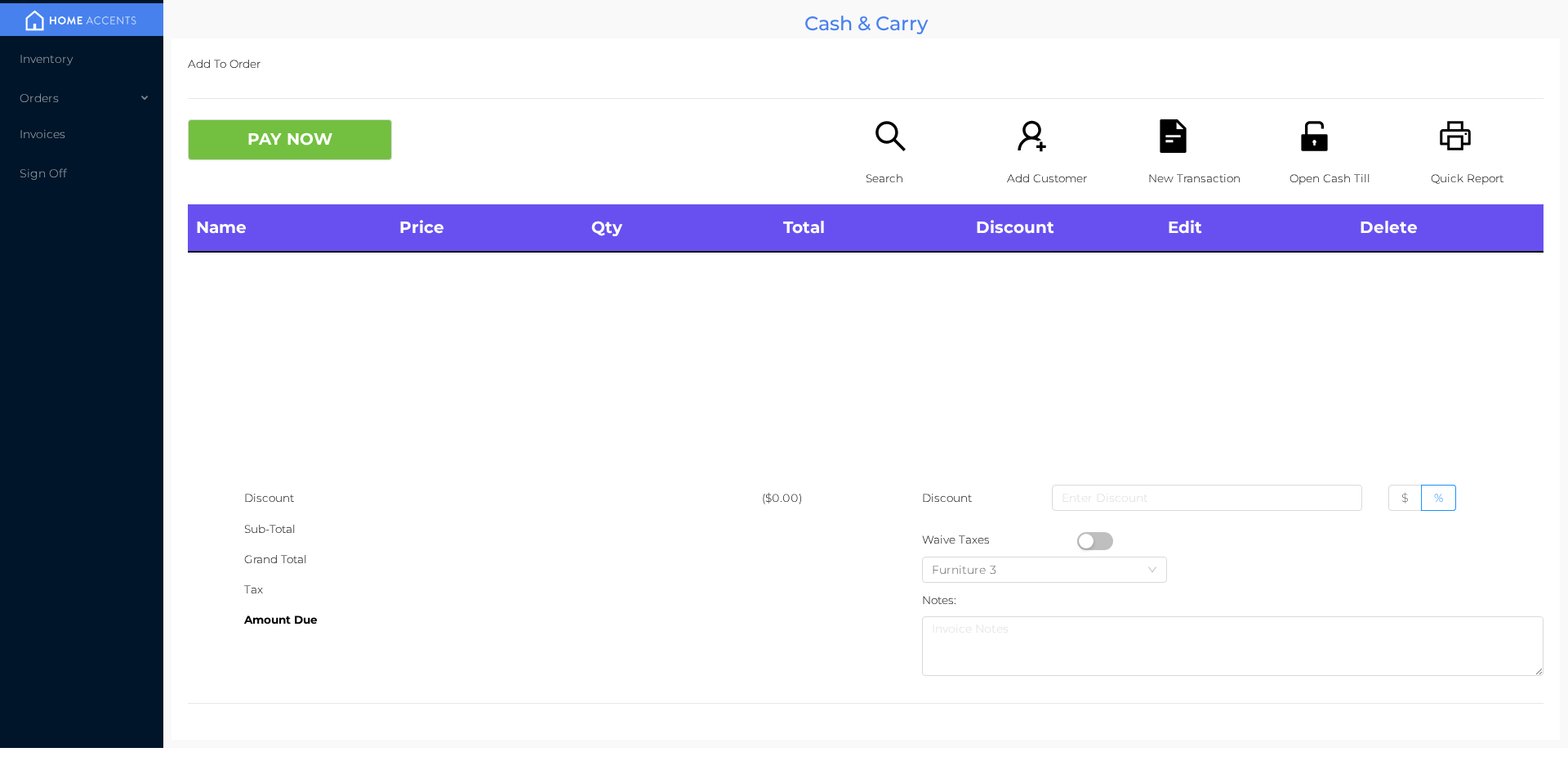
click at [947, 367] on div "Name Price Qty Total Discount Edit Delete" at bounding box center [866, 343] width 1356 height 278
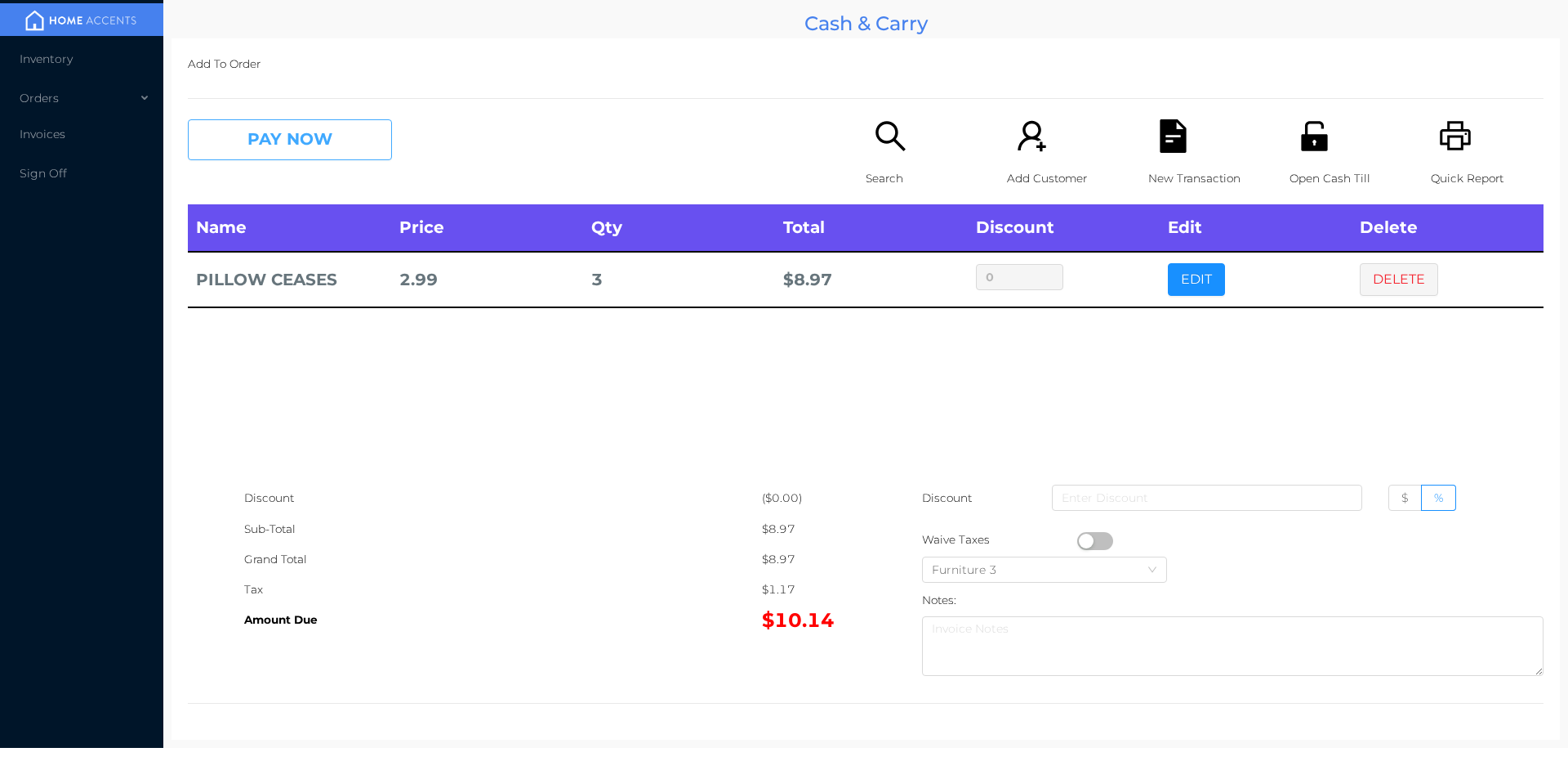
click at [278, 127] on button "PAY NOW" at bounding box center [290, 139] width 204 height 41
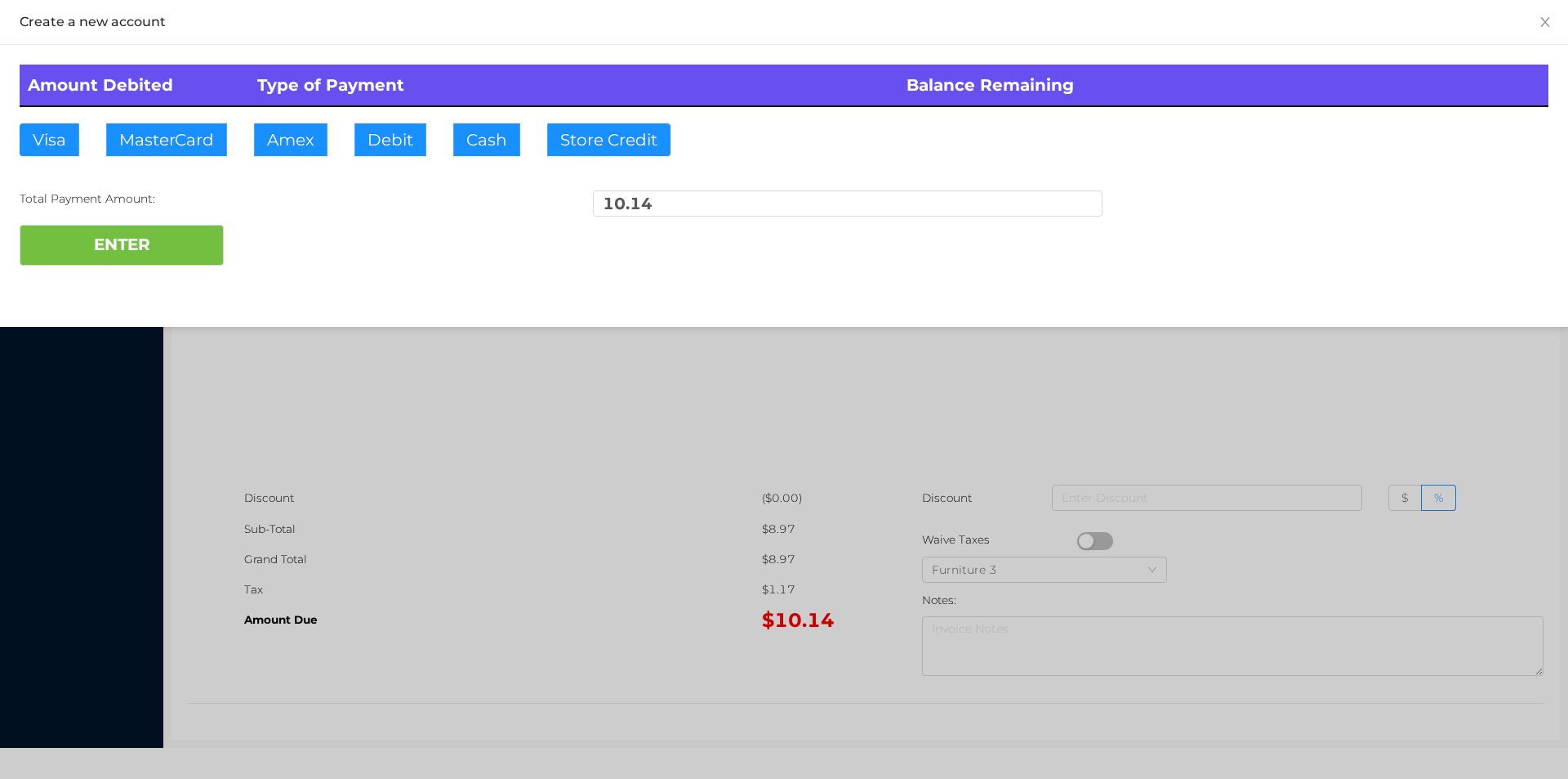
click at [287, 241] on div "ENTER" at bounding box center [784, 245] width 1528 height 41
click at [742, 360] on div at bounding box center [784, 390] width 1568 height 779
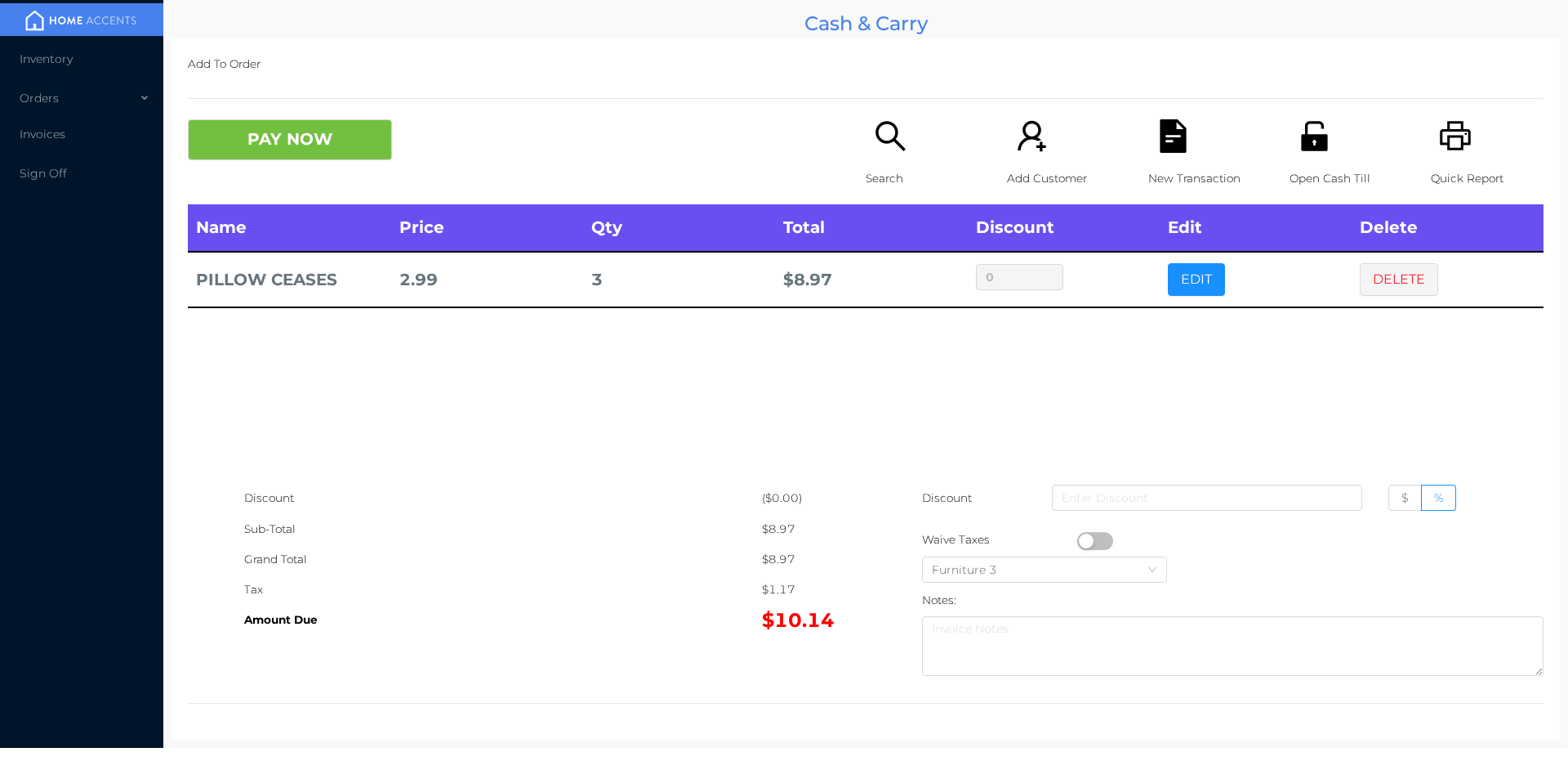
click at [1399, 291] on button "DELETE" at bounding box center [1399, 278] width 78 height 33
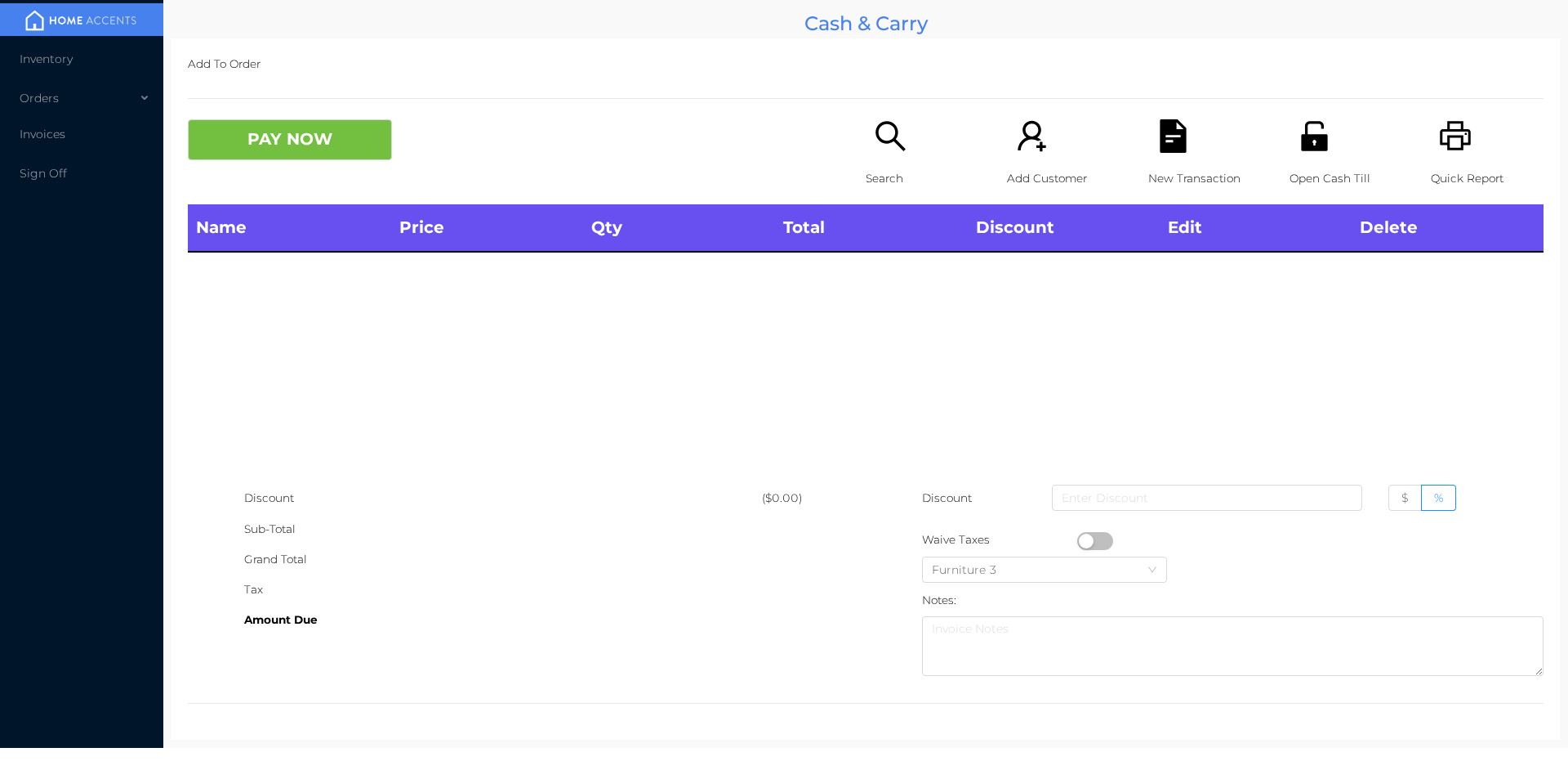
click at [1319, 149] on icon "icon: unlock" at bounding box center [1314, 136] width 34 height 34
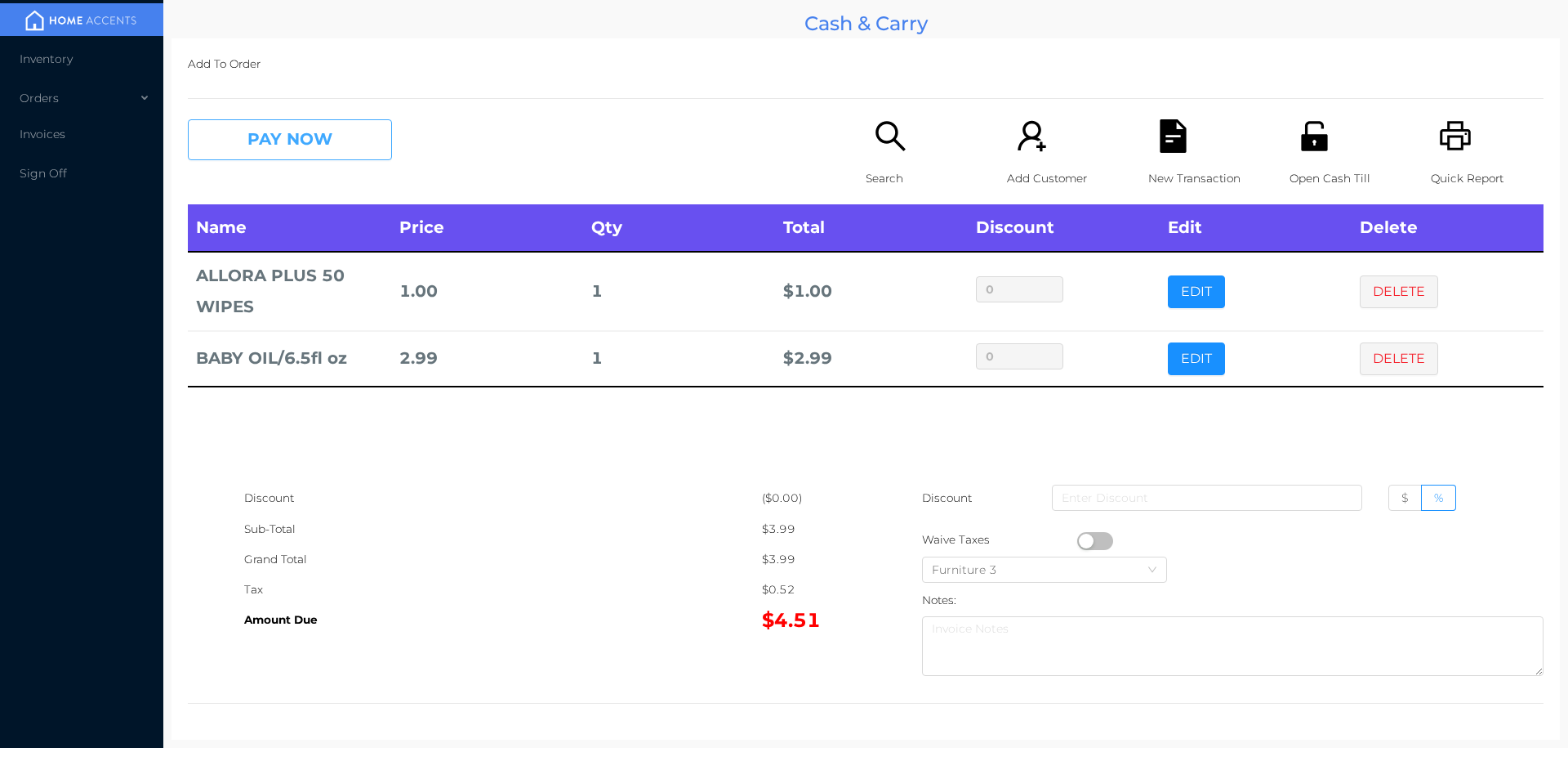
click at [263, 149] on button "PAY NOW" at bounding box center [290, 139] width 204 height 41
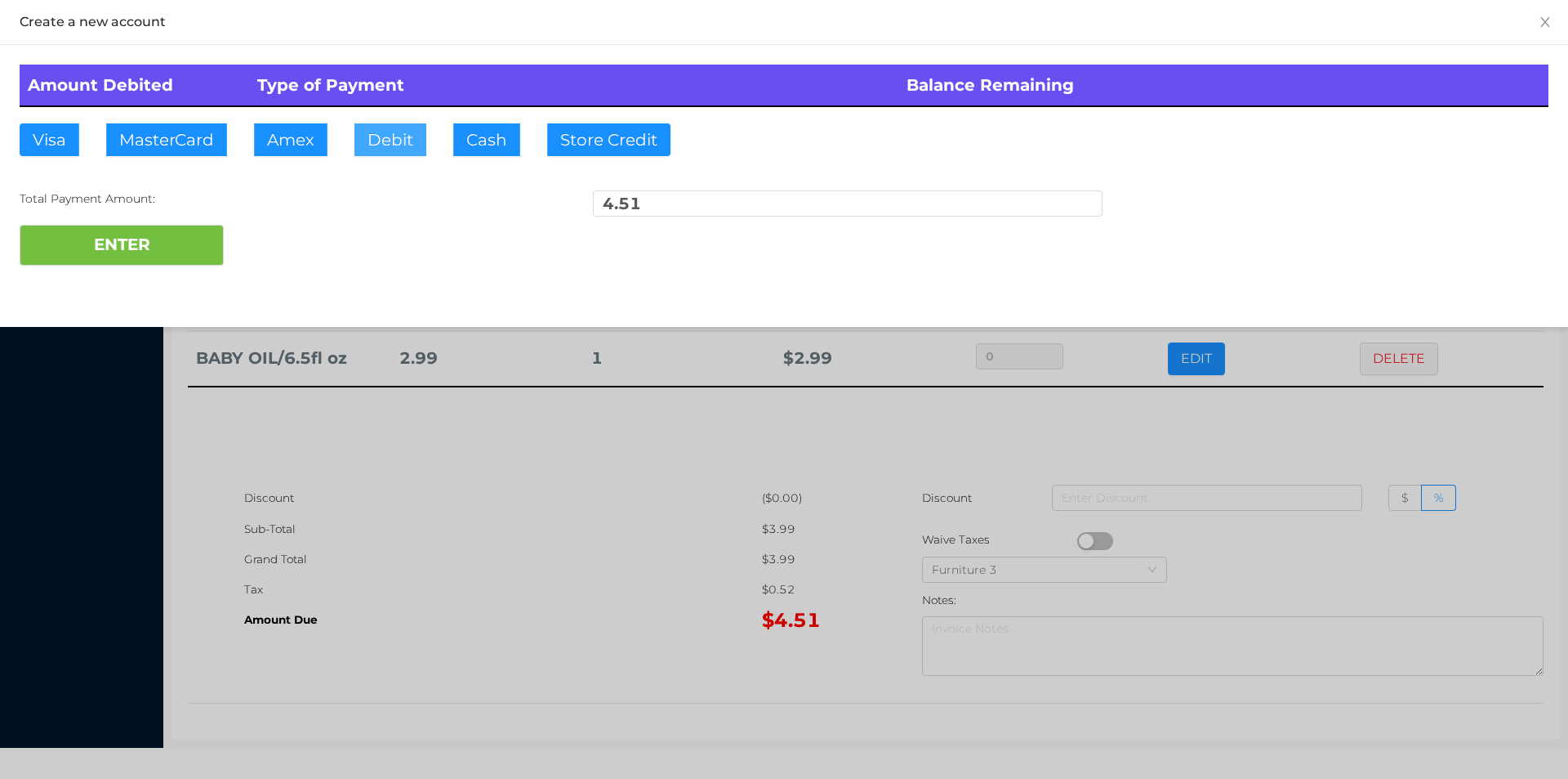
click at [357, 152] on button "Debit" at bounding box center [390, 140] width 72 height 33
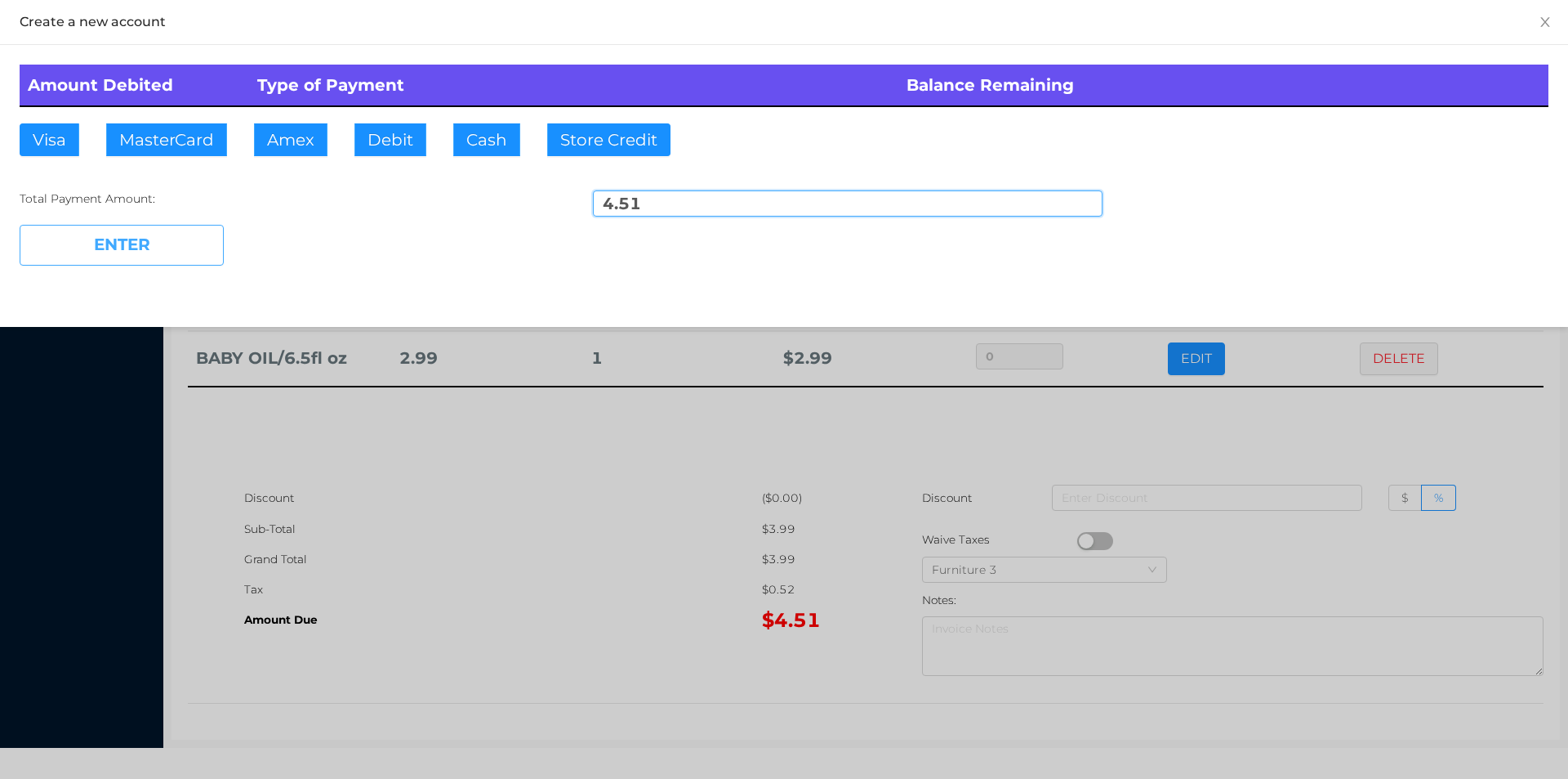
click at [86, 256] on button "ENTER" at bounding box center [122, 245] width 204 height 41
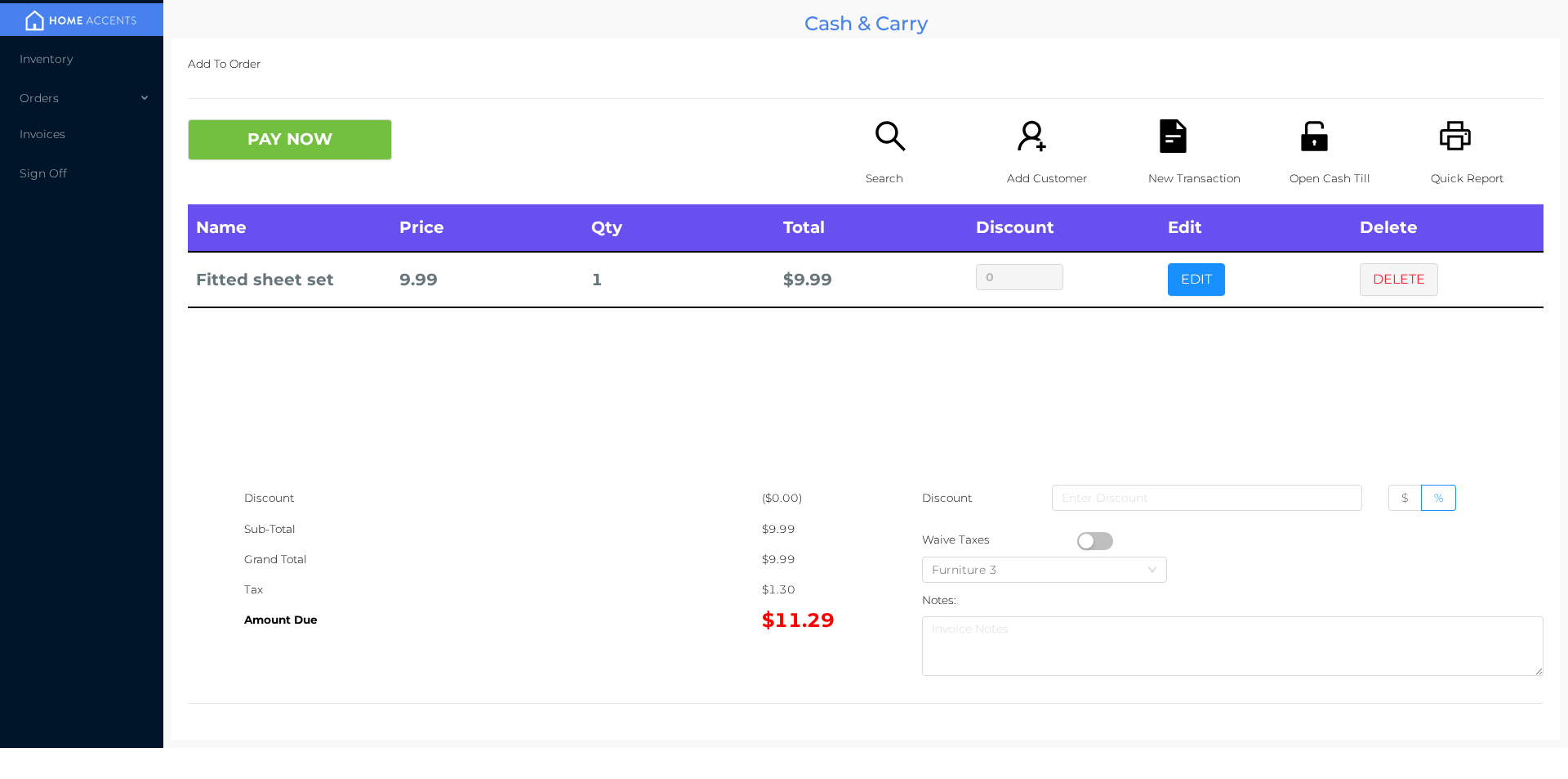
click at [279, 151] on button "PAY NOW" at bounding box center [290, 139] width 204 height 41
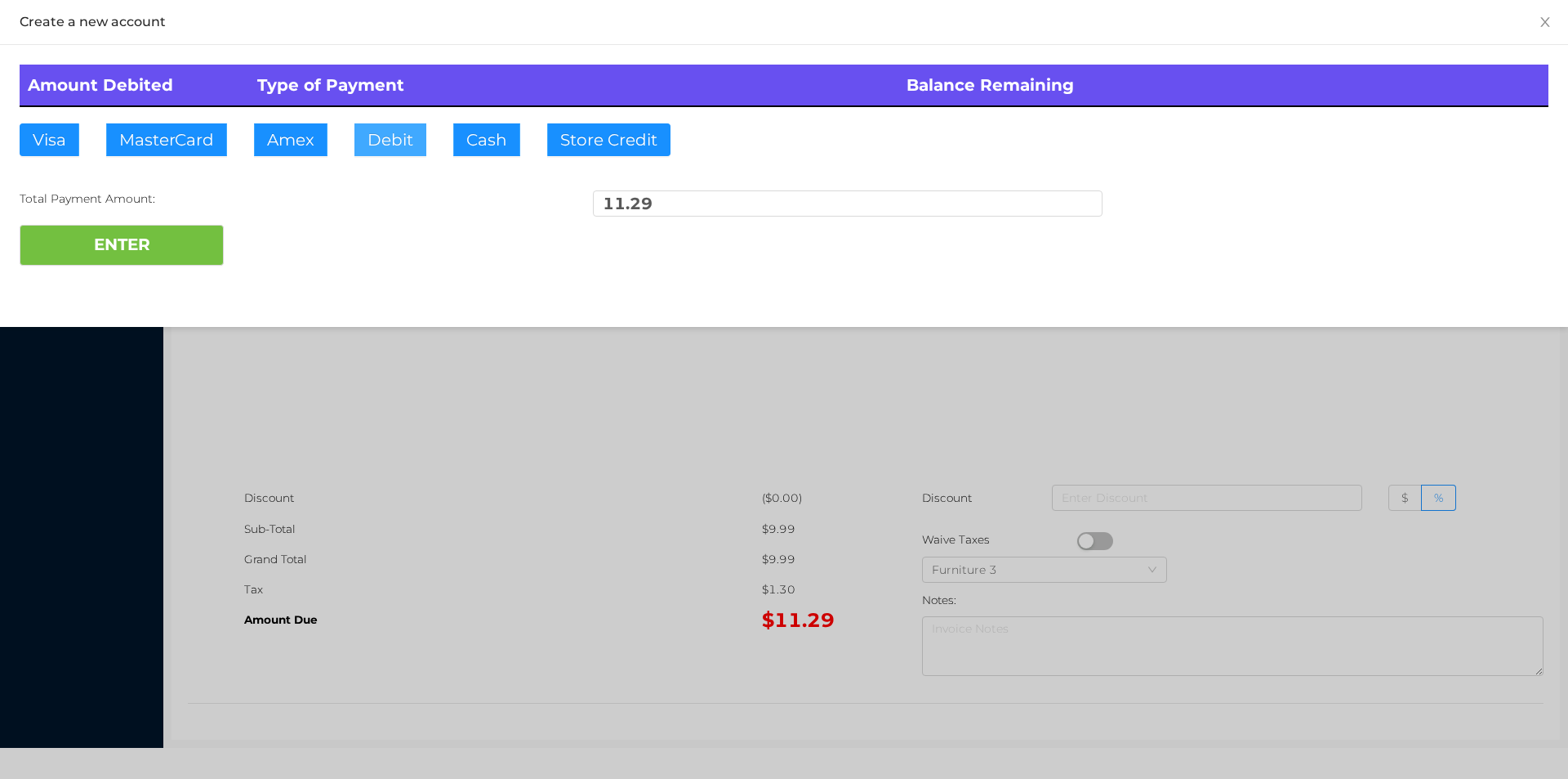
click at [398, 147] on button "Debit" at bounding box center [390, 140] width 72 height 33
type input "20."
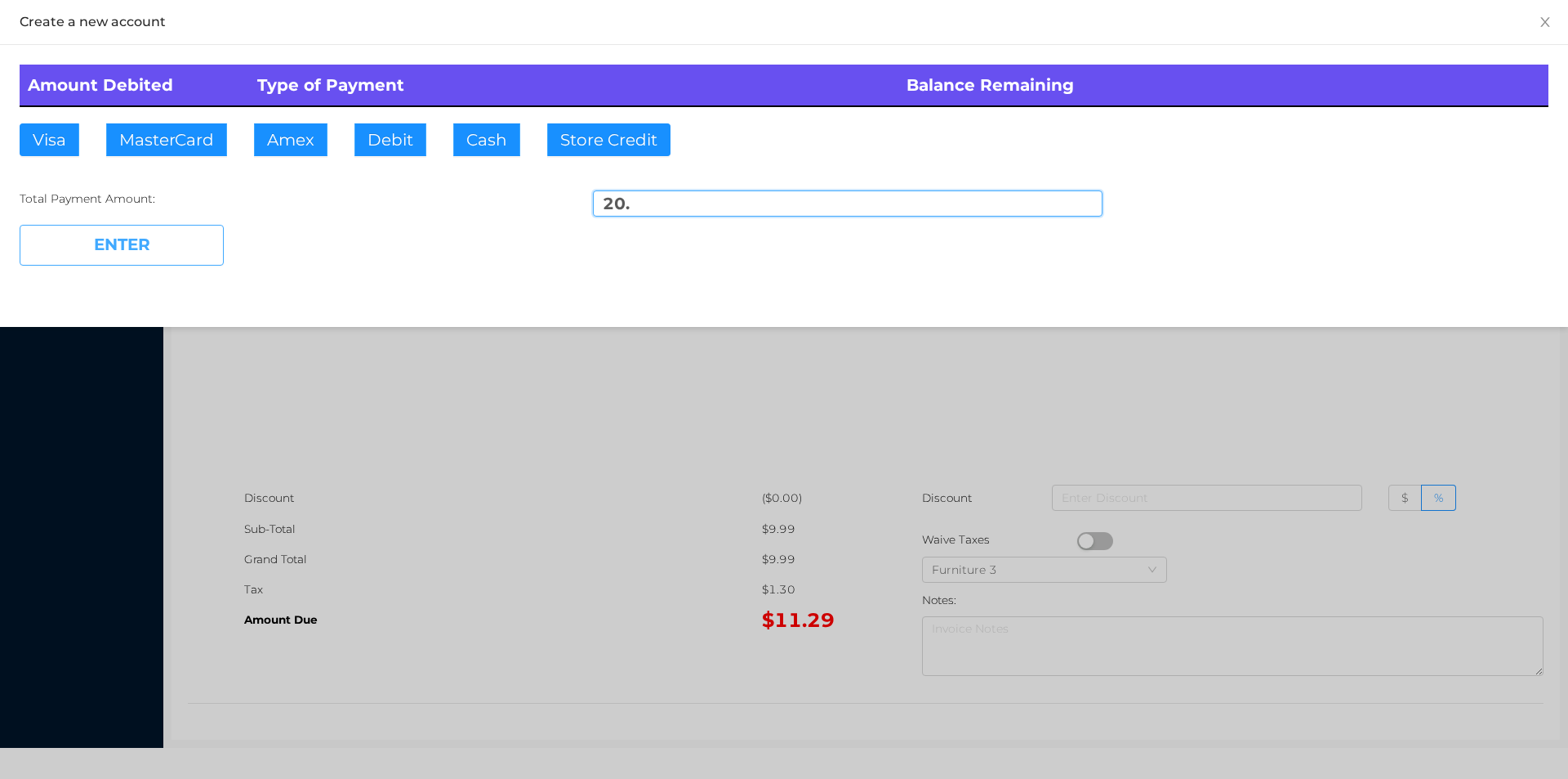
click at [158, 246] on button "ENTER" at bounding box center [122, 245] width 204 height 41
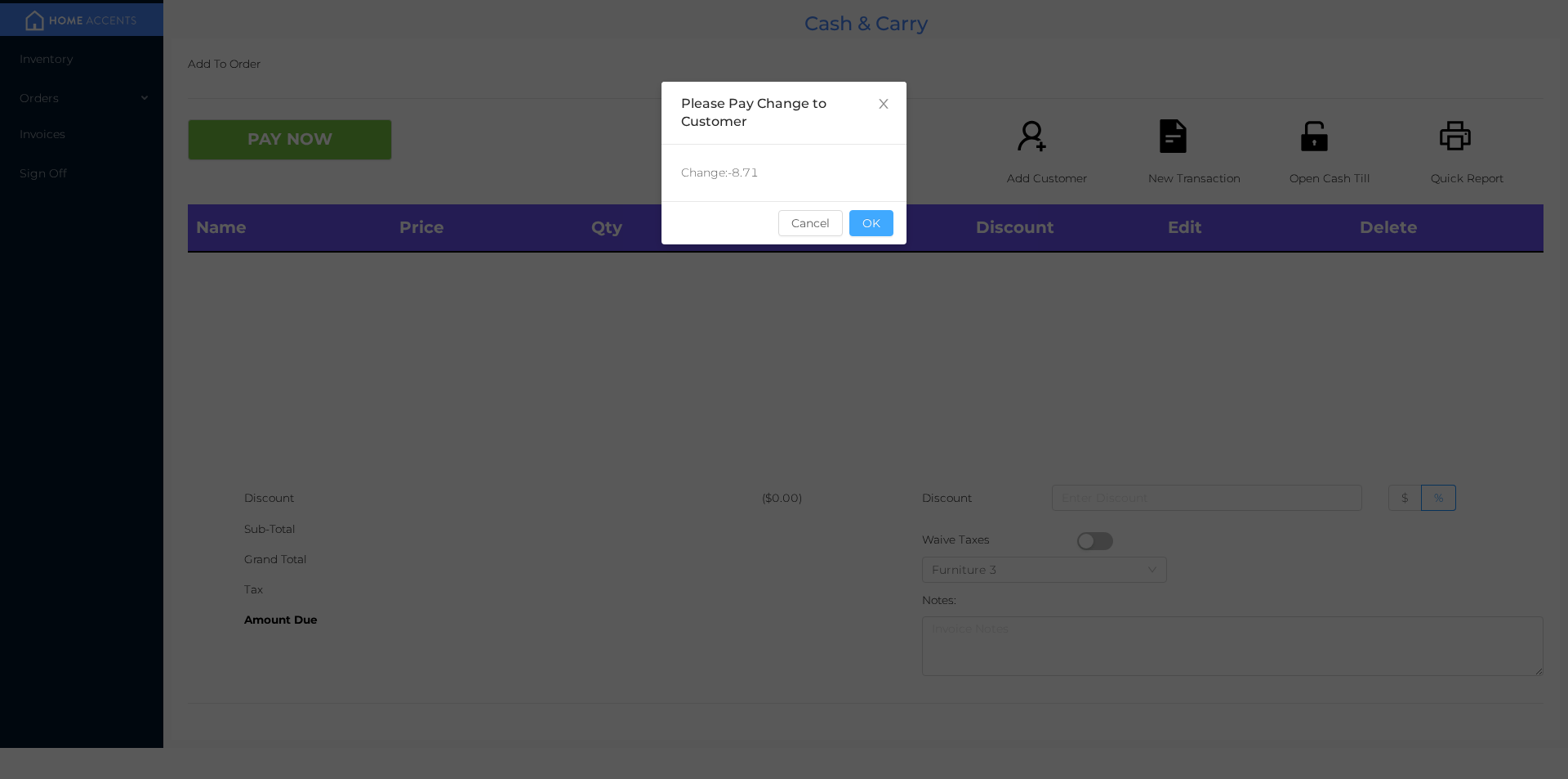
click at [877, 230] on button "OK" at bounding box center [871, 223] width 45 height 26
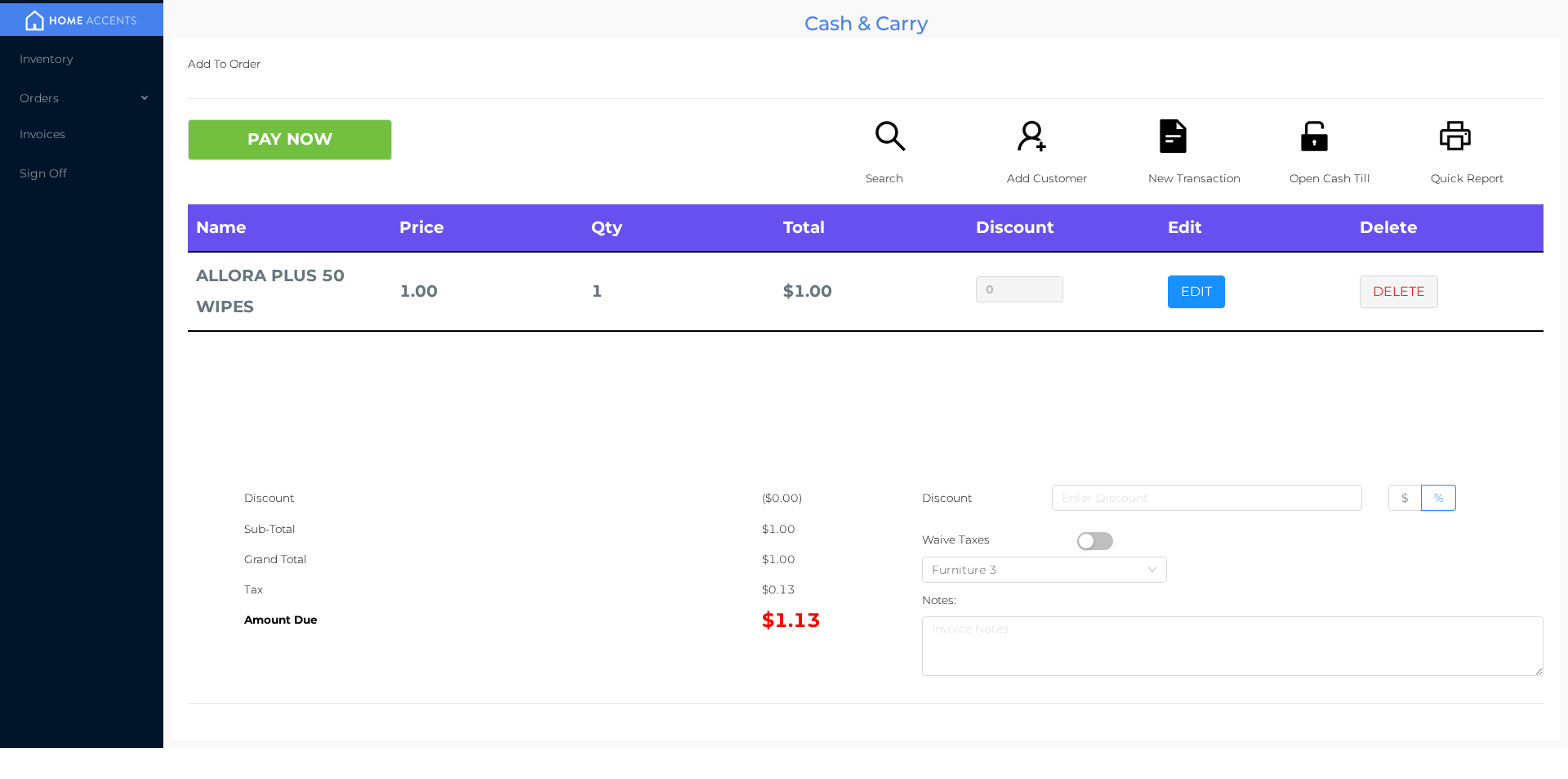
click at [248, 128] on button "PAY NOW" at bounding box center [290, 139] width 204 height 41
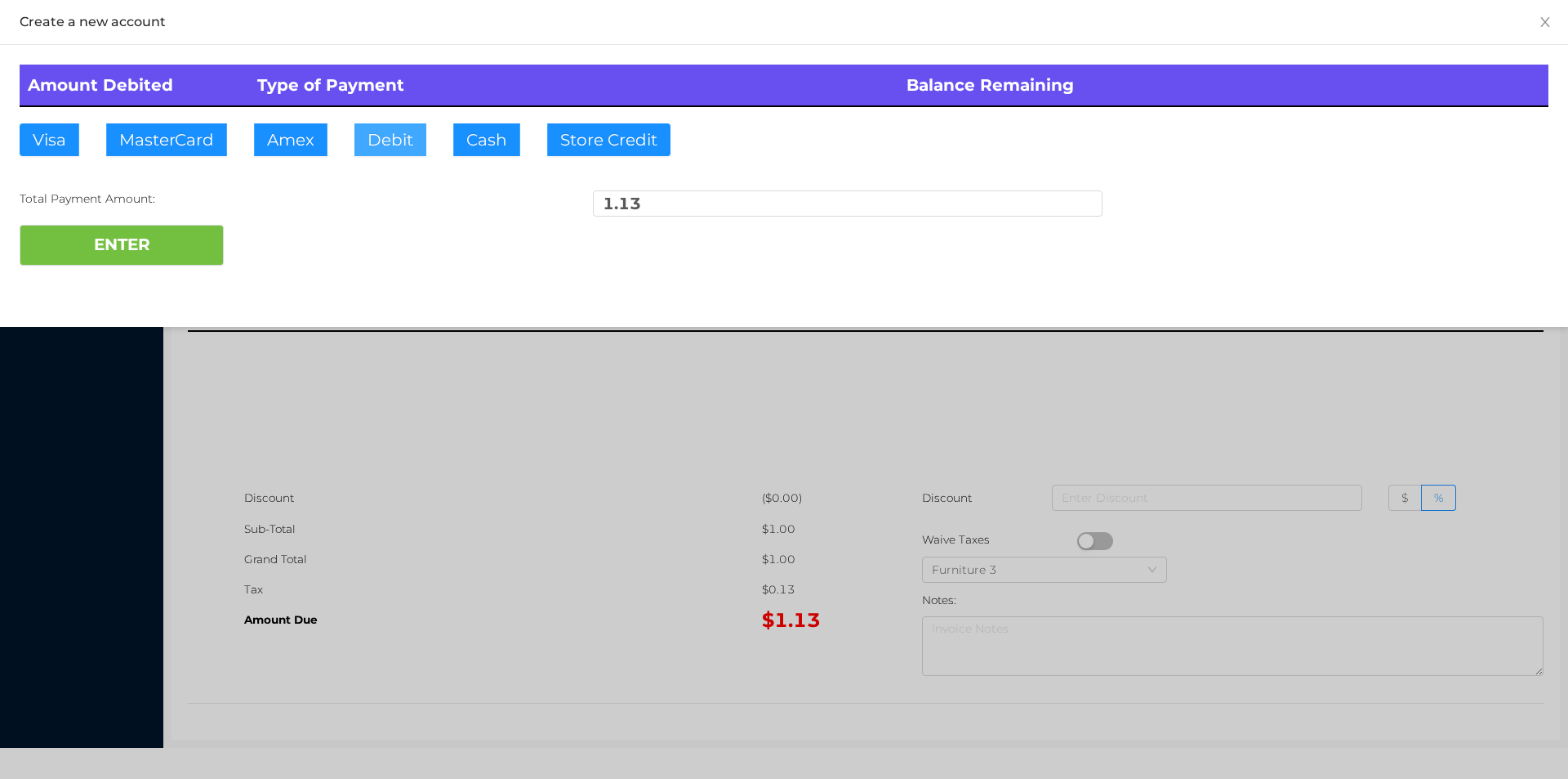
click at [378, 145] on button "Debit" at bounding box center [390, 140] width 72 height 33
click at [170, 259] on button "ENTER" at bounding box center [122, 245] width 204 height 41
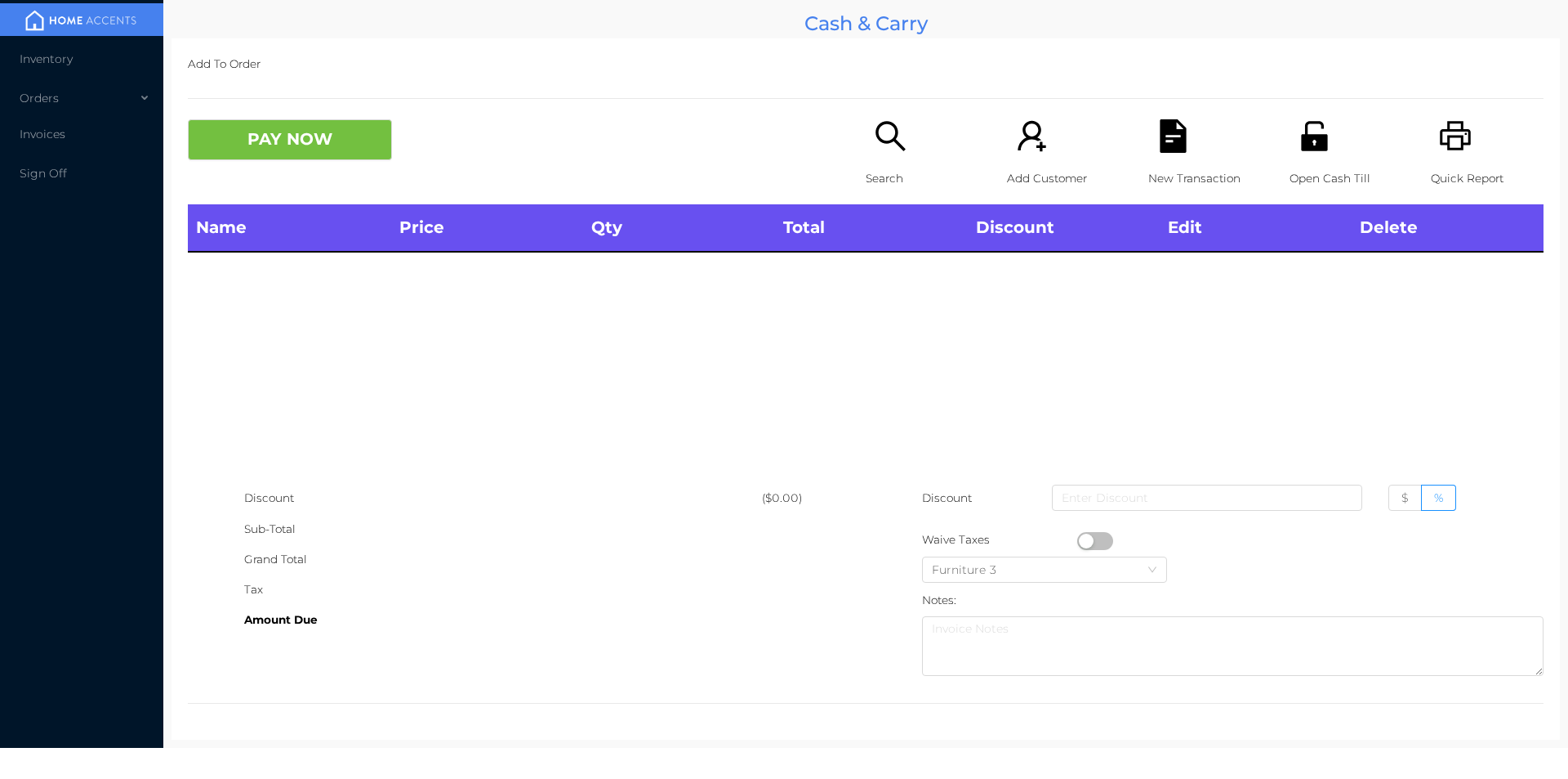
click at [1301, 149] on icon "icon: unlock" at bounding box center [1313, 136] width 26 height 30
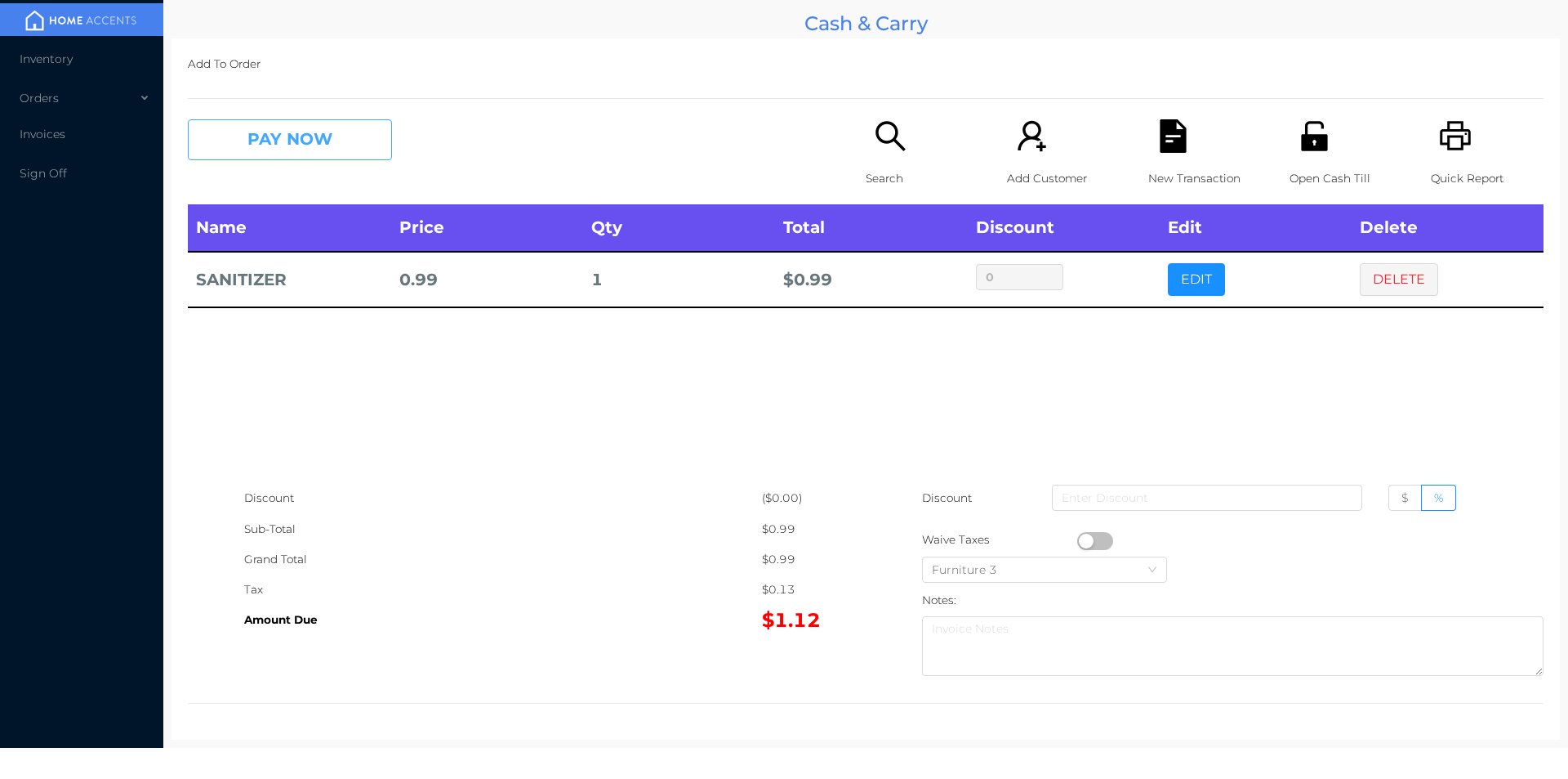
click at [272, 152] on button "PAY NOW" at bounding box center [290, 139] width 204 height 41
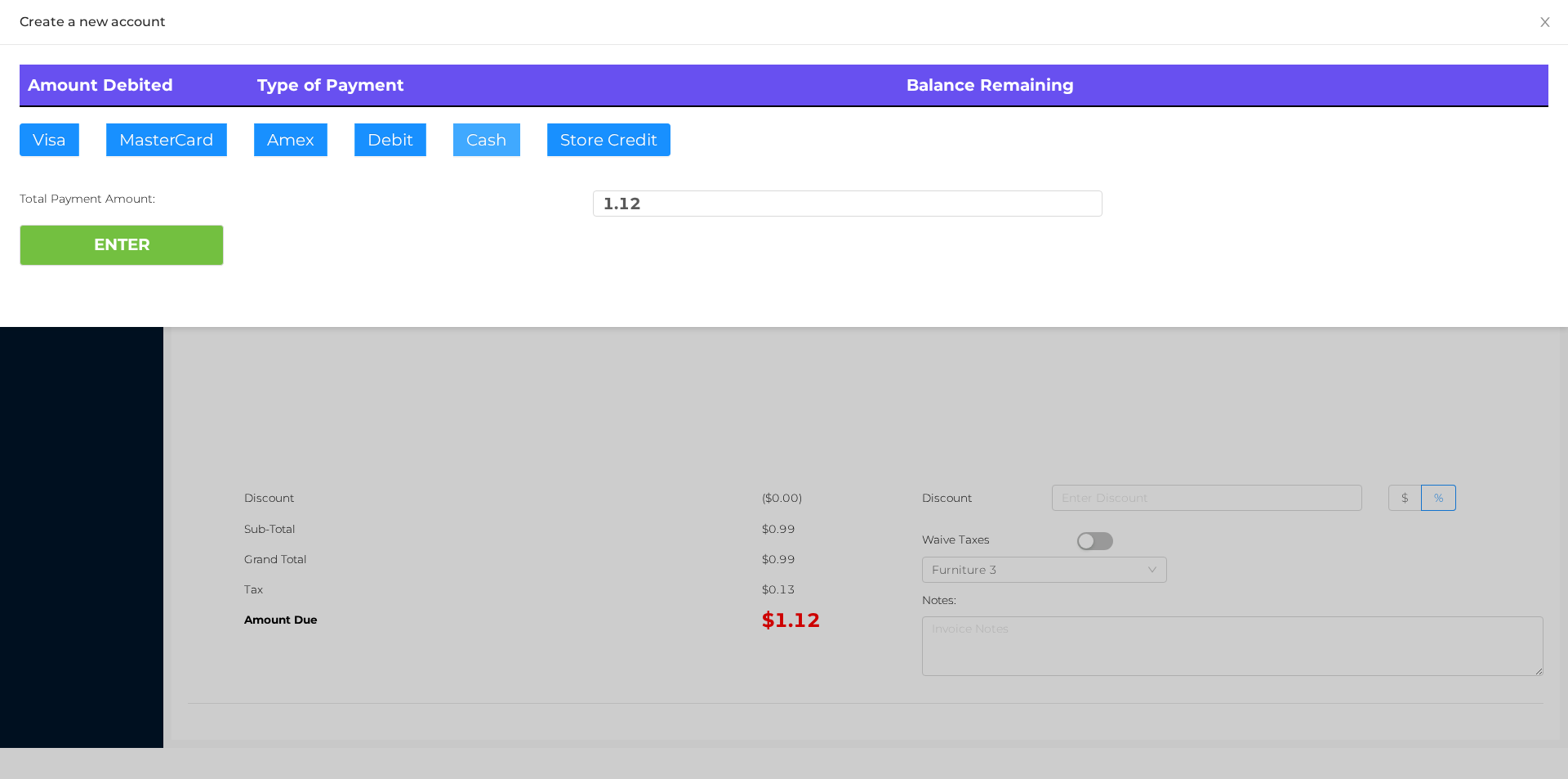
click at [468, 143] on button "Cash" at bounding box center [487, 140] width 67 height 33
click at [119, 256] on button "ENTER" at bounding box center [122, 245] width 204 height 41
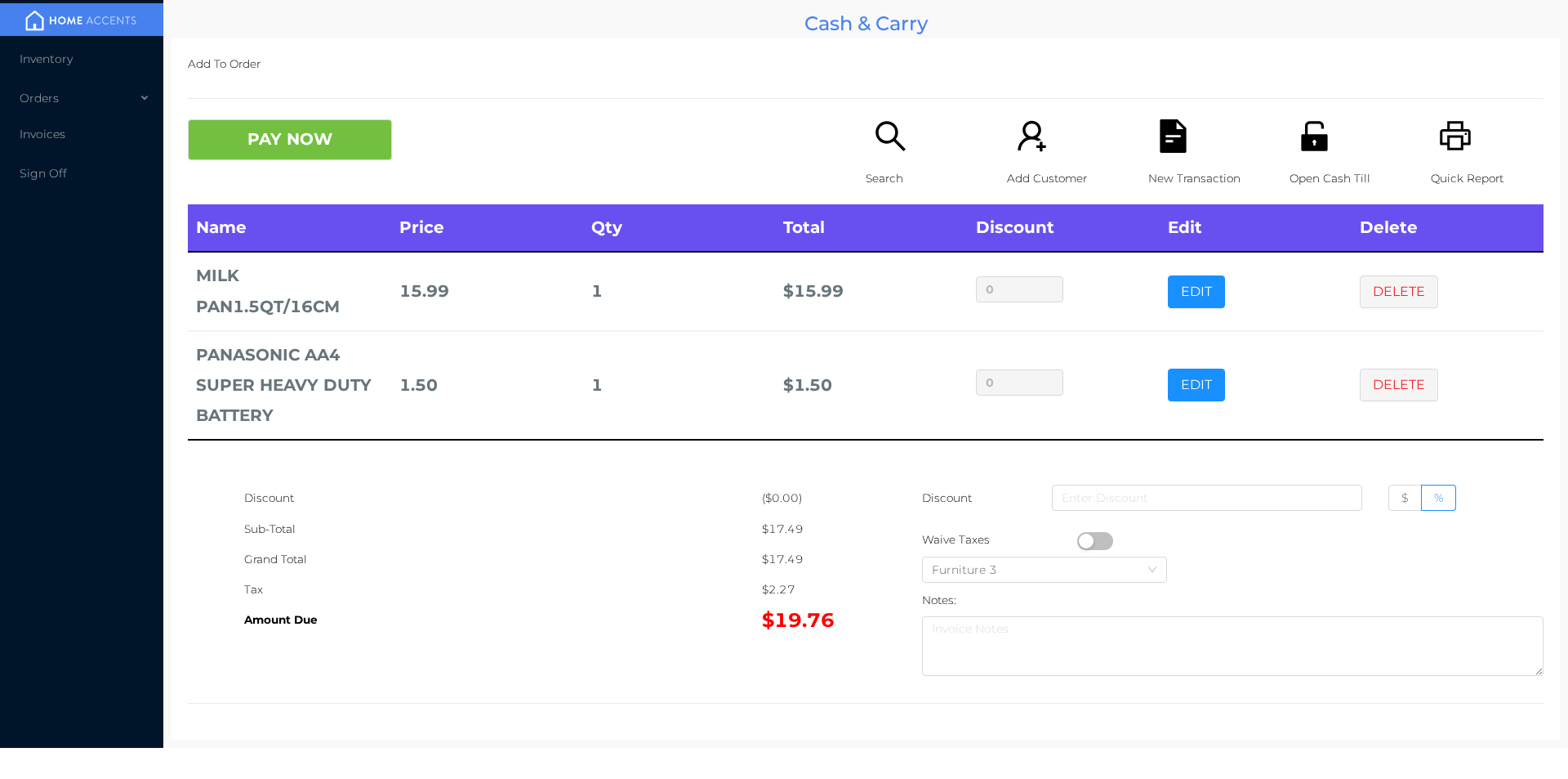
click at [322, 146] on button "PAY NOW" at bounding box center [290, 139] width 204 height 41
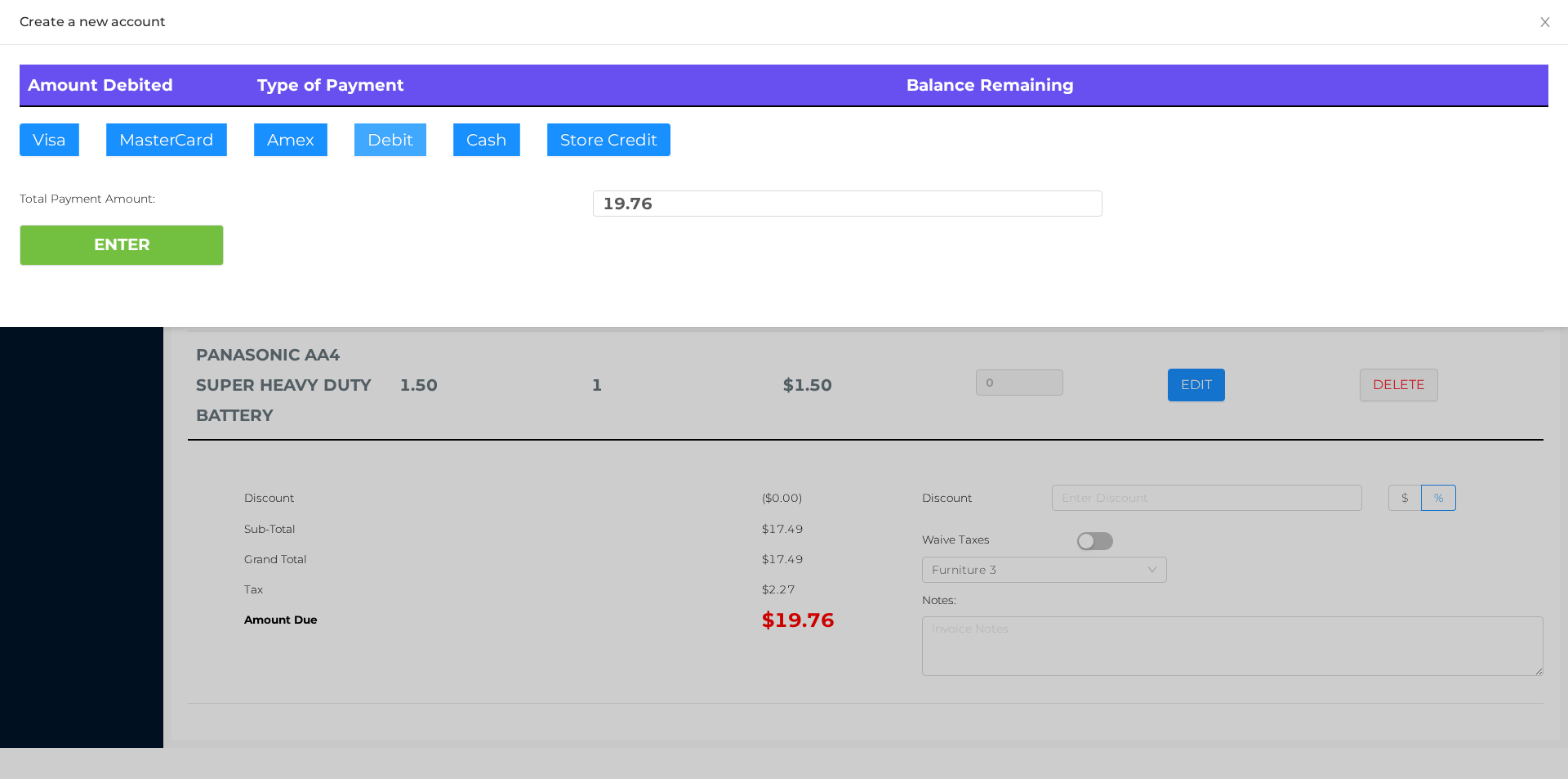
click at [382, 144] on button "Debit" at bounding box center [390, 140] width 72 height 33
click at [178, 249] on button "ENTER" at bounding box center [122, 245] width 204 height 41
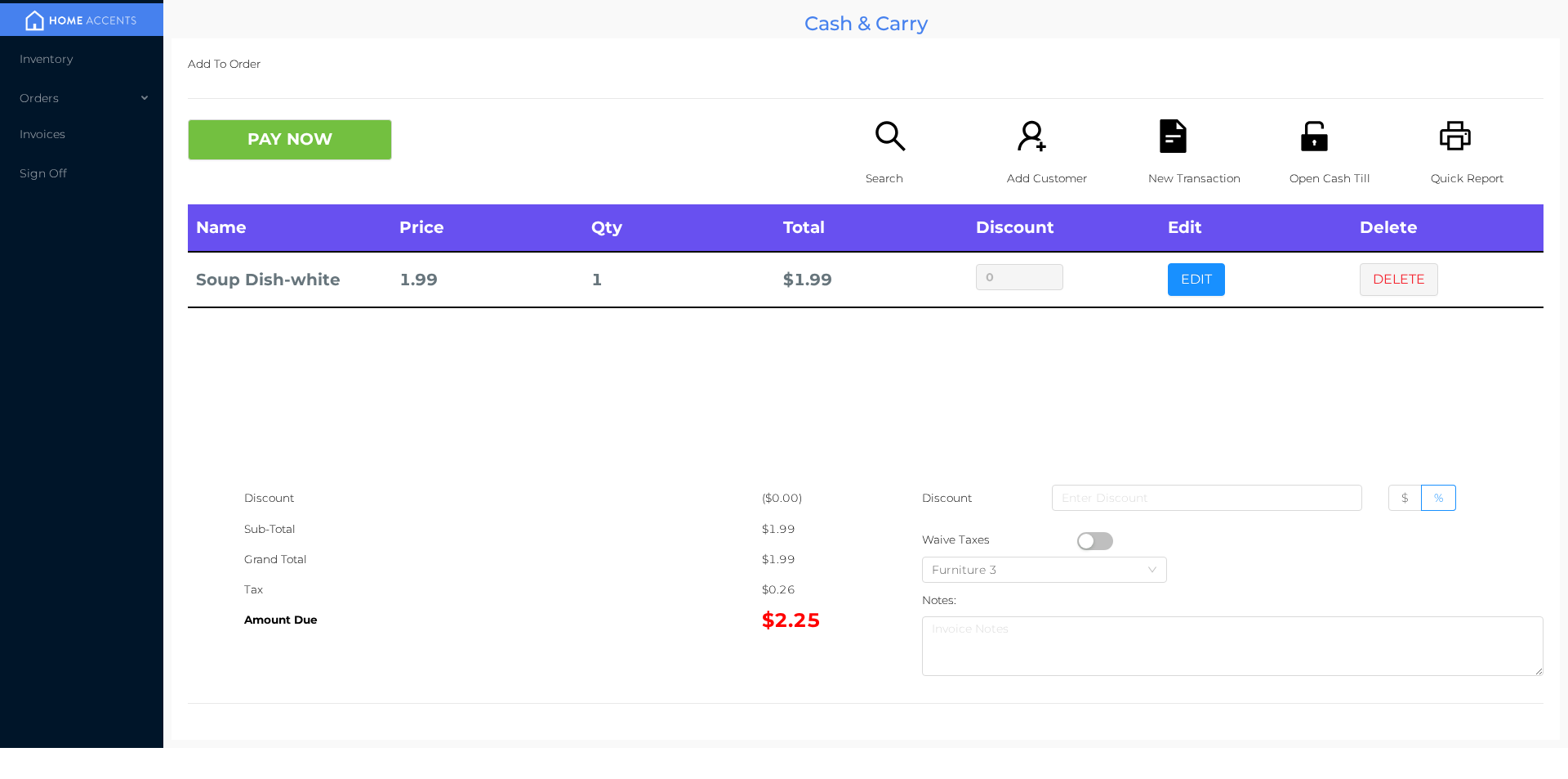
click at [333, 126] on button "PAY NOW" at bounding box center [290, 139] width 204 height 41
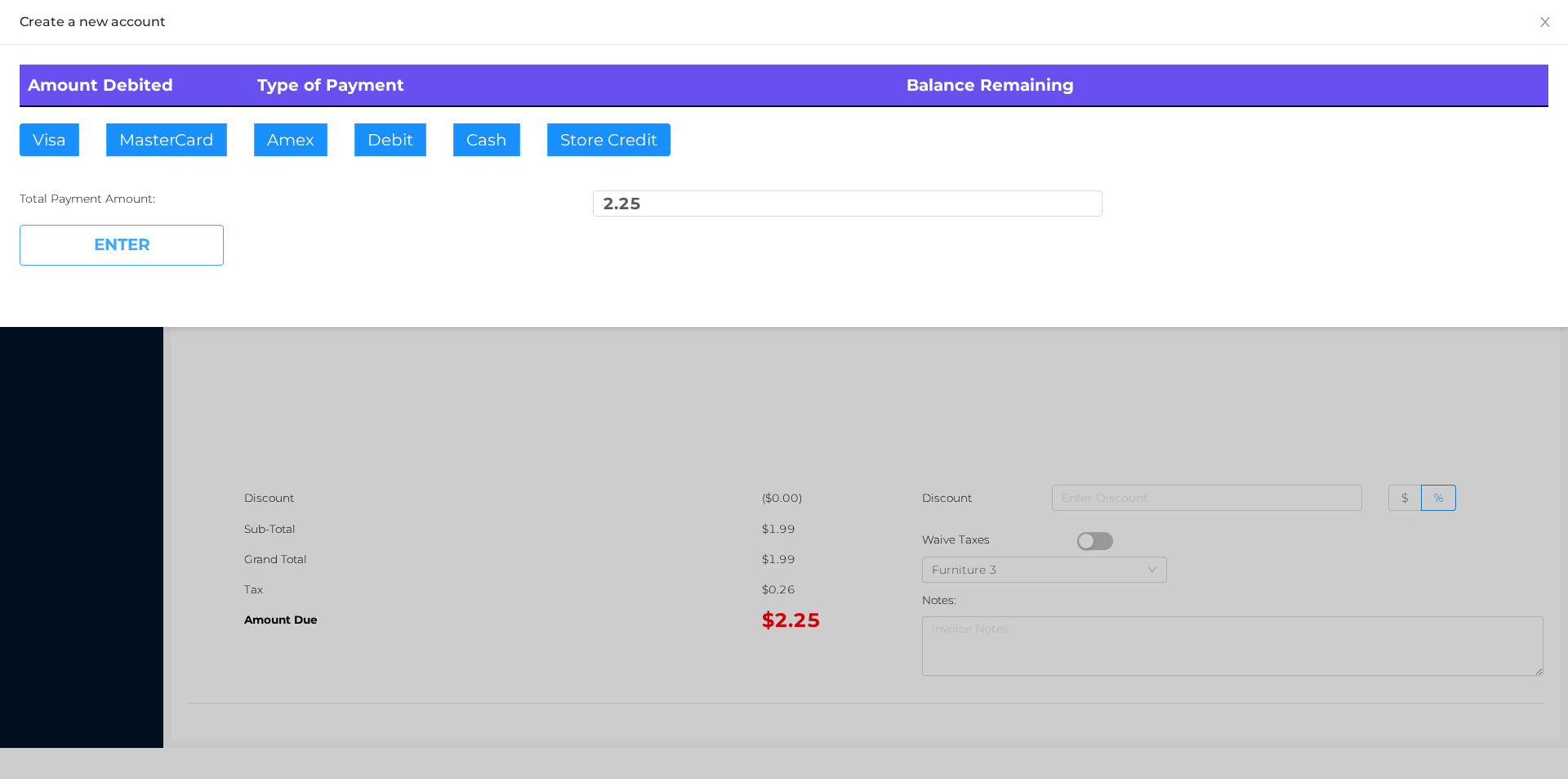
click at [148, 242] on button "ENTER" at bounding box center [122, 245] width 204 height 41
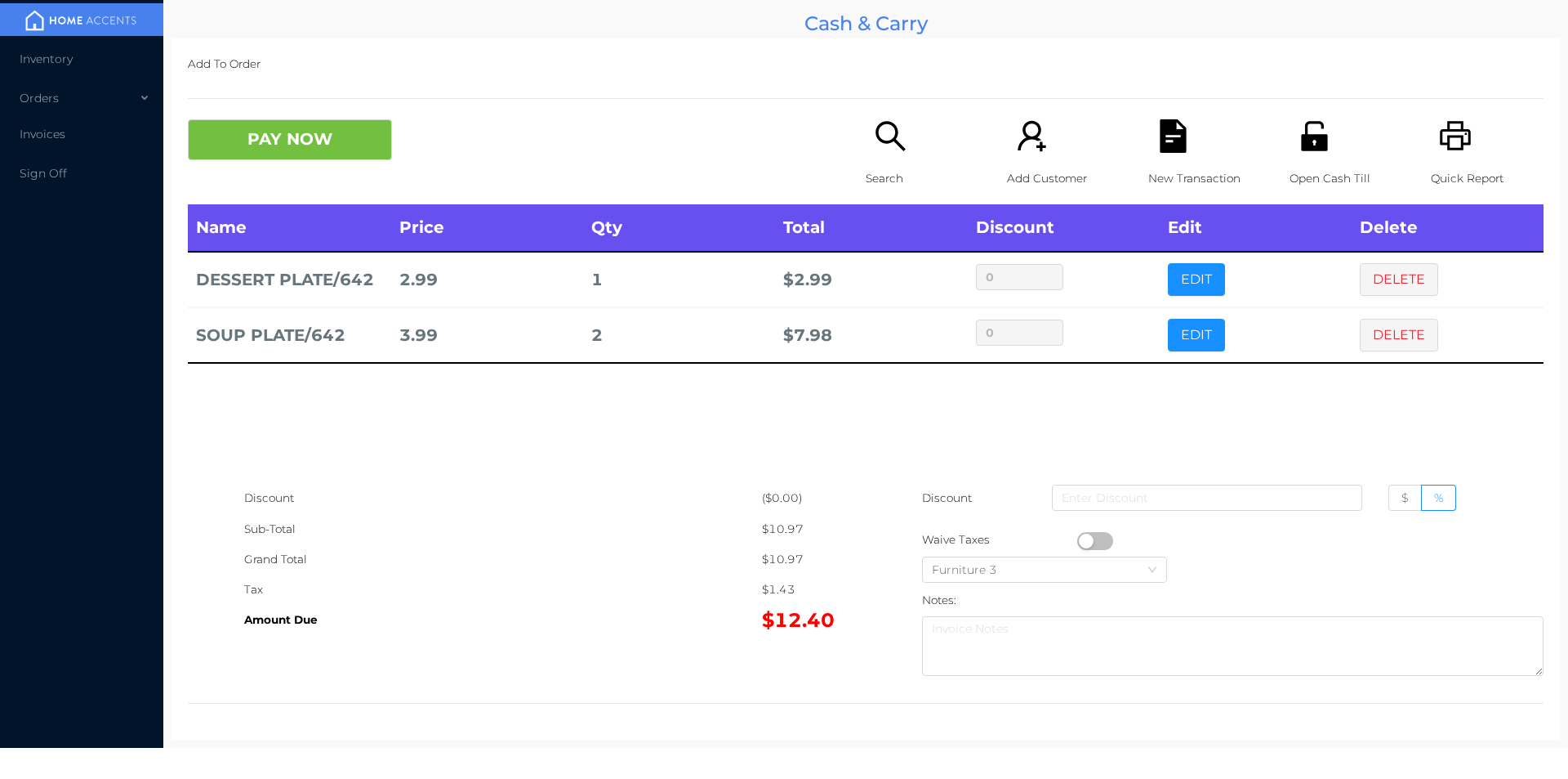
click at [1194, 139] on div "New Transaction" at bounding box center [1204, 162] width 113 height 85
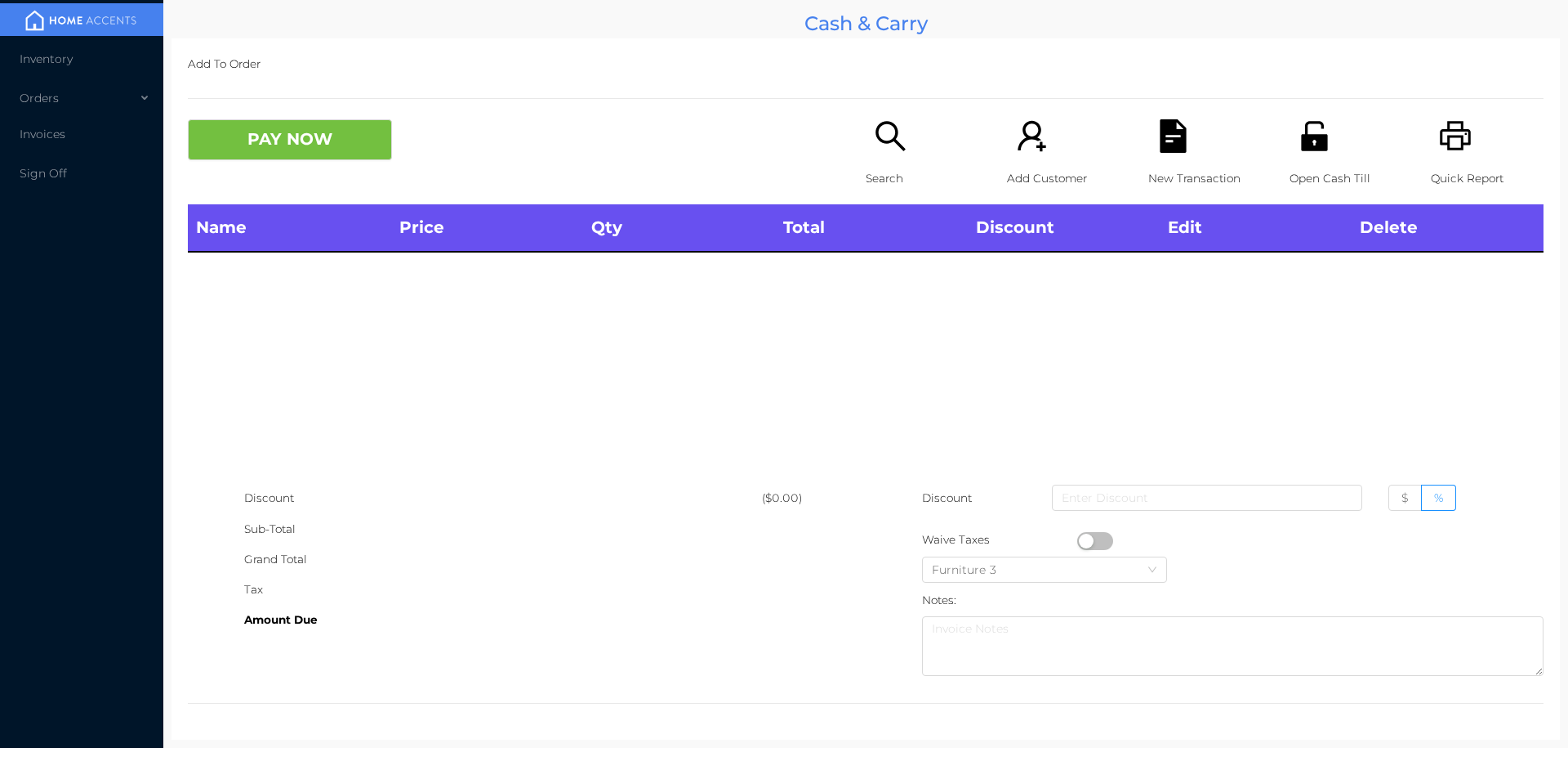
click at [1449, 147] on icon "icon: printer" at bounding box center [1456, 136] width 34 height 34
click at [1169, 141] on icon "icon: file-text" at bounding box center [1173, 136] width 26 height 34
click at [347, 138] on button "PAY NOW" at bounding box center [290, 139] width 204 height 41
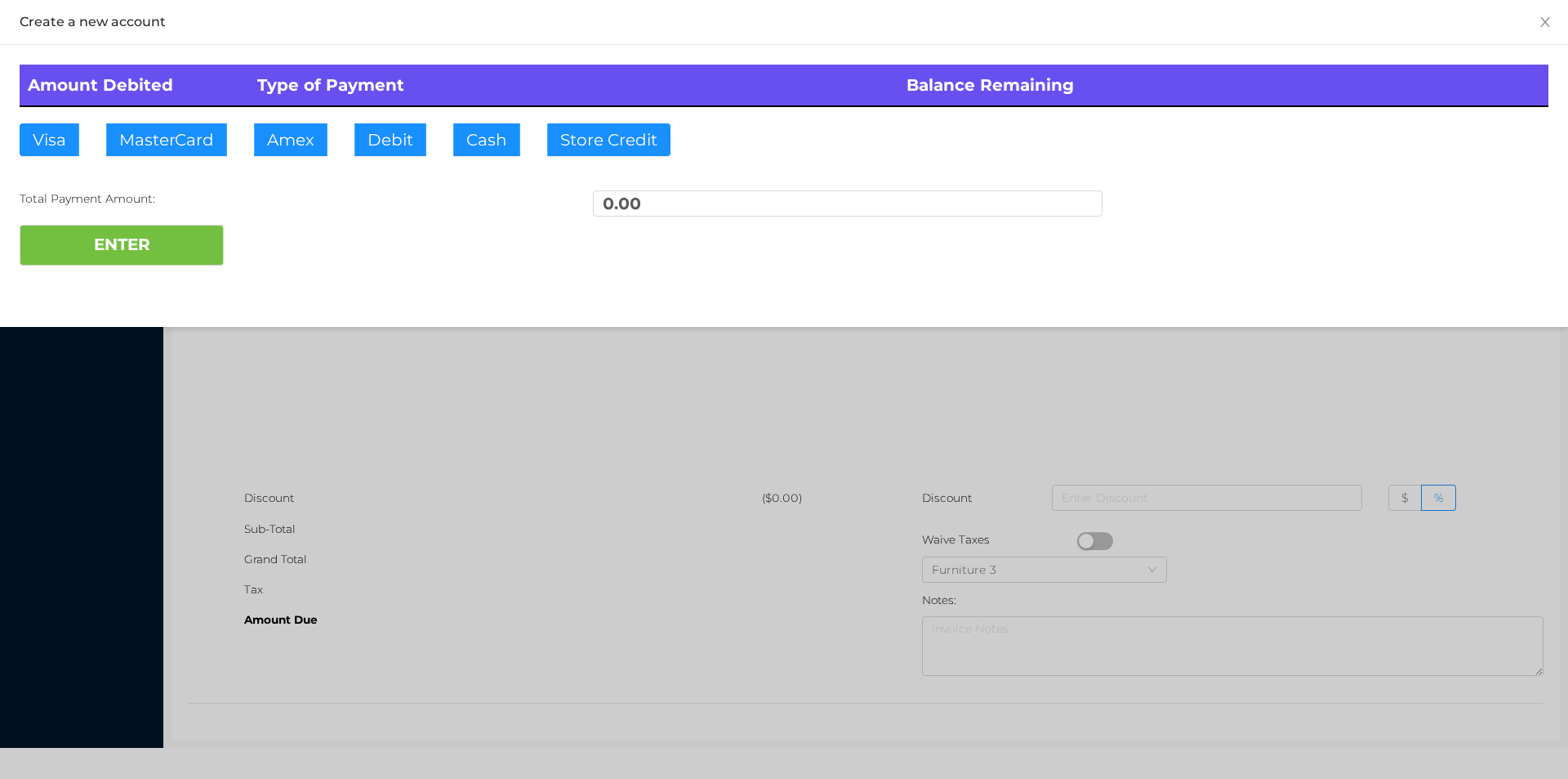
click at [1265, 393] on div at bounding box center [784, 390] width 1568 height 779
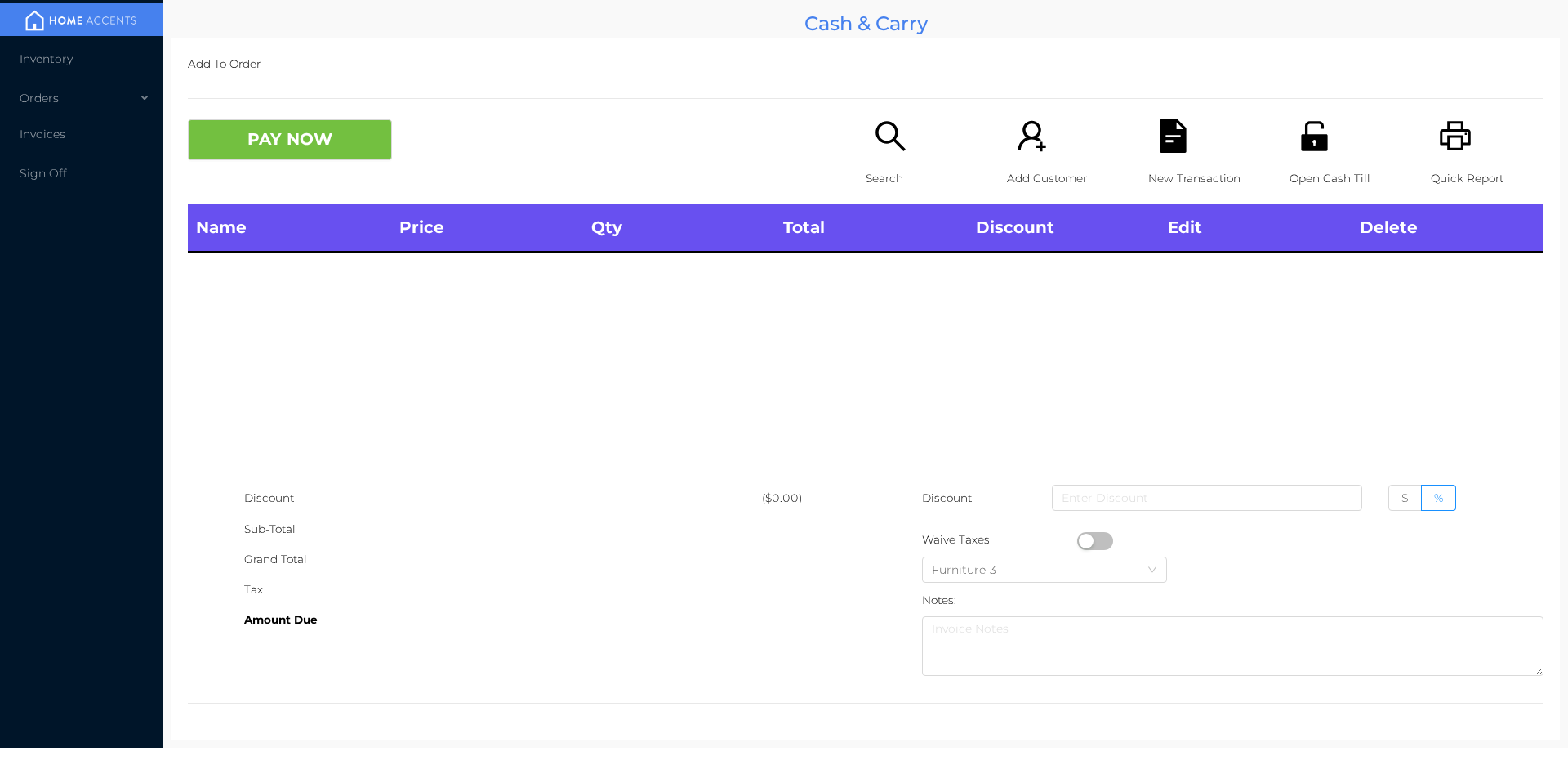
click at [1324, 152] on div "Open Cash Till" at bounding box center [1346, 162] width 113 height 85
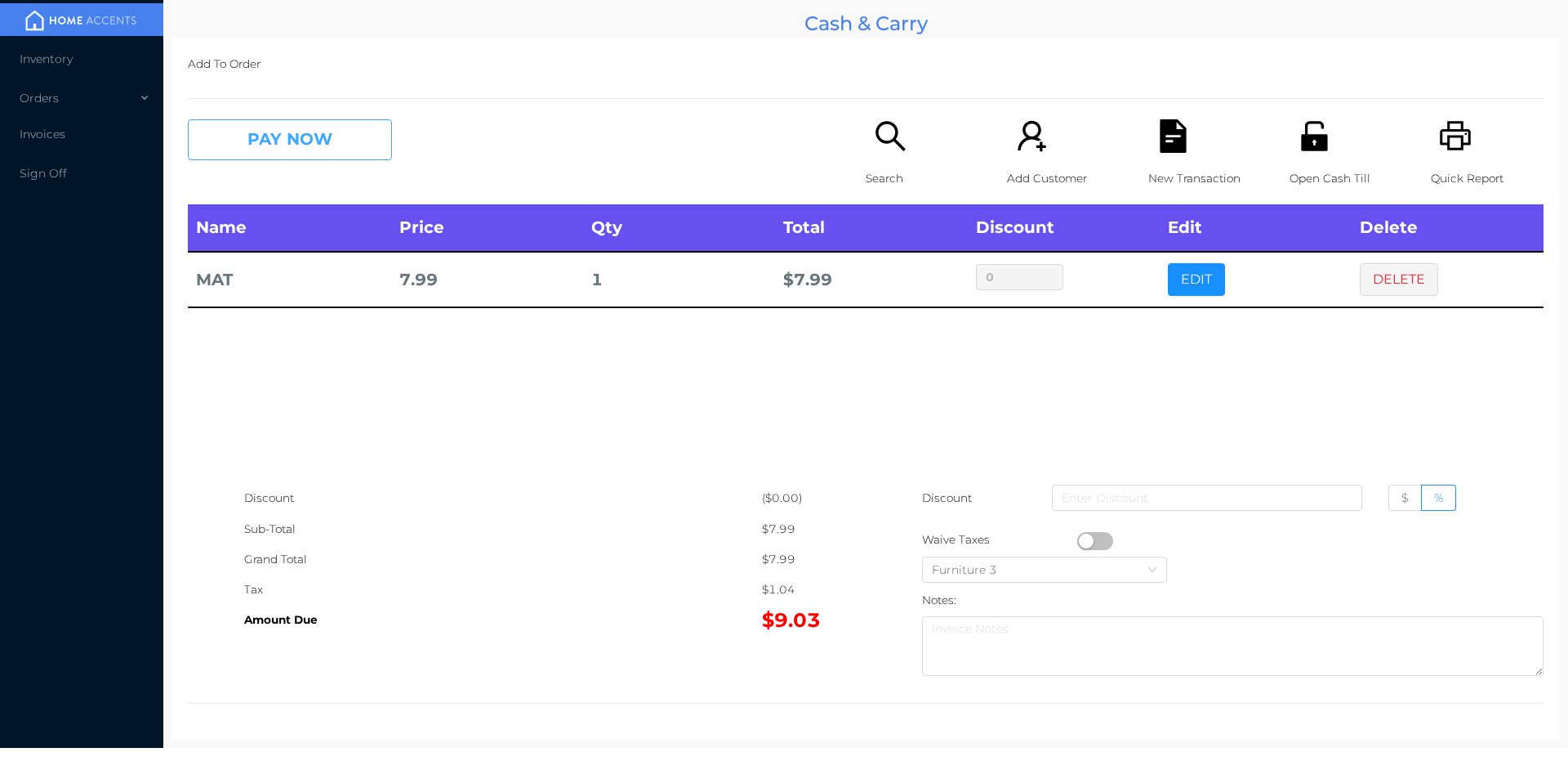
click at [274, 126] on button "PAY NOW" at bounding box center [290, 139] width 204 height 41
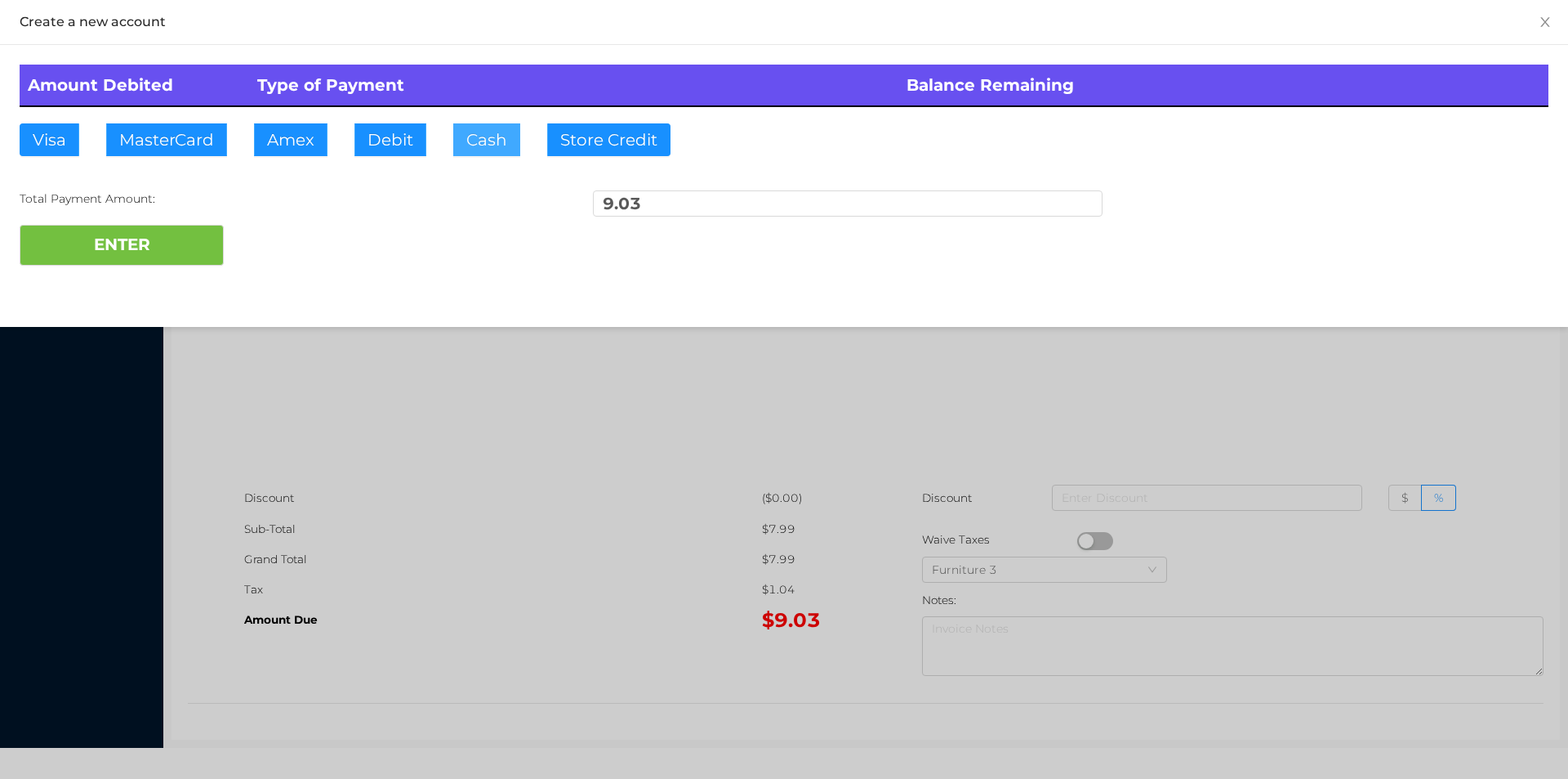
click at [474, 127] on button "Cash" at bounding box center [487, 140] width 67 height 33
type input "100."
click at [154, 255] on button "ENTER" at bounding box center [122, 245] width 204 height 41
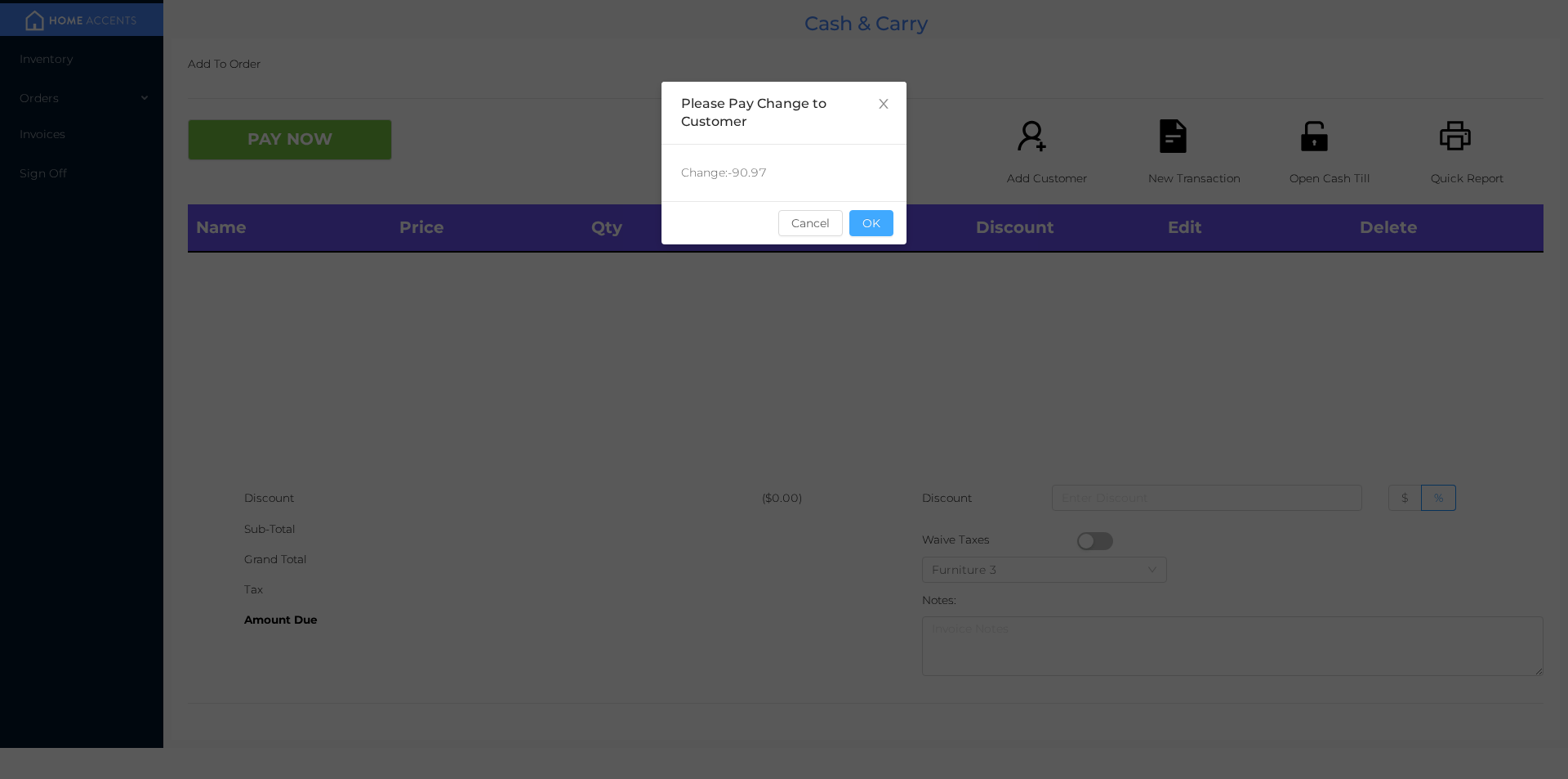
click at [860, 215] on button "OK" at bounding box center [871, 223] width 45 height 26
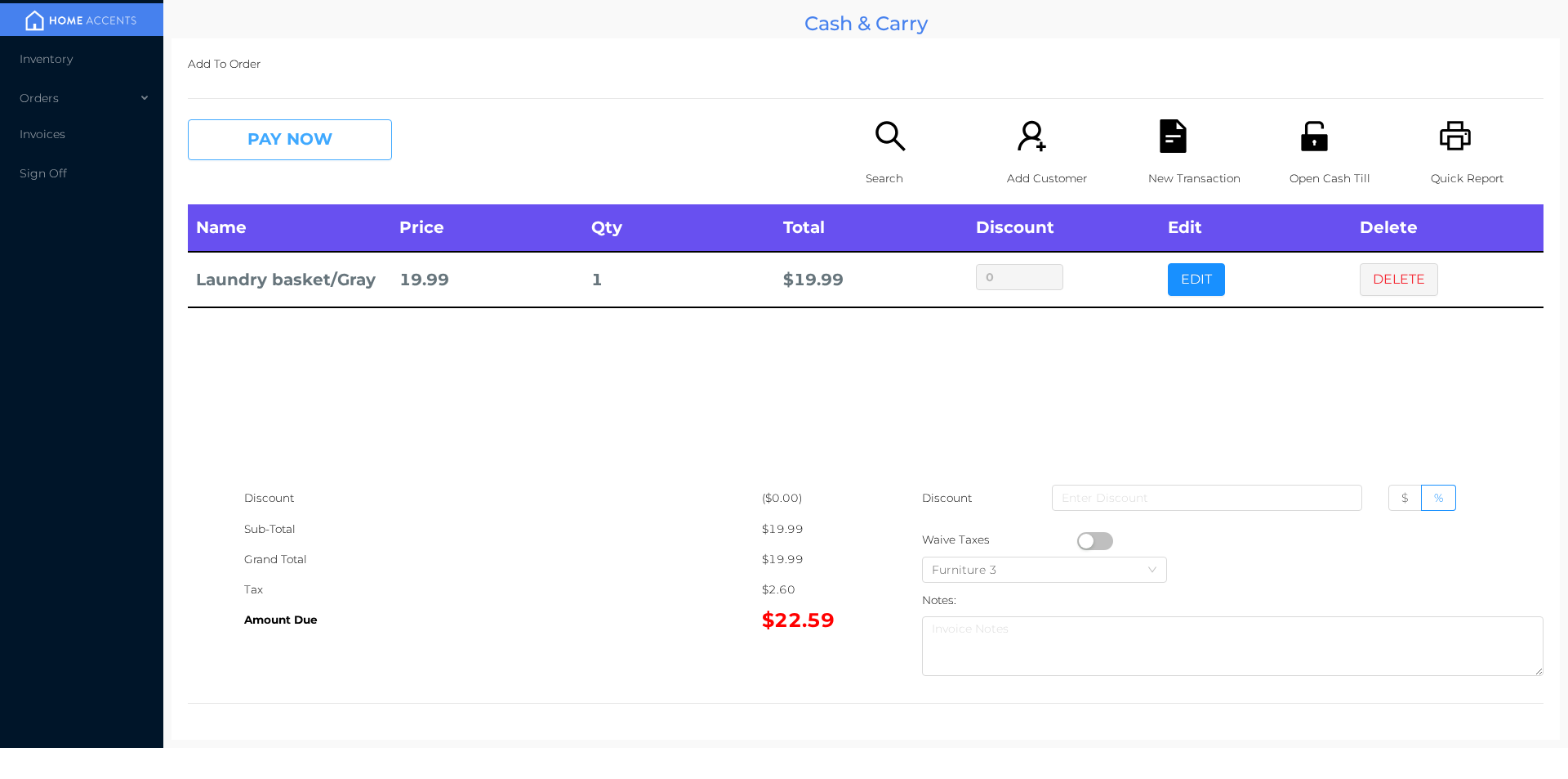
click at [302, 142] on button "PAY NOW" at bounding box center [290, 139] width 204 height 41
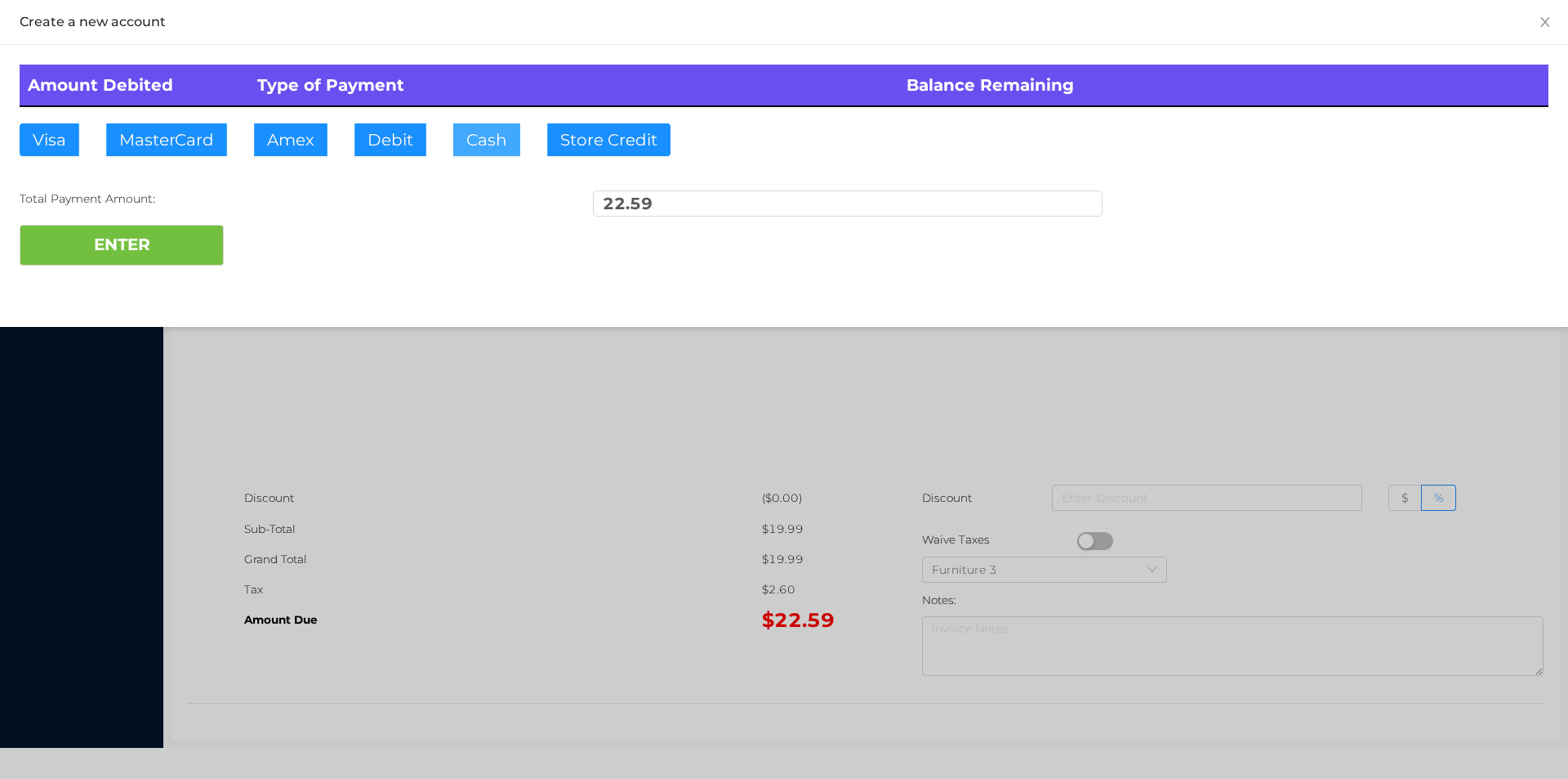
click at [482, 142] on button "Cash" at bounding box center [487, 140] width 67 height 33
click at [173, 248] on button "ENTER" at bounding box center [122, 245] width 204 height 41
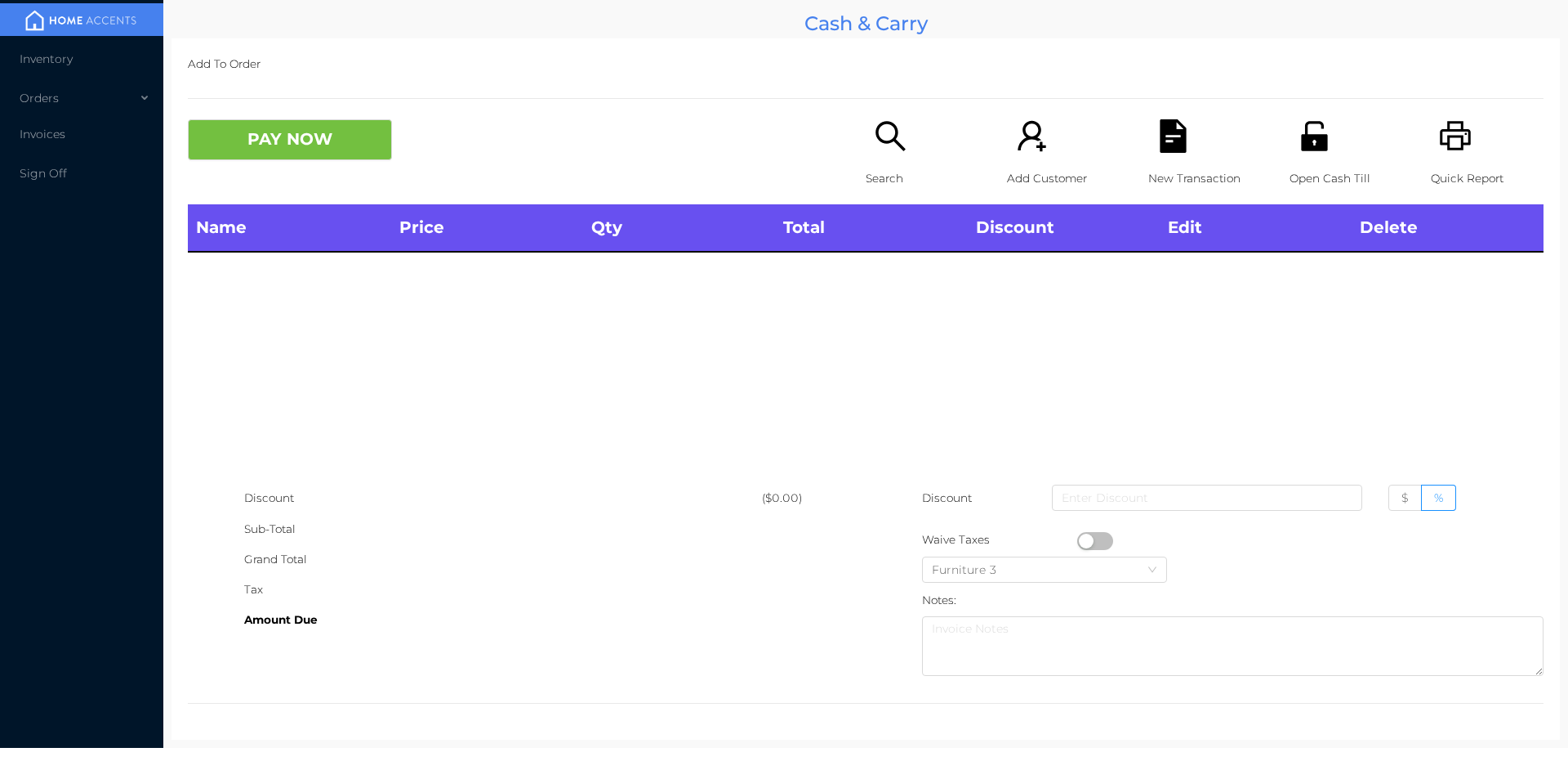
click at [1441, 169] on p "Quick Report" at bounding box center [1488, 178] width 113 height 31
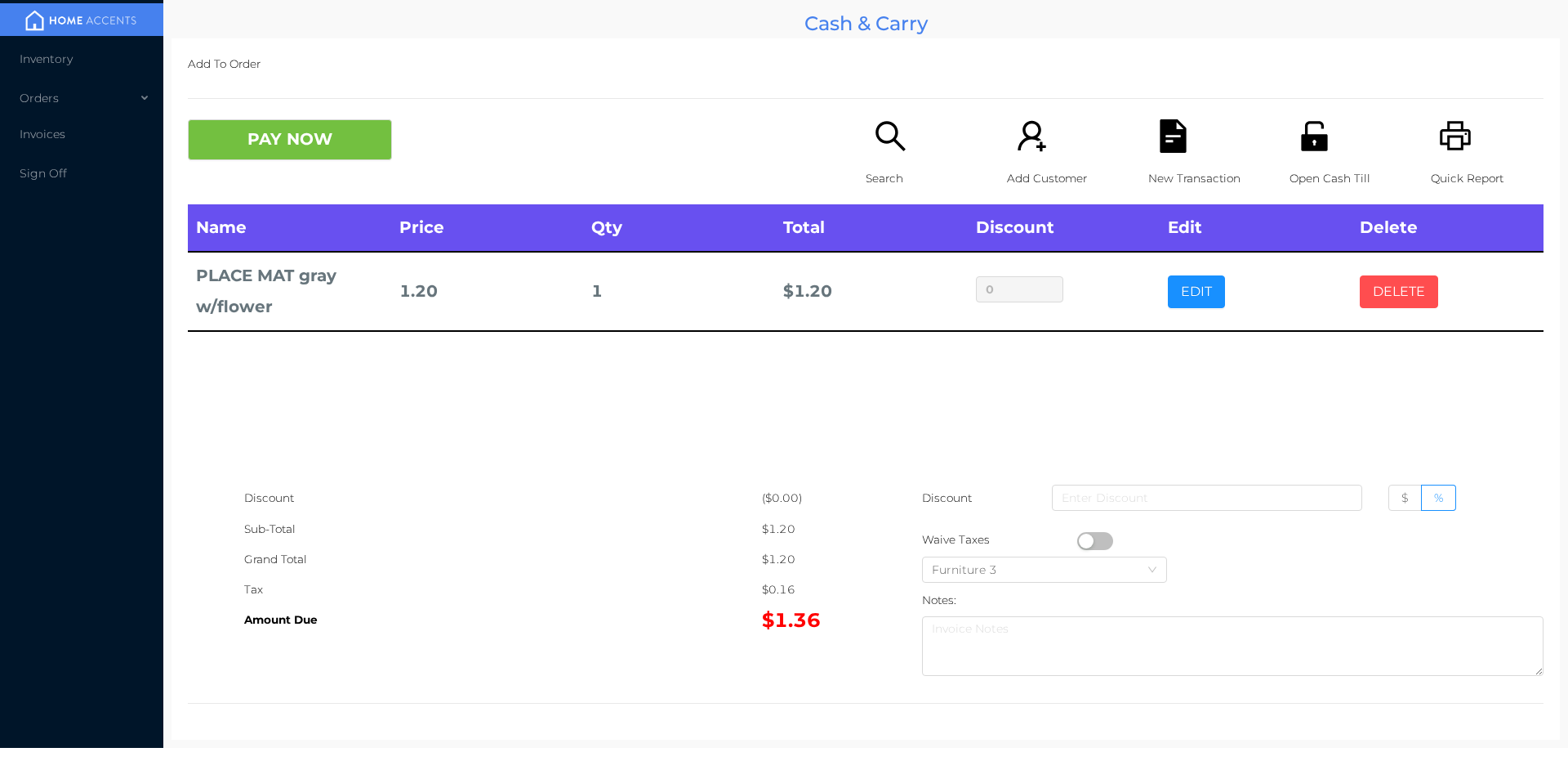
click at [1383, 294] on button "DELETE" at bounding box center [1399, 291] width 78 height 33
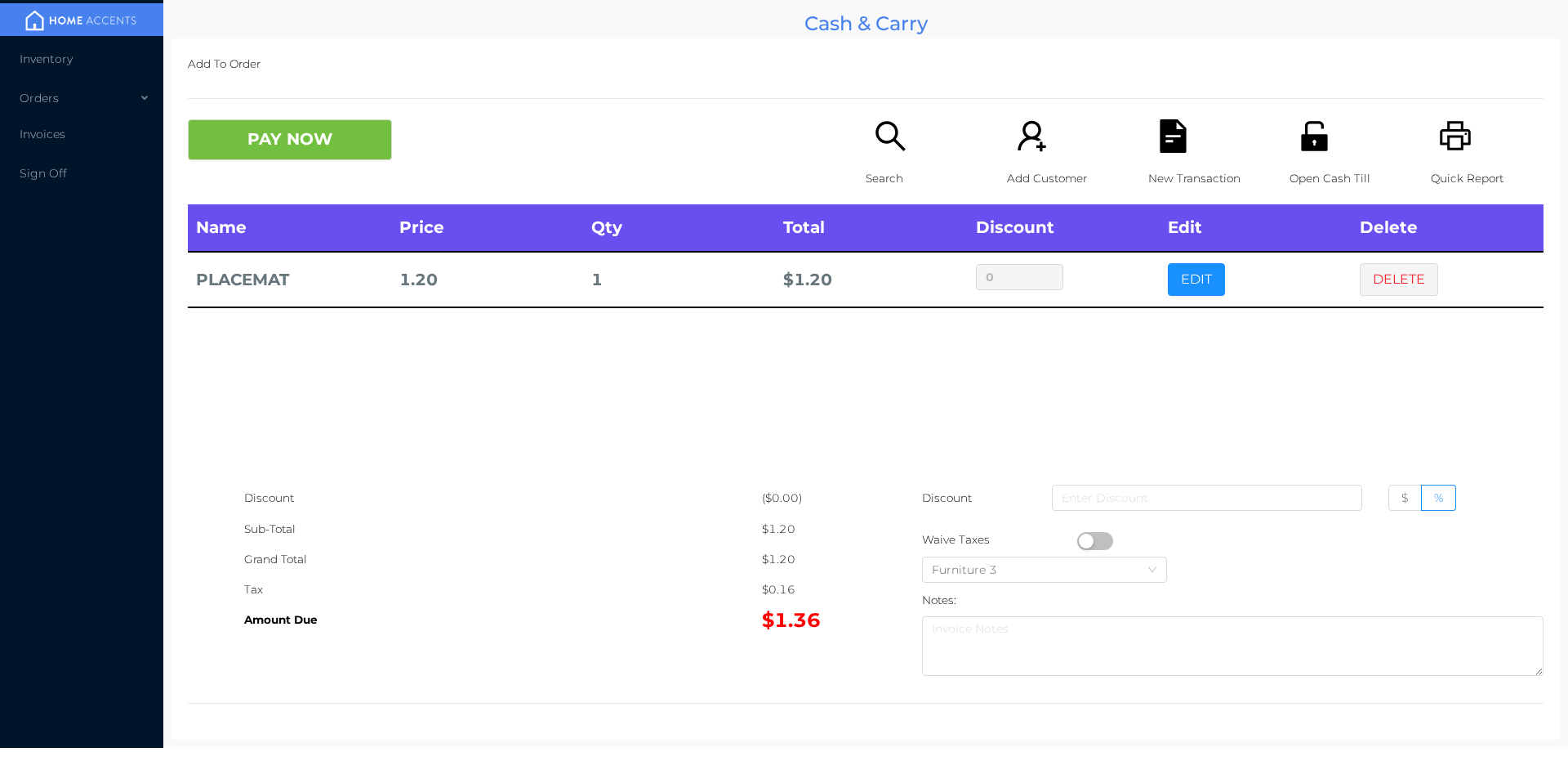
click at [1392, 278] on button "DELETE" at bounding box center [1399, 278] width 78 height 33
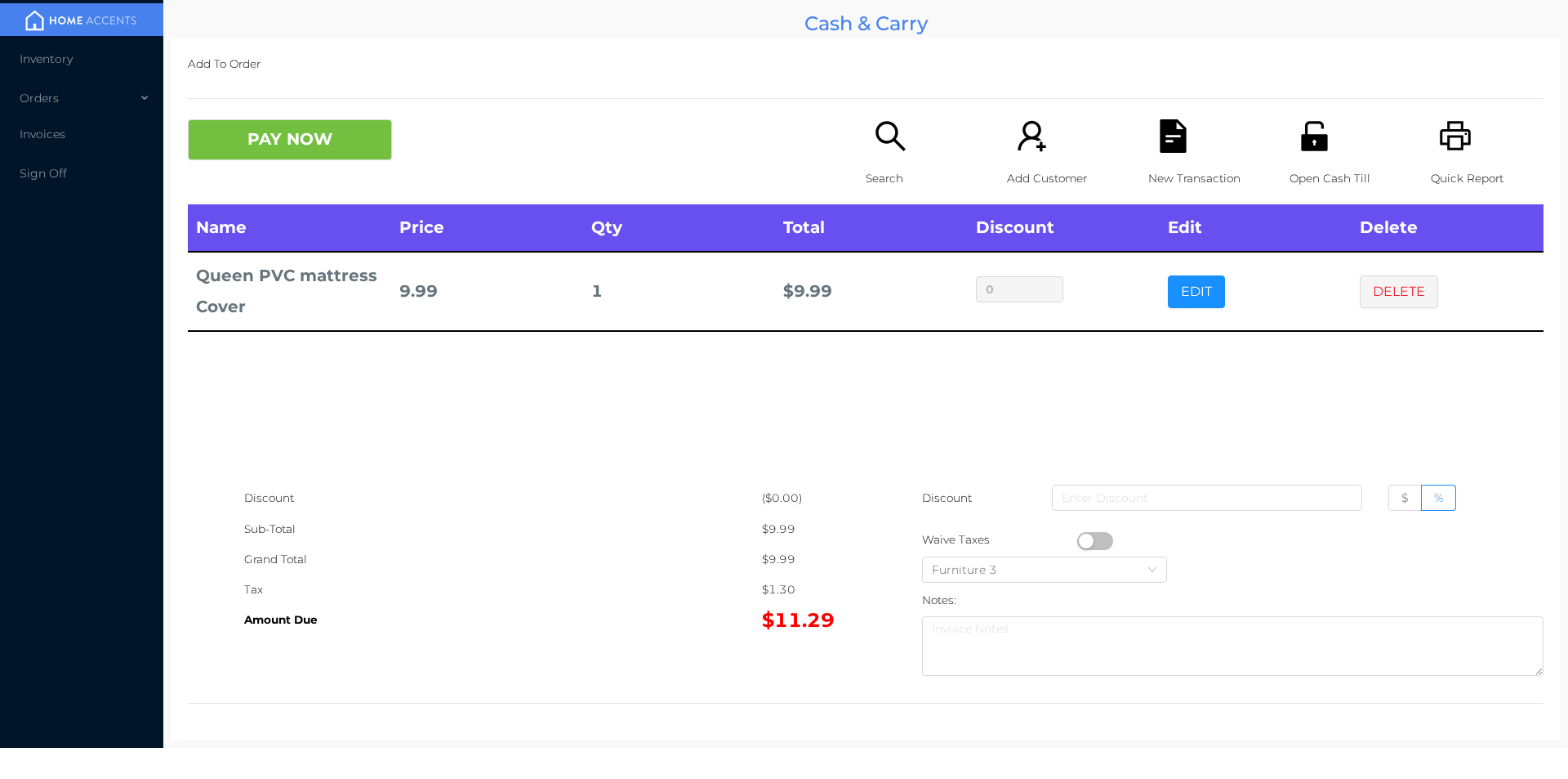
click at [302, 134] on button "PAY NOW" at bounding box center [290, 139] width 204 height 41
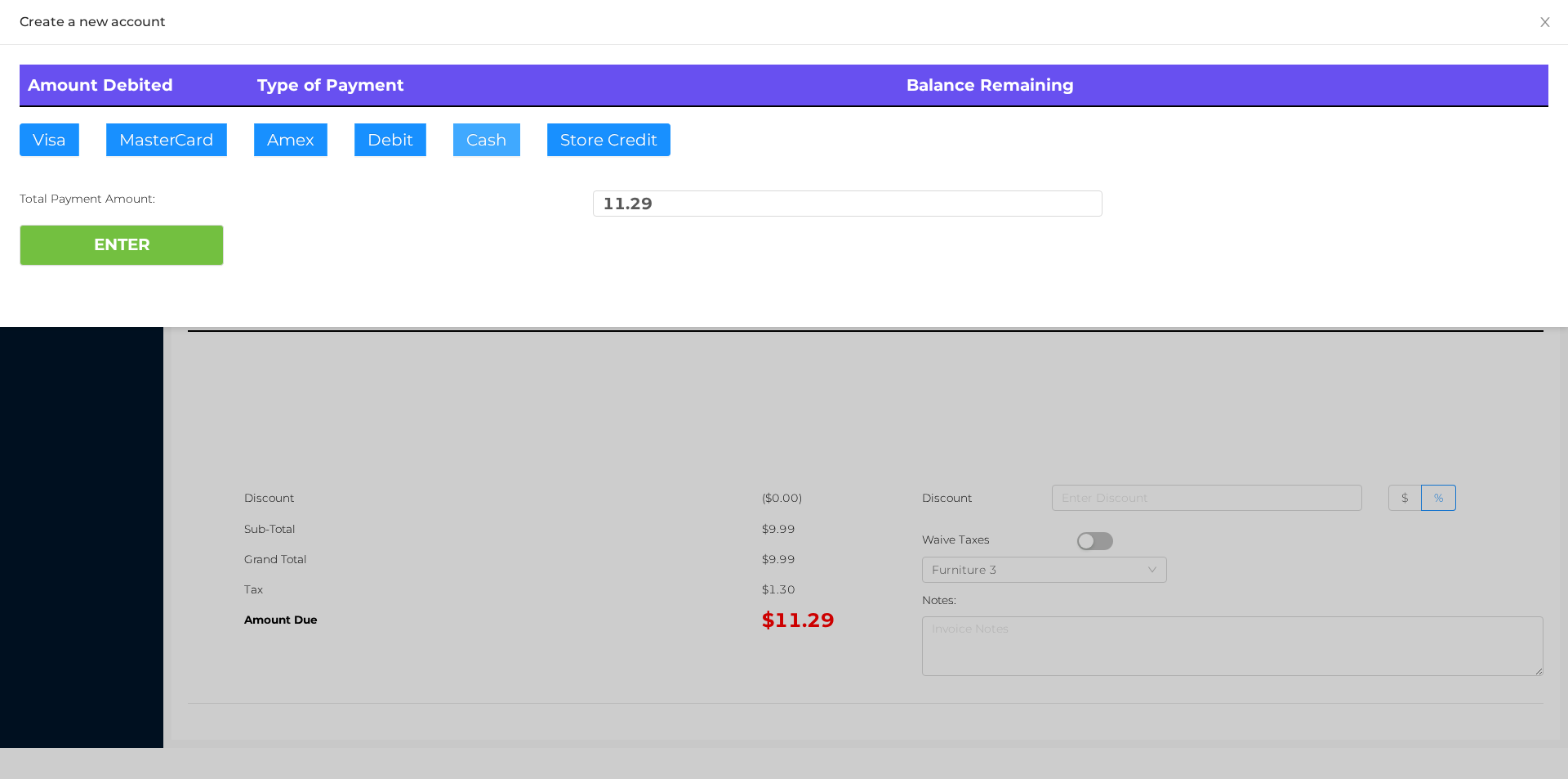
click at [477, 156] on button "Cash" at bounding box center [487, 140] width 67 height 33
type input "15."
click at [146, 237] on button "ENTER" at bounding box center [122, 245] width 204 height 41
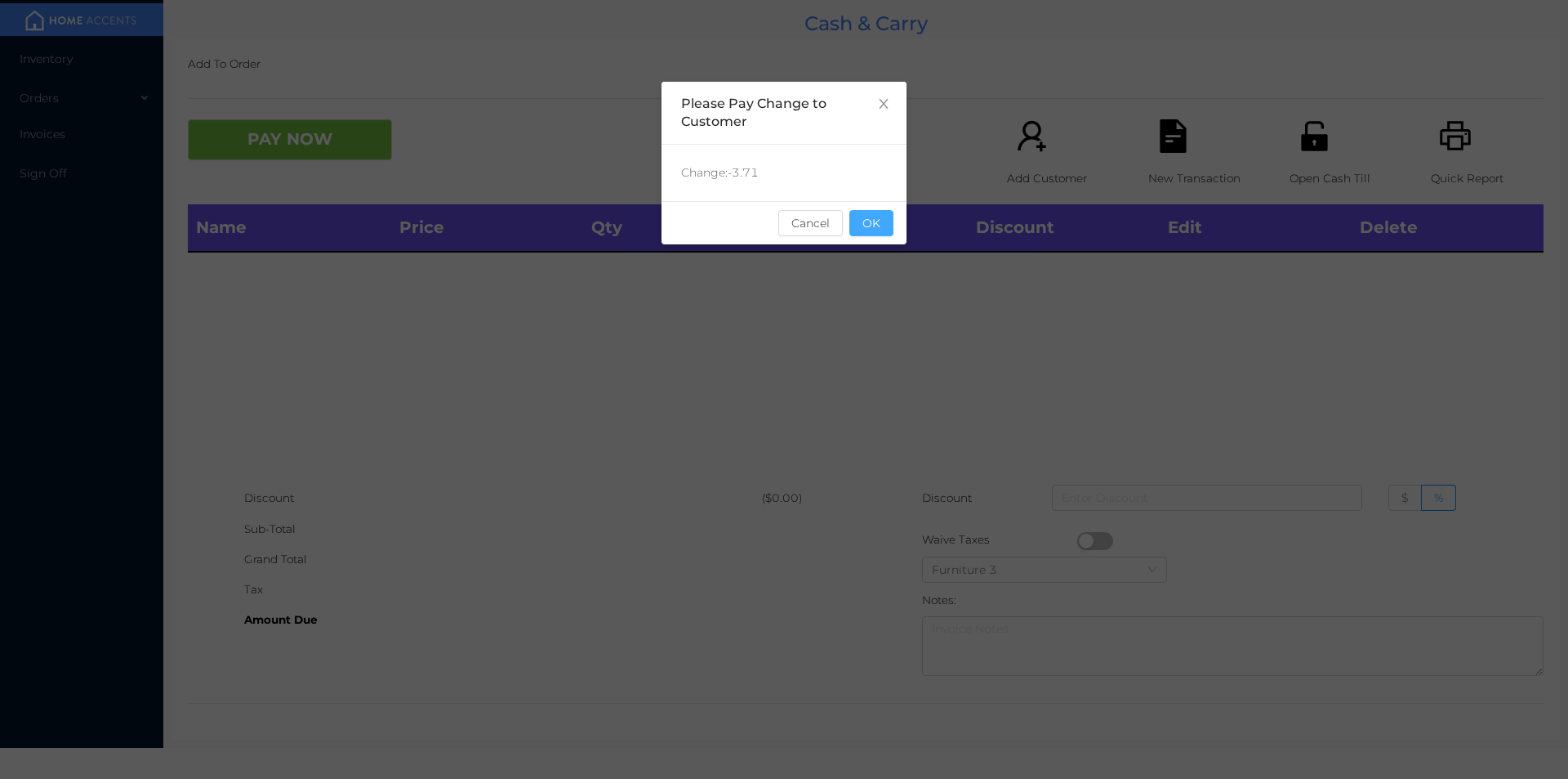
click at [887, 234] on button "OK" at bounding box center [871, 223] width 45 height 26
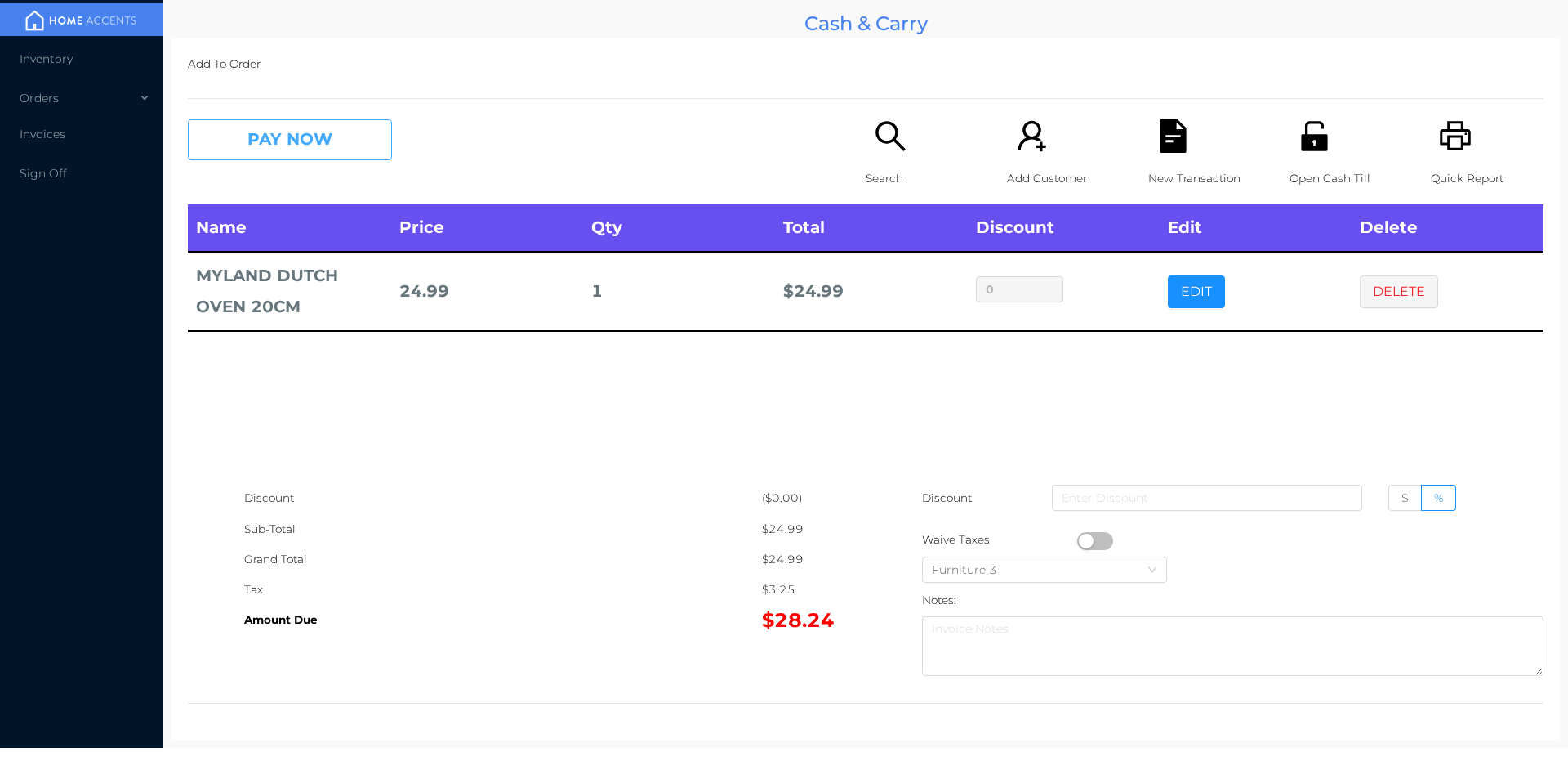
click at [323, 128] on button "PAY NOW" at bounding box center [290, 139] width 204 height 41
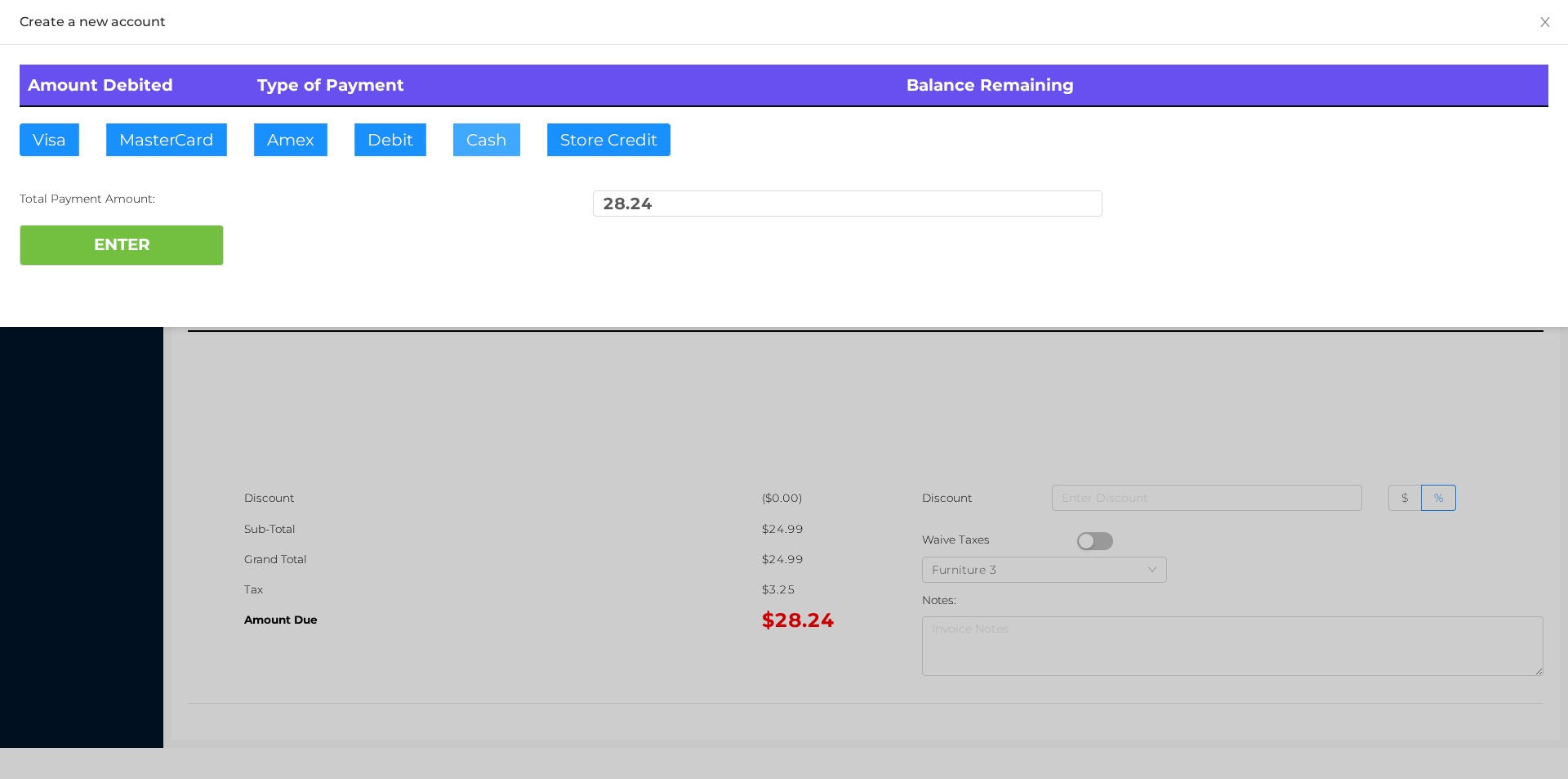
click at [477, 140] on button "Cash" at bounding box center [487, 140] width 67 height 33
type input "50."
click at [153, 255] on button "ENTER" at bounding box center [122, 245] width 204 height 41
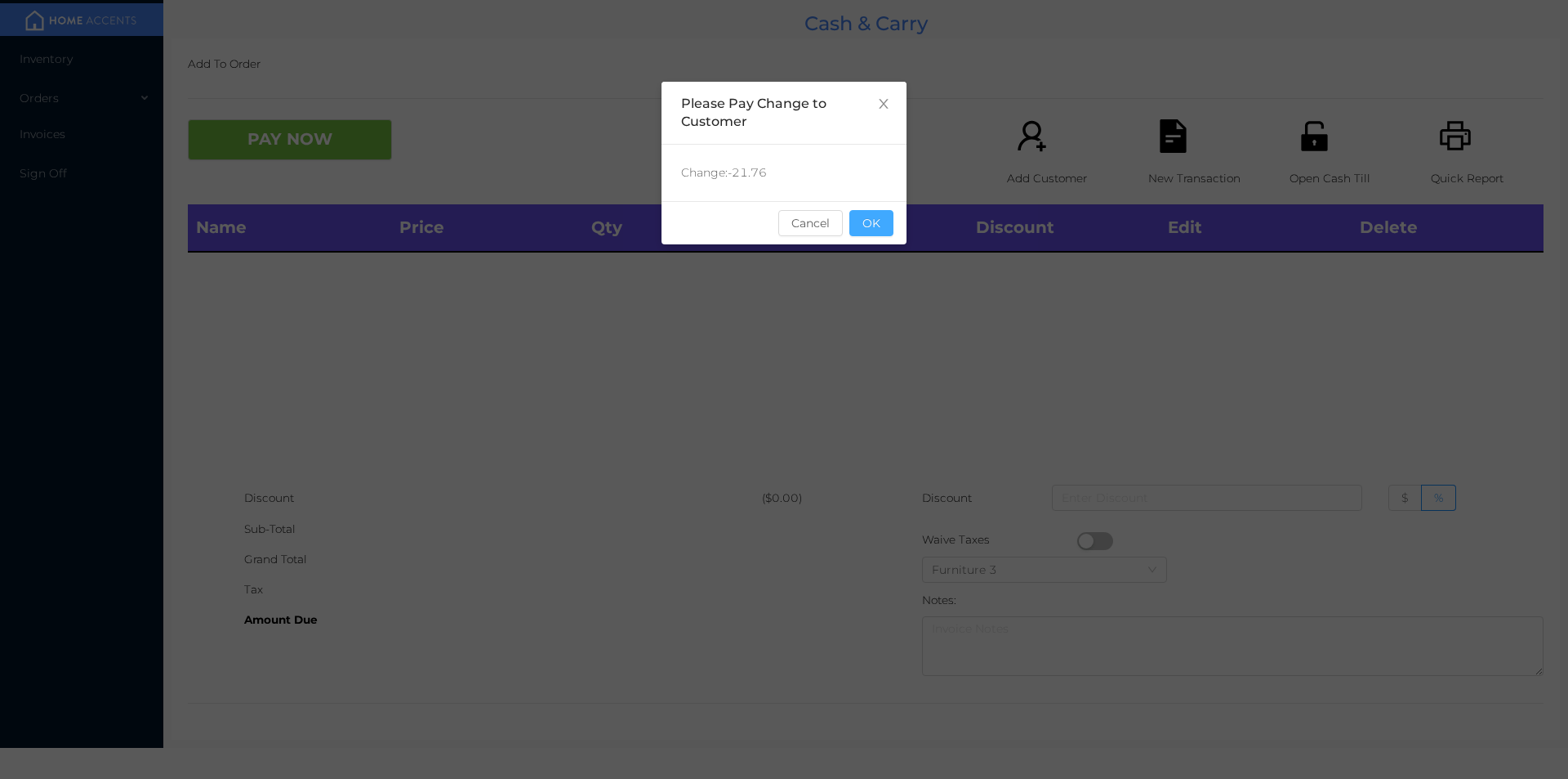
click at [875, 221] on button "OK" at bounding box center [871, 223] width 45 height 26
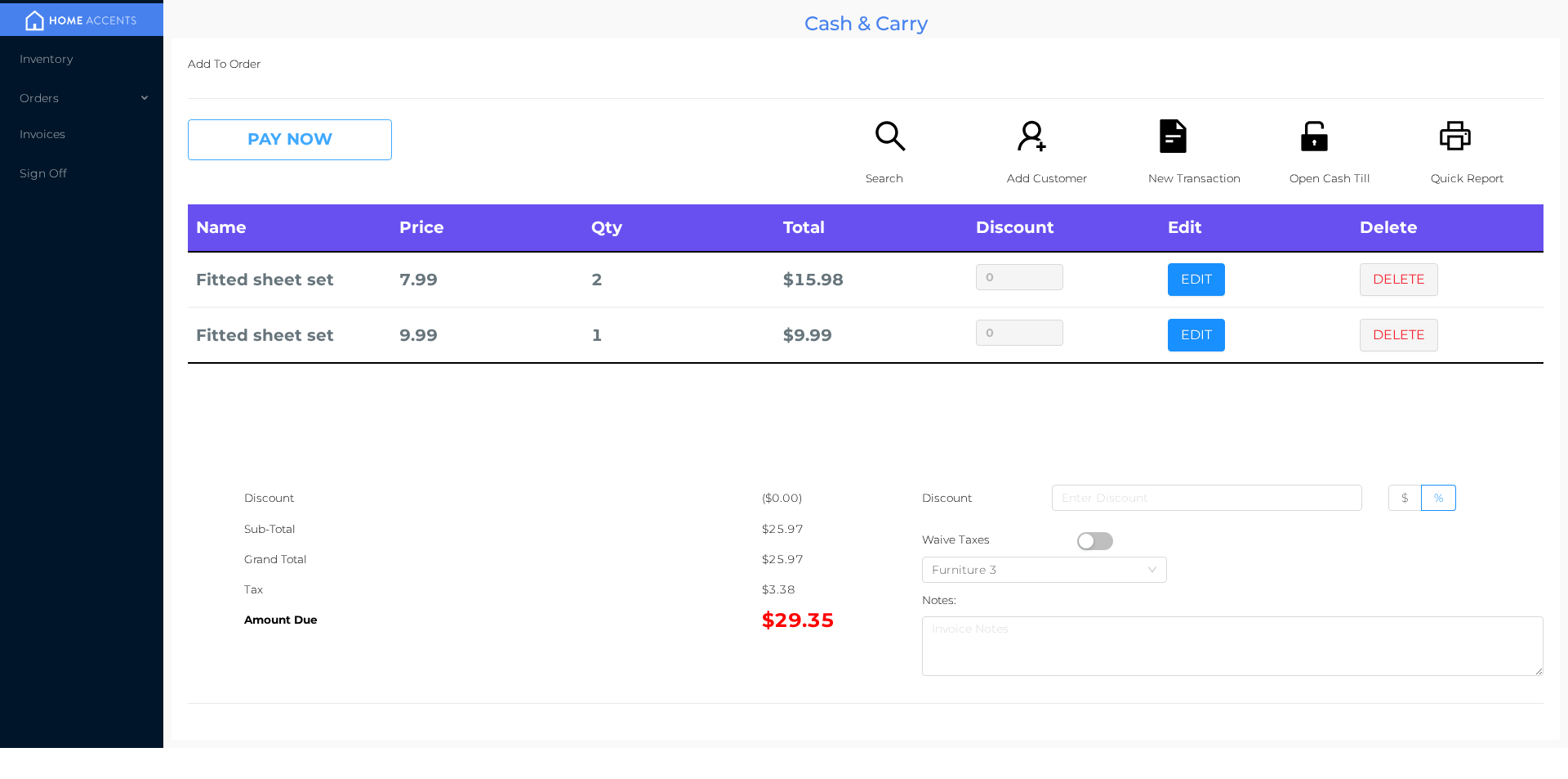
click at [317, 148] on button "PAY NOW" at bounding box center [290, 139] width 204 height 41
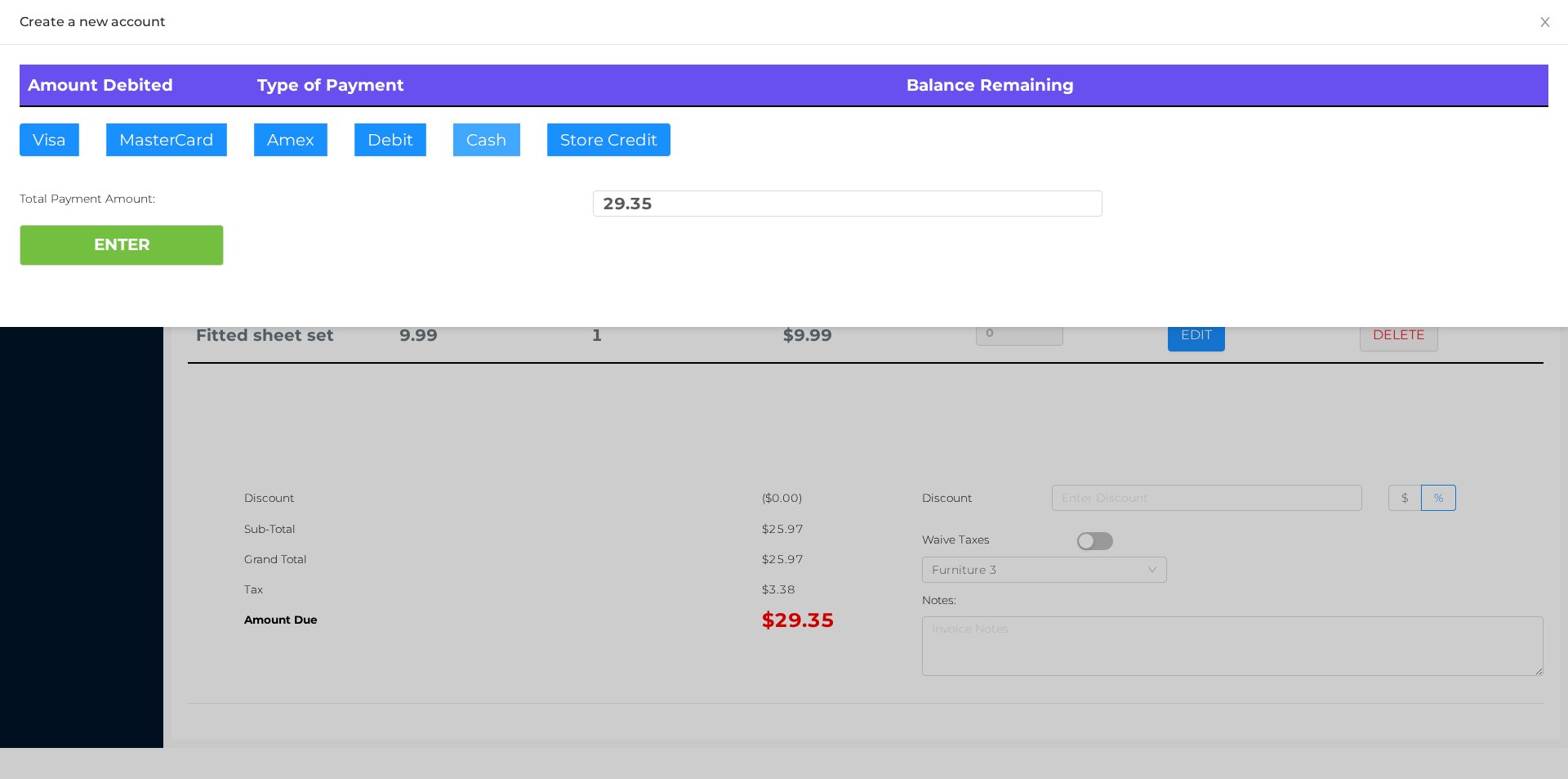
click at [467, 125] on button "Cash" at bounding box center [487, 140] width 67 height 33
type input "40."
click at [143, 263] on button "ENTER" at bounding box center [122, 245] width 204 height 41
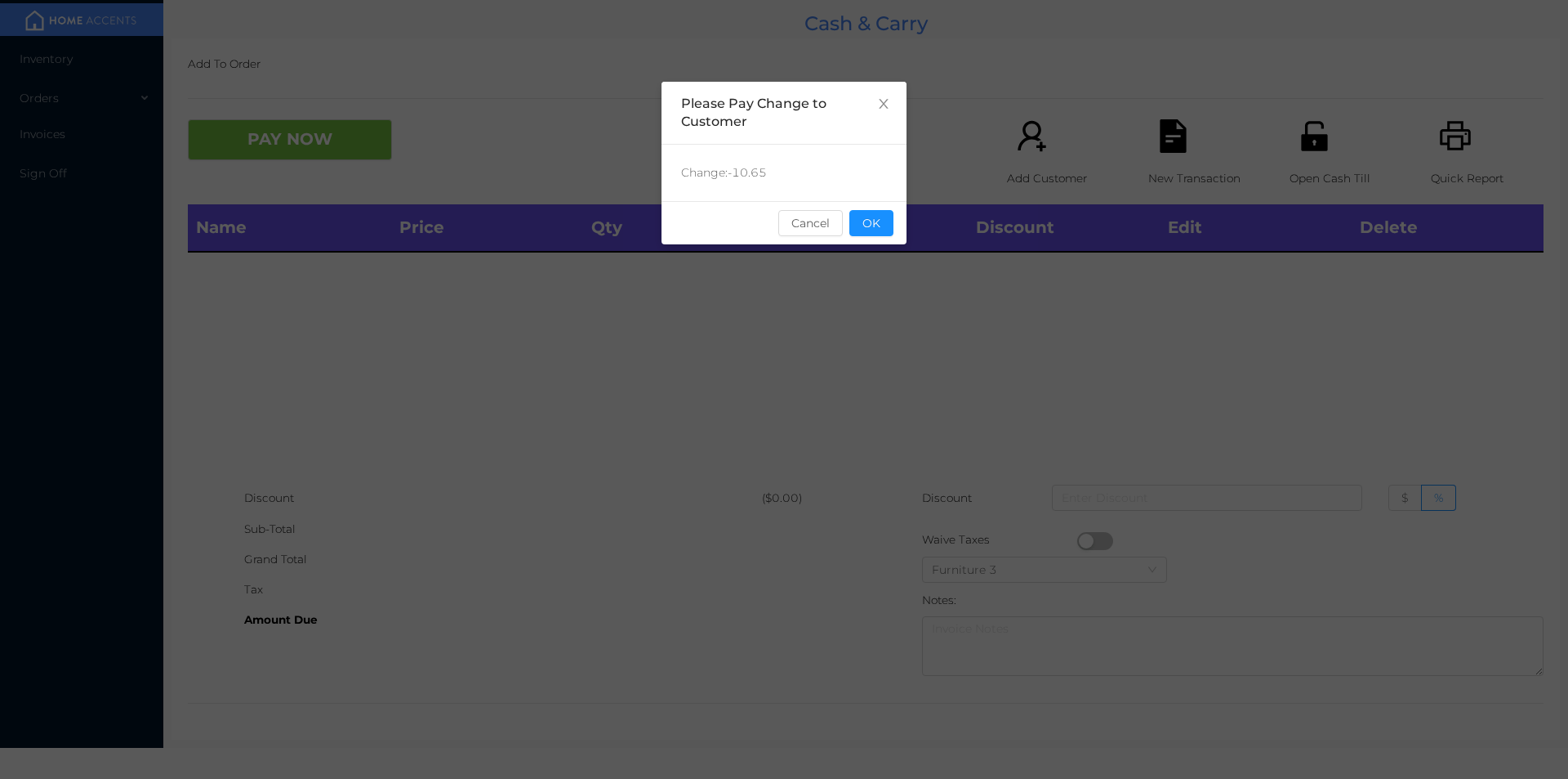
click at [877, 222] on button "OK" at bounding box center [871, 223] width 45 height 26
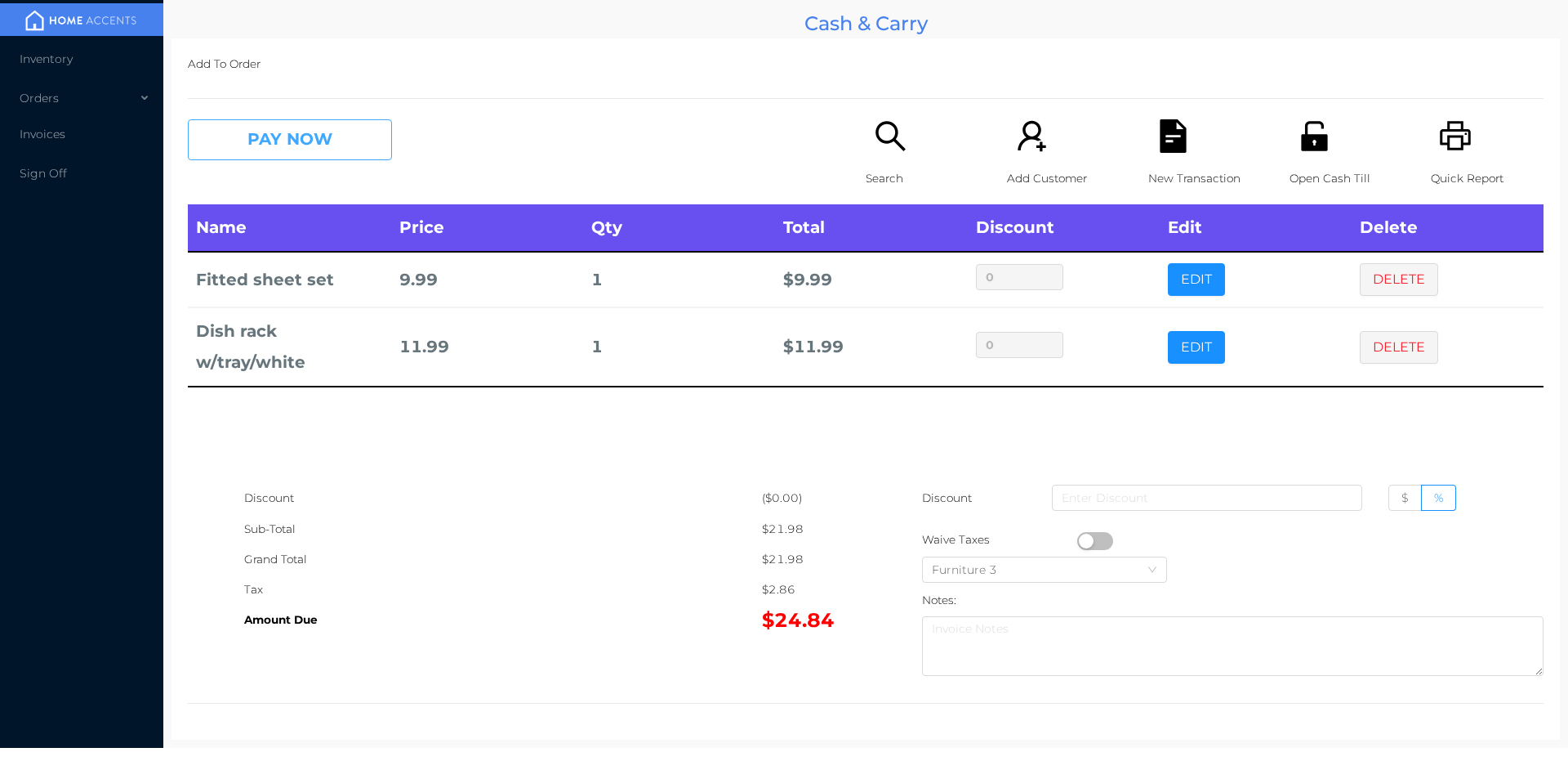
click at [248, 121] on button "PAY NOW" at bounding box center [290, 139] width 204 height 41
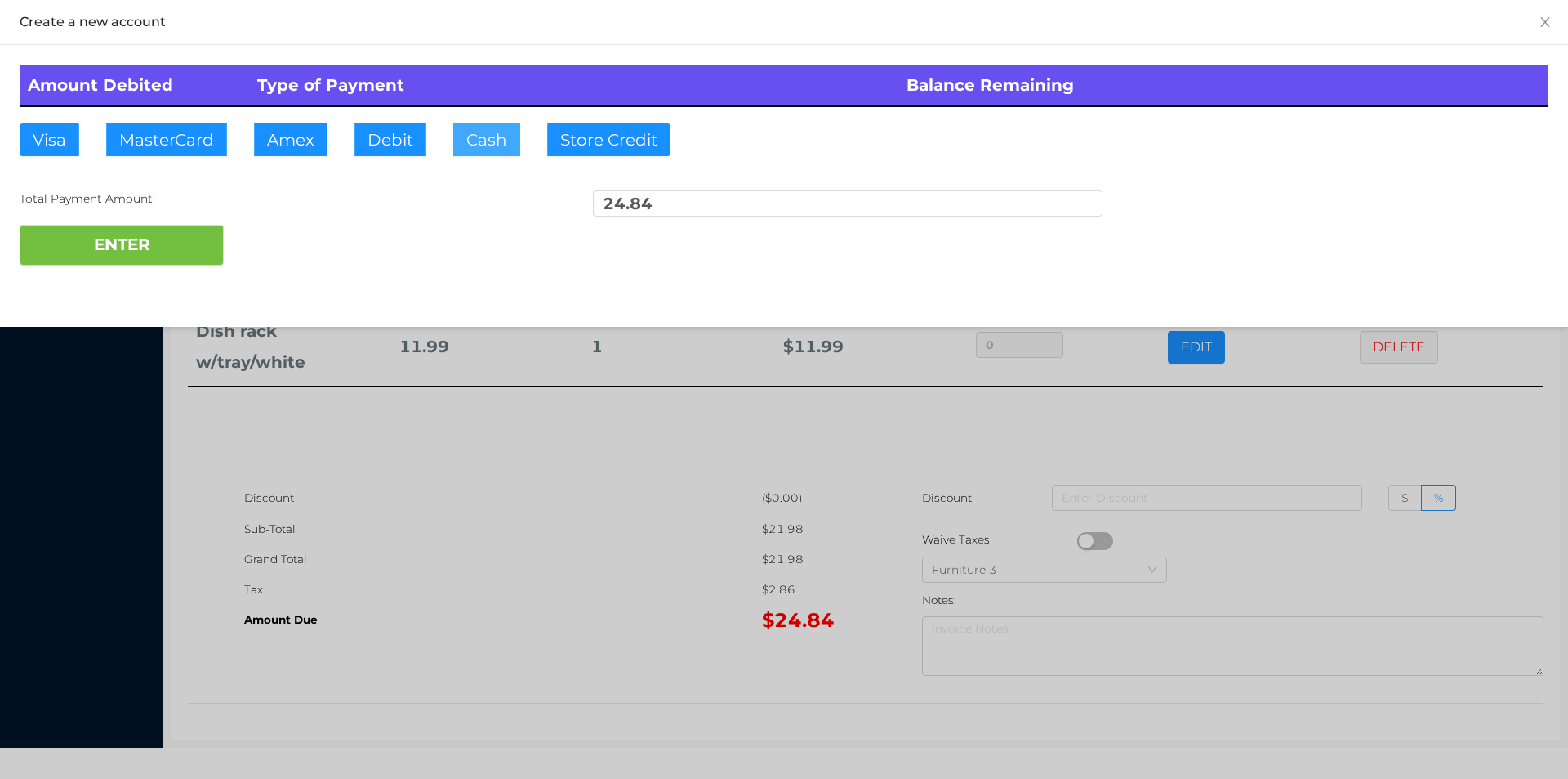
click at [477, 143] on button "Cash" at bounding box center [487, 140] width 67 height 33
type input "50."
click at [169, 242] on button "ENTER" at bounding box center [122, 245] width 204 height 41
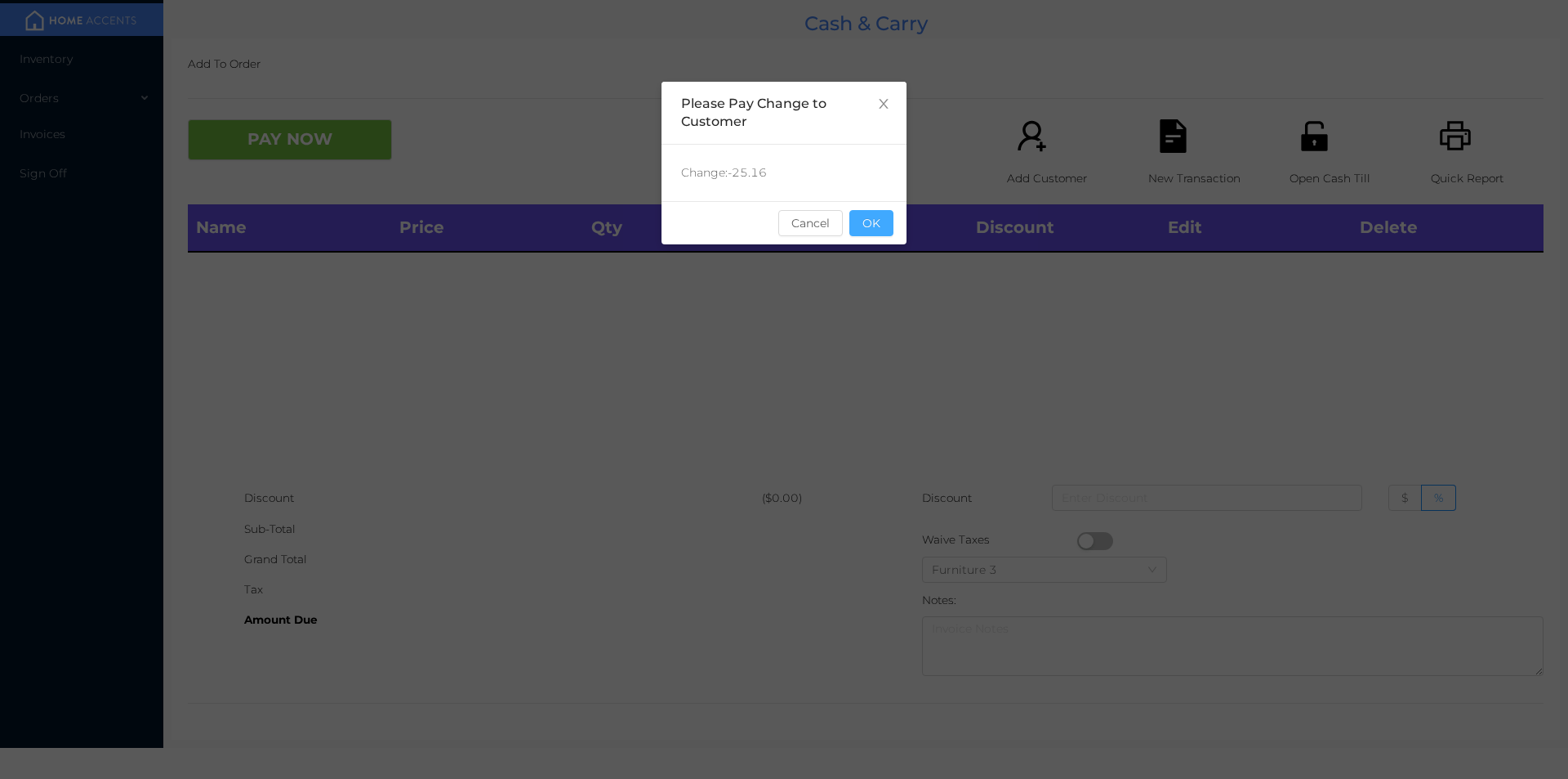
click at [881, 230] on button "OK" at bounding box center [871, 223] width 45 height 26
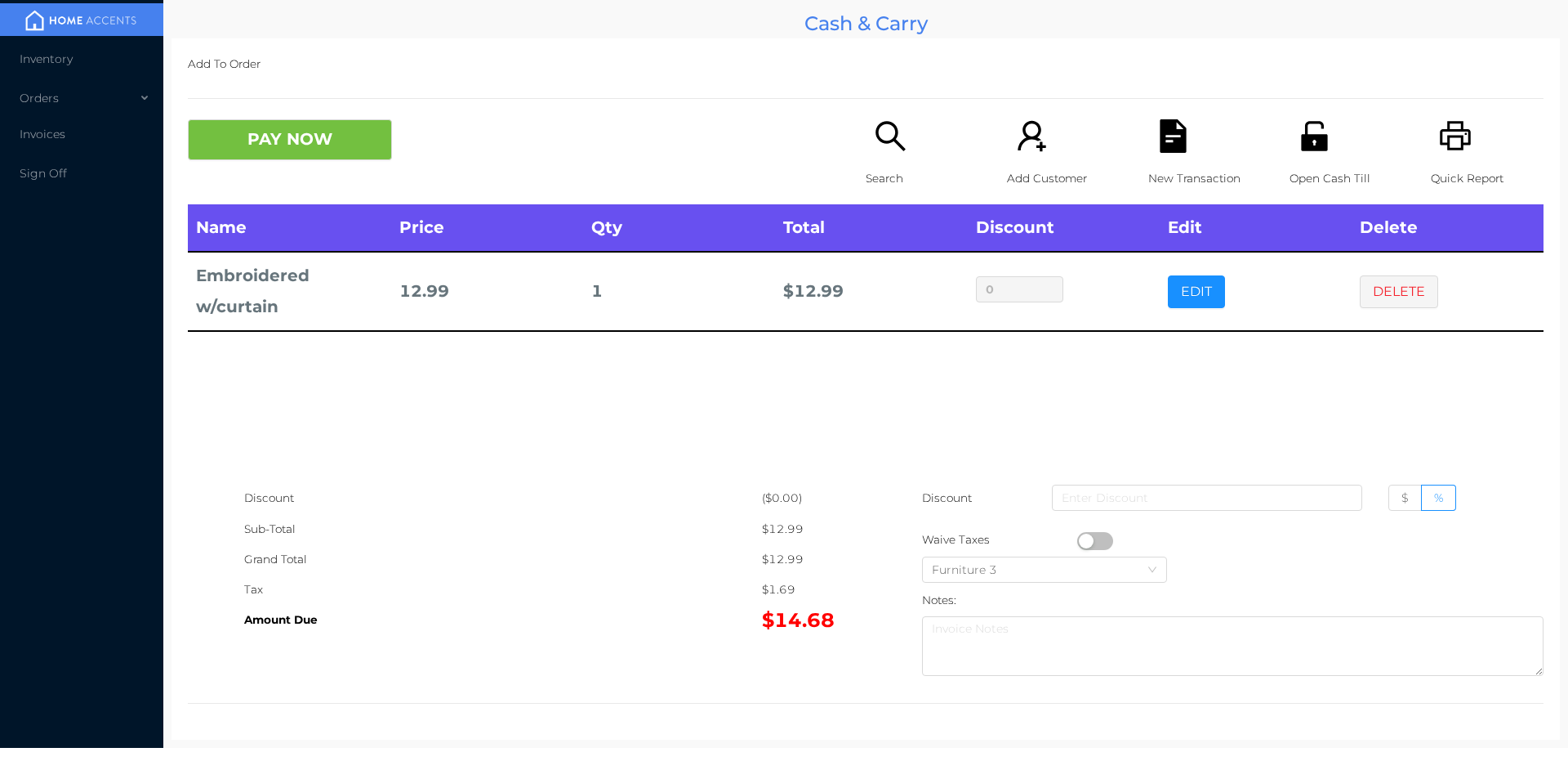
click at [252, 142] on button "PAY NOW" at bounding box center [290, 139] width 204 height 41
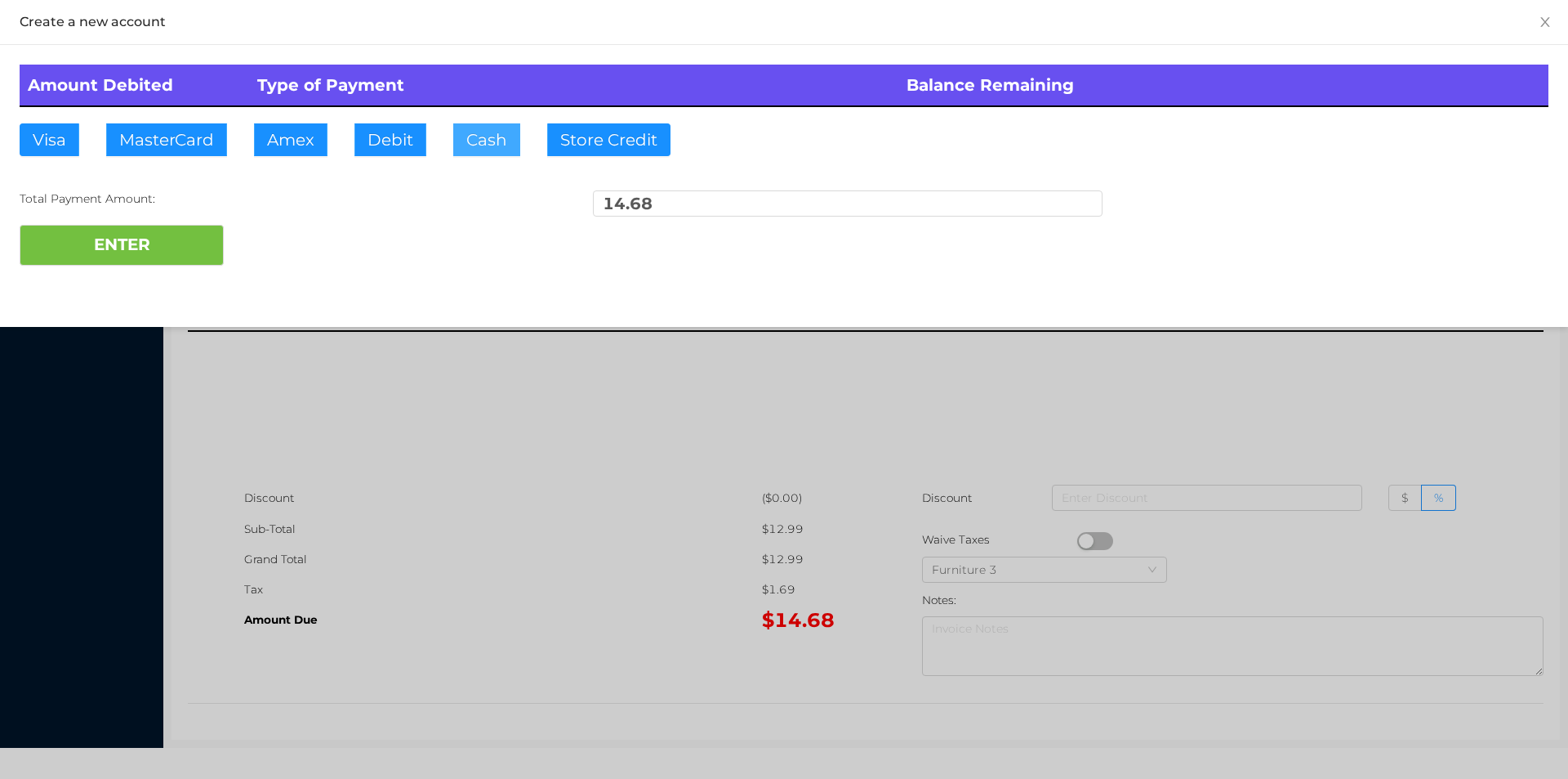
click at [473, 132] on button "Cash" at bounding box center [487, 140] width 67 height 33
type input "20."
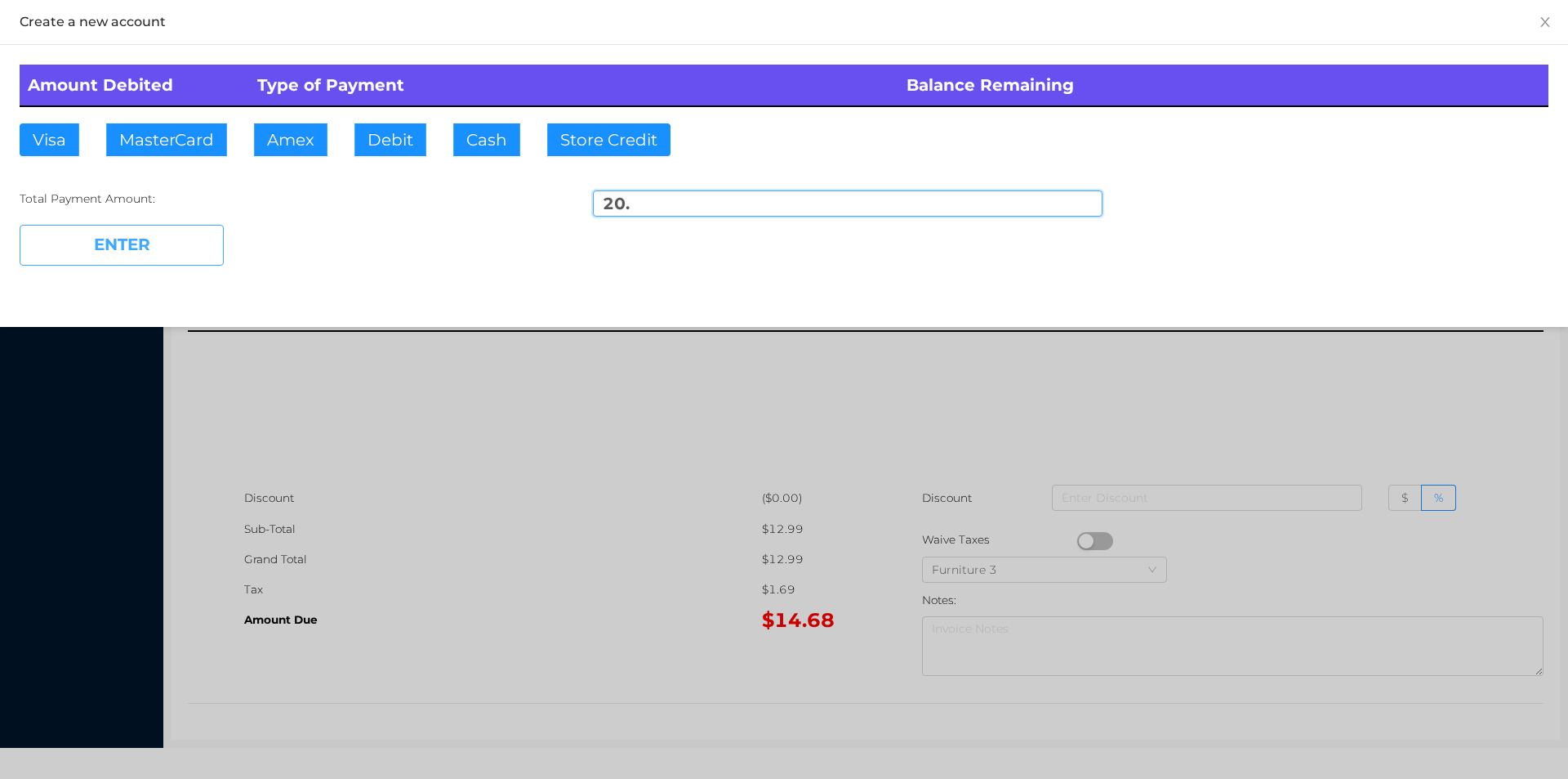
click at [156, 253] on button "ENTER" at bounding box center [122, 245] width 204 height 41
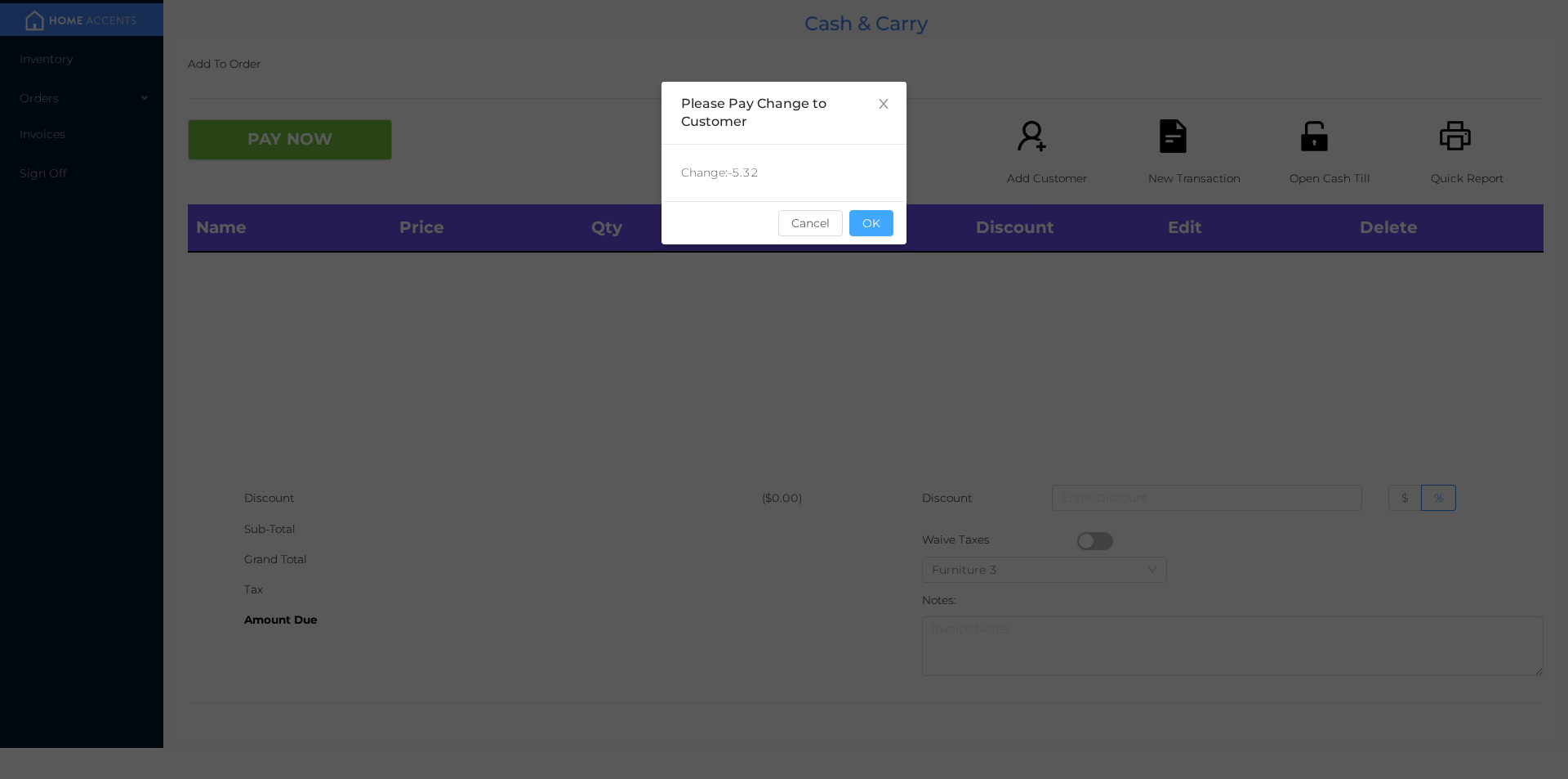
click at [876, 231] on button "OK" at bounding box center [871, 223] width 45 height 26
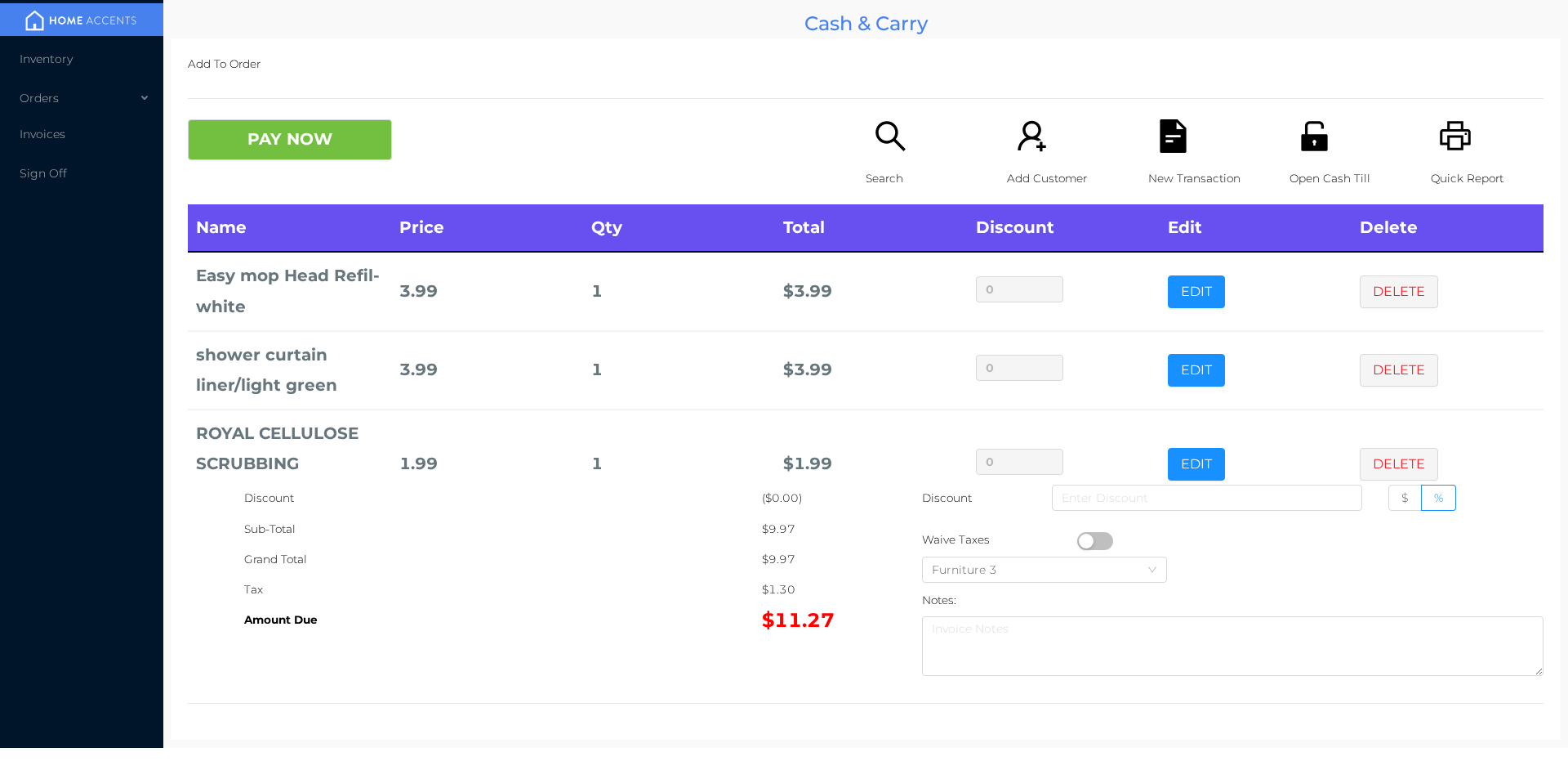
click at [882, 148] on icon "icon: search" at bounding box center [890, 136] width 34 height 34
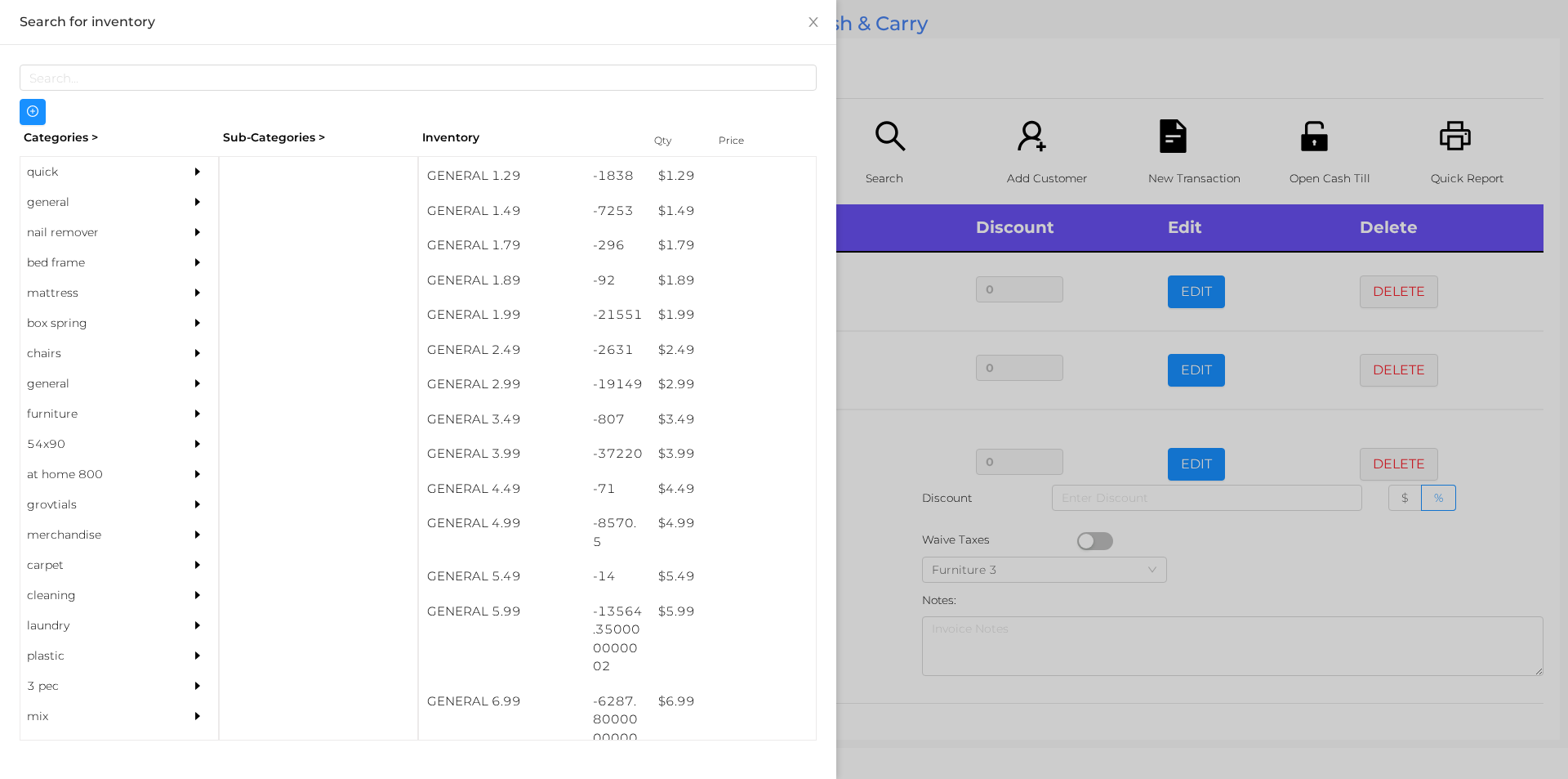
scroll to position [208, 0]
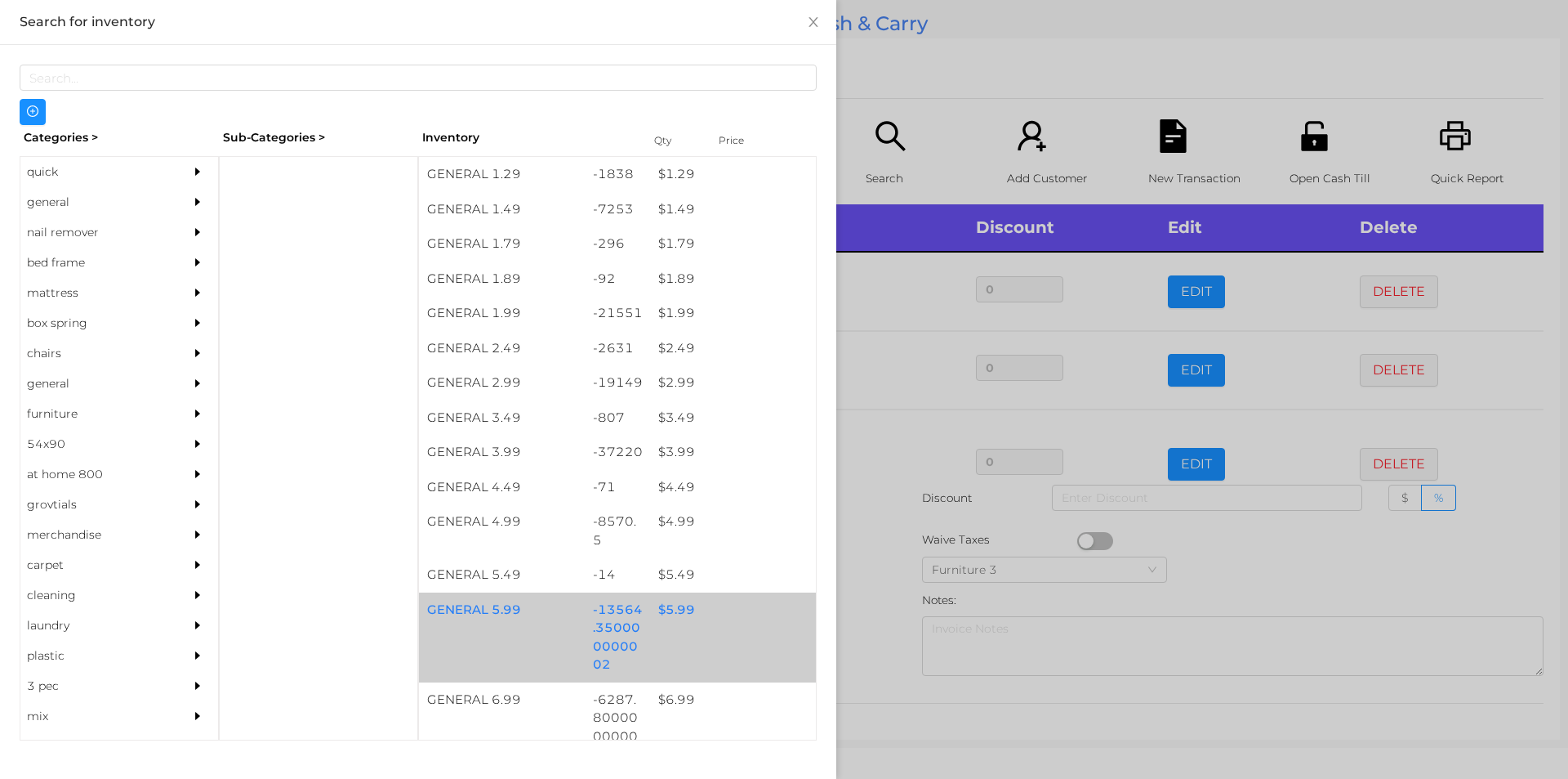
click at [667, 612] on div "$ 5.99" at bounding box center [732, 610] width 165 height 35
click at [679, 613] on div "$ 5.99" at bounding box center [732, 610] width 165 height 35
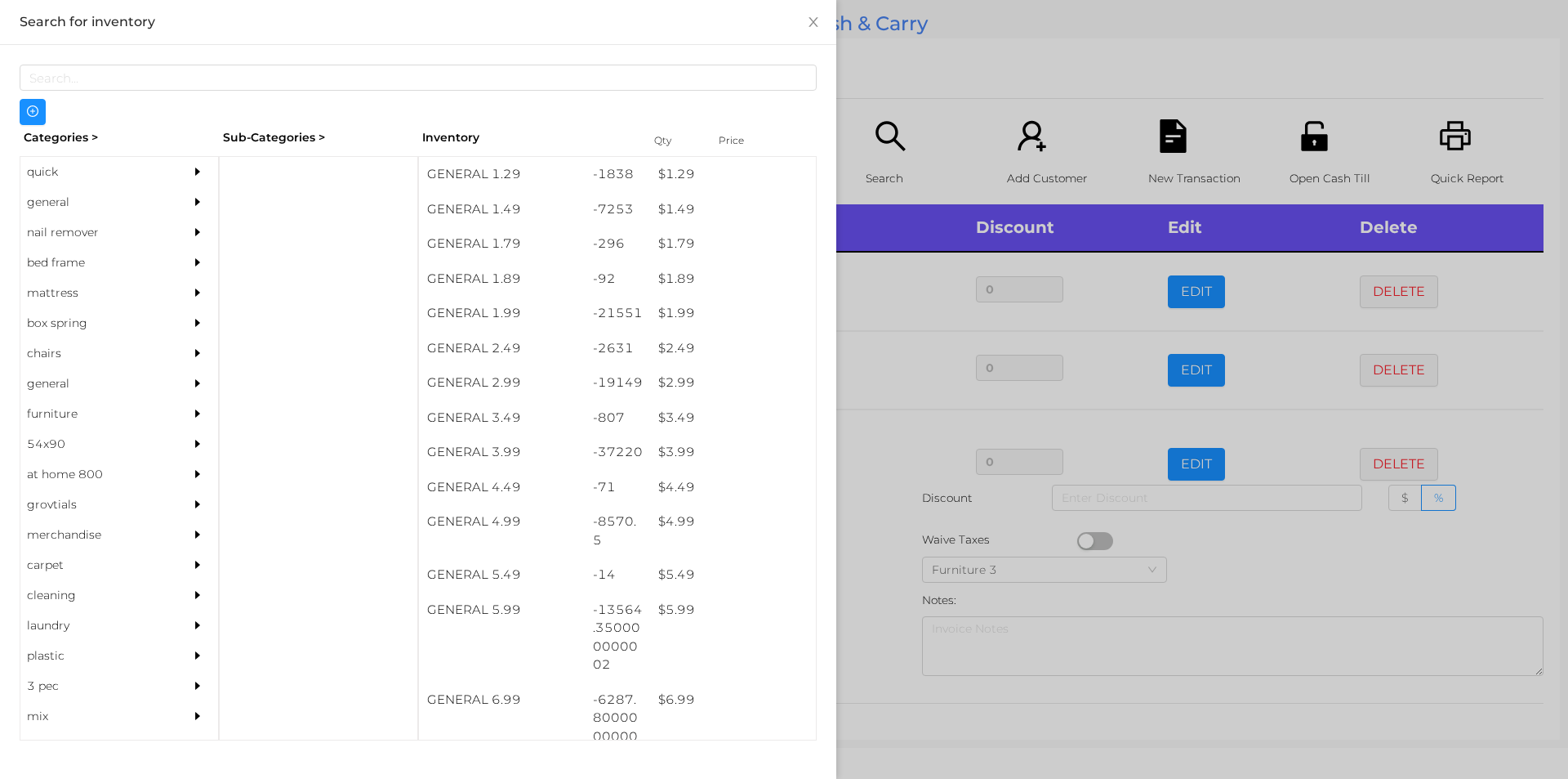
click at [880, 592] on div at bounding box center [784, 390] width 1568 height 779
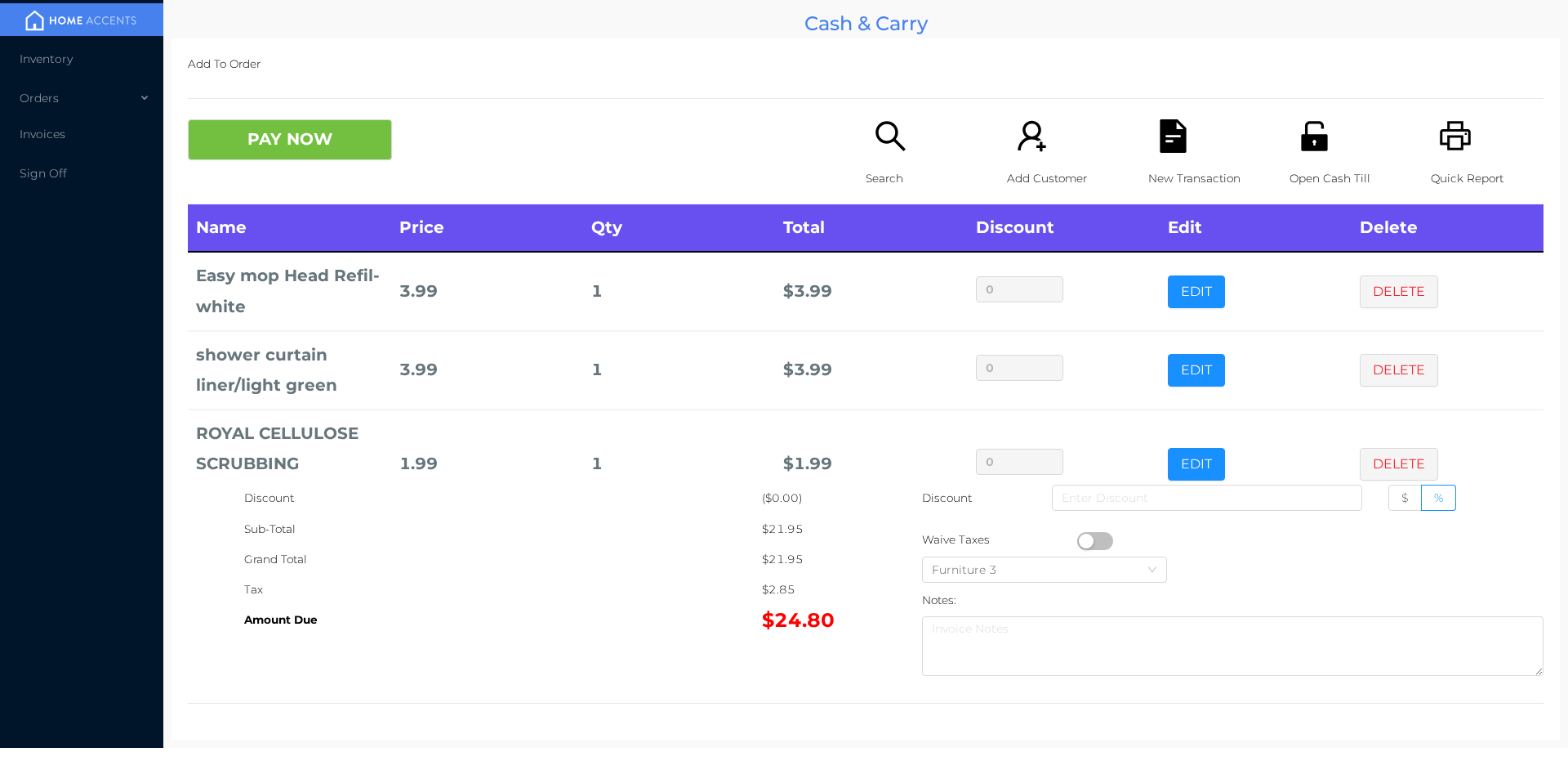
scroll to position [108, 0]
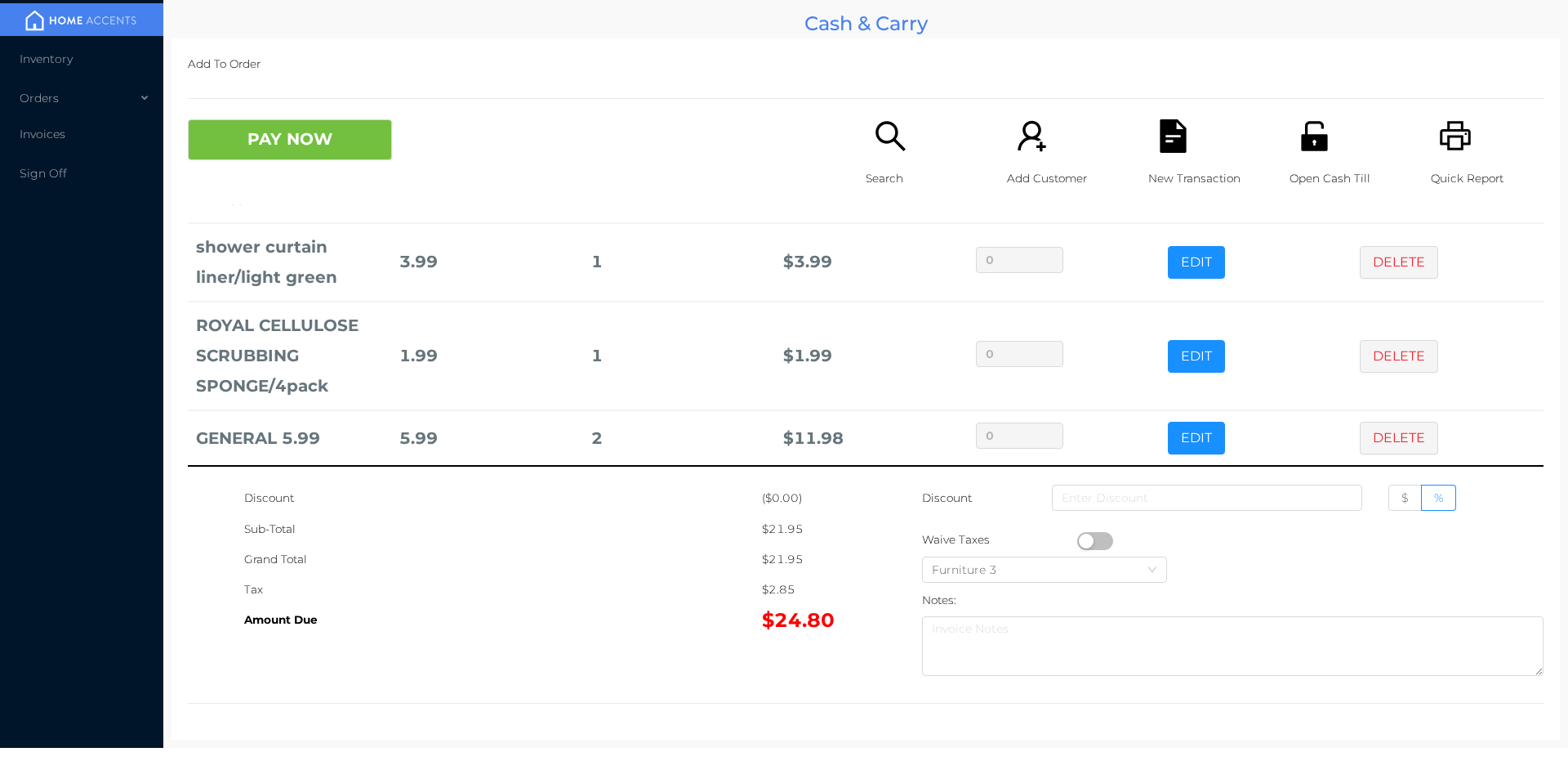
click at [249, 150] on button "PAY NOW" at bounding box center [290, 139] width 204 height 41
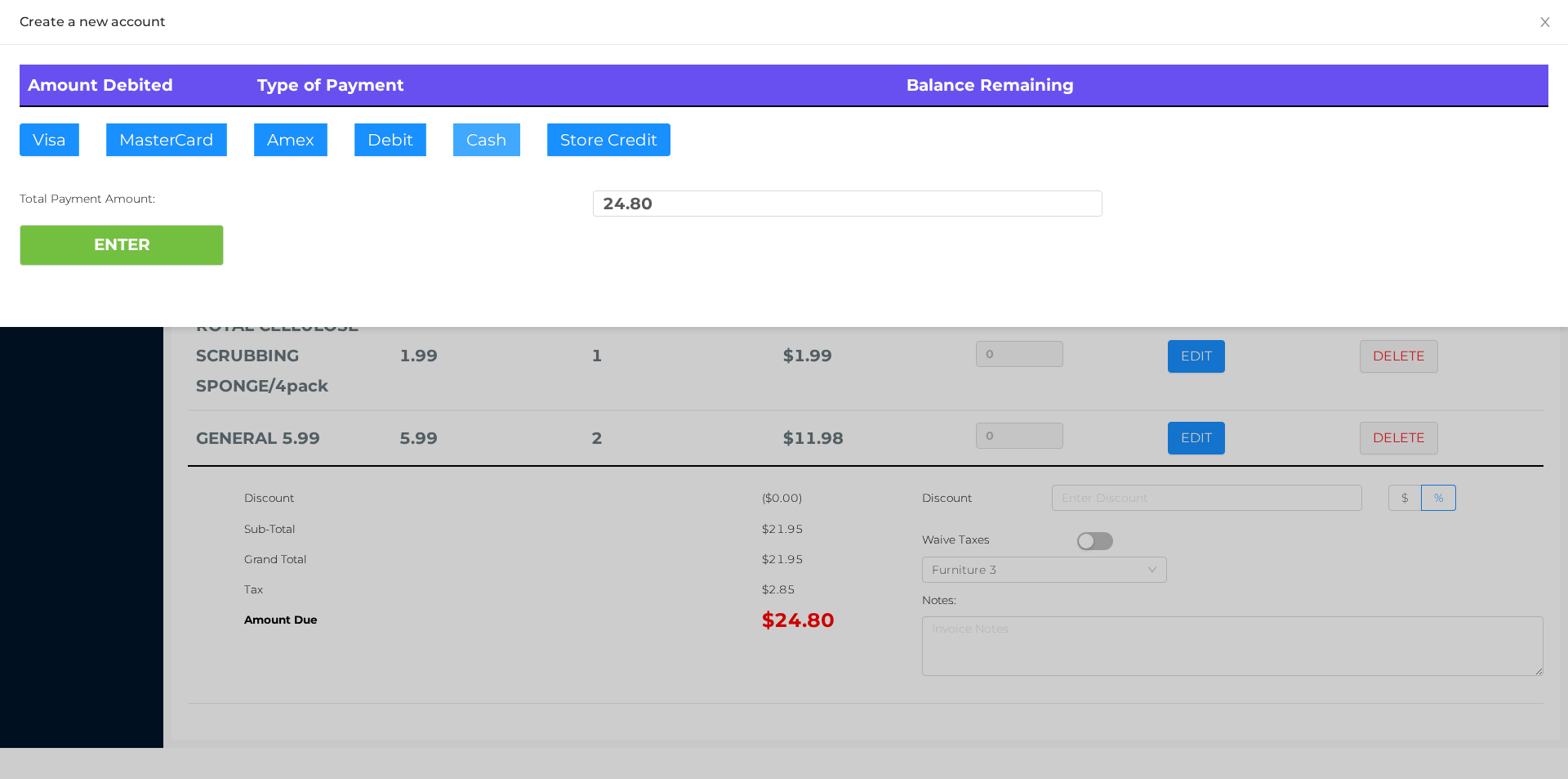
click at [455, 142] on button "Cash" at bounding box center [487, 140] width 67 height 33
click at [144, 246] on button "ENTER" at bounding box center [122, 245] width 204 height 41
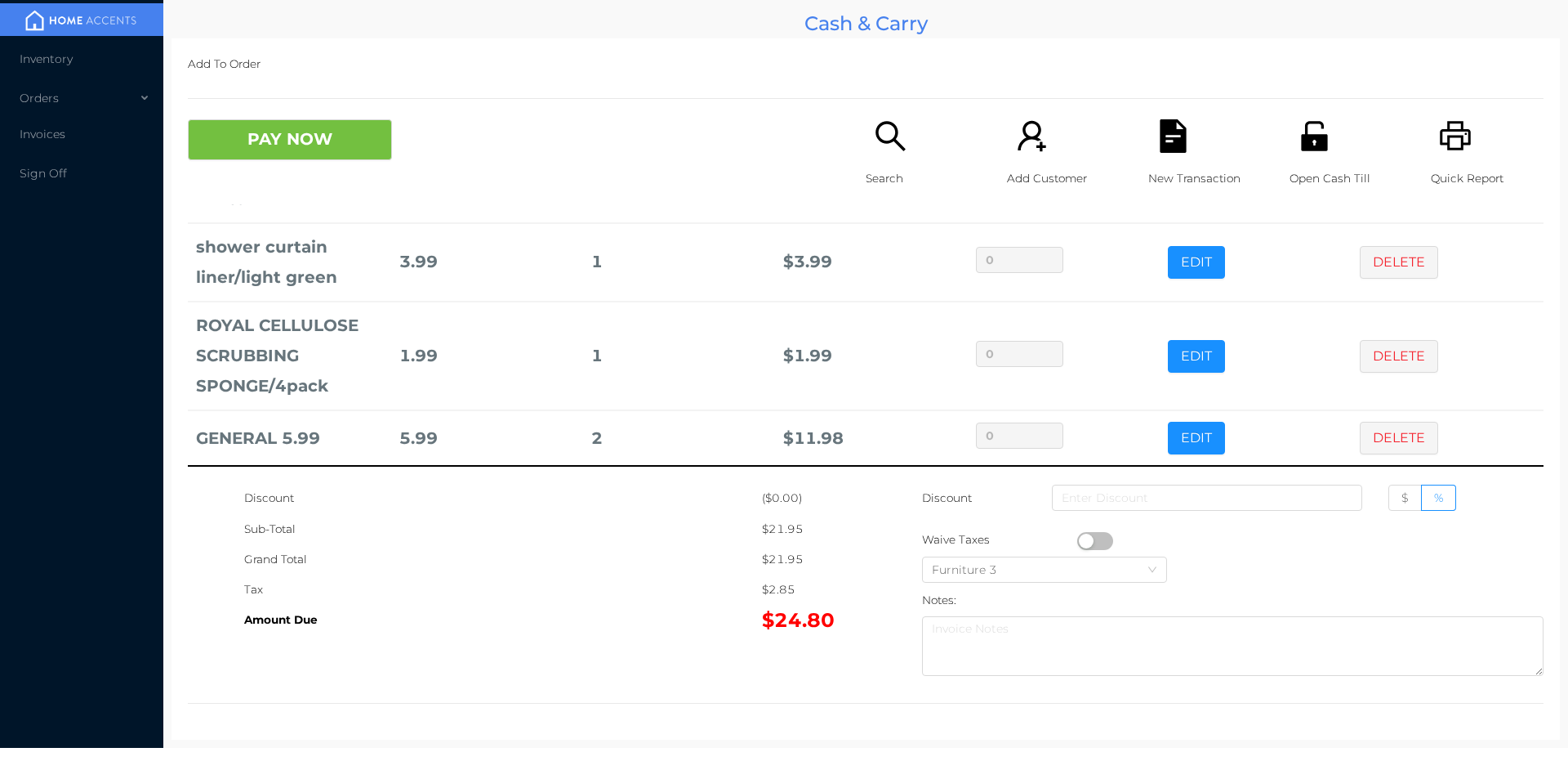
scroll to position [0, 0]
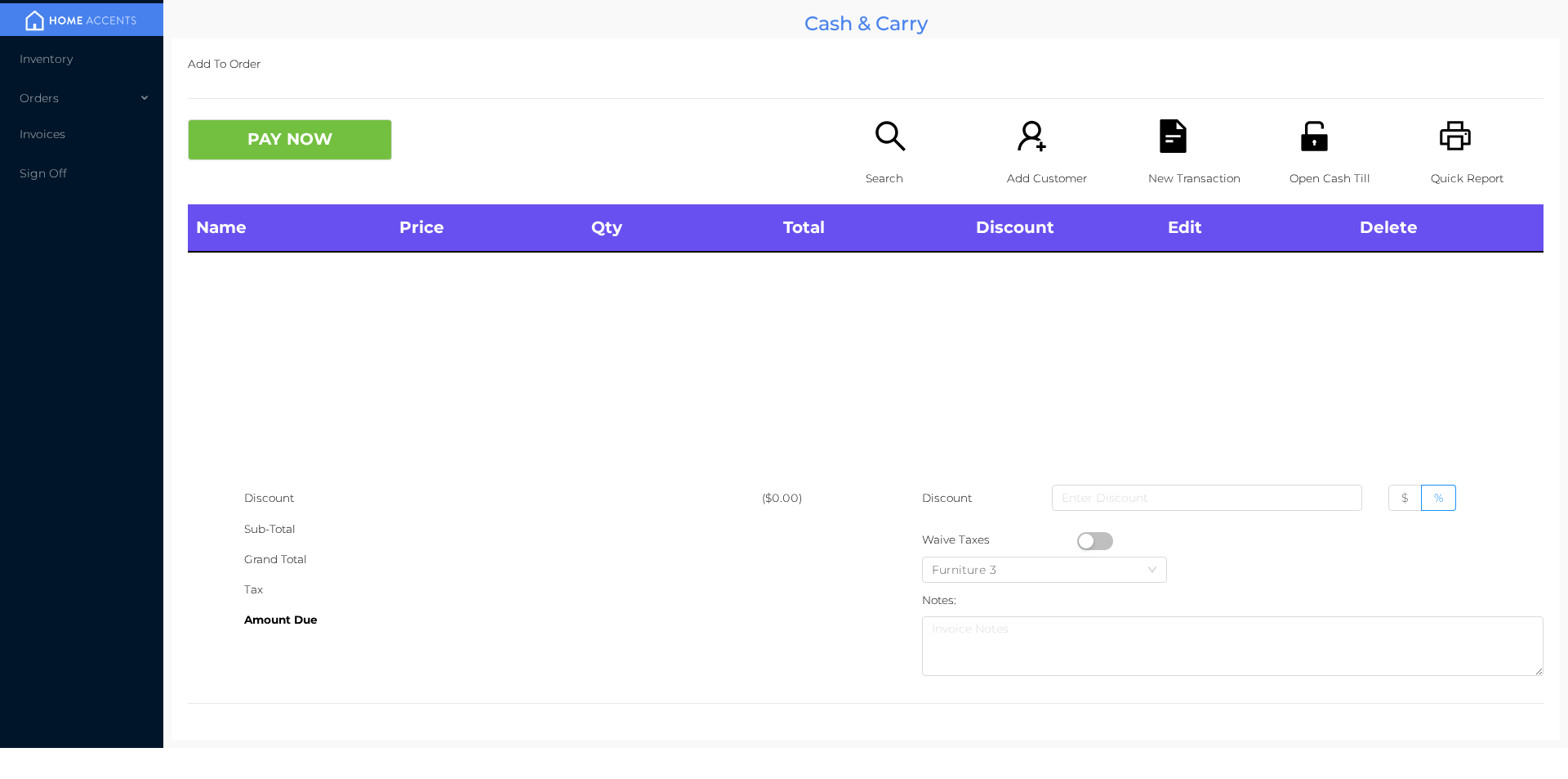
click at [882, 146] on icon "icon: search" at bounding box center [890, 136] width 34 height 34
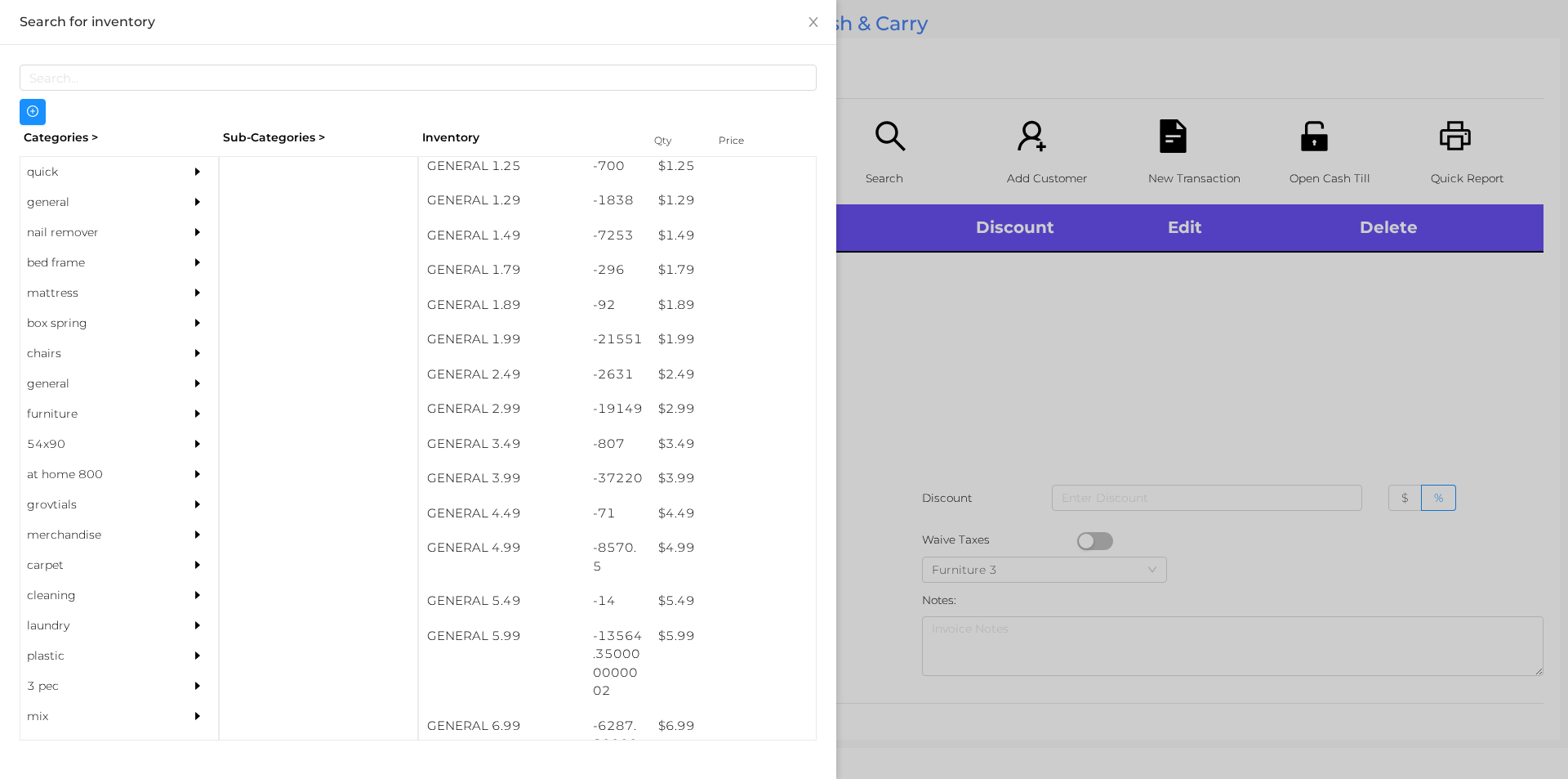
scroll to position [202, 0]
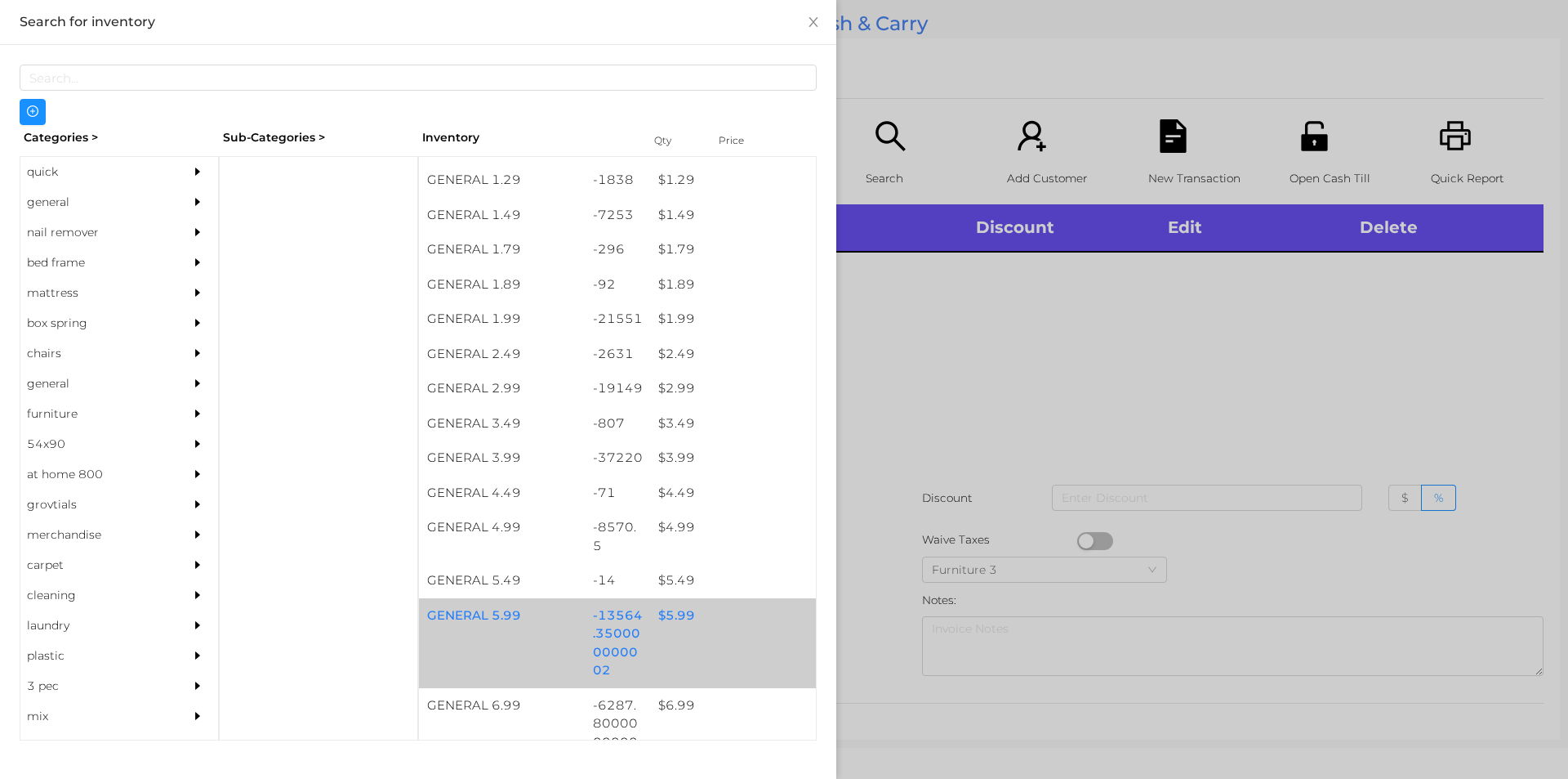
click at [673, 612] on div "$ 5.99" at bounding box center [732, 615] width 165 height 35
click at [678, 612] on div "$ 5.99" at bounding box center [732, 615] width 165 height 35
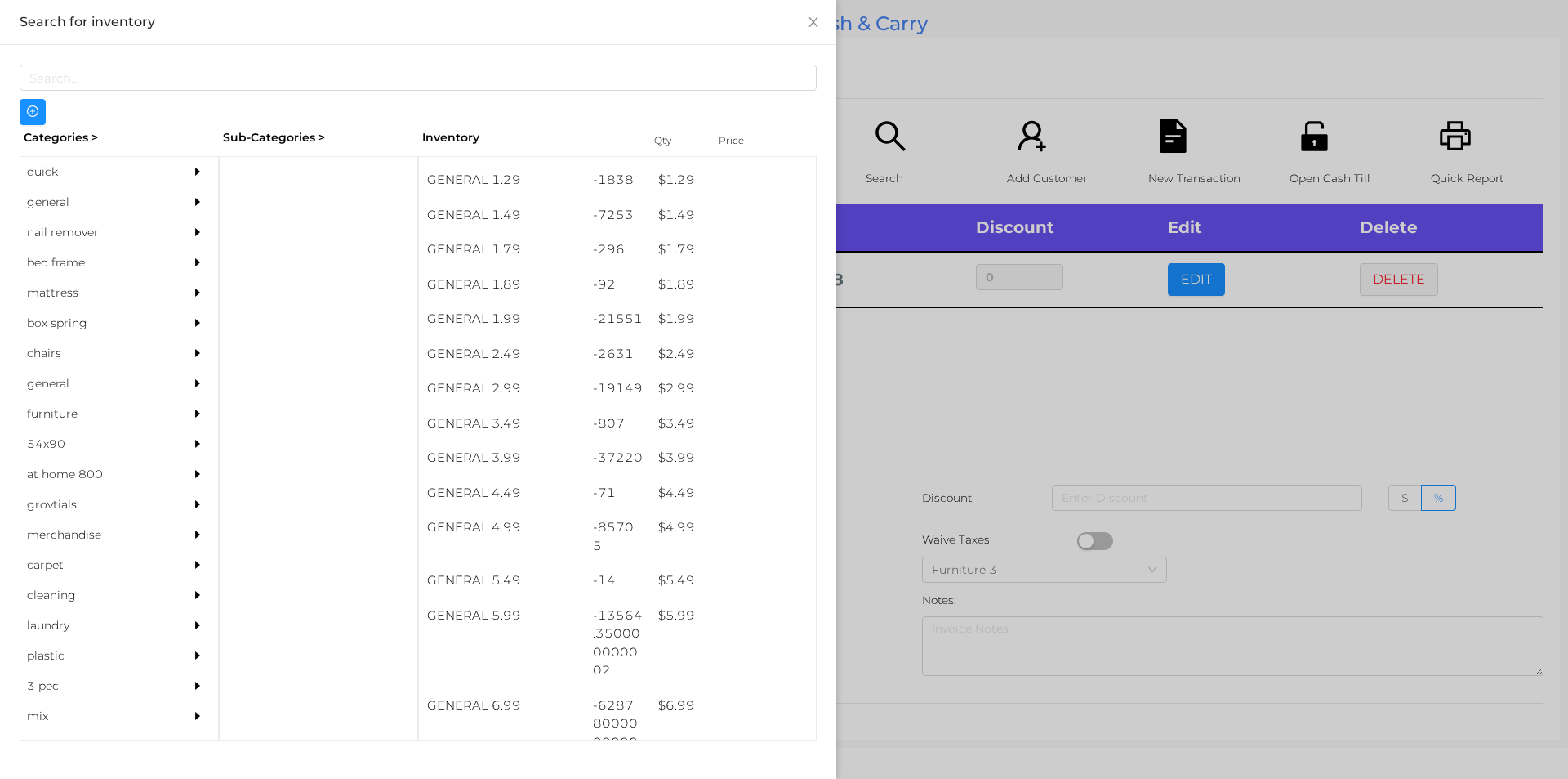
click at [914, 443] on div at bounding box center [784, 390] width 1568 height 779
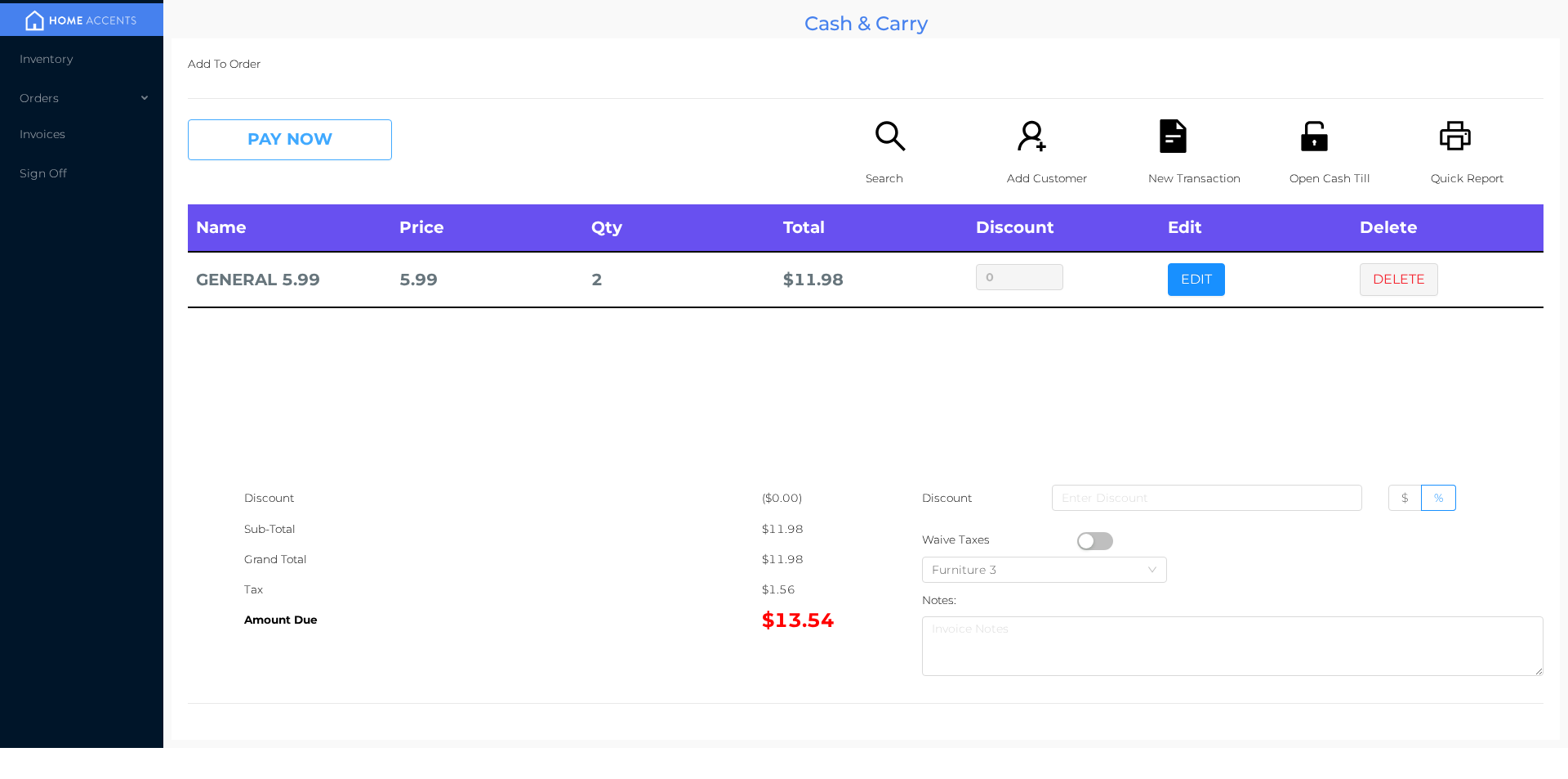
click at [255, 156] on button "PAY NOW" at bounding box center [290, 139] width 204 height 41
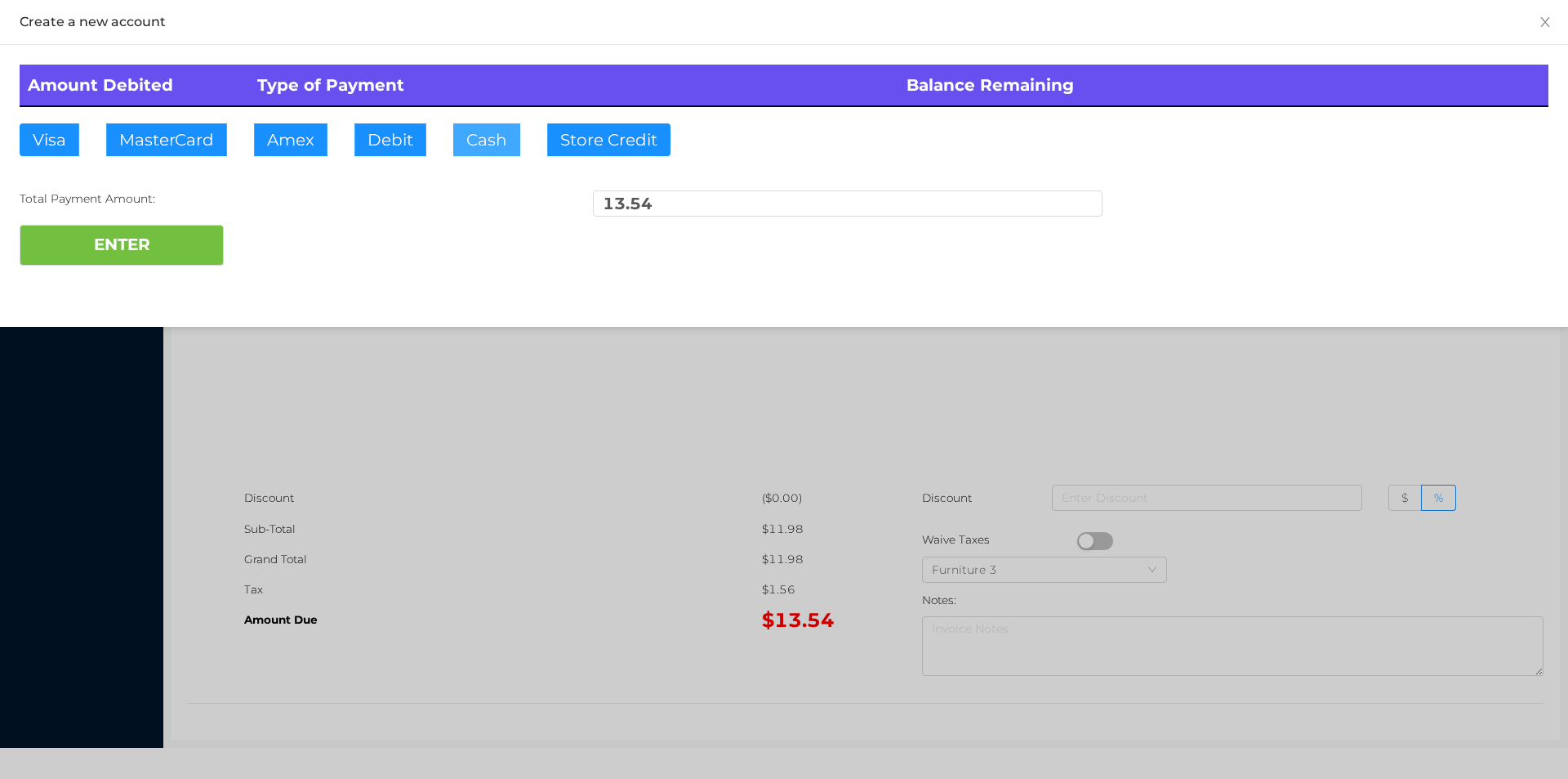
click at [495, 150] on button "Cash" at bounding box center [487, 140] width 67 height 33
type input "20."
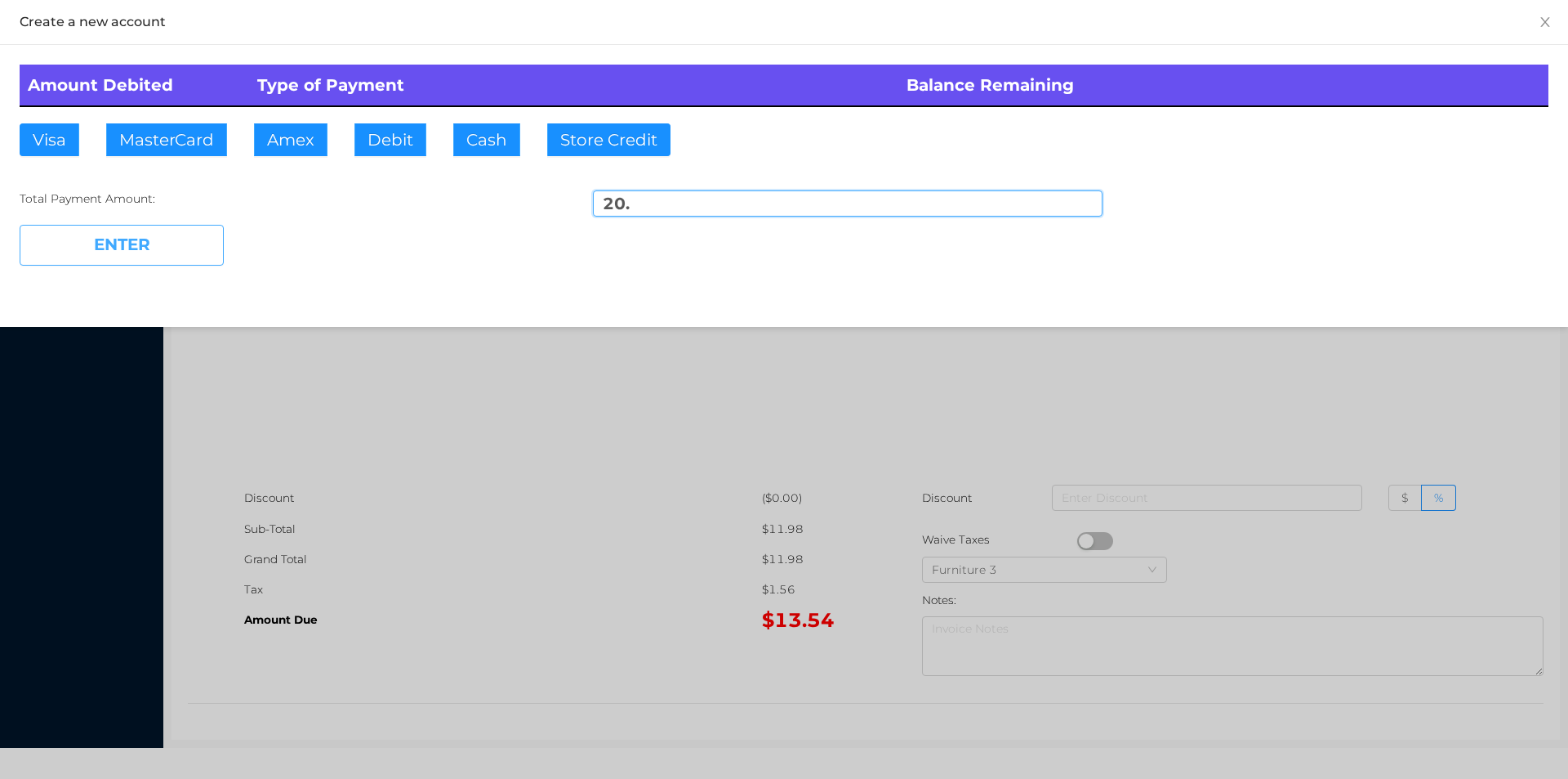
click at [146, 240] on button "ENTER" at bounding box center [122, 245] width 204 height 41
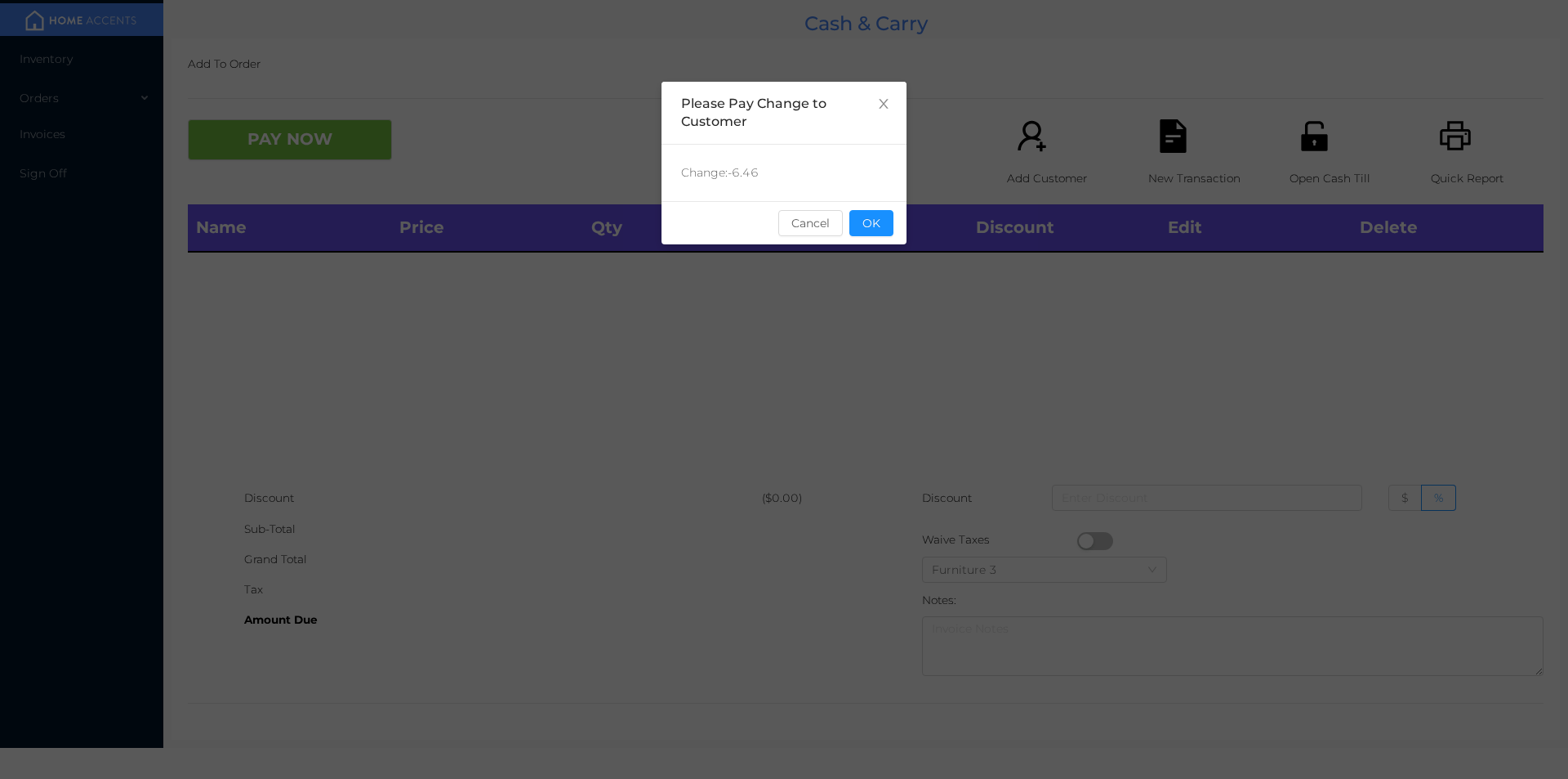
click at [861, 217] on button "OK" at bounding box center [871, 223] width 45 height 26
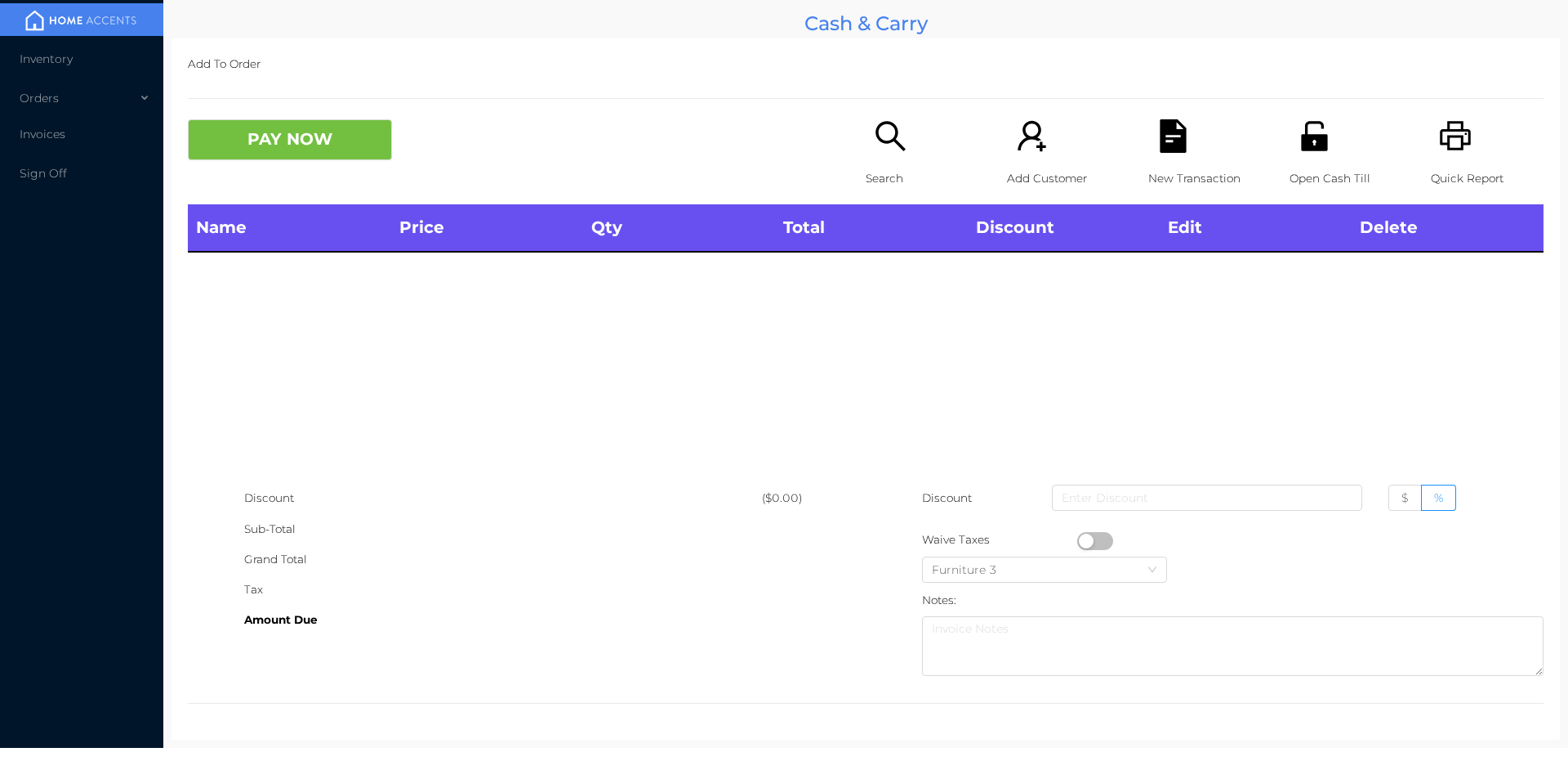
click at [1297, 166] on p "Open Cash Till" at bounding box center [1346, 178] width 113 height 31
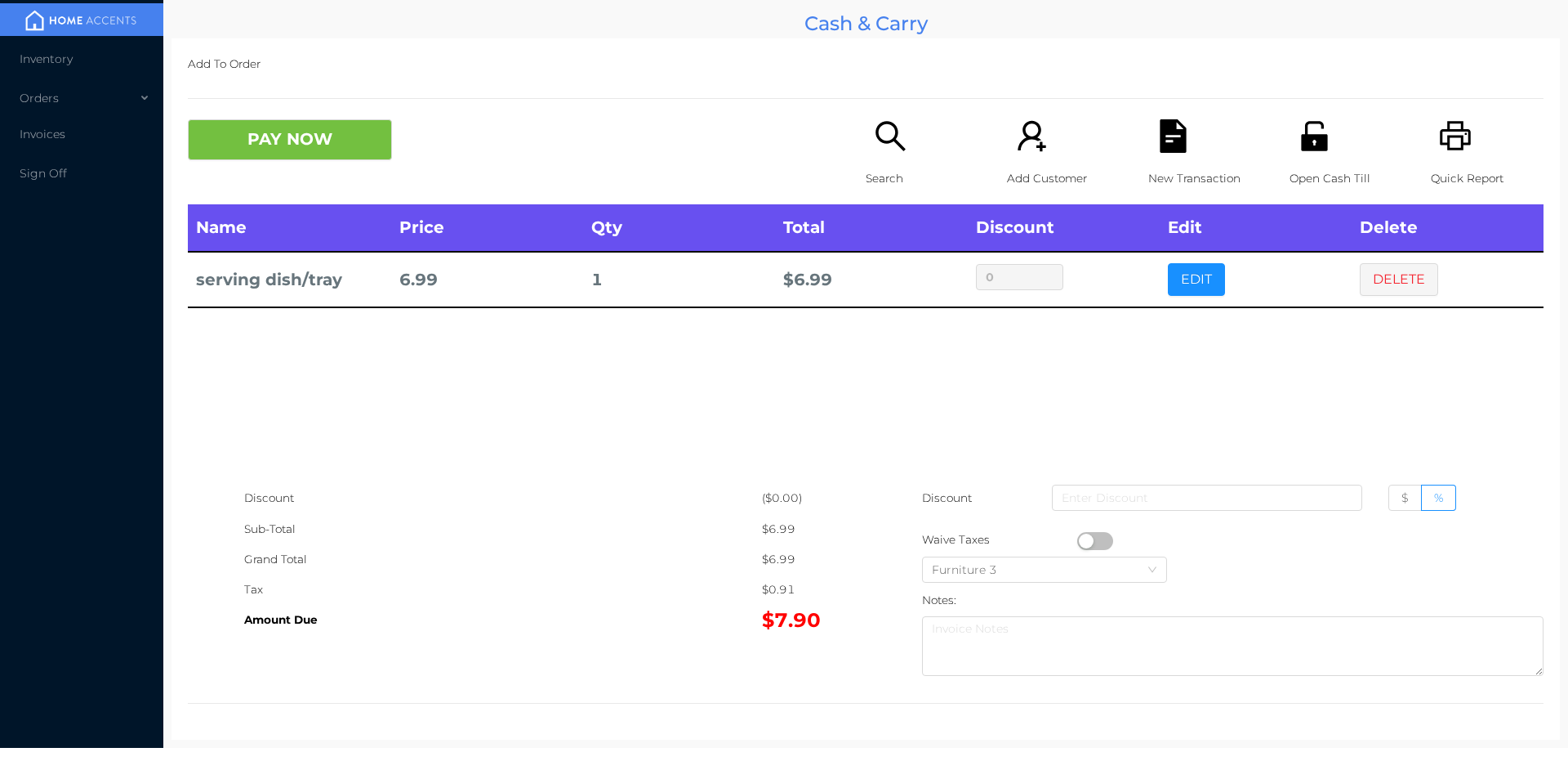
click at [893, 133] on icon "icon: search" at bounding box center [890, 136] width 34 height 34
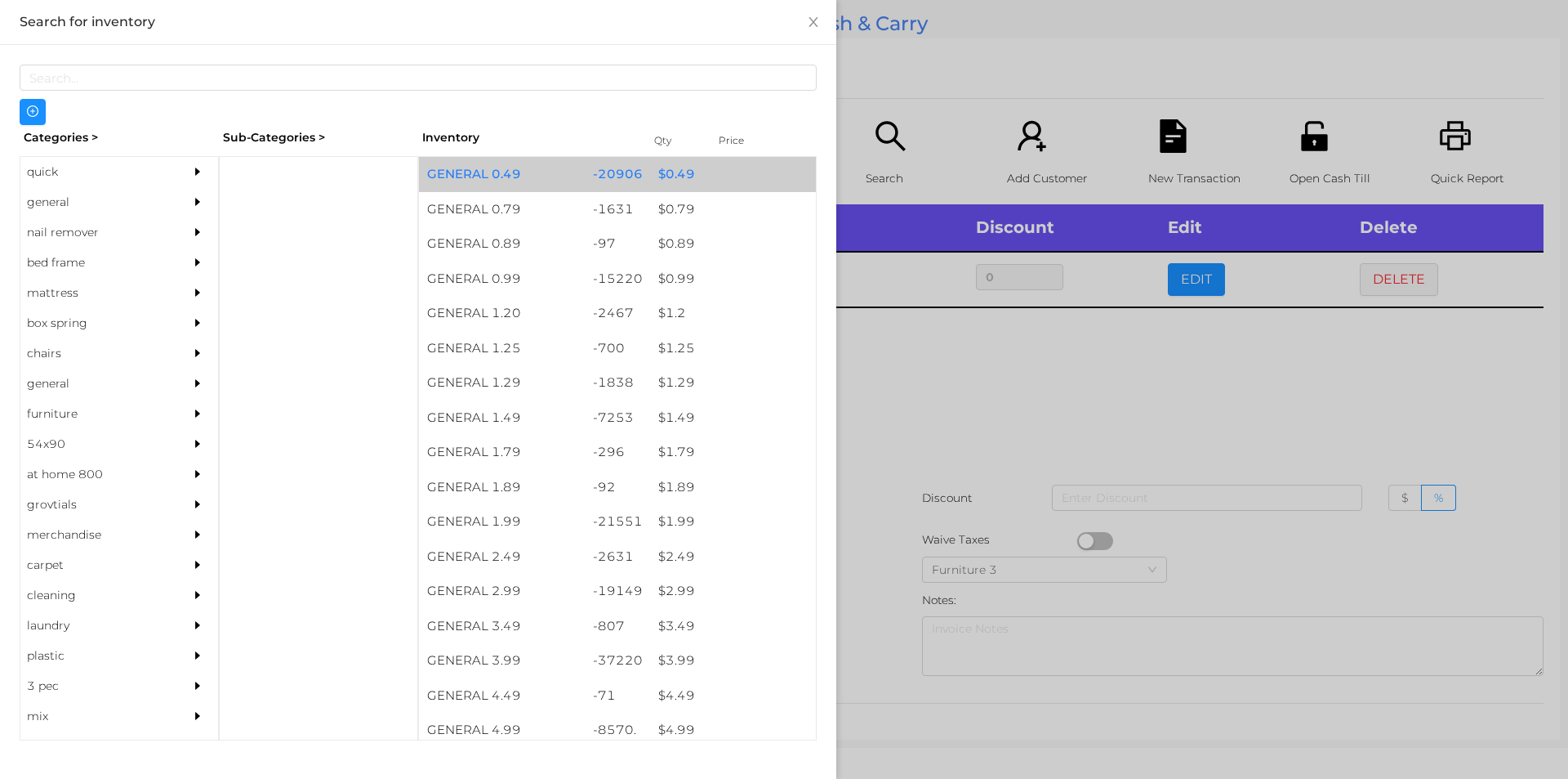
click at [673, 173] on div "$ 0.49" at bounding box center [732, 173] width 165 height 35
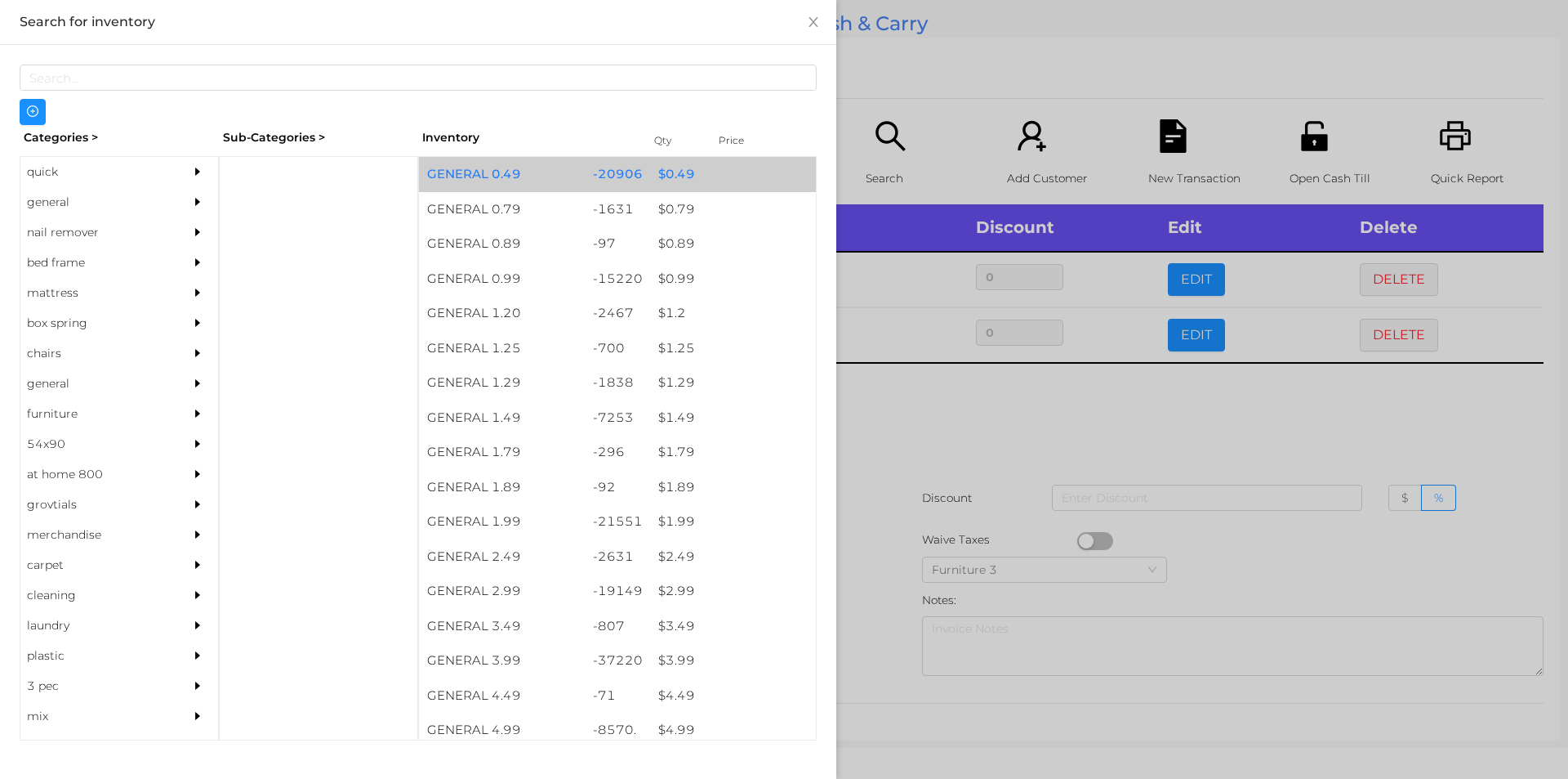
click at [685, 179] on div "$ 0.49" at bounding box center [732, 173] width 165 height 35
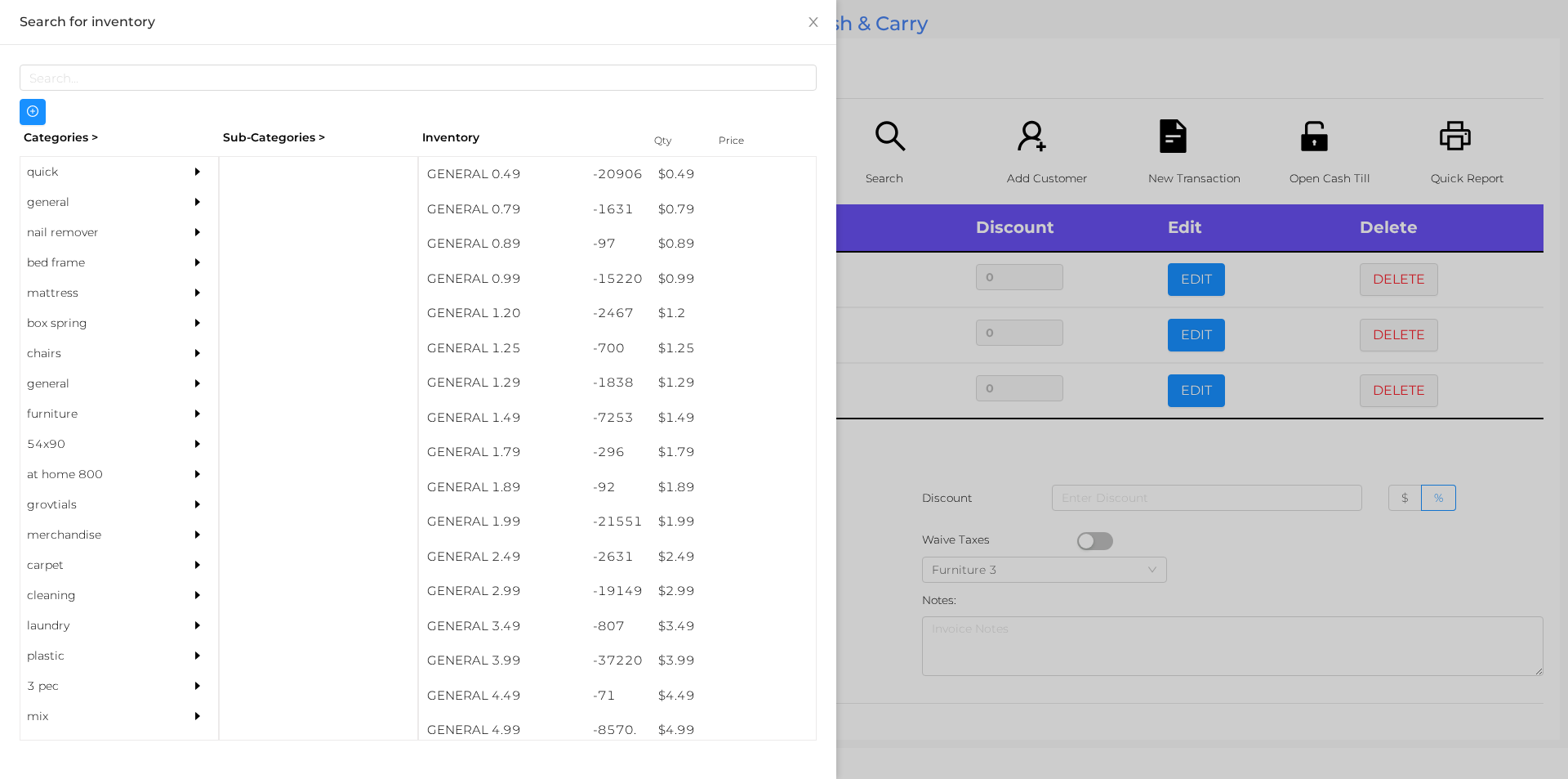
click at [1268, 538] on div at bounding box center [784, 390] width 1568 height 779
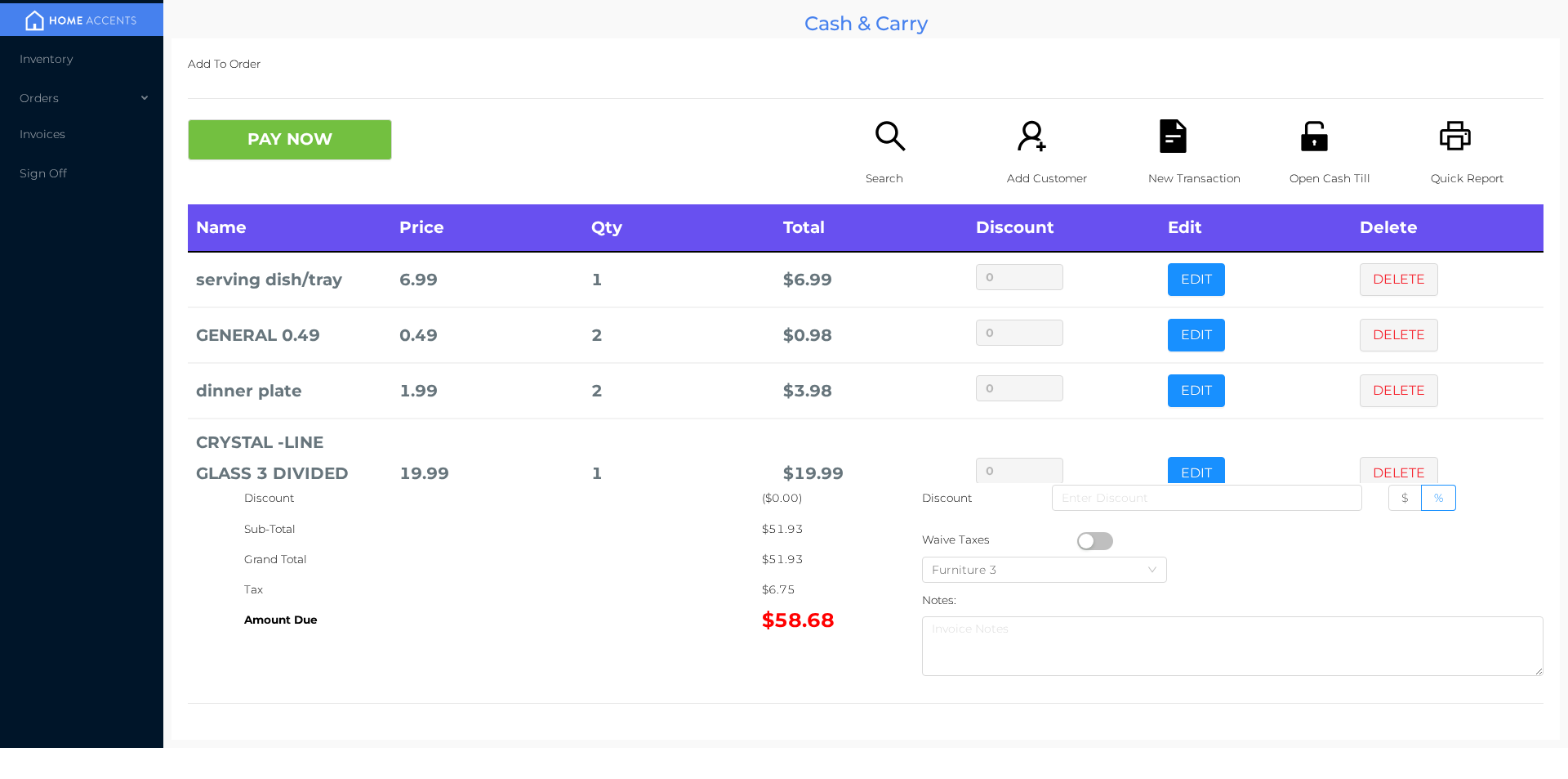
scroll to position [141, 0]
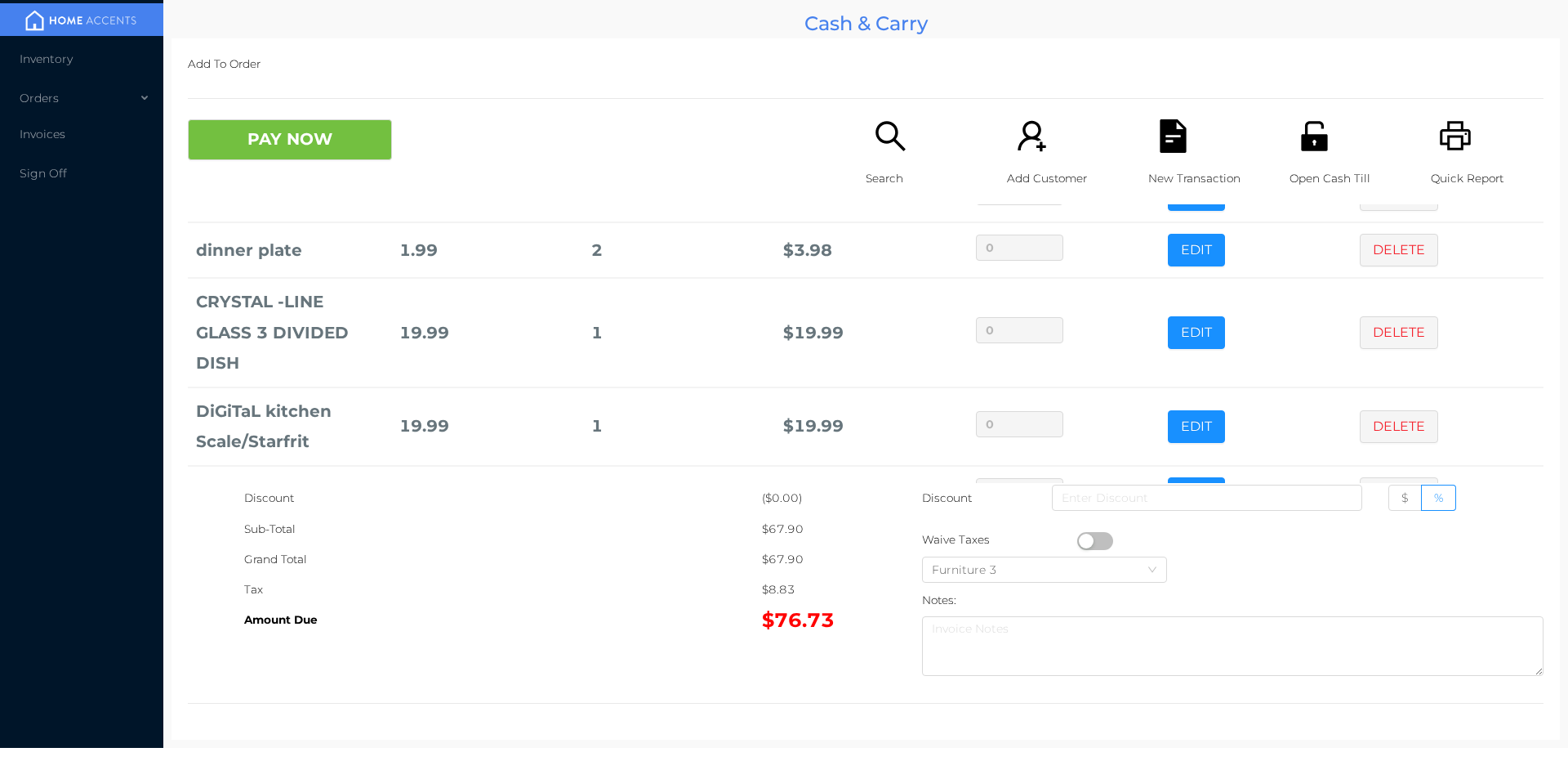
click at [882, 174] on p "Search" at bounding box center [922, 178] width 113 height 31
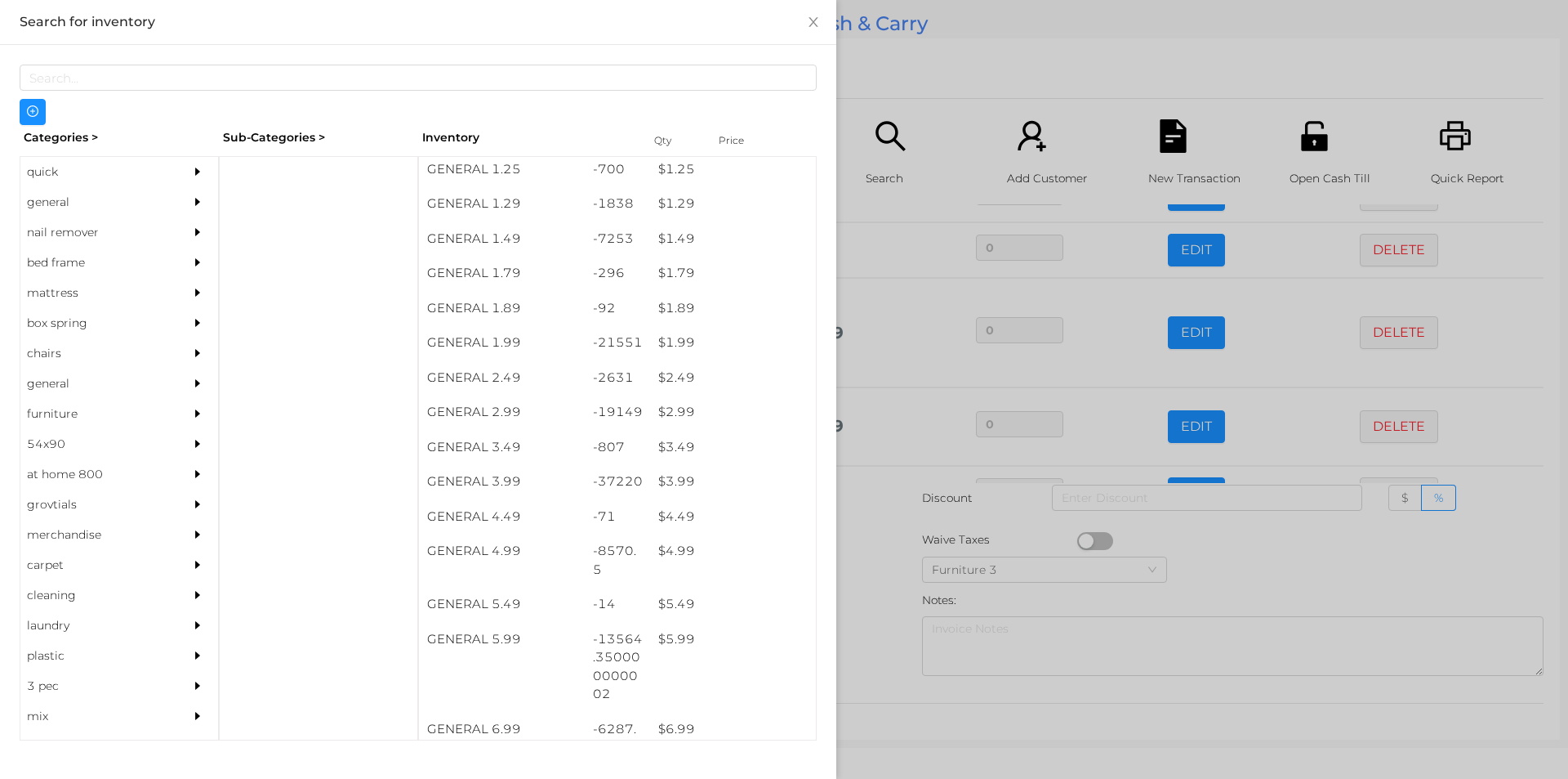
scroll to position [179, 0]
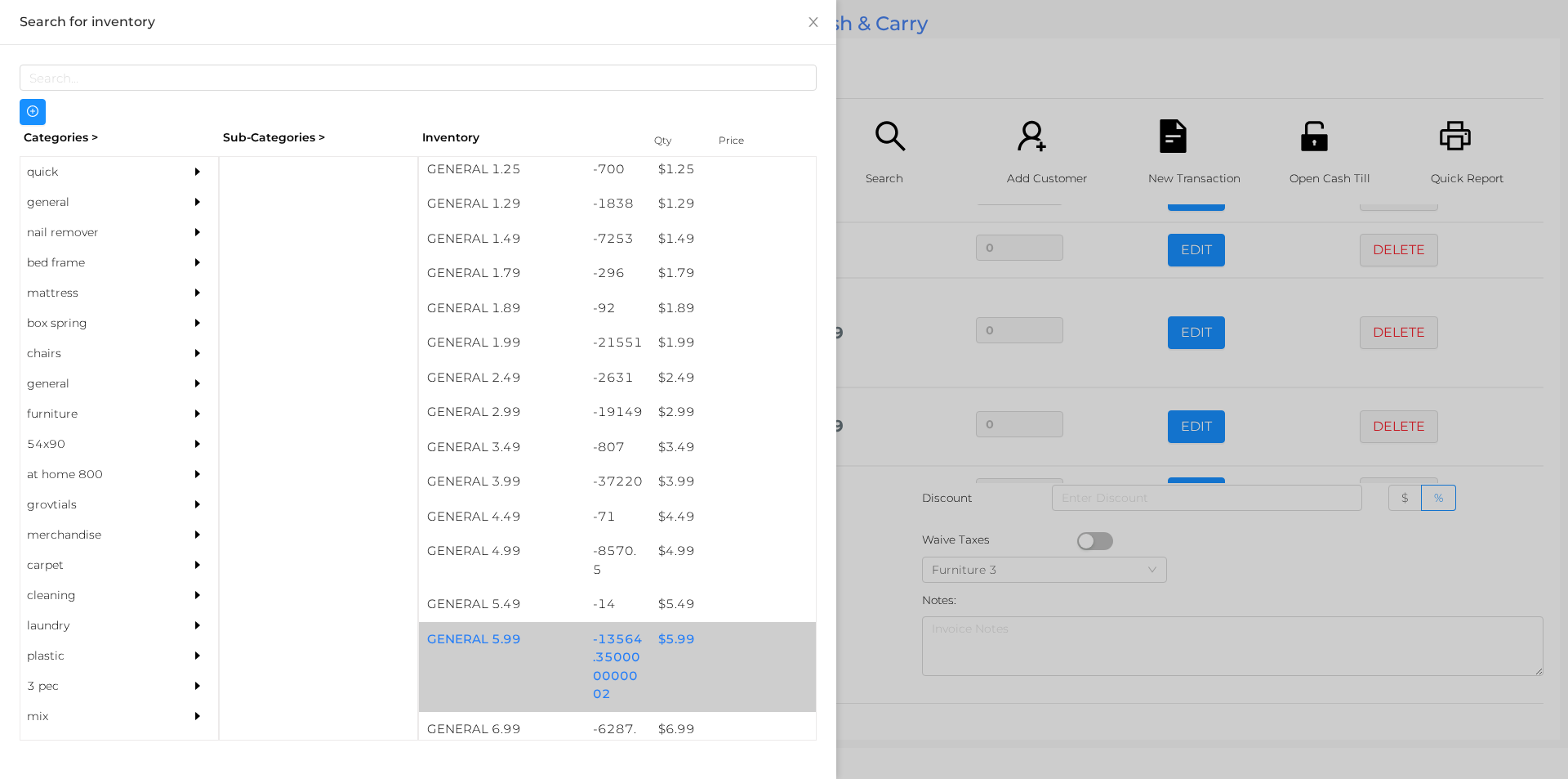
click at [676, 635] on div "$ 5.99" at bounding box center [732, 638] width 165 height 35
click at [888, 601] on div at bounding box center [784, 390] width 1568 height 779
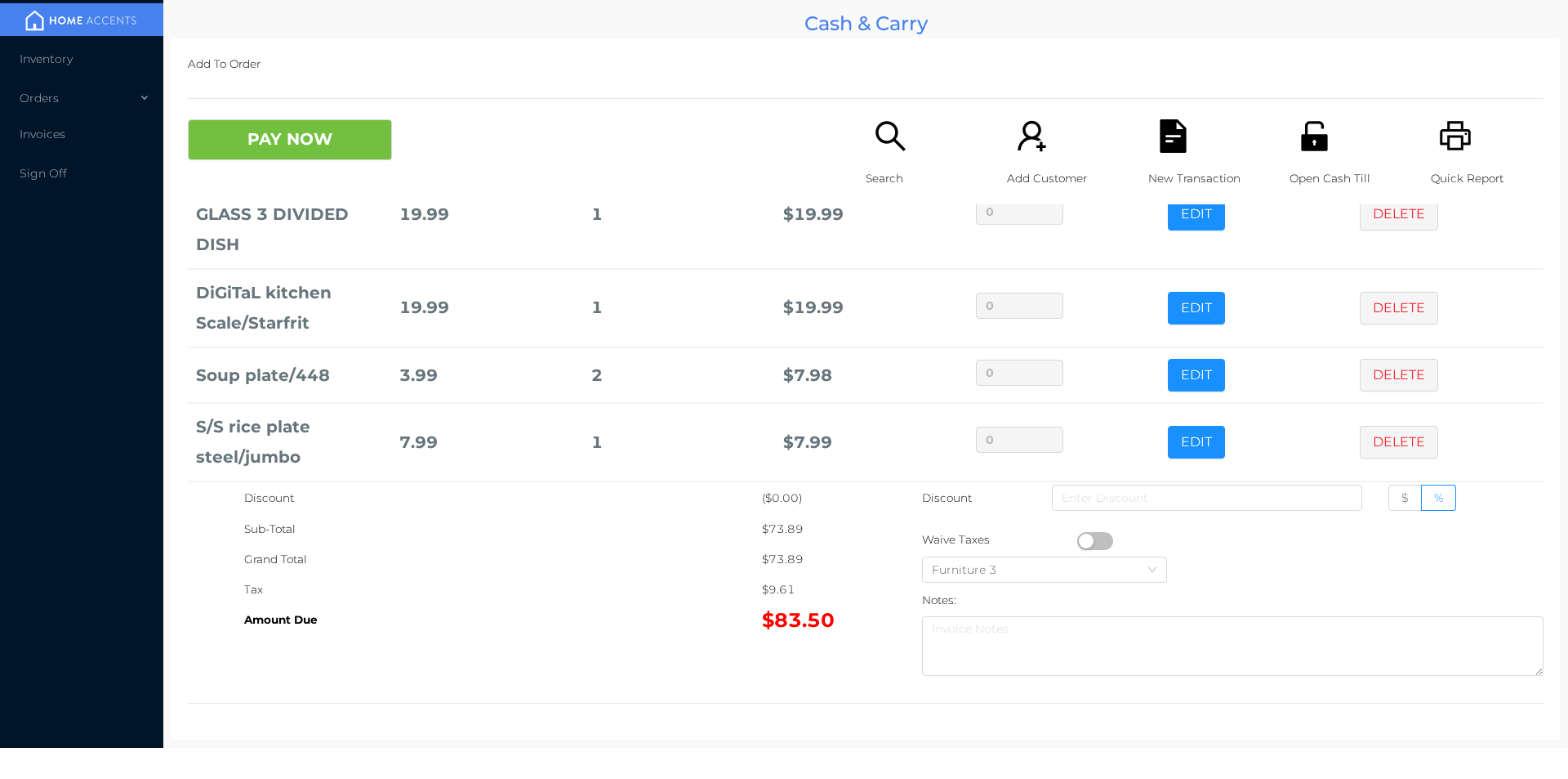
scroll to position [330, 0]
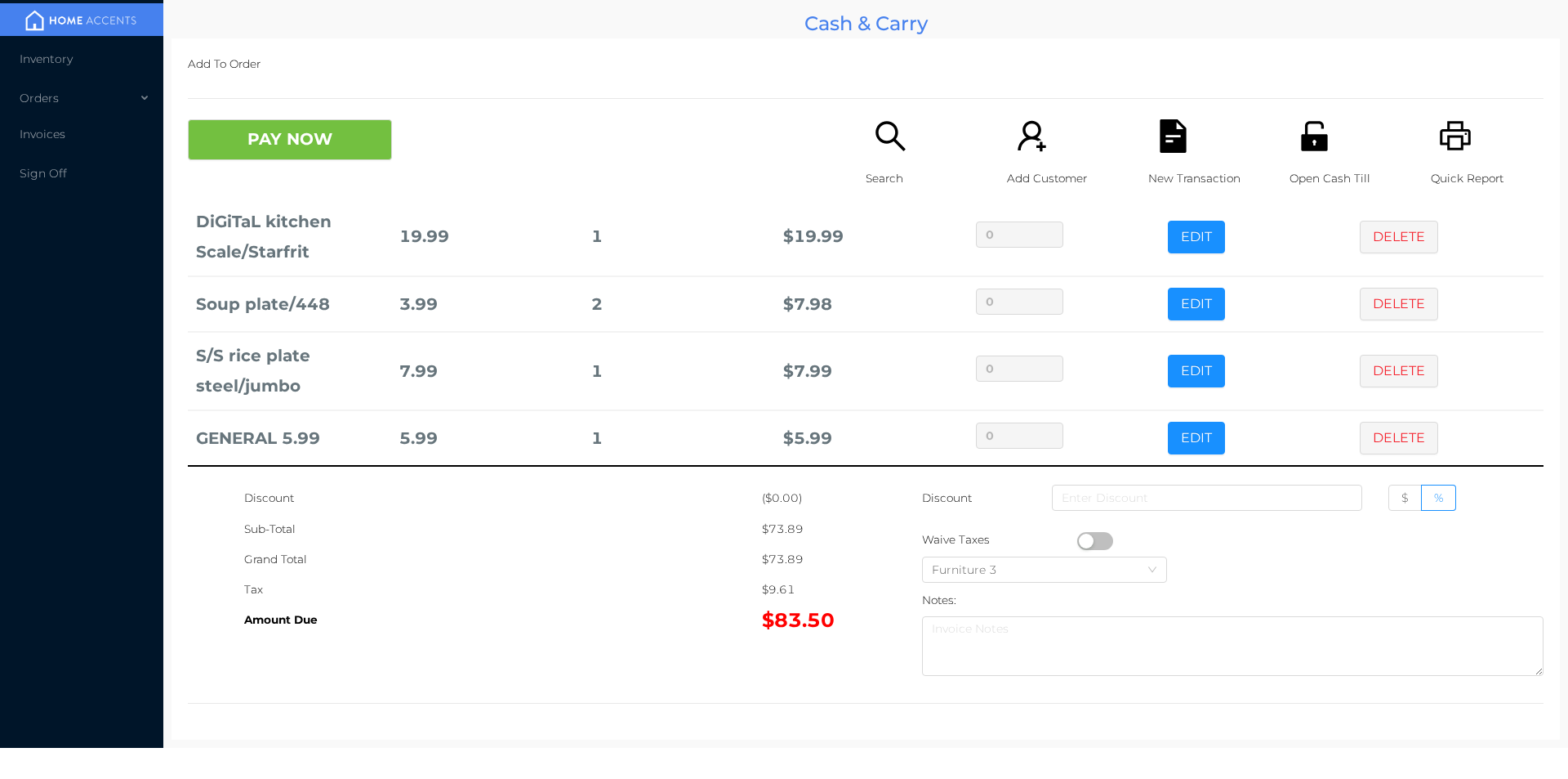
click at [886, 142] on icon "icon: search" at bounding box center [890, 136] width 30 height 30
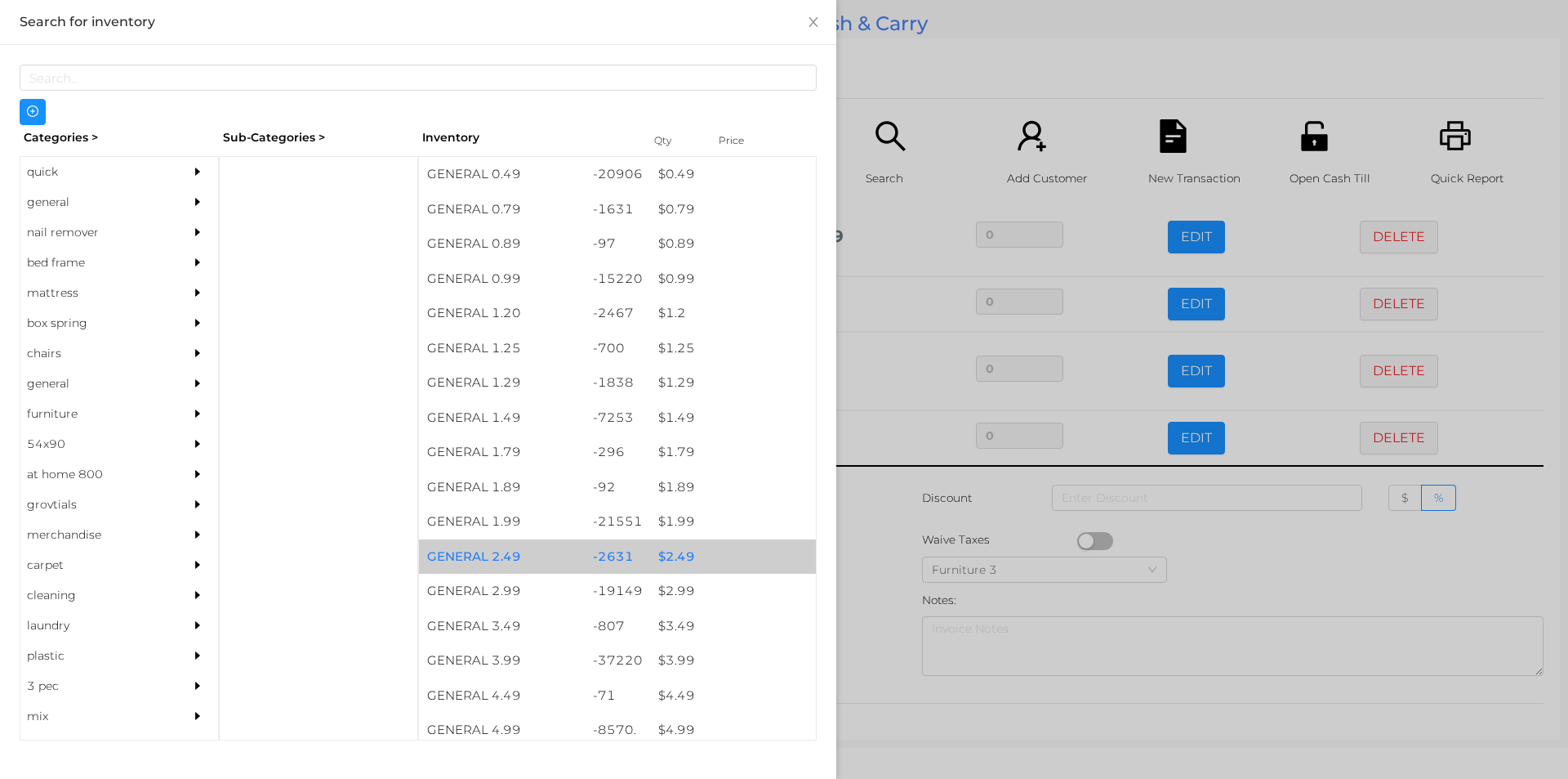
click at [671, 552] on div "$ 2.49" at bounding box center [732, 556] width 165 height 35
click at [674, 556] on div "$ 2.49" at bounding box center [732, 556] width 165 height 35
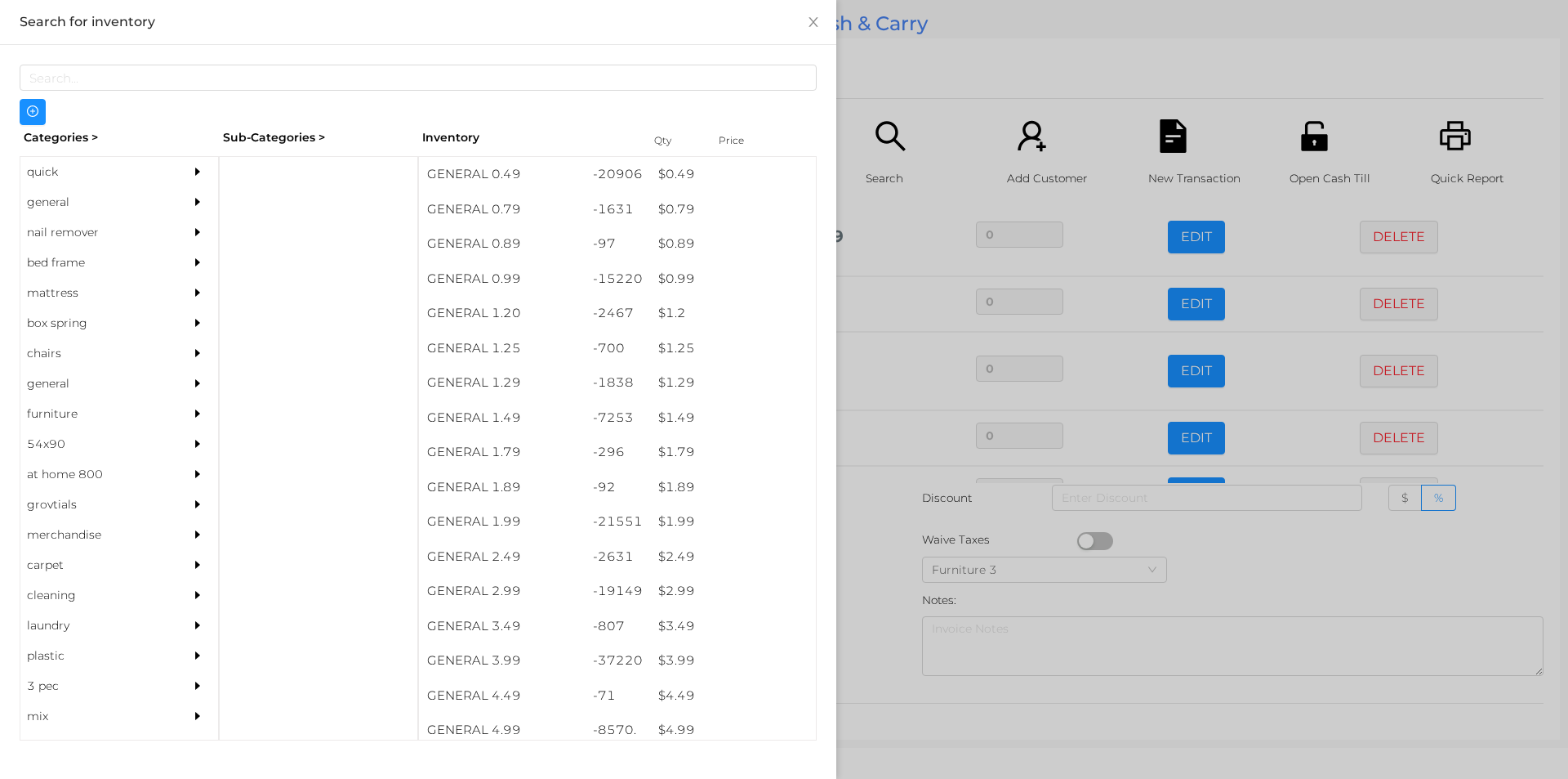
click at [888, 604] on div at bounding box center [784, 390] width 1568 height 779
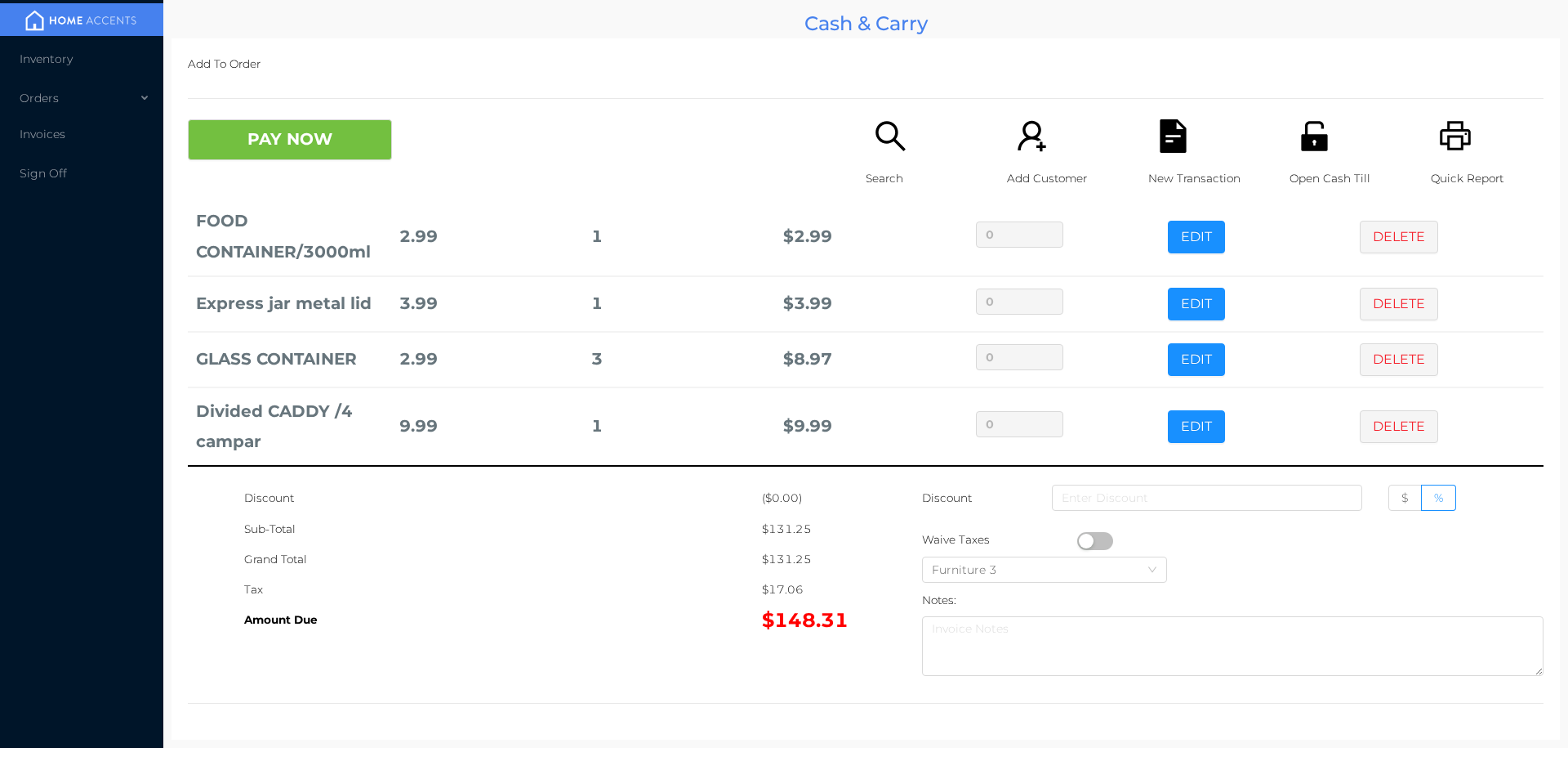
scroll to position [1536, 0]
click at [870, 167] on p "Search" at bounding box center [922, 178] width 113 height 31
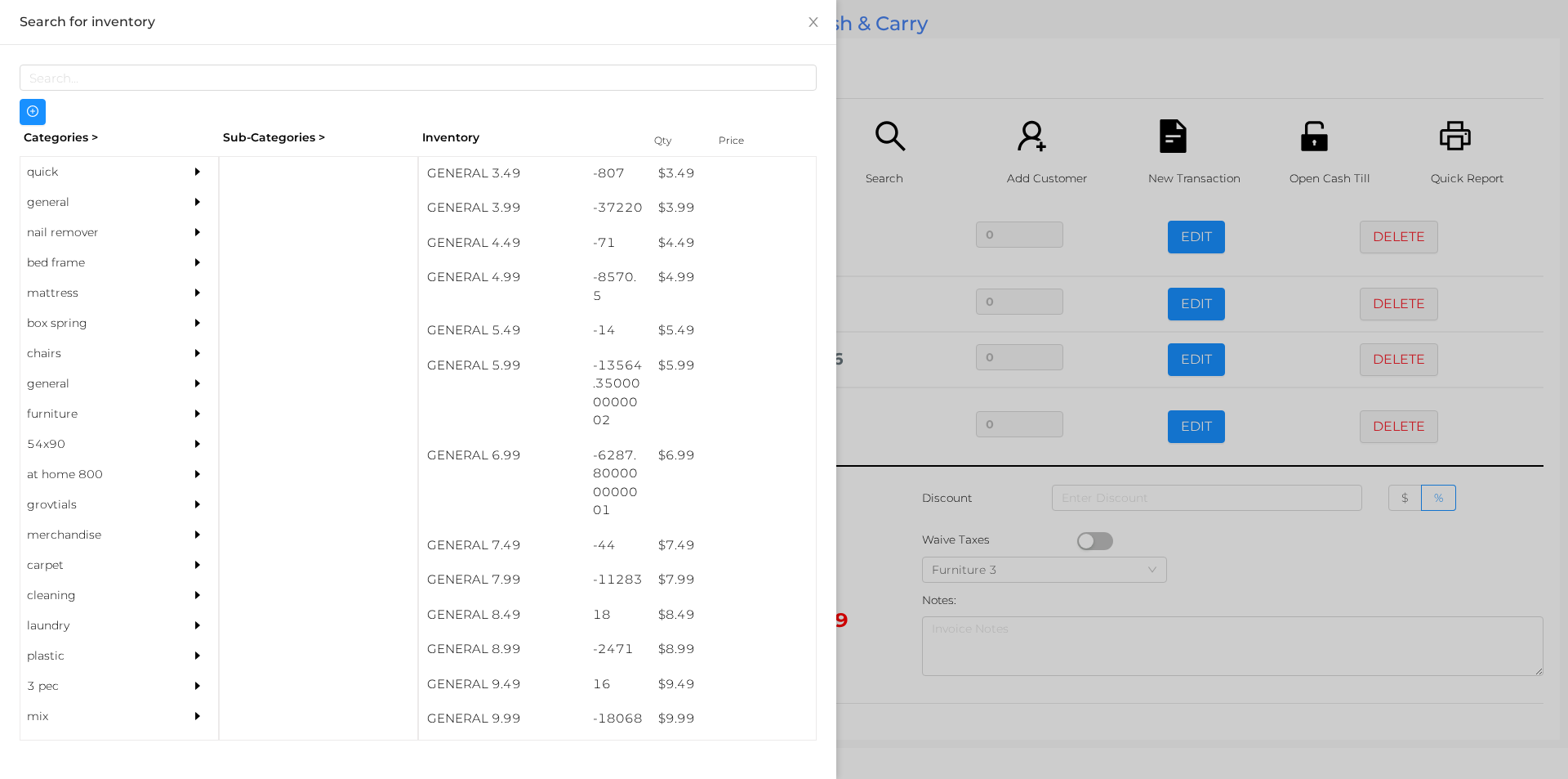
scroll to position [453, 0]
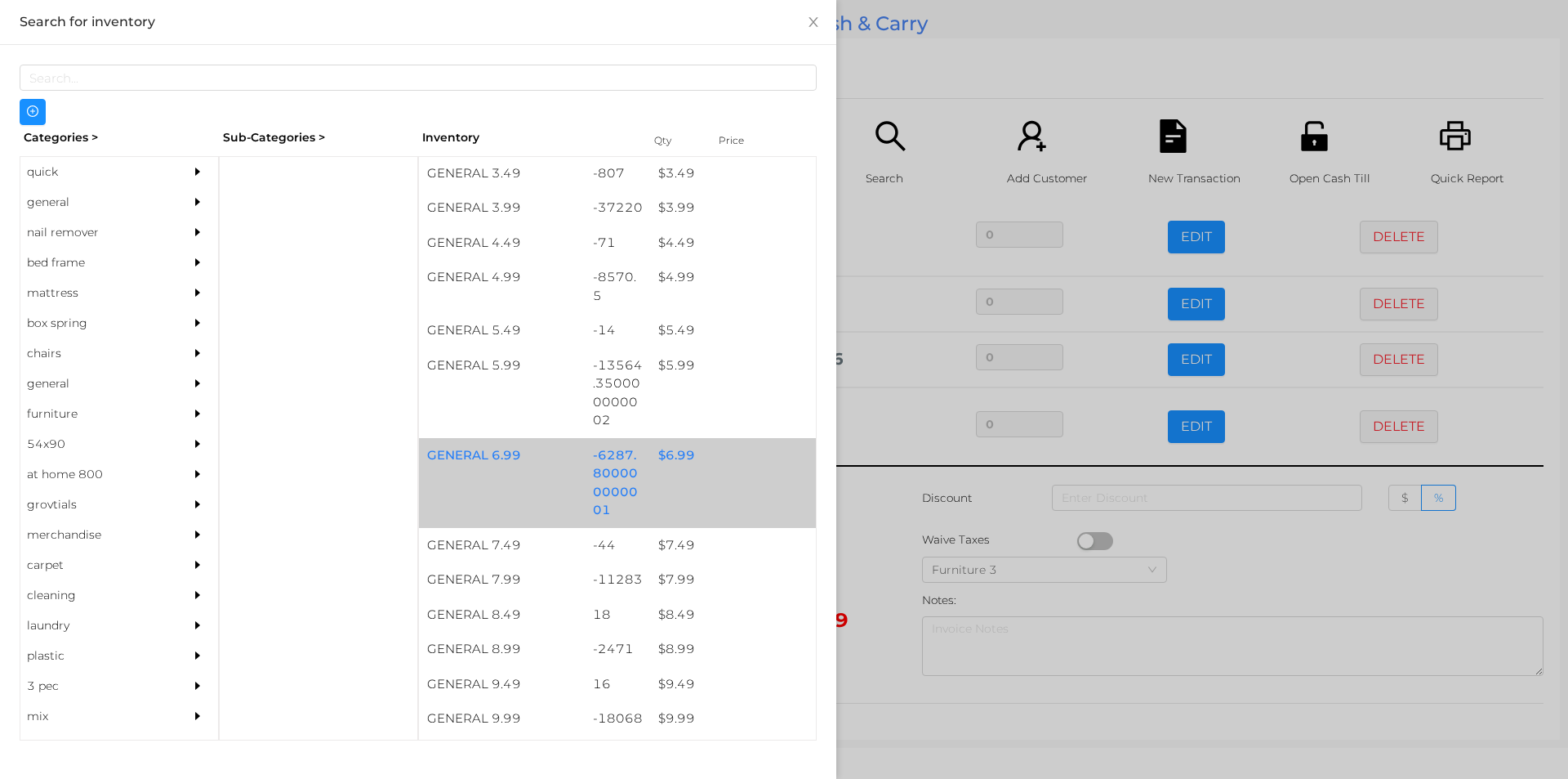
click at [668, 438] on div "$ 6.99" at bounding box center [732, 455] width 165 height 35
click at [683, 440] on div "$ 6.99" at bounding box center [732, 455] width 165 height 35
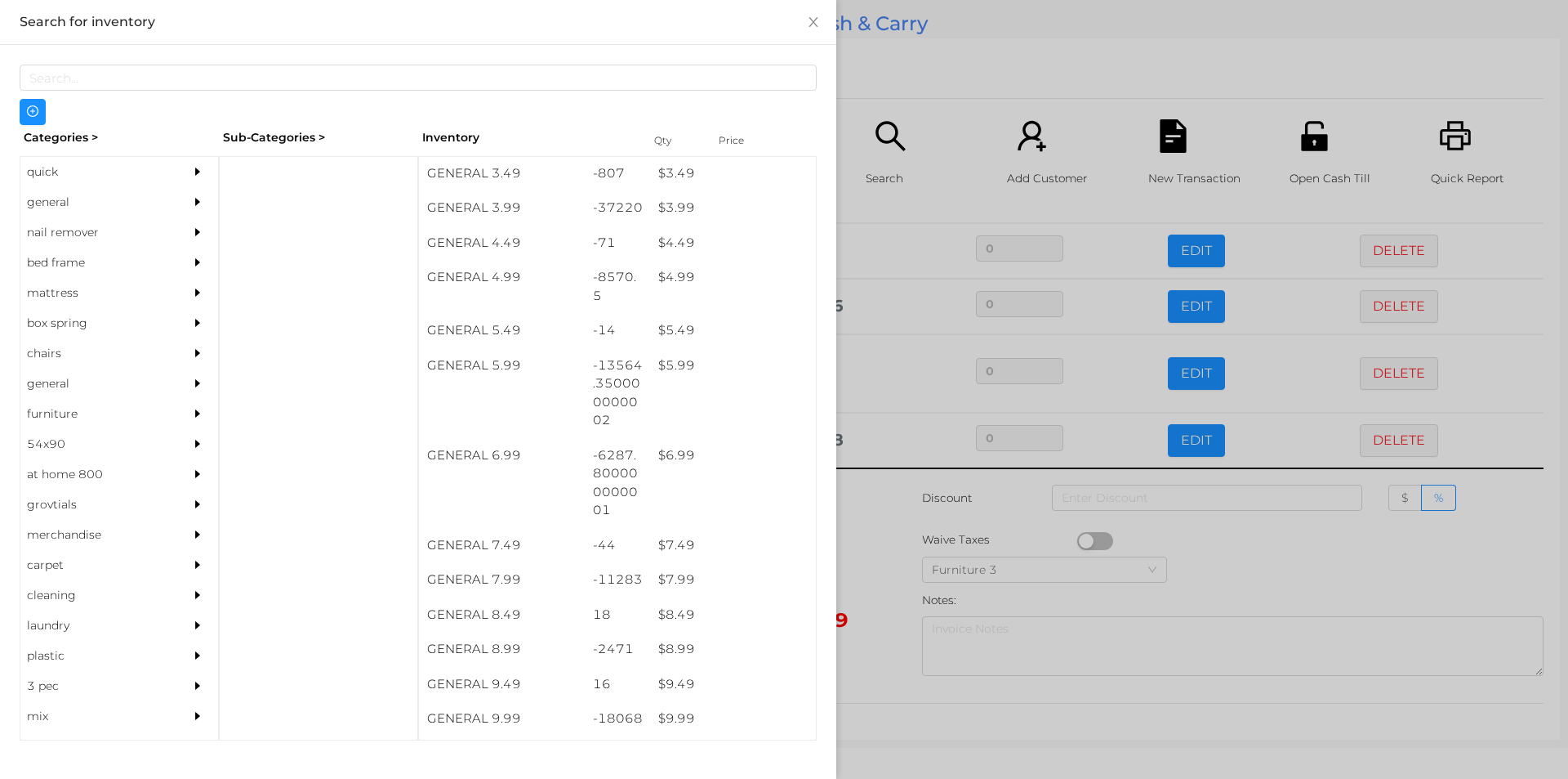
click at [890, 532] on div at bounding box center [784, 390] width 1568 height 779
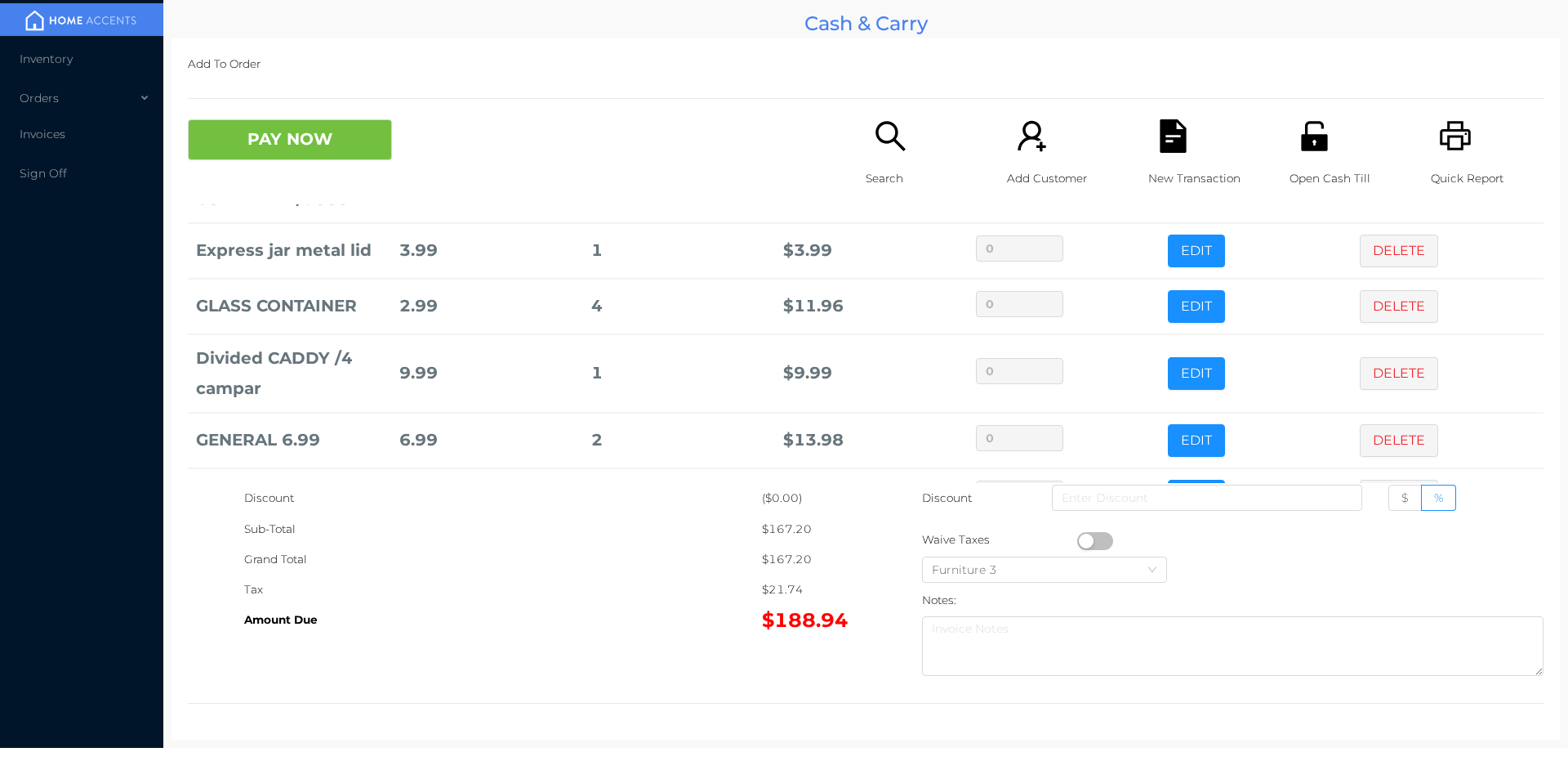
click at [868, 174] on p "Search" at bounding box center [922, 178] width 113 height 31
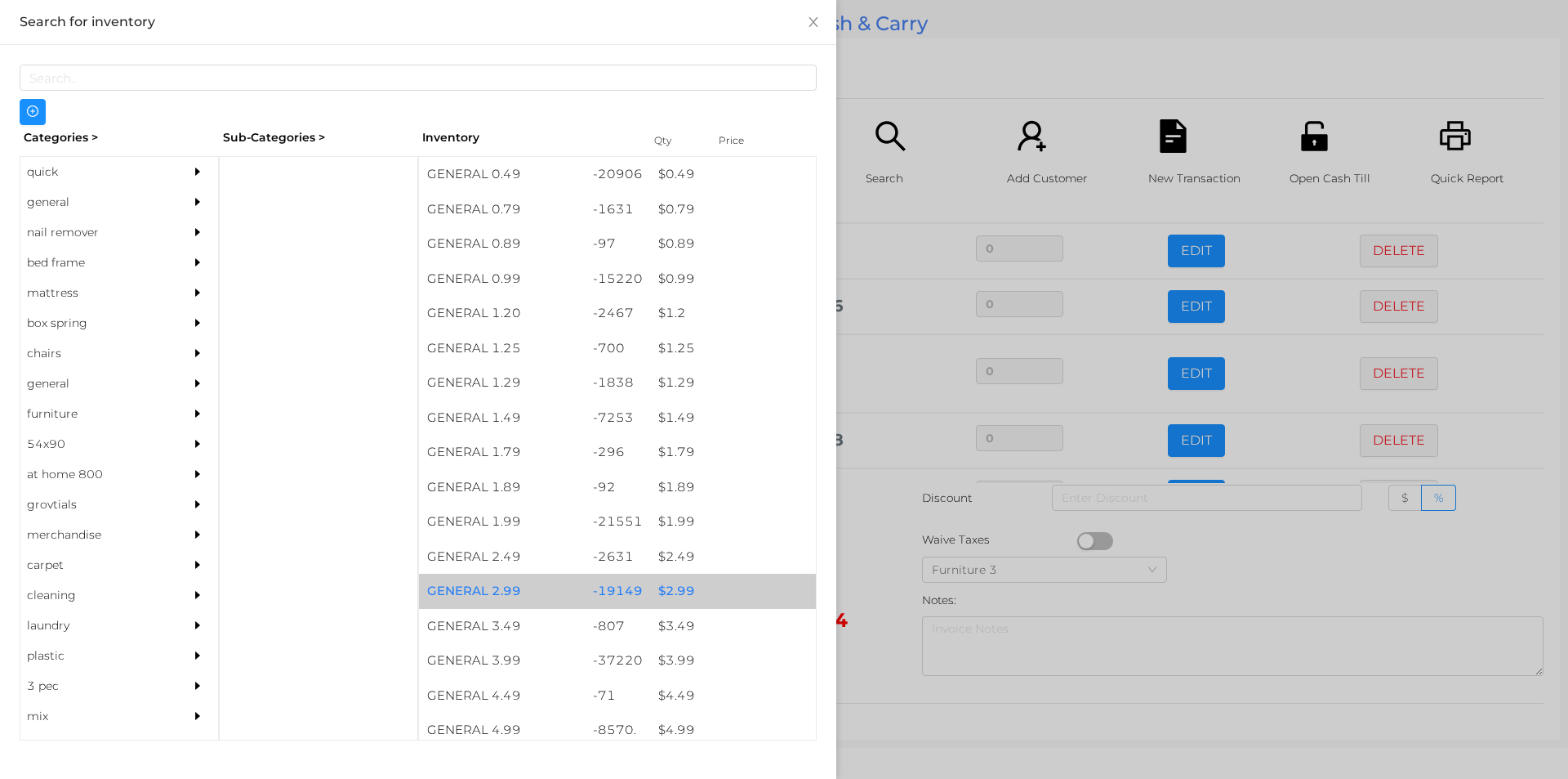
click at [669, 594] on div "$ 2.99" at bounding box center [732, 591] width 165 height 35
click at [668, 590] on div "$ 2.99" at bounding box center [732, 591] width 165 height 35
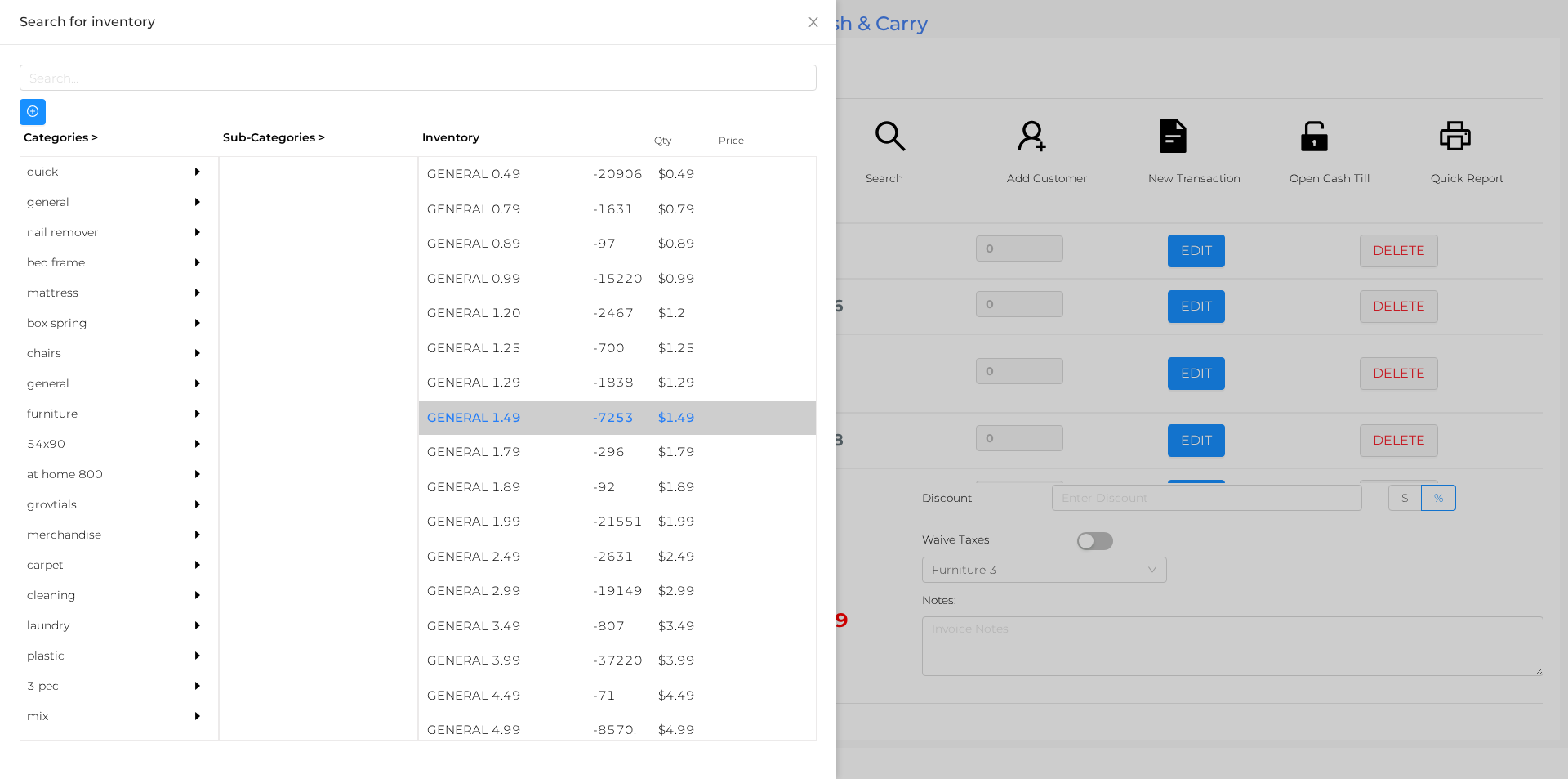
click at [681, 420] on div "$ 1.49" at bounding box center [732, 417] width 165 height 35
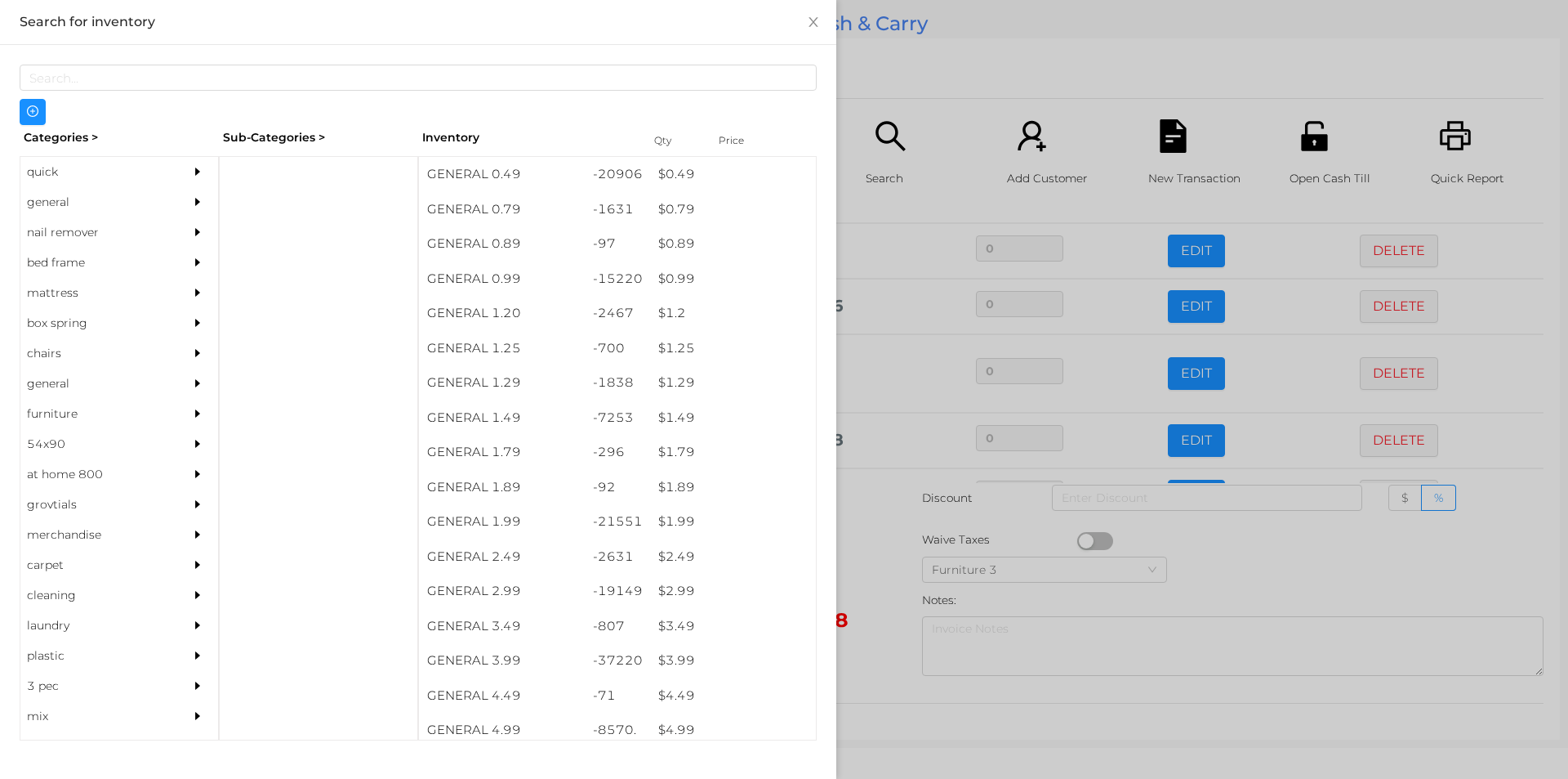
click at [868, 581] on div at bounding box center [784, 390] width 1568 height 779
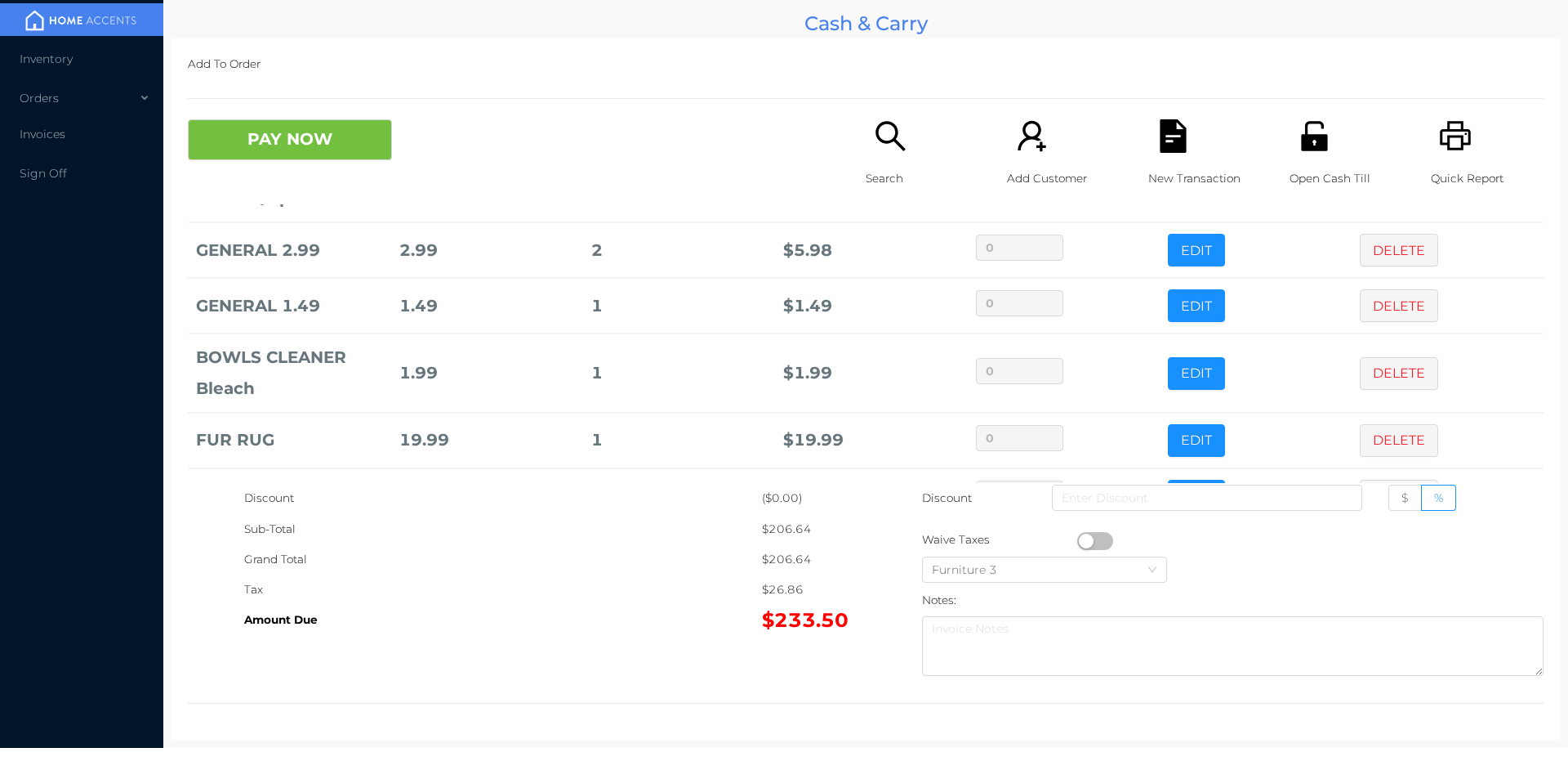
scroll to position [2106, 0]
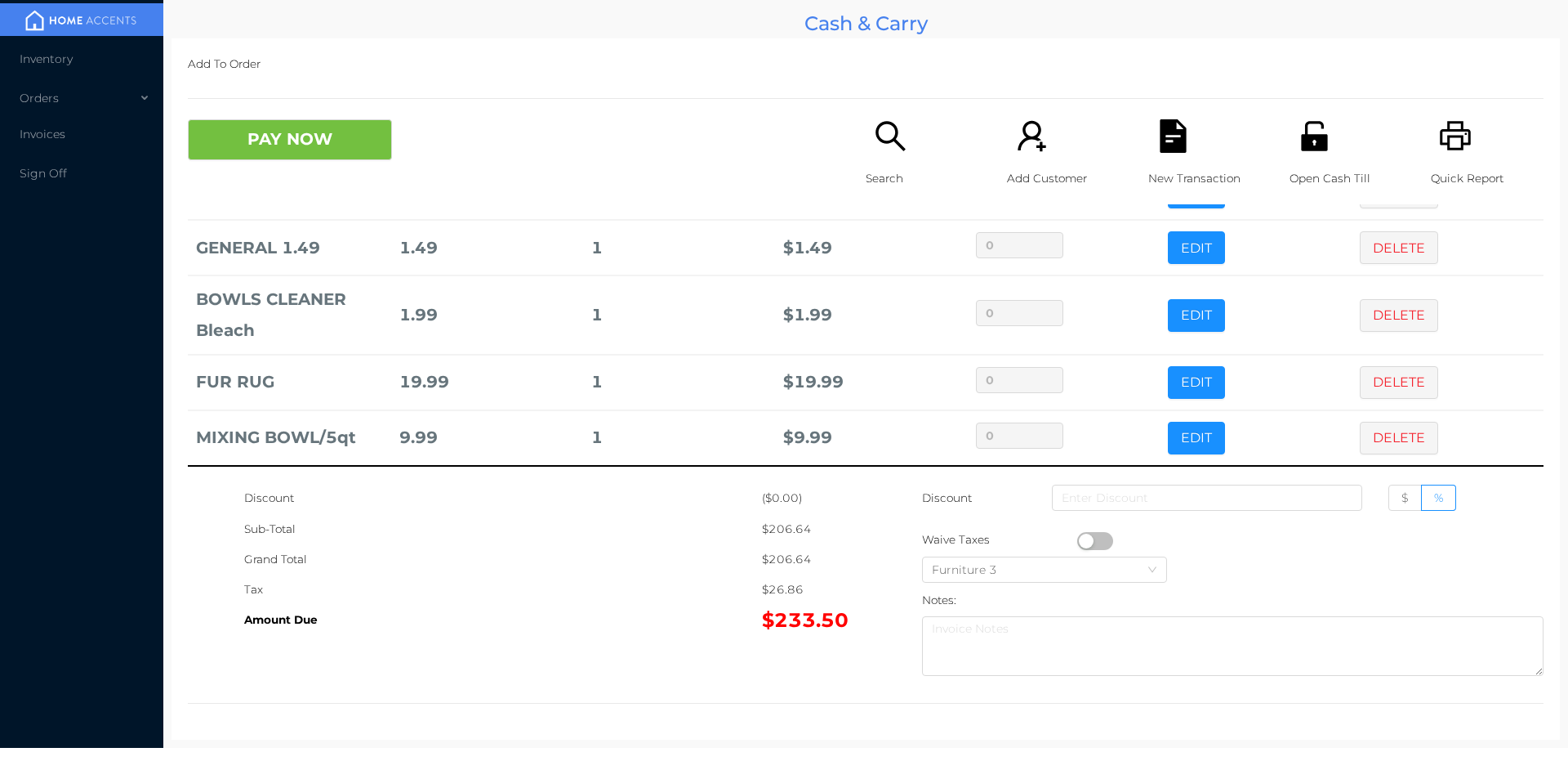
click at [890, 143] on icon "icon: search" at bounding box center [890, 136] width 30 height 30
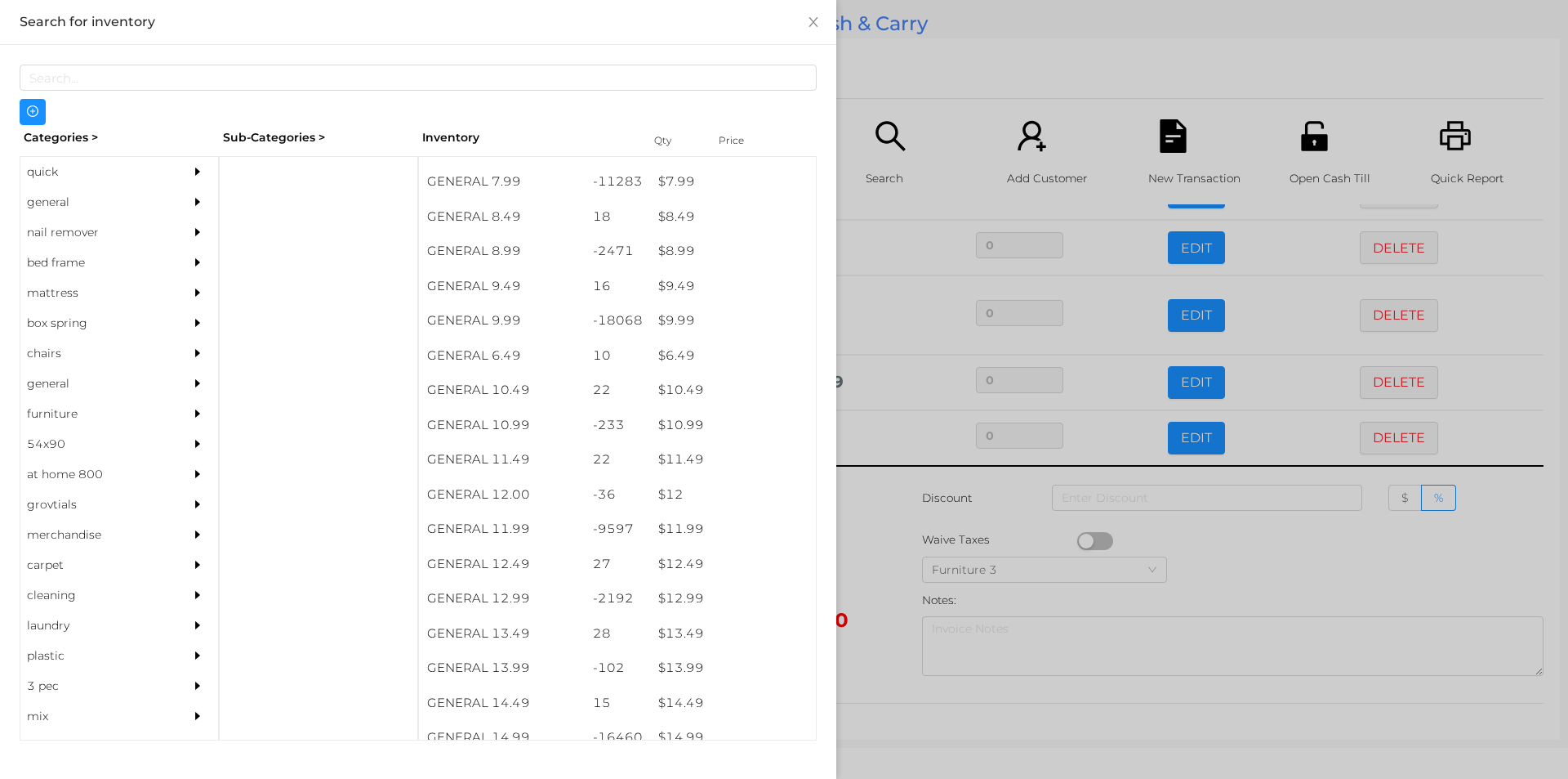
scroll to position [850, 0]
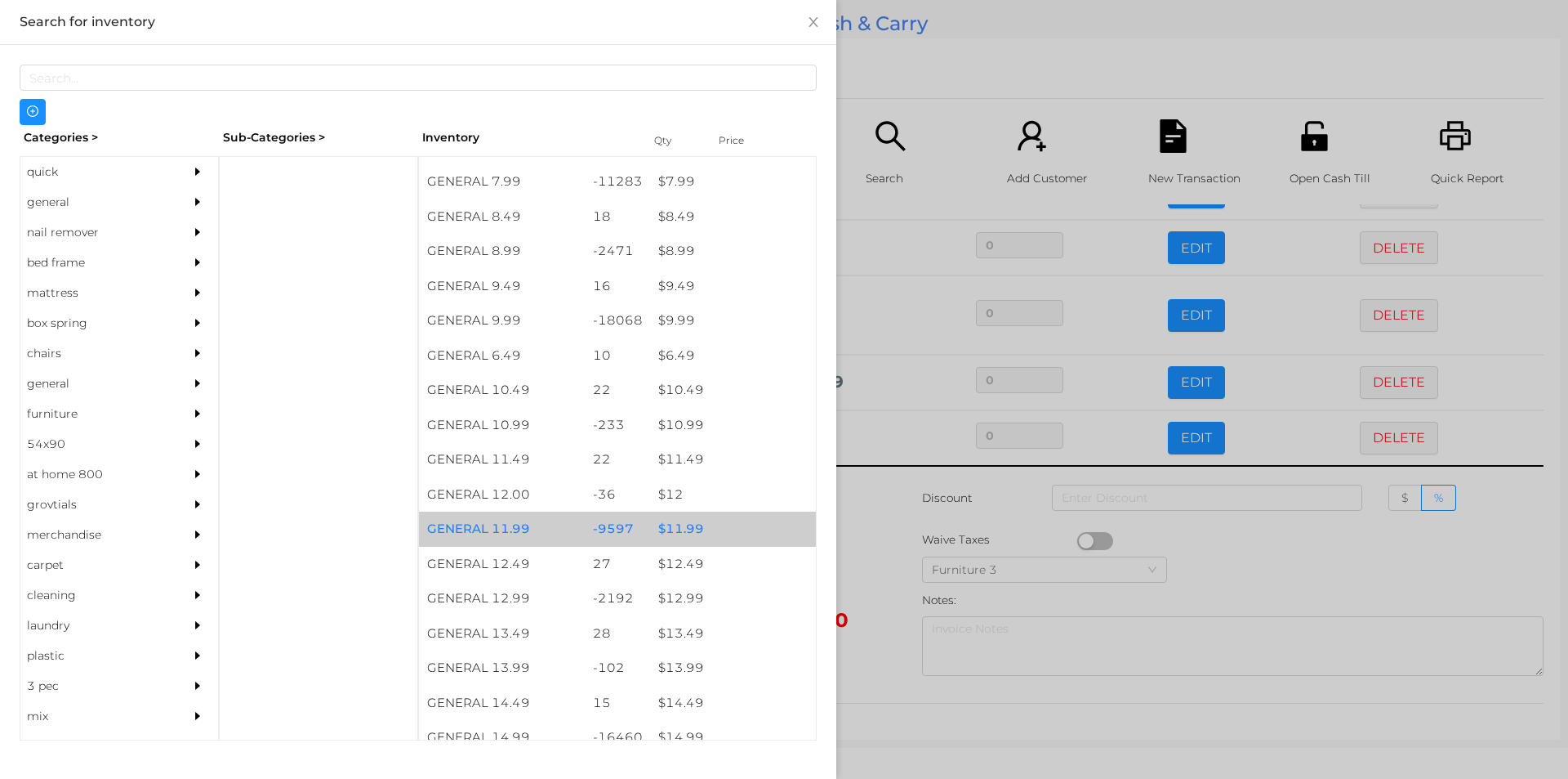
click at [680, 536] on div "$ 11.99" at bounding box center [732, 528] width 165 height 35
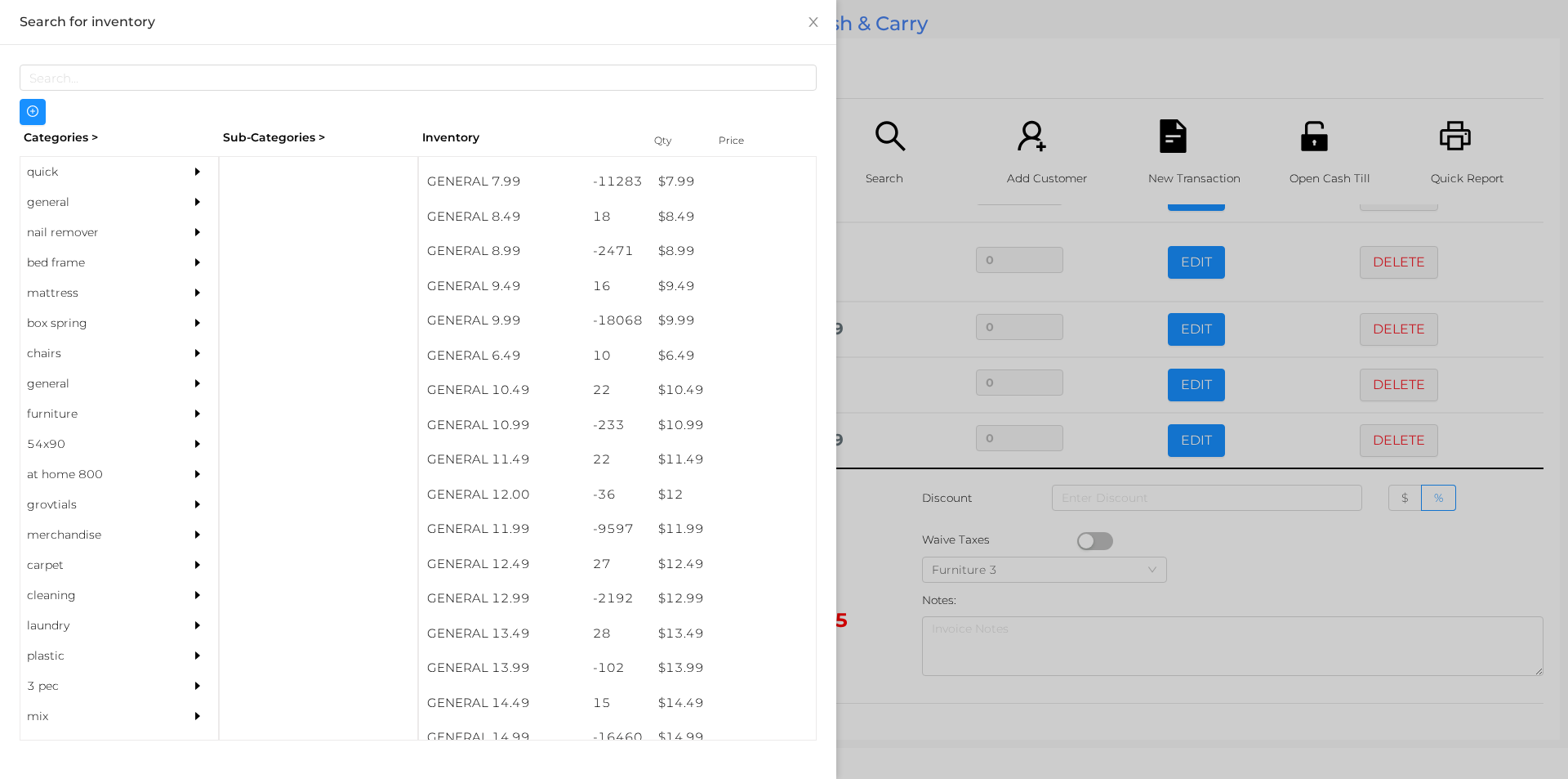
click at [892, 571] on div at bounding box center [784, 390] width 1568 height 779
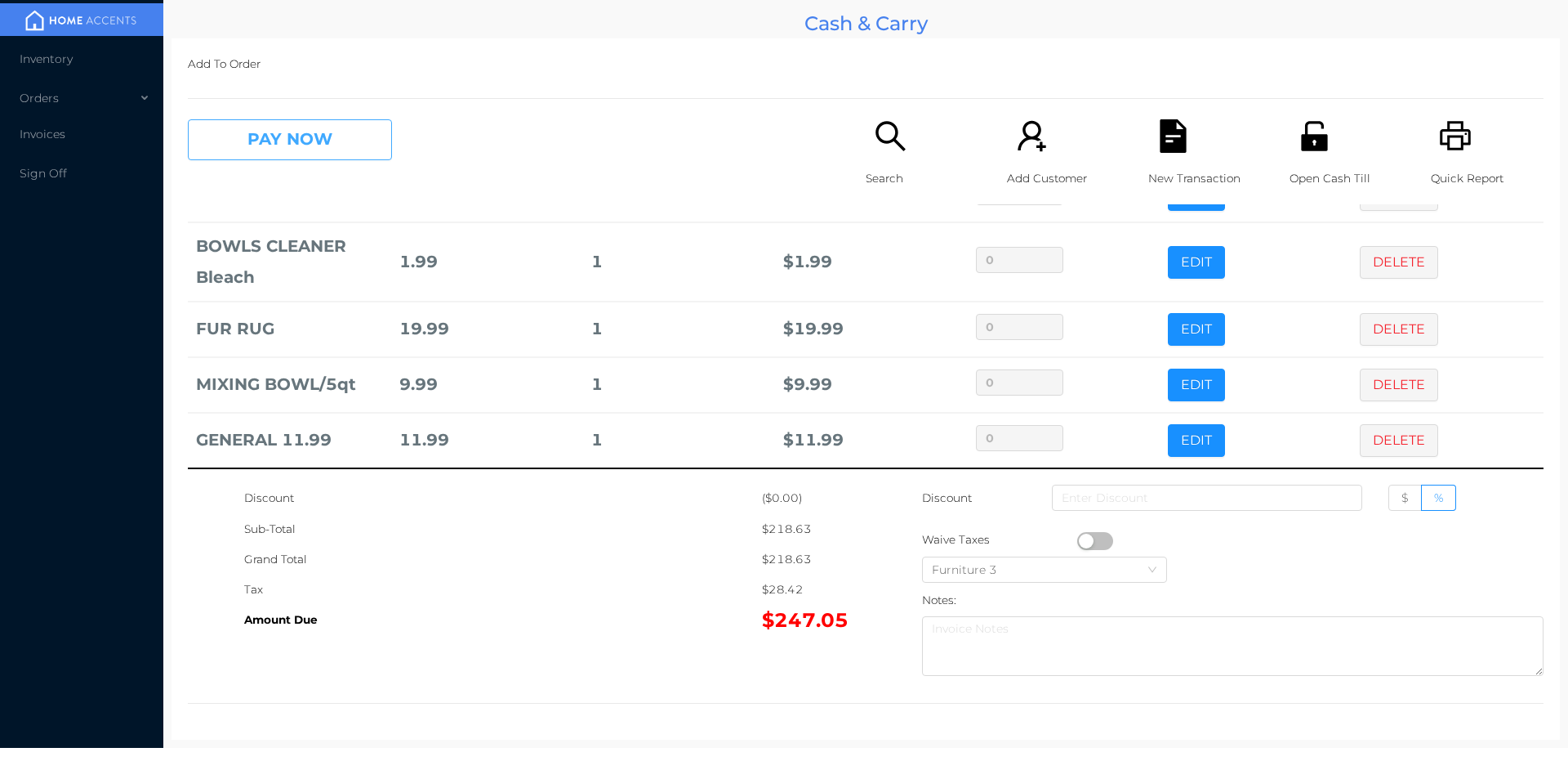
click at [278, 130] on button "PAY NOW" at bounding box center [290, 139] width 204 height 41
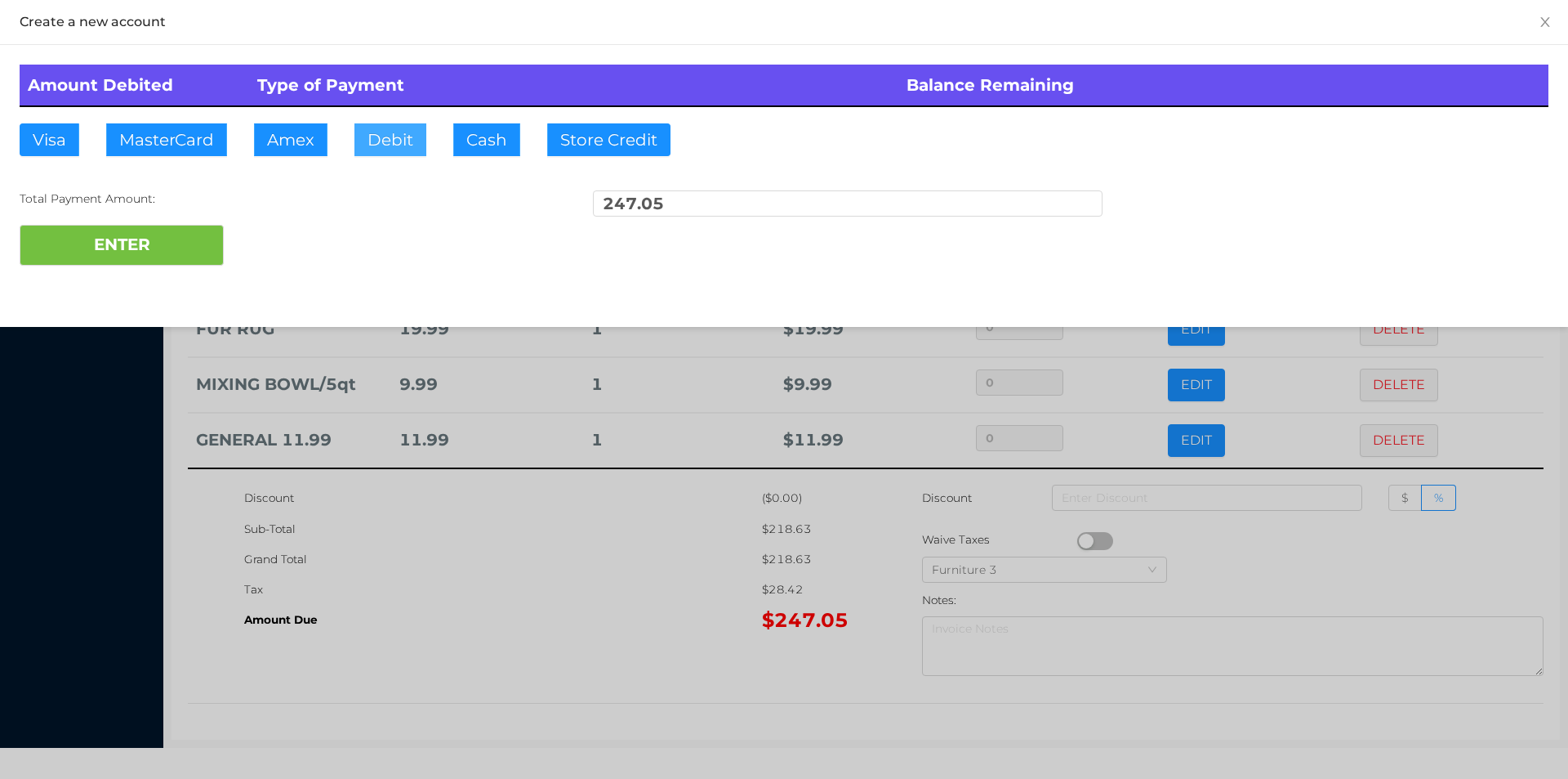
click at [388, 132] on button "Debit" at bounding box center [390, 140] width 72 height 33
click at [125, 261] on button "ENTER" at bounding box center [122, 245] width 204 height 41
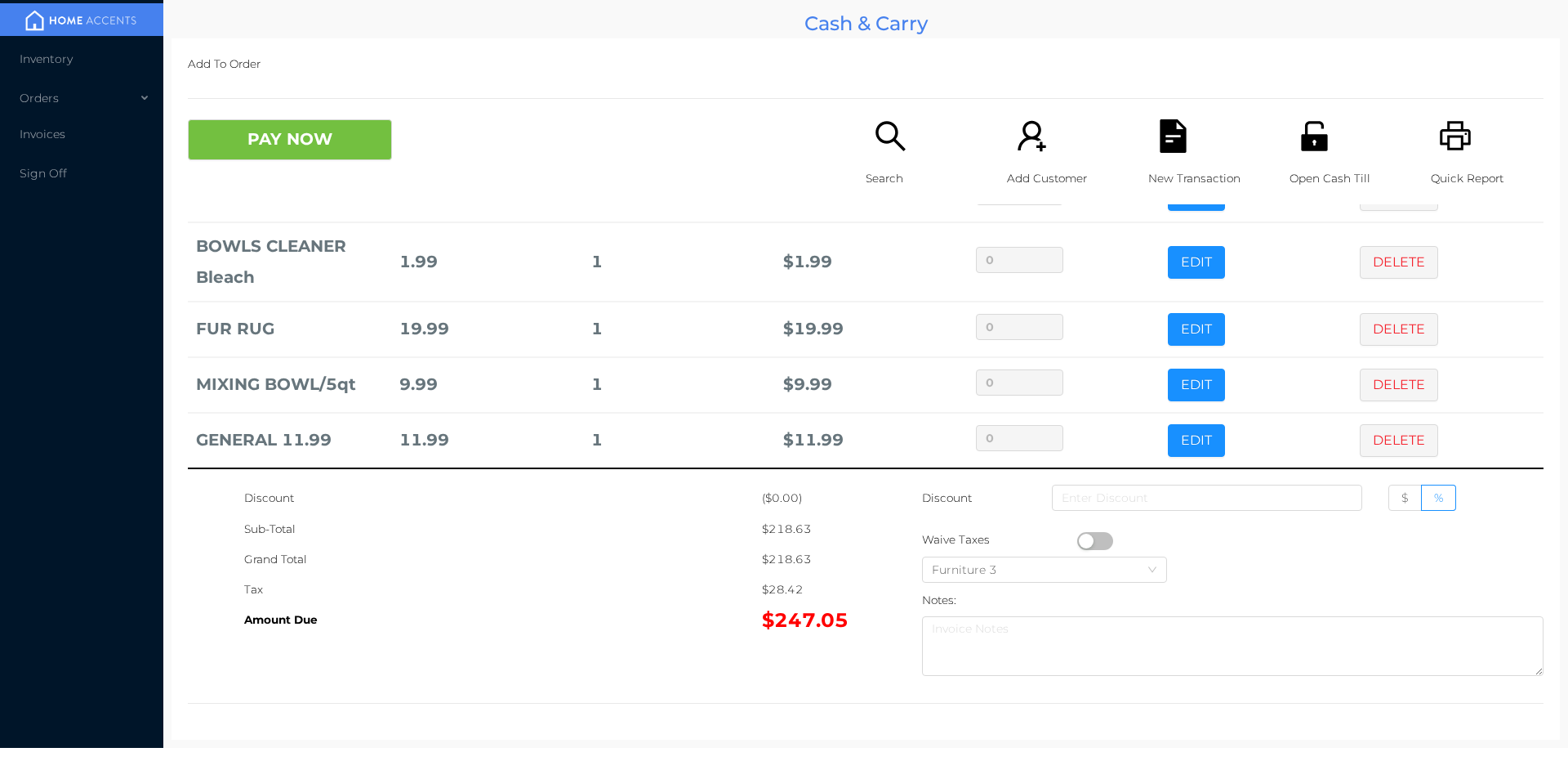
scroll to position [0, 0]
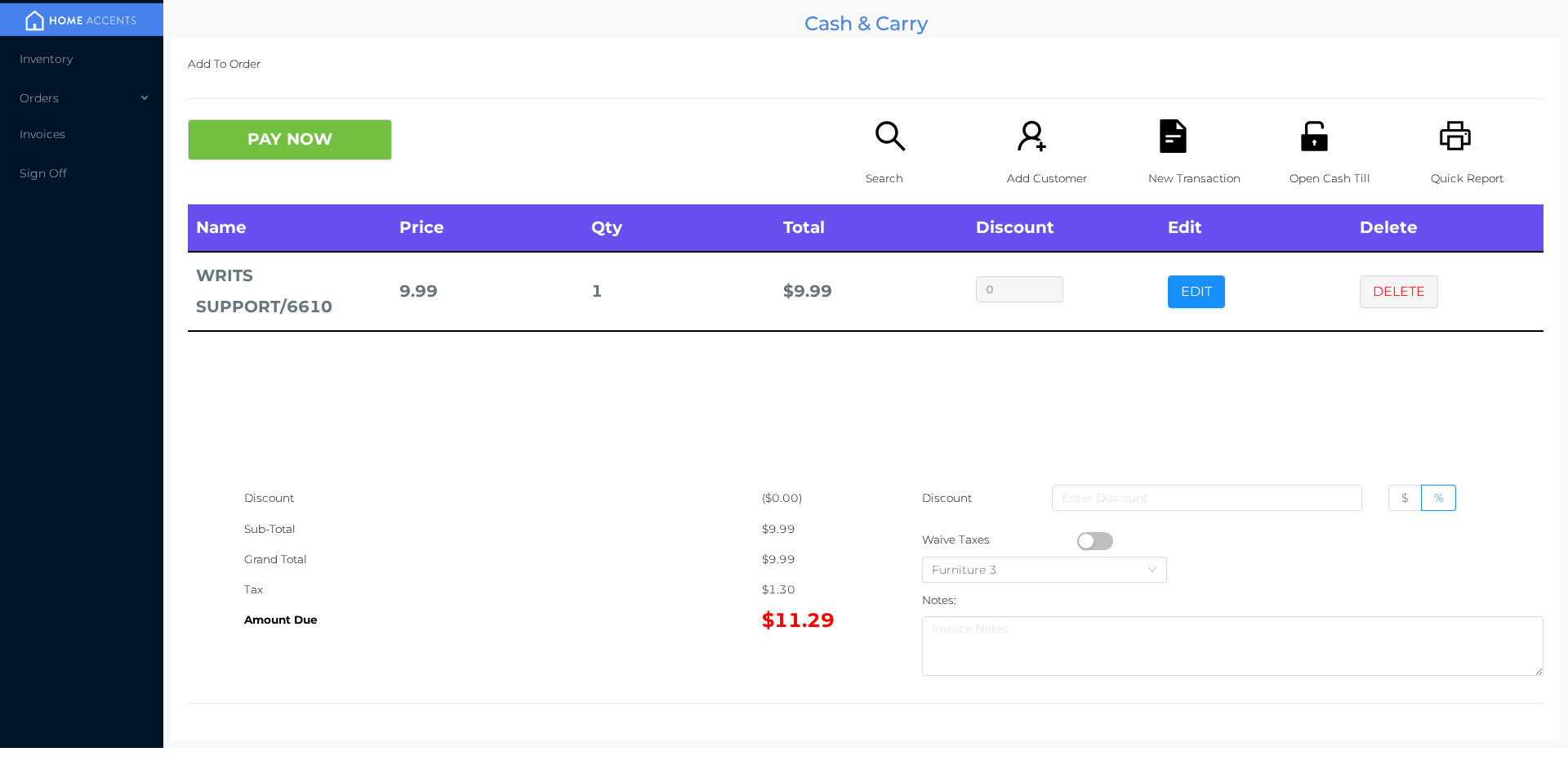
click at [258, 146] on button "PAY NOW" at bounding box center [290, 139] width 204 height 41
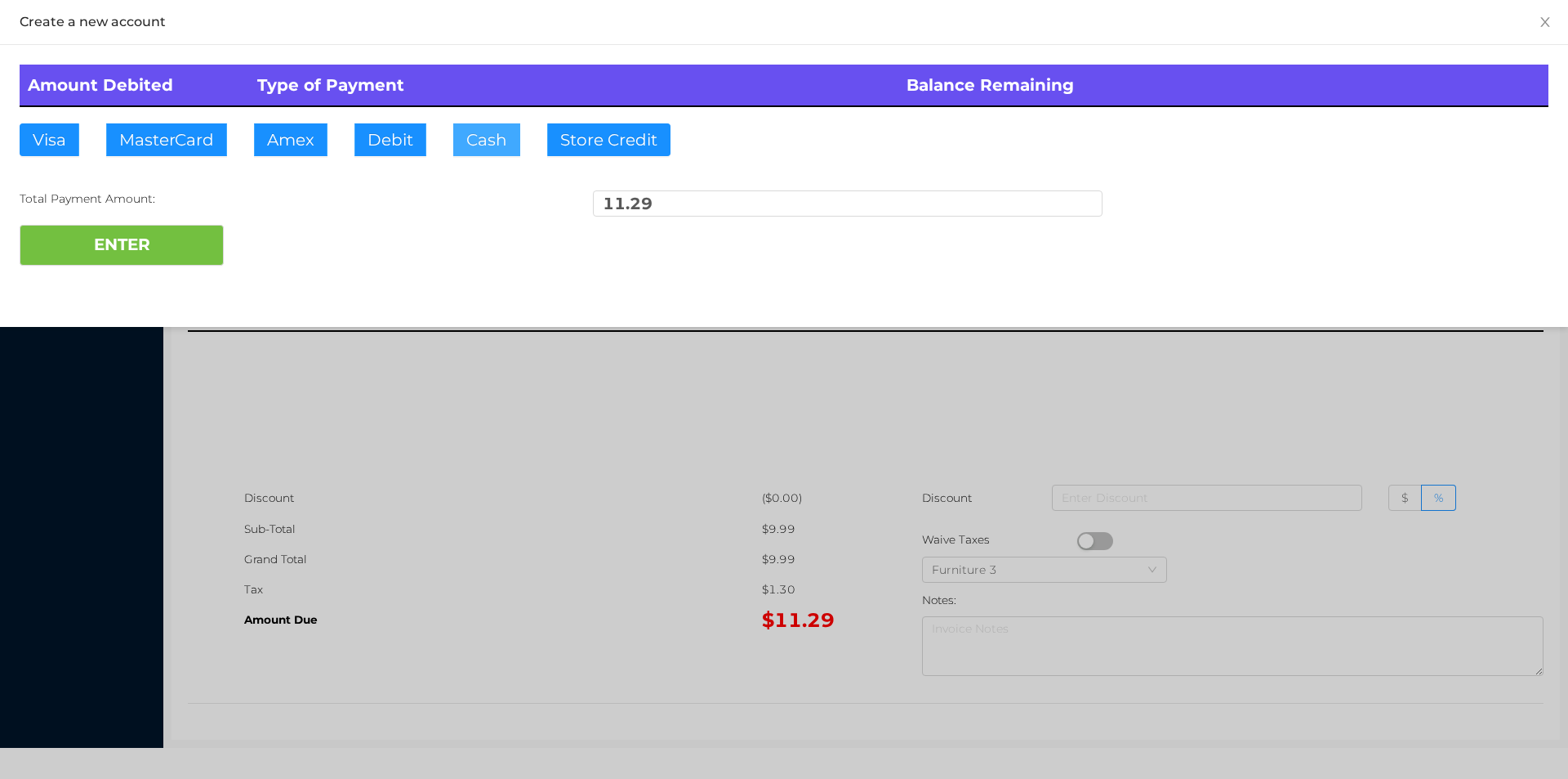
click at [482, 133] on button "Cash" at bounding box center [487, 140] width 67 height 33
type input "20."
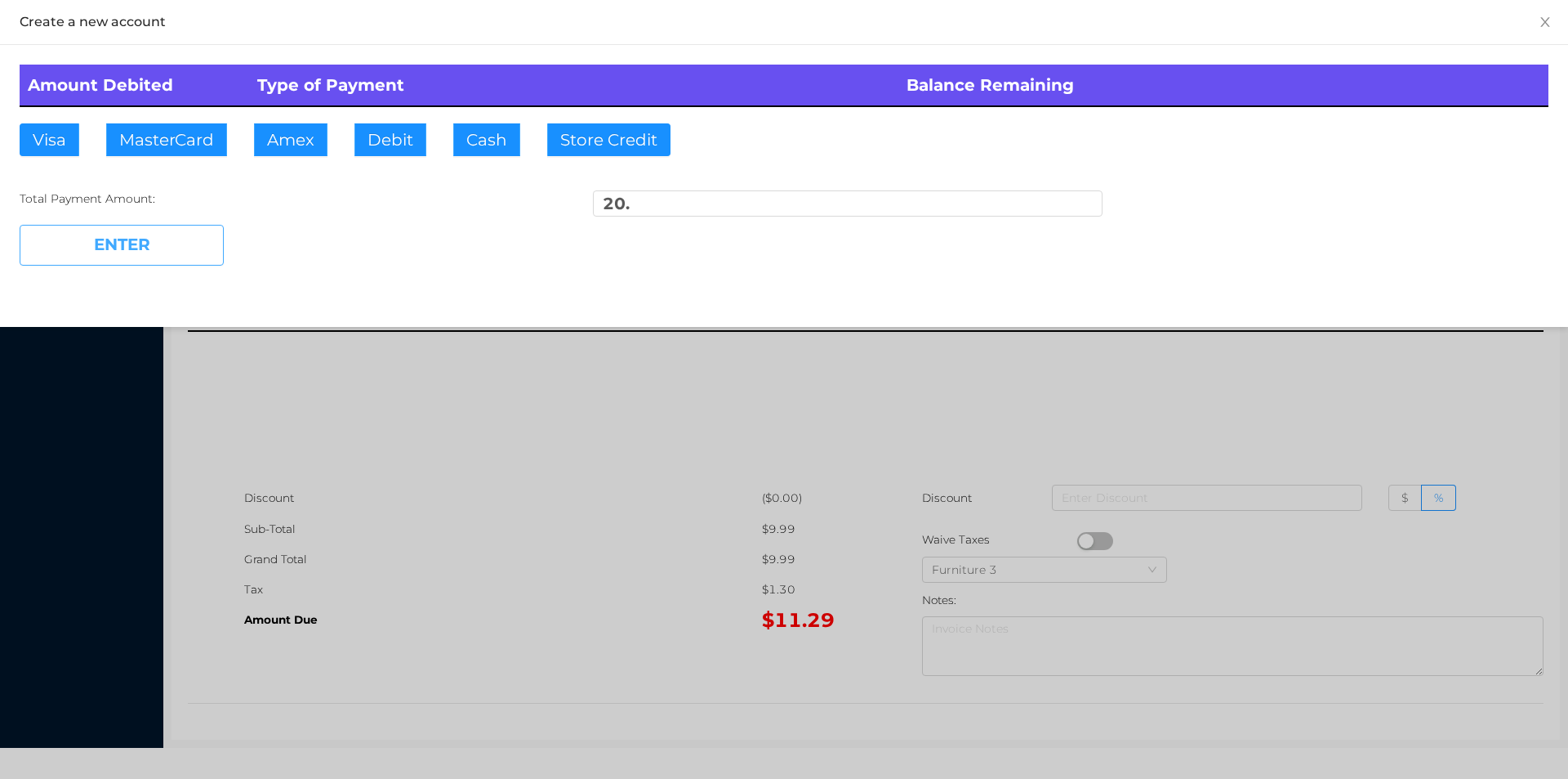
click at [147, 228] on button "ENTER" at bounding box center [122, 245] width 204 height 41
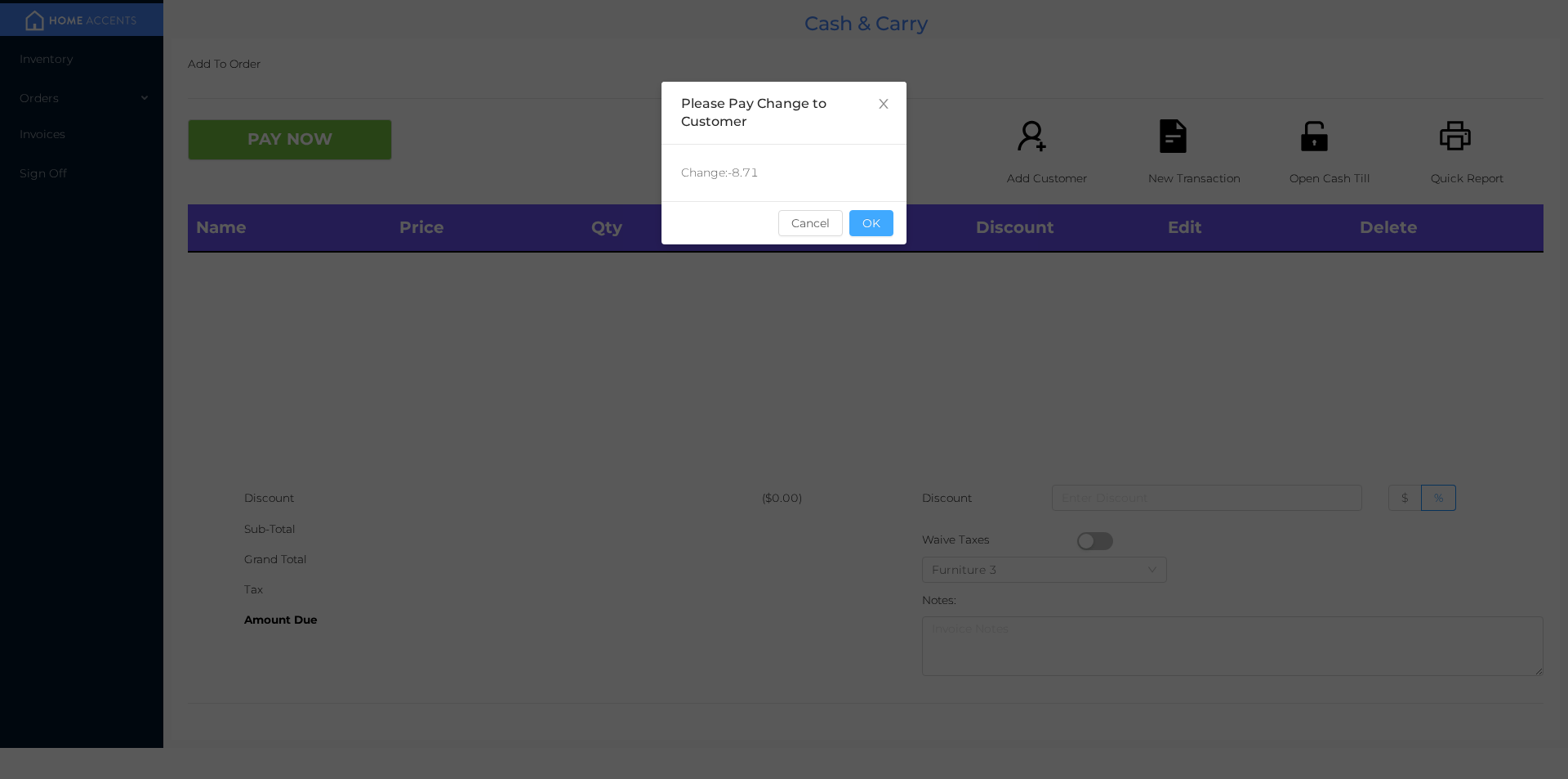
click at [875, 230] on button "OK" at bounding box center [871, 223] width 45 height 26
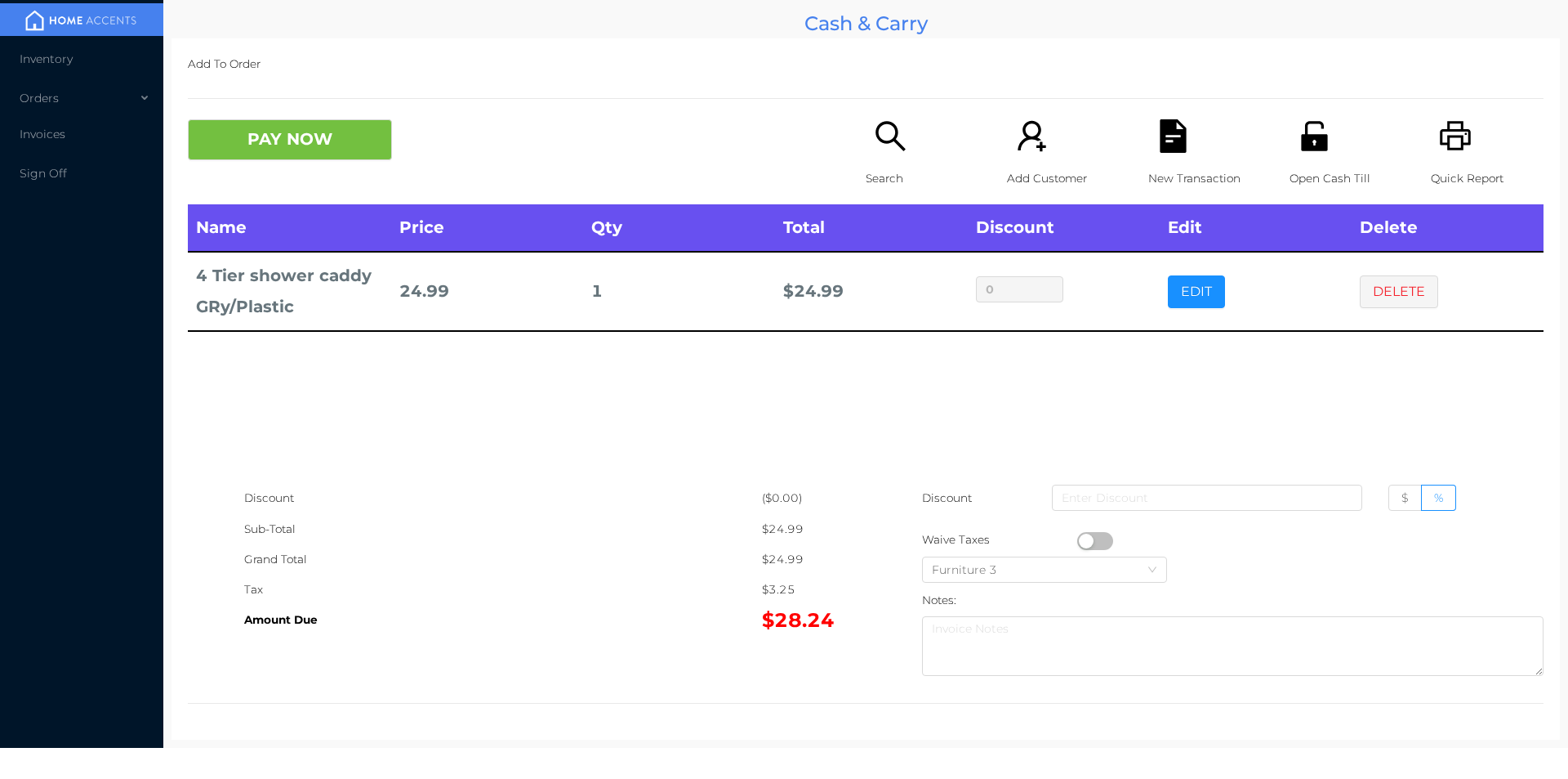
click at [1189, 166] on p "New Transaction" at bounding box center [1204, 178] width 113 height 31
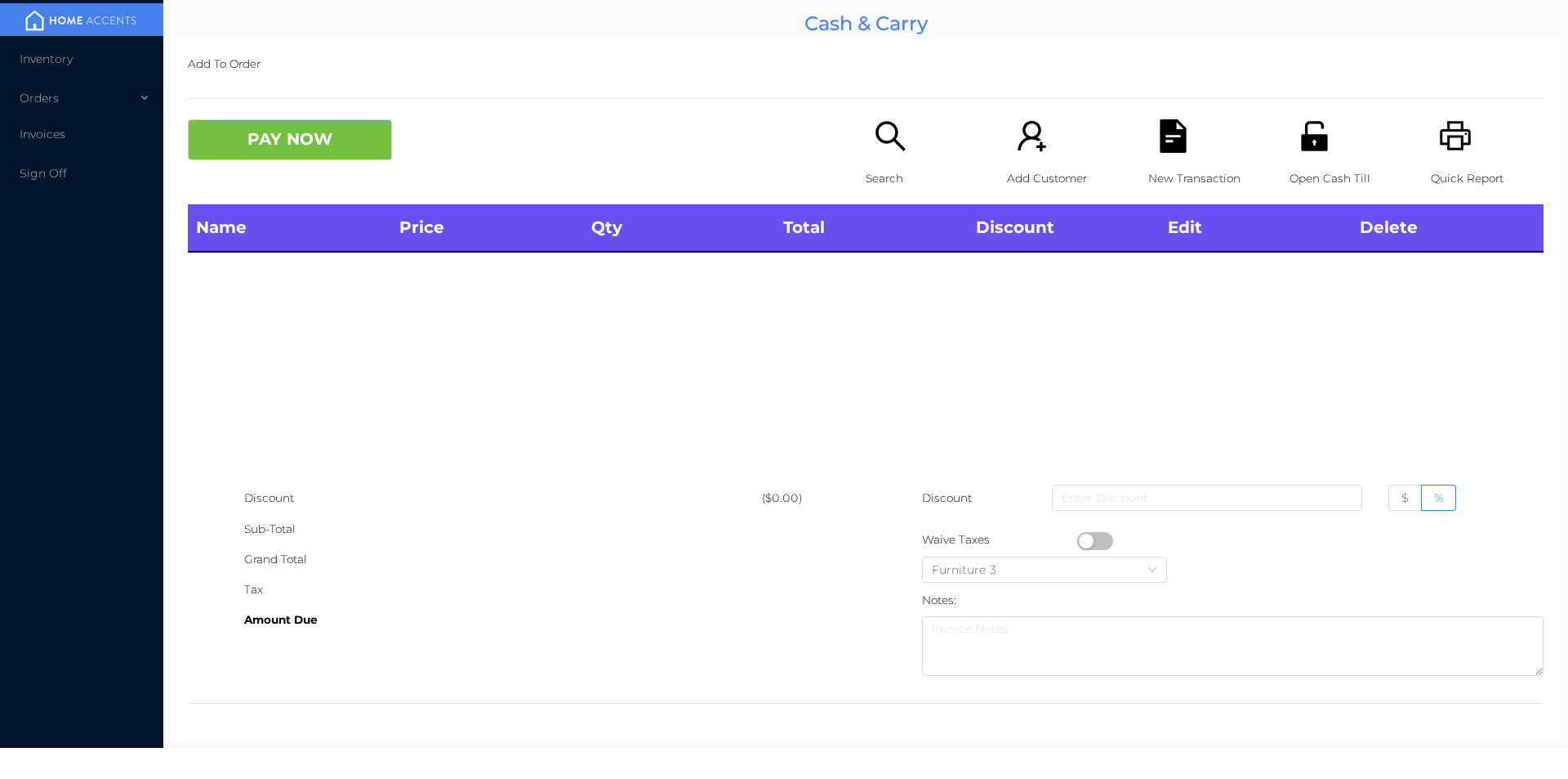
click at [1450, 155] on div "Quick Report" at bounding box center [1488, 162] width 113 height 85
click at [319, 158] on button "PAY NOW" at bounding box center [290, 139] width 204 height 41
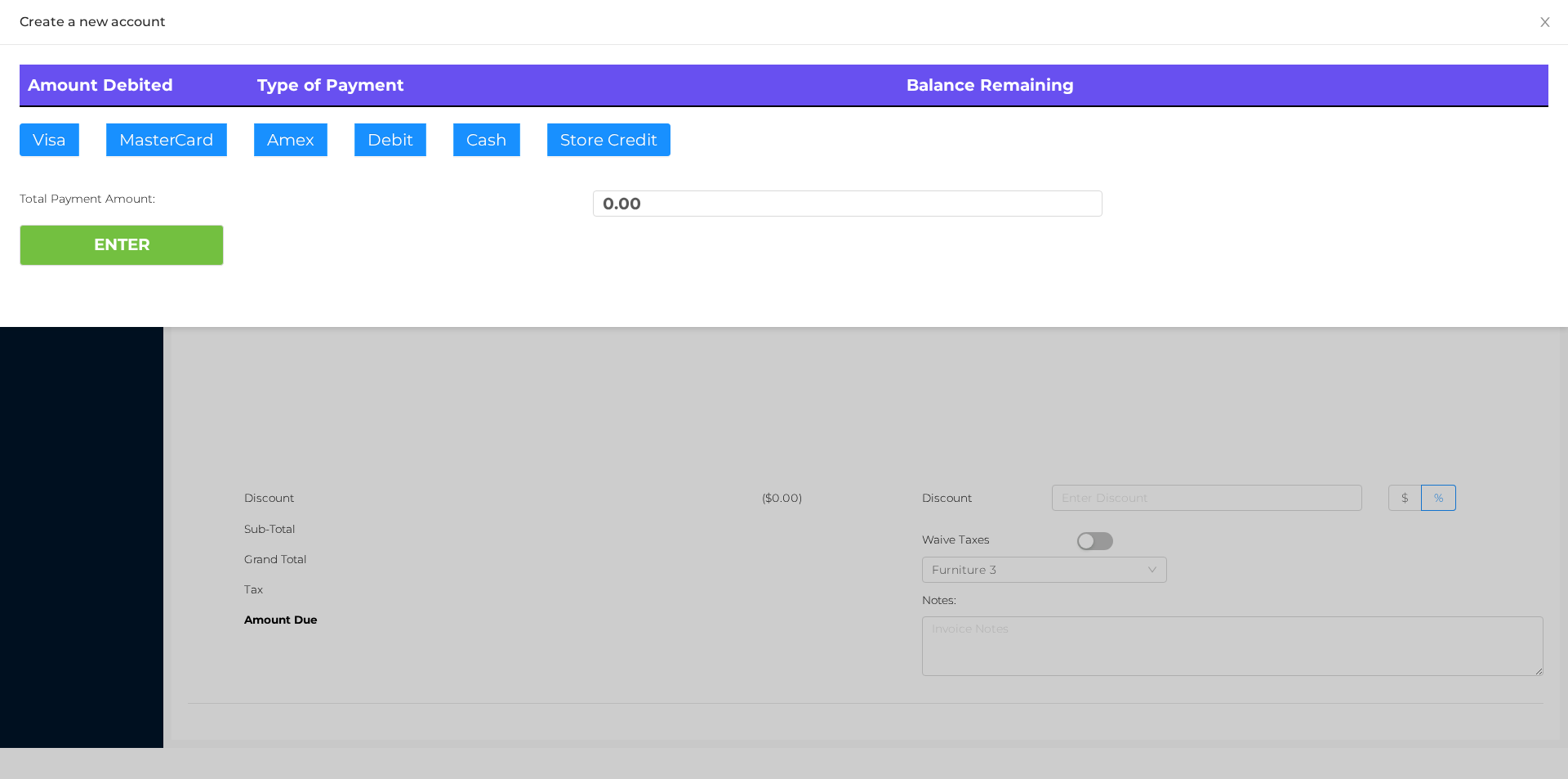
click at [1406, 390] on div at bounding box center [784, 390] width 1568 height 779
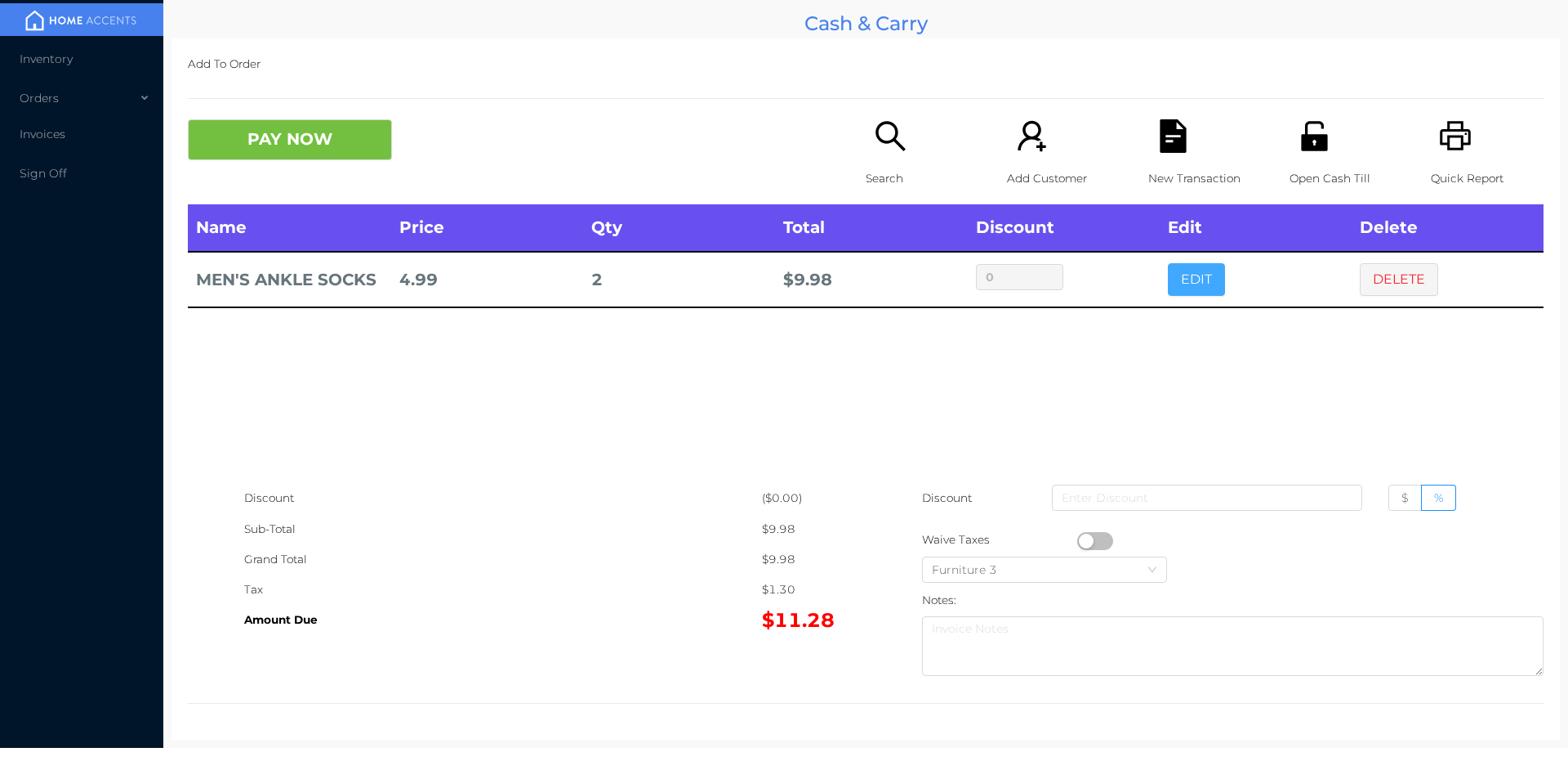
click at [1179, 279] on button "EDIT" at bounding box center [1197, 278] width 57 height 33
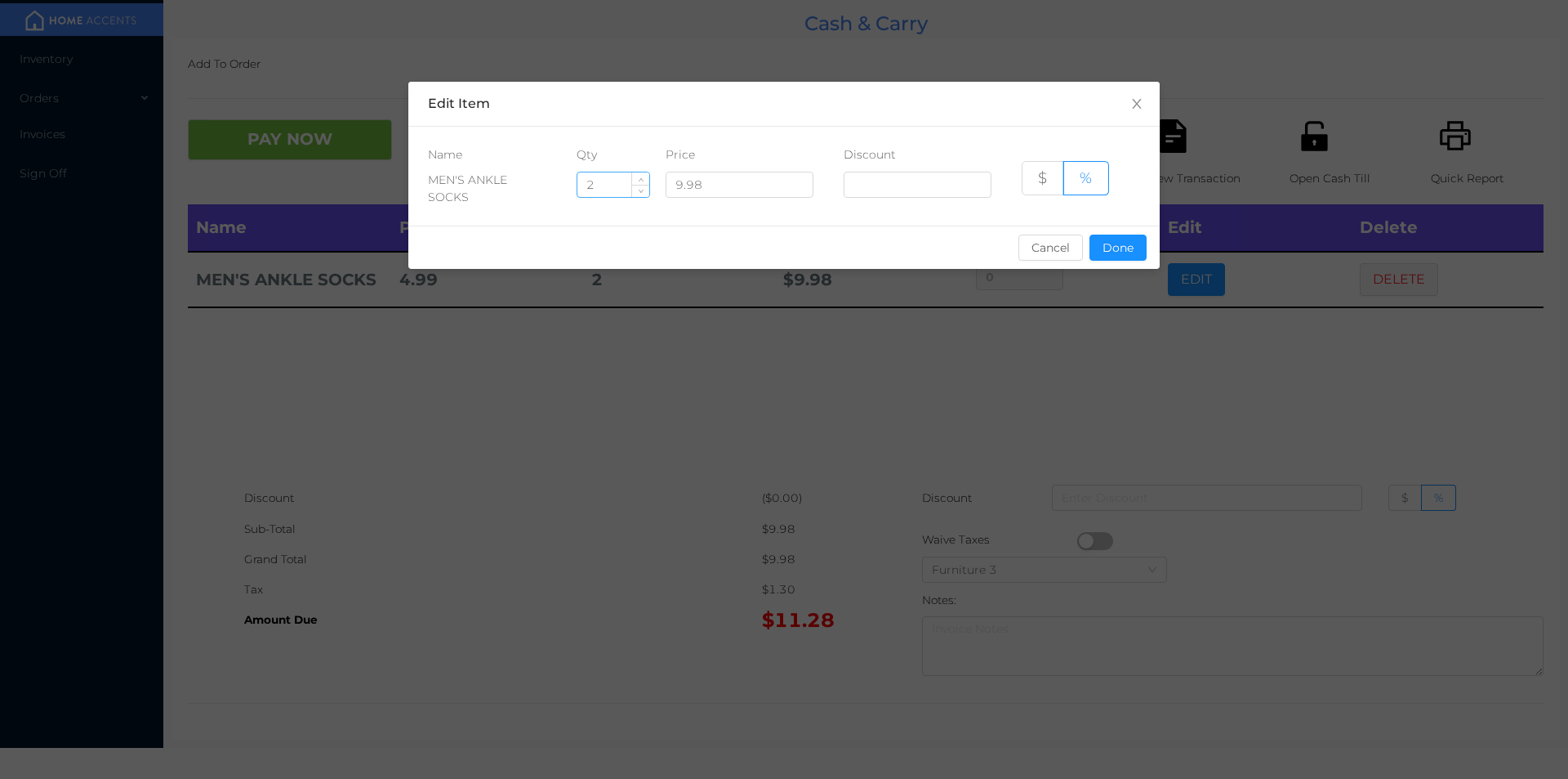
click at [622, 189] on input "2" at bounding box center [613, 184] width 72 height 25
type input "1"
click at [1115, 249] on button "Done" at bounding box center [1118, 248] width 57 height 26
type input "0%"
click at [1112, 300] on div "sentinelStart Edit Item Name Qty Price Discount MEN'S ANKLE SOCKS 1 9.98 $ % Ca…" at bounding box center [784, 390] width 1568 height 779
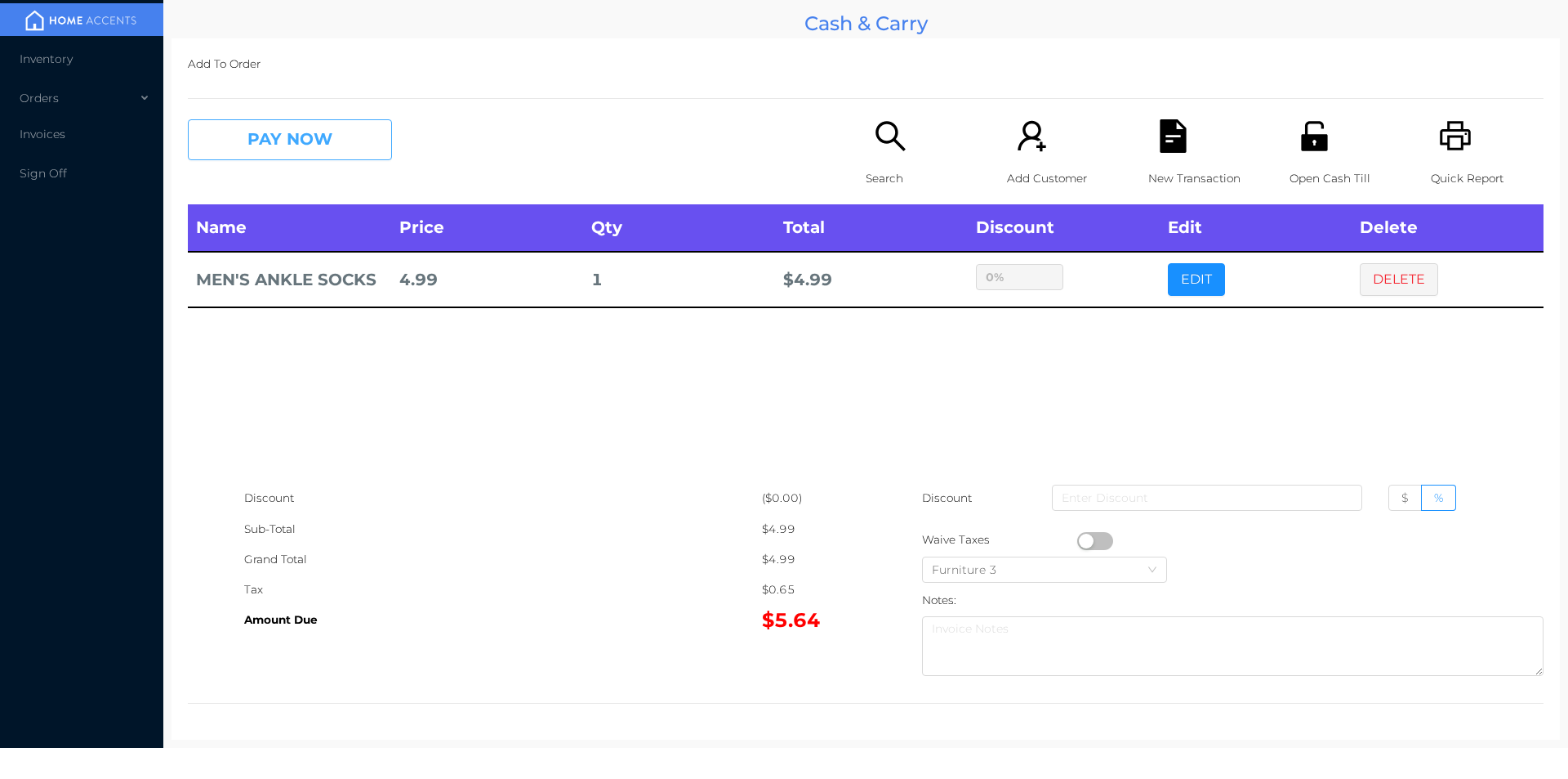
click at [332, 144] on button "PAY NOW" at bounding box center [290, 139] width 204 height 41
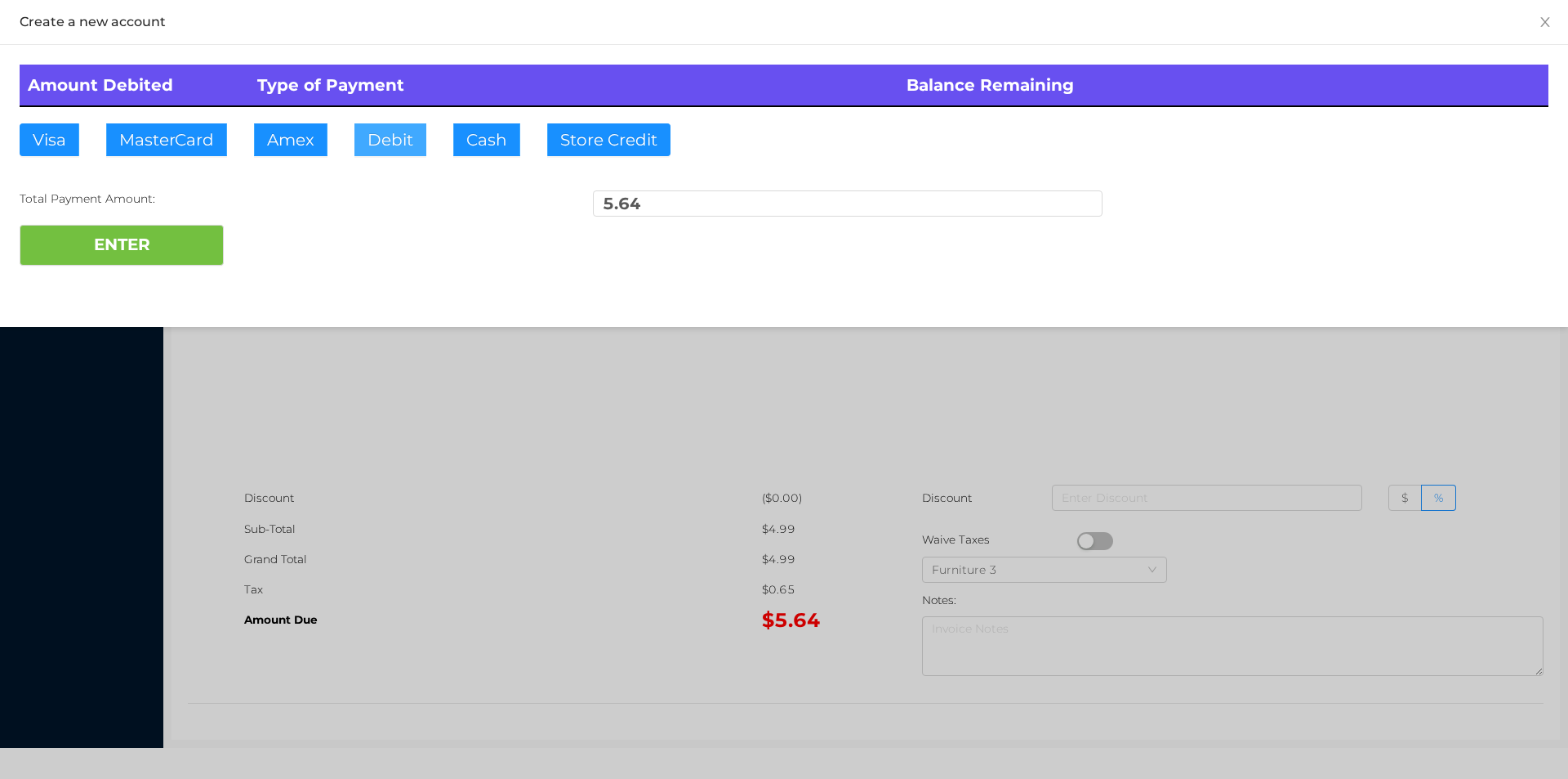
click at [392, 133] on button "Debit" at bounding box center [390, 140] width 72 height 33
click at [184, 234] on button "ENTER" at bounding box center [122, 245] width 204 height 41
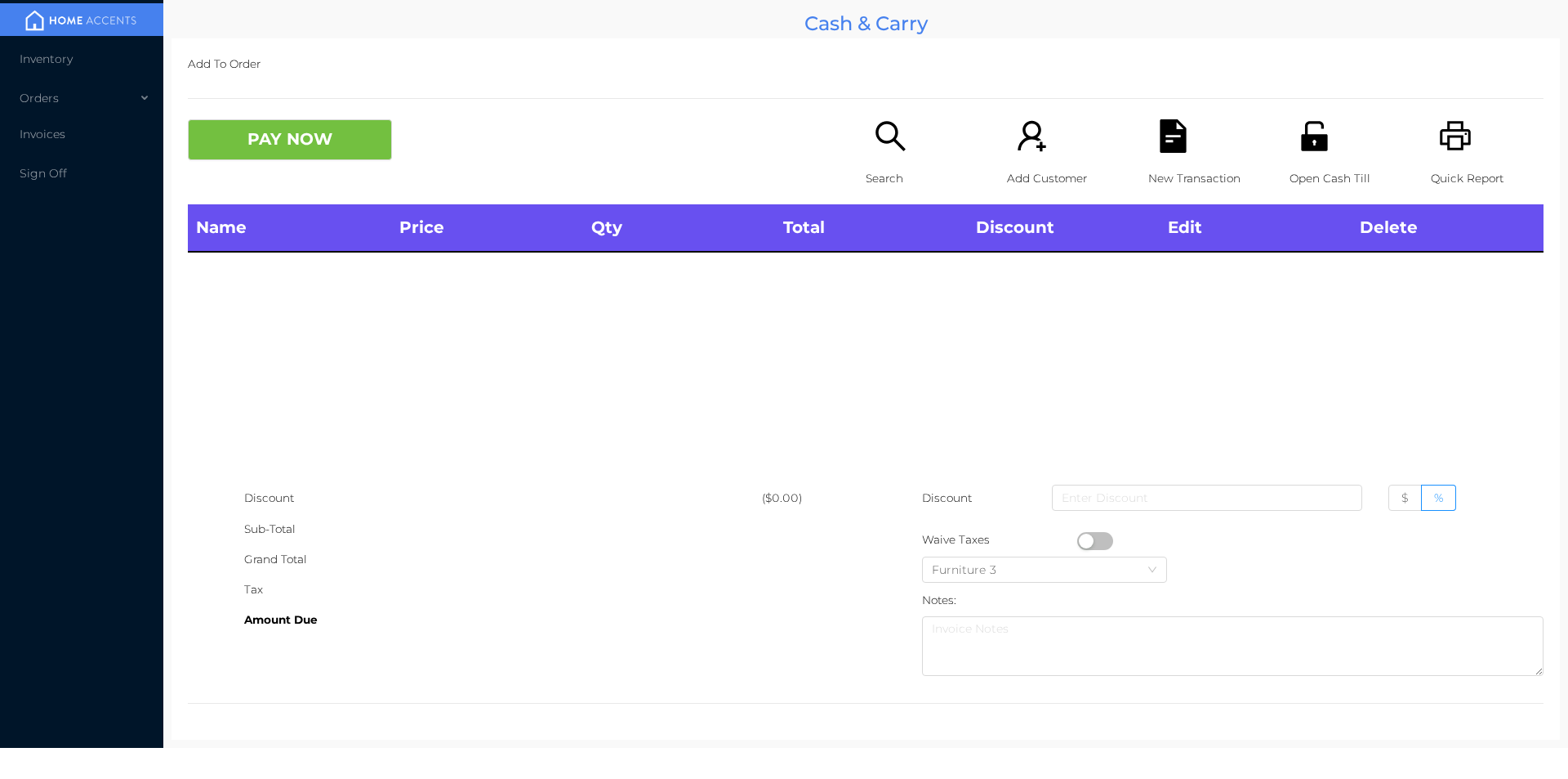
click at [873, 165] on p "Search" at bounding box center [922, 178] width 113 height 31
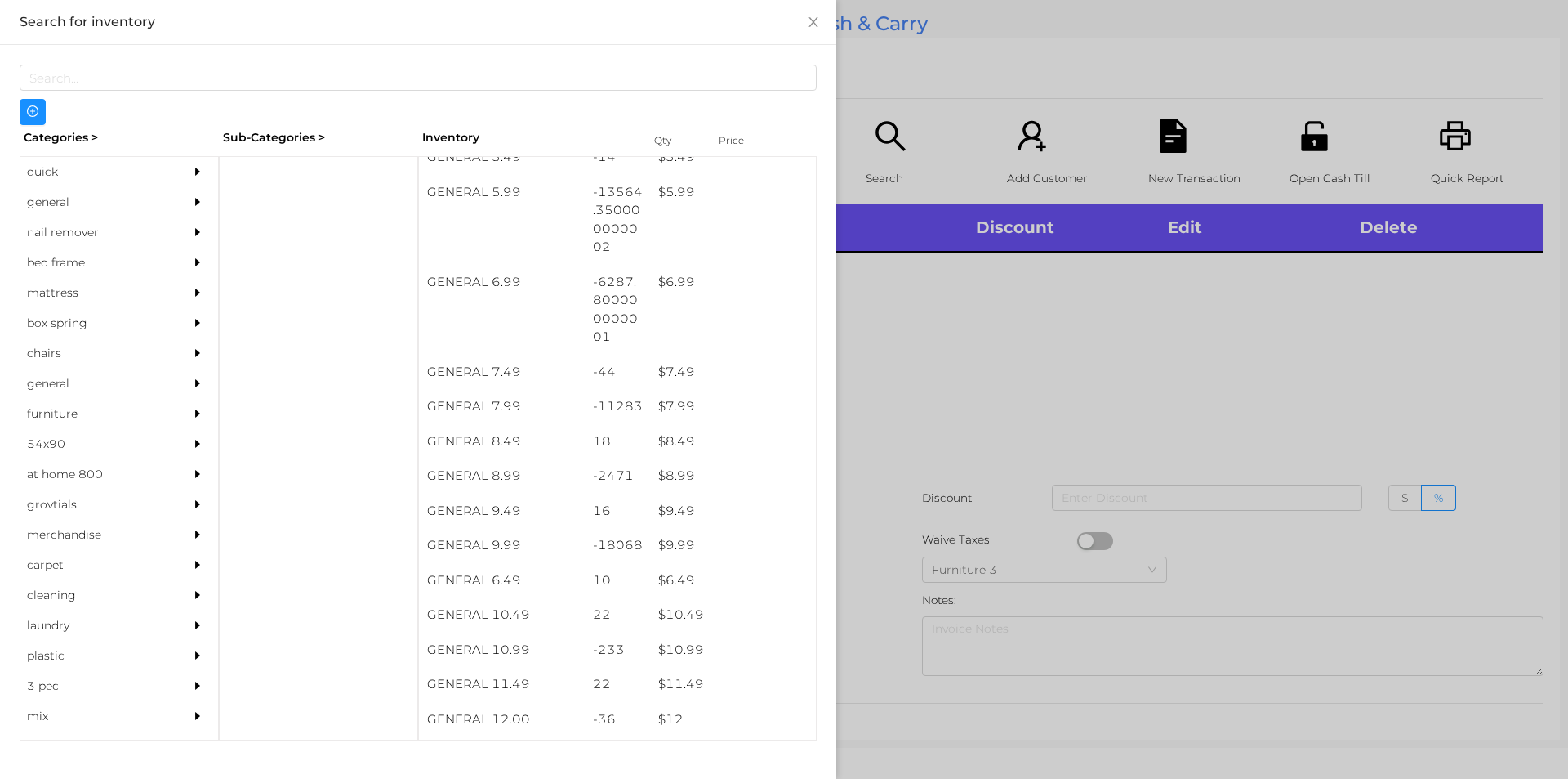
scroll to position [626, 0]
click at [670, 541] on div "$ 9.99" at bounding box center [732, 544] width 165 height 35
click at [874, 559] on div at bounding box center [784, 390] width 1568 height 779
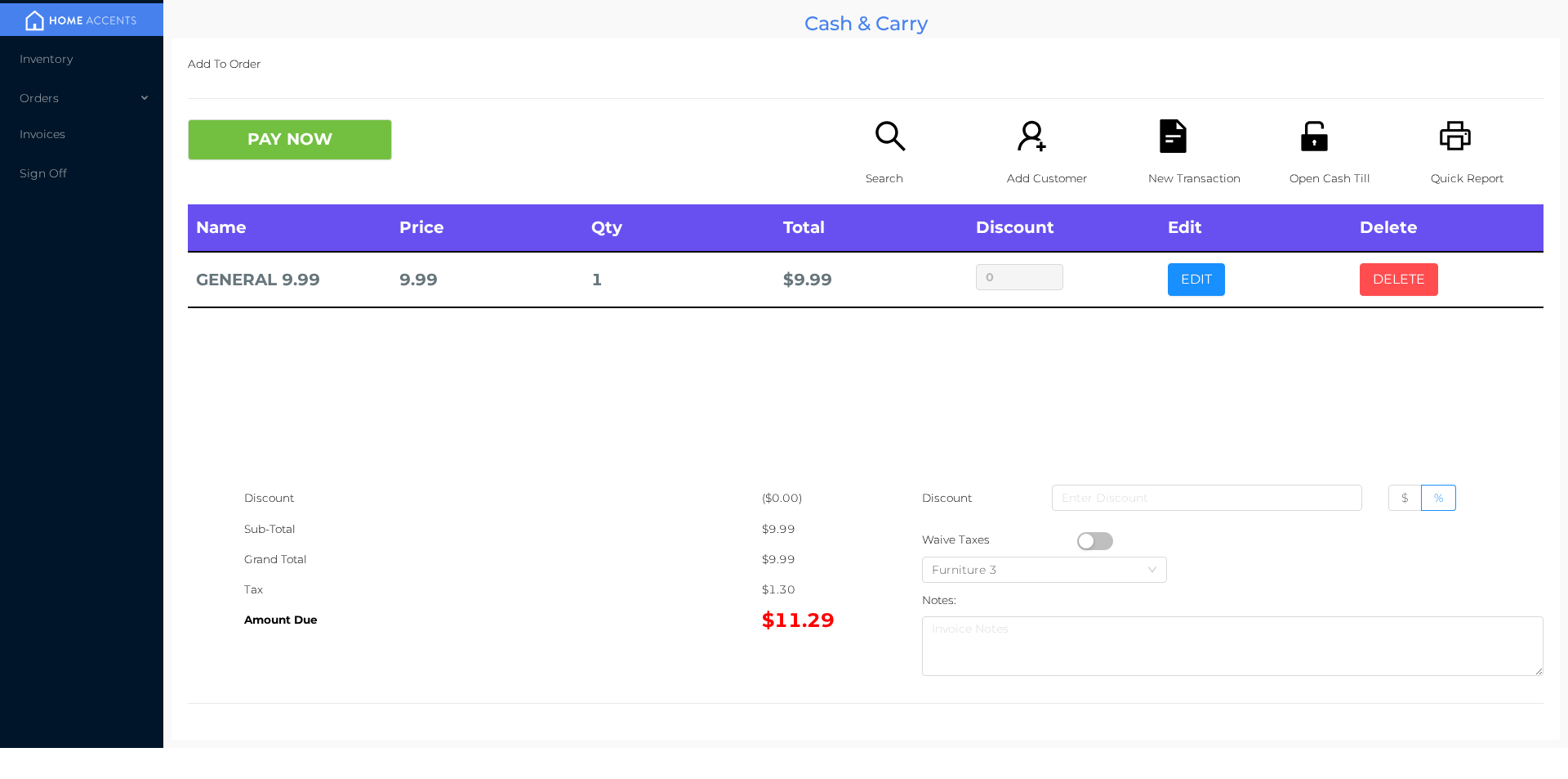
click at [1411, 281] on button "DELETE" at bounding box center [1399, 278] width 78 height 33
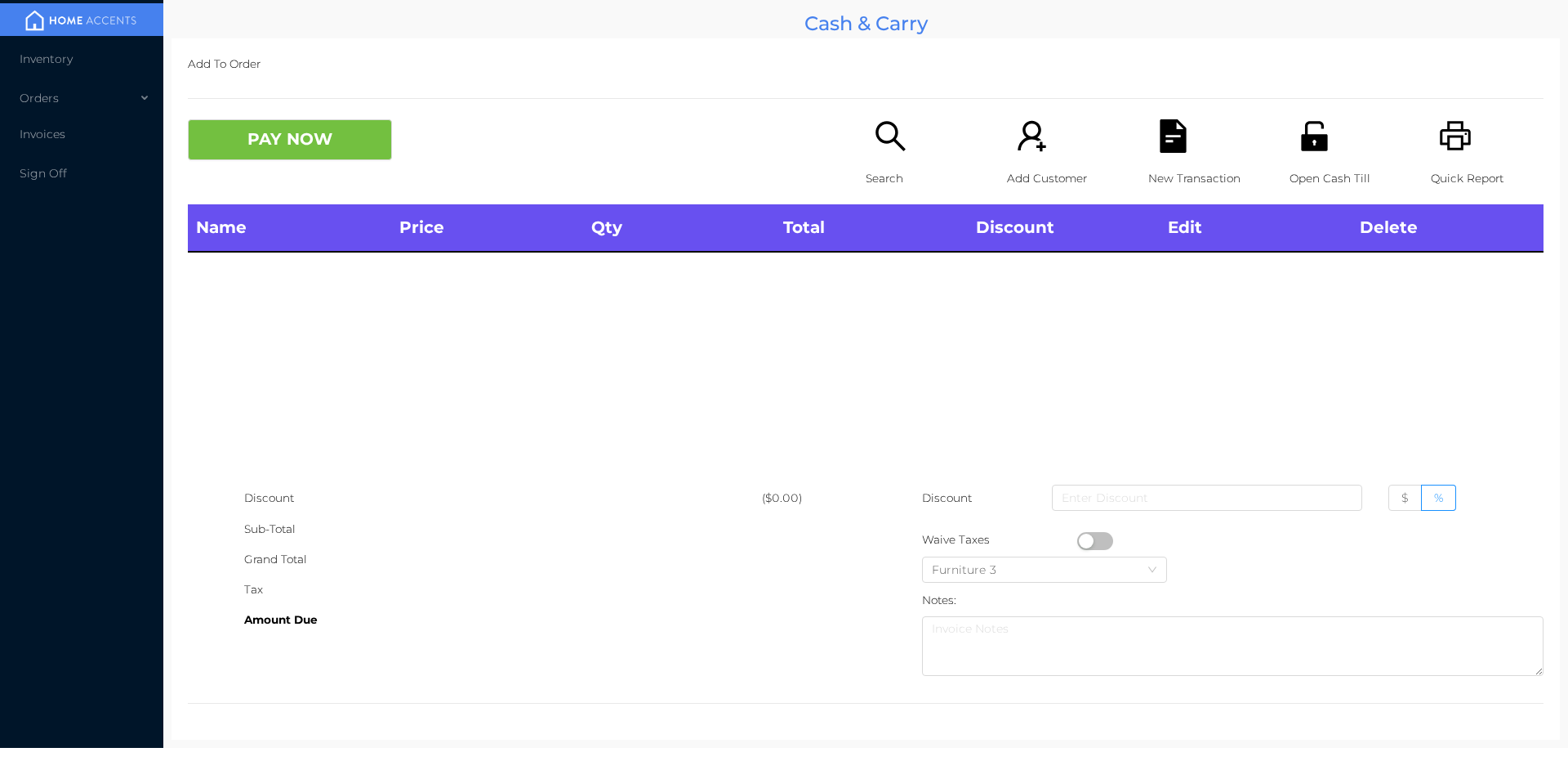
click at [1464, 147] on div "Quick Report" at bounding box center [1488, 162] width 113 height 85
click at [880, 162] on div "Search" at bounding box center [922, 162] width 113 height 85
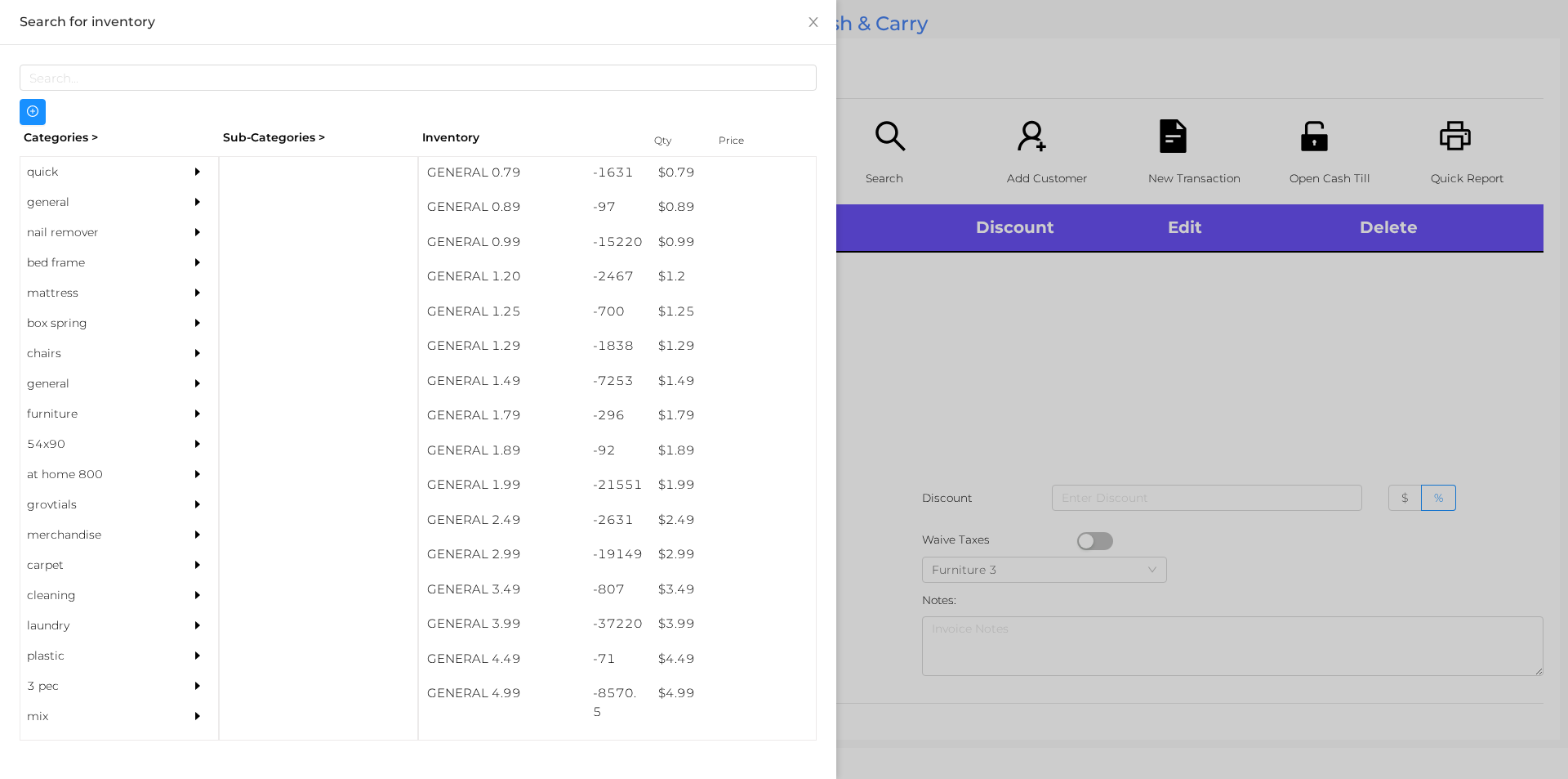
scroll to position [37, 0]
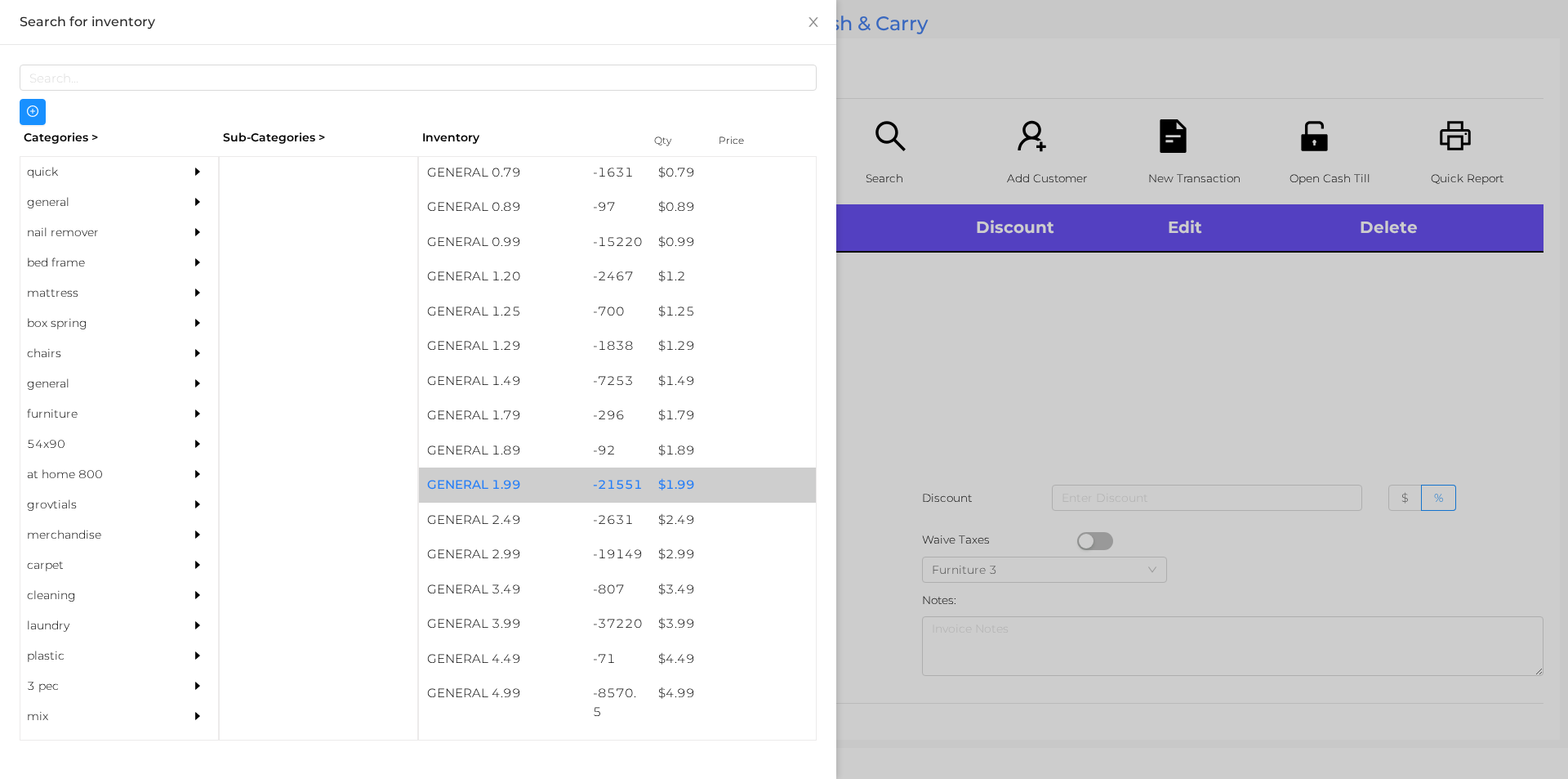
click at [687, 491] on div "$ 1.99" at bounding box center [732, 485] width 165 height 35
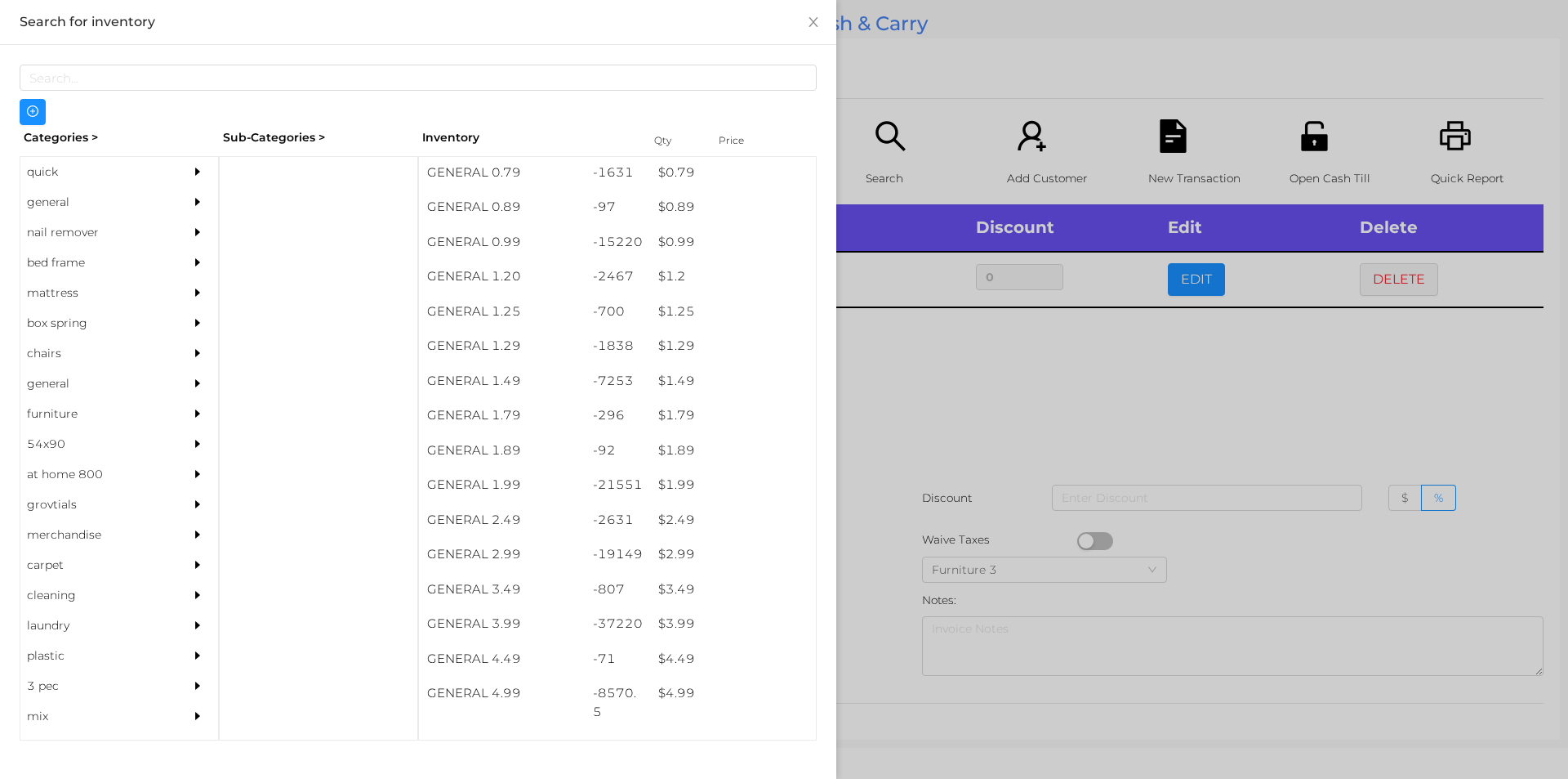
click at [977, 336] on div at bounding box center [784, 390] width 1568 height 779
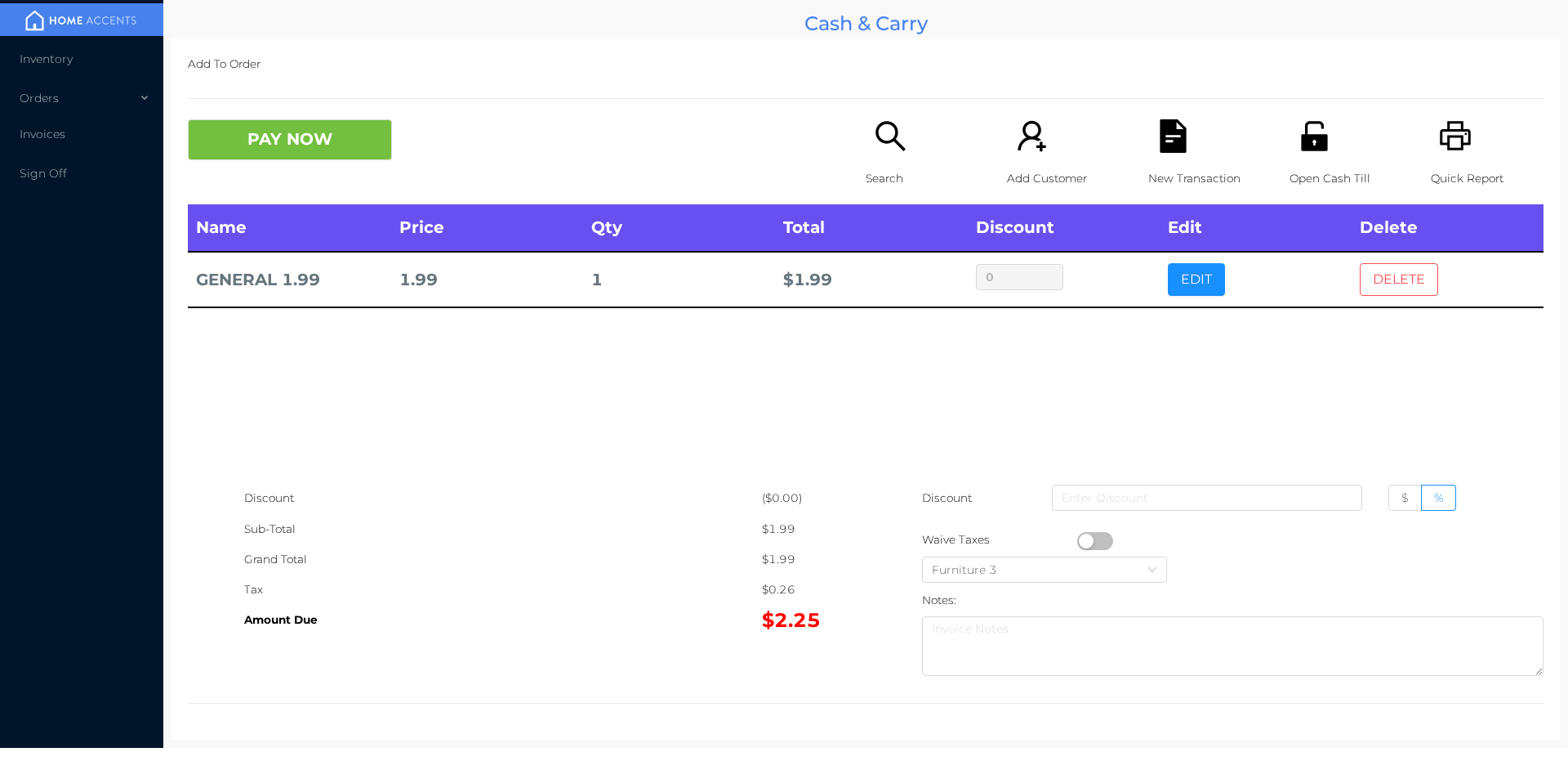
click at [1373, 272] on button "DELETE" at bounding box center [1399, 278] width 78 height 33
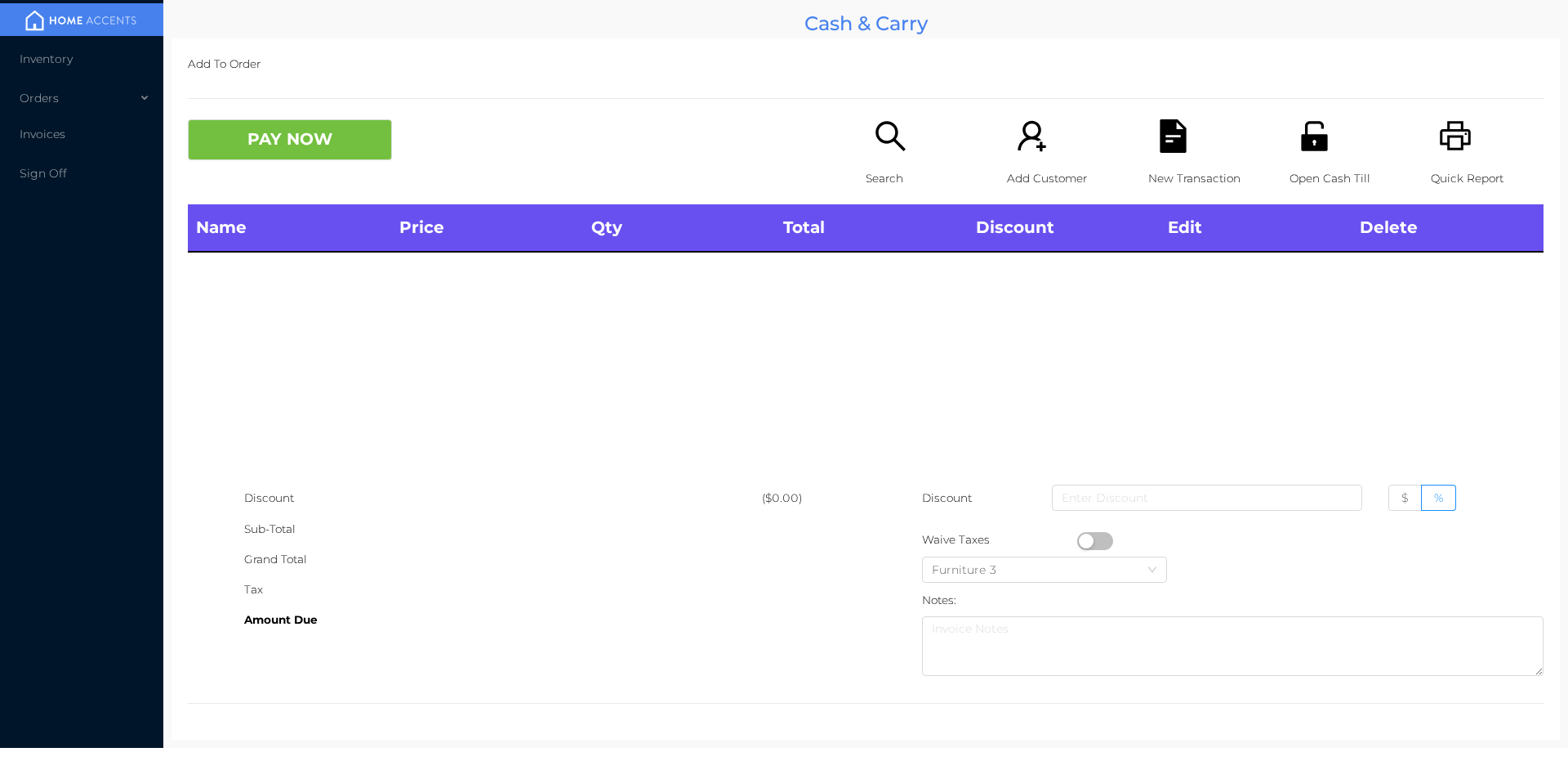
click at [887, 147] on icon "icon: search" at bounding box center [890, 136] width 34 height 34
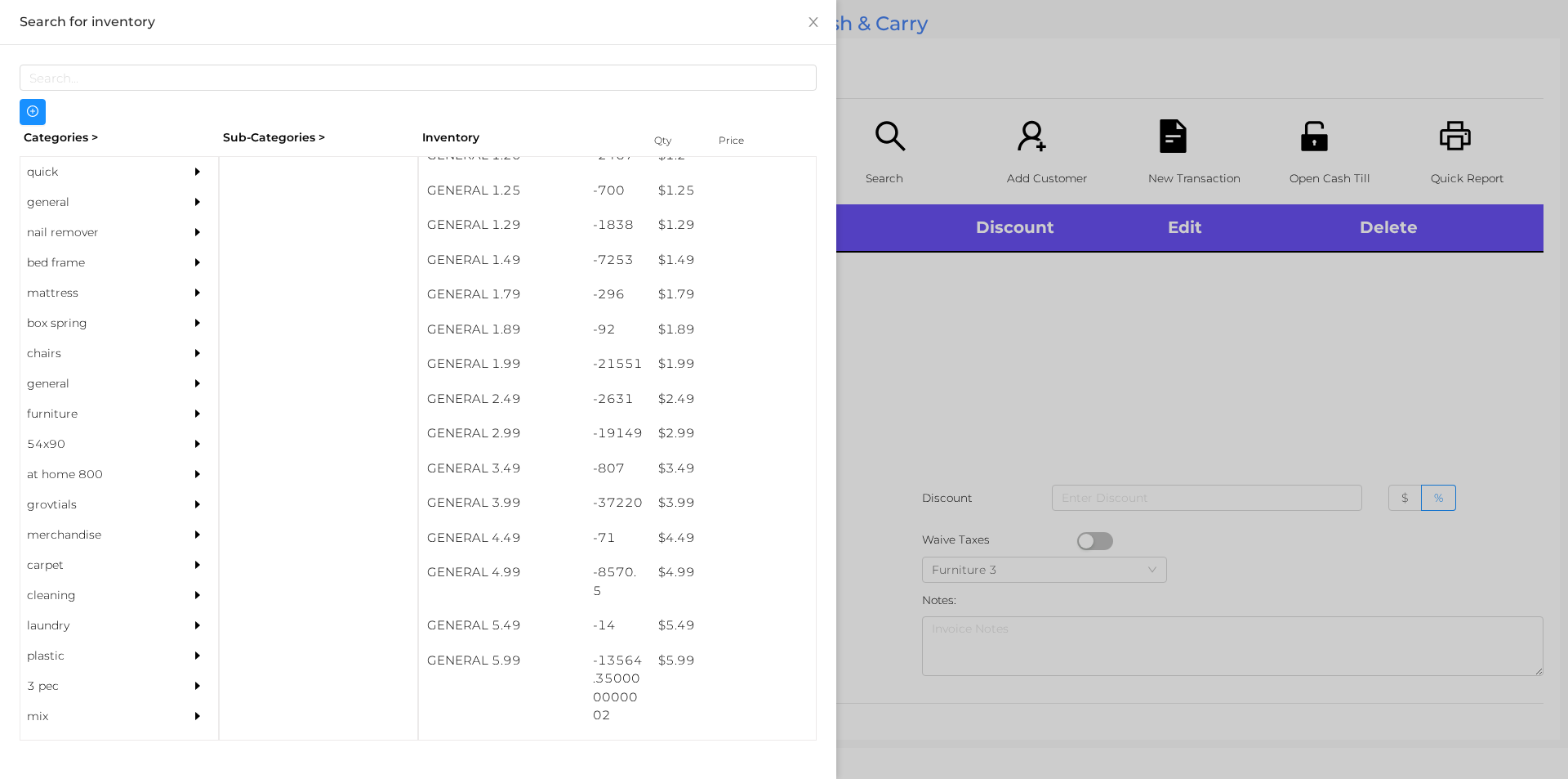
scroll to position [158, 0]
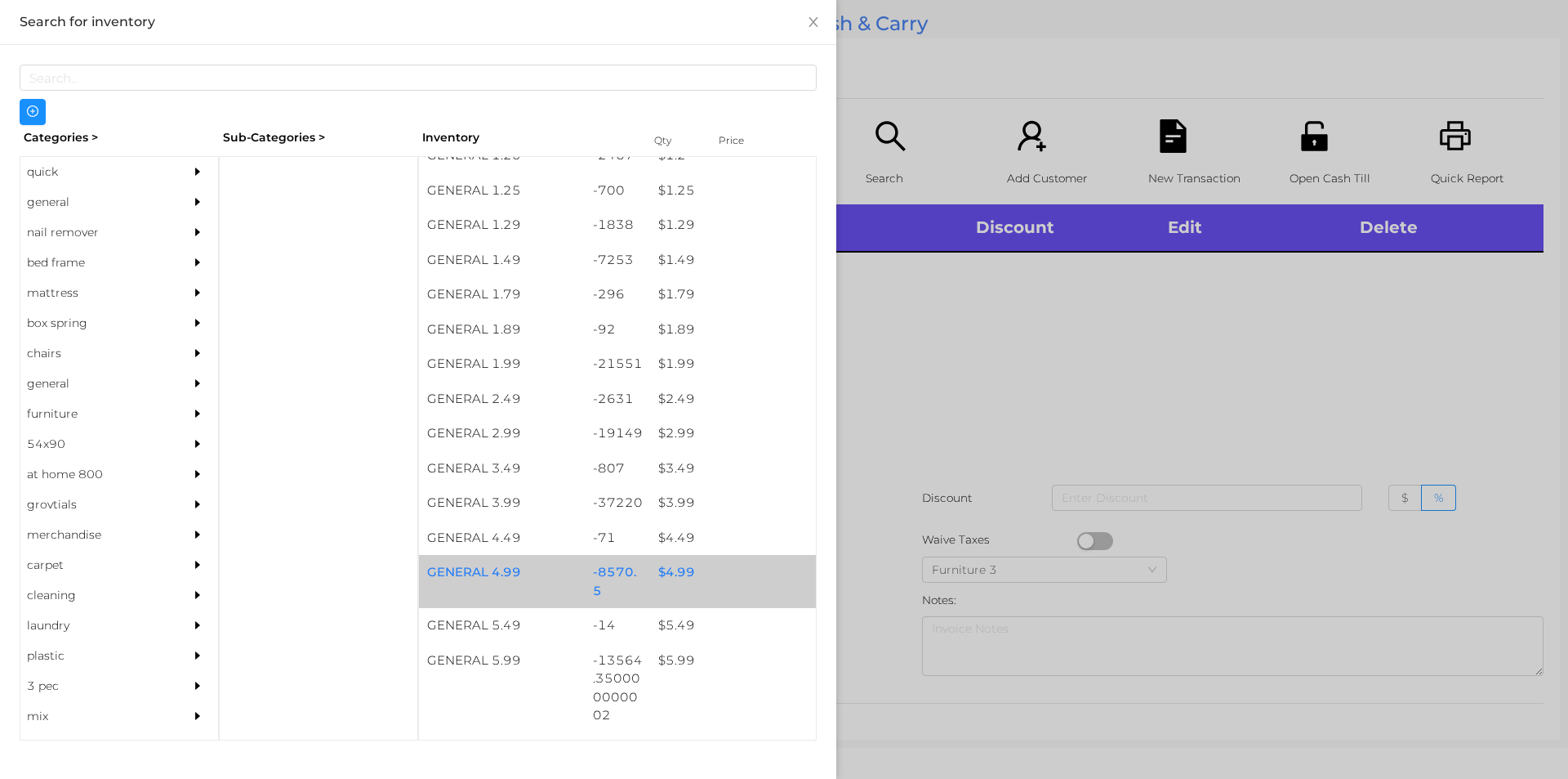
click at [659, 570] on div "$ 4.99" at bounding box center [732, 572] width 165 height 35
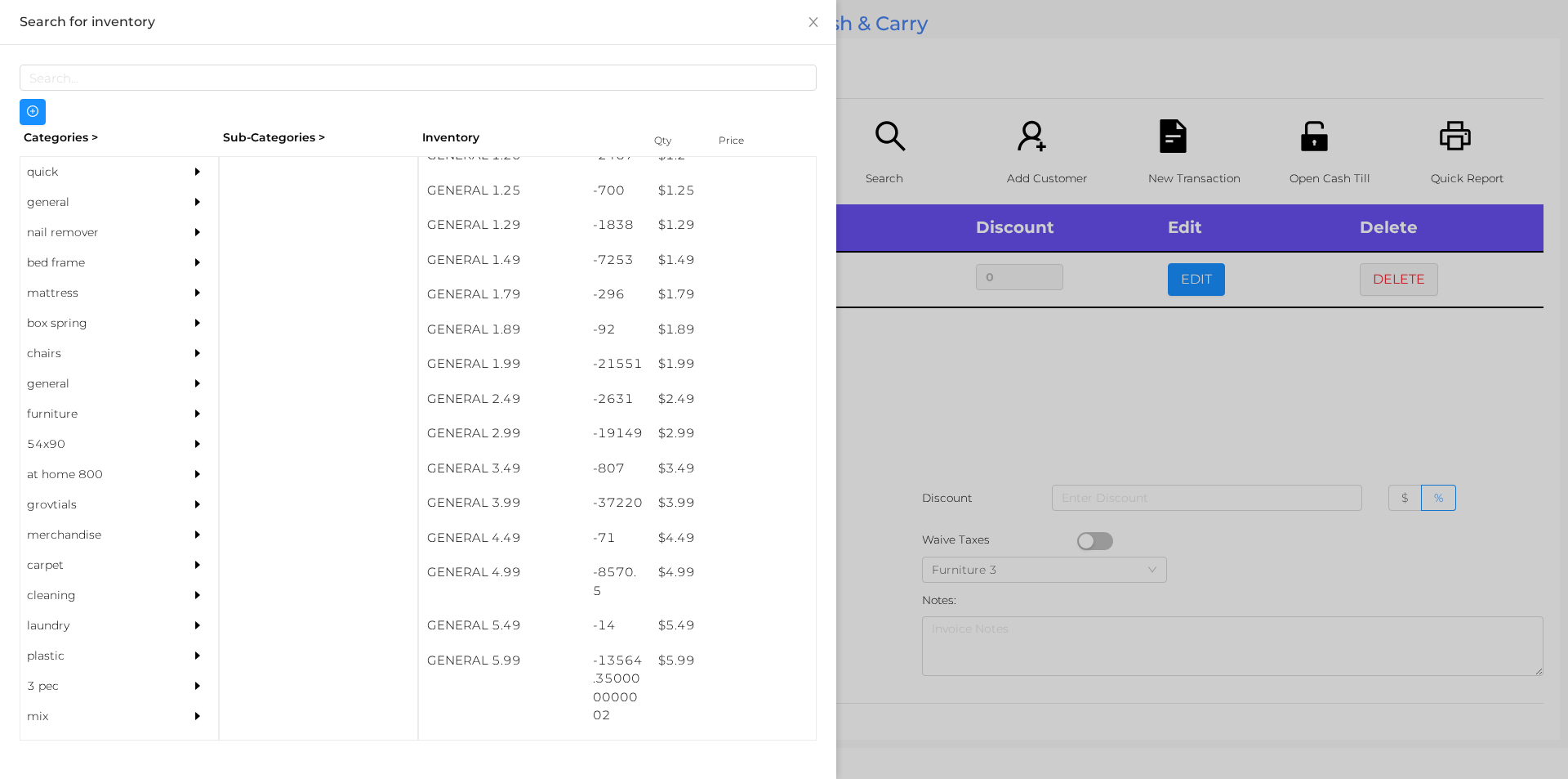
click at [903, 430] on div at bounding box center [784, 390] width 1568 height 779
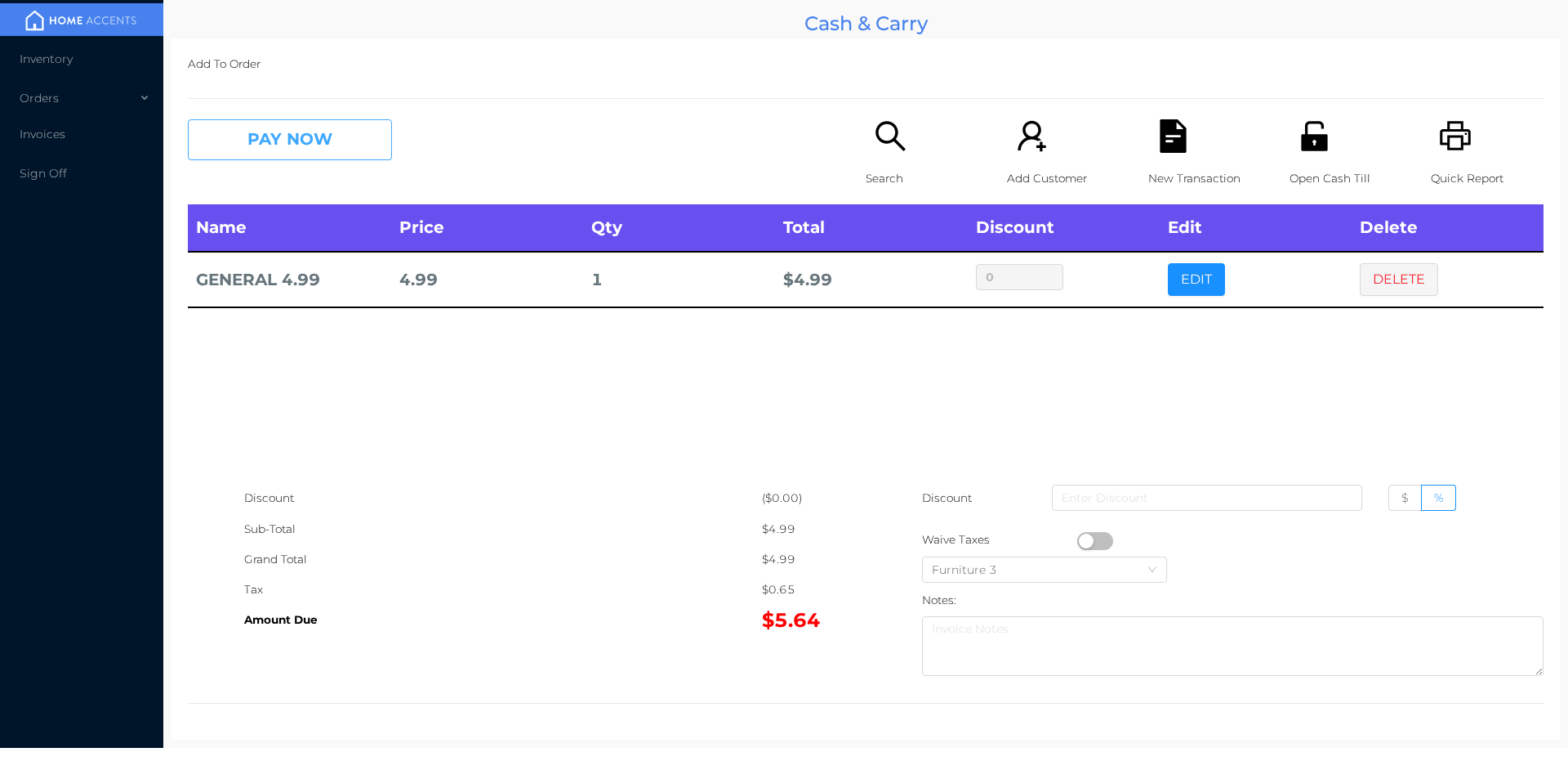
click at [300, 150] on button "PAY NOW" at bounding box center [290, 139] width 204 height 41
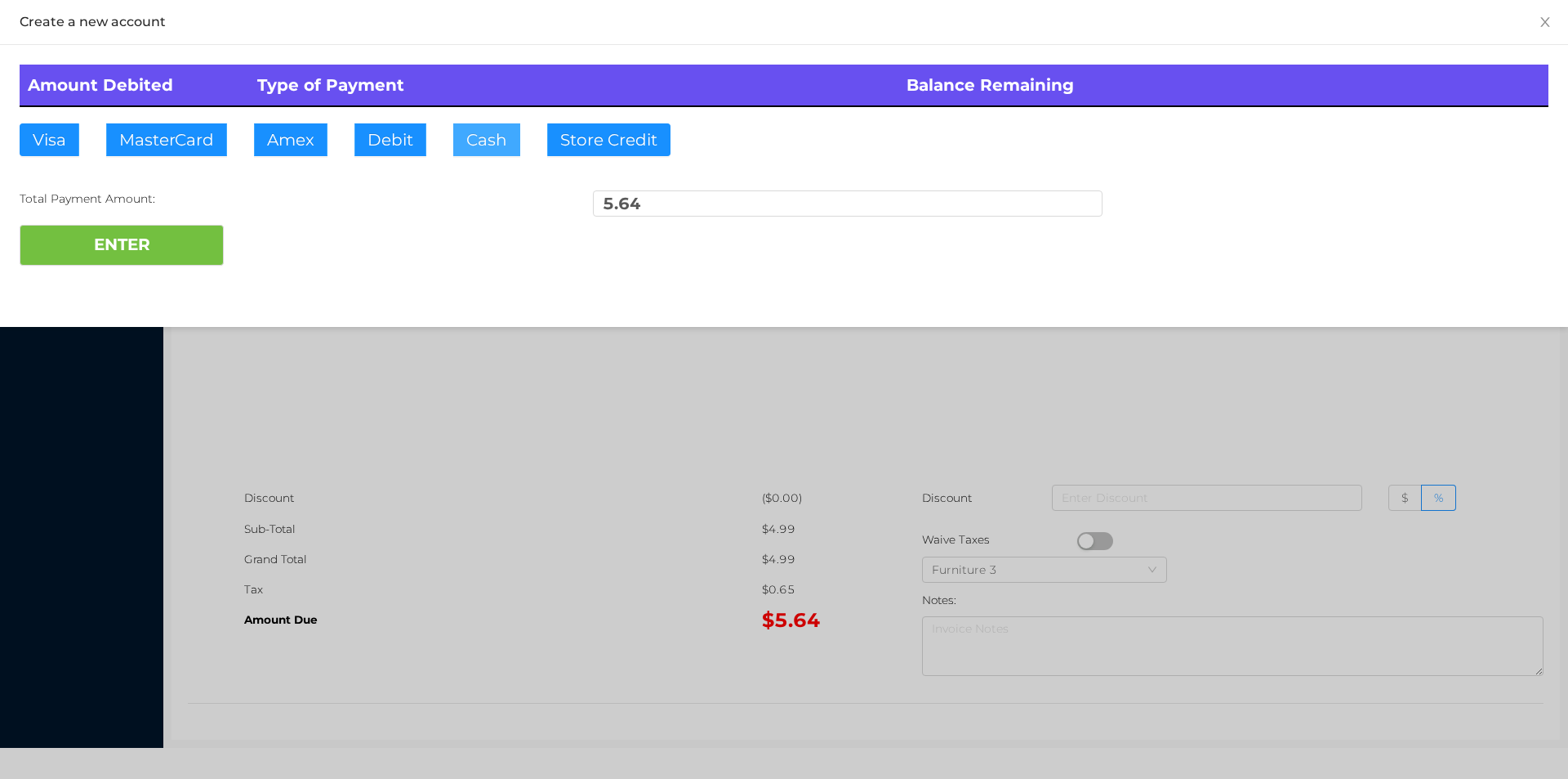
click at [491, 156] on button "Cash" at bounding box center [487, 140] width 67 height 33
click at [160, 230] on button "ENTER" at bounding box center [122, 245] width 204 height 41
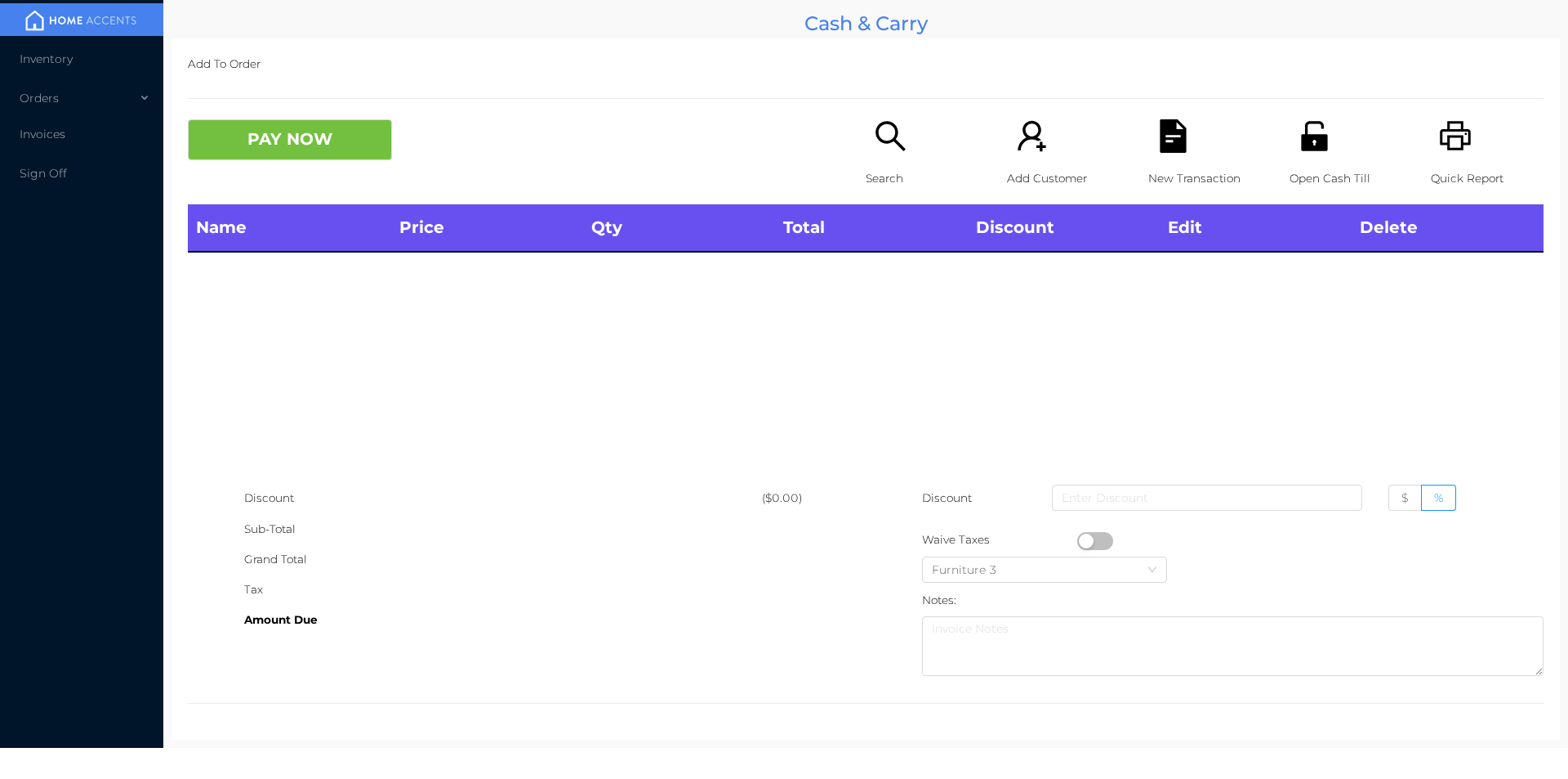
click at [885, 167] on p "Search" at bounding box center [922, 178] width 113 height 31
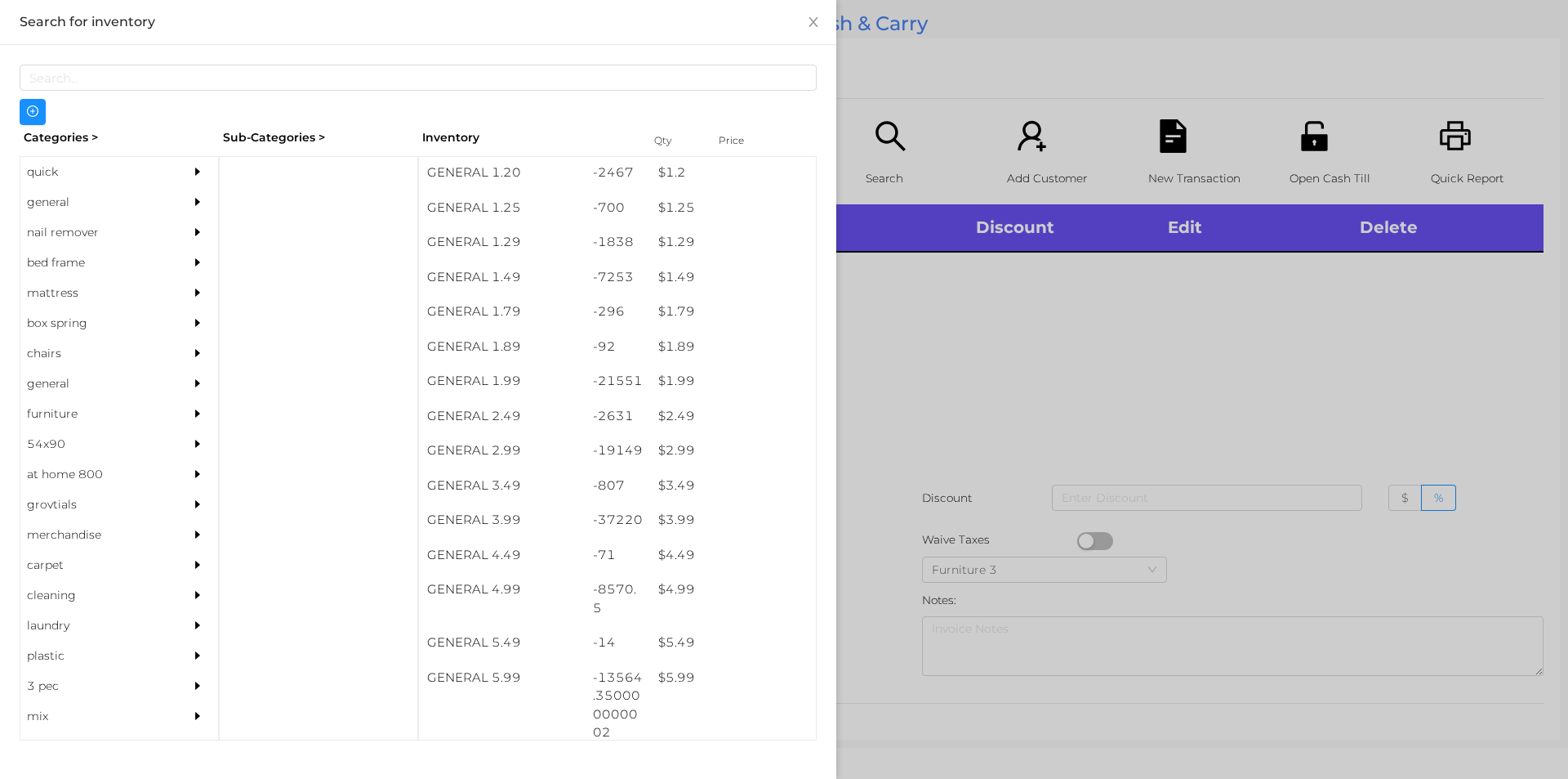
scroll to position [147, 0]
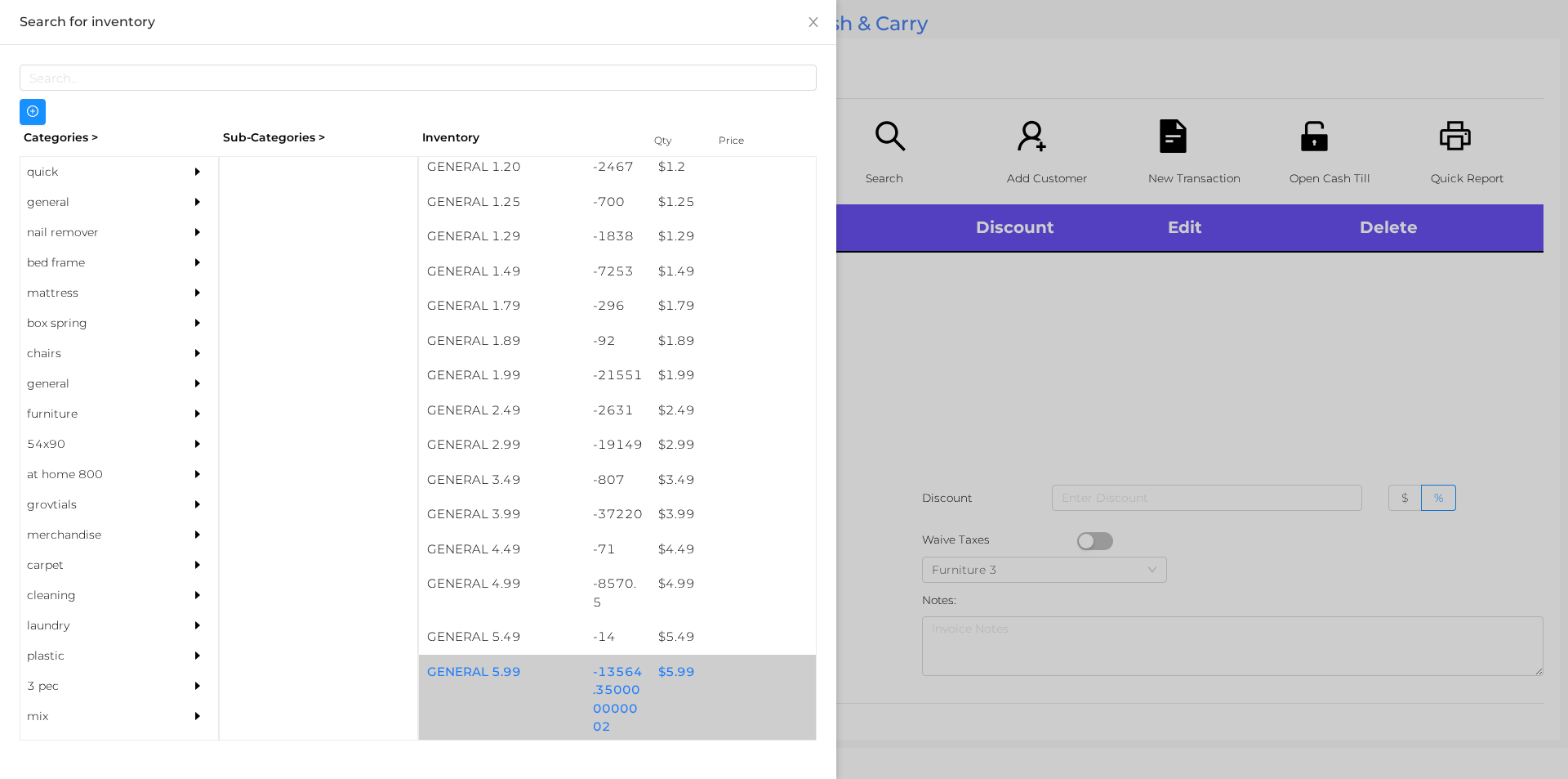
click at [664, 676] on div "$ 5.99" at bounding box center [732, 671] width 165 height 35
click at [668, 673] on div "$ 5.99" at bounding box center [732, 671] width 165 height 35
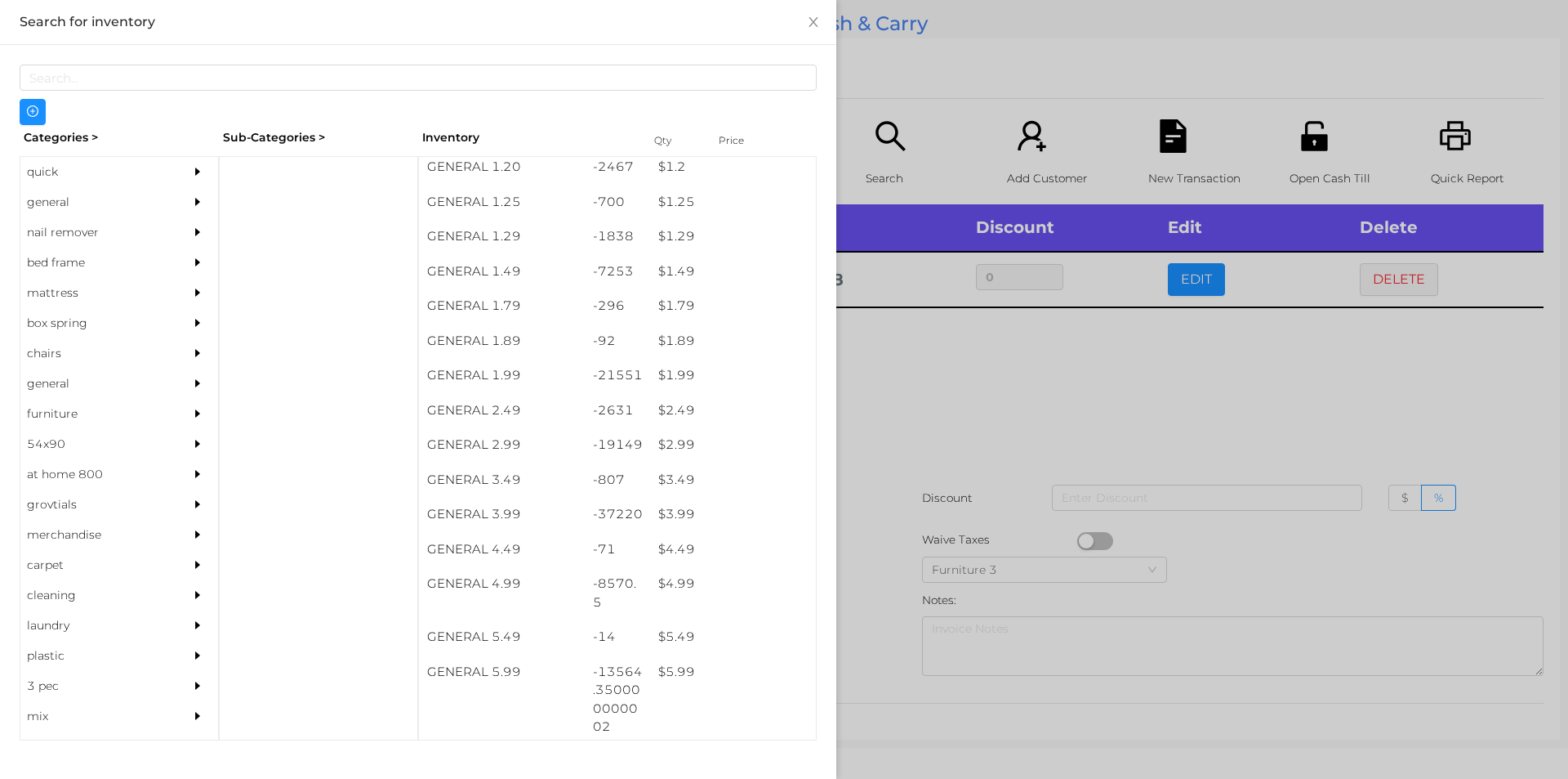
click at [875, 612] on div at bounding box center [784, 390] width 1568 height 779
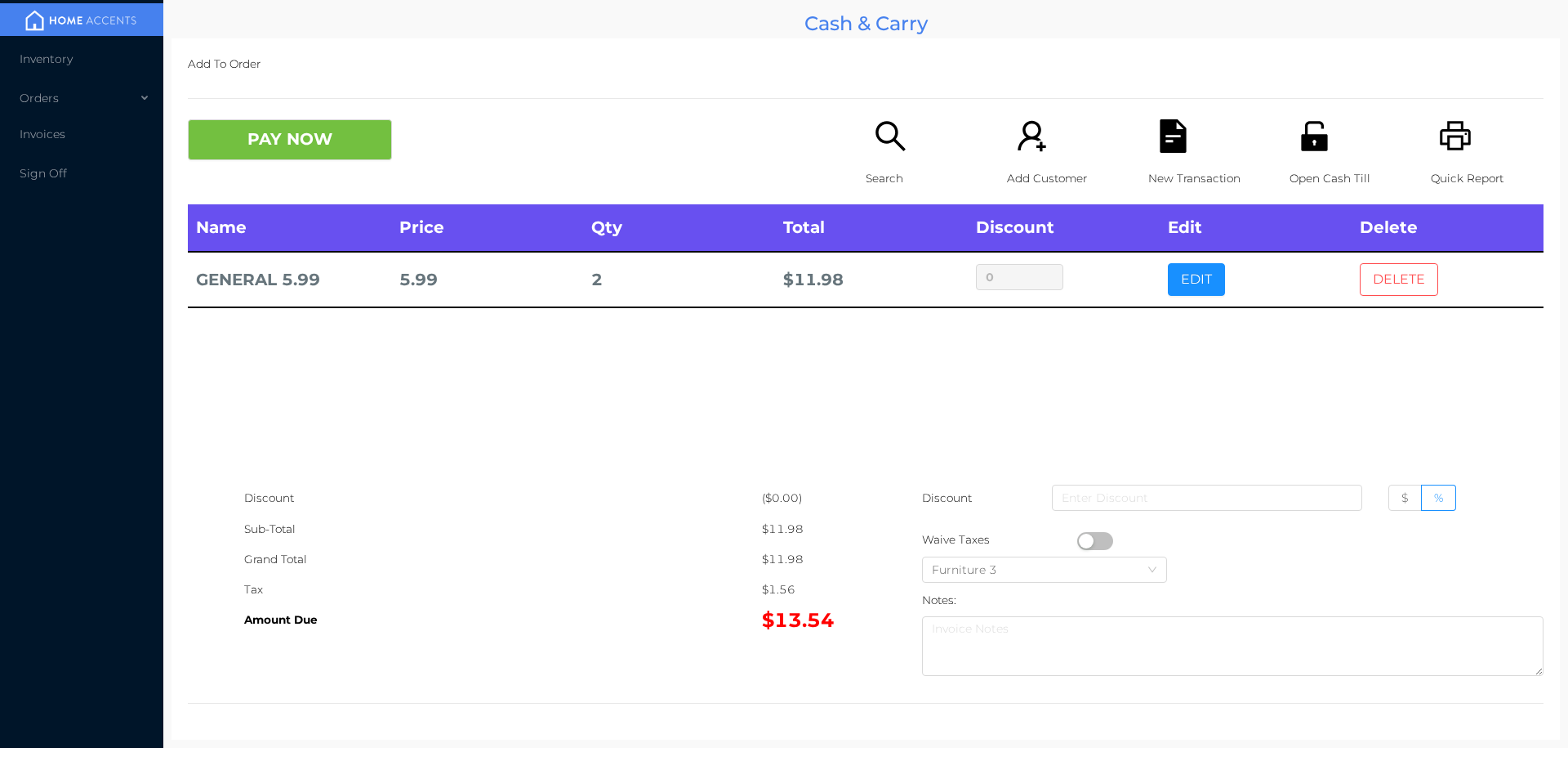
click at [1380, 280] on button "DELETE" at bounding box center [1399, 278] width 78 height 33
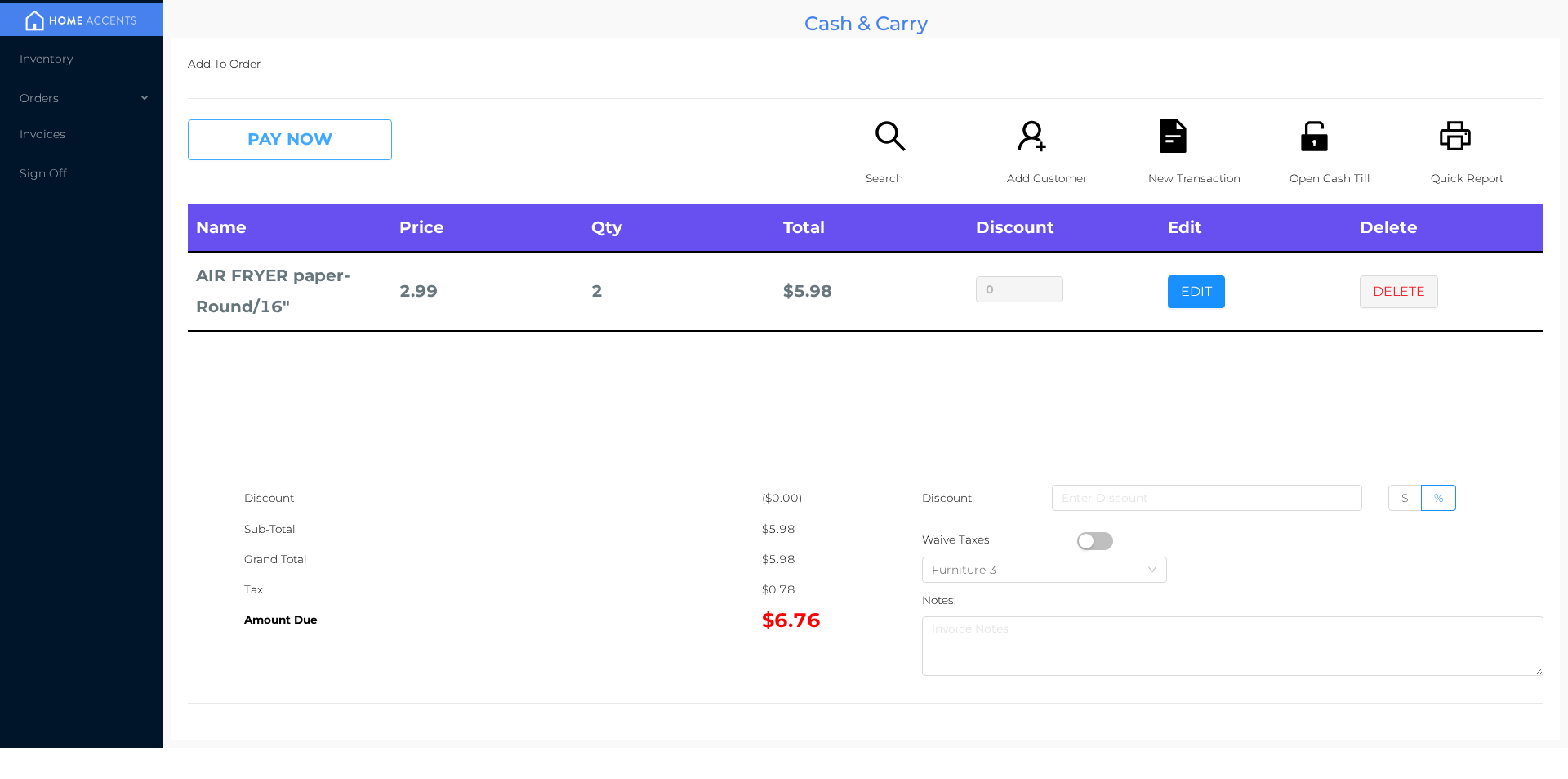
click at [279, 156] on button "PAY NOW" at bounding box center [290, 139] width 204 height 41
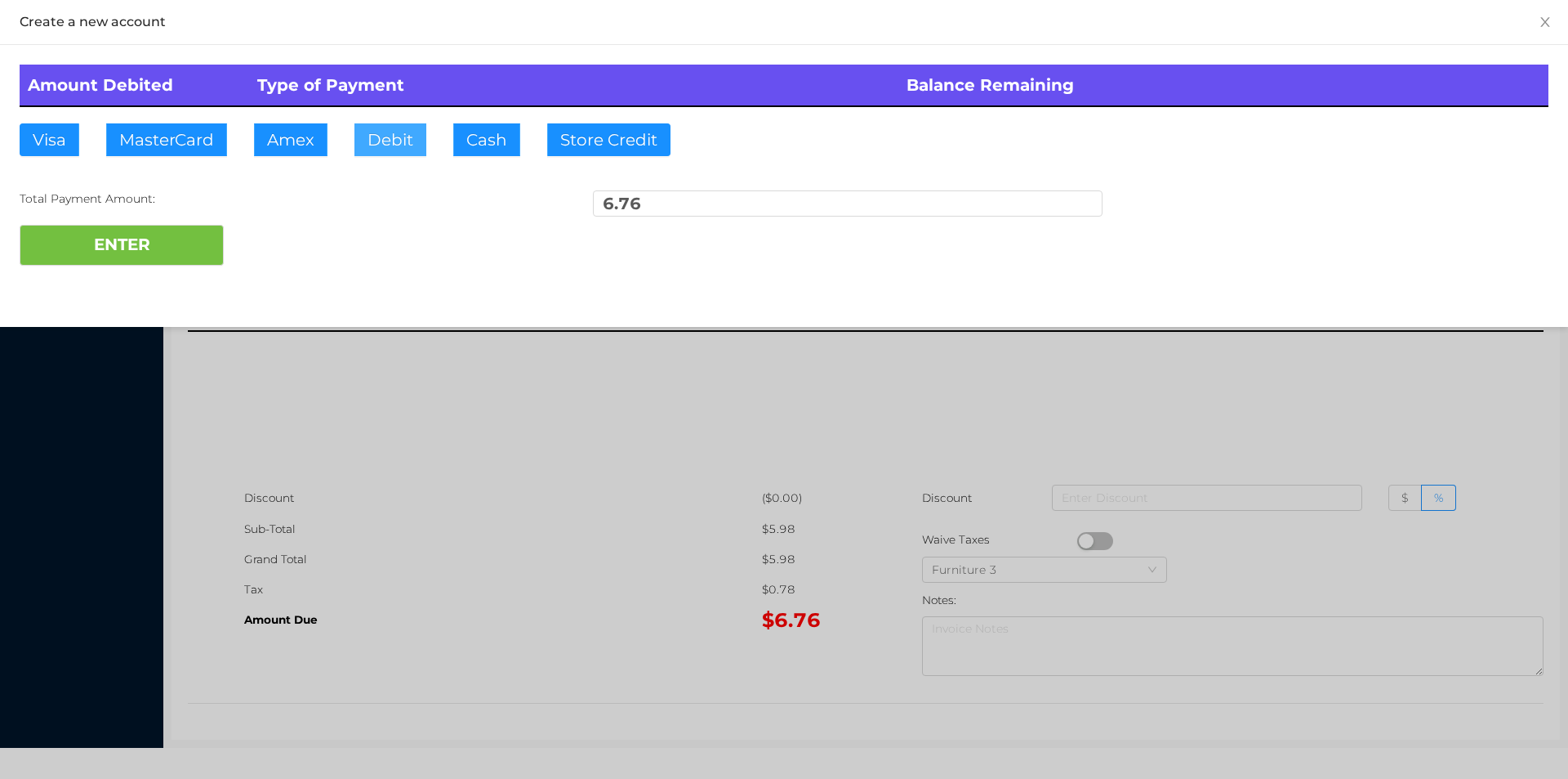
click at [398, 152] on button "Debit" at bounding box center [390, 140] width 72 height 33
click at [124, 246] on button "ENTER" at bounding box center [122, 245] width 204 height 41
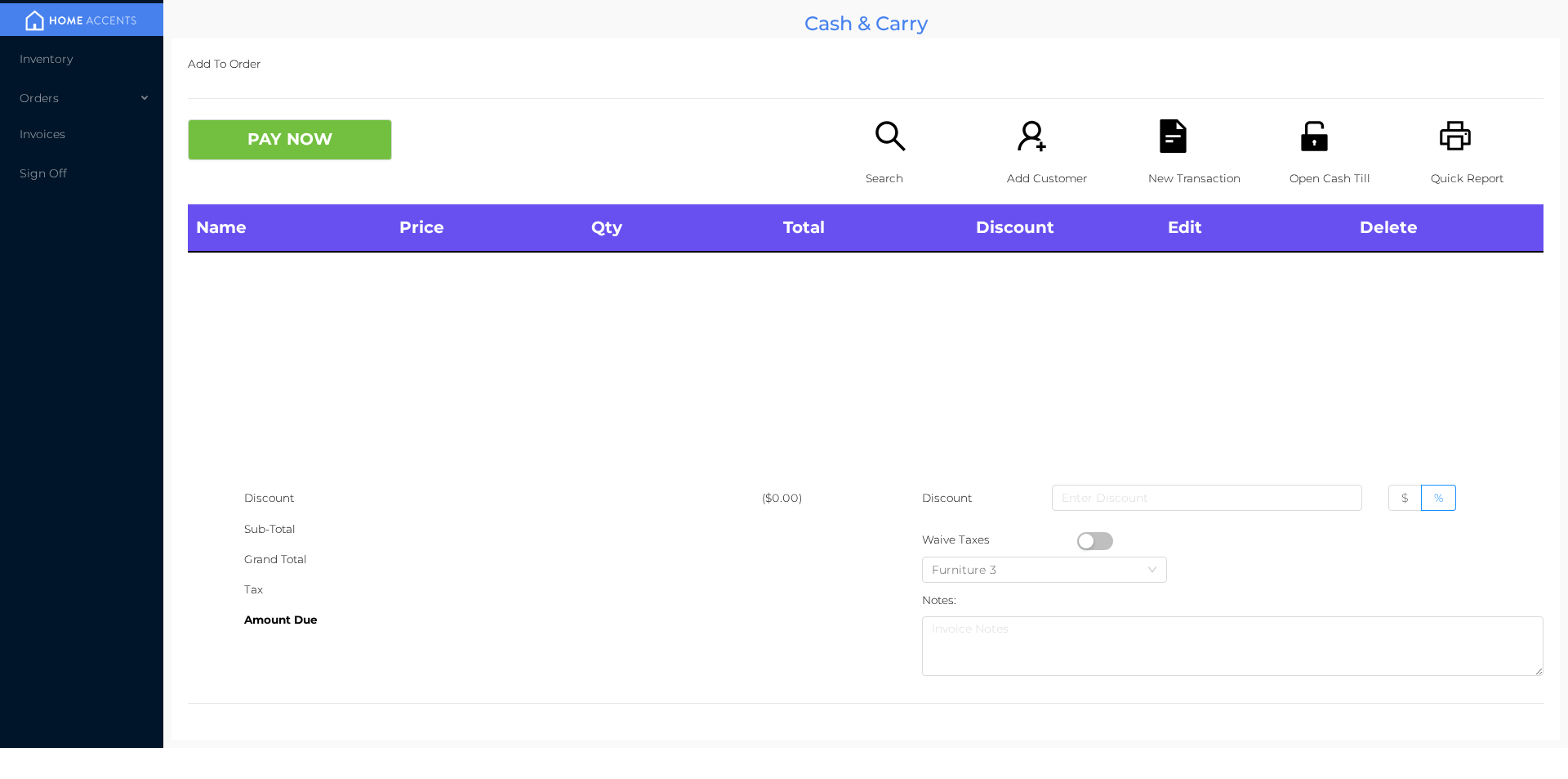
click at [873, 157] on div "Search" at bounding box center [922, 162] width 113 height 85
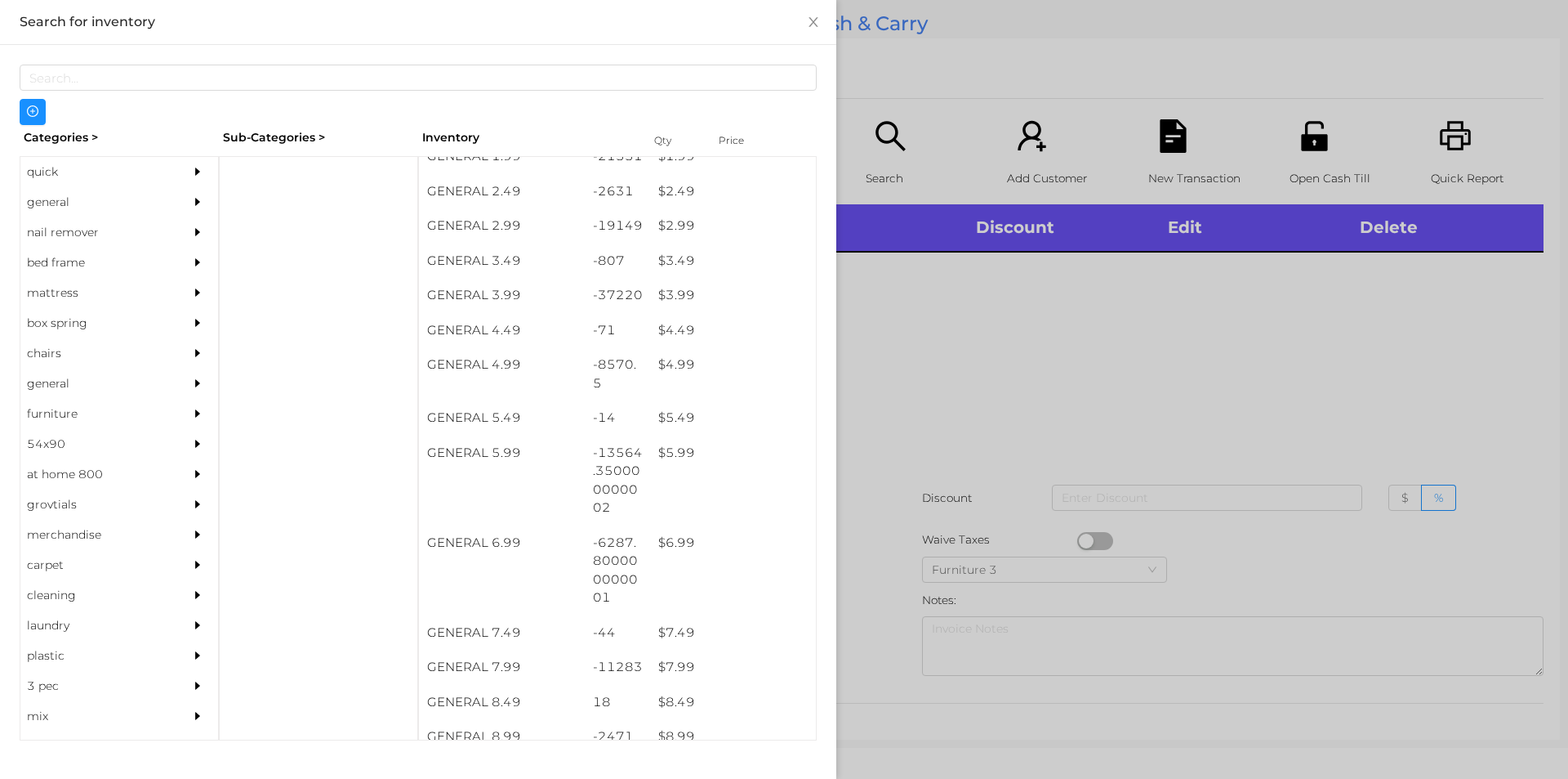
scroll to position [366, 0]
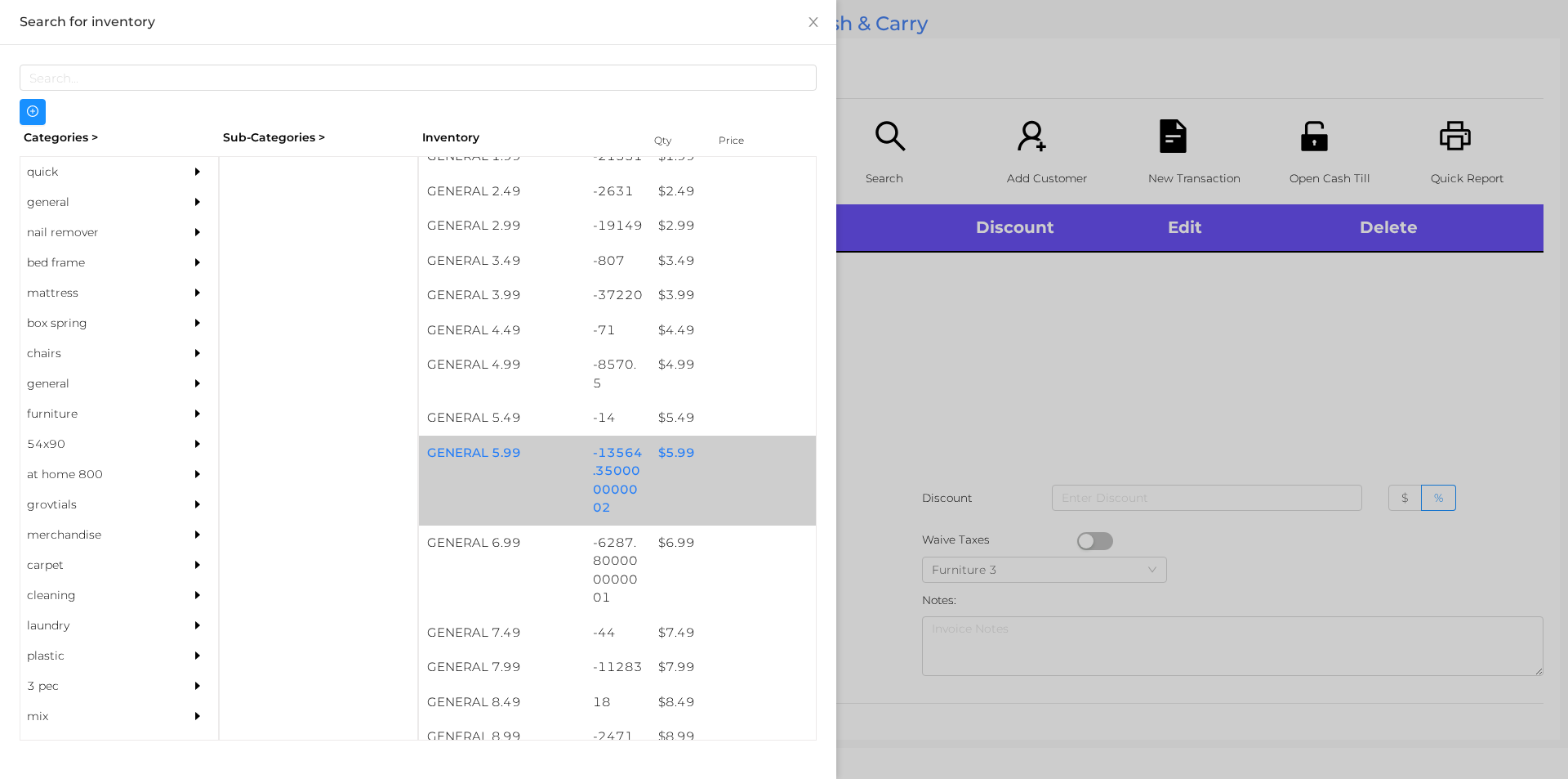
click at [664, 458] on div "$ 5.99" at bounding box center [732, 452] width 165 height 35
click at [674, 459] on div "$ 5.99" at bounding box center [732, 452] width 165 height 35
click at [674, 453] on div "$ 5.99" at bounding box center [732, 452] width 165 height 35
click at [678, 448] on div "$ 5.99" at bounding box center [732, 452] width 165 height 35
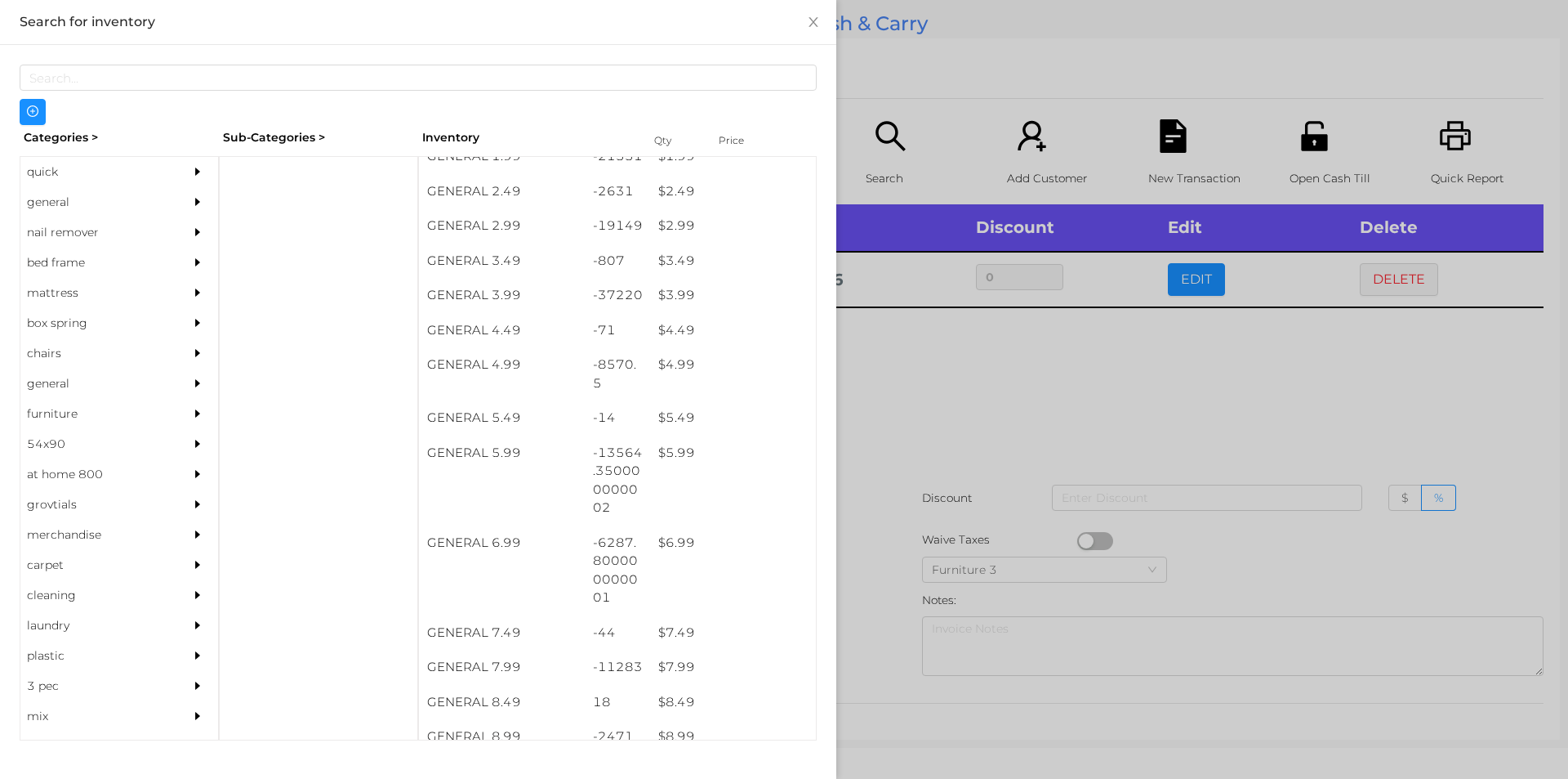
click at [959, 378] on div at bounding box center [784, 390] width 1568 height 779
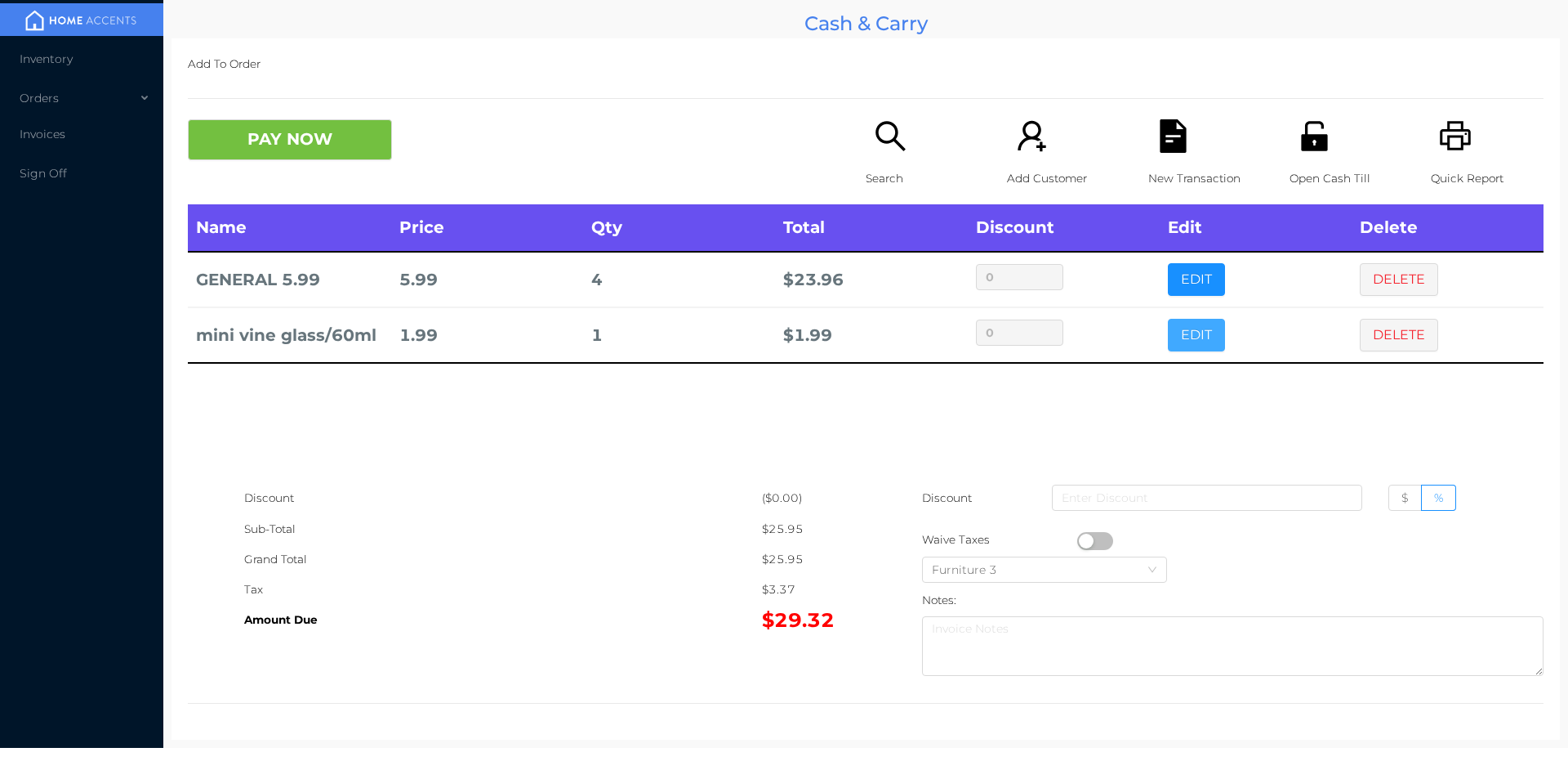
click at [1175, 336] on button "EDIT" at bounding box center [1197, 335] width 57 height 33
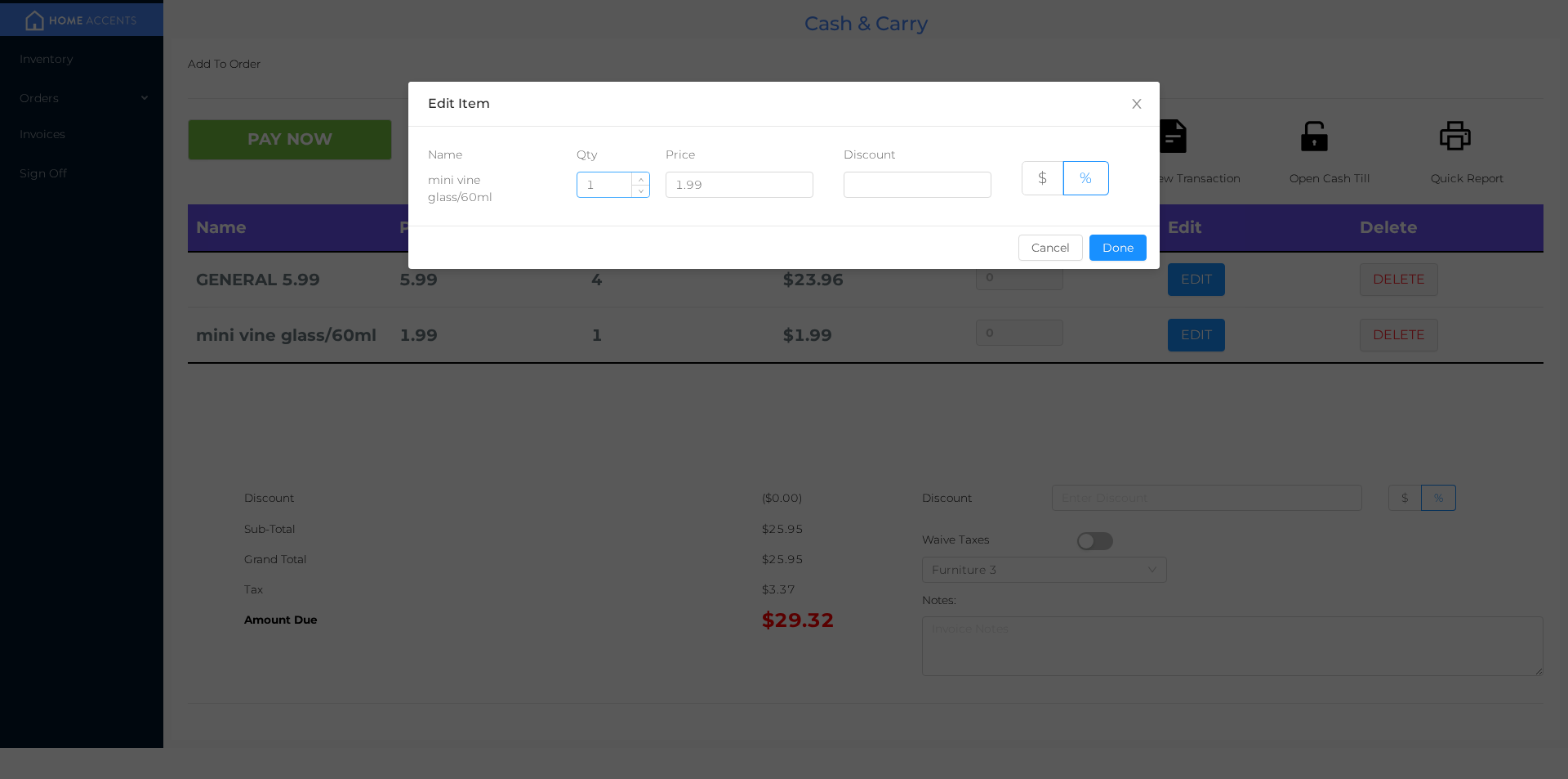
click at [612, 187] on input "1" at bounding box center [613, 184] width 72 height 25
type input "6"
click at [1122, 253] on button "Done" at bounding box center [1118, 248] width 57 height 26
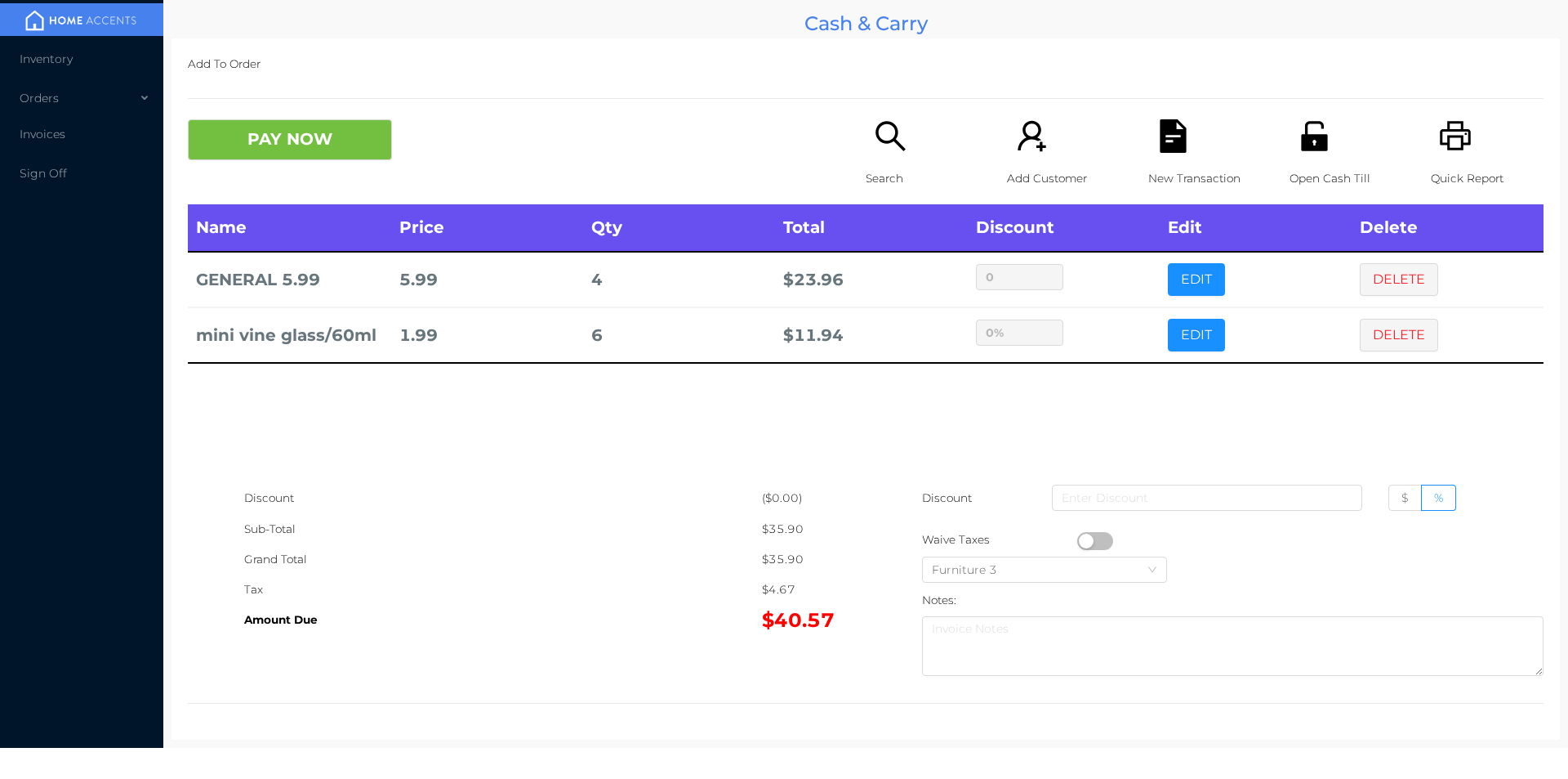
click at [1108, 380] on div "sentinelStart Edit Item Name Qty Price Discount mini vine glass/60ml 6 1.99 $ %…" at bounding box center [784, 390] width 1568 height 779
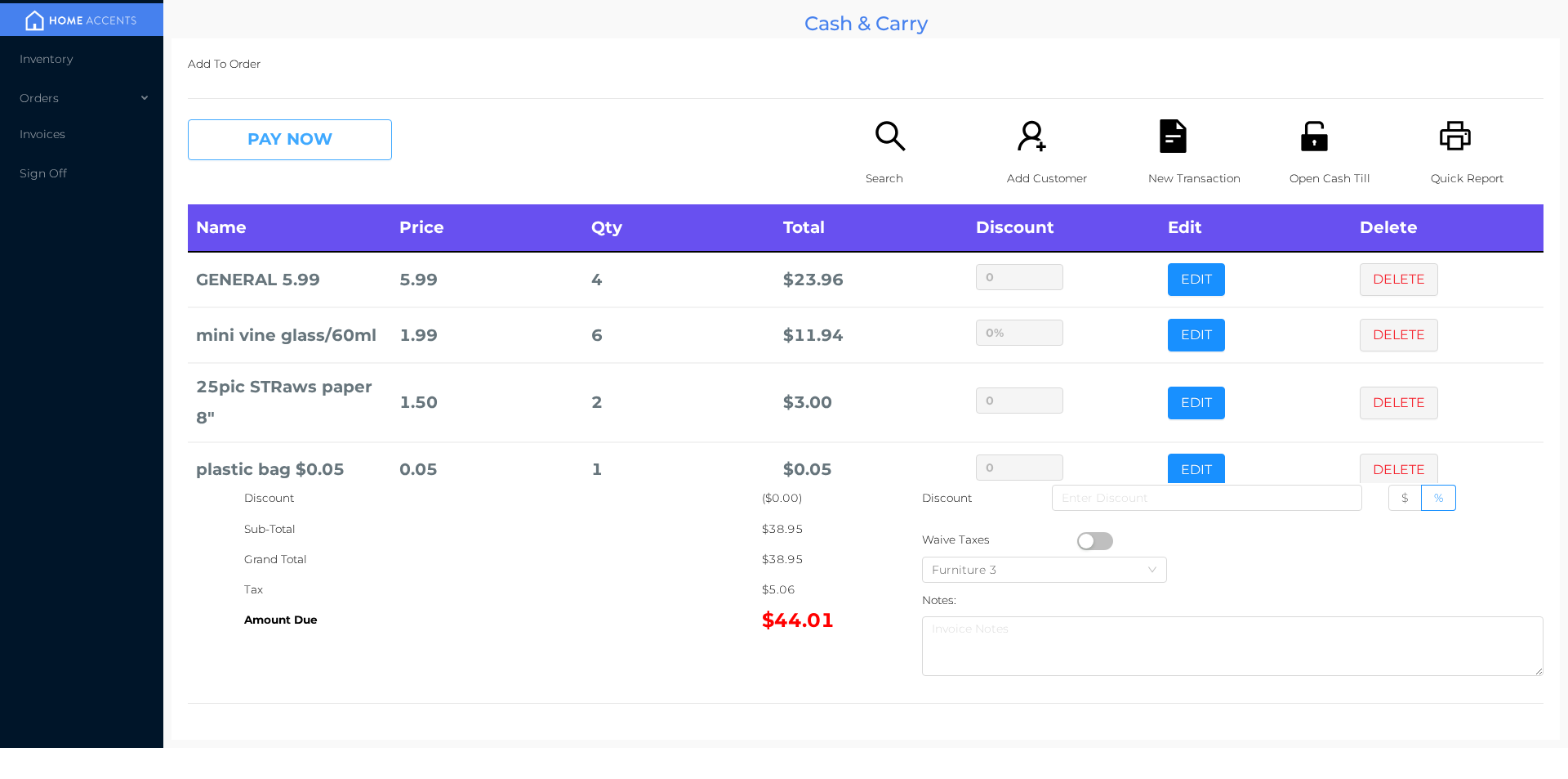
click at [309, 147] on button "PAY NOW" at bounding box center [290, 139] width 204 height 41
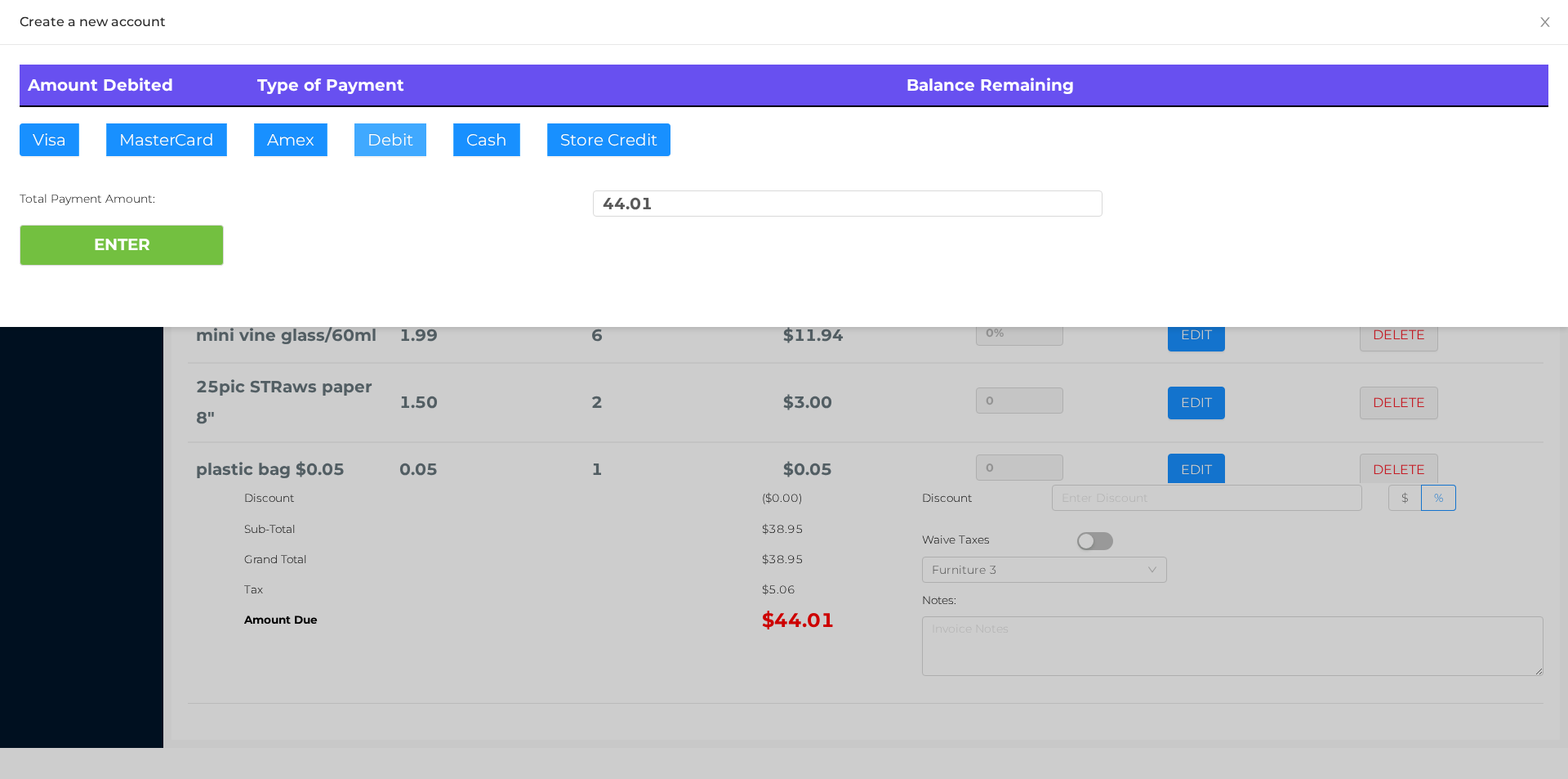
click at [376, 133] on button "Debit" at bounding box center [390, 140] width 72 height 33
click at [142, 234] on button "ENTER" at bounding box center [122, 245] width 204 height 41
type input "0"
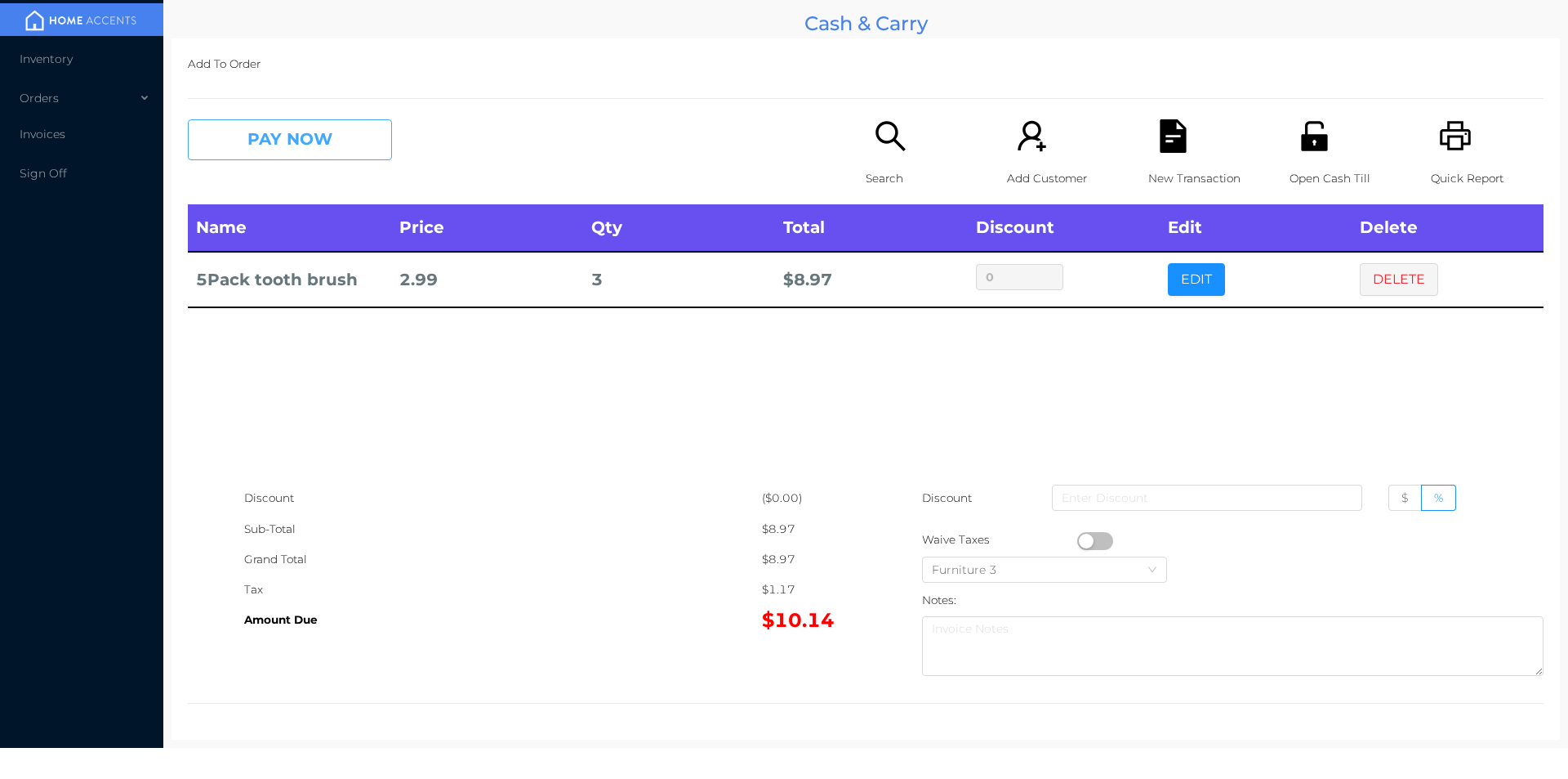
click at [264, 124] on button "PAY NOW" at bounding box center [290, 139] width 204 height 41
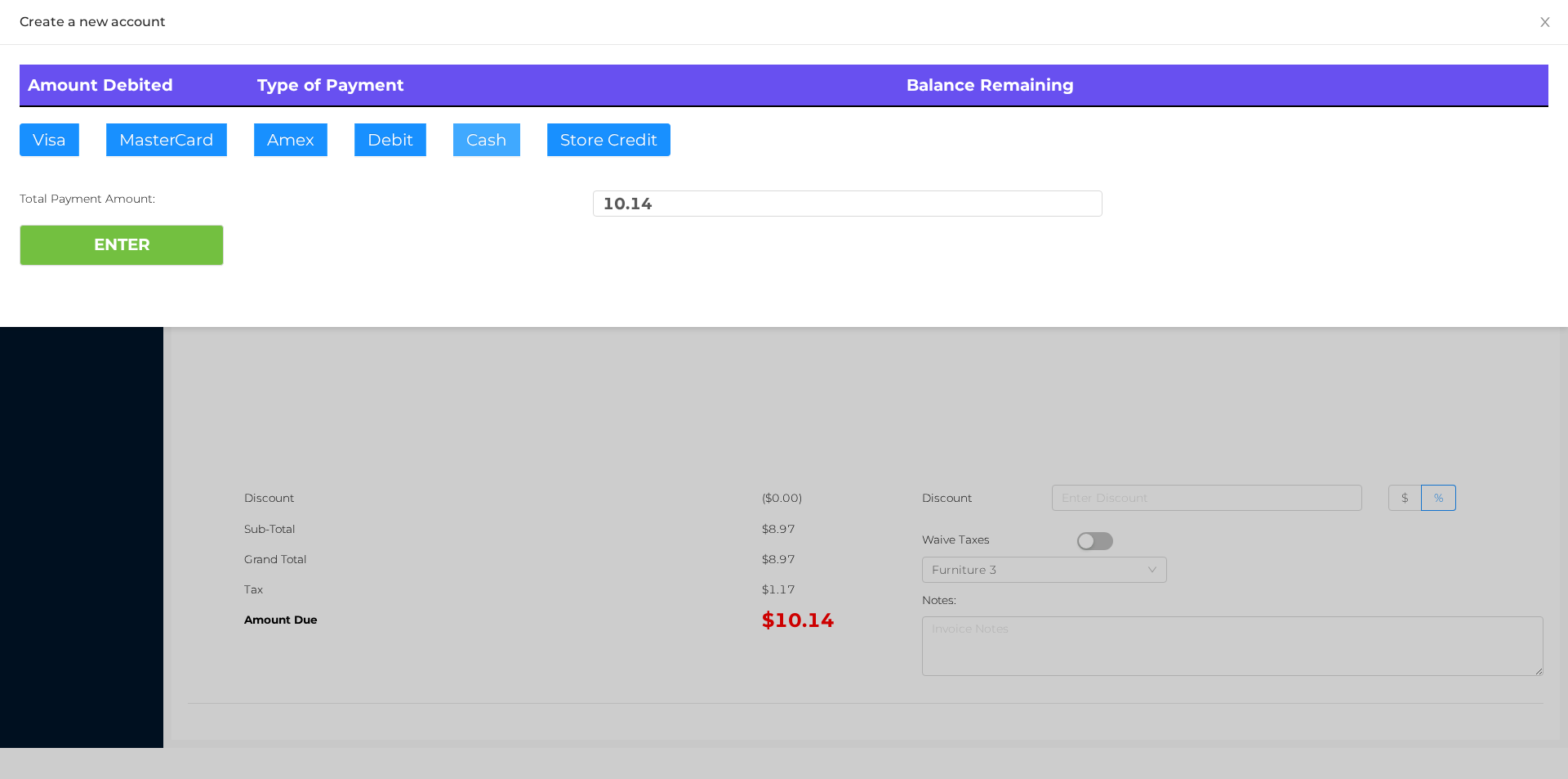
click at [462, 150] on button "Cash" at bounding box center [487, 140] width 67 height 33
click at [152, 235] on button "ENTER" at bounding box center [122, 245] width 204 height 41
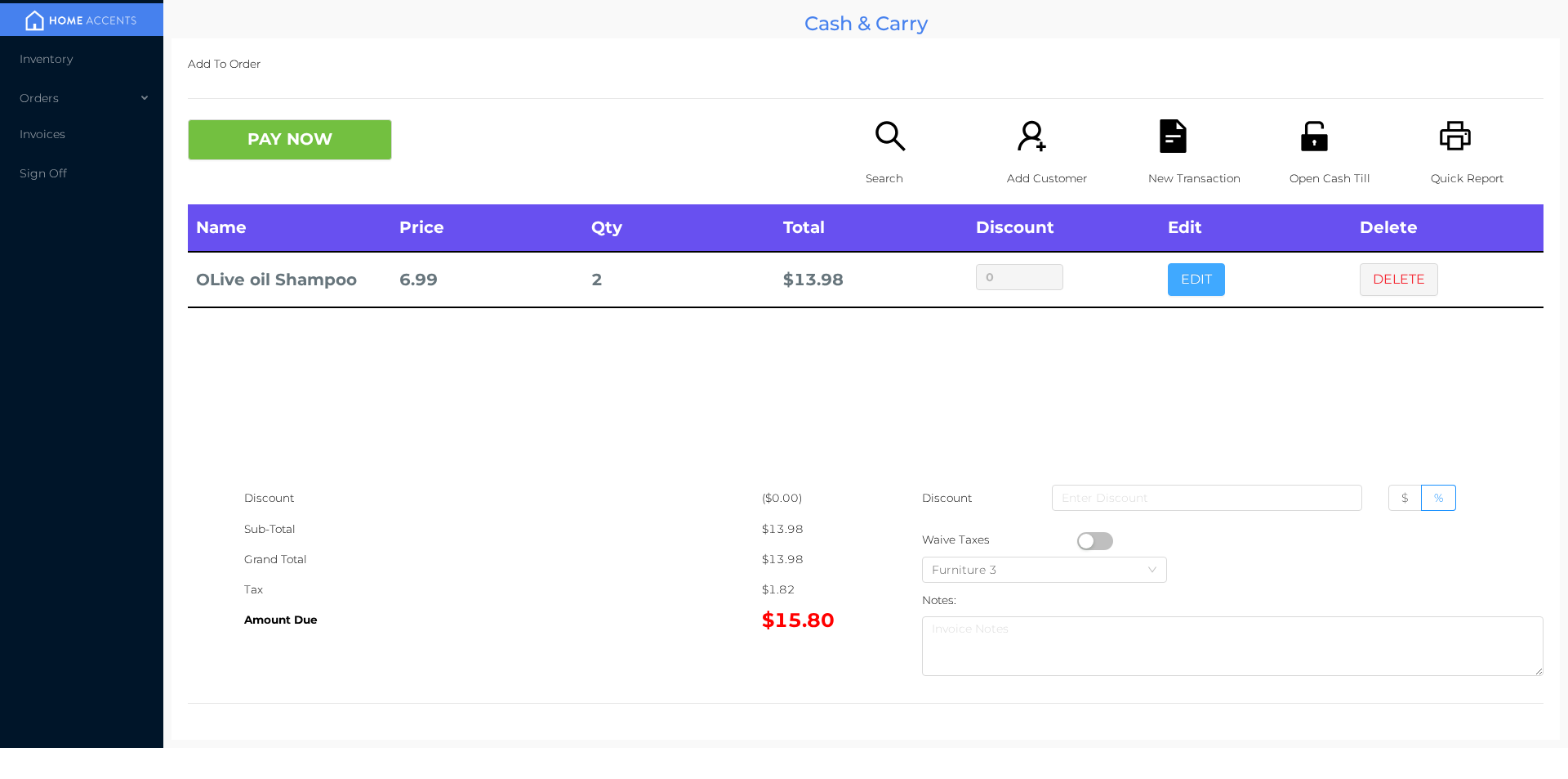
click at [1196, 277] on button "EDIT" at bounding box center [1197, 278] width 57 height 33
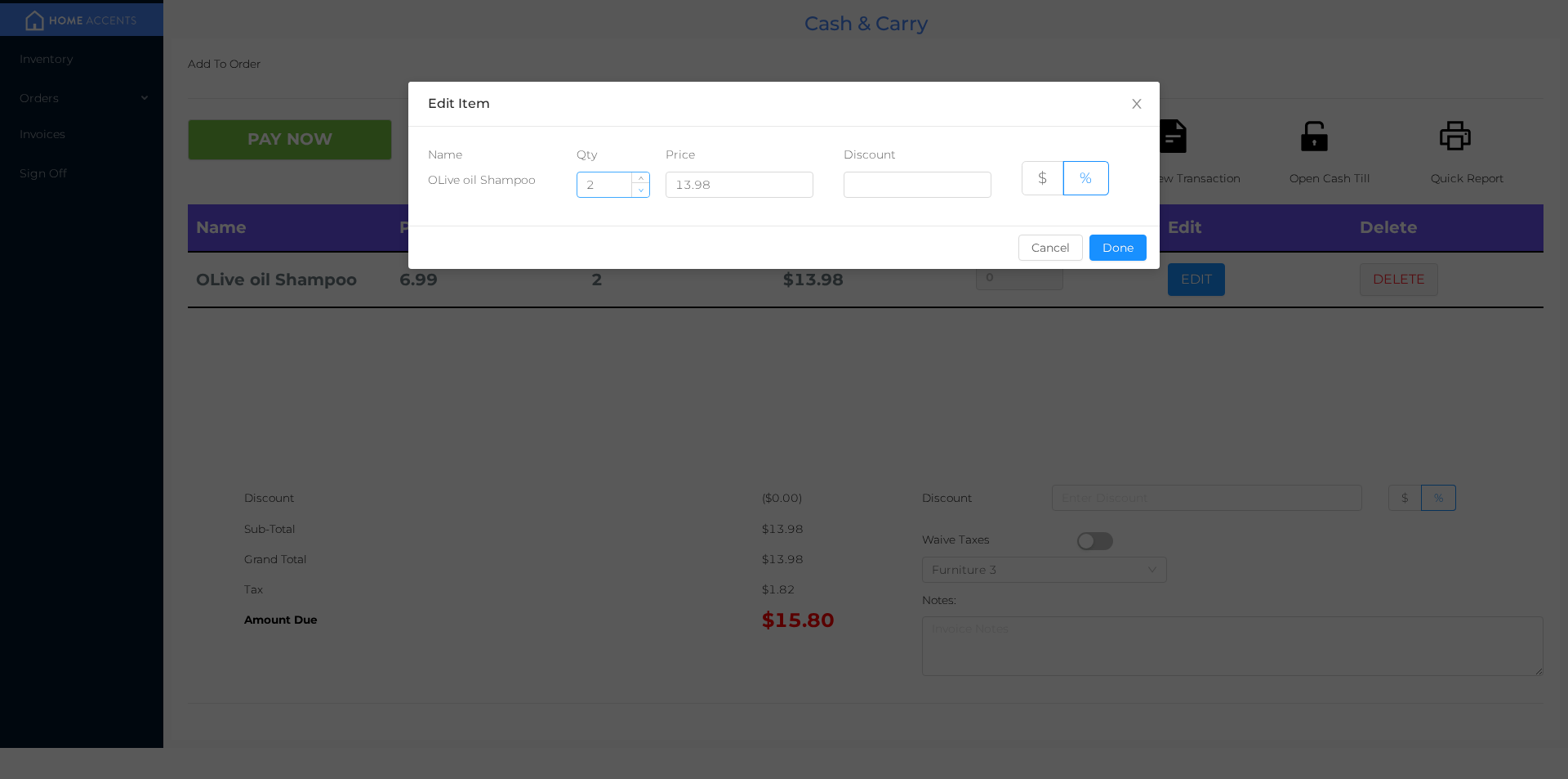
click at [636, 193] on span "Decrease Value" at bounding box center [640, 189] width 17 height 15
type input "1"
click at [1130, 258] on button "Done" at bounding box center [1118, 248] width 57 height 26
click at [1078, 336] on div "sentinelStart Edit Item Name Qty Price Discount OLive oil Shampoo 1 13.98 $ % C…" at bounding box center [784, 390] width 1568 height 779
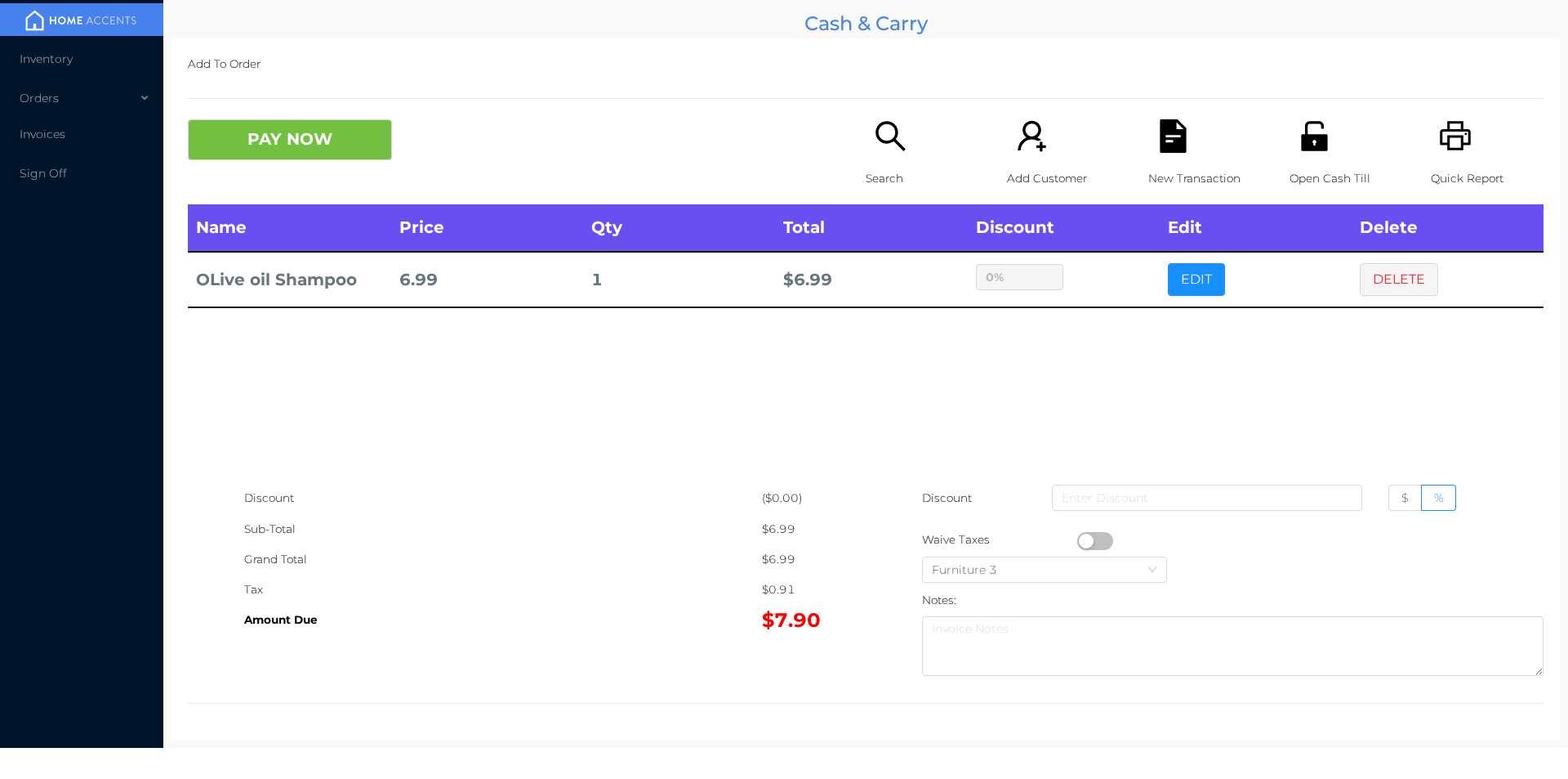
click at [286, 148] on button "PAY NOW" at bounding box center [290, 139] width 204 height 41
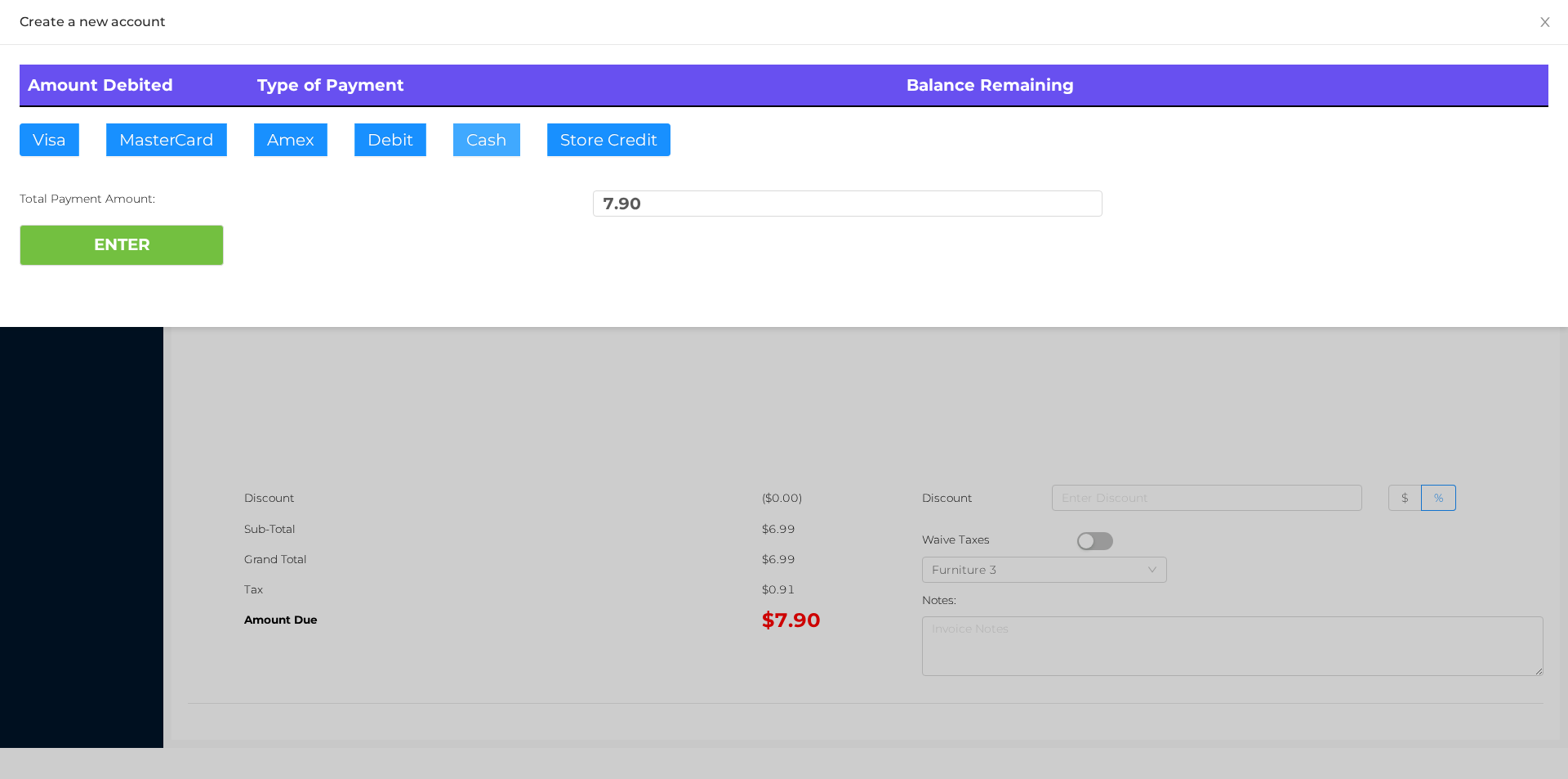
click at [477, 144] on button "Cash" at bounding box center [487, 140] width 67 height 33
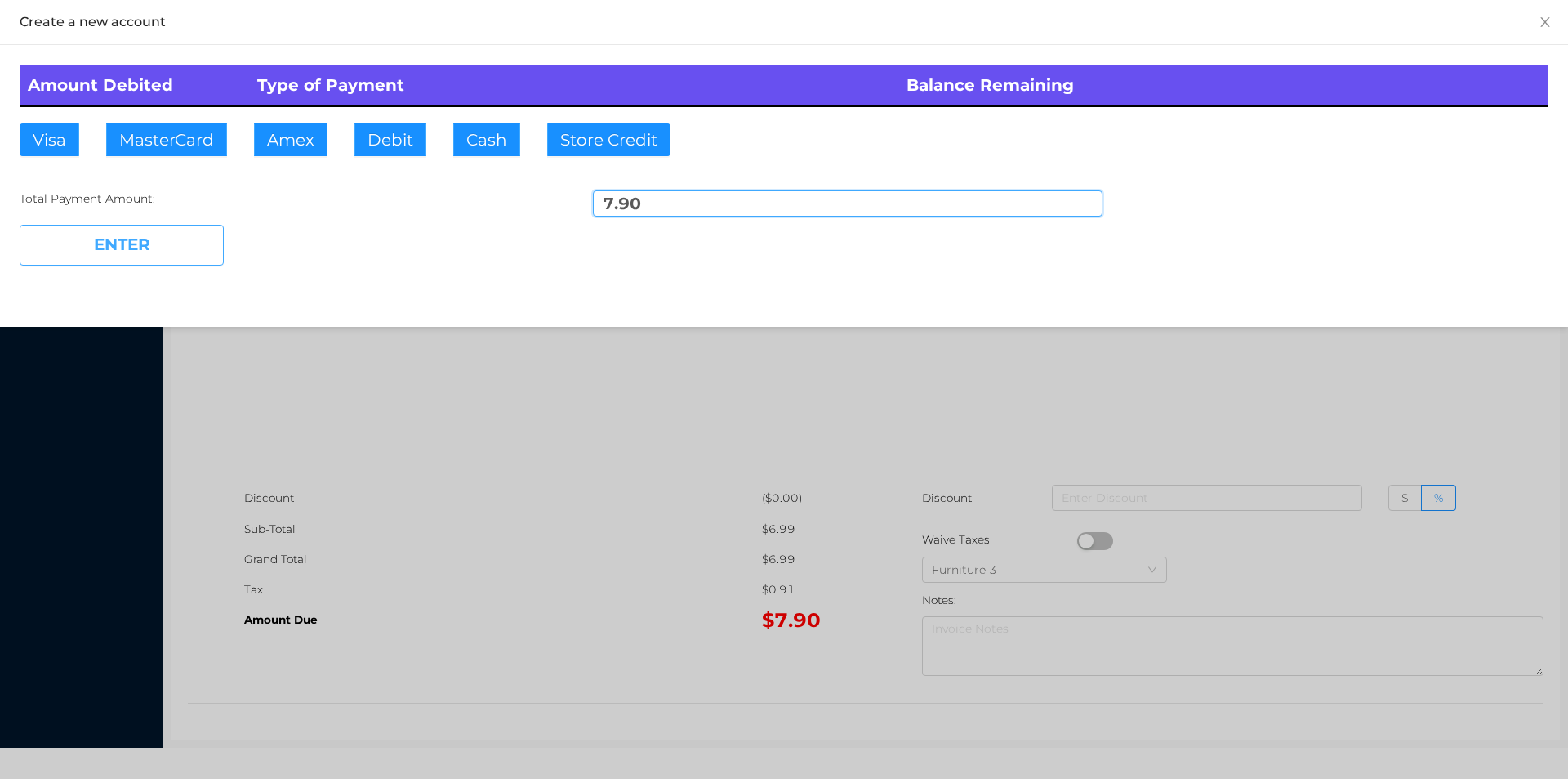
click at [165, 233] on button "ENTER" at bounding box center [122, 245] width 204 height 41
type input "0"
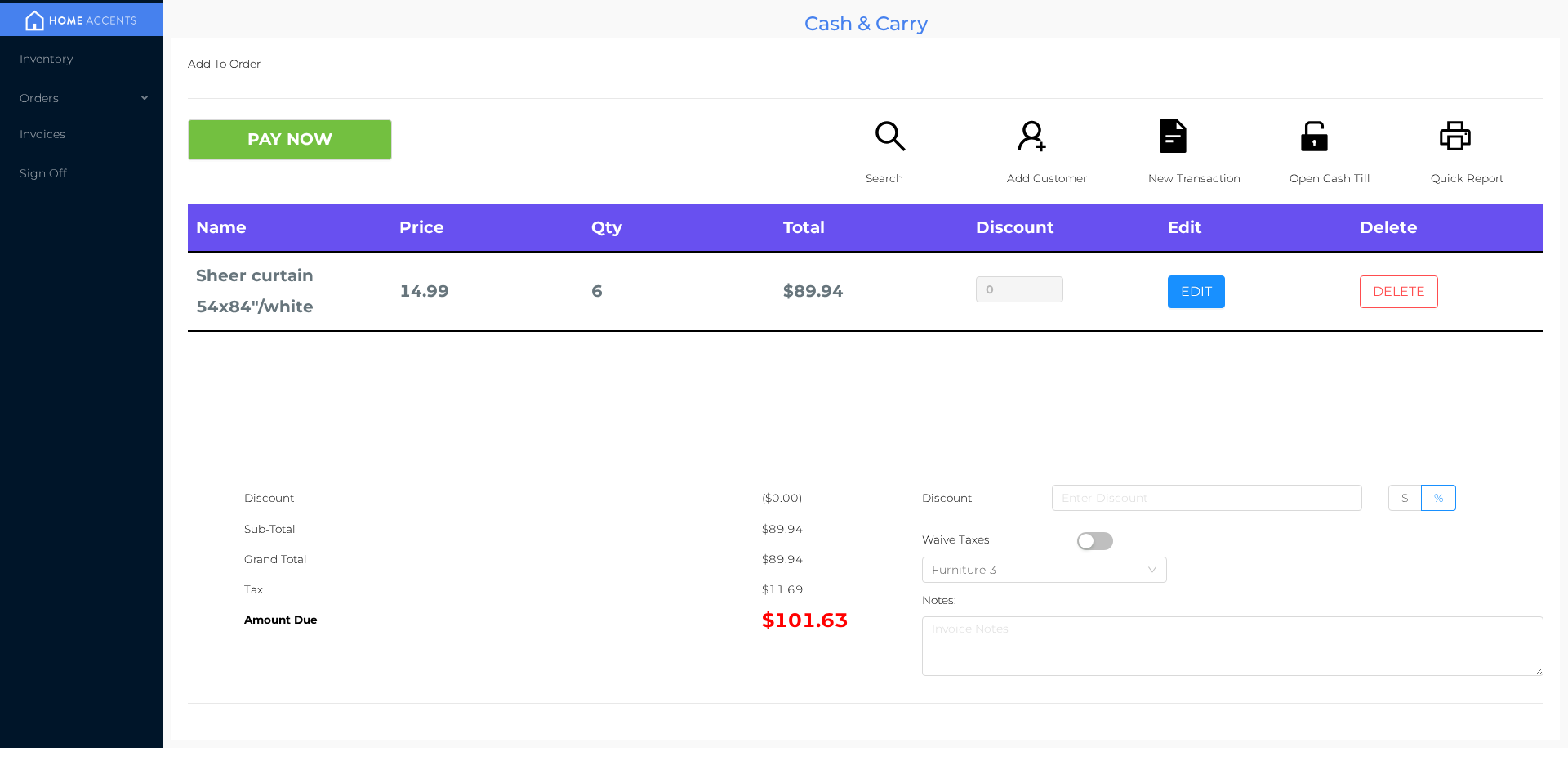
click at [1394, 280] on button "DELETE" at bounding box center [1399, 291] width 78 height 33
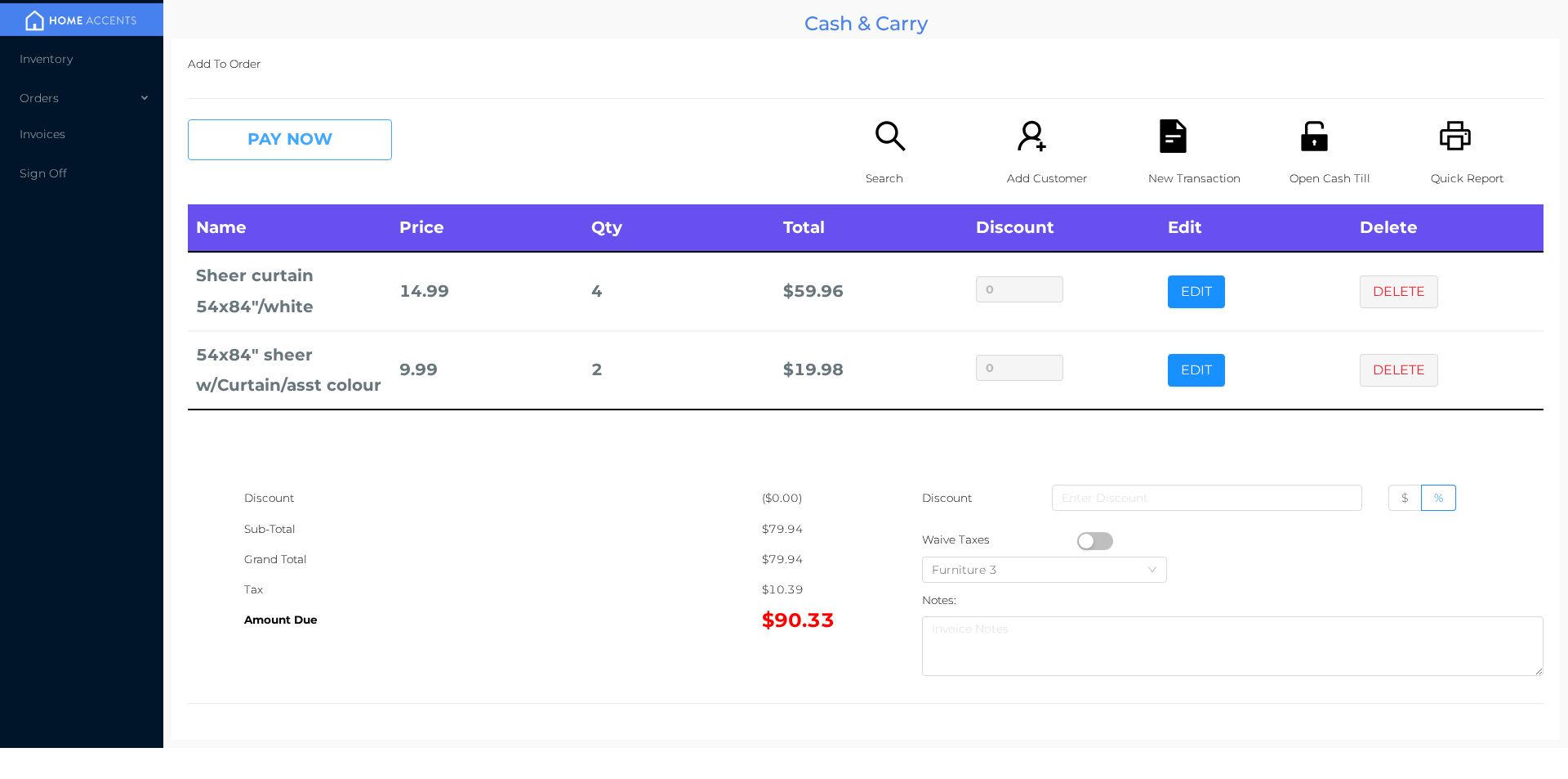
click at [331, 147] on button "PAY NOW" at bounding box center [290, 139] width 204 height 41
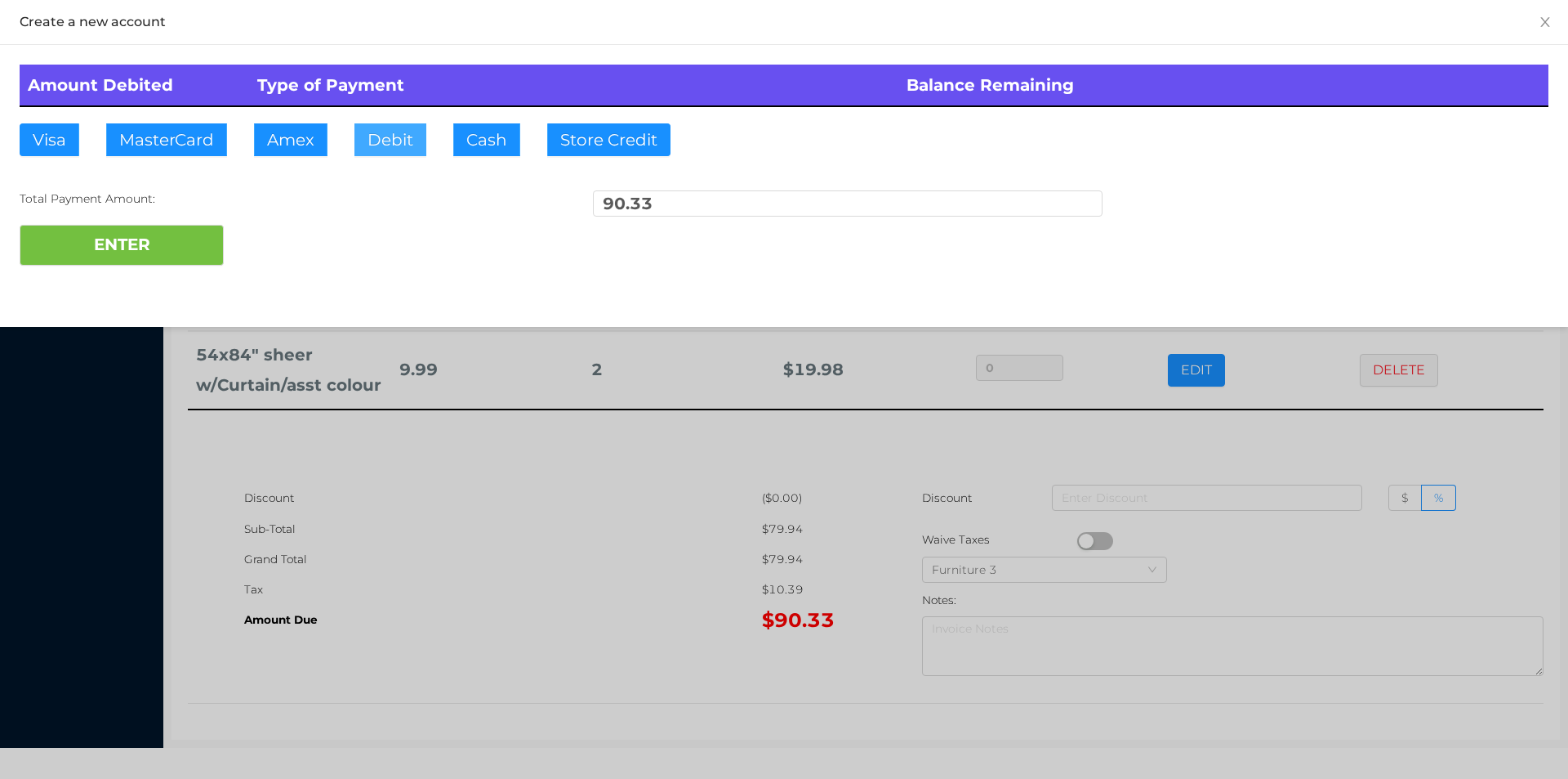
click at [397, 131] on button "Debit" at bounding box center [390, 140] width 72 height 33
click at [181, 238] on button "ENTER" at bounding box center [122, 245] width 204 height 41
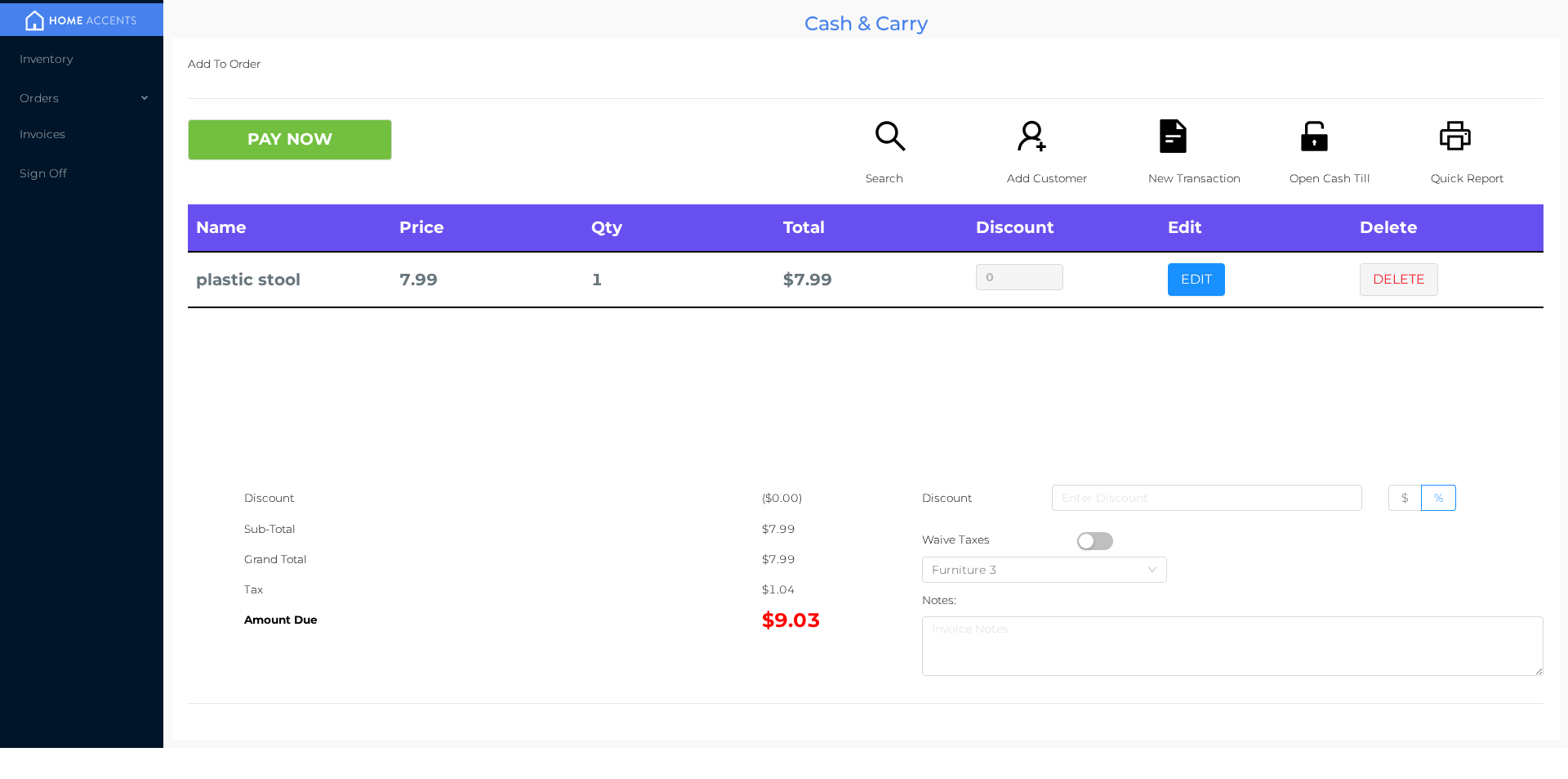
click at [264, 138] on button "PAY NOW" at bounding box center [290, 139] width 204 height 41
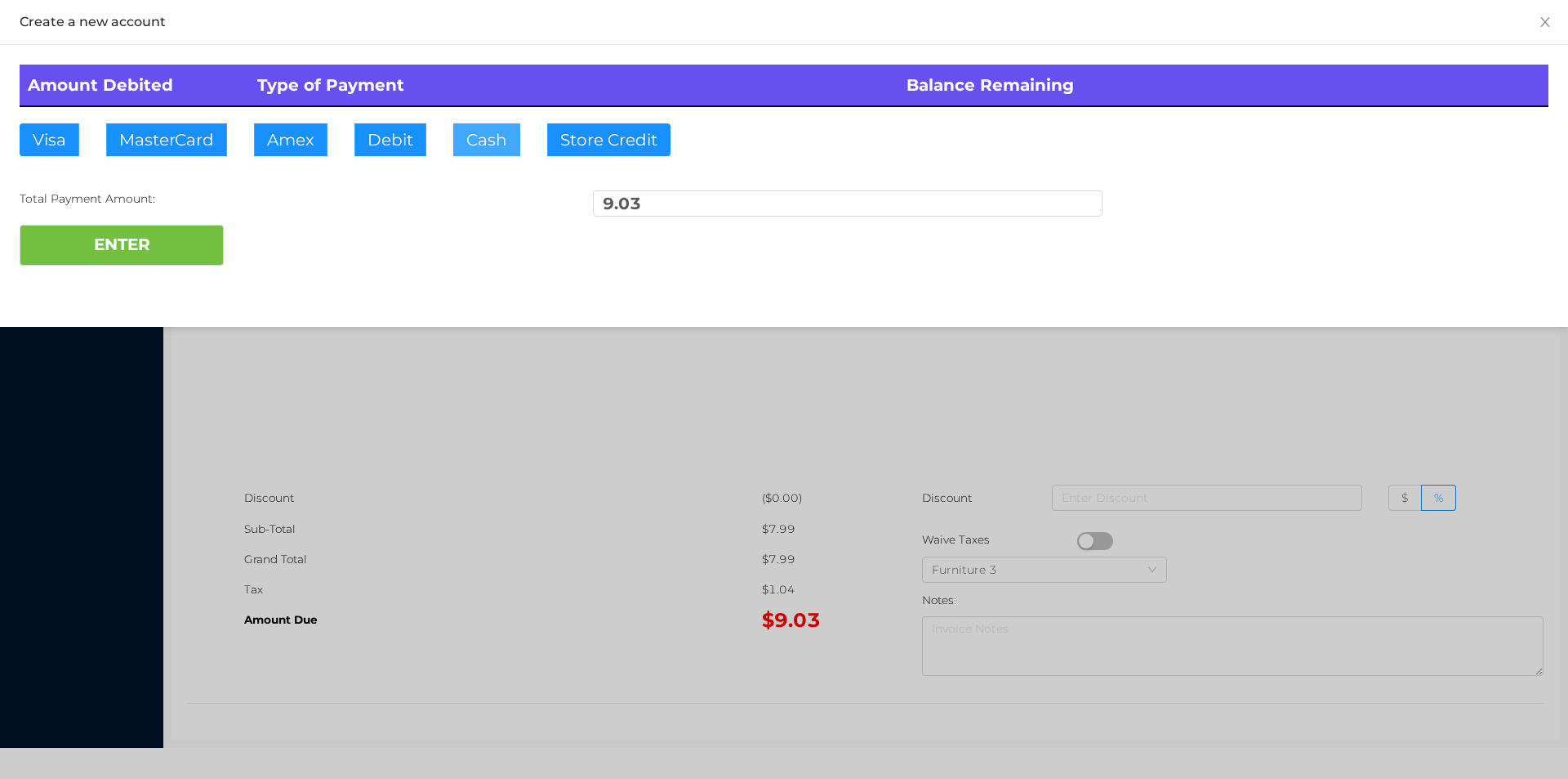
click at [475, 152] on button "Cash" at bounding box center [487, 140] width 67 height 33
type input "50."
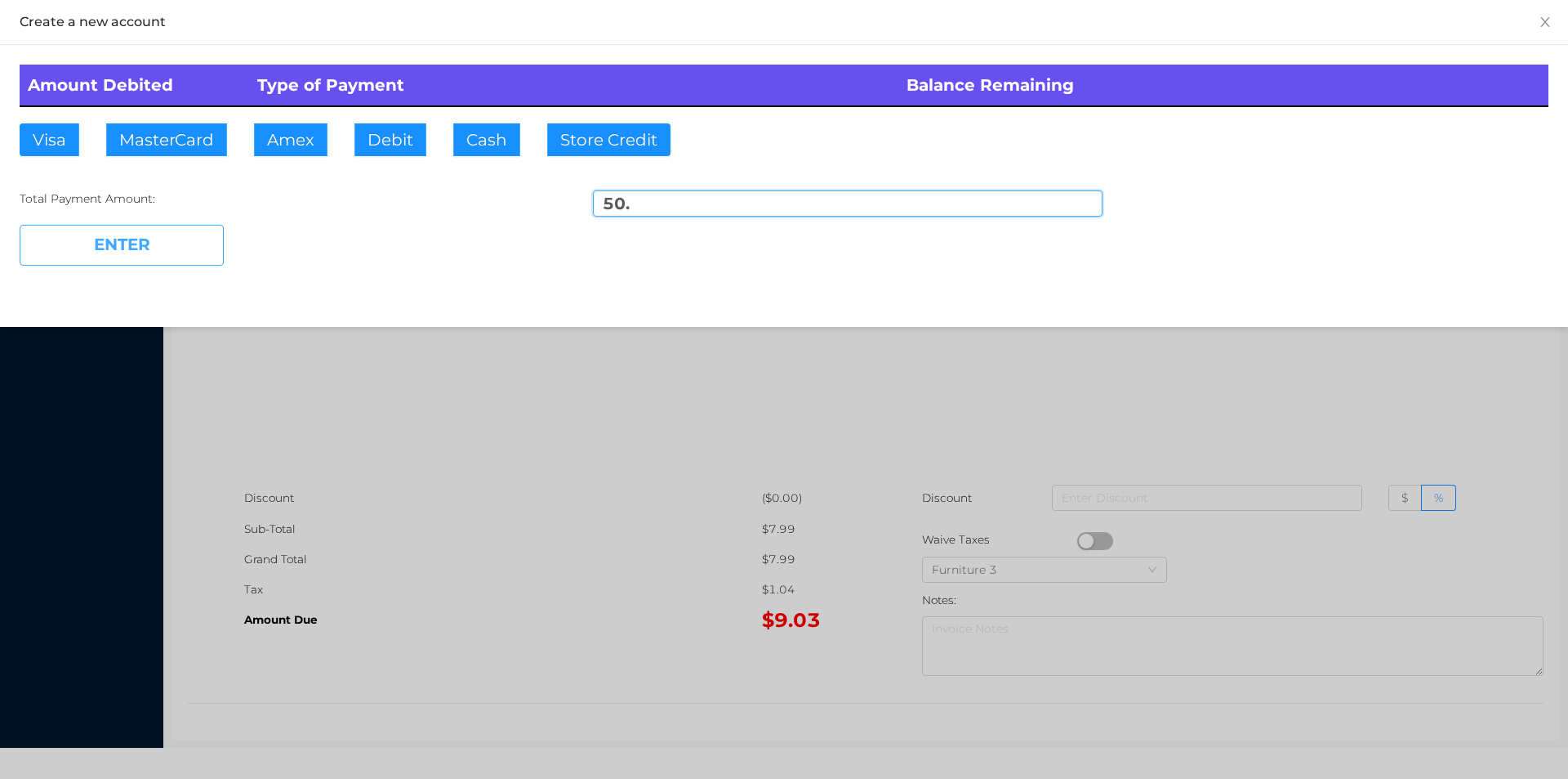
click at [117, 262] on button "ENTER" at bounding box center [122, 245] width 204 height 41
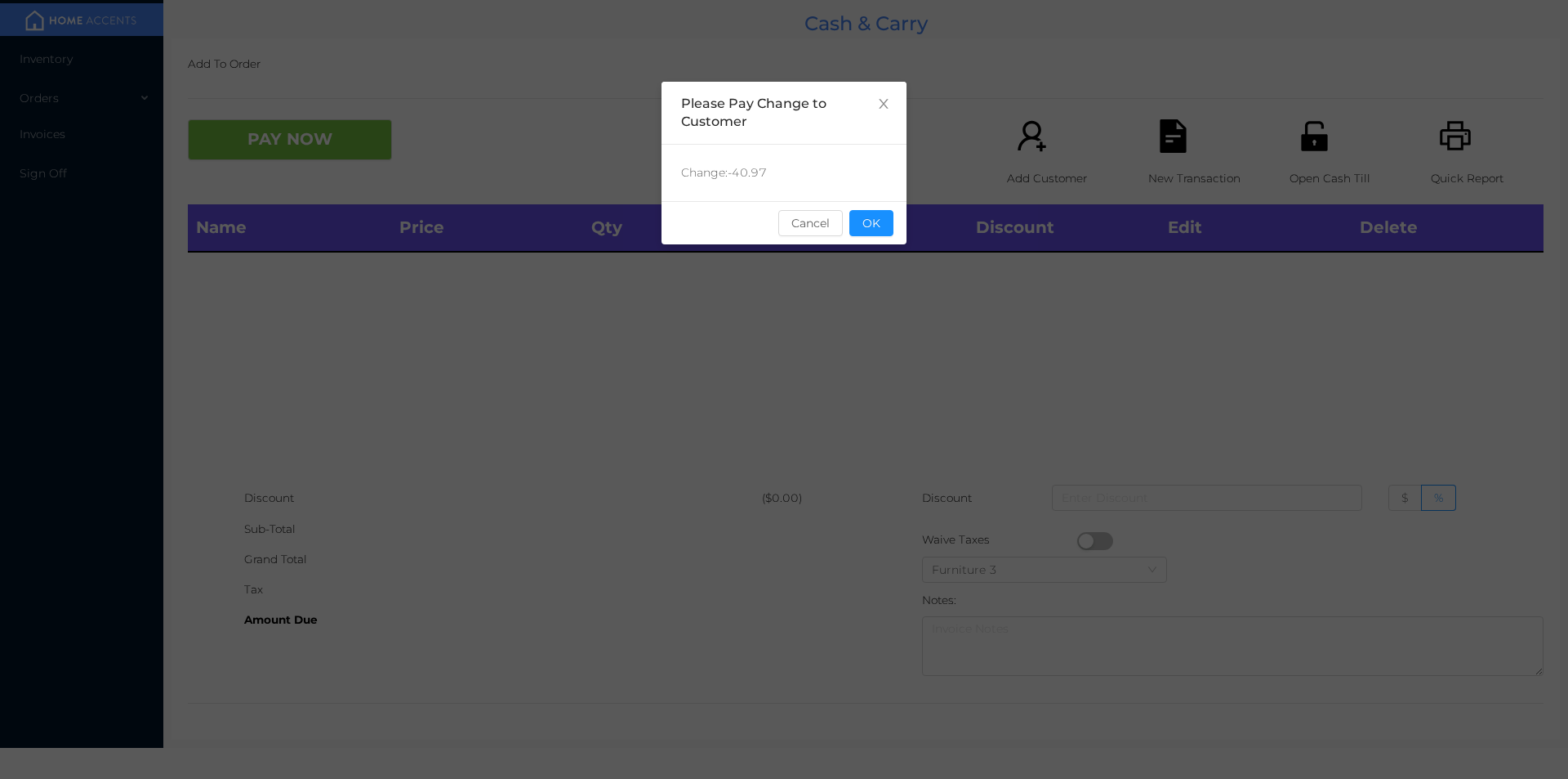
click at [871, 235] on button "OK" at bounding box center [871, 223] width 45 height 26
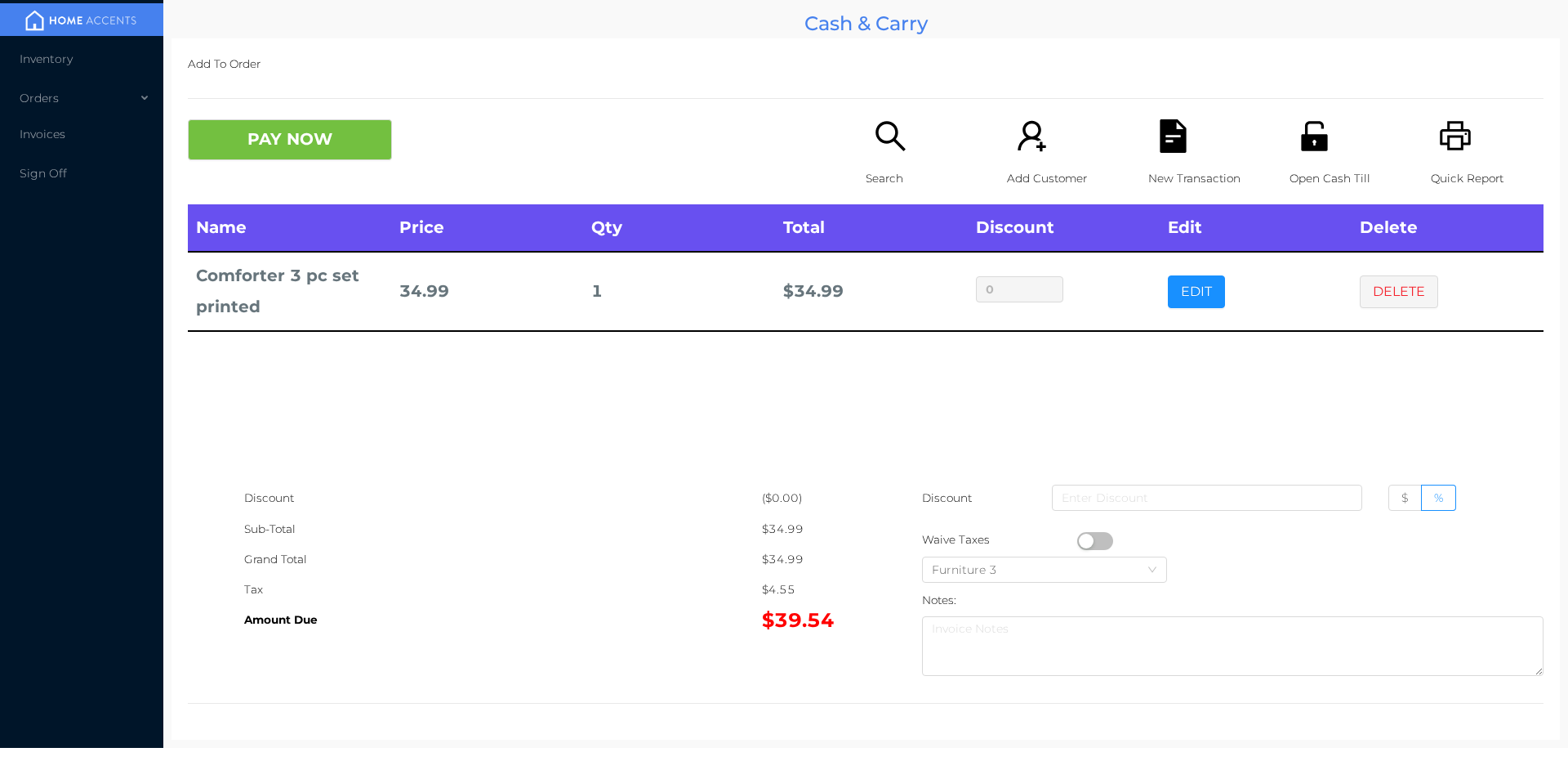
click at [279, 147] on button "PAY NOW" at bounding box center [290, 139] width 204 height 41
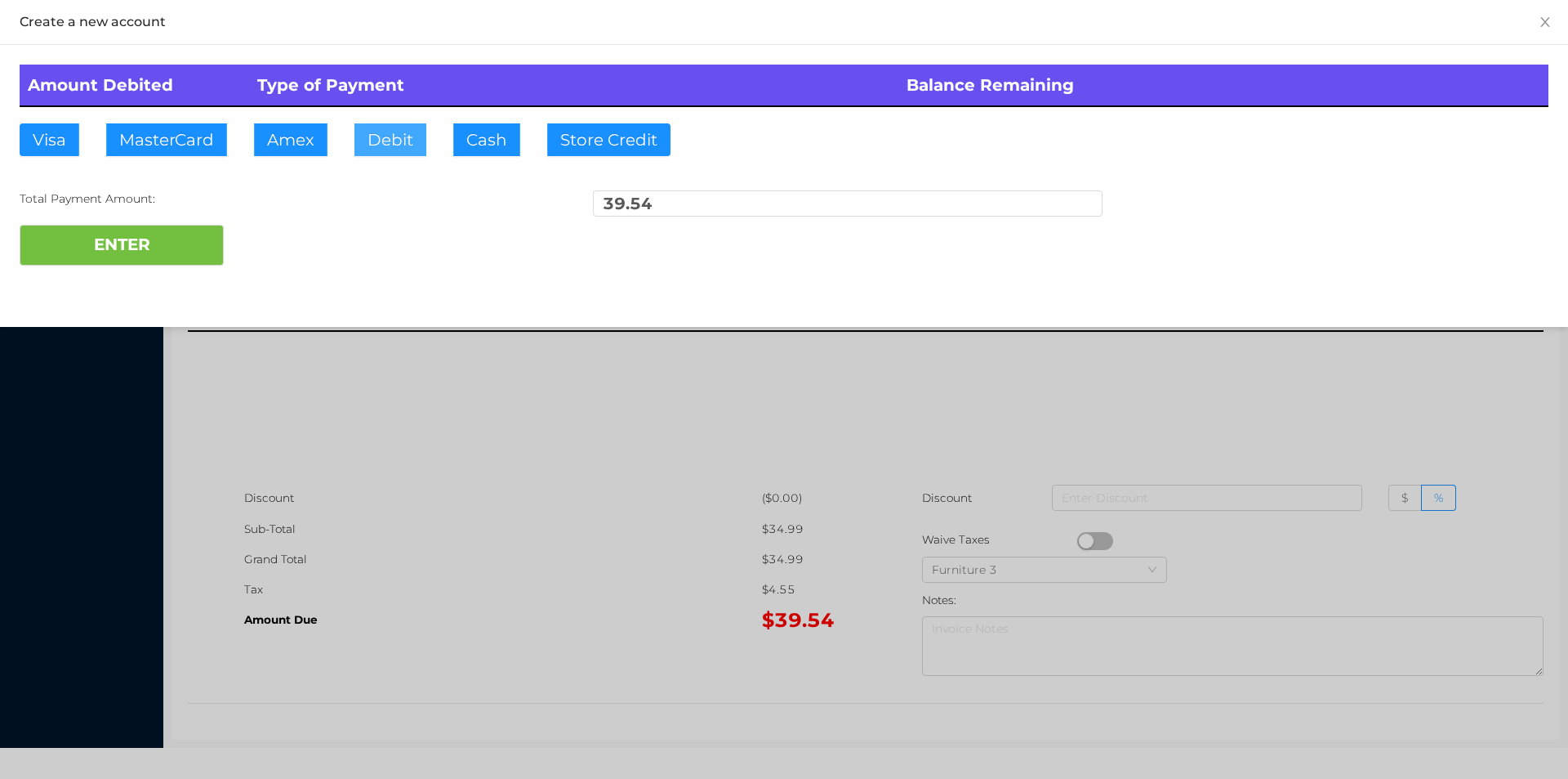
click at [388, 137] on button "Debit" at bounding box center [390, 140] width 72 height 33
click at [179, 231] on button "ENTER" at bounding box center [122, 245] width 204 height 41
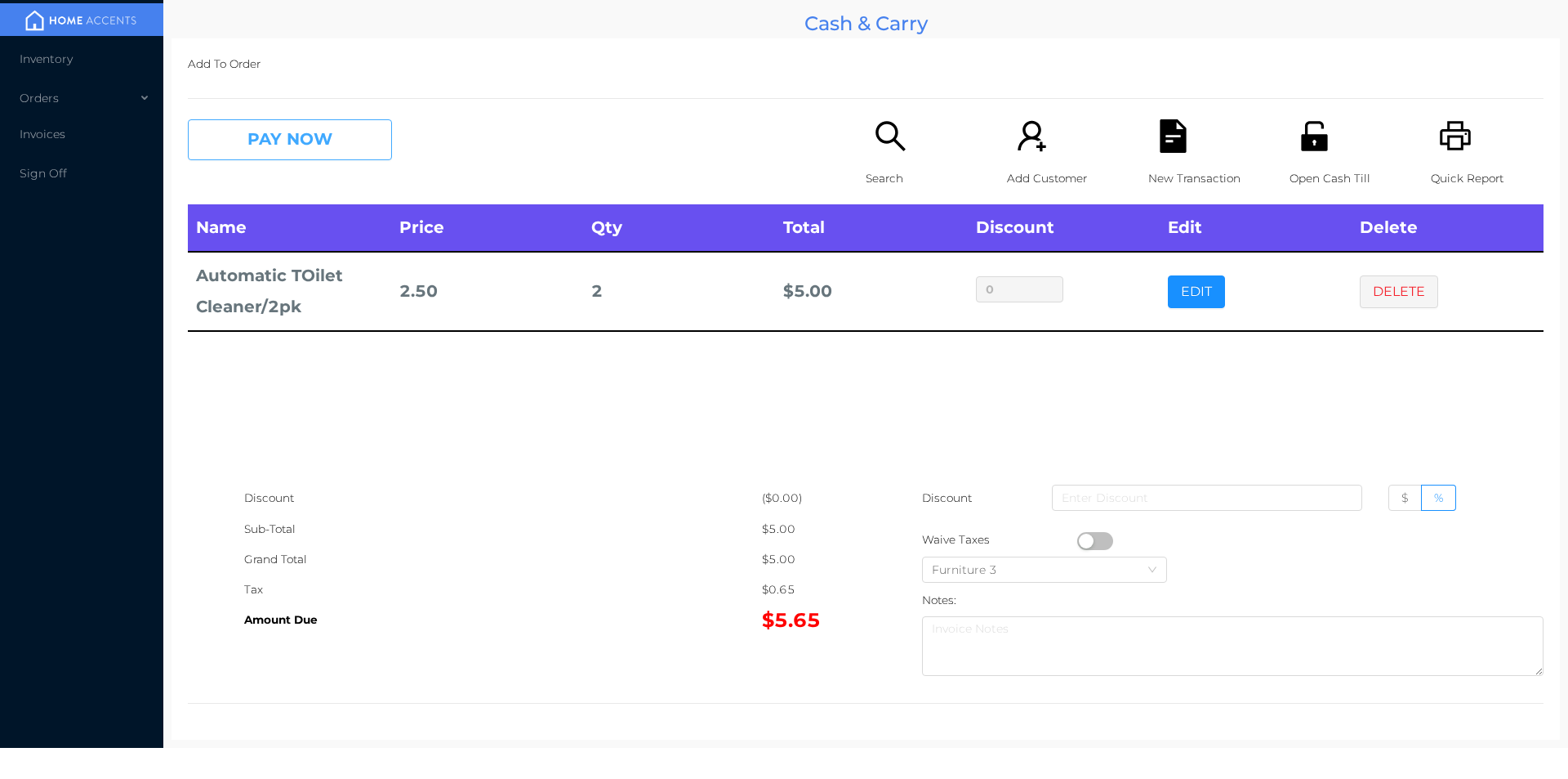
click at [290, 158] on button "PAY NOW" at bounding box center [290, 139] width 204 height 41
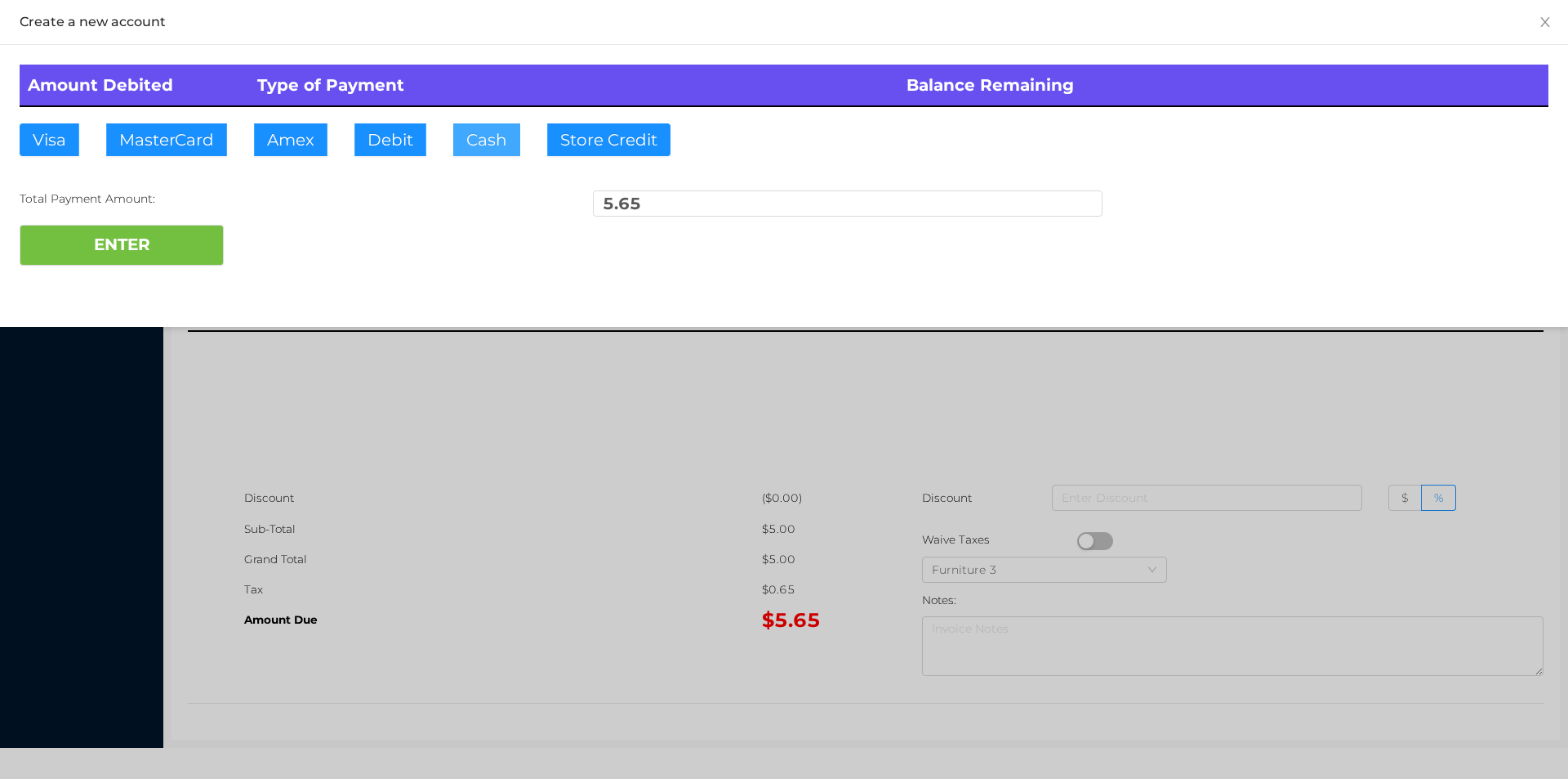
click at [477, 133] on button "Cash" at bounding box center [487, 140] width 67 height 33
type input "20."
click at [166, 255] on button "ENTER" at bounding box center [122, 245] width 204 height 41
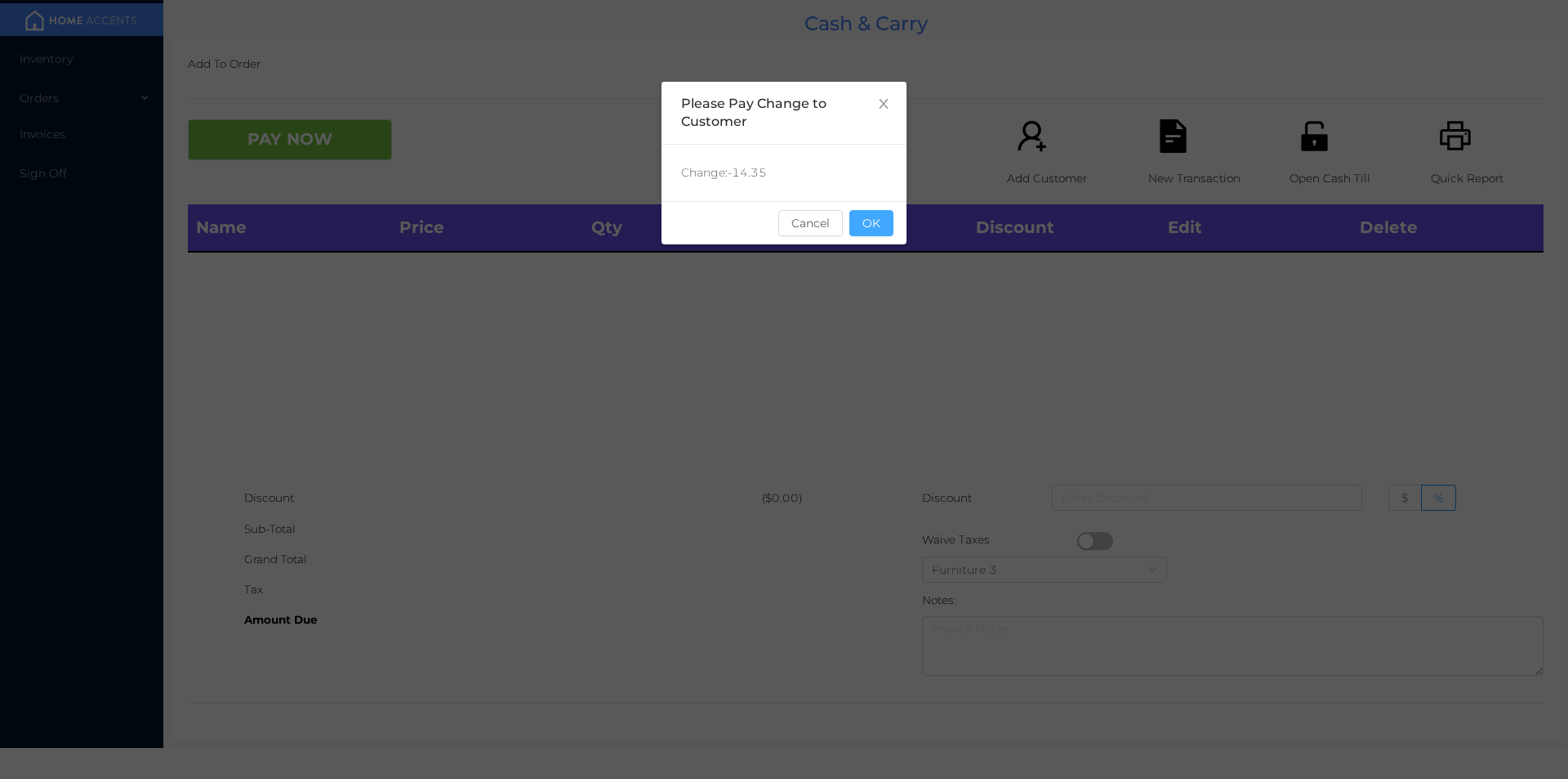
click at [868, 229] on button "OK" at bounding box center [871, 223] width 45 height 26
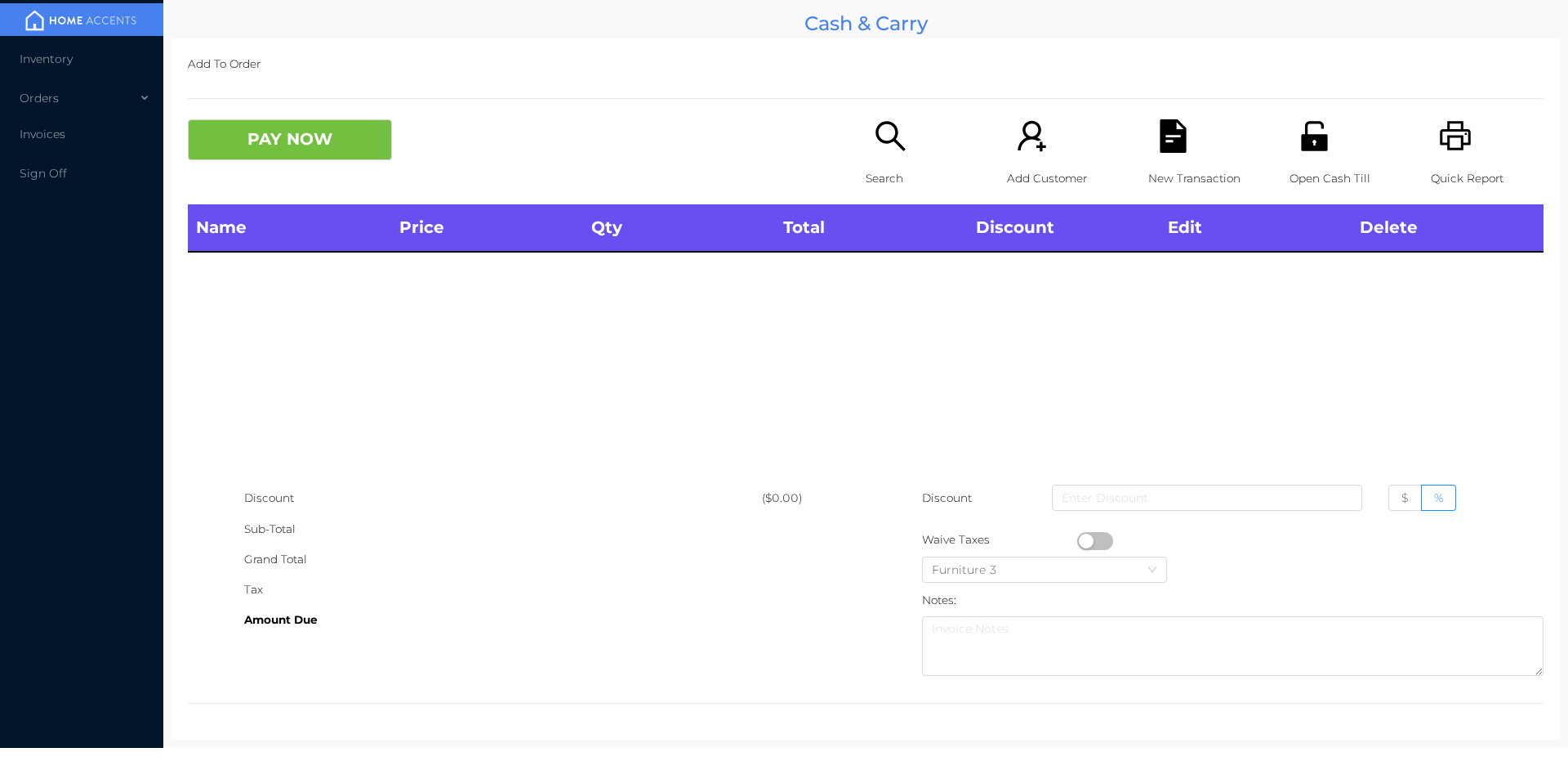
click at [866, 164] on p "Search" at bounding box center [922, 178] width 113 height 31
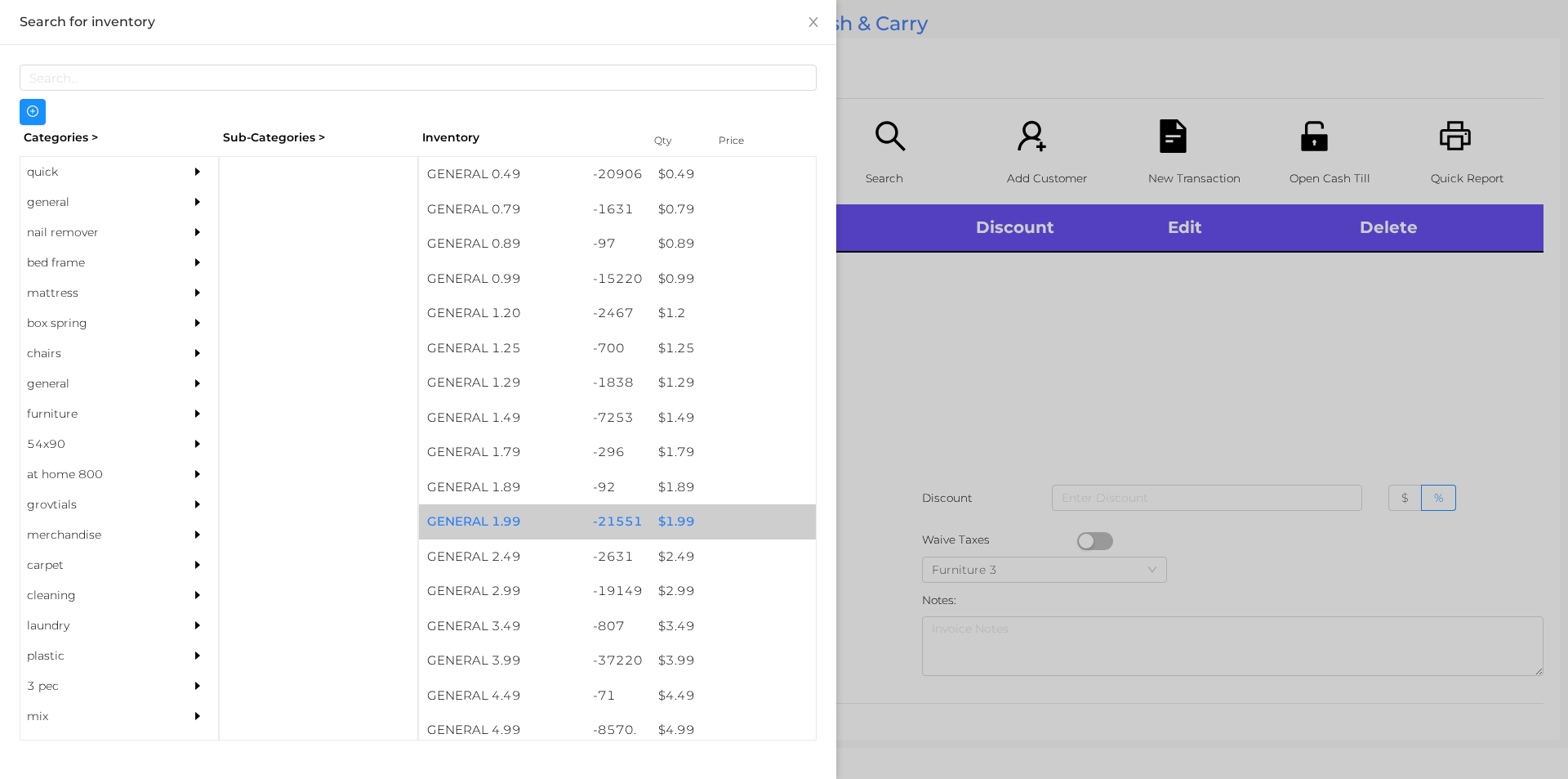
click at [664, 518] on div "$ 1.99" at bounding box center [732, 521] width 165 height 35
click at [668, 516] on div "$ 1.99" at bounding box center [732, 521] width 165 height 35
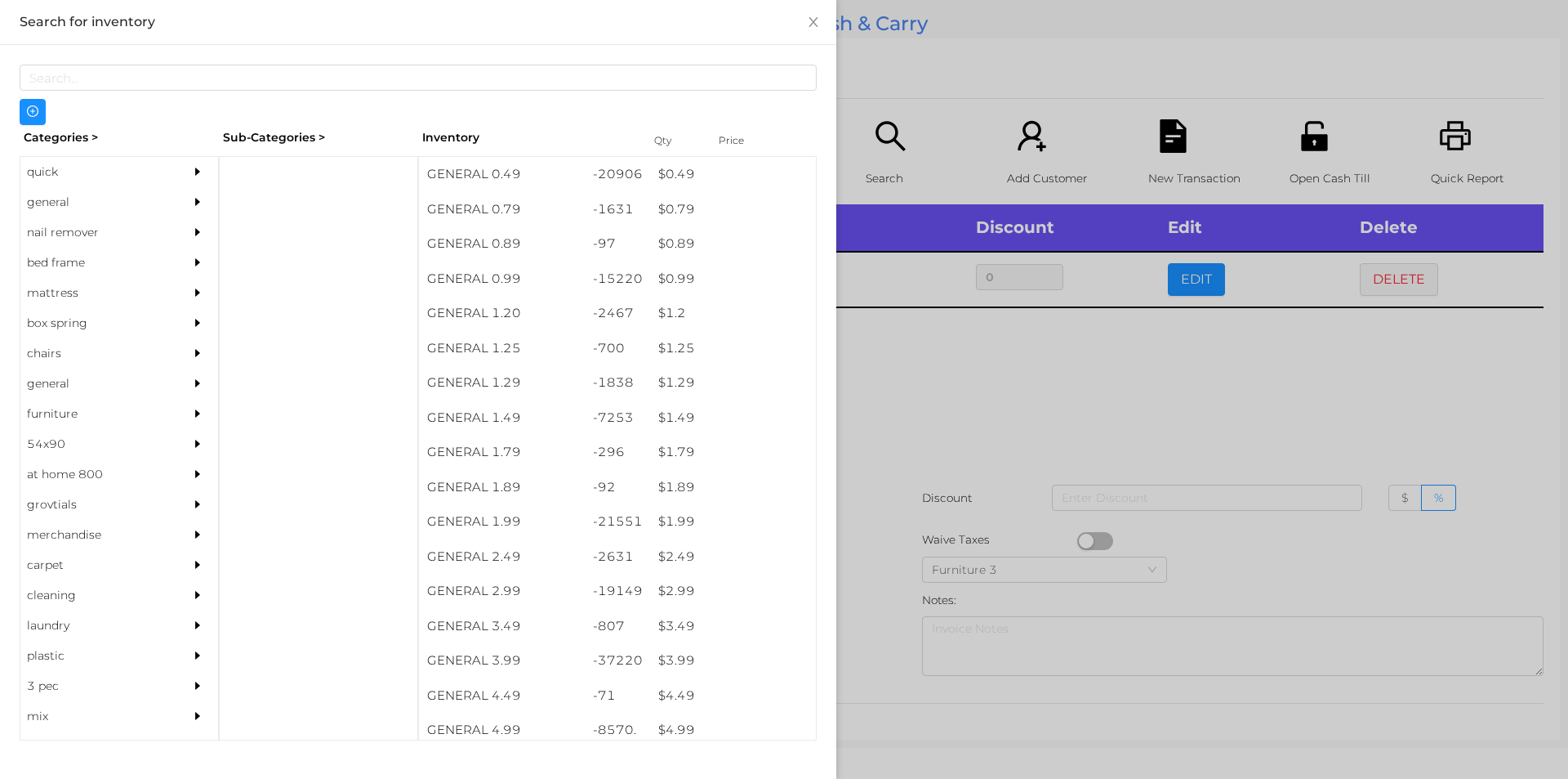
click at [908, 385] on div at bounding box center [784, 390] width 1568 height 779
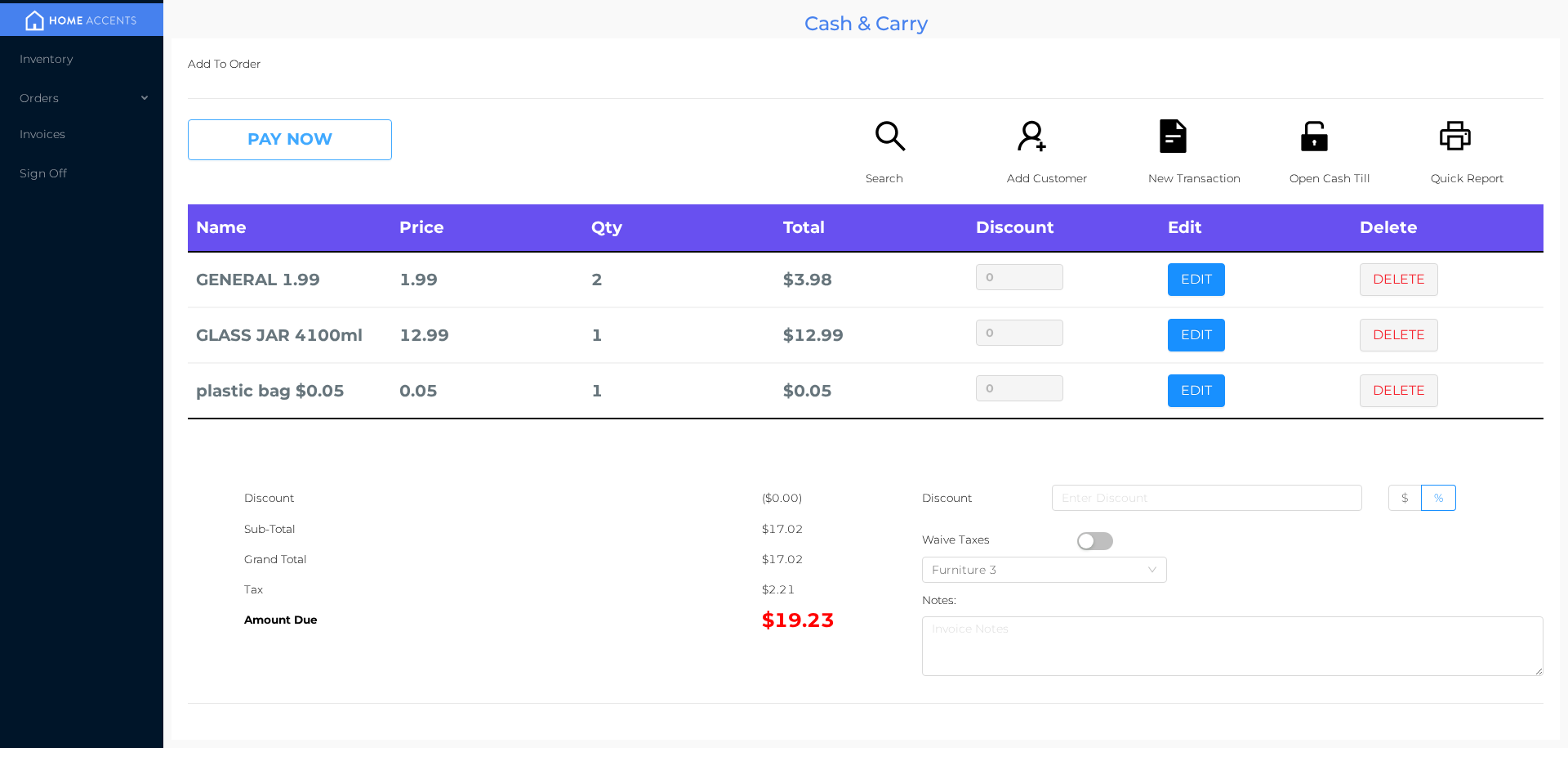
click at [319, 139] on button "PAY NOW" at bounding box center [290, 139] width 204 height 41
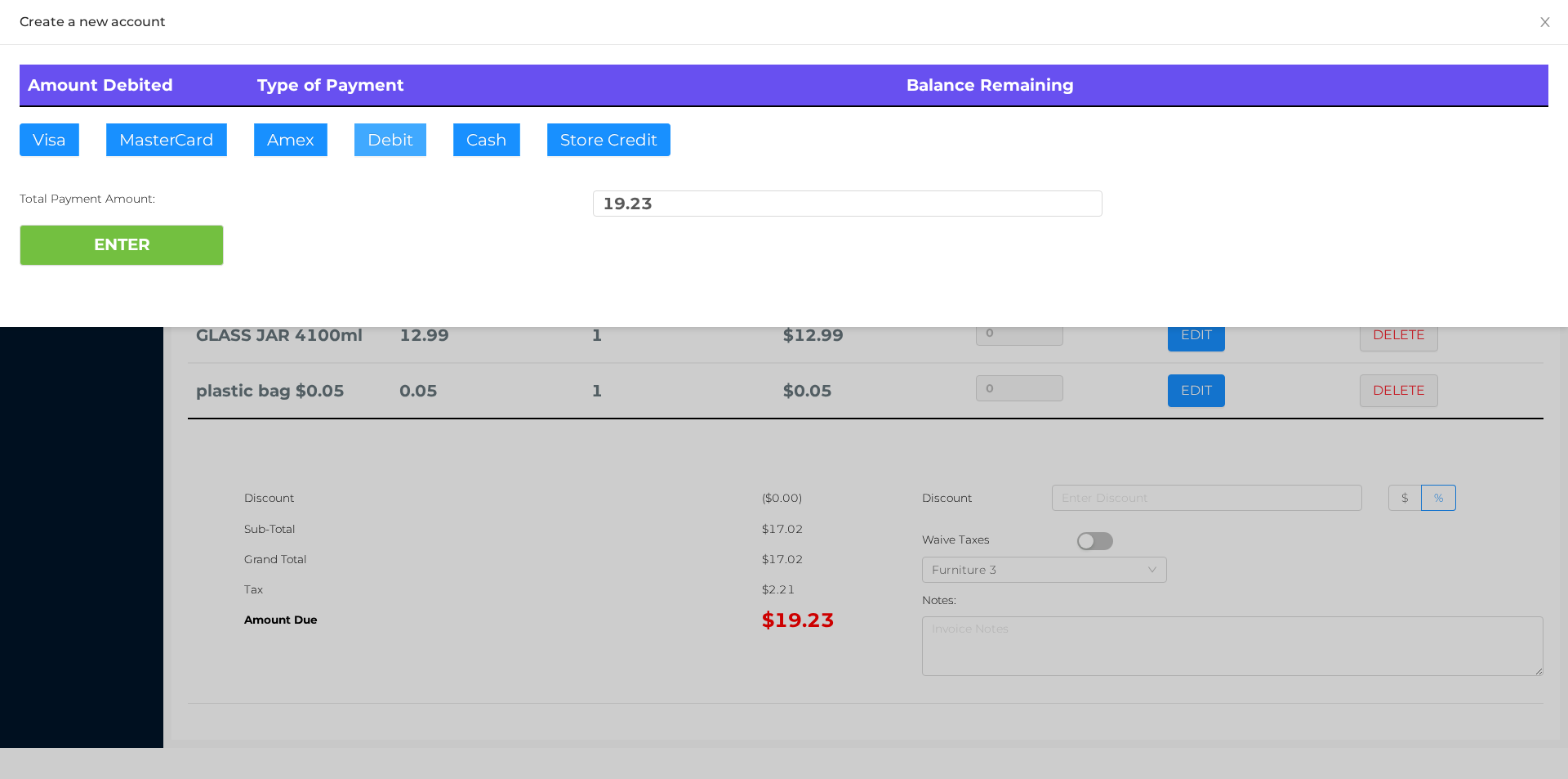
click at [385, 135] on button "Debit" at bounding box center [390, 140] width 72 height 33
click at [178, 246] on button "ENTER" at bounding box center [122, 245] width 204 height 41
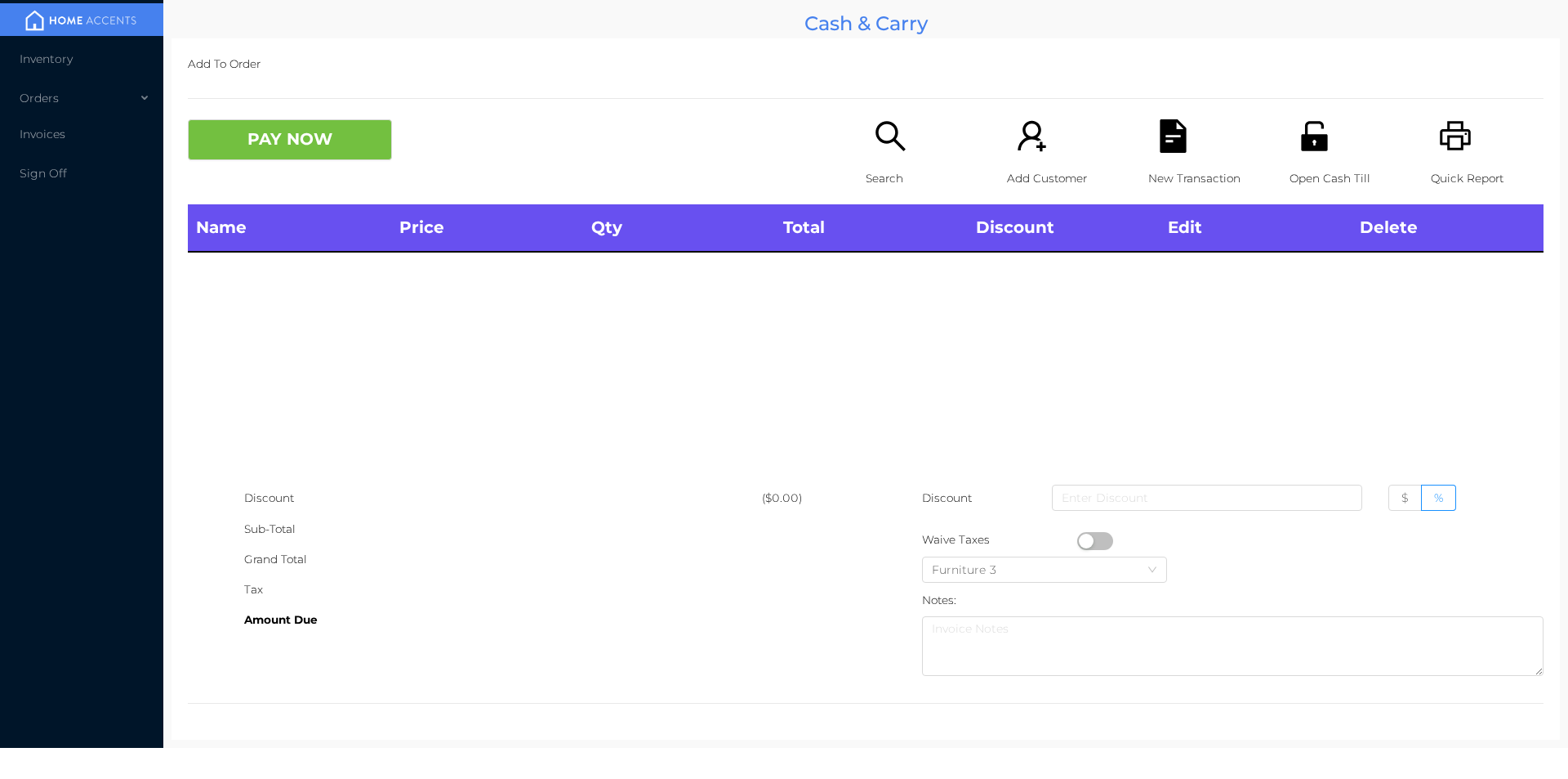
click at [884, 140] on icon "icon: search" at bounding box center [890, 136] width 34 height 34
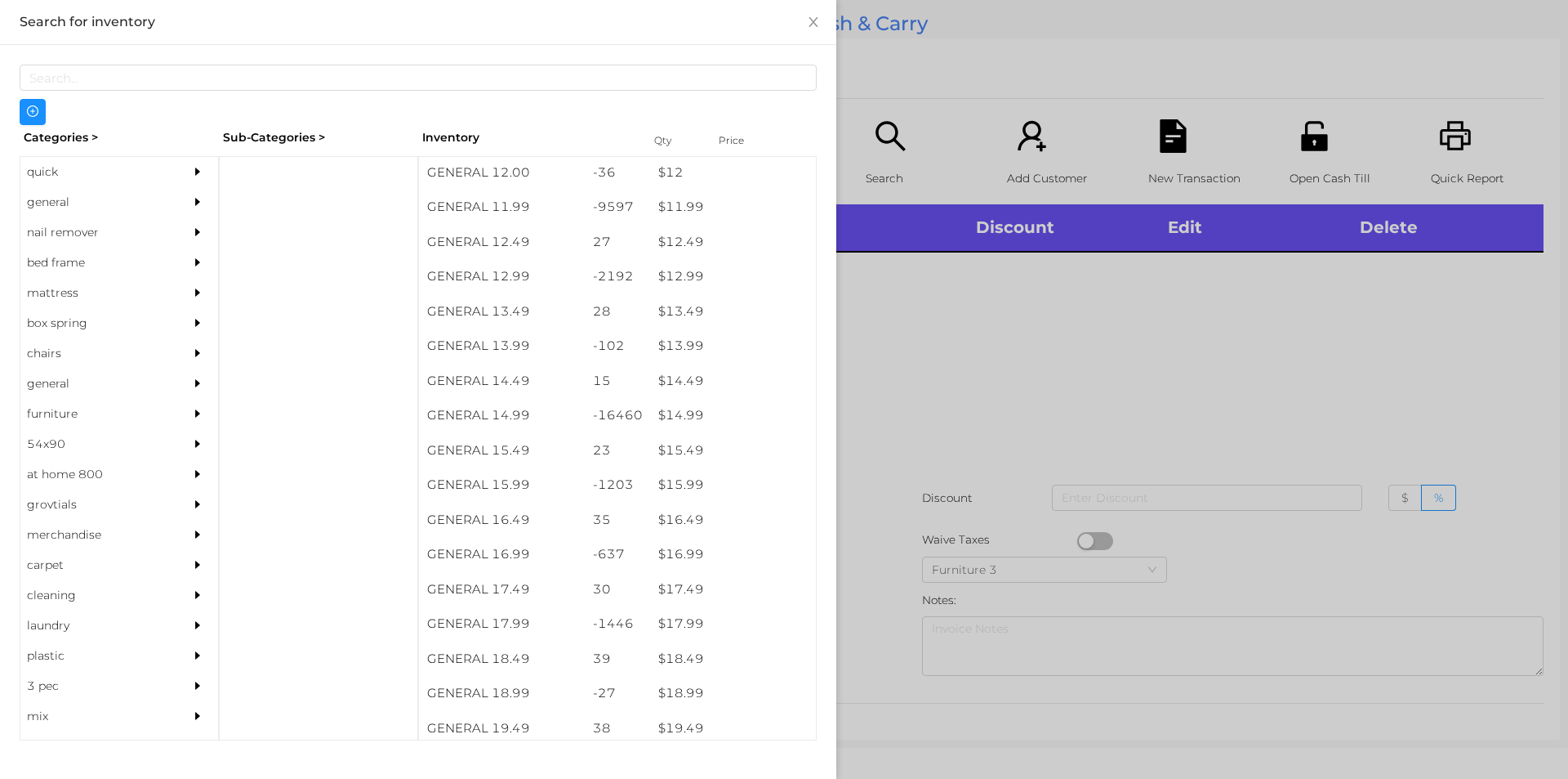
scroll to position [1172, 0]
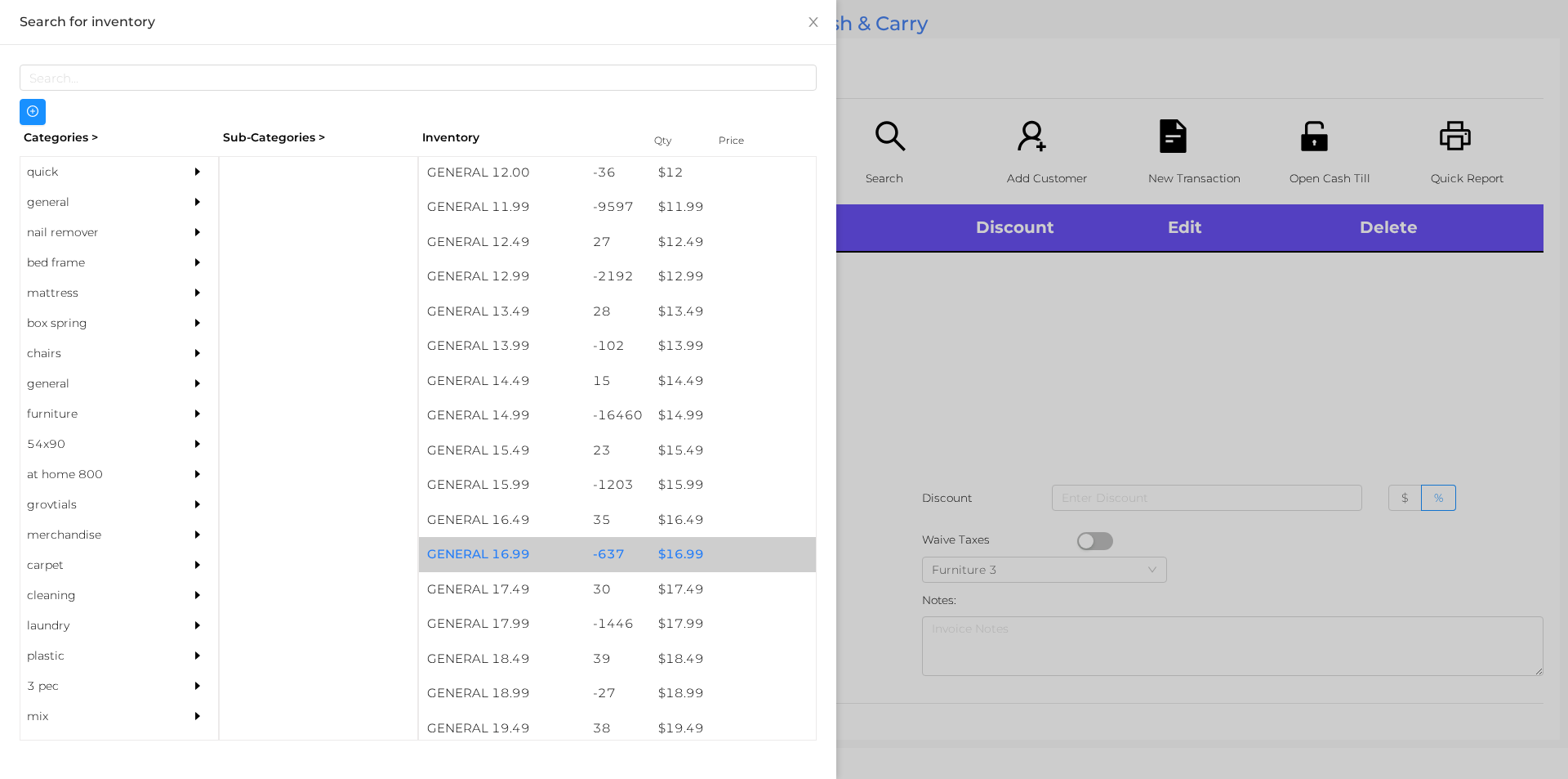
click at [690, 556] on div "$ 16.99" at bounding box center [732, 554] width 165 height 35
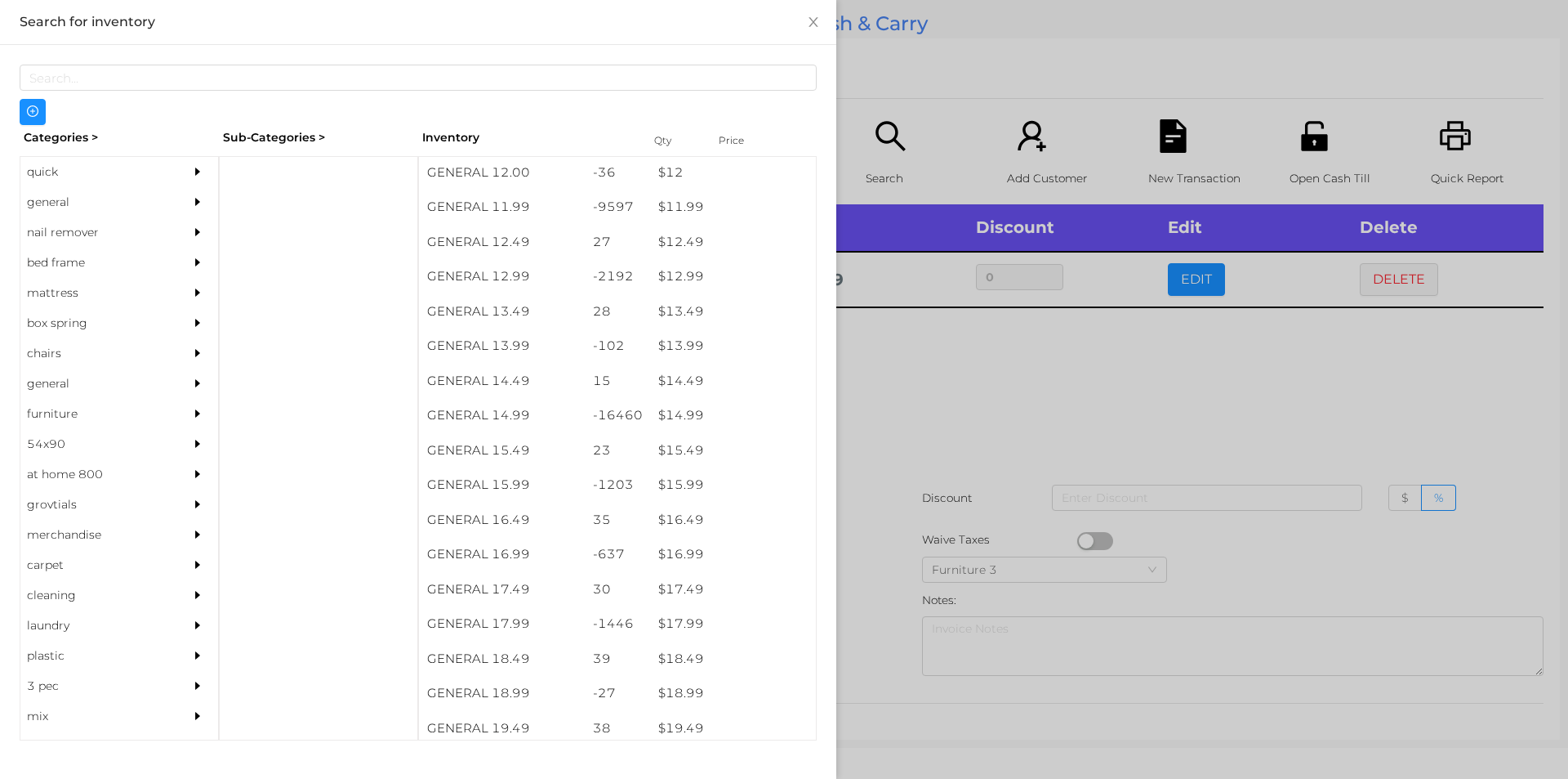
click at [866, 561] on div at bounding box center [784, 390] width 1568 height 779
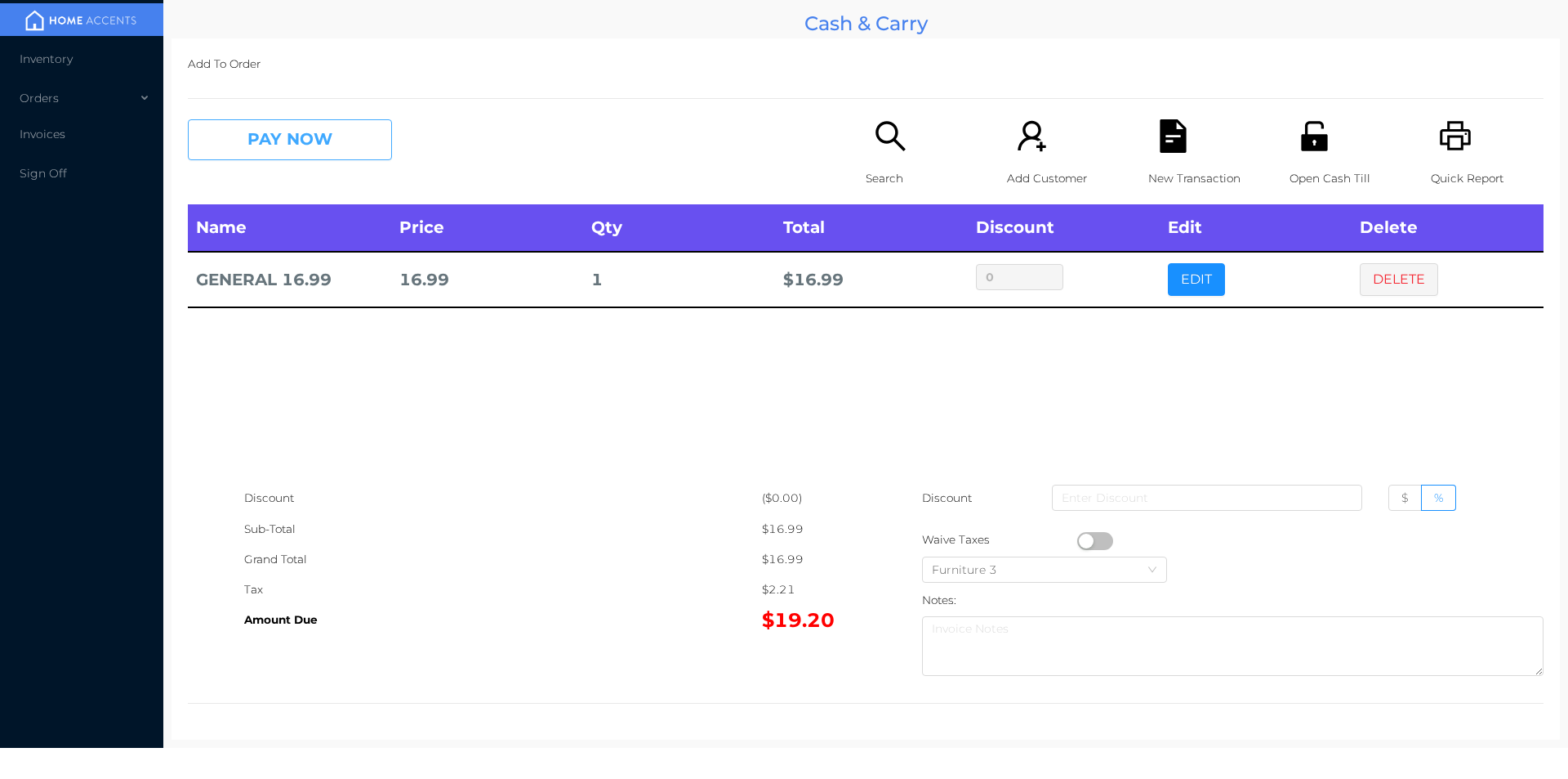
click at [362, 148] on button "PAY NOW" at bounding box center [290, 139] width 204 height 41
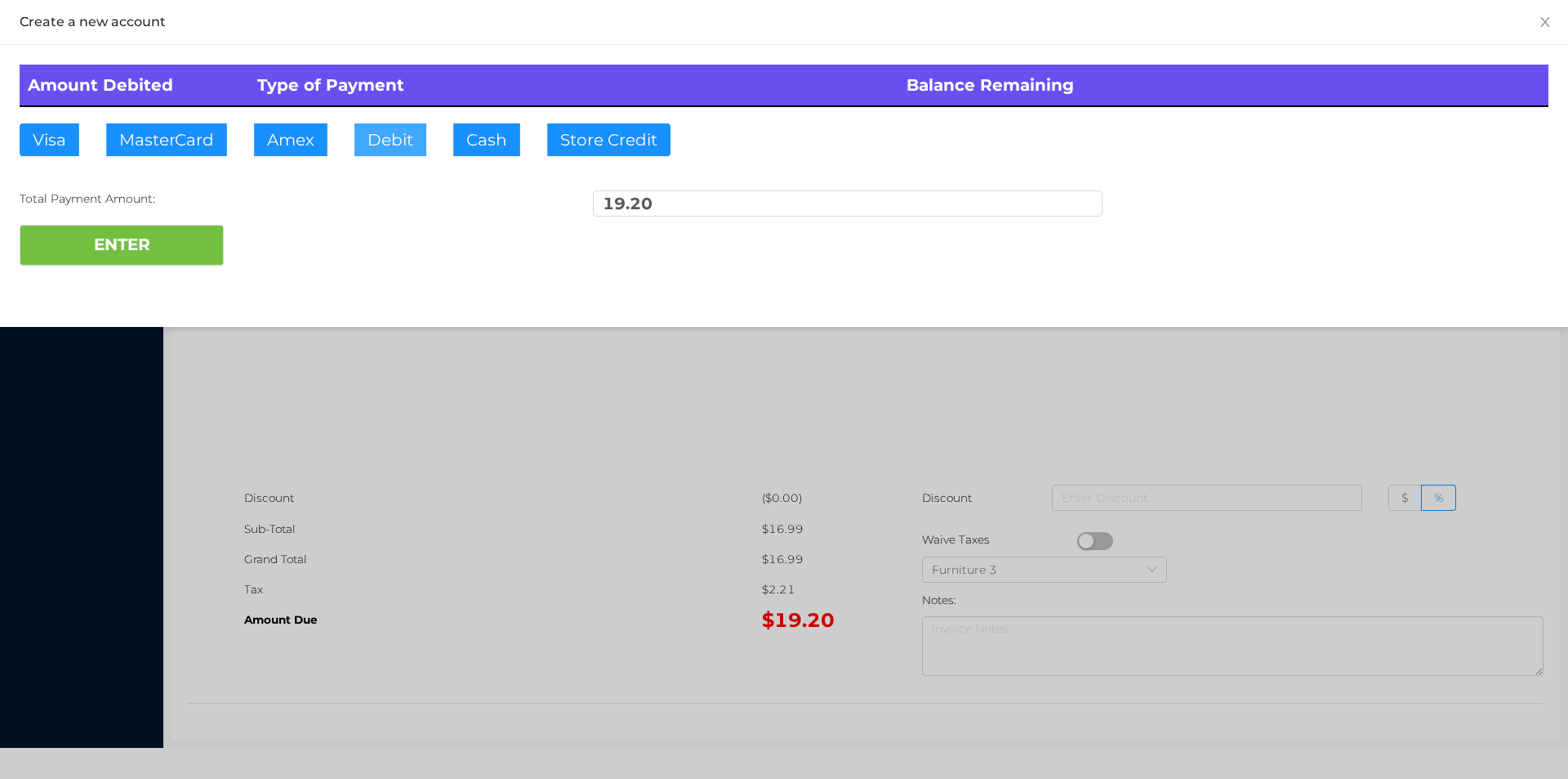
click at [393, 143] on button "Debit" at bounding box center [390, 140] width 72 height 33
click at [206, 244] on button "ENTER" at bounding box center [122, 245] width 204 height 41
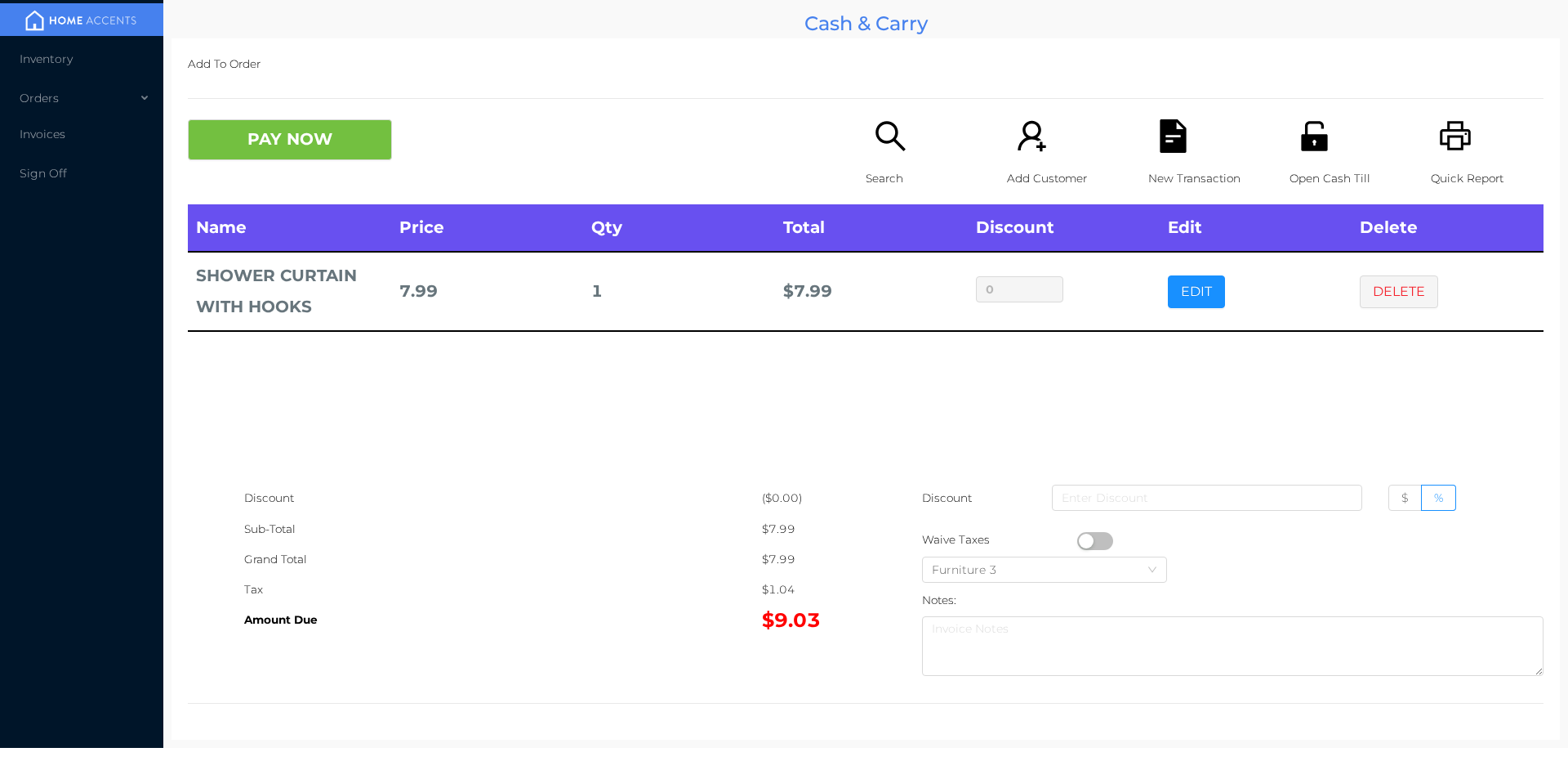
click at [871, 167] on p "Search" at bounding box center [922, 178] width 113 height 31
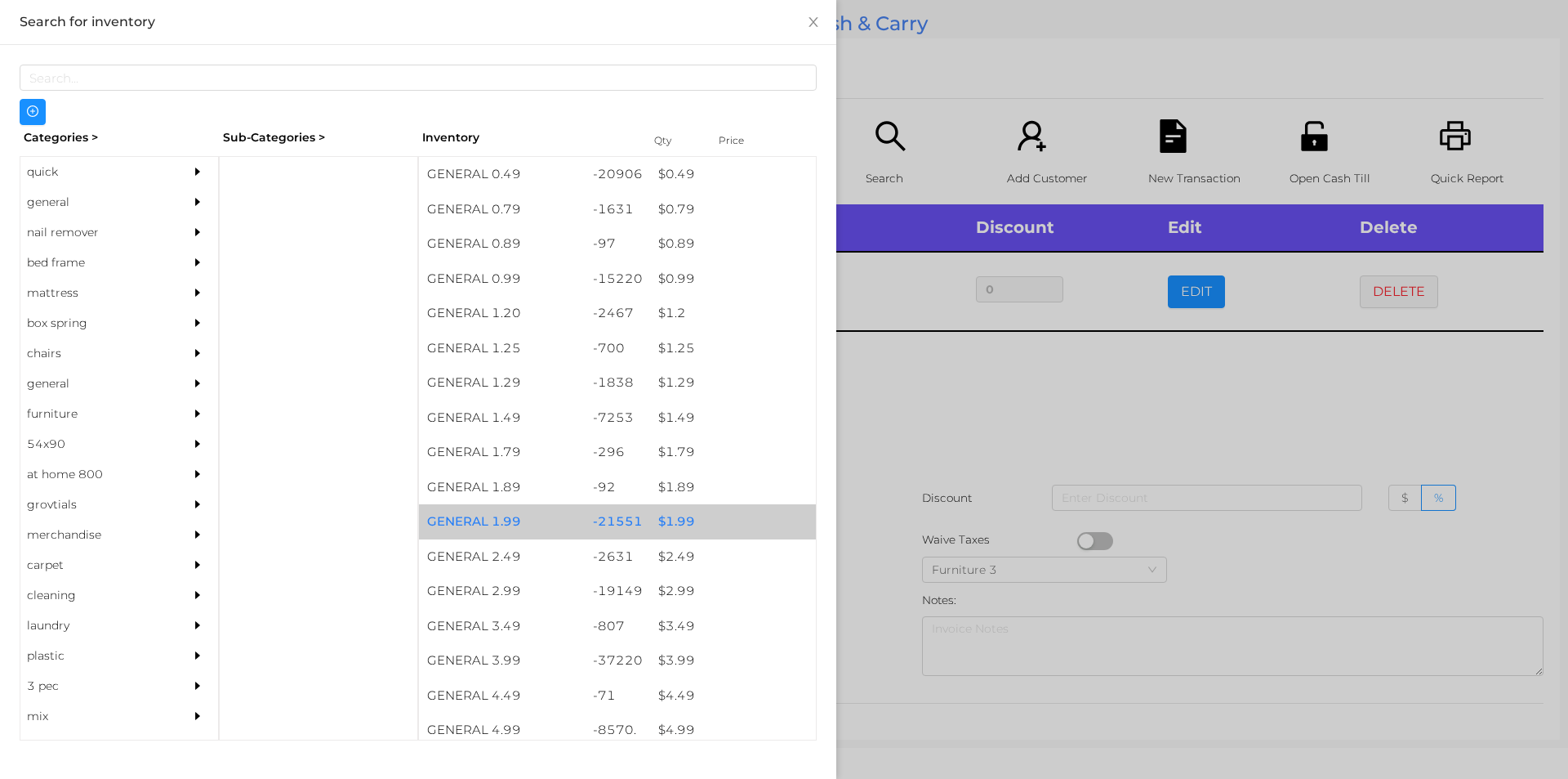
click at [671, 515] on div "$ 1.99" at bounding box center [732, 521] width 165 height 35
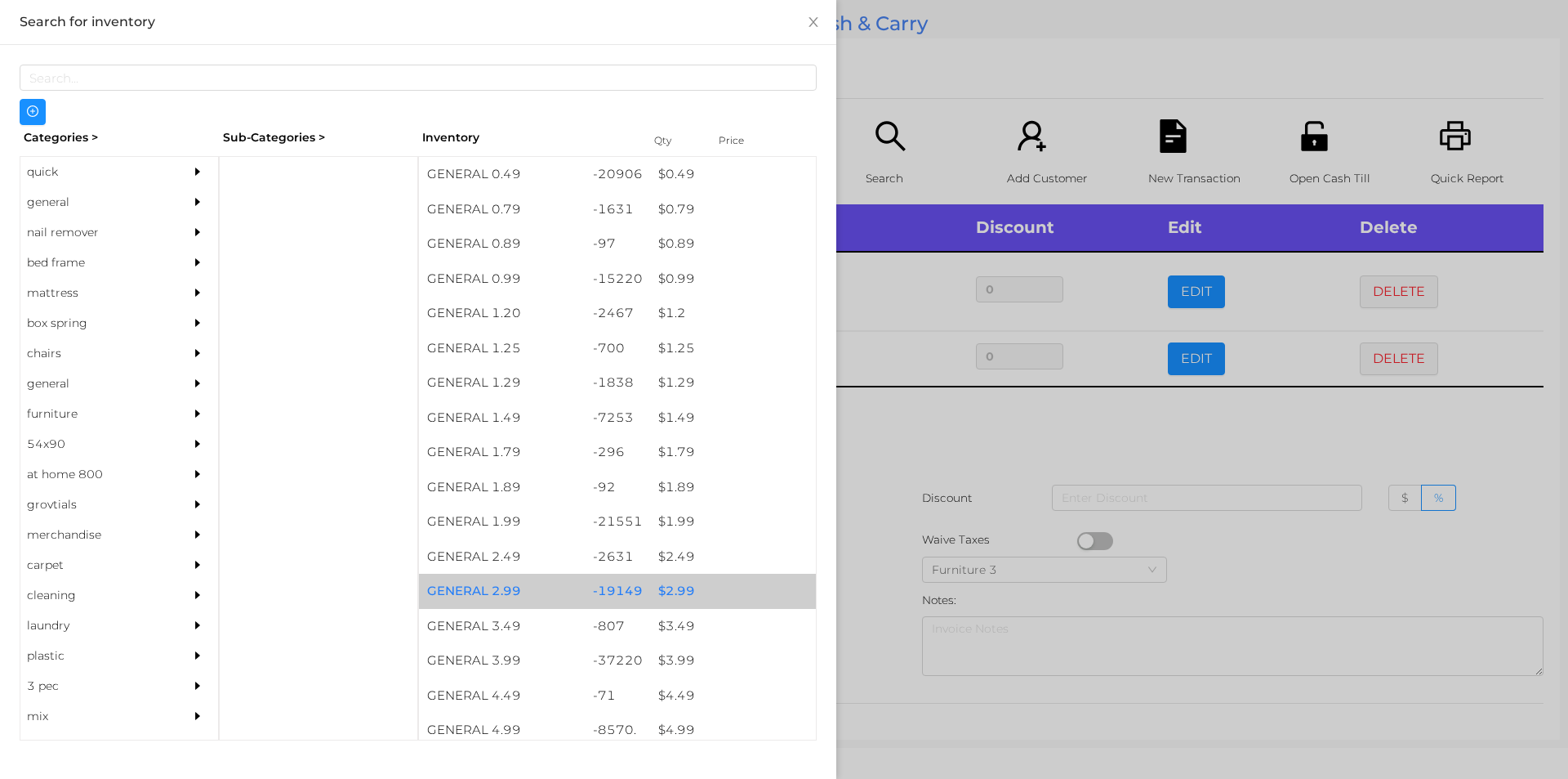
click at [668, 594] on div "$ 2.99" at bounding box center [732, 591] width 165 height 35
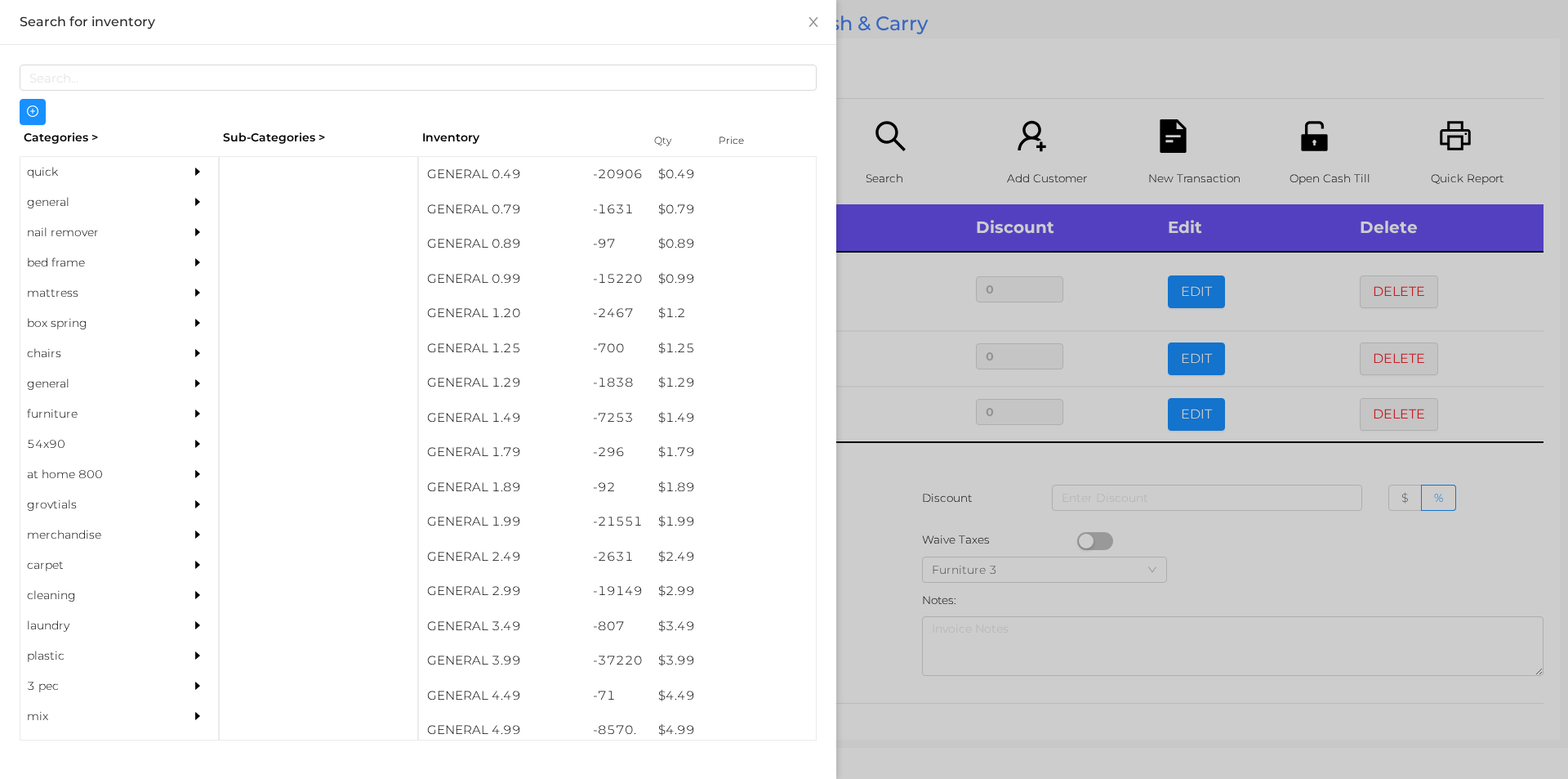
click at [891, 576] on div at bounding box center [784, 390] width 1568 height 779
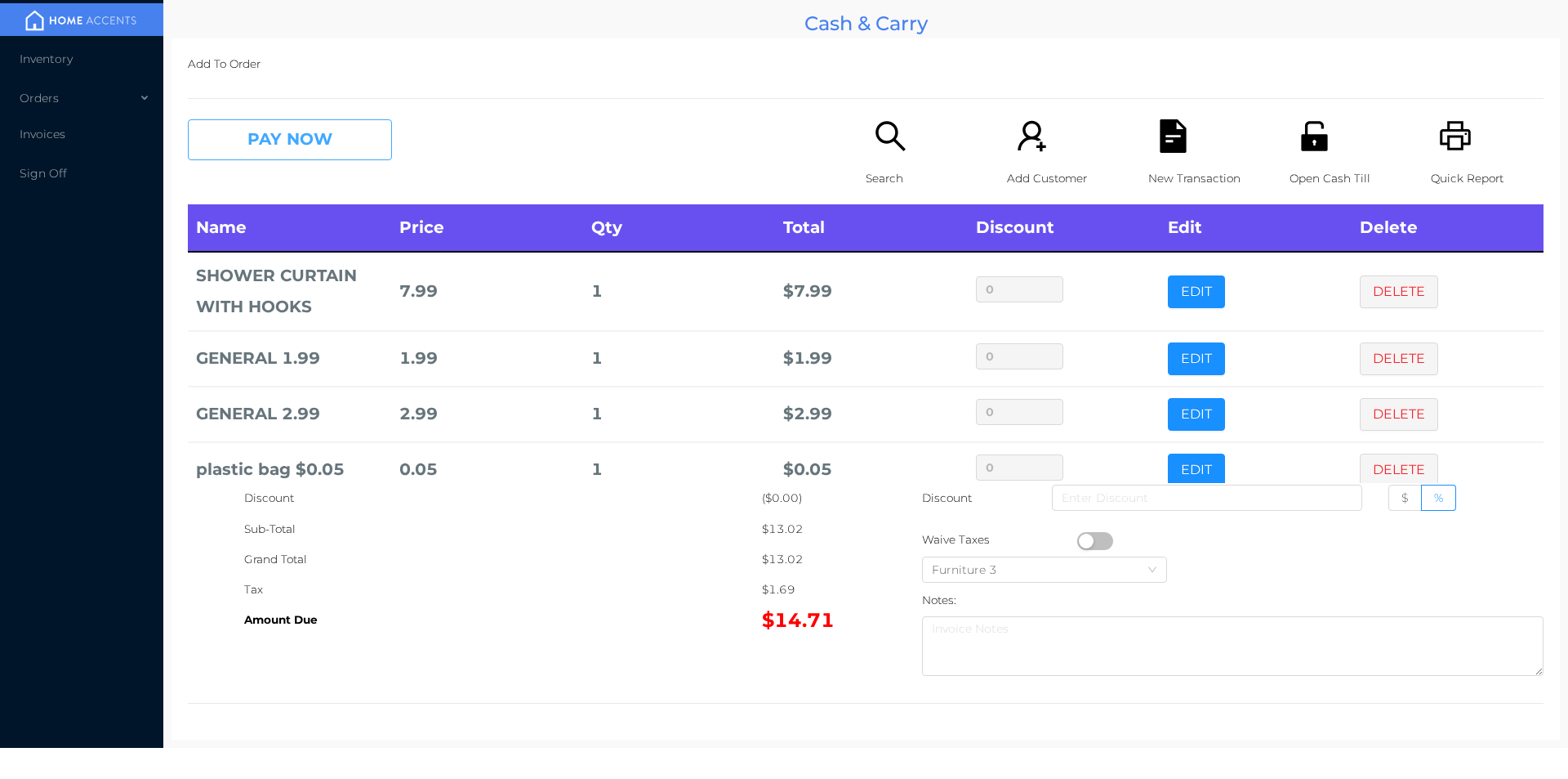
click at [267, 147] on button "PAY NOW" at bounding box center [290, 139] width 204 height 41
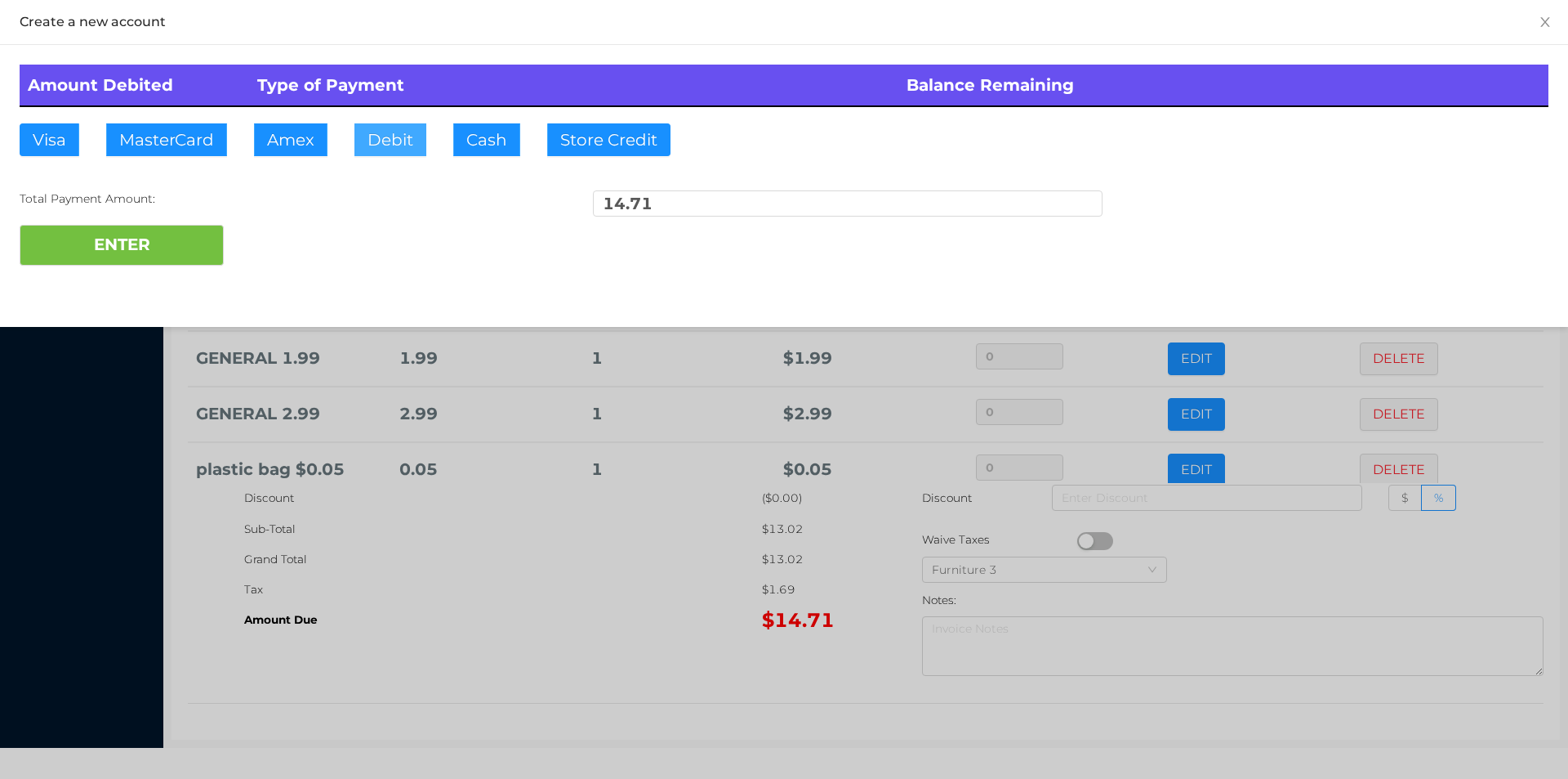
click at [380, 127] on button "Debit" at bounding box center [390, 140] width 72 height 33
click at [207, 250] on button "ENTER" at bounding box center [122, 245] width 204 height 41
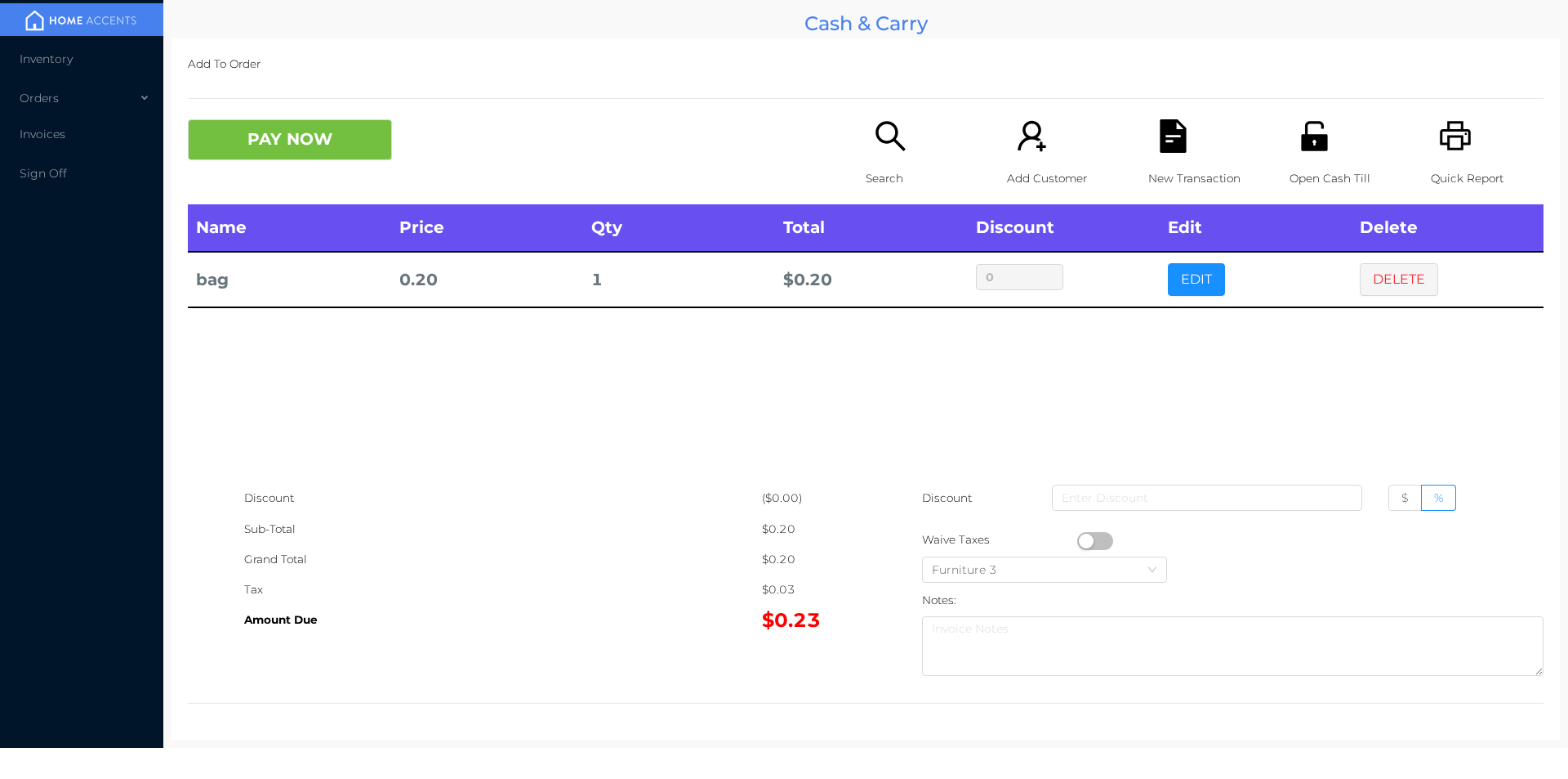
click at [1180, 269] on button "EDIT" at bounding box center [1197, 278] width 57 height 33
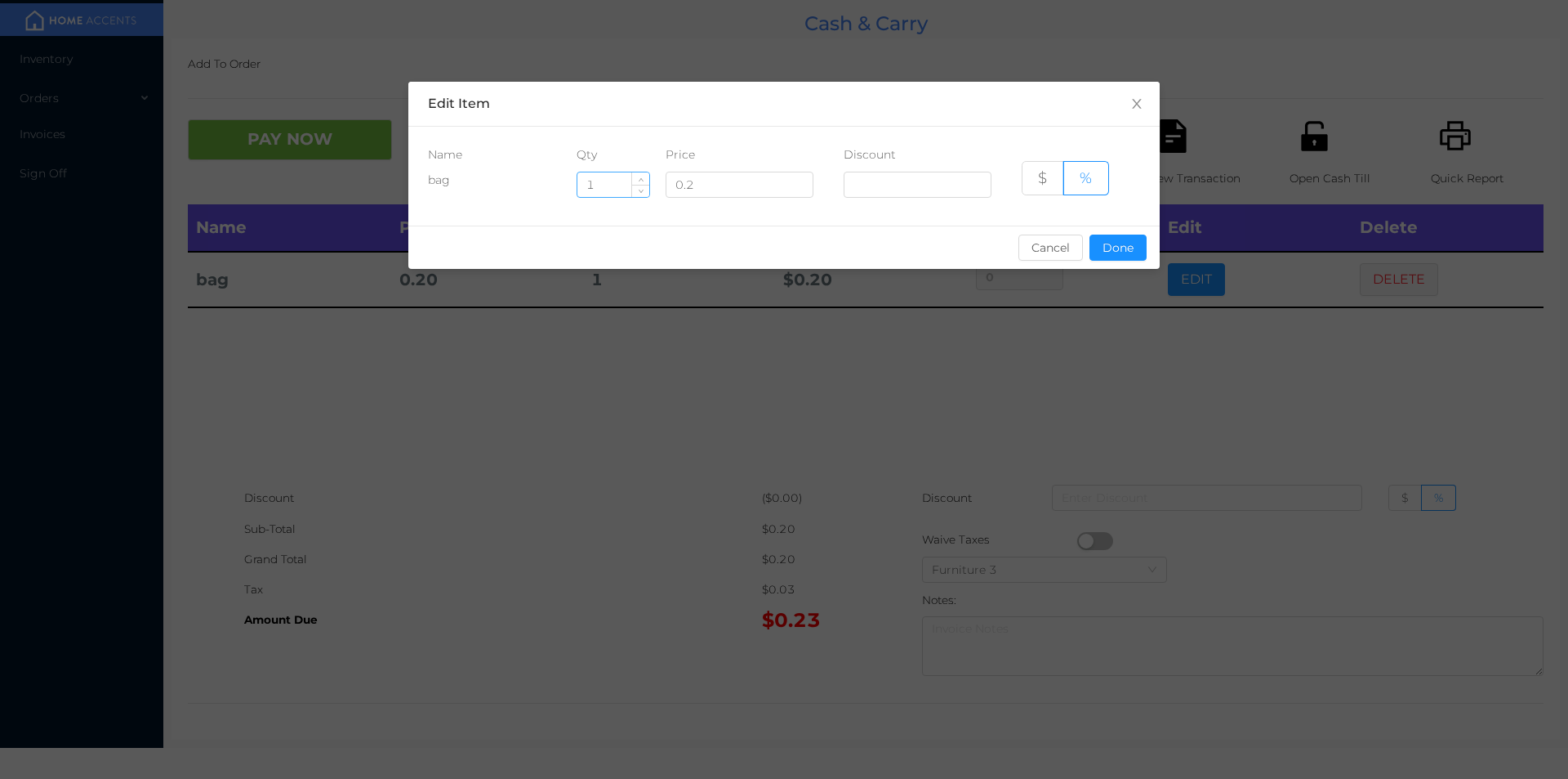
click at [611, 188] on input "1" at bounding box center [613, 184] width 72 height 25
type input "5"
click at [1120, 257] on button "Done" at bounding box center [1118, 248] width 57 height 26
click at [1100, 350] on div "sentinelStart Edit Item Name Qty Price Discount bag 5 0.2 $ % Cancel Done senti…" at bounding box center [784, 390] width 1568 height 779
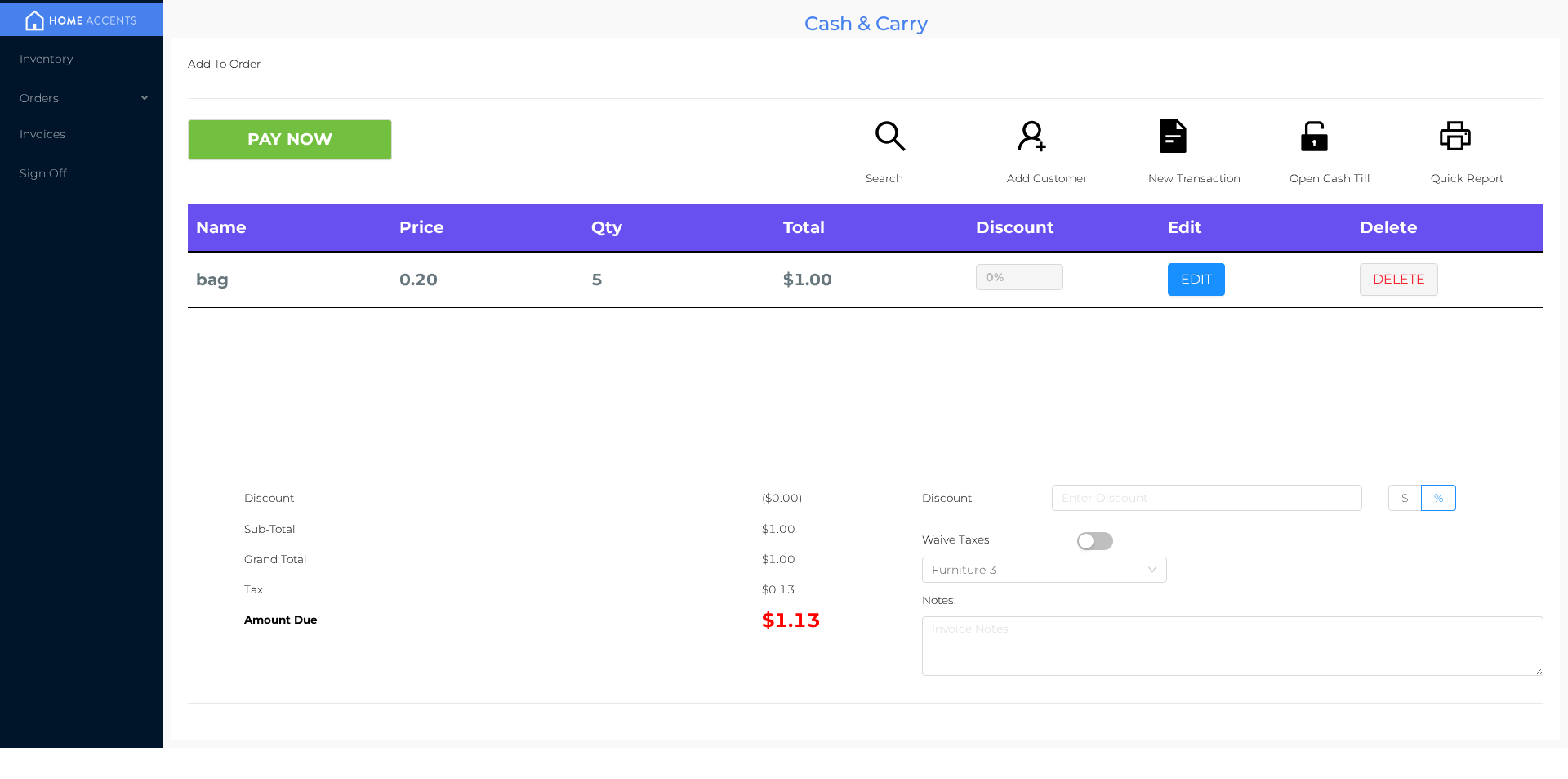
click at [280, 144] on button "PAY NOW" at bounding box center [290, 139] width 204 height 41
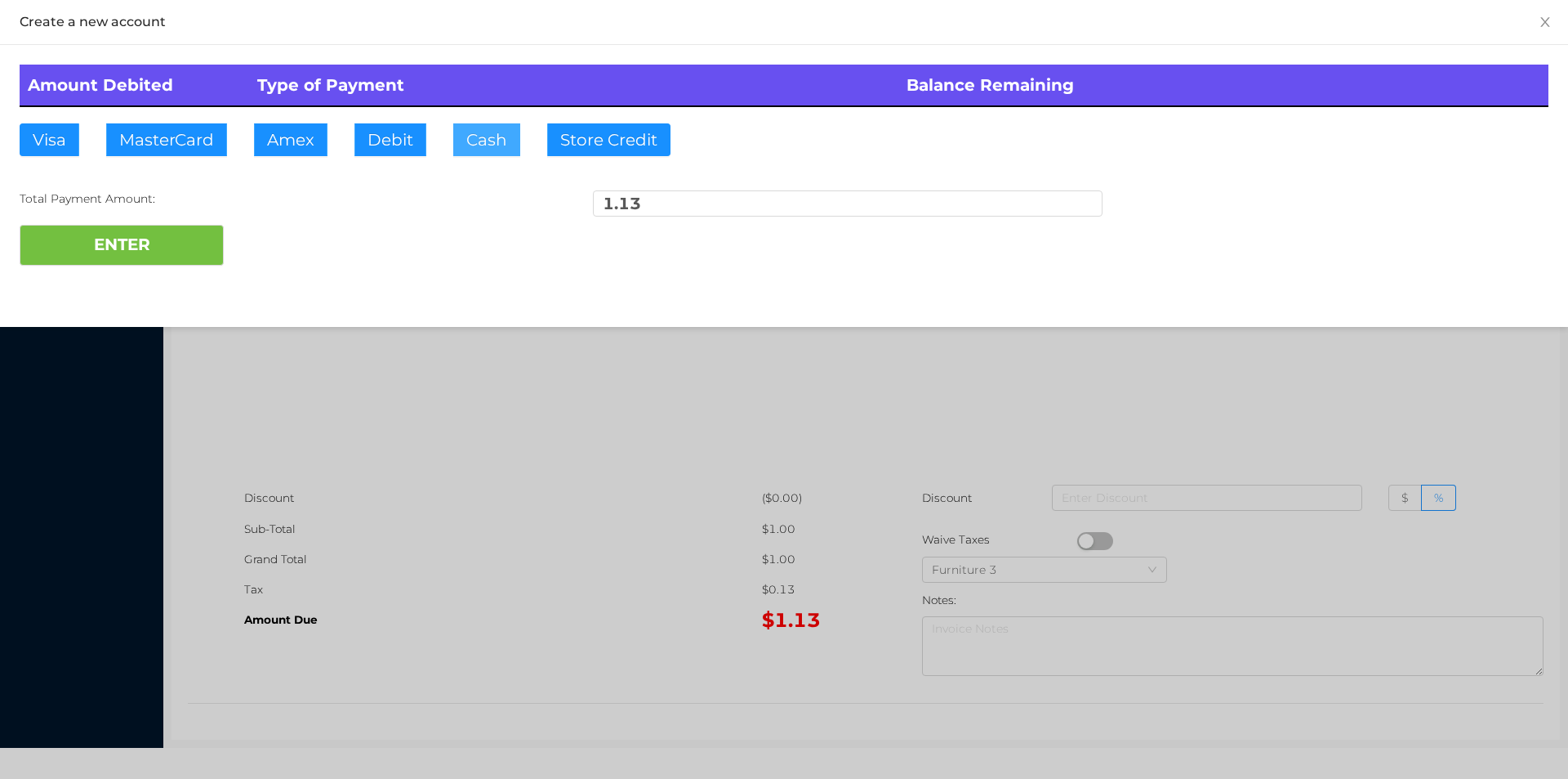
click at [484, 150] on button "Cash" at bounding box center [487, 140] width 67 height 33
click at [142, 258] on button "ENTER" at bounding box center [122, 245] width 204 height 41
type input "0"
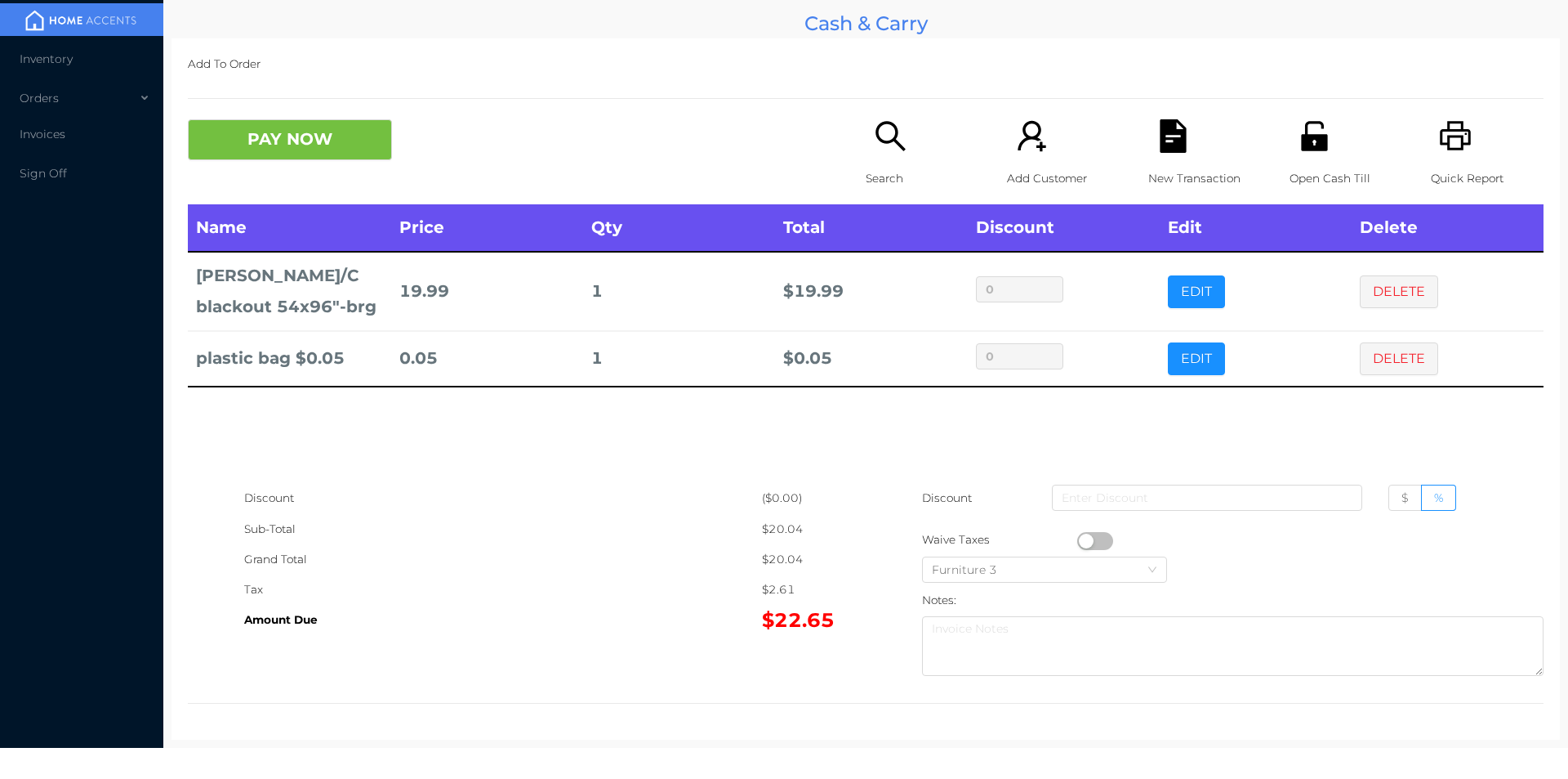
click at [268, 128] on button "PAY NOW" at bounding box center [290, 139] width 204 height 41
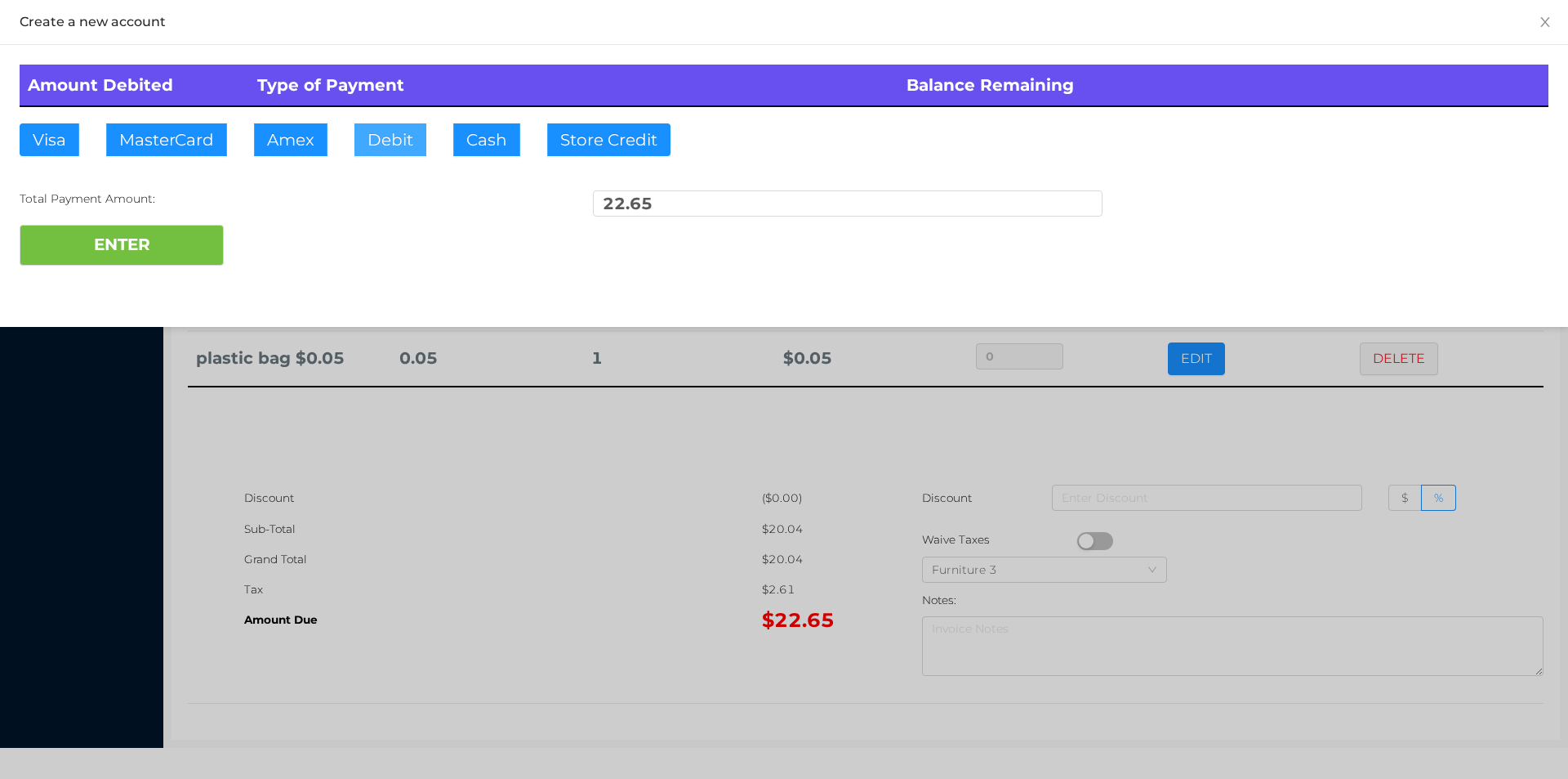
click at [362, 128] on button "Debit" at bounding box center [390, 140] width 72 height 33
click at [127, 248] on button "ENTER" at bounding box center [122, 245] width 204 height 41
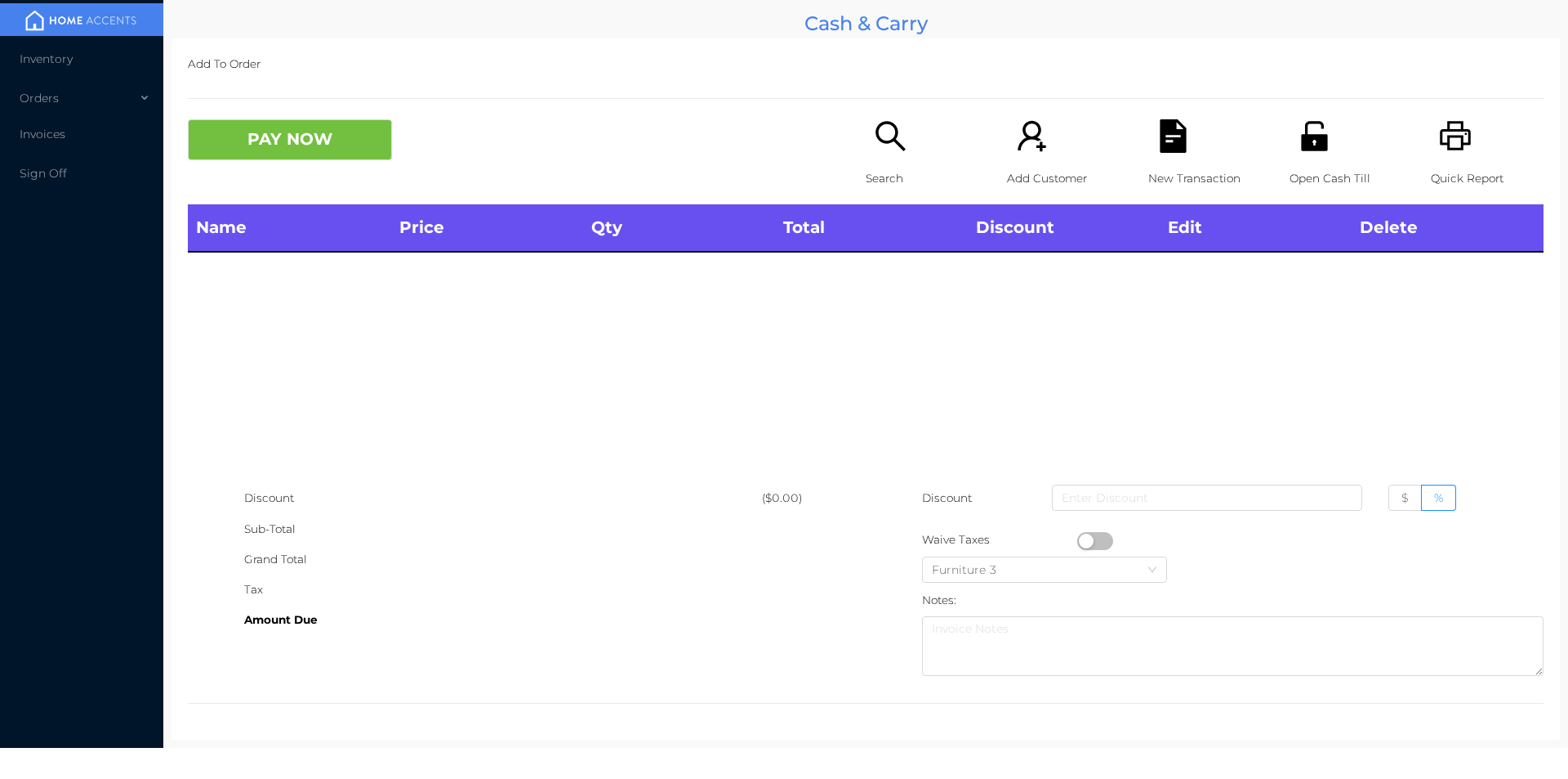
click at [887, 145] on icon "icon: search" at bounding box center [890, 136] width 34 height 34
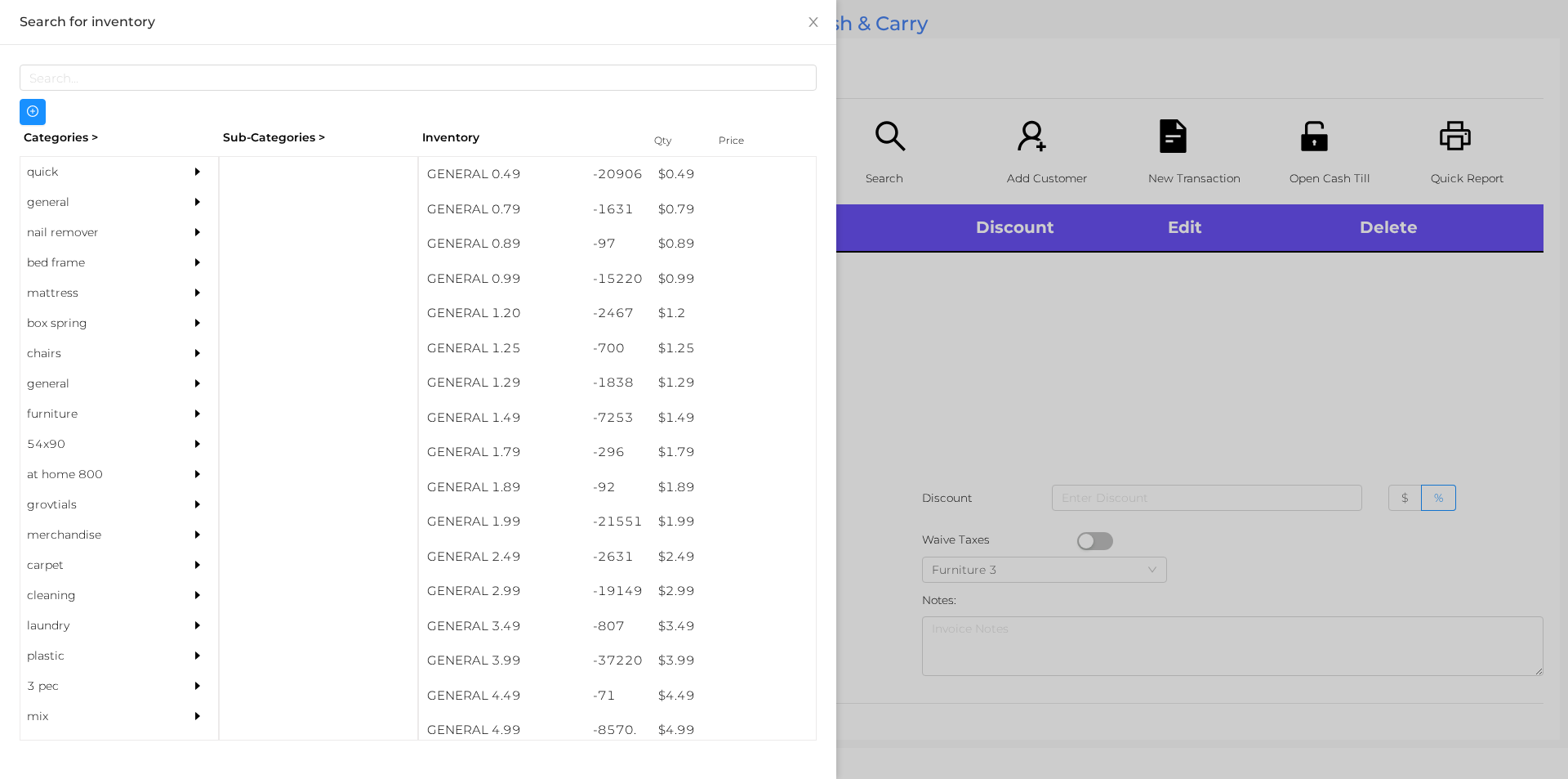
click at [45, 202] on div "general" at bounding box center [95, 202] width 149 height 31
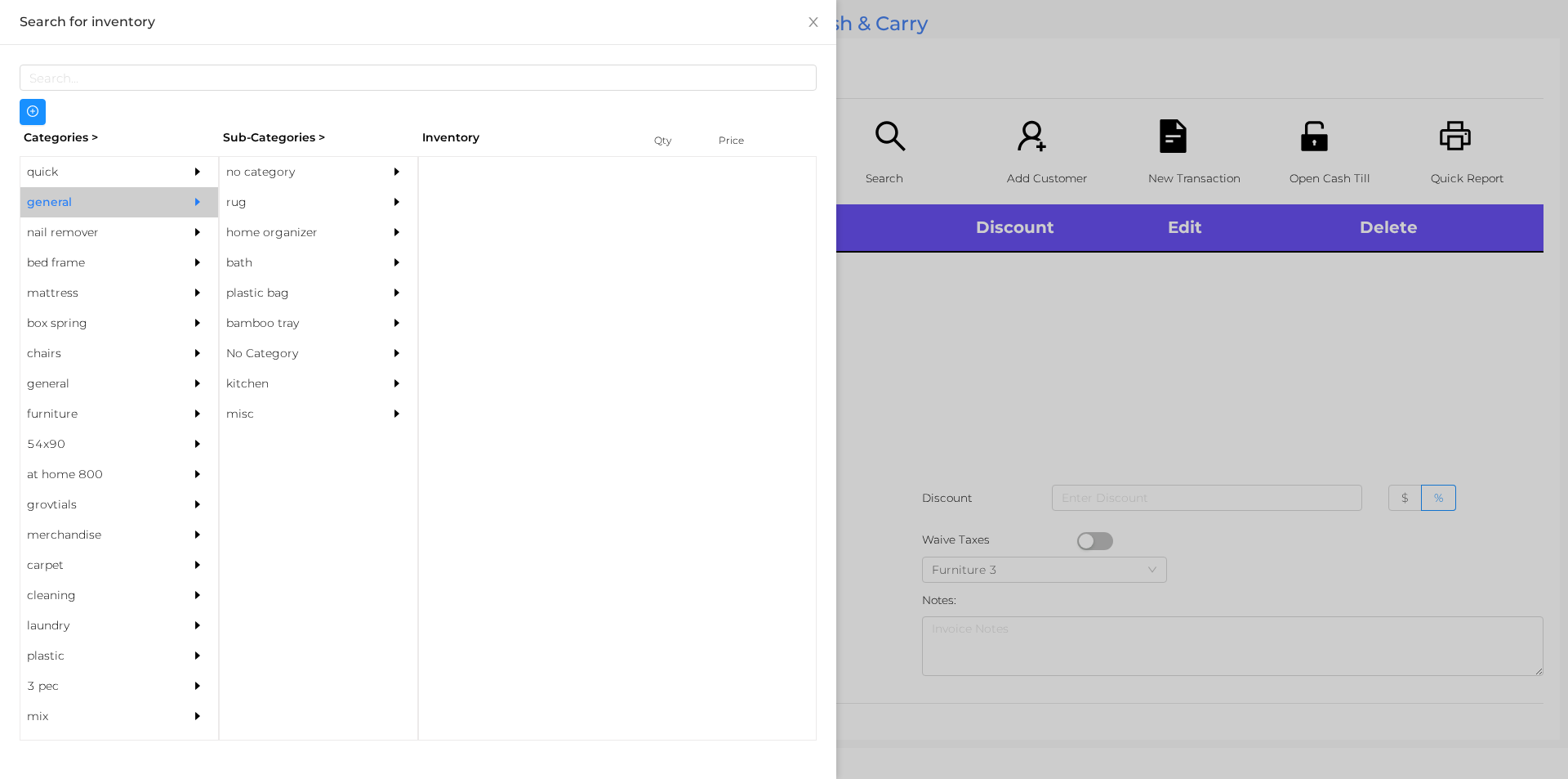
click at [254, 169] on div "no category" at bounding box center [294, 171] width 149 height 31
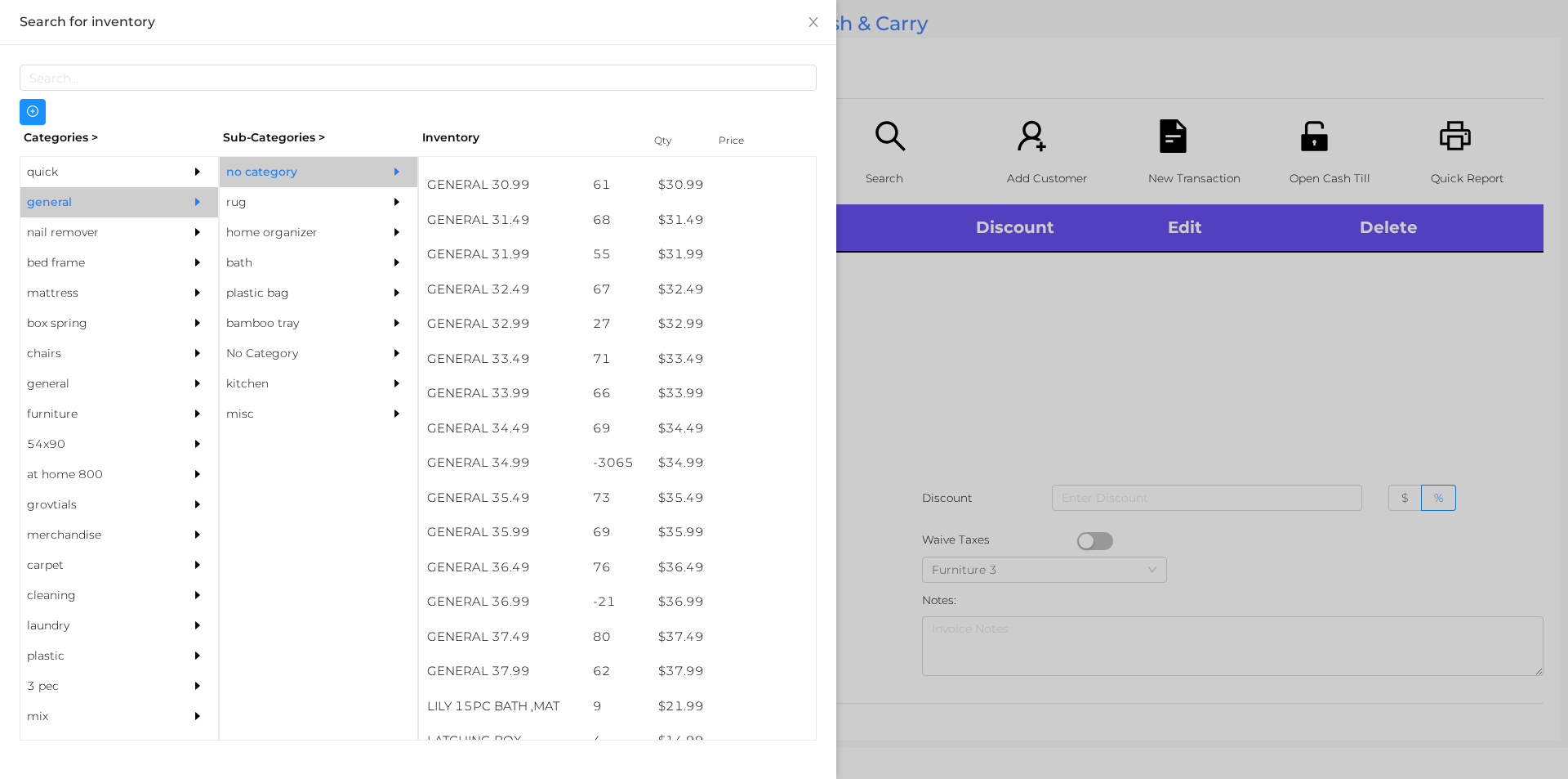
scroll to position [2516, 0]
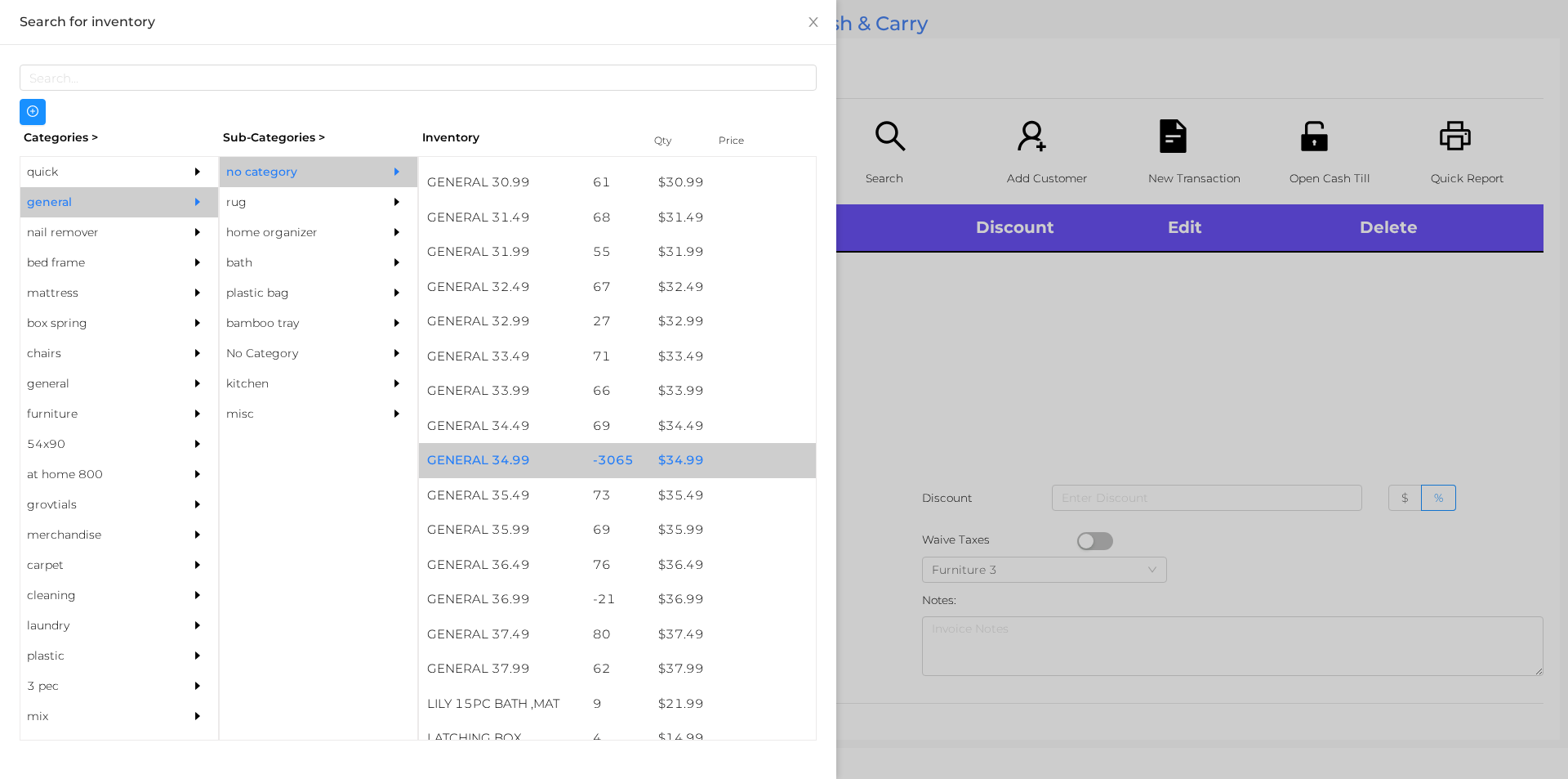
click at [675, 454] on div "$ 34.99" at bounding box center [732, 460] width 165 height 35
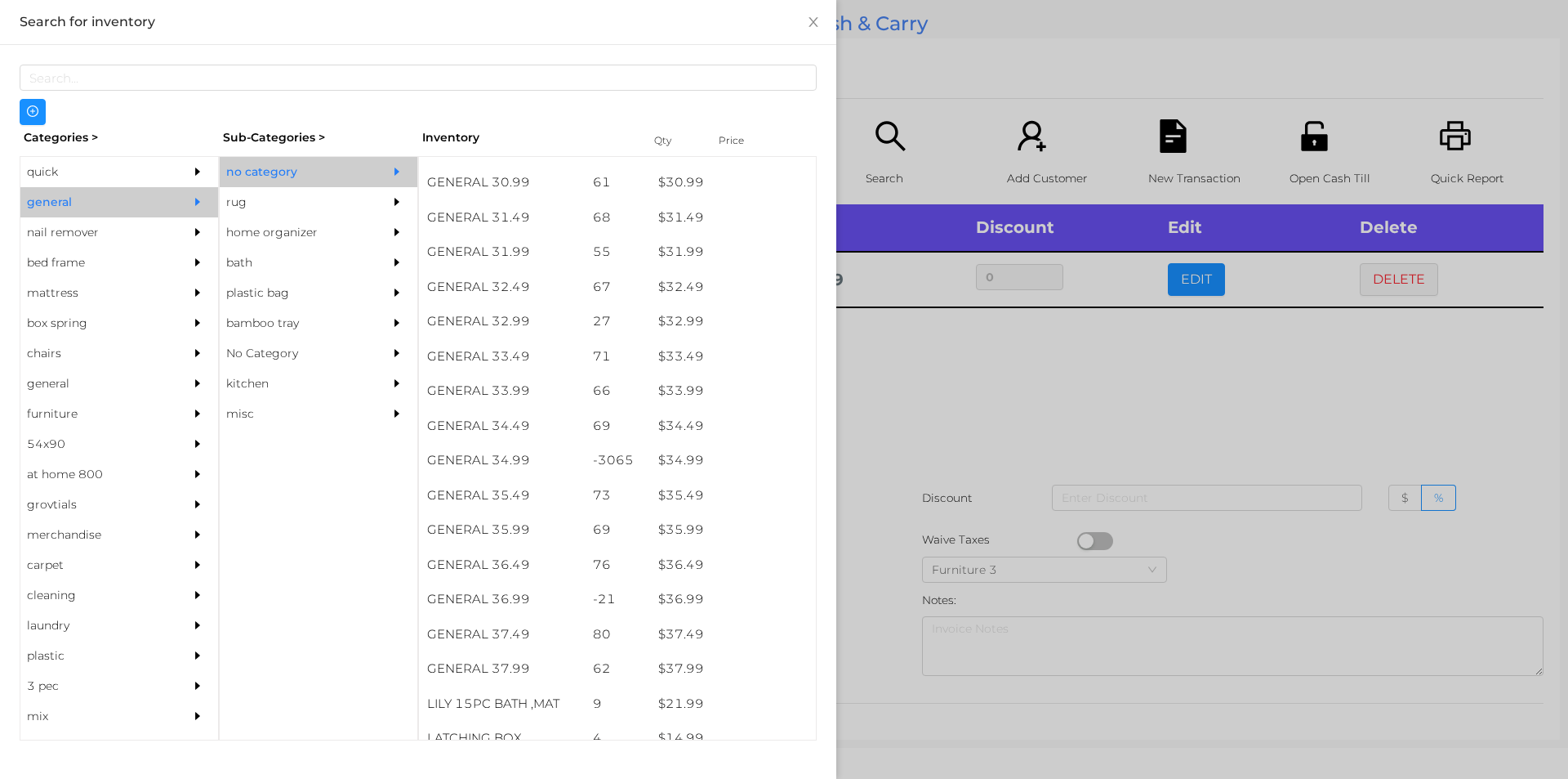
click at [893, 454] on div at bounding box center [784, 390] width 1568 height 779
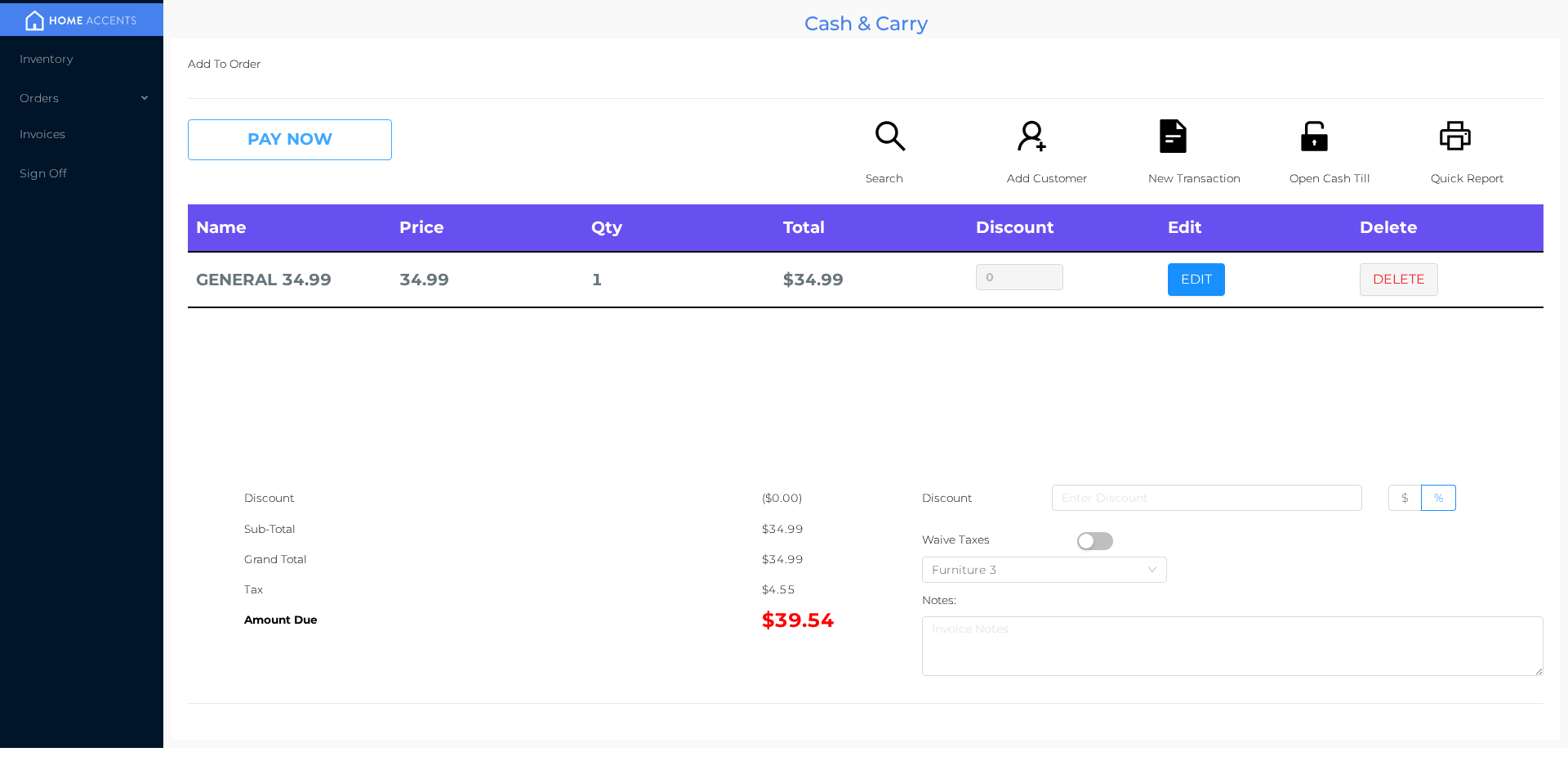
click at [279, 143] on button "PAY NOW" at bounding box center [290, 139] width 204 height 41
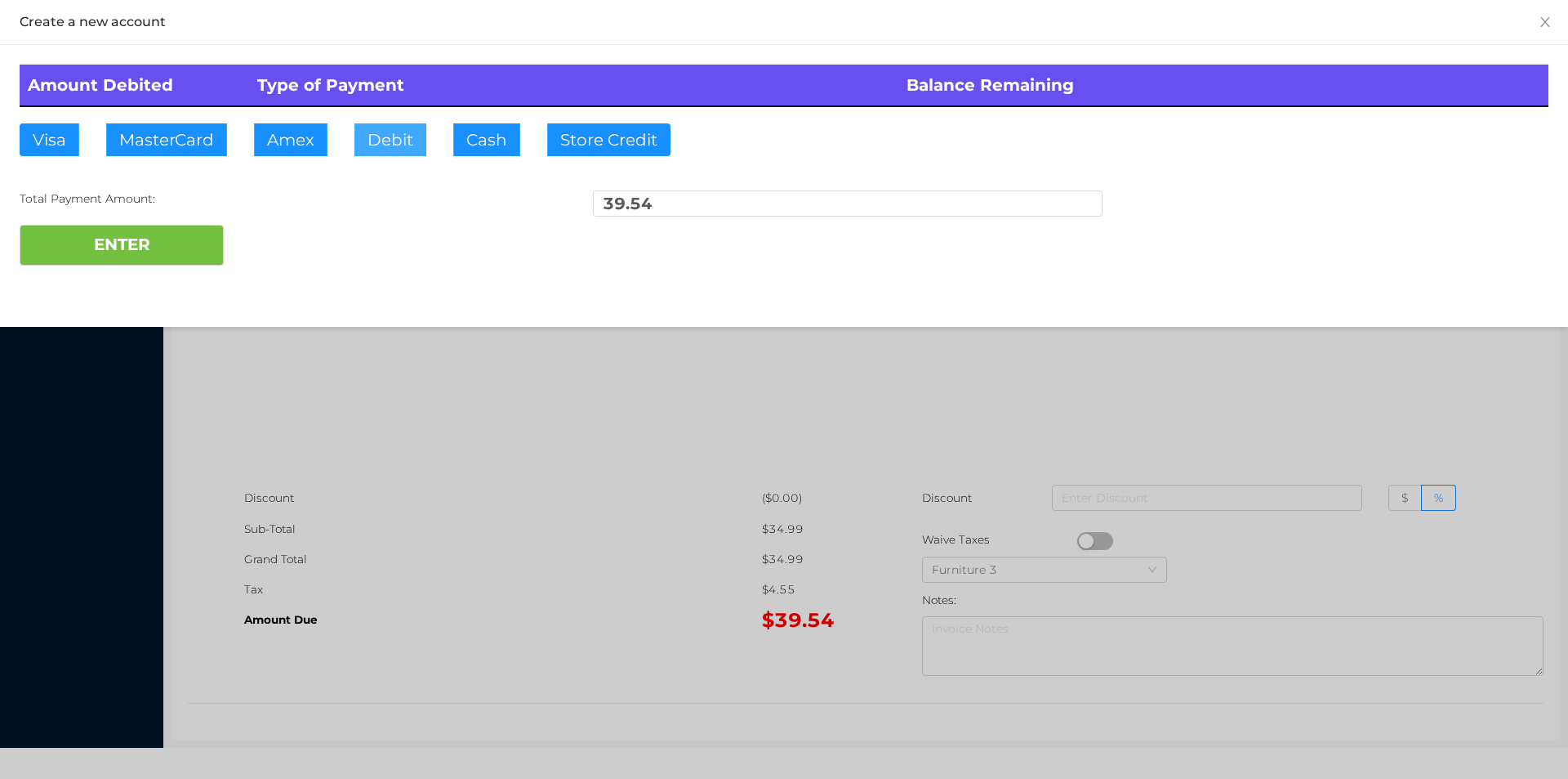
click at [392, 136] on button "Debit" at bounding box center [390, 140] width 72 height 33
type input "40."
click at [141, 259] on button "ENTER" at bounding box center [122, 245] width 204 height 41
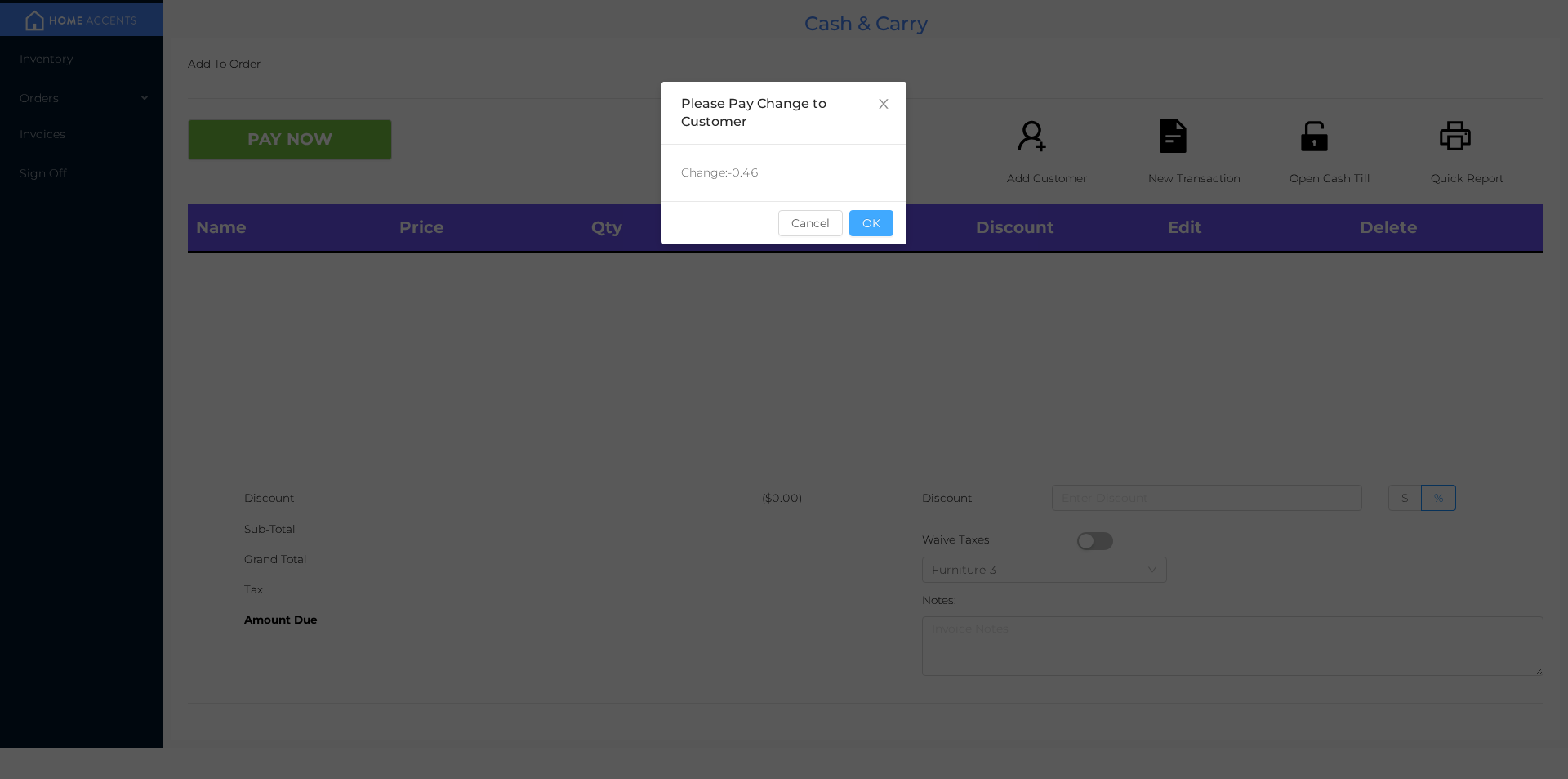
click at [873, 217] on button "OK" at bounding box center [871, 223] width 45 height 26
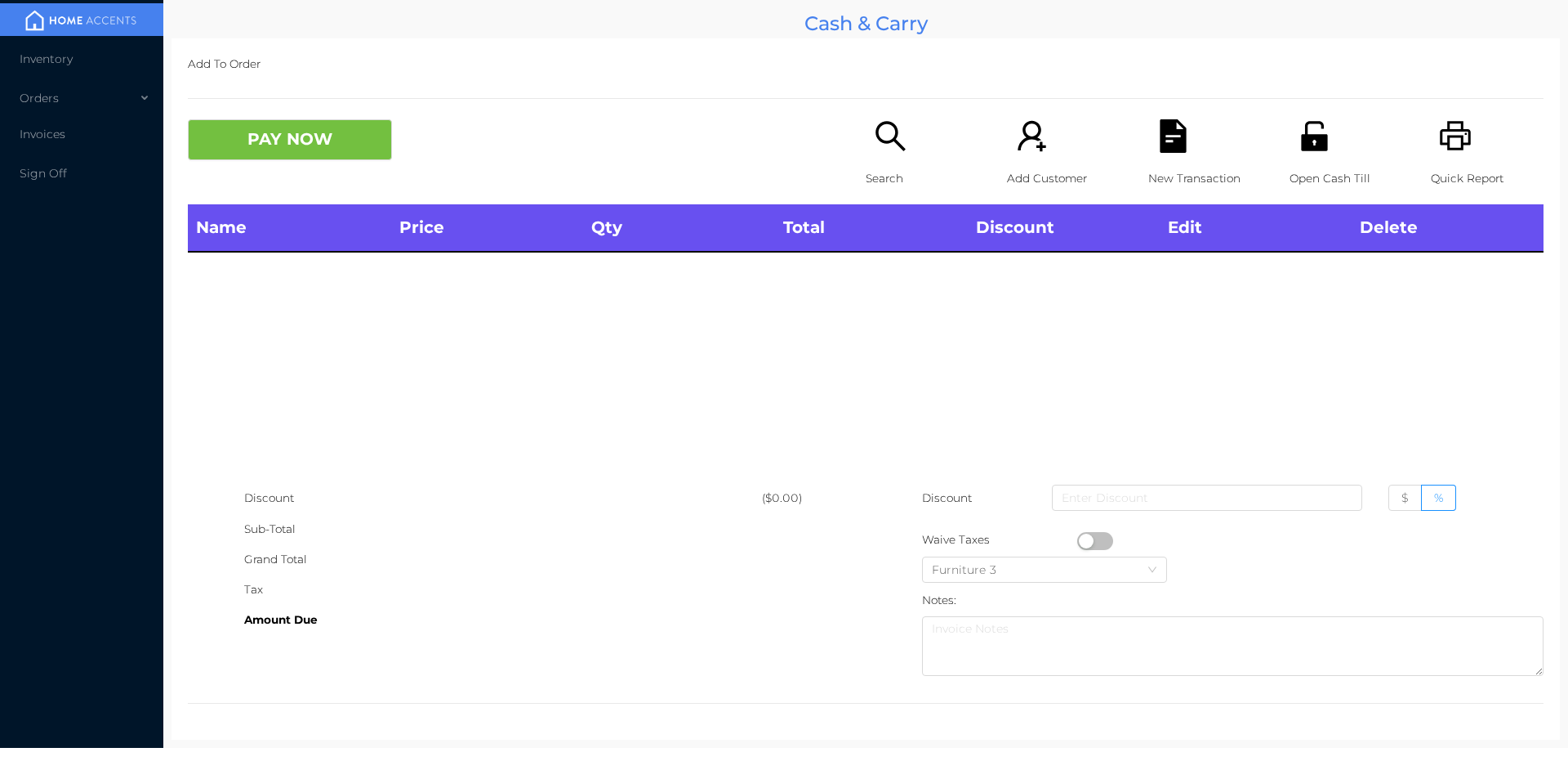
click at [896, 314] on div "Name Price Qty Total Discount Edit Delete" at bounding box center [866, 343] width 1356 height 278
click at [882, 161] on div "Search" at bounding box center [922, 162] width 113 height 85
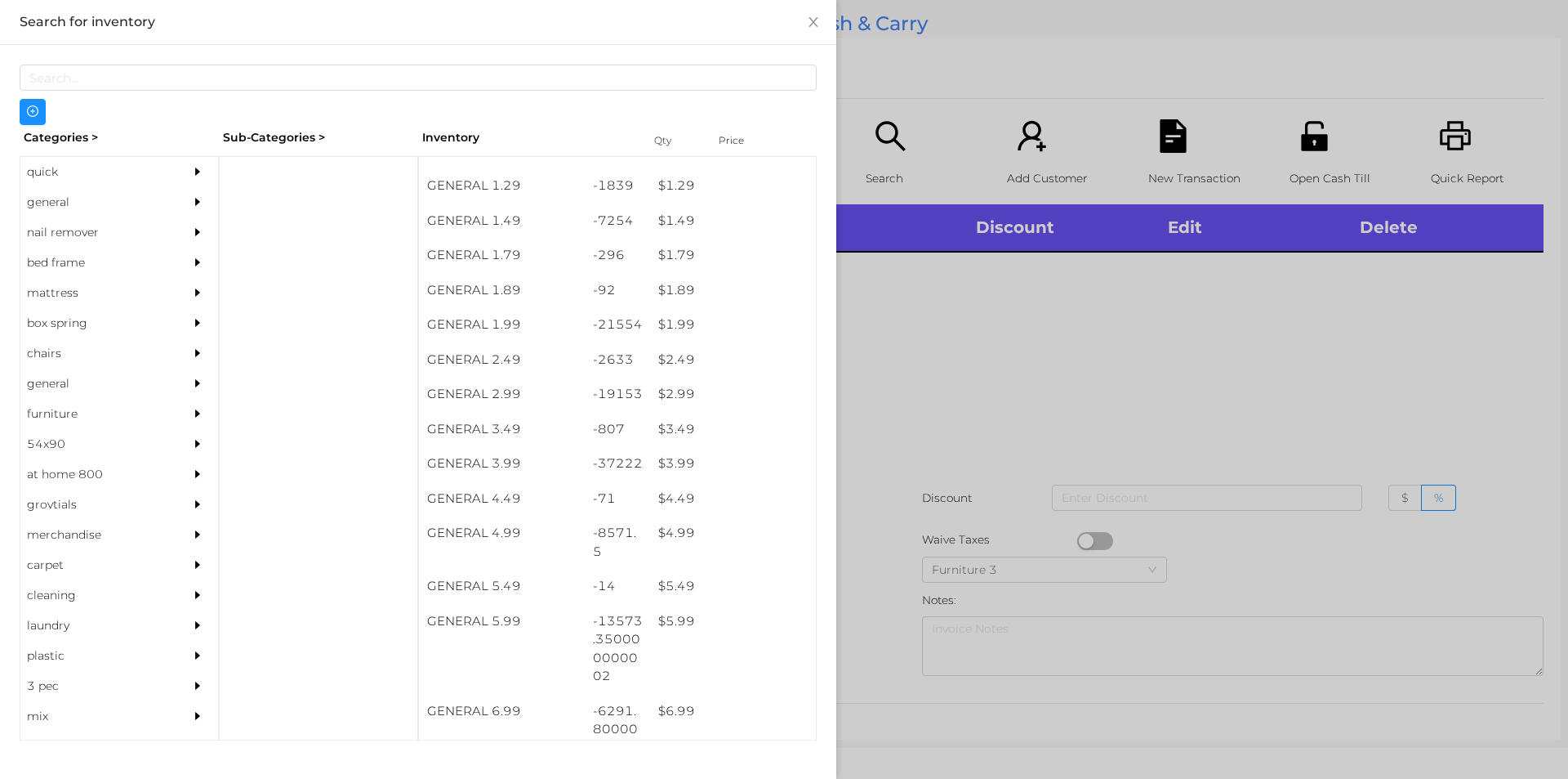
scroll to position [197, 0]
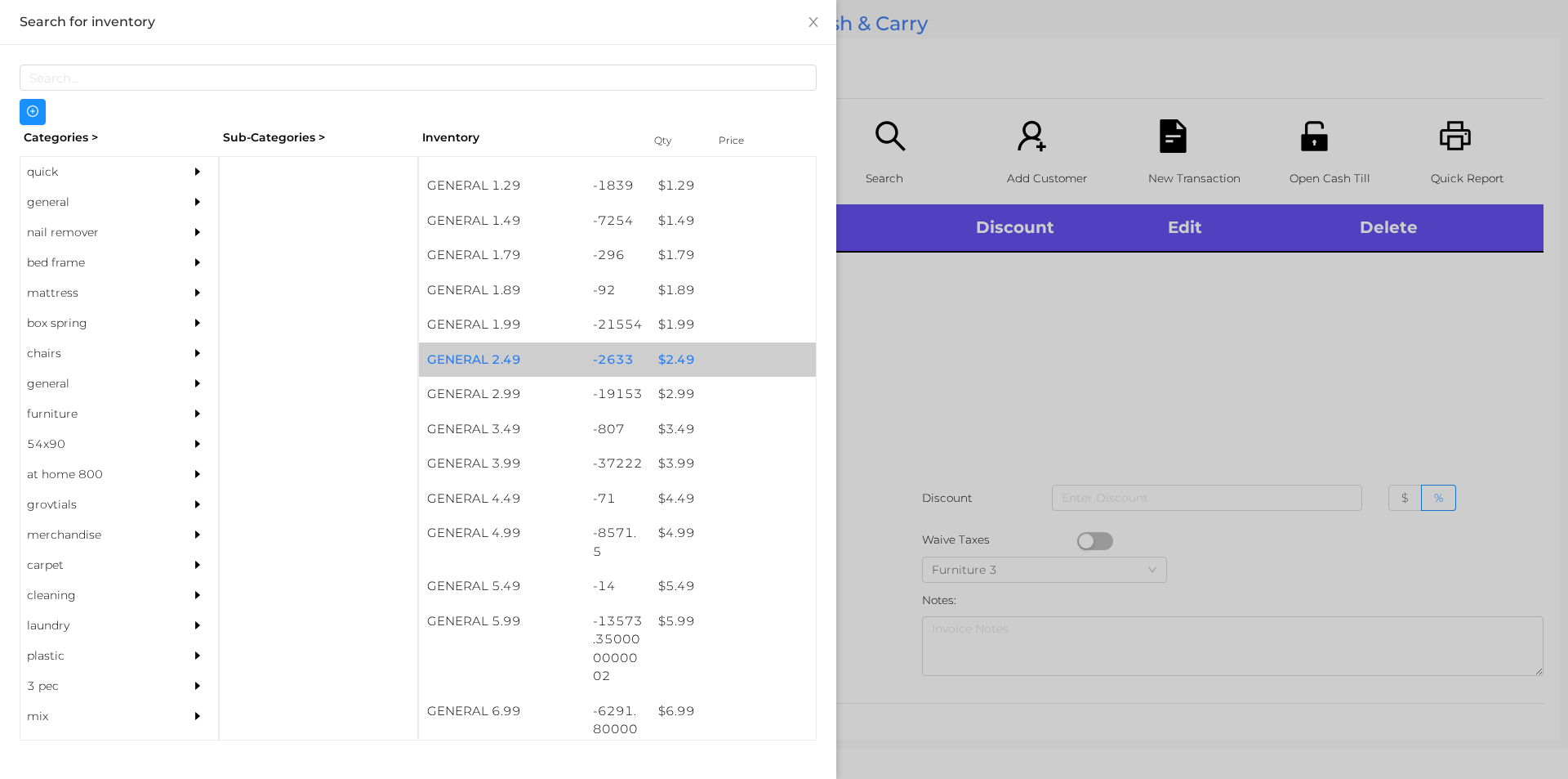
click at [676, 357] on div "$ 2.49" at bounding box center [732, 359] width 165 height 35
click at [677, 359] on div "$ 2.49" at bounding box center [732, 359] width 165 height 35
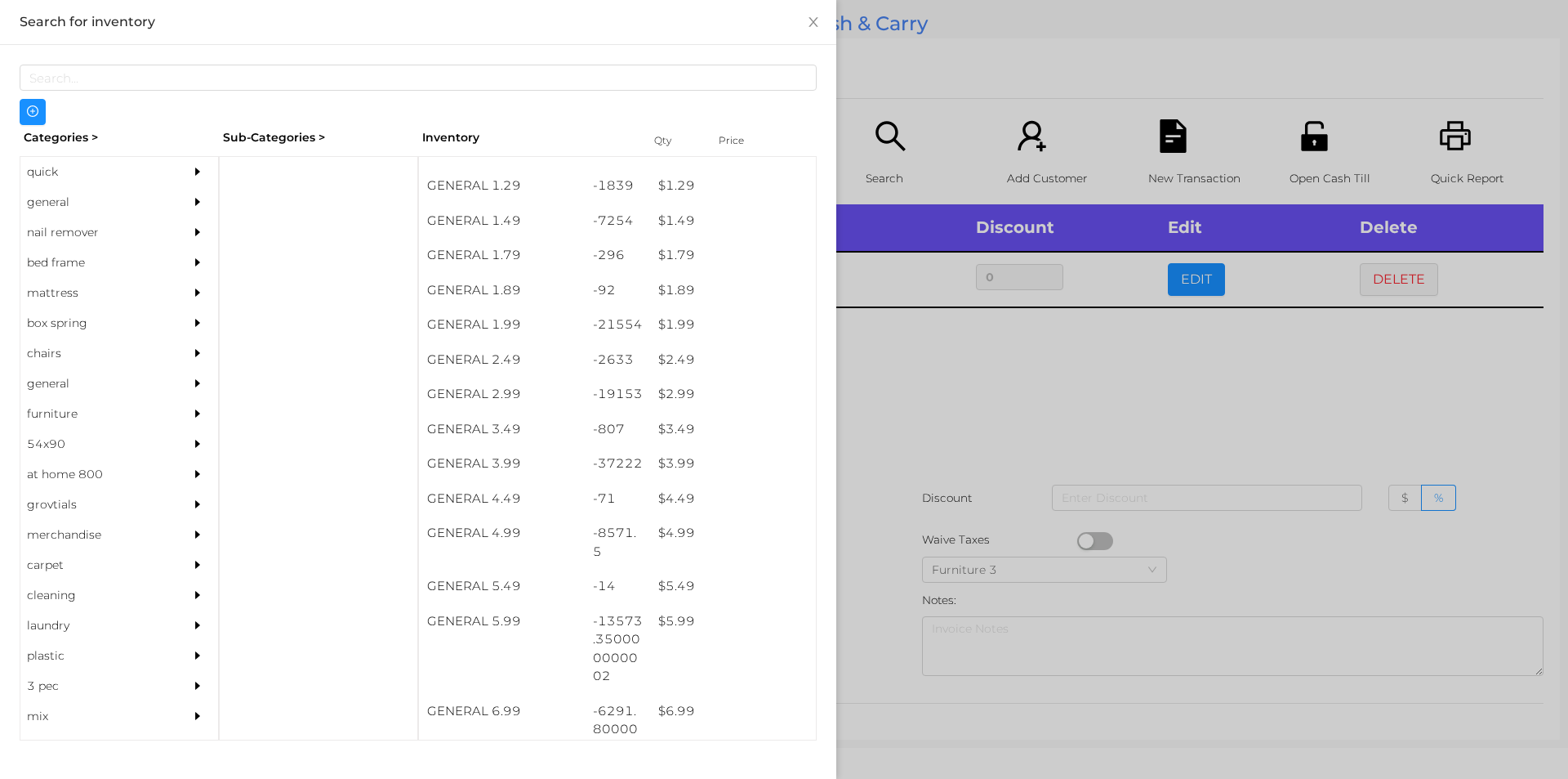
click at [884, 419] on div at bounding box center [784, 390] width 1568 height 779
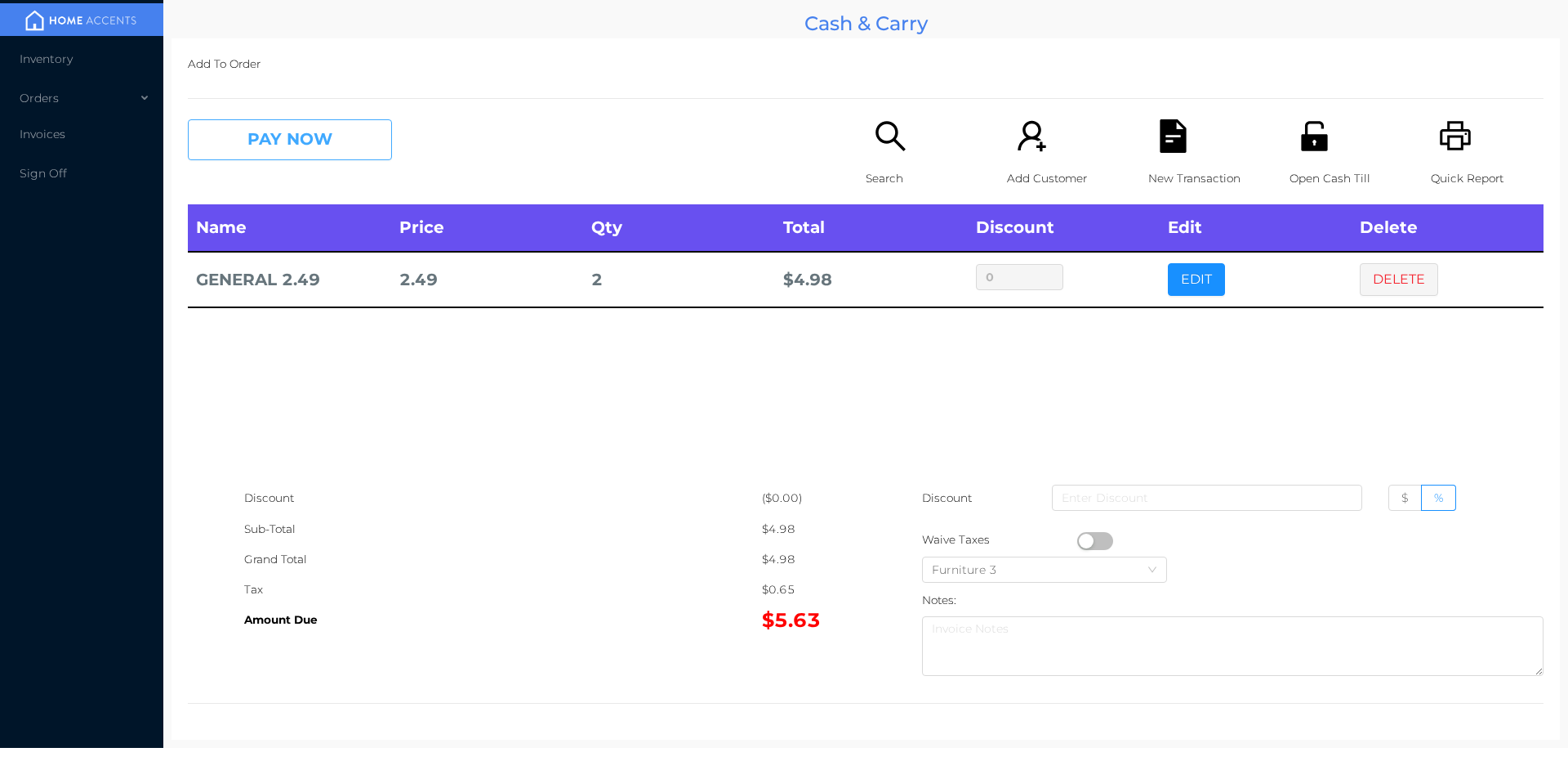
click at [269, 142] on button "PAY NOW" at bounding box center [290, 139] width 204 height 41
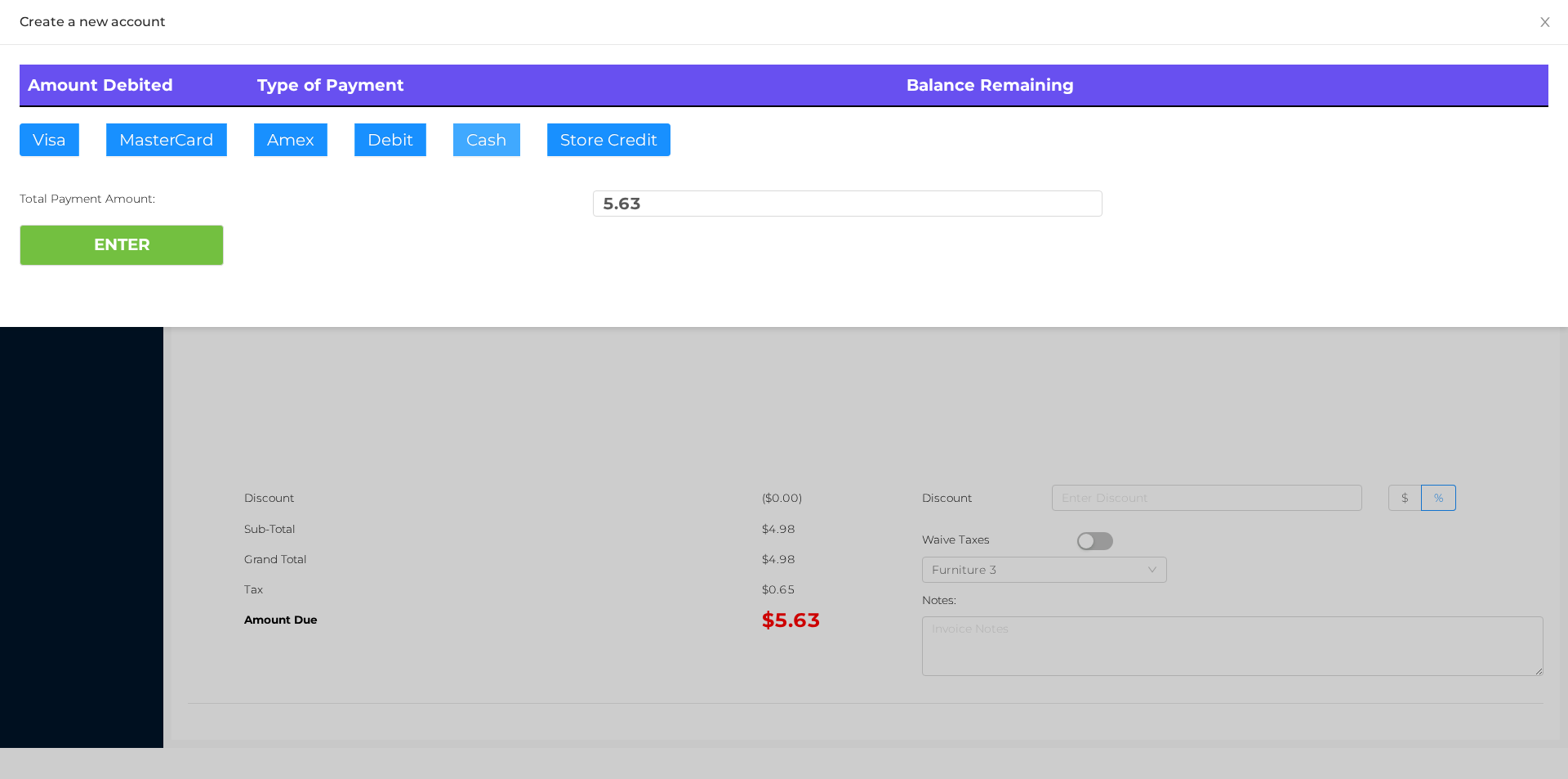
click at [485, 147] on button "Cash" at bounding box center [487, 140] width 67 height 33
type input "10."
click at [171, 235] on button "ENTER" at bounding box center [122, 245] width 204 height 41
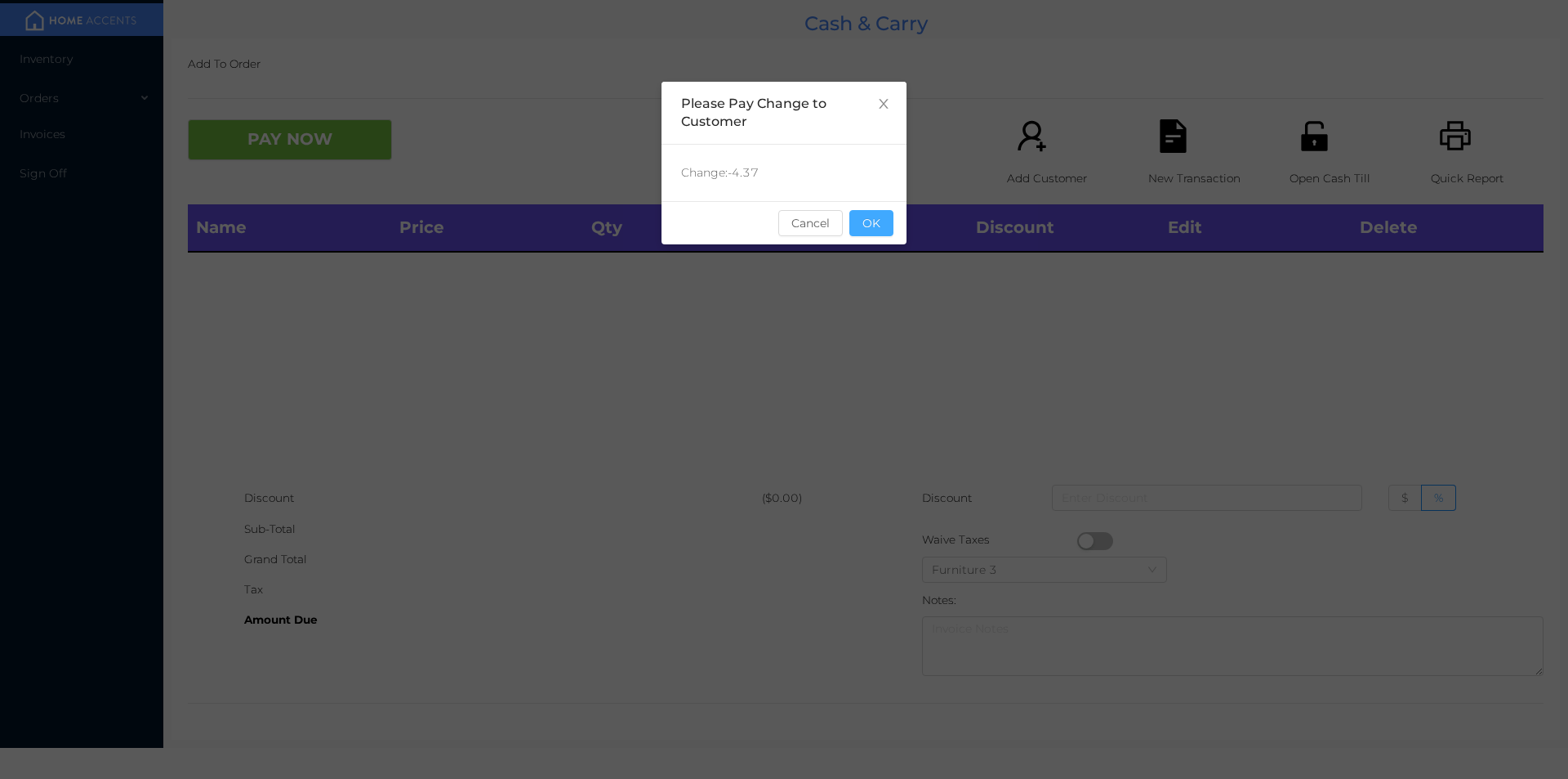
click at [865, 232] on button "OK" at bounding box center [871, 223] width 45 height 26
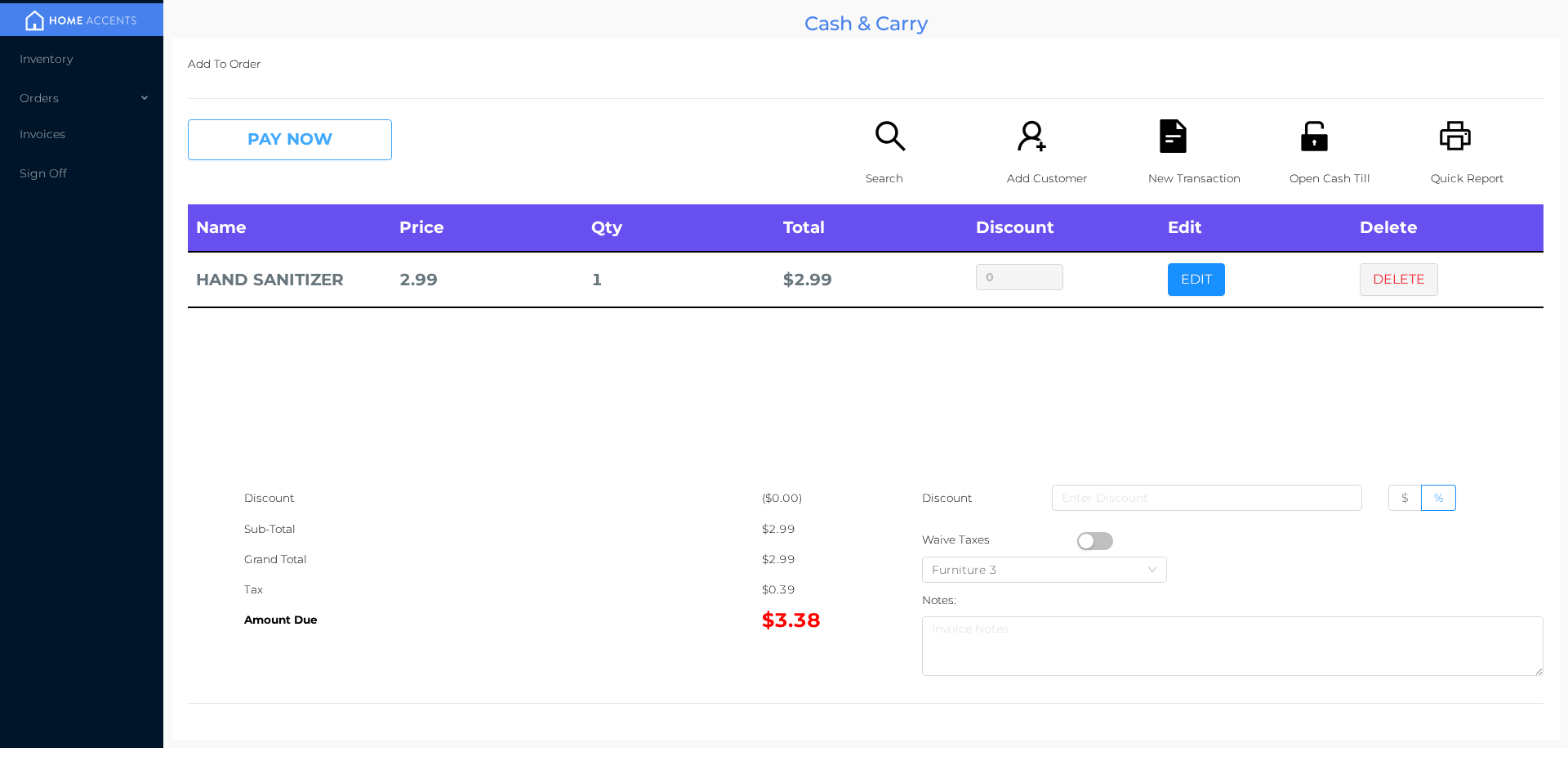
click at [296, 150] on button "PAY NOW" at bounding box center [290, 139] width 204 height 41
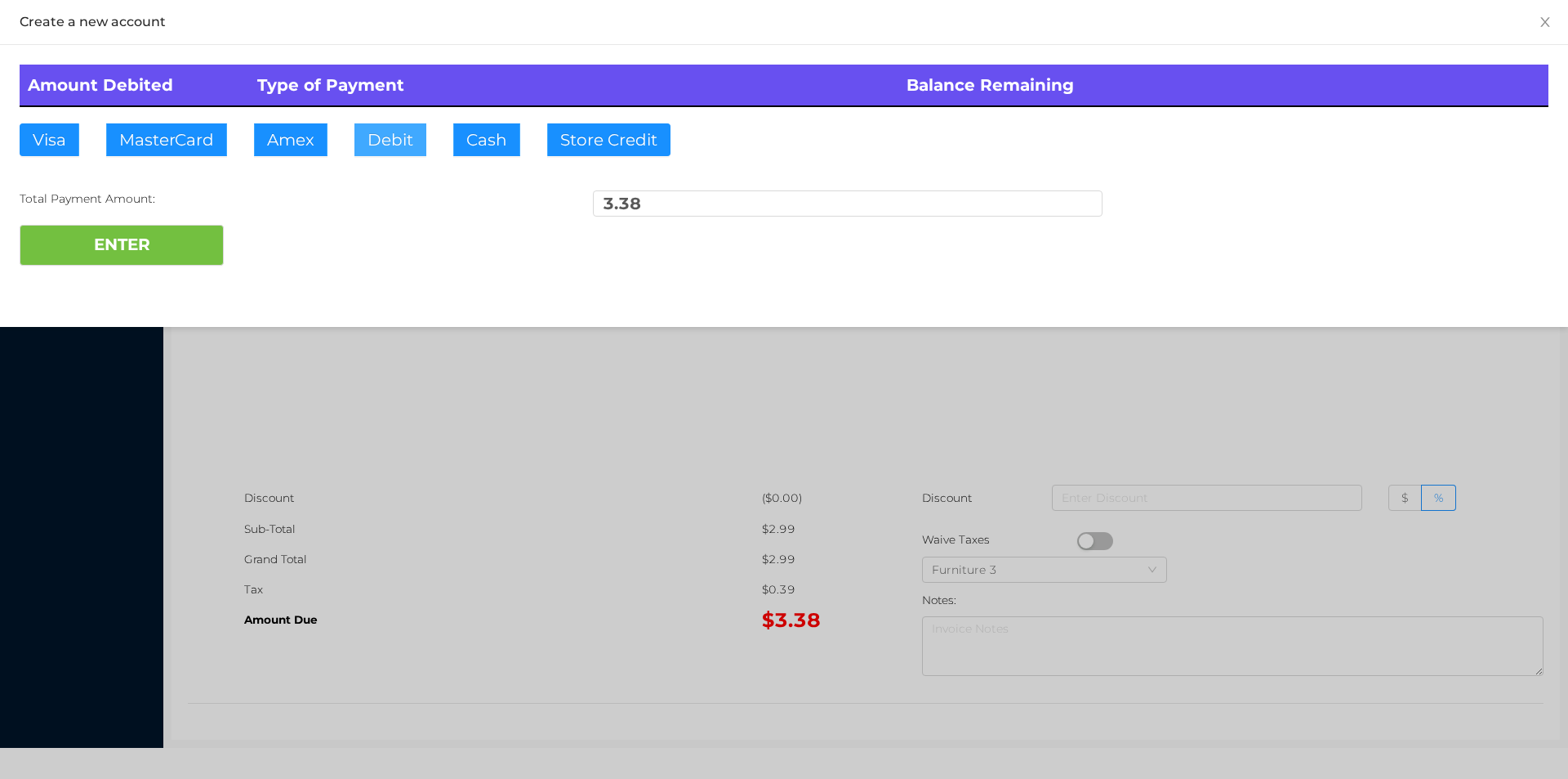
click at [375, 148] on button "Debit" at bounding box center [390, 140] width 72 height 33
type input "4."
click at [167, 259] on button "ENTER" at bounding box center [122, 245] width 204 height 41
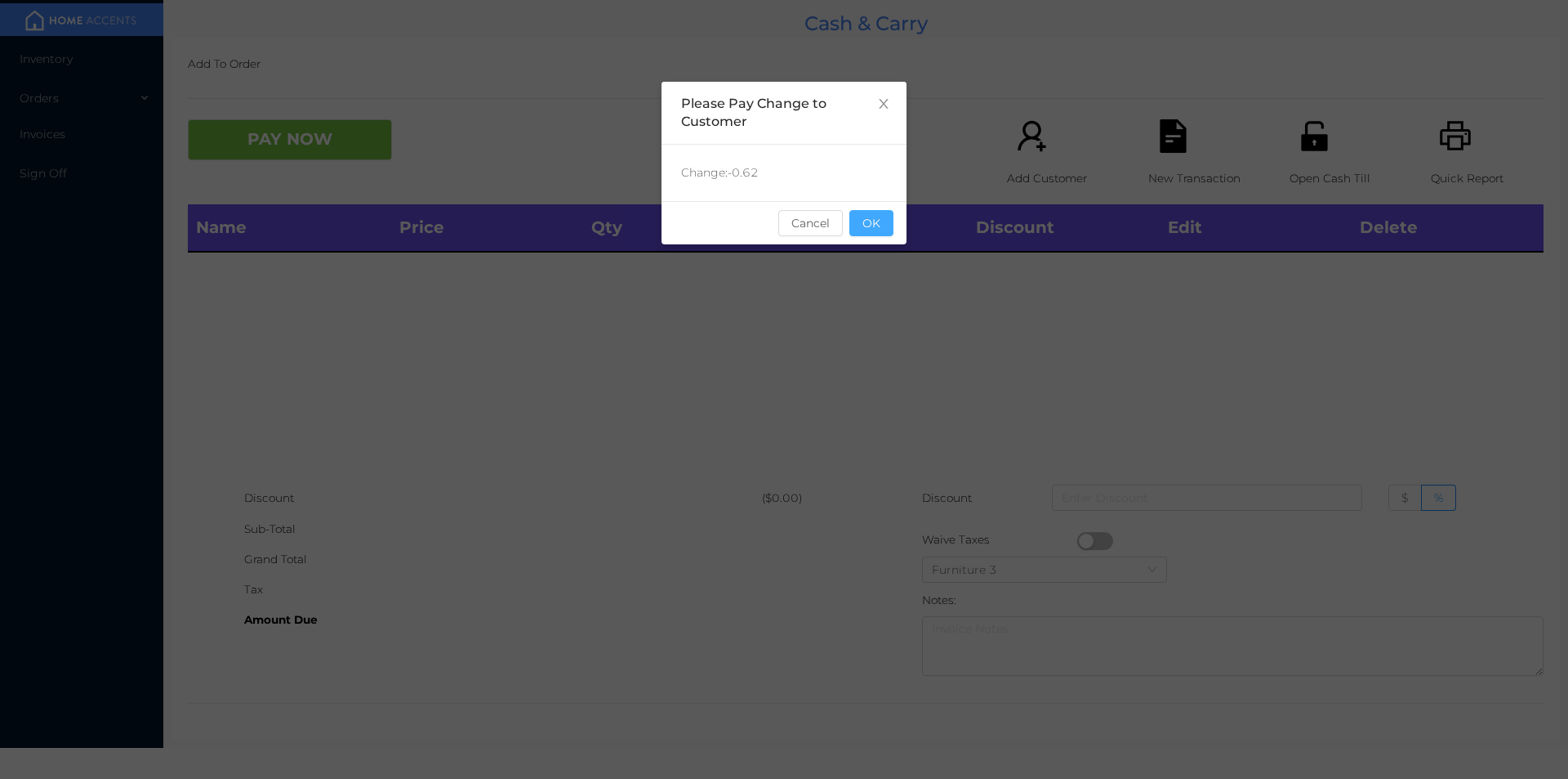
click at [887, 233] on button "OK" at bounding box center [871, 223] width 45 height 26
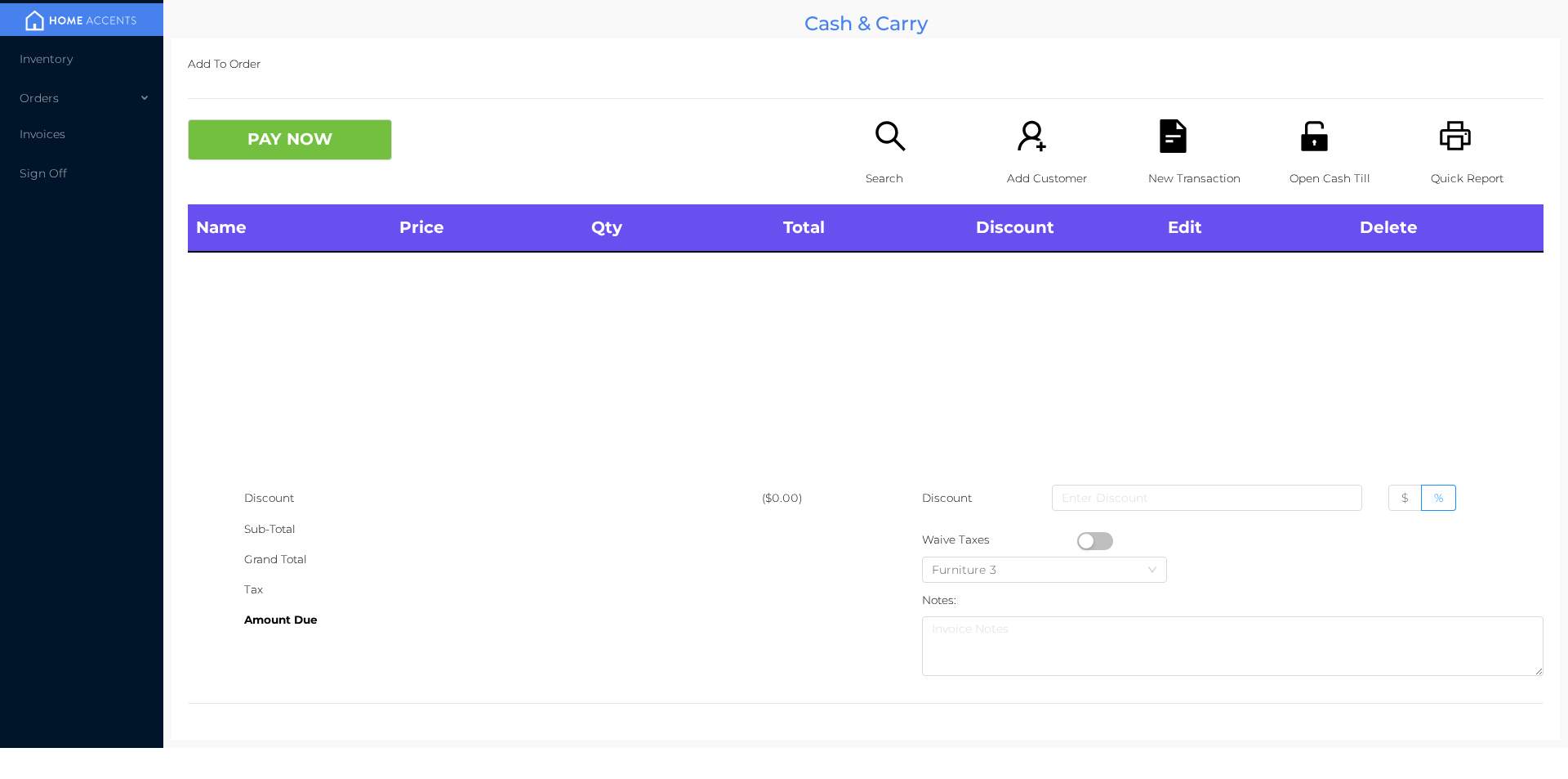
click at [883, 157] on div "Search" at bounding box center [922, 162] width 113 height 85
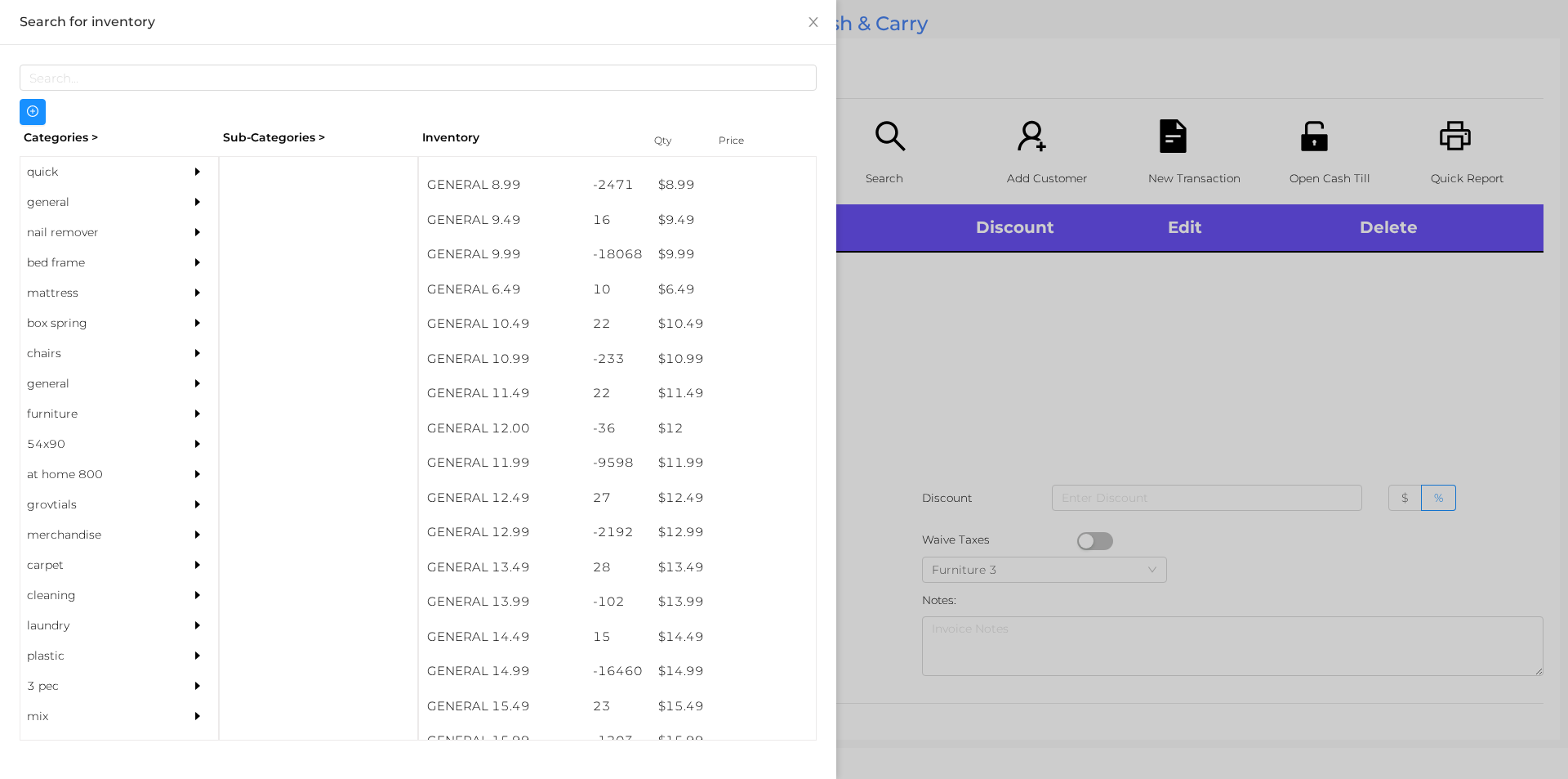
scroll to position [924, 0]
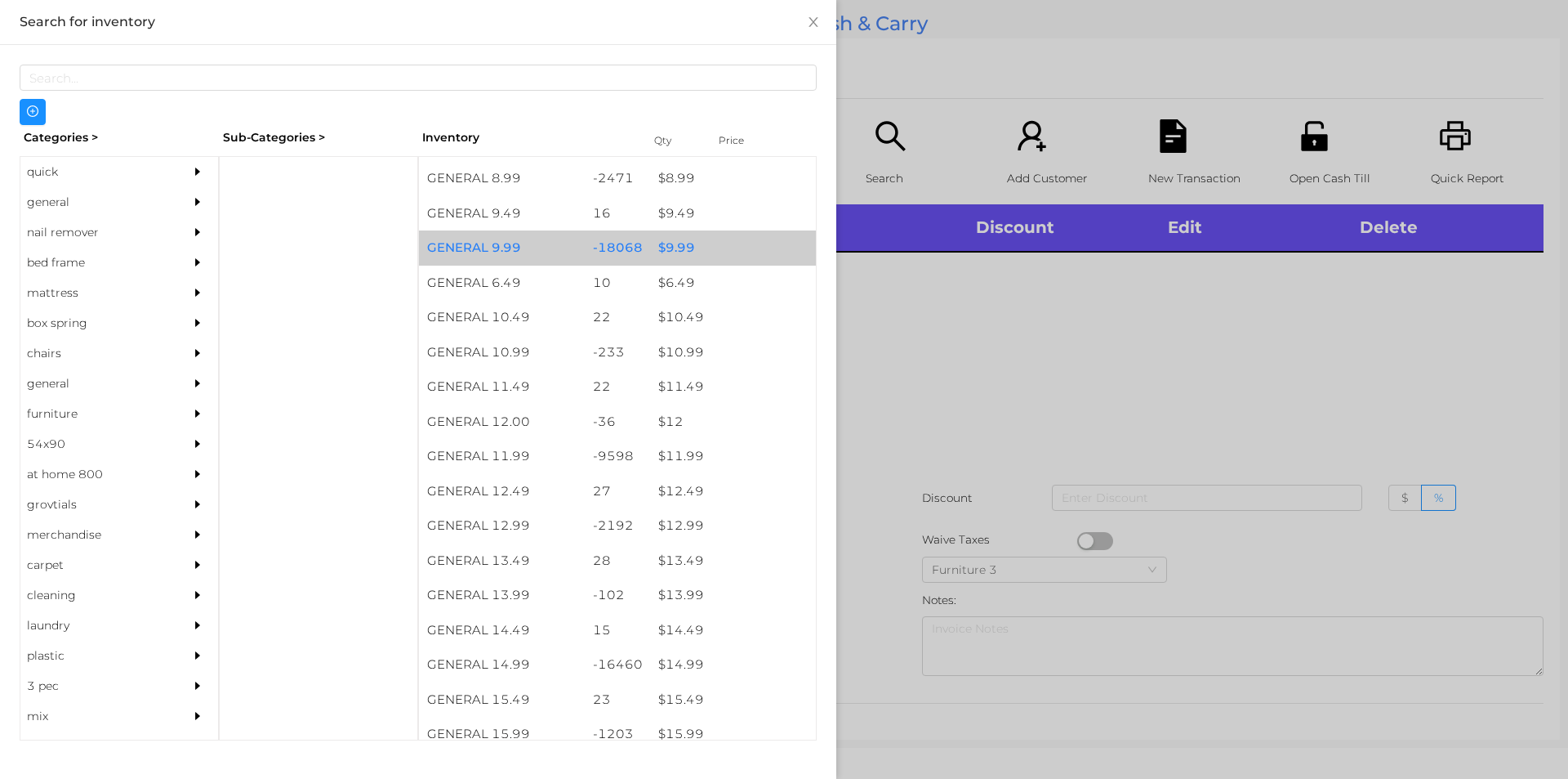
click at [677, 251] on div "$ 9.99" at bounding box center [732, 248] width 165 height 35
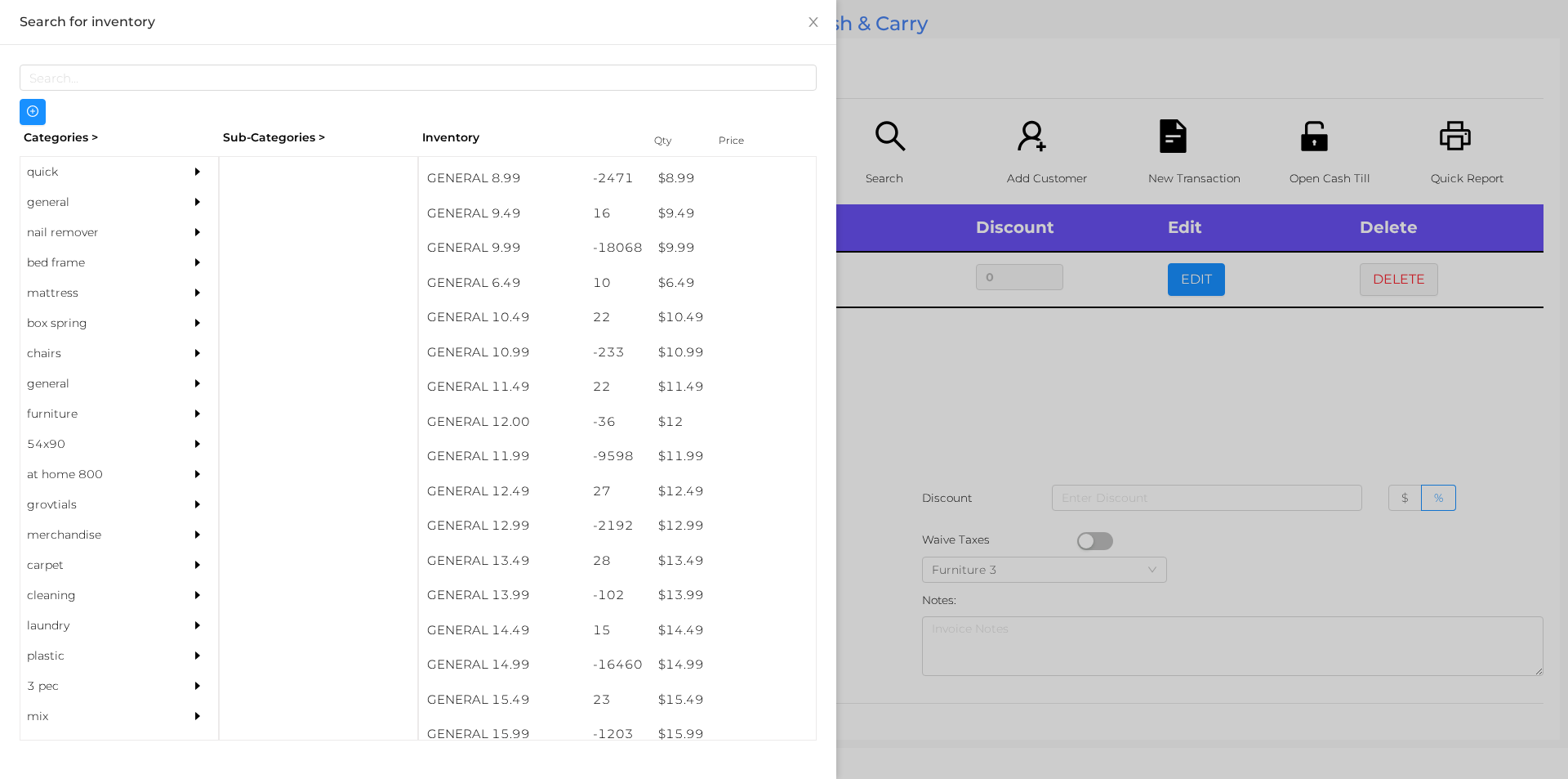
click at [890, 362] on div at bounding box center [784, 390] width 1568 height 779
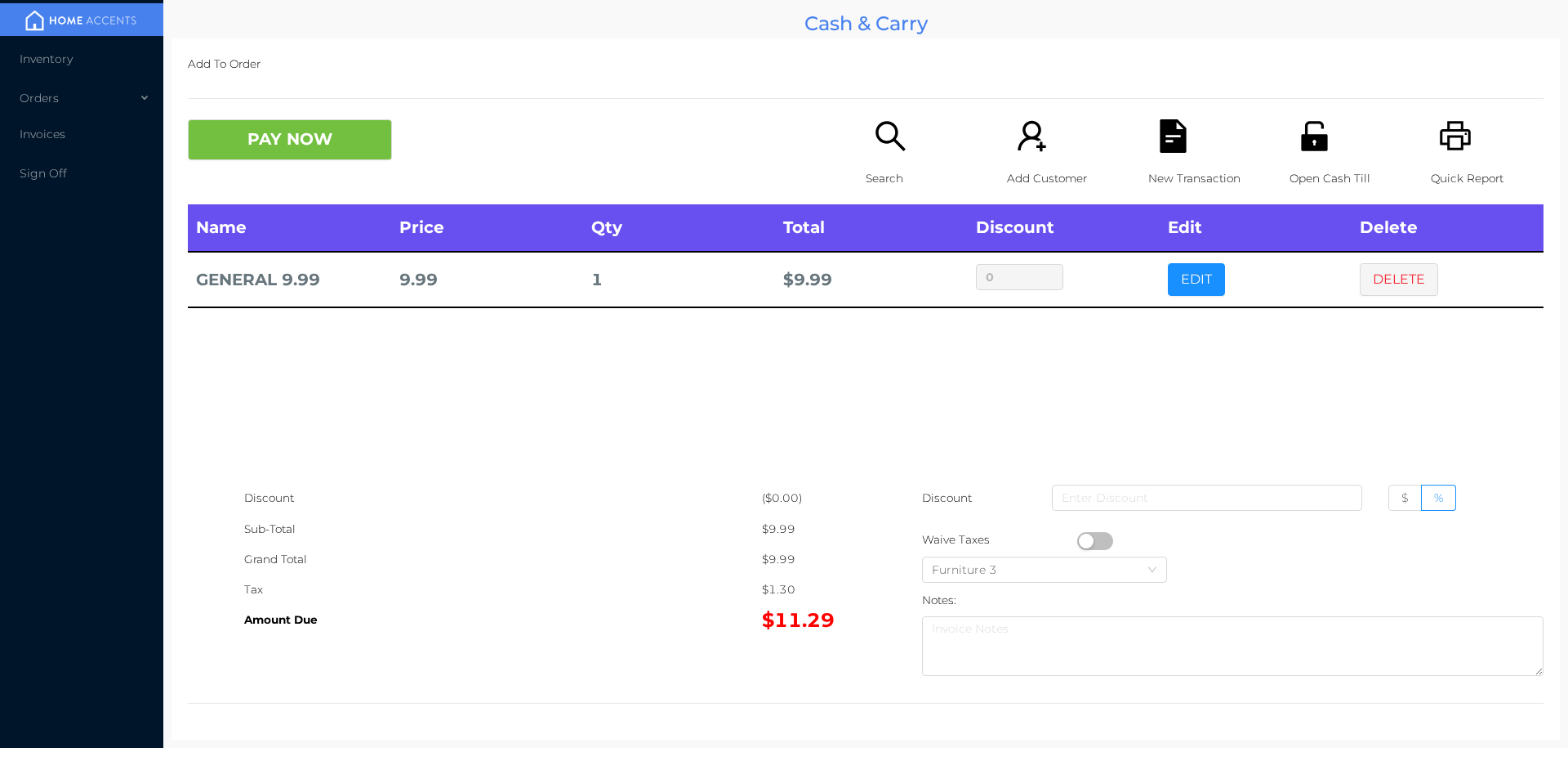
click at [250, 145] on button "PAY NOW" at bounding box center [290, 139] width 204 height 41
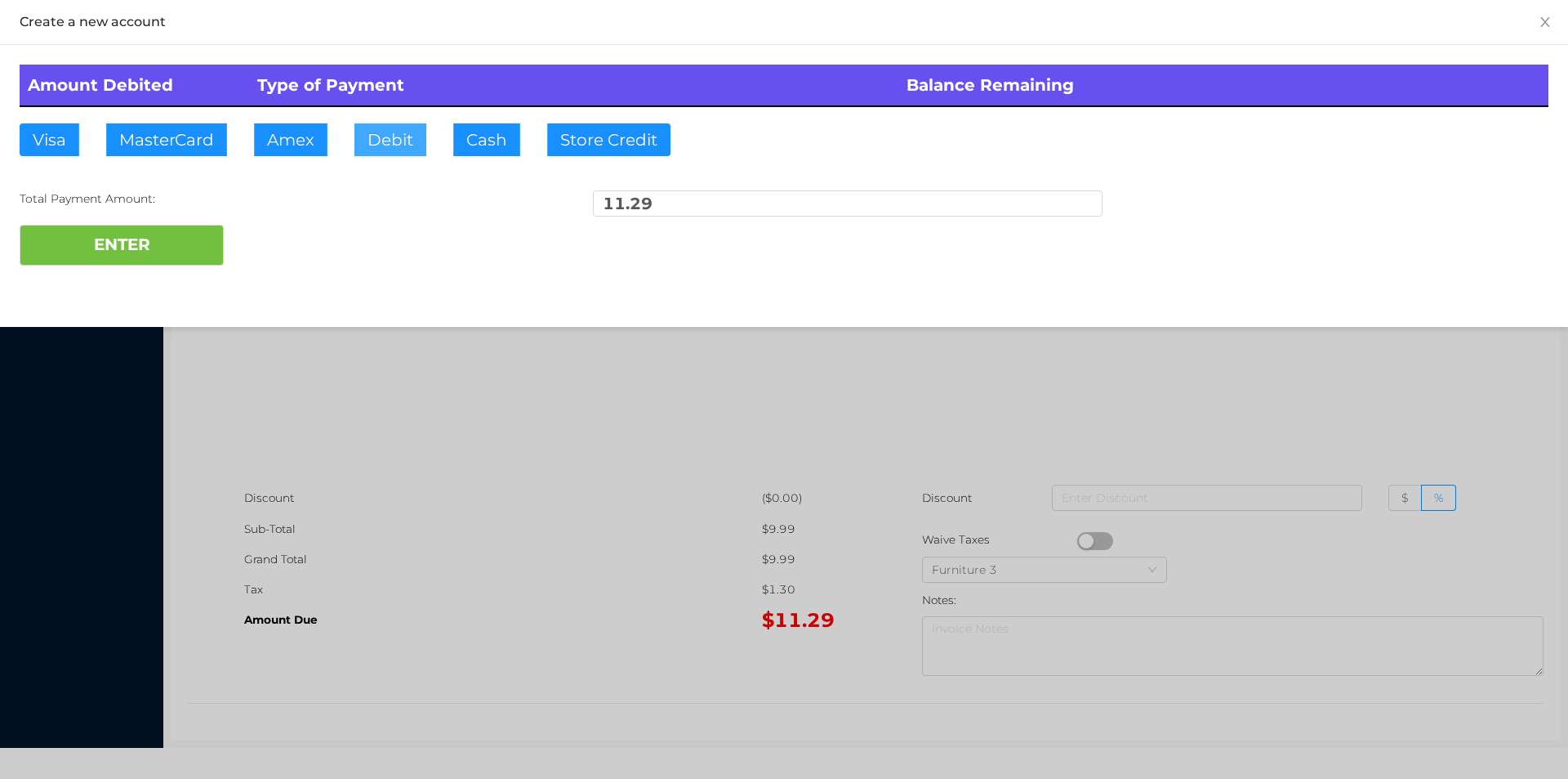
click at [370, 145] on button "Debit" at bounding box center [390, 140] width 72 height 33
type input "50."
click at [117, 254] on button "ENTER" at bounding box center [122, 245] width 204 height 41
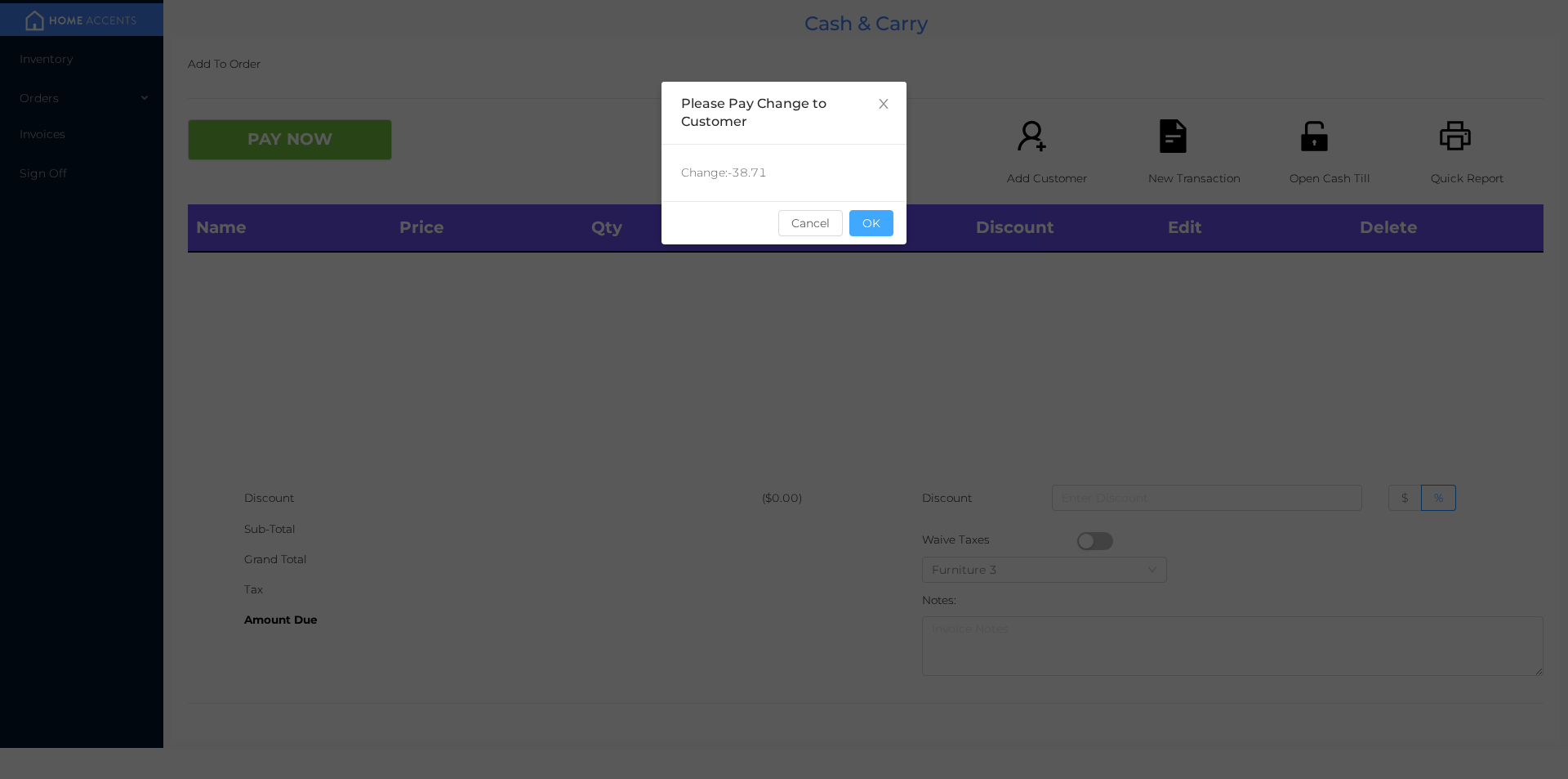
click at [879, 218] on button "OK" at bounding box center [871, 223] width 45 height 26
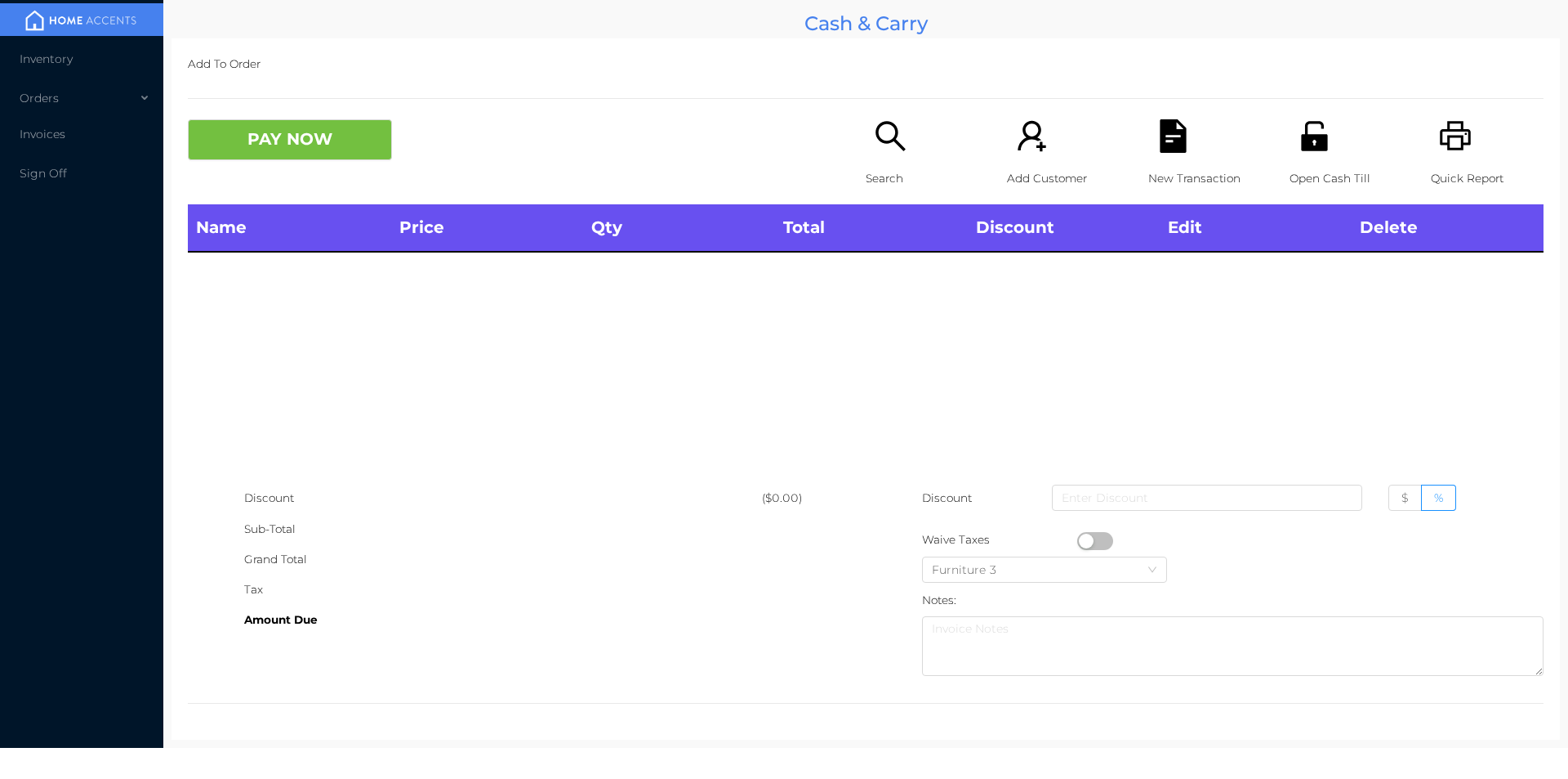
click at [866, 152] on div "Search" at bounding box center [922, 162] width 113 height 85
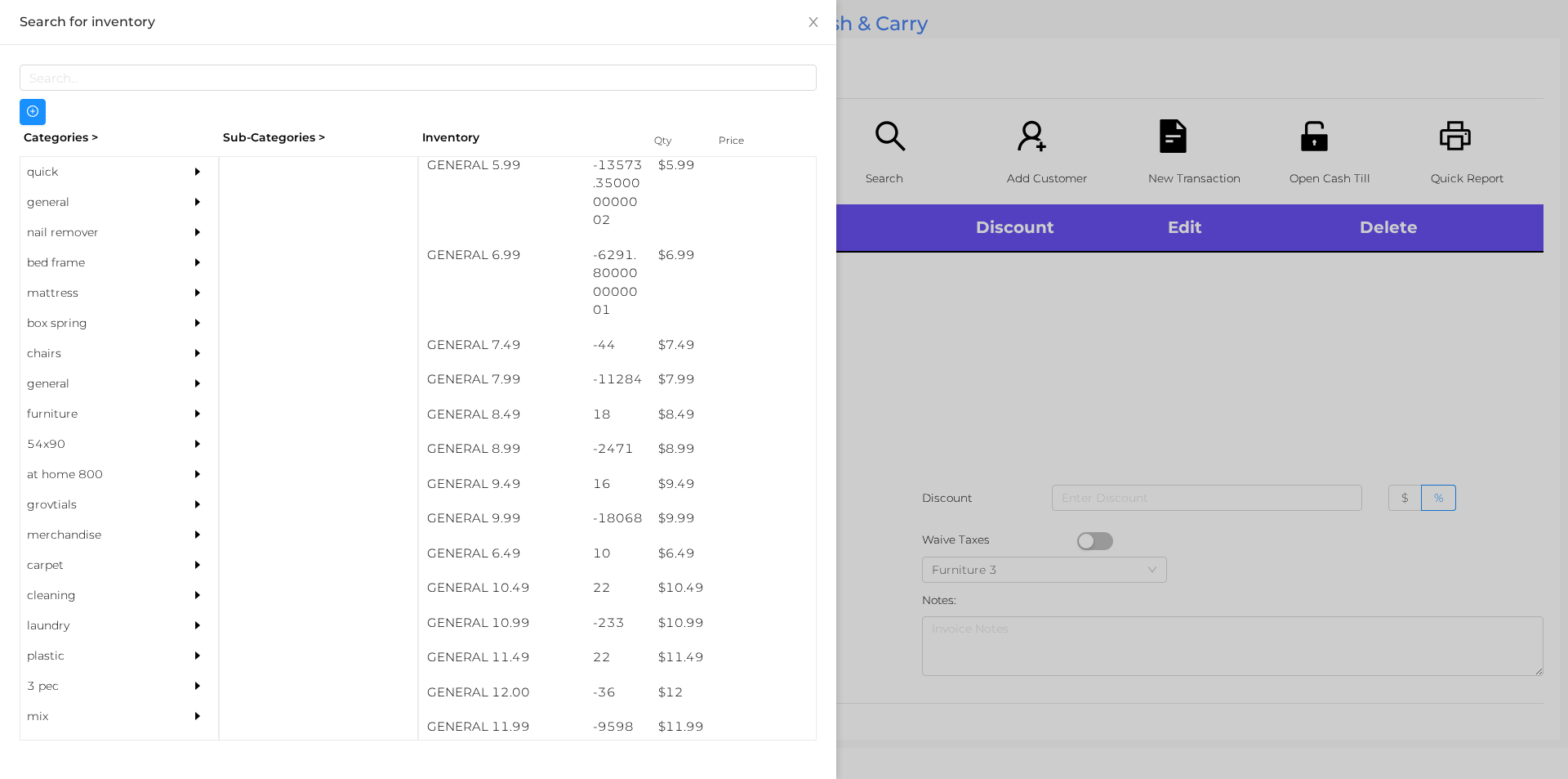
scroll to position [819, 0]
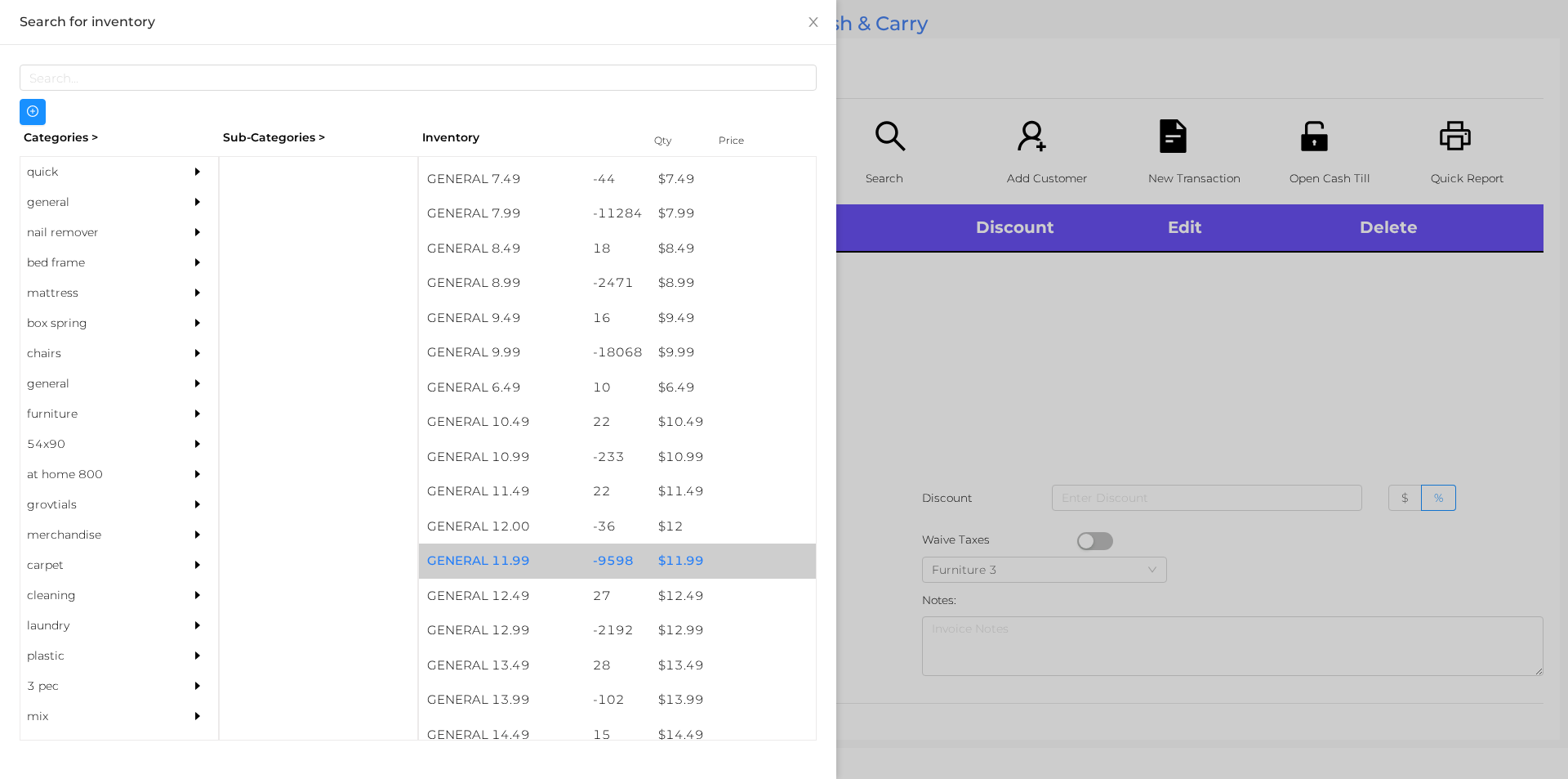
click at [675, 549] on div "$ 11.99" at bounding box center [732, 560] width 165 height 35
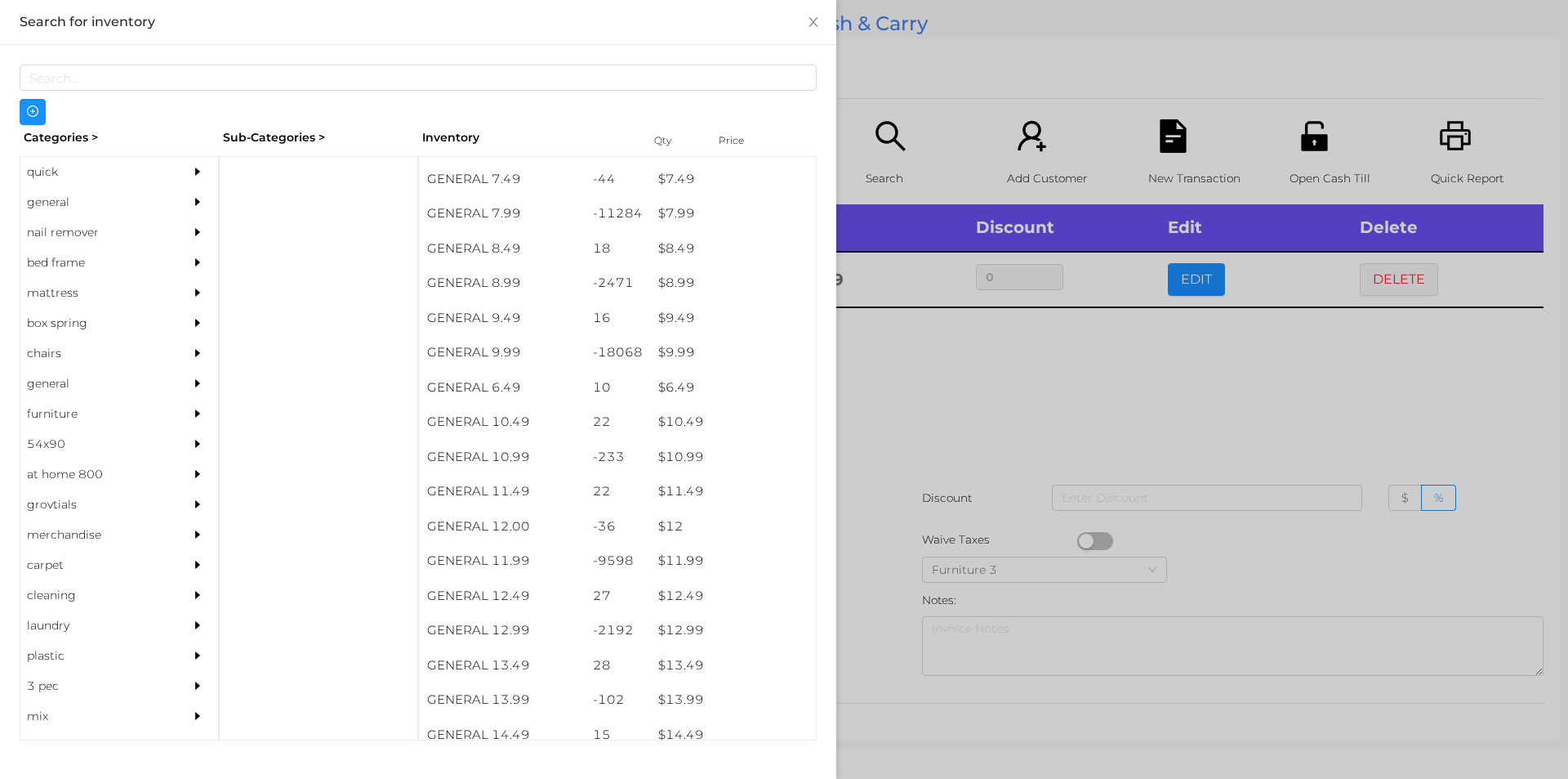
click at [885, 436] on div at bounding box center [784, 390] width 1568 height 779
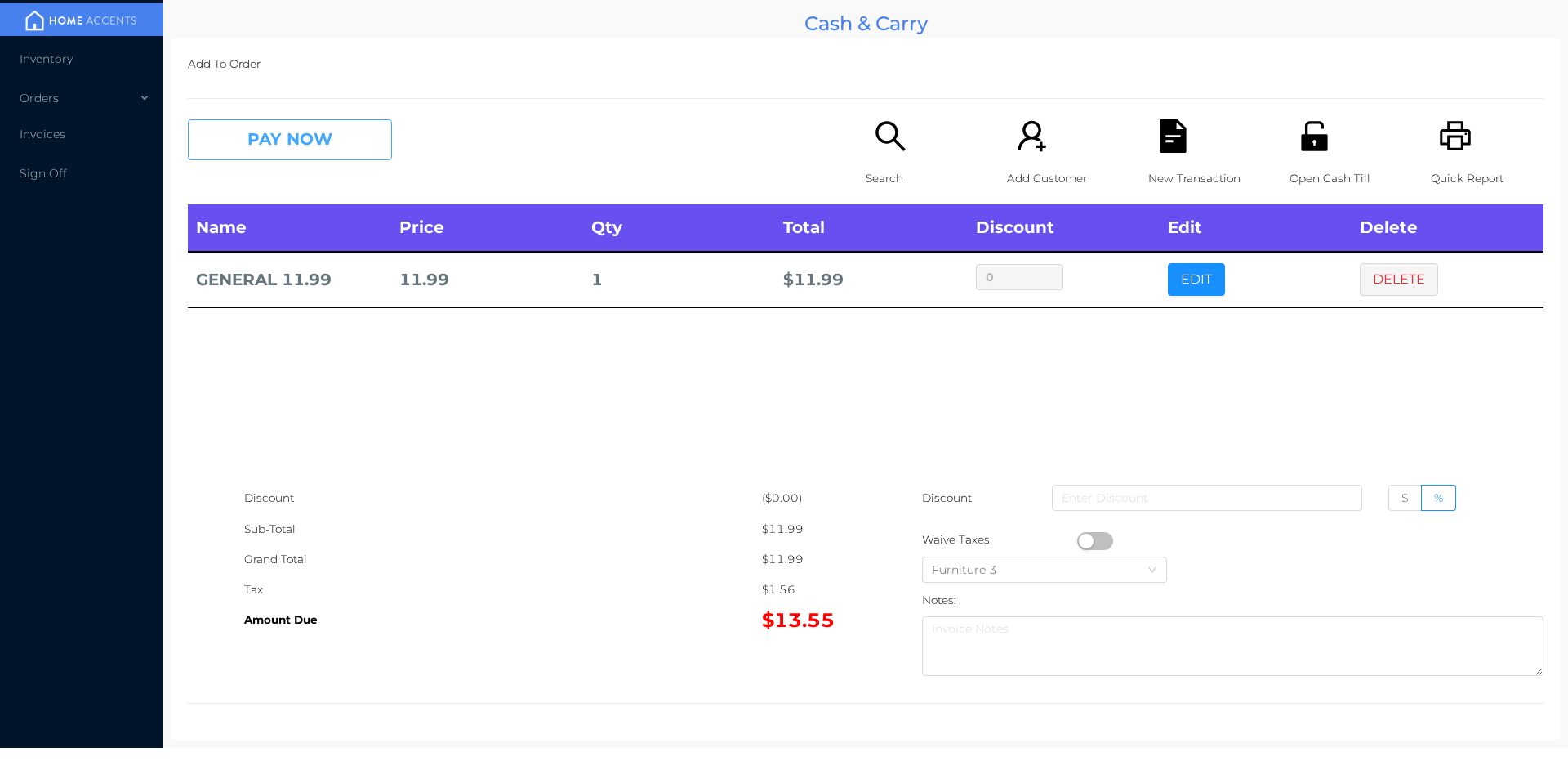
click at [281, 160] on button "PAY NOW" at bounding box center [290, 139] width 204 height 41
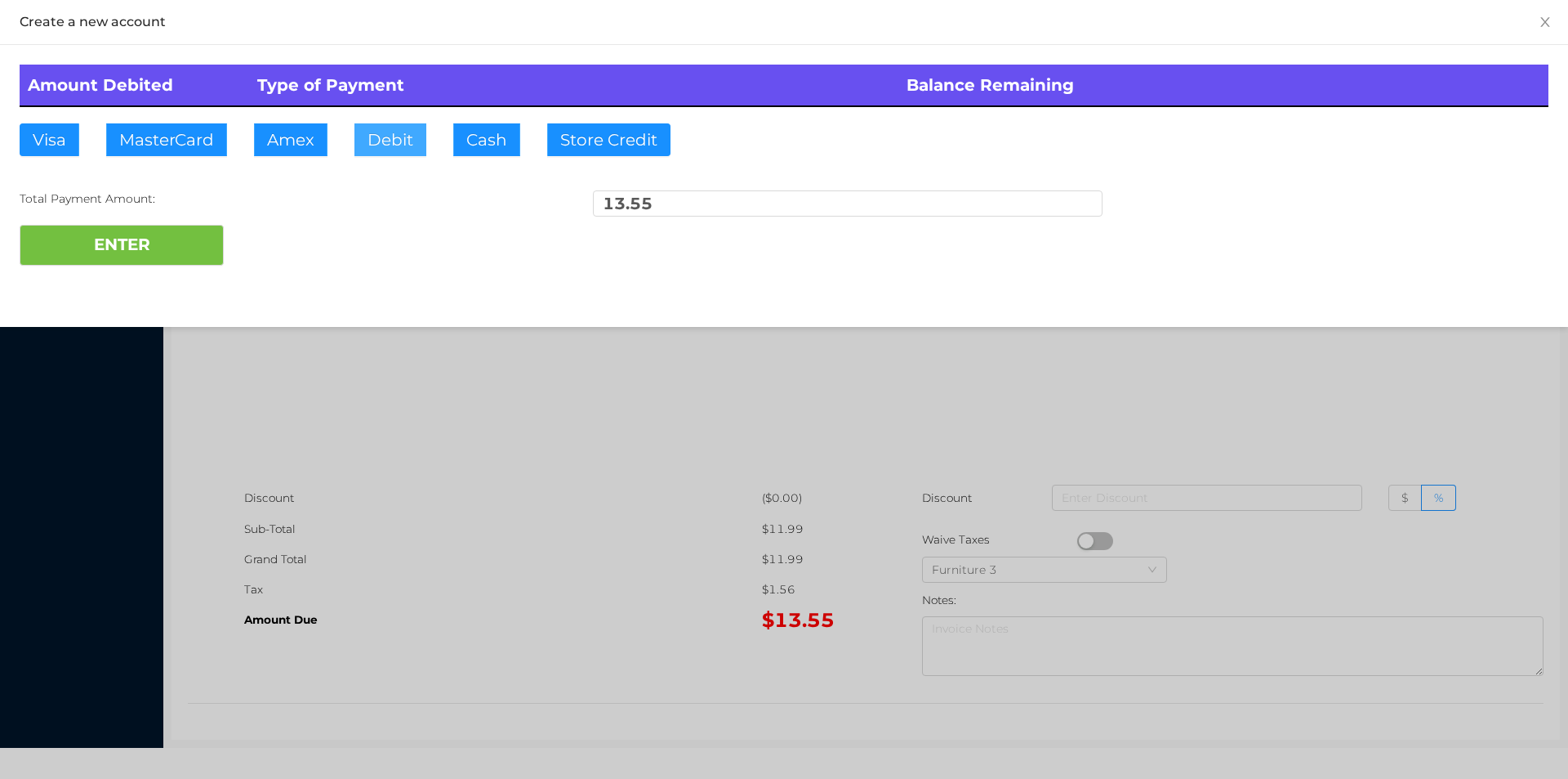
click at [408, 135] on button "Debit" at bounding box center [390, 140] width 72 height 33
type input "15."
click at [148, 259] on button "ENTER" at bounding box center [122, 245] width 204 height 41
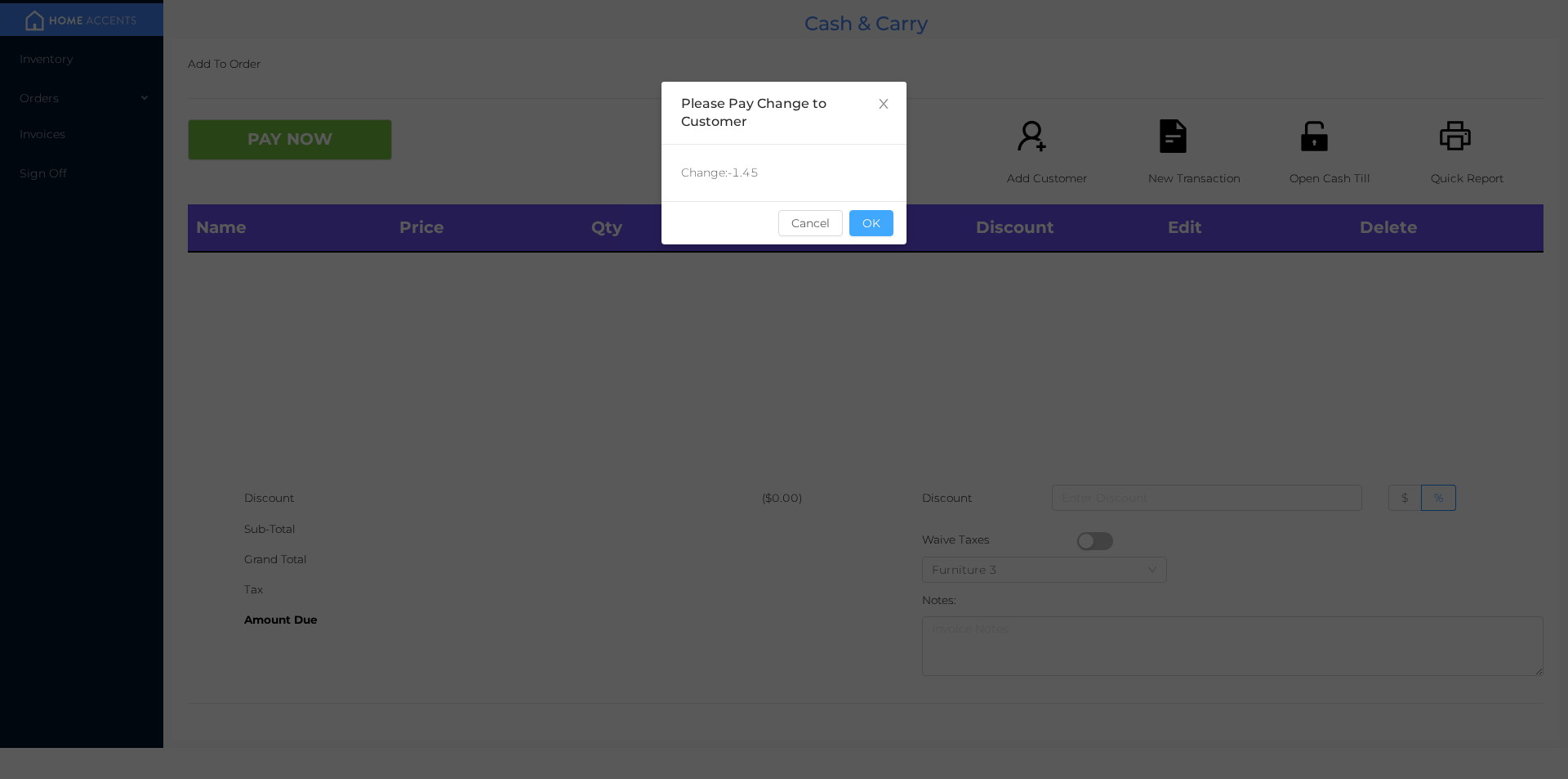
click at [884, 211] on button "OK" at bounding box center [871, 223] width 45 height 26
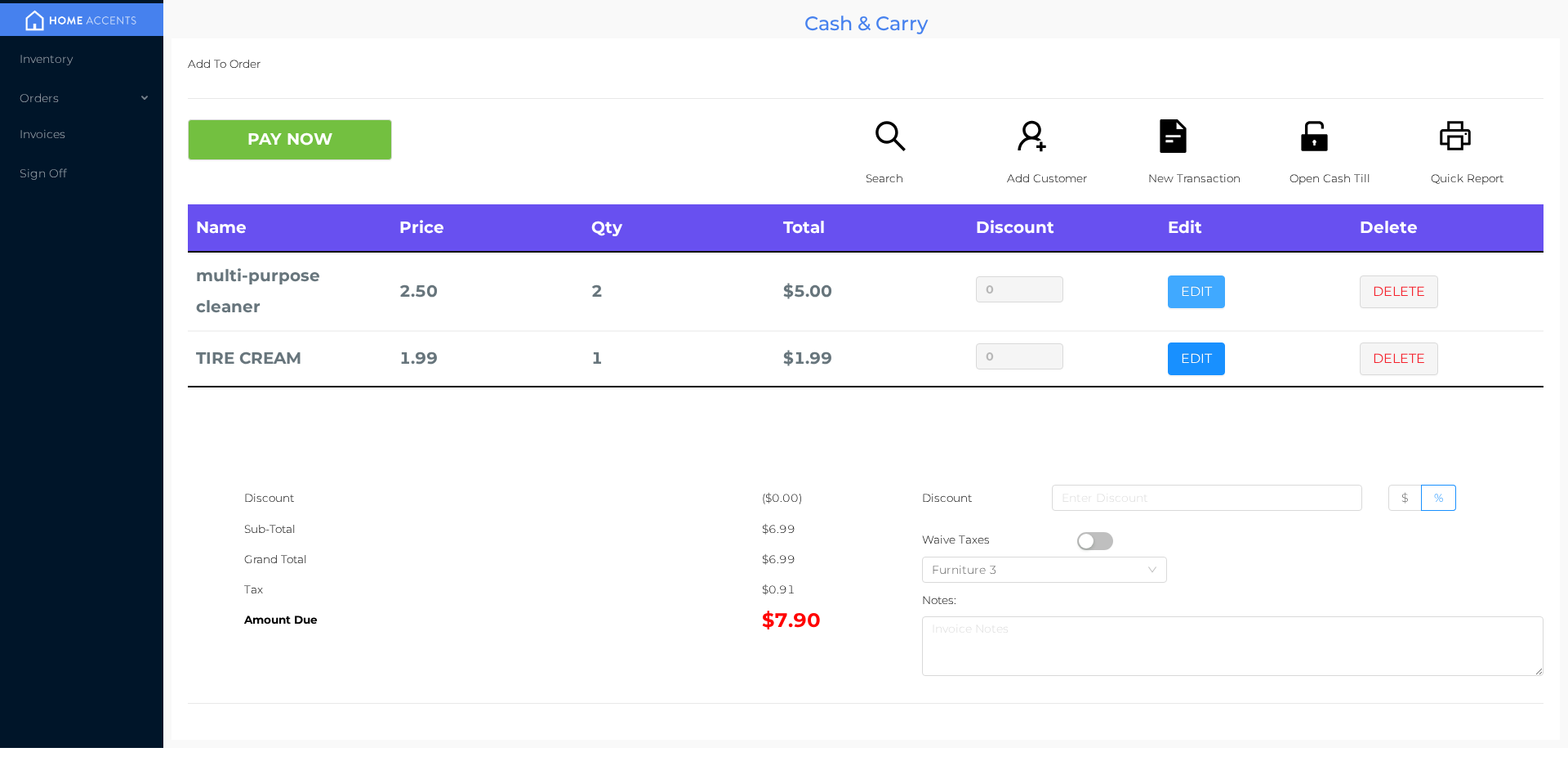
click at [1168, 301] on button "EDIT" at bounding box center [1197, 291] width 57 height 33
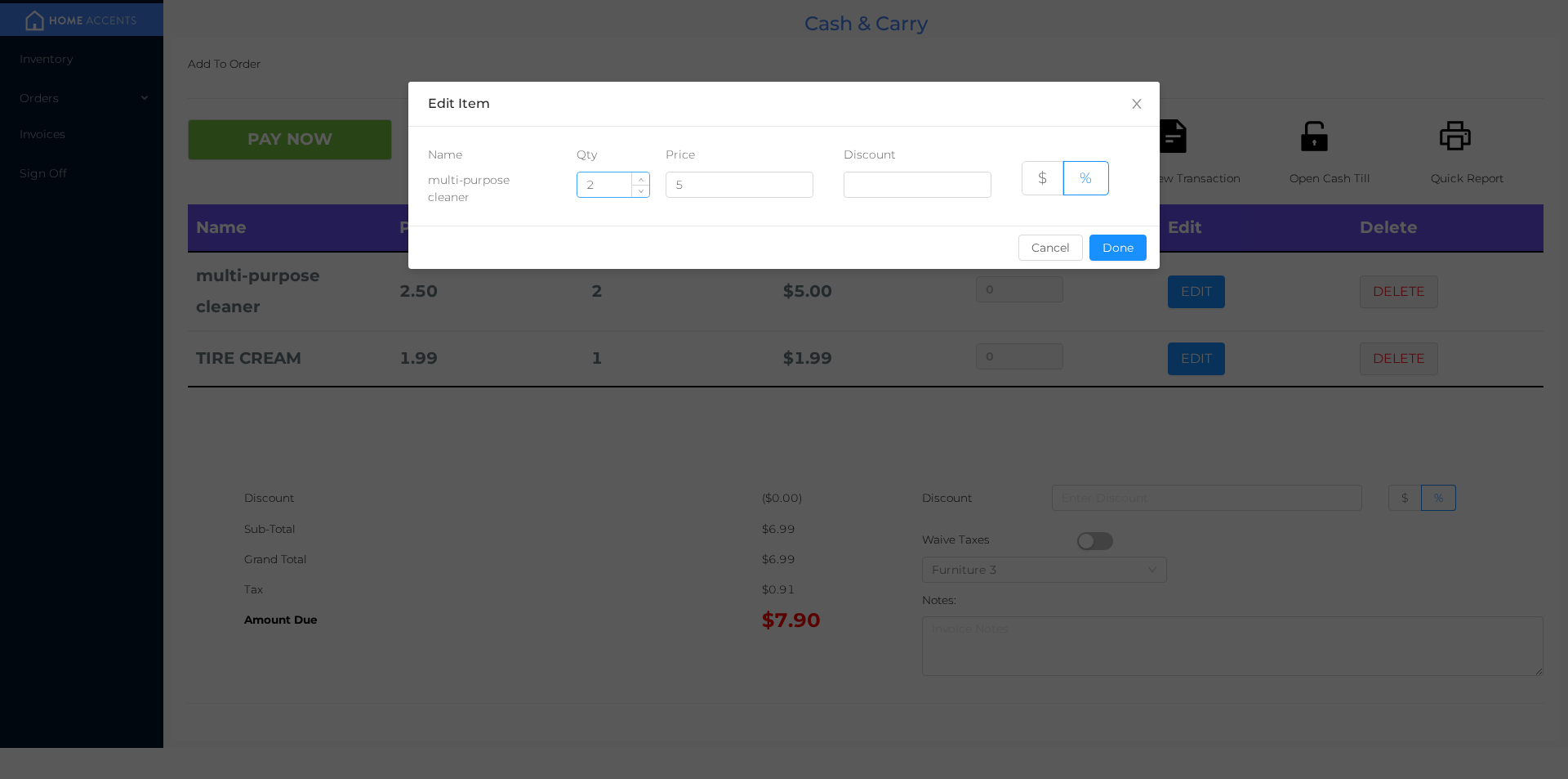
click at [607, 188] on input "2" at bounding box center [613, 184] width 72 height 25
type input "1"
click at [1108, 254] on button "Done" at bounding box center [1118, 248] width 57 height 26
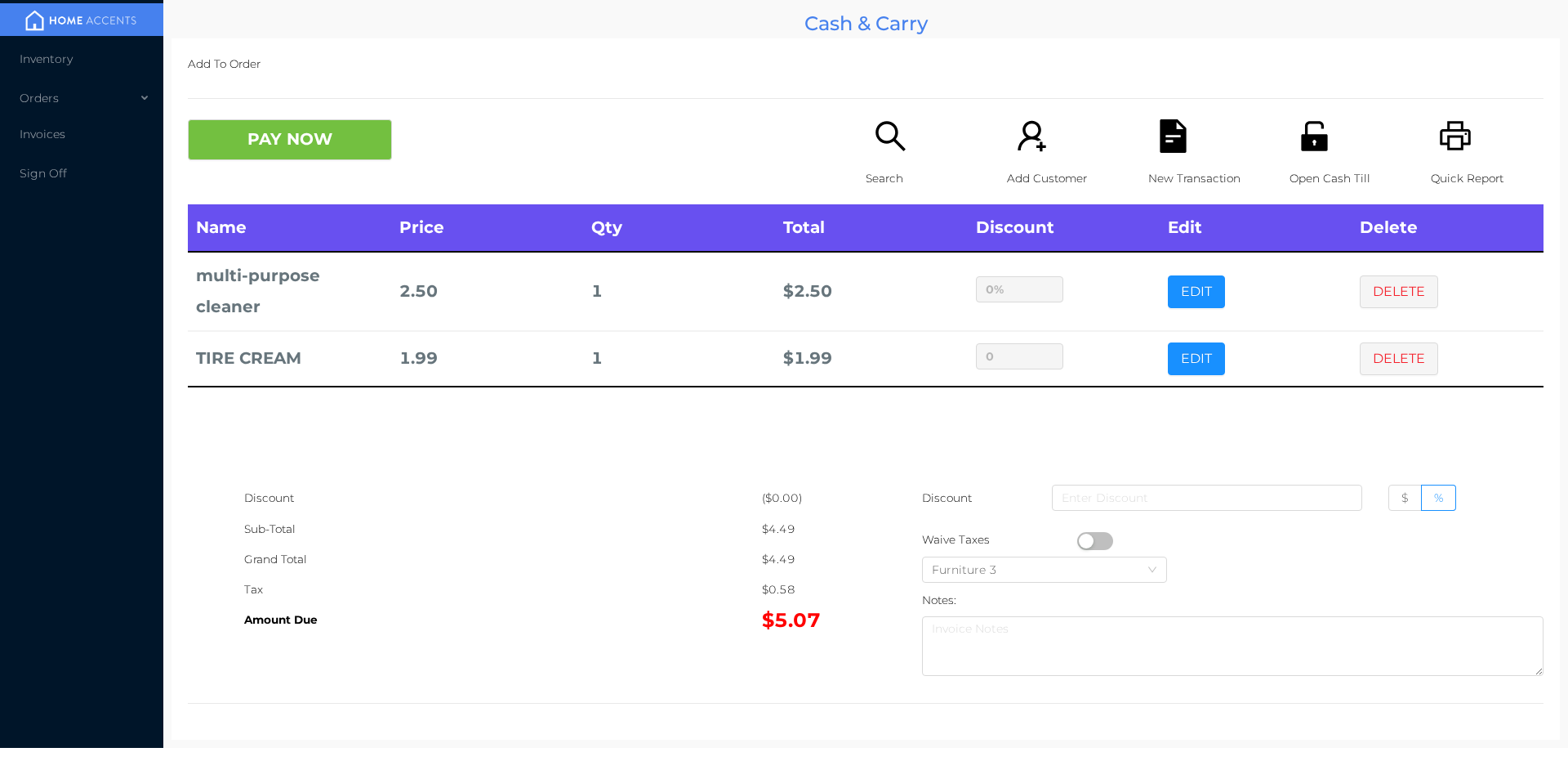
click at [1090, 385] on div "sentinelStart Edit Item Name Qty Price Discount multi-purpose cleaner 1 5 $ % C…" at bounding box center [784, 390] width 1568 height 779
click at [365, 140] on button "PAY NOW" at bounding box center [290, 139] width 204 height 41
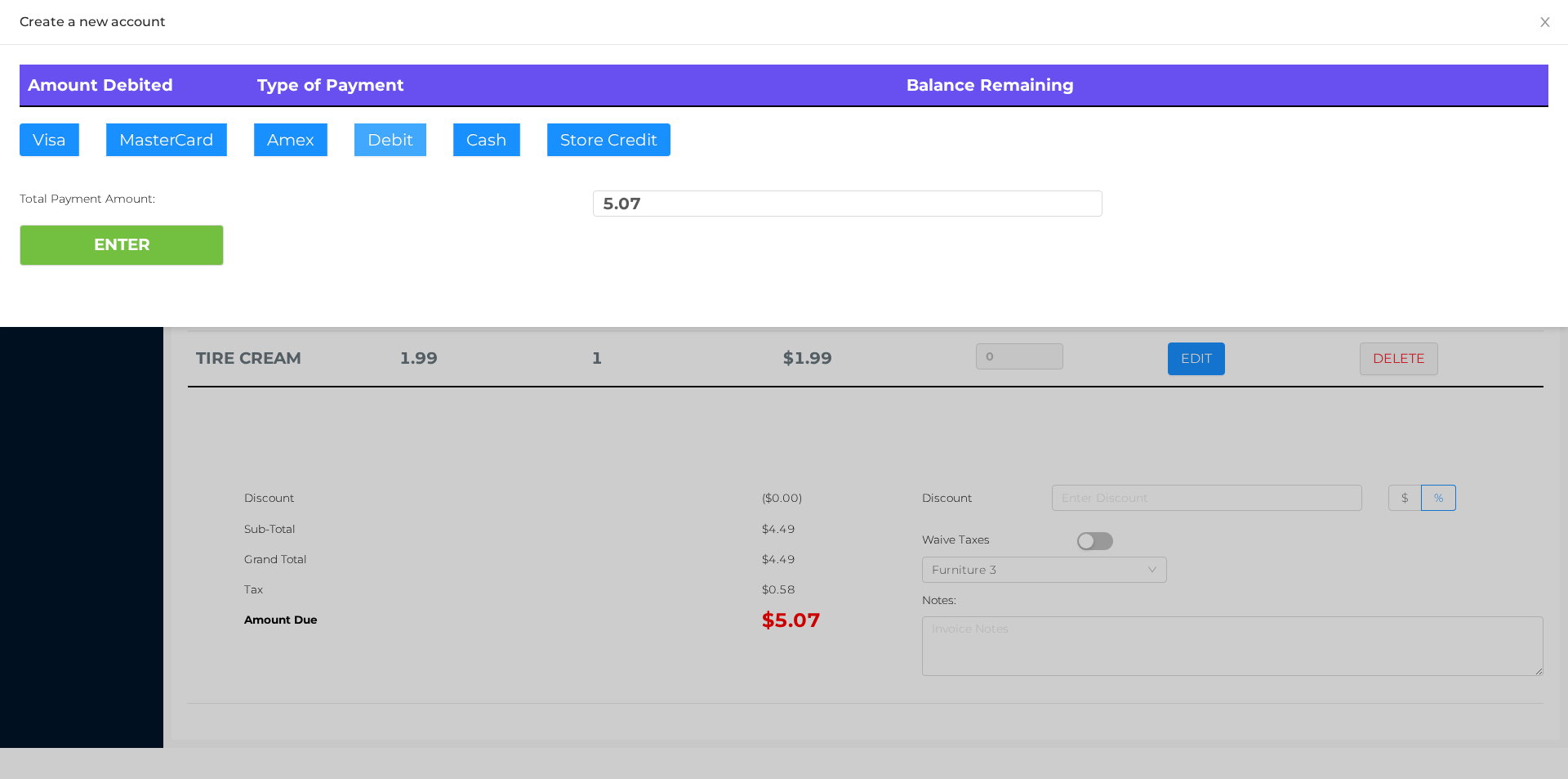
click at [376, 140] on button "Debit" at bounding box center [390, 140] width 72 height 33
click at [163, 255] on button "ENTER" at bounding box center [122, 245] width 204 height 41
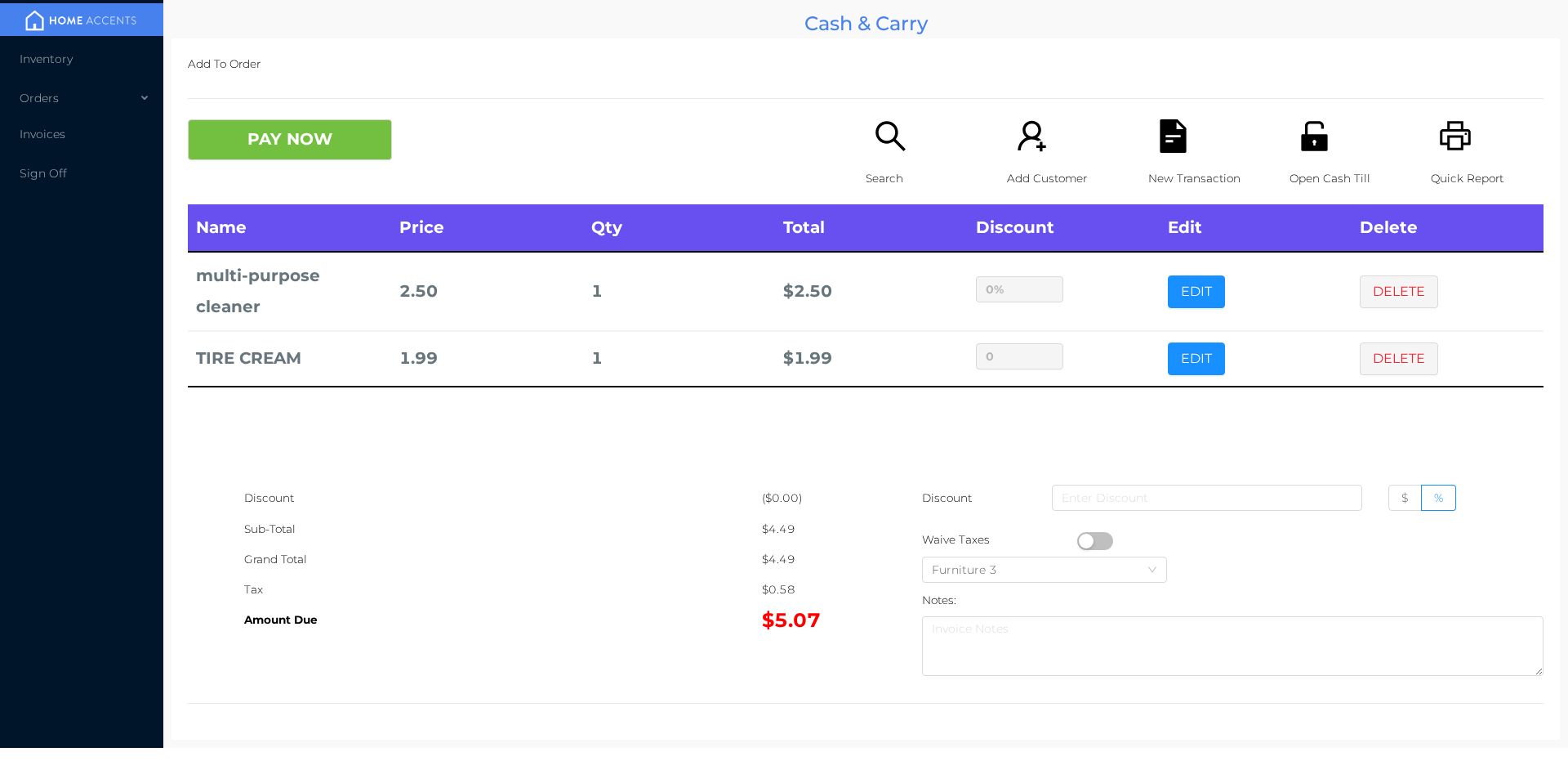
type input "0"
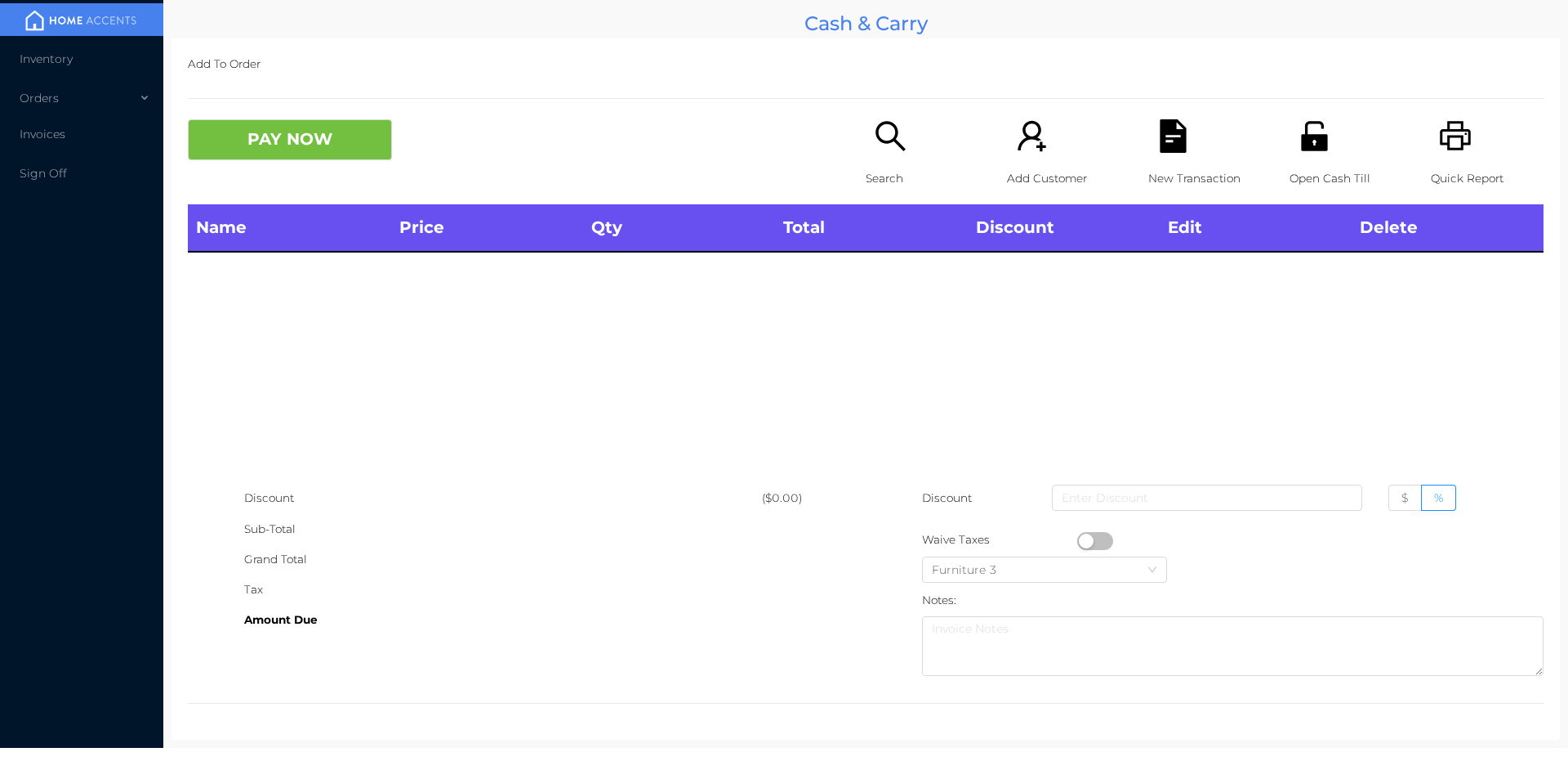
scroll to position [0, 0]
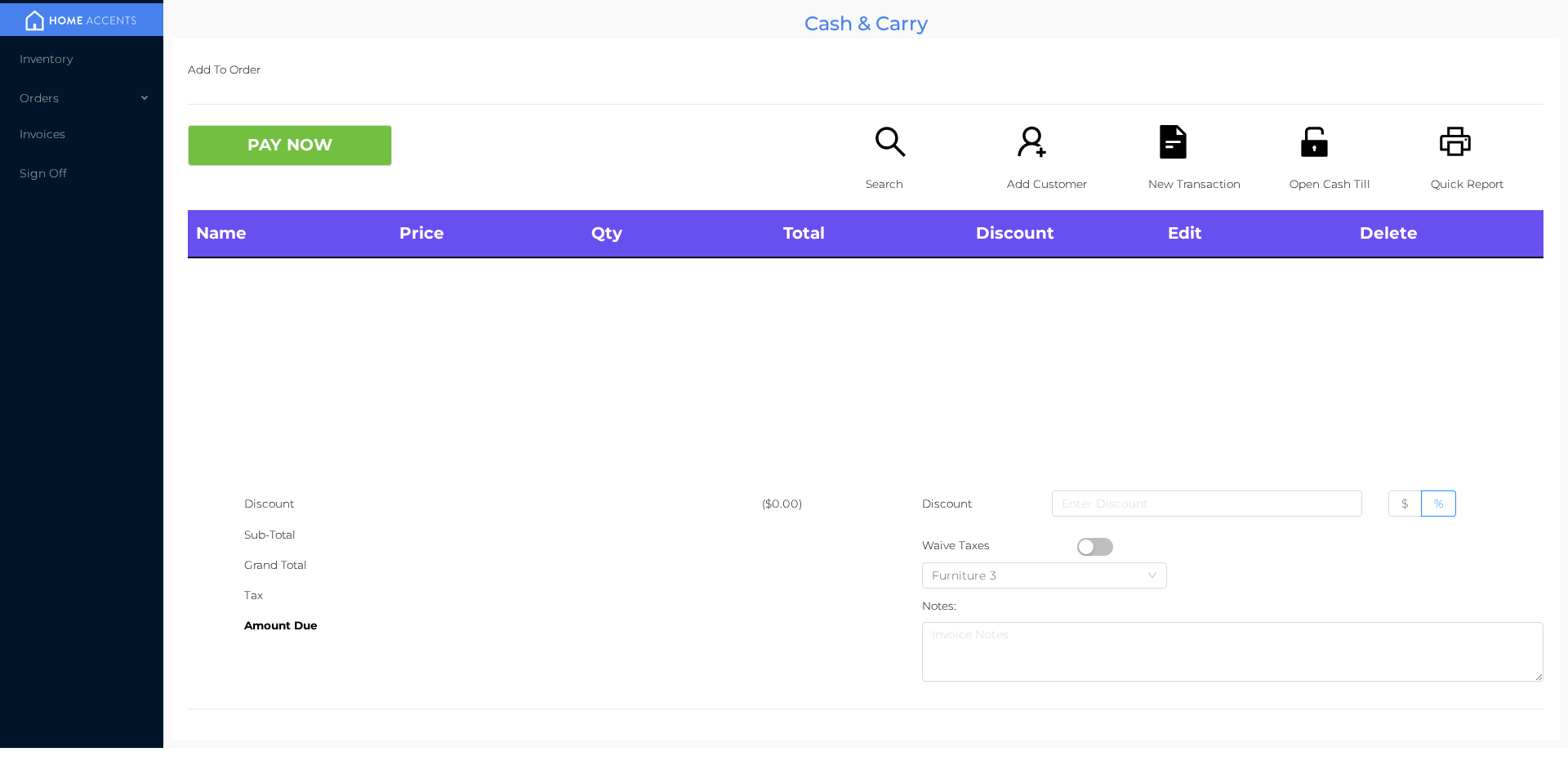
click at [881, 174] on p "Search" at bounding box center [922, 184] width 113 height 31
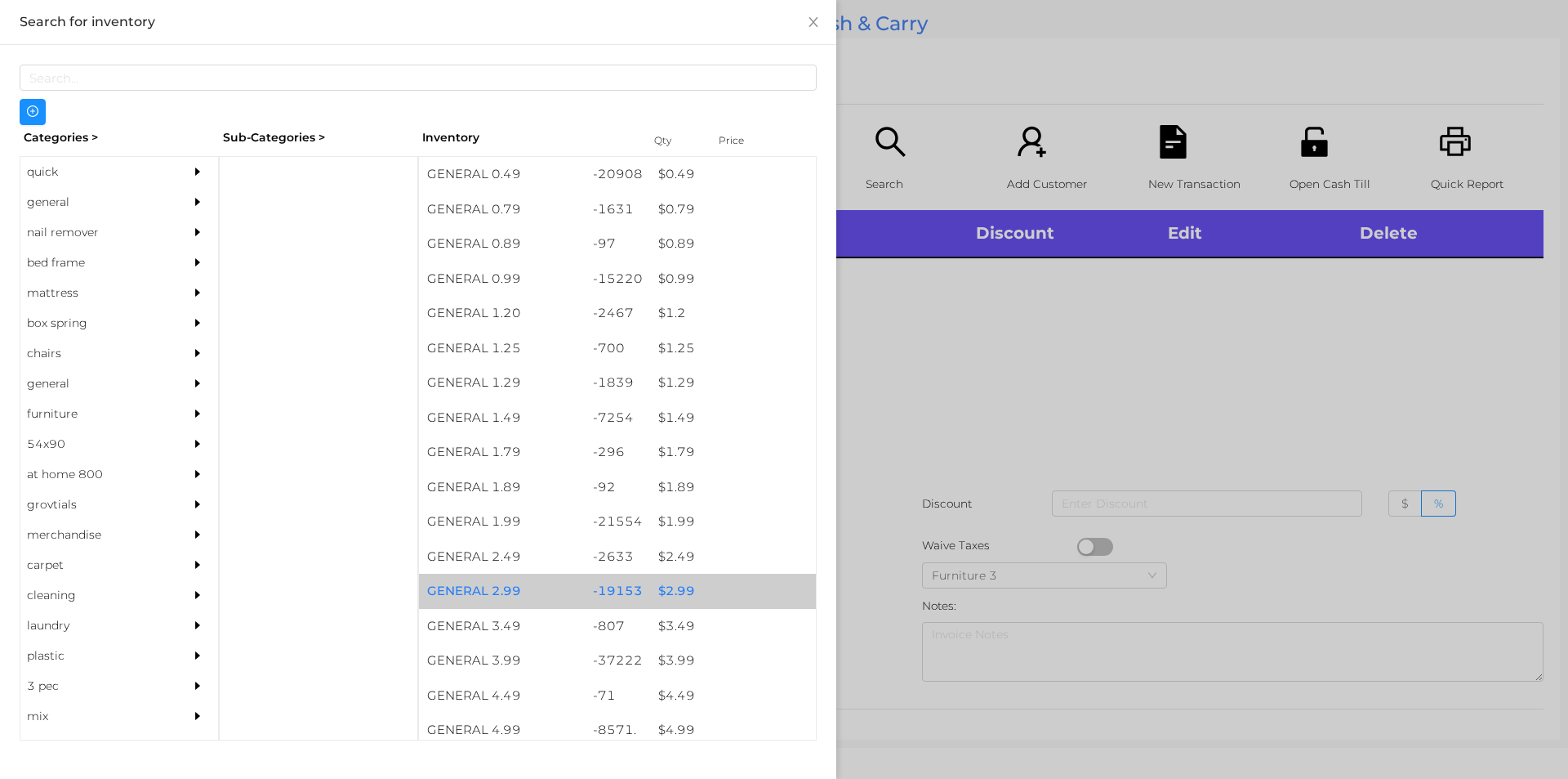
click at [673, 589] on div "$ 2.99" at bounding box center [732, 591] width 165 height 35
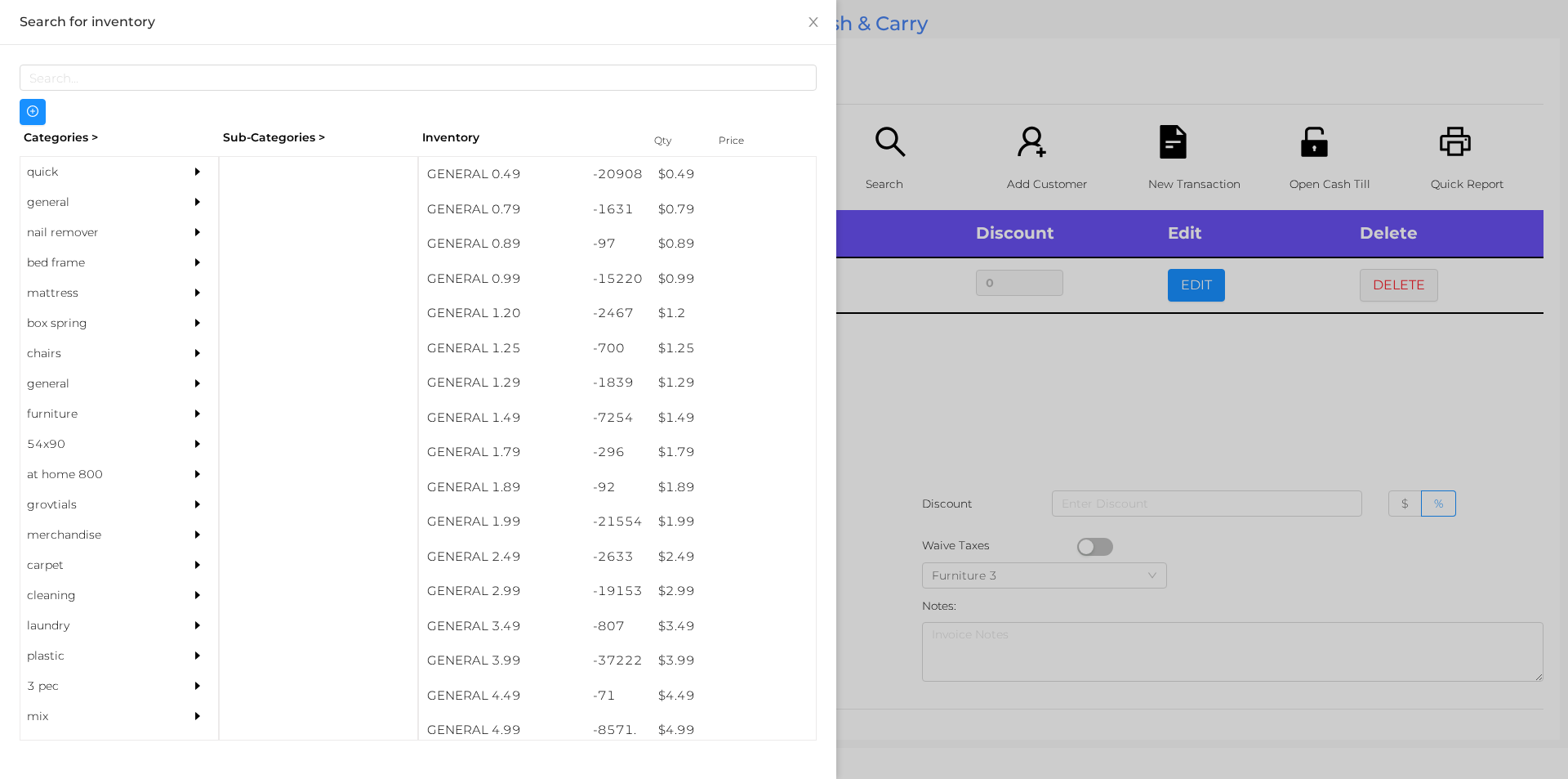
click at [869, 581] on div at bounding box center [784, 390] width 1568 height 779
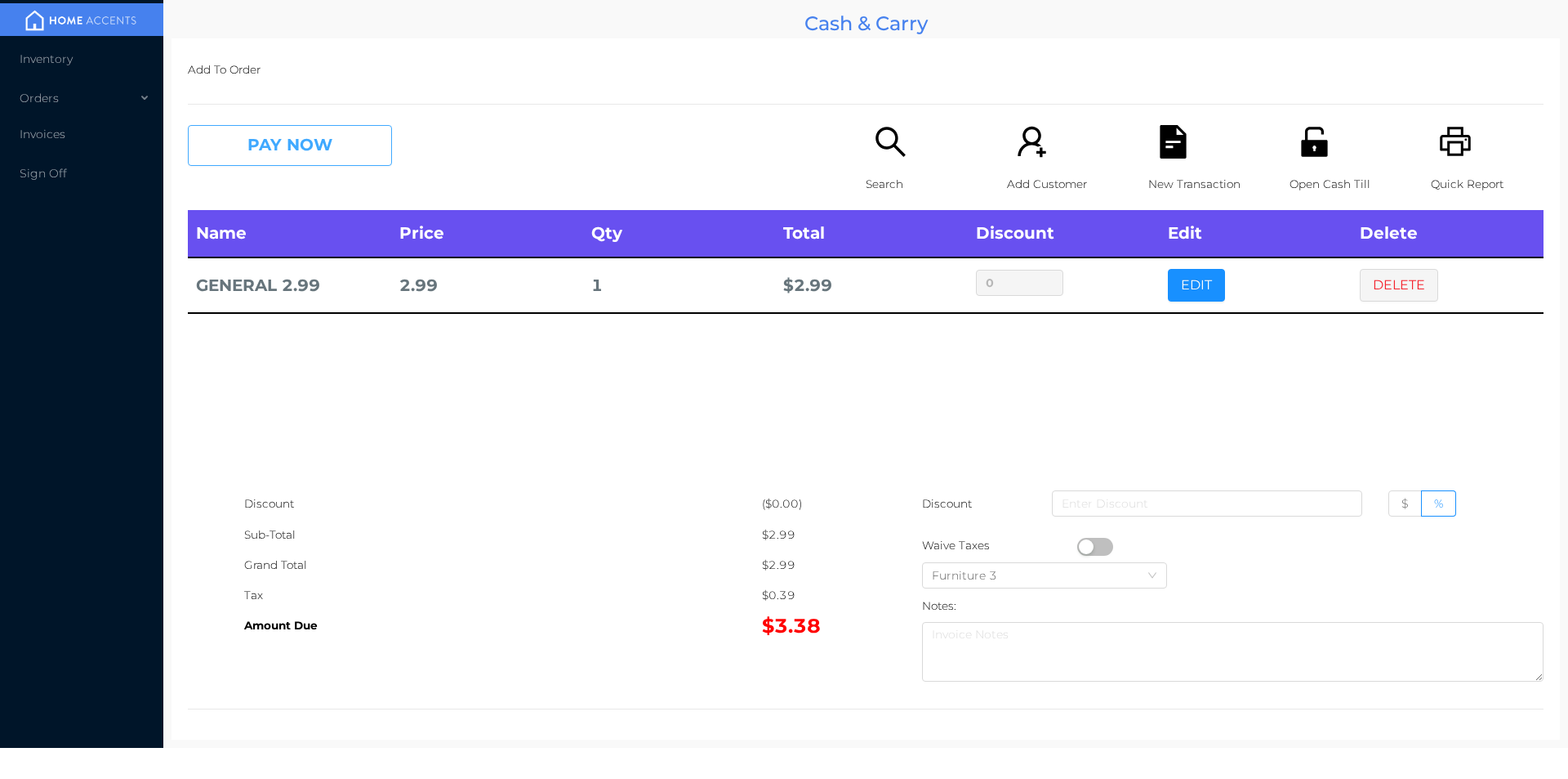
click at [254, 134] on button "PAY NOW" at bounding box center [290, 145] width 204 height 41
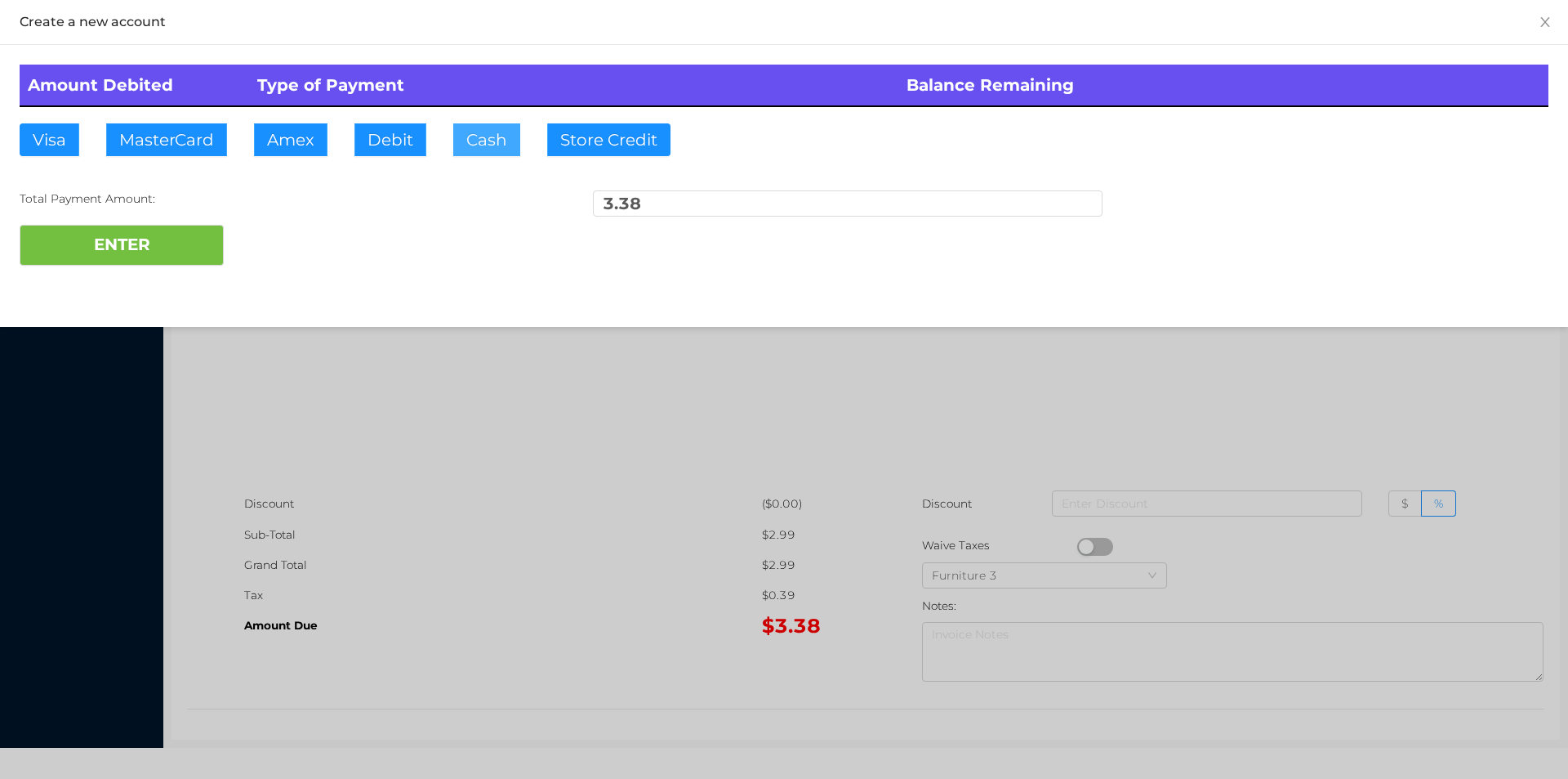
click at [471, 137] on button "Cash" at bounding box center [487, 140] width 67 height 33
type input "5."
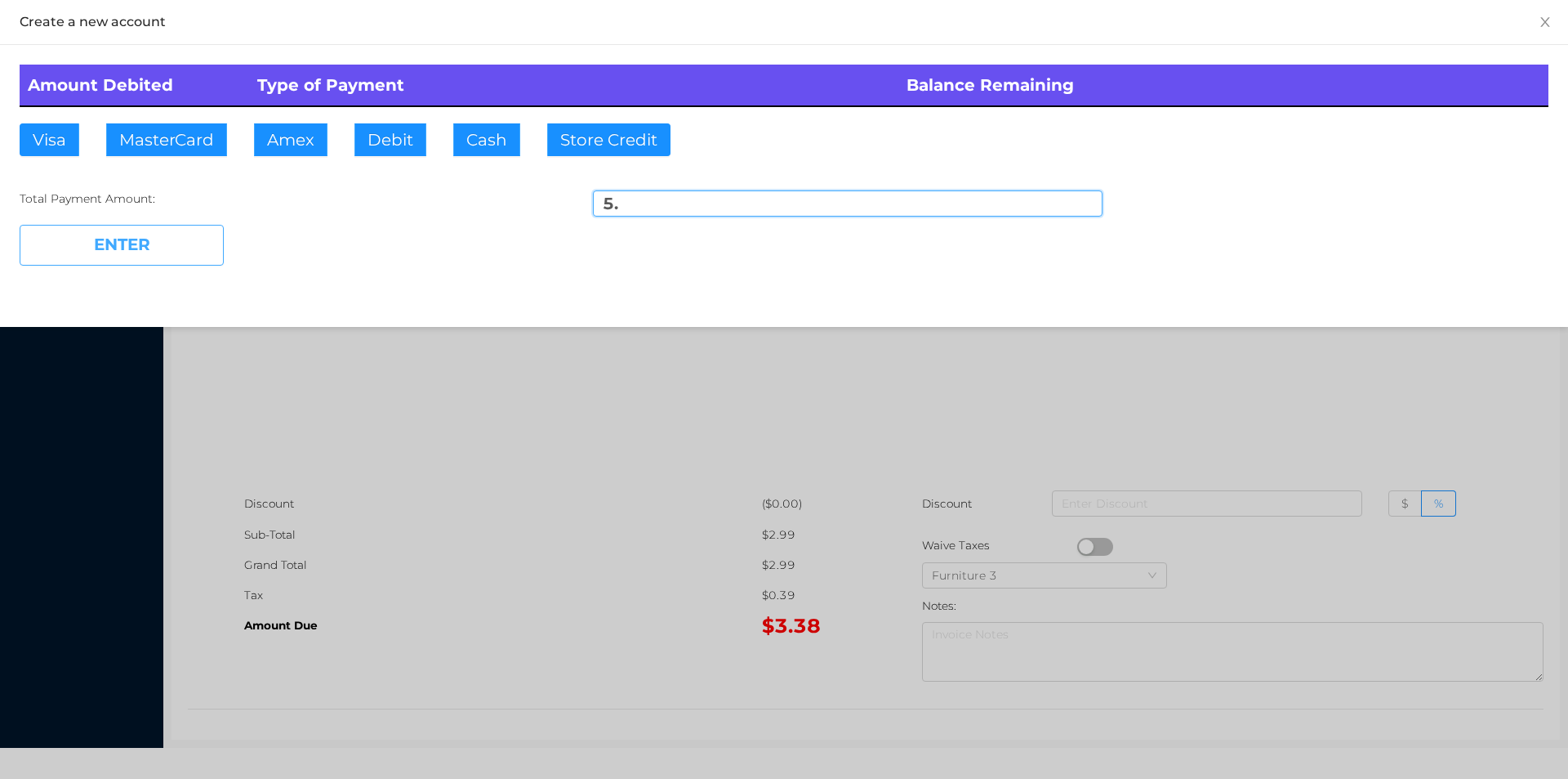
click at [147, 238] on button "ENTER" at bounding box center [122, 245] width 204 height 41
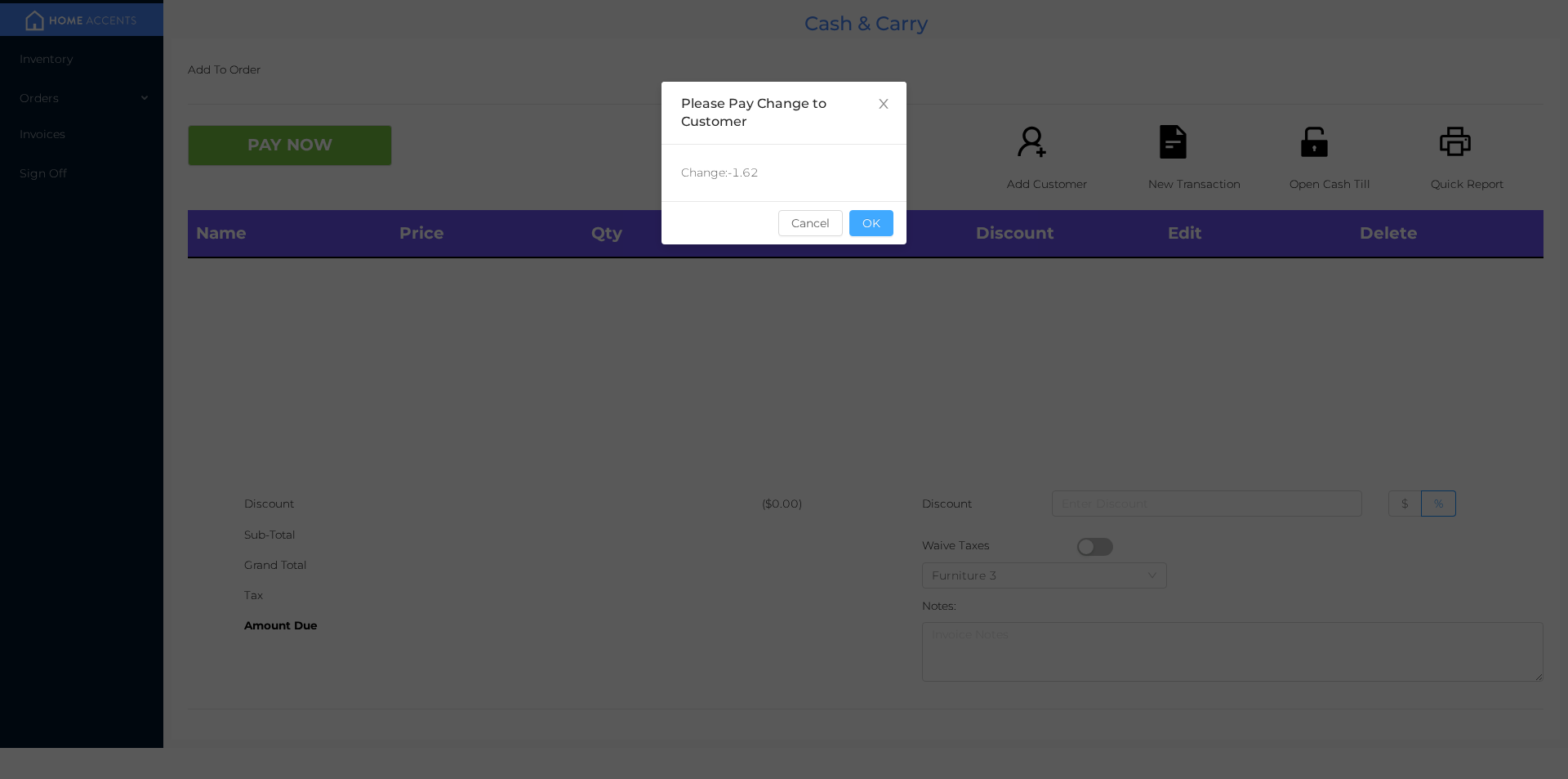
click at [880, 233] on button "OK" at bounding box center [871, 223] width 45 height 26
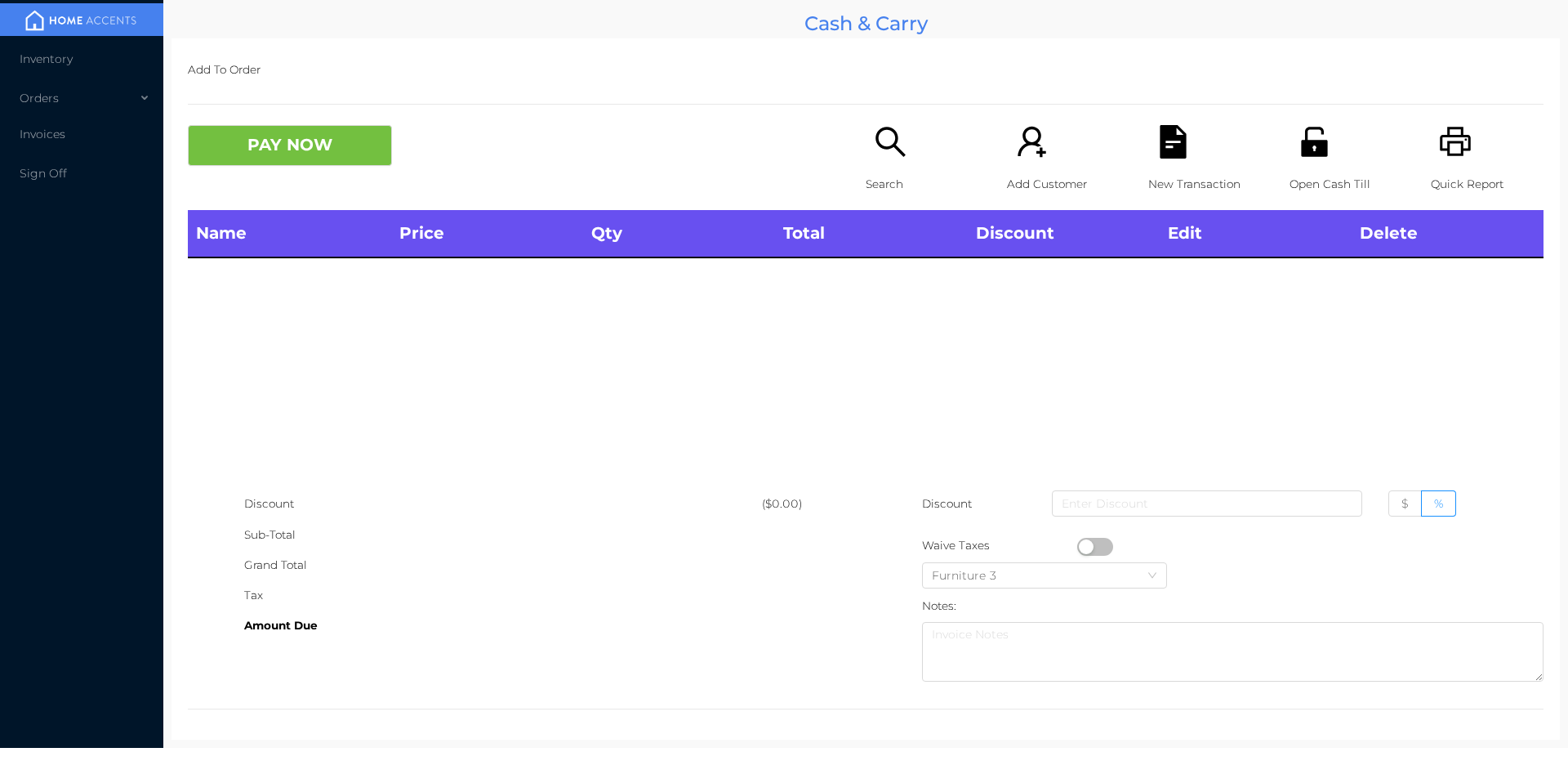
click at [882, 282] on div "Name Price Qty Total Discount Edit Delete" at bounding box center [866, 349] width 1356 height 278
click at [874, 155] on icon "icon: search" at bounding box center [890, 142] width 34 height 34
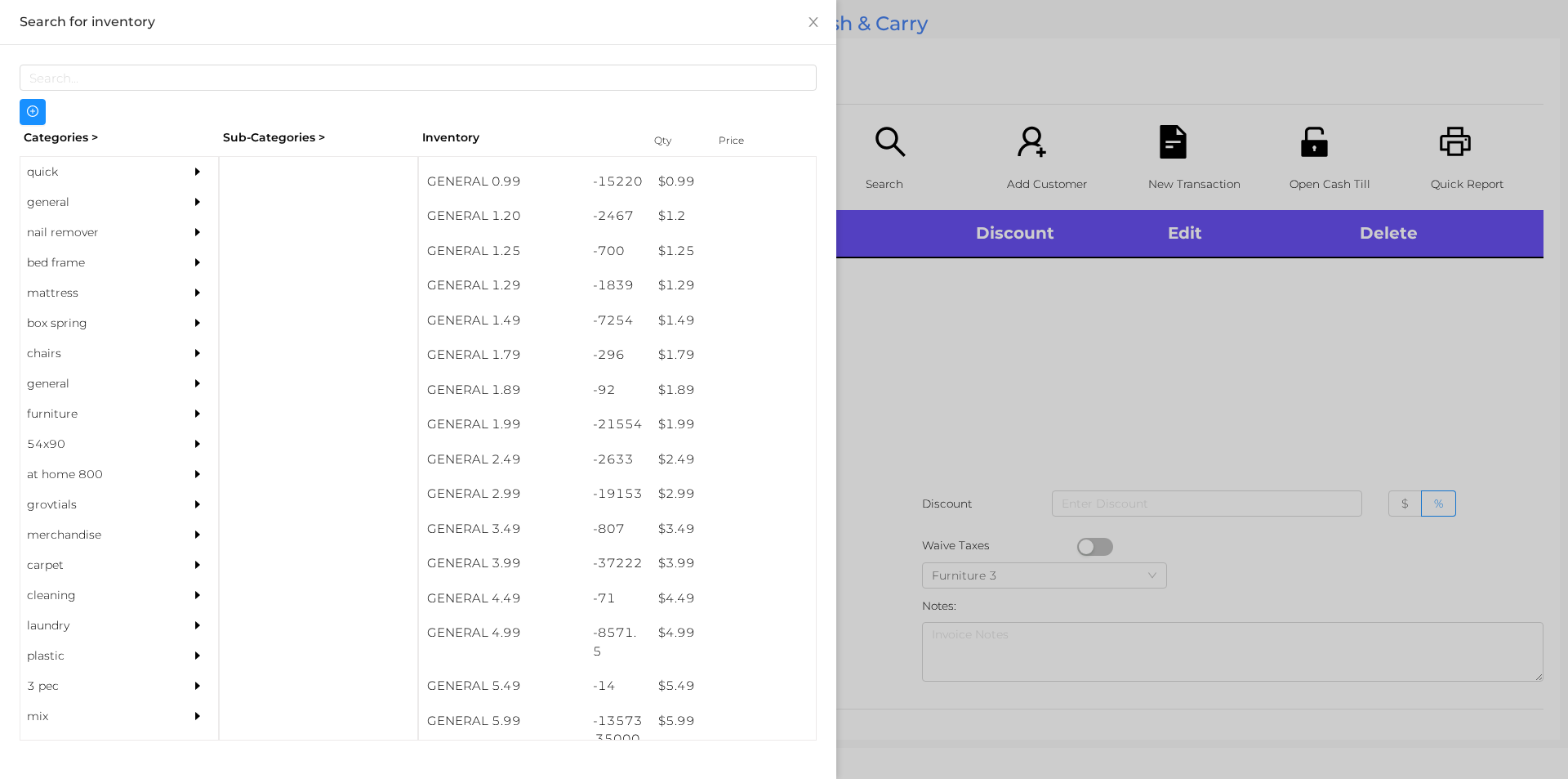
scroll to position [142, 0]
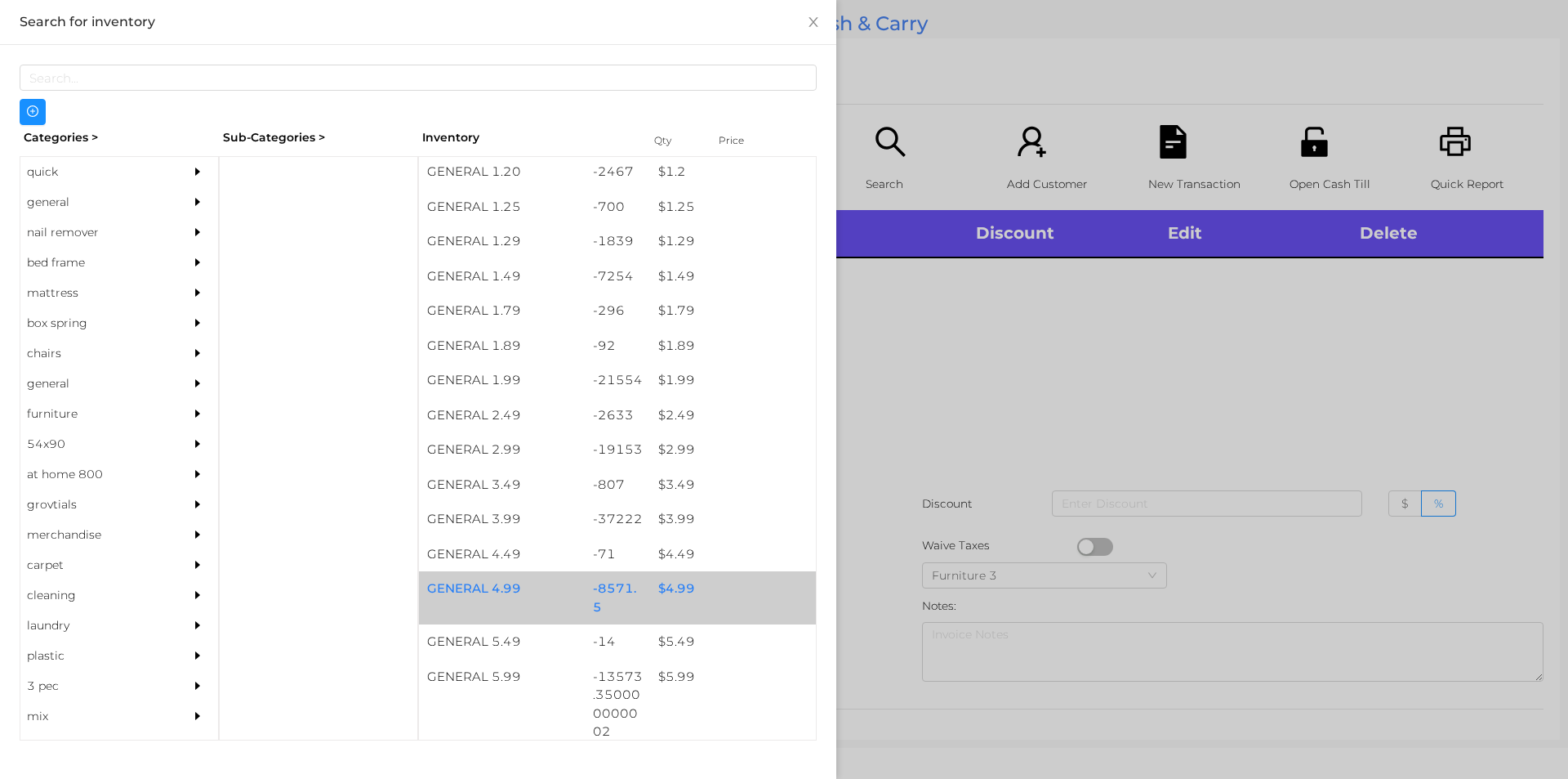
click at [663, 590] on div "$ 4.99" at bounding box center [732, 588] width 165 height 35
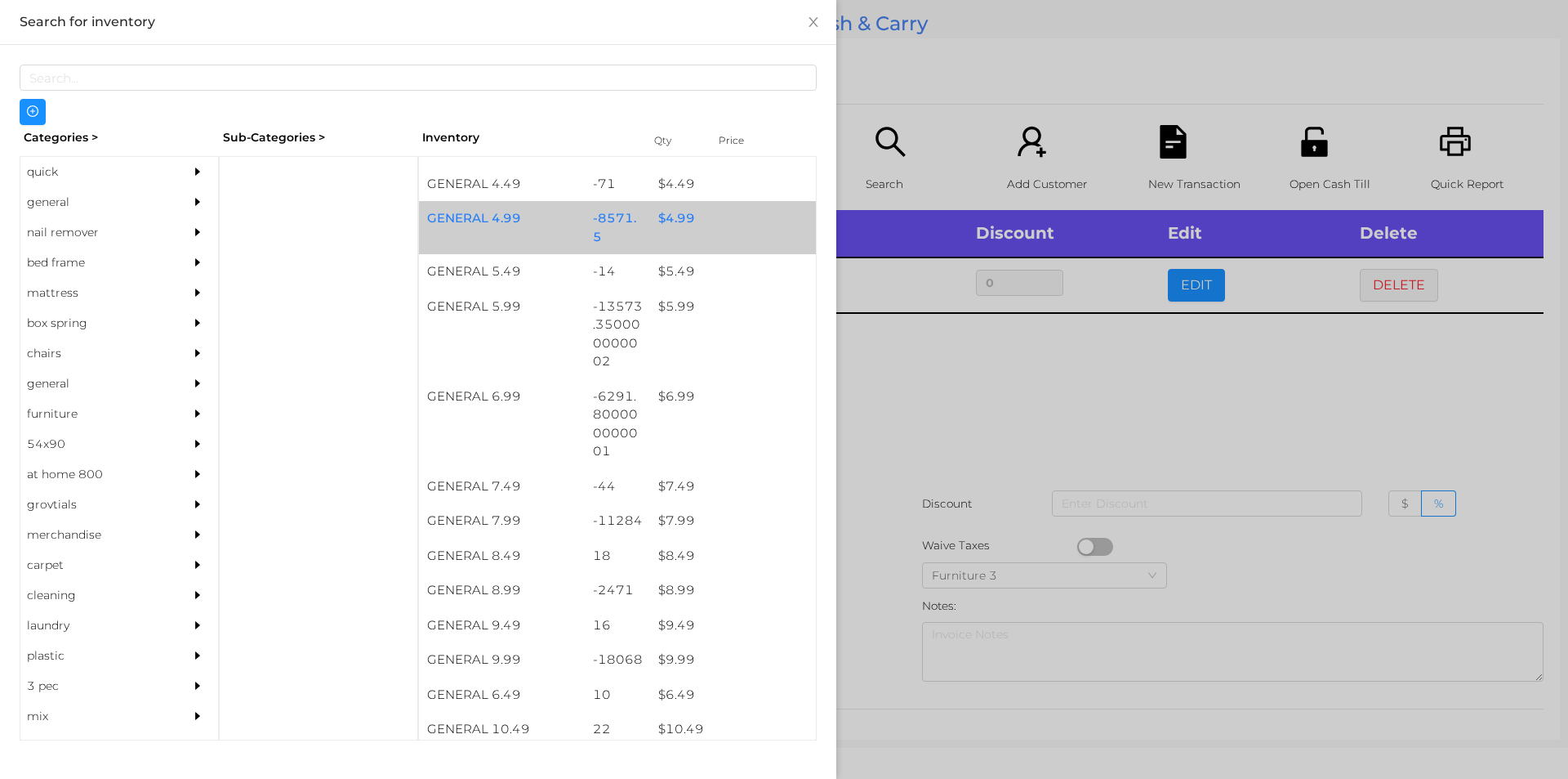
scroll to position [508, 0]
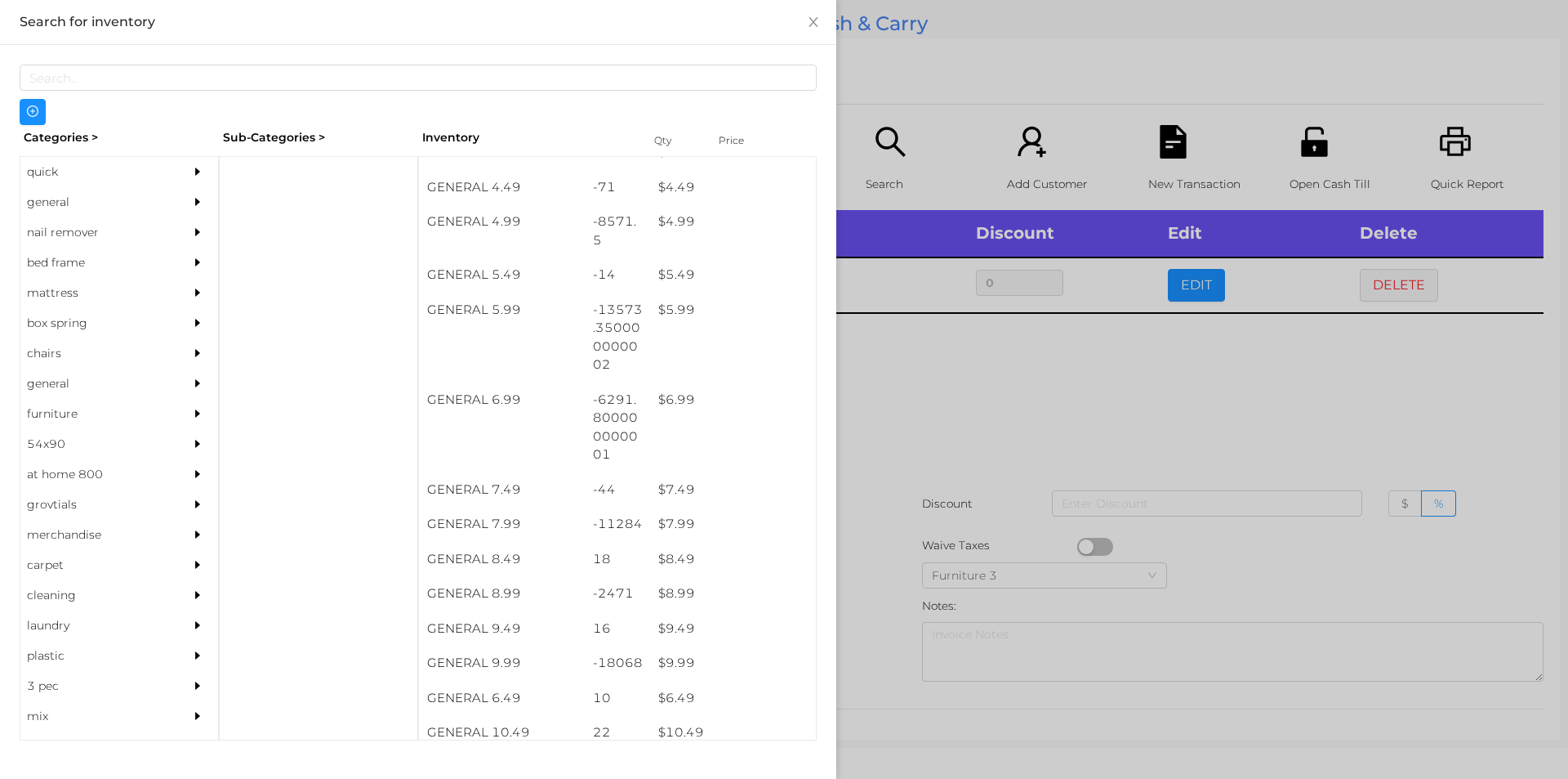
click at [43, 169] on div "quick" at bounding box center [95, 171] width 149 height 31
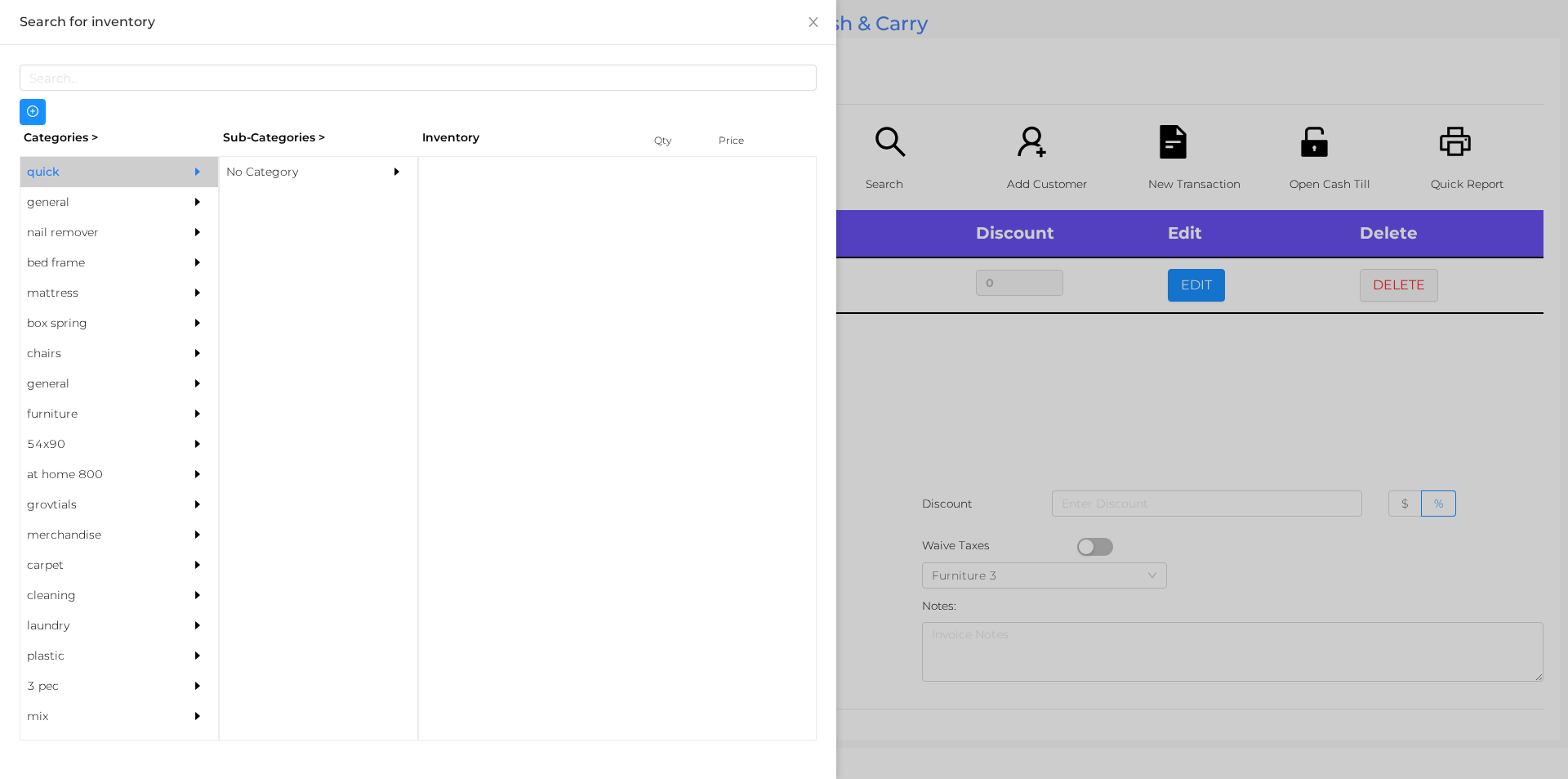
click at [264, 173] on div "No Category" at bounding box center [294, 171] width 149 height 31
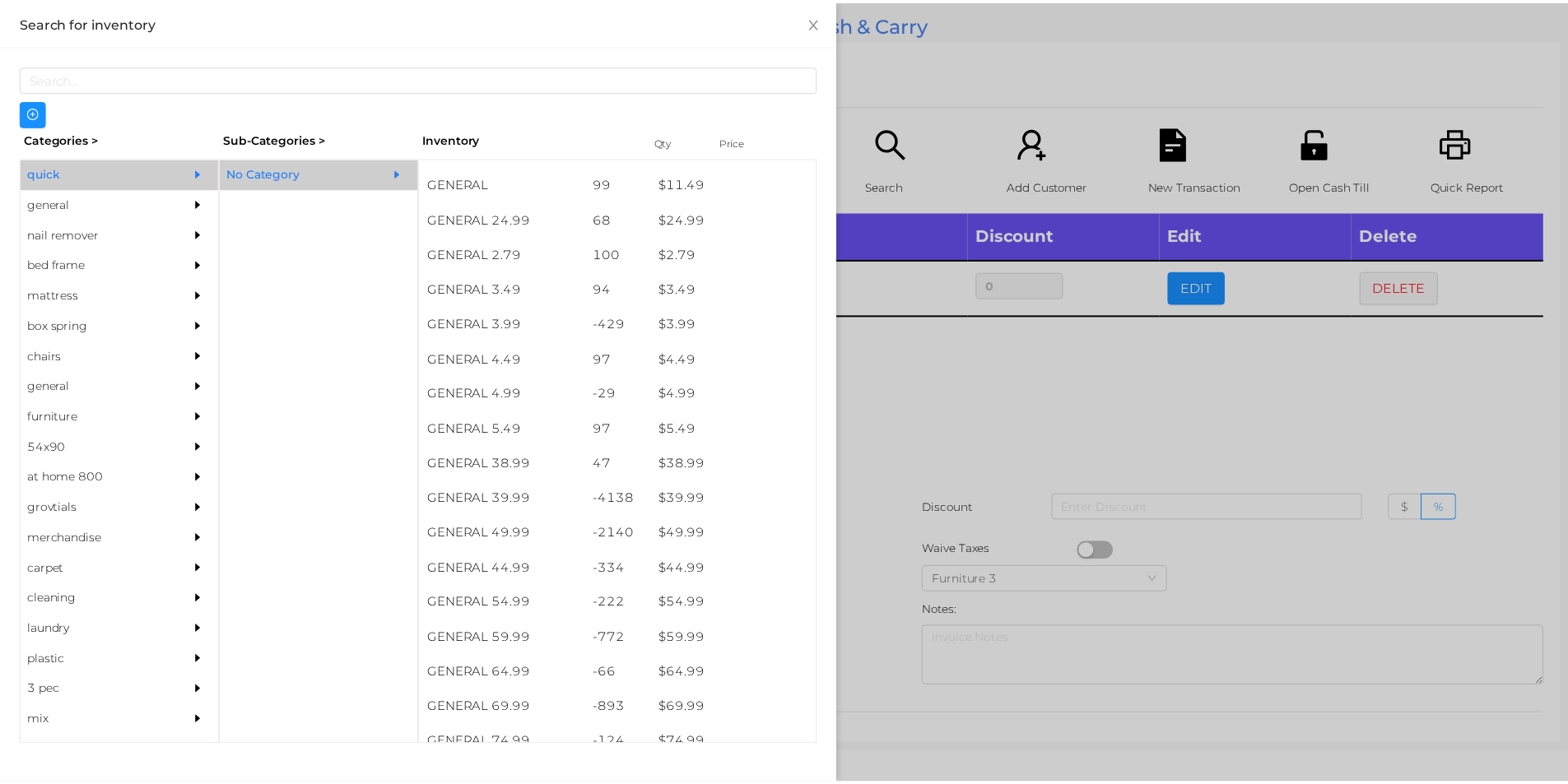
scroll to position [621, 0]
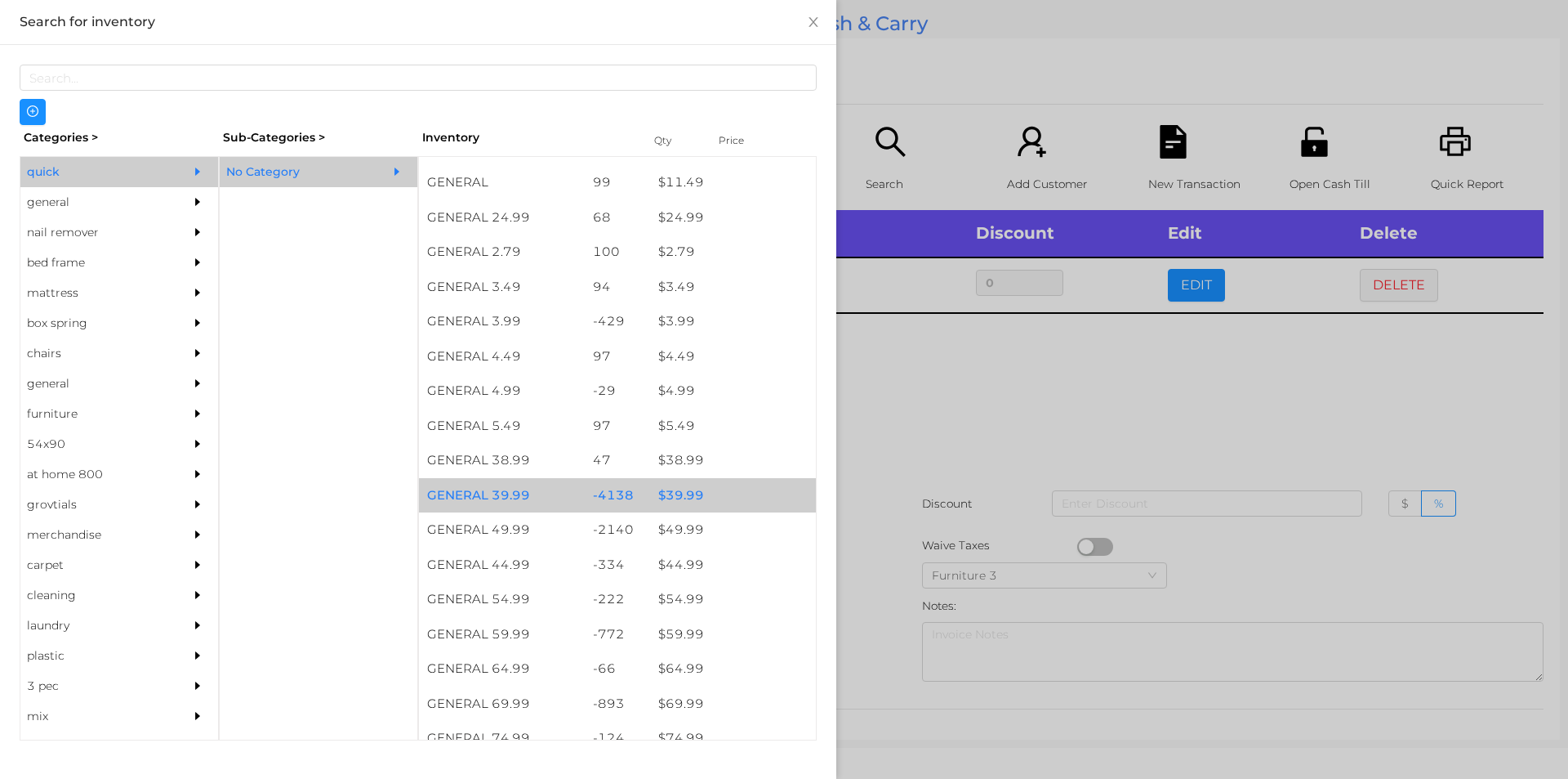
click at [668, 496] on div "$ 39.99" at bounding box center [732, 495] width 165 height 35
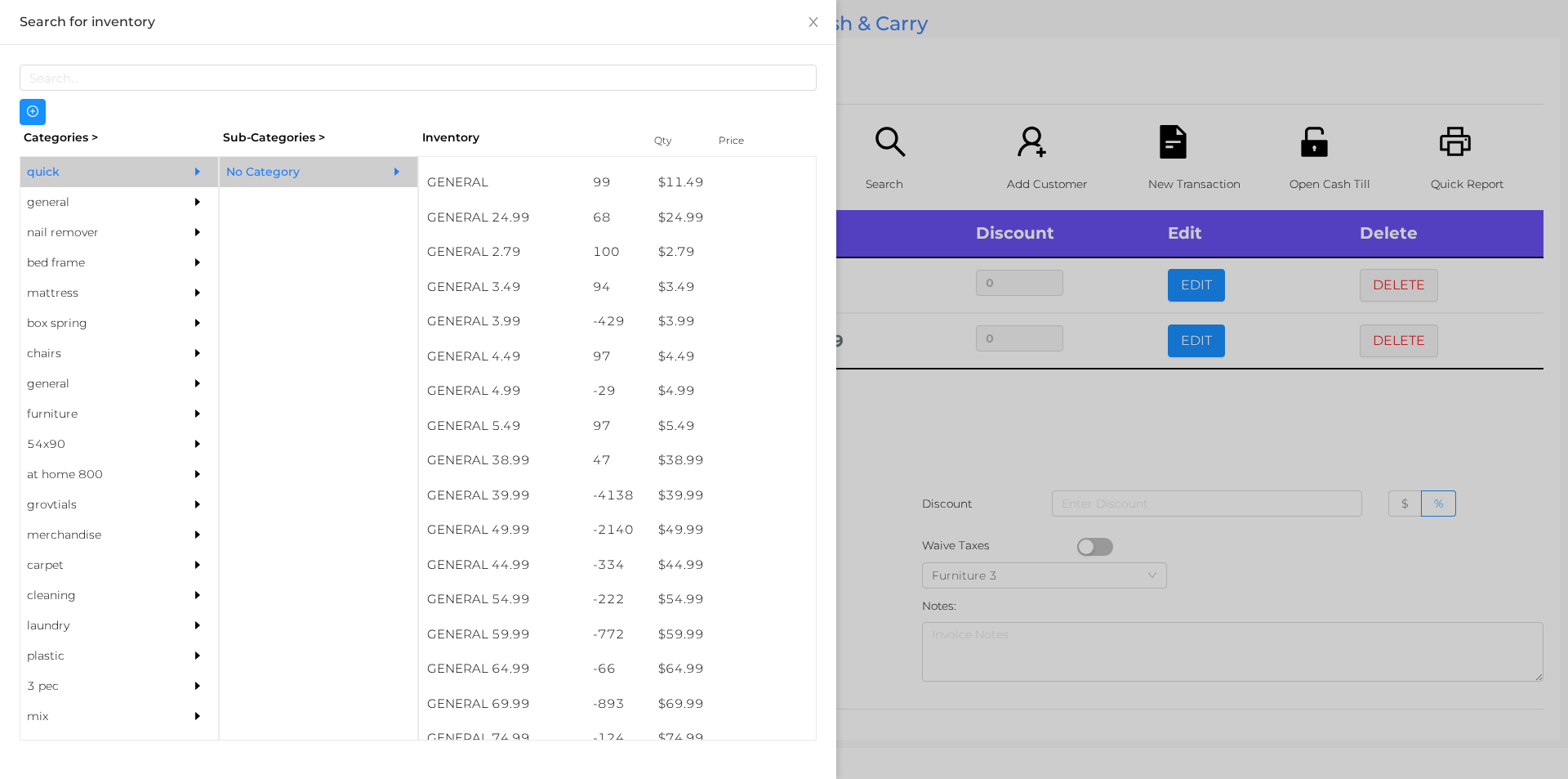
click at [895, 401] on div at bounding box center [784, 390] width 1568 height 779
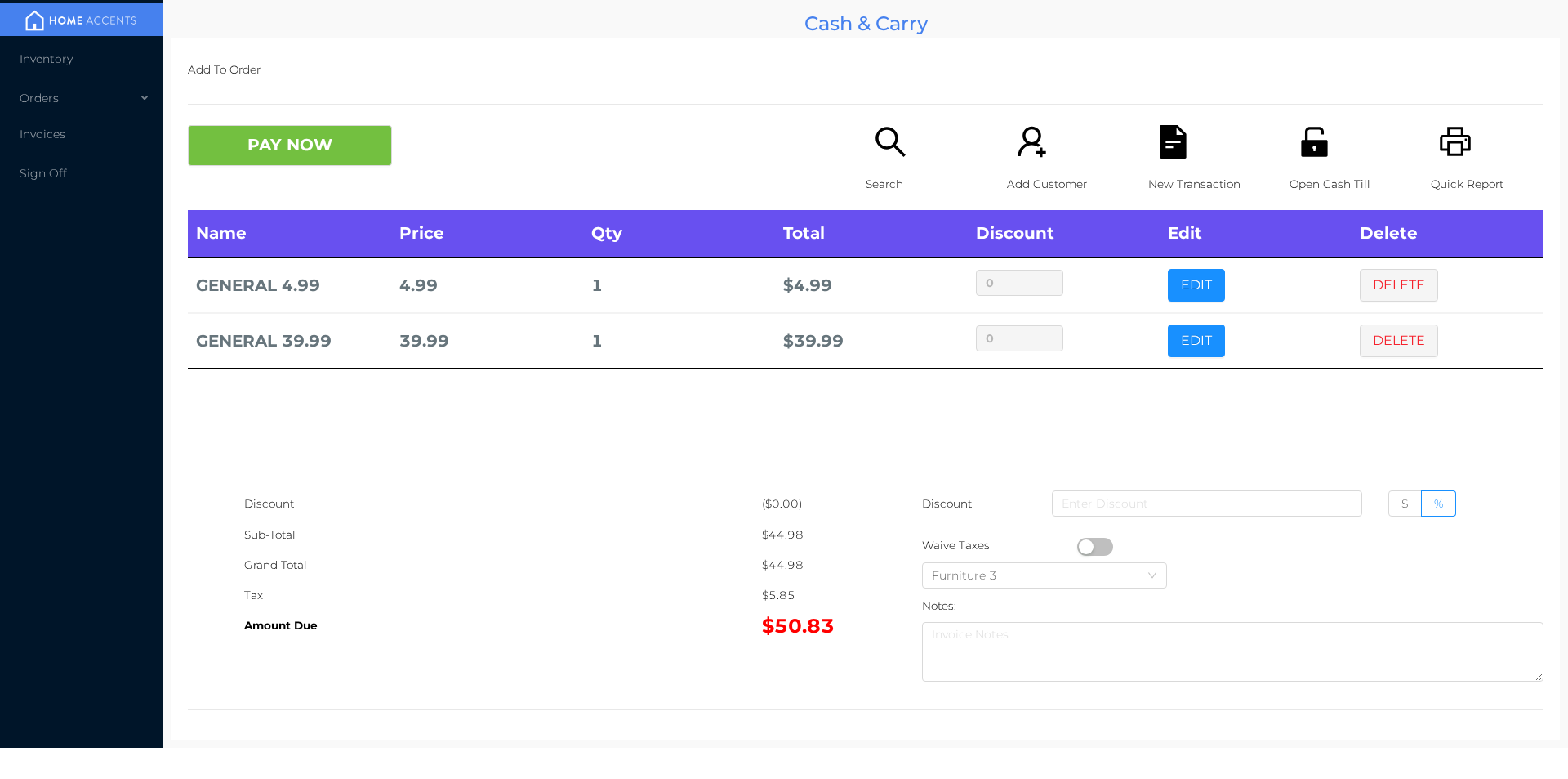
click at [1161, 152] on icon "icon: file-text" at bounding box center [1173, 142] width 26 height 34
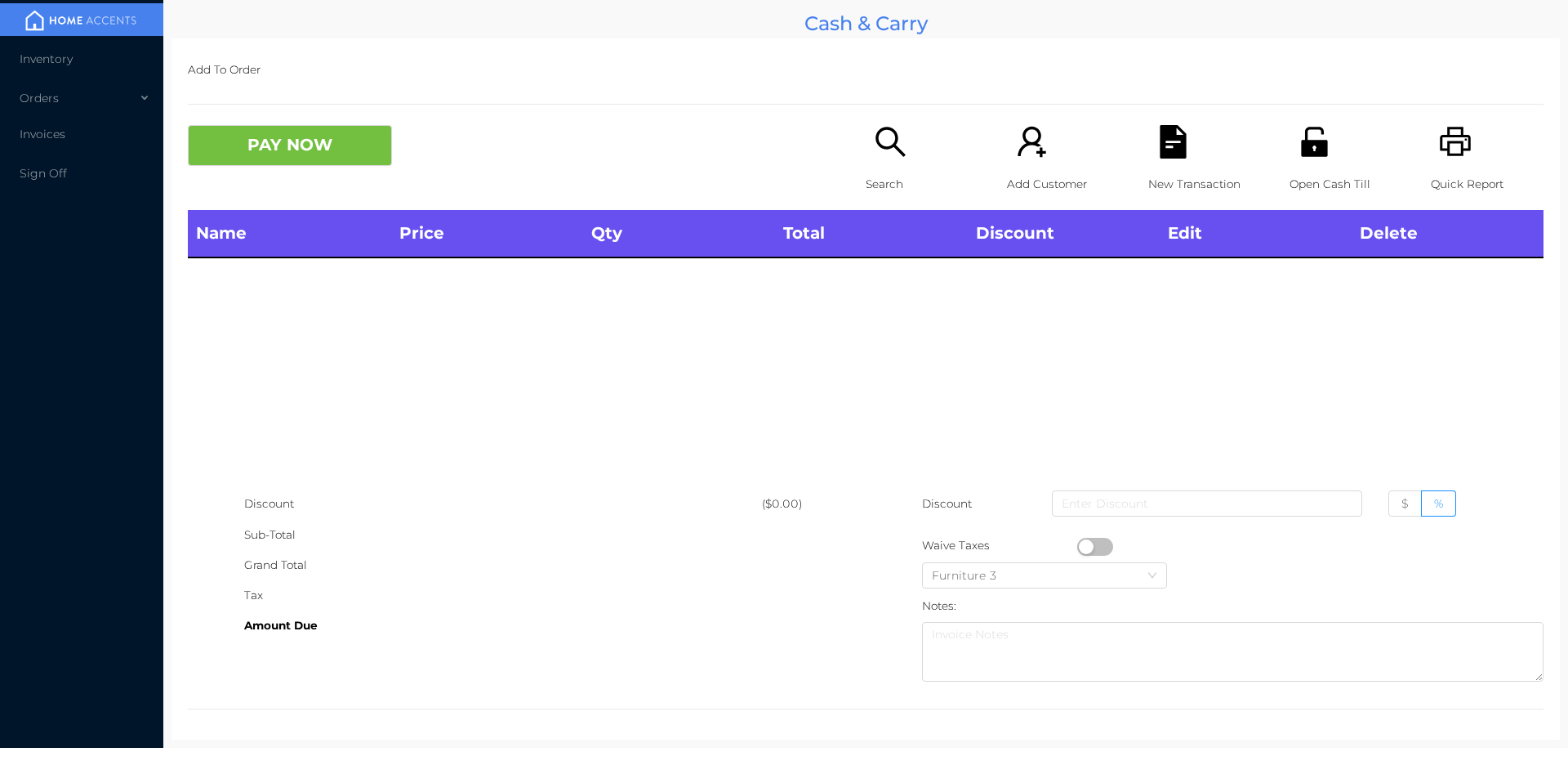
click at [1457, 158] on icon "icon: printer" at bounding box center [1456, 142] width 34 height 34
click at [305, 154] on button "PAY NOW" at bounding box center [290, 145] width 204 height 41
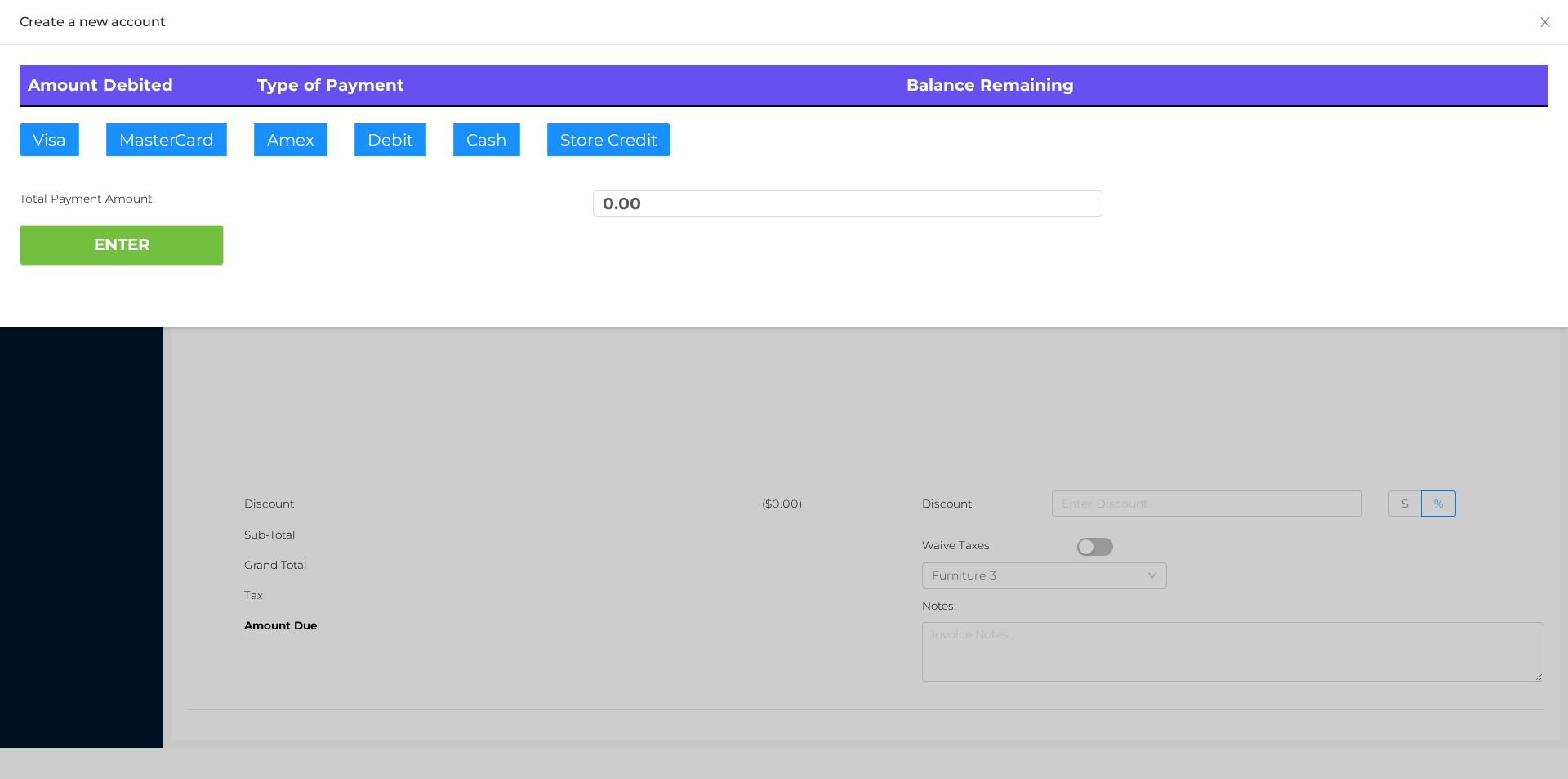
click at [1187, 415] on div at bounding box center [784, 390] width 1568 height 779
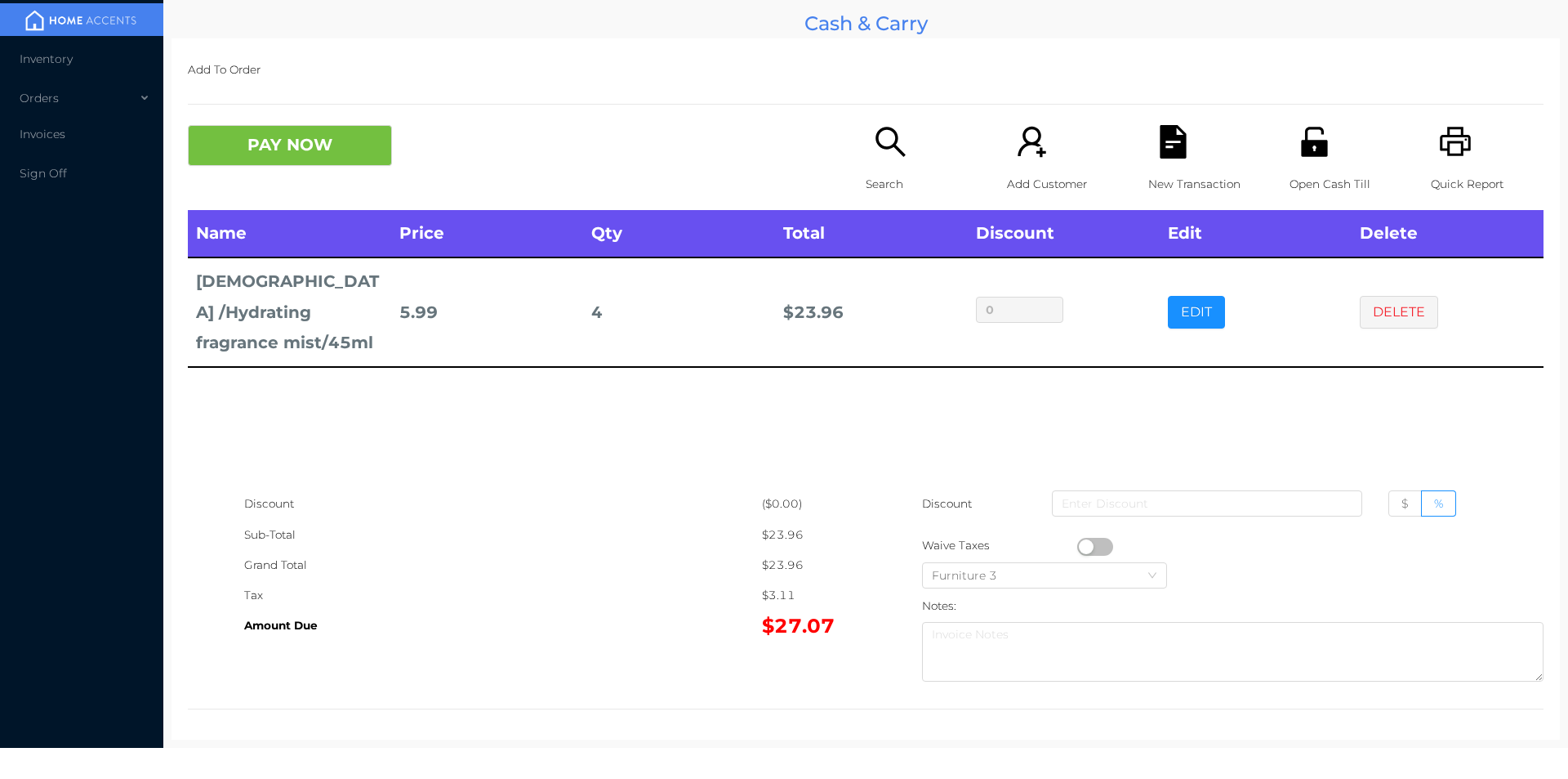
click at [1406, 295] on button "DELETE" at bounding box center [1399, 311] width 78 height 33
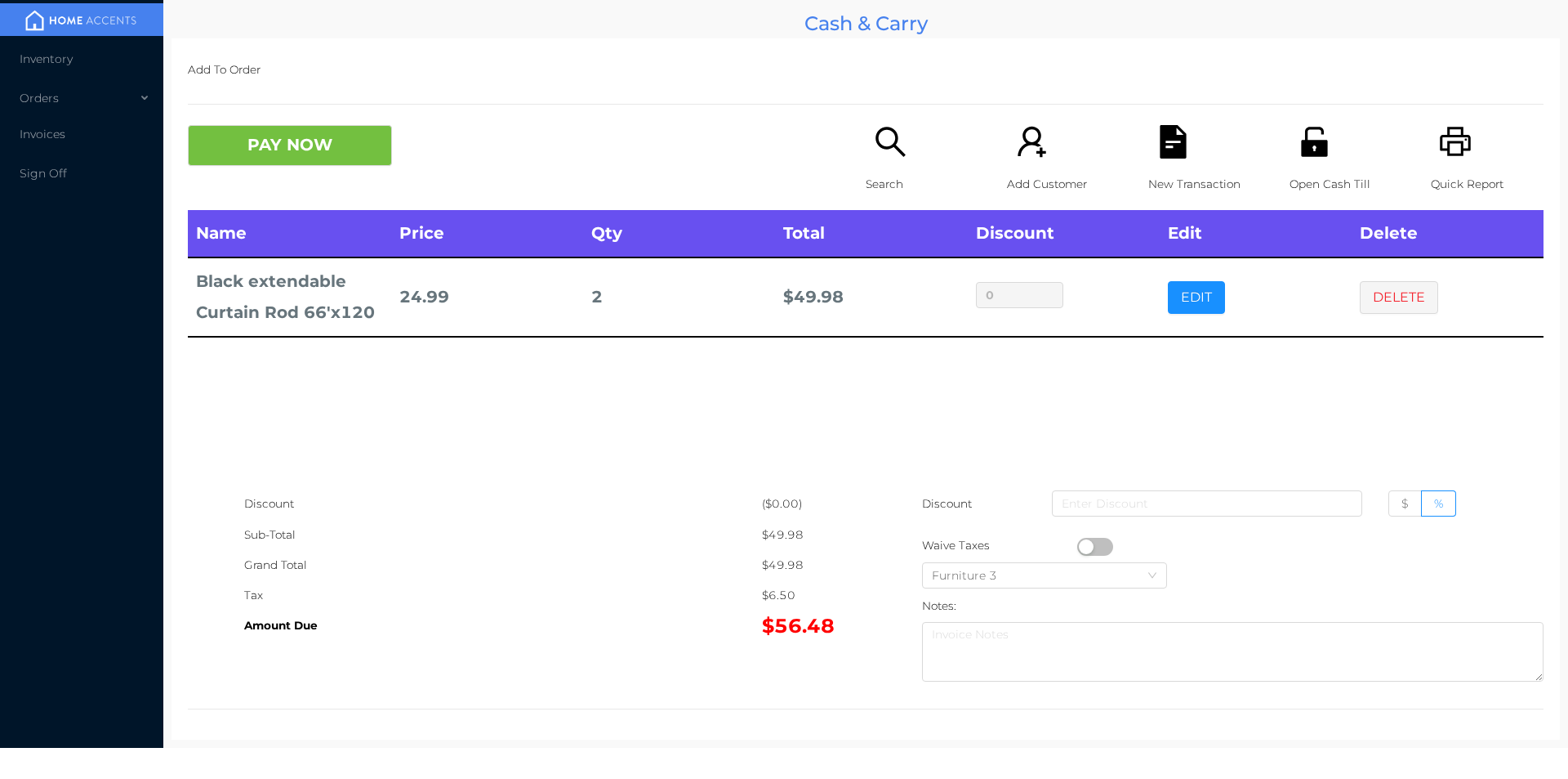
click at [60, 59] on span "Inventory" at bounding box center [47, 58] width 53 height 15
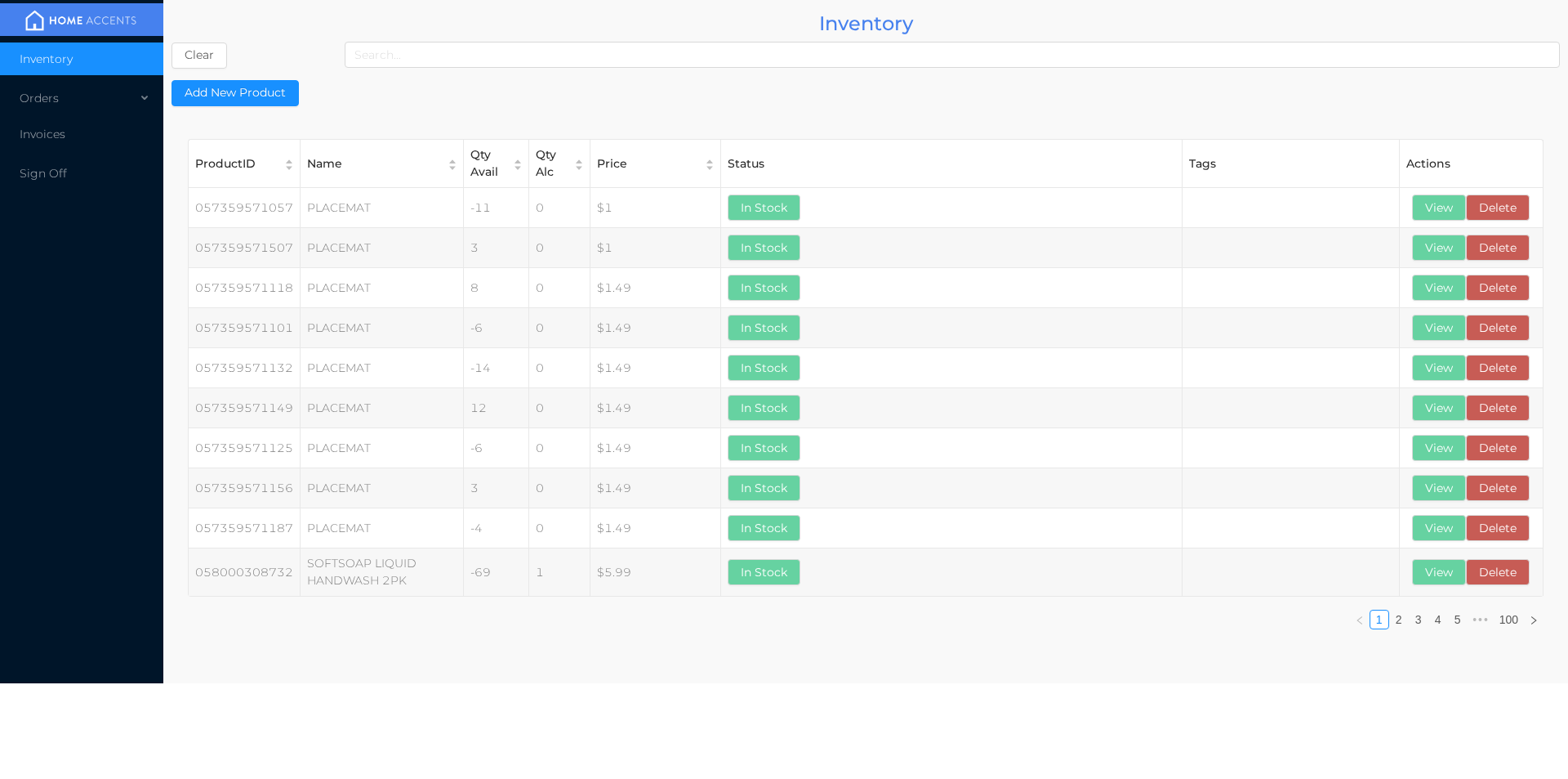
click at [46, 54] on span "Inventory" at bounding box center [47, 58] width 53 height 15
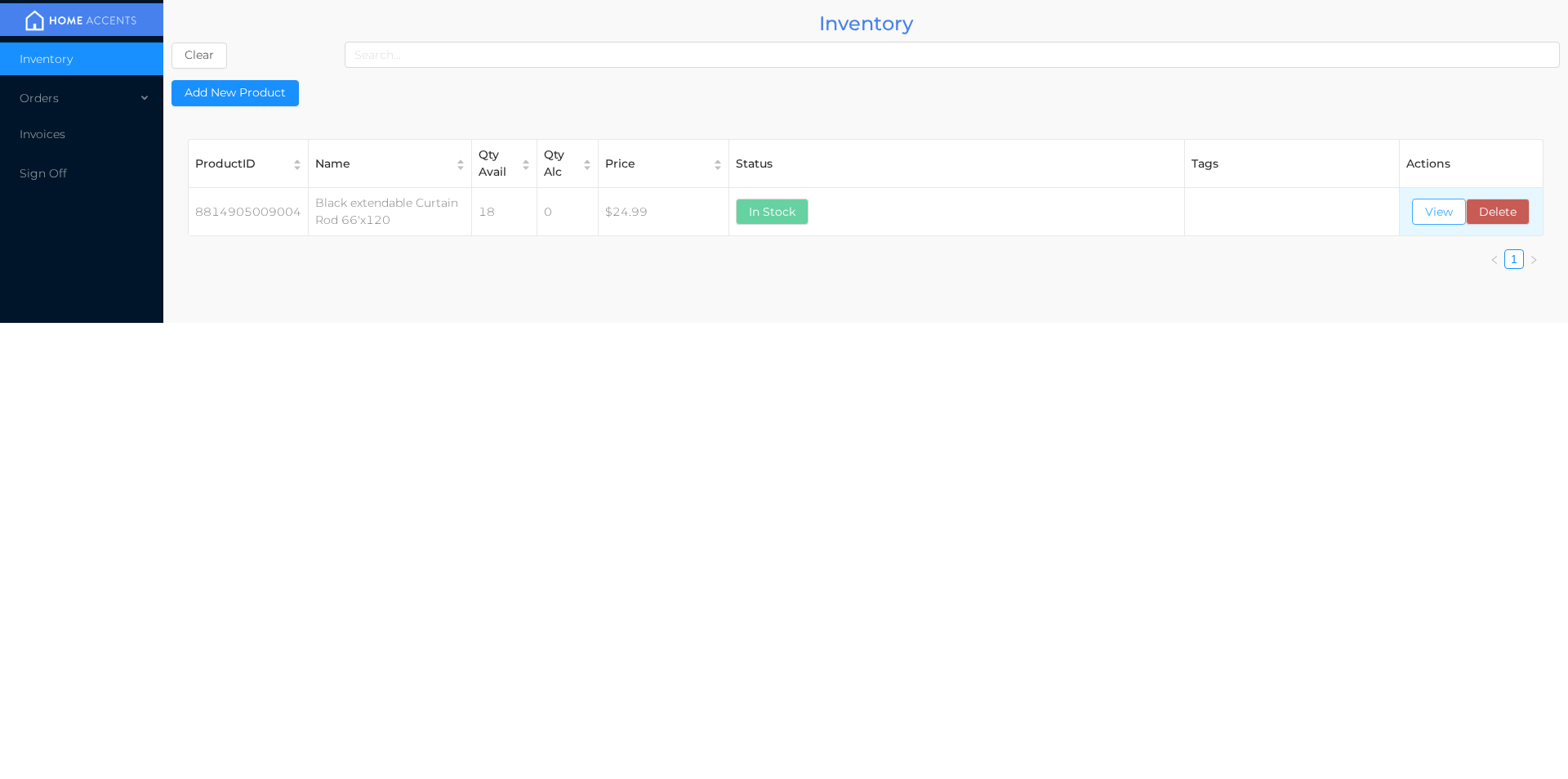
click at [1426, 215] on button "View" at bounding box center [1439, 211] width 53 height 26
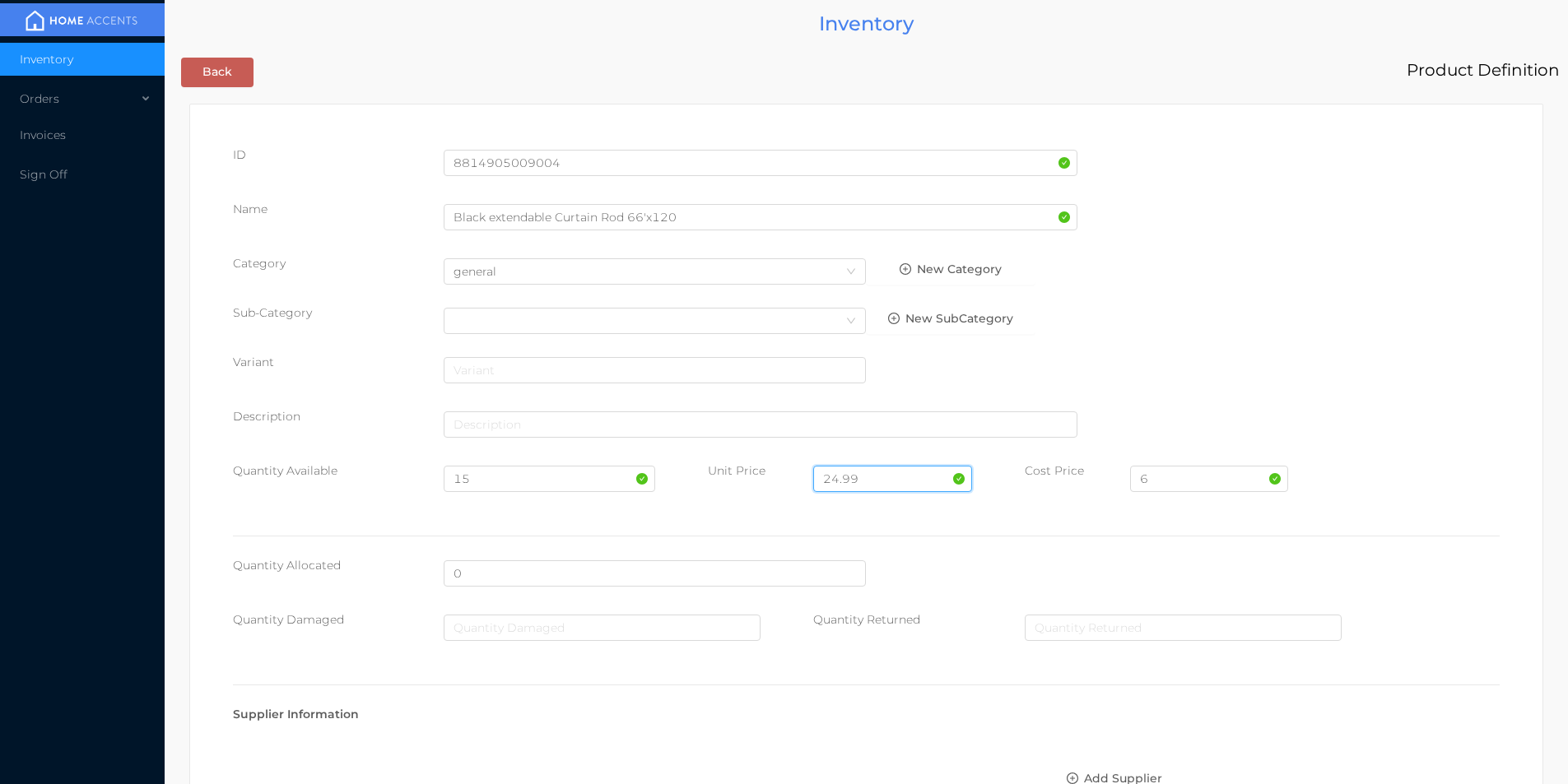
click at [859, 477] on input "24.99" at bounding box center [892, 479] width 158 height 26
type input "2"
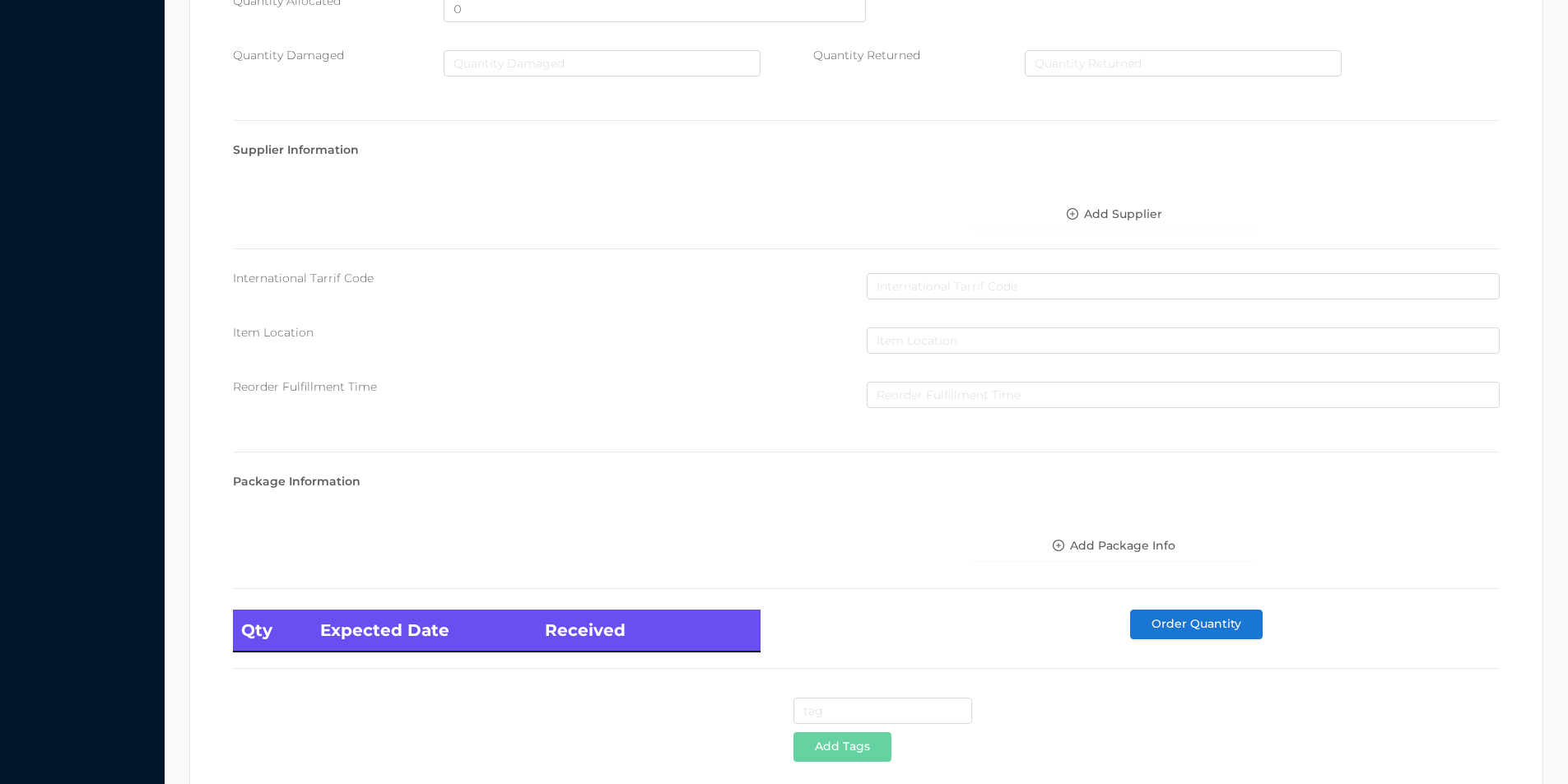
scroll to position [670, 0]
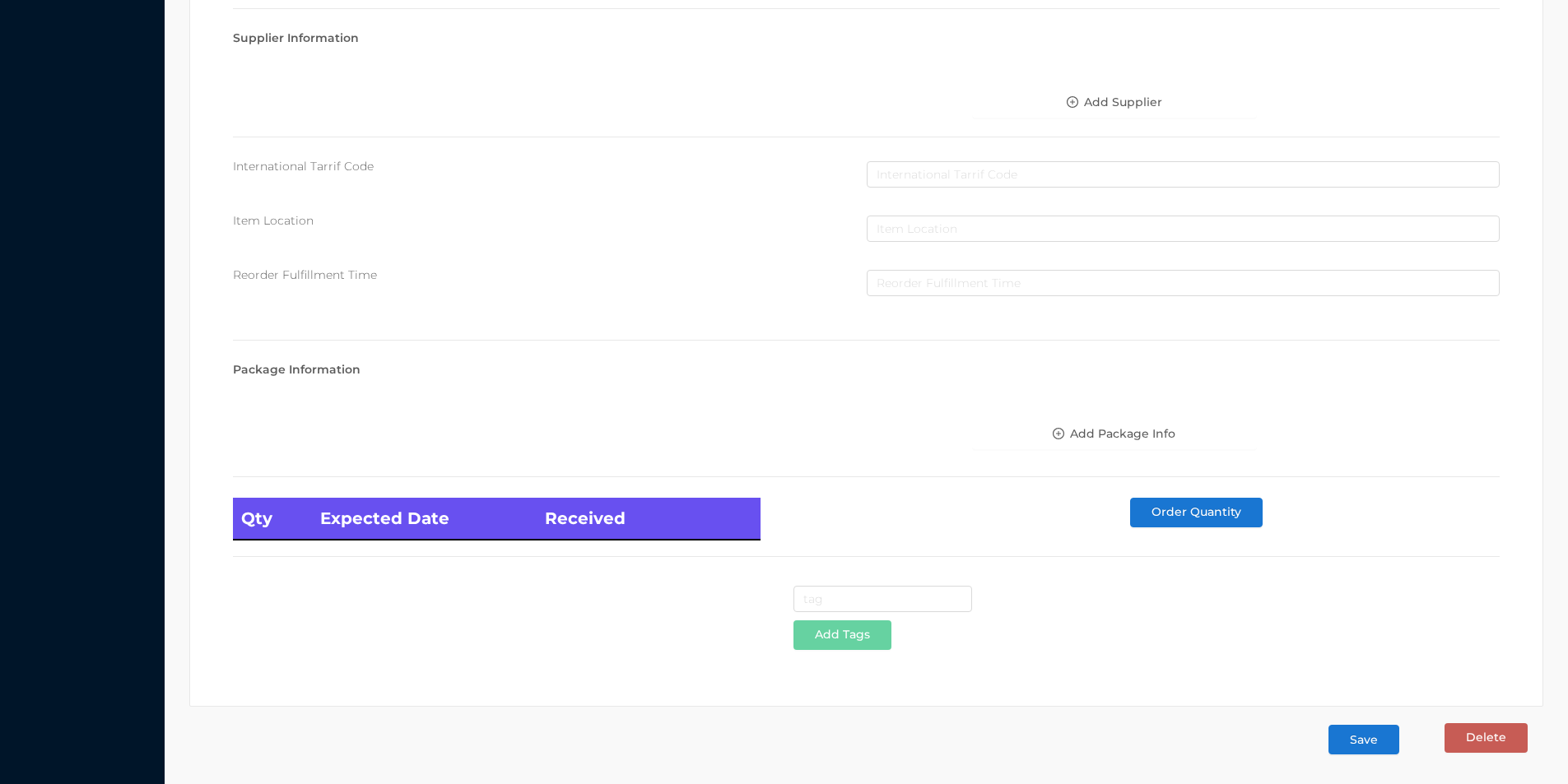
type input "14.99"
click at [1360, 740] on button "Save" at bounding box center [1363, 739] width 71 height 30
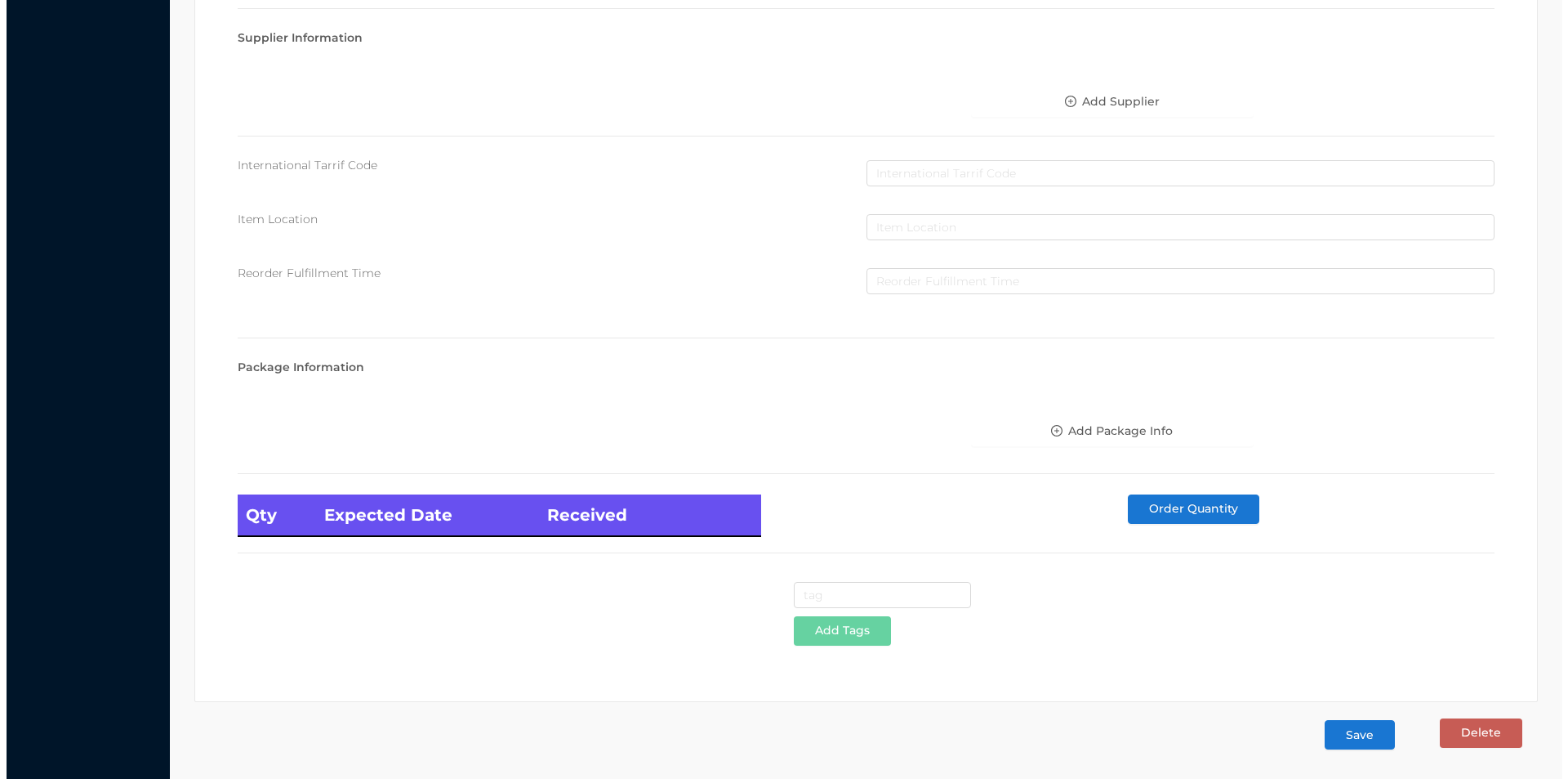
scroll to position [0, 0]
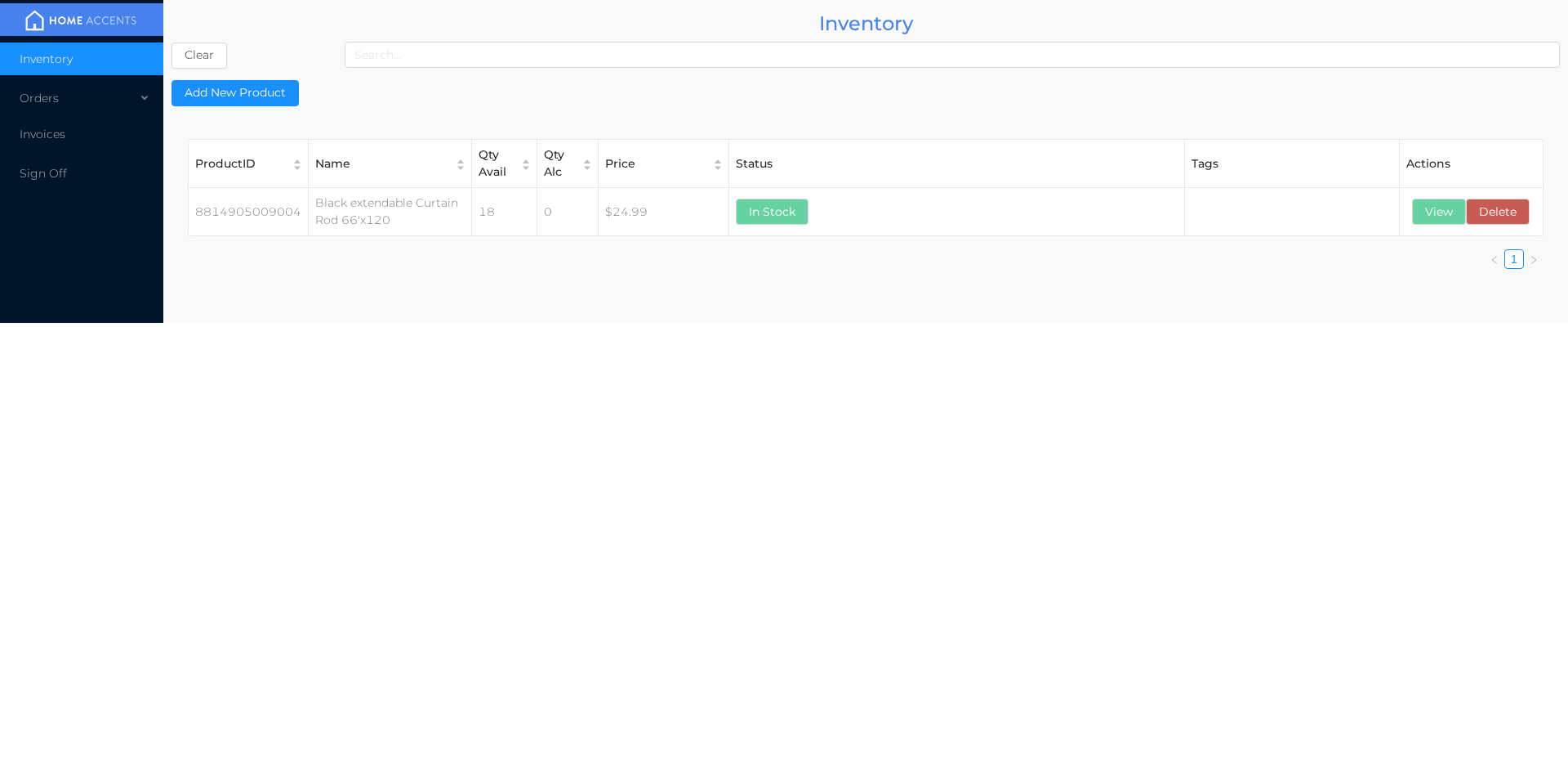
click at [24, 98] on div "Orders" at bounding box center [81, 97] width 163 height 33
click at [54, 134] on span "Cash & Carry" at bounding box center [75, 137] width 72 height 15
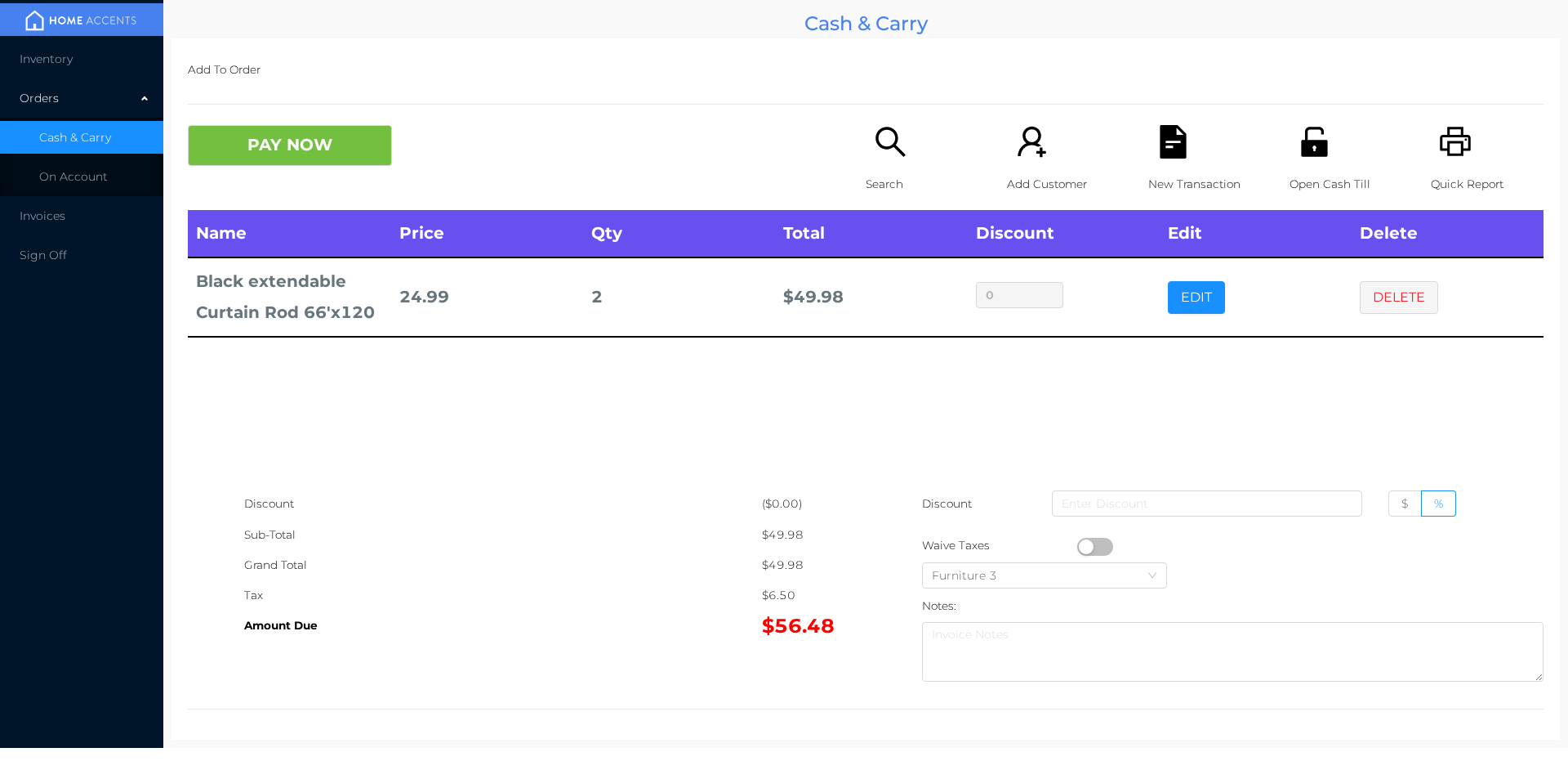
click at [44, 128] on li "Cash & Carry" at bounding box center [81, 137] width 163 height 33
click at [1372, 290] on button "DELETE" at bounding box center [1399, 297] width 78 height 33
click at [326, 136] on button "PAY NOW" at bounding box center [290, 145] width 204 height 41
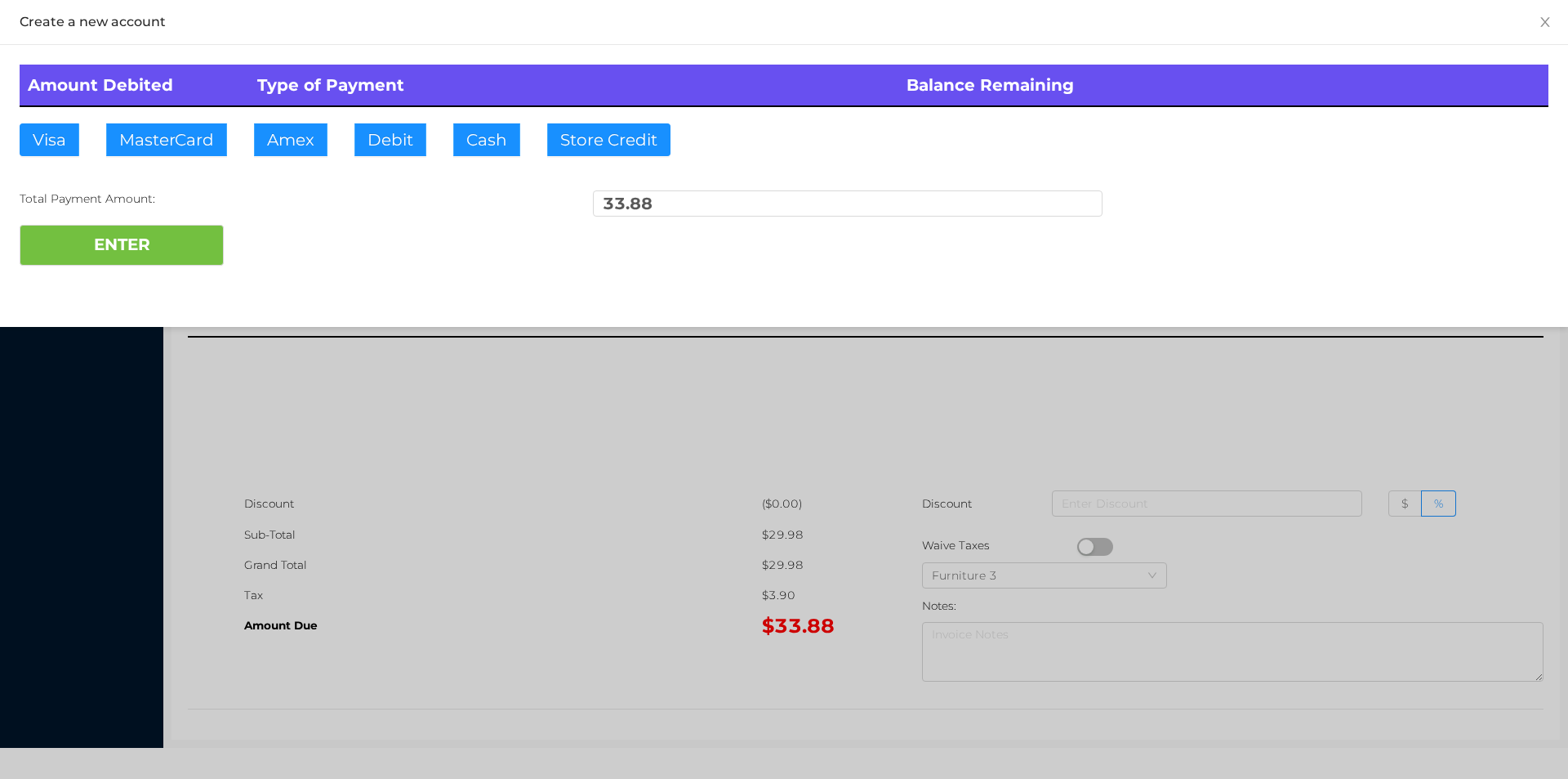
click at [289, 235] on div "ENTER" at bounding box center [784, 245] width 1528 height 41
click at [481, 474] on div at bounding box center [784, 390] width 1568 height 779
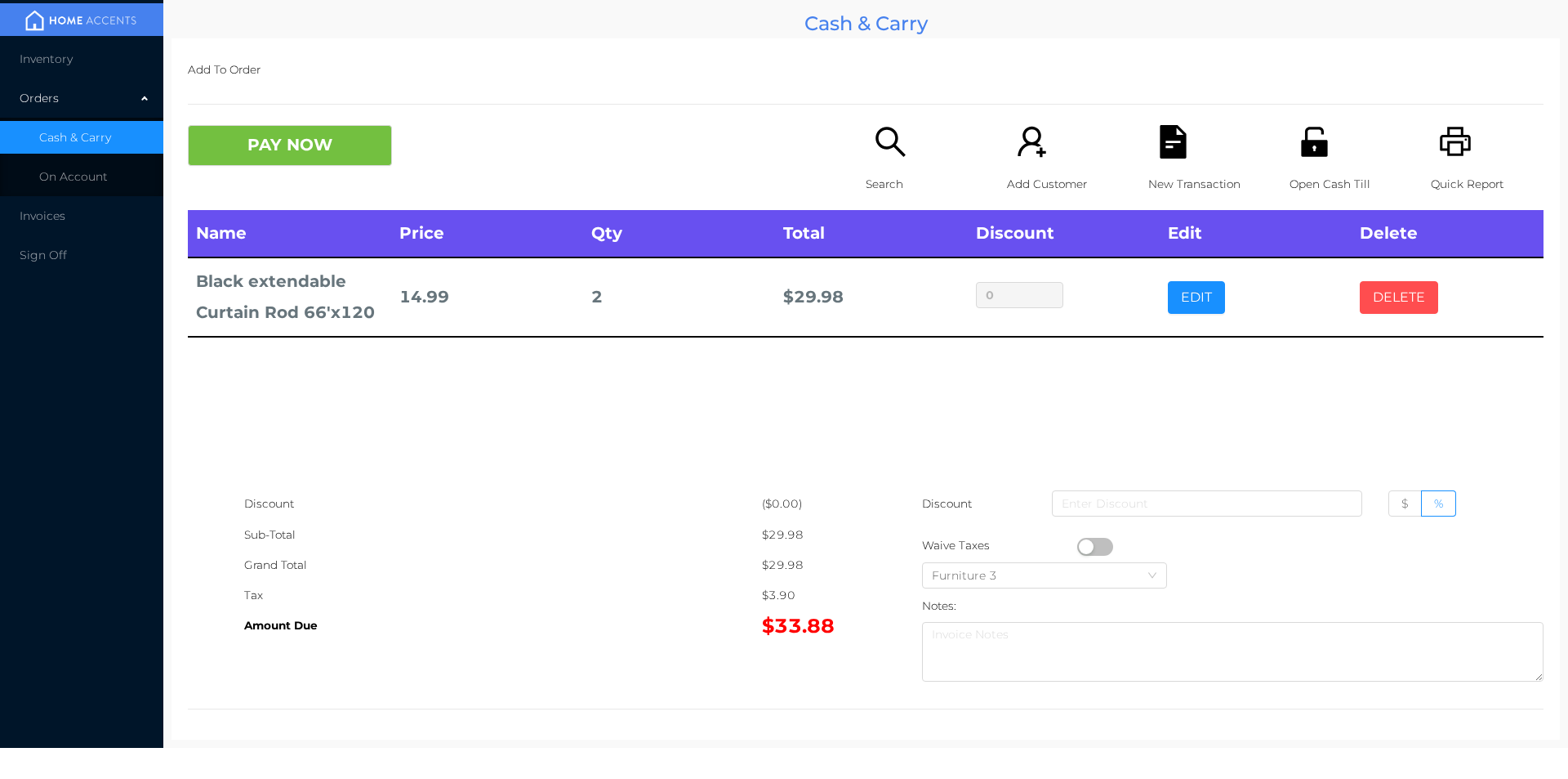
click at [1388, 281] on button "DELETE" at bounding box center [1399, 297] width 78 height 33
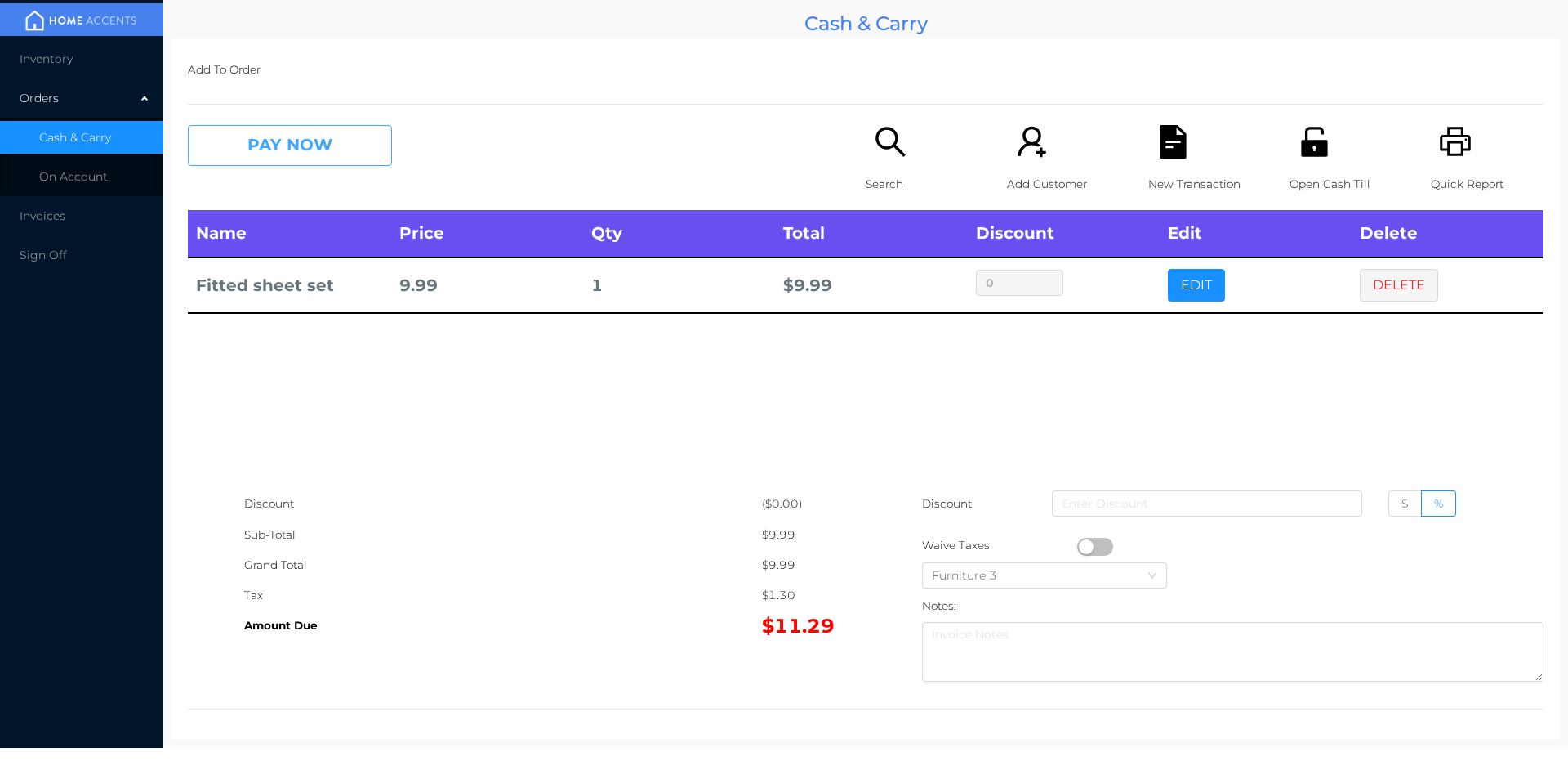
click at [332, 141] on button "PAY NOW" at bounding box center [290, 145] width 204 height 41
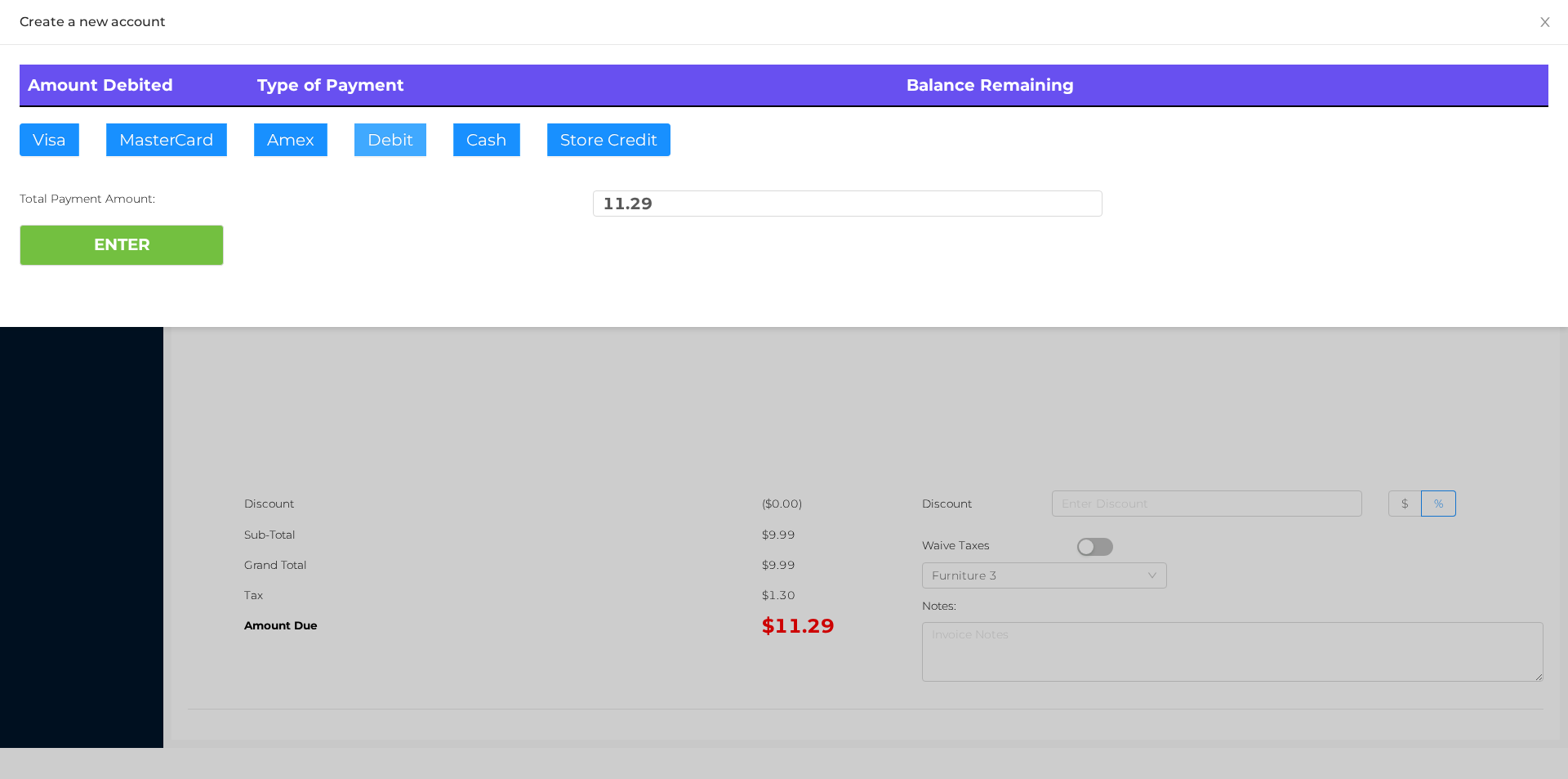
click at [371, 145] on button "Debit" at bounding box center [390, 140] width 72 height 33
click at [165, 257] on button "ENTER" at bounding box center [122, 245] width 204 height 41
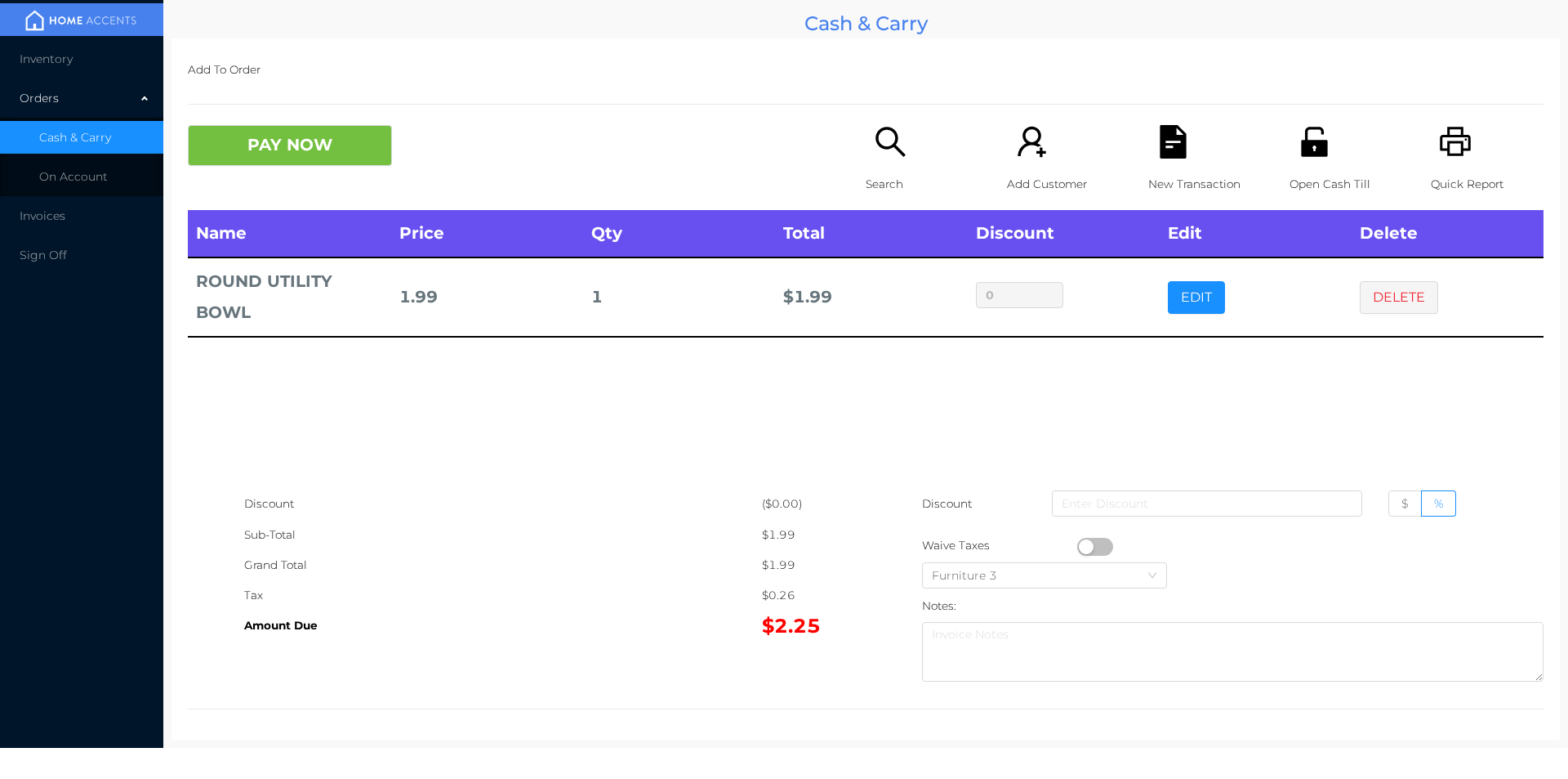
click at [881, 156] on icon "icon: search" at bounding box center [890, 142] width 34 height 34
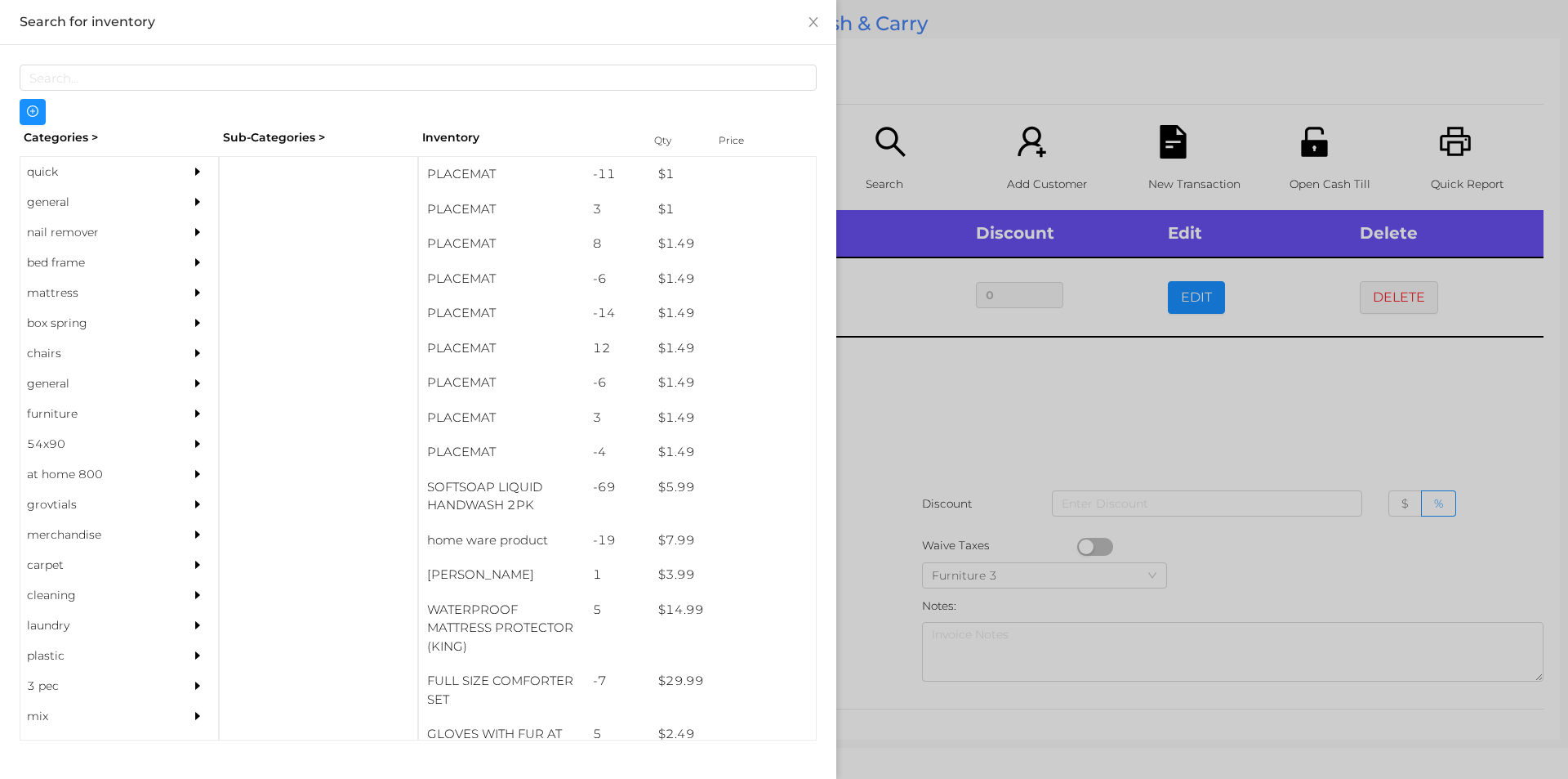
click at [60, 205] on div "general" at bounding box center [95, 202] width 149 height 31
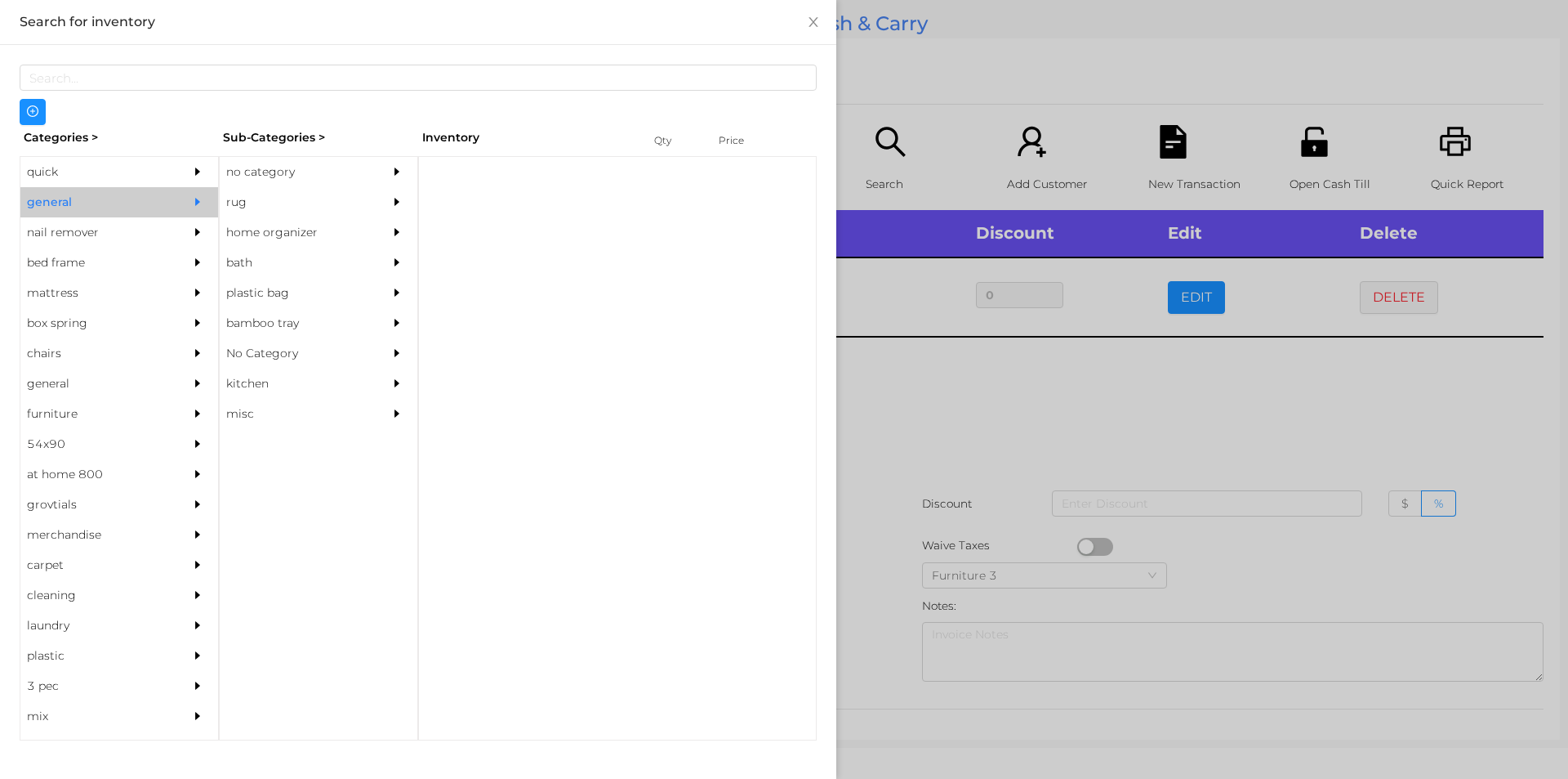
click at [251, 175] on div "no category" at bounding box center [294, 171] width 149 height 31
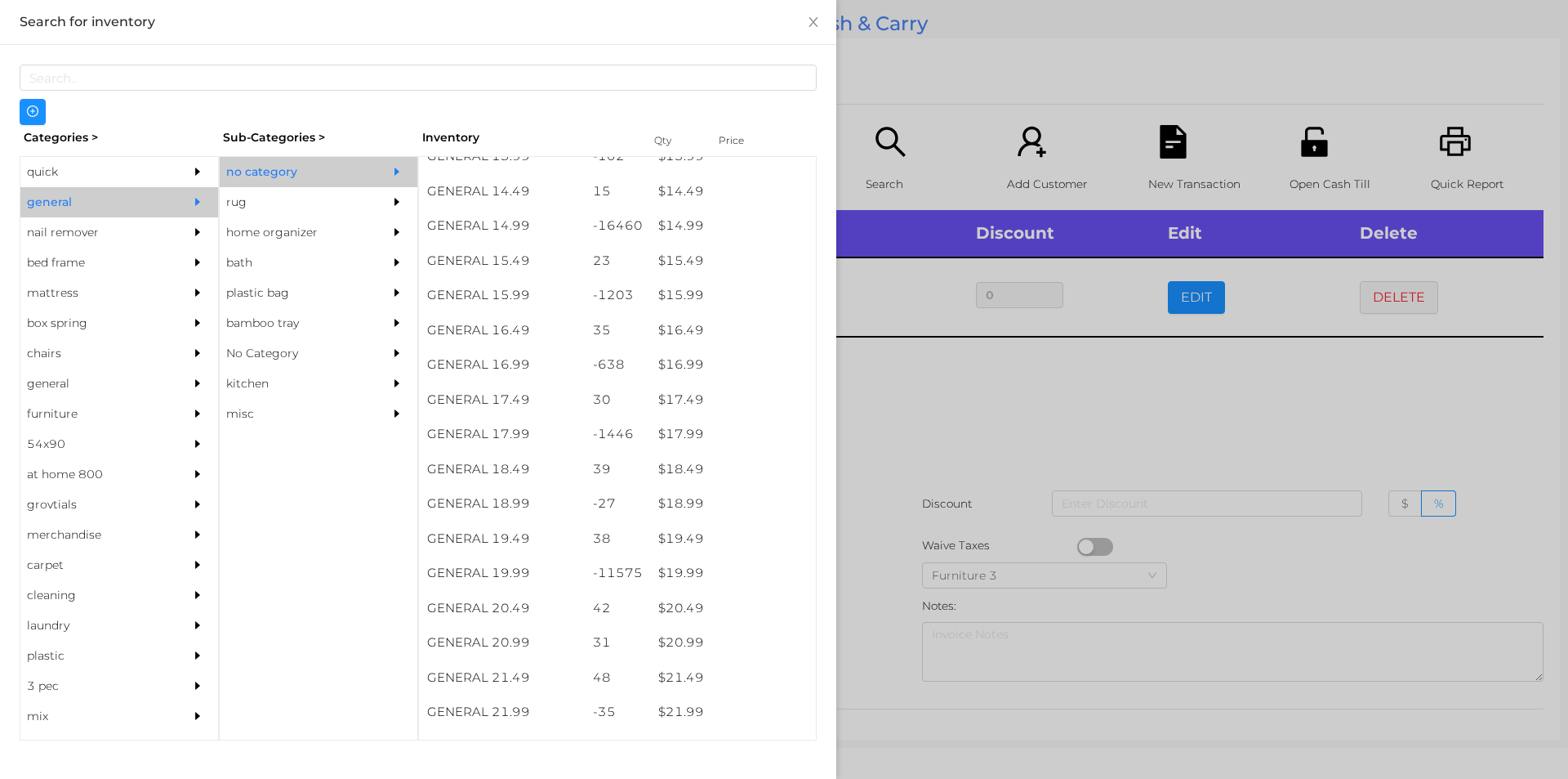
scroll to position [1362, 0]
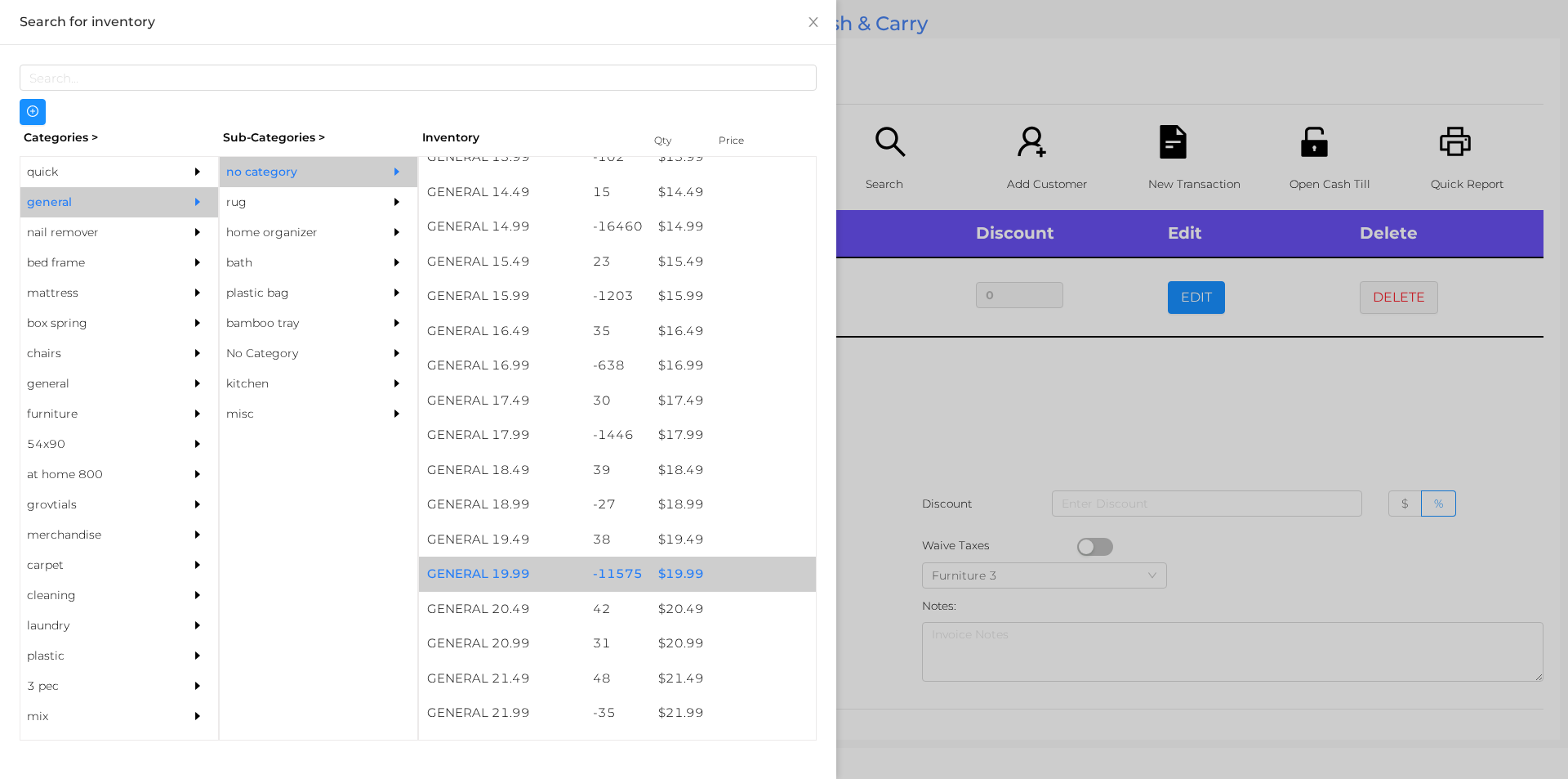
click at [670, 573] on div "$ 19.99" at bounding box center [732, 573] width 165 height 35
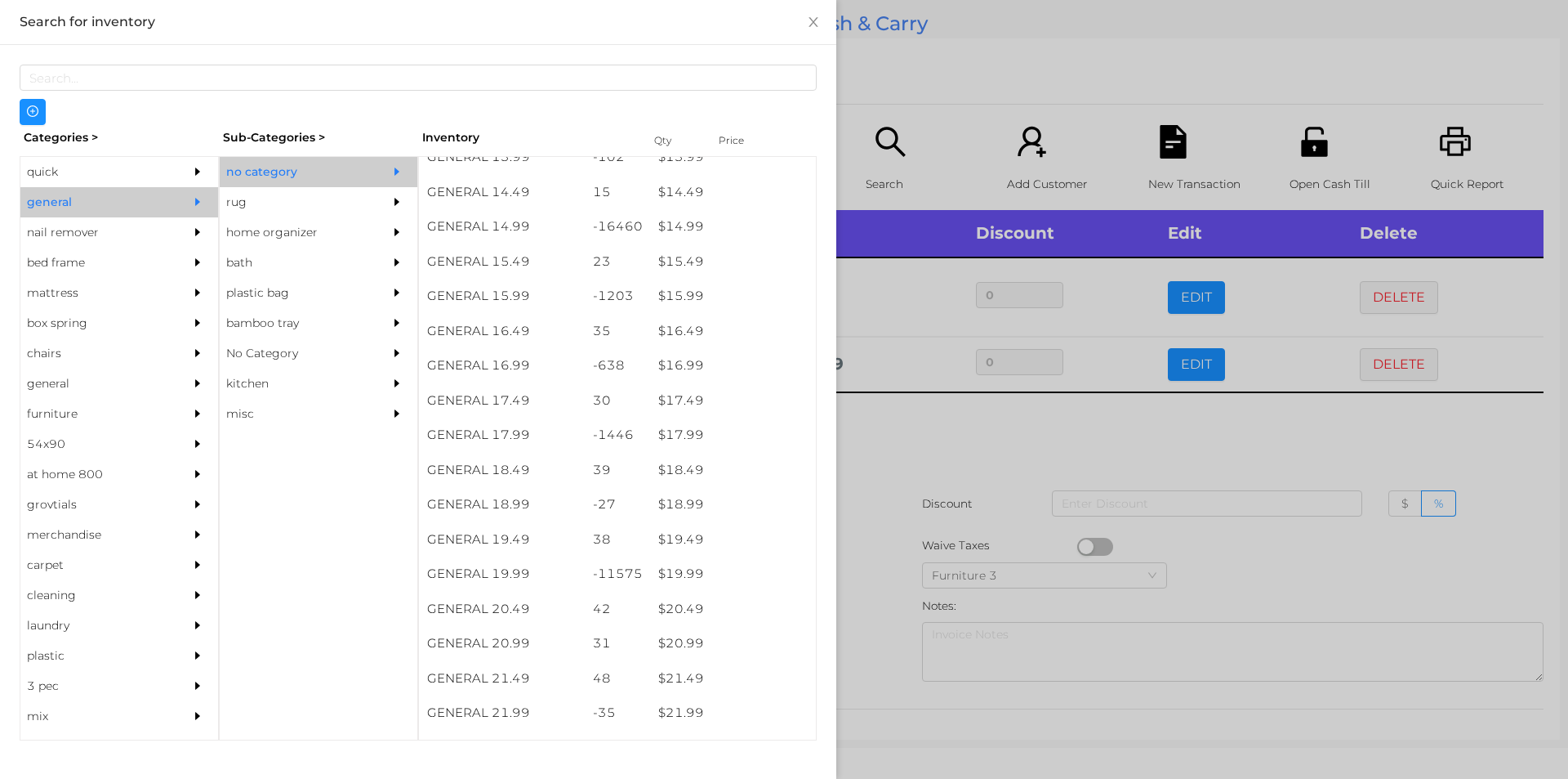
click at [883, 580] on div at bounding box center [784, 390] width 1568 height 779
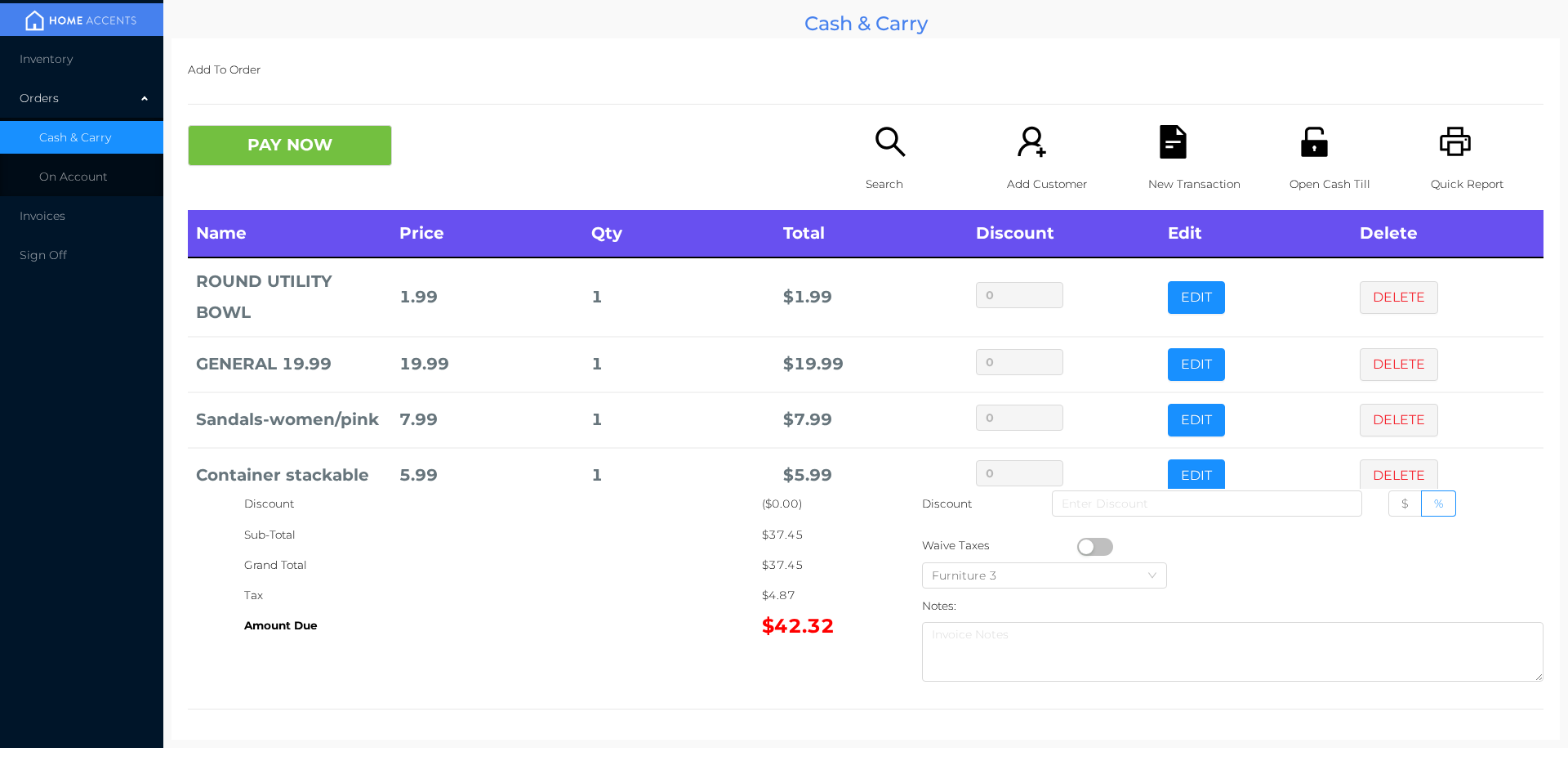
click at [876, 167] on div "Search" at bounding box center [922, 167] width 113 height 85
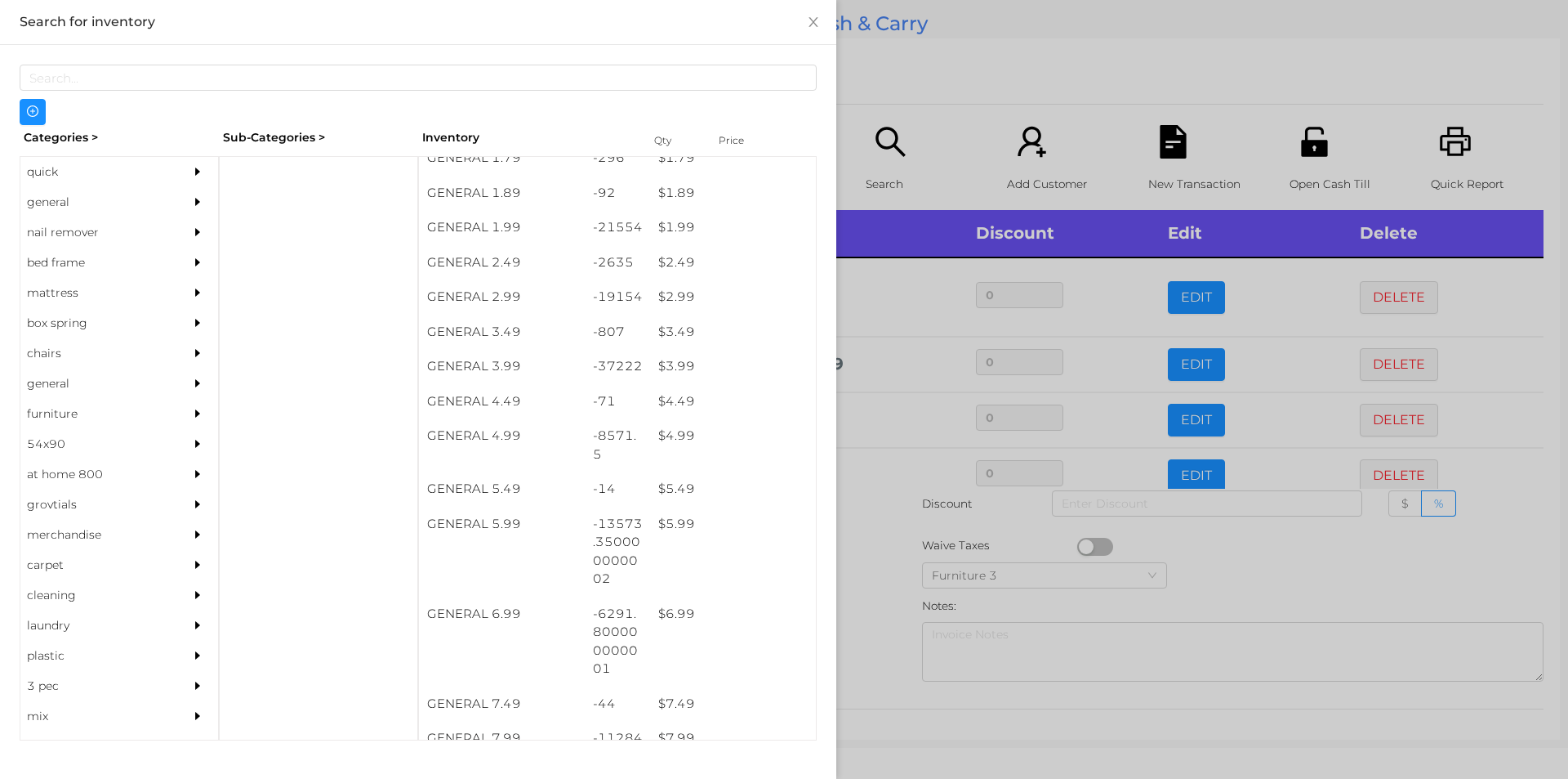
scroll to position [309, 0]
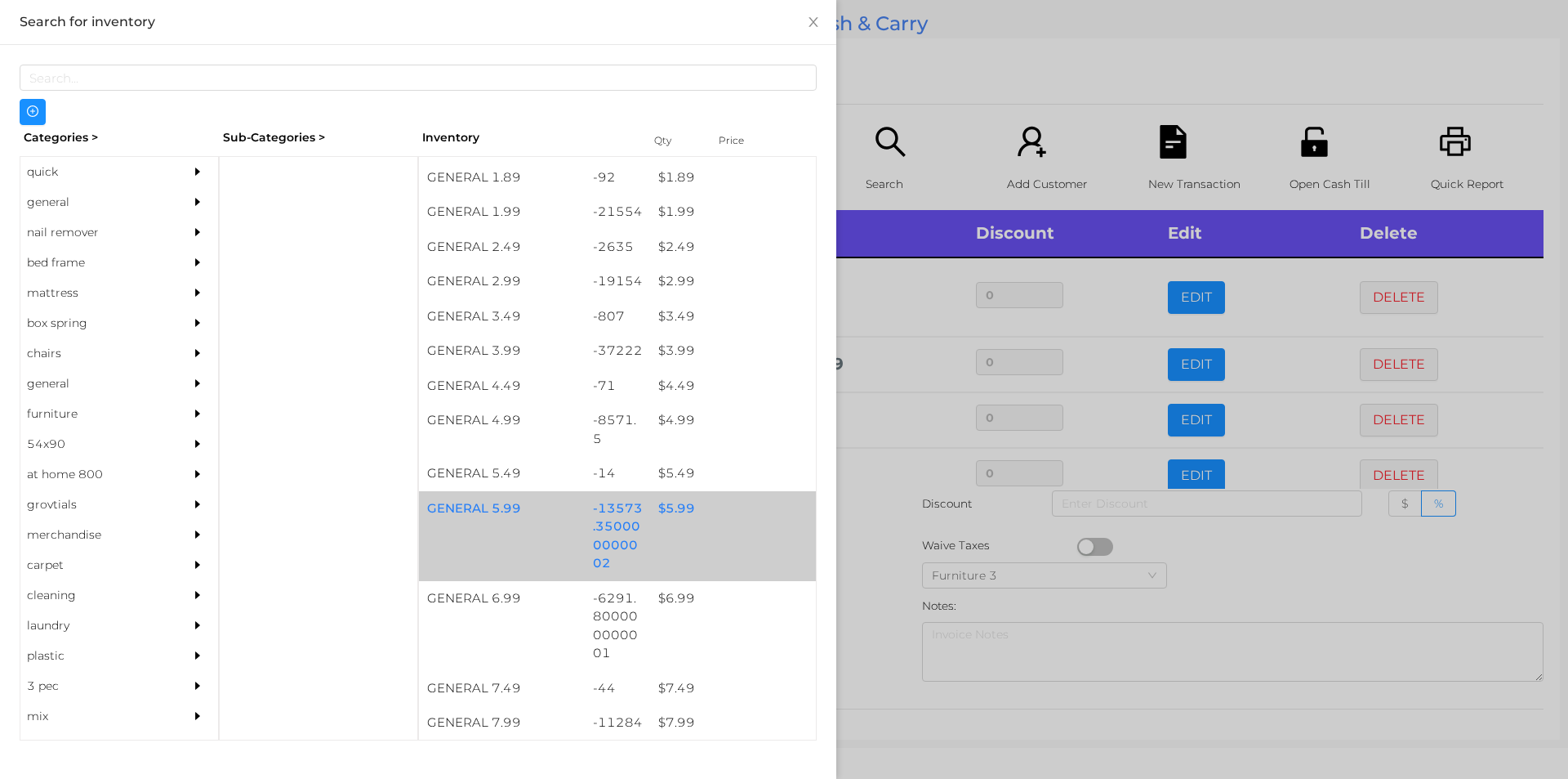
click at [666, 512] on div "$ 5.99" at bounding box center [732, 508] width 165 height 35
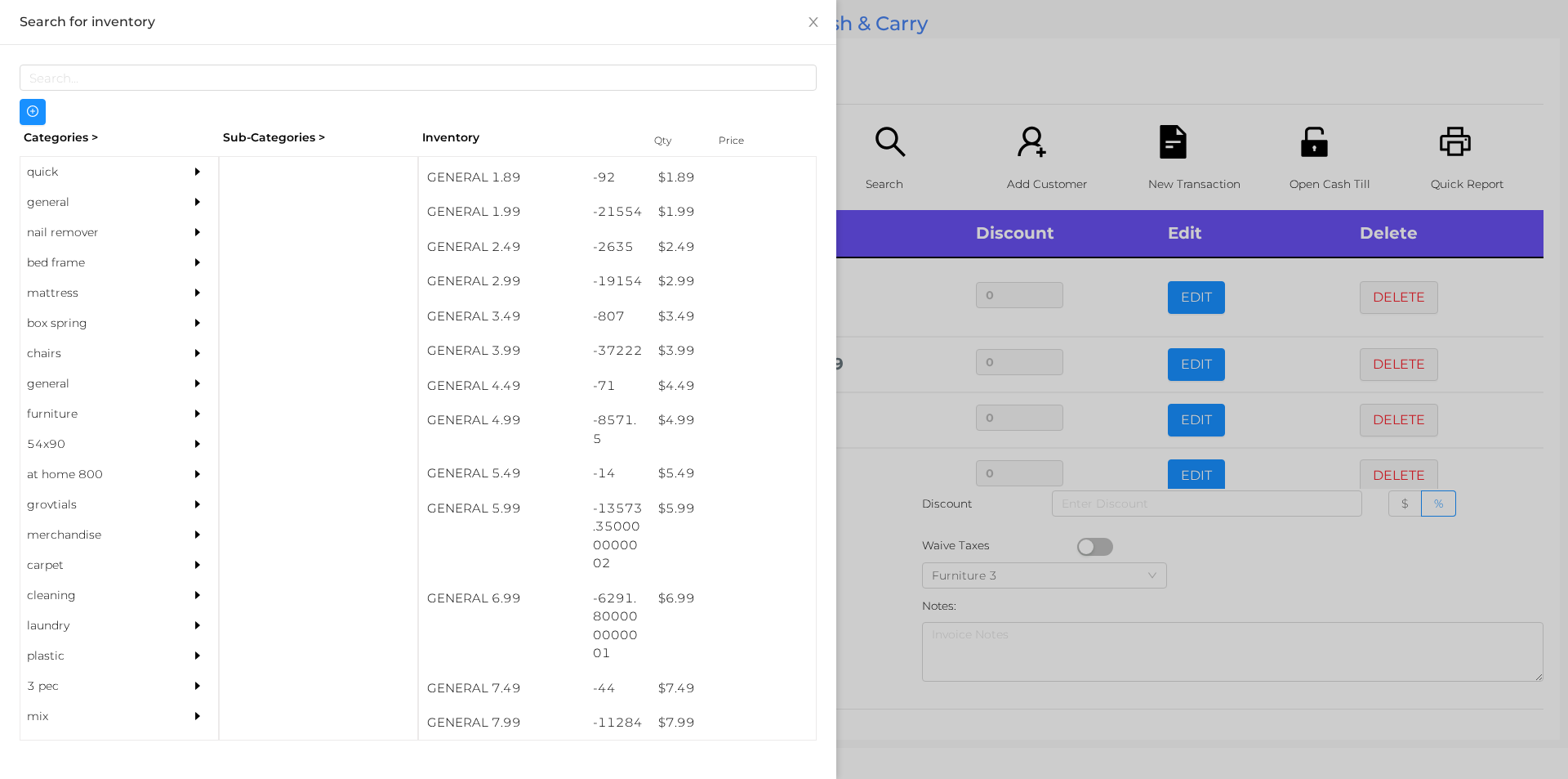
click at [878, 583] on div at bounding box center [784, 390] width 1568 height 779
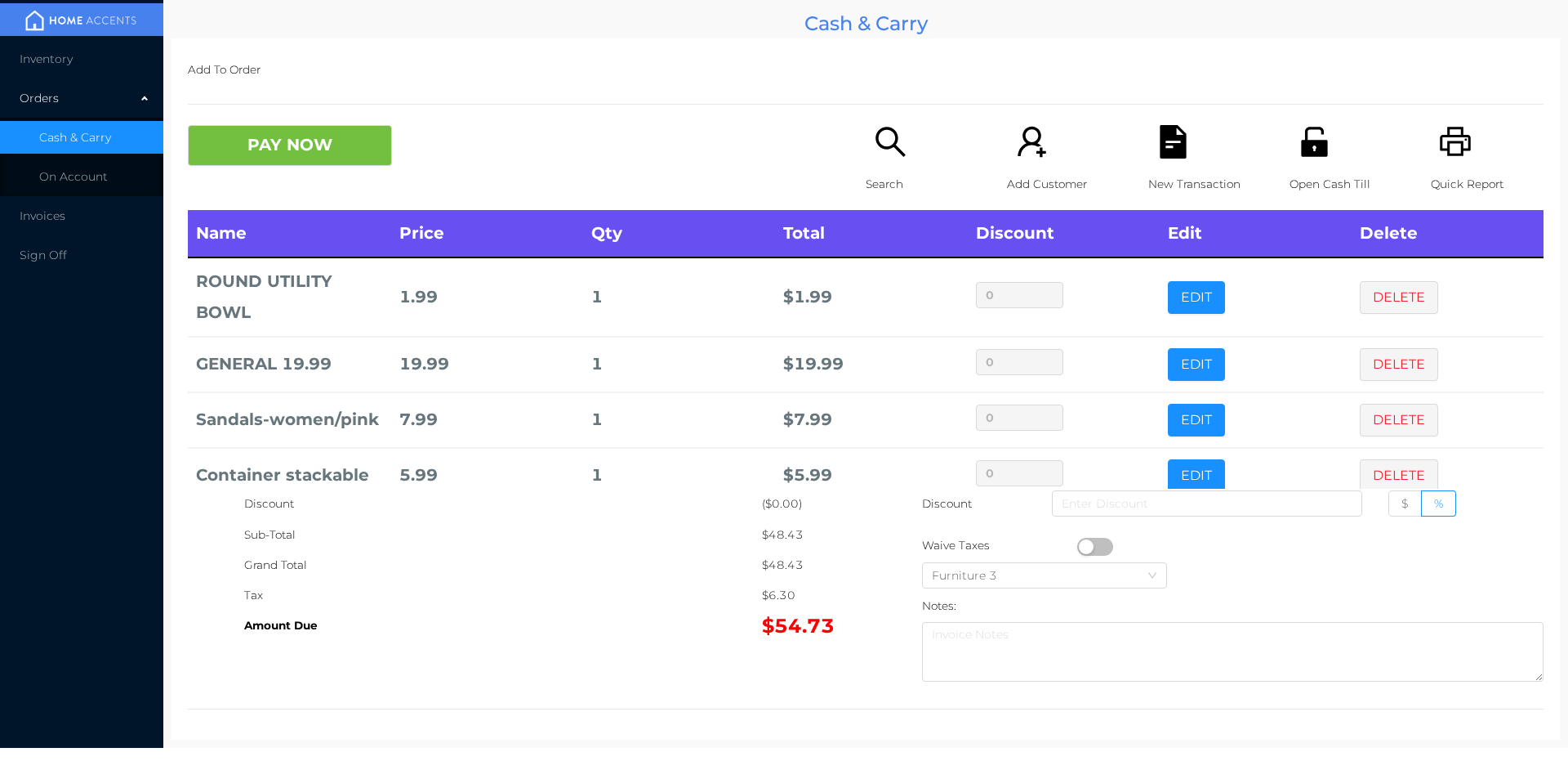
click at [276, 145] on button "PAY NOW" at bounding box center [290, 145] width 204 height 41
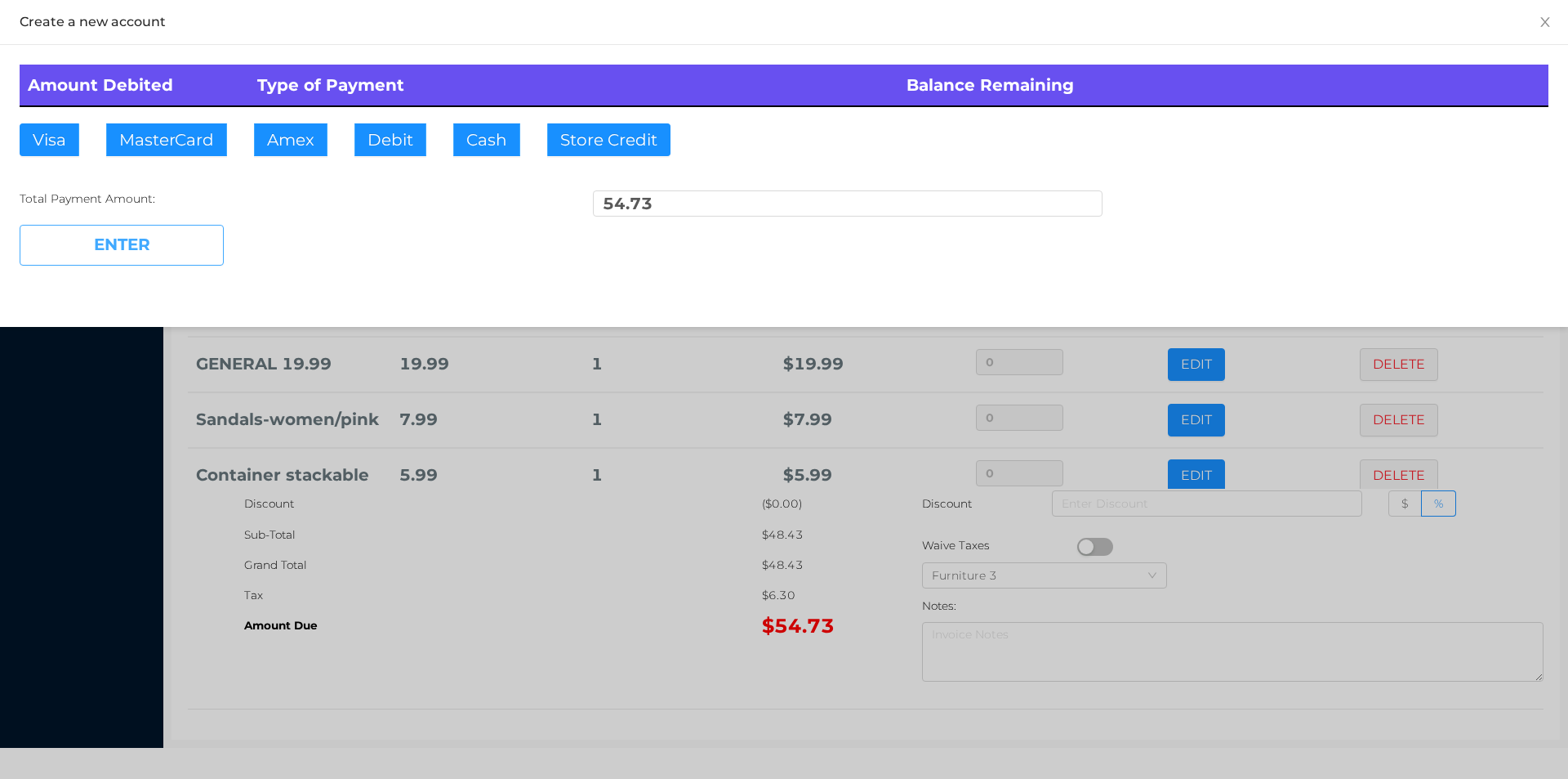
click at [168, 234] on button "ENTER" at bounding box center [122, 245] width 204 height 41
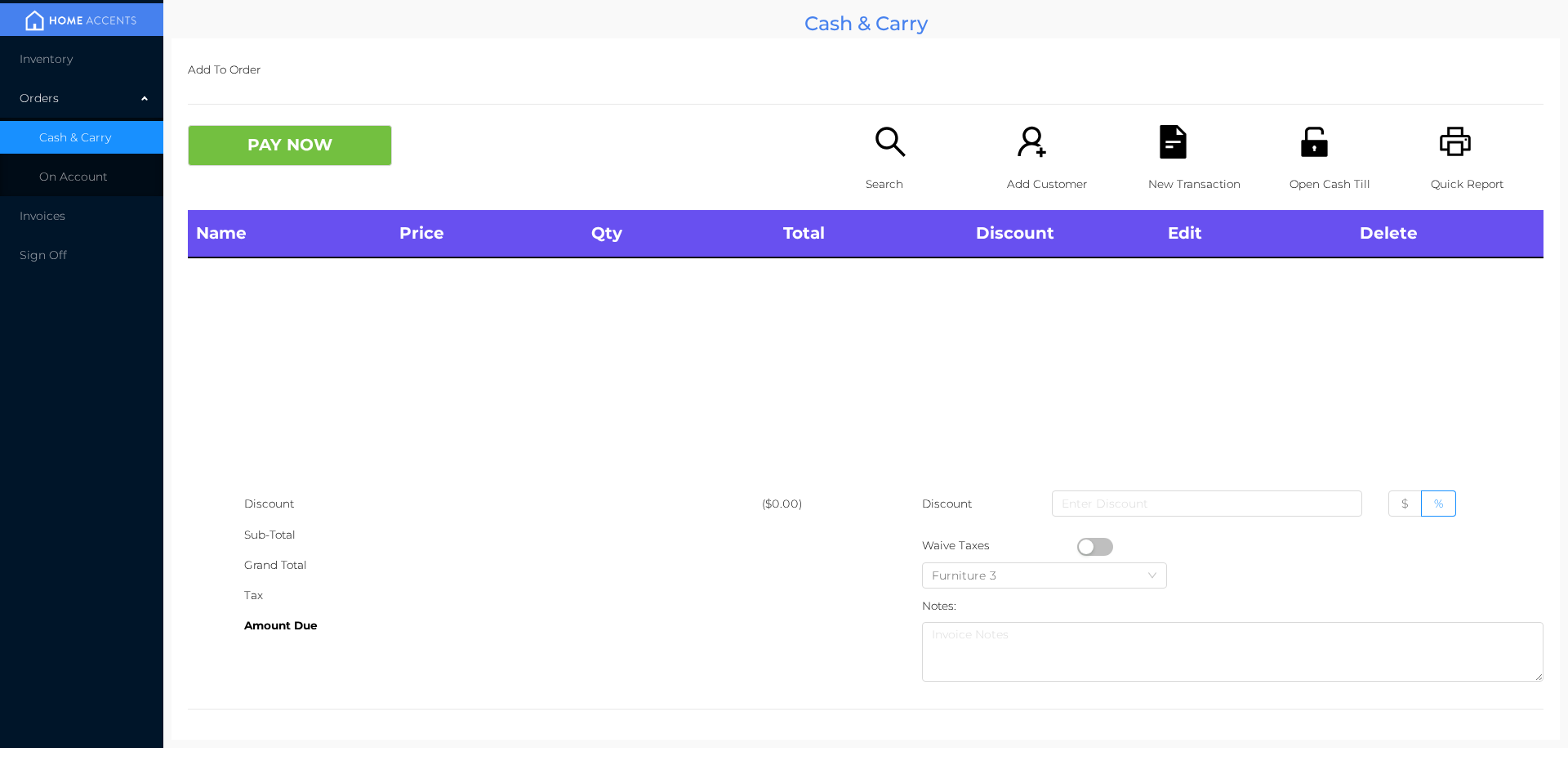
click at [1458, 162] on div "Quick Report" at bounding box center [1488, 167] width 113 height 85
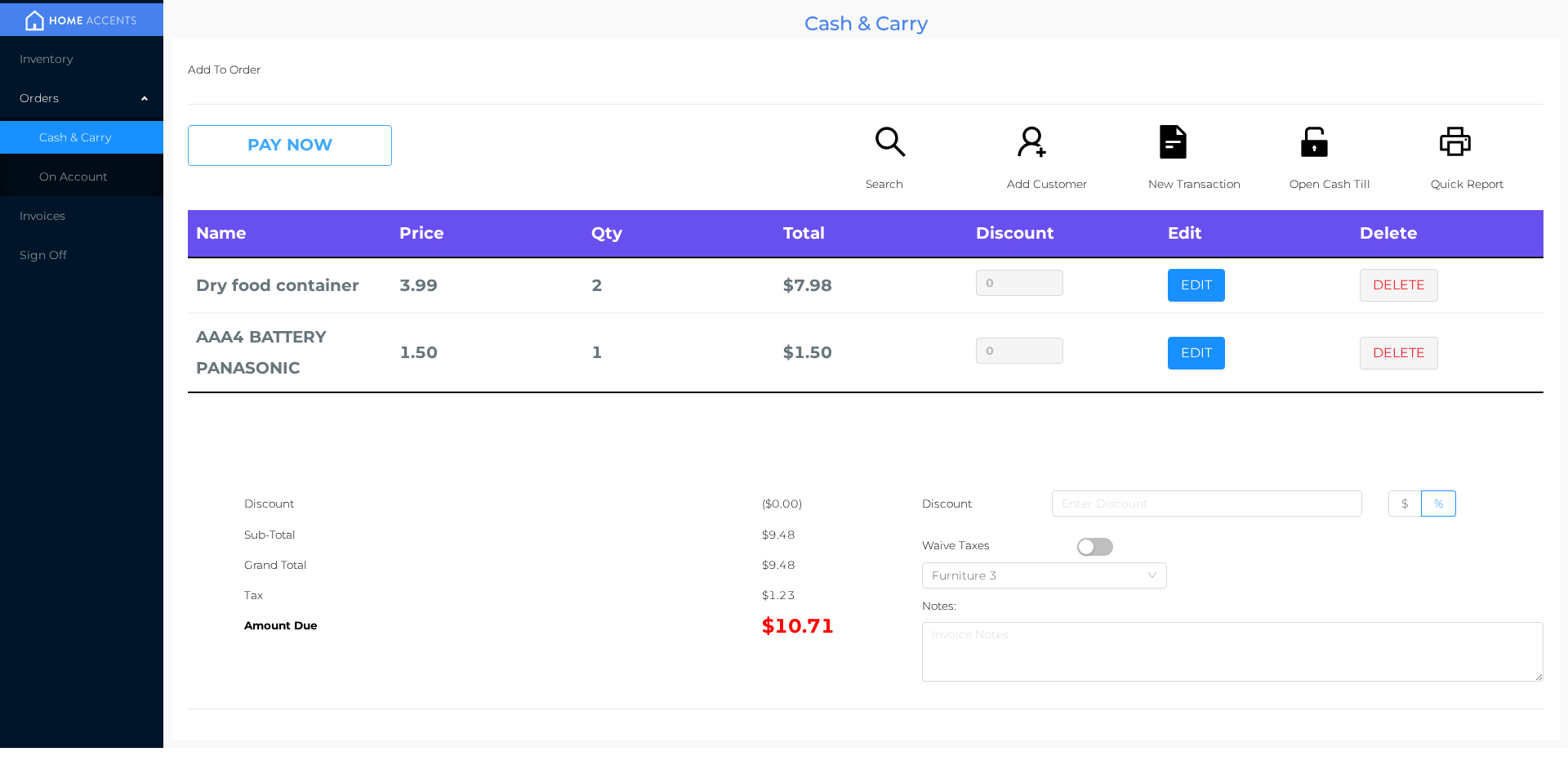
click at [321, 144] on button "PAY NOW" at bounding box center [290, 145] width 204 height 41
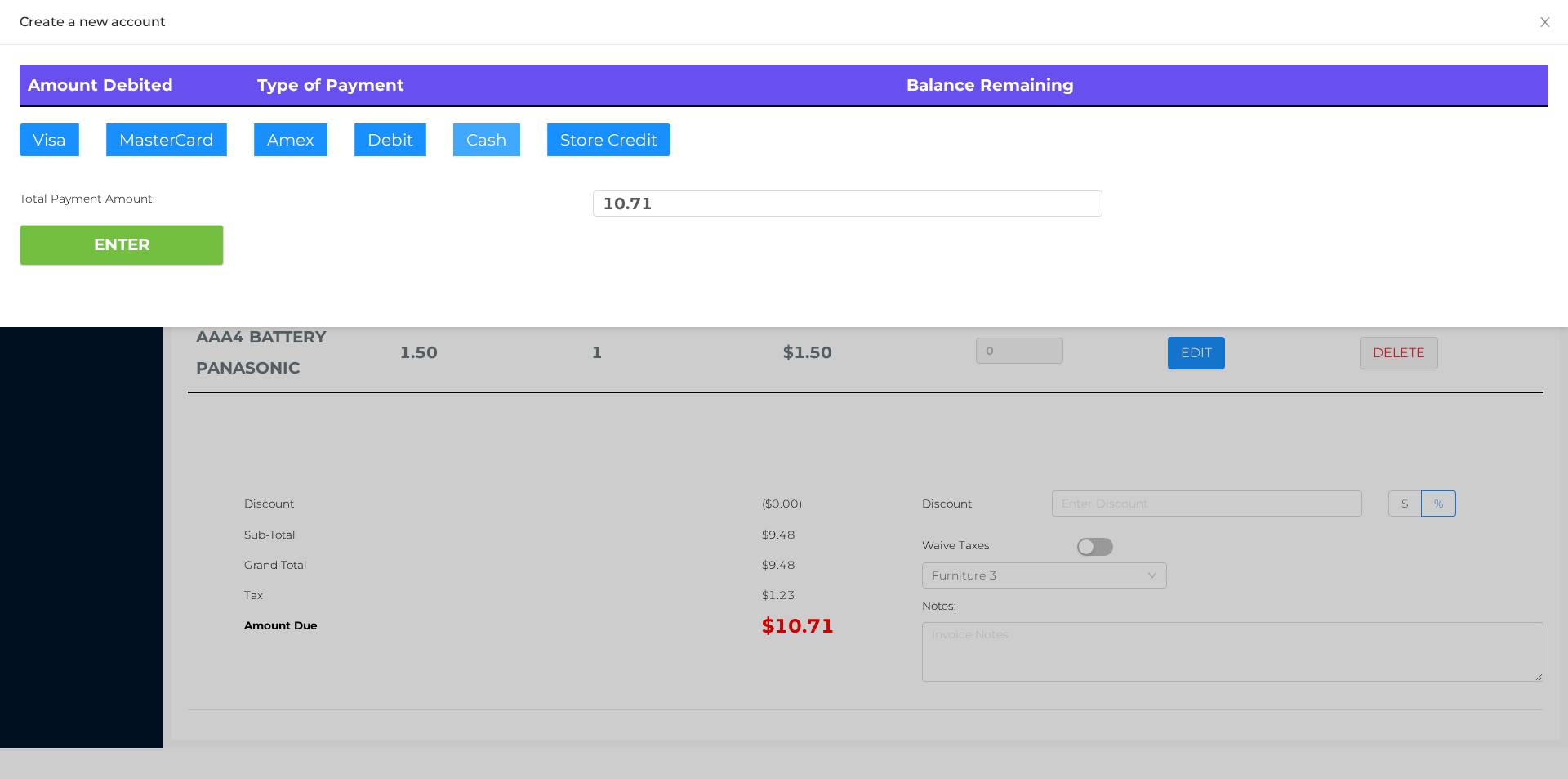
click at [490, 148] on button "Cash" at bounding box center [487, 140] width 67 height 33
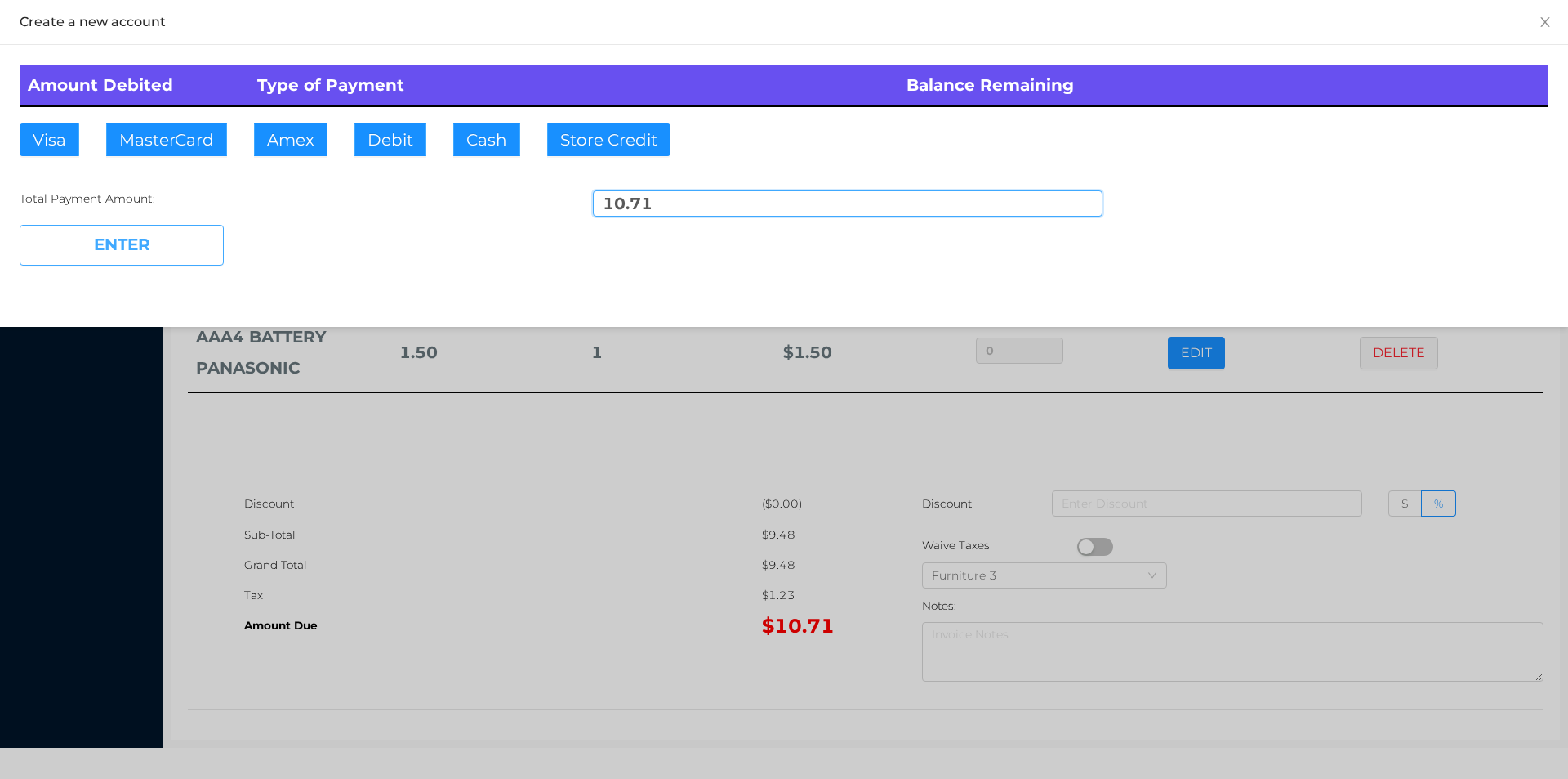
click at [191, 238] on button "ENTER" at bounding box center [122, 245] width 204 height 41
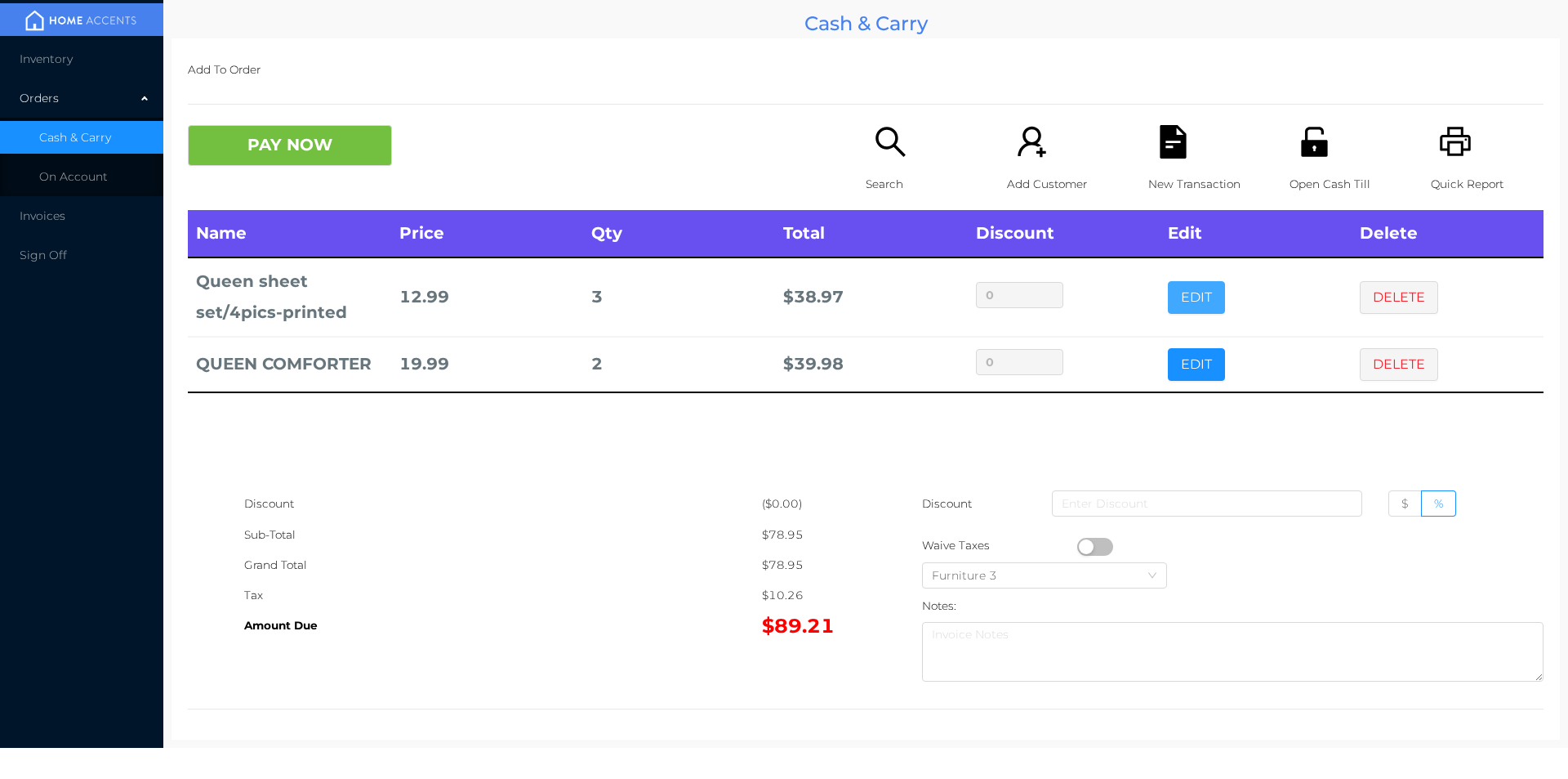
click at [1185, 294] on button "EDIT" at bounding box center [1197, 297] width 57 height 33
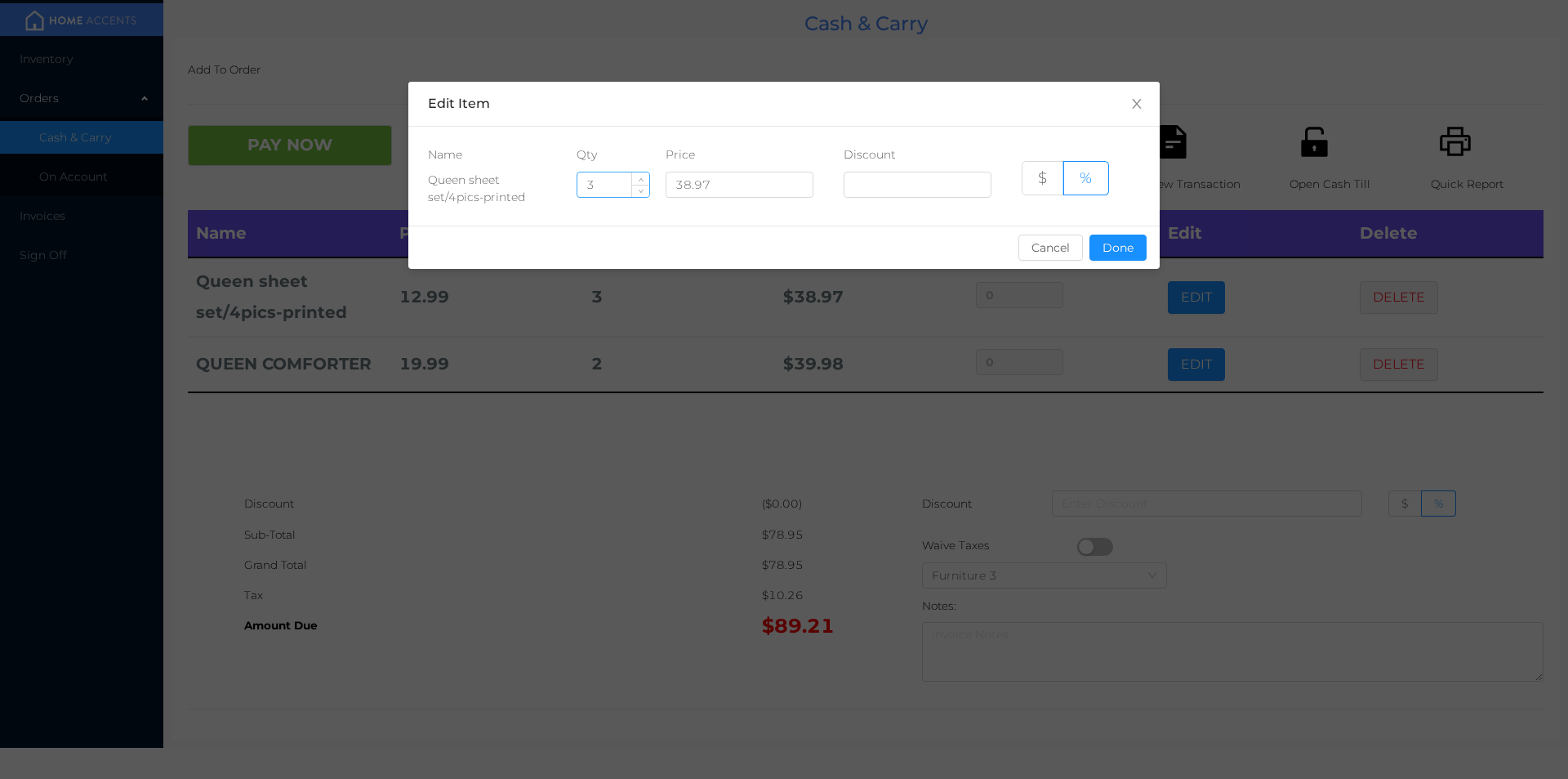
click at [615, 191] on input "3" at bounding box center [613, 184] width 72 height 25
type input "2"
click at [1121, 242] on button "Done" at bounding box center [1118, 248] width 57 height 26
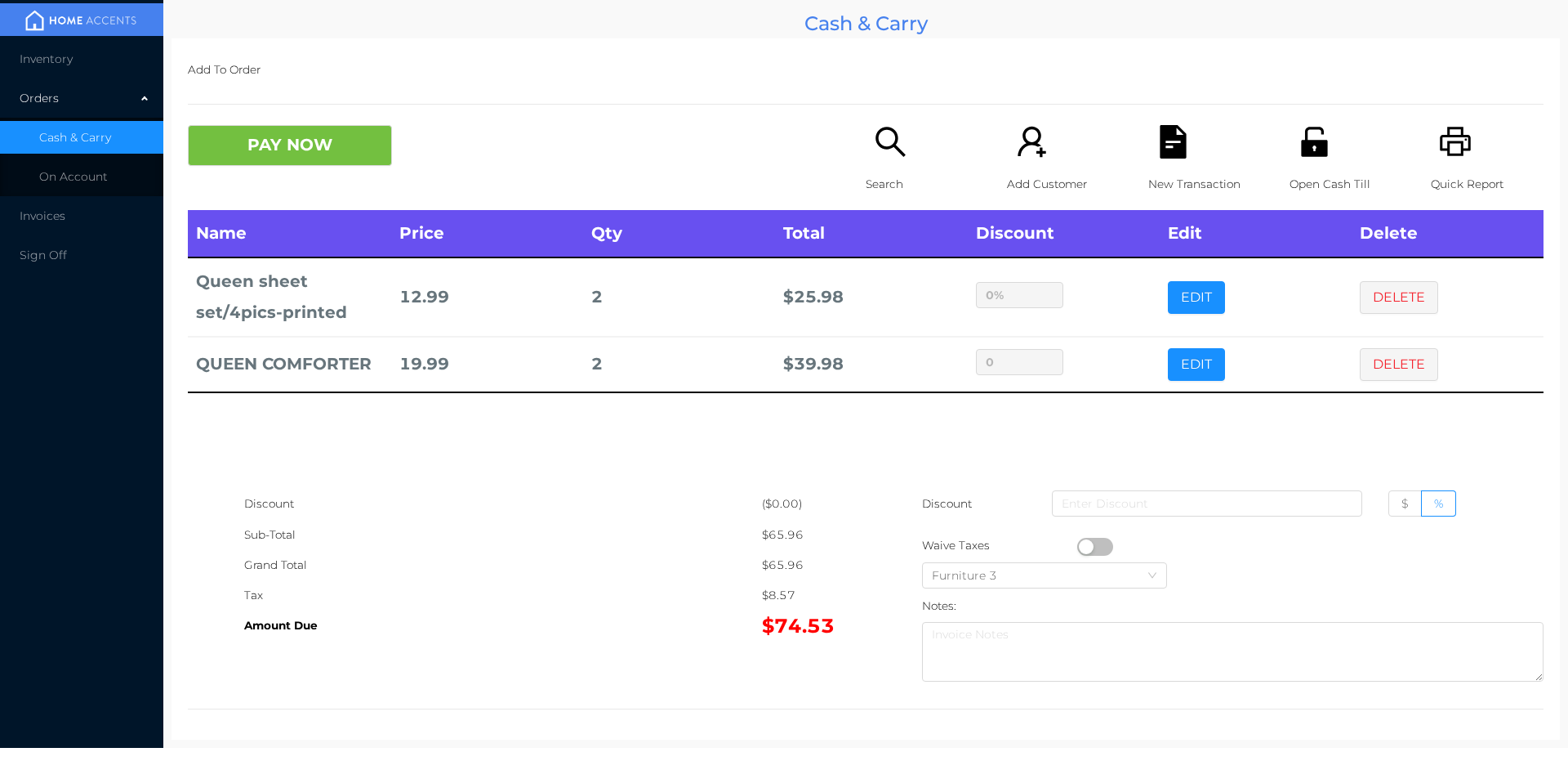
click at [1092, 430] on div "Name Price Qty Total Discount Edit Delete Queen sheet set/4pics-printed 12.99 2…" at bounding box center [866, 349] width 1356 height 278
click at [1311, 167] on div "Open Cash Till" at bounding box center [1346, 167] width 113 height 85
click at [300, 147] on button "PAY NOW" at bounding box center [290, 145] width 204 height 41
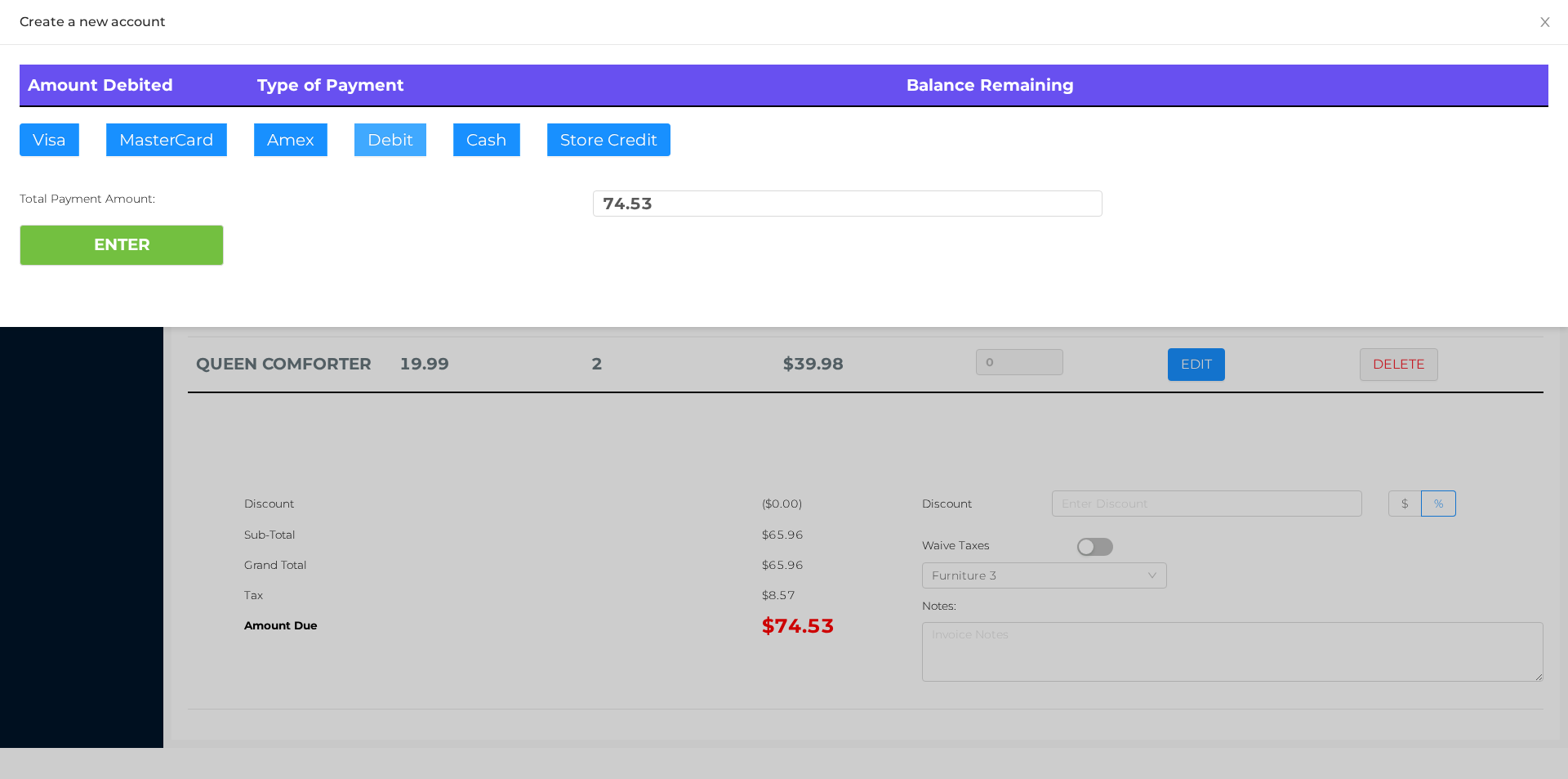
click at [389, 156] on button "Debit" at bounding box center [390, 140] width 72 height 33
click at [133, 264] on button "ENTER" at bounding box center [122, 245] width 204 height 41
type input "0"
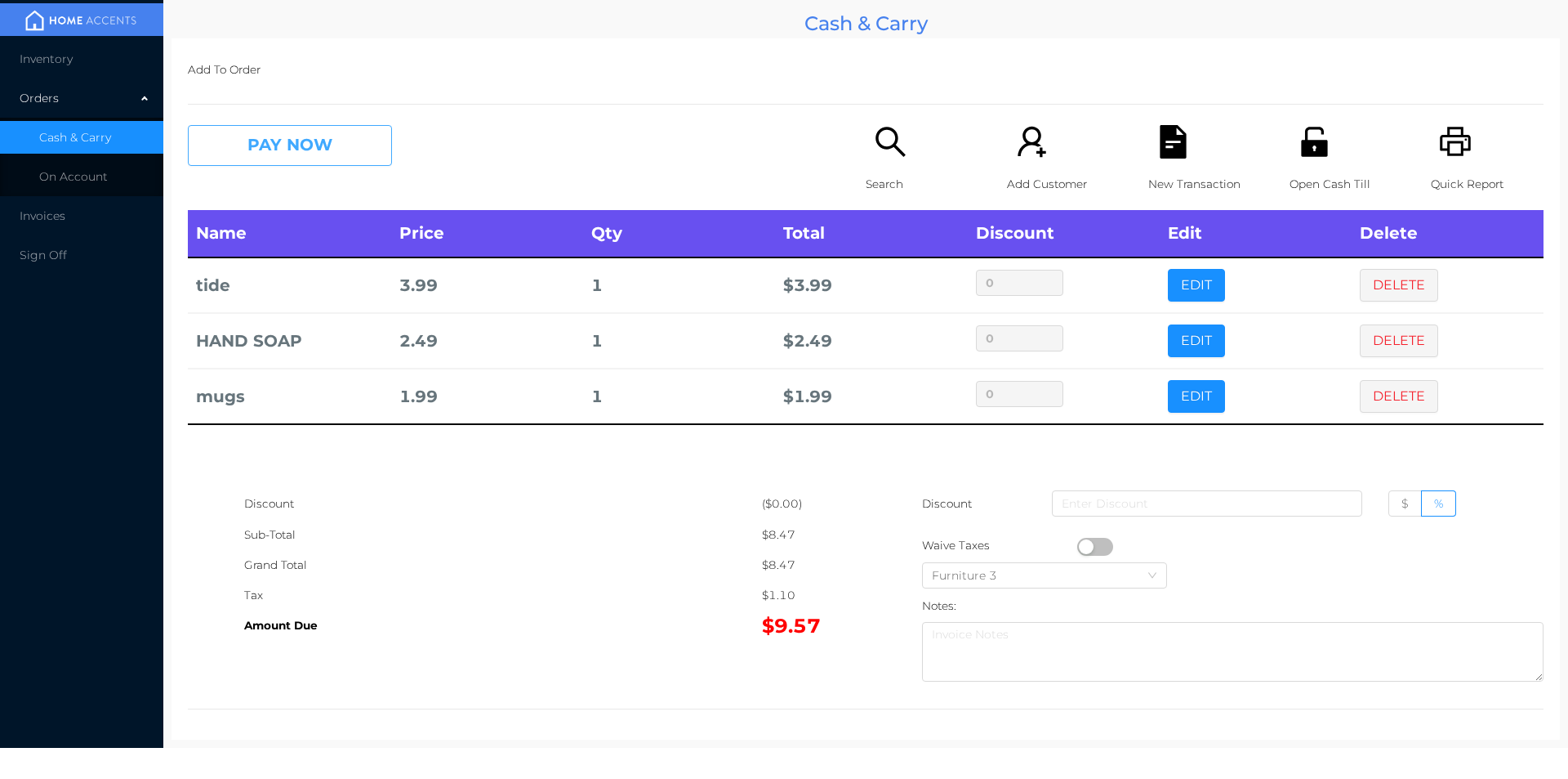
click at [262, 152] on button "PAY NOW" at bounding box center [290, 145] width 204 height 41
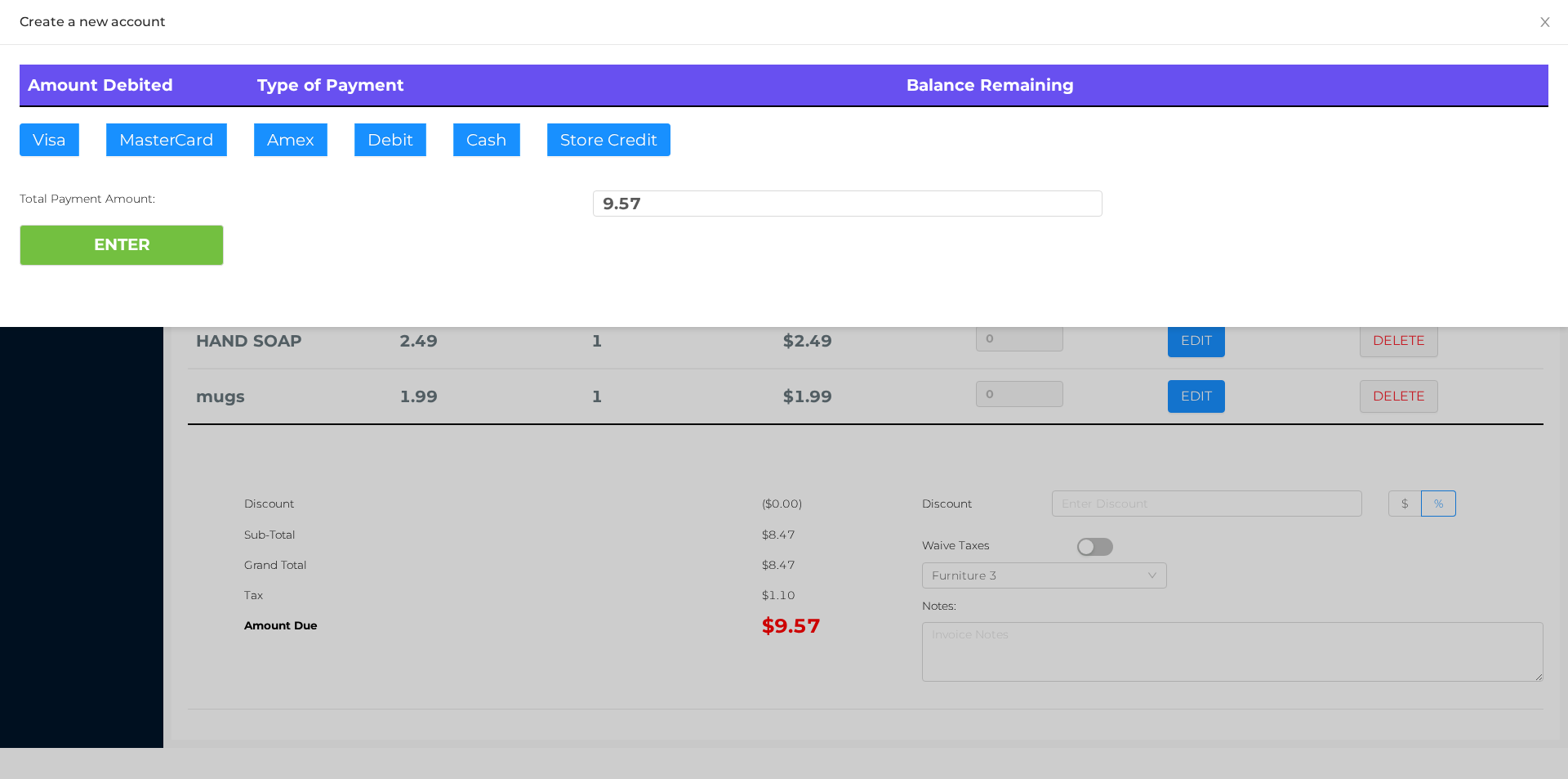
click at [272, 249] on div "ENTER" at bounding box center [784, 245] width 1528 height 41
click at [442, 572] on div at bounding box center [784, 390] width 1568 height 779
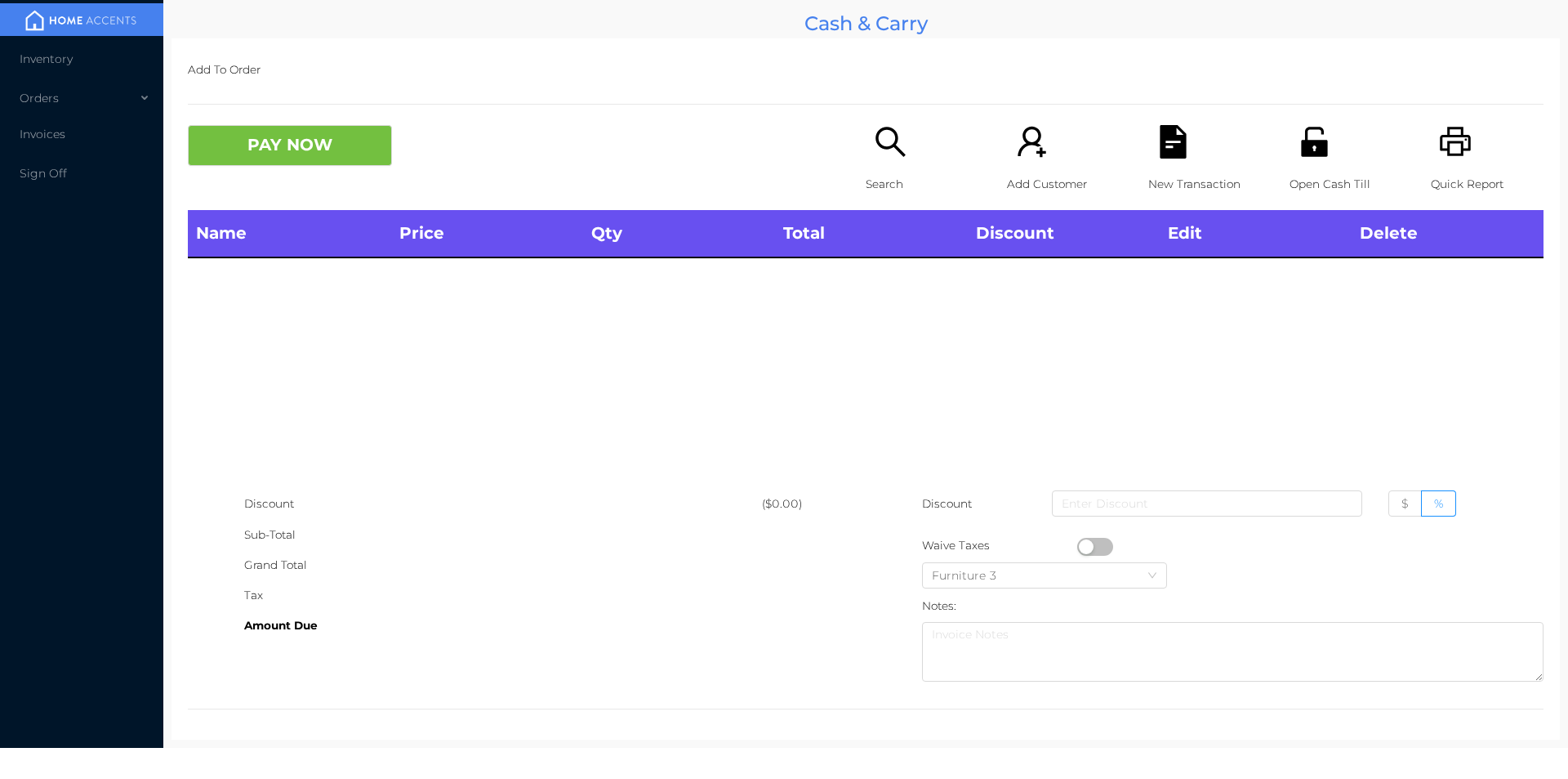
click at [1333, 167] on div "Open Cash Till" at bounding box center [1346, 167] width 113 height 85
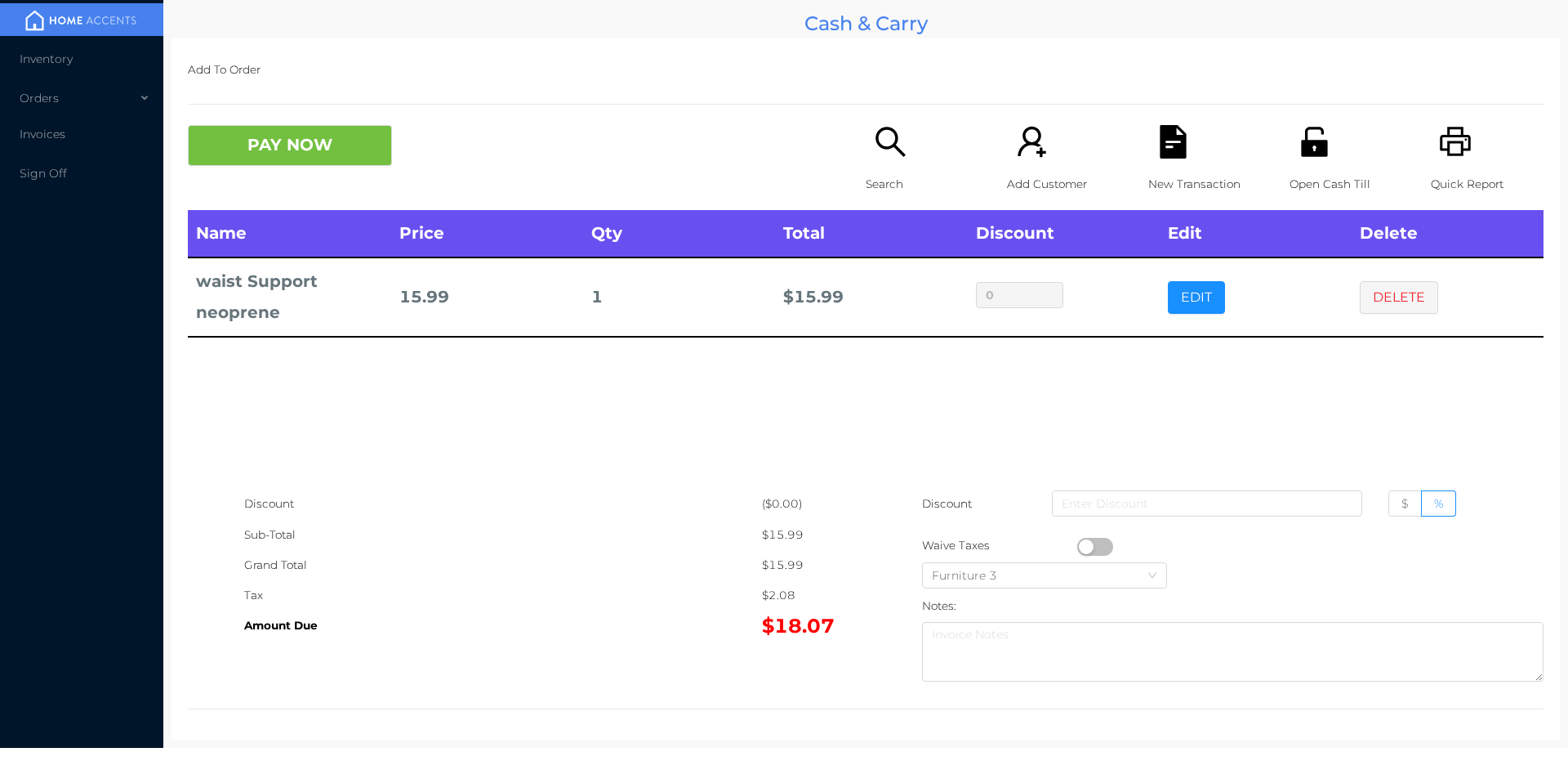
click at [884, 184] on p "Search" at bounding box center [922, 184] width 113 height 31
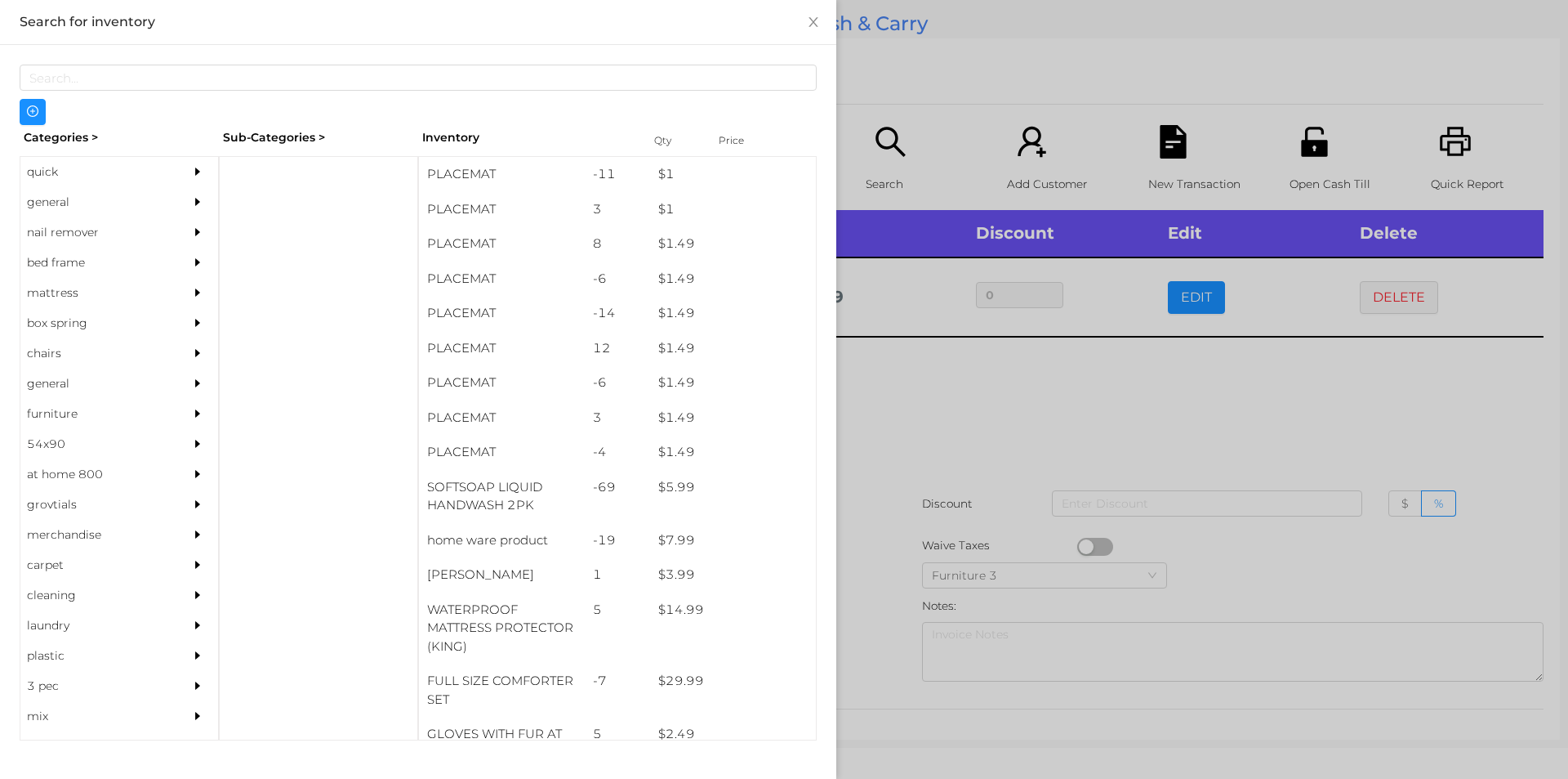
click at [63, 201] on div "general" at bounding box center [95, 202] width 149 height 31
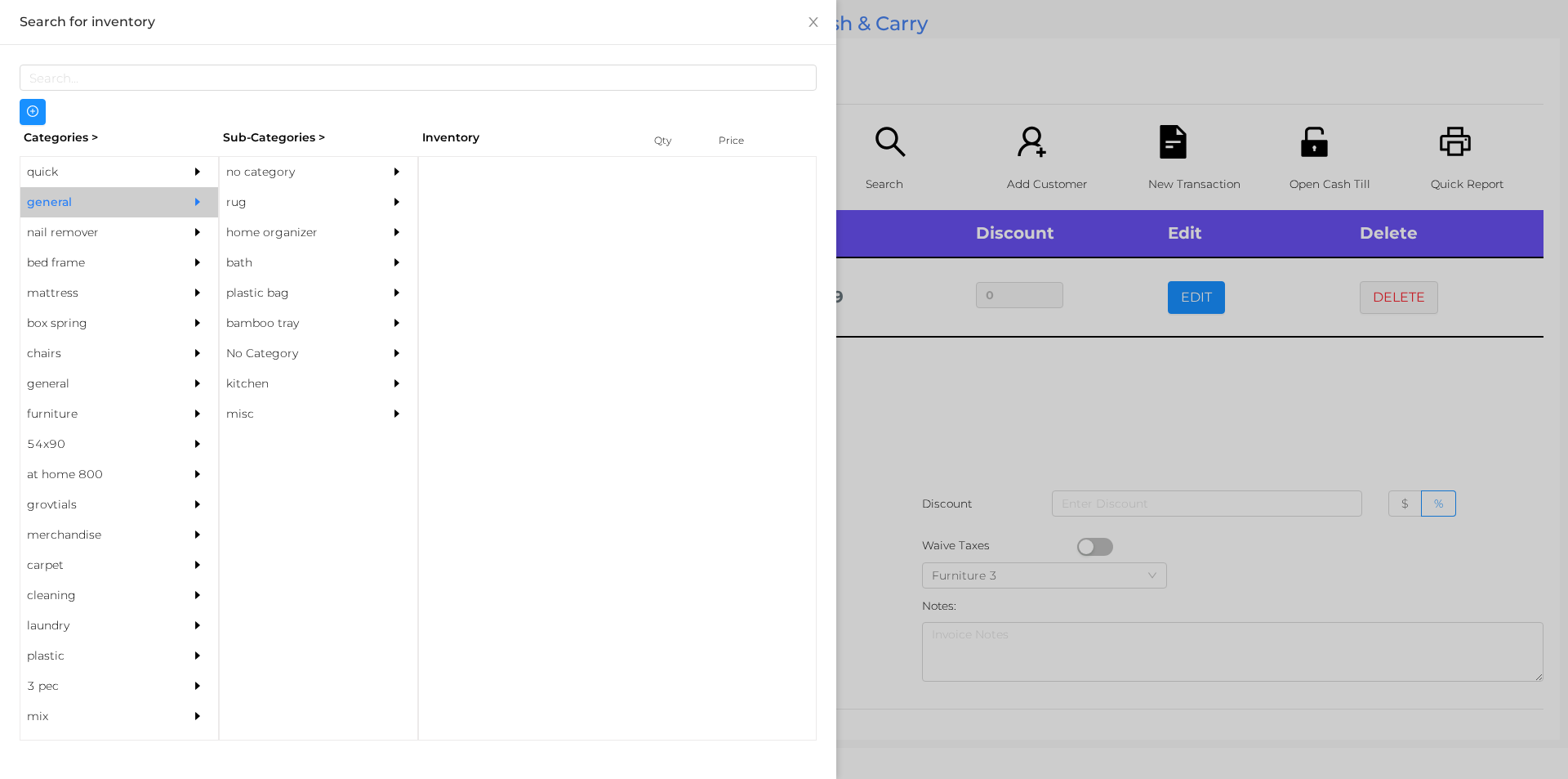
click at [277, 183] on div "no category" at bounding box center [294, 171] width 149 height 31
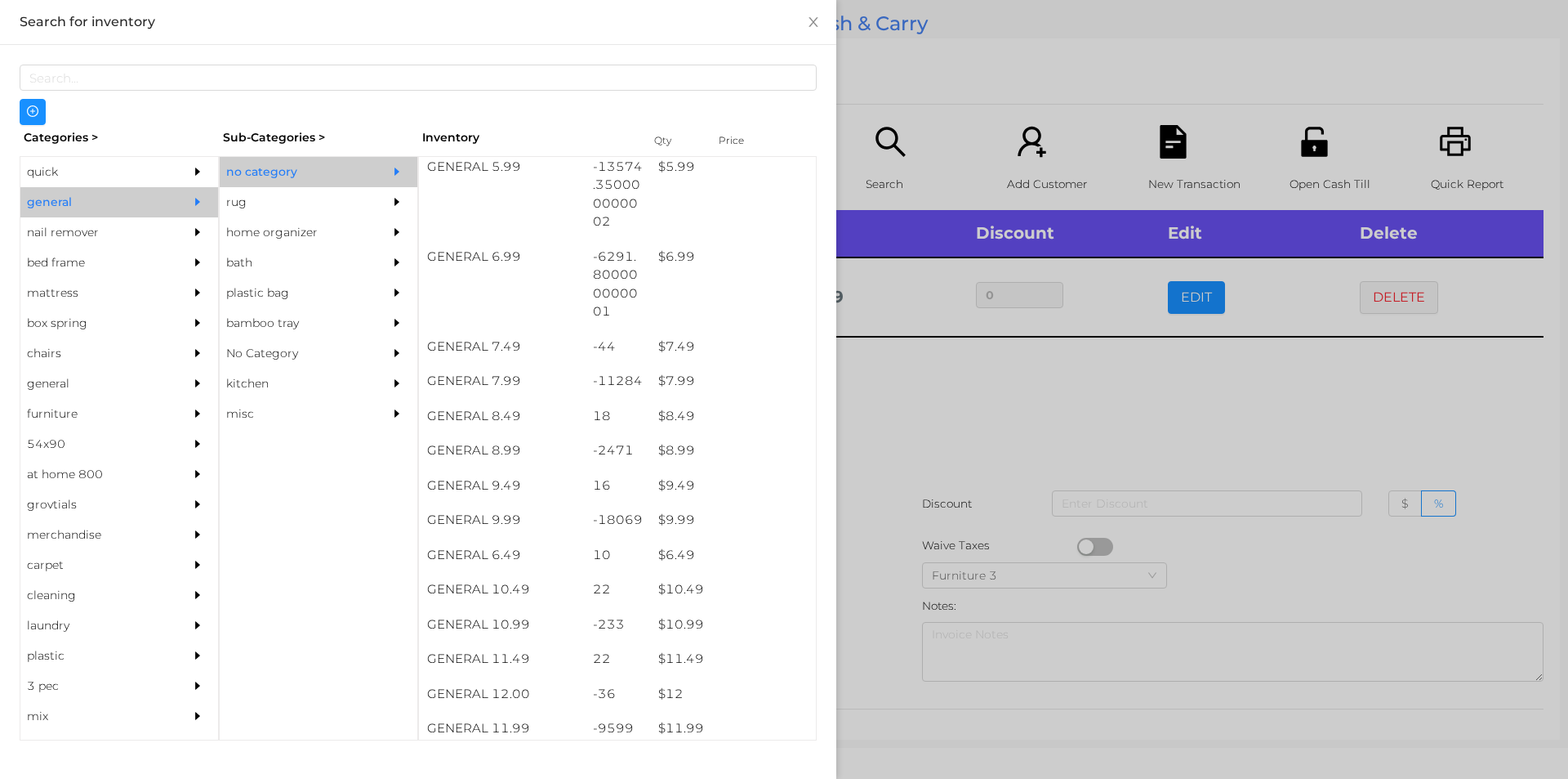
scroll to position [654, 0]
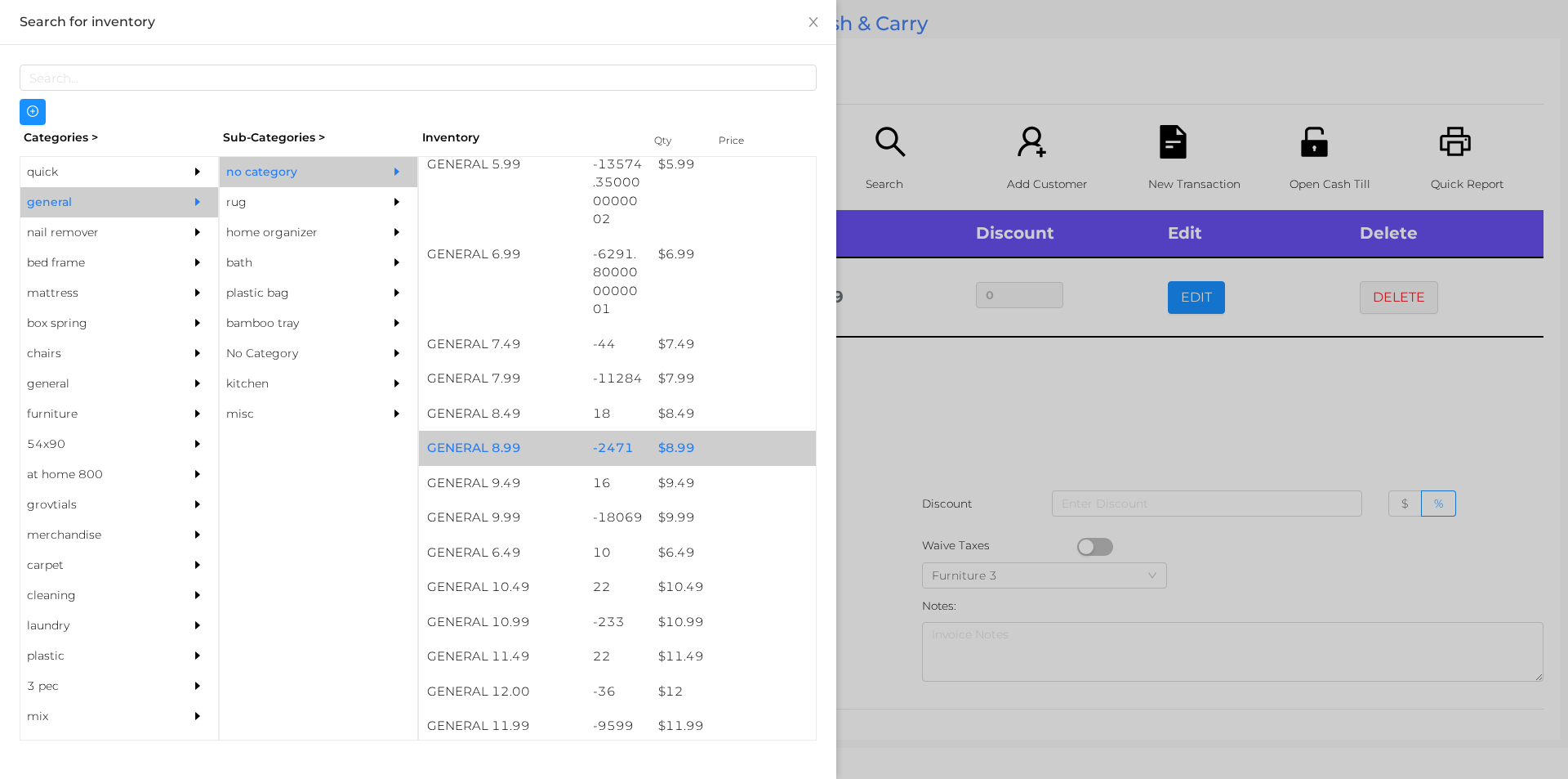
click at [676, 451] on div "$ 8.99" at bounding box center [732, 448] width 165 height 35
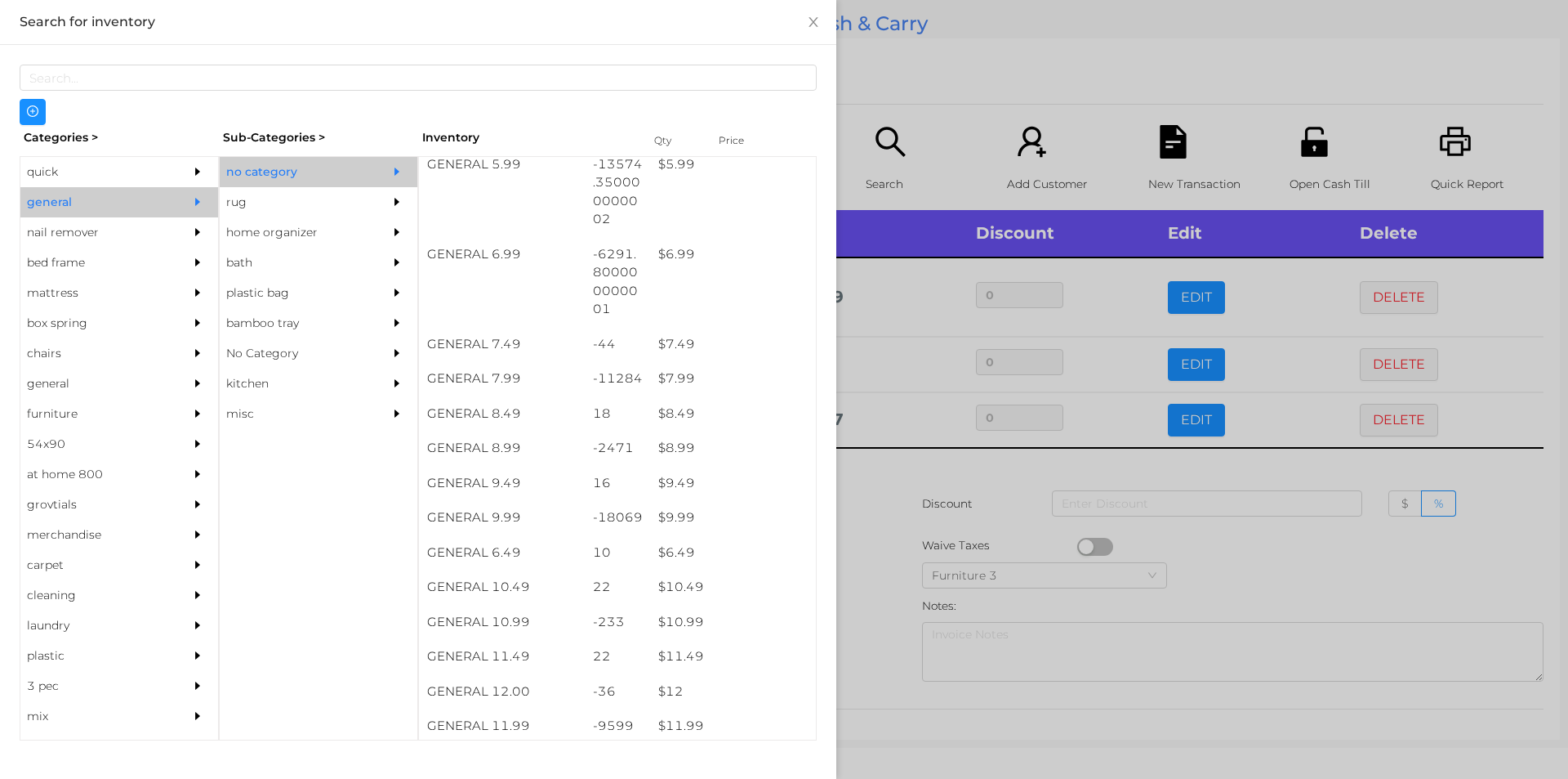
click at [1252, 554] on div at bounding box center [784, 390] width 1568 height 779
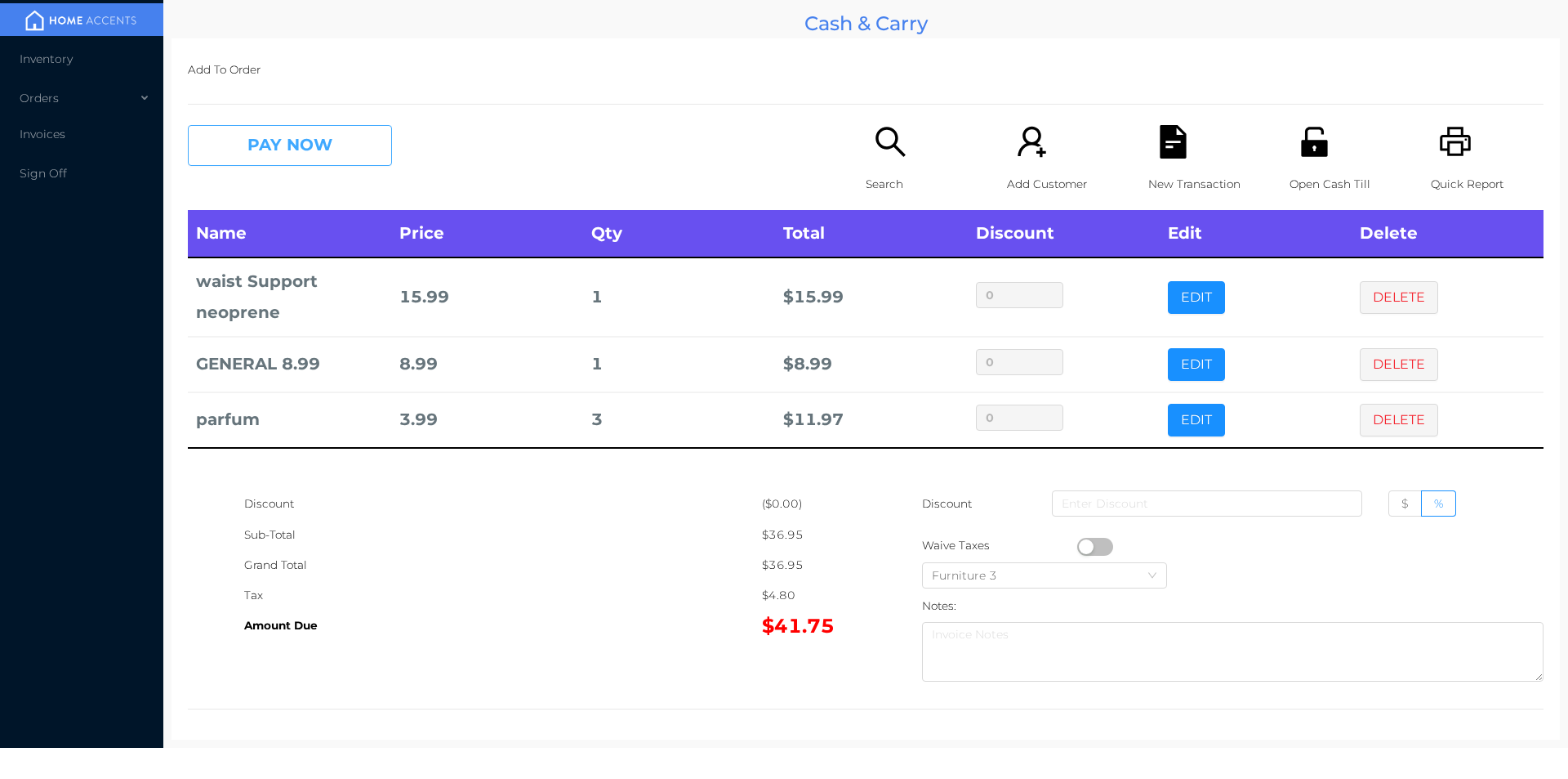
click at [270, 149] on button "PAY NOW" at bounding box center [290, 145] width 204 height 41
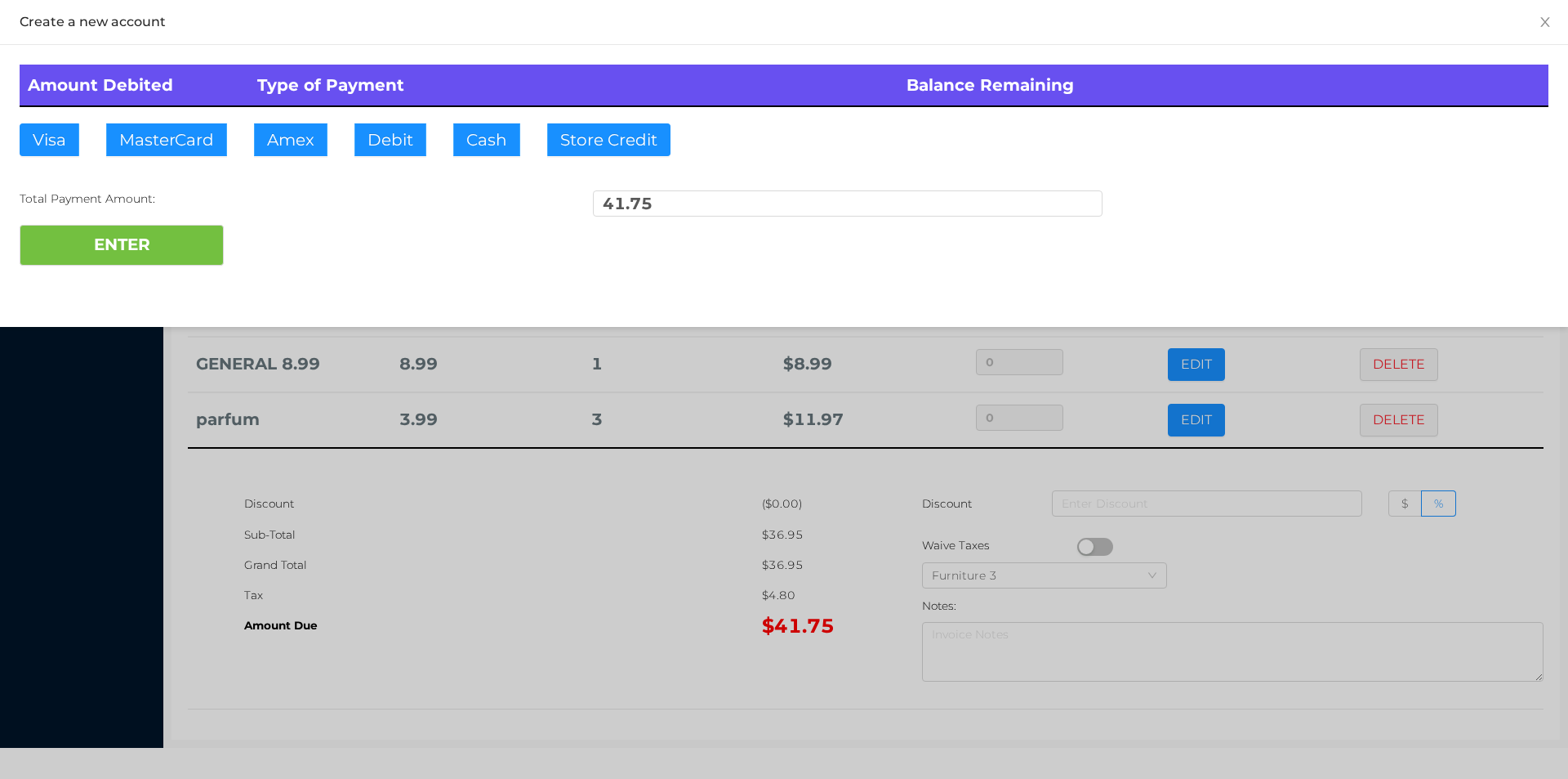
click at [282, 156] on div at bounding box center [784, 390] width 1568 height 779
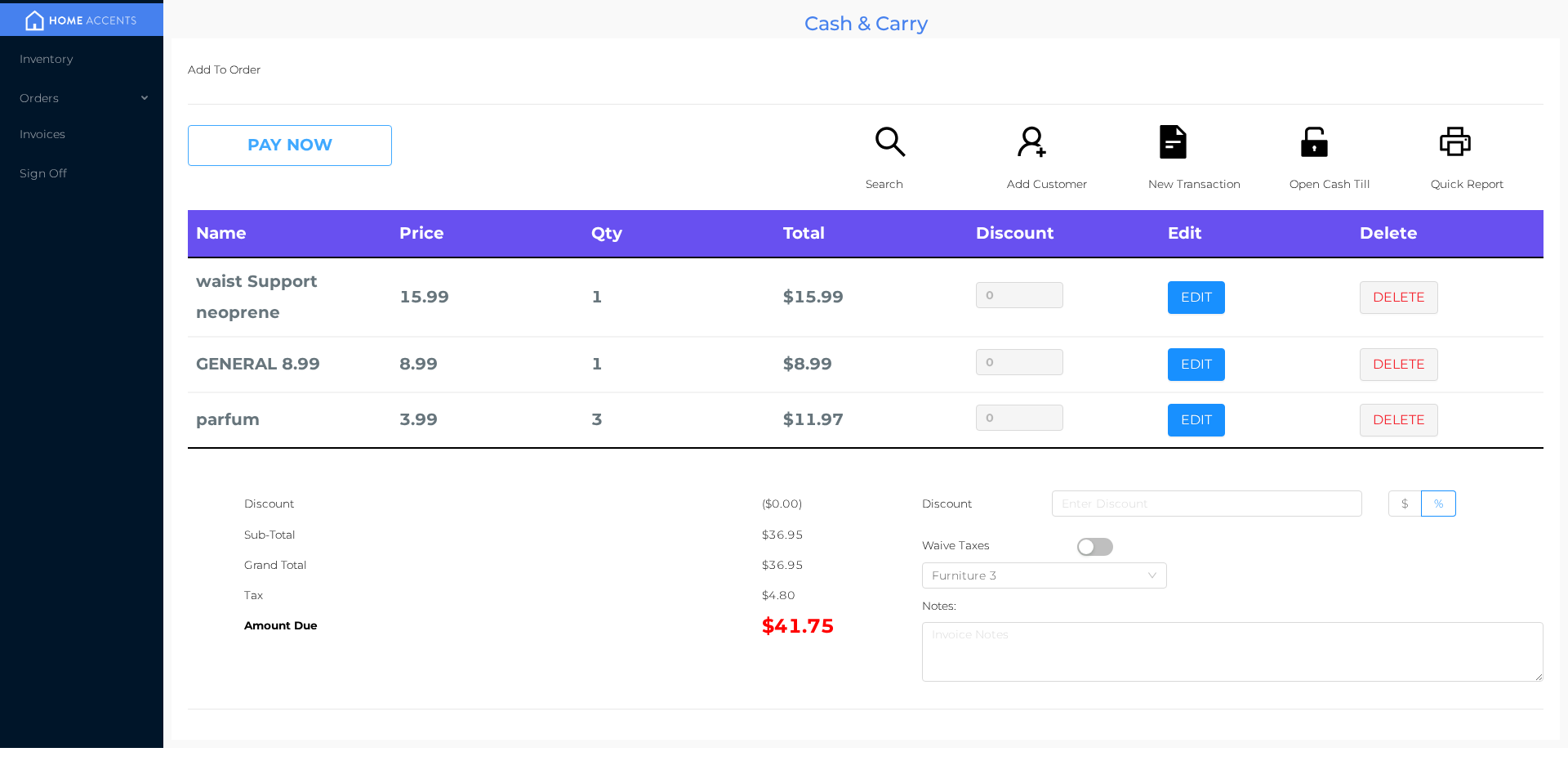
click at [271, 136] on button "PAY NOW" at bounding box center [290, 145] width 204 height 41
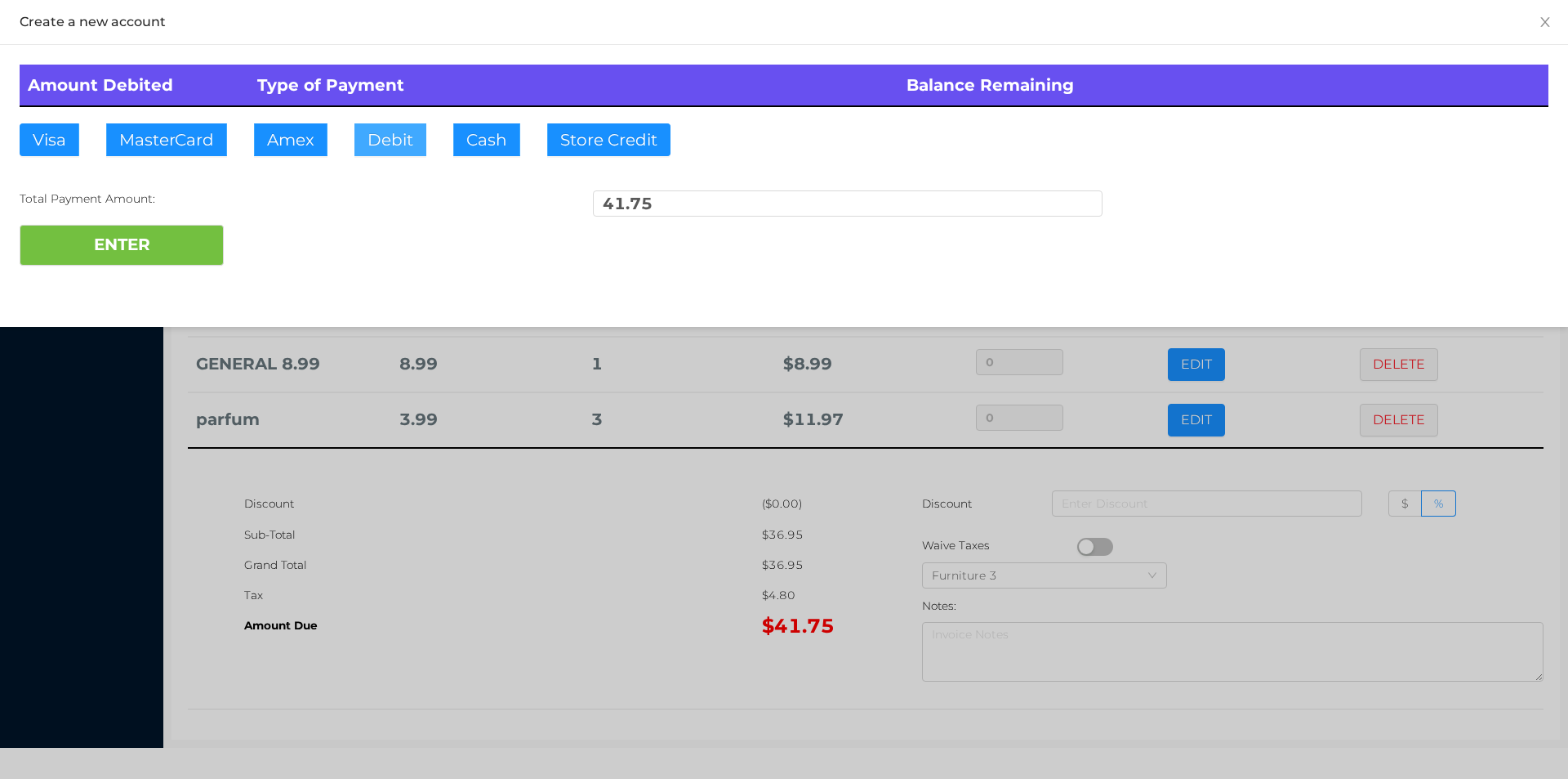
click at [374, 137] on button "Debit" at bounding box center [390, 140] width 72 height 33
click at [329, 239] on div "ENTER" at bounding box center [784, 245] width 1528 height 41
click at [174, 250] on button "ENTER" at bounding box center [122, 245] width 204 height 41
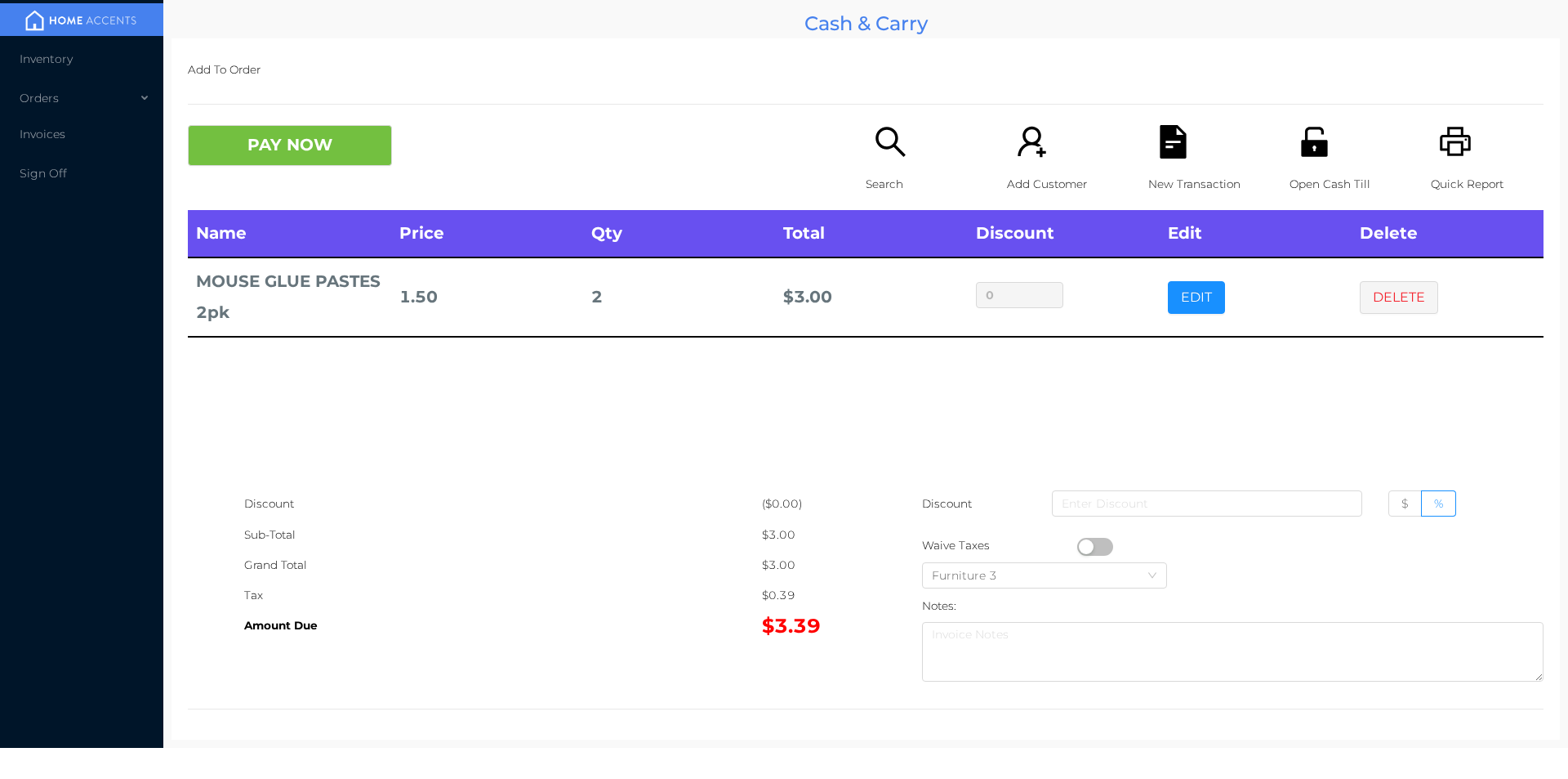
click at [886, 143] on icon "icon: search" at bounding box center [890, 142] width 34 height 34
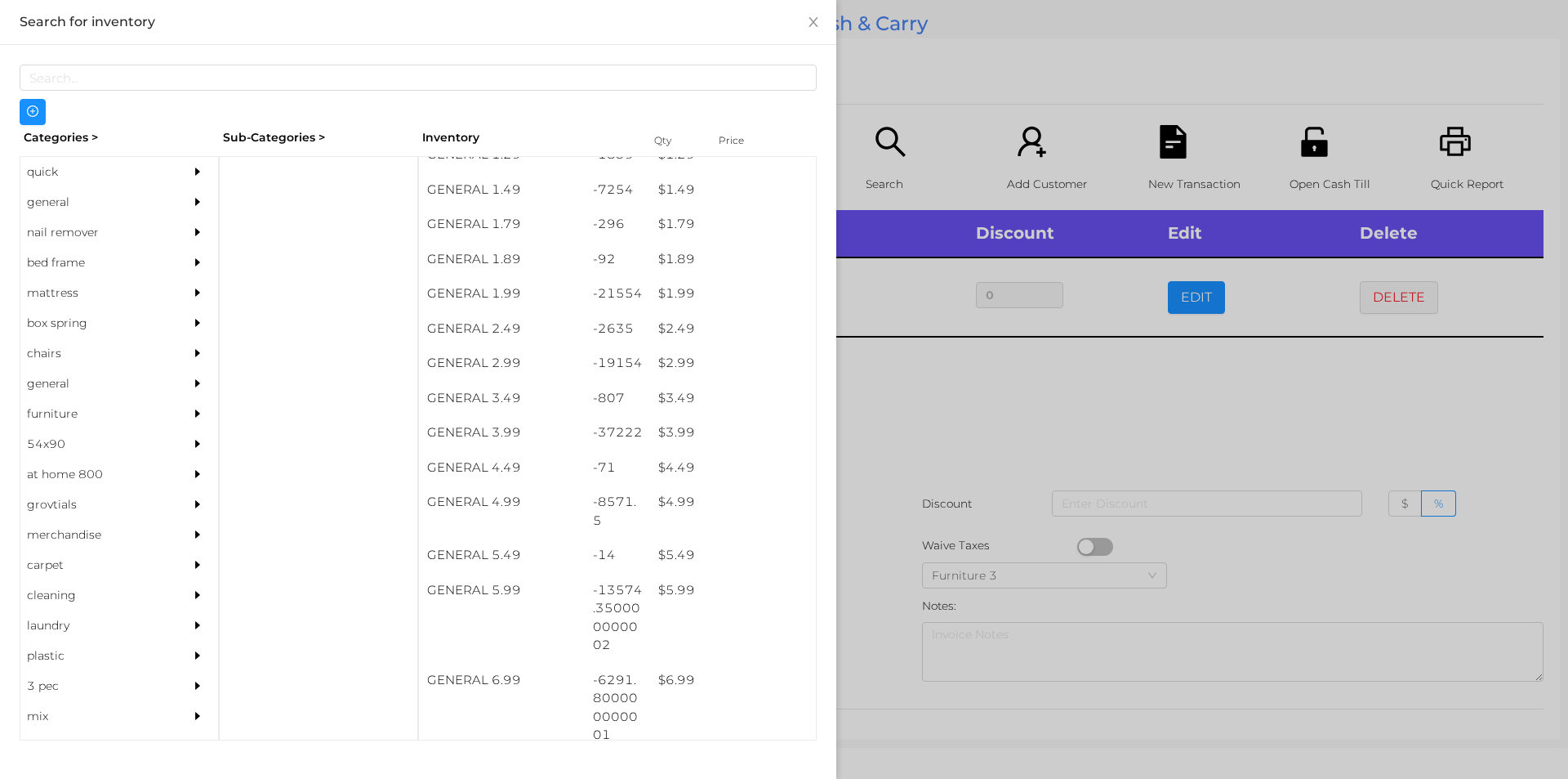
scroll to position [227, 0]
click at [668, 588] on div "$ 5.99" at bounding box center [732, 591] width 165 height 35
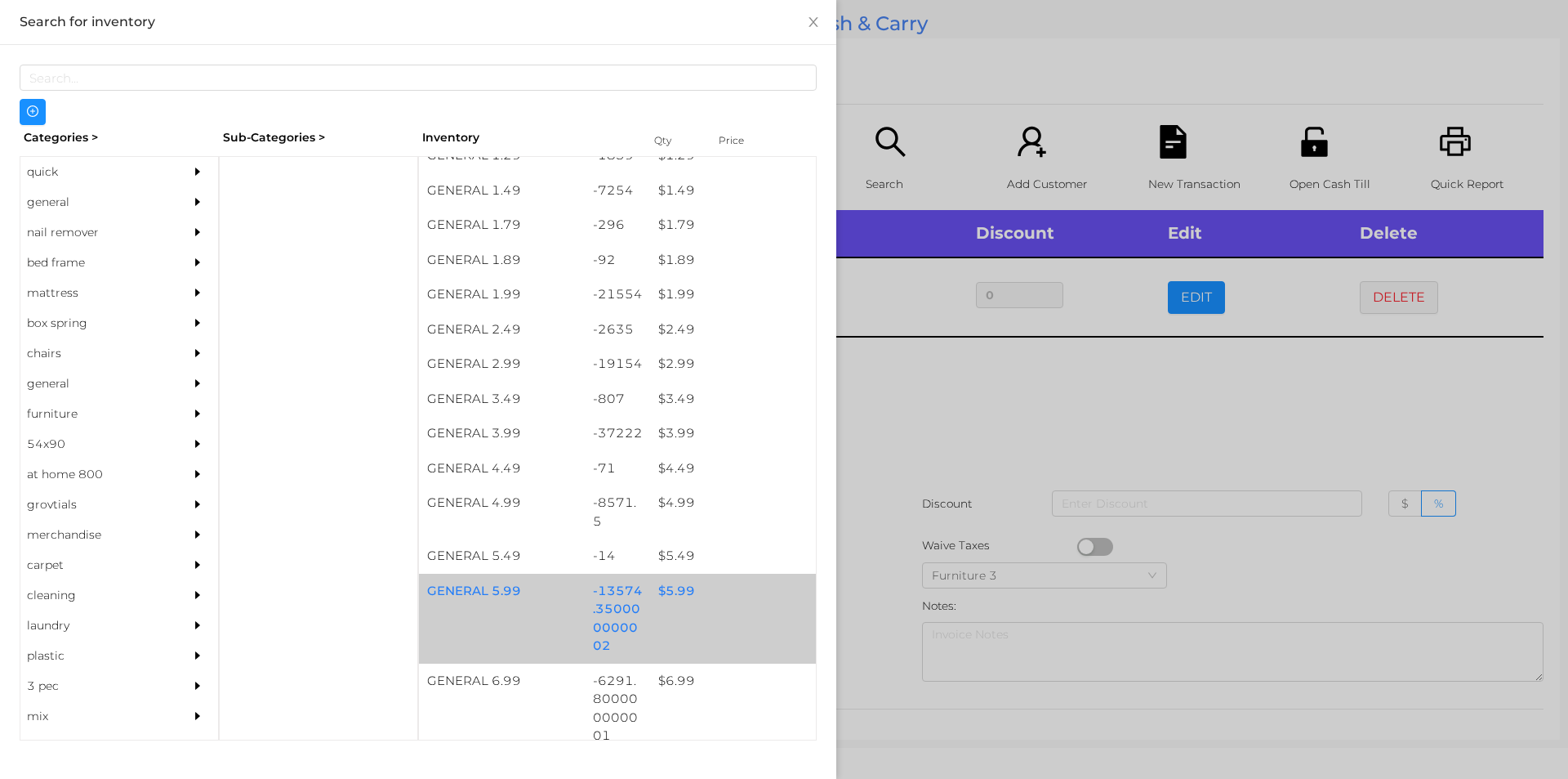
click at [671, 587] on div "$ 5.99" at bounding box center [732, 591] width 165 height 35
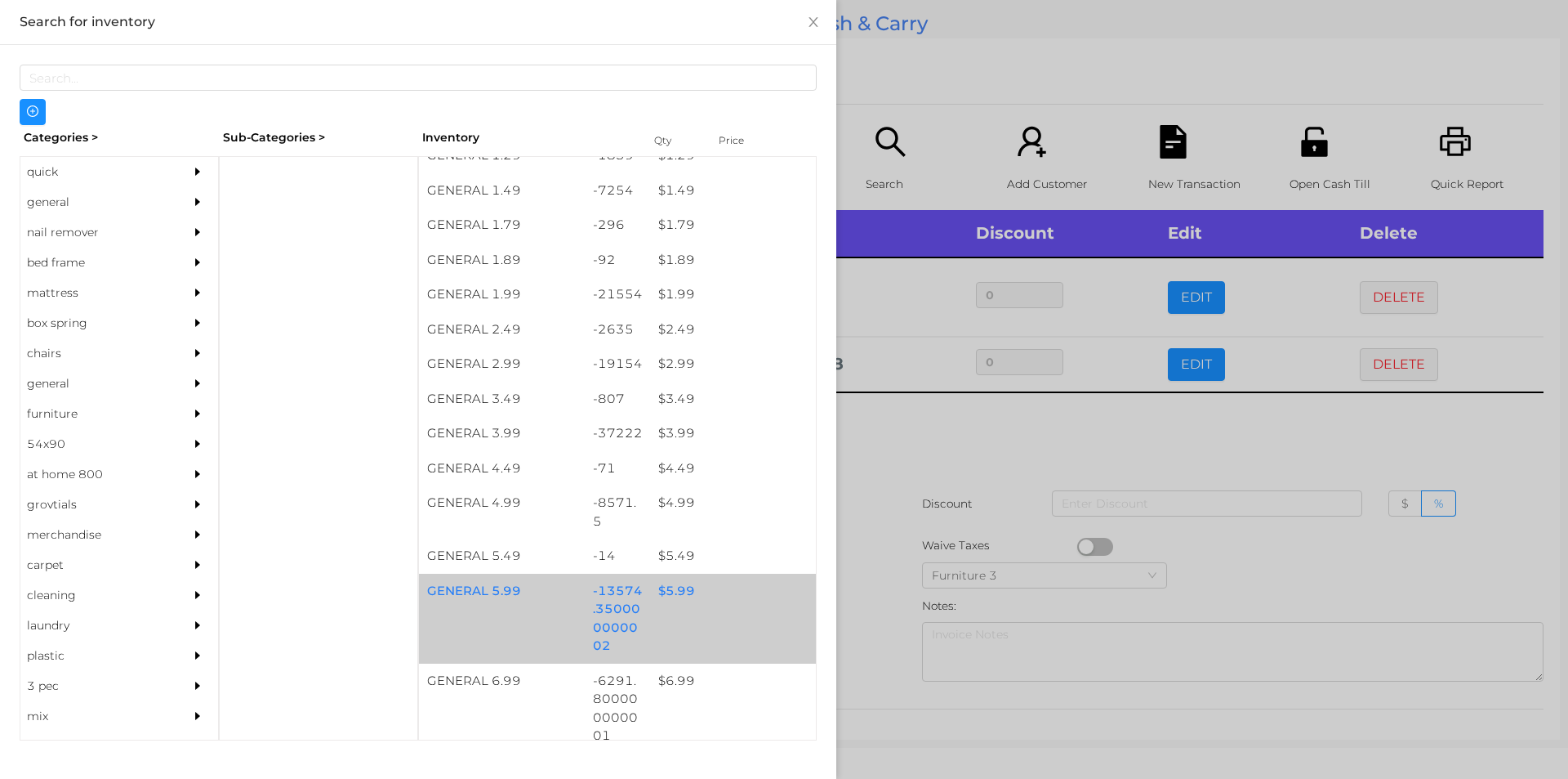
click at [897, 445] on div at bounding box center [784, 390] width 1568 height 779
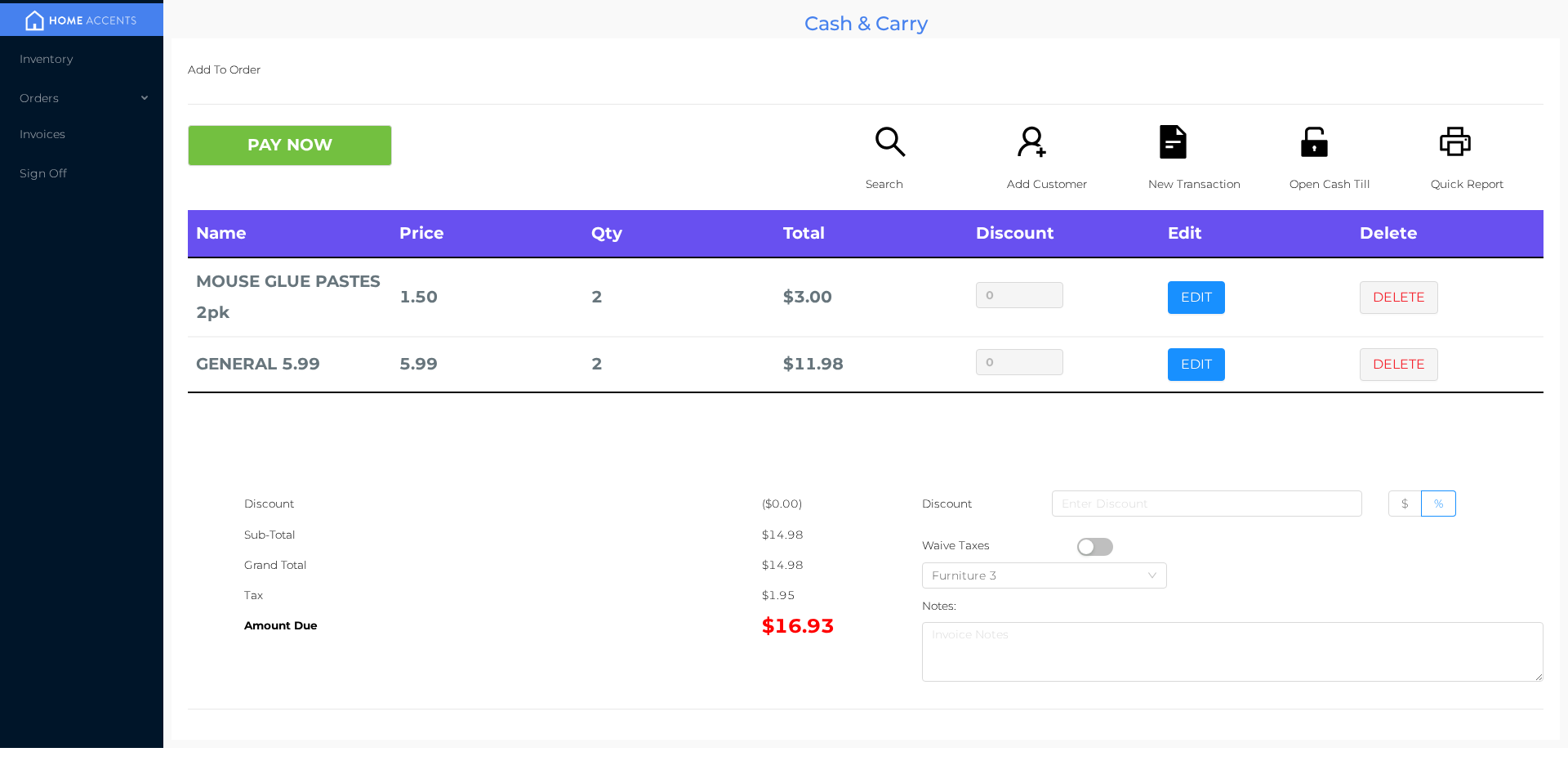
click at [874, 178] on p "Search" at bounding box center [922, 184] width 113 height 31
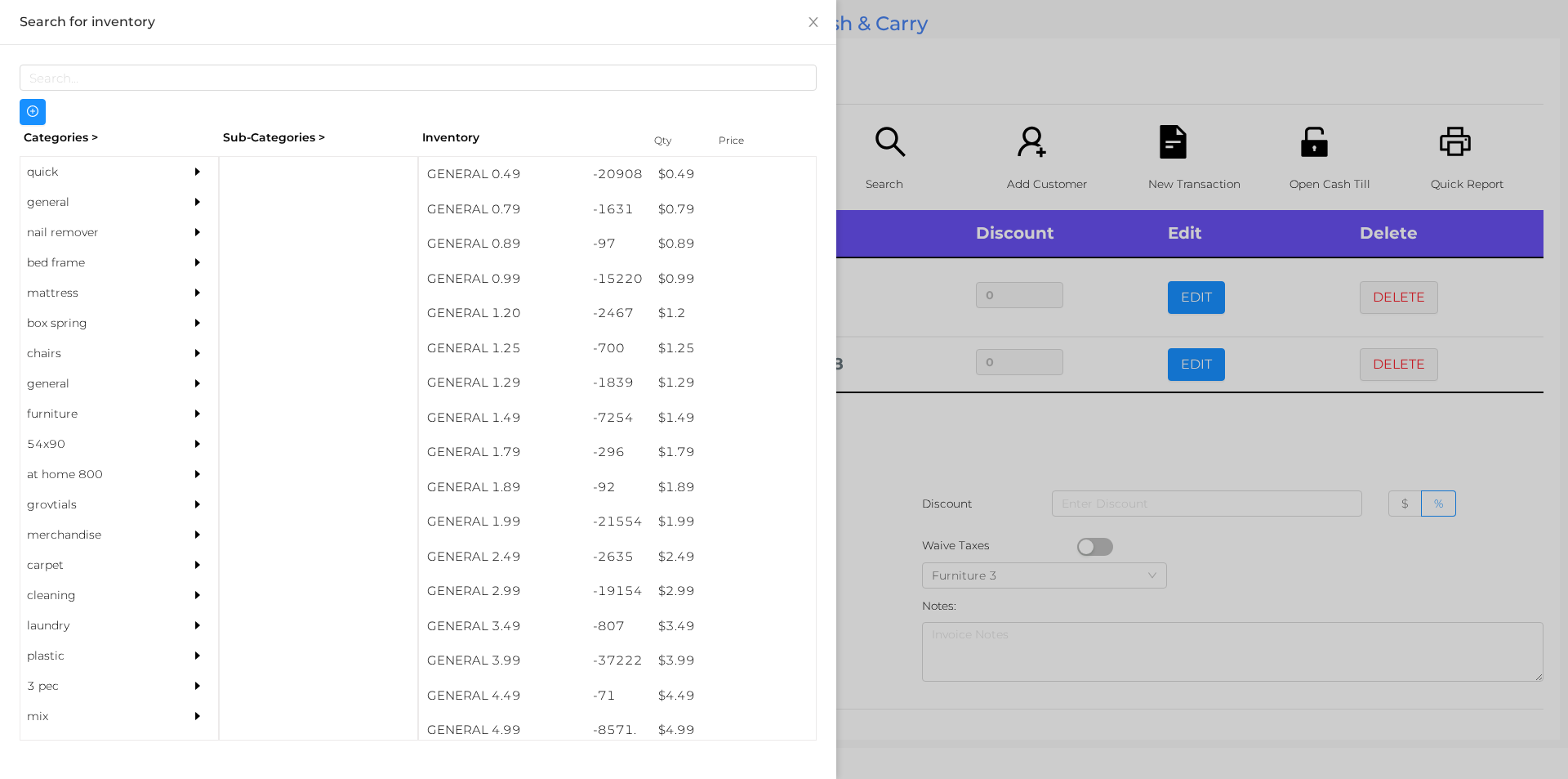
click at [59, 198] on div "general" at bounding box center [95, 202] width 149 height 31
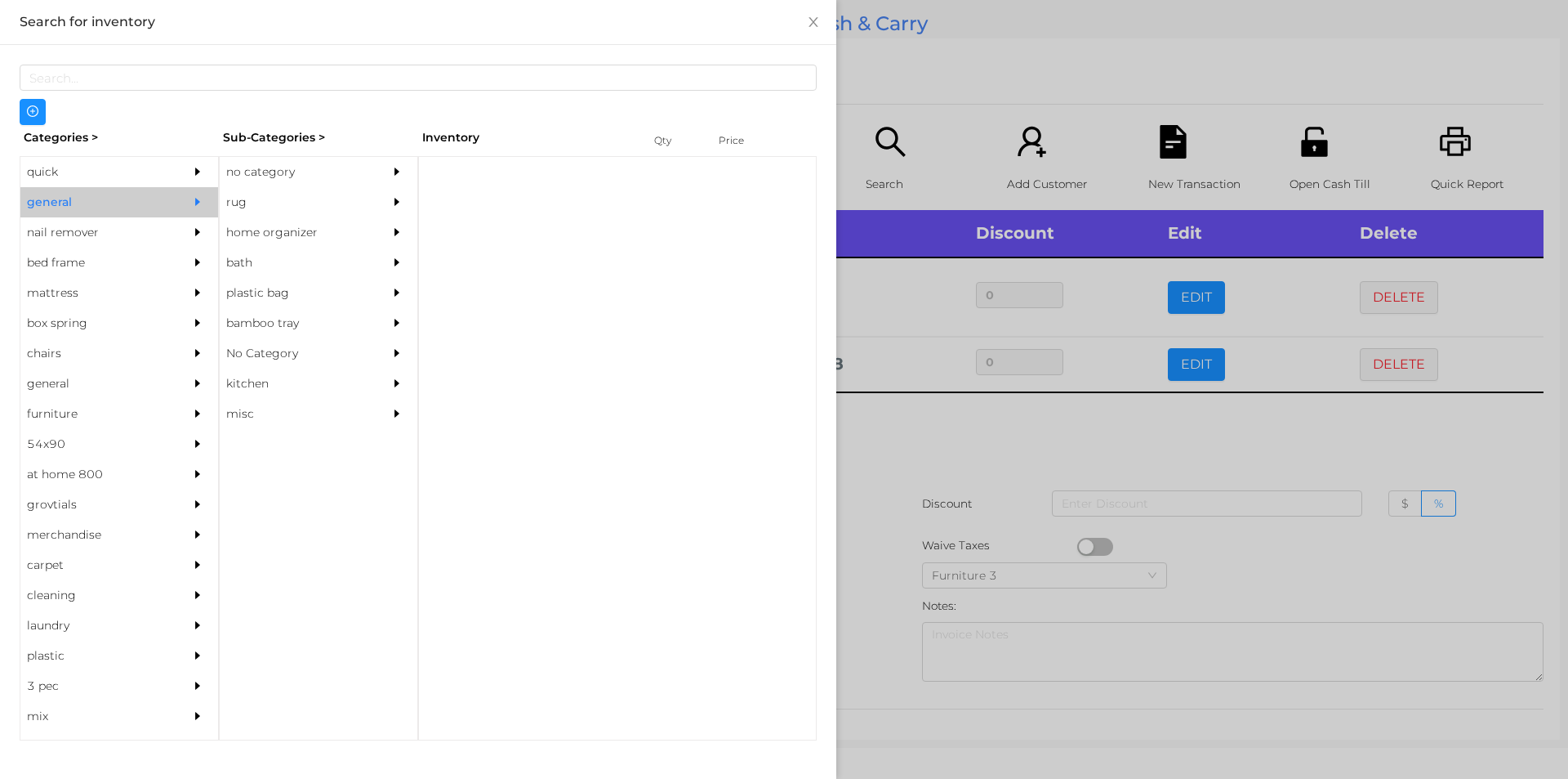
click at [251, 169] on div "no category" at bounding box center [294, 171] width 149 height 31
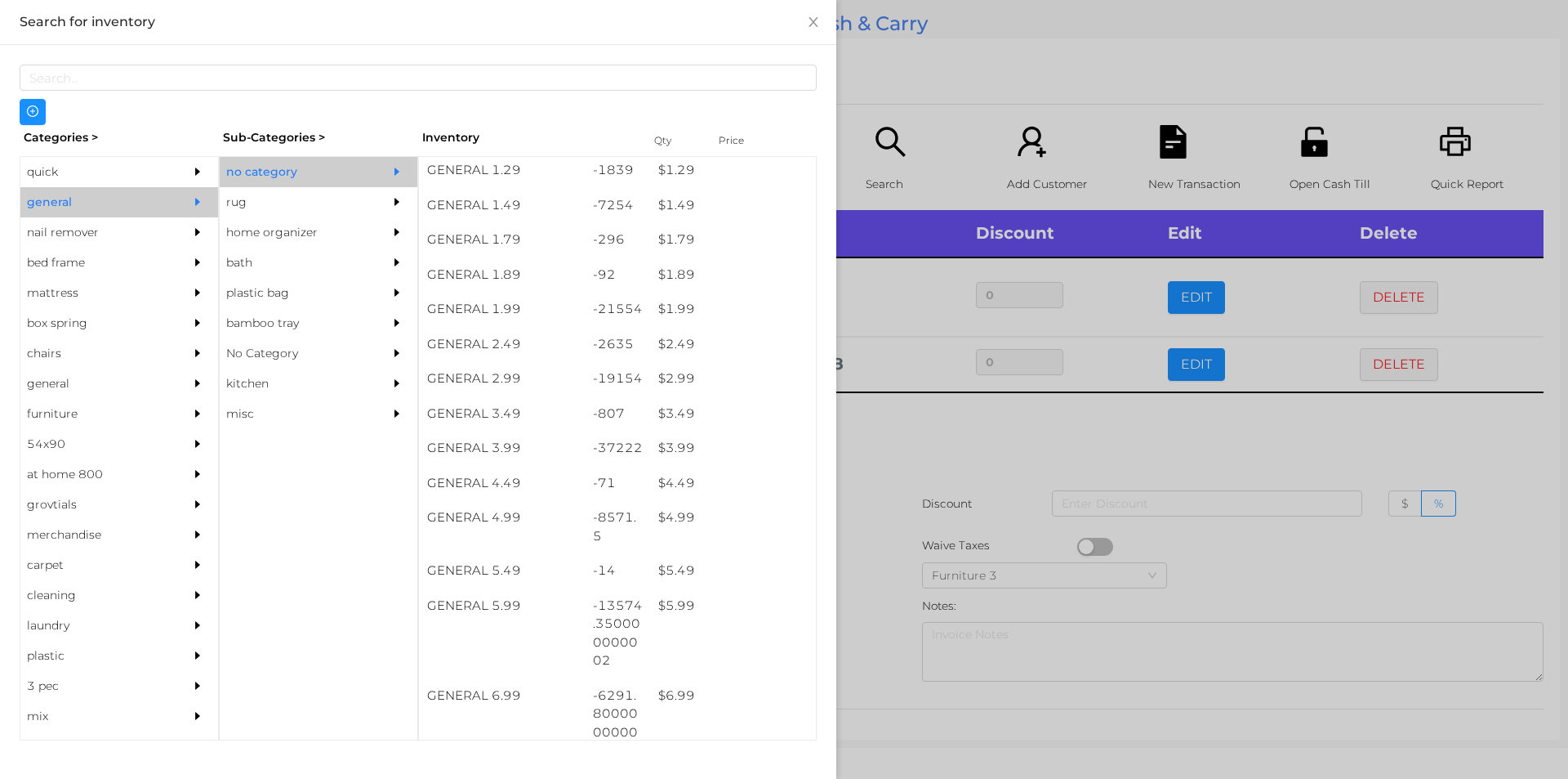
scroll to position [229, 0]
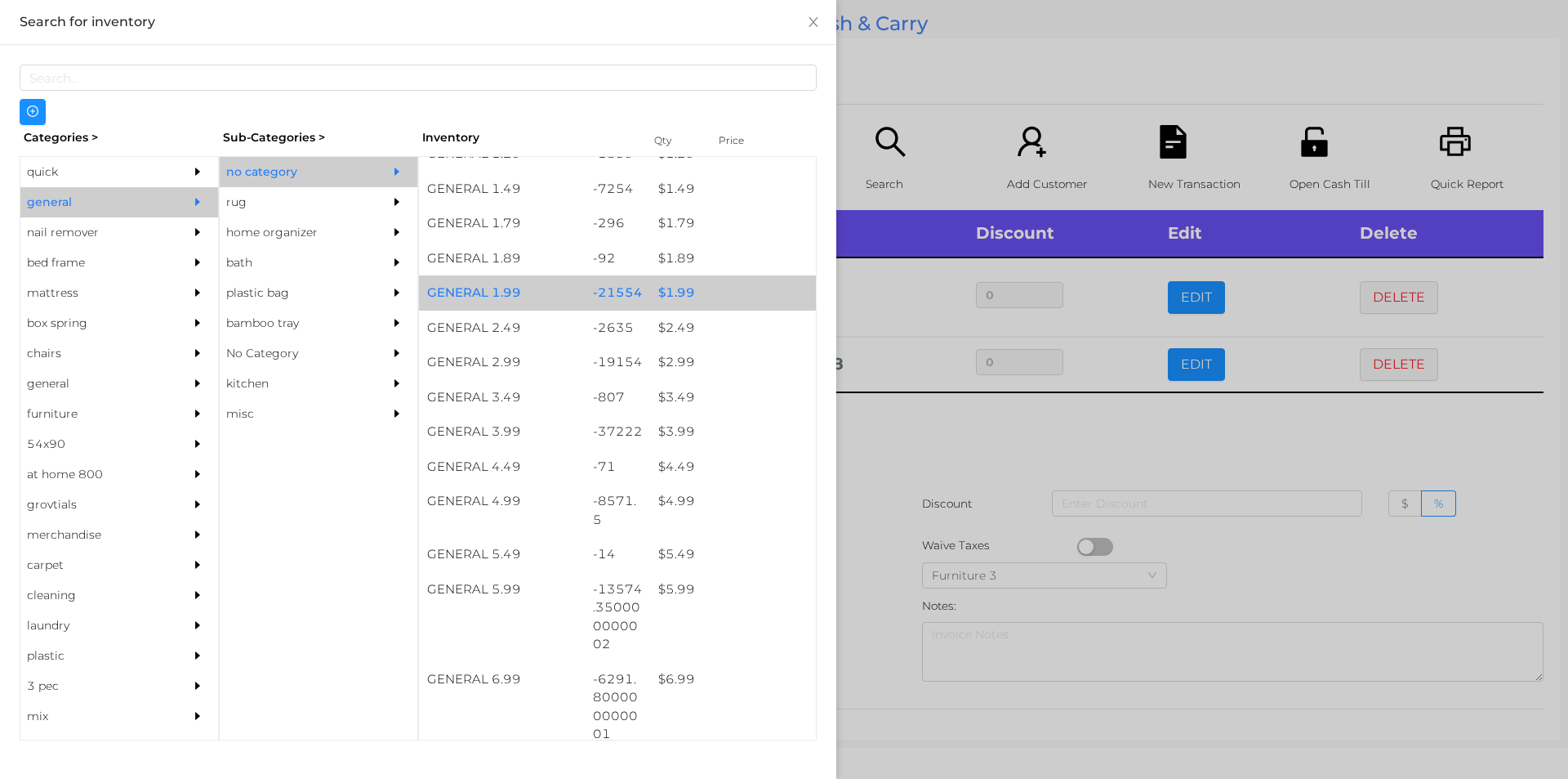
click at [672, 282] on div "$ 1.99" at bounding box center [732, 292] width 165 height 35
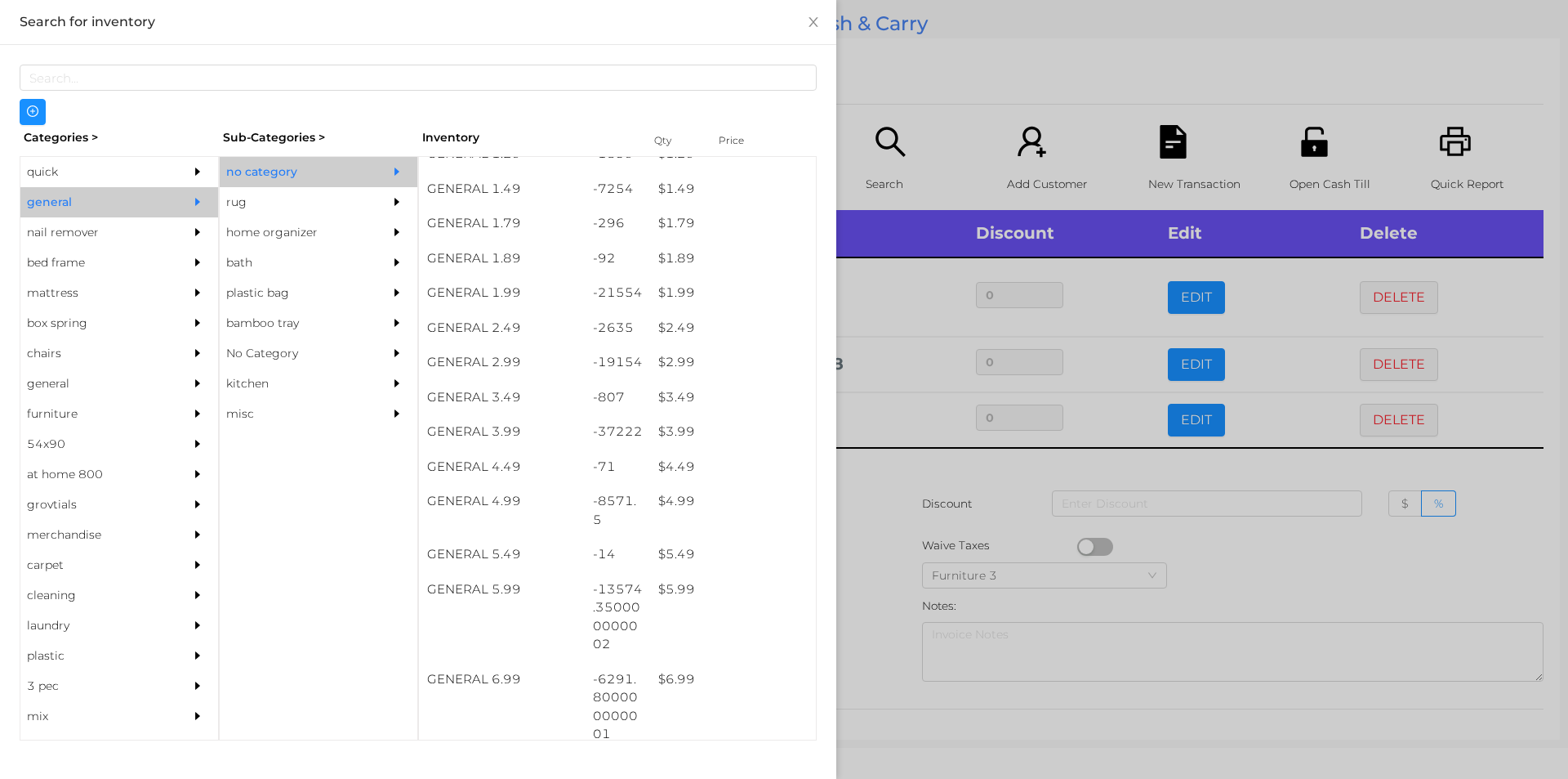
click at [873, 479] on div at bounding box center [784, 390] width 1568 height 779
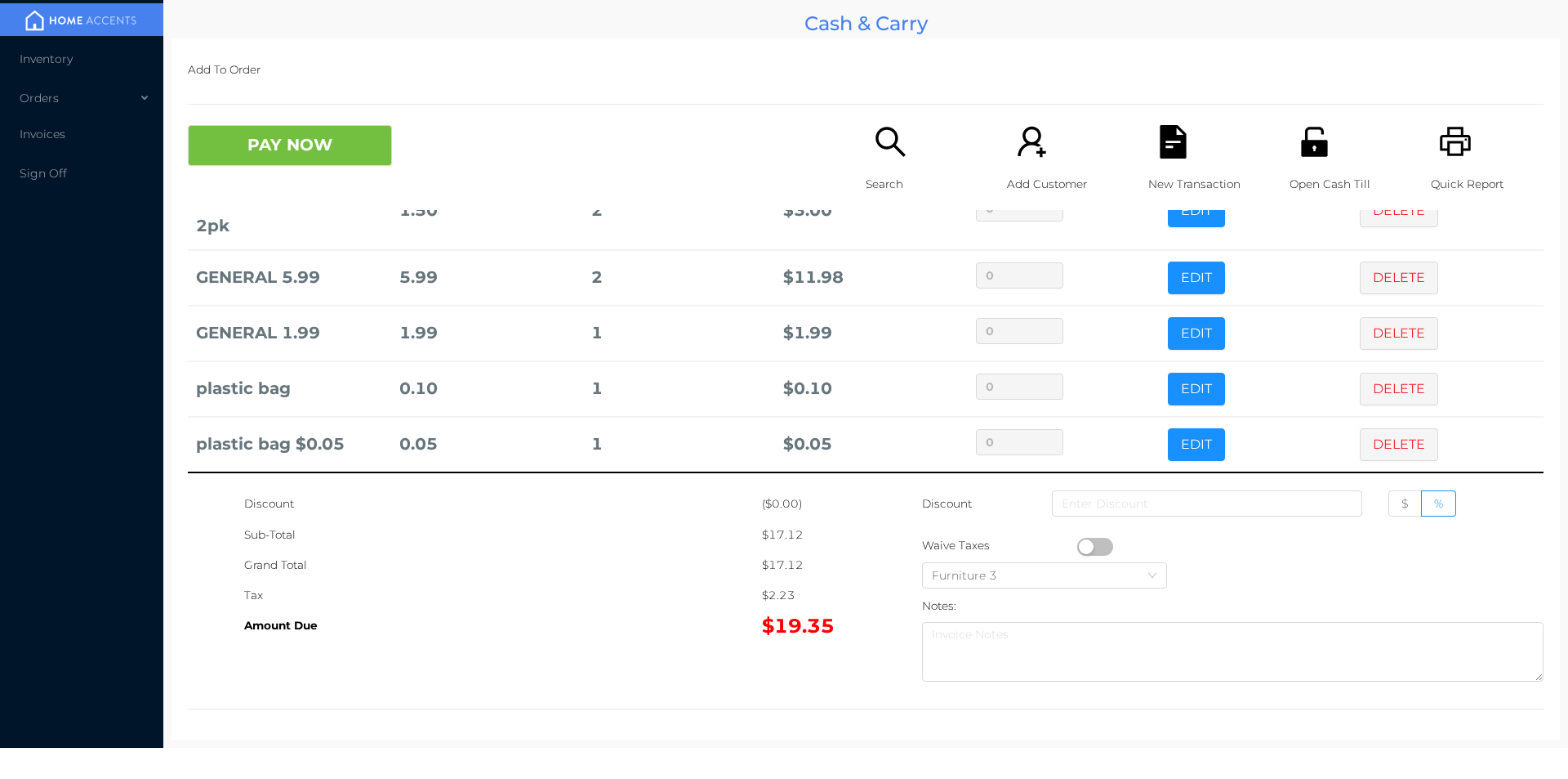
click at [1360, 382] on button "DELETE" at bounding box center [1399, 389] width 78 height 33
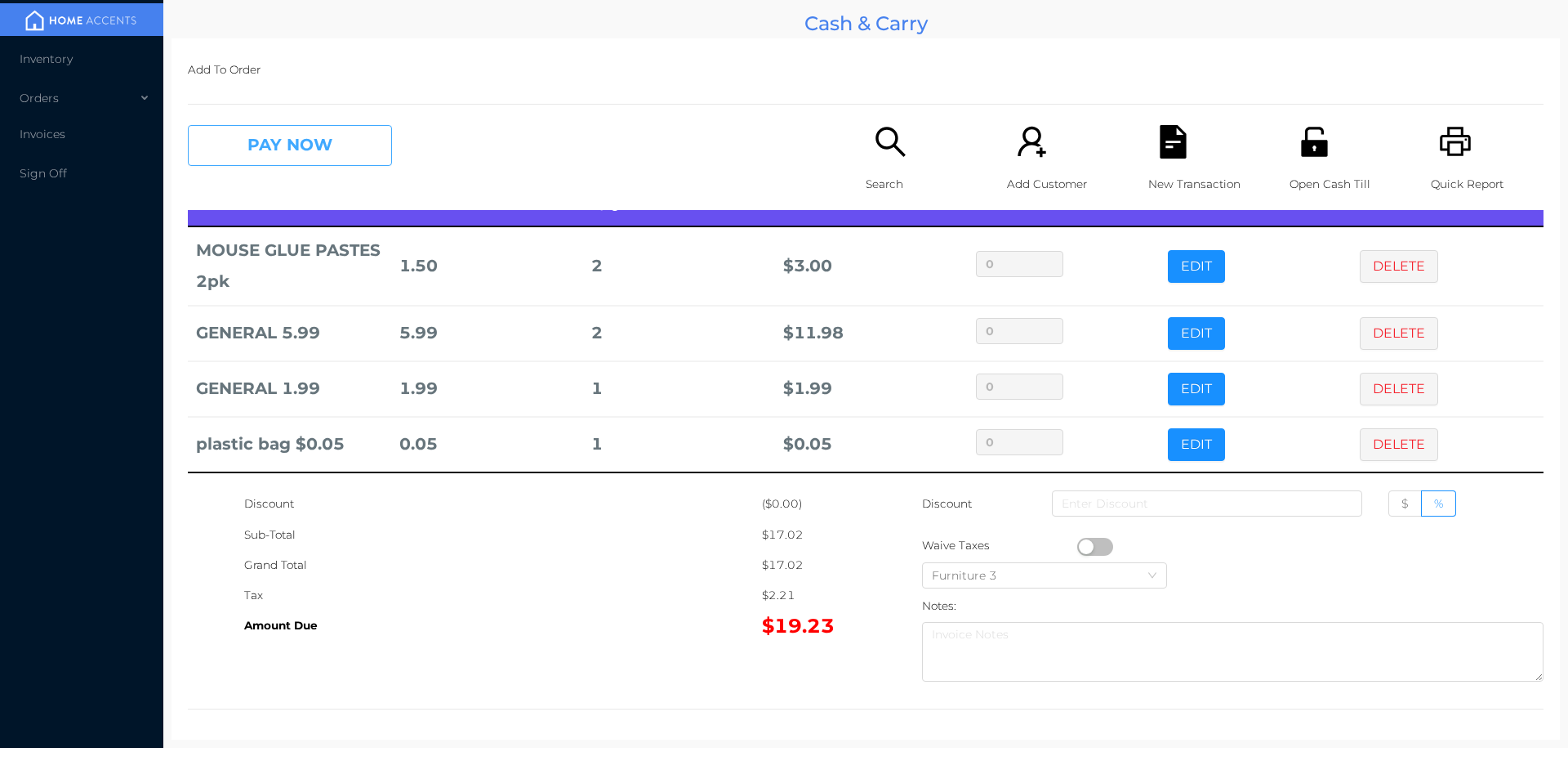
click at [272, 156] on button "PAY NOW" at bounding box center [290, 145] width 204 height 41
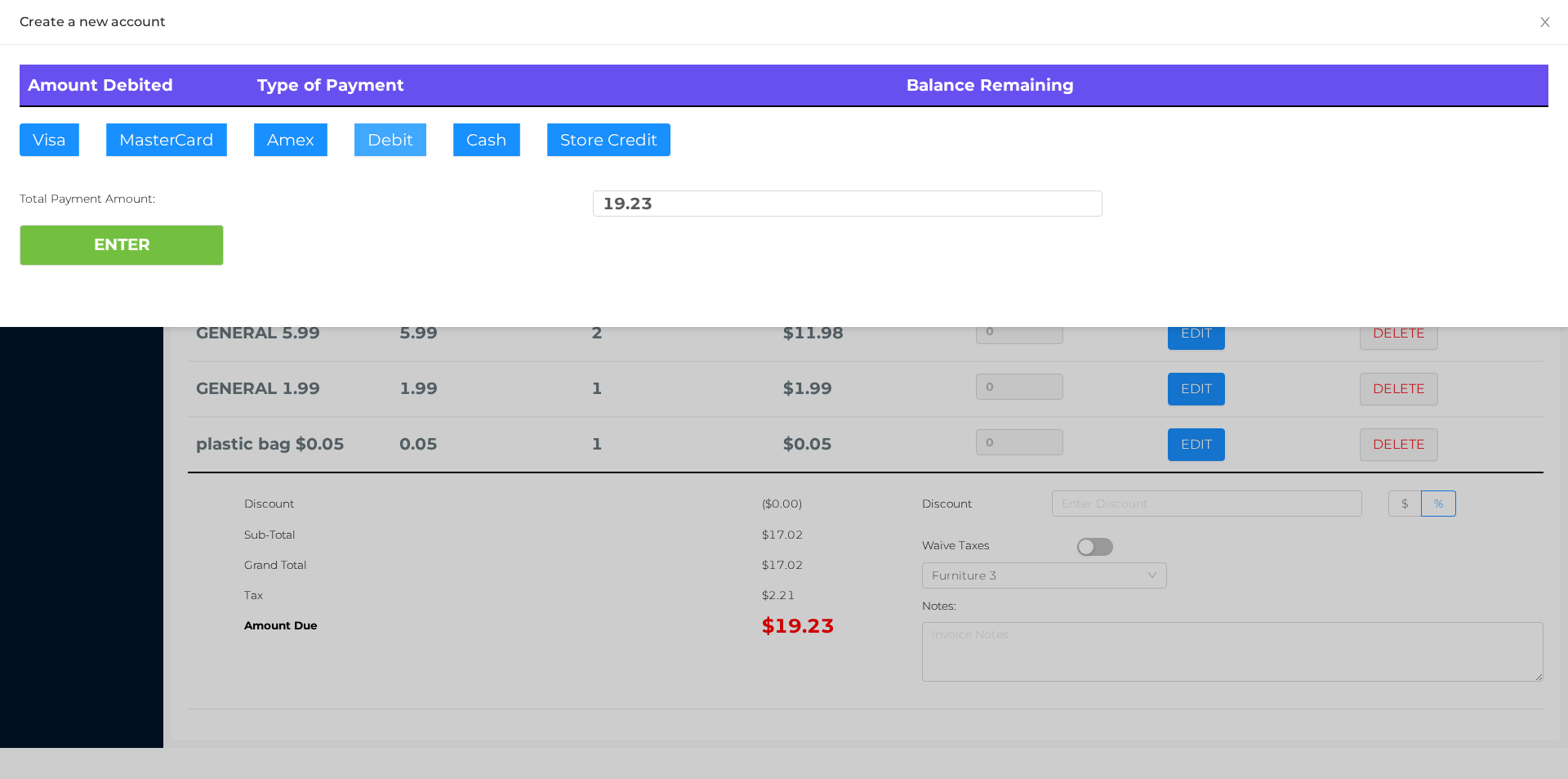
click at [395, 144] on button "Debit" at bounding box center [390, 140] width 72 height 33
type input "50."
click at [144, 259] on button "ENTER" at bounding box center [122, 245] width 204 height 41
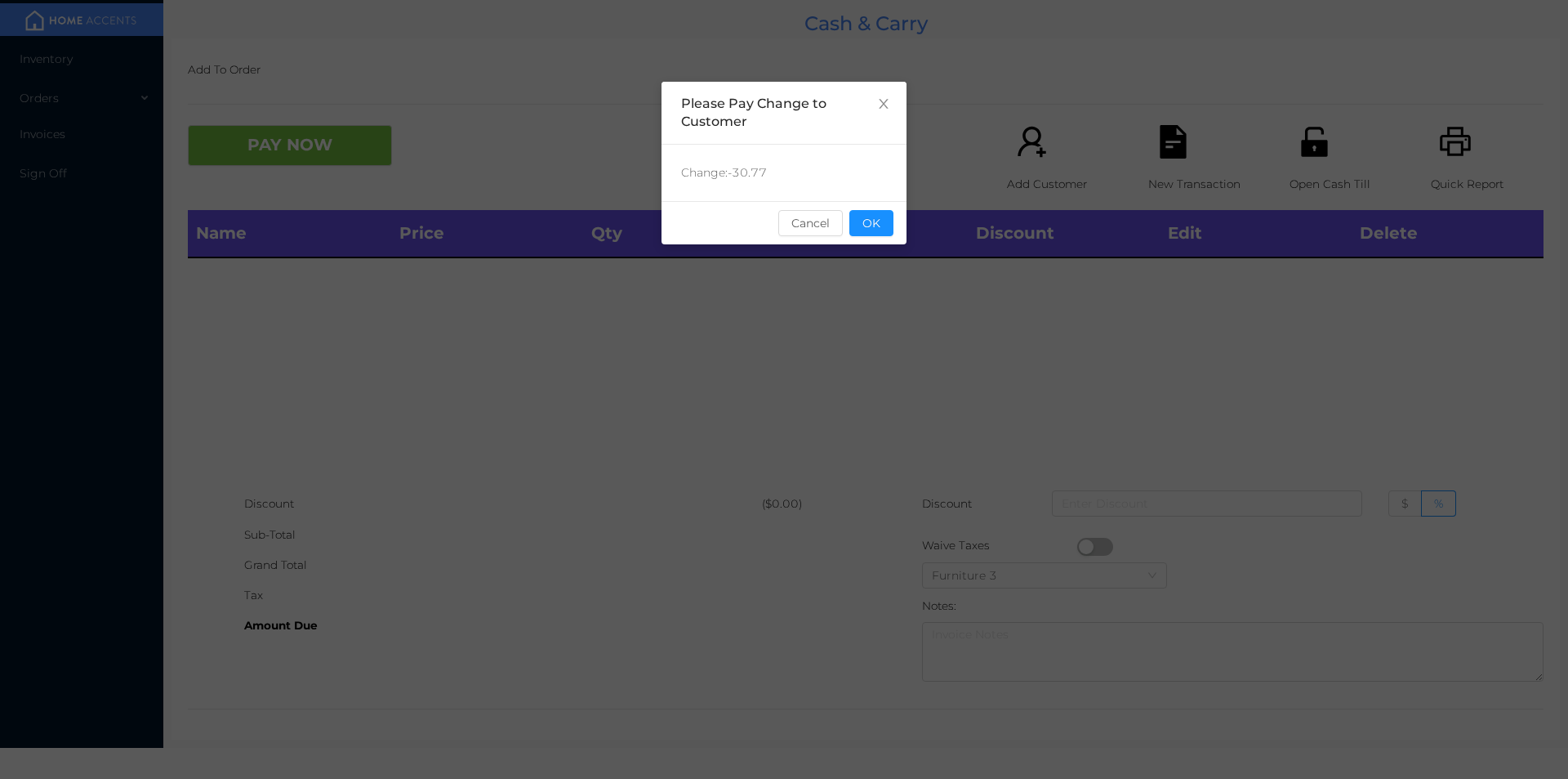
scroll to position [0, 0]
click at [887, 227] on button "OK" at bounding box center [871, 223] width 45 height 26
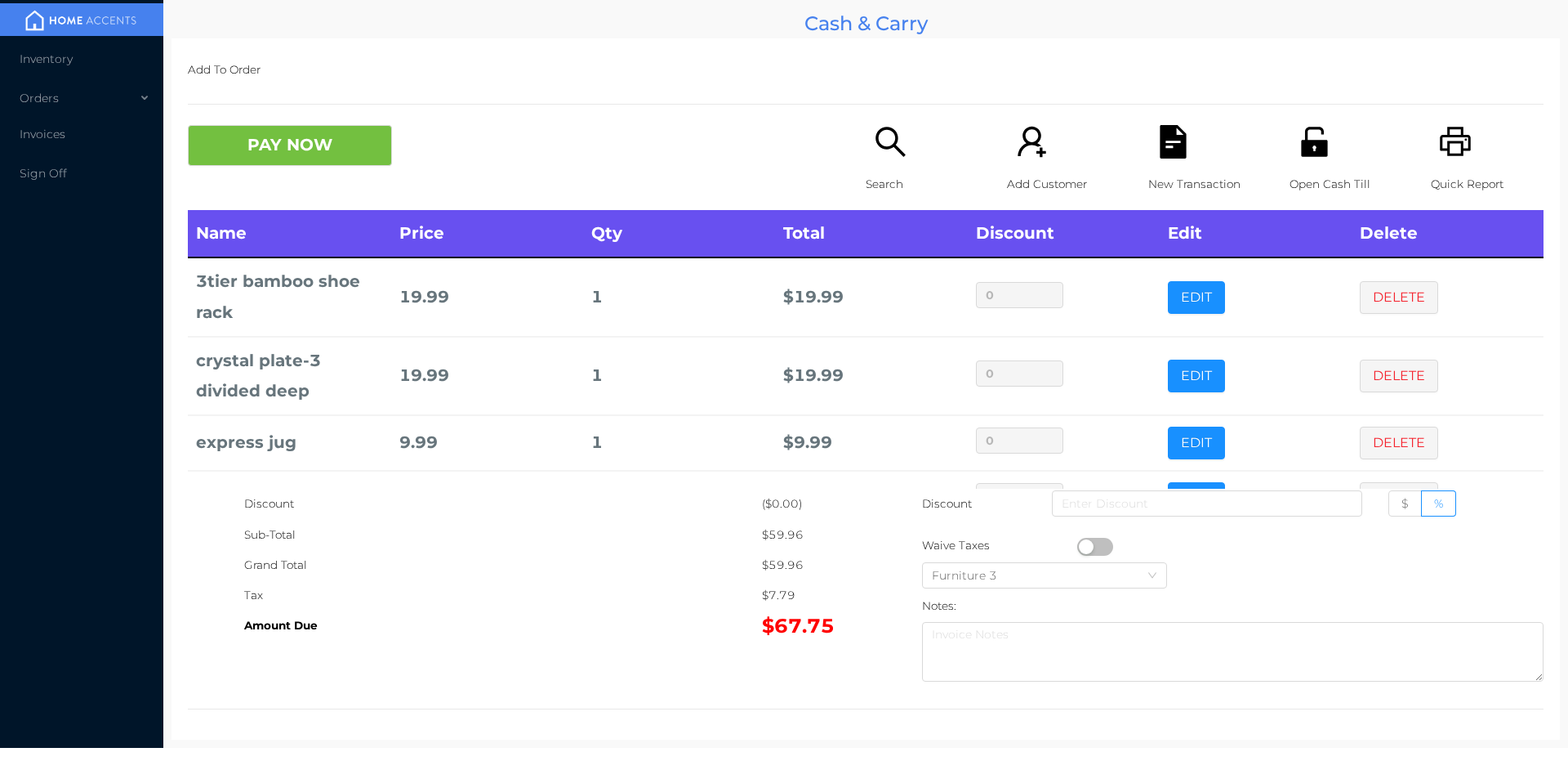
scroll to position [55, 0]
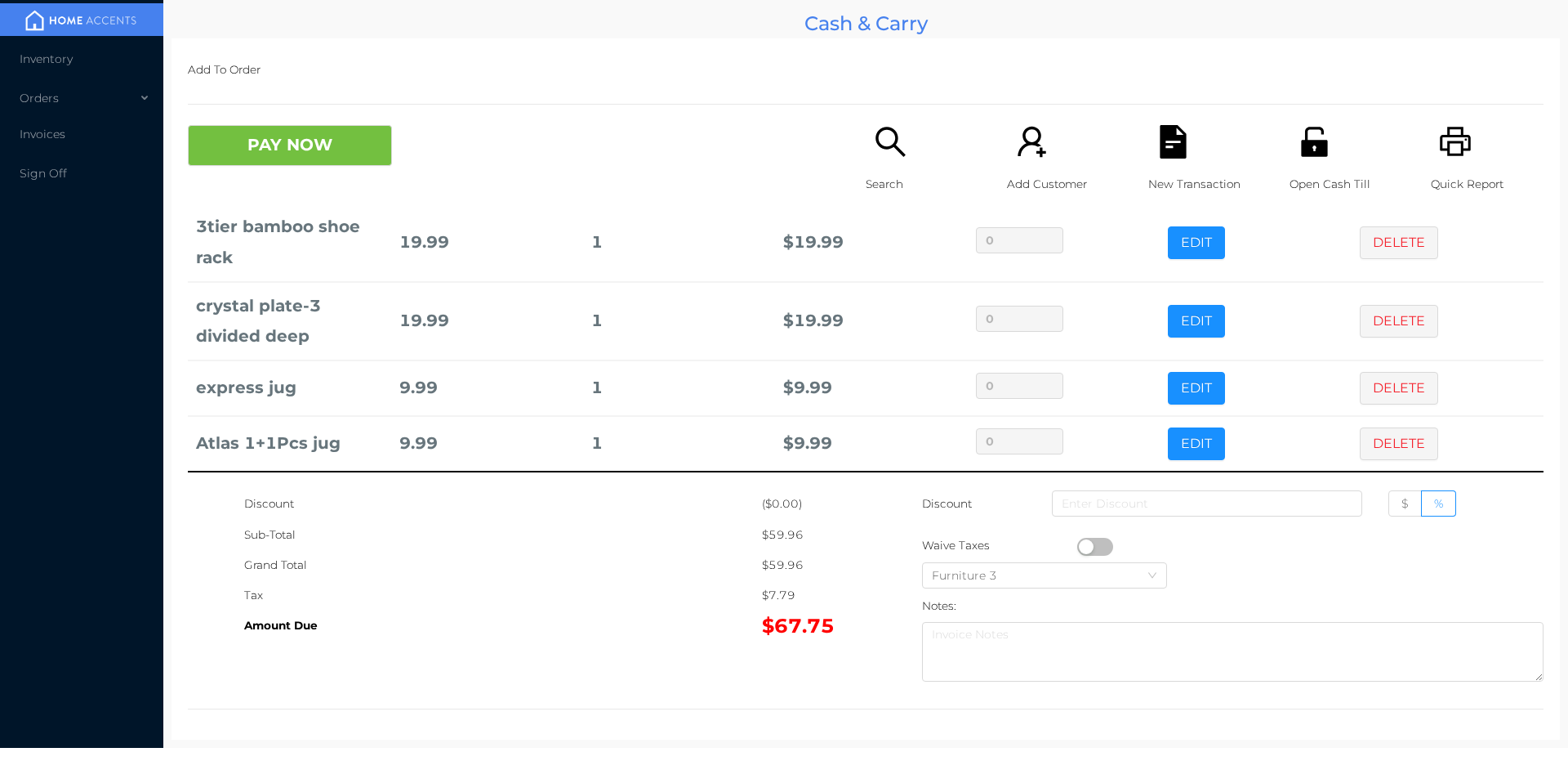
click at [879, 138] on icon "icon: search" at bounding box center [890, 142] width 34 height 34
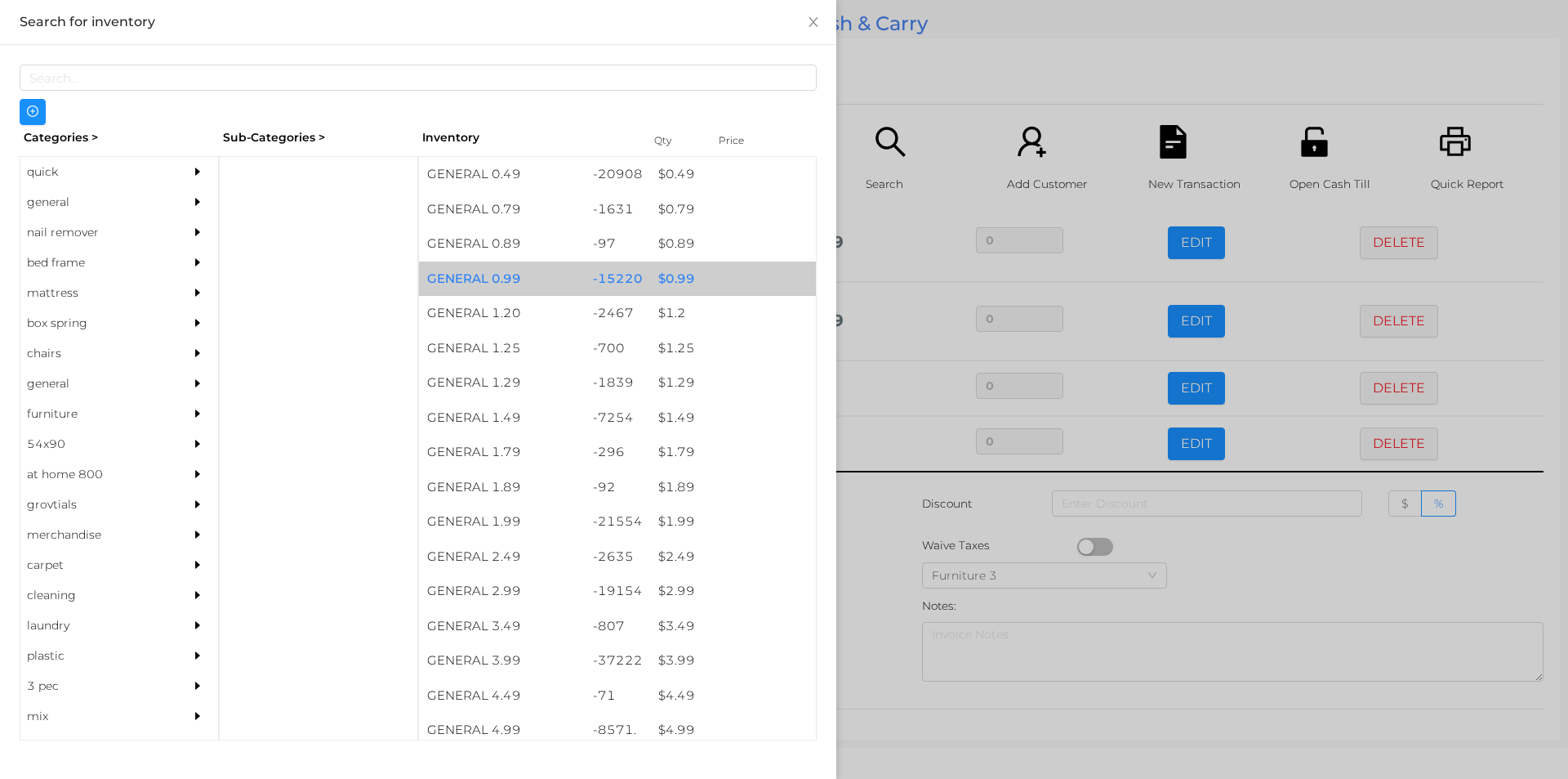
click at [665, 282] on div "$ 0.99" at bounding box center [732, 278] width 165 height 35
click at [670, 285] on div "$ 0.99" at bounding box center [732, 278] width 165 height 35
click at [668, 280] on div "$ 0.99" at bounding box center [732, 278] width 165 height 35
click at [663, 278] on div "$ 0.99" at bounding box center [732, 278] width 165 height 35
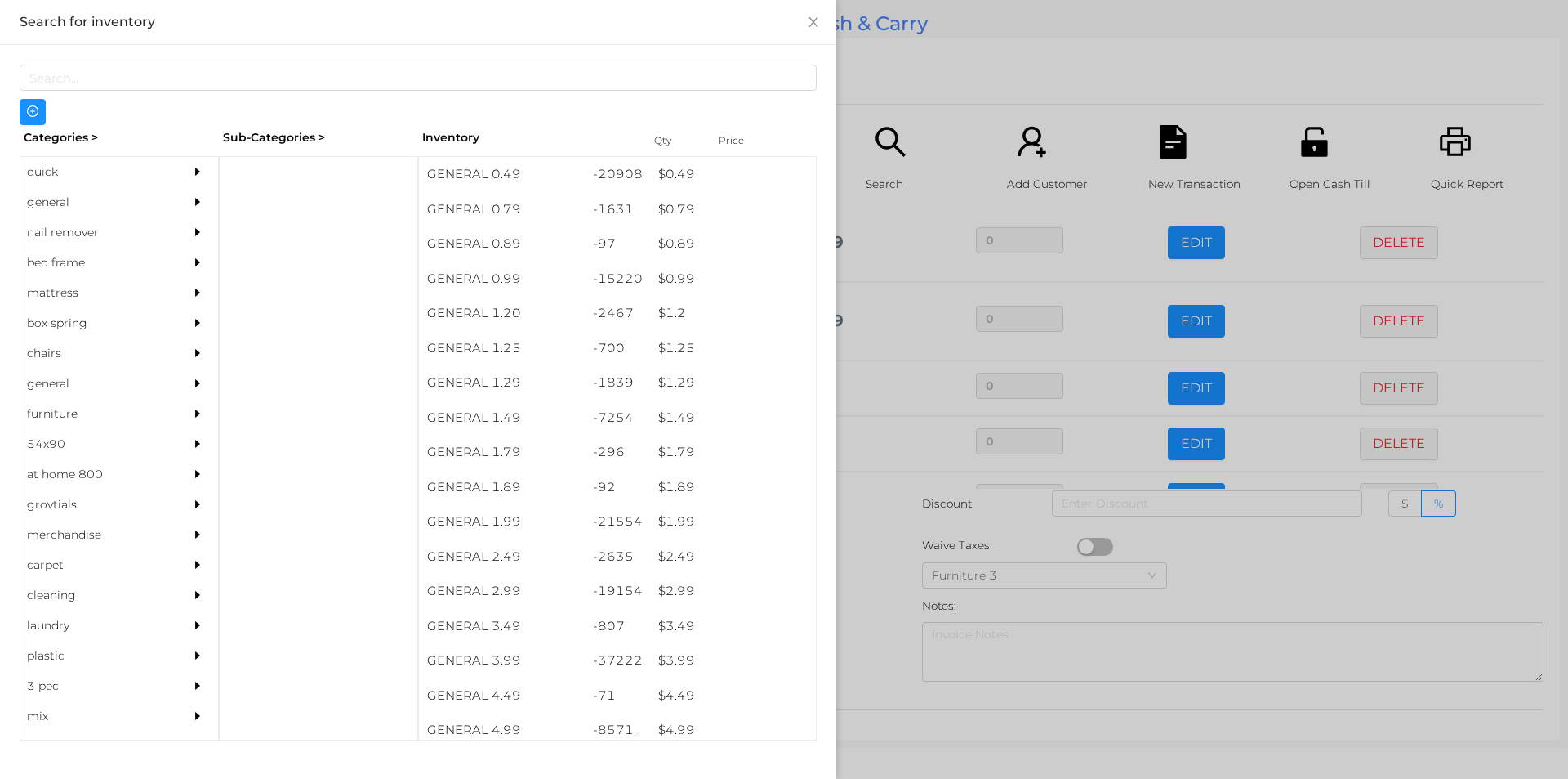
click at [877, 644] on div at bounding box center [784, 390] width 1568 height 779
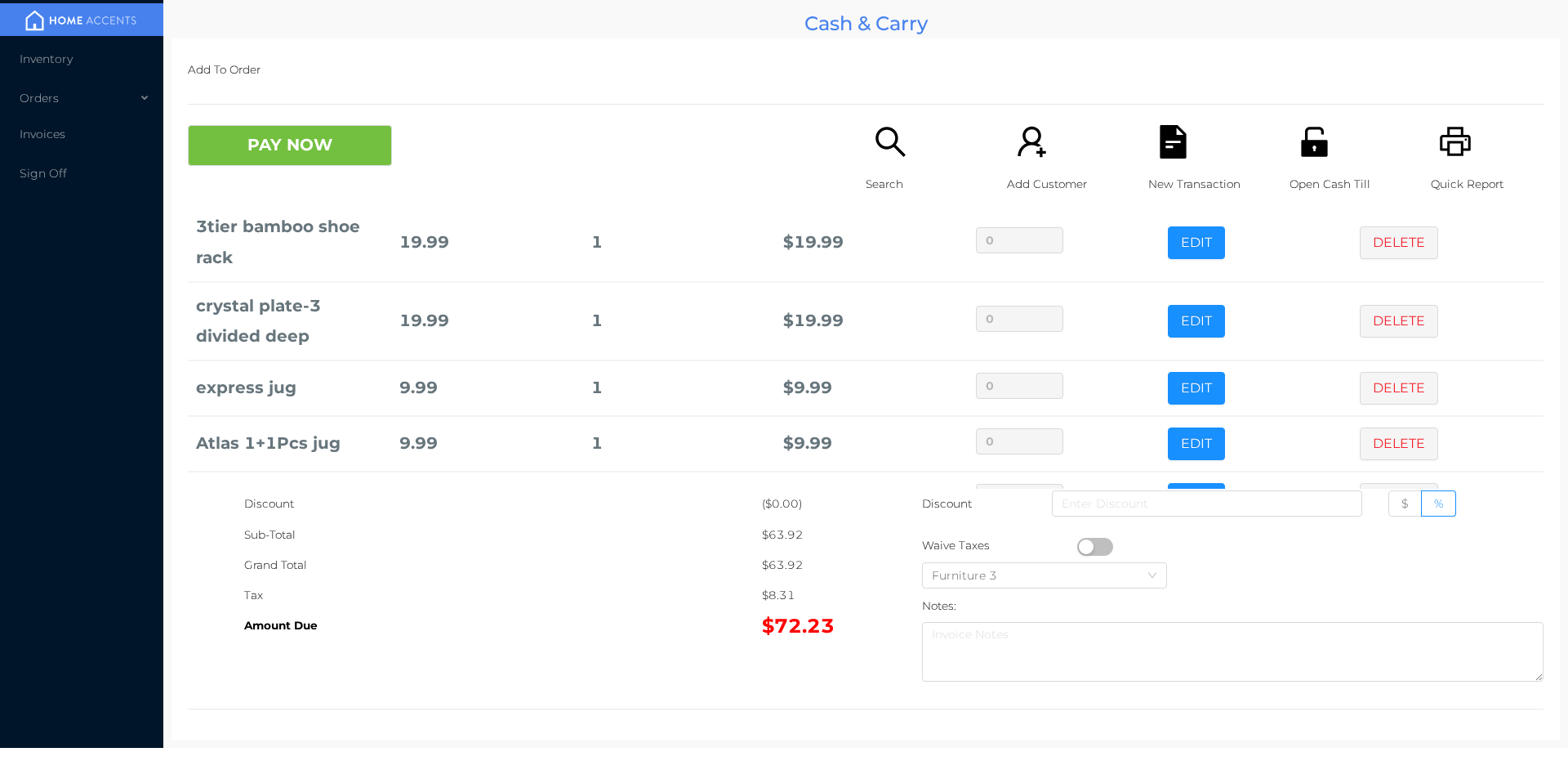
scroll to position [110, 0]
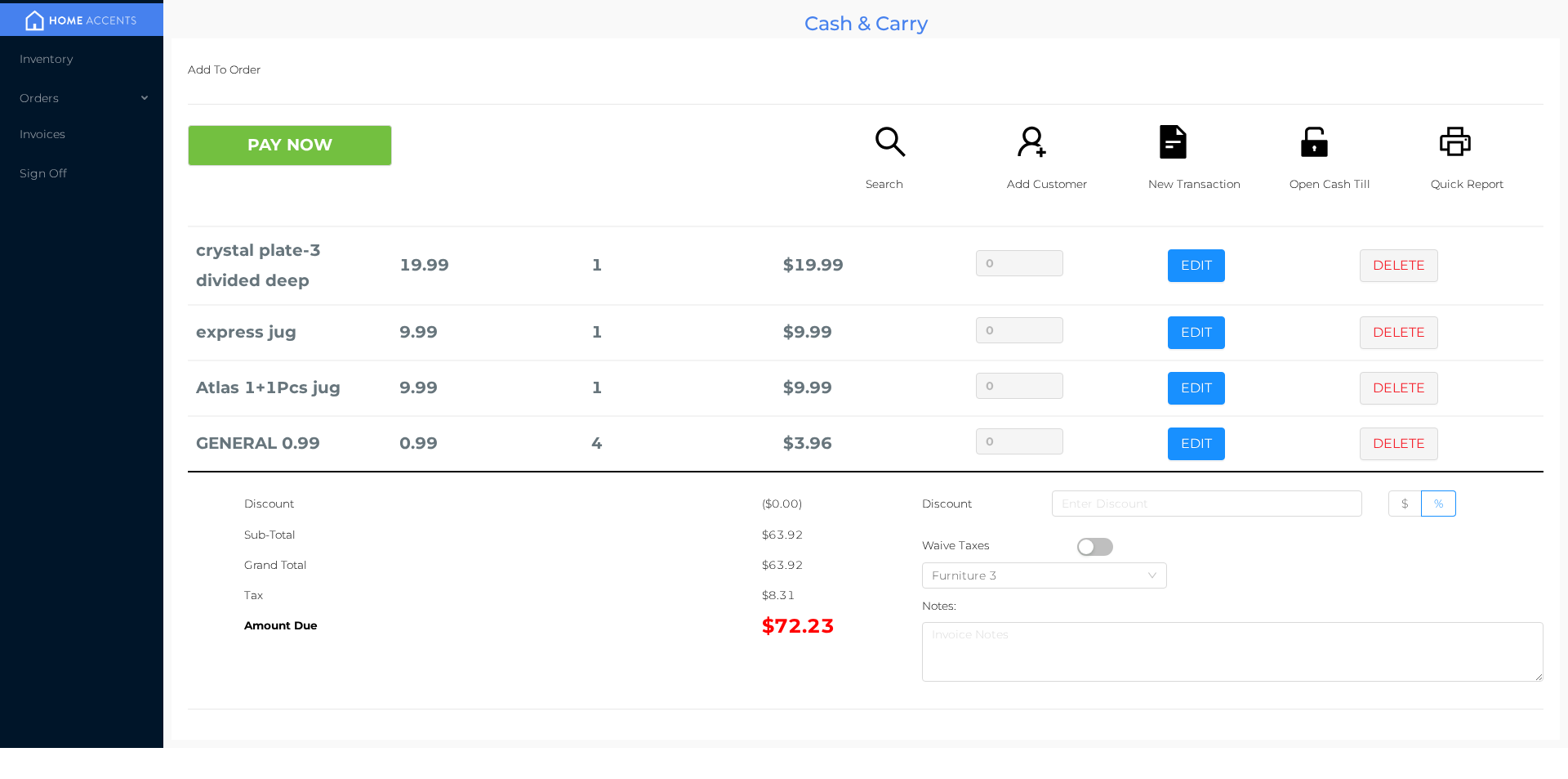
click at [883, 150] on icon "icon: search" at bounding box center [890, 142] width 34 height 34
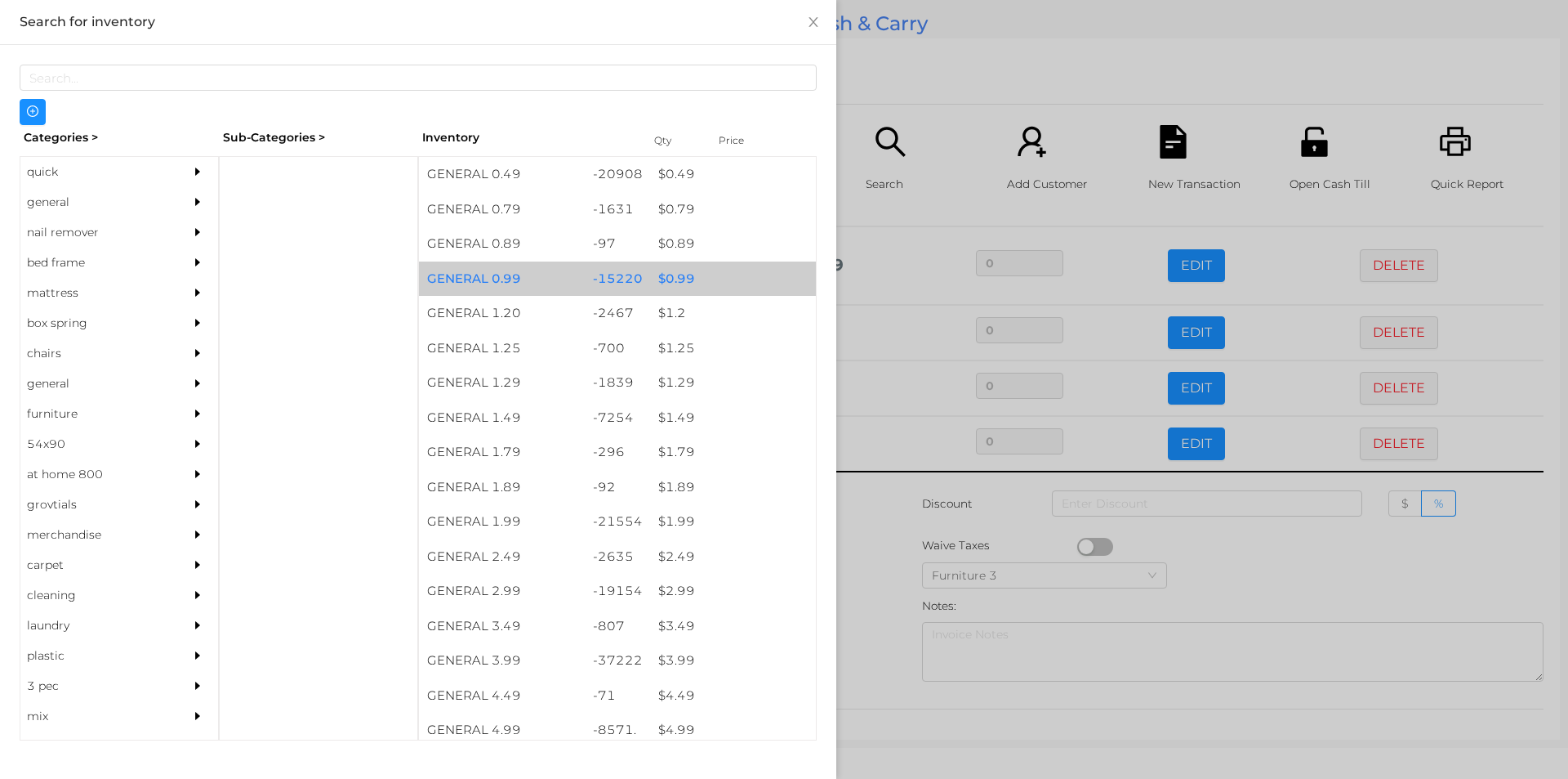
click at [669, 276] on div "$ 0.99" at bounding box center [732, 278] width 165 height 35
click at [677, 281] on div "$ 0.99" at bounding box center [732, 278] width 165 height 35
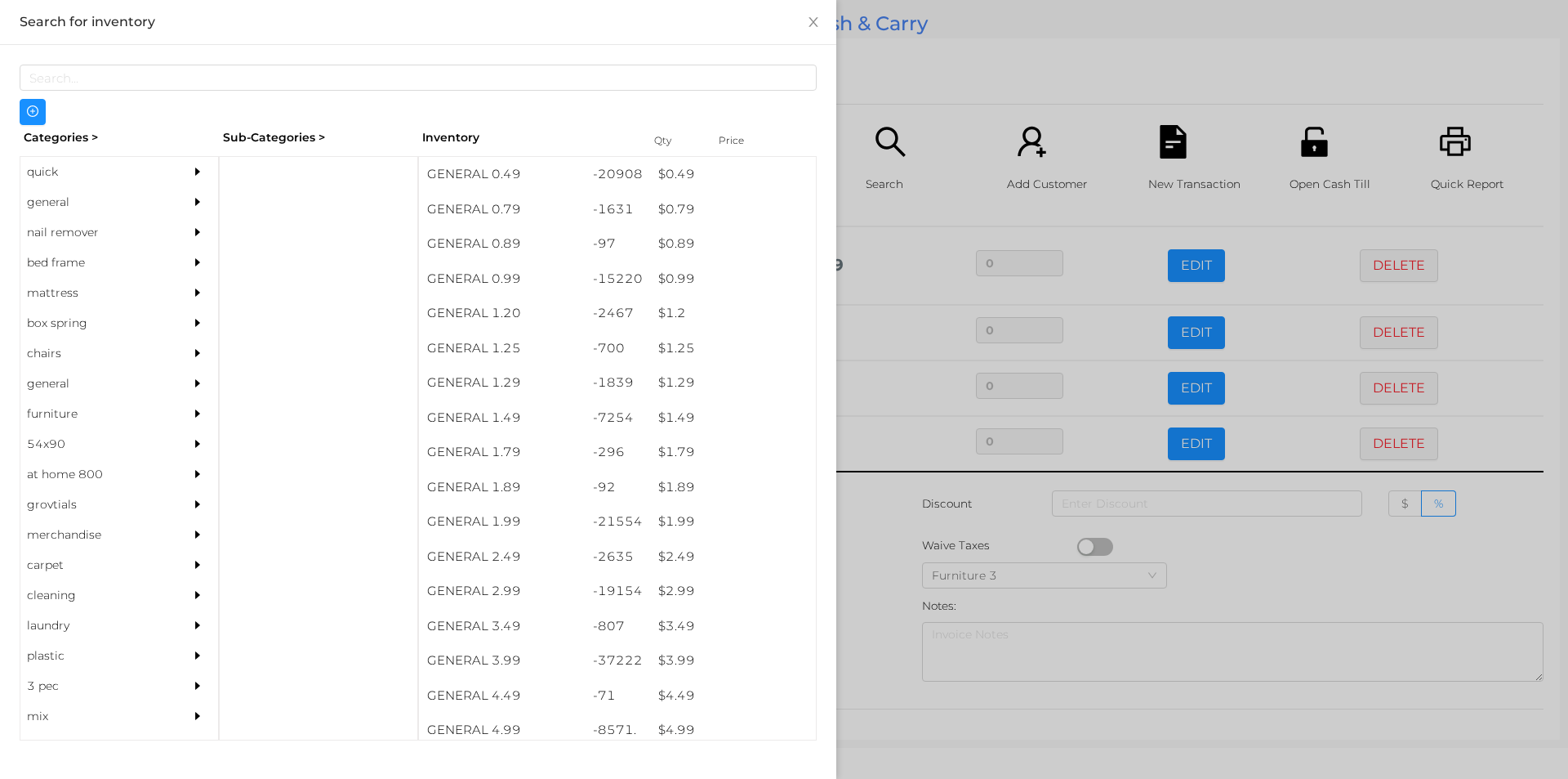
click at [860, 589] on div at bounding box center [784, 390] width 1568 height 779
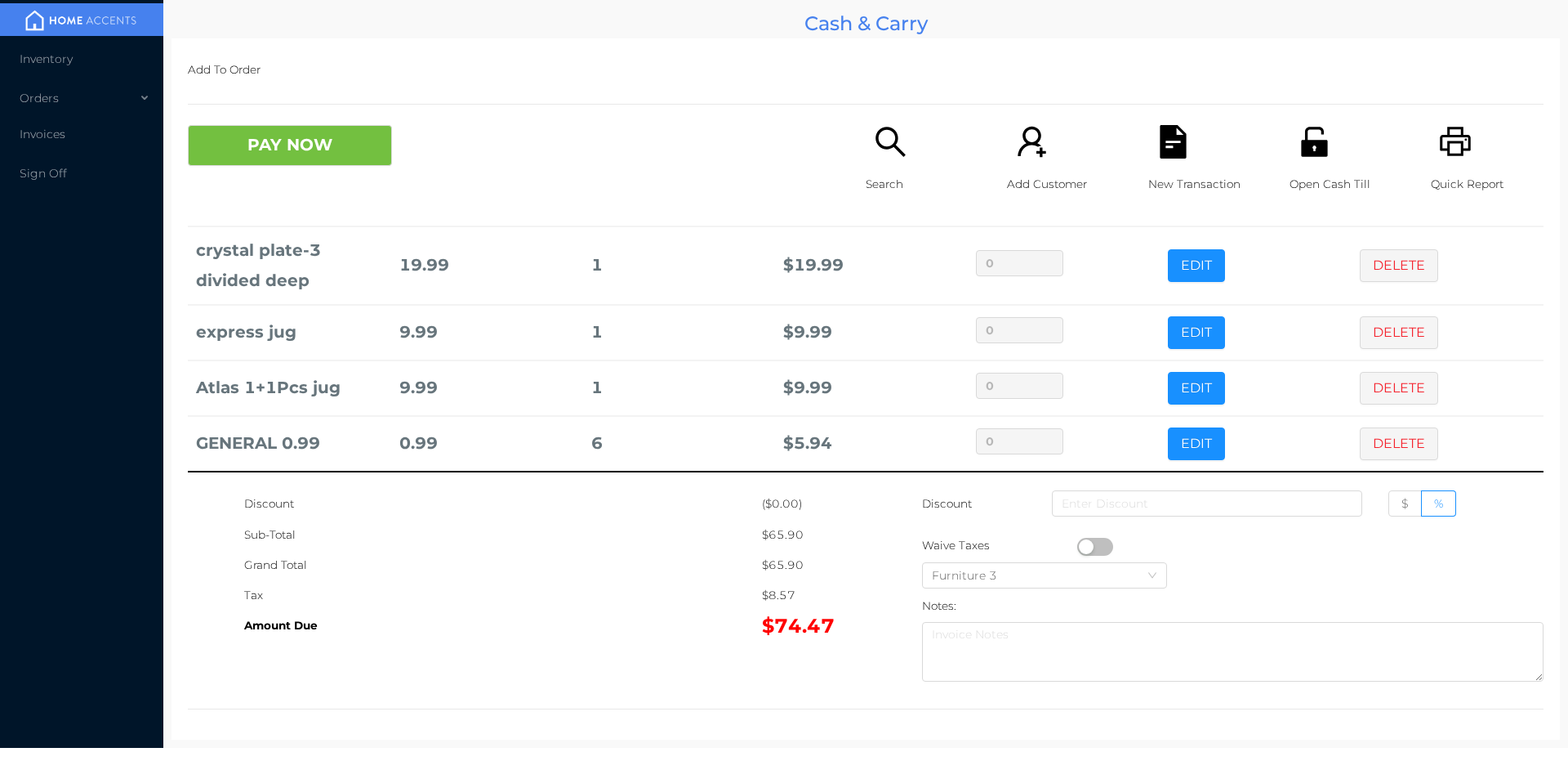
scroll to position [6, 0]
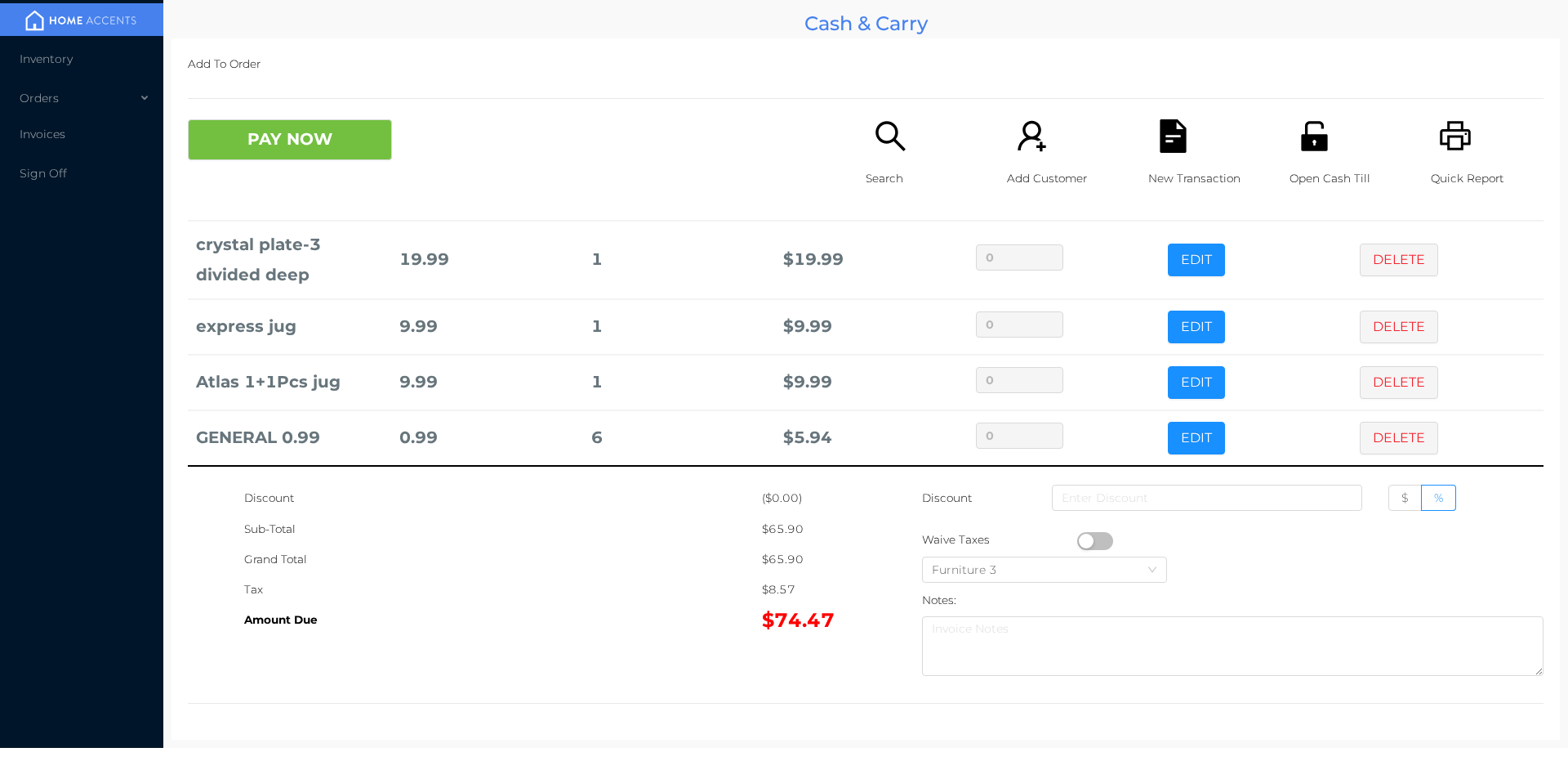
click at [324, 132] on button "PAY NOW" at bounding box center [290, 139] width 204 height 41
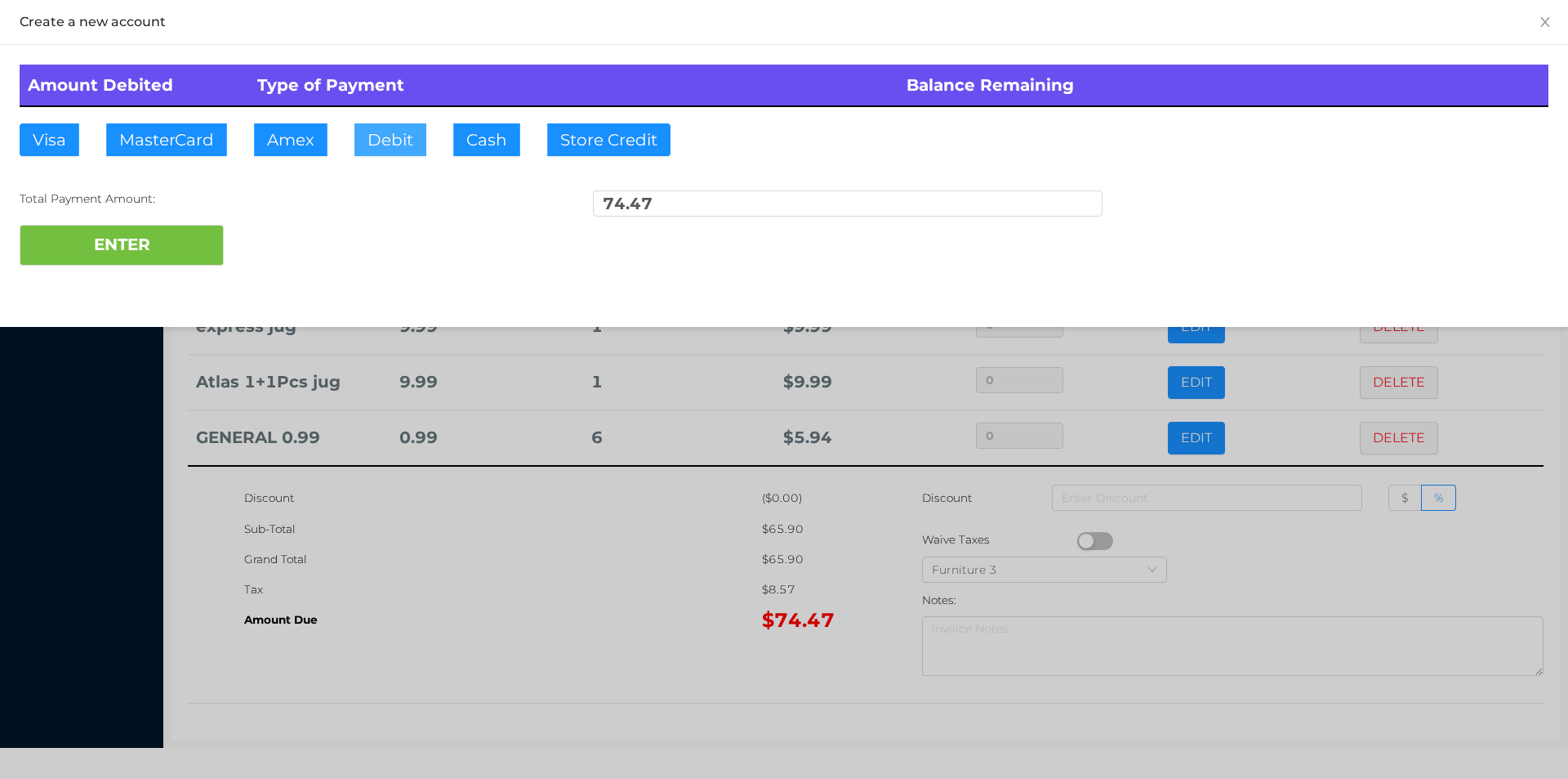
click at [400, 143] on button "Debit" at bounding box center [390, 140] width 72 height 33
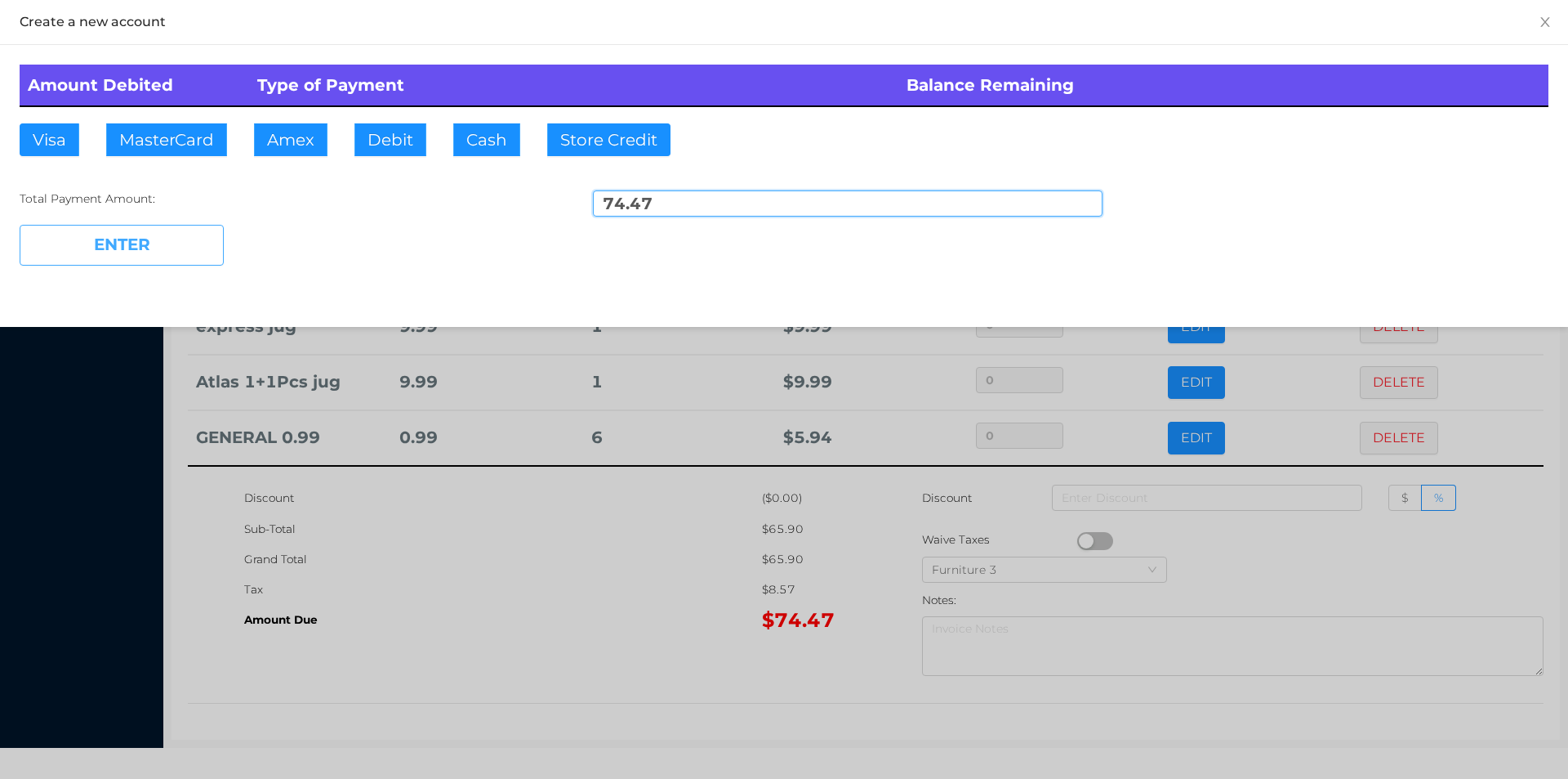
click at [164, 254] on button "ENTER" at bounding box center [122, 245] width 204 height 41
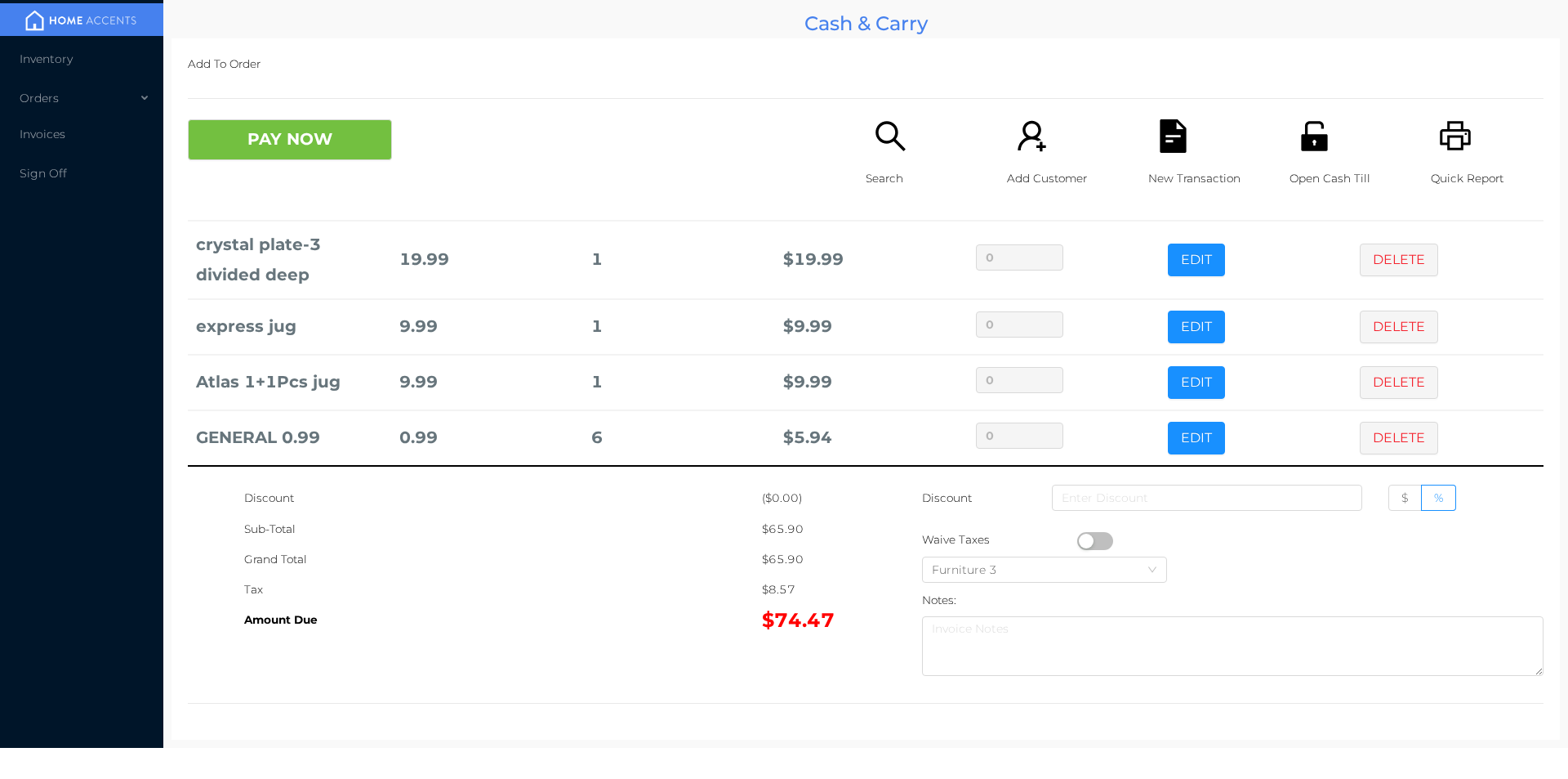
scroll to position [0, 0]
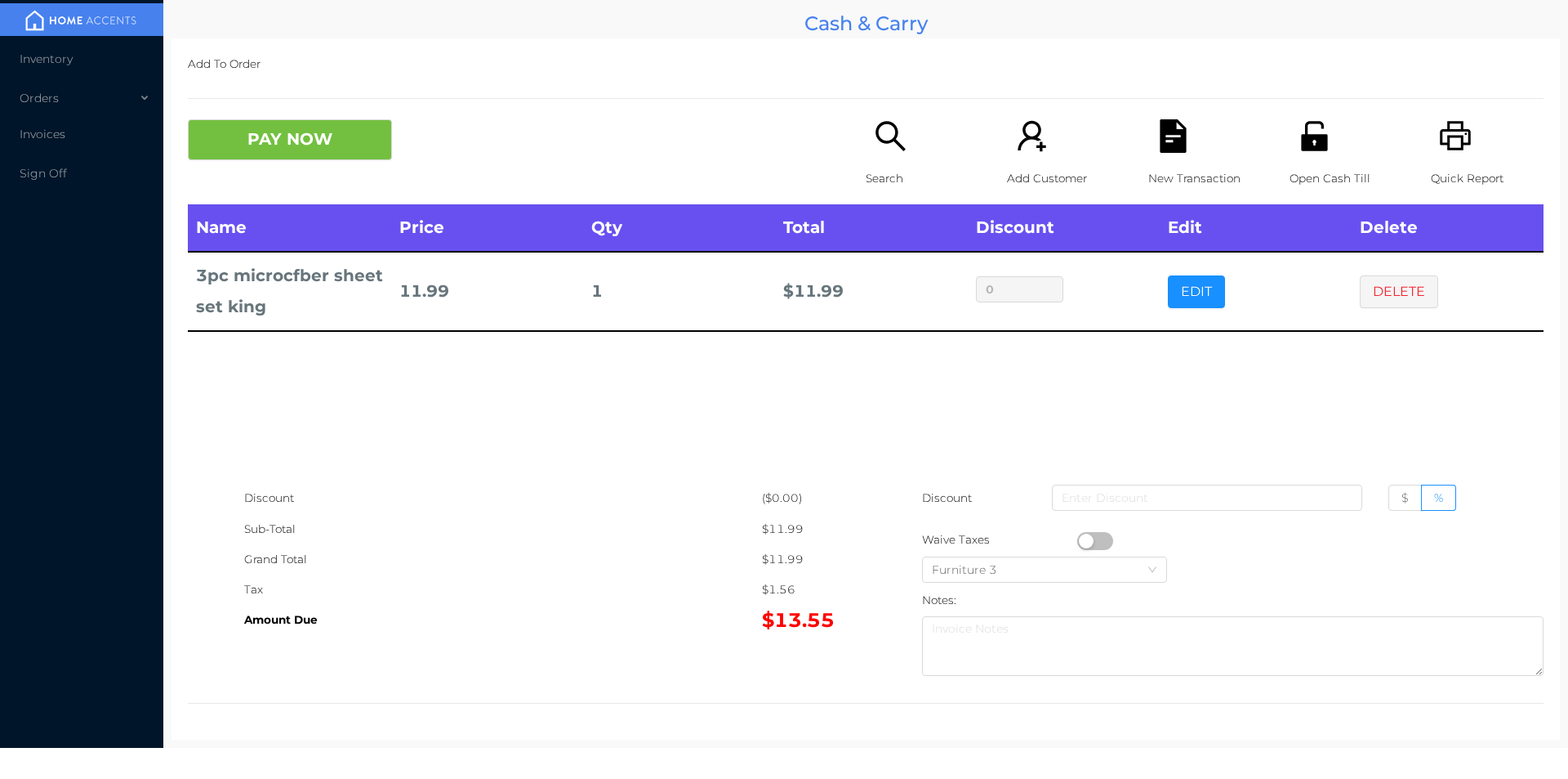
click at [881, 133] on icon "icon: search" at bounding box center [890, 136] width 34 height 34
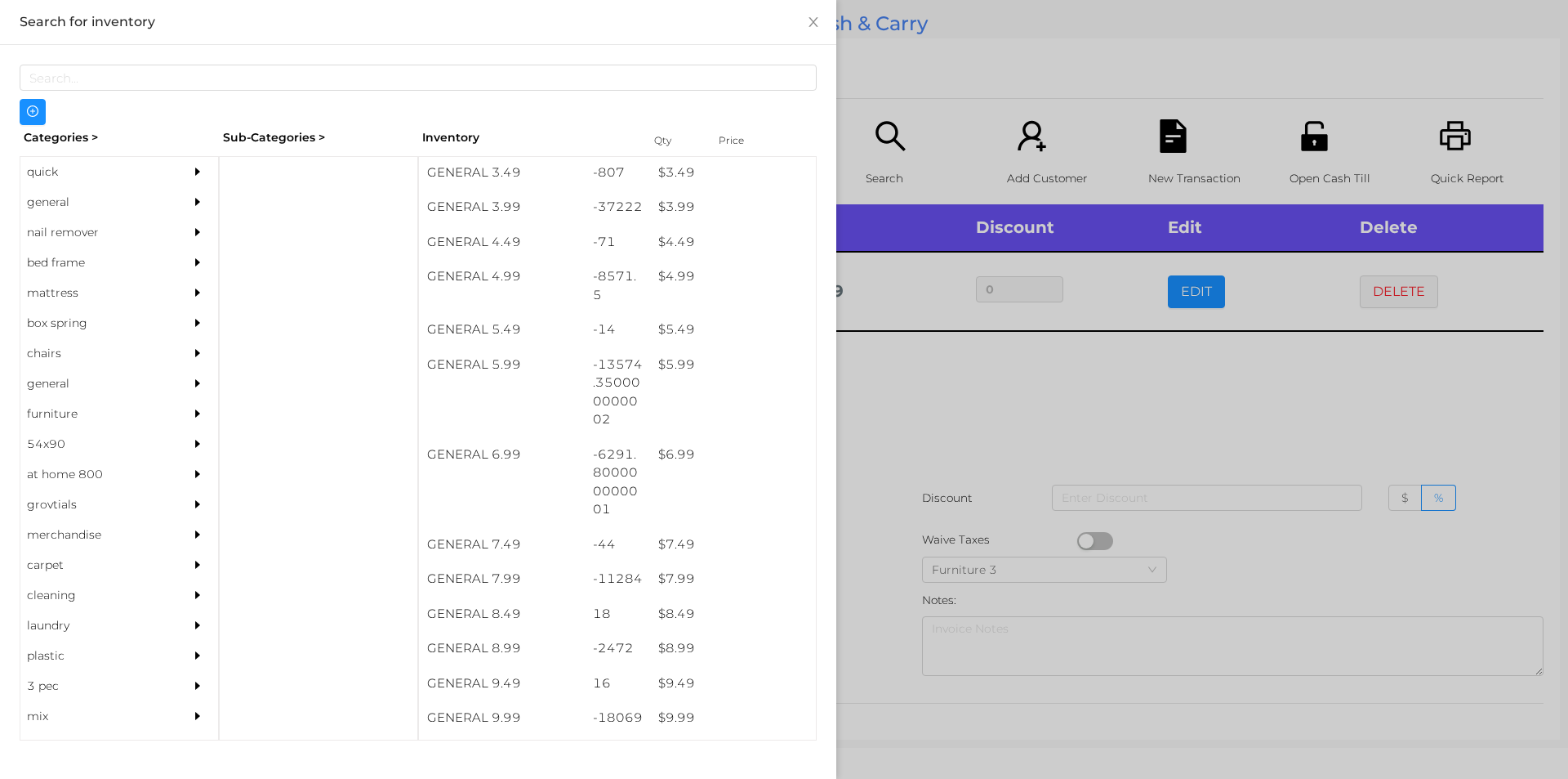
scroll to position [459, 0]
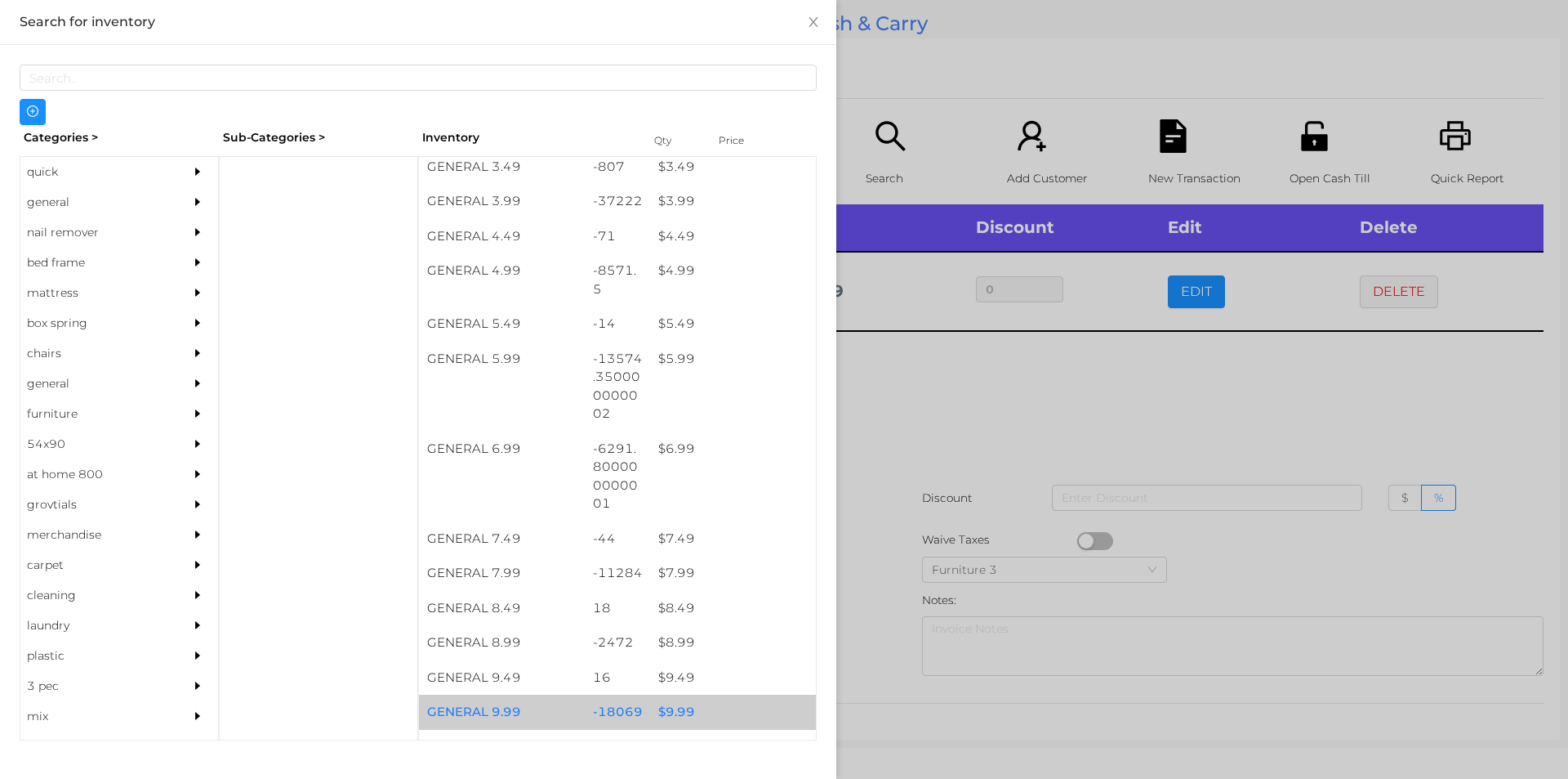
click at [680, 712] on div "$ 9.99" at bounding box center [732, 712] width 165 height 35
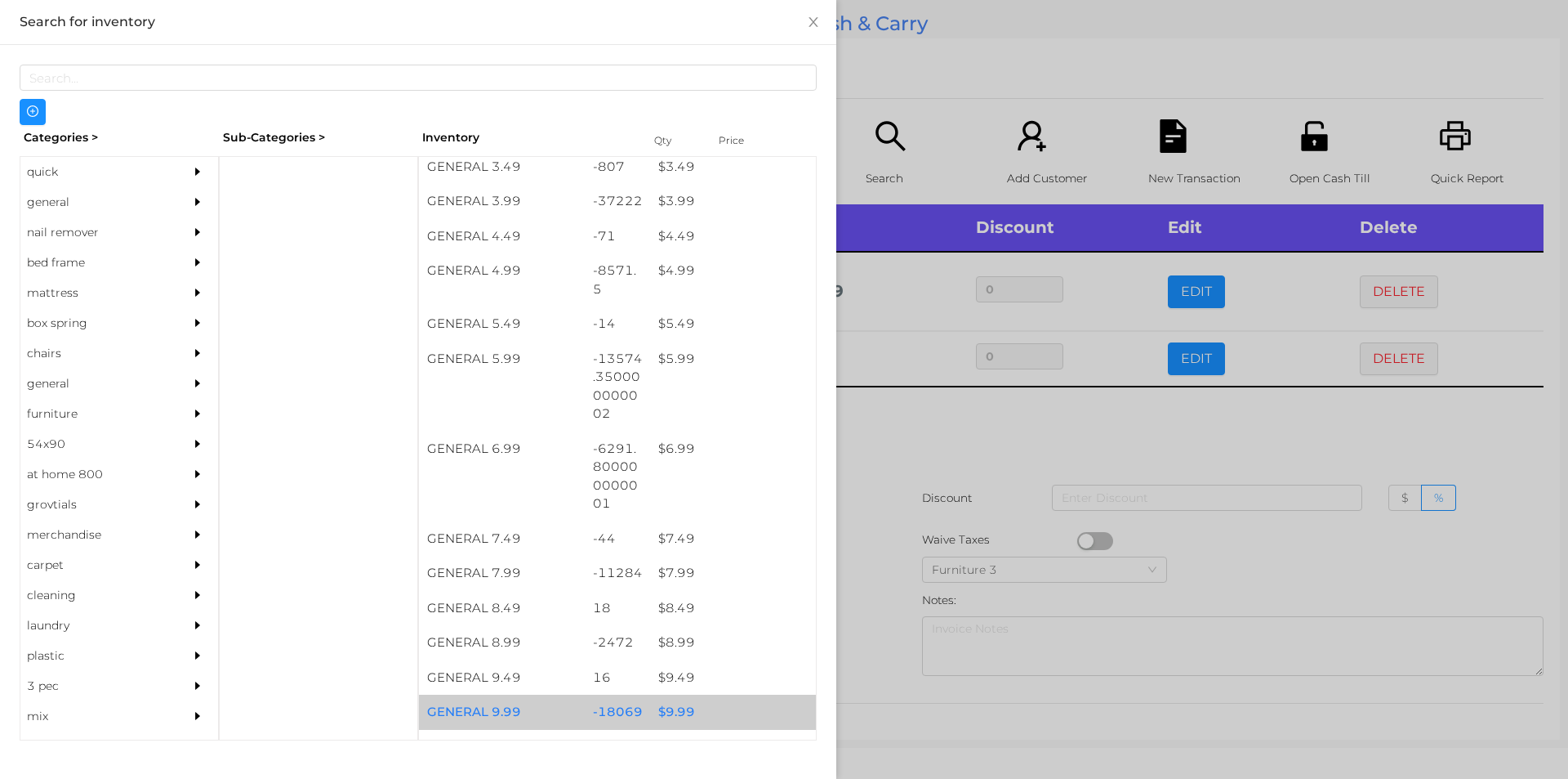
click at [681, 707] on div "$ 9.99" at bounding box center [732, 712] width 165 height 35
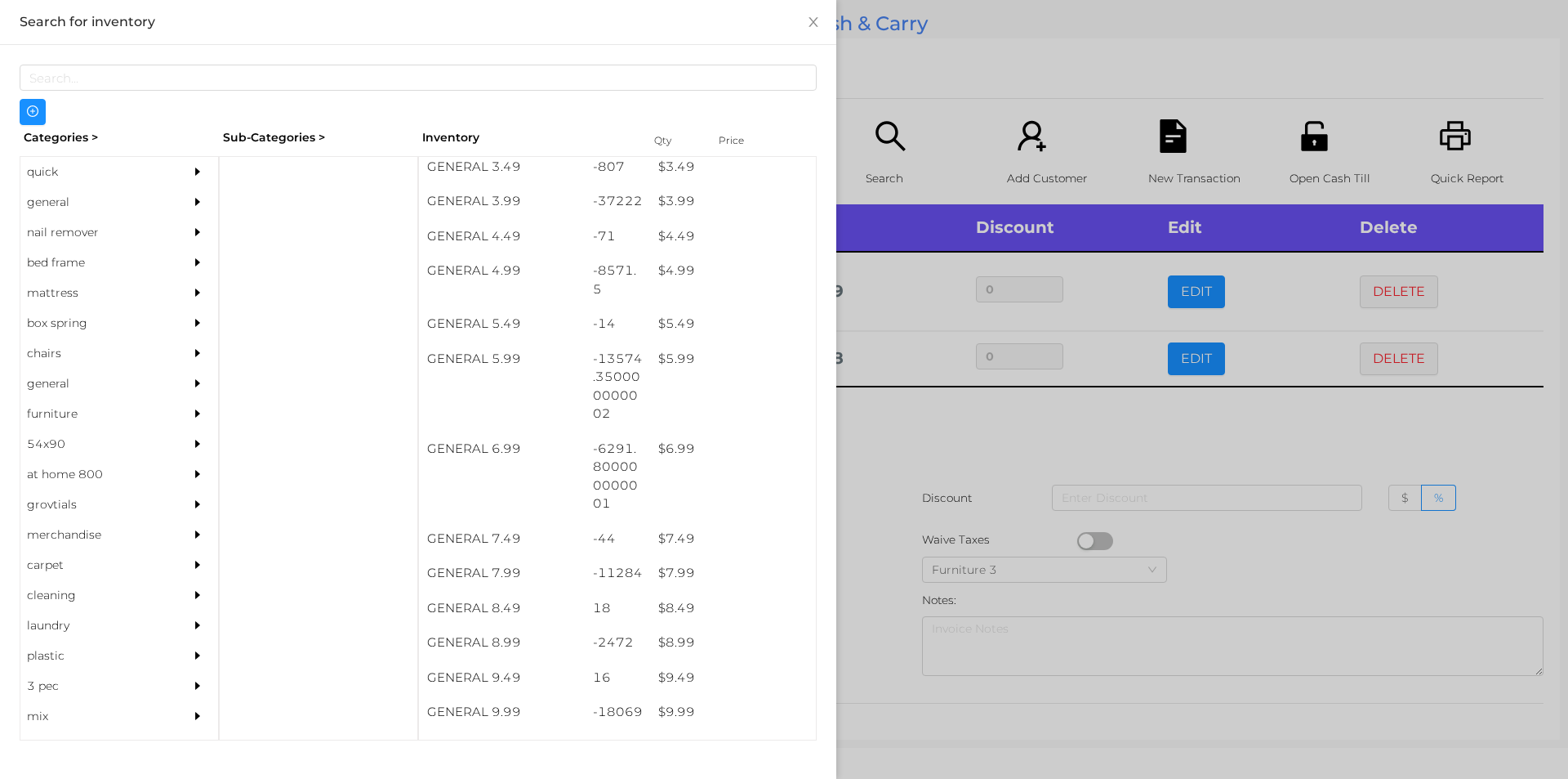
click at [885, 461] on div at bounding box center [784, 390] width 1568 height 779
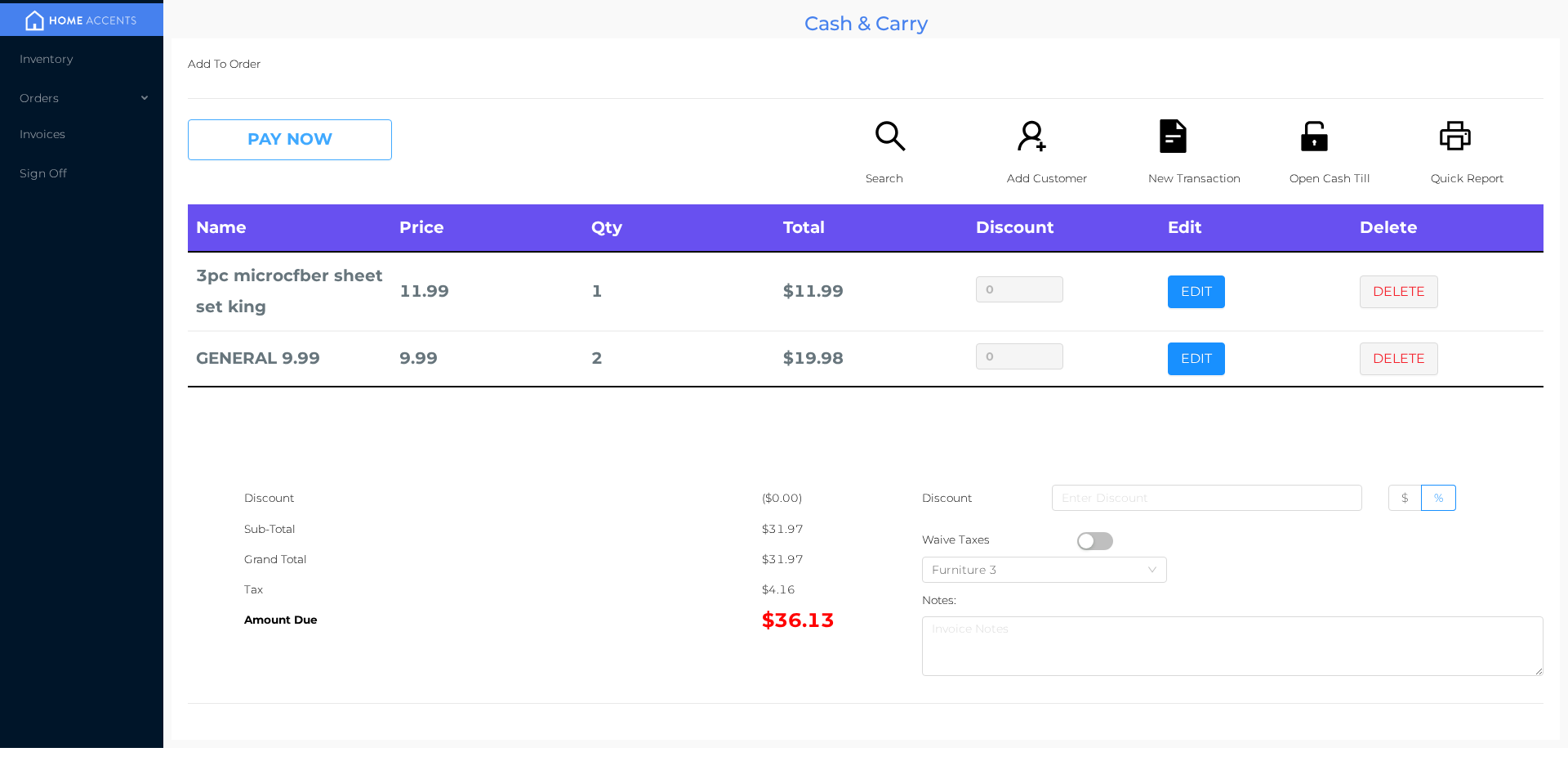
click at [322, 147] on button "PAY NOW" at bounding box center [290, 139] width 204 height 41
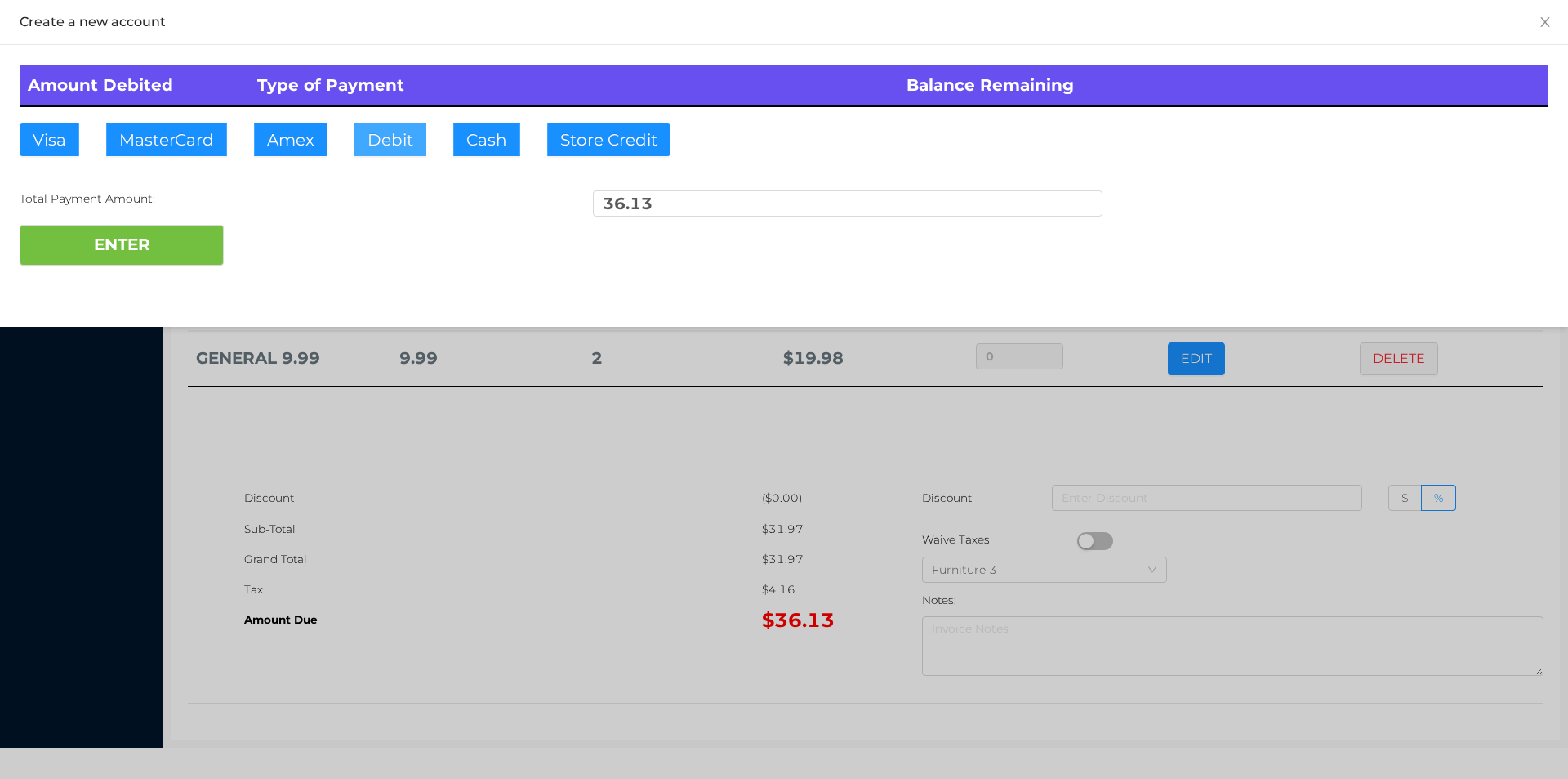
click at [400, 138] on button "Debit" at bounding box center [390, 140] width 72 height 33
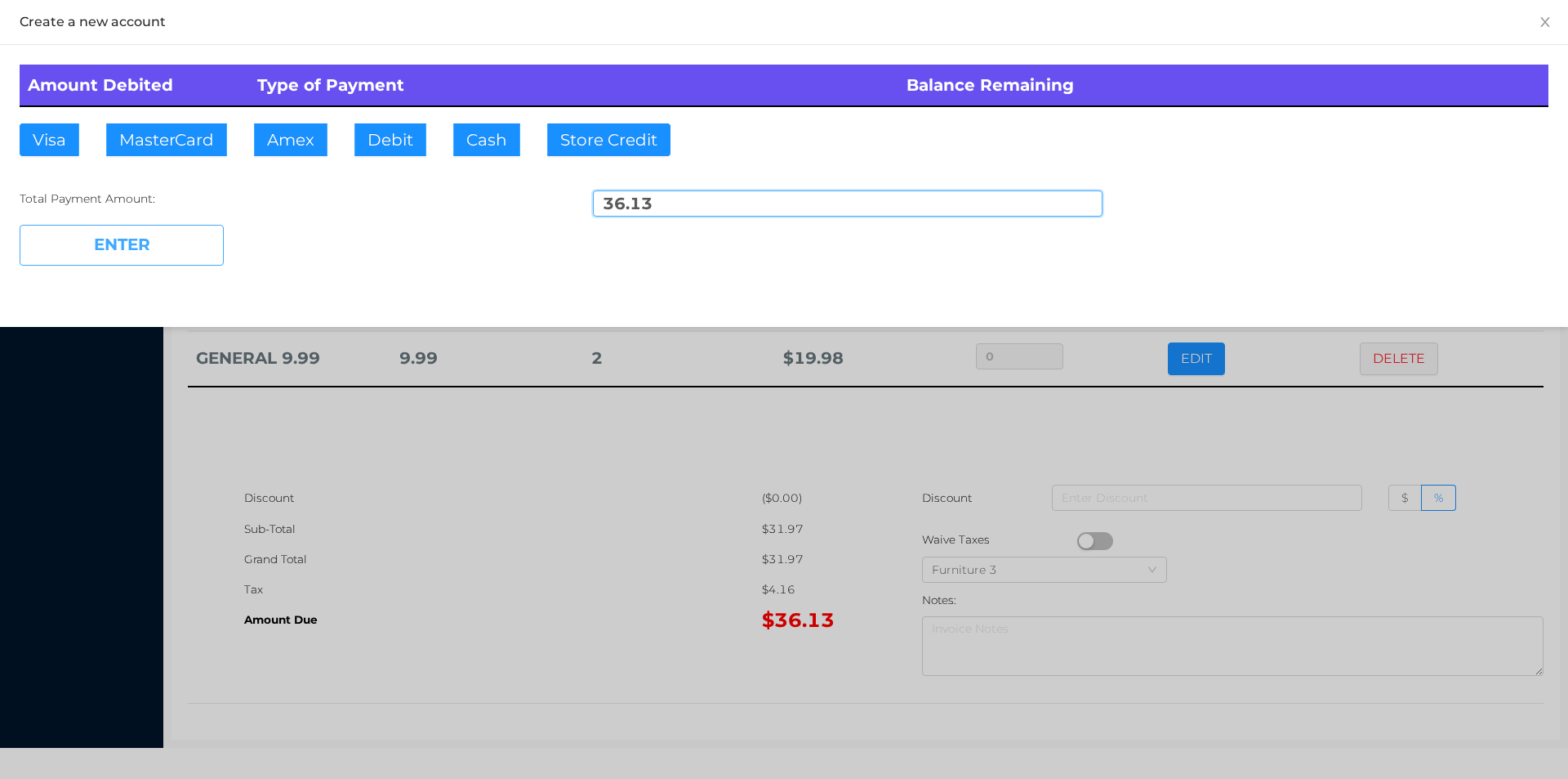
click at [136, 249] on button "ENTER" at bounding box center [122, 245] width 204 height 41
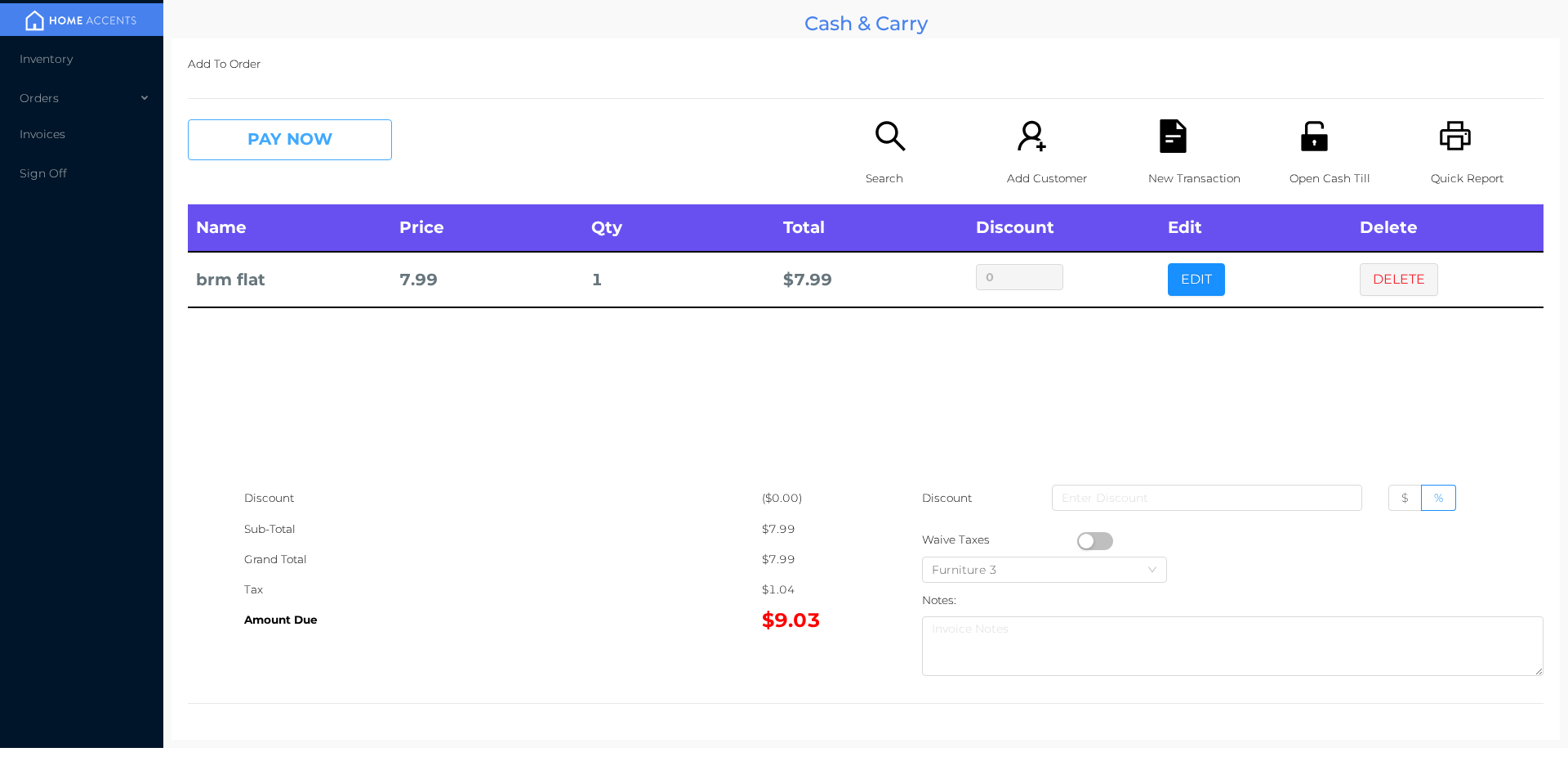
click at [288, 139] on button "PAY NOW" at bounding box center [290, 139] width 204 height 41
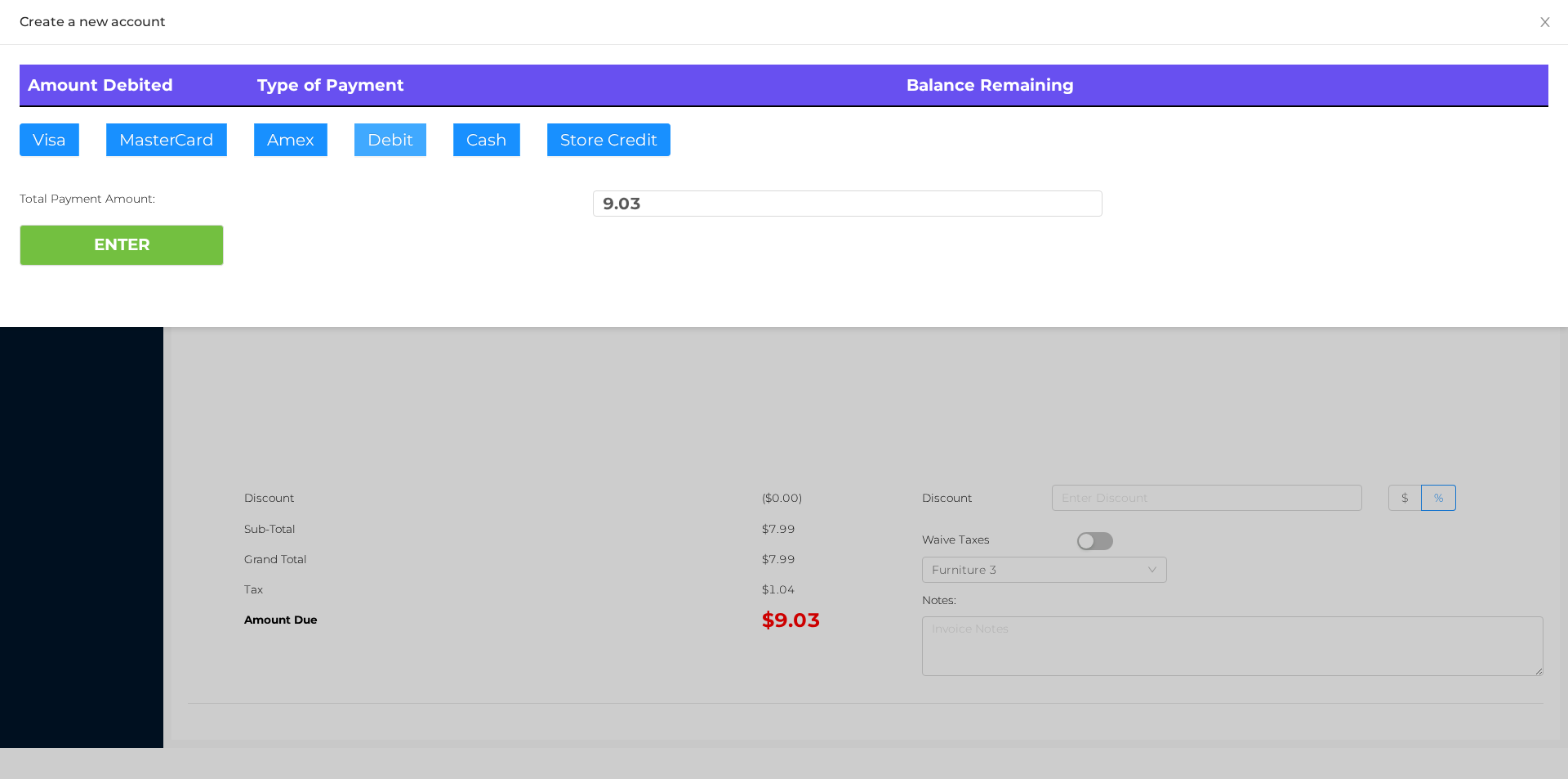
click at [392, 145] on button "Debit" at bounding box center [390, 140] width 72 height 33
click at [194, 236] on button "ENTER" at bounding box center [122, 245] width 204 height 41
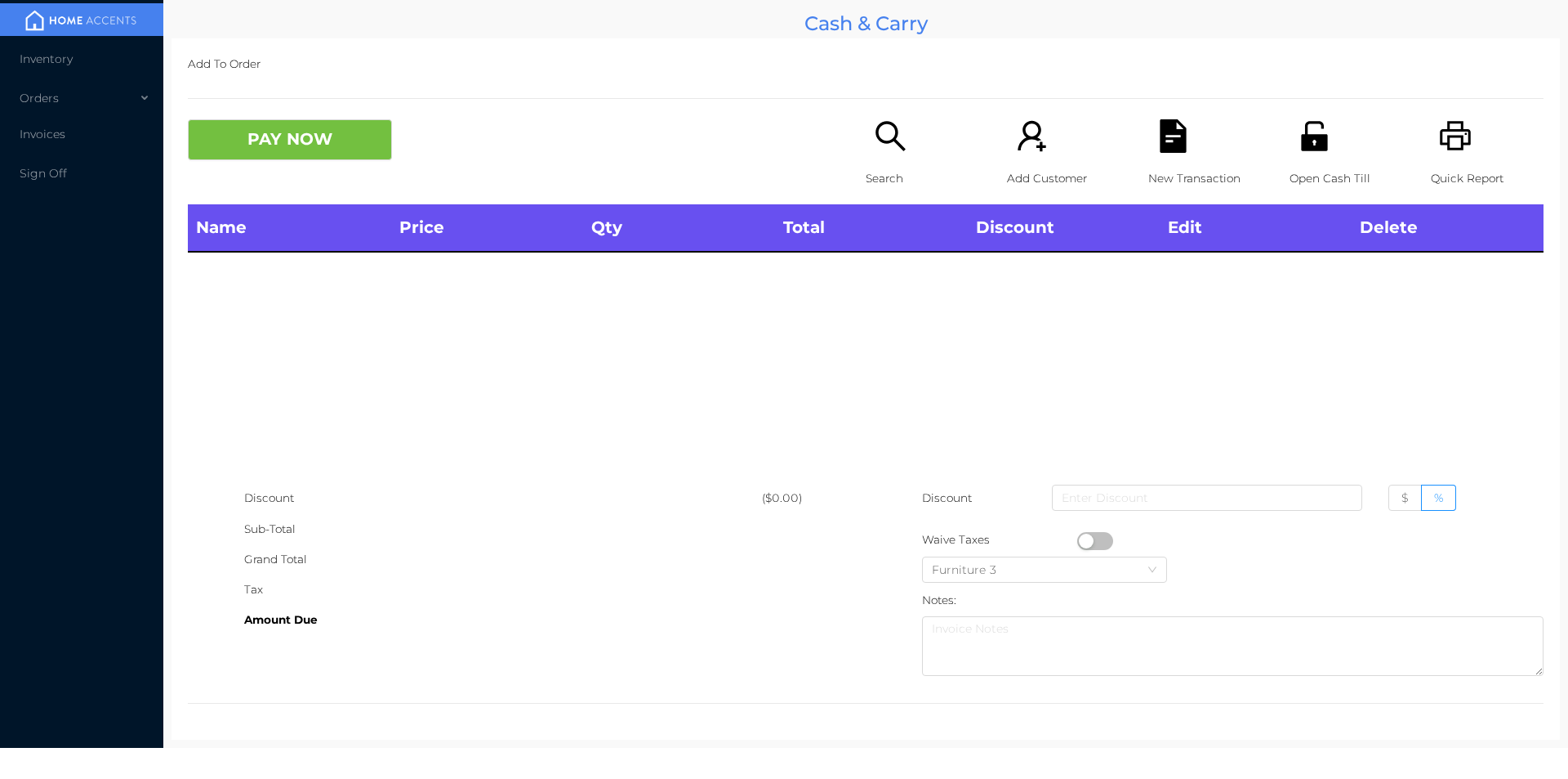
click at [881, 149] on icon "icon: search" at bounding box center [890, 136] width 34 height 34
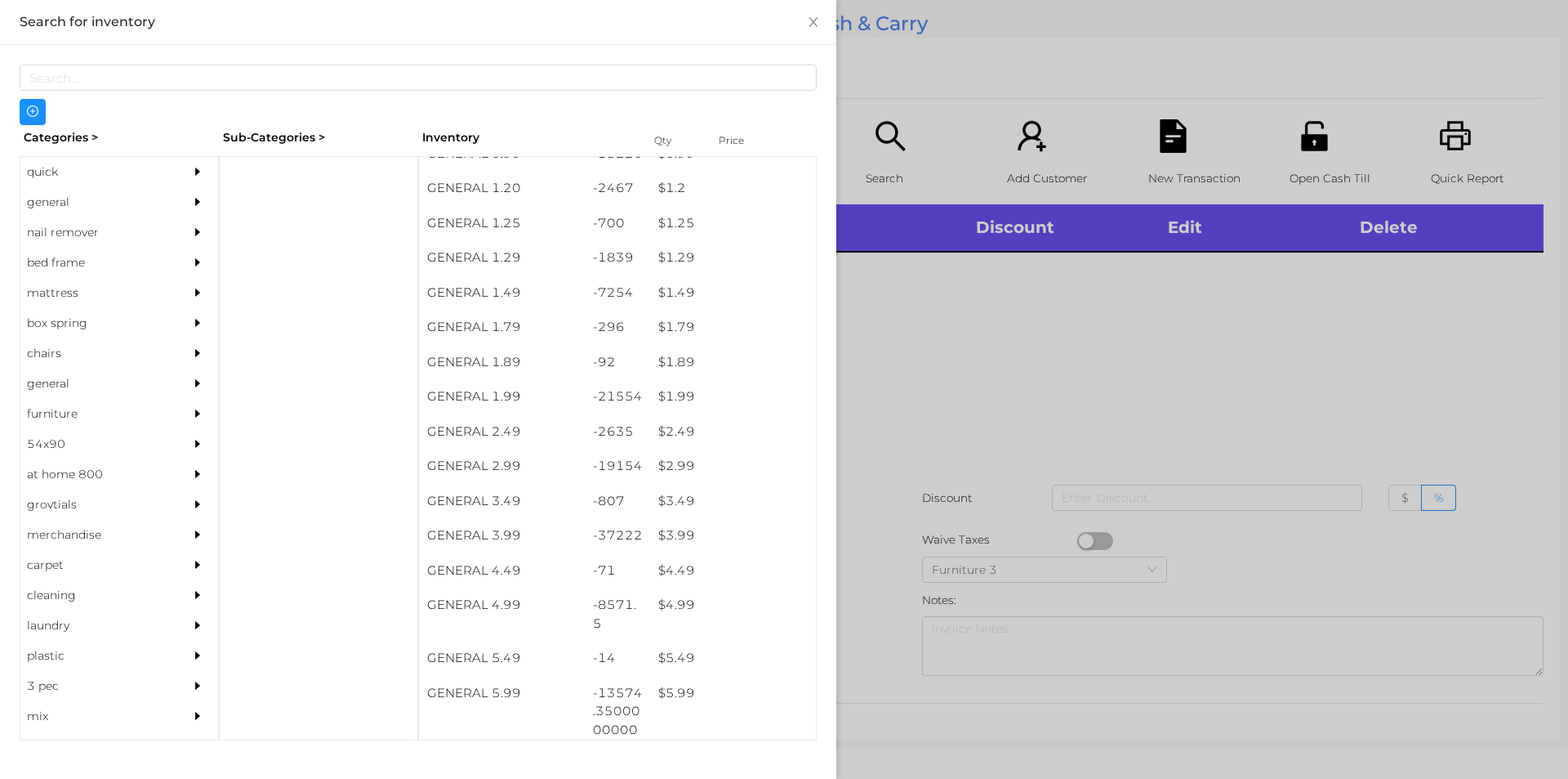
scroll to position [126, 0]
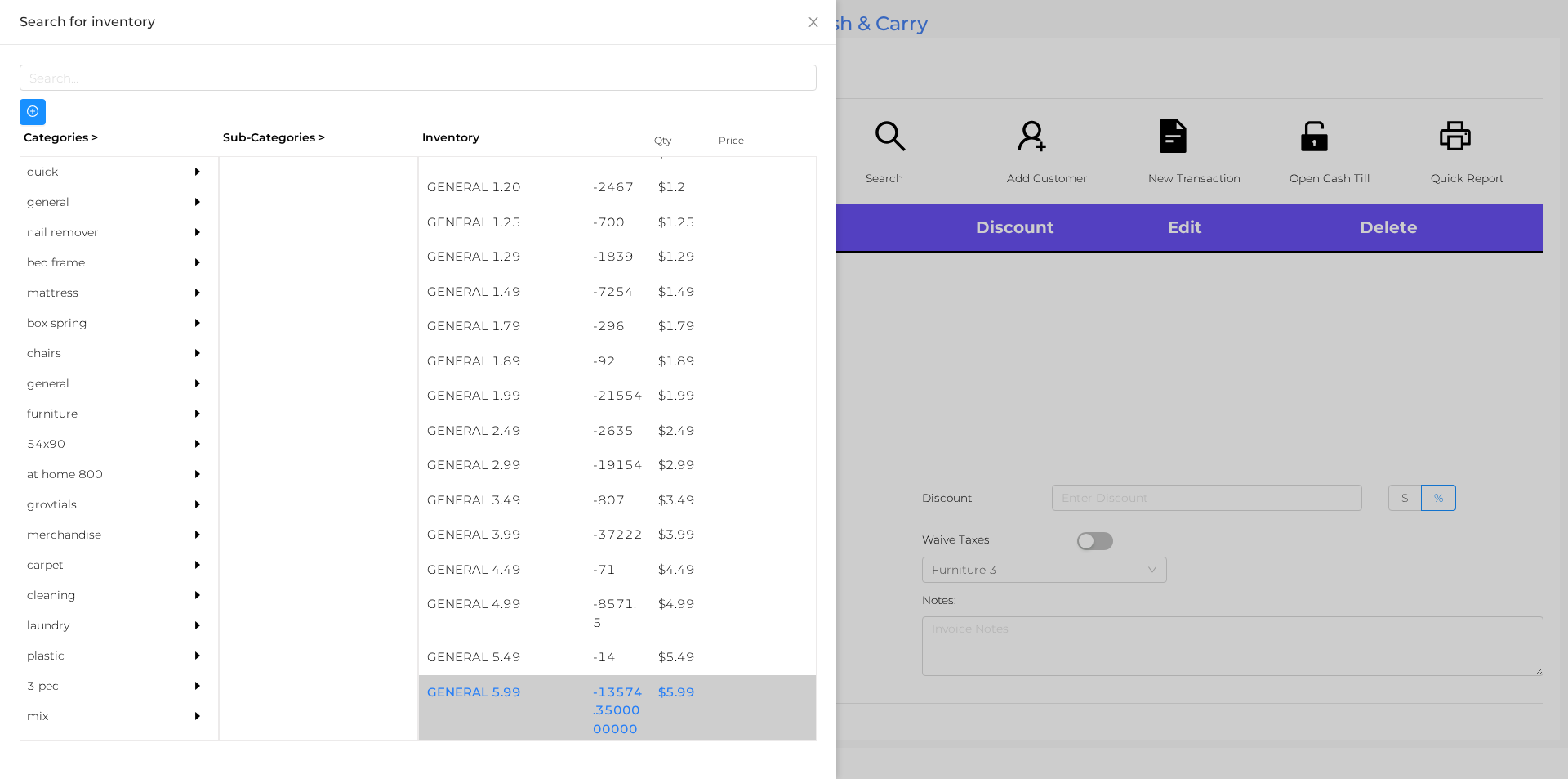
click at [678, 696] on div "$ 5.99" at bounding box center [732, 692] width 165 height 35
click at [661, 689] on div "$ 5.99" at bounding box center [732, 692] width 165 height 35
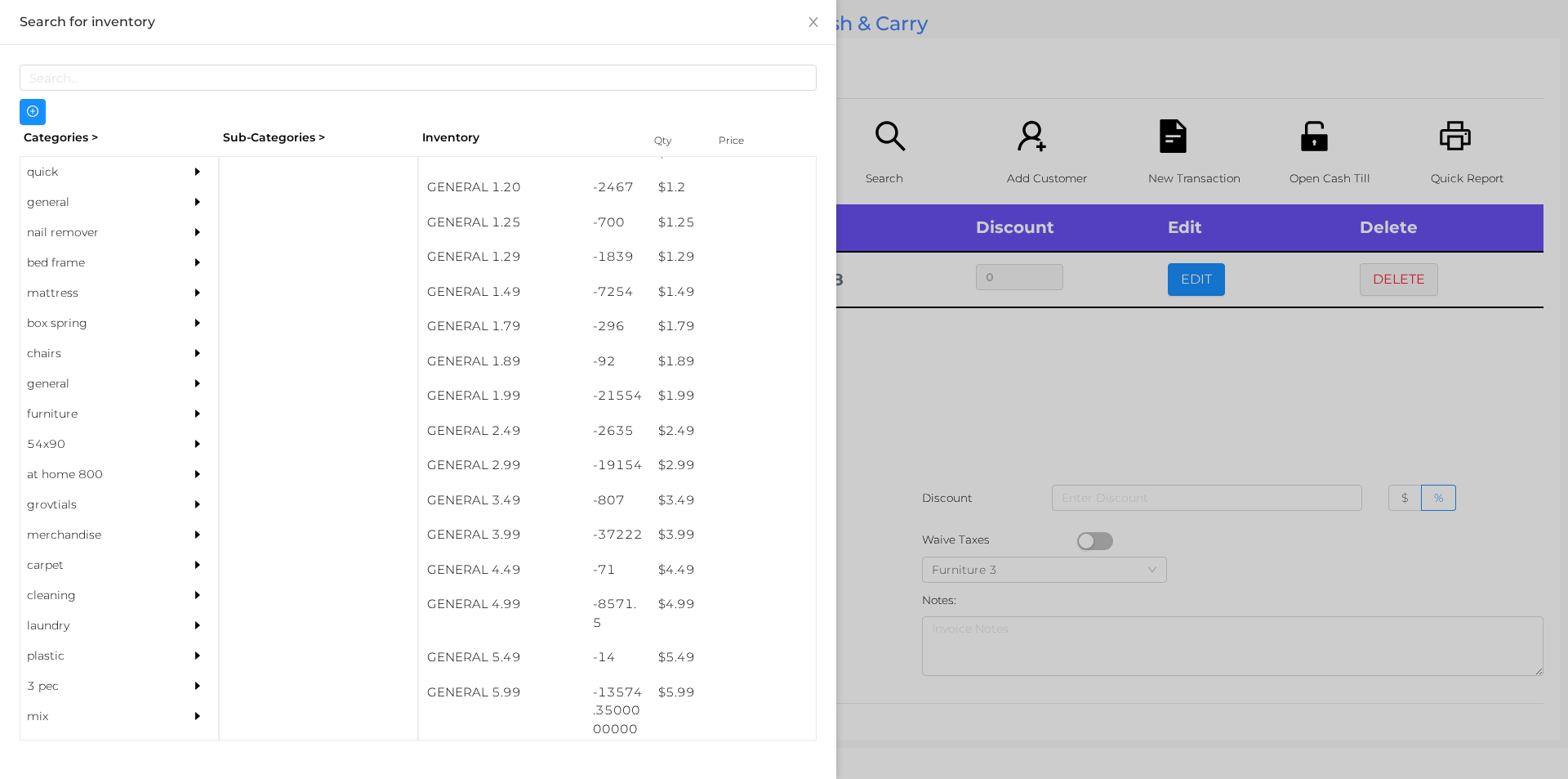
click at [878, 612] on div at bounding box center [784, 390] width 1568 height 779
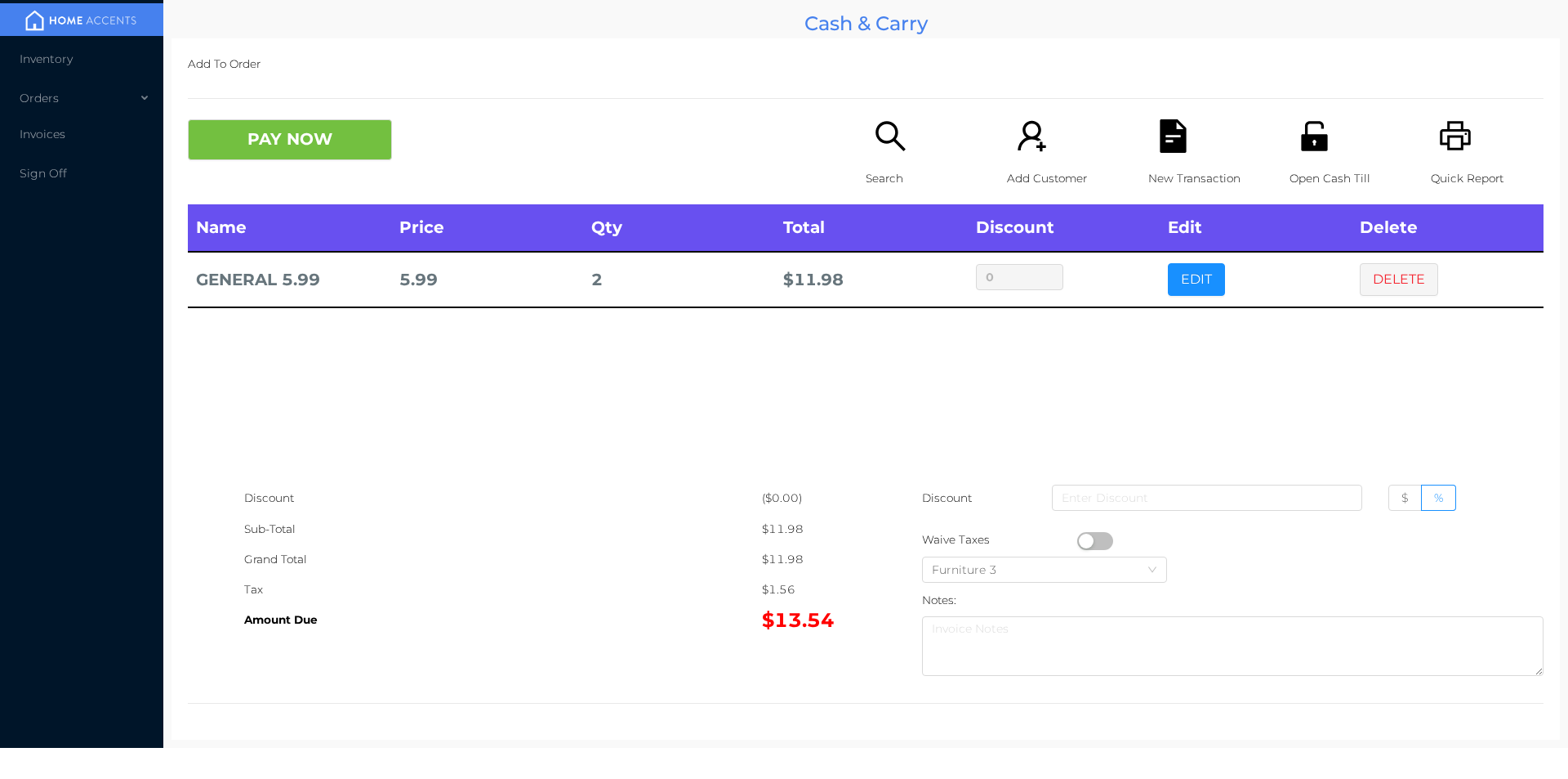
click at [333, 147] on button "PAY NOW" at bounding box center [290, 139] width 204 height 41
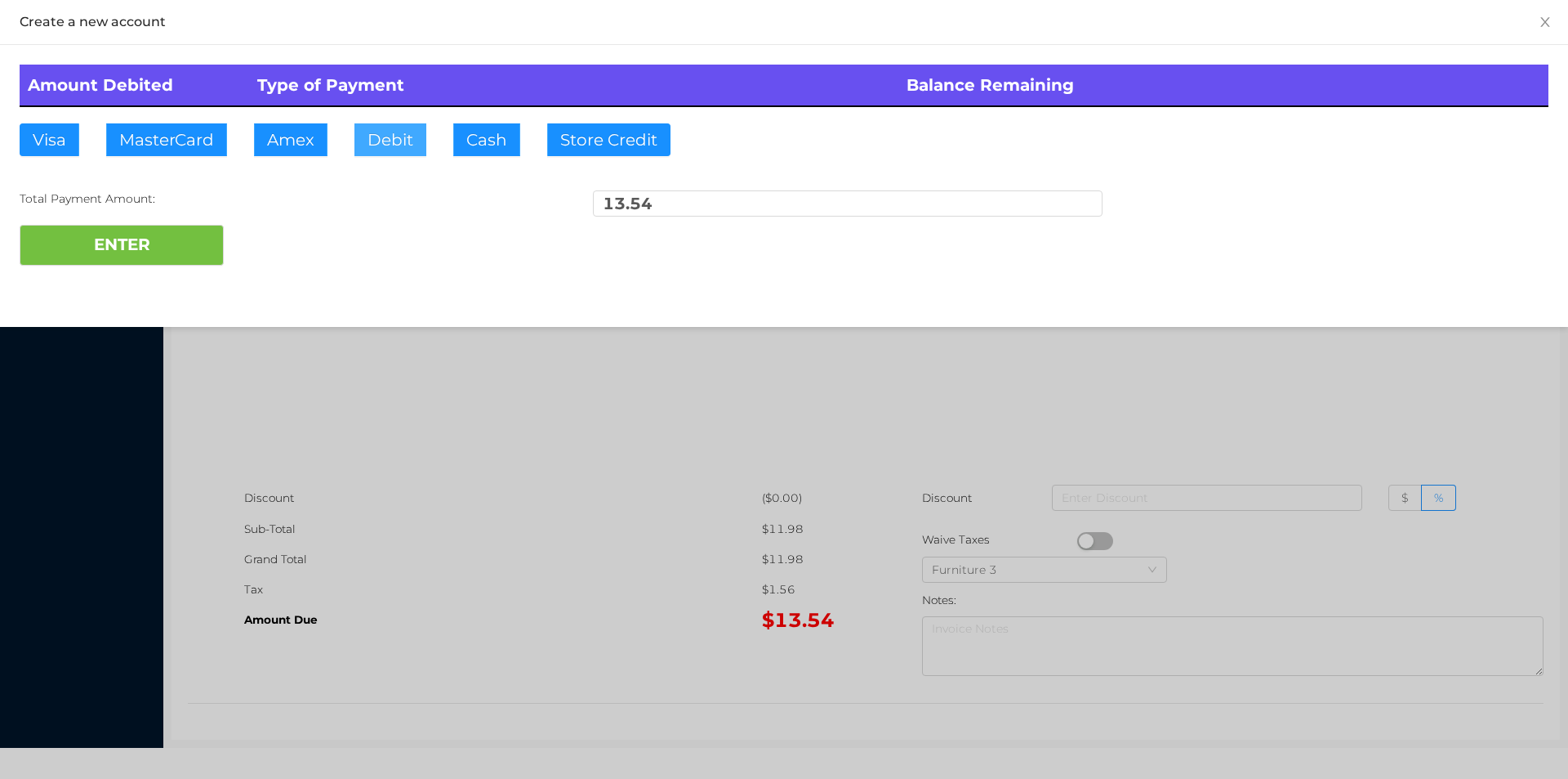
click at [388, 142] on button "Debit" at bounding box center [390, 140] width 72 height 33
click at [169, 229] on button "ENTER" at bounding box center [122, 245] width 204 height 41
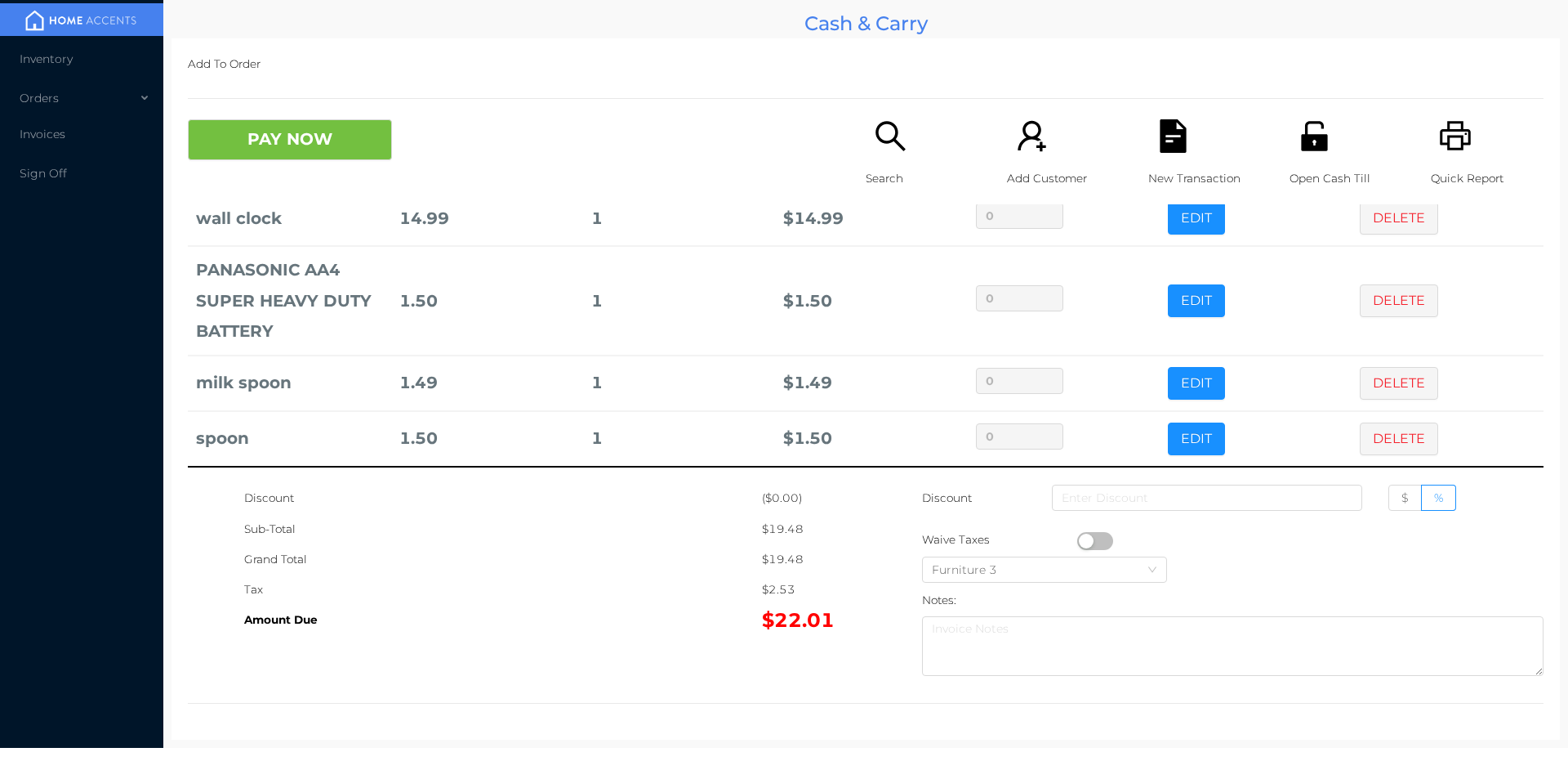
scroll to position [62, 0]
click at [1360, 427] on button "DELETE" at bounding box center [1399, 437] width 78 height 33
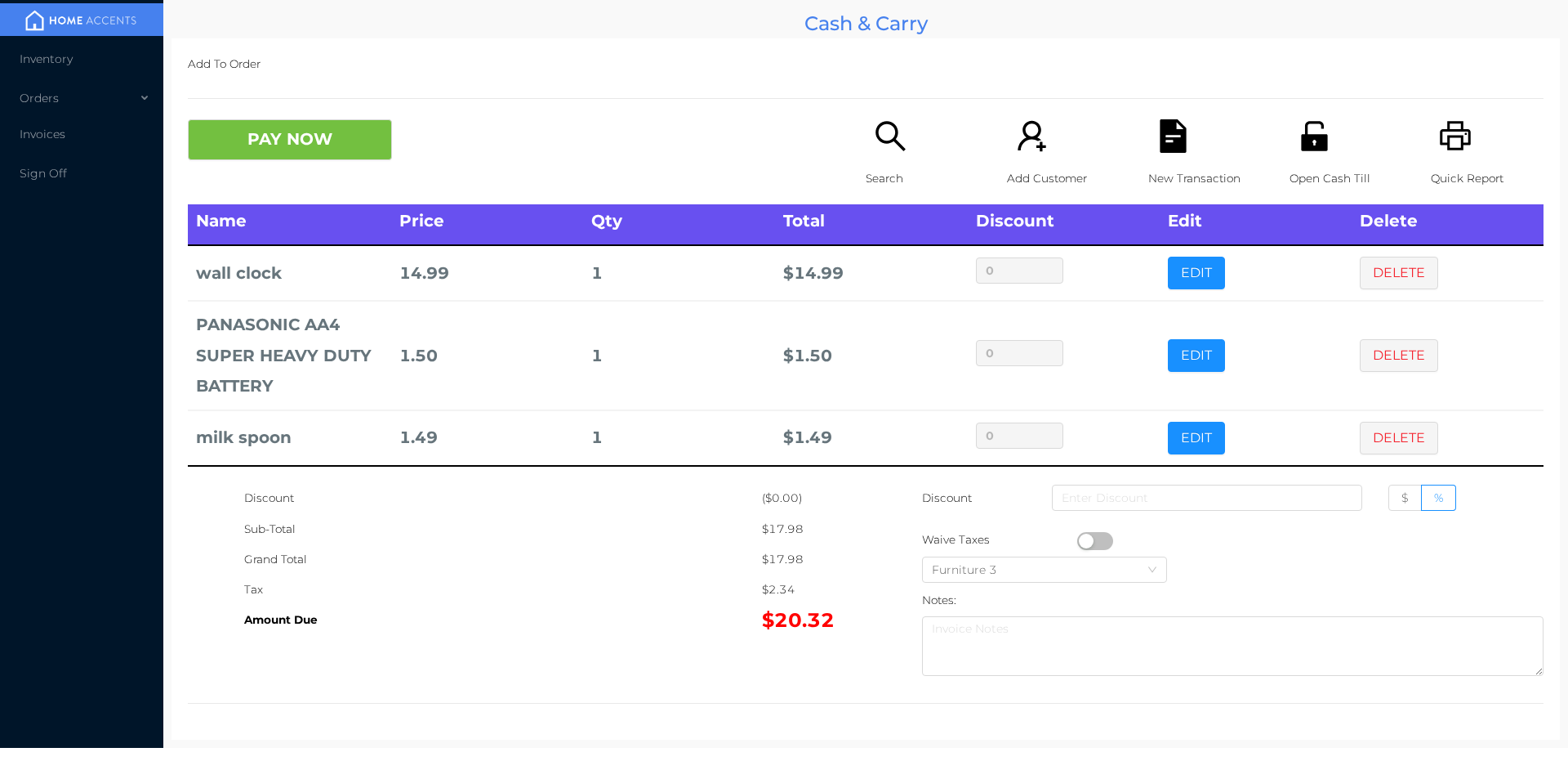
scroll to position [7, 0]
click at [1366, 370] on button "DELETE" at bounding box center [1399, 355] width 78 height 33
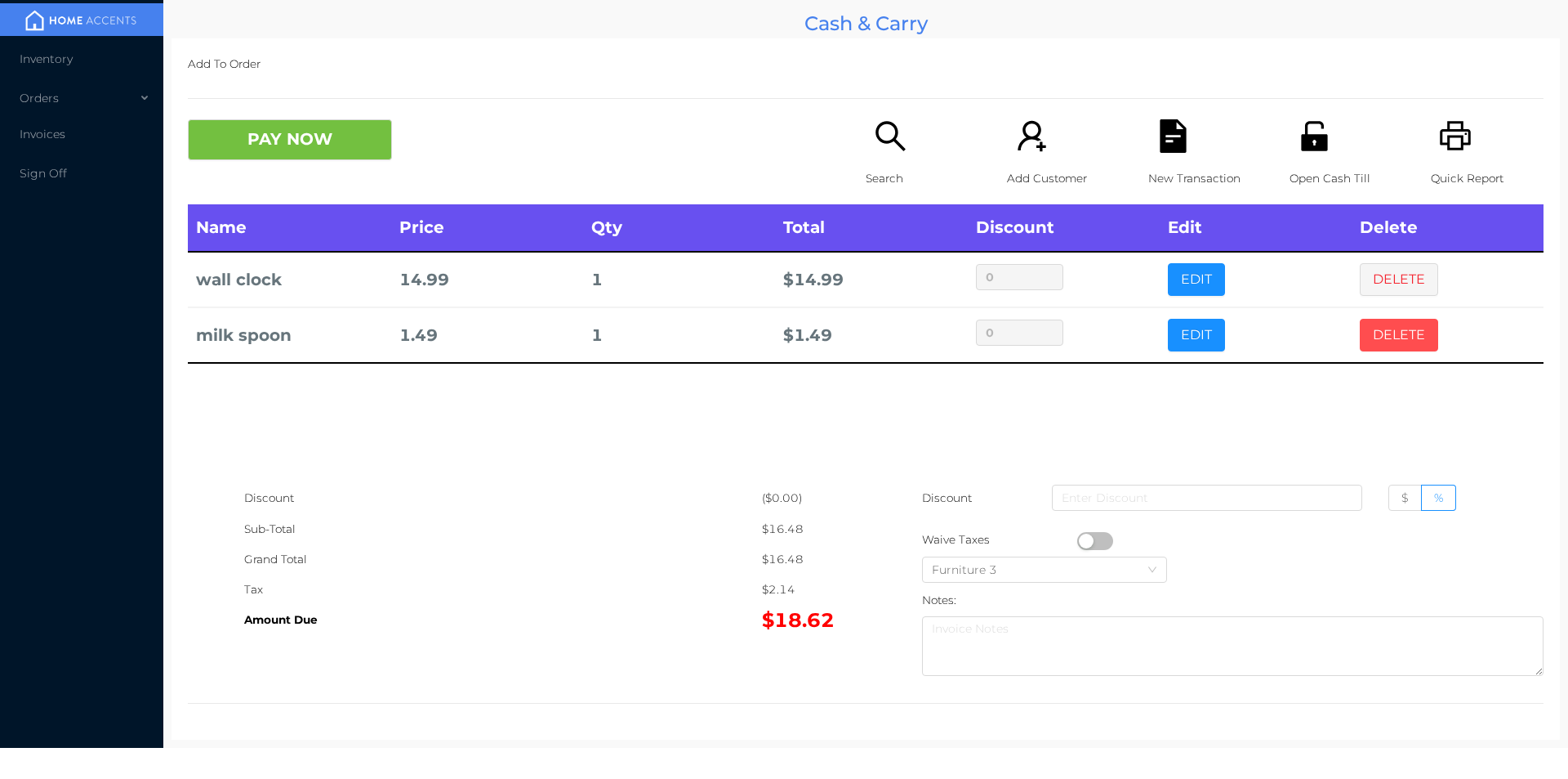
click at [1385, 344] on button "DELETE" at bounding box center [1399, 335] width 78 height 33
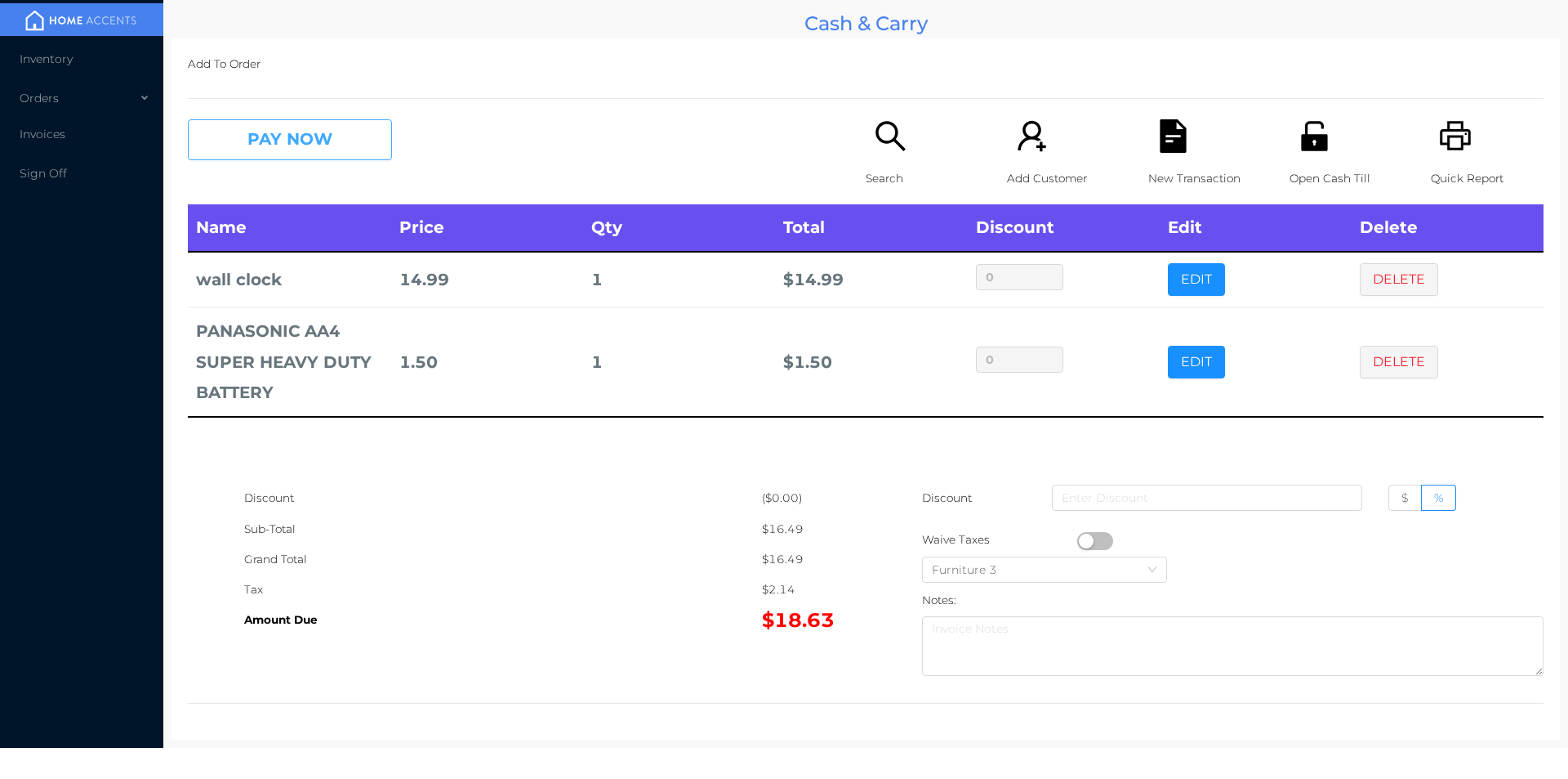
click at [240, 141] on button "PAY NOW" at bounding box center [290, 139] width 204 height 41
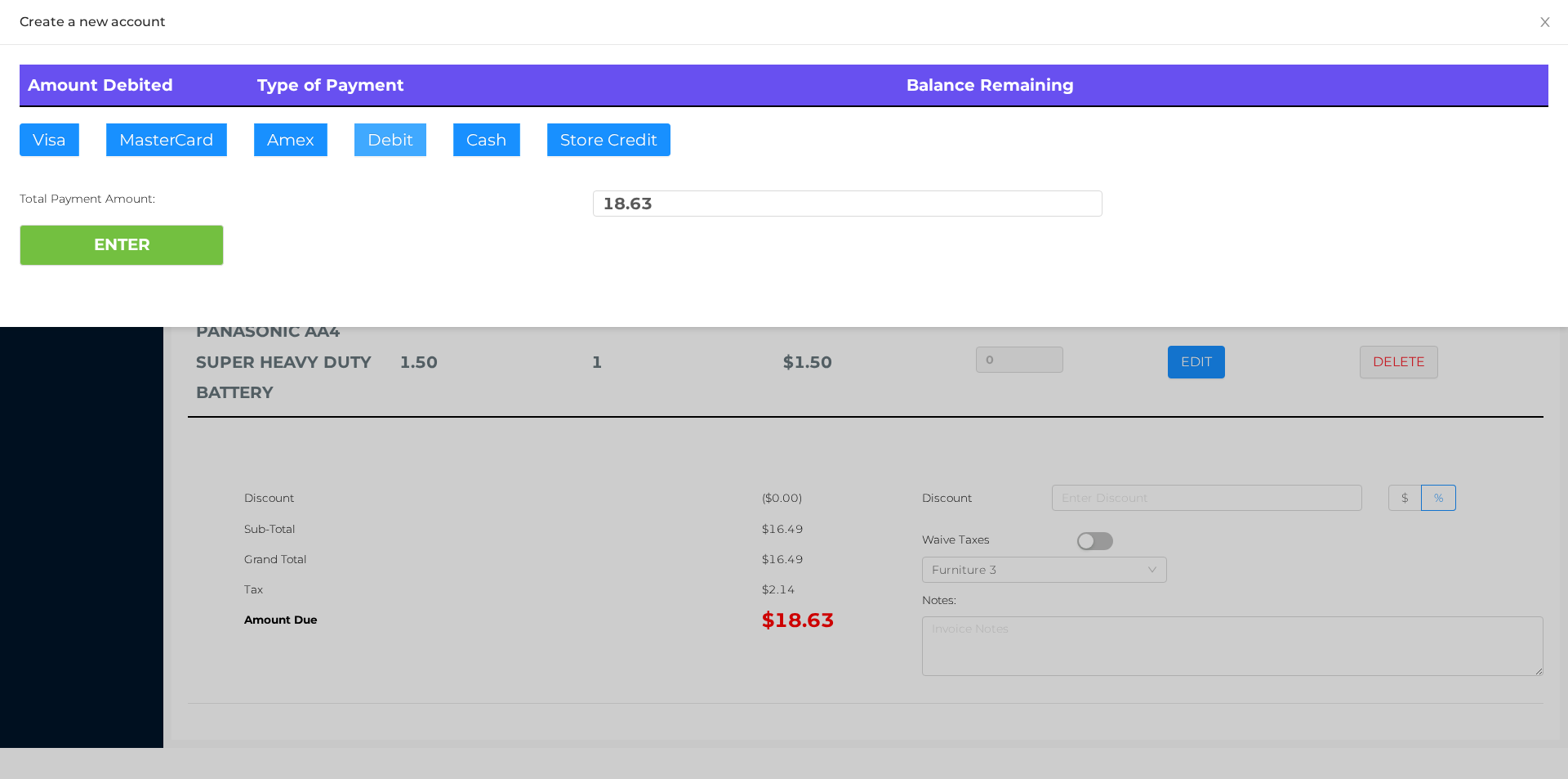
click at [379, 135] on button "Debit" at bounding box center [390, 140] width 72 height 33
click at [155, 243] on button "ENTER" at bounding box center [122, 245] width 204 height 41
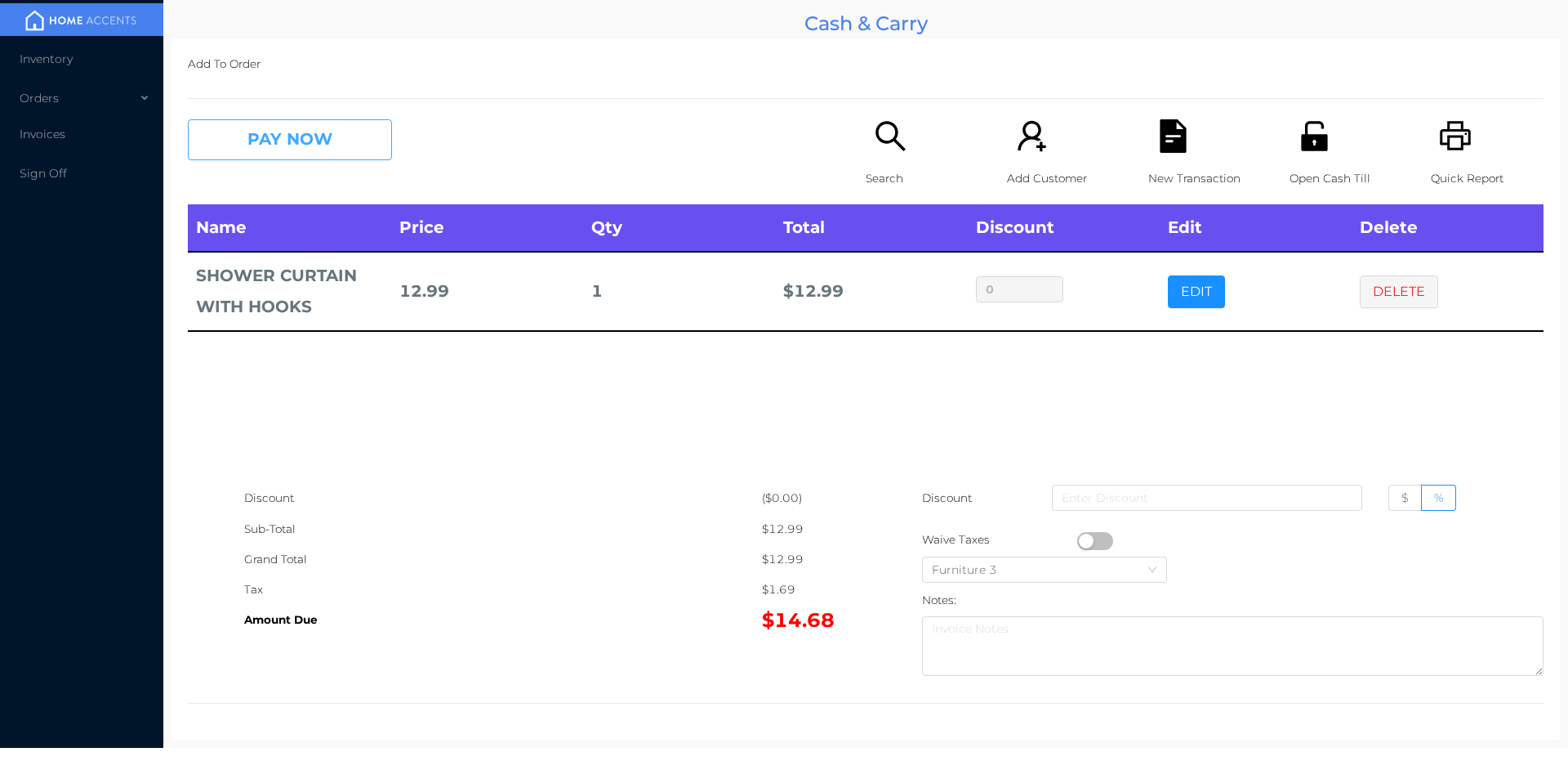
click at [345, 147] on button "PAY NOW" at bounding box center [290, 139] width 204 height 41
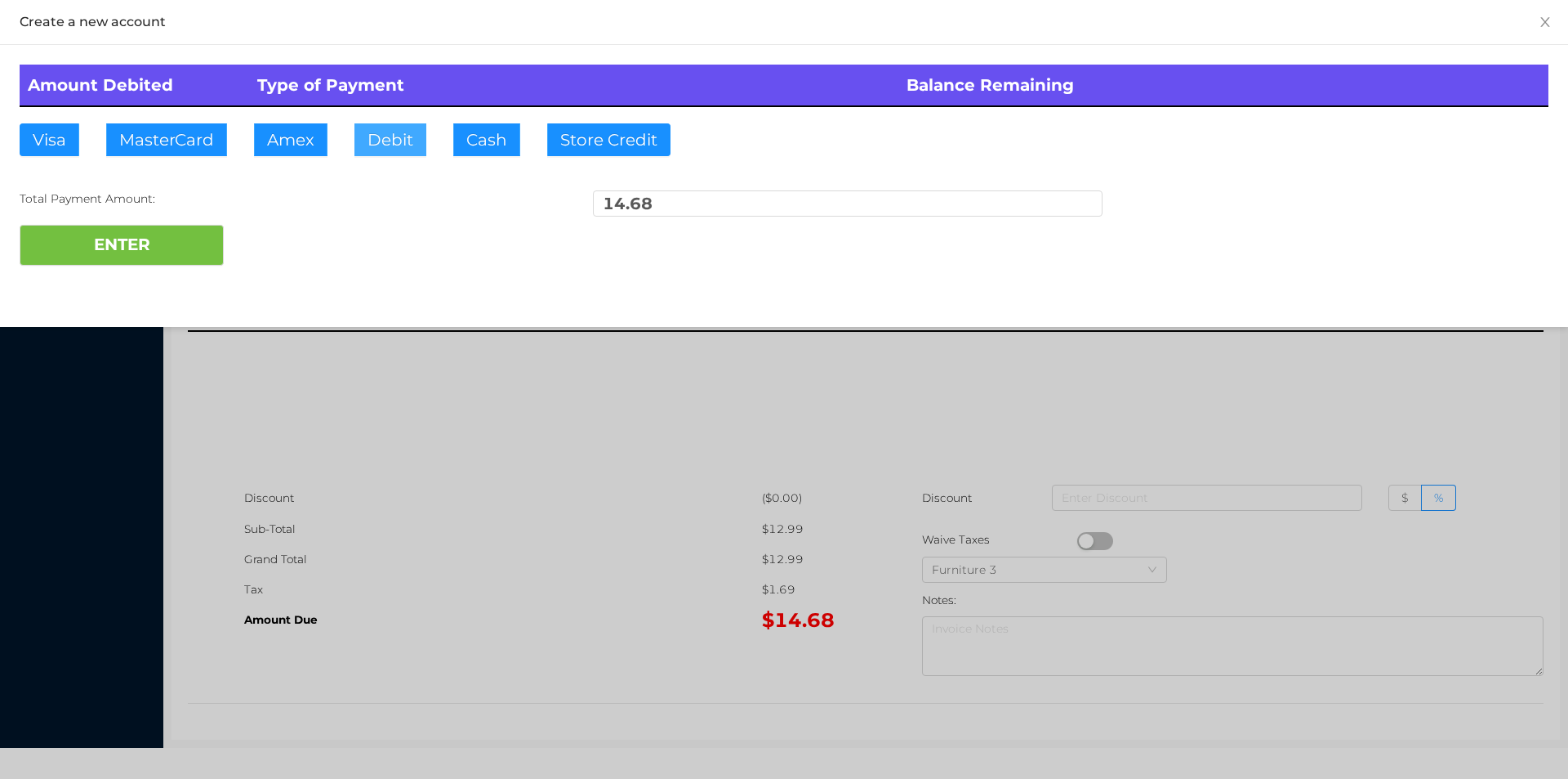
click at [391, 142] on button "Debit" at bounding box center [390, 140] width 72 height 33
click at [198, 228] on button "ENTER" at bounding box center [122, 245] width 204 height 41
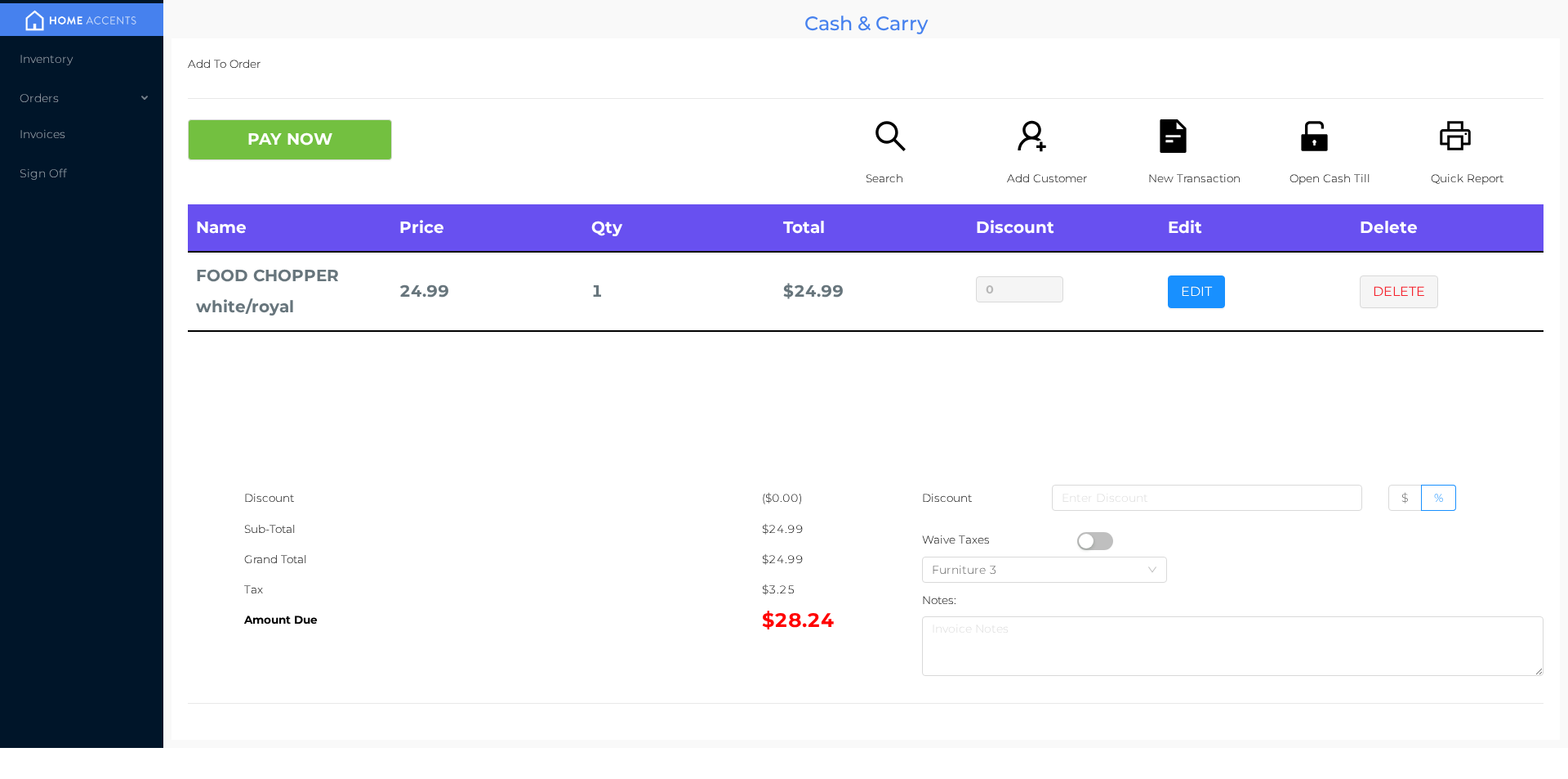
click at [1449, 146] on icon "icon: printer" at bounding box center [1456, 136] width 34 height 34
click at [313, 140] on button "PAY NOW" at bounding box center [290, 139] width 204 height 41
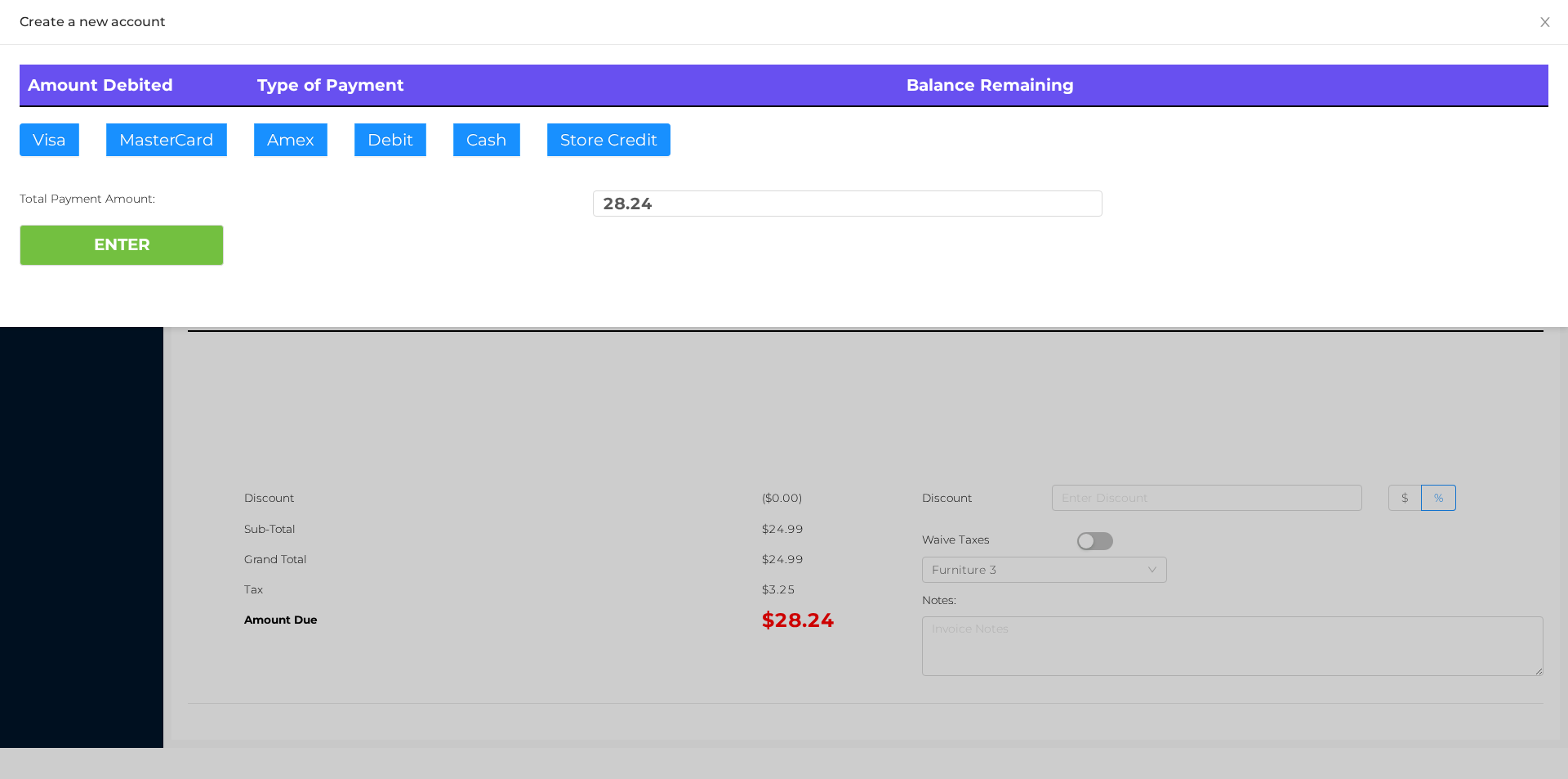
click at [1448, 375] on div at bounding box center [784, 390] width 1568 height 779
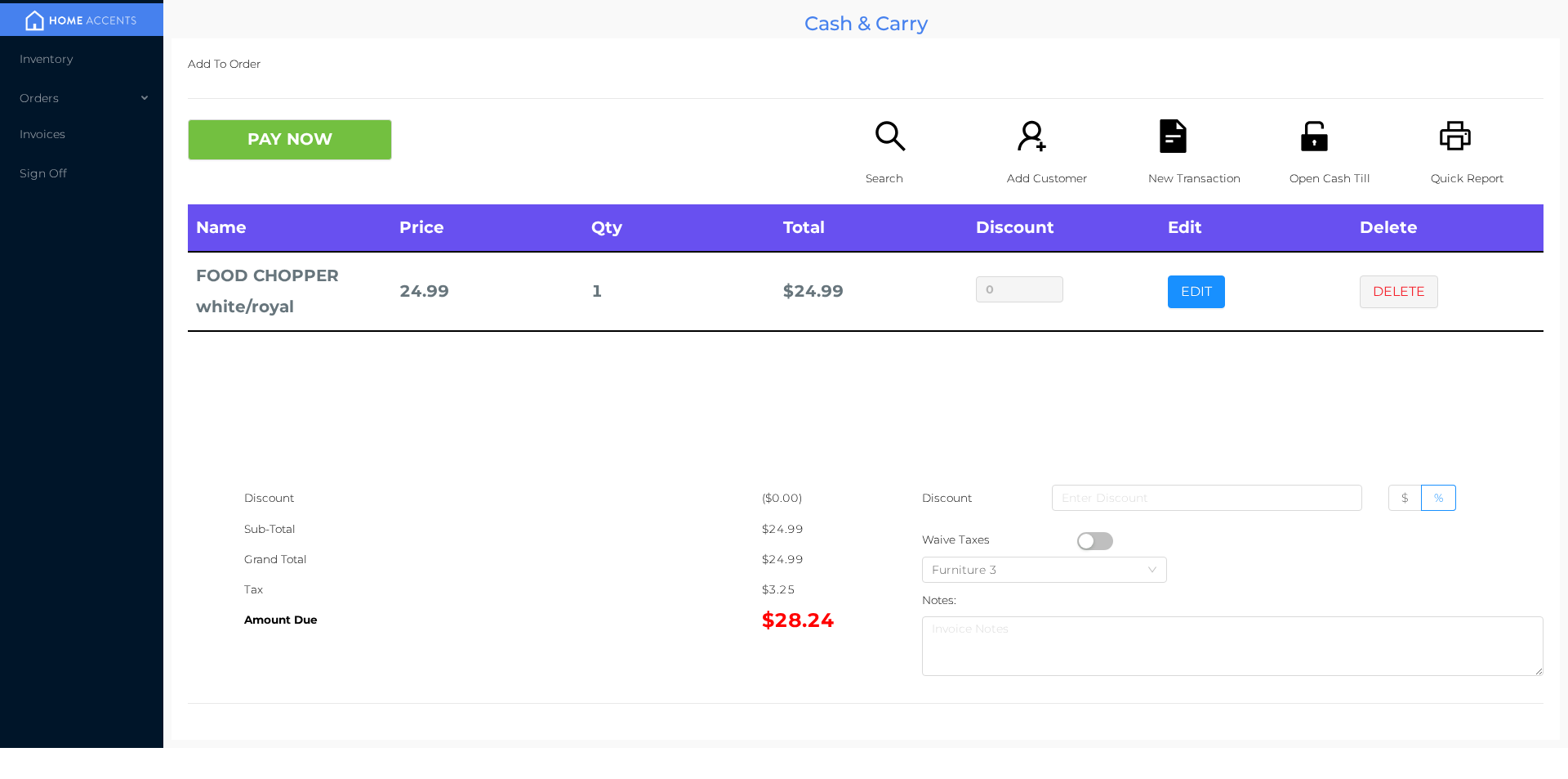
click at [1408, 303] on button "DELETE" at bounding box center [1399, 291] width 78 height 33
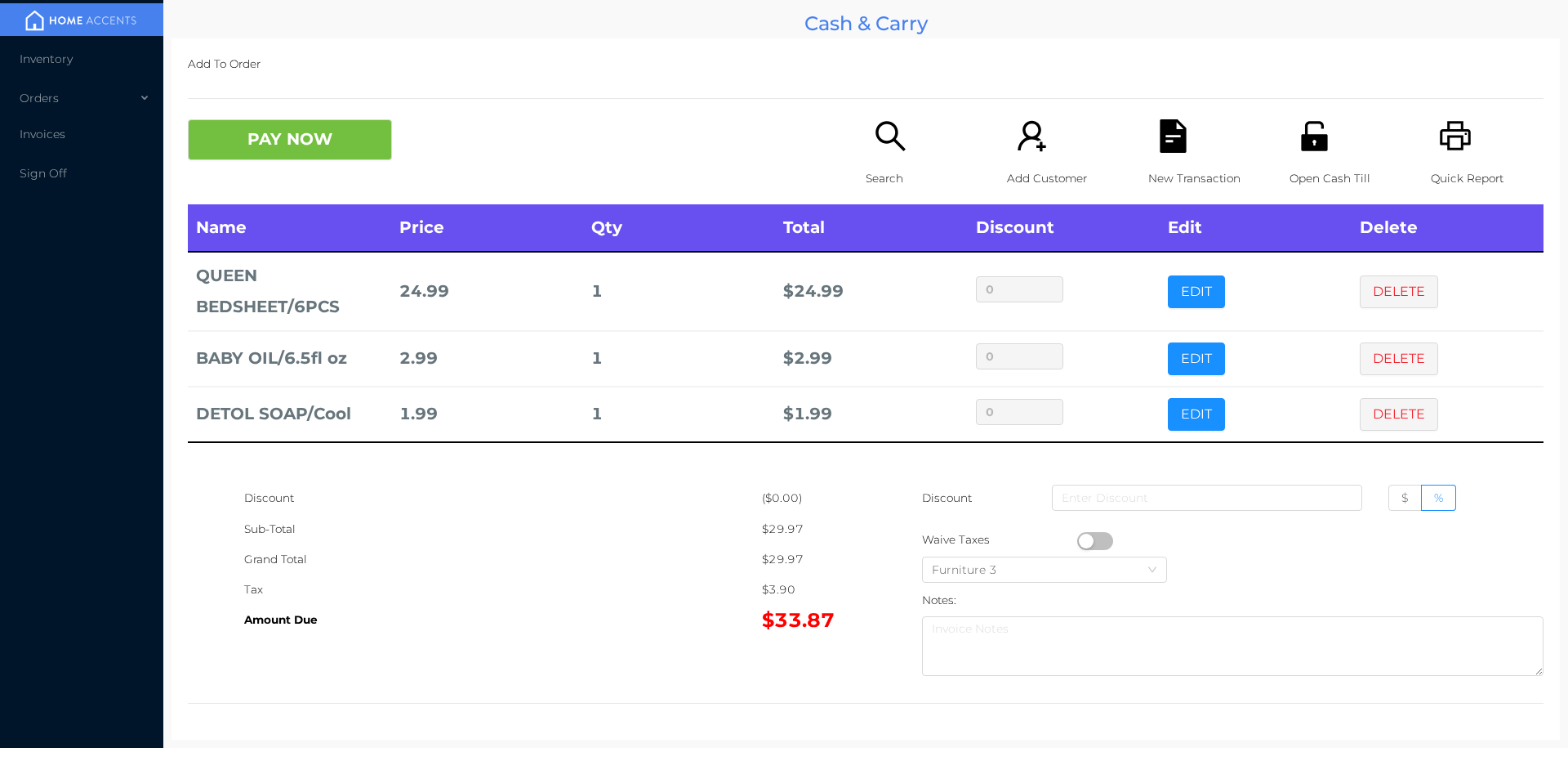
click at [882, 166] on p "Search" at bounding box center [922, 178] width 113 height 31
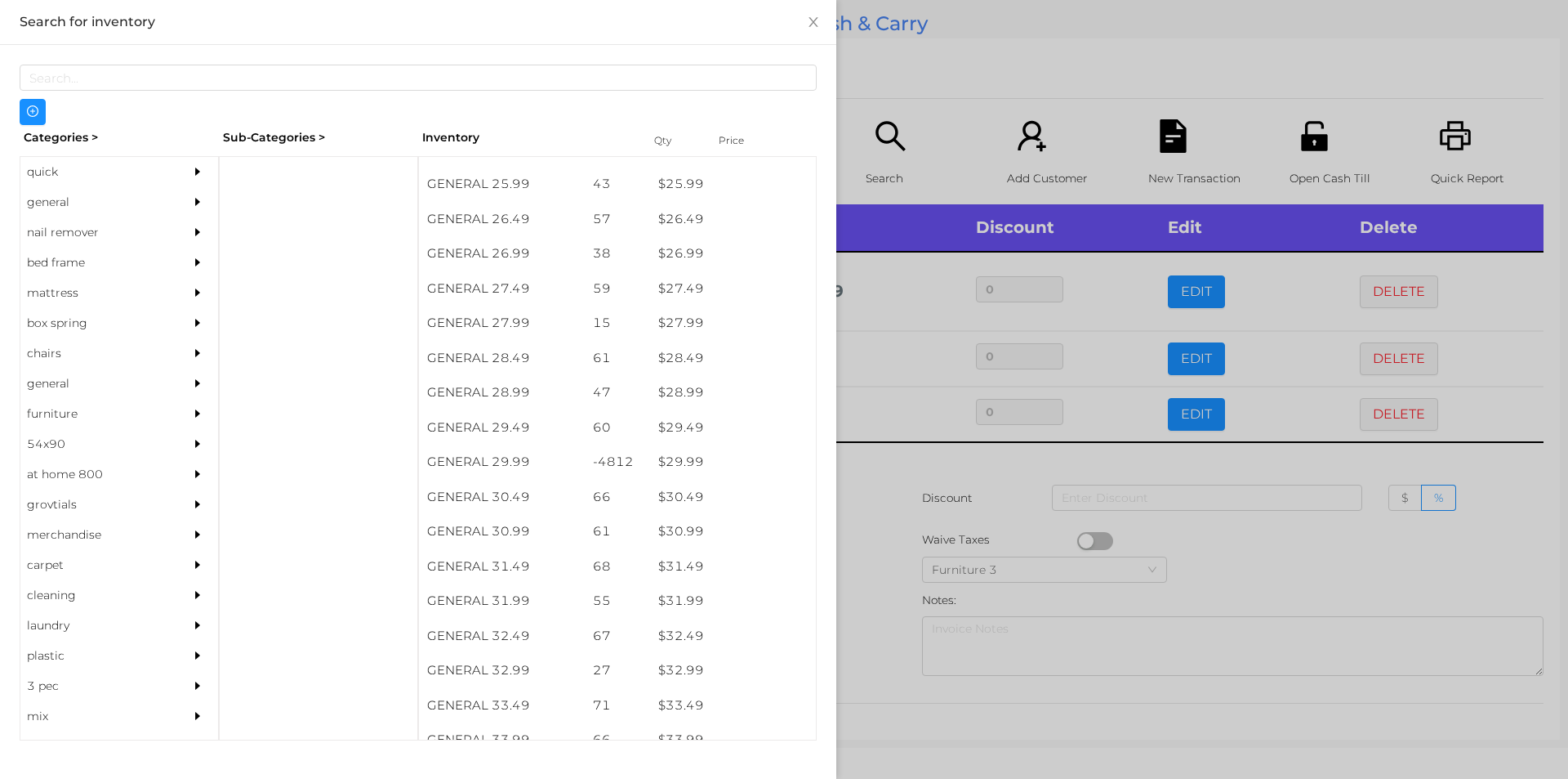
scroll to position [2168, 0]
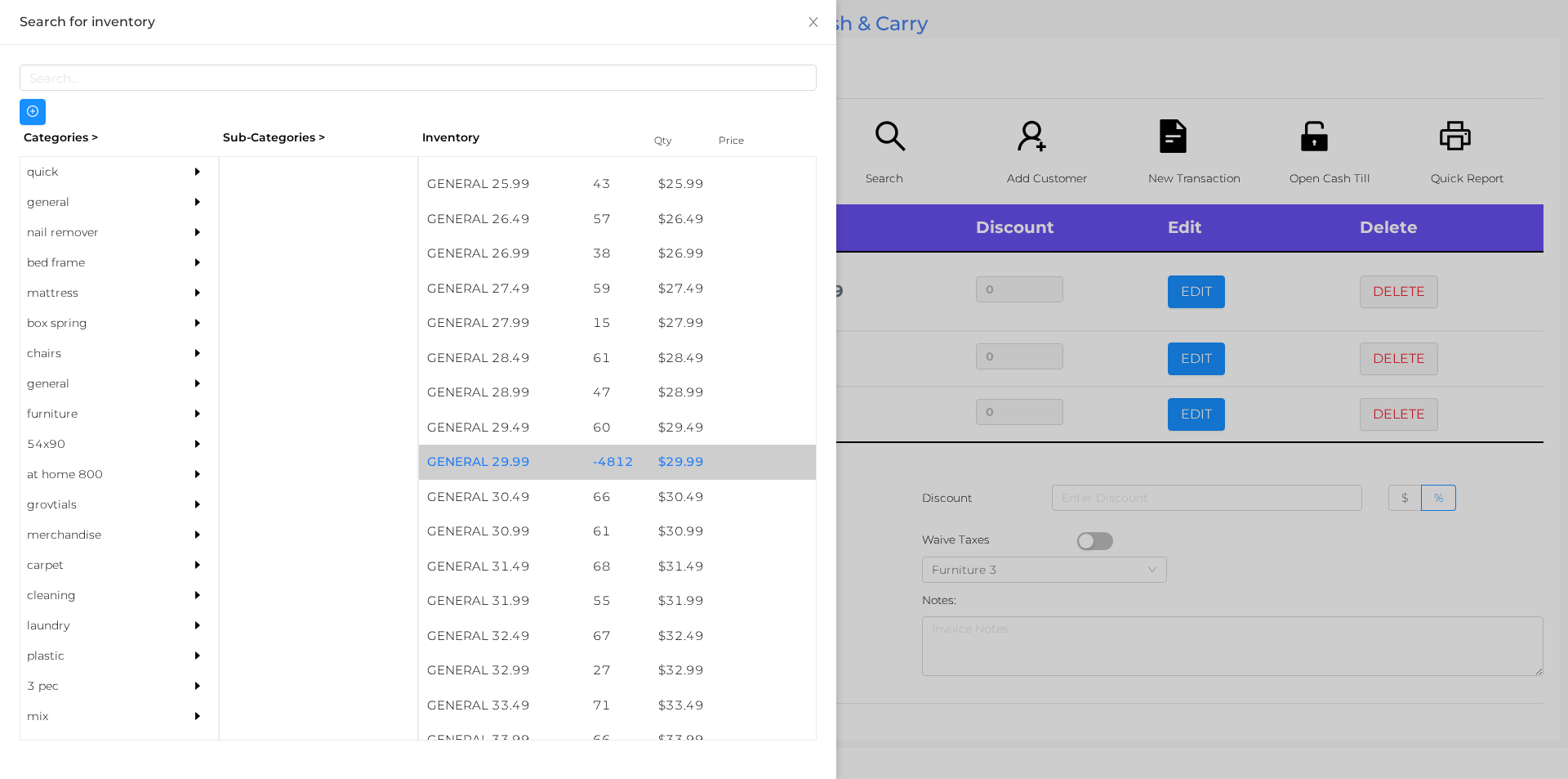
click at [677, 460] on div "$ 29.99" at bounding box center [732, 462] width 165 height 35
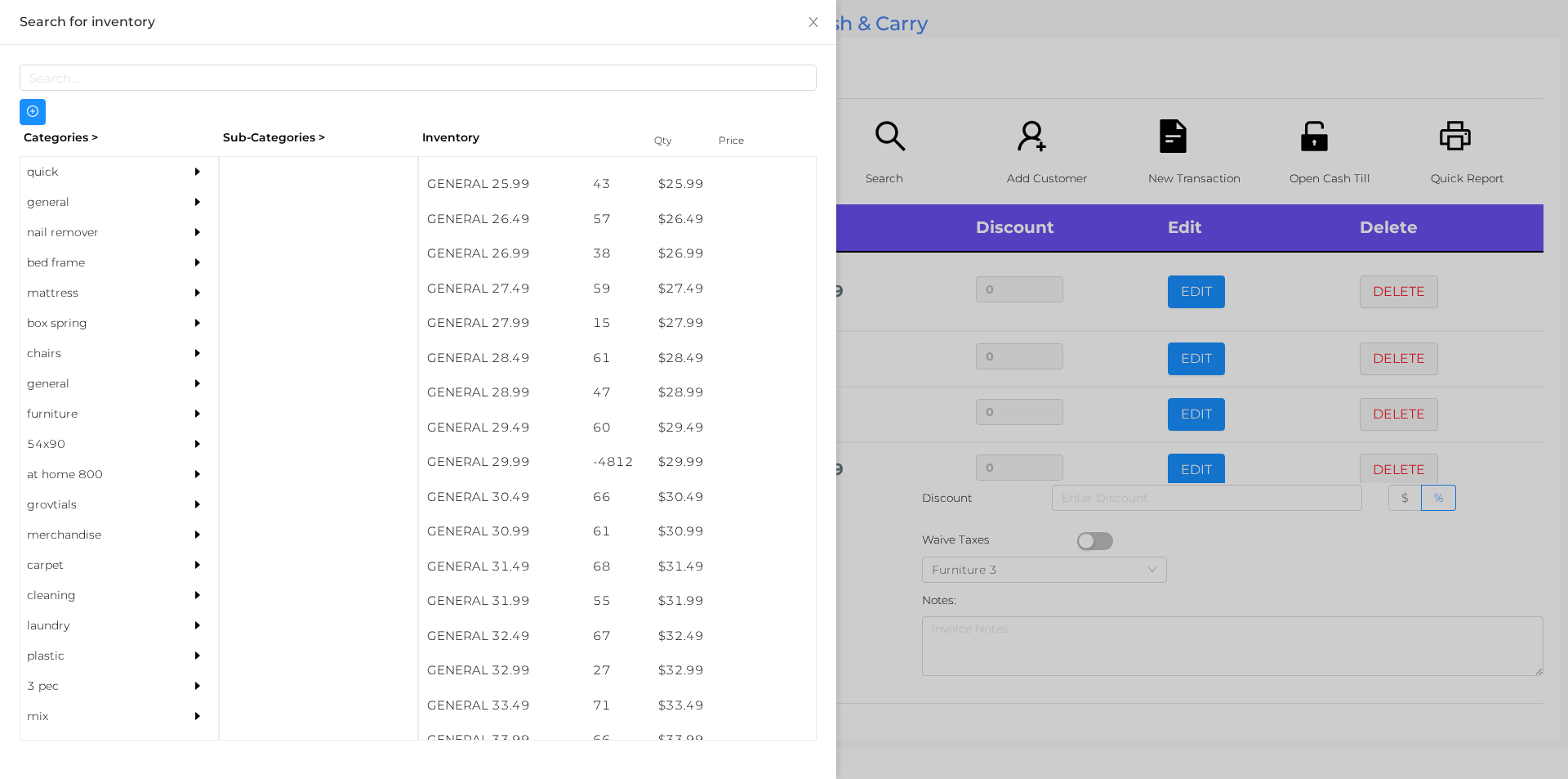
click at [872, 552] on div at bounding box center [784, 390] width 1568 height 779
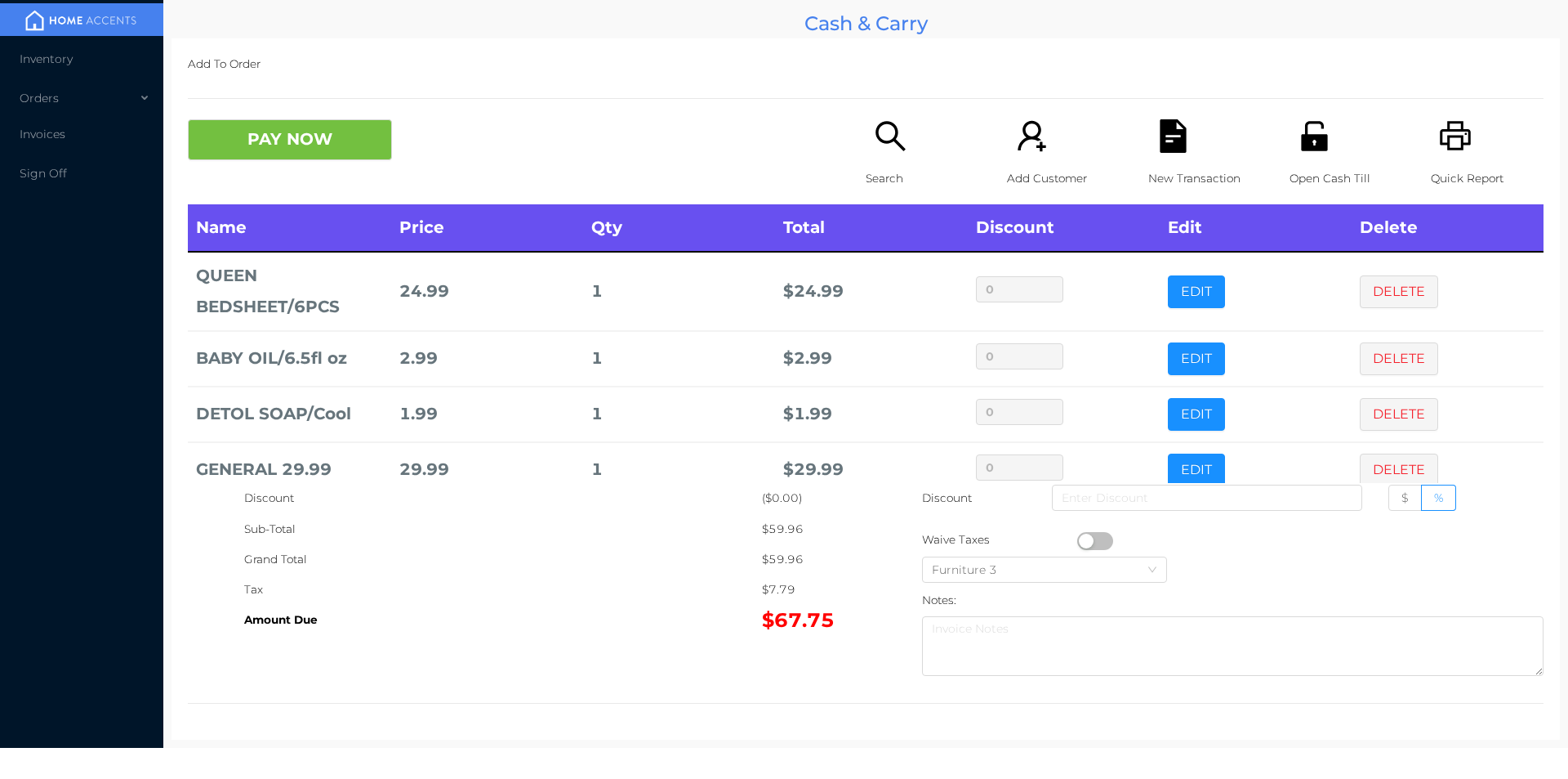
scroll to position [31, 0]
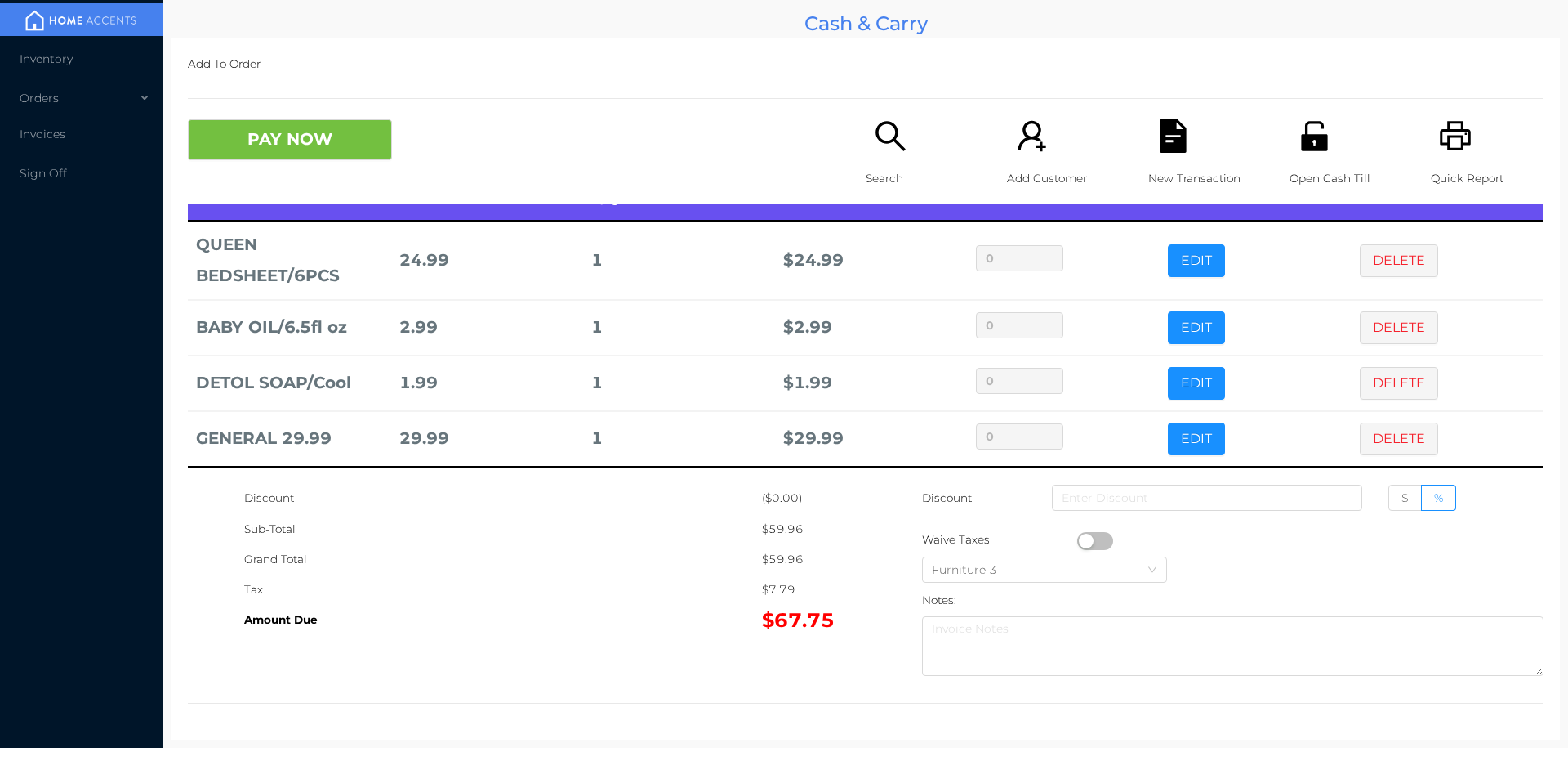
click at [279, 144] on button "PAY NOW" at bounding box center [290, 139] width 204 height 41
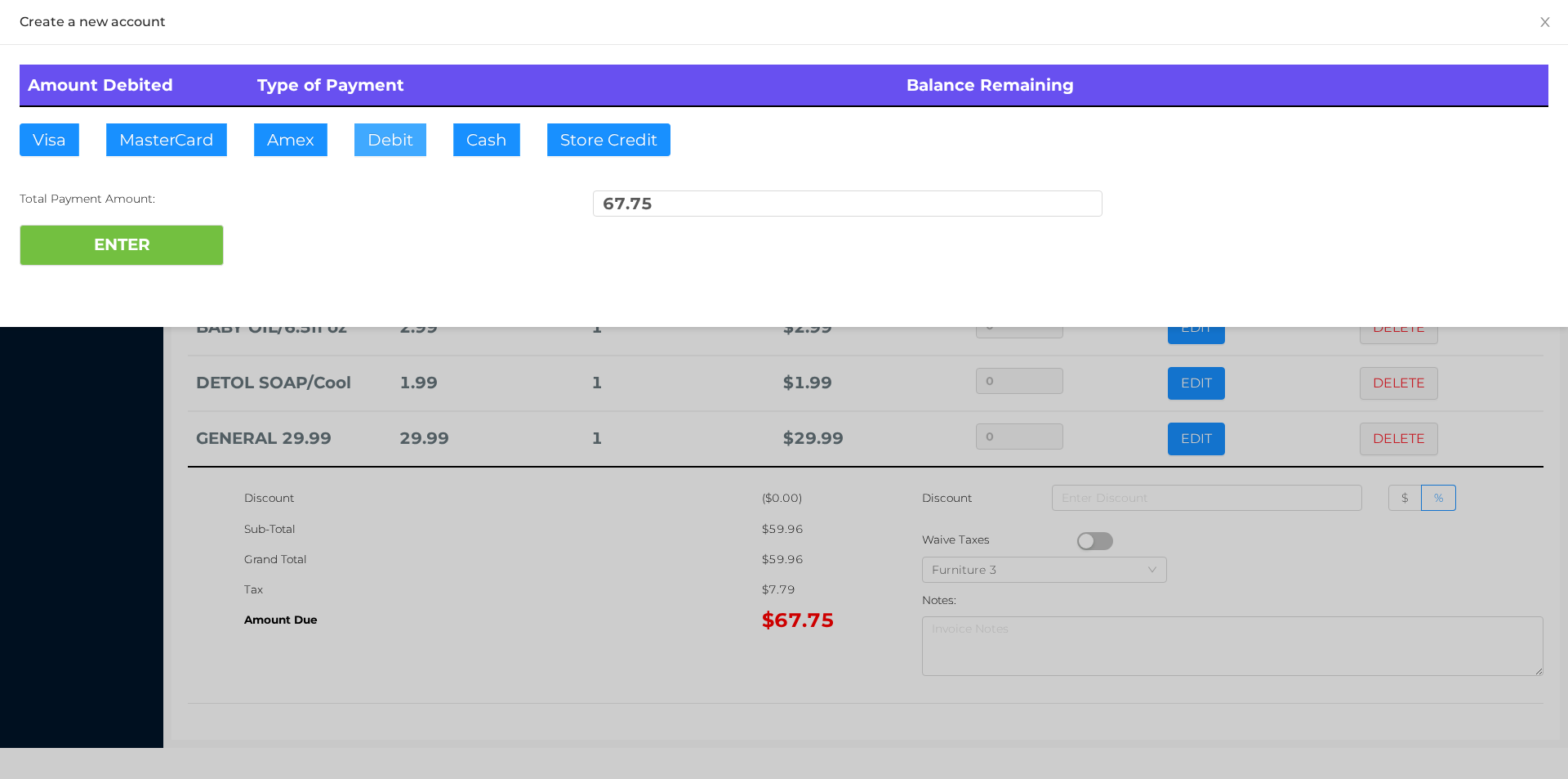
click at [381, 137] on button "Debit" at bounding box center [390, 140] width 72 height 33
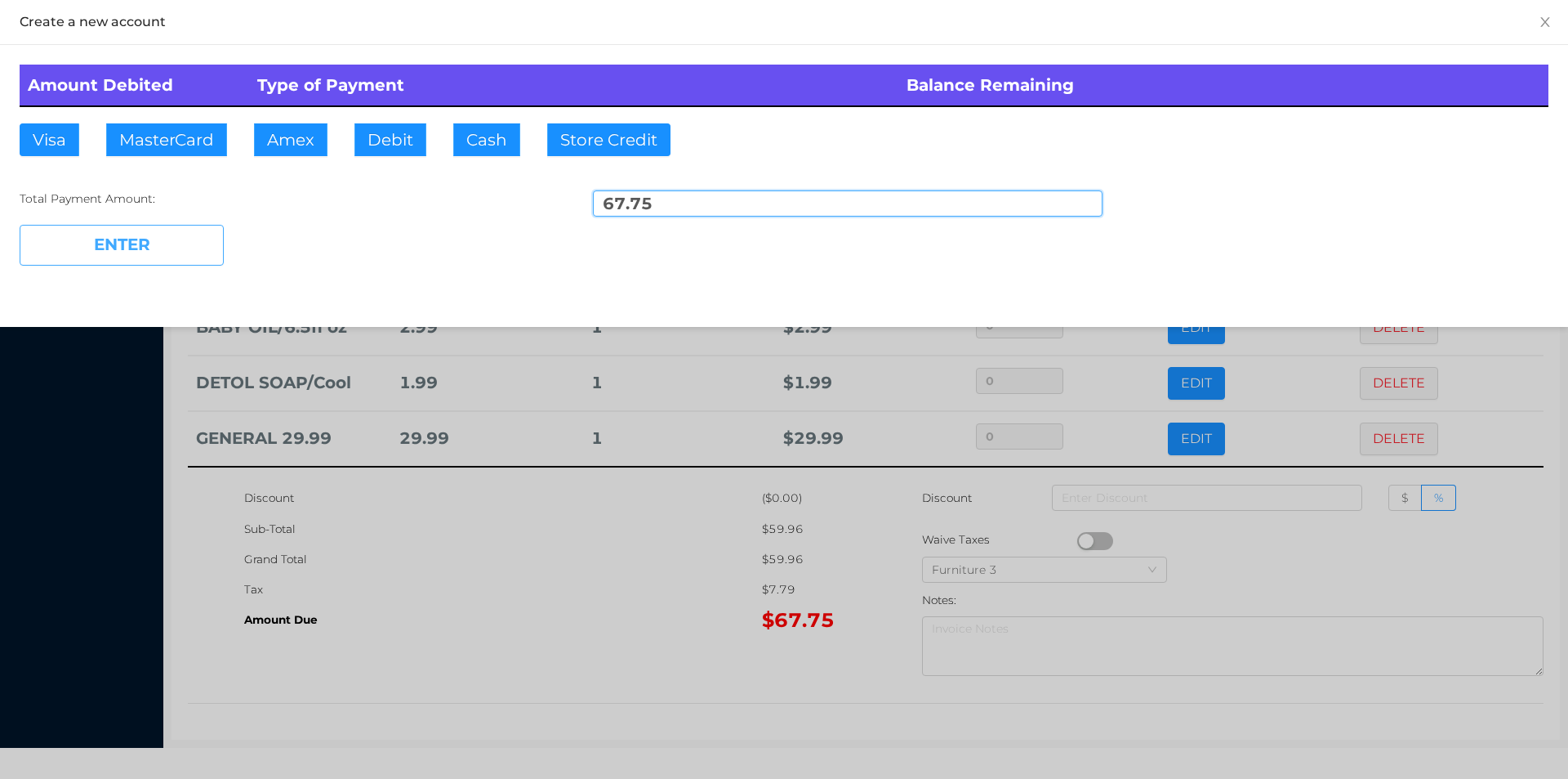
click at [156, 249] on button "ENTER" at bounding box center [122, 245] width 204 height 41
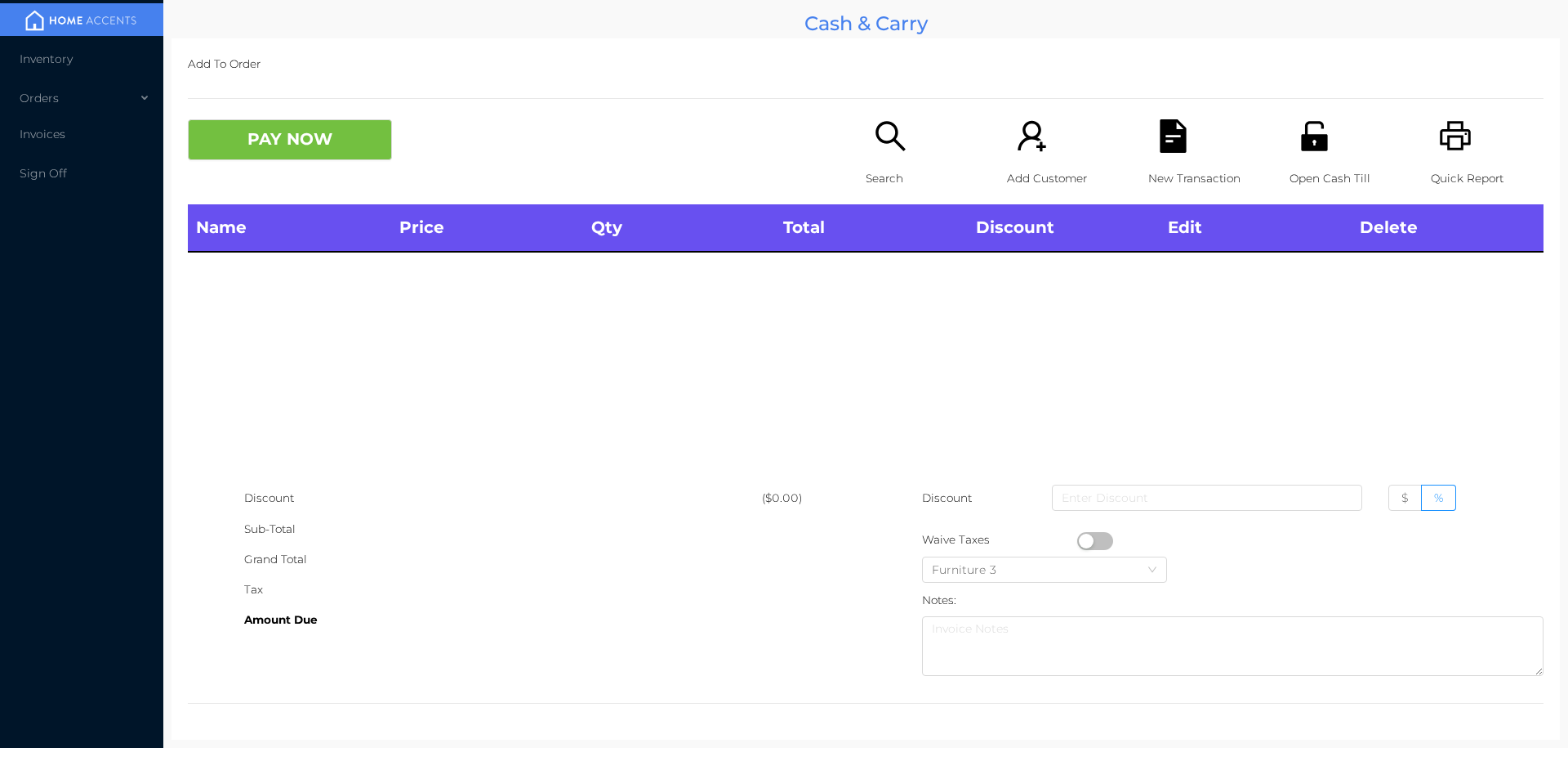
scroll to position [0, 0]
click at [875, 156] on div "Search" at bounding box center [922, 162] width 113 height 85
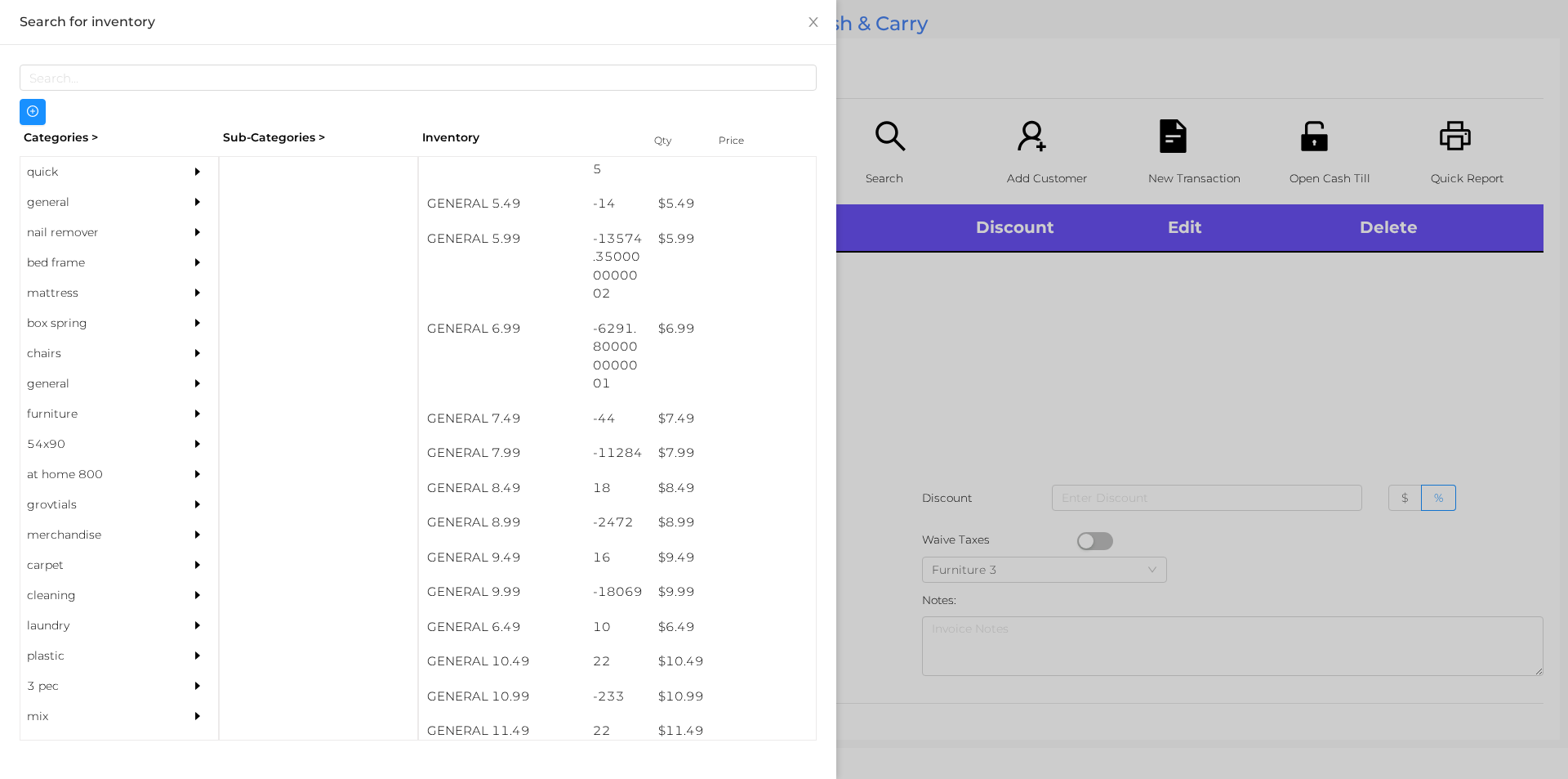
scroll to position [580, 0]
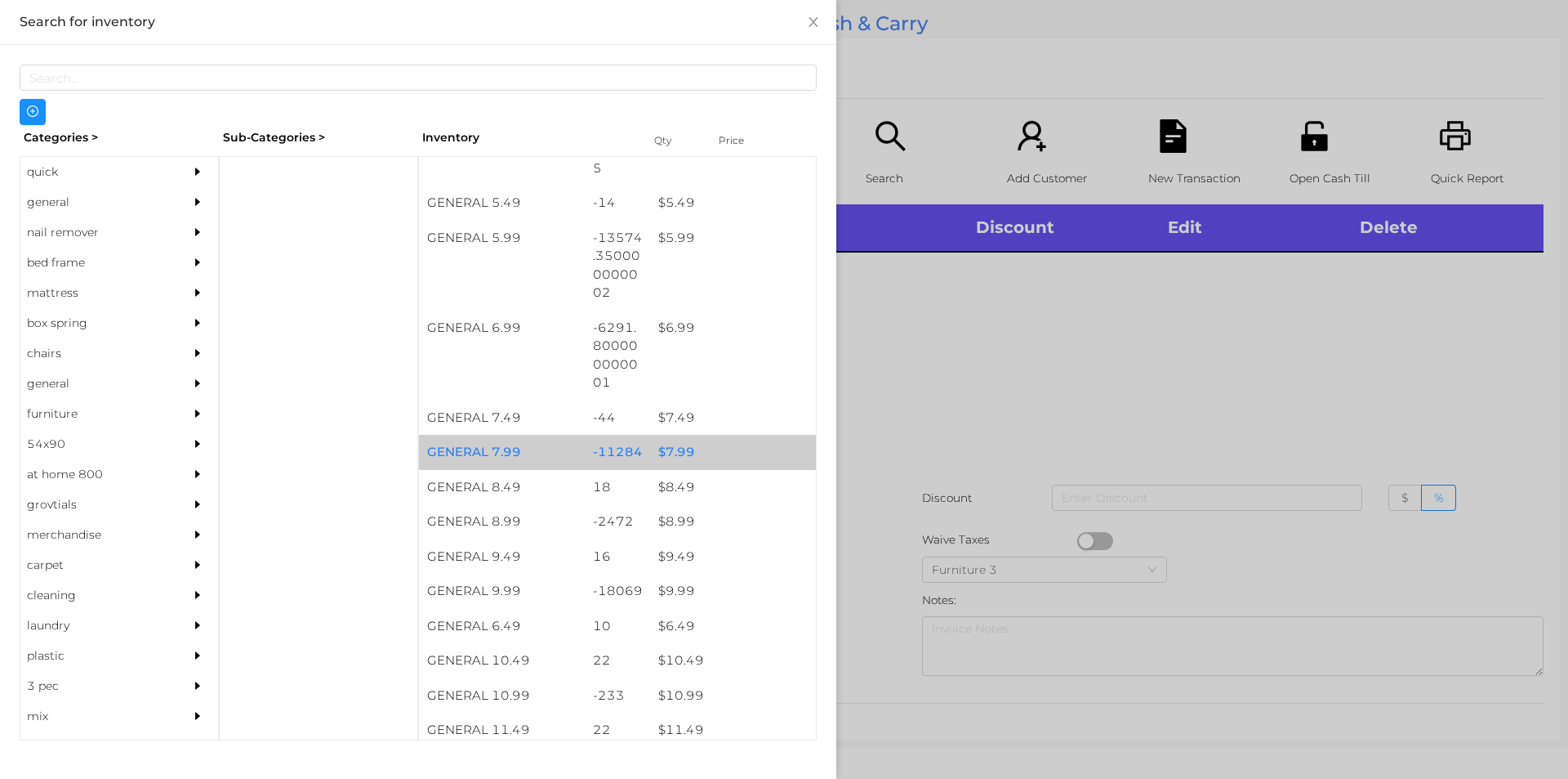
click at [679, 452] on div "$ 7.99" at bounding box center [732, 452] width 165 height 35
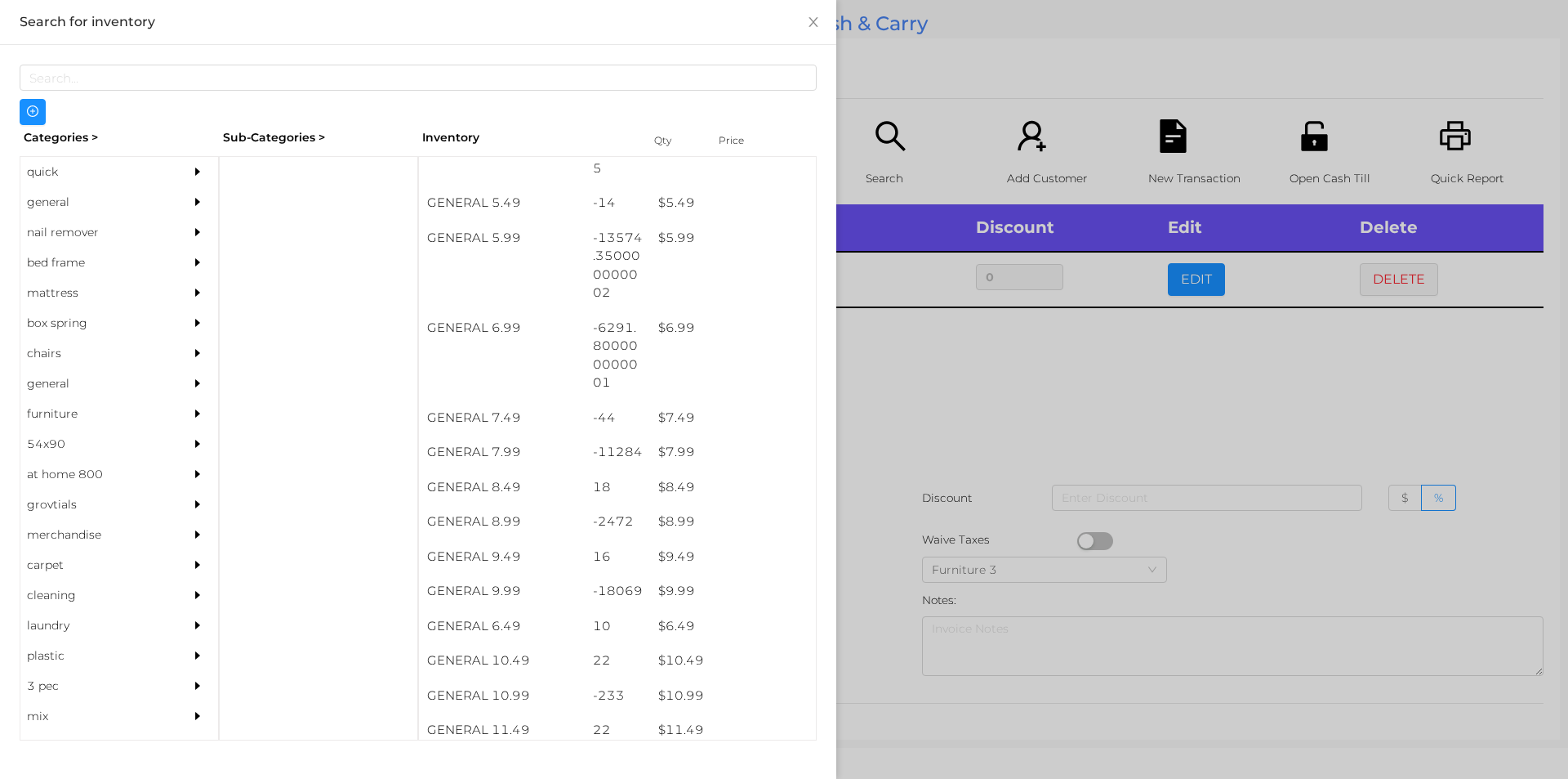
click at [914, 468] on div at bounding box center [784, 390] width 1568 height 779
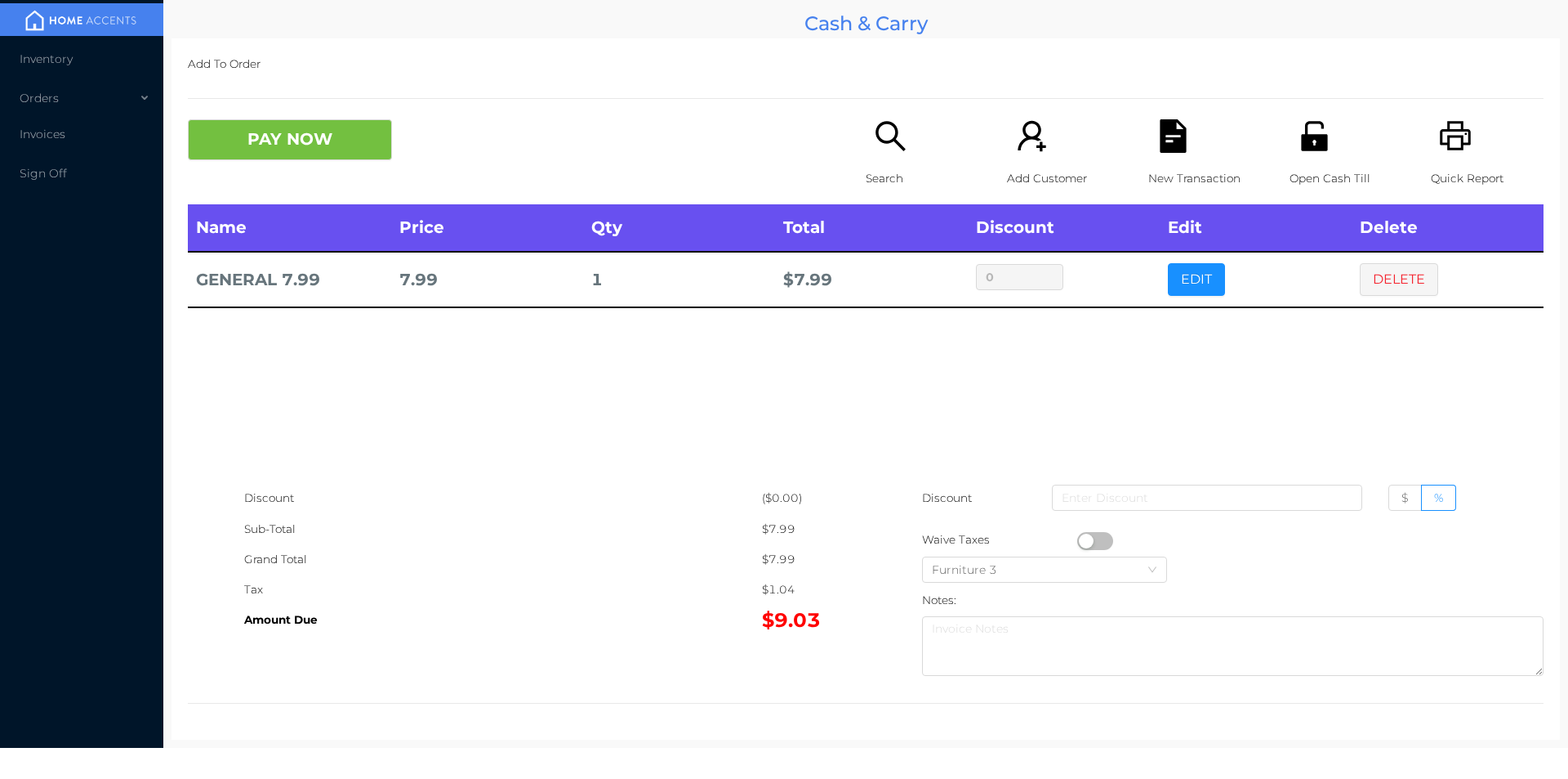
click at [1306, 152] on icon "icon: unlock" at bounding box center [1314, 136] width 34 height 34
click at [1450, 152] on icon "icon: printer" at bounding box center [1456, 136] width 34 height 34
click at [1404, 290] on button "DELETE" at bounding box center [1399, 278] width 78 height 33
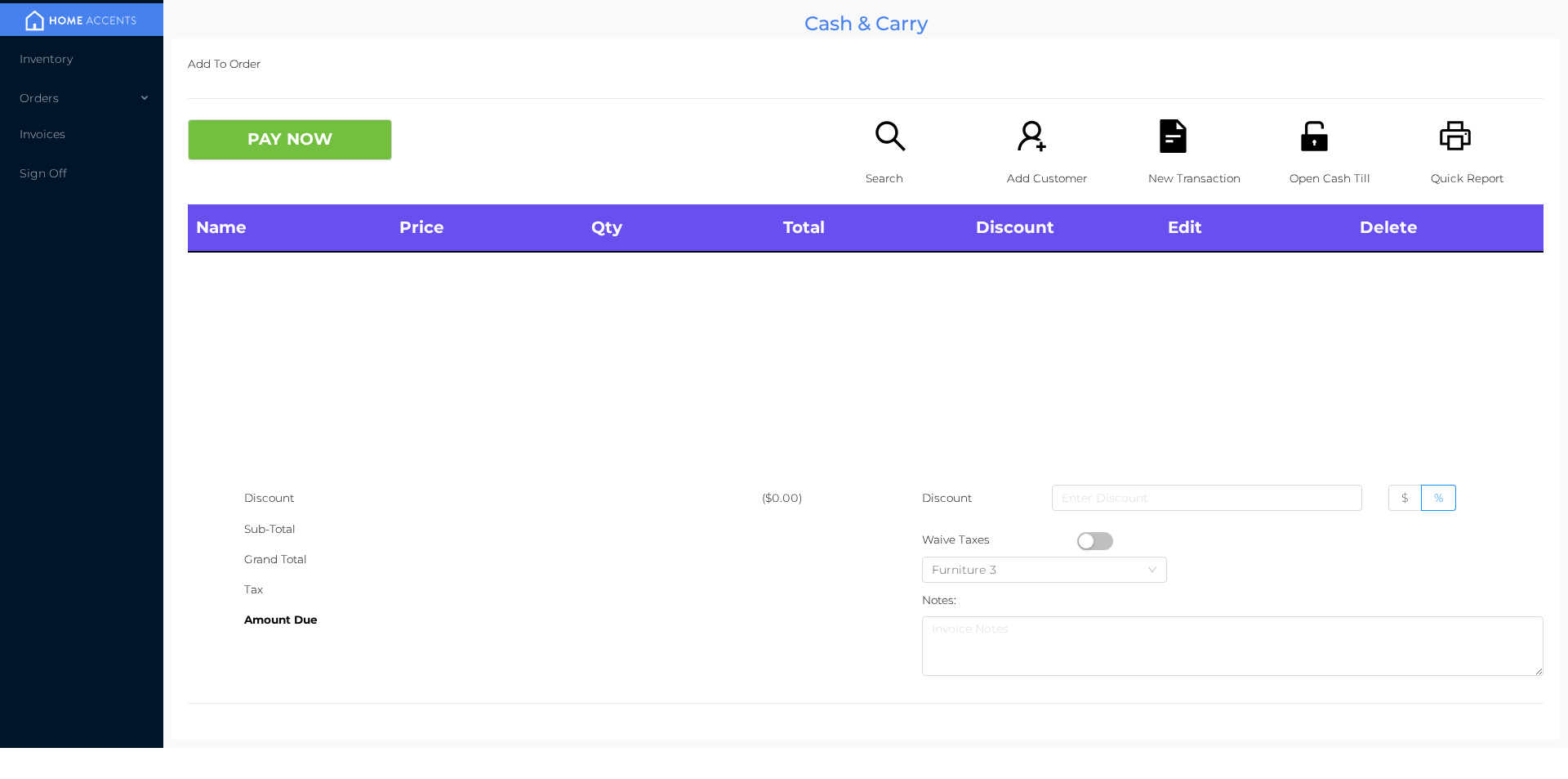
click at [1308, 152] on icon "icon: unlock" at bounding box center [1314, 136] width 34 height 34
click at [1309, 167] on p "Open Cash Till" at bounding box center [1346, 178] width 113 height 31
click at [866, 147] on div "Search" at bounding box center [922, 162] width 113 height 85
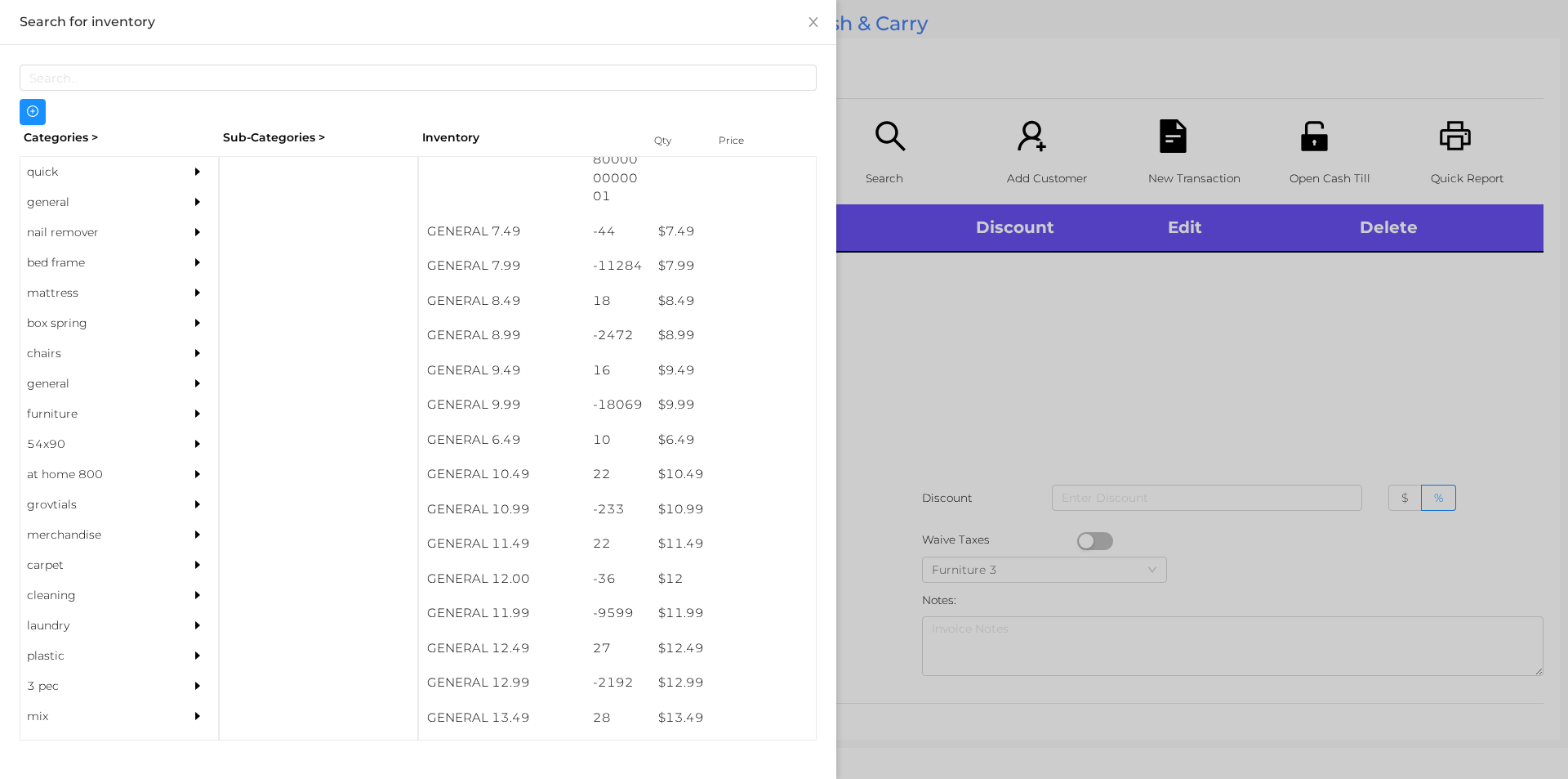
scroll to position [767, 0]
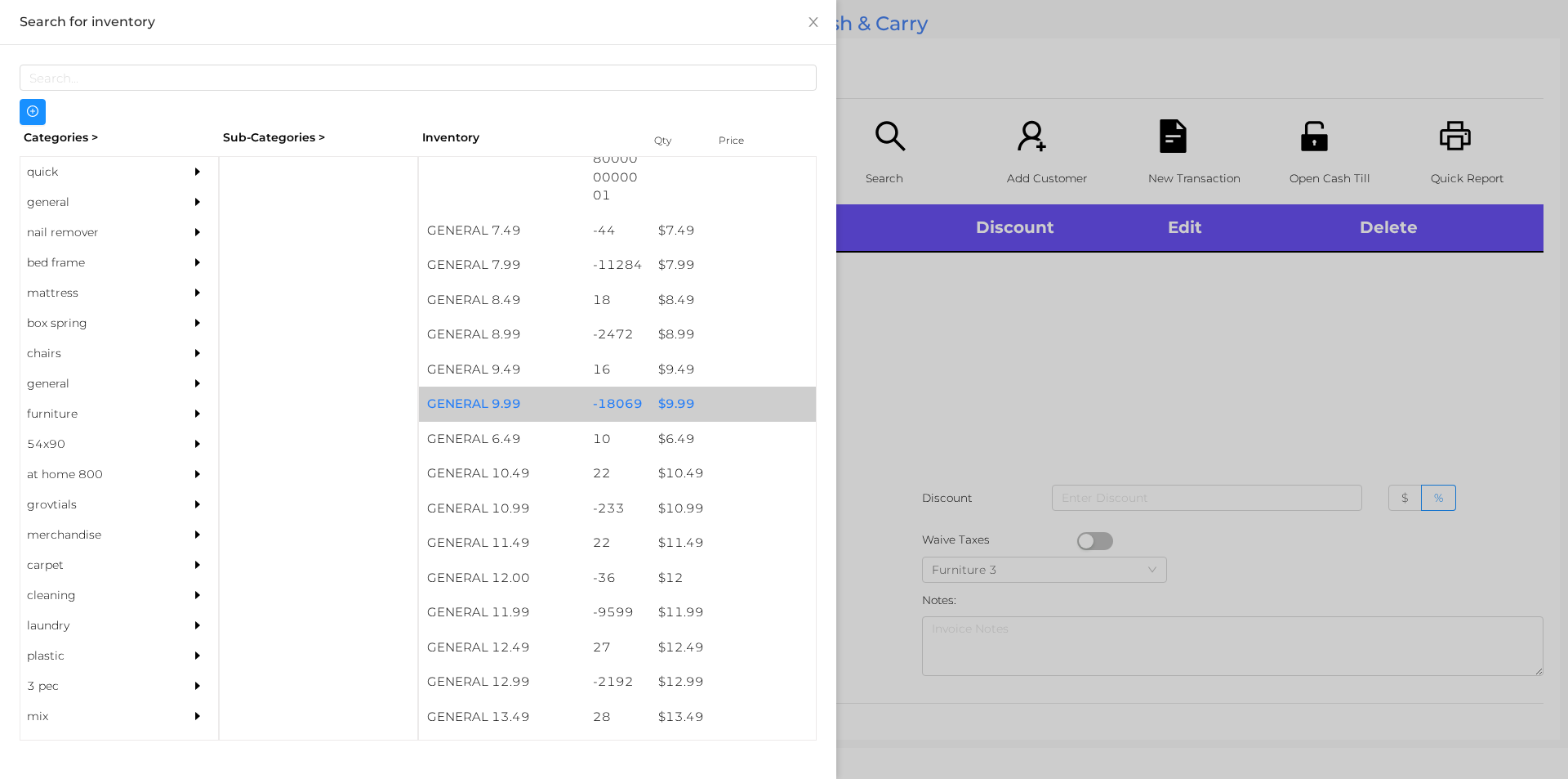
click at [655, 402] on div "$ 9.99" at bounding box center [732, 403] width 165 height 35
click at [671, 401] on div "$ 9.99" at bounding box center [732, 403] width 165 height 35
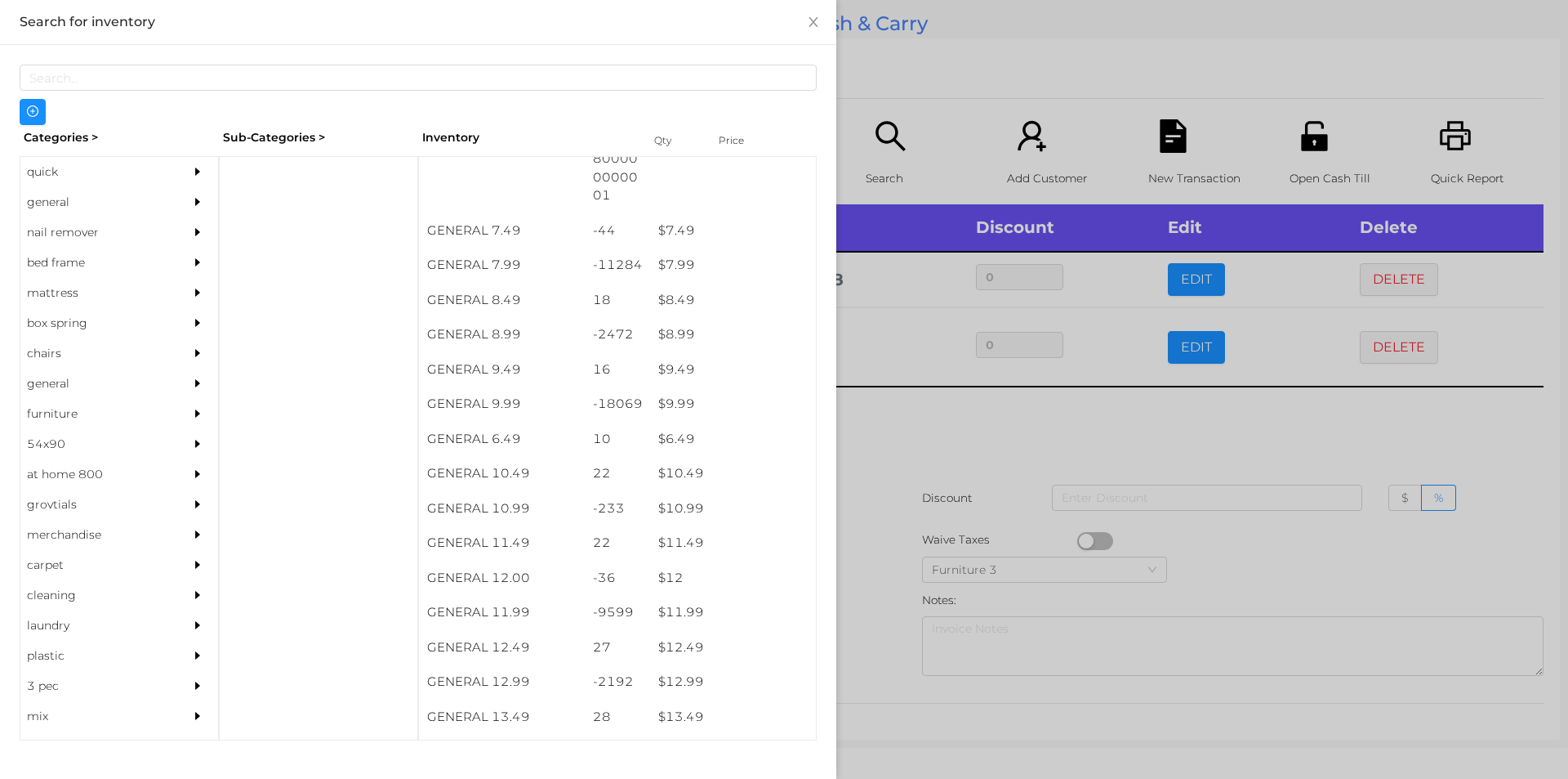
click at [905, 412] on div at bounding box center [784, 390] width 1568 height 779
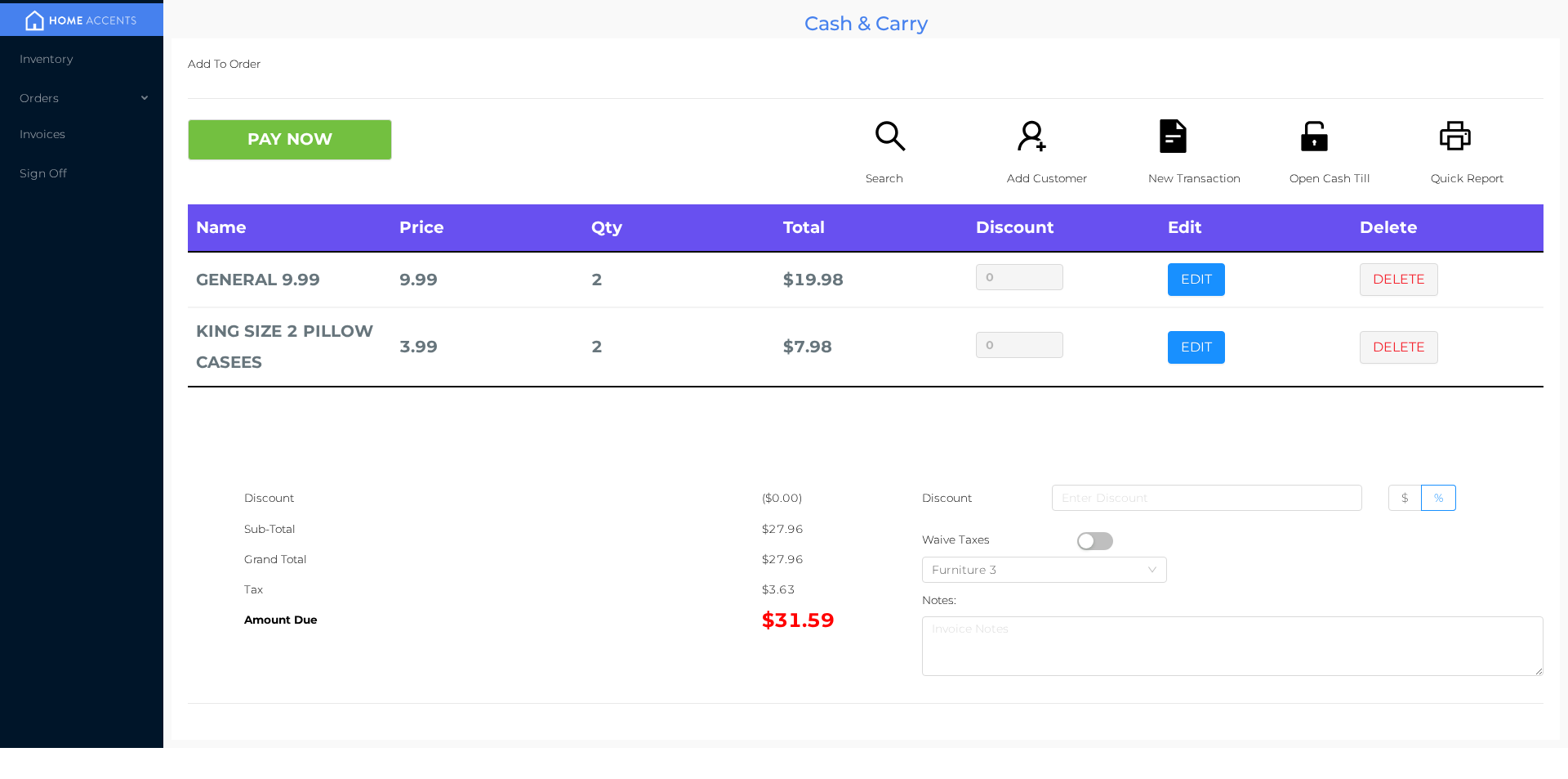
click at [1378, 352] on button "DELETE" at bounding box center [1399, 347] width 78 height 33
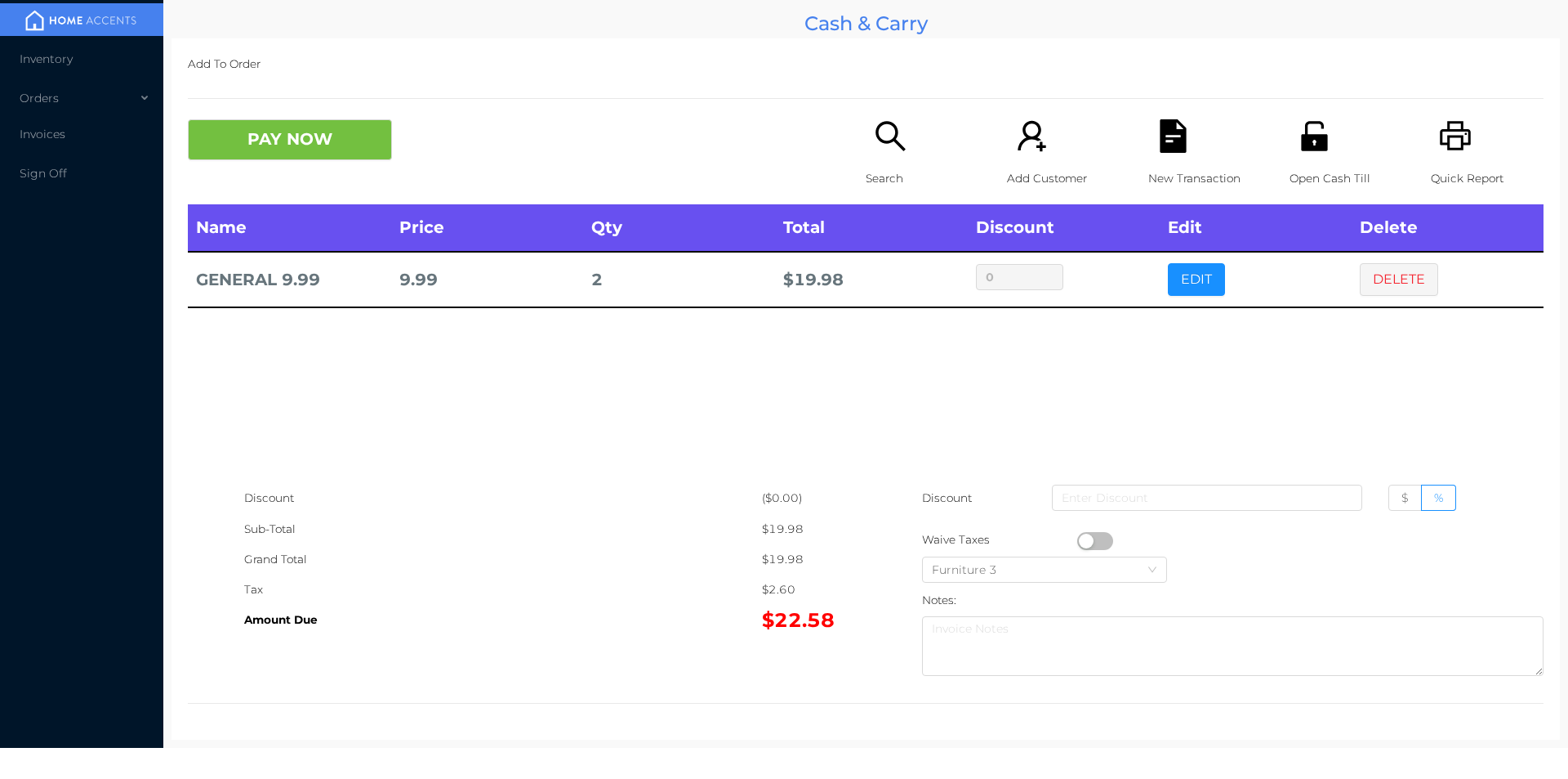
click at [1310, 134] on icon "icon: unlock" at bounding box center [1314, 136] width 34 height 34
click at [885, 167] on p "Search" at bounding box center [922, 178] width 113 height 31
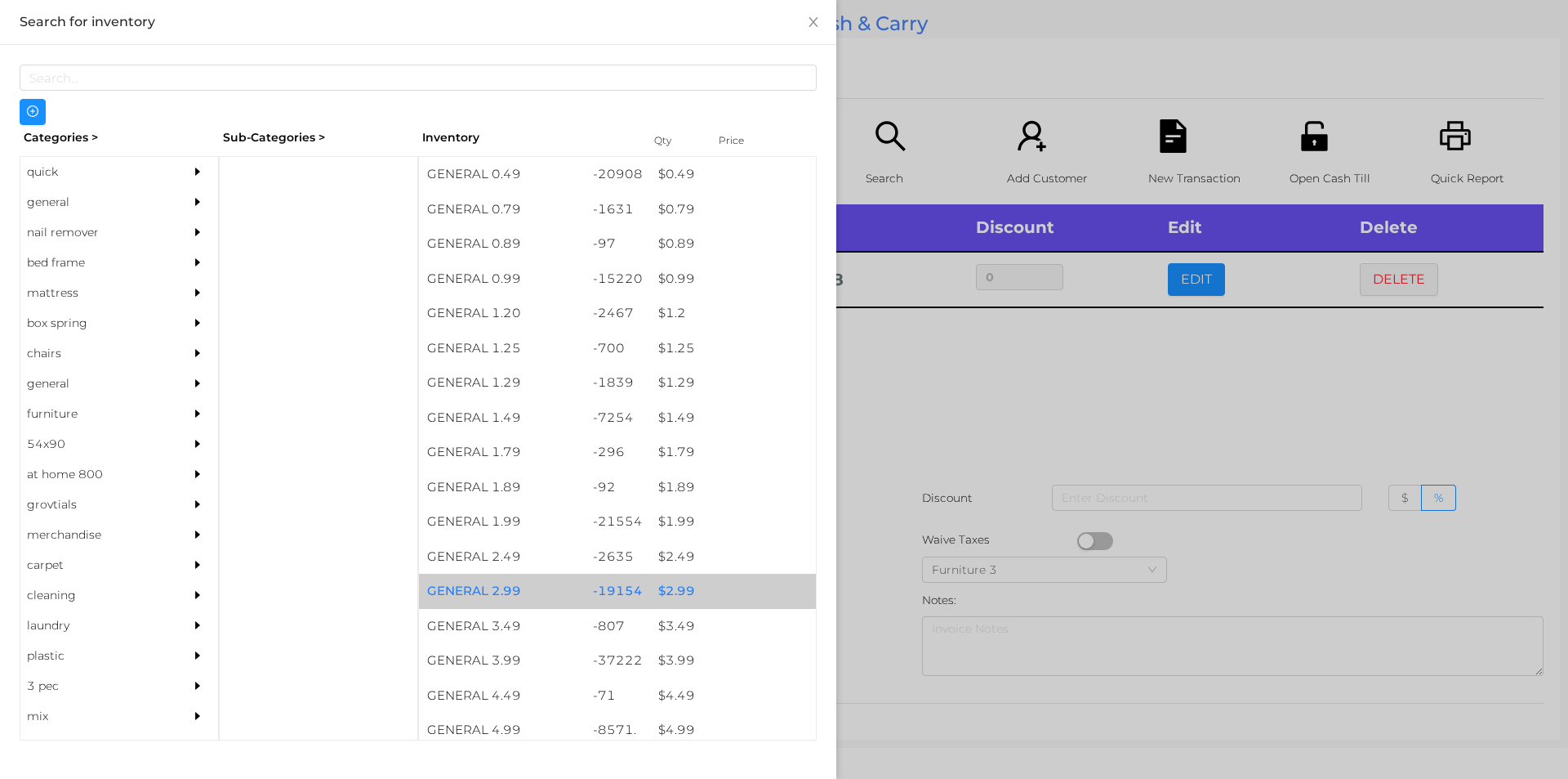
click at [662, 591] on div "$ 2.99" at bounding box center [732, 591] width 165 height 35
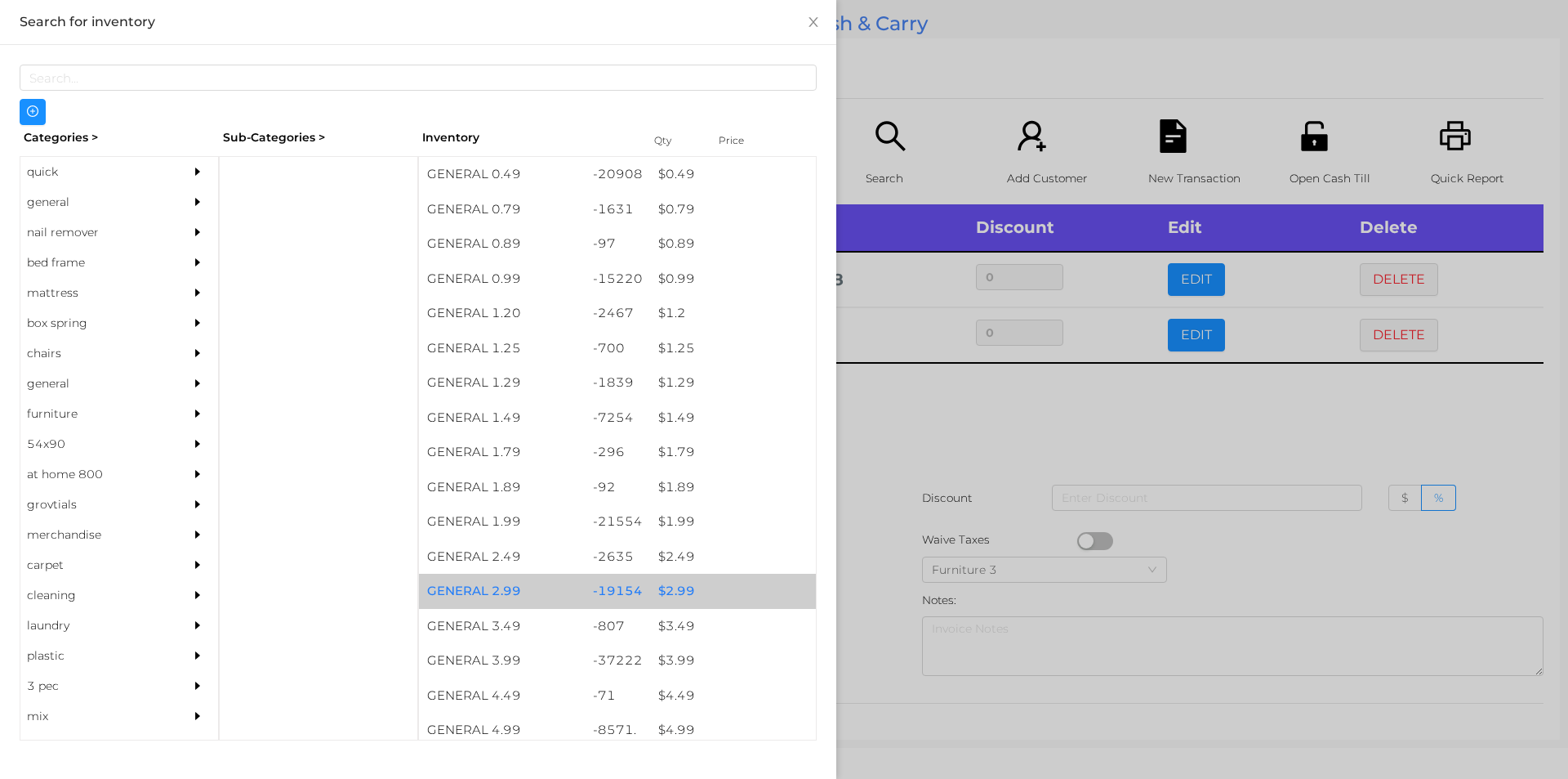
click at [656, 580] on div "$ 2.99" at bounding box center [732, 591] width 165 height 35
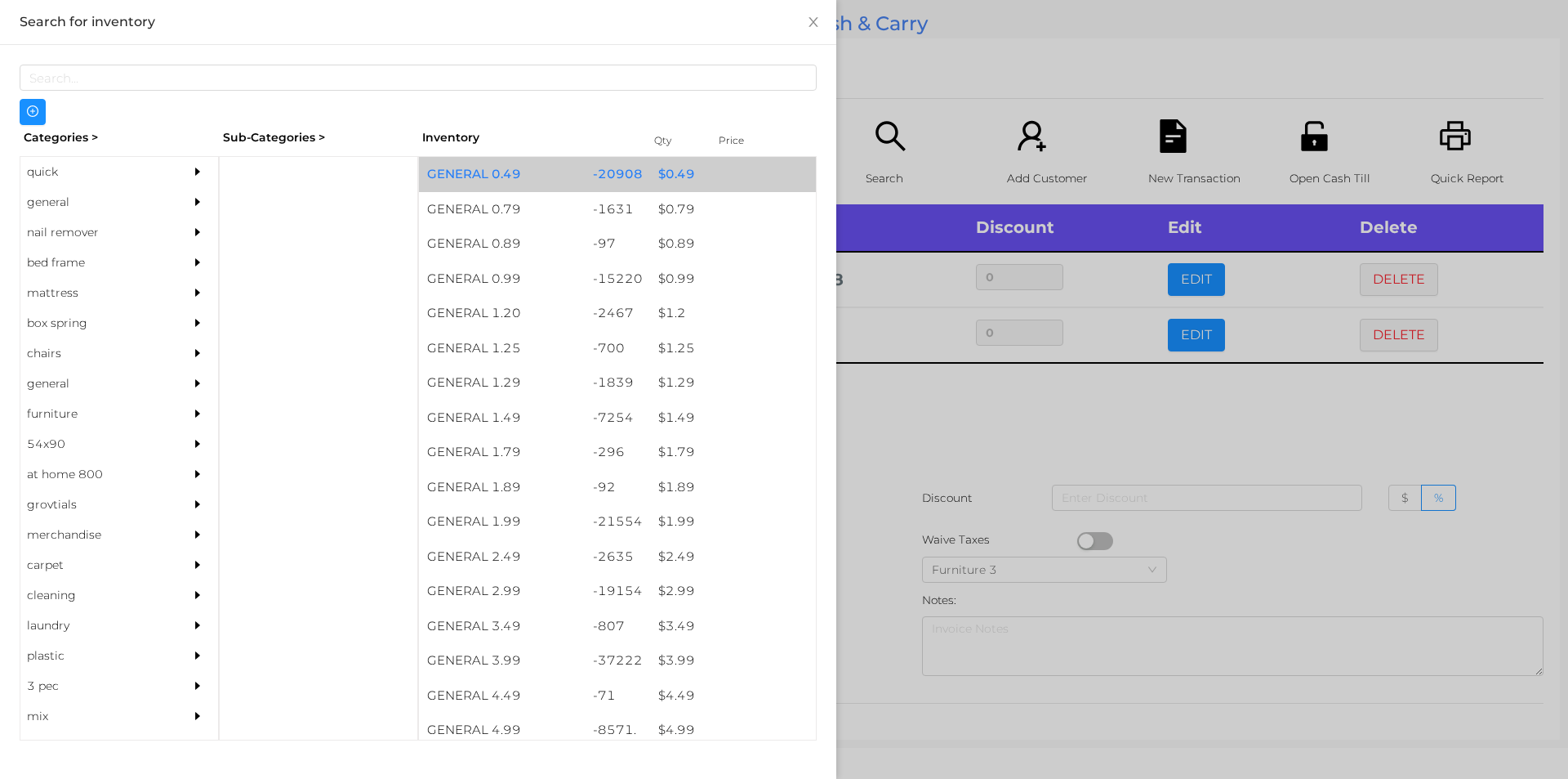
click at [657, 180] on div "$ 0.49" at bounding box center [732, 173] width 165 height 35
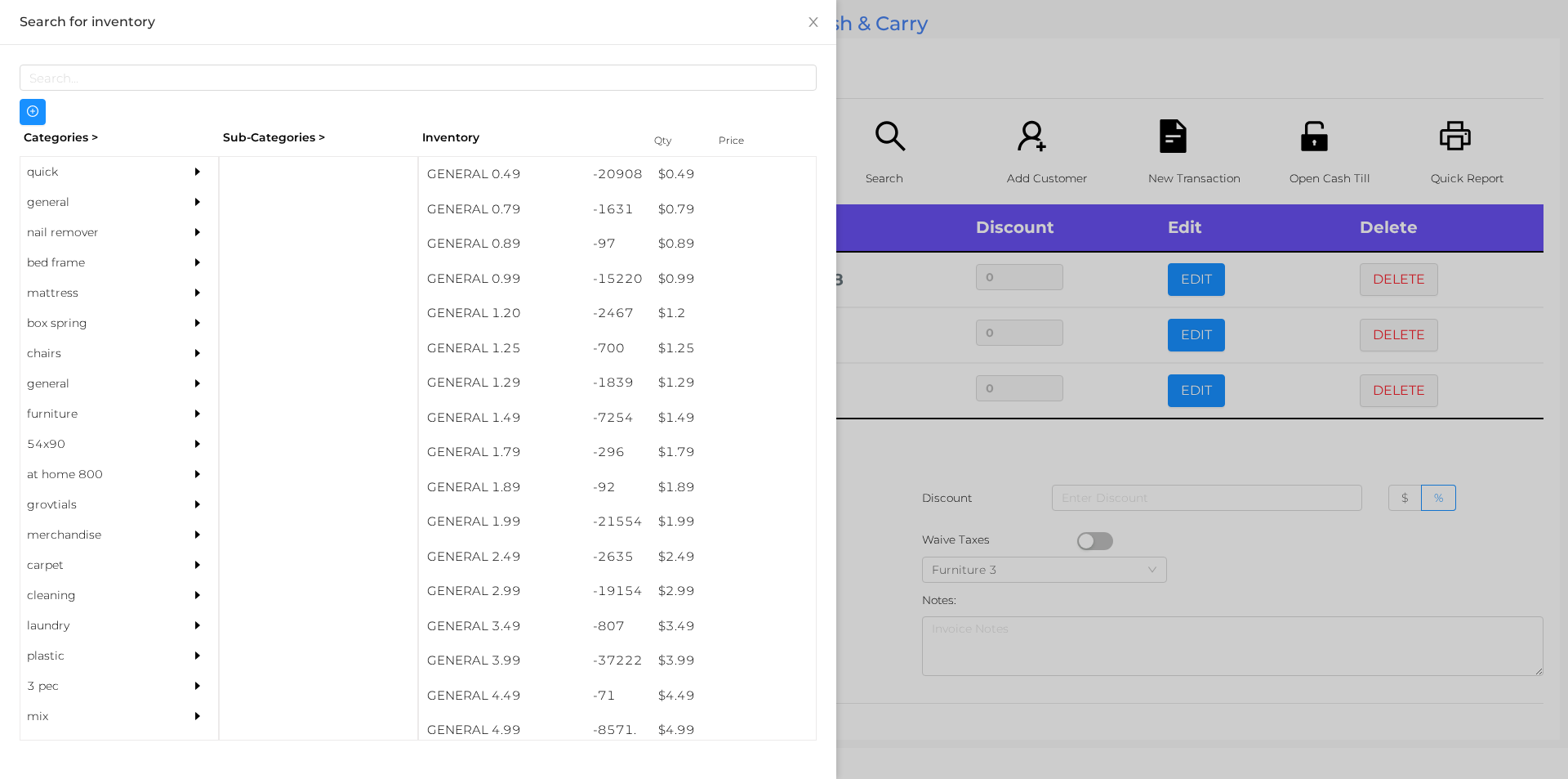
click at [892, 431] on div at bounding box center [784, 390] width 1568 height 779
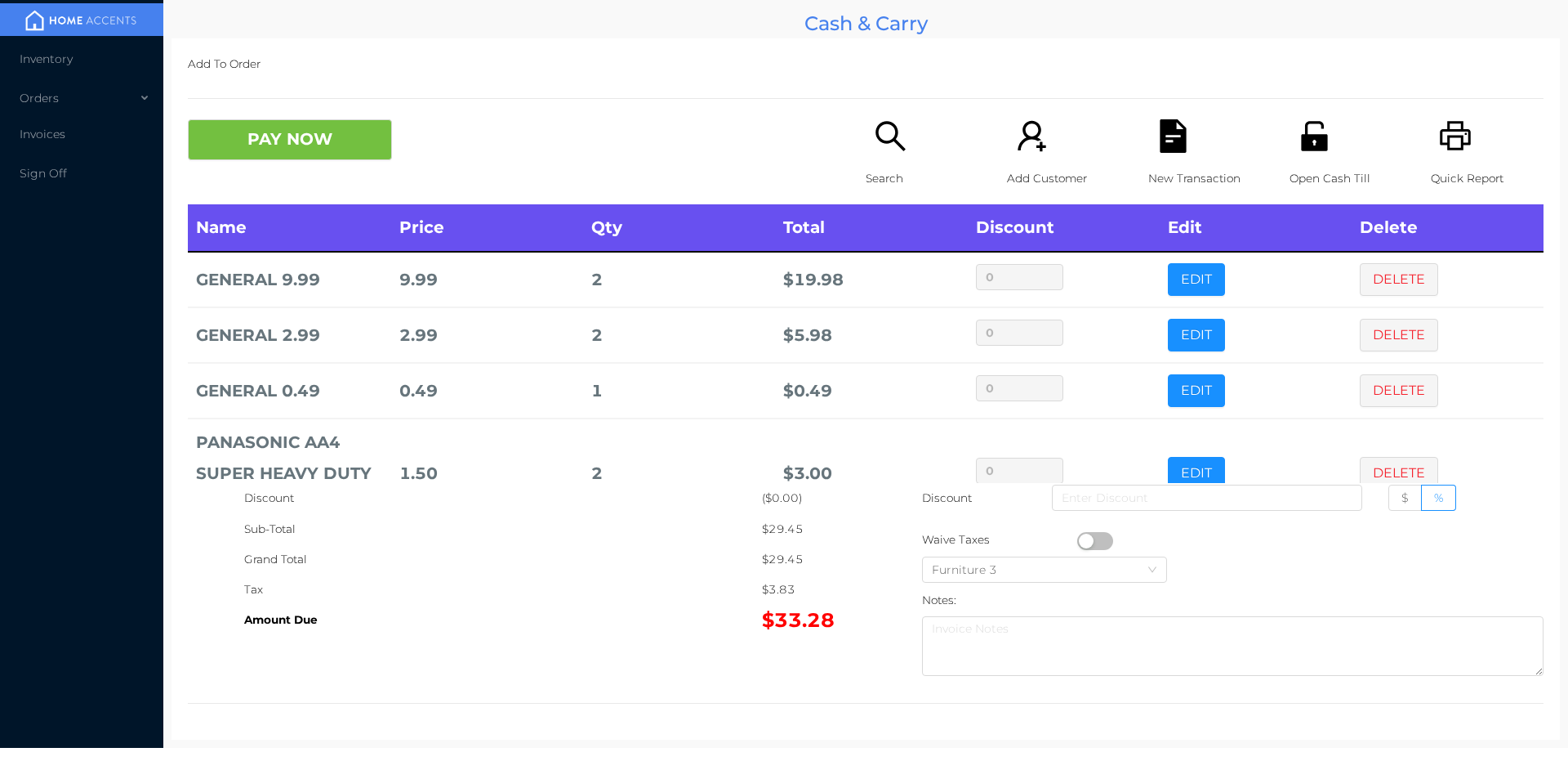
click at [323, 129] on button "PAY NOW" at bounding box center [290, 139] width 204 height 41
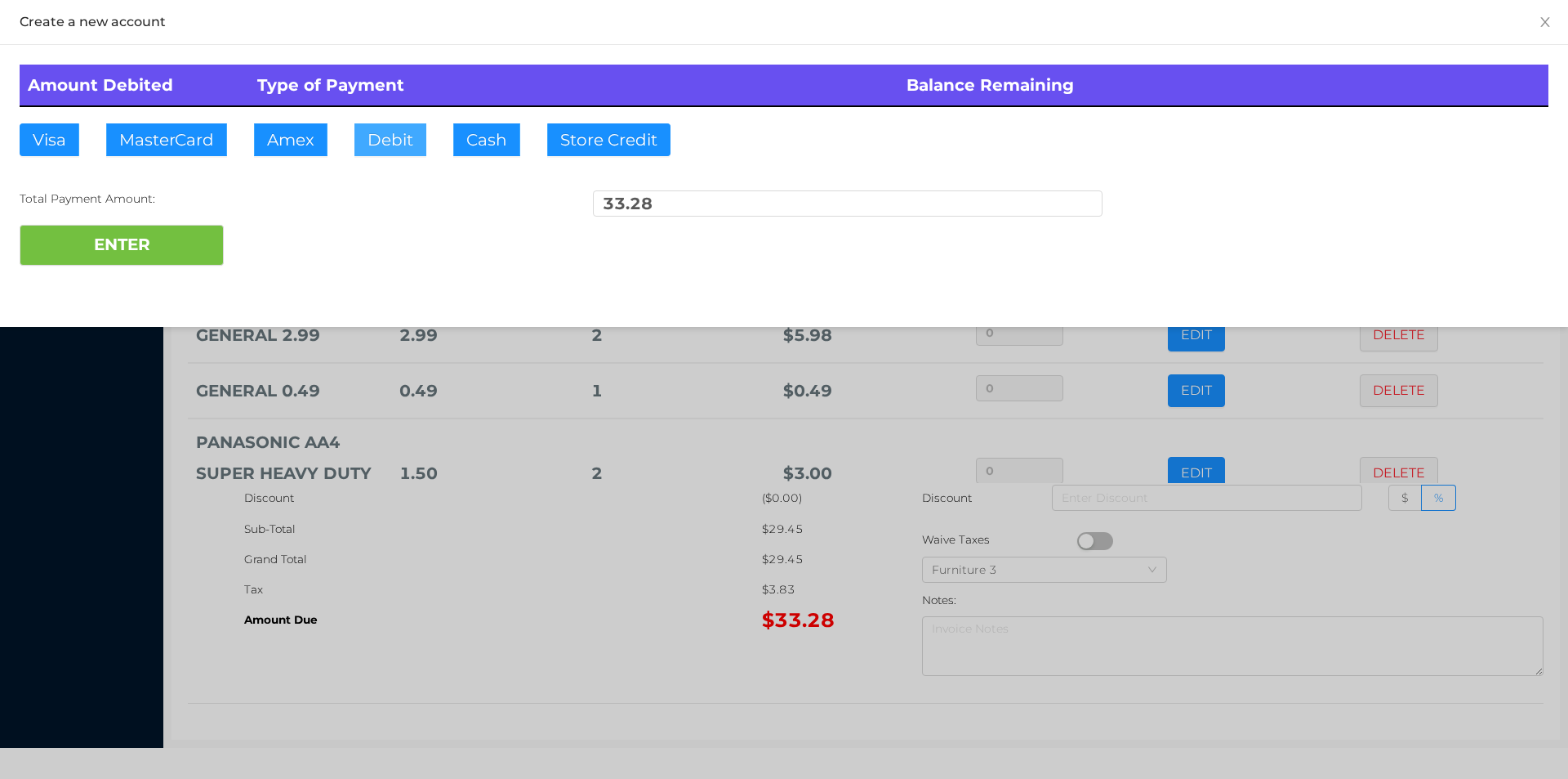
click at [385, 128] on button "Debit" at bounding box center [390, 140] width 72 height 33
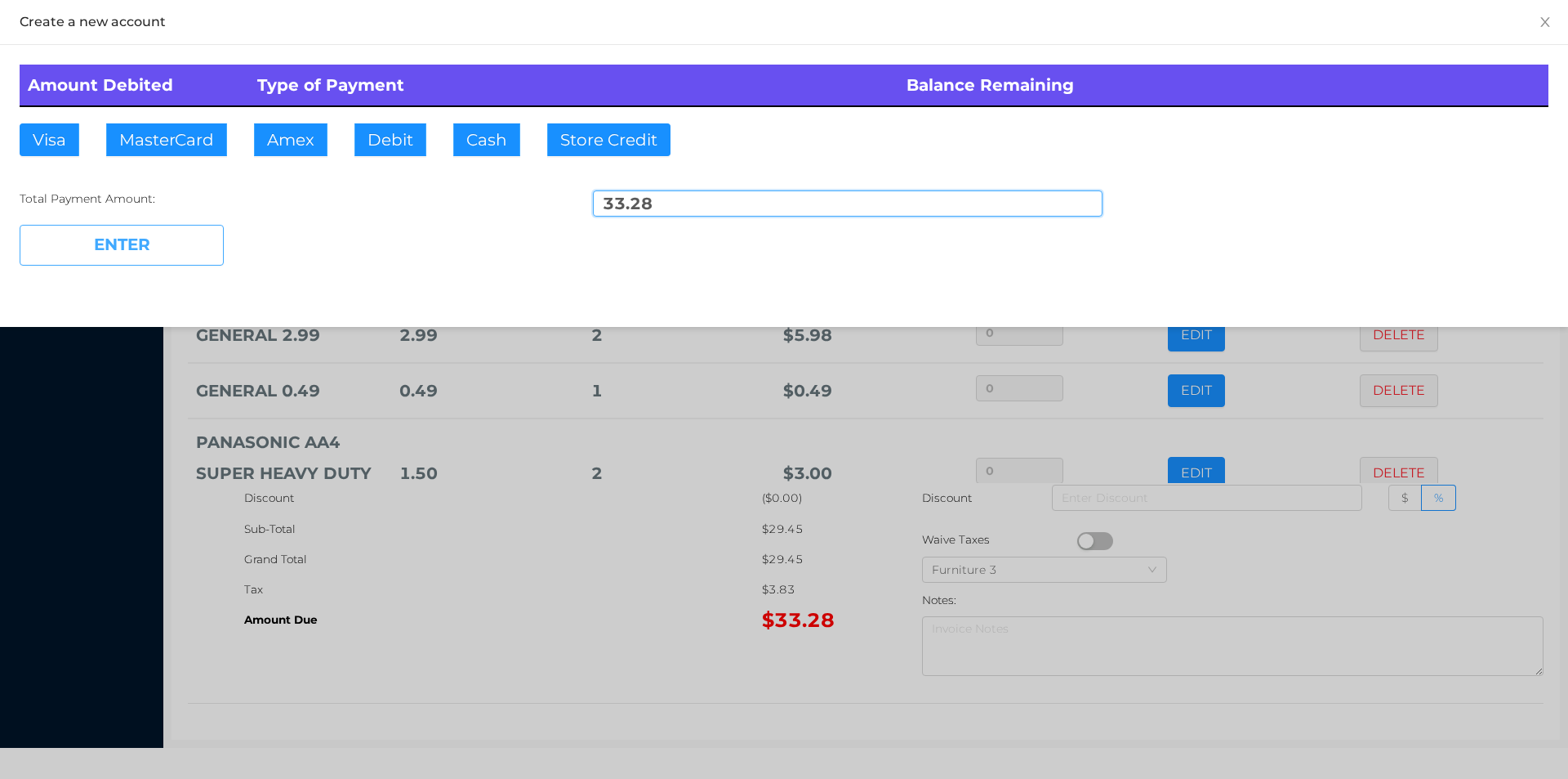
click at [137, 259] on button "ENTER" at bounding box center [122, 245] width 204 height 41
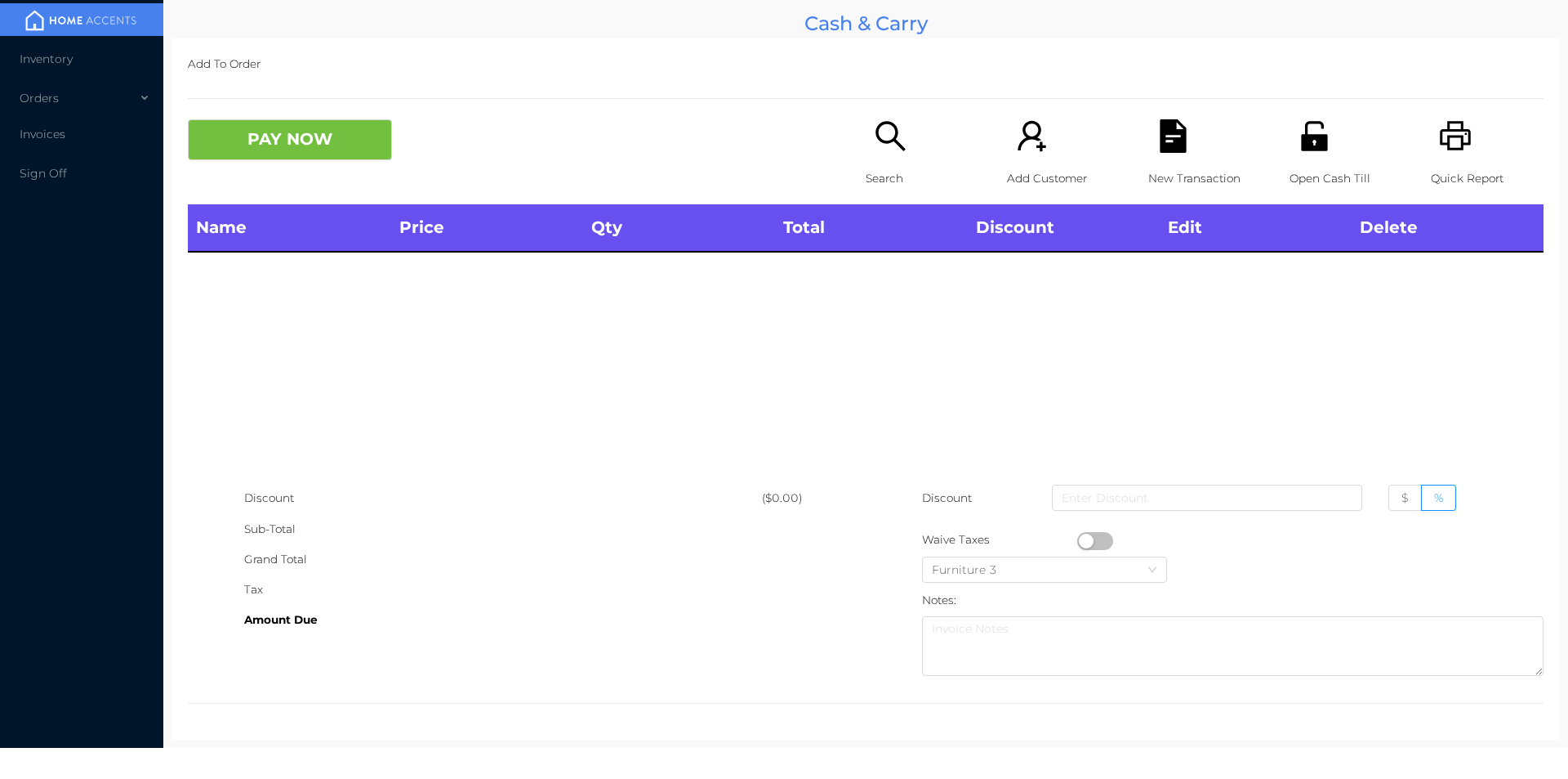
click at [1451, 162] on div "Quick Report" at bounding box center [1488, 162] width 113 height 85
click at [1308, 160] on div "Open Cash Till" at bounding box center [1346, 162] width 113 height 85
click at [1318, 185] on p "Open Cash Till" at bounding box center [1346, 178] width 113 height 31
